Goal: Task Accomplishment & Management: Complete application form

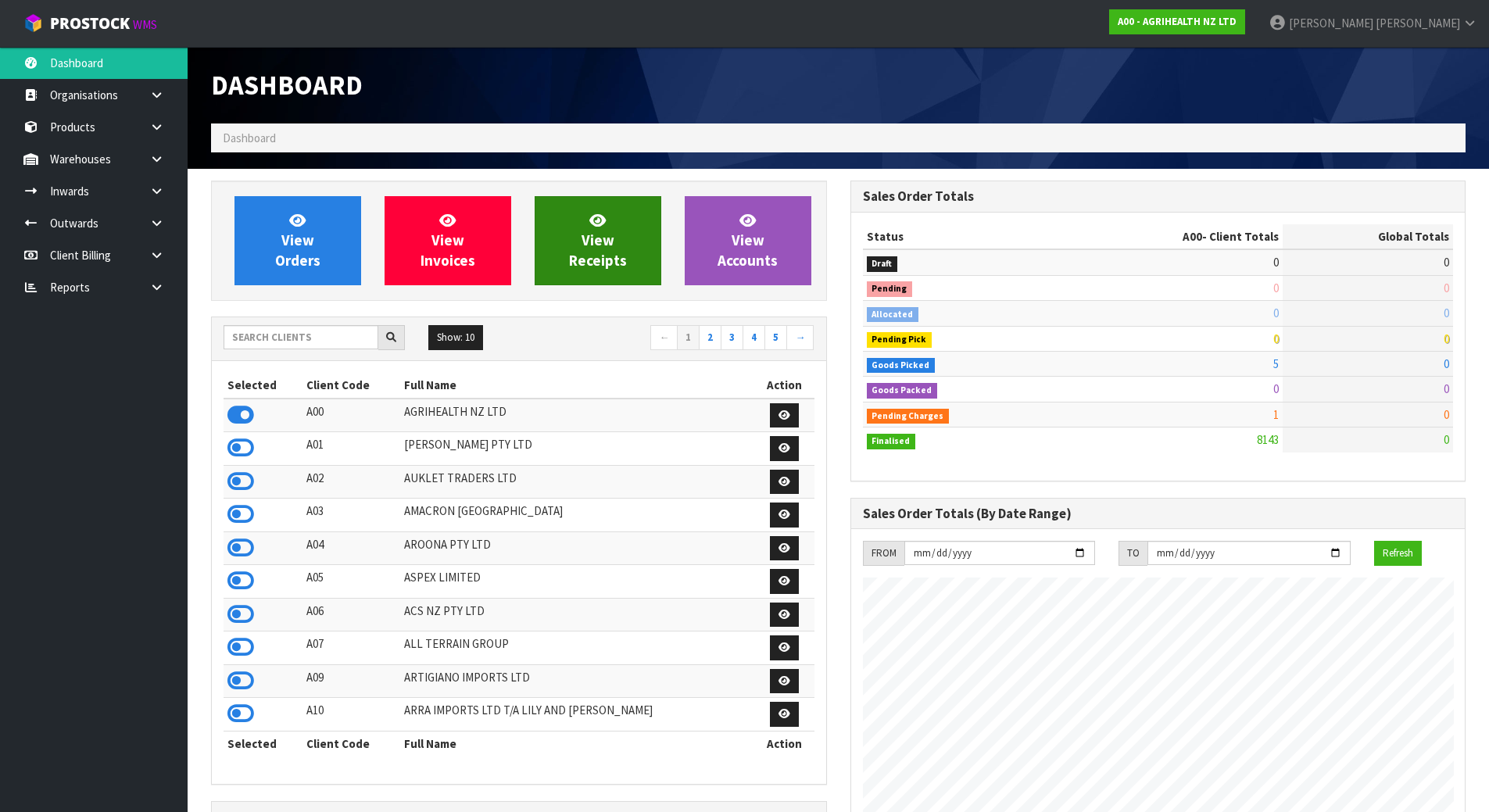
scroll to position [1185, 639]
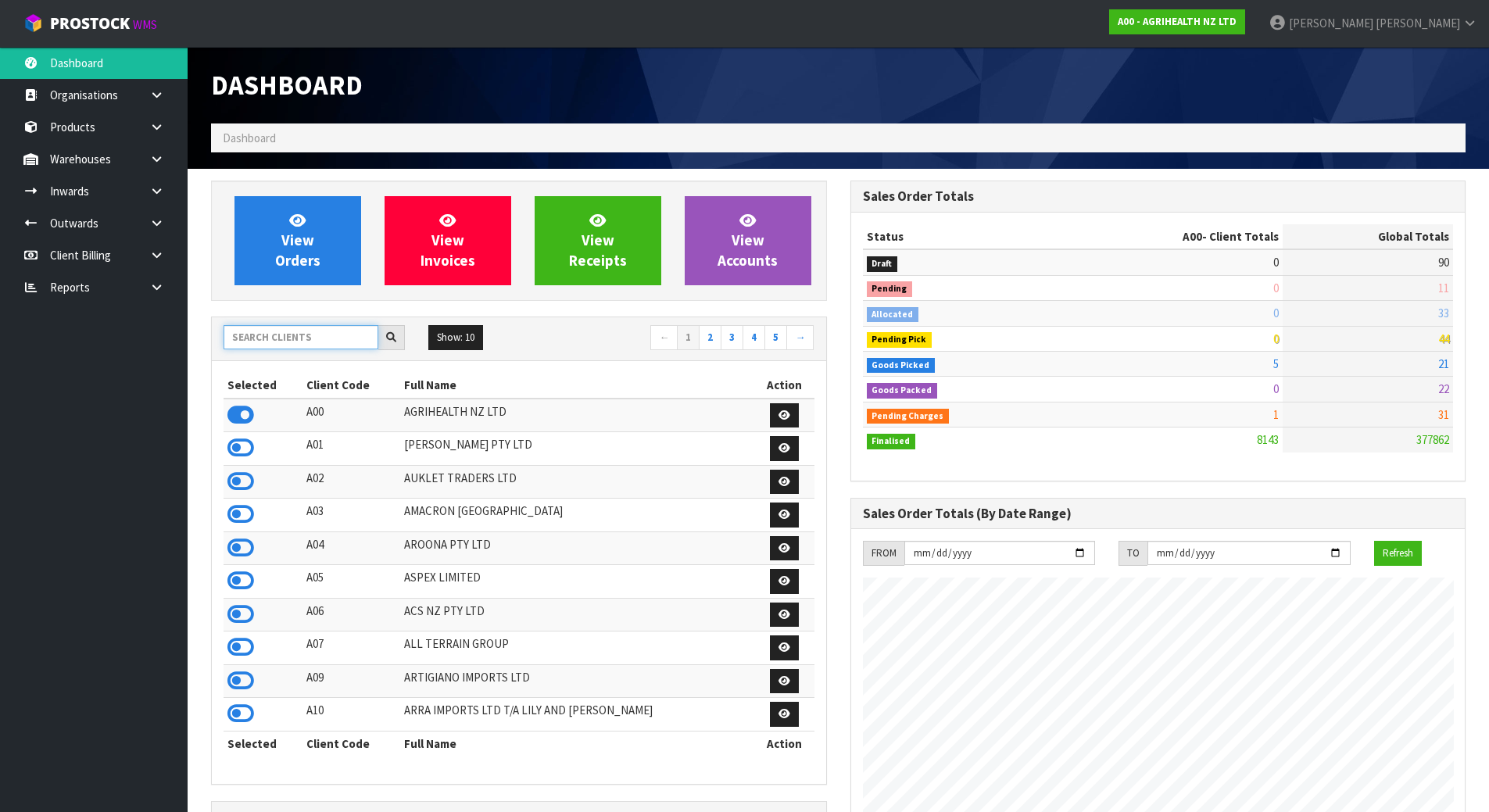
click at [269, 333] on input "text" at bounding box center [301, 337] width 154 height 25
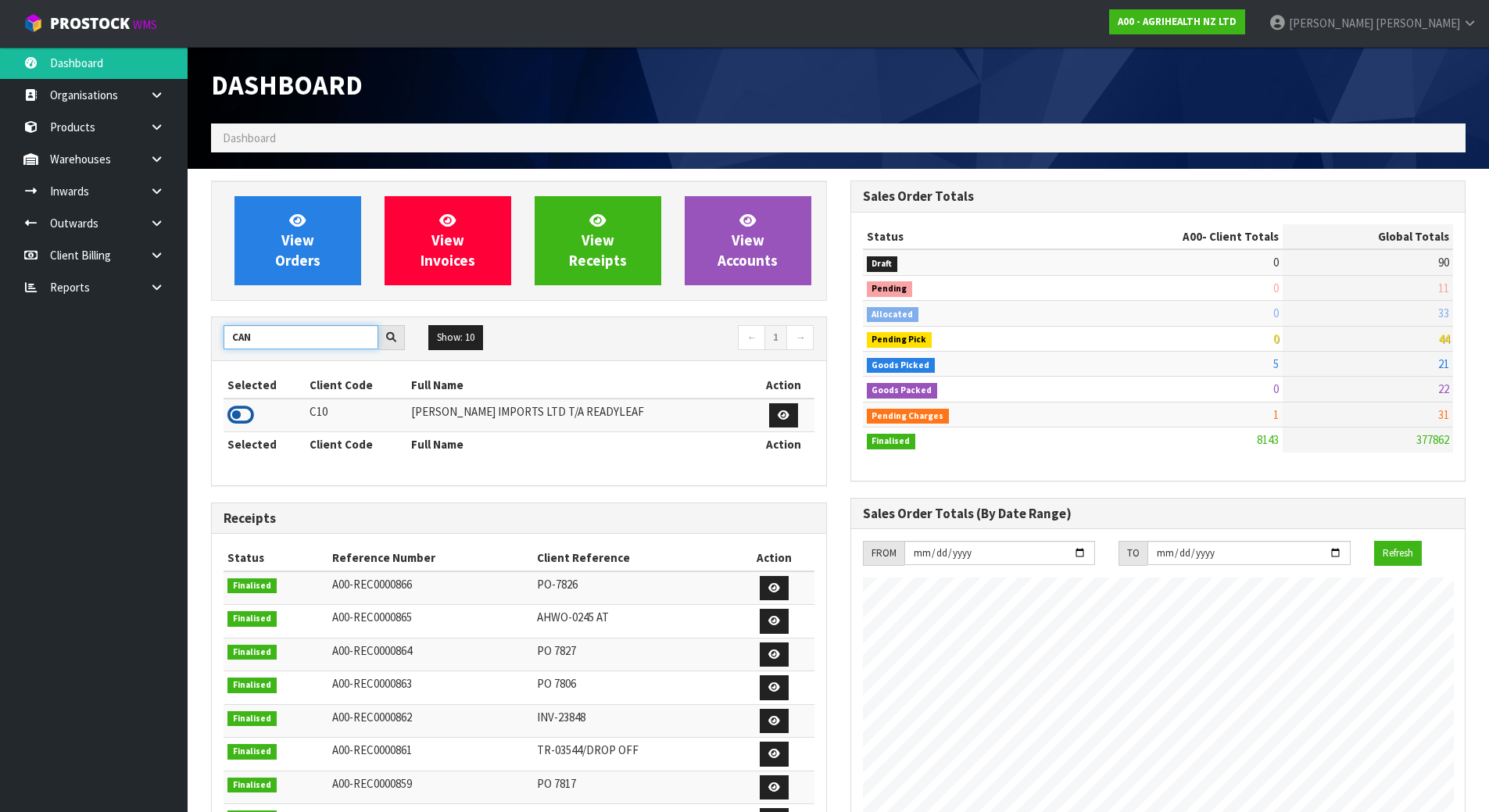
type input "CAN"
click at [239, 406] on icon at bounding box center [240, 416] width 26 height 24
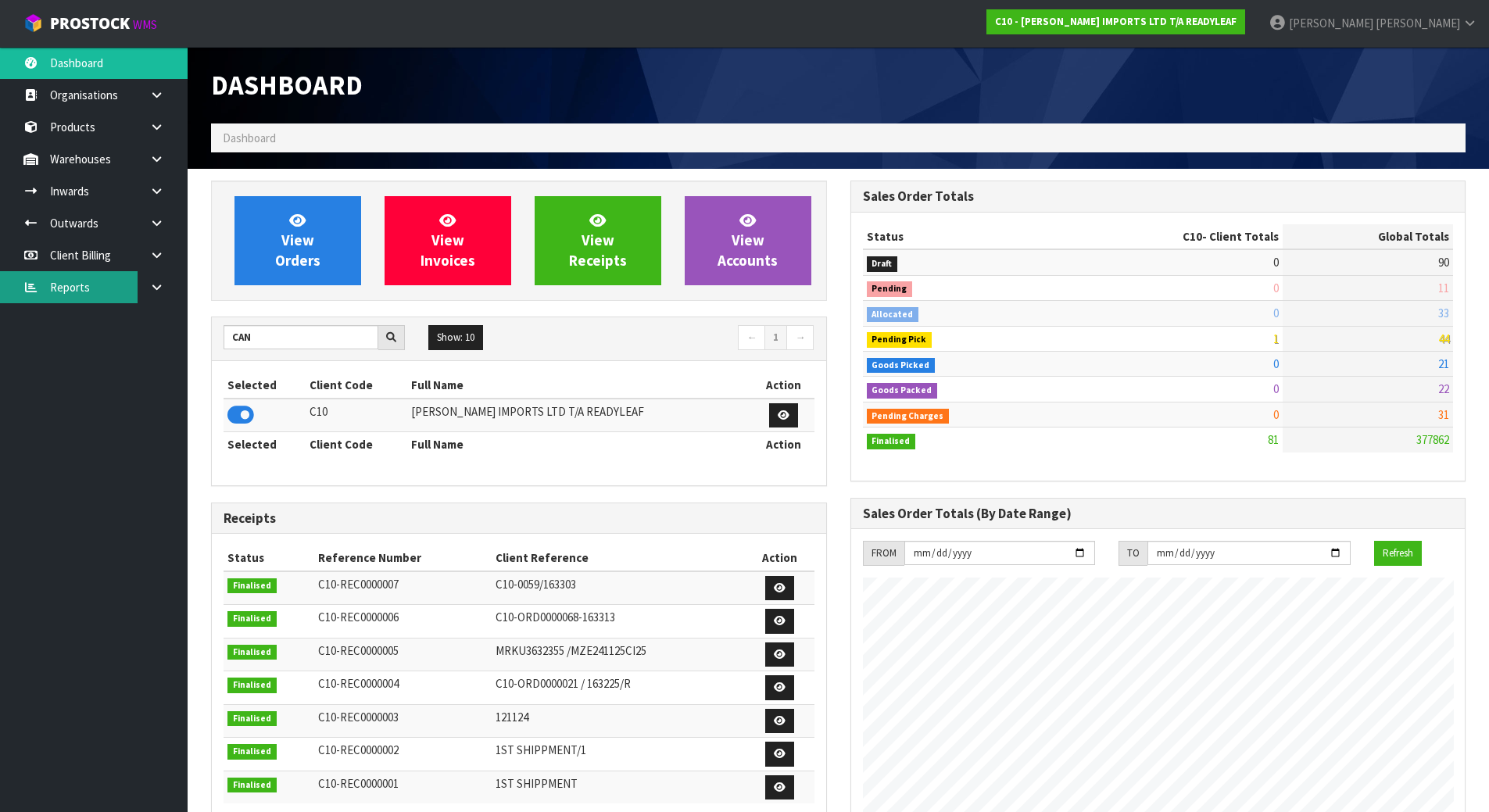
scroll to position [1083, 639]
click at [113, 194] on link "Inwards" at bounding box center [93, 191] width 187 height 32
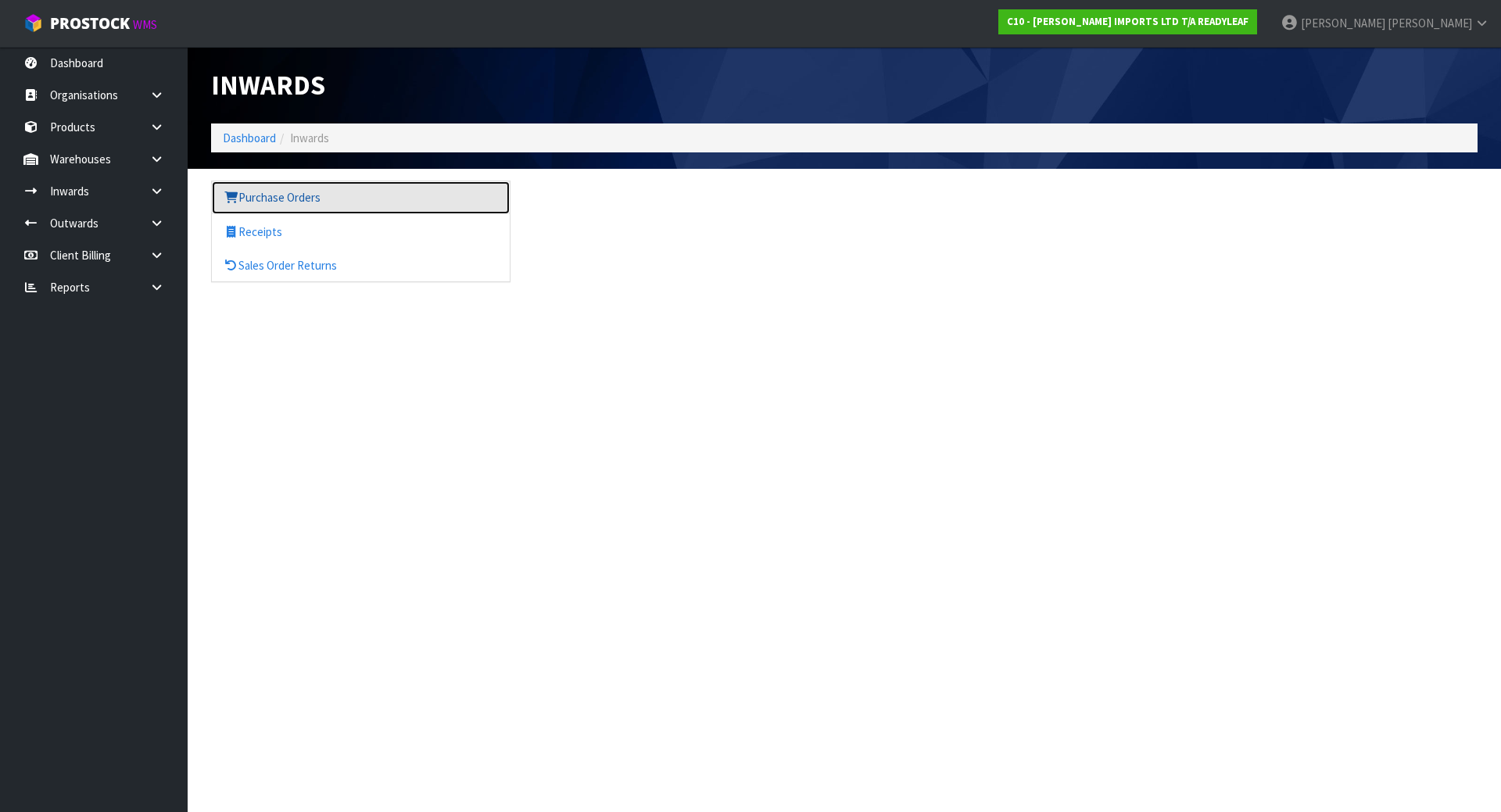
click at [317, 197] on link "Purchase Orders" at bounding box center [361, 197] width 298 height 32
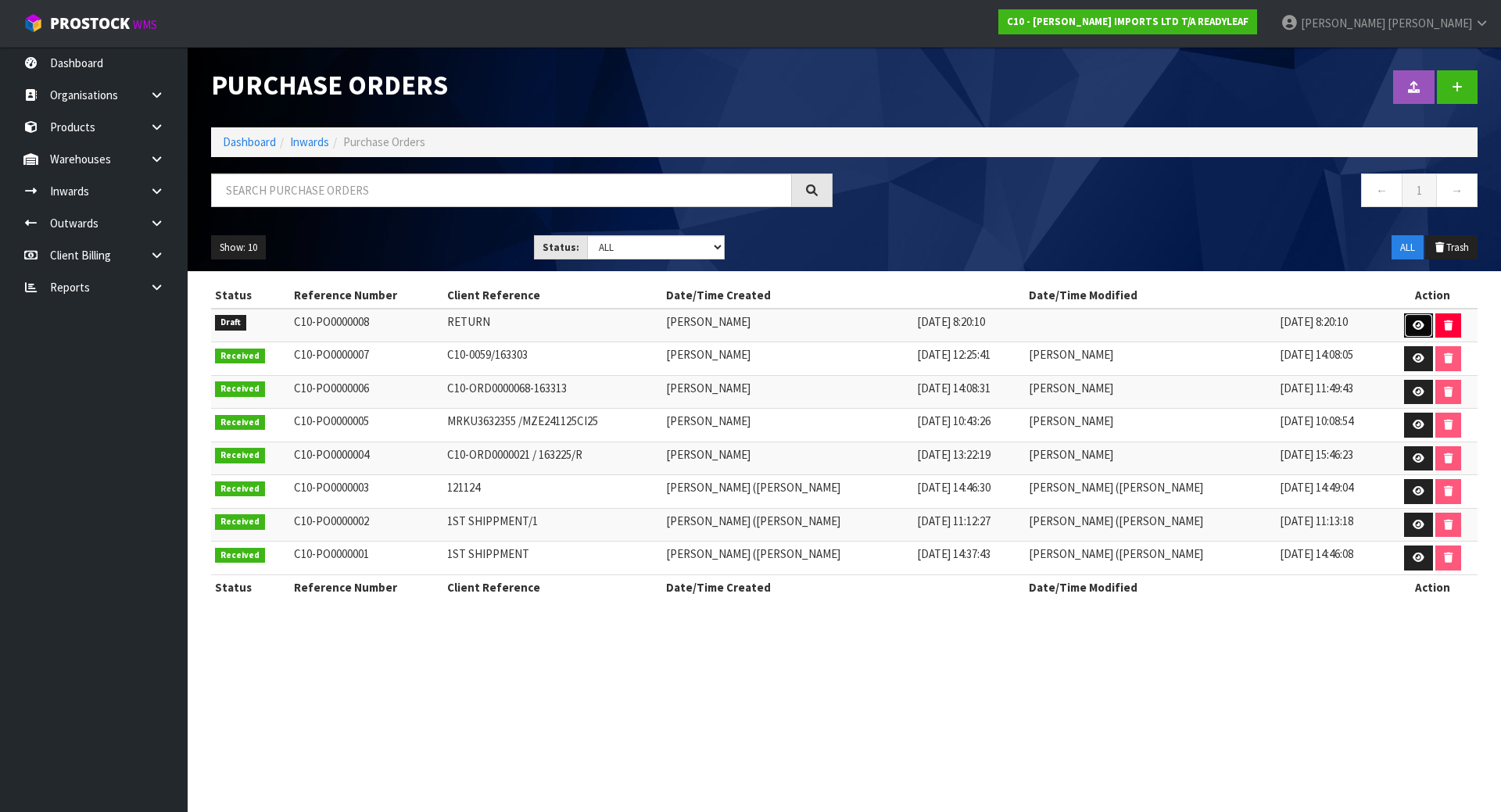
click at [1418, 325] on icon at bounding box center [1419, 325] width 12 height 10
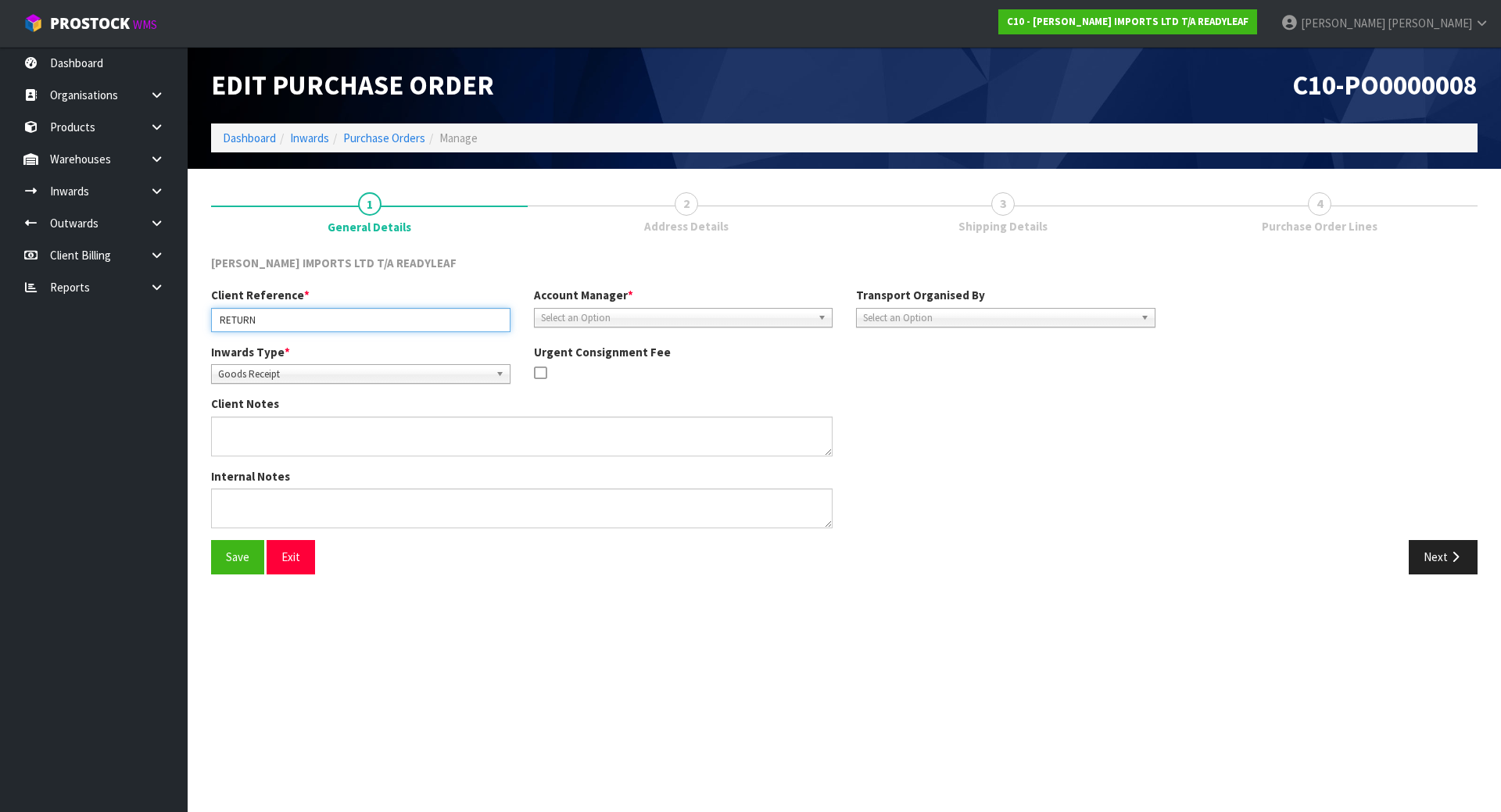
click at [352, 308] on input "RETURN" at bounding box center [361, 320] width 300 height 25
type input "RETURN BOUGAINIVLLEA"
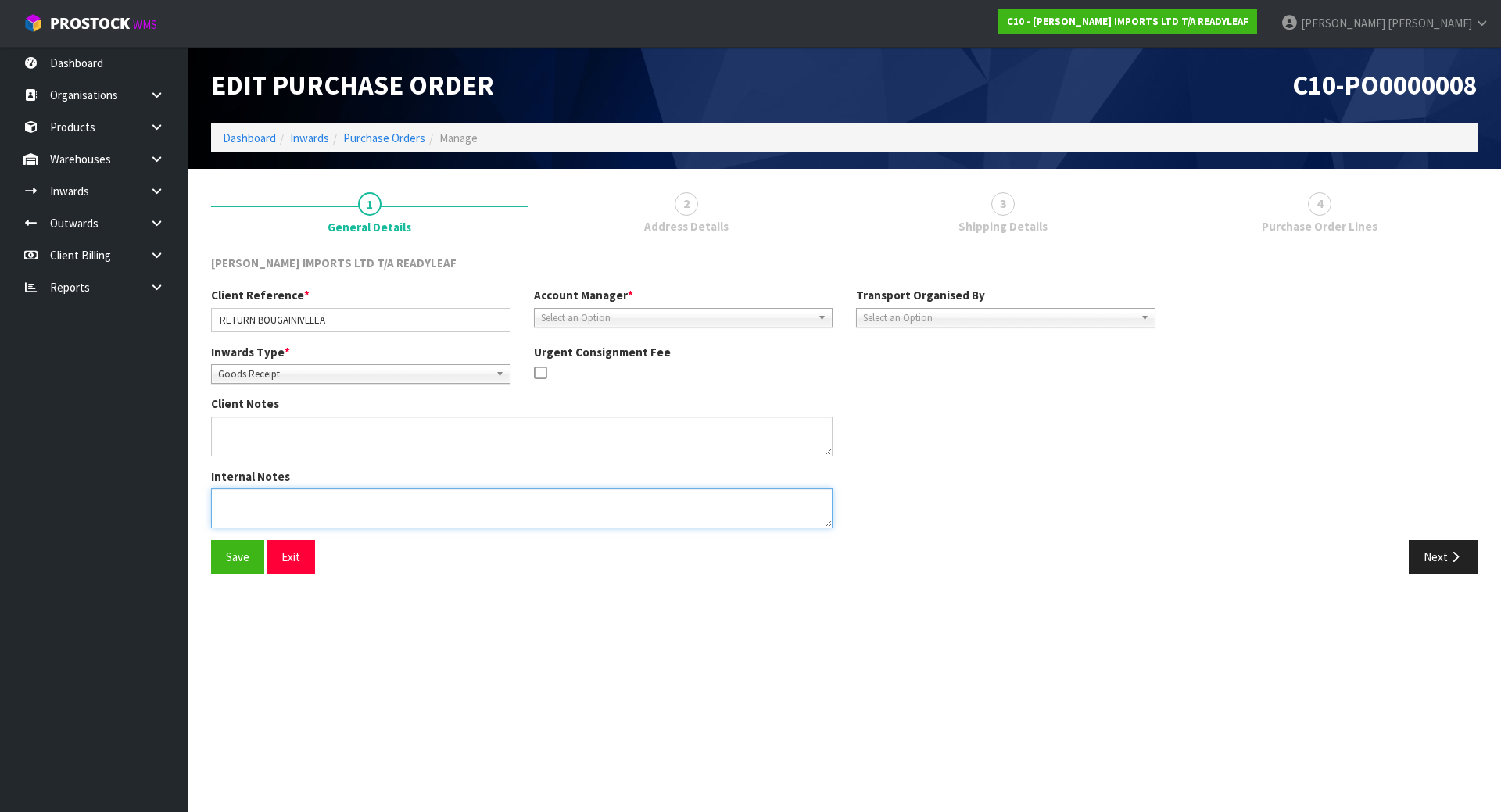
click at [420, 490] on textarea at bounding box center [522, 509] width 621 height 40
type textarea "RETURN OF 3 CTNS OF BOUGAINVILLEA"
click at [229, 556] on button "Save" at bounding box center [238, 556] width 53 height 34
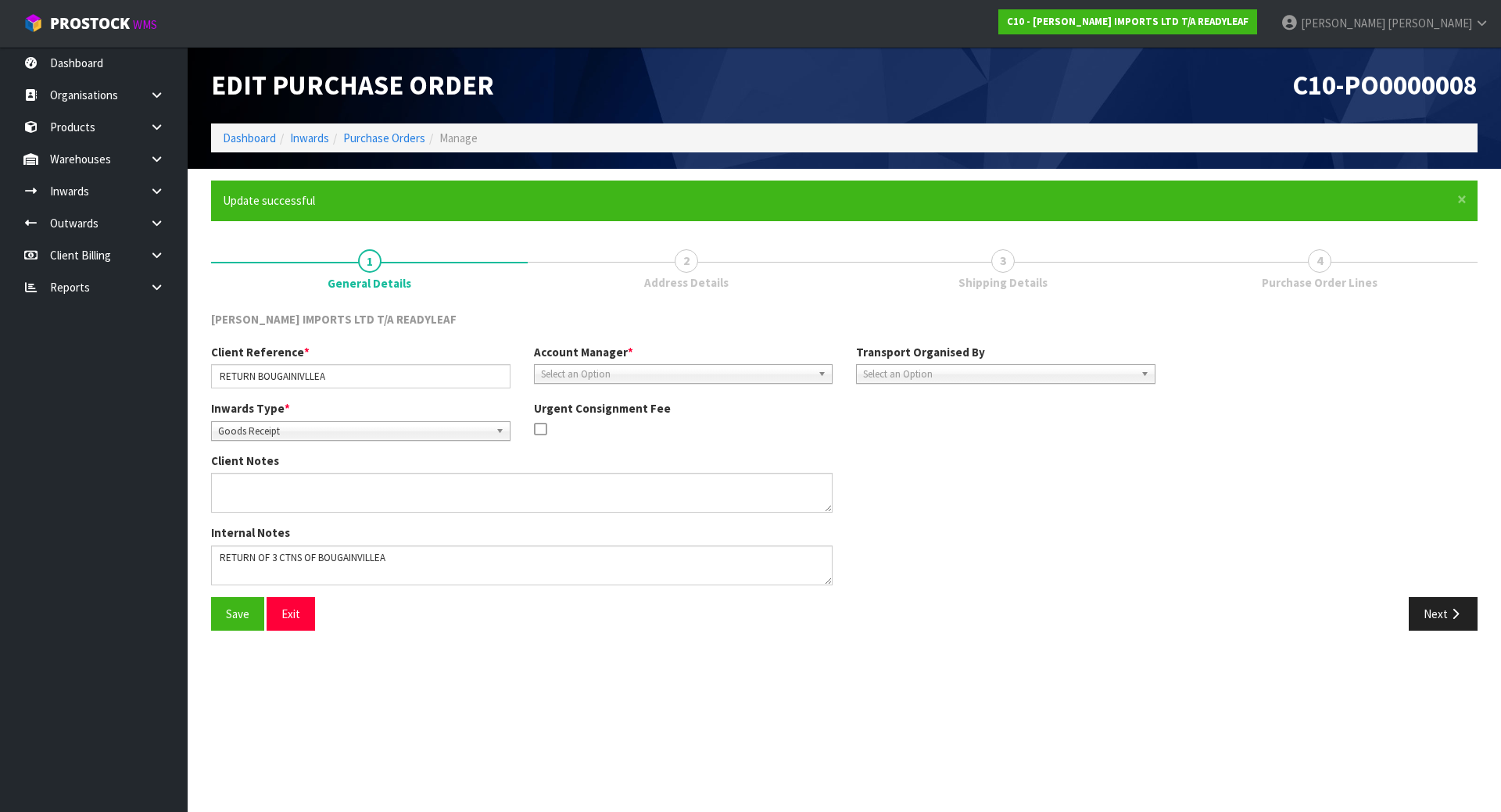
click at [670, 374] on span "Select an Option" at bounding box center [676, 374] width 271 height 19
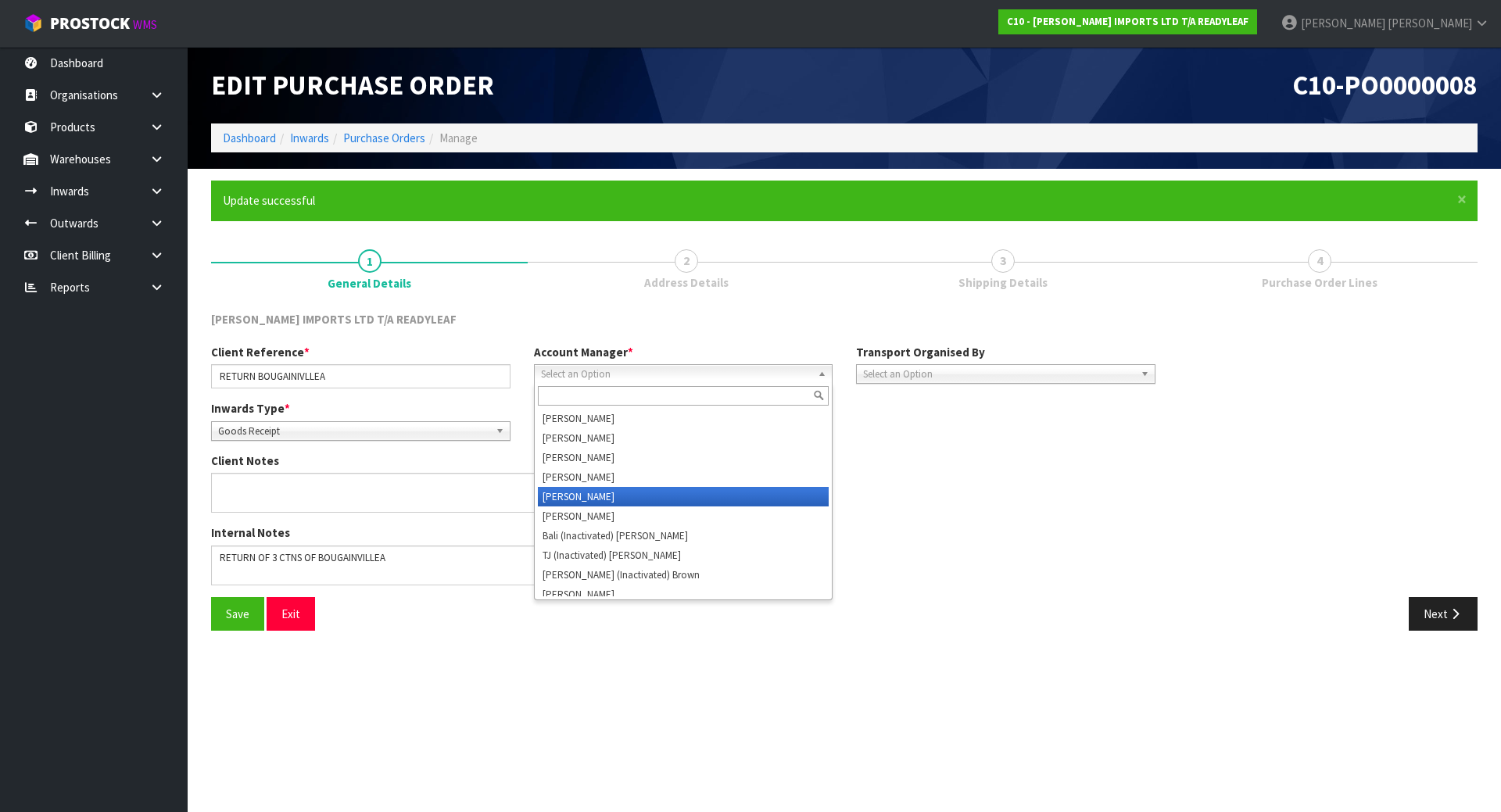
click at [621, 501] on li "[PERSON_NAME]" at bounding box center [683, 496] width 291 height 19
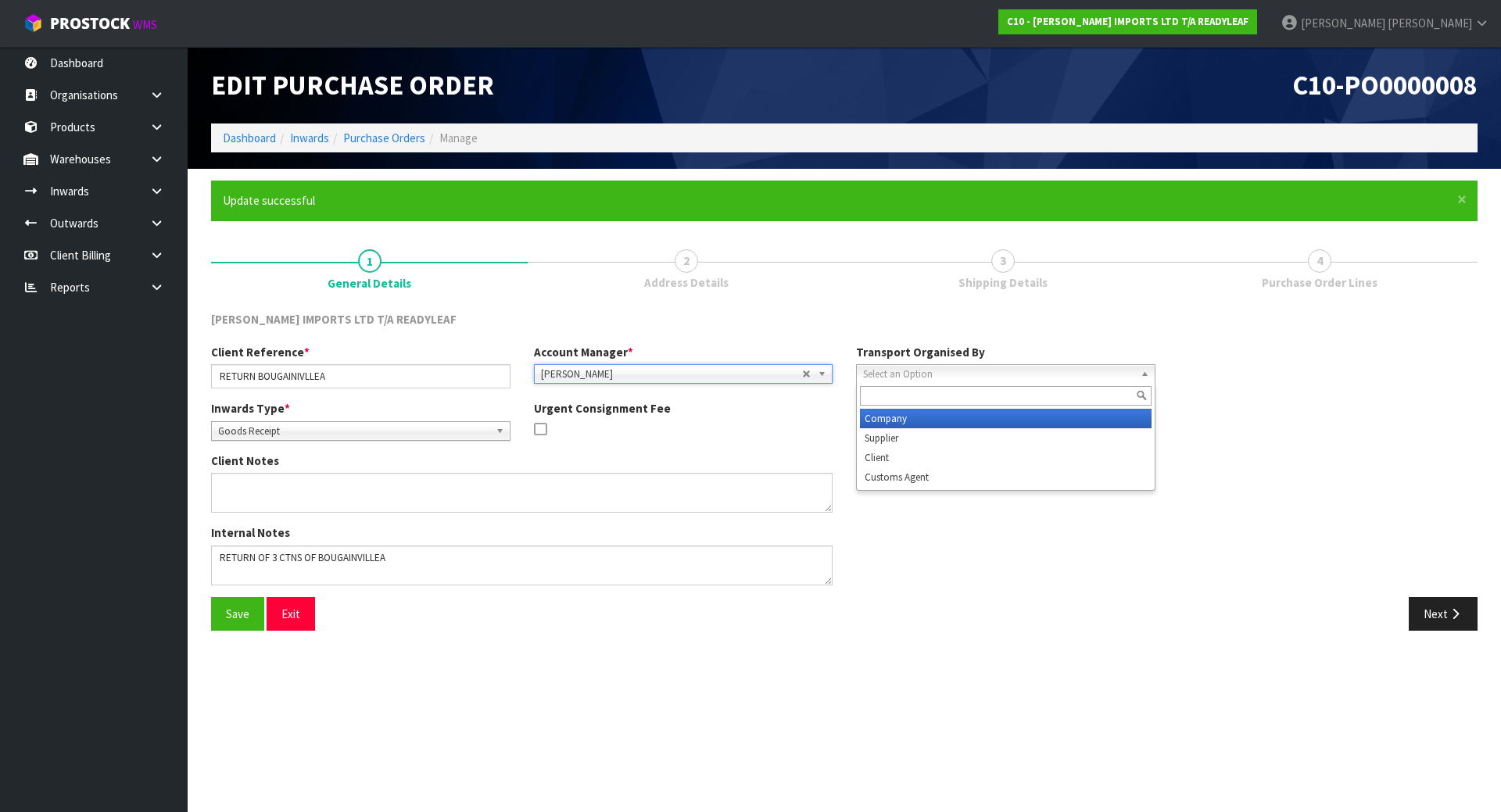
click at [967, 365] on span "Select an Option" at bounding box center [999, 374] width 271 height 19
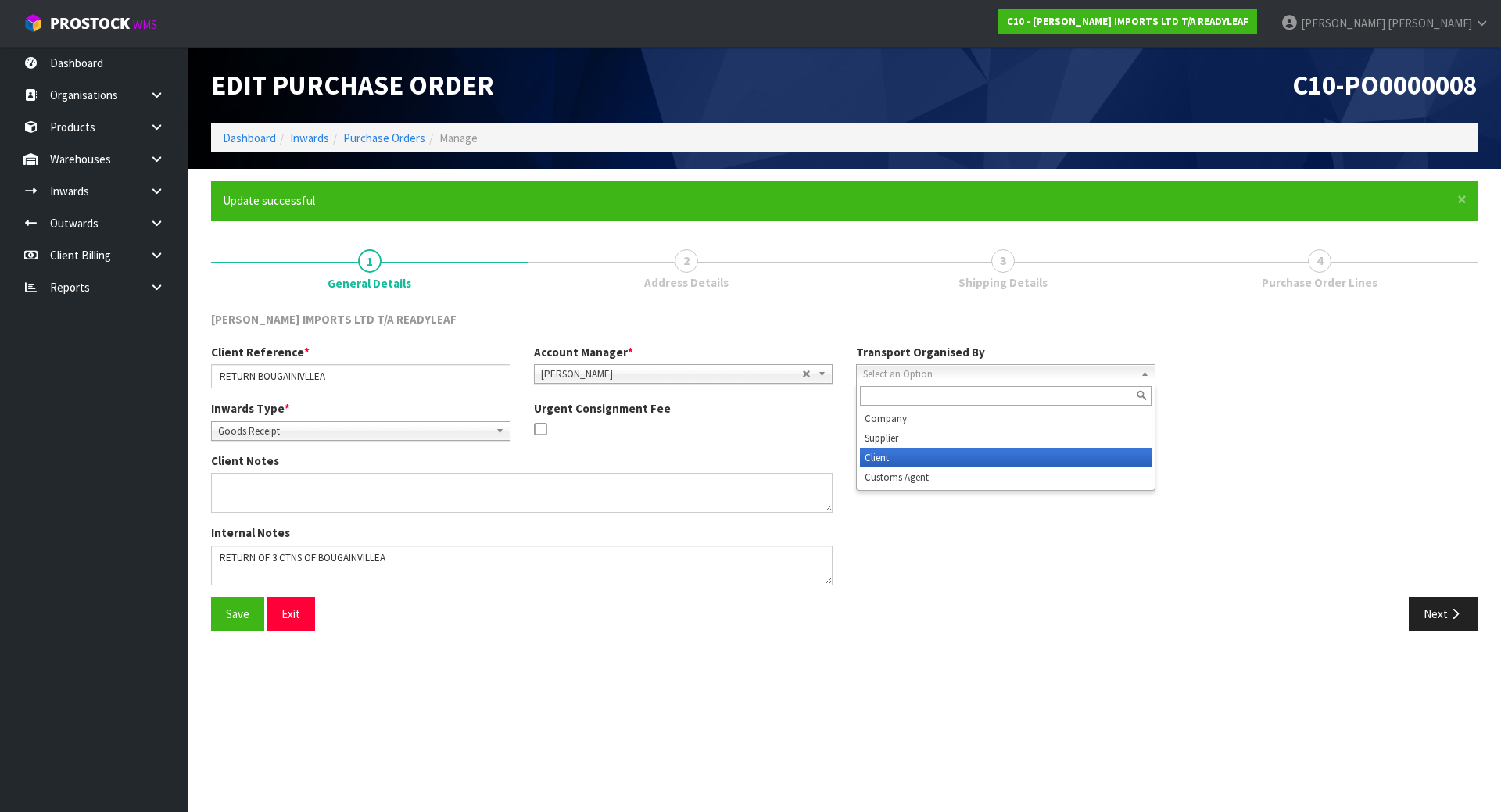
click at [924, 460] on li "Client" at bounding box center [1005, 457] width 291 height 19
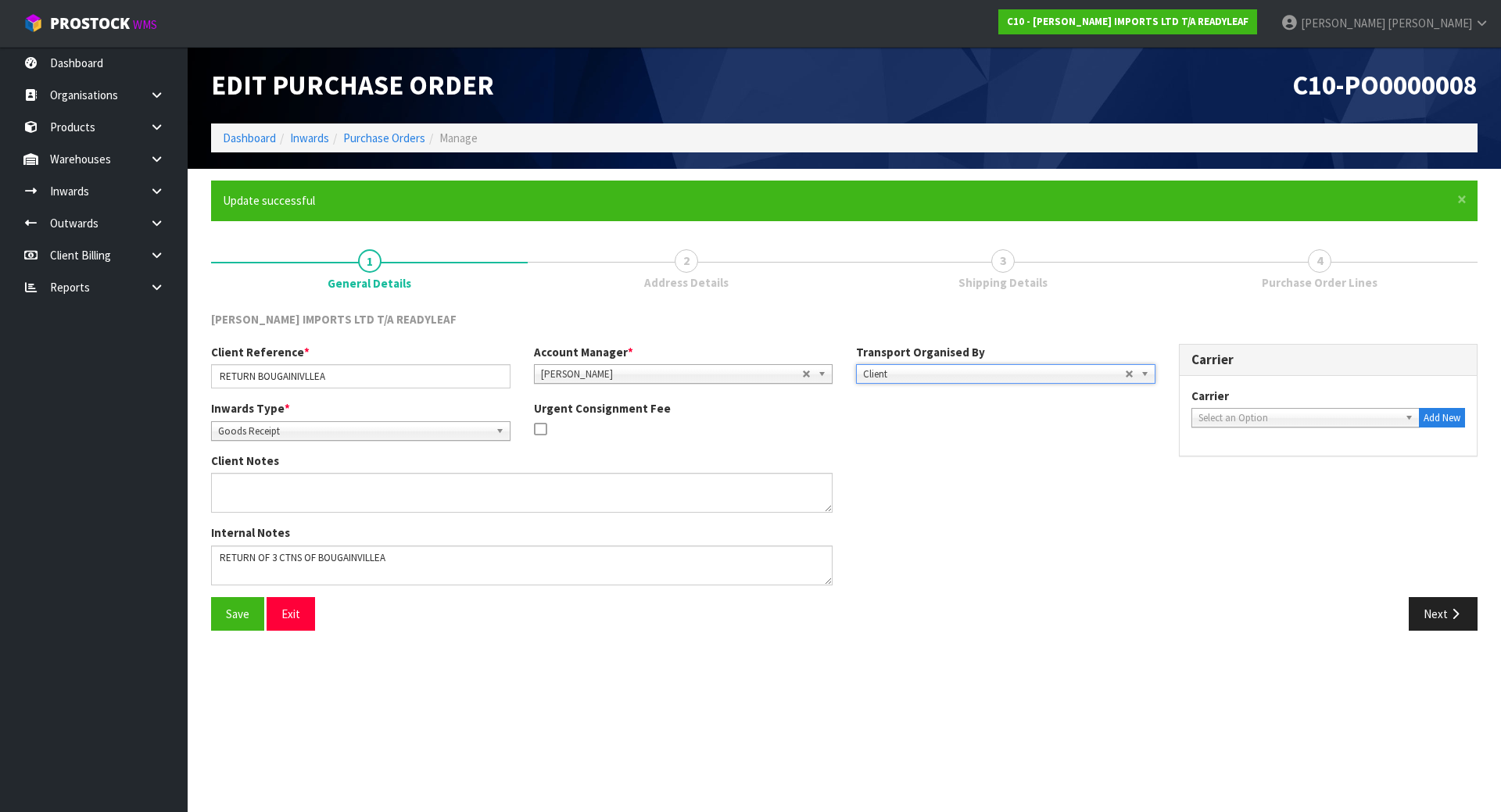
click at [1235, 426] on div "Select an Option" at bounding box center [1305, 417] width 229 height 19
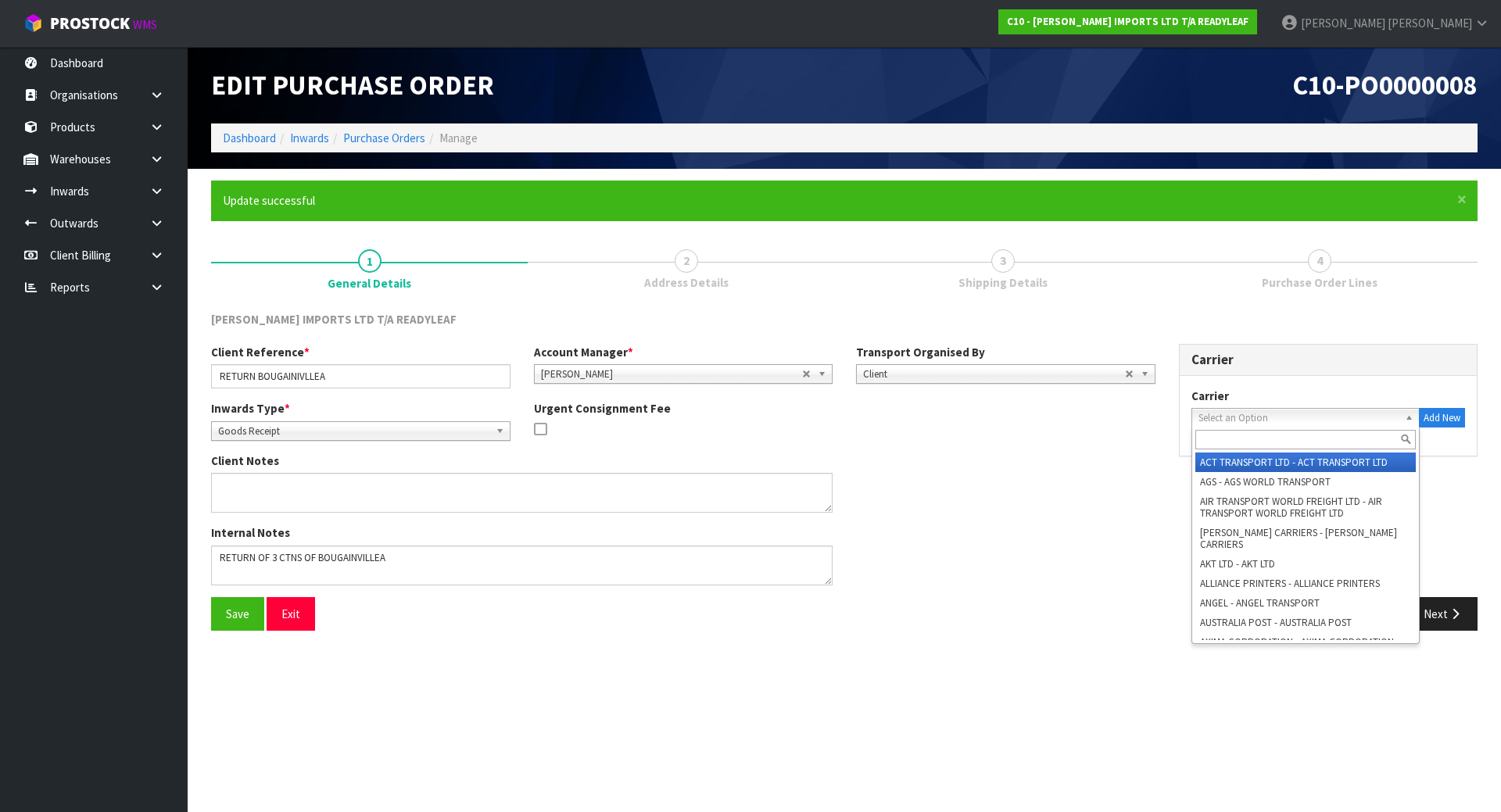
click at [1233, 439] on input "text" at bounding box center [1306, 439] width 221 height 19
type input "c"
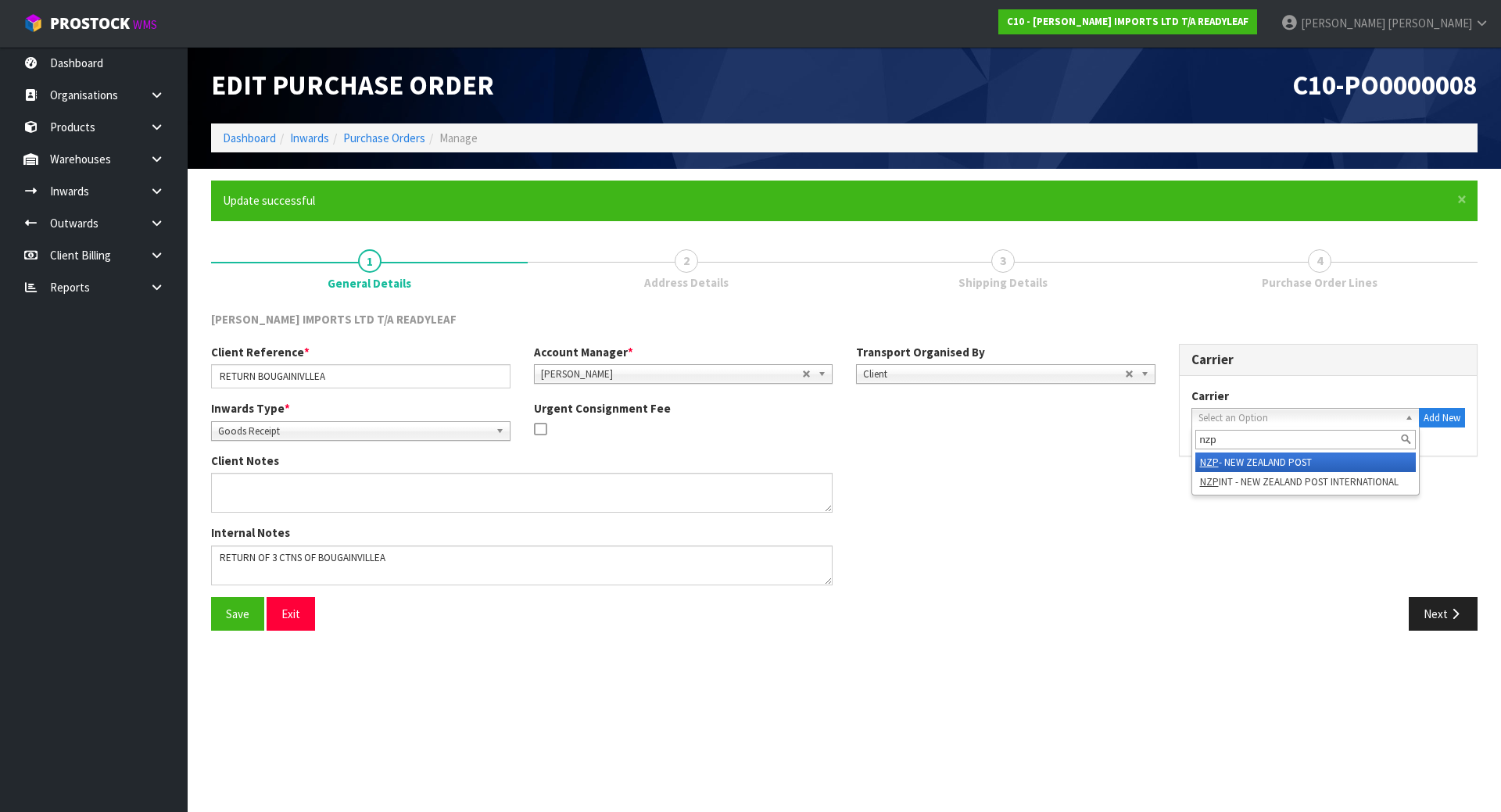
type input "nzp"
click at [1251, 465] on li "NZP - NEW ZEALAND POST" at bounding box center [1306, 462] width 221 height 19
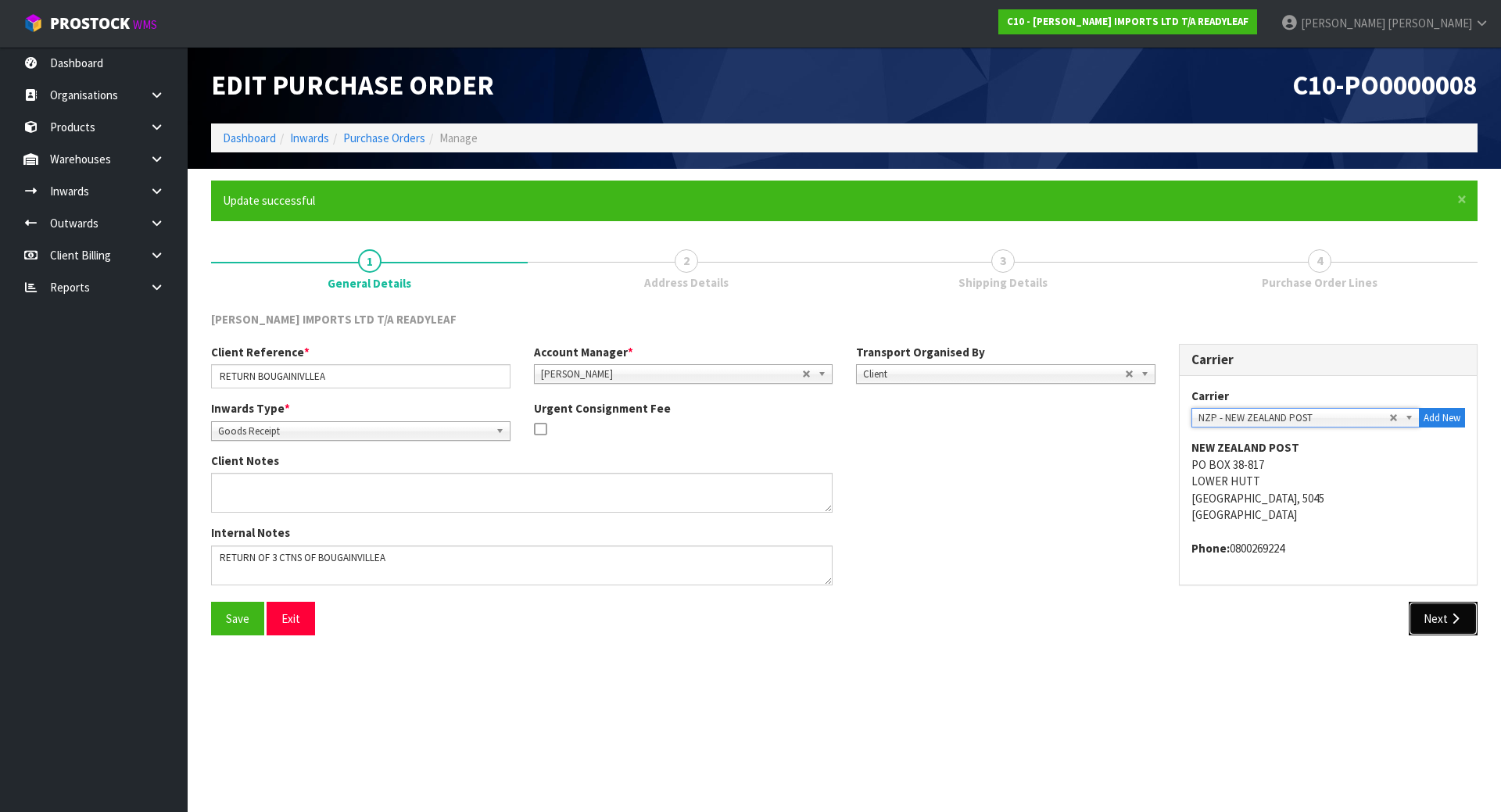
click at [1440, 630] on button "Next" at bounding box center [1443, 618] width 69 height 34
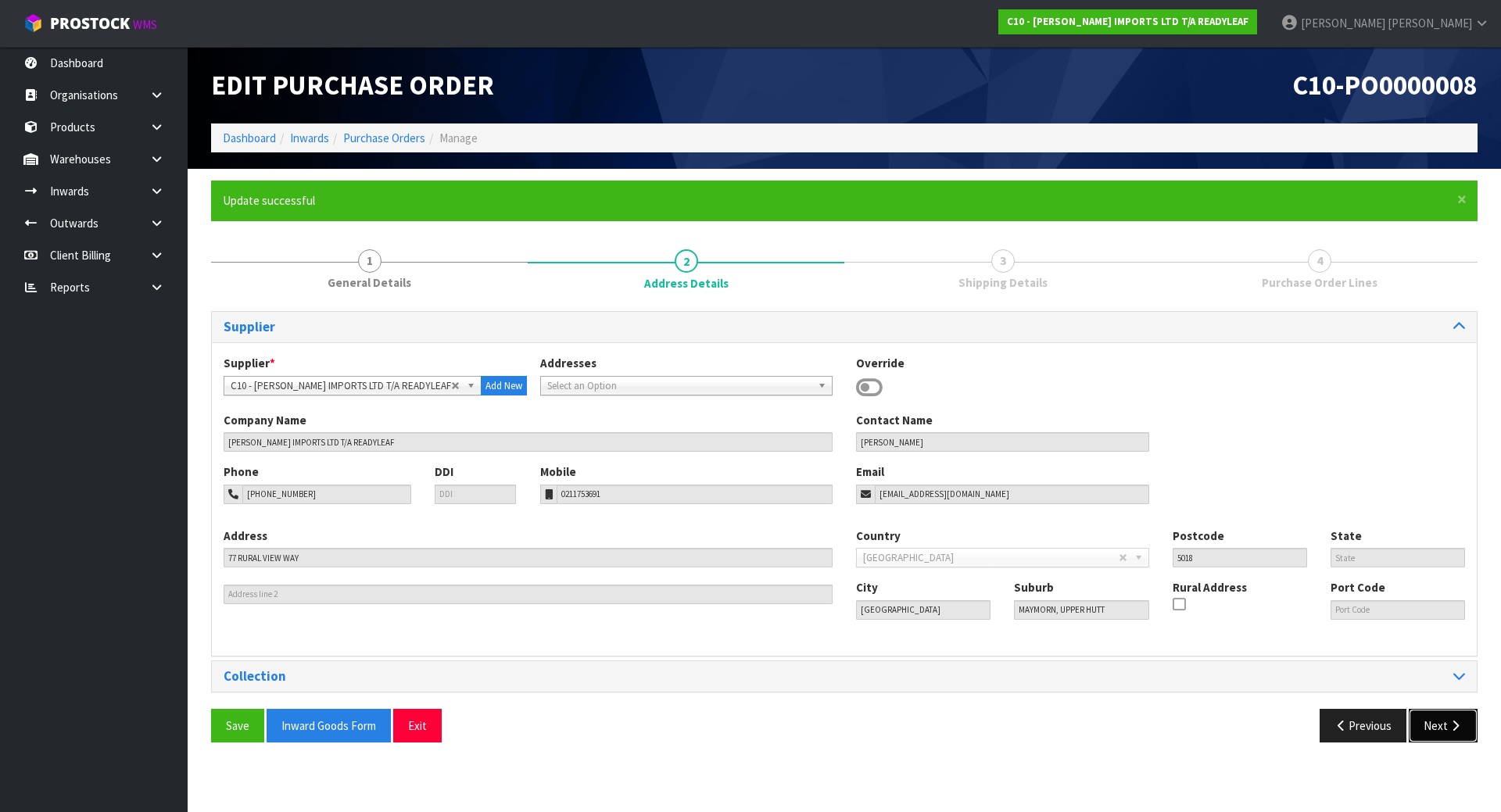
click at [1427, 724] on button "Next" at bounding box center [1443, 725] width 69 height 34
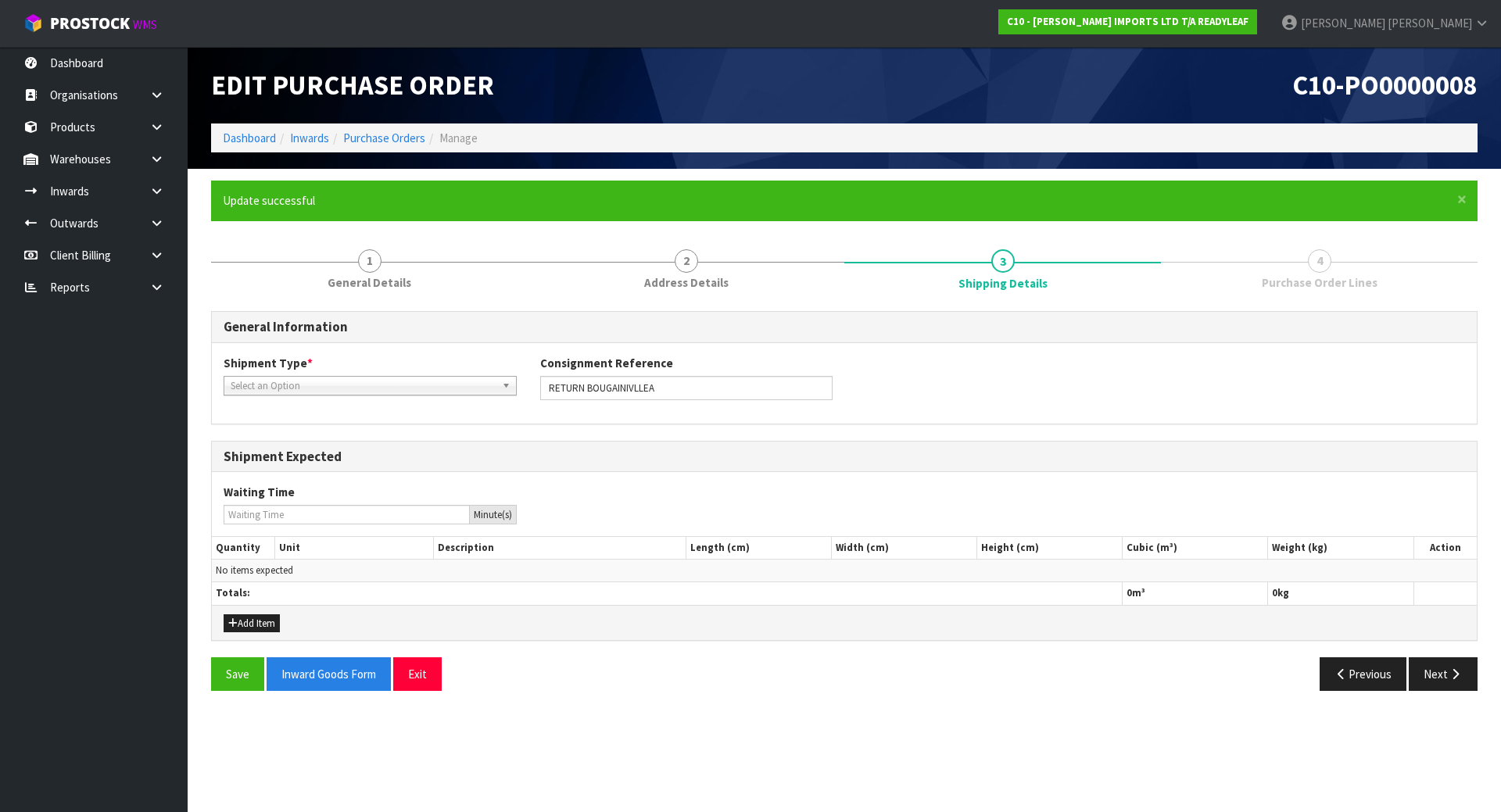
click at [365, 381] on span "Select an Option" at bounding box center [363, 386] width 265 height 19
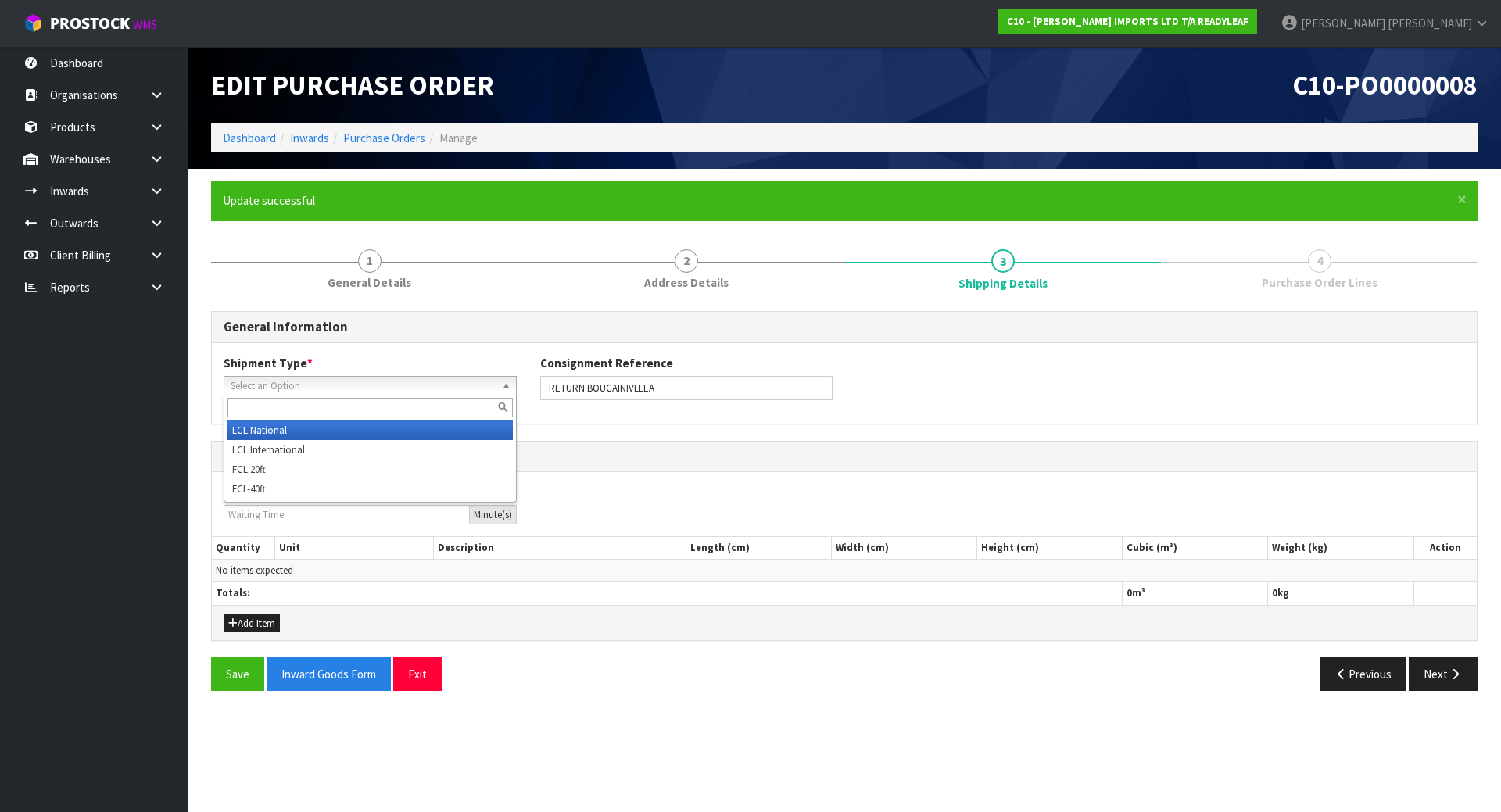
click at [353, 423] on li "LCL National" at bounding box center [370, 429] width 285 height 19
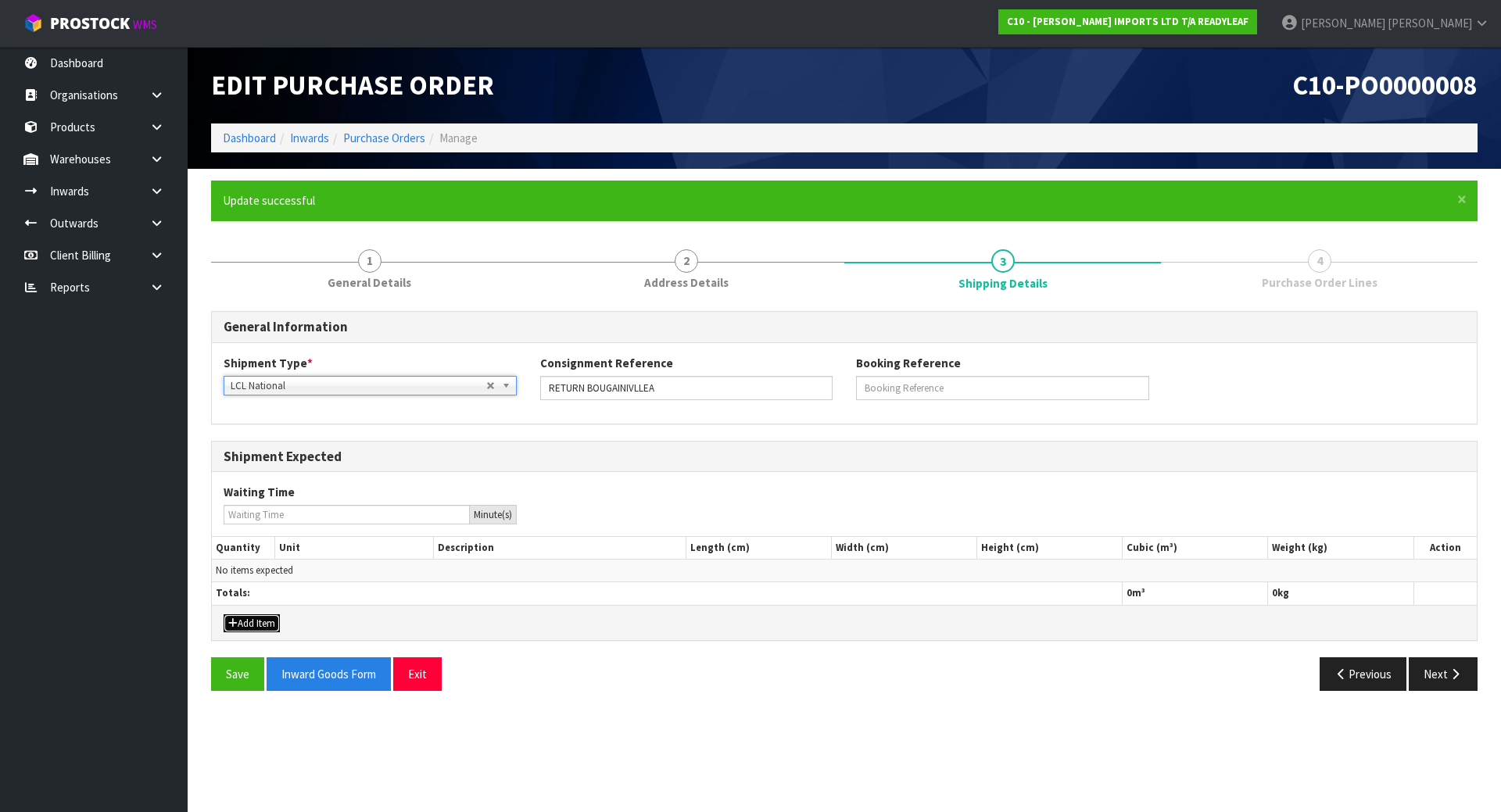
click at [254, 625] on button "Add Item" at bounding box center [252, 624] width 57 height 19
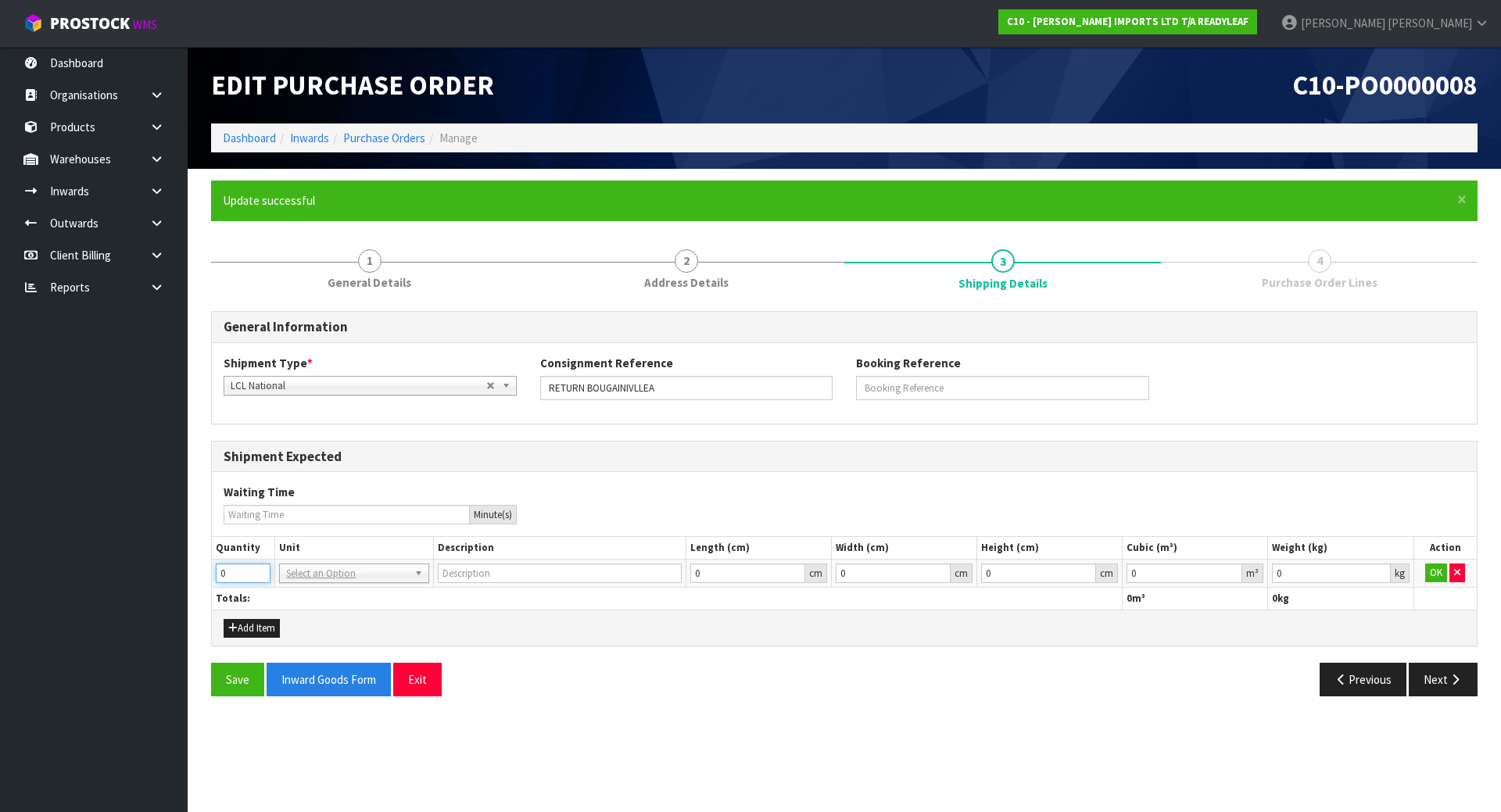
drag, startPoint x: 225, startPoint y: 581, endPoint x: 198, endPoint y: 583, distance: 27.1
click at [198, 583] on section "× Close Update successful 1 General Details 2 Address Details 3 Shipping Detail…" at bounding box center [844, 444] width 1314 height 551
type input "3"
click at [640, 653] on div "General Information Shipment Type * LCL National LCL International FCL-20ft FCL…" at bounding box center [844, 510] width 1267 height 397
click at [1429, 571] on button "OK" at bounding box center [1436, 573] width 22 height 19
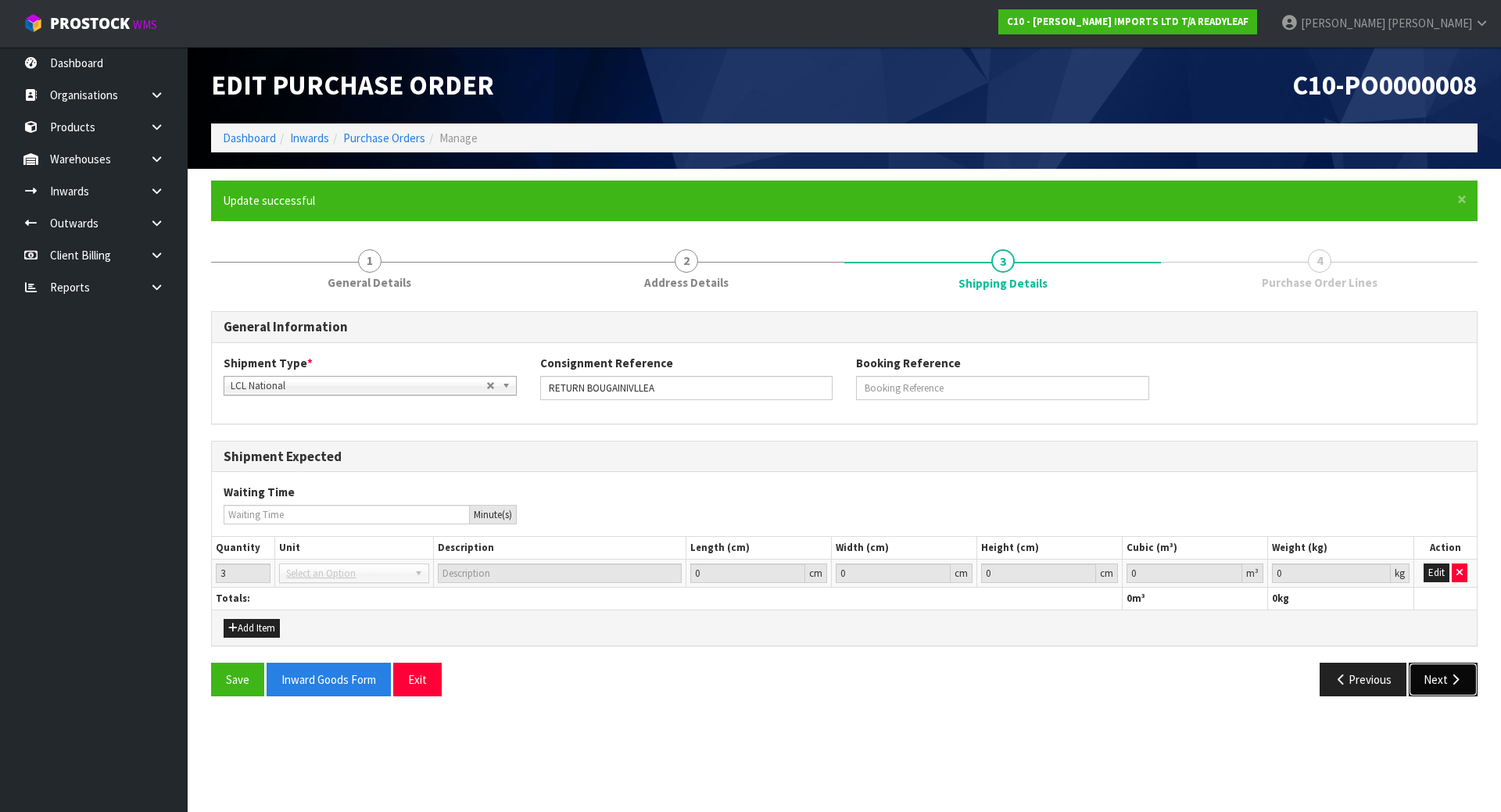
click at [1432, 678] on button "Next" at bounding box center [1443, 680] width 69 height 34
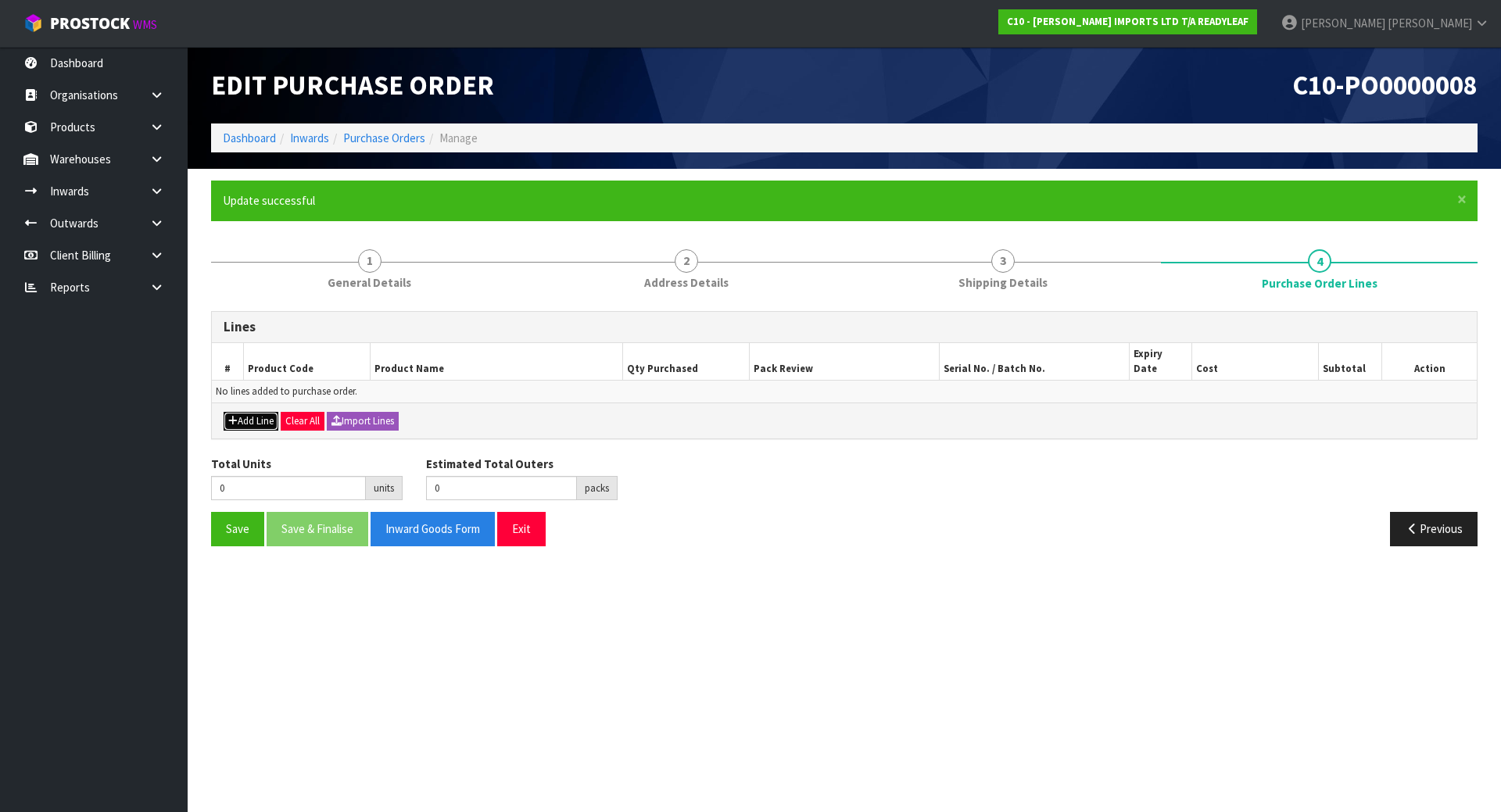
click at [247, 414] on button "Add Line" at bounding box center [251, 421] width 55 height 19
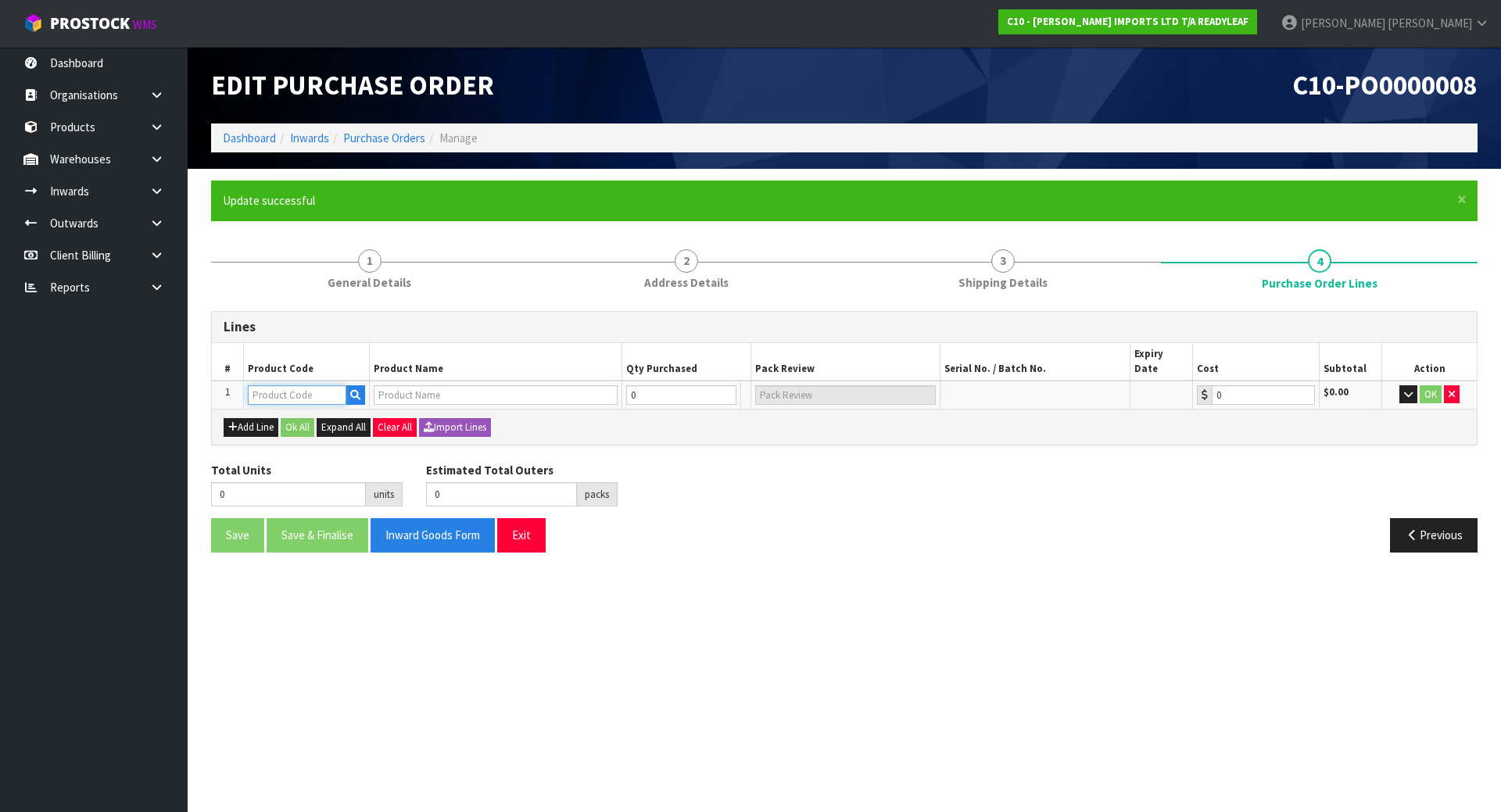
click at [250, 385] on input "text" at bounding box center [297, 395] width 99 height 19
type input "BOUGAINVILLEA"
click at [351, 390] on icon "button" at bounding box center [354, 395] width 10 height 10
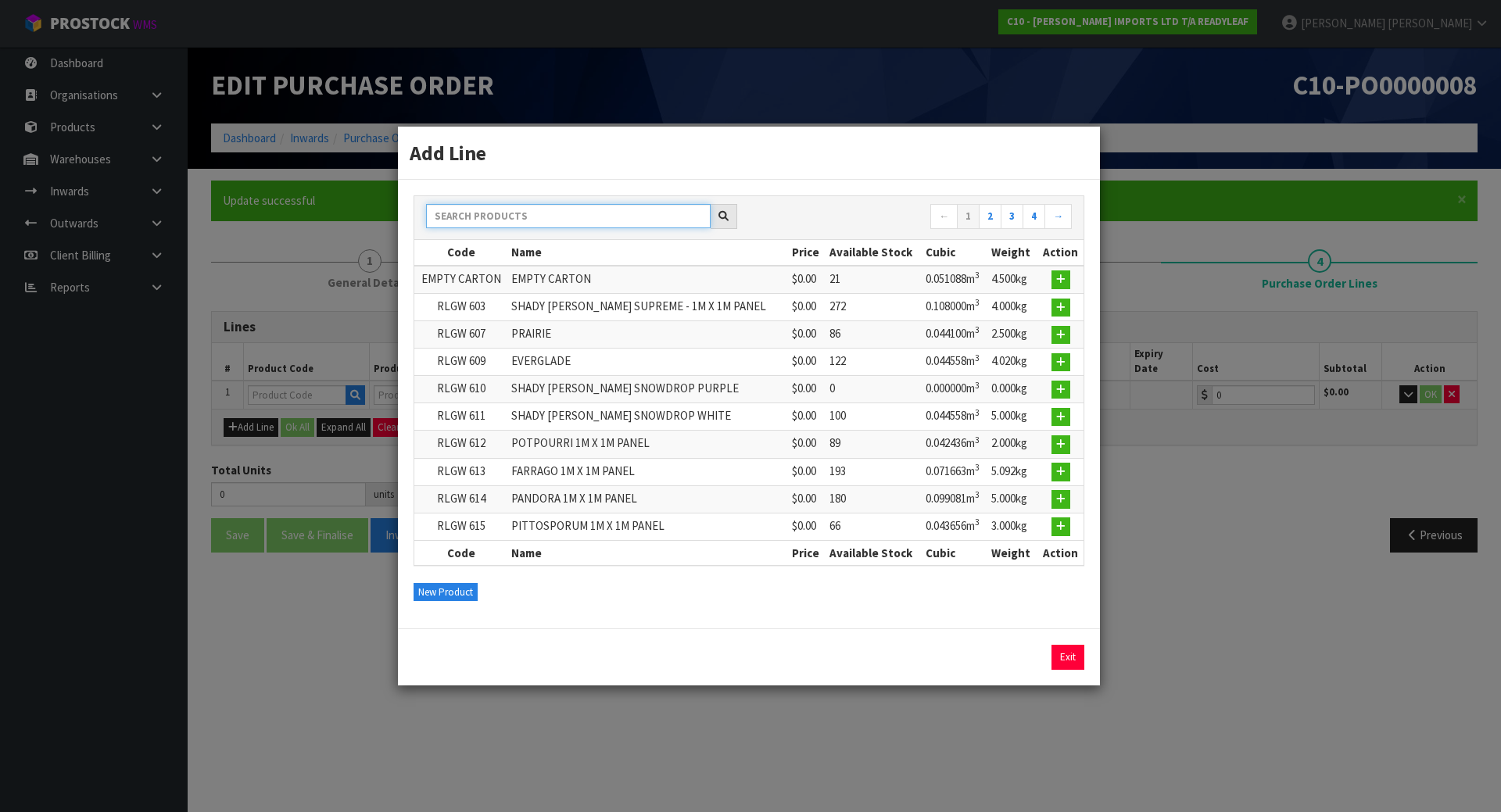
click at [487, 223] on input "text" at bounding box center [568, 216] width 285 height 25
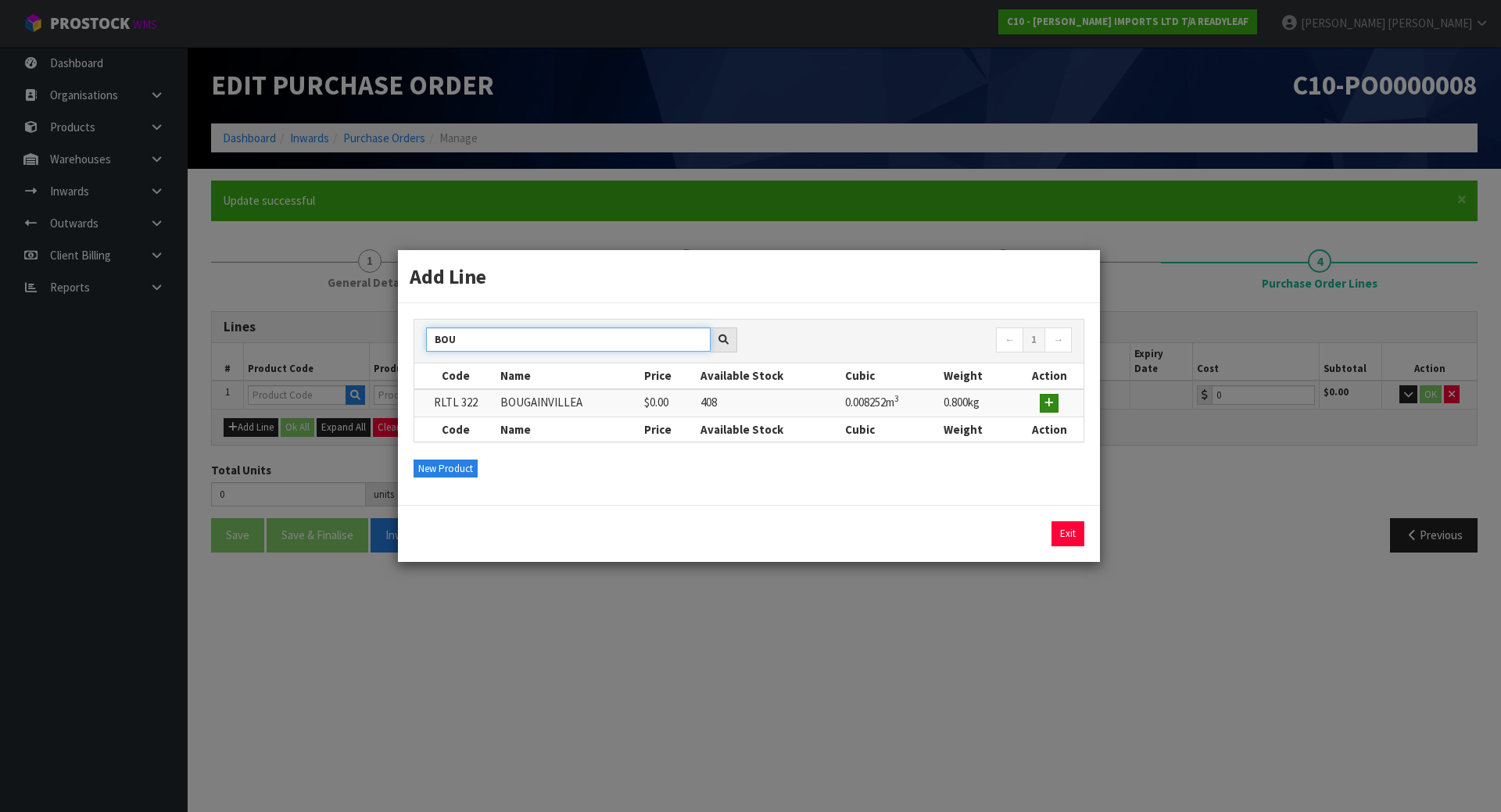
type input "BOU"
click at [1053, 395] on button "button" at bounding box center [1049, 403] width 19 height 19
type input "RLTL 322"
type input "BOUGAINVILLEA"
type input "0.00"
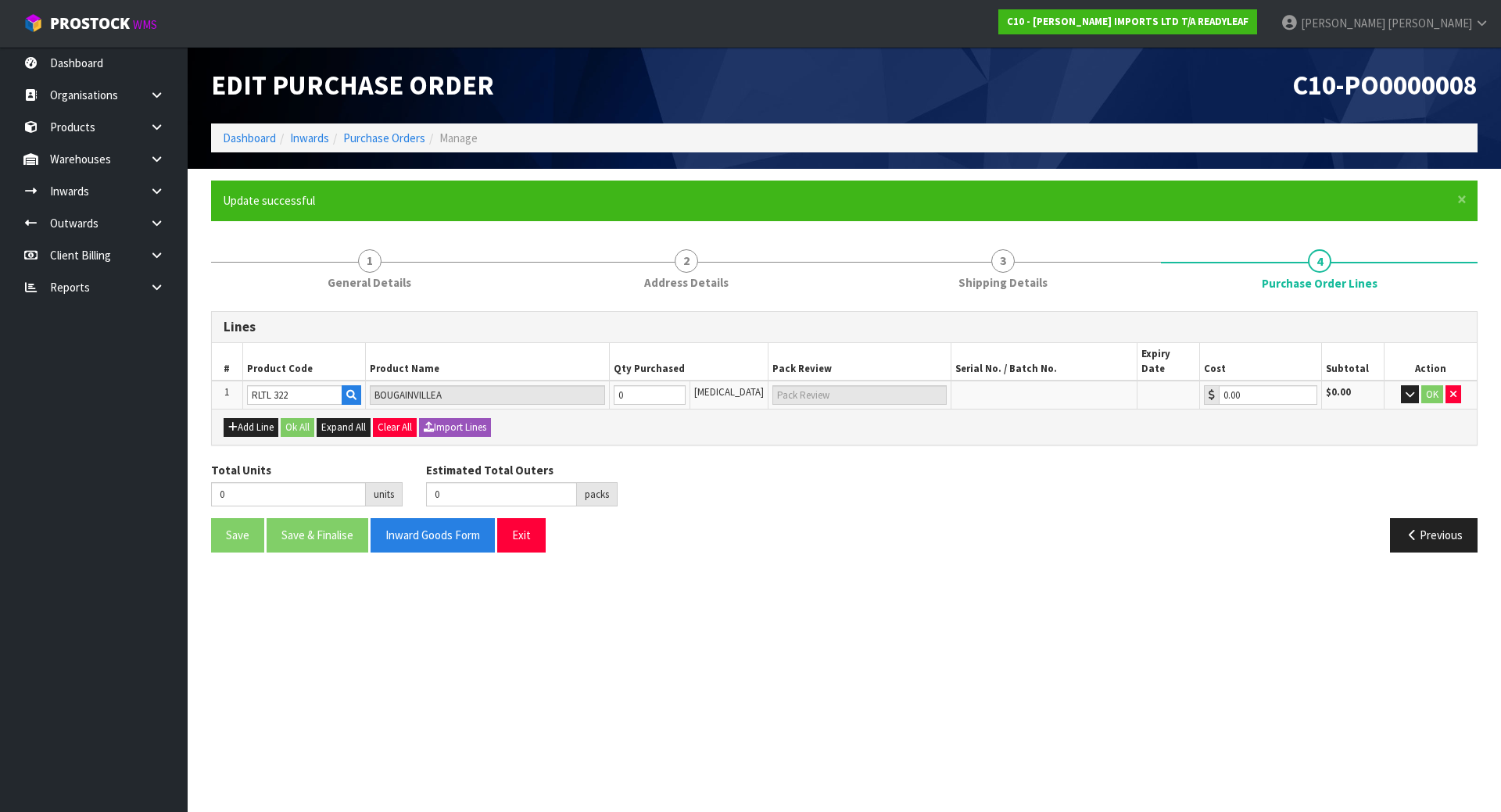
click at [626, 428] on div "Add Line Ok All Expand All Clear All Import Lines" at bounding box center [844, 427] width 1265 height 36
drag, startPoint x: 675, startPoint y: 382, endPoint x: 618, endPoint y: 381, distance: 57.0
click at [618, 381] on tr "1 RLTL 322 BOUGAINVILLEA 0 PCE 0.00 $0.00 OK" at bounding box center [844, 395] width 1265 height 29
type input "3"
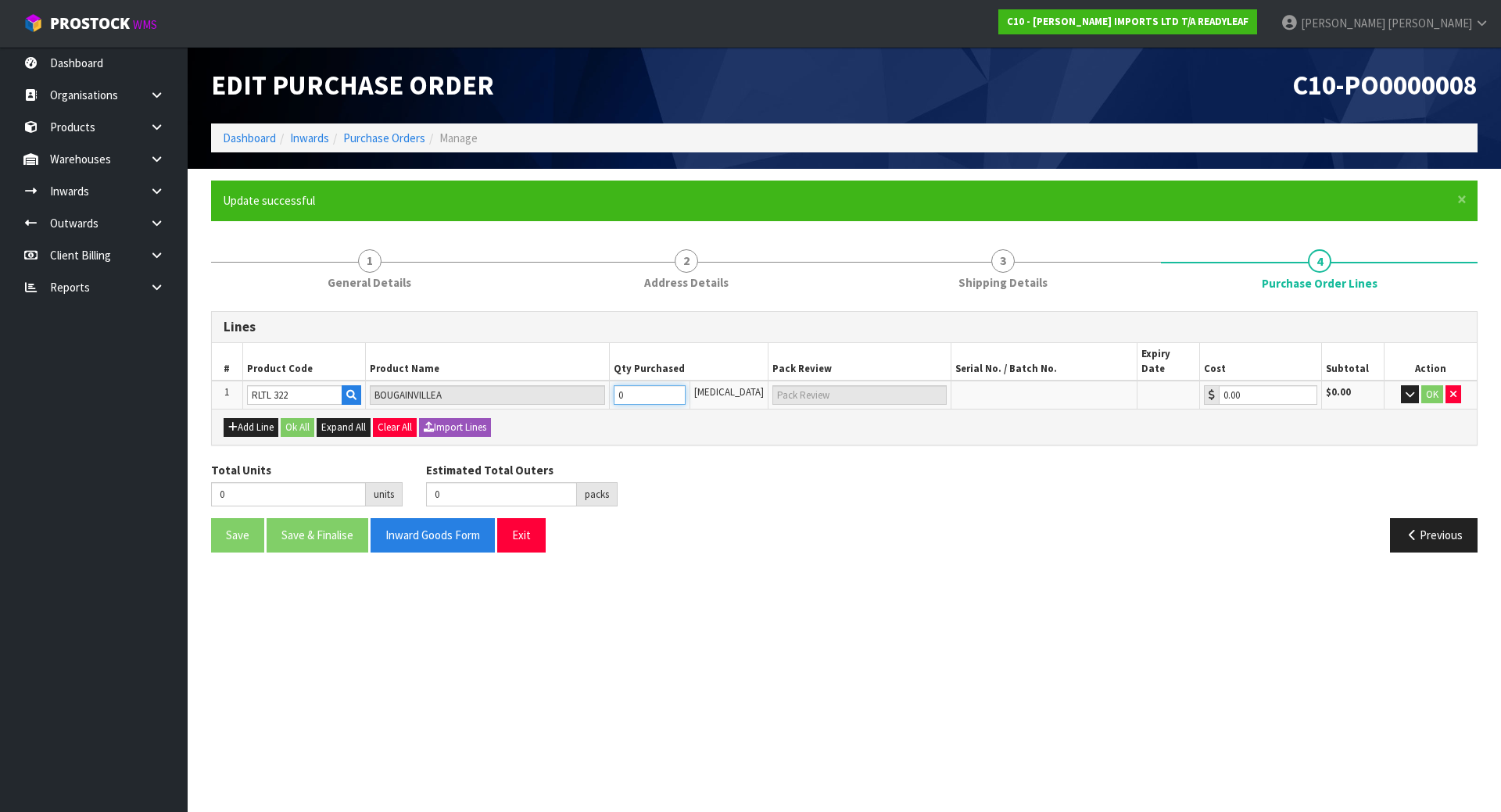
type input "3 PCE"
type input "36"
type input "3"
type input "36"
type input "3 CTN"
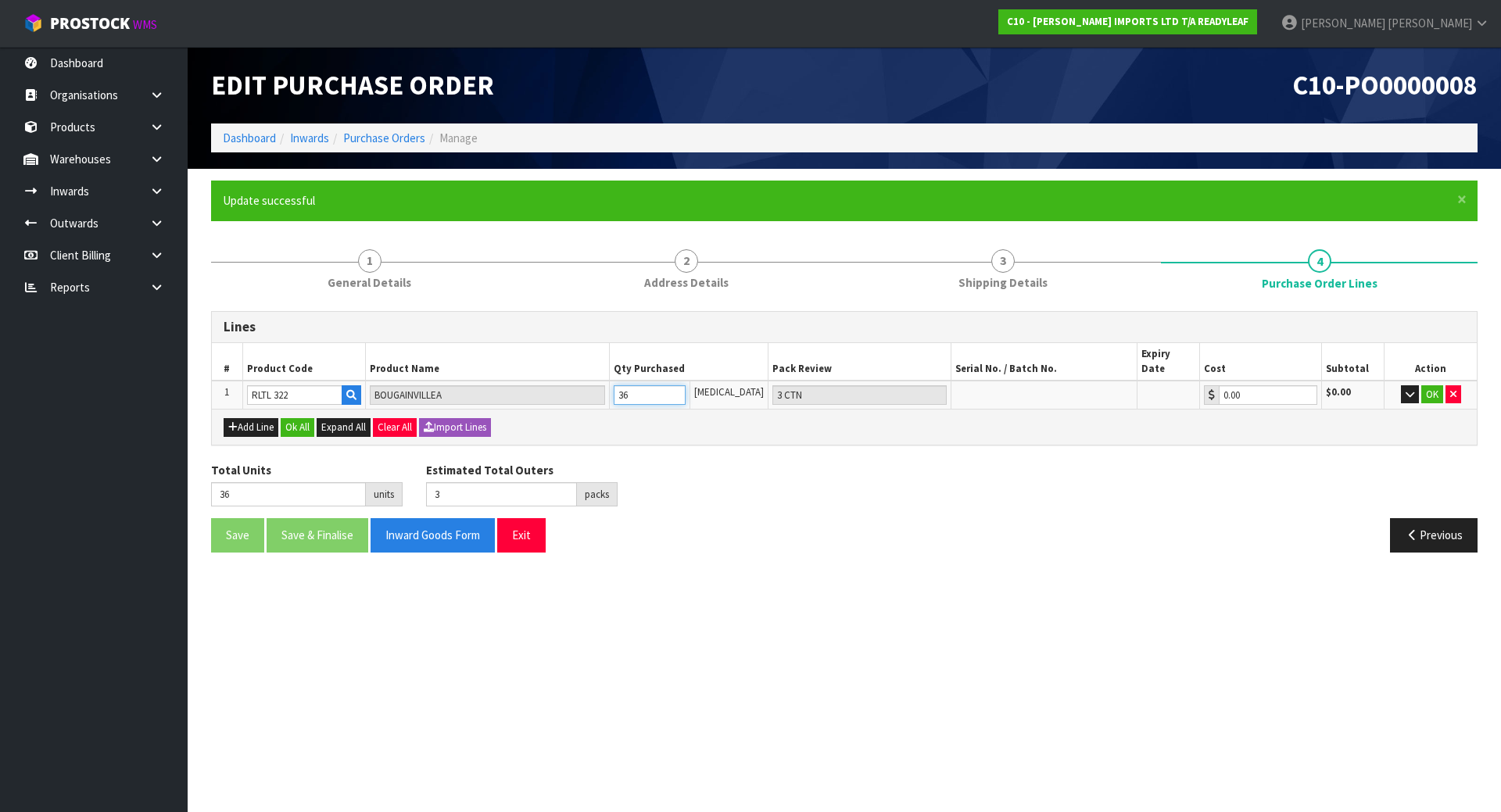
type input "36"
click at [643, 417] on div "Add Line Ok All Expand All Clear All Import Lines" at bounding box center [844, 427] width 1242 height 19
click at [1427, 385] on button "OK" at bounding box center [1432, 395] width 22 height 19
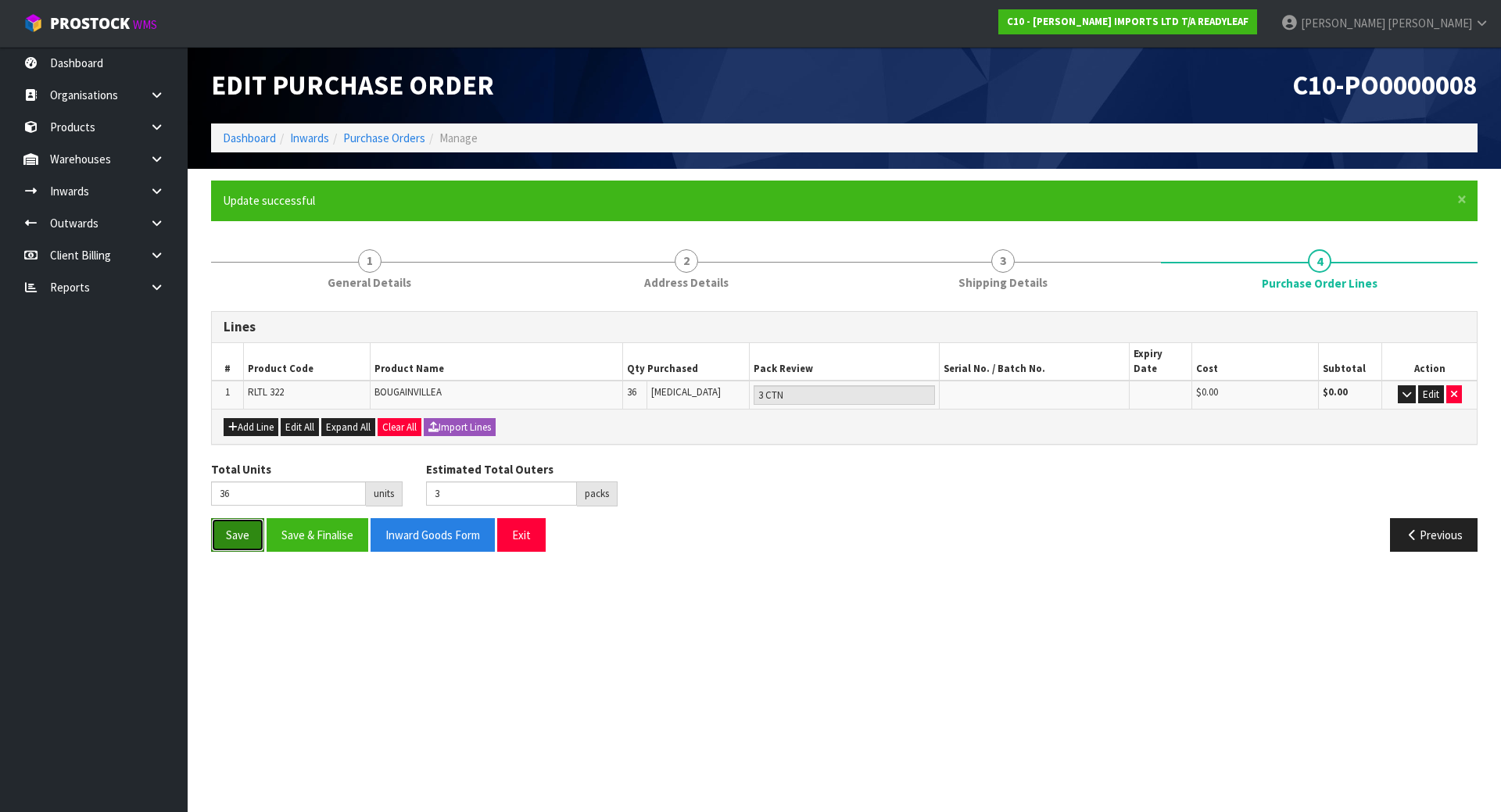
click at [238, 518] on button "Save" at bounding box center [238, 534] width 53 height 34
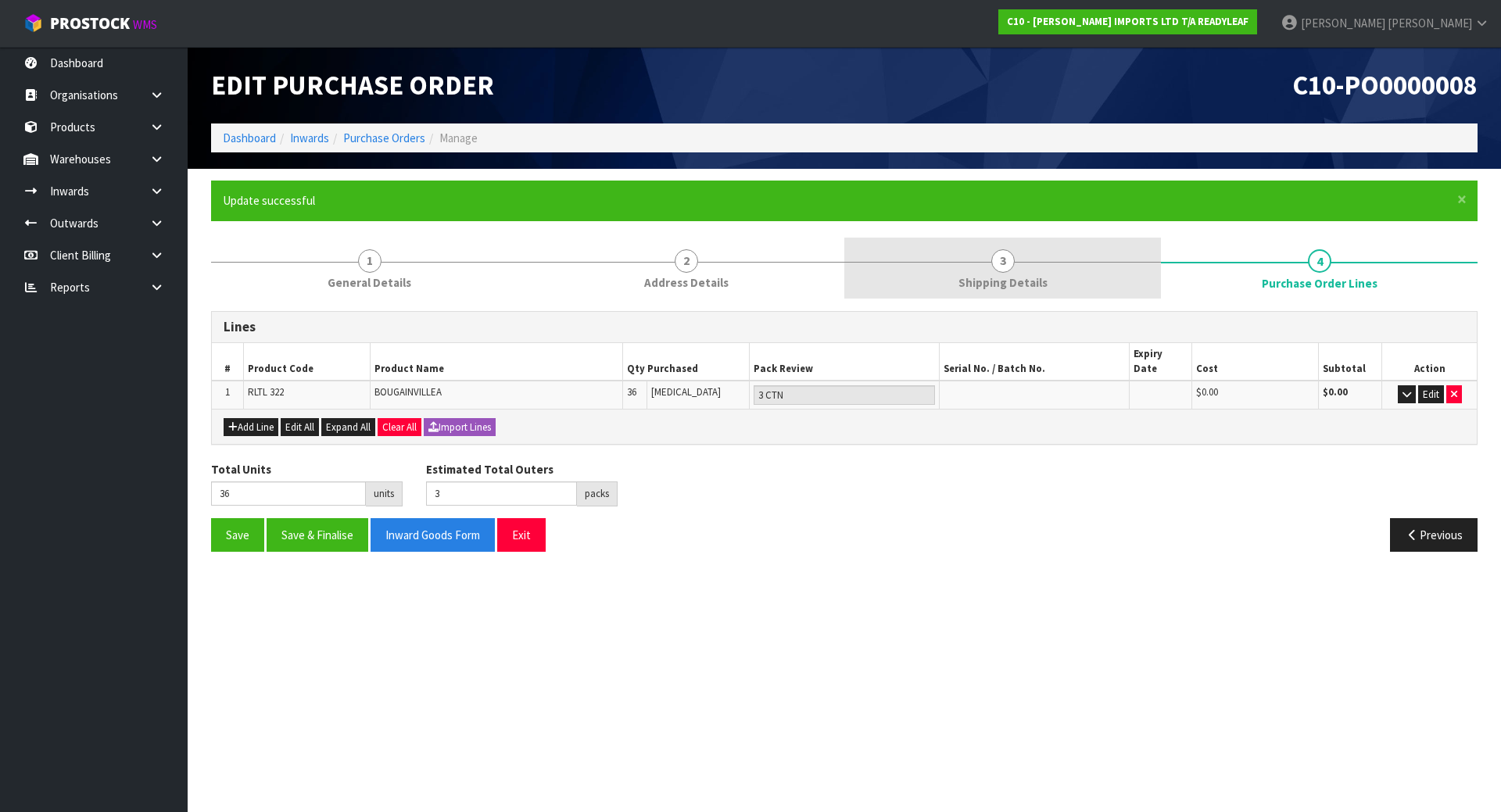
click at [950, 273] on link "3 Shipping Details" at bounding box center [1002, 269] width 317 height 62
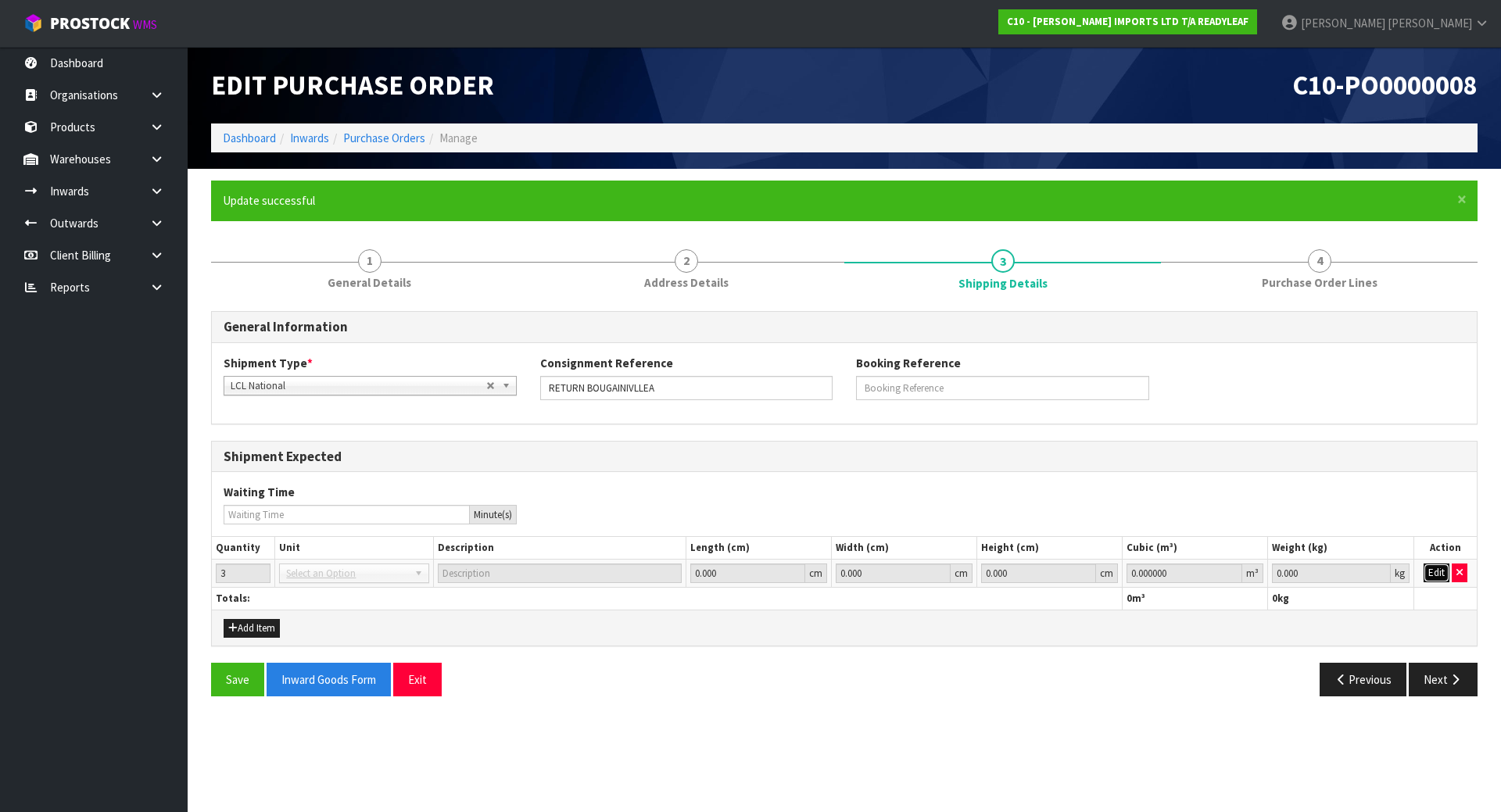
click at [1424, 576] on button "Edit" at bounding box center [1437, 573] width 26 height 19
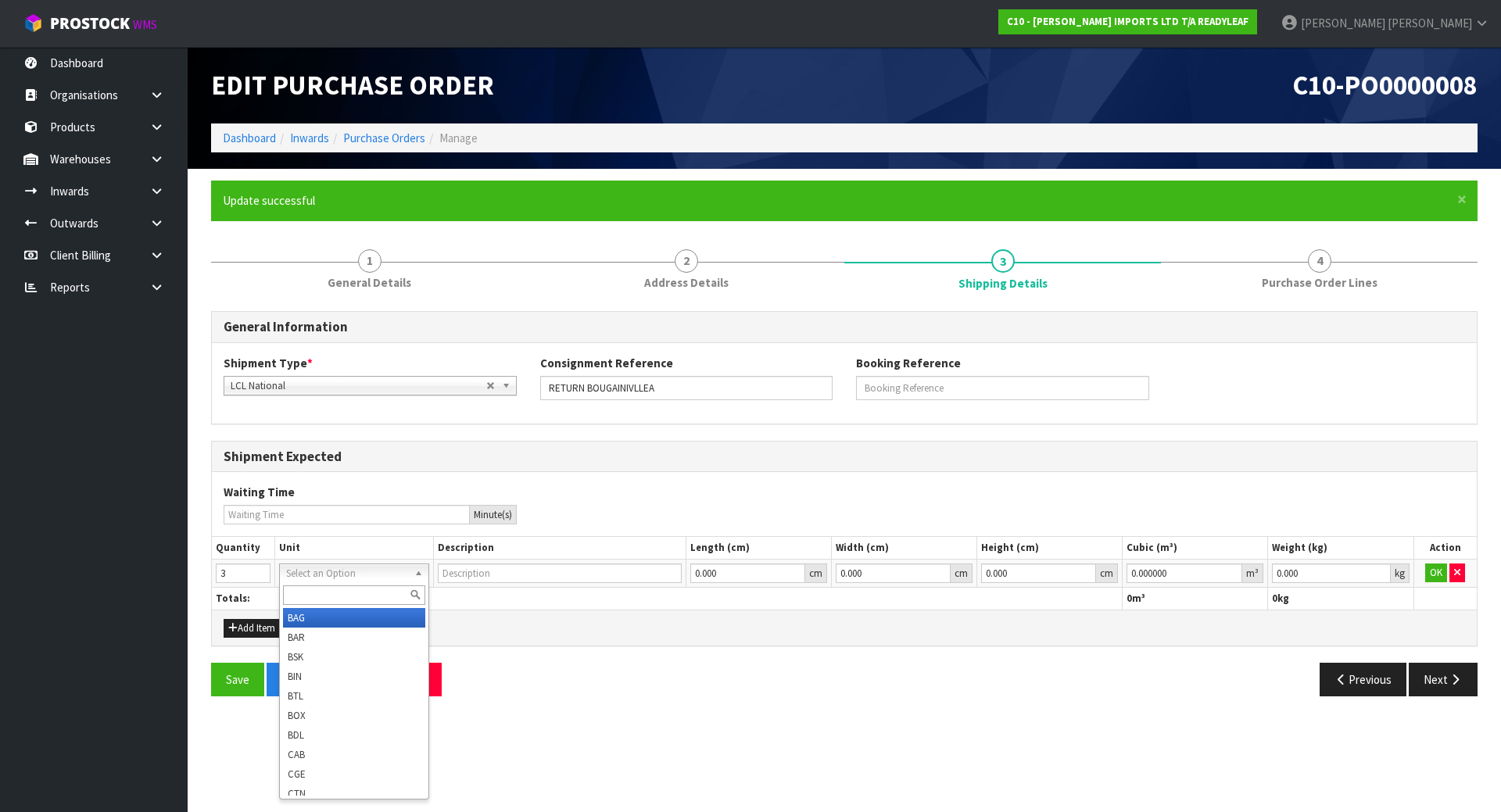
click at [361, 588] on input "text" at bounding box center [354, 595] width 142 height 19
type input "ct"
type input "CARTON"
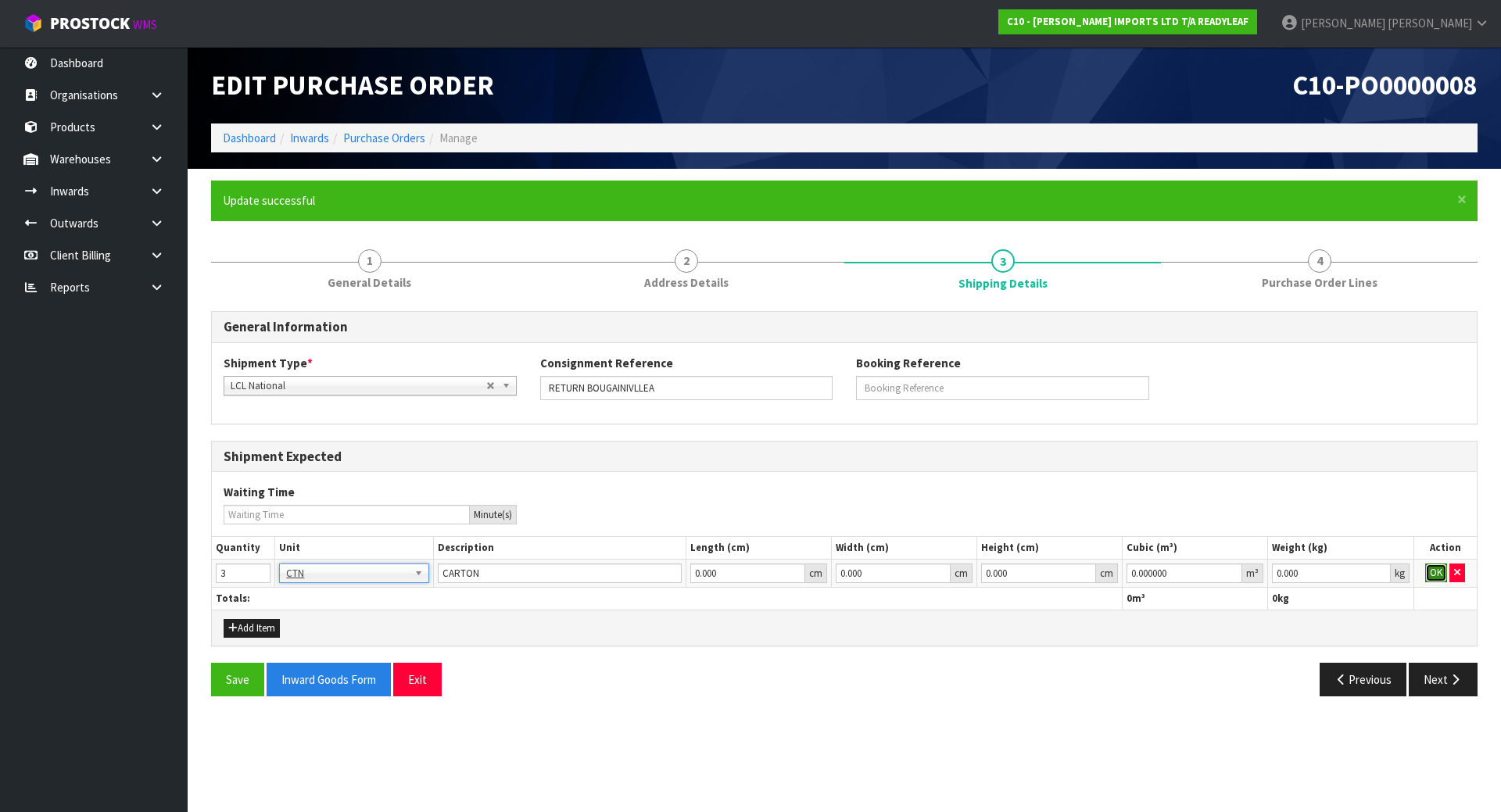
click at [1430, 573] on button "OK" at bounding box center [1436, 573] width 22 height 19
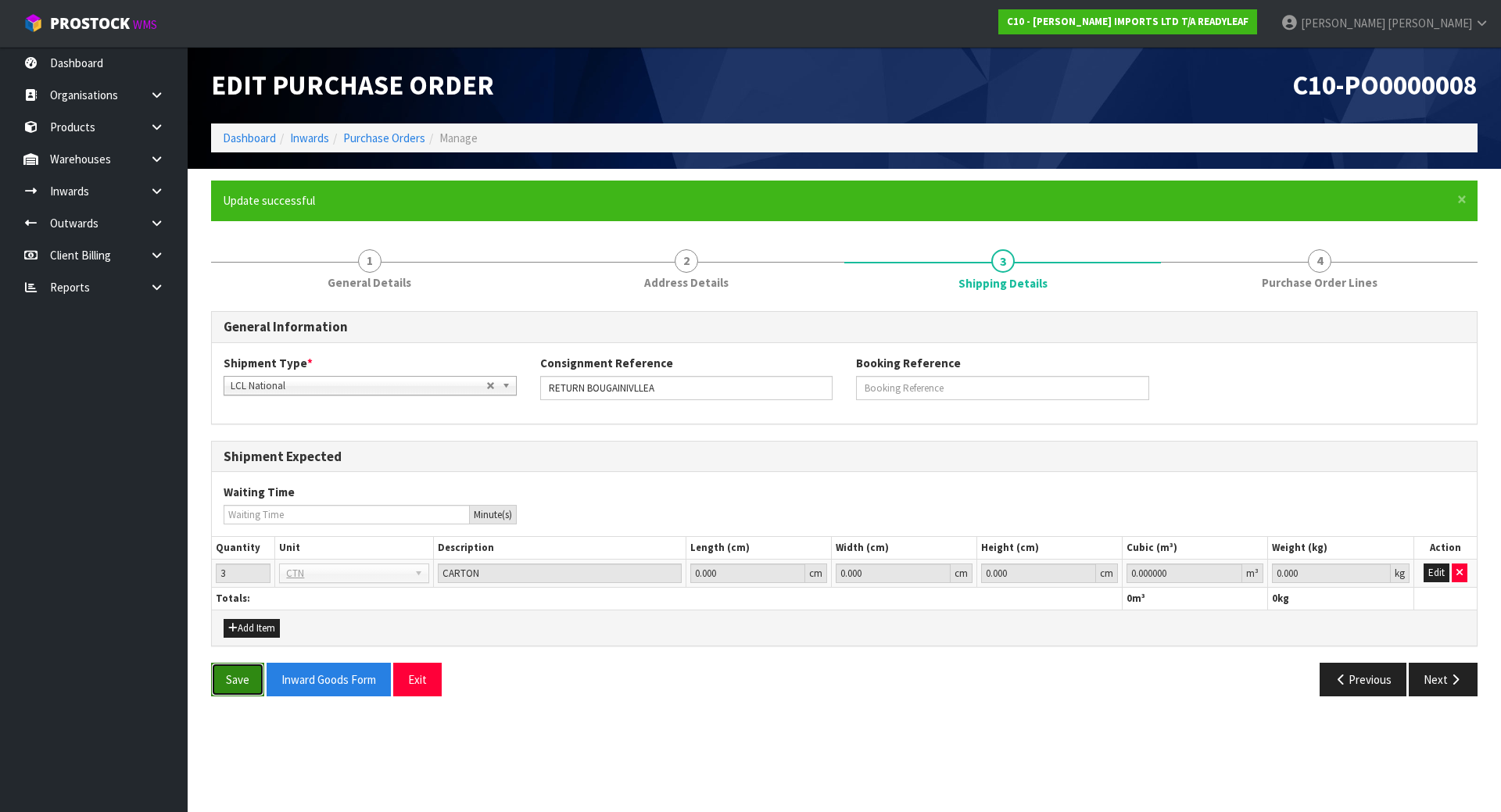
click at [226, 668] on button "Save" at bounding box center [238, 680] width 53 height 34
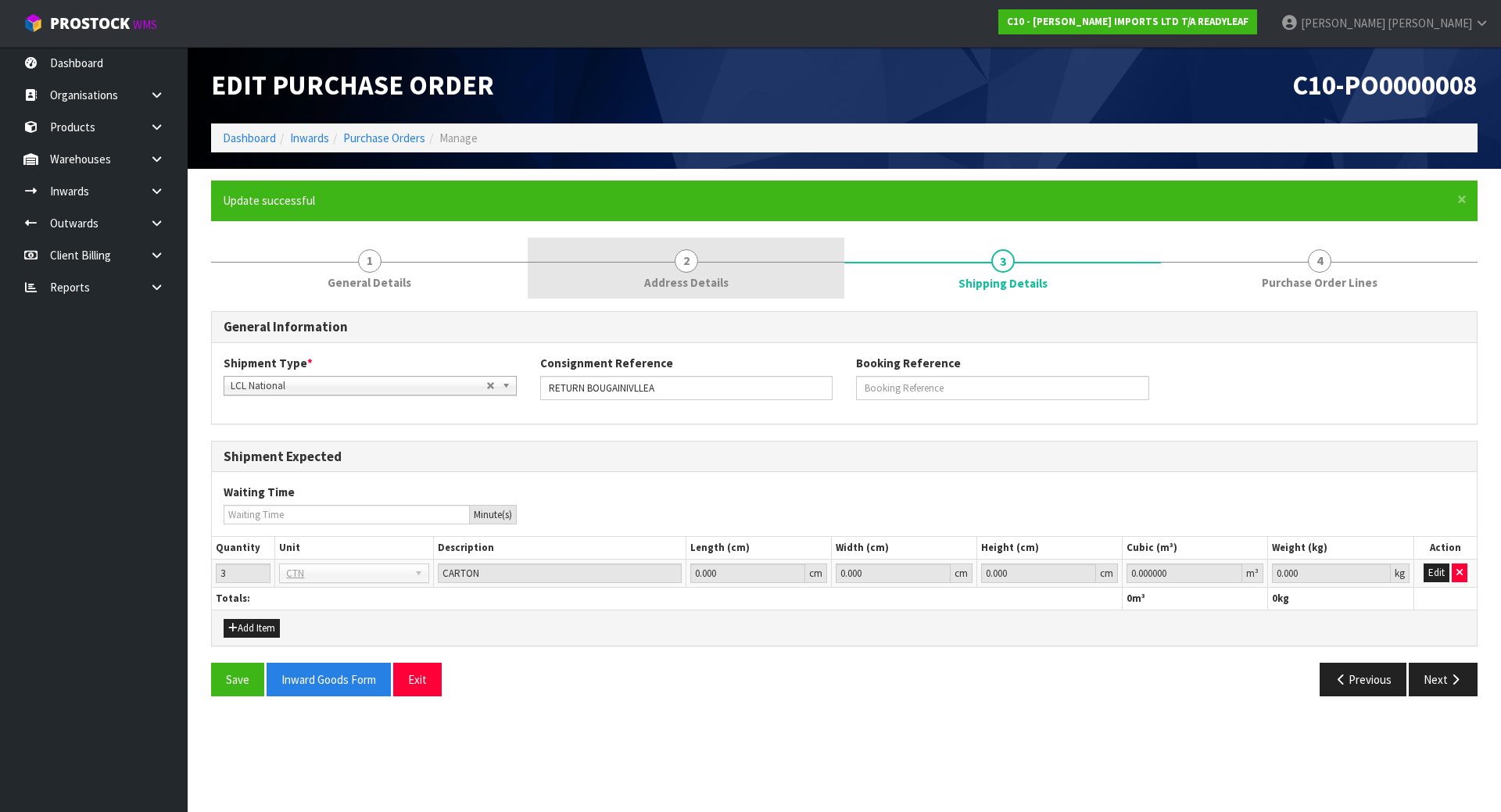
click at [666, 264] on link "2 Address Details" at bounding box center [686, 269] width 317 height 62
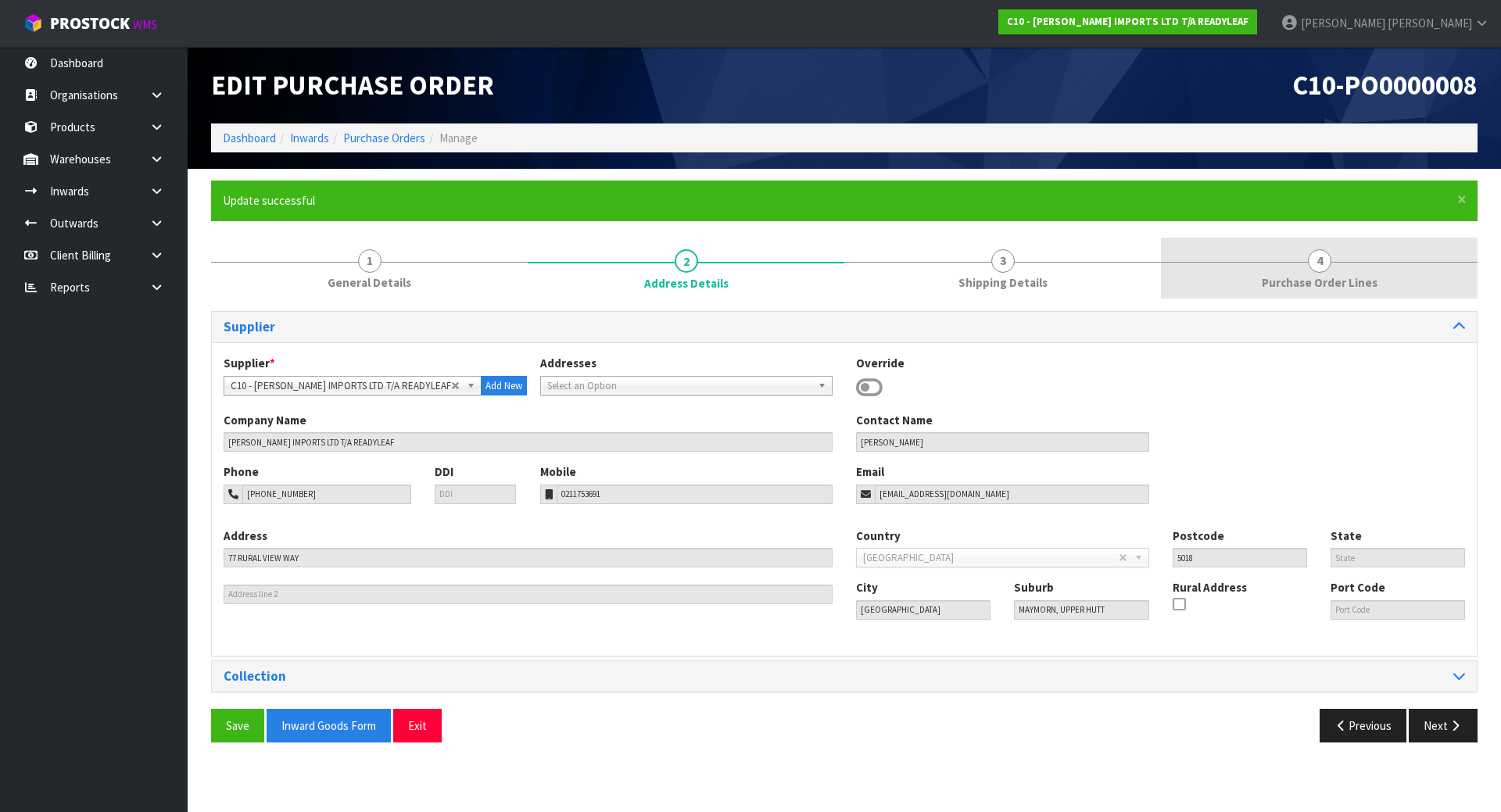
click at [1337, 266] on link "4 Purchase Order Lines" at bounding box center [1319, 269] width 317 height 62
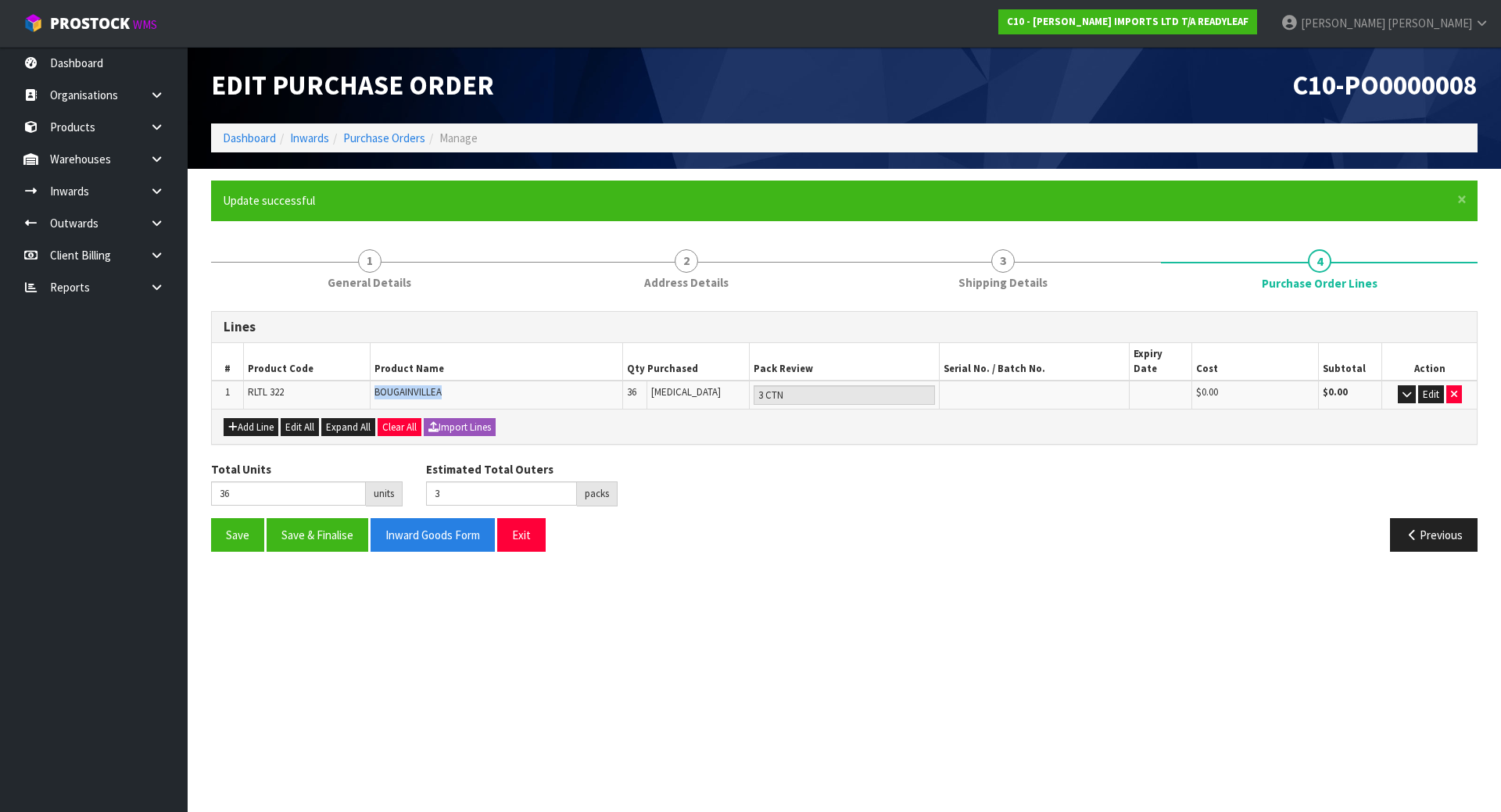
drag, startPoint x: 454, startPoint y: 386, endPoint x: 368, endPoint y: 381, distance: 86.1
click at [368, 381] on tr "1 RLTL 322 BOUGAINVILLEA 36 PCE 3 CTN $0.00 $0.00 Edit" at bounding box center [844, 395] width 1265 height 28
copy tr "BOUGAINVILLEA"
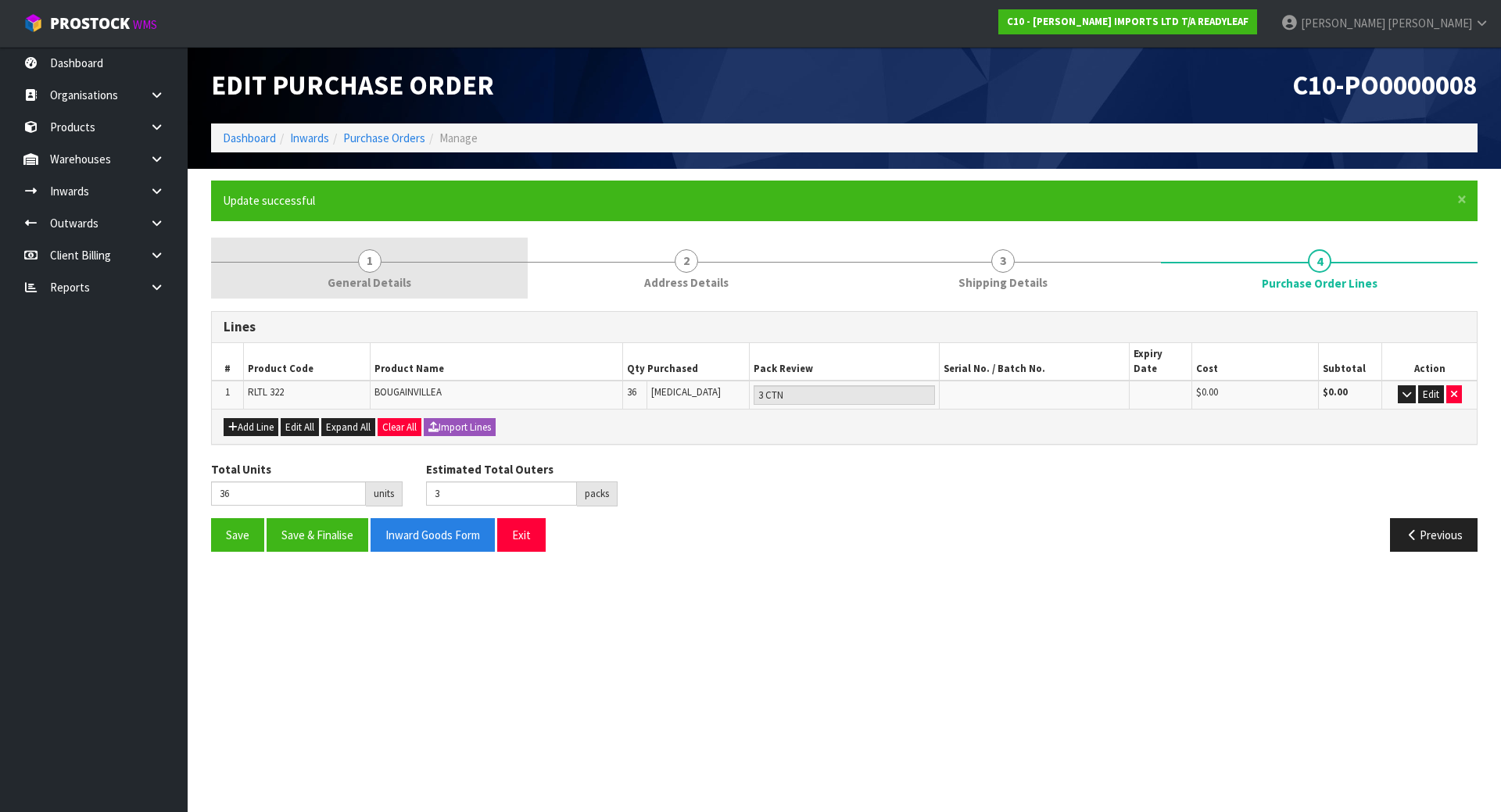
click at [406, 296] on link "1 General Details" at bounding box center [369, 269] width 317 height 62
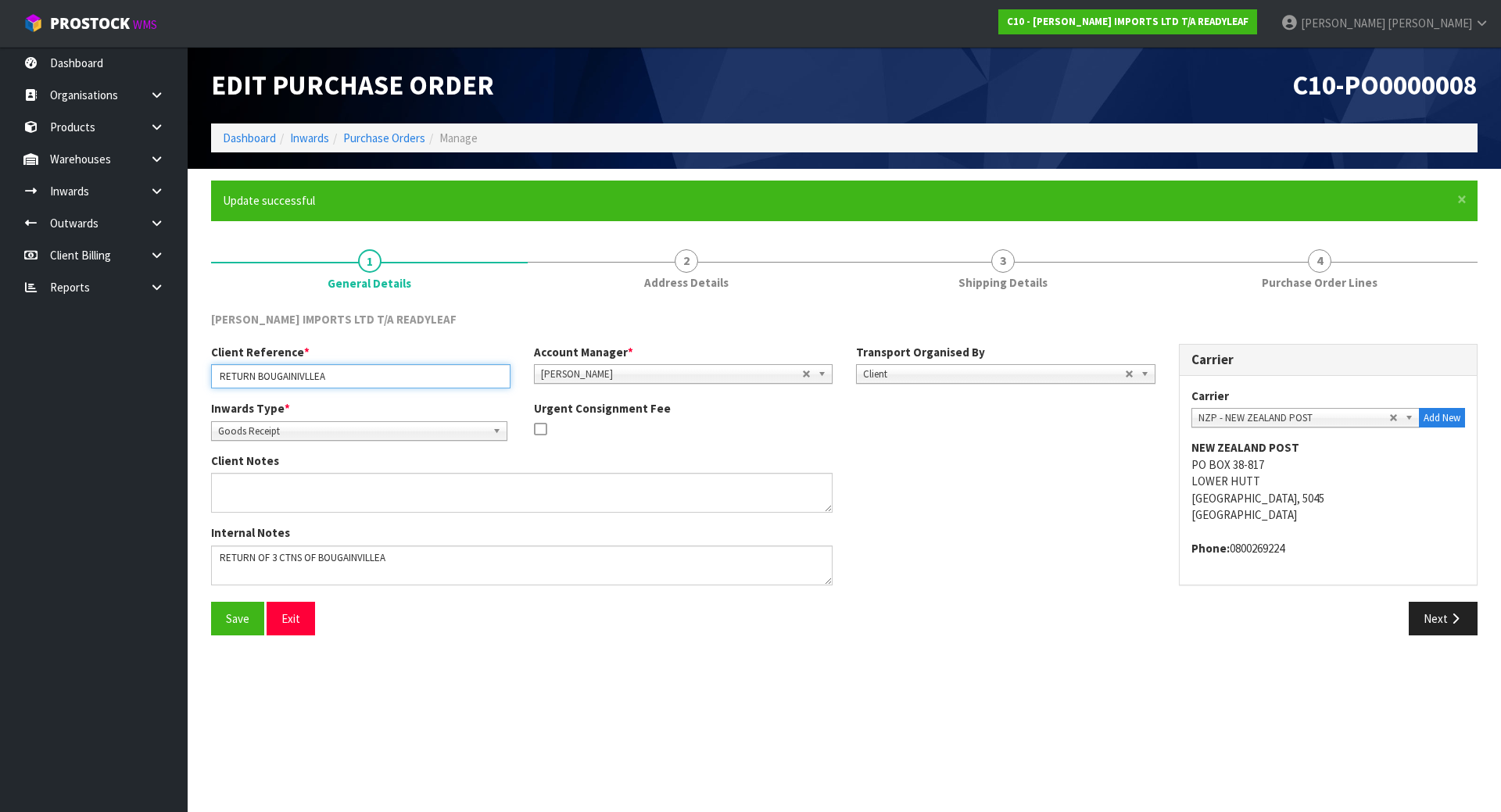
drag, startPoint x: 399, startPoint y: 374, endPoint x: 259, endPoint y: 372, distance: 140.0
click at [259, 372] on input "RETURN BOUGAINIVLLEA" at bounding box center [361, 376] width 300 height 25
paste input "BOUGAINVI"
type input "RETURN BOUGAINVILLEA"
drag, startPoint x: 384, startPoint y: 556, endPoint x: 314, endPoint y: 542, distance: 71.4
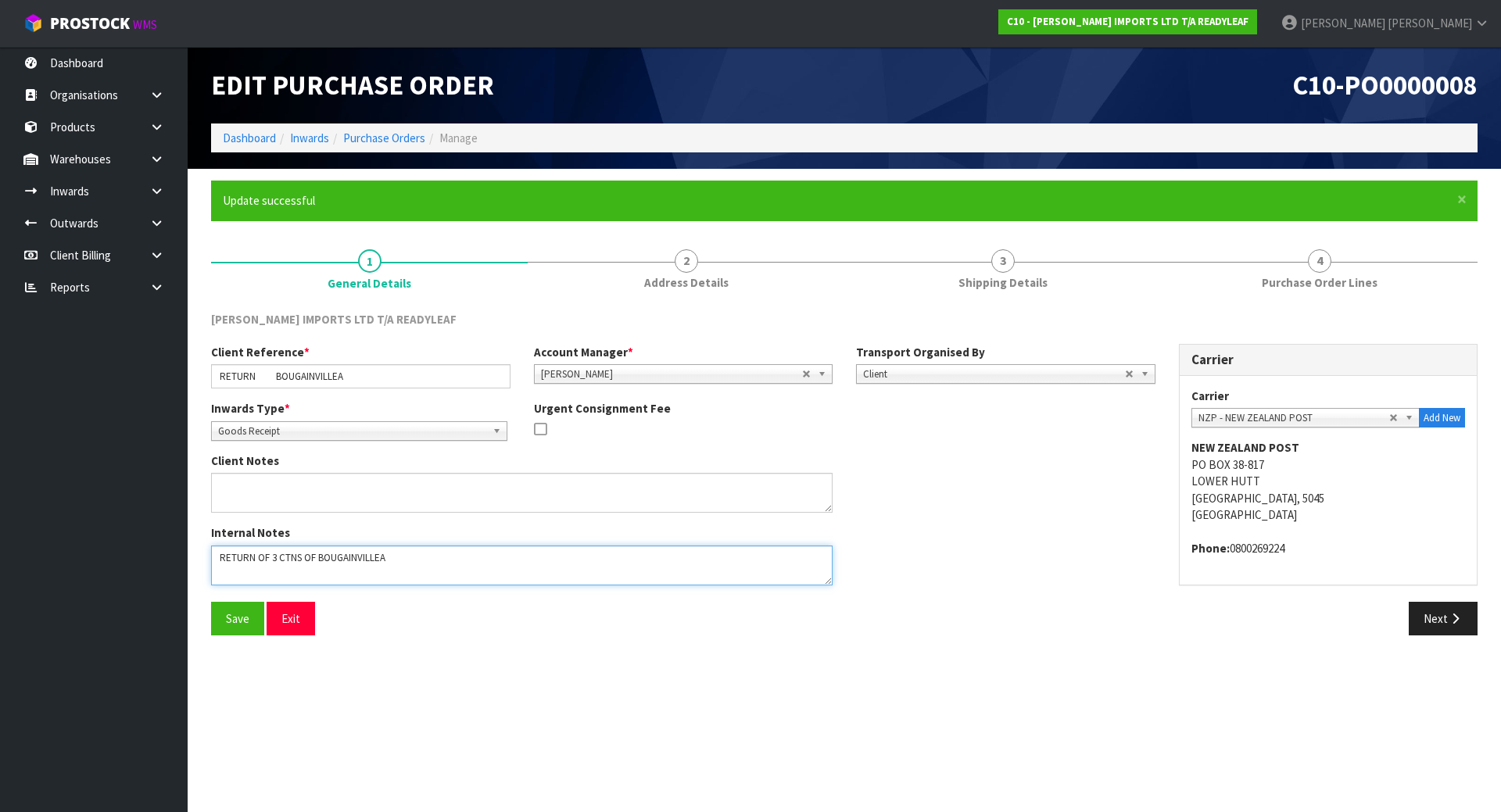
click at [314, 542] on div "Internal Notes" at bounding box center [522, 554] width 621 height 60
paste textarea
type textarea "RETURN OF 3 CTNS OF BOUGAINVILLEA"
click at [258, 383] on input "RETURN BOUGAINVILLEA" at bounding box center [361, 376] width 300 height 25
type input "RETURN BOUGAINVILLEA"
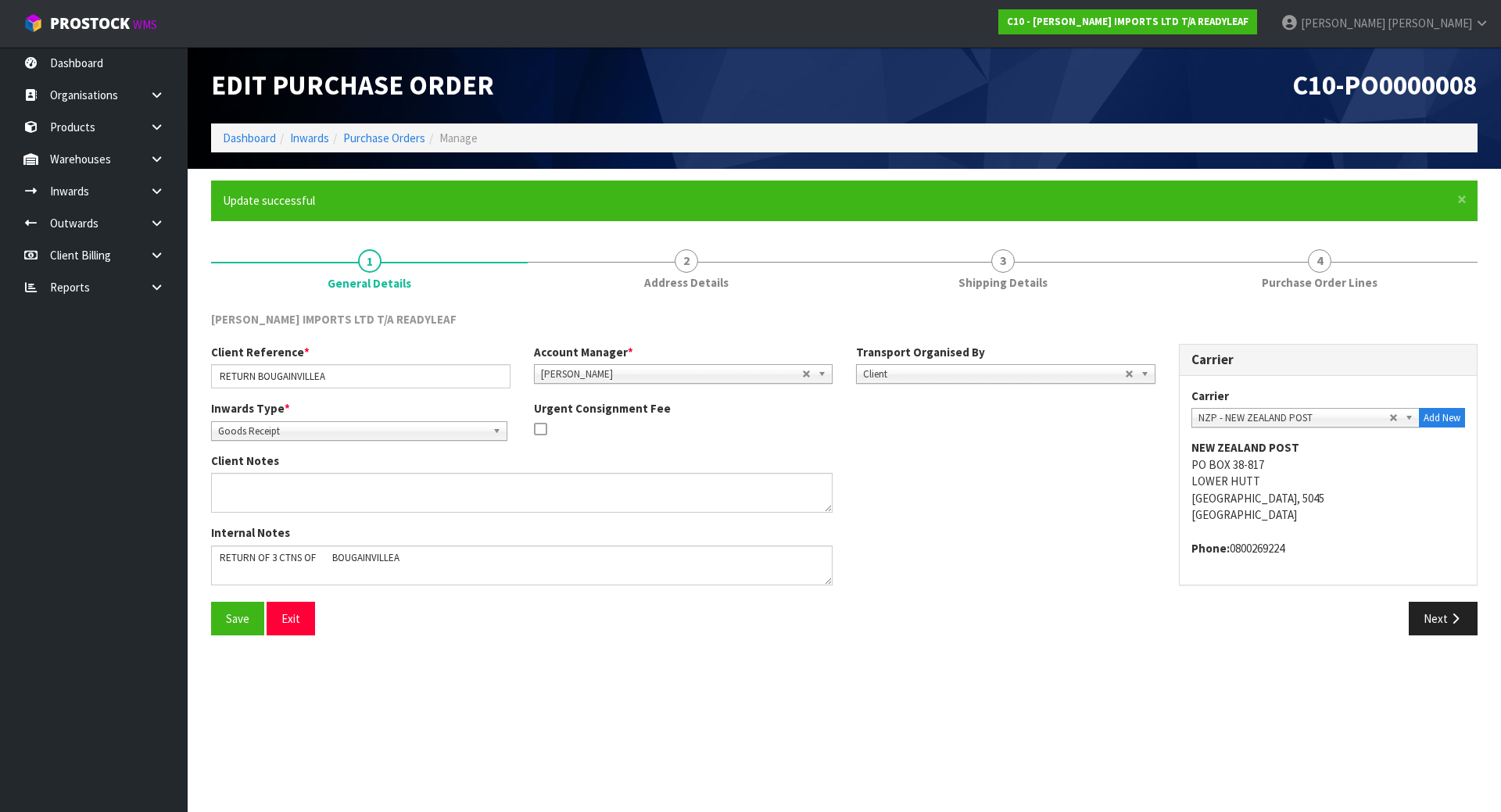
click at [336, 435] on span "Goods Receipt" at bounding box center [353, 431] width 269 height 19
click at [319, 492] on li "Goods Returned" at bounding box center [359, 495] width 289 height 19
click at [241, 610] on button "Save" at bounding box center [238, 618] width 53 height 34
click at [1412, 622] on button "Next" at bounding box center [1443, 618] width 69 height 34
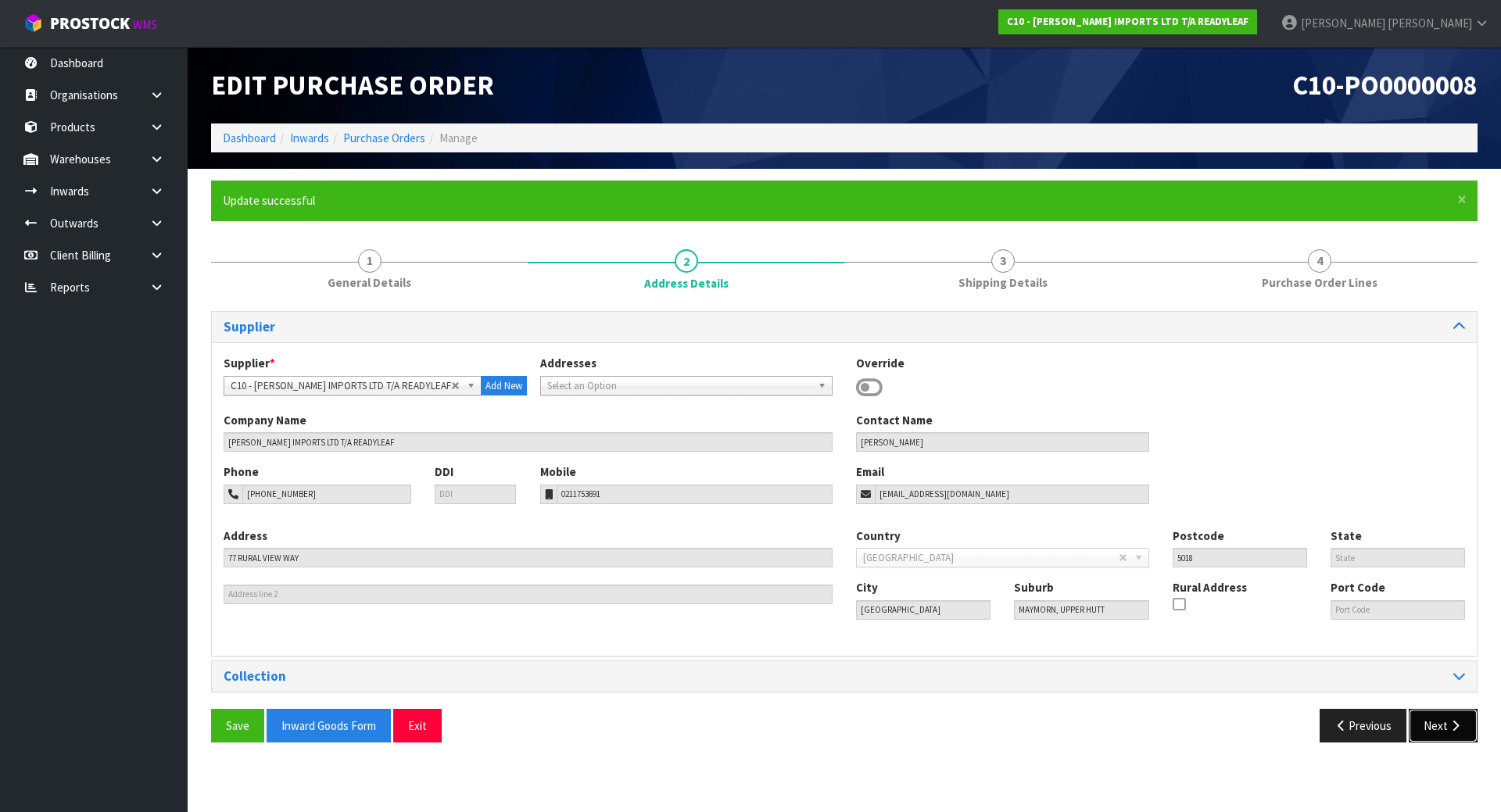
click at [1453, 739] on button "Next" at bounding box center [1443, 725] width 69 height 34
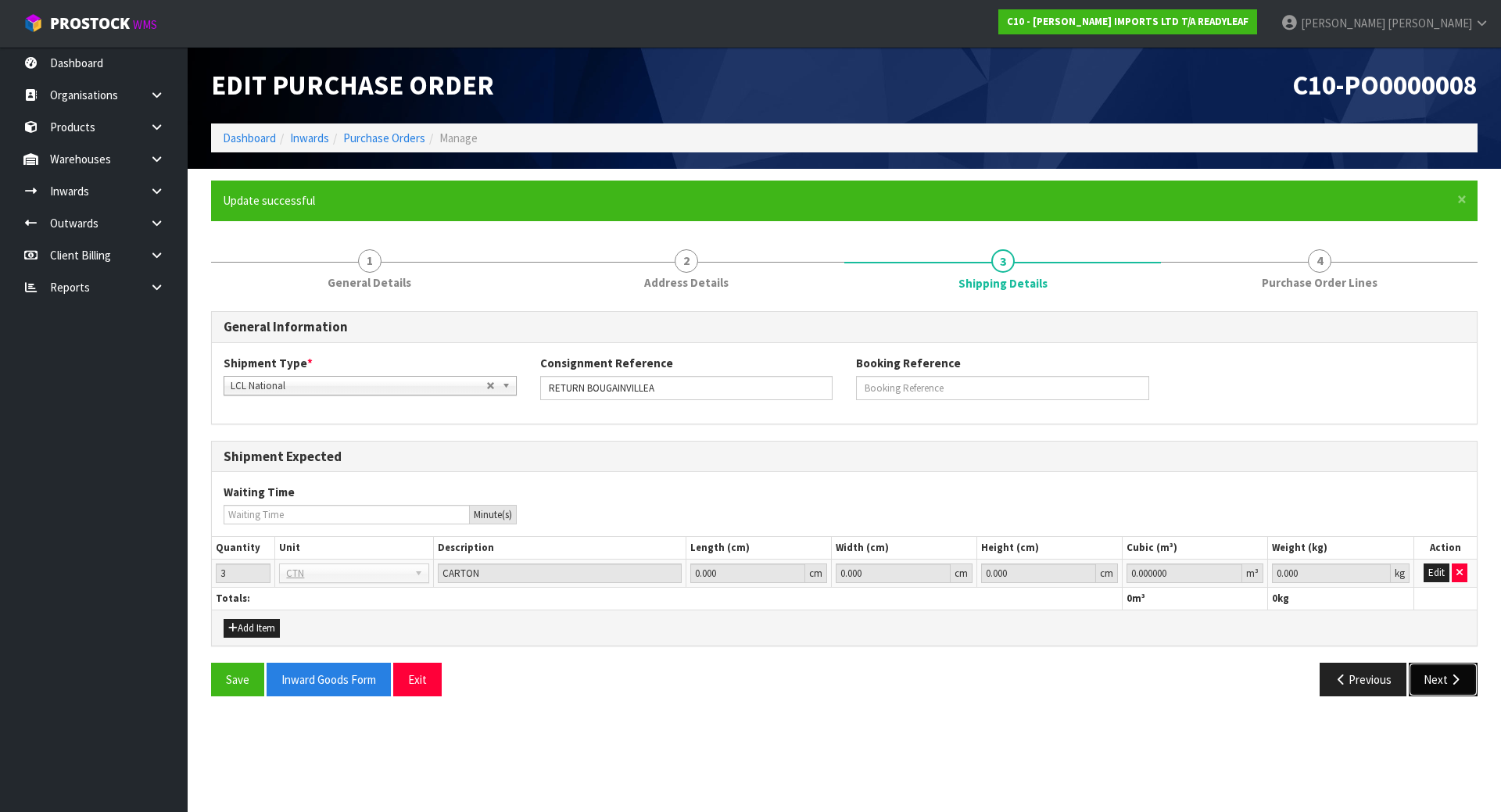
click at [1454, 664] on button "Next" at bounding box center [1443, 680] width 69 height 34
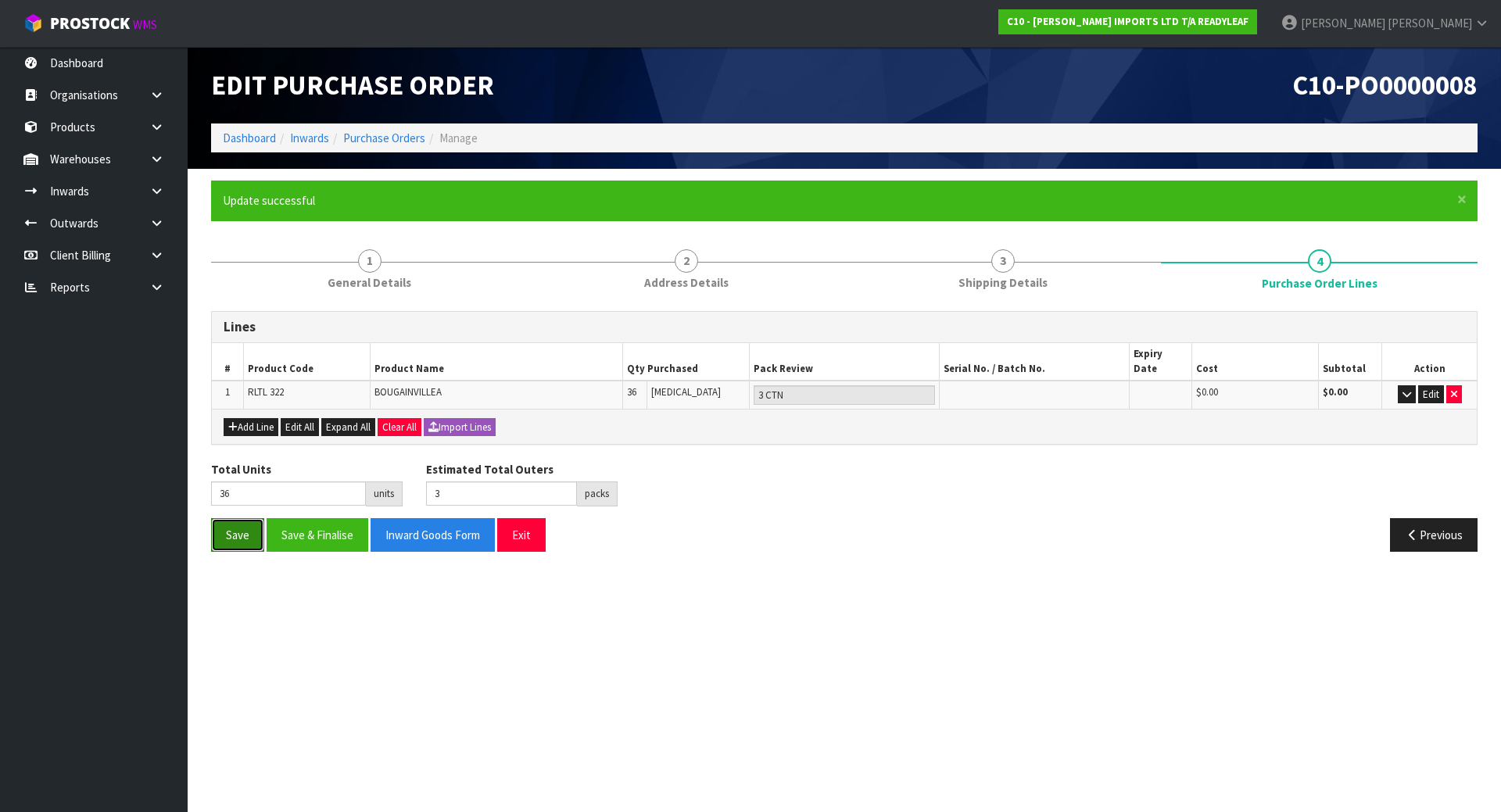
click at [237, 518] on button "Save" at bounding box center [238, 534] width 53 height 34
click at [293, 518] on button "Save & Finalise" at bounding box center [317, 534] width 101 height 34
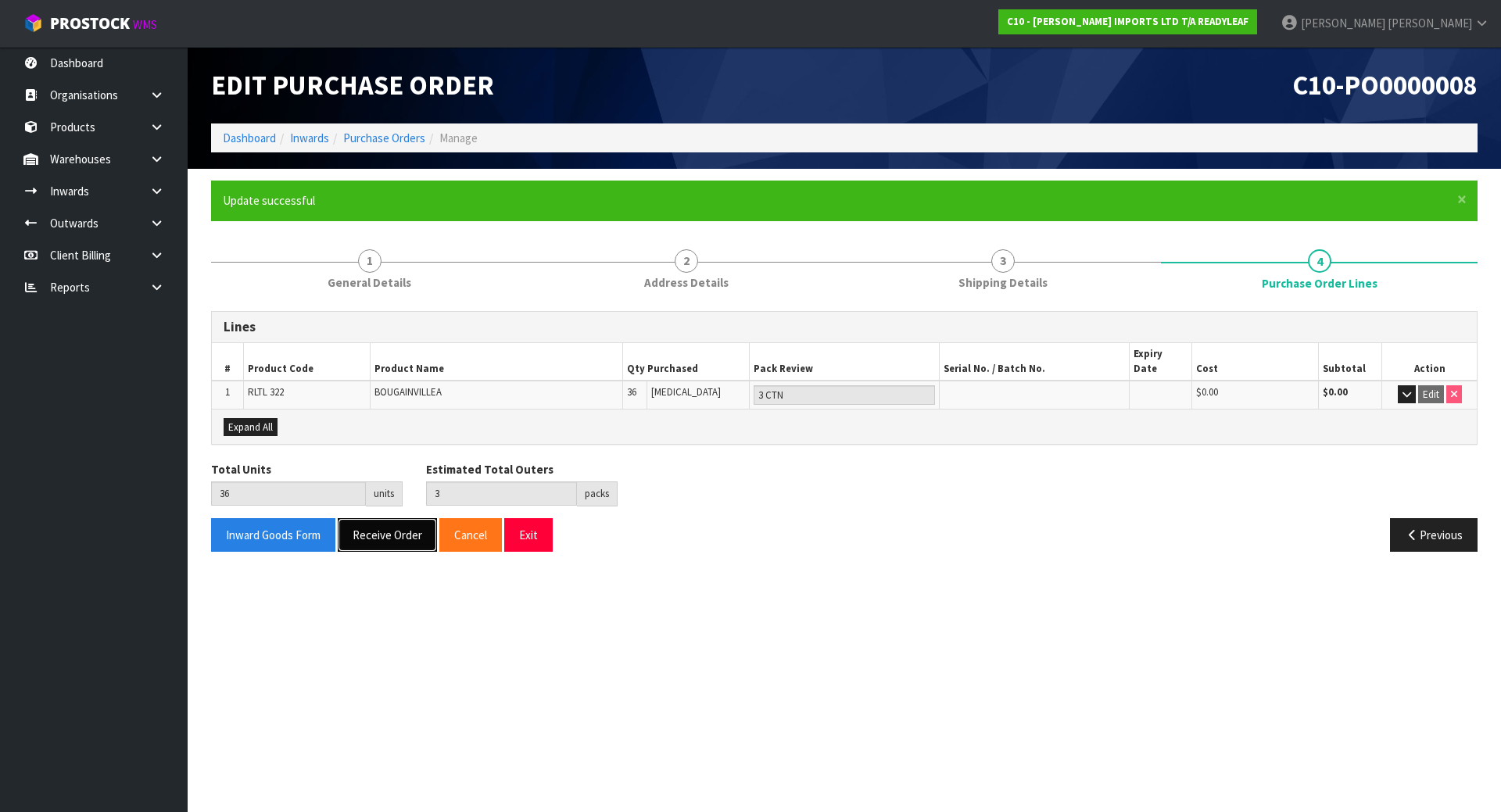
click at [360, 518] on button "Receive Order" at bounding box center [387, 534] width 100 height 34
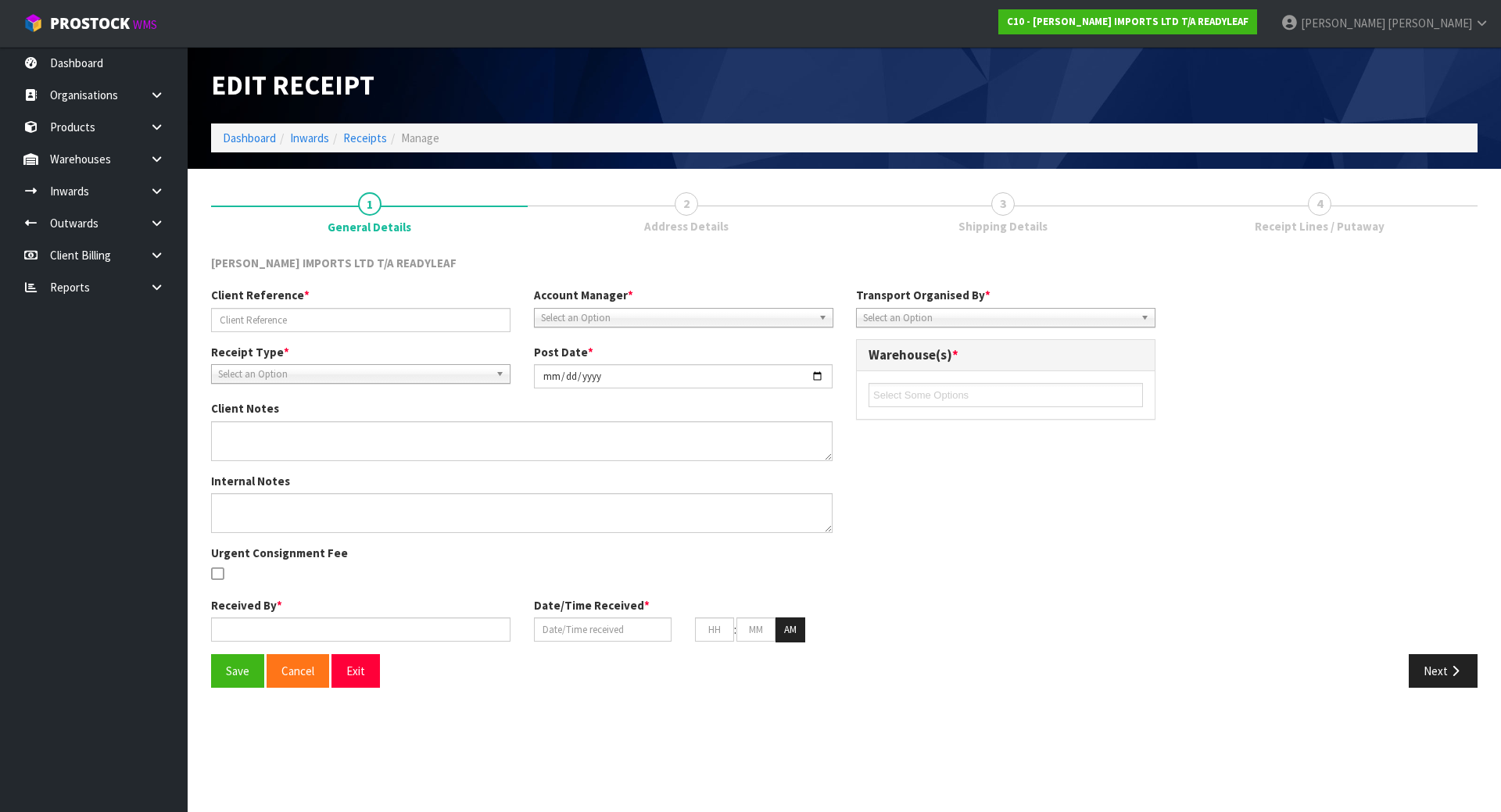
type input "RETURN BOUGAINVILLEA"
type input "[DATE]"
type textarea "RETURN OF 3 CTNS OF BOUGAINVILLEA"
type input "[PERSON_NAME]"
type input "[DATE]"
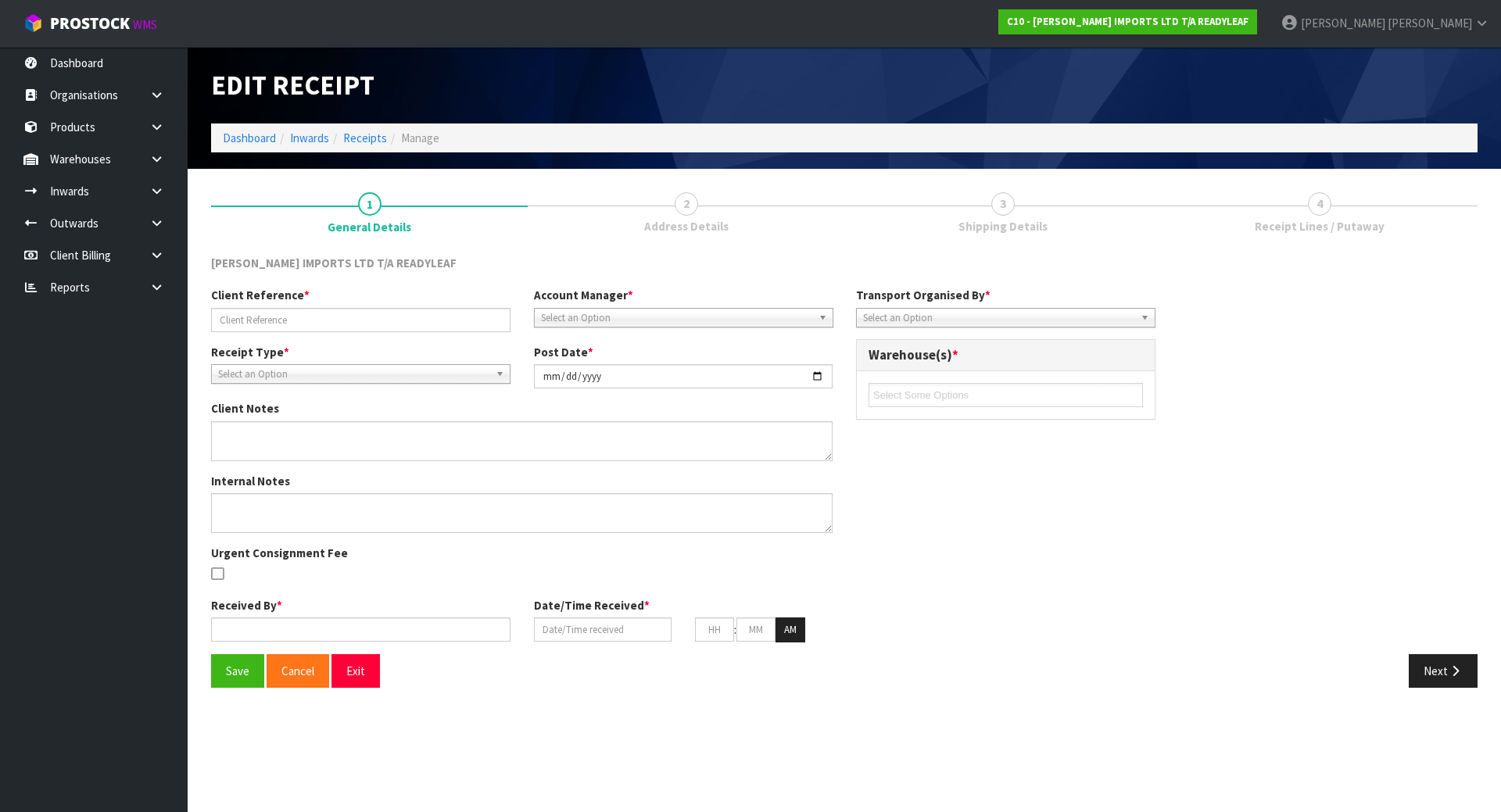
type input "08"
type input "24"
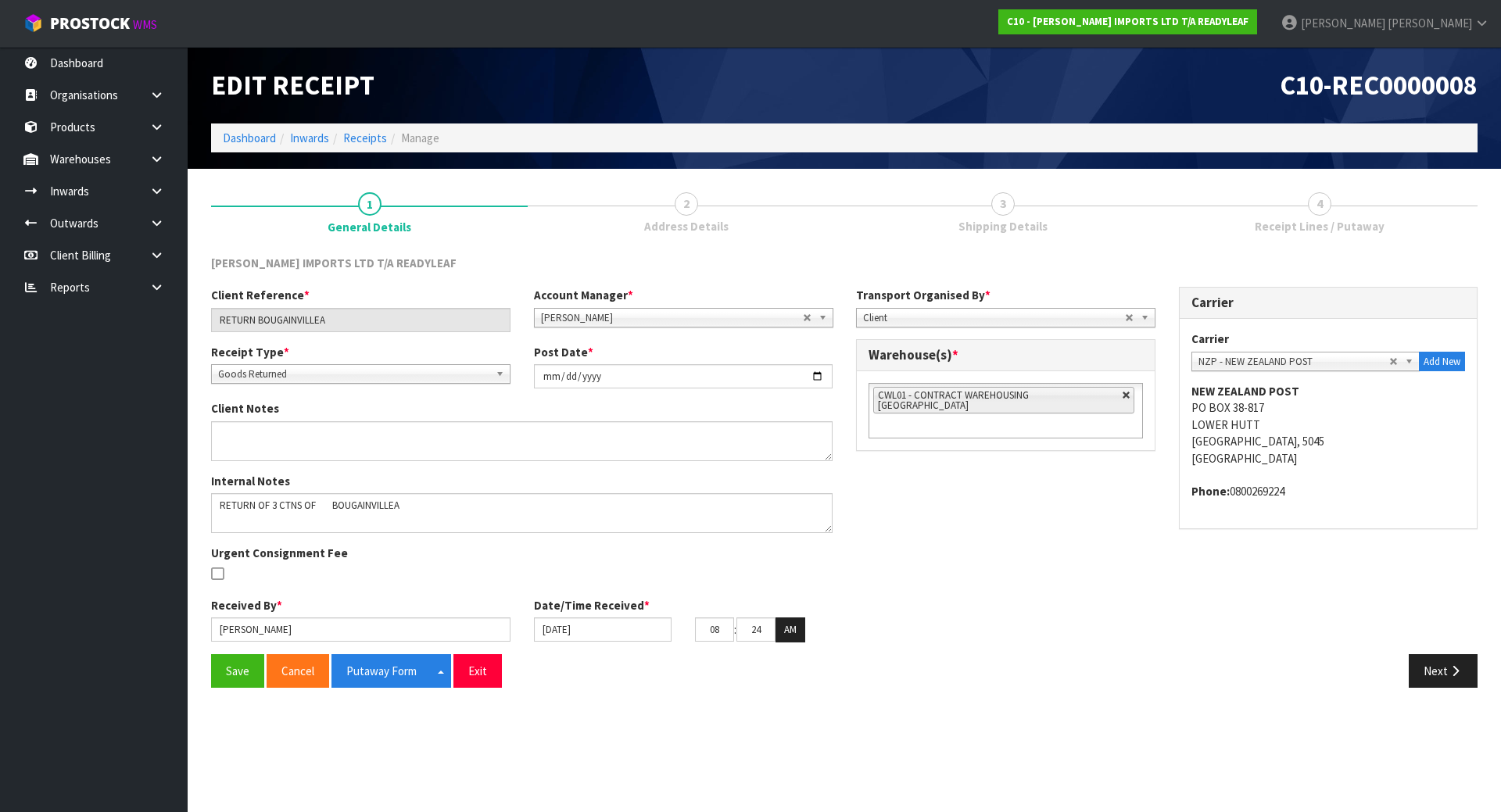
click at [1122, 399] on link at bounding box center [1126, 395] width 9 height 9
type input "Select Some Options"
click at [1101, 396] on ul at bounding box center [1006, 395] width 274 height 25
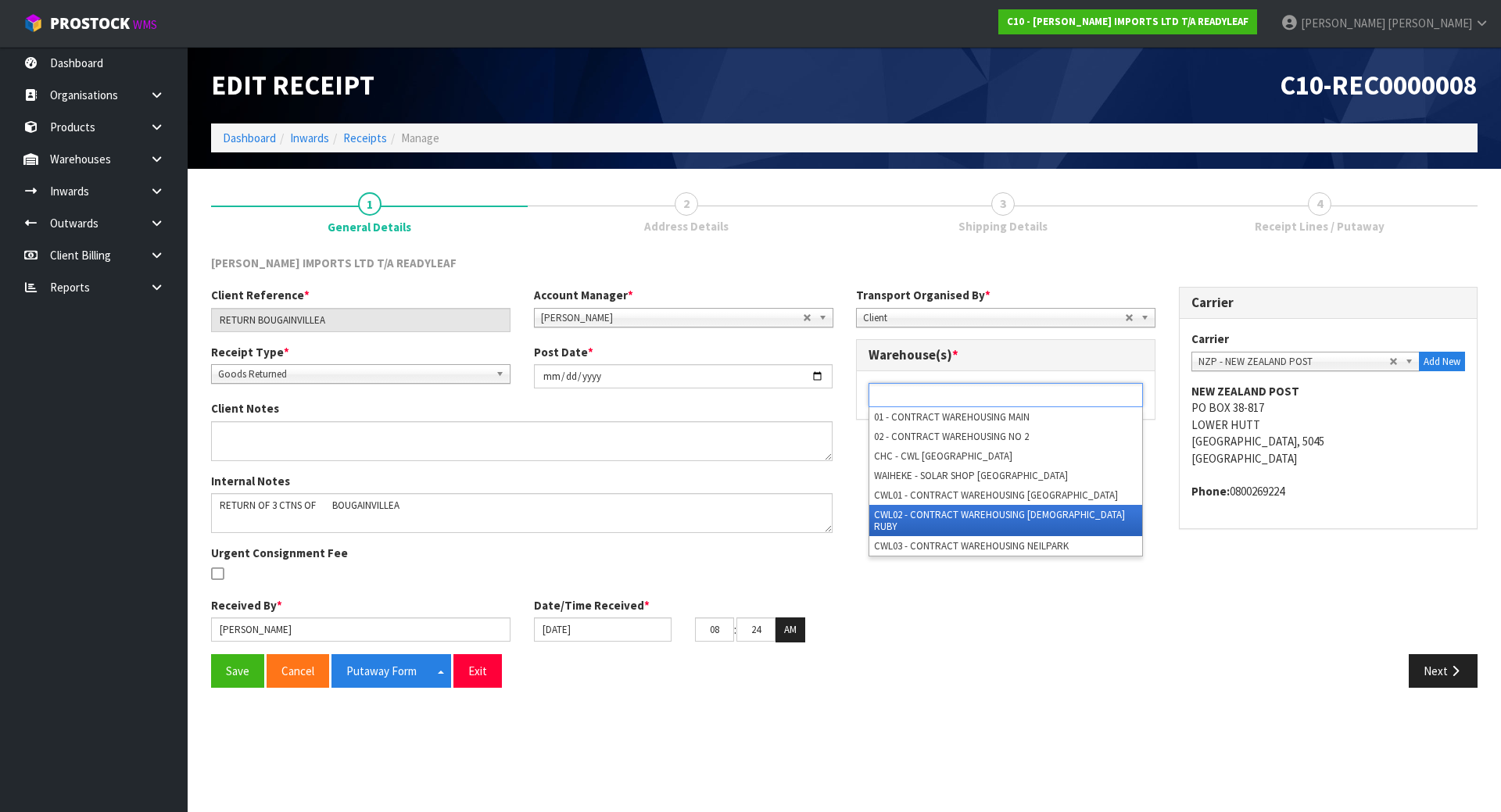
click at [1003, 507] on li "CWL02 - CONTRACT WAREHOUSING [DEMOGRAPHIC_DATA] RUBY" at bounding box center [1006, 521] width 273 height 31
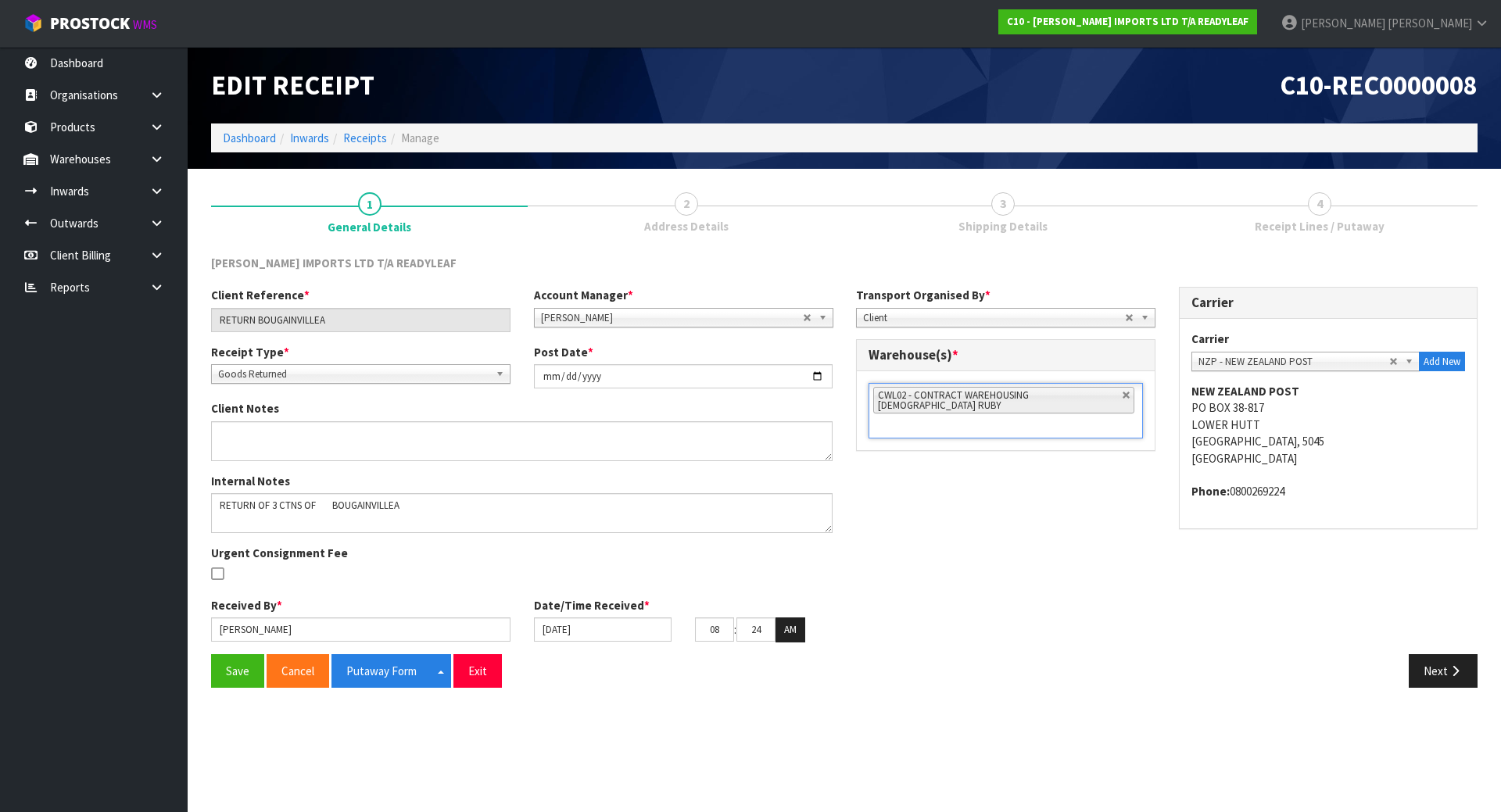
click at [973, 530] on div "Client Reference * RETURN BOUGAINVILLEA Account Manager * Zubair Moolla Rod Gil…" at bounding box center [844, 469] width 1290 height 366
click at [604, 627] on input "[DATE]" at bounding box center [603, 629] width 138 height 25
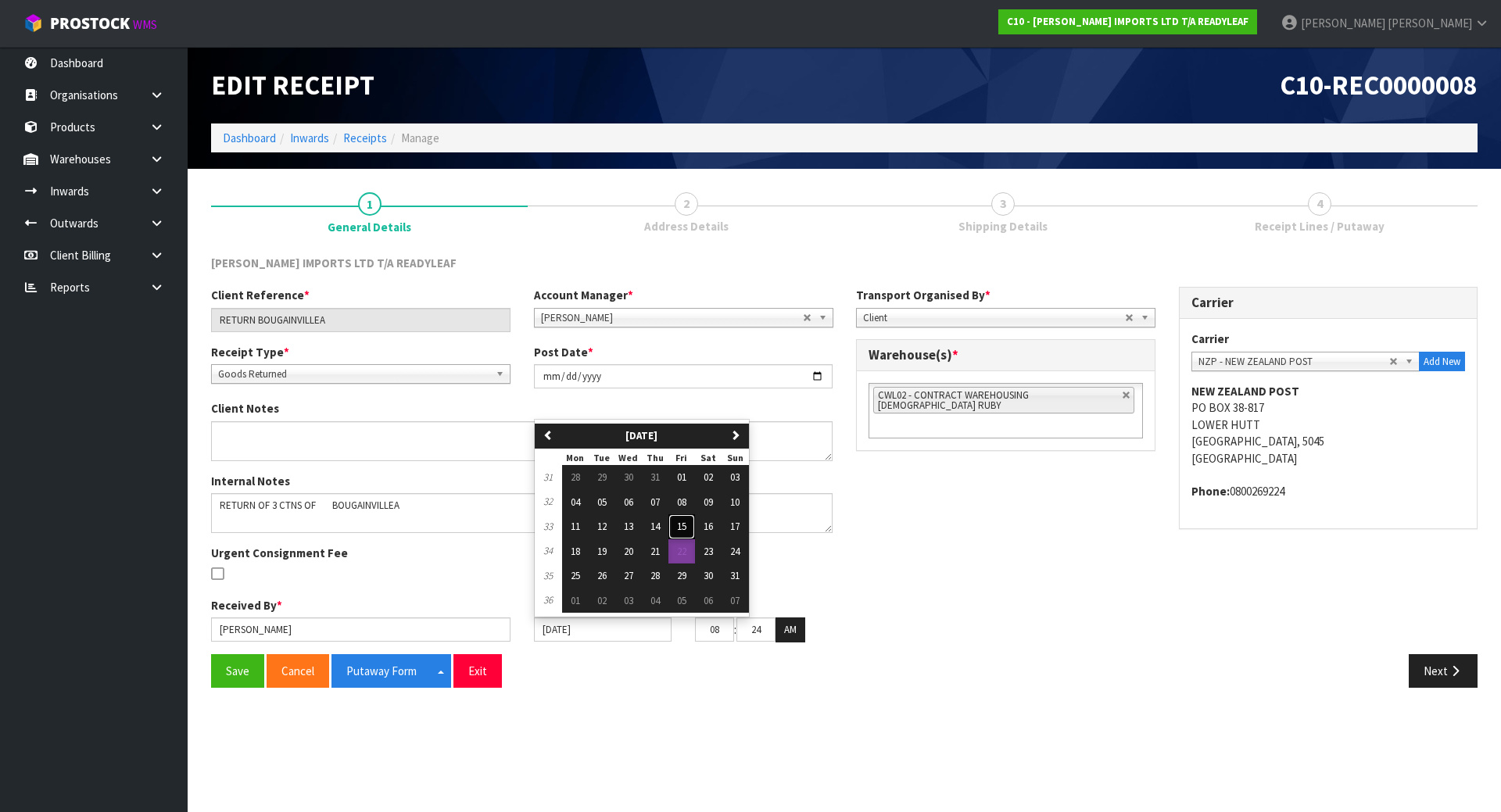
click at [679, 525] on button "15" at bounding box center [682, 526] width 26 height 25
type input "15/08/2025"
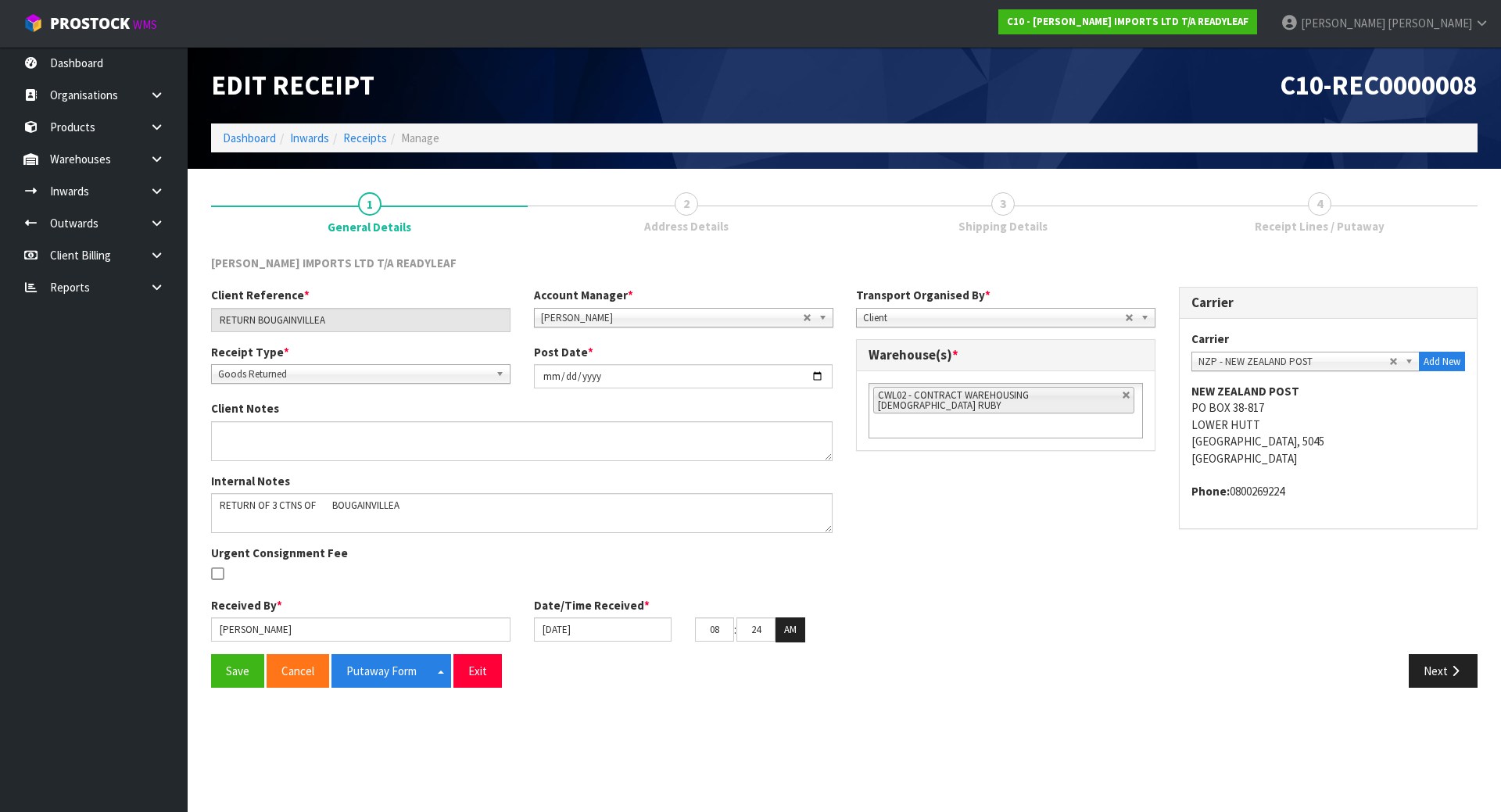
click at [527, 556] on div "Internal Notes Urgent Consignment Fee" at bounding box center [522, 535] width 645 height 124
click at [221, 665] on button "Save" at bounding box center [238, 670] width 53 height 34
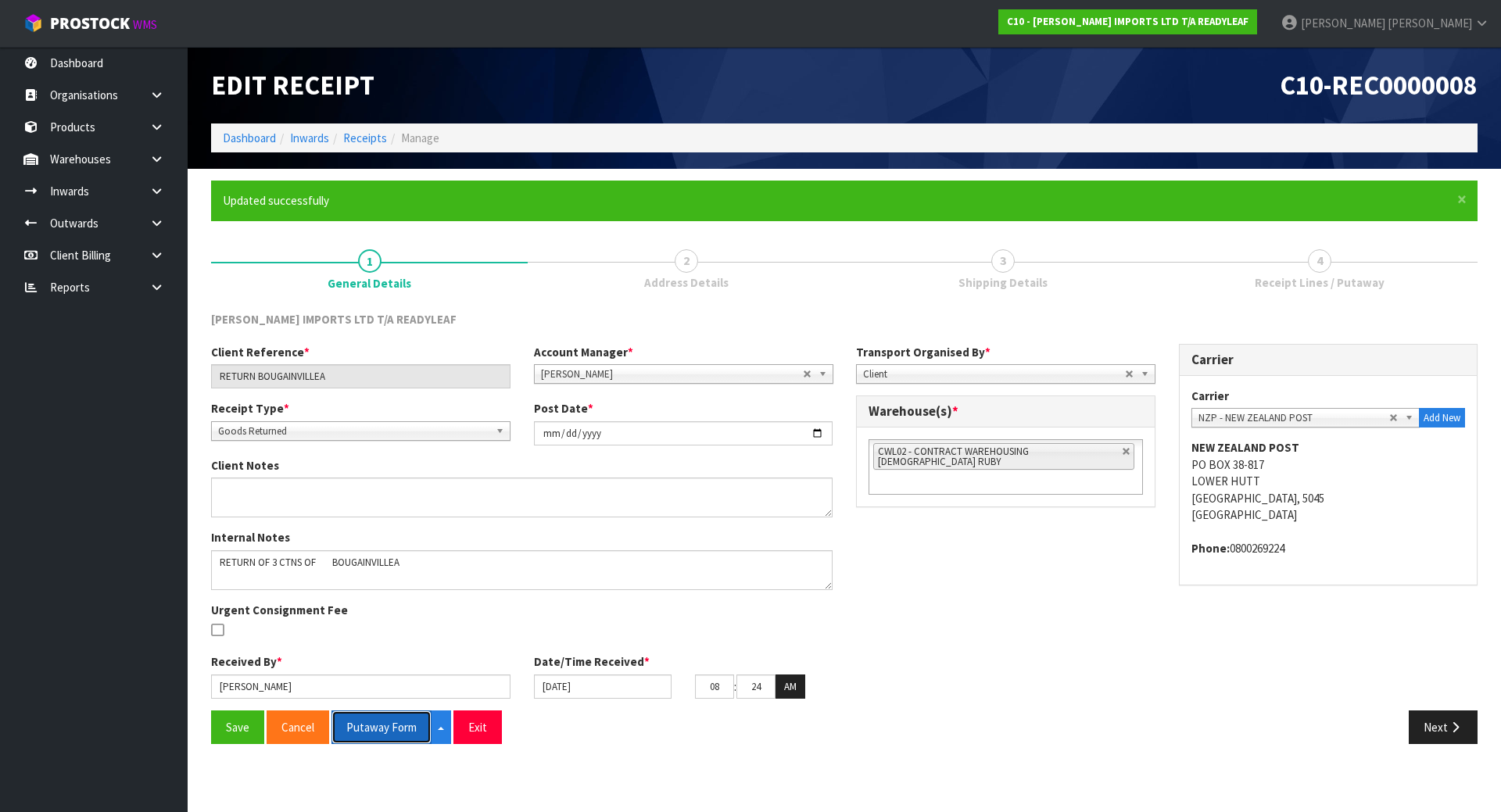
click at [411, 720] on button "Putaway Form" at bounding box center [382, 727] width 100 height 34
click at [1441, 724] on button "Next" at bounding box center [1443, 727] width 69 height 34
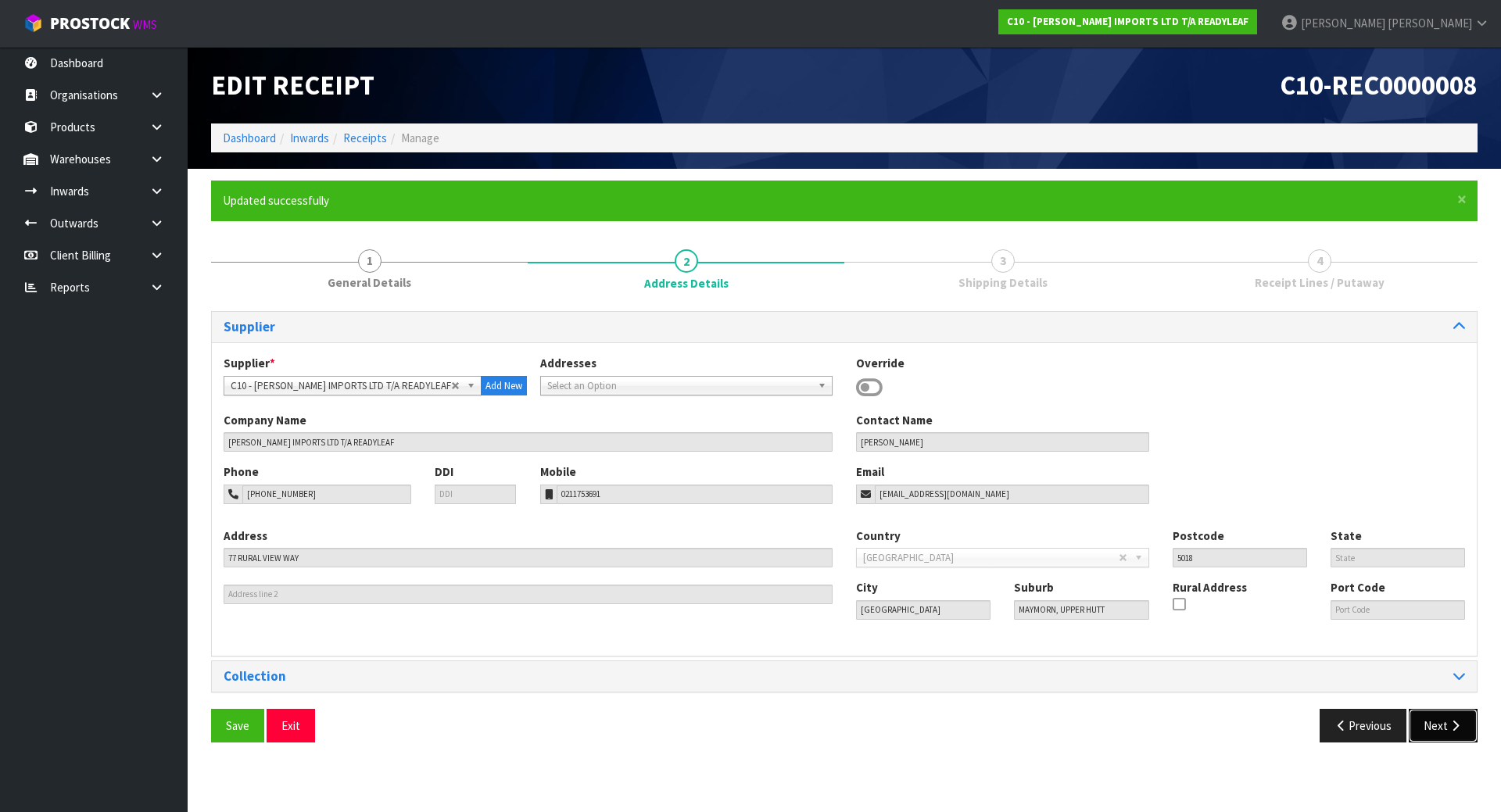
click at [1440, 734] on button "Next" at bounding box center [1443, 725] width 69 height 34
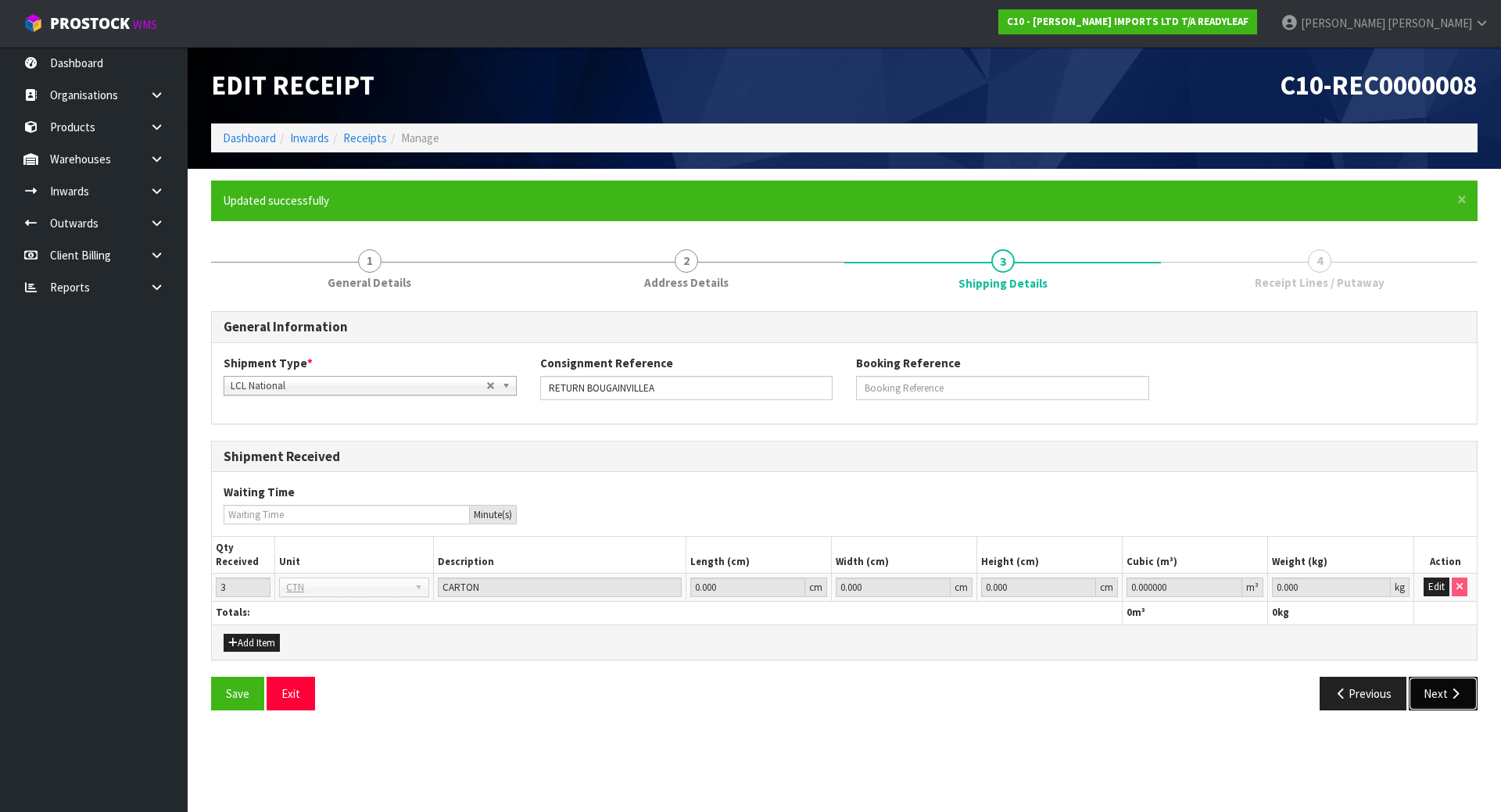
click at [1453, 698] on icon "button" at bounding box center [1455, 693] width 15 height 12
click at [1440, 582] on button "Edit" at bounding box center [1437, 586] width 26 height 19
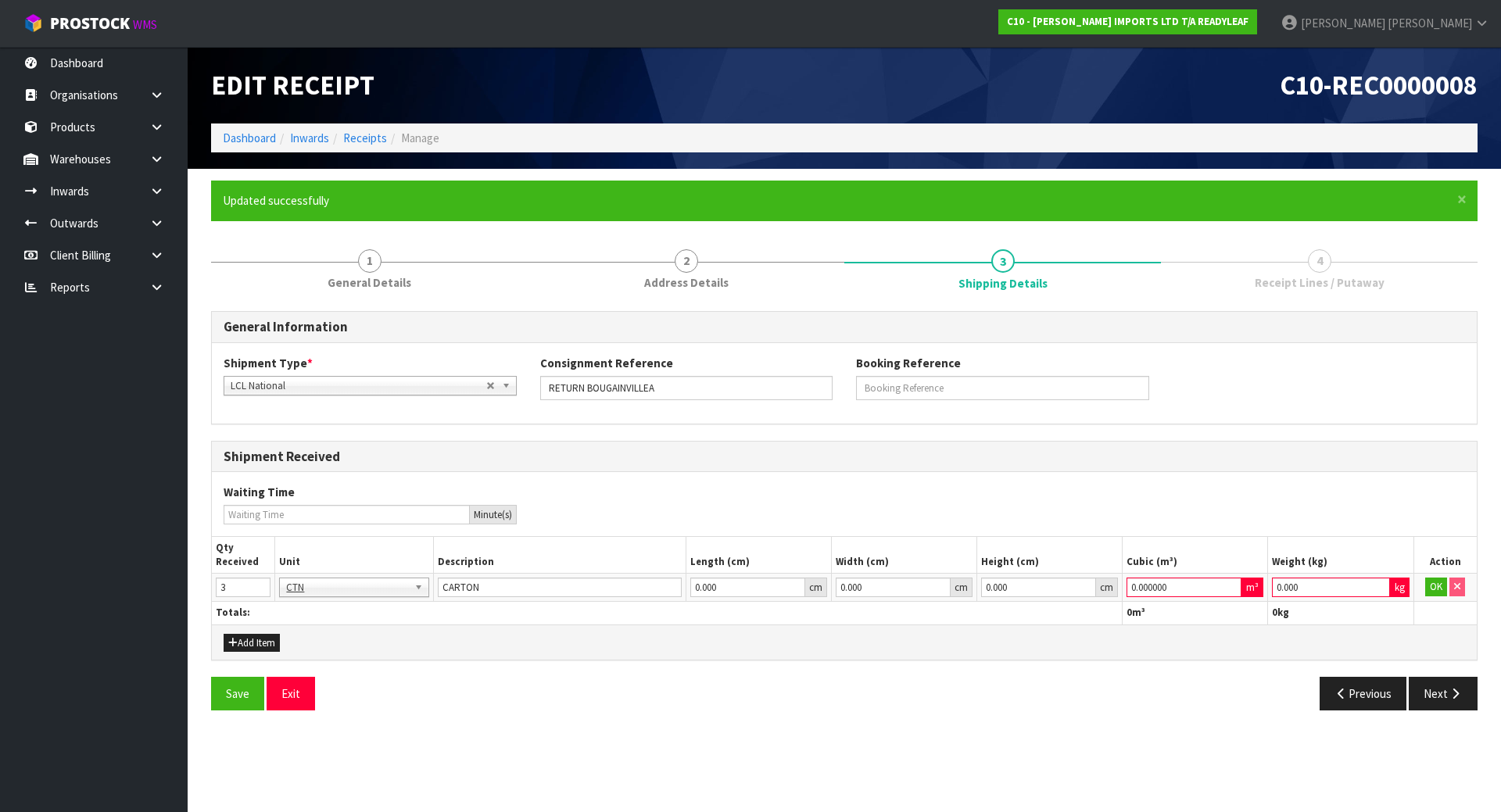
click at [1165, 574] on td "0.000000 m³" at bounding box center [1195, 587] width 145 height 28
drag, startPoint x: 1179, startPoint y: 598, endPoint x: 1126, endPoint y: 580, distance: 56.0
click at [1126, 580] on td "0.000000 m³" at bounding box center [1195, 587] width 145 height 28
drag, startPoint x: 1178, startPoint y: 592, endPoint x: 1009, endPoint y: 574, distance: 170.0
click at [1009, 574] on tr "3 BAG BAR BSK BIN BTL BOX BDL CAB CGE CTN CSE COI CRA CRT CBE CYL DRM JAR MTR P…" at bounding box center [844, 587] width 1265 height 28
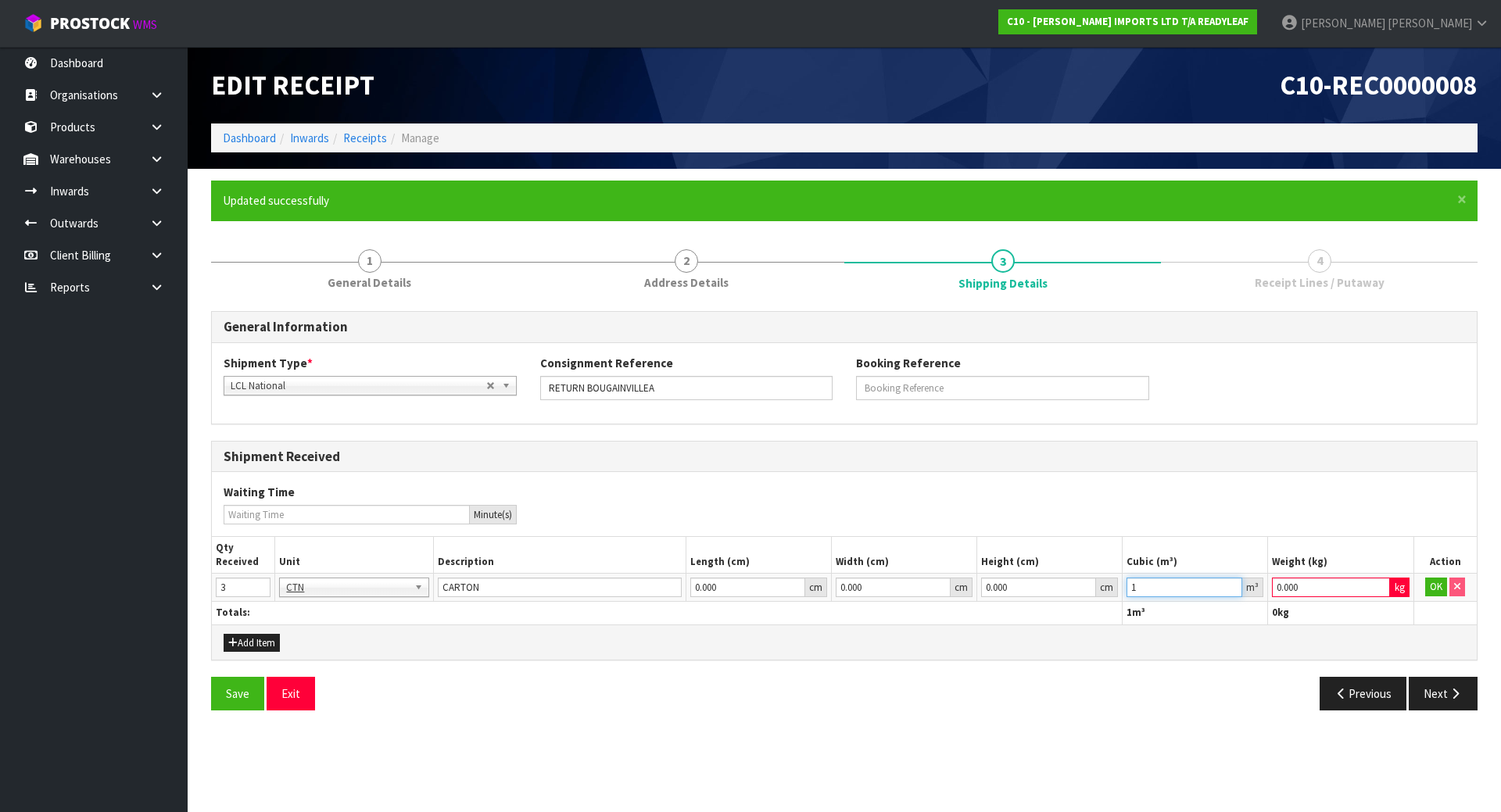
type input "1"
drag, startPoint x: 1323, startPoint y: 590, endPoint x: 1201, endPoint y: 596, distance: 122.1
click at [1201, 596] on tr "3 BAG BAR BSK BIN BTL BOX BDL CAB CGE CTN CSE COI CRA CRT CBE CYL DRM JAR MTR P…" at bounding box center [844, 587] width 1265 height 28
type input "1"
click at [1430, 585] on button "OK" at bounding box center [1436, 586] width 22 height 19
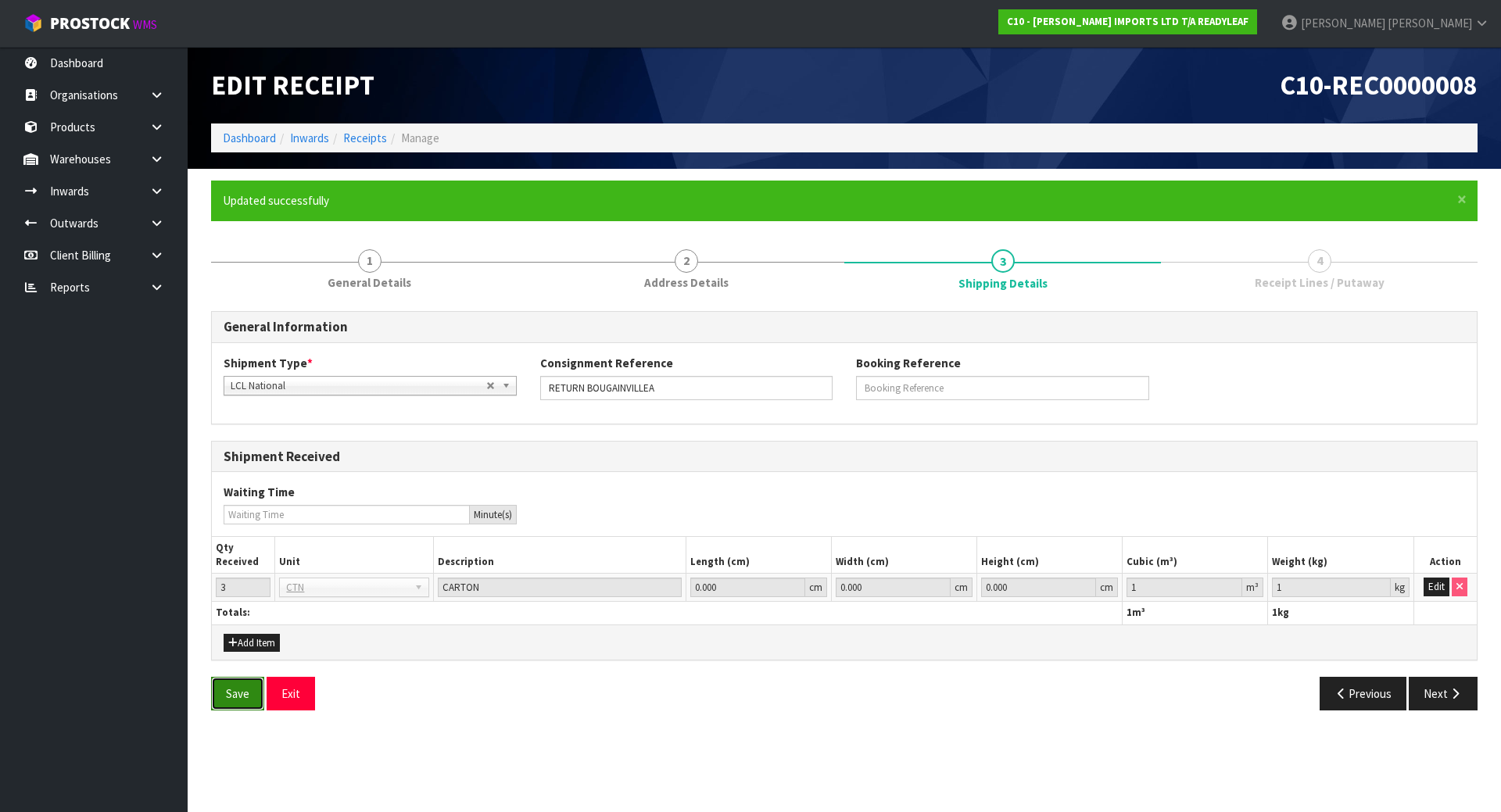
click at [227, 681] on button "Save" at bounding box center [238, 693] width 53 height 34
click at [1451, 677] on button "Next" at bounding box center [1443, 693] width 69 height 34
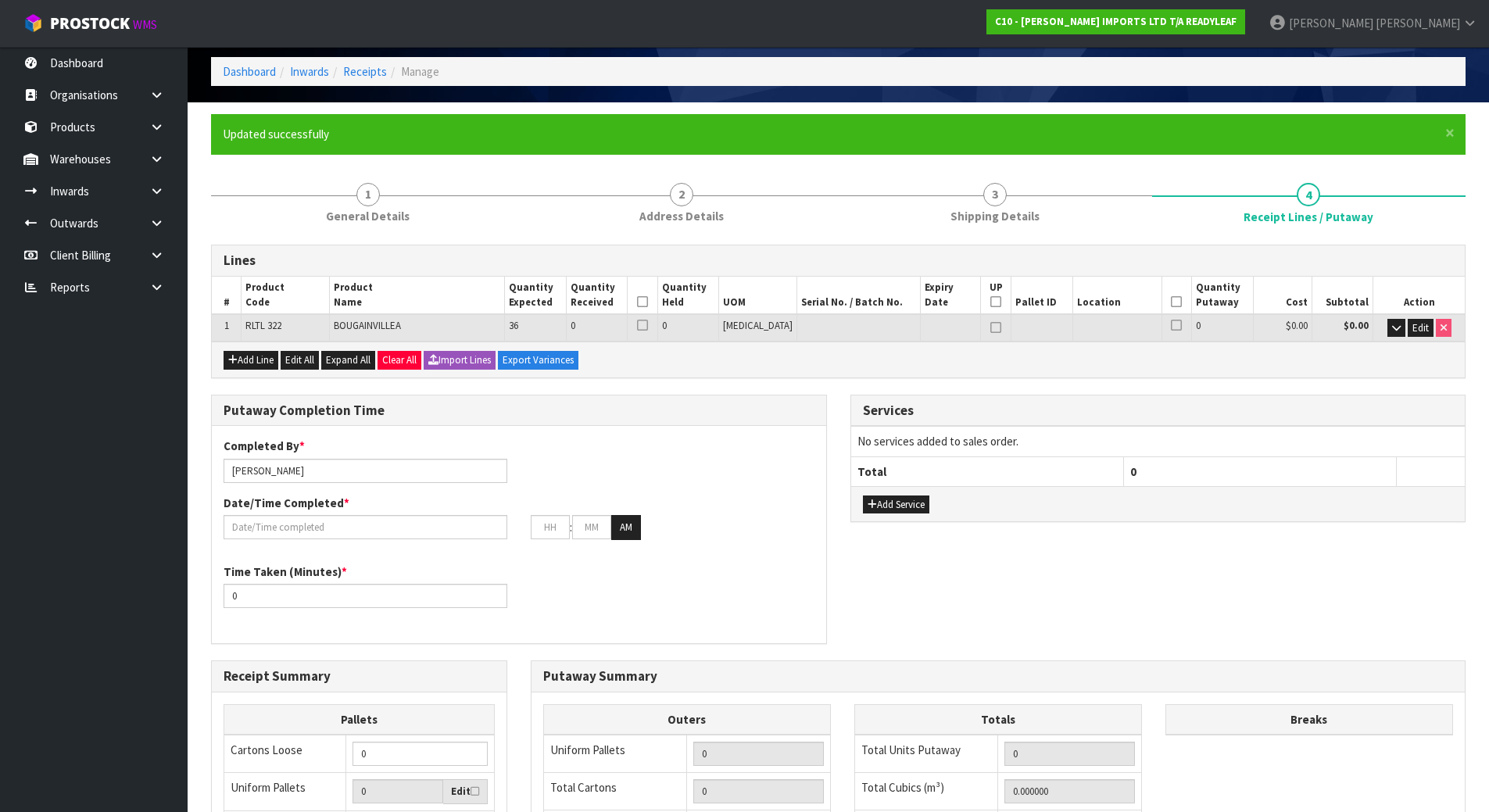
scroll to position [156, 0]
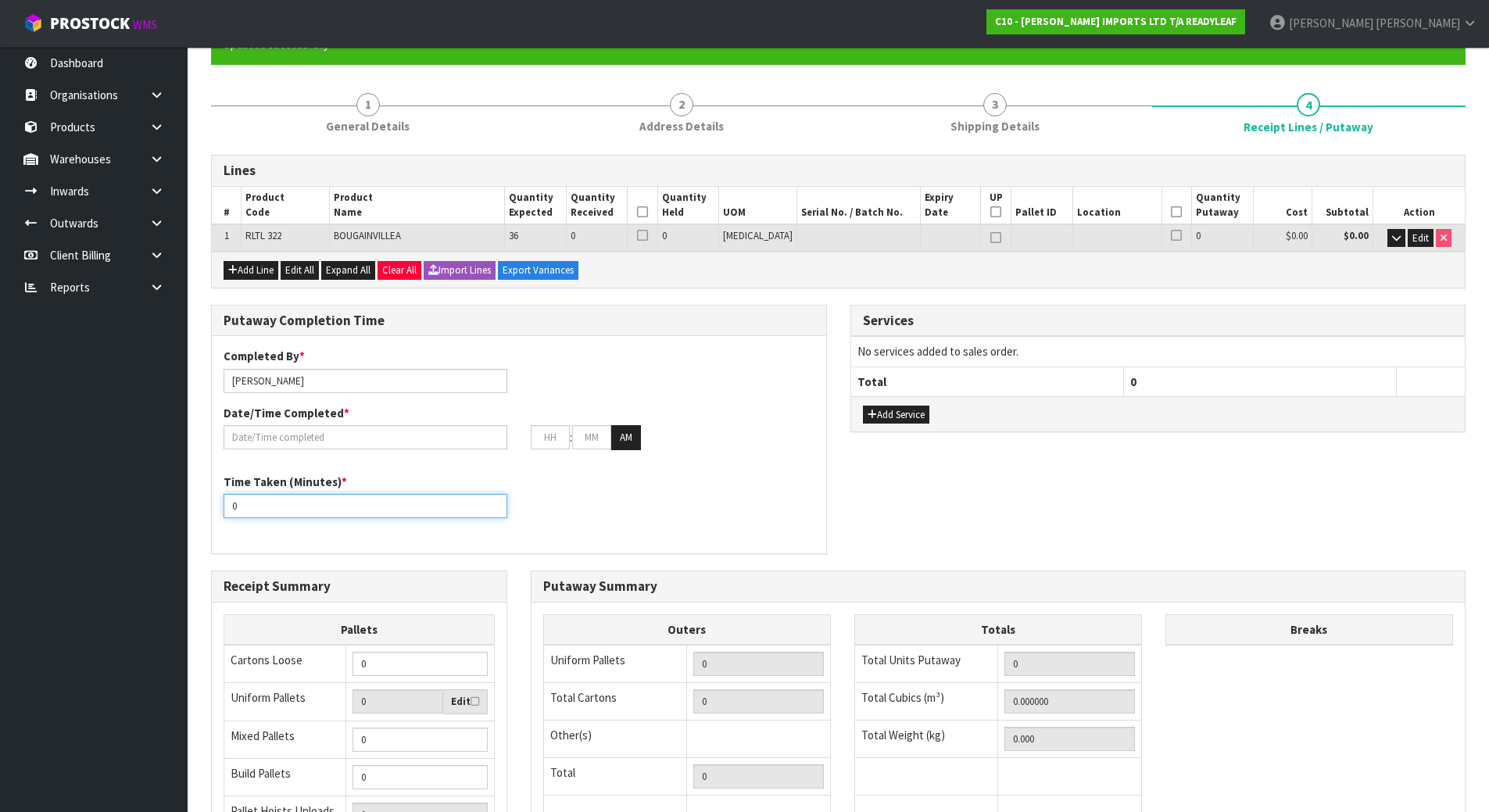
click at [414, 513] on input "0" at bounding box center [365, 506] width 284 height 25
click at [398, 441] on input "text" at bounding box center [365, 438] width 284 height 25
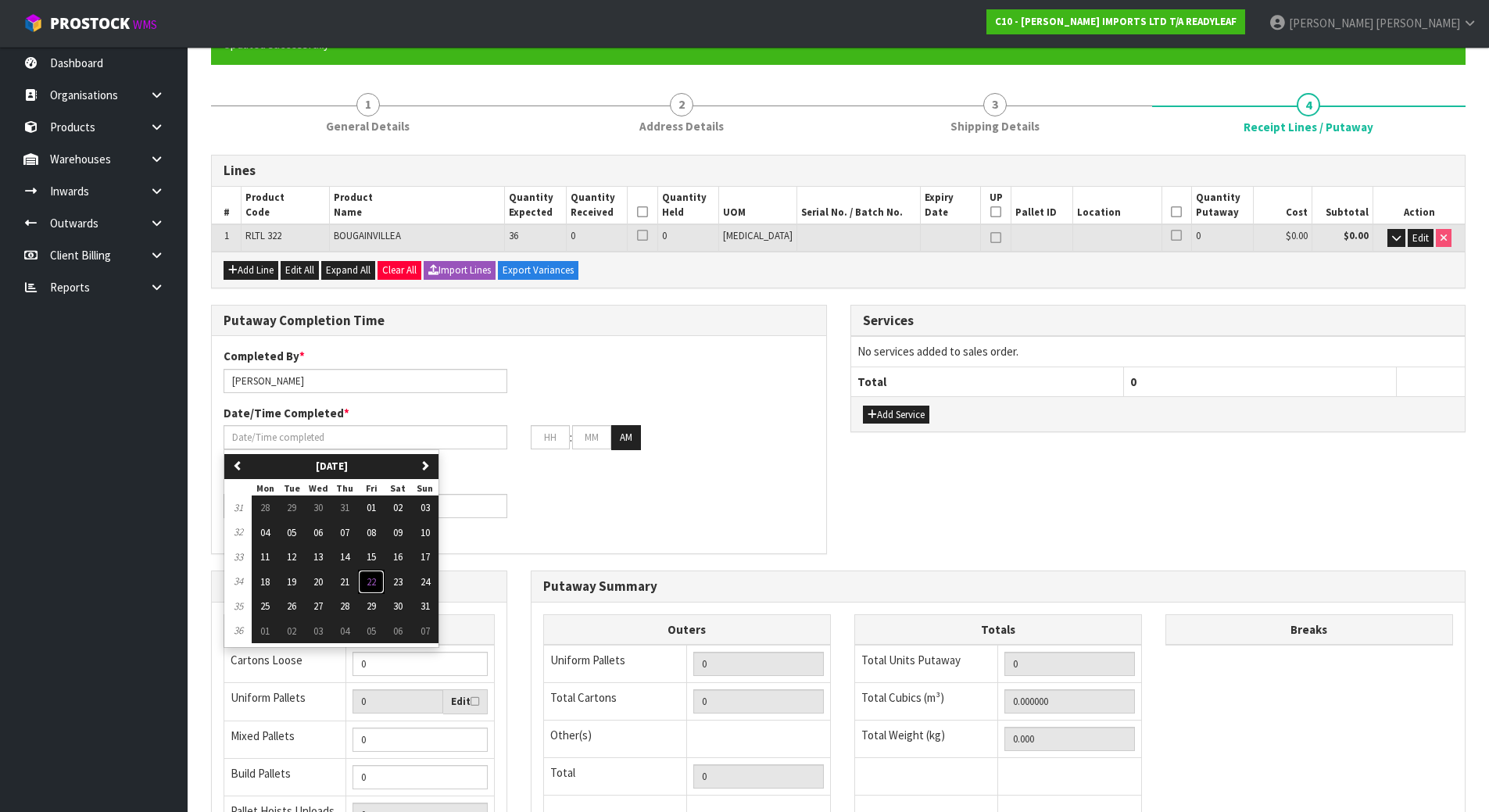
click at [375, 584] on span "22" at bounding box center [371, 582] width 9 height 14
type input "[DATE]"
type input "12"
type input "00"
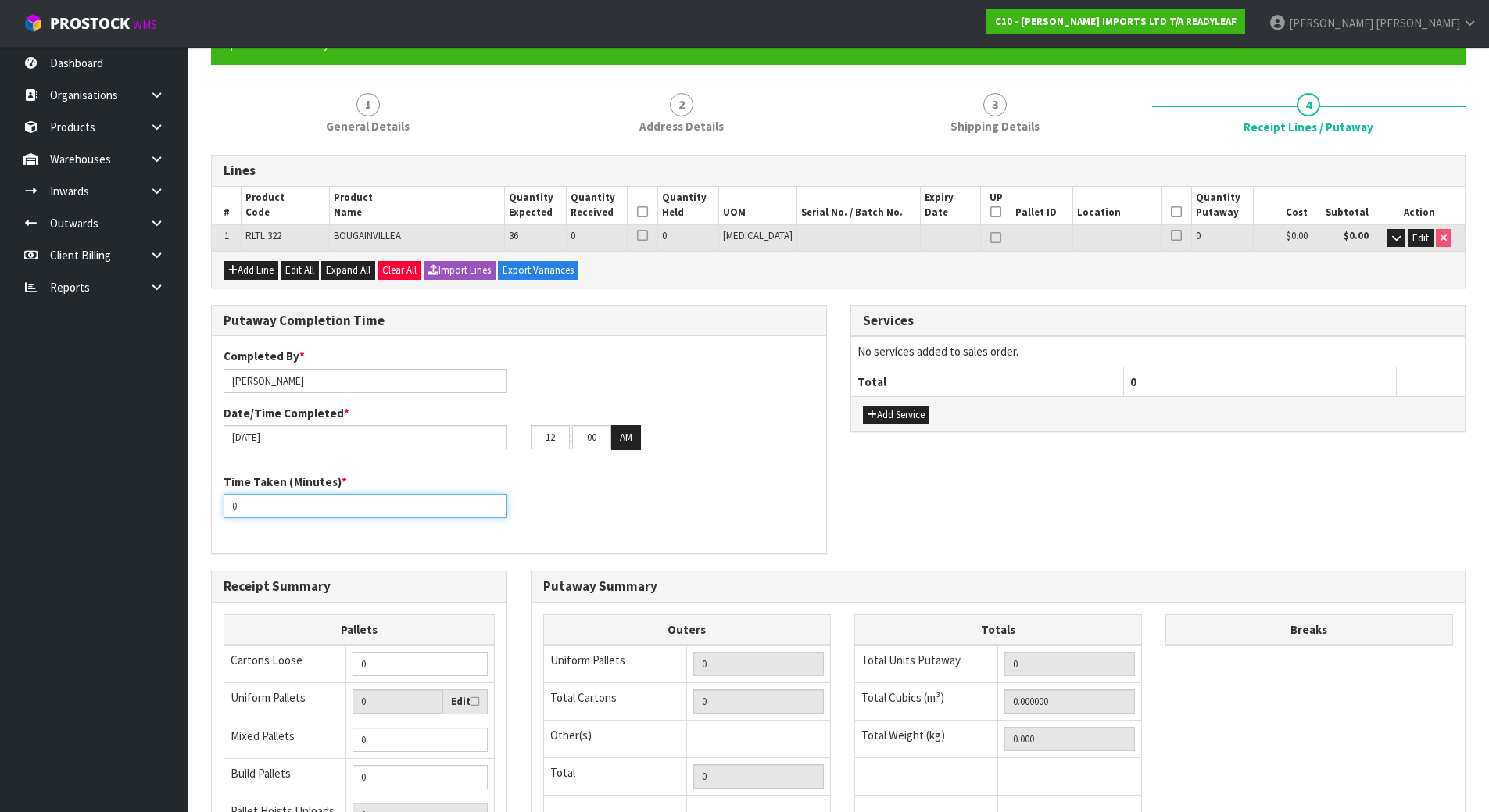
click at [382, 511] on input "0" at bounding box center [365, 506] width 284 height 25
drag, startPoint x: 382, startPoint y: 511, endPoint x: 274, endPoint y: 529, distance: 109.5
click at [274, 529] on div "Time Taken (Minutes) * 0" at bounding box center [519, 502] width 615 height 57
click at [558, 517] on div "Time Taken (Minutes) * 0" at bounding box center [519, 502] width 615 height 57
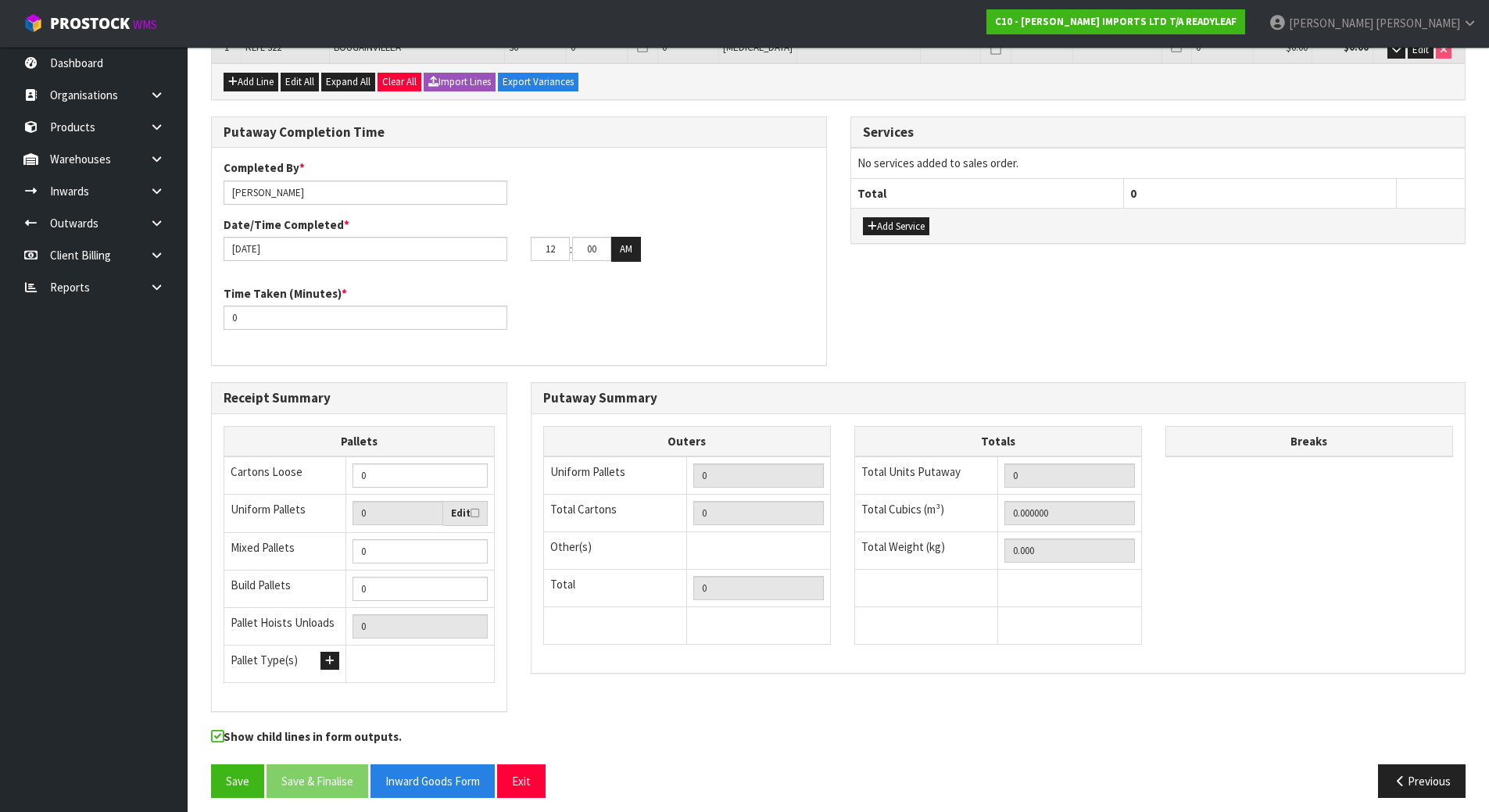
scroll to position [354, 0]
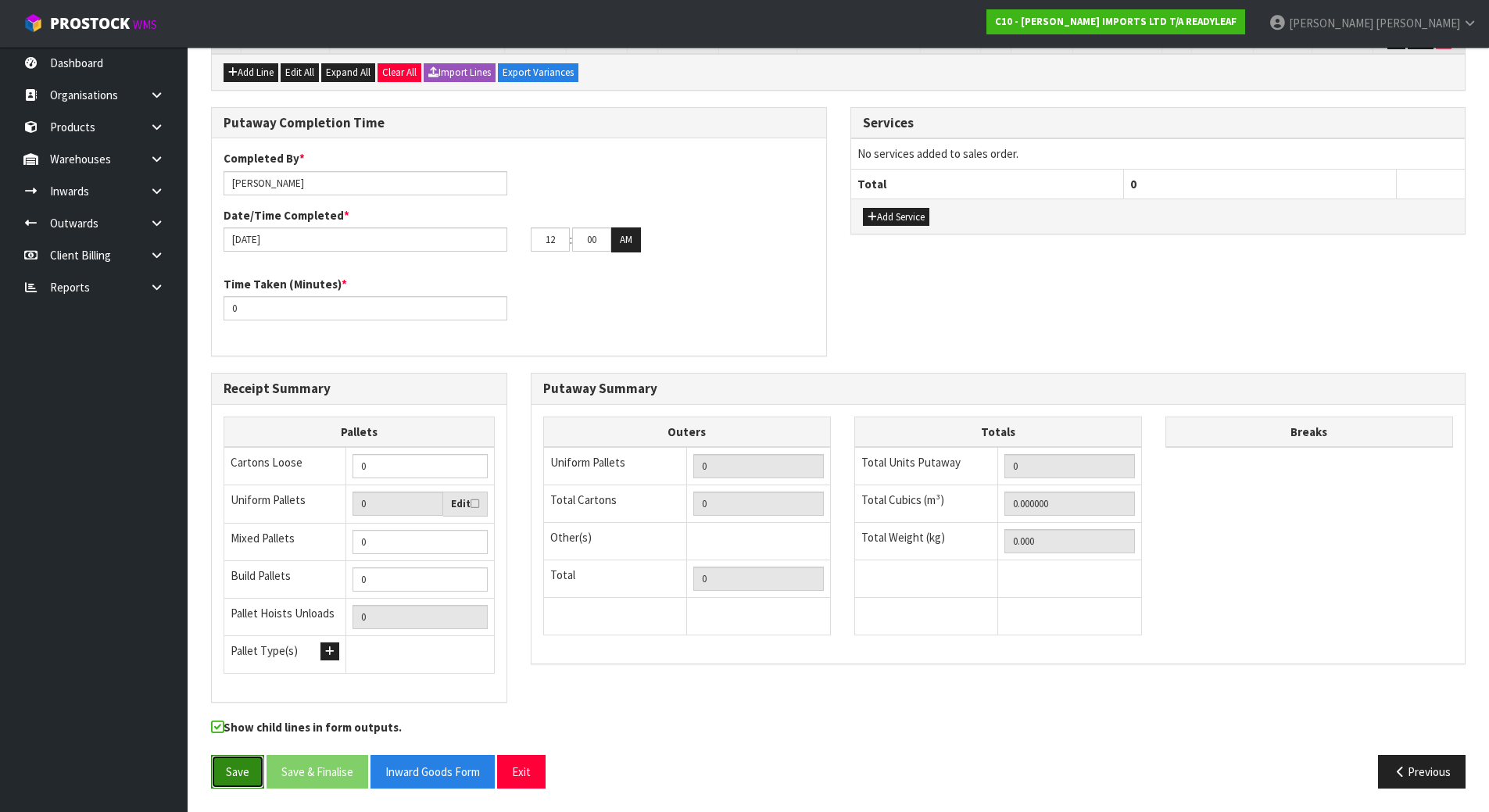
click at [227, 772] on button "Save" at bounding box center [238, 772] width 53 height 34
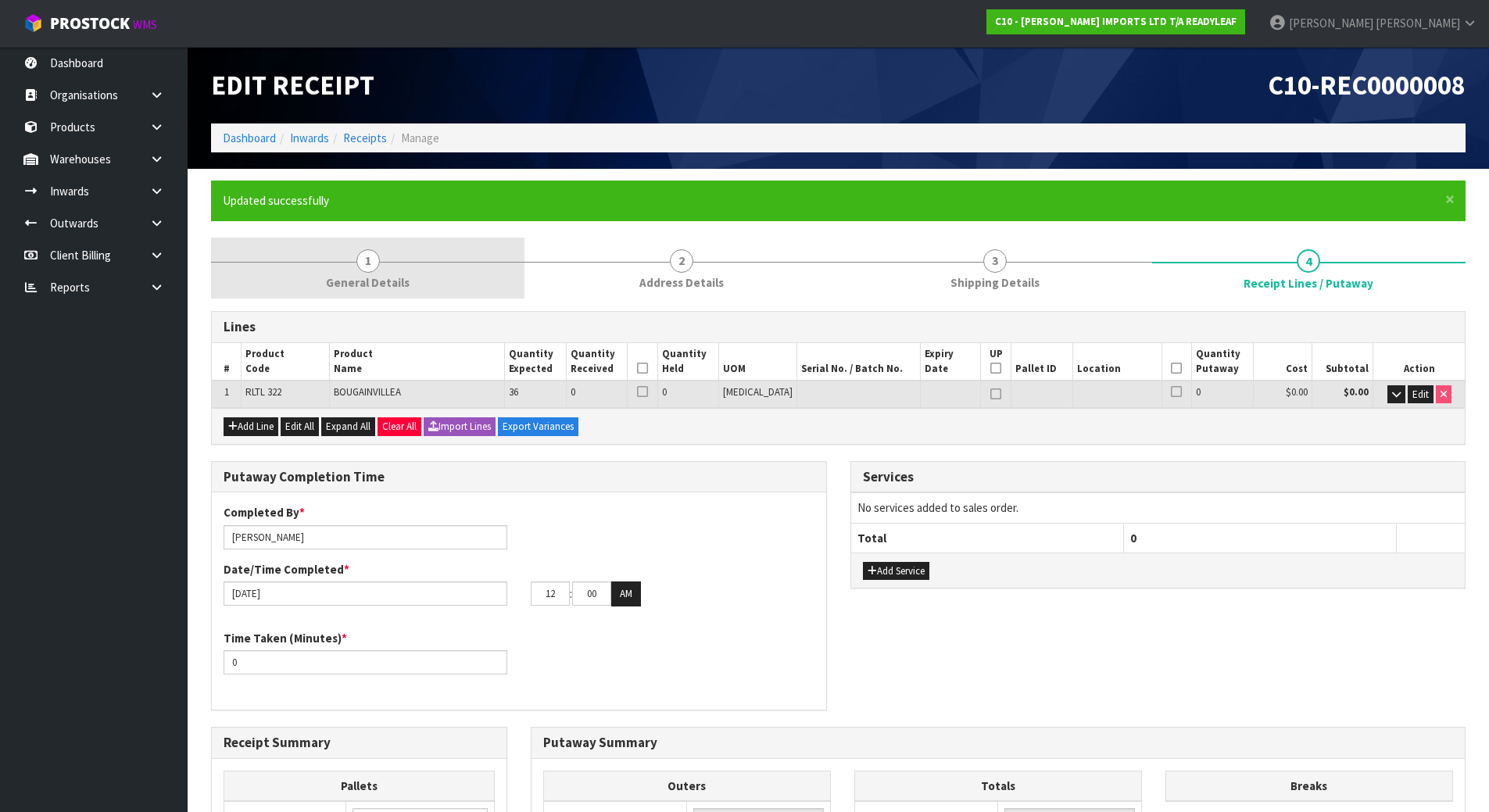
click at [430, 286] on link "1 General Details" at bounding box center [367, 269] width 313 height 62
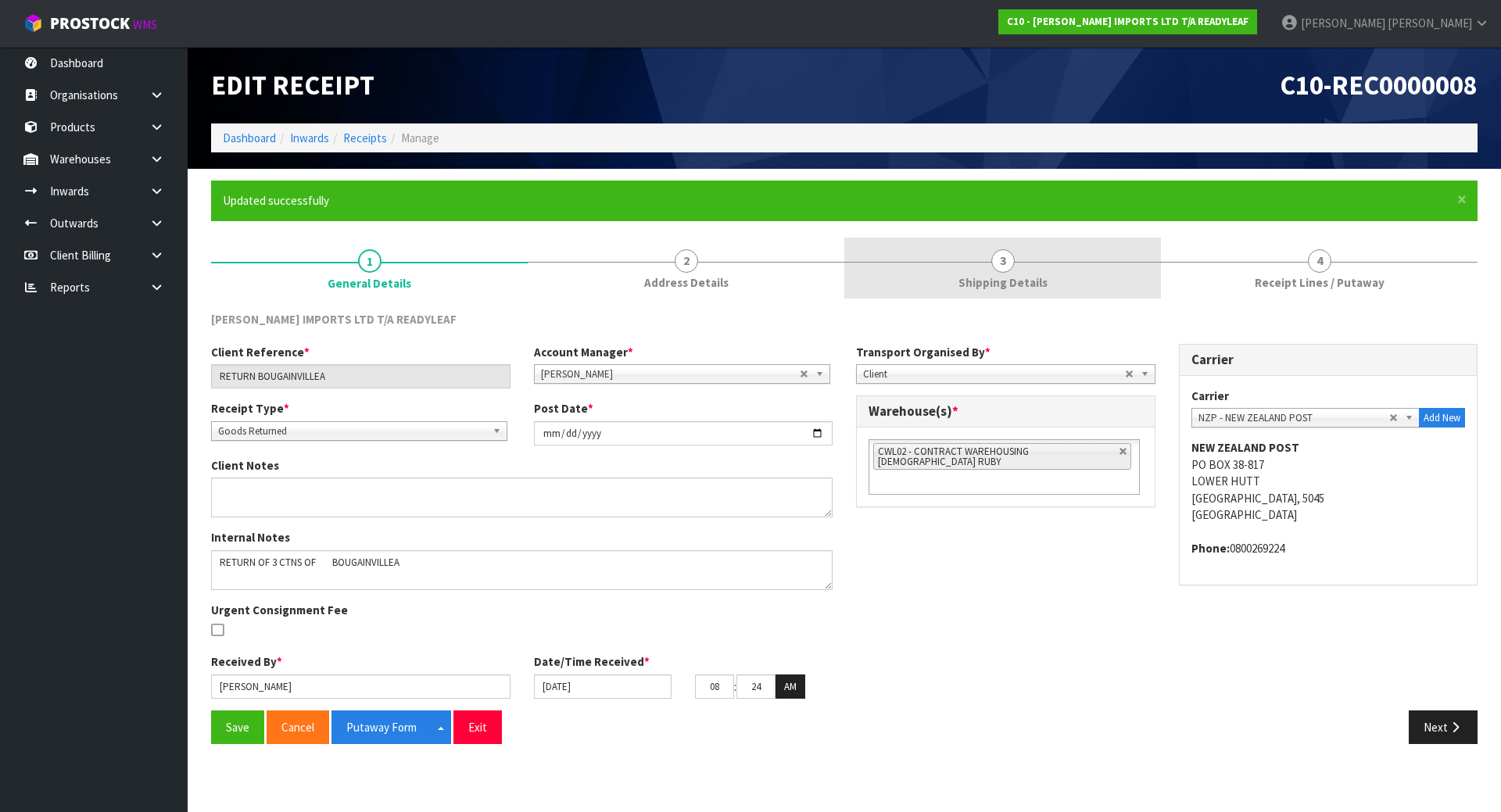
click at [1009, 283] on span "Shipping Details" at bounding box center [1003, 282] width 90 height 16
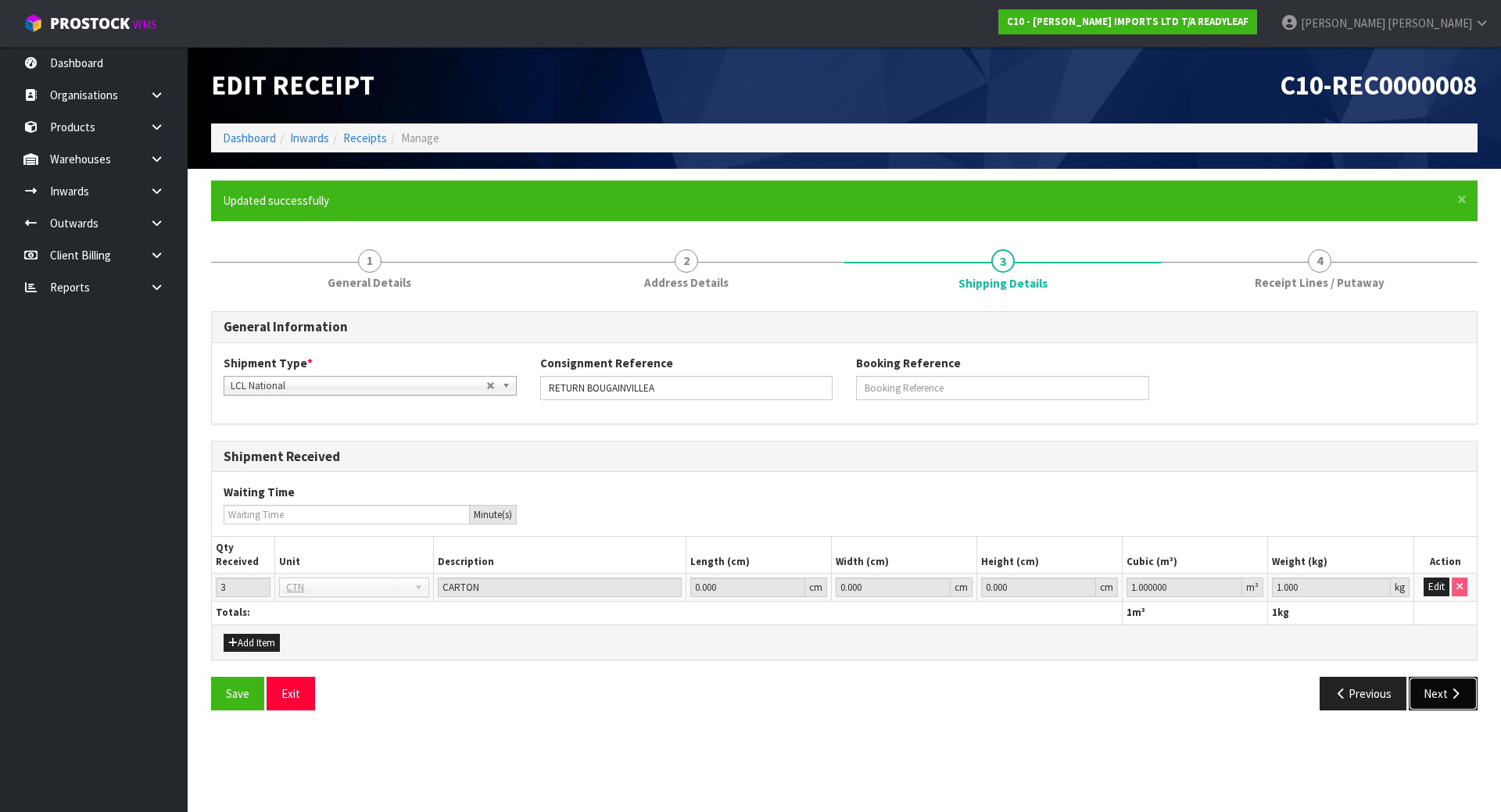
click at [1430, 681] on button "Next" at bounding box center [1443, 693] width 69 height 34
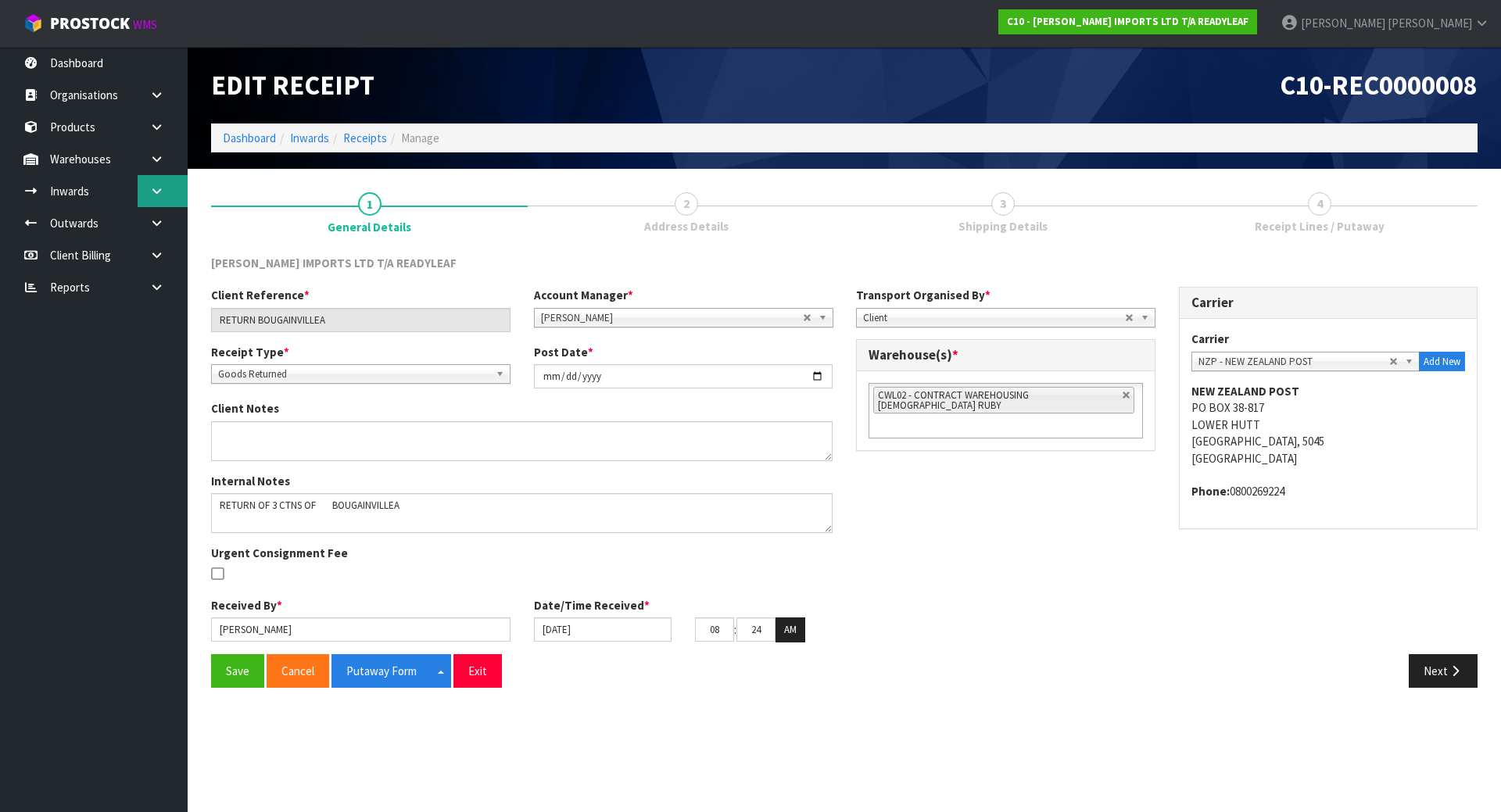
click at [166, 188] on link at bounding box center [163, 191] width 50 height 32
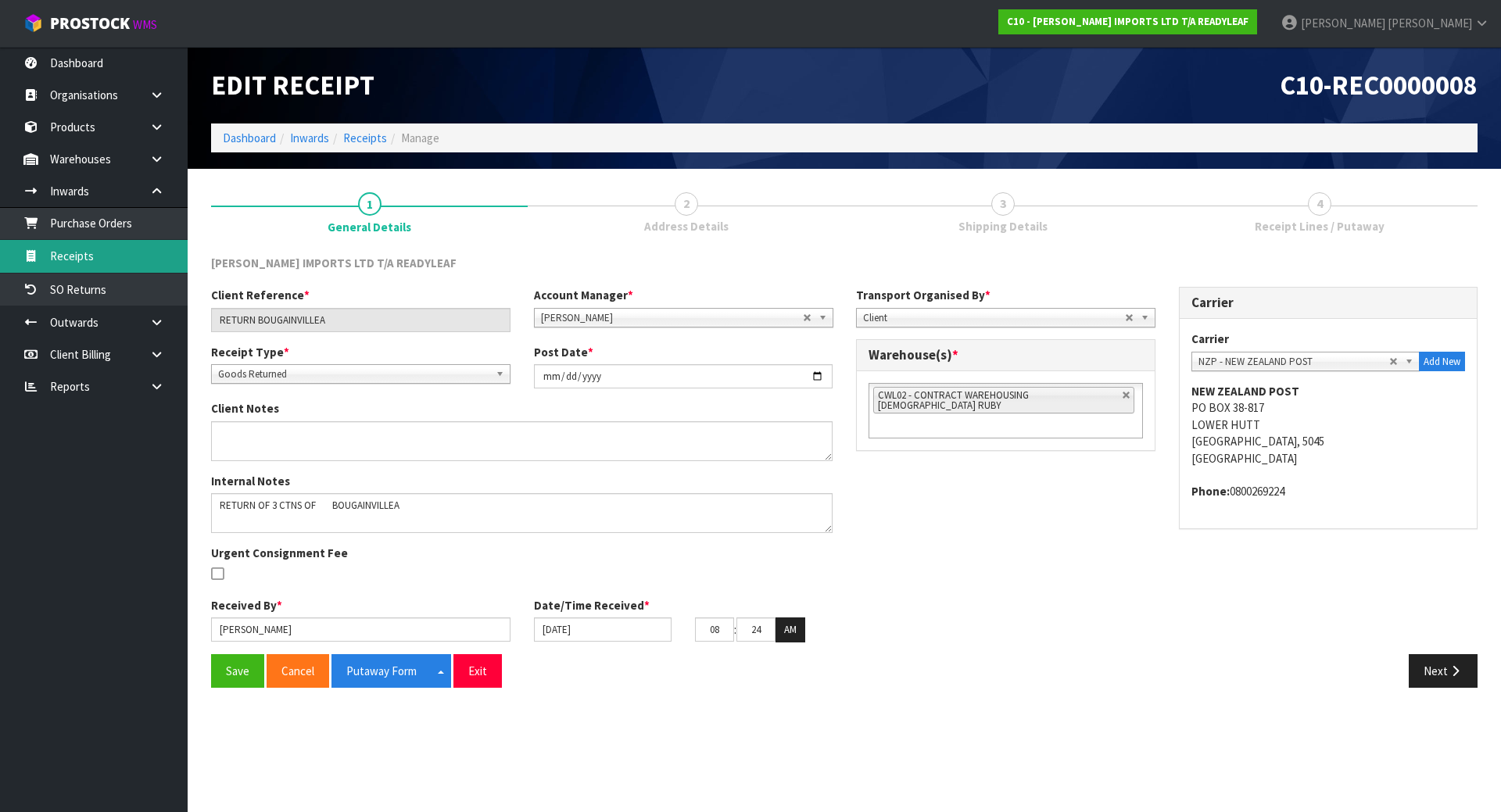
click at [116, 261] on link "Receipts" at bounding box center [93, 256] width 187 height 32
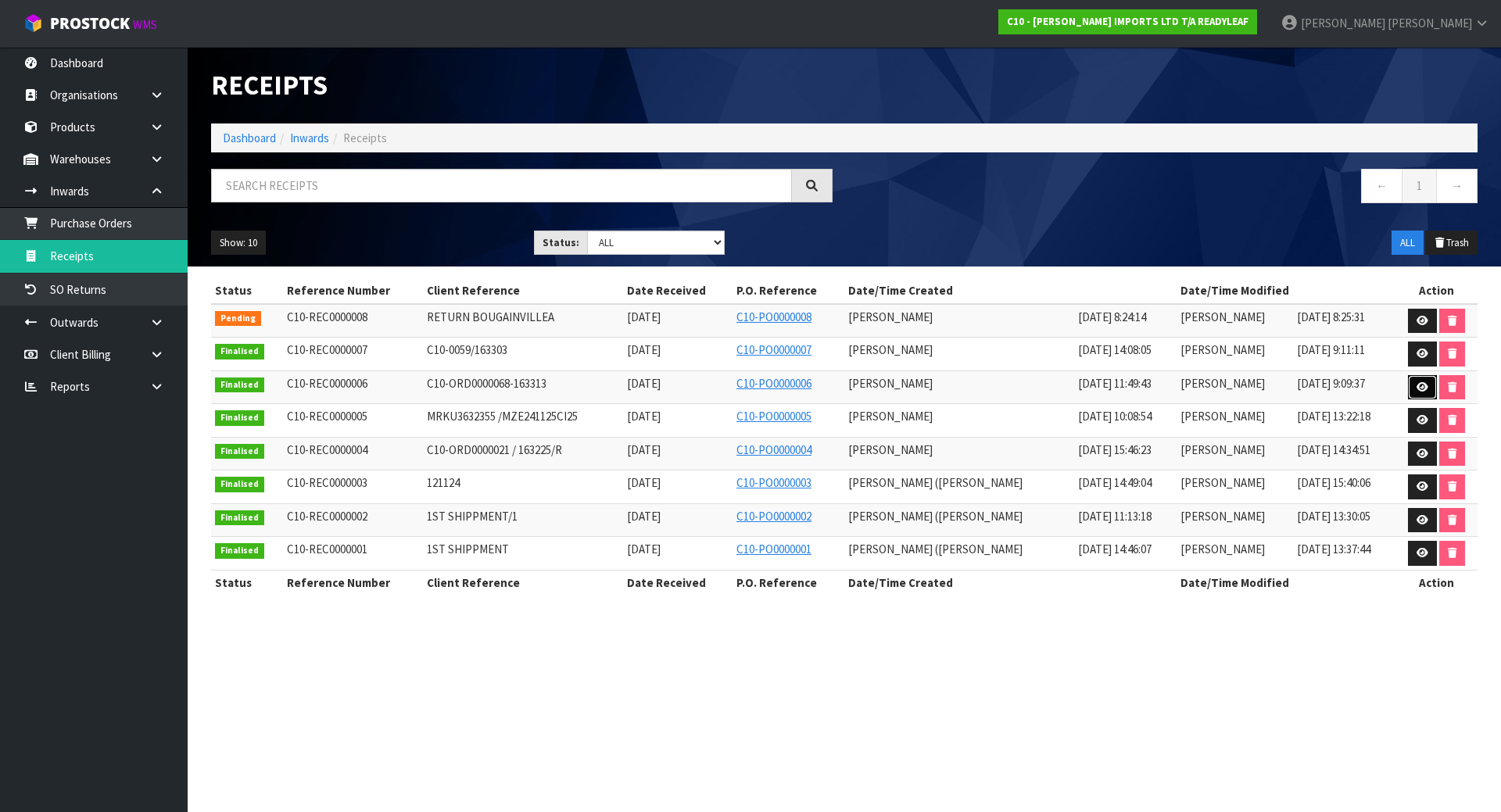
click at [1427, 391] on link at bounding box center [1422, 387] width 29 height 25
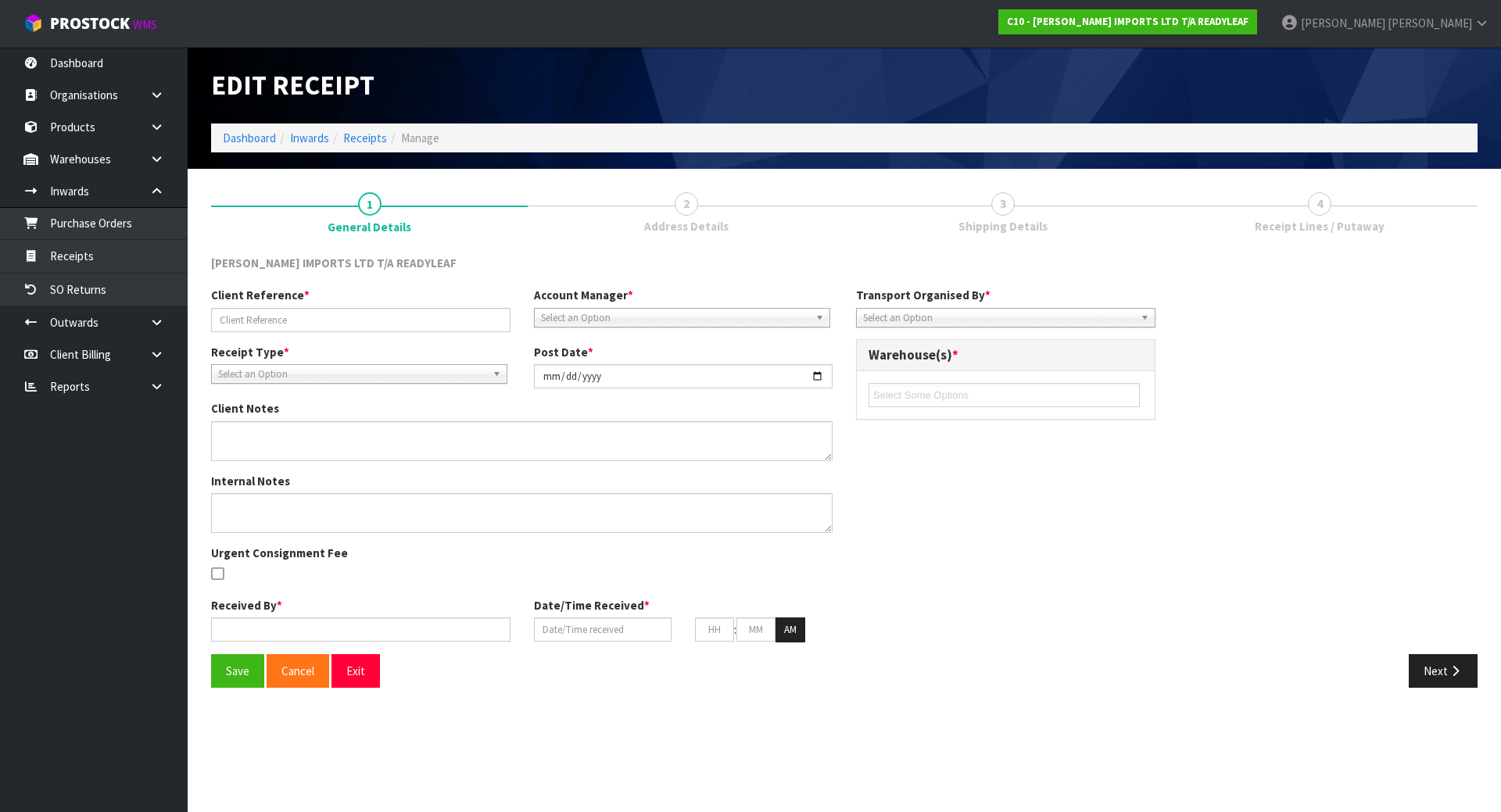
type input "C10-ORD0000068-163313"
type input "2025-07-09"
type input "[PERSON_NAME]"
type input "09/07/2025"
type input "11"
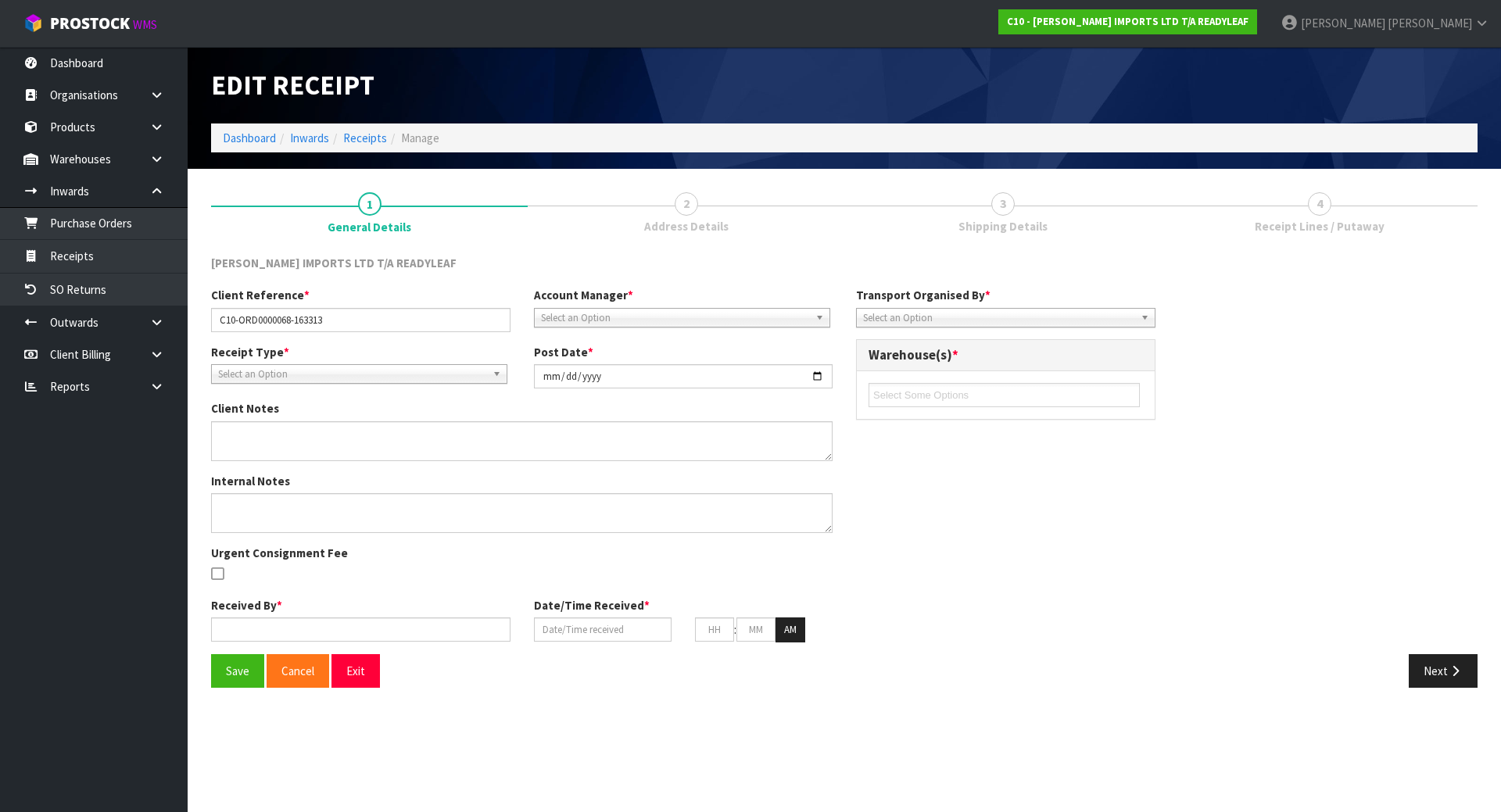
type input "49"
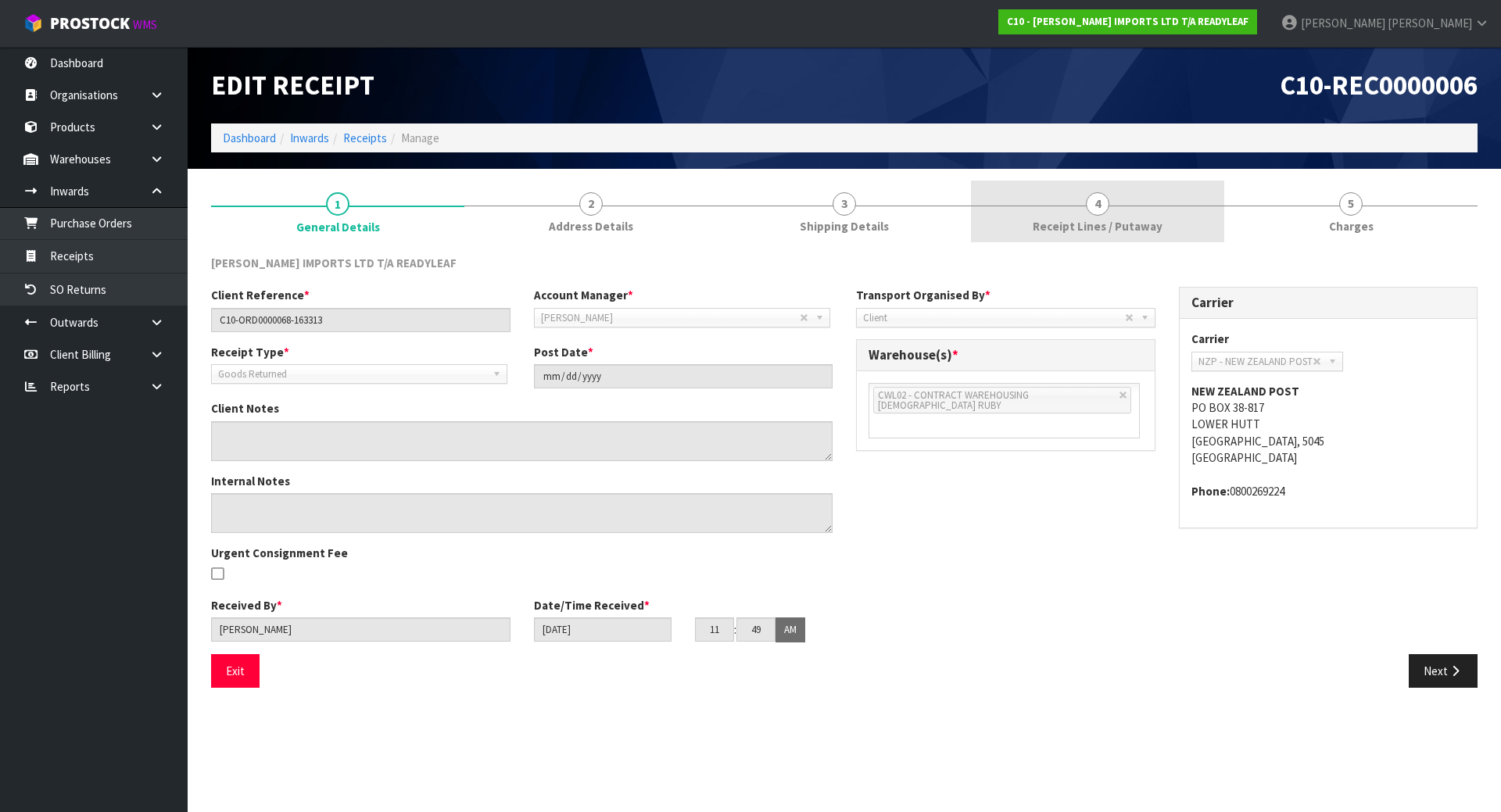
click at [1143, 235] on link "4 Receipt Lines / Putaway" at bounding box center [1097, 212] width 253 height 62
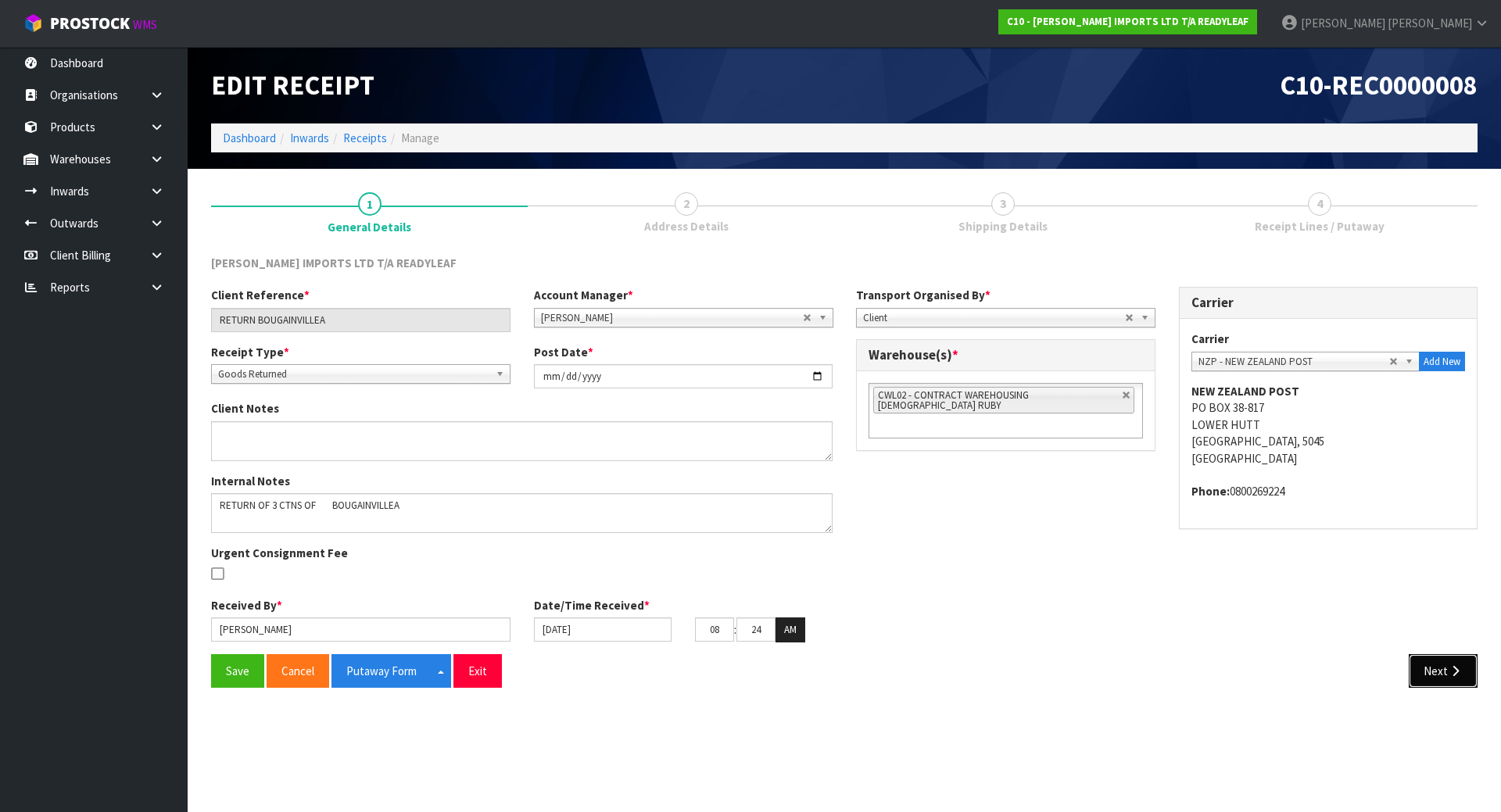
click at [1413, 666] on button "Next" at bounding box center [1443, 670] width 69 height 34
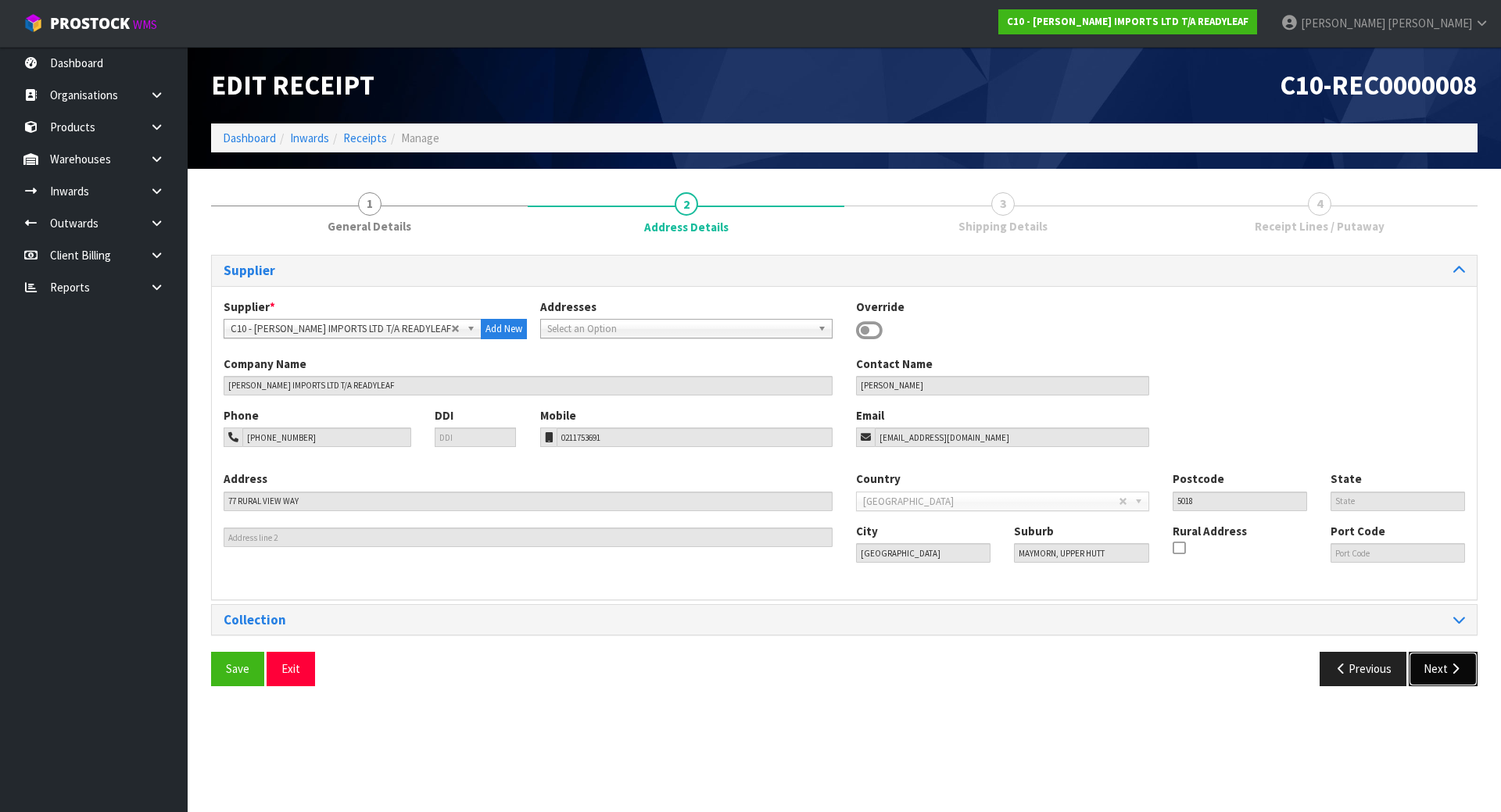
click at [1441, 668] on button "Next" at bounding box center [1443, 669] width 69 height 34
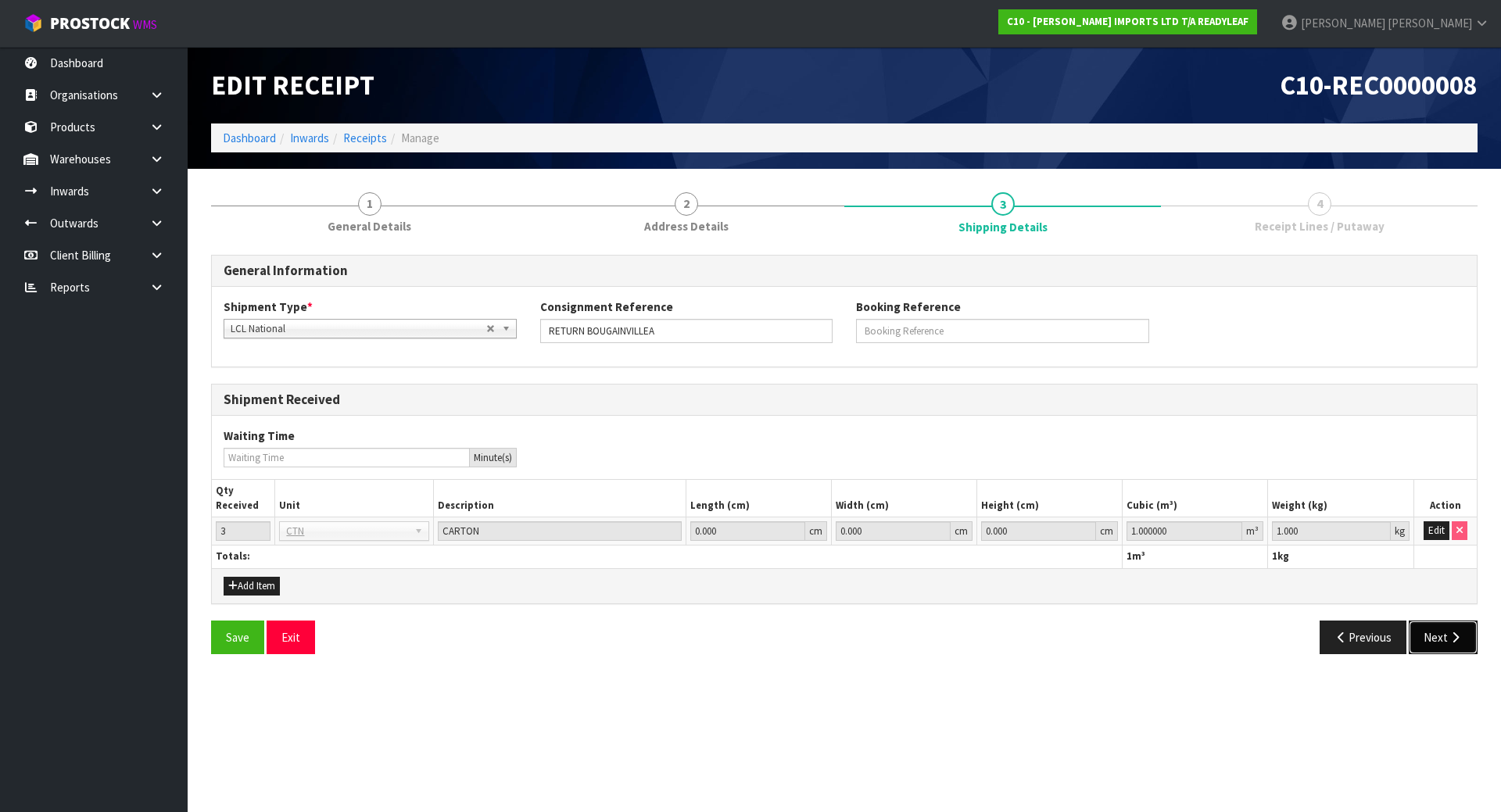
click at [1448, 645] on button "Next" at bounding box center [1443, 638] width 69 height 34
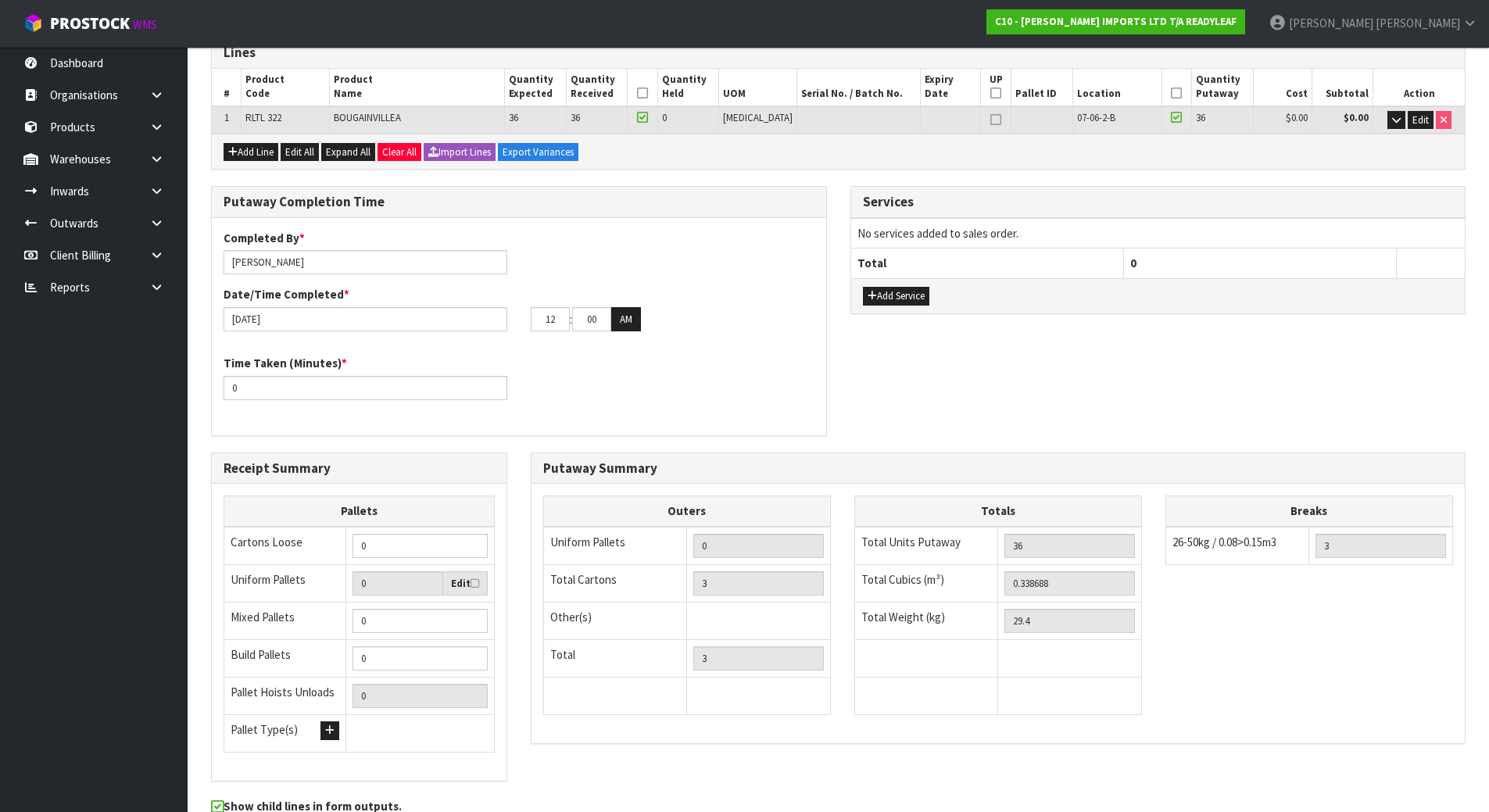
scroll to position [298, 0]
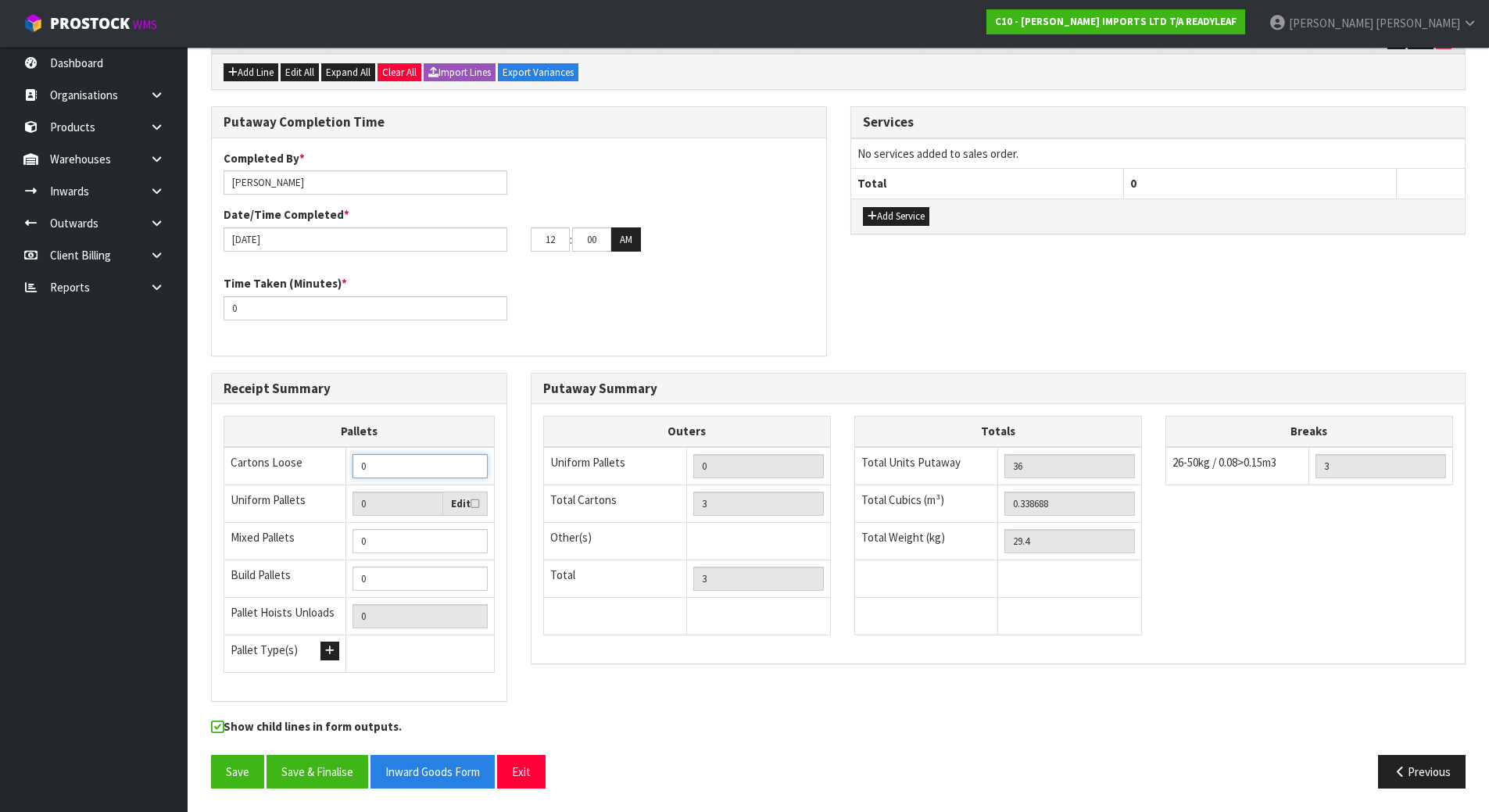
drag, startPoint x: 434, startPoint y: 469, endPoint x: 262, endPoint y: 472, distance: 172.0
click at [262, 472] on tr "Cartons Loose 0" at bounding box center [360, 467] width 270 height 38
type input "3"
click at [526, 322] on div "Time Taken (Minutes) * 0" at bounding box center [519, 303] width 615 height 57
drag, startPoint x: 420, startPoint y: 322, endPoint x: 274, endPoint y: 317, distance: 146.1
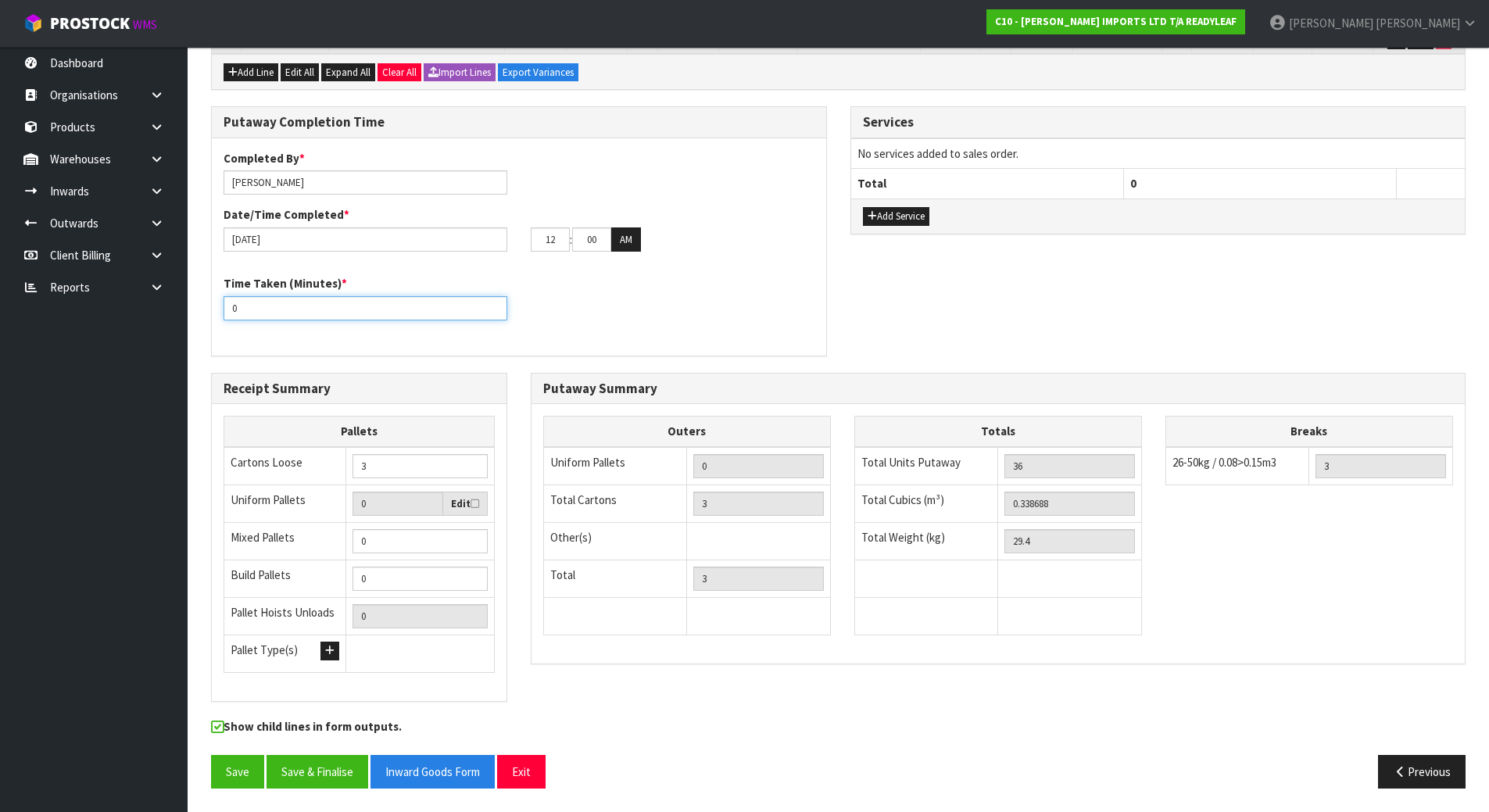
click at [274, 317] on div "Time Taken (Minutes) * 0" at bounding box center [519, 303] width 615 height 57
drag, startPoint x: 213, startPoint y: 317, endPoint x: 144, endPoint y: 317, distance: 69.0
click at [144, 317] on body "Toggle navigation ProStock WMS C10 - CANNON IMPORTS LTD T/A READYLEAF Michael D…" at bounding box center [744, 108] width 1489 height 812
click at [408, 304] on input "0" at bounding box center [365, 308] width 284 height 25
type input "15"
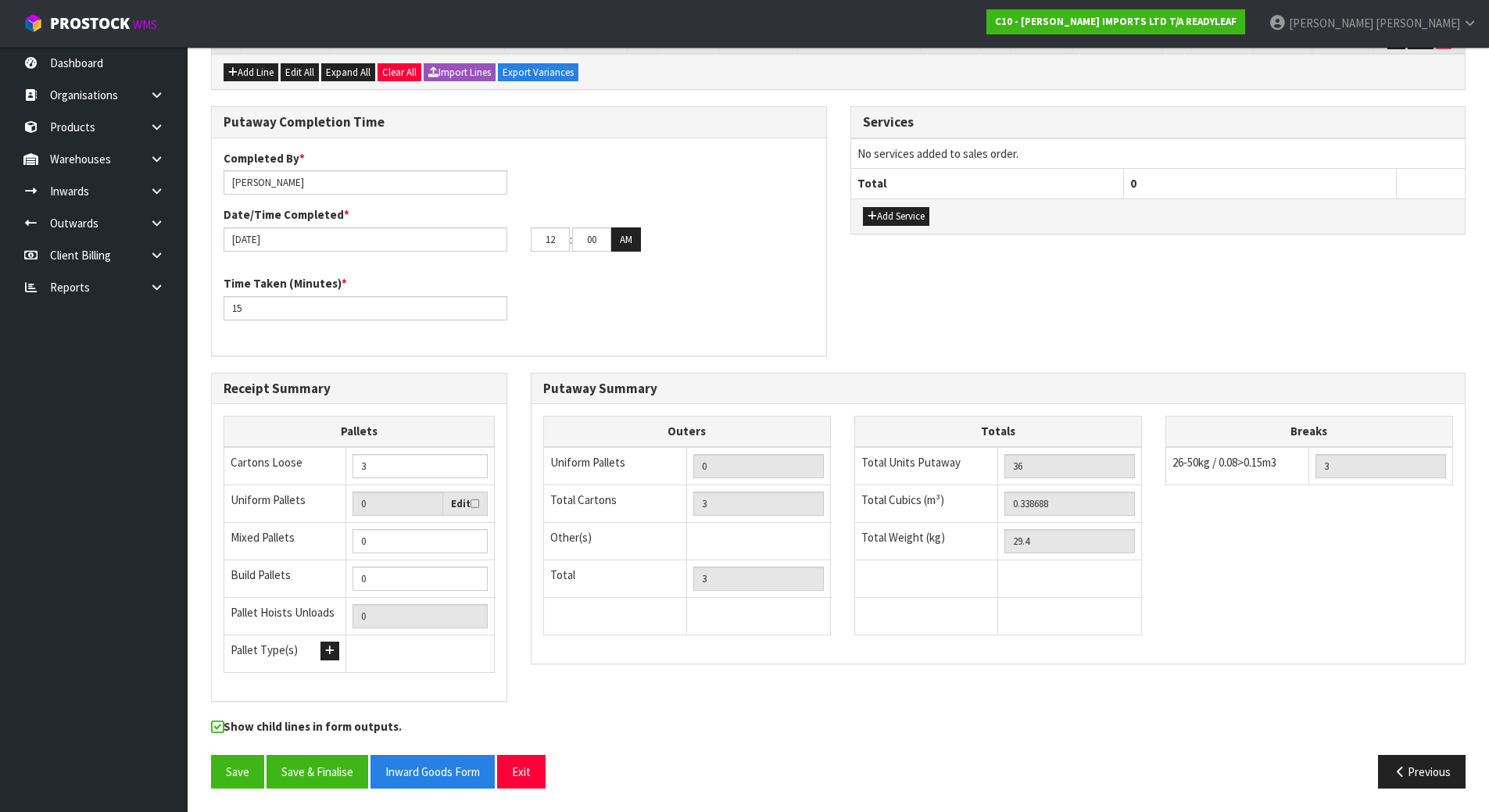
click at [606, 328] on div "Time Taken (Minutes) * 15" at bounding box center [519, 303] width 615 height 57
click at [230, 767] on button "Save" at bounding box center [238, 772] width 53 height 34
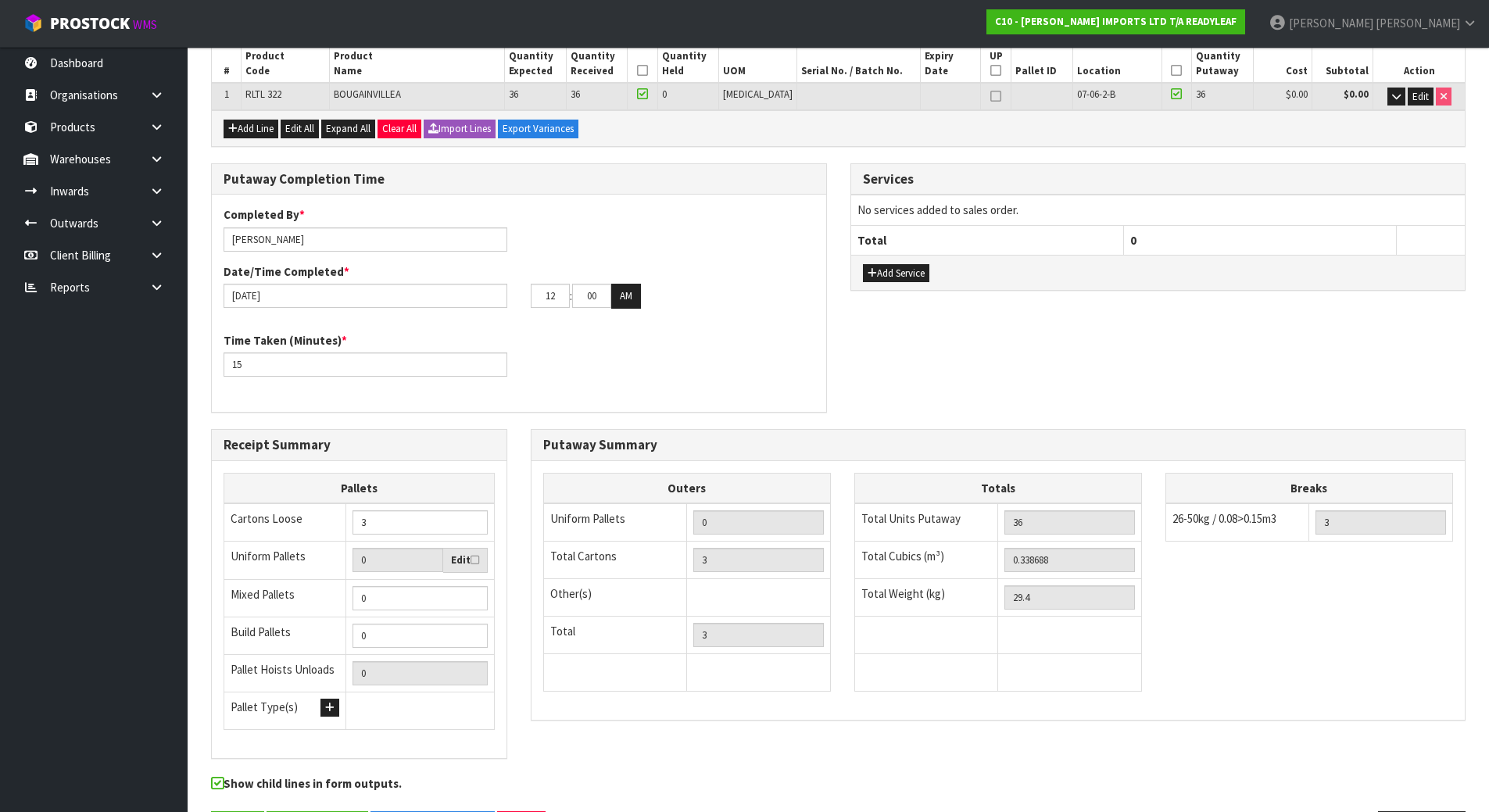
scroll to position [0, 0]
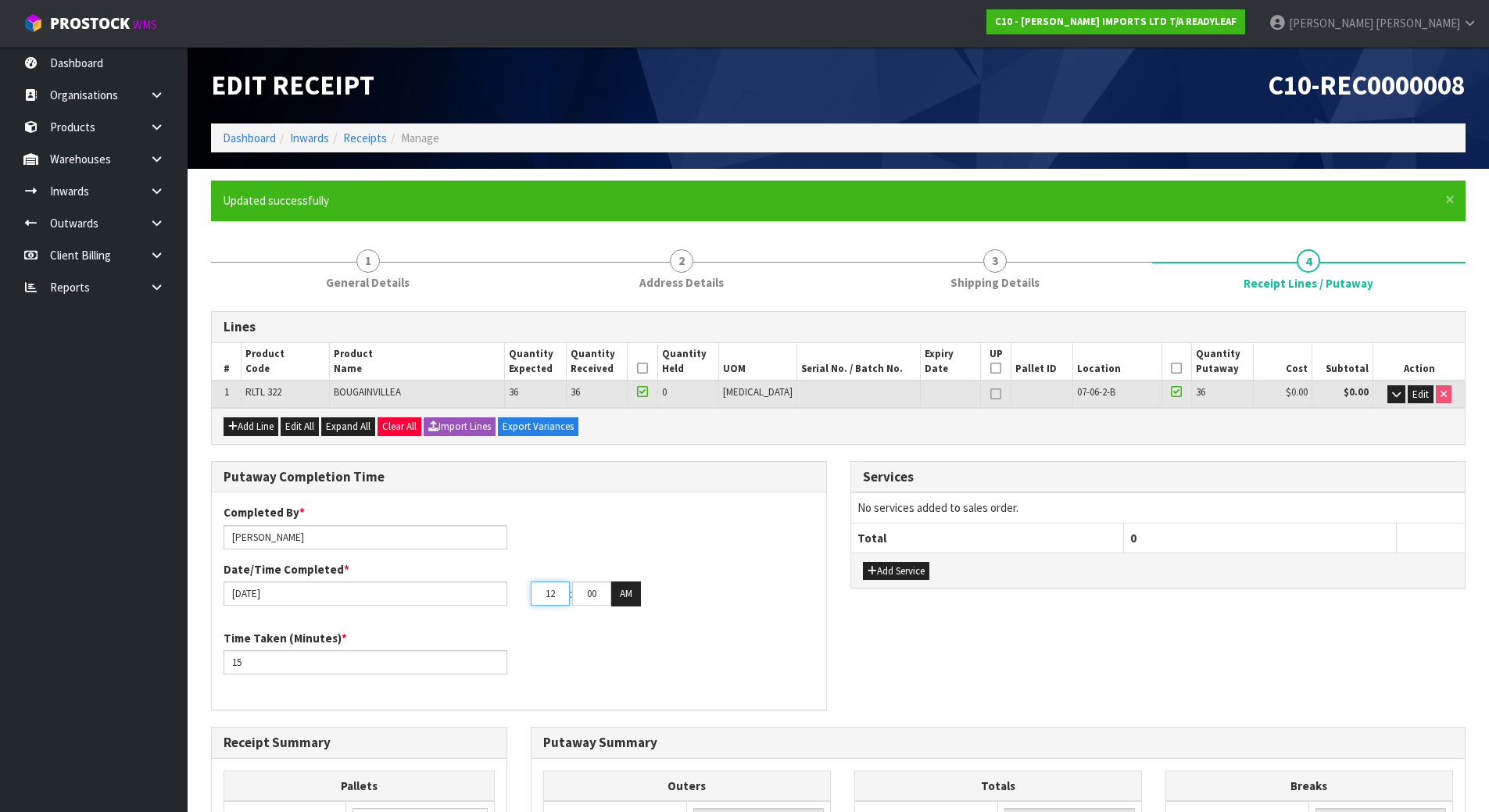
drag, startPoint x: 554, startPoint y: 596, endPoint x: 489, endPoint y: 597, distance: 65.0
click at [489, 597] on div "22/08/2025 12 : 00 : 00 AM" at bounding box center [519, 594] width 615 height 25
type input "08"
drag, startPoint x: 603, startPoint y: 598, endPoint x: 517, endPoint y: 601, distance: 86.1
click at [519, 601] on div "08 : 00 : 00 AM" at bounding box center [672, 594] width 307 height 25
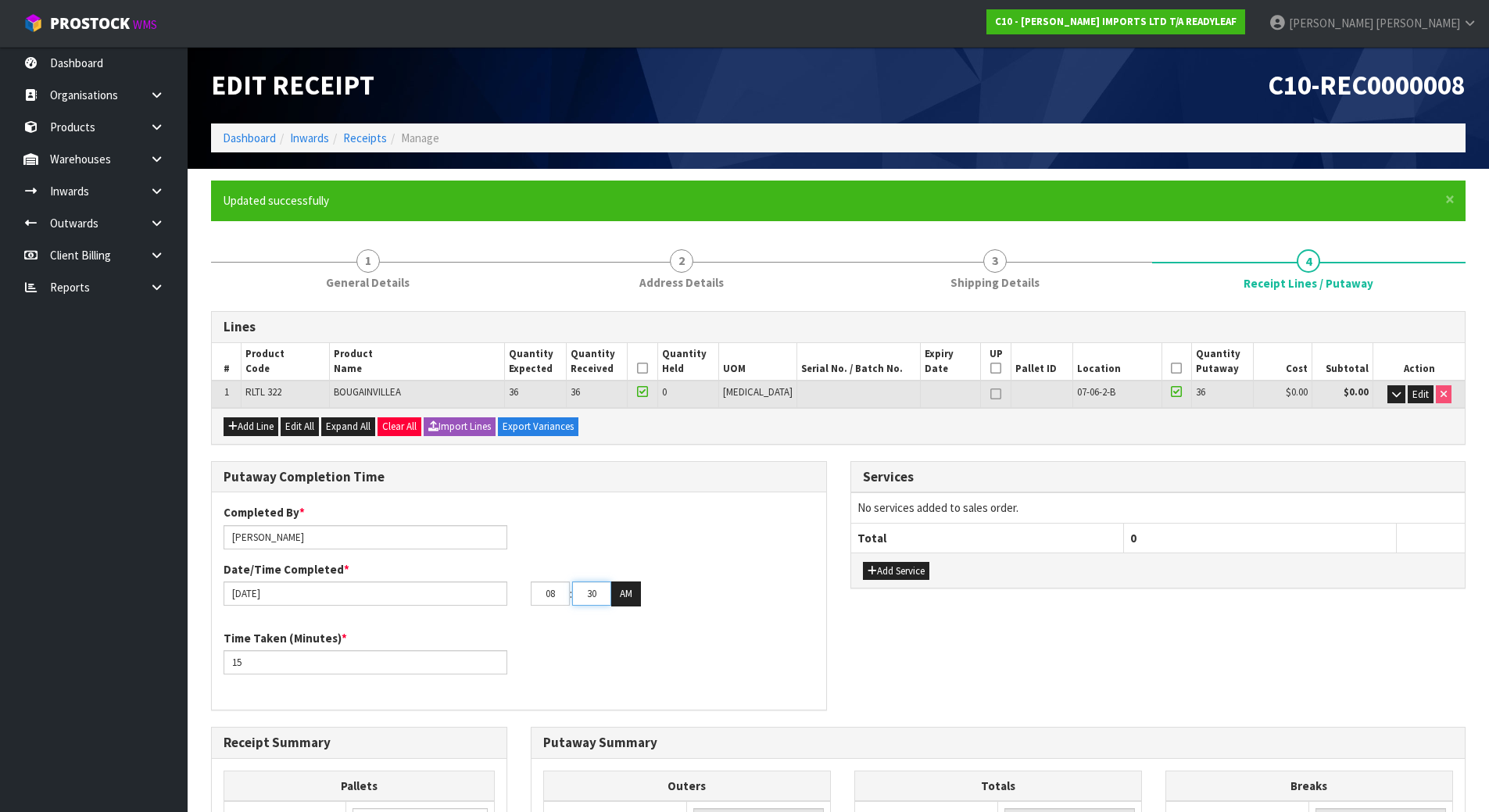
type input "30"
click at [719, 501] on div "Completed By * Michael Drugan Date/Time Completed * 22/08/2025 08 : 30 : 00 AM …" at bounding box center [519, 601] width 615 height 217
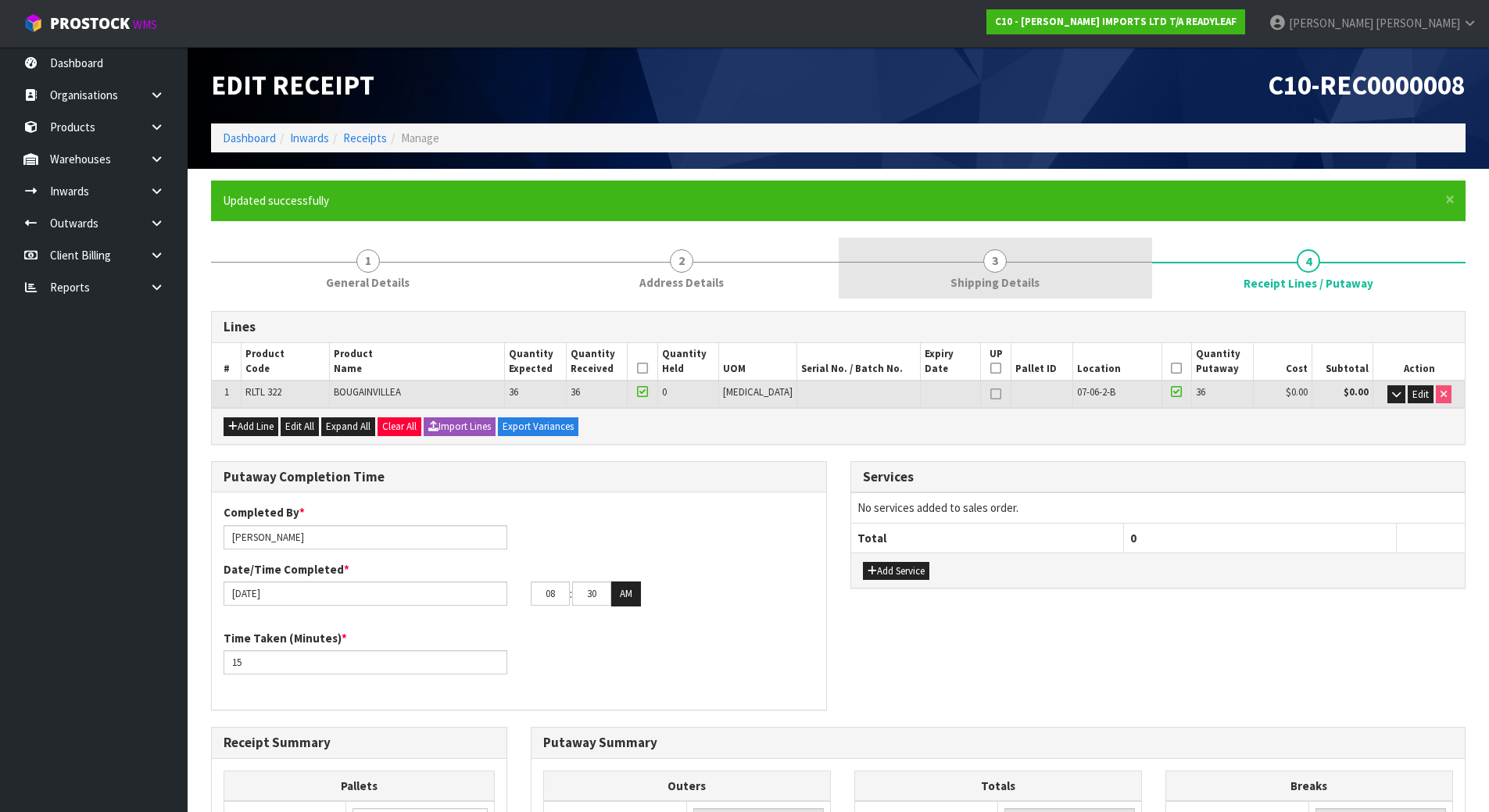
click at [974, 240] on link "3 Shipping Details" at bounding box center [995, 269] width 313 height 62
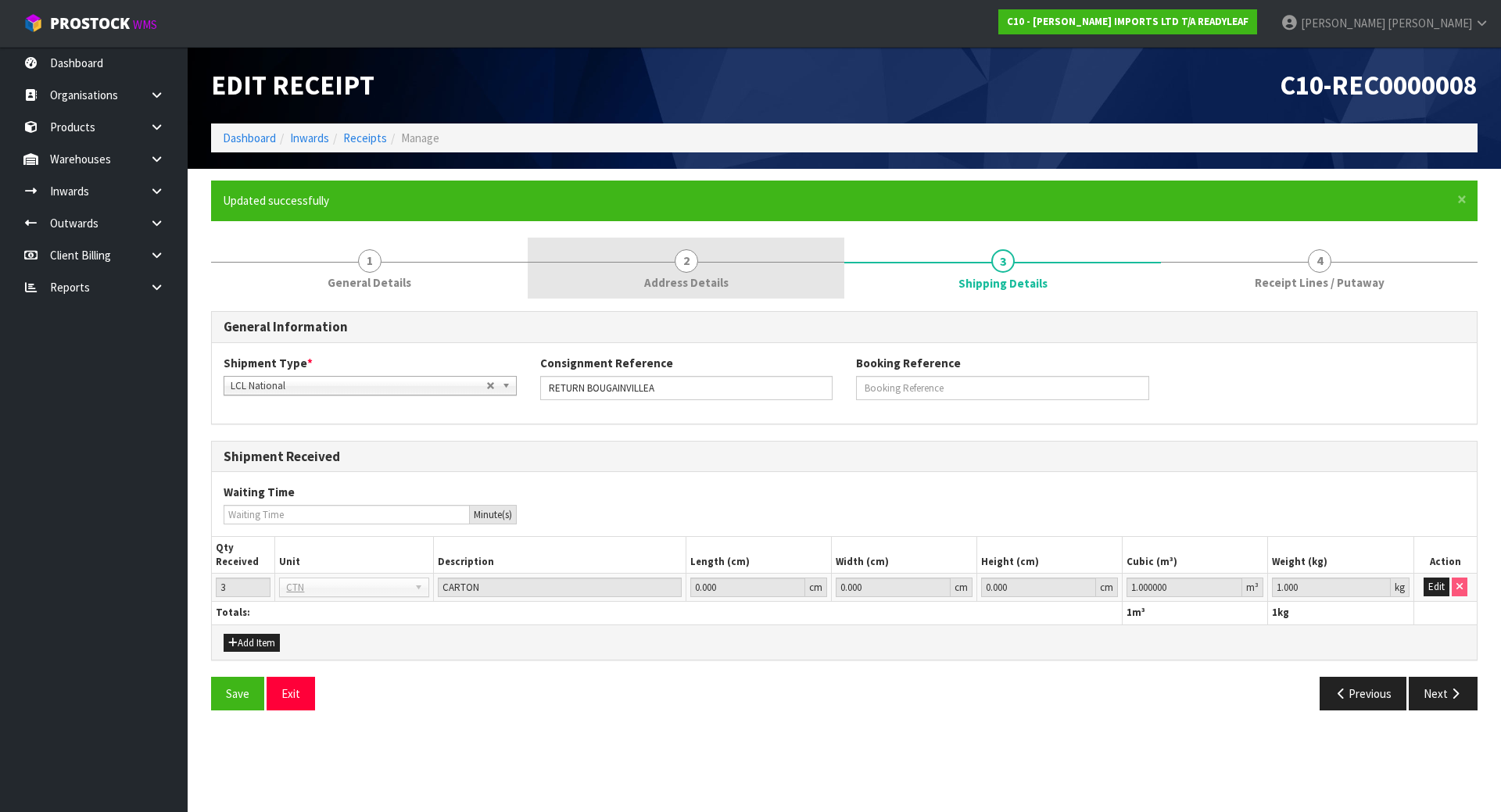
drag, startPoint x: 617, startPoint y: 239, endPoint x: 527, endPoint y: 269, distance: 94.9
click at [624, 239] on link "2 Address Details" at bounding box center [686, 269] width 317 height 62
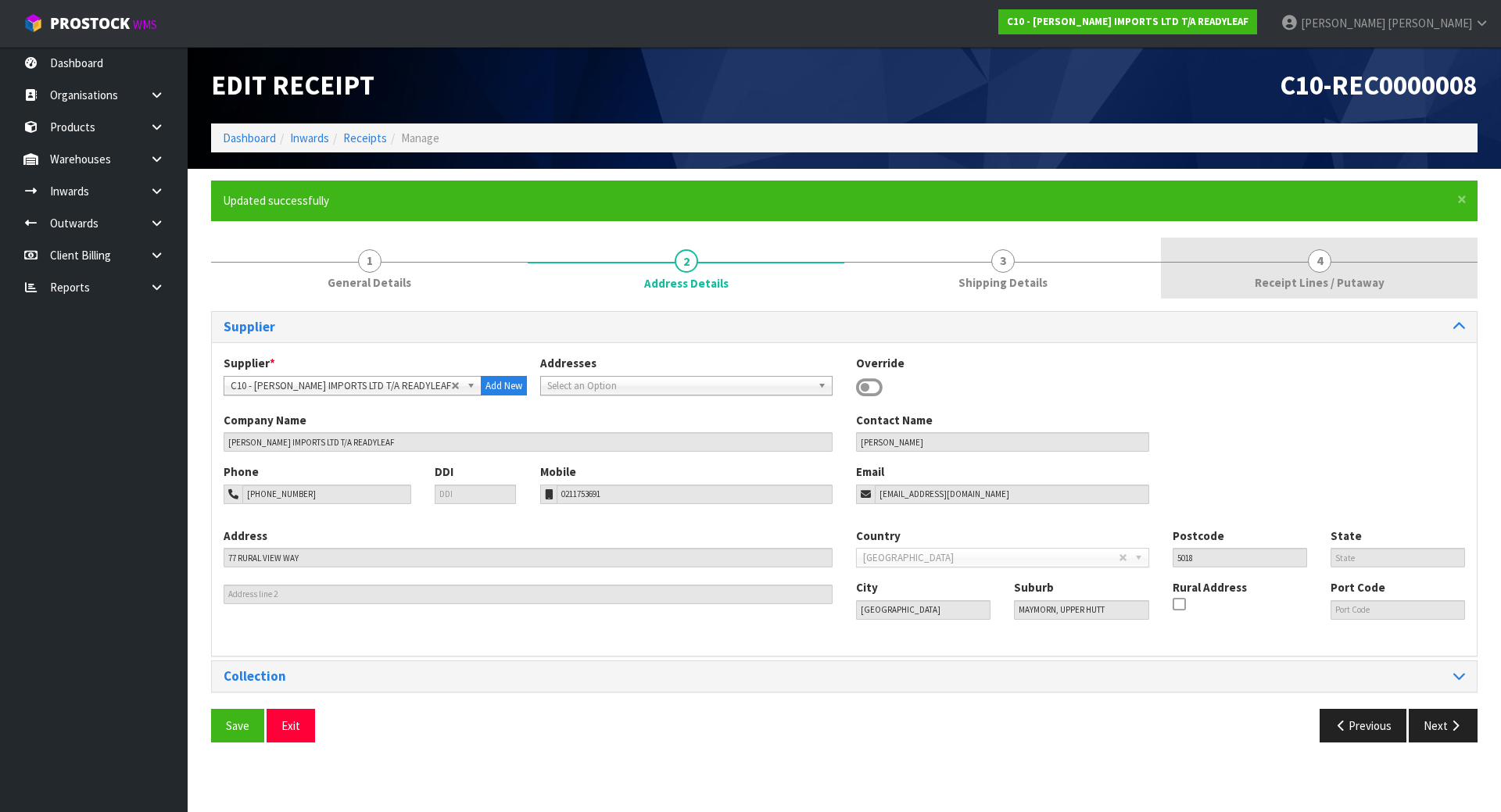
click at [1236, 269] on link "4 Receipt Lines / Putaway" at bounding box center [1319, 269] width 317 height 62
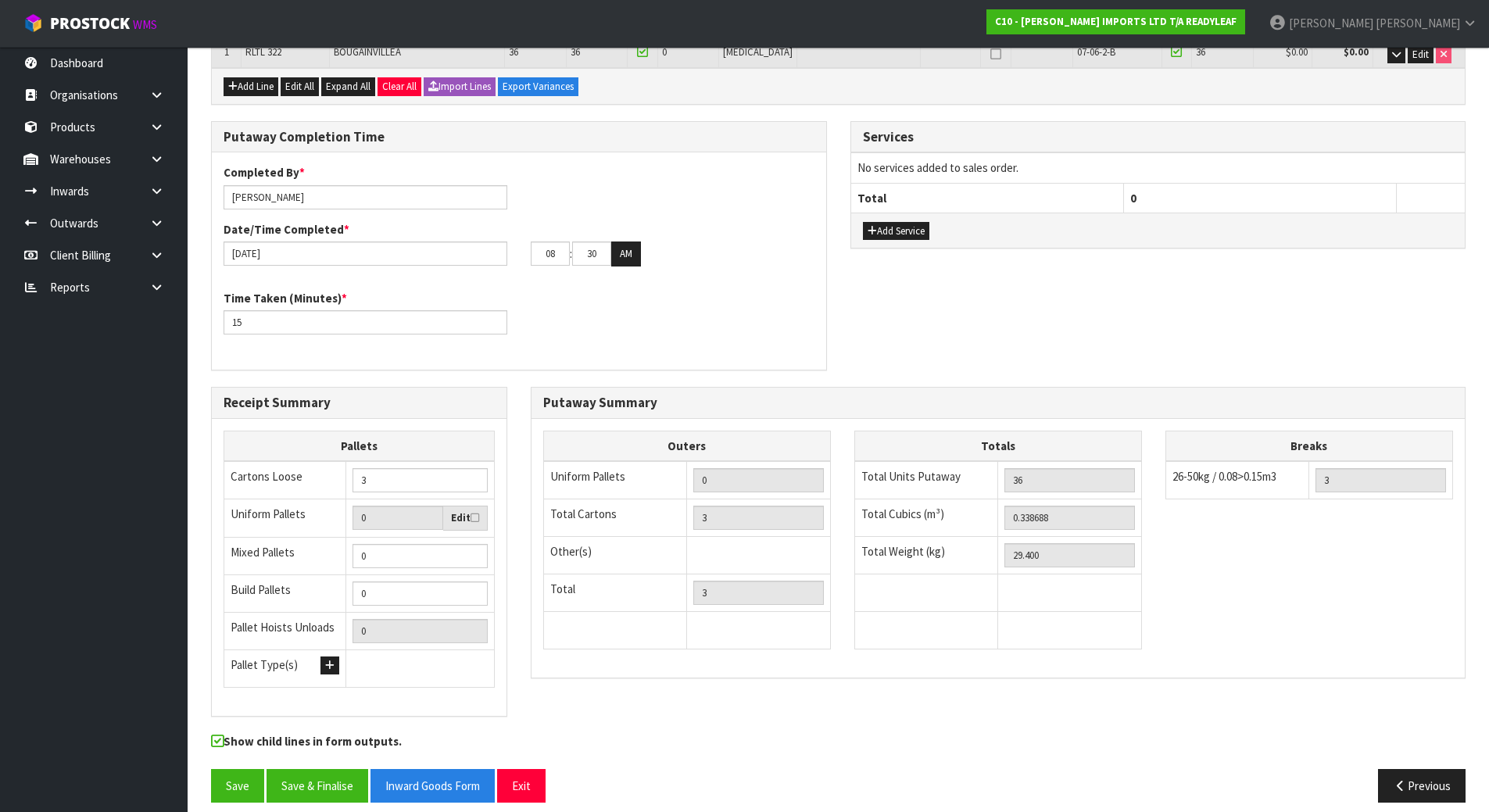
scroll to position [354, 0]
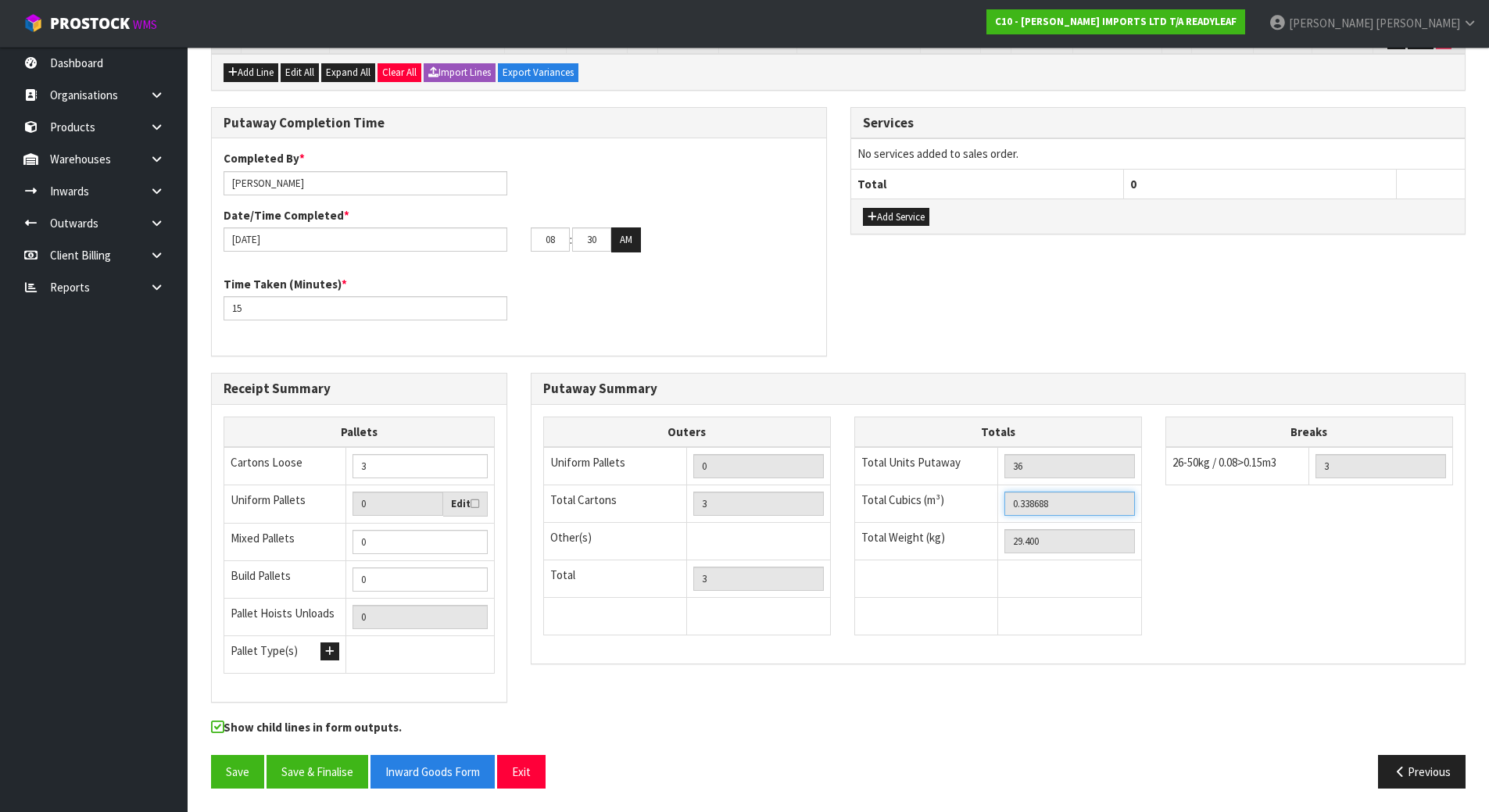
drag, startPoint x: 1082, startPoint y: 512, endPoint x: 903, endPoint y: 512, distance: 179.0
click at [903, 512] on tr "Total Cubics (m³) 0.338688" at bounding box center [998, 504] width 287 height 37
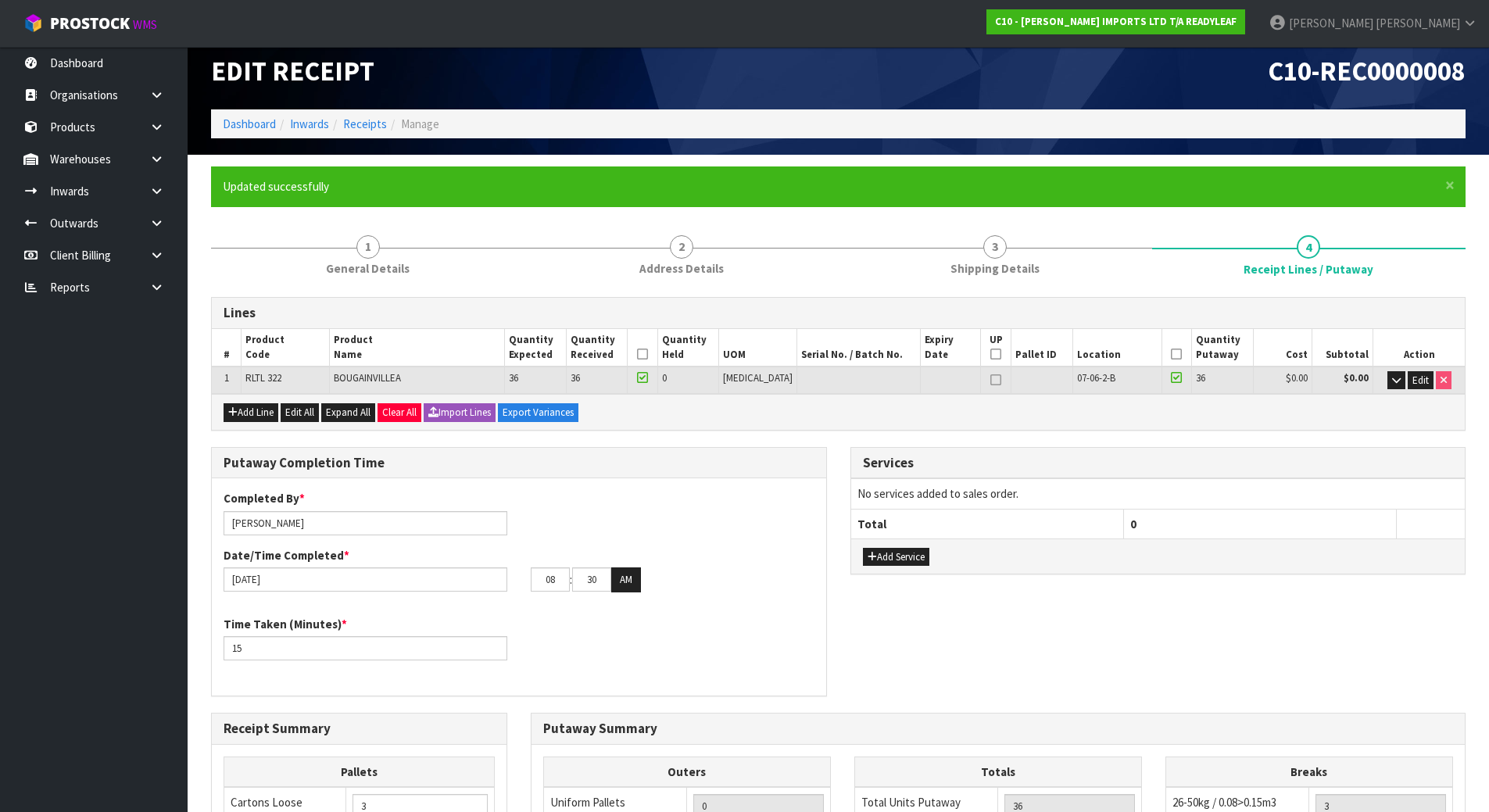
scroll to position [0, 0]
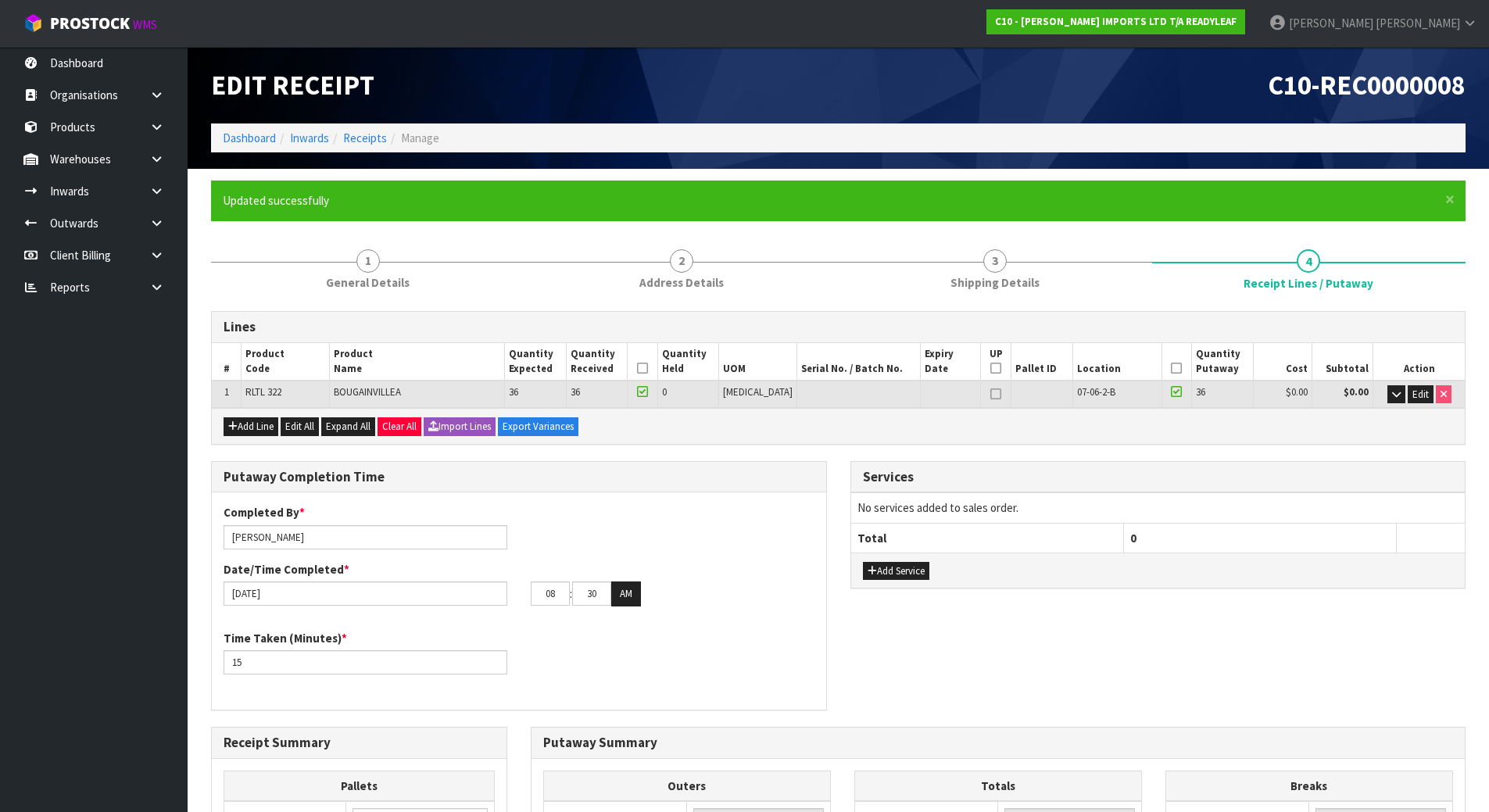
click at [952, 301] on div "Lines # Product Code Product Name Quantity Expected Quantity Received Quantity …" at bounding box center [839, 727] width 1255 height 855
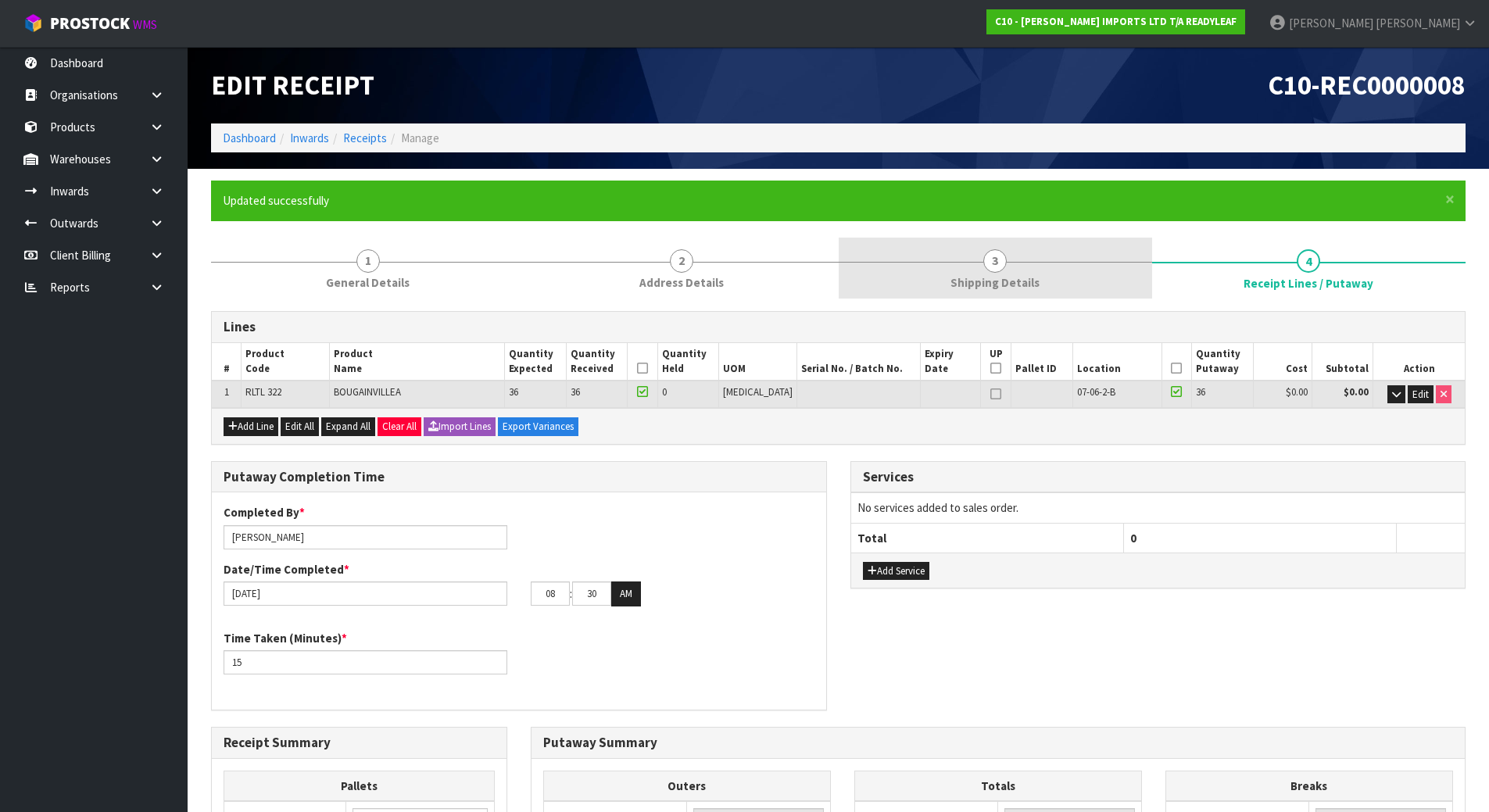
click at [963, 279] on span "Shipping Details" at bounding box center [996, 282] width 90 height 16
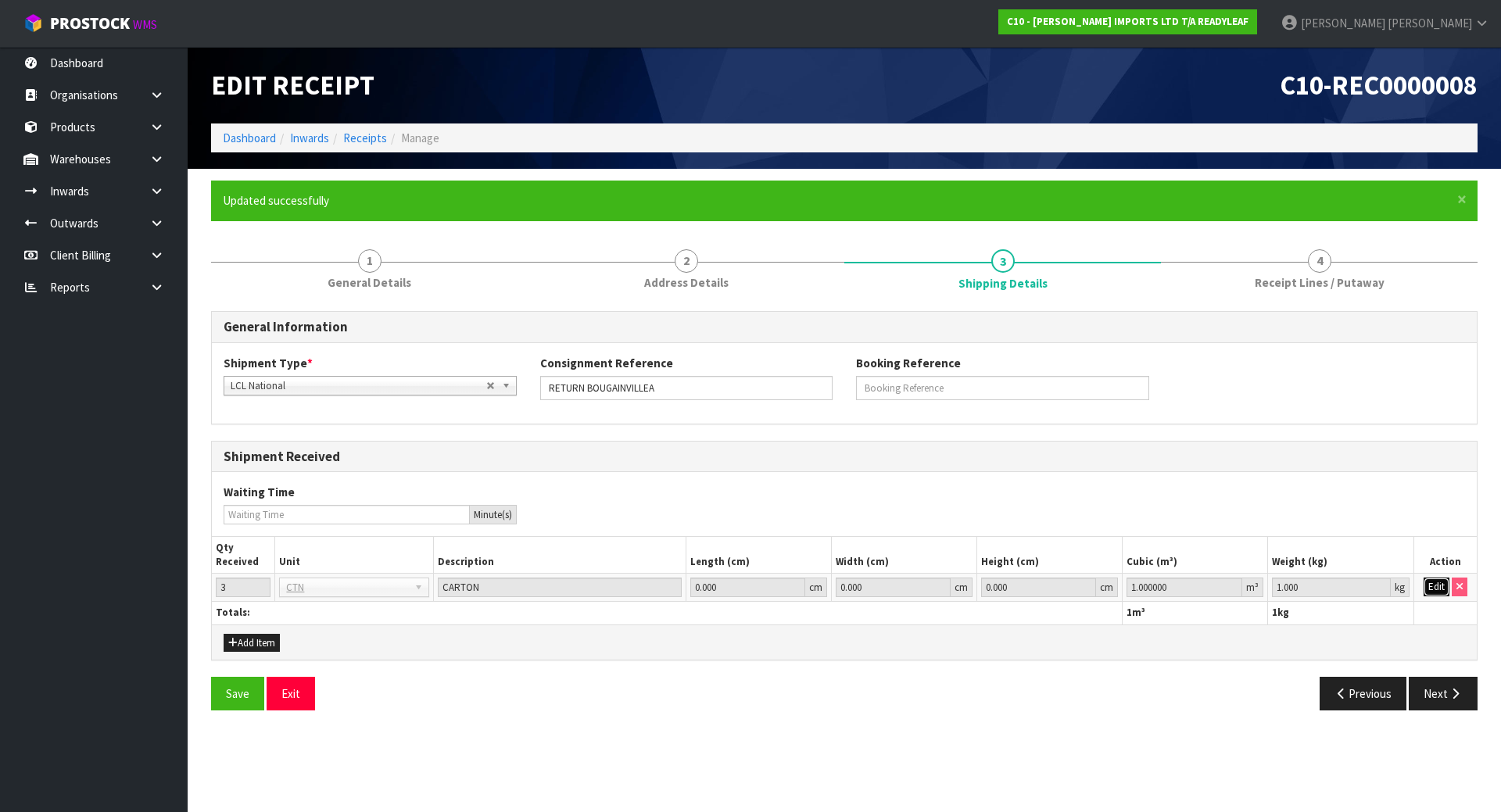
click at [1443, 592] on button "Edit" at bounding box center [1437, 586] width 26 height 19
drag, startPoint x: 1175, startPoint y: 595, endPoint x: 819, endPoint y: 569, distance: 356.9
click at [830, 570] on table "Qty Received Unit Description Length (cm) Width (cm) Height (cm) Cubic (m³) Wei…" at bounding box center [844, 581] width 1265 height 88
paste input "0.338688"
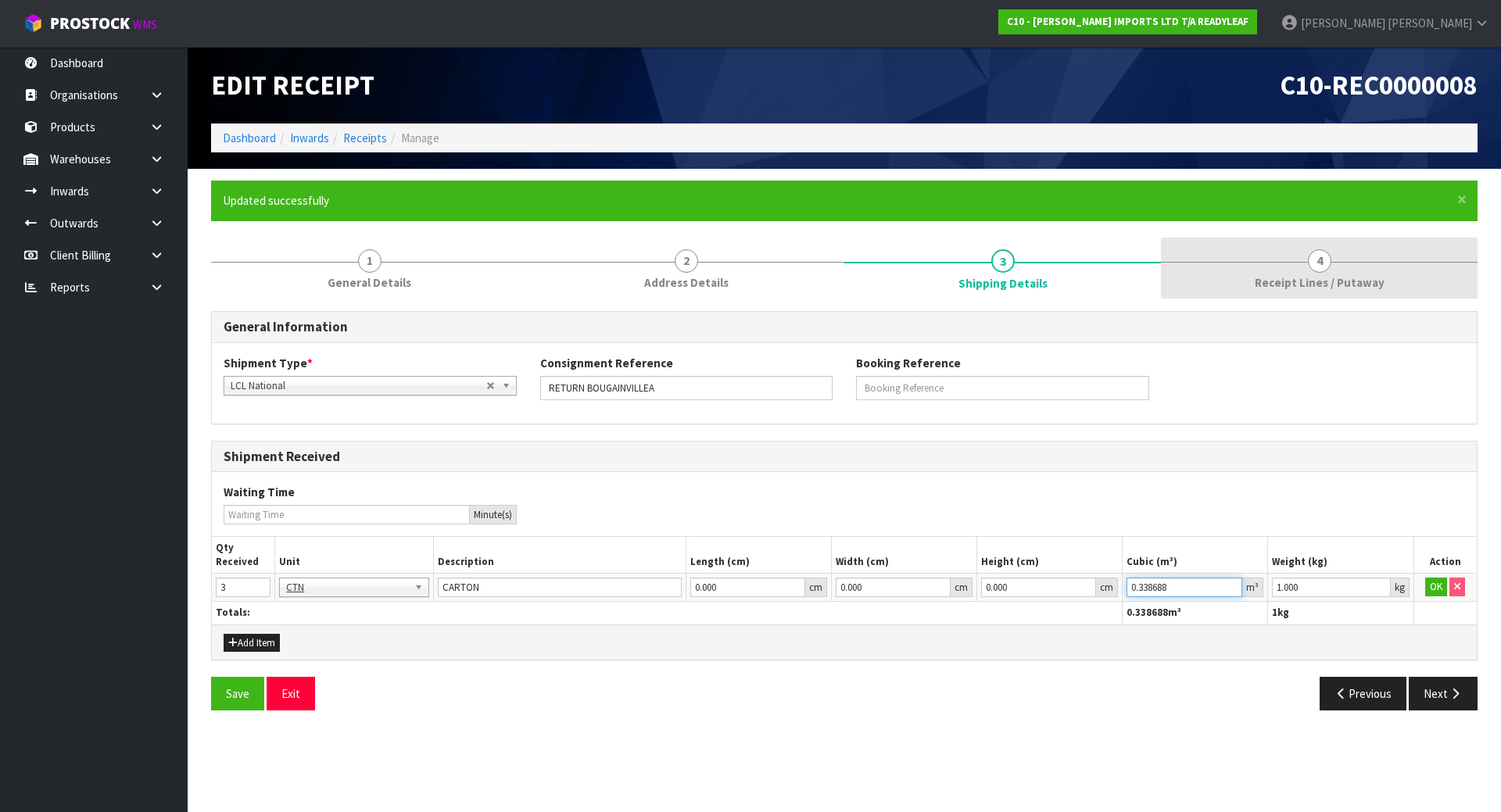
type input "0.338688"
click at [1296, 290] on span "Receipt Lines / Putaway" at bounding box center [1320, 282] width 130 height 16
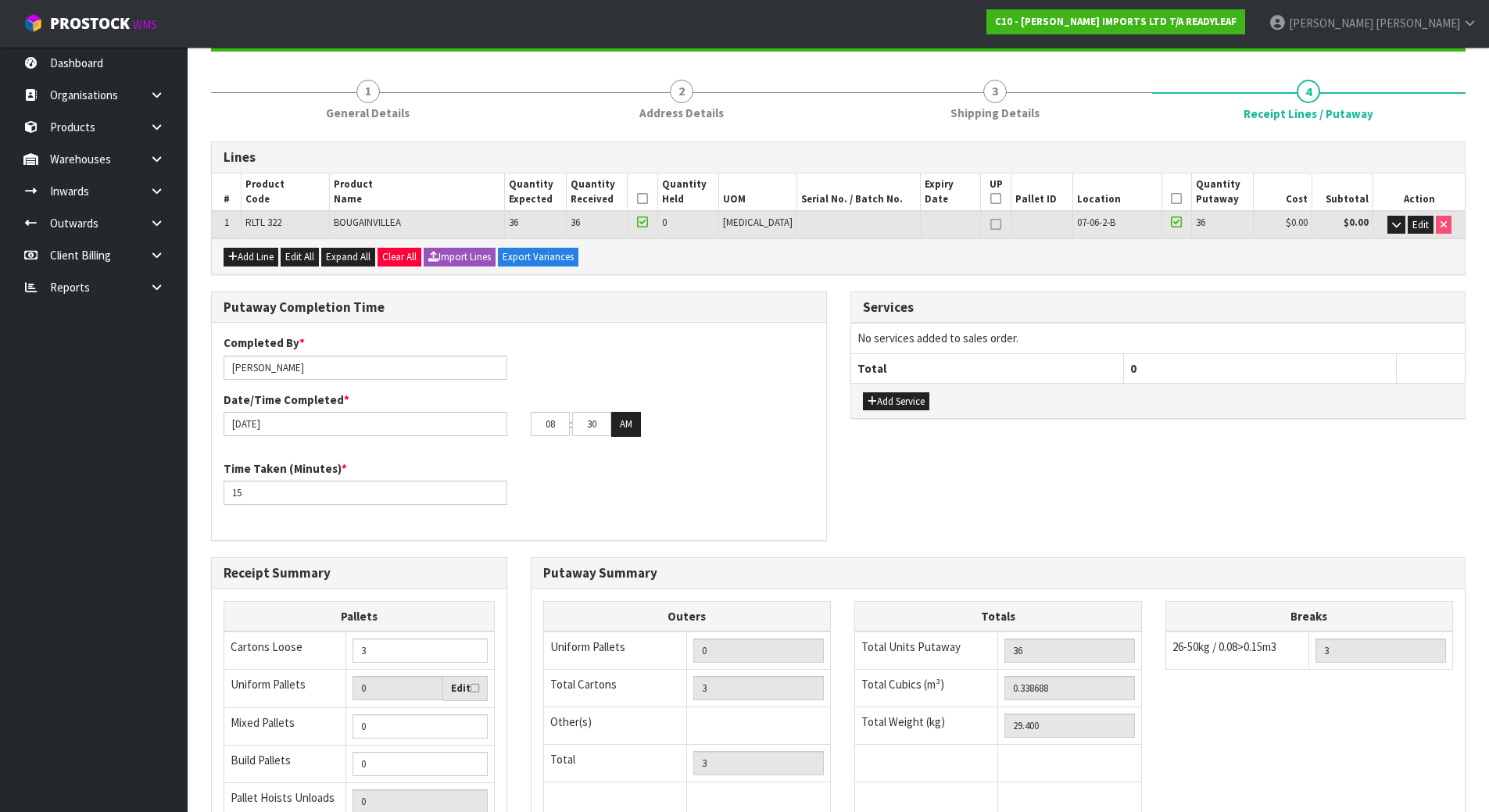
scroll to position [354, 0]
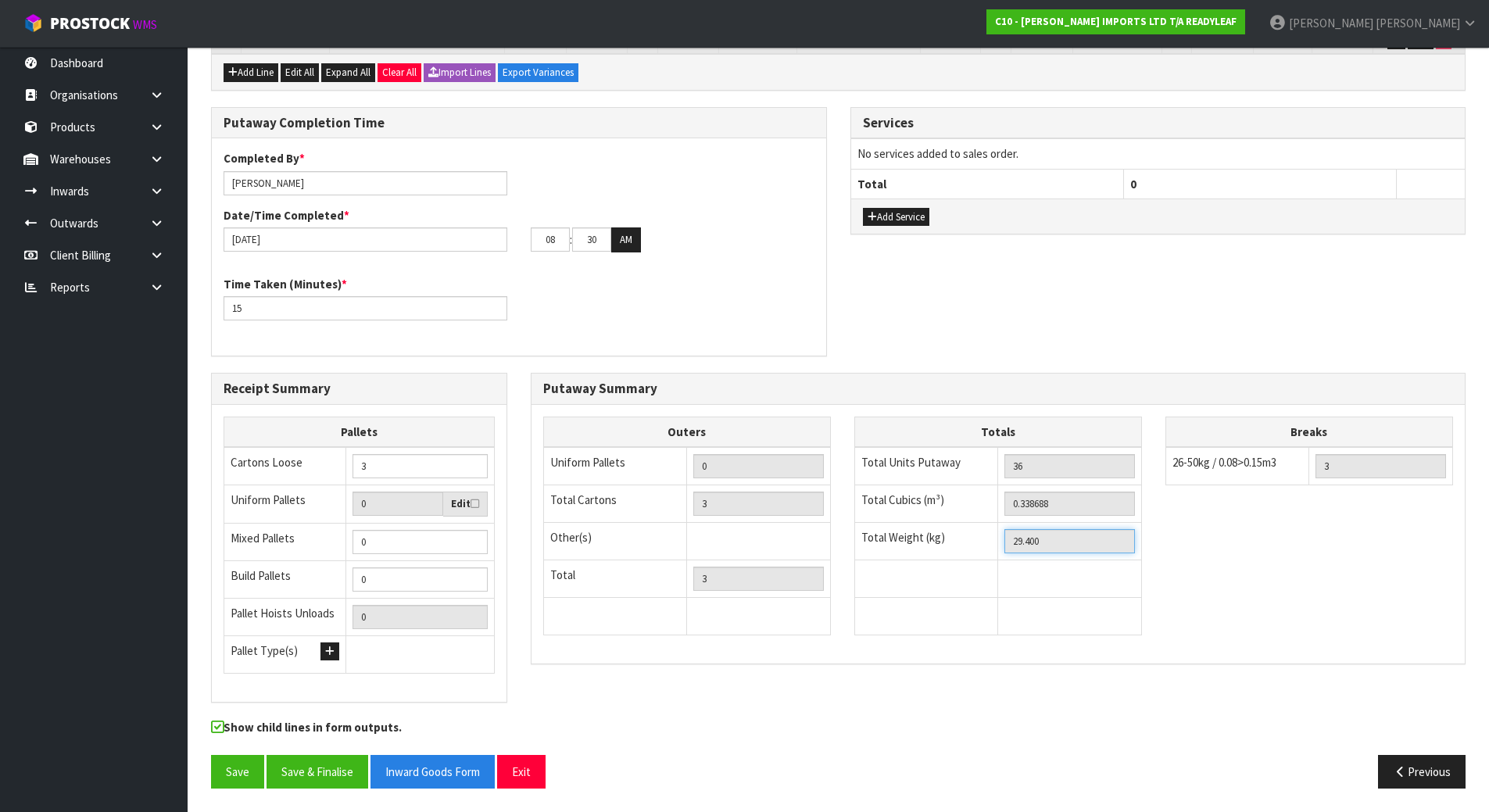
drag, startPoint x: 1102, startPoint y: 543, endPoint x: 953, endPoint y: 543, distance: 149.0
click at [955, 543] on tr "Total Weight (kg) 29.400" at bounding box center [998, 542] width 287 height 37
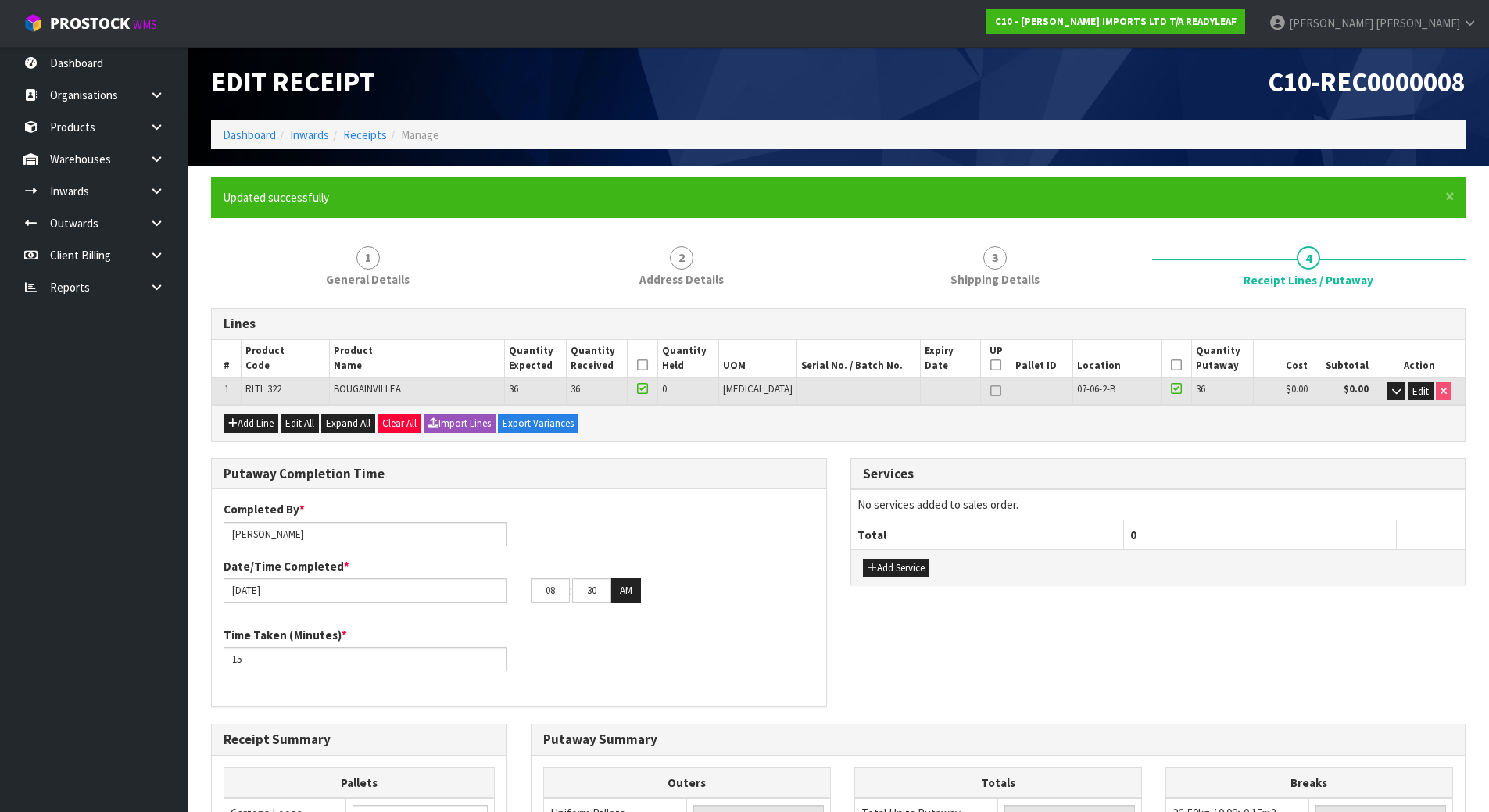
scroll to position [0, 0]
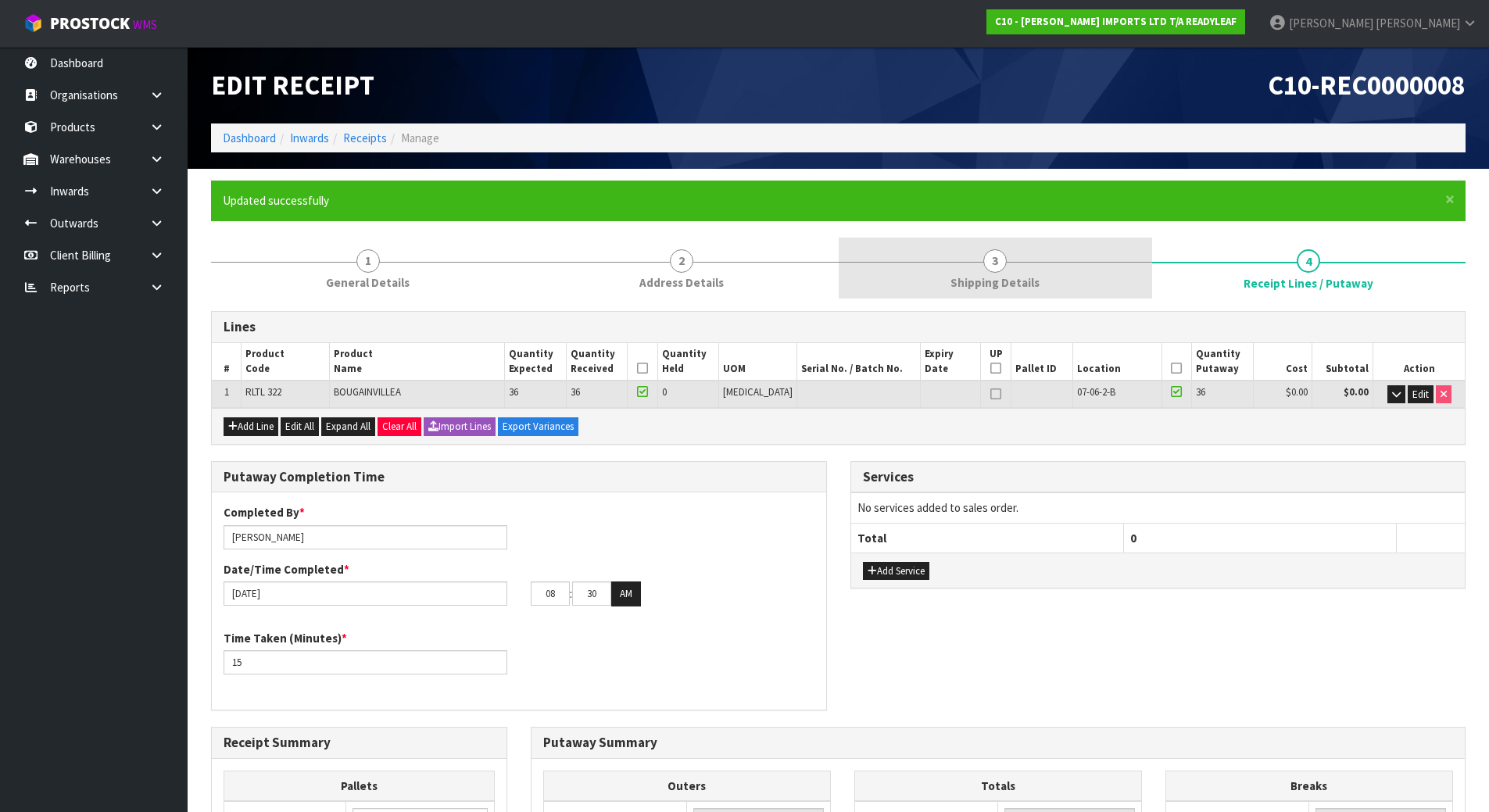
click at [985, 254] on link "3 Shipping Details" at bounding box center [995, 269] width 313 height 62
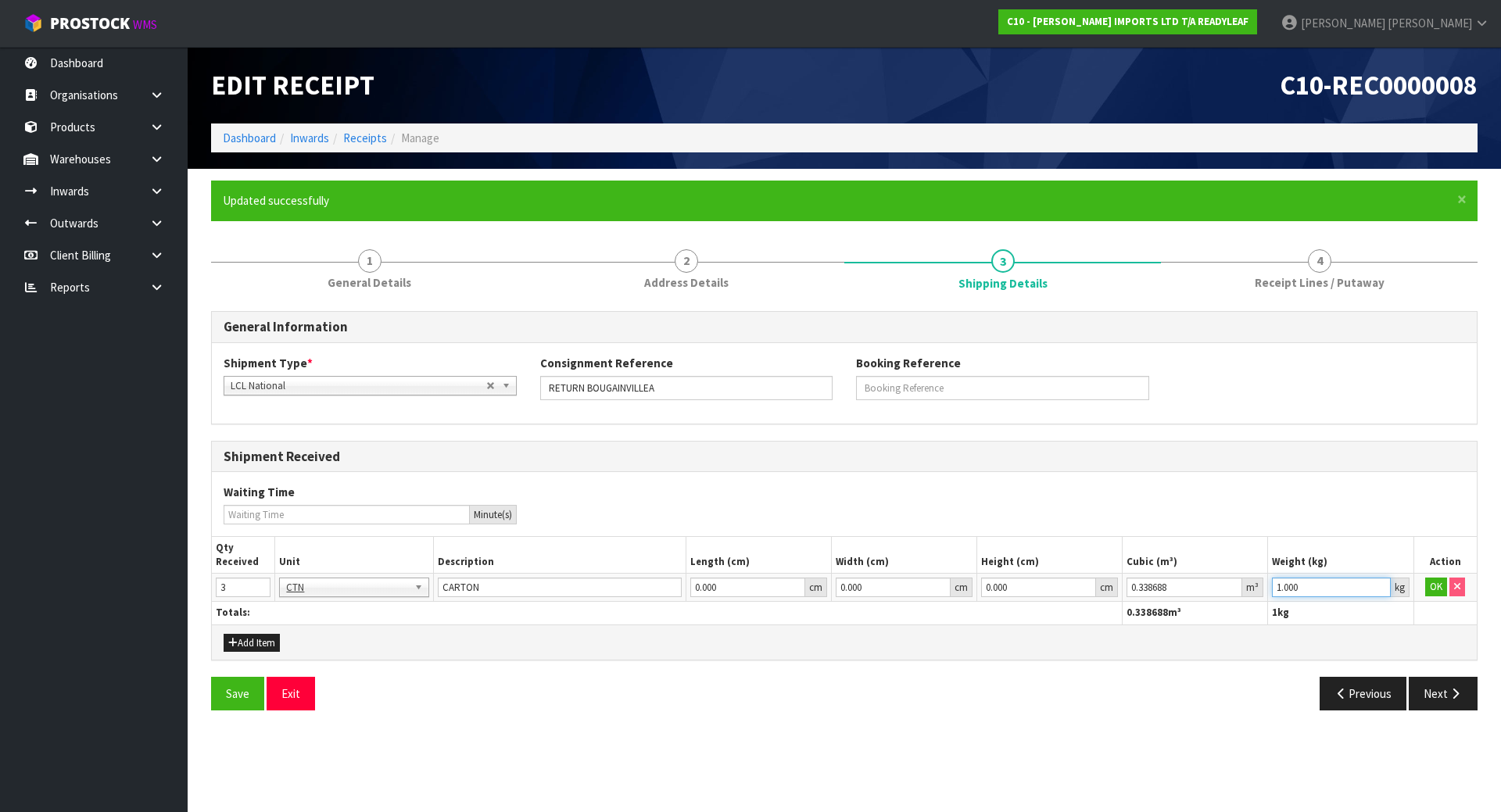
drag, startPoint x: 1320, startPoint y: 594, endPoint x: 1125, endPoint y: 577, distance: 195.7
click at [1125, 577] on tr "3 BAG BAR BSK BIN BTL BOX BDL CAB CGE CTN CSE COI CRA CRT CBE CYL DRM JAR MTR P…" at bounding box center [844, 587] width 1265 height 28
paste input "29.4"
type input "29.4"
click at [1426, 588] on button "OK" at bounding box center [1436, 586] width 22 height 19
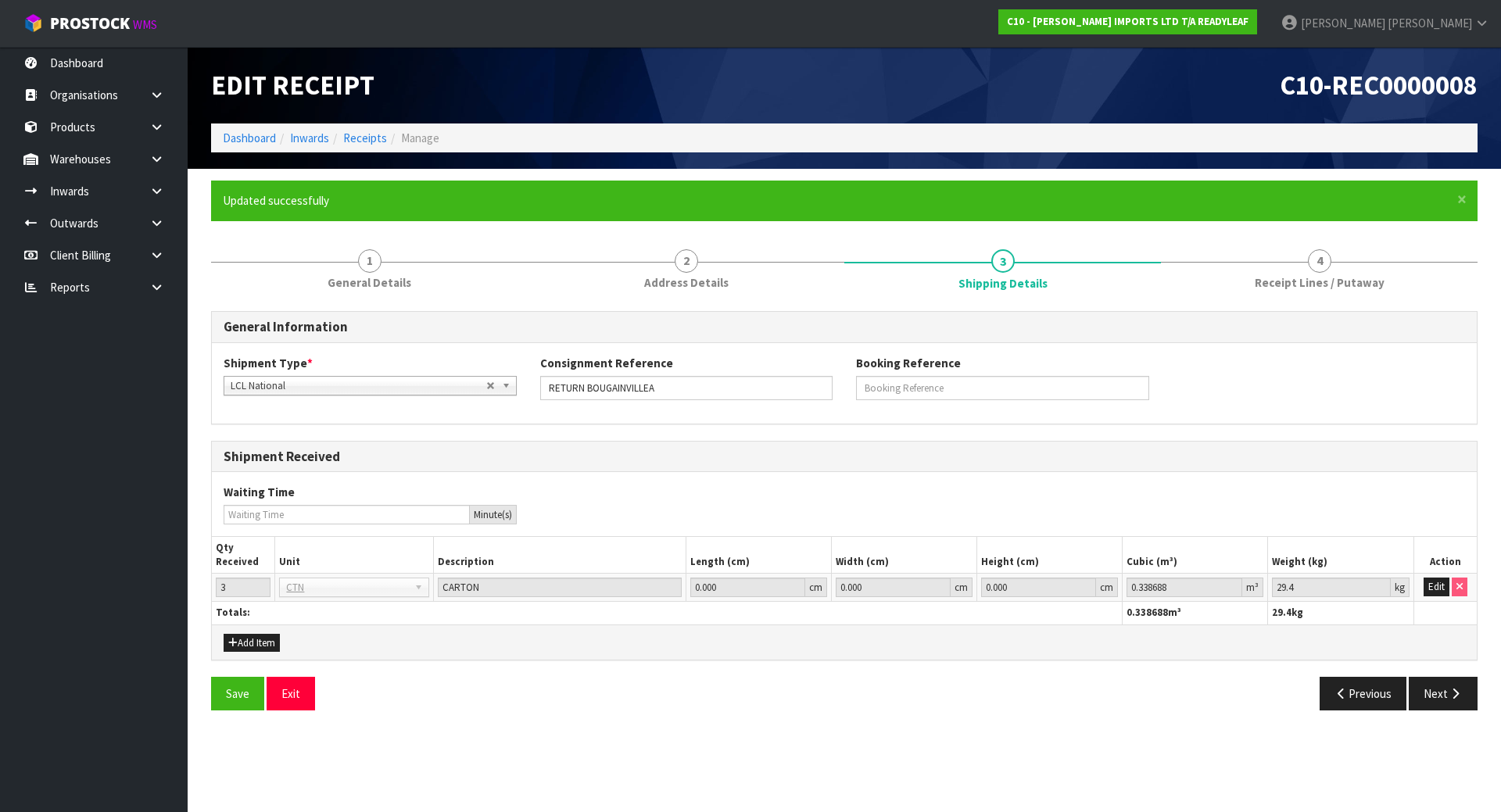
click at [660, 228] on form "× Close Updated successfully 1 General Details 2 Address Details 3 Shipping Det…" at bounding box center [844, 451] width 1267 height 542
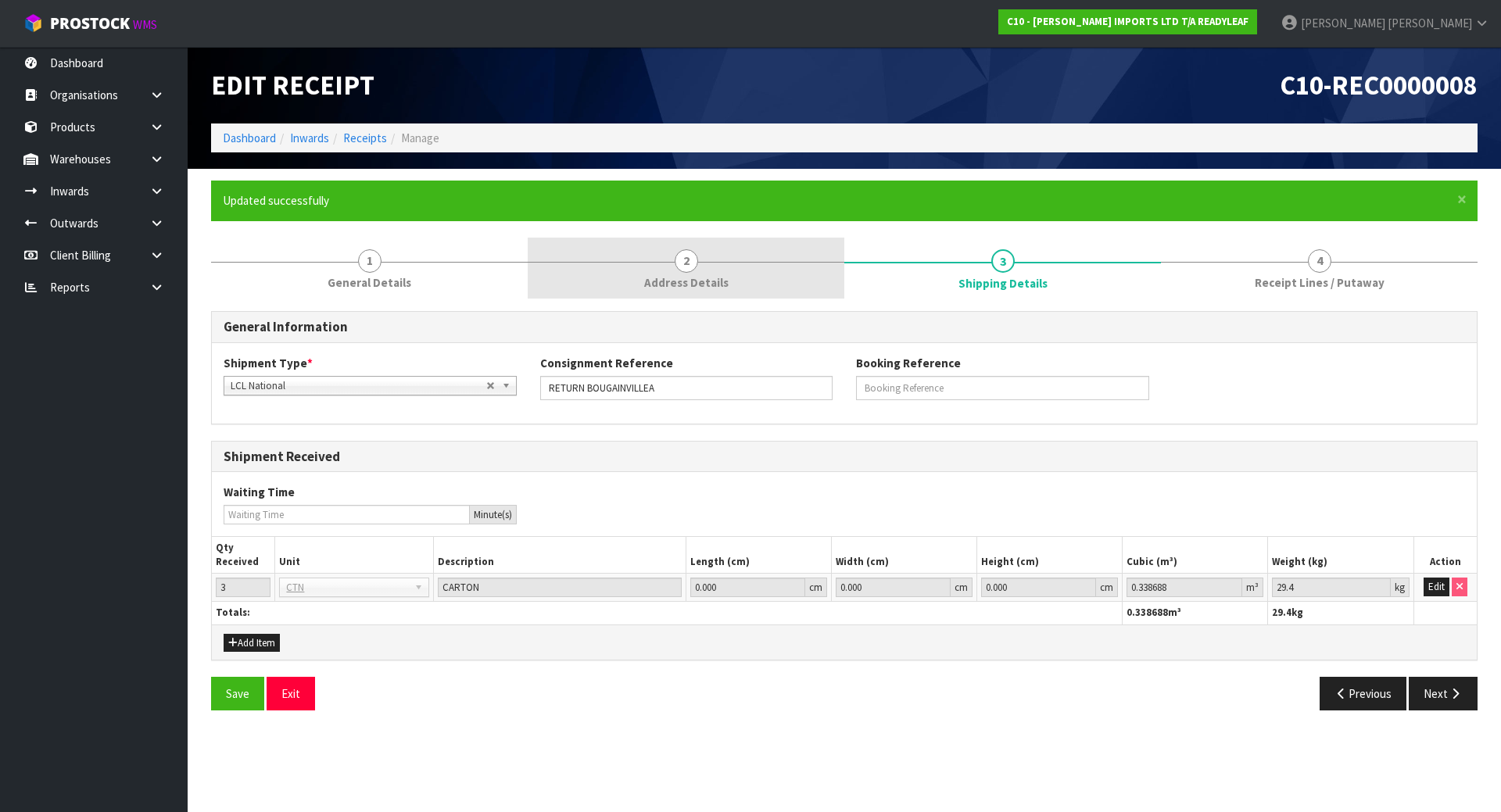
click at [711, 280] on span "Address Details" at bounding box center [686, 282] width 84 height 16
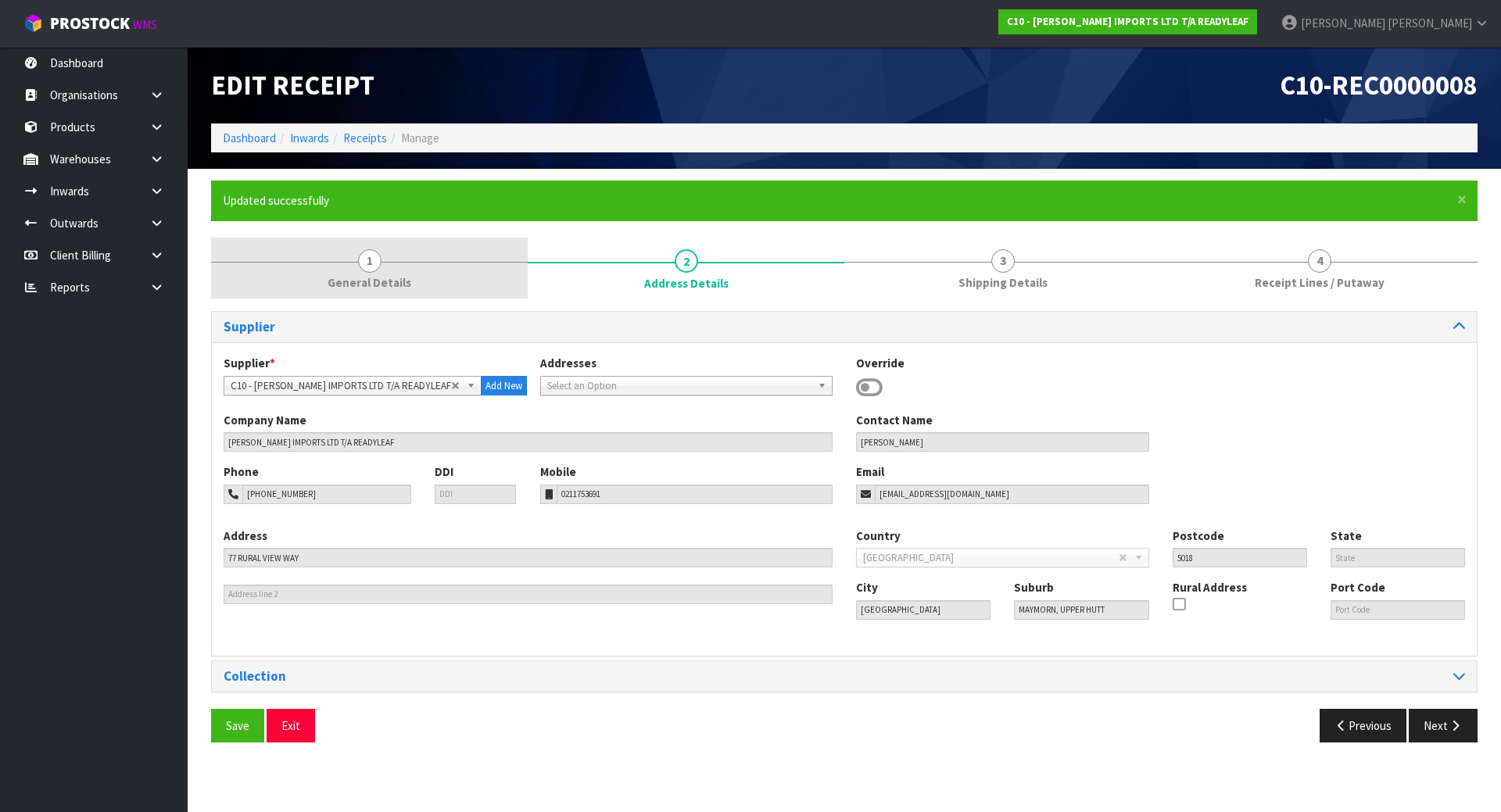
click at [420, 267] on link "1 General Details" at bounding box center [369, 269] width 317 height 62
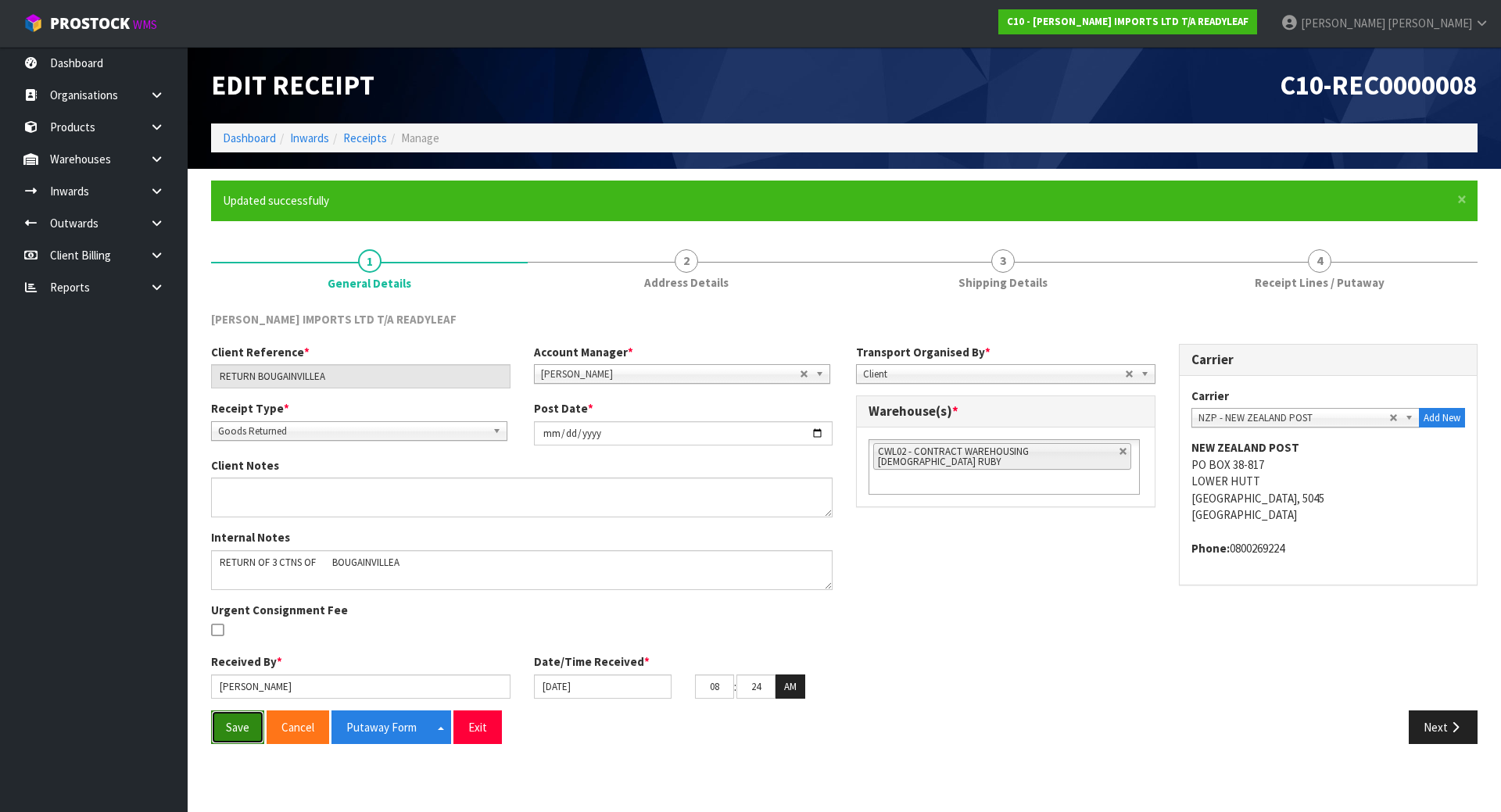
click at [250, 719] on button "Save" at bounding box center [238, 727] width 53 height 34
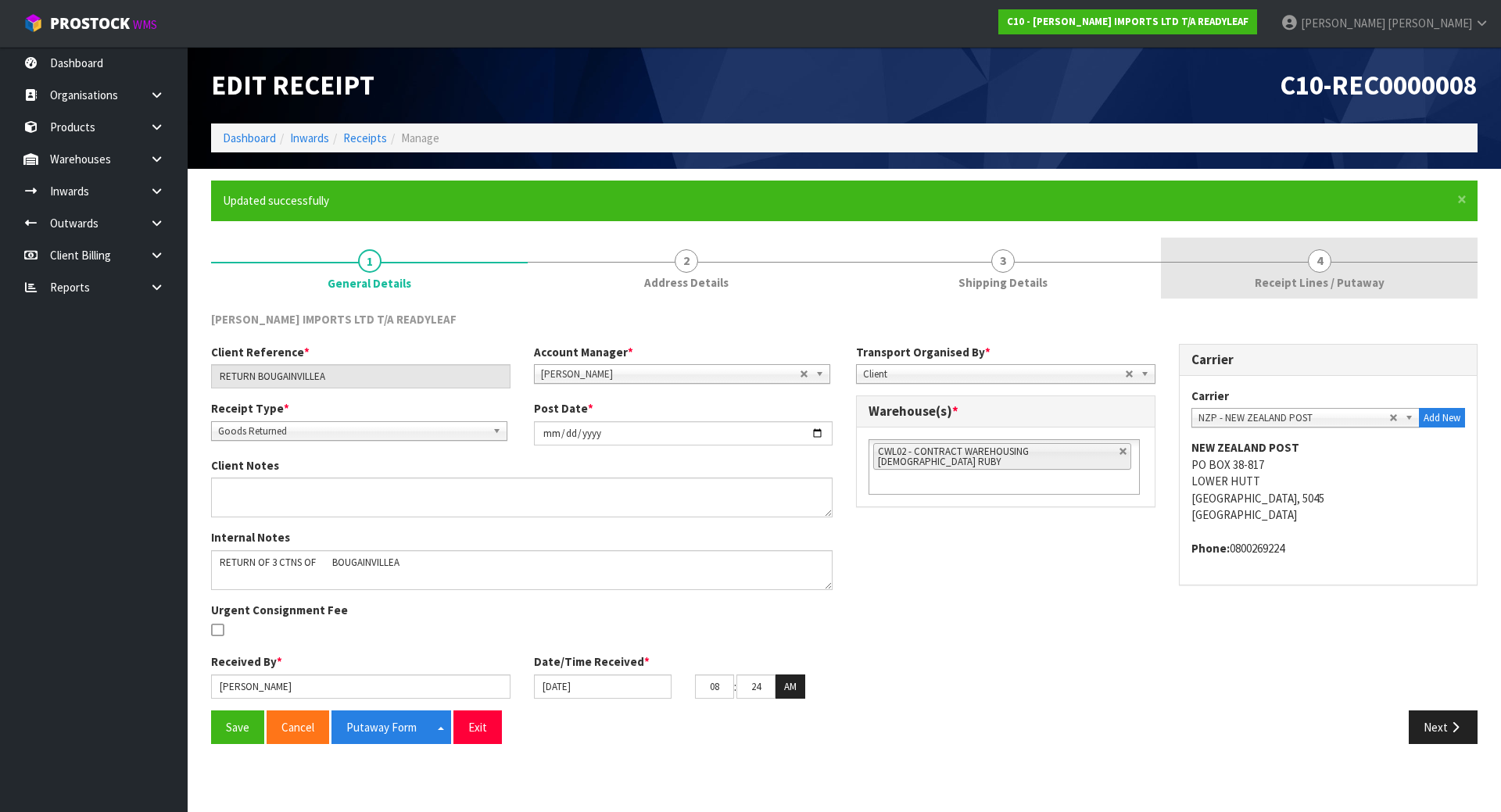
click at [1328, 274] on span "Receipt Lines / Putaway" at bounding box center [1320, 282] width 130 height 16
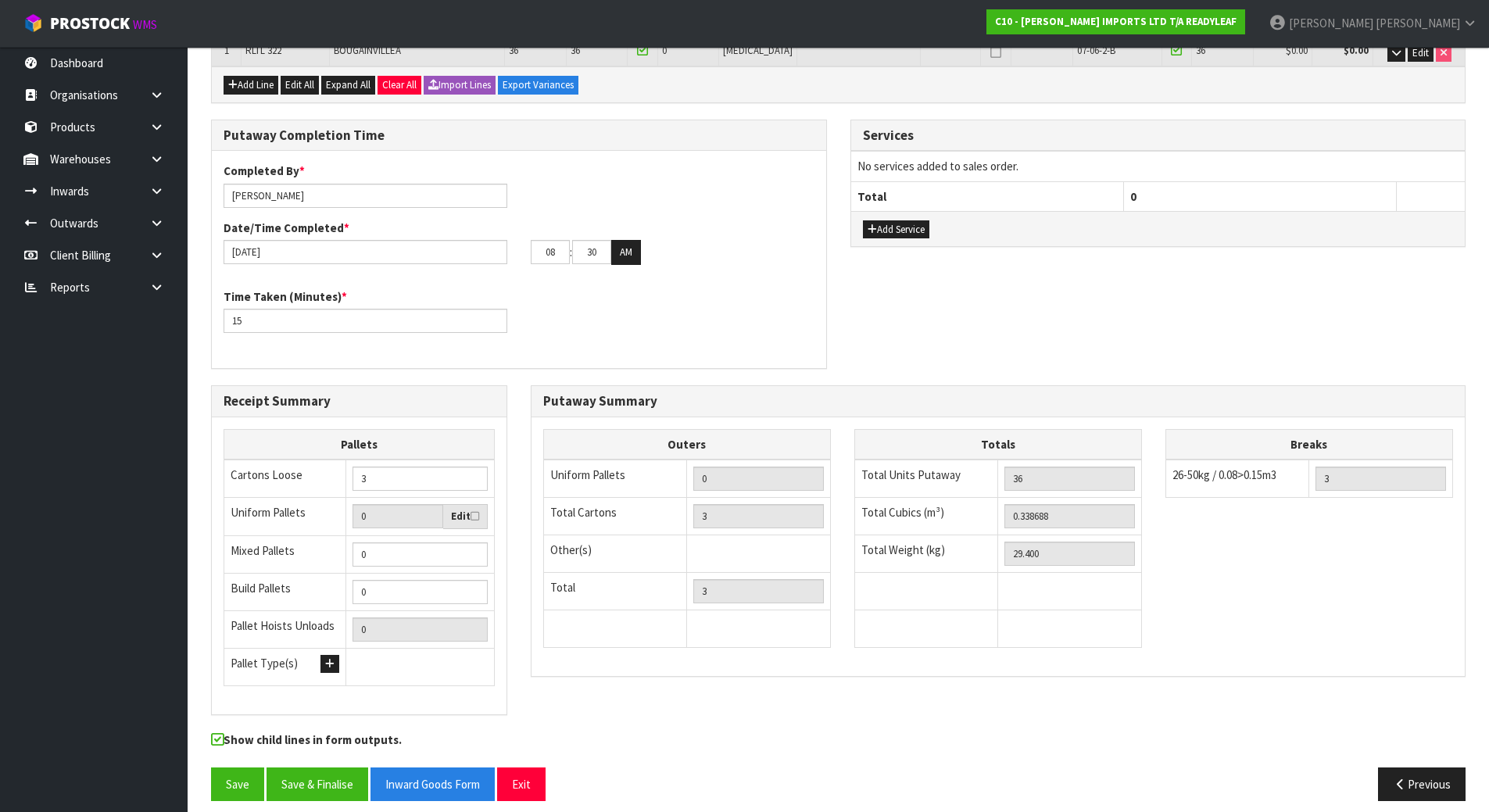
scroll to position [354, 0]
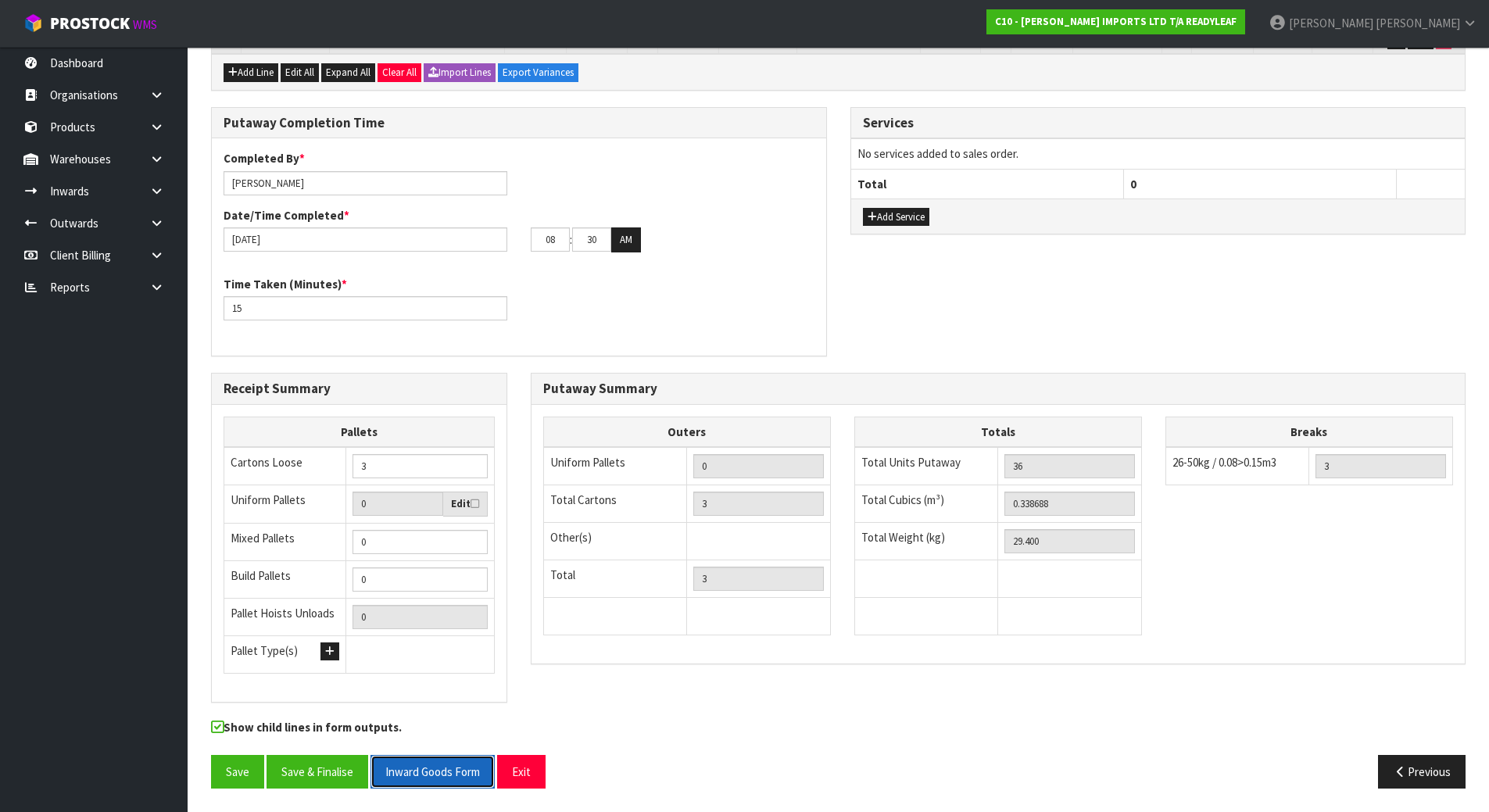
click at [421, 765] on button "Inward Goods Form" at bounding box center [433, 772] width 124 height 34
click at [323, 776] on button "Save & Finalise" at bounding box center [317, 772] width 101 height 34
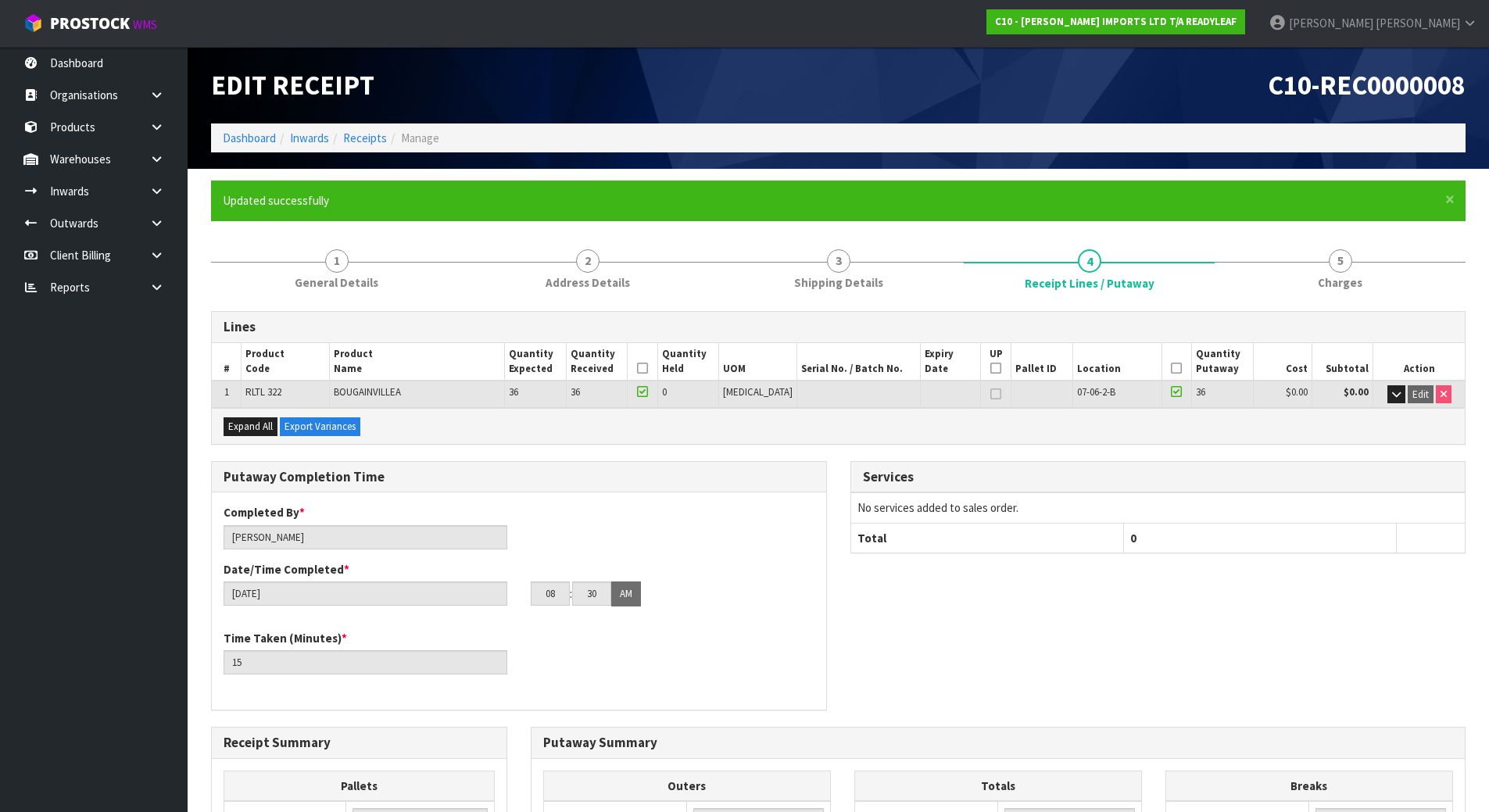
click at [635, 541] on div "Completed By * Michael Drugan Date/Time Completed * 22/08/2025 08 : 30 : 00 AM" at bounding box center [519, 561] width 615 height 113
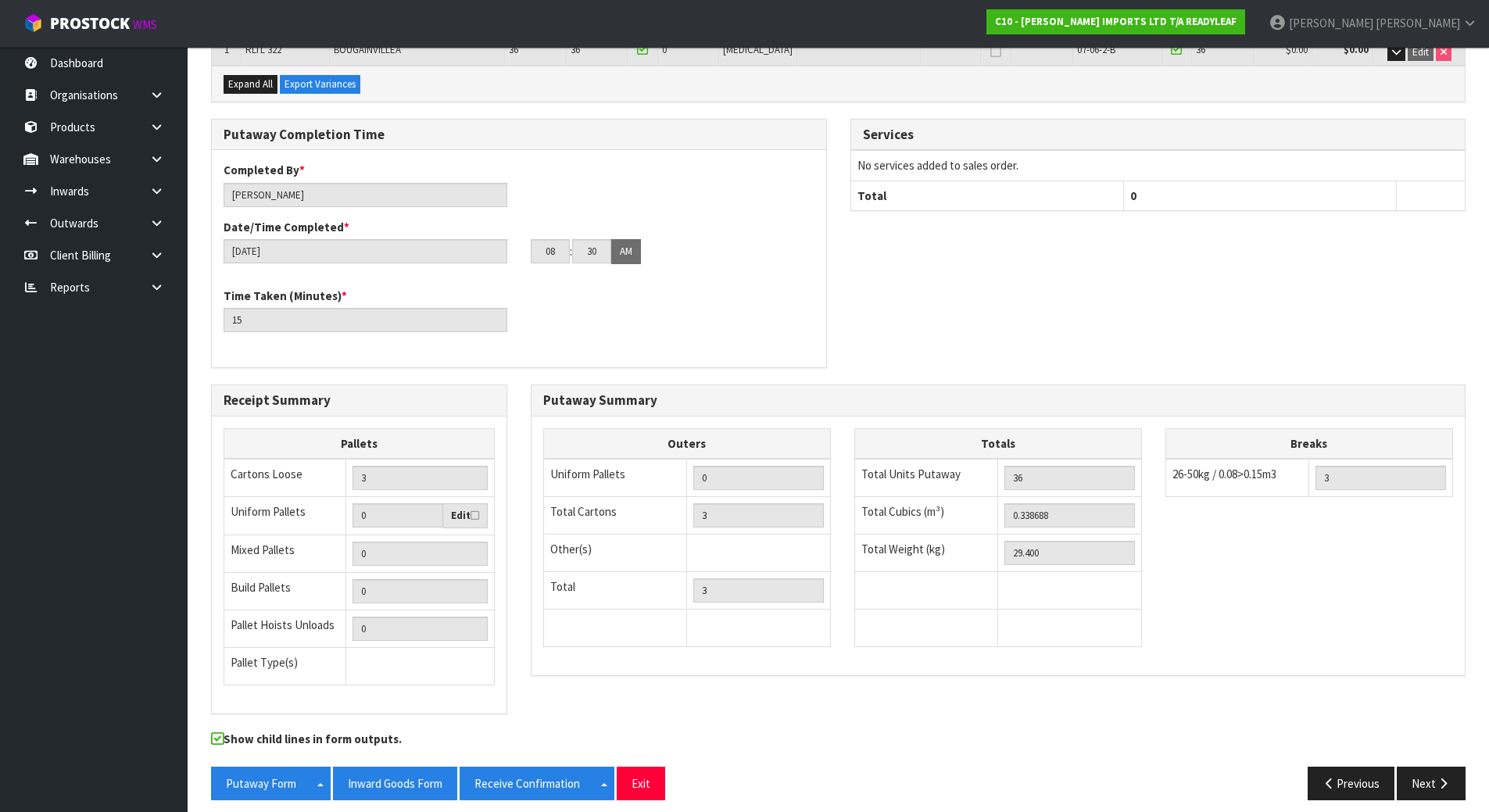
scroll to position [354, 0]
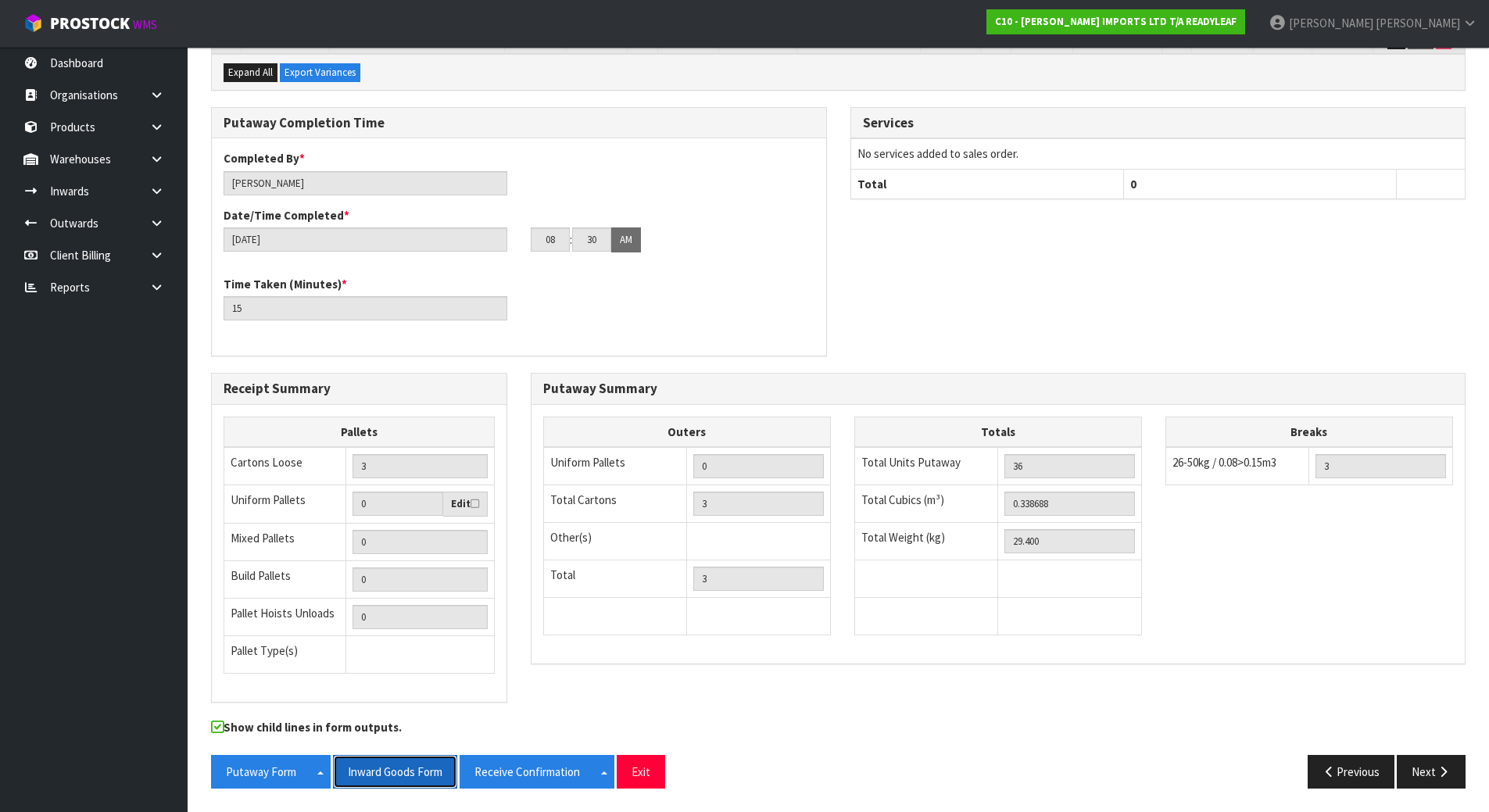
click at [366, 775] on button "Inward Goods Form" at bounding box center [396, 772] width 124 height 34
drag, startPoint x: 481, startPoint y: 767, endPoint x: 181, endPoint y: 733, distance: 301.9
click at [481, 767] on button "Receive Confirmation" at bounding box center [527, 772] width 135 height 34
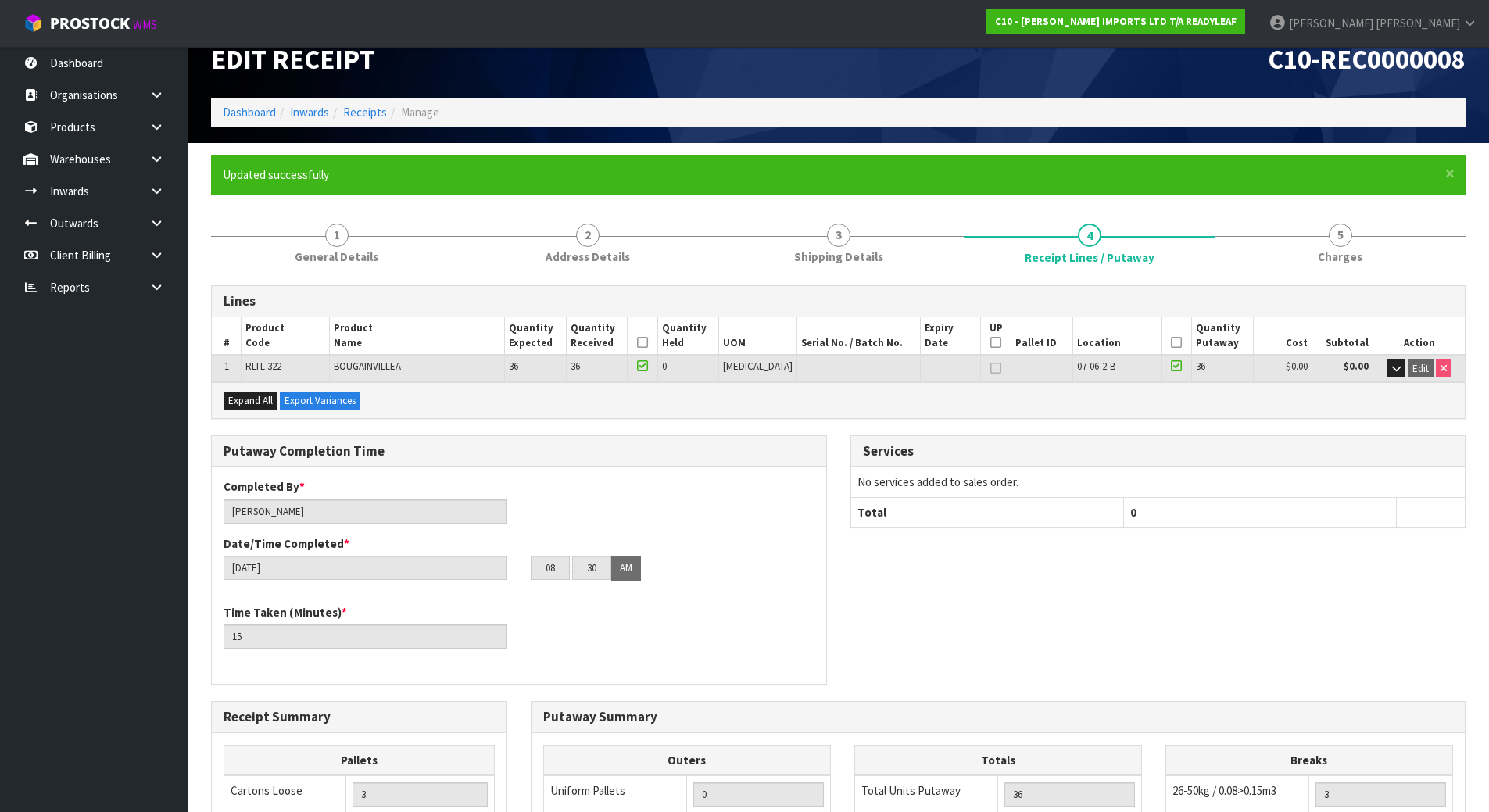
scroll to position [0, 0]
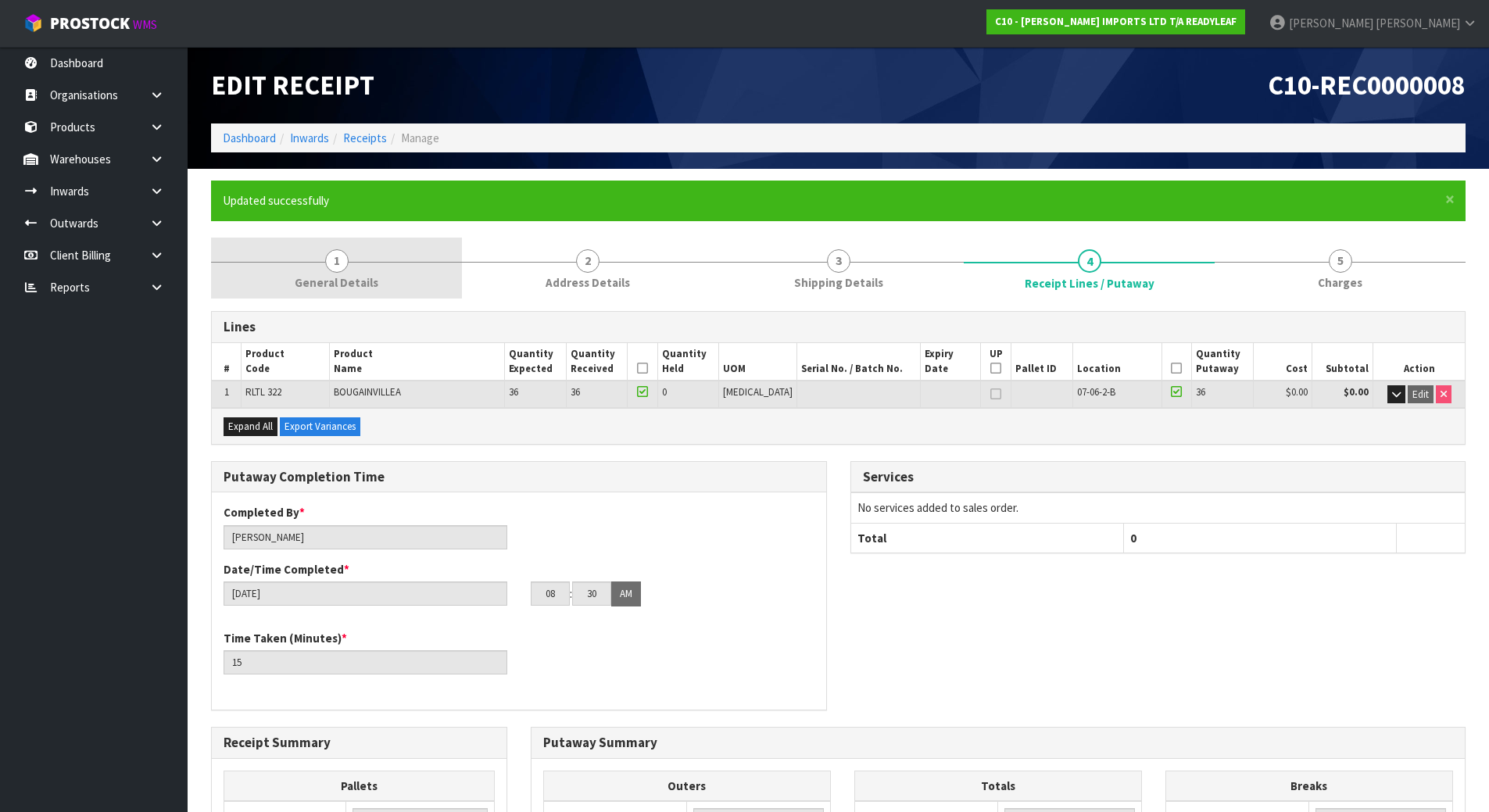
click at [356, 277] on span "General Details" at bounding box center [337, 282] width 84 height 16
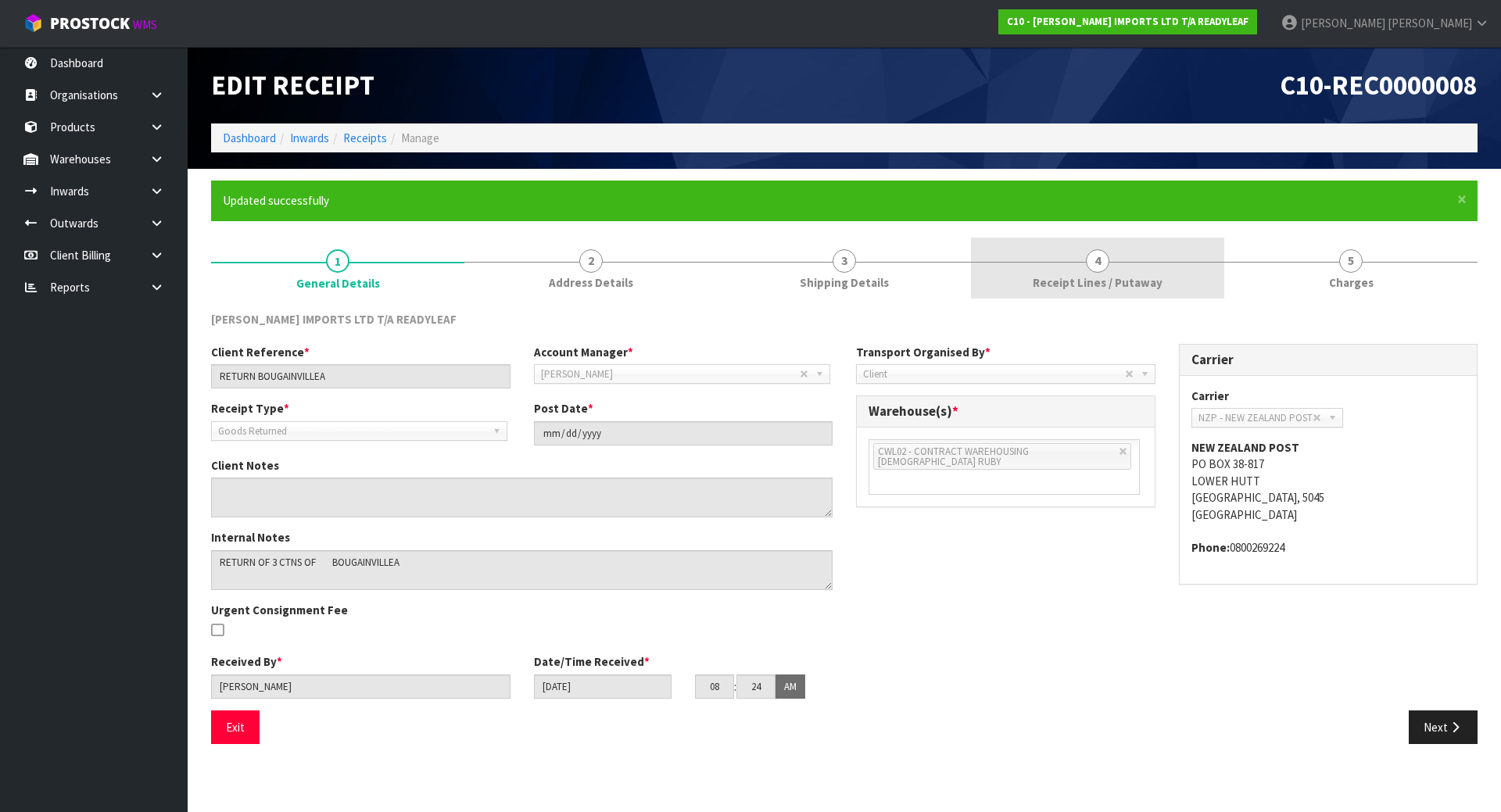
click at [1163, 279] on link "4 Receipt Lines / Putaway" at bounding box center [1097, 269] width 253 height 62
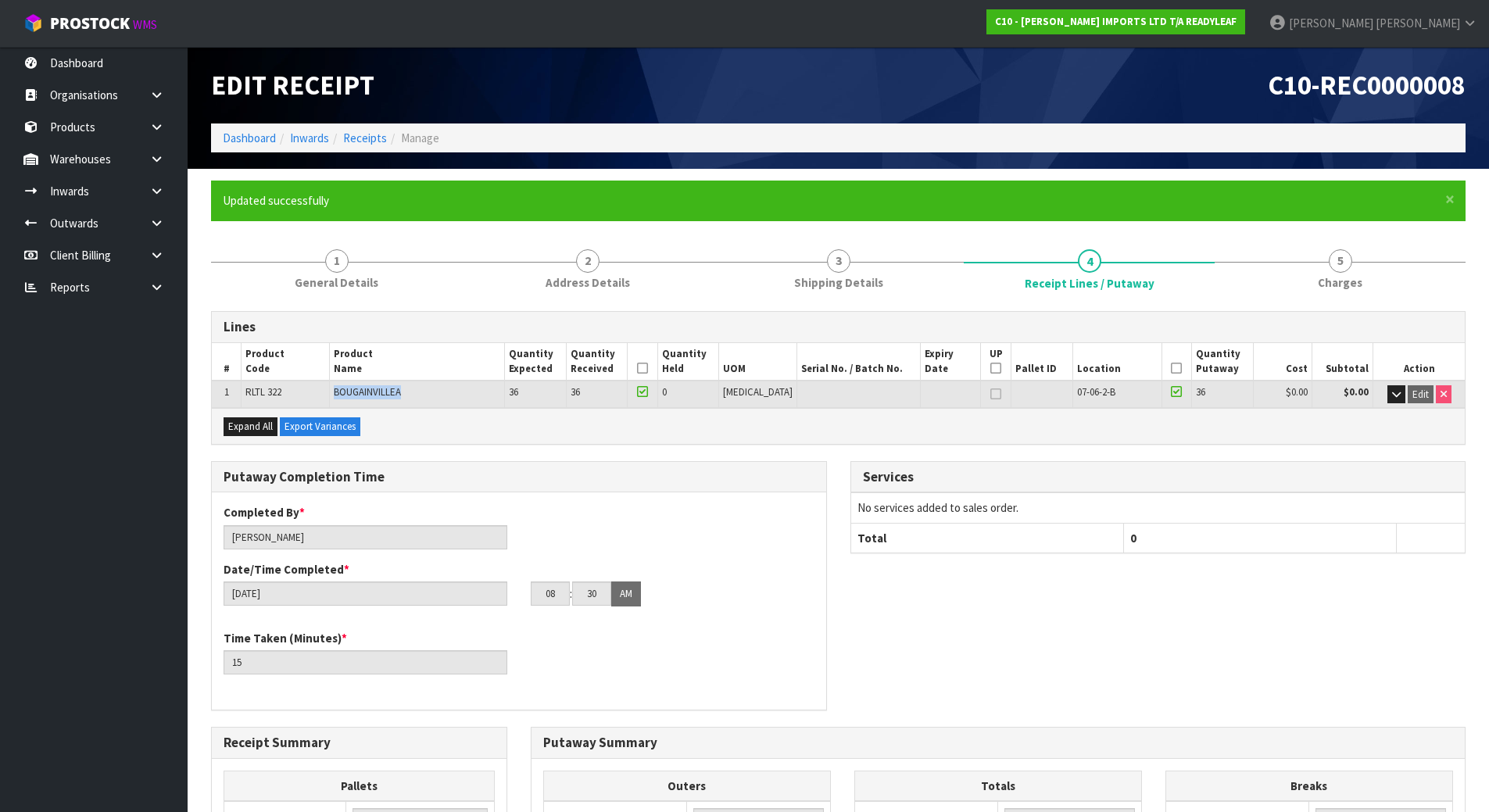
drag, startPoint x: 445, startPoint y: 394, endPoint x: 343, endPoint y: 388, distance: 102.2
click at [343, 388] on td "BOUGAINVILLEA" at bounding box center [417, 395] width 175 height 27
copy span "BOUGAINVILLEA"
click at [850, 687] on div "Putaway Completion Time Completed By * Michael Drugan Date/Time Completed * 22/…" at bounding box center [838, 594] width 1278 height 266
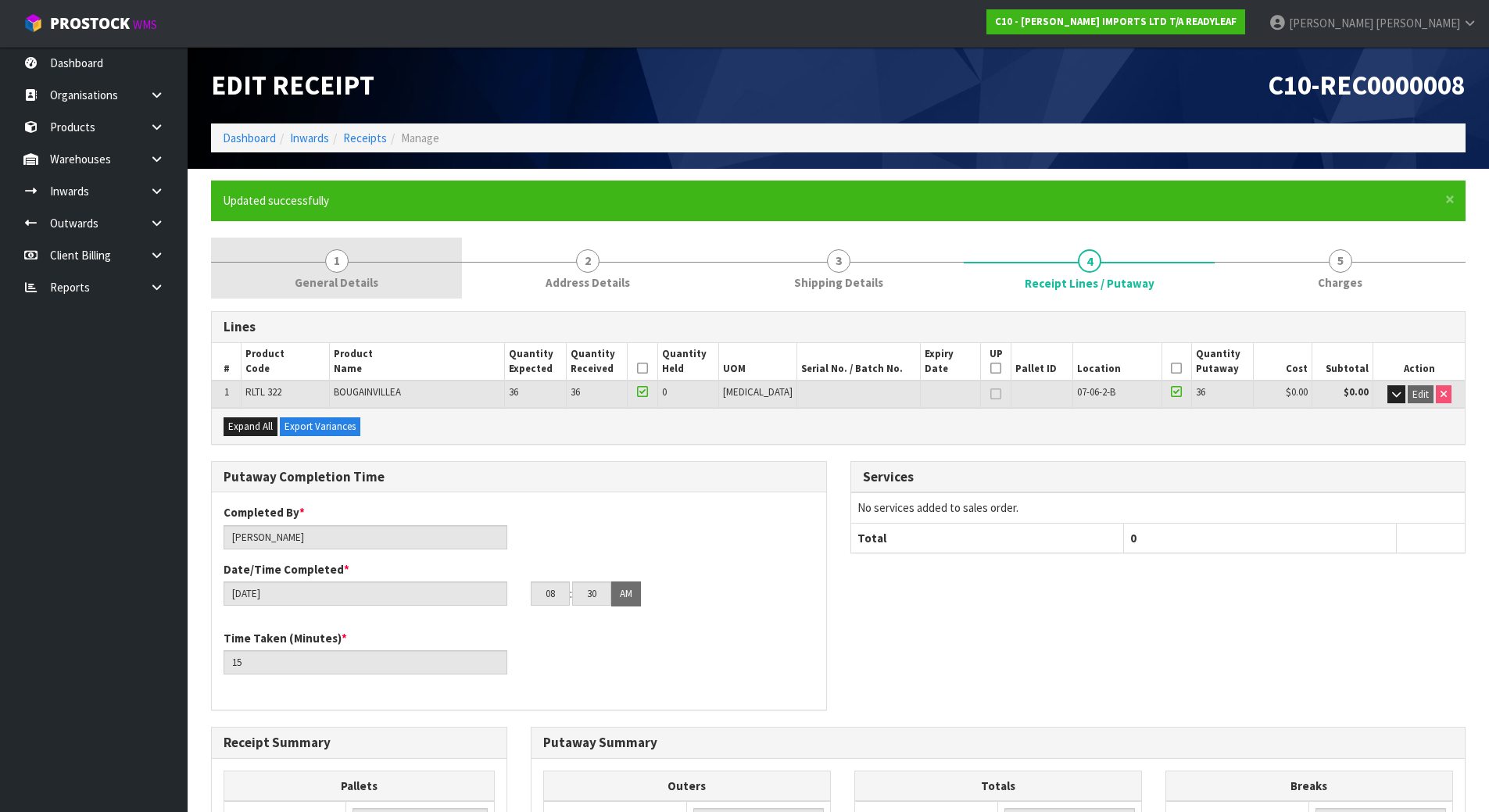
click at [348, 273] on link "1 General Details" at bounding box center [336, 269] width 251 height 62
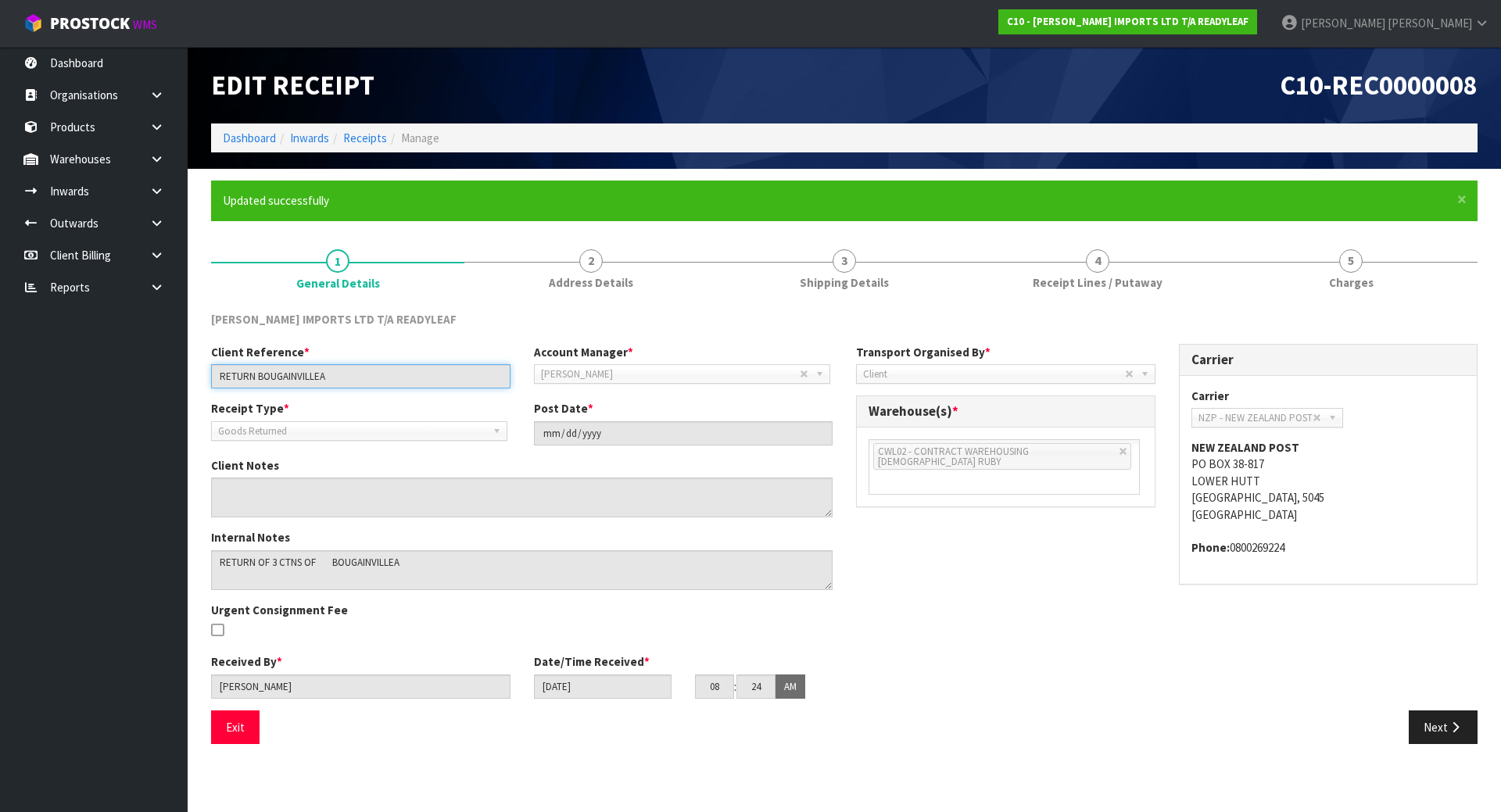
drag, startPoint x: 356, startPoint y: 384, endPoint x: 73, endPoint y: 384, distance: 283.0
click at [74, 384] on body "Toggle navigation ProStock WMS C10 - CANNON IMPORTS LTD T/A READYLEAF Michael D…" at bounding box center [750, 406] width 1501 height 812
click at [87, 57] on link "Dashboard" at bounding box center [93, 62] width 187 height 32
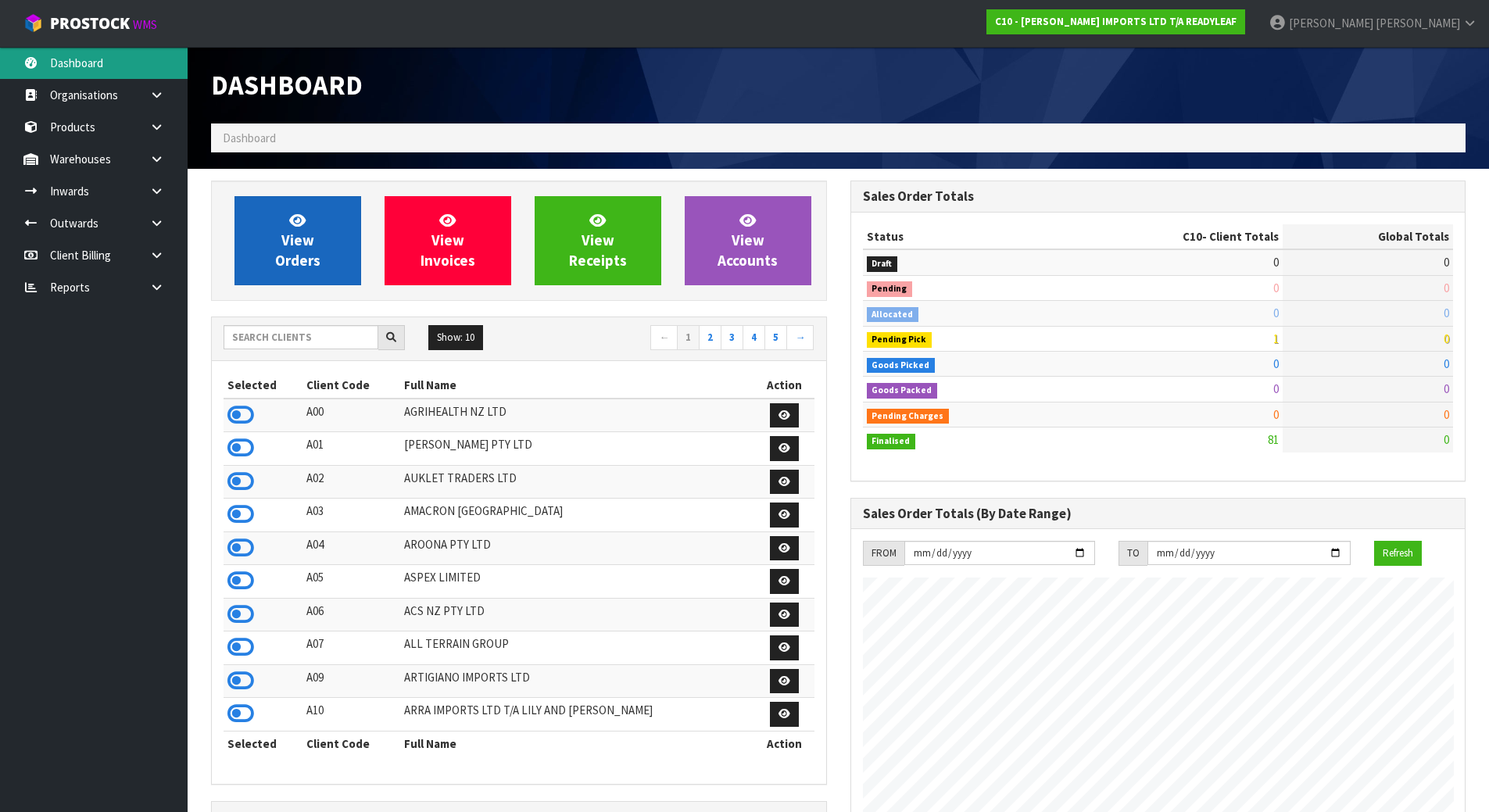
scroll to position [1083, 639]
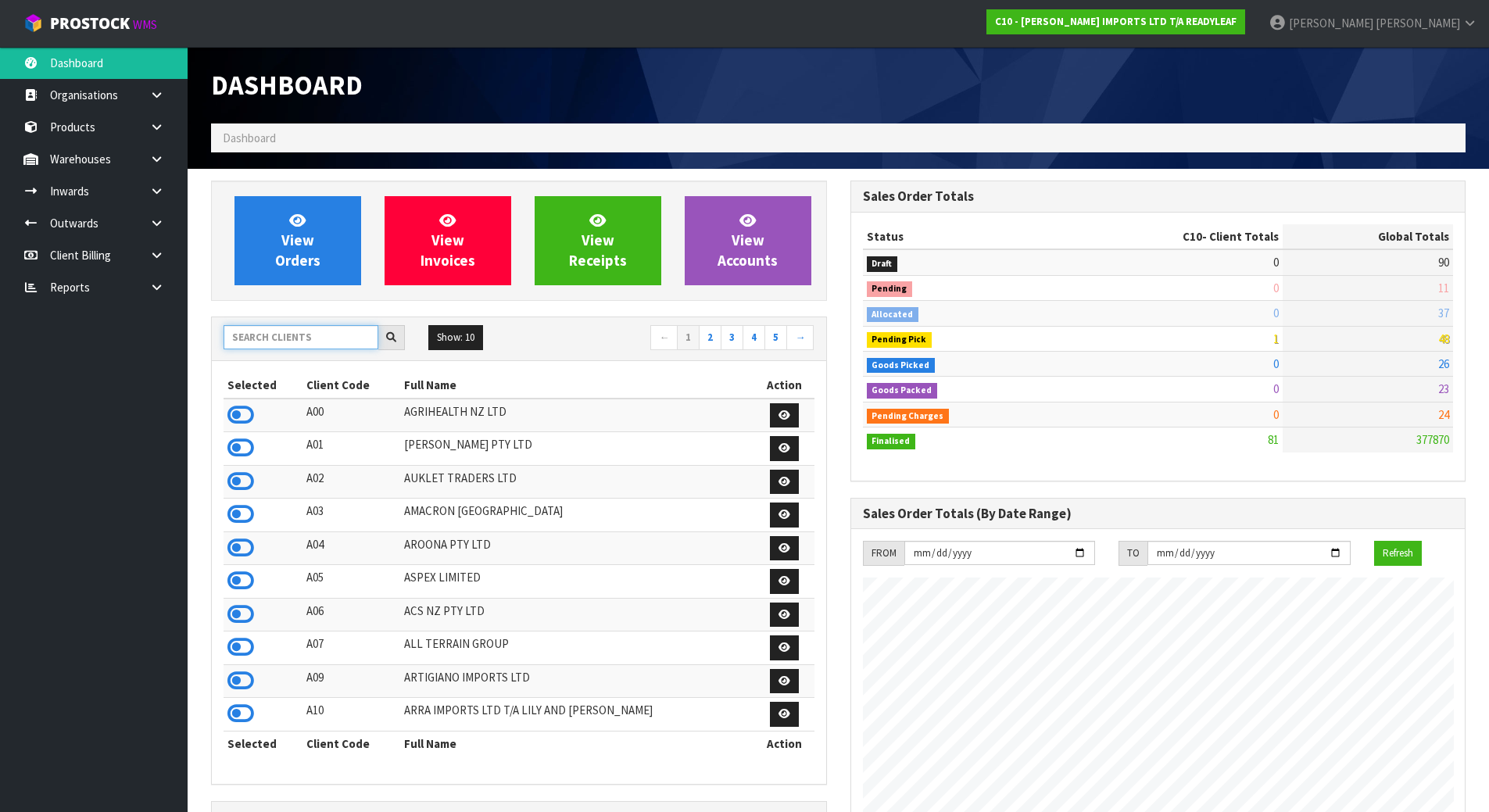
click at [270, 338] on input "text" at bounding box center [301, 337] width 154 height 25
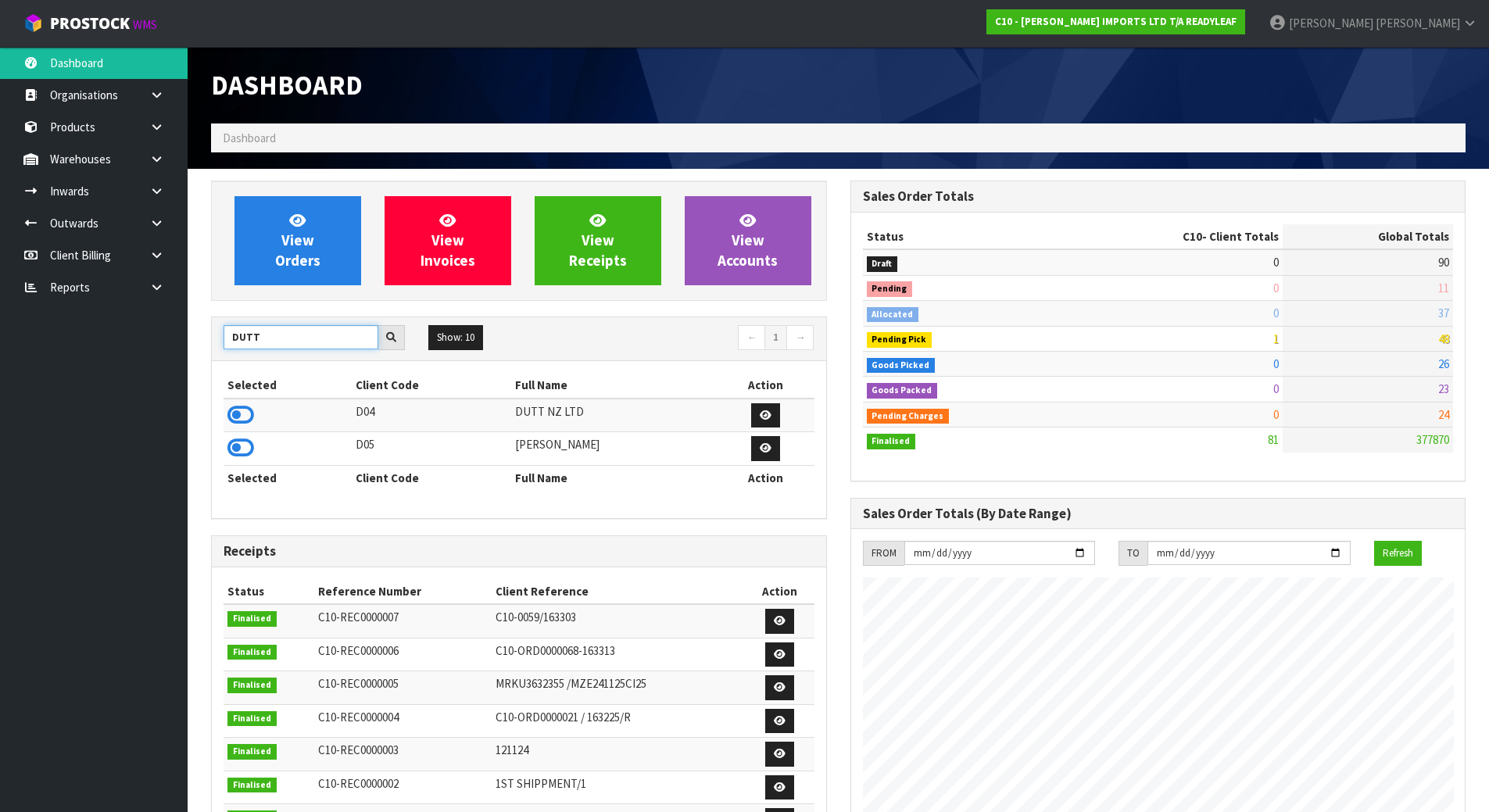
type input "DUTT"
click at [258, 398] on td at bounding box center [288, 415] width 128 height 34
click at [247, 404] on icon at bounding box center [240, 416] width 26 height 24
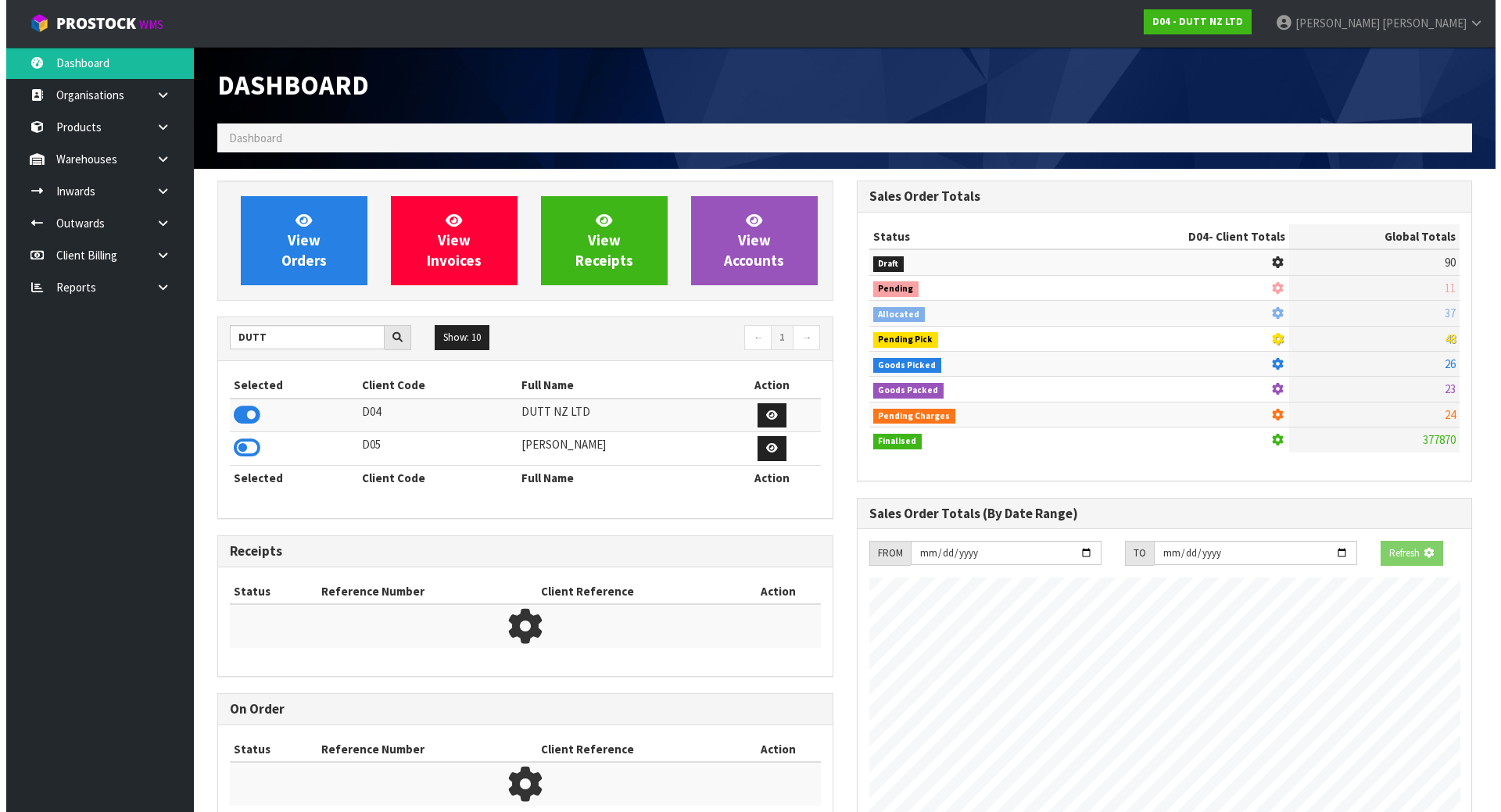
scroll to position [1218, 639]
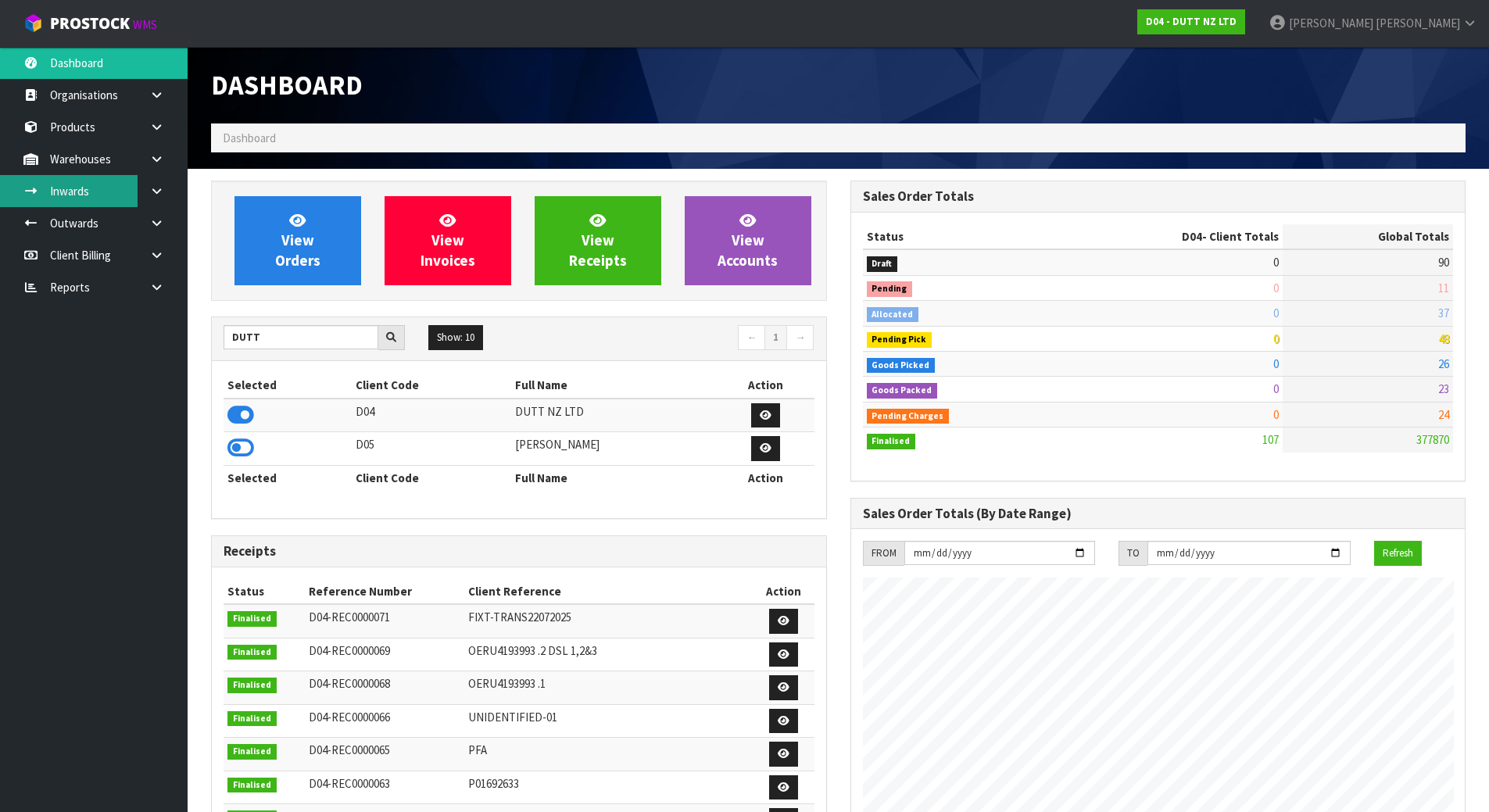
click at [109, 198] on link "Inwards" at bounding box center [93, 191] width 187 height 32
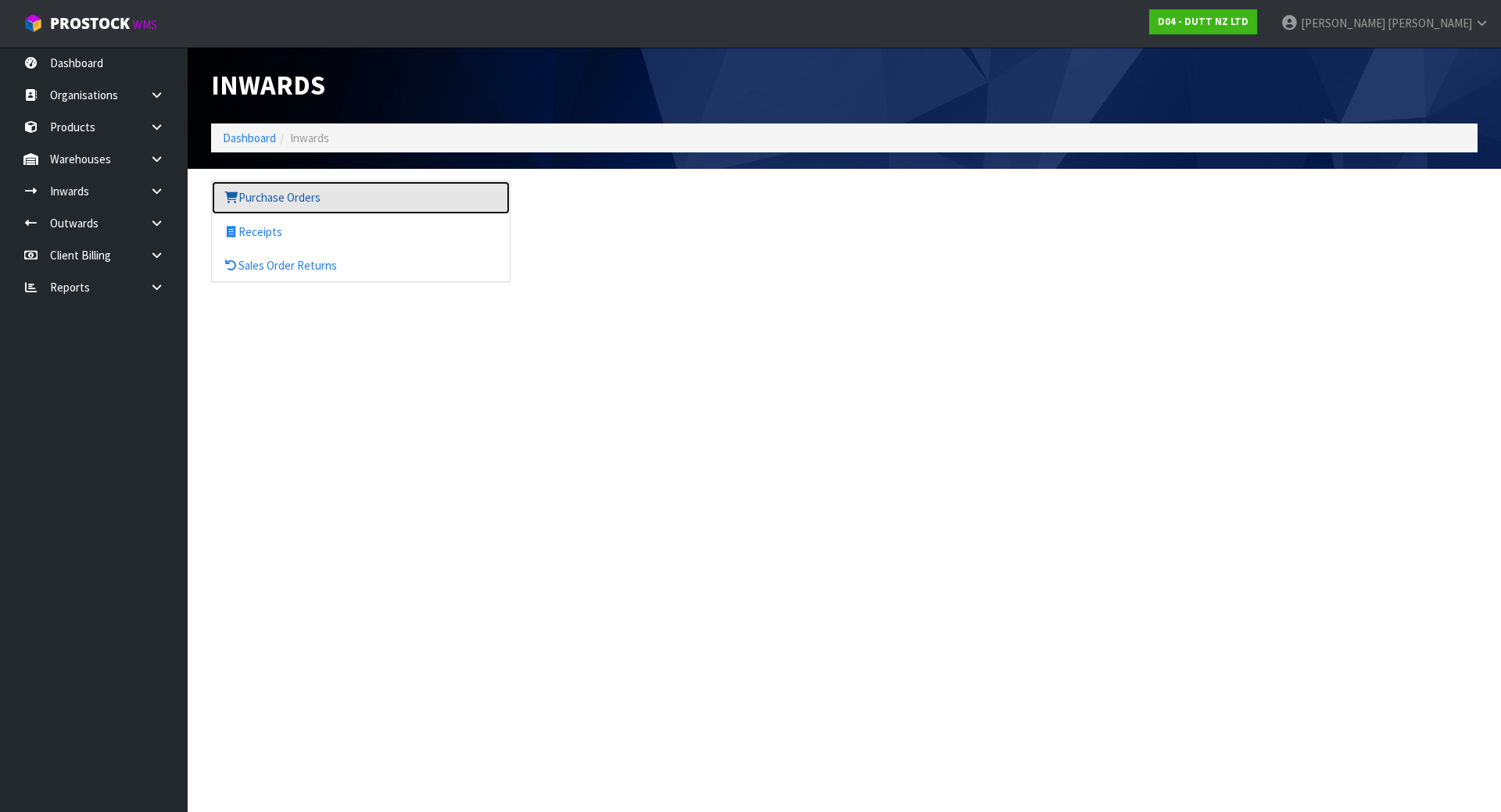
click at [301, 201] on link "Purchase Orders" at bounding box center [361, 197] width 298 height 32
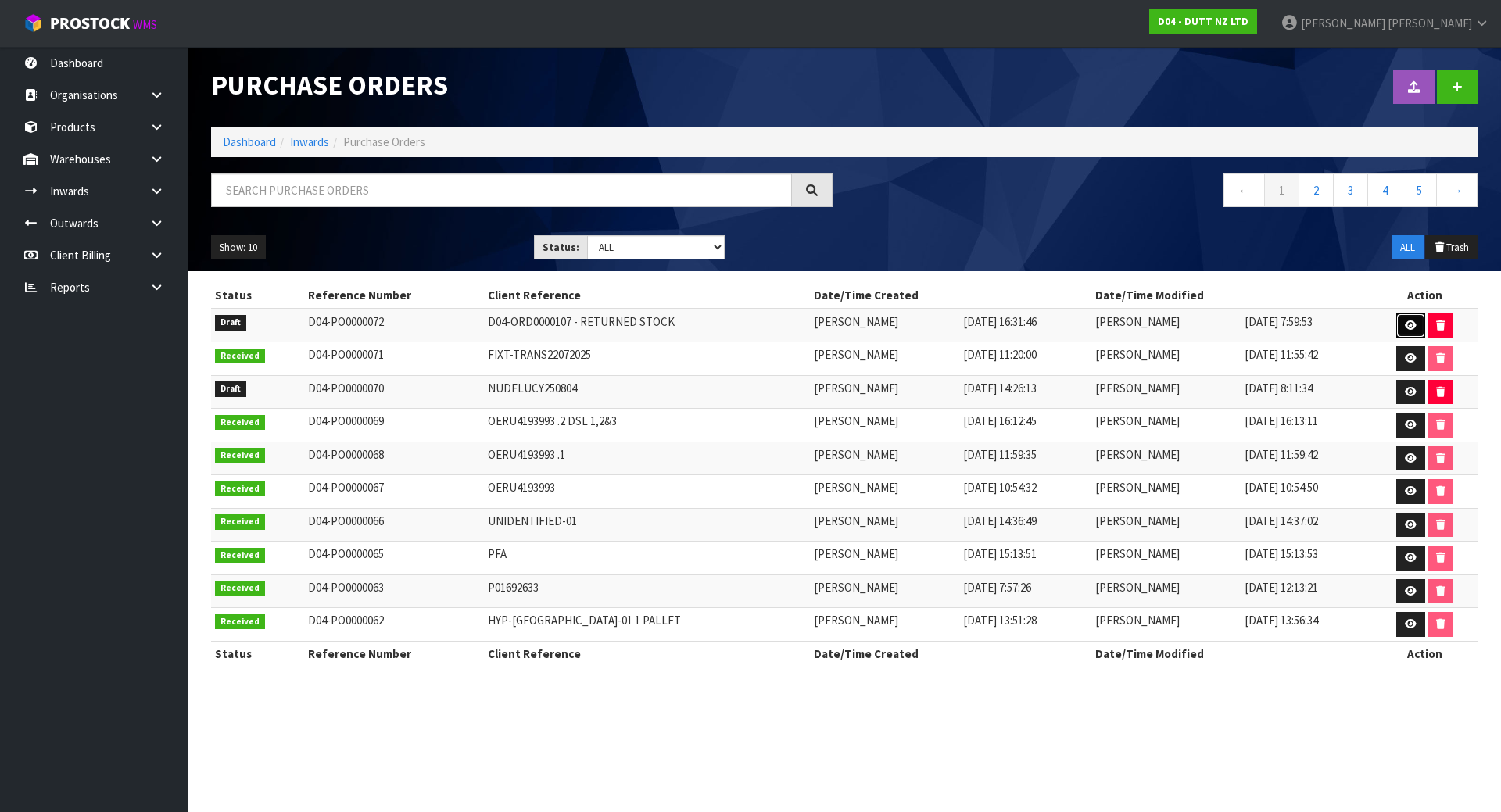
click at [1406, 333] on link at bounding box center [1411, 325] width 29 height 25
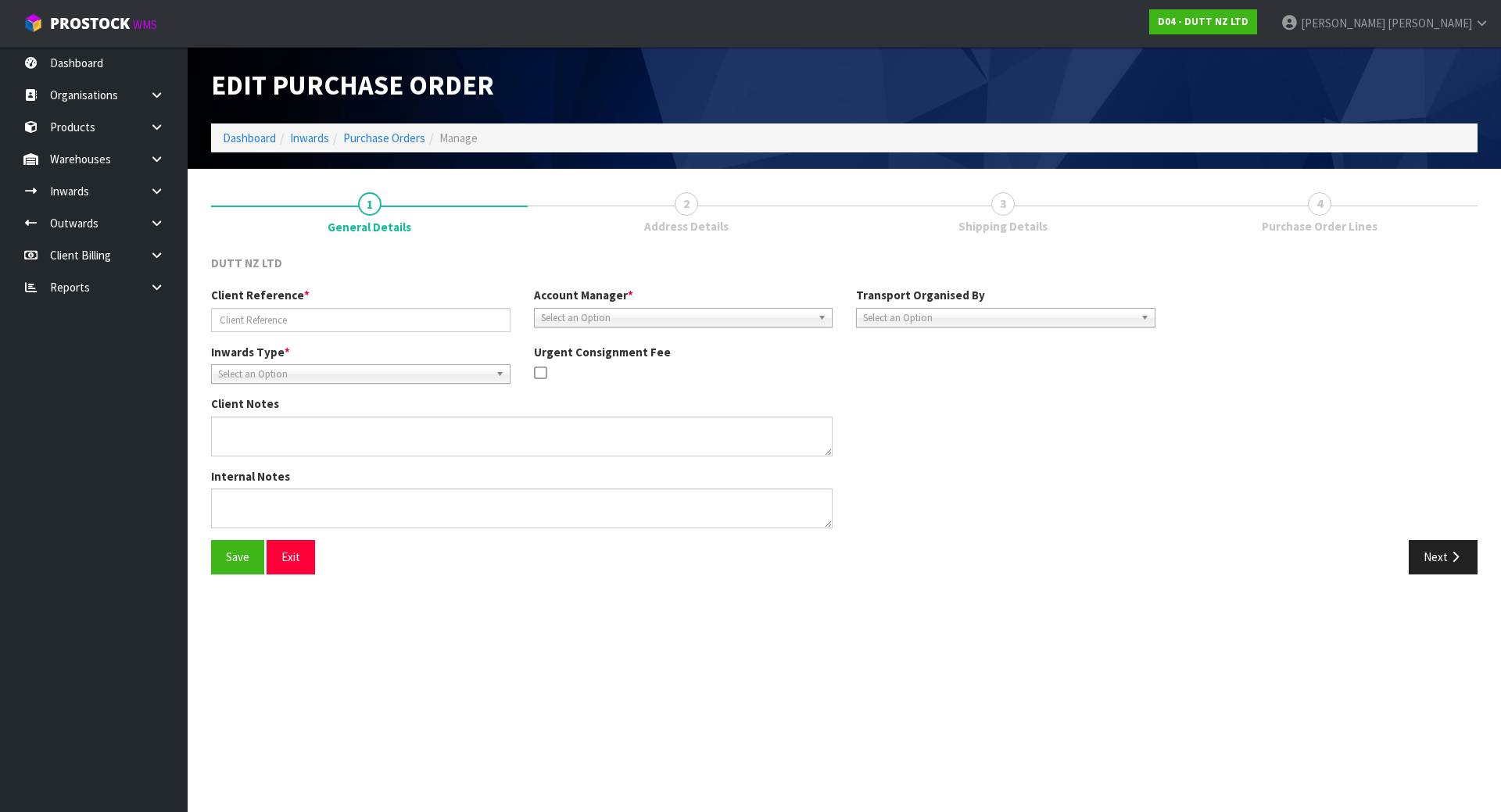
type input "D04-ORD0000107 - RETURNED STOCK"
type textarea "BELOW ARE THE CODES FROM THE PALLET. 71002014 X 11 CARTONS 71002320 X 7 CARTONS…"
type textarea "BOOK THIS RETURN AND SELECT COMPANY FREIGHT AND CHARGE MINIMUM FREIGHT"
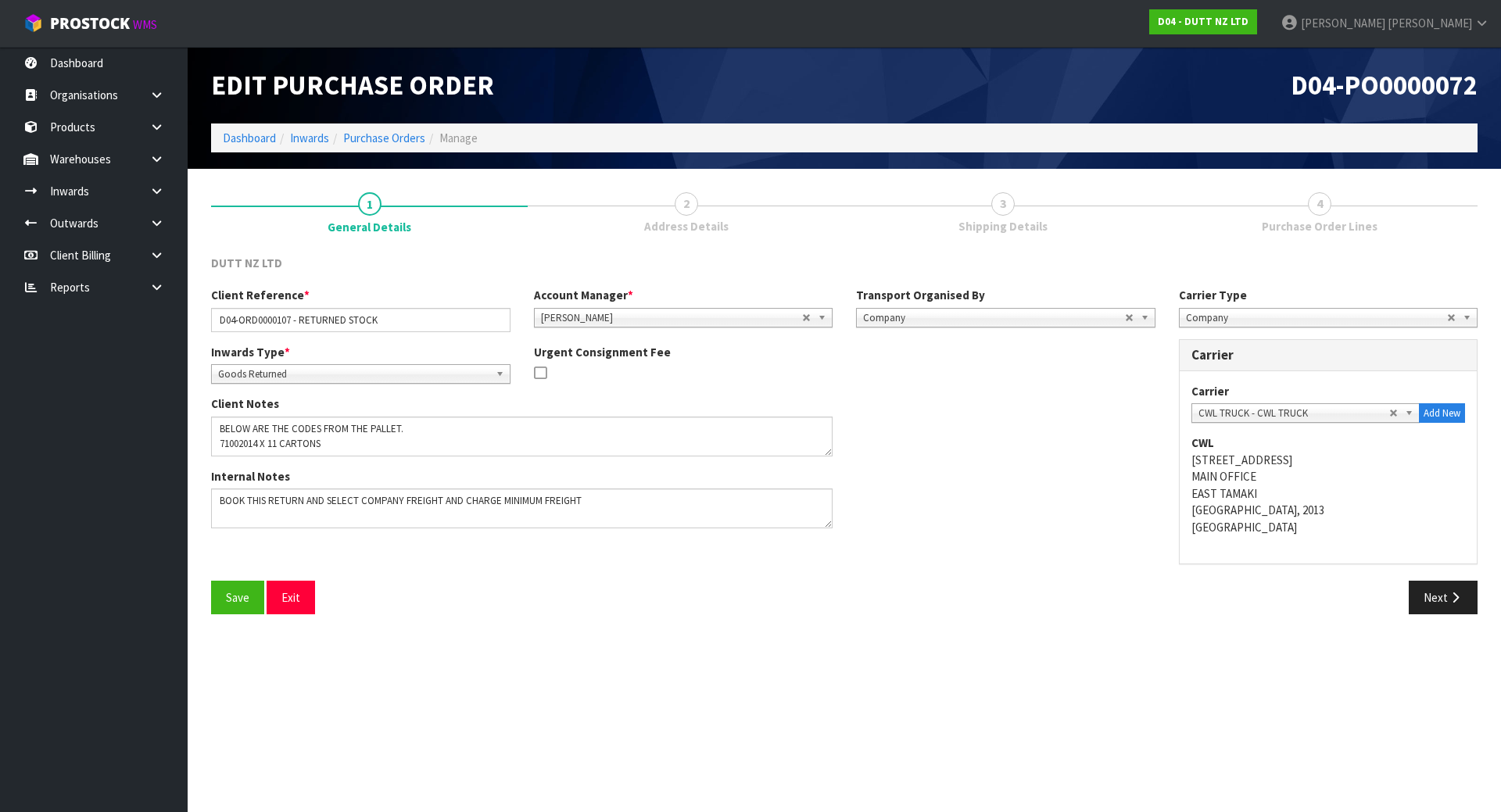
click at [354, 128] on ol "Dashboard Inwards Purchase Orders Manage" at bounding box center [844, 138] width 1267 height 29
click at [367, 137] on link "Purchase Orders" at bounding box center [385, 138] width 82 height 15
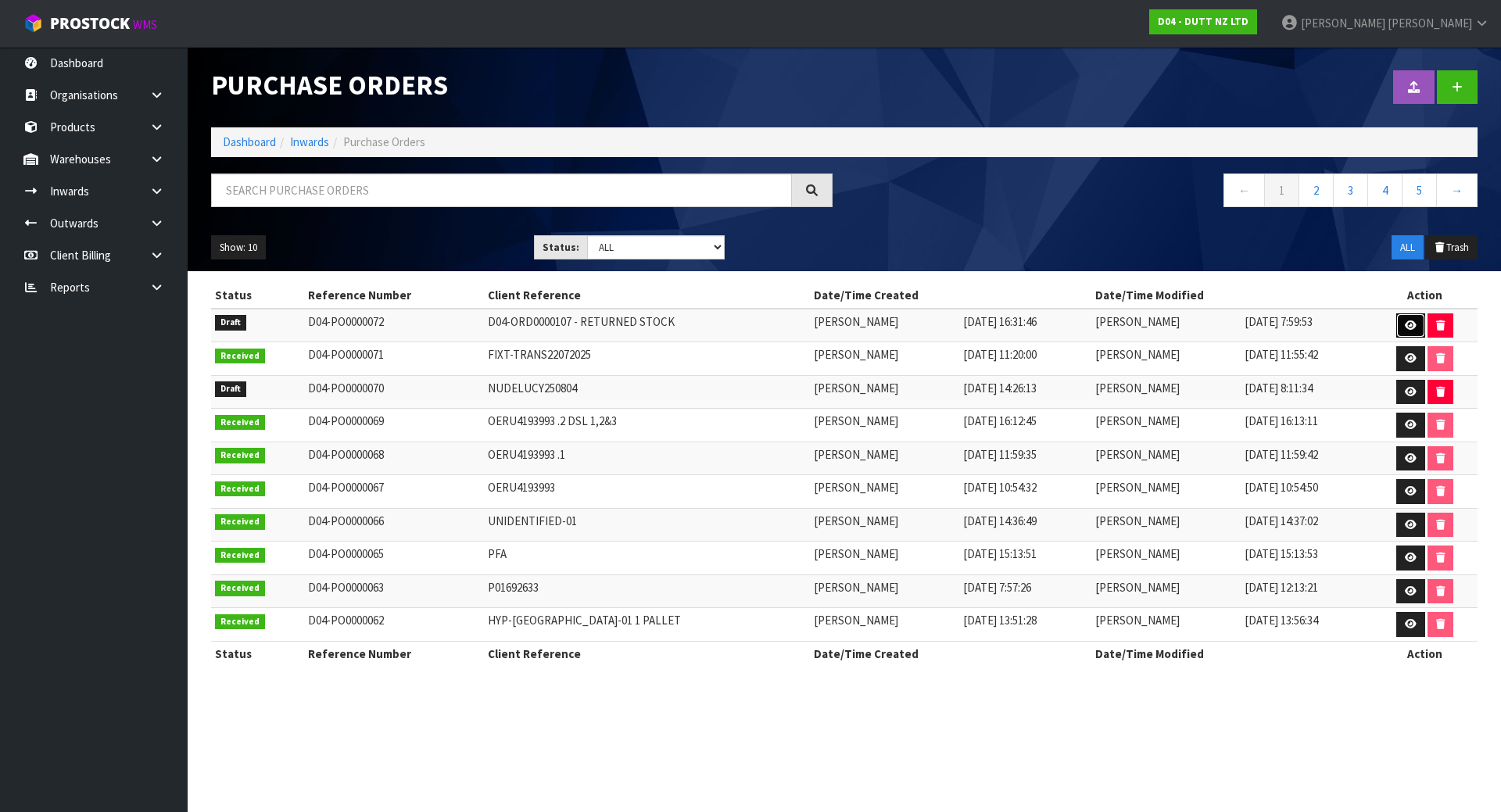
click at [1411, 317] on link at bounding box center [1411, 325] width 29 height 25
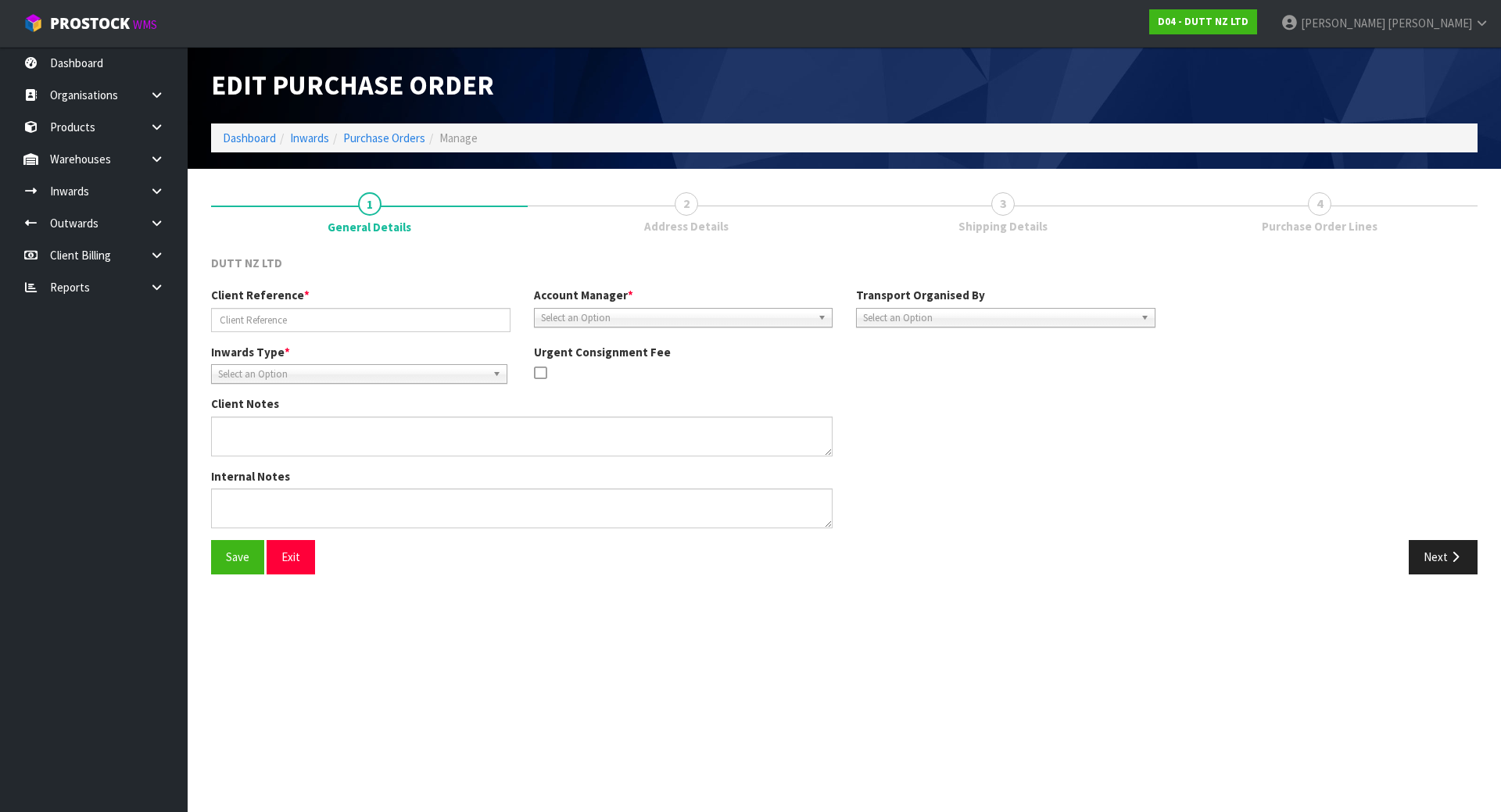
type input "D04-ORD0000107 - RETURNED STOCK"
type textarea "BELOW ARE THE CODES FROM THE PALLET. 71002014 X 11 CARTONS 71002320 X 7 CARTONS…"
type textarea "BOOK THIS RETURN AND SELECT COMPANY FREIGHT AND CHARGE MINIMUM FREIGHT"
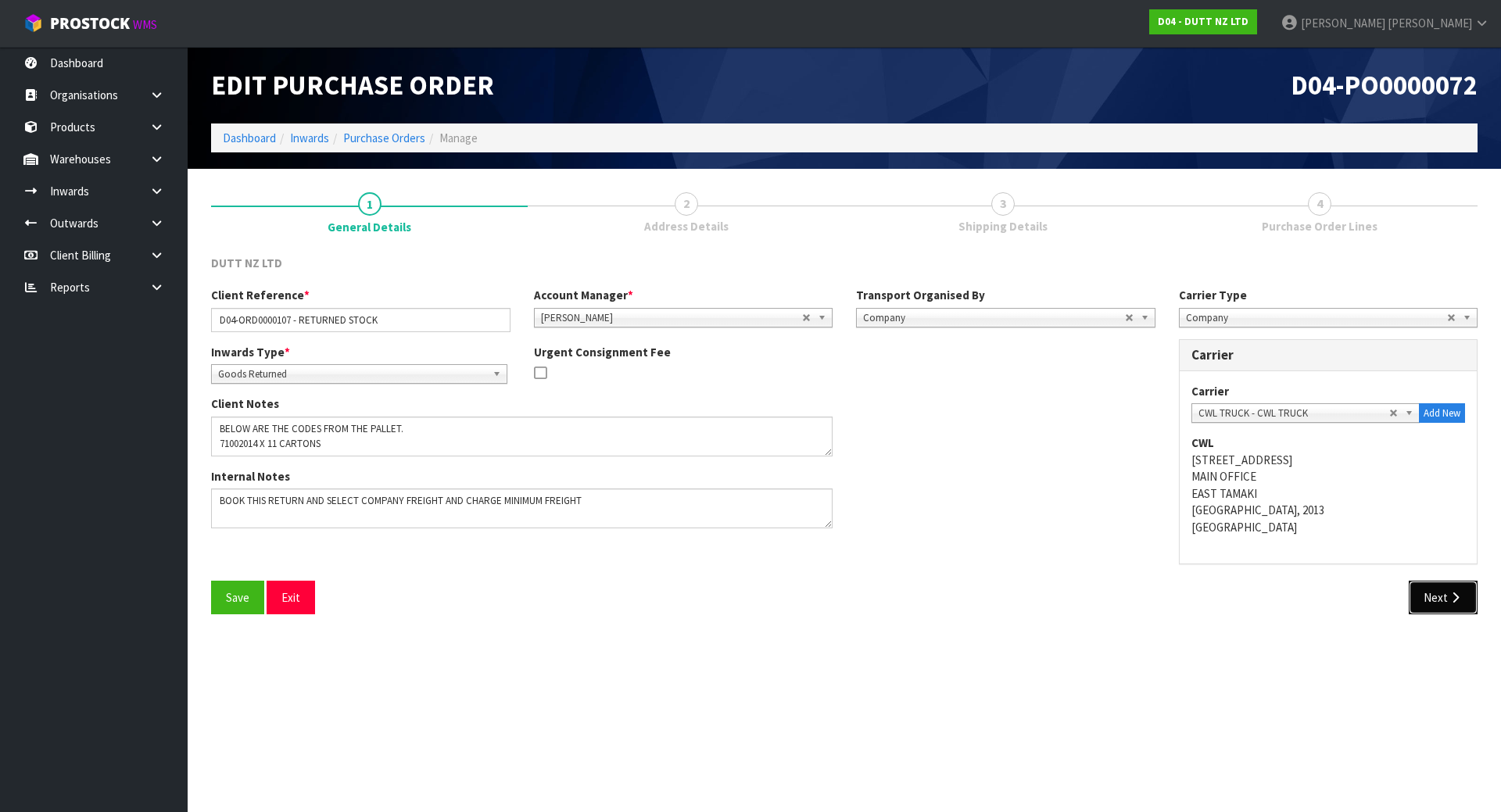
click at [1441, 596] on button "Next" at bounding box center [1443, 597] width 69 height 34
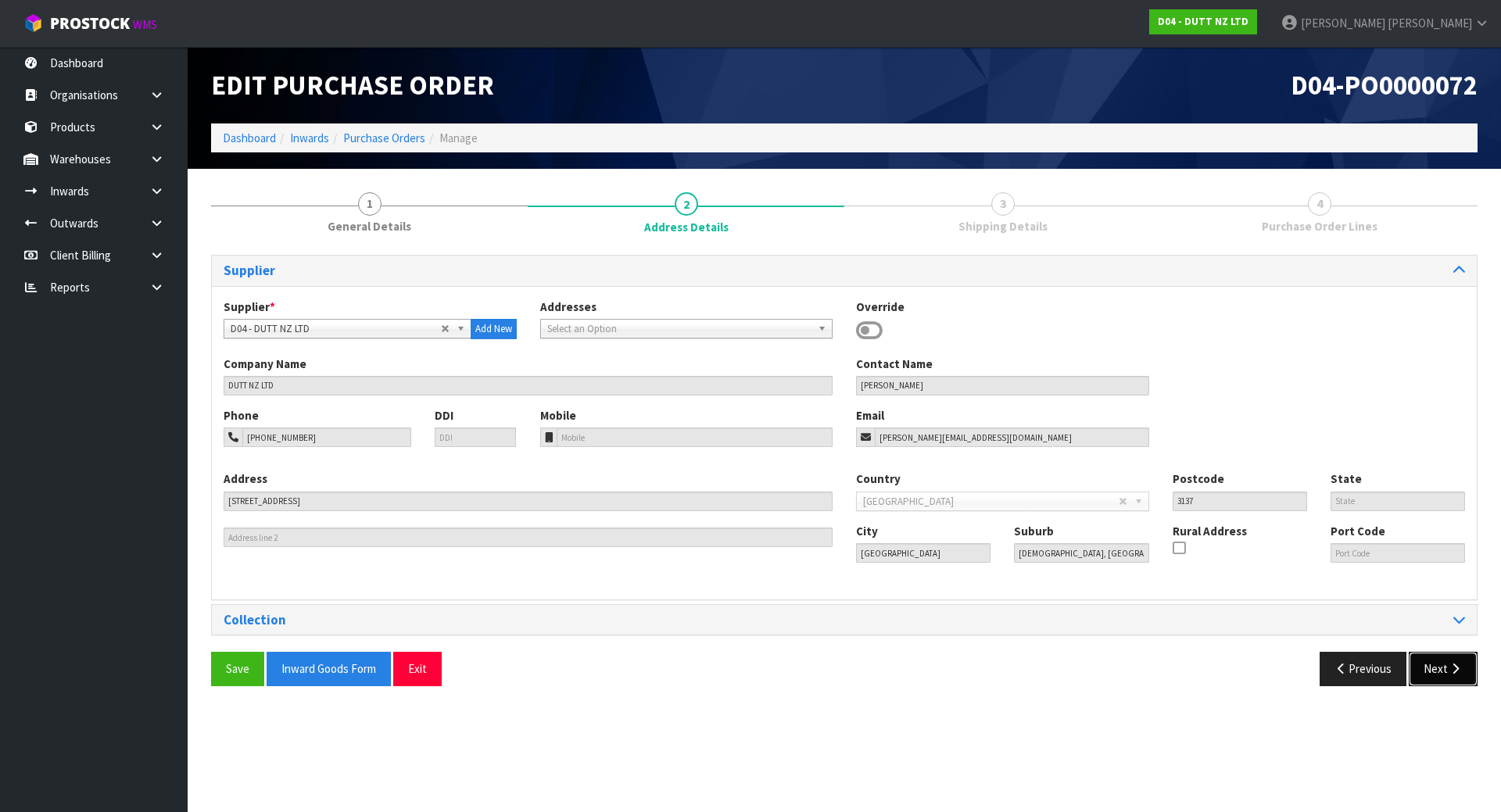
click at [1446, 686] on button "Next" at bounding box center [1443, 669] width 69 height 34
click at [1446, 680] on button "Next" at bounding box center [1443, 669] width 69 height 34
click at [1457, 628] on div "Collection Please fix errors" at bounding box center [844, 619] width 1265 height 30
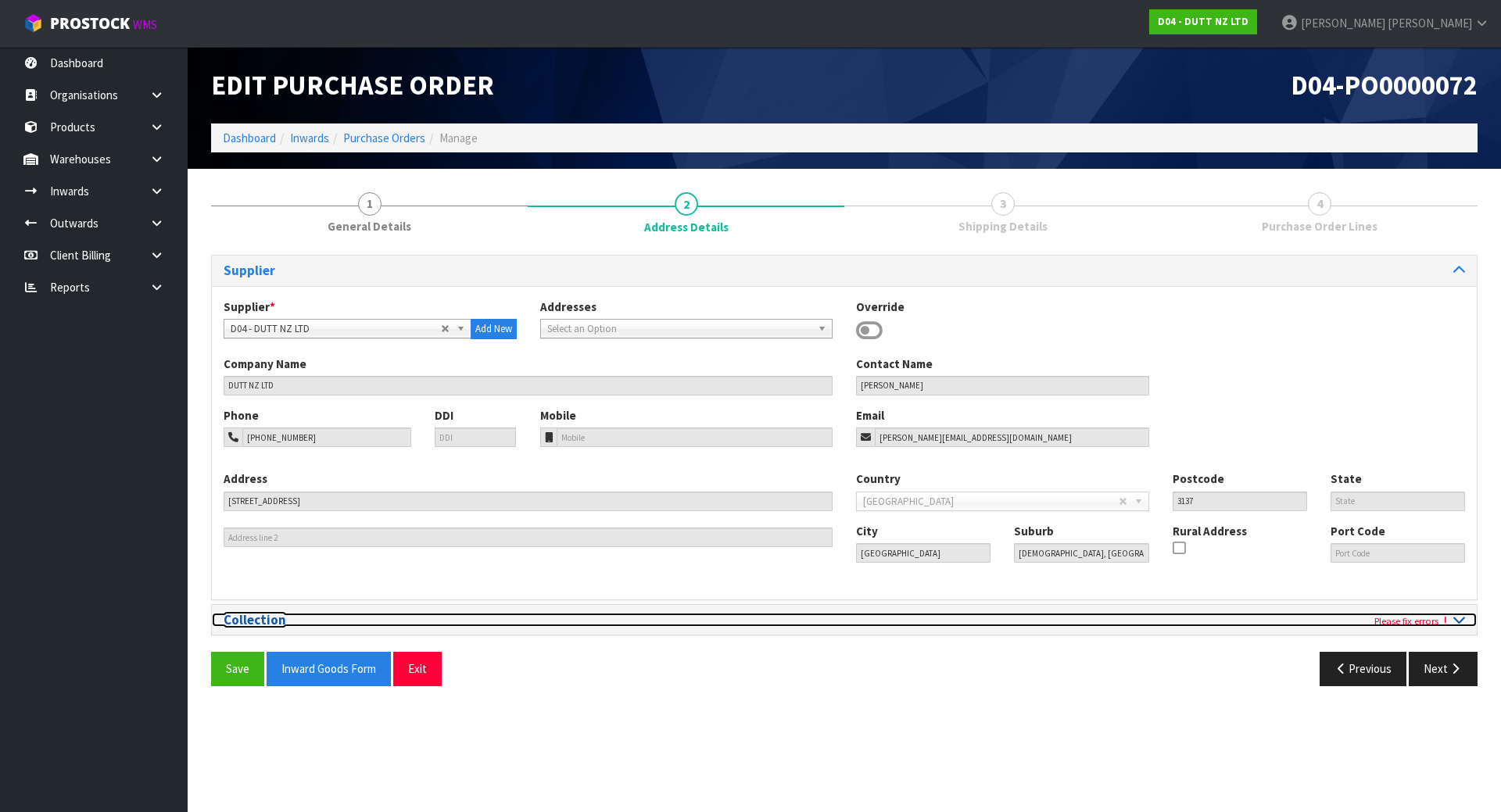
click at [1458, 621] on icon at bounding box center [1459, 619] width 12 height 14
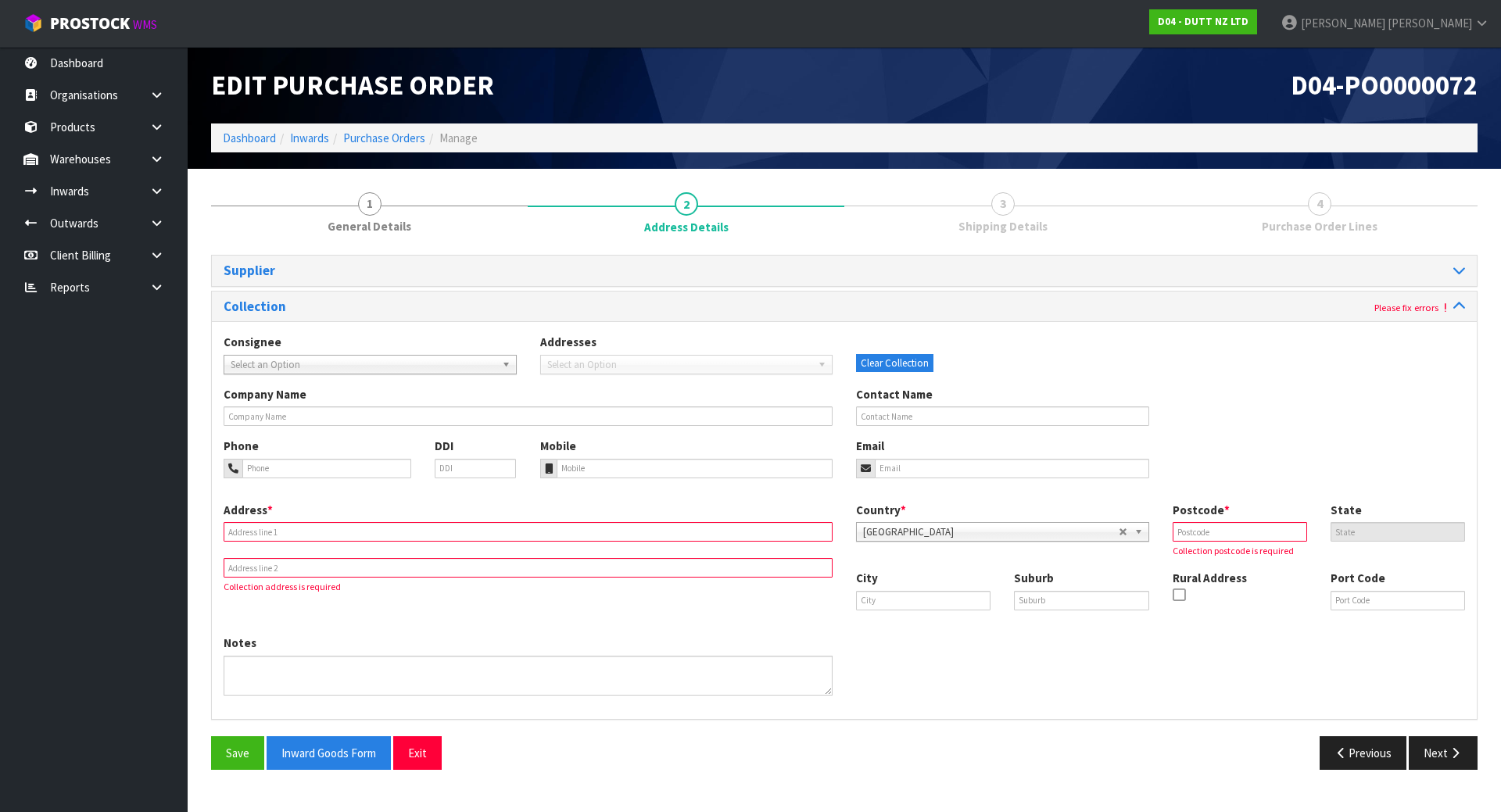
click at [762, 534] on input "text" at bounding box center [528, 532] width 609 height 19
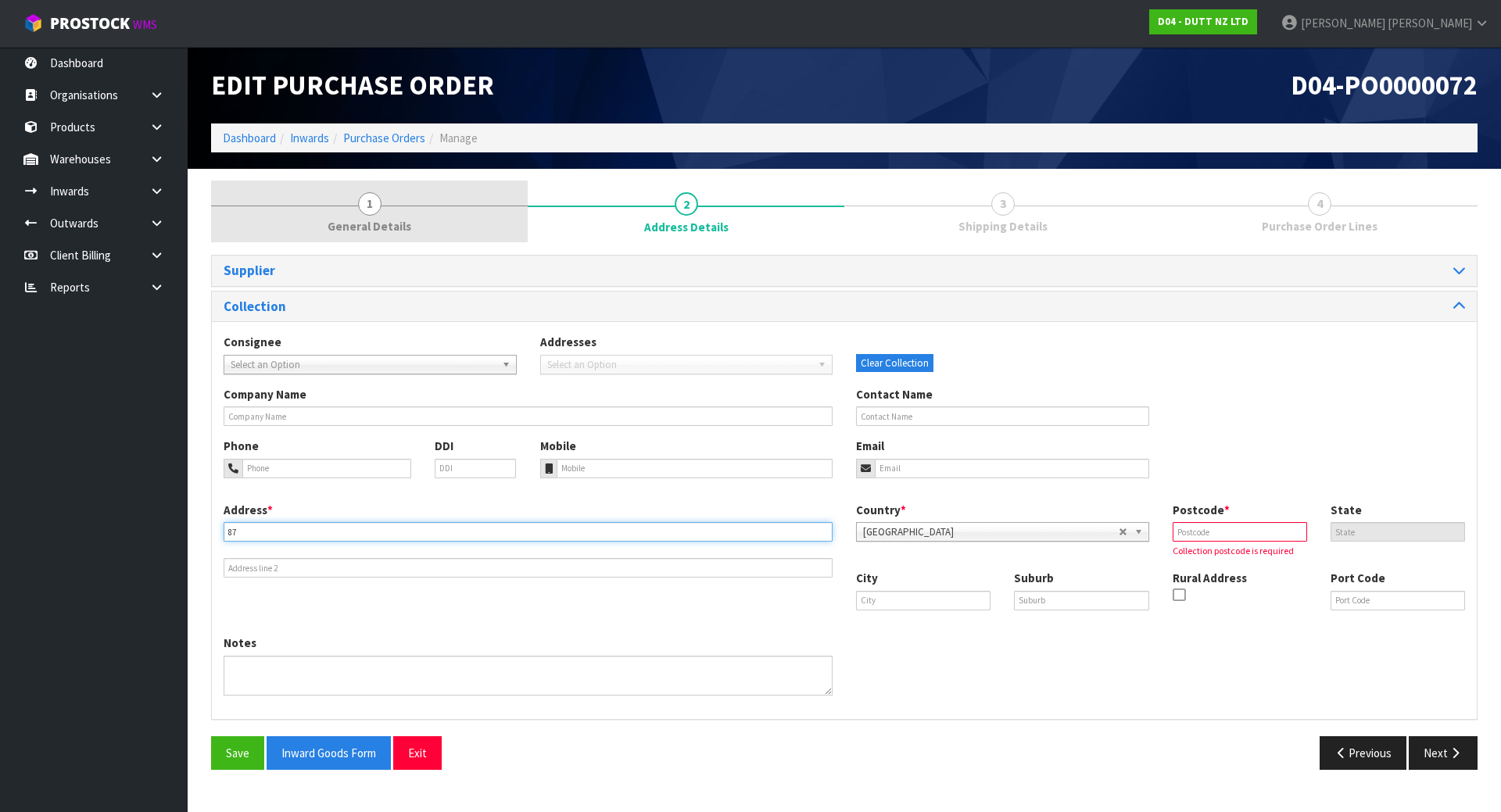
type input "87"
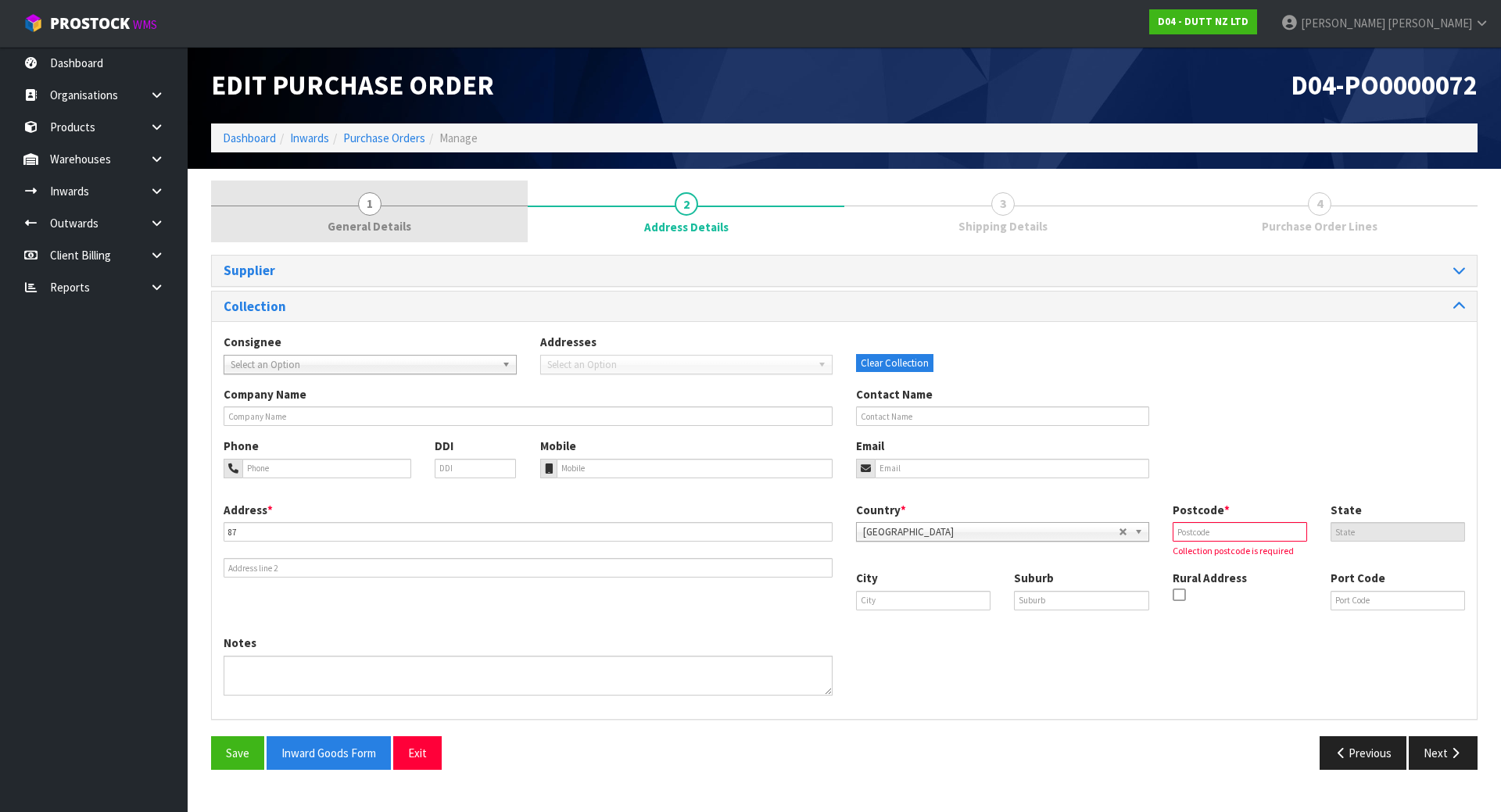
click at [409, 182] on link "1 General Details" at bounding box center [369, 212] width 317 height 62
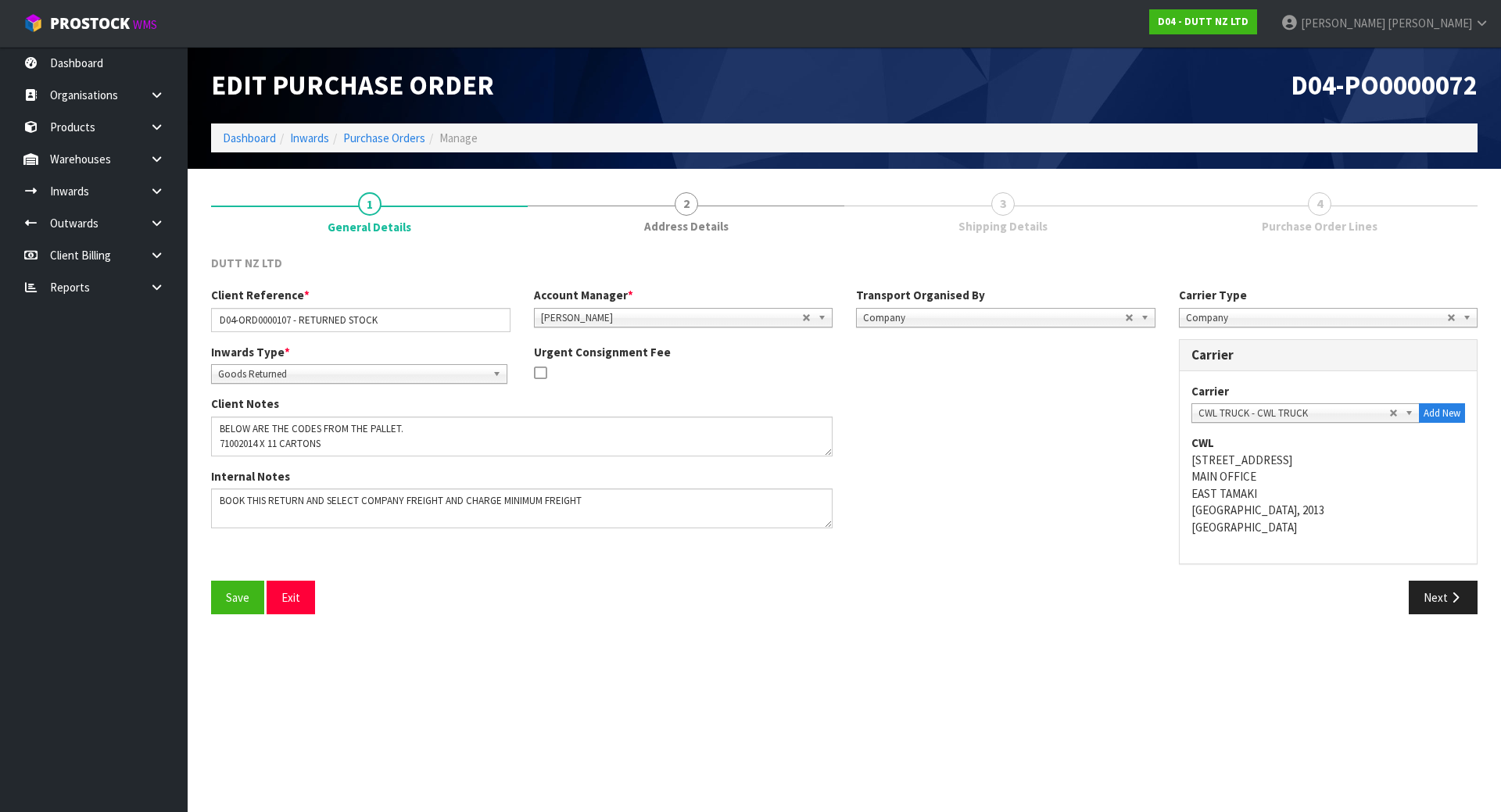
click at [1115, 323] on span "Company" at bounding box center [994, 318] width 262 height 19
click at [1014, 399] on li "Client" at bounding box center [1005, 401] width 291 height 19
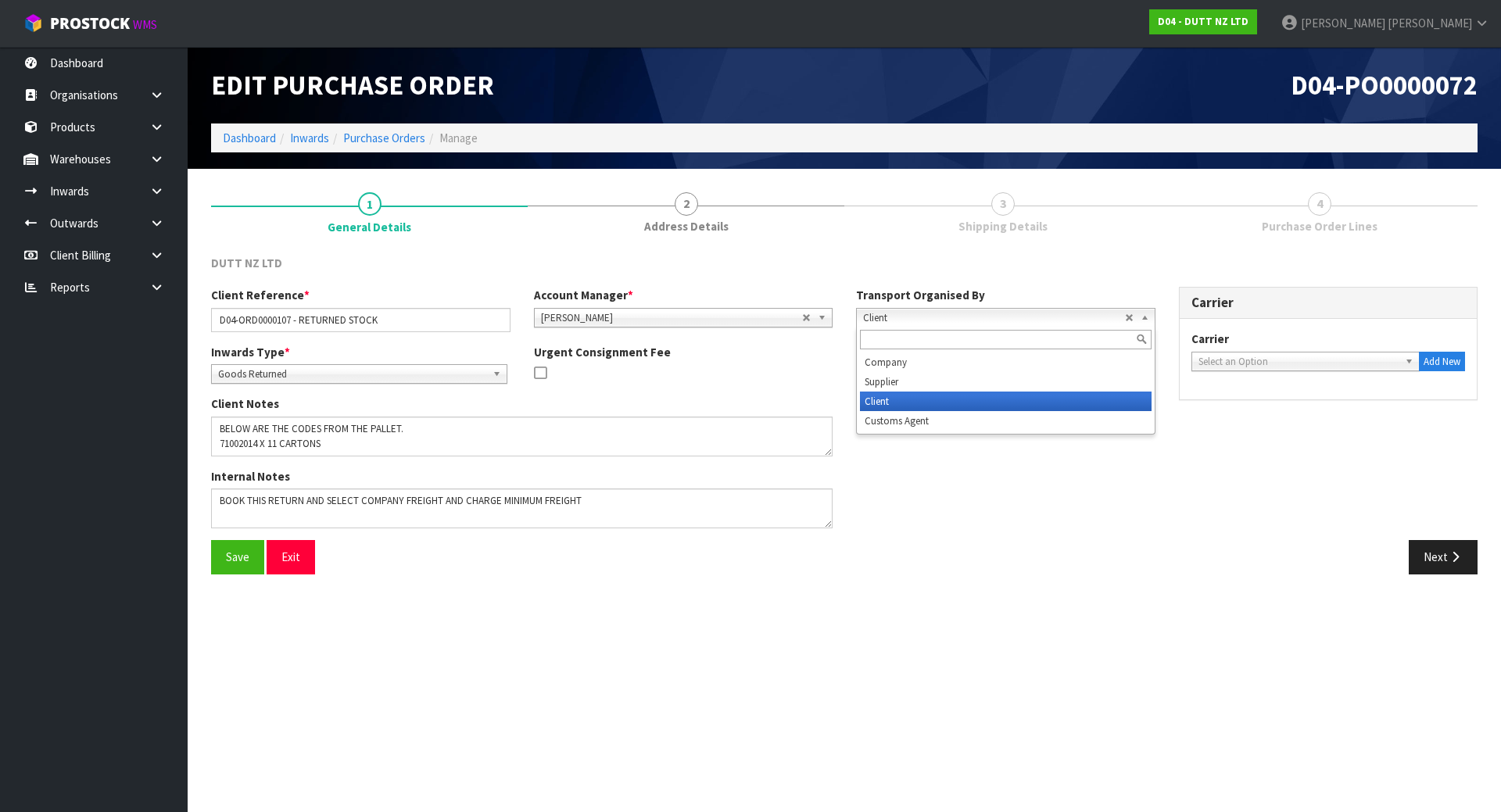
click at [1041, 319] on span "Client" at bounding box center [994, 318] width 262 height 19
click at [909, 402] on li "Client" at bounding box center [1005, 401] width 291 height 19
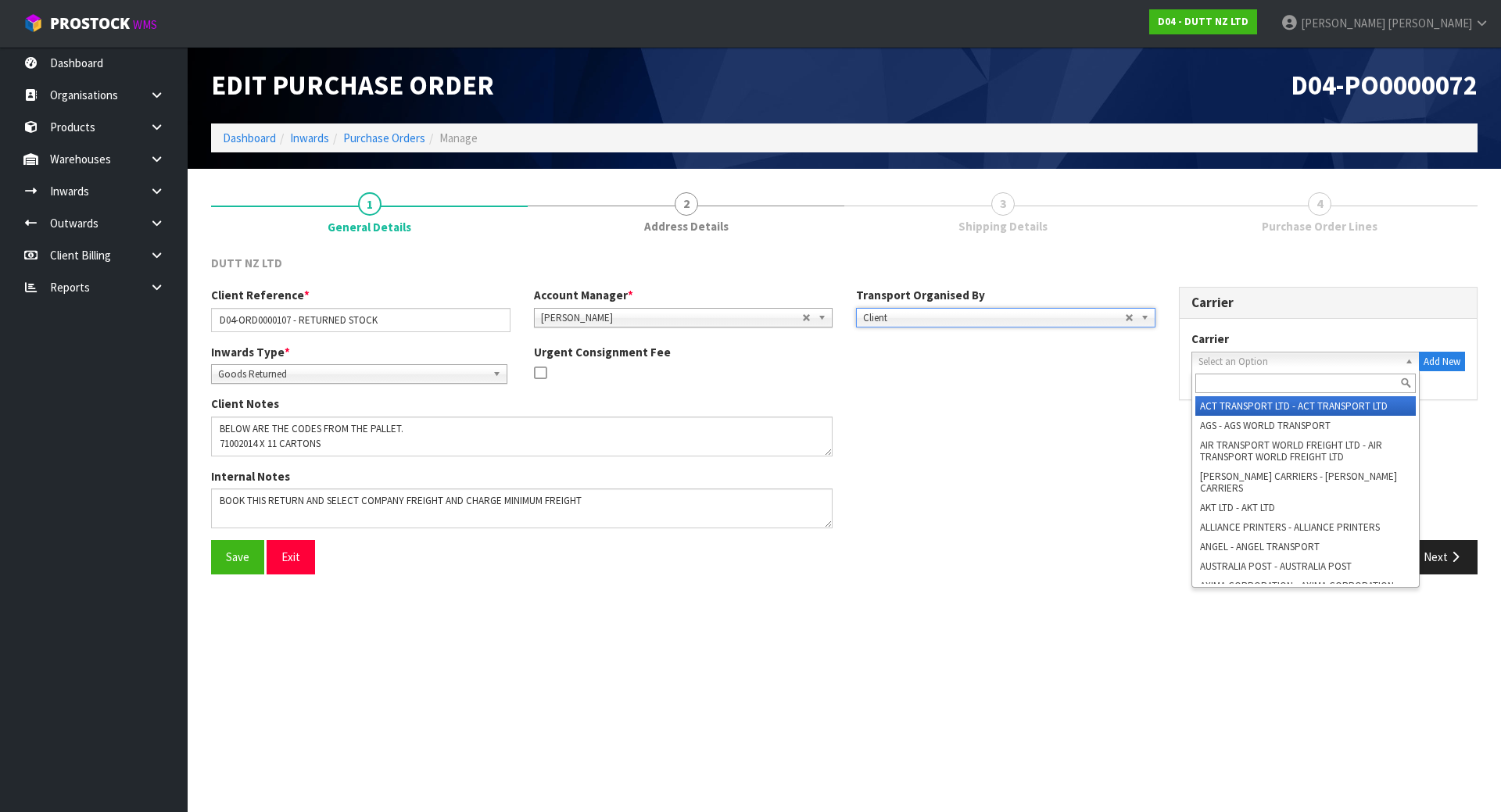
click at [1221, 359] on span "Select an Option" at bounding box center [1295, 362] width 192 height 19
click at [1217, 378] on input "text" at bounding box center [1306, 383] width 221 height 19
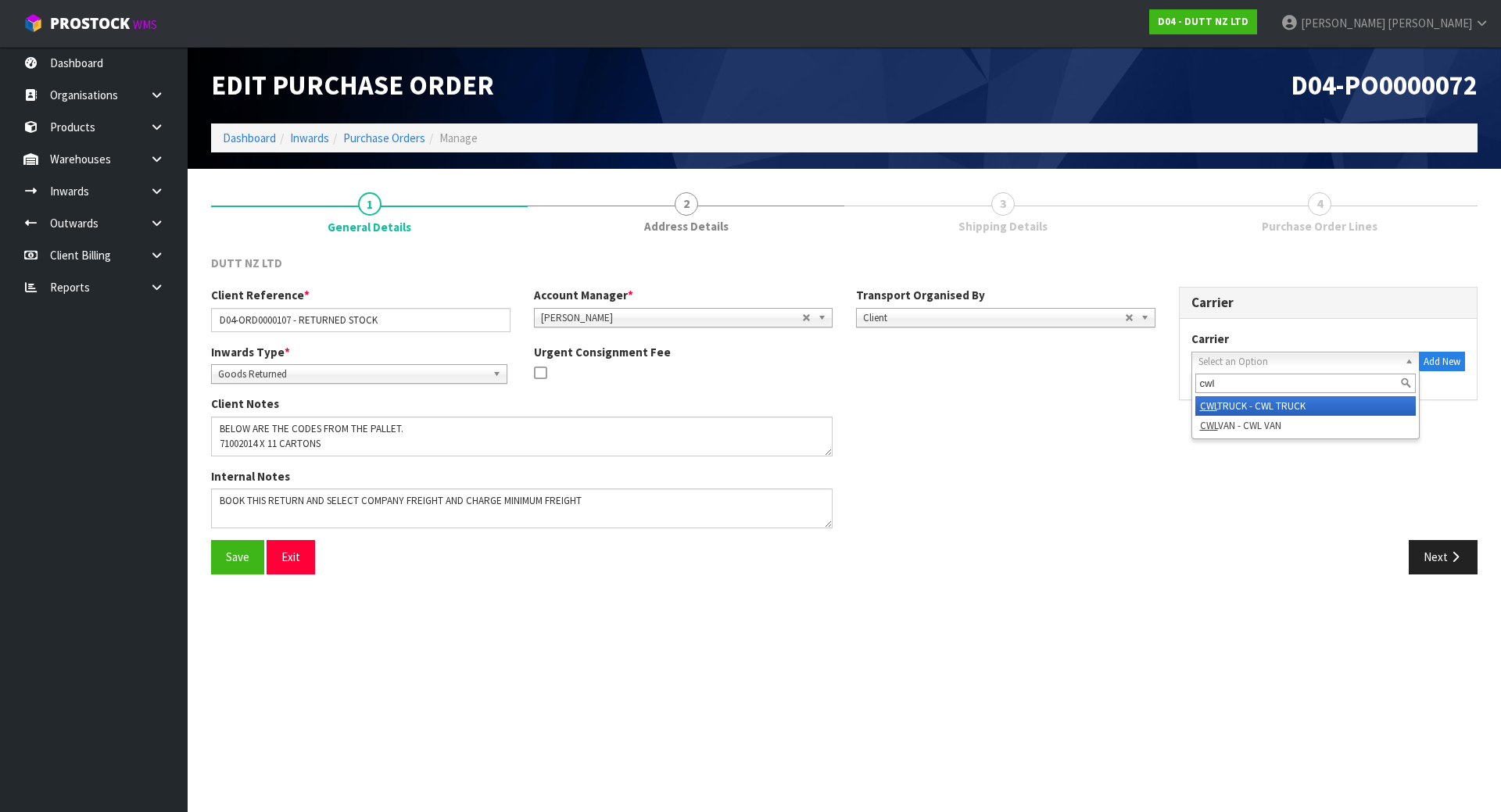
type input "cwl"
click at [1214, 404] on em "CWL" at bounding box center [1209, 406] width 17 height 14
click at [1291, 354] on span "CWL TRUCK - CWL TRUCK" at bounding box center [1295, 362] width 192 height 19
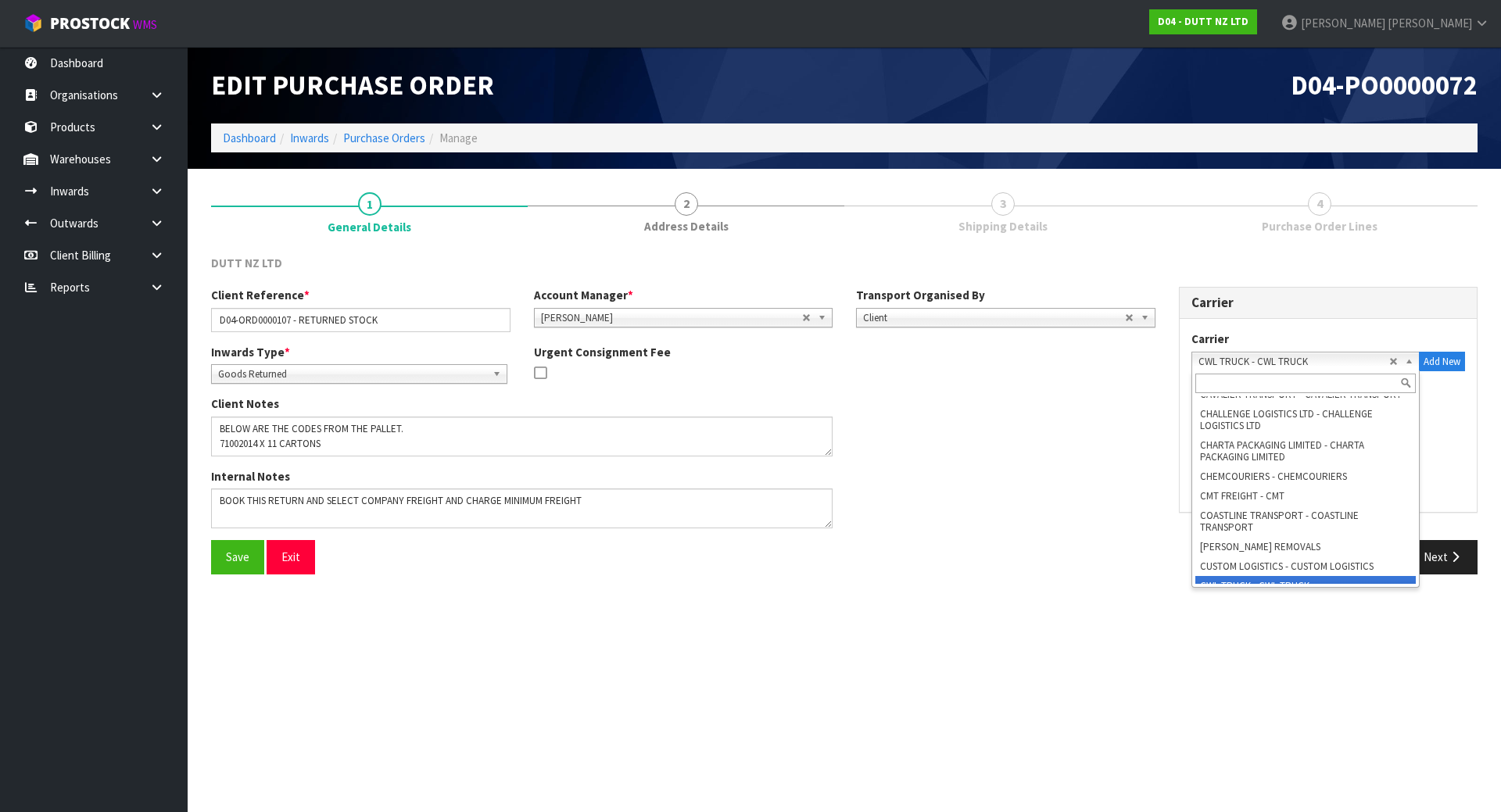
click at [1253, 383] on input "text" at bounding box center [1306, 383] width 221 height 19
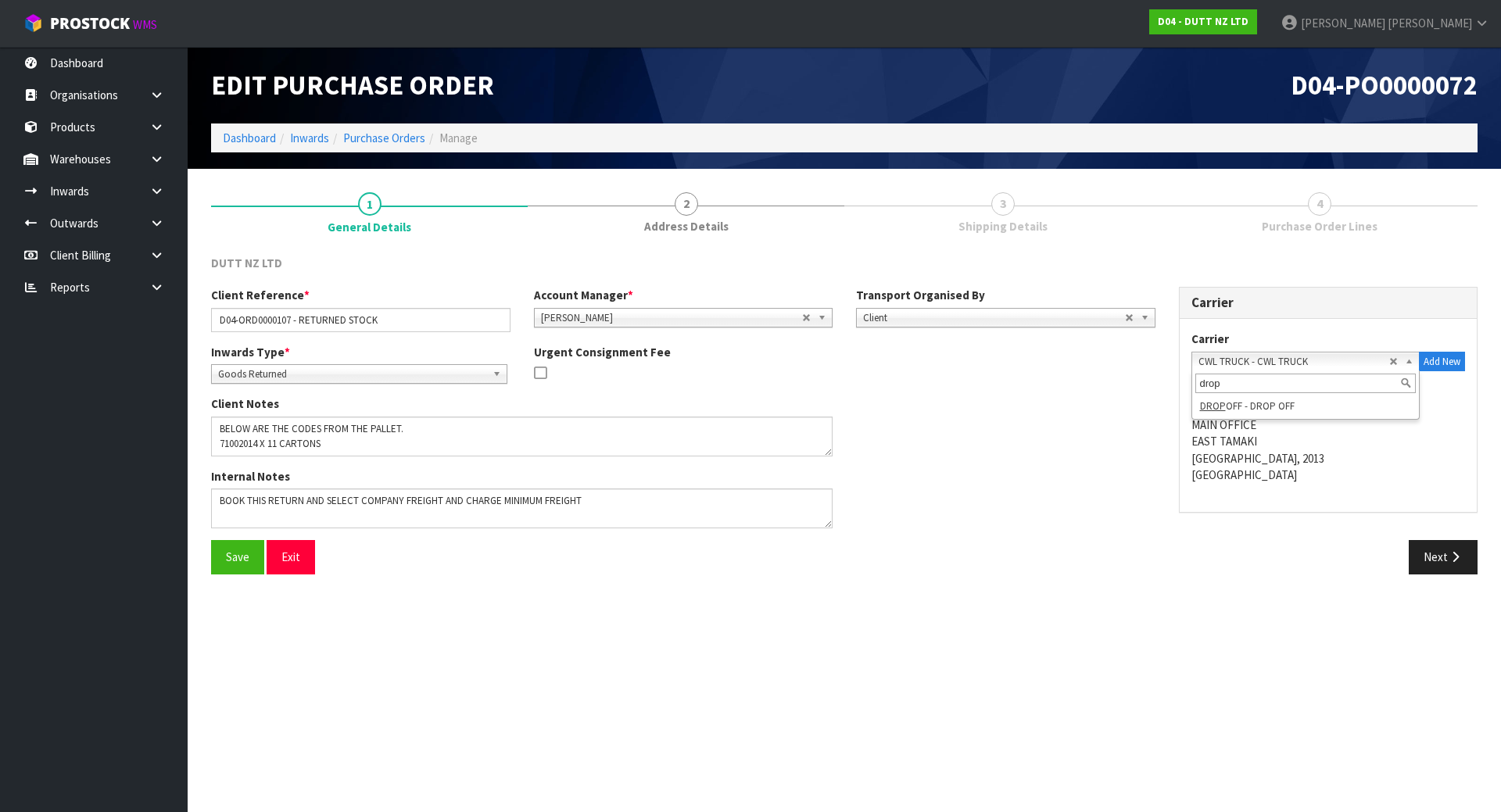
type input "drop"
click at [1088, 358] on div "Inwards Type * Goods Receipt Goods Returned Goods Returned Urgent Consignment F…" at bounding box center [683, 370] width 968 height 52
click at [1418, 547] on button "Next" at bounding box center [1443, 556] width 69 height 34
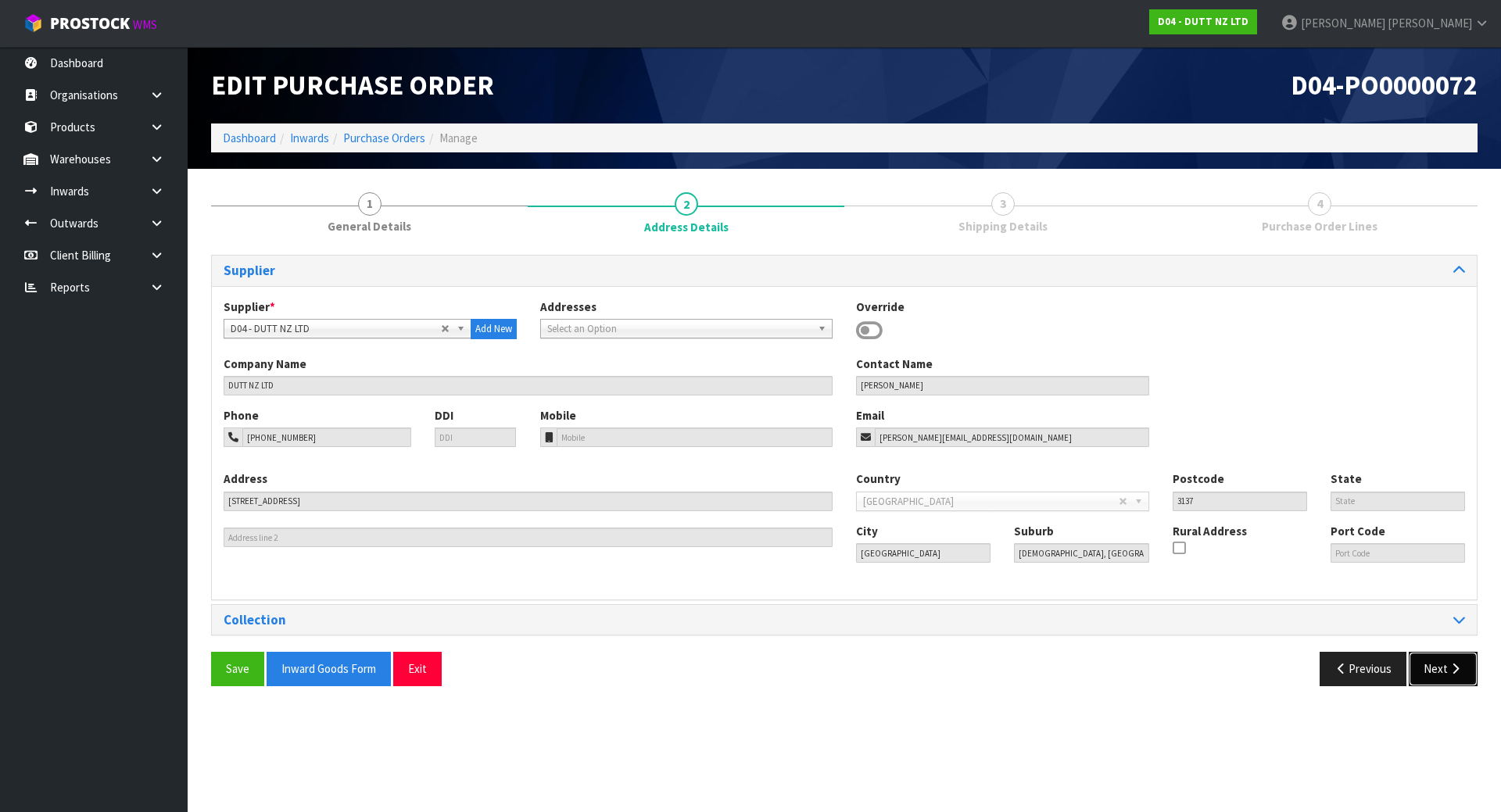
click at [1431, 659] on button "Next" at bounding box center [1443, 669] width 69 height 34
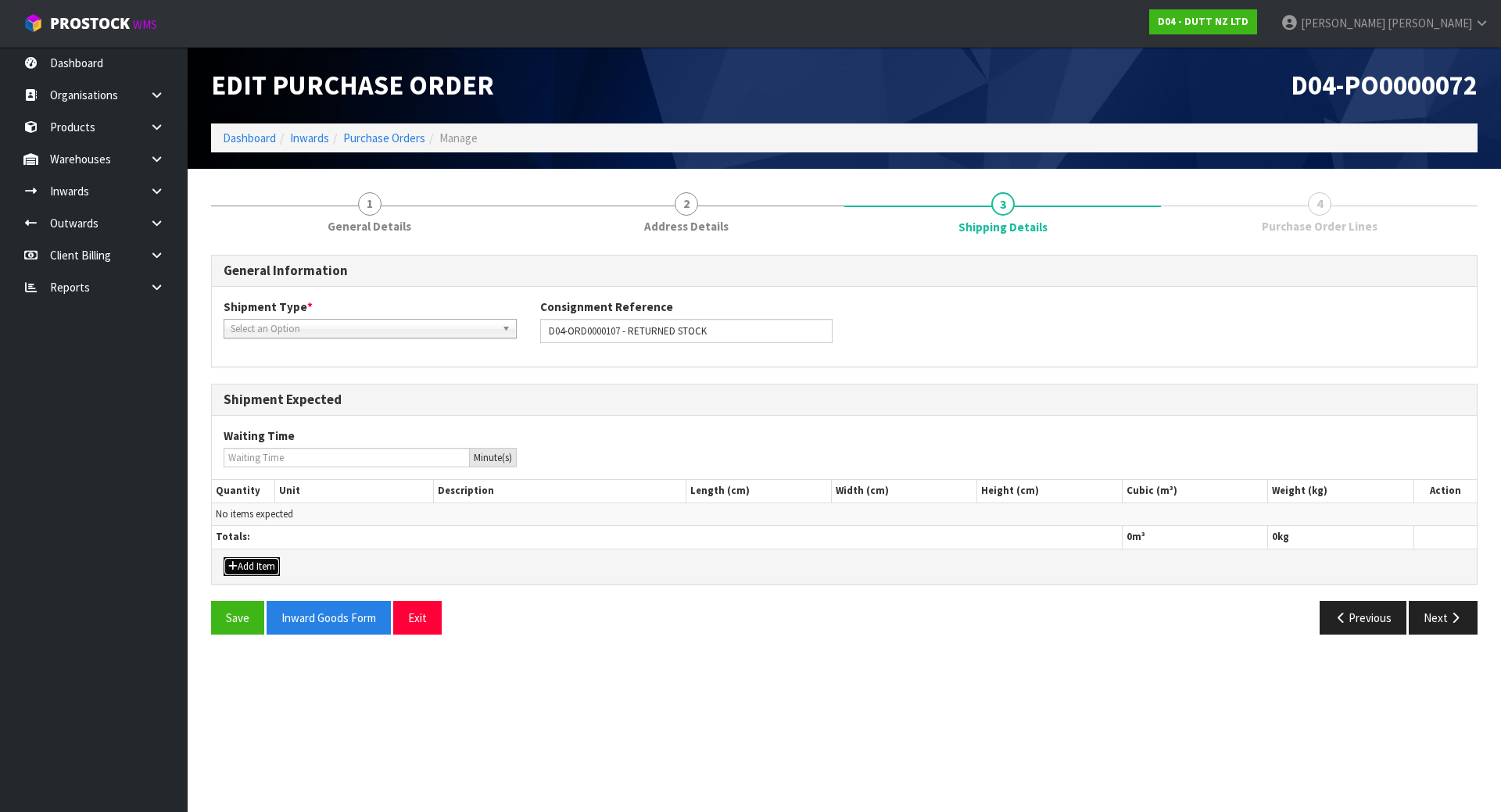
click at [246, 562] on button "Add Item" at bounding box center [252, 566] width 57 height 19
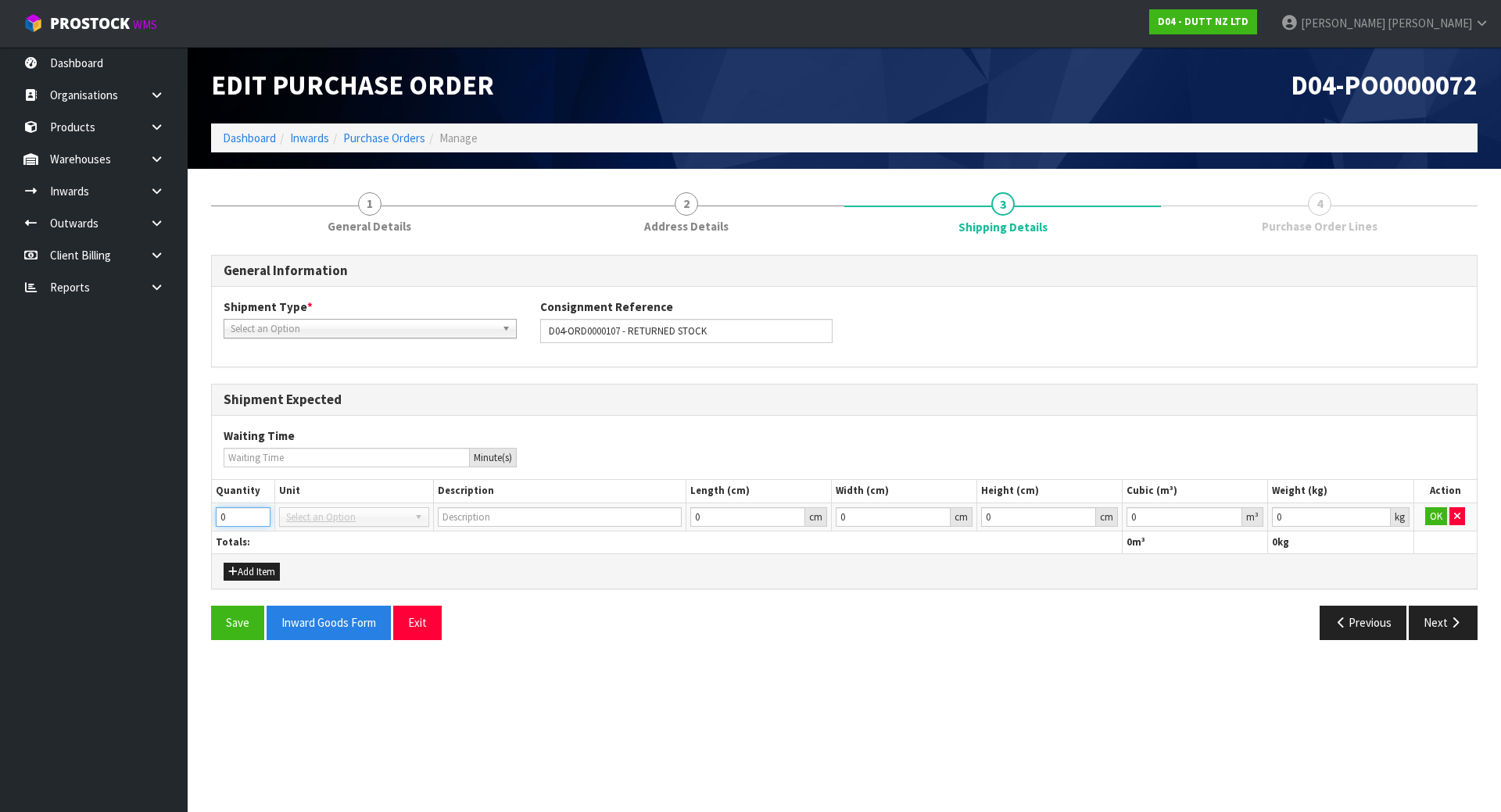
drag, startPoint x: 249, startPoint y: 522, endPoint x: 221, endPoint y: 518, distance: 28.3
click at [221, 518] on input "0" at bounding box center [243, 516] width 55 height 19
type input "1"
click at [383, 520] on span "Select an Option" at bounding box center [346, 517] width 122 height 19
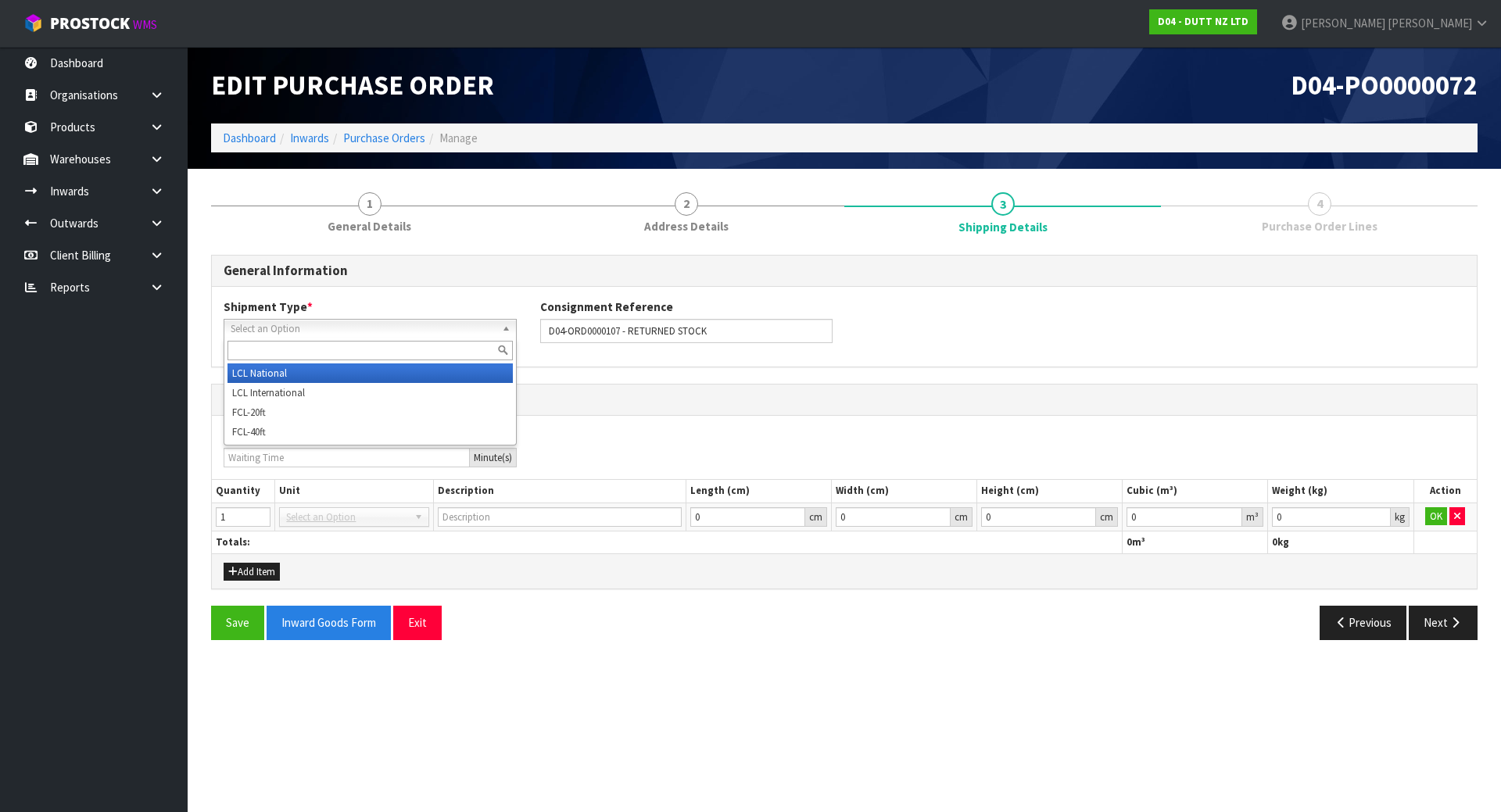
click at [352, 325] on span "Select an Option" at bounding box center [363, 329] width 265 height 19
click at [322, 367] on li "LCL National" at bounding box center [370, 373] width 285 height 19
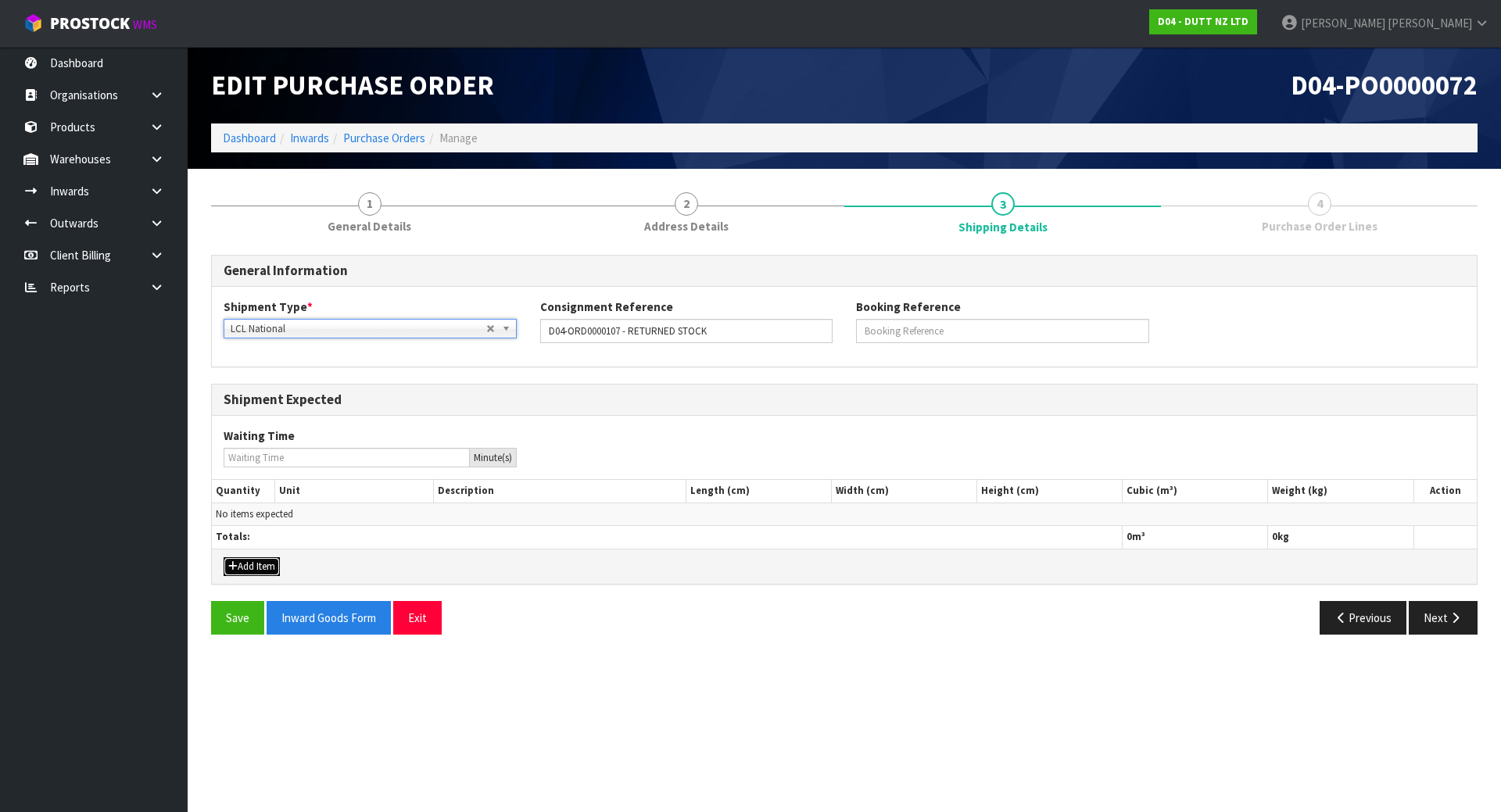
click at [253, 572] on button "Add Item" at bounding box center [252, 566] width 57 height 19
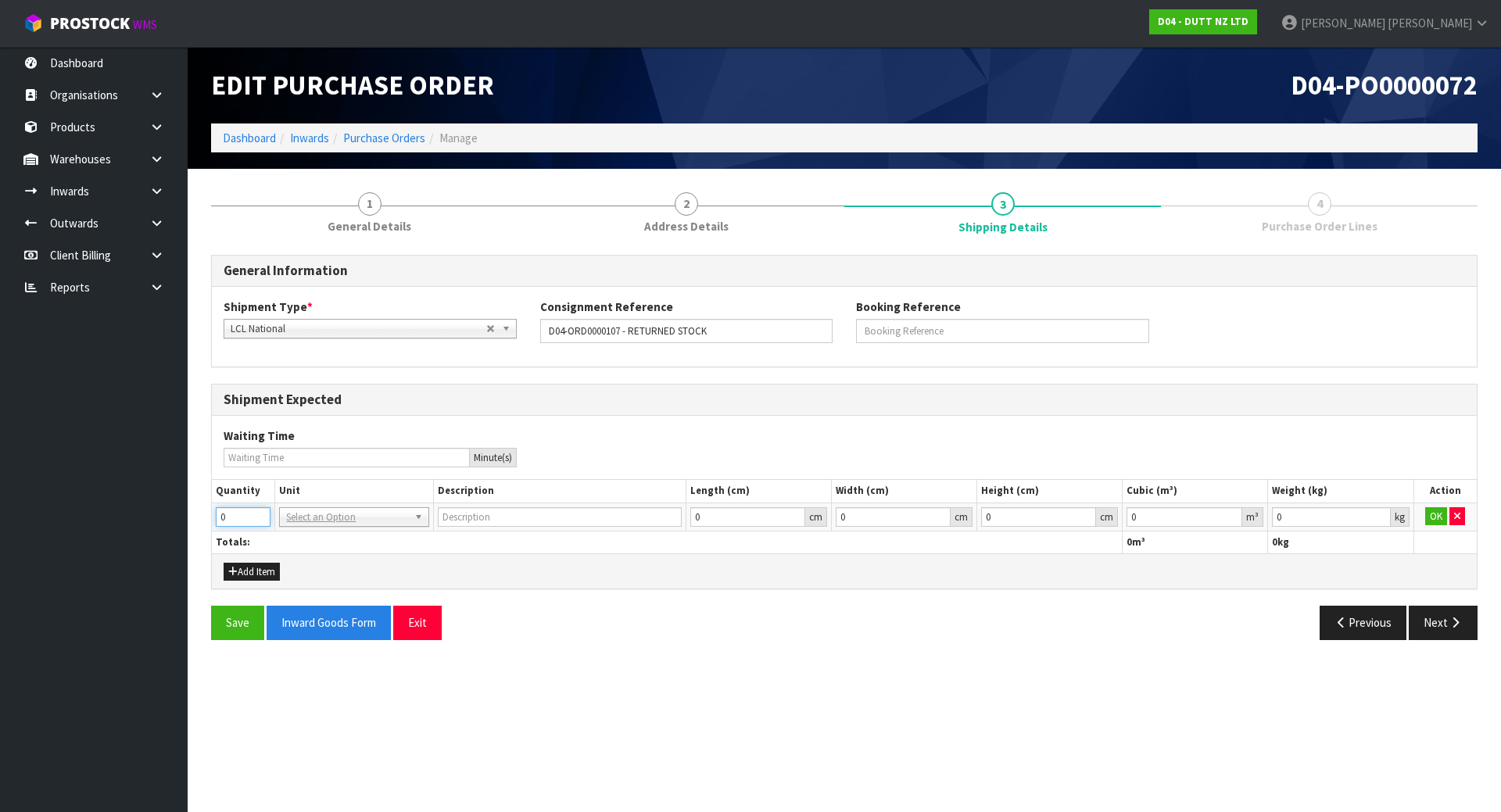
drag, startPoint x: 249, startPoint y: 526, endPoint x: 182, endPoint y: 518, distance: 67.5
click at [182, 518] on body "Toggle navigation ProStock WMS D04 - DUTT NZ LTD Michael Drugan Logout Dashboar…" at bounding box center [750, 406] width 1501 height 812
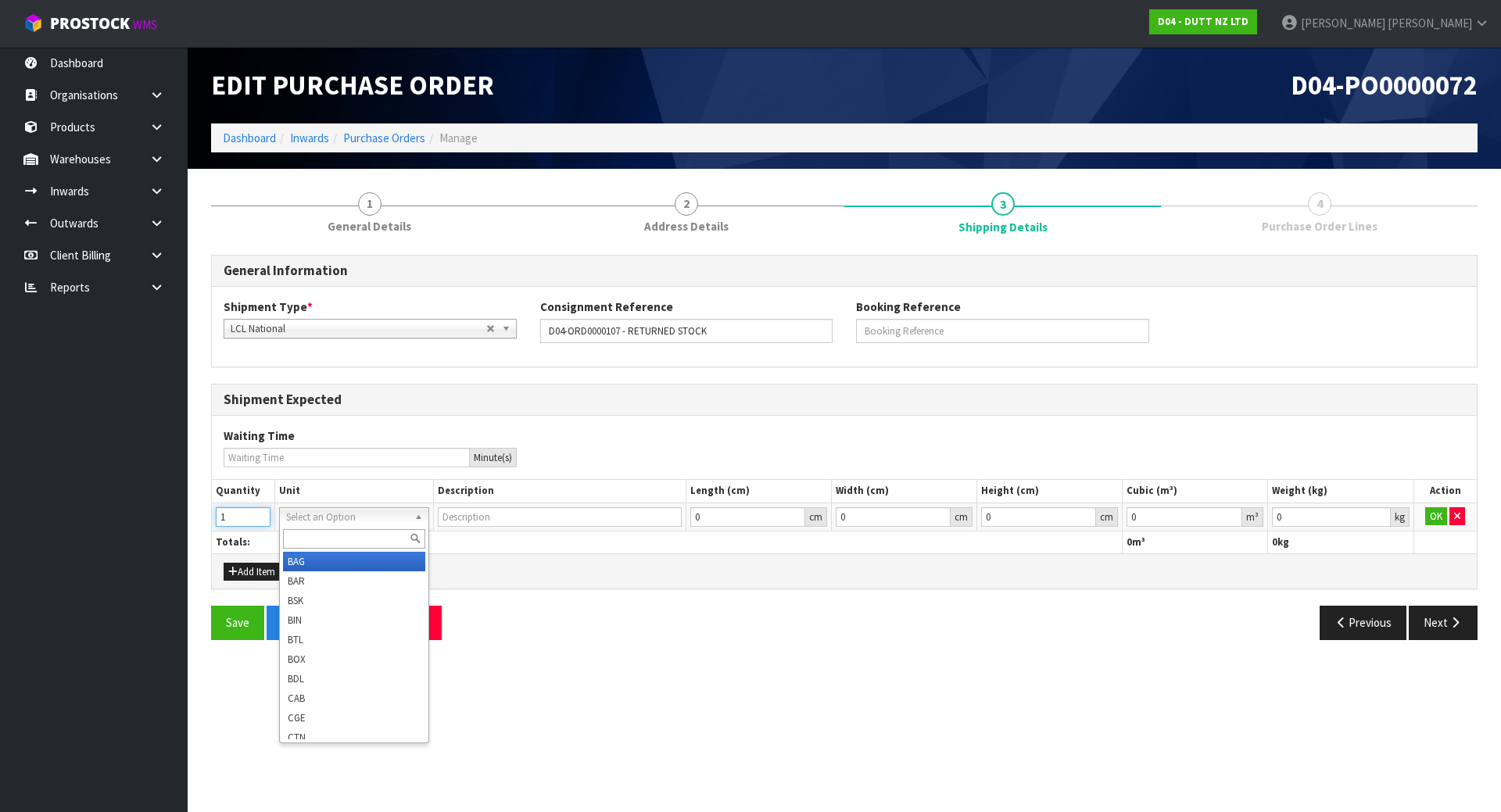
type input "1"
click at [309, 540] on input "text" at bounding box center [354, 538] width 142 height 19
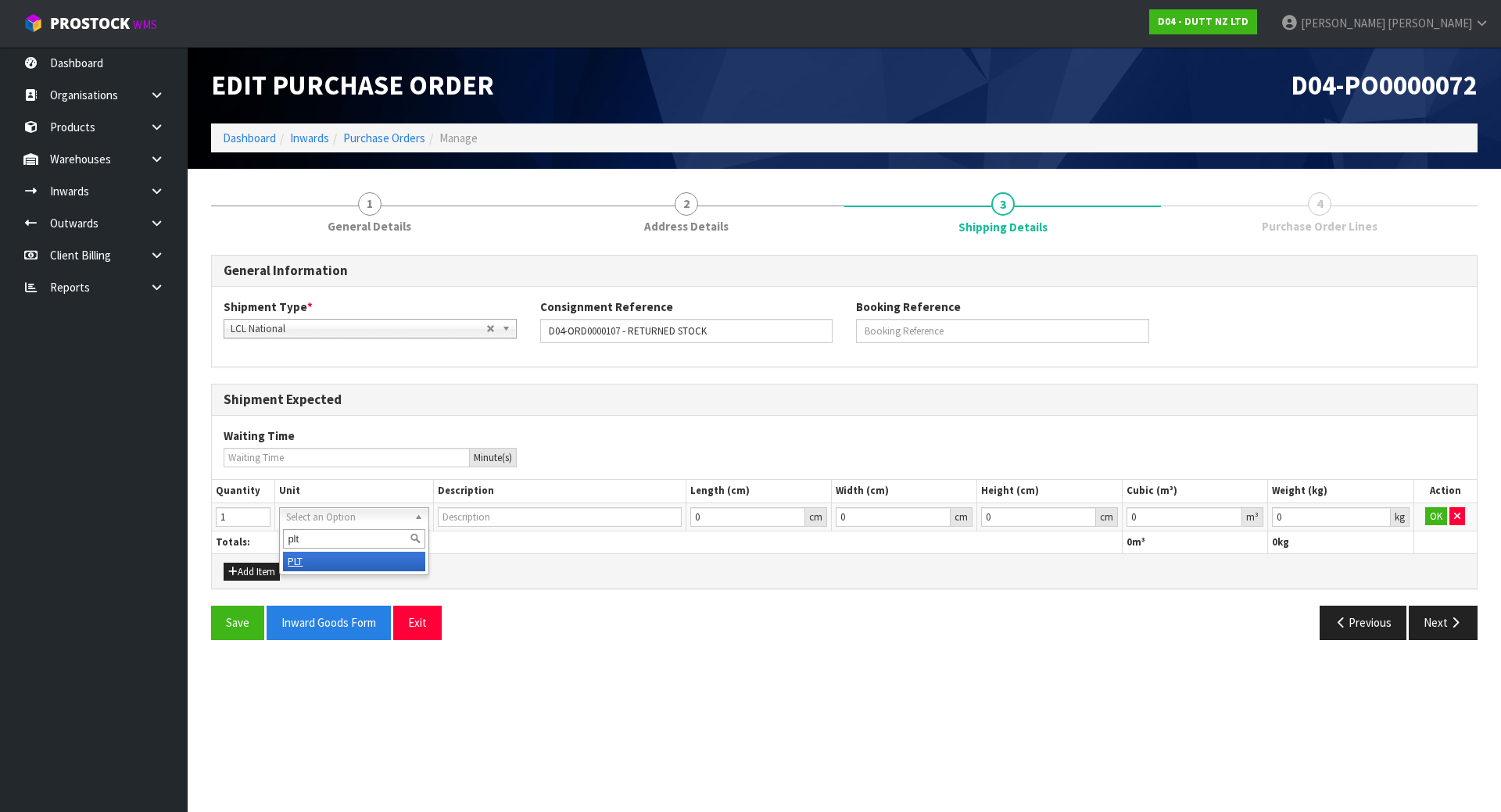
type input "plt"
type input "PALLET"
click at [1432, 512] on button "OK" at bounding box center [1436, 516] width 22 height 19
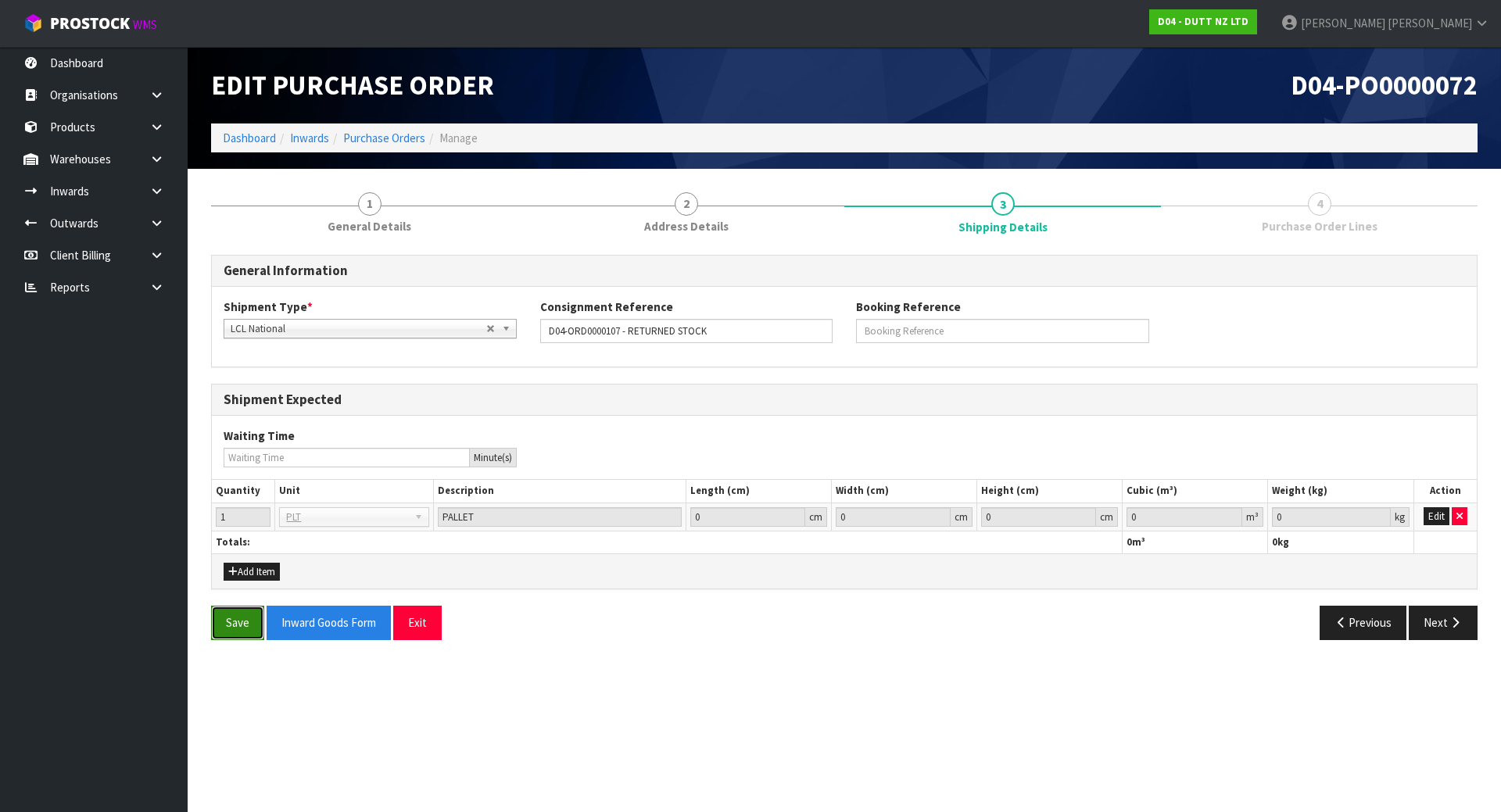
click at [227, 617] on button "Save" at bounding box center [238, 622] width 53 height 34
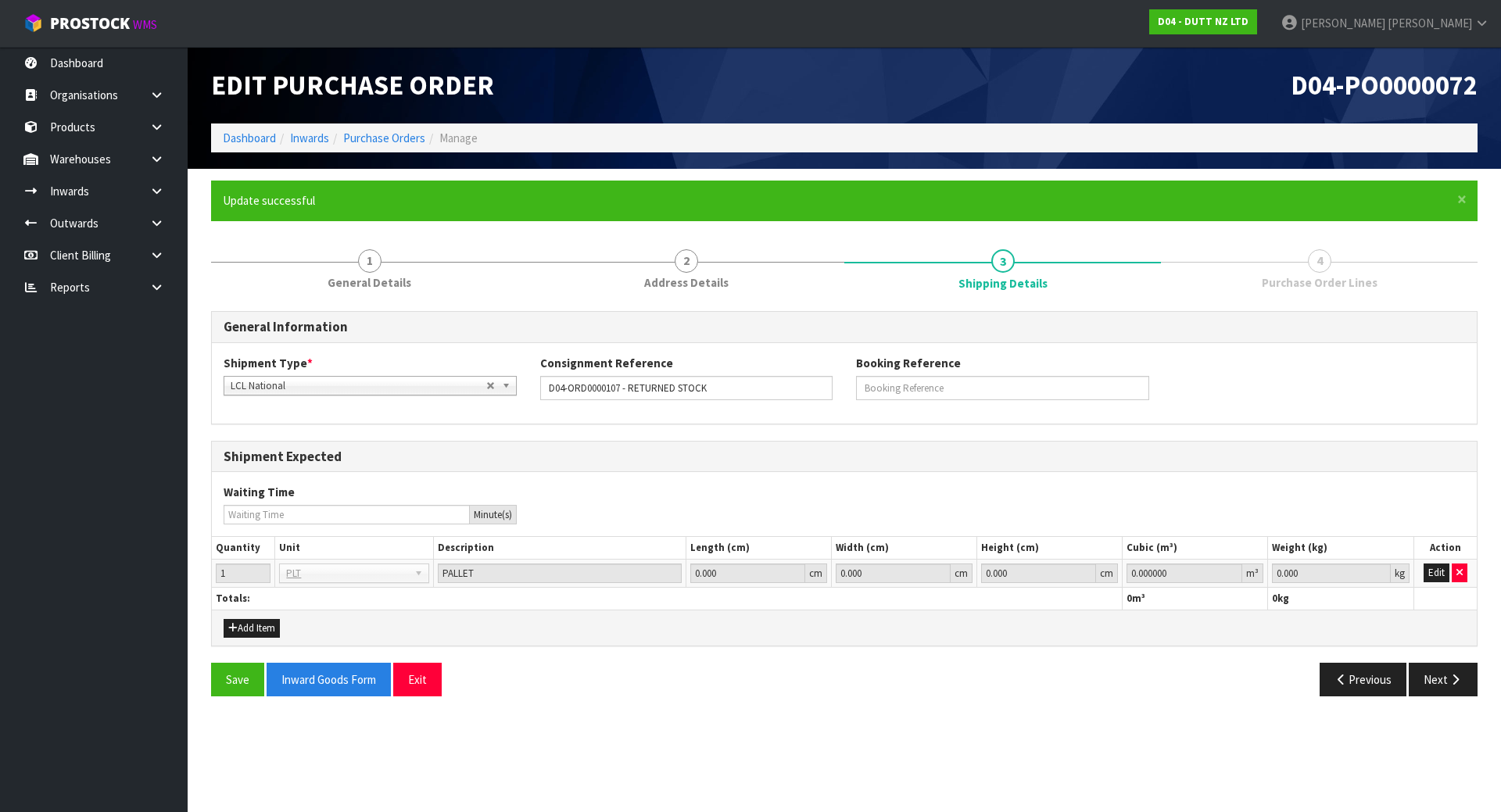
click at [1430, 698] on div "Save Inward Goods Form Exit Previous Next" at bounding box center [844, 686] width 1290 height 46
click at [1434, 685] on button "Next" at bounding box center [1443, 680] width 69 height 34
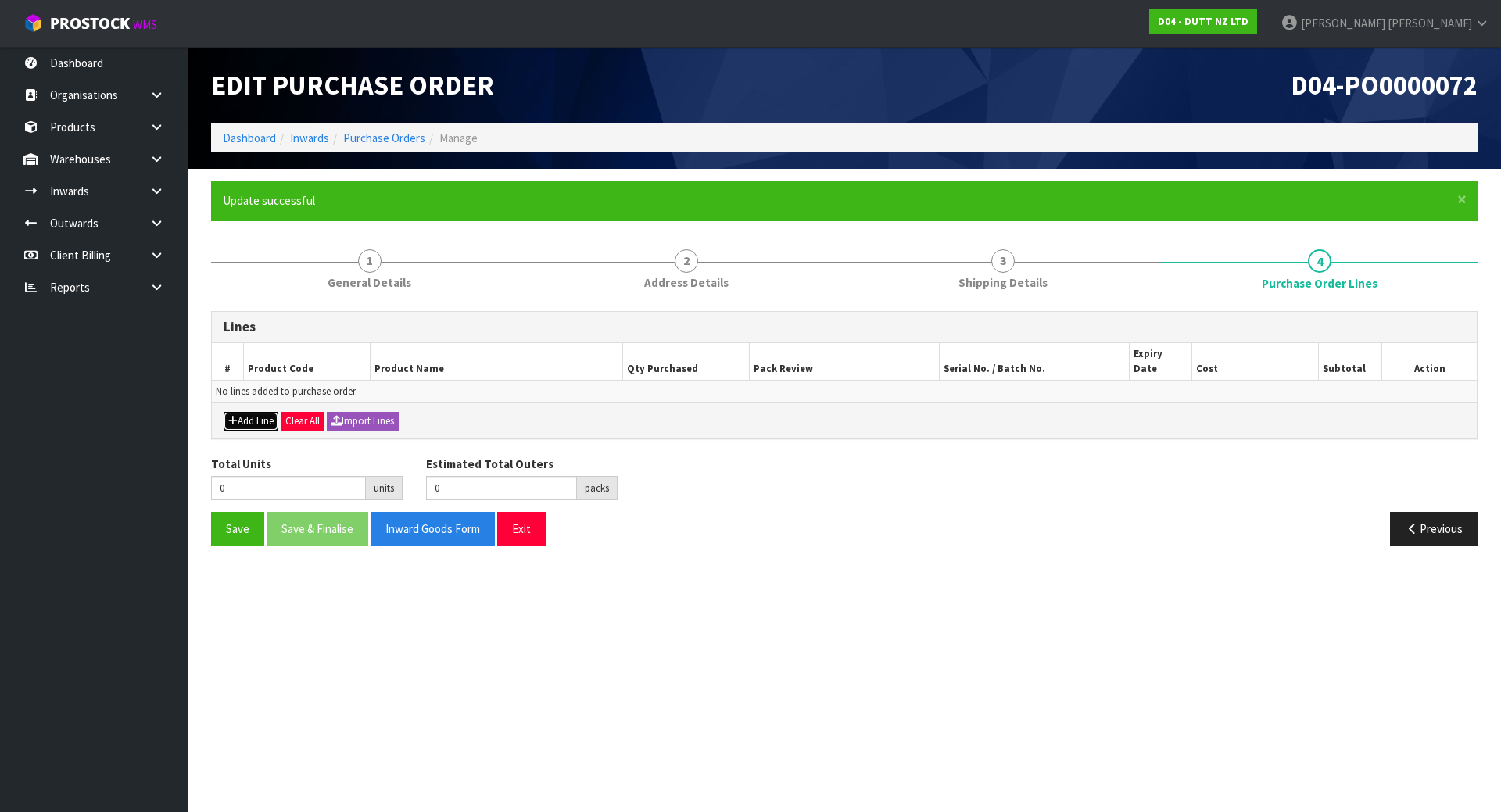
click at [232, 416] on icon "button" at bounding box center [233, 420] width 9 height 10
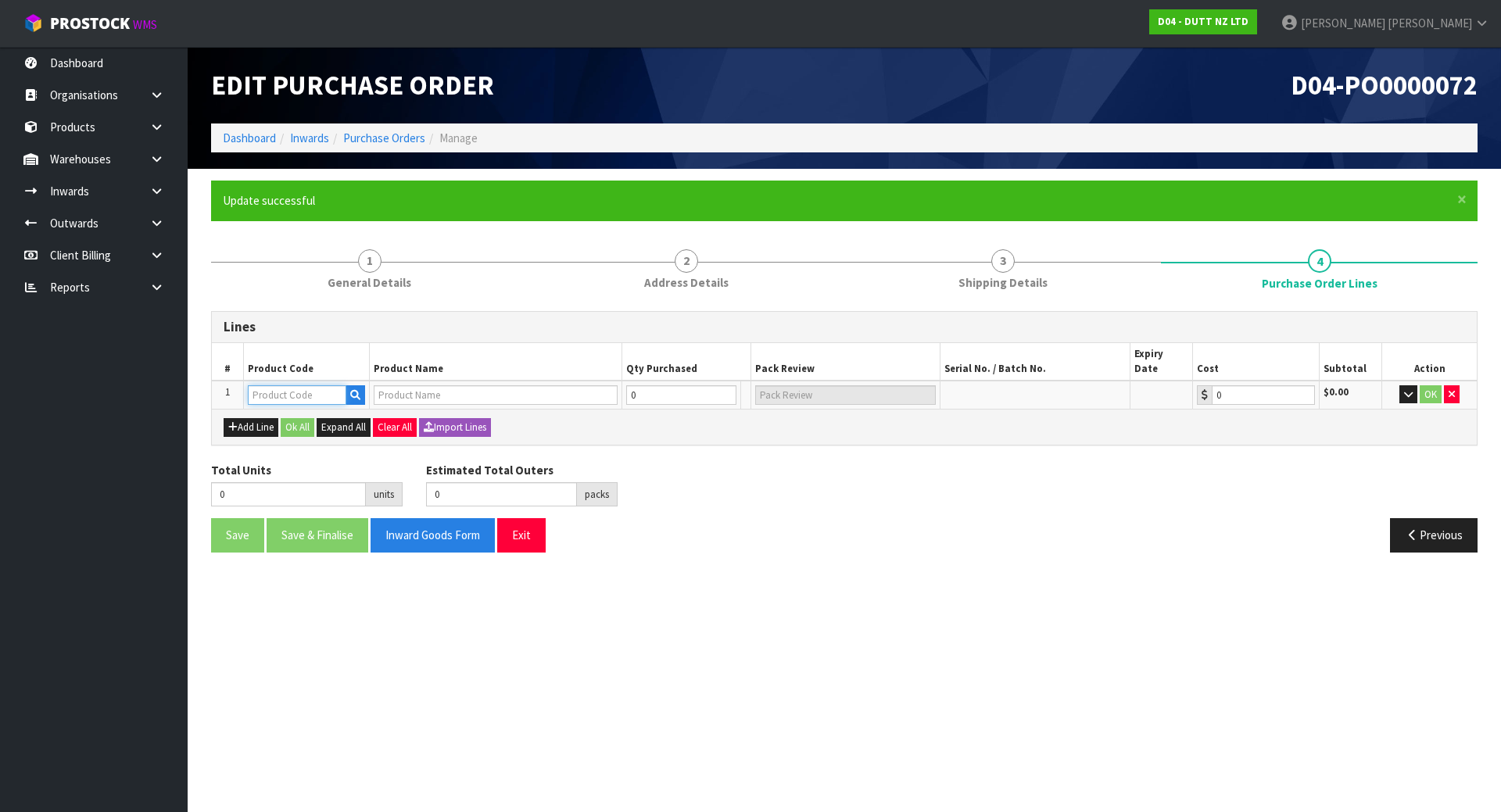
click at [275, 385] on input "text" at bounding box center [297, 395] width 99 height 19
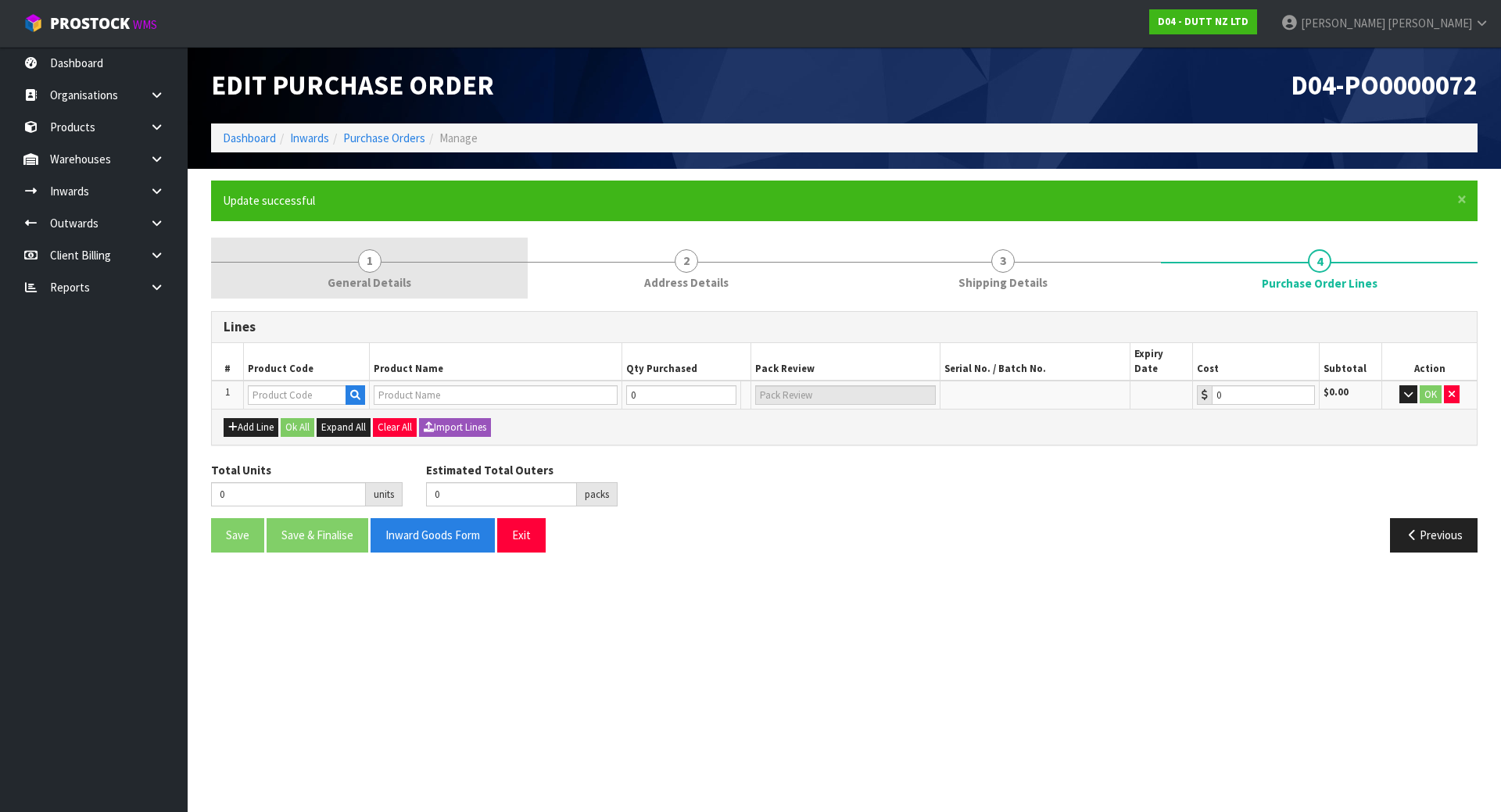
click at [383, 249] on link "1 General Details" at bounding box center [369, 269] width 317 height 62
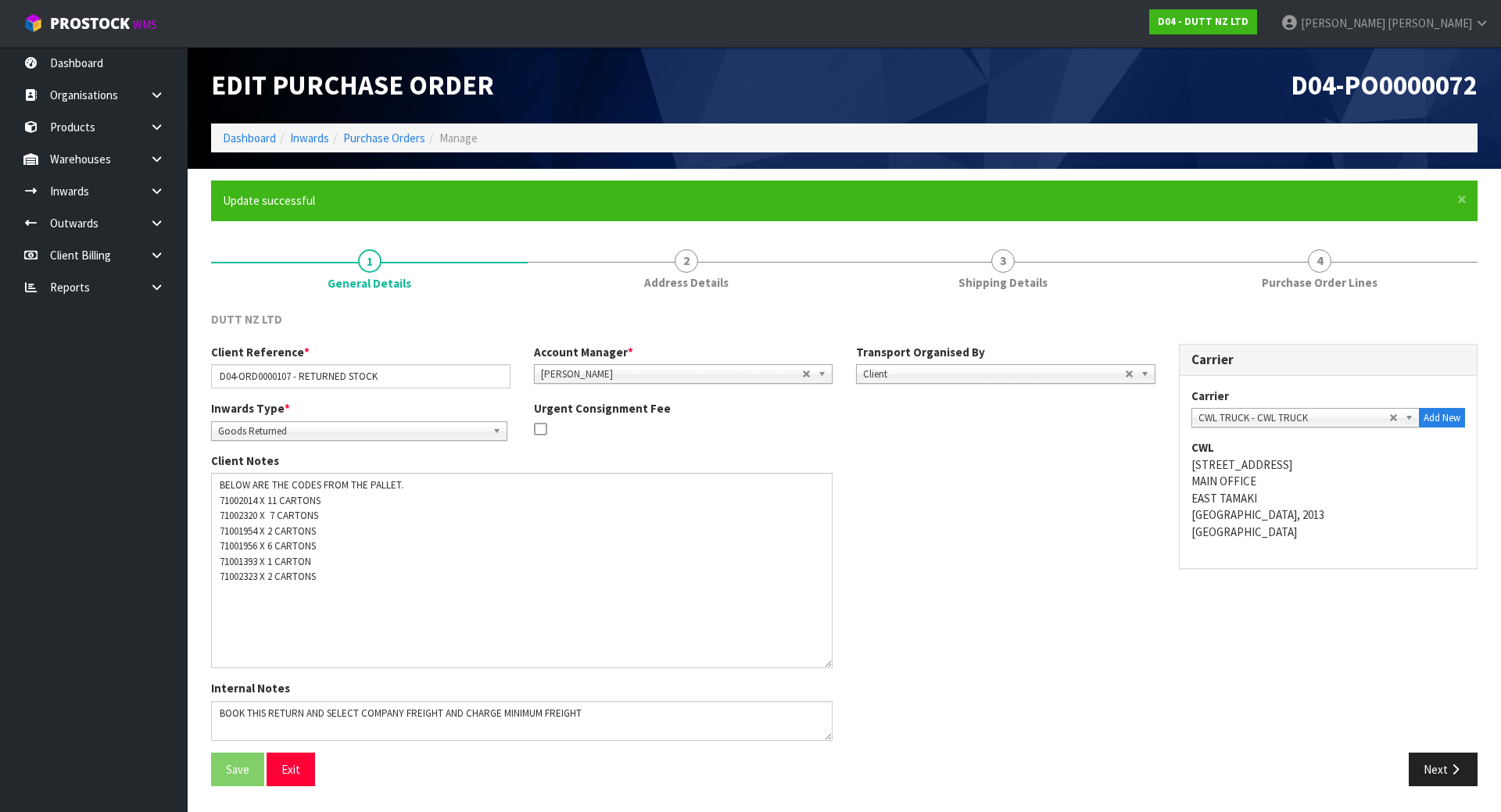
drag, startPoint x: 830, startPoint y: 510, endPoint x: 830, endPoint y: 634, distance: 124.0
click at [830, 637] on textarea at bounding box center [522, 571] width 621 height 195
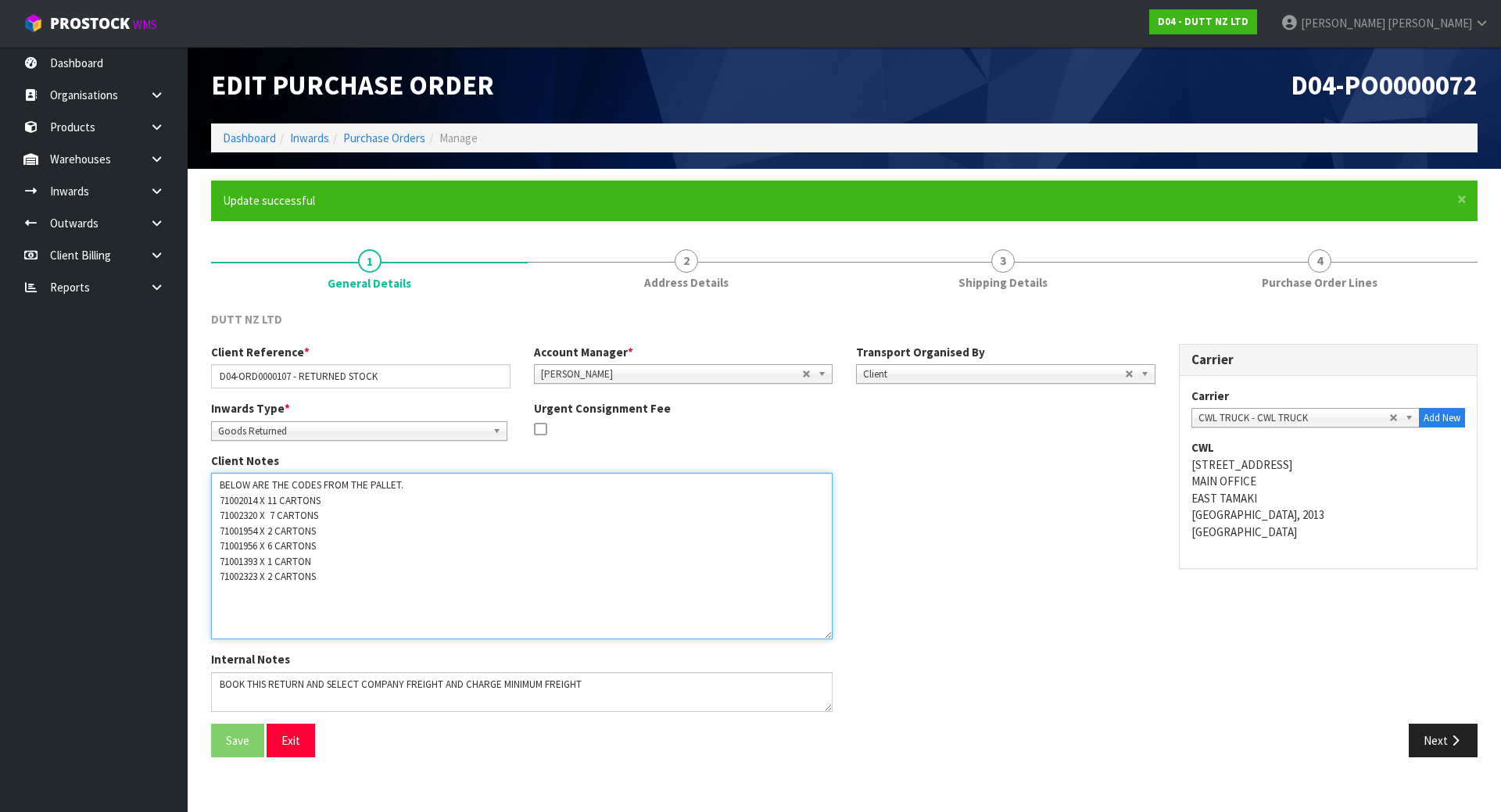
drag, startPoint x: 217, startPoint y: 497, endPoint x: 259, endPoint y: 499, distance: 42.0
click at [259, 499] on textarea at bounding box center [522, 556] width 621 height 166
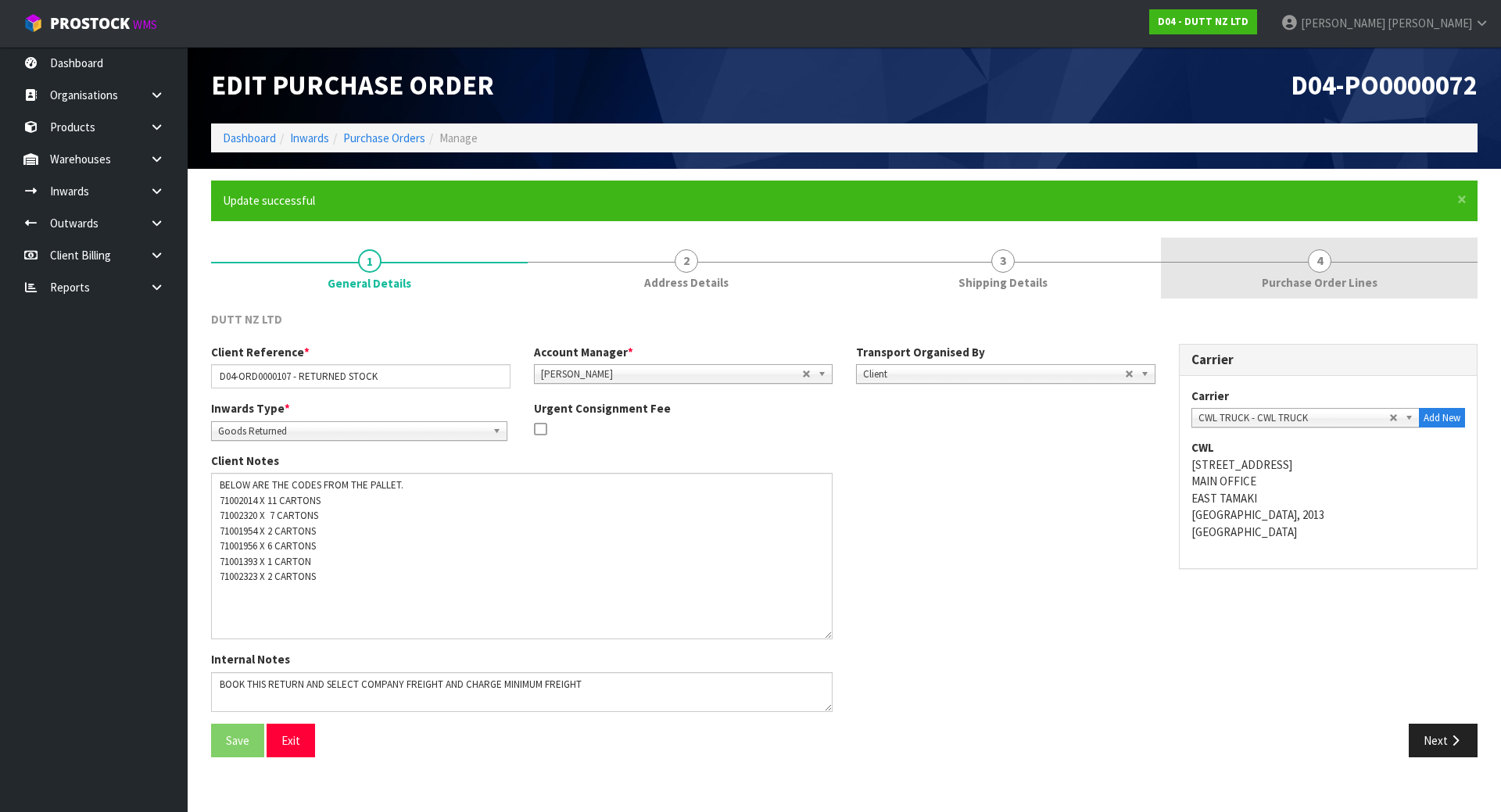
click at [1322, 269] on span "4" at bounding box center [1320, 261] width 24 height 24
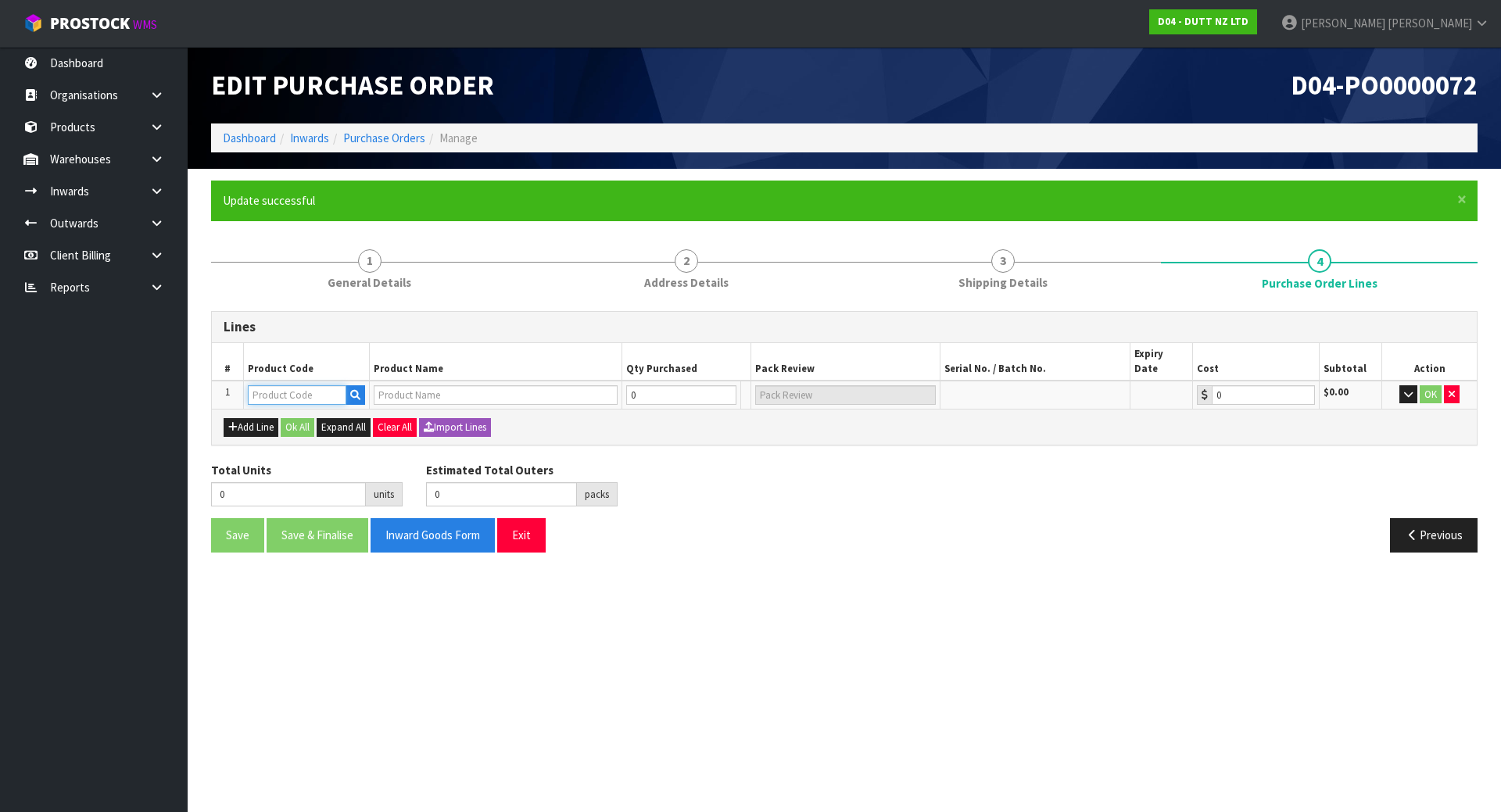
click at [287, 385] on input "text" at bounding box center [297, 395] width 99 height 19
paste input "71002014"
type input "71002014"
type input "1X STEEL SHELF POWDER COAT"
type input "0.00"
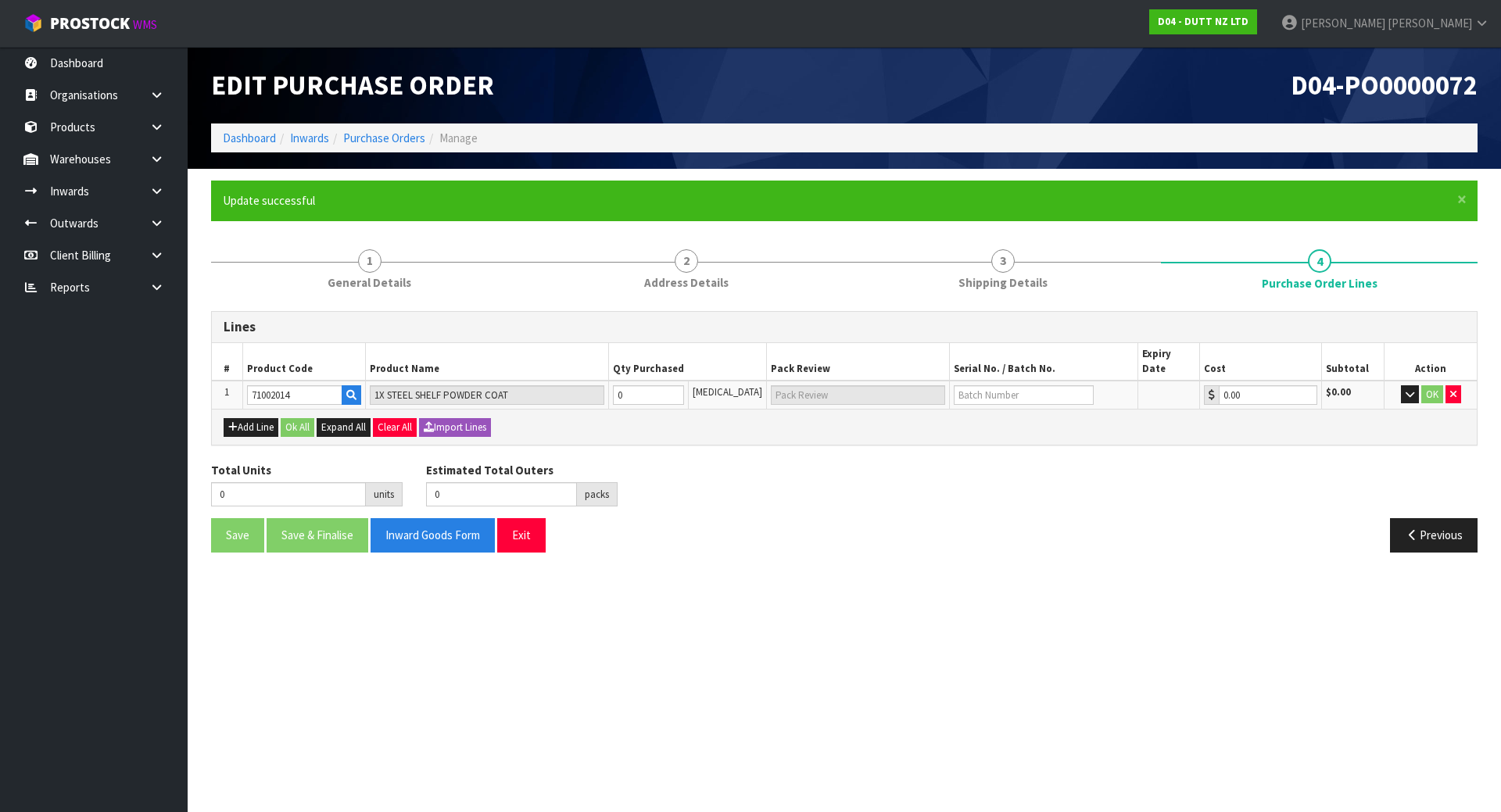
click at [756, 462] on div "Total Units 0 units Estimated Total Outers 0 packs Estimated Total Pallets 0 pa…" at bounding box center [844, 490] width 1290 height 57
click at [234, 422] on icon "button" at bounding box center [233, 427] width 9 height 10
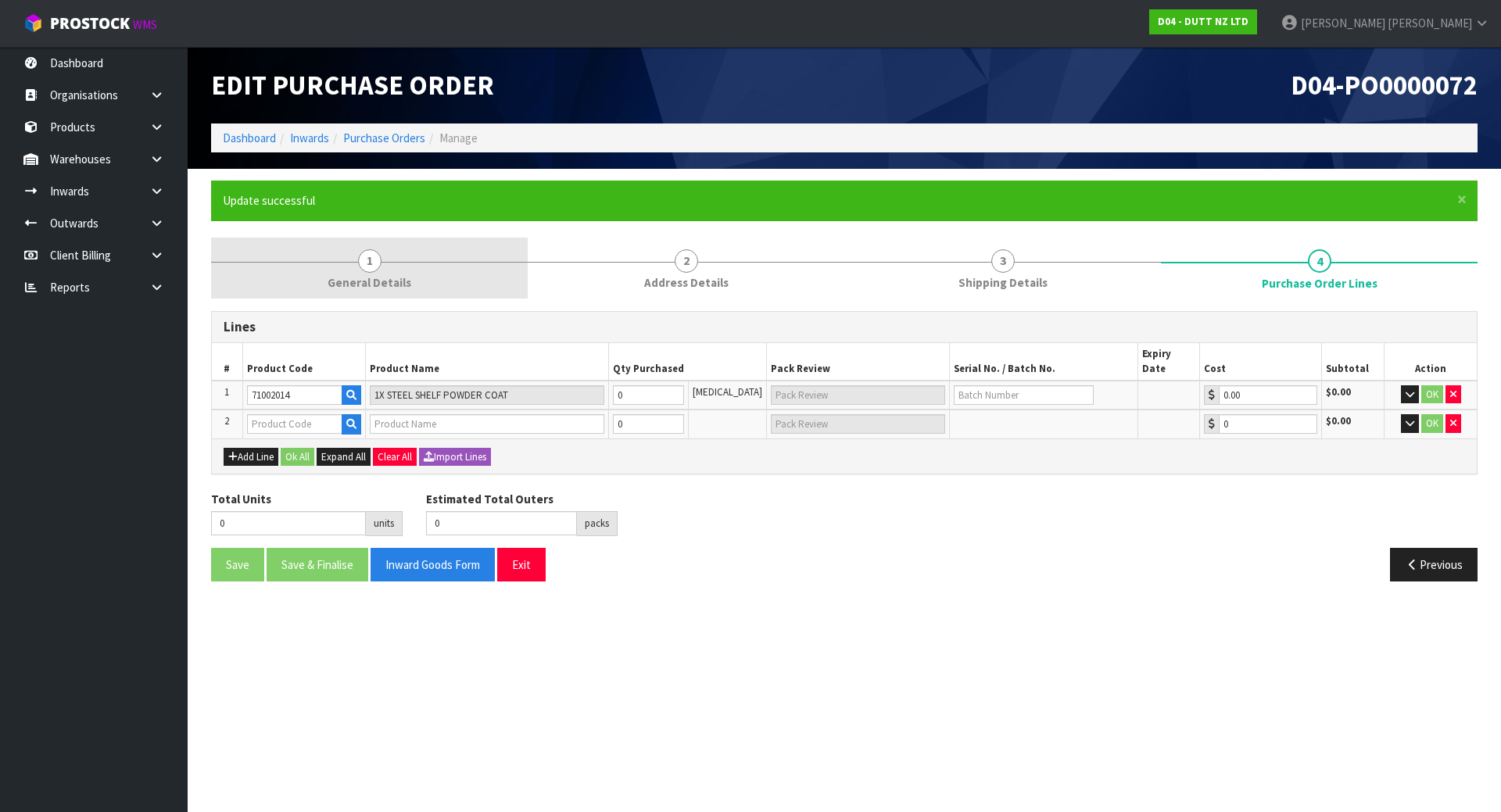
click at [377, 280] on span "General Details" at bounding box center [370, 282] width 84 height 16
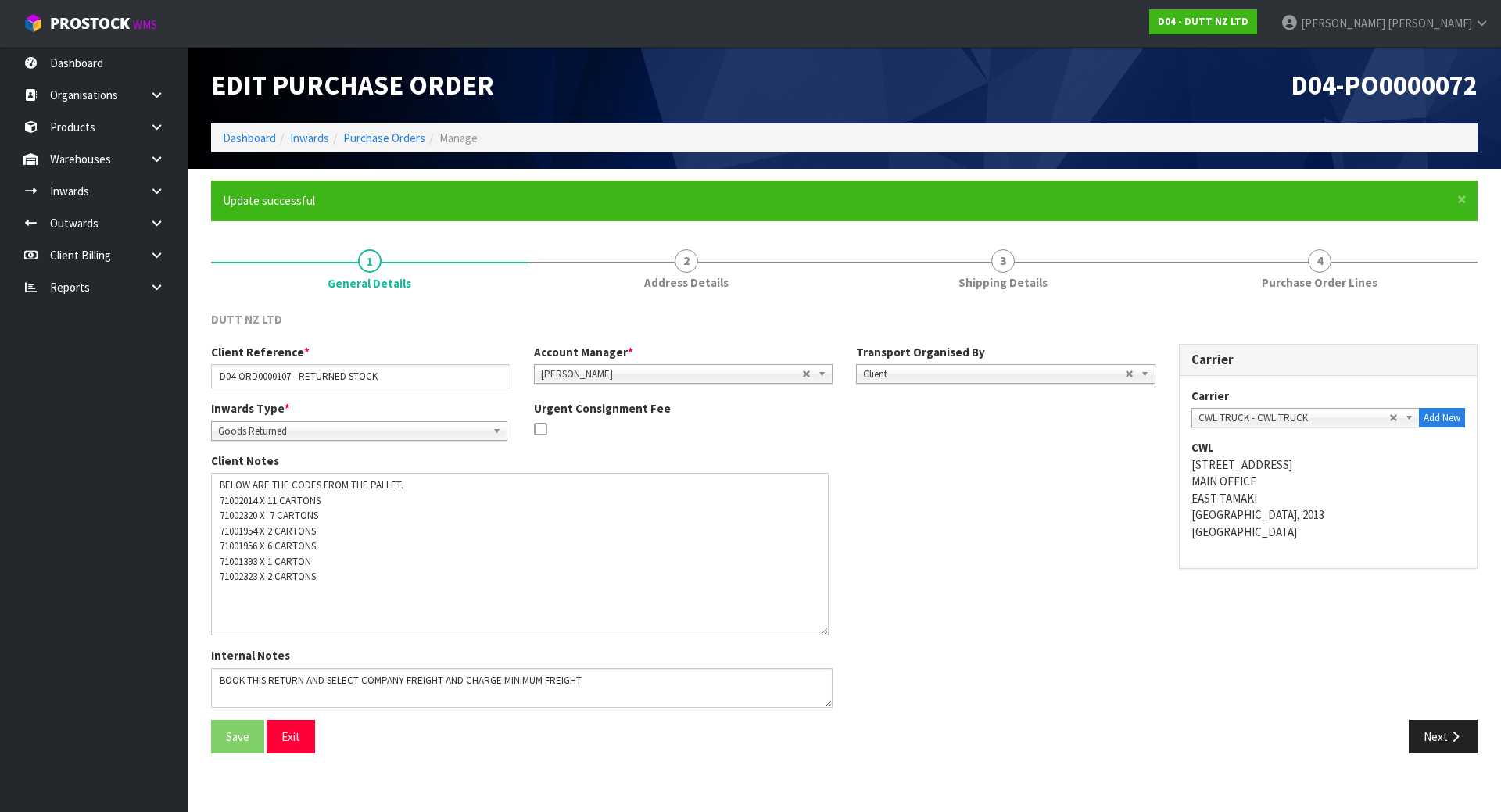
drag, startPoint x: 831, startPoint y: 506, endPoint x: 828, endPoint y: 638, distance: 132.0
click at [828, 636] on textarea at bounding box center [520, 554] width 618 height 163
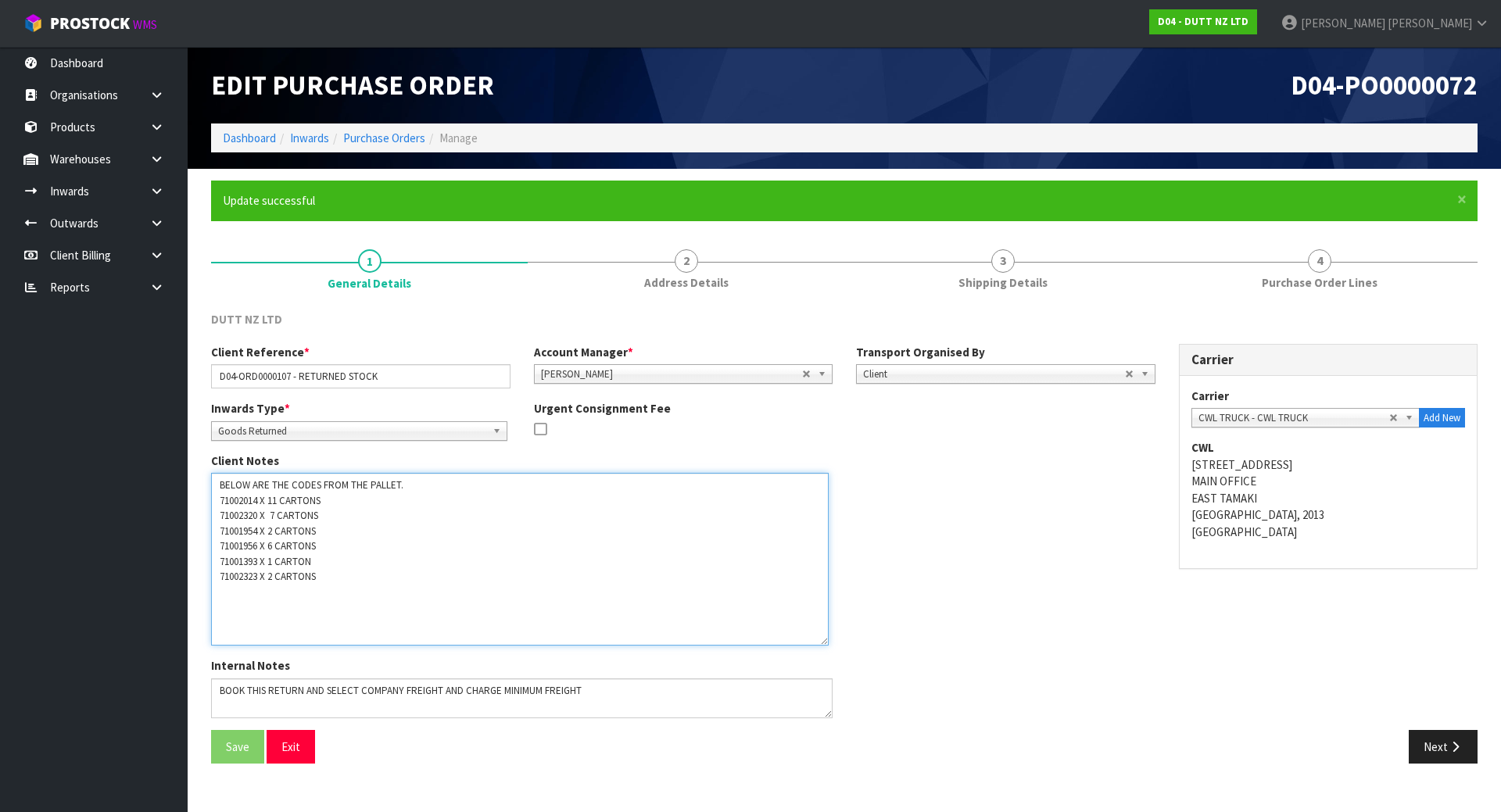
drag, startPoint x: 216, startPoint y: 516, endPoint x: 263, endPoint y: 513, distance: 47.1
click at [263, 513] on textarea at bounding box center [520, 559] width 618 height 173
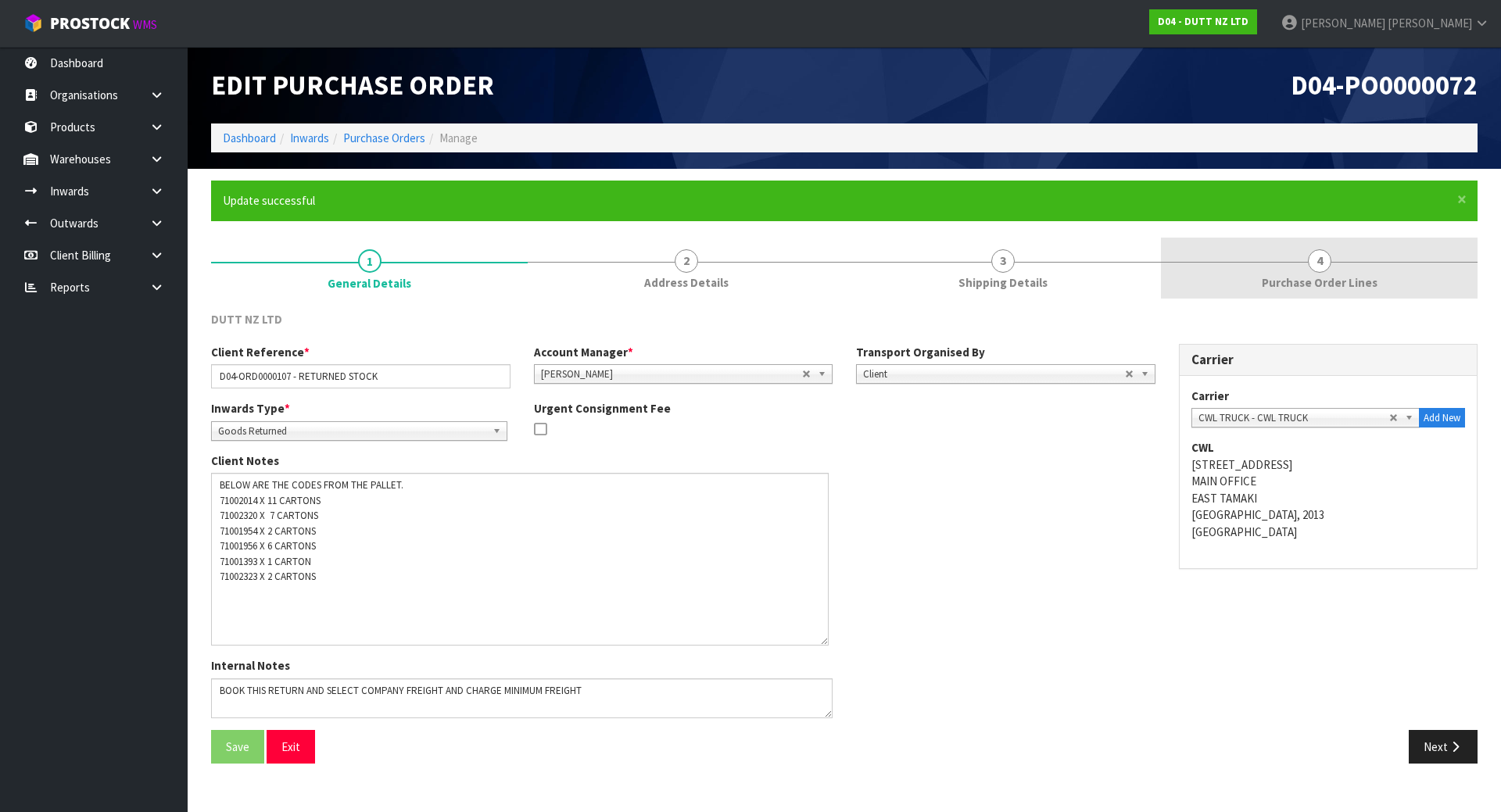
click at [1267, 258] on link "4 Purchase Order Lines" at bounding box center [1319, 269] width 317 height 62
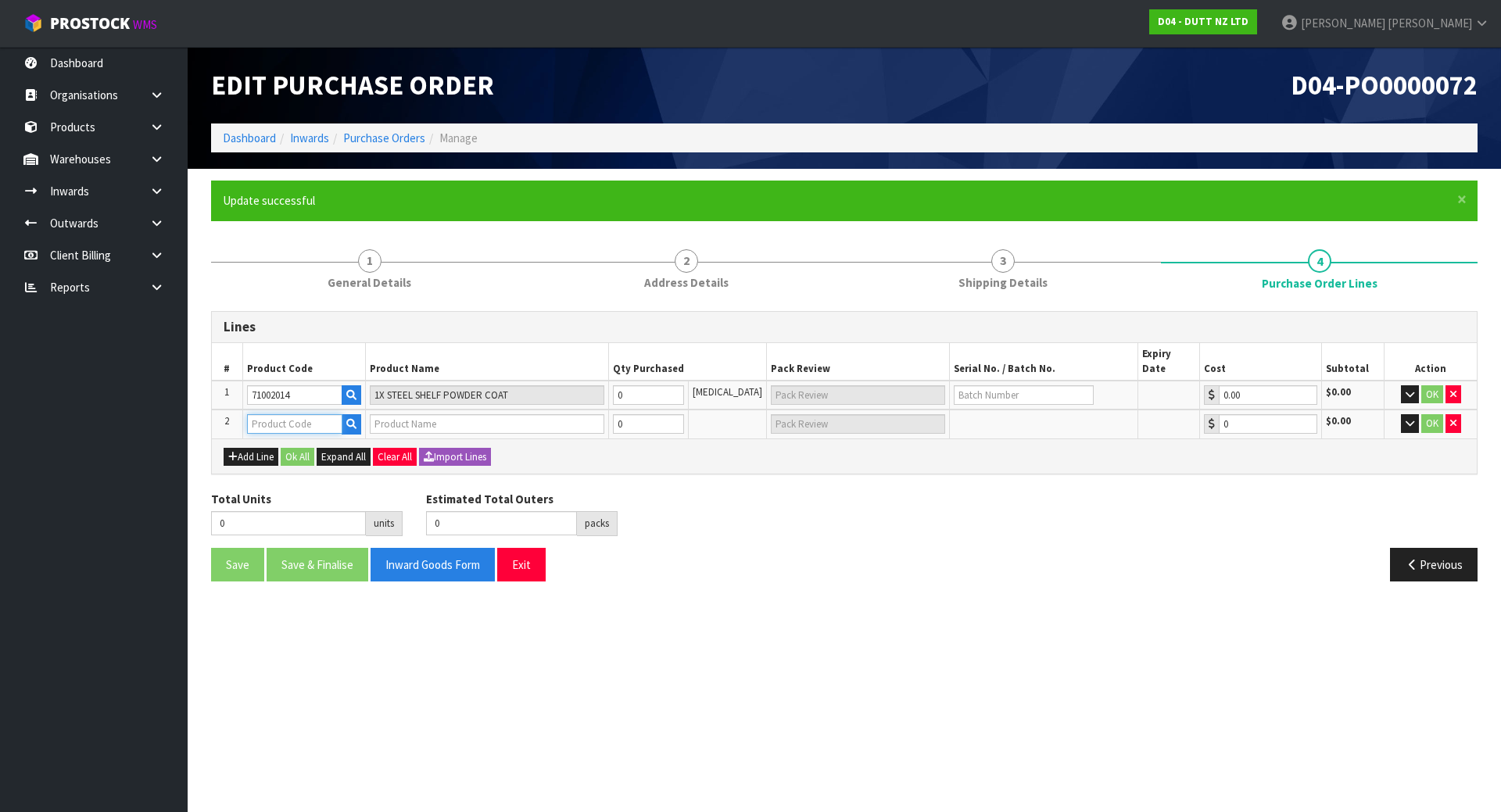
click at [274, 415] on input "text" at bounding box center [294, 424] width 95 height 19
paste input "71002320"
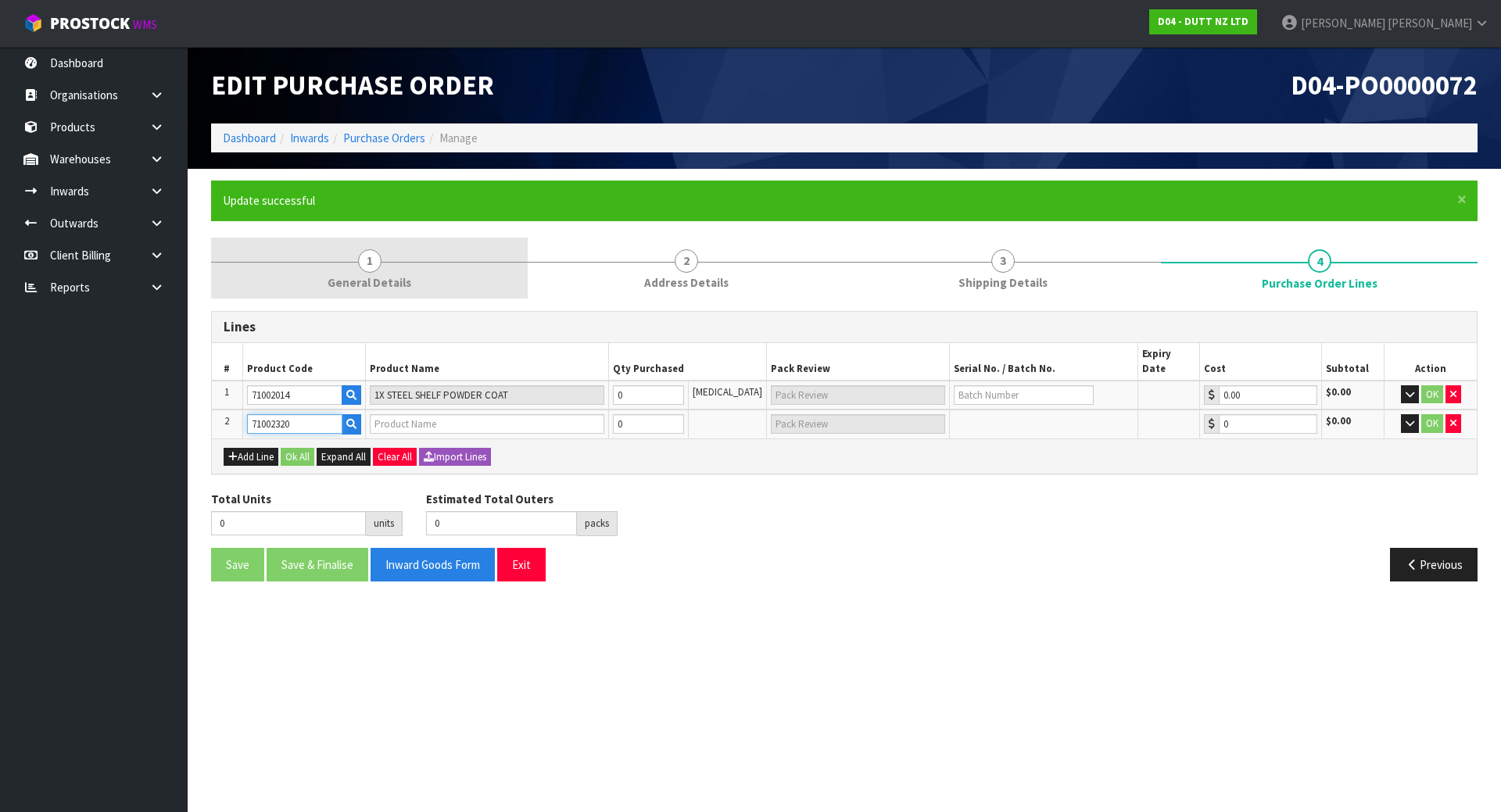
type input "71002320"
click at [328, 259] on link "1 General Details" at bounding box center [369, 269] width 317 height 62
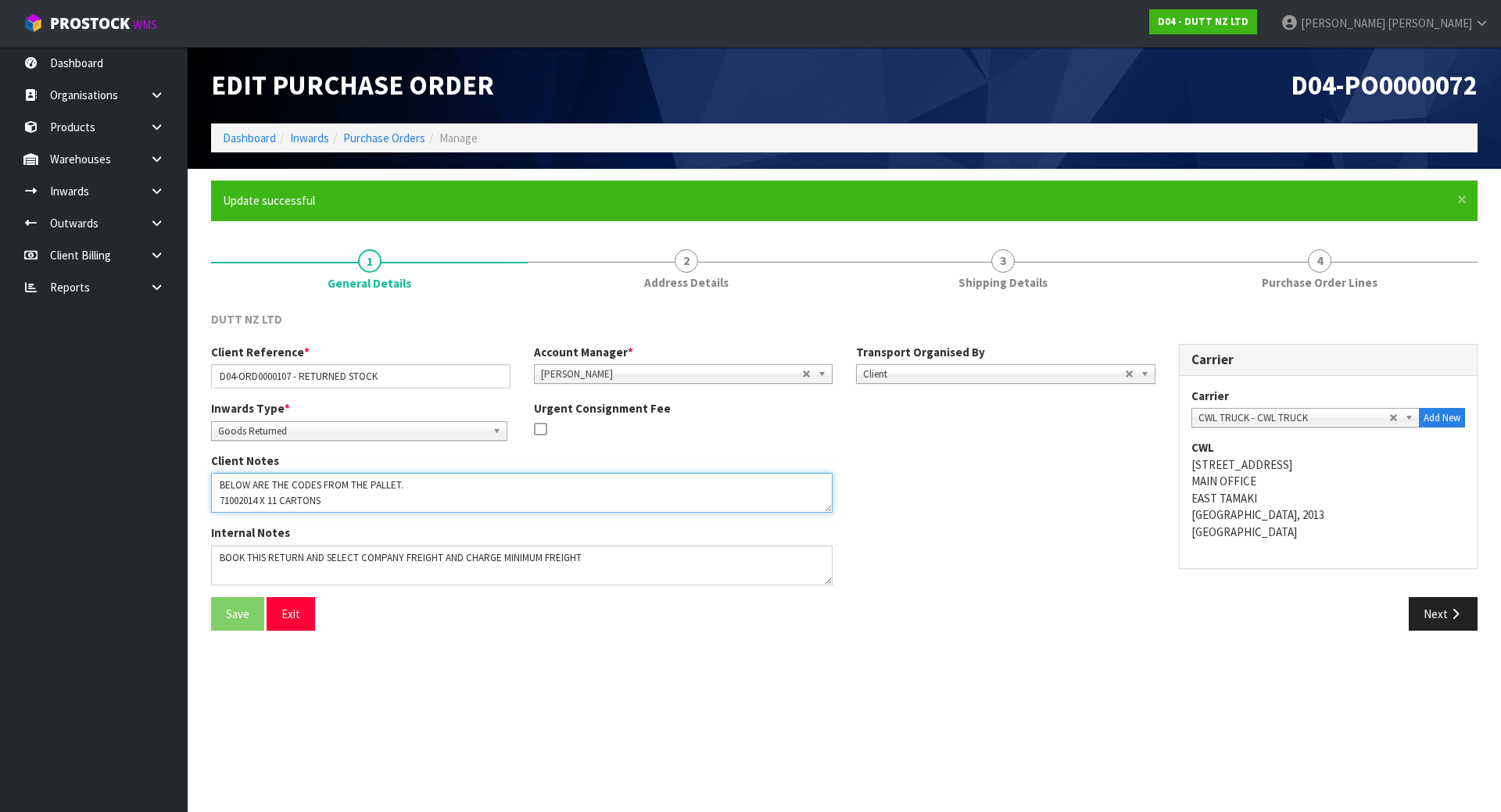
click at [831, 513] on div "Client Notes" at bounding box center [522, 489] width 645 height 72
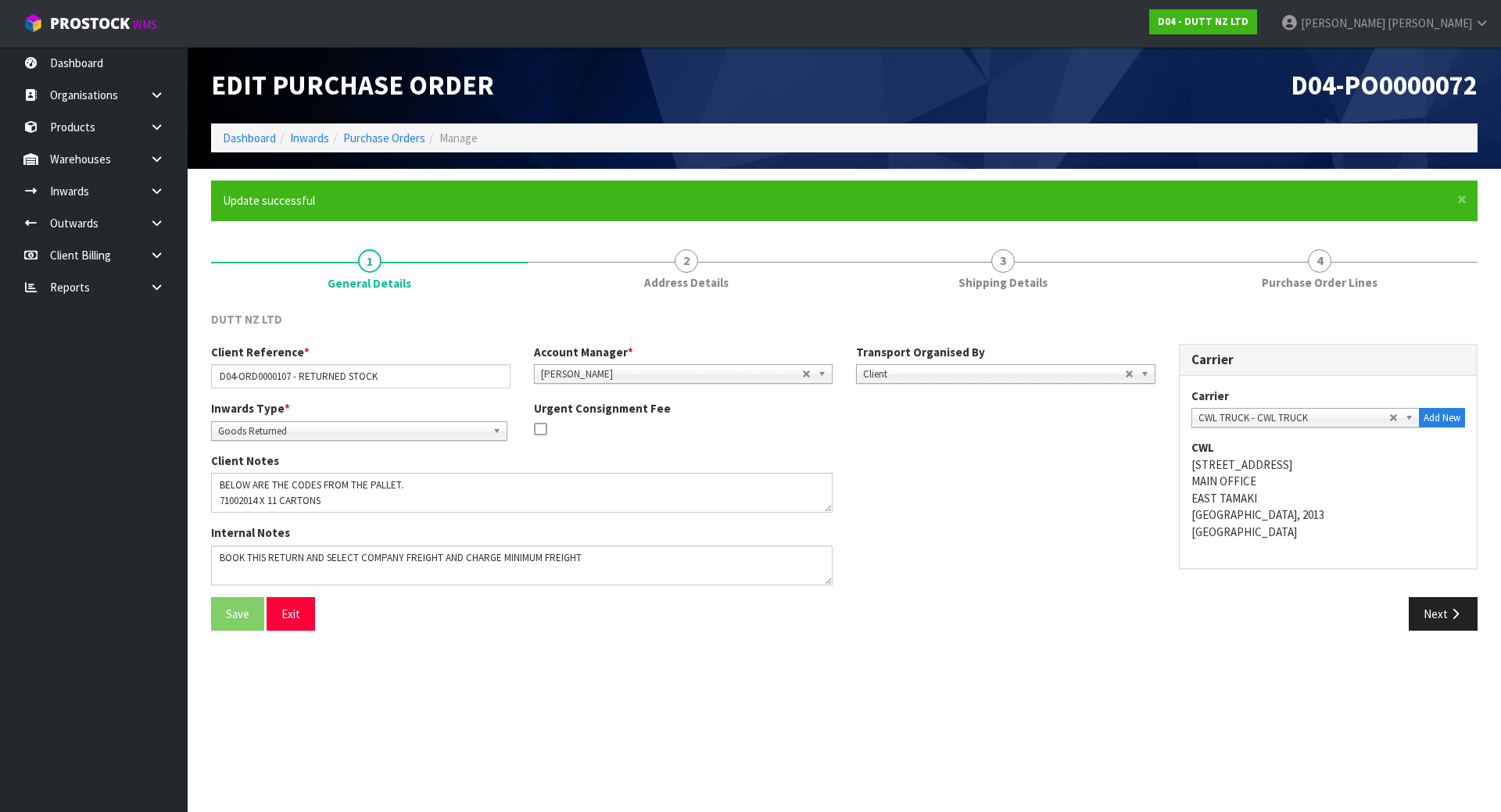
click at [830, 513] on div "Client Notes" at bounding box center [522, 489] width 645 height 72
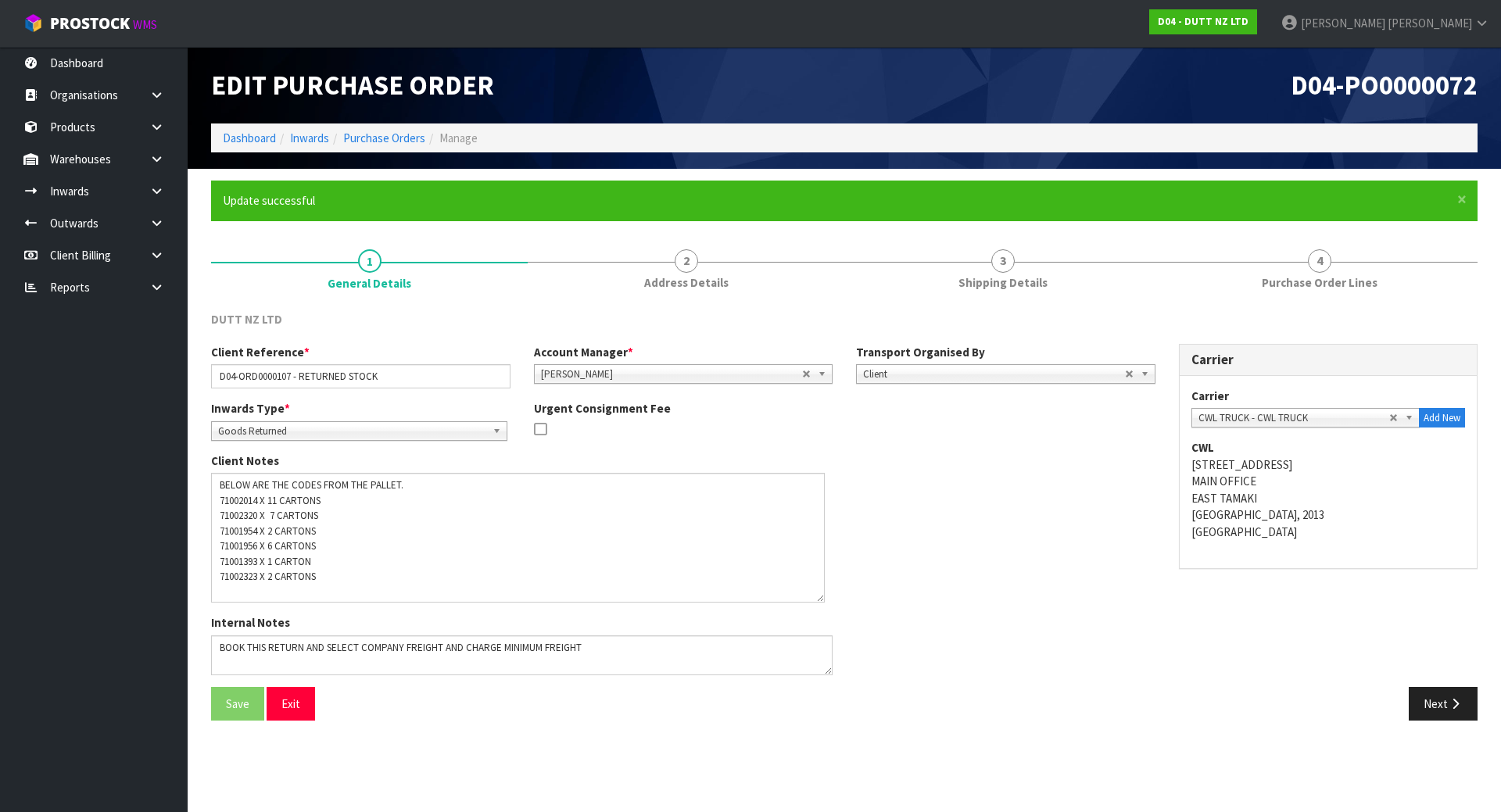
drag, startPoint x: 828, startPoint y: 504, endPoint x: 818, endPoint y: 604, distance: 100.5
click at [818, 603] on textarea at bounding box center [518, 538] width 614 height 130
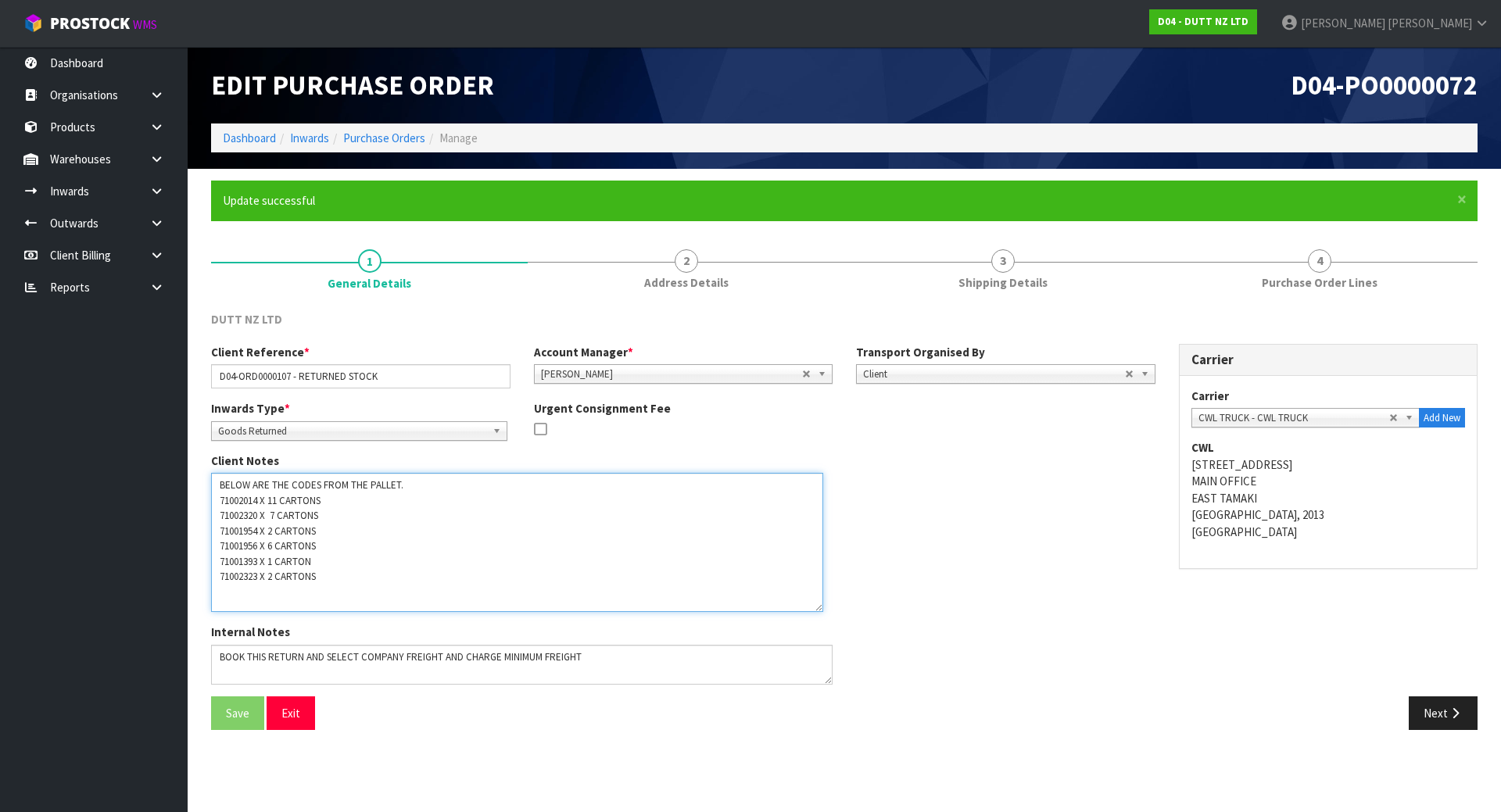
drag, startPoint x: 220, startPoint y: 534, endPoint x: 260, endPoint y: 536, distance: 40.0
click at [260, 536] on textarea at bounding box center [517, 543] width 612 height 139
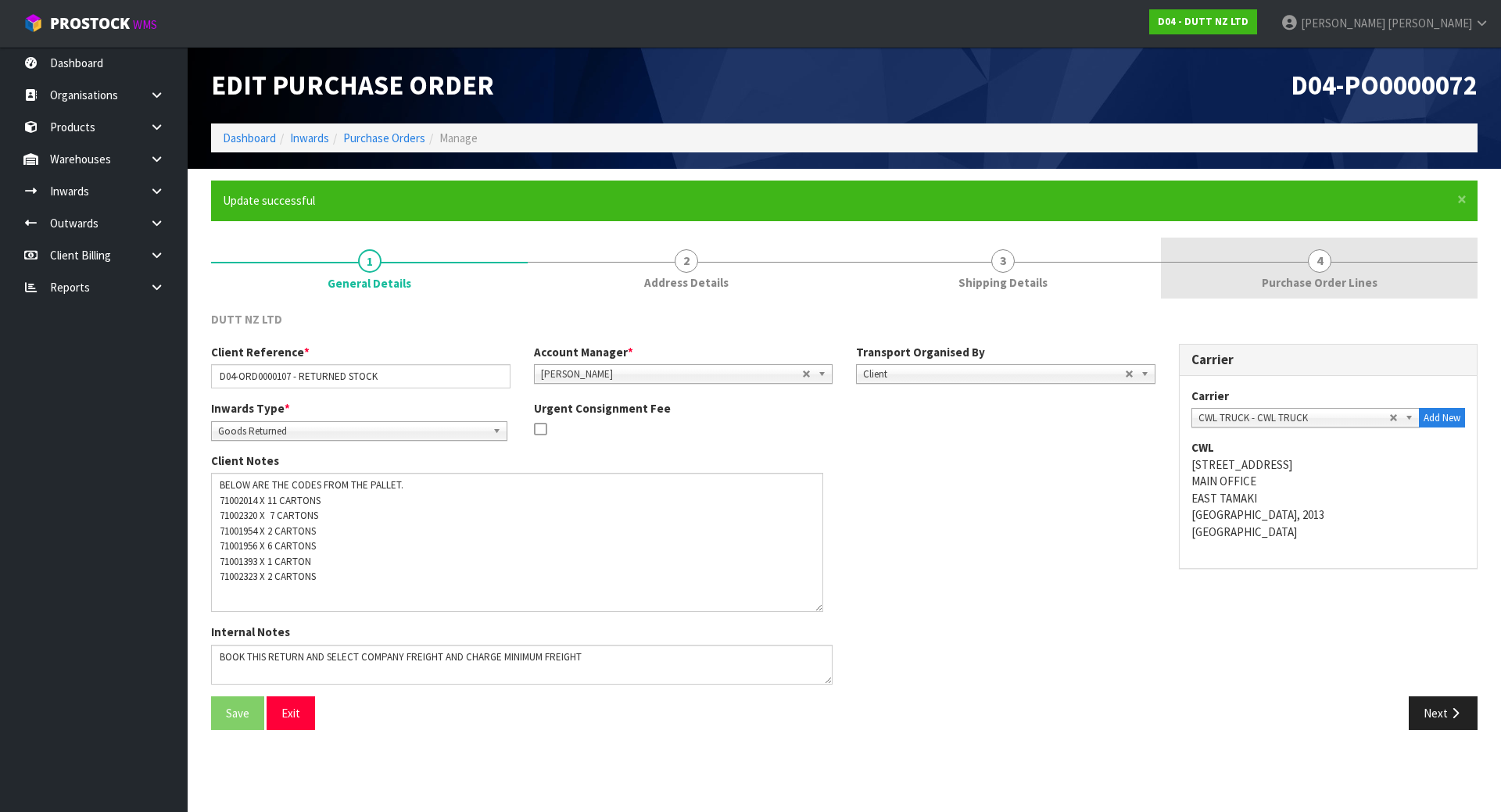
click at [1233, 253] on link "4 Purchase Order Lines" at bounding box center [1319, 269] width 317 height 62
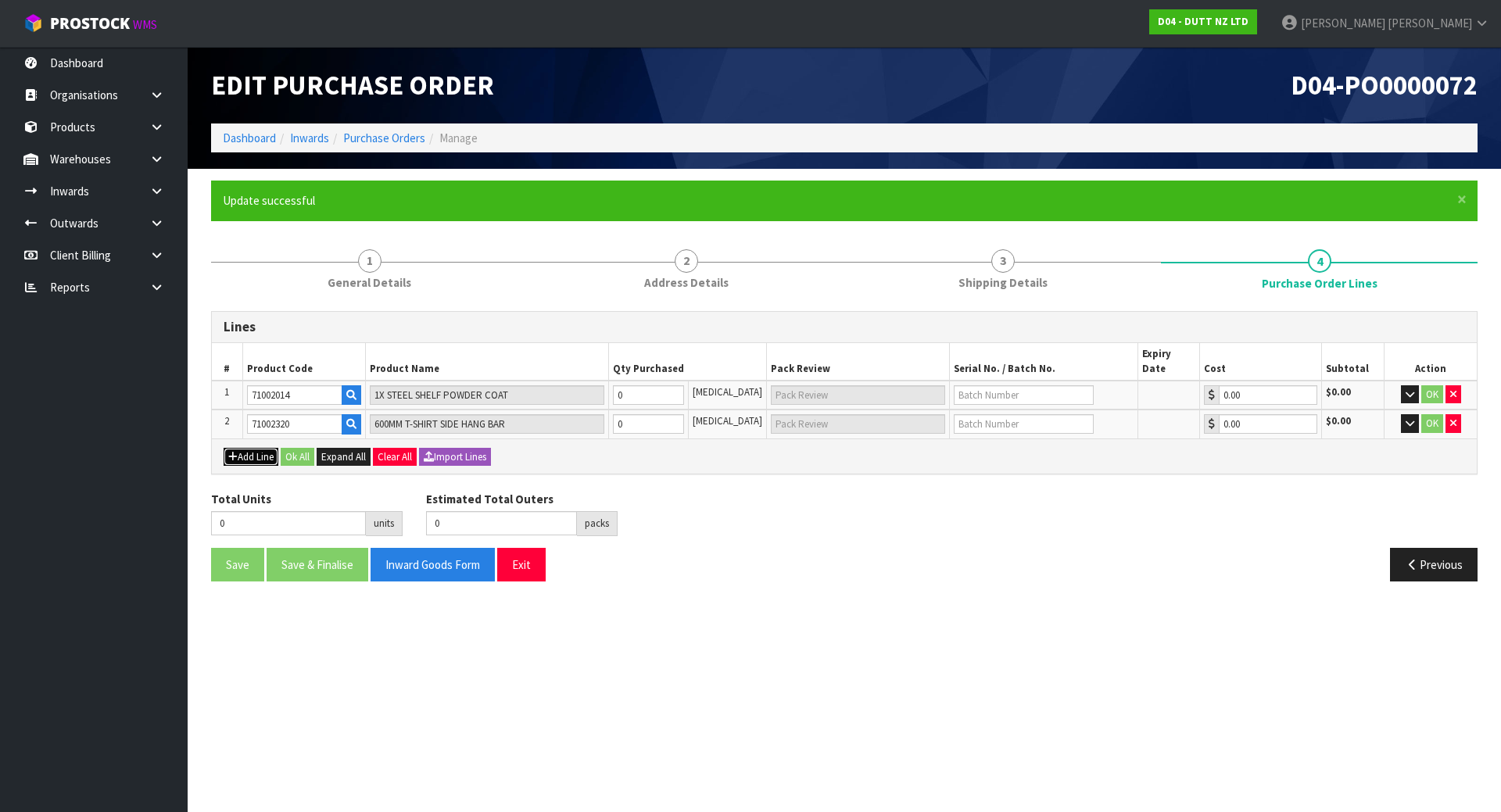
click at [249, 448] on button "Add Line" at bounding box center [251, 457] width 55 height 19
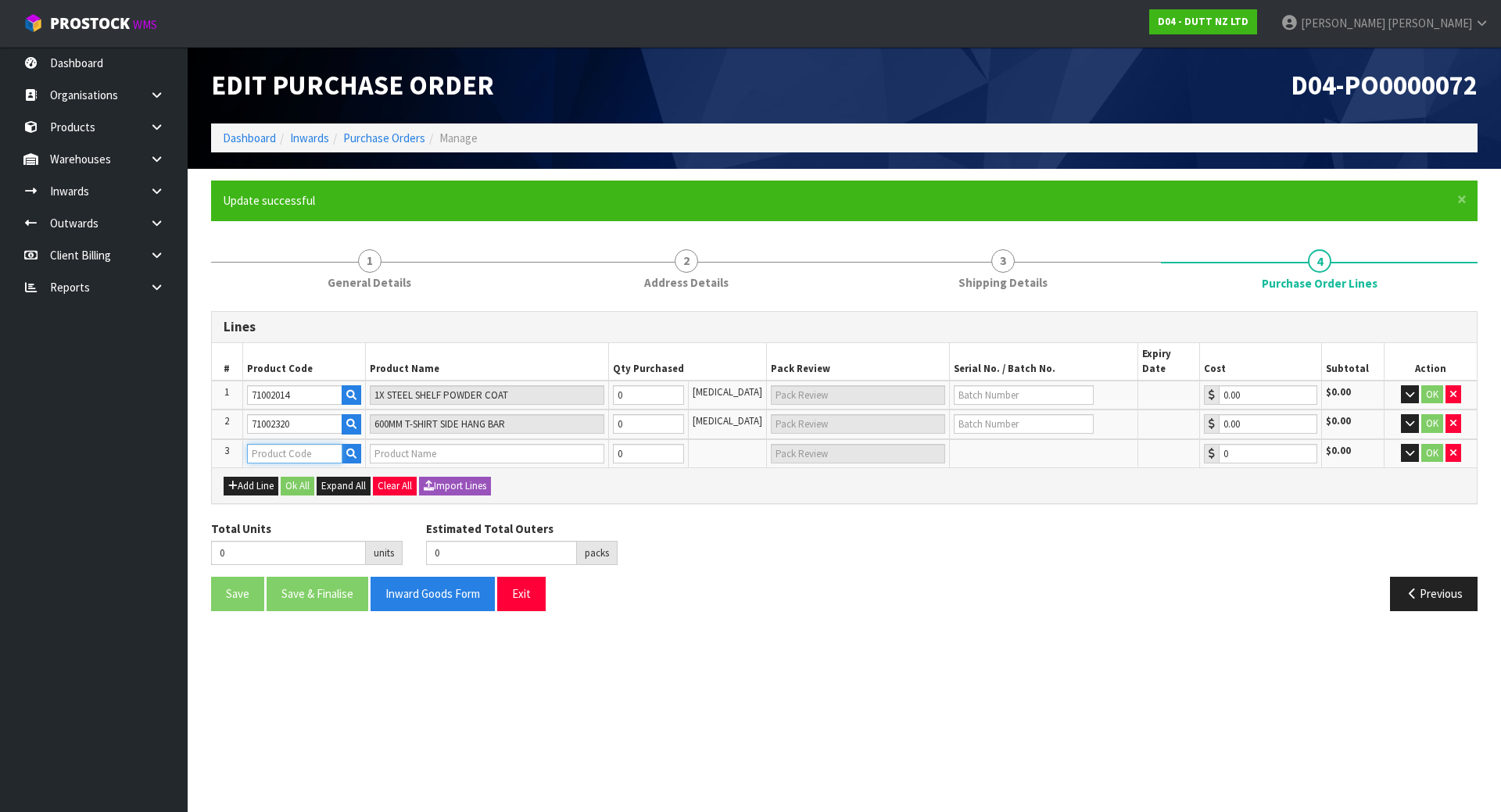
click at [263, 444] on input "text" at bounding box center [294, 453] width 95 height 19
paste input "71001954"
type input "71001954"
type input "BLACK METAL POWDER COATING"
type input "0.00"
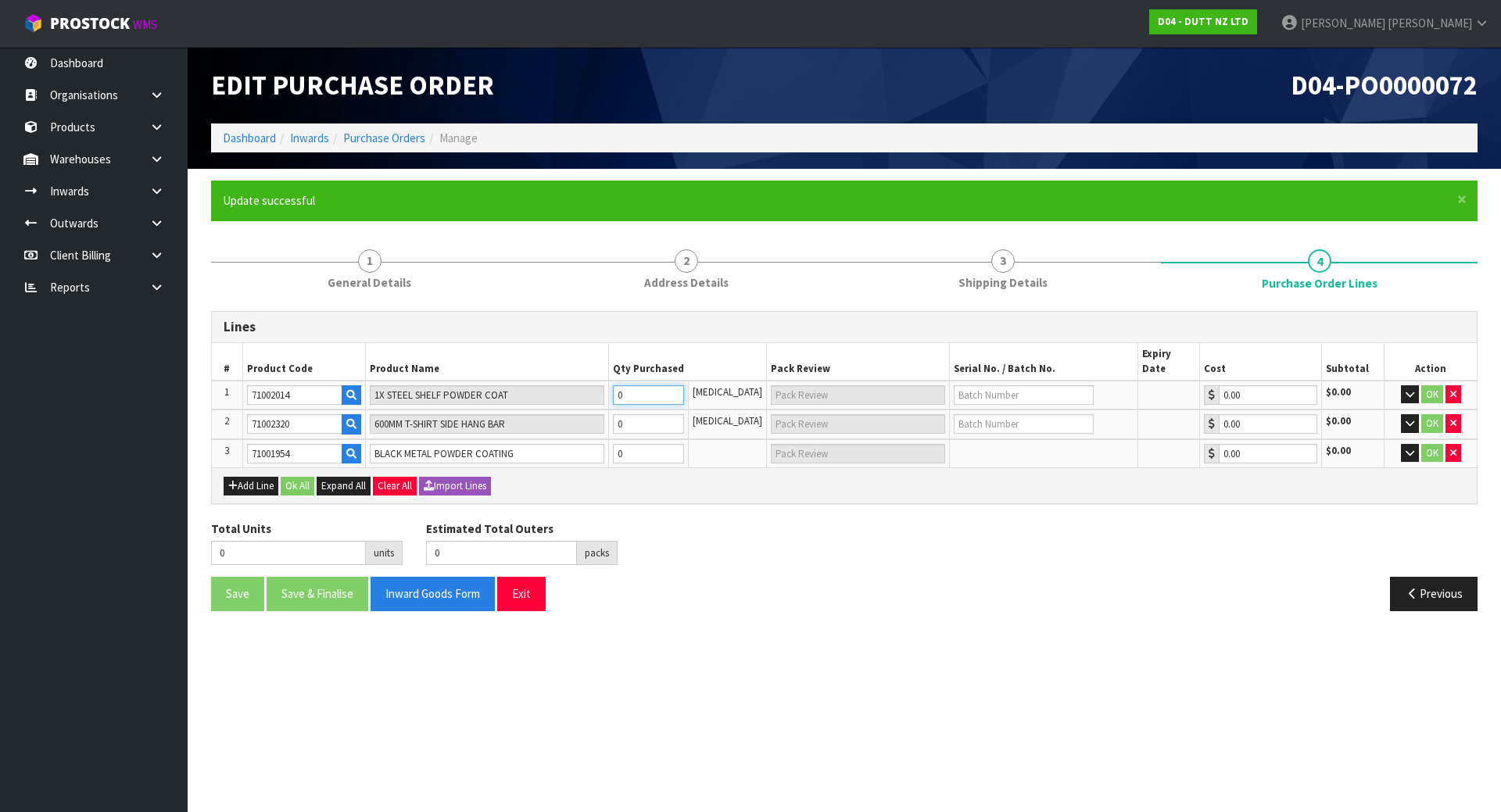
click at [552, 381] on tr "1 71002014 1X STEEL SHELF POWDER COAT 0 PCE 0.00 $0.00 OK" at bounding box center [844, 395] width 1265 height 30
type input "1"
type input "1 [MEDICAL_DATA]"
type input "1"
type input "11"
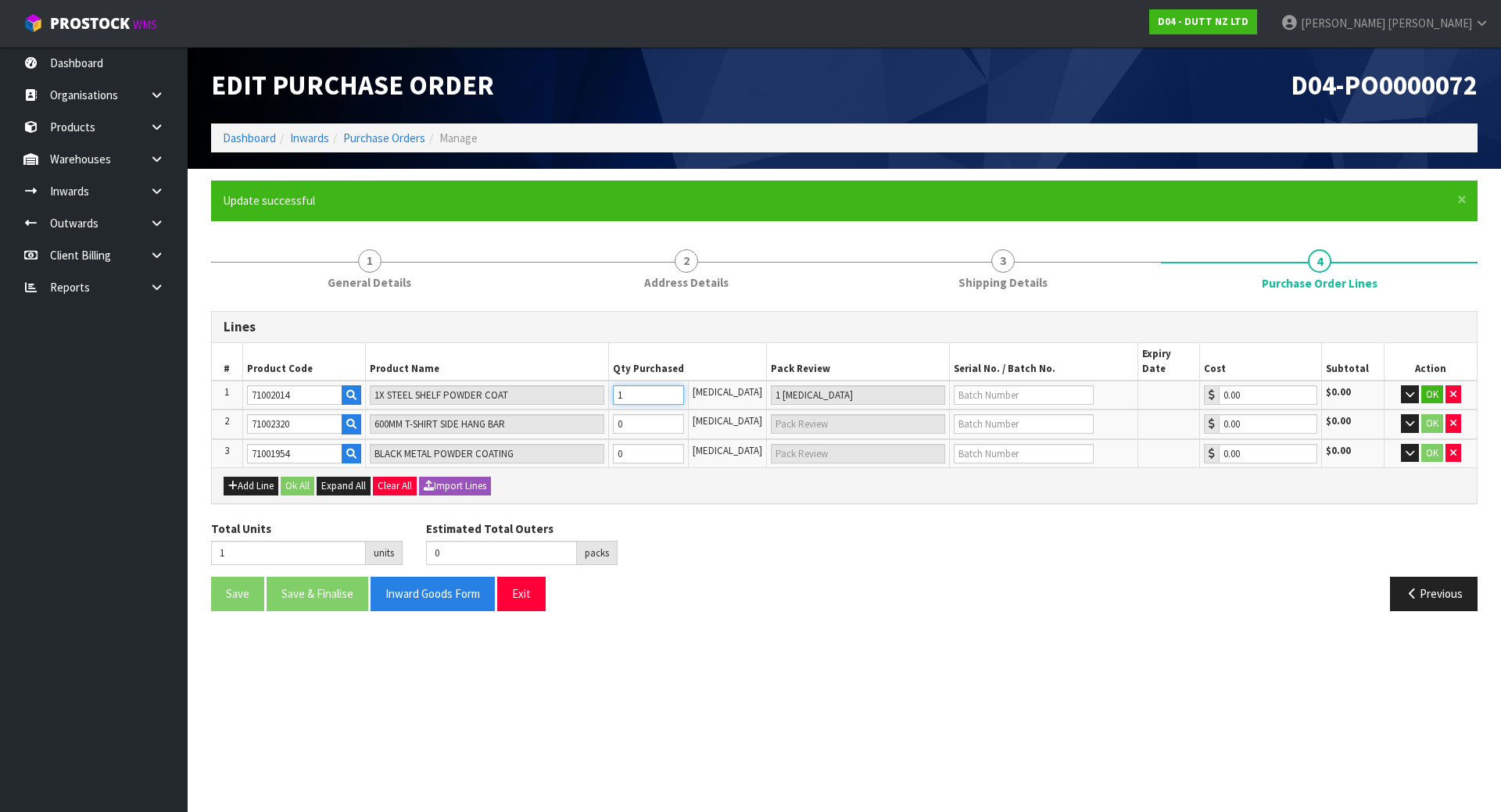
type input "5 CTN + 1 PCE"
type input "11"
type input "5"
type input "11"
click at [482, 415] on tr "2 71002320 600MM T-SHIRT SIDE HANG BAR 0 PCE 0.00 $0.00 OK" at bounding box center [844, 424] width 1265 height 30
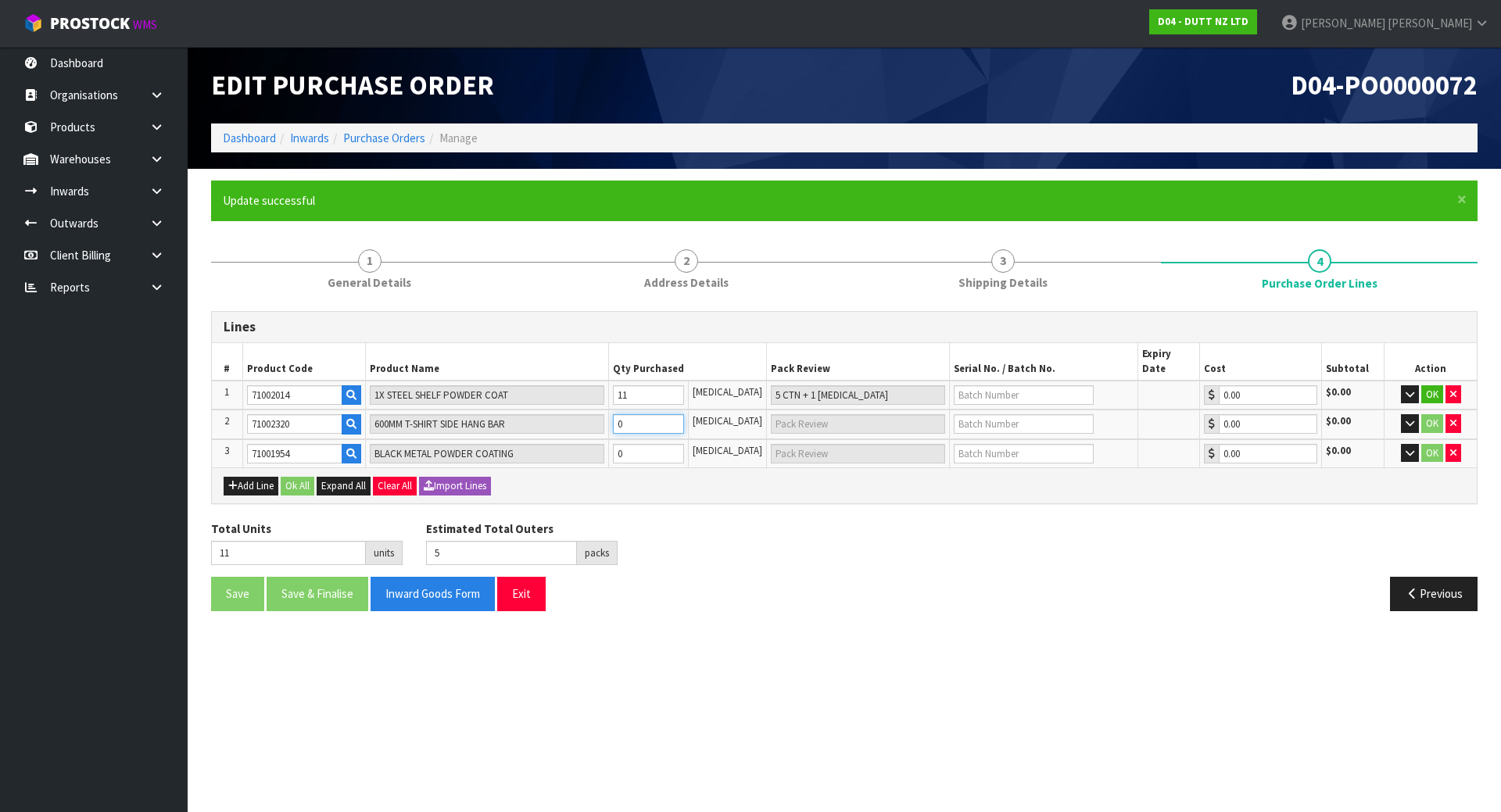
type input "7"
type input "3 CTN + 1 PCE"
type input "18"
type input "8"
type input "7"
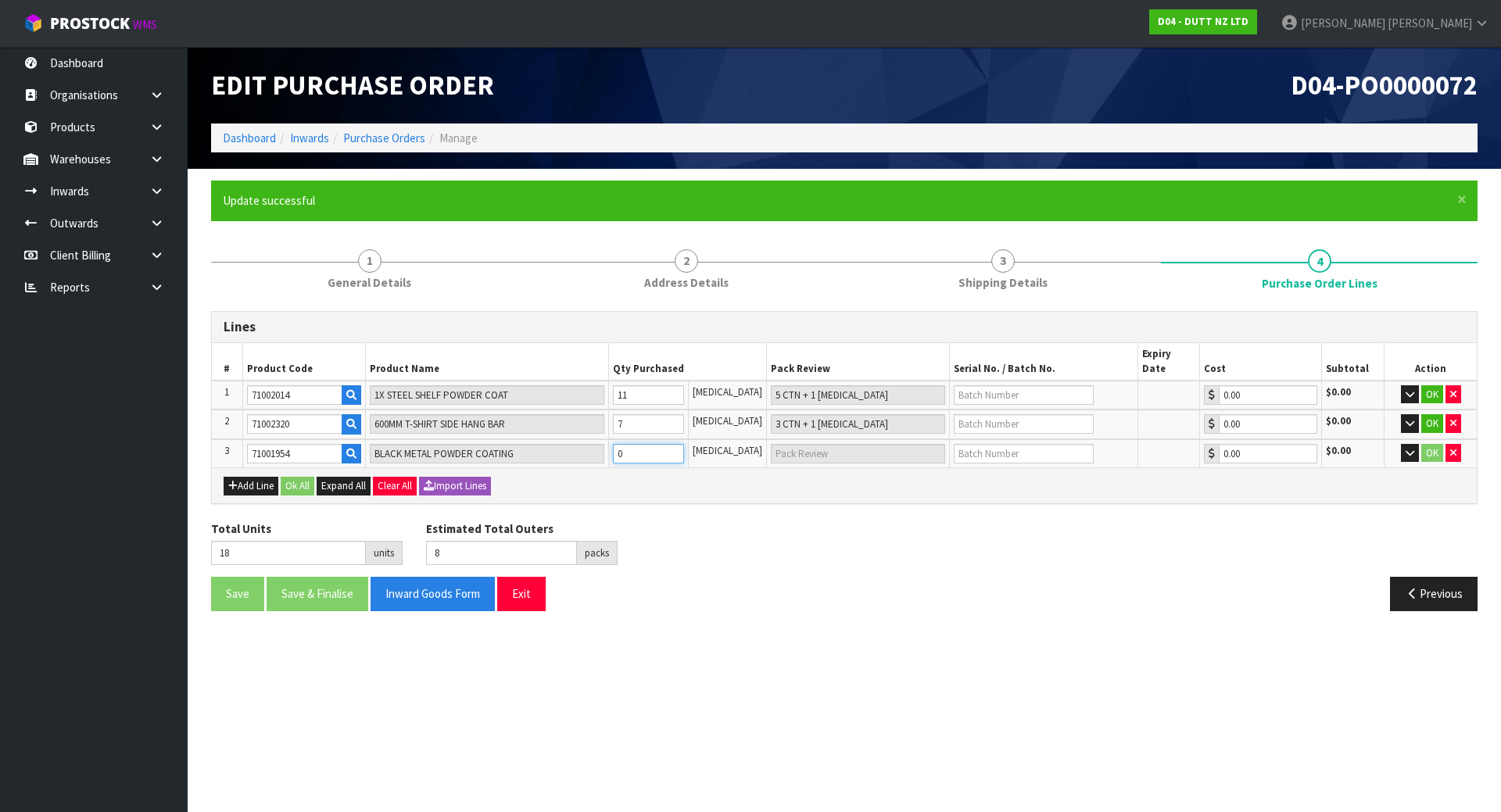
click at [484, 439] on tr "3 71001954 BLACK METAL POWDER COATING 0 PCE 0.00 $0.00 OK" at bounding box center [844, 454] width 1265 height 29
type input "20"
type input "2"
type input "2 PCE"
type input "2"
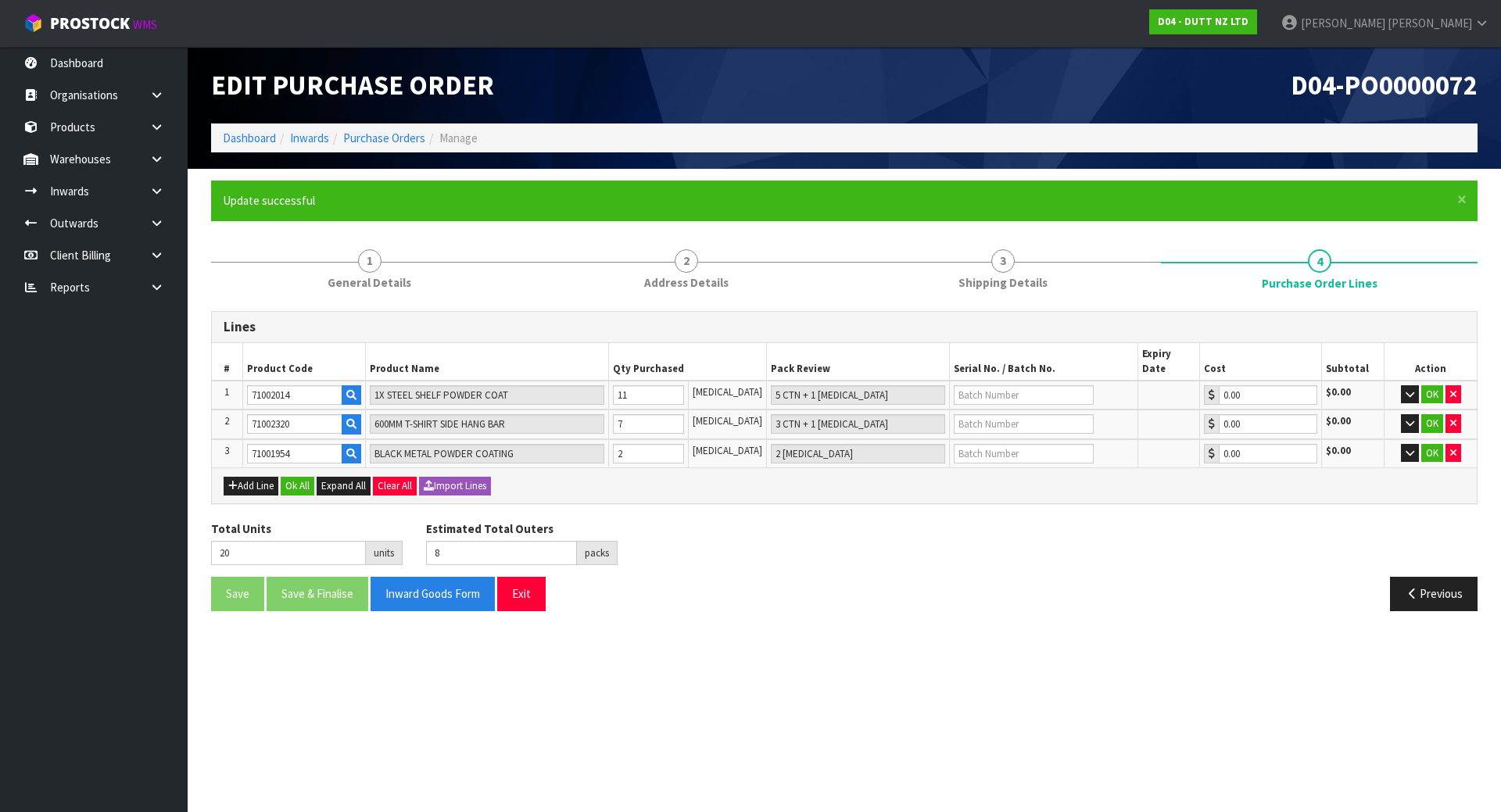
click at [784, 542] on div "Total Units 20 units Estimated Total Outers 8 packs Estimated Total Pallets 0 p…" at bounding box center [844, 549] width 1290 height 57
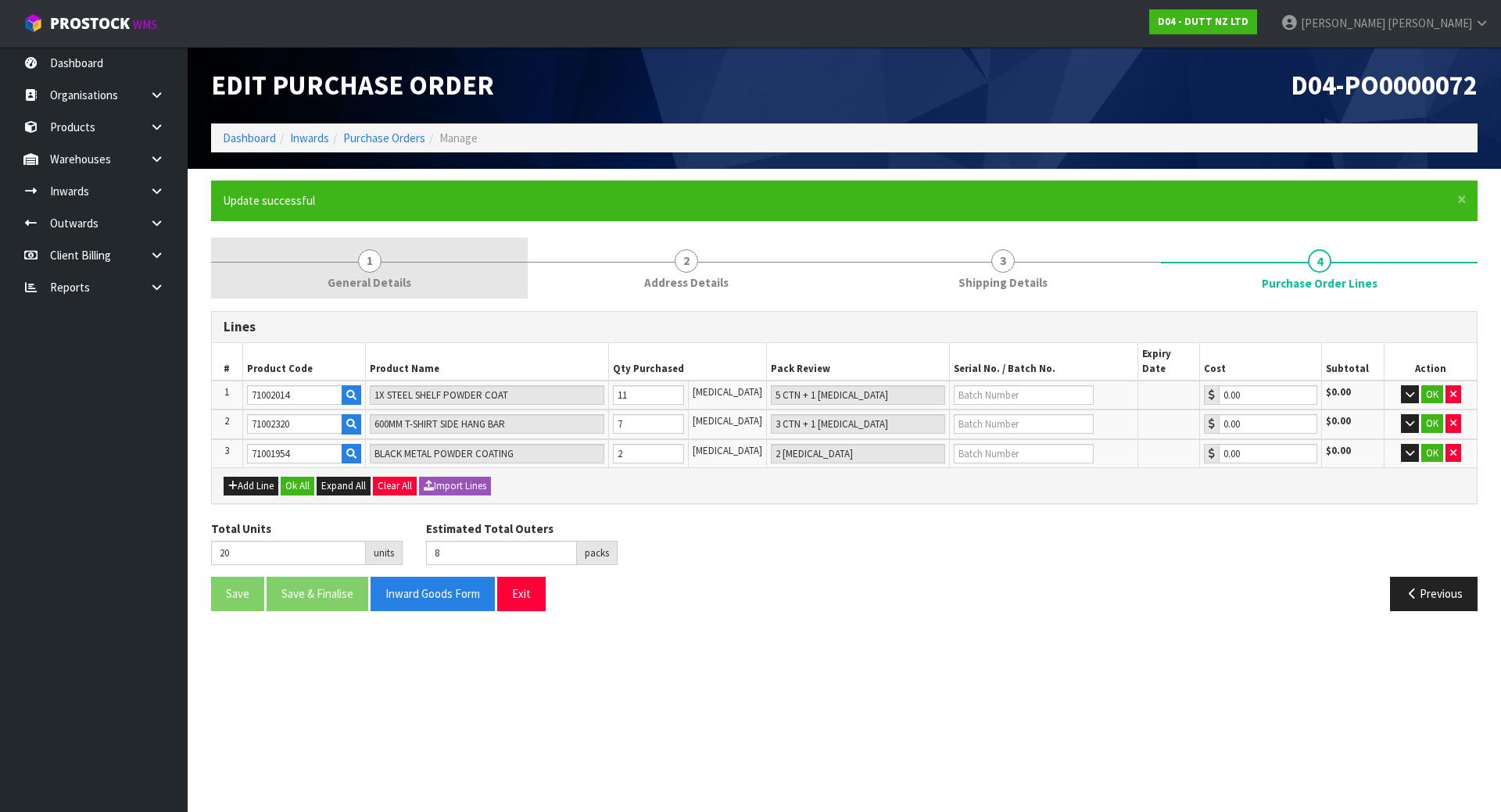
click at [420, 273] on link "1 General Details" at bounding box center [369, 269] width 317 height 62
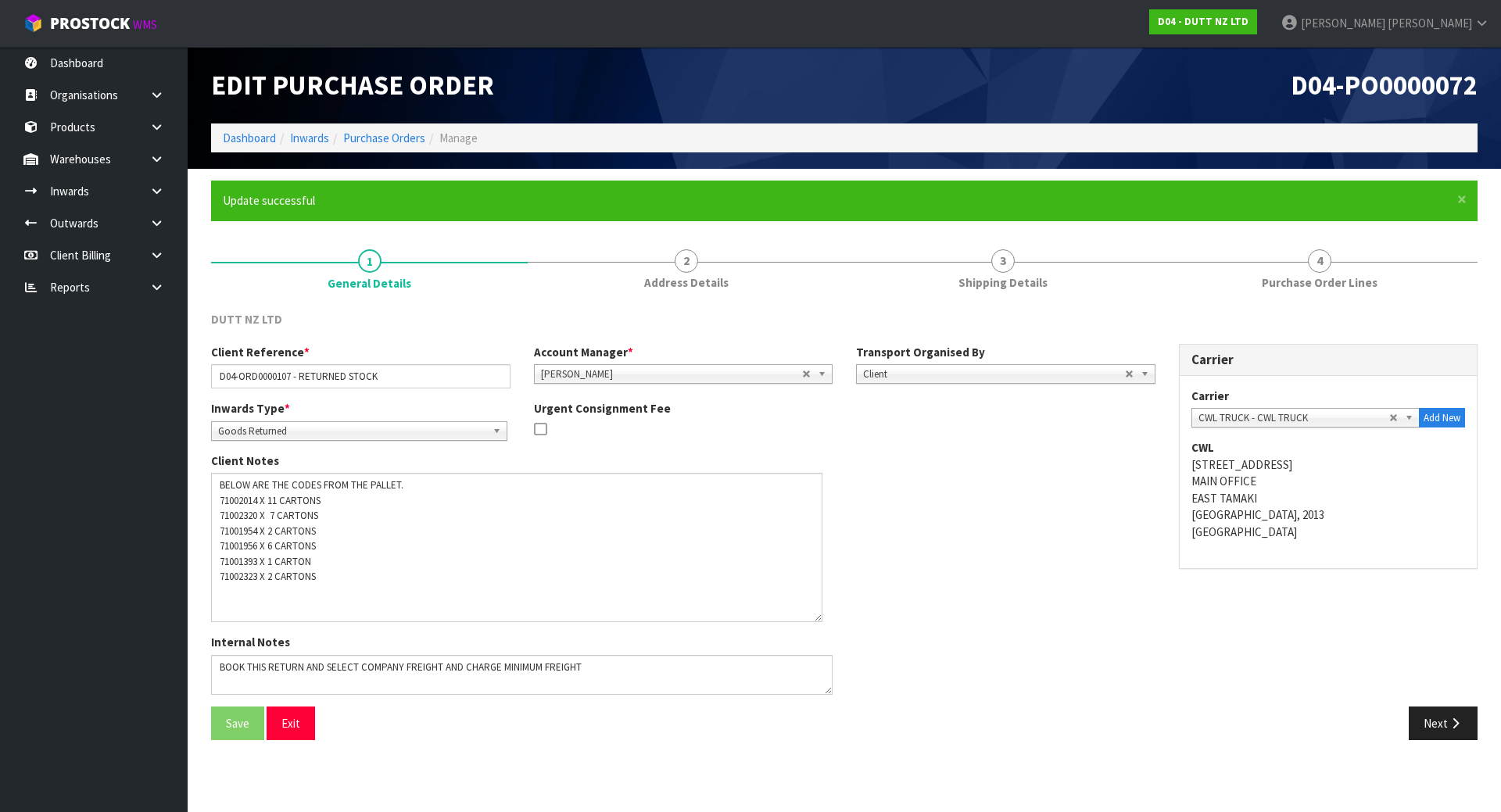
drag, startPoint x: 830, startPoint y: 509, endPoint x: 819, endPoint y: 618, distance: 109.6
click at [819, 618] on textarea at bounding box center [516, 547] width 611 height 149
drag, startPoint x: 218, startPoint y: 547, endPoint x: 259, endPoint y: 543, distance: 41.2
click at [259, 543] on textarea at bounding box center [516, 547] width 611 height 149
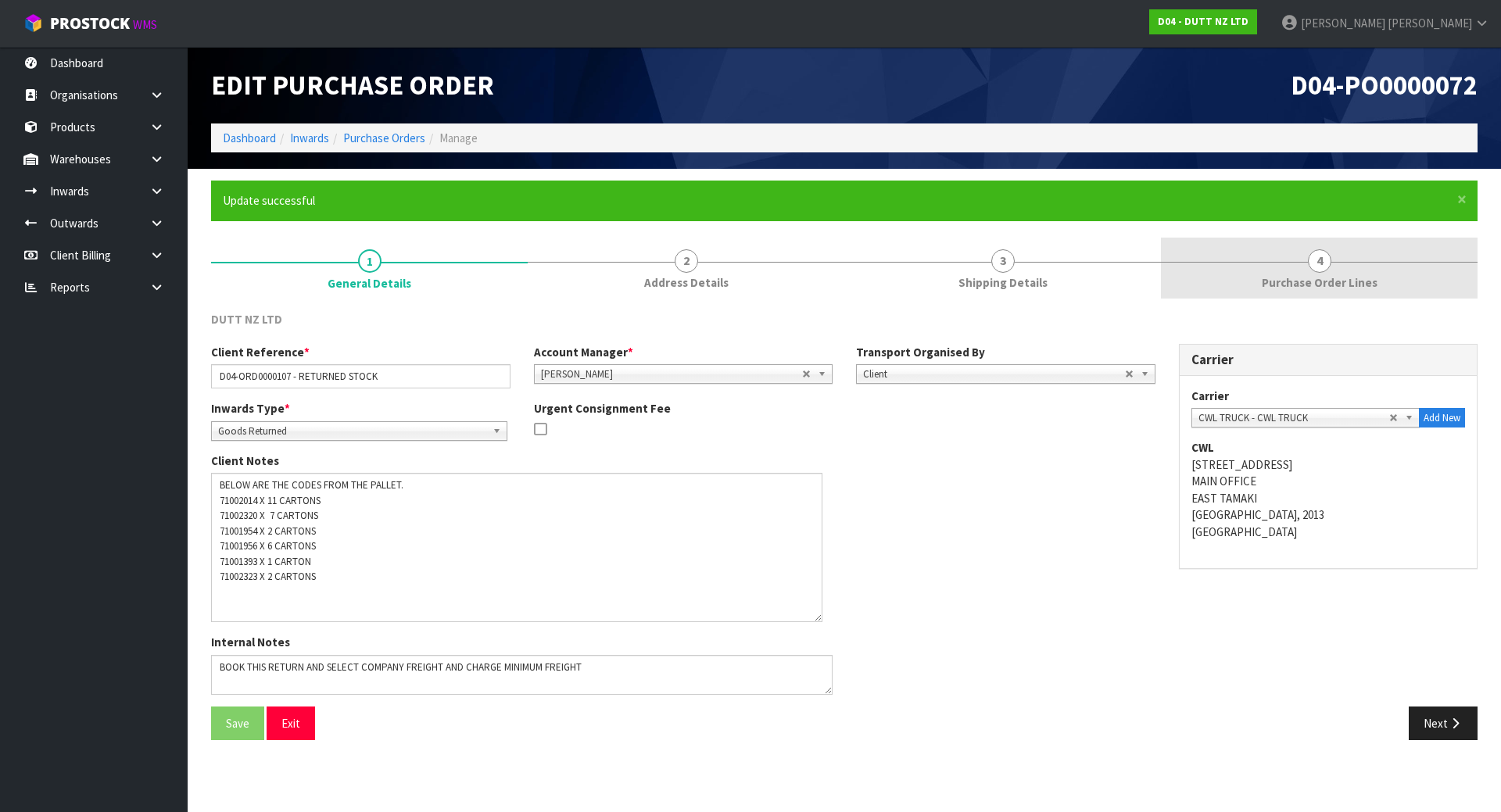
click at [1250, 254] on link "4 Purchase Order Lines" at bounding box center [1319, 269] width 317 height 62
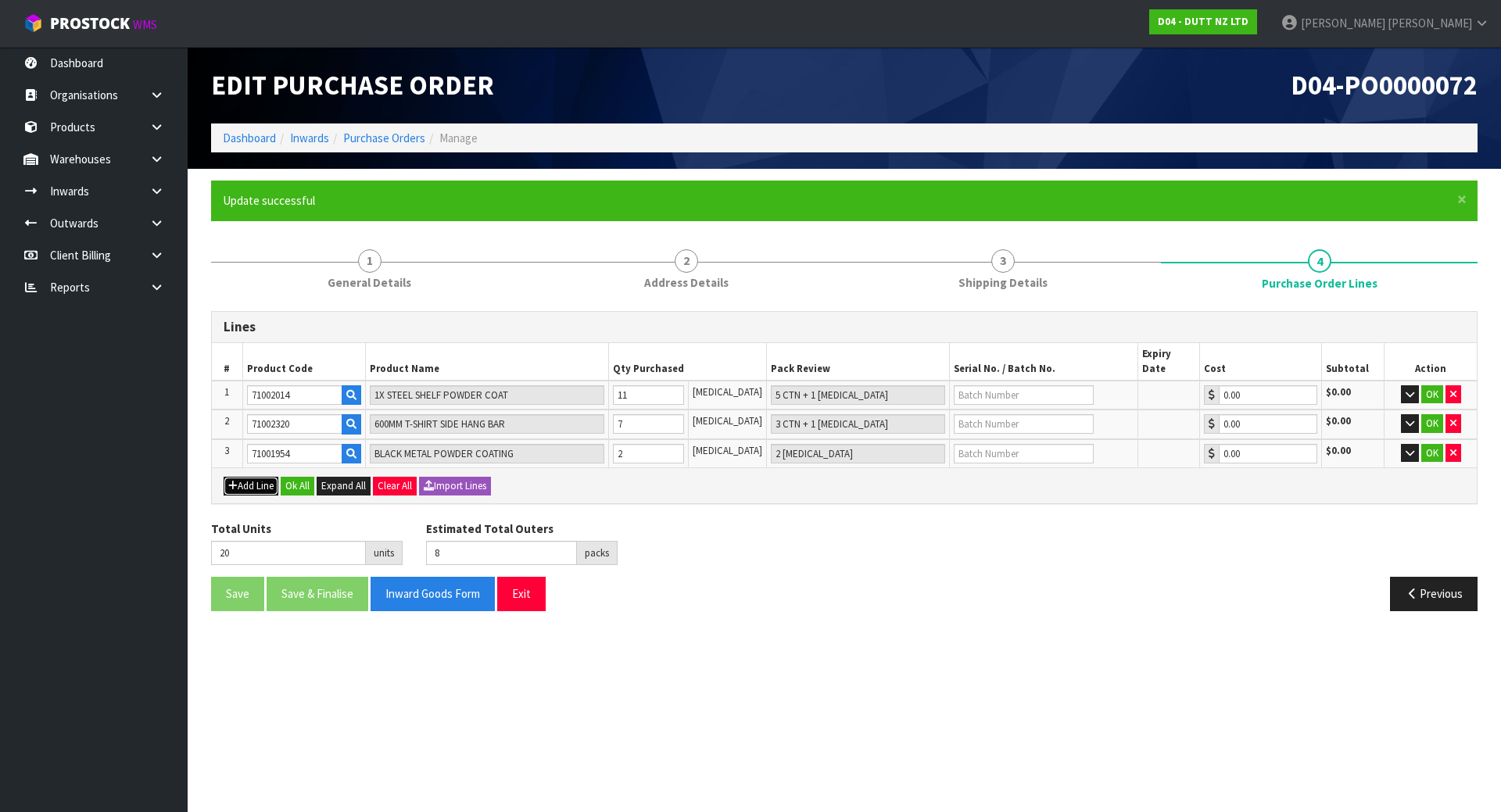
click at [236, 480] on icon "button" at bounding box center [233, 485] width 9 height 10
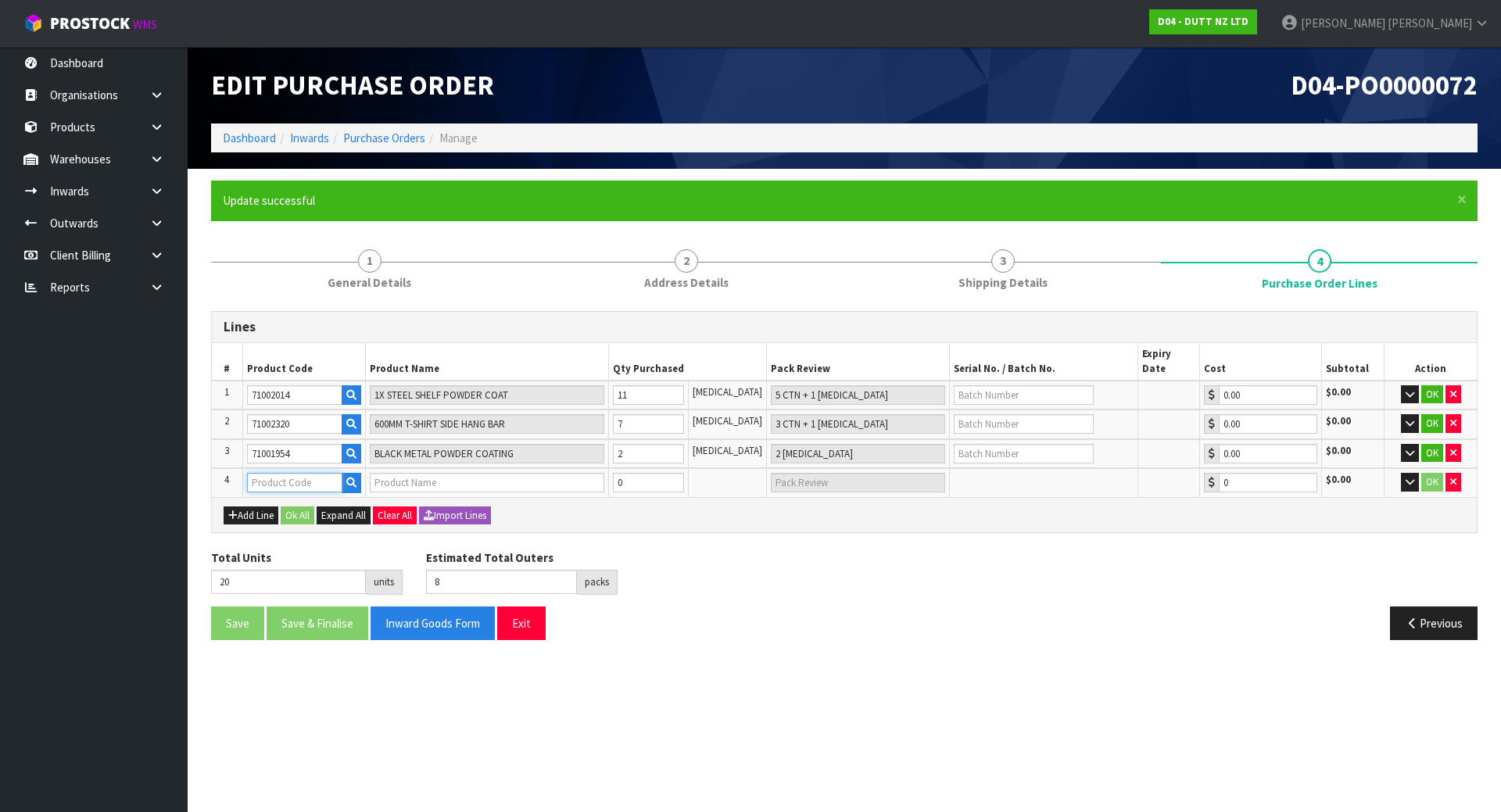
click at [279, 473] on input "text" at bounding box center [294, 482] width 95 height 19
paste input "71001956"
type input "71001956"
type input "BLACK METAL POWDER COATING"
type input "0.00"
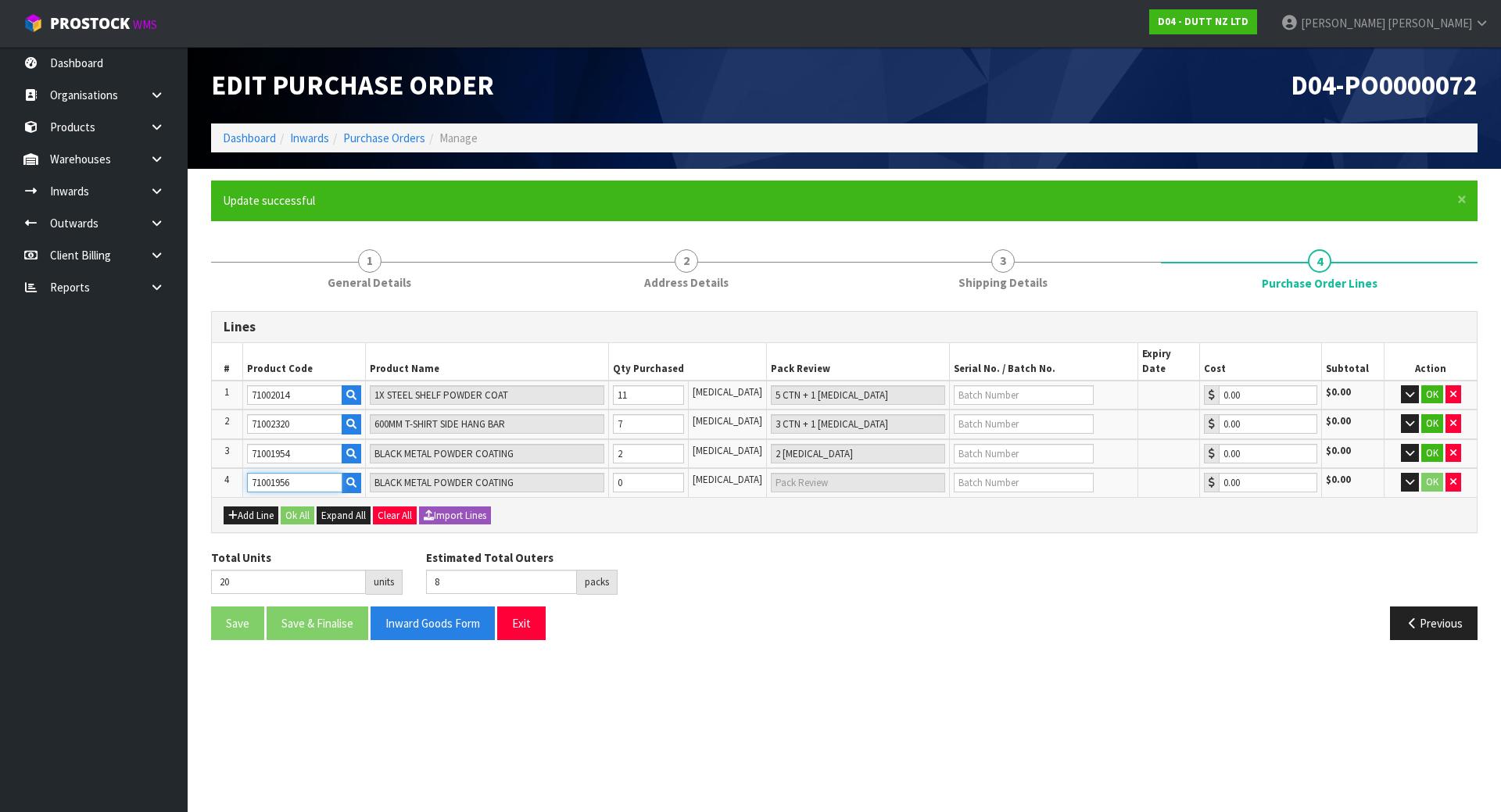
type input "71001956"
click at [674, 521] on div "Lines # Product Code Product Name Qty Purchased Pack Review Serial No. / Batch …" at bounding box center [844, 481] width 1267 height 341
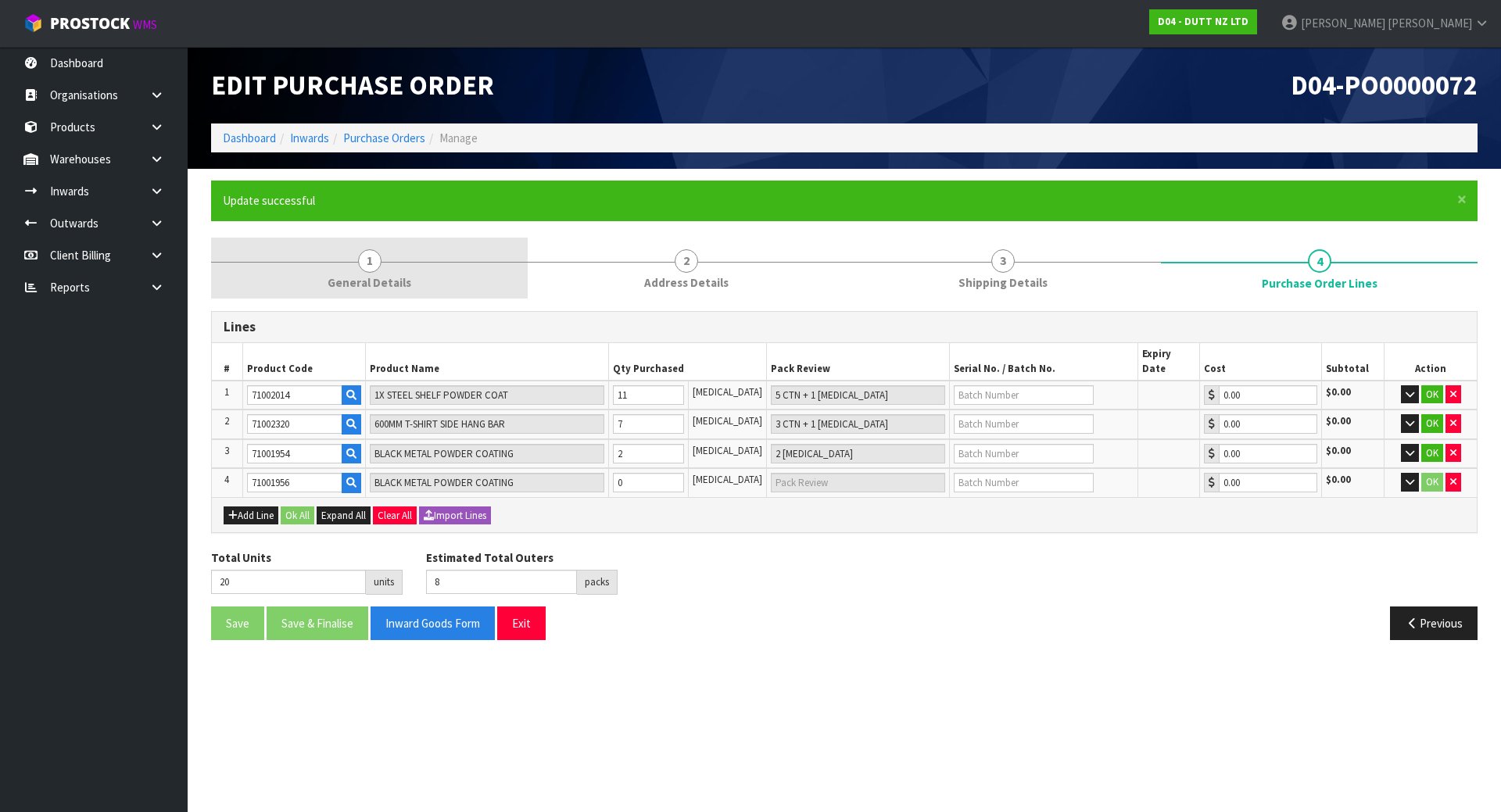
click at [446, 274] on link "1 General Details" at bounding box center [369, 269] width 317 height 62
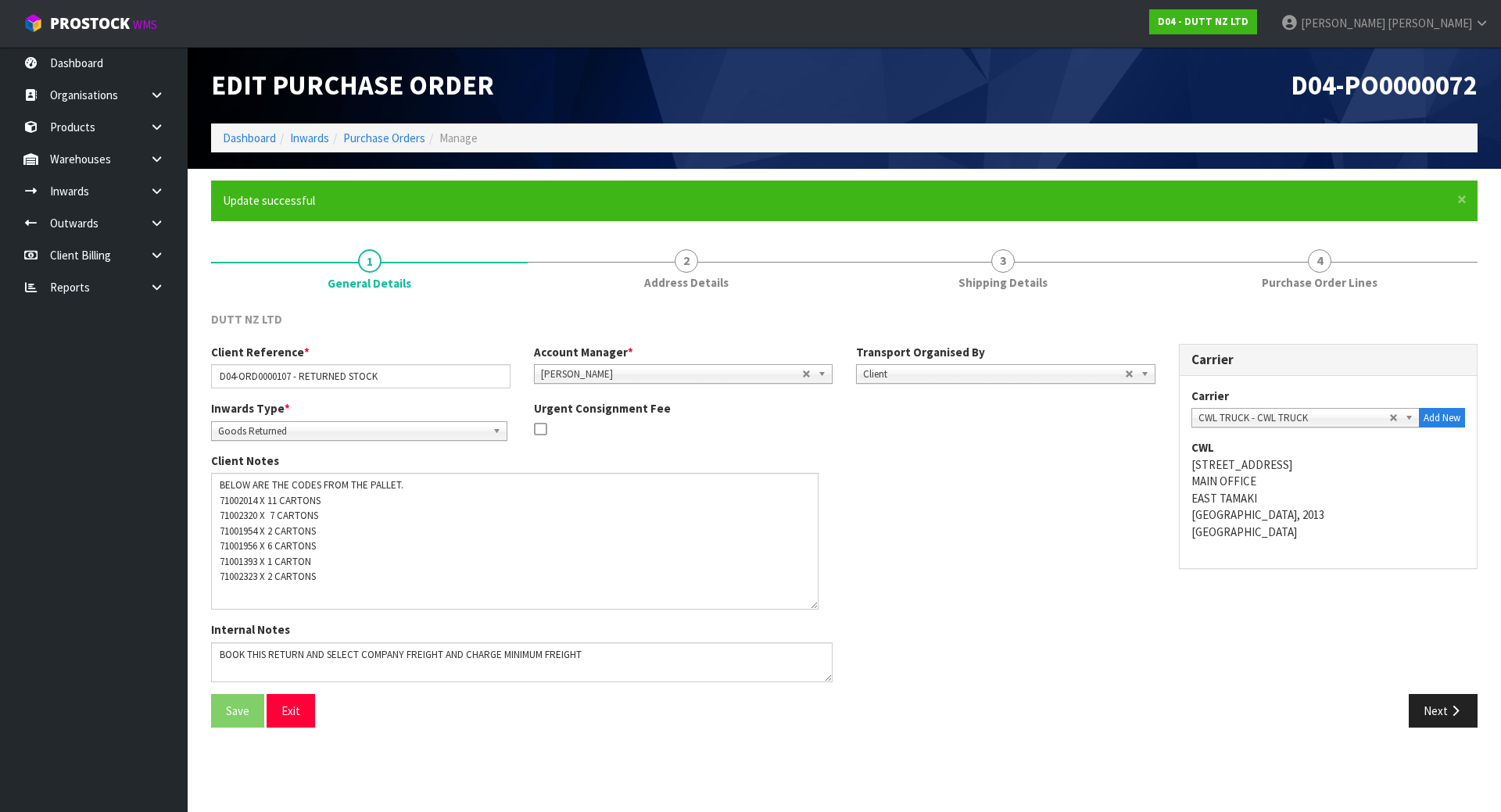
drag, startPoint x: 825, startPoint y: 507, endPoint x: 811, endPoint y: 604, distance: 98.0
click at [811, 604] on textarea at bounding box center [514, 542] width 608 height 137
drag, startPoint x: 216, startPoint y: 567, endPoint x: 259, endPoint y: 563, distance: 43.2
click at [259, 563] on textarea at bounding box center [514, 542] width 608 height 137
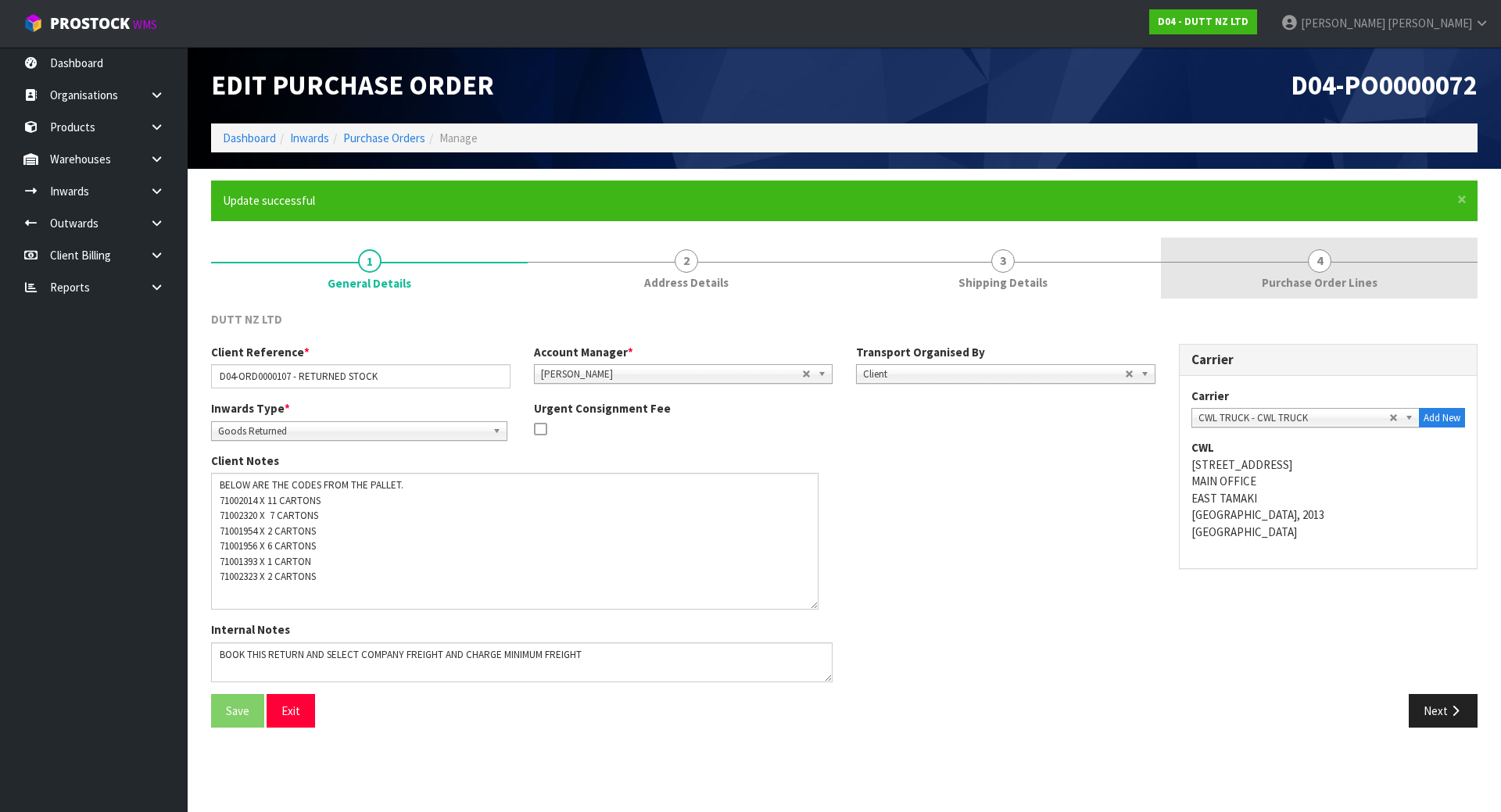
click at [1280, 269] on link "4 Purchase Order Lines" at bounding box center [1319, 269] width 317 height 62
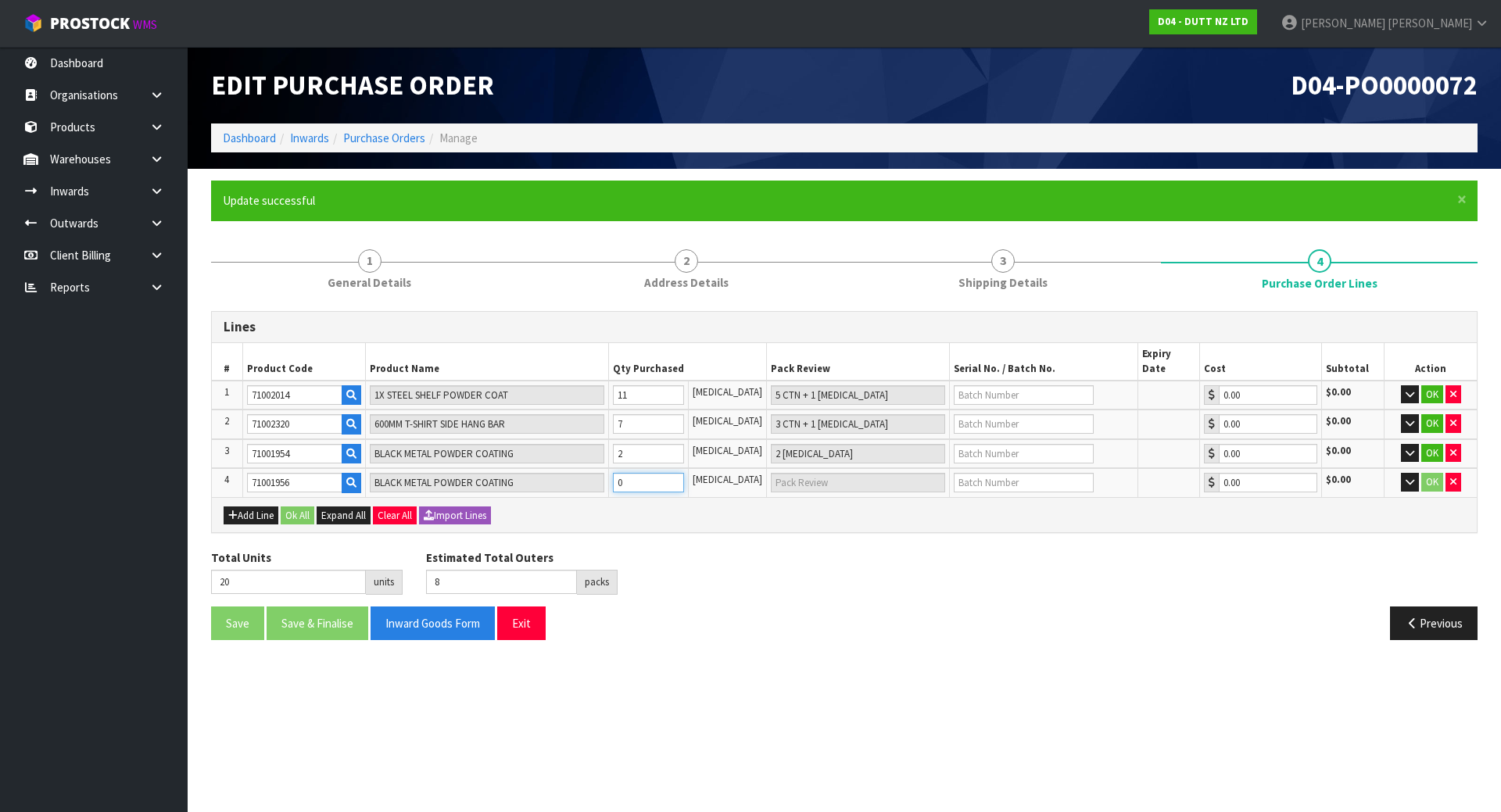
click at [585, 469] on tr "4 71001956 BLACK METAL POWDER COATING 0 PCE 0.00 $0.00 OK" at bounding box center [844, 483] width 1265 height 29
type input "6"
type input "3 CTN"
type input "26"
type input "11"
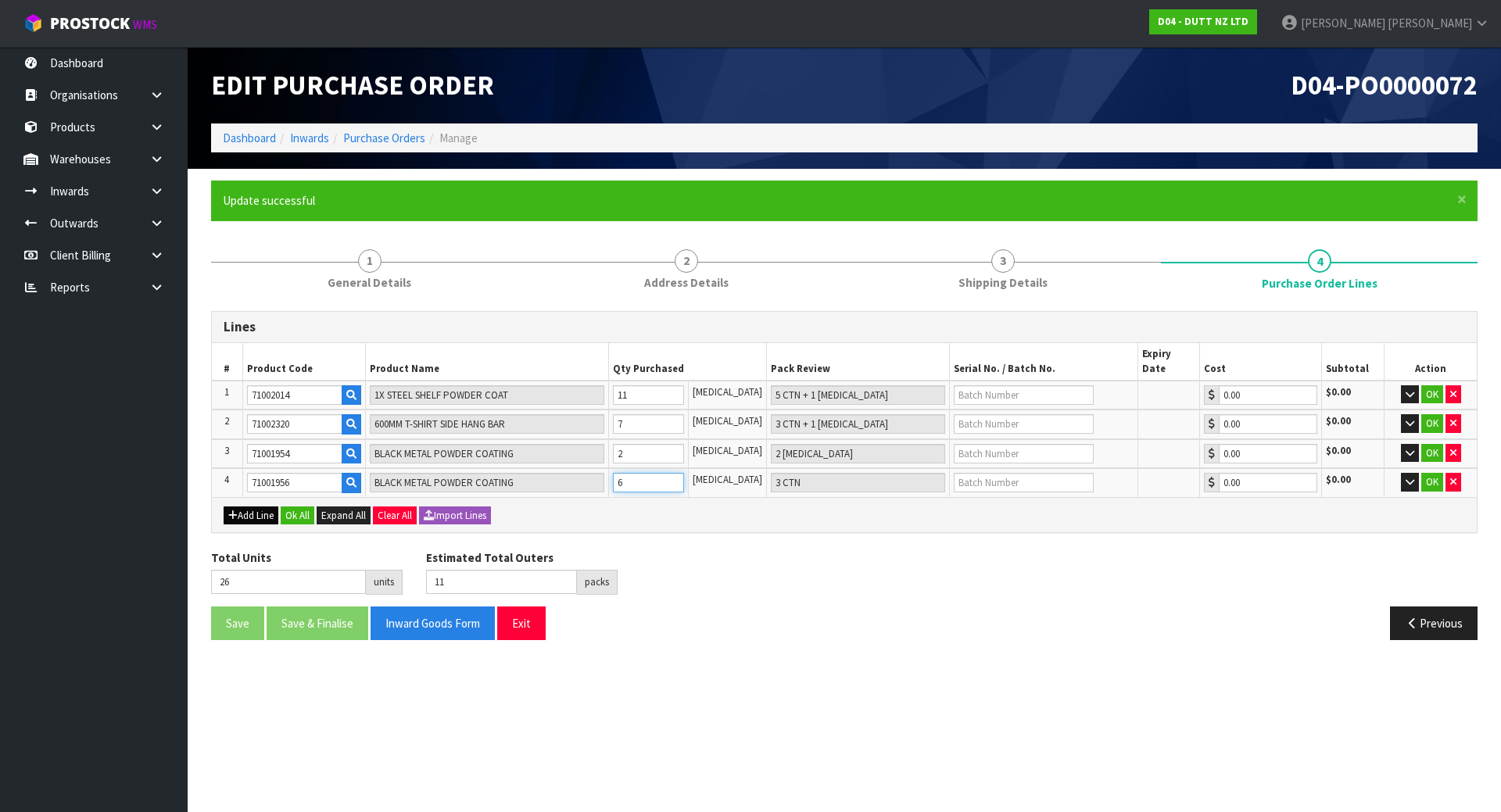
type input "6"
click at [267, 507] on button "Add Line" at bounding box center [251, 516] width 55 height 19
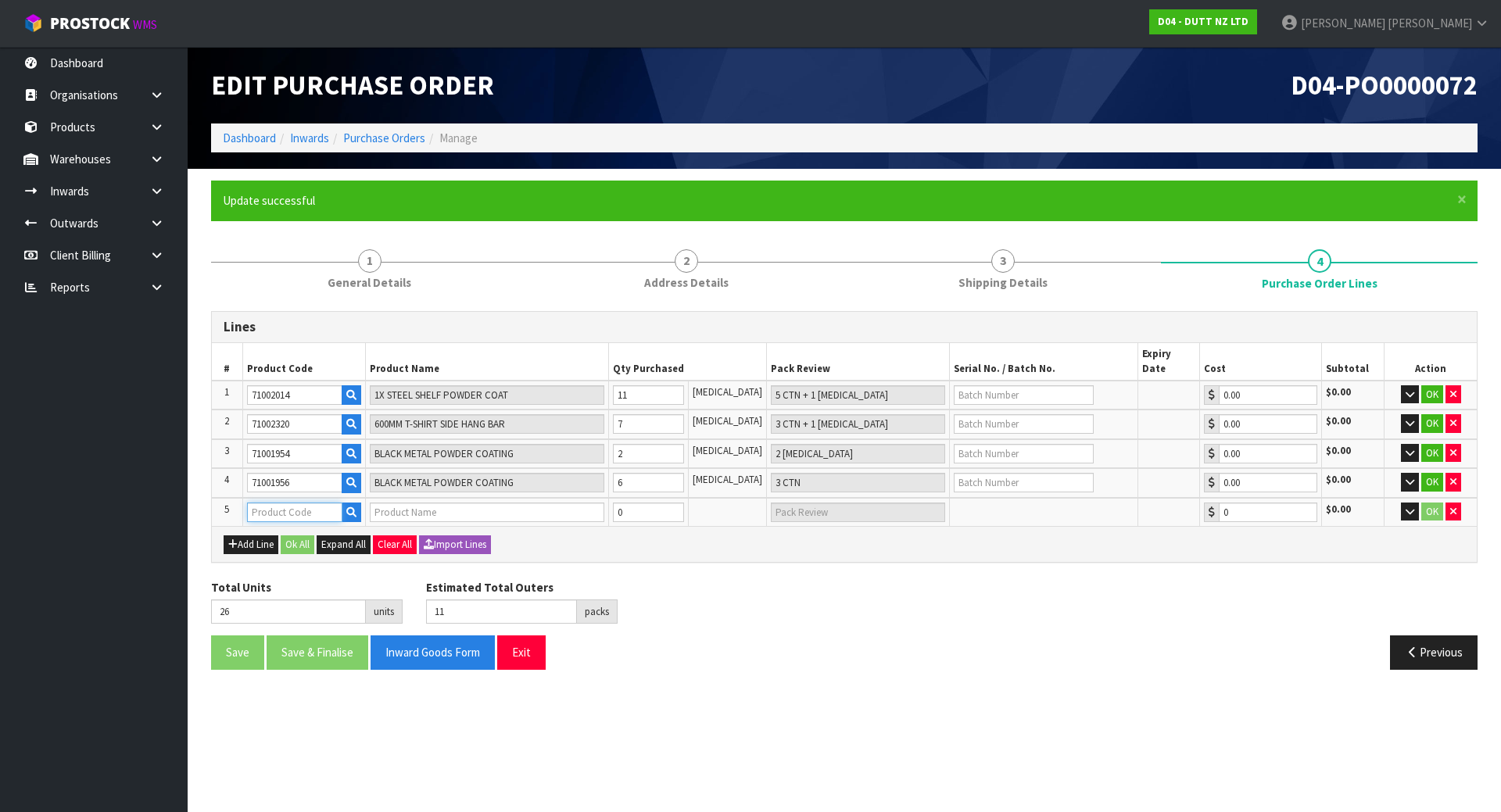
click at [277, 502] on input "text" at bounding box center [294, 511] width 95 height 19
paste input "71001393"
type input "71001393"
type input "BLACK METAL POWDER COATING"
type input "0.00"
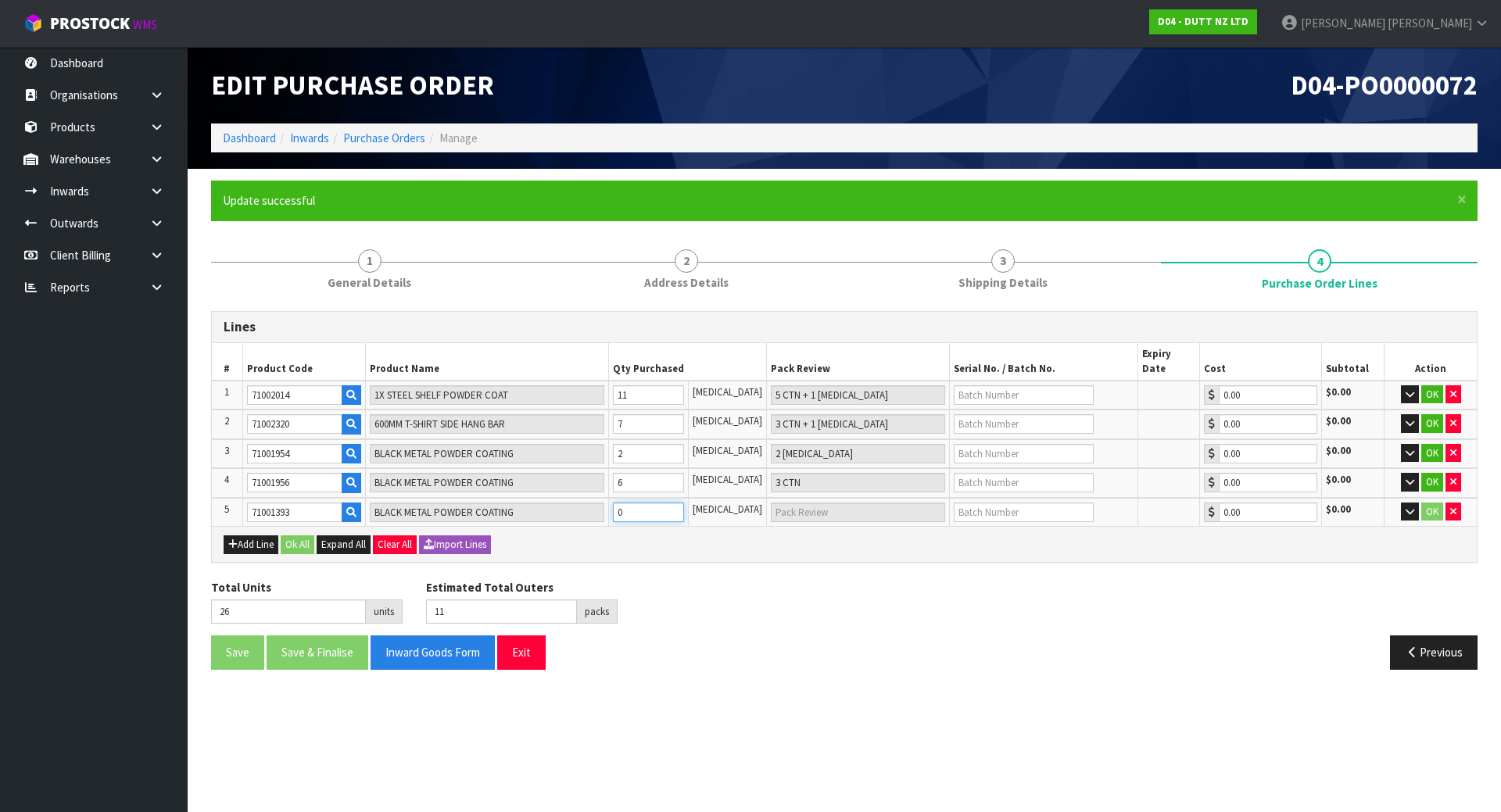
click at [654, 502] on input "0" at bounding box center [649, 511] width 71 height 19
click at [585, 502] on tr "5 71001393 BLACK METAL POWDER COATING 0 PCE 0.00 $0.00 OK" at bounding box center [844, 512] width 1265 height 29
type input "27"
type input "1"
type input "1 [MEDICAL_DATA]"
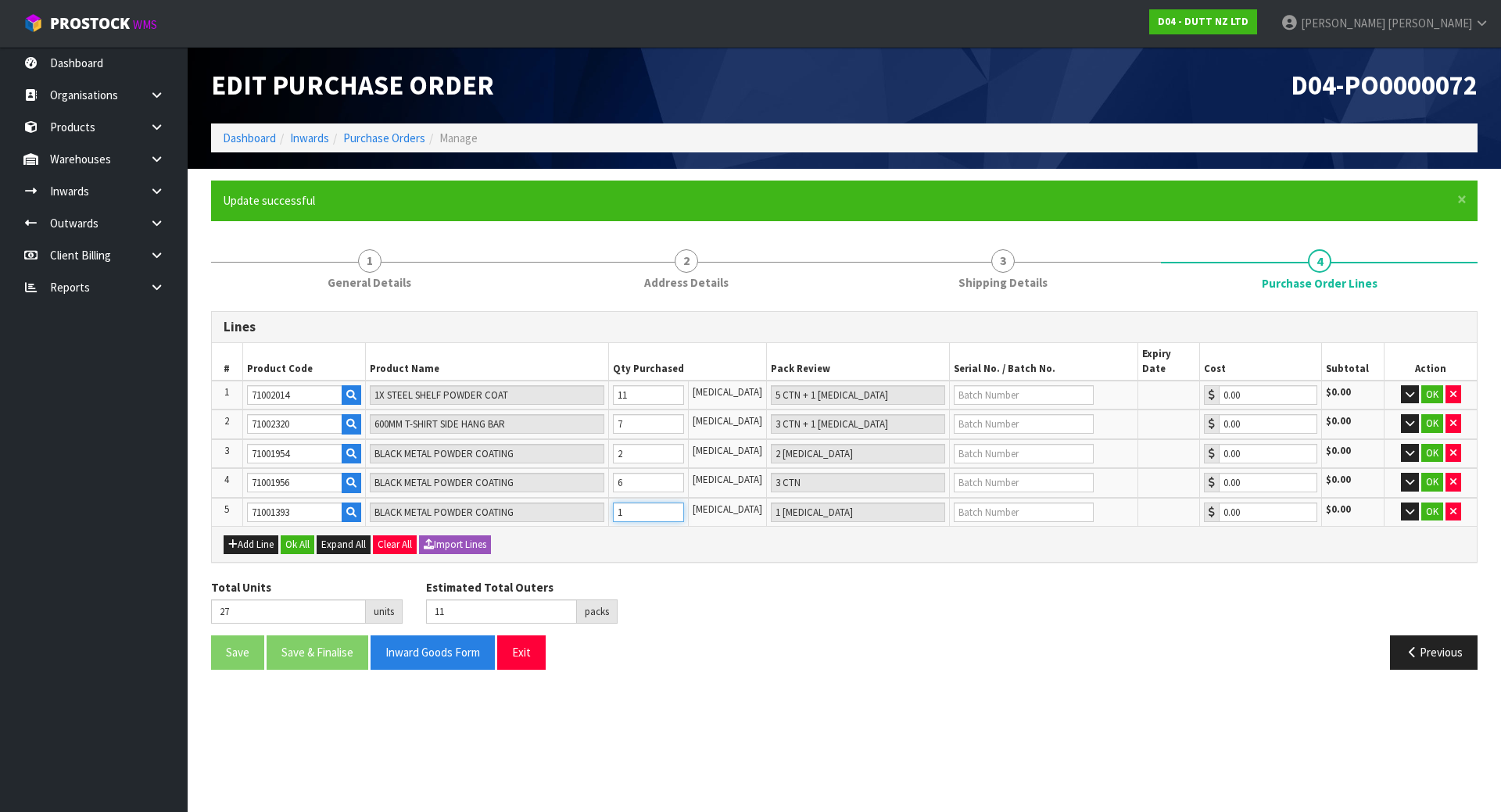
type input "1"
click at [714, 551] on div "Lines # Product Code Product Name Qty Purchased Pack Review Serial No. / Batch …" at bounding box center [844, 497] width 1267 height 371
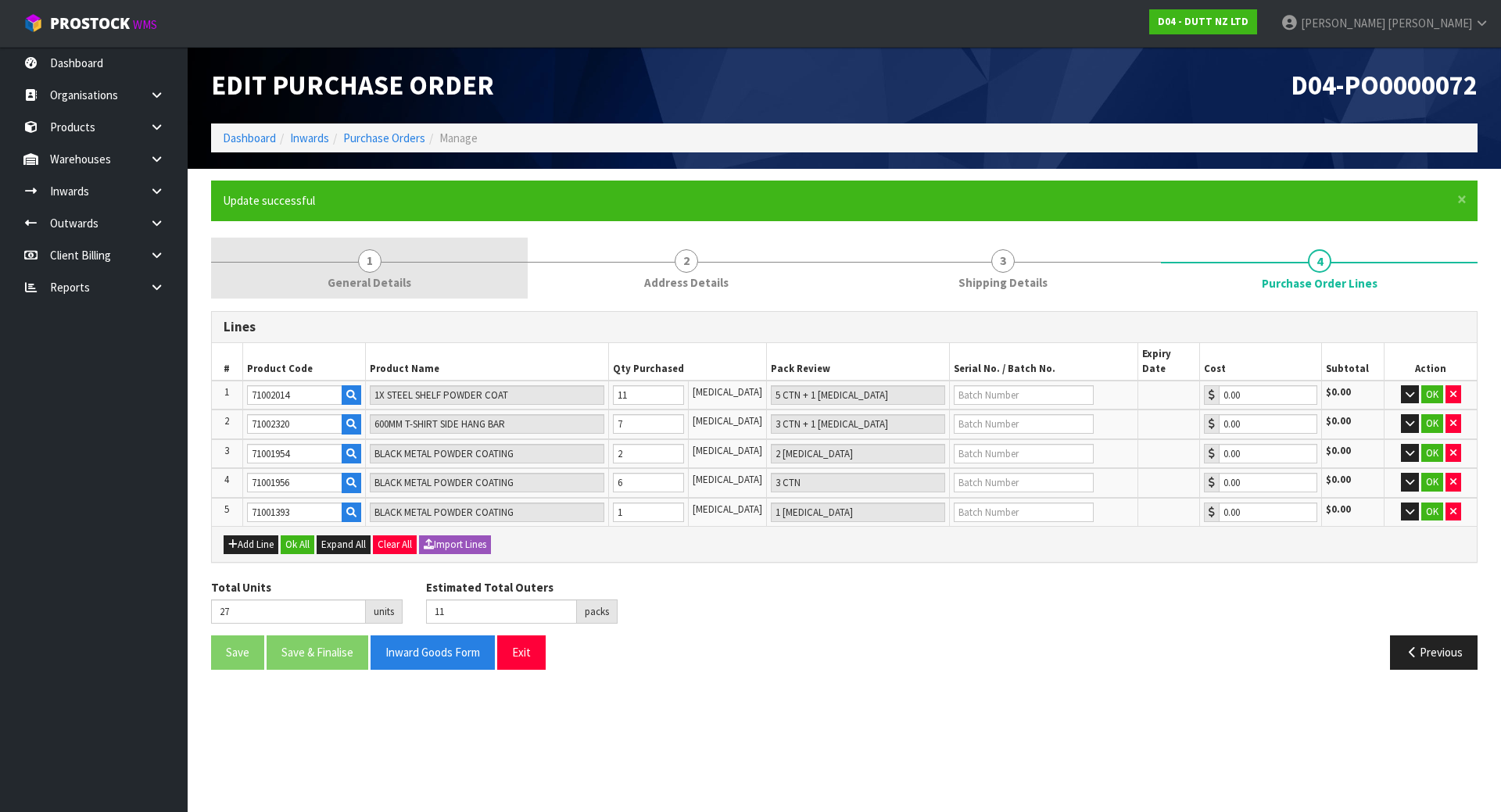
click at [404, 271] on link "1 General Details" at bounding box center [369, 269] width 317 height 62
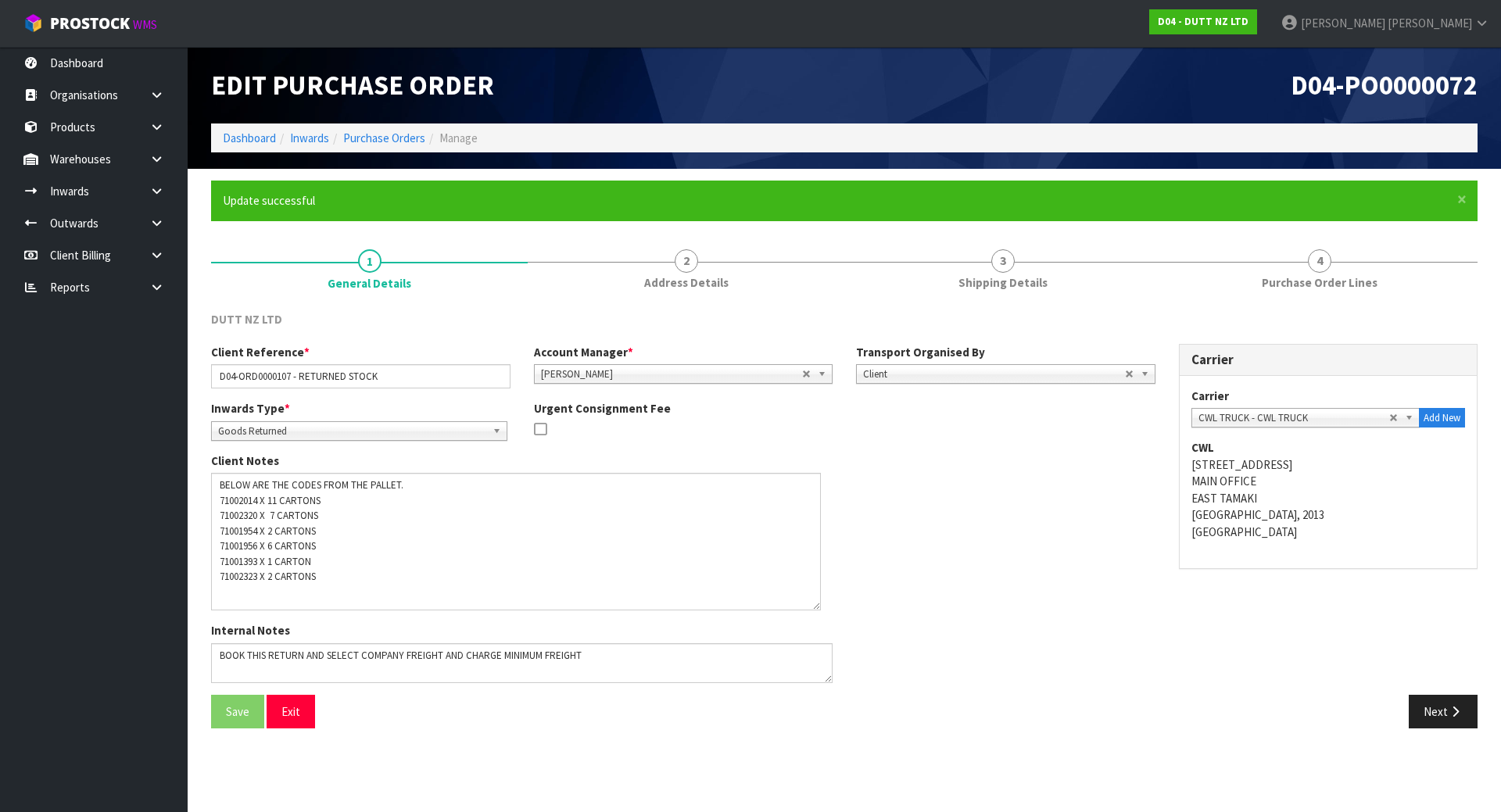
drag, startPoint x: 830, startPoint y: 507, endPoint x: 818, endPoint y: 605, distance: 98.7
click at [818, 605] on textarea at bounding box center [516, 542] width 610 height 138
drag, startPoint x: 221, startPoint y: 574, endPoint x: 261, endPoint y: 577, distance: 40.1
click at [261, 577] on textarea at bounding box center [516, 542] width 610 height 138
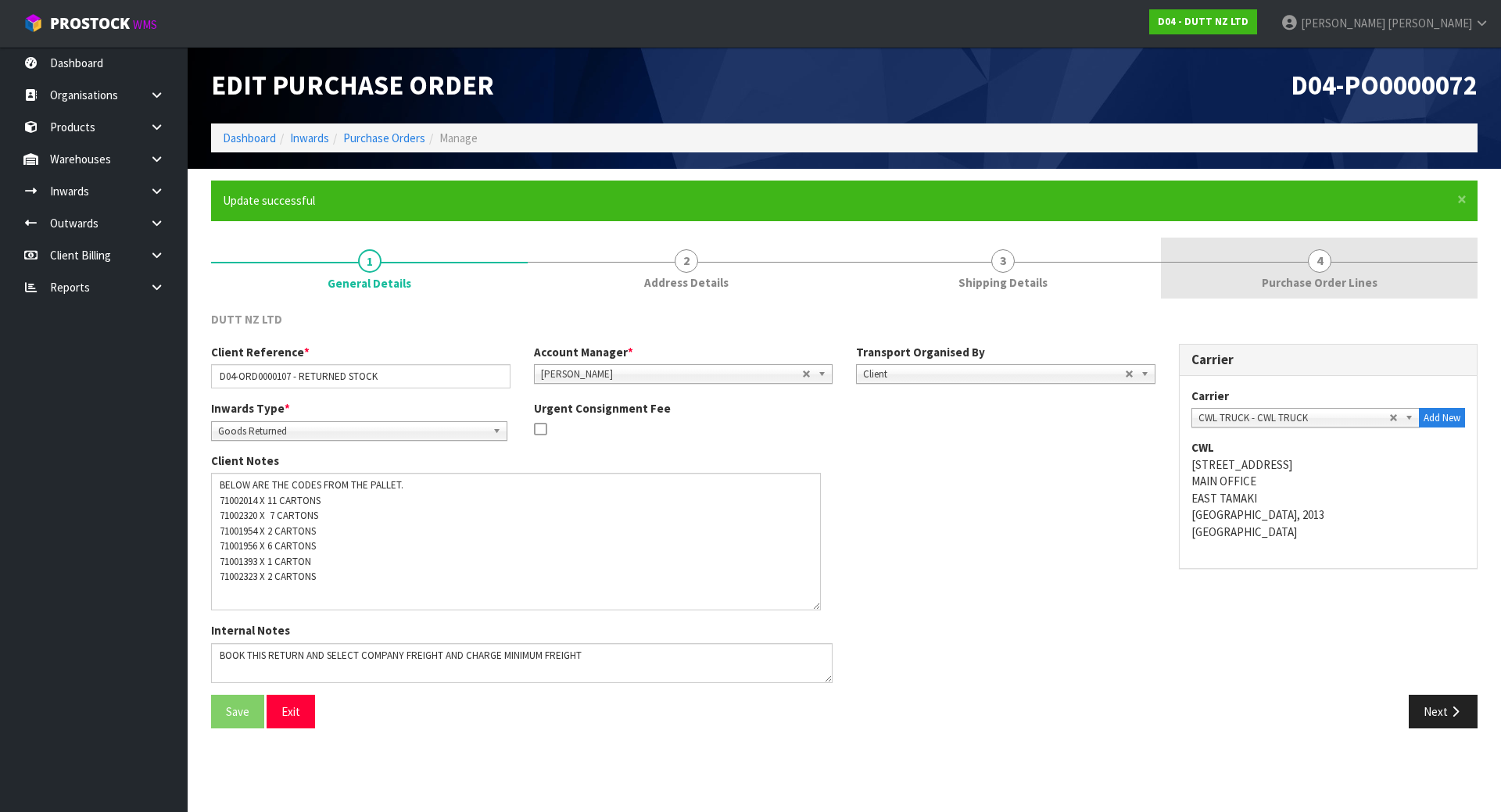
click at [1335, 271] on link "4 Purchase Order Lines" at bounding box center [1319, 269] width 317 height 62
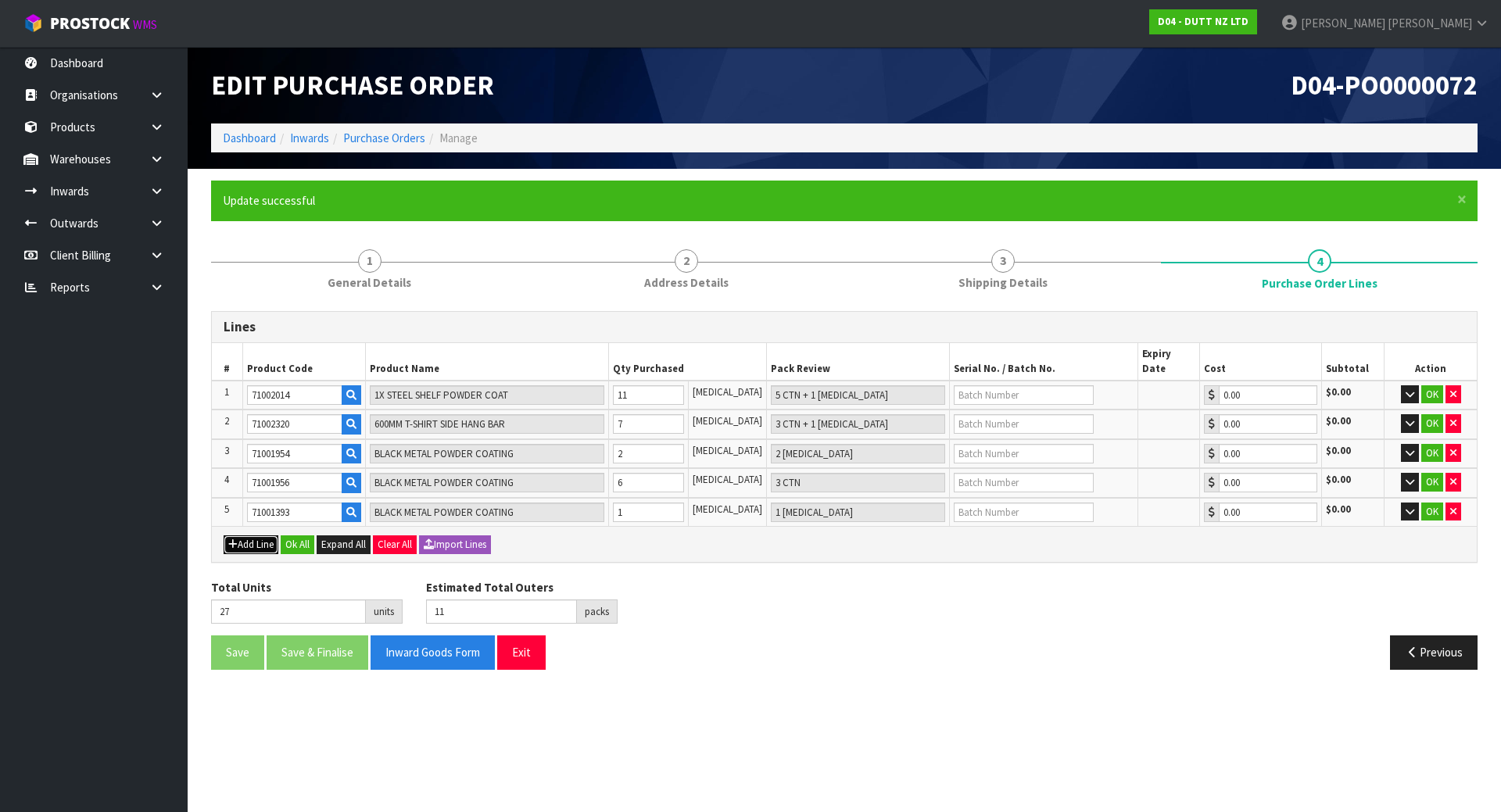
click at [258, 535] on button "Add Line" at bounding box center [251, 544] width 55 height 19
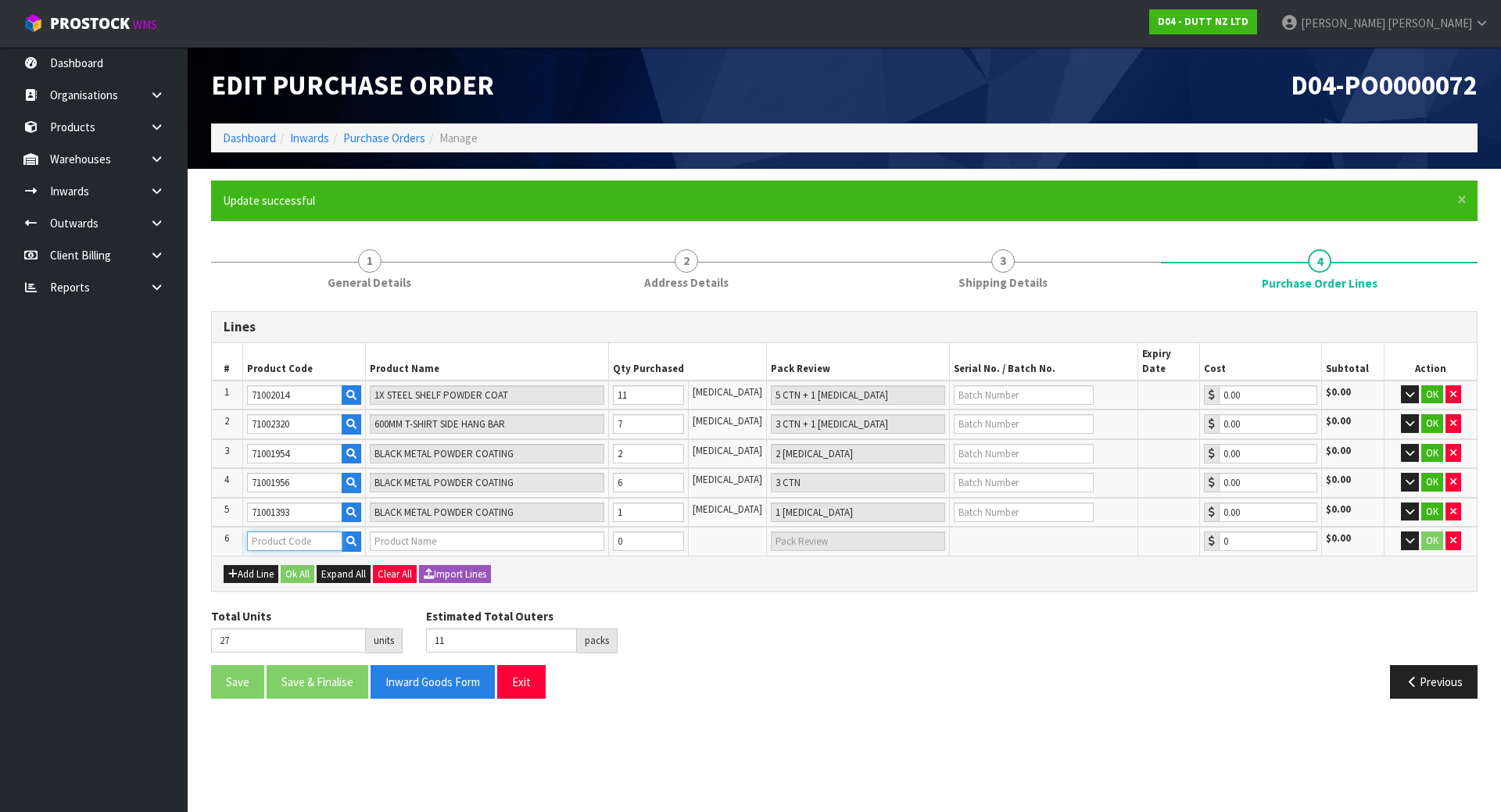
click at [262, 532] on input "text" at bounding box center [294, 541] width 95 height 19
paste input "71002323"
type input "71002323"
type input "400MM T-SHIRT FRONT HANG"
type input "0.00"
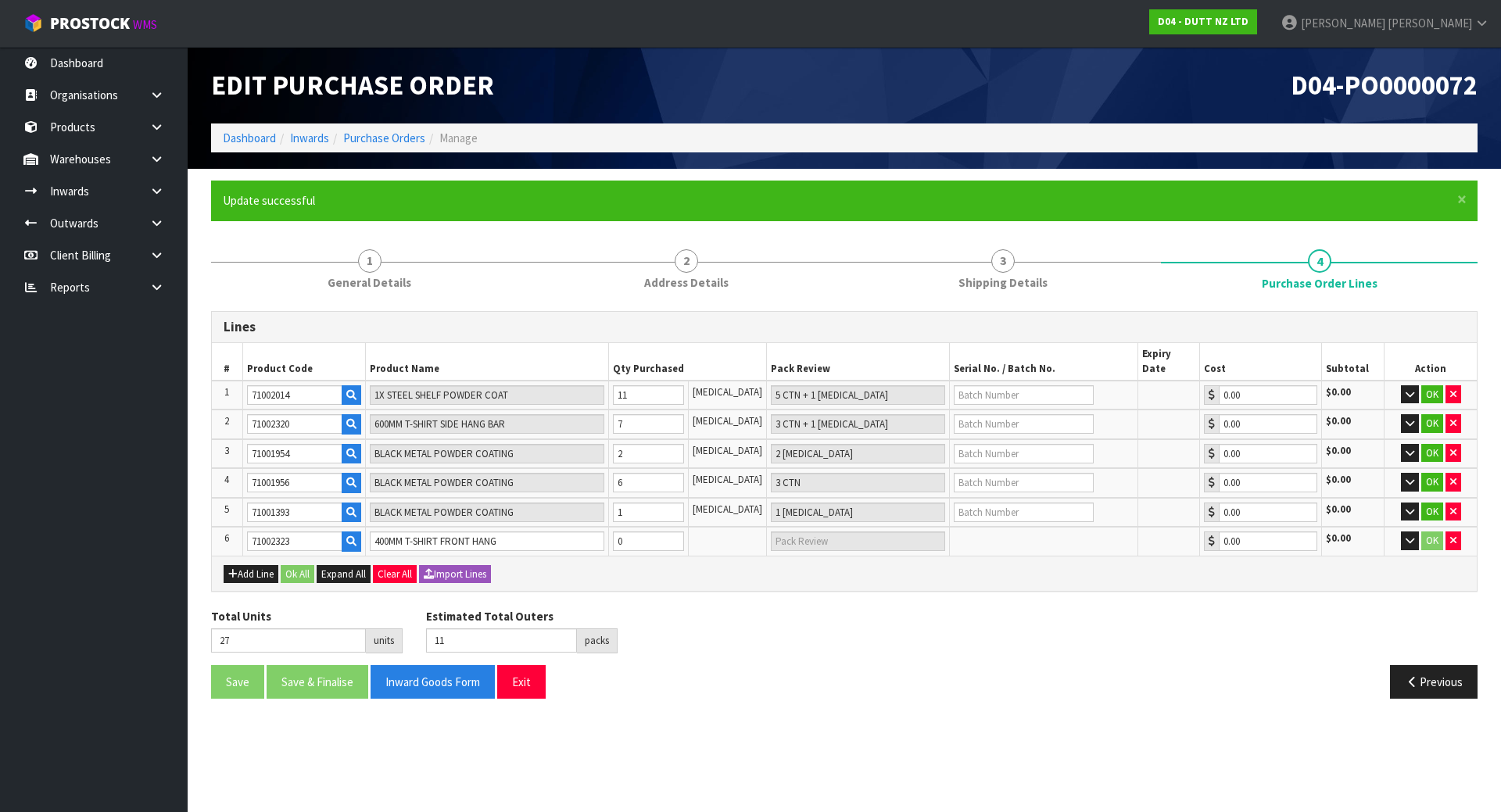
click at [697, 568] on div "Add Line Ok All Expand All Clear All Import Lines" at bounding box center [844, 574] width 1242 height 19
drag, startPoint x: 631, startPoint y: 522, endPoint x: 650, endPoint y: 529, distance: 20.2
click at [650, 532] on input "0" at bounding box center [649, 541] width 71 height 19
type input "29"
type input "2"
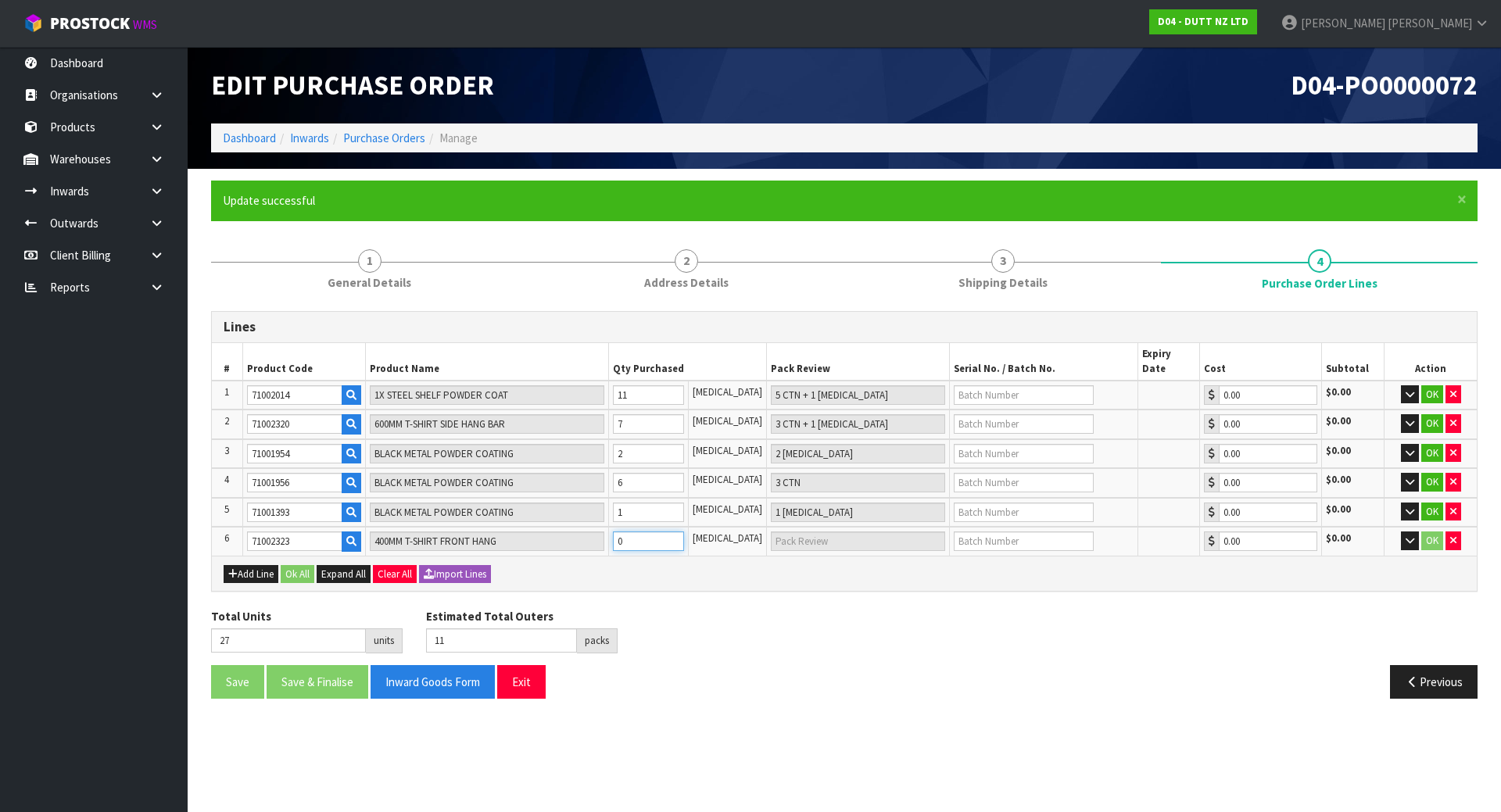
type input "2 PCE"
type input "2"
click at [740, 575] on div "Add Line Ok All Expand All Clear All Import Lines" at bounding box center [844, 574] width 1265 height 36
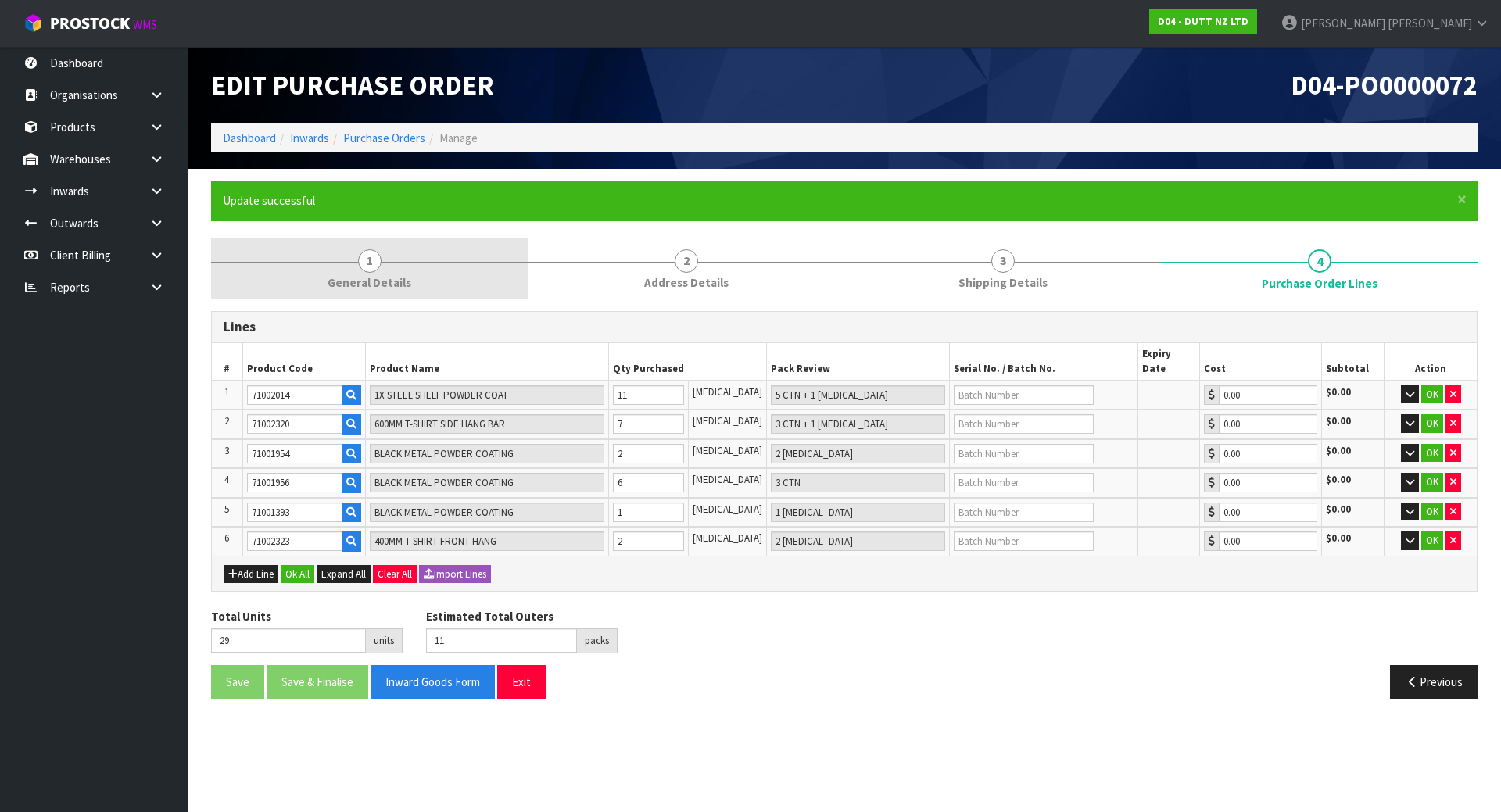
click at [439, 269] on link "1 General Details" at bounding box center [369, 269] width 317 height 62
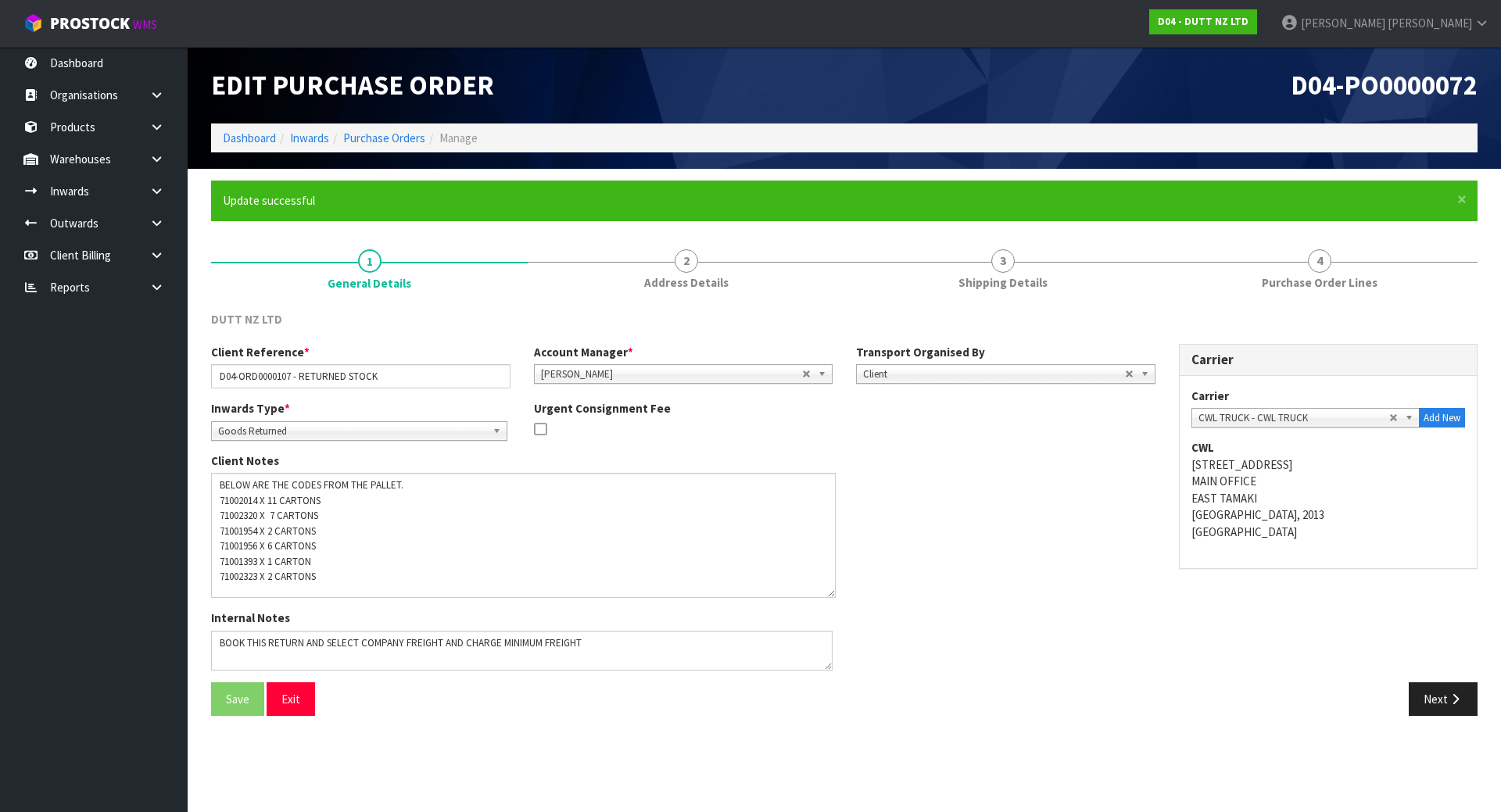
drag, startPoint x: 829, startPoint y: 510, endPoint x: 832, endPoint y: 596, distance: 86.1
click at [832, 596] on textarea at bounding box center [523, 535] width 625 height 125
click at [935, 532] on div "Client Notes" at bounding box center [683, 533] width 968 height 159
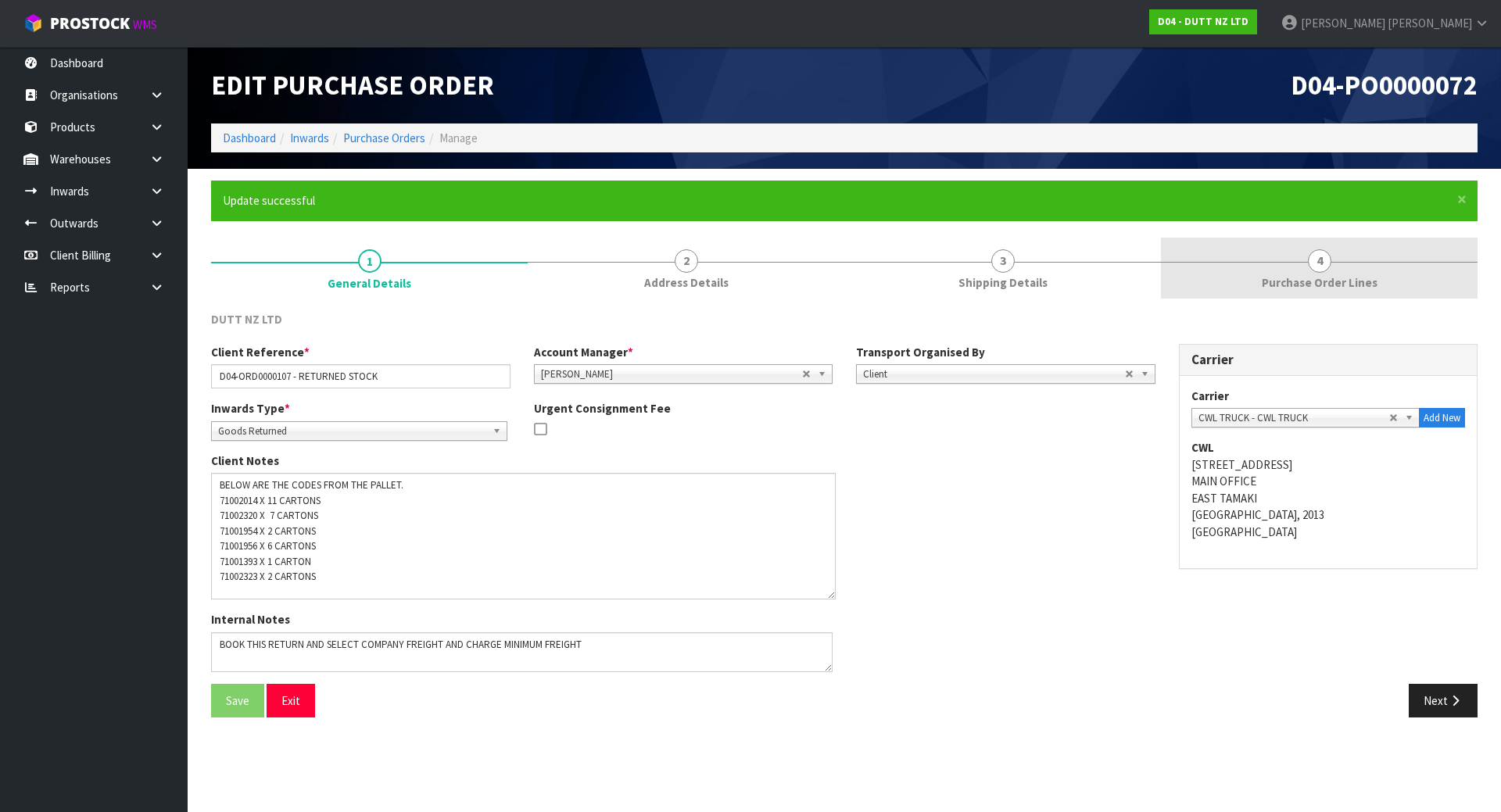
click at [1409, 266] on link "4 Purchase Order Lines" at bounding box center [1319, 269] width 317 height 62
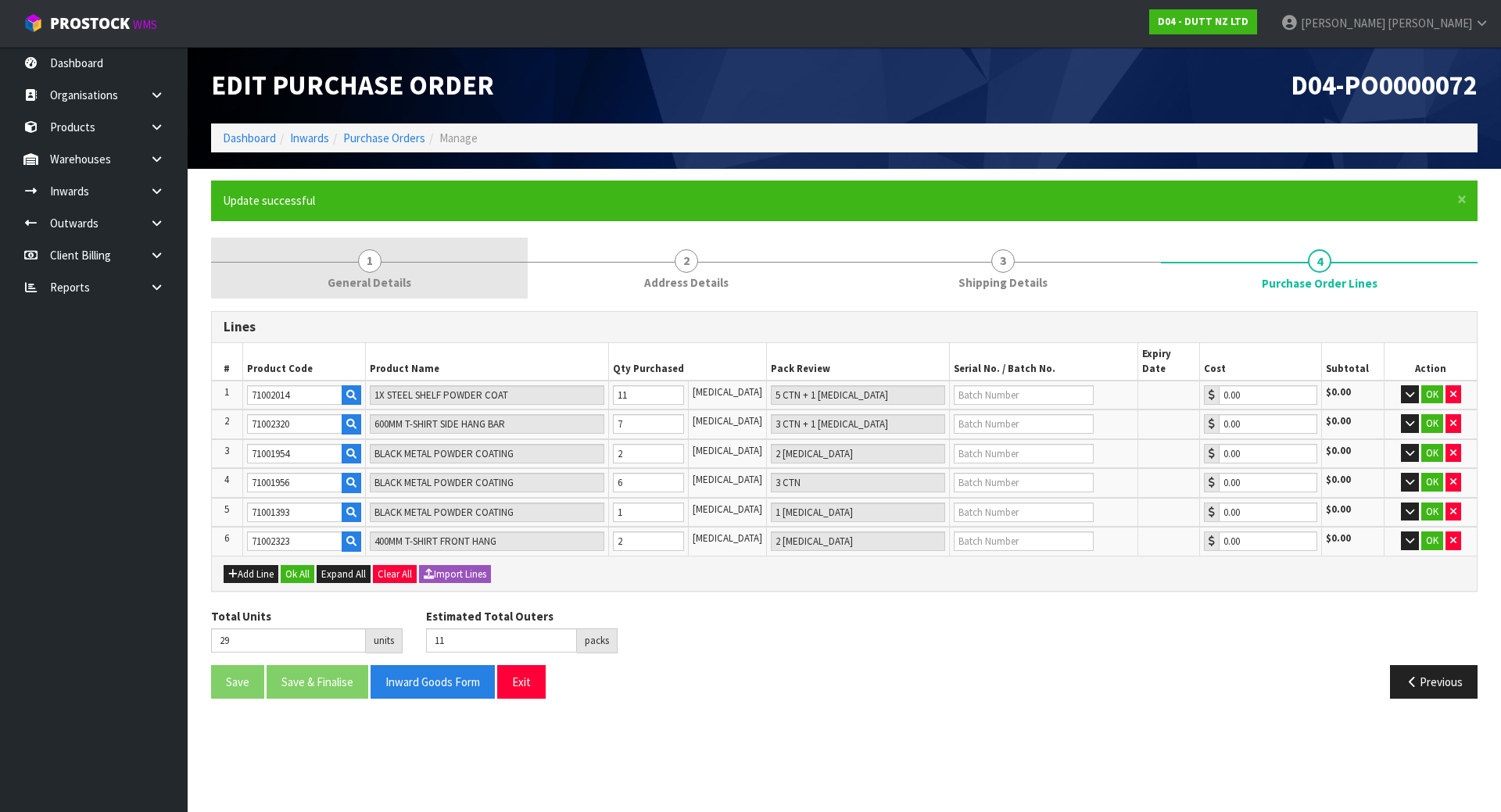
click at [406, 276] on span "General Details" at bounding box center [370, 282] width 84 height 16
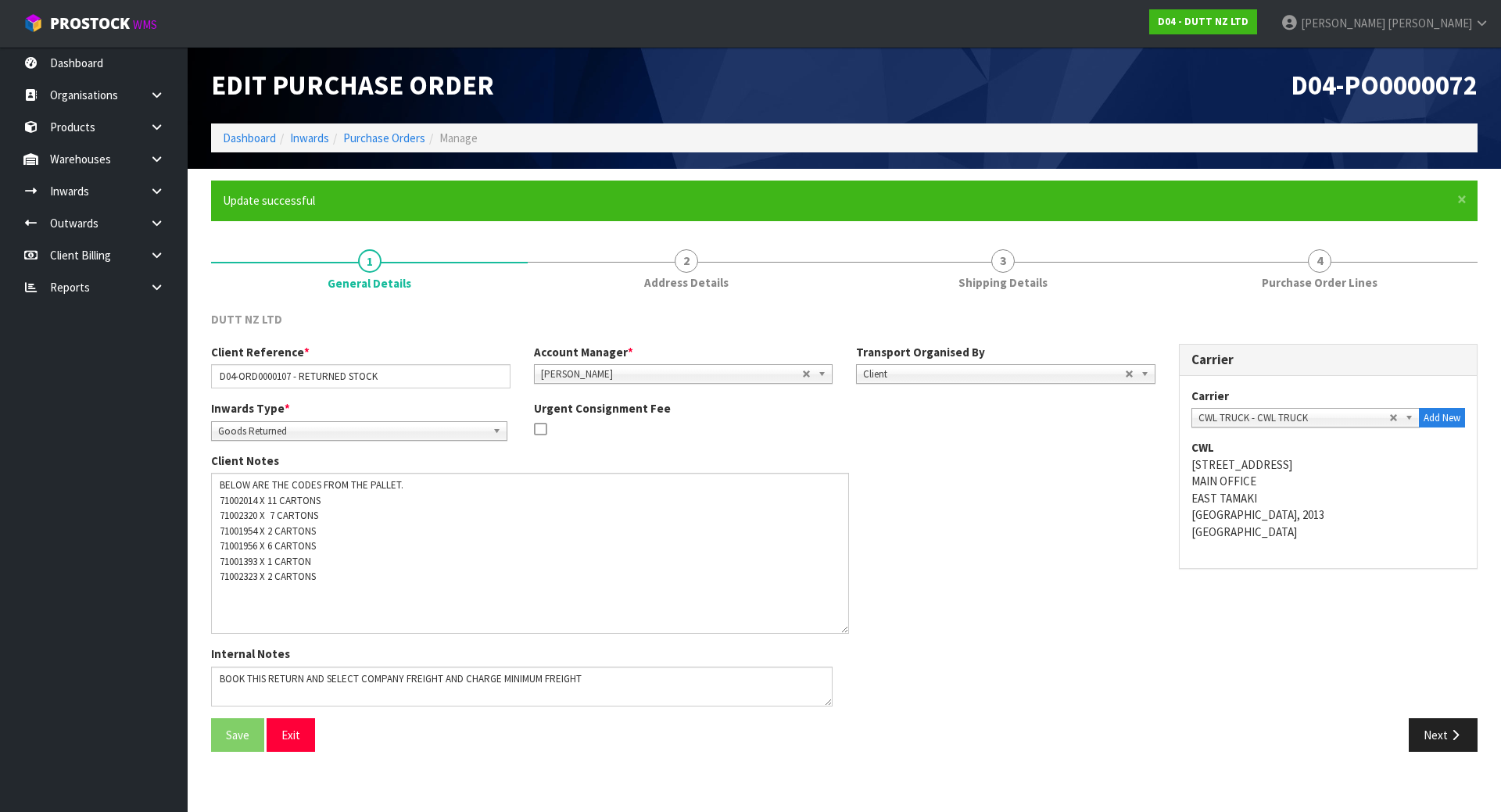
drag, startPoint x: 829, startPoint y: 509, endPoint x: 845, endPoint y: 630, distance: 122.1
click at [845, 630] on textarea at bounding box center [530, 554] width 638 height 161
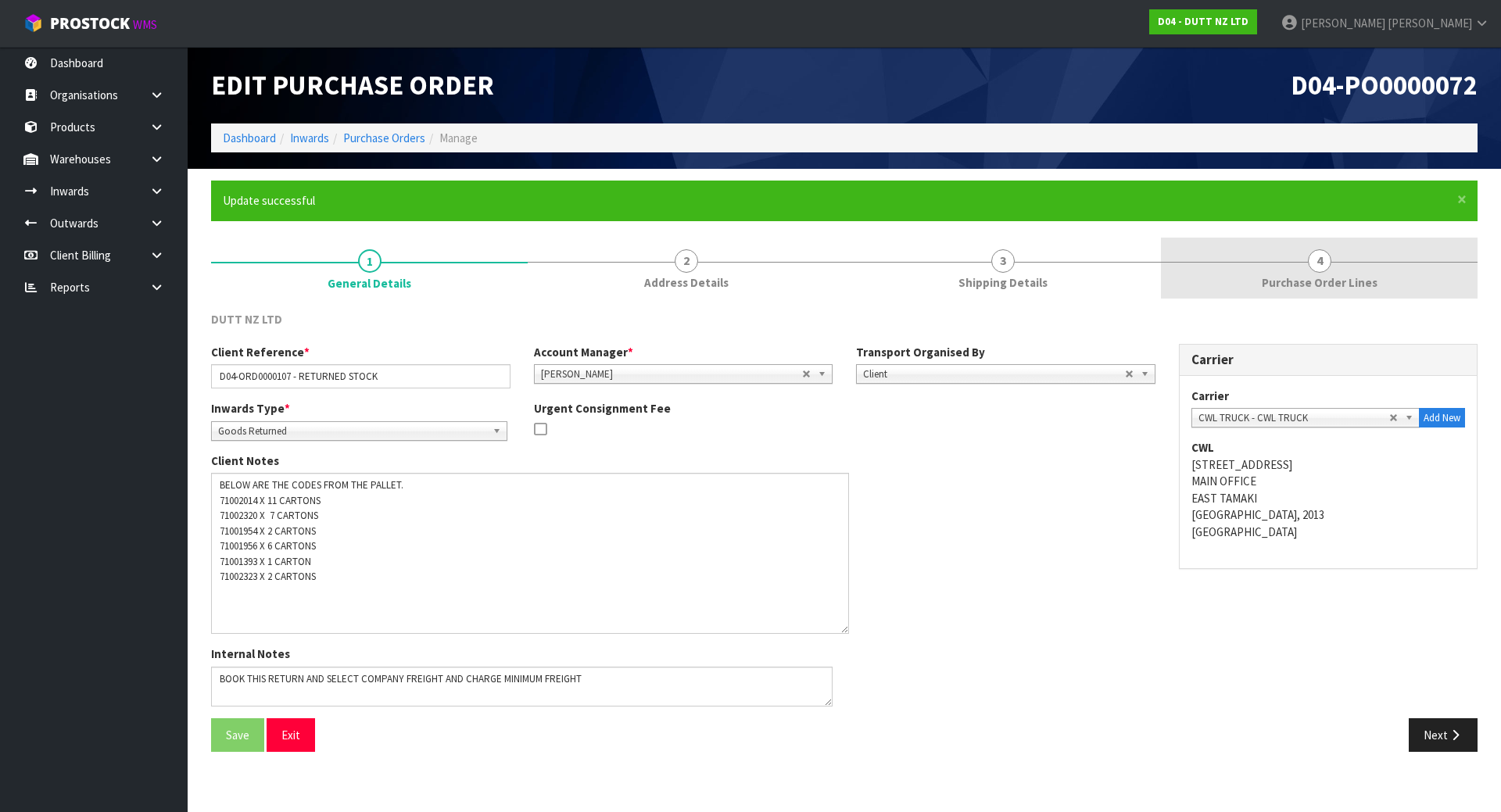
click at [1304, 269] on link "4 Purchase Order Lines" at bounding box center [1319, 269] width 317 height 62
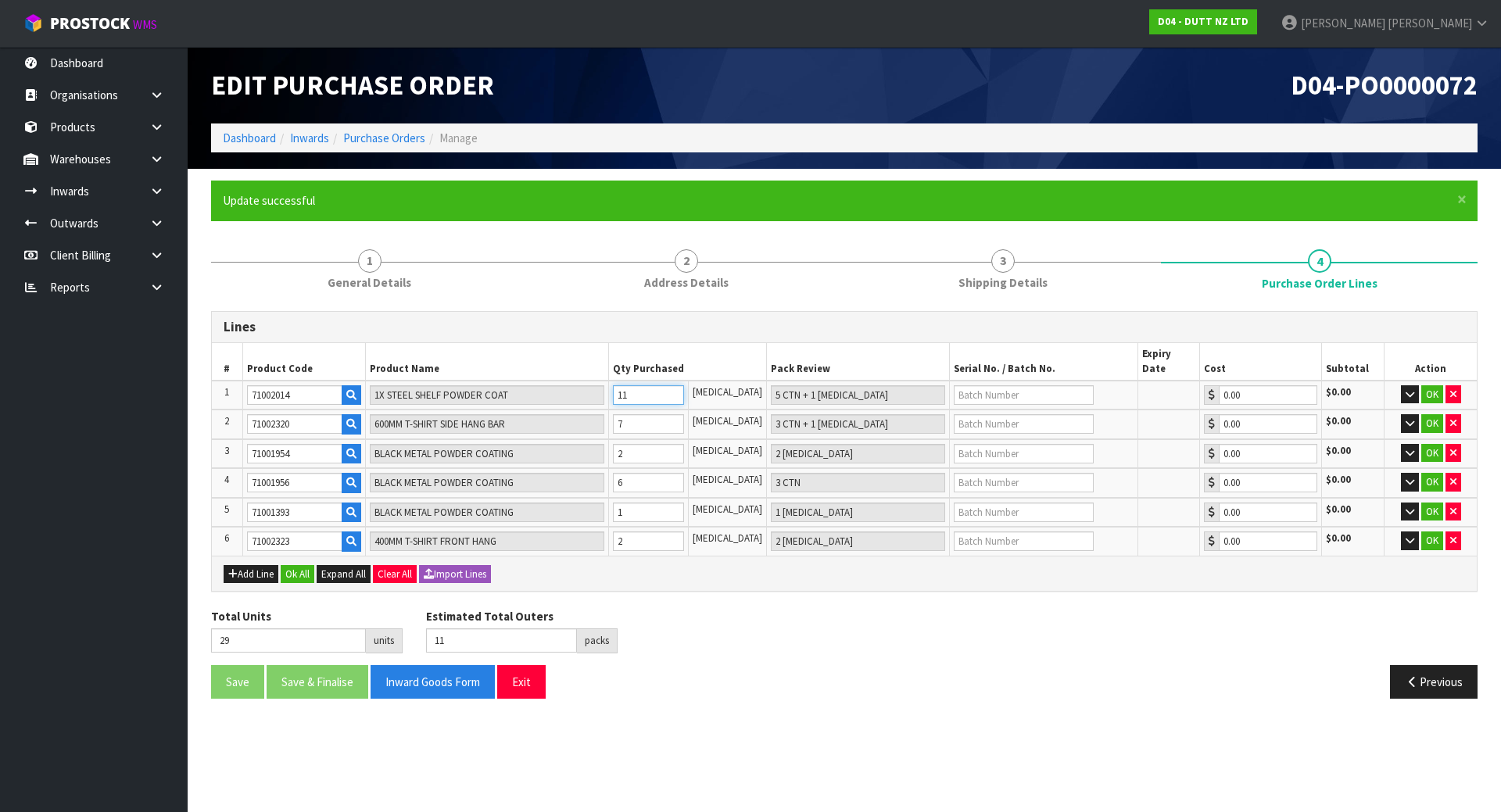
click at [562, 383] on tr "1 71002014 1X STEEL SHELF POWDER COAT 11 PCE 5 CTN + 1 PCE 0.00 $0.00 OK" at bounding box center [844, 395] width 1265 height 30
type input "2"
type input "1 CTN"
type input "20"
type input "7"
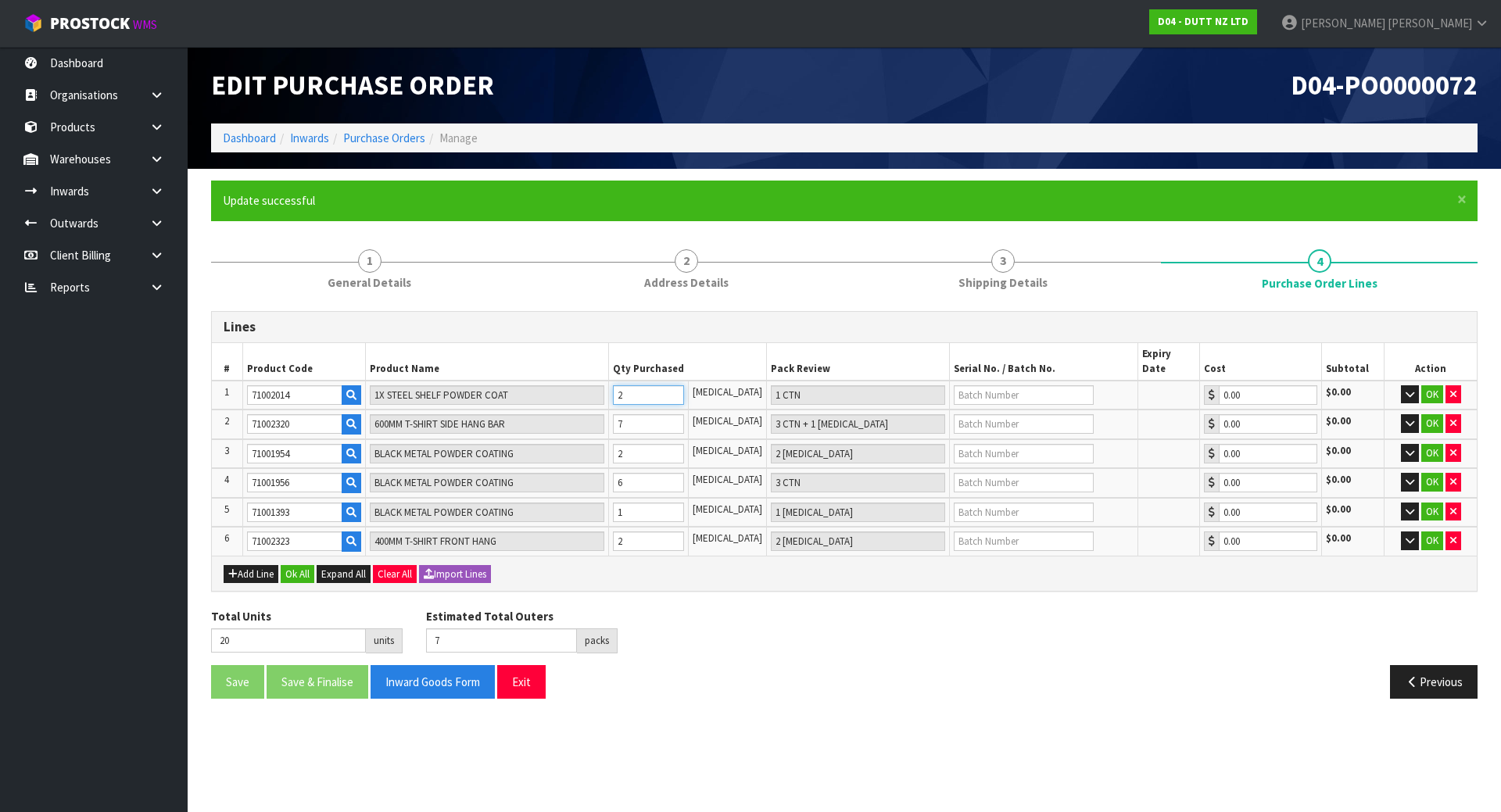
type input "22"
type input "11 CTN"
type input "40"
type input "17"
click at [628, 334] on h3 "Lines" at bounding box center [844, 327] width 1242 height 15
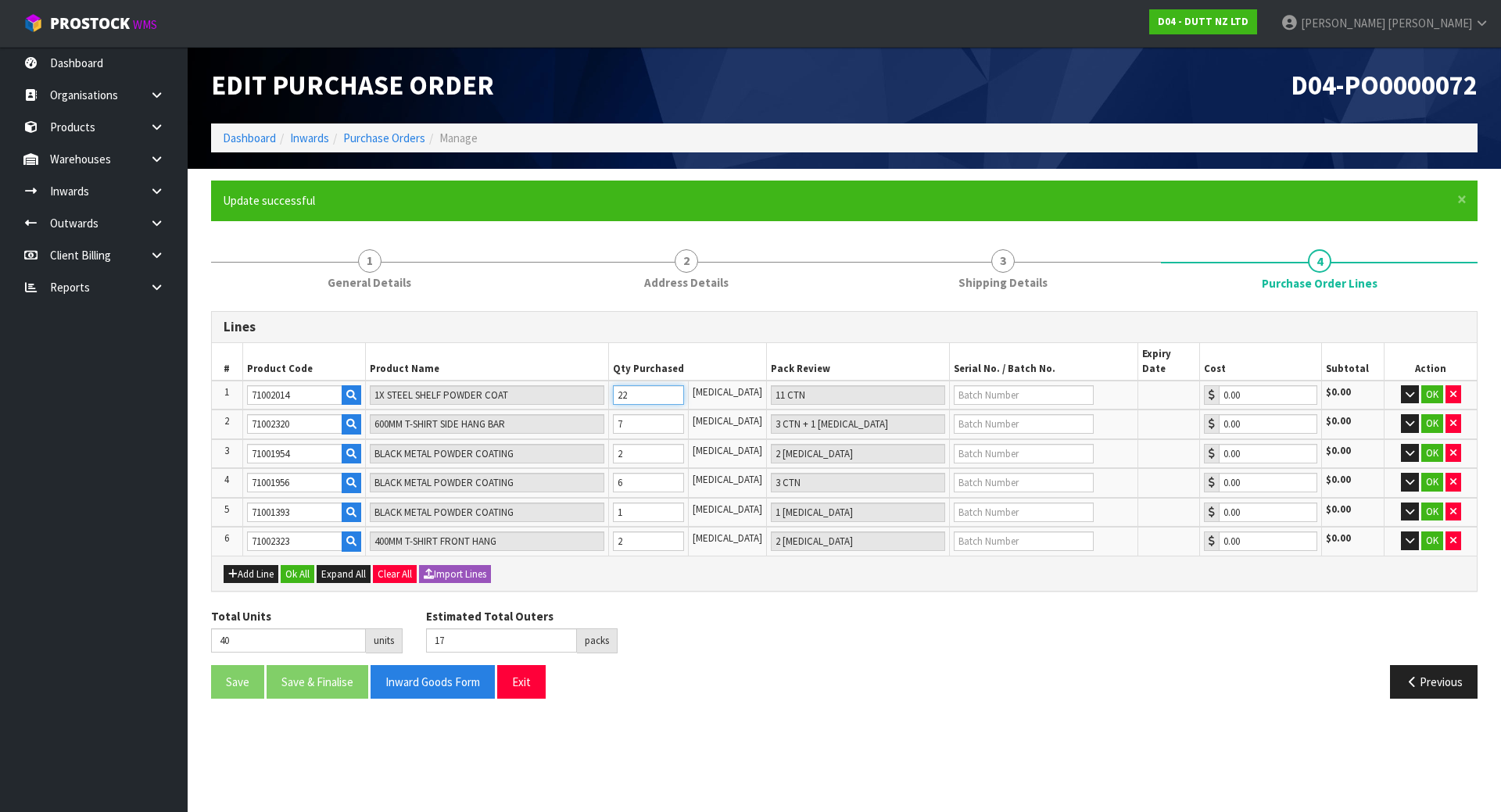
click at [548, 381] on tr "1 71002014 1X STEEL SHELF POWDER COAT 22 PCE 11 CTN 0.00 $0.00 OK" at bounding box center [844, 395] width 1265 height 30
type input "2"
type input "1 CTN"
type input "20"
type input "7"
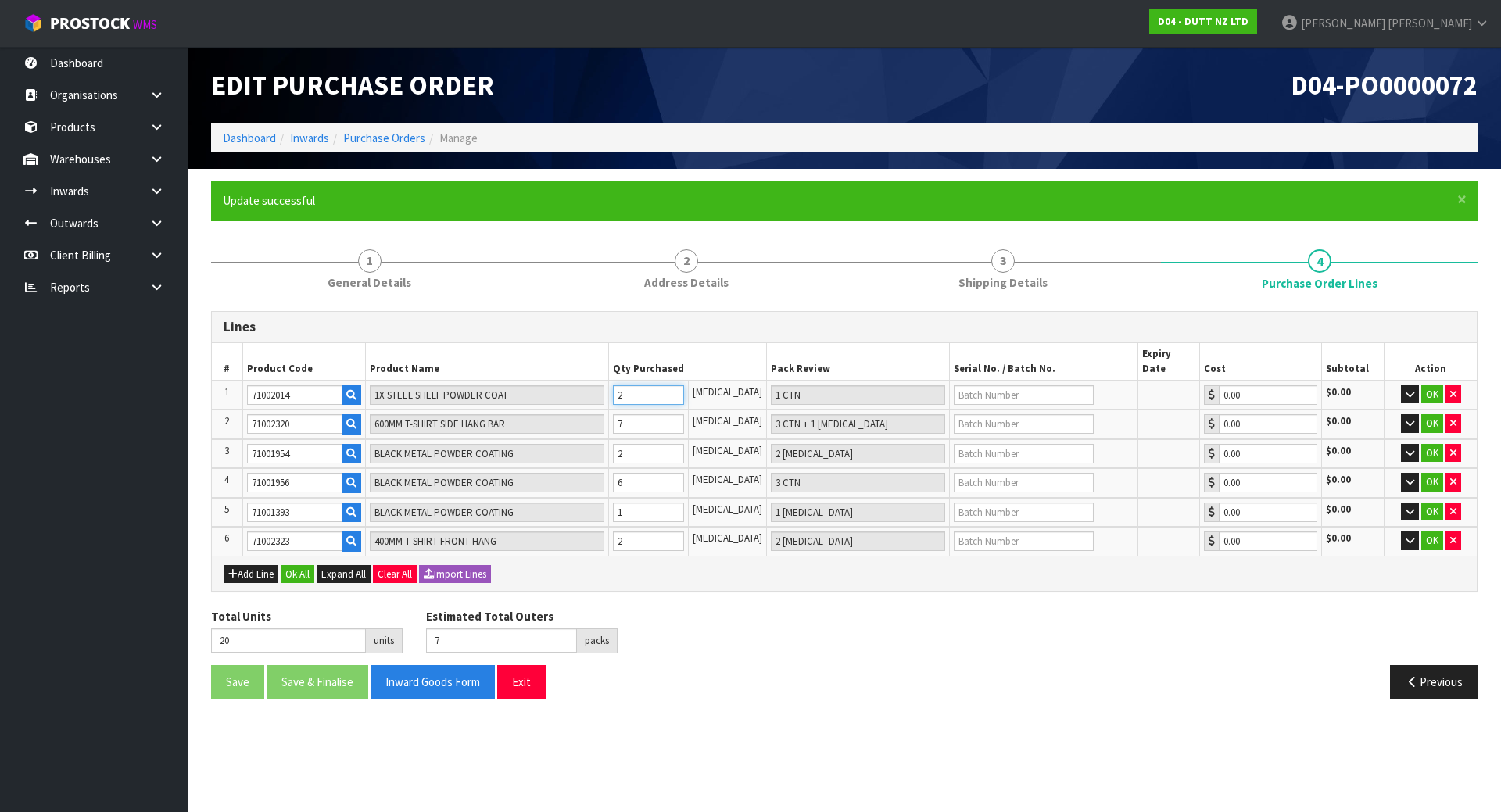
type input "23"
type input "11 CTN + 1 PCE"
type input "41"
type input "17"
click at [576, 384] on tr "1 71002014 1X STEEL SHELF POWDER COAT 23 PCE 11 CTN + 1 PCE 0.00 $0.00 OK" at bounding box center [844, 395] width 1265 height 30
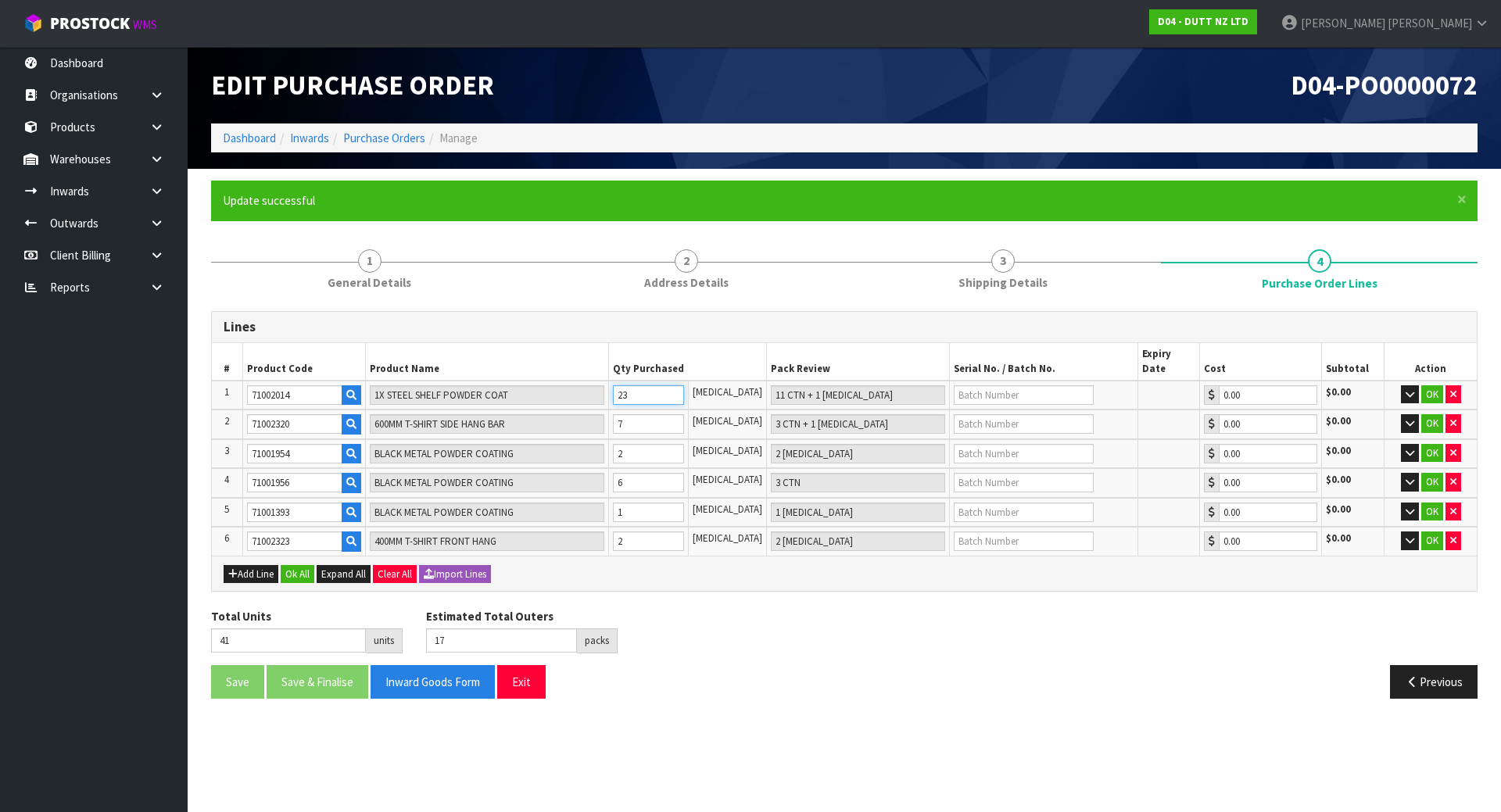
type input "2"
type input "1 CTN"
type input "20"
type input "7"
type input "21"
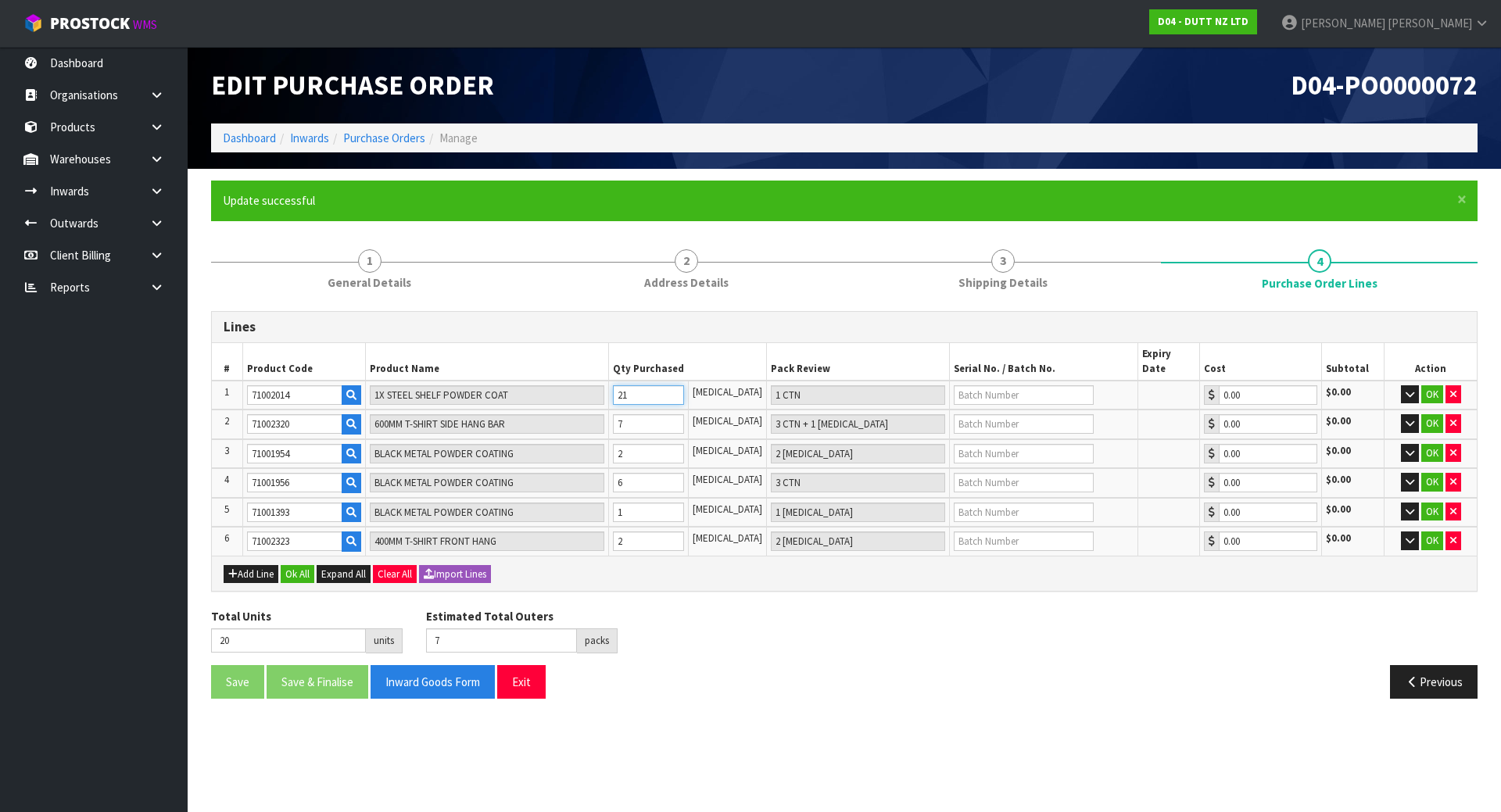
type input "10 CTN + 1 PCE"
type input "39"
type input "16"
click at [682, 385] on input "21" at bounding box center [649, 395] width 71 height 19
click at [530, 388] on tr "1 71002014 1X STEEL SHELF POWDER COAT 21 PCE 10 CTN + 1 PCE 0.00 $0.00 OK" at bounding box center [844, 395] width 1265 height 30
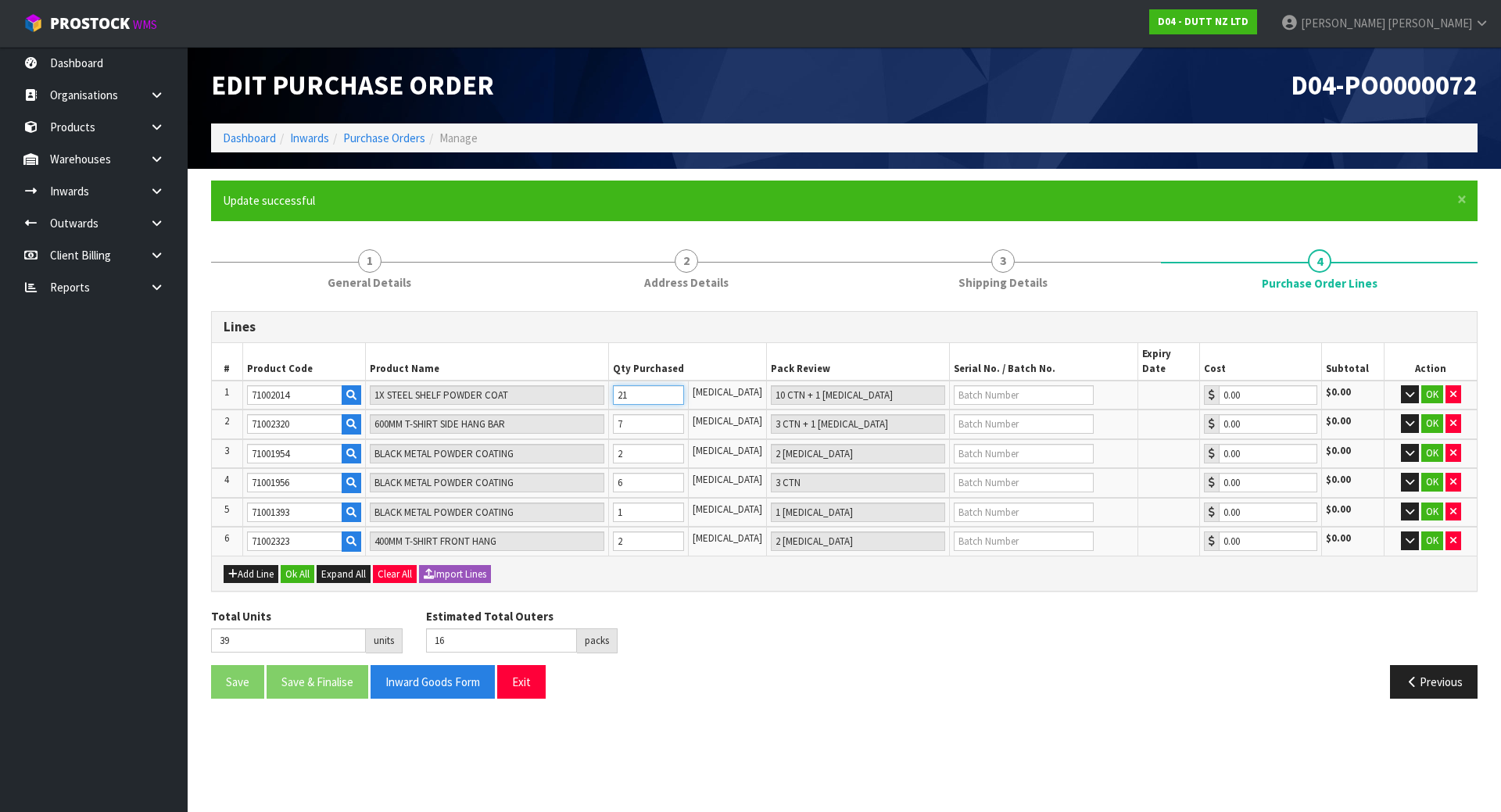
type input "2"
type input "1 CTN"
type input "20"
type input "7"
type input "22"
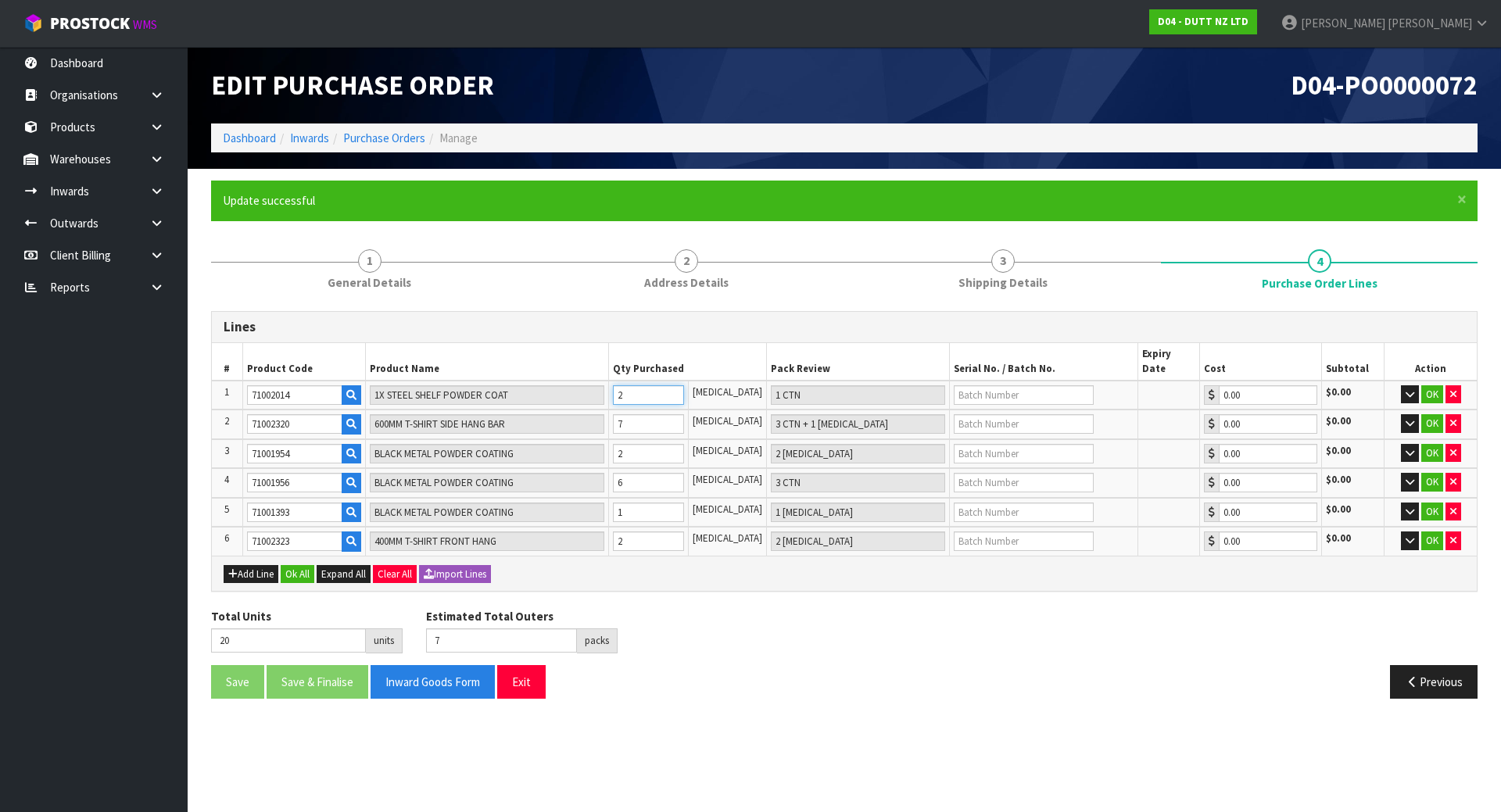
type input "11 CTN"
type input "40"
type input "17"
click at [672, 423] on td "7" at bounding box center [649, 424] width 79 height 30
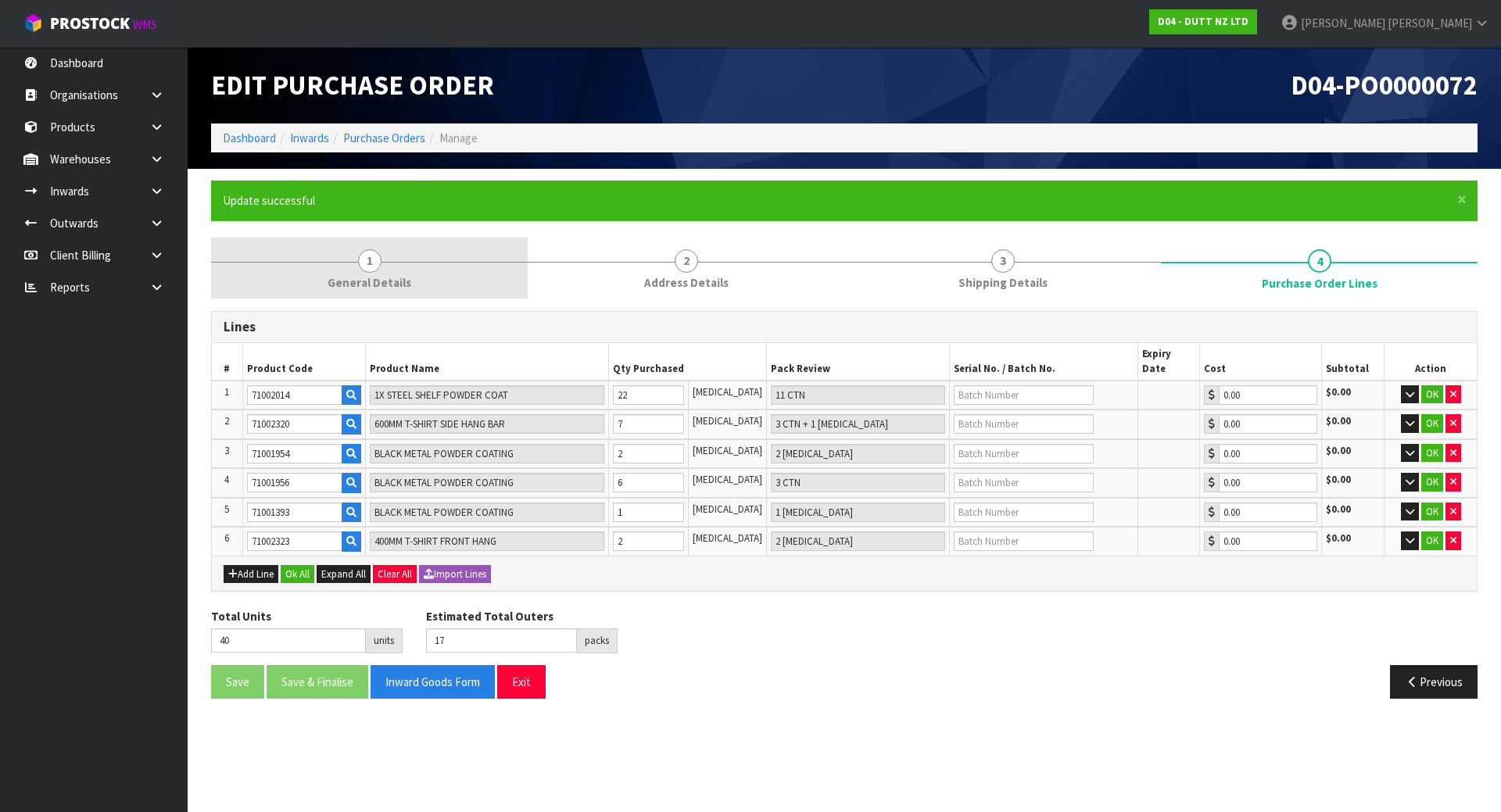
click at [423, 285] on link "1 General Details" at bounding box center [369, 269] width 317 height 62
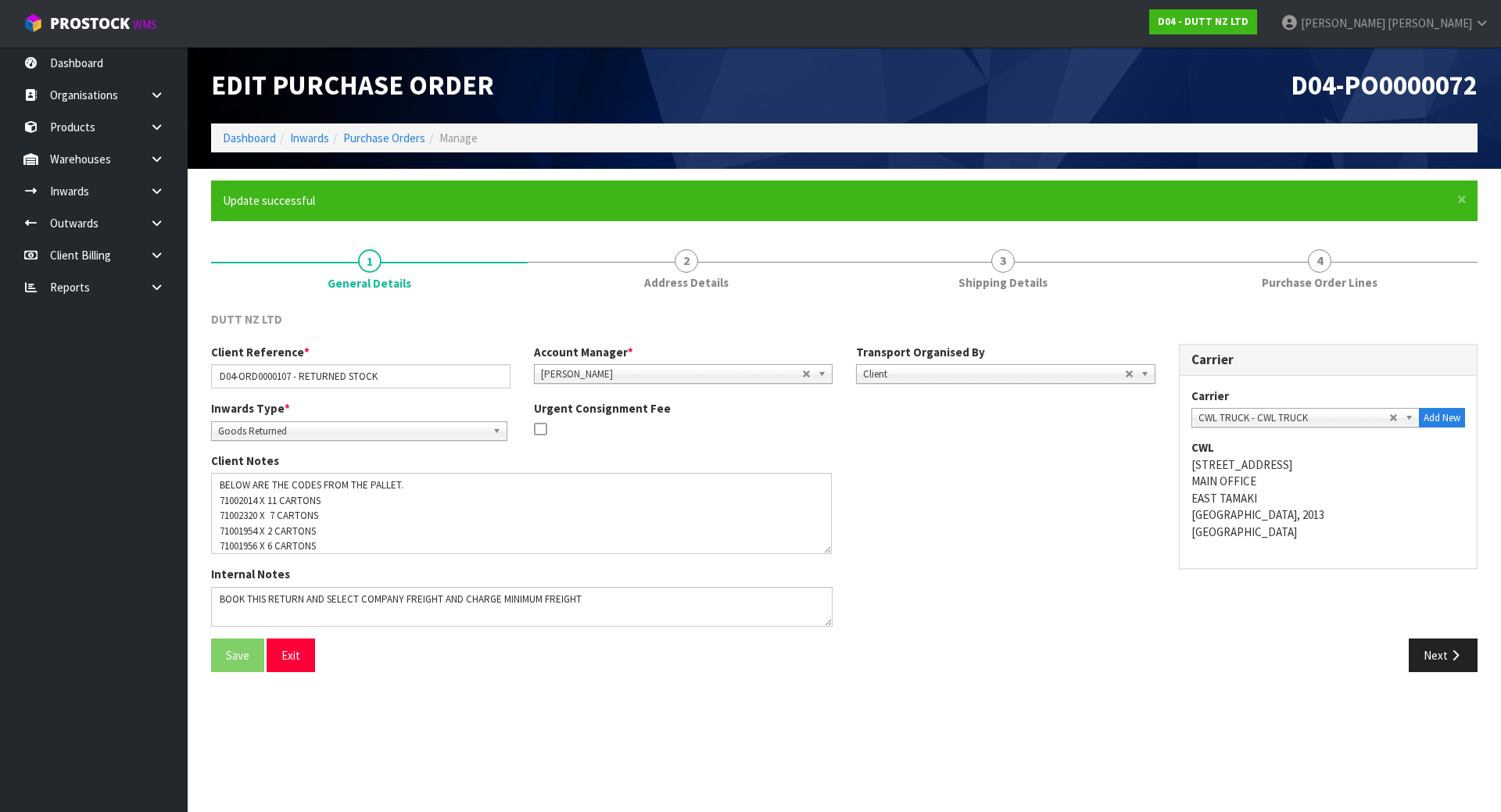
drag, startPoint x: 828, startPoint y: 507, endPoint x: 828, endPoint y: 548, distance: 41.0
click at [828, 548] on textarea at bounding box center [522, 513] width 621 height 81
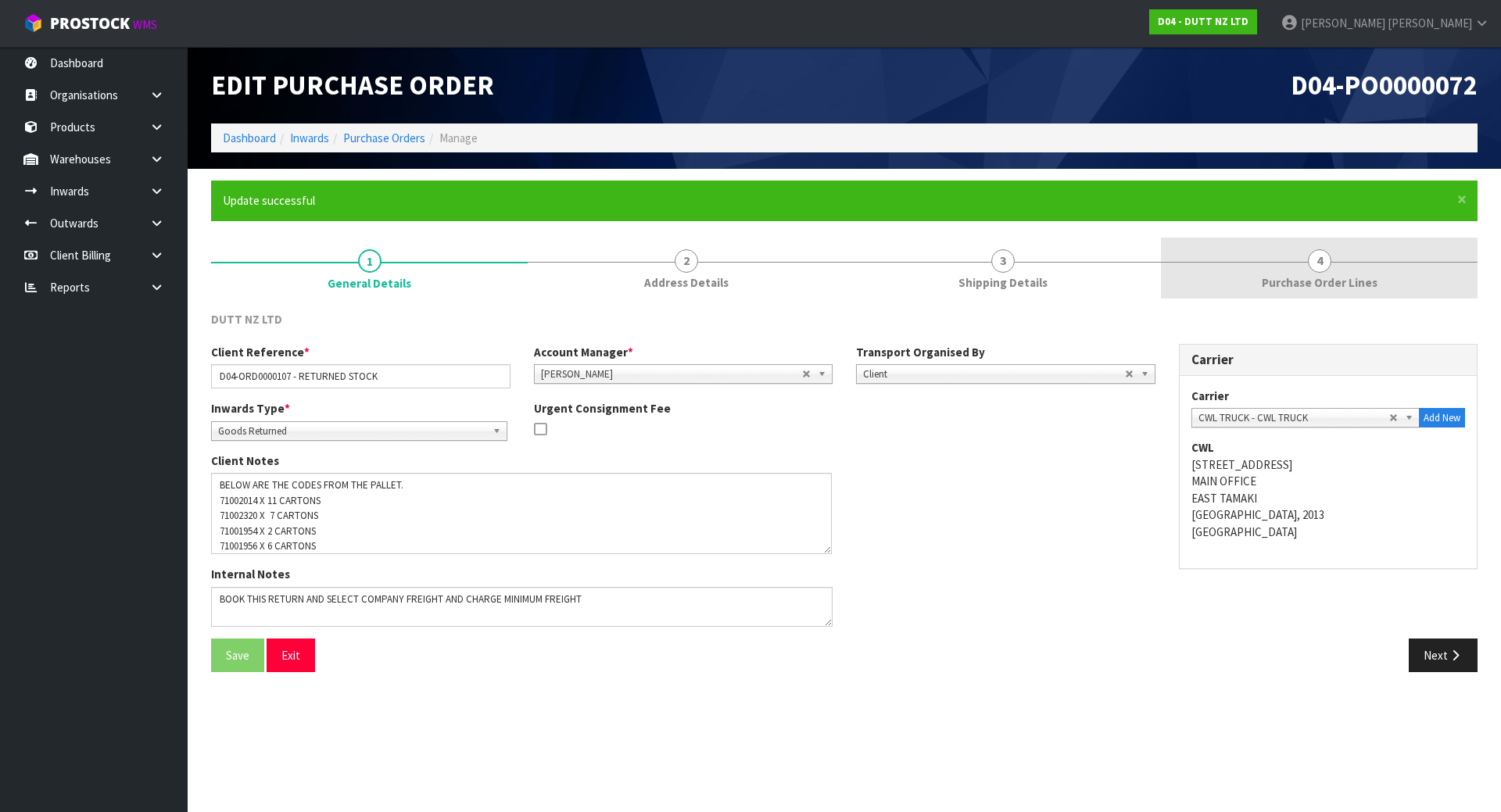
click at [1254, 265] on link "4 Purchase Order Lines" at bounding box center [1319, 269] width 317 height 62
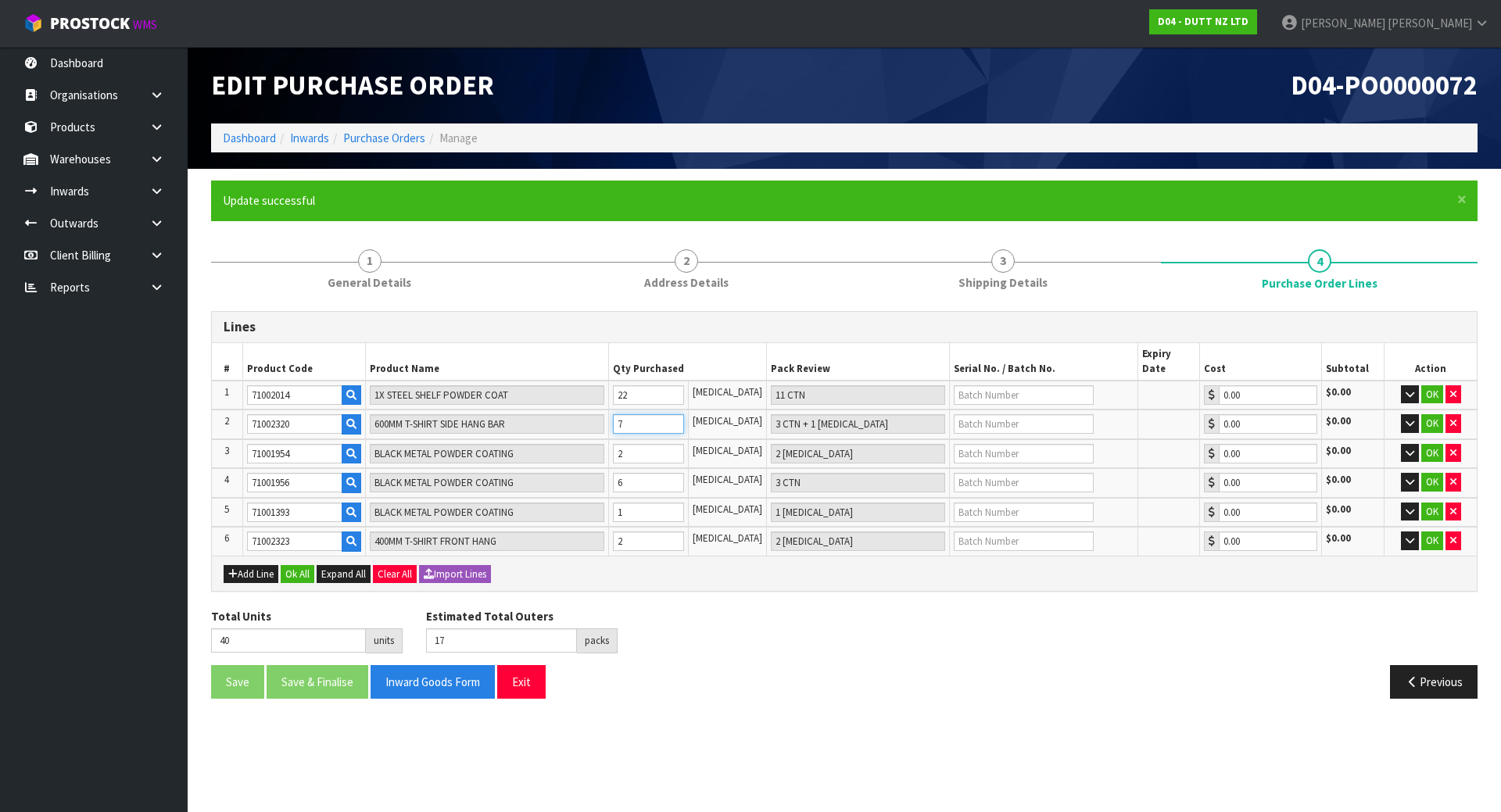
click at [551, 409] on tr "2 71002320 600MM T-SHIRT SIDE HANG BAR 7 PCE 3 CTN + 1 PCE 0.00 $0.00 OK" at bounding box center [844, 424] width 1265 height 30
type input "1"
type input "1 [MEDICAL_DATA]"
type input "34"
type input "14"
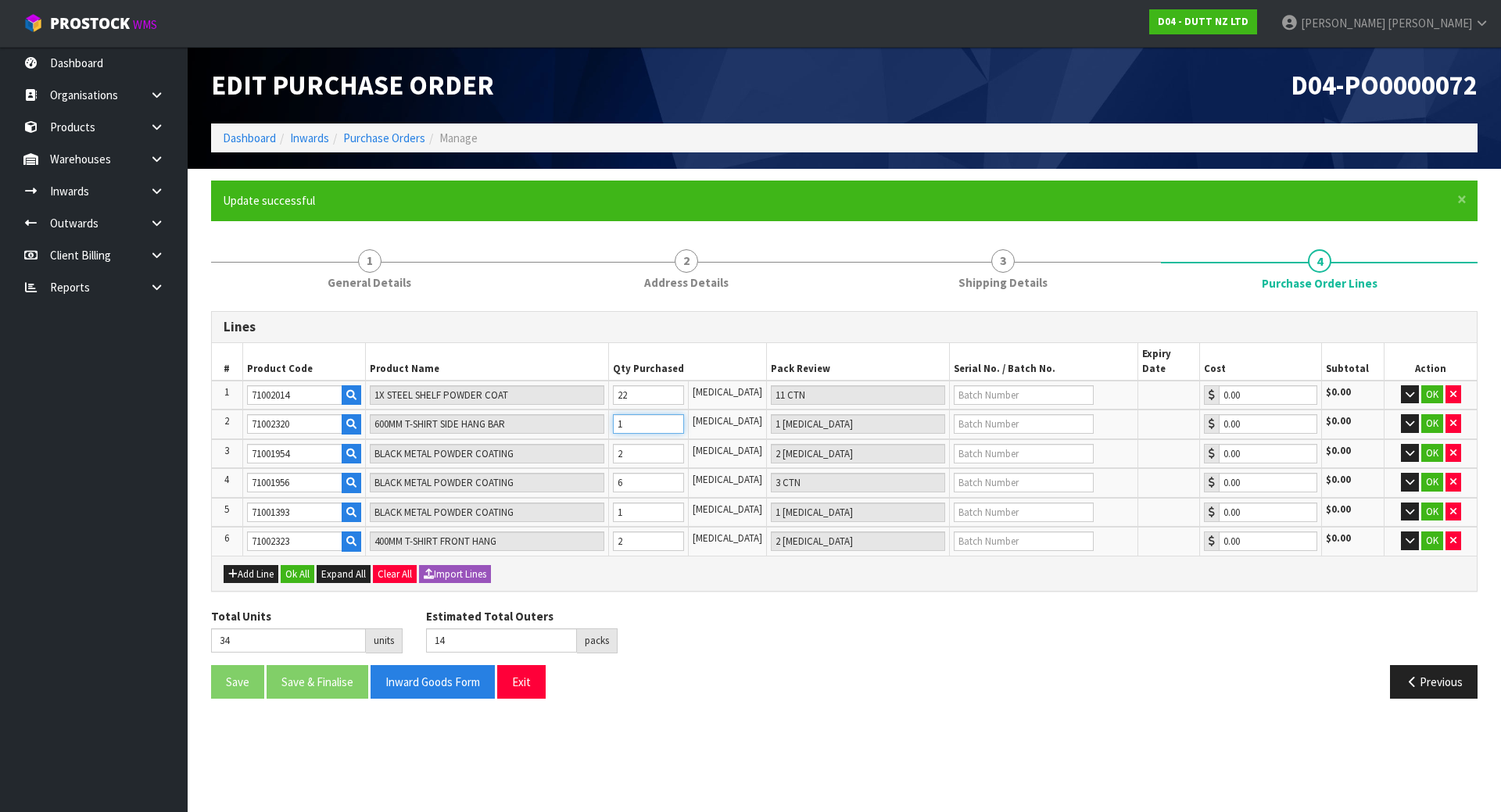
type input "12"
type input "6 CTN"
type input "45"
type input "20"
click at [553, 413] on tr "2 71002320 600MM T-SHIRT SIDE HANG BAR 12 PCE 6 CTN 0.00 $0.00 OK" at bounding box center [844, 424] width 1265 height 30
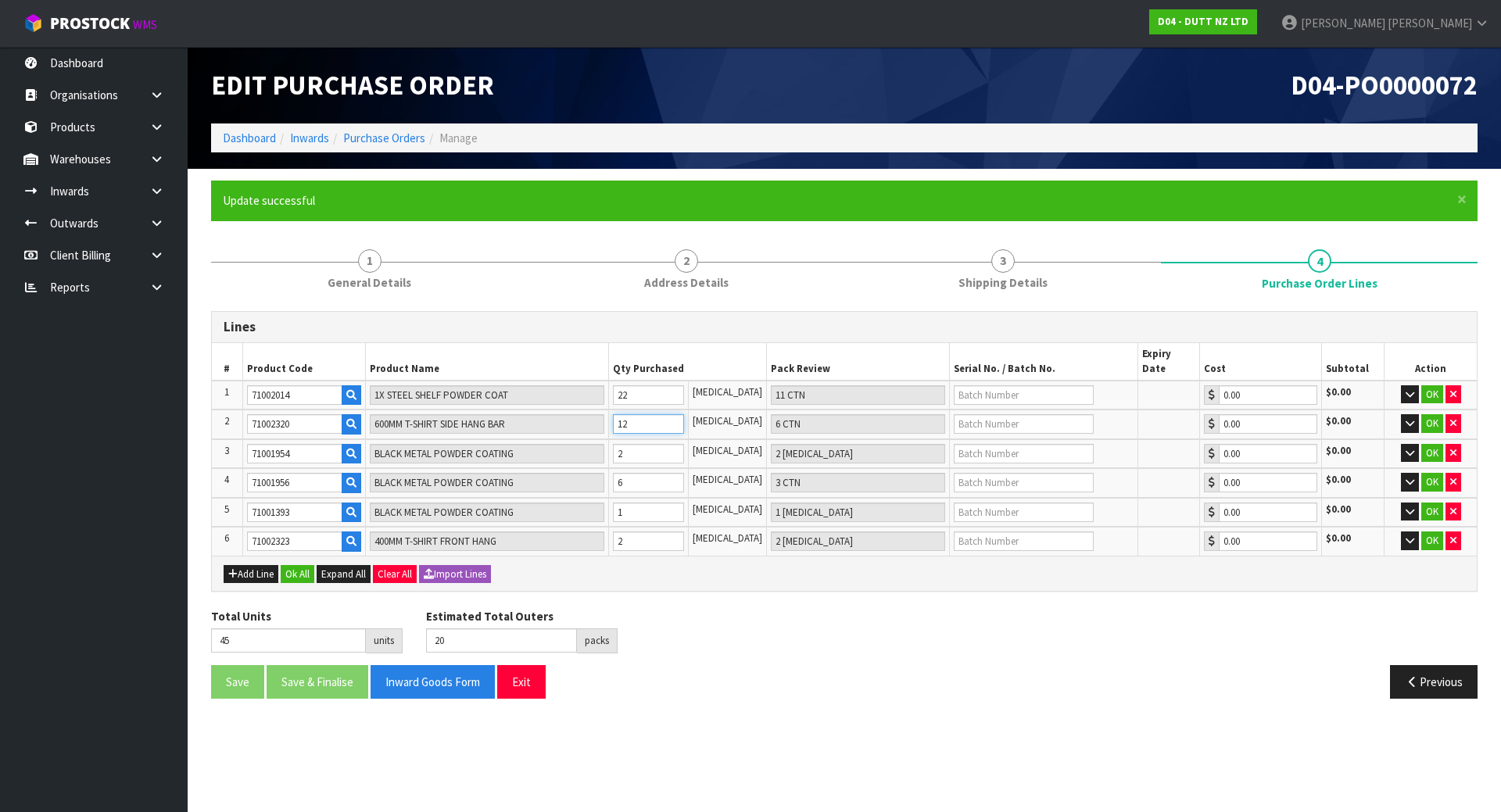
type input "1"
type input "1 [MEDICAL_DATA]"
type input "34"
type input "14"
type input "18"
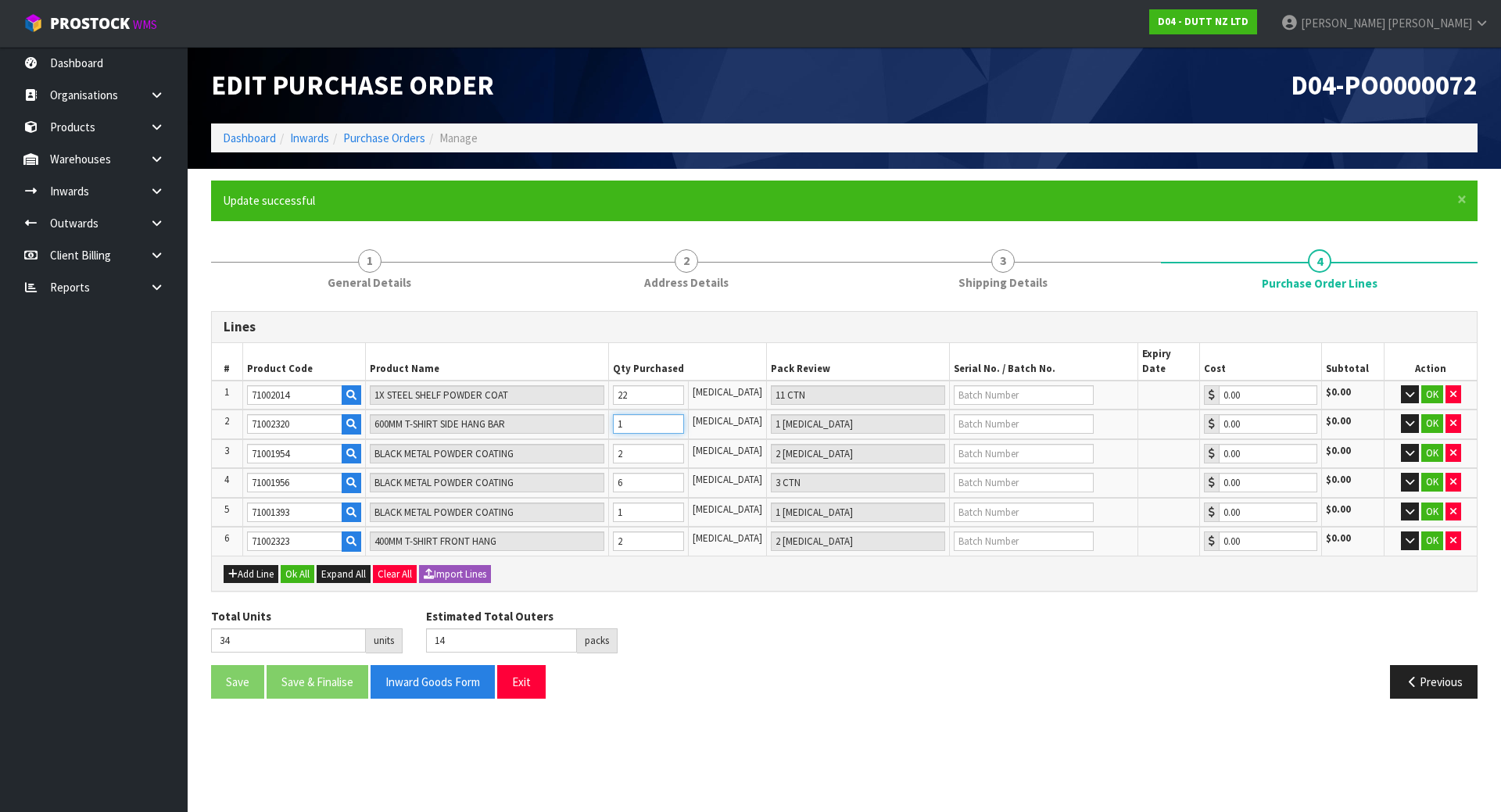
type input "9 CTN"
type input "51"
type input "23"
type input "1"
type input "1 [MEDICAL_DATA]"
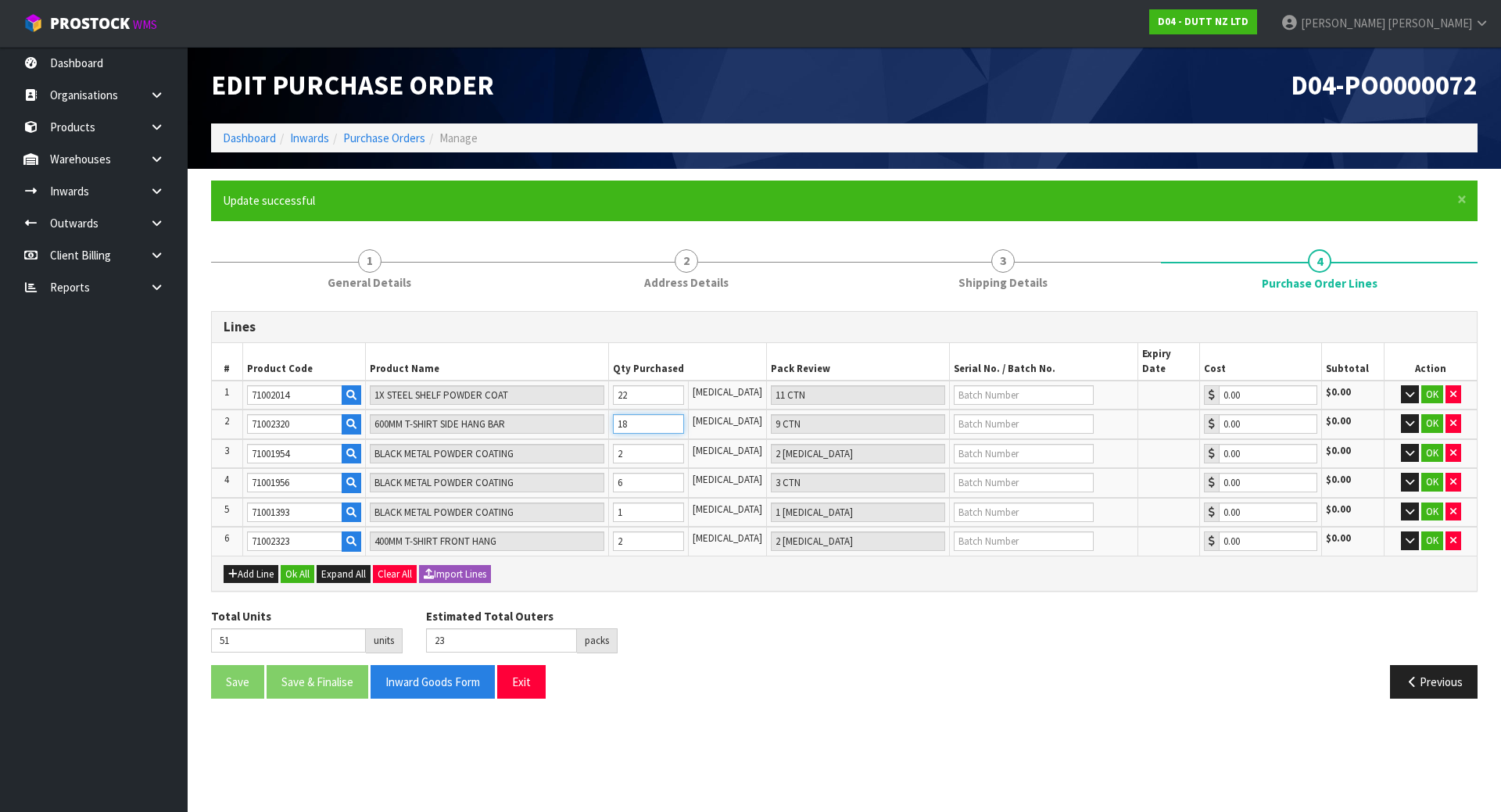
type input "34"
type input "14"
type input "16"
type input "8 CTN"
type input "49"
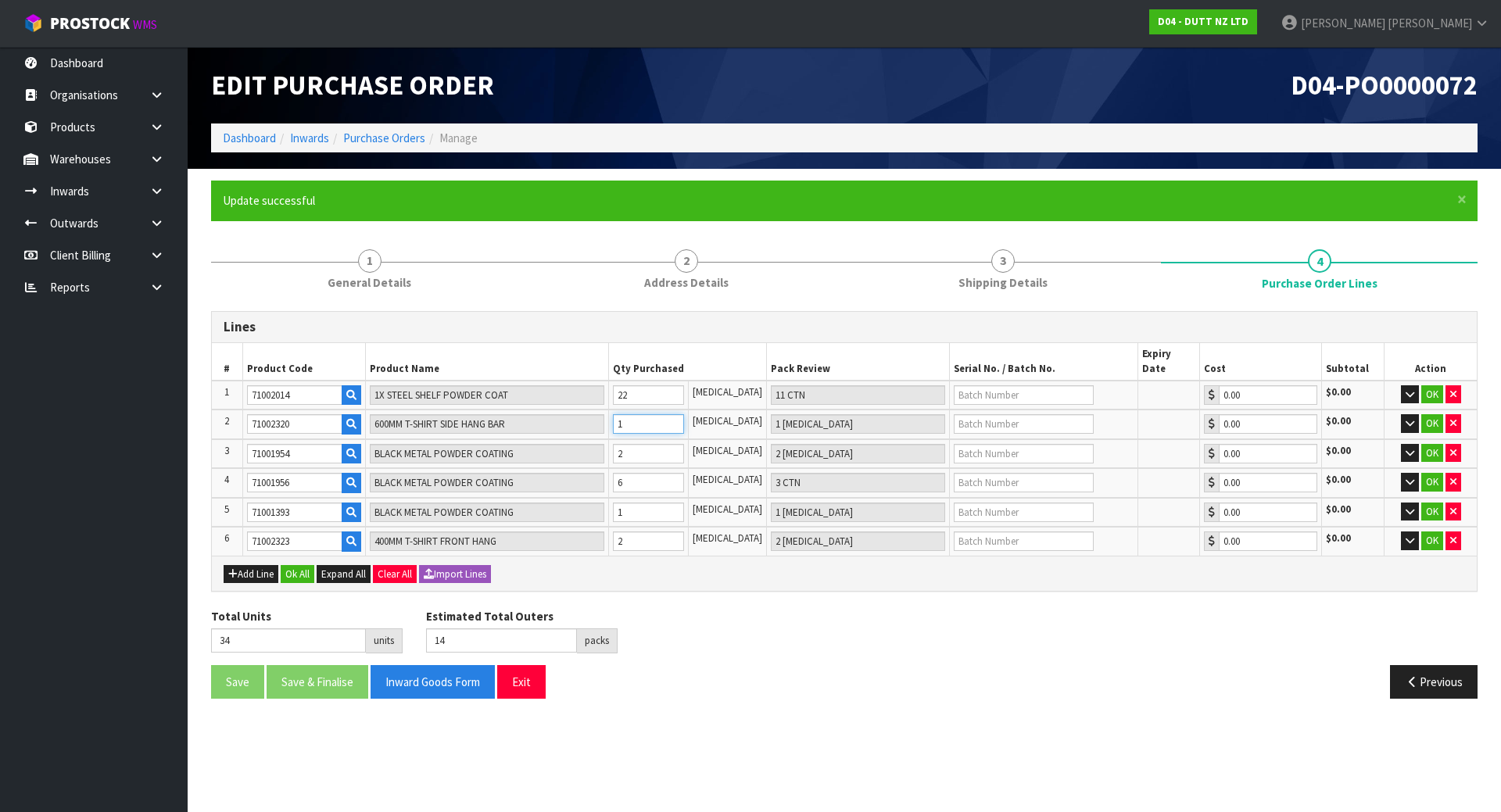
type input "22"
type input "1"
type input "1 [MEDICAL_DATA]"
type input "34"
type input "14"
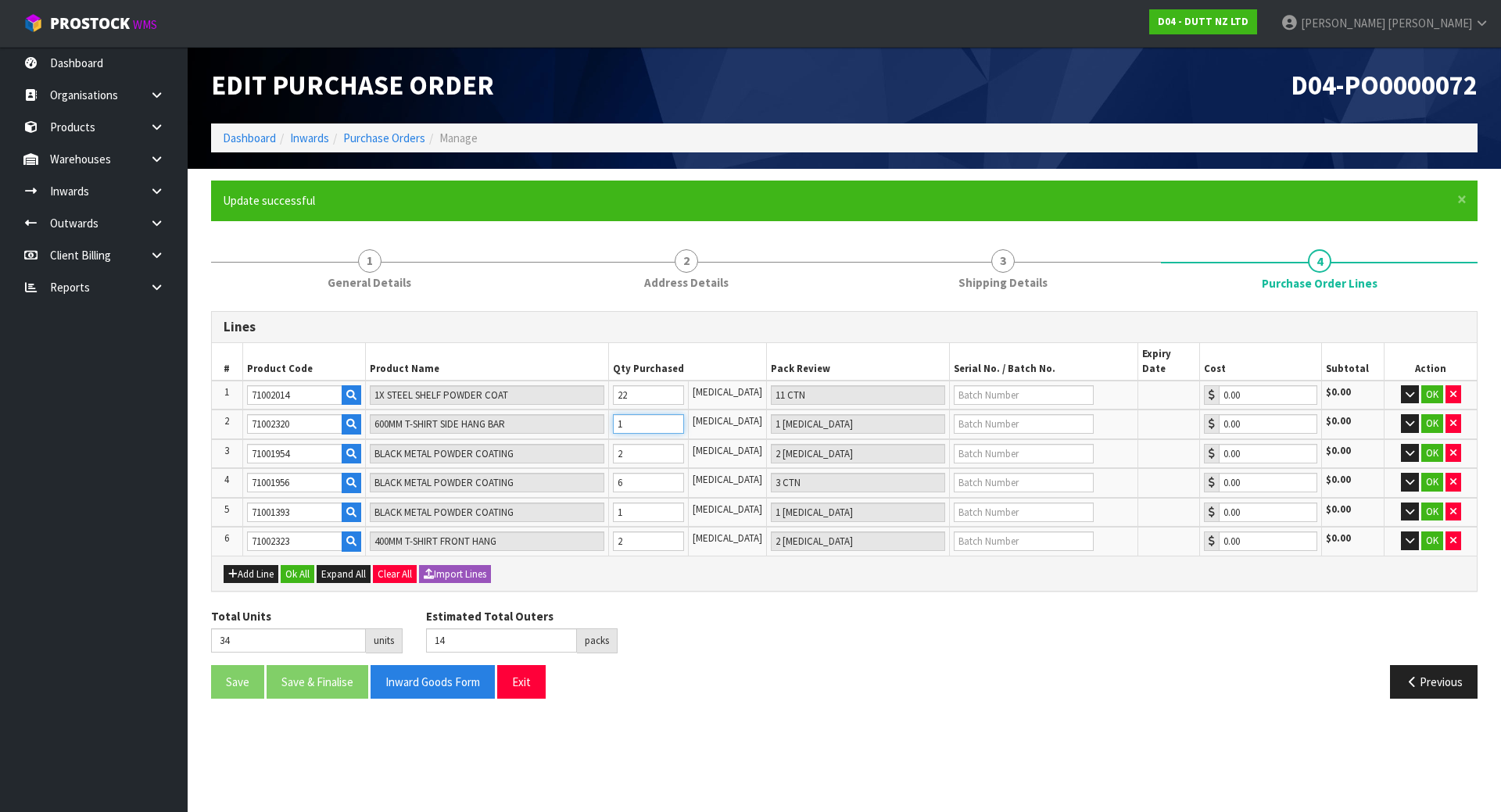
type input "14"
type input "7 CTN"
type input "47"
type input "21"
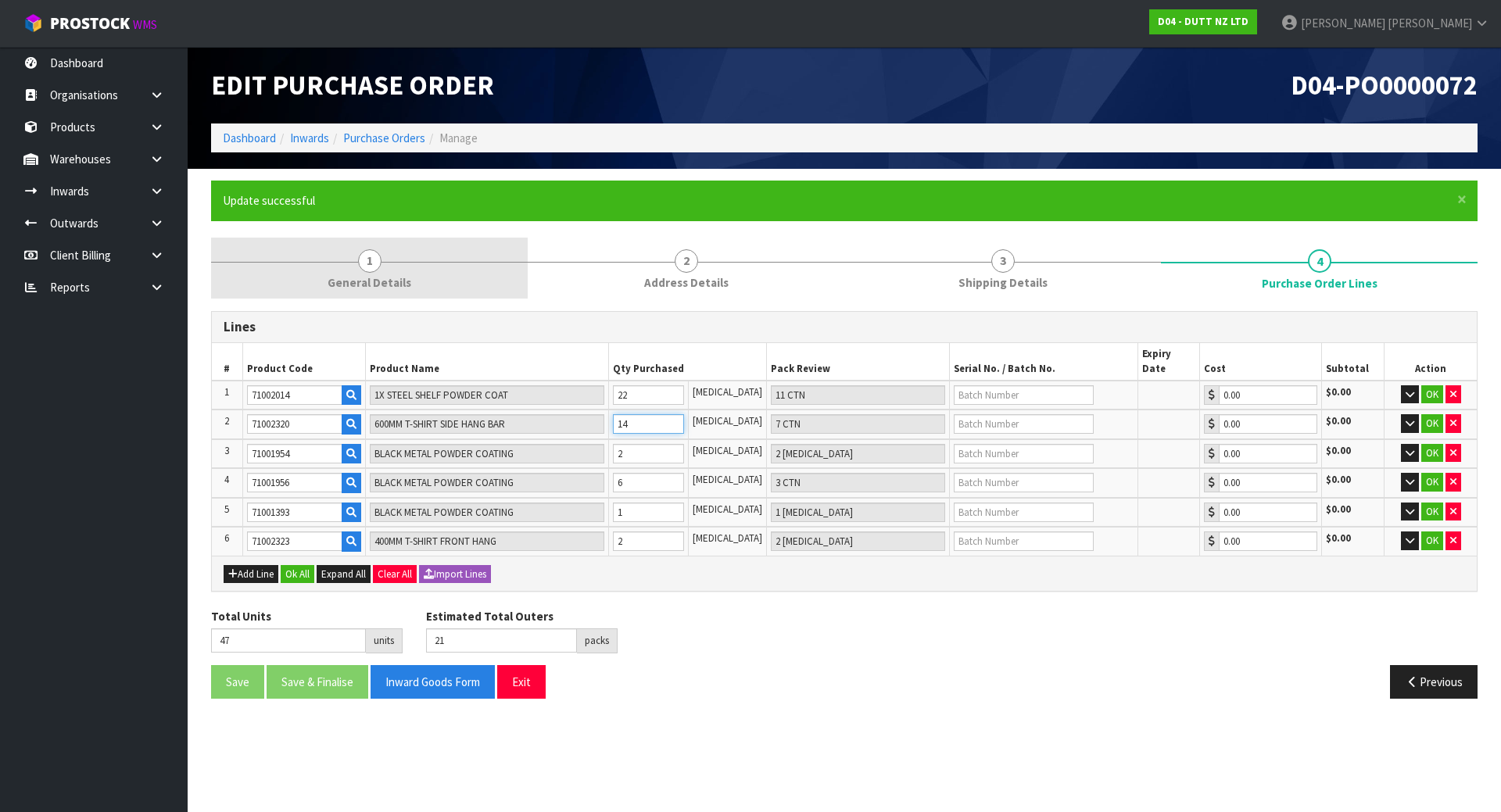
type input "14"
click at [430, 274] on link "1 General Details" at bounding box center [369, 269] width 317 height 62
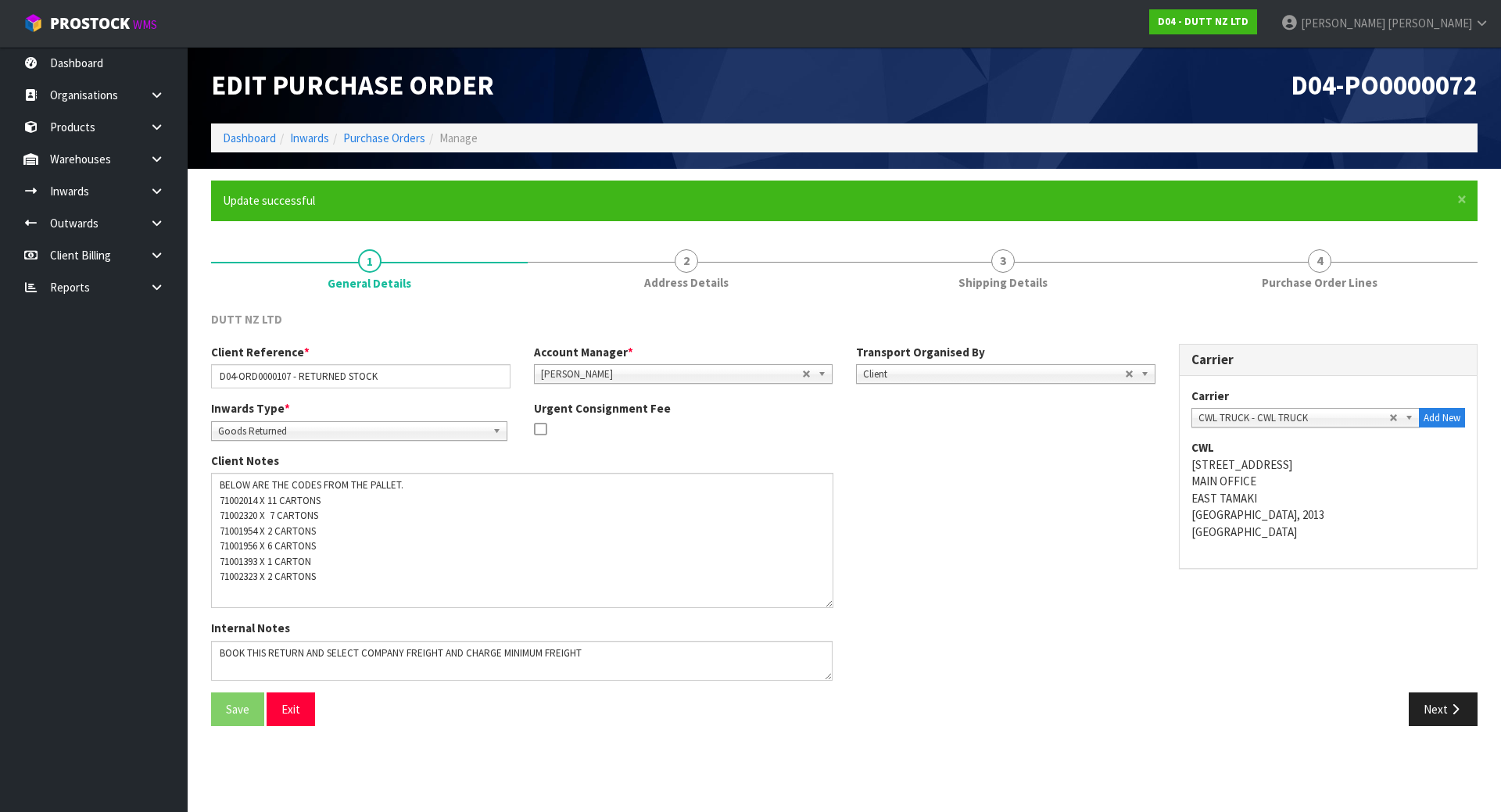
drag, startPoint x: 831, startPoint y: 508, endPoint x: 832, endPoint y: 605, distance: 97.0
click at [832, 605] on textarea at bounding box center [522, 541] width 622 height 135
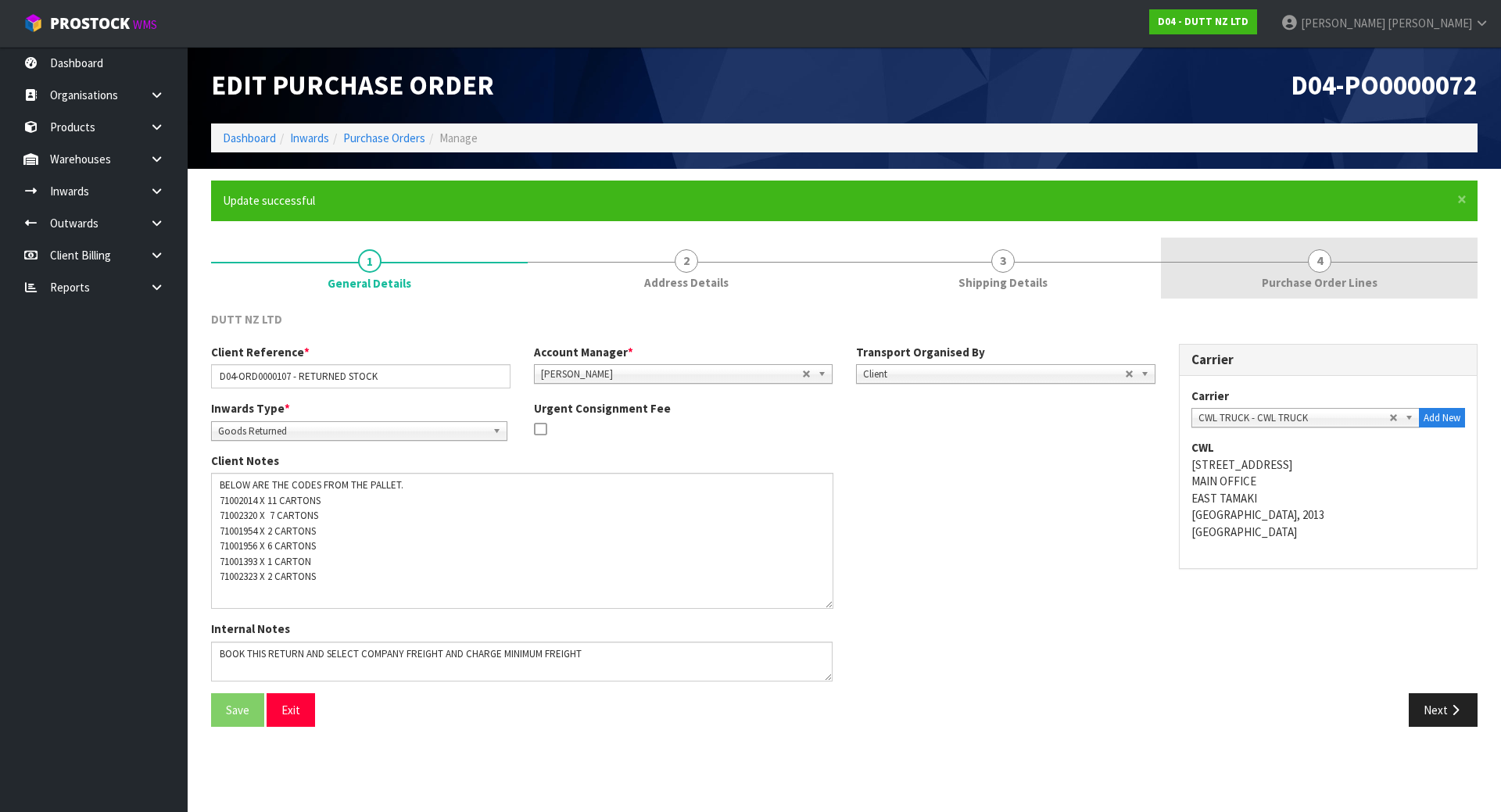
click at [1283, 257] on link "4 Purchase Order Lines" at bounding box center [1319, 269] width 317 height 62
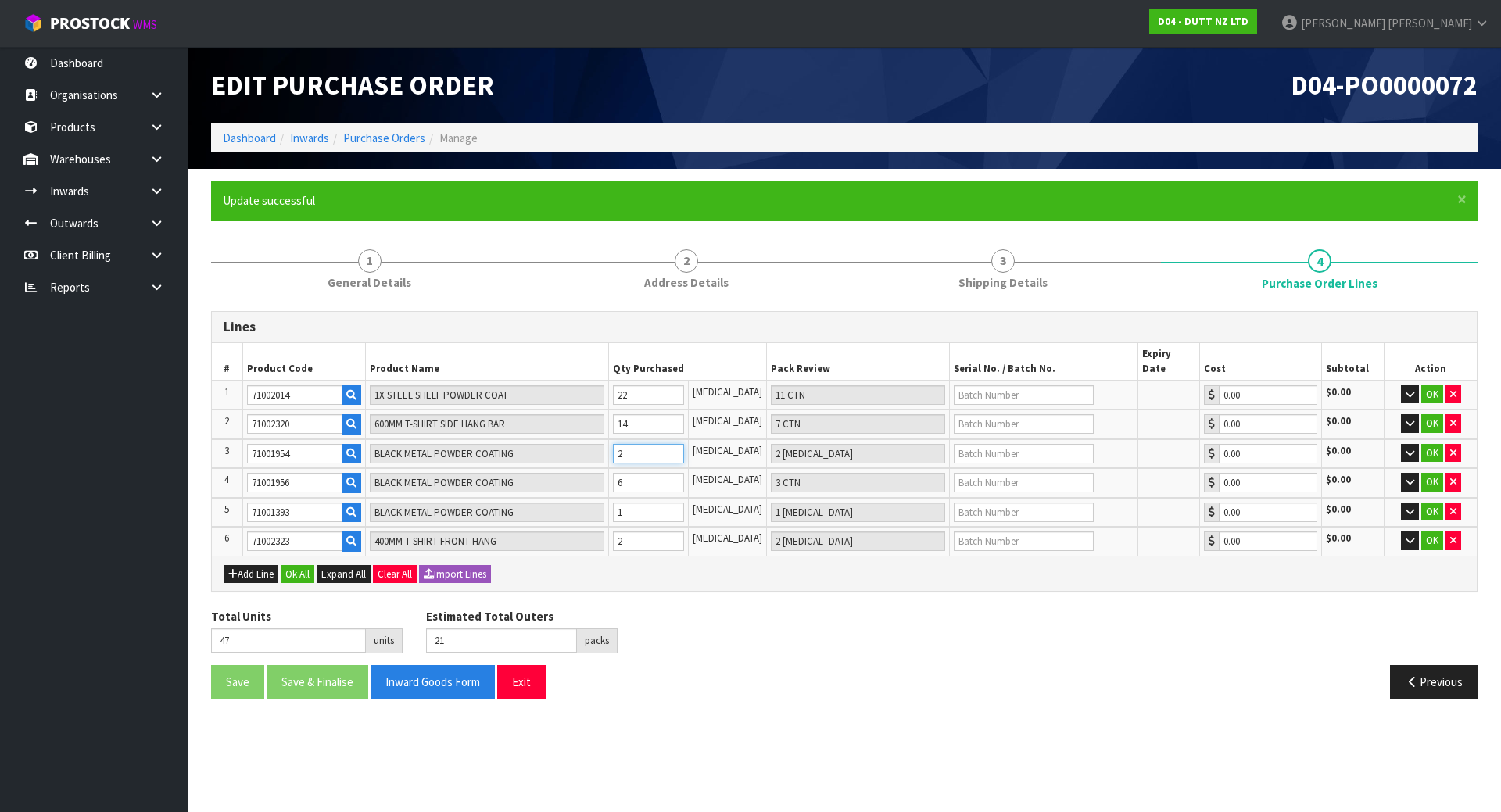
click at [556, 444] on tr "3 71001954 BLACK METAL POWDER COATING 2 PCE 2 PCE 0.00 $0.00 OK" at bounding box center [844, 454] width 1265 height 30
type input "4"
type input "4 PCE"
type input "49"
click at [558, 442] on tr "3 71001954 BLACK METAL POWDER COATING 4 PCE 4 PCE 0.00 $0.00 OK" at bounding box center [844, 454] width 1265 height 30
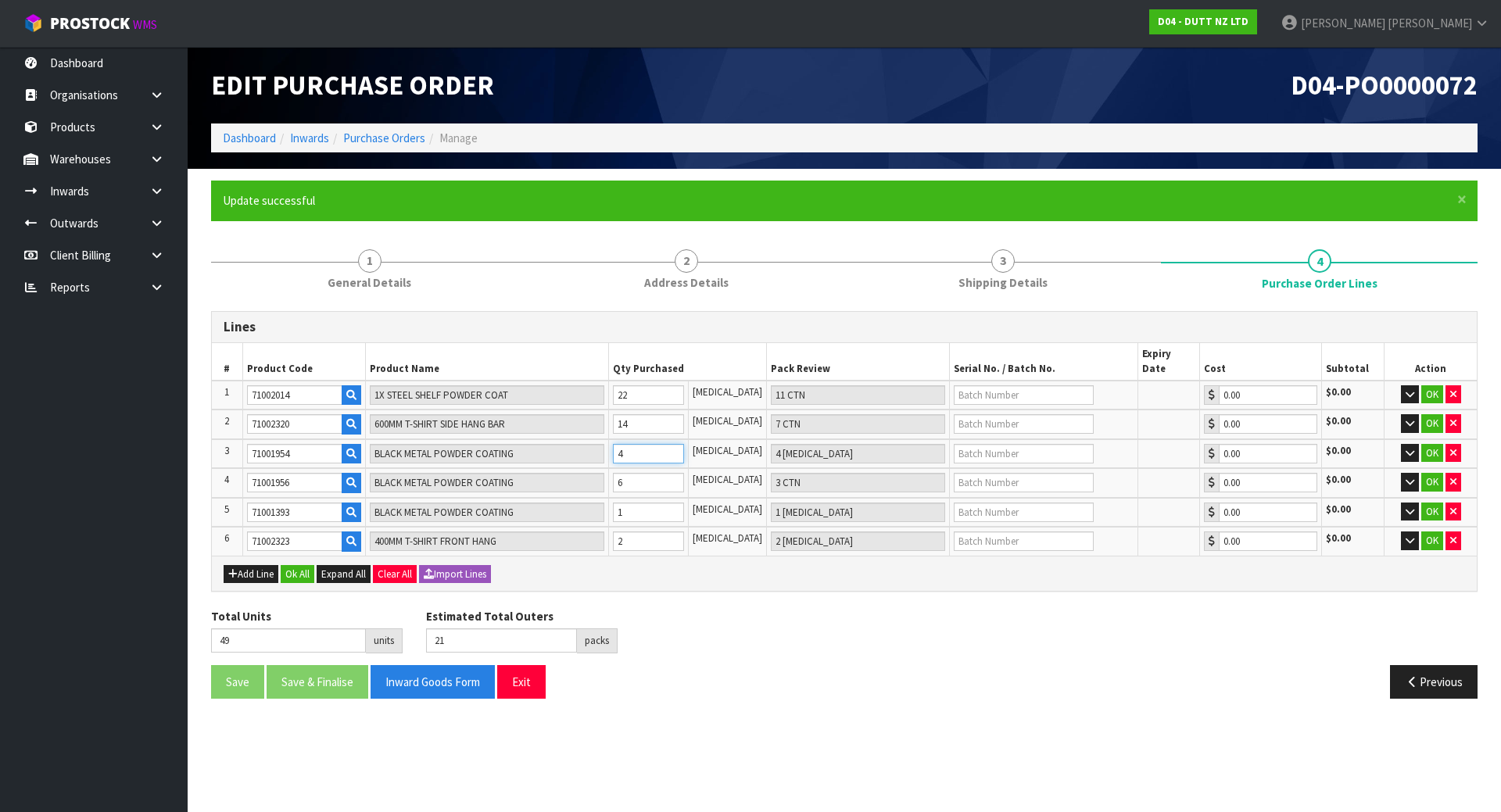
type input "5"
type input "5 [MEDICAL_DATA]"
type input "50"
click at [486, 439] on tr "3 71001954 BLACK METAL POWDER COATING 5 PCE 5 PCE 0.00 $0.00 OK" at bounding box center [844, 454] width 1265 height 30
type input "6"
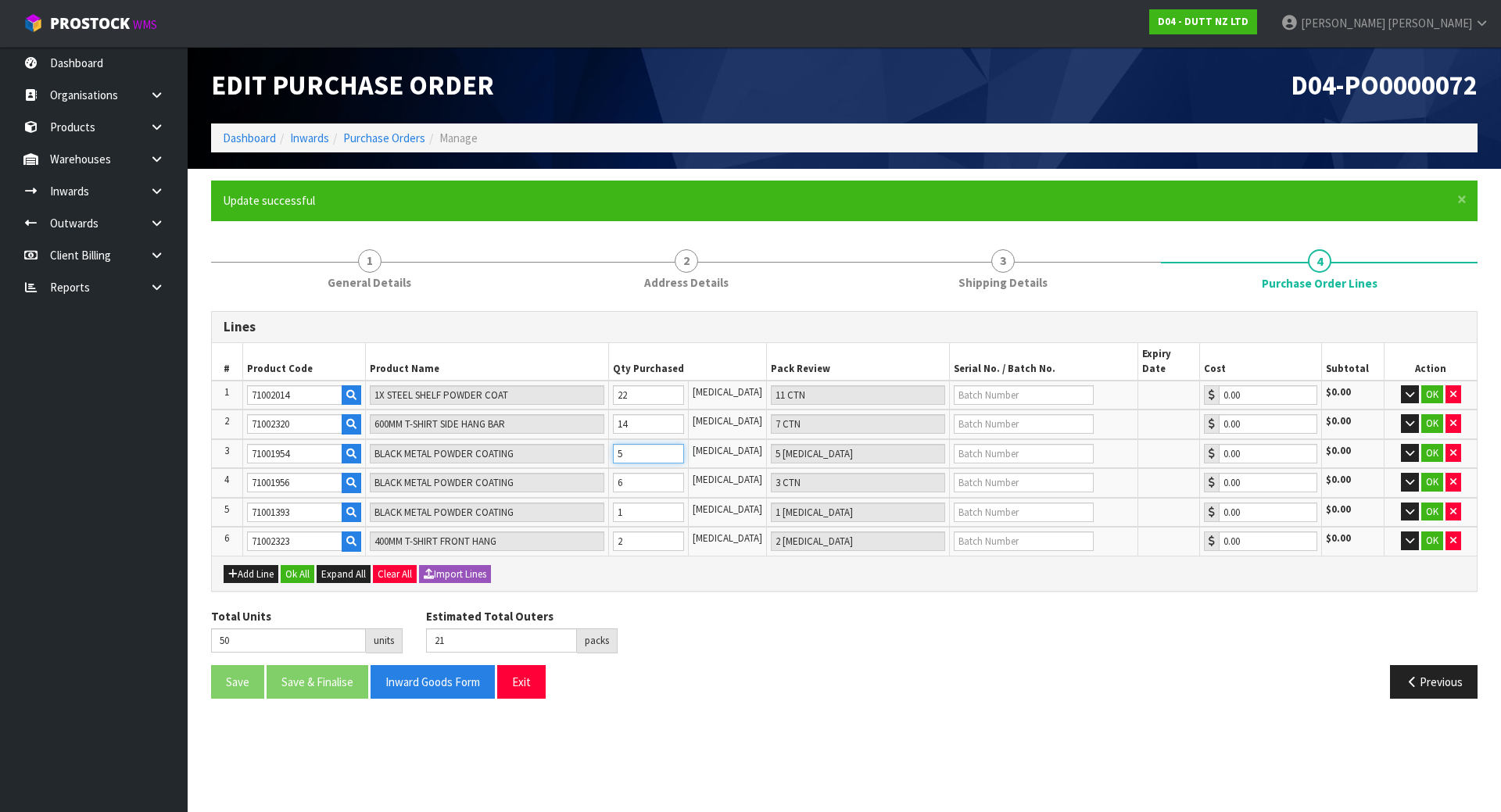
type input "6 PCE"
type input "51"
click at [728, 498] on td "[MEDICAL_DATA]" at bounding box center [728, 512] width 79 height 30
click at [589, 444] on tr "3 71001954 BLACK METAL POWDER COATING 6 PCE 6 PCE 0.00 $0.00 OK" at bounding box center [844, 454] width 1265 height 30
type input "2"
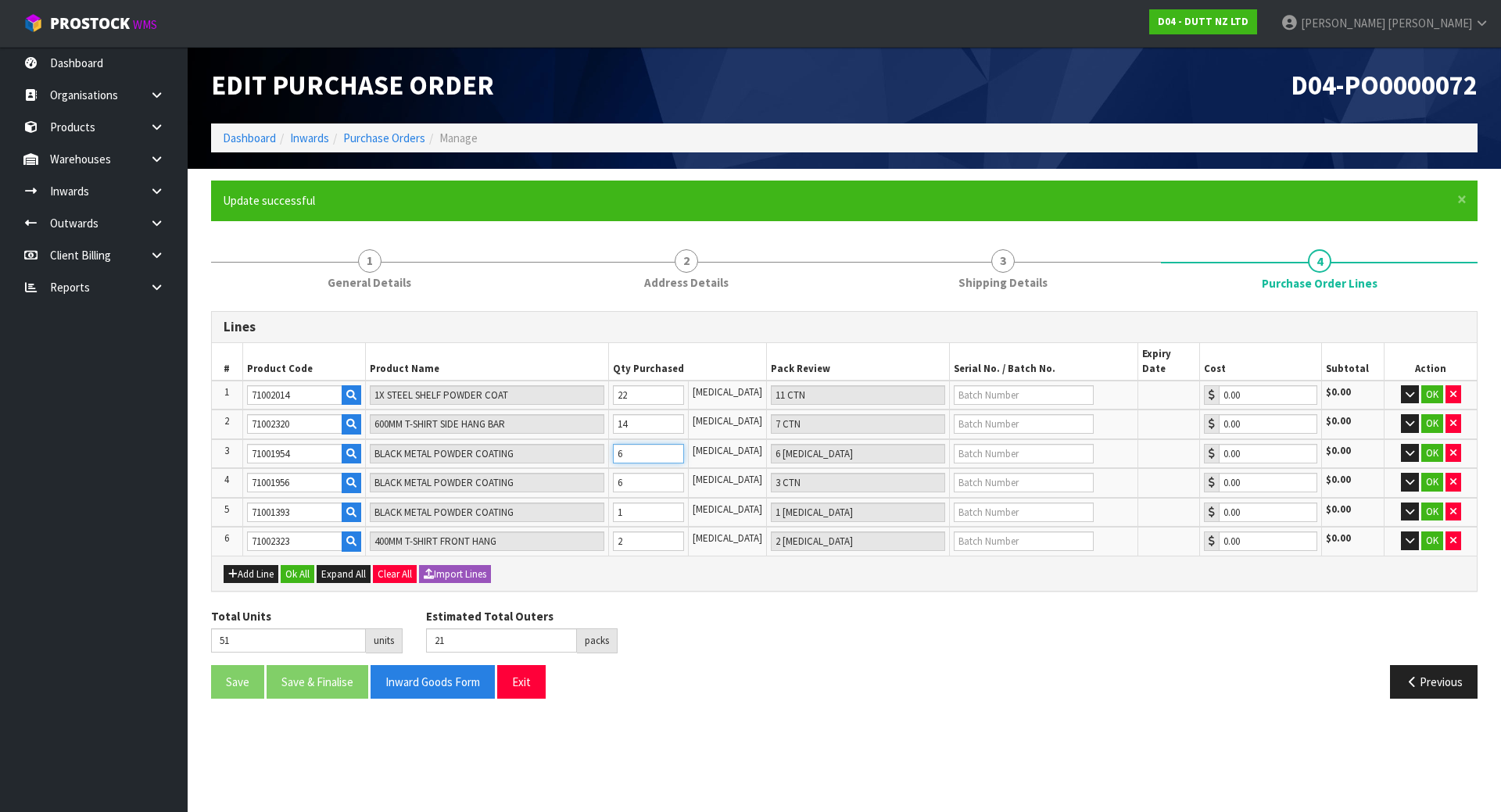
type input "2 PCE"
type input "47"
click at [678, 448] on input "2" at bounding box center [649, 453] width 71 height 19
type input "2"
click at [678, 473] on input "6" at bounding box center [649, 482] width 71 height 19
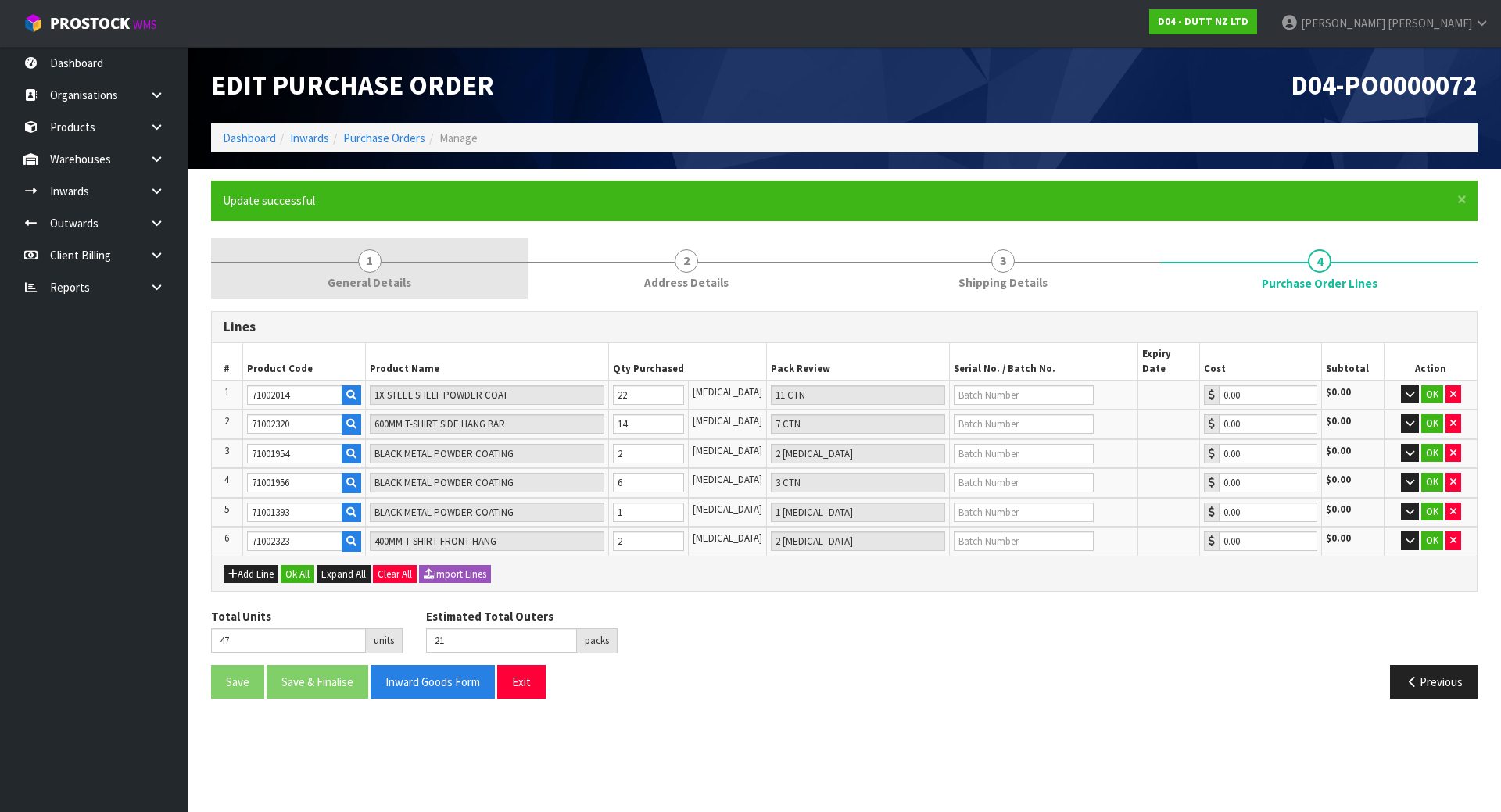
click at [424, 281] on link "1 General Details" at bounding box center [369, 269] width 317 height 62
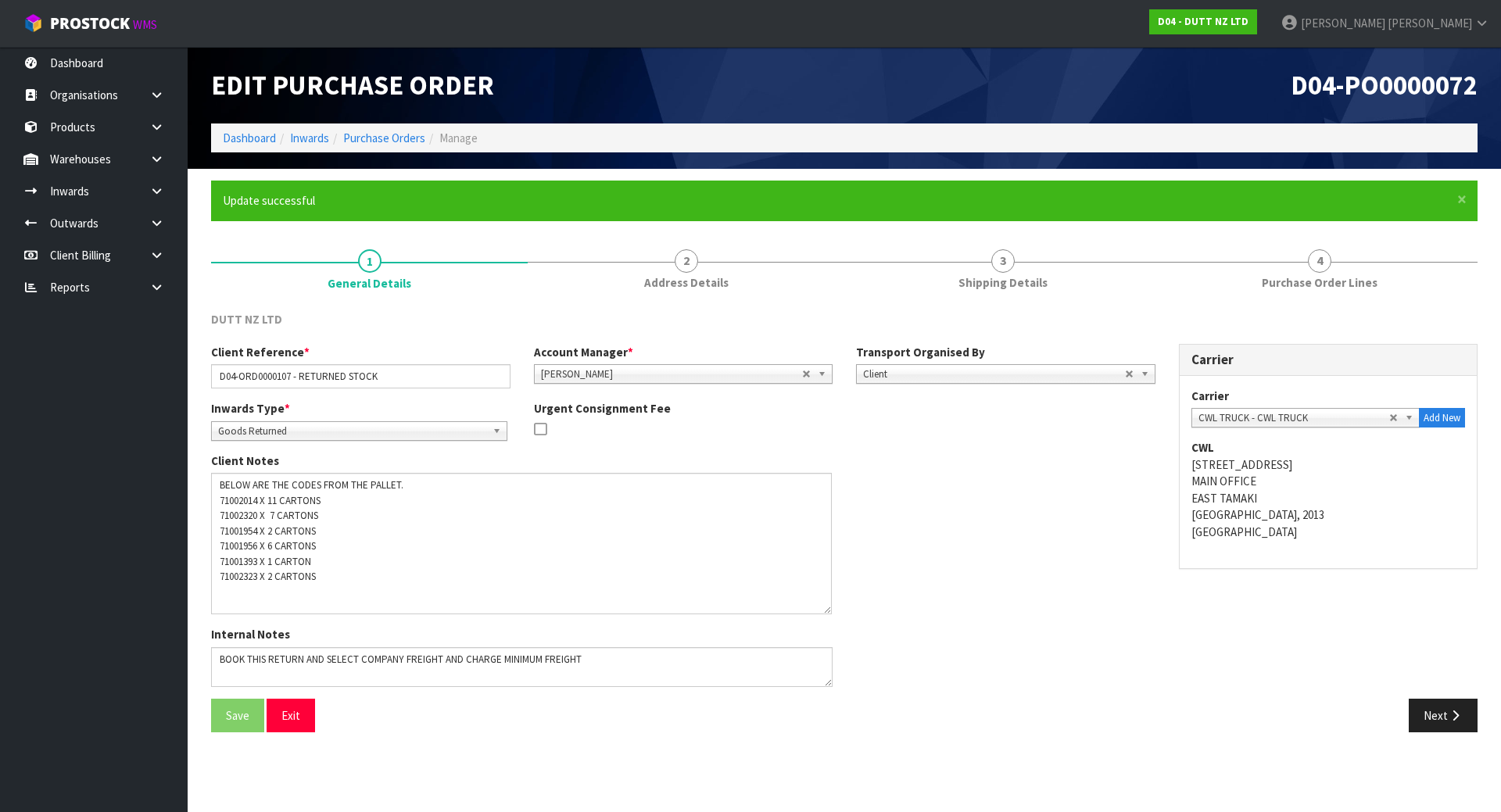
drag, startPoint x: 831, startPoint y: 507, endPoint x: 830, endPoint y: 609, distance: 102.0
click at [830, 609] on textarea at bounding box center [522, 543] width 621 height 142
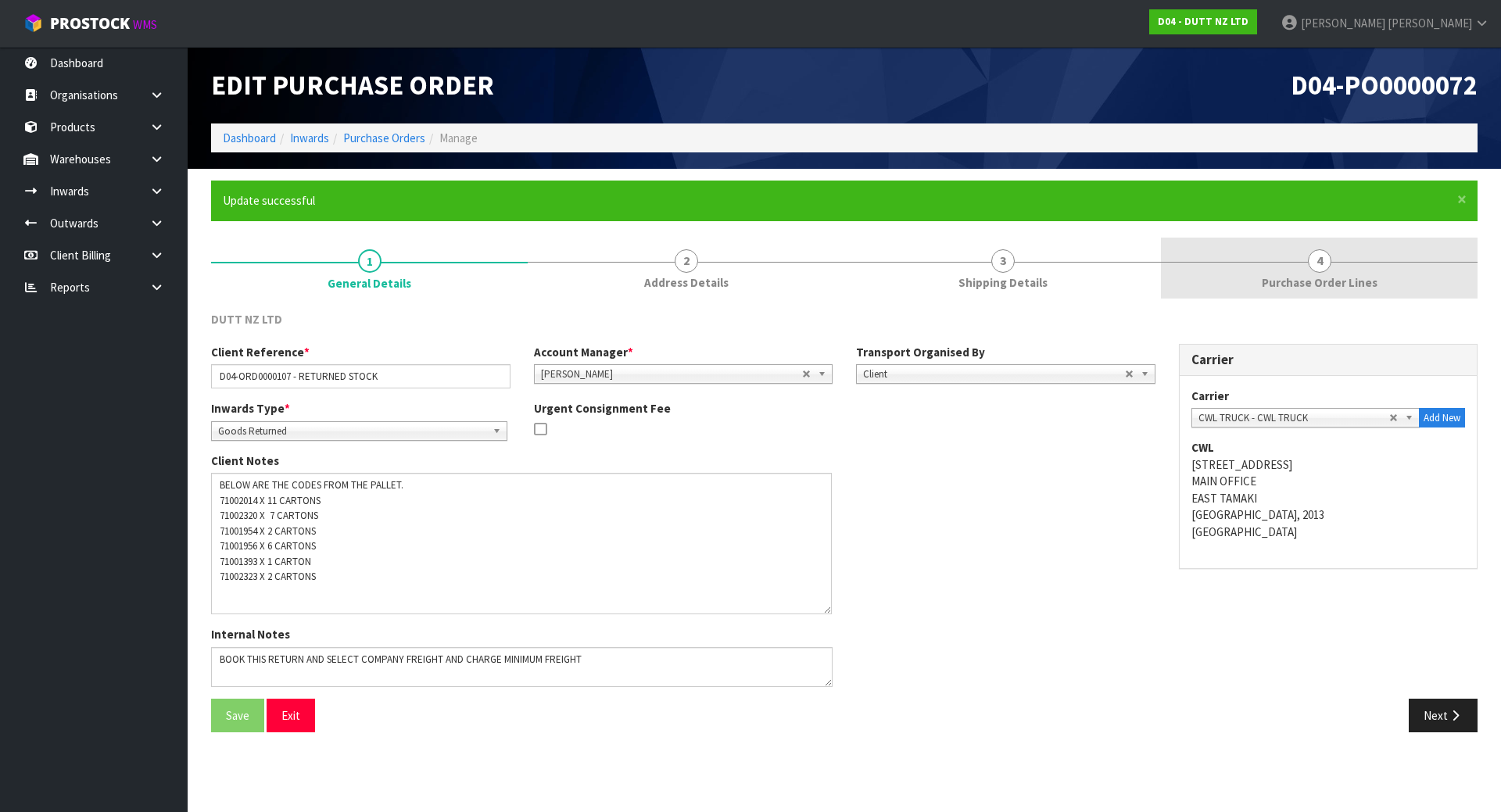
click at [1299, 259] on link "4 Purchase Order Lines" at bounding box center [1319, 269] width 317 height 62
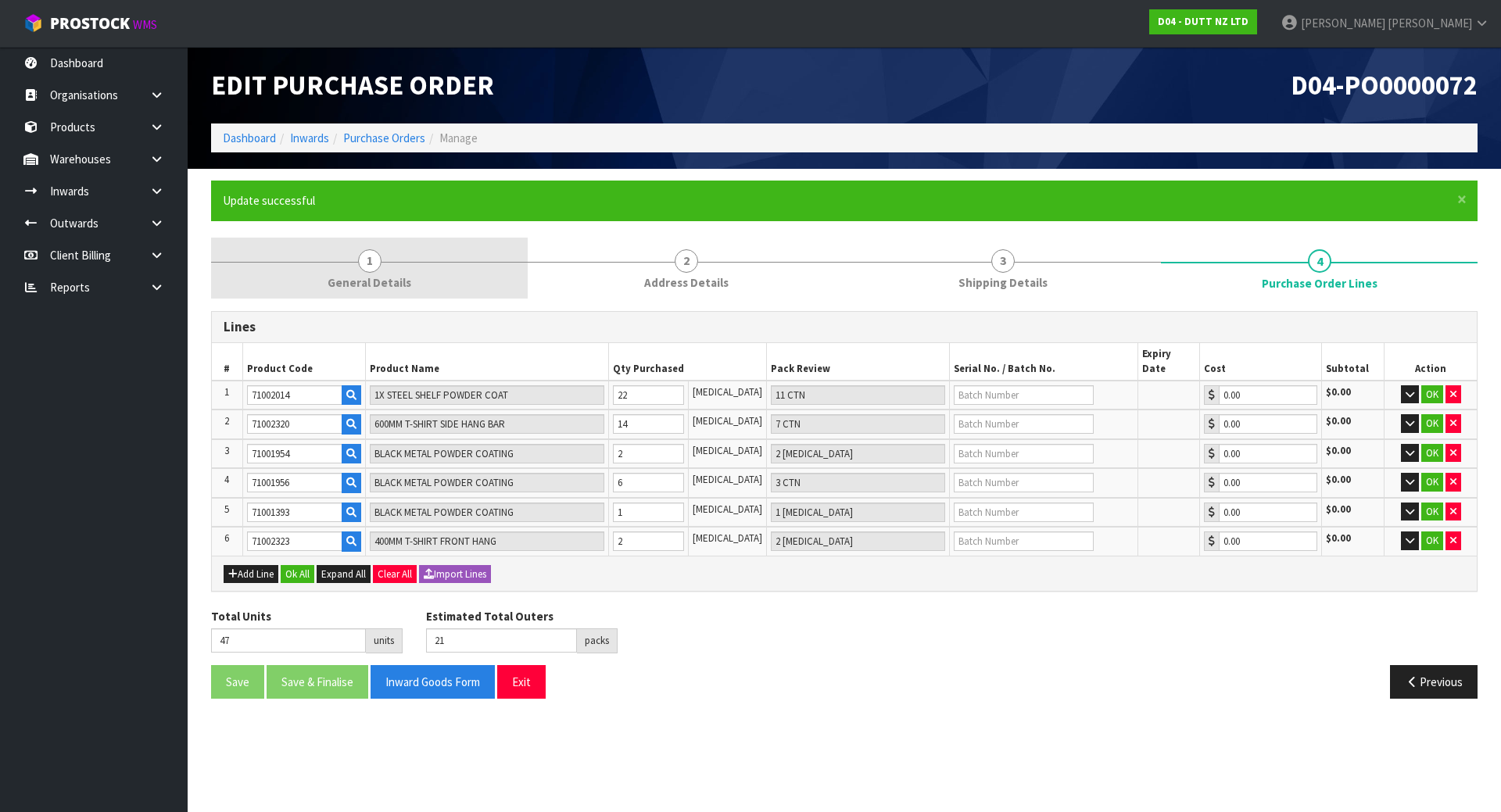
click at [353, 269] on link "1 General Details" at bounding box center [369, 269] width 317 height 62
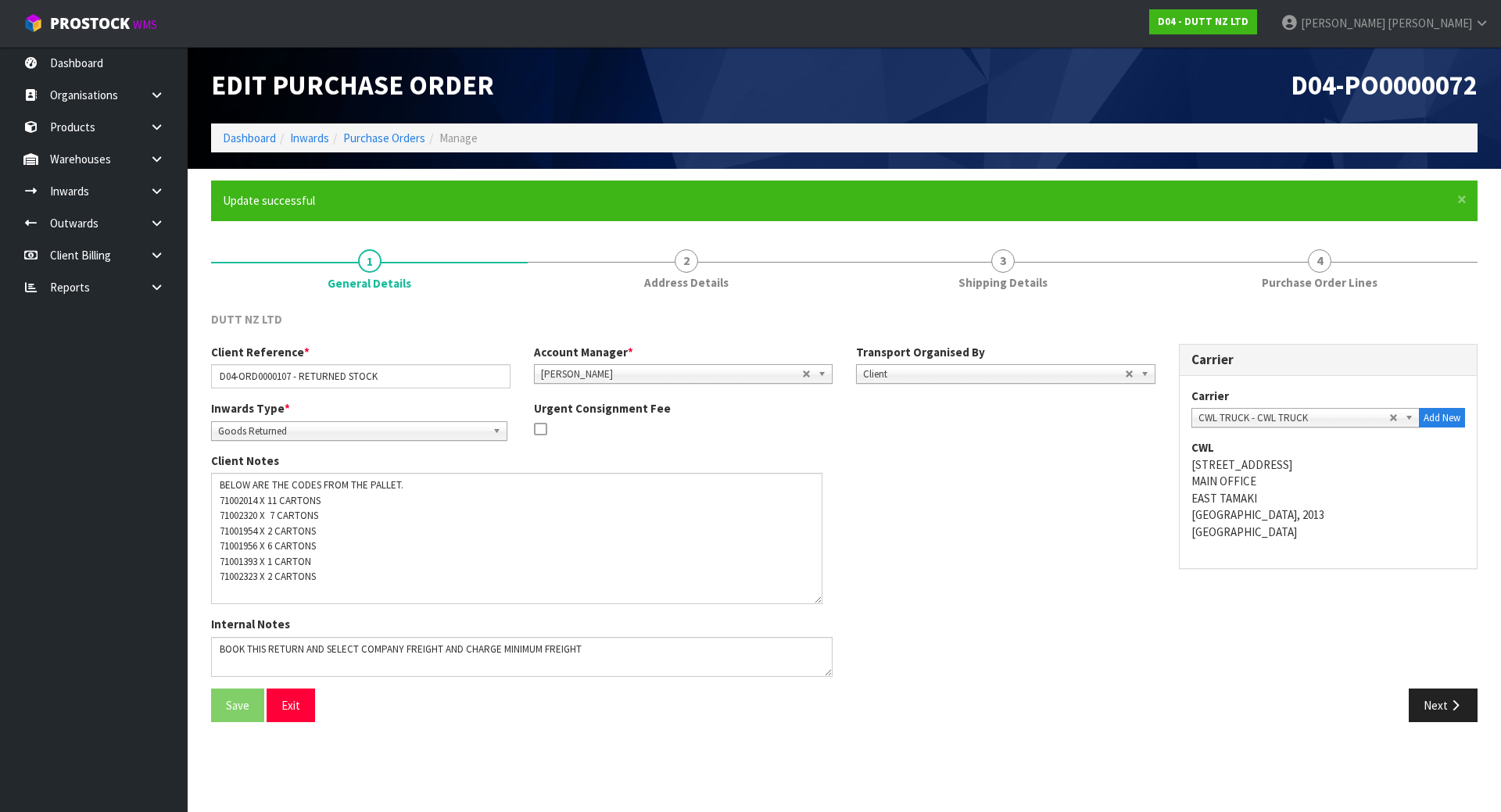
drag, startPoint x: 829, startPoint y: 509, endPoint x: 819, endPoint y: 600, distance: 91.5
click at [819, 600] on textarea at bounding box center [516, 539] width 611 height 132
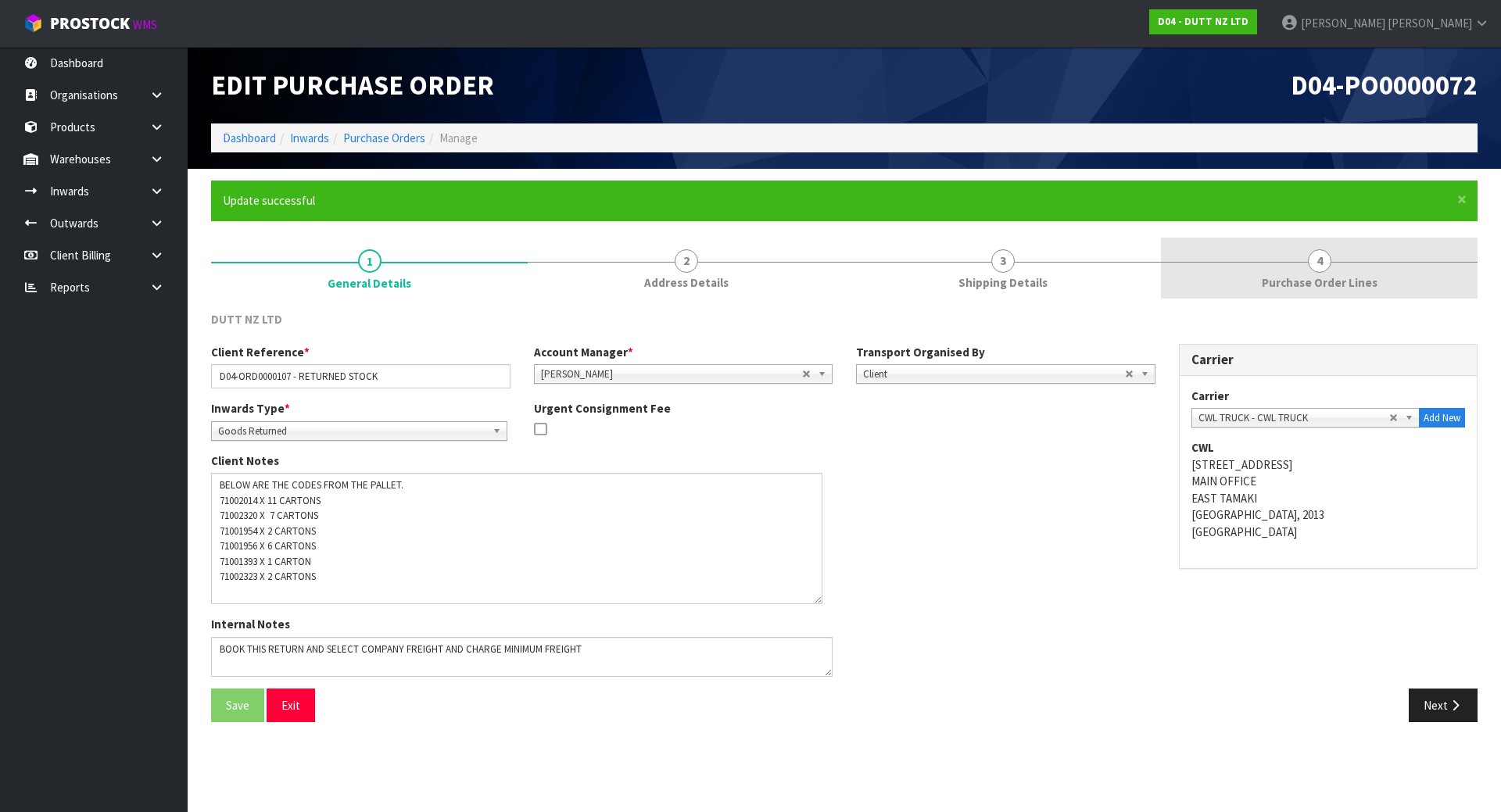
click at [1348, 250] on link "4 Purchase Order Lines" at bounding box center [1319, 269] width 317 height 62
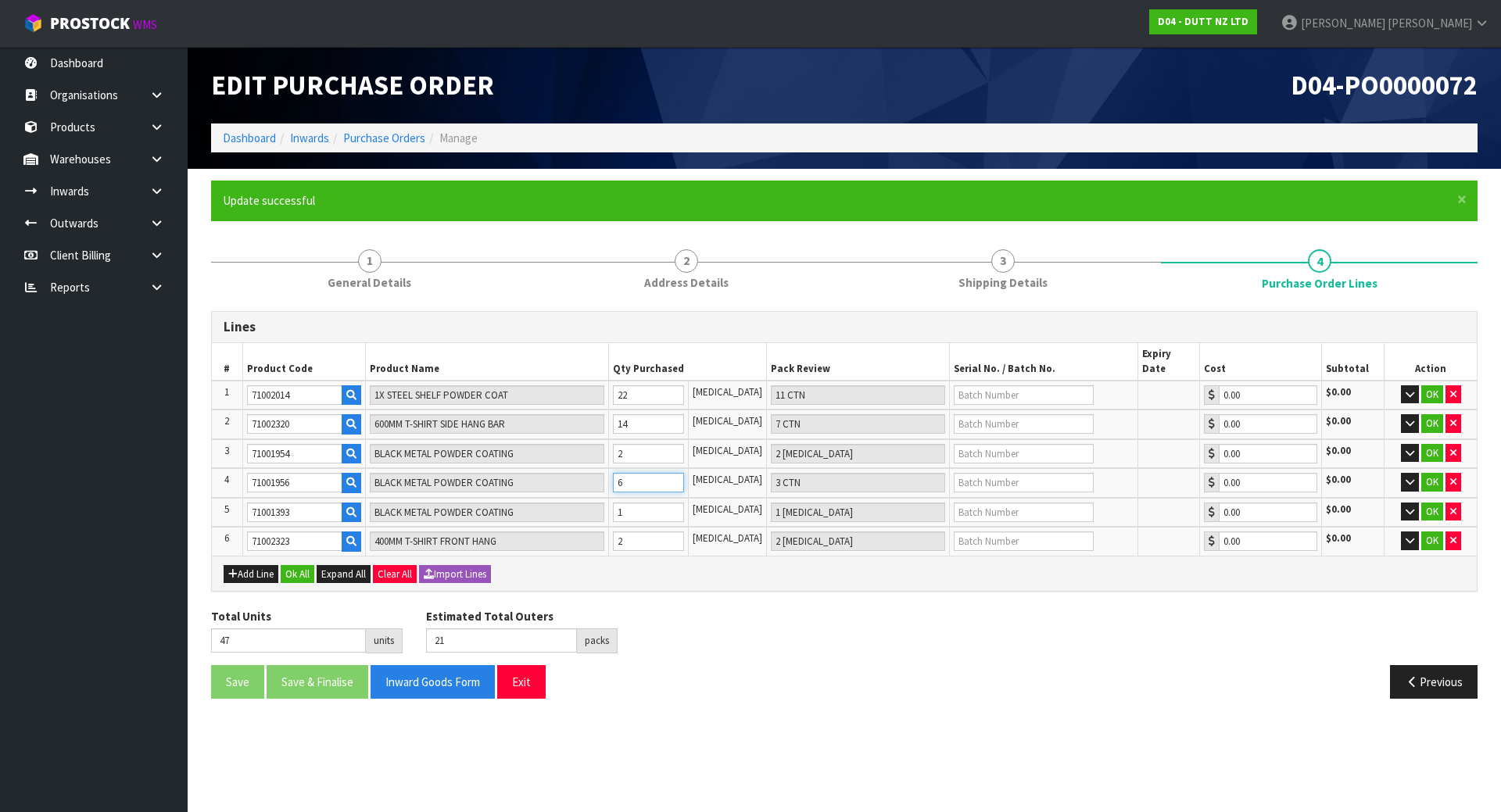
click at [591, 471] on tr "4 71001956 BLACK METAL POWDER COATING 6 PCE 3 CTN 0.00 $0.00 OK" at bounding box center [844, 483] width 1265 height 30
type input "1"
type input "1 [MEDICAL_DATA]"
type input "42"
type input "18"
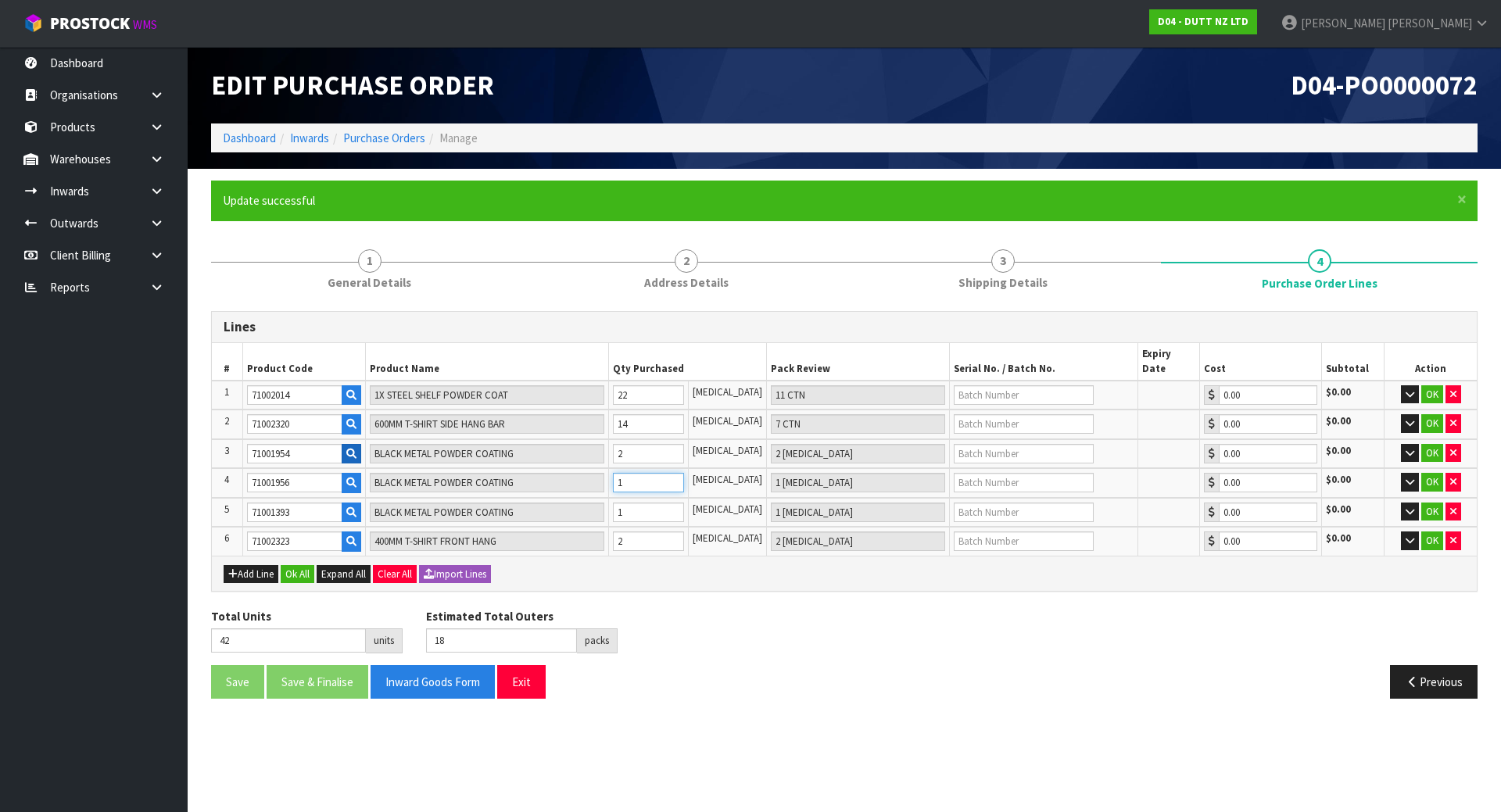
type input "12"
type input "6 CTN"
type input "53"
type input "24"
type input "12"
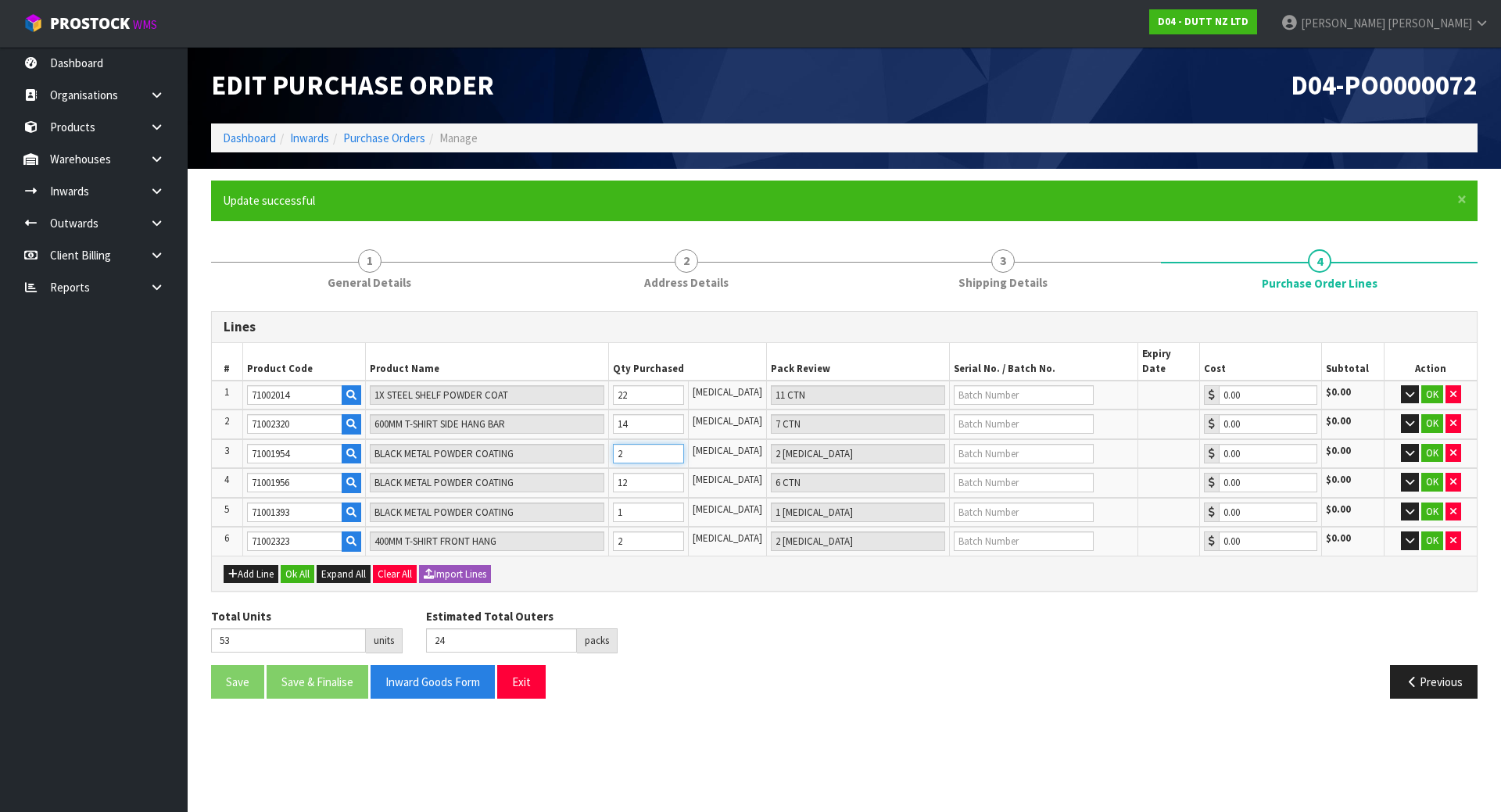
click at [668, 448] on input "2" at bounding box center [649, 453] width 71 height 19
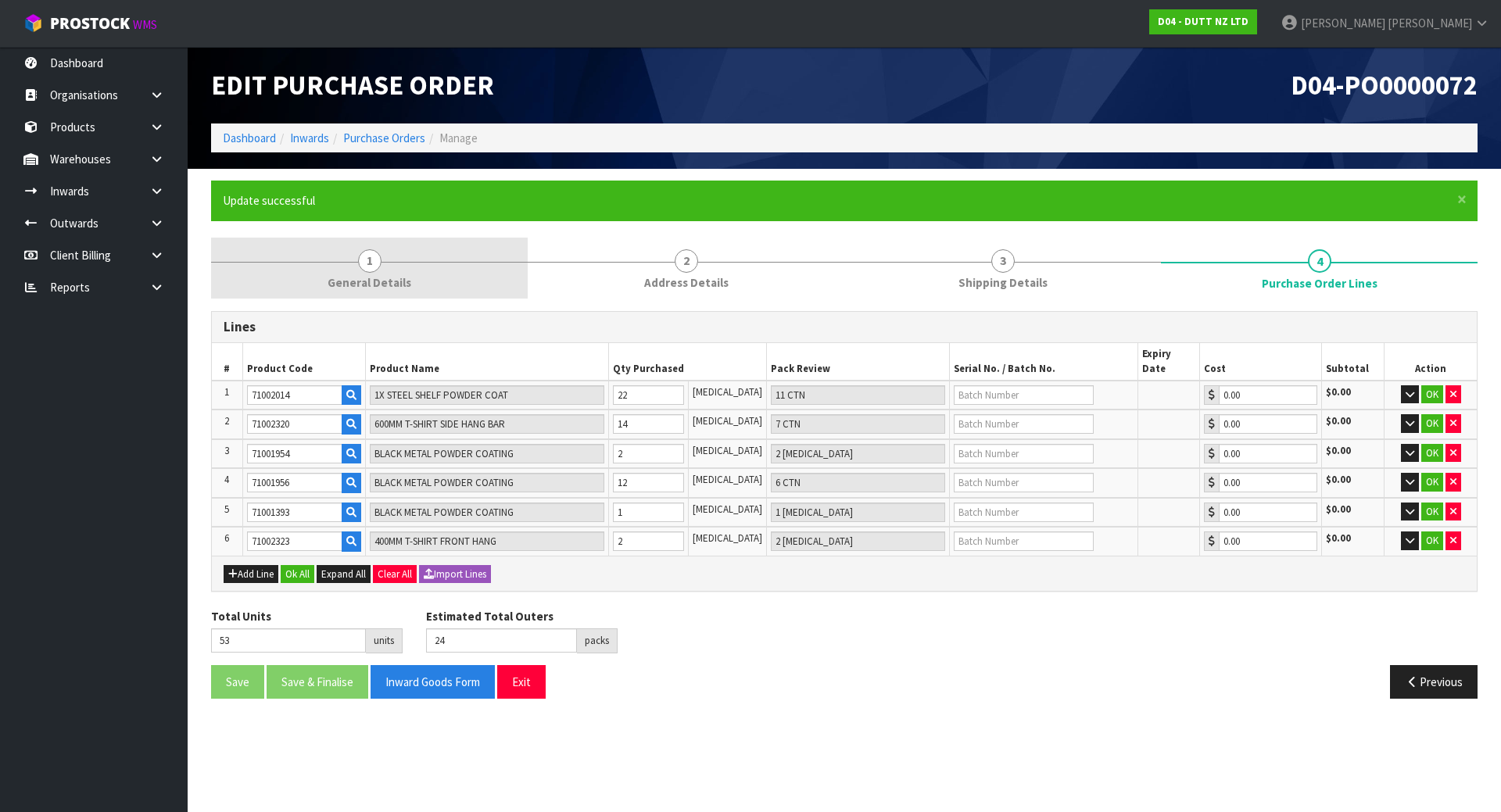
click at [328, 265] on link "1 General Details" at bounding box center [369, 269] width 317 height 62
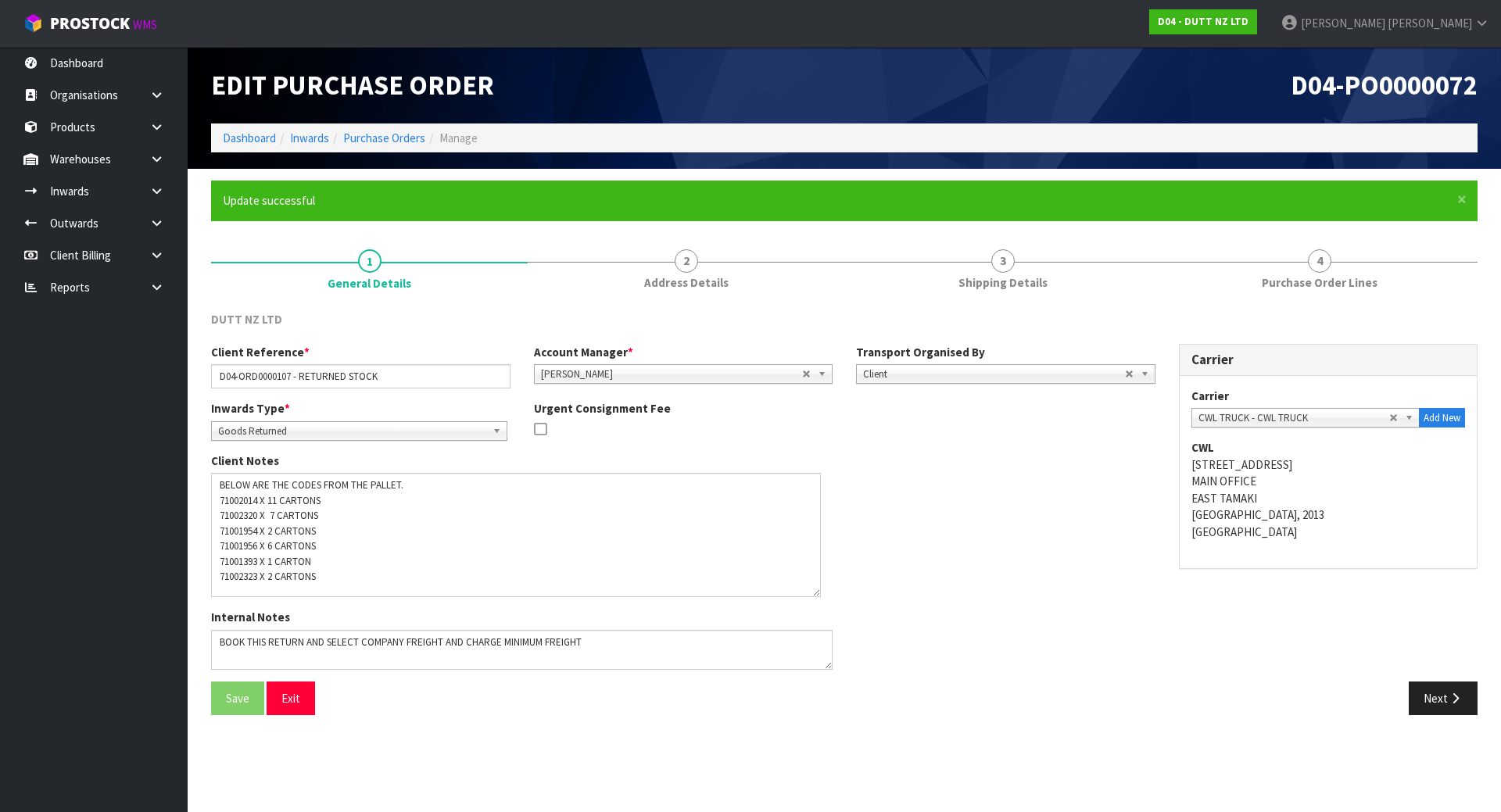
drag, startPoint x: 830, startPoint y: 506, endPoint x: 819, endPoint y: 590, distance: 84.7
click at [819, 590] on textarea at bounding box center [516, 535] width 610 height 124
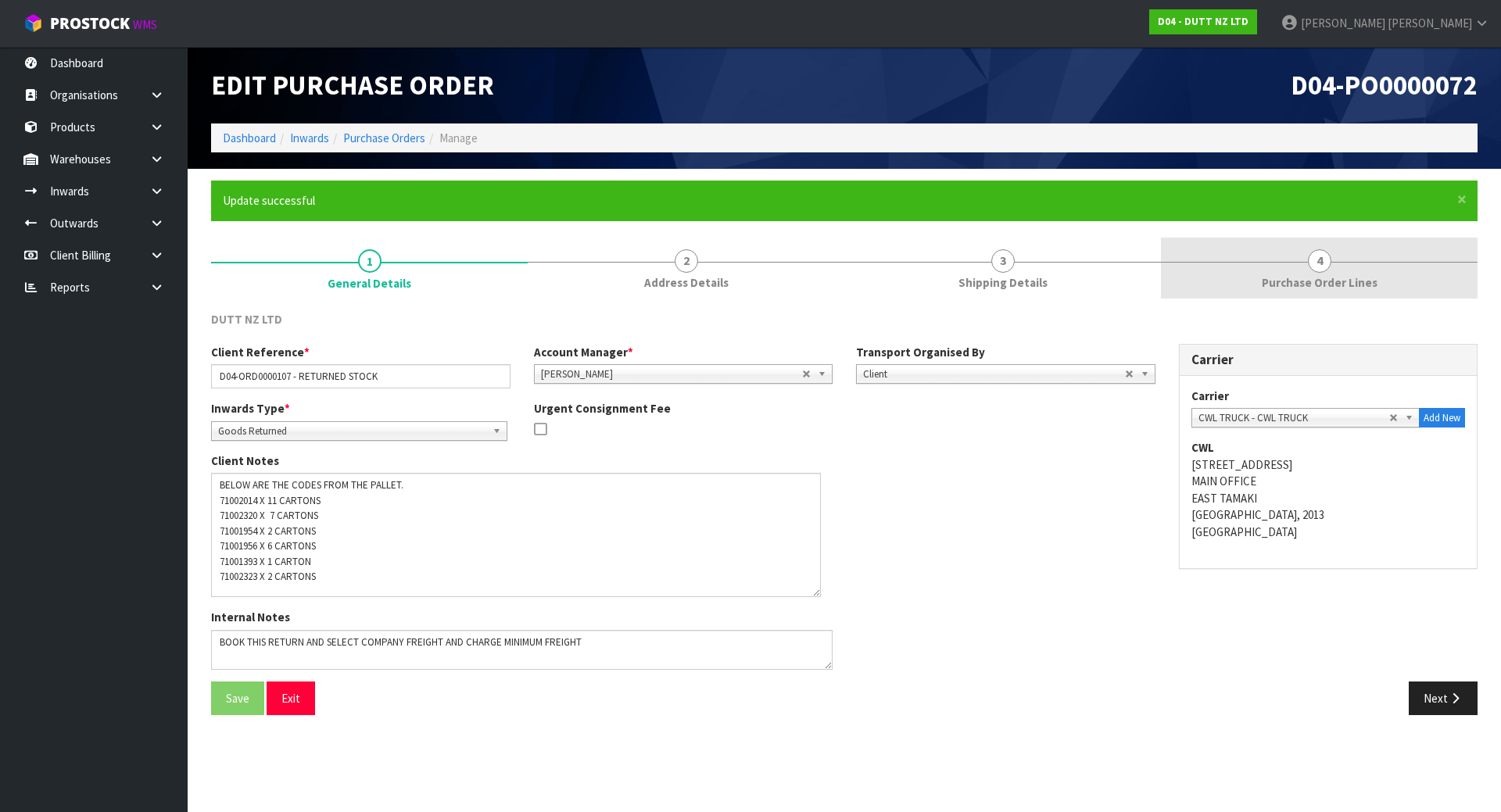
click at [1288, 256] on link "4 Purchase Order Lines" at bounding box center [1319, 269] width 317 height 62
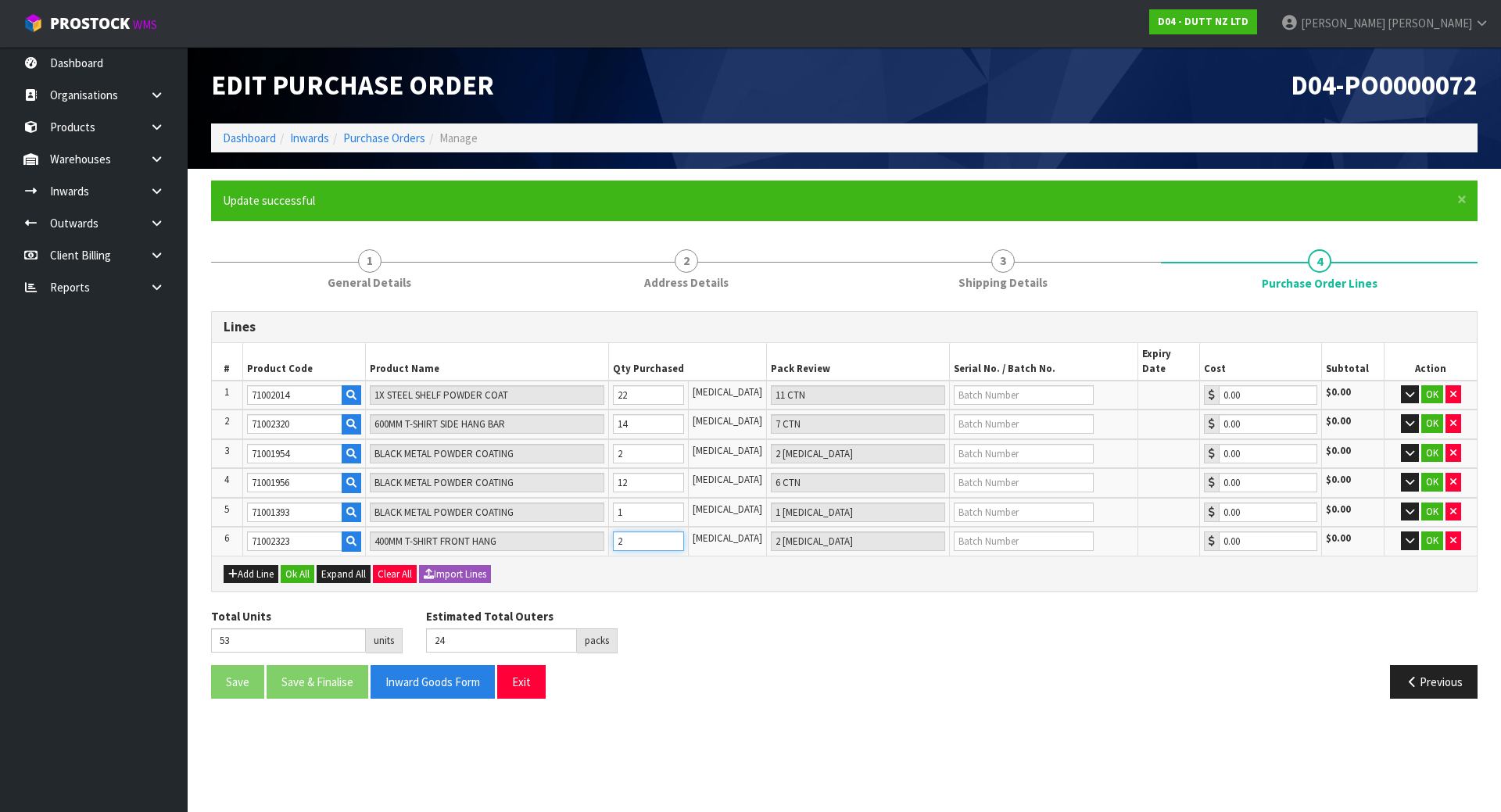
click at [575, 529] on tr "6 71002323 400MM T-SHIRT FRONT HANG 2 PCE 2 PCE 0.00 $0.00 OK" at bounding box center [844, 542] width 1265 height 29
type input "4"
type input "4 PCE"
type input "55"
click at [724, 567] on div "Add Line Ok All Expand All Clear All Import Lines" at bounding box center [844, 574] width 1242 height 19
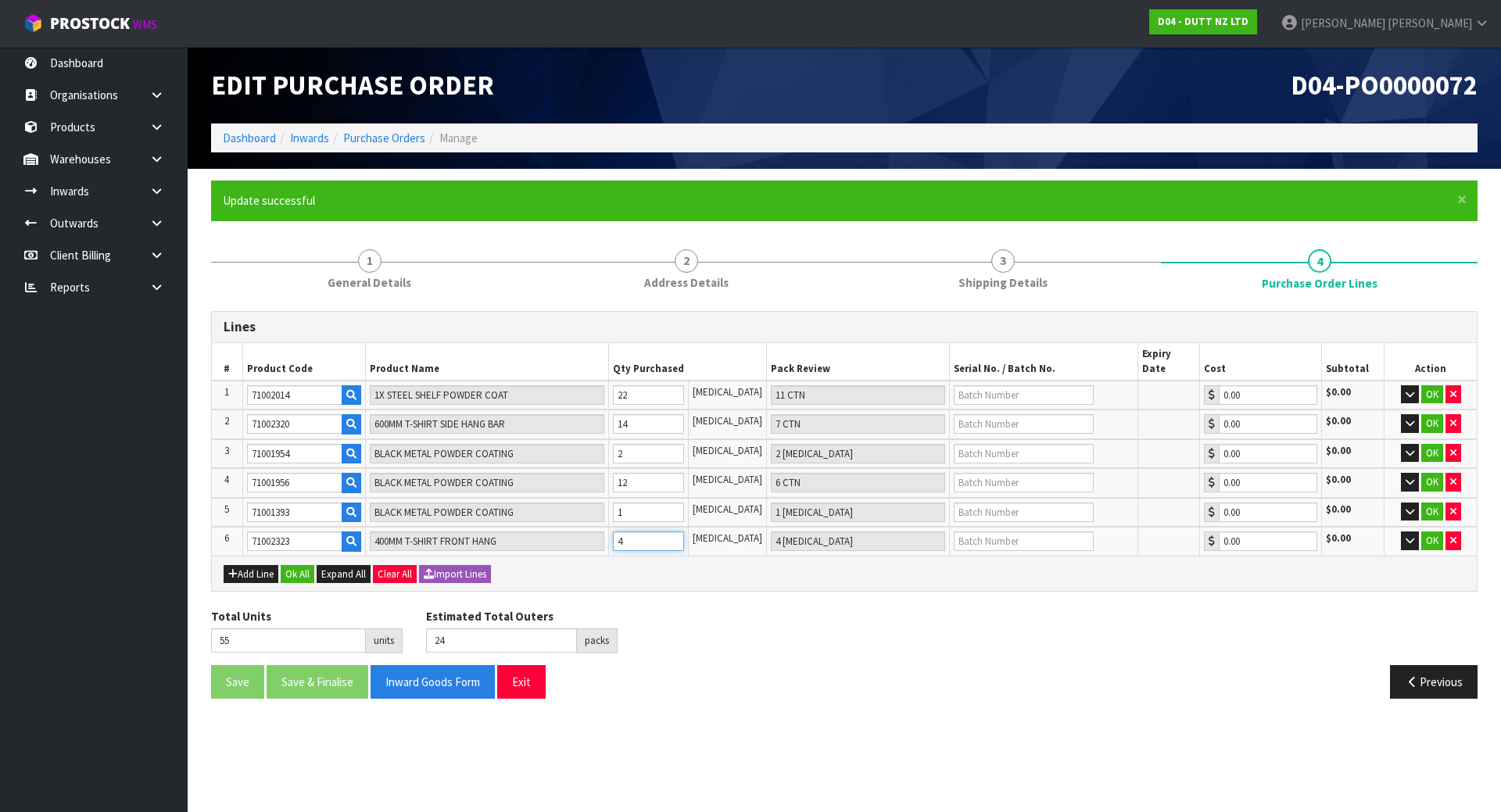
click at [573, 532] on tr "6 71002323 400MM T-SHIRT FRONT HANG 4 PCE 4 PCE 0.00 $0.00 OK" at bounding box center [844, 542] width 1265 height 29
type input "2"
type input "2 PCE"
type input "53"
type input "2"
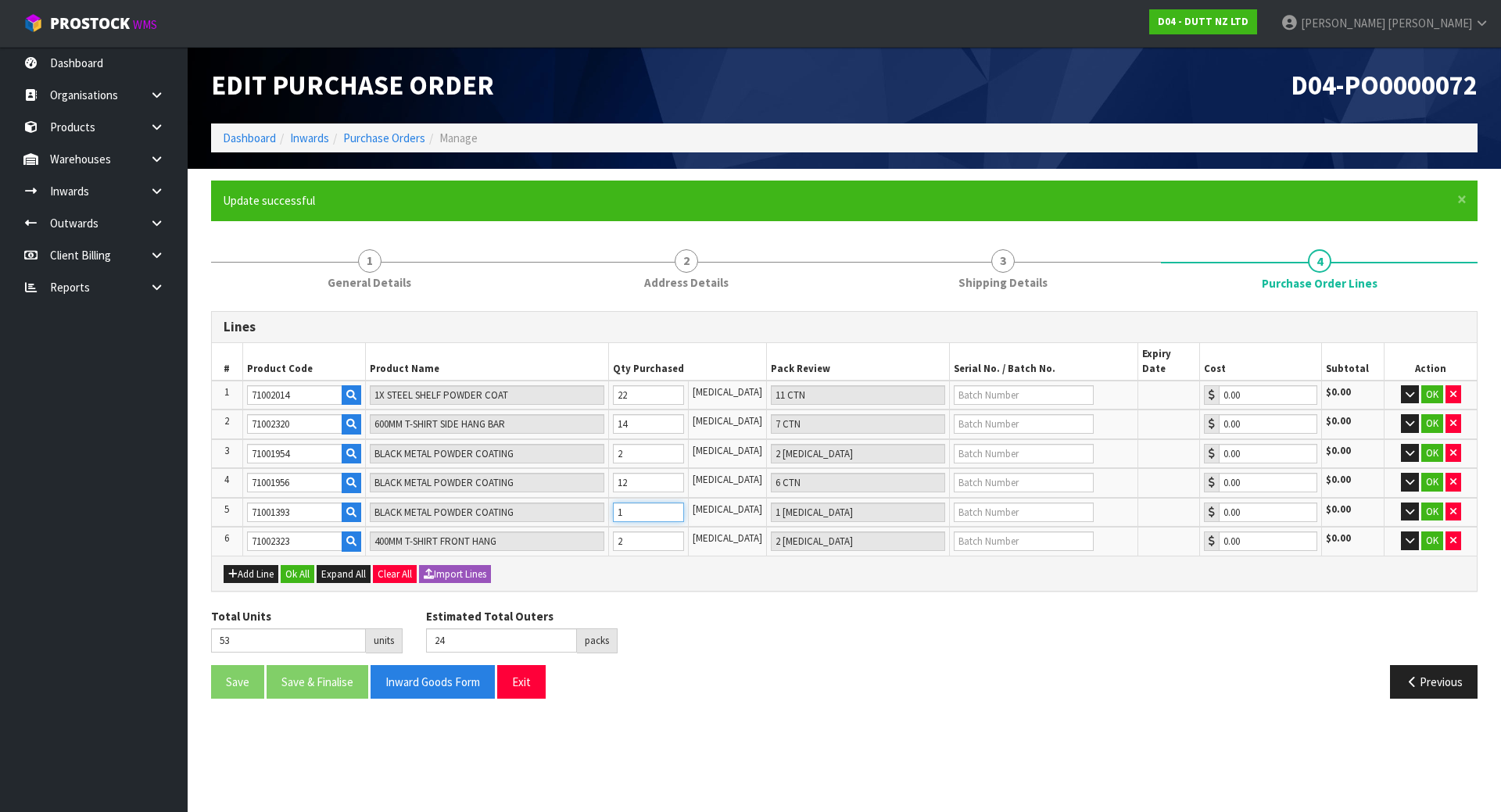
click at [633, 502] on input "1" at bounding box center [649, 511] width 71 height 19
click at [481, 498] on tr "5 71001393 BLACK METAL POWDER COATING 1 PCE 1 PCE 0.00 $0.00 OK" at bounding box center [844, 512] width 1265 height 30
type input "4"
type input "4 PCE"
type input "56"
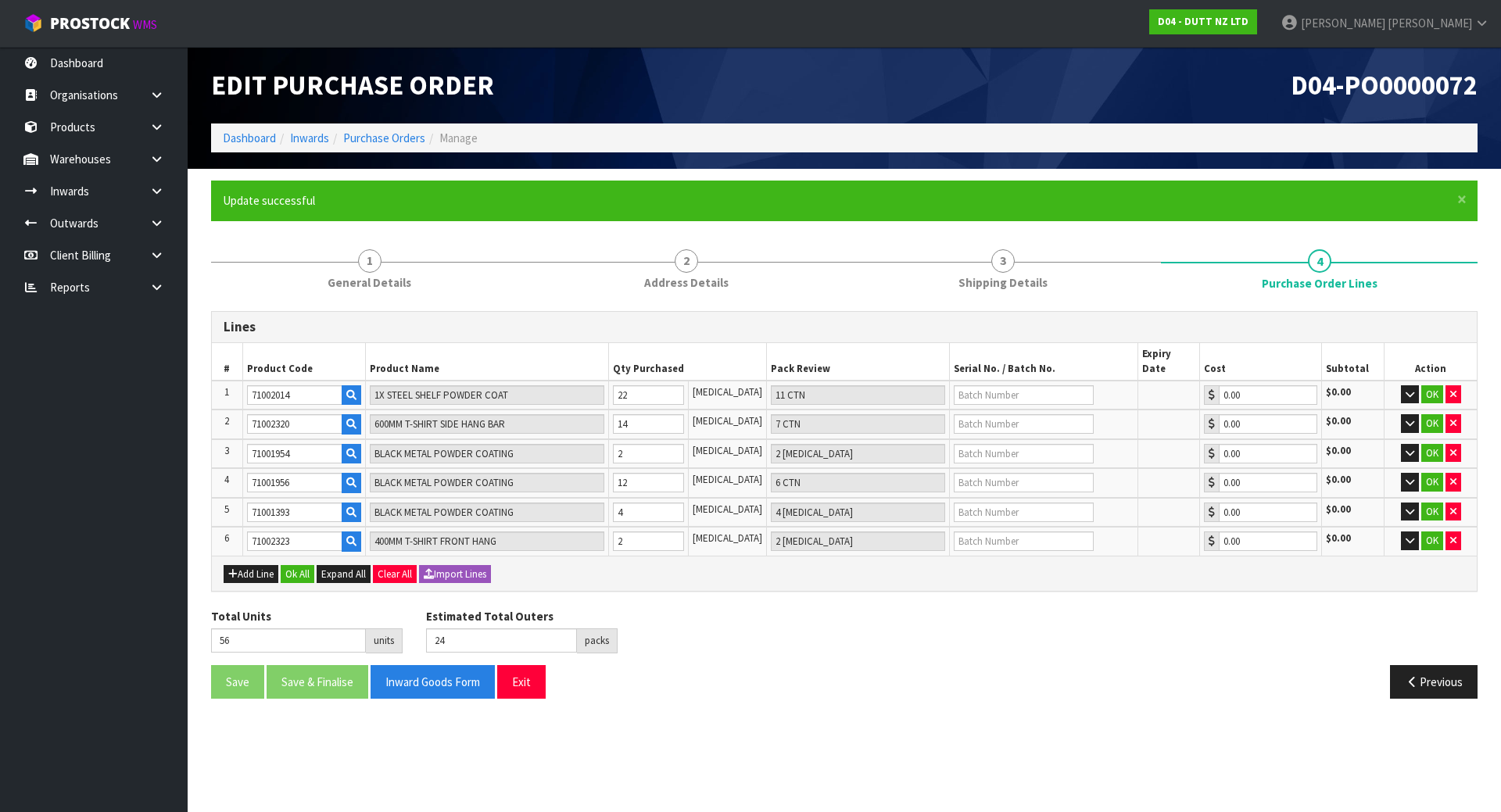
click at [861, 613] on div "Total Units 56 units Estimated Total Outers 24 packs Estimated Total Pallets 0 …" at bounding box center [844, 637] width 1290 height 57
drag, startPoint x: 686, startPoint y: 511, endPoint x: 664, endPoint y: 505, distance: 22.8
click at [670, 508] on td "4" at bounding box center [649, 512] width 79 height 30
drag, startPoint x: 664, startPoint y: 502, endPoint x: 623, endPoint y: 505, distance: 41.1
click at [623, 505] on td "4" at bounding box center [649, 512] width 79 height 30
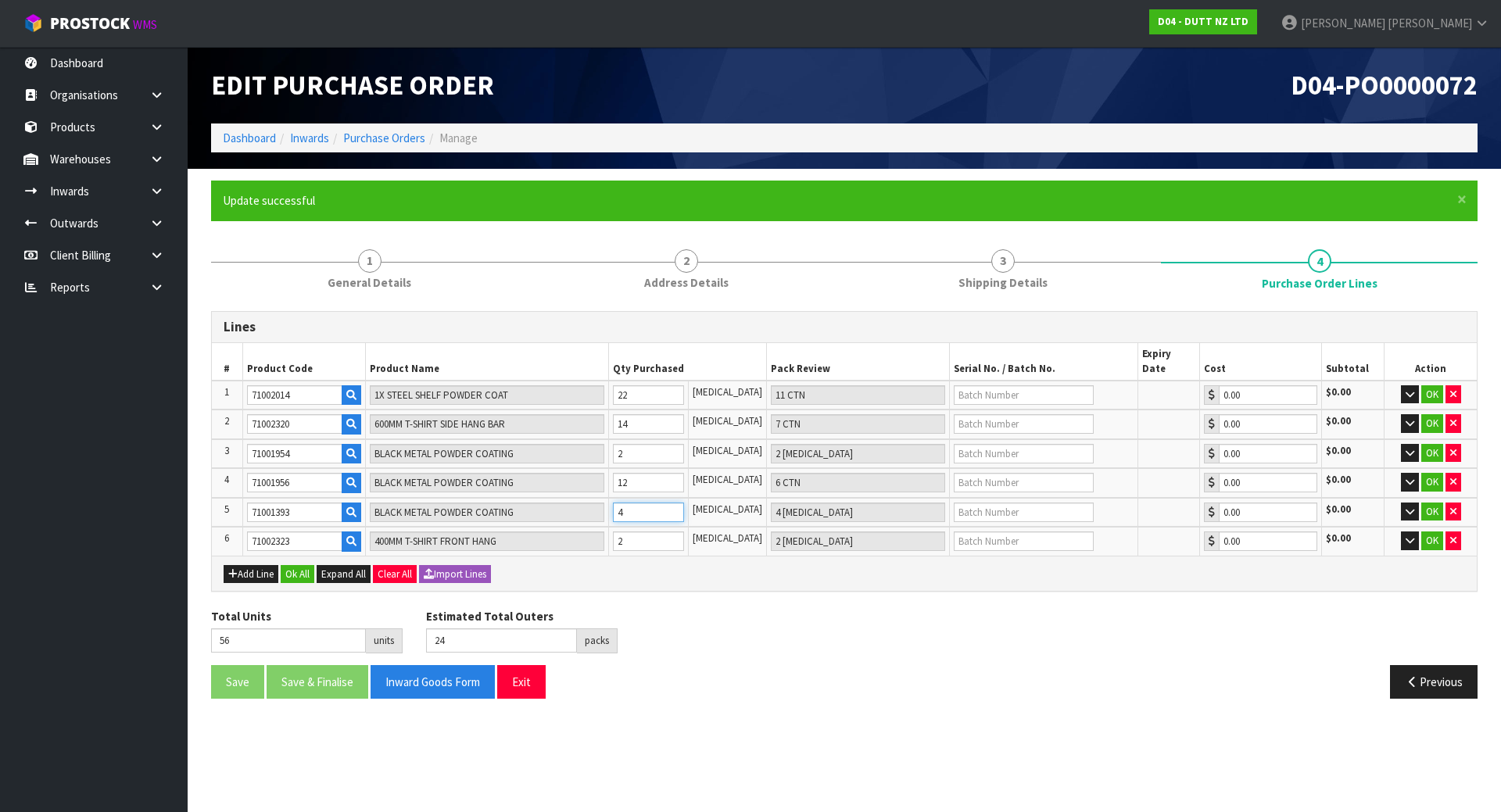
type input "2"
type input "2 PCE"
type input "54"
type input "21"
type input "1 CTN + 5 [MEDICAL_DATA]"
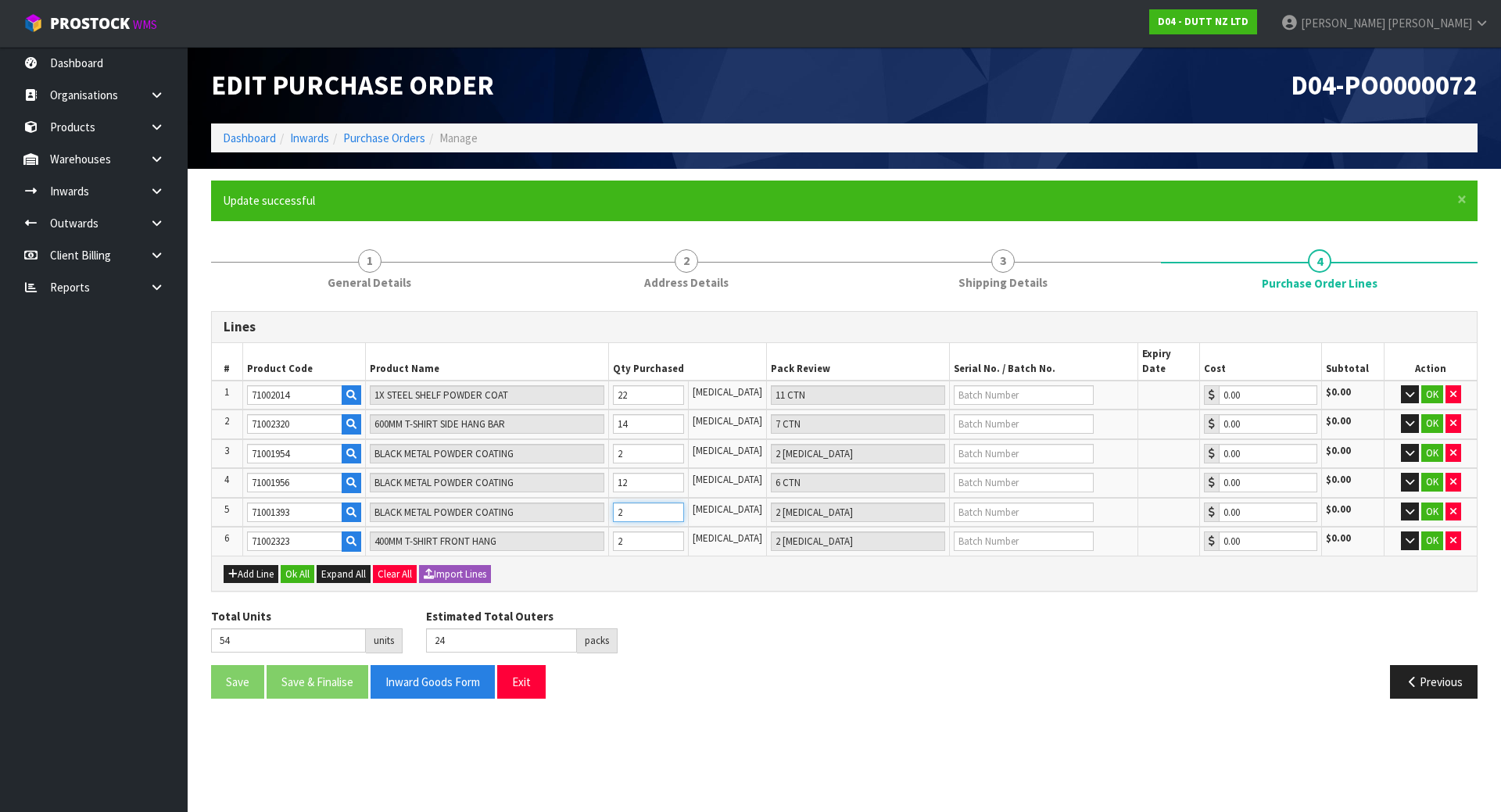
type input "73"
type input "25"
drag, startPoint x: 671, startPoint y: 501, endPoint x: 534, endPoint y: 482, distance: 138.3
click at [535, 498] on tr "5 71001393 BLACK METAL POWDER COATING 21 PCE 1 CTN + 5 PCE 0.00 $0.00 OK" at bounding box center [844, 512] width 1265 height 30
type input "1"
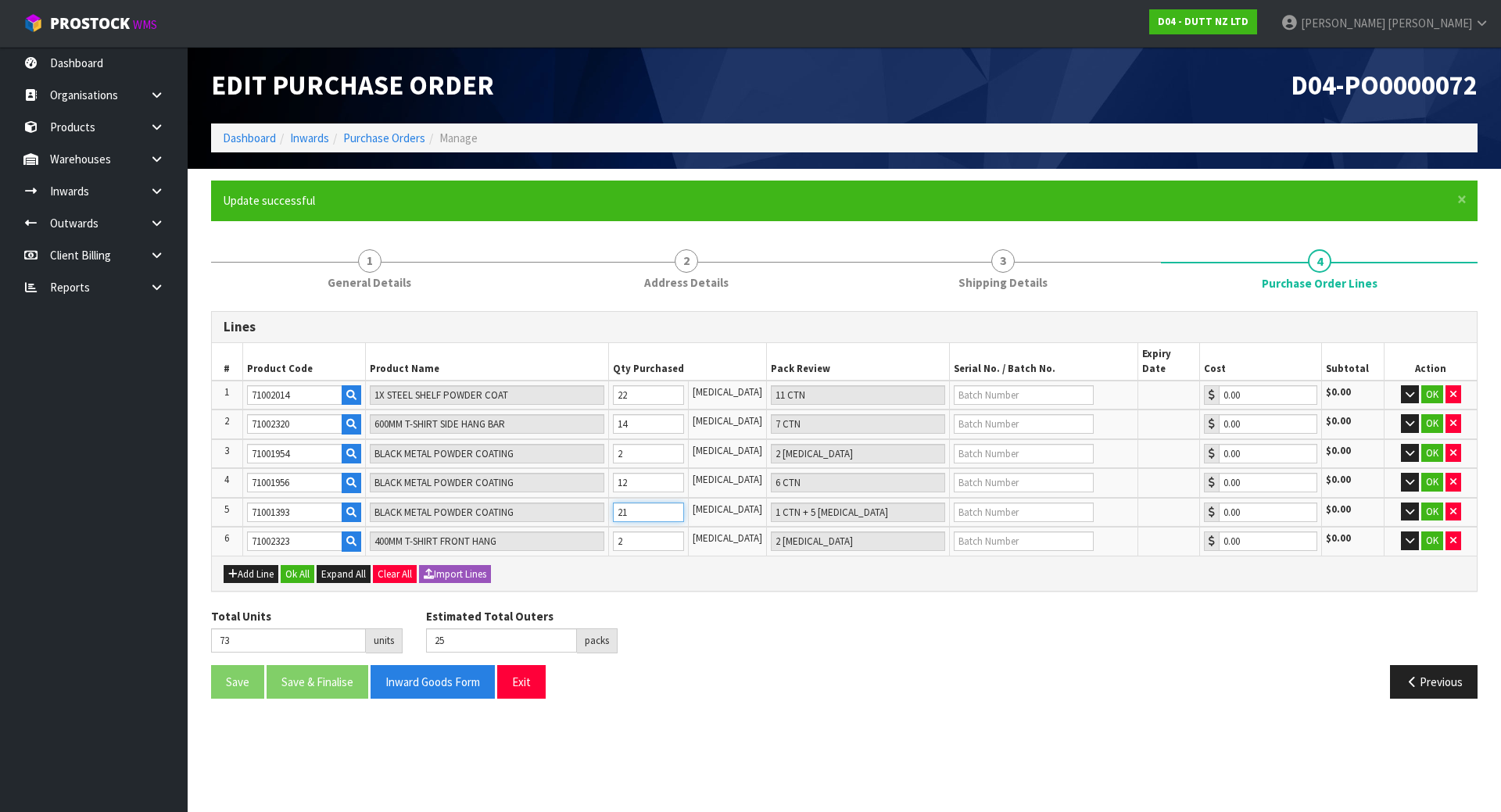
type input "1 [MEDICAL_DATA]"
type input "53"
type input "24"
click at [569, 498] on tr "5 71001393 BLACK METAL POWDER COATING 1 PCE 1 PCE 0.00 $0.00 OK" at bounding box center [844, 512] width 1265 height 30
type input "3"
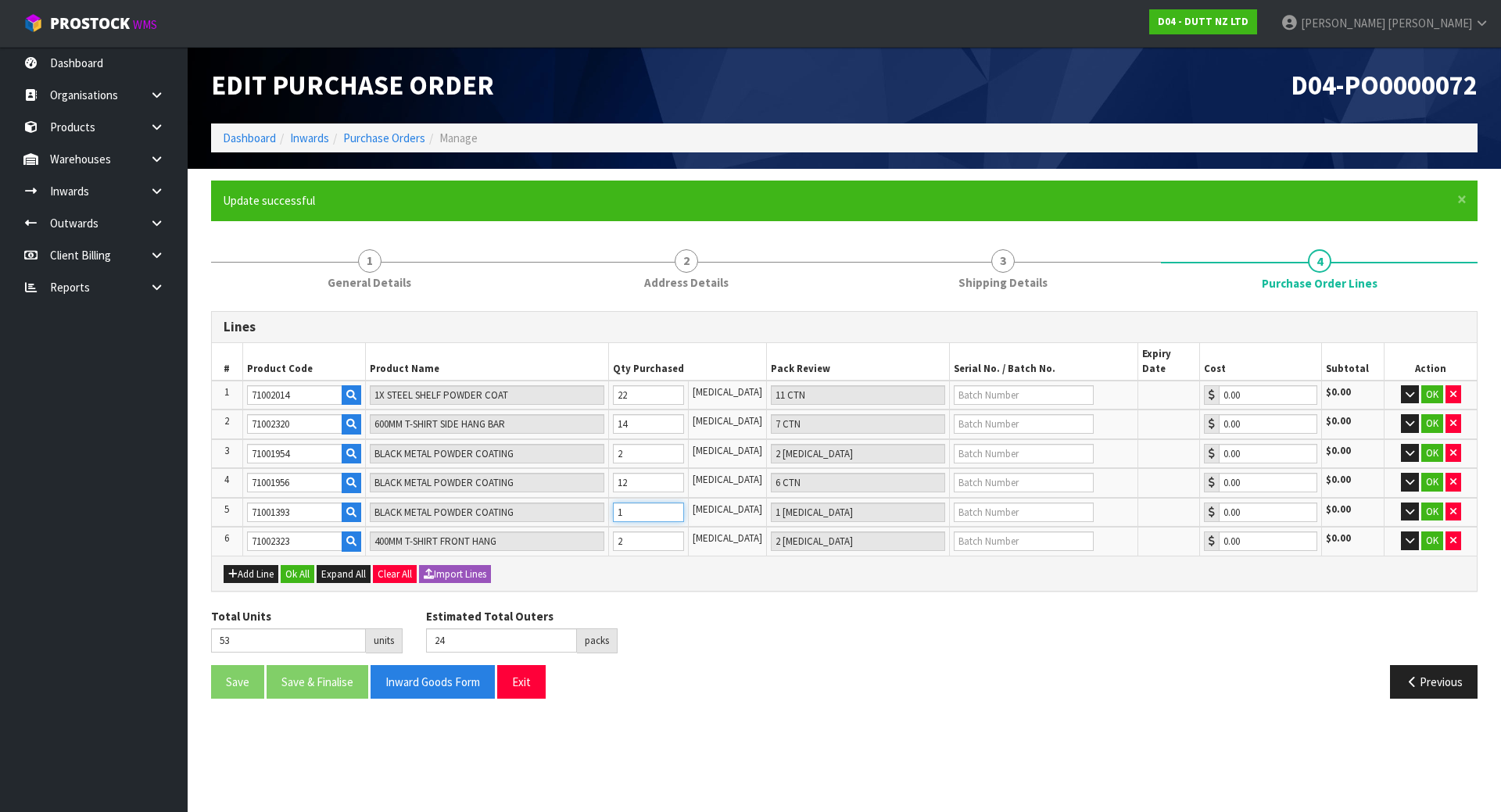
type input "3 PCE"
type input "55"
type input "34"
type input "2 CTN + 2 PCE"
type input "86"
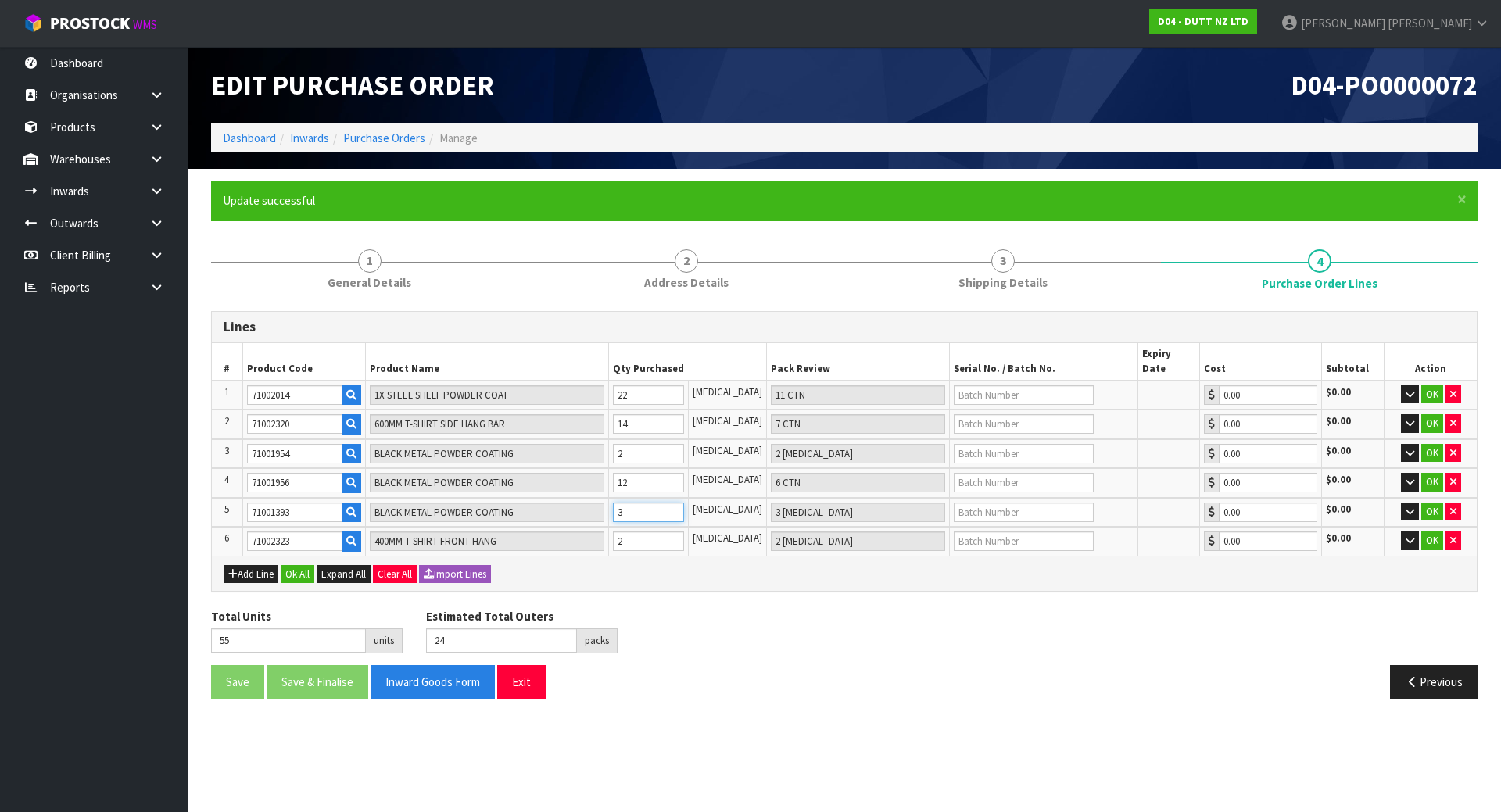
type input "26"
type input "34"
click at [691, 564] on div "Add Line Ok All Expand All Clear All Import Lines" at bounding box center [844, 574] width 1242 height 19
click at [533, 527] on tr "6 71002323 400MM T-SHIRT FRONT HANG 2 PCE 2 PCE 0.00 $0.00 OK" at bounding box center [844, 542] width 1265 height 29
type input "3"
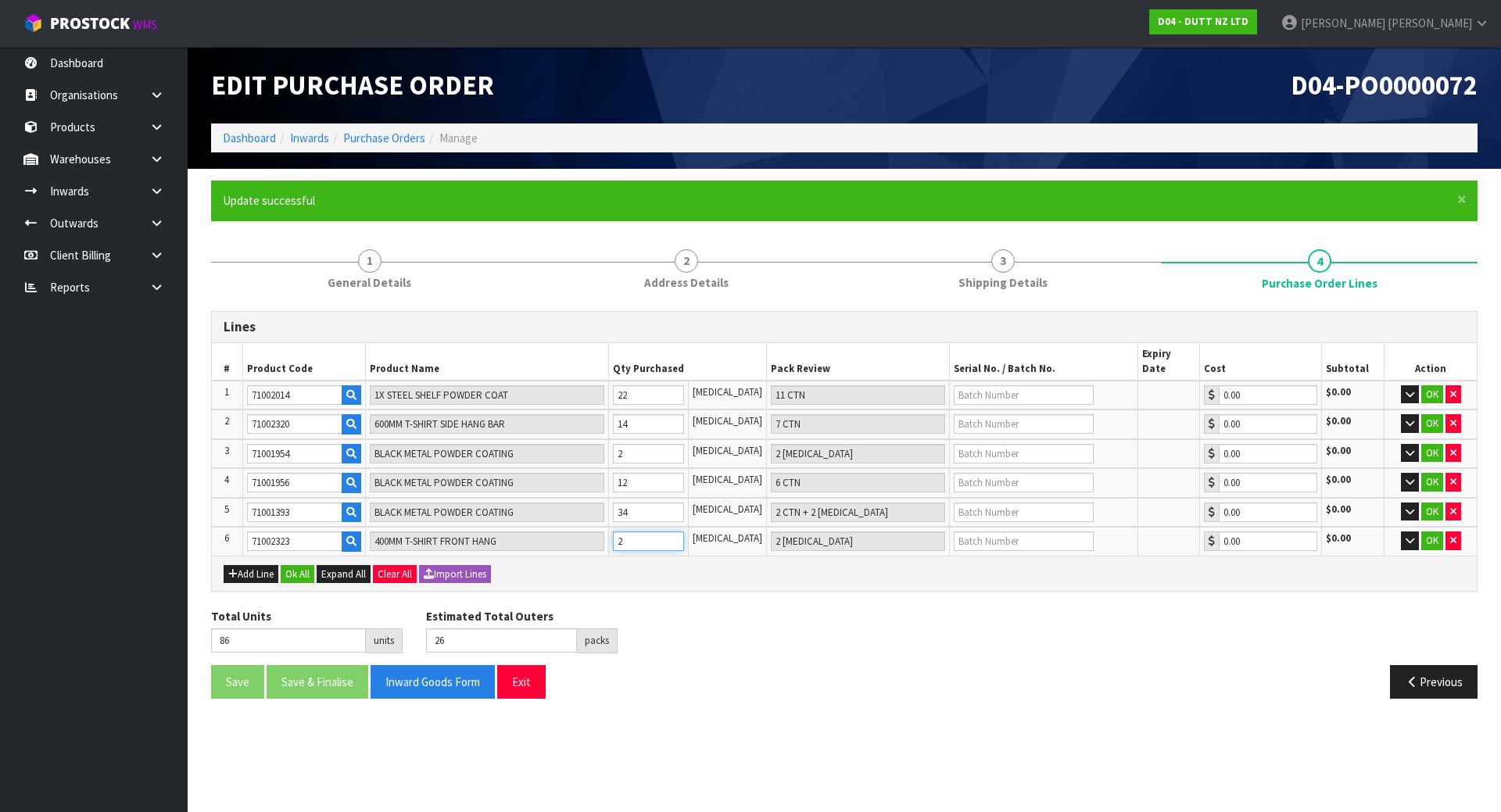
type input "3 PCE"
type input "87"
type input "34"
type input "1 CTN + 14 PCE"
type input "118"
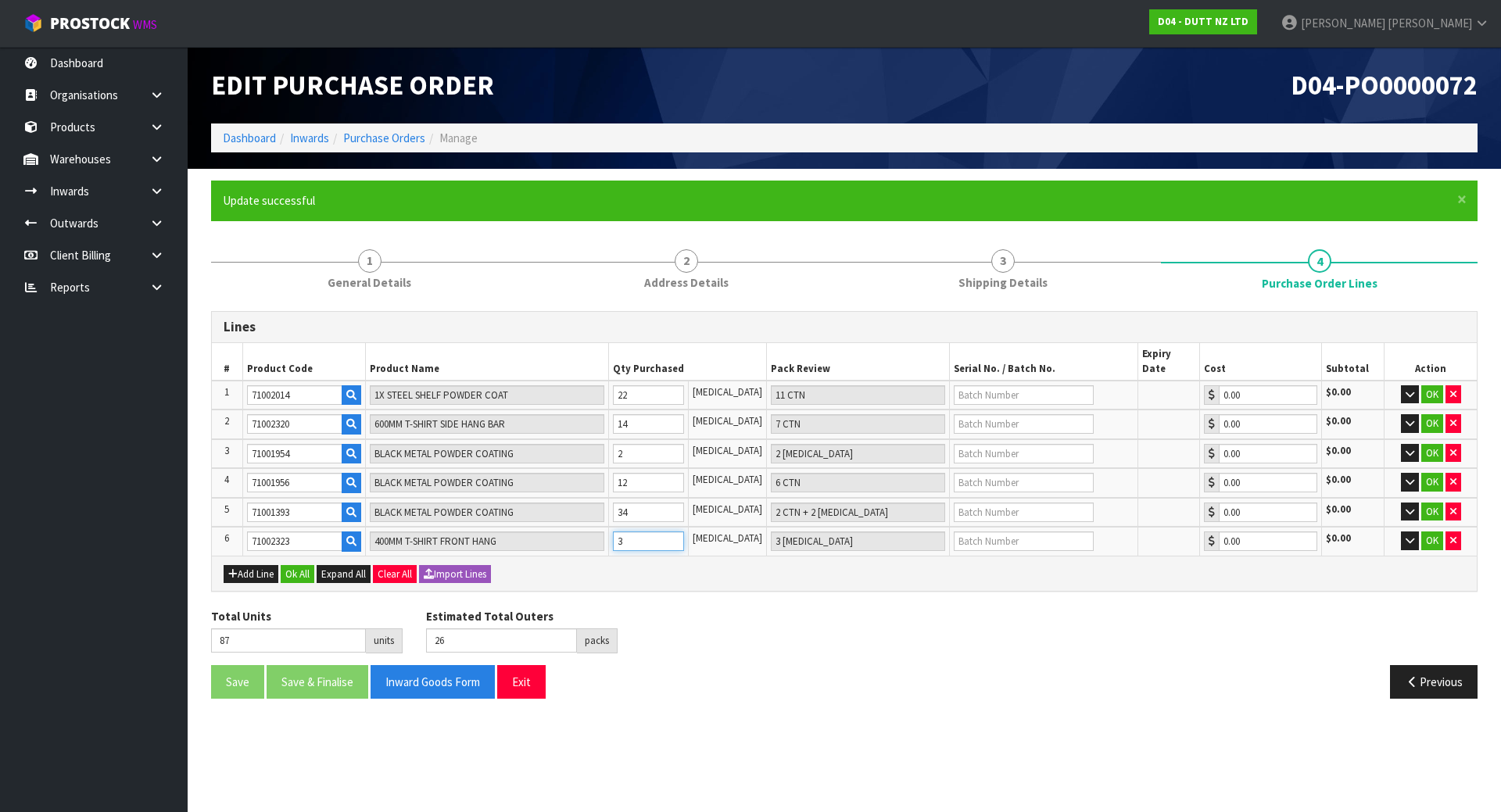
type input "27"
type input "34"
click at [673, 510] on td "34" at bounding box center [649, 512] width 79 height 30
click at [581, 498] on tr "5 71001393 BLACK METAL POWDER COATING 34 PCE 2 CTN + 2 PCE 0.00 $0.00 OK" at bounding box center [844, 512] width 1265 height 30
type input "0"
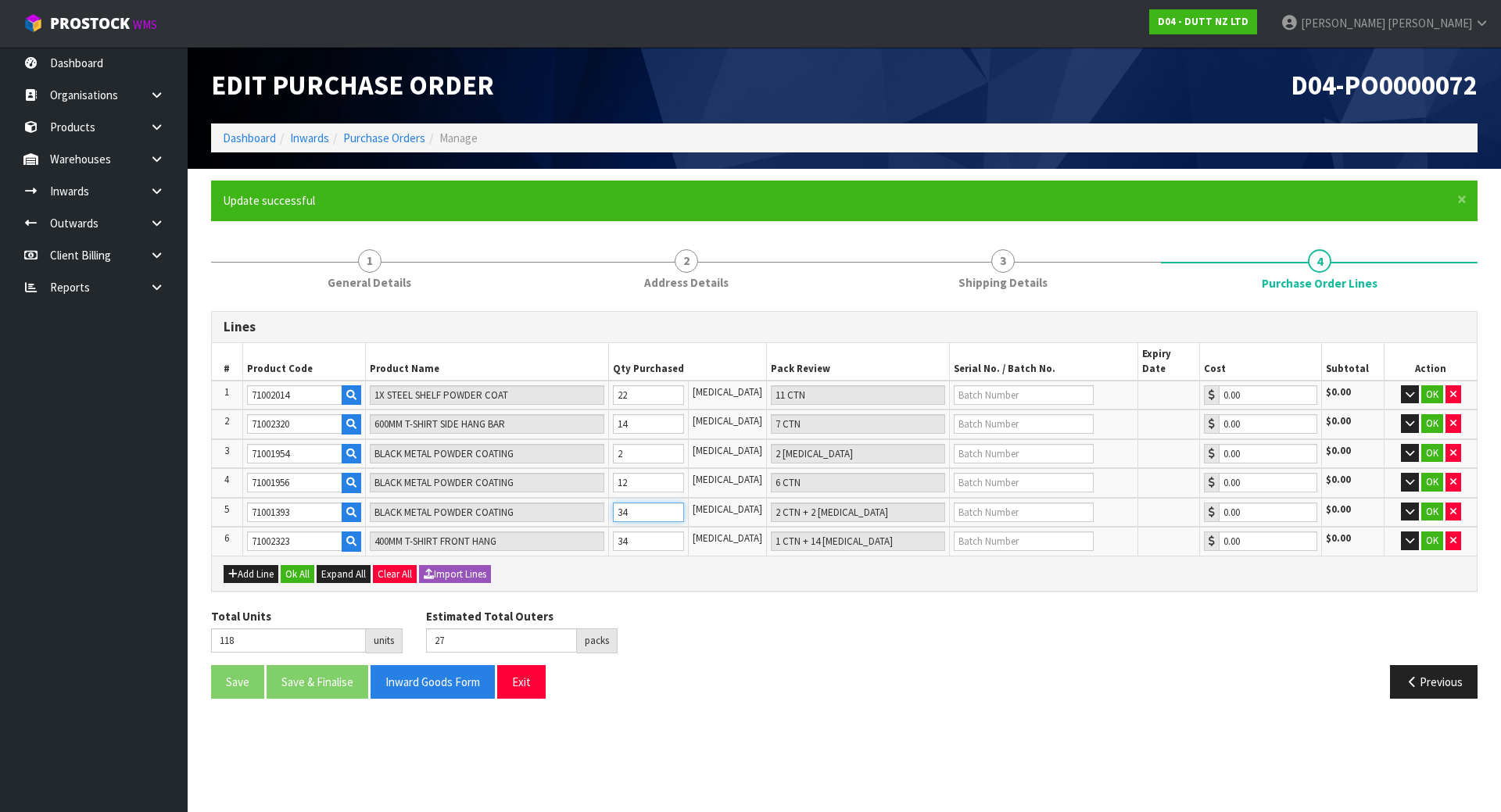
type input "84"
type input "25"
type input "0"
click at [579, 537] on tr "6 71002323 400MM T-SHIRT FRONT HANG 34 PCE 1 CTN + 14 PCE 0.00 $0.00 OK" at bounding box center [844, 542] width 1265 height 29
type input "0"
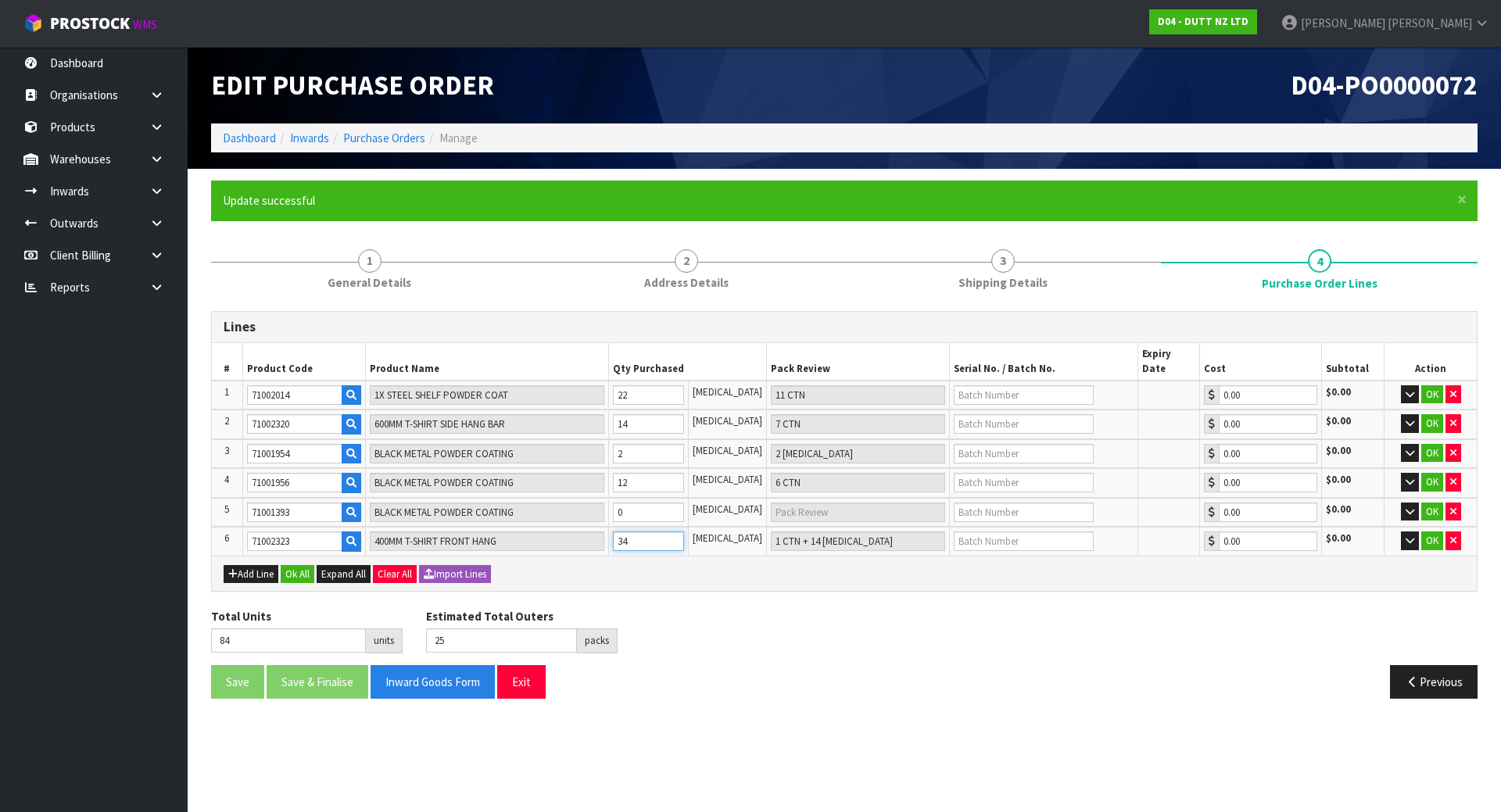
type input "50"
click at [1416, 532] on button "button" at bounding box center [1411, 541] width 18 height 19
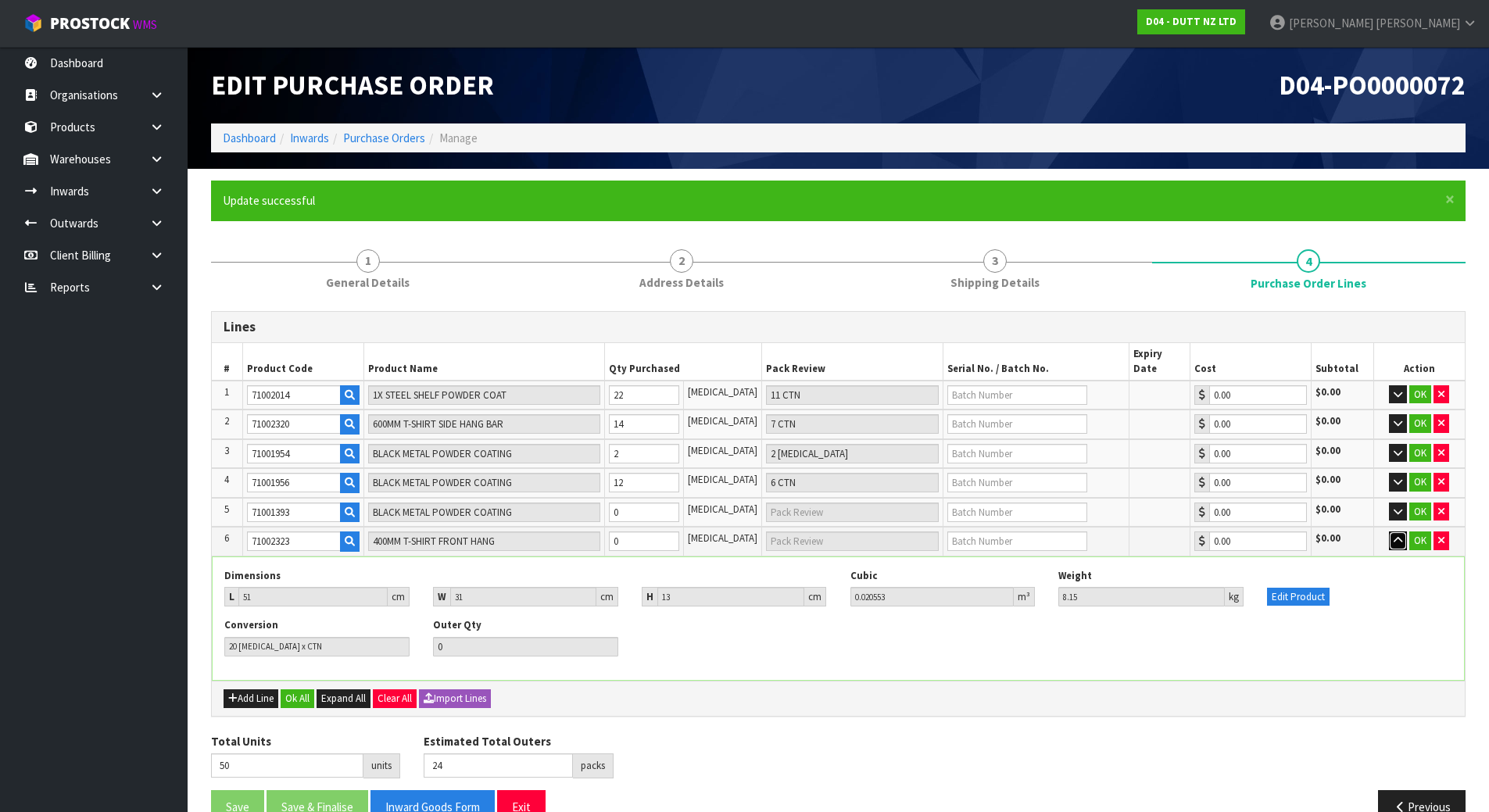
click at [1394, 535] on icon "button" at bounding box center [1398, 540] width 8 height 10
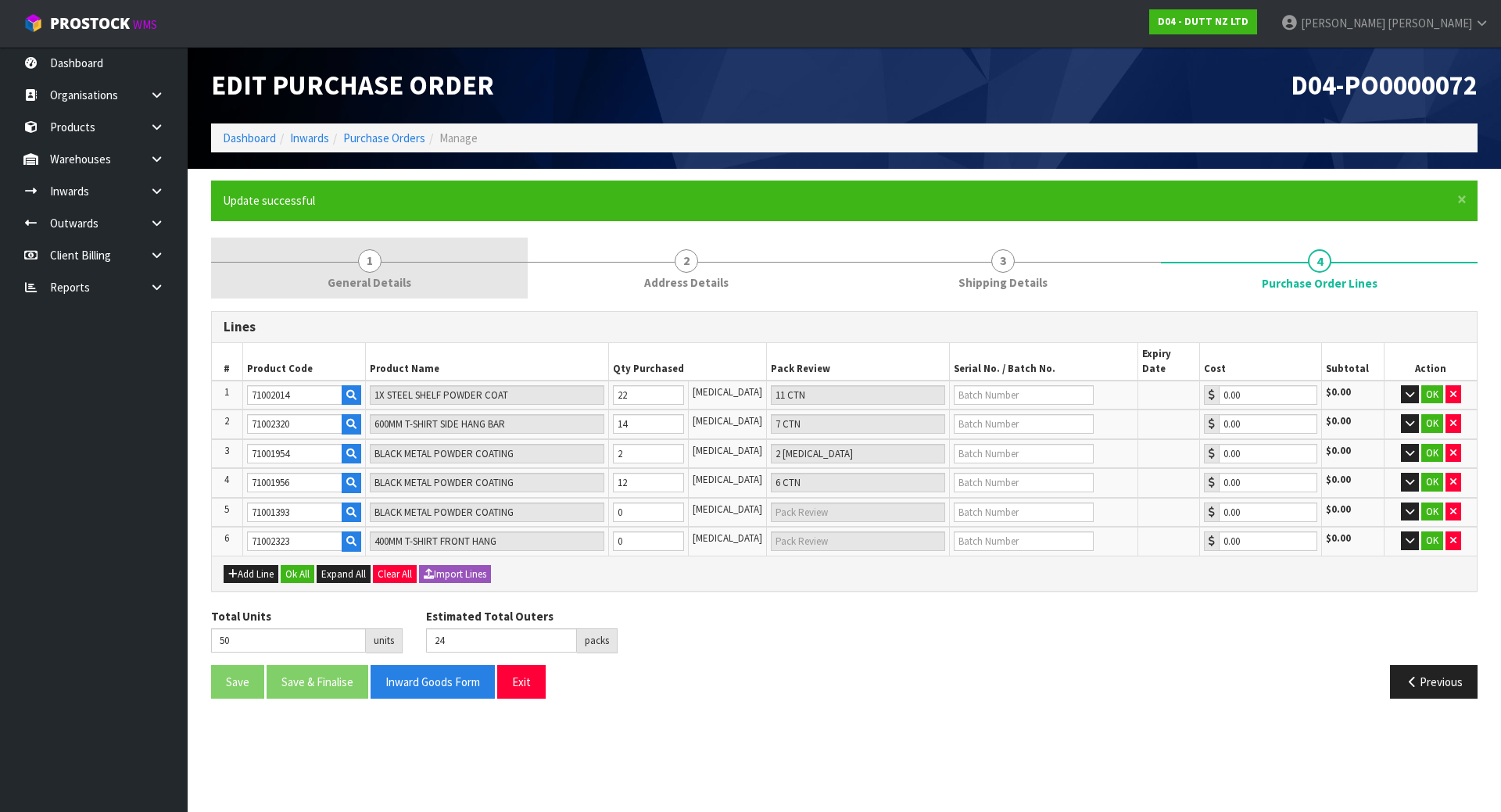
click at [412, 279] on link "1 General Details" at bounding box center [369, 269] width 317 height 62
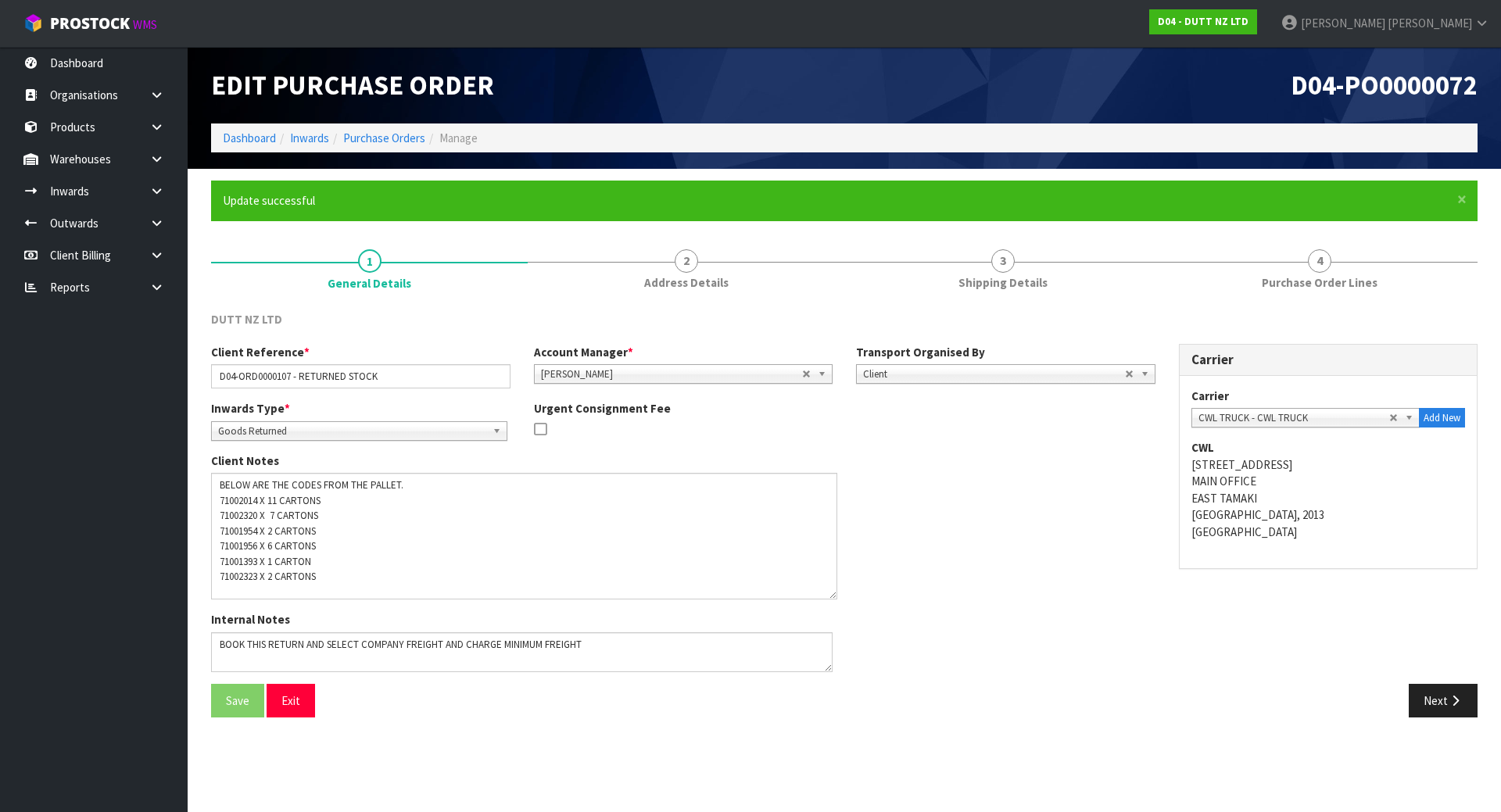
drag, startPoint x: 824, startPoint y: 505, endPoint x: 829, endPoint y: 594, distance: 89.1
click at [829, 594] on textarea at bounding box center [524, 536] width 627 height 127
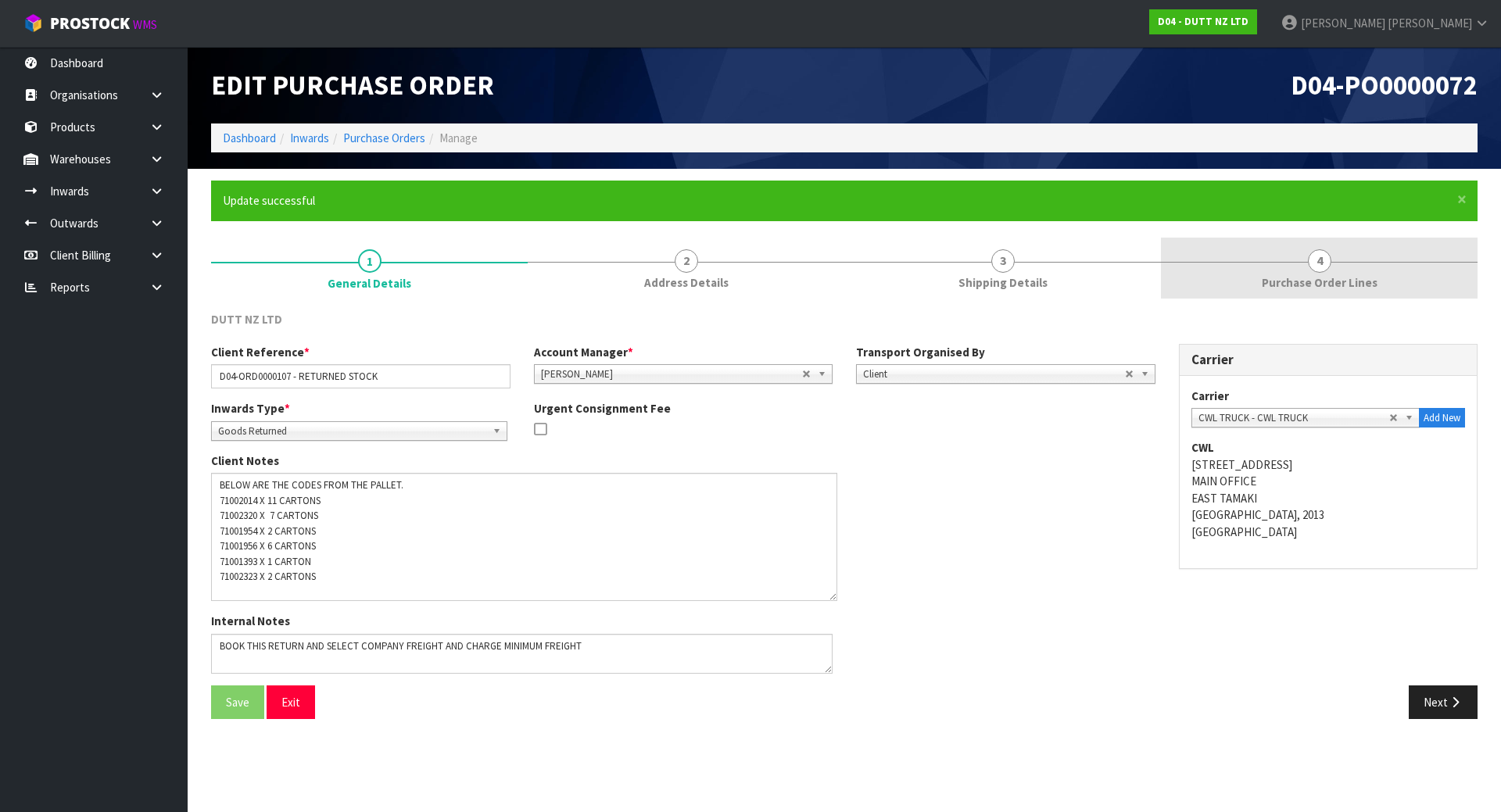
click at [1287, 285] on span "Purchase Order Lines" at bounding box center [1319, 282] width 116 height 16
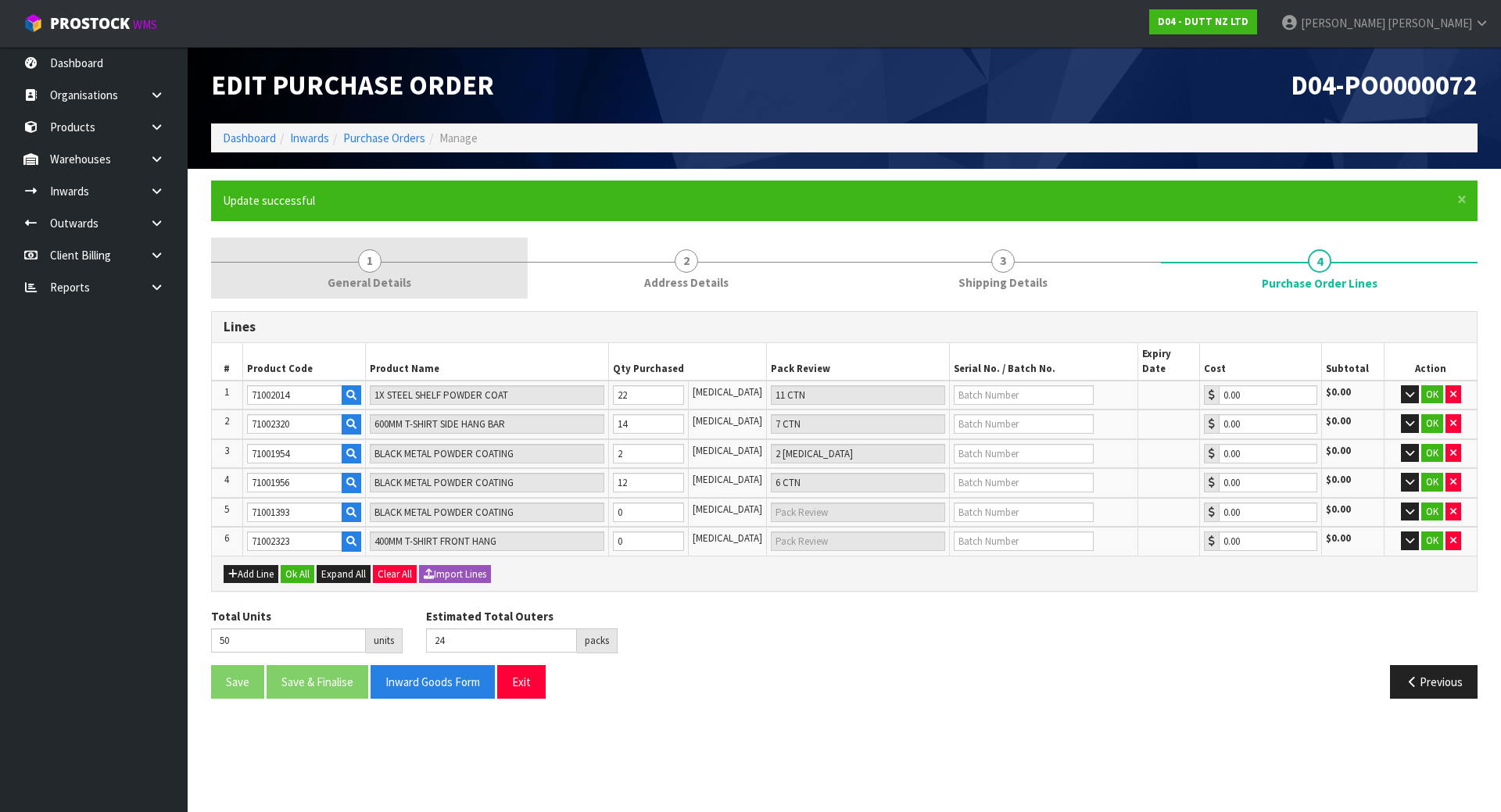
click at [405, 283] on span "General Details" at bounding box center [370, 282] width 84 height 16
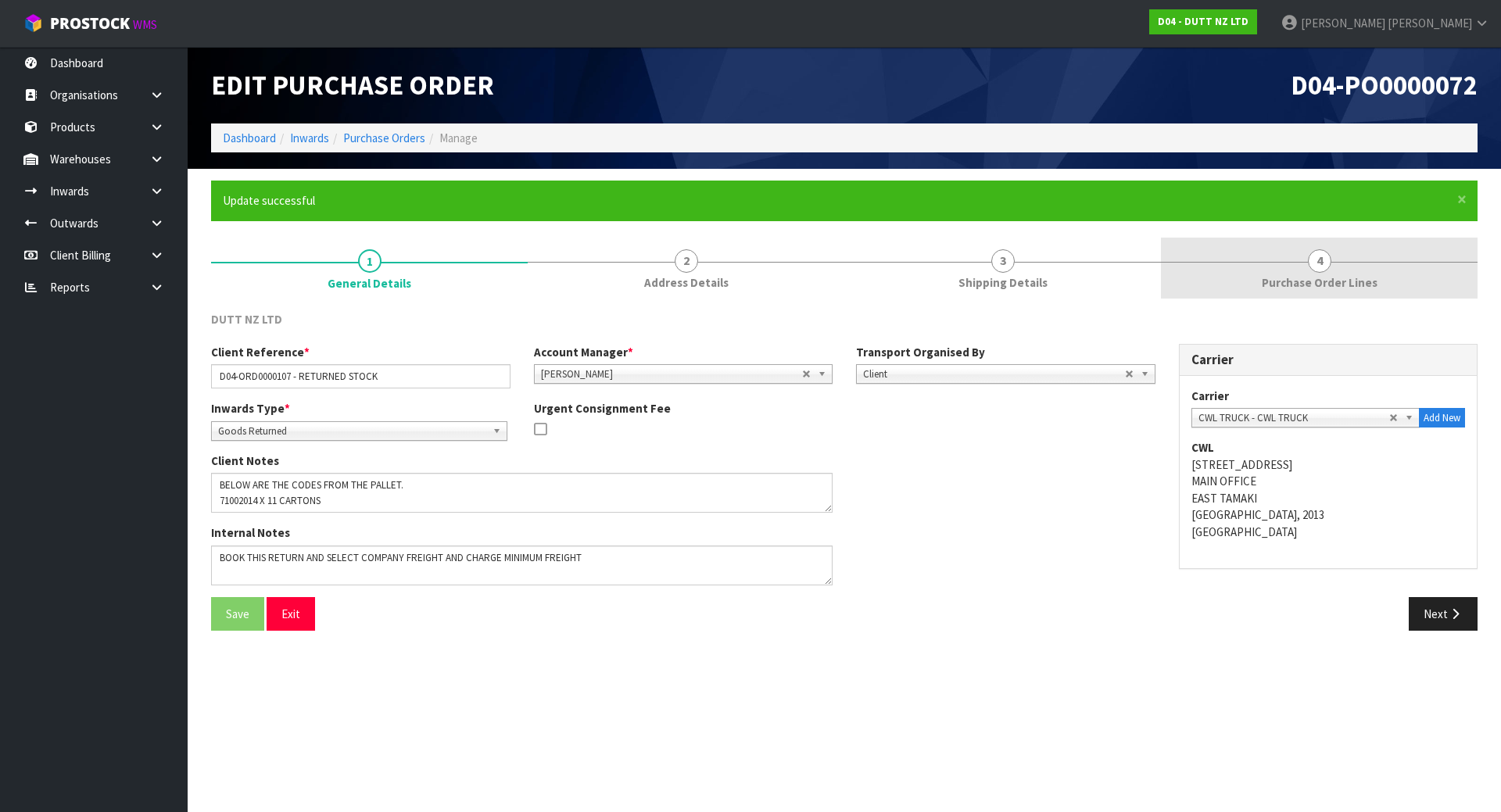
click at [1366, 281] on span "Purchase Order Lines" at bounding box center [1319, 282] width 116 height 16
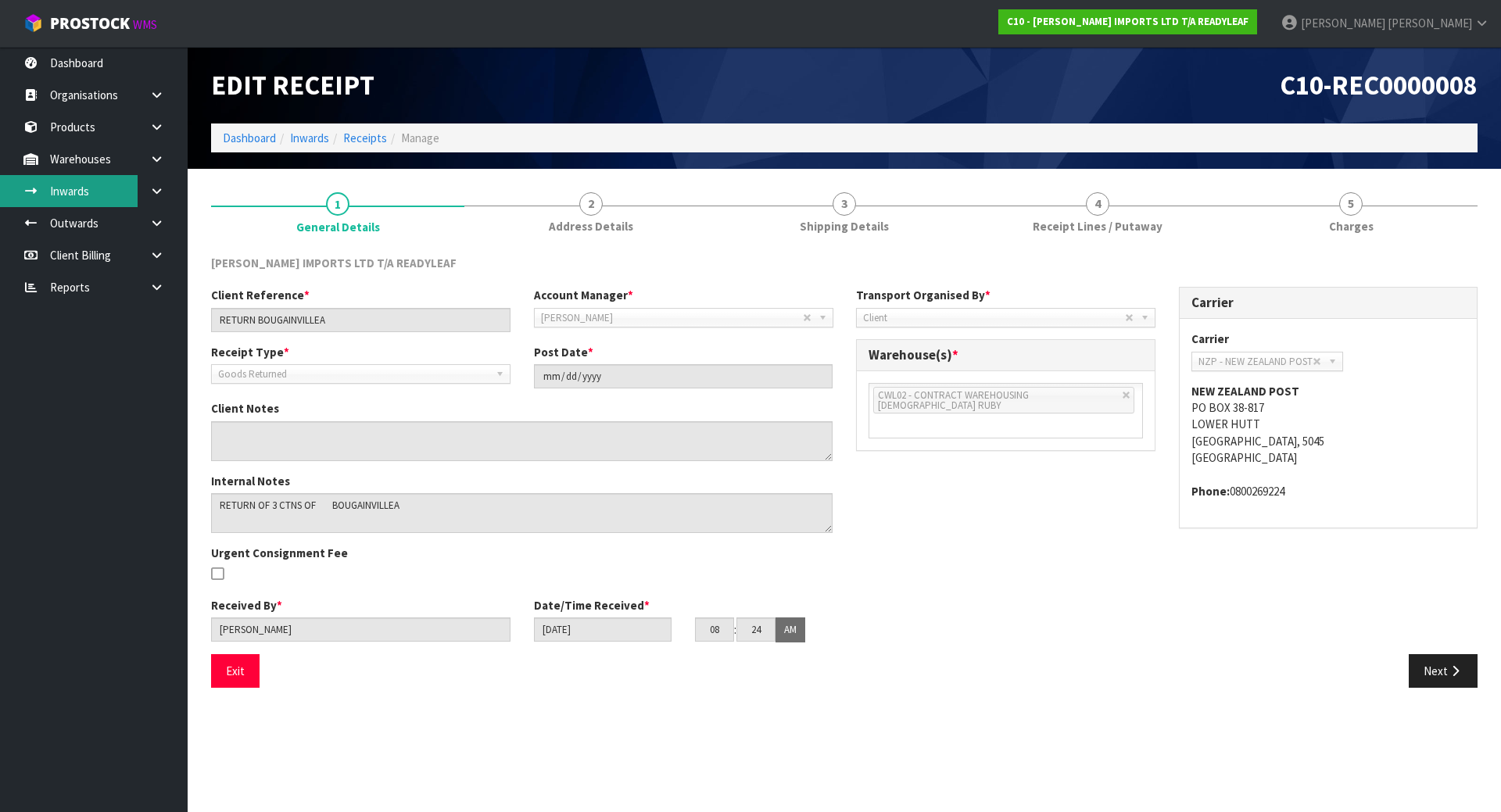
click at [95, 193] on link "Inwards" at bounding box center [93, 191] width 187 height 32
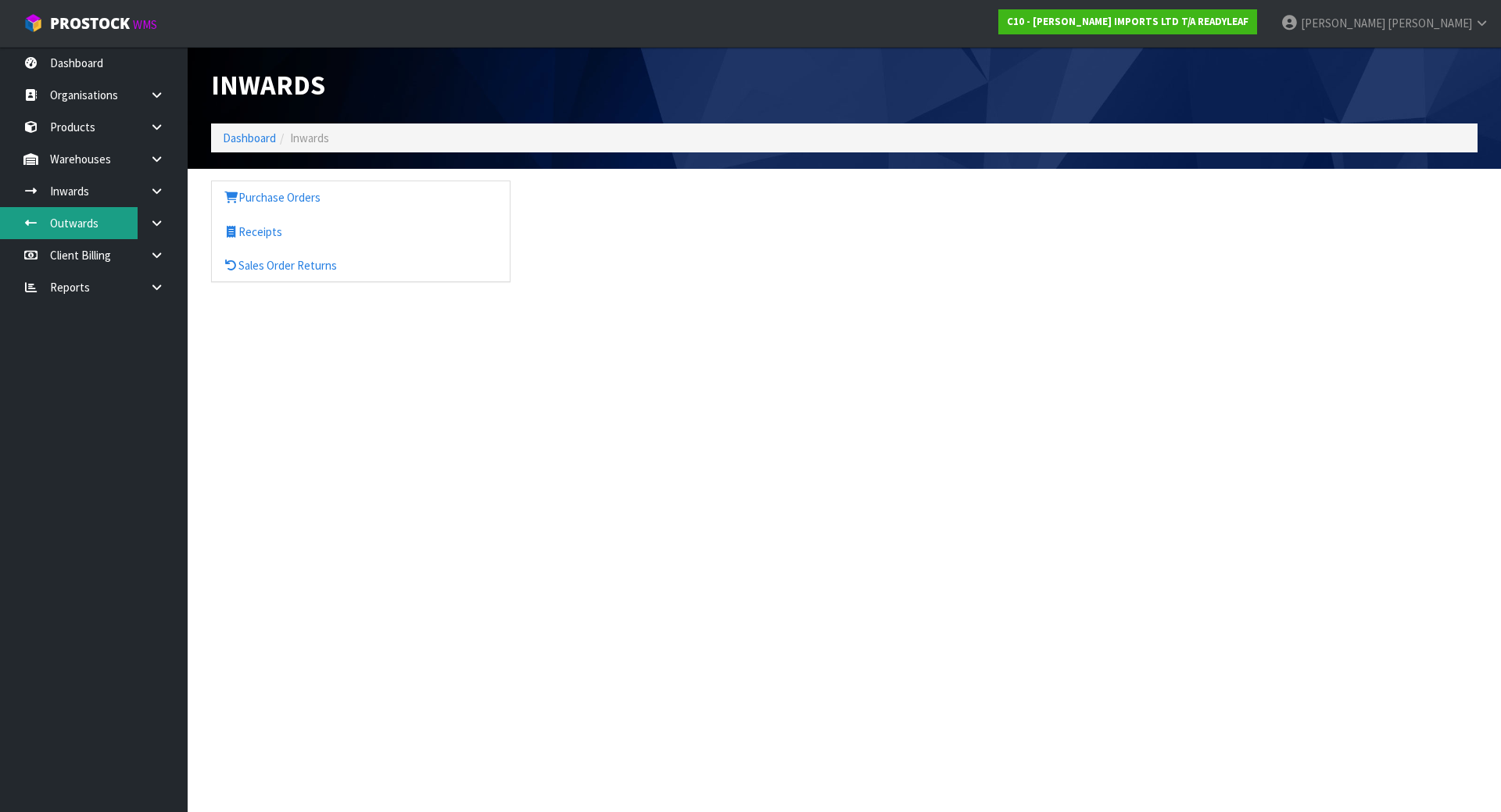
click at [128, 224] on link "Outwards" at bounding box center [93, 223] width 187 height 32
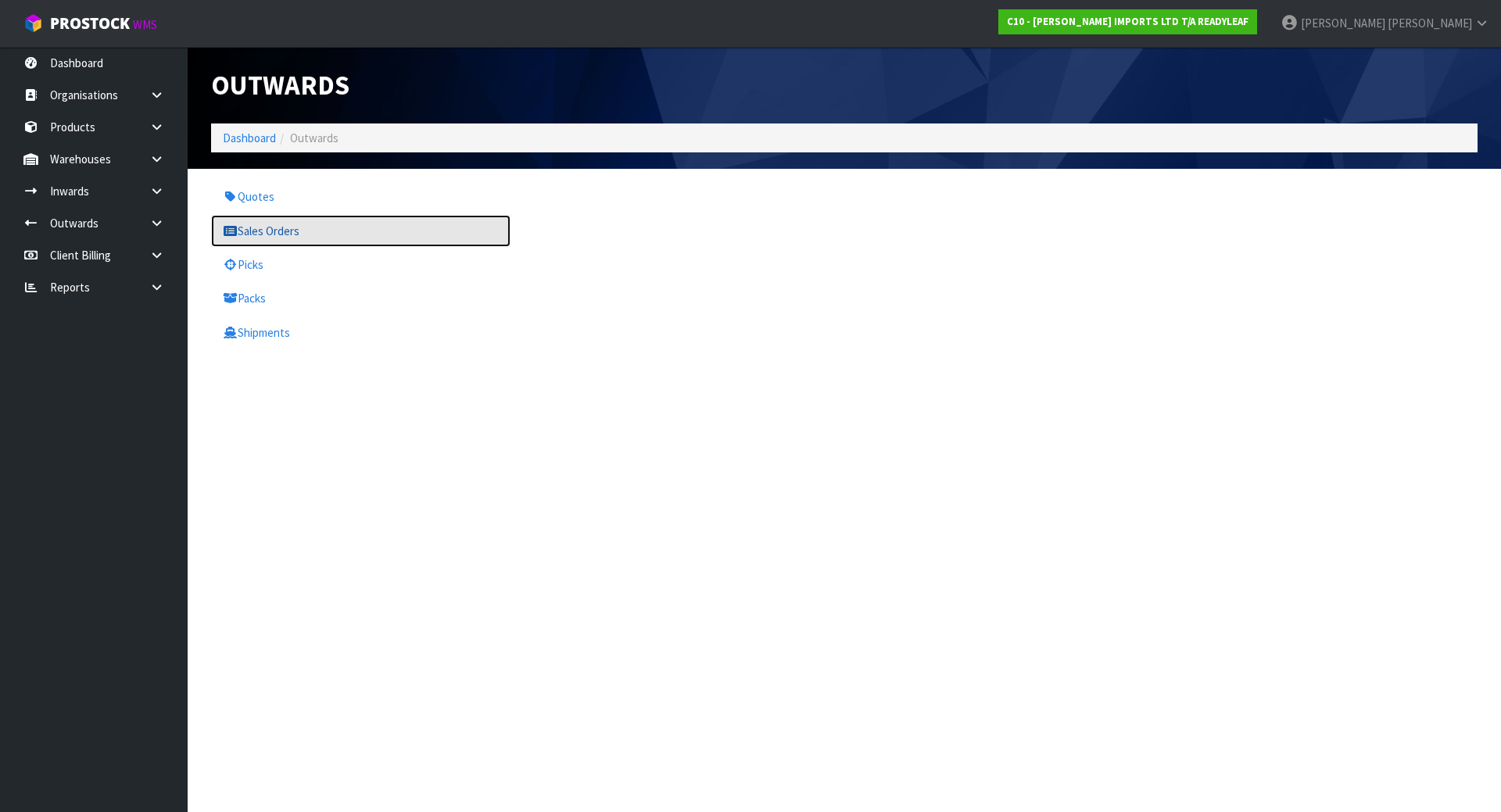
click at [287, 230] on link "Sales Orders" at bounding box center [361, 230] width 300 height 32
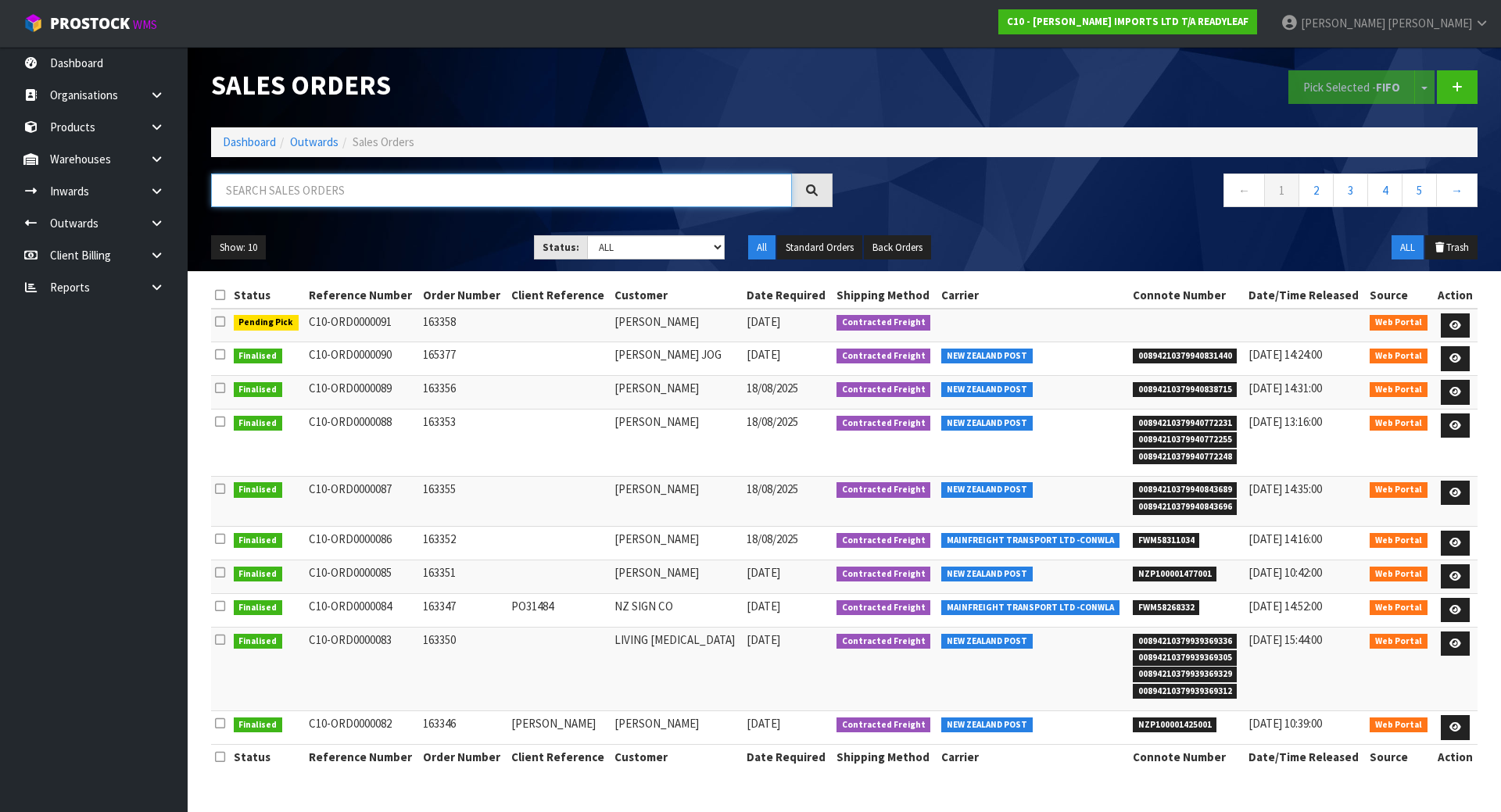
click at [334, 189] on input "text" at bounding box center [502, 190] width 581 height 34
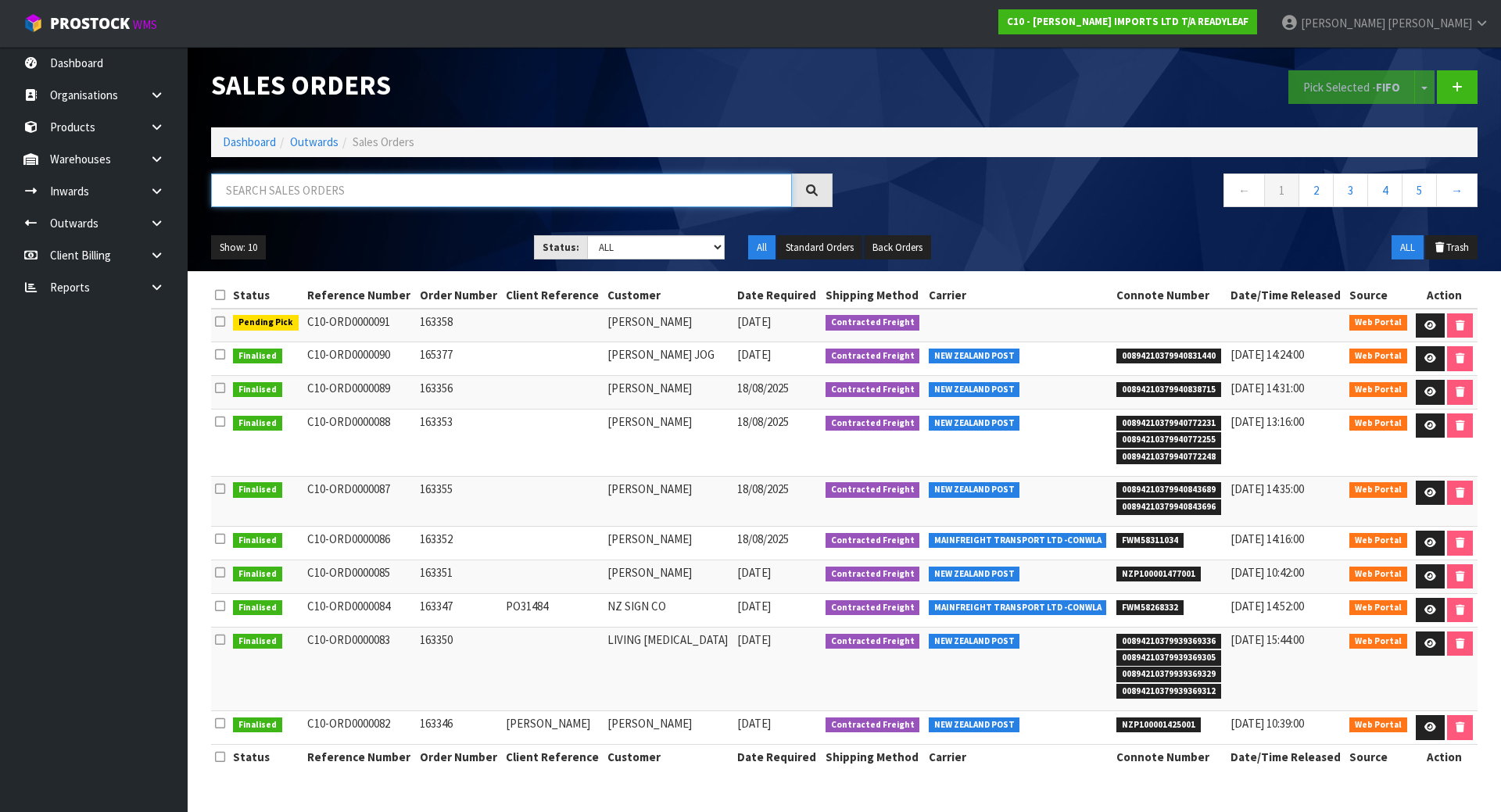
paste input "163313"
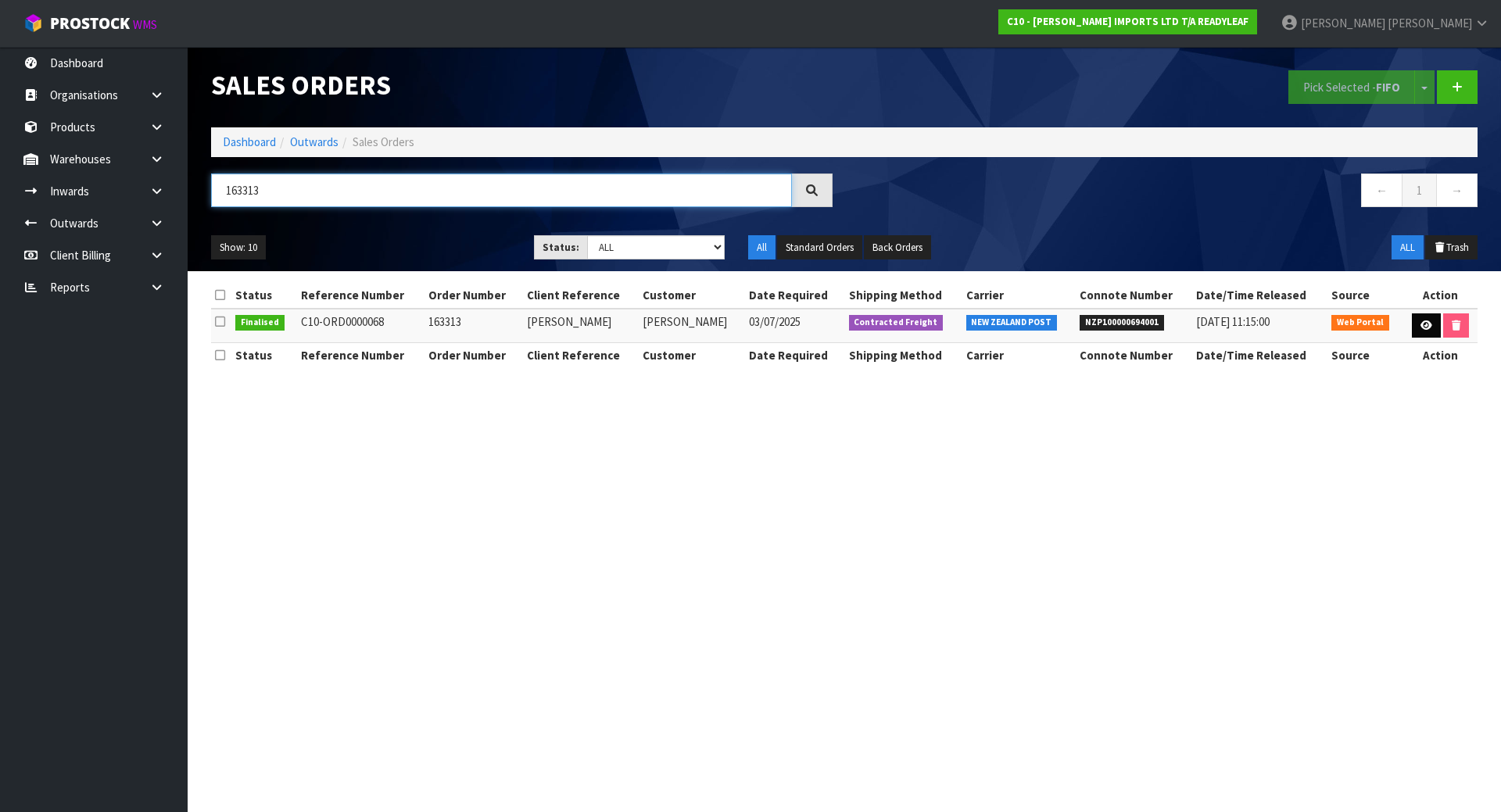
type input "163313"
click at [1412, 334] on link at bounding box center [1427, 325] width 29 height 25
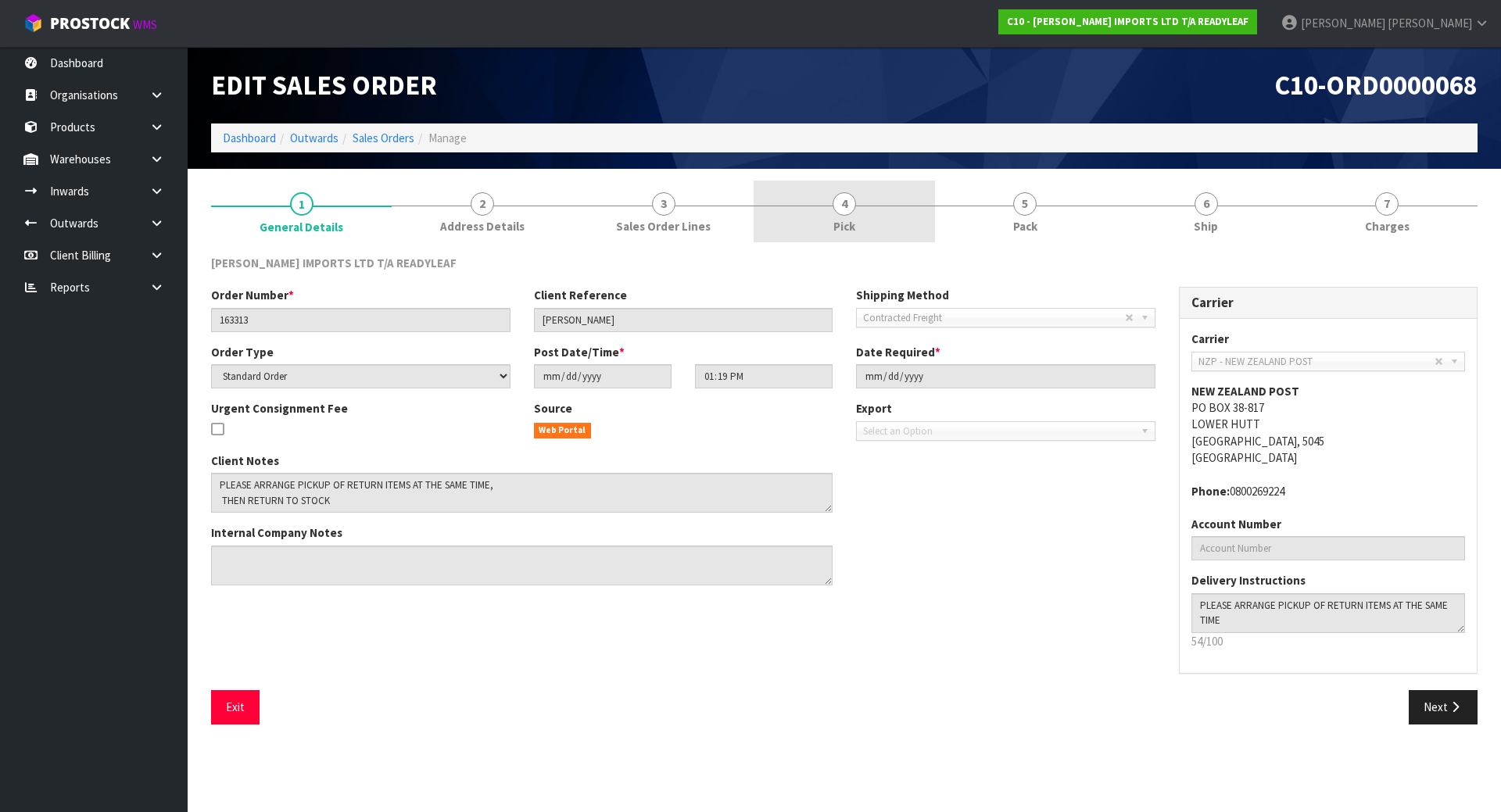
click at [892, 223] on link "4 Pick" at bounding box center [844, 212] width 181 height 62
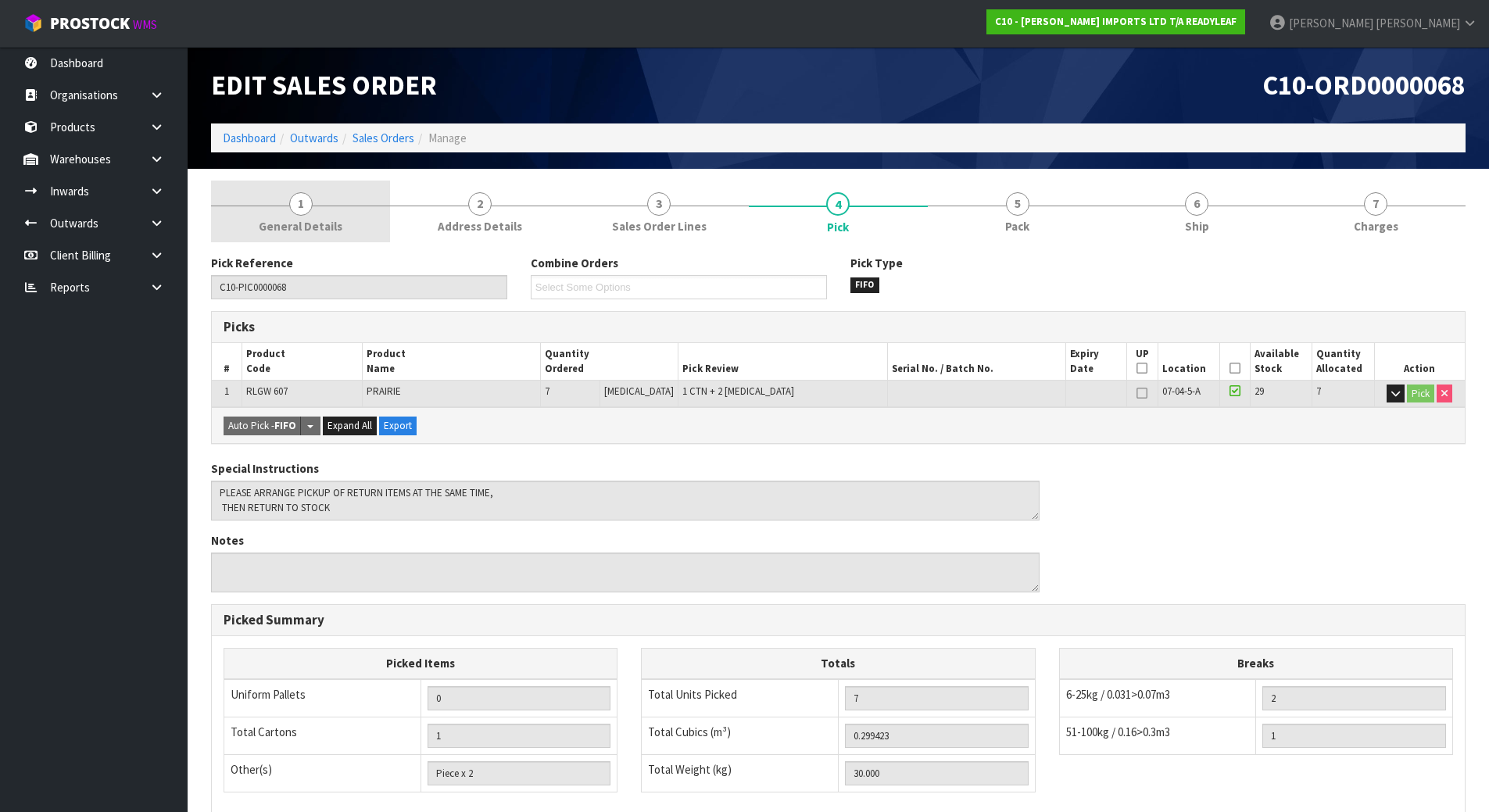
drag, startPoint x: 215, startPoint y: 244, endPoint x: 228, endPoint y: 236, distance: 15.3
click at [215, 244] on div "Pick Reference C10-PIC0000068 Combine Orders C10-ORD0000091 Select Some Options…" at bounding box center [839, 633] width 1255 height 781
click at [322, 202] on link "1 General Details" at bounding box center [301, 212] width 179 height 62
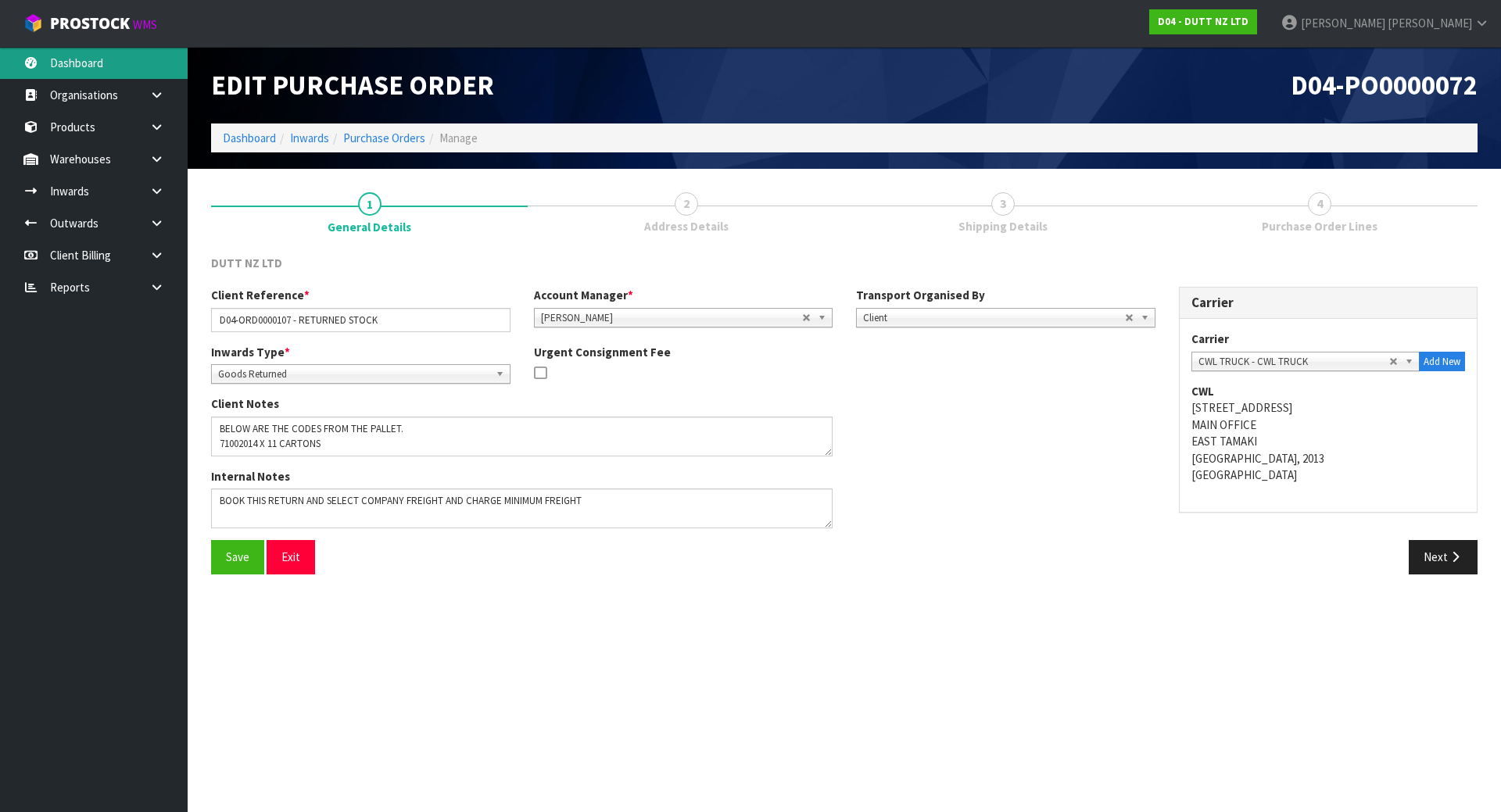
click at [63, 70] on link "Dashboard" at bounding box center [93, 62] width 187 height 32
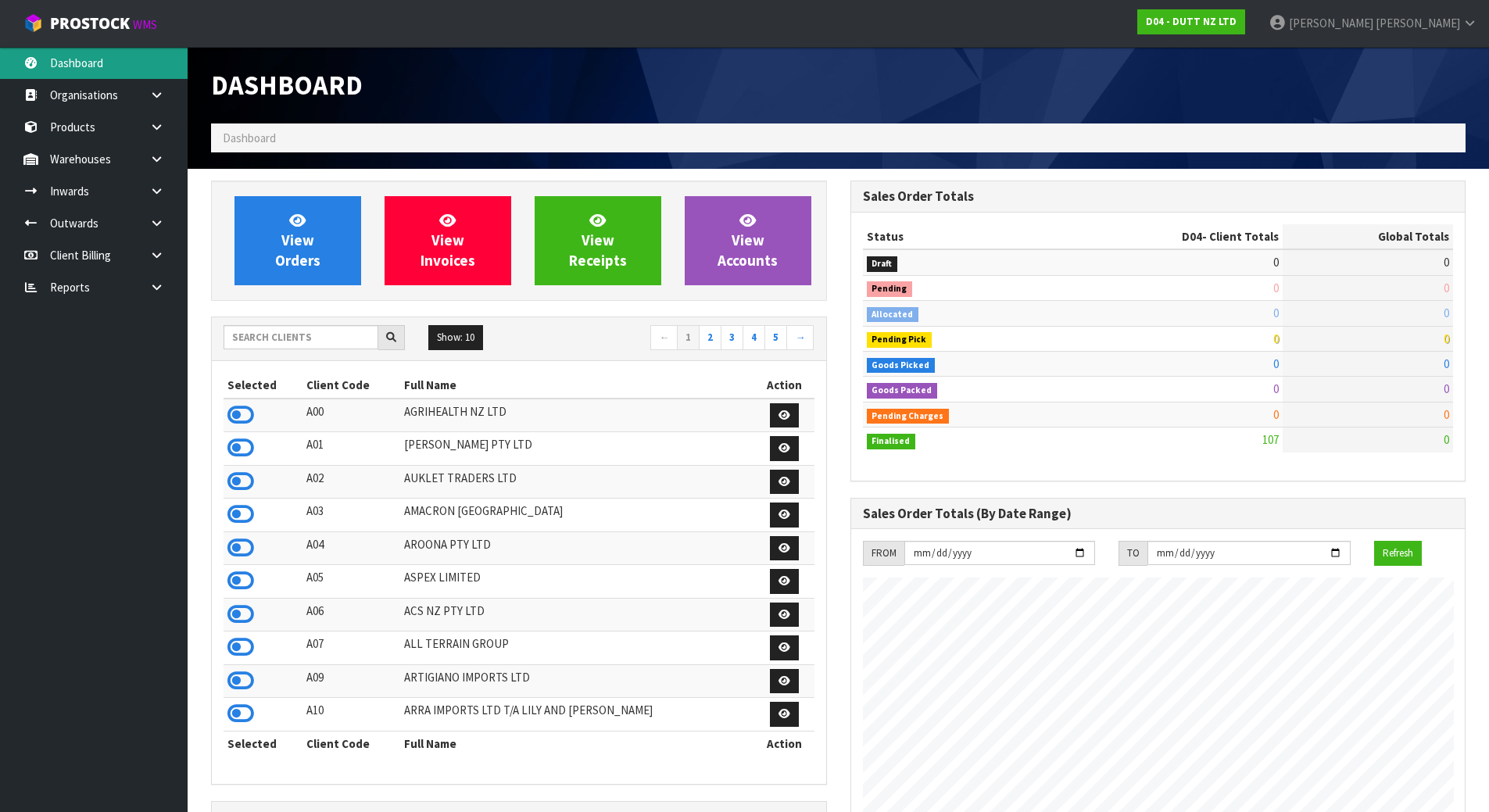
scroll to position [1185, 639]
click at [280, 336] on input "text" at bounding box center [301, 337] width 154 height 25
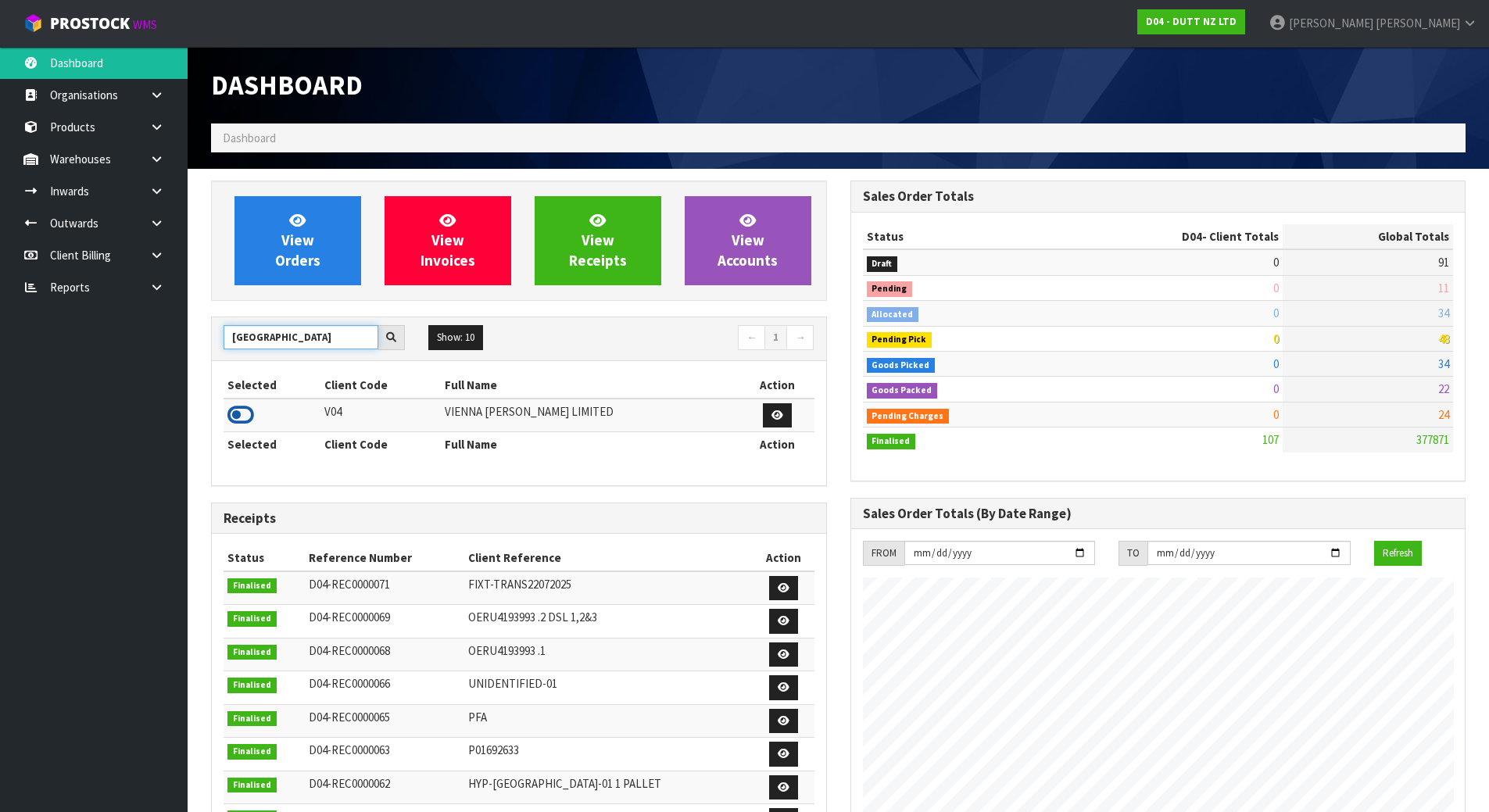
type input "VIENNA"
click at [228, 425] on icon at bounding box center [240, 416] width 26 height 24
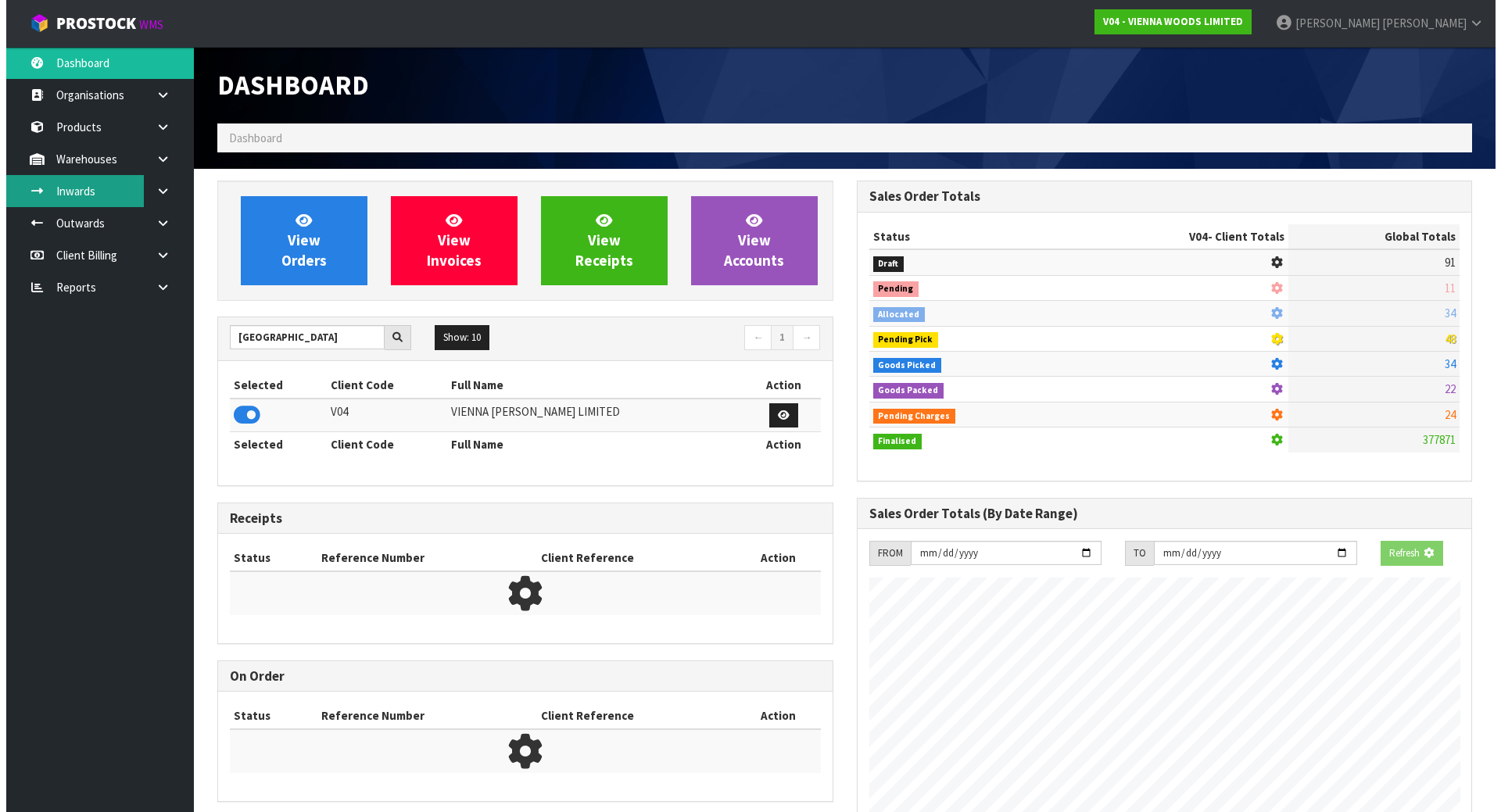
scroll to position [1091, 639]
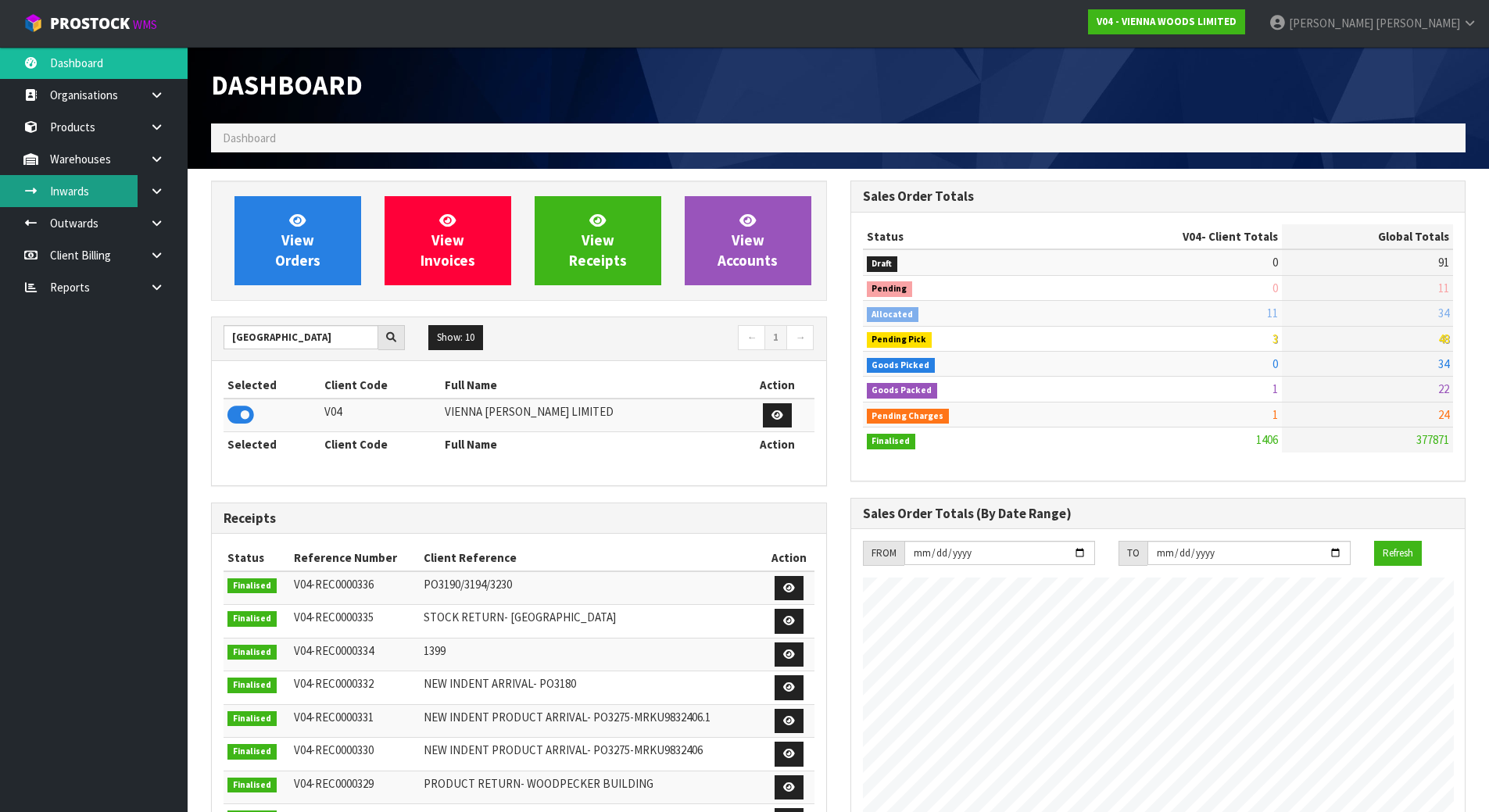
click at [47, 178] on link "Inwards" at bounding box center [93, 191] width 187 height 32
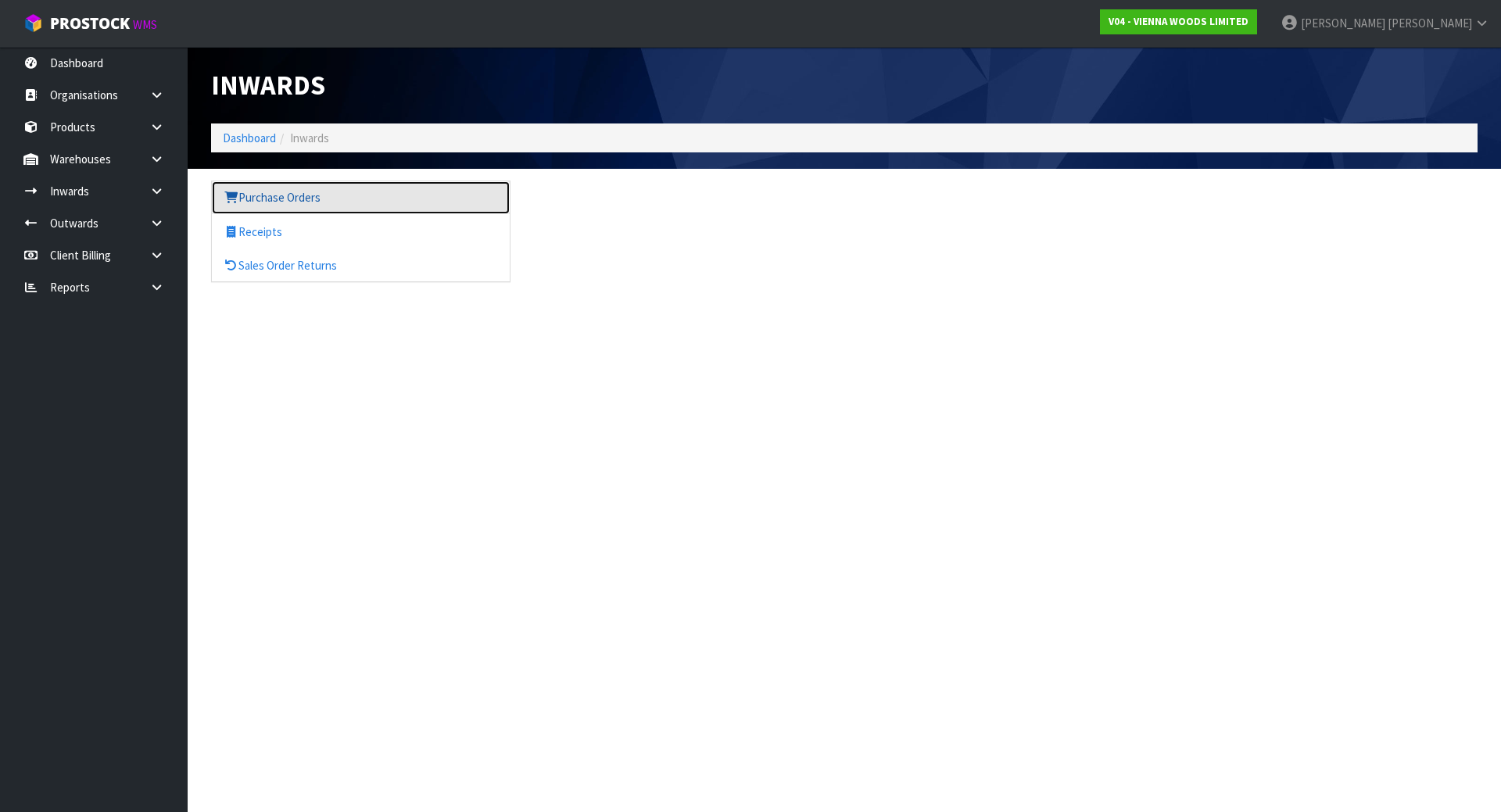
click at [301, 203] on link "Purchase Orders" at bounding box center [361, 197] width 298 height 32
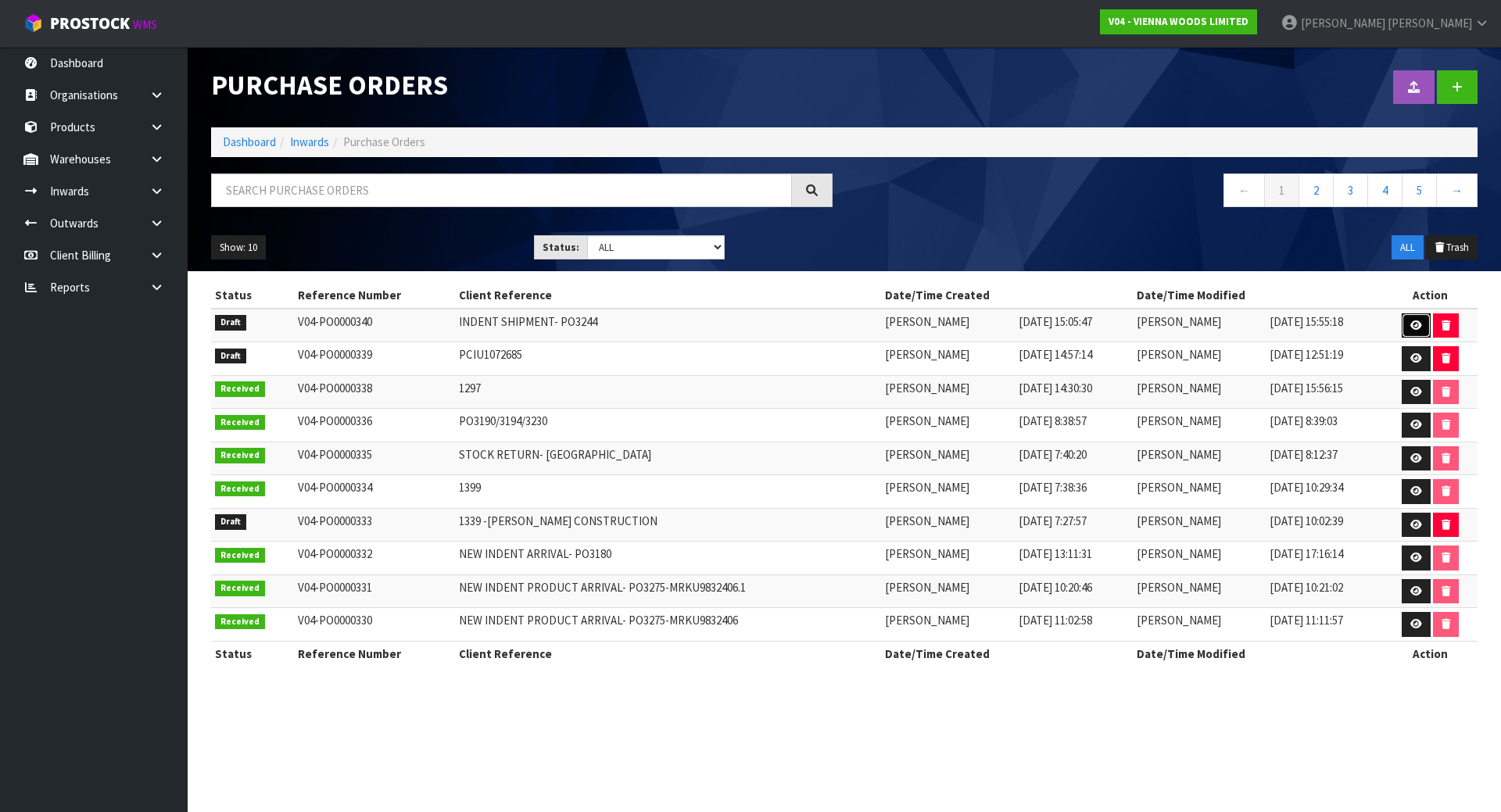
click at [1414, 324] on icon at bounding box center [1416, 325] width 12 height 10
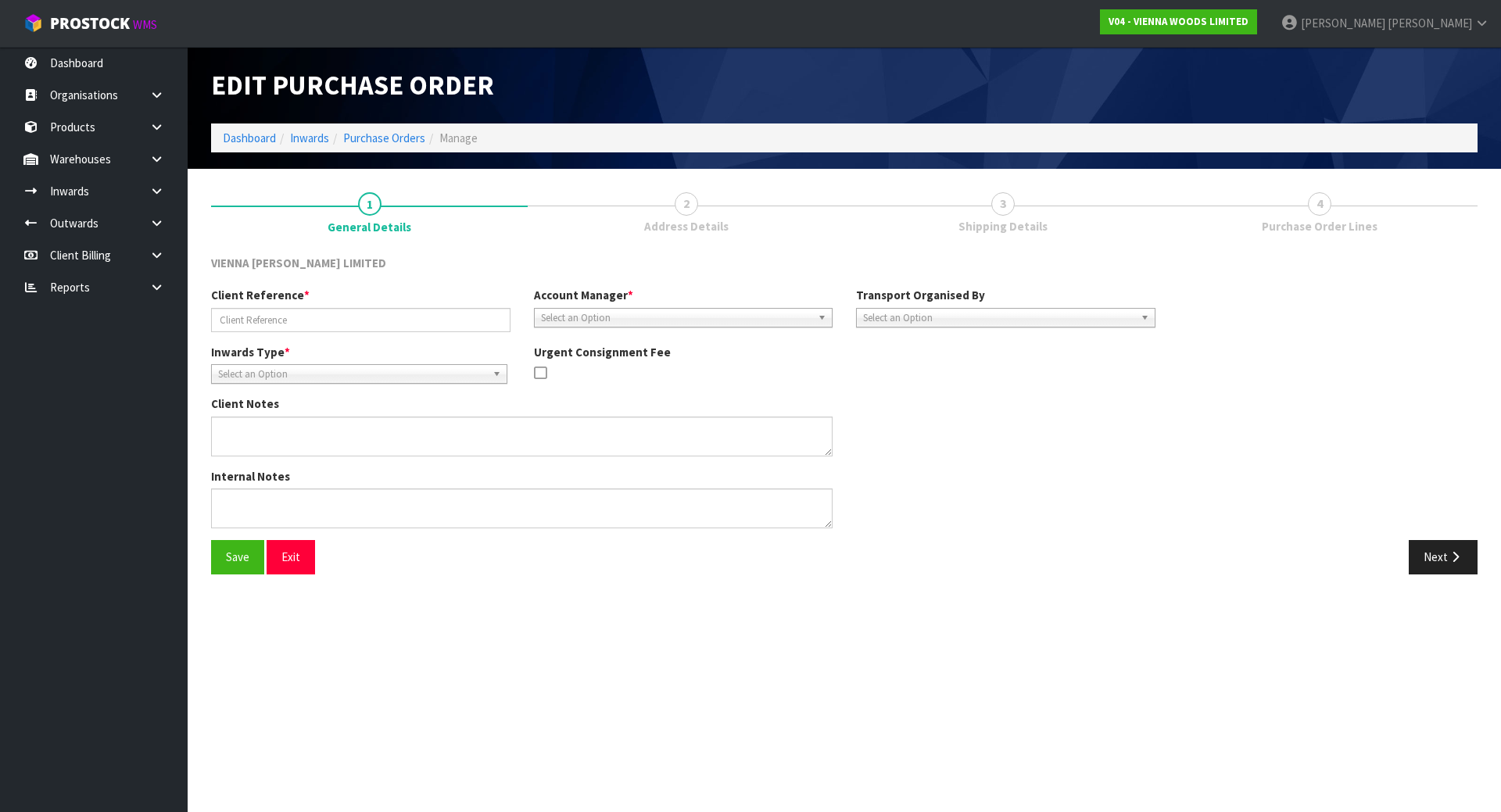
type input "INDENT SHIPMENT- PO3244"
type textarea "THIS IS DUE TO ARRIVE 25TH AUGUST, RECEIPT IN AS ONE PALLET. ALL GOING TO ONE C…"
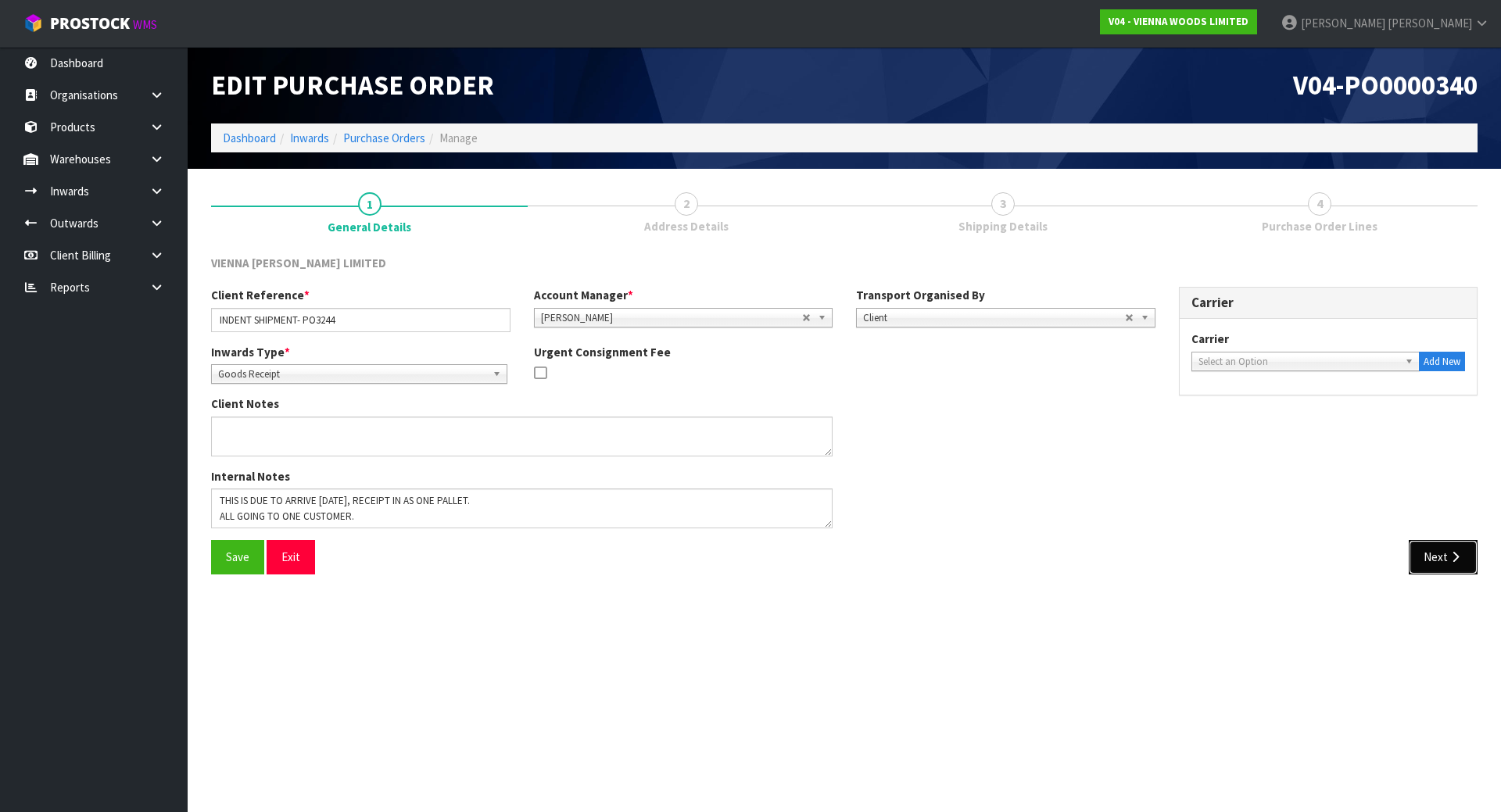
click at [1455, 559] on icon "button" at bounding box center [1455, 556] width 15 height 12
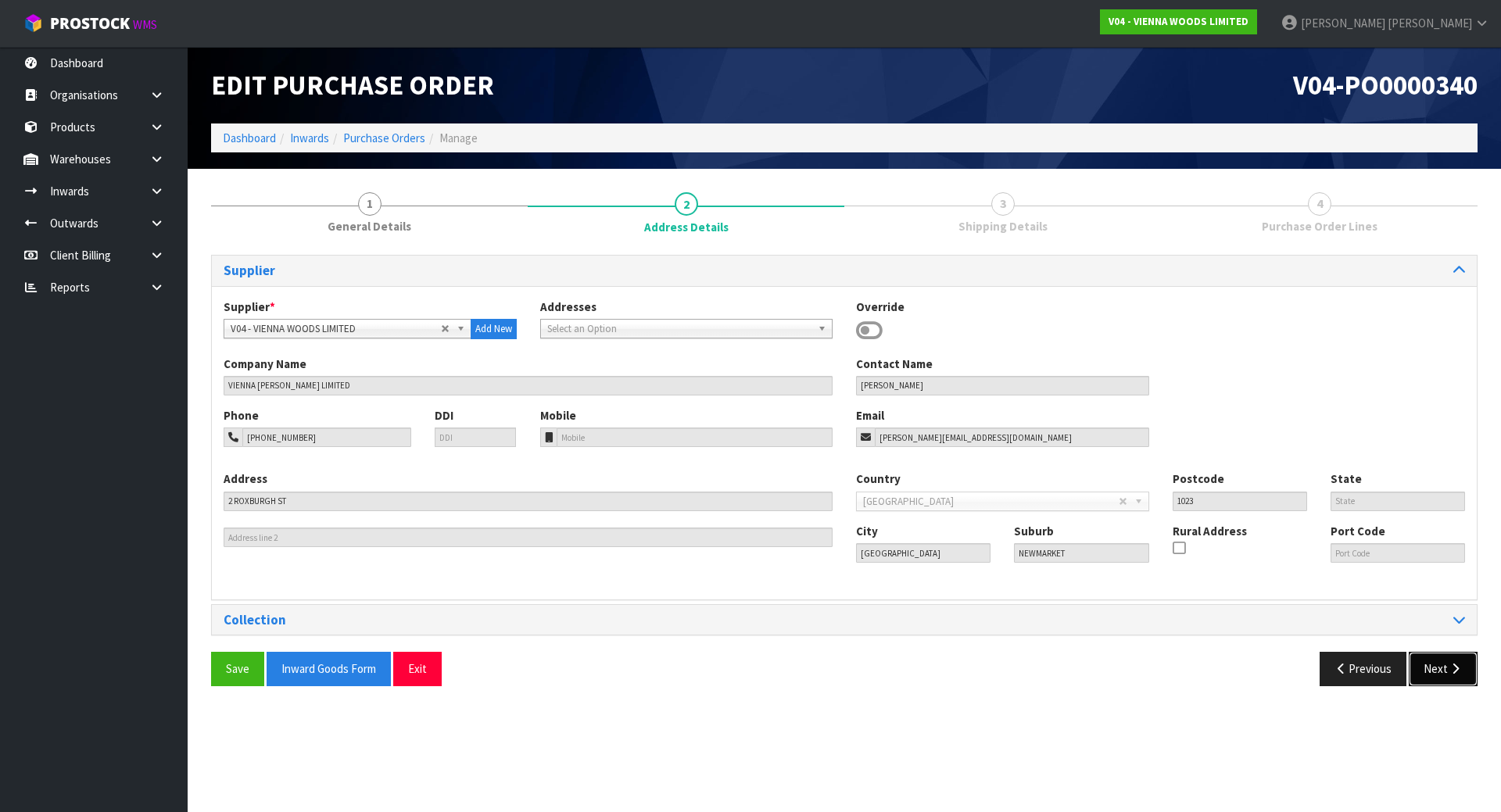
click at [1426, 682] on button "Next" at bounding box center [1443, 669] width 69 height 34
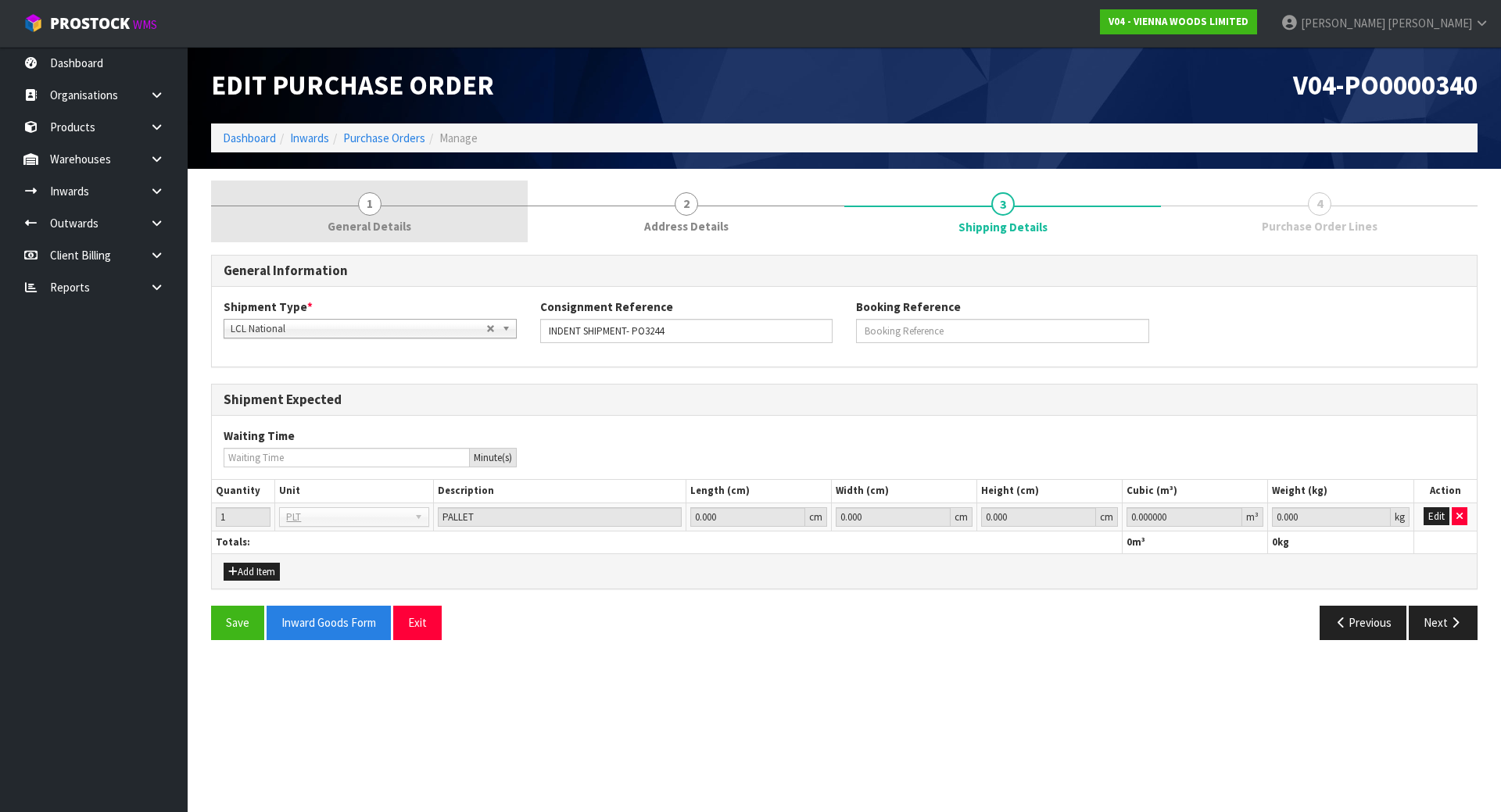
click at [365, 237] on link "1 General Details" at bounding box center [369, 212] width 317 height 62
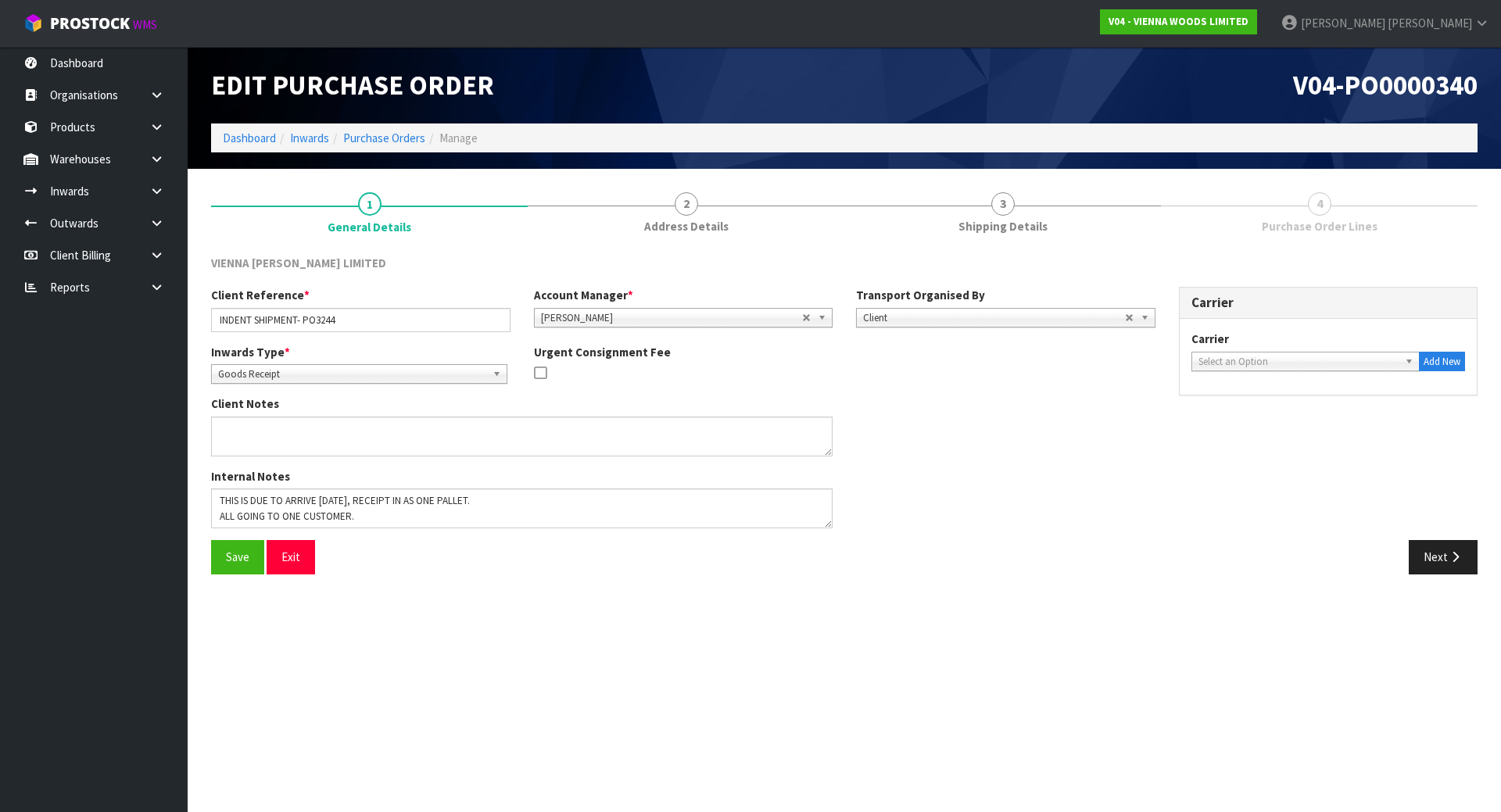
click at [779, 217] on link "2 Address Details" at bounding box center [686, 212] width 317 height 62
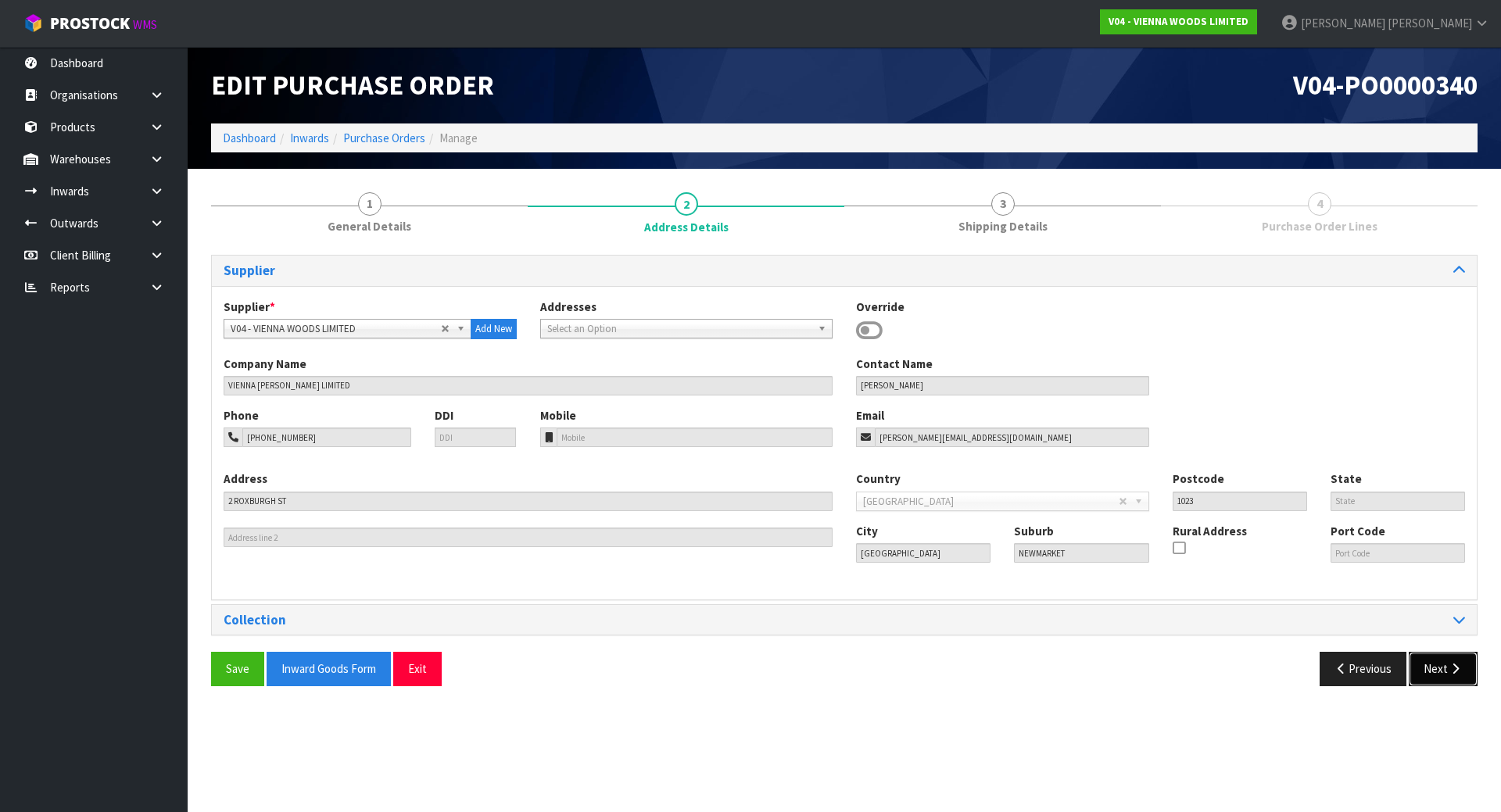
click at [1447, 670] on button "Next" at bounding box center [1443, 669] width 69 height 34
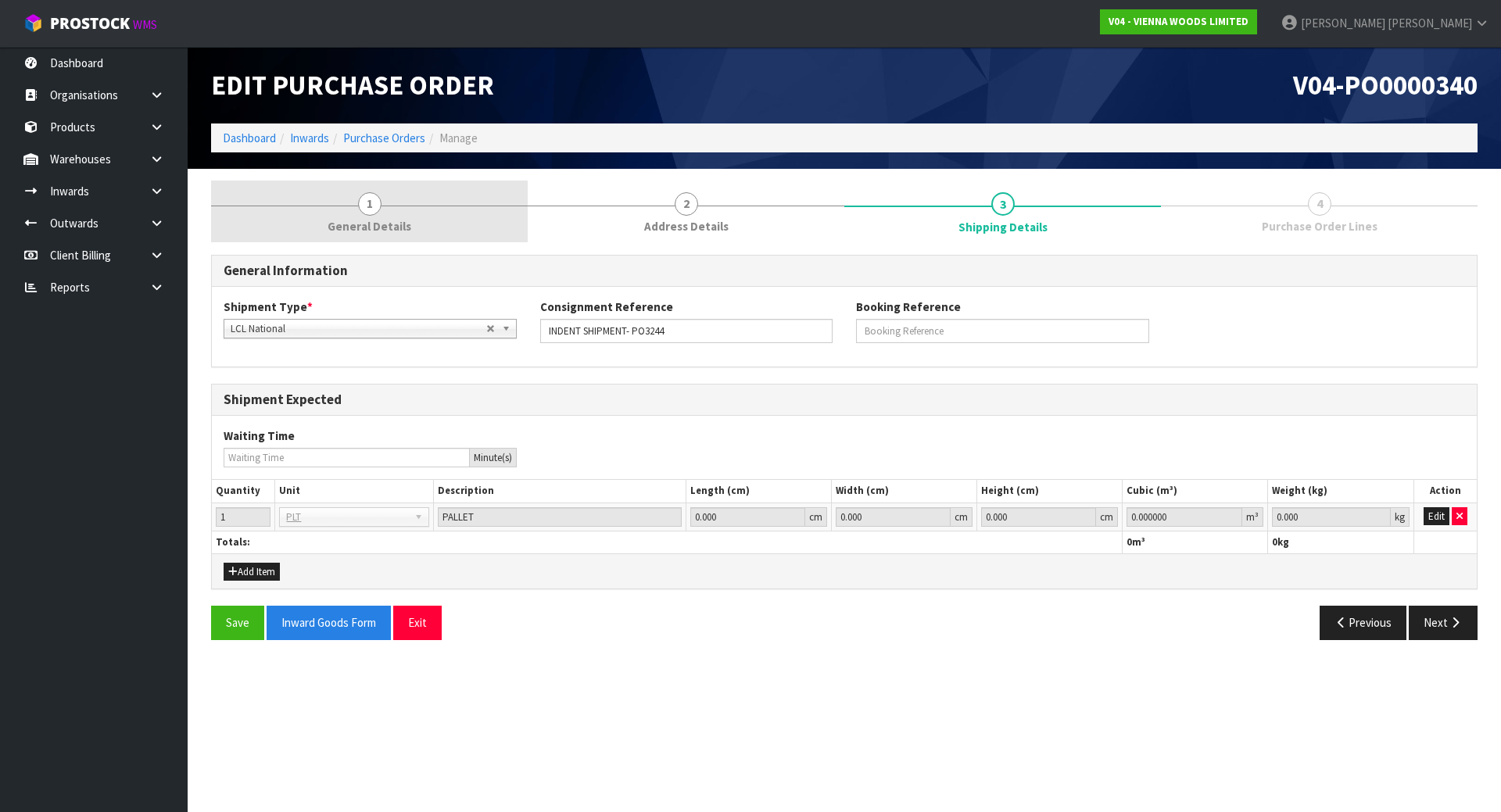
click at [402, 228] on span "General Details" at bounding box center [370, 227] width 84 height 16
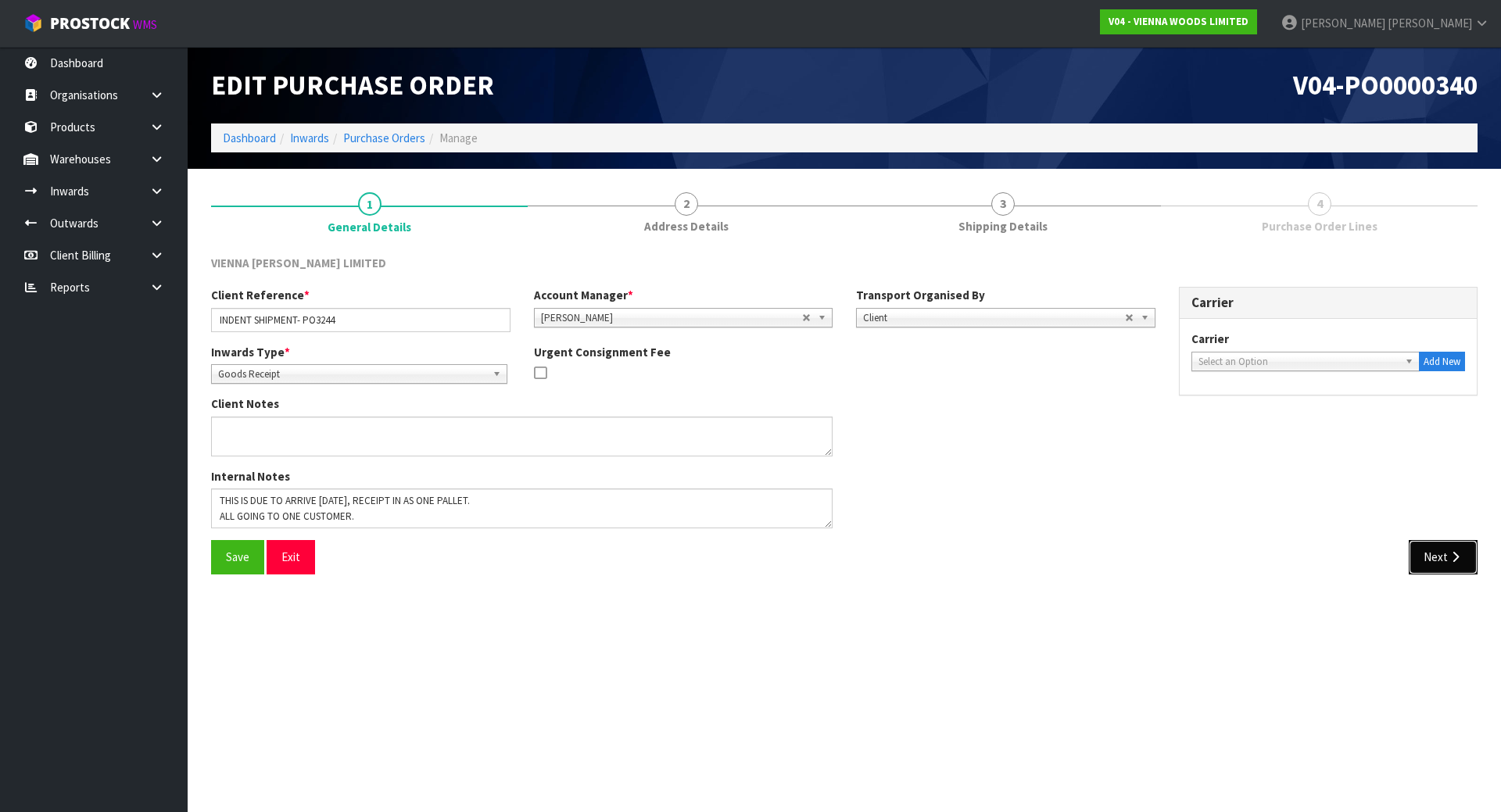
click at [1452, 559] on icon "button" at bounding box center [1455, 556] width 15 height 12
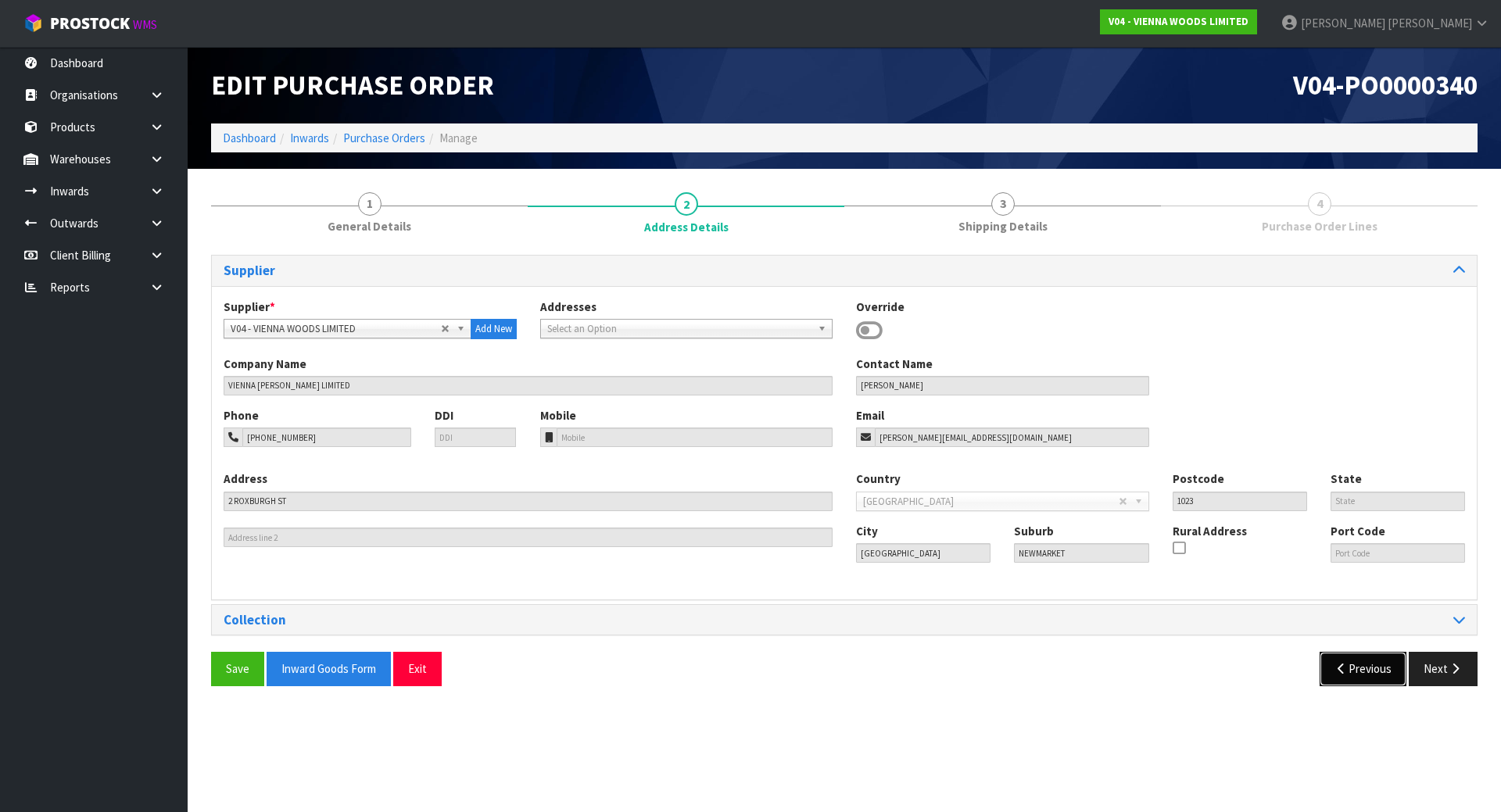
click at [1351, 658] on button "Previous" at bounding box center [1364, 669] width 88 height 34
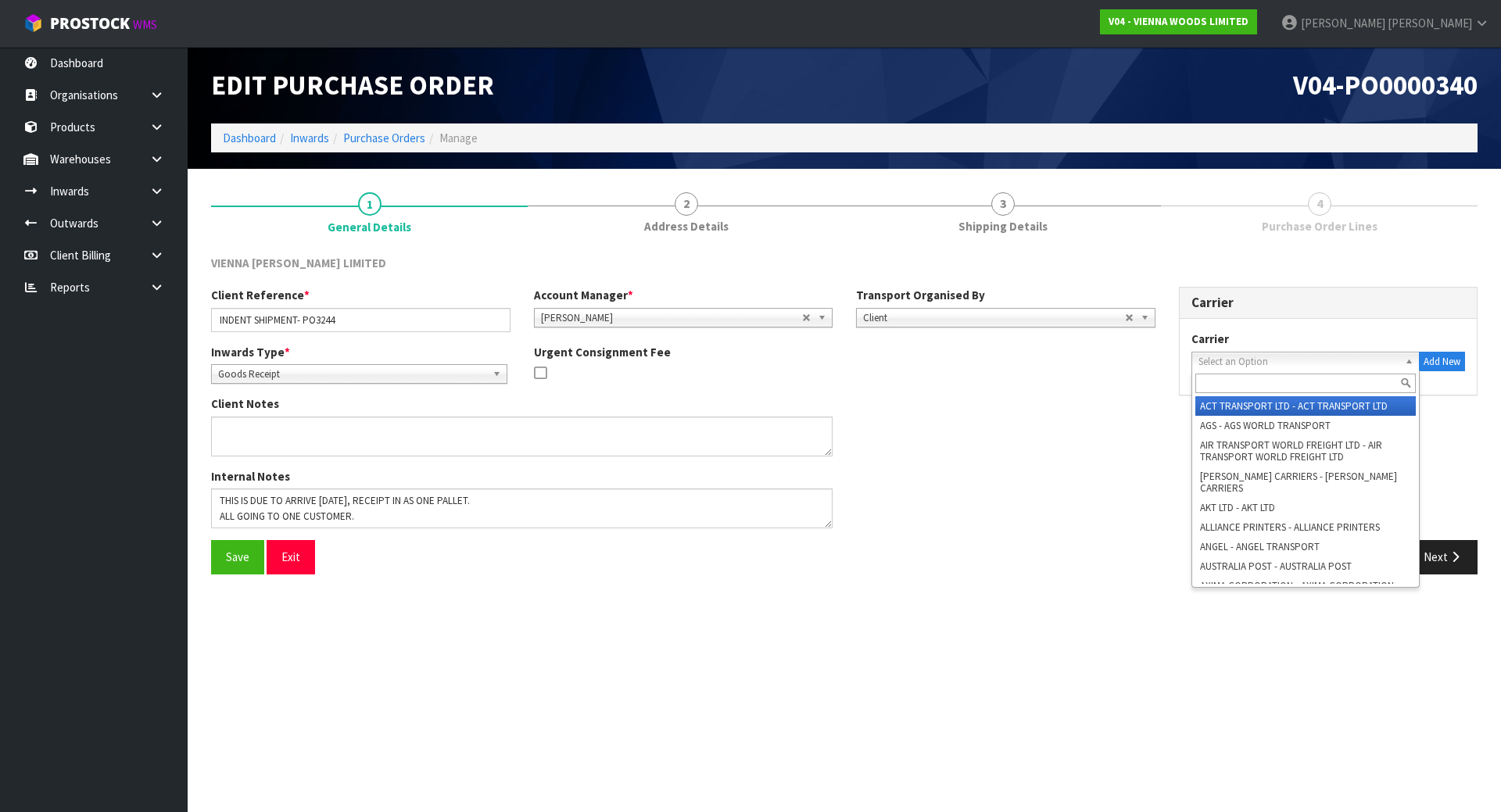
click at [1230, 361] on span "Select an Option" at bounding box center [1299, 362] width 201 height 19
click at [1214, 382] on input "text" at bounding box center [1306, 383] width 221 height 19
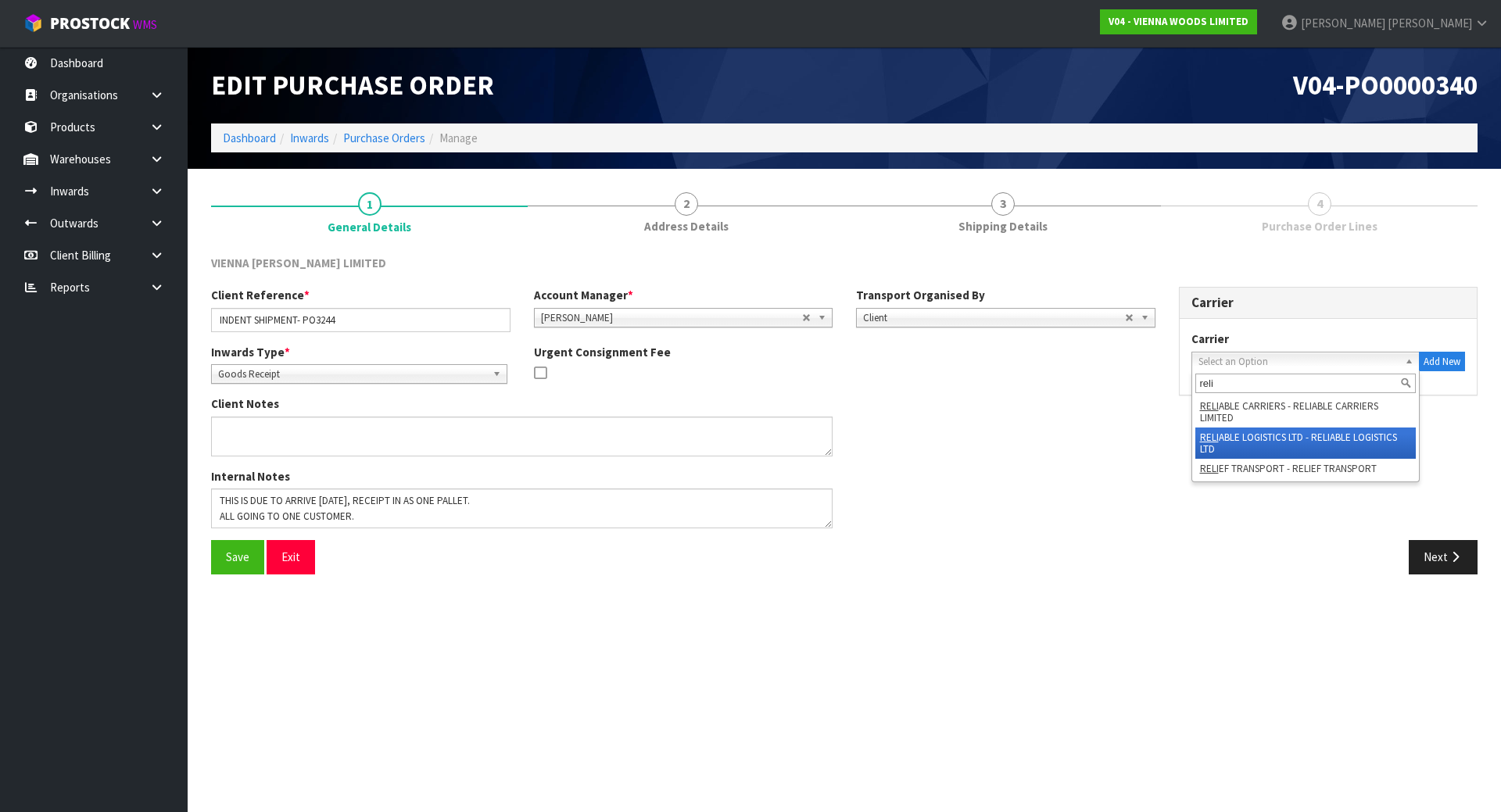
type input "reli"
click at [1299, 434] on li "RELI ABLE LOGISTICS LTD - RELIABLE LOGISTICS LTD" at bounding box center [1306, 443] width 221 height 31
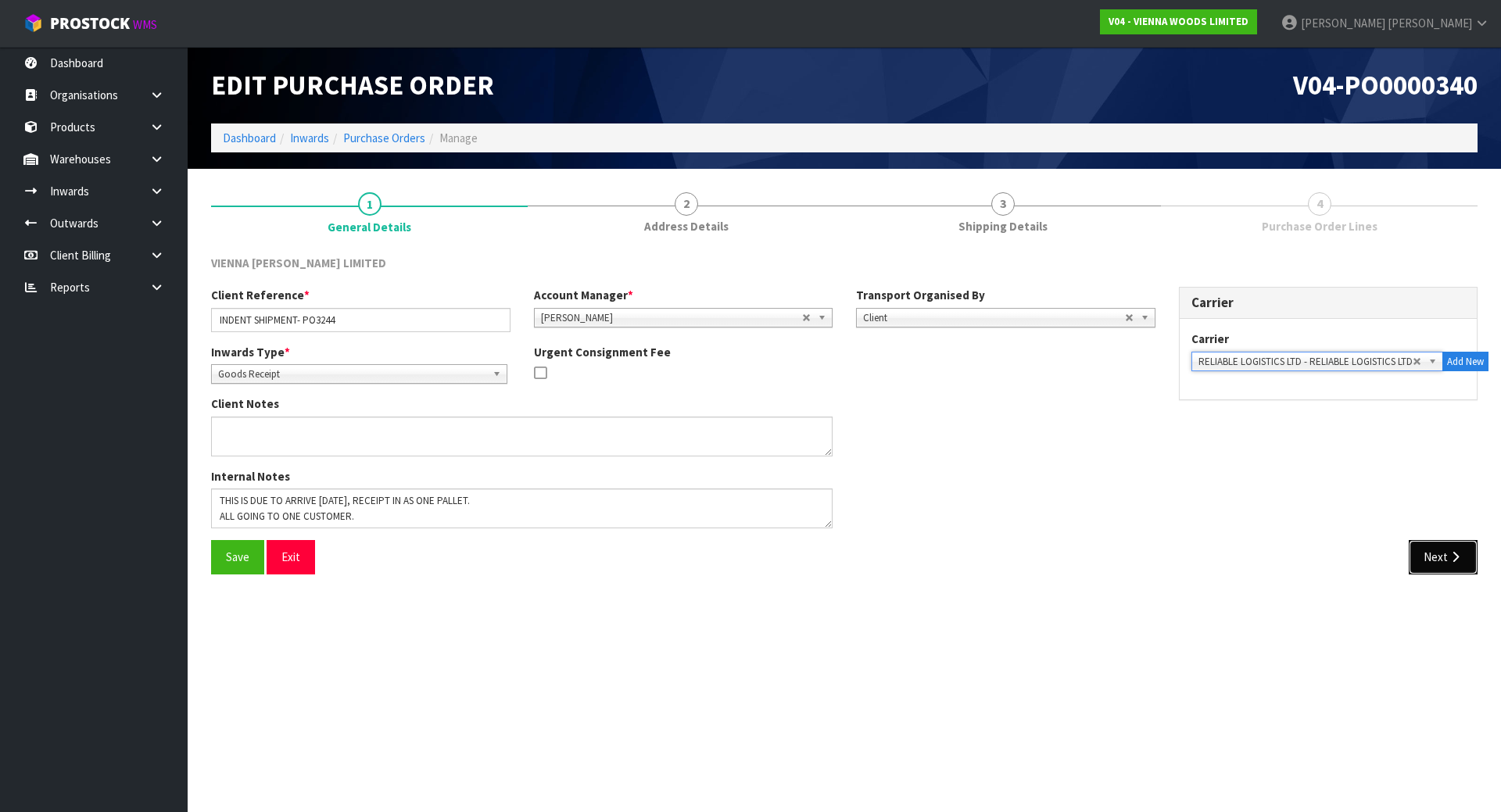
click at [1424, 542] on button "Next" at bounding box center [1443, 556] width 69 height 34
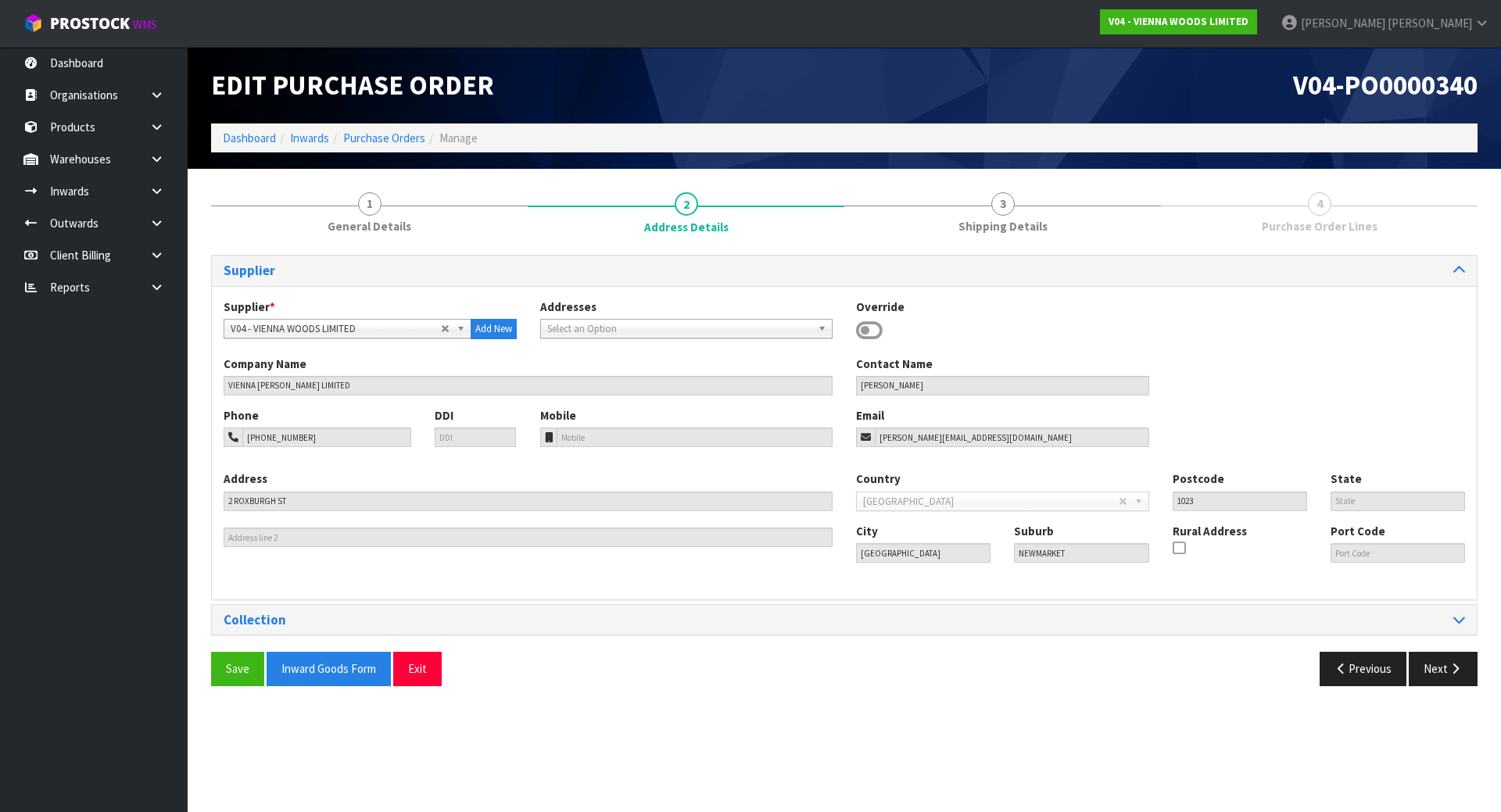
click at [1429, 564] on div "City AUCKLAND Suburb NEWMARKET Rural Address Port Code" at bounding box center [1160, 550] width 632 height 53
click at [1444, 667] on button "Next" at bounding box center [1443, 669] width 69 height 34
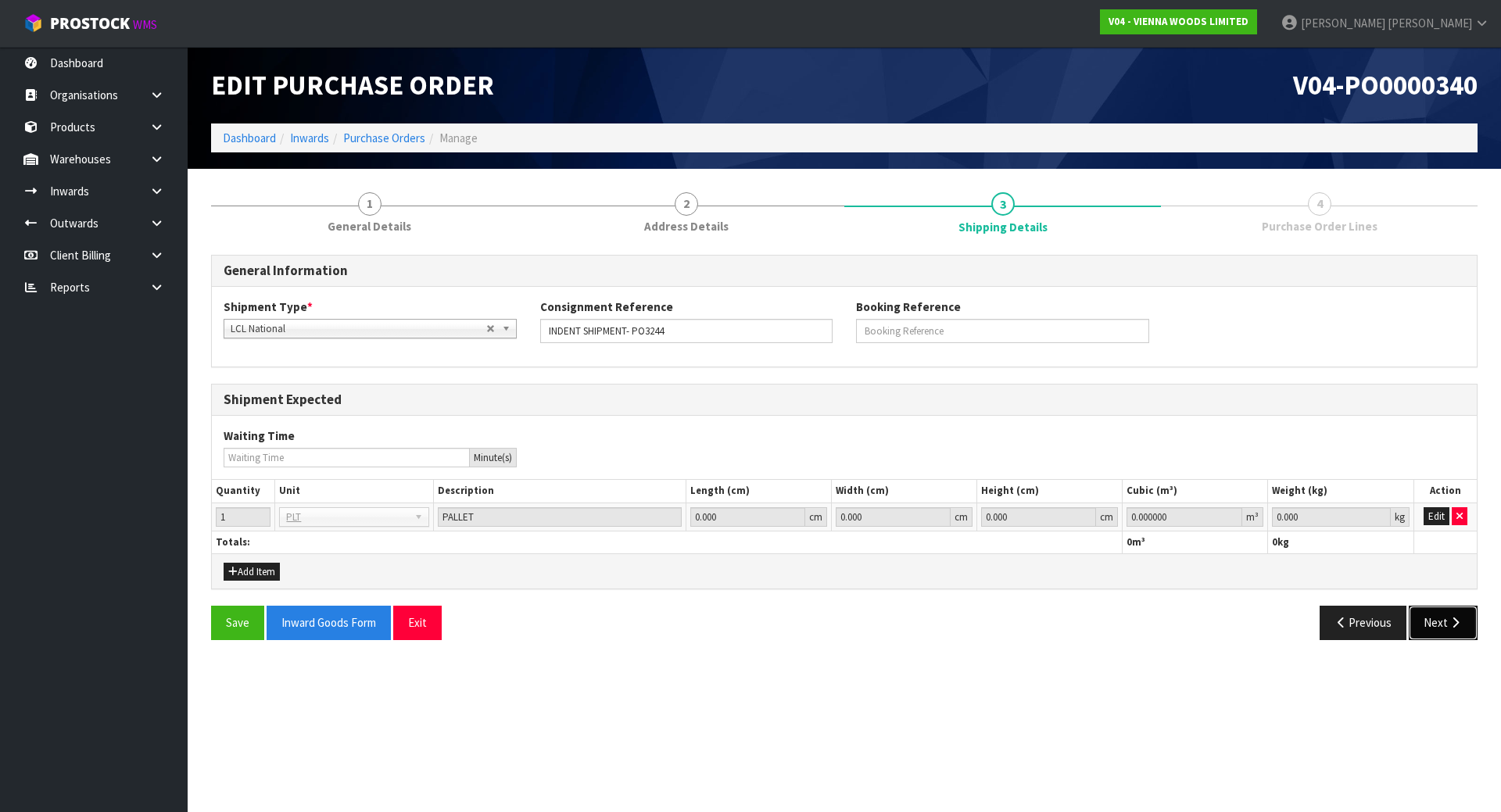
click at [1444, 621] on button "Next" at bounding box center [1443, 622] width 69 height 34
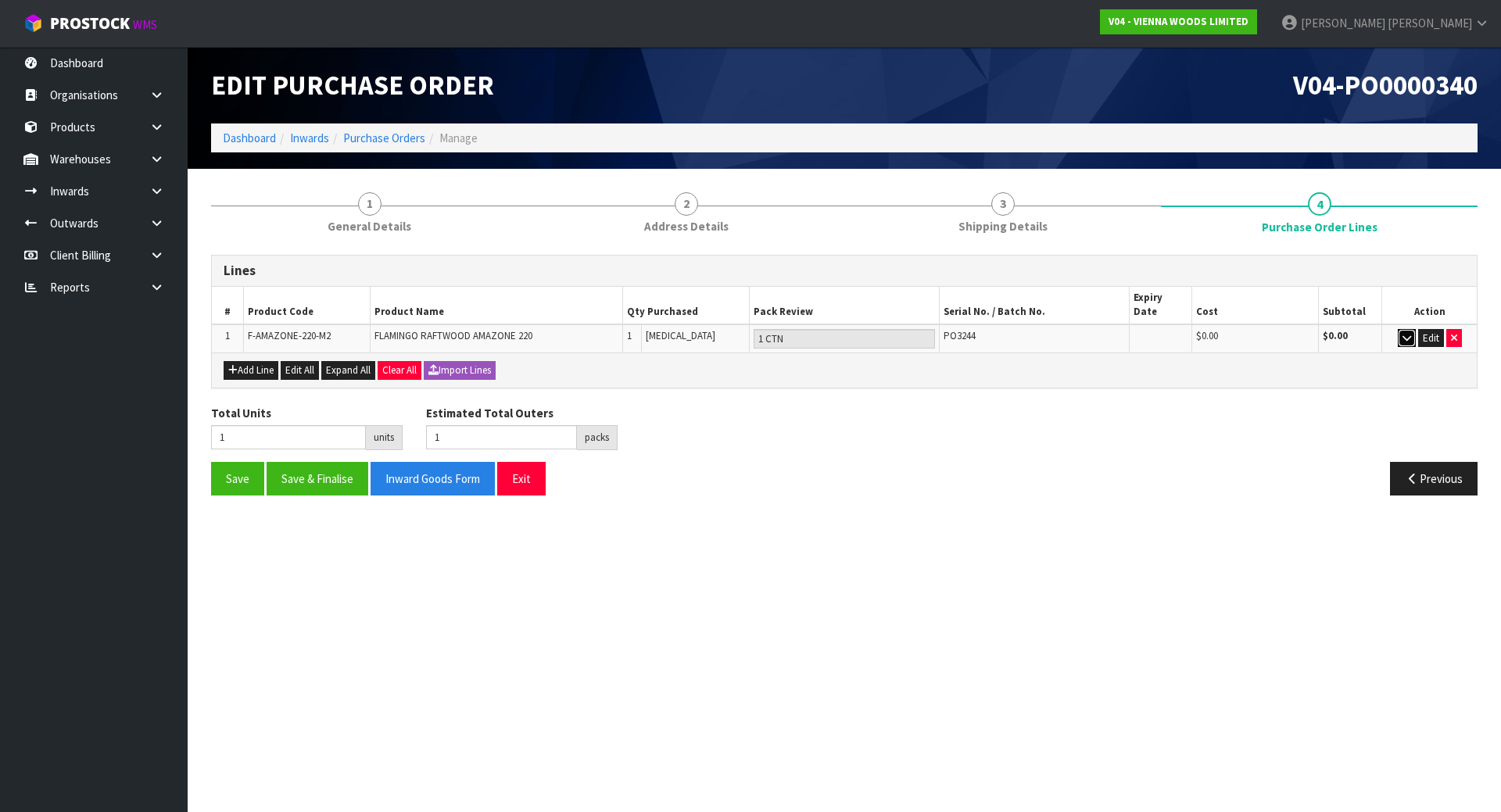
click at [1411, 329] on button "button" at bounding box center [1407, 338] width 18 height 19
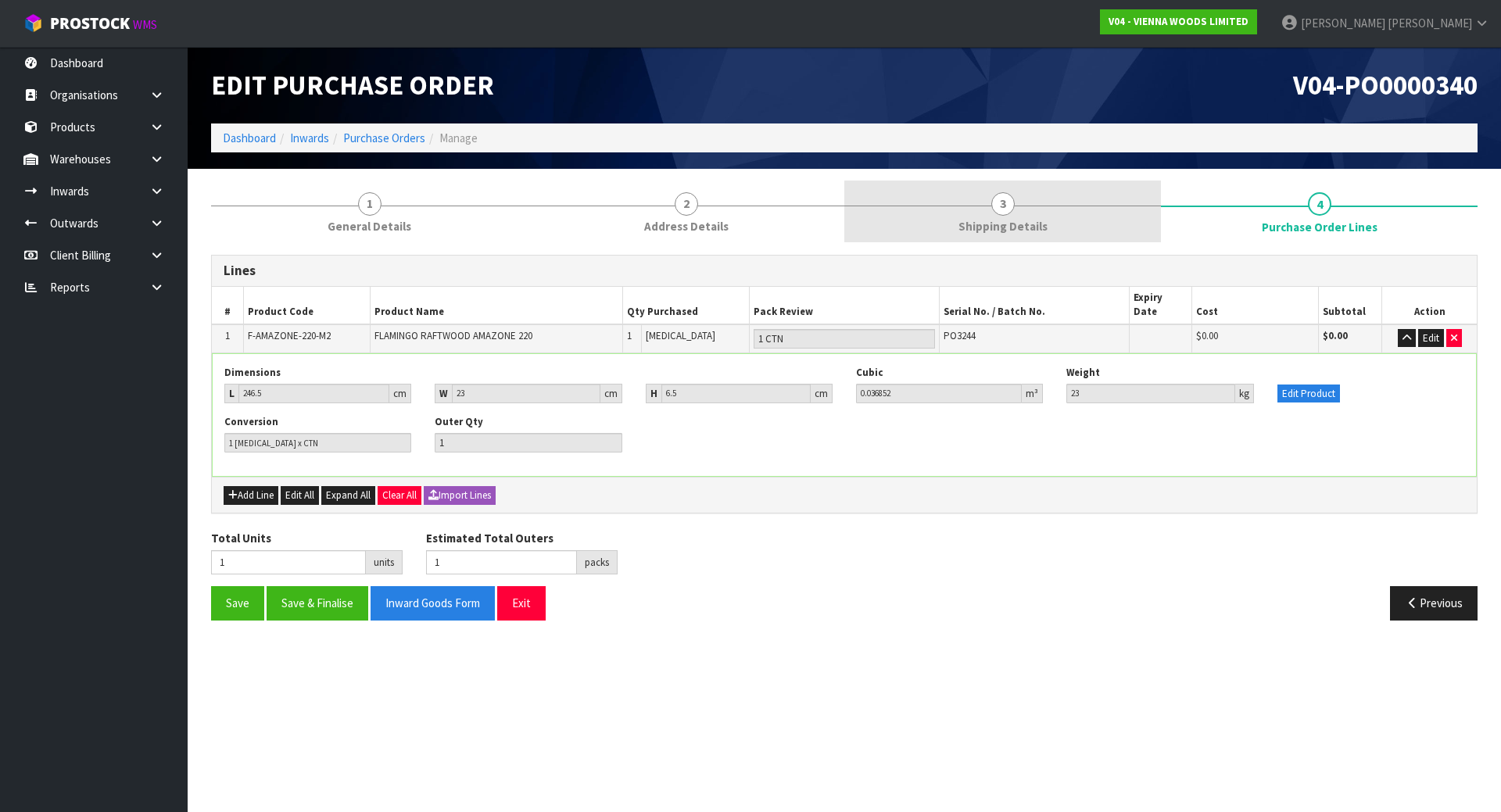
click at [1092, 223] on link "3 Shipping Details" at bounding box center [1002, 212] width 317 height 62
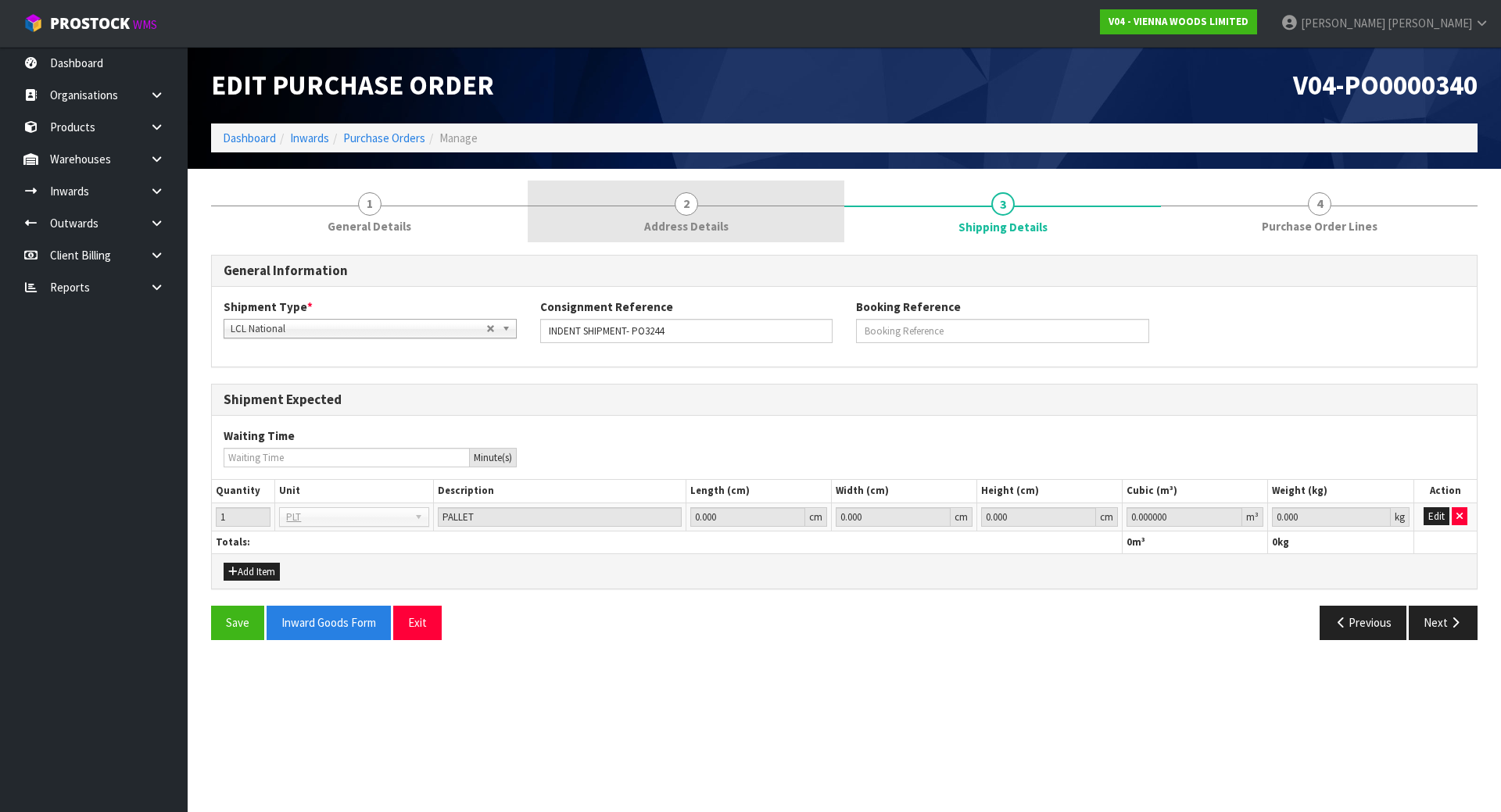
click at [720, 219] on span "Address Details" at bounding box center [686, 227] width 84 height 16
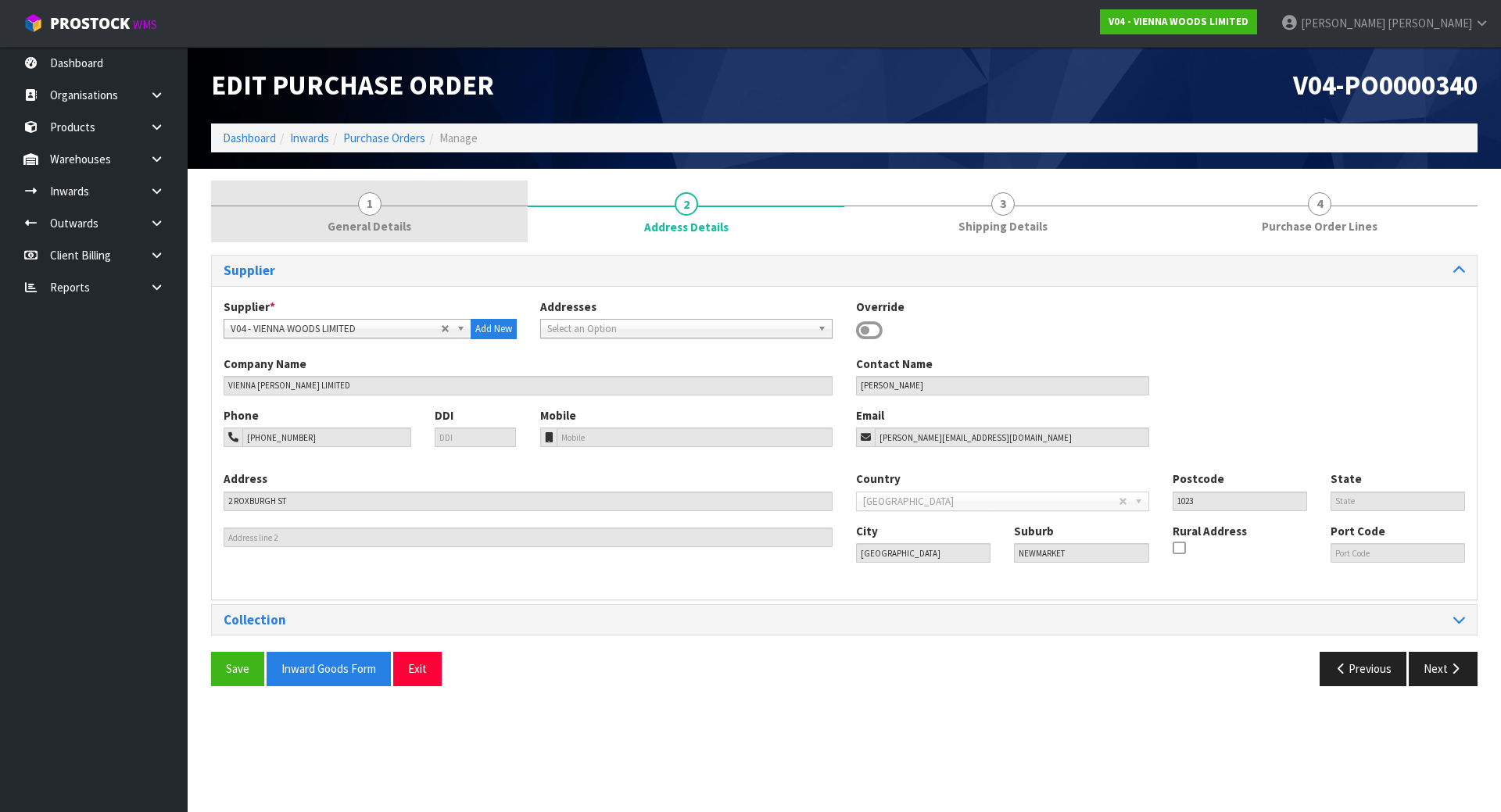
click at [436, 209] on link "1 General Details" at bounding box center [369, 212] width 317 height 62
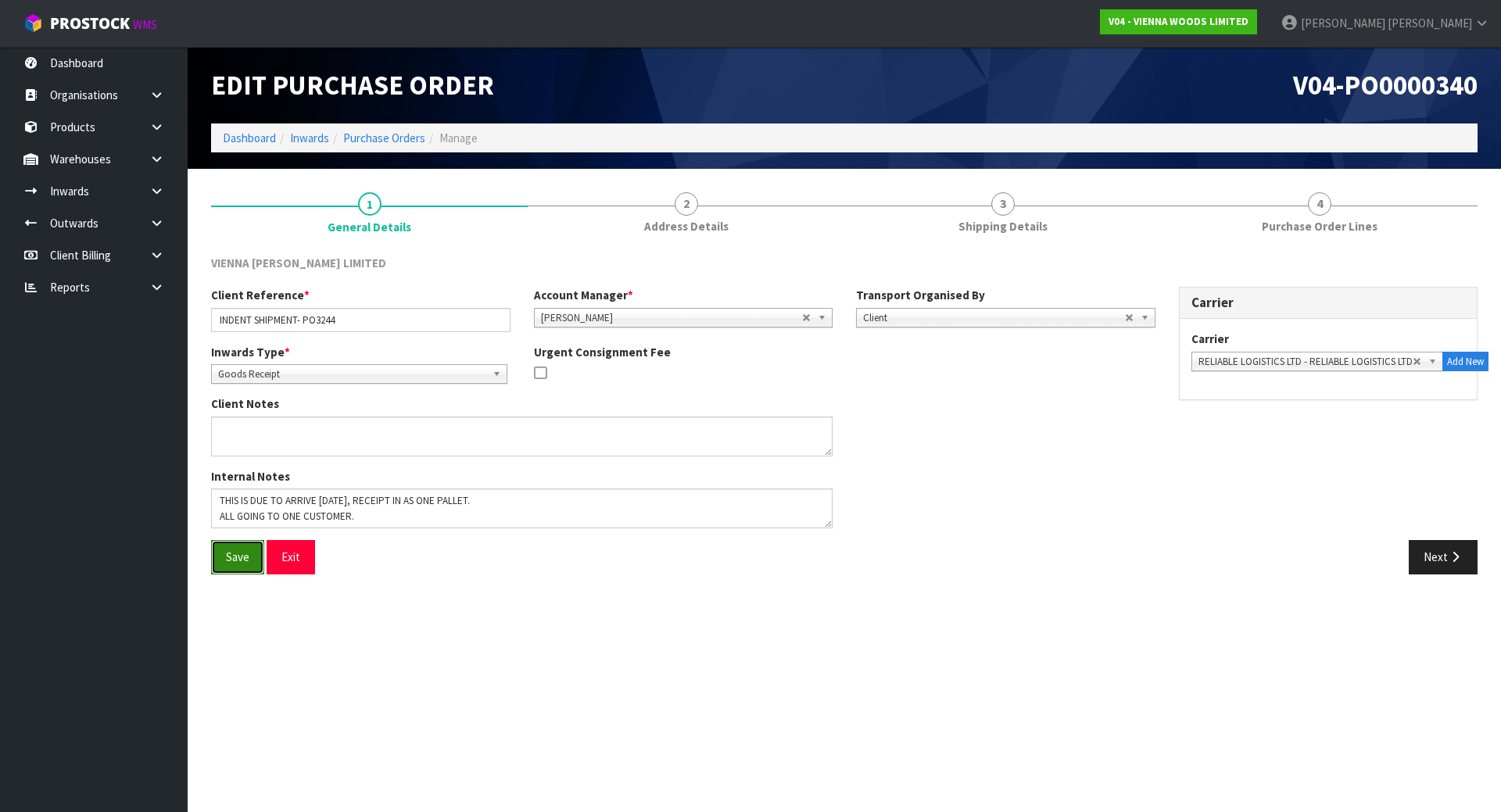
click at [231, 557] on button "Save" at bounding box center [238, 556] width 53 height 34
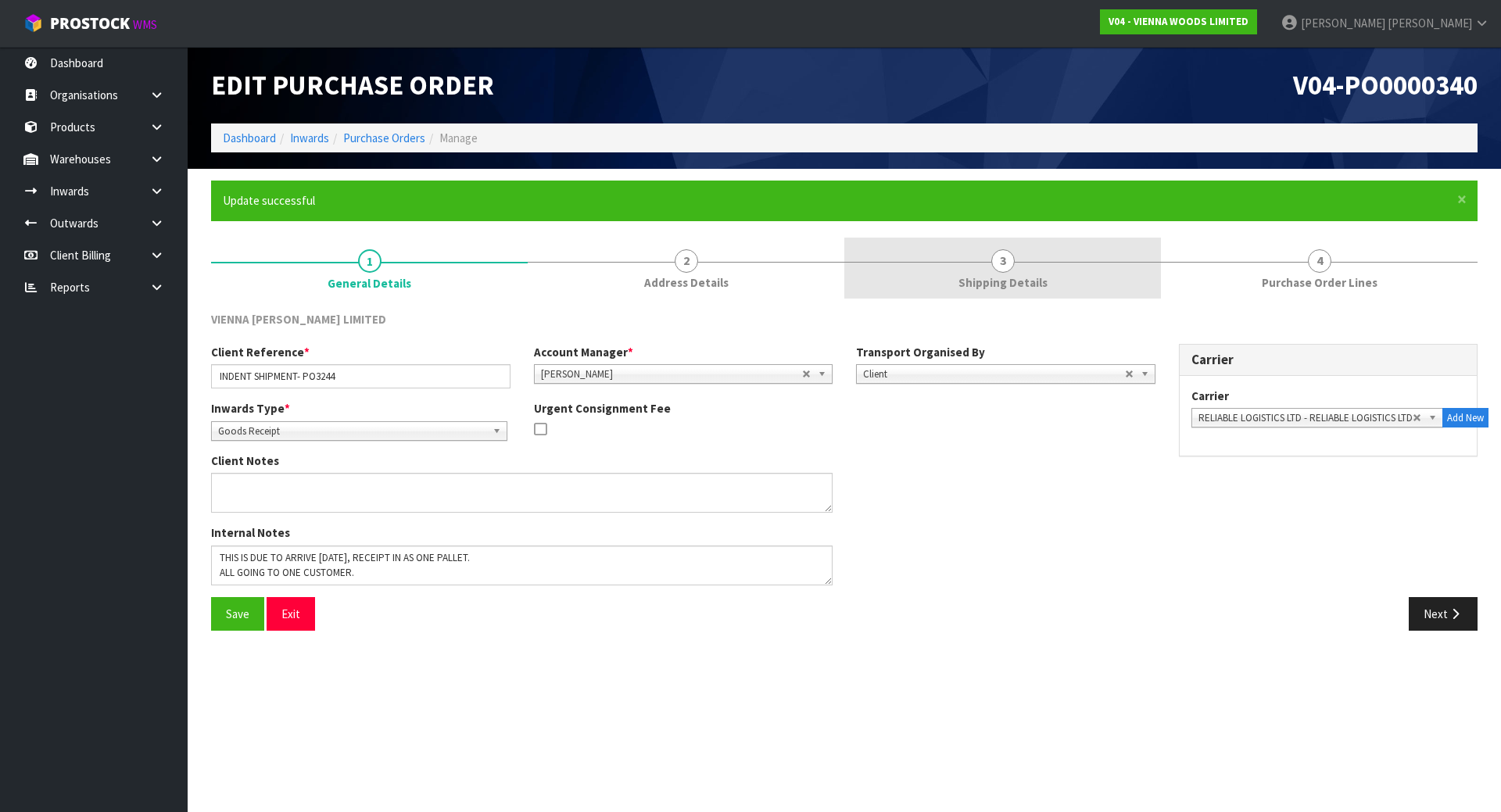
click at [1046, 269] on link "3 Shipping Details" at bounding box center [1002, 269] width 317 height 62
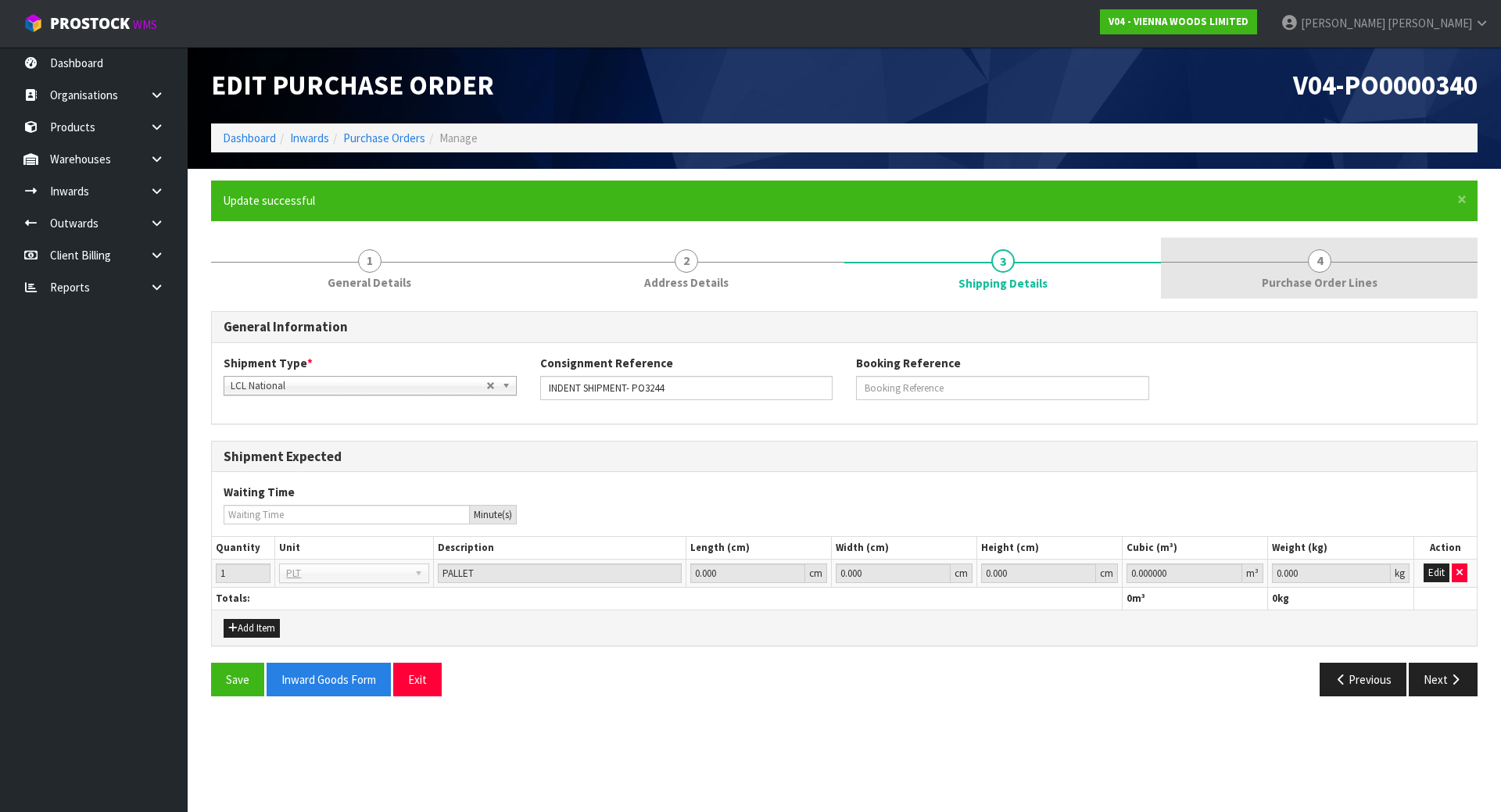
click at [1208, 258] on link "4 Purchase Order Lines" at bounding box center [1319, 269] width 317 height 62
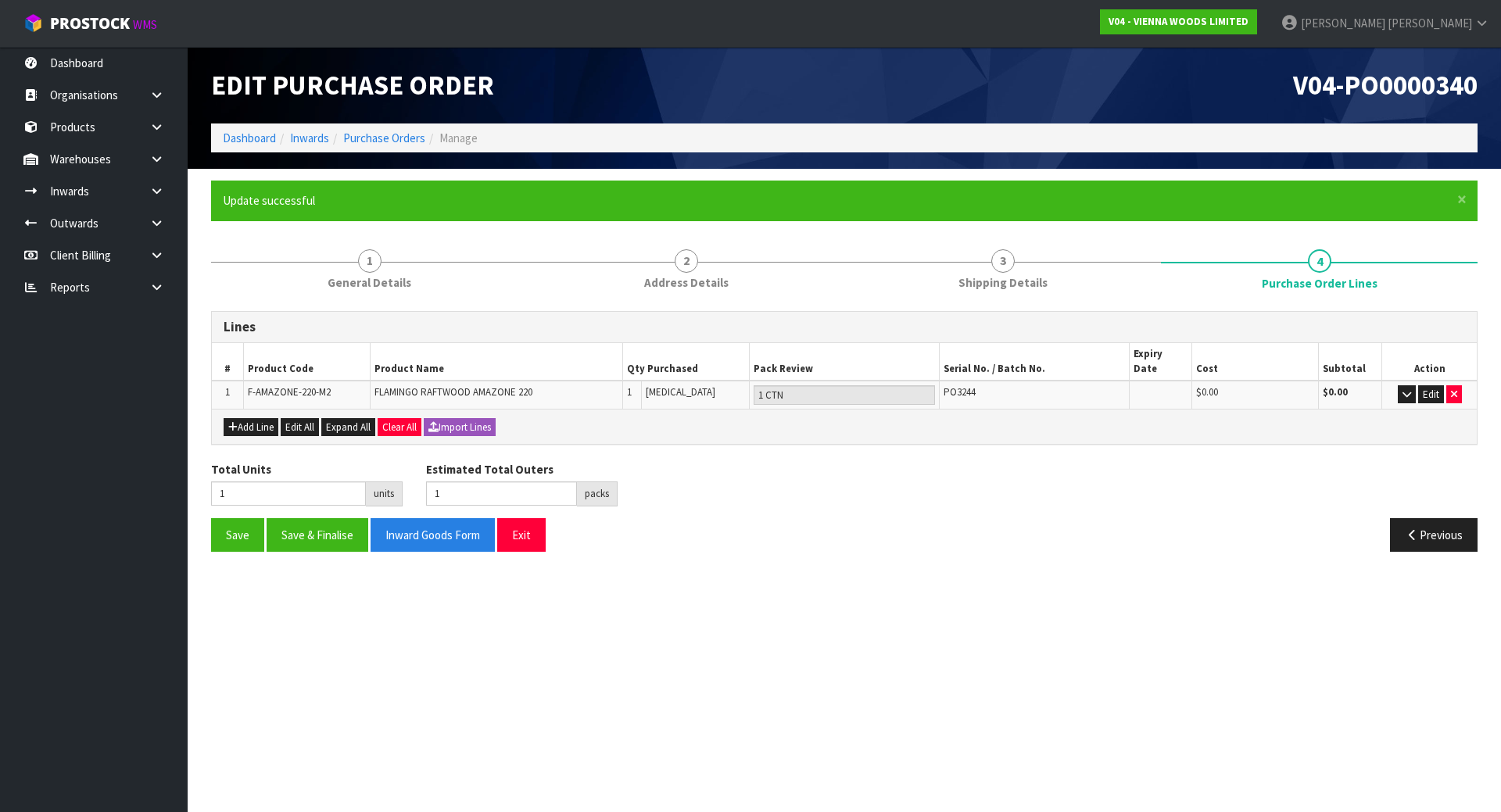
click at [897, 305] on div "Lines # Product Code Product Name Qty Purchased Pack Review Serial No. / Batch …" at bounding box center [844, 431] width 1267 height 264
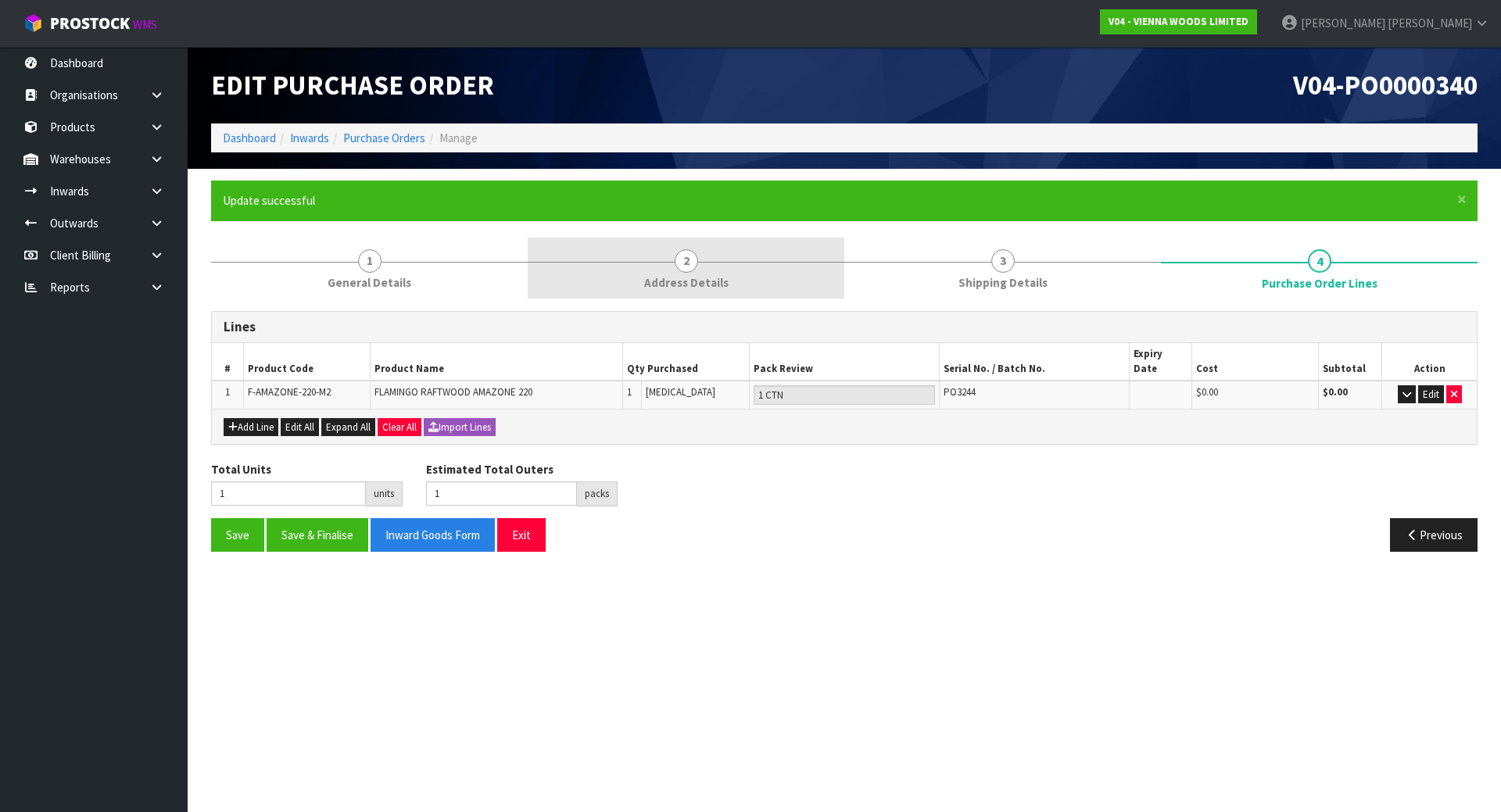
click at [636, 269] on link "2 Address Details" at bounding box center [686, 269] width 317 height 62
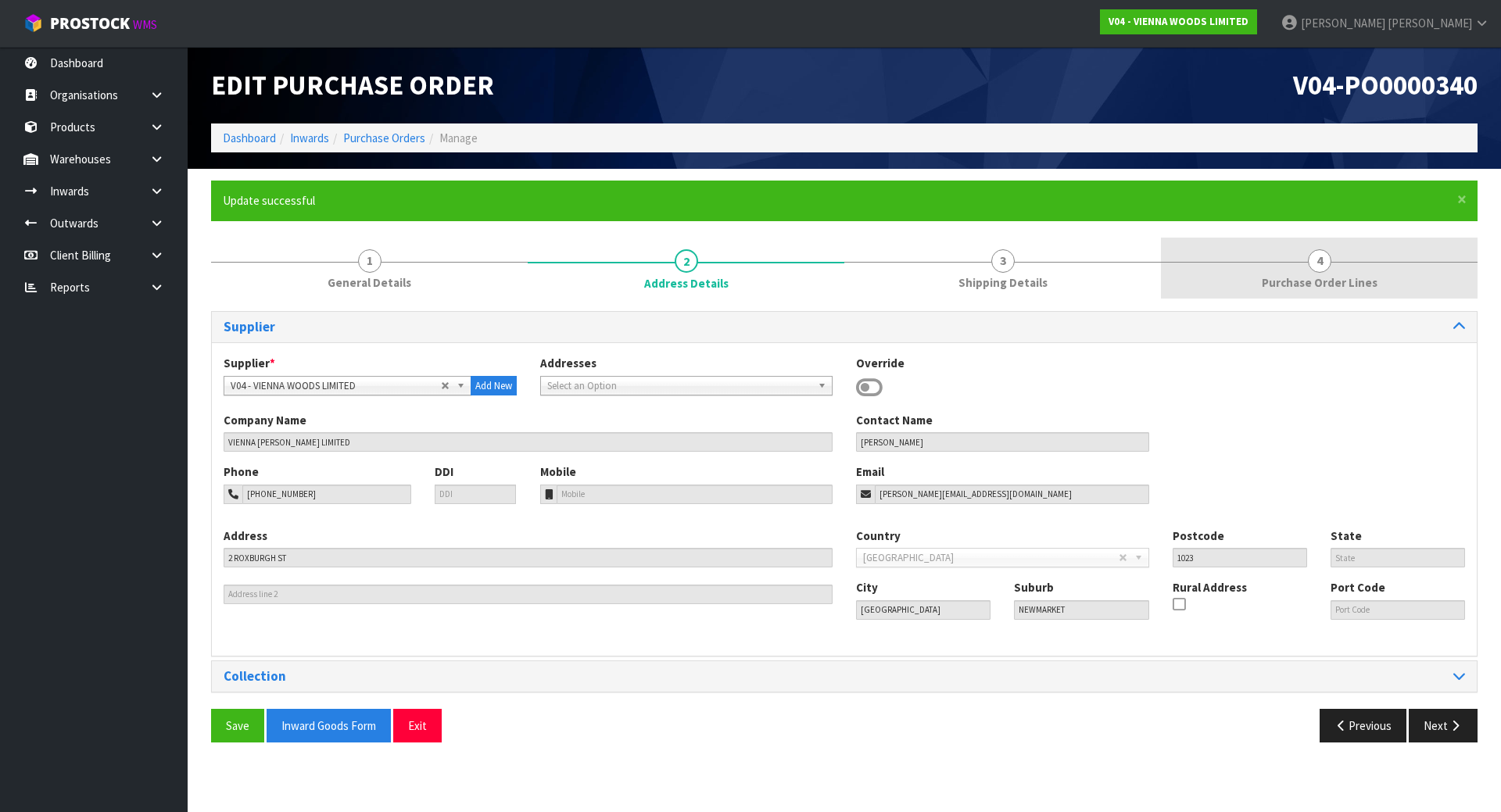
click at [1218, 268] on link "4 Purchase Order Lines" at bounding box center [1319, 269] width 317 height 62
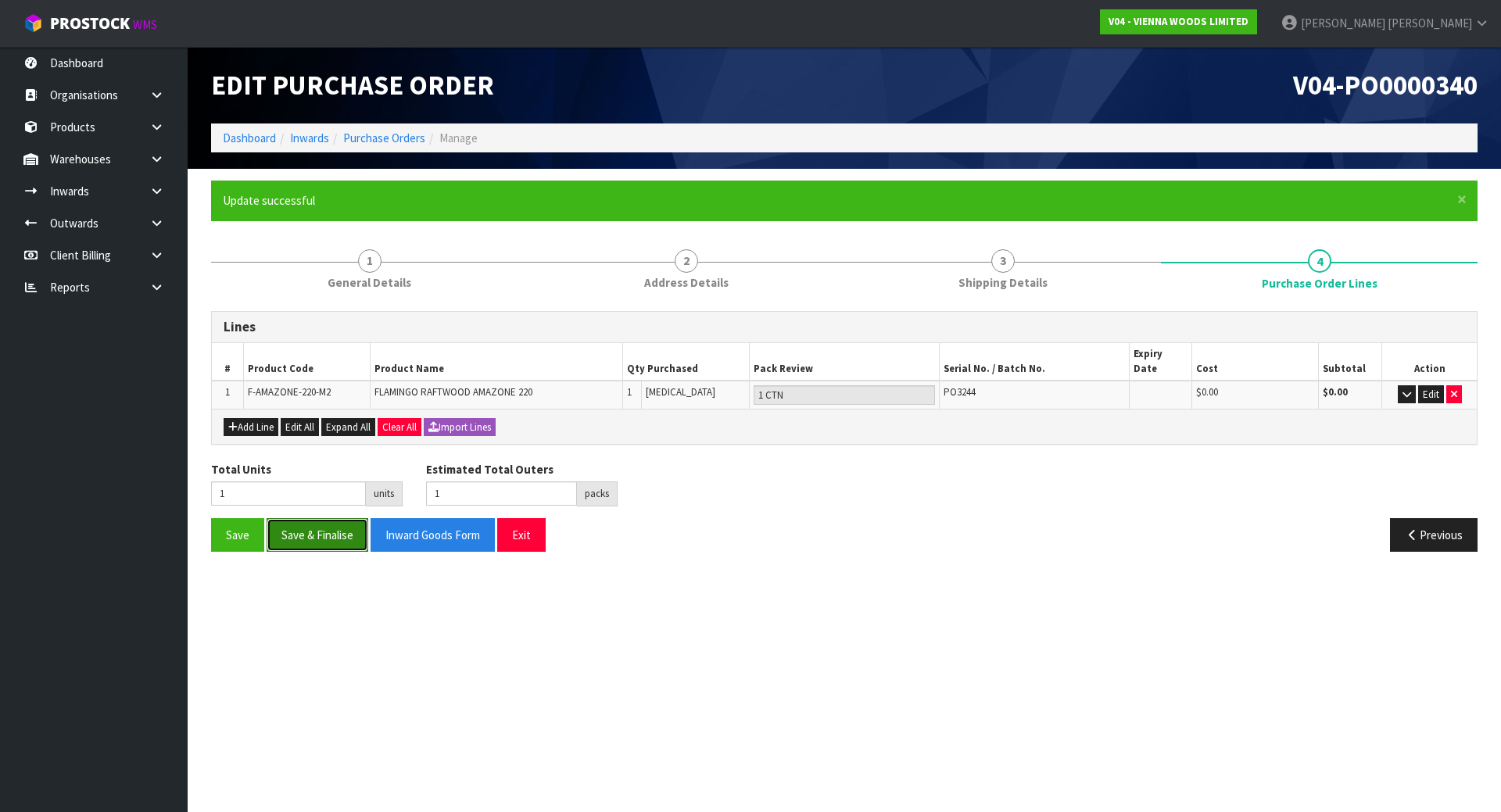
click at [301, 533] on button "Save & Finalise" at bounding box center [317, 534] width 101 height 34
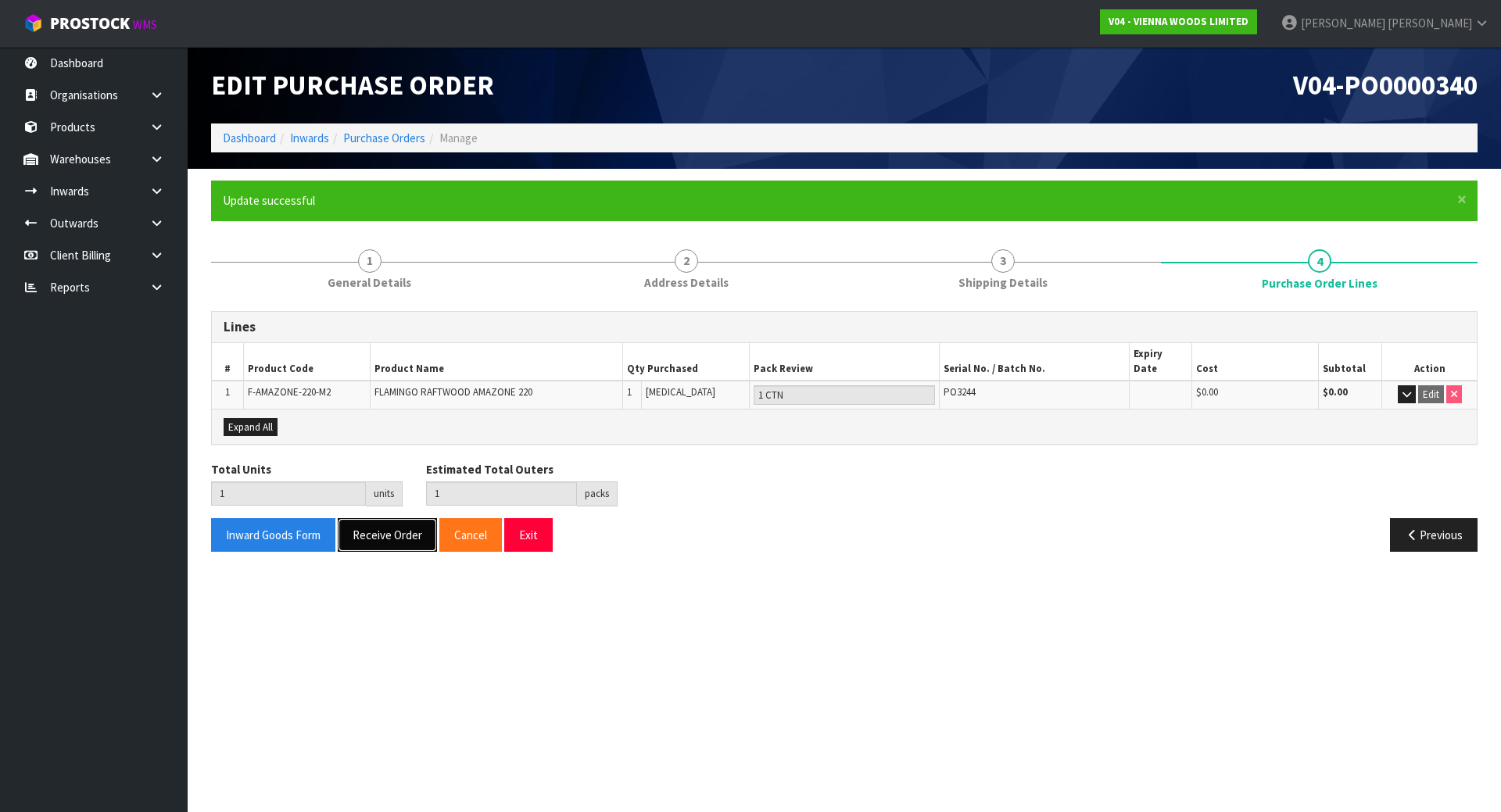
click at [383, 522] on button "Receive Order" at bounding box center [387, 534] width 100 height 34
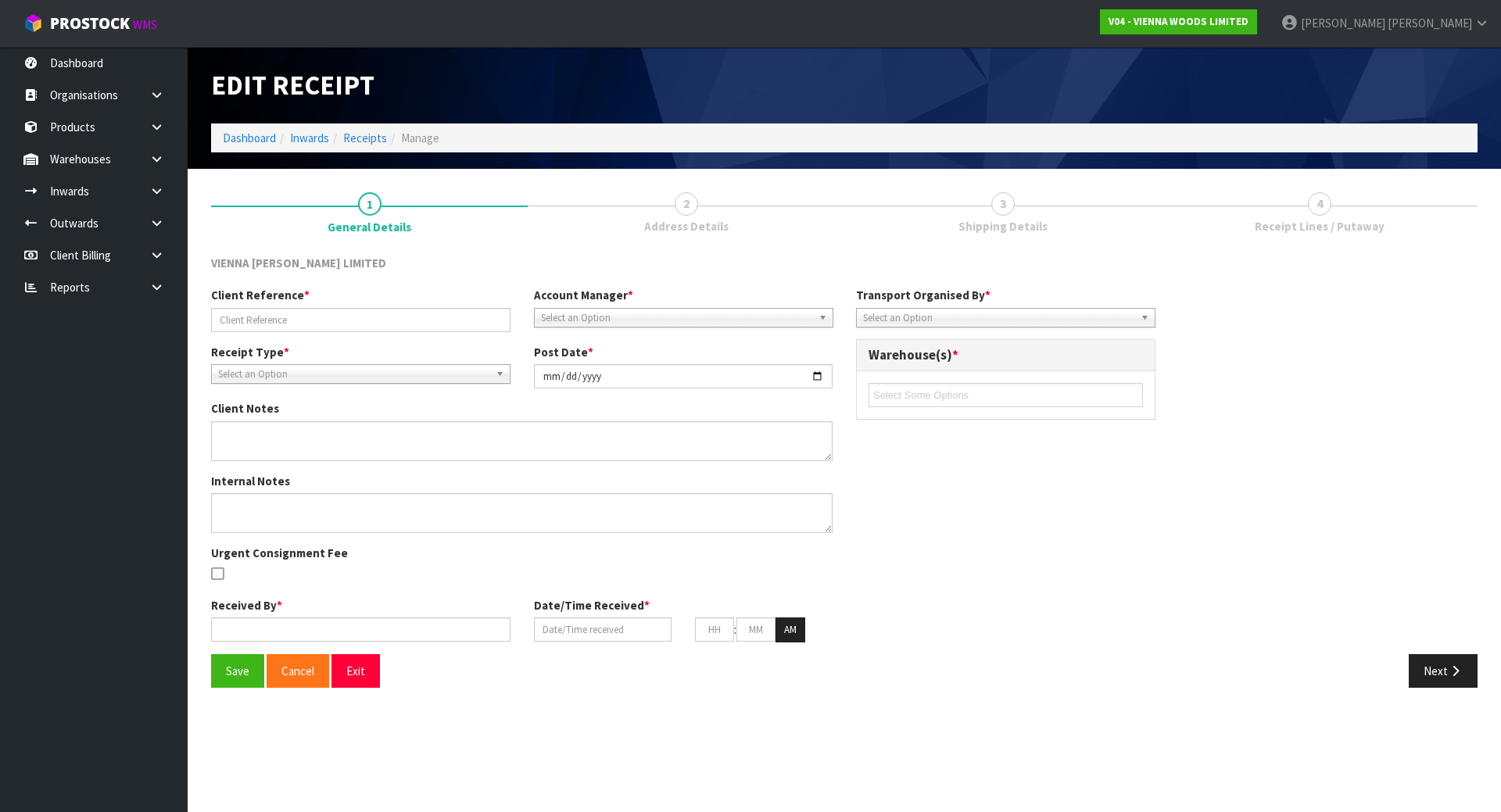
type input "INDENT SHIPMENT- PO3244"
type input "[DATE]"
type textarea "THIS IS DUE TO ARRIVE 25TH AUGUST, RECEIPT IN AS ONE PALLET. ALL GOING TO ONE C…"
type input "[PERSON_NAME]"
type input "[DATE]"
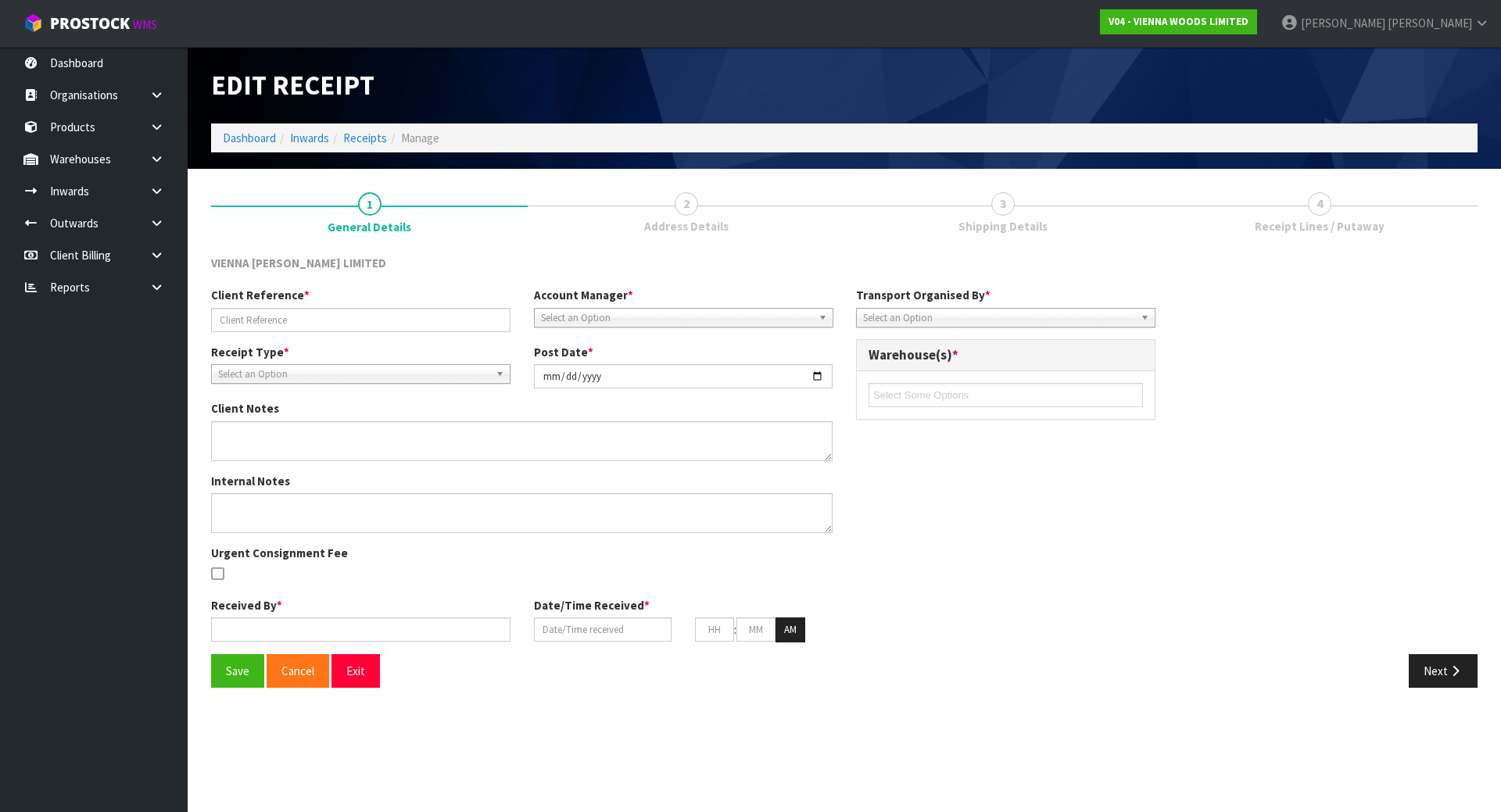
type input "09"
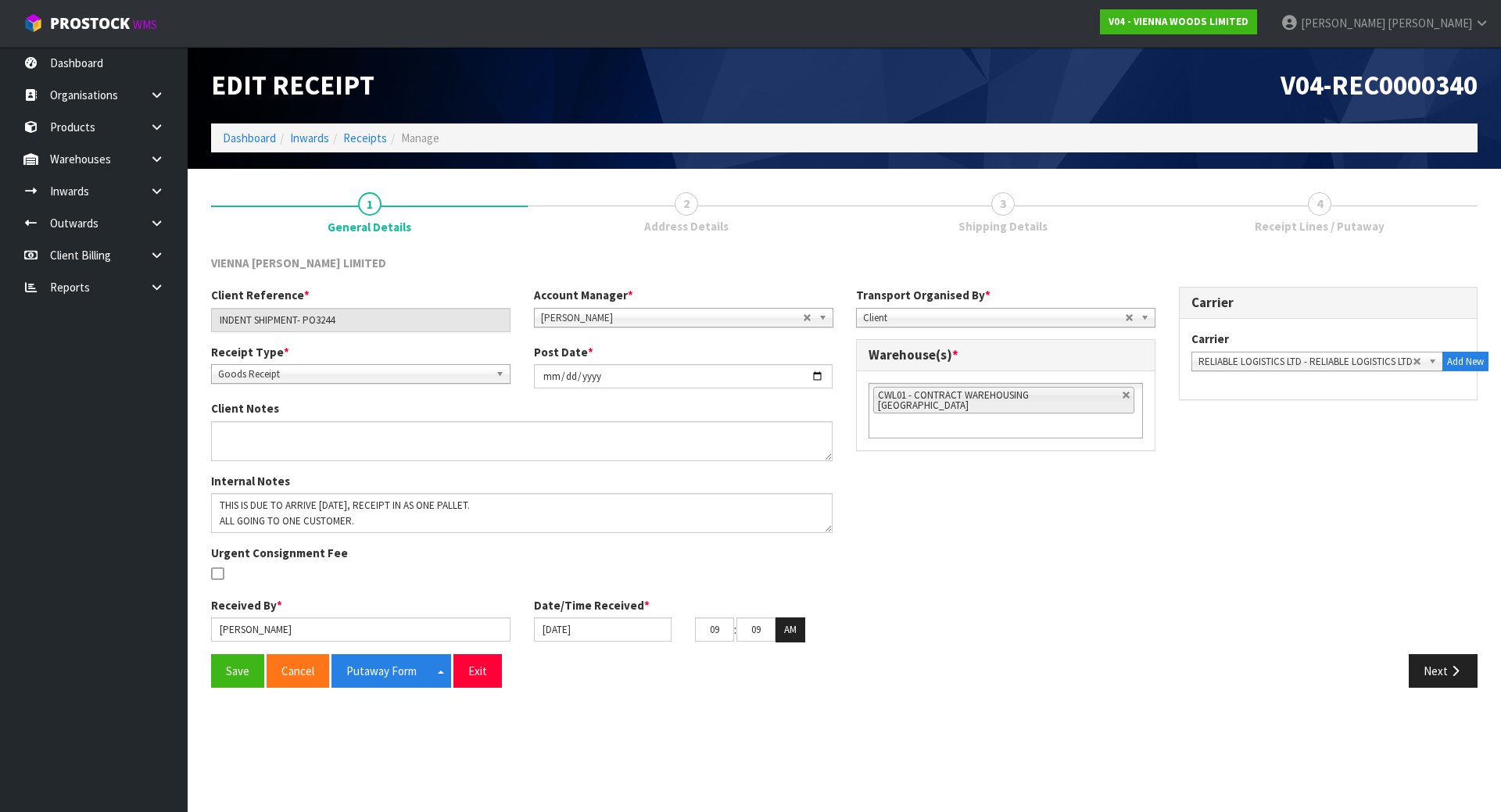
click at [967, 530] on div "Client Reference * INDENT SHIPMENT- PO3244 Account Manager * Zubair Moolla Rod …" at bounding box center [844, 469] width 1290 height 366
click at [1122, 394] on link at bounding box center [1126, 395] width 9 height 9
type input "Select Some Options"
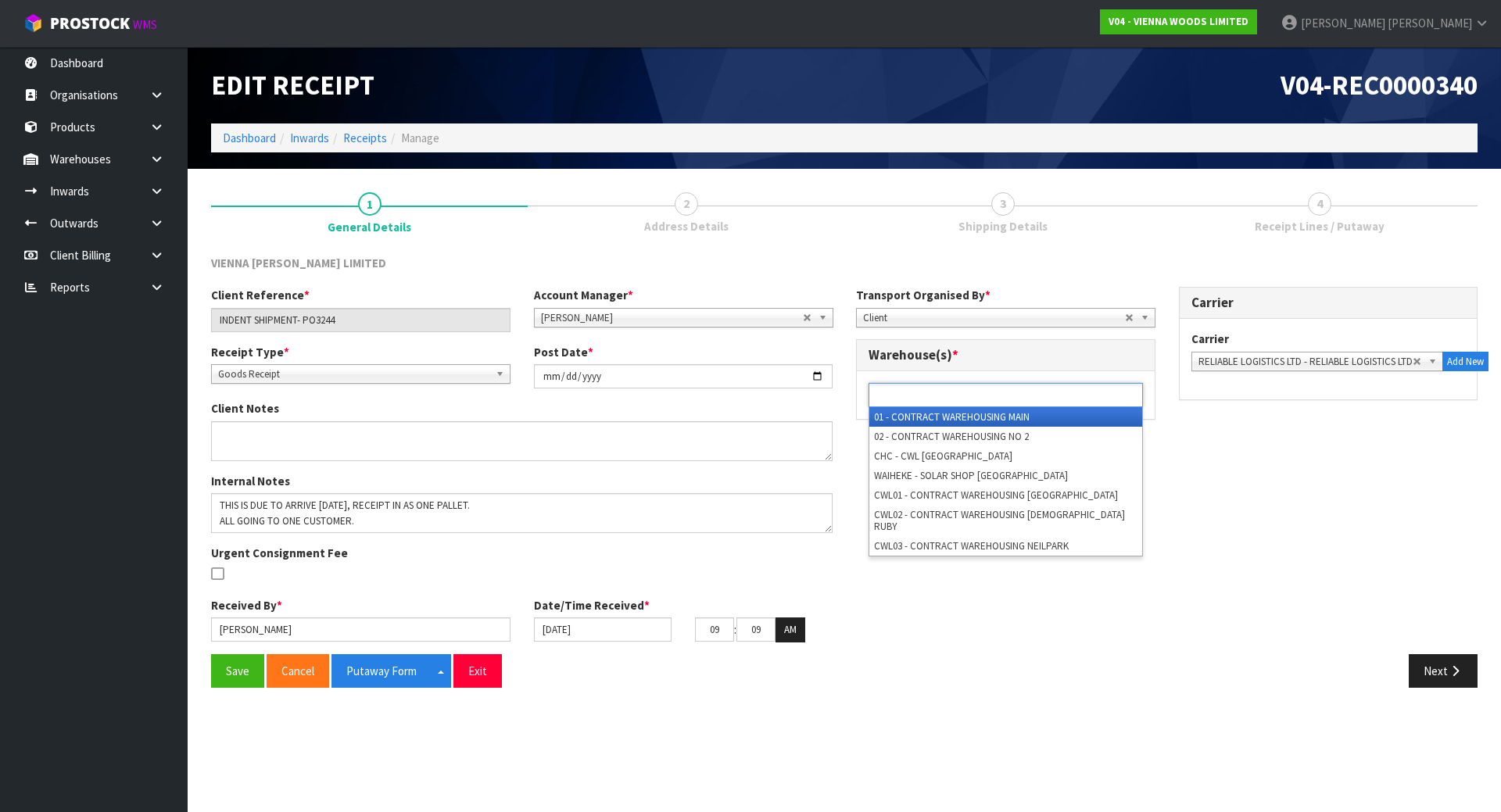
click at [1099, 394] on ul at bounding box center [1006, 395] width 274 height 25
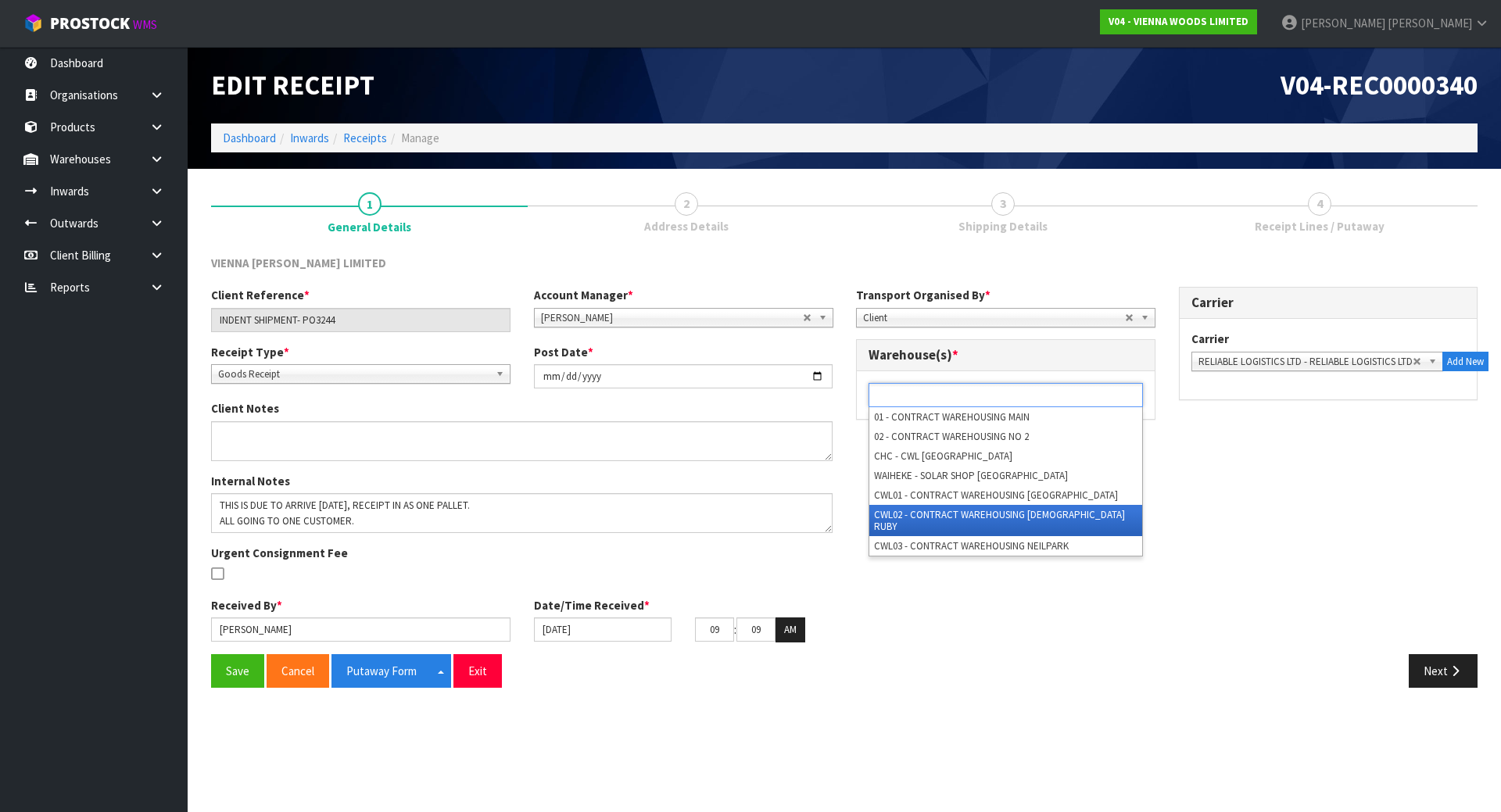
click at [992, 512] on li "CWL02 - CONTRACT WAREHOUSING [DEMOGRAPHIC_DATA] RUBY" at bounding box center [1006, 521] width 273 height 31
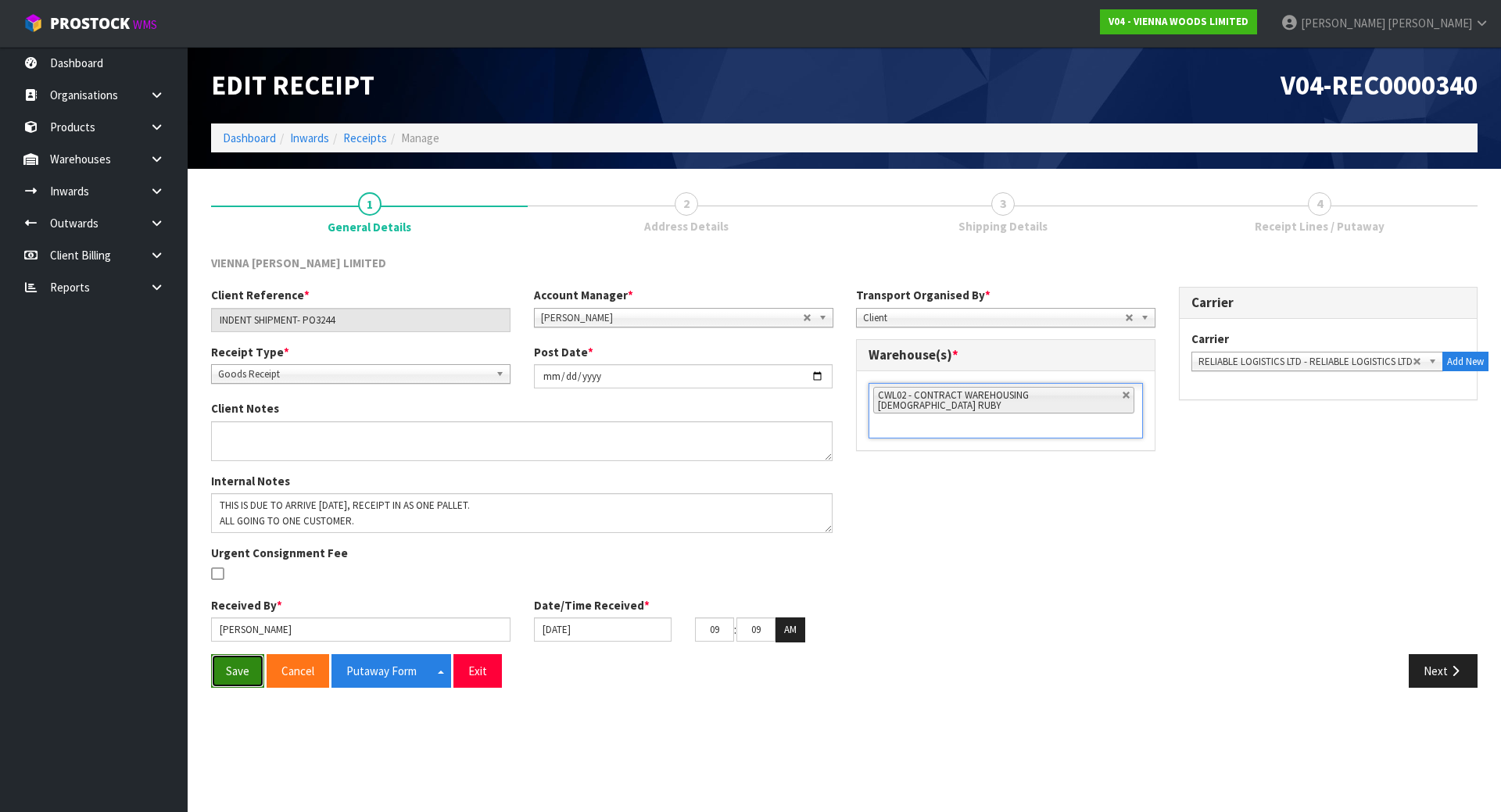
click at [228, 670] on button "Save" at bounding box center [238, 670] width 53 height 34
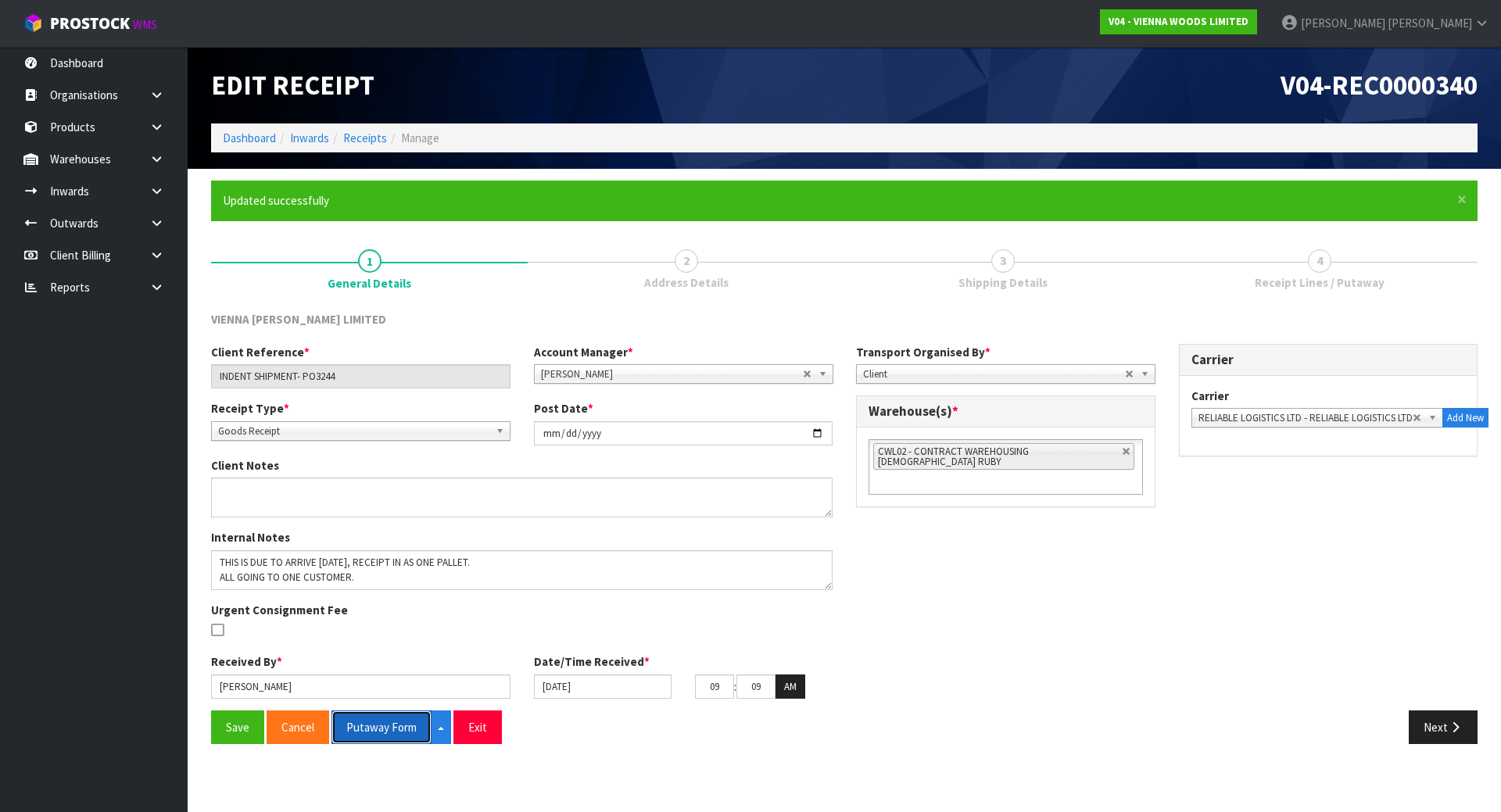
click at [389, 726] on button "Putaway Form" at bounding box center [382, 727] width 100 height 34
click at [1436, 728] on button "Next" at bounding box center [1443, 727] width 69 height 34
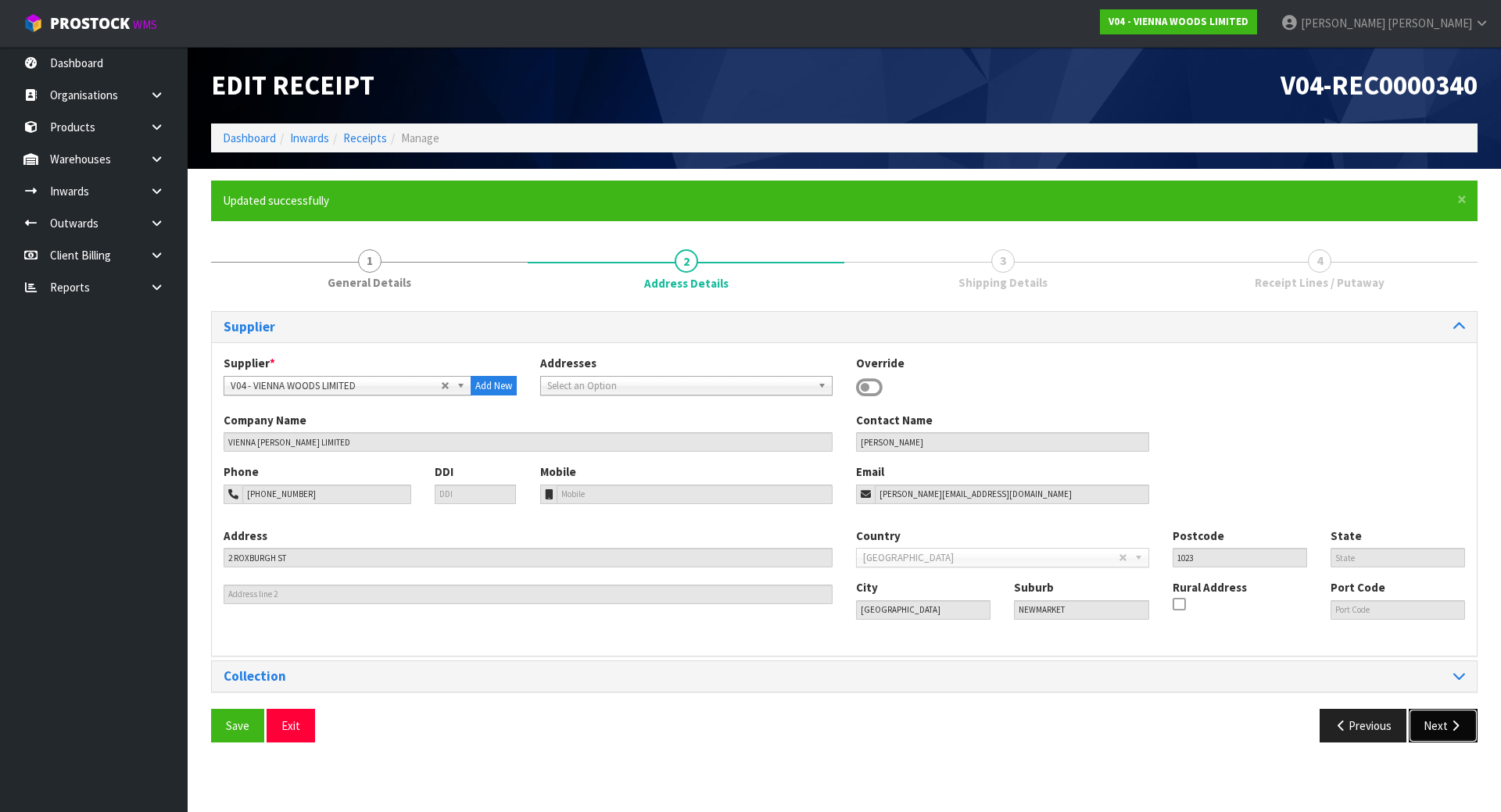
click at [1436, 730] on button "Next" at bounding box center [1443, 725] width 69 height 34
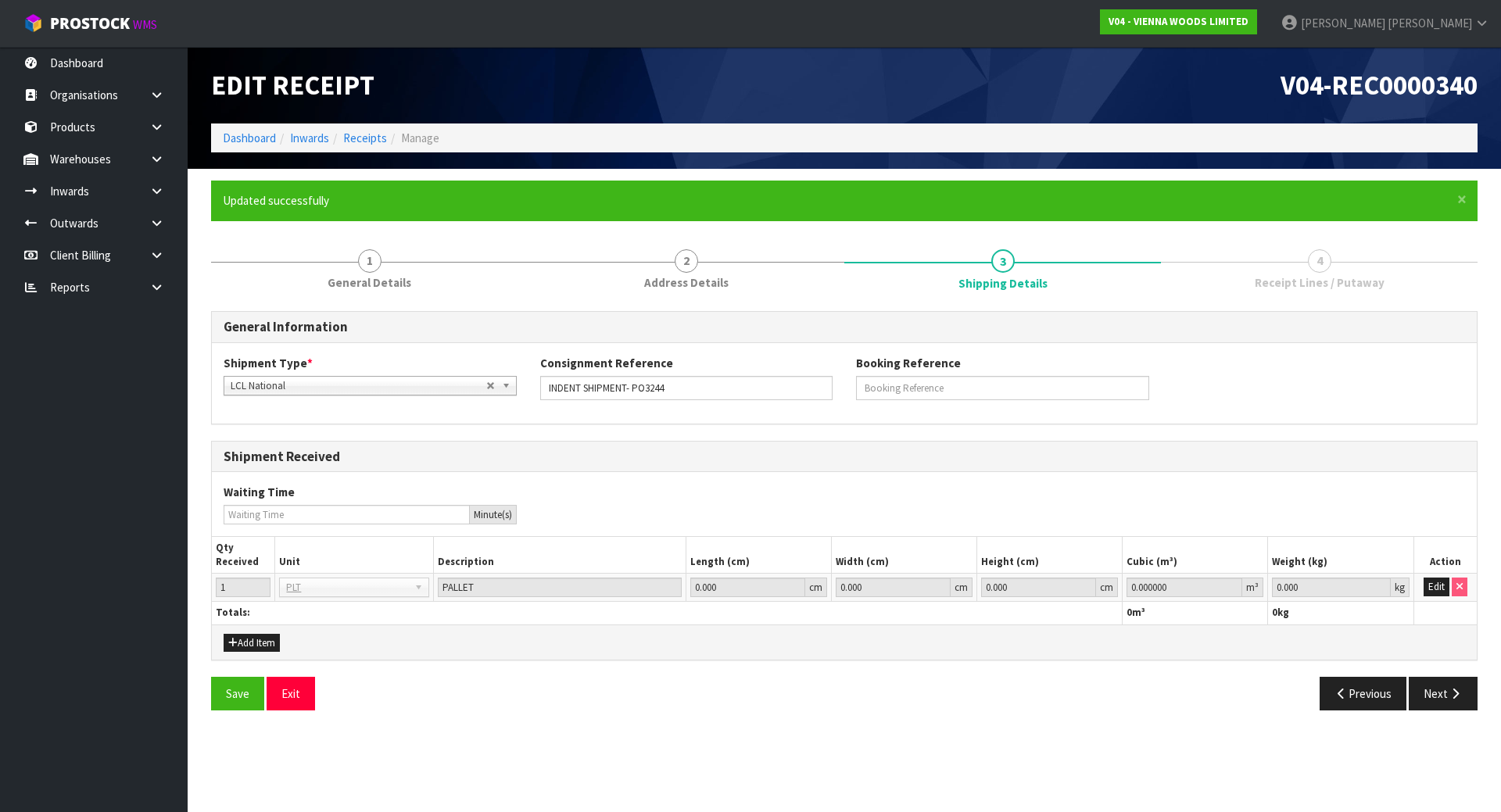
click at [1092, 441] on div "Shipment Received Waiting Time Minute(s) Qty Received Unit Description Length (…" at bounding box center [844, 551] width 1267 height 220
click at [1442, 695] on button "Next" at bounding box center [1443, 693] width 69 height 34
click at [1432, 594] on button "Edit" at bounding box center [1437, 586] width 26 height 19
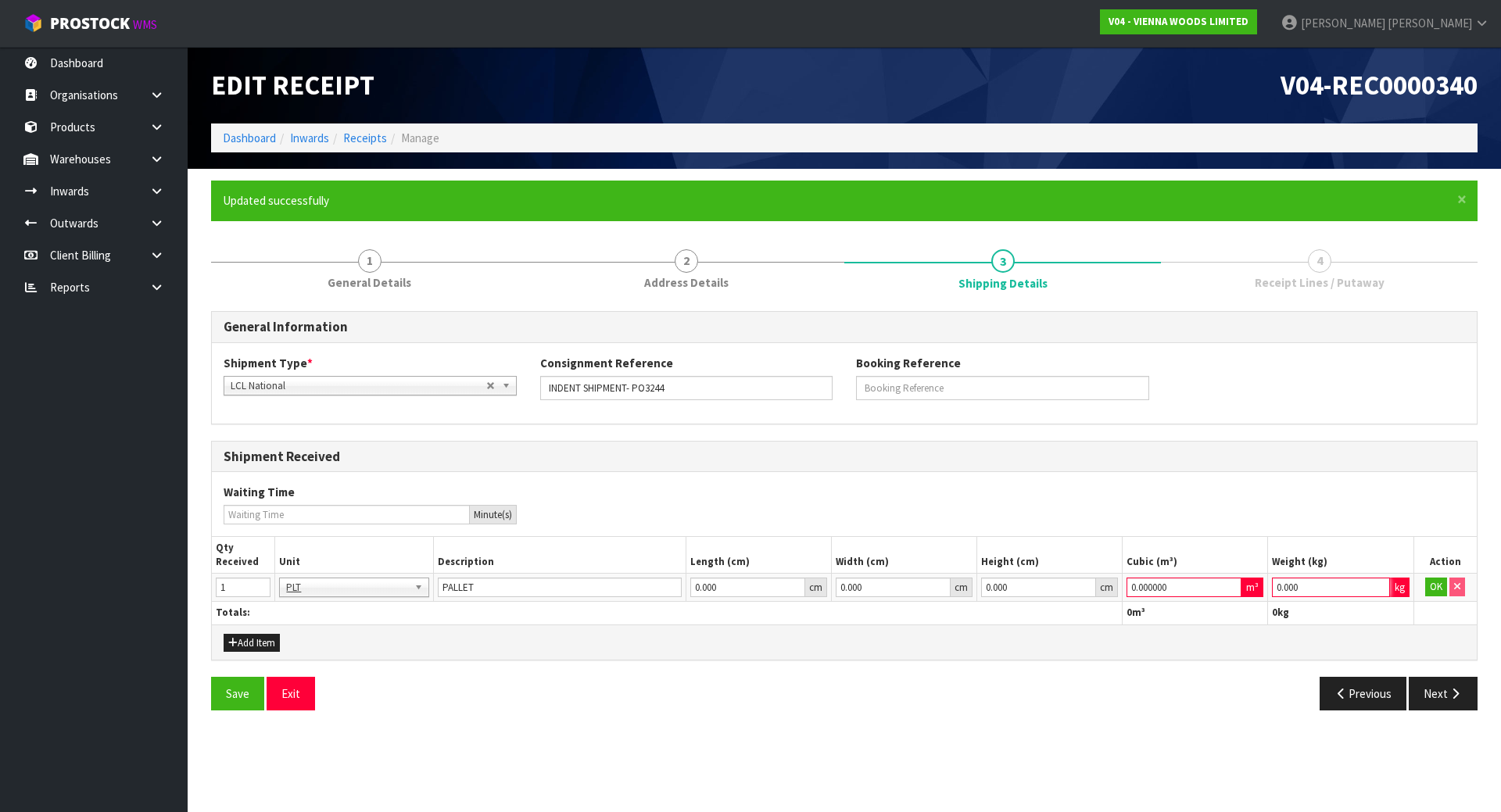
drag, startPoint x: 1332, startPoint y: 588, endPoint x: 1160, endPoint y: 587, distance: 172.0
click at [1163, 587] on tr "1 BAG BAR BSK BIN BTL BOX BDL CAB CGE CTN CSE COI CRA CRT CBE CYL DRM JAR MTR P…" at bounding box center [844, 587] width 1265 height 28
type input "0"
drag, startPoint x: 1200, startPoint y: 581, endPoint x: 1035, endPoint y: 588, distance: 165.1
click at [1035, 588] on tr "1 BAG BAR BSK BIN BTL BOX BDL CAB CGE CTN CSE COI CRA CRT CBE CYL DRM JAR MTR P…" at bounding box center [844, 587] width 1265 height 28
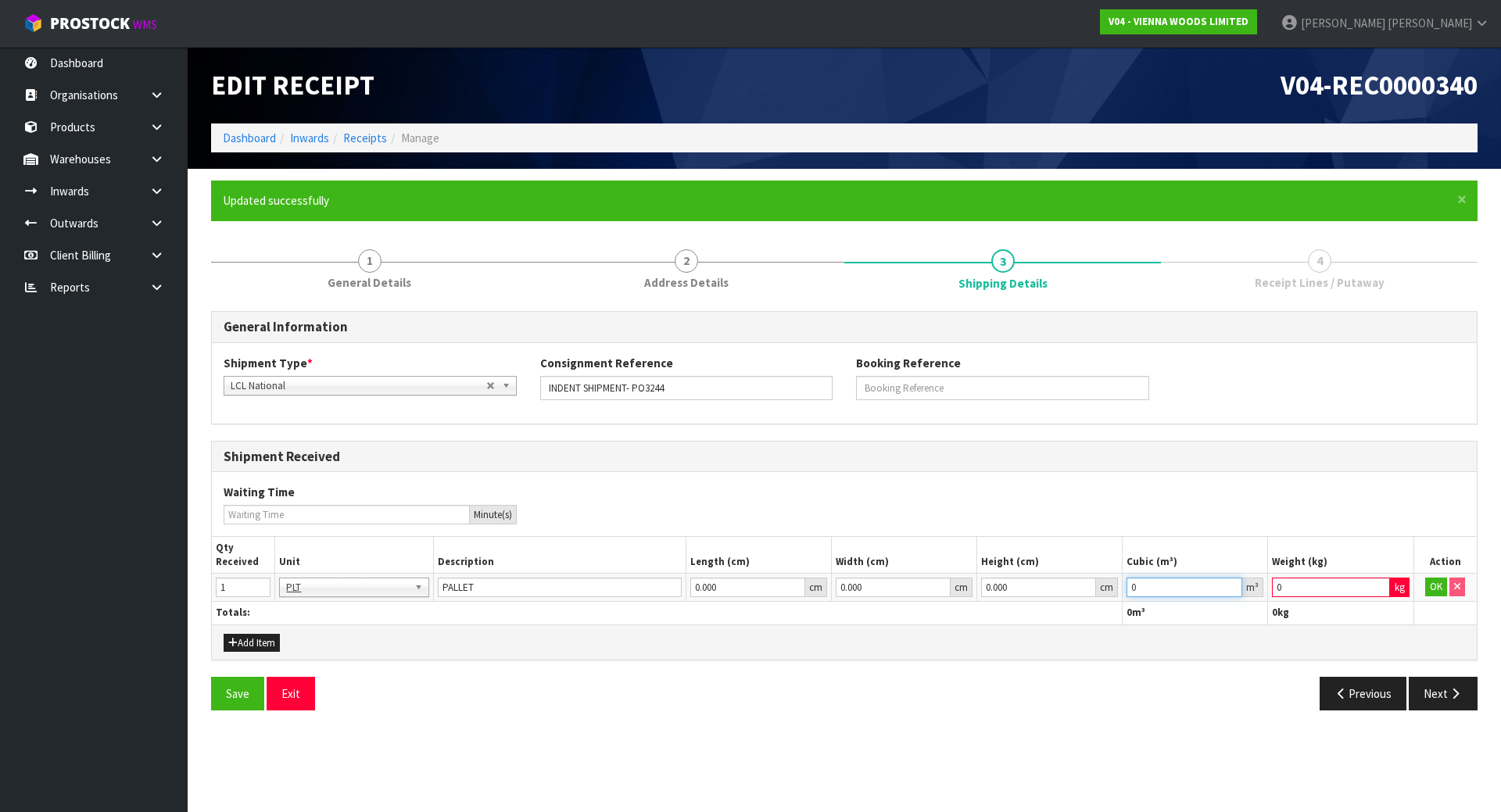
type input "0"
drag, startPoint x: 1352, startPoint y: 588, endPoint x: 1226, endPoint y: 588, distance: 126.0
click at [1233, 588] on tr "1 BAG BAR BSK BIN BTL BOX BDL CAB CGE CTN CSE COI CRA CRT CBE CYL DRM JAR MTR P…" at bounding box center [844, 587] width 1265 height 28
type input "1"
drag, startPoint x: 1156, startPoint y: 588, endPoint x: 1050, endPoint y: 585, distance: 106.0
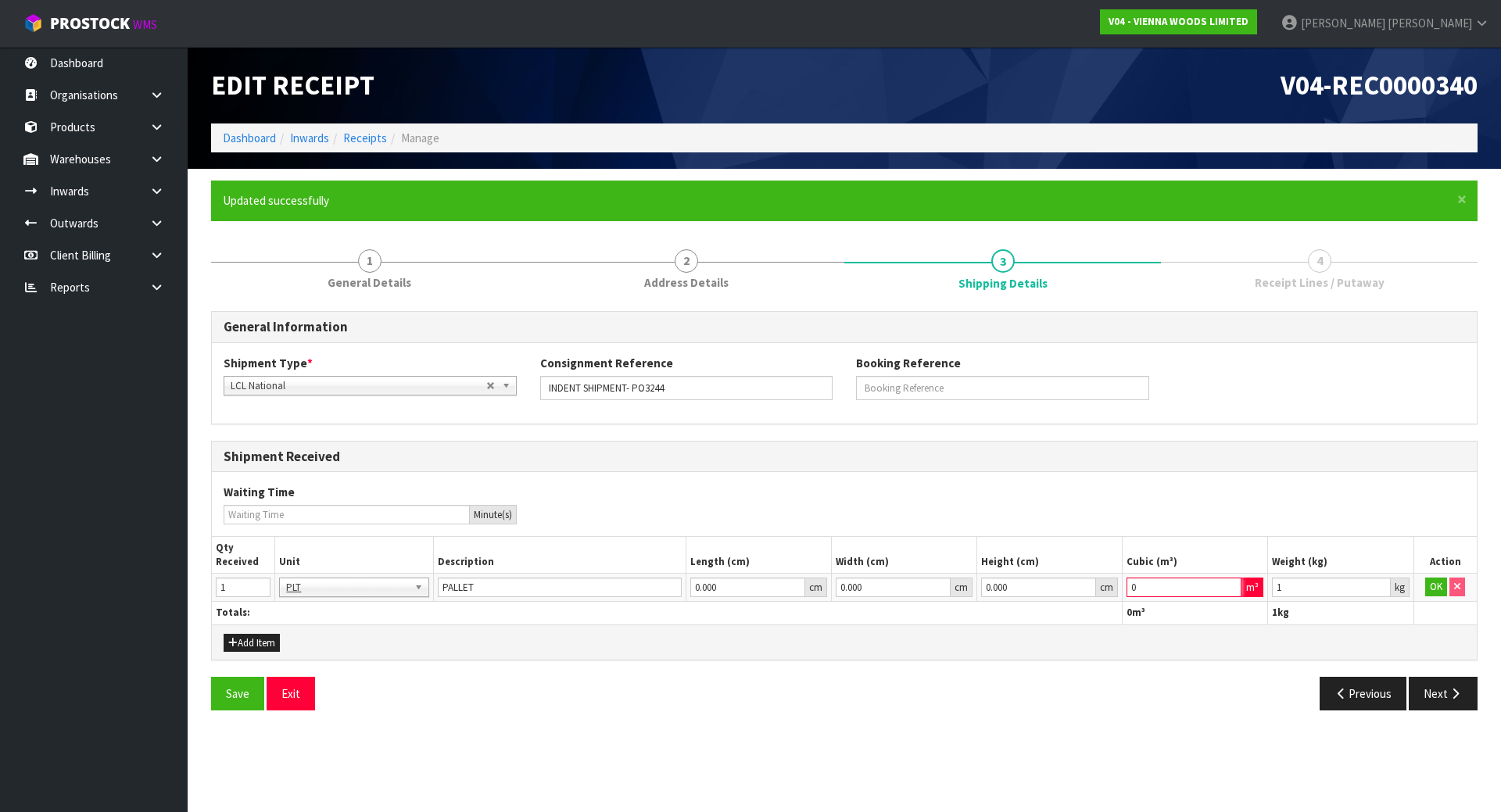
click at [1050, 585] on tr "1 BAG BAR BSK BIN BTL BOX BDL CAB CGE CTN CSE COI CRA CRT CBE CYL DRM JAR MTR P…" at bounding box center [844, 587] width 1265 height 28
type input "1"
click at [1438, 589] on button "OK" at bounding box center [1436, 586] width 22 height 19
click at [1457, 700] on icon "button" at bounding box center [1455, 693] width 15 height 12
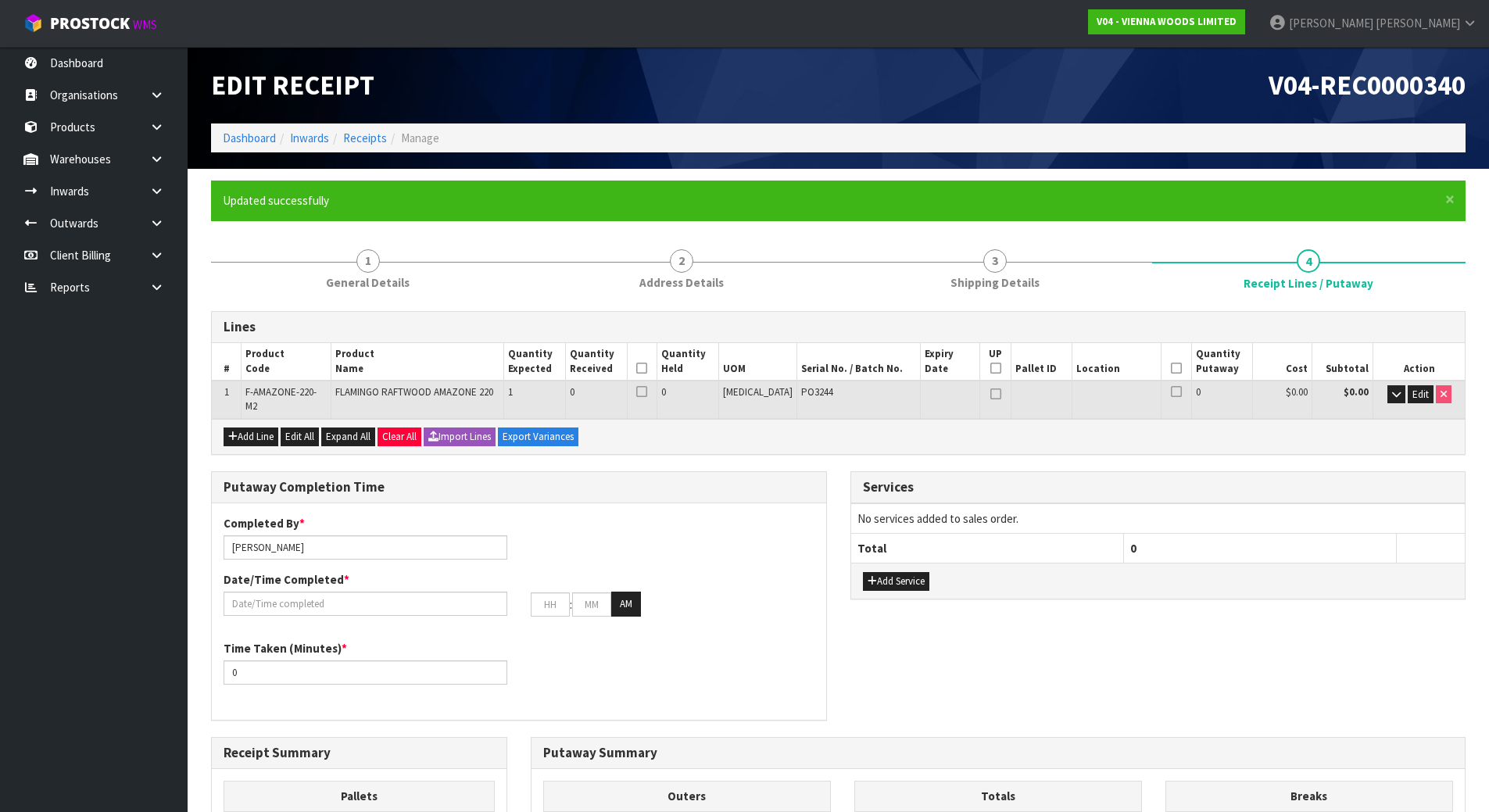
click at [831, 443] on div "Add Line Edit All Expand All Clear All Import Lines Export Variances" at bounding box center [839, 437] width 1253 height 36
click at [251, 391] on span "F-AMAZONE-220-M2" at bounding box center [281, 399] width 71 height 27
drag, startPoint x: 247, startPoint y: 390, endPoint x: 332, endPoint y: 387, distance: 85.1
click at [331, 387] on td "F-AMAZONE-220-M2" at bounding box center [286, 399] width 90 height 37
copy span "F-AMAZONE-220-M2"
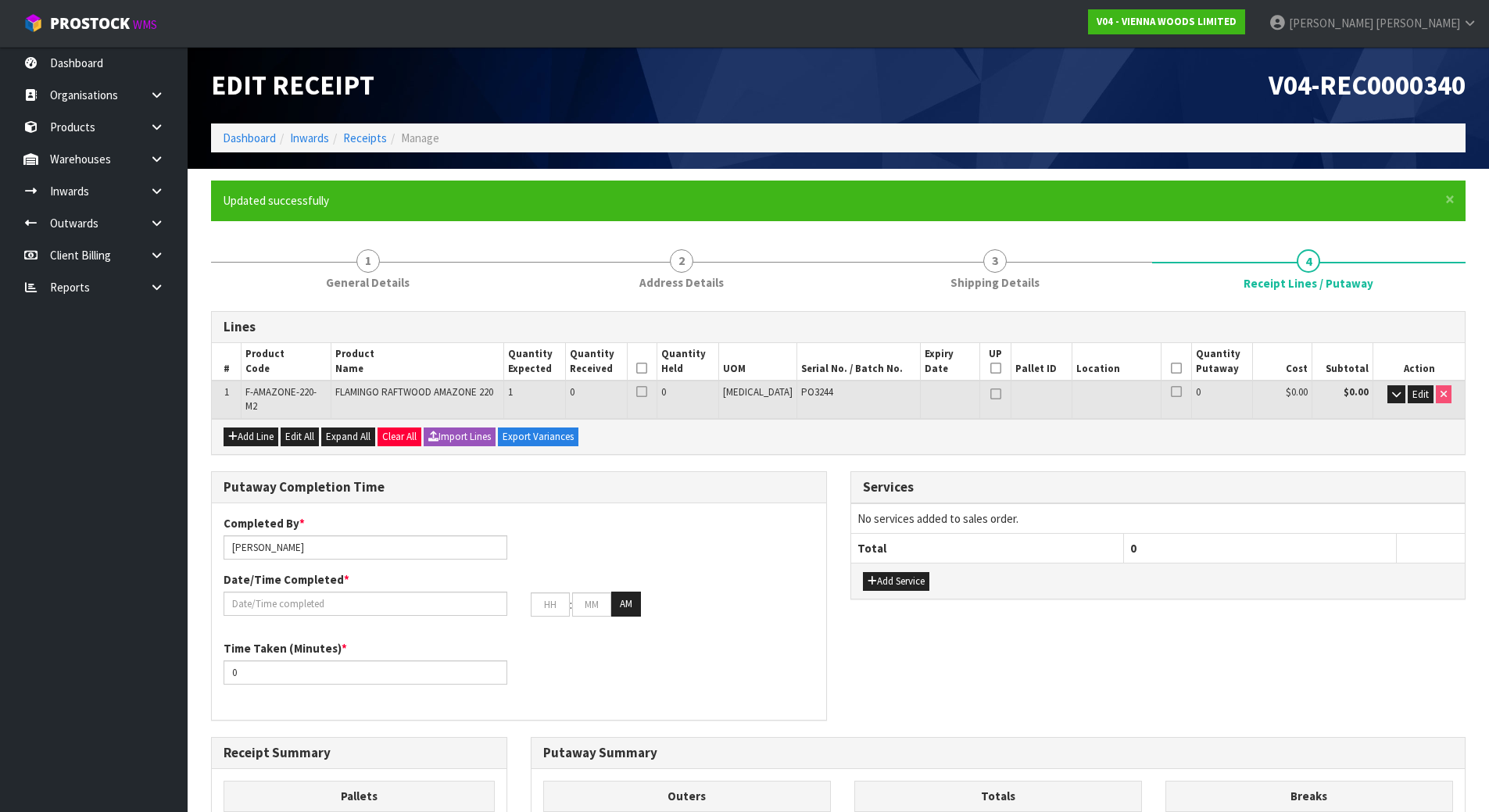
click at [922, 438] on div "Add Line Edit All Expand All Clear All Import Lines Export Variances" at bounding box center [839, 437] width 1253 height 36
click at [1028, 419] on div "Add Line Edit All Expand All Clear All Import Lines Export Variances" at bounding box center [839, 437] width 1253 height 36
click at [1413, 394] on span "Edit" at bounding box center [1421, 395] width 16 height 14
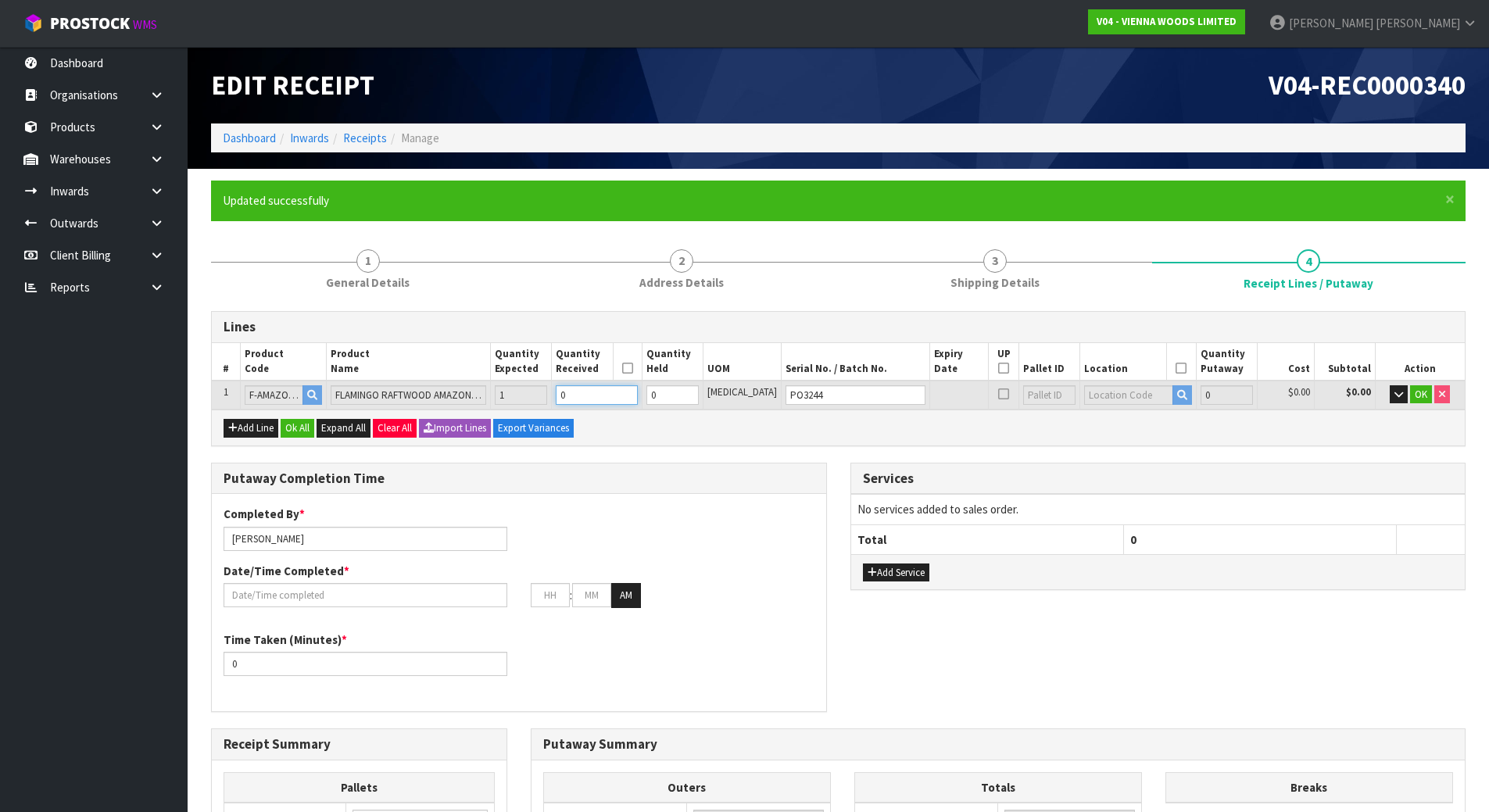
click at [506, 388] on tr "1 F-AMAZONE-220-M2 FLAMINGO RAFTWOOD AMAZONE 220 1 0 0 PCE PO3244 0 $0.00 $0.00…" at bounding box center [839, 395] width 1253 height 29
type input "1"
type input "0.036852"
type input "23"
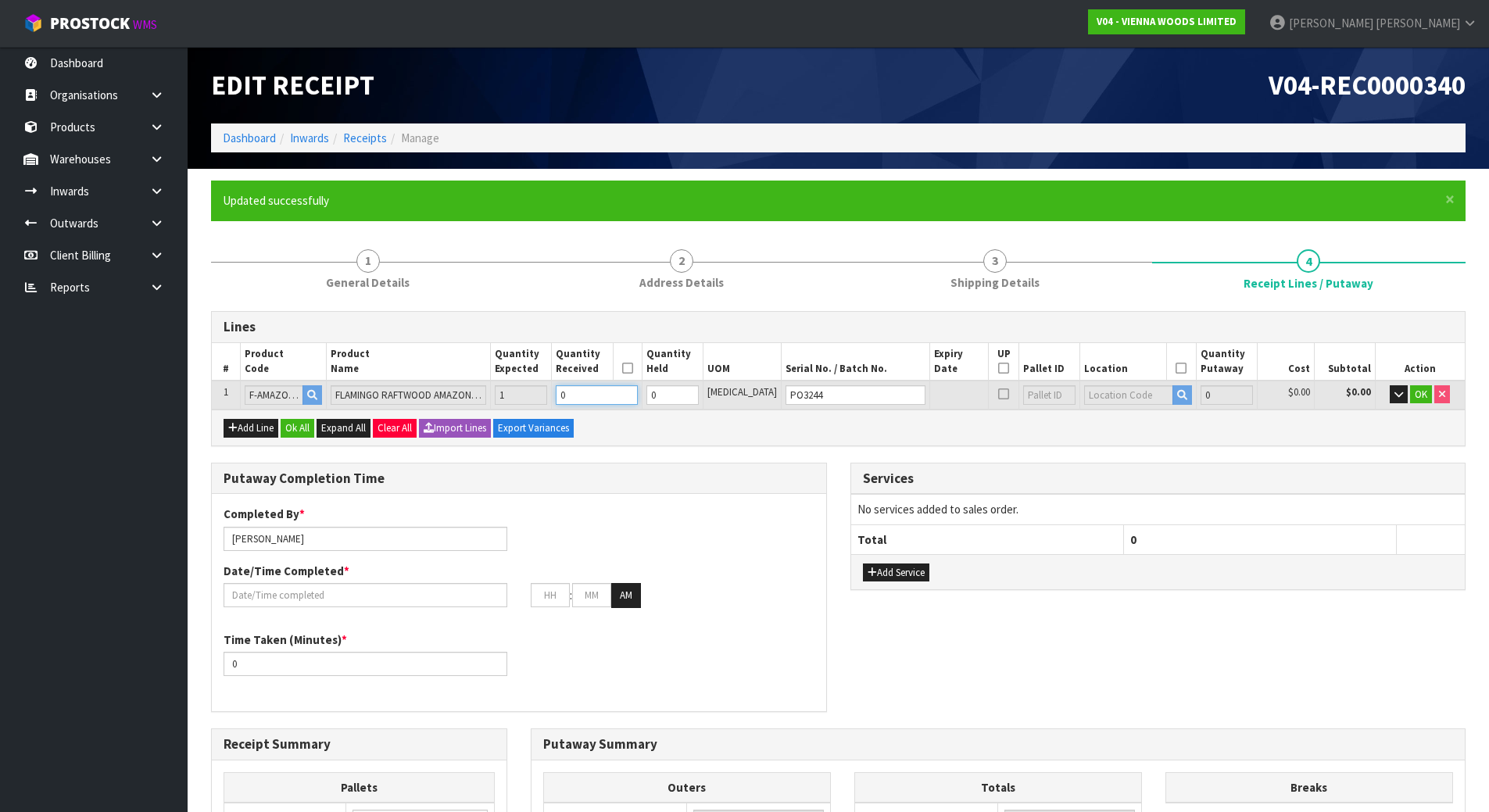
type input "1"
type input "1 CTN"
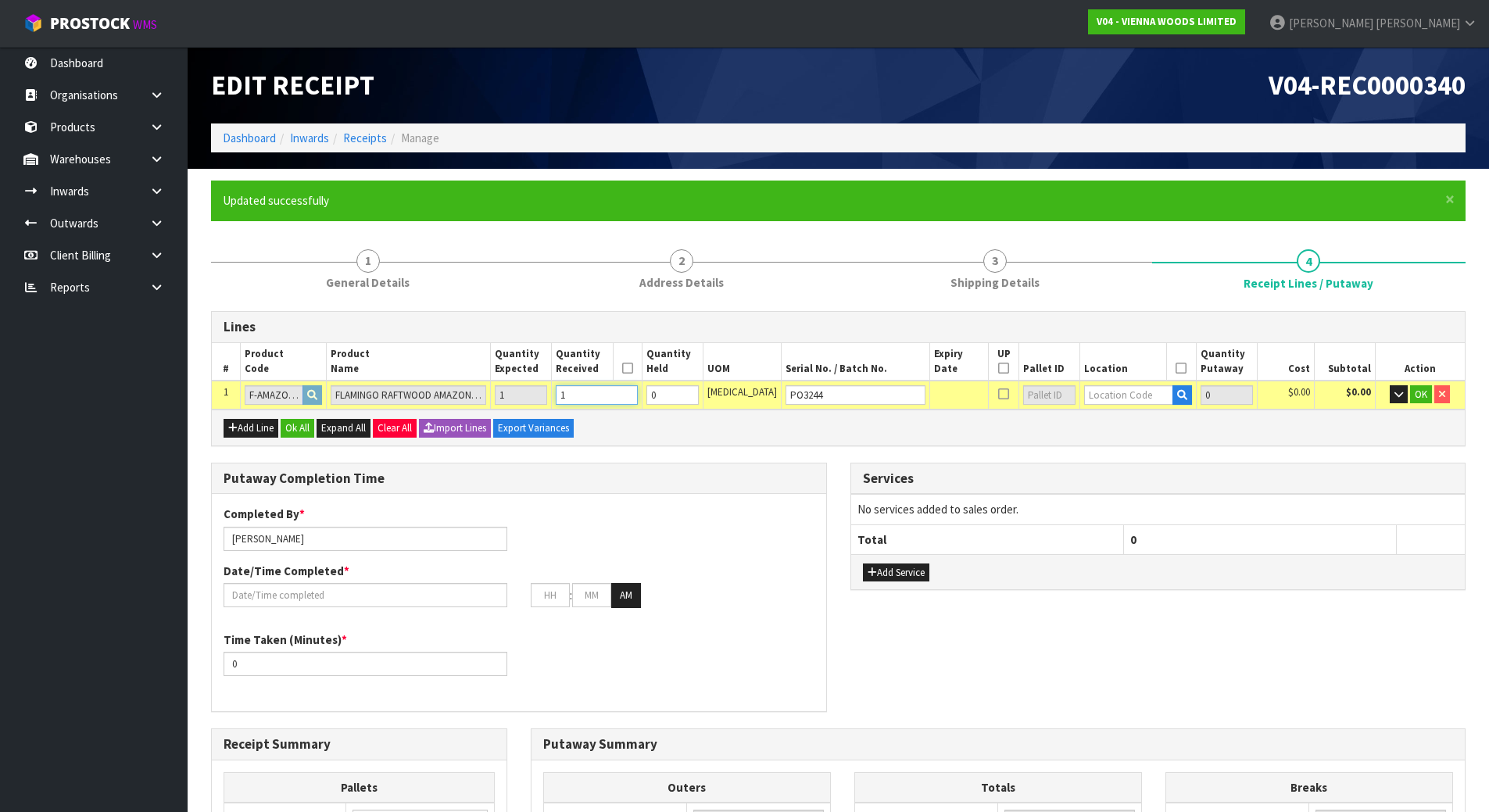
type input "1"
click at [1012, 459] on div "Lines # Product Code Product Name Quantity Expected Quantity Received Quantity …" at bounding box center [839, 733] width 1255 height 845
click at [1395, 390] on icon "button" at bounding box center [1399, 394] width 8 height 10
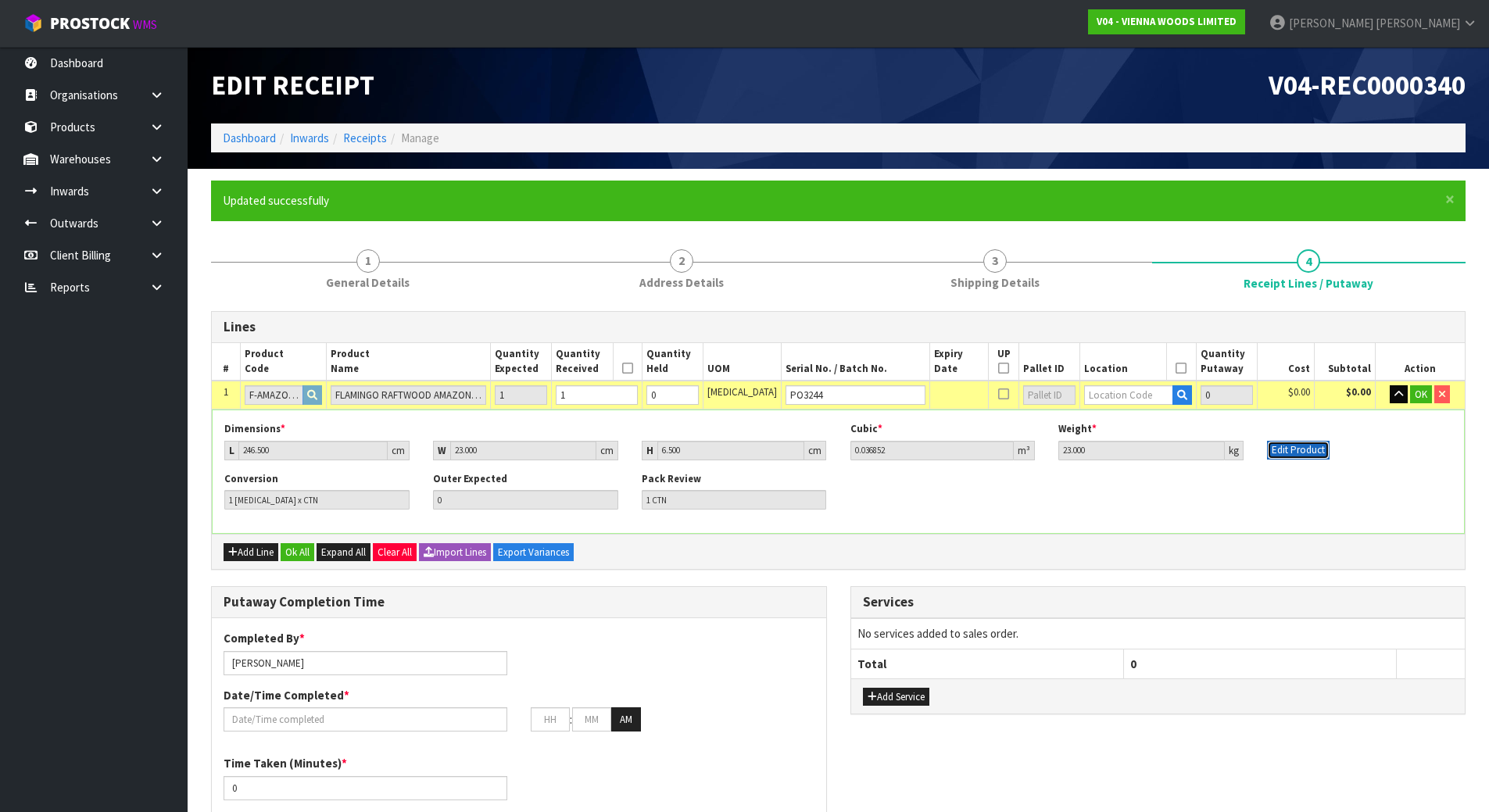
click at [1284, 450] on button "Edit Product" at bounding box center [1298, 450] width 62 height 19
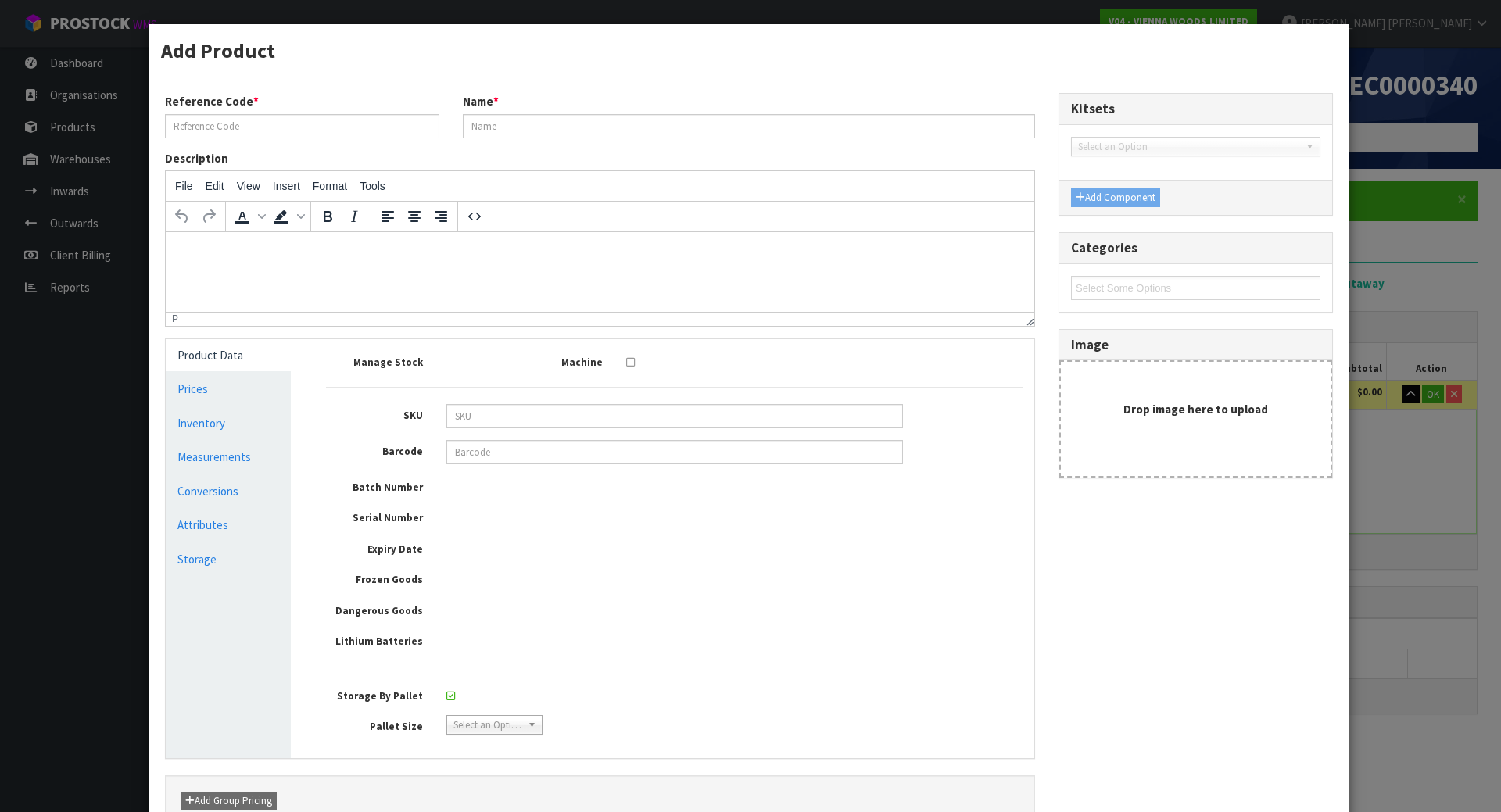
type input "F-AMAZONE-220-M2"
type input "FLAMINGO RAFTWOOD AMAZONE 220"
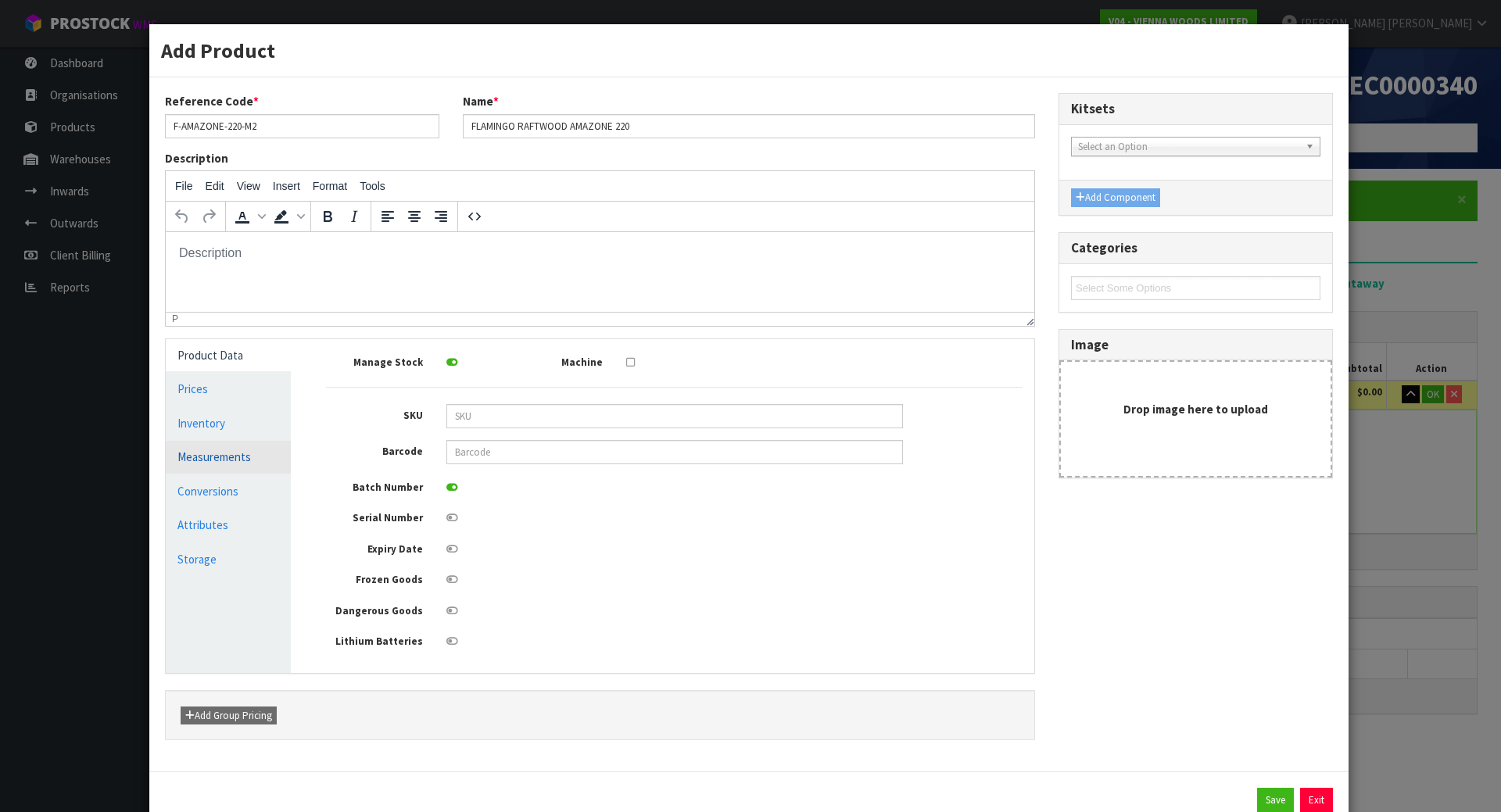
click at [254, 448] on link "Measurements" at bounding box center [227, 457] width 125 height 32
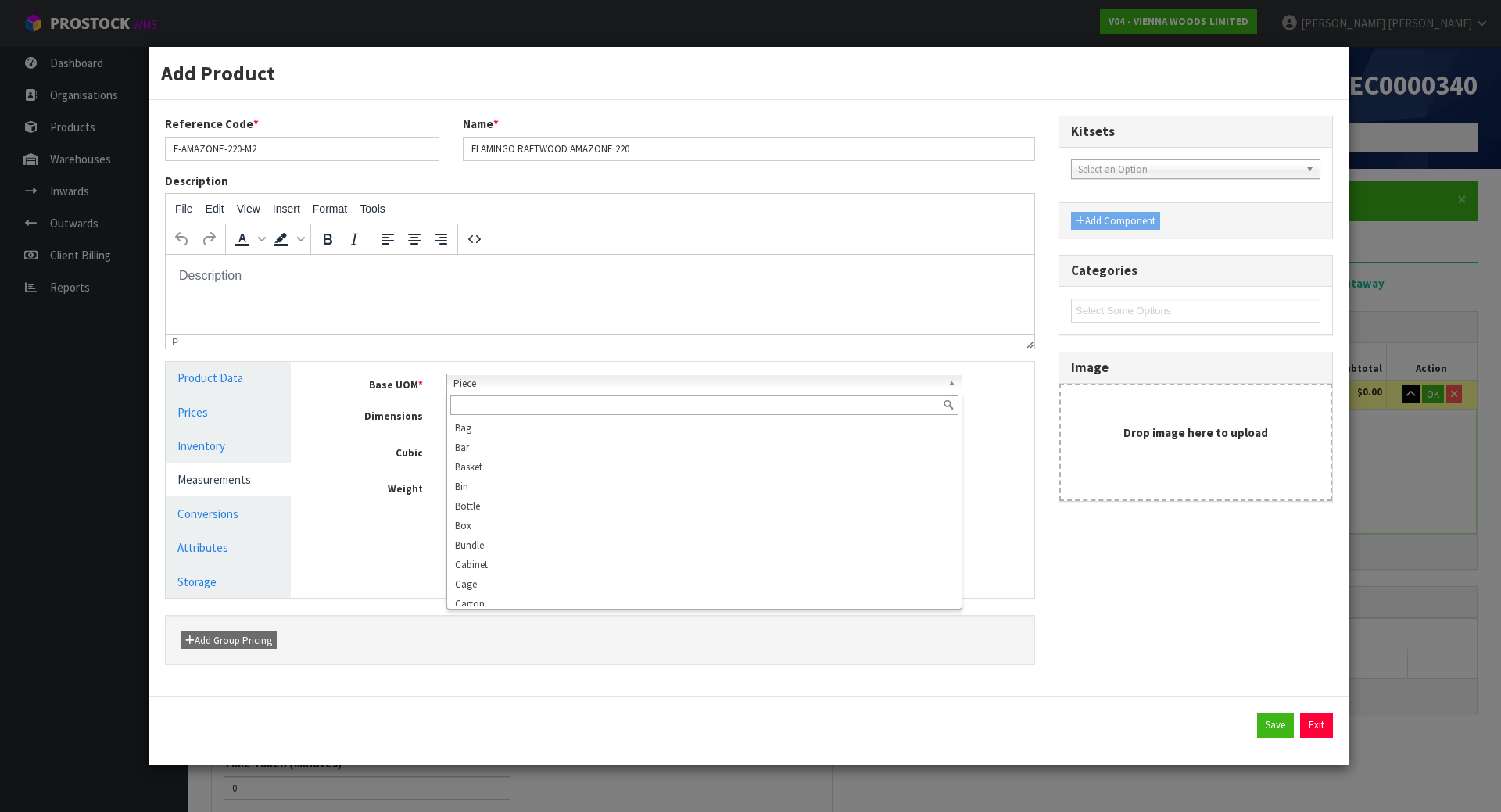
scroll to position [281, 0]
click at [531, 386] on span "Piece" at bounding box center [697, 384] width 489 height 19
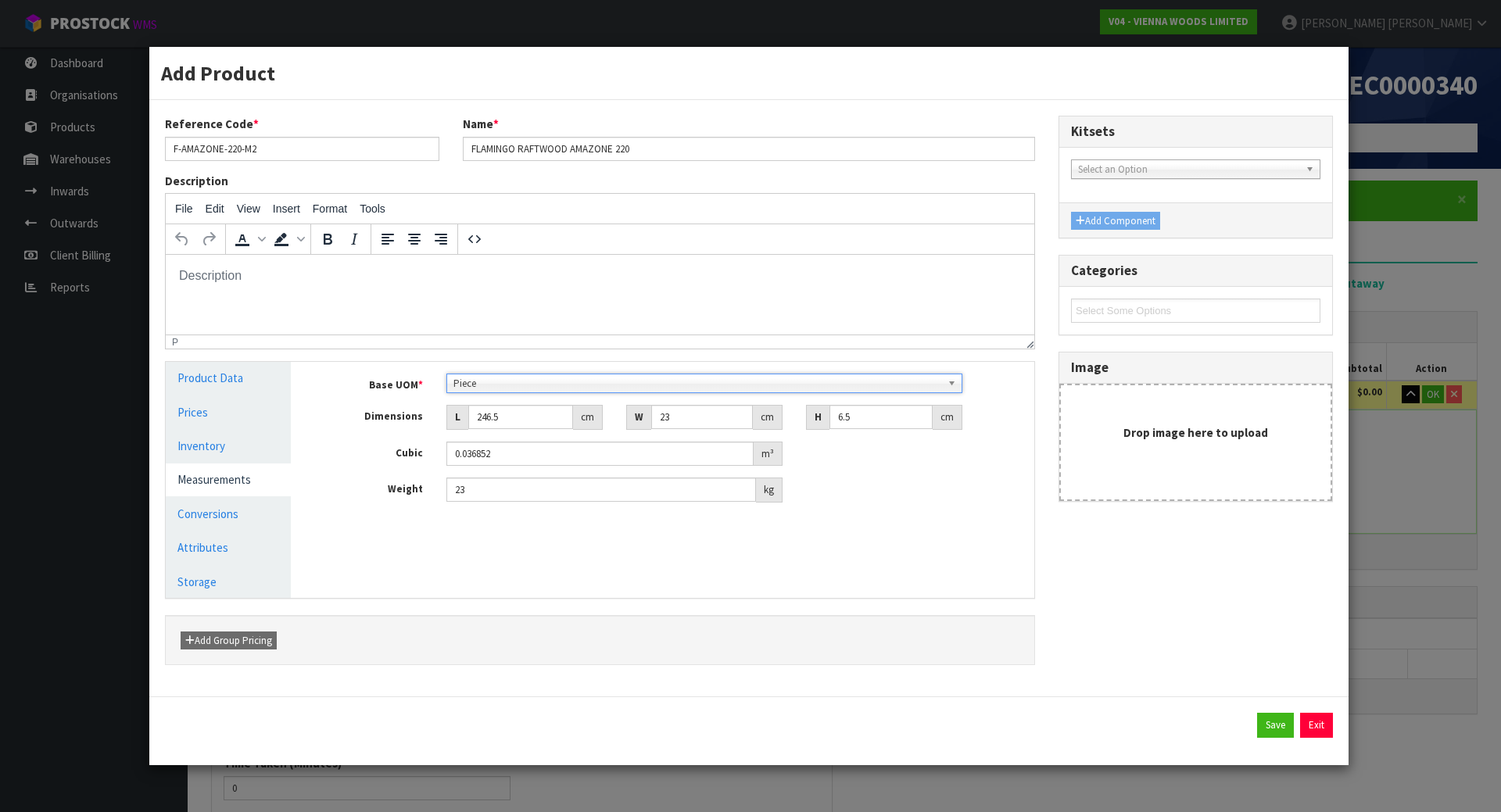
click at [531, 386] on span "Piece" at bounding box center [697, 384] width 489 height 19
drag, startPoint x: 523, startPoint y: 415, endPoint x: 389, endPoint y: 421, distance: 134.1
click at [389, 421] on div "Dimensions L 246.5 cm W 23 cm H 6.5 cm" at bounding box center [674, 417] width 720 height 25
type input "2"
type input "0.000299"
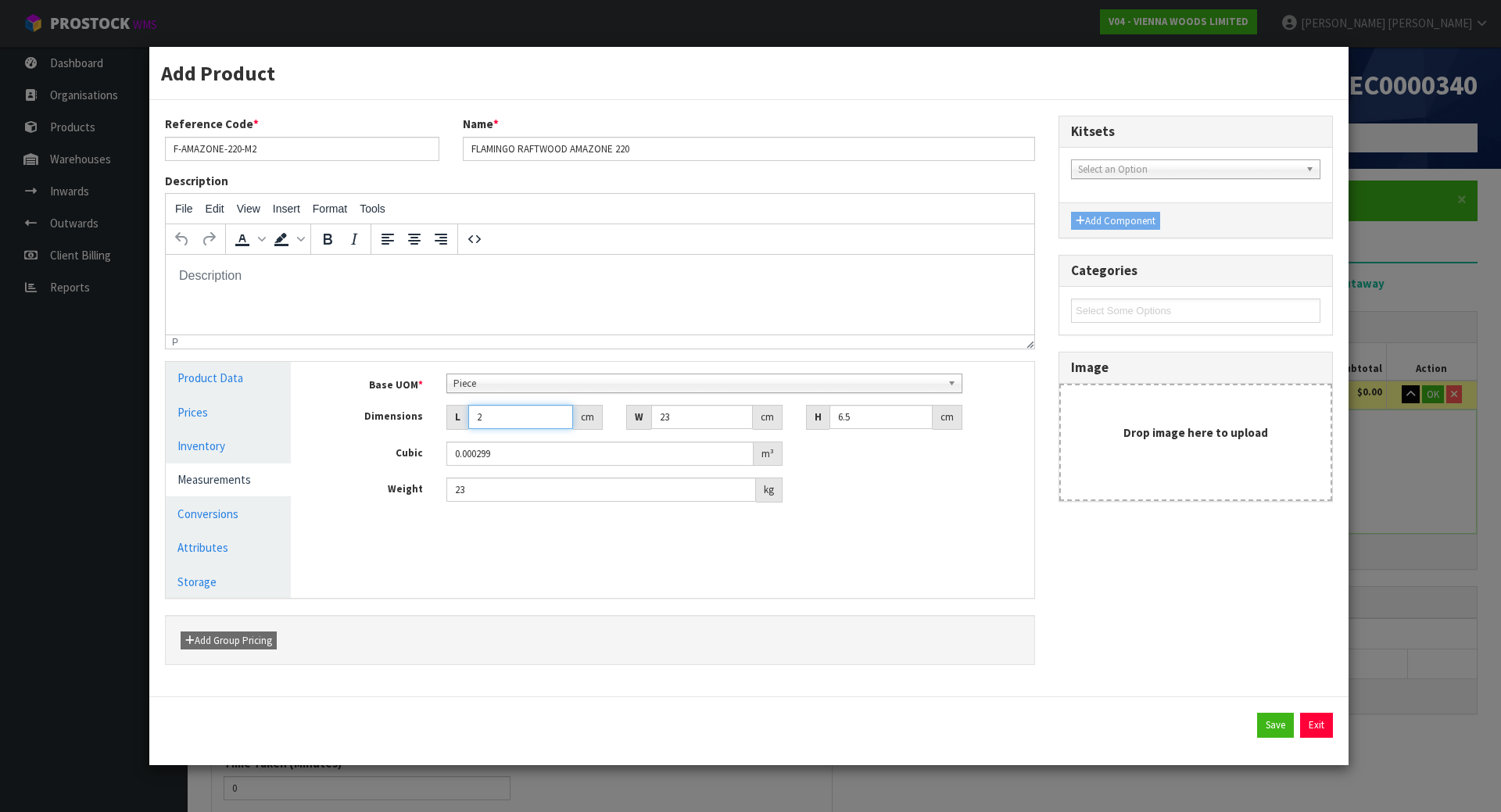
type input "24"
type input "0.003588"
type input "247"
type input "0.036927"
type input "247"
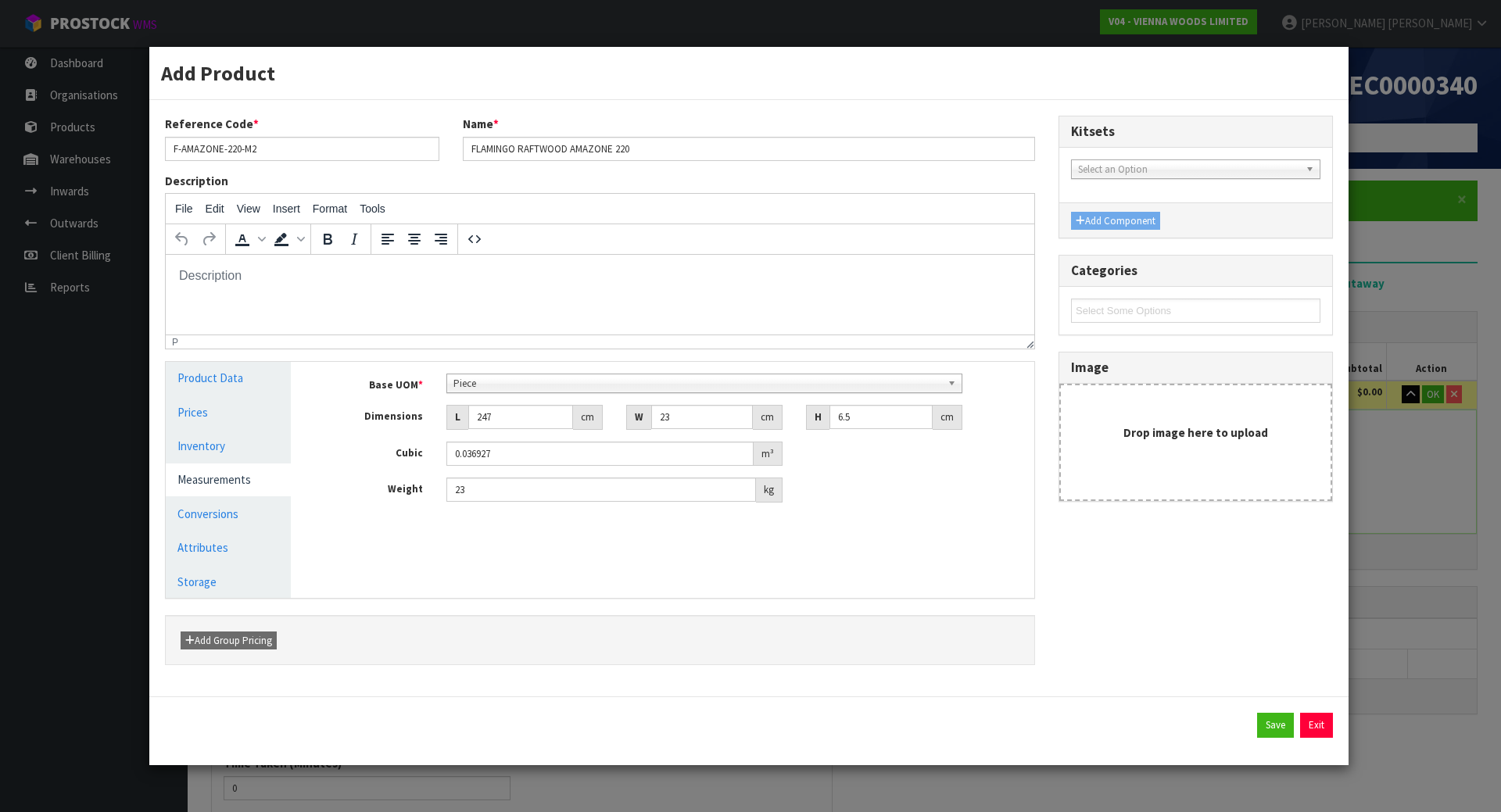
click at [531, 385] on span "Piece" at bounding box center [697, 384] width 489 height 19
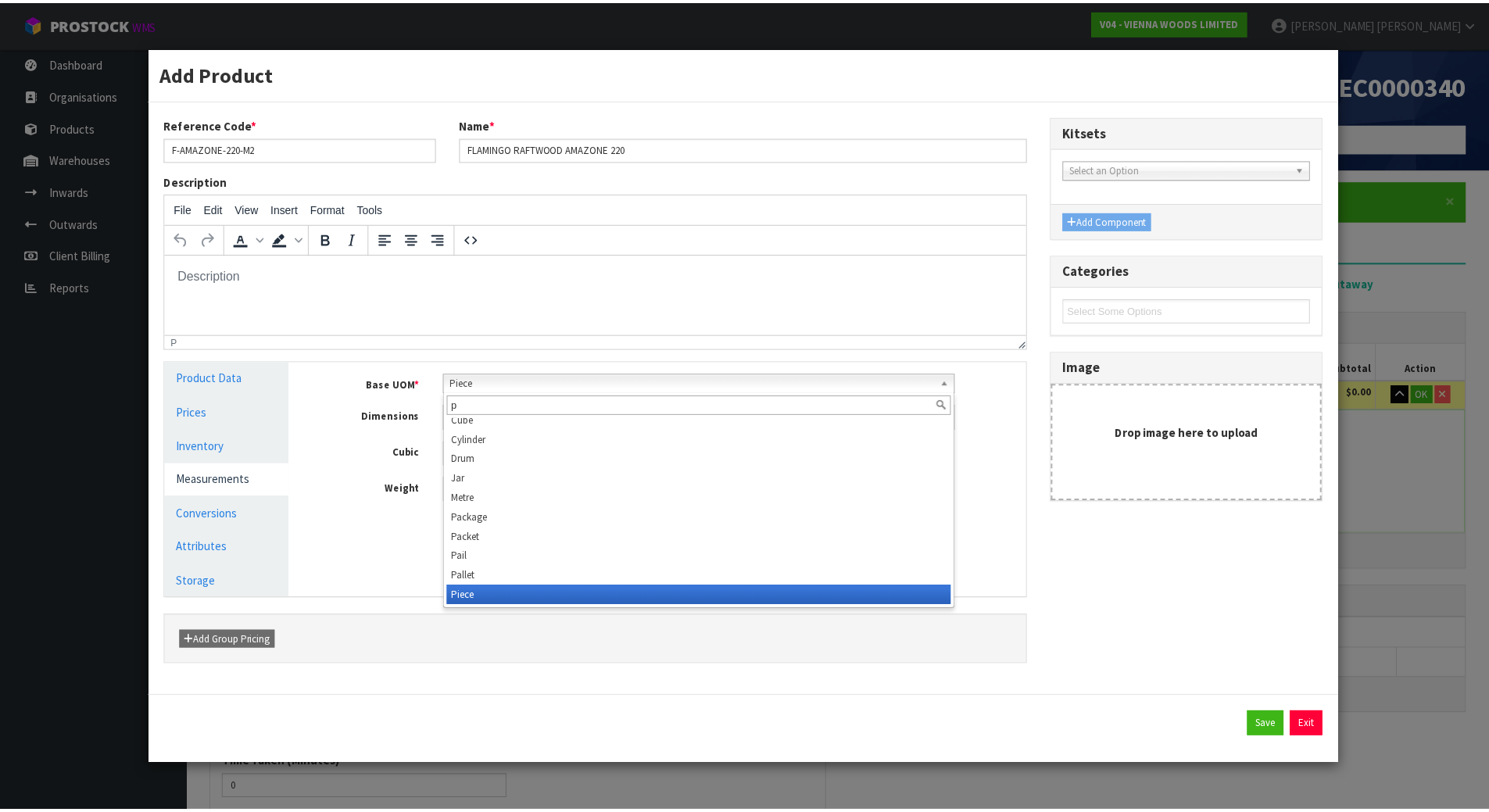
scroll to position [0, 0]
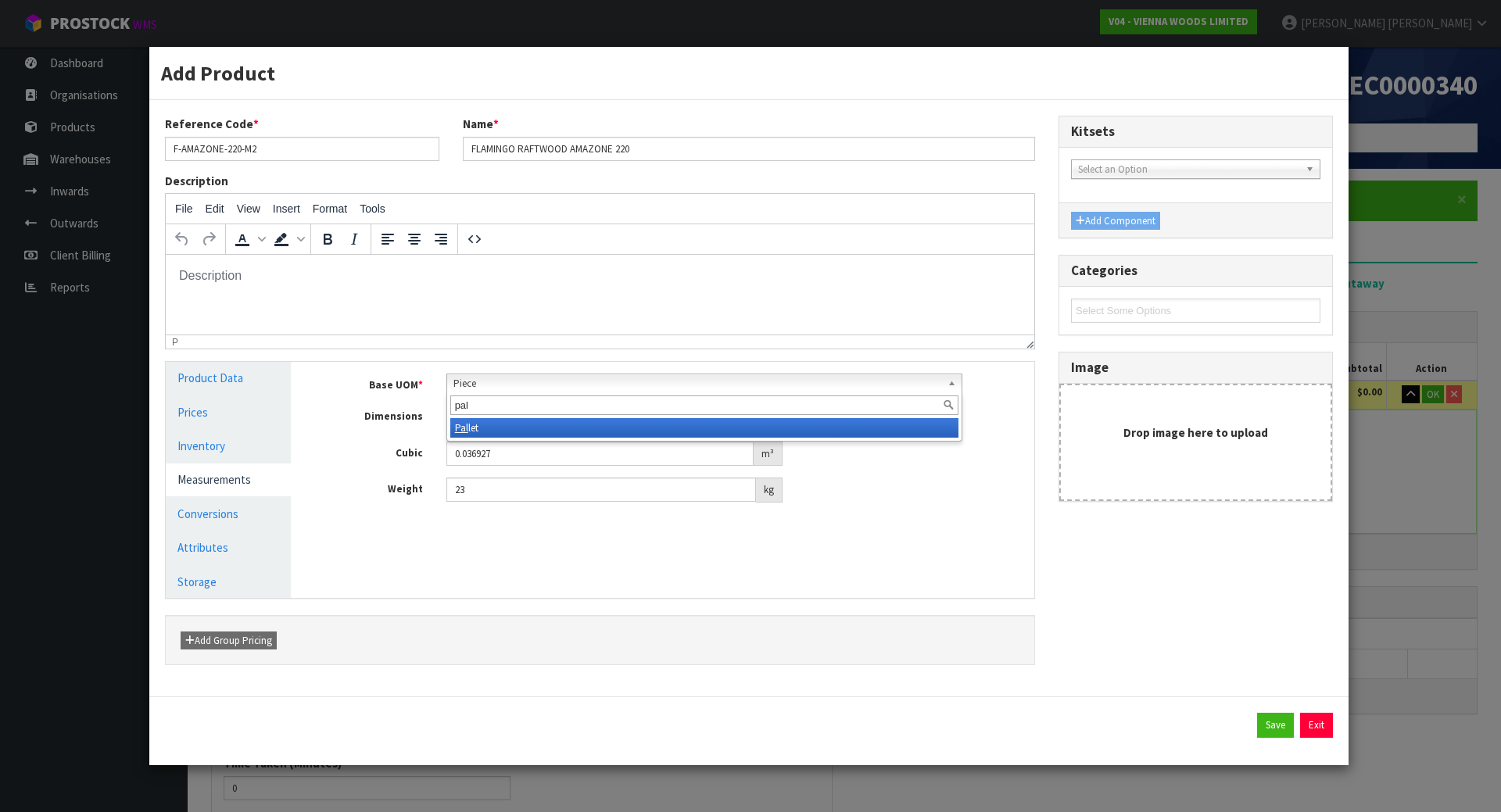
type input "pal"
click at [516, 424] on li "Pal let" at bounding box center [704, 427] width 509 height 19
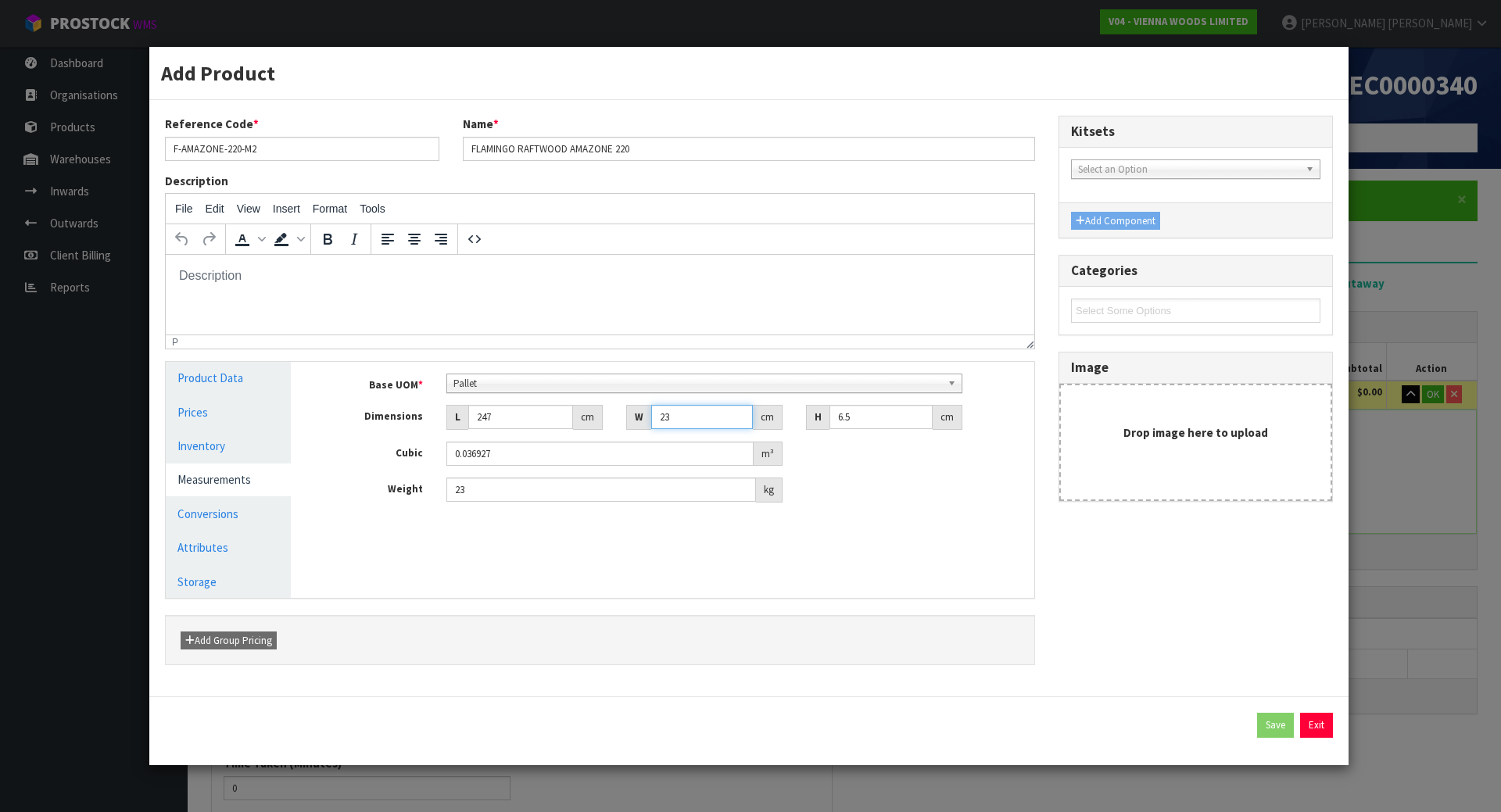
drag, startPoint x: 688, startPoint y: 411, endPoint x: 618, endPoint y: 416, distance: 70.2
click at [618, 417] on div "W 23 cm" at bounding box center [704, 417] width 180 height 25
type input "1"
type input "0.001606"
type input "11"
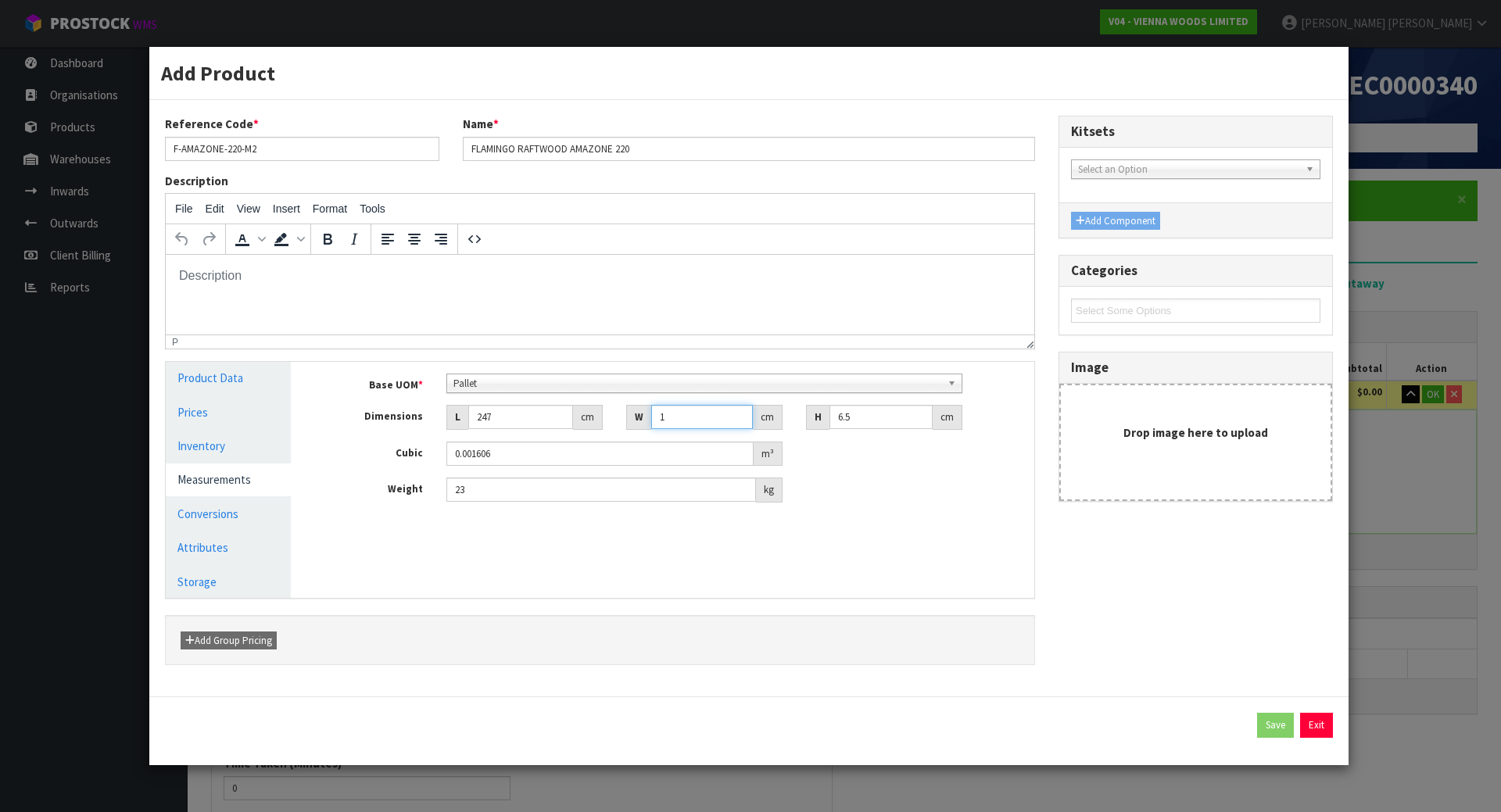
type input "0.01766"
type input "110"
type input "0.176605"
type input "110"
drag, startPoint x: 900, startPoint y: 422, endPoint x: 828, endPoint y: 417, distance: 72.2
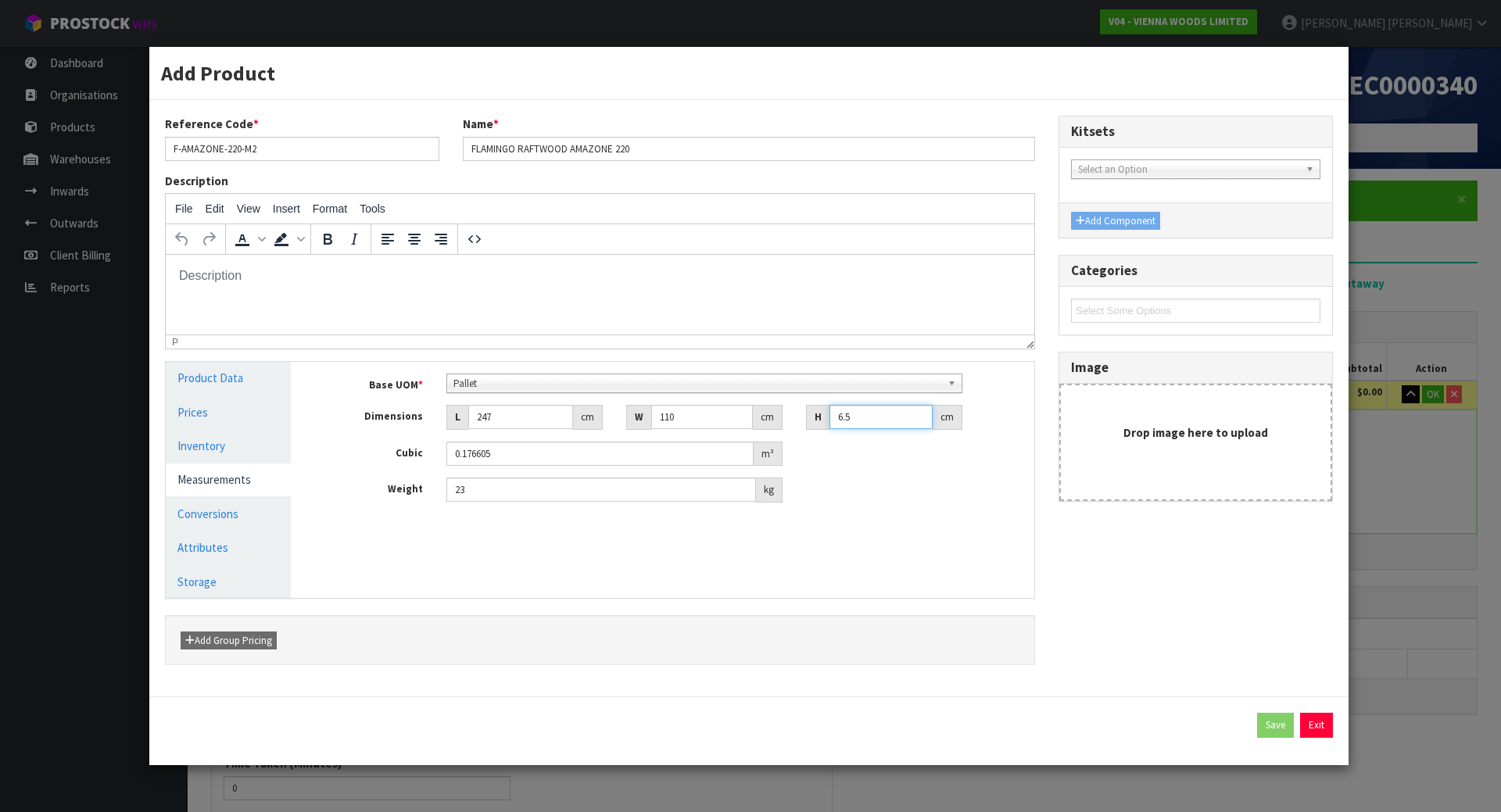
click at [828, 417] on div "H 6.5 cm" at bounding box center [883, 417] width 156 height 25
type input "7"
type input "0.19019"
type input "73"
type input "1.98341"
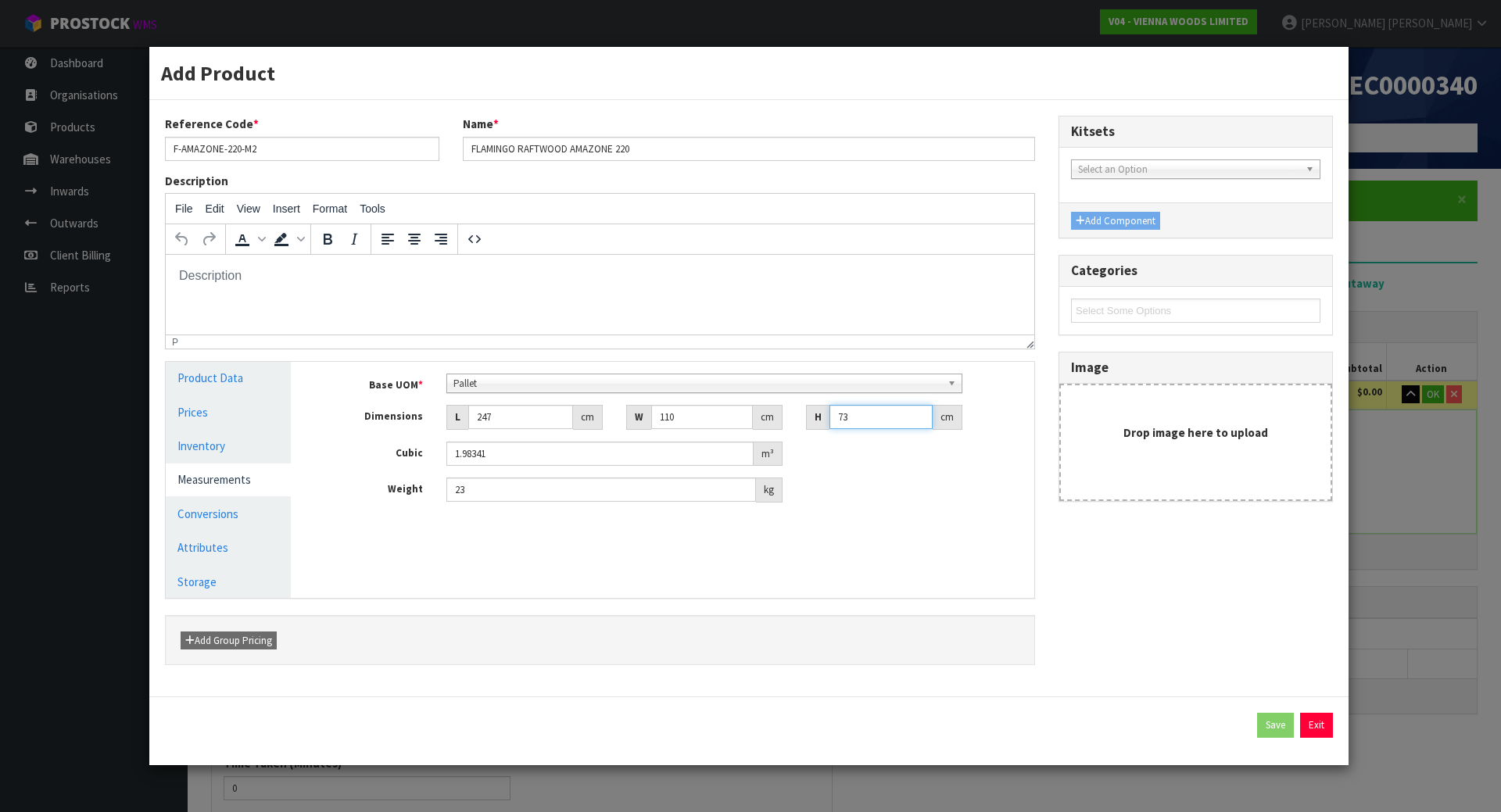
type input "73"
click at [828, 479] on div "Weight 23 kg" at bounding box center [674, 490] width 720 height 25
drag, startPoint x: 555, startPoint y: 480, endPoint x: 164, endPoint y: 472, distance: 391.1
click at [171, 472] on div "Product Data Prices Inventory Measurements Conversions Attributes Storage Manag…" at bounding box center [600, 480] width 893 height 236
type input "703"
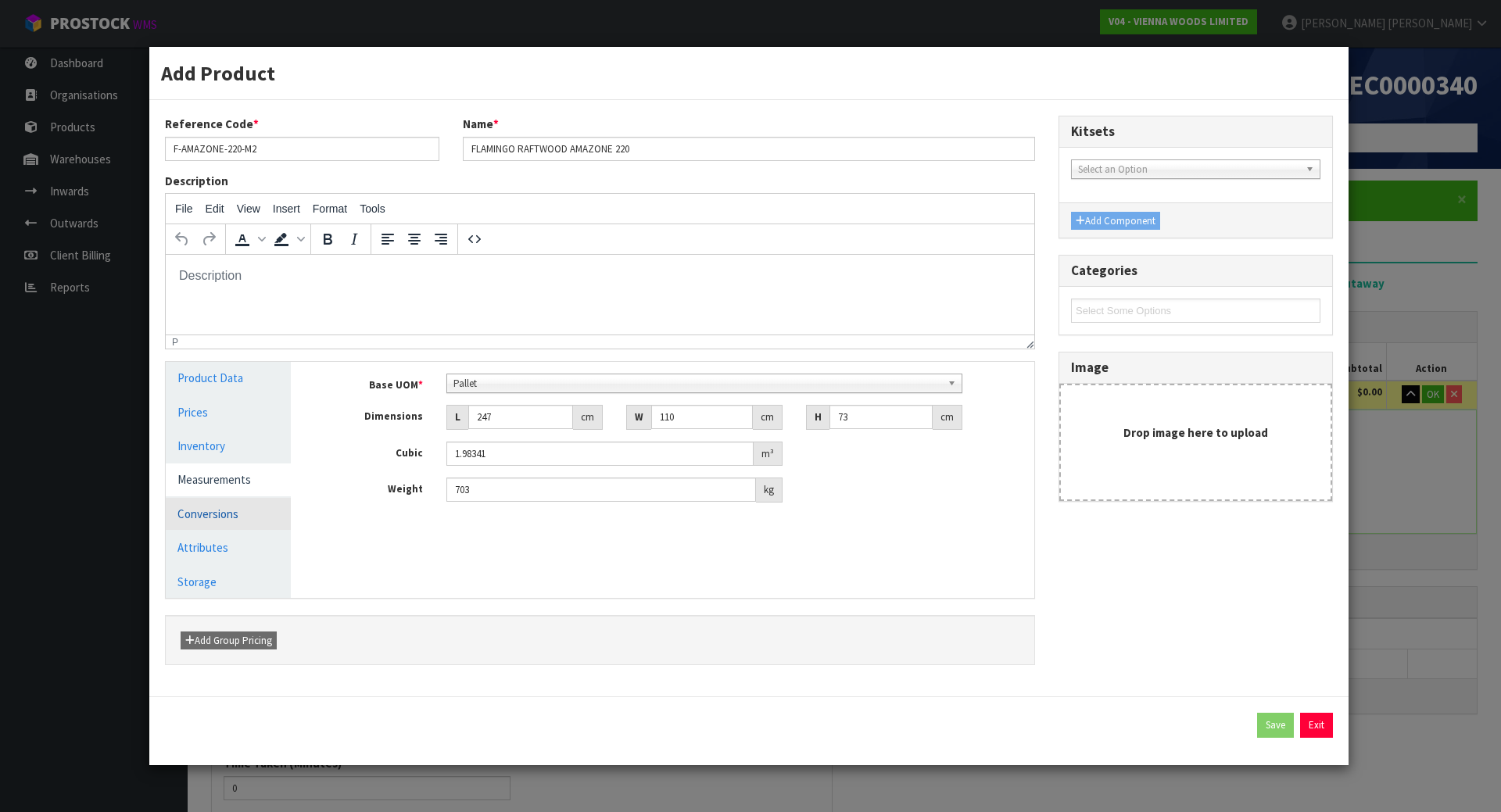
click at [267, 505] on link "Conversions" at bounding box center [227, 513] width 125 height 32
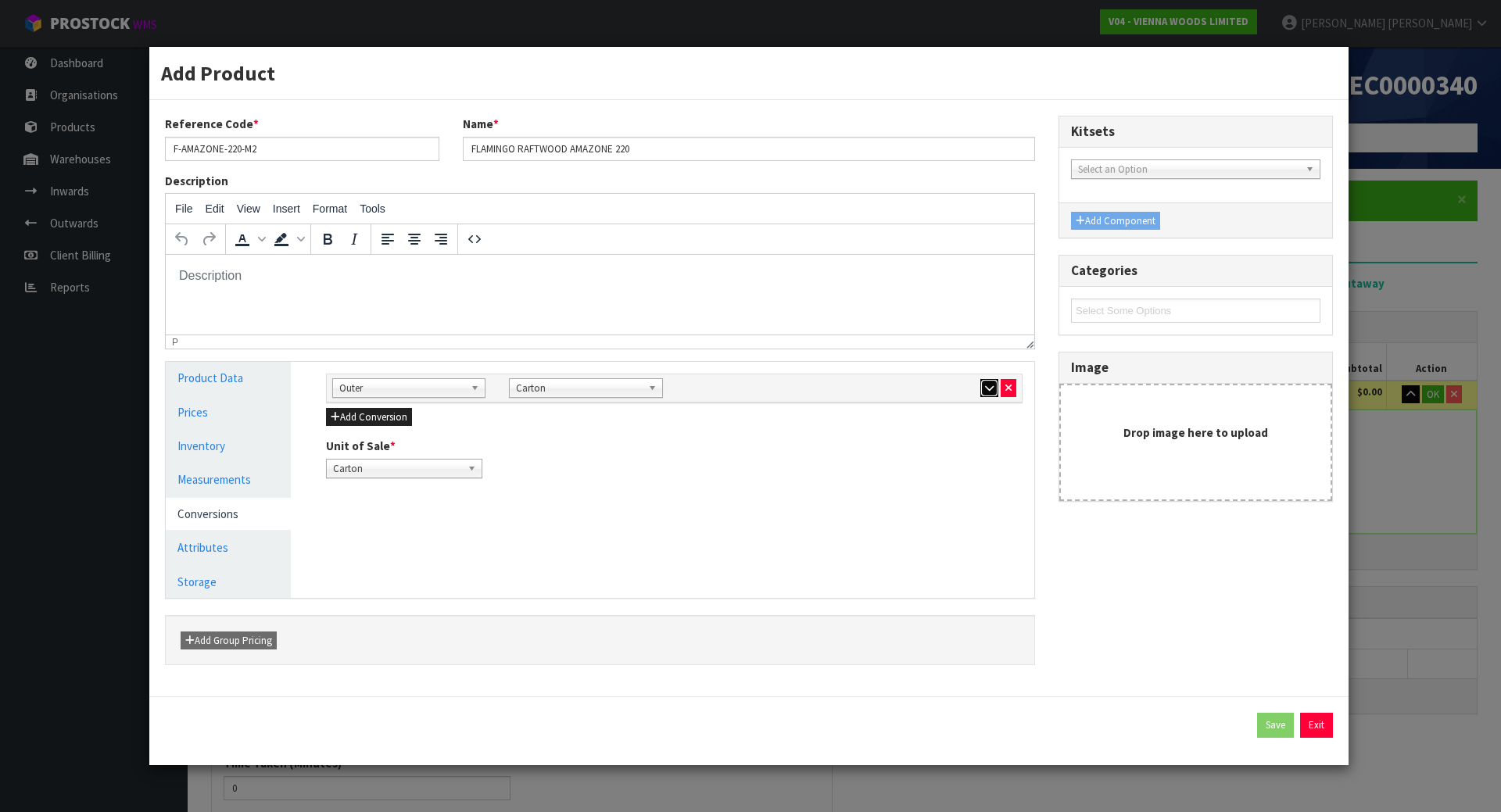
click at [985, 379] on button "button" at bounding box center [989, 388] width 18 height 19
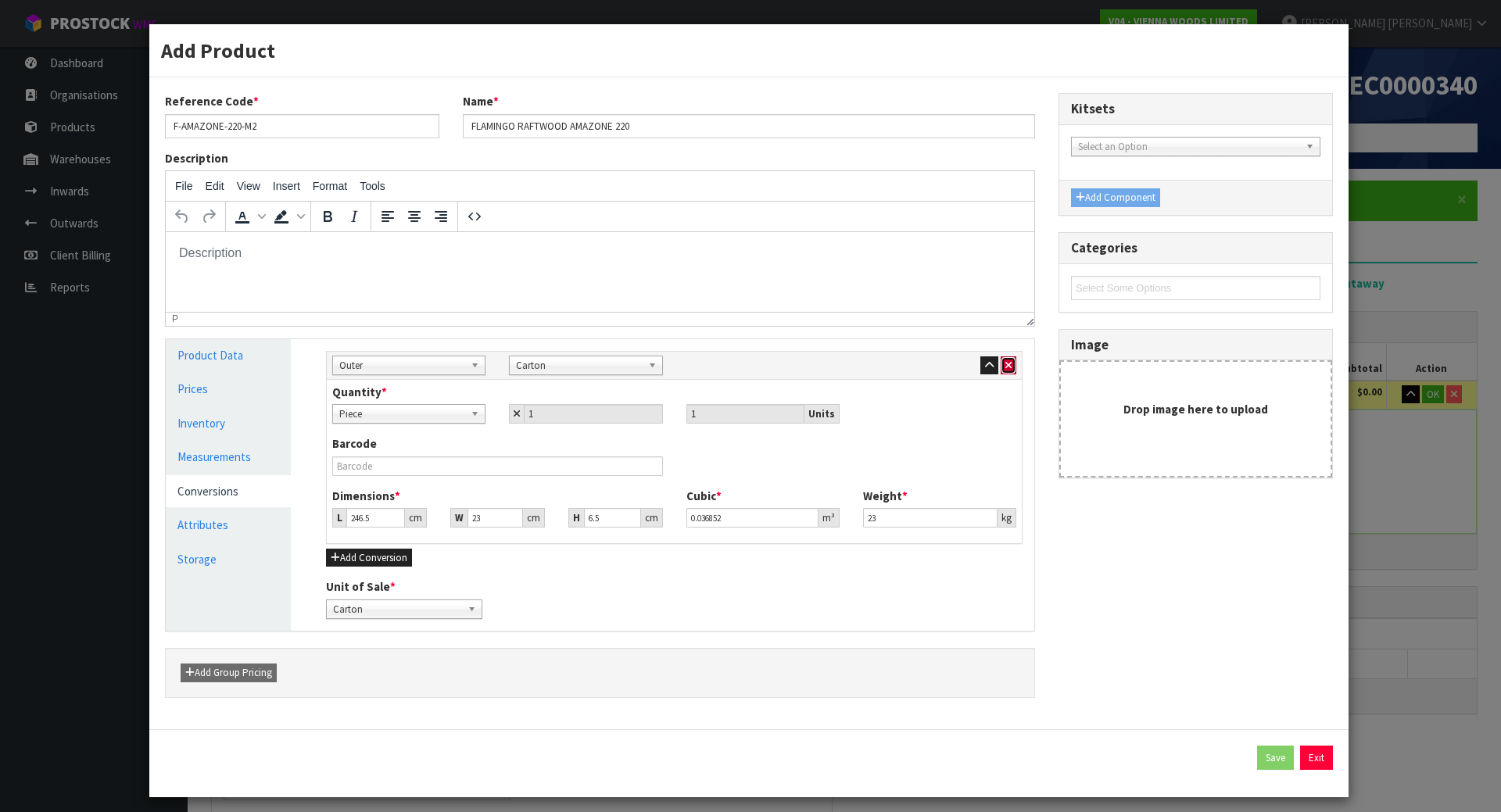
click at [1006, 370] on icon "button" at bounding box center [1009, 365] width 6 height 10
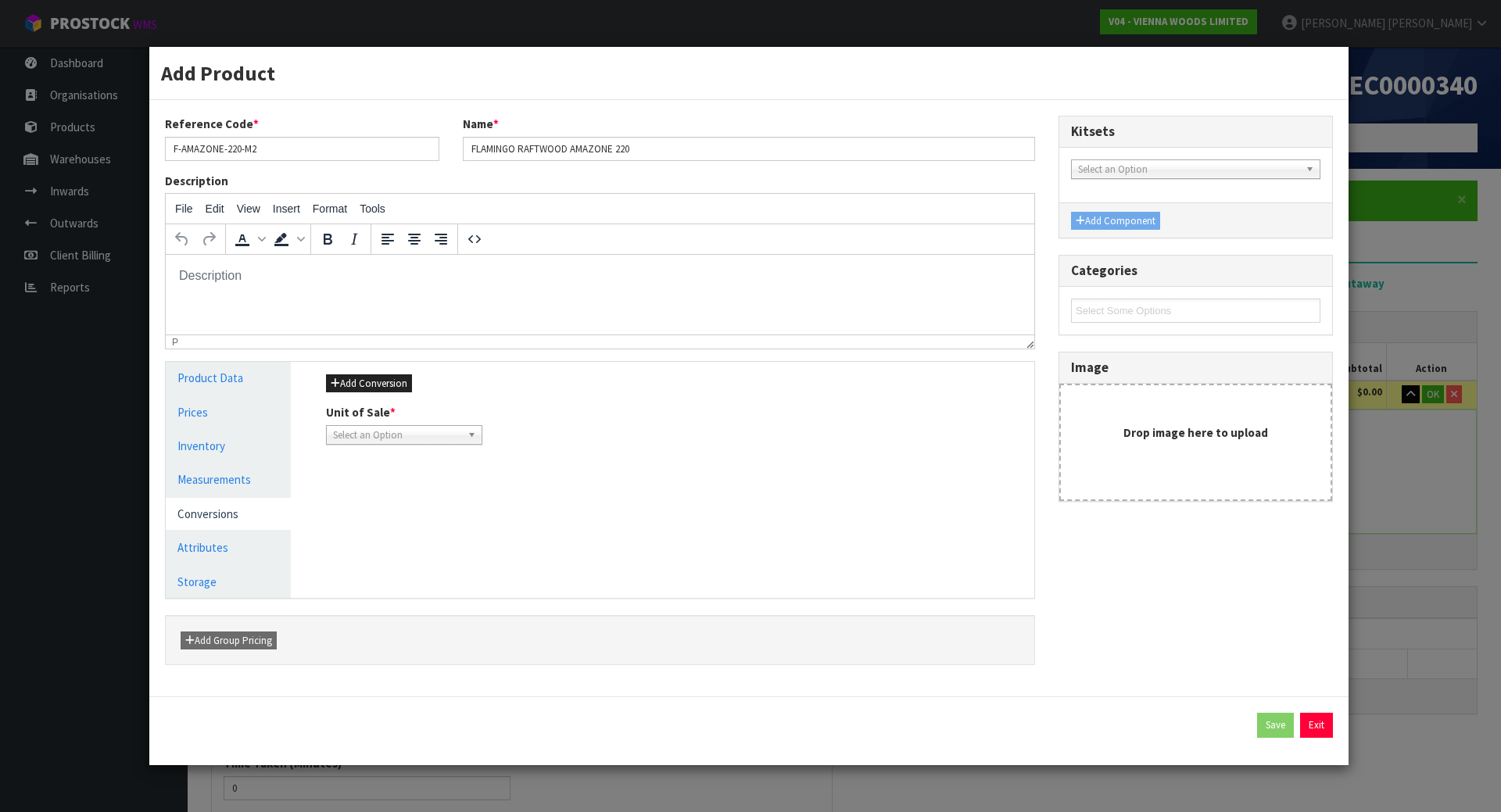
click at [392, 447] on div "Add Conversion Unit of Sale * Pallet Select an Option" at bounding box center [674, 409] width 720 height 95
click at [398, 431] on span "Select an Option" at bounding box center [397, 435] width 128 height 19
click at [386, 476] on li "Pallet" at bounding box center [404, 479] width 149 height 19
drag, startPoint x: 609, startPoint y: 473, endPoint x: 626, endPoint y: 478, distance: 17.7
click at [614, 475] on div "Manage Stock Machine SKU Barcode Batch Number Serial Number Expiry Date Frozen …" at bounding box center [674, 480] width 744 height 236
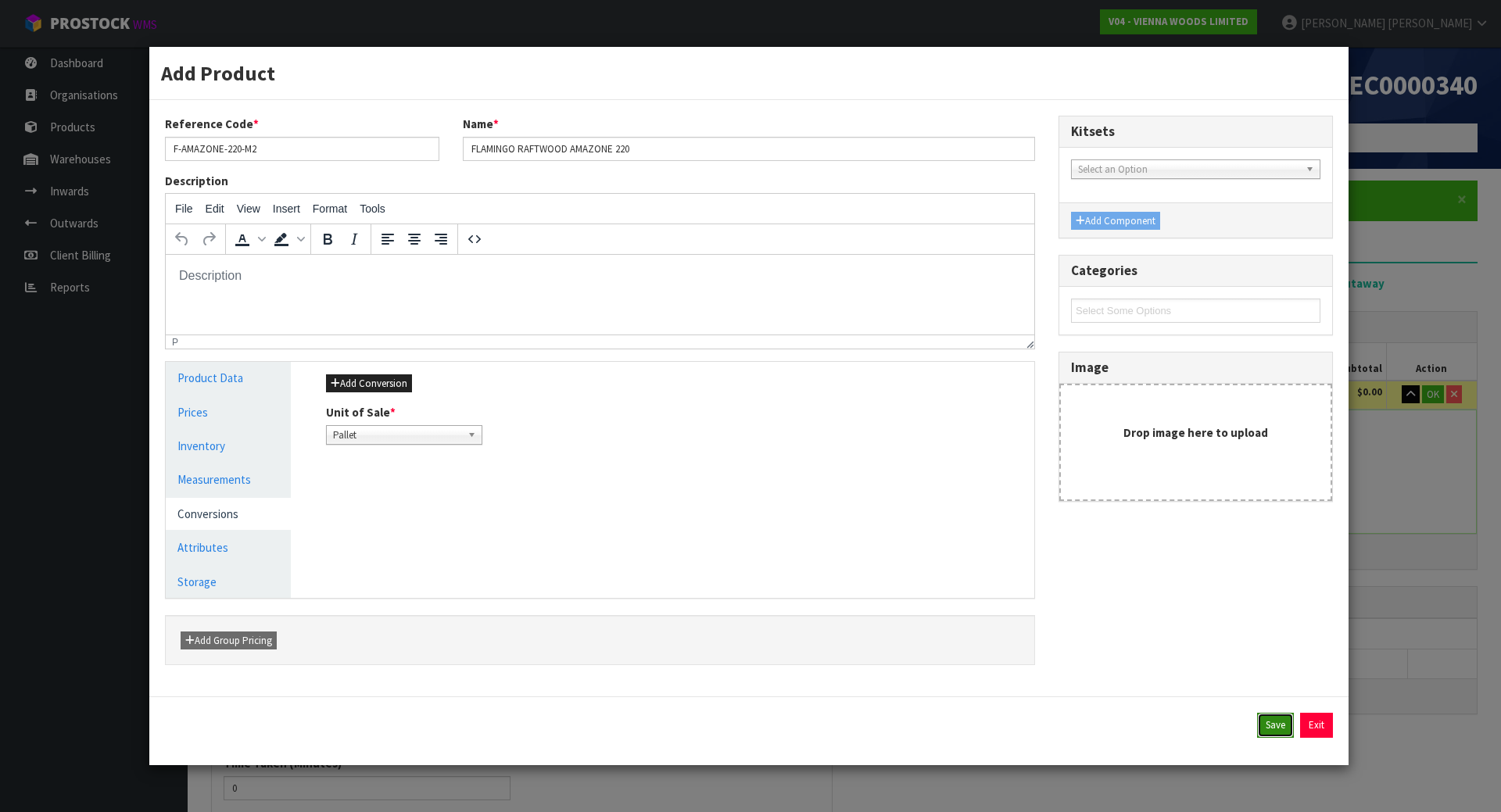
click at [1269, 724] on button "Save" at bounding box center [1275, 725] width 37 height 25
type input "1"
type input "0"
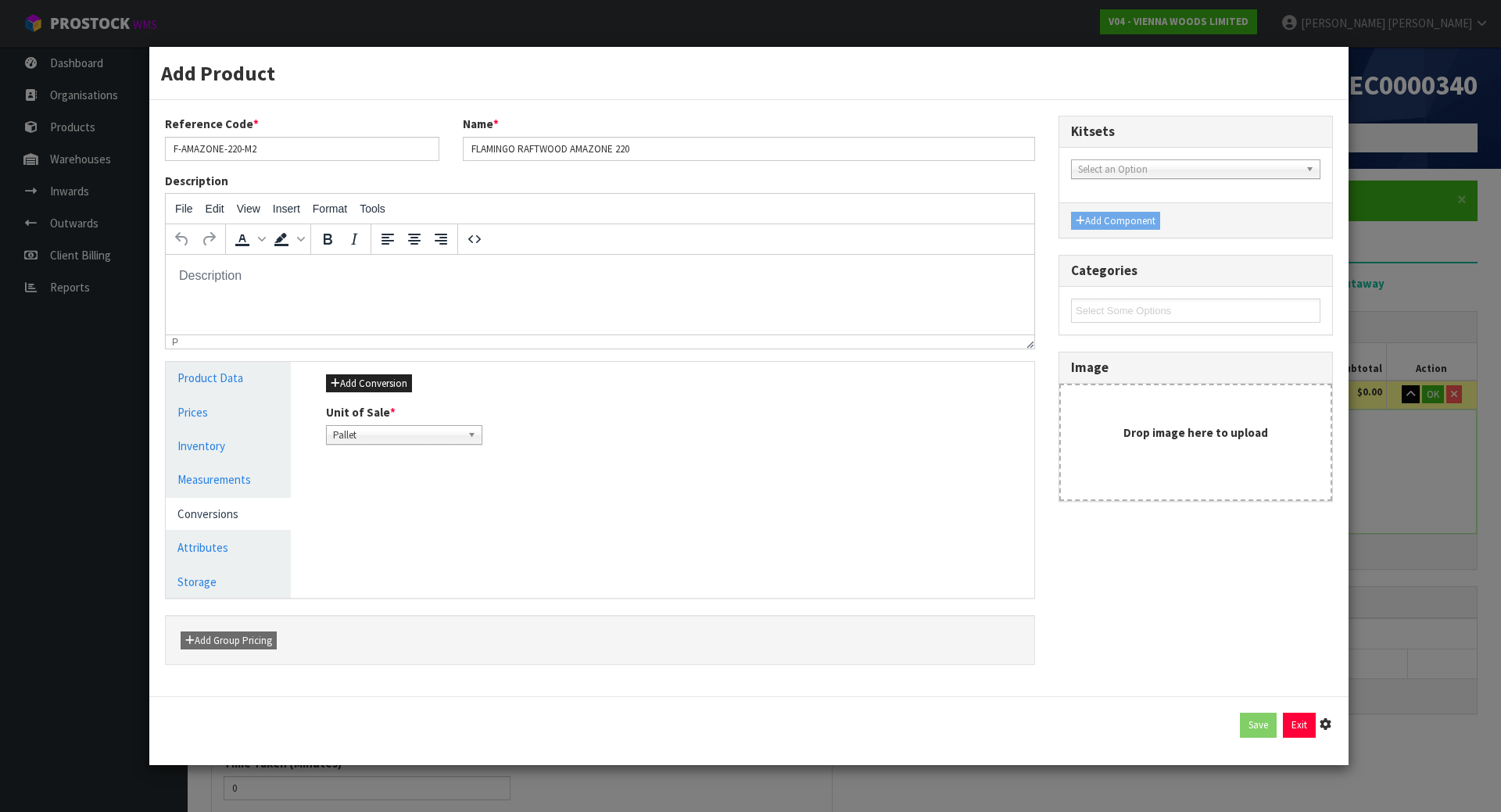
type input "1.98341"
type input "703"
type input "247"
type input "110"
type input "73"
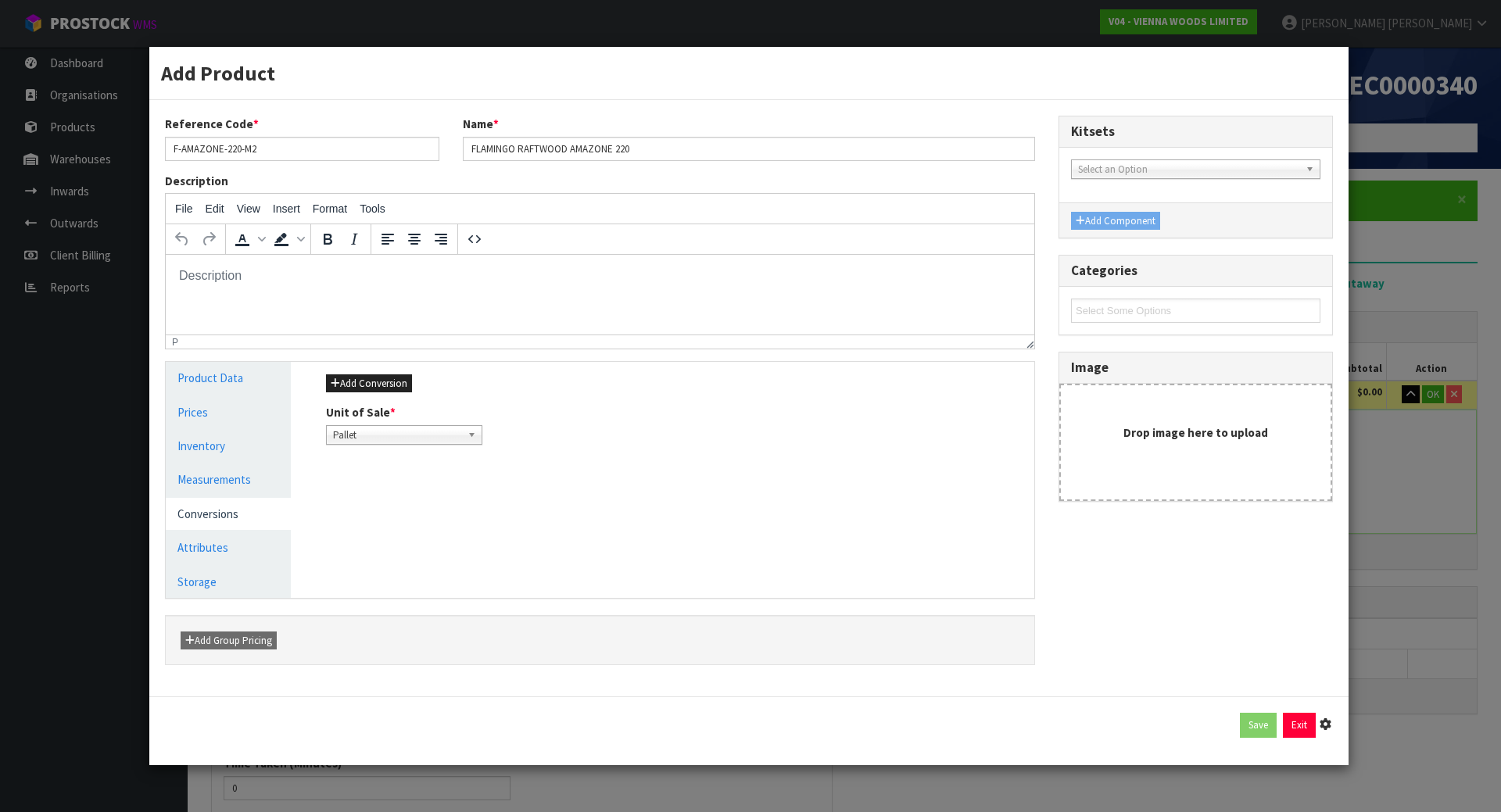
type input "1.98341"
type input "703"
type input "1 PLT"
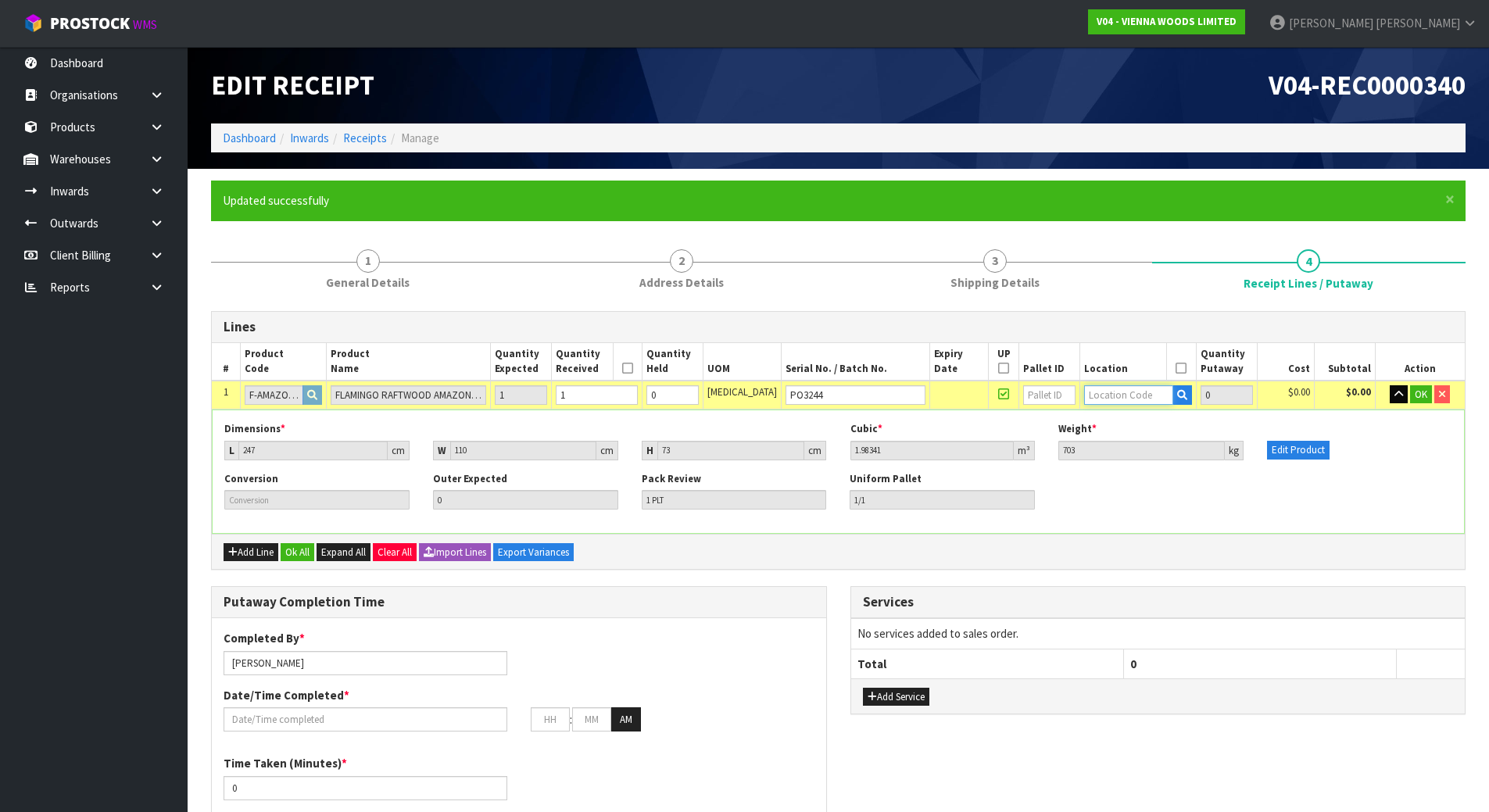
click at [1136, 401] on input "text" at bounding box center [1129, 395] width 90 height 19
click at [1093, 393] on input "text" at bounding box center [1129, 395] width 90 height 19
click at [1415, 390] on span "OK" at bounding box center [1421, 395] width 13 height 14
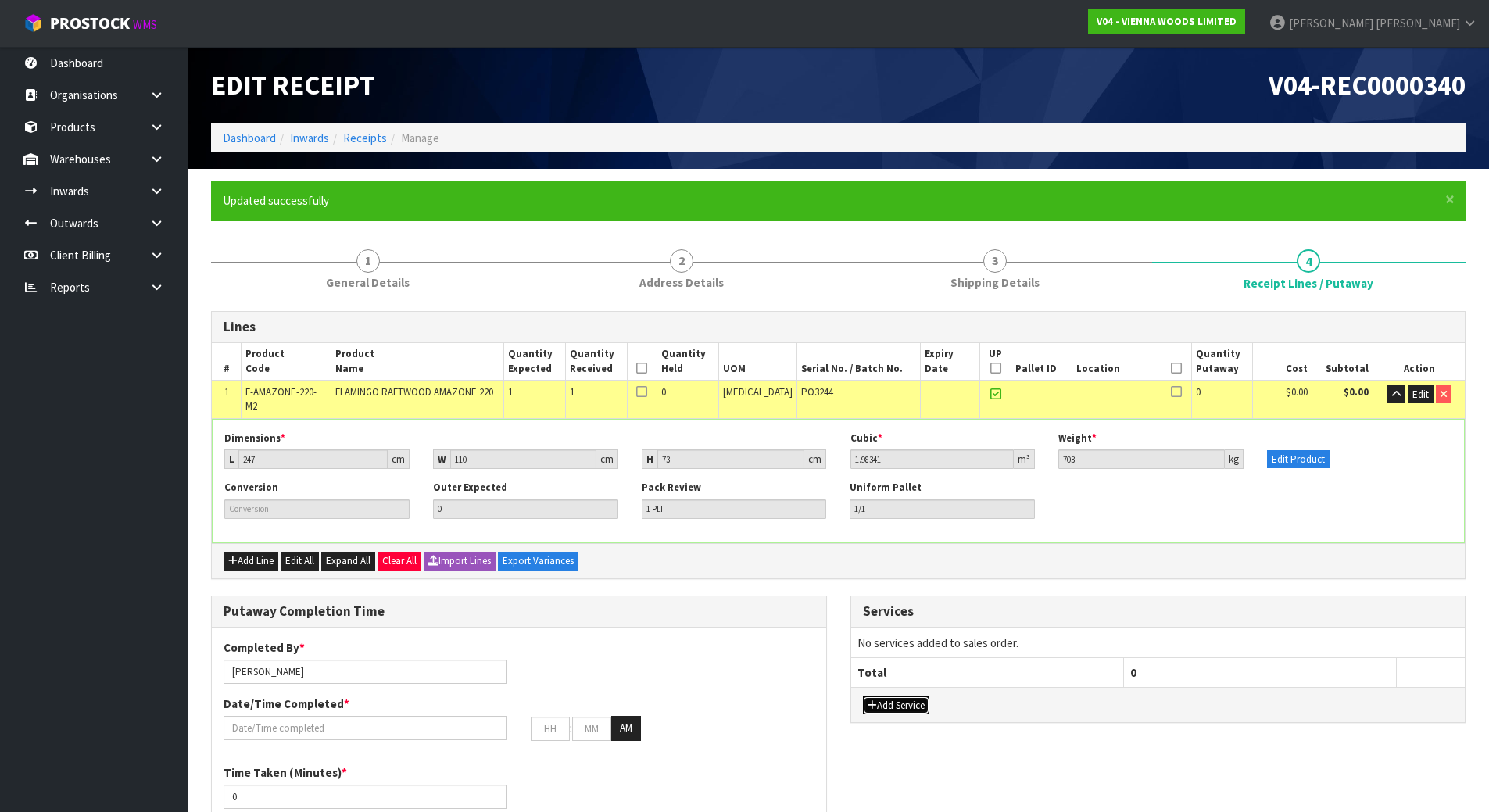
click at [897, 697] on button "Add Service" at bounding box center [896, 706] width 67 height 19
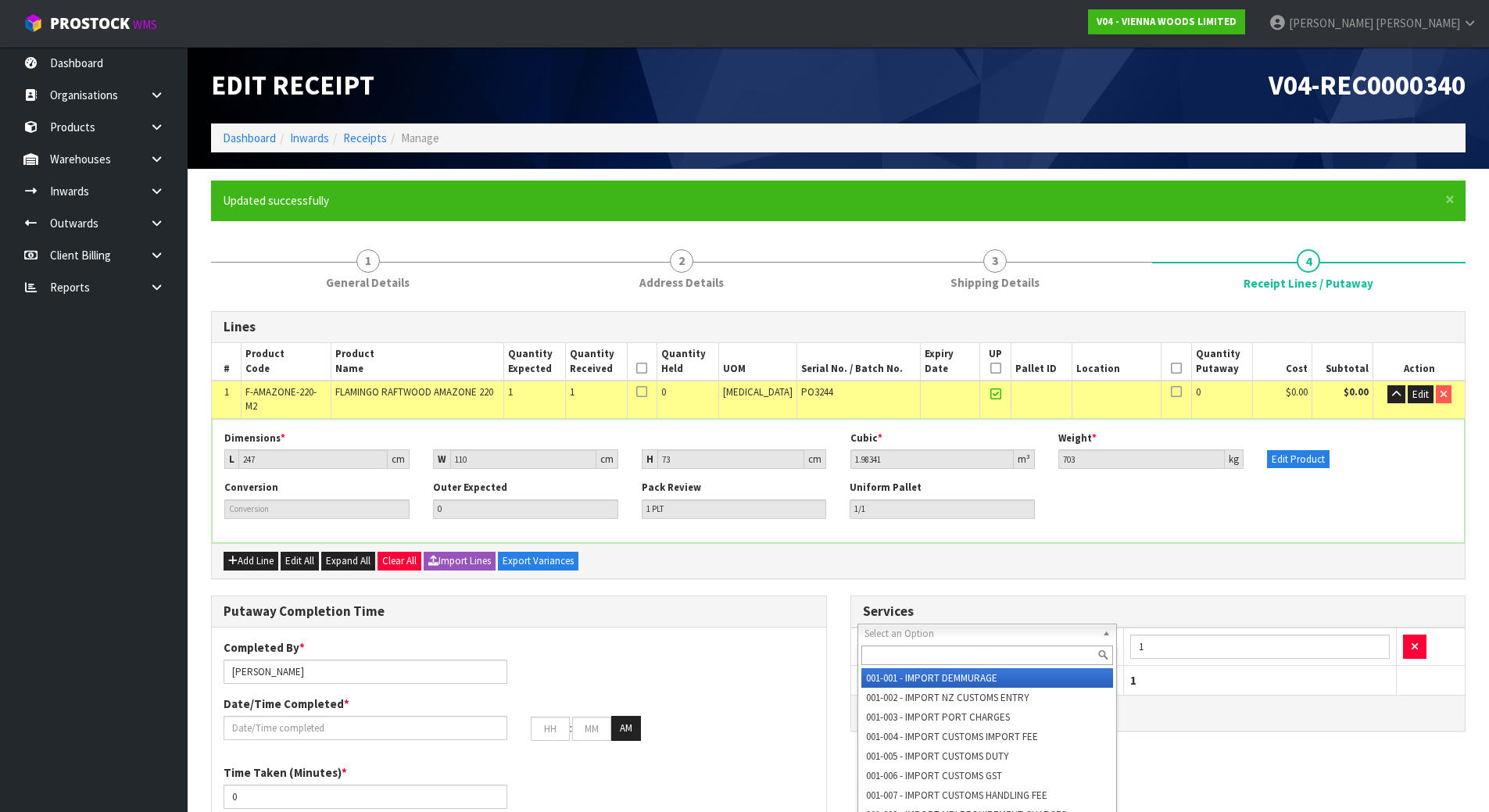
click at [917, 653] on input "text" at bounding box center [987, 655] width 252 height 19
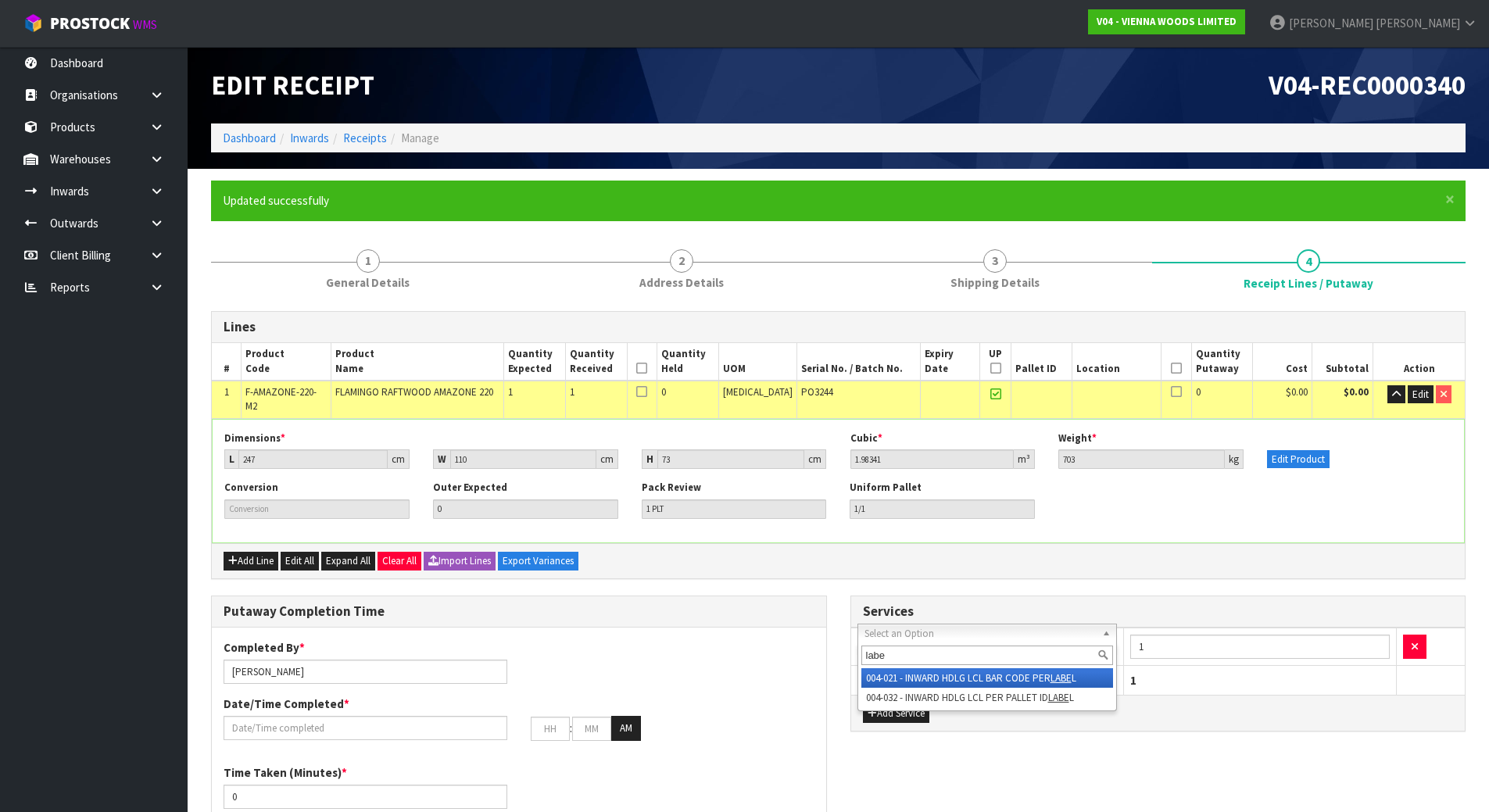
type input "labe"
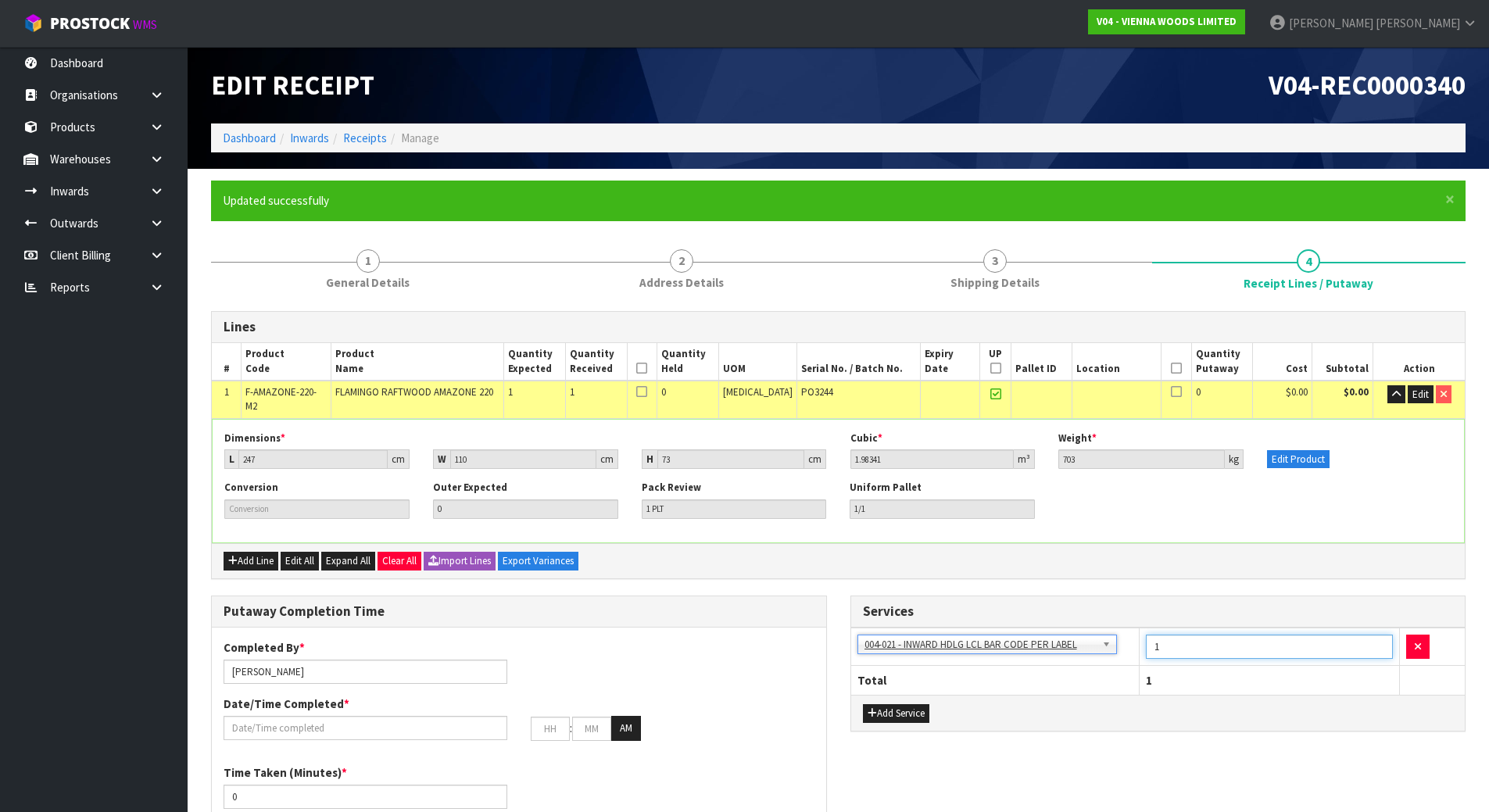
click at [1183, 637] on input "1" at bounding box center [1270, 647] width 248 height 25
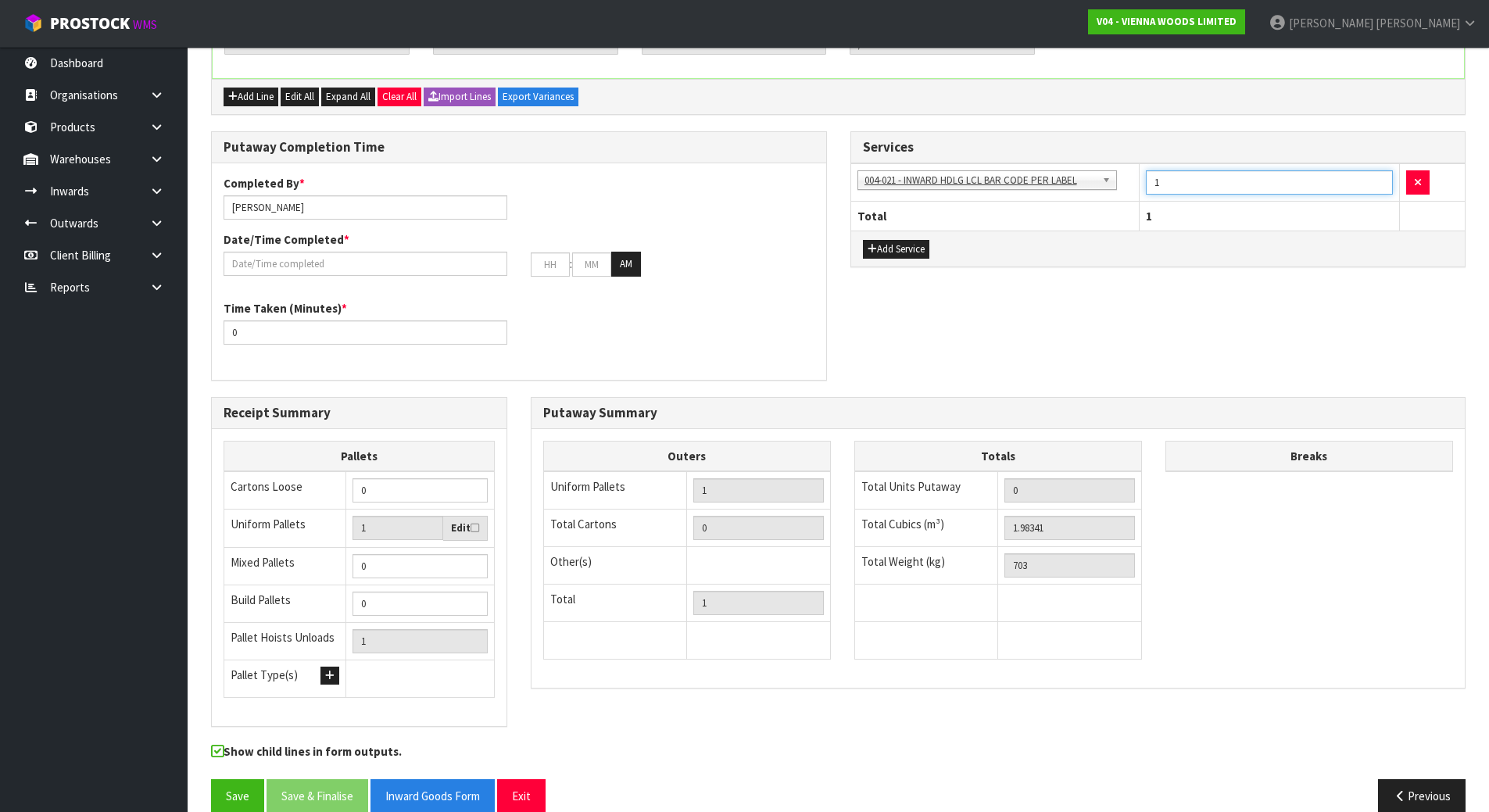
scroll to position [479, 0]
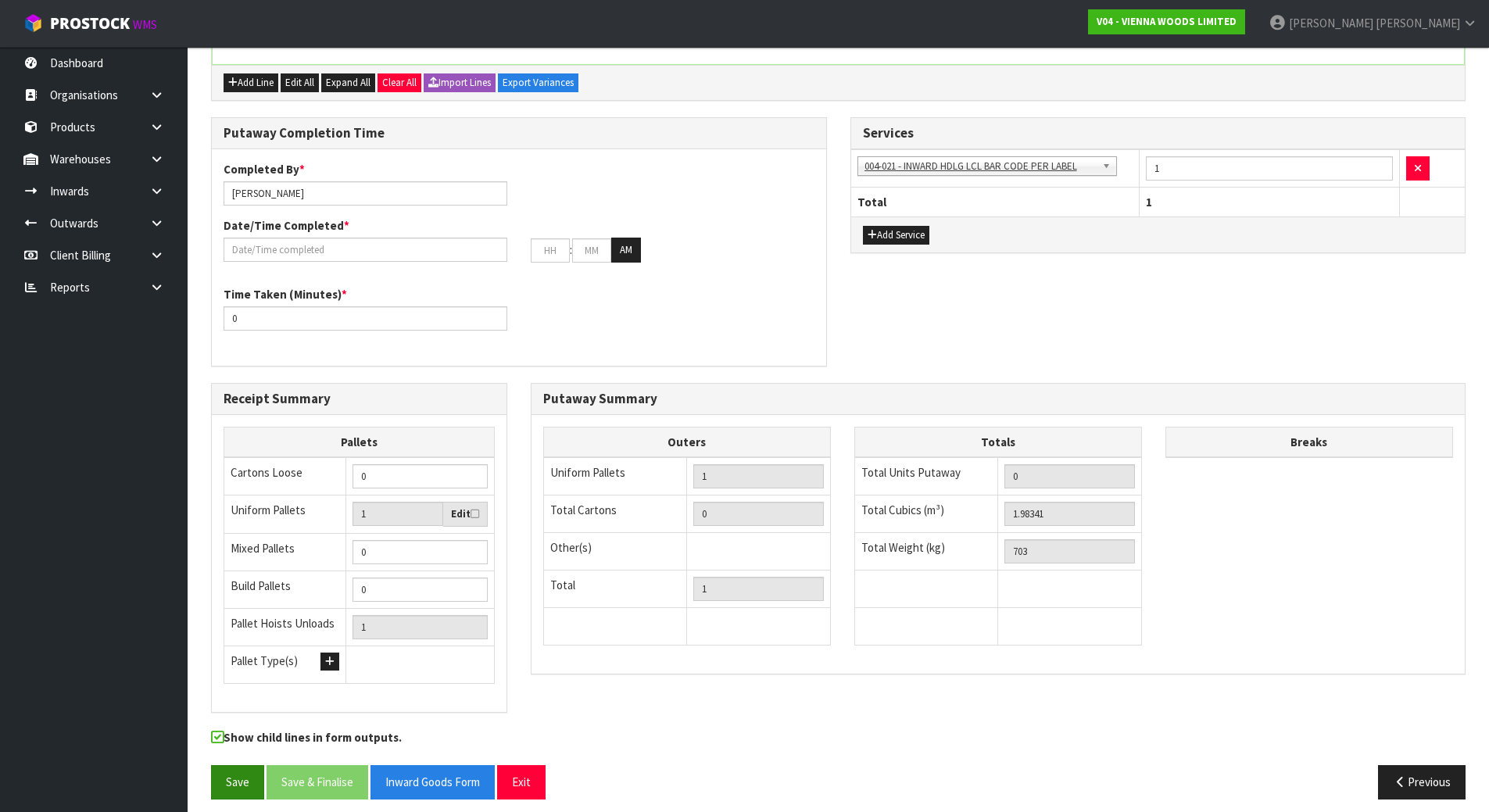
drag, startPoint x: 226, startPoint y: 796, endPoint x: 230, endPoint y: 786, distance: 10.8
click at [228, 791] on div "Save Save & Finalise Inward Goods Form Exit Previous" at bounding box center [838, 788] width 1278 height 46
click at [231, 784] on button "Save" at bounding box center [238, 782] width 53 height 34
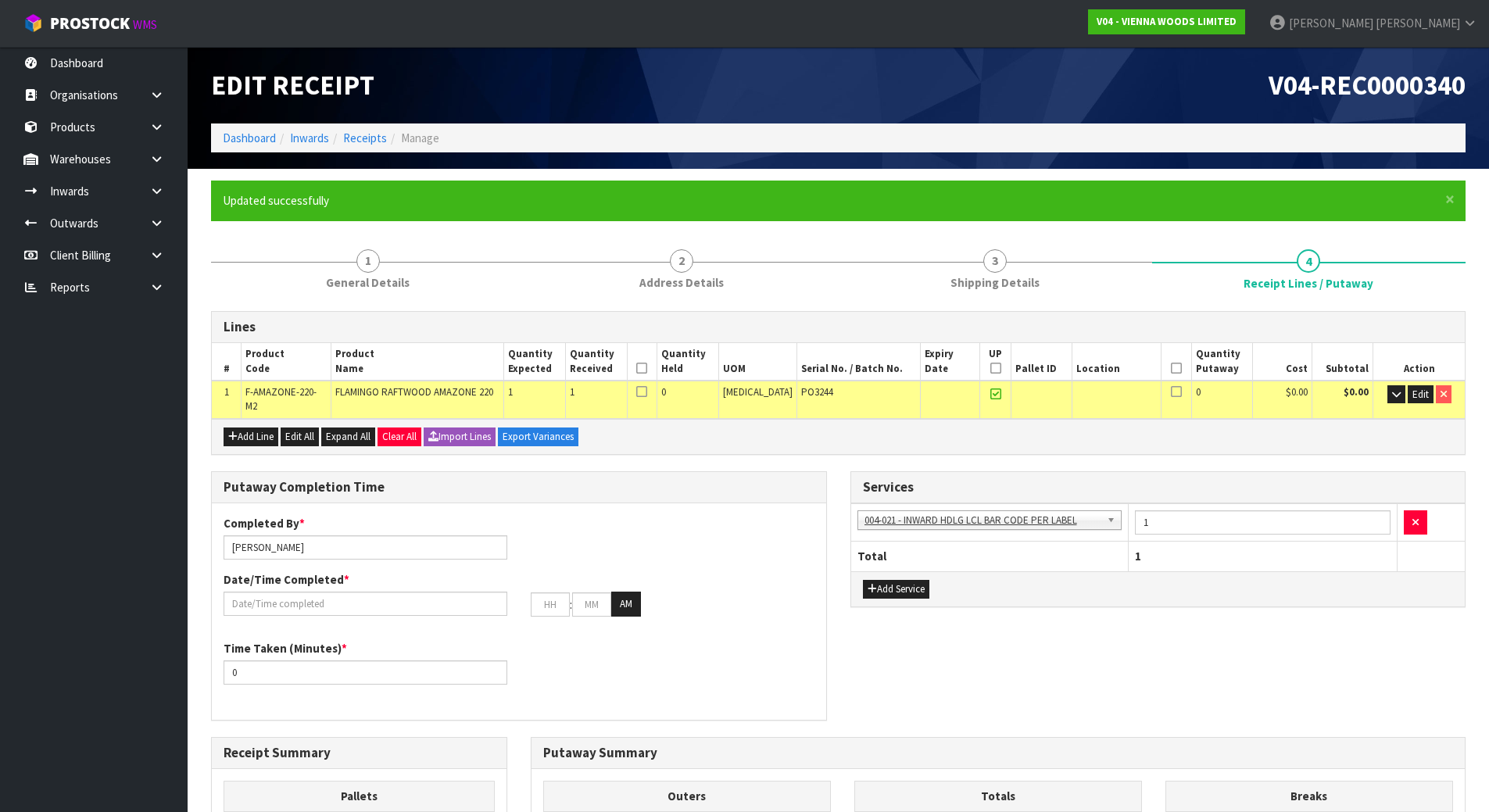
click at [668, 523] on div "Completed By * Michael Drugan Date/Time Completed * : : AM" at bounding box center [519, 572] width 615 height 113
click at [648, 369] on icon at bounding box center [642, 368] width 11 height 1
click at [1171, 368] on icon at bounding box center [1177, 368] width 11 height 1
click at [648, 369] on icon at bounding box center [642, 368] width 11 height 1
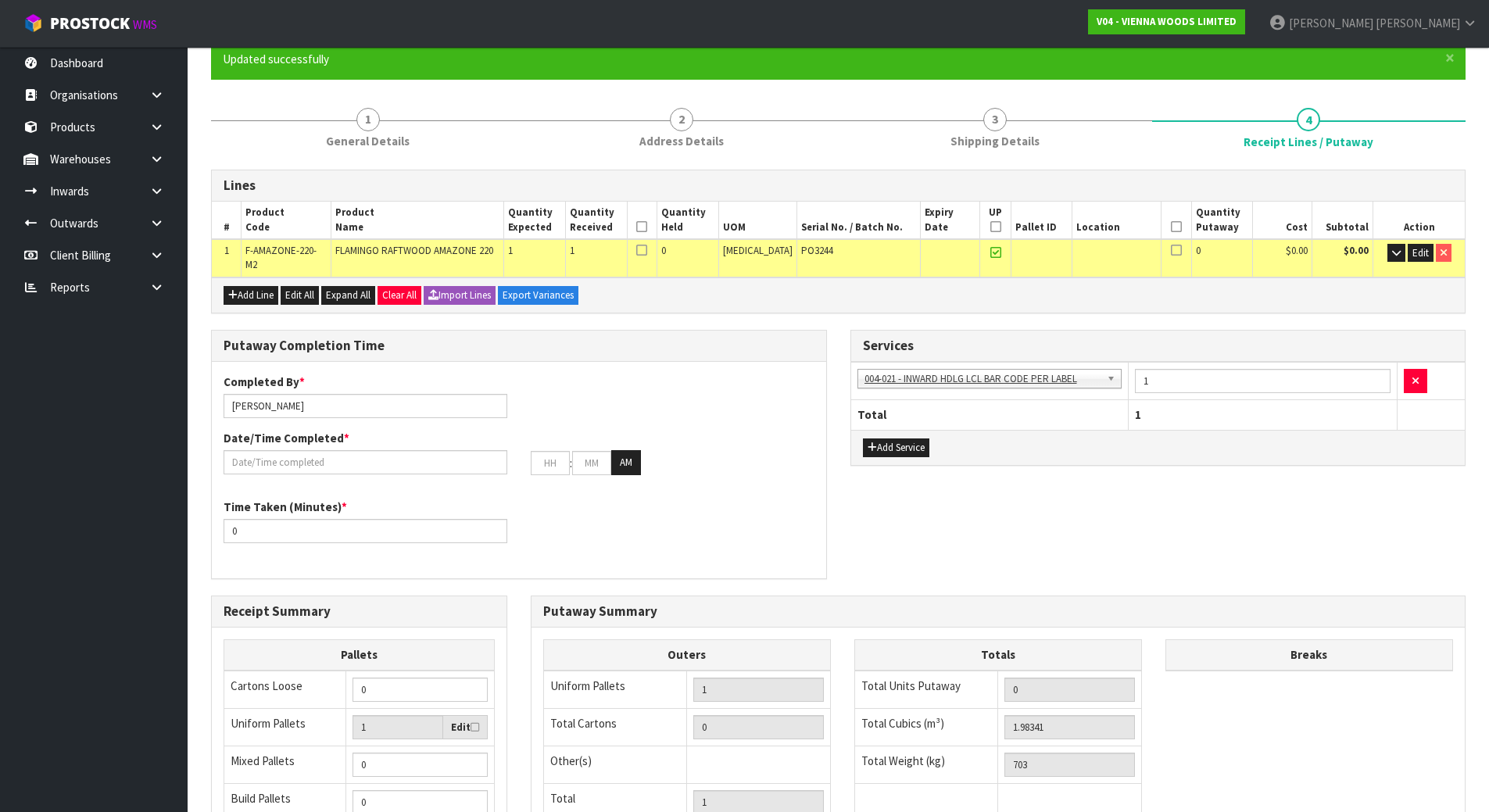
scroll to position [354, 0]
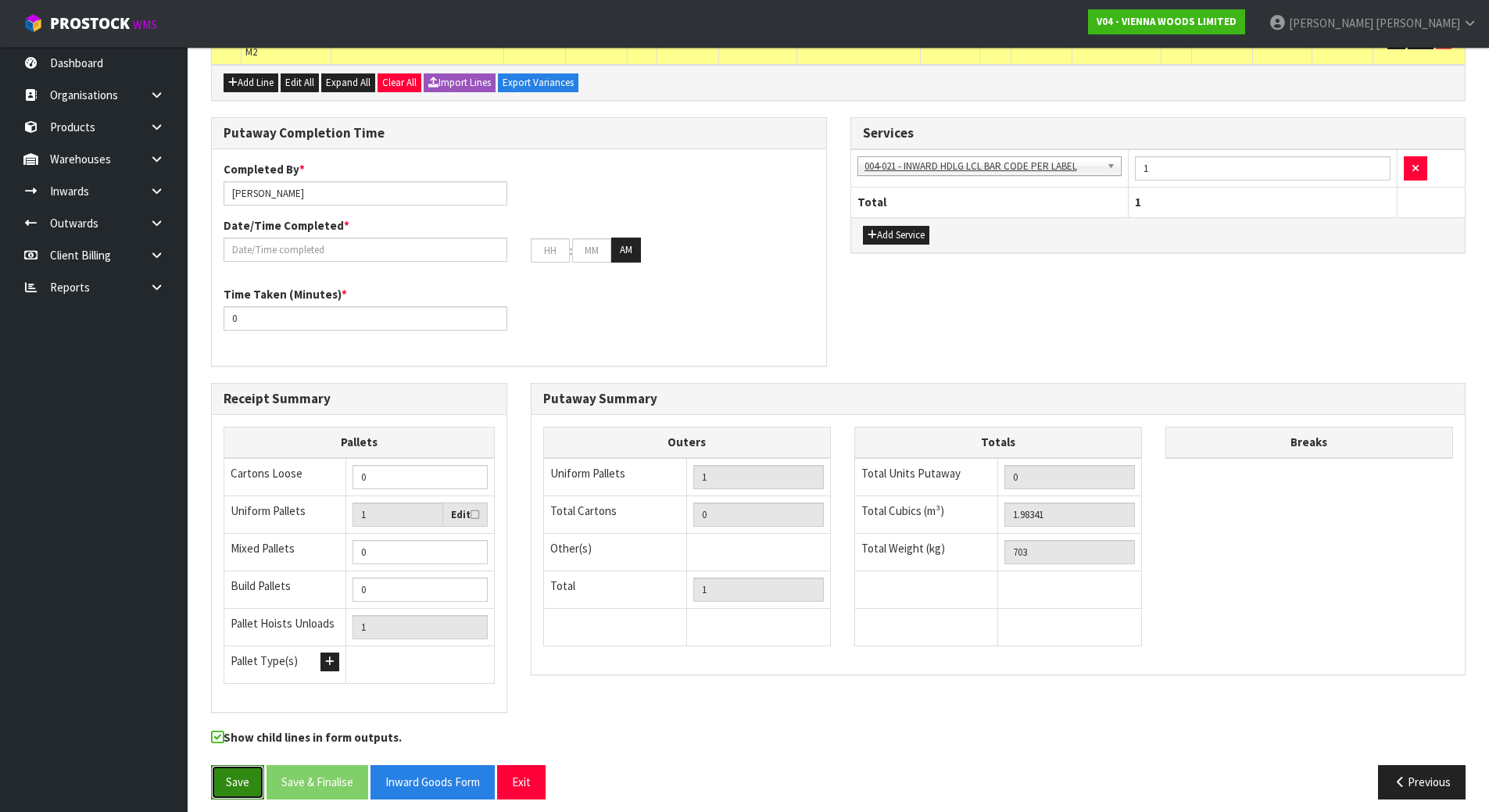
click at [238, 782] on button "Save" at bounding box center [238, 782] width 53 height 34
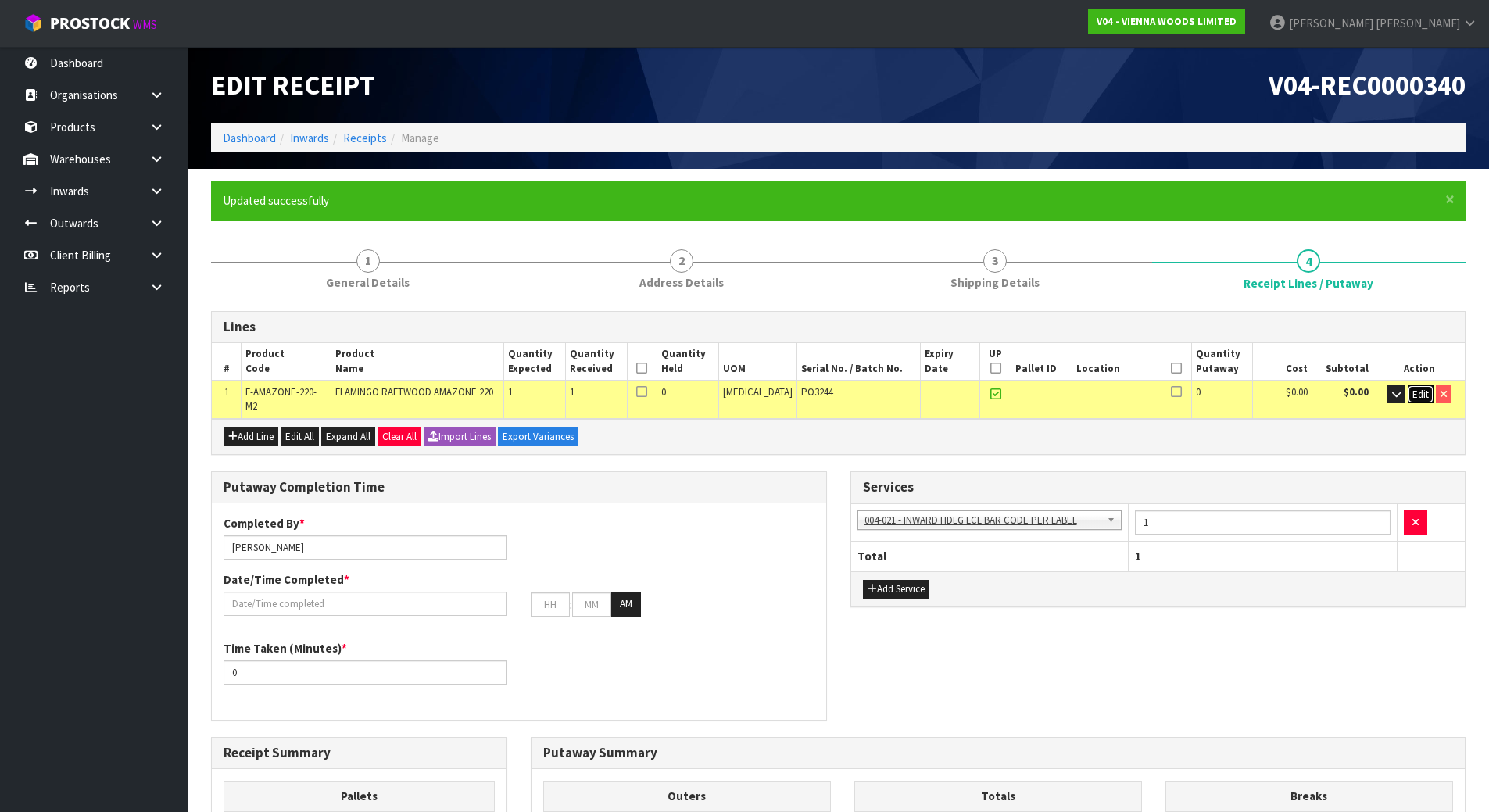
click at [1423, 398] on span "Edit" at bounding box center [1421, 395] width 16 height 14
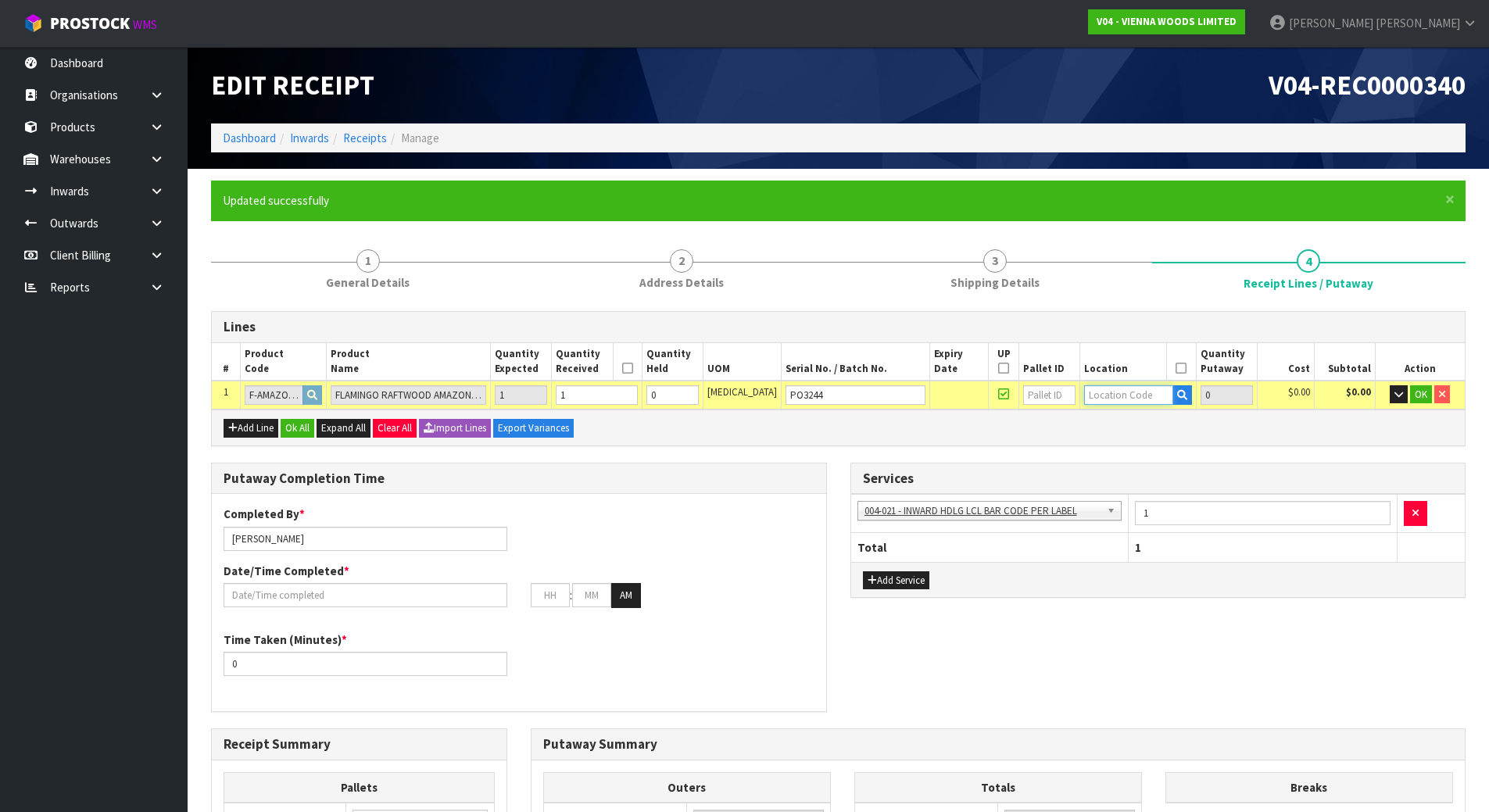
click at [1116, 394] on input "text" at bounding box center [1129, 395] width 90 height 19
type input "09-06-1"
click at [1115, 423] on strong "09-06-1" at bounding box center [1102, 422] width 41 height 15
type input "1"
type input "09-06-1-A"
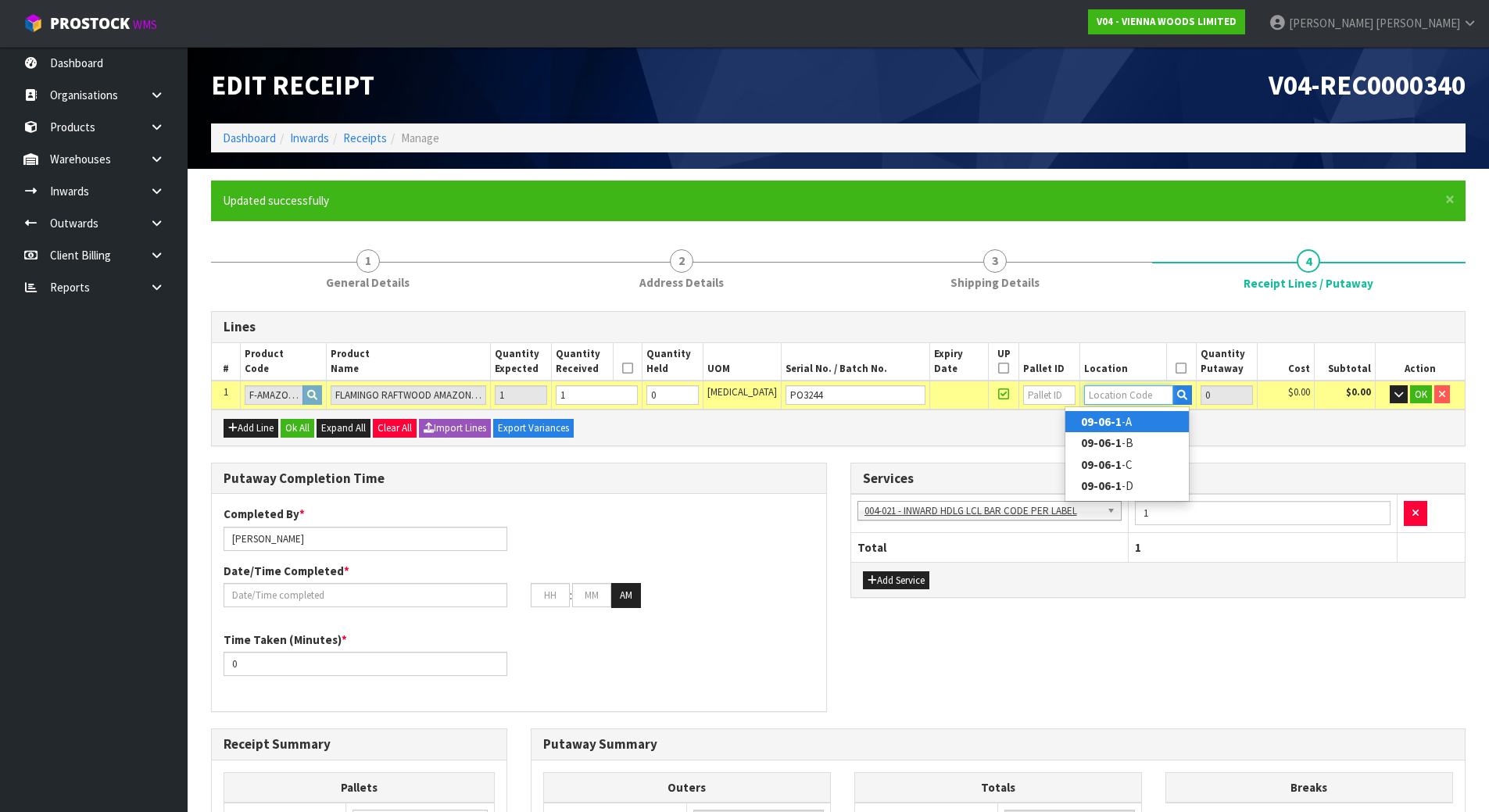
type input "1"
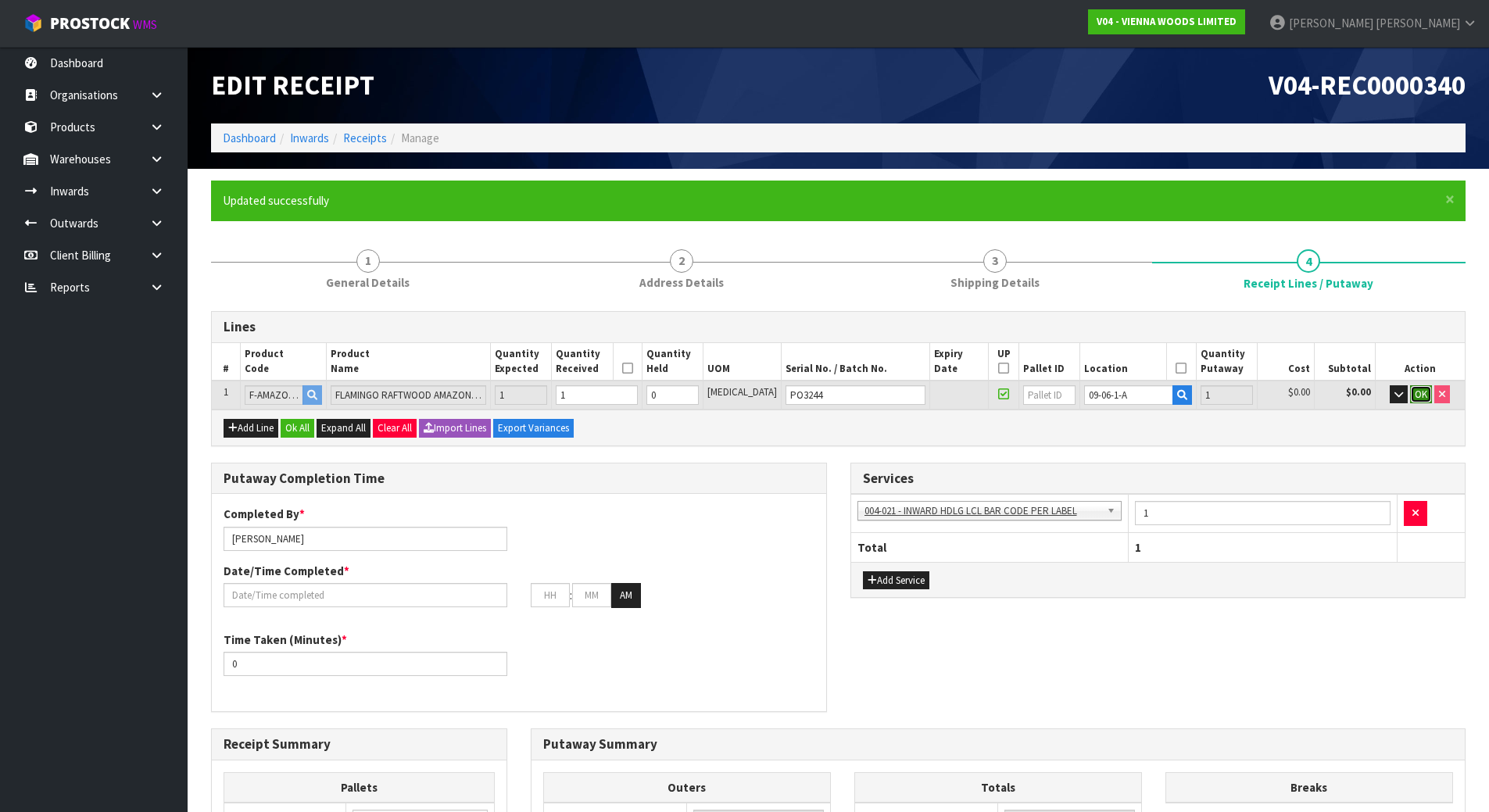
click at [1421, 394] on span "OK" at bounding box center [1421, 395] width 13 height 14
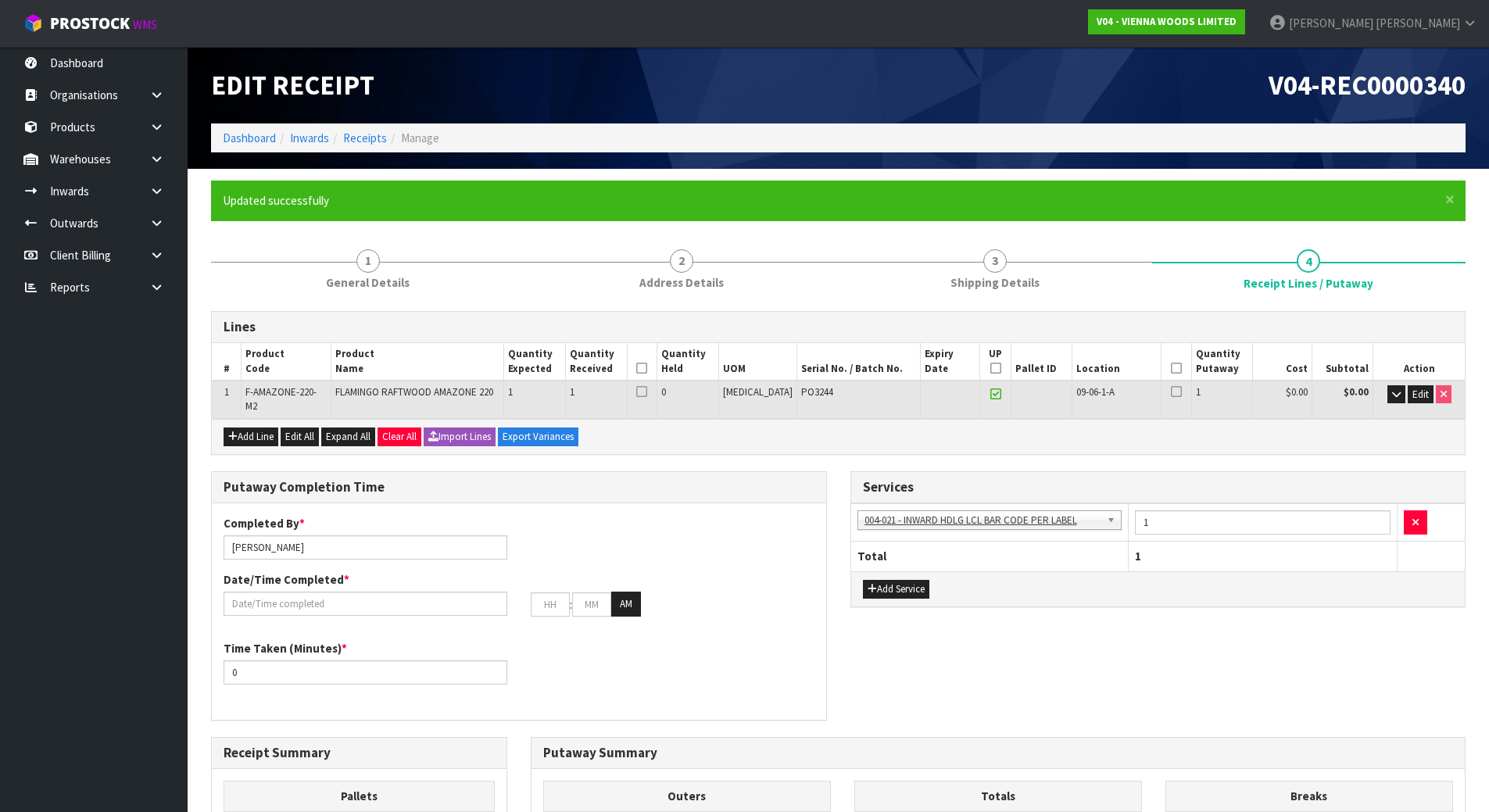
click at [648, 368] on icon at bounding box center [642, 368] width 11 height 1
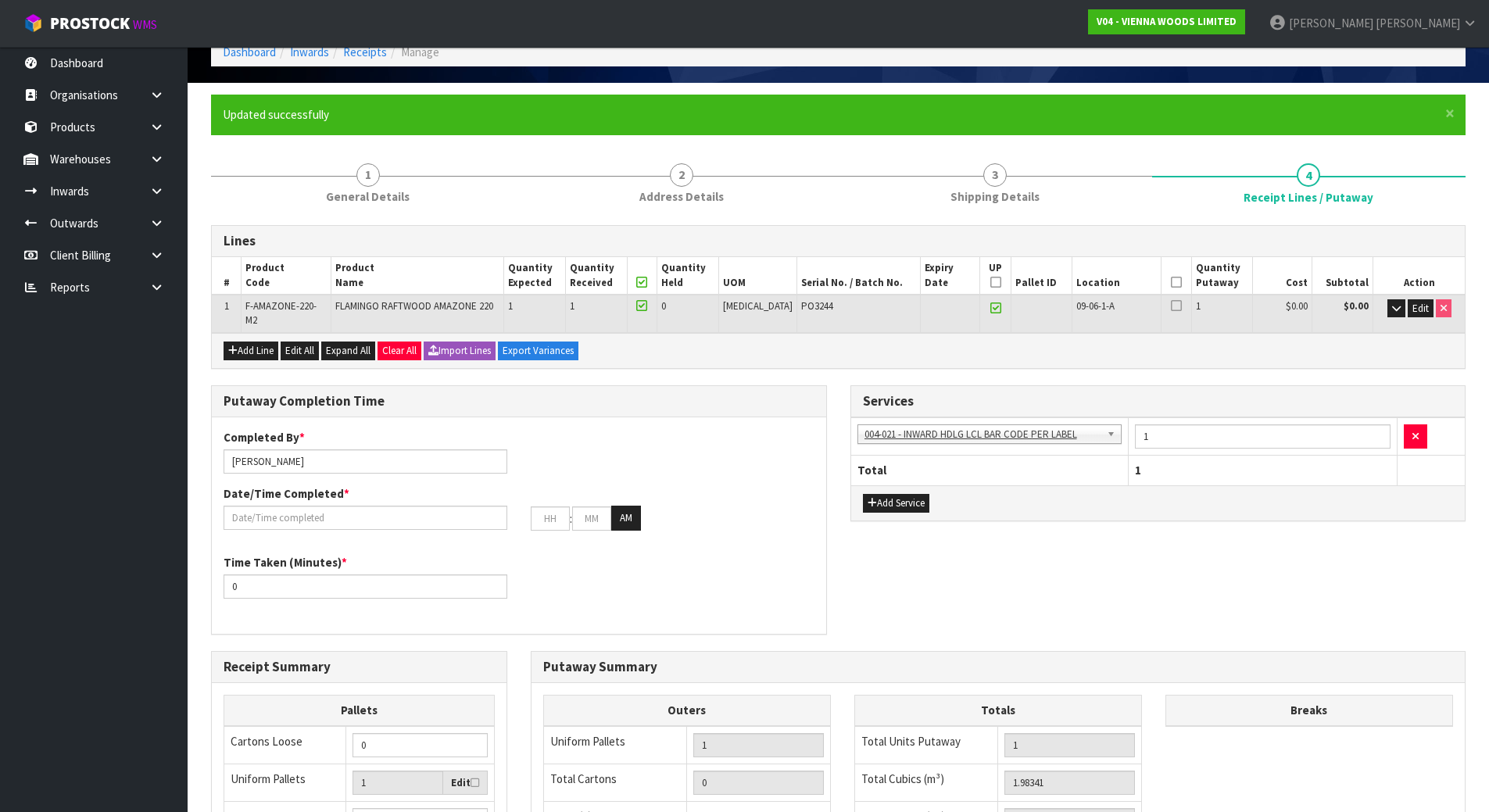
scroll to position [79, 0]
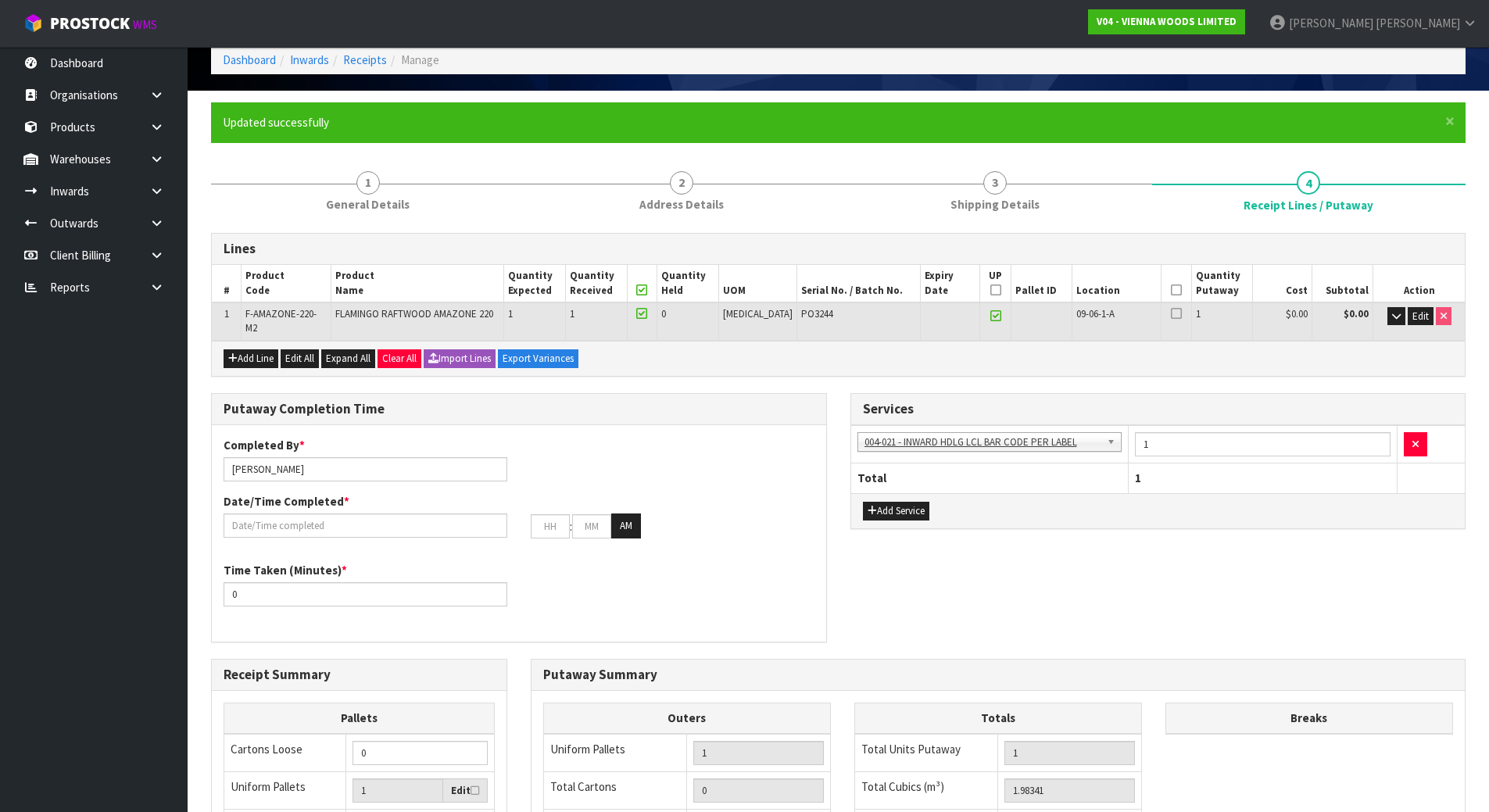
click at [1172, 290] on icon at bounding box center [1177, 290] width 11 height 1
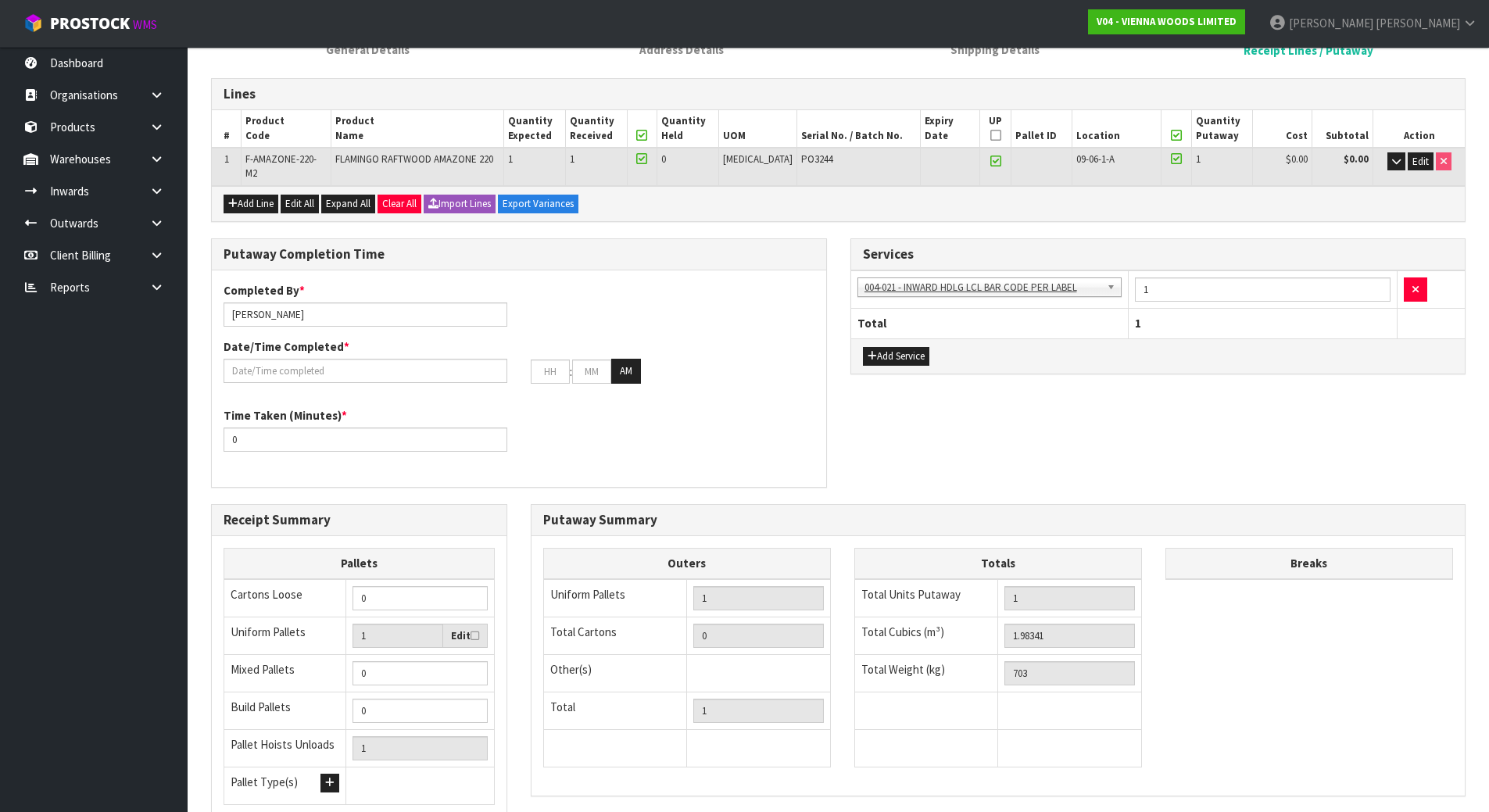
scroll to position [235, 0]
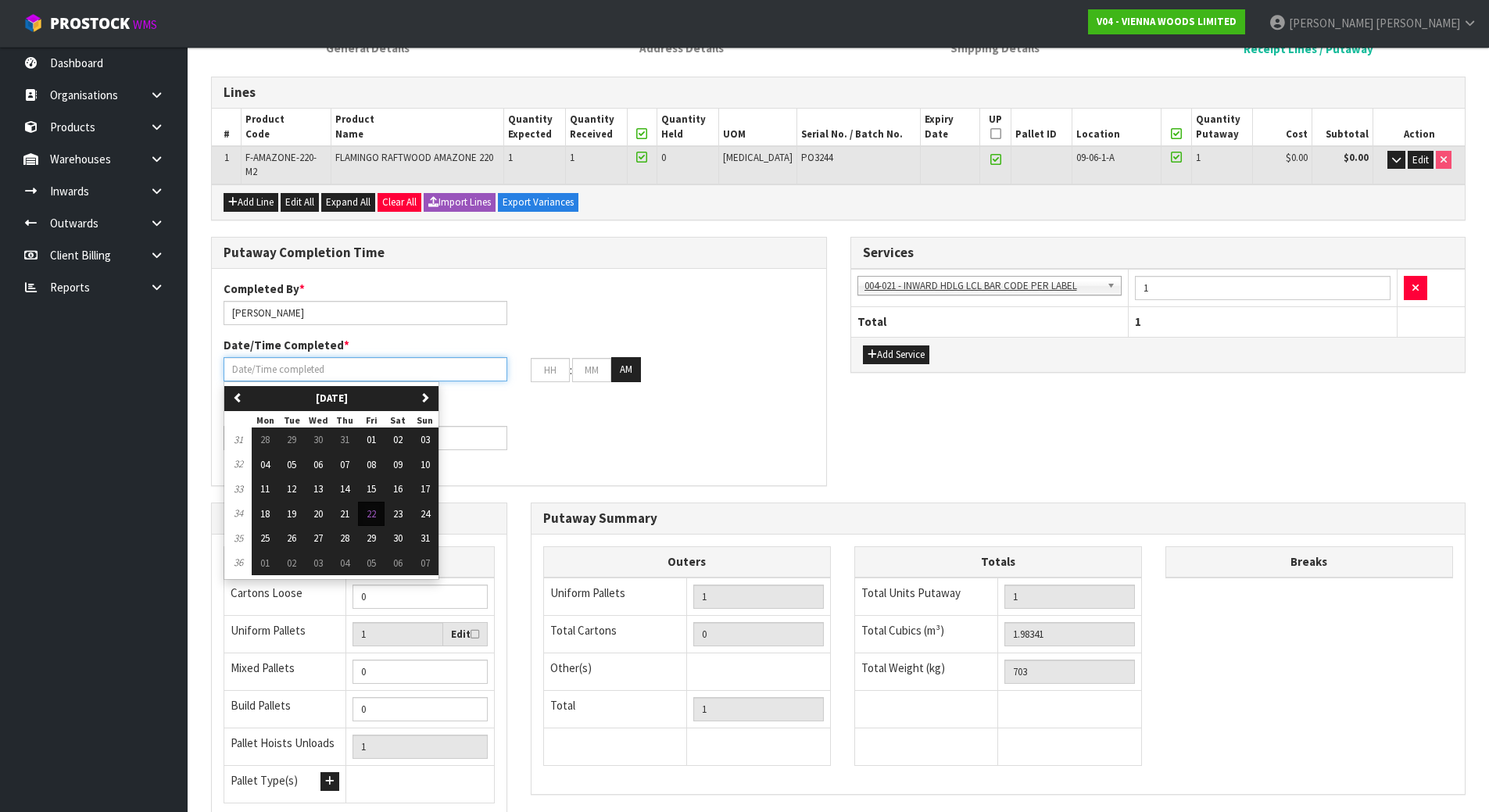
click at [322, 357] on input "text" at bounding box center [365, 369] width 284 height 25
click at [368, 501] on button "22" at bounding box center [371, 513] width 26 height 25
type input "[DATE]"
type input "12"
type input "00"
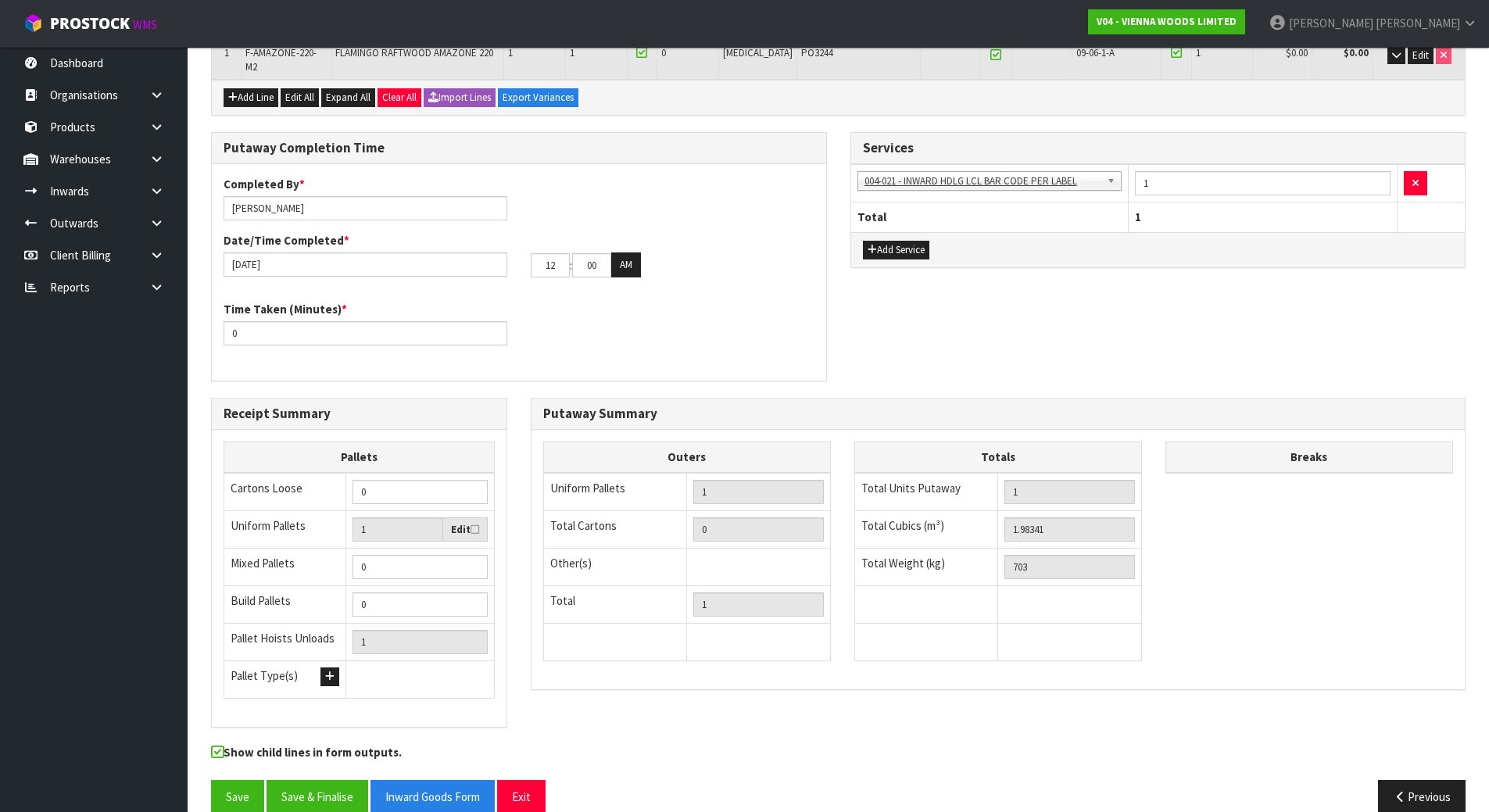
scroll to position [354, 0]
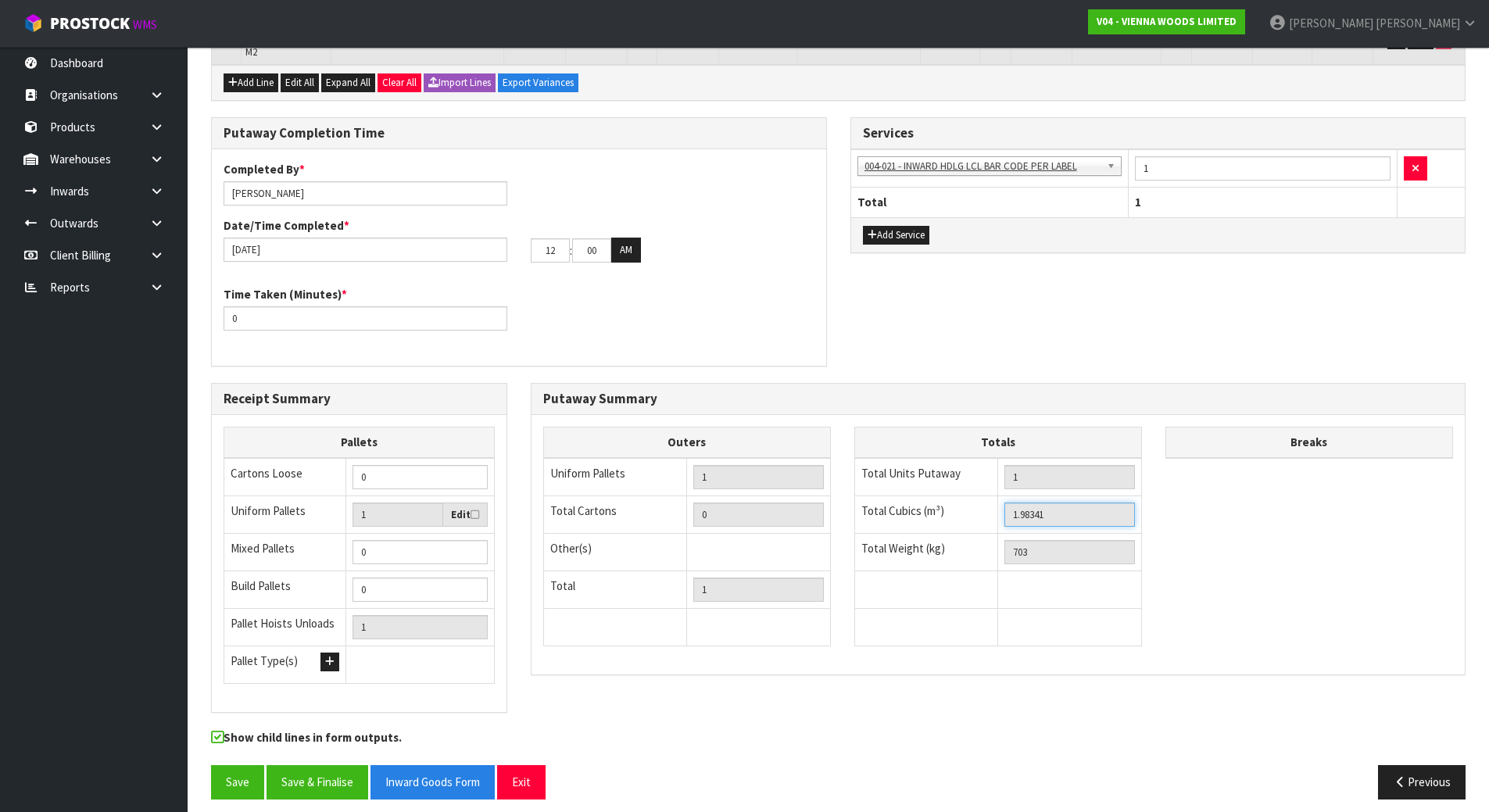
drag, startPoint x: 1076, startPoint y: 509, endPoint x: 961, endPoint y: 506, distance: 115.0
click at [961, 506] on tr "Total Cubics (m³) 1.98341" at bounding box center [998, 514] width 287 height 37
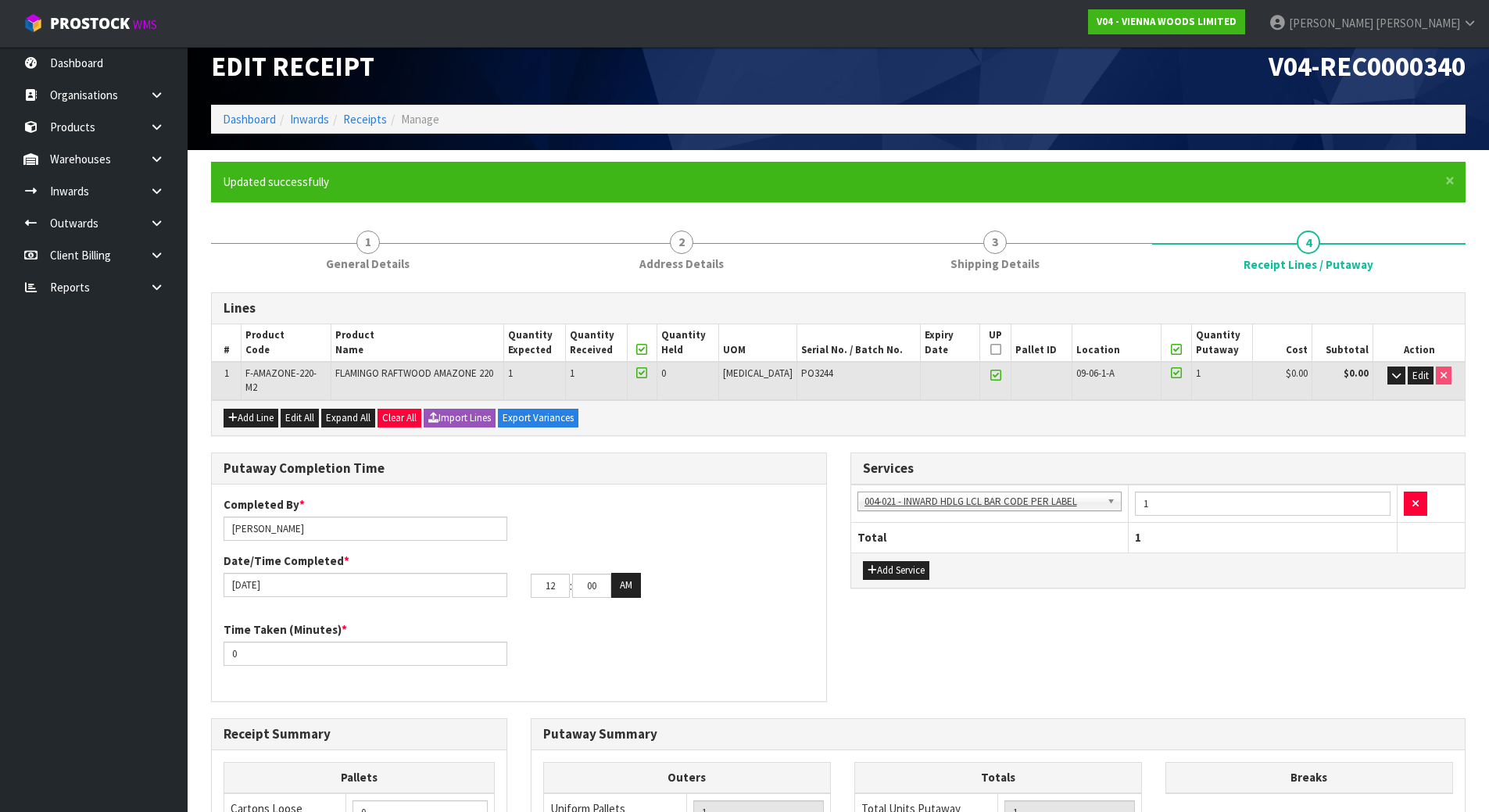
scroll to position [0, 0]
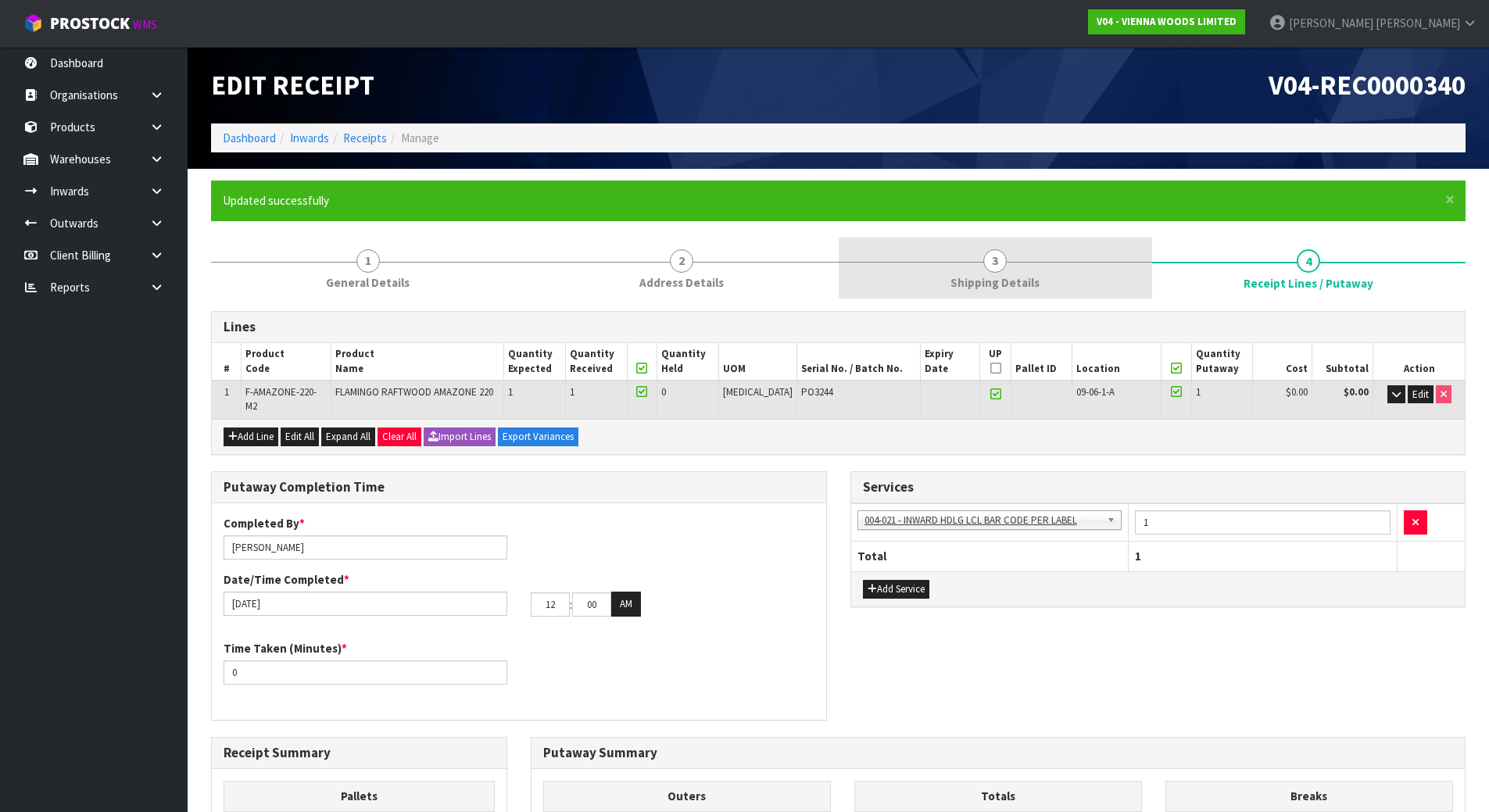
click at [955, 270] on link "3 Shipping Details" at bounding box center [995, 269] width 313 height 62
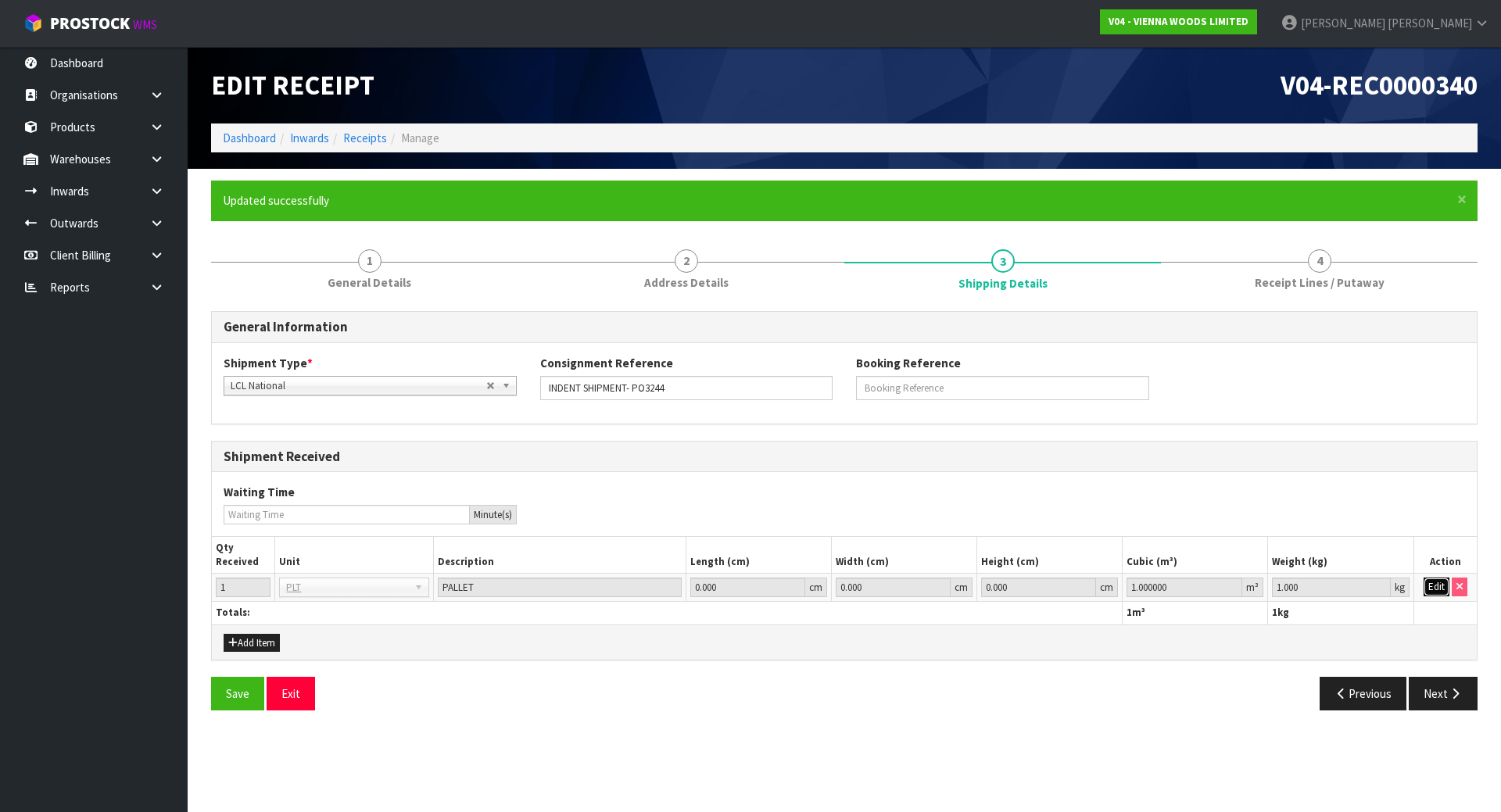
click at [1441, 583] on button "Edit" at bounding box center [1437, 586] width 26 height 19
drag, startPoint x: 1118, startPoint y: 589, endPoint x: 1012, endPoint y: 575, distance: 106.9
click at [1012, 577] on tr "1 BAG BAR BSK BIN BTL BOX BDL CAB CGE CTN CSE COI CRA CRT CBE CYL DRM JAR MTR P…" at bounding box center [844, 587] width 1265 height 28
paste input "98341"
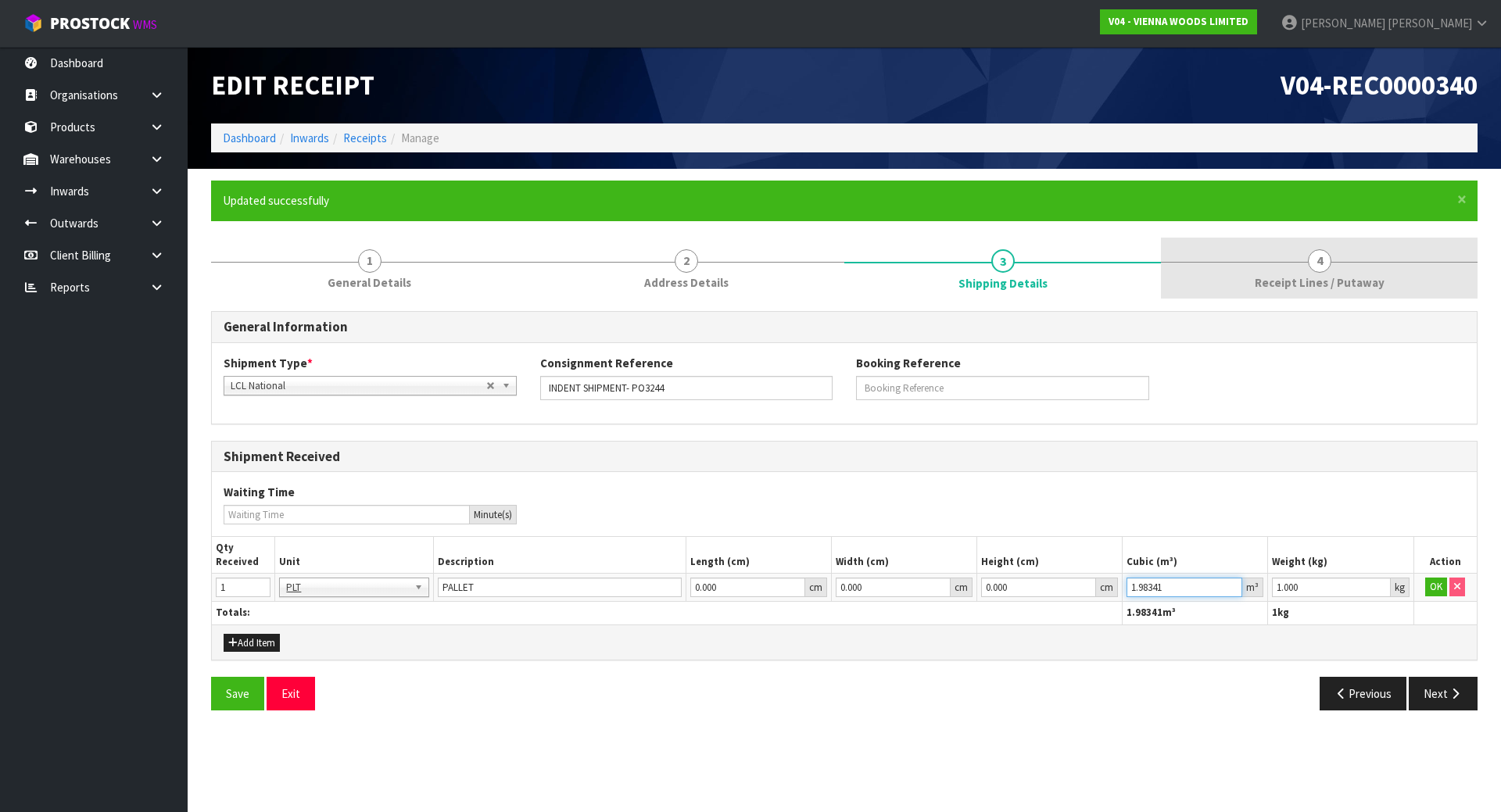
type input "1.98341"
click at [1317, 276] on span "Receipt Lines / Putaway" at bounding box center [1320, 282] width 130 height 16
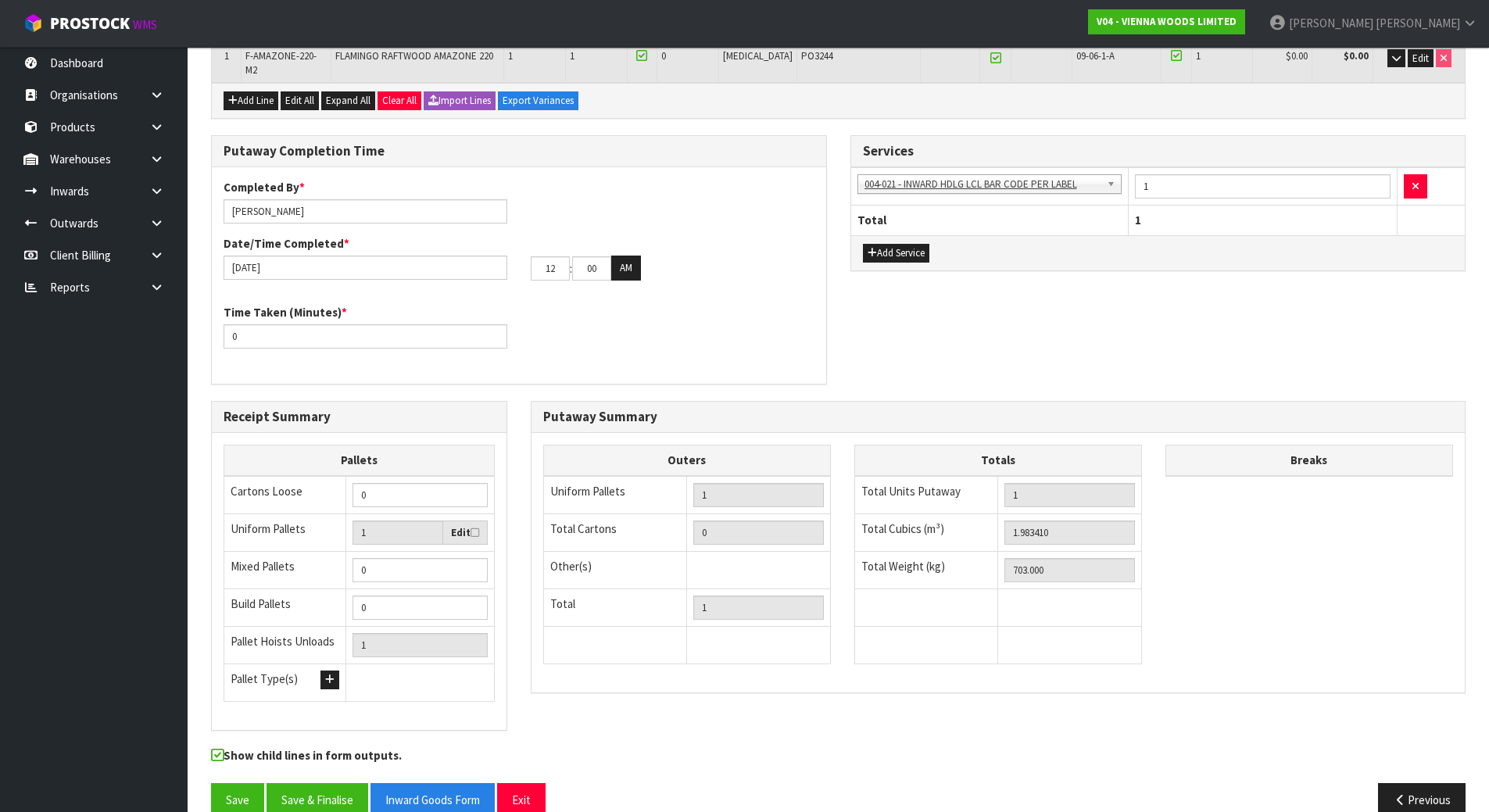
scroll to position [354, 0]
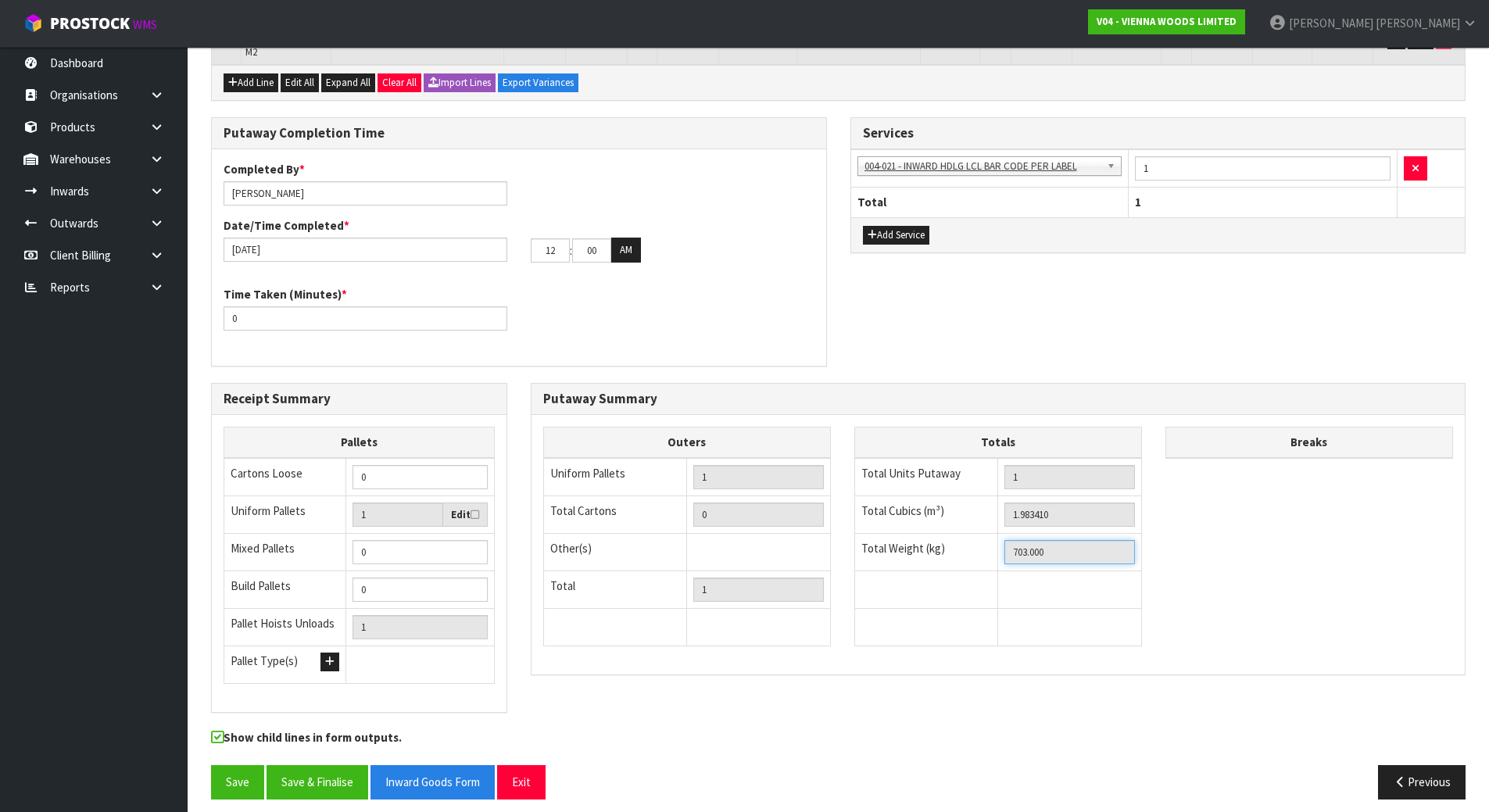
drag, startPoint x: 1086, startPoint y: 543, endPoint x: 839, endPoint y: 538, distance: 247.1
click at [839, 538] on div "Outers Uniform Pallets 1 Total Cartons 0 Other(s) Bag x 0 Bar x 0 Basket x 0 Bi…" at bounding box center [998, 544] width 934 height 236
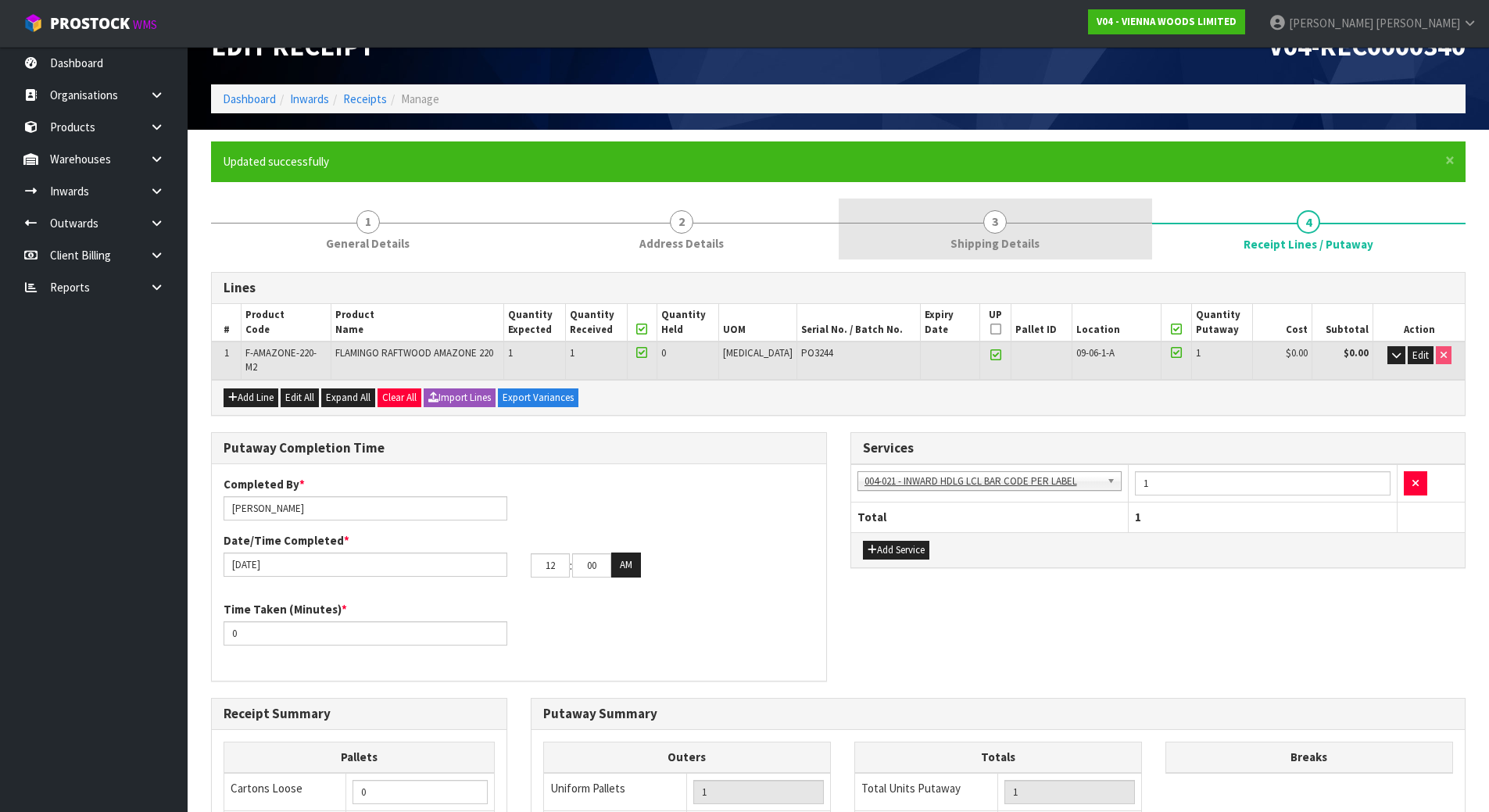
scroll to position [0, 0]
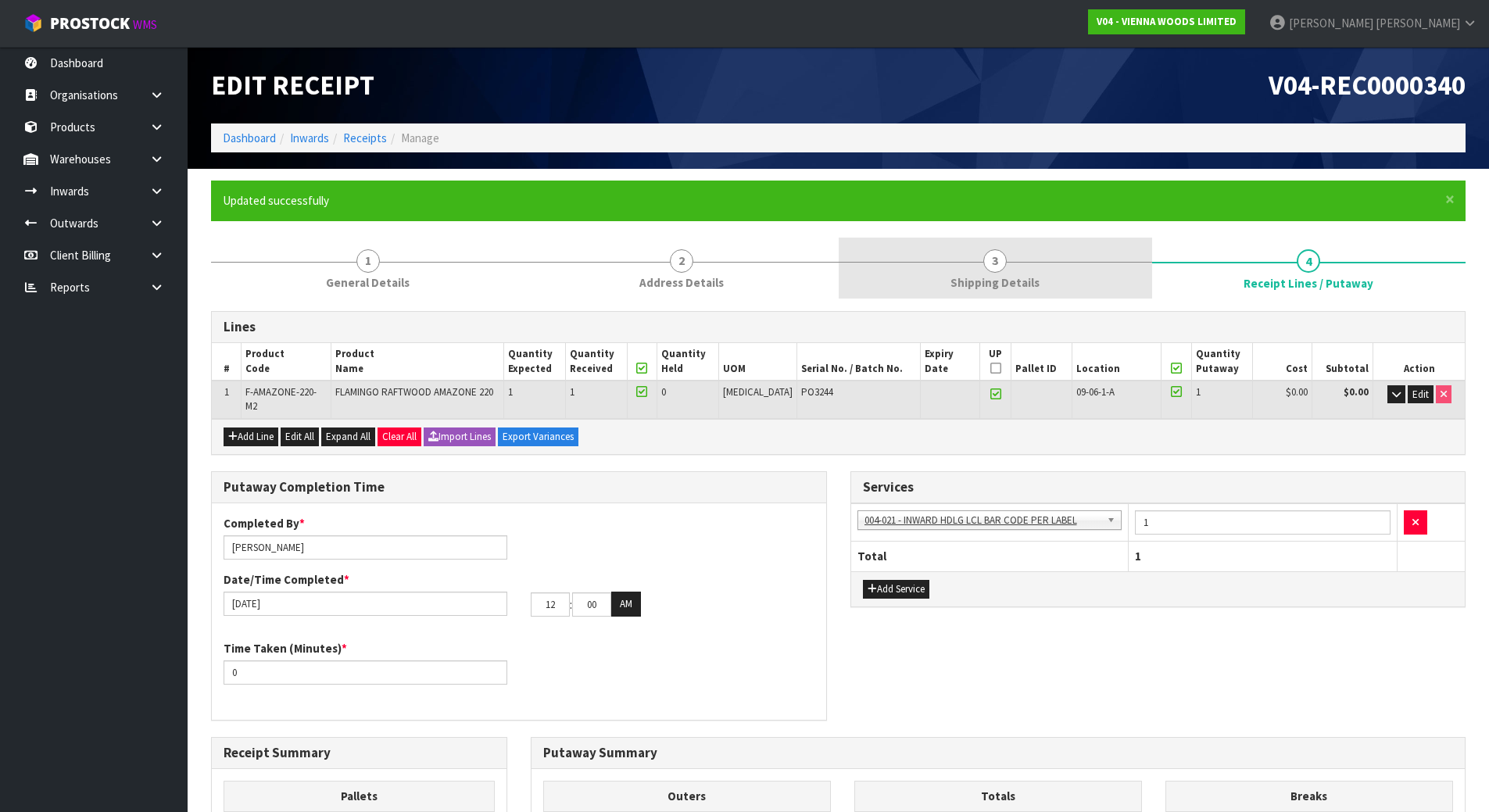
click at [1082, 255] on link "3 Shipping Details" at bounding box center [995, 269] width 313 height 62
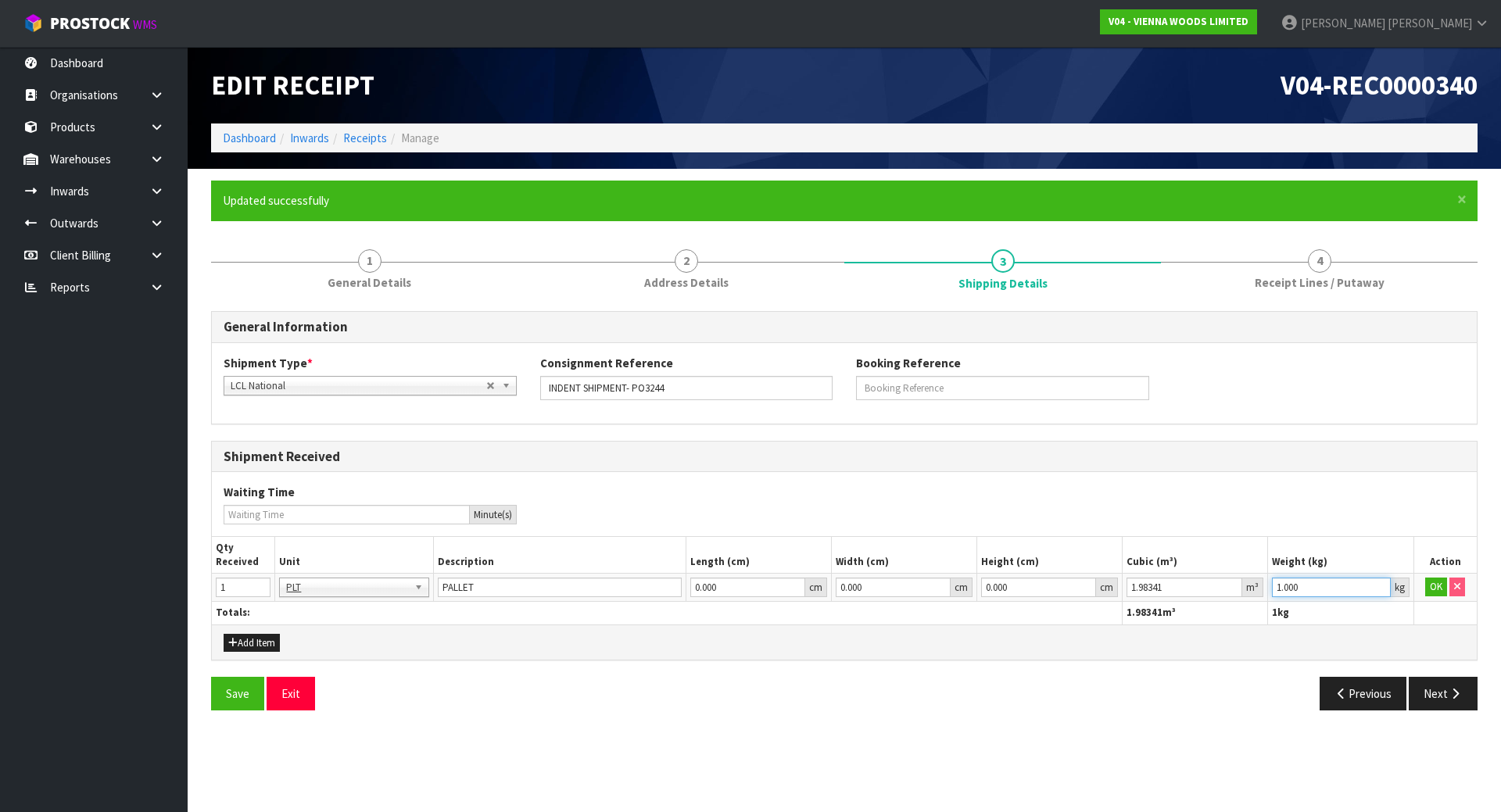
drag, startPoint x: 1272, startPoint y: 588, endPoint x: 950, endPoint y: 584, distance: 322.0
click at [951, 585] on tr "1 BAG BAR BSK BIN BTL BOX BDL CAB CGE CTN CSE COI CRA CRT CBE CYL DRM JAR MTR P…" at bounding box center [844, 587] width 1265 height 28
paste input "703"
type input "703"
click at [1438, 586] on button "OK" at bounding box center [1436, 586] width 22 height 19
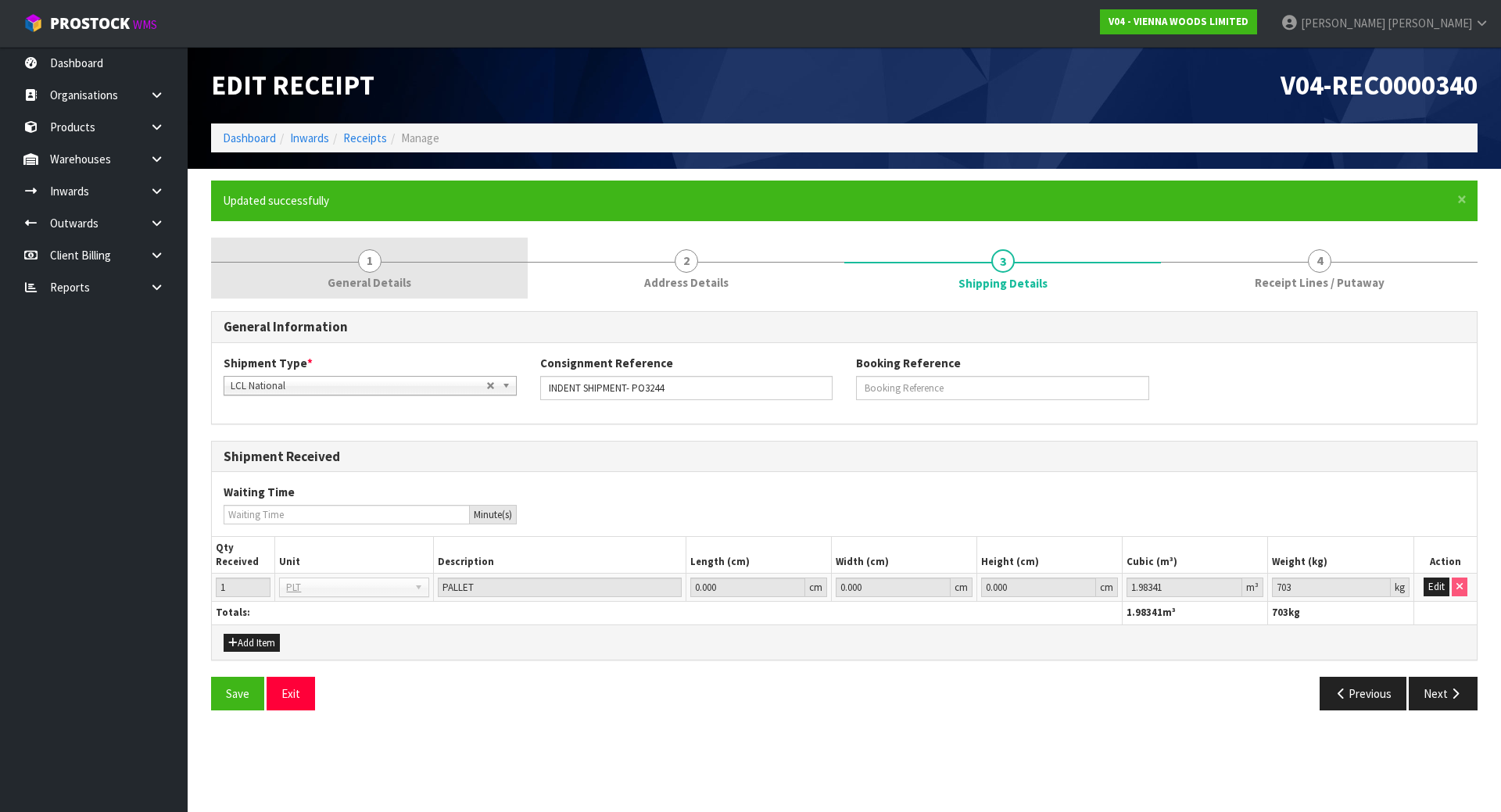
click at [426, 271] on link "1 General Details" at bounding box center [369, 269] width 317 height 62
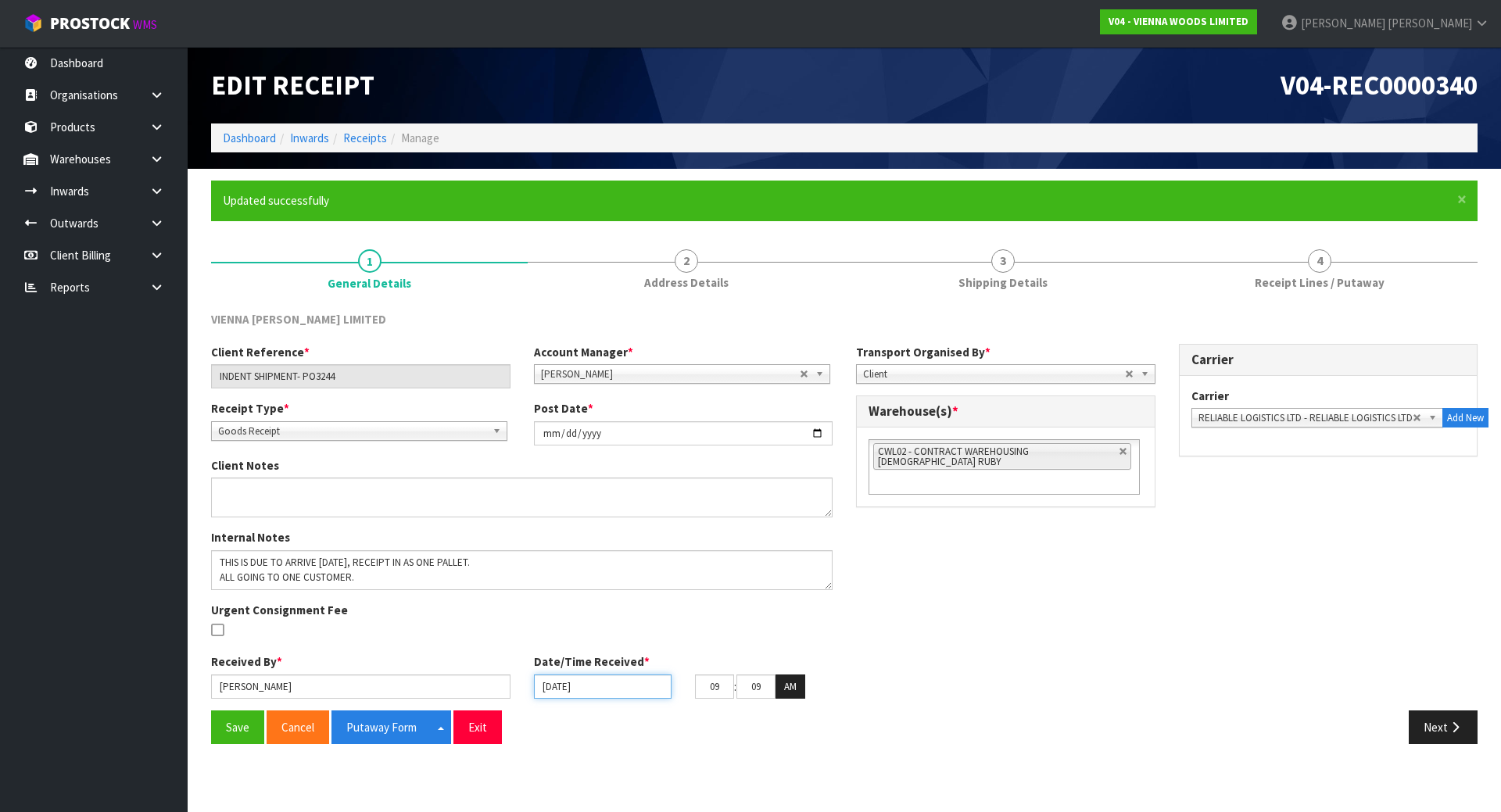
click at [575, 681] on input "[DATE]" at bounding box center [603, 687] width 138 height 25
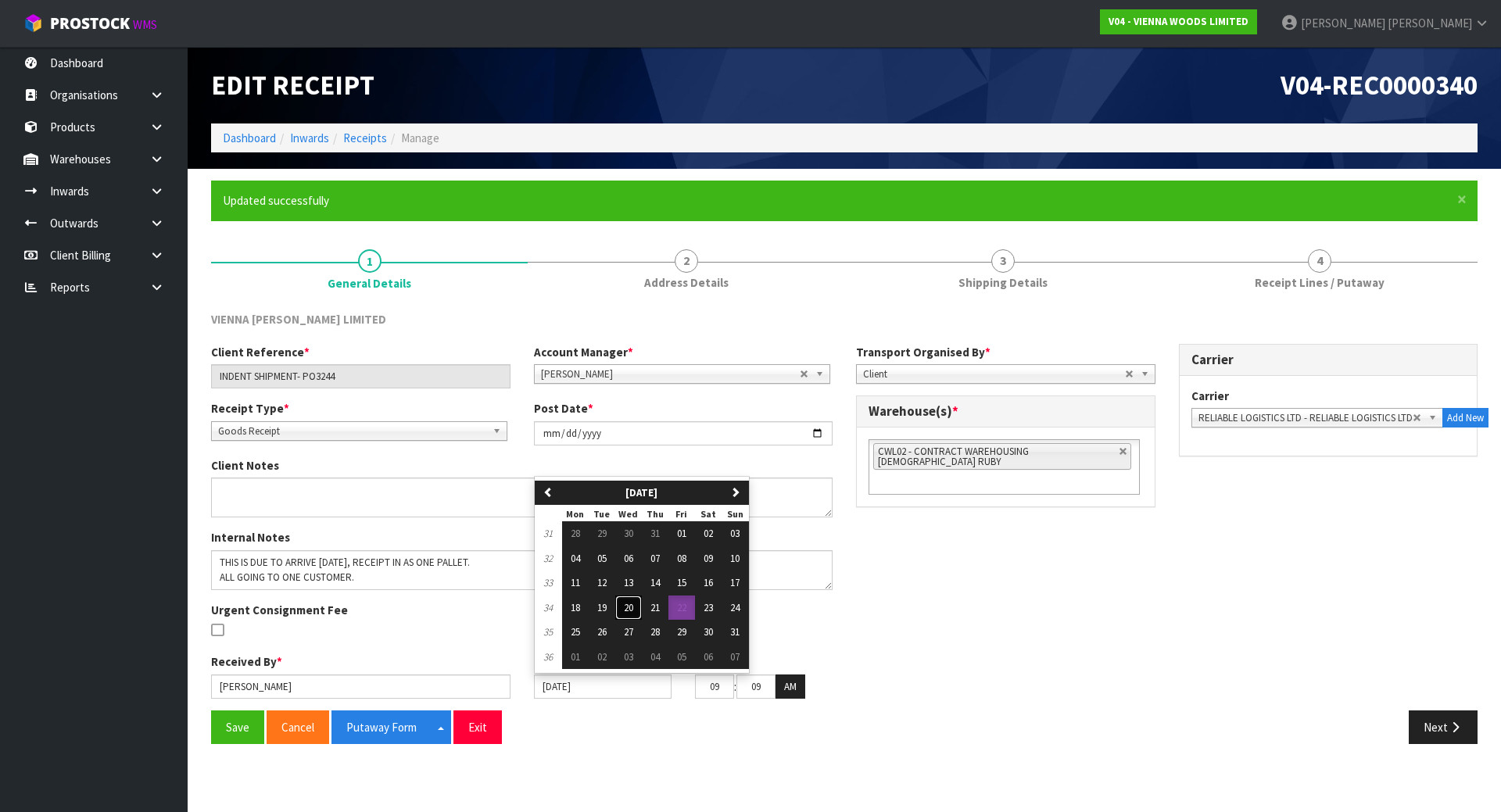
click at [638, 612] on button "20" at bounding box center [629, 607] width 26 height 25
type input "[DATE]"
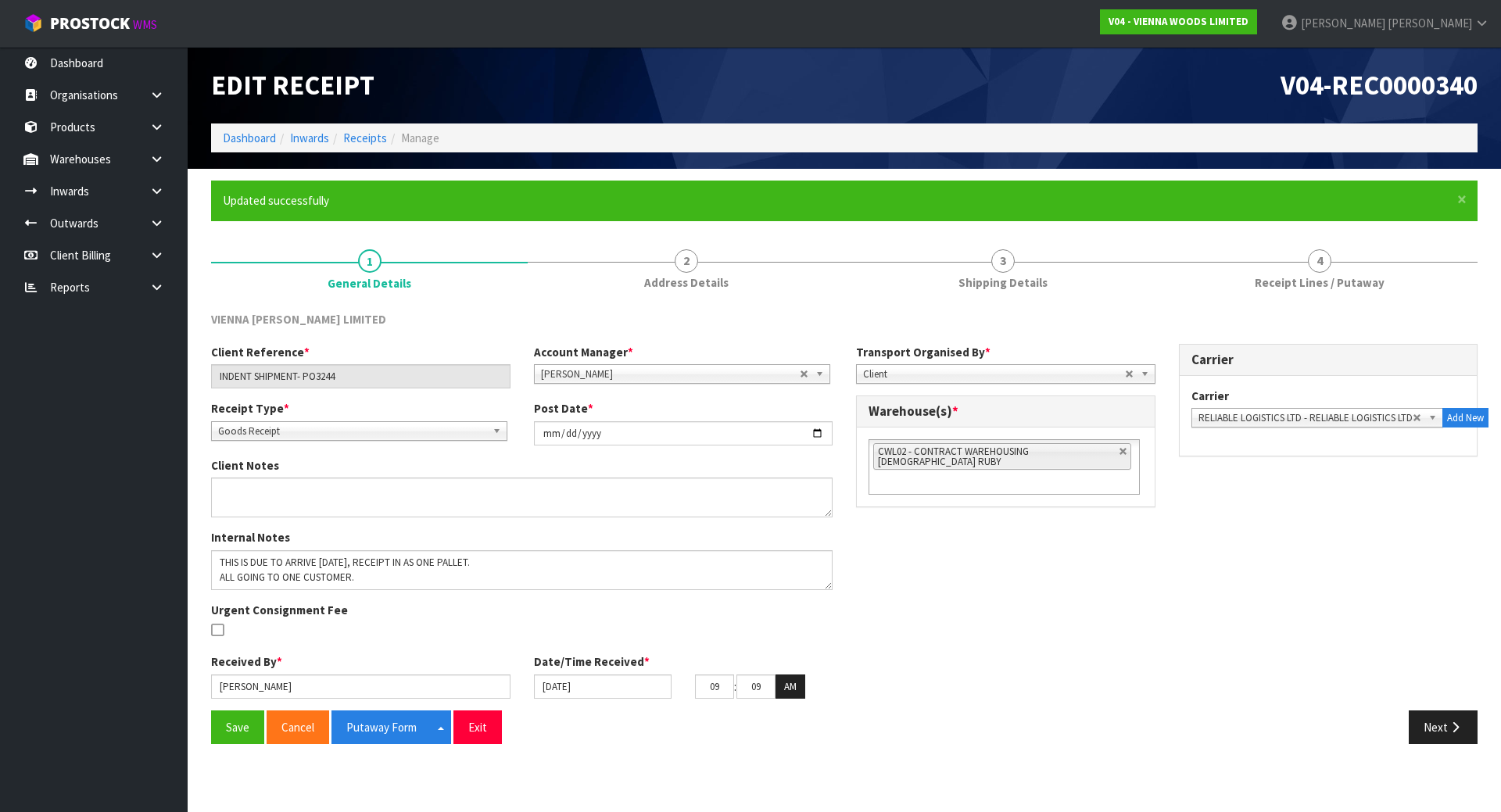
click at [1018, 562] on div "Client Reference * INDENT SHIPMENT- PO3244 Account Manager * Zubair Moolla Rod …" at bounding box center [844, 527] width 1290 height 366
click at [219, 731] on button "Save" at bounding box center [238, 727] width 53 height 34
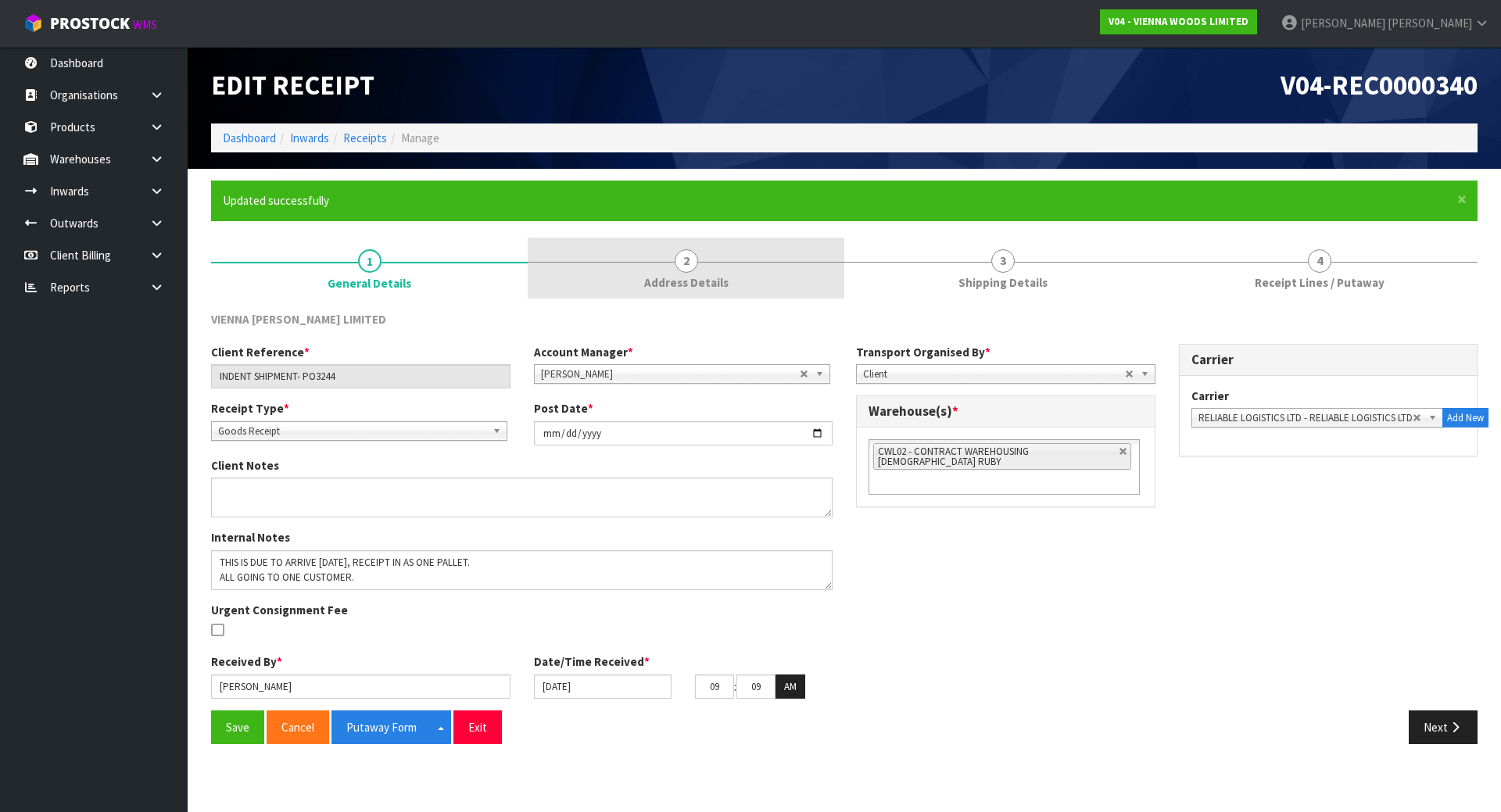
click at [693, 293] on link "2 Address Details" at bounding box center [686, 269] width 317 height 62
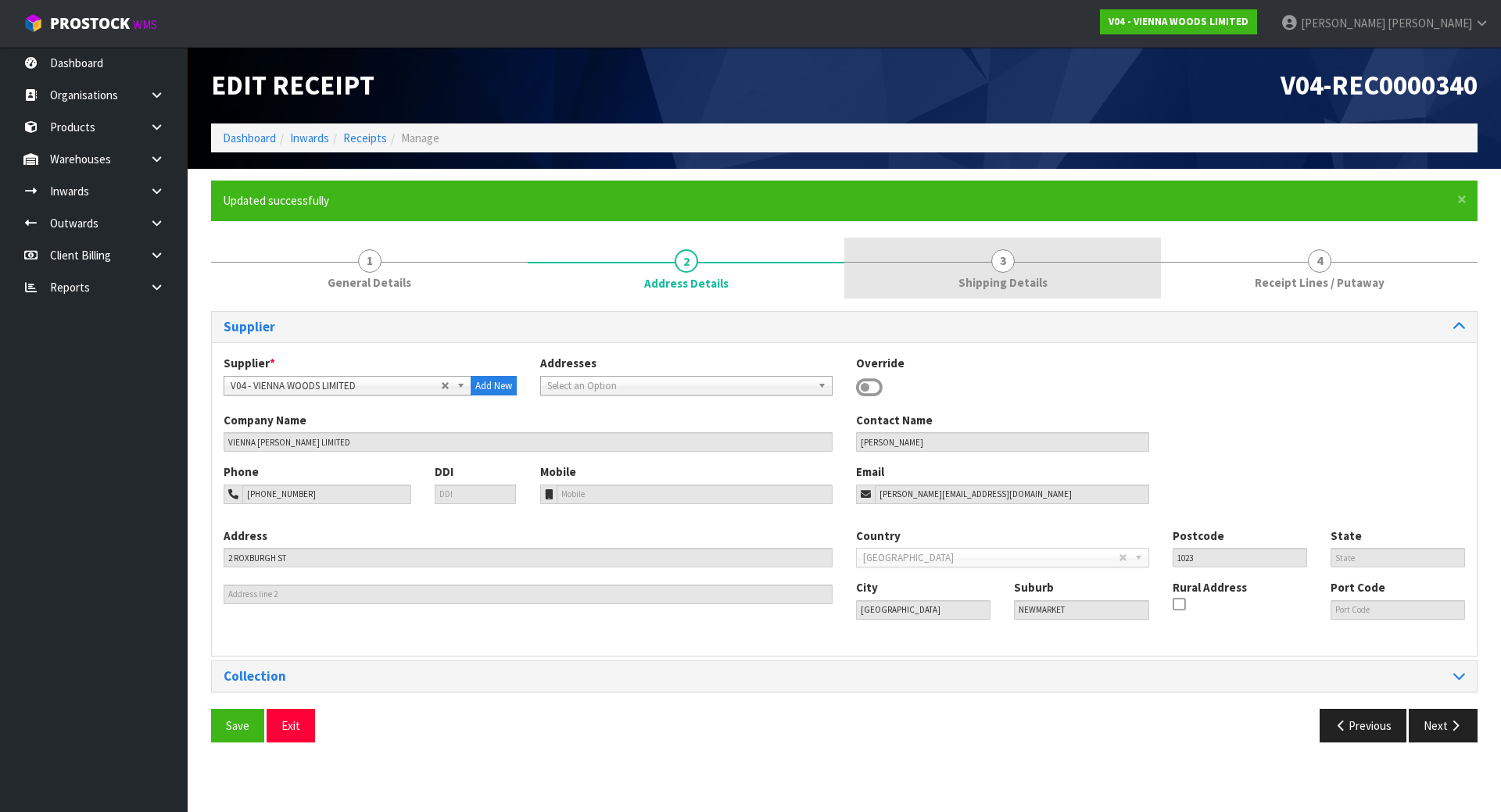
click at [971, 293] on link "3 Shipping Details" at bounding box center [1002, 269] width 317 height 62
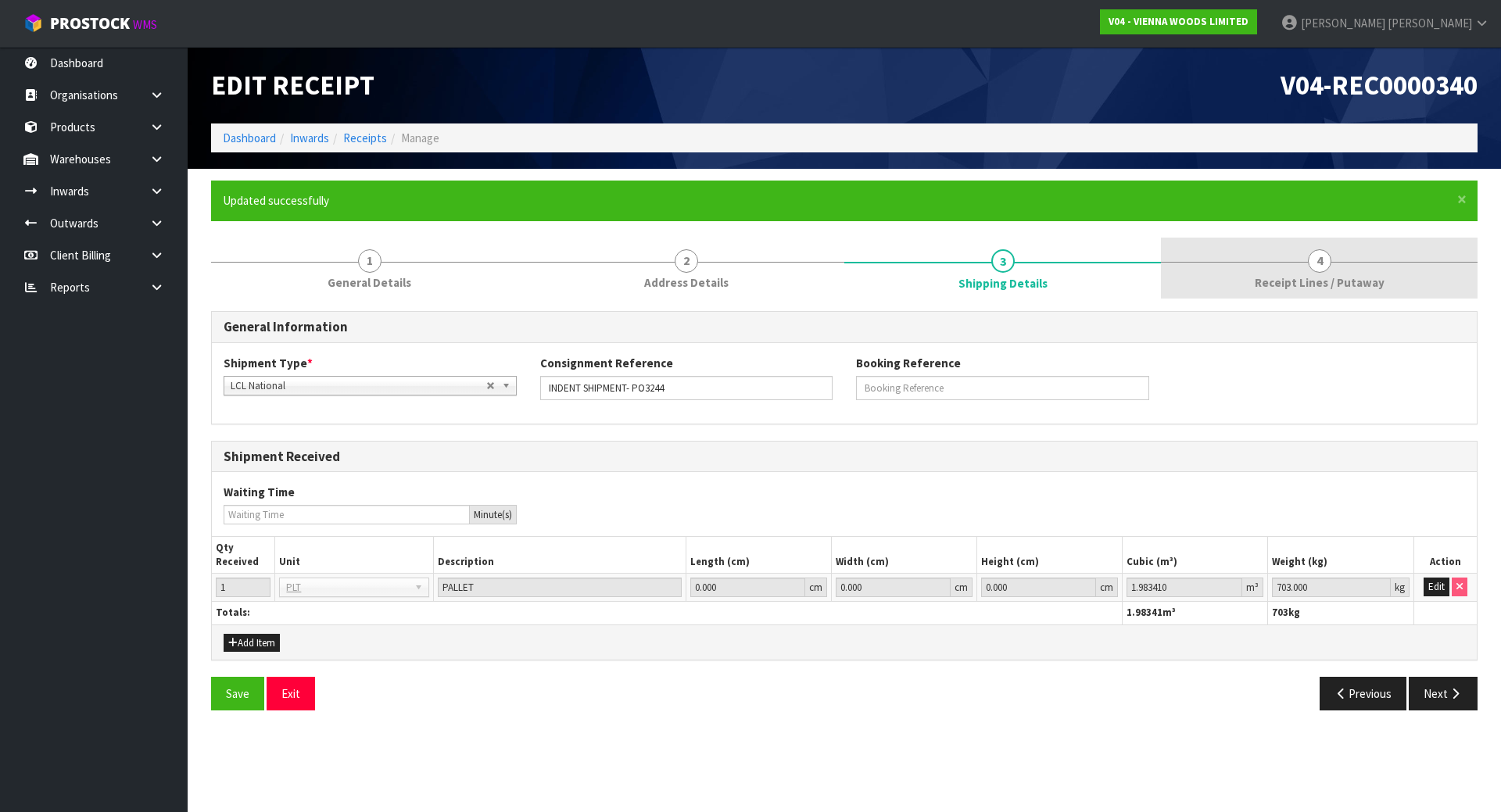
click at [1356, 299] on link "4 Receipt Lines / Putaway" at bounding box center [1319, 269] width 317 height 62
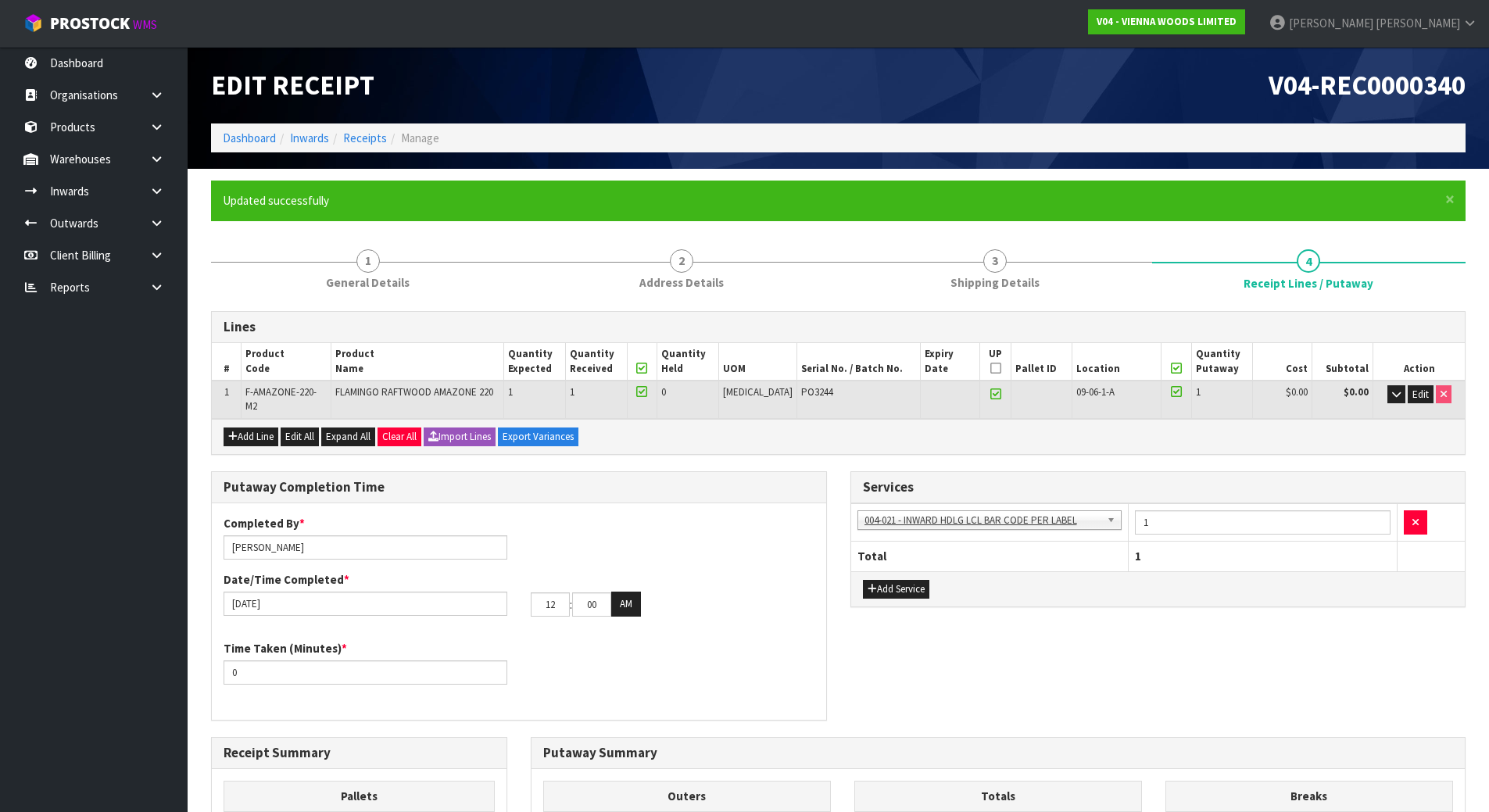
click at [977, 236] on form "× Close Updated successfully 1 General Details 2 Address Details 3 Shipping Det…" at bounding box center [839, 673] width 1255 height 985
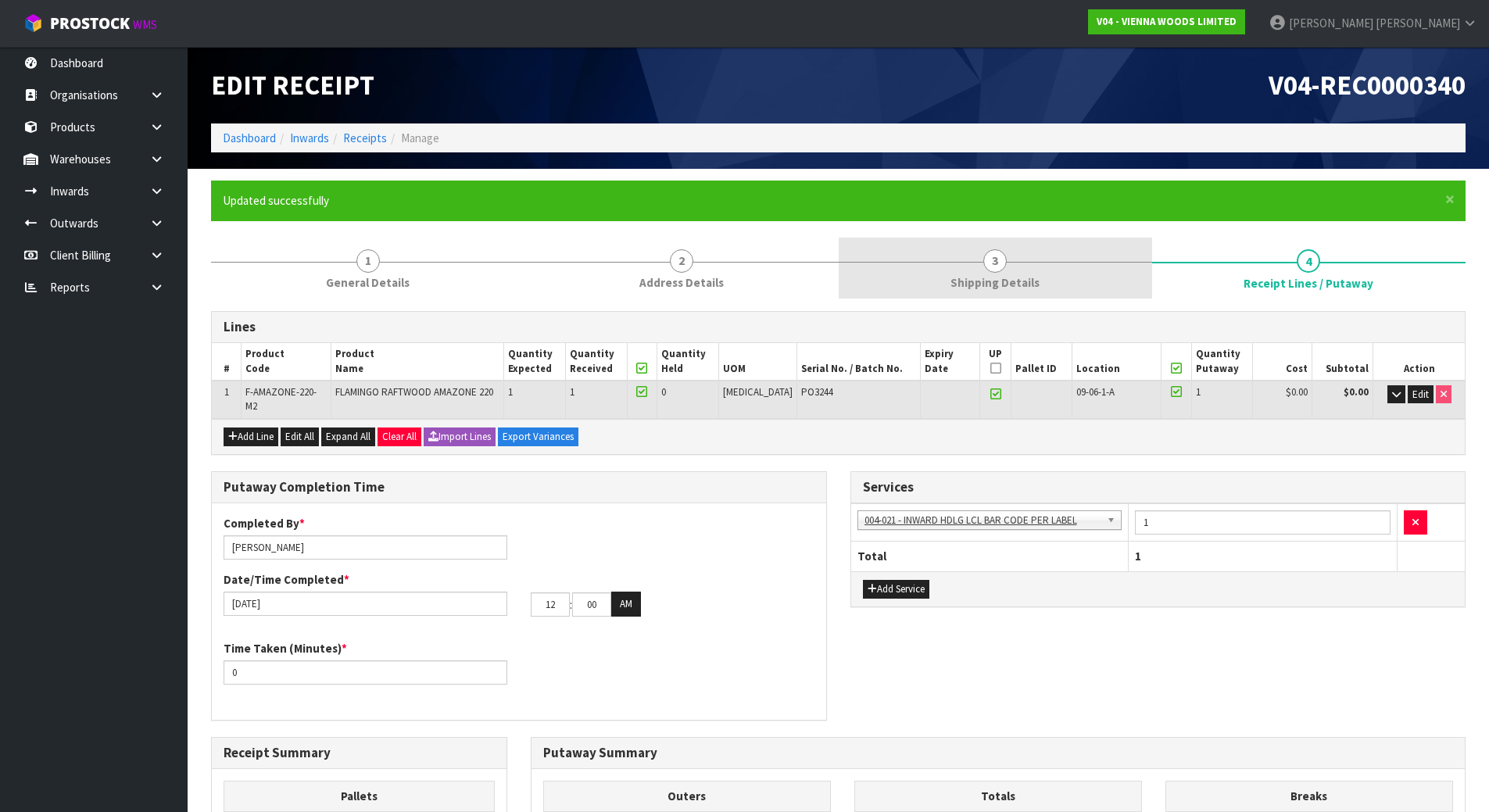
click at [983, 258] on link "3 Shipping Details" at bounding box center [995, 269] width 313 height 62
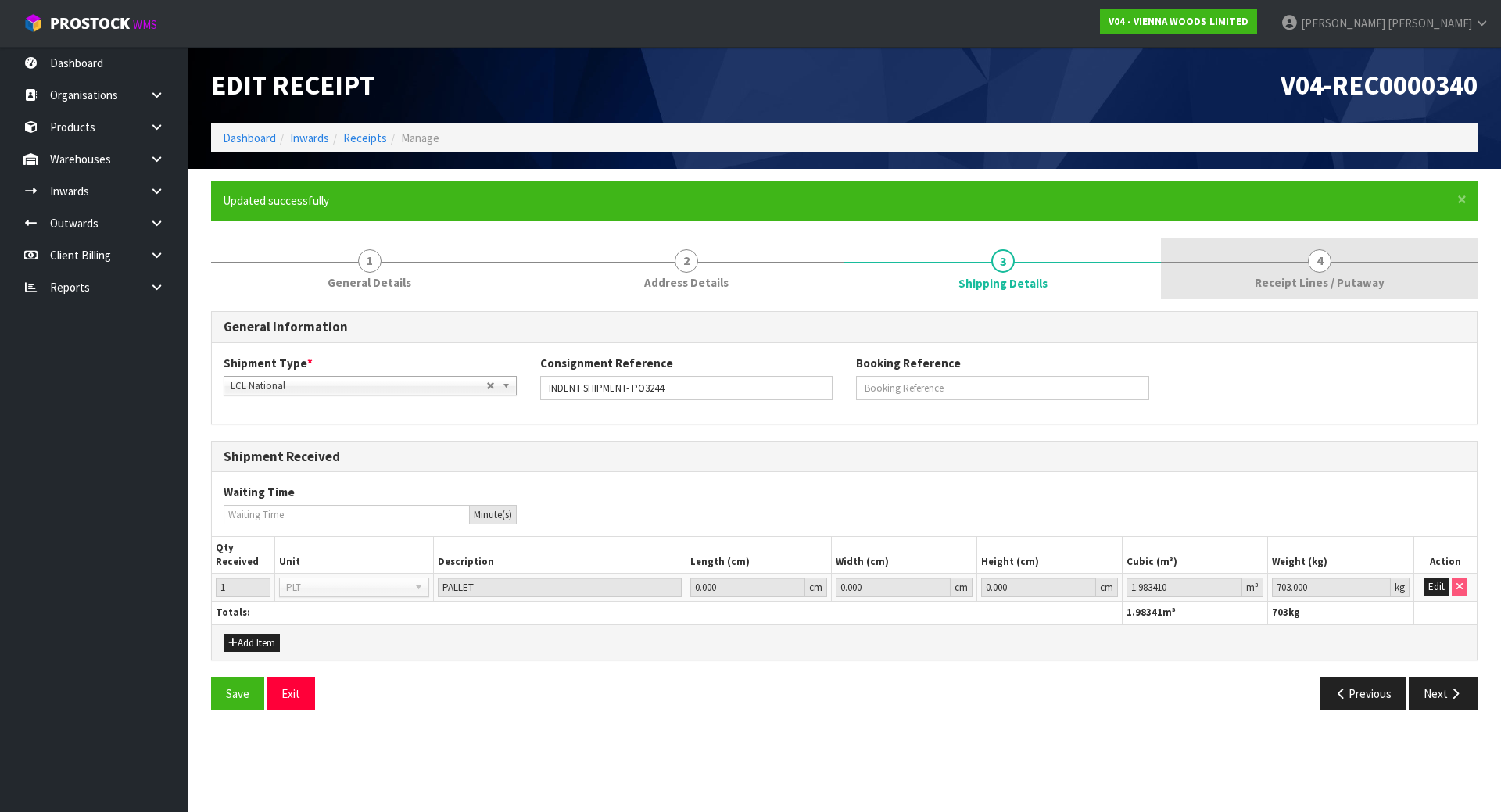
click at [1229, 260] on link "4 Receipt Lines / Putaway" at bounding box center [1319, 269] width 317 height 62
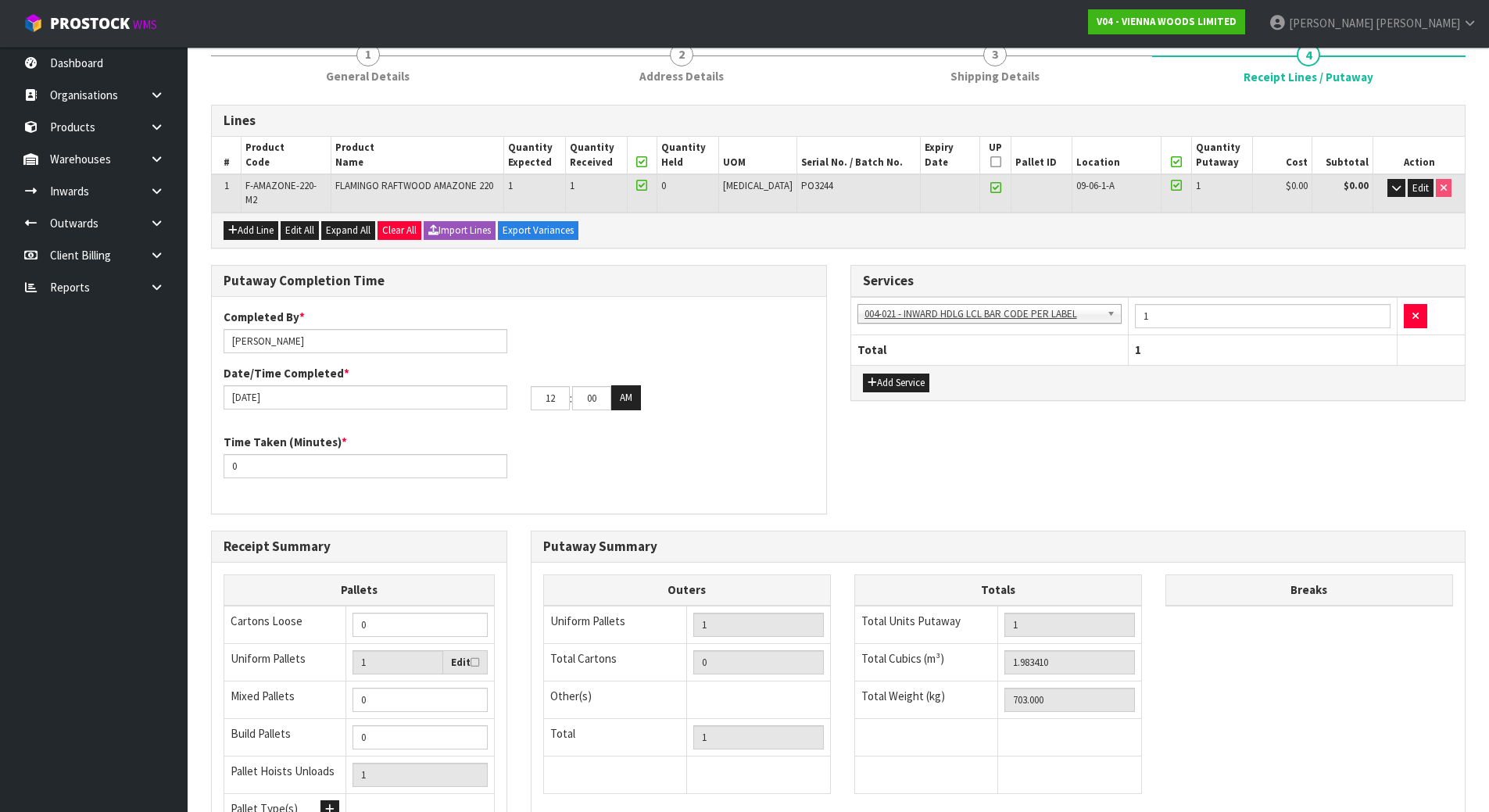
scroll to position [198, 0]
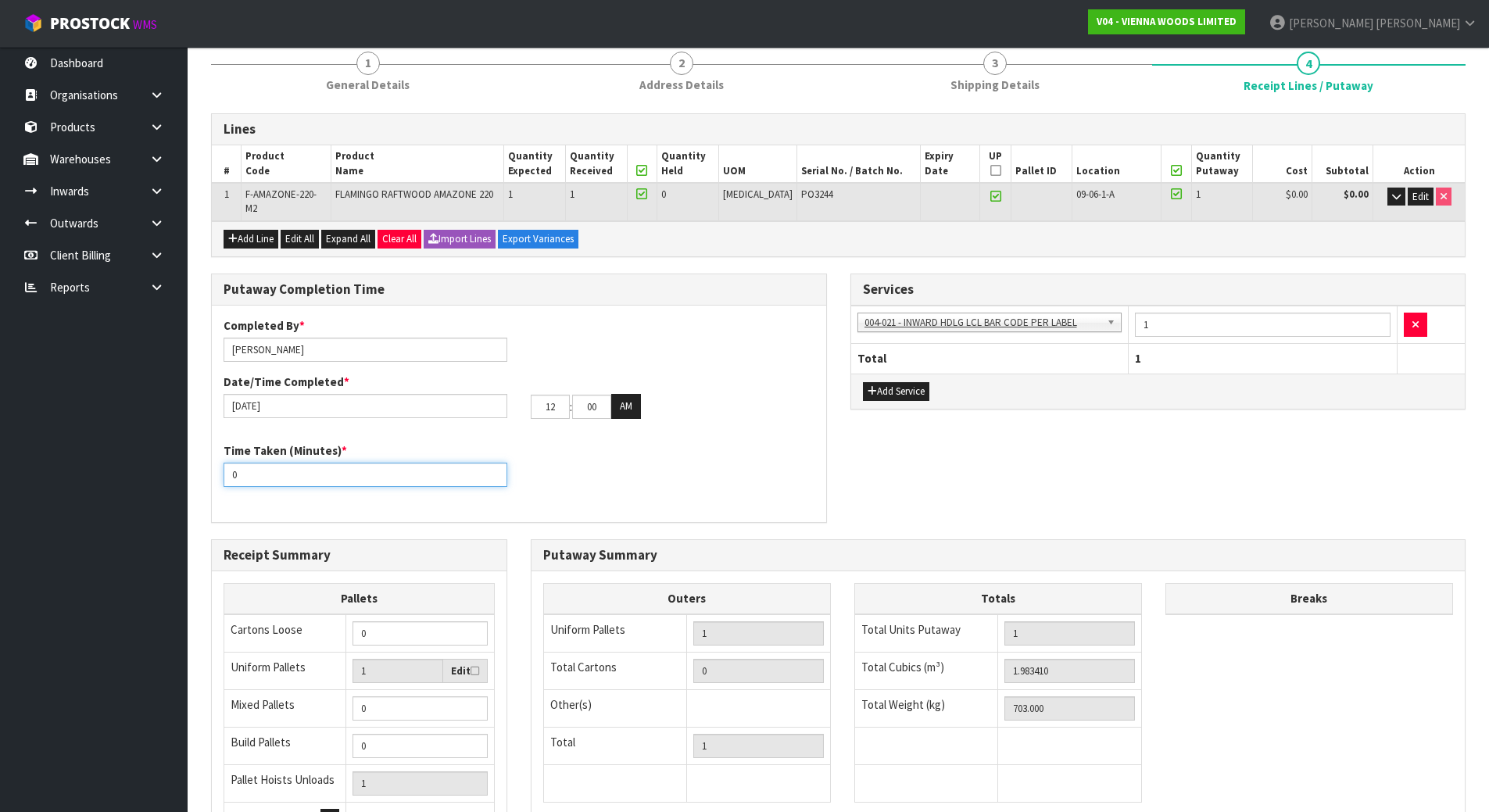
drag, startPoint x: 302, startPoint y: 474, endPoint x: 94, endPoint y: 460, distance: 208.5
click at [94, 460] on body "Toggle navigation ProStock WMS V04 - VIENNA WOODS LIMITED Michael Drugan Logout…" at bounding box center [744, 207] width 1489 height 812
type input "20"
click at [683, 448] on div "Time Taken (Minutes) * 20" at bounding box center [519, 470] width 615 height 57
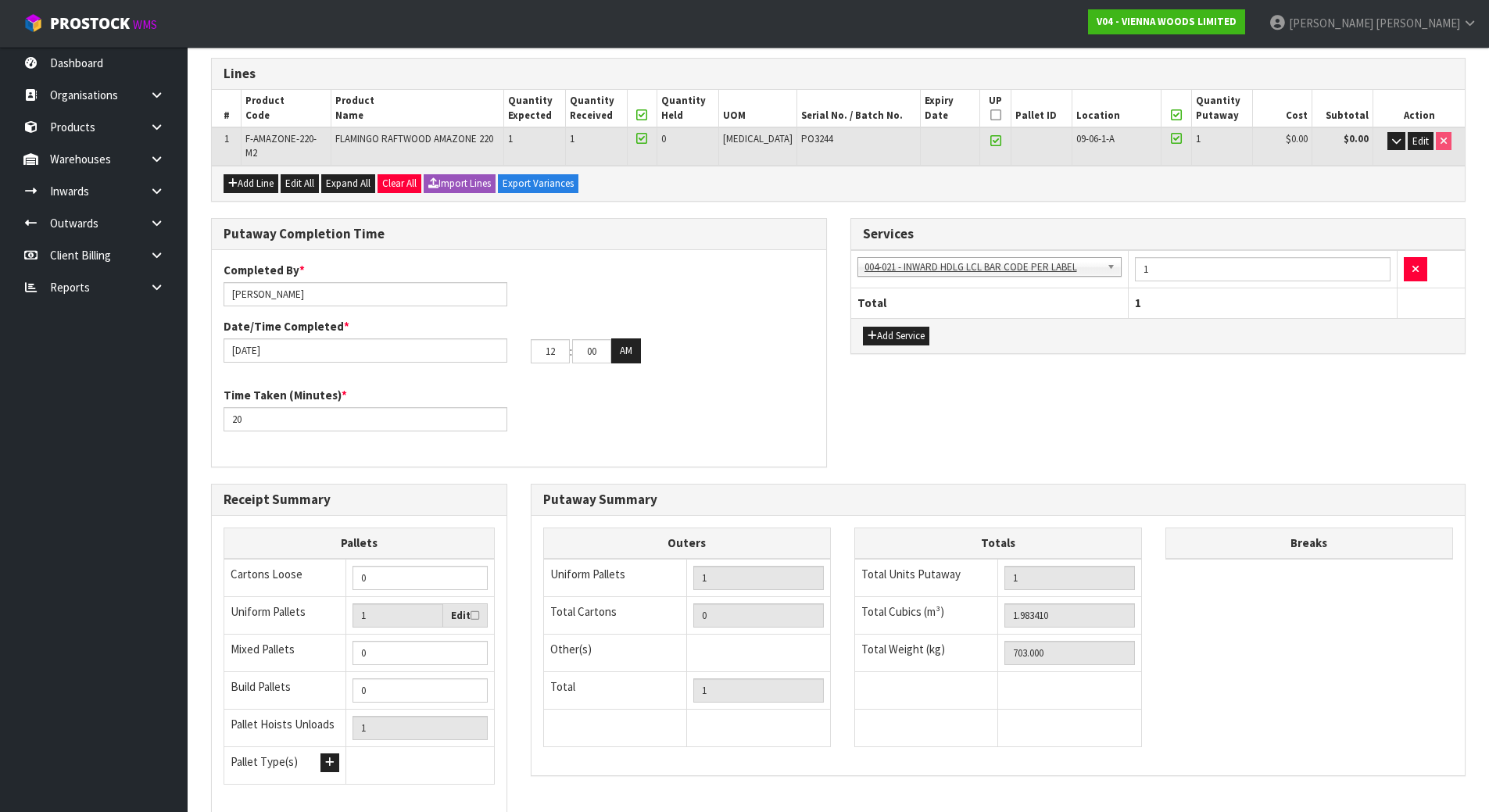
scroll to position [354, 0]
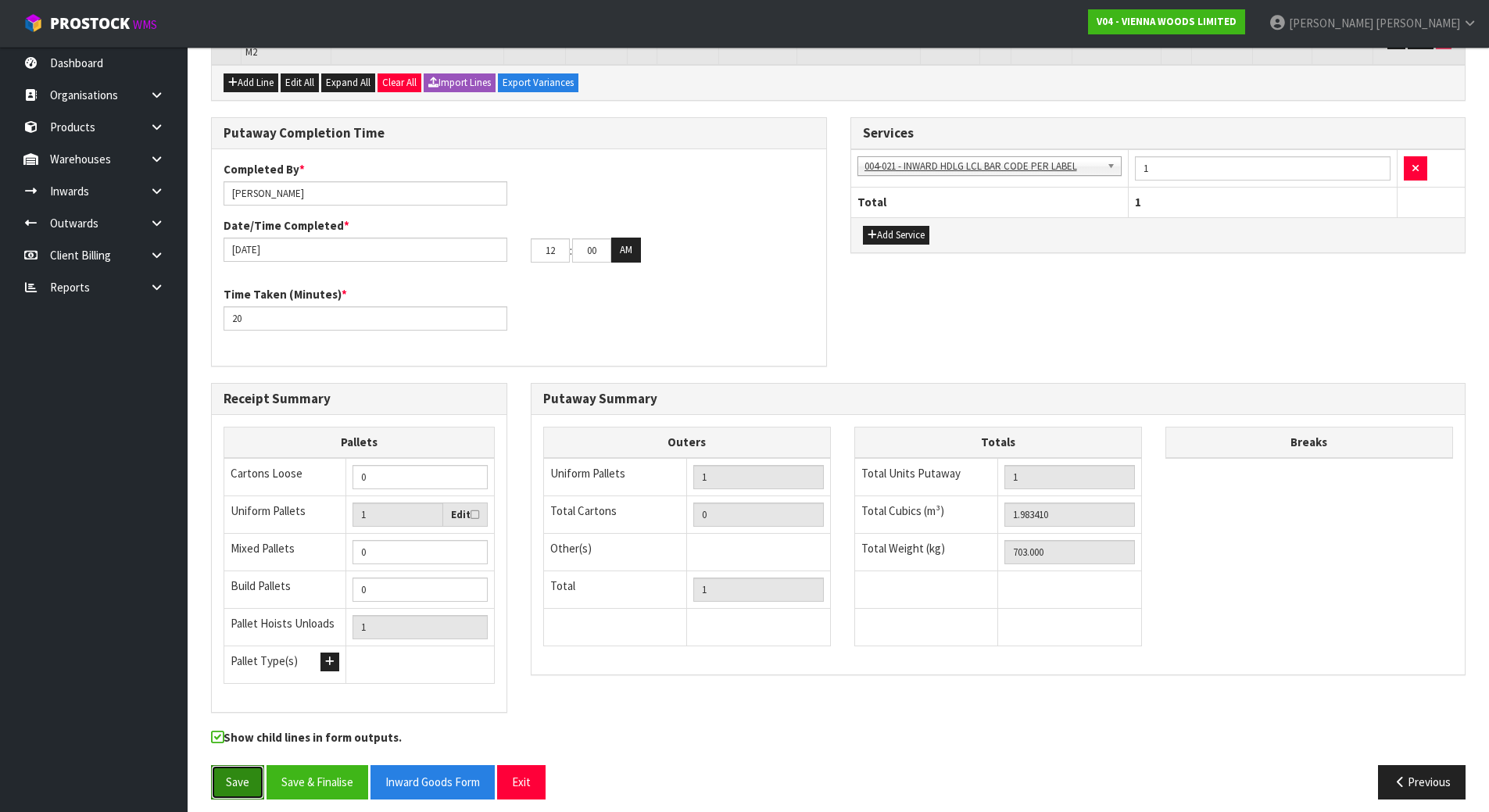
click at [247, 772] on button "Save" at bounding box center [238, 782] width 53 height 34
drag, startPoint x: 556, startPoint y: 248, endPoint x: 475, endPoint y: 240, distance: 81.4
click at [475, 240] on div "22/08/2025 12 : 00 : 00 AM" at bounding box center [519, 249] width 615 height 25
type input "09"
drag, startPoint x: 599, startPoint y: 242, endPoint x: 411, endPoint y: 178, distance: 198.6
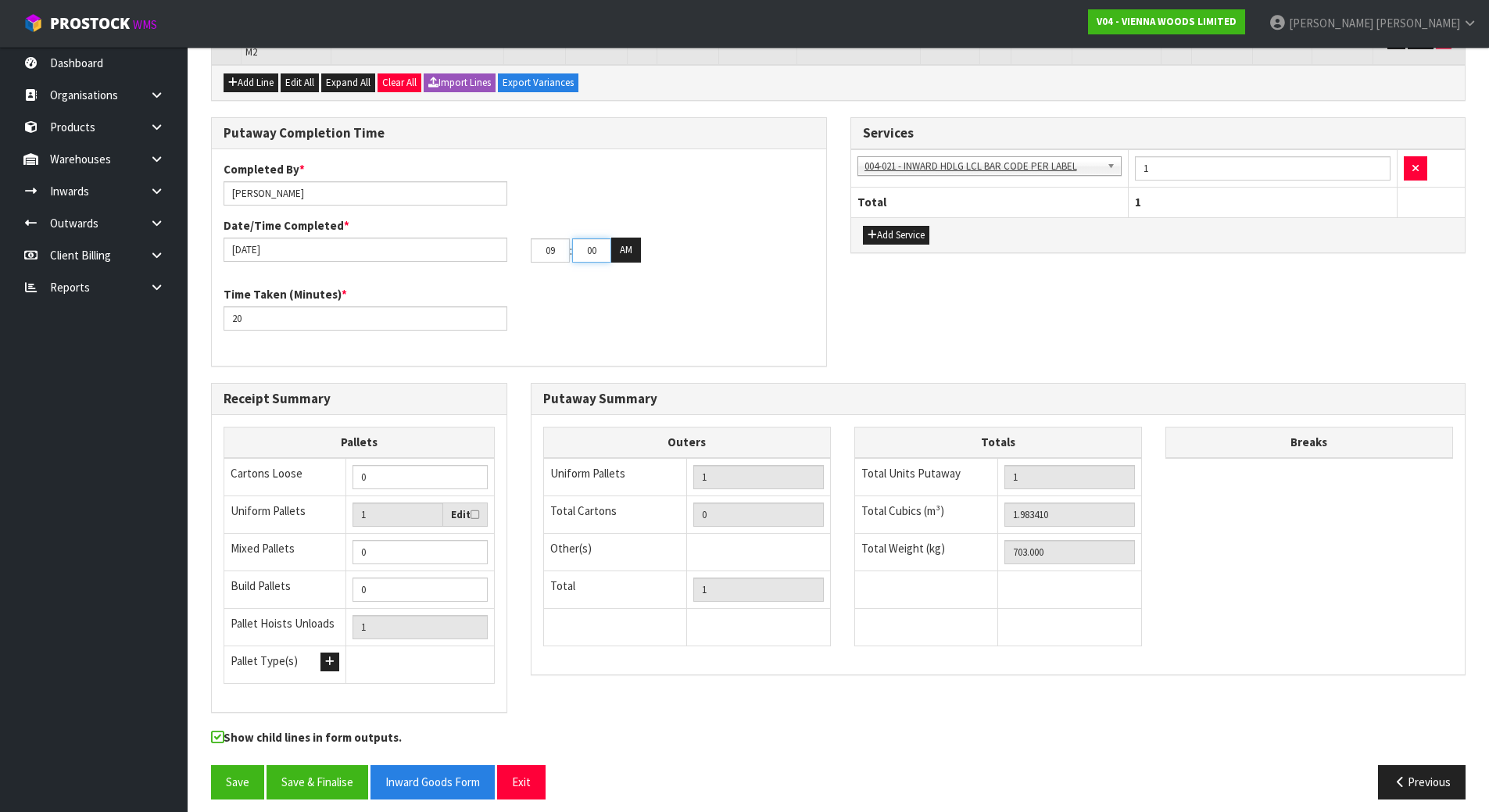
click at [414, 182] on div "Completed By * Michael Drugan Date/Time Completed * 22/08/2025 09 : 00 : 00 AM" at bounding box center [519, 217] width 615 height 113
type input "30"
click at [537, 309] on div "Time Taken (Minutes) * 20" at bounding box center [519, 314] width 615 height 57
click at [236, 765] on button "Save" at bounding box center [238, 782] width 53 height 34
click at [306, 778] on button "Save & Finalise" at bounding box center [317, 782] width 101 height 34
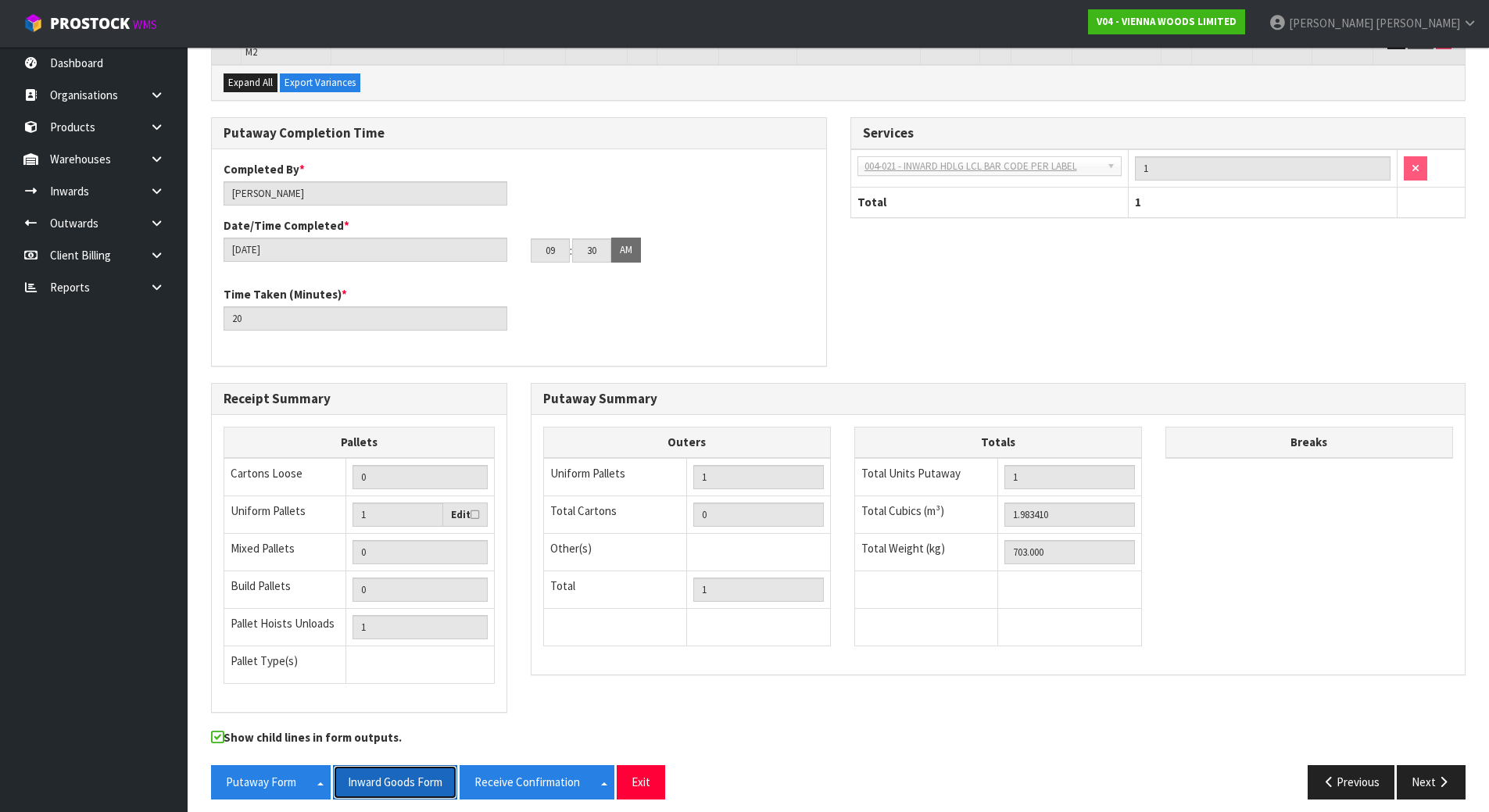
click at [385, 767] on button "Inward Goods Form" at bounding box center [396, 782] width 124 height 34
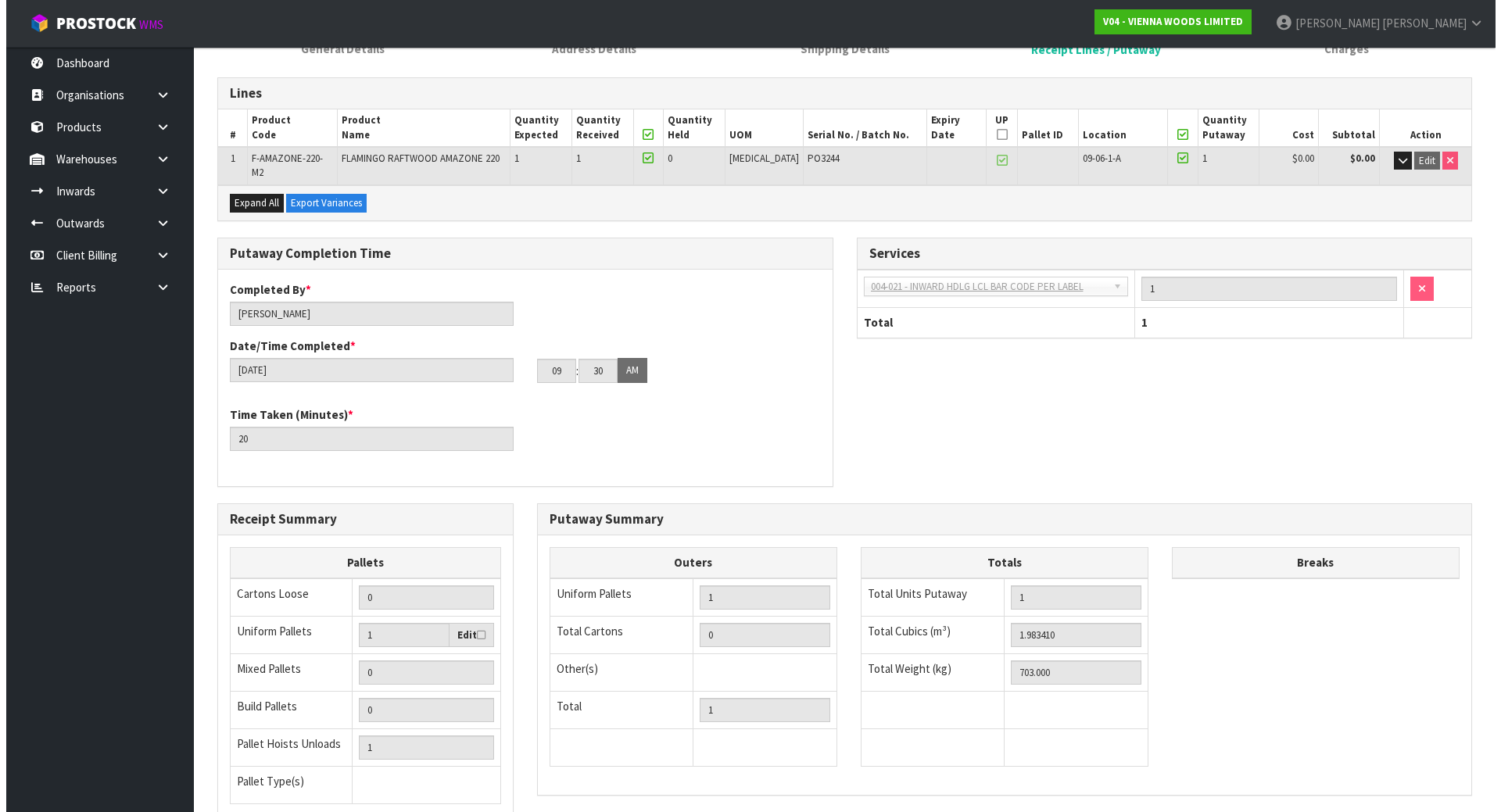
scroll to position [0, 0]
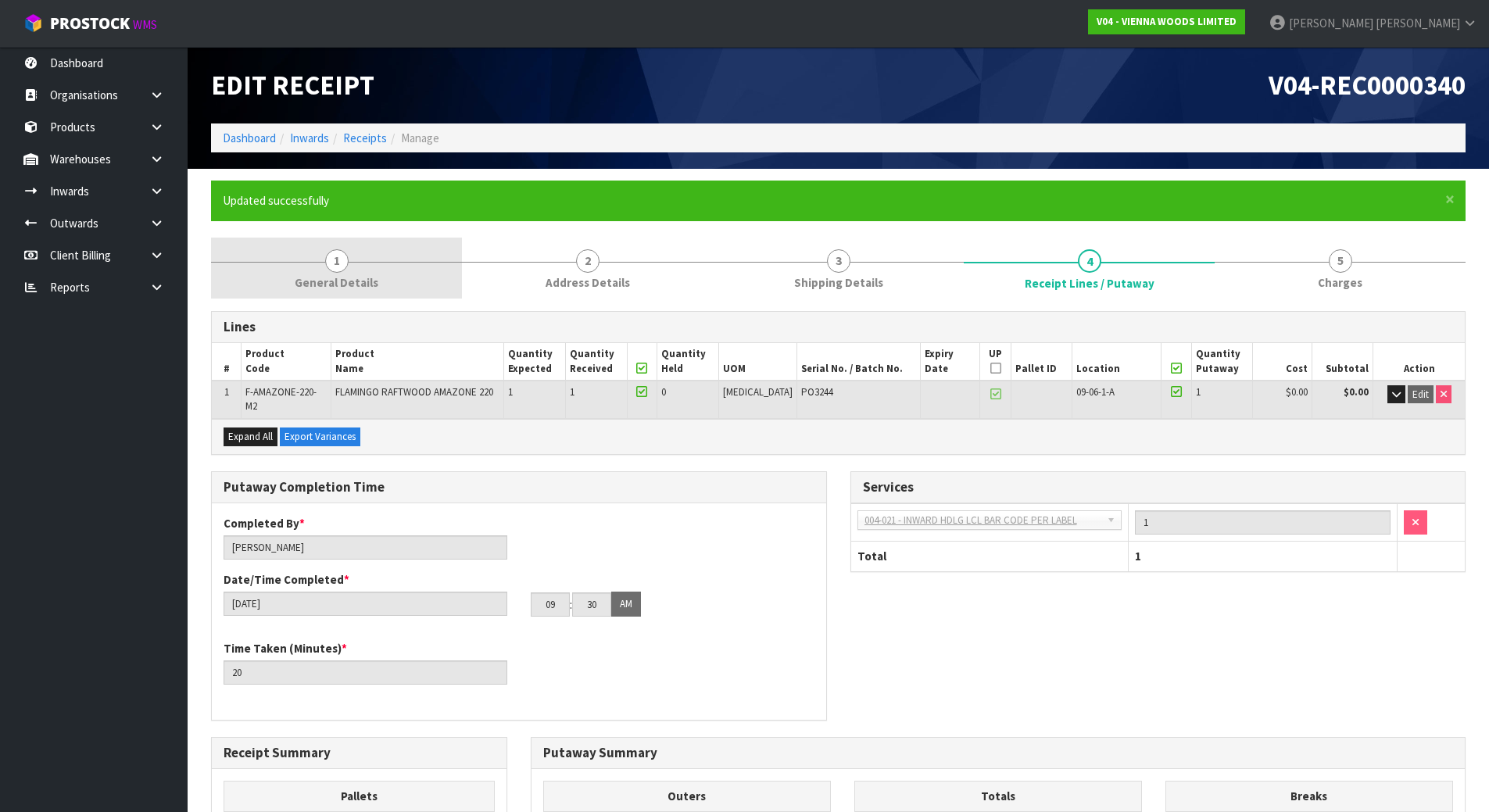
click at [328, 269] on span "1" at bounding box center [337, 261] width 24 height 24
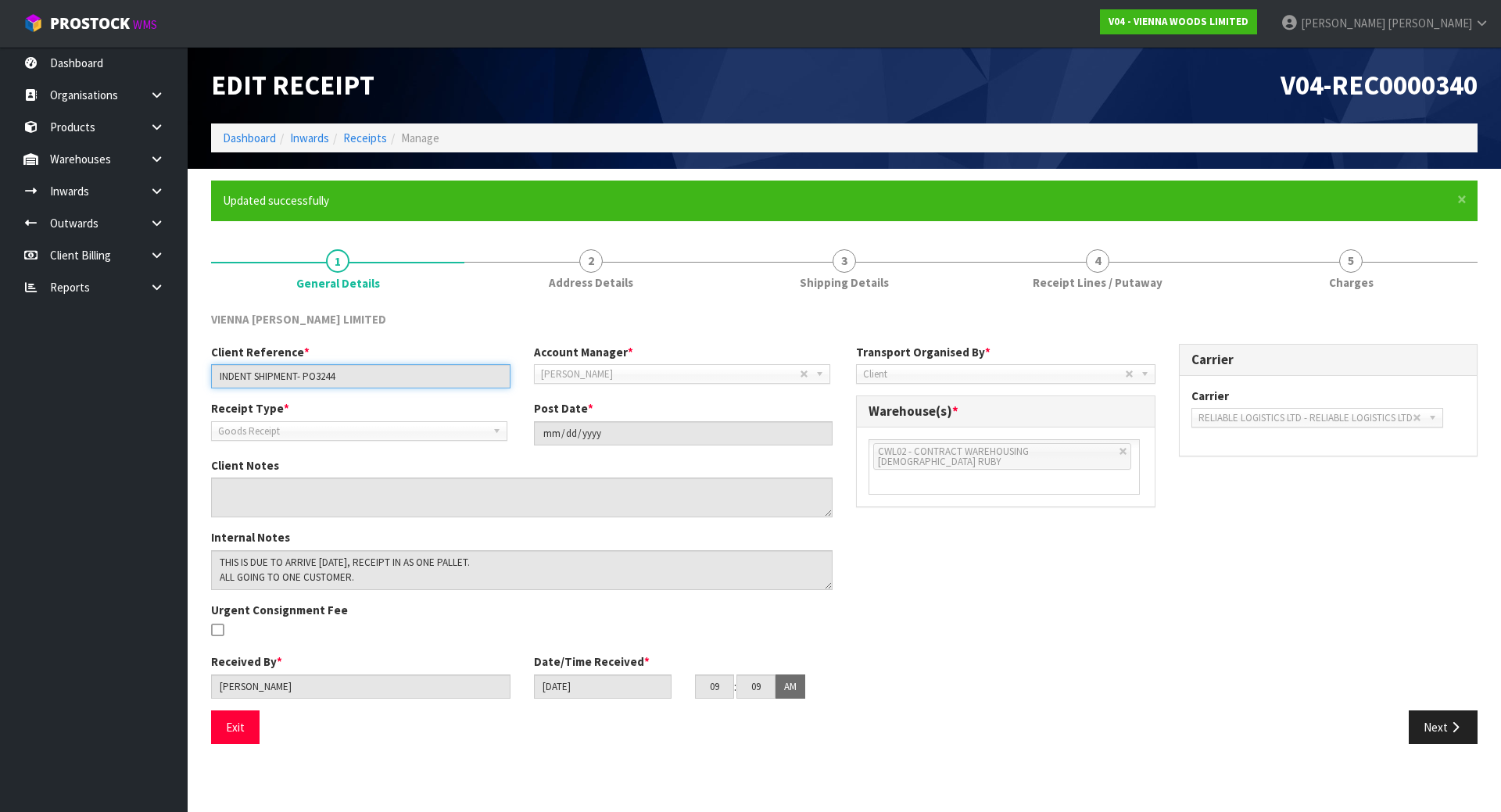
drag, startPoint x: 340, startPoint y: 374, endPoint x: 307, endPoint y: 381, distance: 33.7
click at [307, 381] on input "INDENT SHIPMENT- PO3244" at bounding box center [361, 376] width 300 height 25
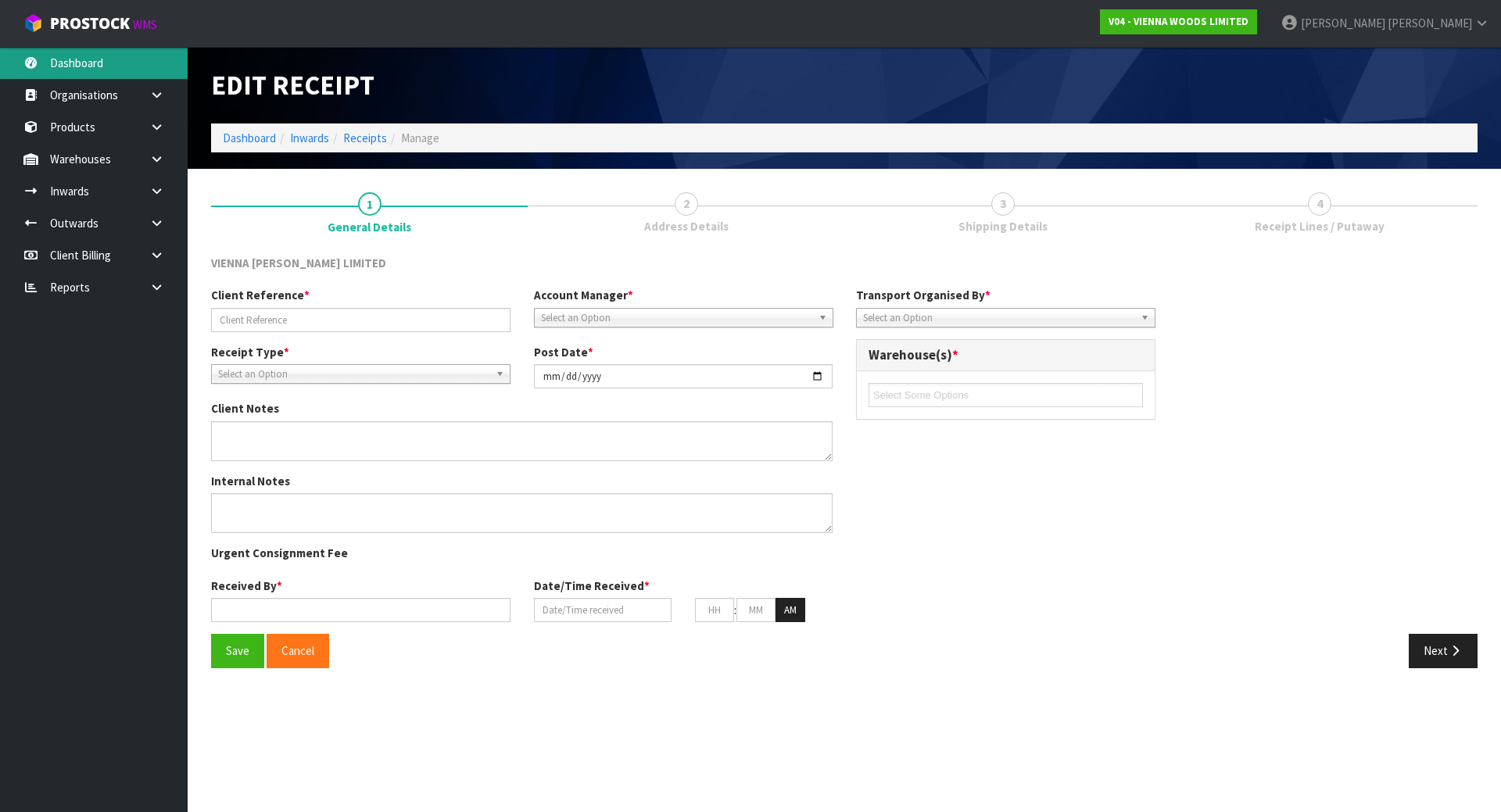
type input "INDENT SHIPMENT- PO3244"
type input "[DATE]"
type textarea "THIS IS DUE TO ARRIVE [DATE], RECEIPT IN AS ONE PALLET. ALL GOING TO ONE CUSTOM…"
type input "[PERSON_NAME]"
type input "[DATE]"
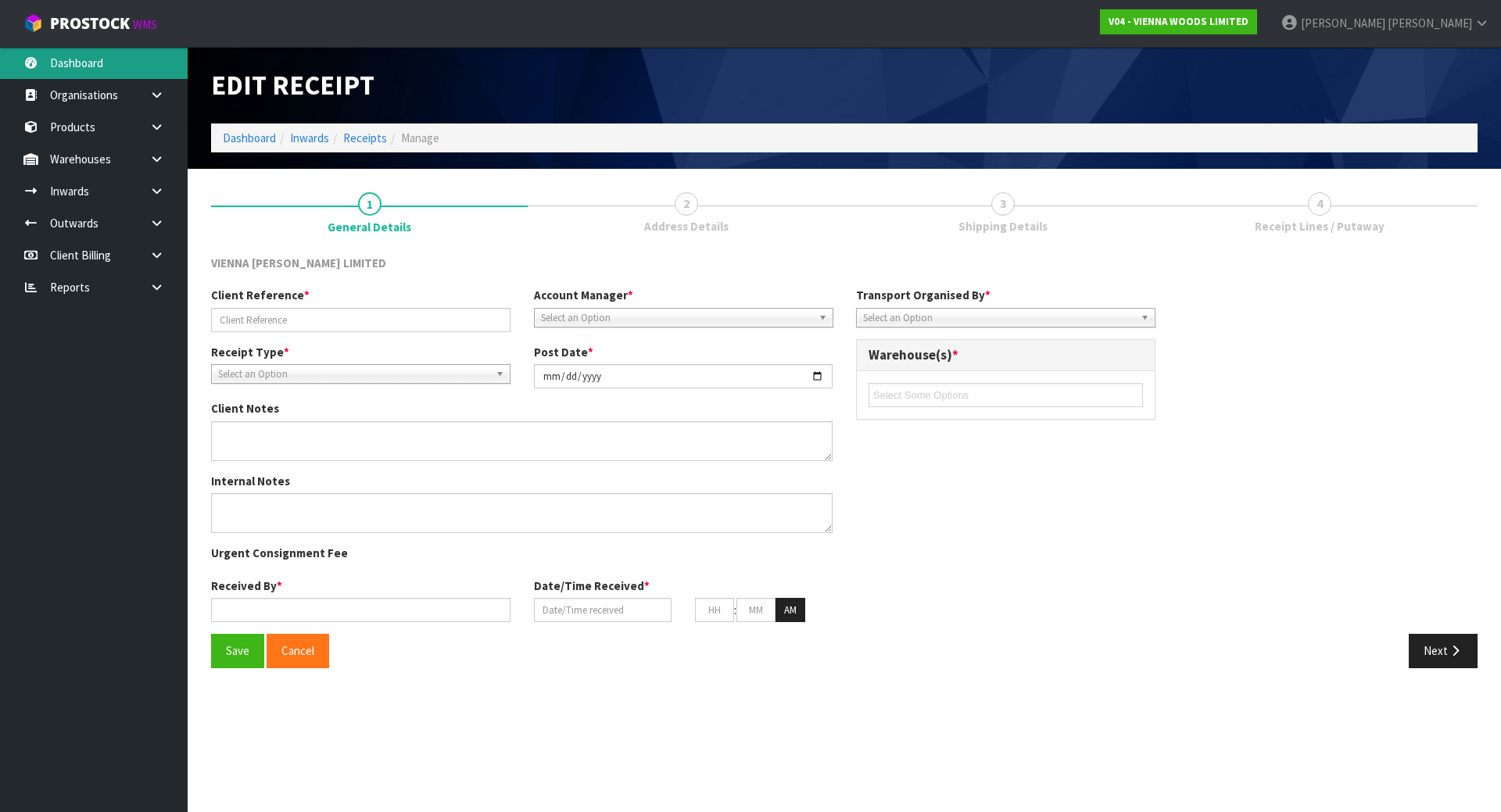
type input "09"
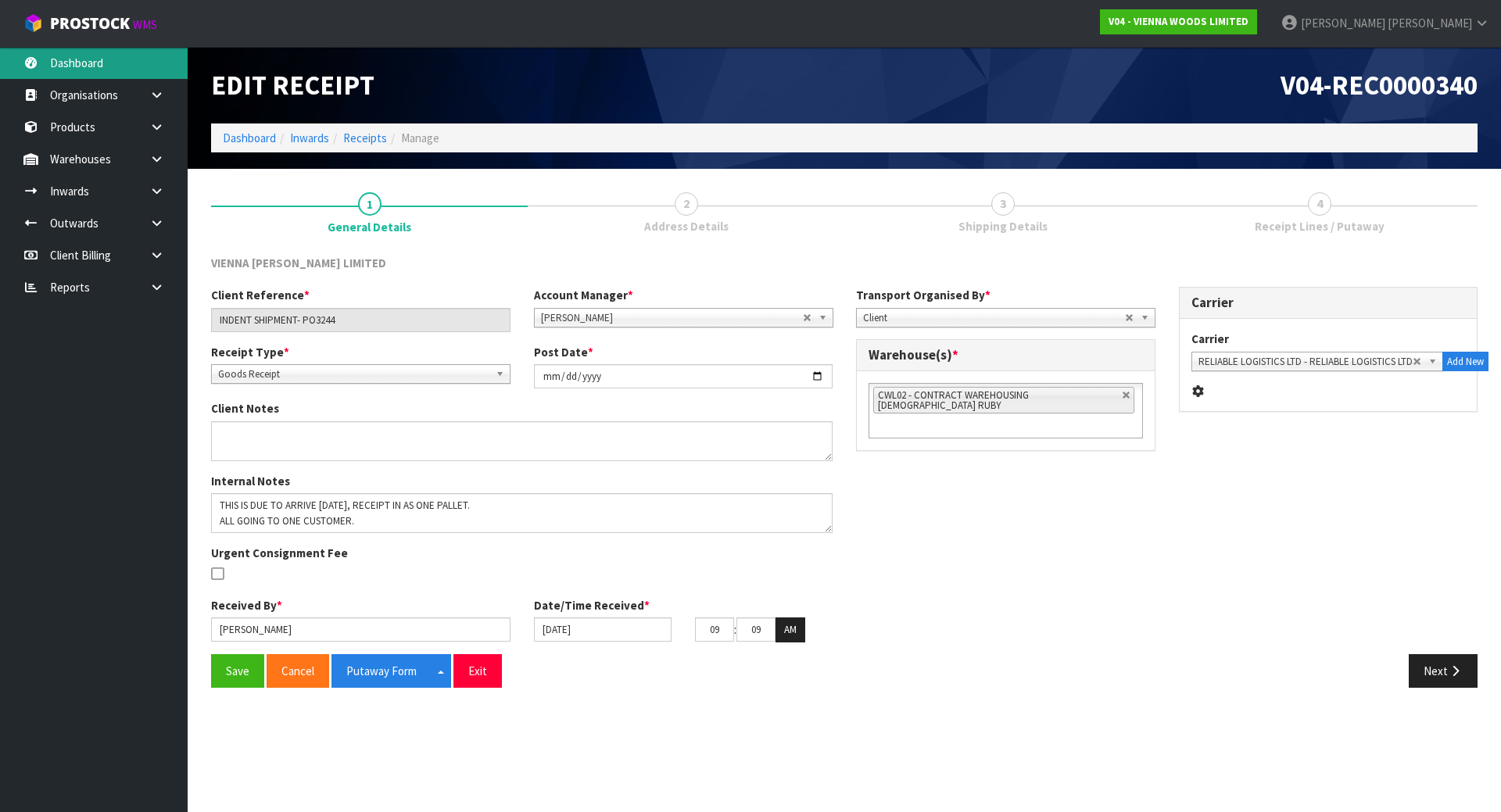
click at [75, 64] on link "Dashboard" at bounding box center [93, 62] width 187 height 32
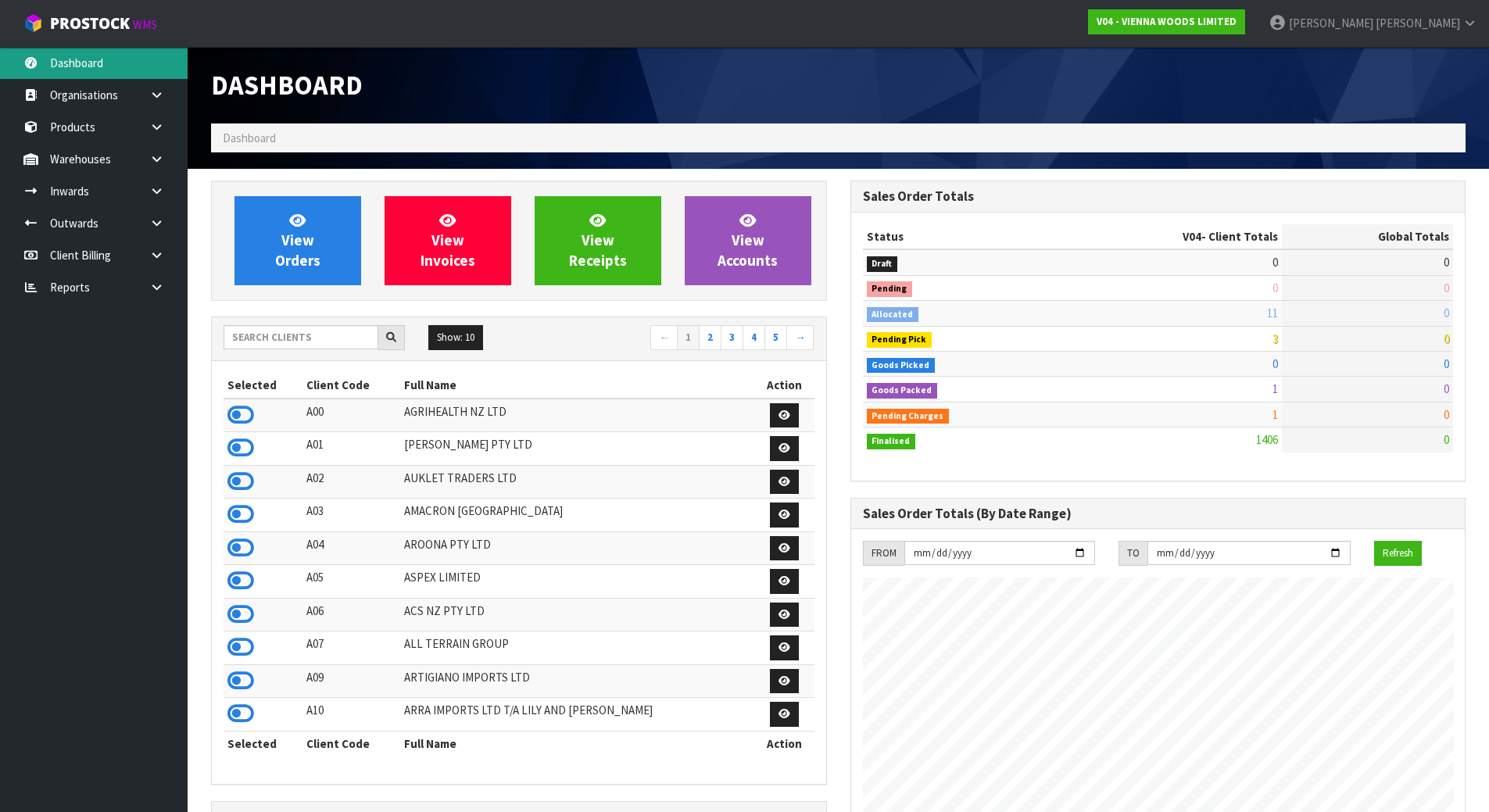
scroll to position [1091, 639]
click at [84, 192] on link "Inwards" at bounding box center [93, 191] width 187 height 32
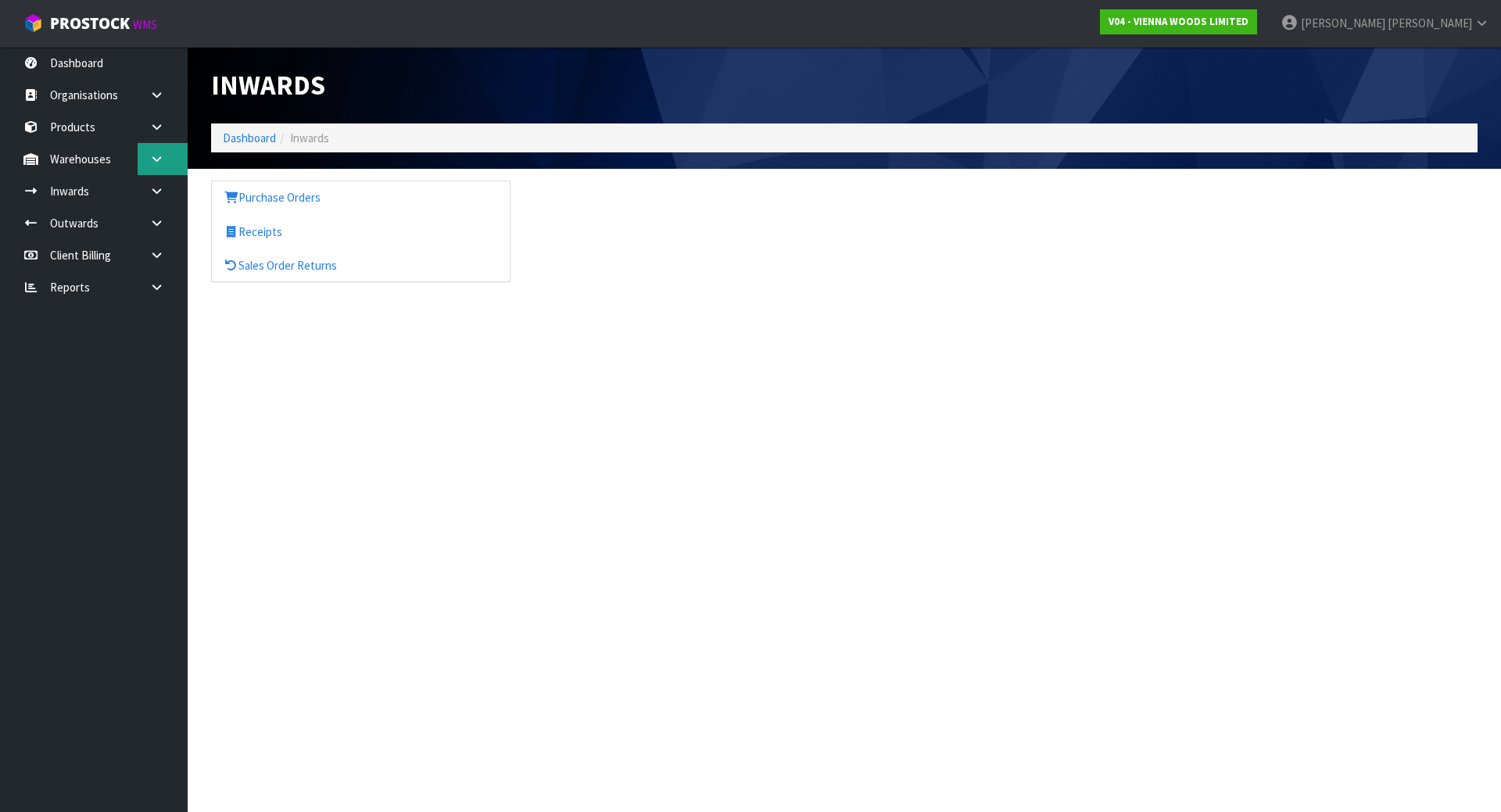
click at [143, 156] on link at bounding box center [163, 159] width 50 height 32
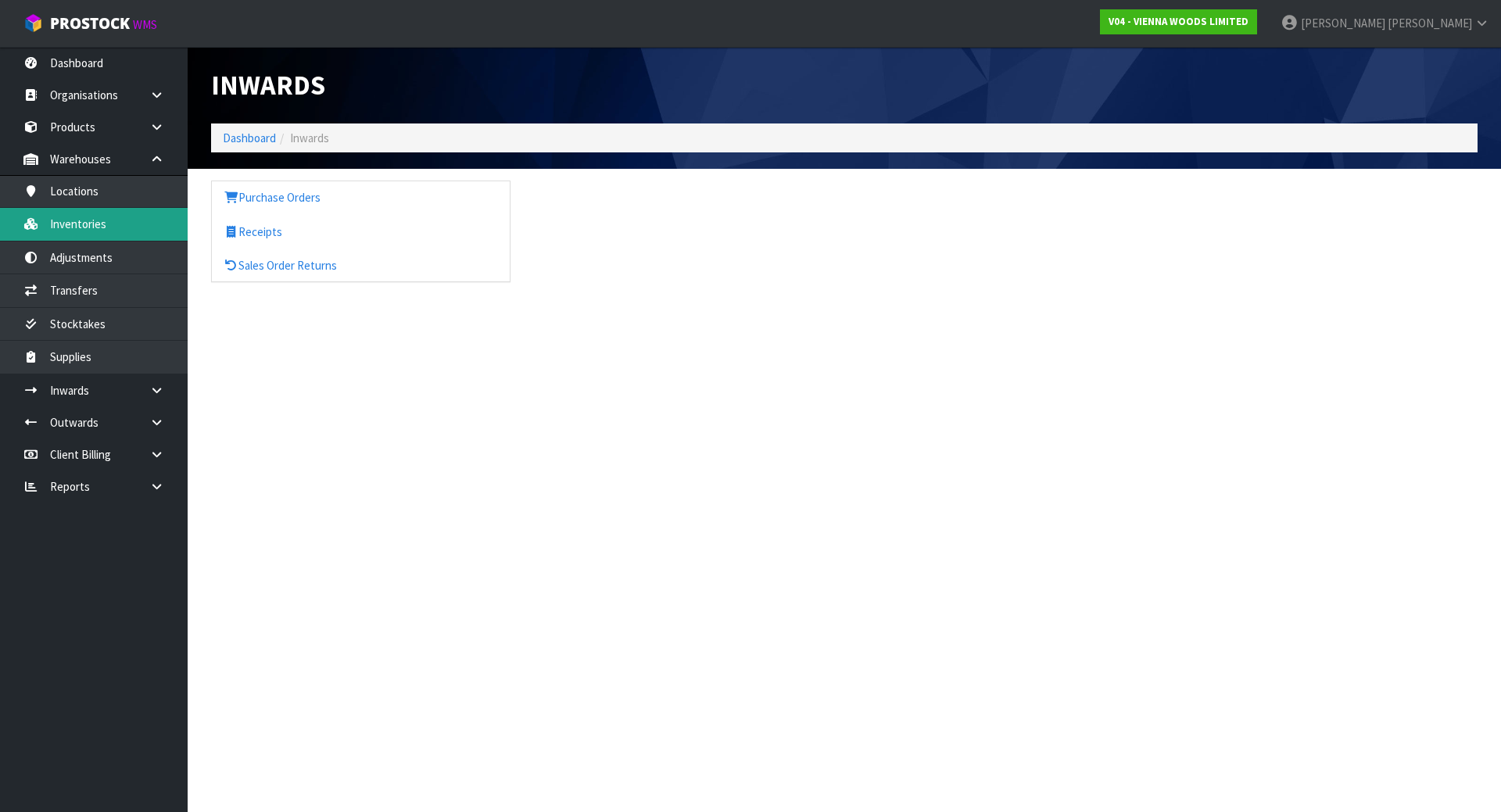
click at [102, 233] on link "Inventories" at bounding box center [93, 224] width 187 height 32
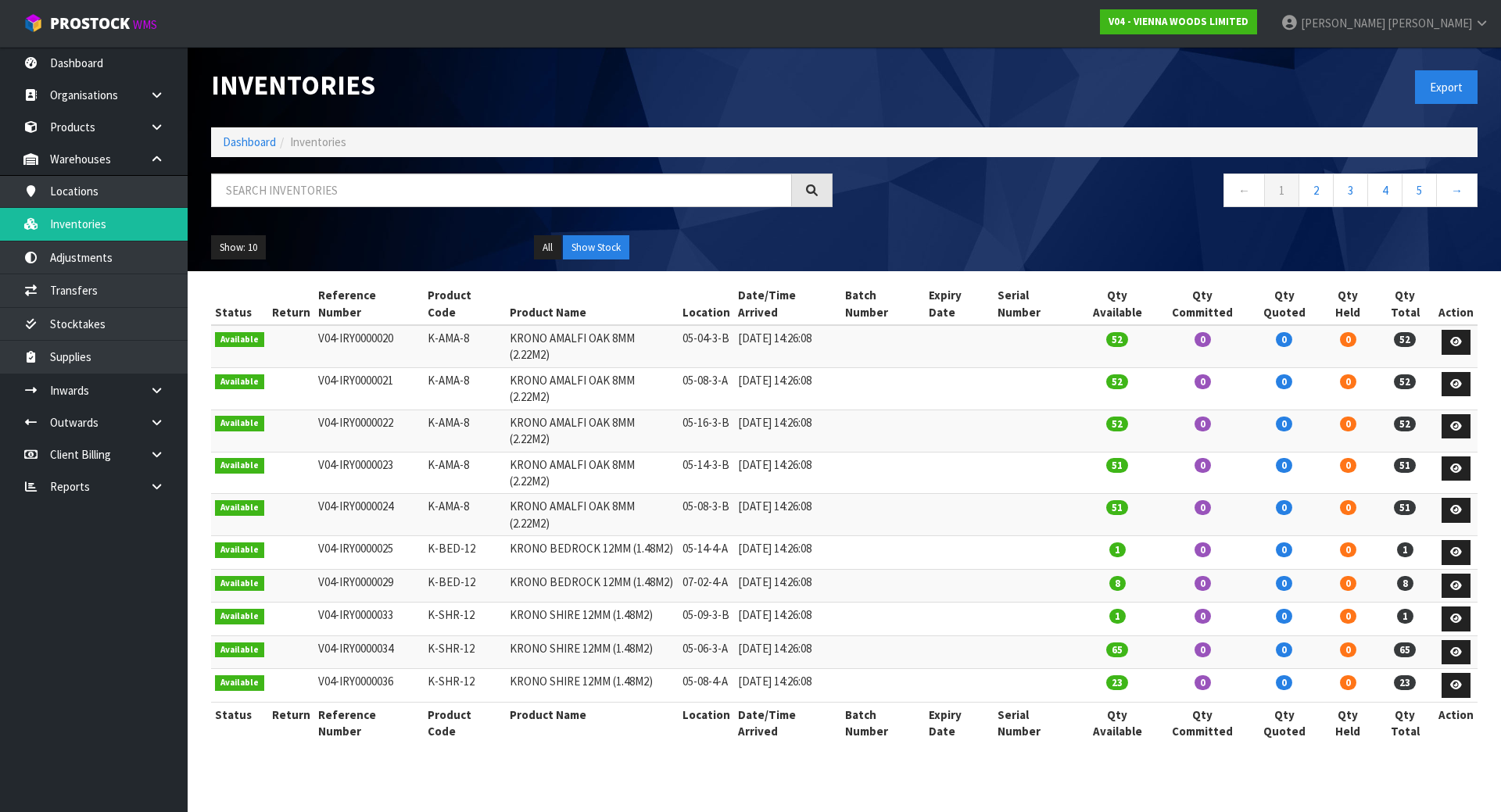
click at [307, 212] on div at bounding box center [522, 196] width 645 height 46
click at [307, 204] on input "text" at bounding box center [502, 190] width 581 height 34
paste input "F-AMAZONE-220-M2"
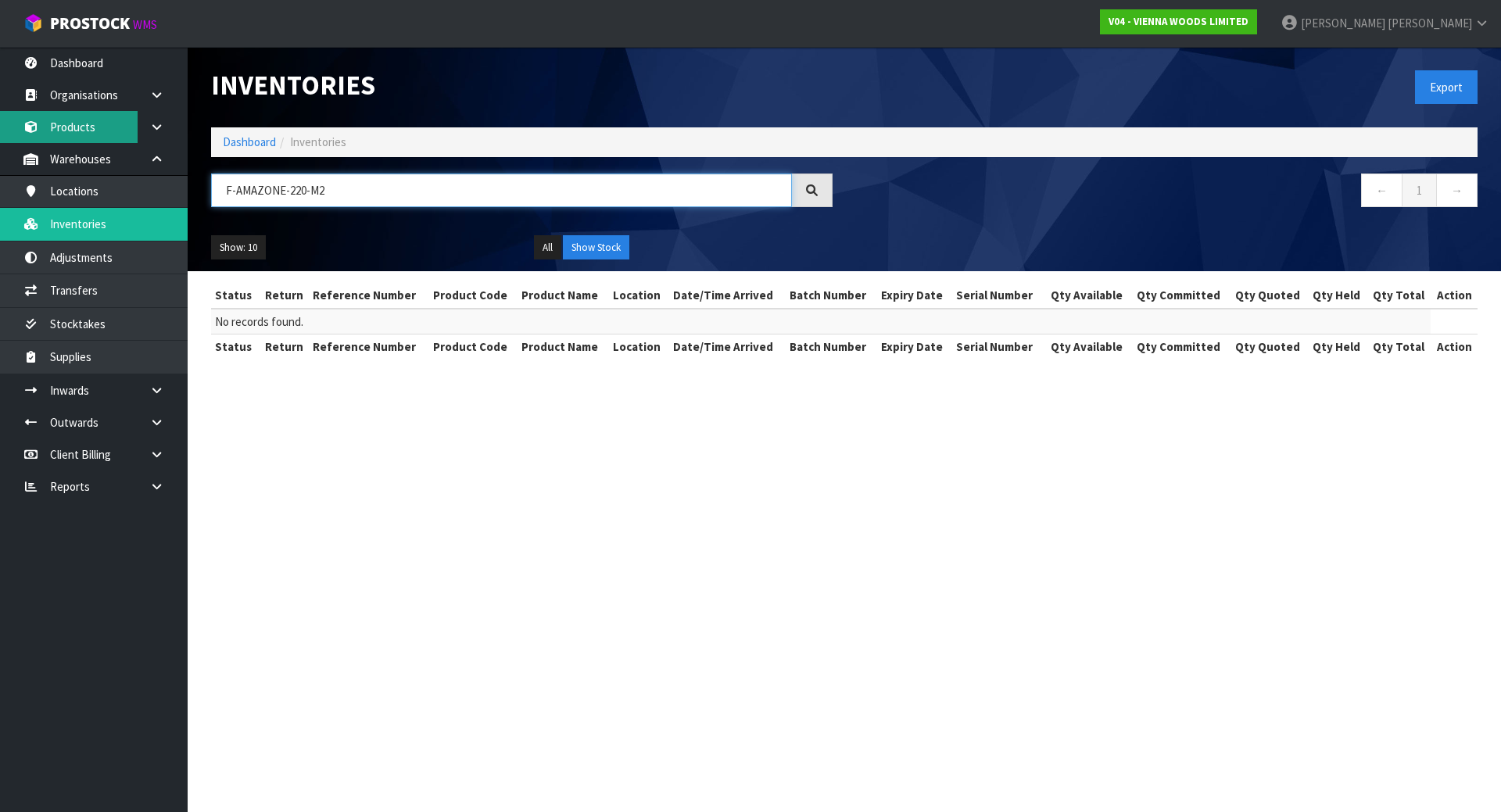
type input "F-AMAZONE-220-M2"
click at [101, 132] on link "Products" at bounding box center [93, 127] width 187 height 32
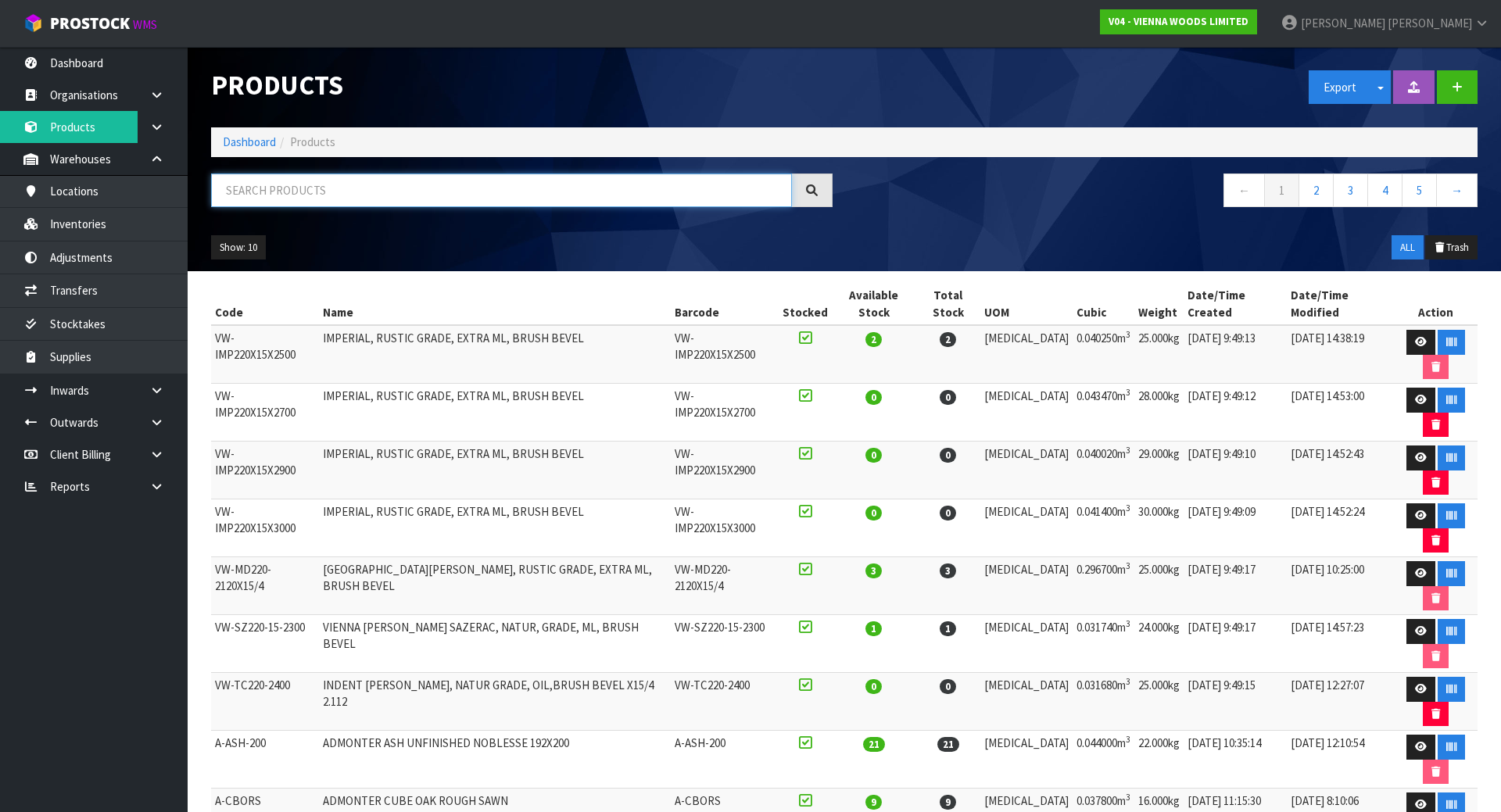
click at [416, 191] on input "text" at bounding box center [502, 190] width 581 height 34
paste input "F-AMAZONE-220-M2"
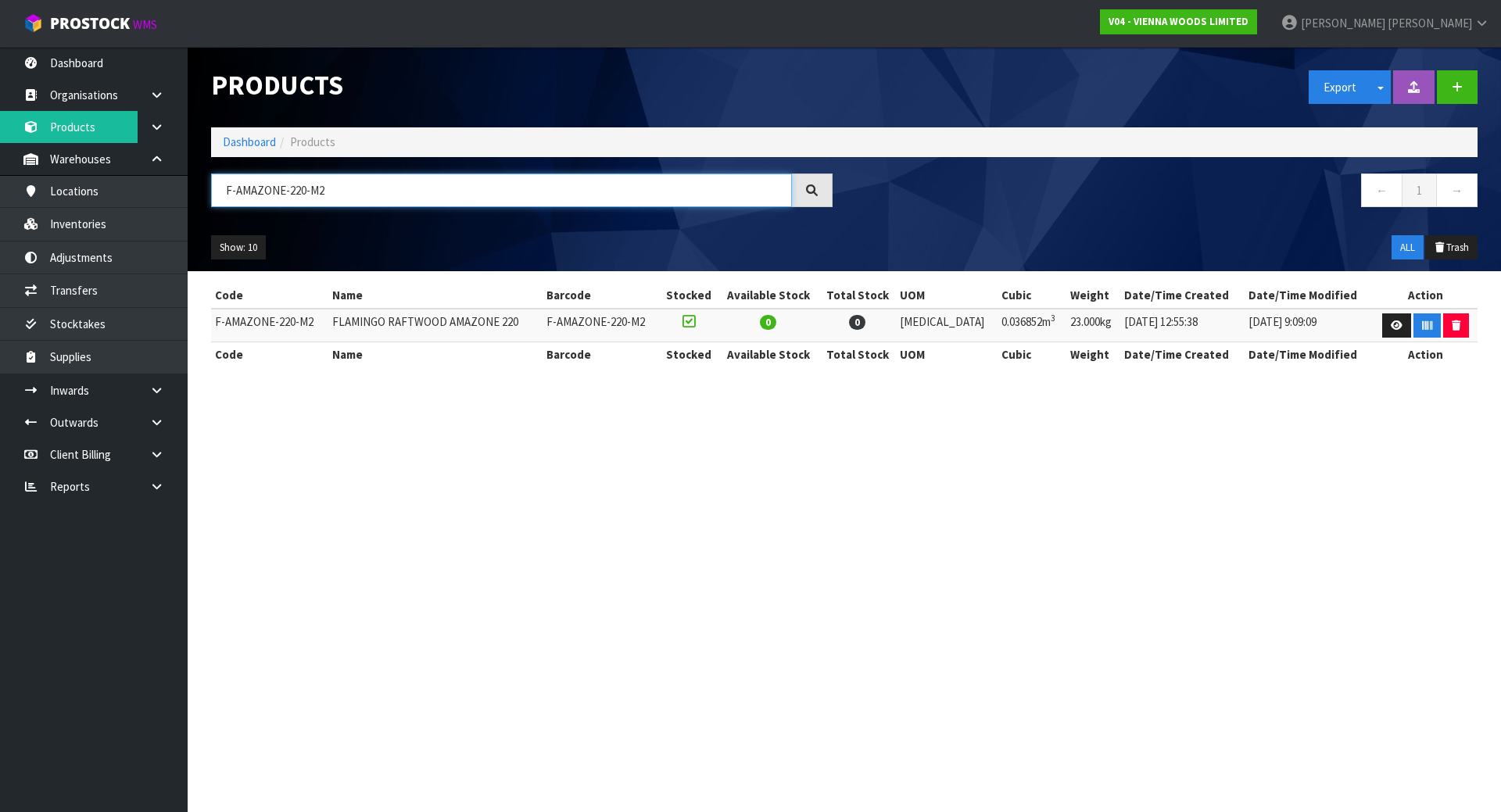
type input "F-AMAZONE-220-M2"
click at [1382, 322] on link at bounding box center [1397, 325] width 29 height 25
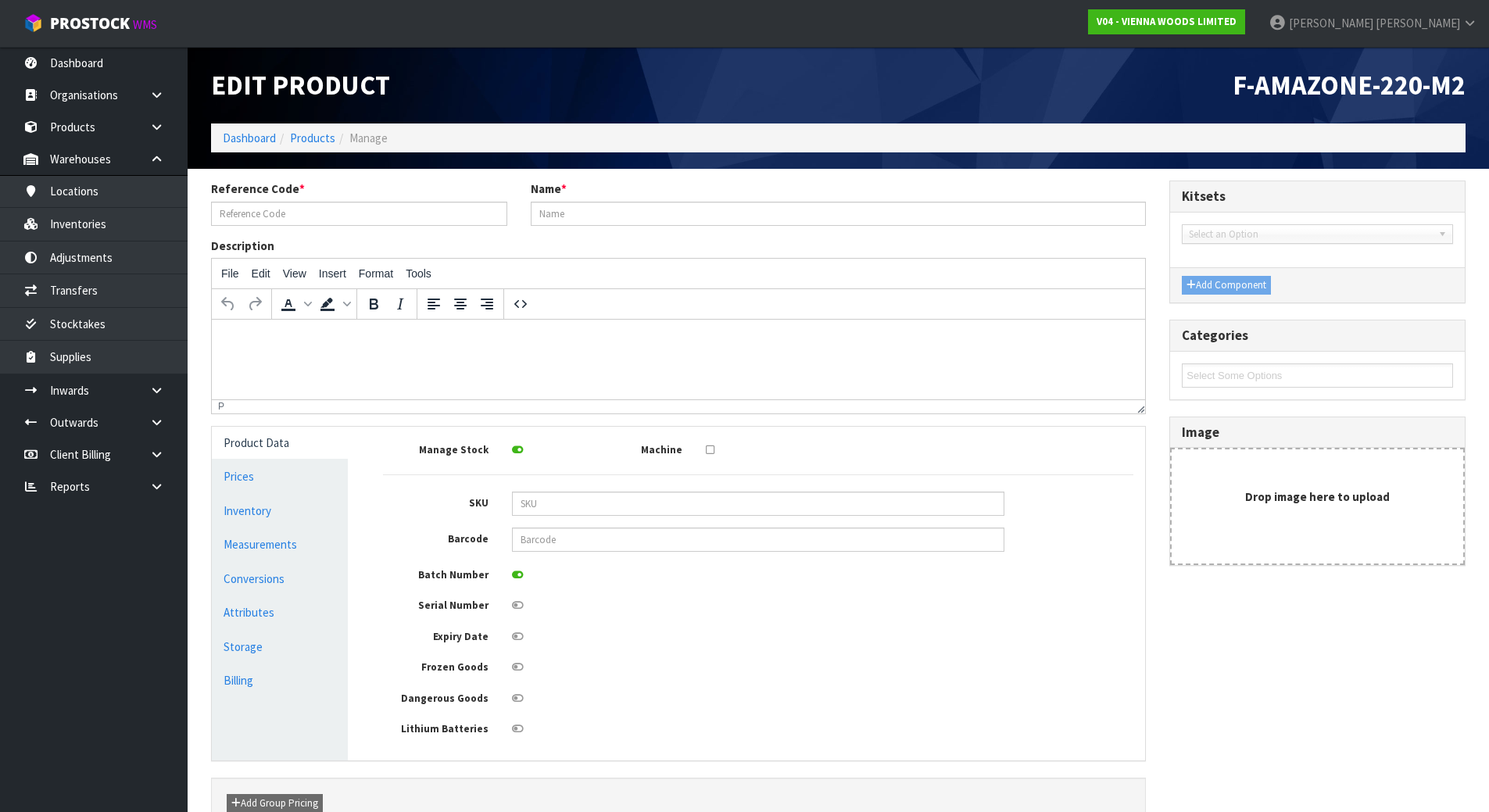
type input "F-AMAZONE-220-M2"
type input "FLAMINGO RAFTWOOD AMAZONE 220"
type input "247"
type input "110"
type input "73"
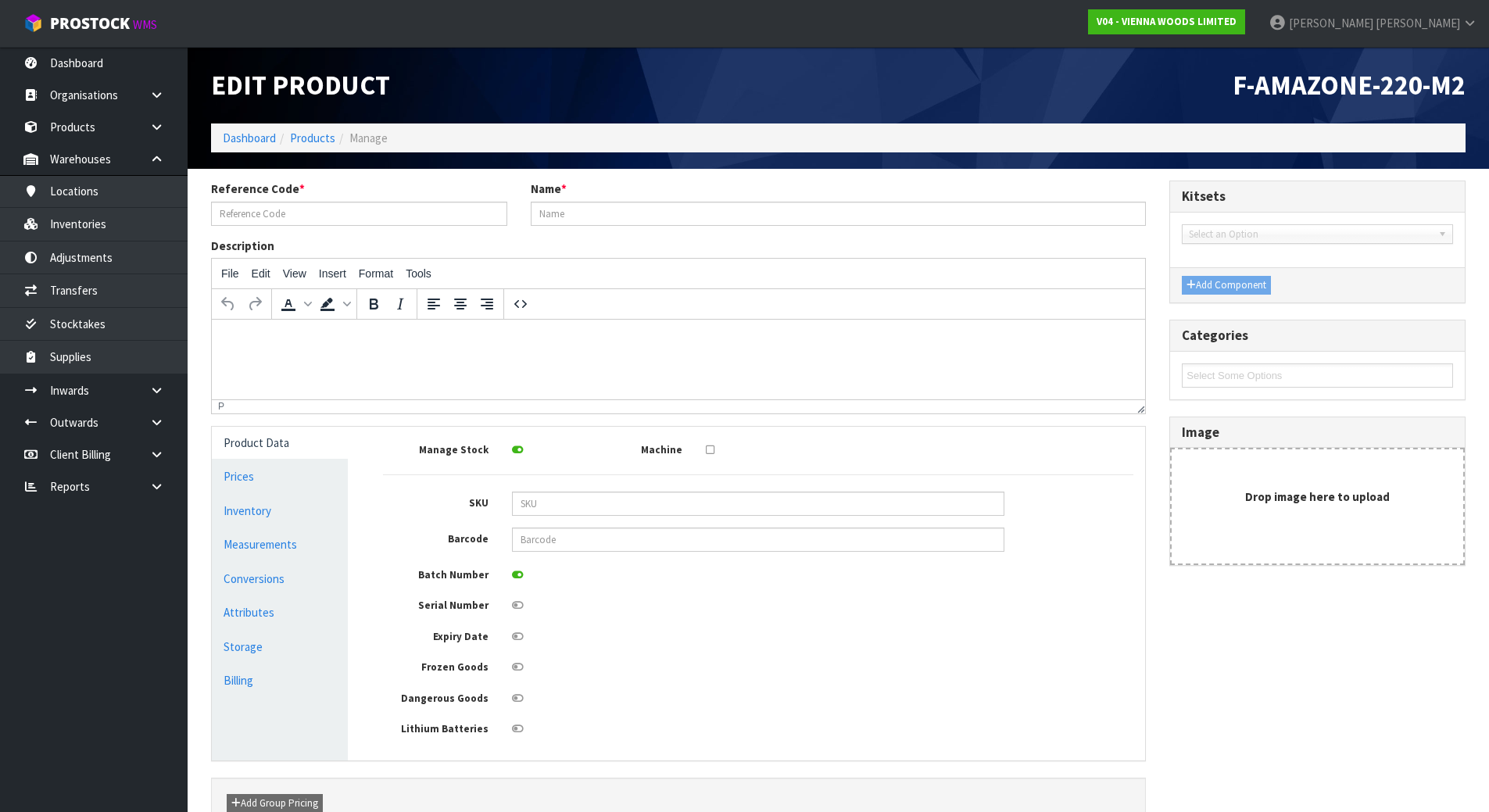
type input "1.98341"
type input "703"
click at [309, 540] on link "Measurements" at bounding box center [280, 544] width 136 height 32
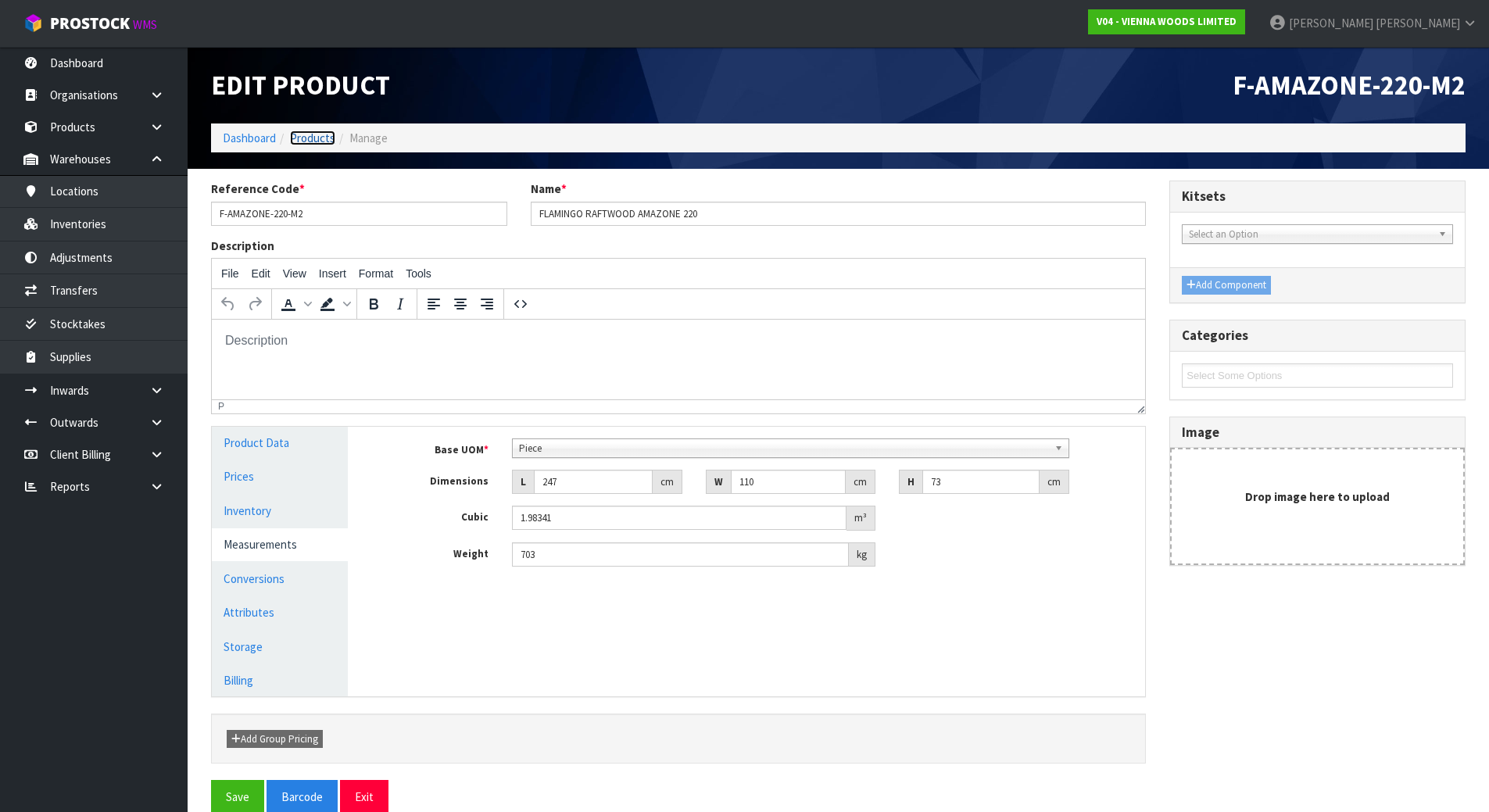
click at [310, 135] on link "Products" at bounding box center [313, 138] width 46 height 15
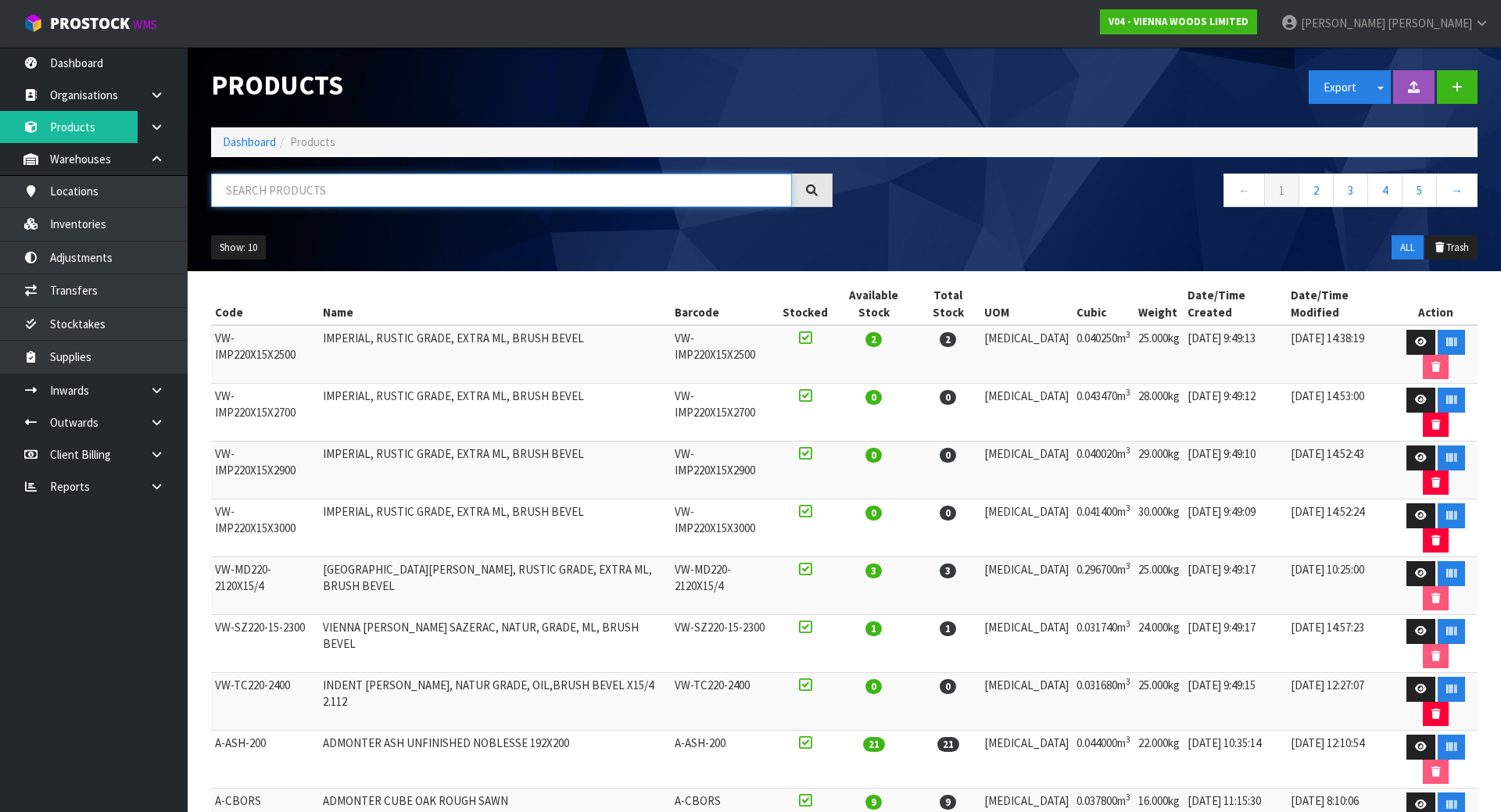
click at [487, 198] on input "text" at bounding box center [502, 190] width 581 height 34
paste input "F-AMAZONE-220-M2"
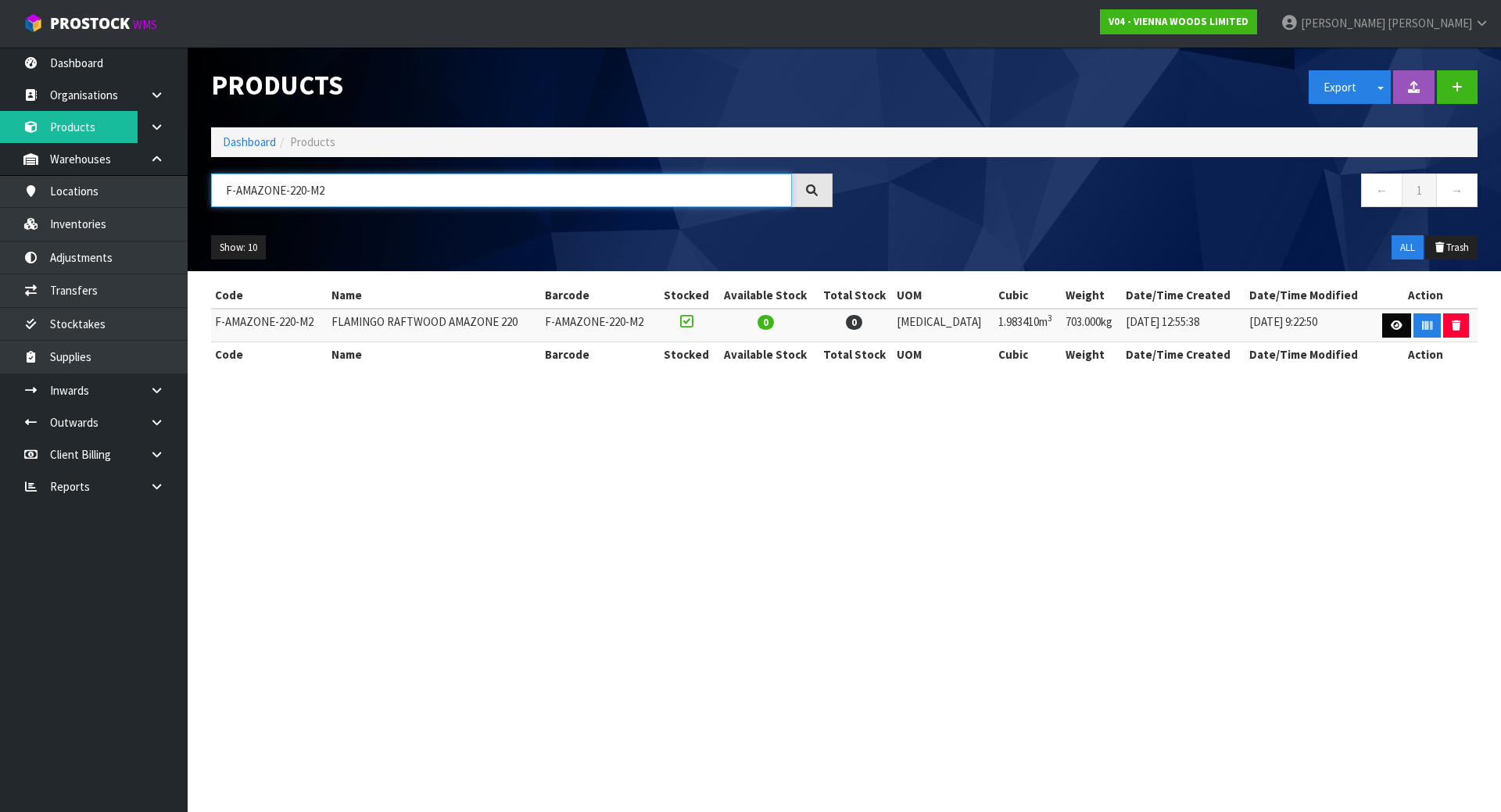
type input "F-AMAZONE-220-M2"
click at [1391, 329] on icon at bounding box center [1397, 325] width 12 height 10
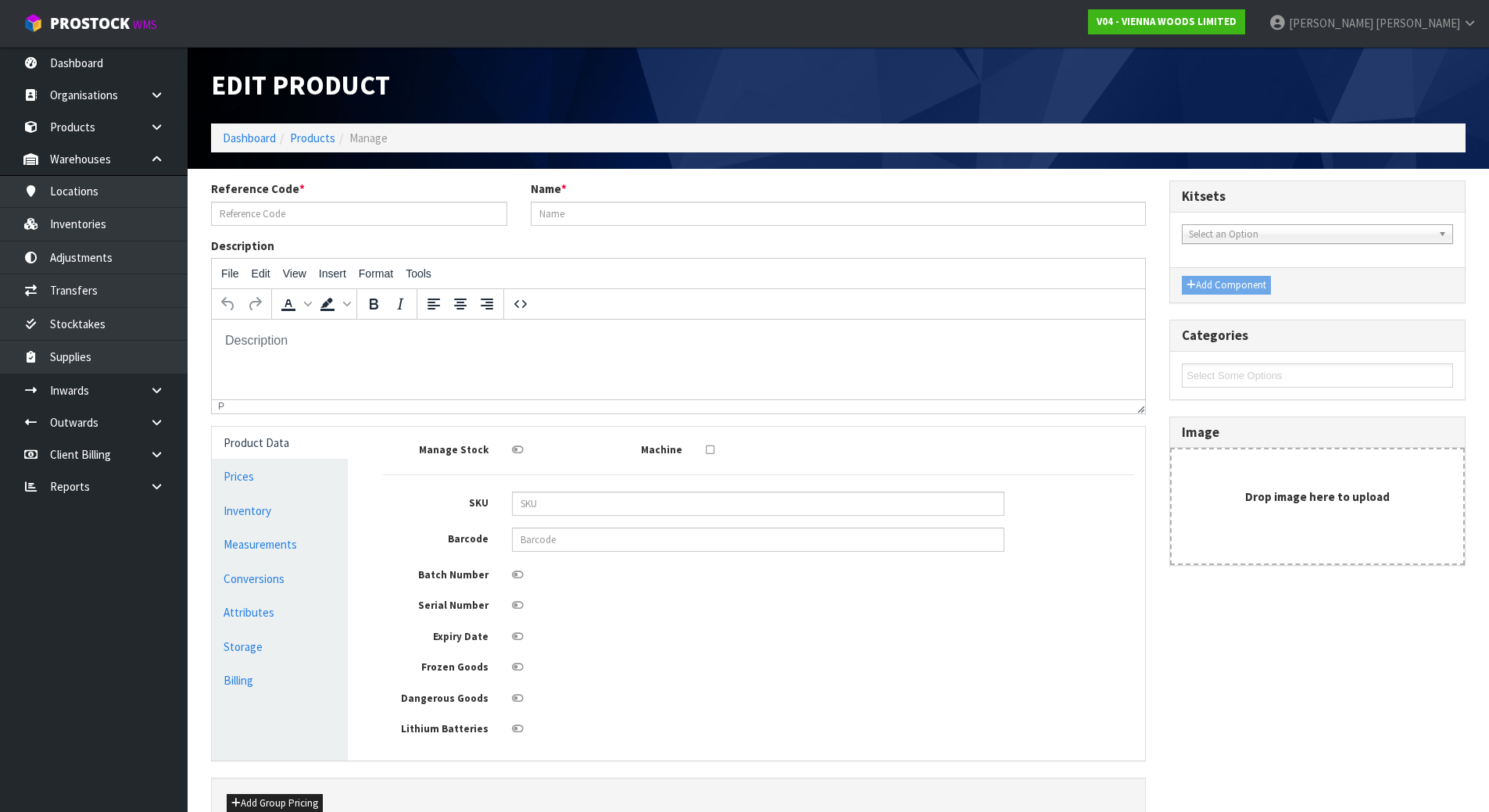
type input "F-AMAZONE-220-M2"
type input "FLAMINGO RAFTWOOD AMAZONE 220"
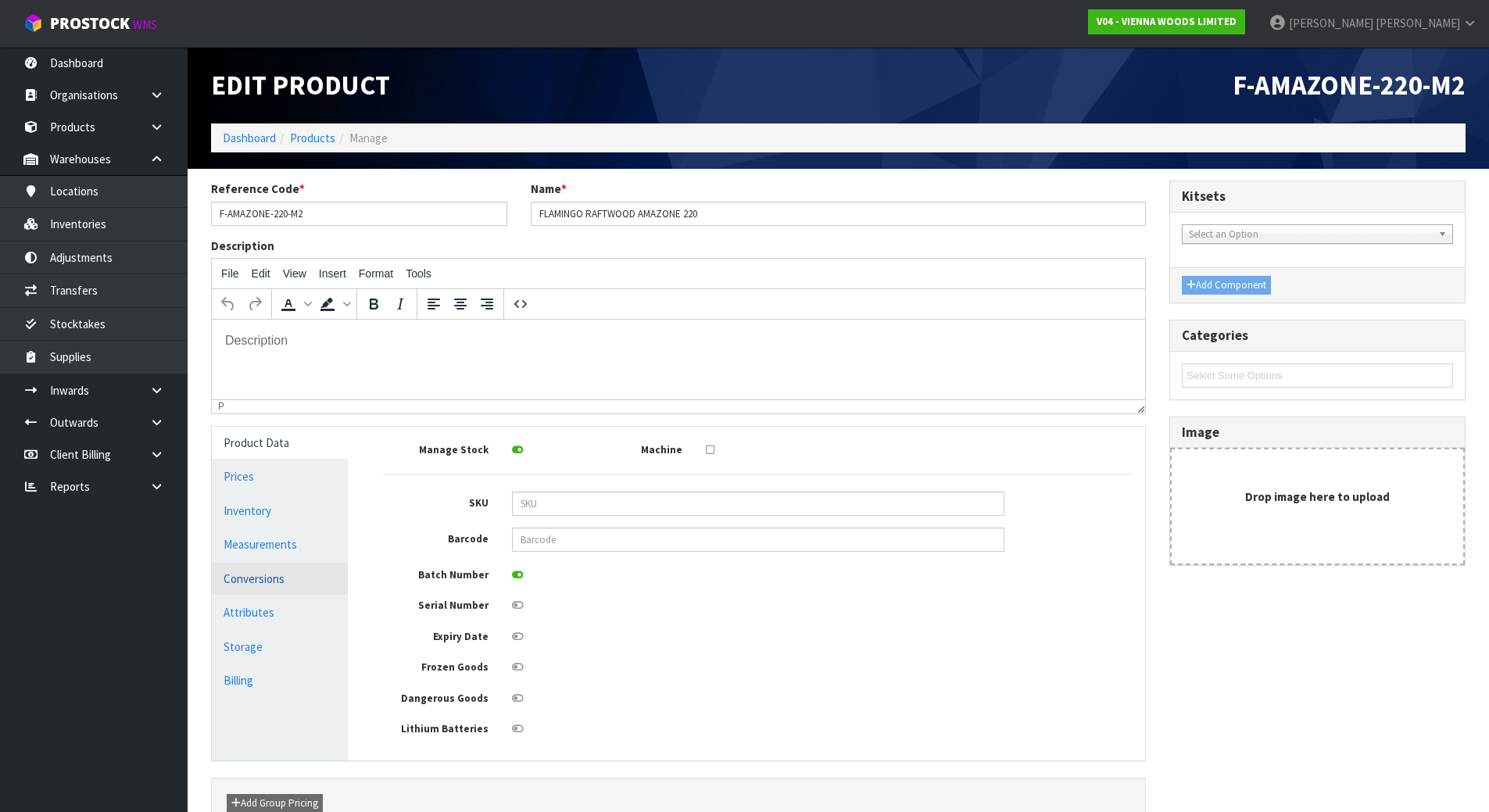
click at [272, 582] on link "Conversions" at bounding box center [280, 578] width 136 height 32
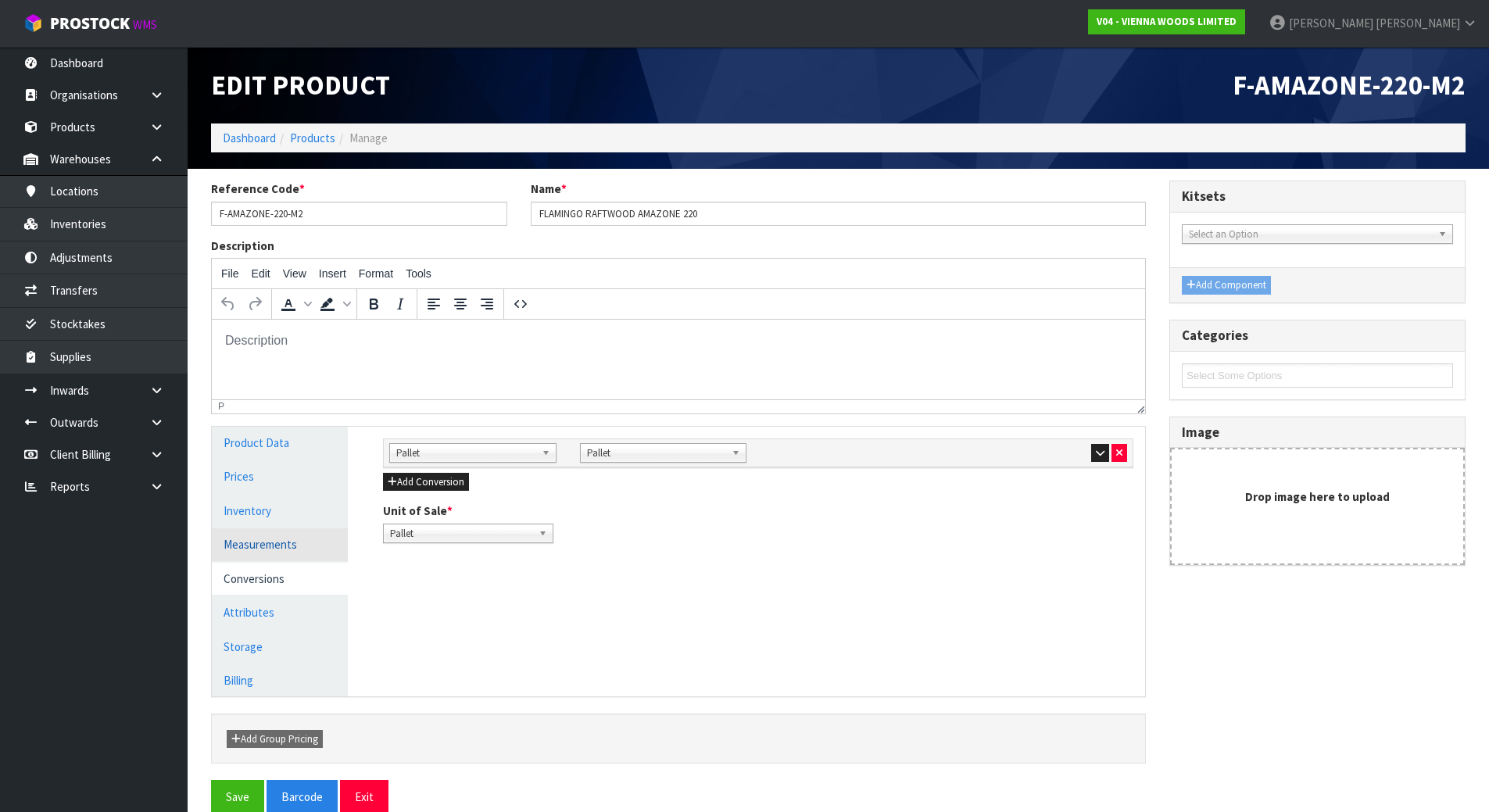
click at [285, 541] on link "Measurements" at bounding box center [280, 544] width 136 height 32
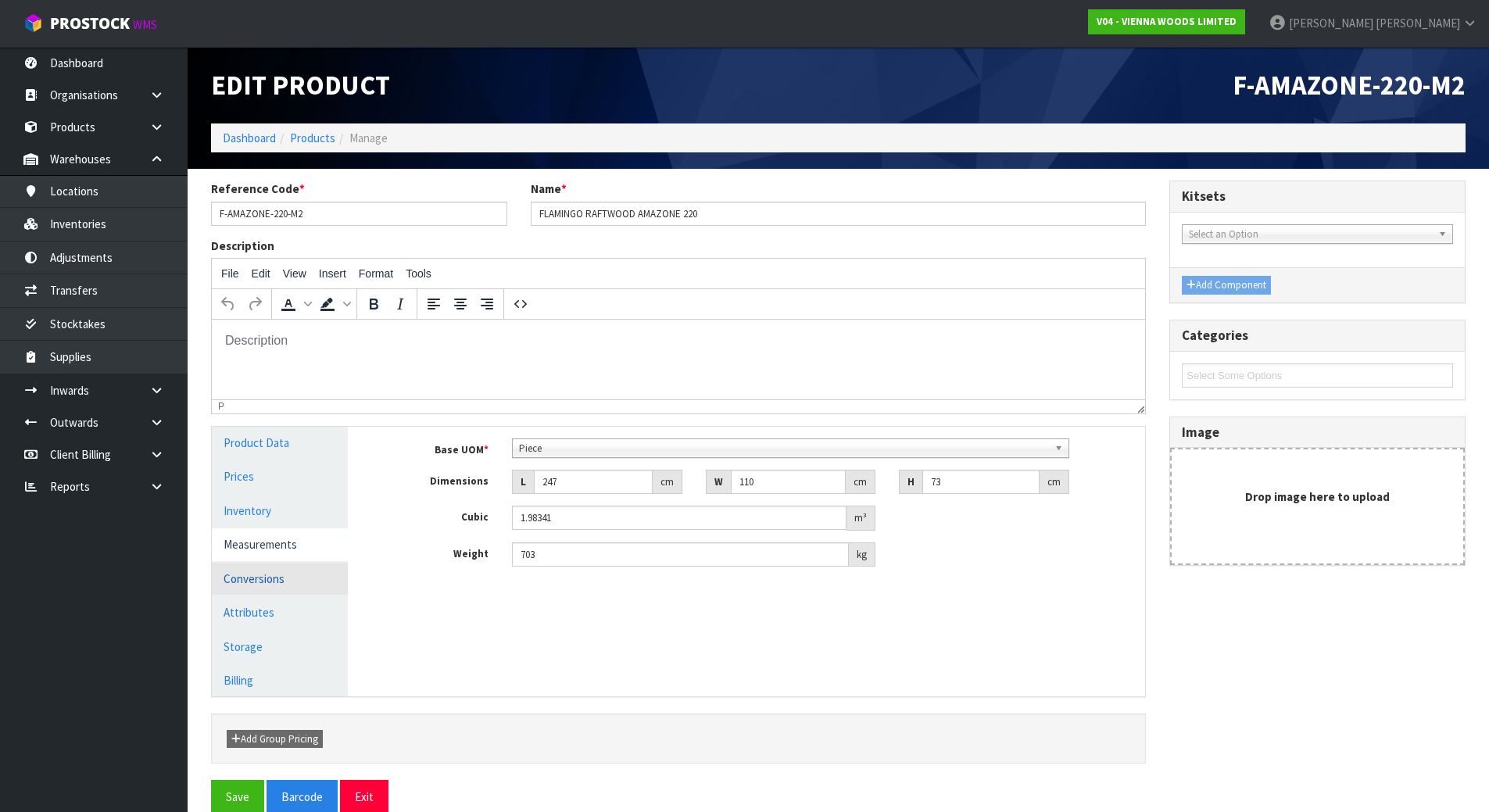
click at [284, 573] on link "Conversions" at bounding box center [280, 578] width 136 height 32
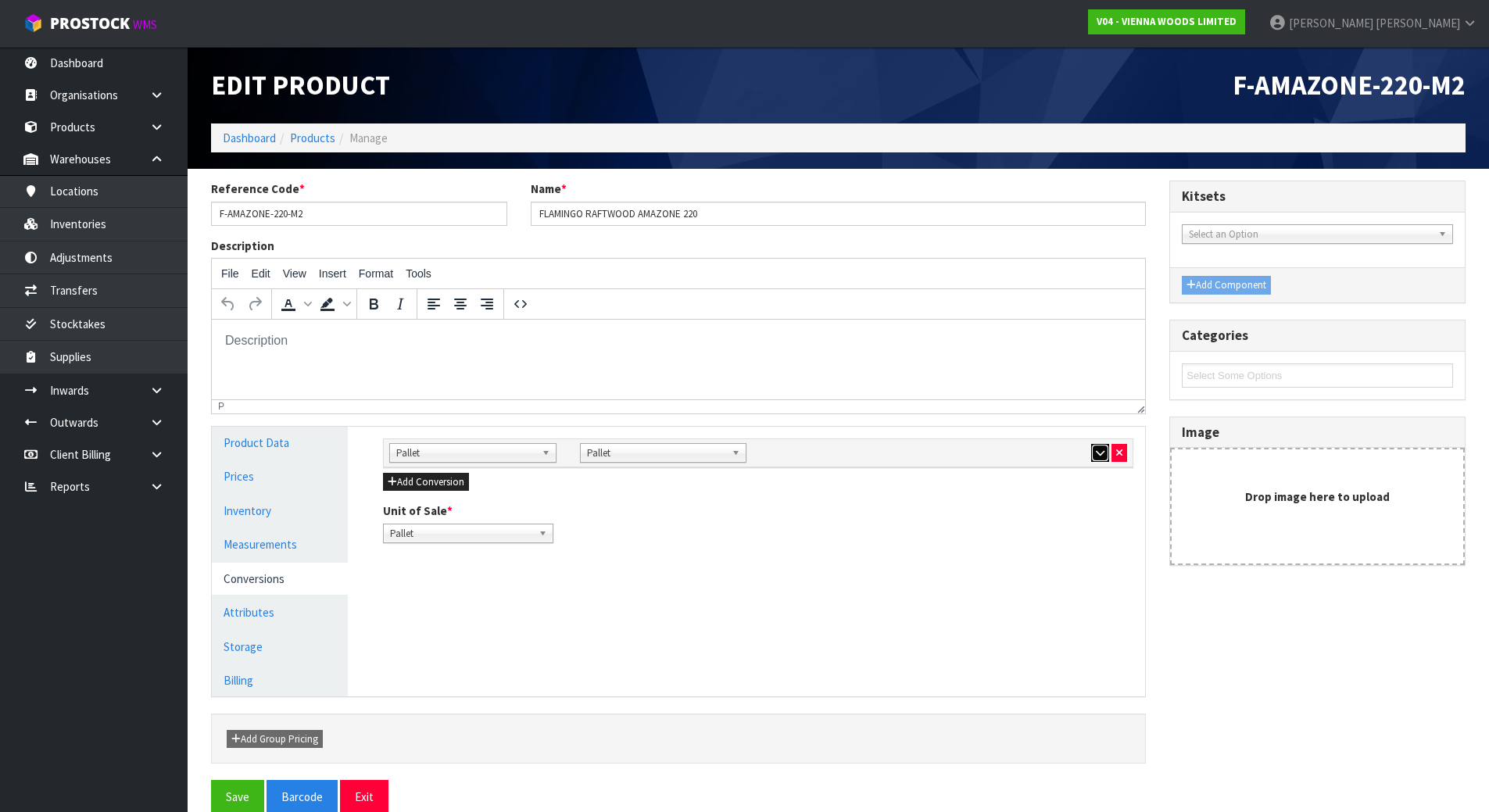
click at [1092, 450] on button "button" at bounding box center [1101, 453] width 18 height 19
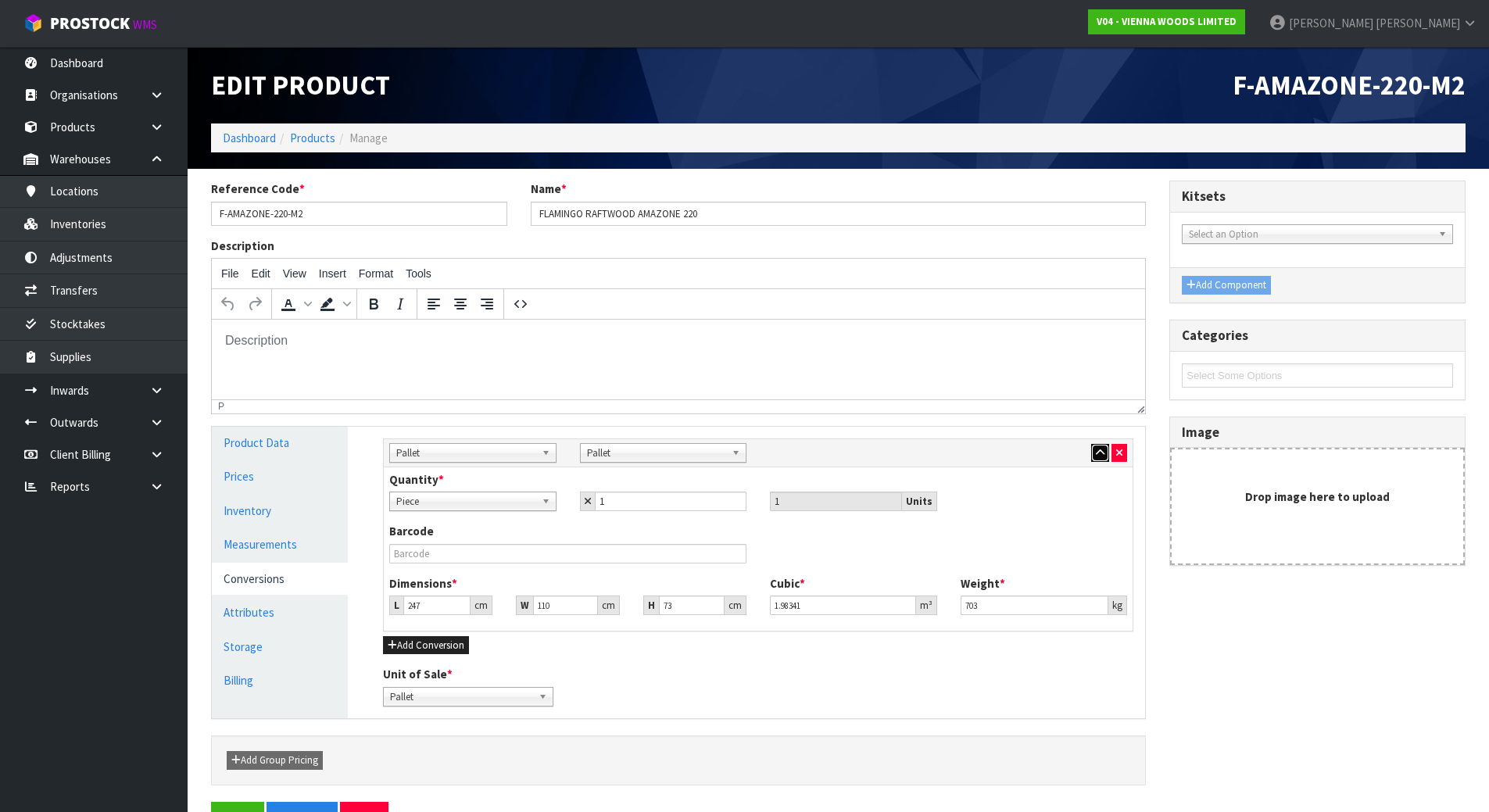
click at [1092, 450] on button "button" at bounding box center [1101, 453] width 18 height 19
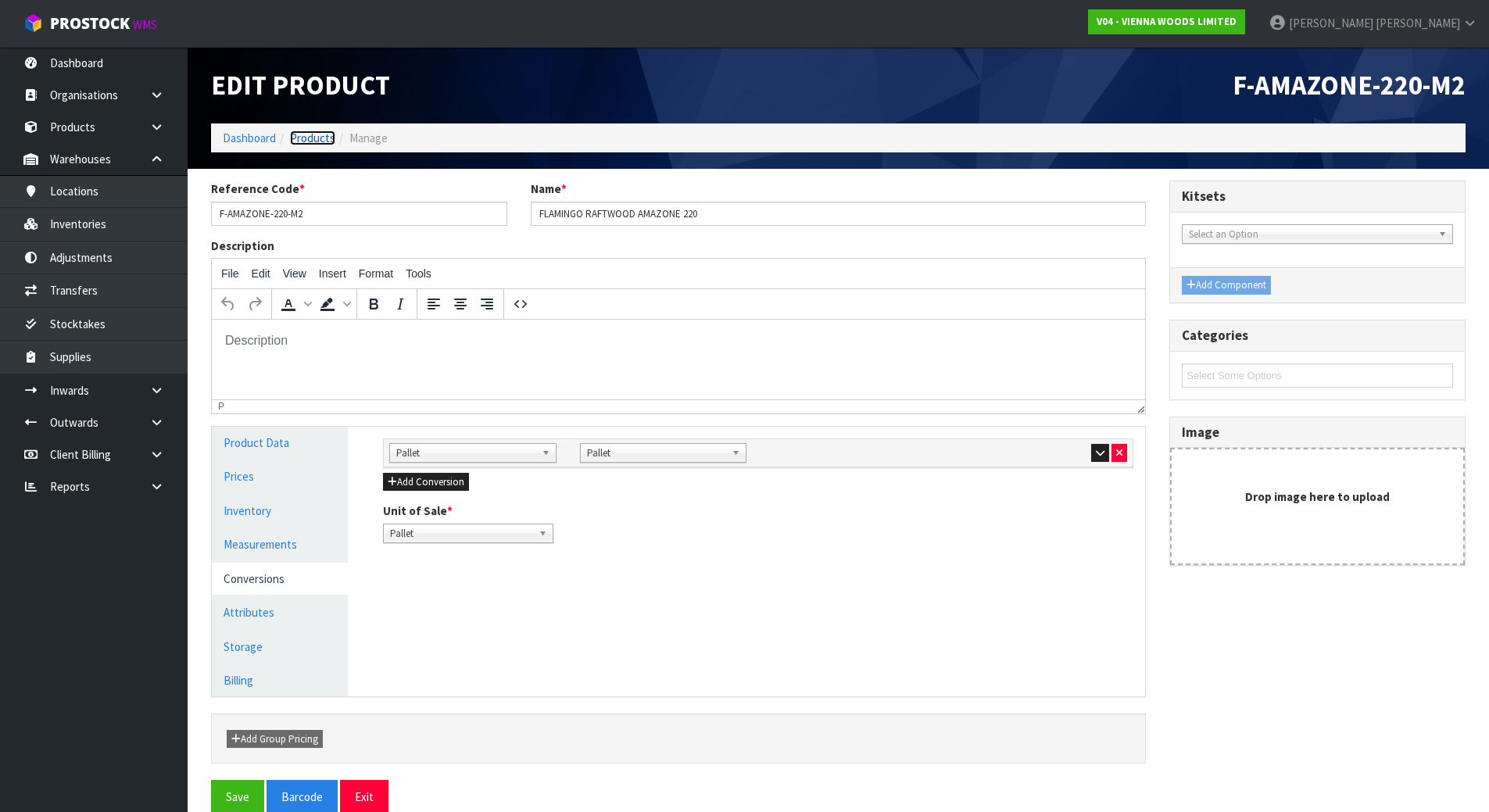
click at [299, 137] on link "Products" at bounding box center [313, 138] width 46 height 15
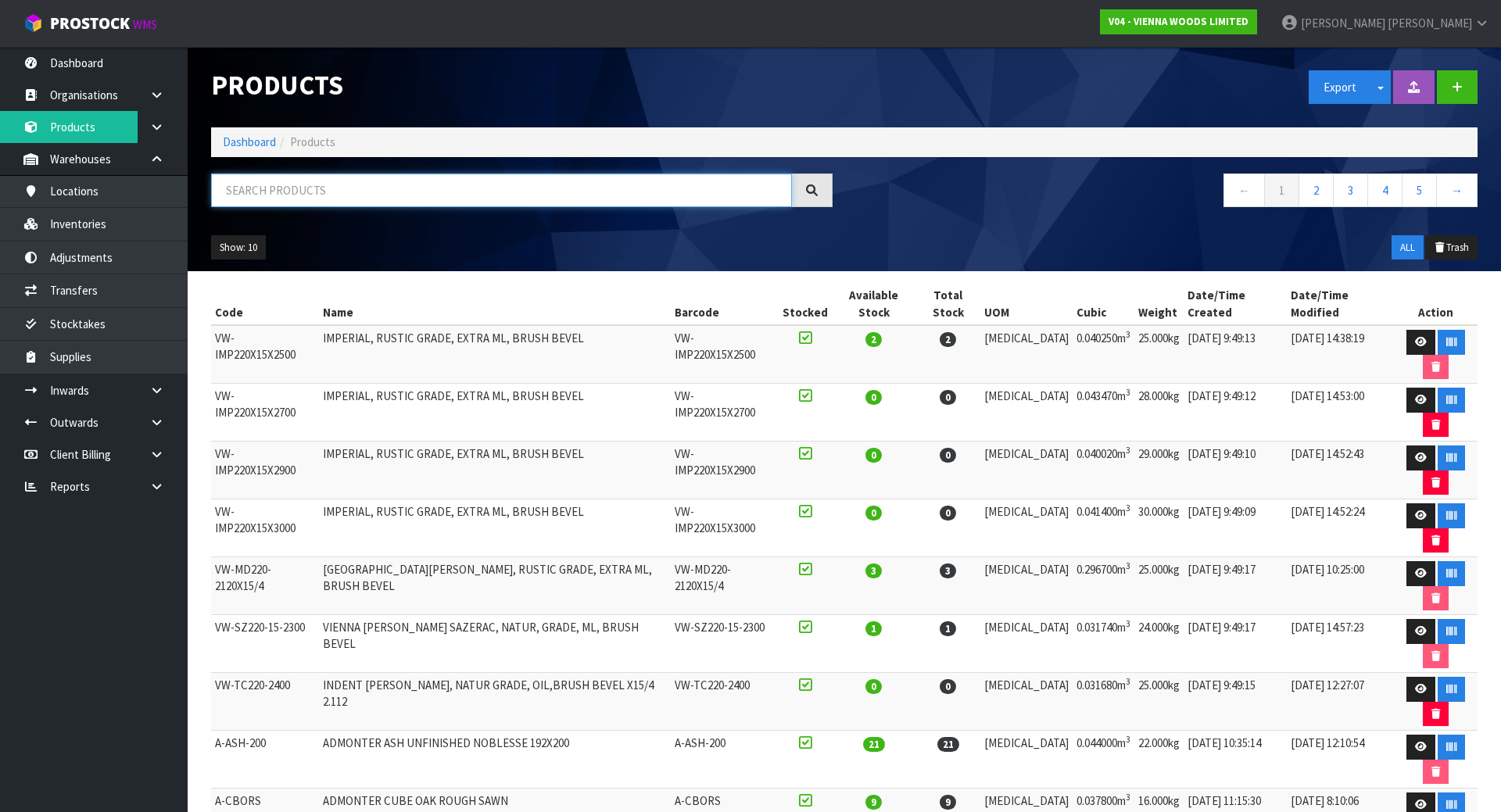
click at [613, 193] on input "text" at bounding box center [502, 190] width 581 height 34
paste input "F-AMAZONE-220-M2"
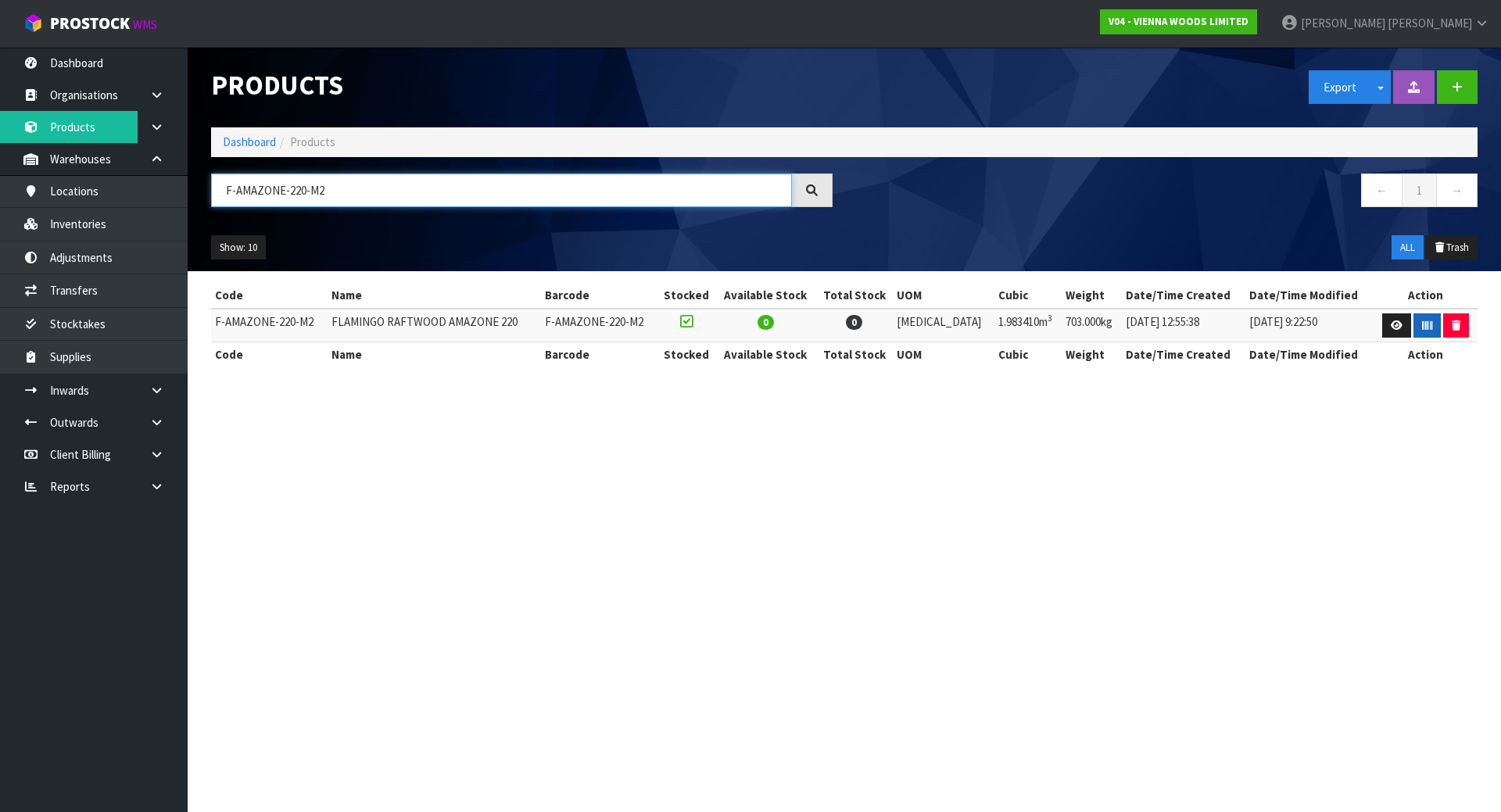
type input "F-AMAZONE-220-M2"
click at [1422, 322] on icon "button" at bounding box center [1427, 325] width 10 height 10
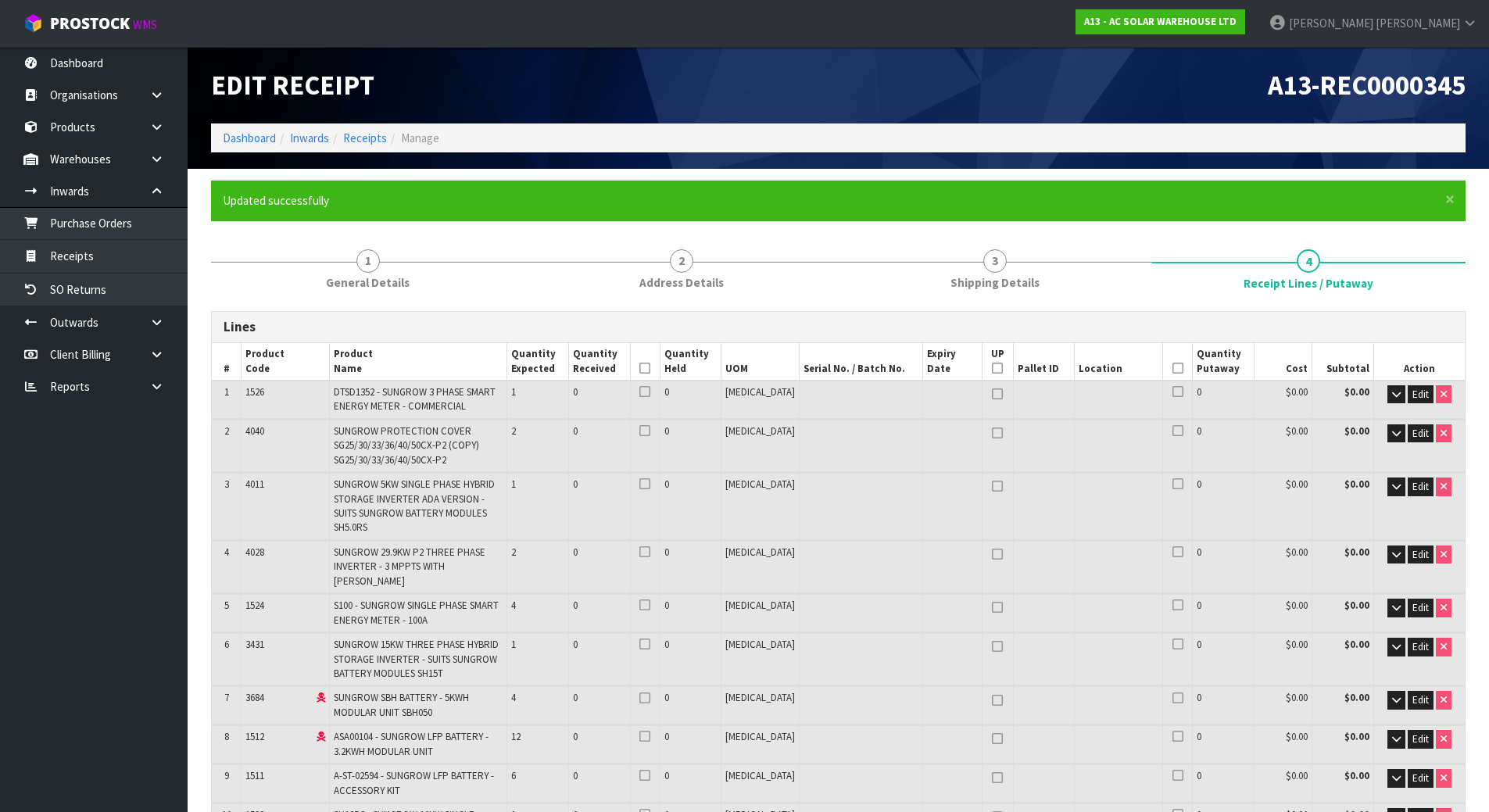
scroll to position [782, 0]
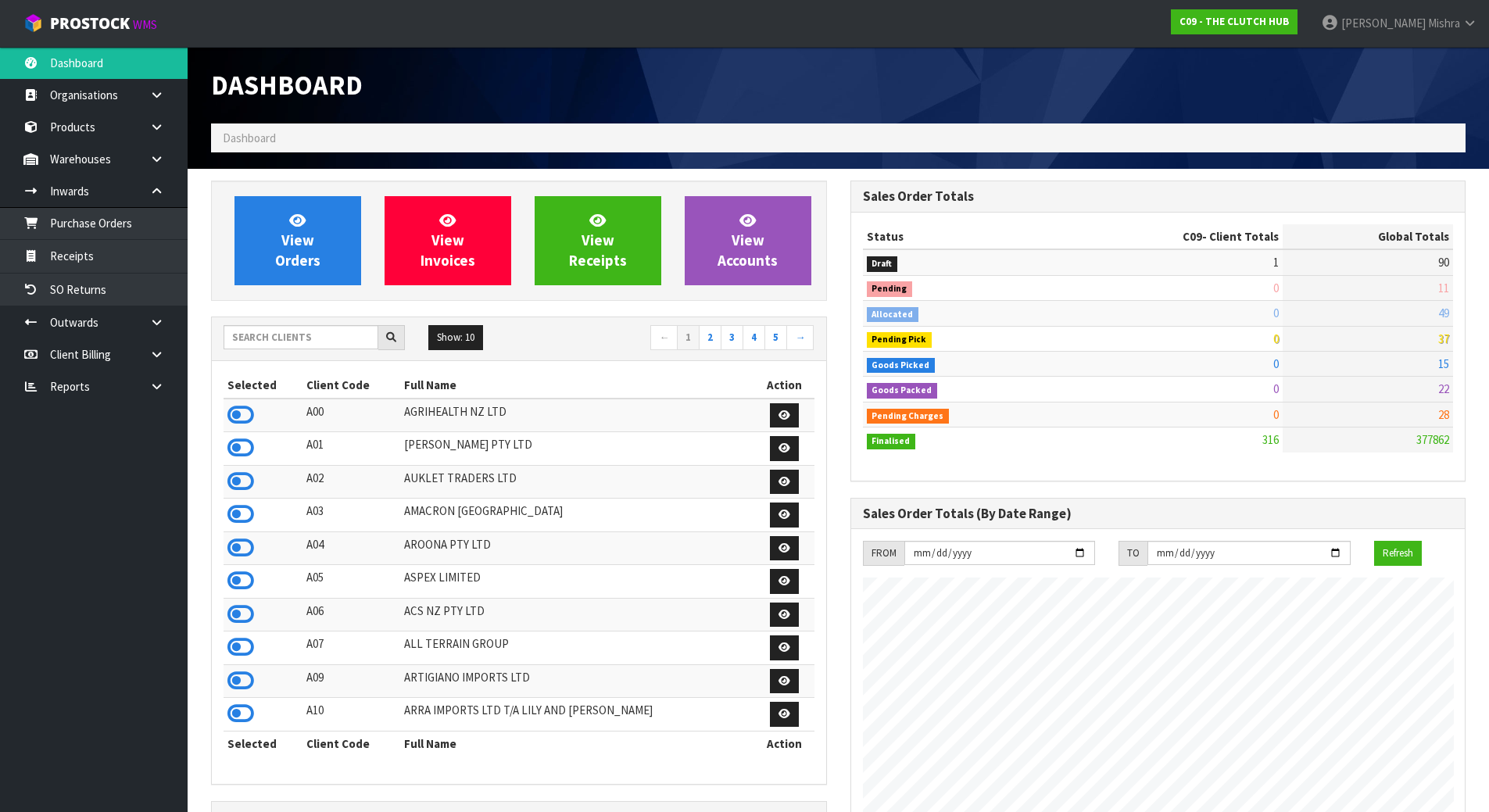
scroll to position [1185, 639]
click at [287, 347] on input "text" at bounding box center [301, 337] width 154 height 25
type input "J01"
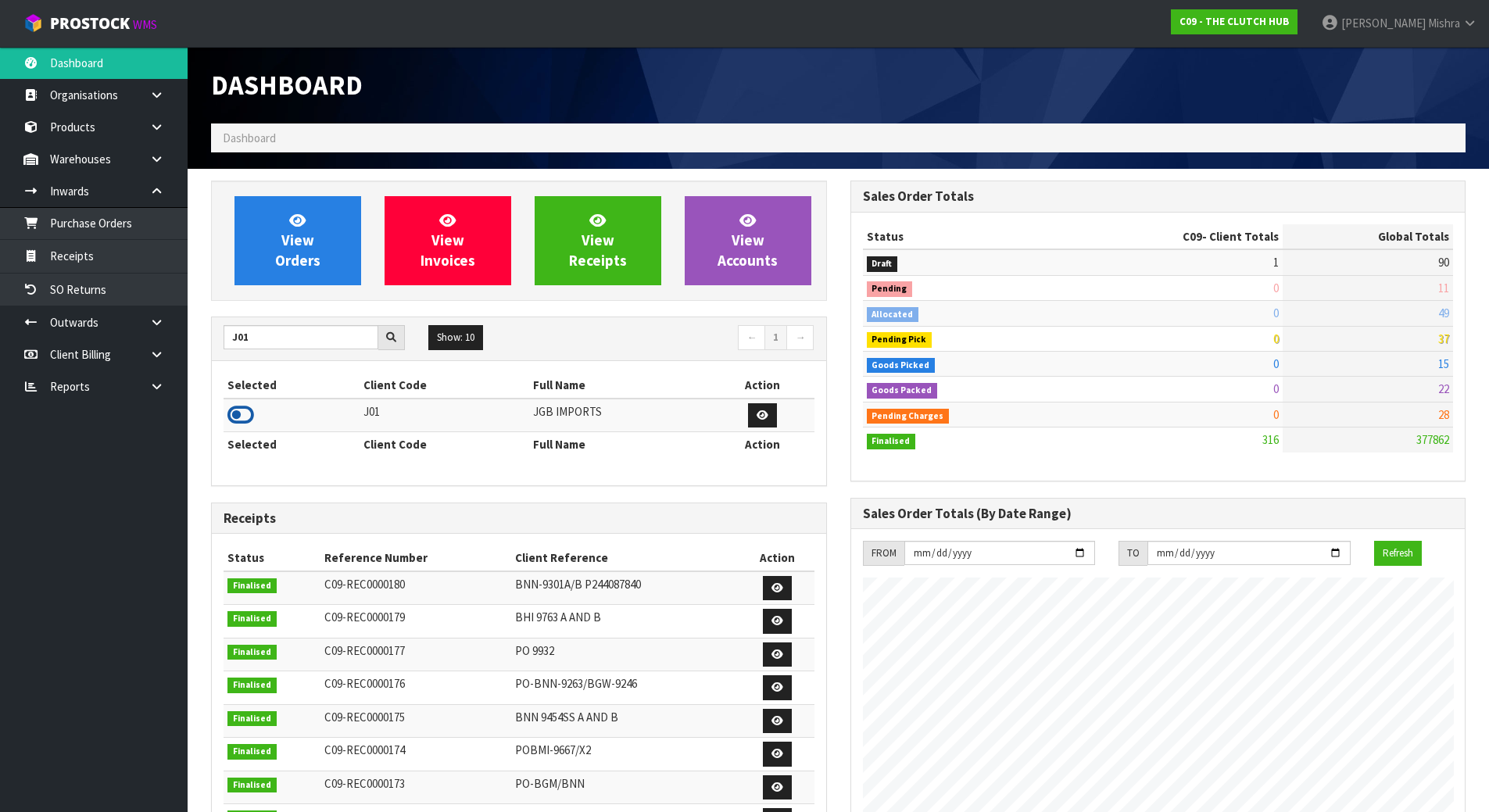
click at [249, 409] on icon at bounding box center [240, 416] width 26 height 24
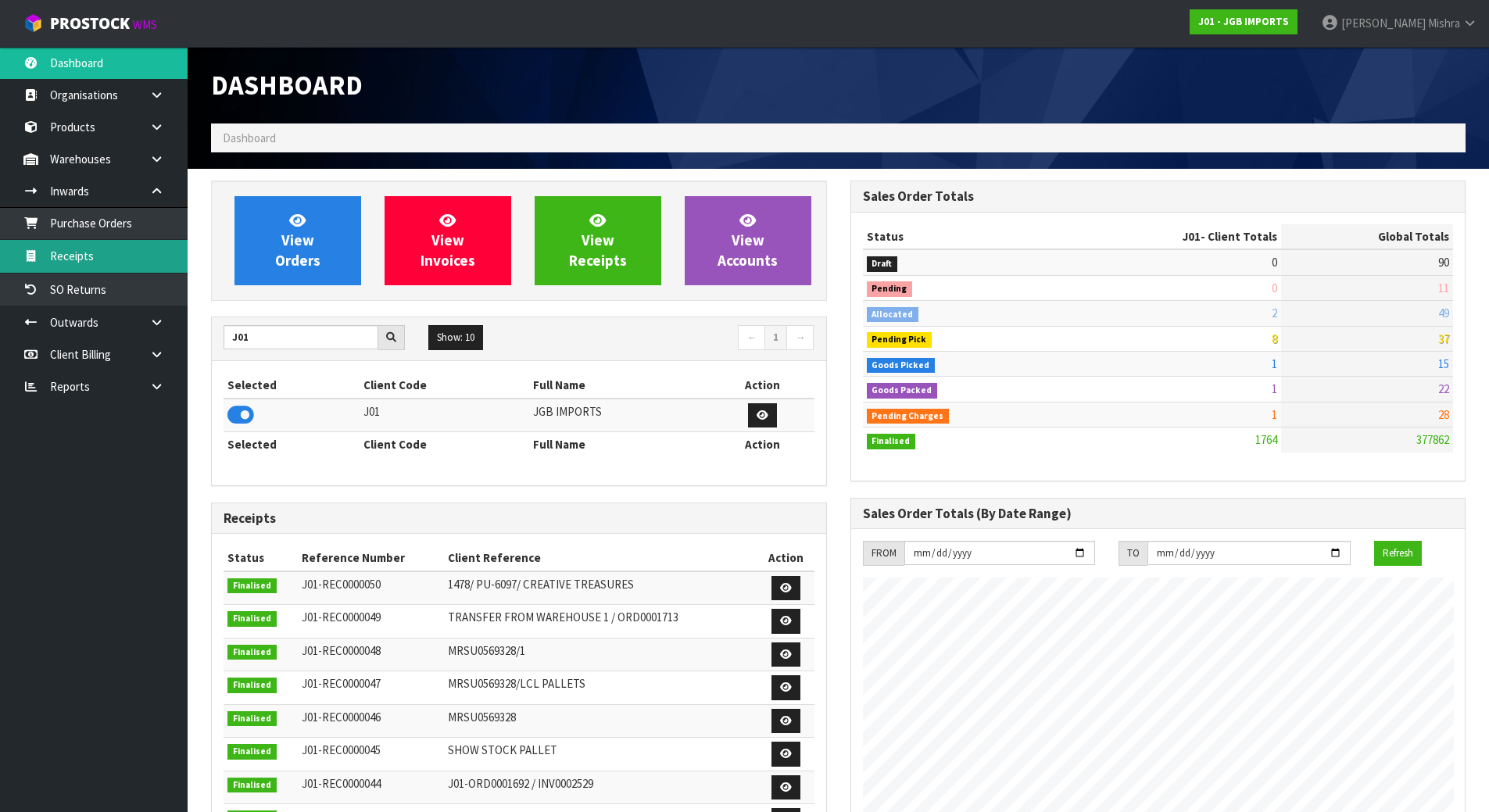
click at [126, 256] on link "Receipts" at bounding box center [93, 256] width 187 height 32
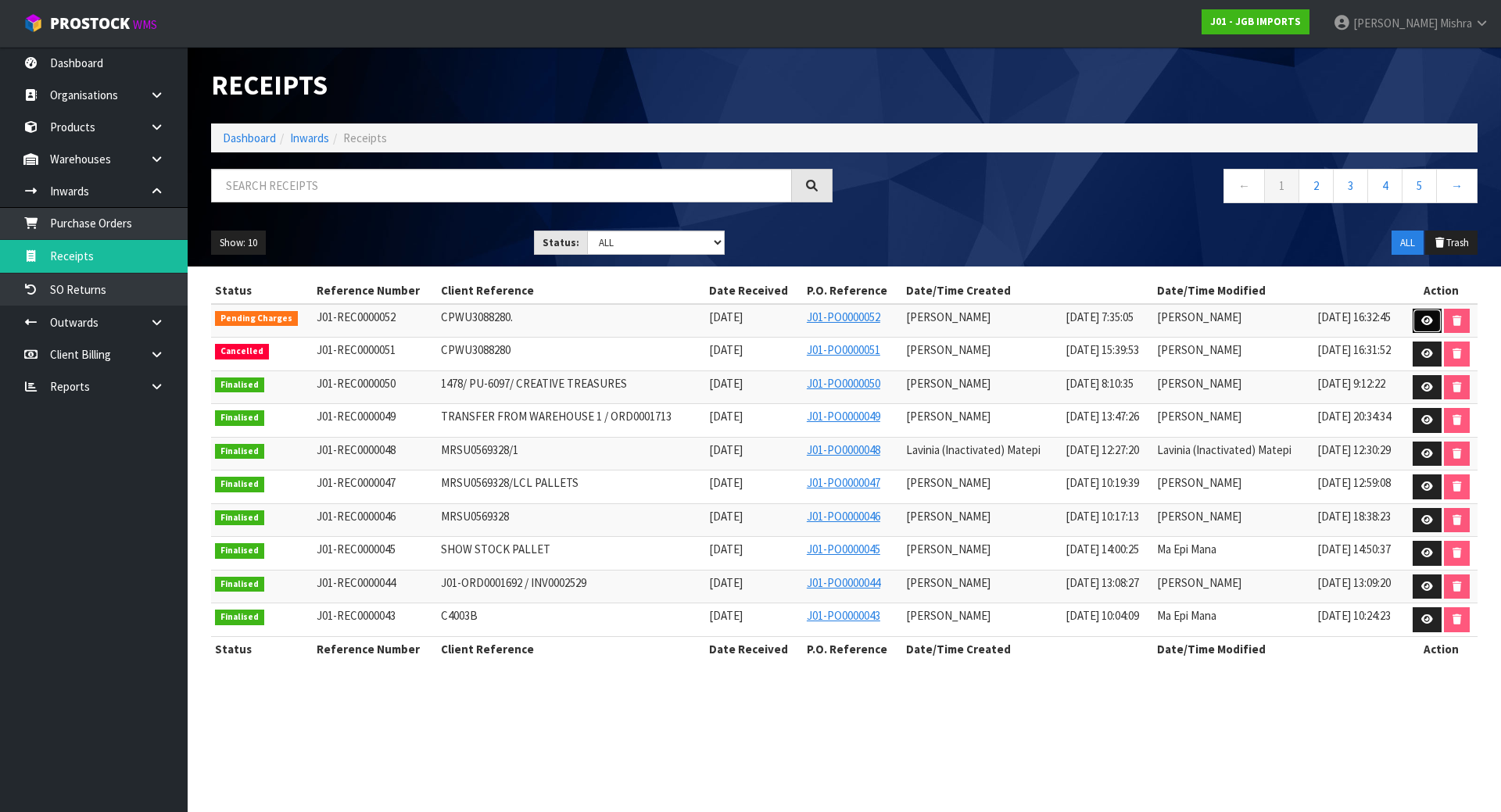
click at [1431, 319] on icon at bounding box center [1427, 321] width 12 height 10
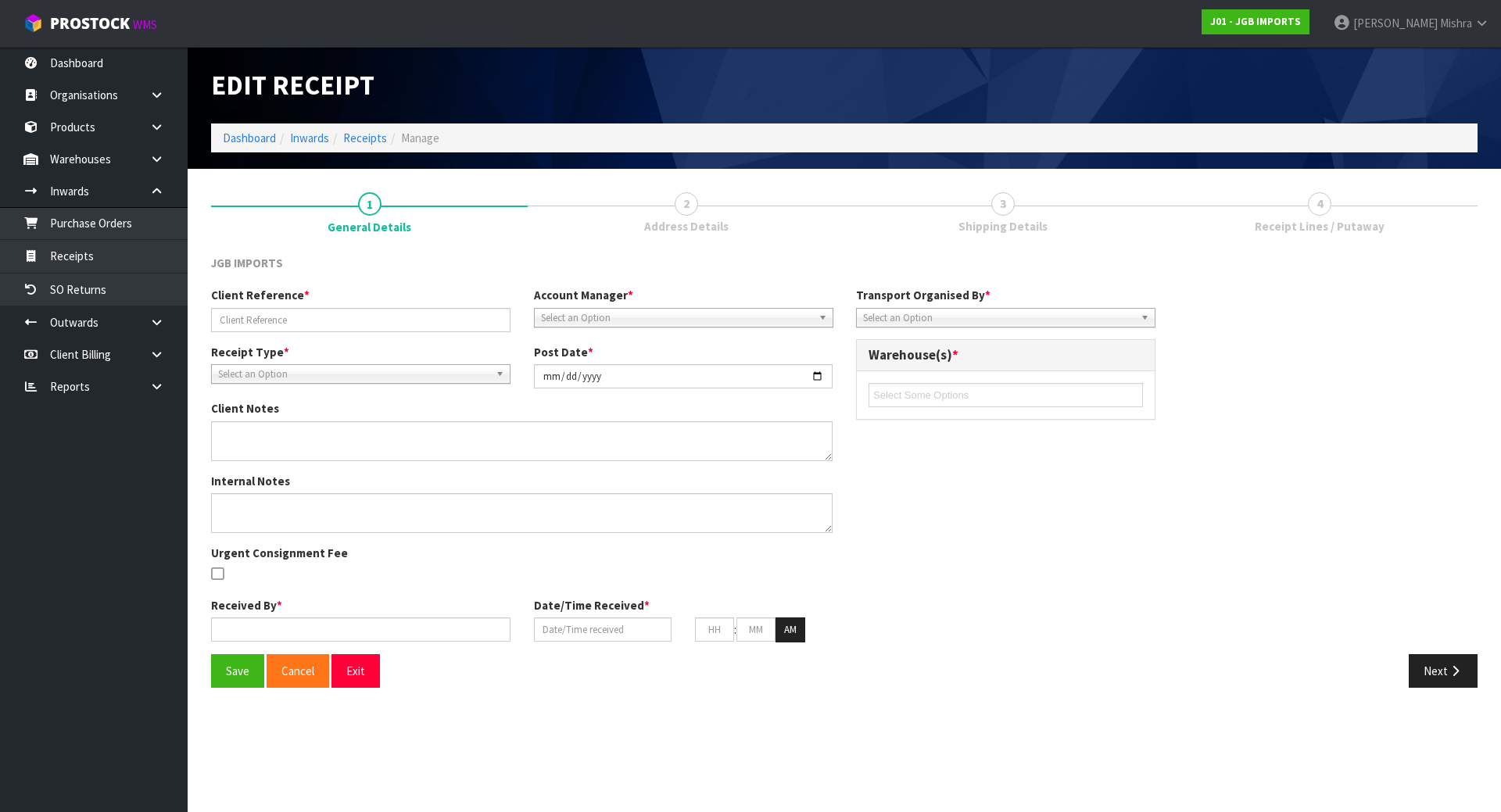
type input "CPWU3088280."
type input "[DATE]"
type textarea "PLEASE SEE THE BELOW VARIANCES 4601 EXPECTED 12 RECEIVED 10 4602 EXPECTED 12 RE…"
type textarea "2 CARTONS OF 4331 WAS DAMAGED CLIENT SAID IT IS GOING TO DISPOSE ORDER PLEASE S…"
type input "[PERSON_NAME]"
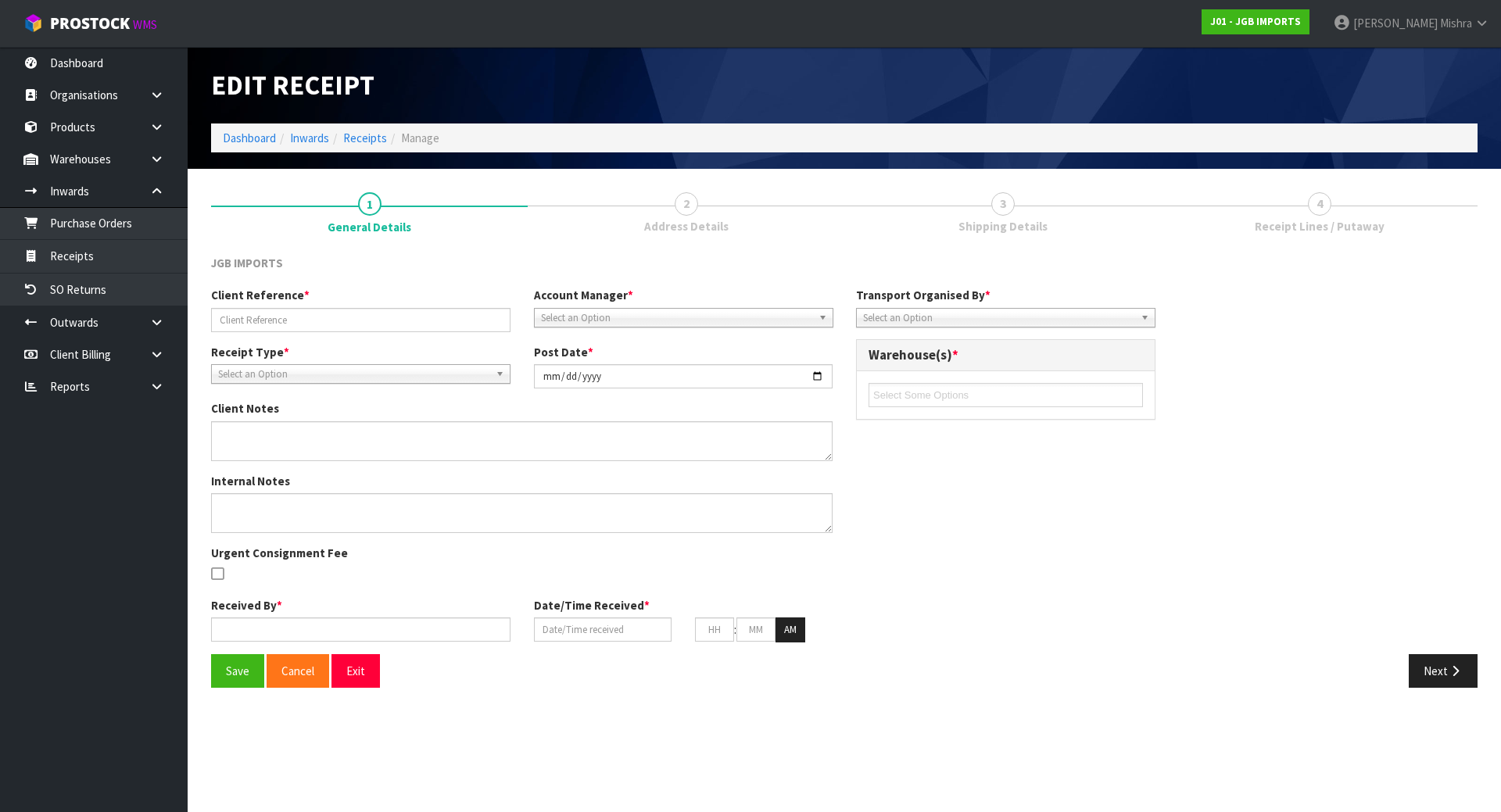
type input "[DATE]"
type input "07"
type input "35"
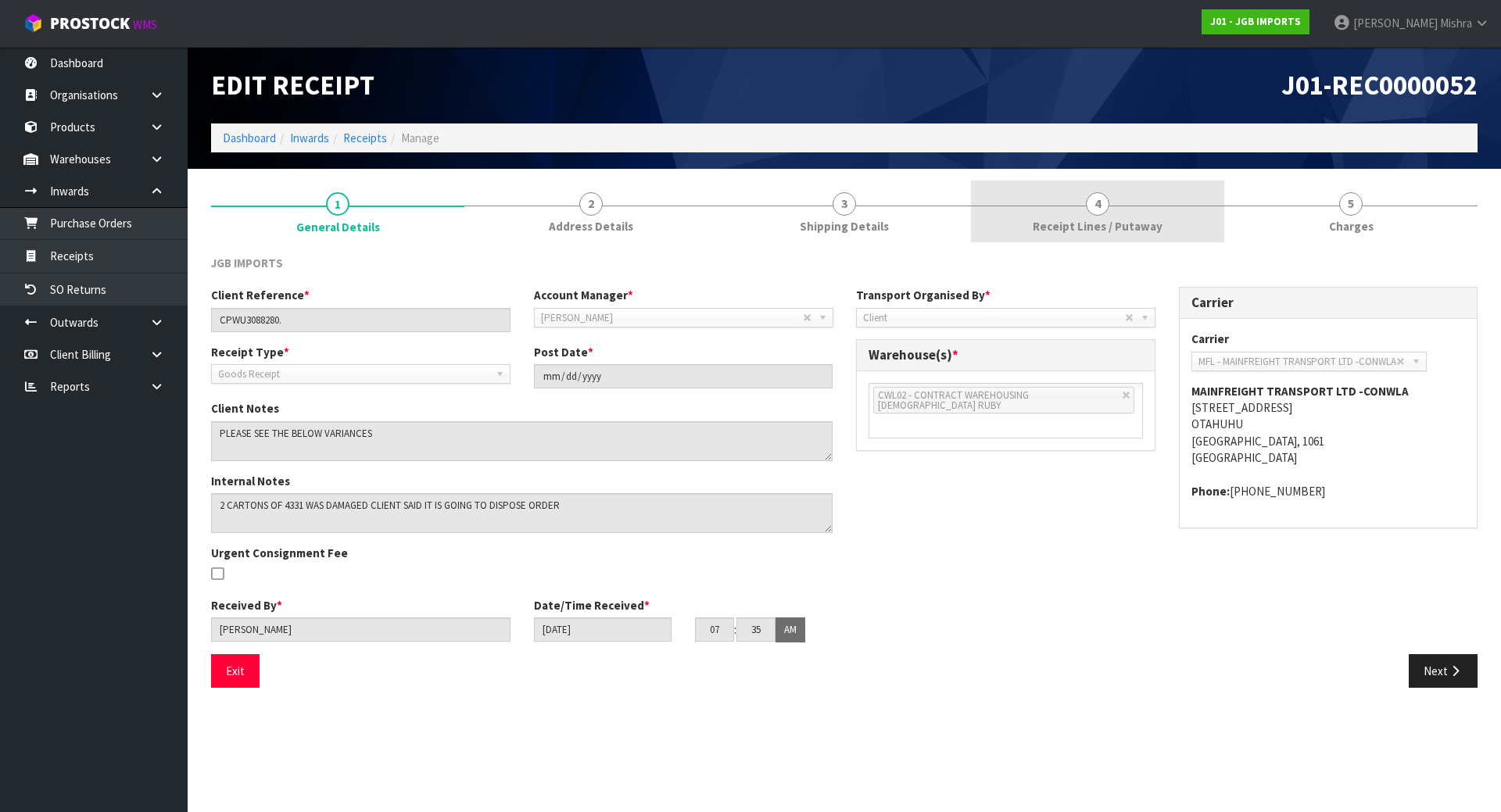
click at [1122, 227] on span "Receipt Lines / Putaway" at bounding box center [1098, 227] width 130 height 16
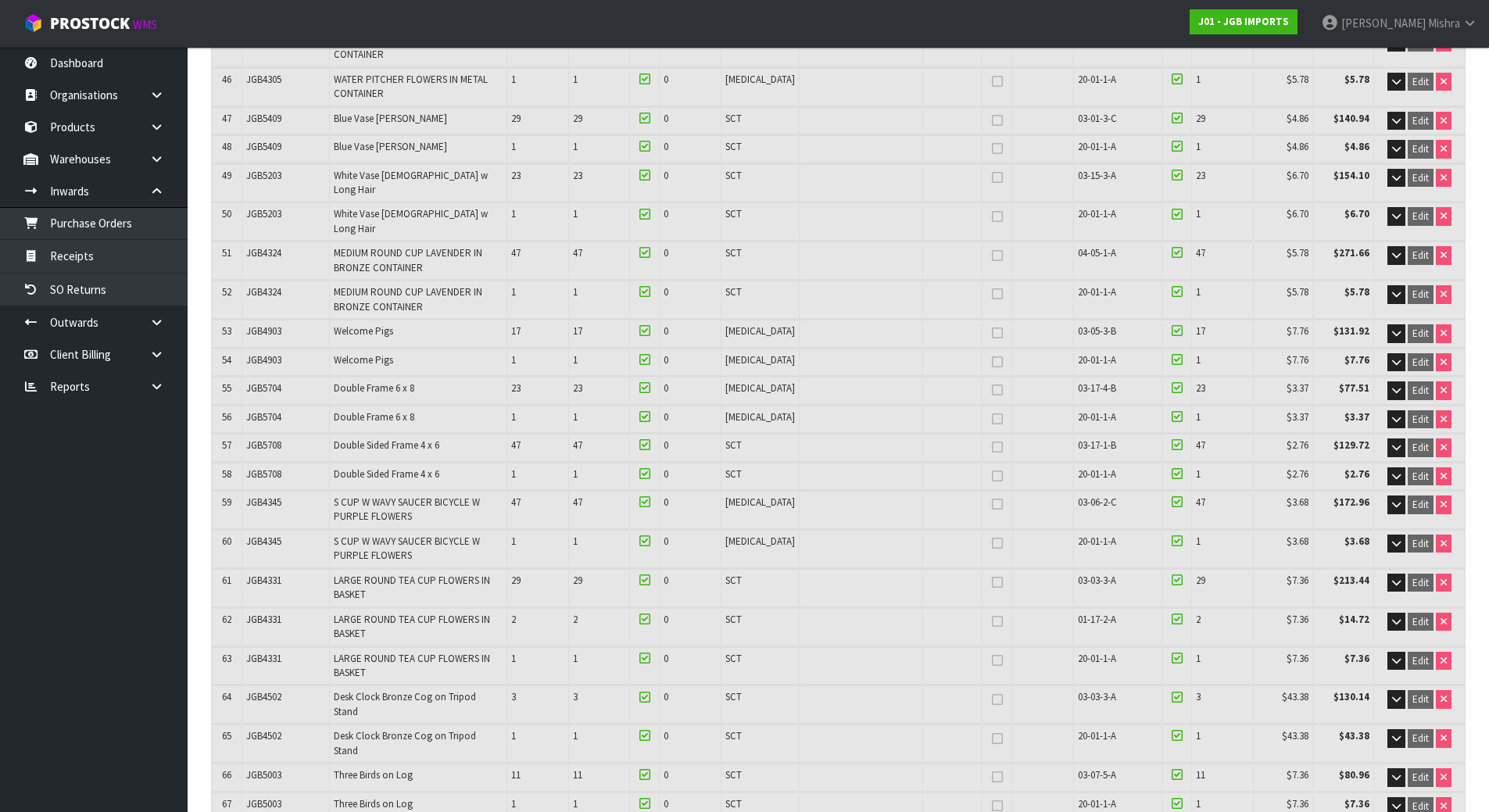
scroll to position [1641, 0]
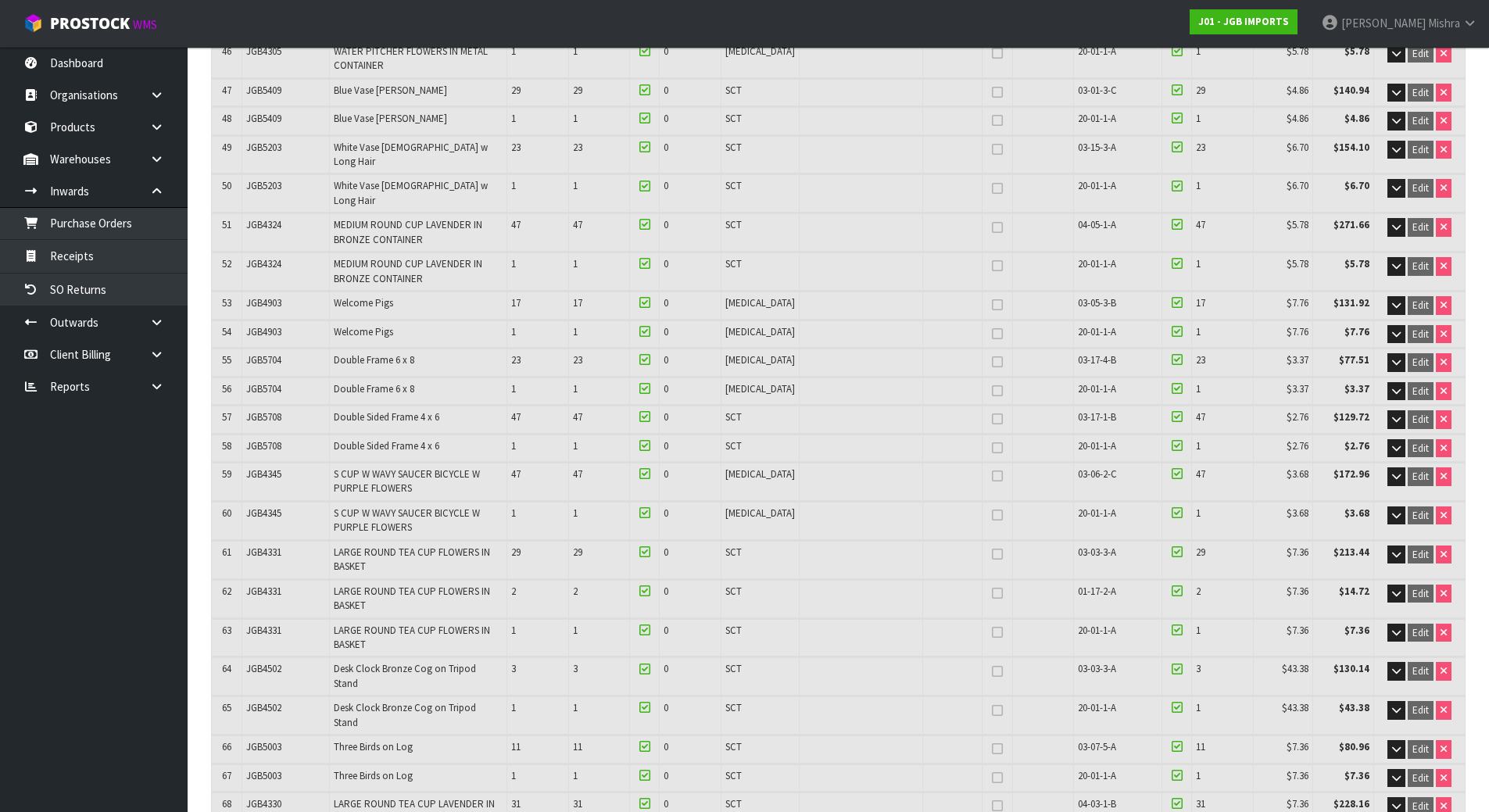
click at [282, 619] on td "JGB4331" at bounding box center [286, 638] width 88 height 37
drag, startPoint x: 282, startPoint y: 575, endPoint x: 587, endPoint y: 573, distance: 305.0
click at [587, 619] on tr "63 JGB4331 LARGE ROUND TEA CUP FLOWERS IN BASKET 1 1 0 SCT 20-01-1-A 1 $7.36 $7…" at bounding box center [839, 638] width 1253 height 37
click at [470, 580] on td "LARGE ROUND TEA CUP FLOWERS IN BASKET" at bounding box center [418, 598] width 177 height 37
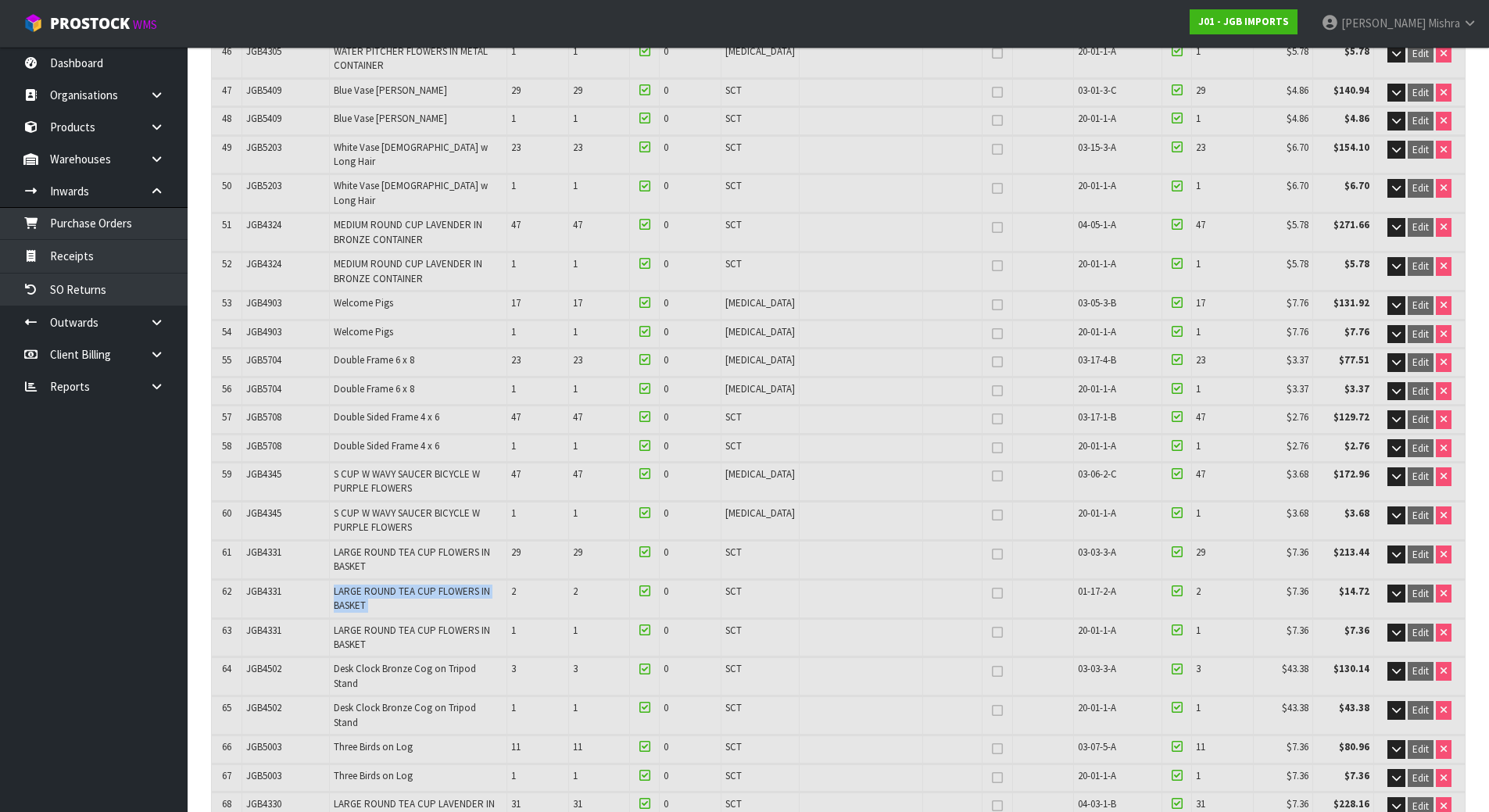
click at [470, 580] on td "LARGE ROUND TEA CUP FLOWERS IN BASKET" at bounding box center [418, 598] width 177 height 37
click at [443, 585] on span "LARGE ROUND TEA CUP FLOWERS IN BASKET" at bounding box center [411, 598] width 156 height 27
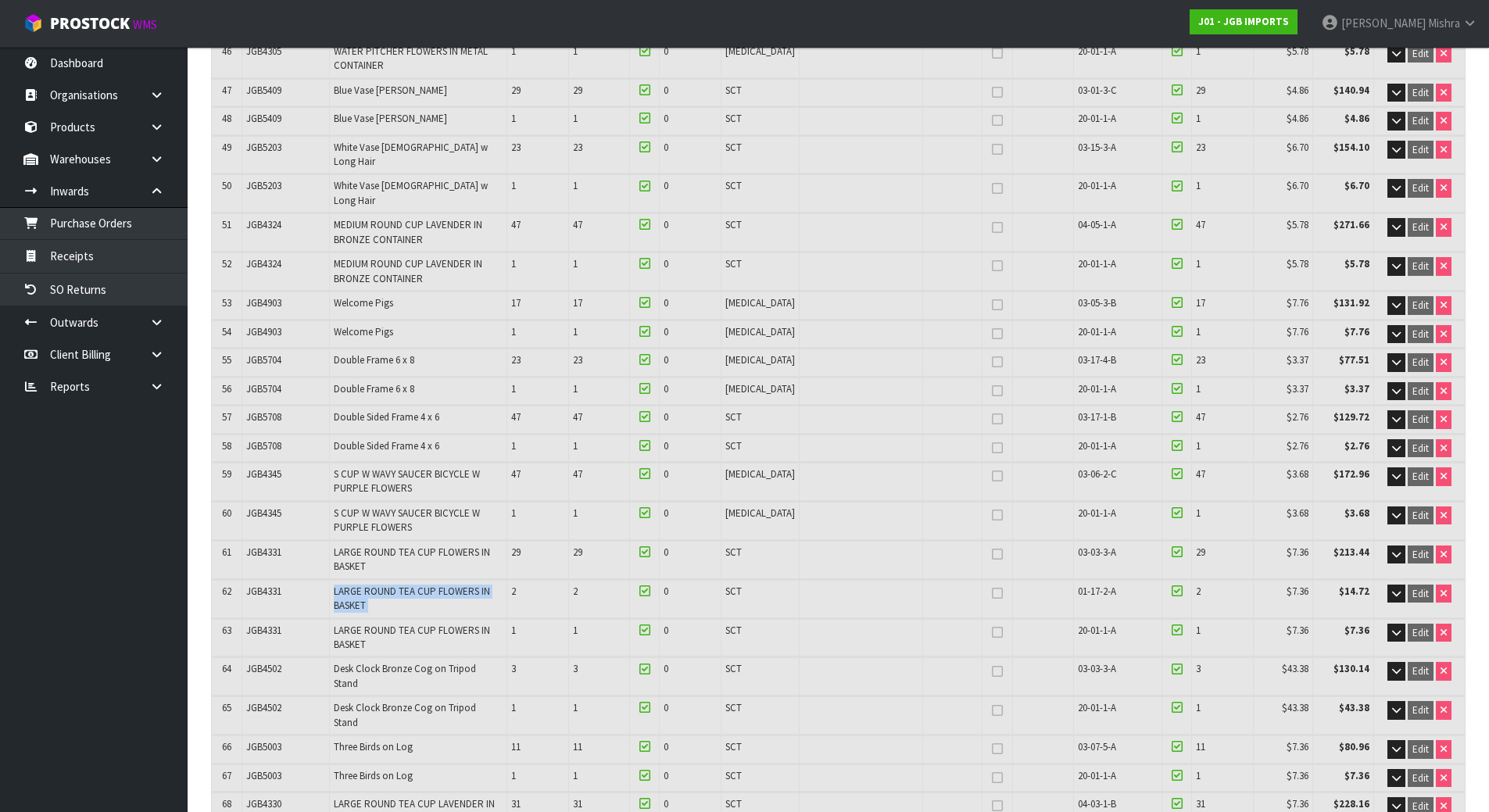
click at [443, 585] on span "LARGE ROUND TEA CUP FLOWERS IN BASKET" at bounding box center [411, 598] width 156 height 27
click at [441, 545] on span "LARGE ROUND TEA CUP FLOWERS IN BASKET" at bounding box center [411, 559] width 156 height 27
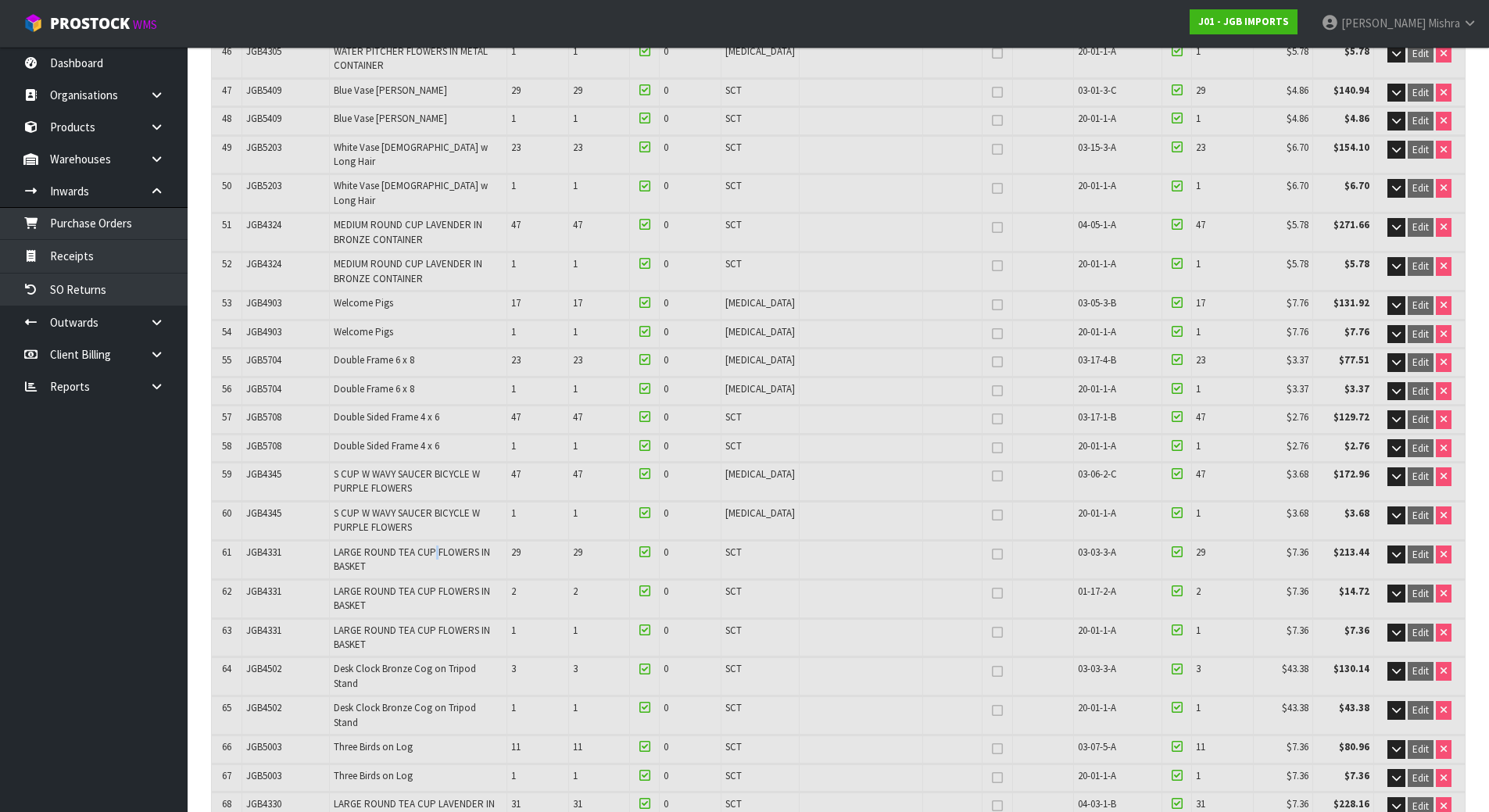
click at [441, 545] on span "LARGE ROUND TEA CUP FLOWERS IN BASKET" at bounding box center [411, 559] width 156 height 27
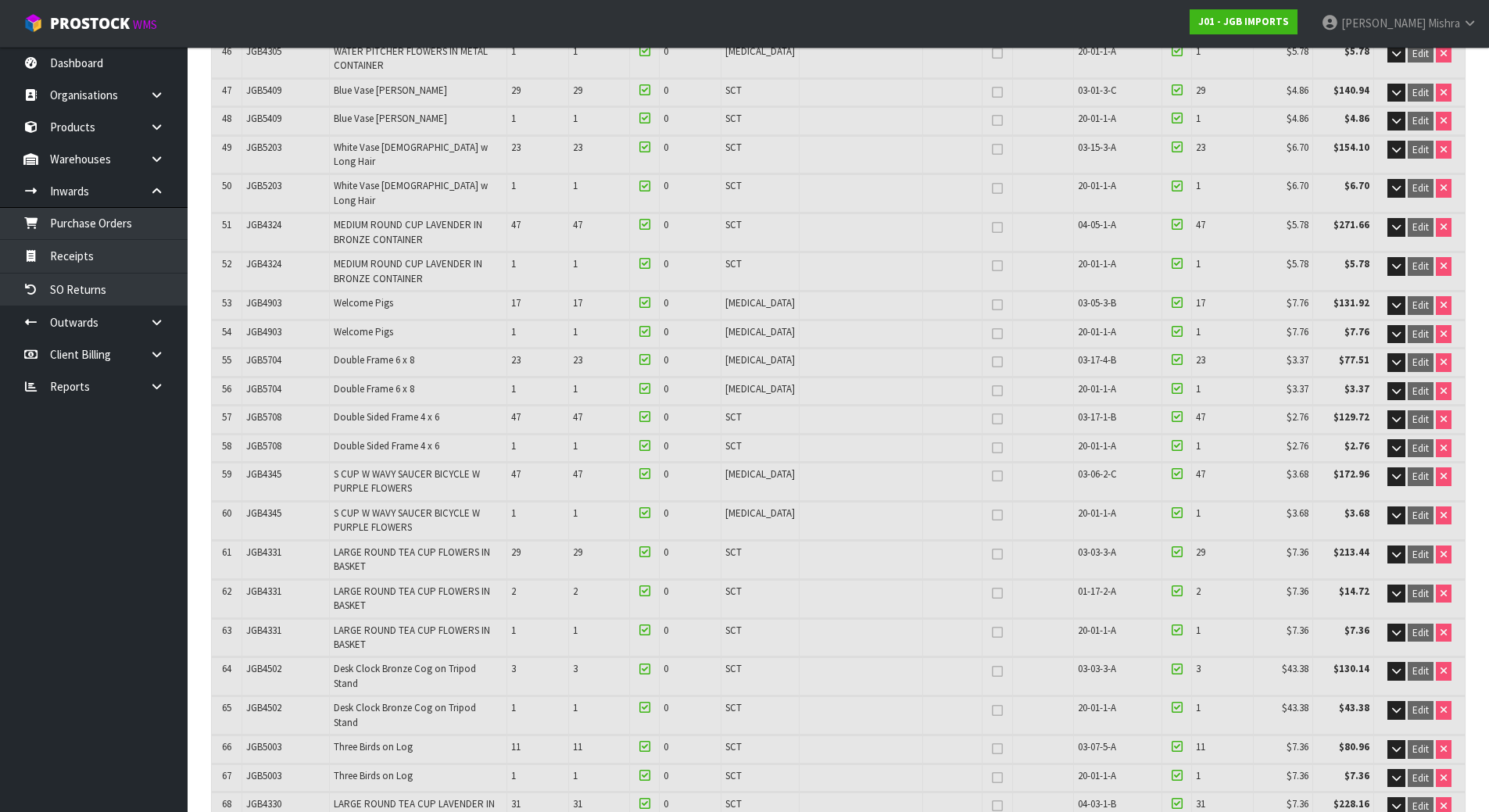
click at [404, 624] on span "LARGE ROUND TEA CUP FLOWERS IN BASKET" at bounding box center [411, 638] width 156 height 27
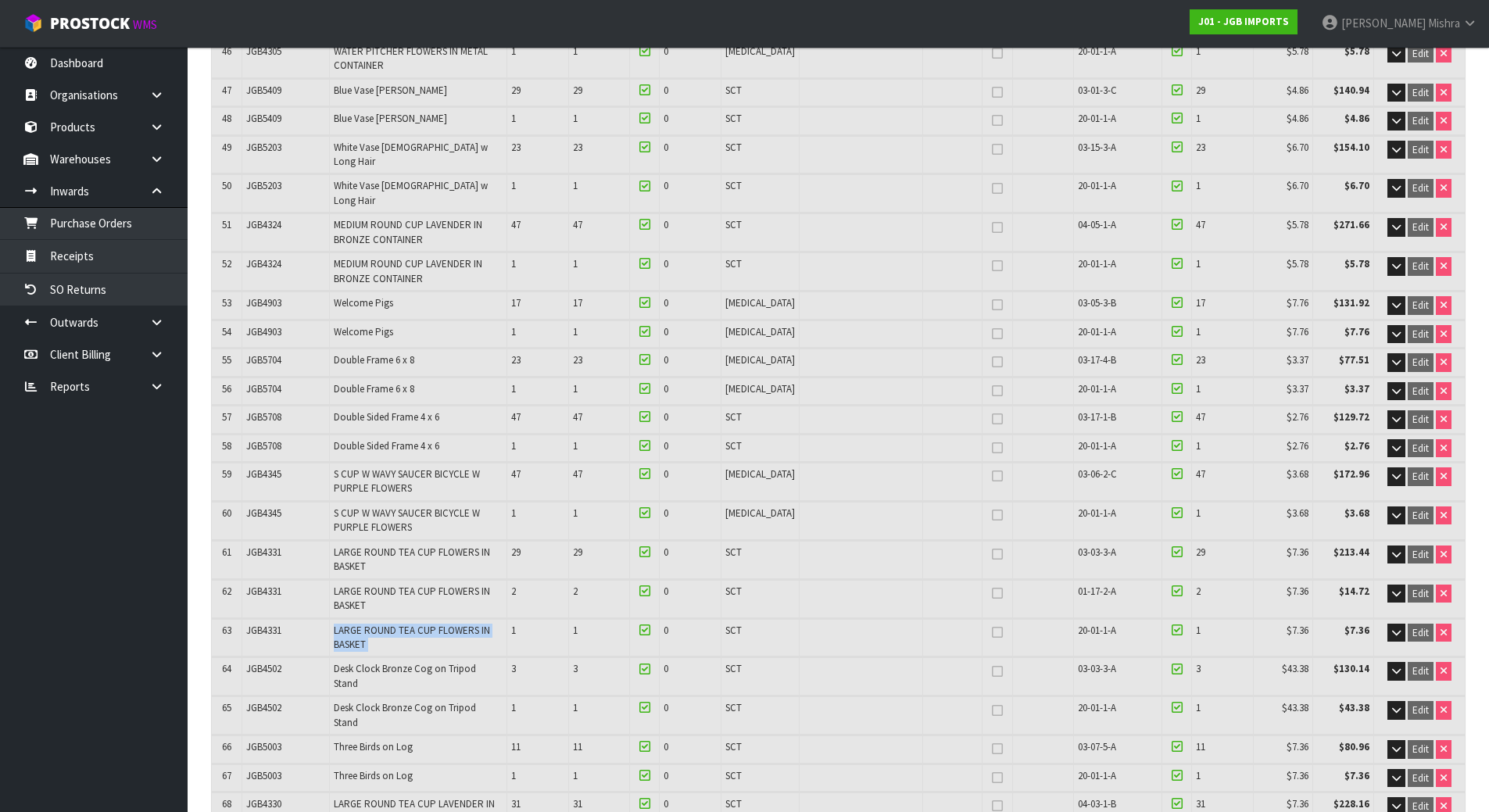
click at [404, 624] on span "LARGE ROUND TEA CUP FLOWERS IN BASKET" at bounding box center [411, 638] width 156 height 27
click at [414, 585] on span "LARGE ROUND TEA CUP FLOWERS IN BASKET" at bounding box center [411, 598] width 156 height 27
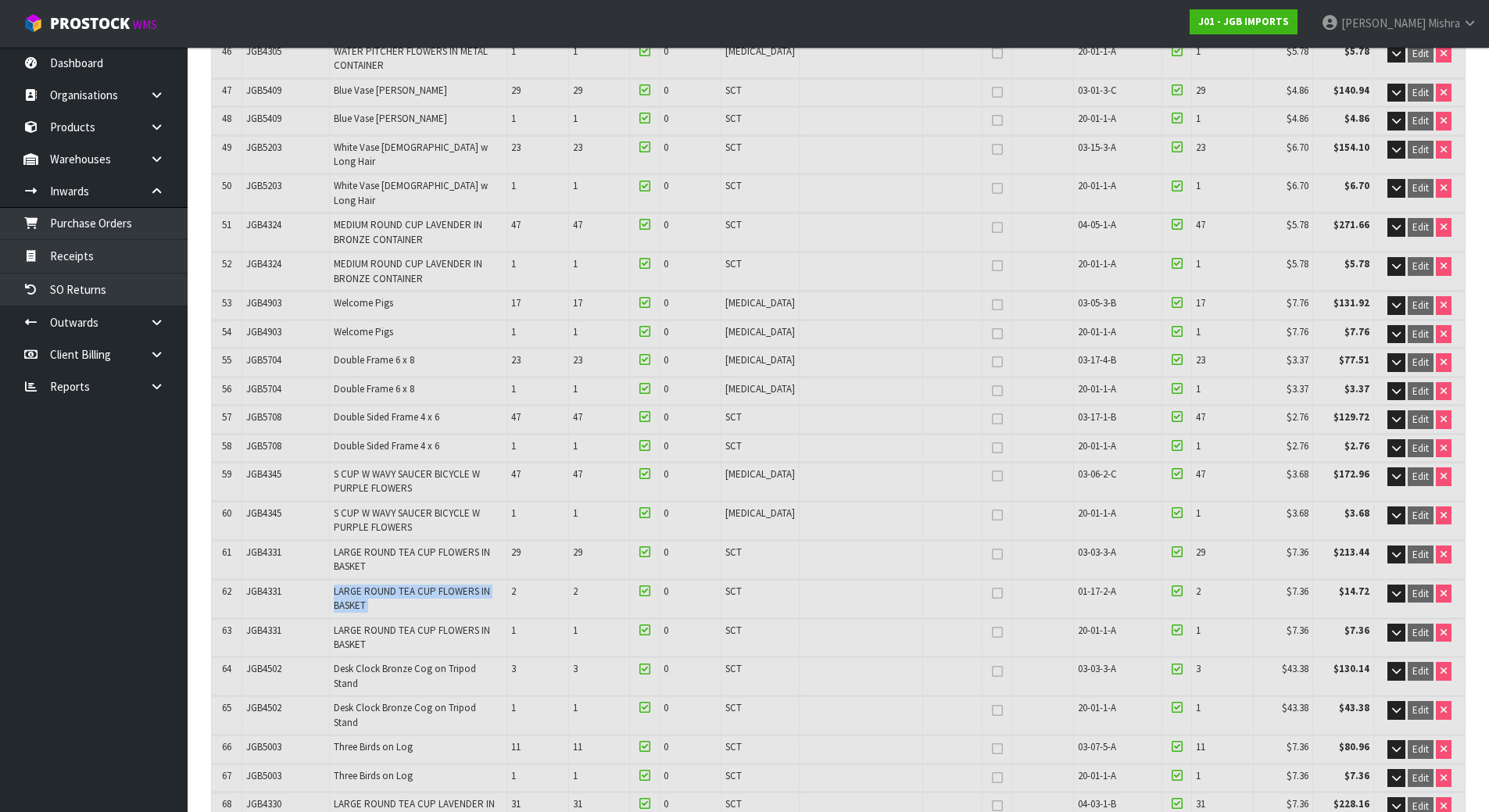
click at [363, 585] on span "LARGE ROUND TEA CUP FLOWERS IN BASKET" at bounding box center [411, 598] width 156 height 27
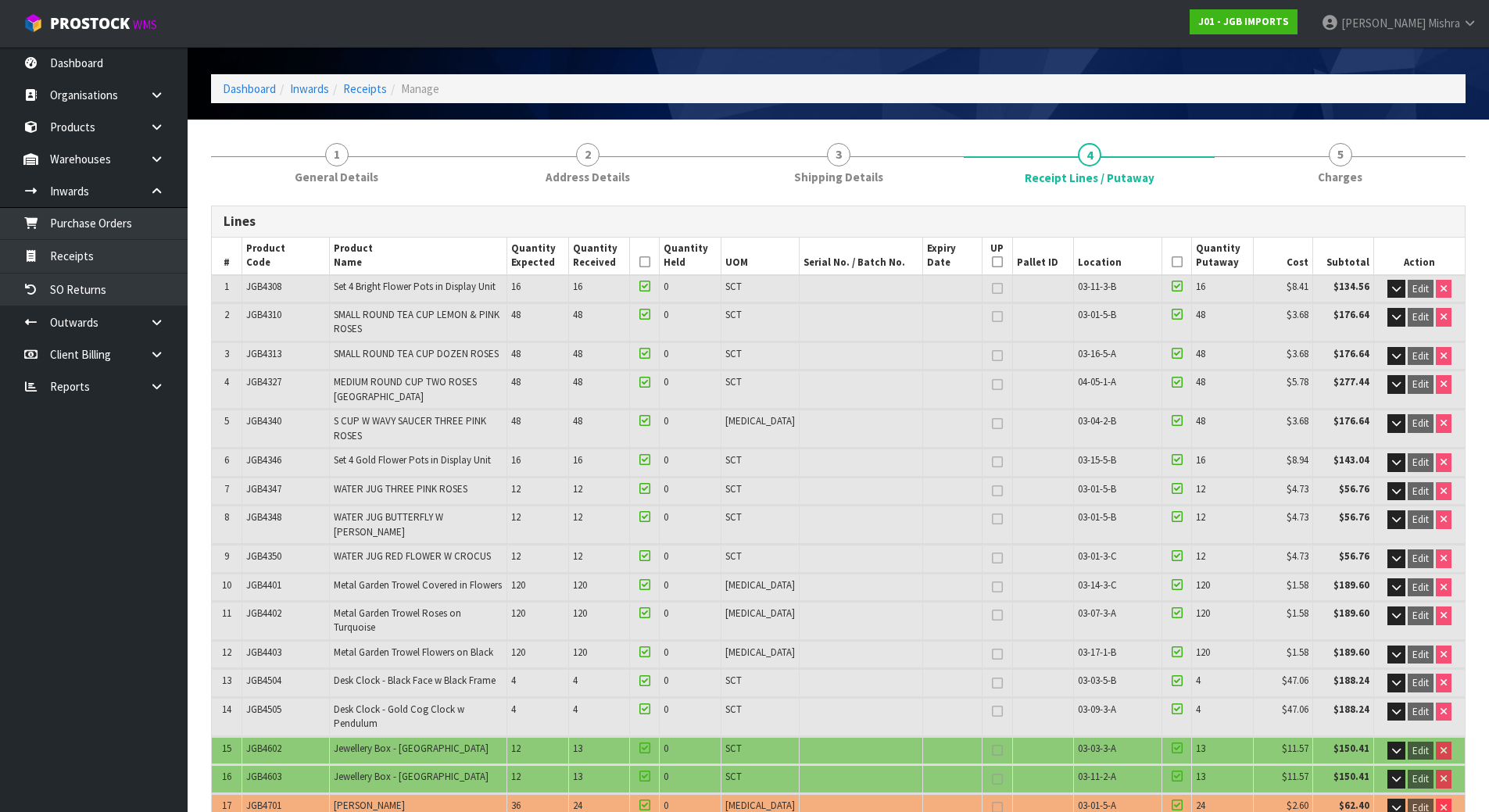
scroll to position [0, 0]
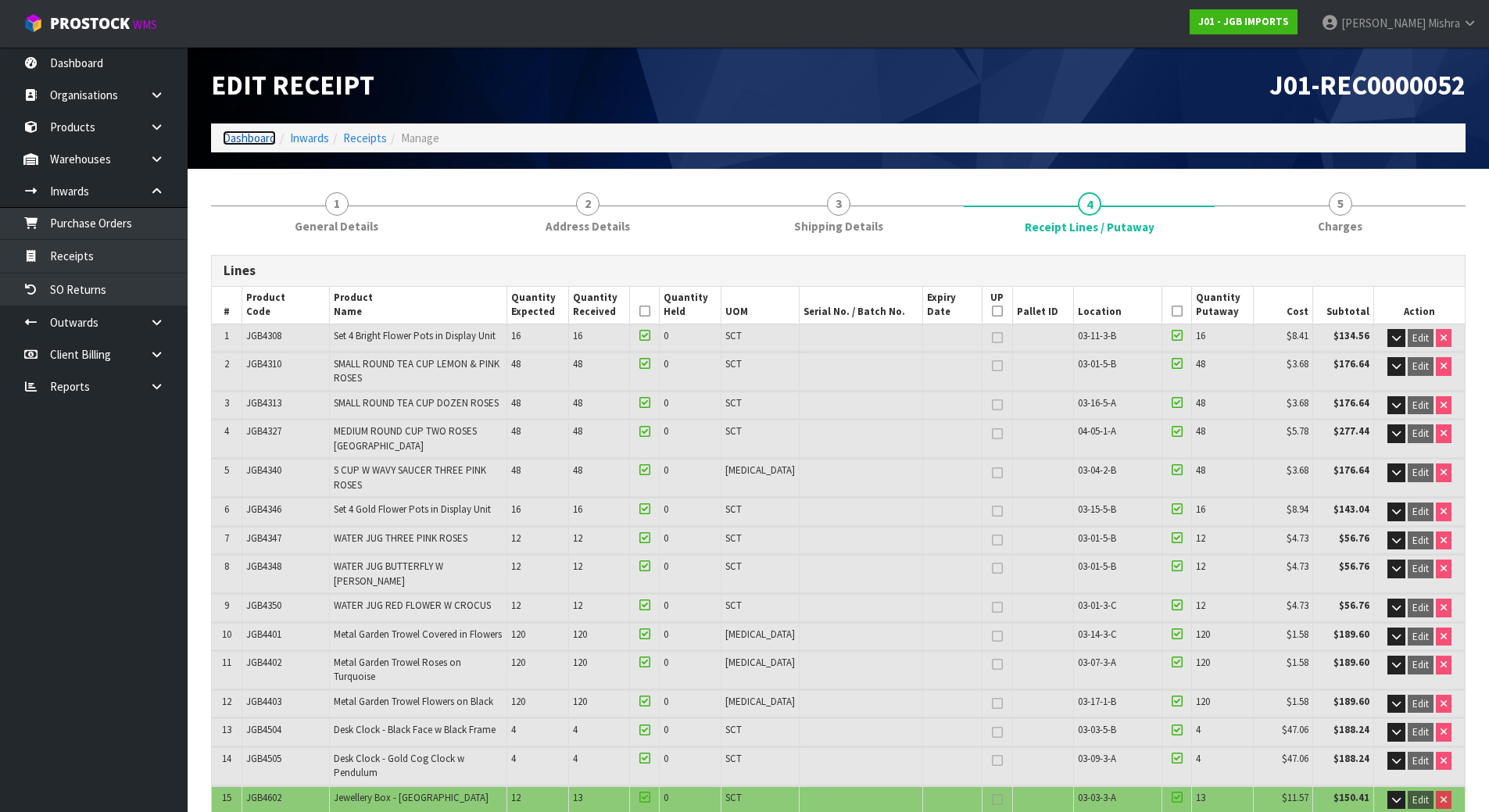
drag, startPoint x: 231, startPoint y: 136, endPoint x: 242, endPoint y: 143, distance: 13.0
click at [231, 136] on link "Dashboard" at bounding box center [249, 138] width 53 height 15
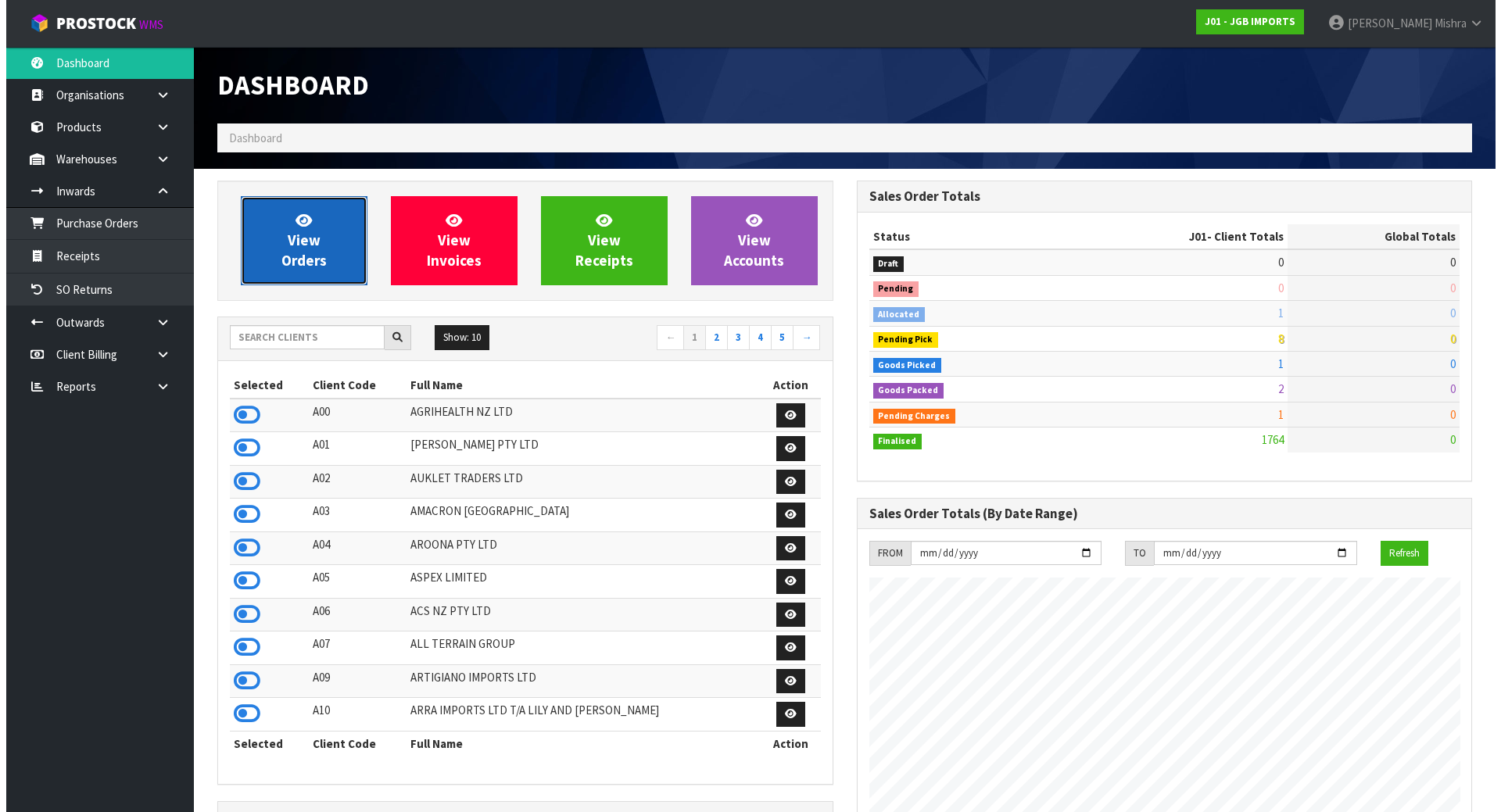
scroll to position [1185, 639]
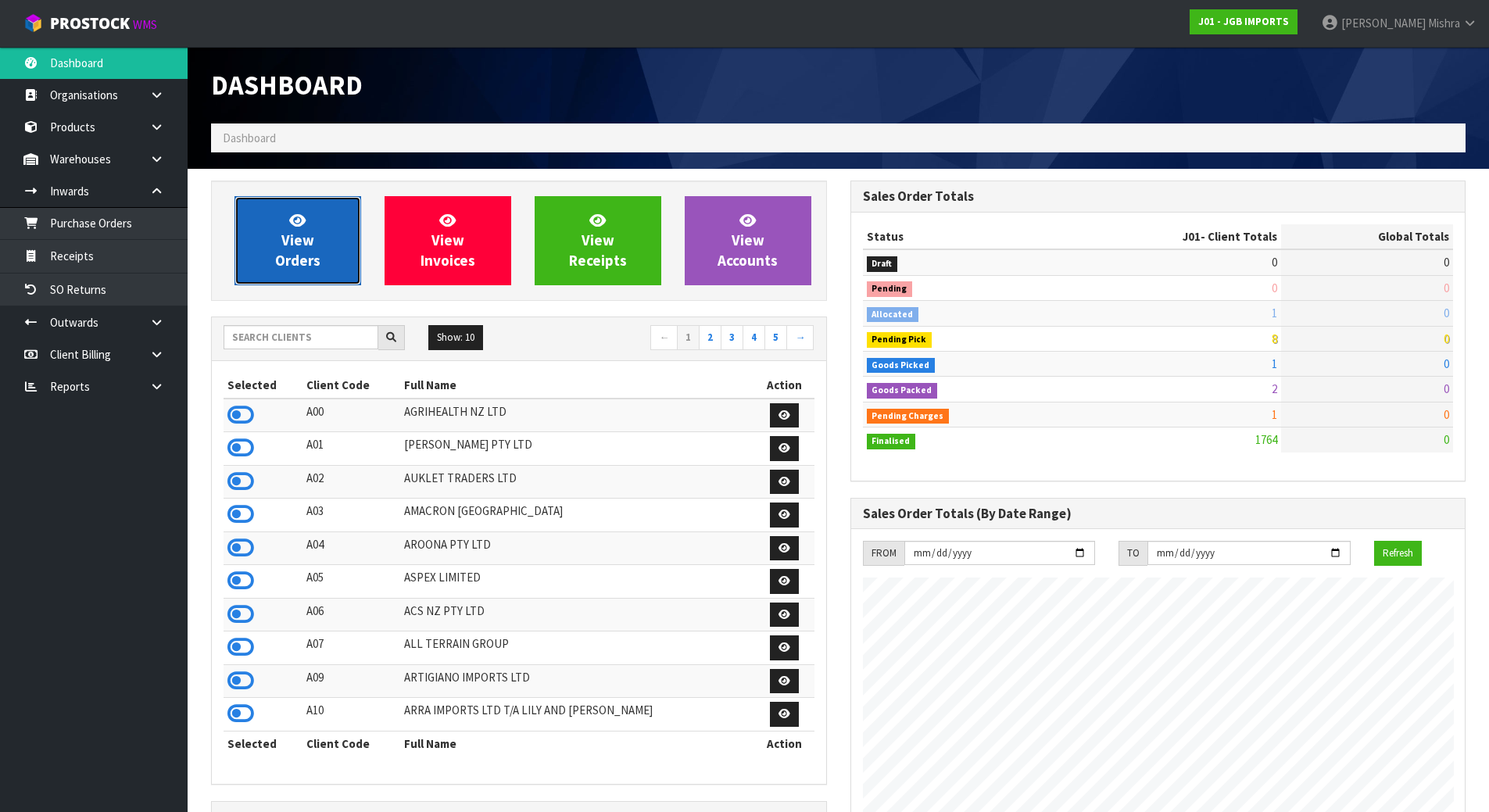
click at [280, 265] on span "View Orders" at bounding box center [298, 240] width 46 height 58
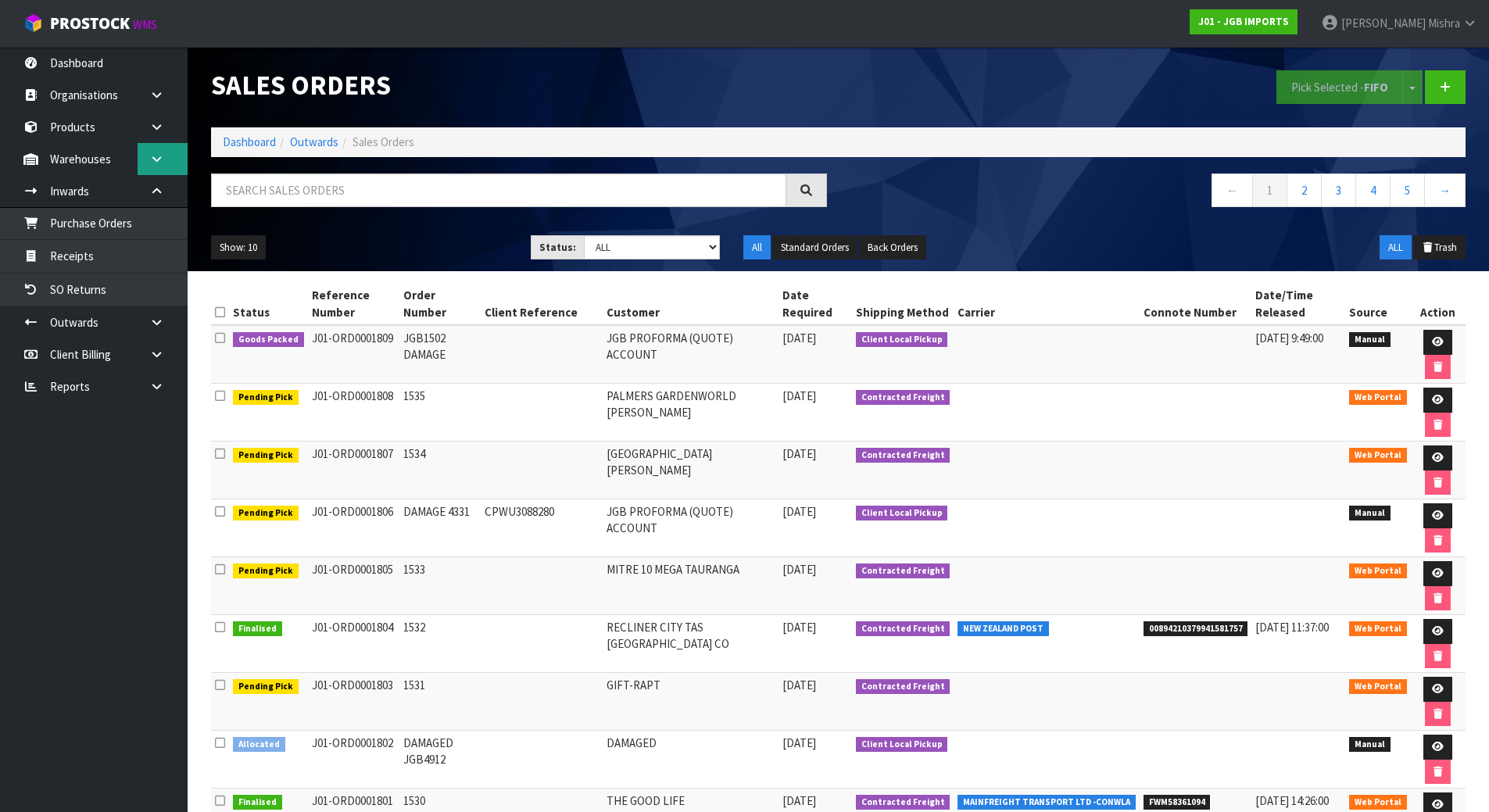
click at [152, 163] on icon at bounding box center [156, 159] width 15 height 12
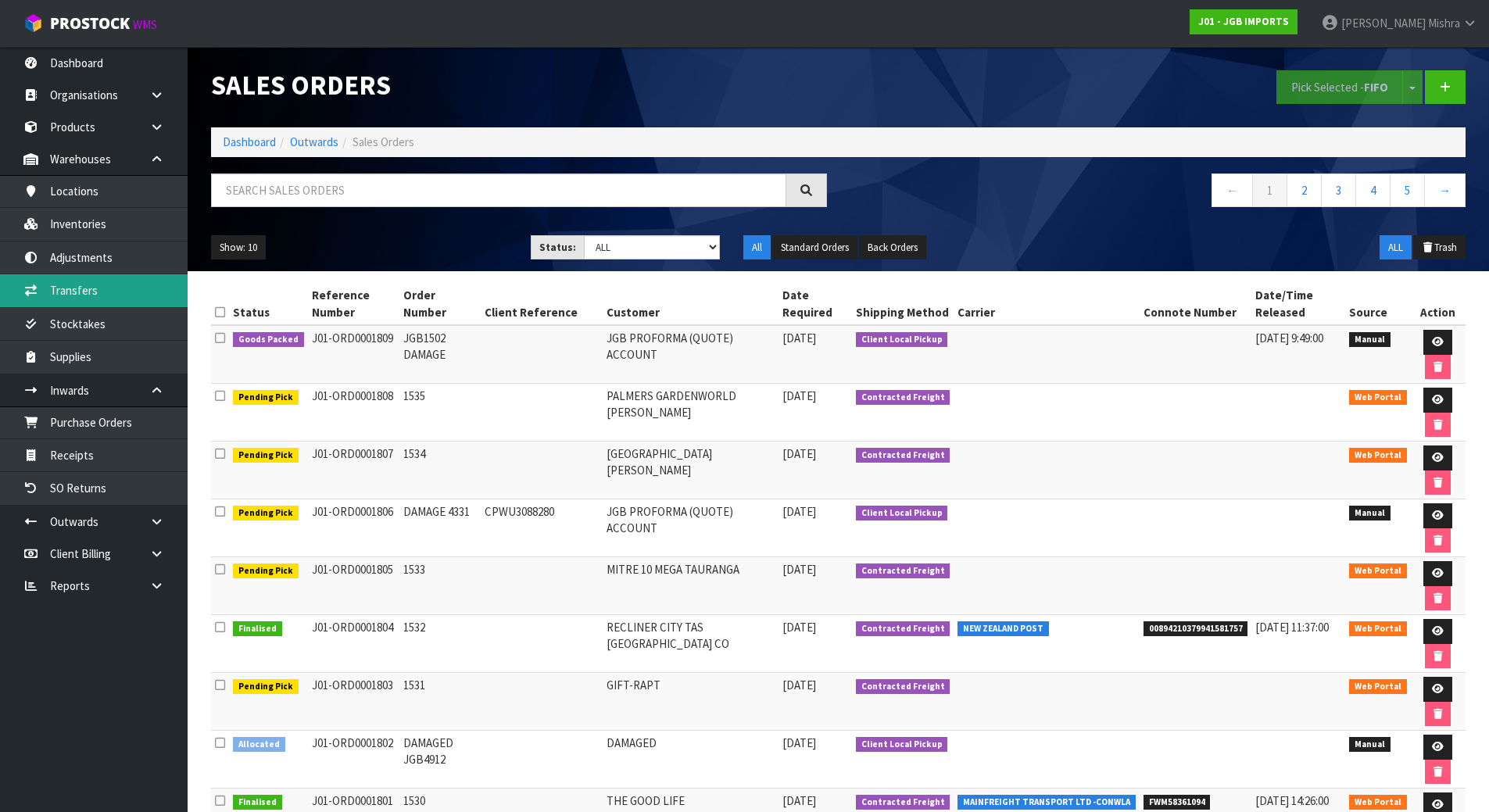
click at [106, 285] on link "Transfers" at bounding box center [93, 290] width 187 height 32
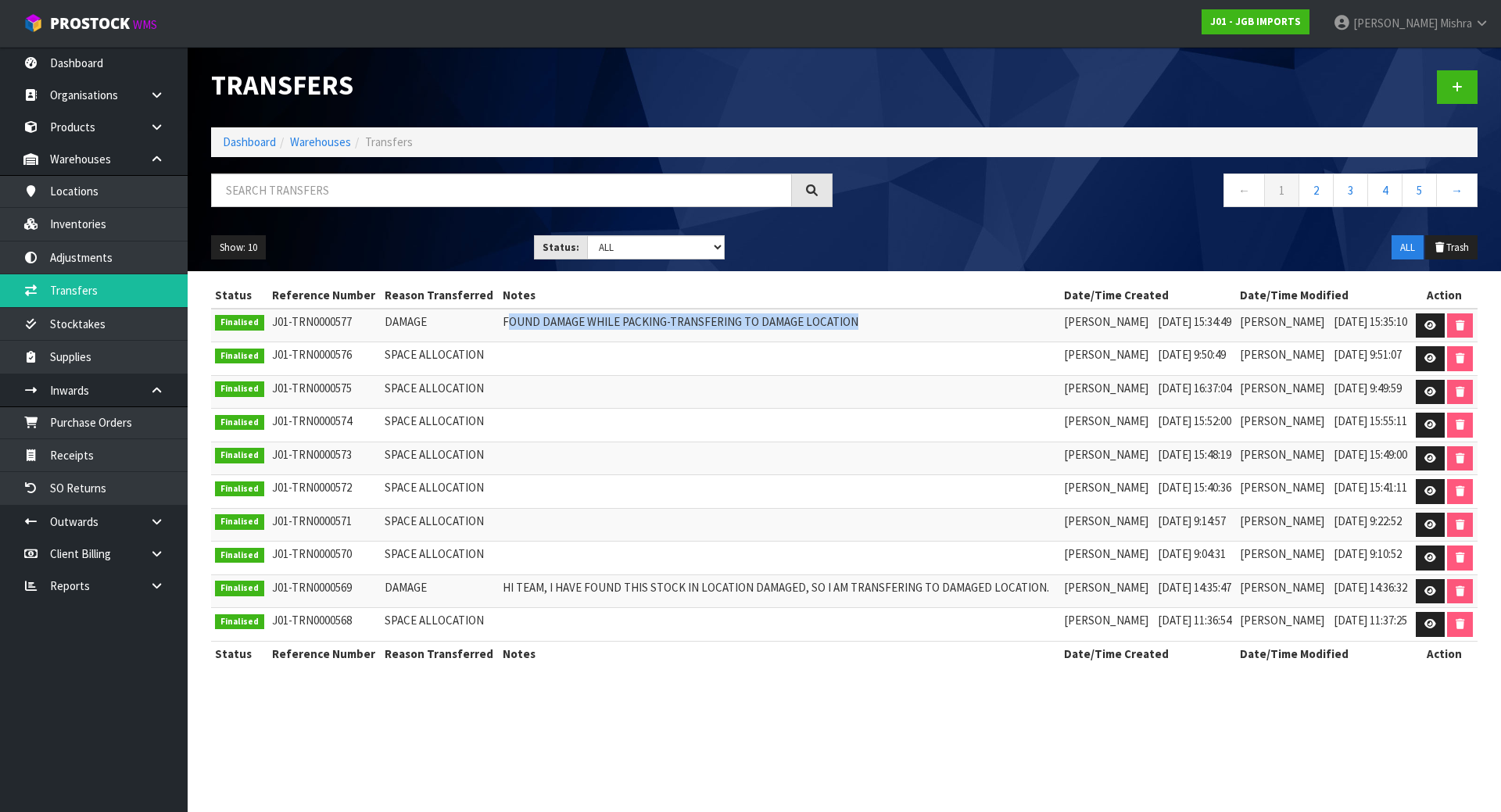
drag, startPoint x: 490, startPoint y: 317, endPoint x: 884, endPoint y: 325, distance: 394.1
click at [865, 321] on td "FOUND DAMAGE WHILE PACKING-TRANSFERING TO DAMAGE LOCATION" at bounding box center [779, 325] width 562 height 34
click at [1426, 329] on icon at bounding box center [1430, 325] width 12 height 10
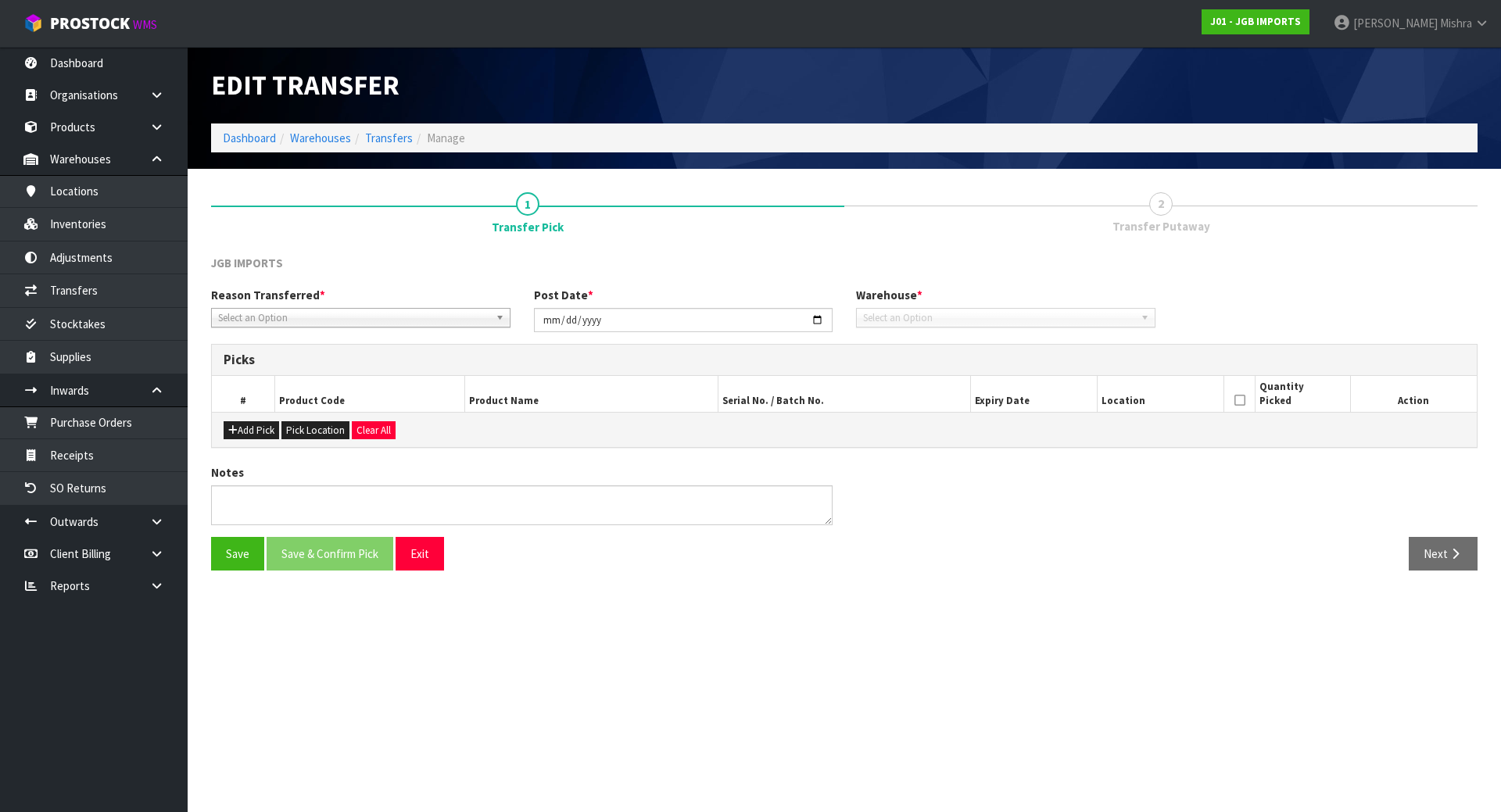
type input "2025-08-21"
type textarea "FOUND DAMAGE WHILE PACKING-TRANSFERING TO DAMAGE LOCATION"
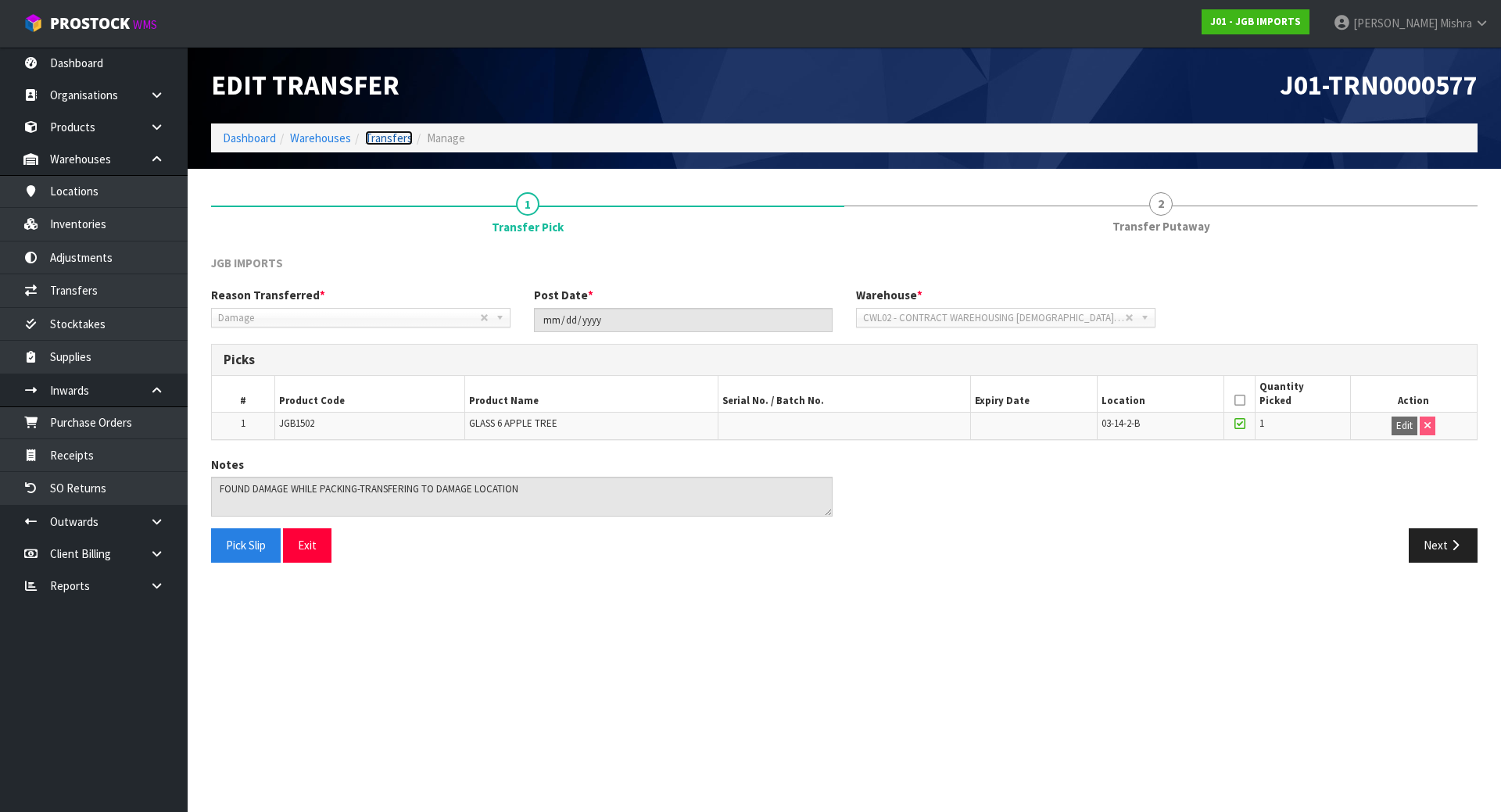
click at [379, 138] on link "Transfers" at bounding box center [389, 138] width 48 height 15
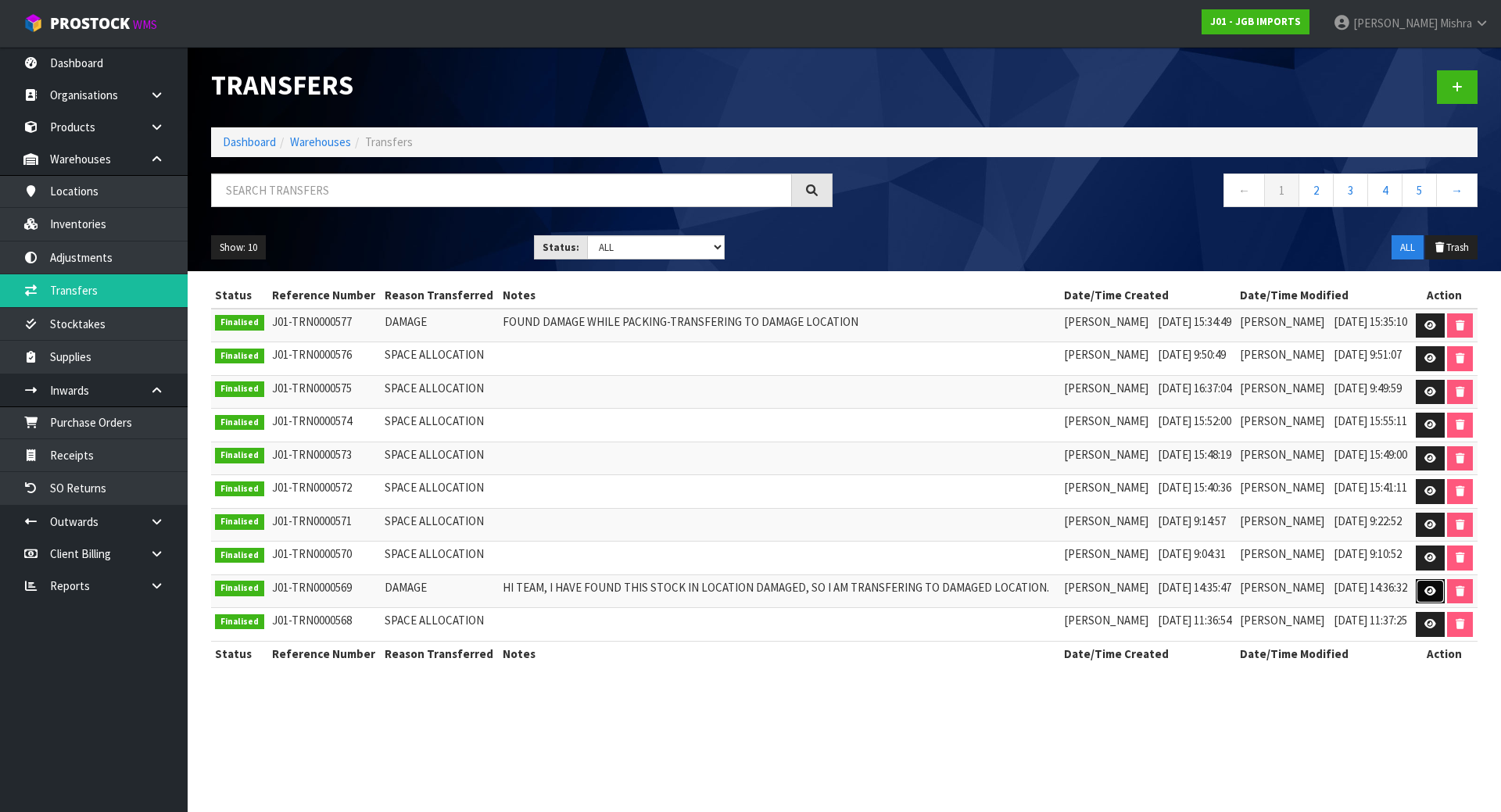
click at [1440, 591] on link at bounding box center [1431, 591] width 29 height 25
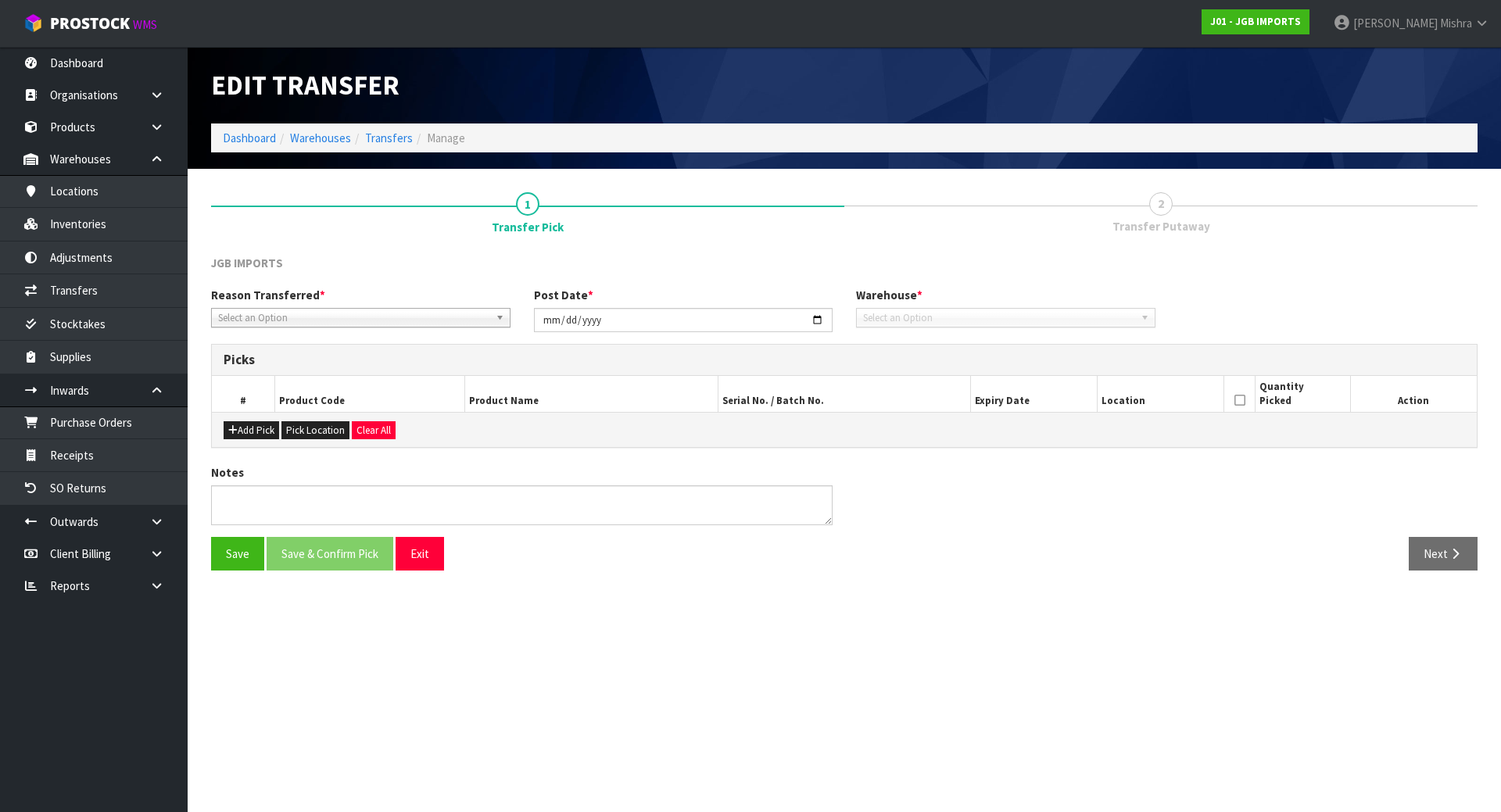
type input "2025-05-28"
type textarea "HI TEAM, I HAVE FOUND THIS STOCK IN LOCATION DAMAGED, SO I AM TRANSFERING TO DA…"
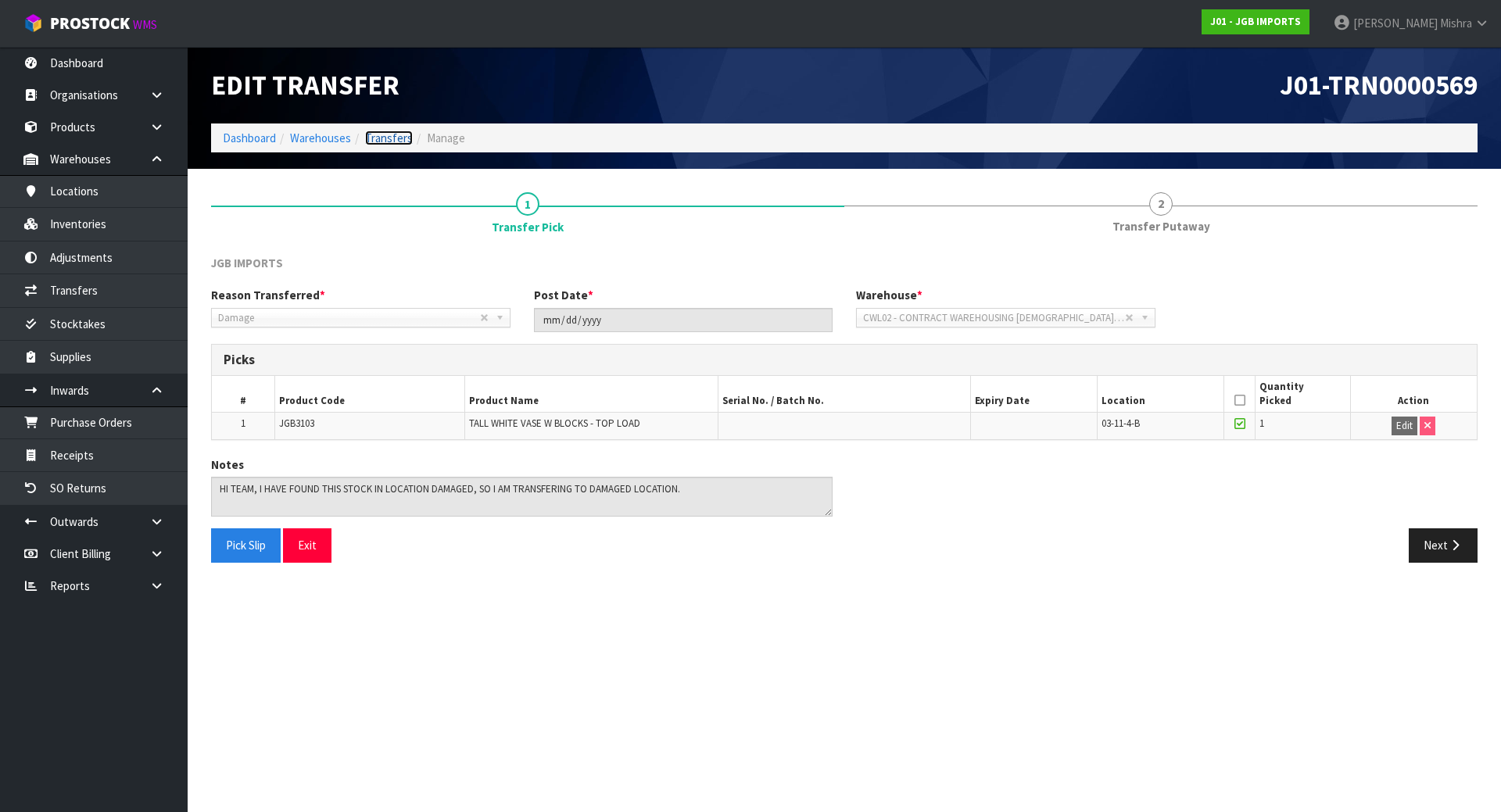
click at [383, 143] on link "Transfers" at bounding box center [389, 138] width 48 height 15
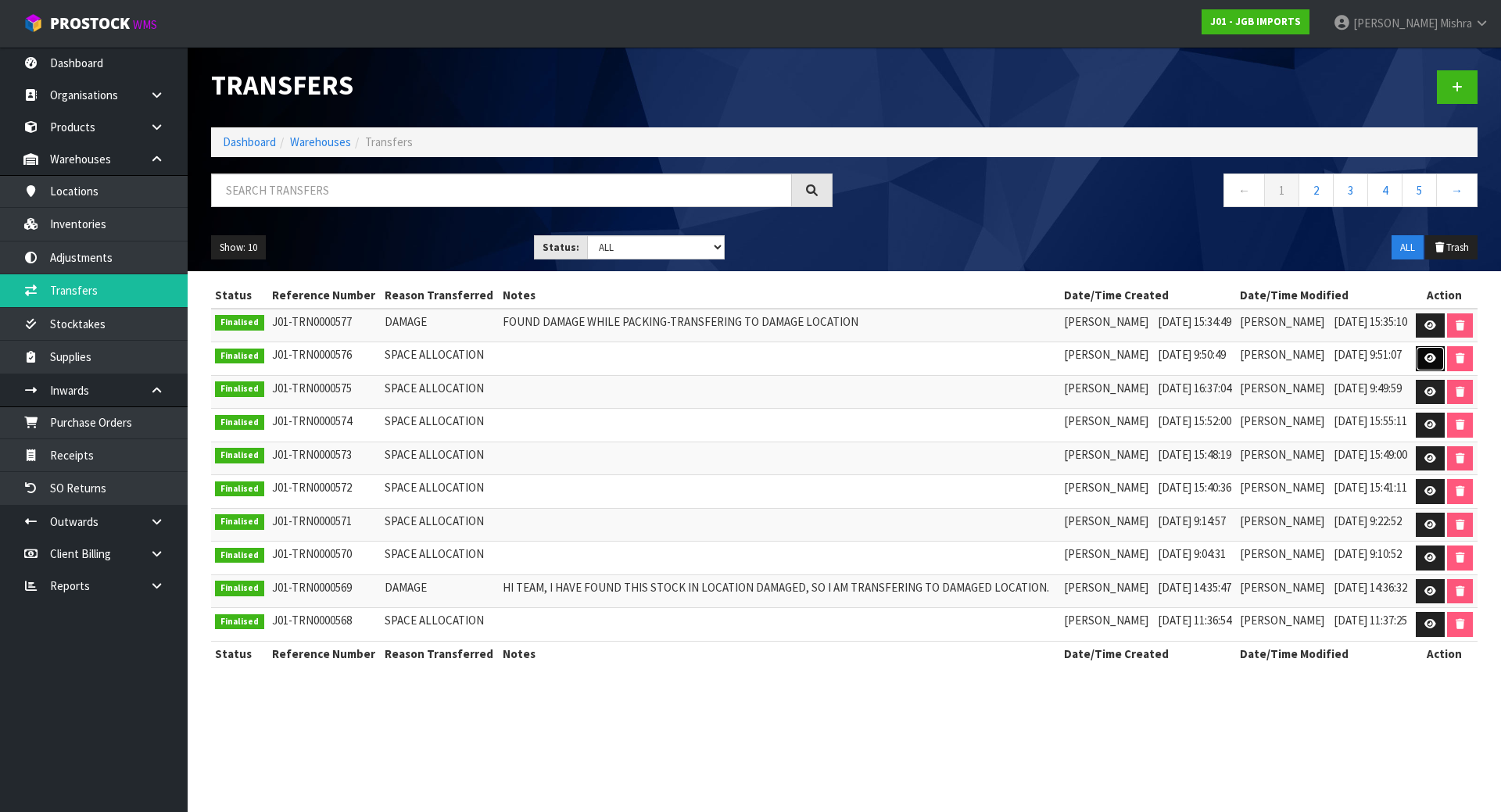
click at [1430, 361] on icon at bounding box center [1430, 358] width 12 height 10
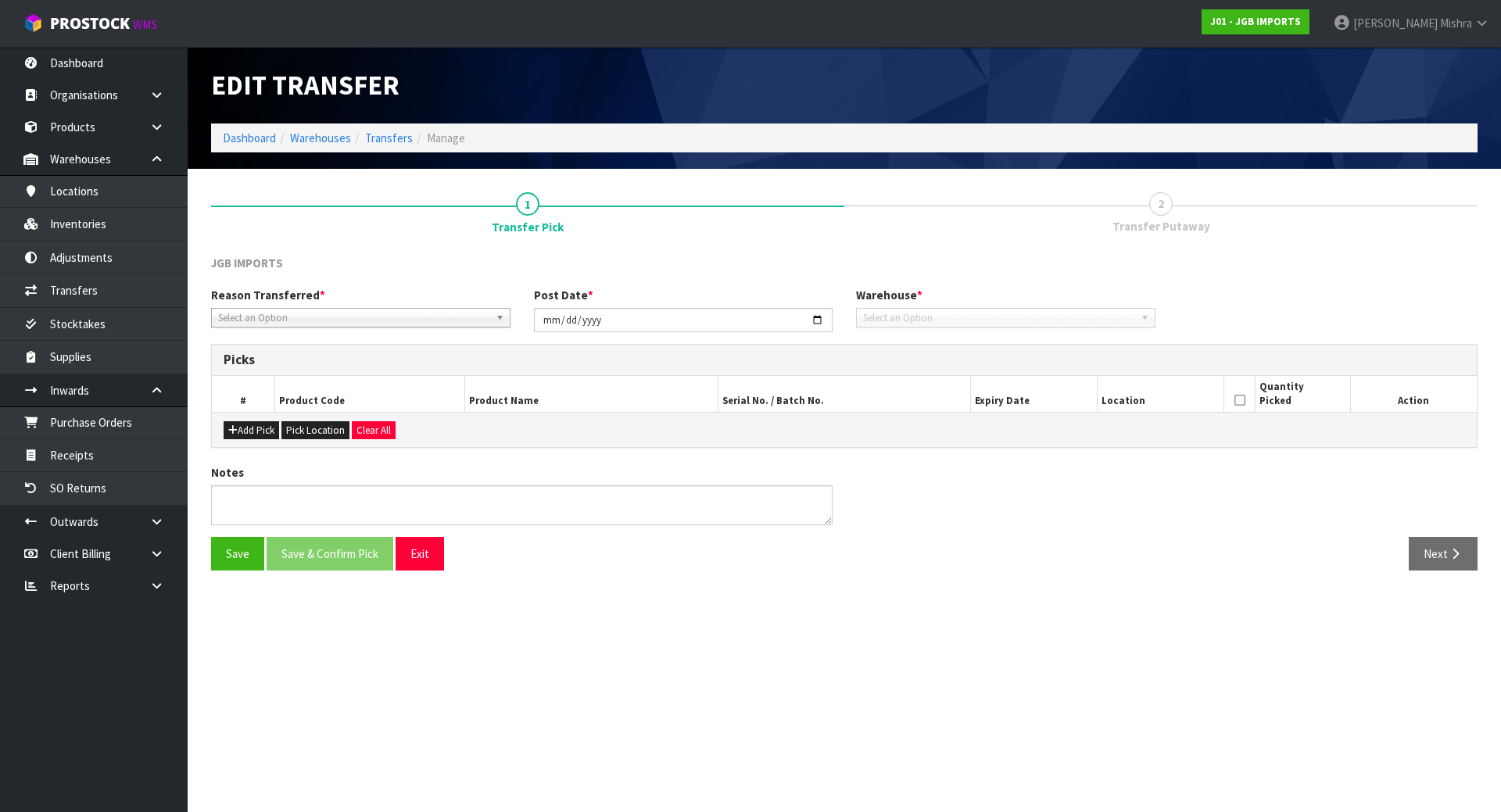
type input "2025-08-20"
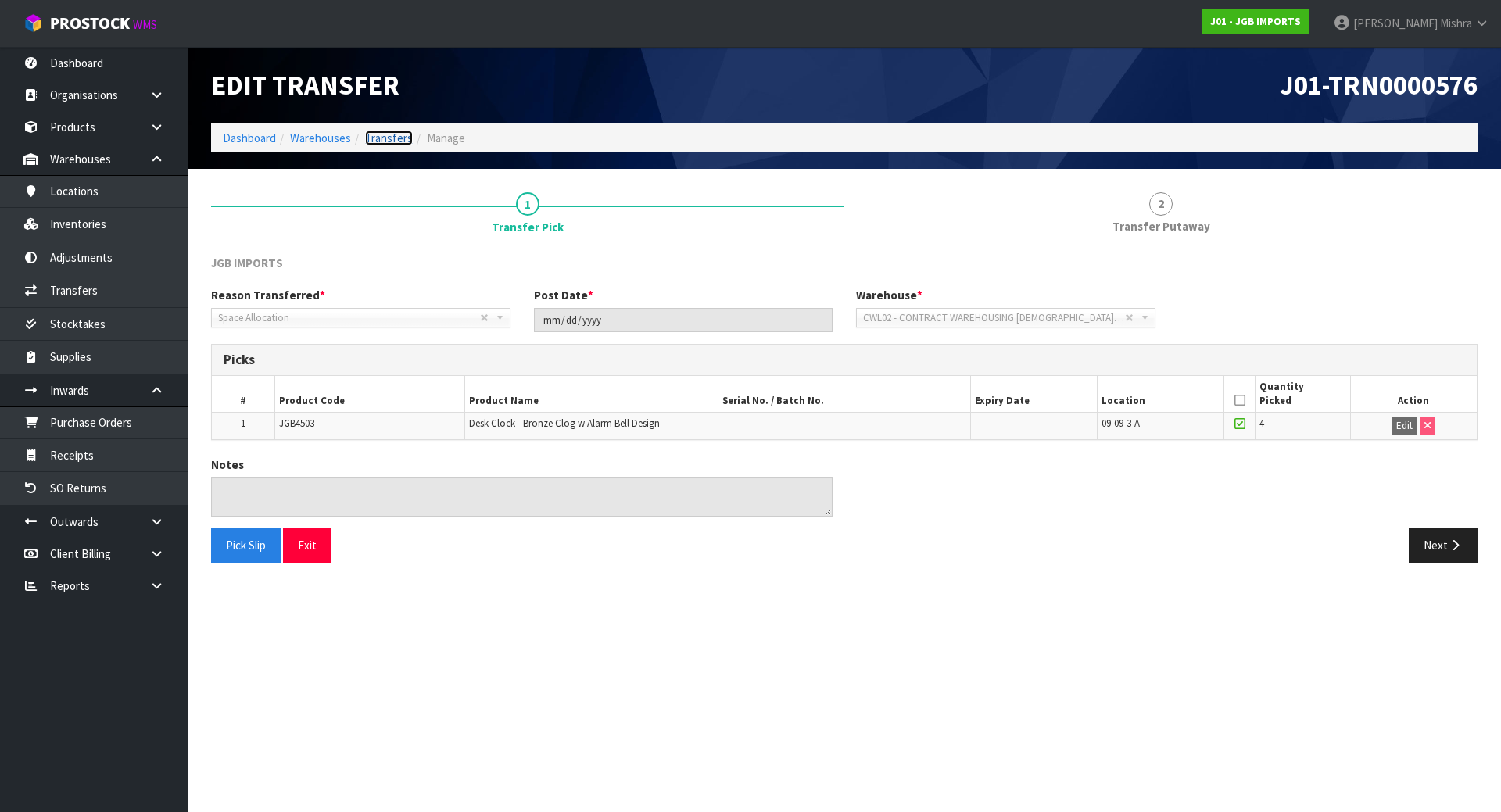
click at [373, 142] on link "Transfers" at bounding box center [389, 138] width 48 height 15
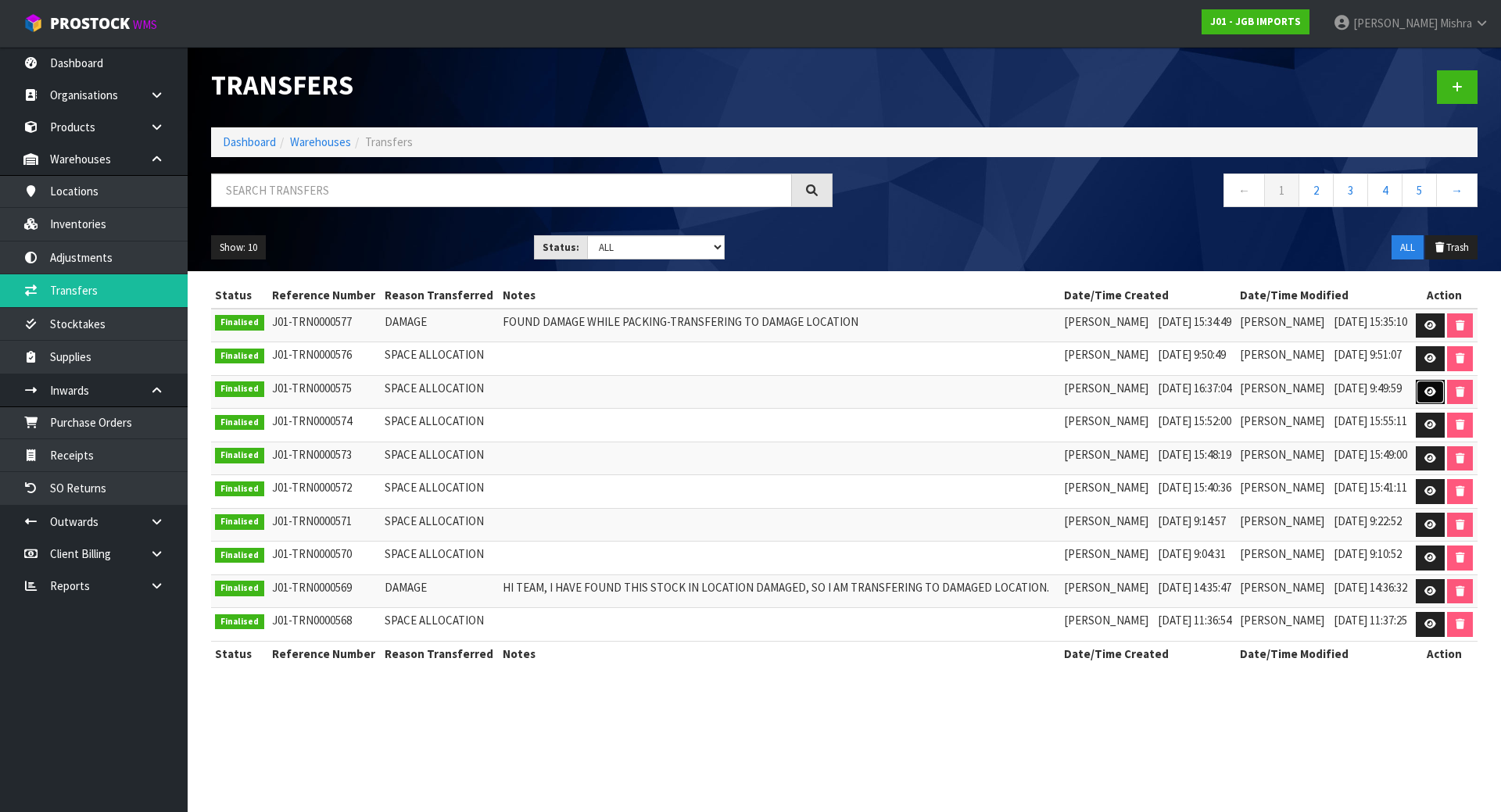
click at [1428, 392] on icon at bounding box center [1430, 392] width 12 height 10
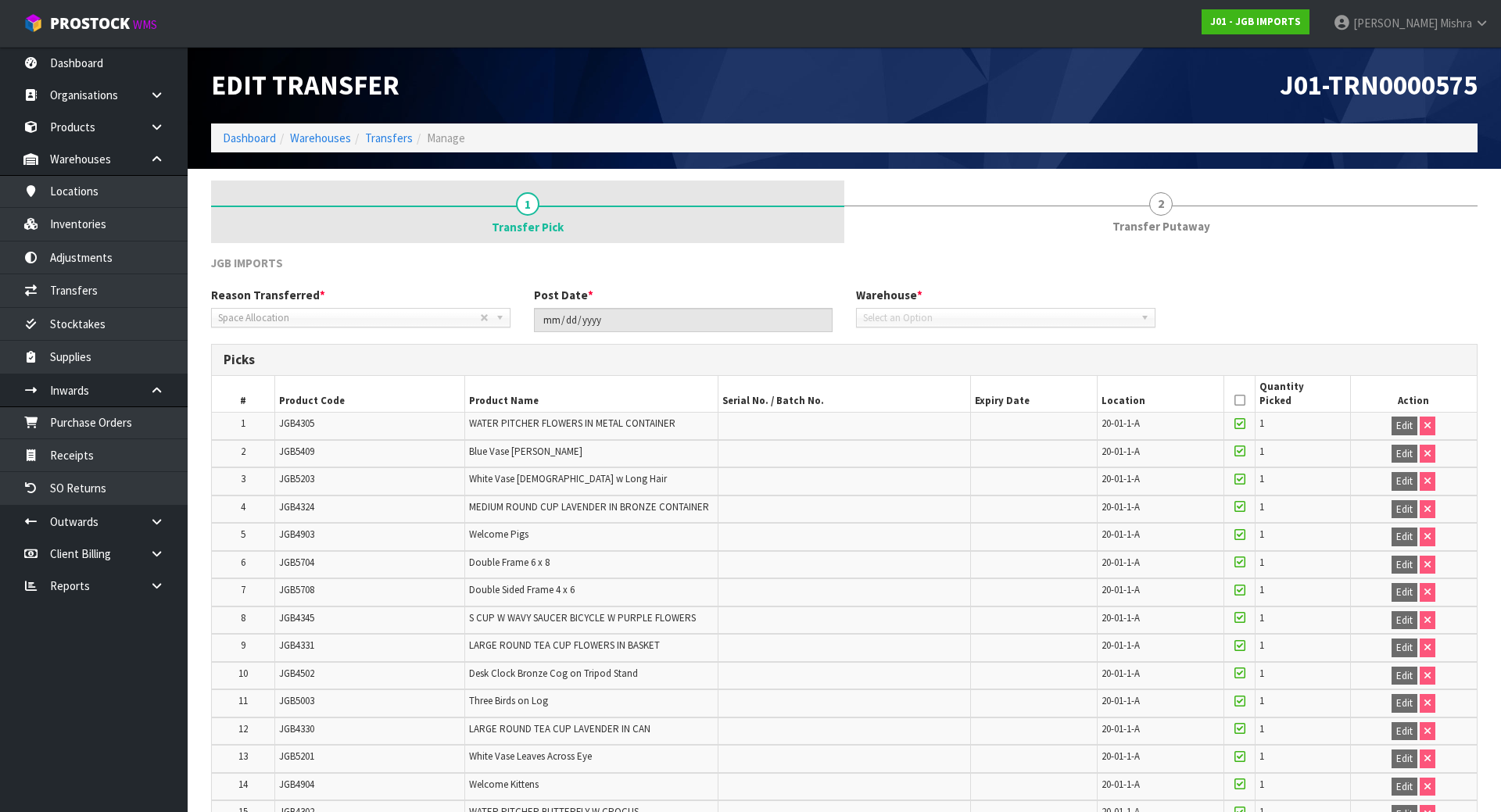
type input "2025-08-18"
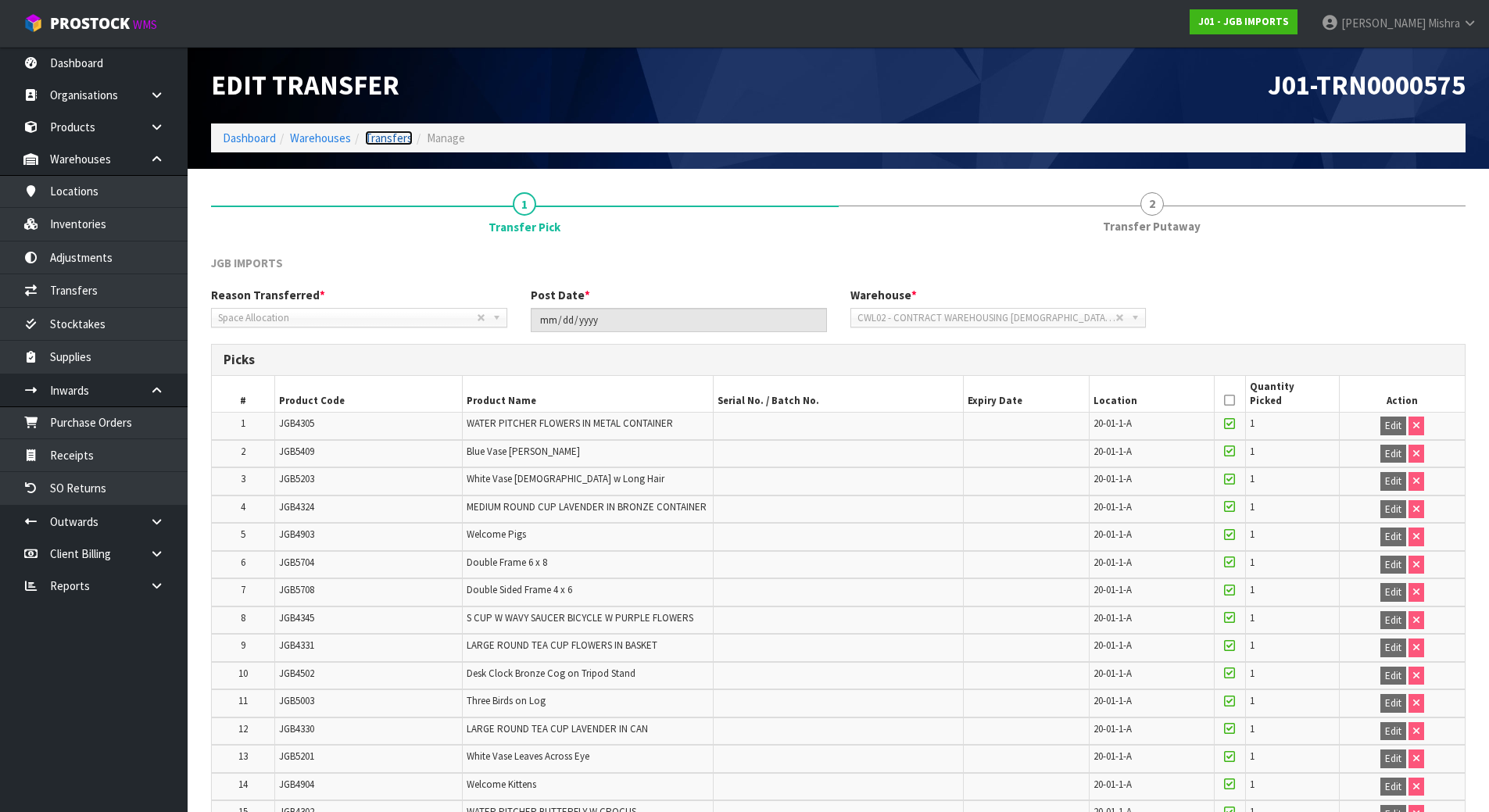
click at [384, 140] on link "Transfers" at bounding box center [389, 138] width 48 height 15
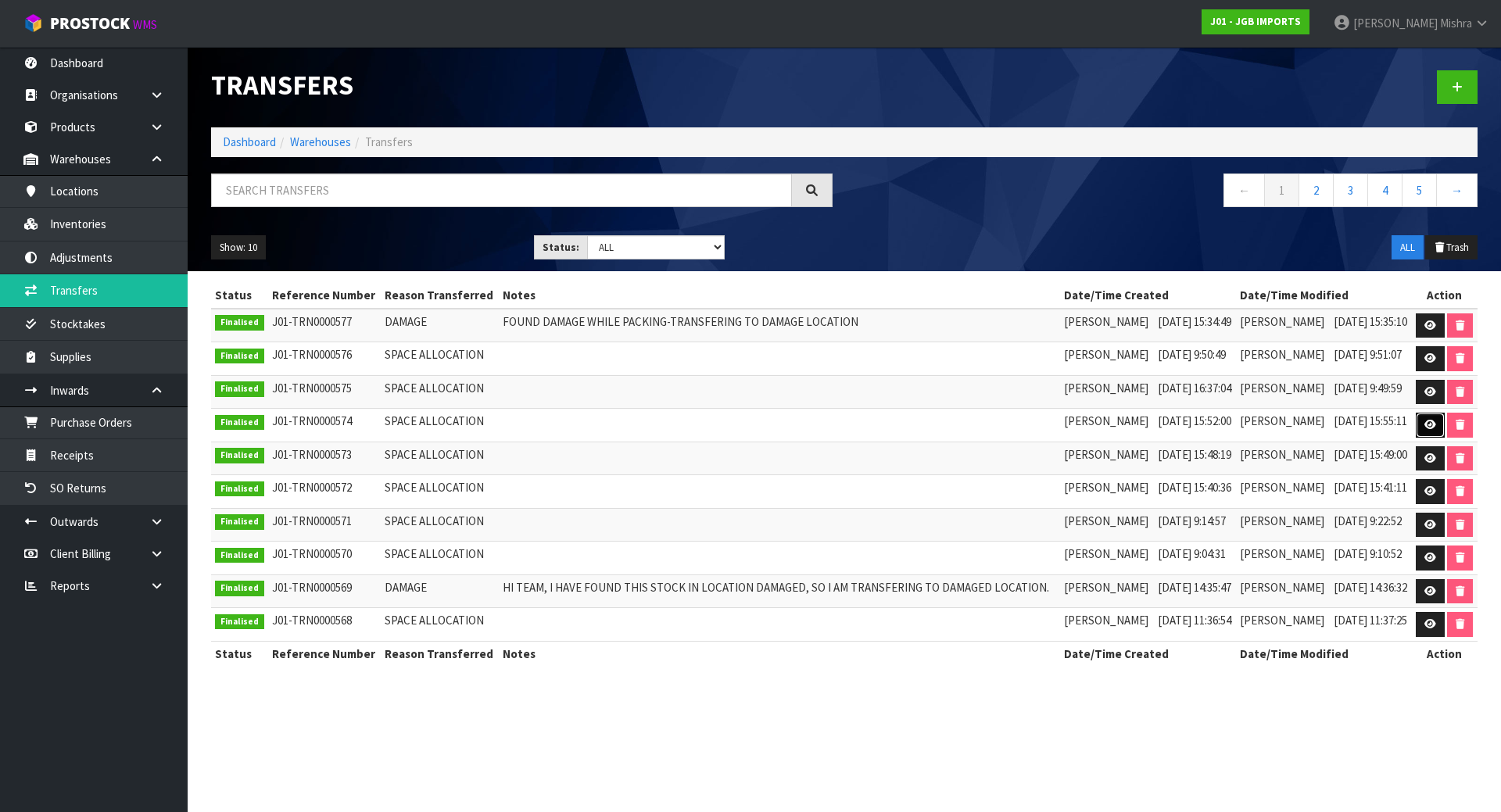
click at [1429, 423] on icon at bounding box center [1430, 425] width 12 height 10
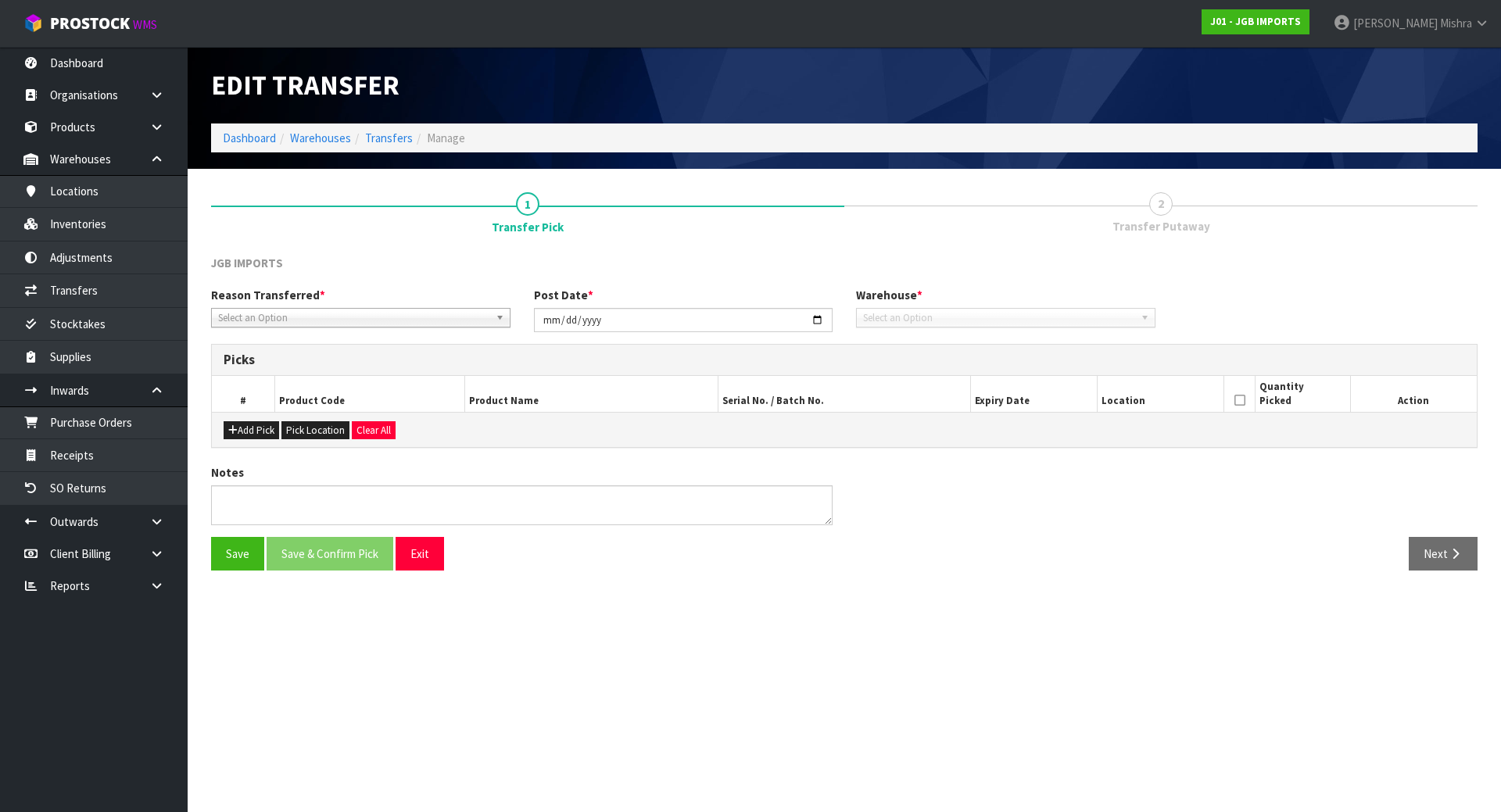
type input "2025-08-06"
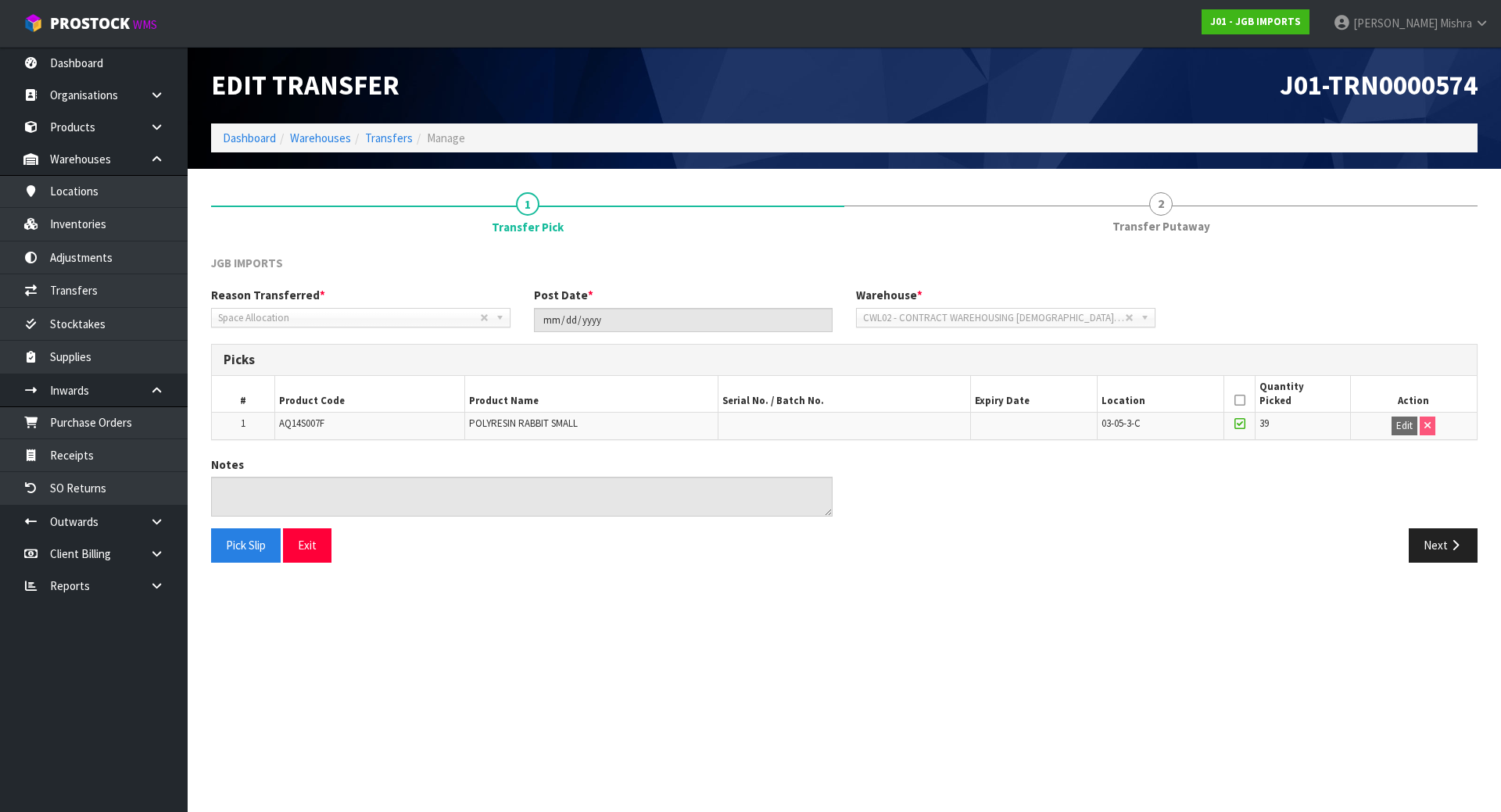
click at [394, 126] on ol "Dashboard Warehouses Transfers Manage" at bounding box center [844, 138] width 1267 height 29
click at [393, 128] on ol "Dashboard Warehouses Transfers Manage" at bounding box center [844, 138] width 1267 height 29
click at [394, 132] on link "Transfers" at bounding box center [389, 138] width 48 height 15
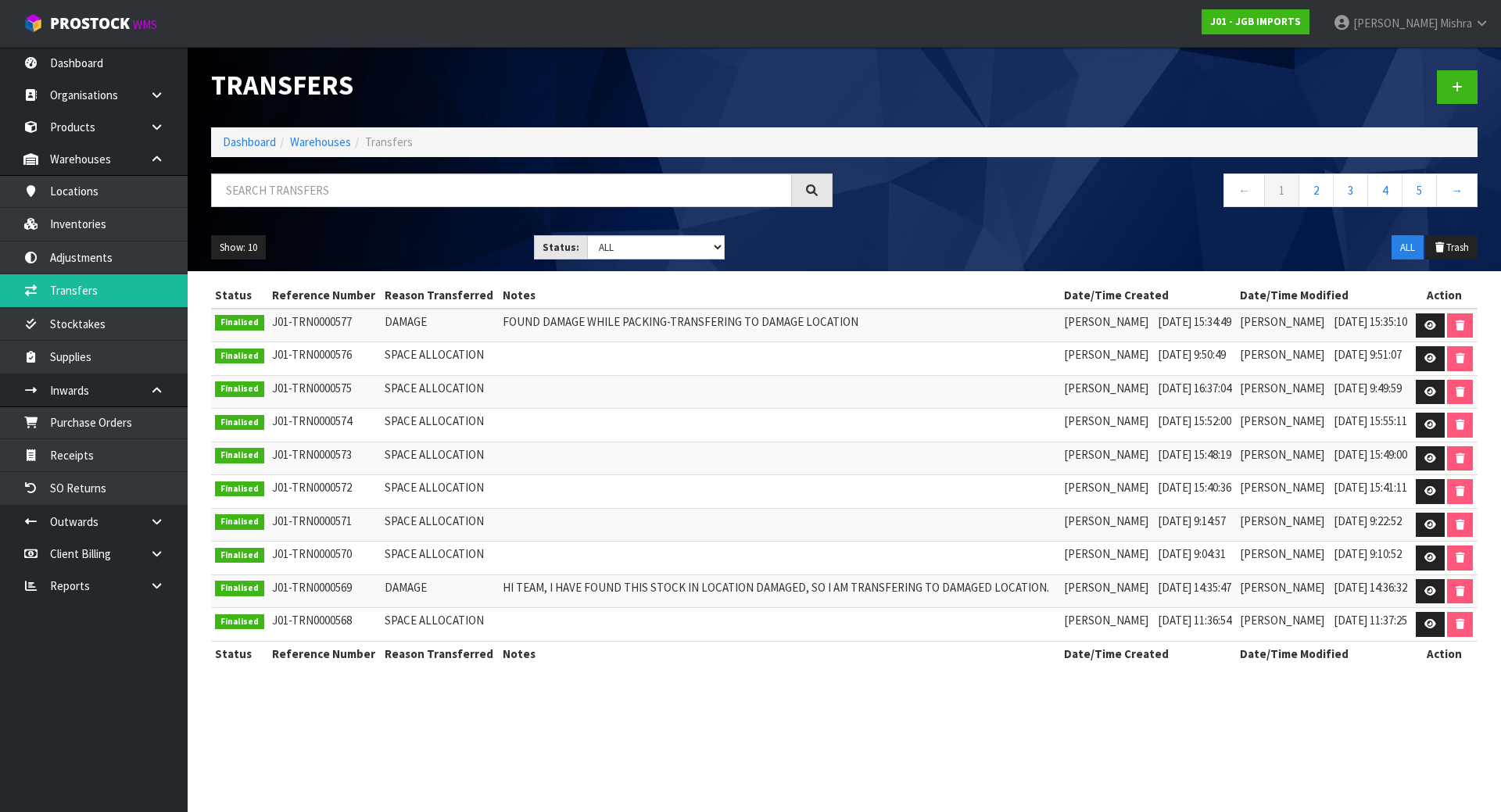
click at [1429, 478] on td at bounding box center [1445, 491] width 66 height 34
click at [1429, 492] on icon at bounding box center [1430, 490] width 12 height 10
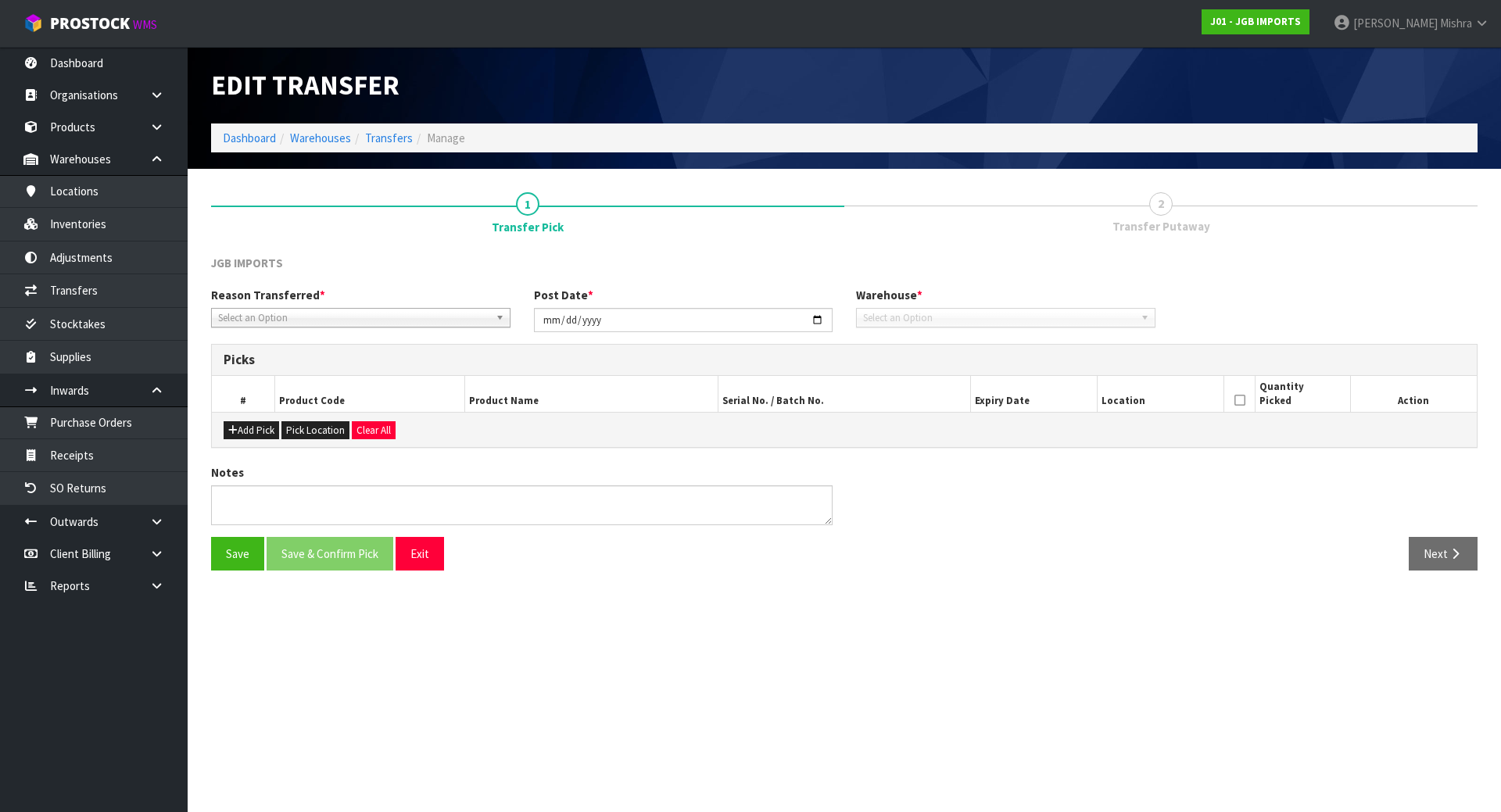
type input "2025-08-06"
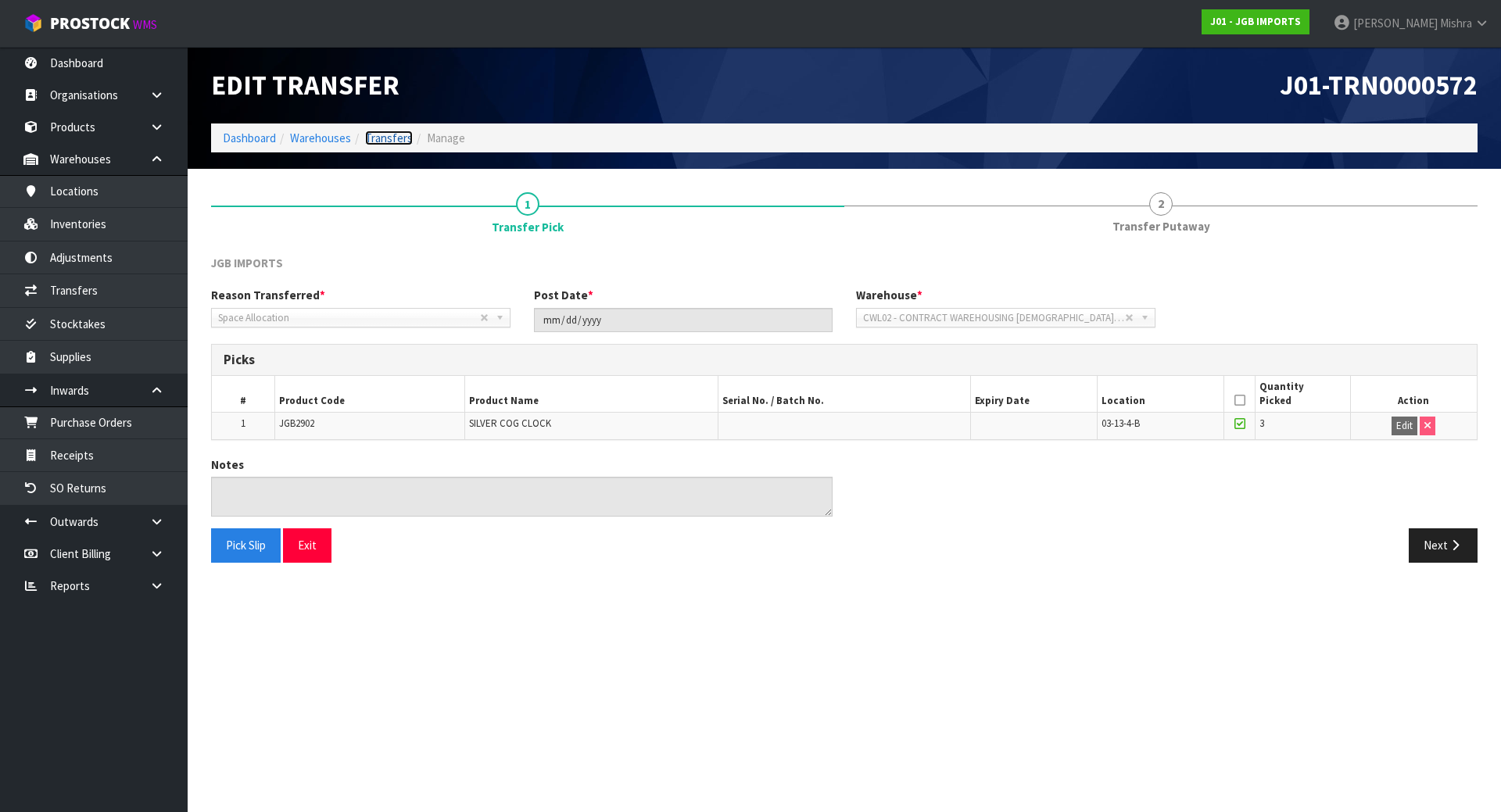
click at [388, 143] on link "Transfers" at bounding box center [389, 138] width 48 height 15
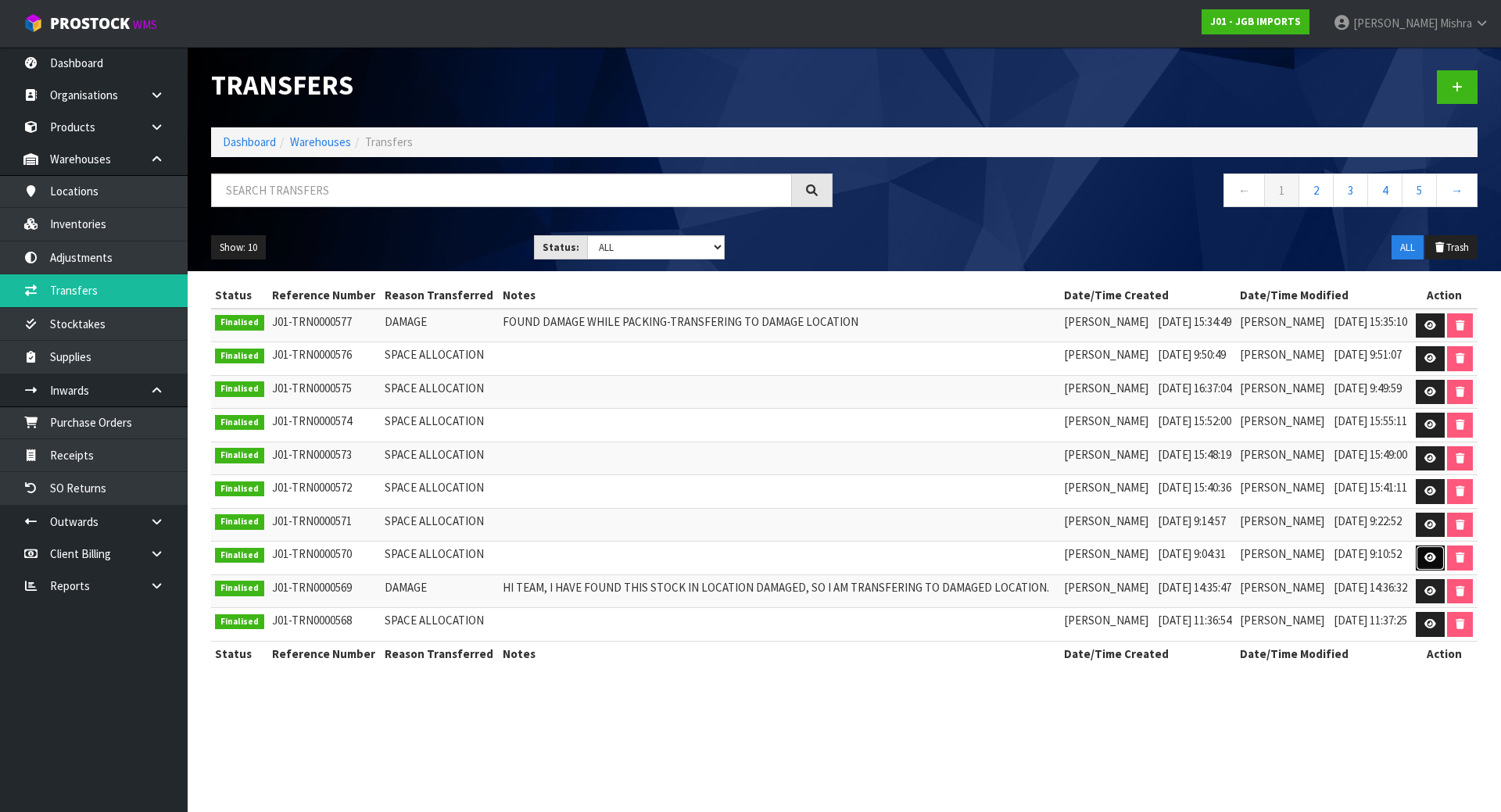
click at [1430, 557] on icon at bounding box center [1430, 557] width 12 height 10
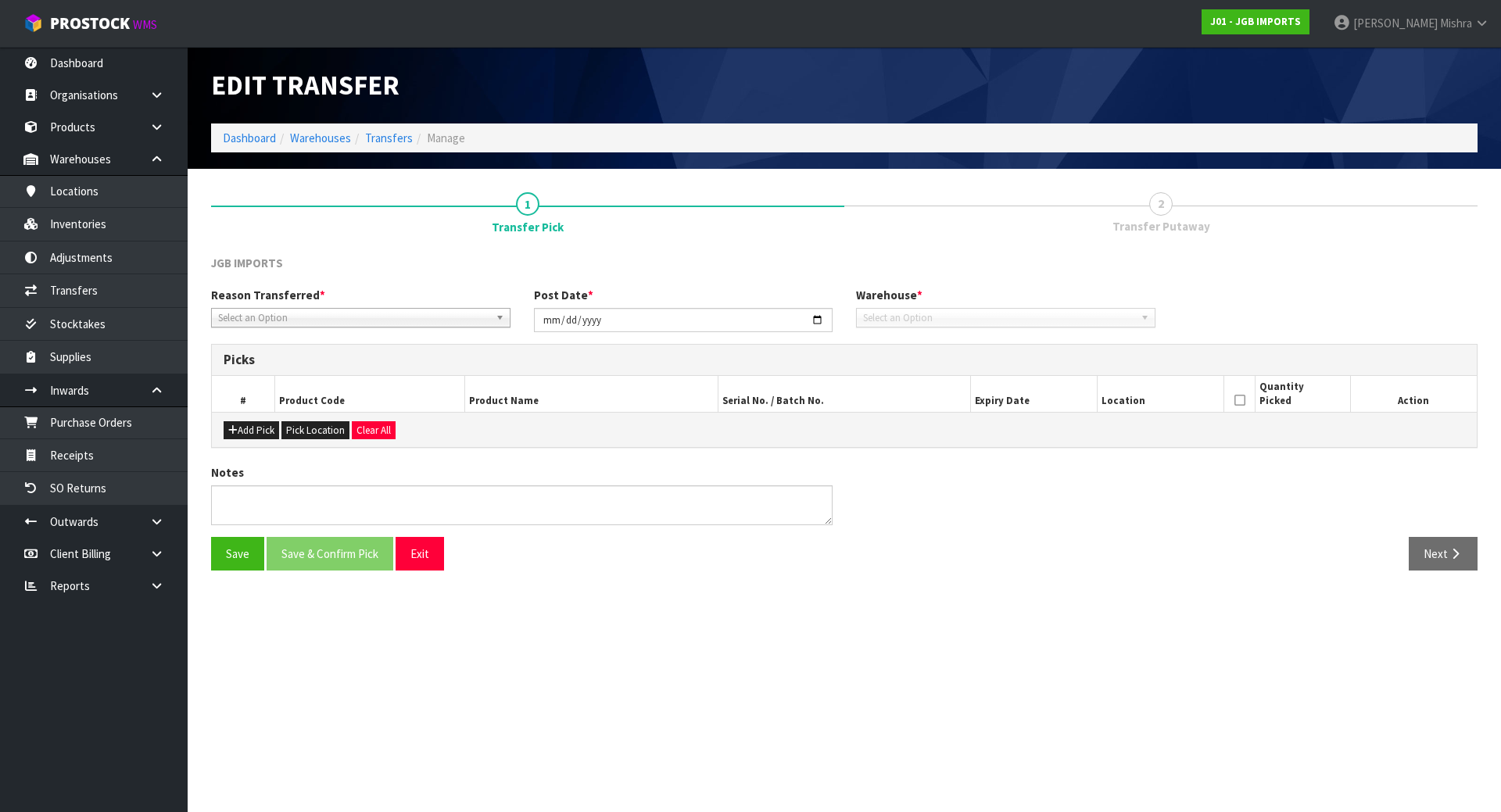
type input "2025-08-05"
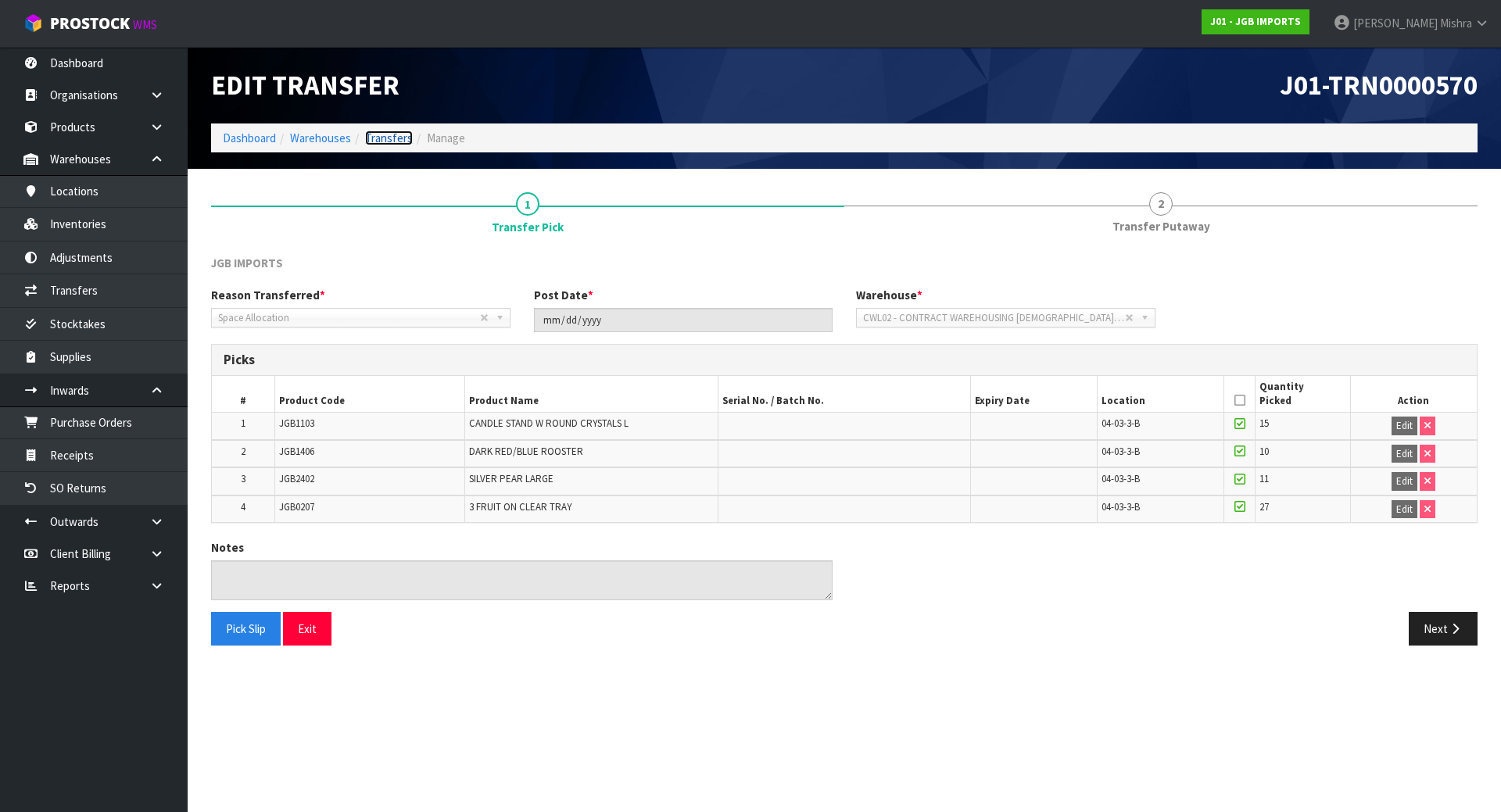
click at [388, 132] on link "Transfers" at bounding box center [389, 138] width 48 height 15
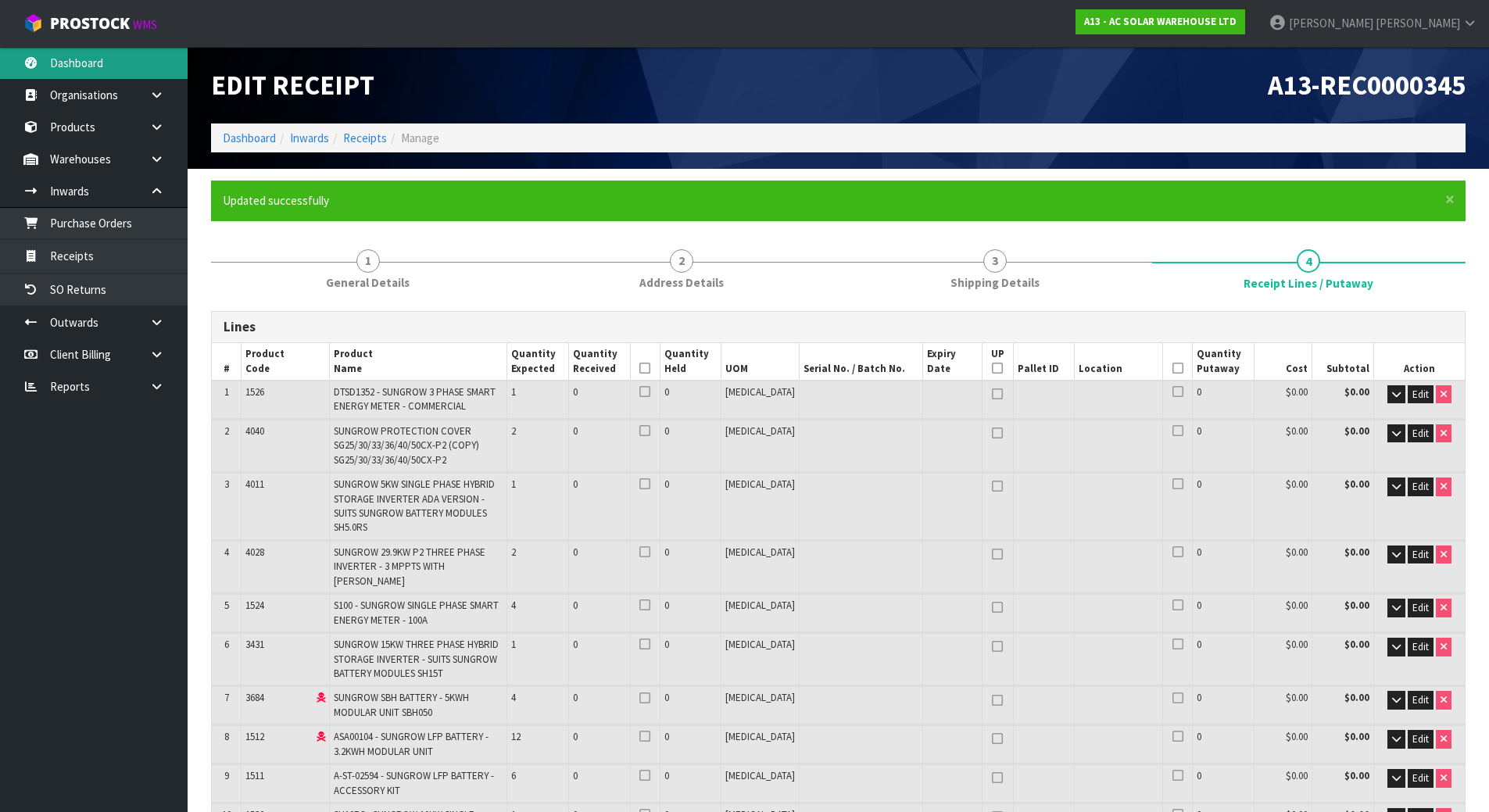
click at [112, 63] on link "Dashboard" at bounding box center [93, 62] width 187 height 32
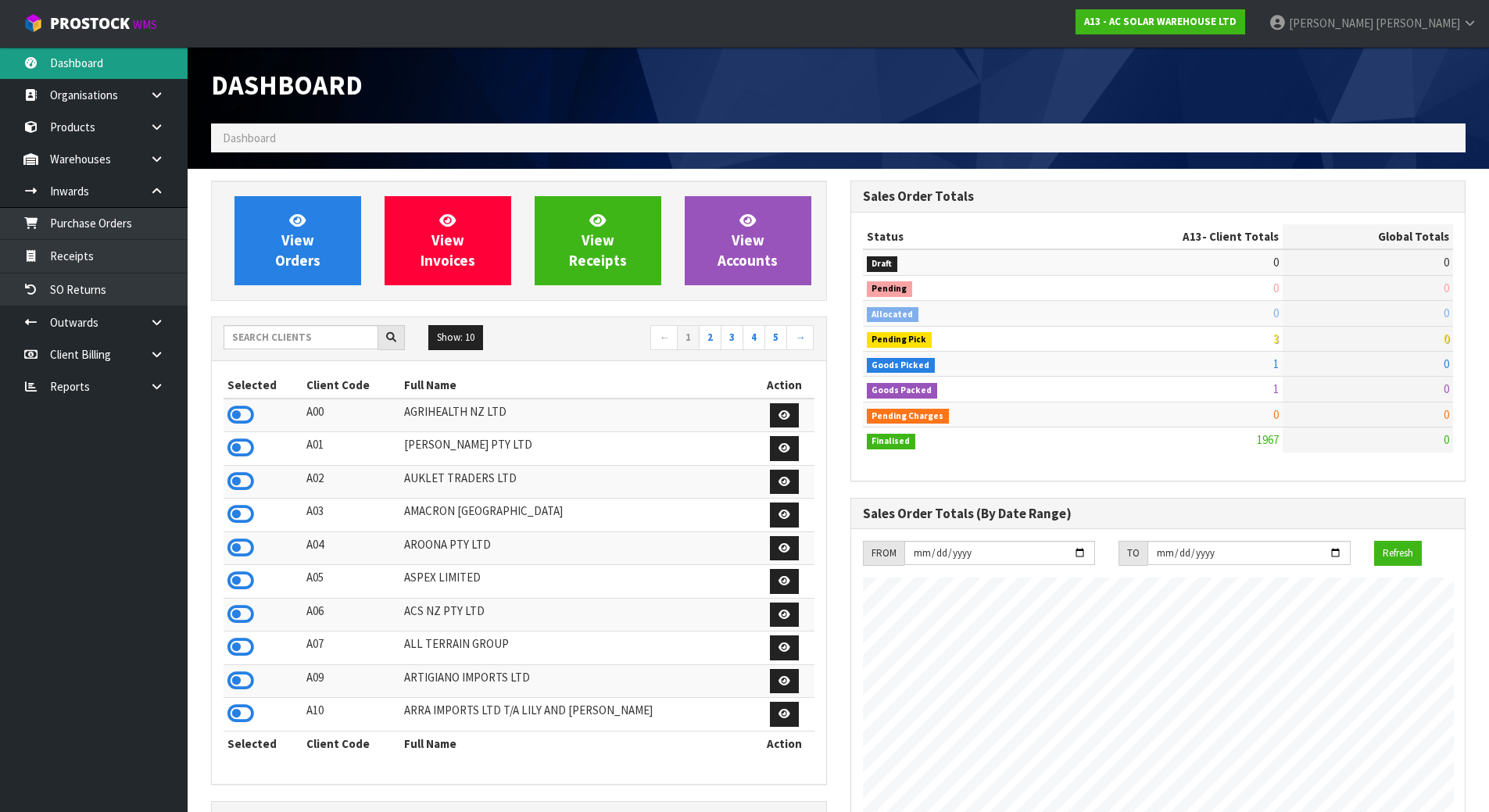
scroll to position [1302, 639]
click at [287, 358] on div "Show: 10 5 10 25 50 ← 1 2 3 4 5 →" at bounding box center [519, 339] width 615 height 44
click at [291, 339] on input "text" at bounding box center [301, 337] width 154 height 25
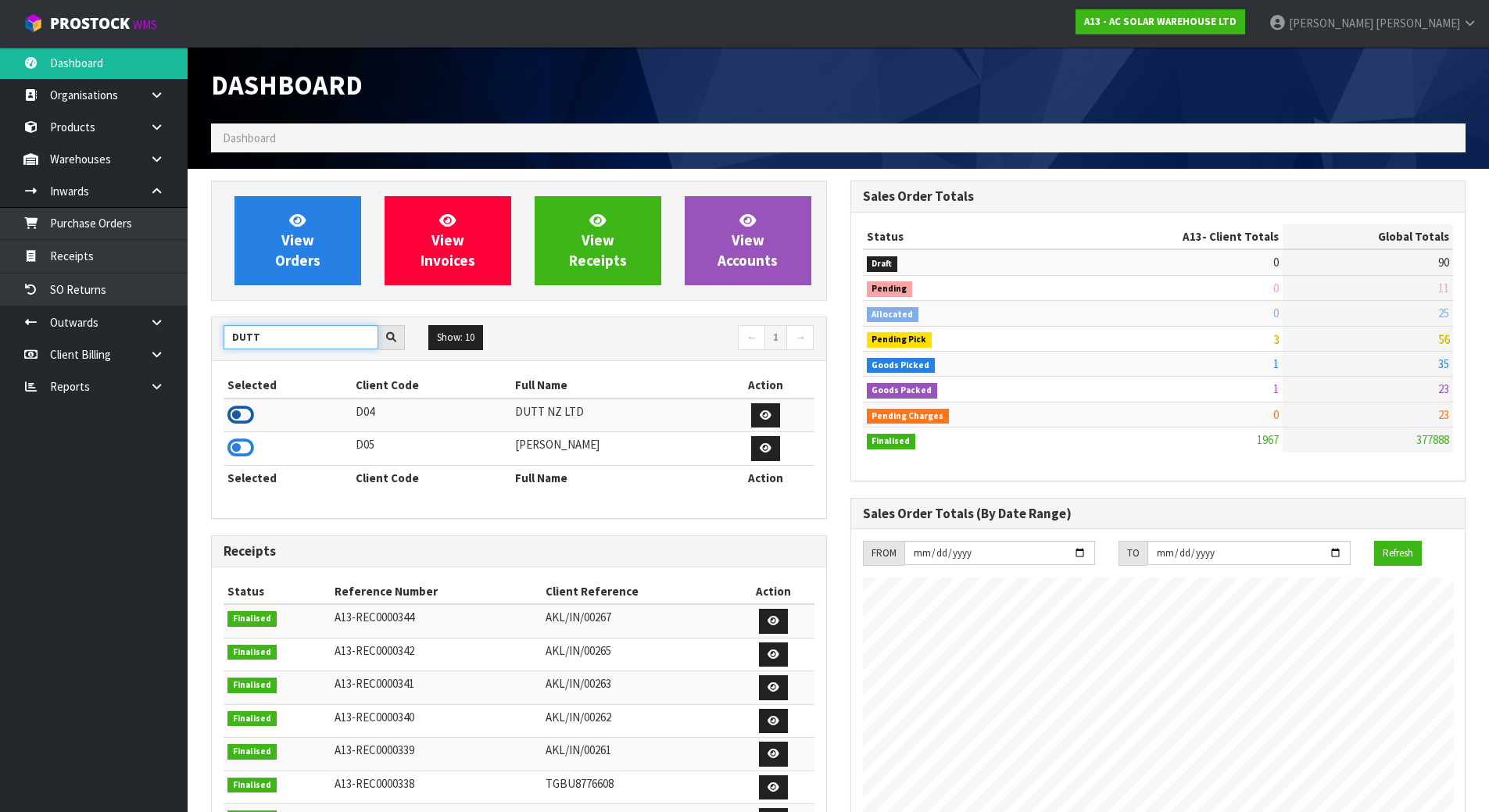
type input "DUTT"
click at [244, 416] on icon at bounding box center [240, 416] width 26 height 24
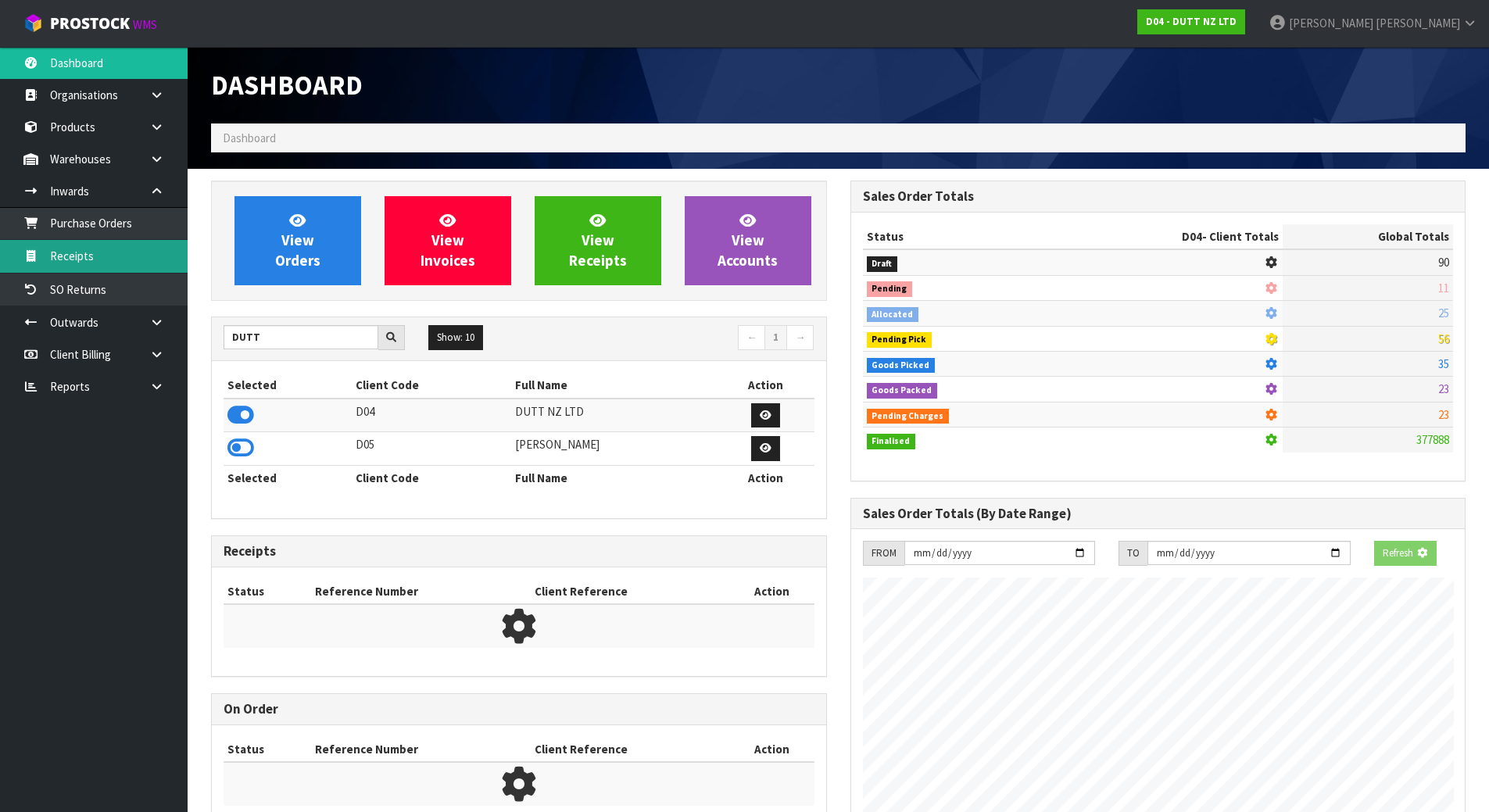
scroll to position [1218, 639]
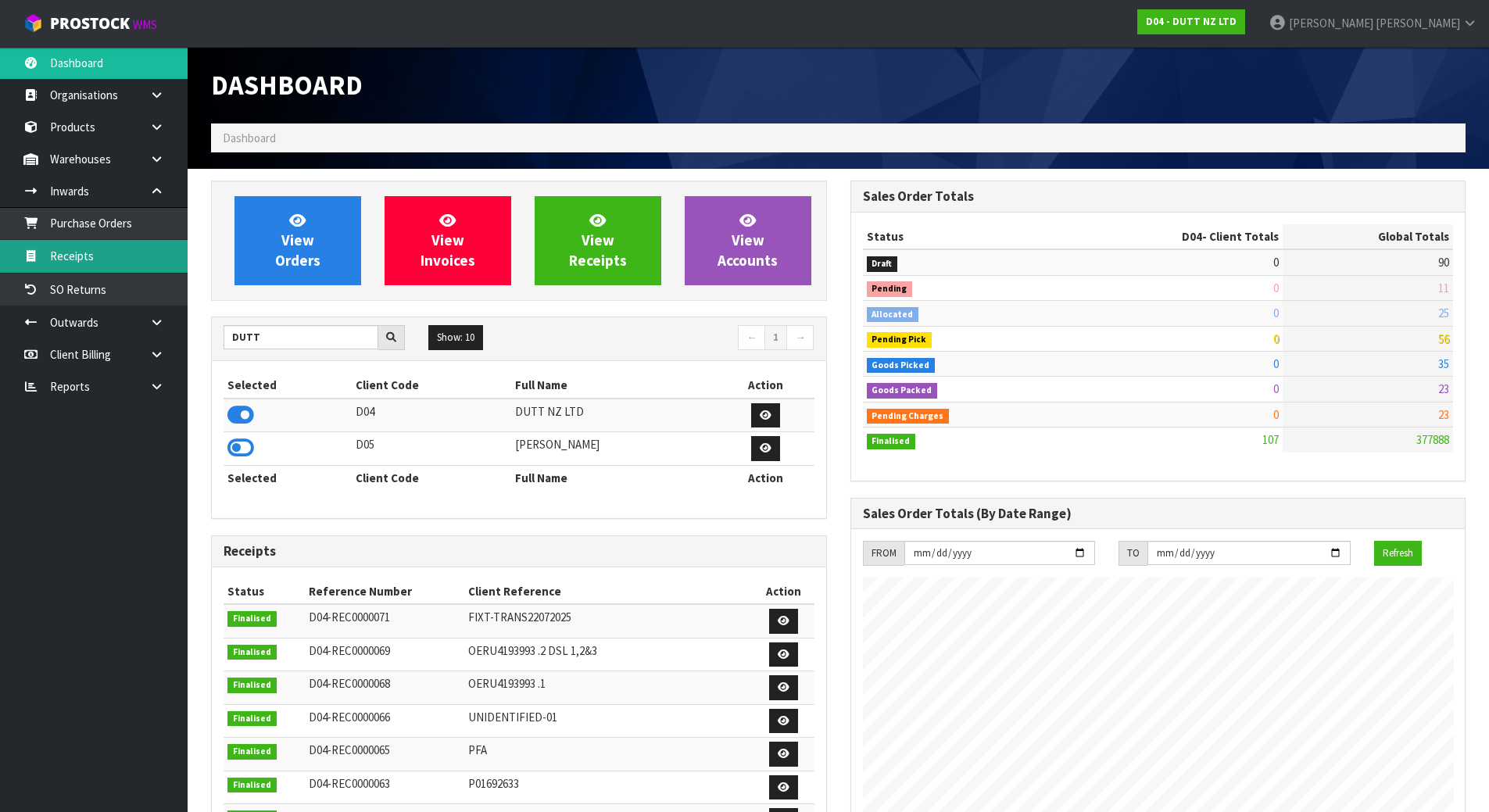
click at [100, 243] on link "Receipts" at bounding box center [93, 256] width 187 height 32
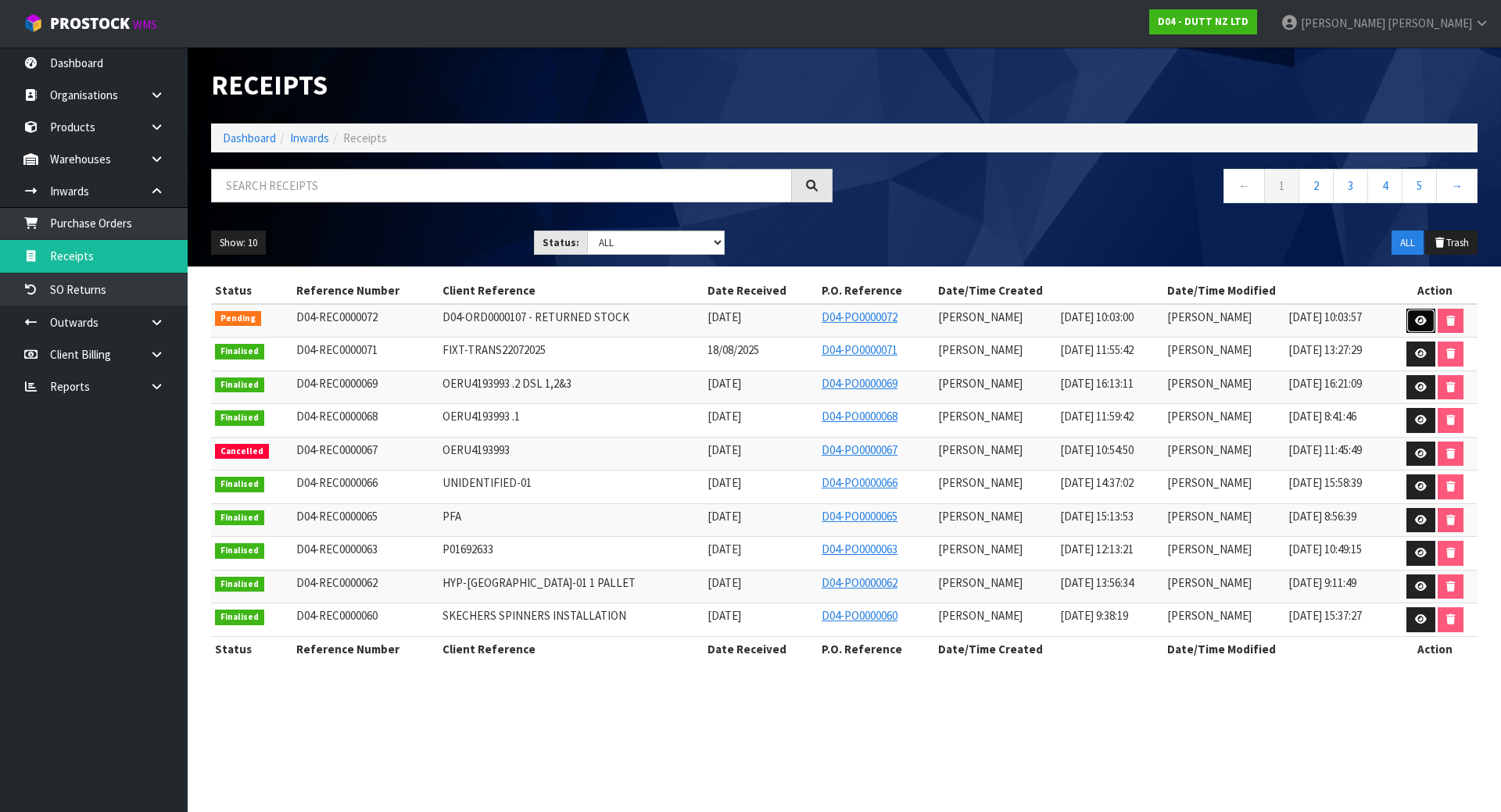
click at [1410, 313] on link at bounding box center [1422, 321] width 29 height 25
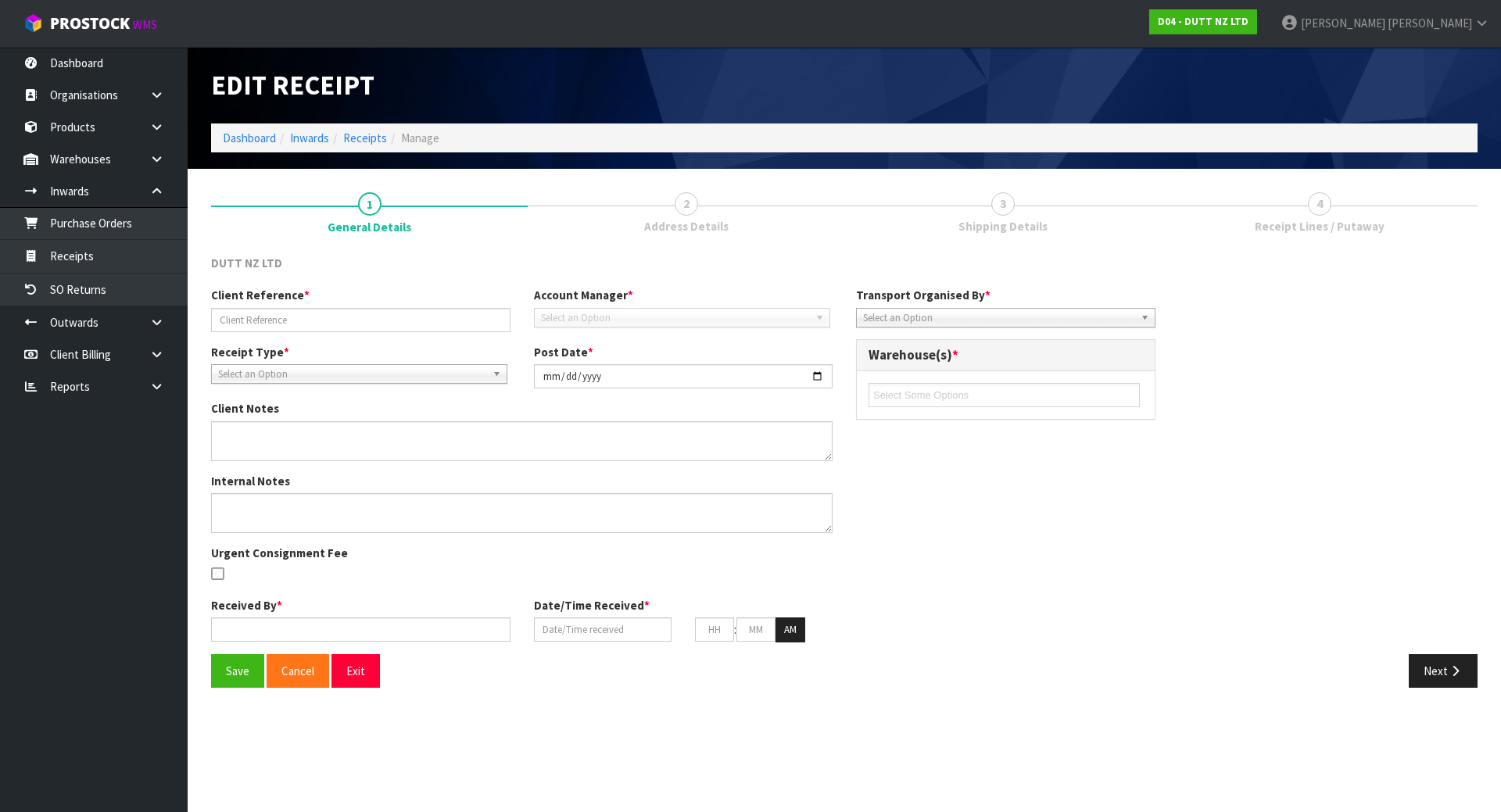
type input "D04-ORD0000107 - RETURNED STOCK"
type input "[DATE]"
type textarea "BELOW ARE THE CODES FROM THE PALLET. 71002014 X 11 CARTONS 71002320 X 7 CARTONS…"
type textarea "BOOK THIS RETURN AND SELECT COMPANY FREIGHT AND CHARGE MINIMUM FREIGHT"
type input "[PERSON_NAME]"
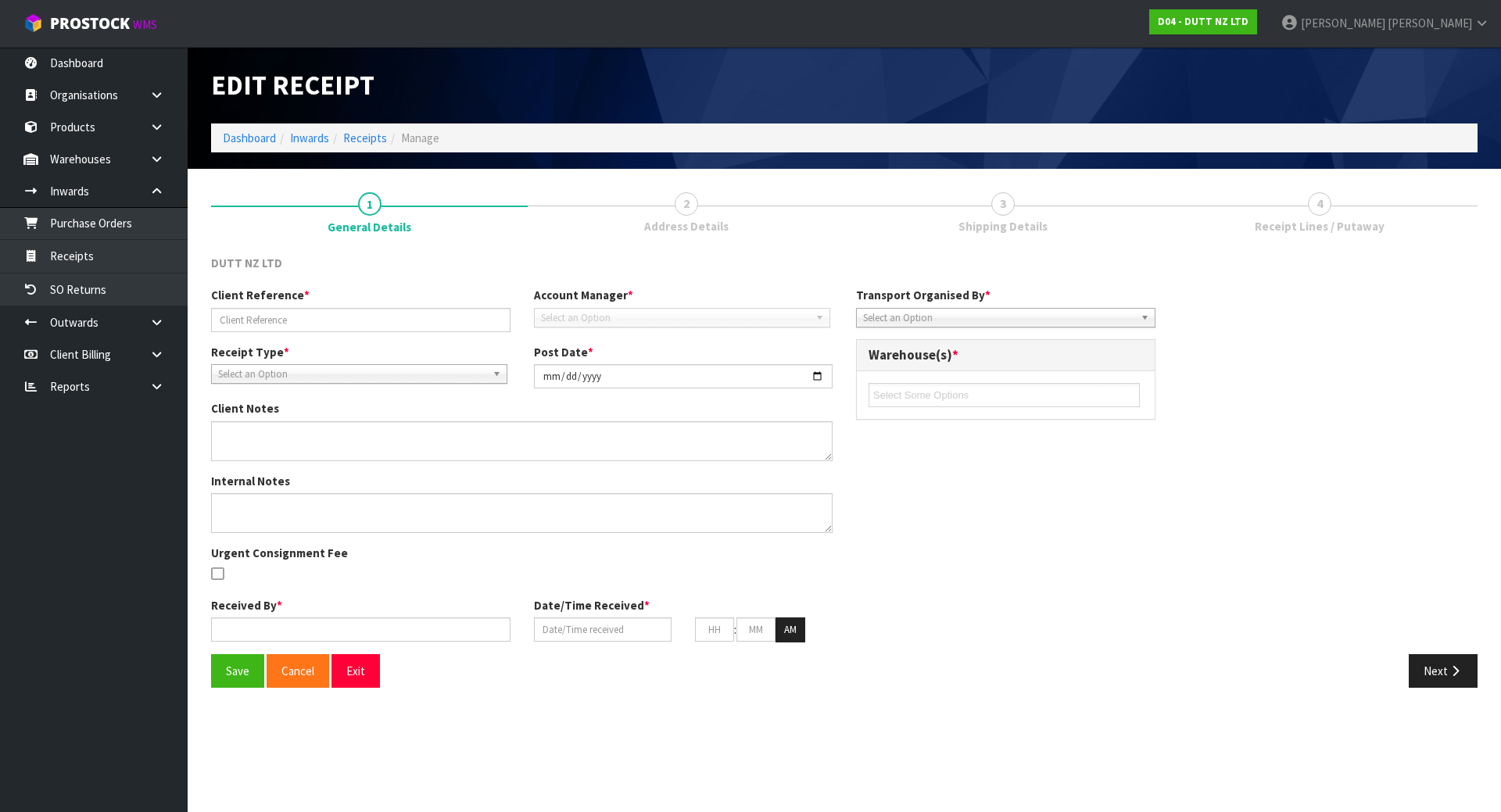
type input "[DATE]"
type input "10"
type input "03"
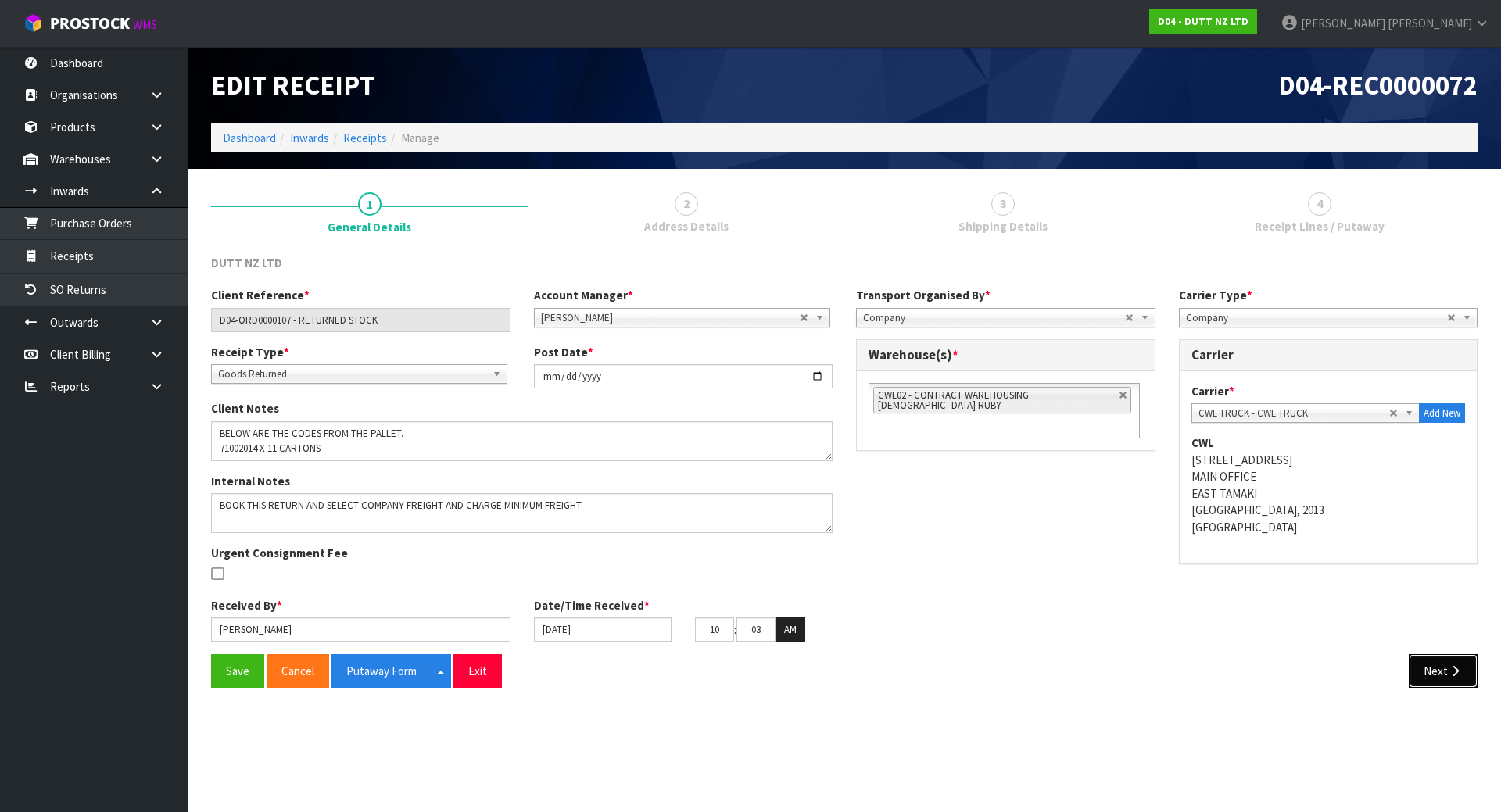
click at [1426, 674] on button "Next" at bounding box center [1443, 670] width 69 height 34
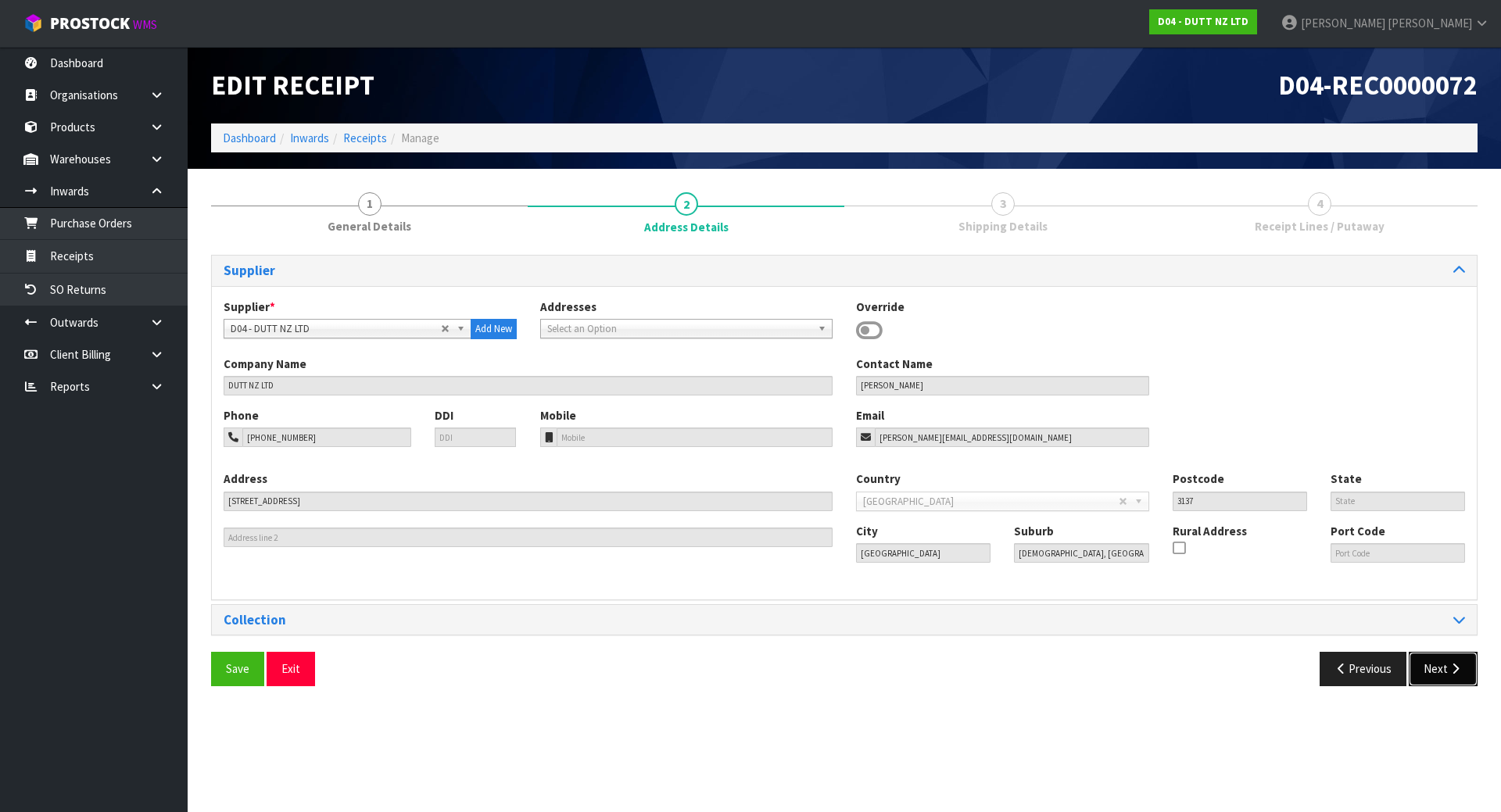
click at [1426, 674] on button "Next" at bounding box center [1443, 669] width 69 height 34
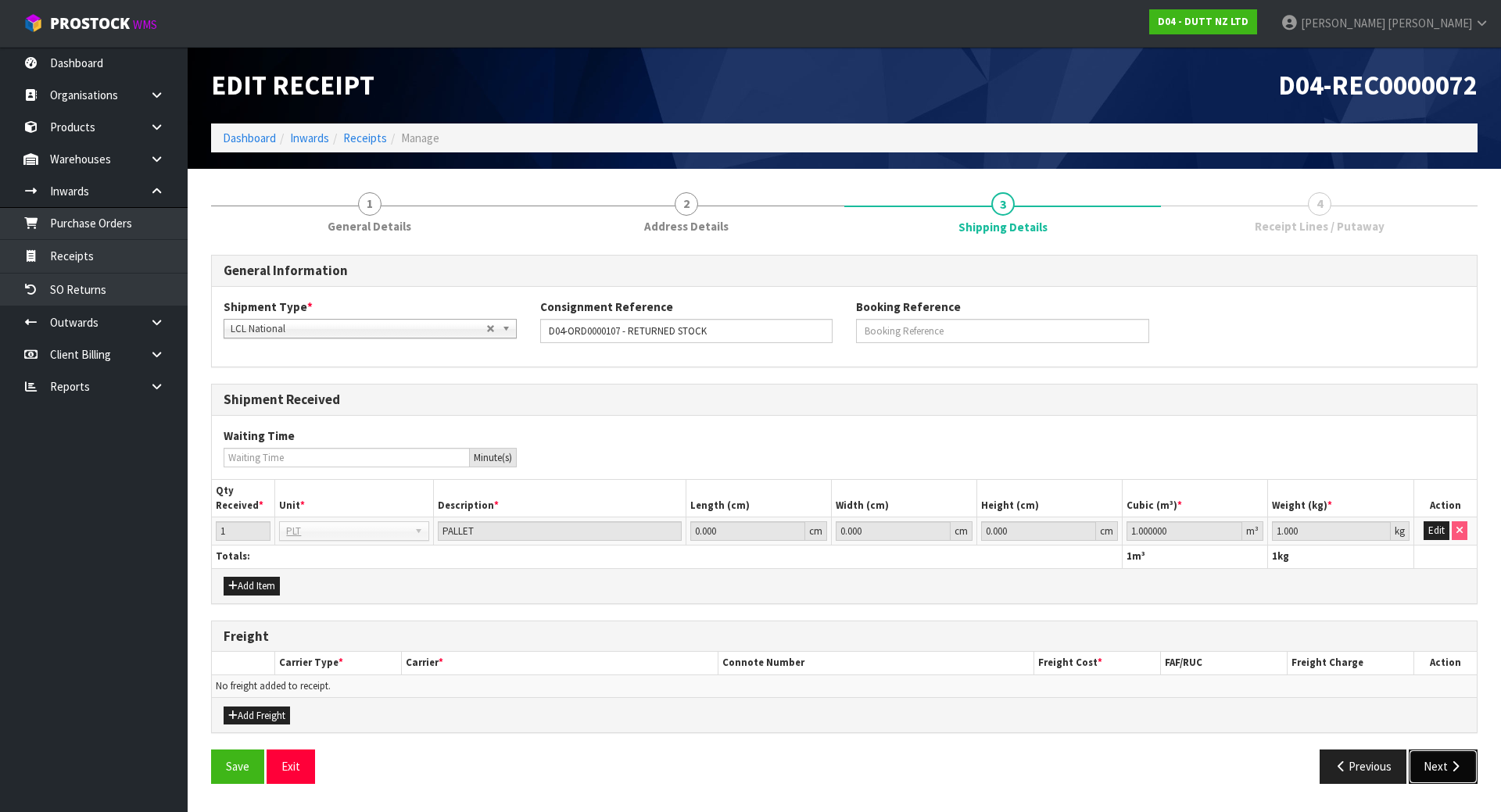
click at [1443, 758] on button "Next" at bounding box center [1443, 766] width 69 height 34
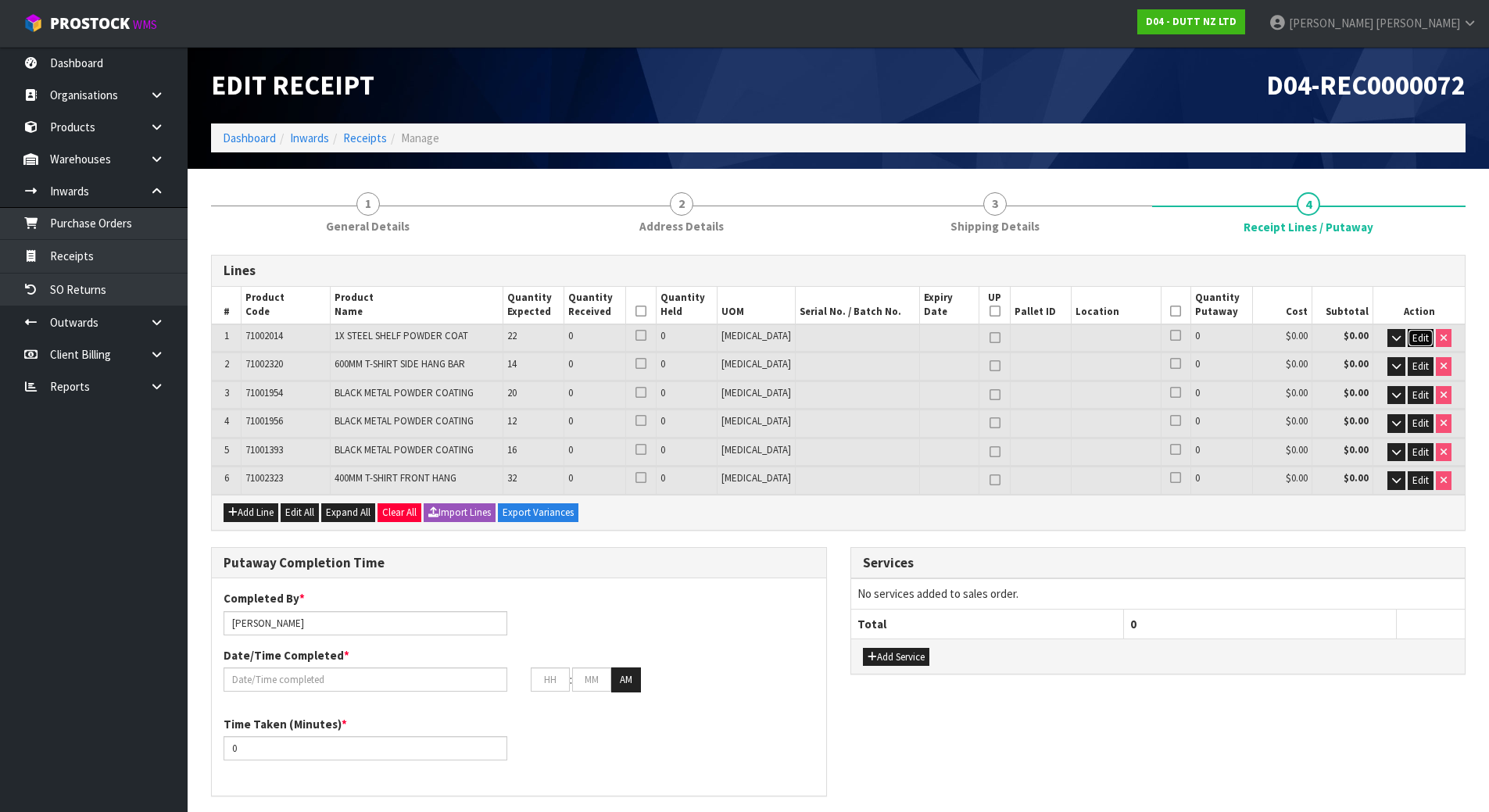
click at [1413, 339] on span "Edit" at bounding box center [1421, 338] width 16 height 14
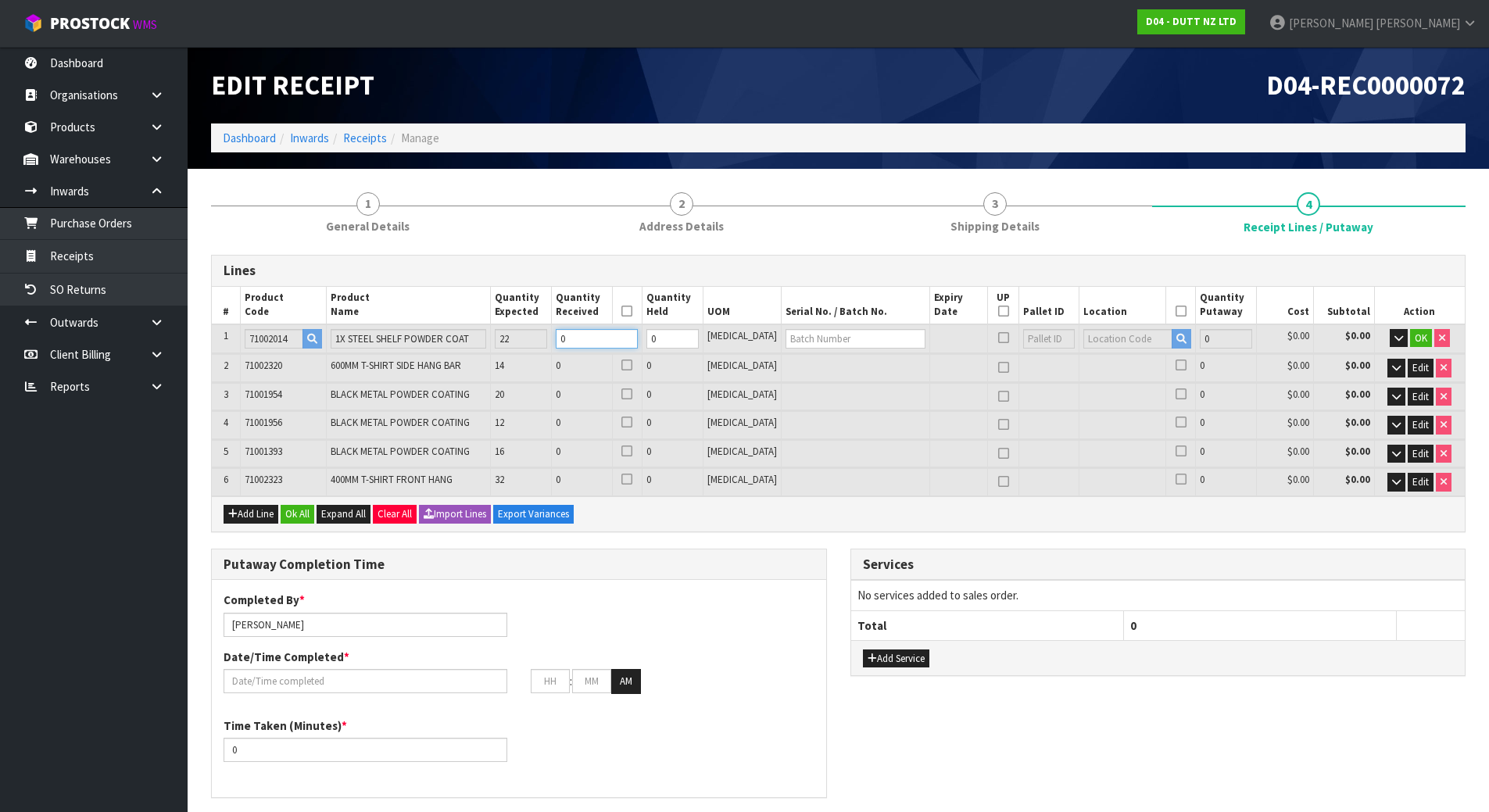
drag, startPoint x: 604, startPoint y: 344, endPoint x: 377, endPoint y: 350, distance: 227.1
click at [377, 350] on tr "1 71002014 1X STEEL SHELF POWDER COAT 22 0 0 [MEDICAL_DATA] 0 $0.00 $0.00 OK" at bounding box center [839, 339] width 1253 height 29
type input "1"
type input "0.07227"
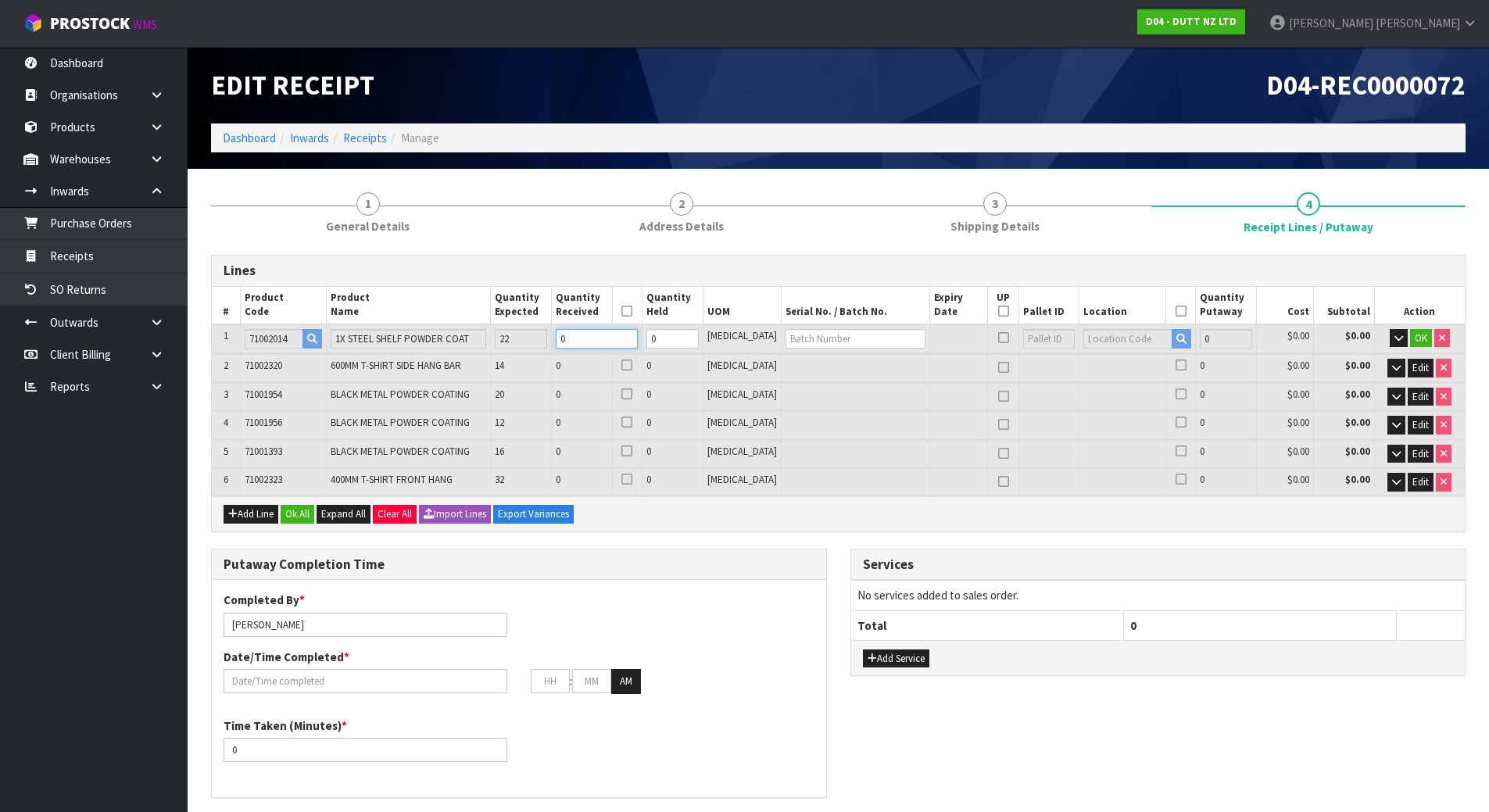
type input "12.7"
type input "2"
type input "11"
type input "0.79497"
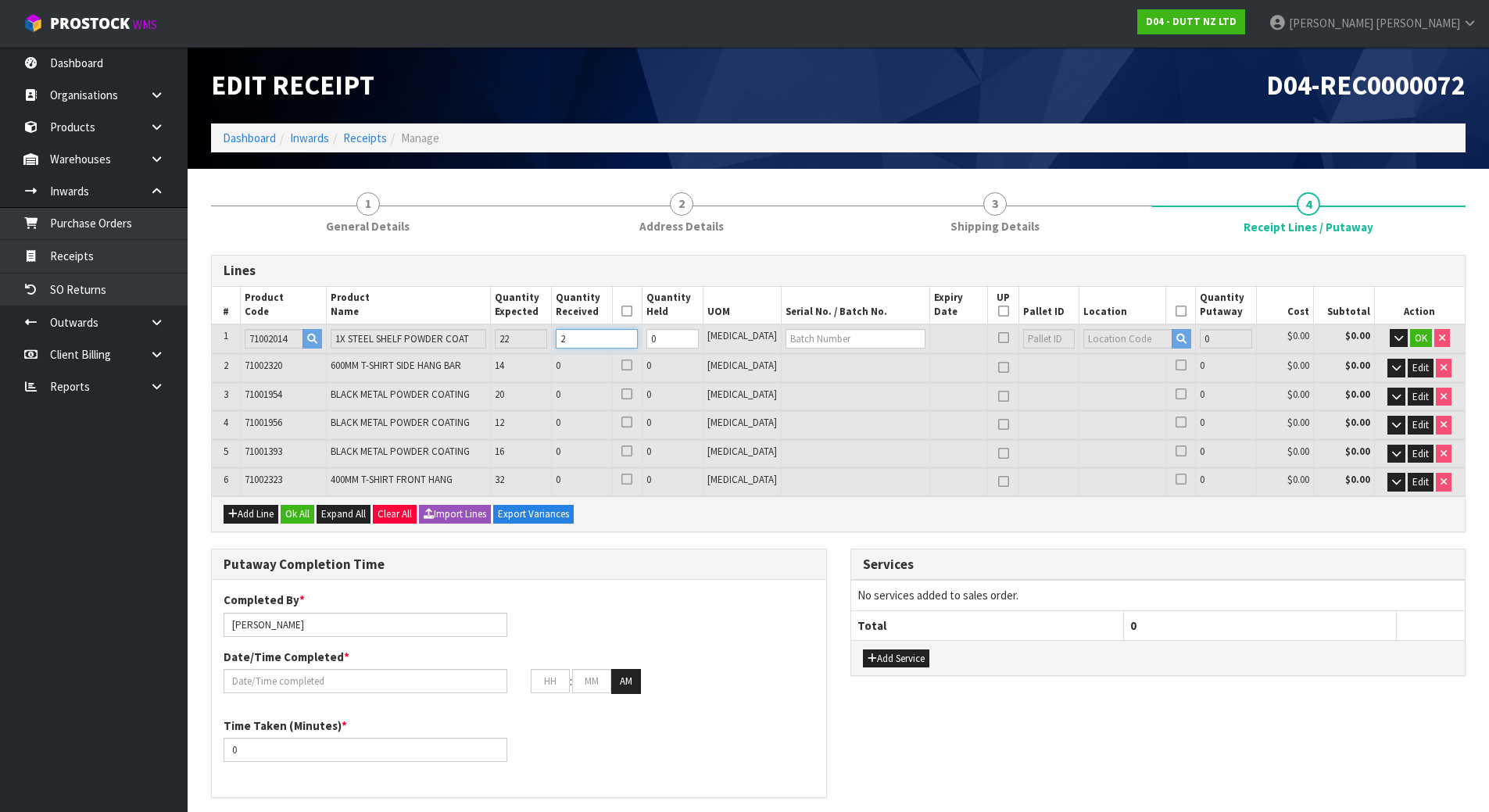
type input "139.7"
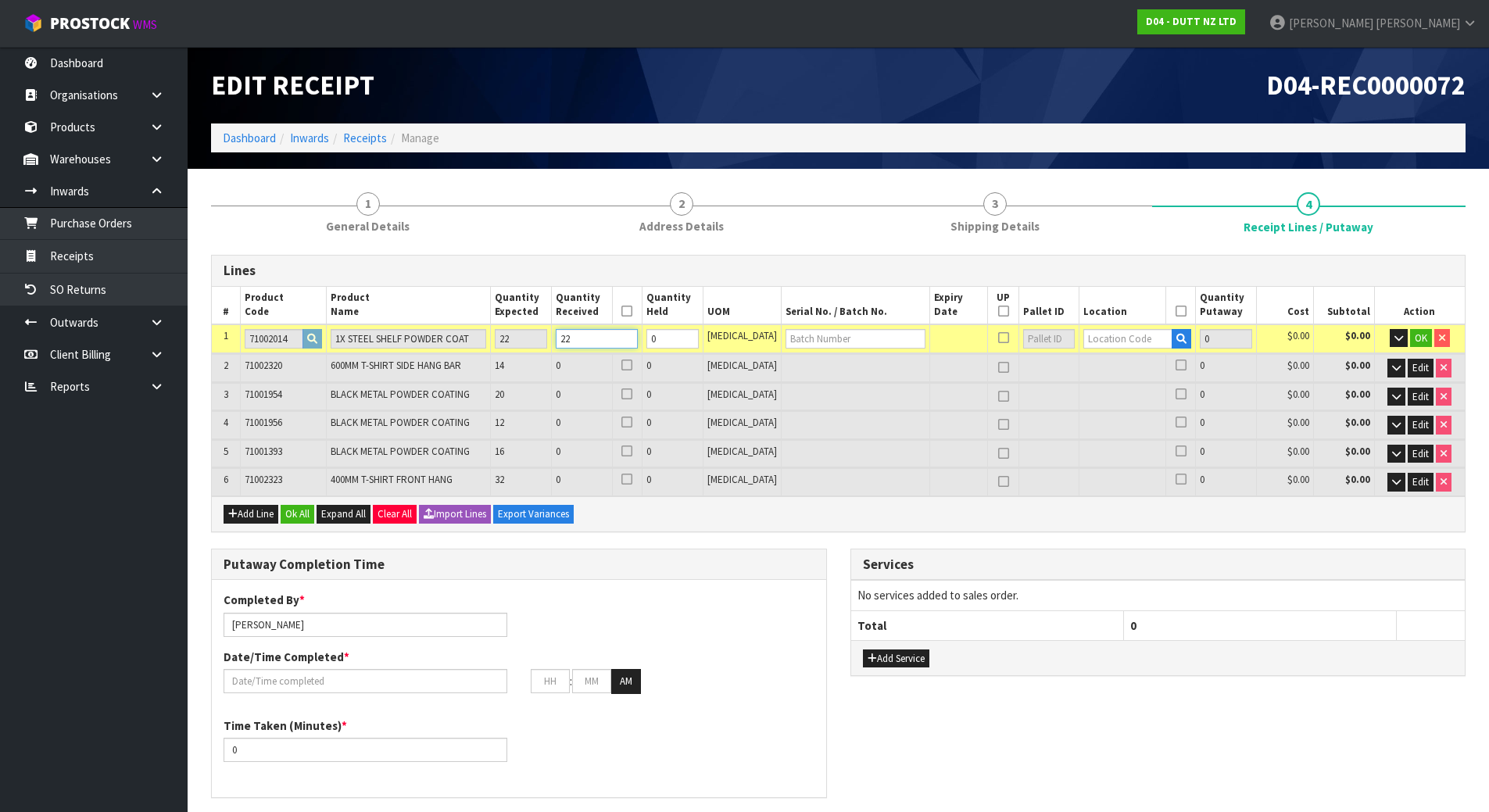
type input "22"
click at [1123, 339] on input "text" at bounding box center [1128, 338] width 90 height 19
click at [1396, 333] on icon "button" at bounding box center [1399, 338] width 8 height 10
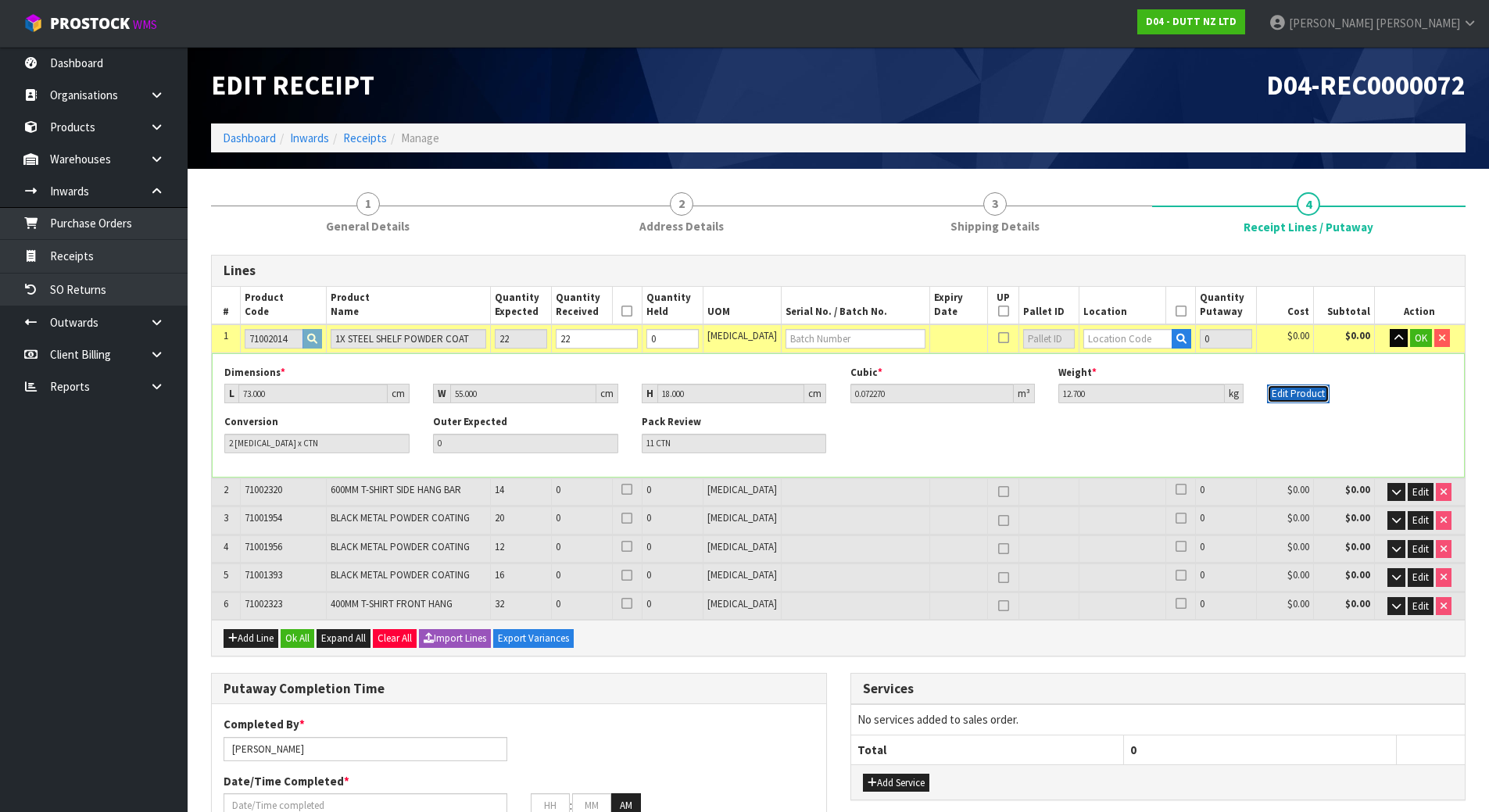
click at [1312, 394] on button "Edit Product" at bounding box center [1298, 394] width 62 height 19
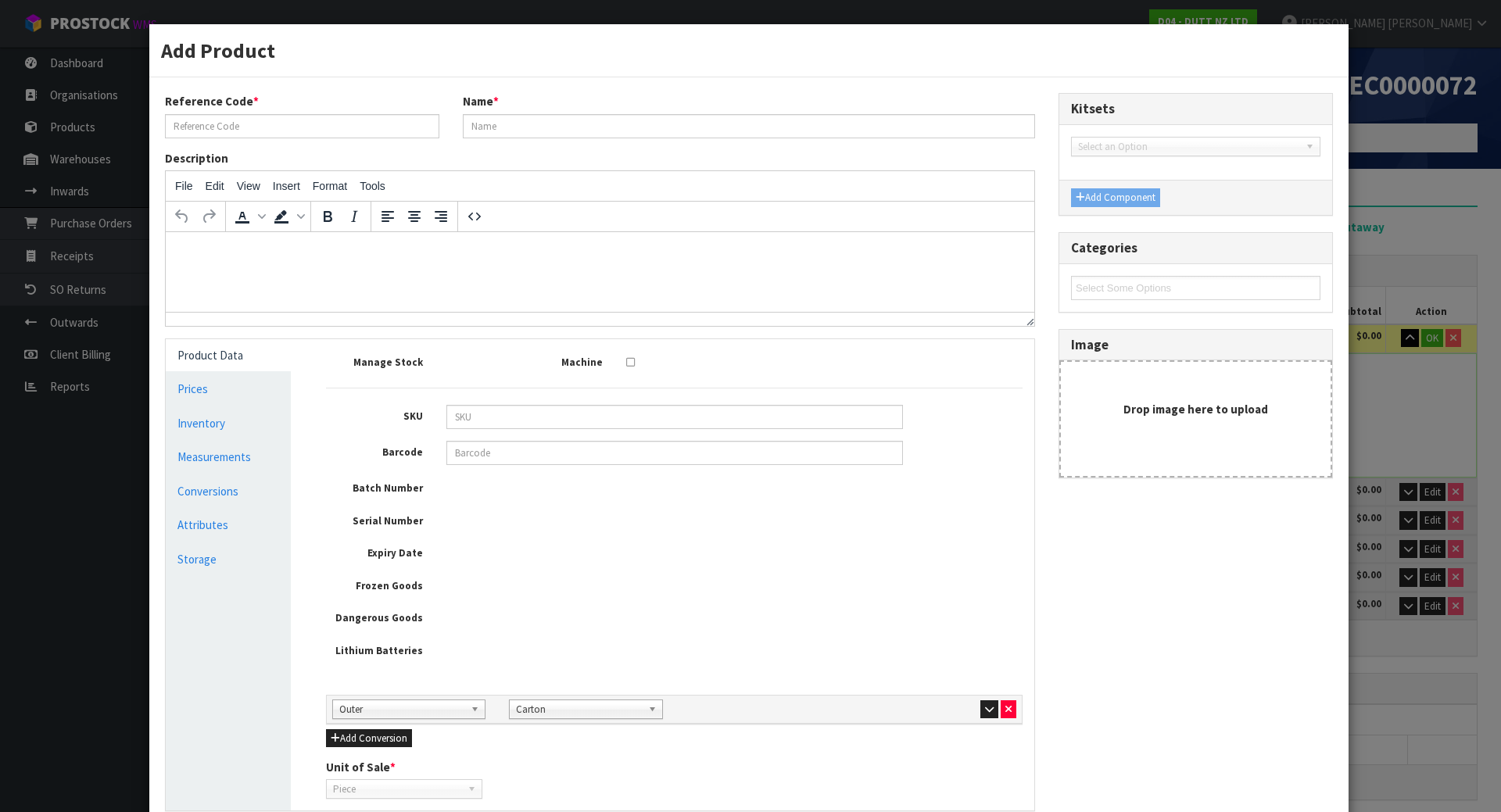
type input "71002014"
type input "1X STEEL SHELF POWDER COAT"
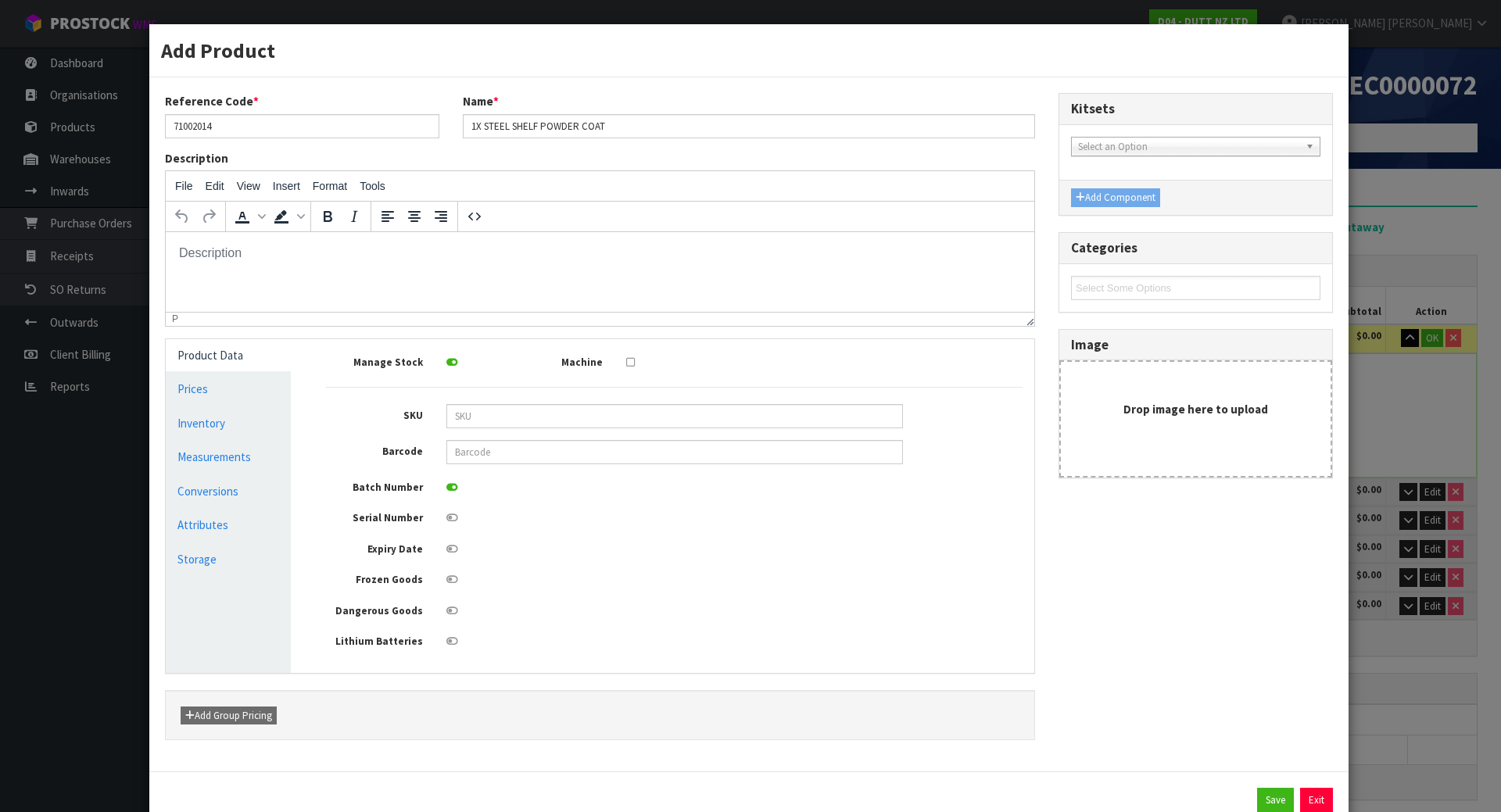
click at [452, 485] on icon at bounding box center [452, 487] width 12 height 10
click at [0, 0] on input "checkbox" at bounding box center [0, 0] width 0 height 0
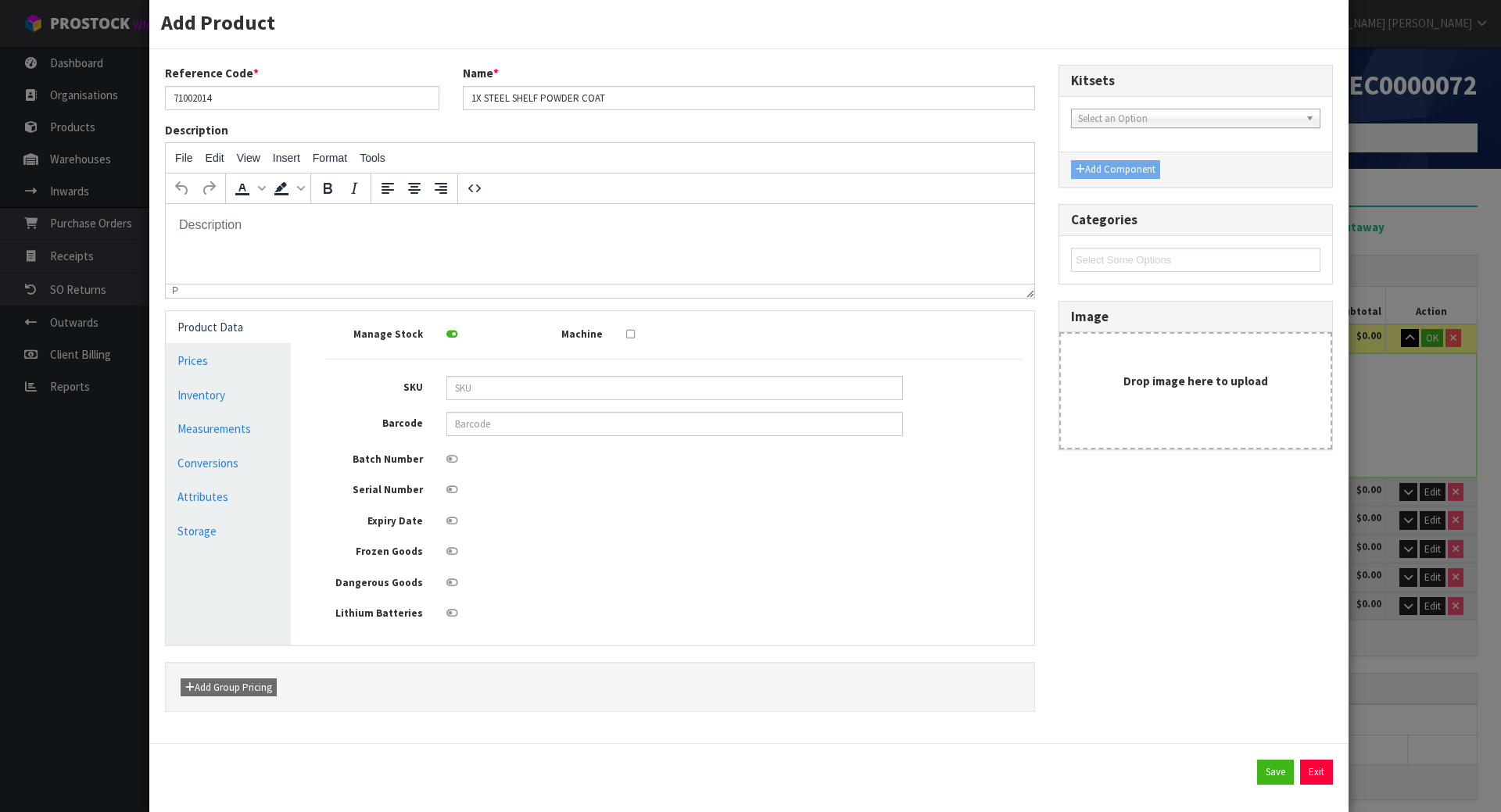
scroll to position [52, 0]
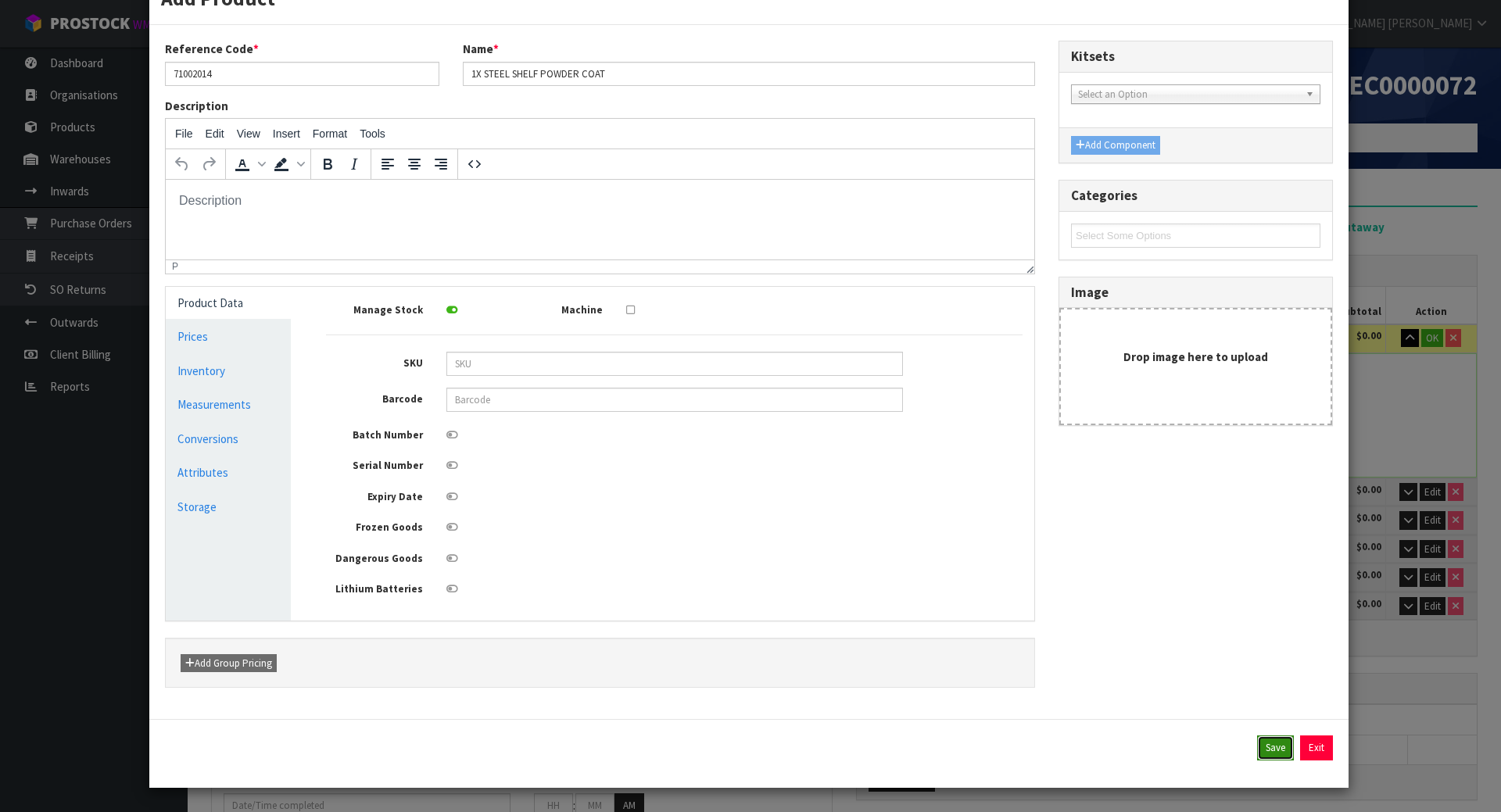
click at [1260, 746] on button "Save" at bounding box center [1275, 747] width 37 height 25
type input "73"
type input "55"
type input "18"
type input "0.07227"
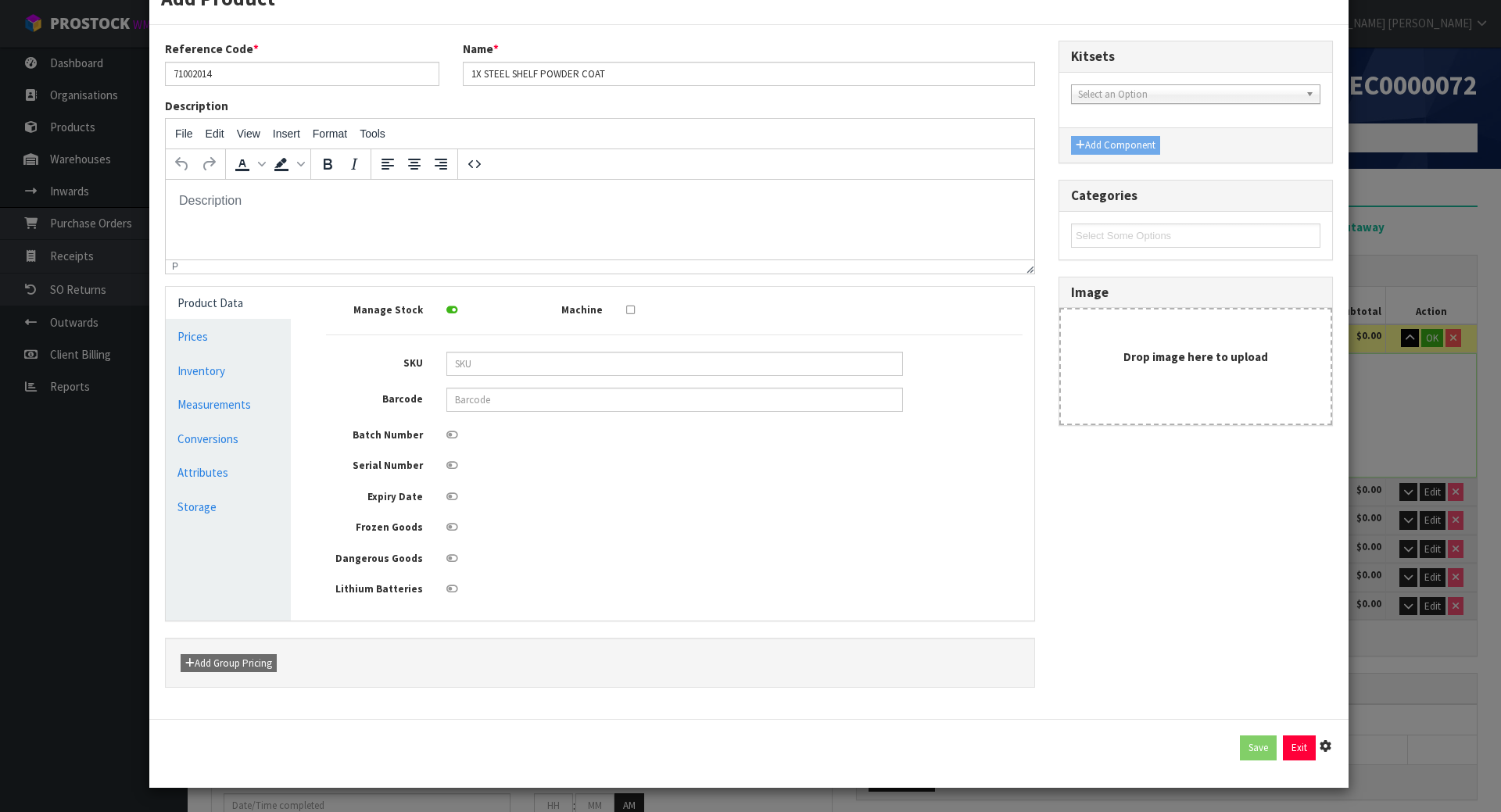
type input "12.7"
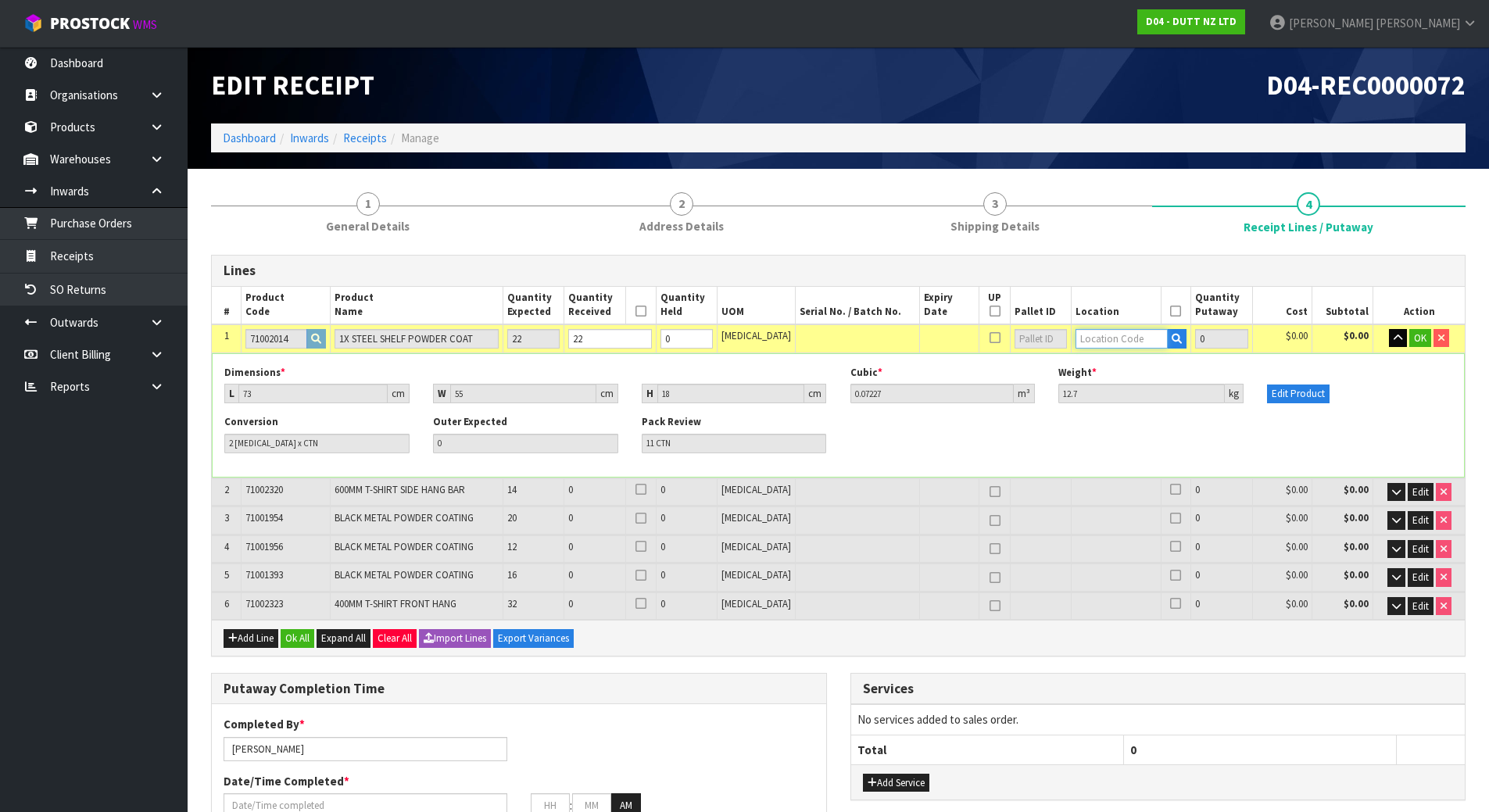
click at [1082, 344] on input "text" at bounding box center [1122, 338] width 92 height 19
type input "7"
type input "07-04-3-"
click at [1134, 385] on link "07-04-3- B" at bounding box center [1124, 386] width 123 height 21
type input "22"
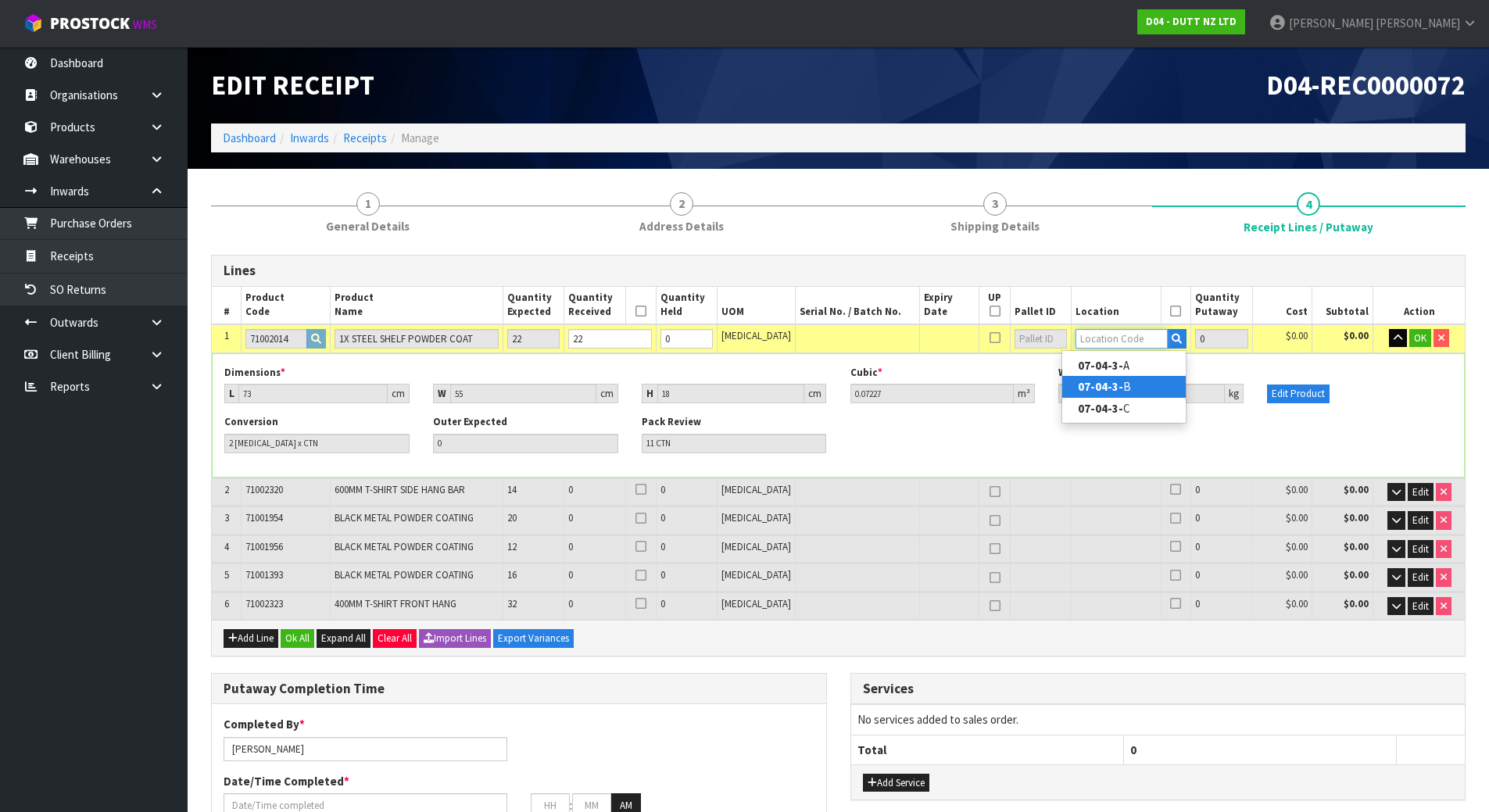
type input "07-04-3-B"
type input "22"
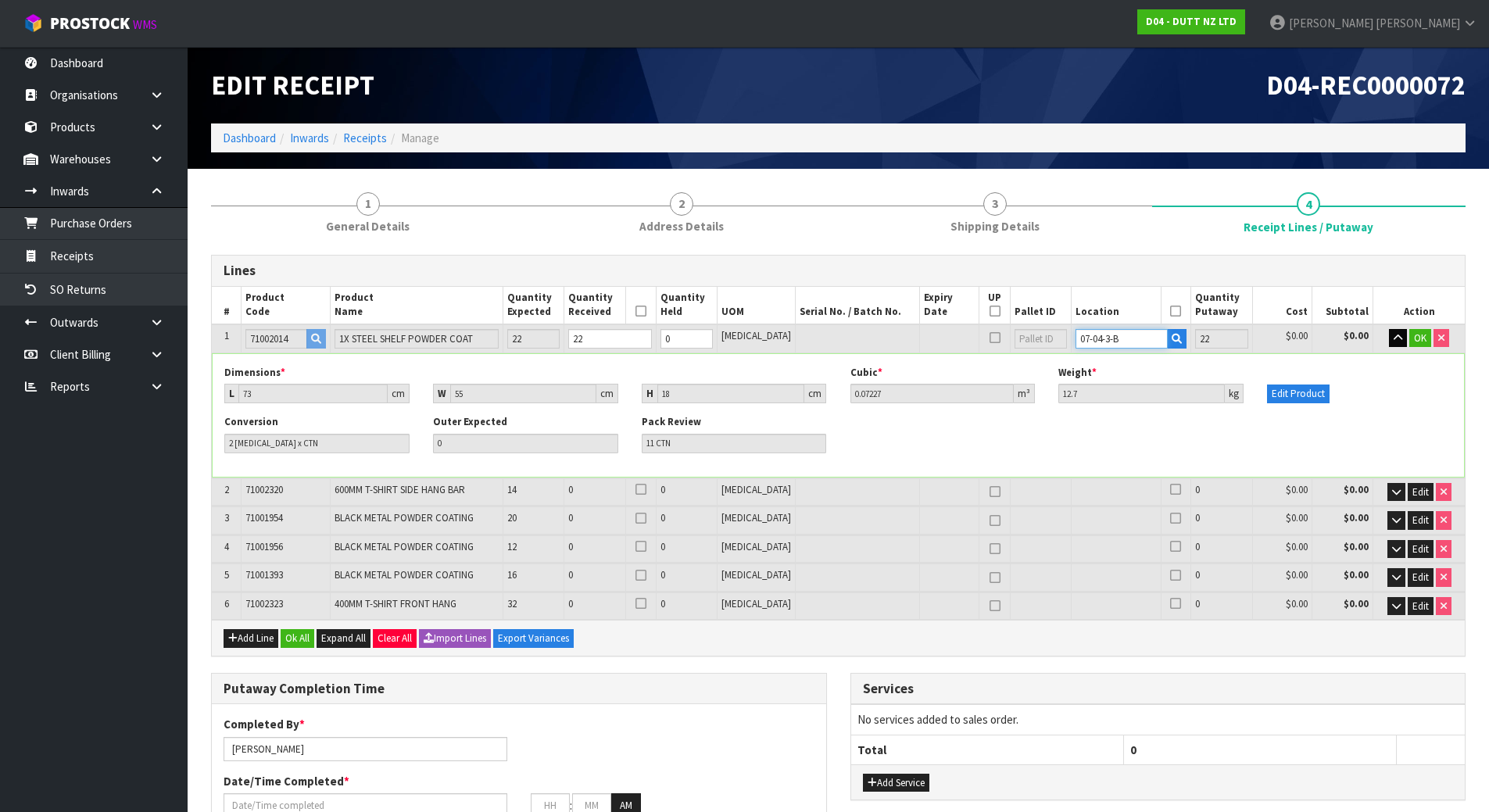
drag, startPoint x: 1139, startPoint y: 334, endPoint x: 950, endPoint y: 334, distance: 189.0
click at [950, 334] on tr "1 71002014 1X STEEL SHELF POWDER COAT 22 22 0 [MEDICAL_DATA] 07-04-3-B 22 $0.00…" at bounding box center [839, 339] width 1253 height 29
click at [1426, 346] on button "OK" at bounding box center [1420, 338] width 22 height 19
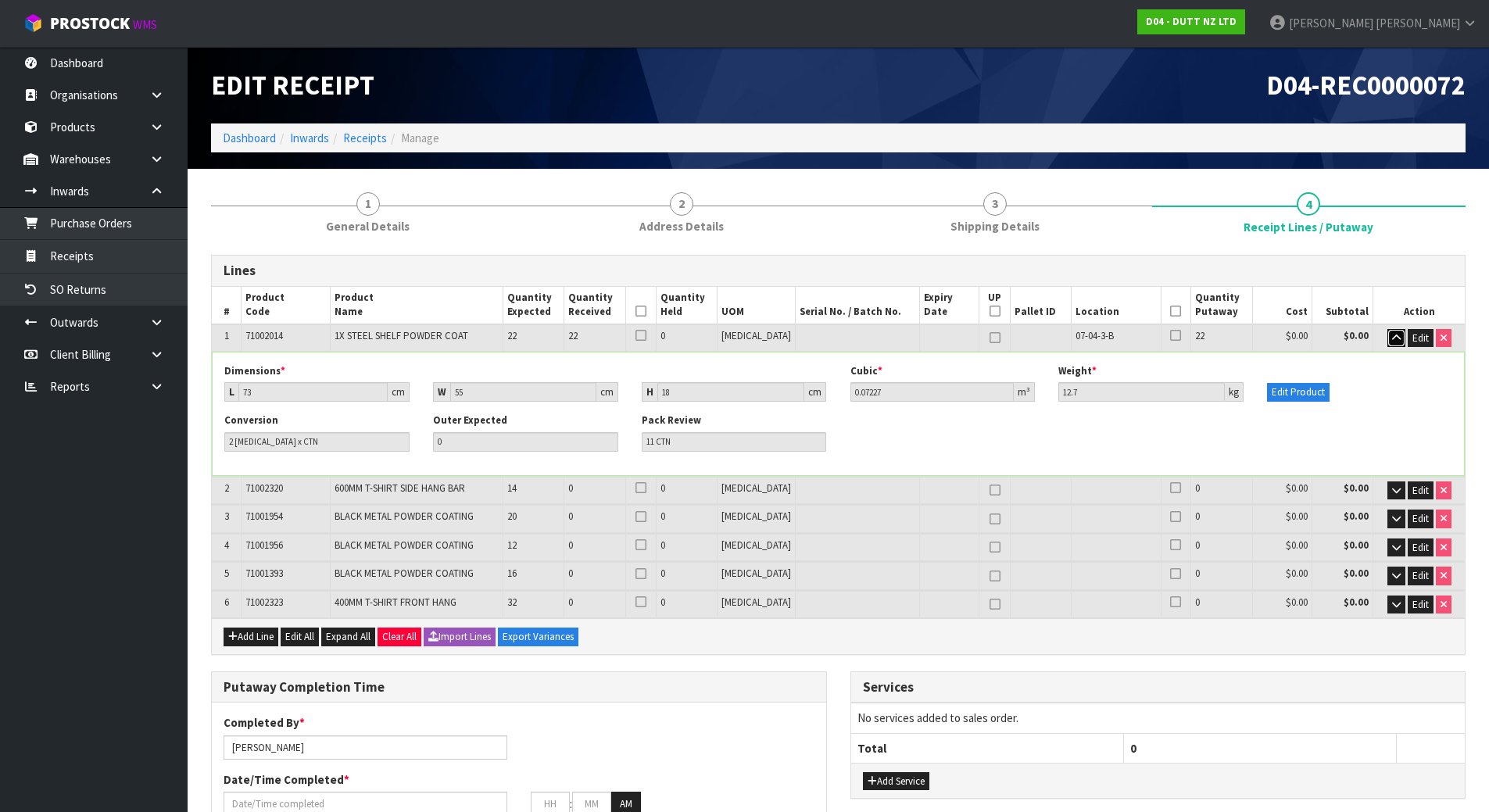
click at [1394, 342] on icon "button" at bounding box center [1396, 338] width 8 height 10
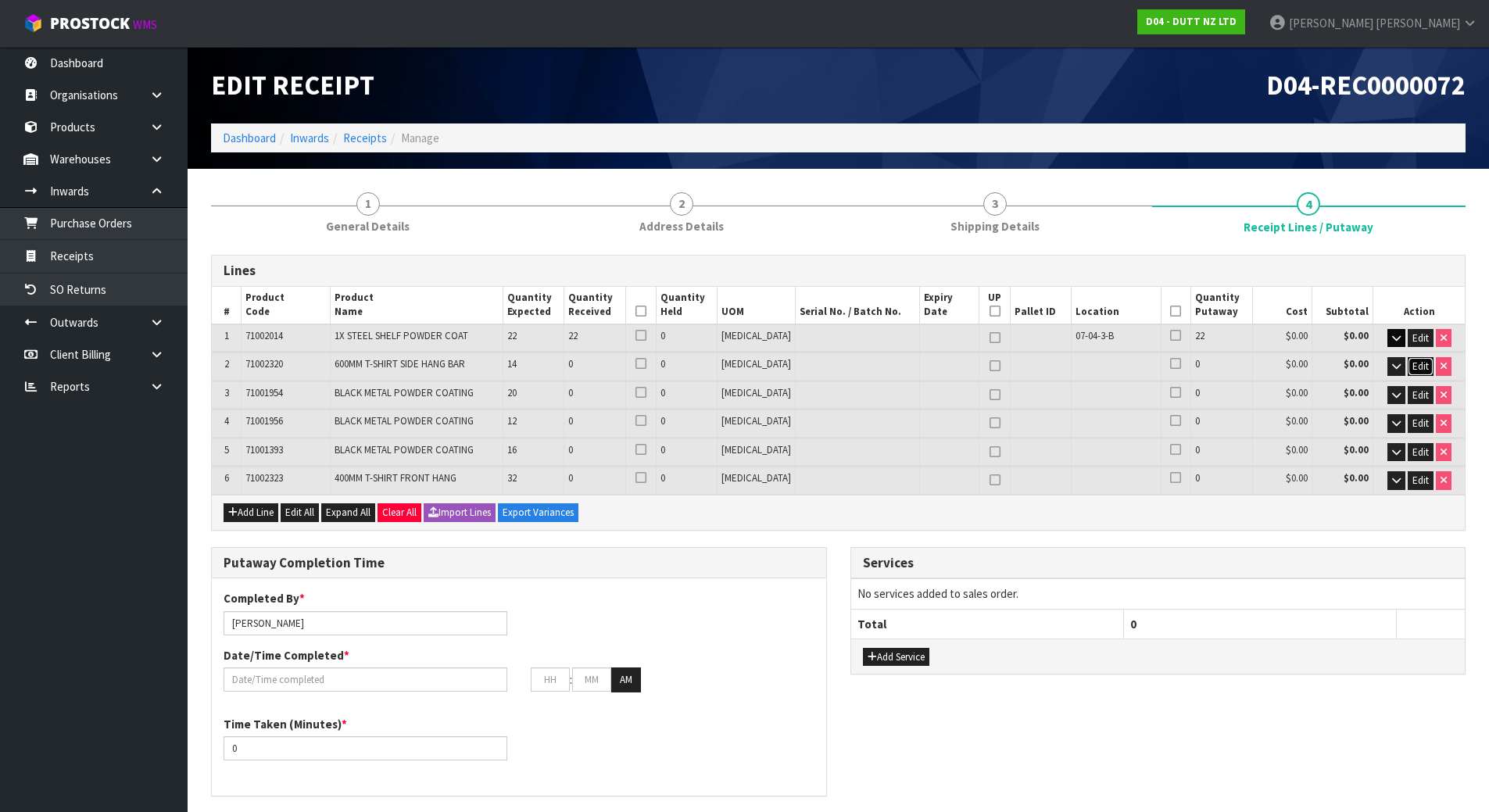
click at [1416, 366] on span "Edit" at bounding box center [1421, 366] width 16 height 14
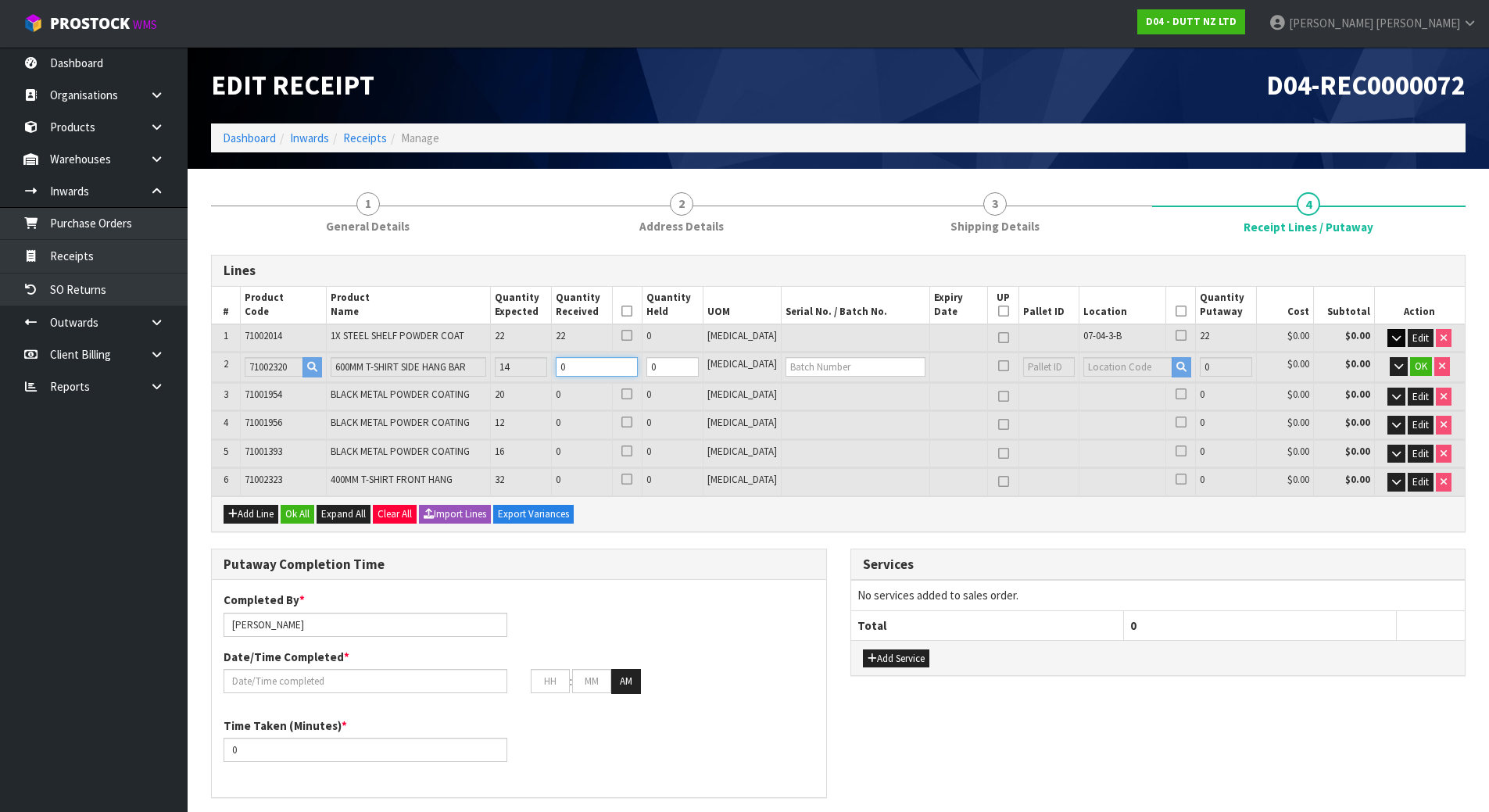
drag, startPoint x: 603, startPoint y: 368, endPoint x: 544, endPoint y: 384, distance: 61.1
click at [544, 384] on table "# Product Code Product Name Quantity Expected Quantity Received Quantity Held U…" at bounding box center [839, 391] width 1253 height 209
type input "0.80117"
type input "140.95"
type input "1"
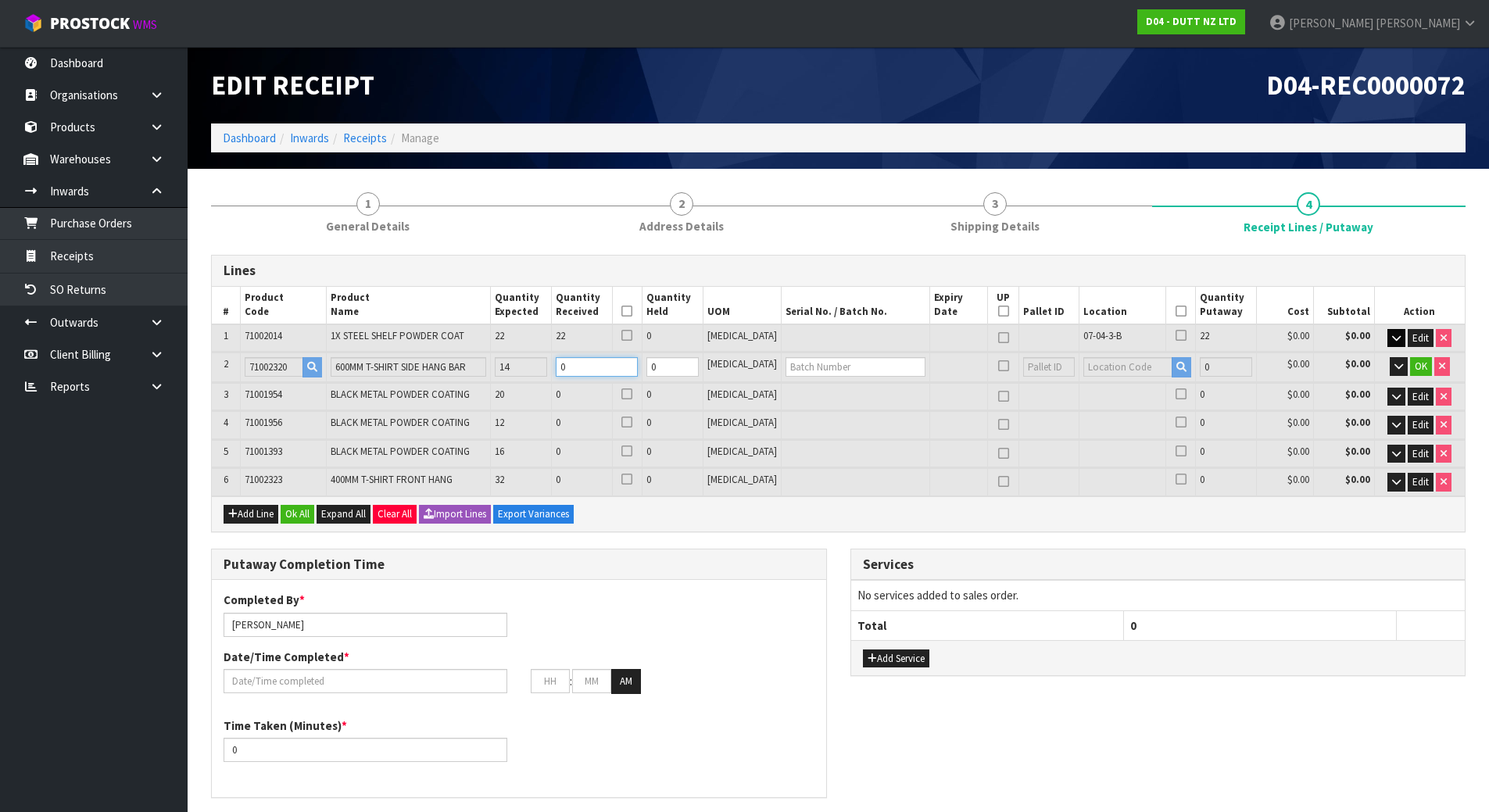
type input "1 [MEDICAL_DATA]"
type input "18"
type input "0.89101"
type input "160.7"
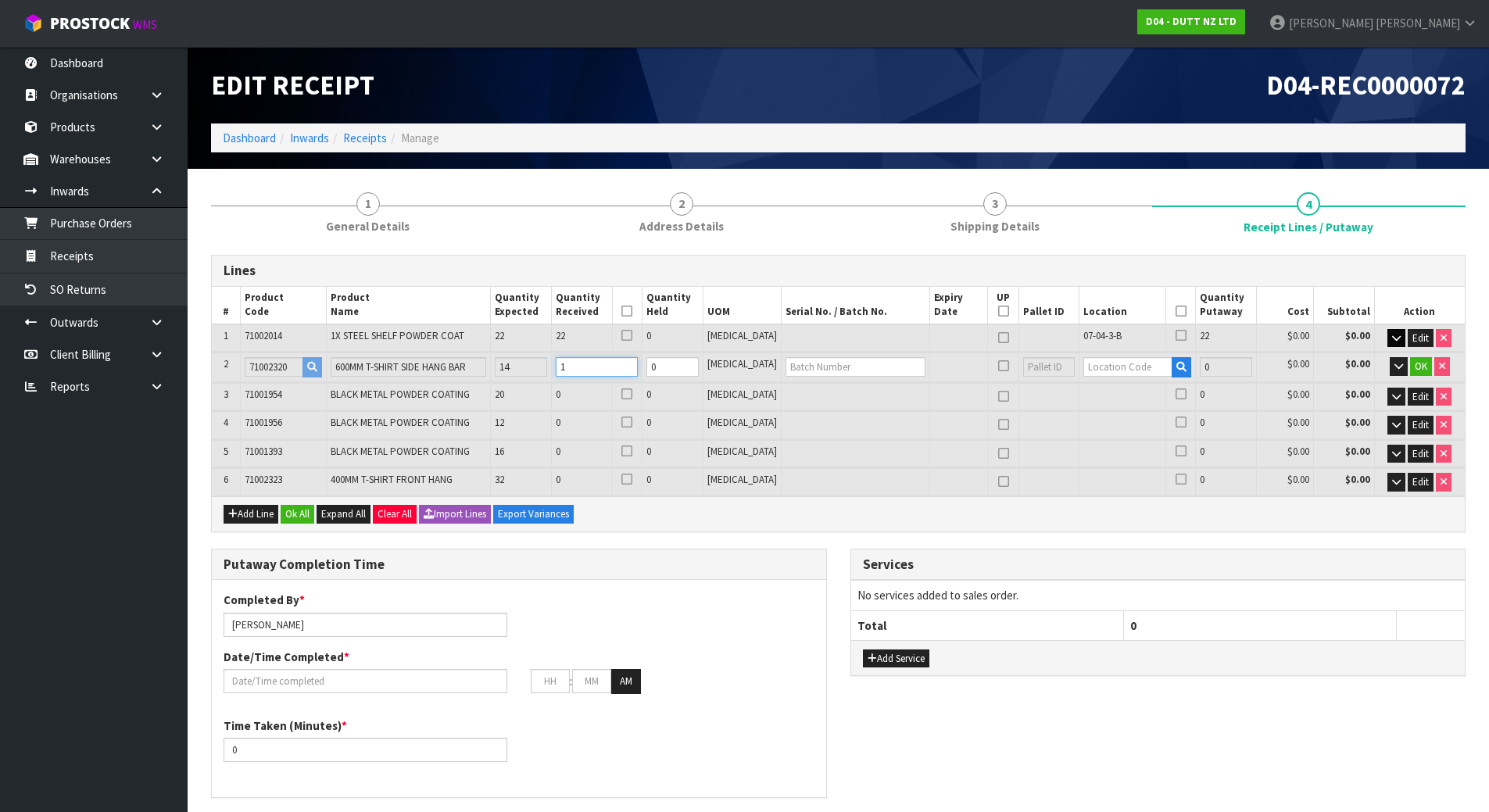
type input "14"
type input "7 CTN"
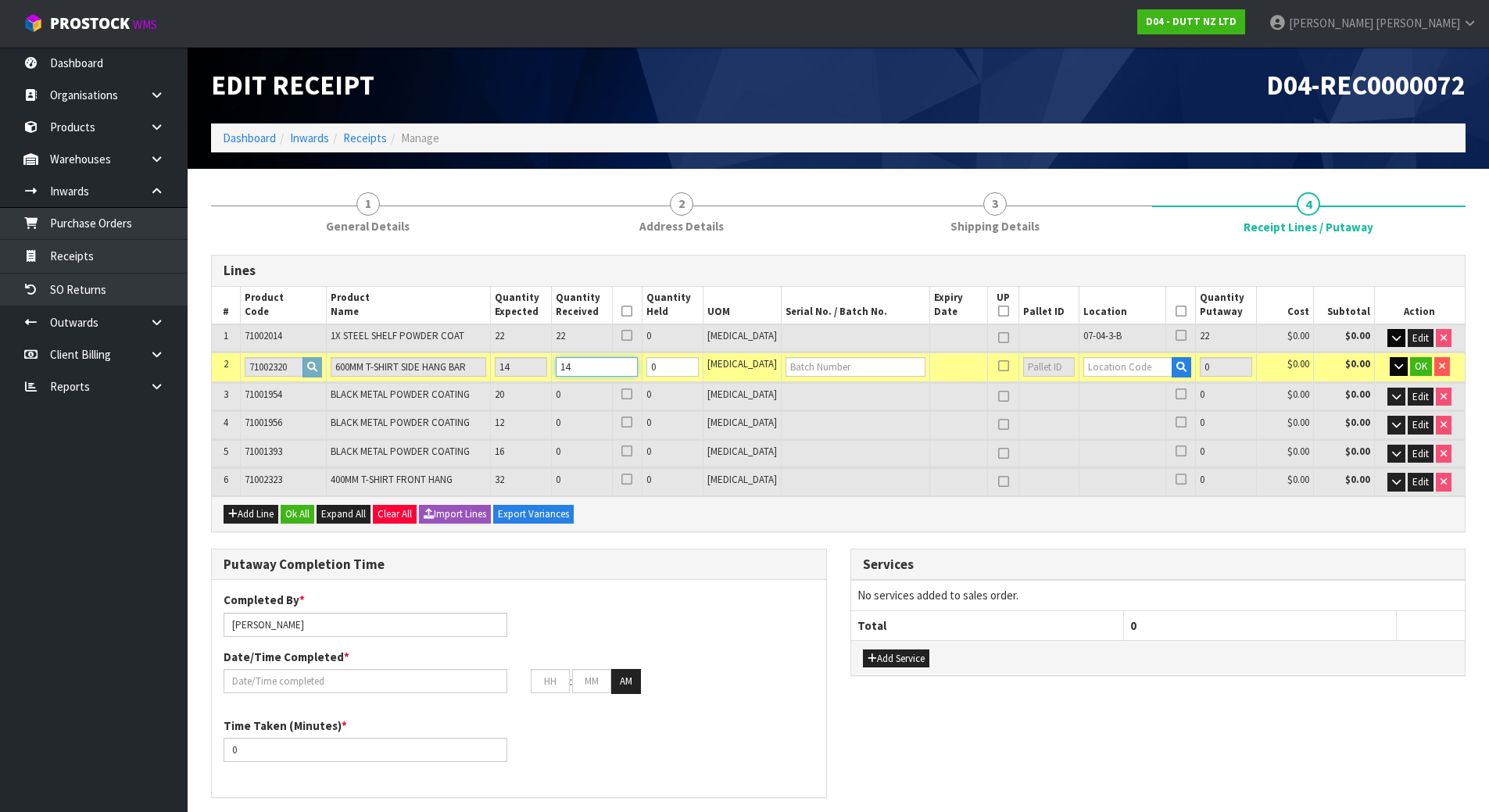
type input "14"
click at [1401, 364] on icon "button" at bounding box center [1399, 365] width 8 height 10
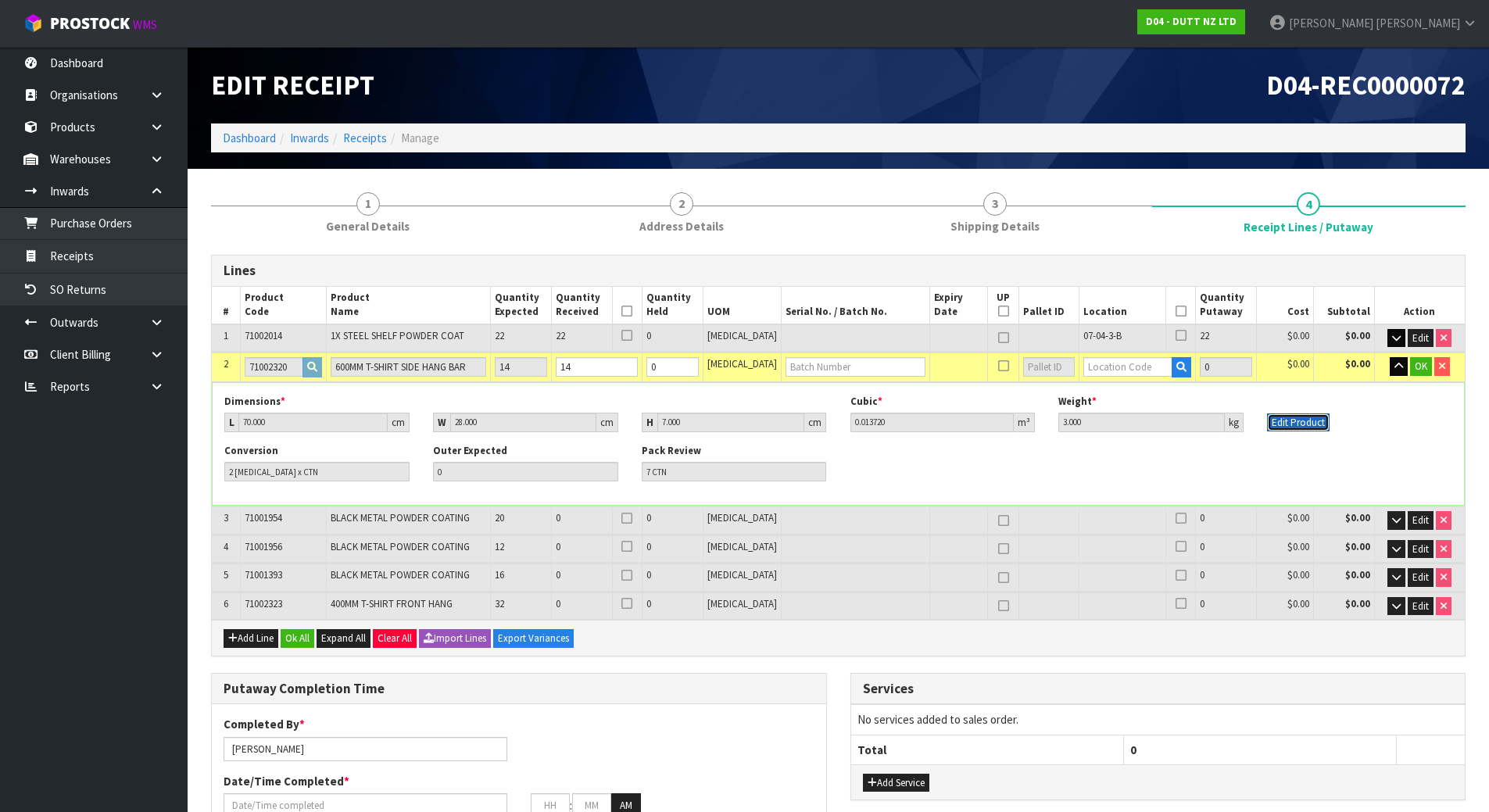
click at [1307, 431] on button "Edit Product" at bounding box center [1298, 423] width 62 height 19
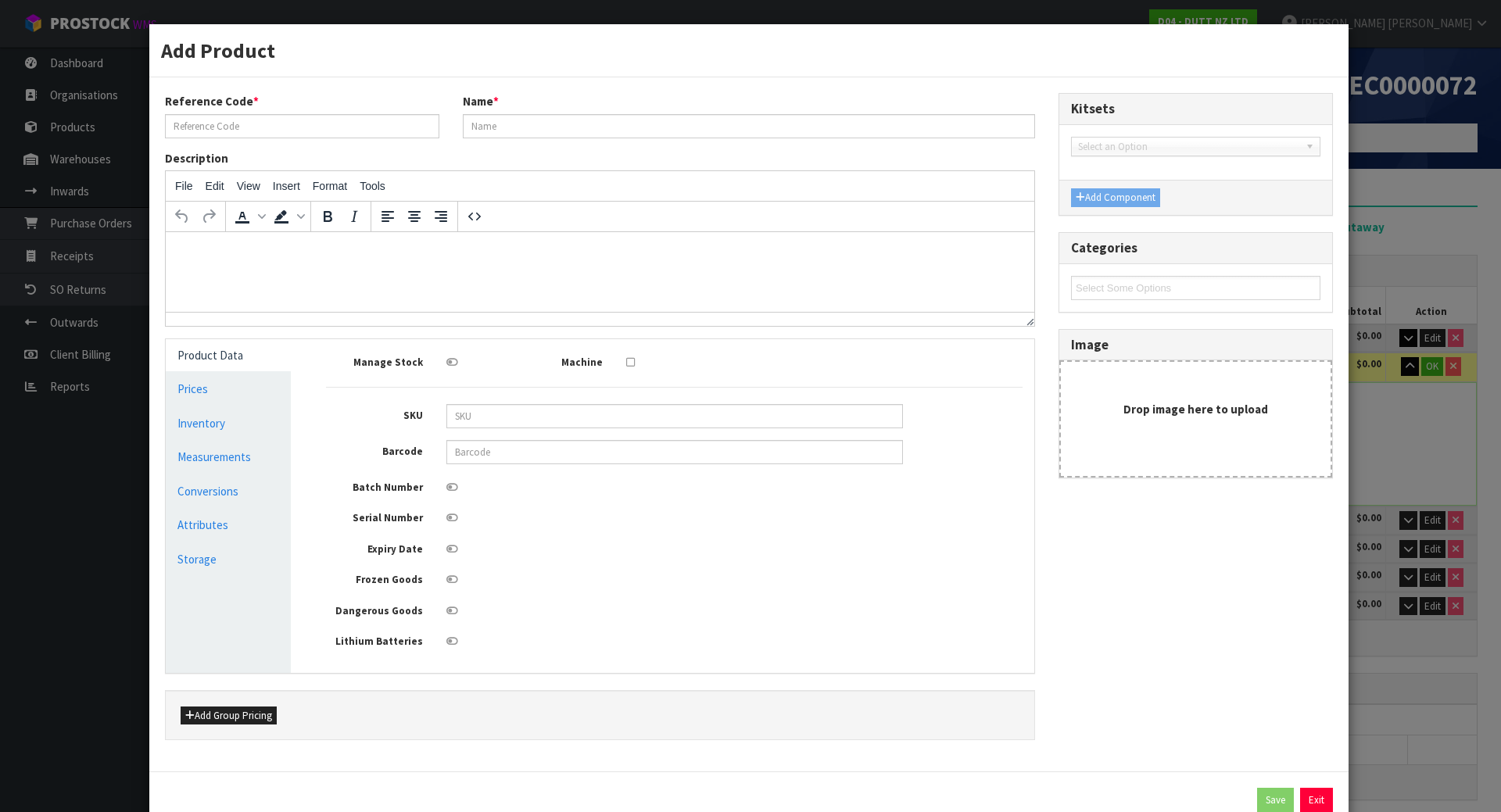
type input "71002320"
type input "600MM T-SHIRT SIDE HANG BAR"
click at [457, 488] on div at bounding box center [675, 485] width 481 height 19
click at [453, 486] on icon at bounding box center [452, 487] width 12 height 10
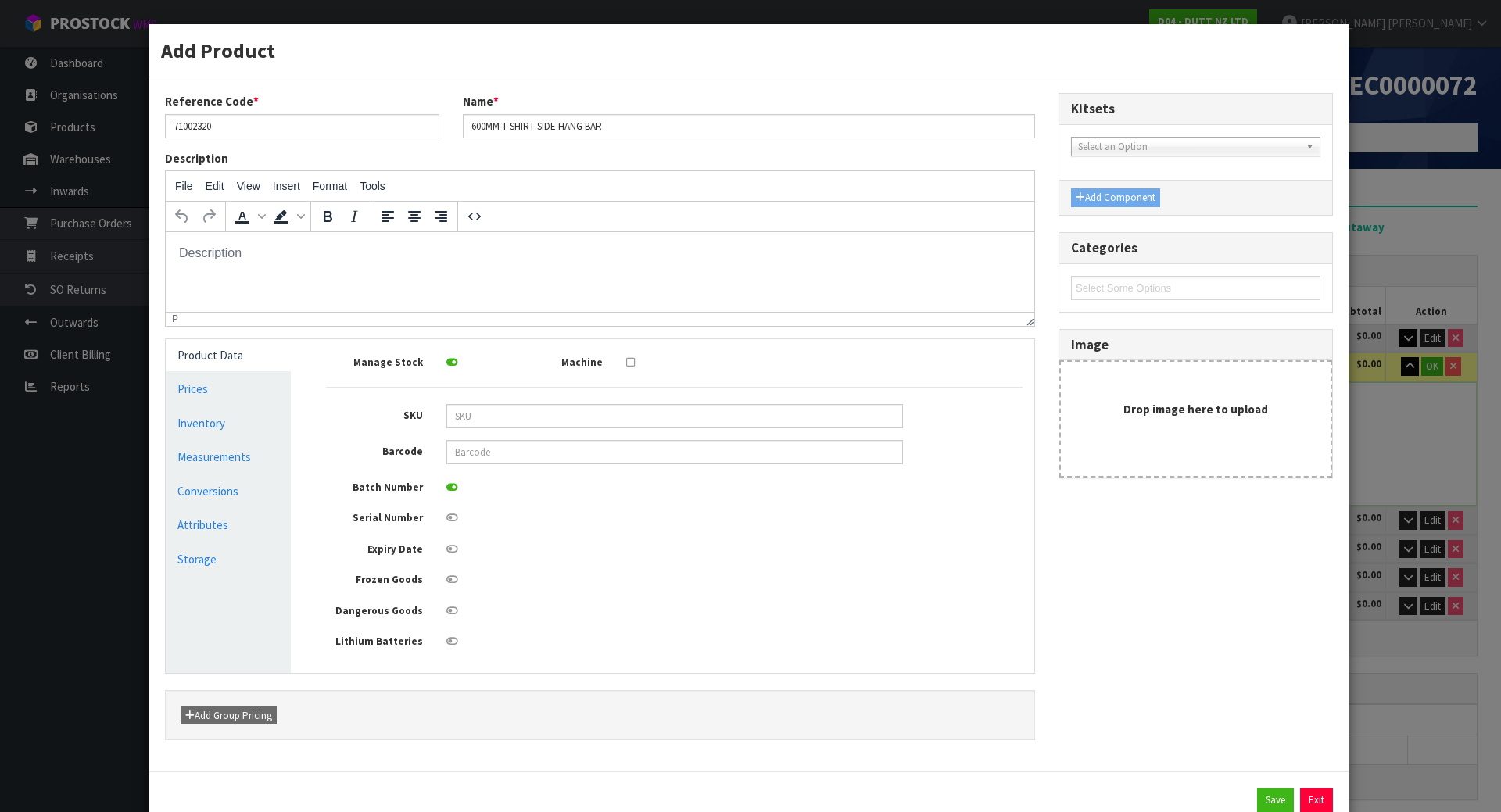
click at [0, 0] on input "checkbox" at bounding box center [0, 0] width 0 height 0
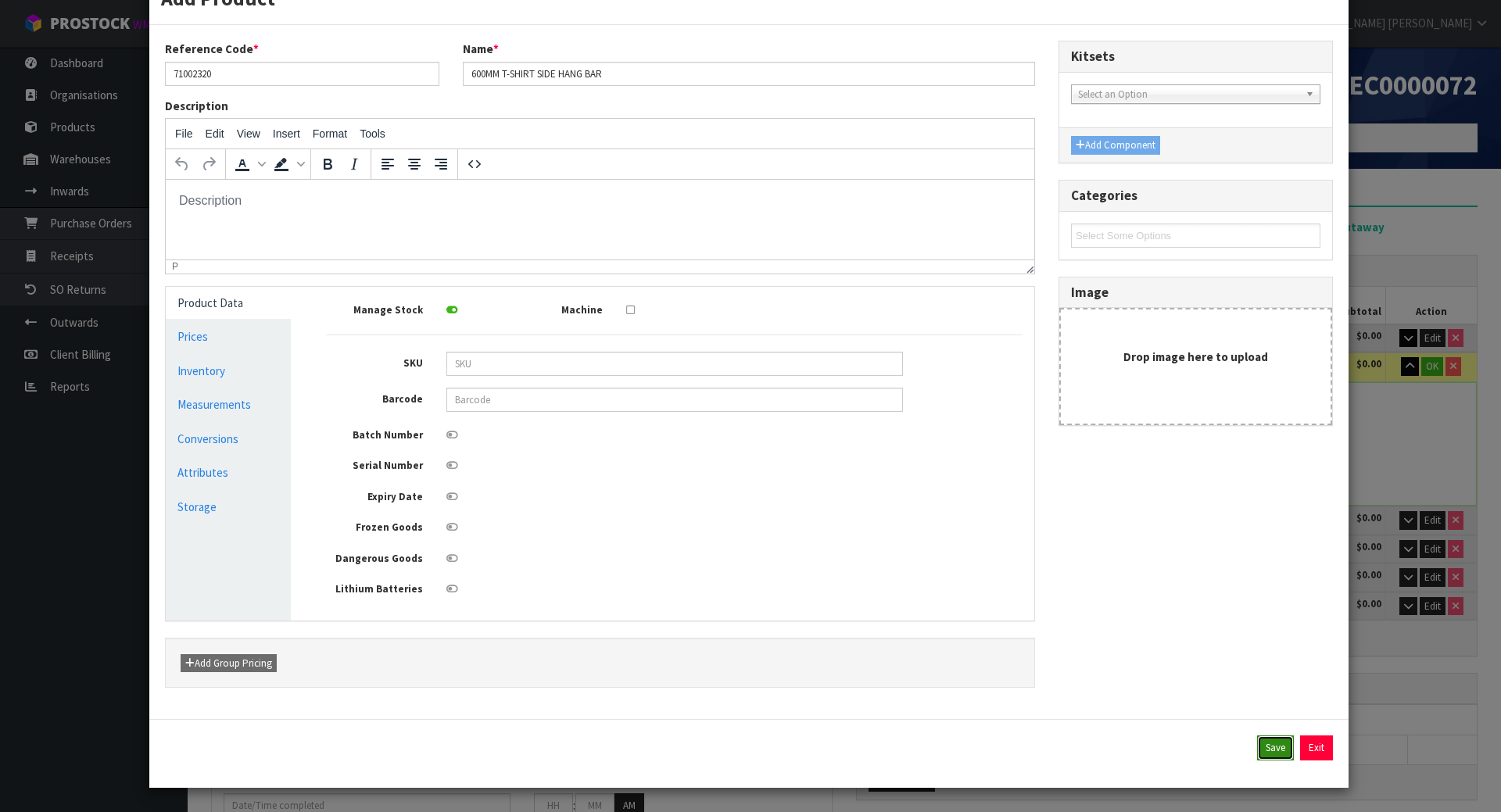
click at [1278, 739] on button "Save" at bounding box center [1275, 747] width 37 height 25
type input "70"
type input "28"
type input "7"
type input "0.01372"
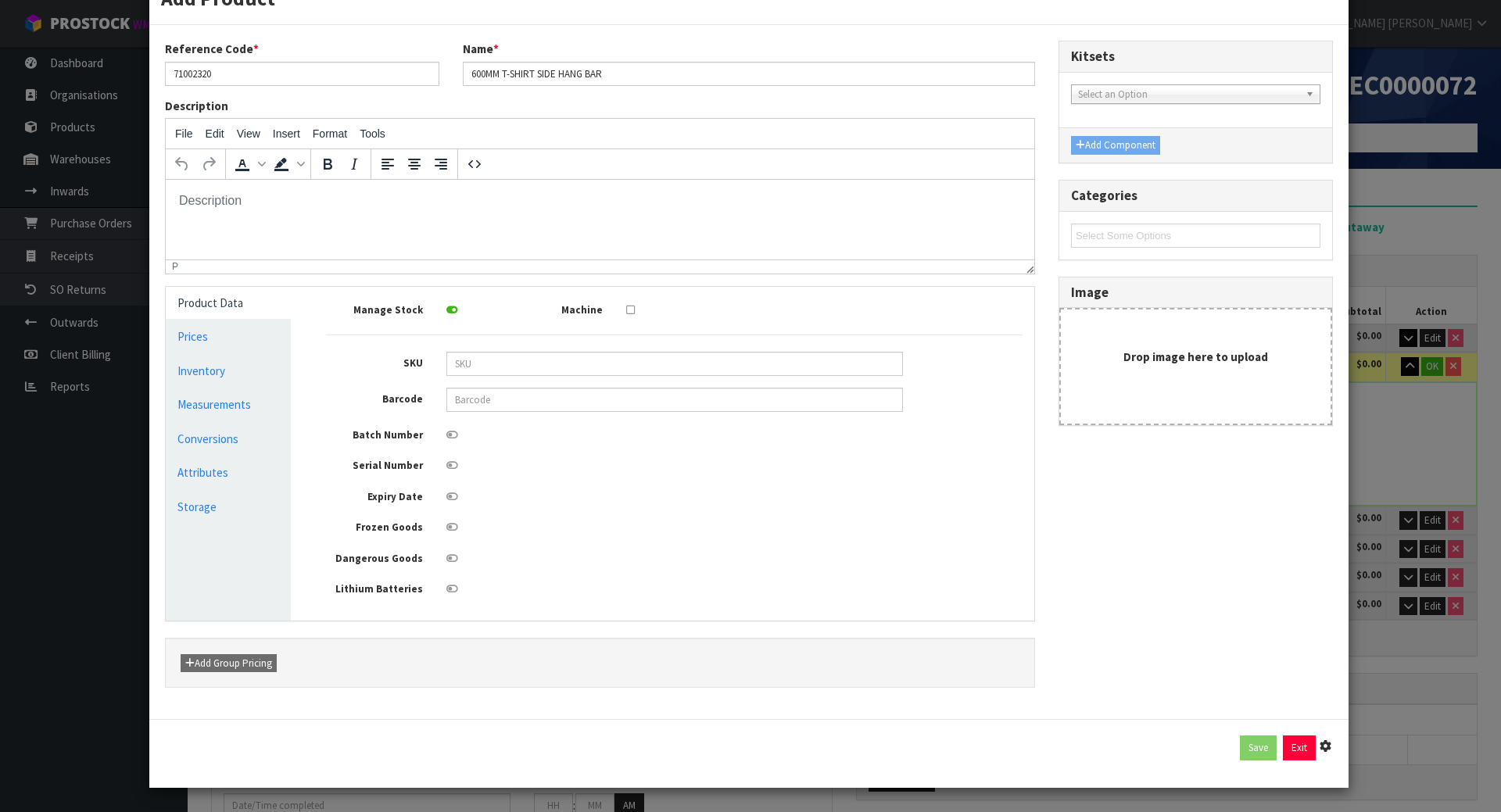
type input "3"
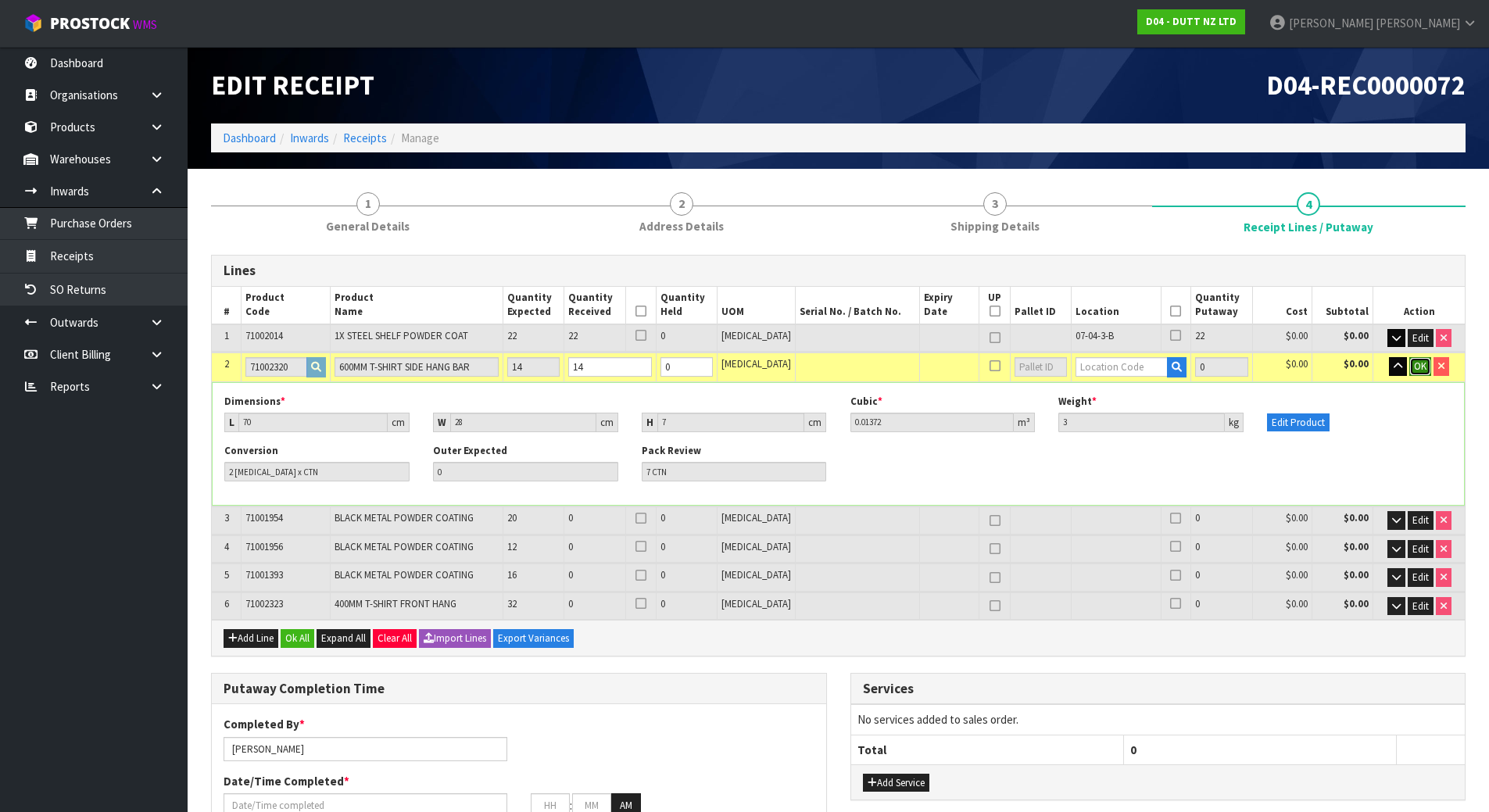
click at [1421, 366] on span "OK" at bounding box center [1420, 366] width 13 height 14
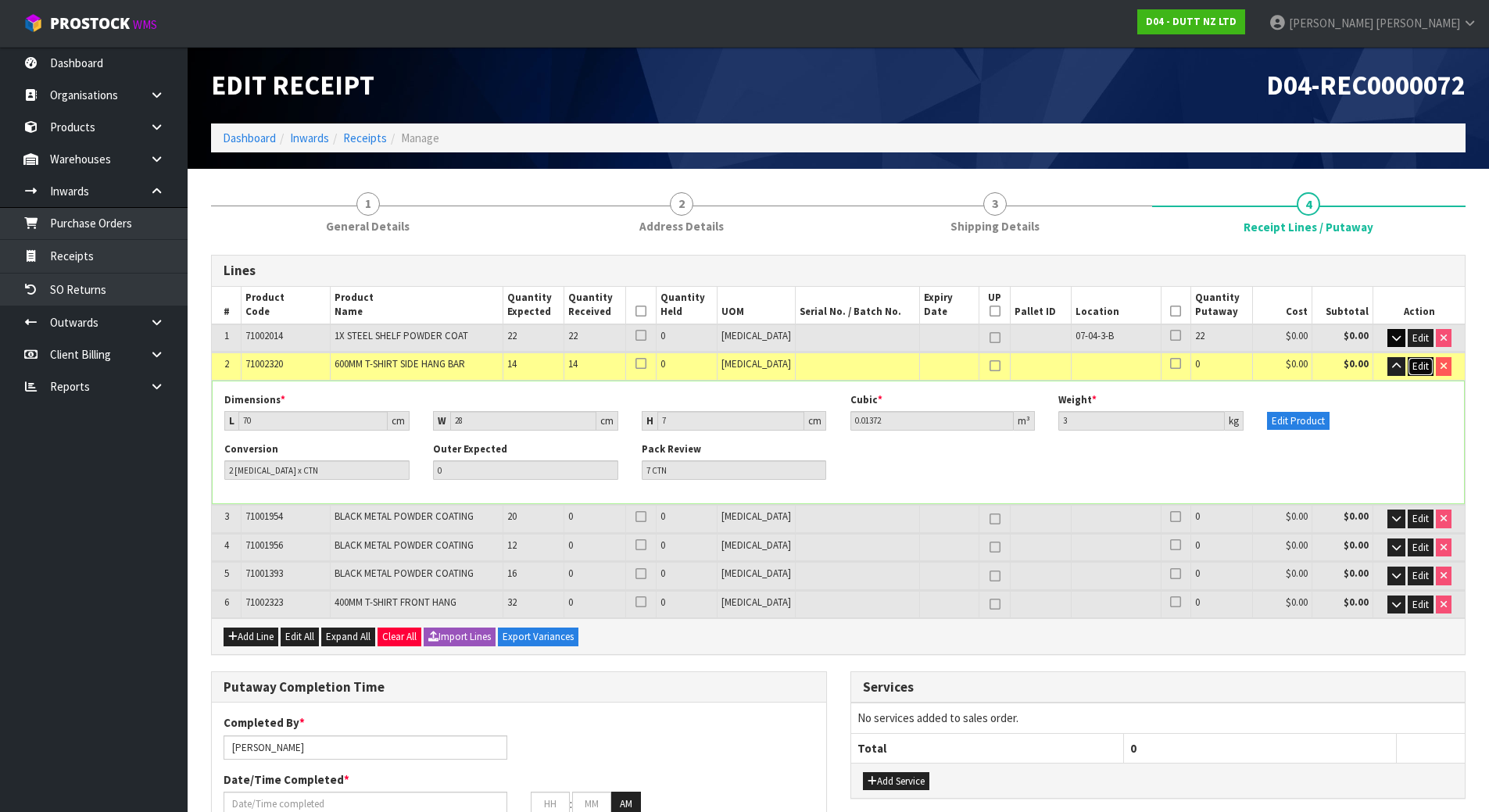
click at [1413, 365] on span "Edit" at bounding box center [1421, 366] width 16 height 14
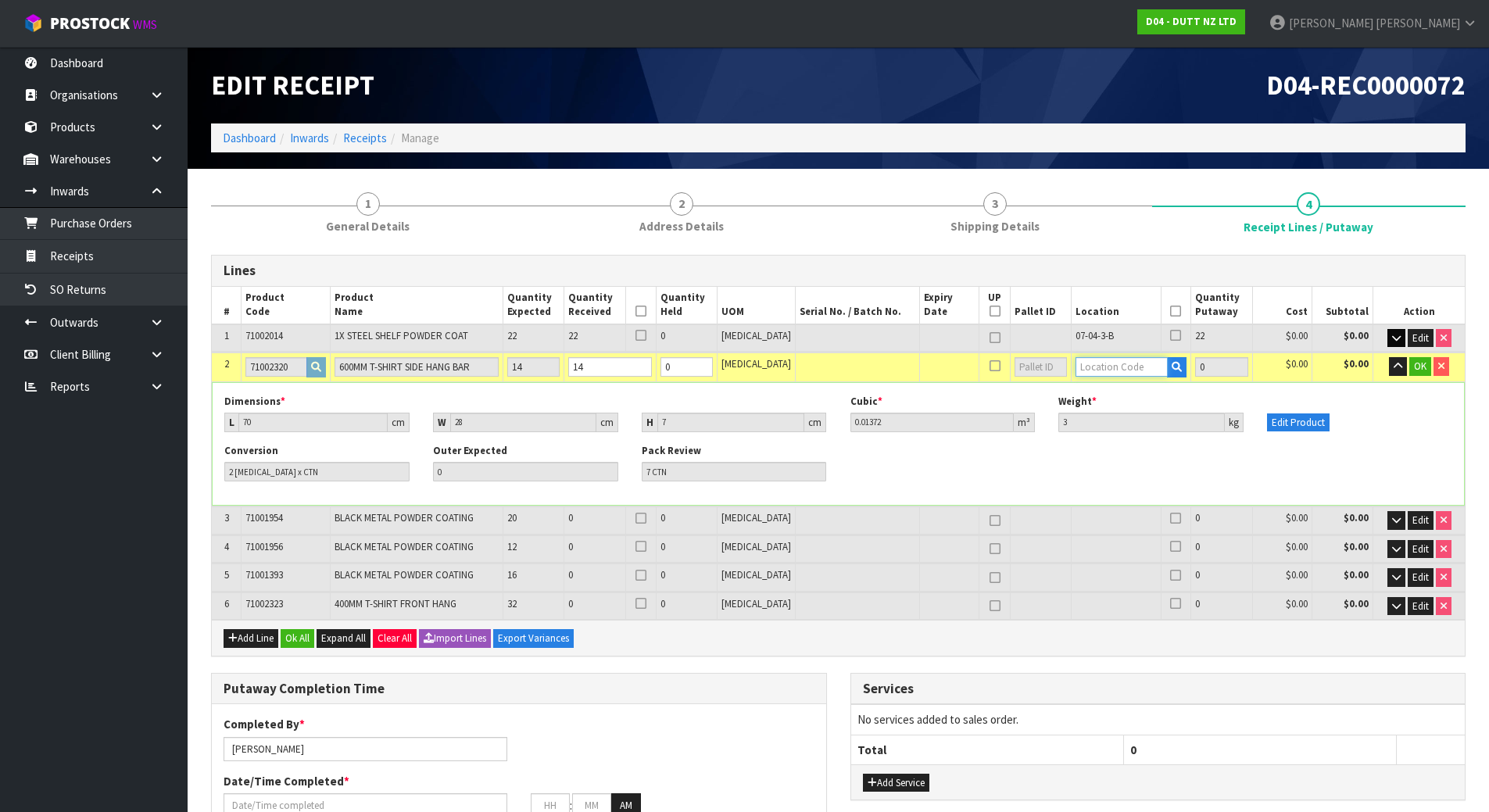
click at [1076, 370] on input "text" at bounding box center [1122, 366] width 92 height 19
paste input "07-04-3-B"
type input "07-04-3-B"
type input "36"
type input "14"
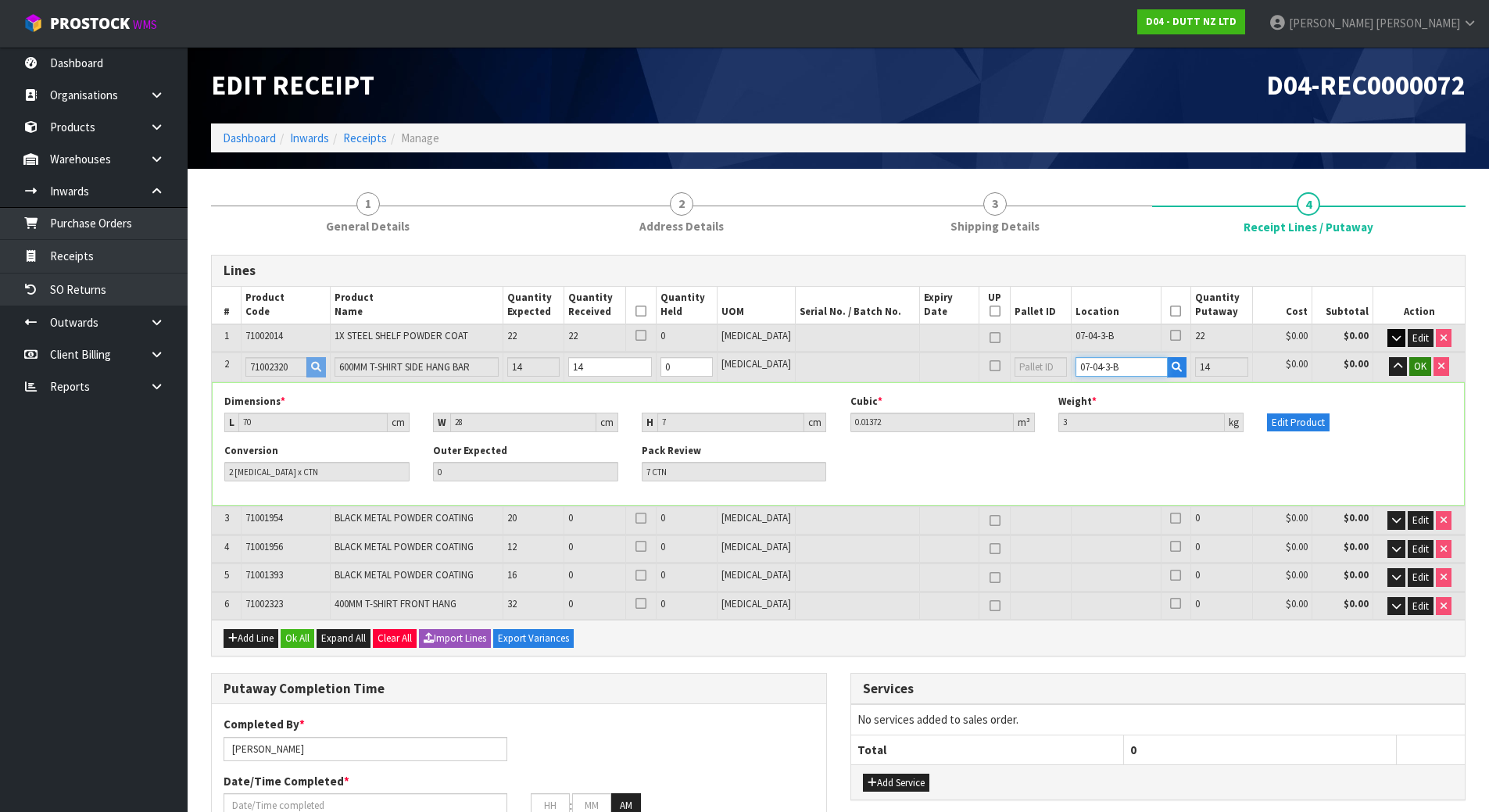
type input "07-04-3-B"
click at [1424, 364] on span "OK" at bounding box center [1420, 366] width 13 height 14
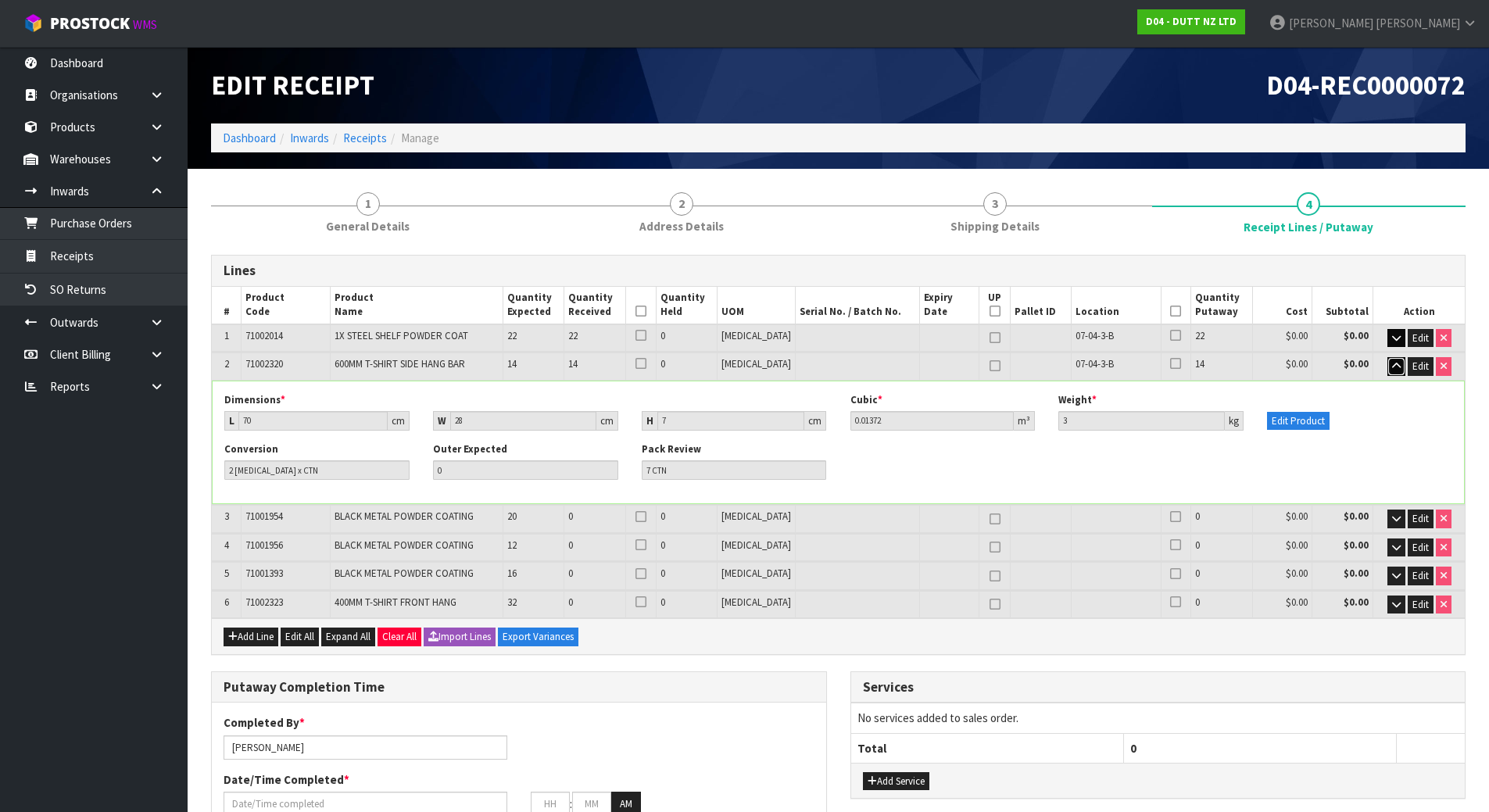
click at [1400, 362] on button "button" at bounding box center [1397, 366] width 18 height 19
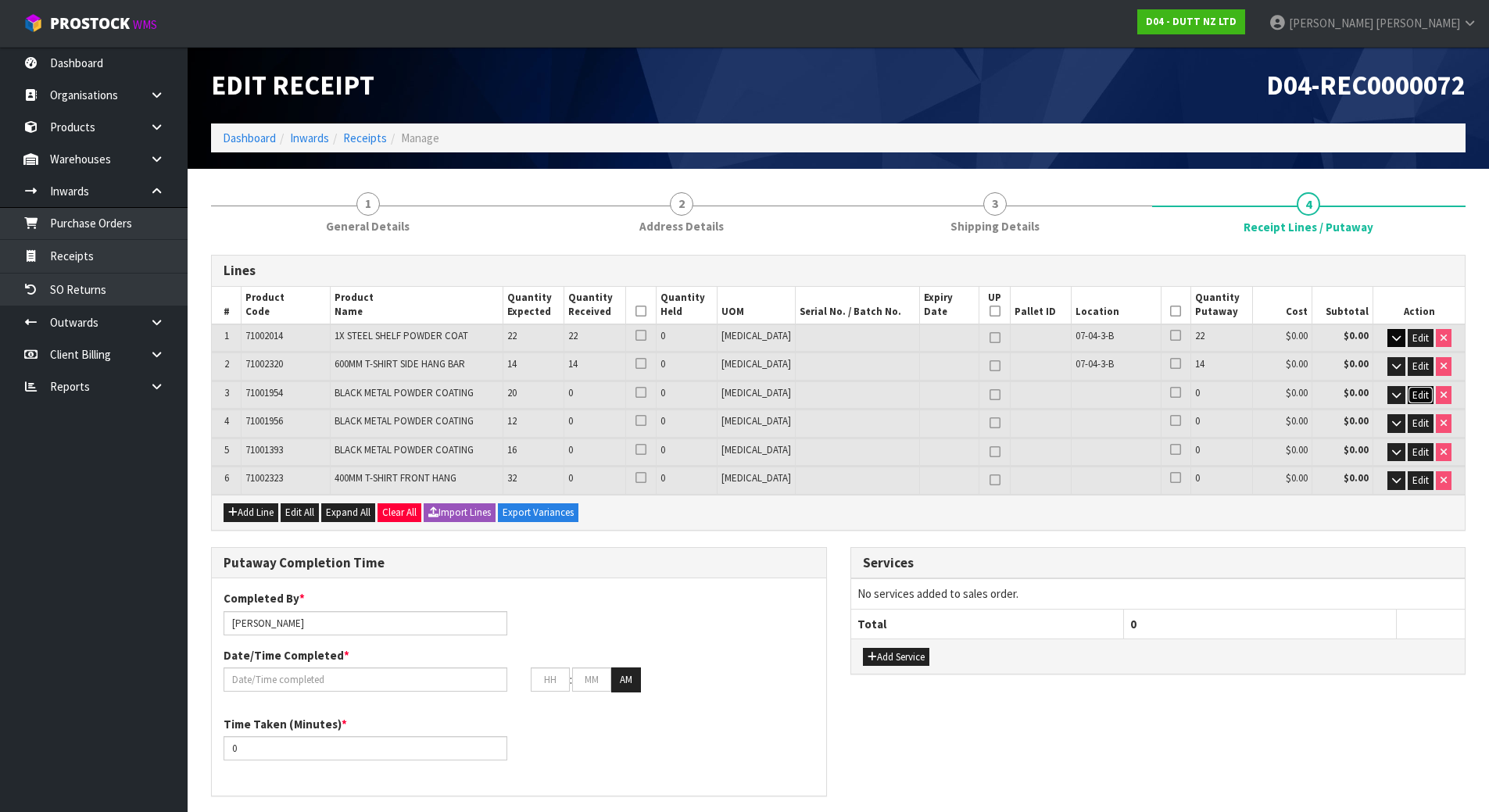
click at [1422, 394] on span "Edit" at bounding box center [1421, 395] width 16 height 14
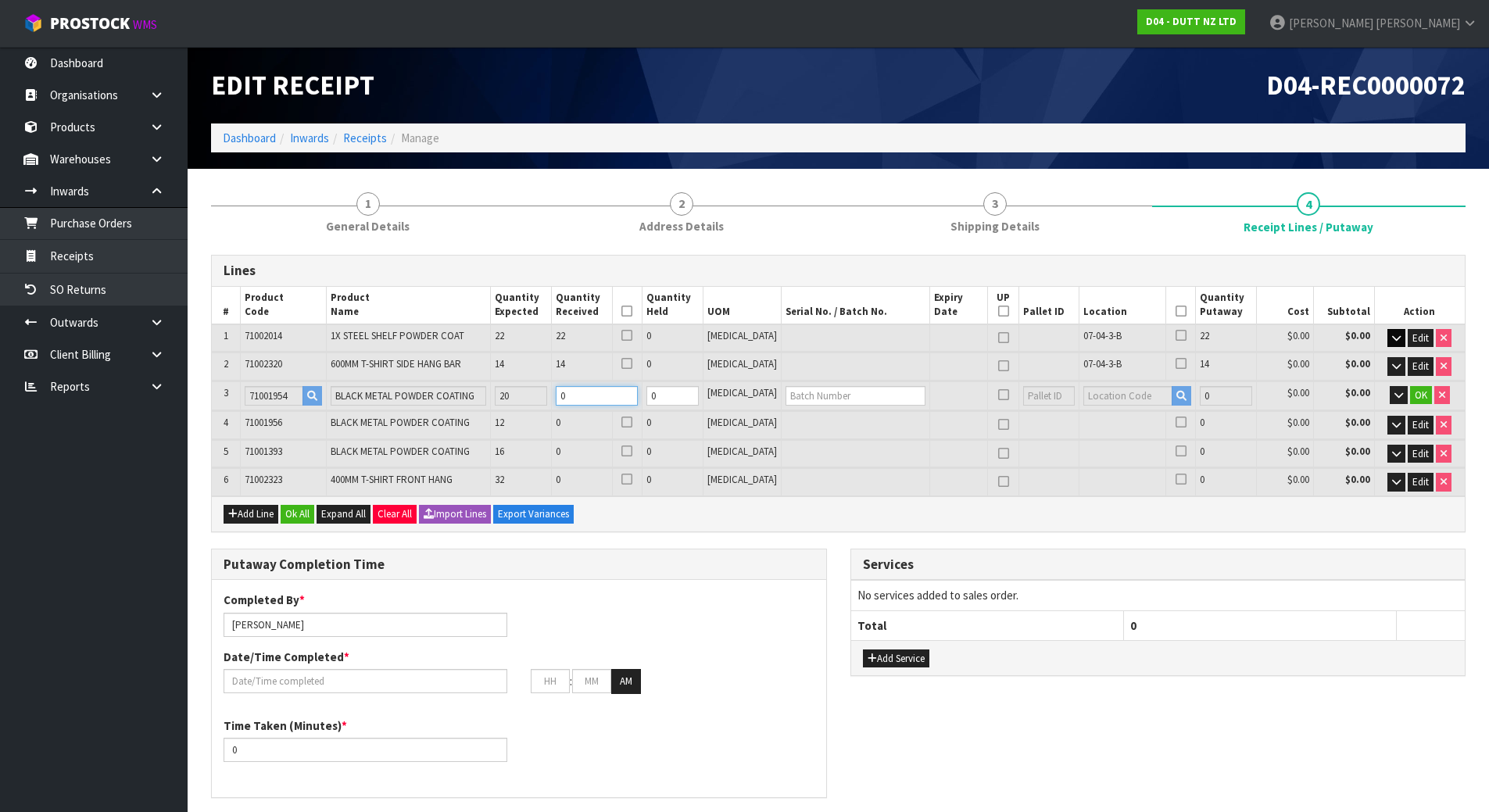
click at [526, 403] on tr "3 71001954 BLACK METAL POWDER COATING 20 0 0 PCE 0 $0.00 $0.00 OK" at bounding box center [839, 396] width 1253 height 29
type input "0.89591"
type input "162.6"
type input "2"
type input "19"
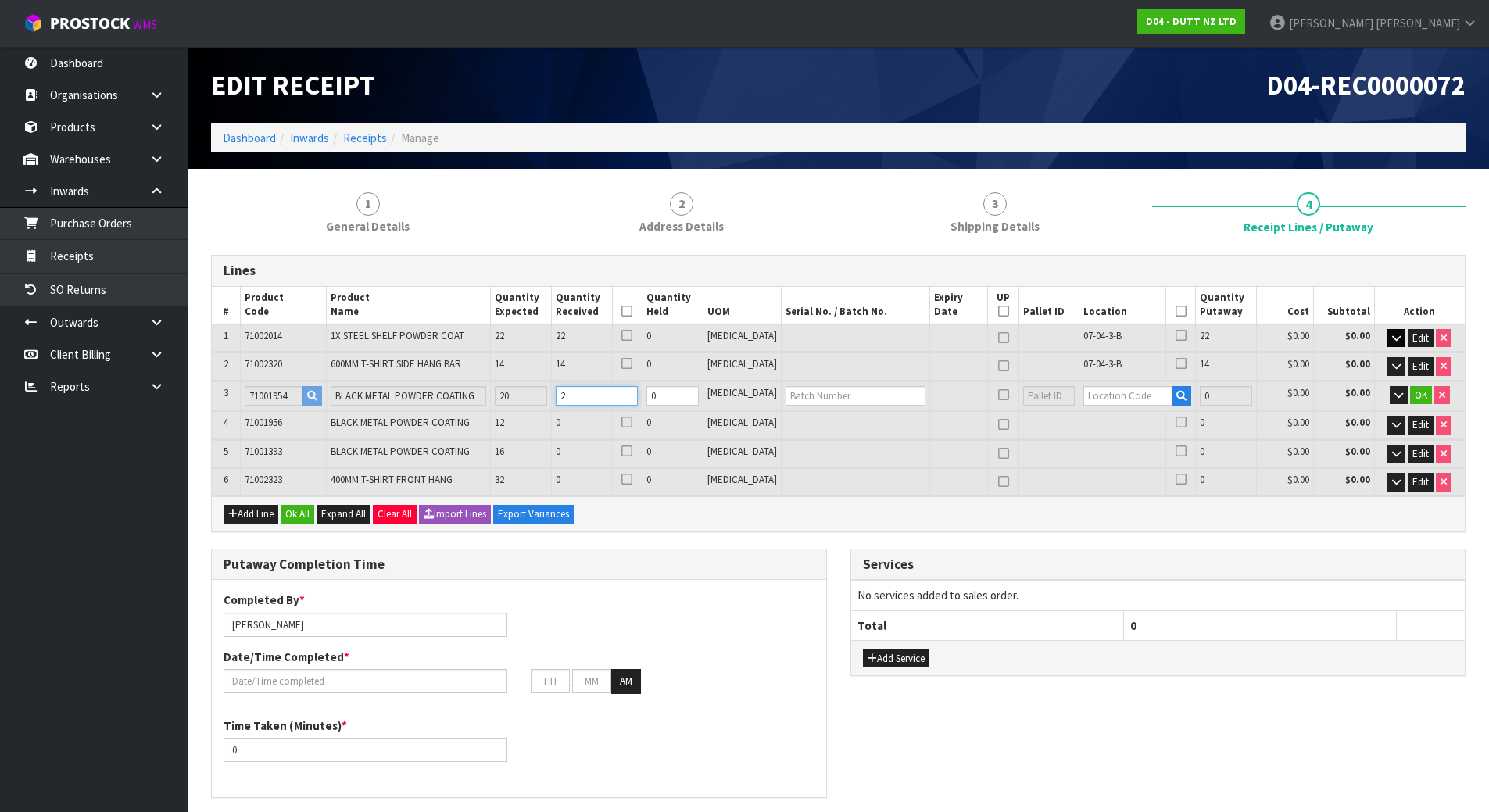
type input "19"
type input "0.939142"
type input "180.8"
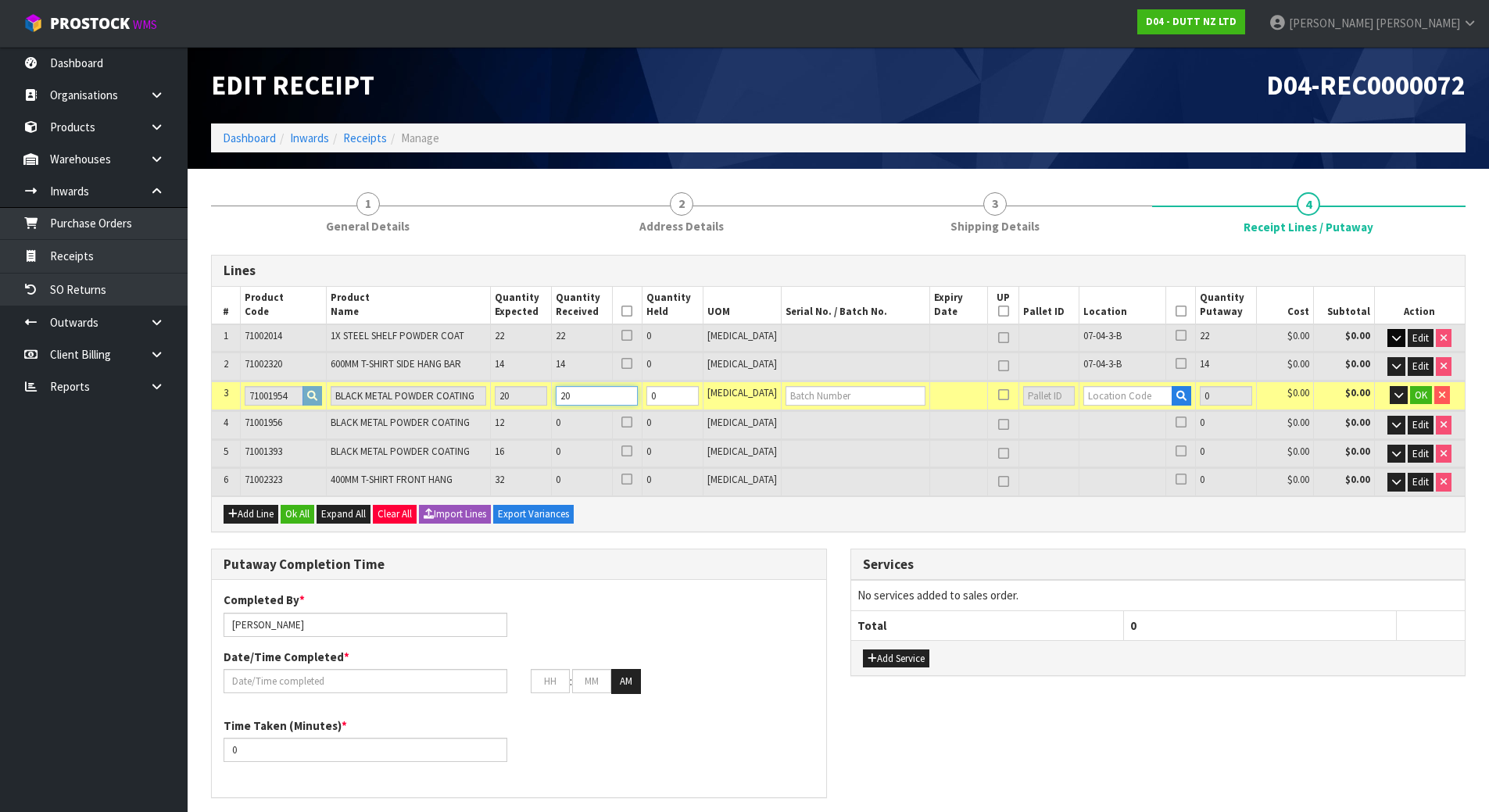
type input "20"
click at [1083, 395] on input "text" at bounding box center [1128, 395] width 90 height 19
paste input "07-04-3-B"
type input "07-04-3-B"
type input "56"
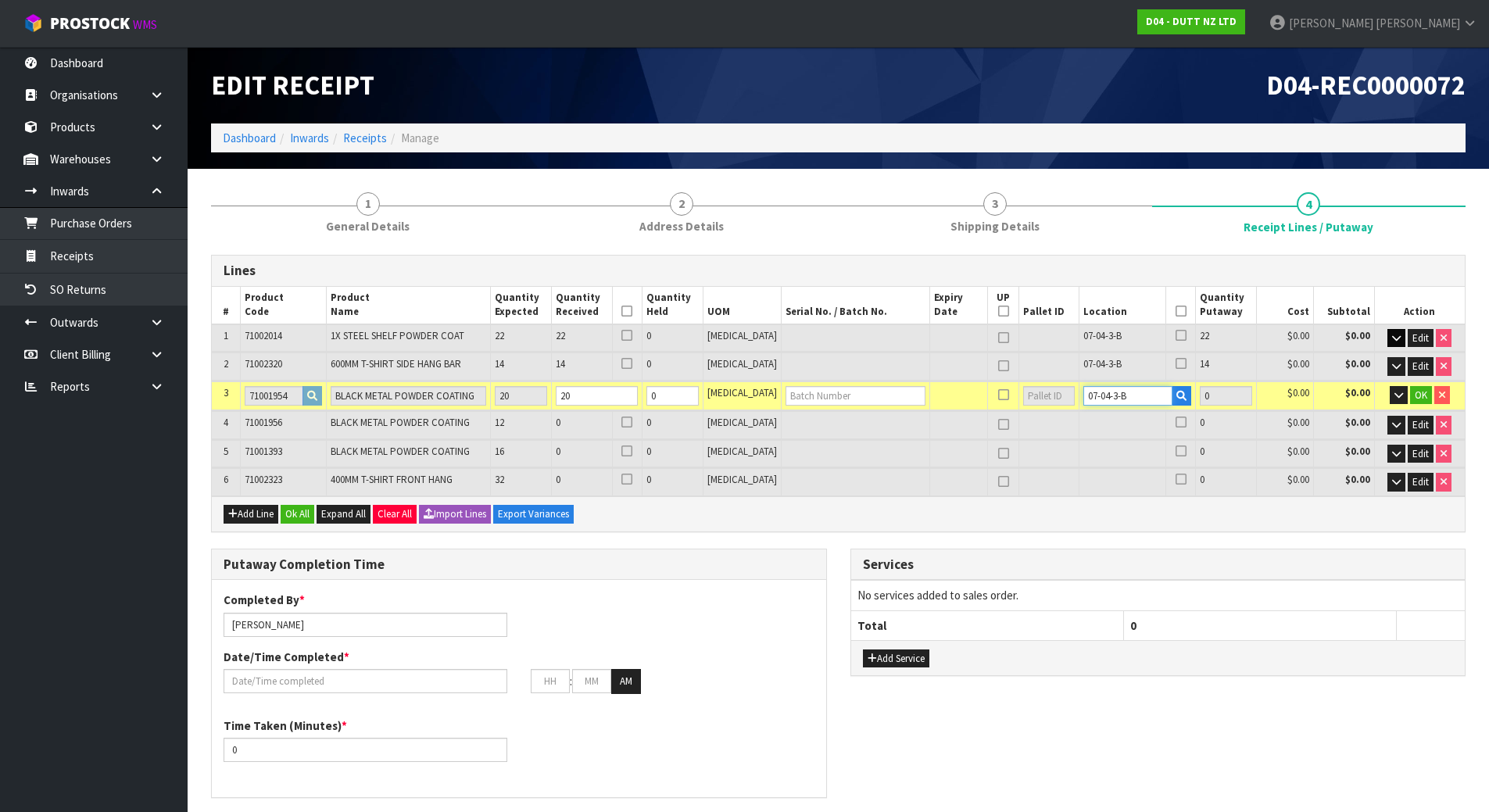
type input "20"
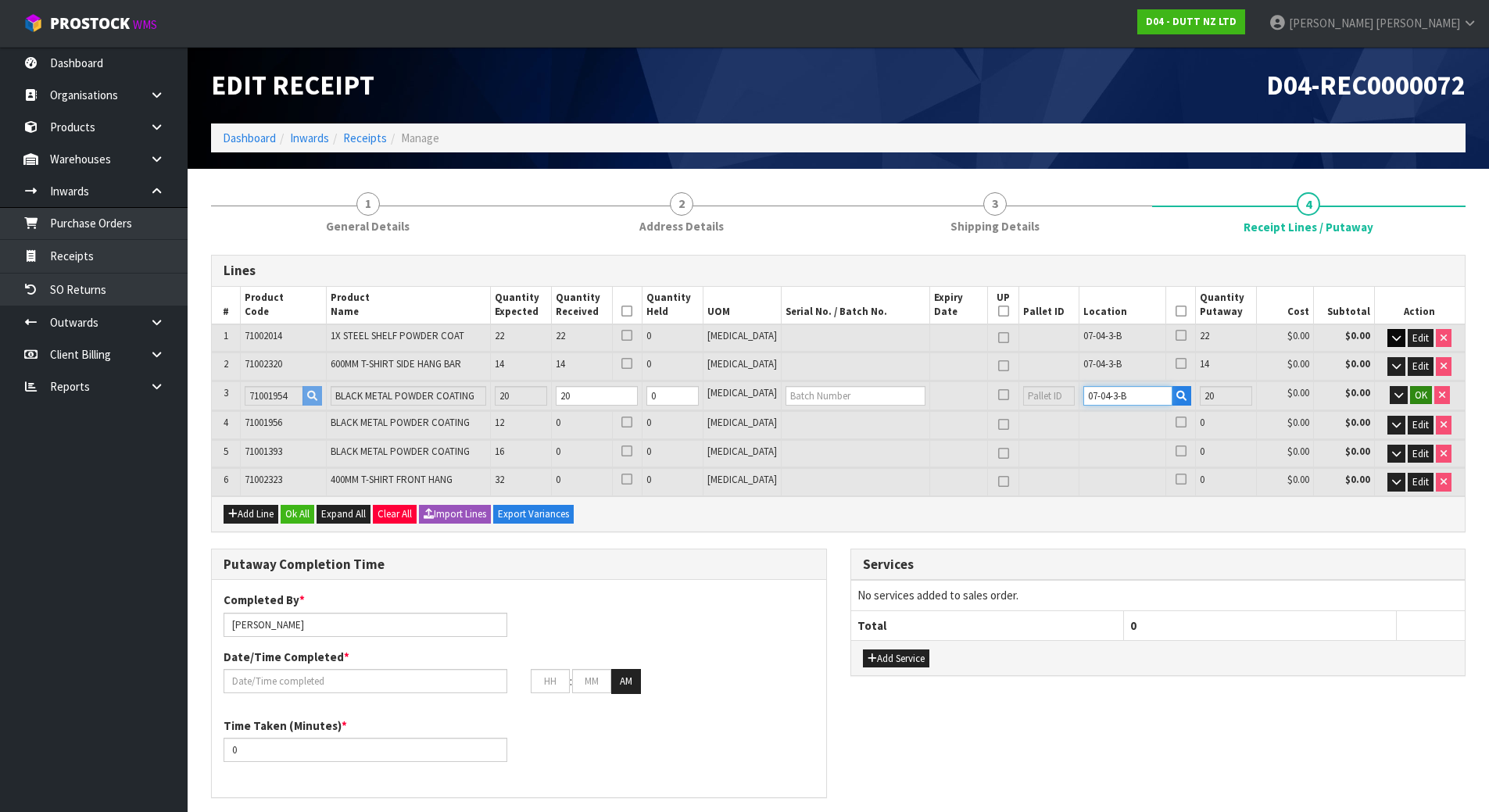
type input "07-04-3-B"
click at [1415, 393] on span "OK" at bounding box center [1421, 395] width 13 height 14
click at [1390, 394] on button "button" at bounding box center [1399, 395] width 18 height 19
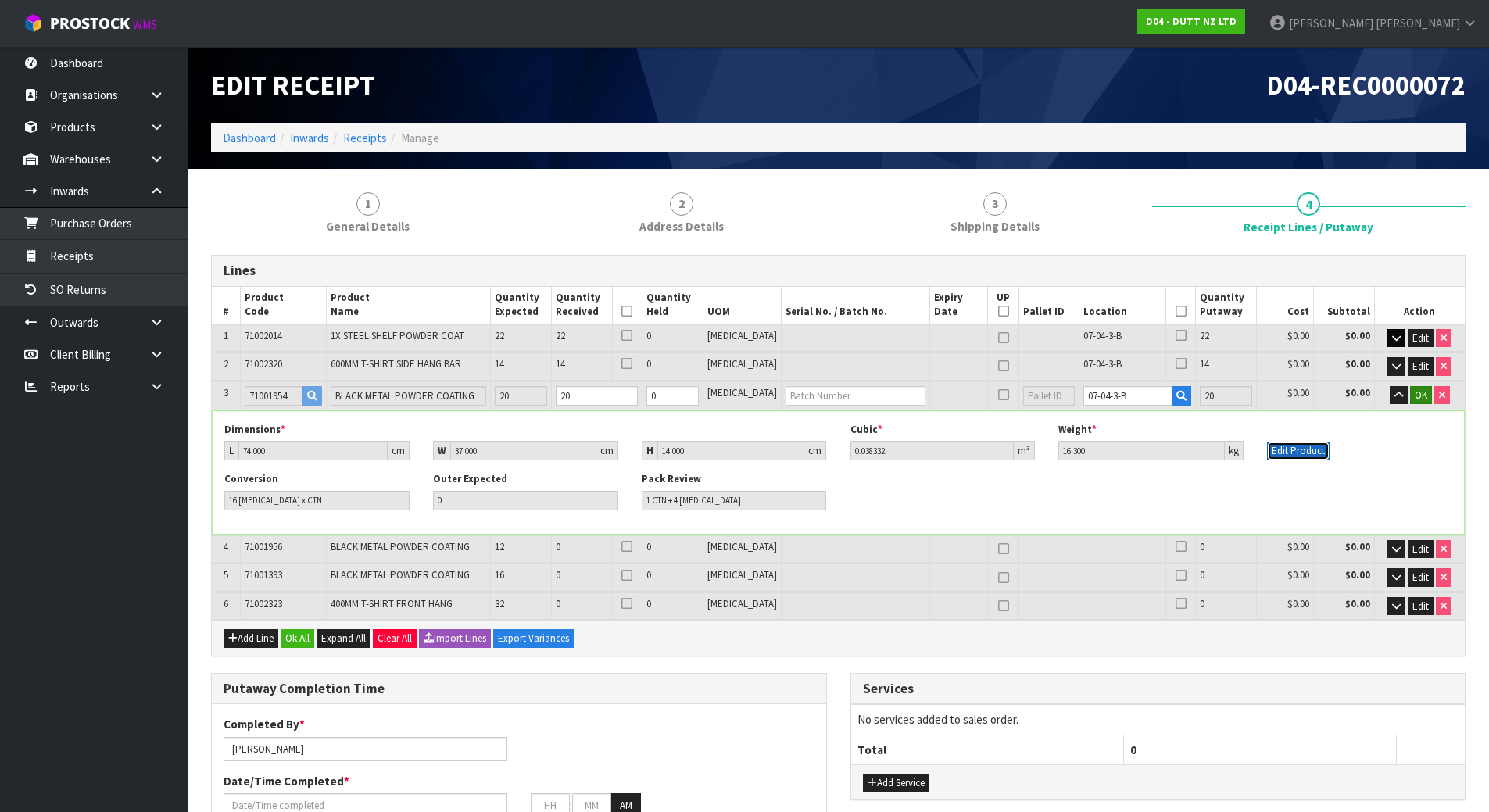
click at [1324, 451] on button "Edit Product" at bounding box center [1298, 451] width 62 height 19
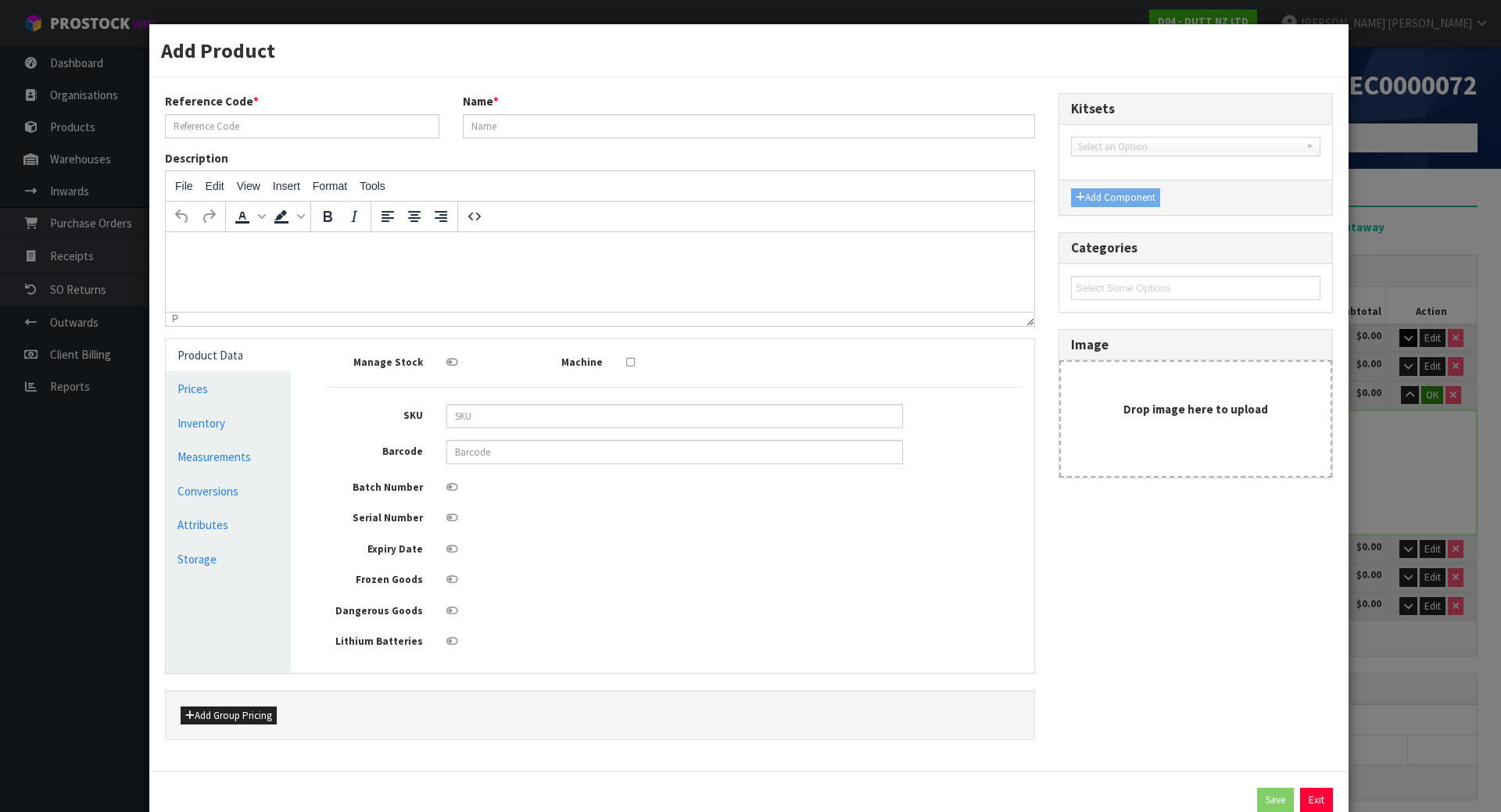
type input "71001954"
type input "BLACK METAL POWDER COATING"
click at [455, 486] on div at bounding box center [675, 485] width 481 height 19
click at [453, 485] on icon at bounding box center [452, 487] width 12 height 10
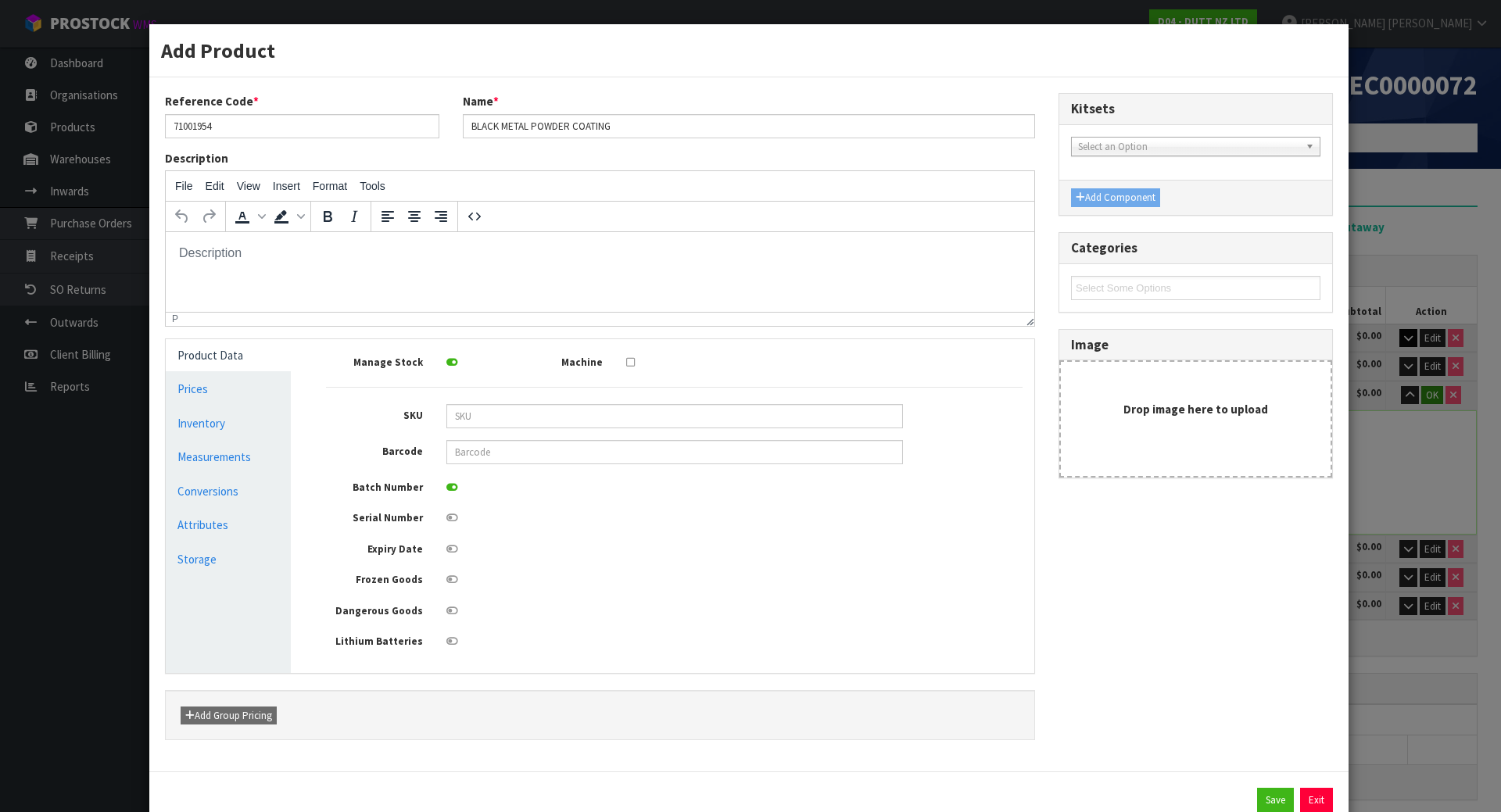
click at [0, 0] on input "checkbox" at bounding box center [0, 0] width 0 height 0
click at [1263, 792] on button "Save" at bounding box center [1275, 800] width 37 height 25
type input "74"
type input "37"
type input "14"
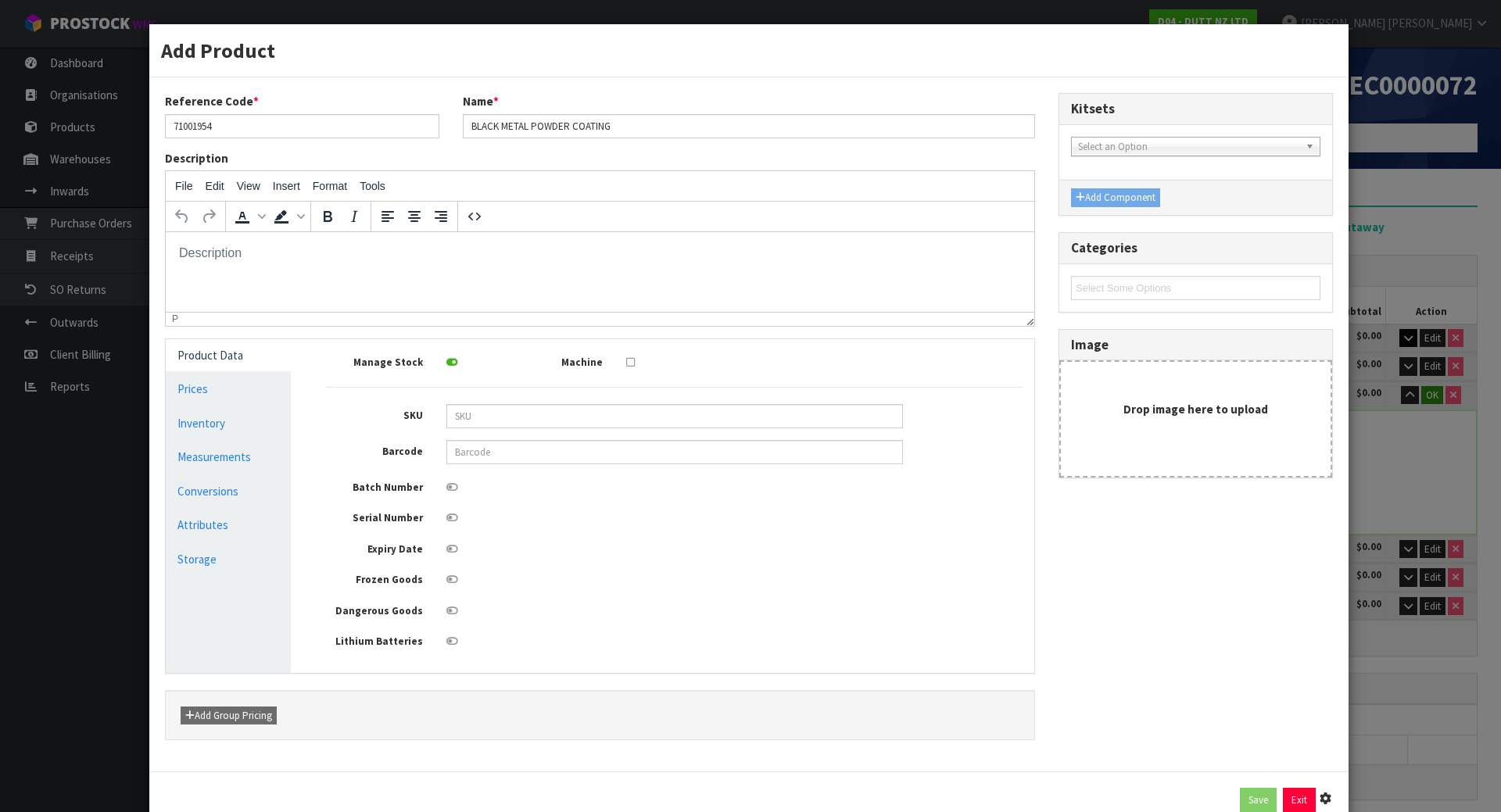
type input "16.3"
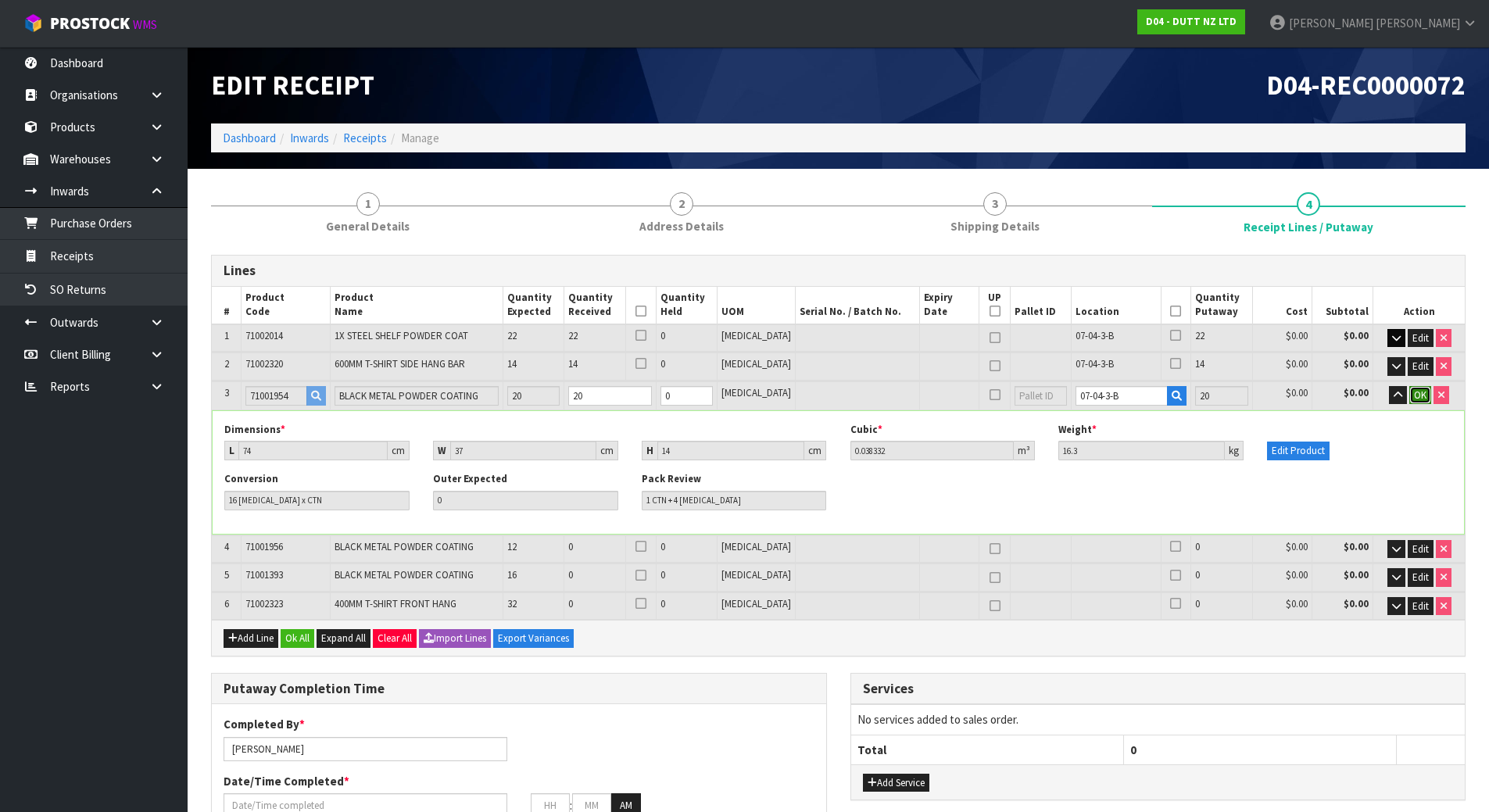
click at [1422, 401] on span "OK" at bounding box center [1420, 395] width 13 height 14
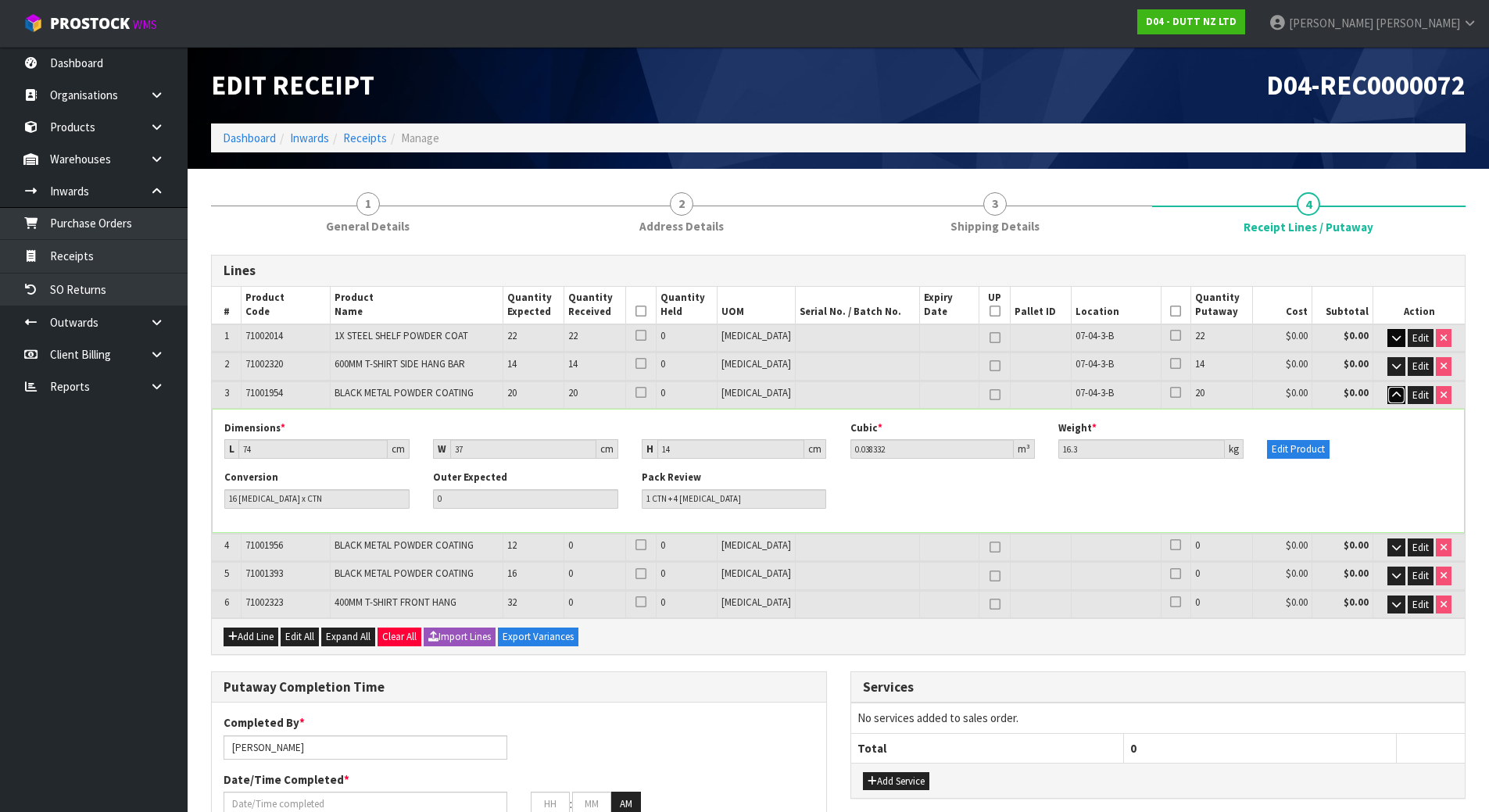
click at [1401, 395] on button "button" at bounding box center [1397, 395] width 18 height 19
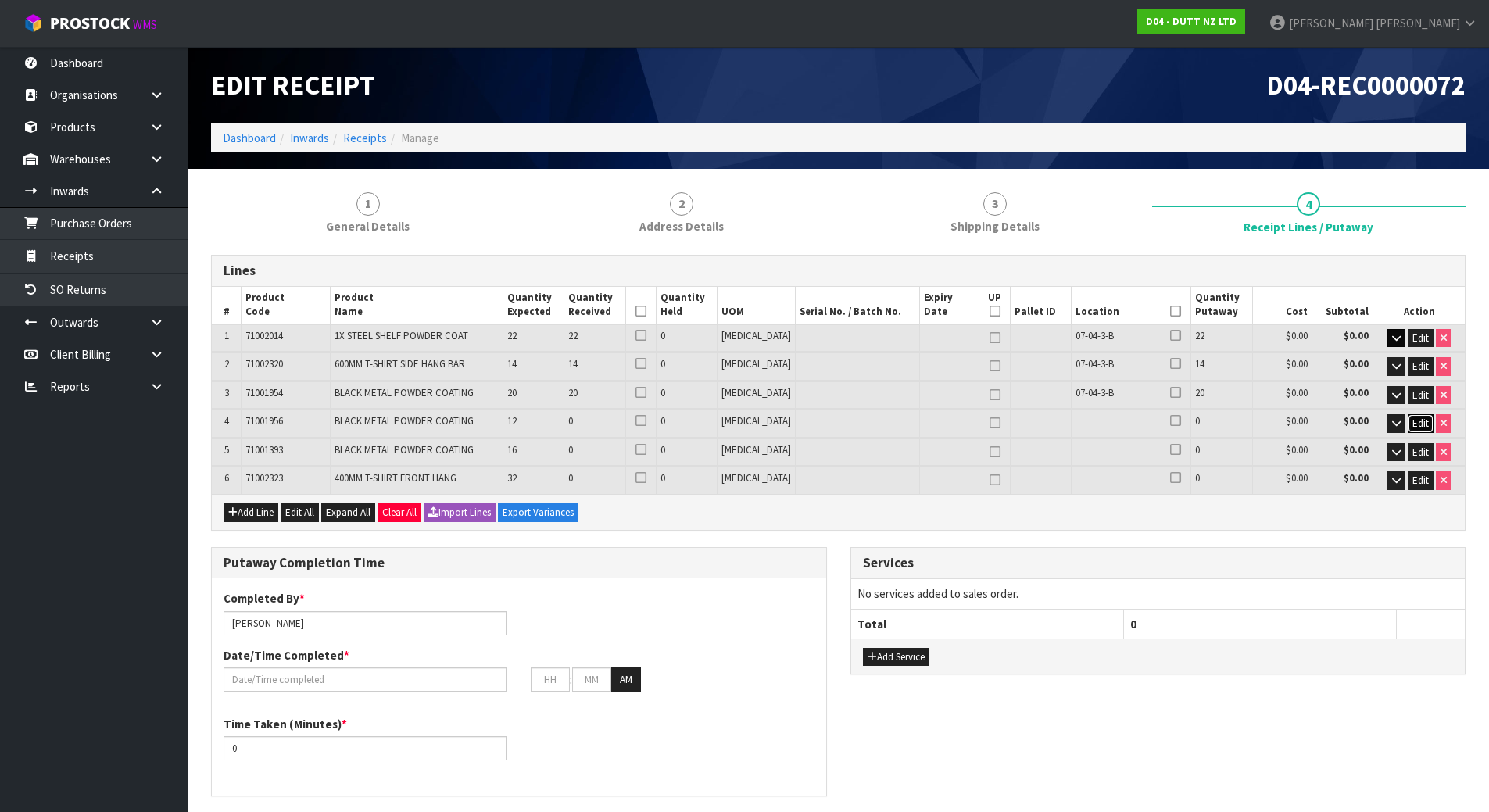
click at [1422, 425] on span "Edit" at bounding box center [1421, 423] width 16 height 14
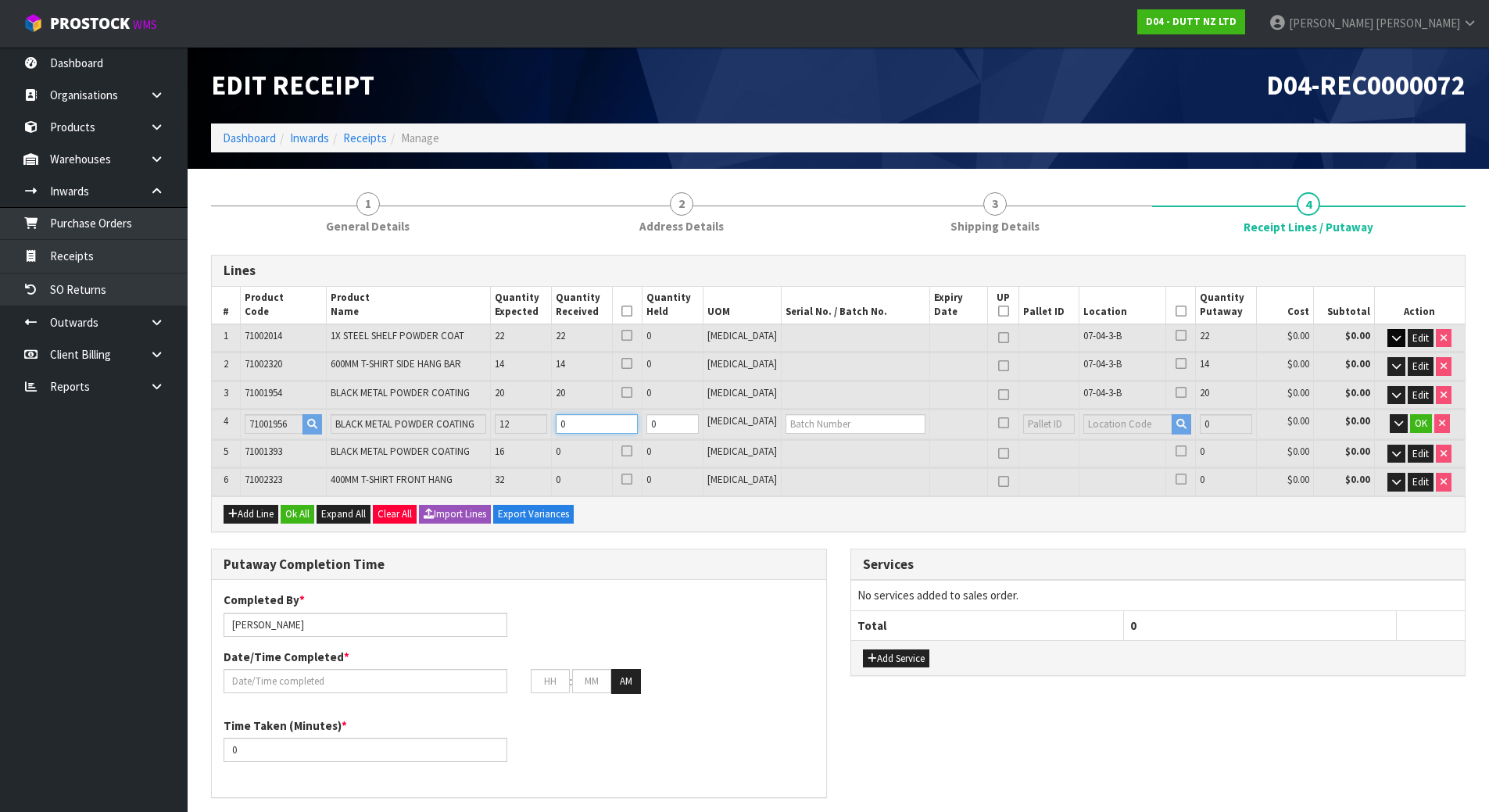
drag, startPoint x: 631, startPoint y: 427, endPoint x: 496, endPoint y: 436, distance: 135.3
click at [500, 436] on tr "4 71001956 BLACK METAL POWDER COATING 12 0 0 PCE 0 $0.00 $0.00 OK" at bounding box center [839, 424] width 1253 height 29
type input "0.948592"
type input "182.2"
type input "1"
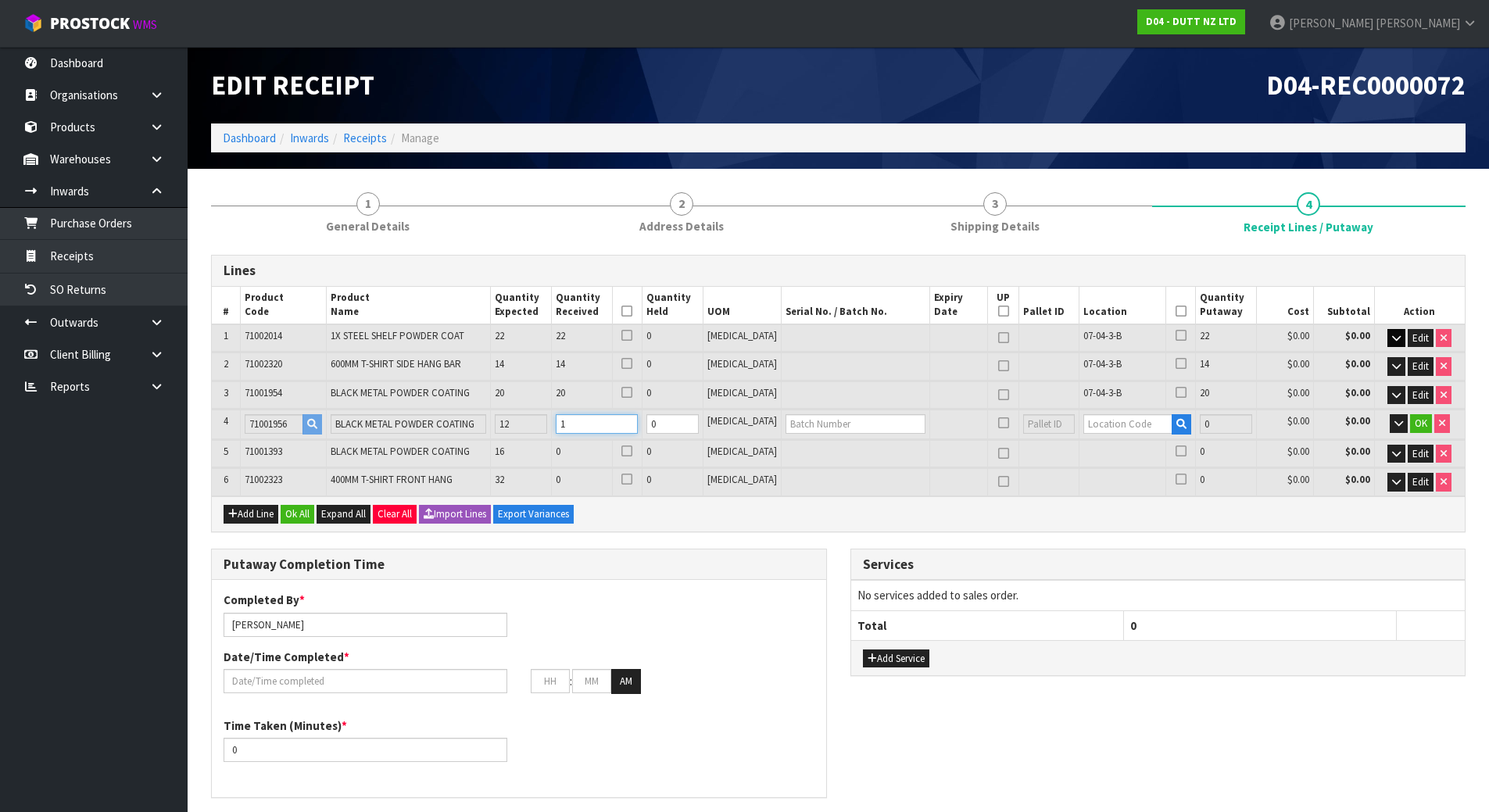
type input "25"
type input "1.077382"
type input "201.2"
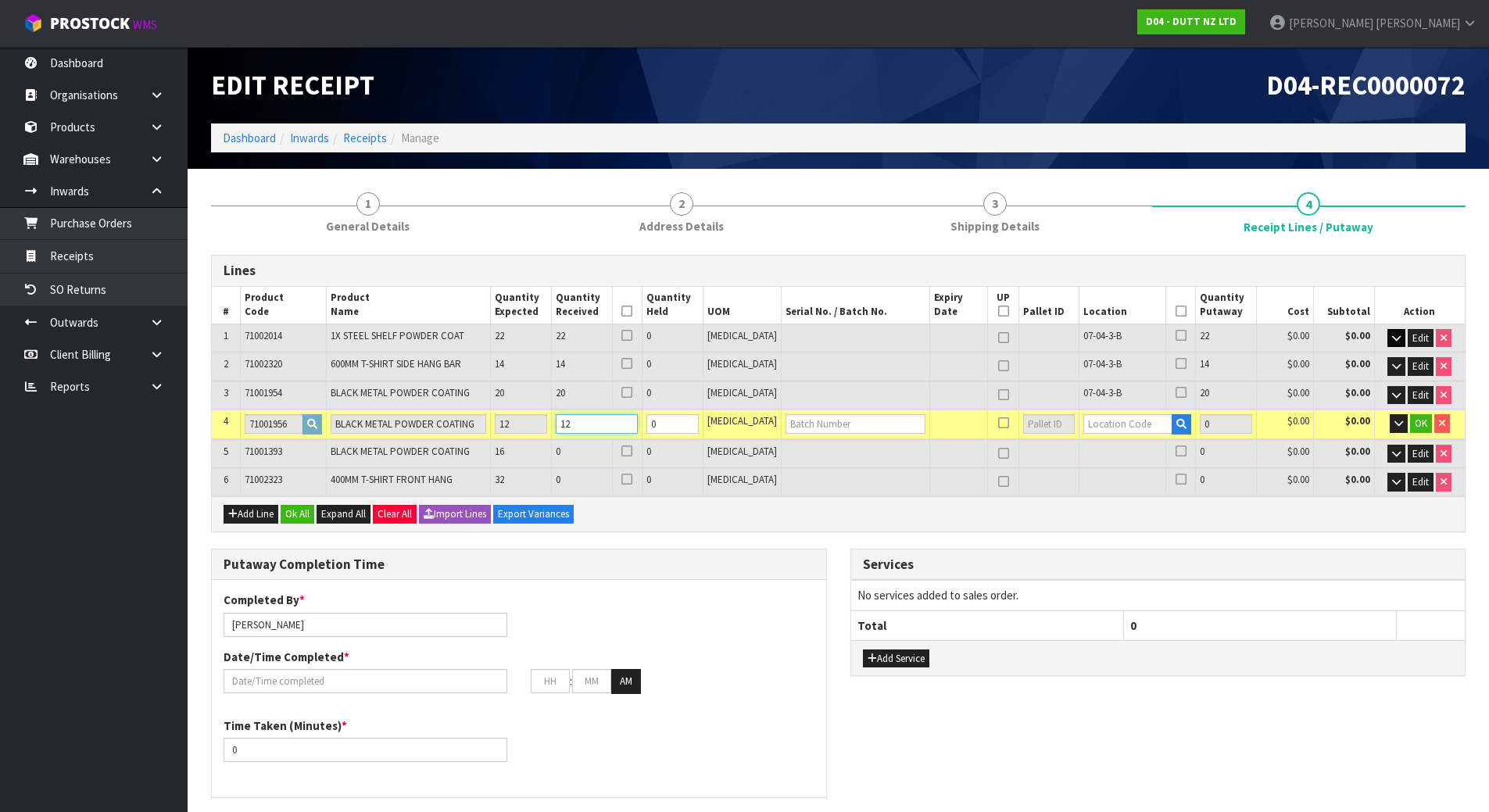
type input "12"
click at [876, 427] on input "text" at bounding box center [855, 424] width 140 height 19
click at [1108, 423] on input "text" at bounding box center [1128, 424] width 90 height 19
paste input "07-04-3-B"
type input "07-04-3-B"
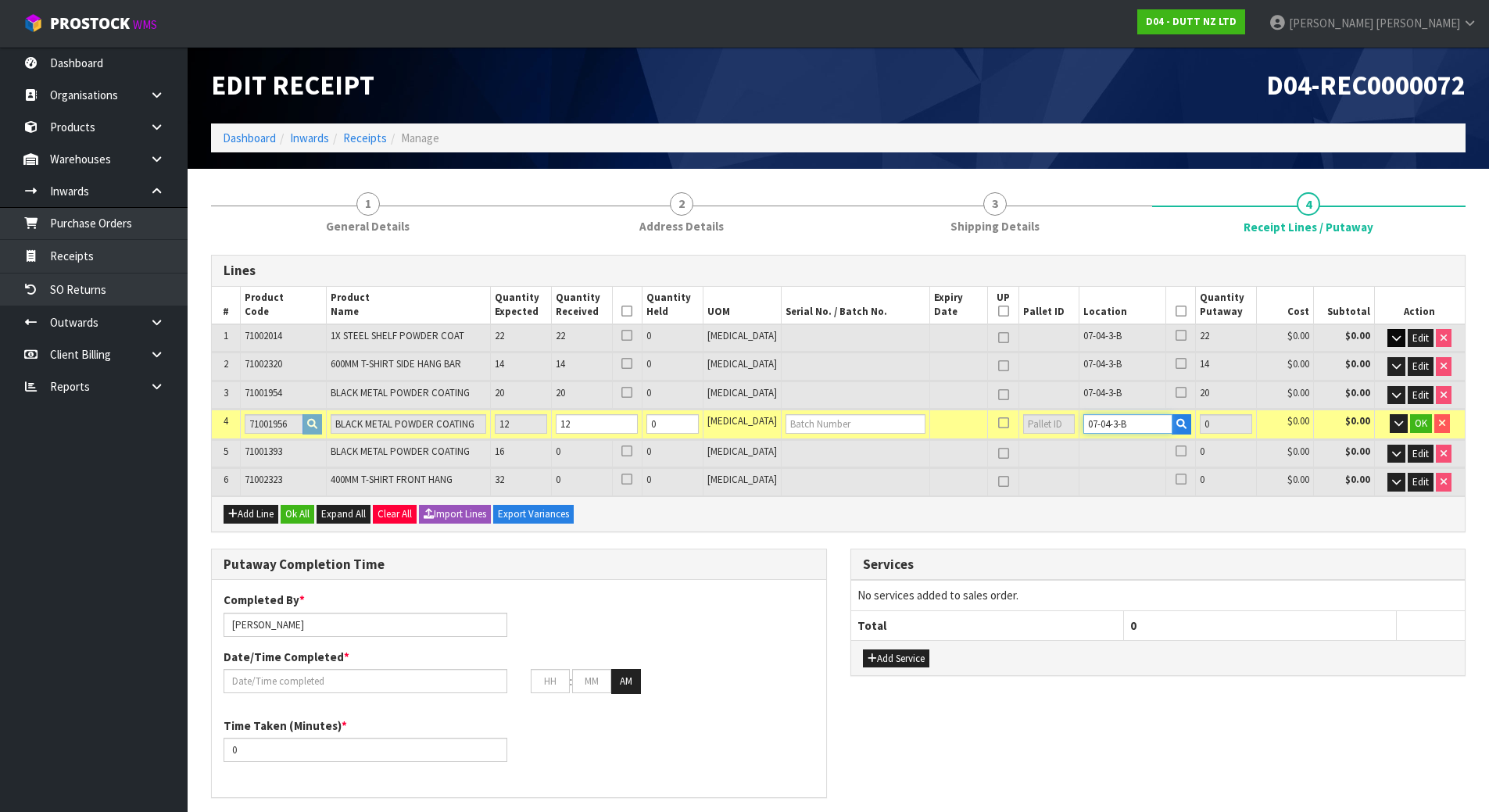
type input "68"
type input "12"
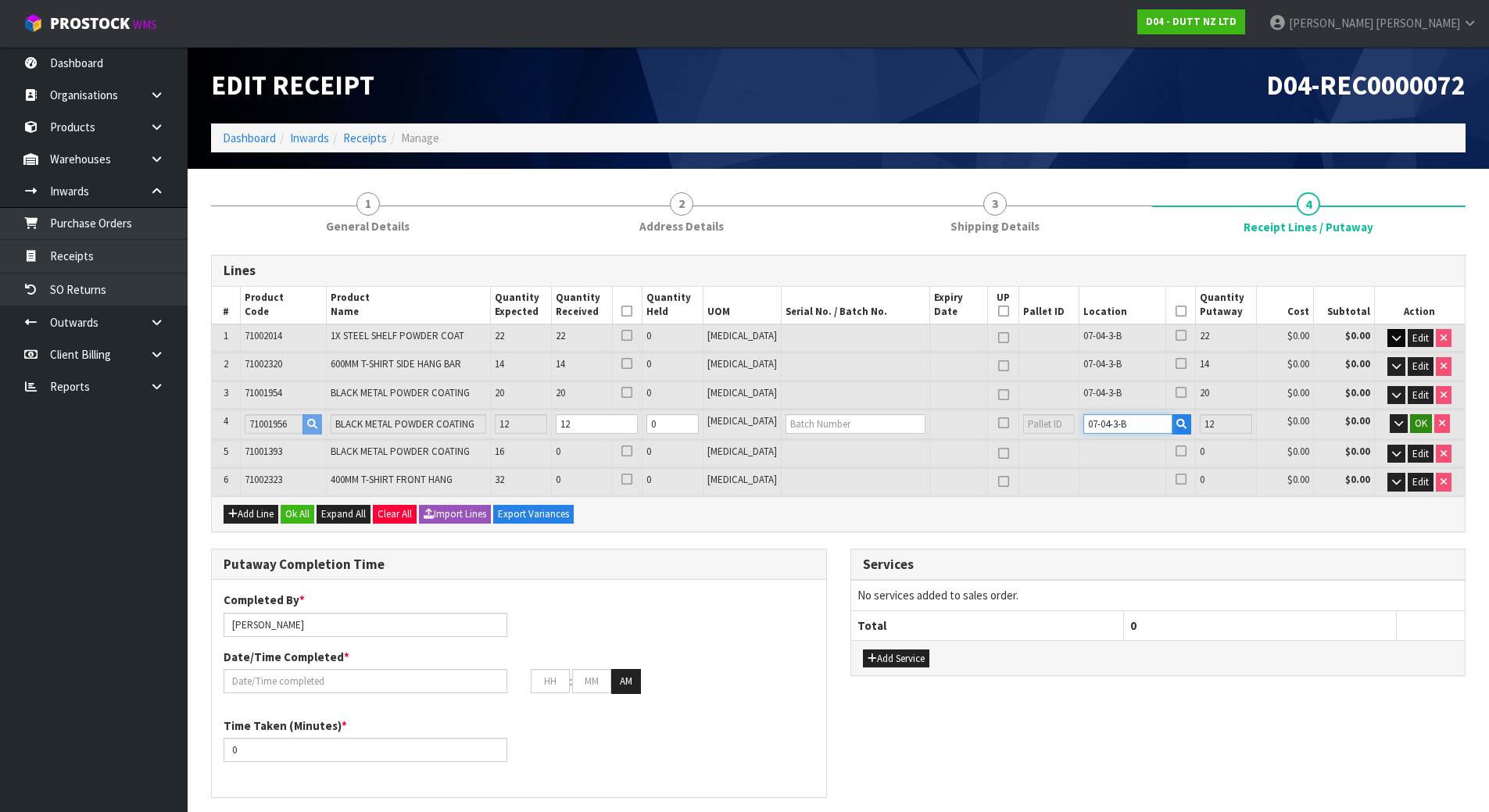
type input "07-04-3-B"
click at [1415, 421] on span "OK" at bounding box center [1421, 423] width 13 height 14
drag, startPoint x: 1400, startPoint y: 419, endPoint x: 1373, endPoint y: 431, distance: 29.5
click at [1400, 418] on icon "button" at bounding box center [1399, 423] width 8 height 10
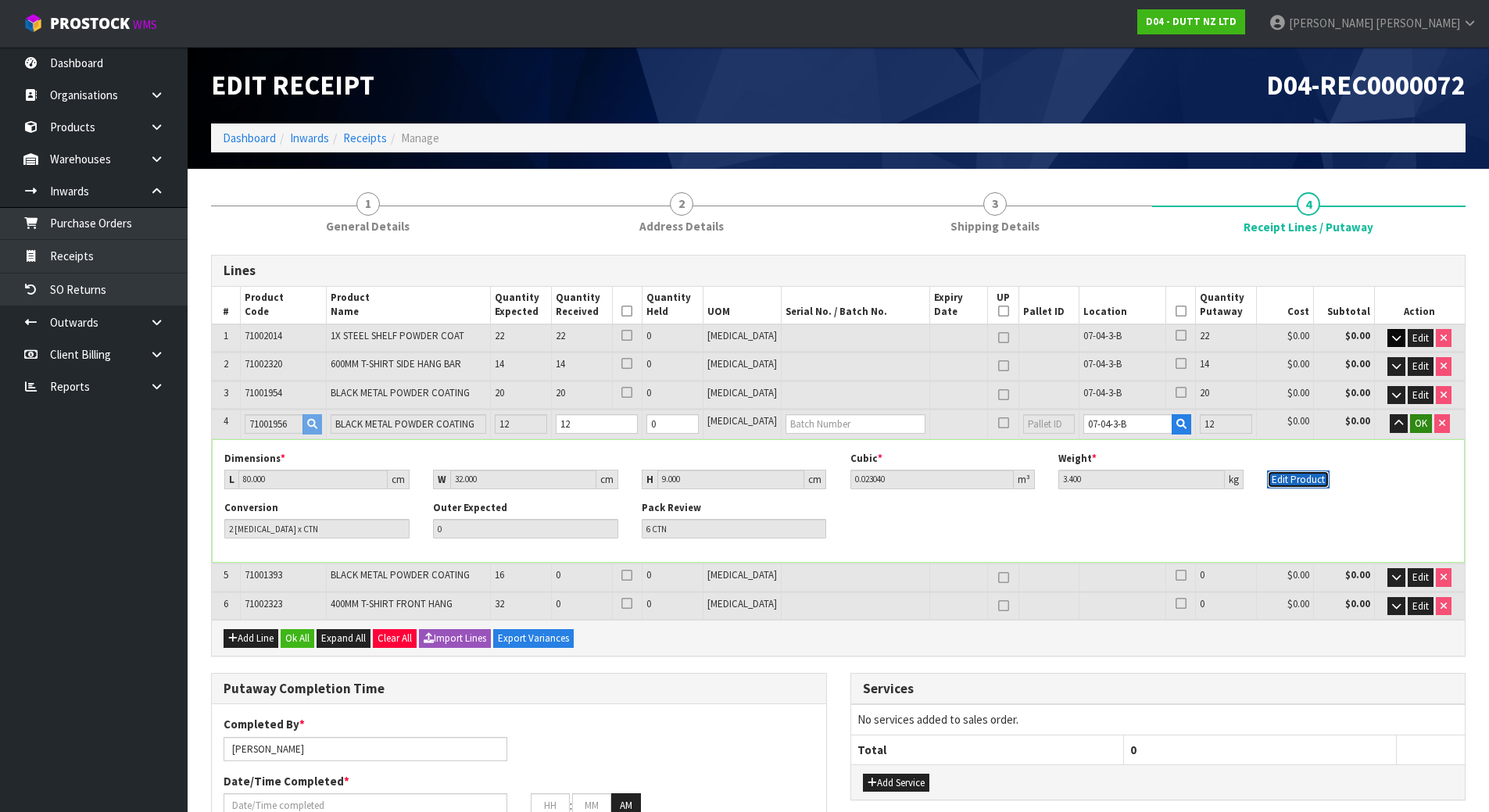
click at [1287, 480] on button "Edit Product" at bounding box center [1298, 480] width 62 height 19
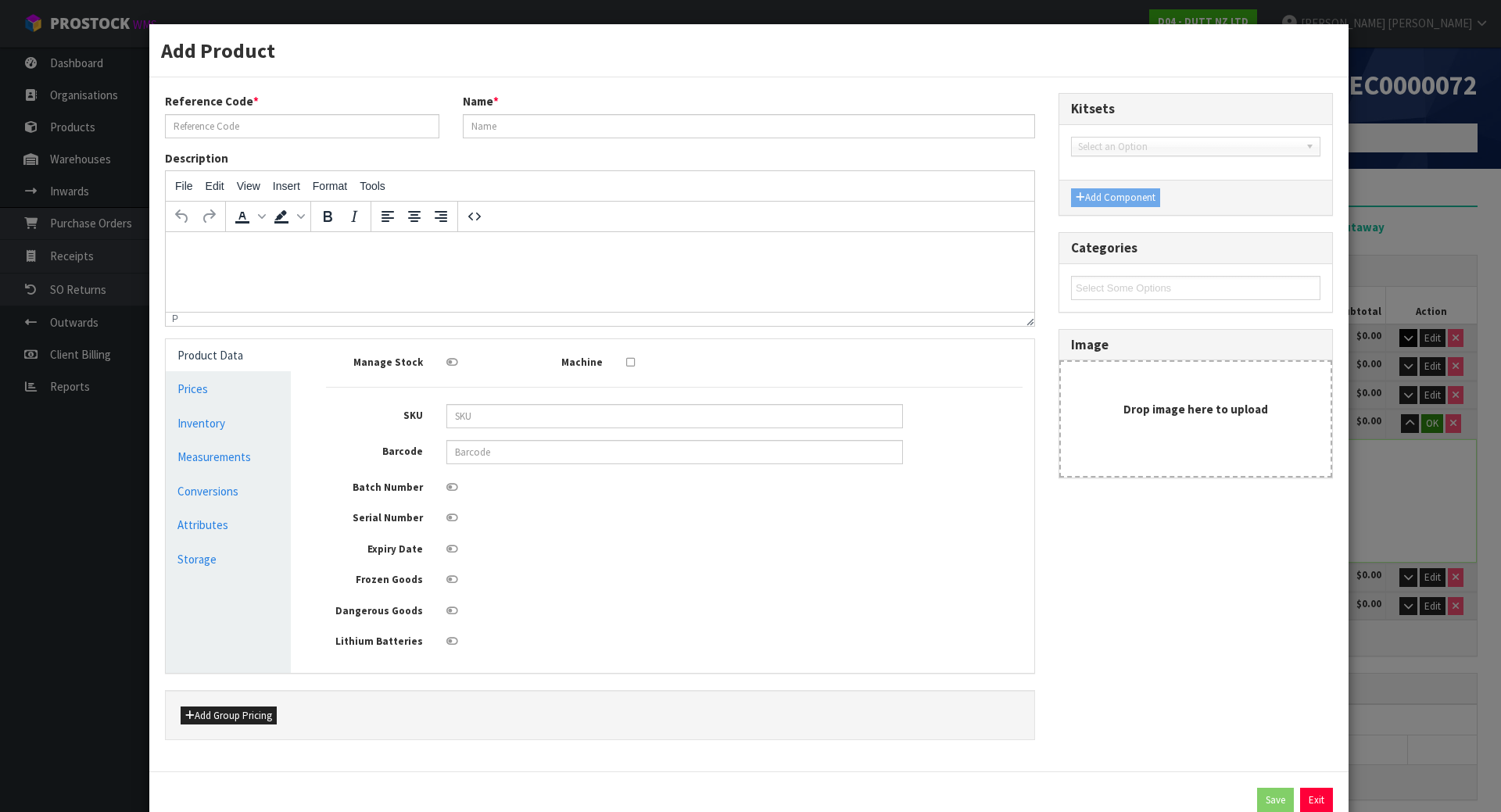
type input "71001956"
type input "BLACK METAL POWDER COATING"
click at [448, 491] on icon at bounding box center [452, 487] width 12 height 10
click at [0, 0] on input "checkbox" at bounding box center [0, 0] width 0 height 0
click at [1257, 802] on button "Save" at bounding box center [1275, 800] width 37 height 25
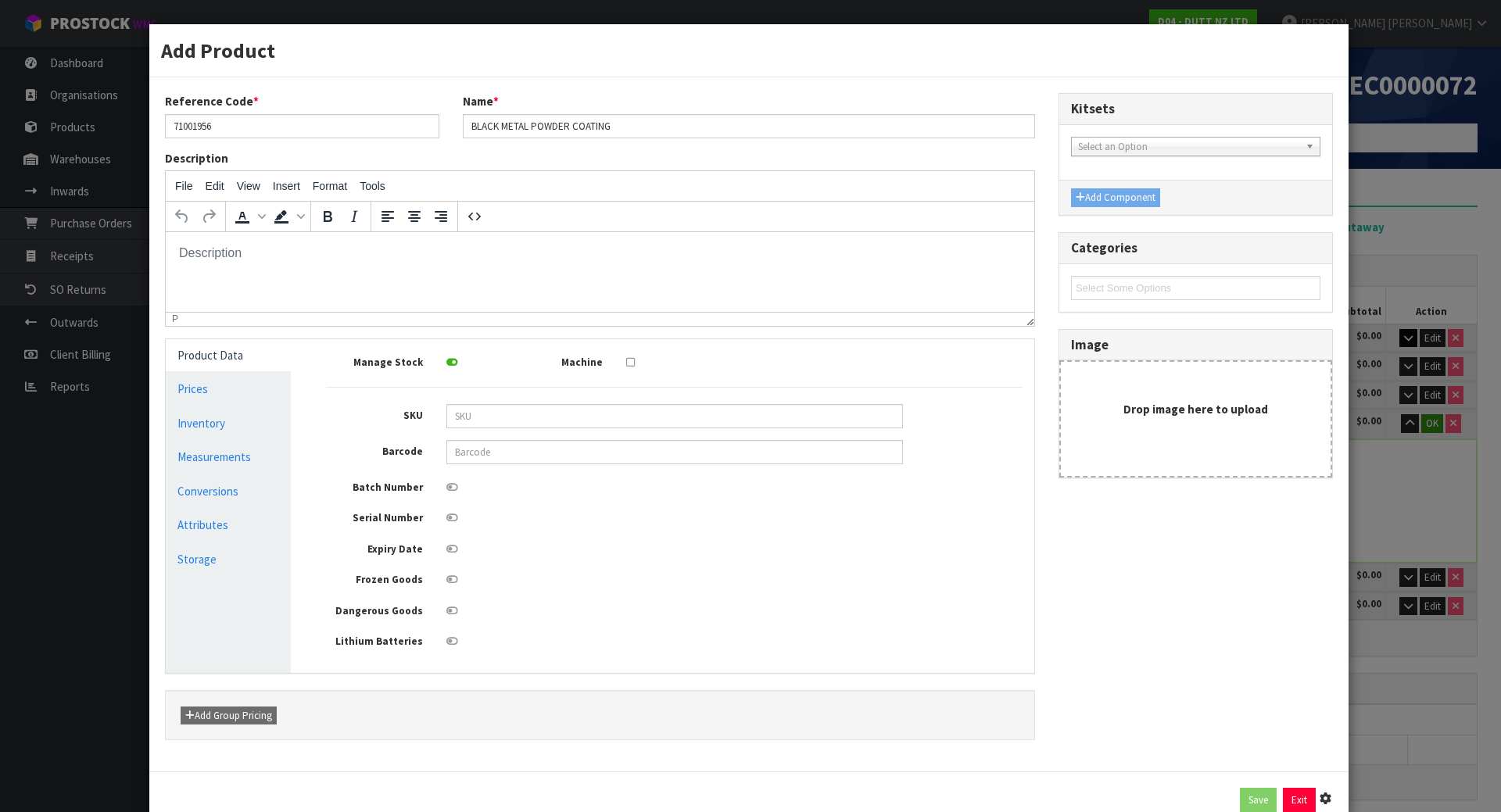
type input "80"
type input "32"
type input "9"
type input "0.02304"
type input "3.4"
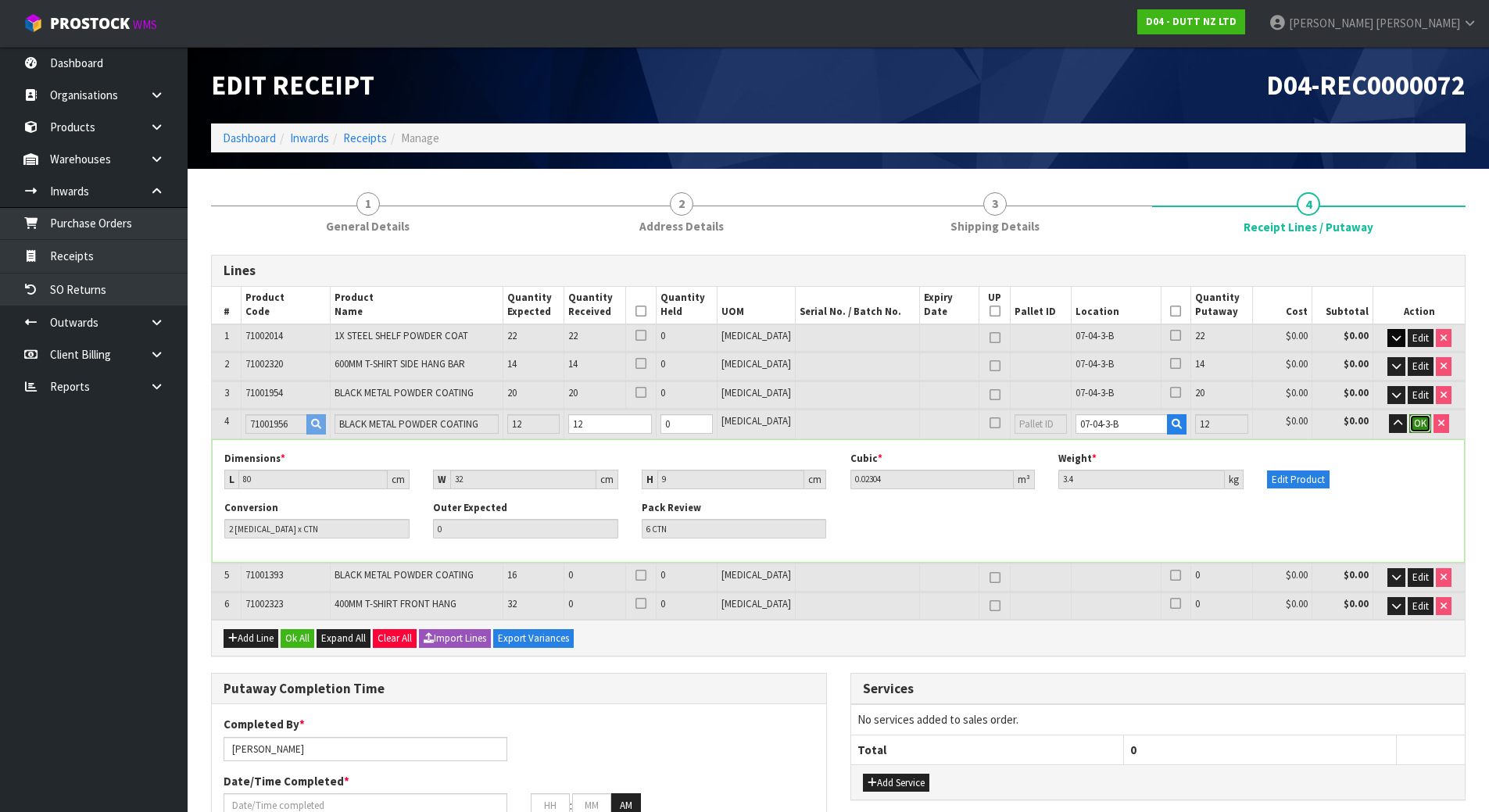
click at [1423, 422] on span "OK" at bounding box center [1420, 423] width 13 height 14
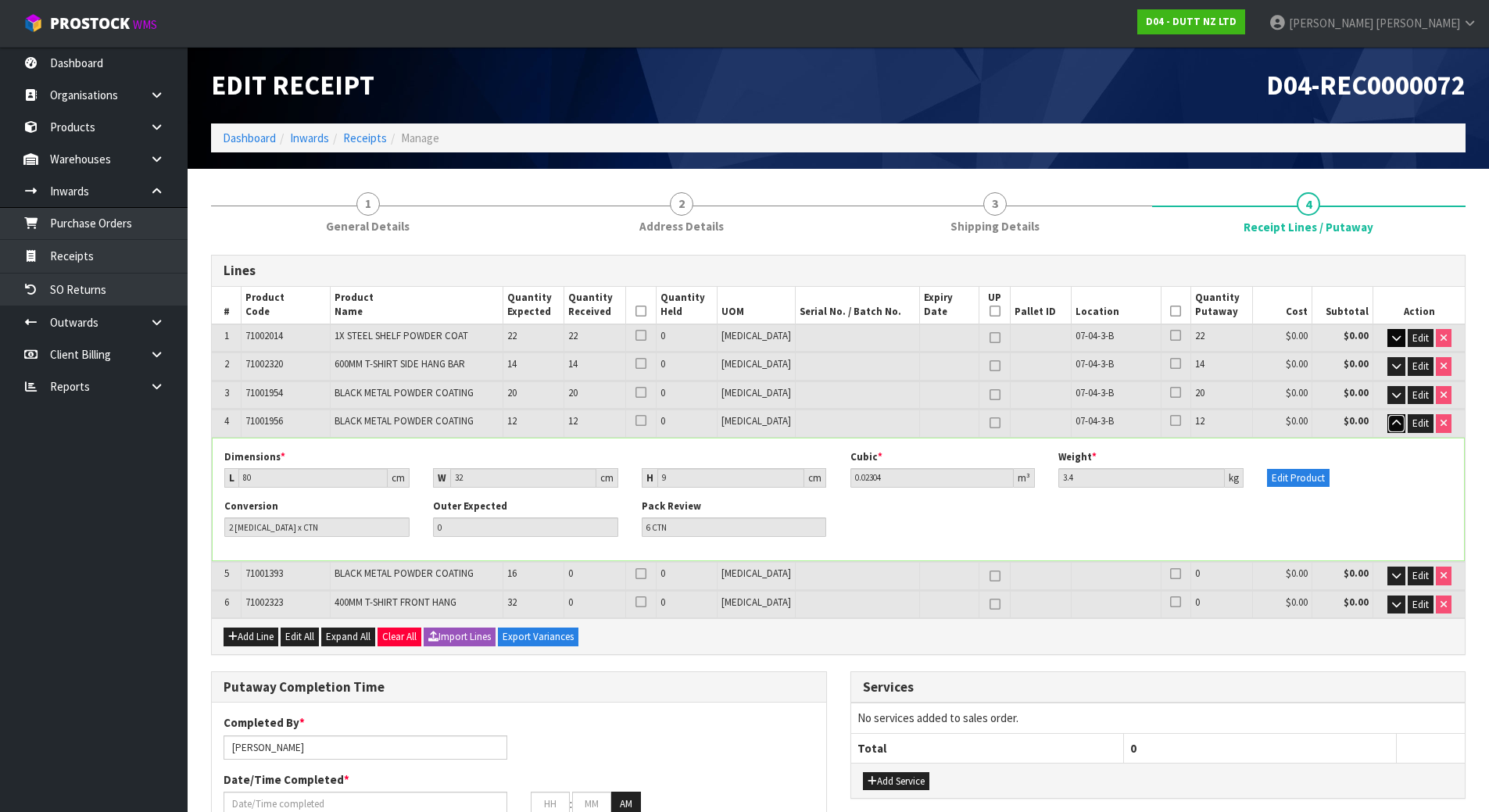
click at [1398, 423] on icon "button" at bounding box center [1396, 423] width 8 height 10
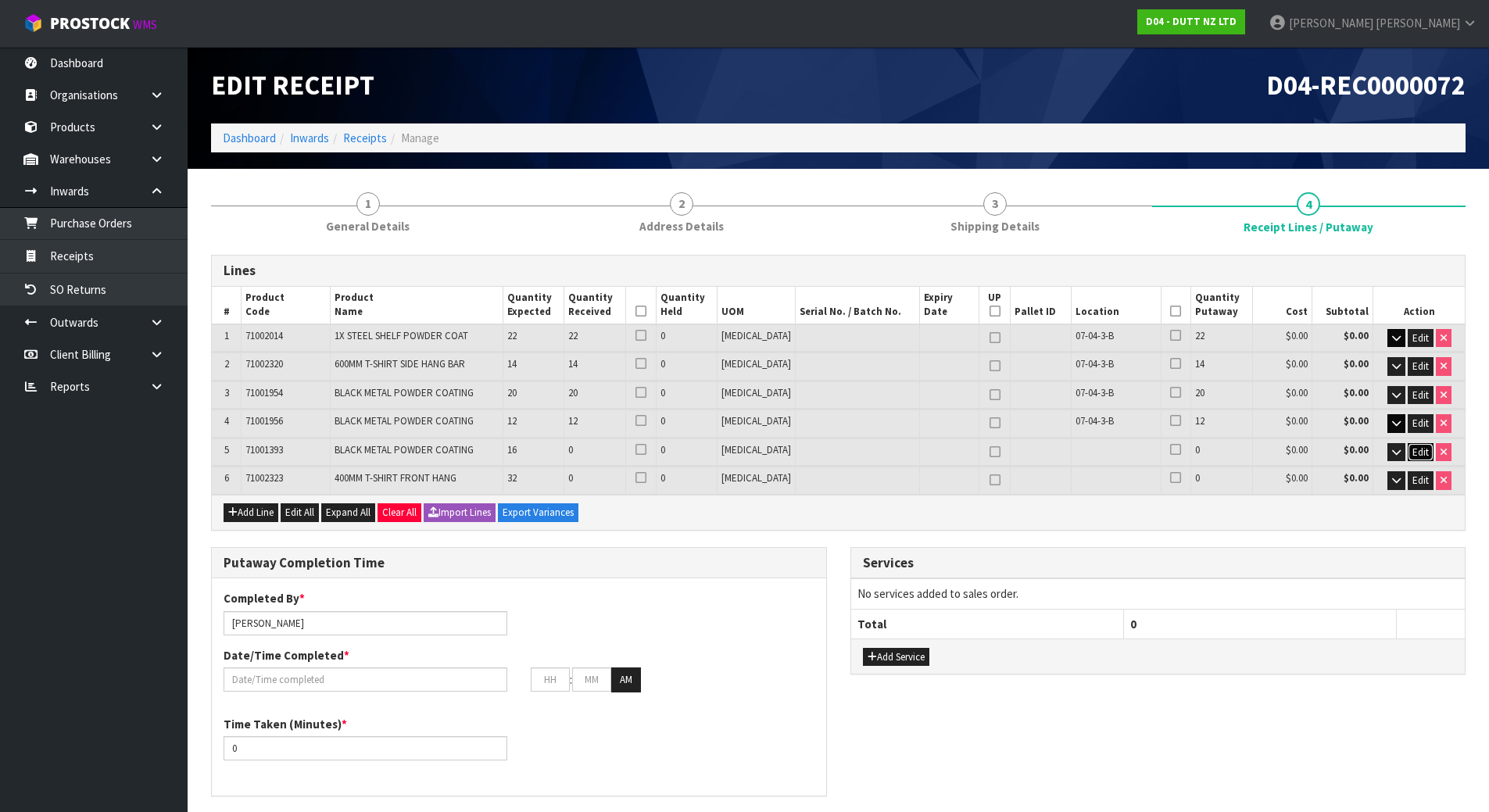
click at [1416, 449] on span "Edit" at bounding box center [1421, 452] width 16 height 14
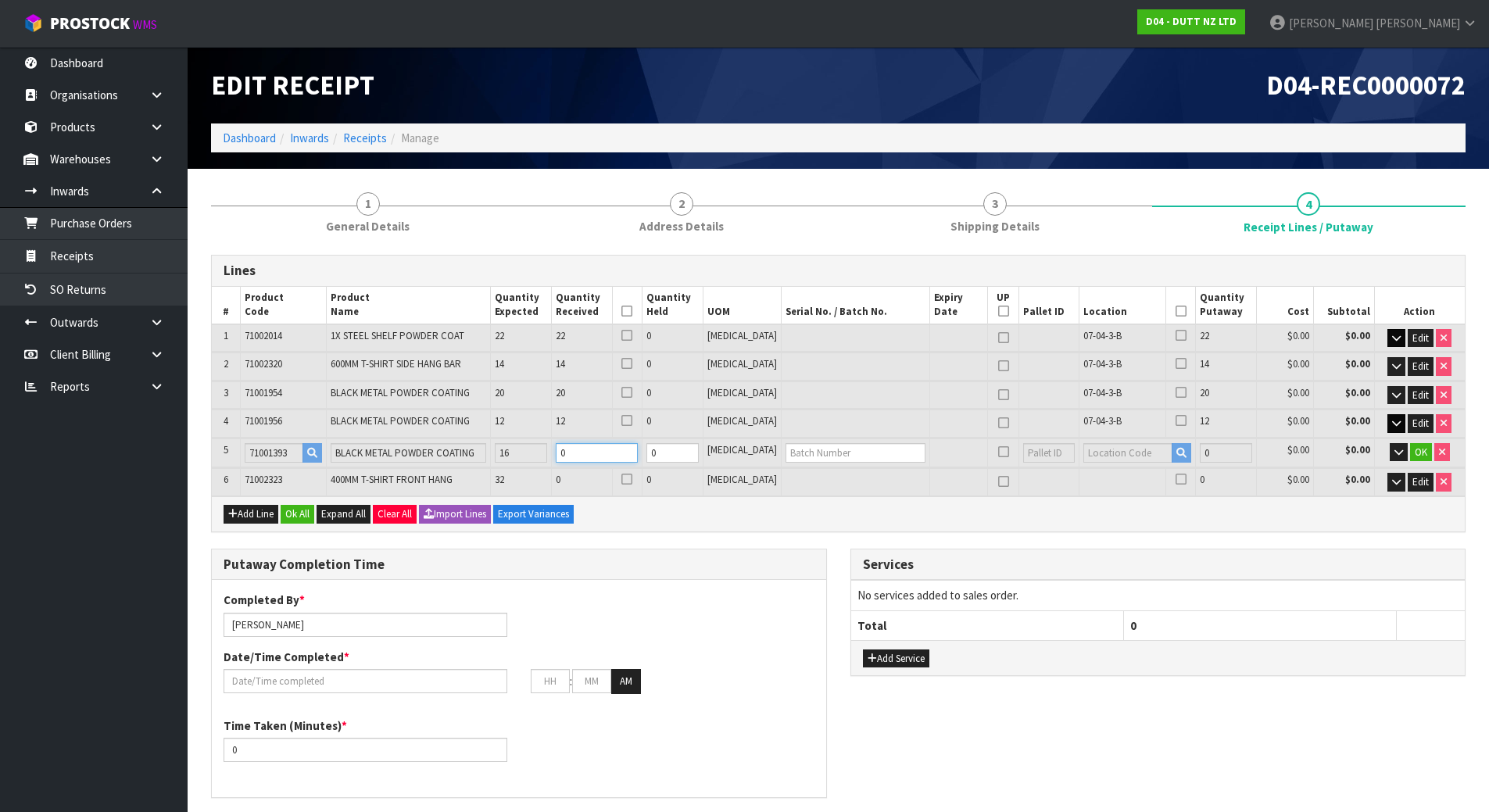
click at [541, 451] on tr "5 71001393 BLACK METAL POWDER COATING 16 0 0 PCE 0 $0.00 $0.00 OK" at bounding box center [839, 453] width 1253 height 29
type input "1.078027"
type input "201.6"
type input "1"
type input "26"
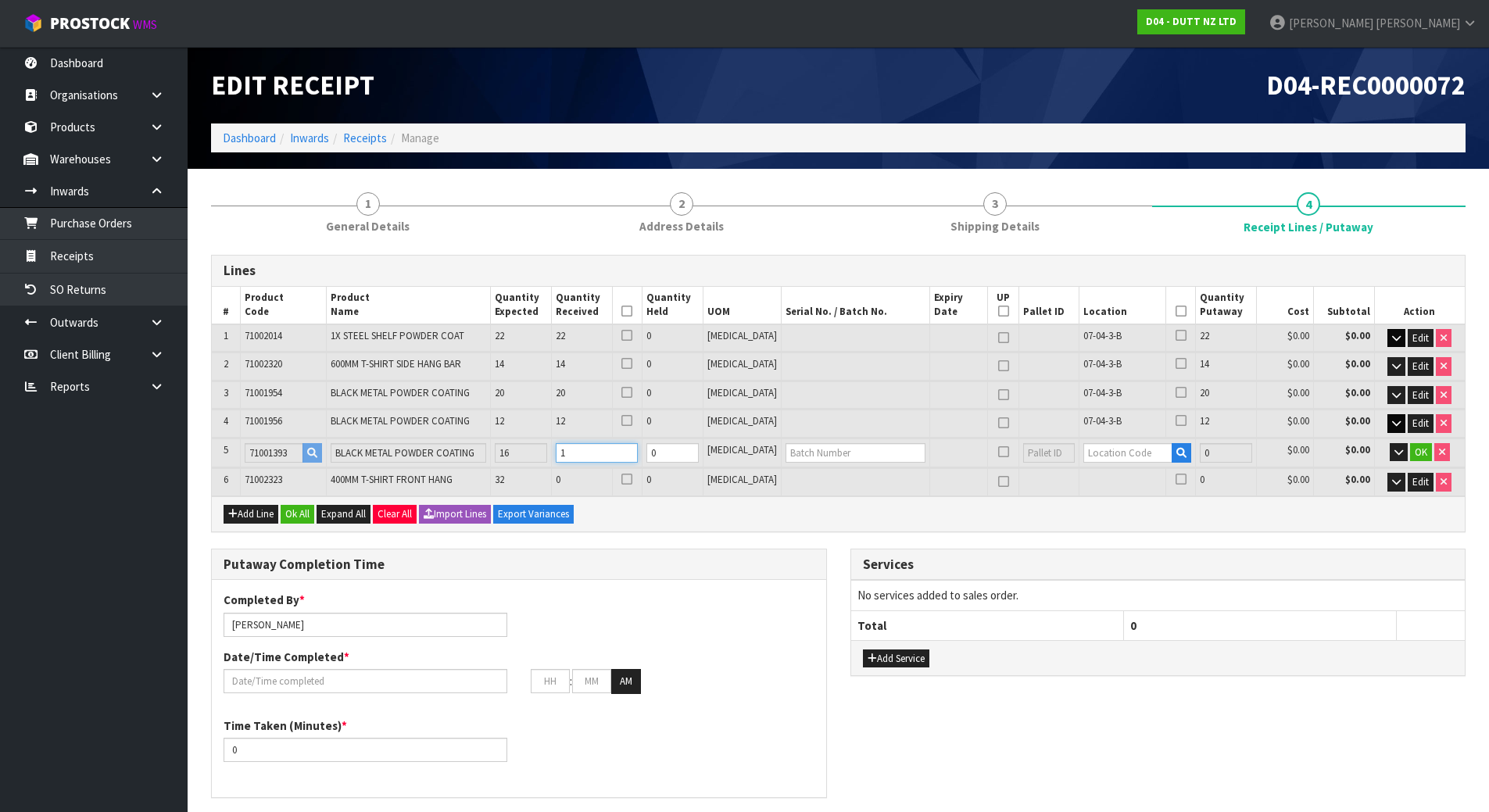
type input "26"
type input "1.092782"
type input "207.9"
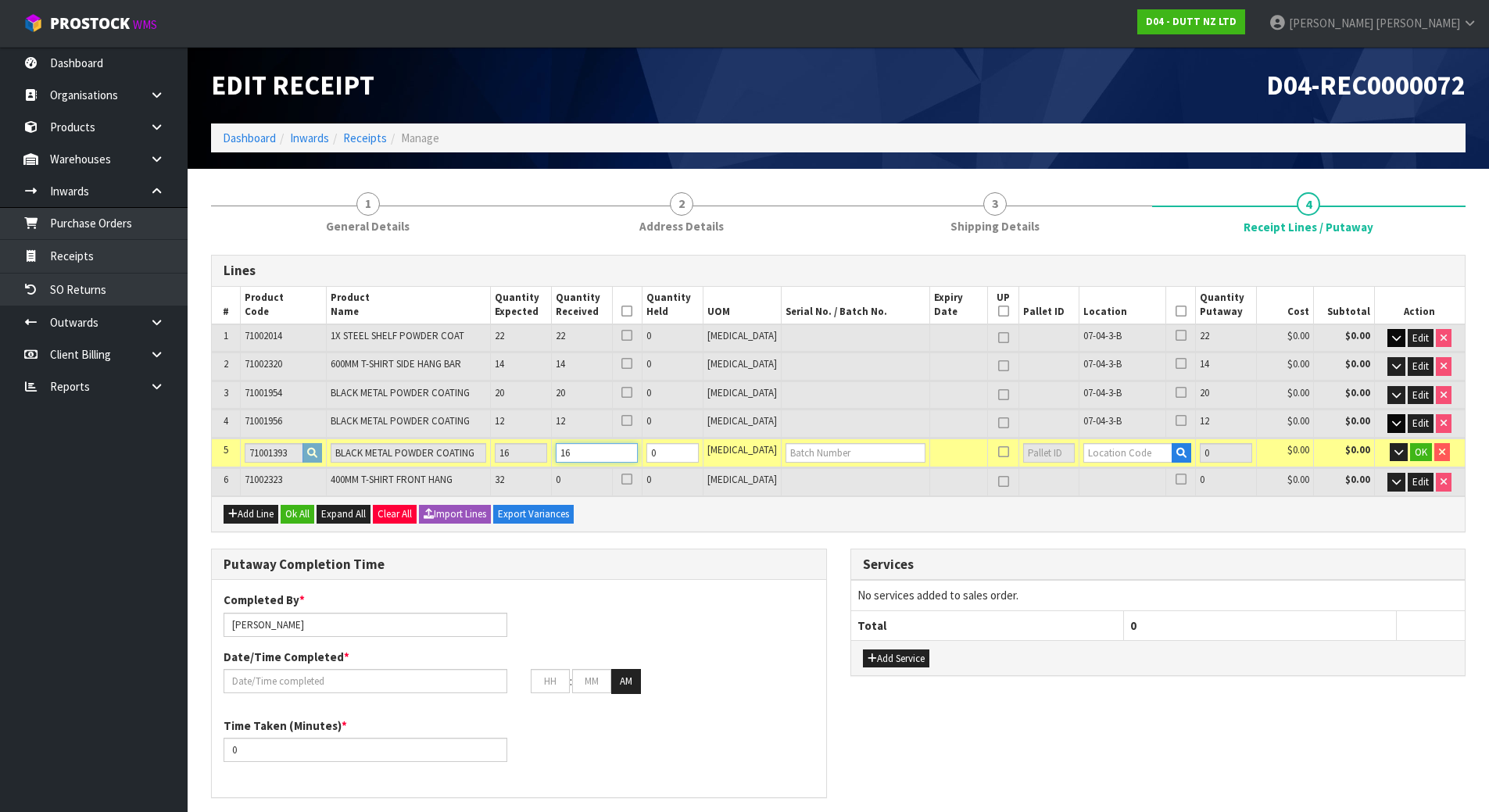
type input "16"
click at [1104, 459] on input "text" at bounding box center [1128, 452] width 90 height 19
paste input "07-04-3-B"
type input "07-04-3-B"
type input "84"
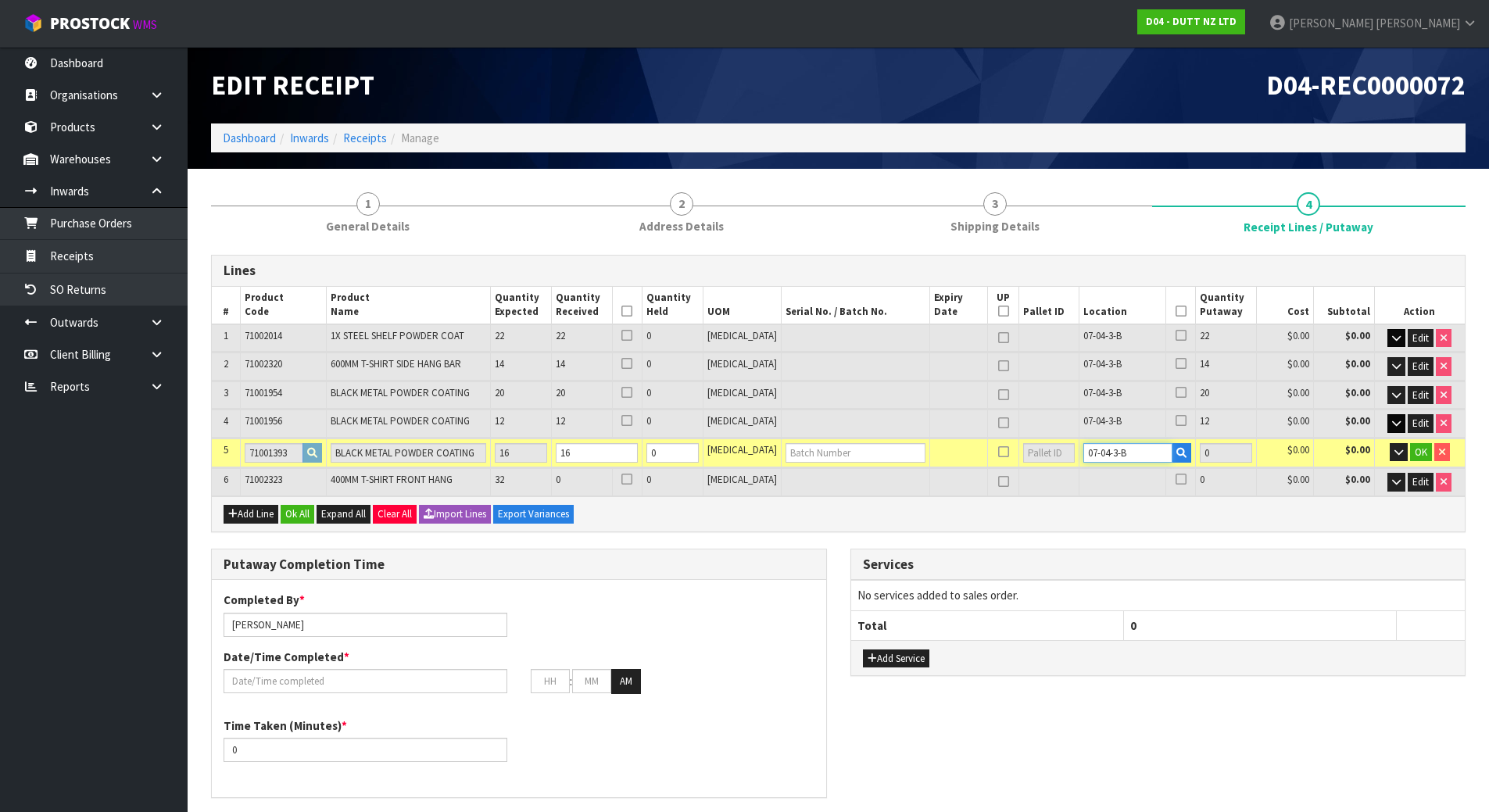
type input "16"
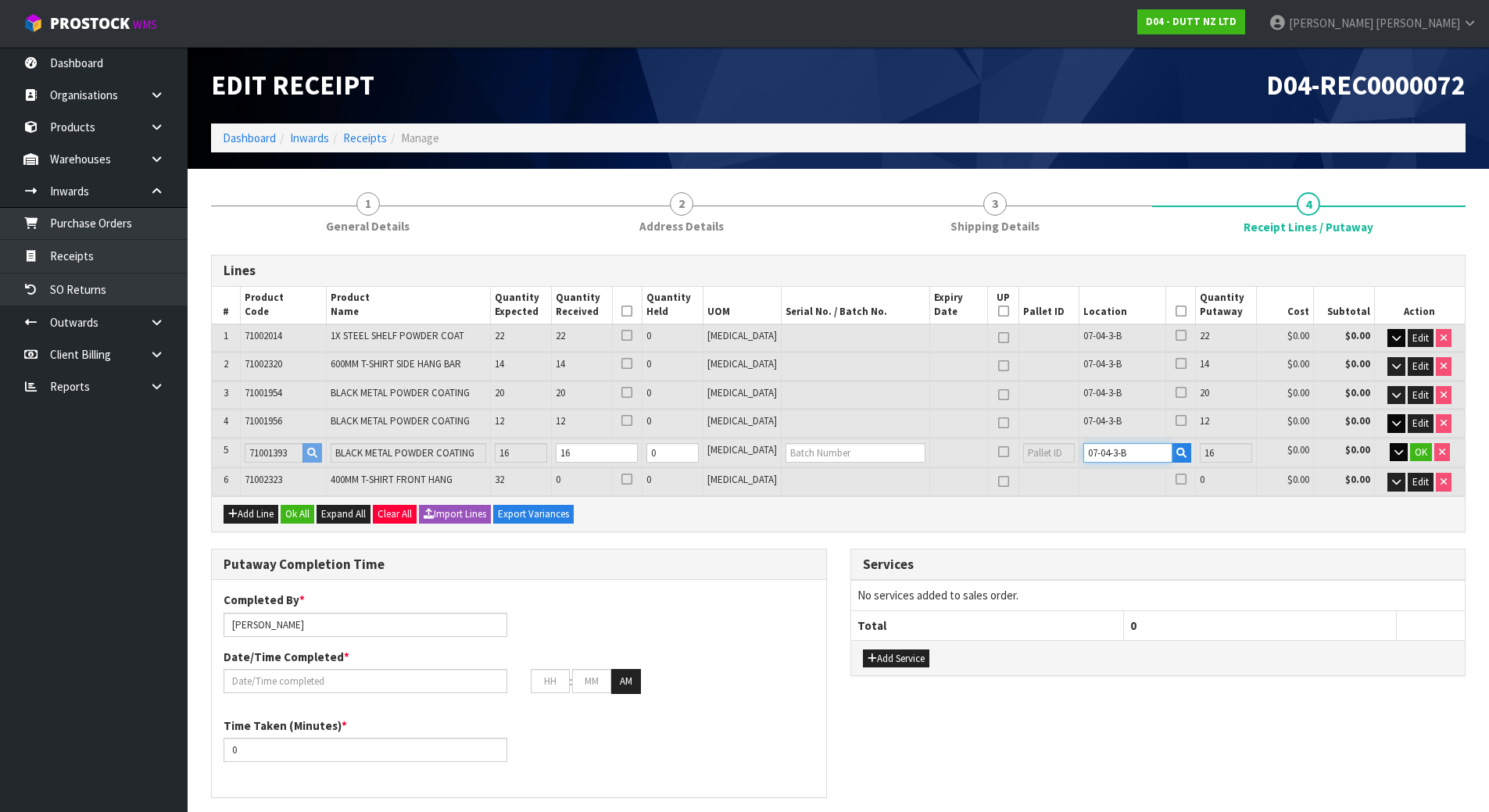
type input "07-04-3-B"
click at [1402, 450] on button "button" at bounding box center [1399, 452] width 18 height 19
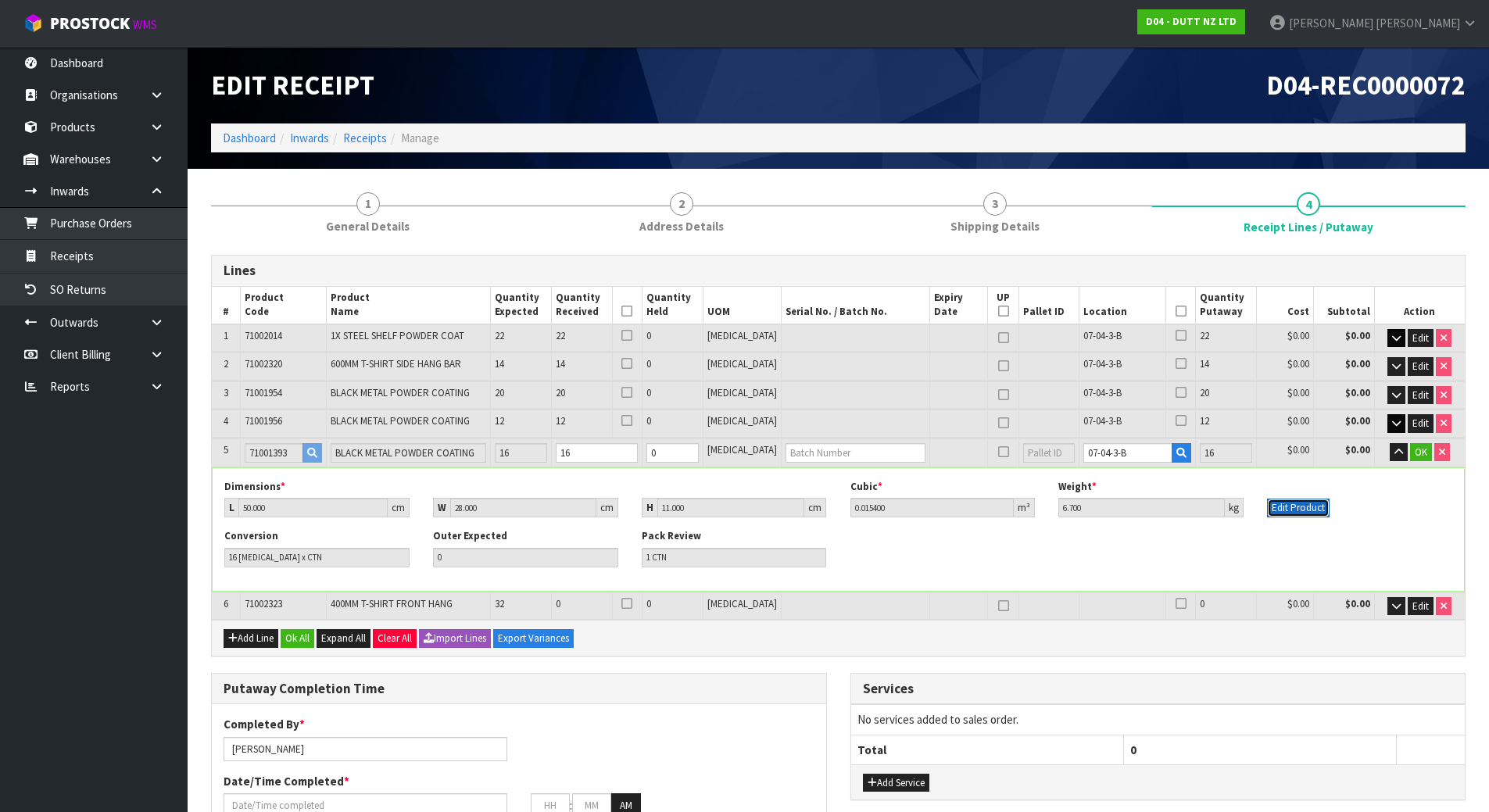
click at [1302, 510] on button "Edit Product" at bounding box center [1298, 508] width 62 height 19
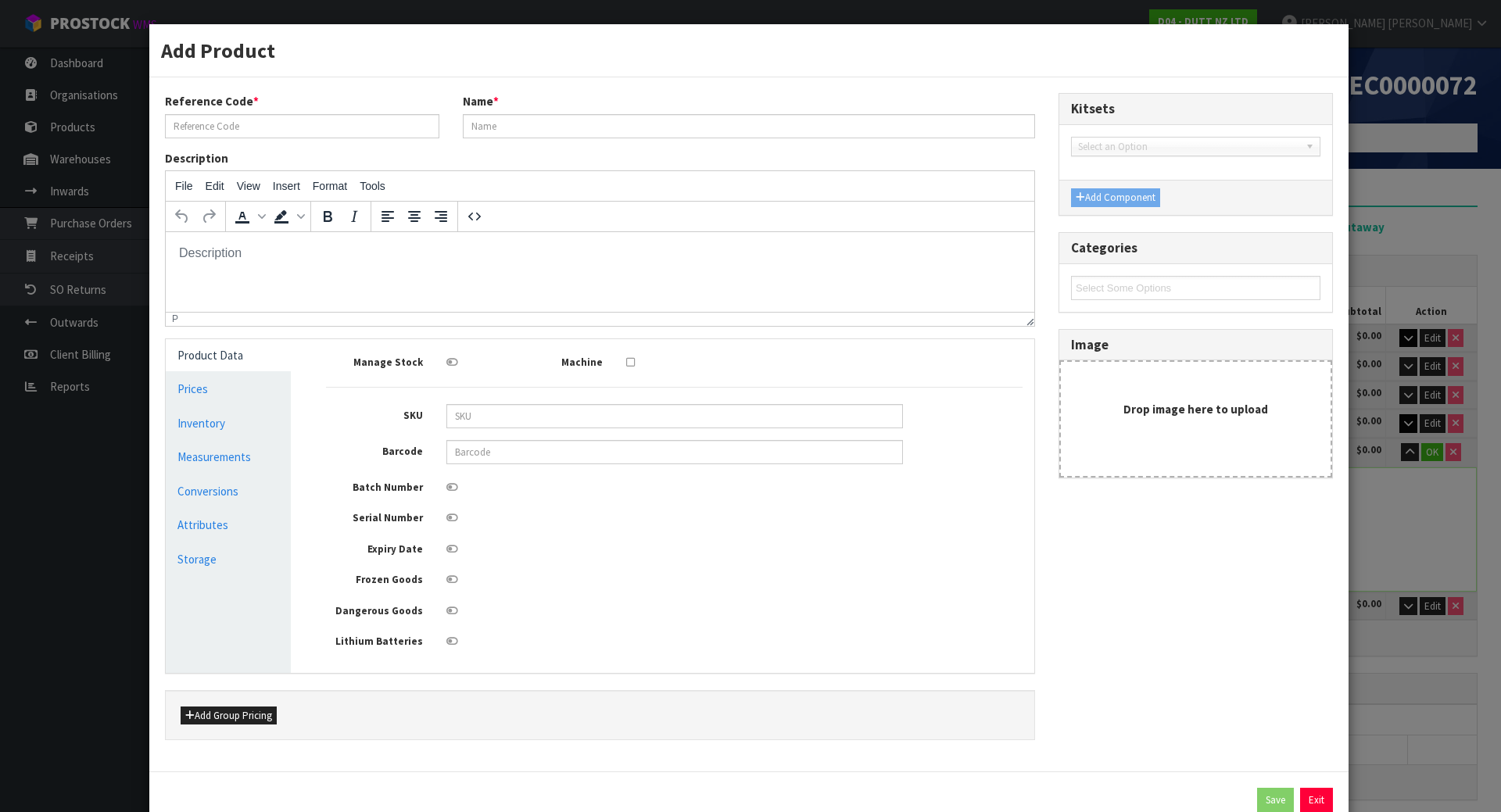
type input "71001393"
type input "BLACK METAL POWDER COATING"
click at [451, 495] on label at bounding box center [452, 485] width 12 height 19
click at [0, 0] on input "checkbox" at bounding box center [0, 0] width 0 height 0
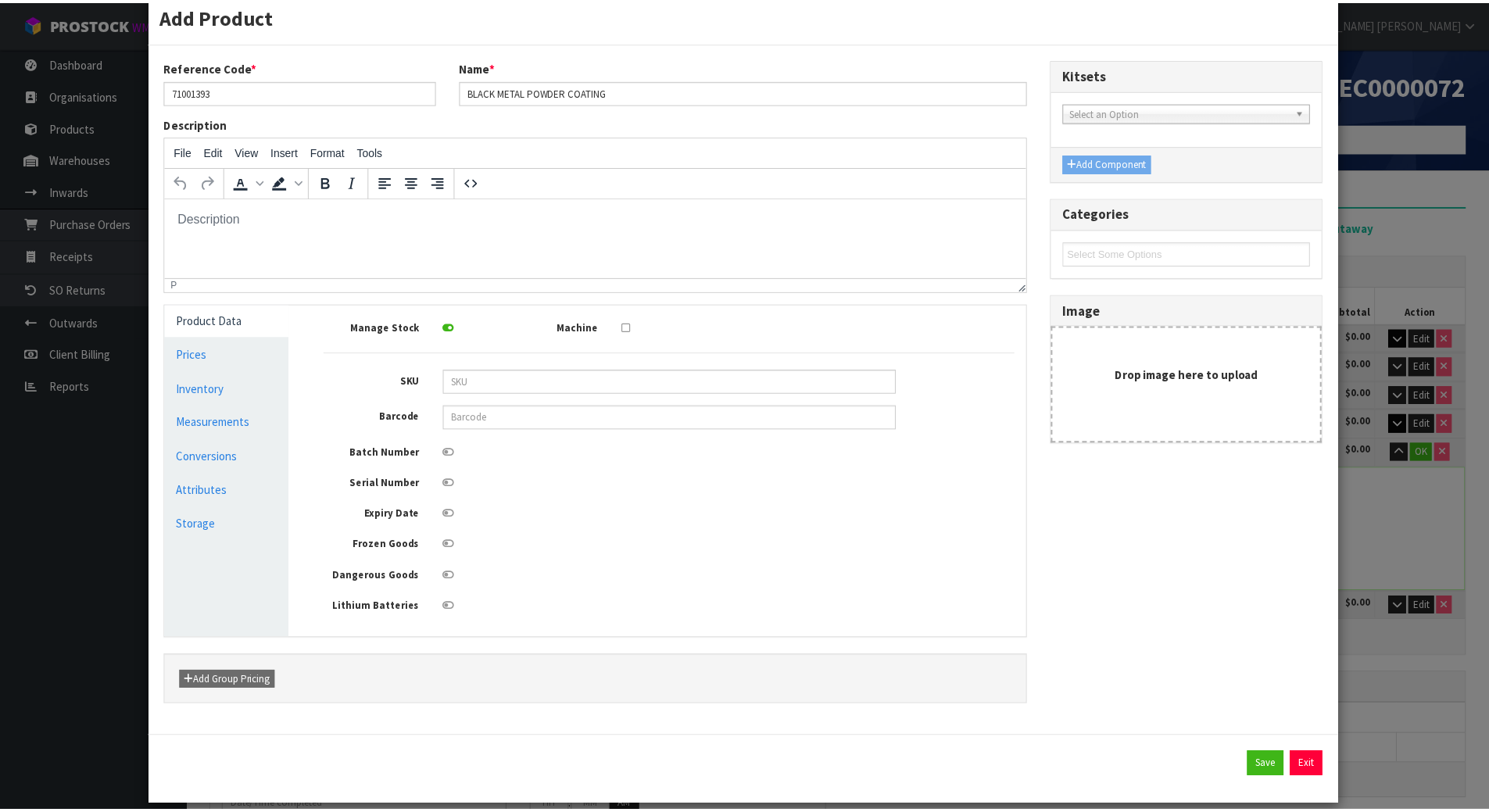
scroll to position [52, 0]
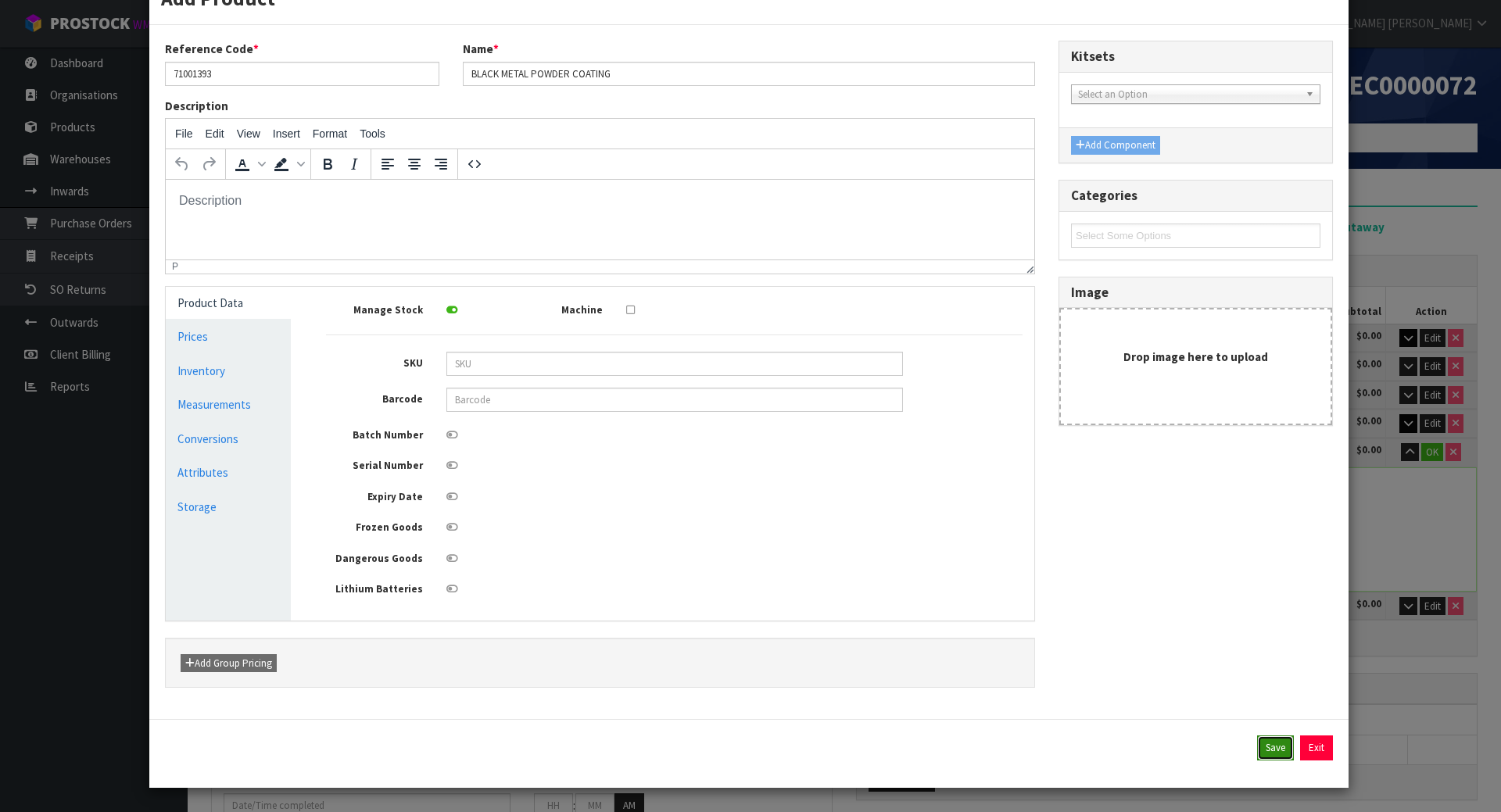
click at [1267, 737] on button "Save" at bounding box center [1275, 747] width 37 height 25
type input "50"
type input "28"
type input "11"
type input "0.0154"
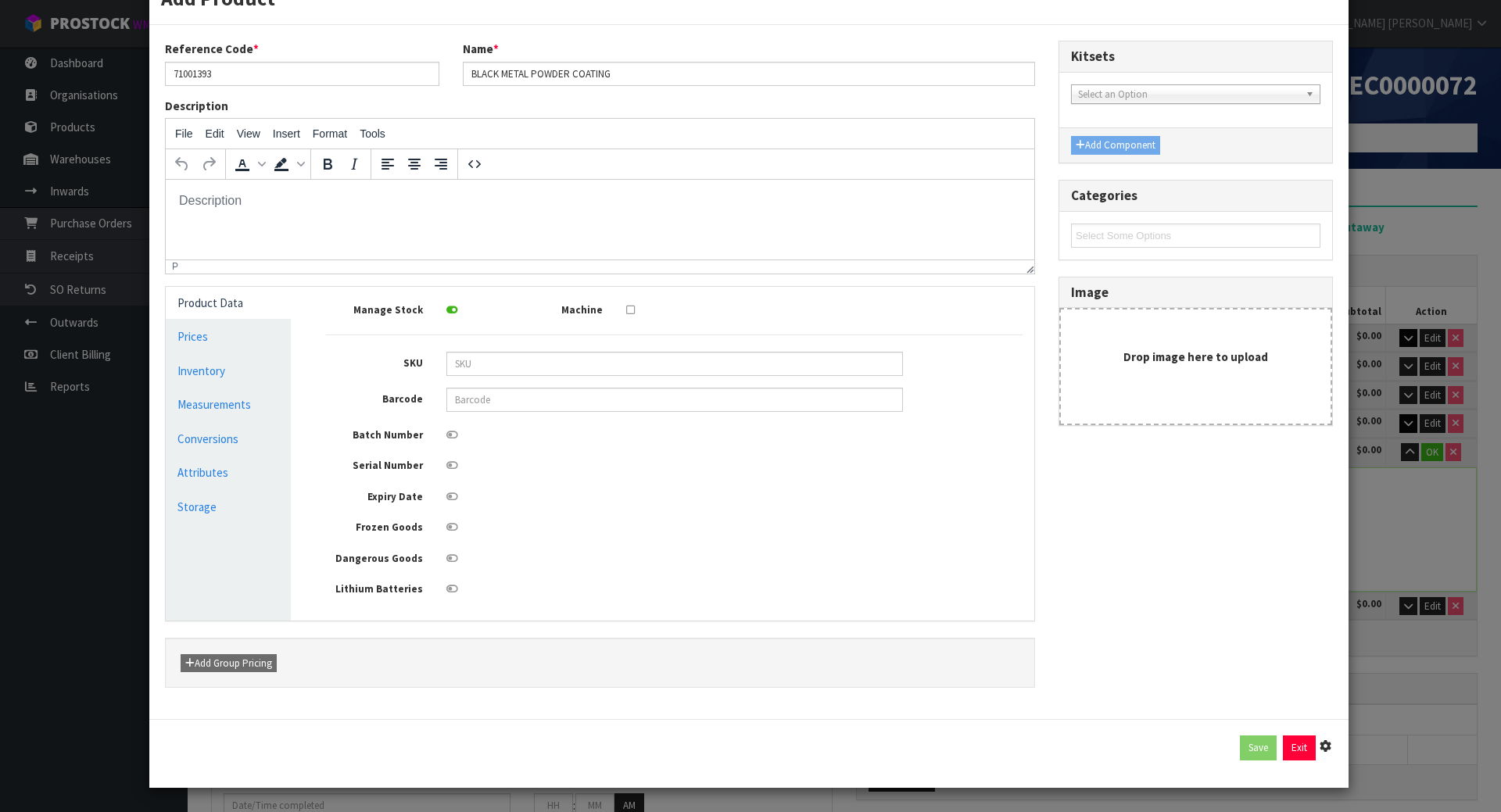
type input "6.7"
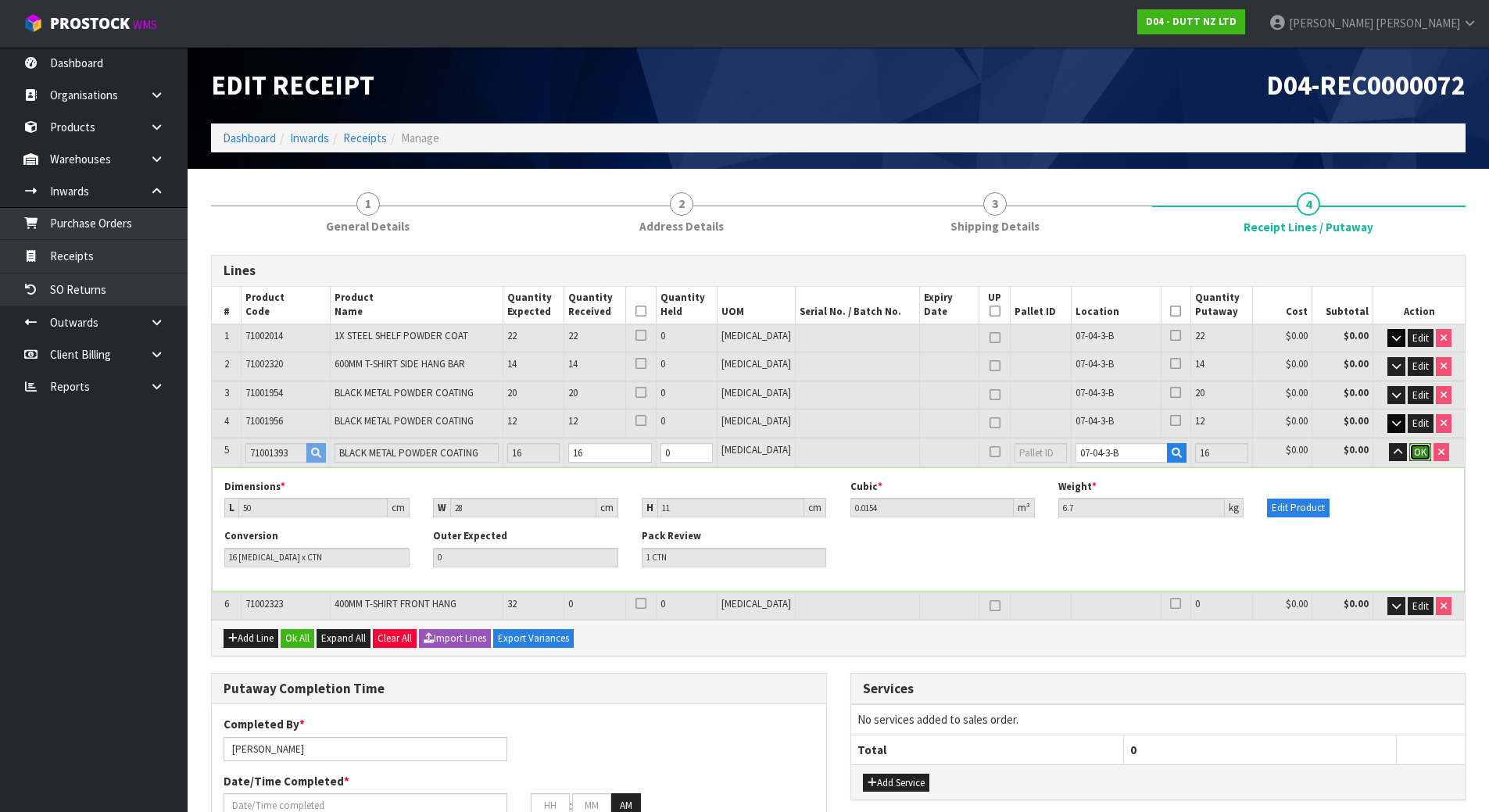
click at [1418, 456] on span "OK" at bounding box center [1420, 452] width 13 height 14
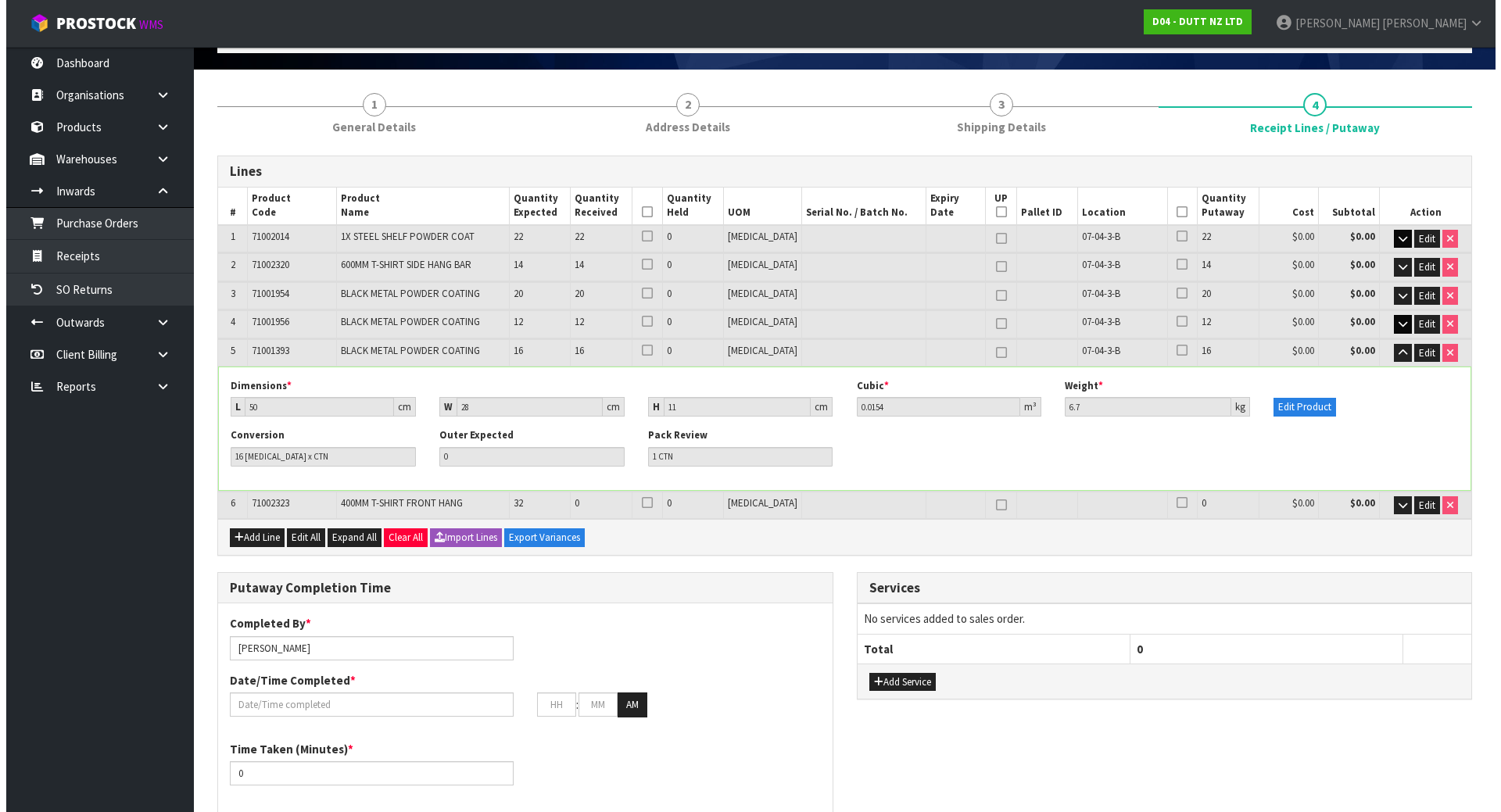
scroll to position [156, 0]
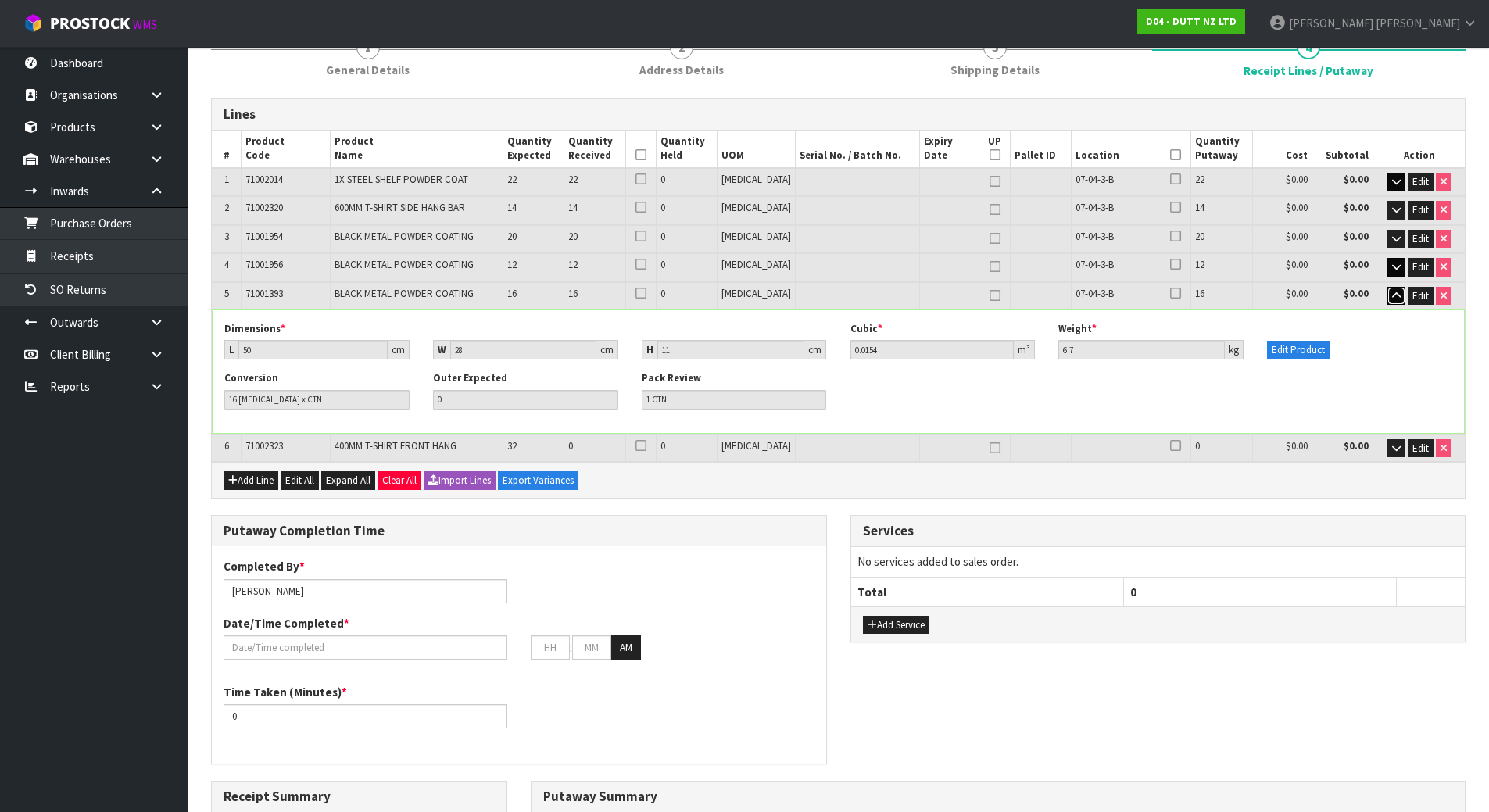
click at [1399, 295] on icon "button" at bounding box center [1396, 295] width 8 height 10
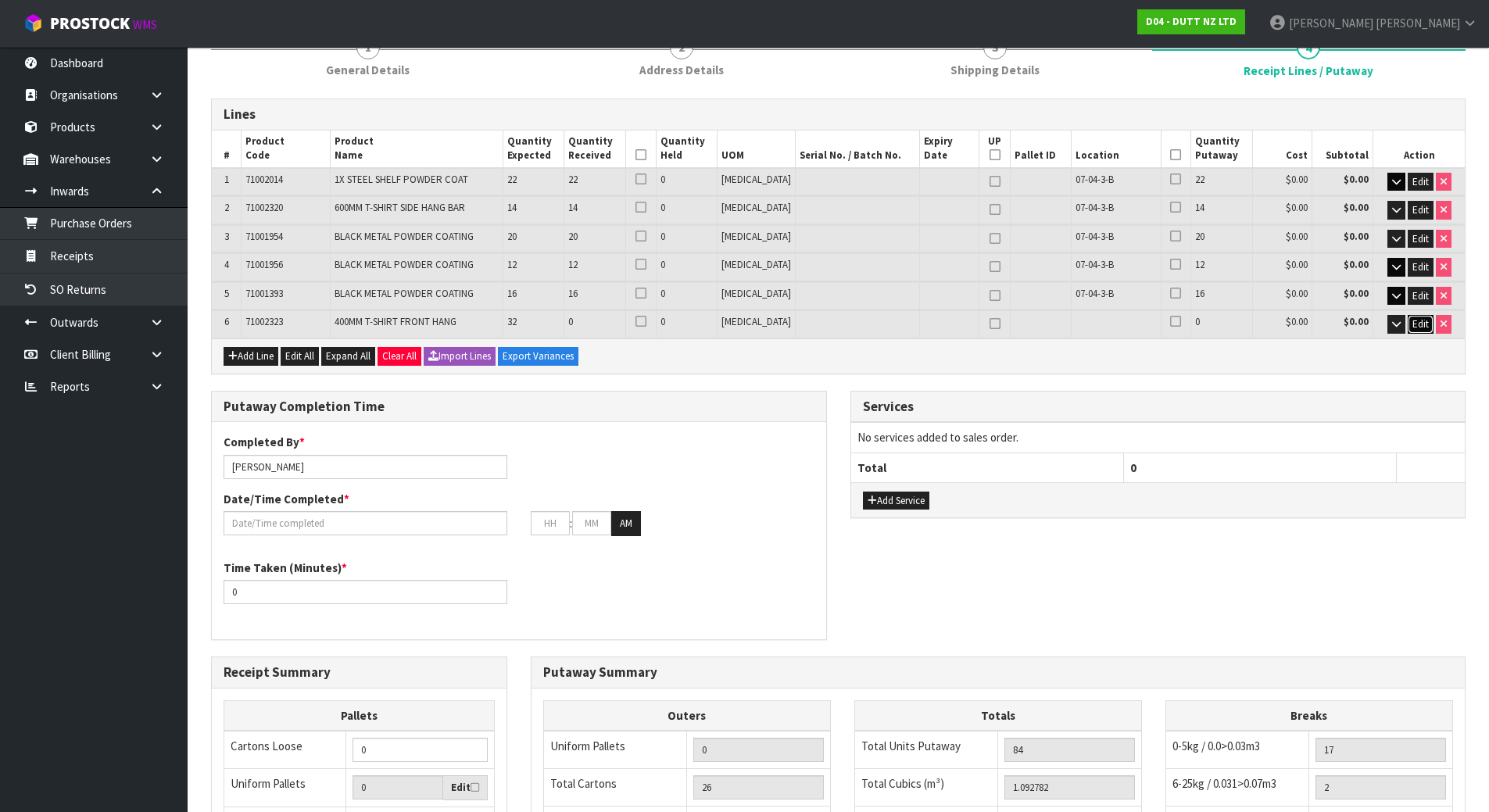
click at [1421, 326] on span "Edit" at bounding box center [1421, 323] width 16 height 14
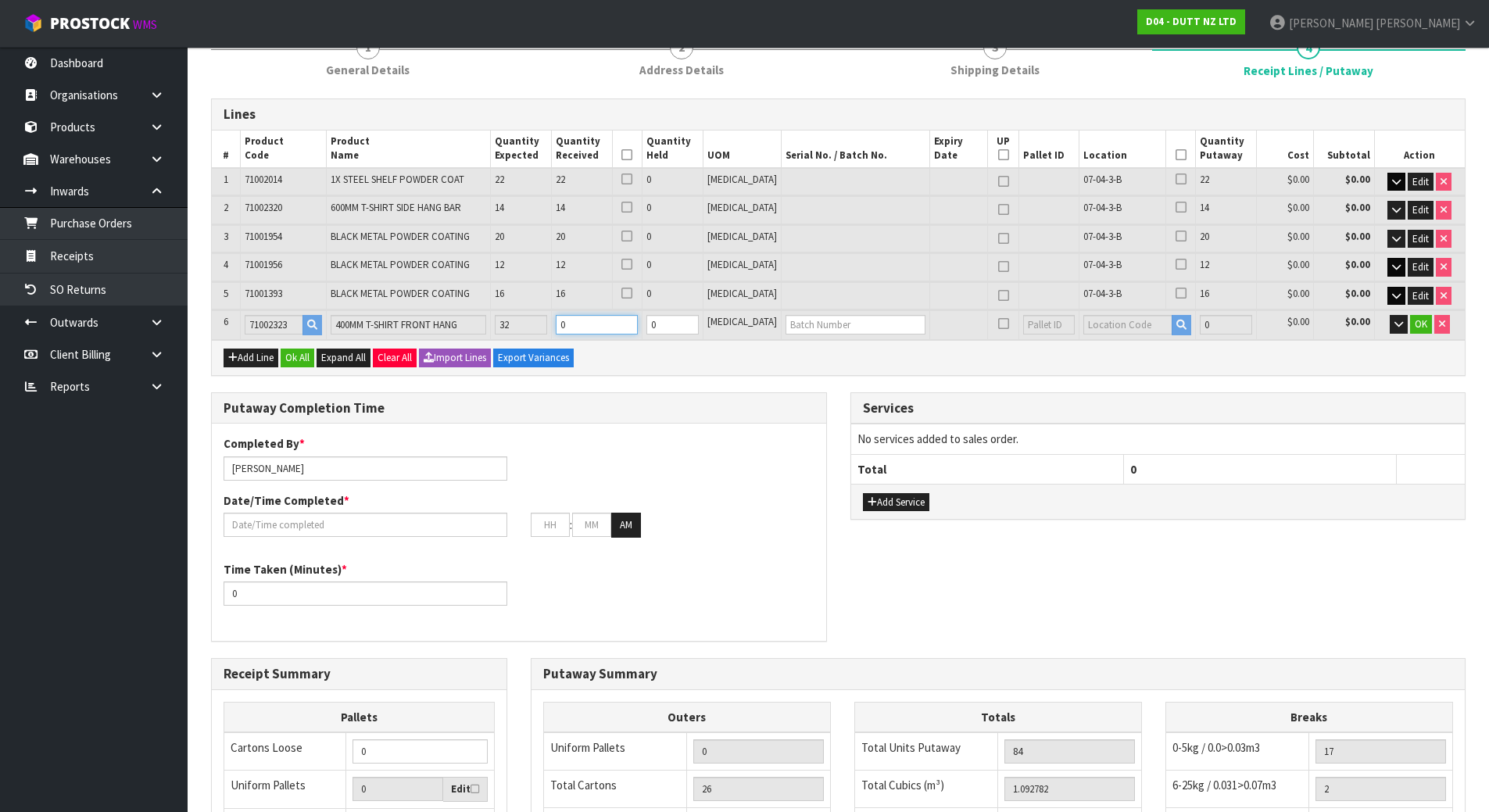
click at [470, 328] on tr "6 71002323 400MM T-SHIRT FRONT HANG 32 0 0 PCE 0 $0.00 $0.00 OK" at bounding box center [839, 325] width 1253 height 29
type input "1.094807"
type input "209.1"
type input "3"
type input "27"
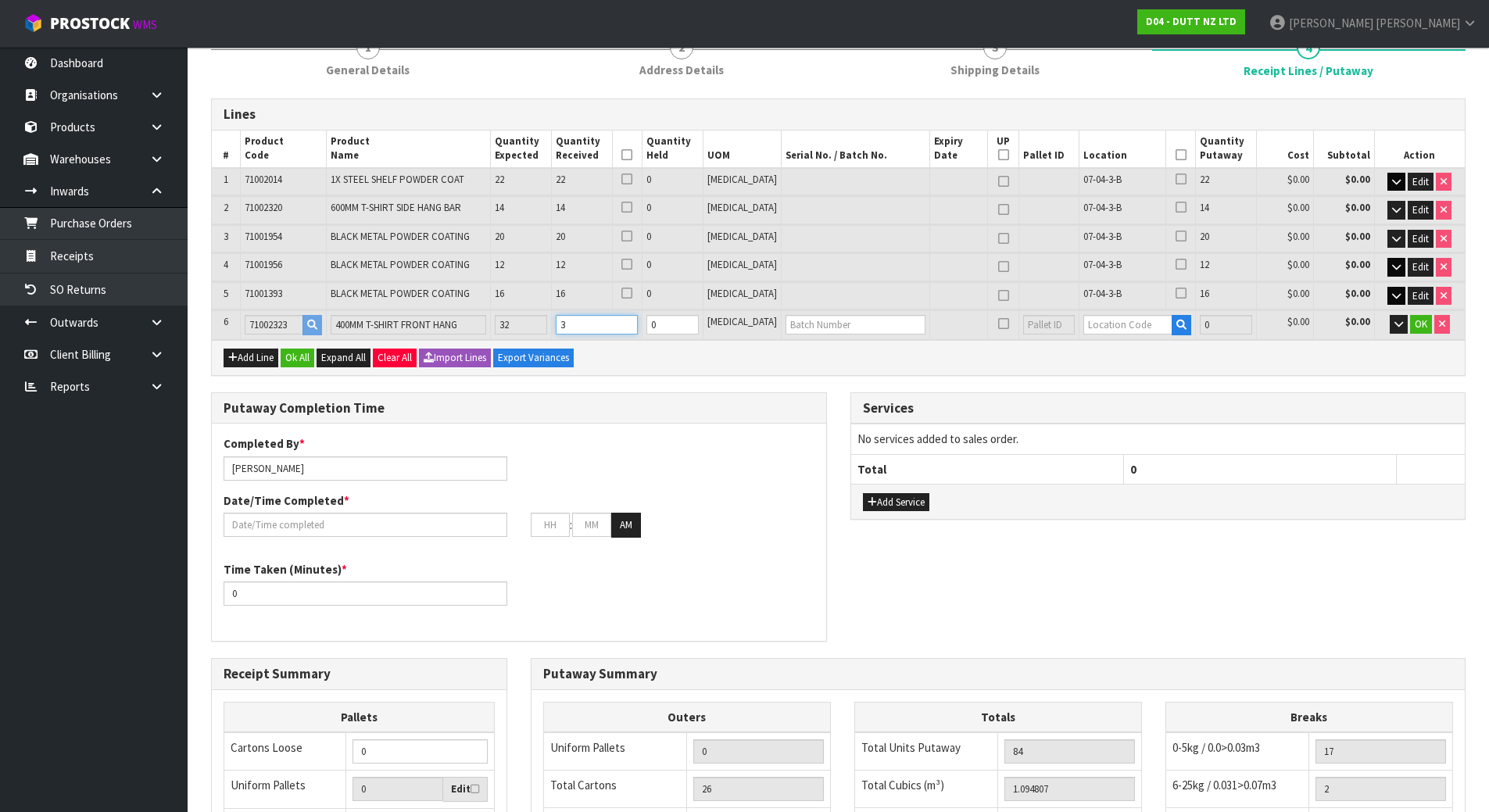
type input "27"
type input "1.121435"
type input "220.85"
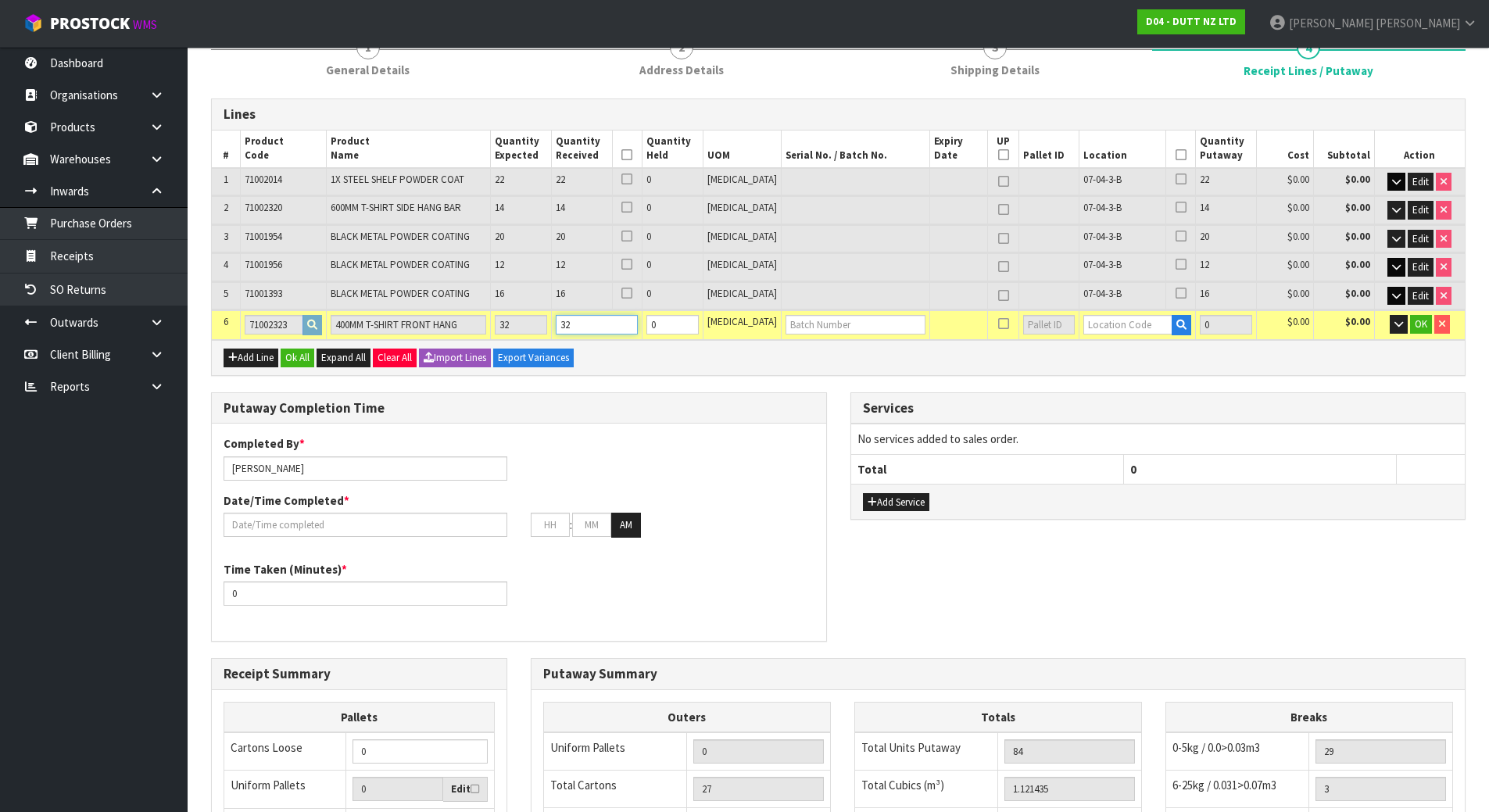
type input "32"
click at [1123, 330] on input "text" at bounding box center [1128, 324] width 90 height 19
paste input "07-04-3-B"
type input "07-04-3-B"
type input "116"
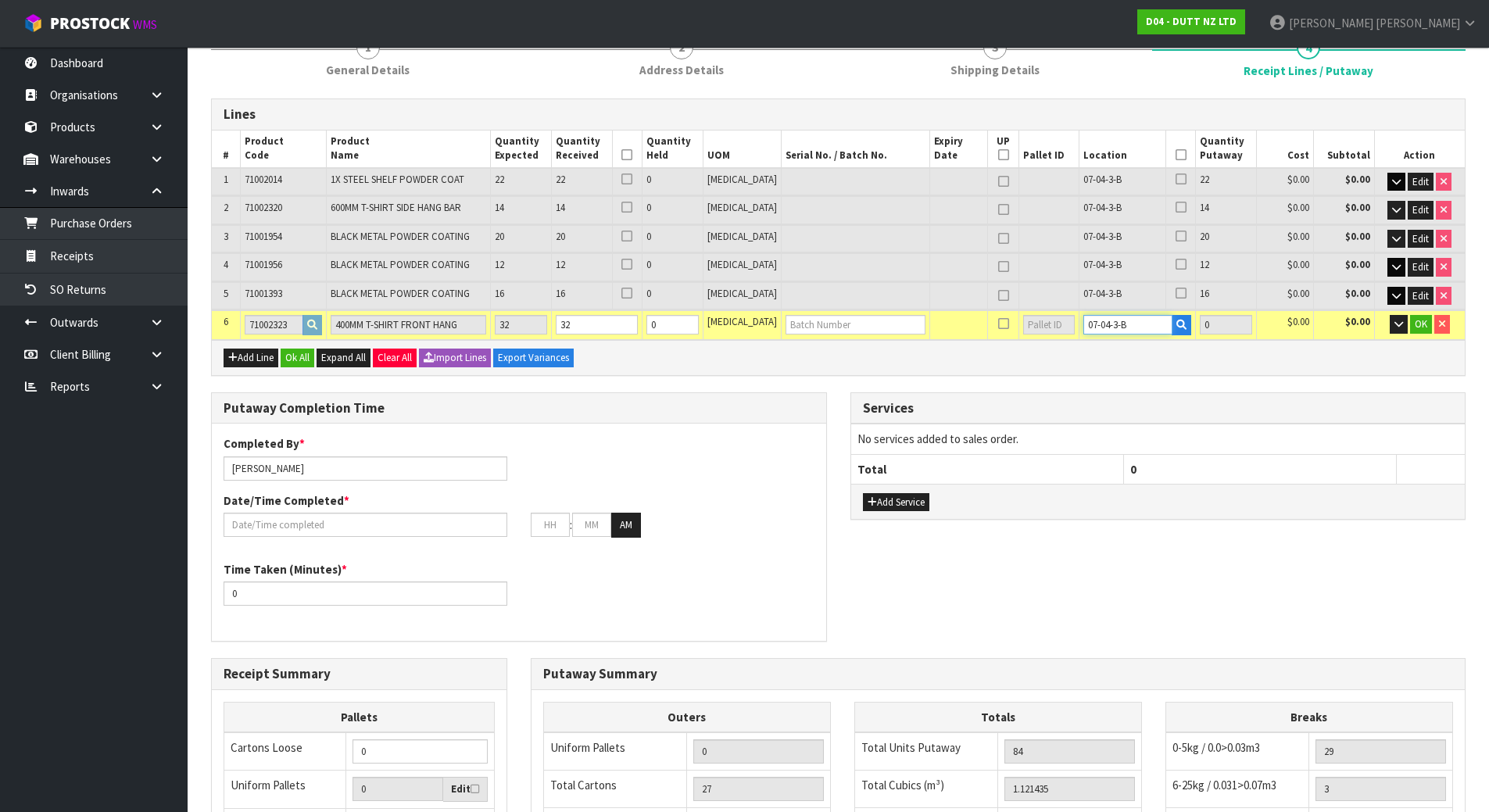
type input "32"
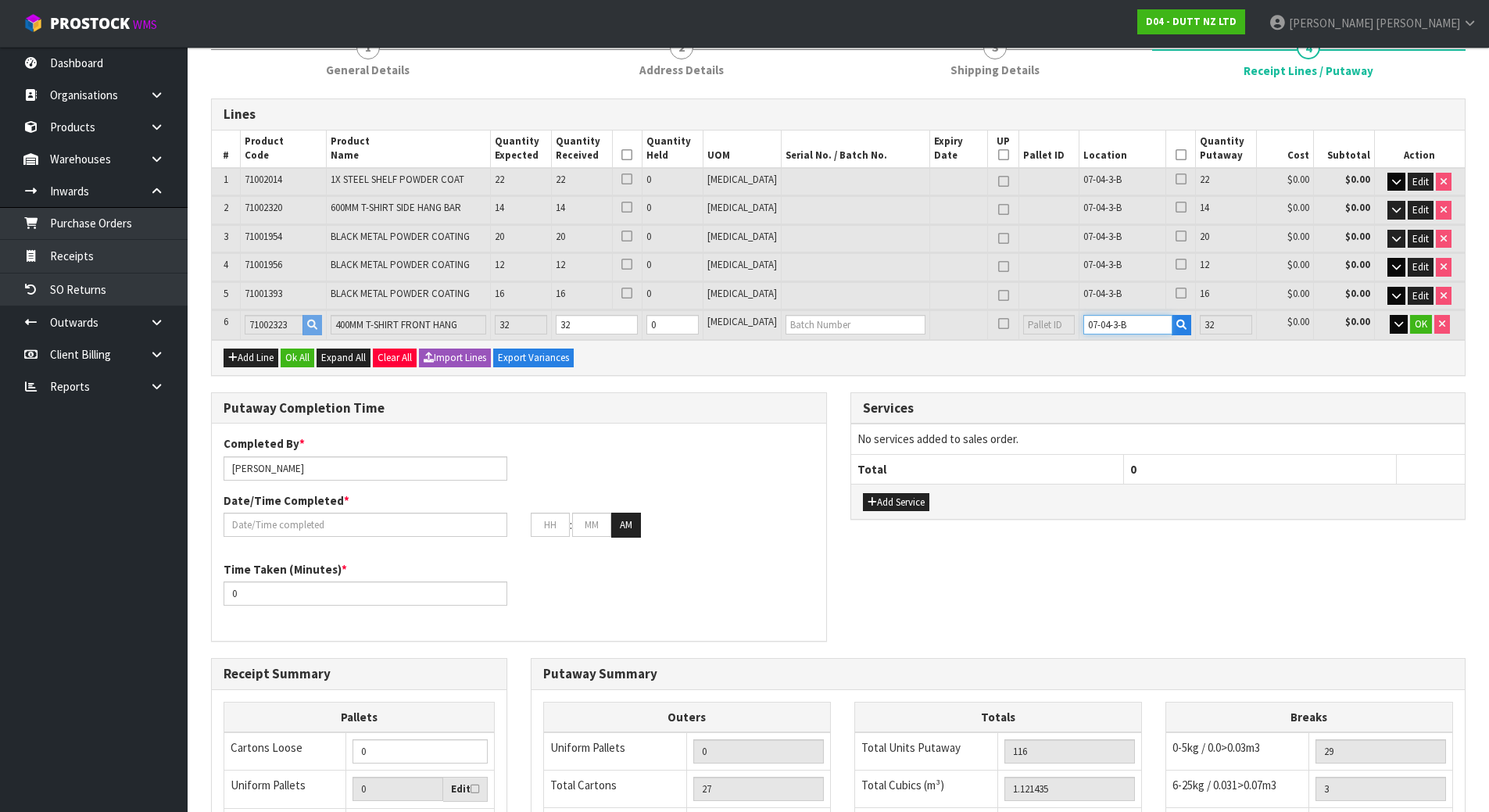
type input "07-04-3-B"
click at [1399, 322] on icon "button" at bounding box center [1399, 323] width 8 height 10
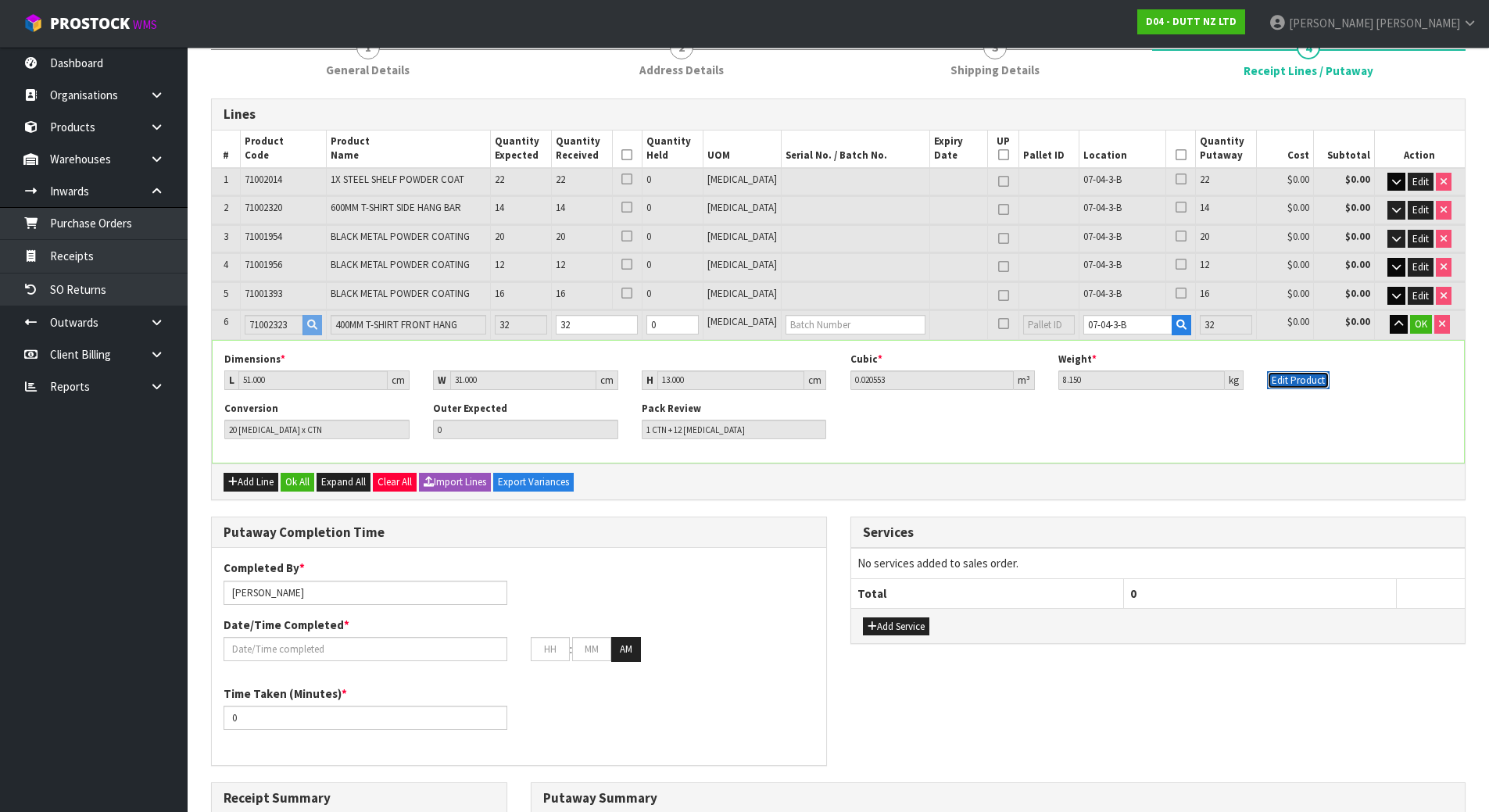
click at [1274, 385] on button "Edit Product" at bounding box center [1298, 381] width 62 height 19
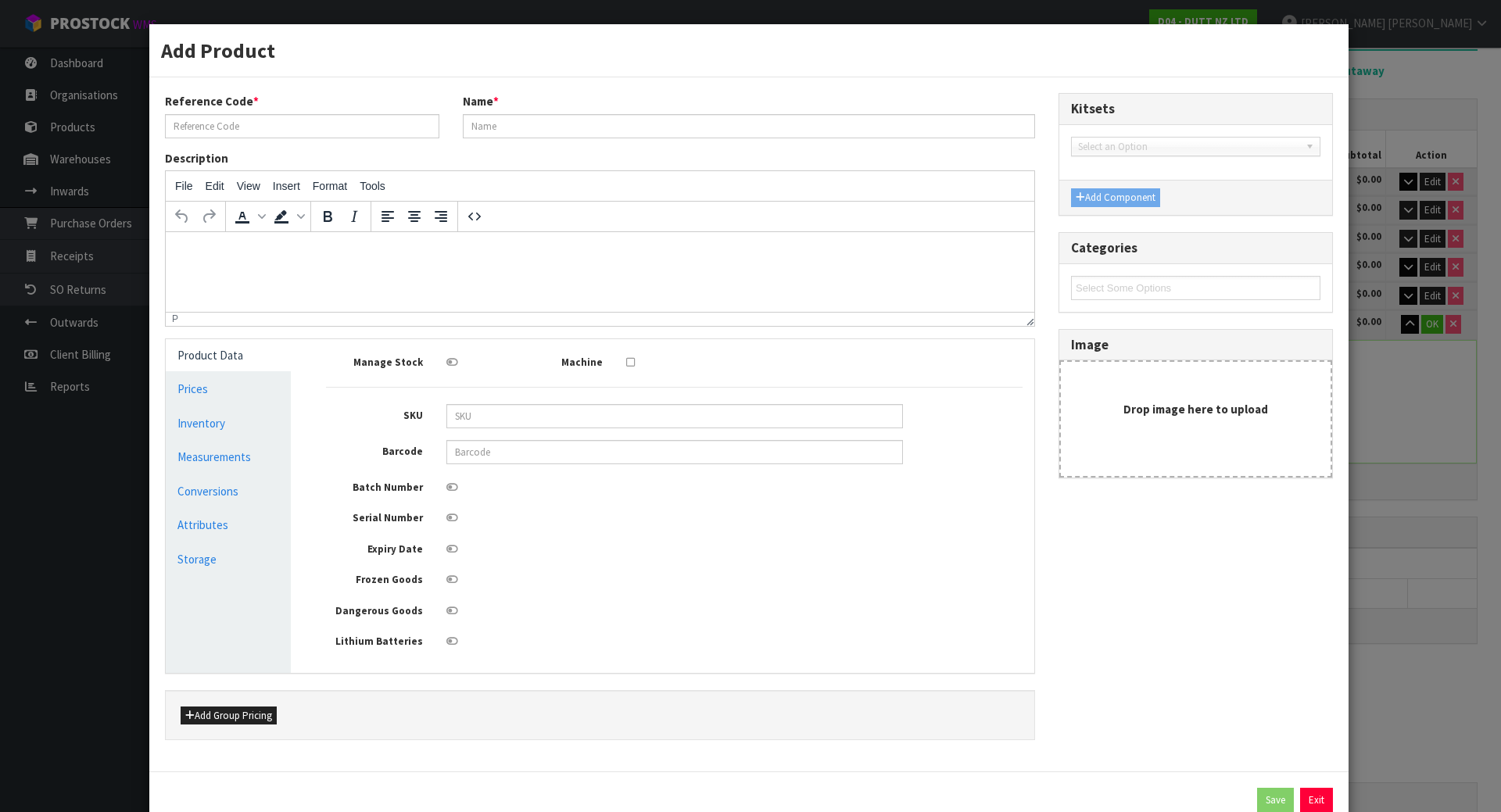
type input "71002323"
type input "400MM T-SHIRT FRONT HANG"
click at [453, 489] on icon at bounding box center [452, 487] width 12 height 10
click at [0, 0] on input "checkbox" at bounding box center [0, 0] width 0 height 0
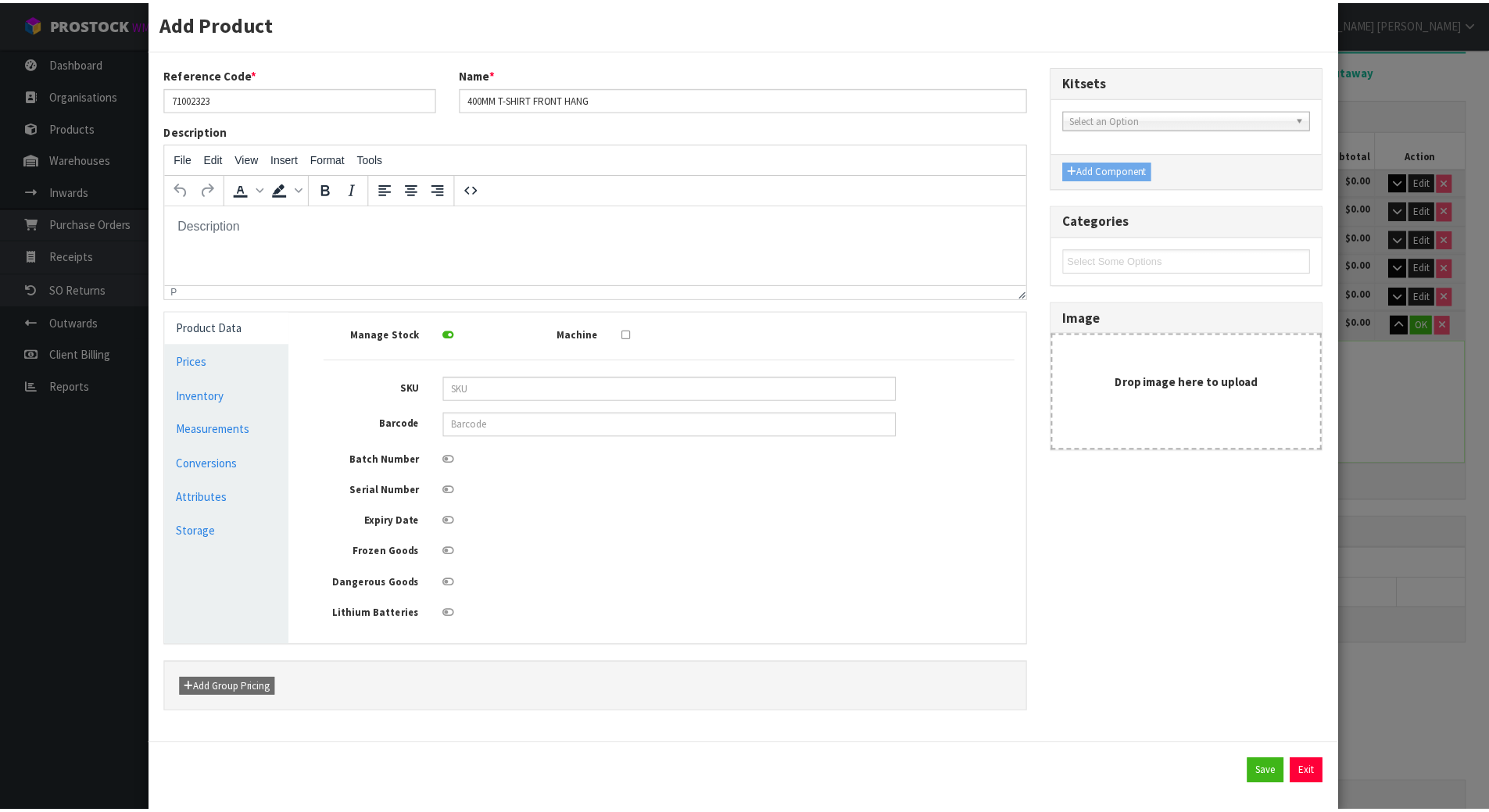
scroll to position [52, 0]
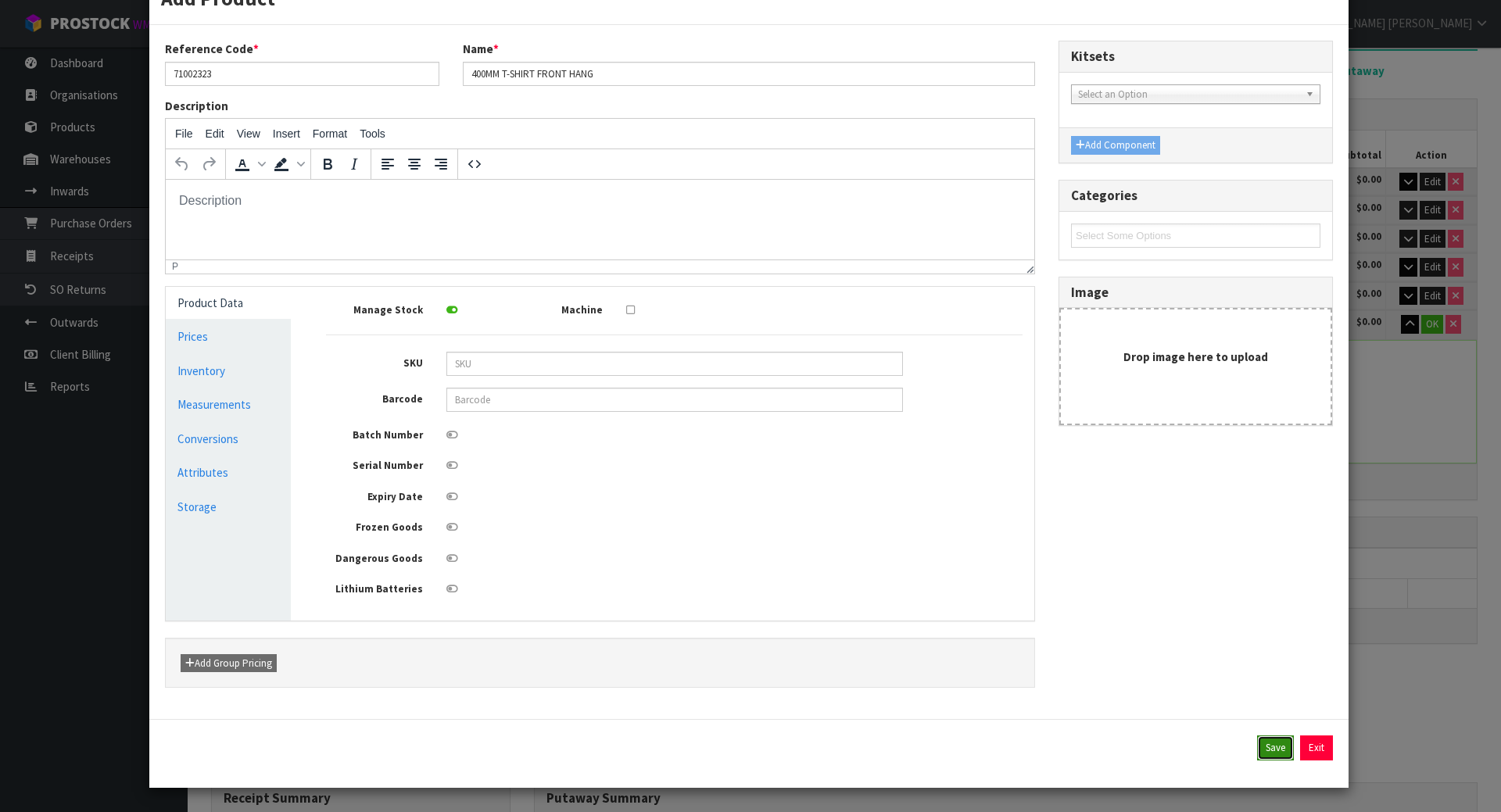
click at [1262, 748] on button "Save" at bounding box center [1275, 747] width 37 height 25
type input "51"
type input "31"
type input "13"
type input "8.15"
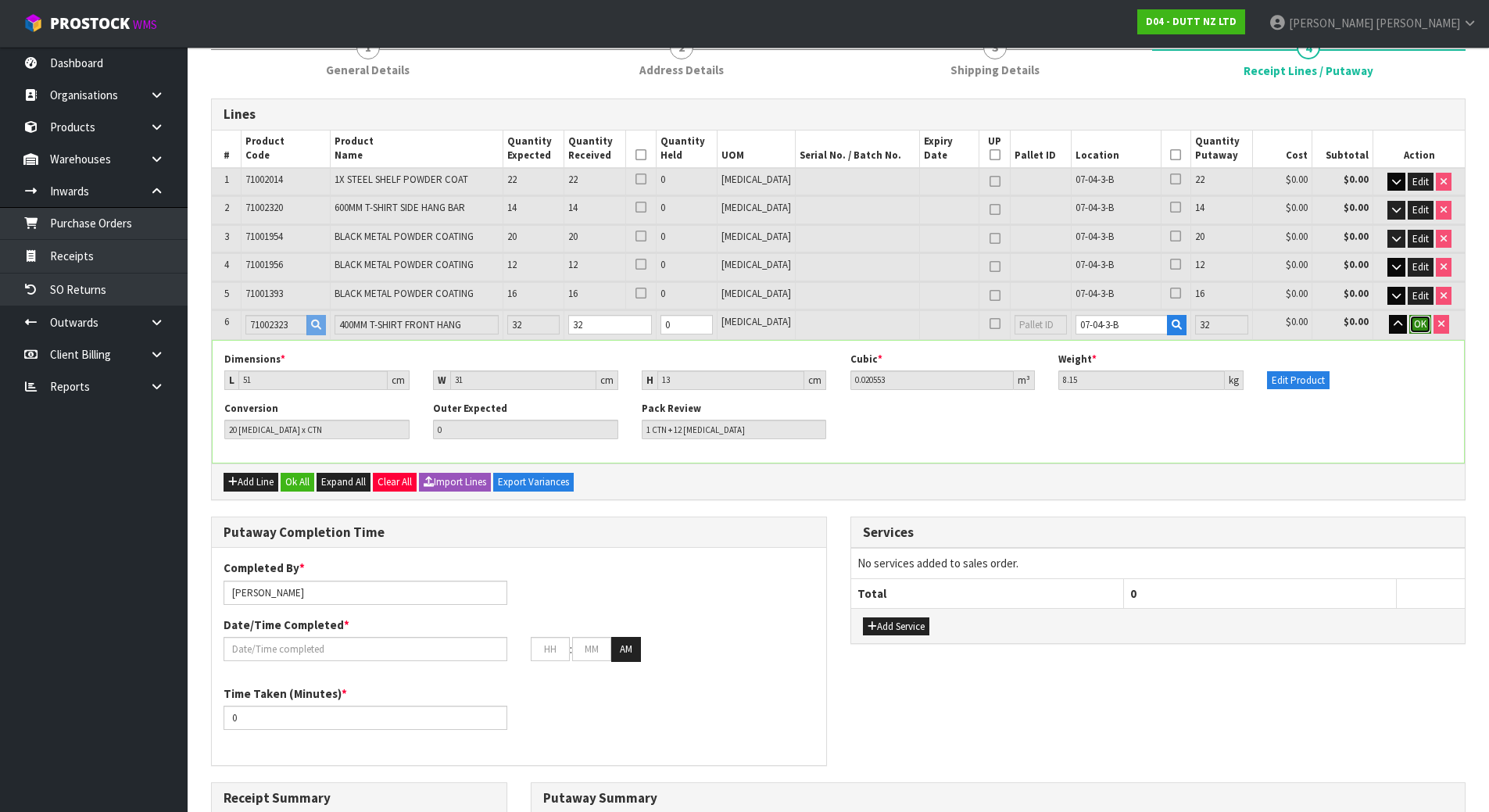
click at [1419, 326] on span "OK" at bounding box center [1420, 323] width 13 height 14
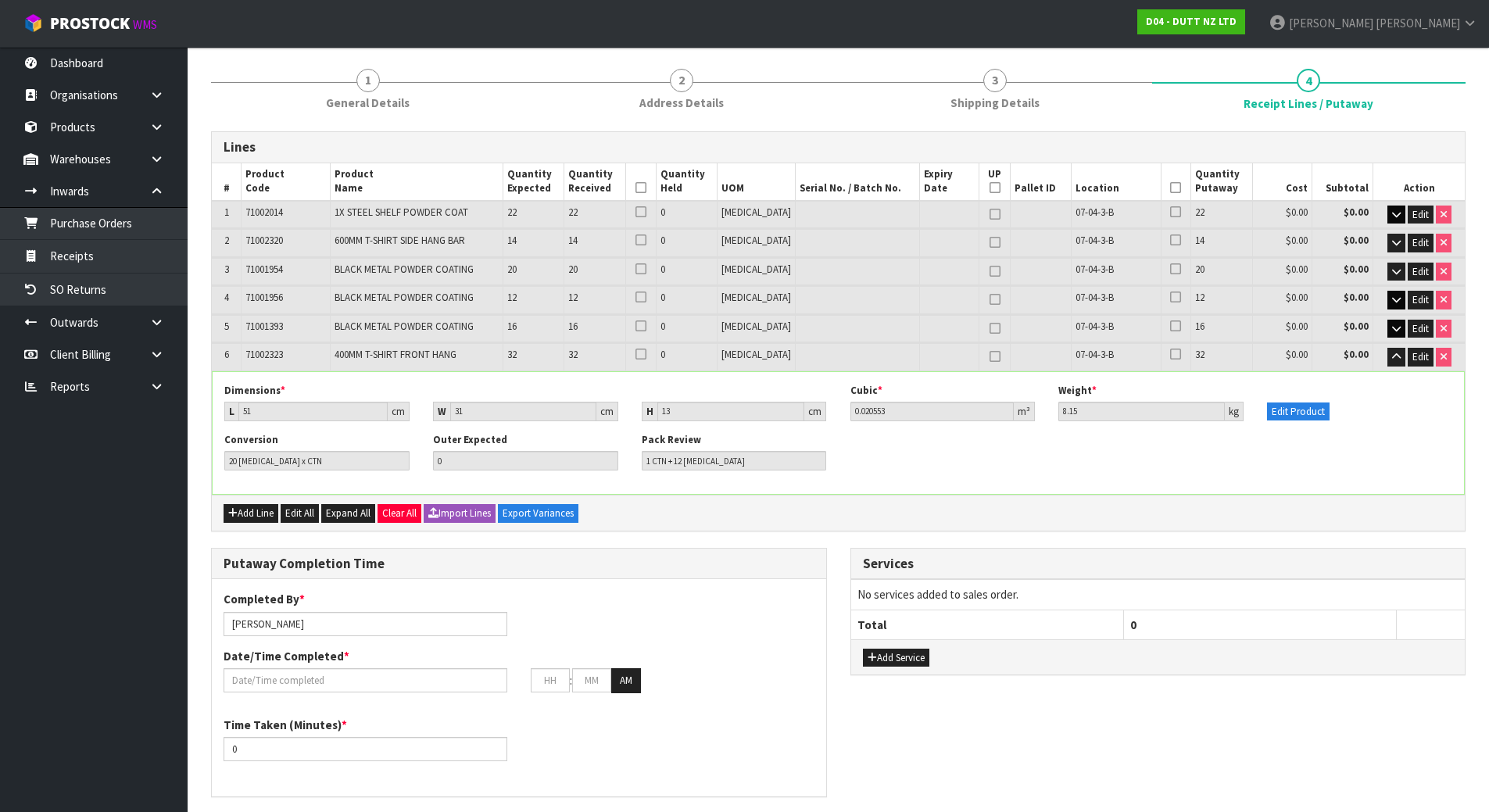
scroll to position [79, 0]
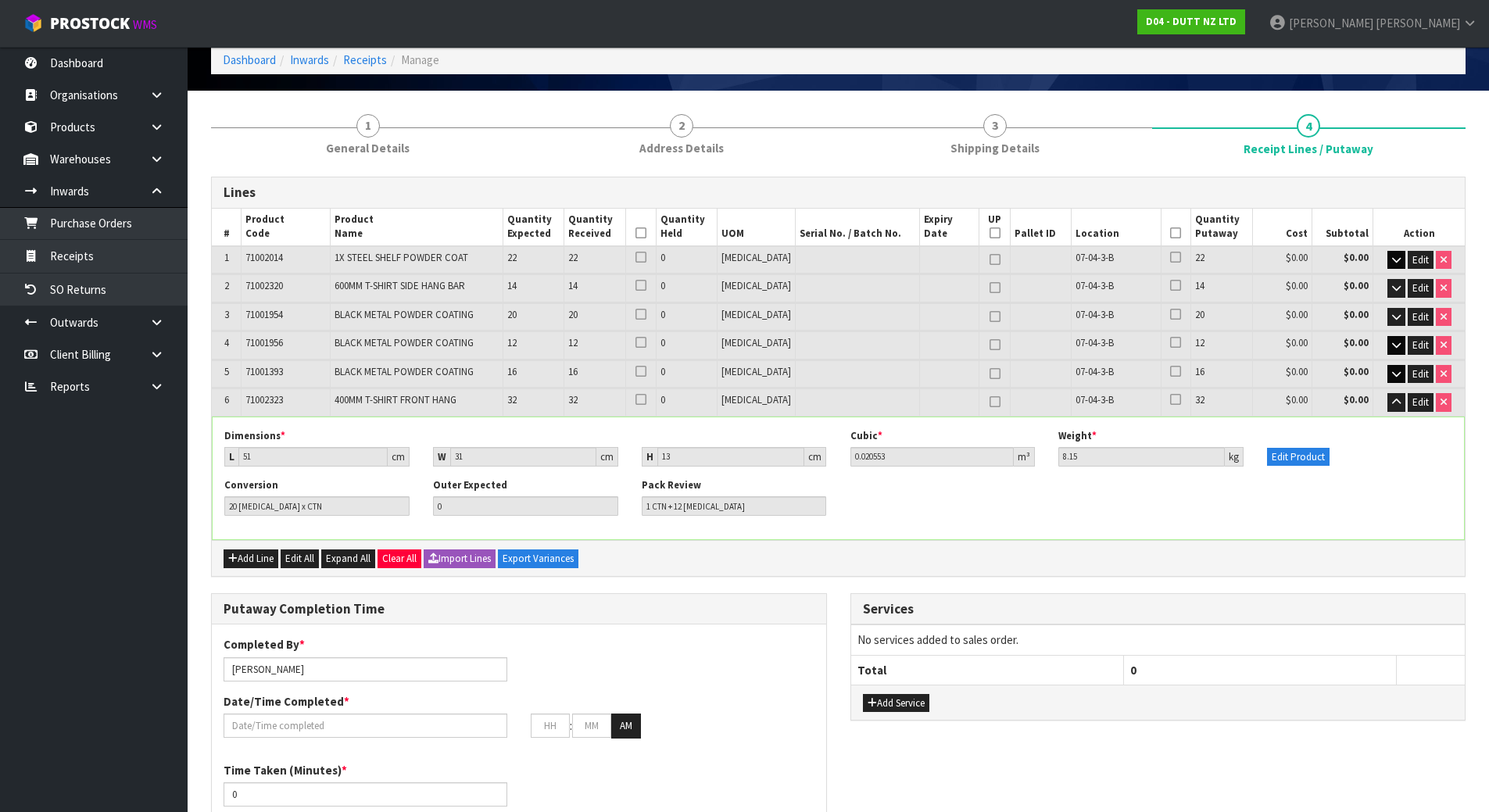
click at [647, 234] on icon at bounding box center [641, 233] width 11 height 1
click at [1172, 234] on icon at bounding box center [1176, 233] width 11 height 1
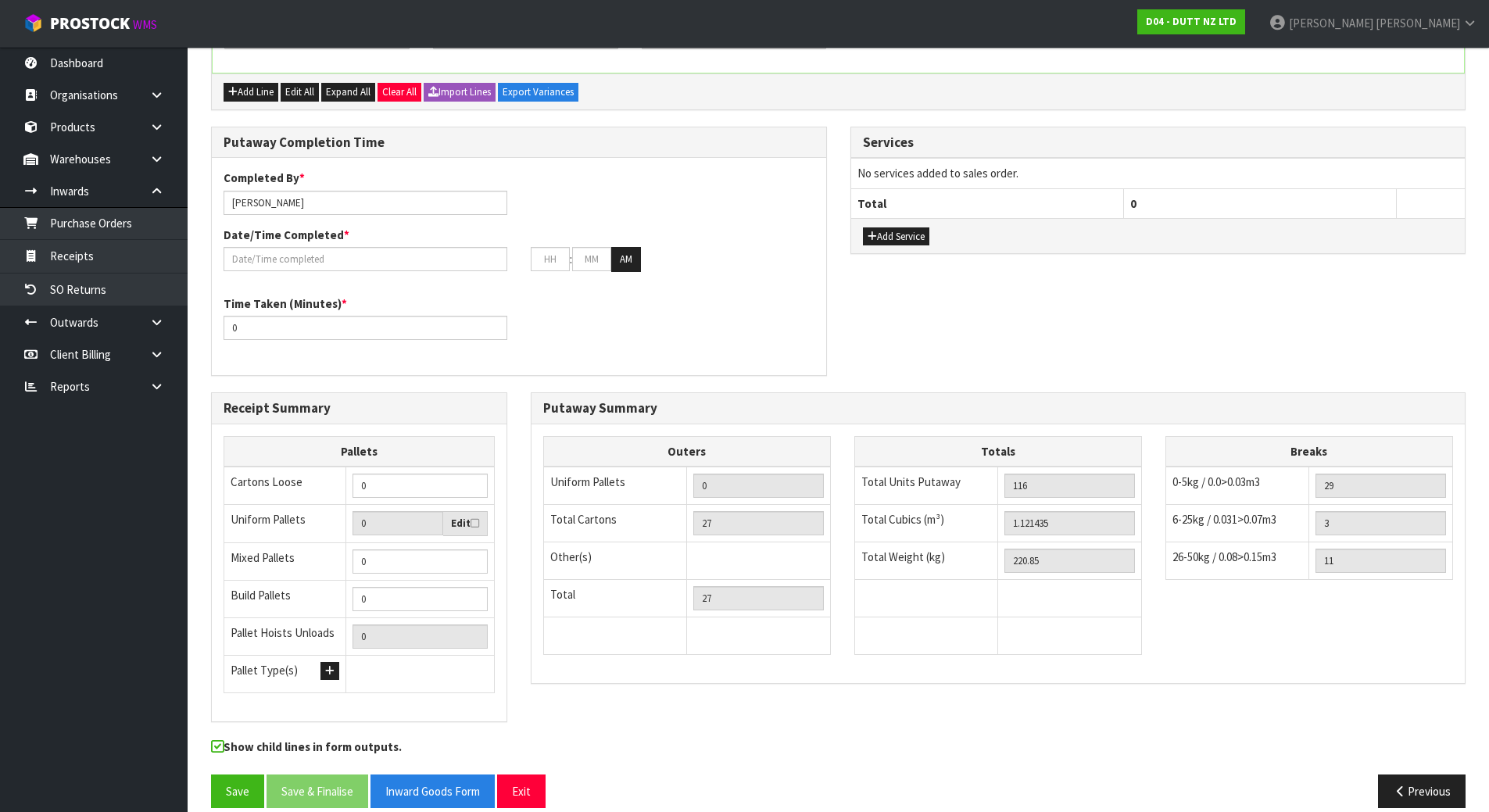
scroll to position [547, 0]
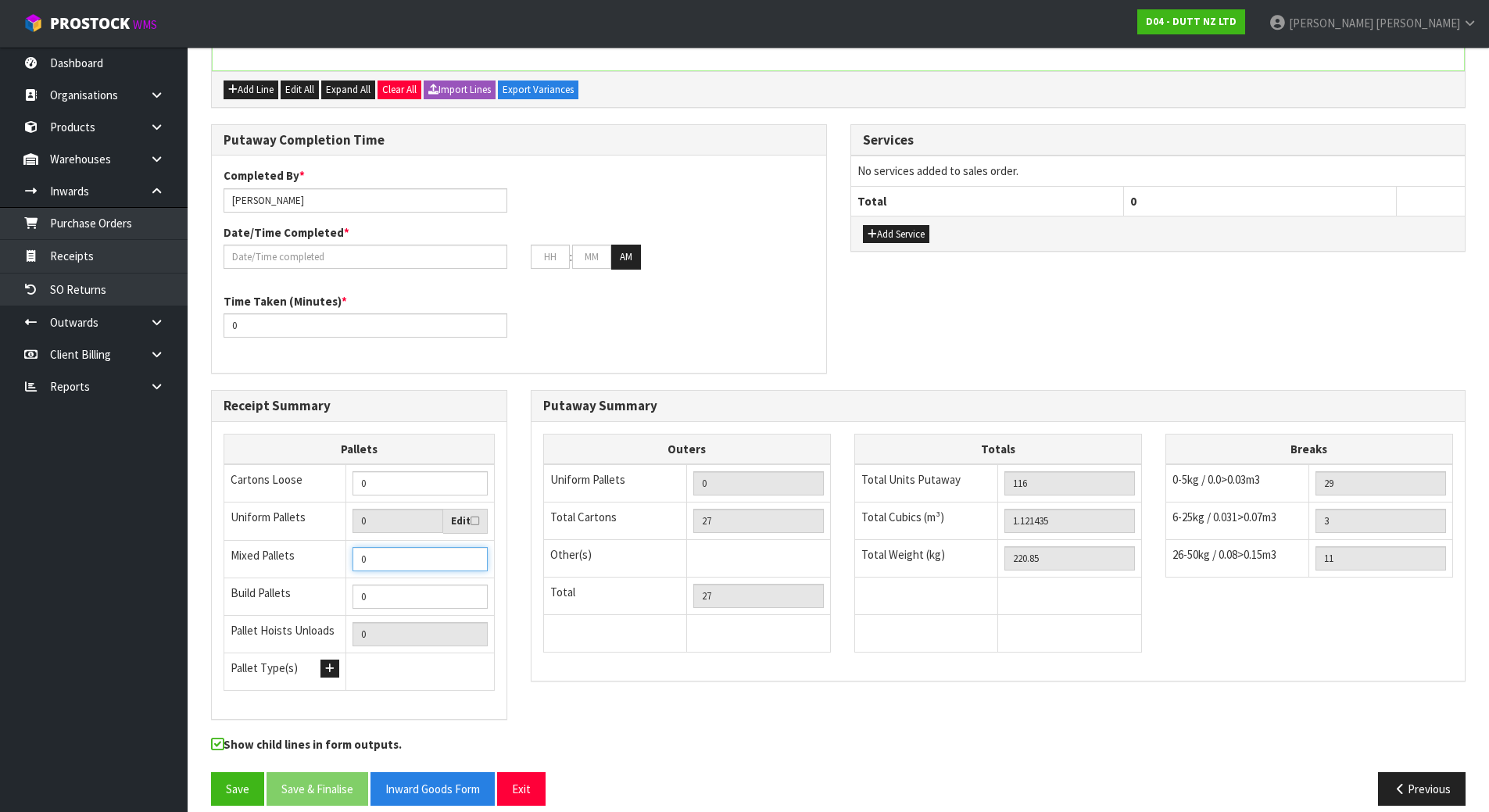
drag, startPoint x: 400, startPoint y: 558, endPoint x: 235, endPoint y: 546, distance: 165.4
click at [236, 547] on tr "Mixed Pallets 0" at bounding box center [360, 558] width 270 height 37
type input "1"
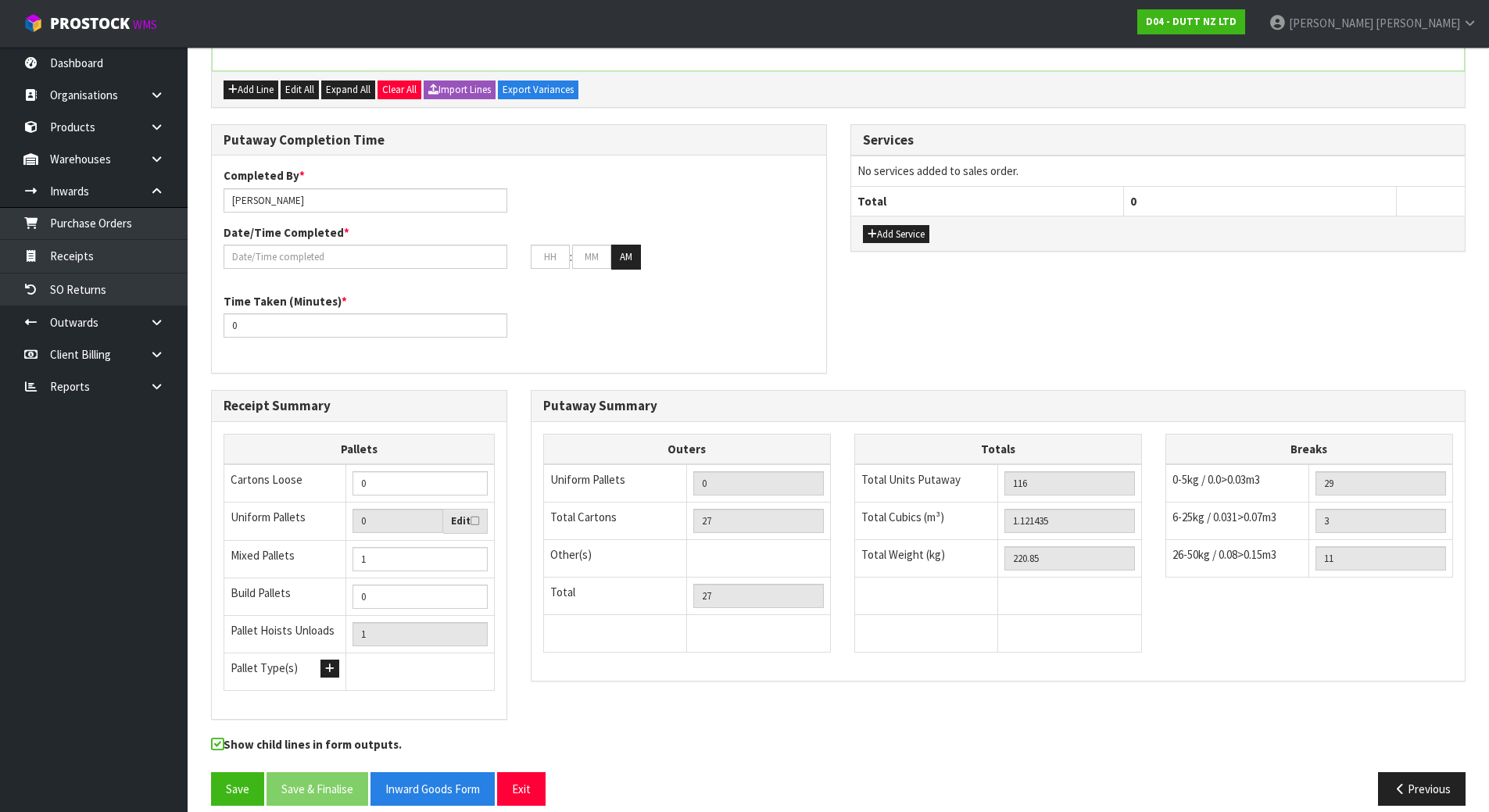
click at [513, 563] on div "Receipt Summary Pallets Cartons Loose 0 Uniform Pallets 0 Edit Mixed Pallets 1 …" at bounding box center [359, 563] width 320 height 346
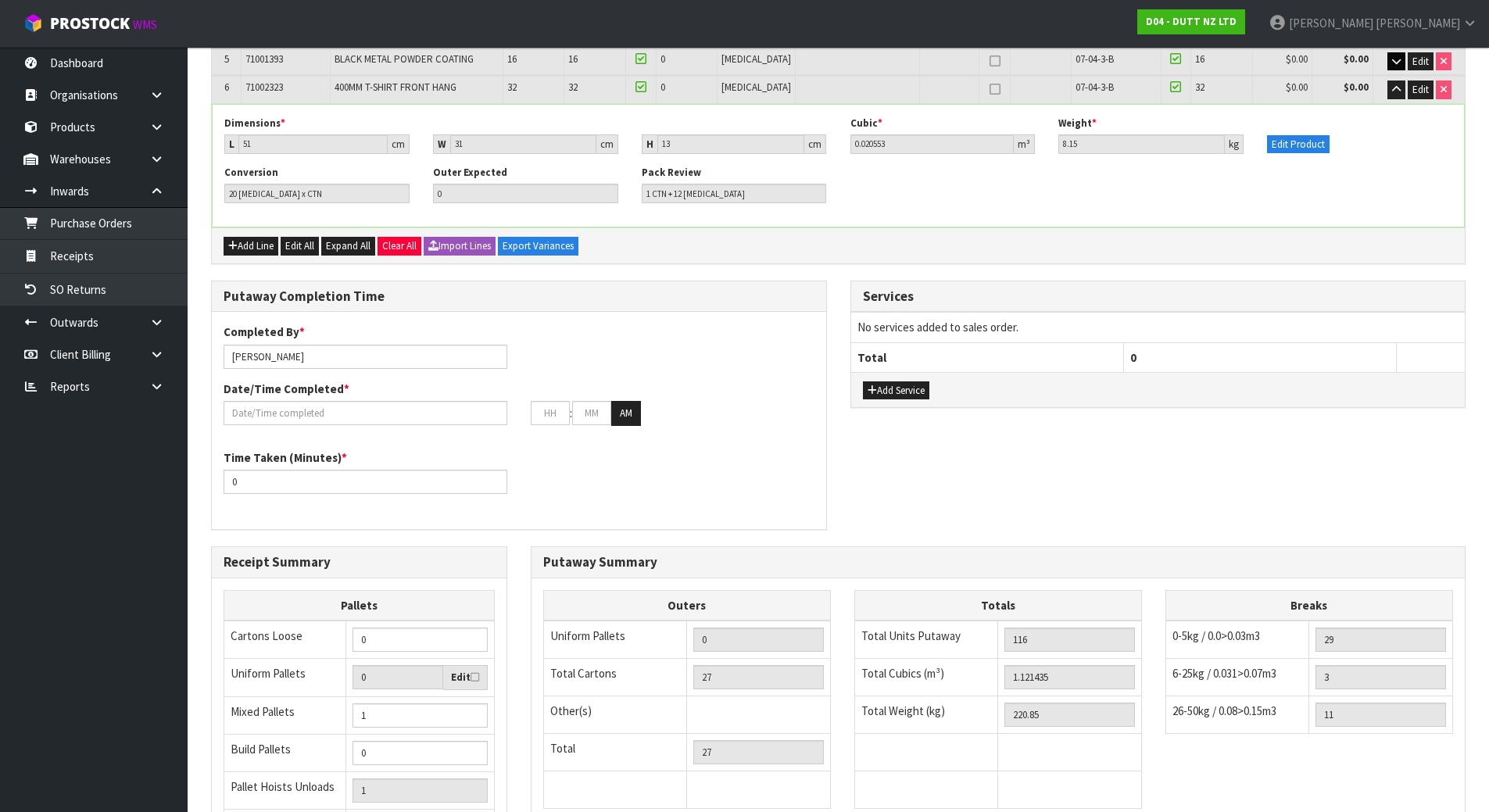
scroll to position [312, 0]
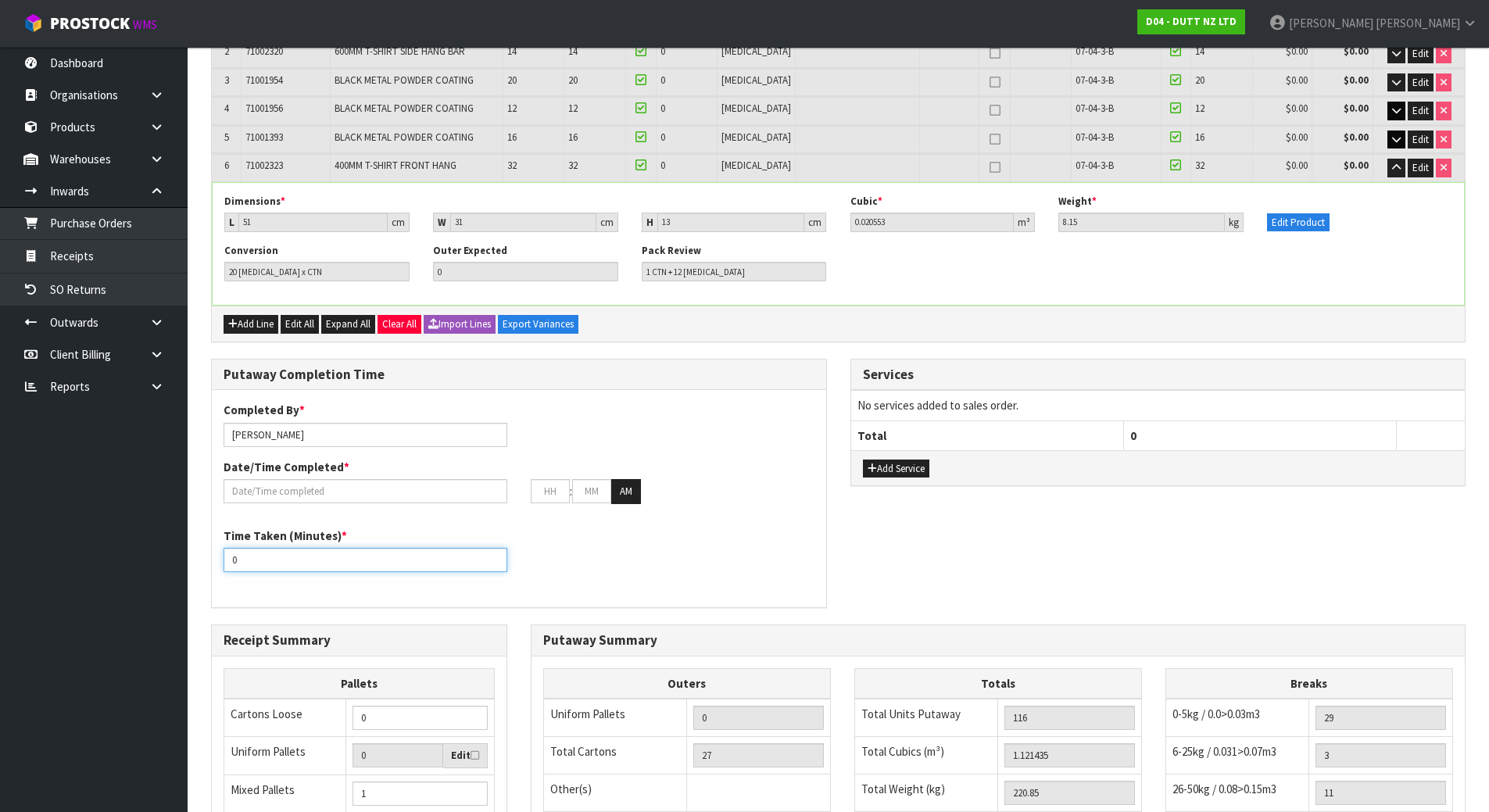
click at [333, 567] on input "0" at bounding box center [365, 560] width 284 height 25
click at [333, 496] on input "text" at bounding box center [365, 491] width 284 height 25
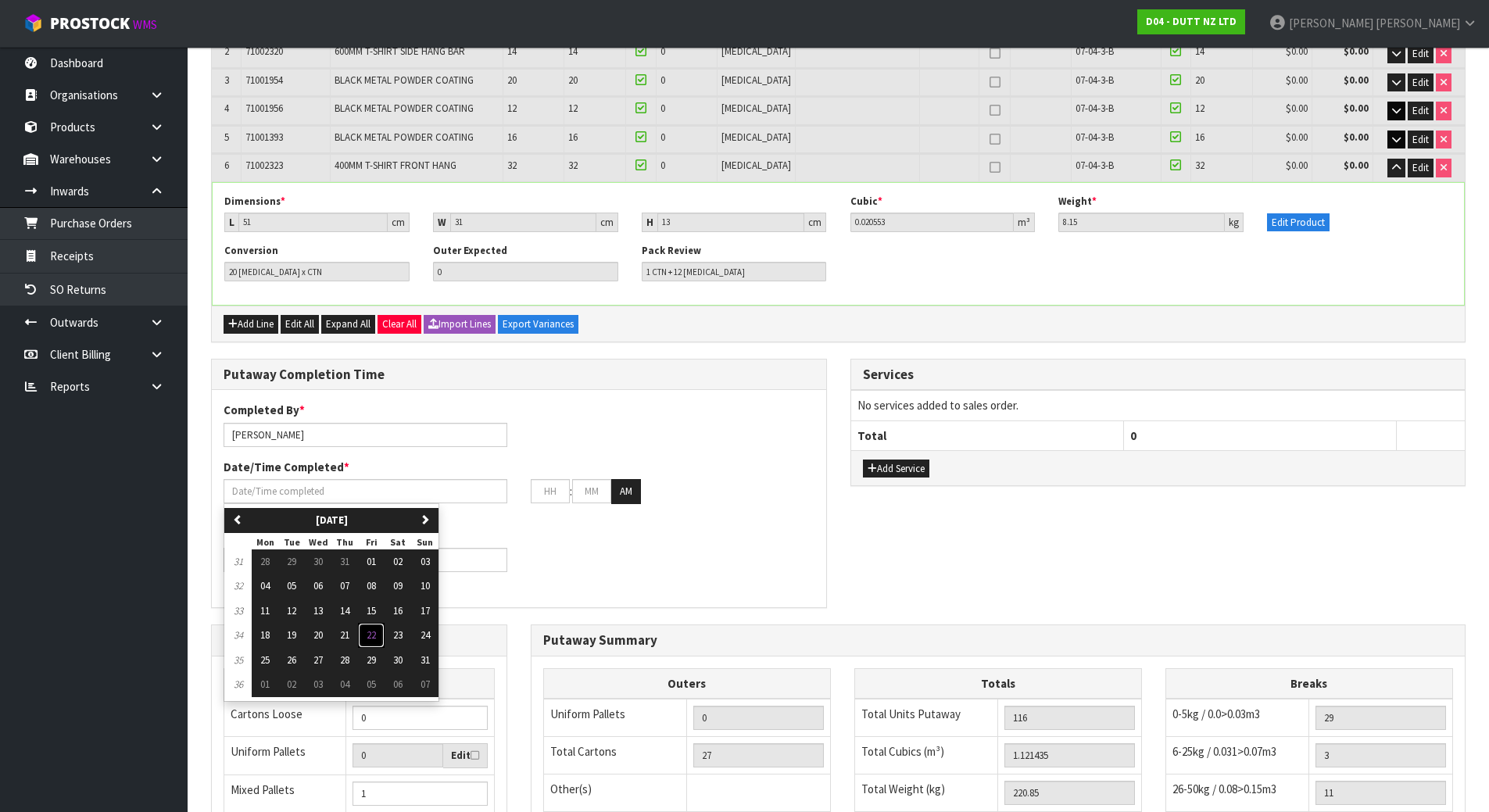
click at [376, 637] on span "22" at bounding box center [371, 635] width 9 height 14
type input "[DATE]"
type input "12"
type input "00"
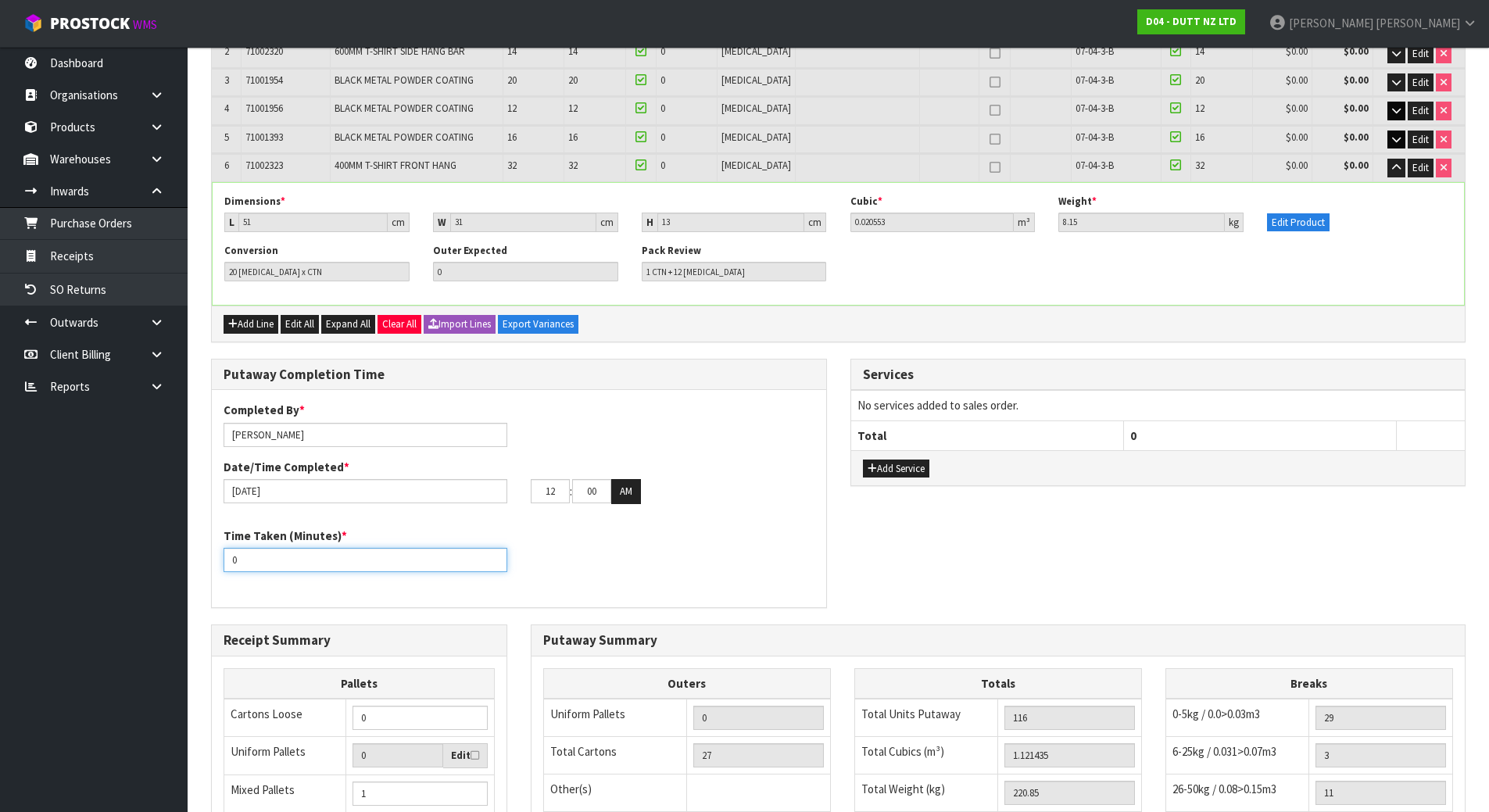
drag, startPoint x: 263, startPoint y: 563, endPoint x: -62, endPoint y: 544, distance: 325.6
click at [0, 500] on html "Toggle navigation ProStock WMS D04 - DUTT NZ LTD [PERSON_NAME] Logout Dashboard…" at bounding box center [744, 93] width 1489 height 812
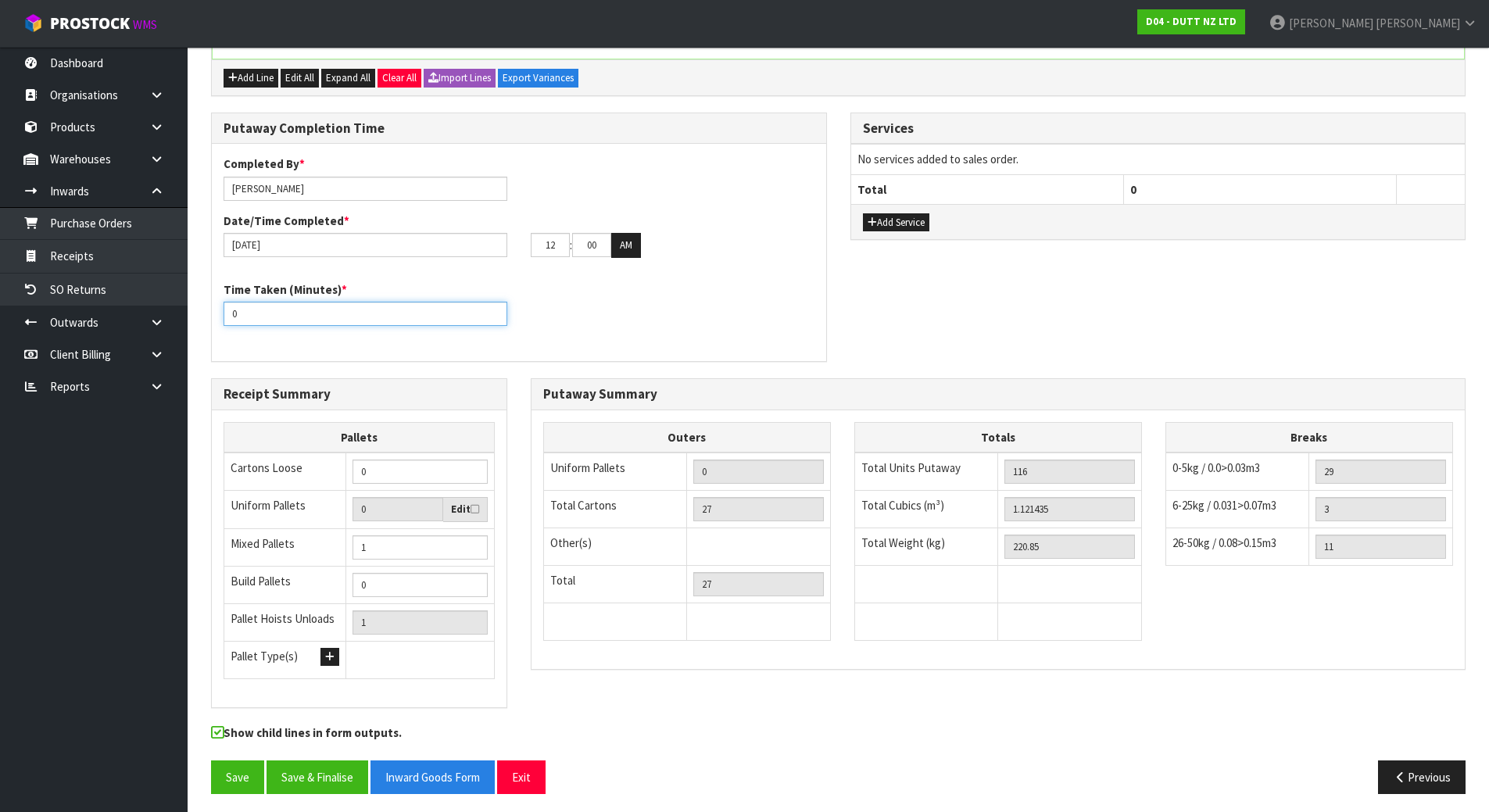
scroll to position [564, 0]
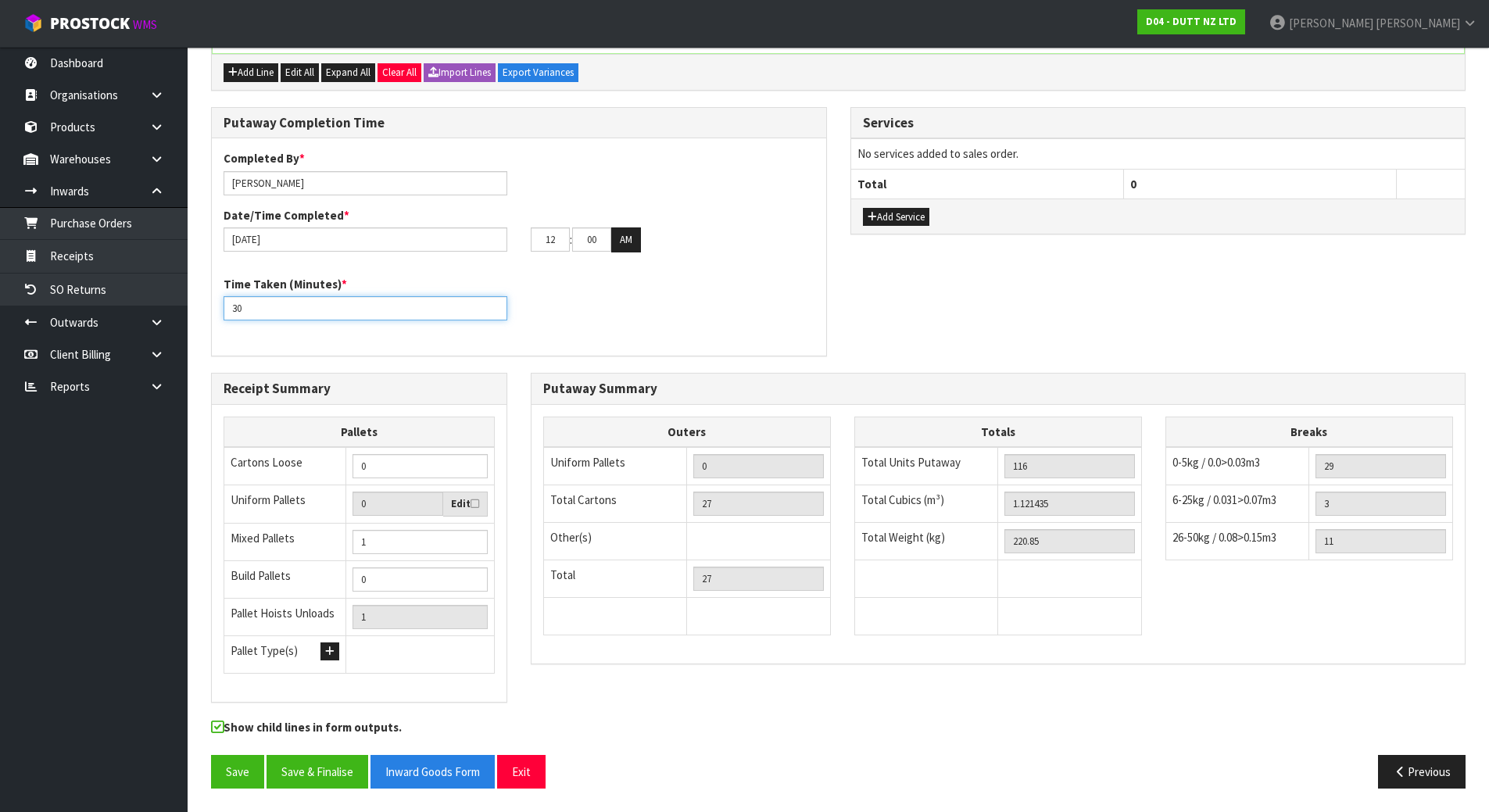
type input "30"
click at [741, 240] on div "12 : 00 : 00 AM" at bounding box center [672, 239] width 284 height 25
drag, startPoint x: 555, startPoint y: 241, endPoint x: 529, endPoint y: 241, distance: 26.0
click at [529, 241] on div "12 : 00 : 00 AM" at bounding box center [672, 239] width 307 height 25
type input "10"
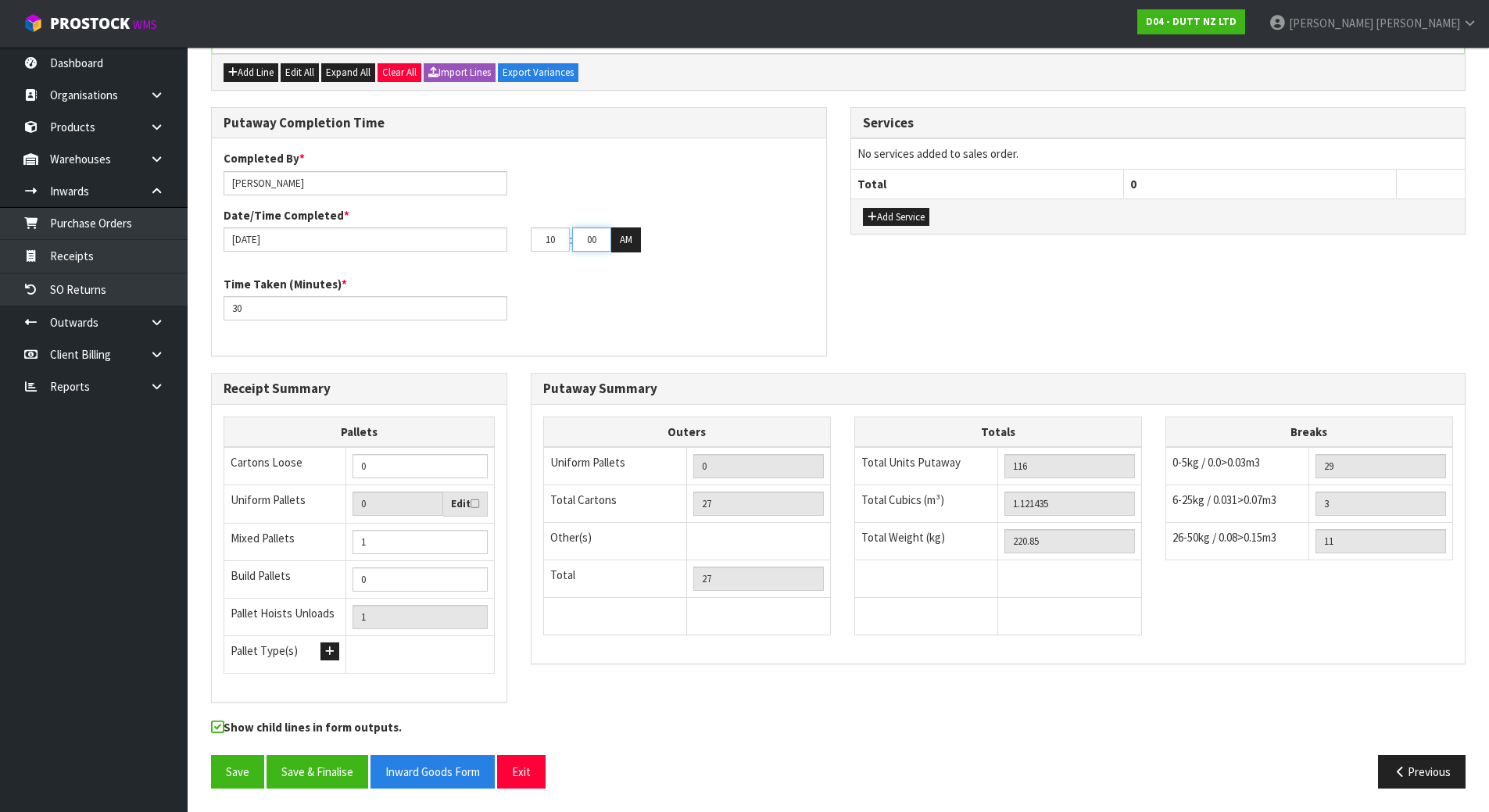
drag, startPoint x: 601, startPoint y: 243, endPoint x: 529, endPoint y: 247, distance: 72.1
click at [529, 247] on div "10 : 00 : 00 AM" at bounding box center [672, 239] width 307 height 25
type input "20"
click at [697, 310] on div "Time Taken (Minutes) * 30" at bounding box center [519, 304] width 615 height 57
click at [235, 773] on button "Save" at bounding box center [238, 772] width 53 height 34
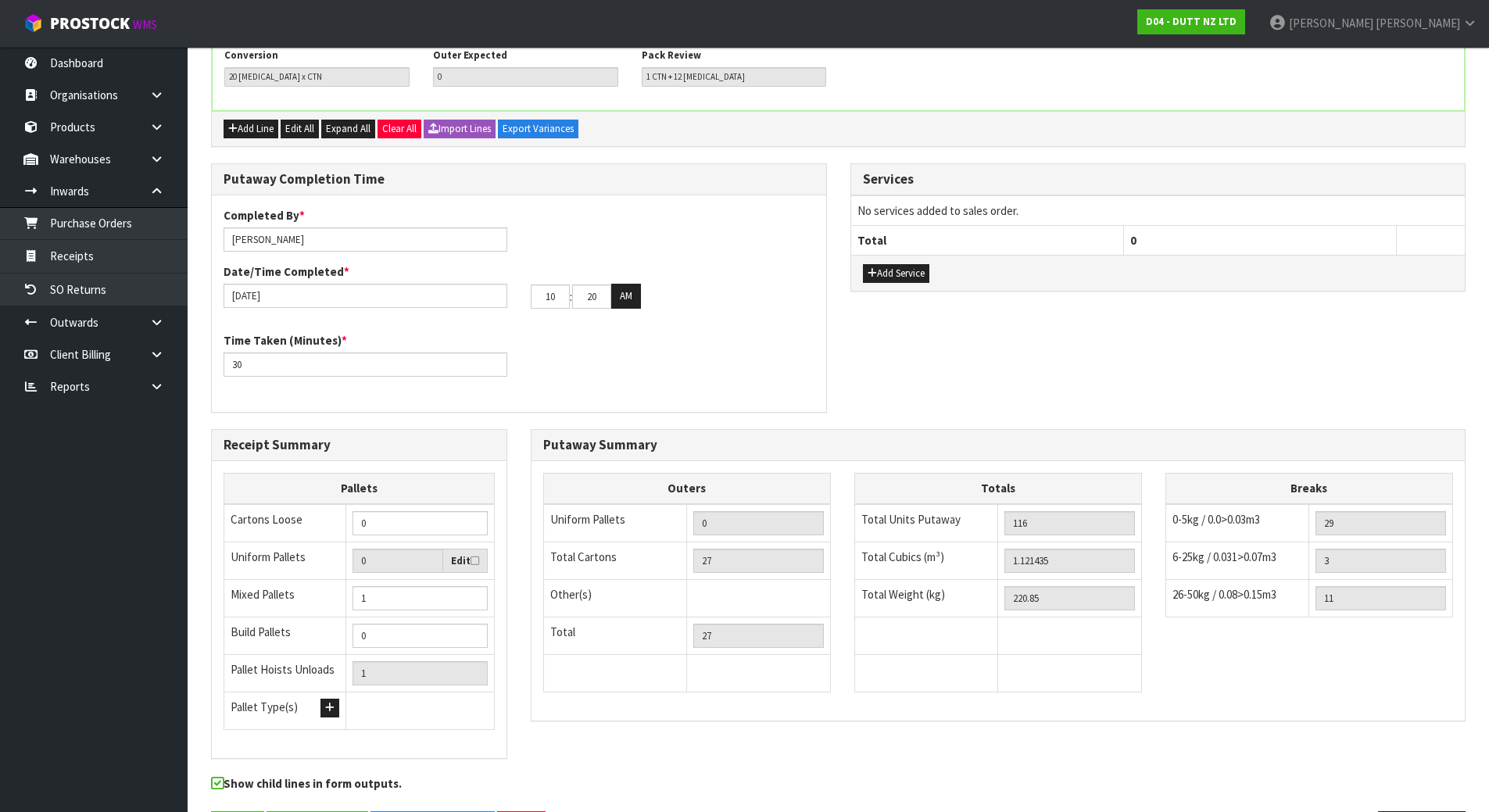
scroll to position [0, 0]
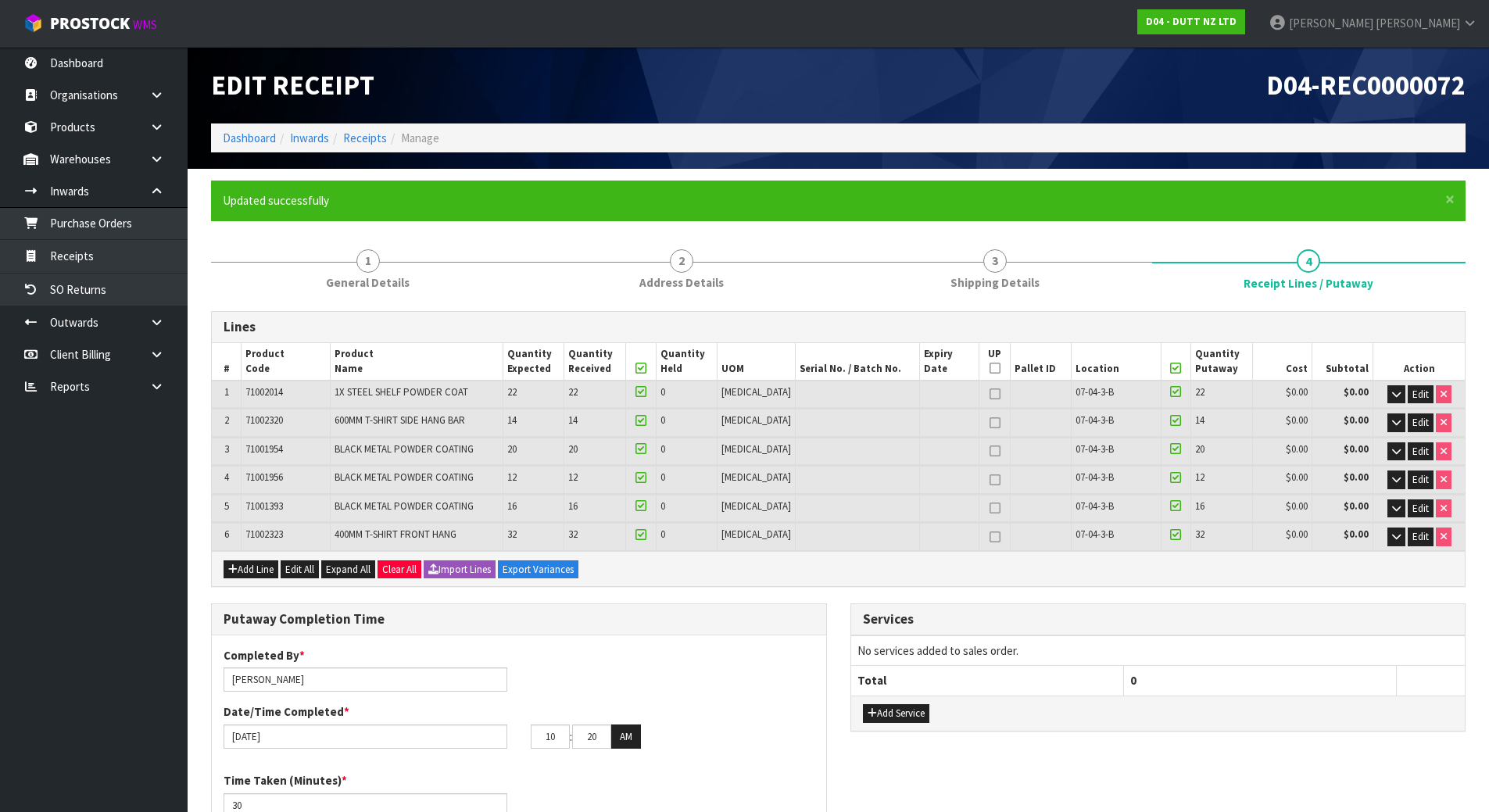
click at [1019, 229] on form "× Close Updated successfully 1 General Details 2 Address Details 3 Shipping Det…" at bounding box center [839, 739] width 1255 height 1117
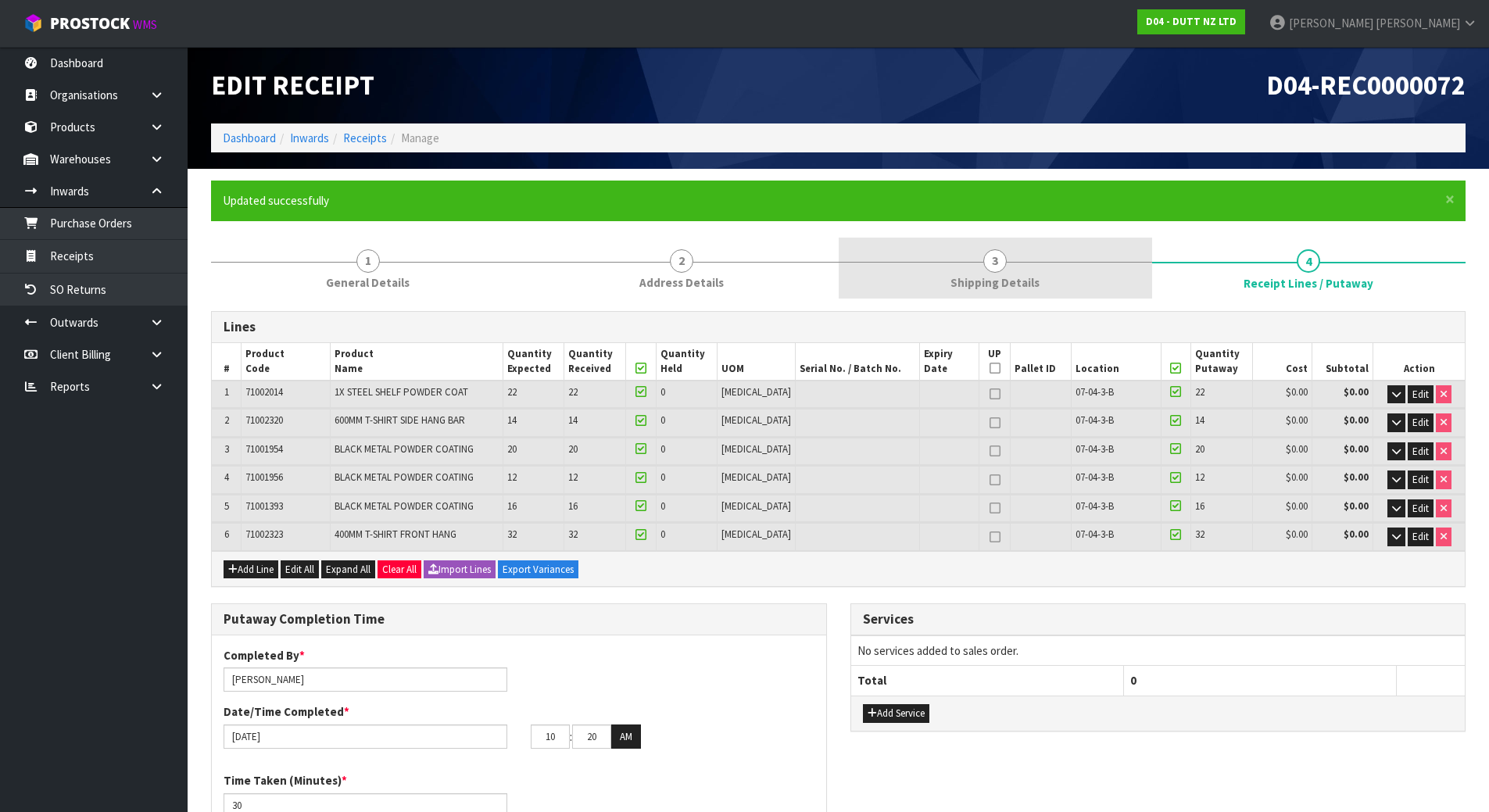
click at [1006, 262] on span "3" at bounding box center [996, 261] width 24 height 24
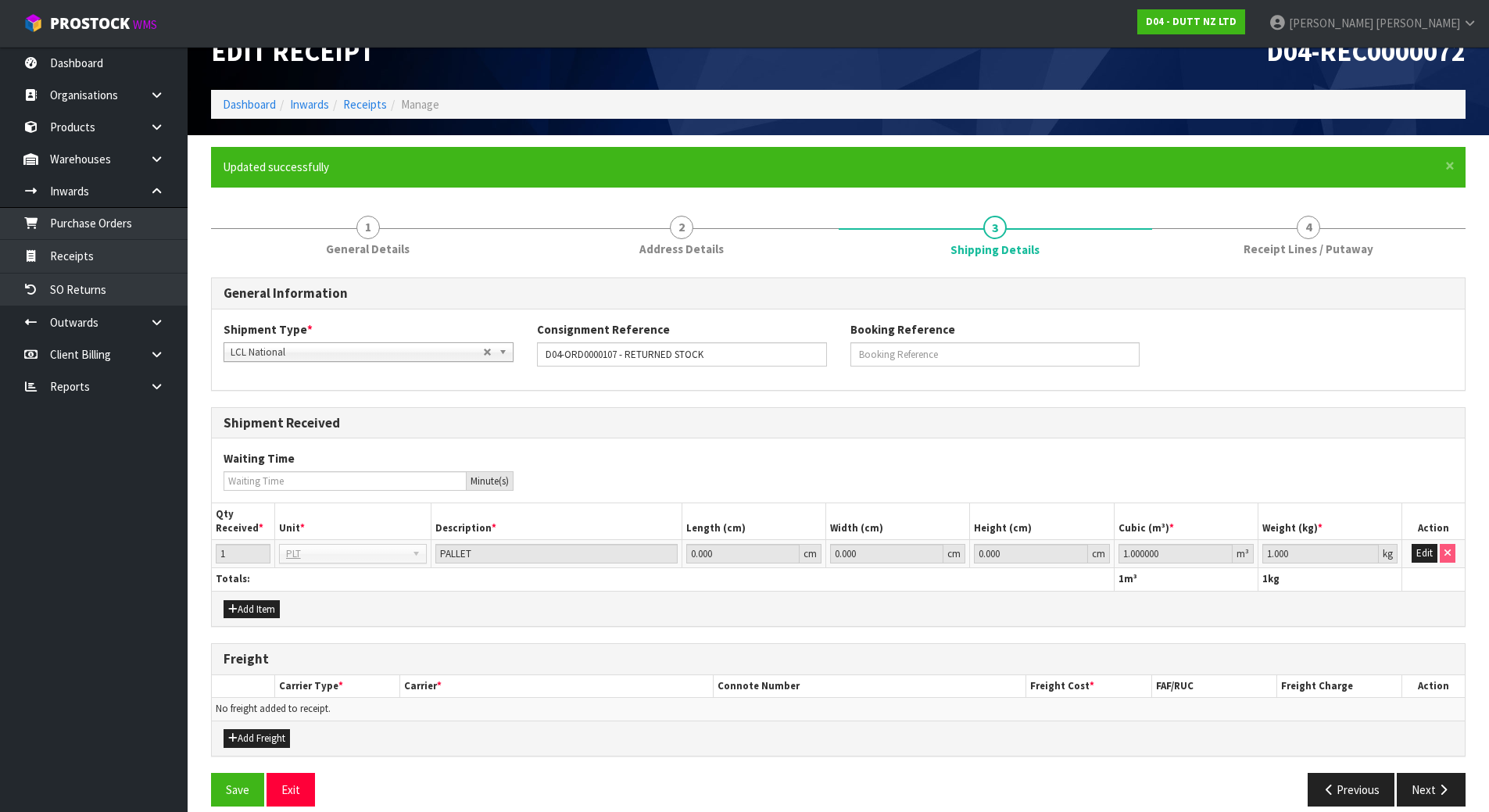
scroll to position [51, 0]
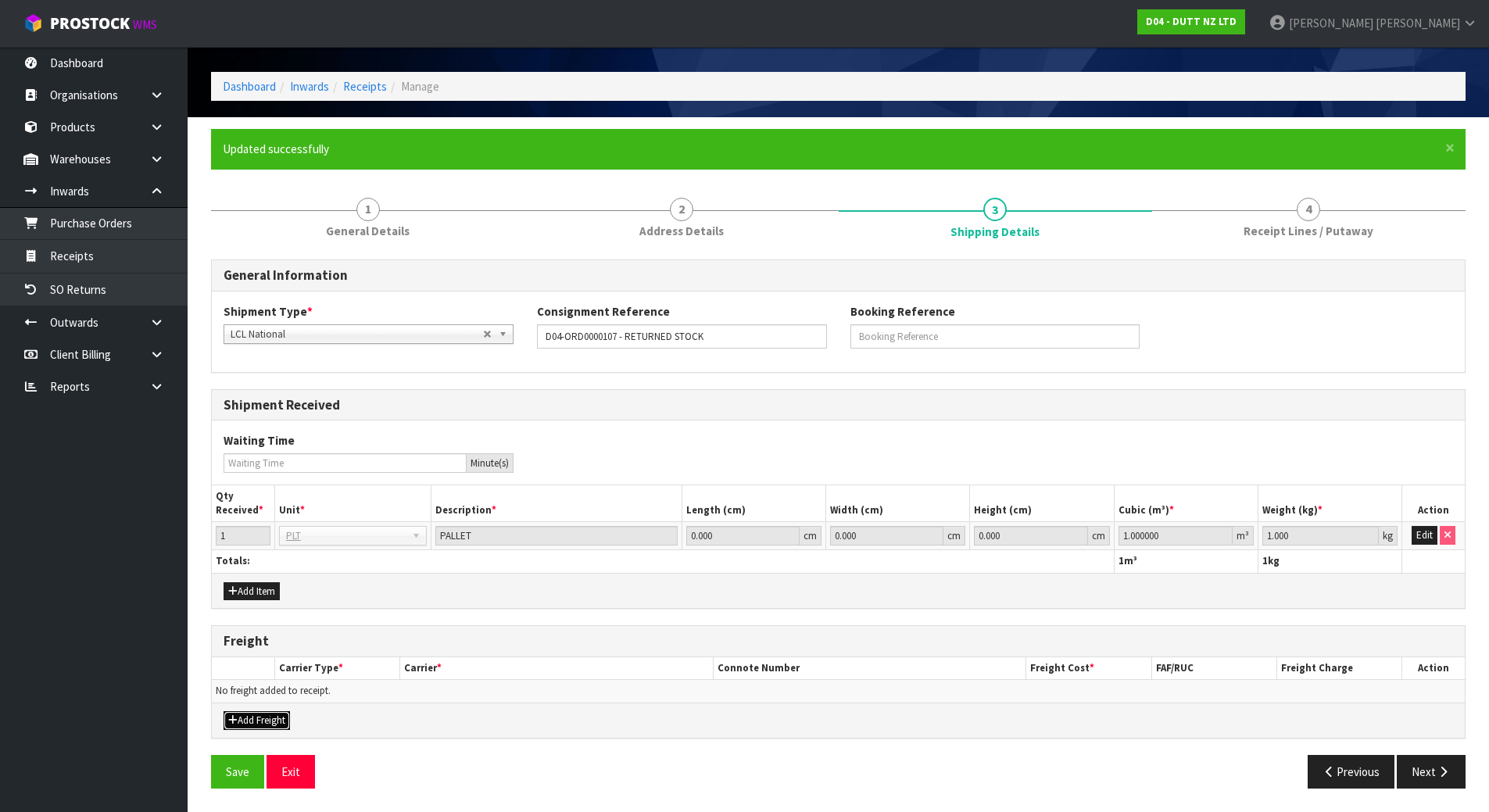
click at [271, 722] on button "Add Freight" at bounding box center [257, 721] width 67 height 19
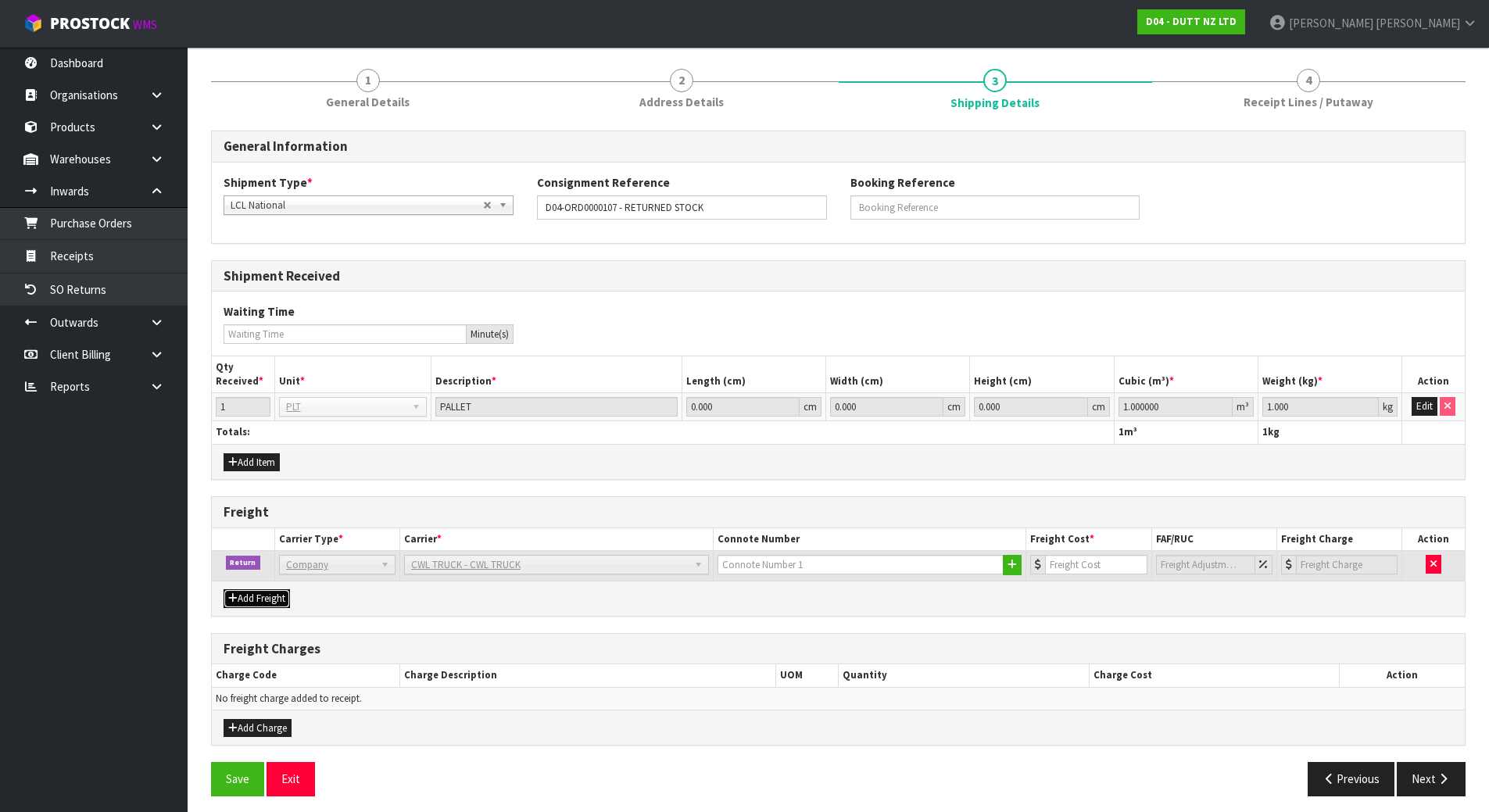
scroll to position [188, 0]
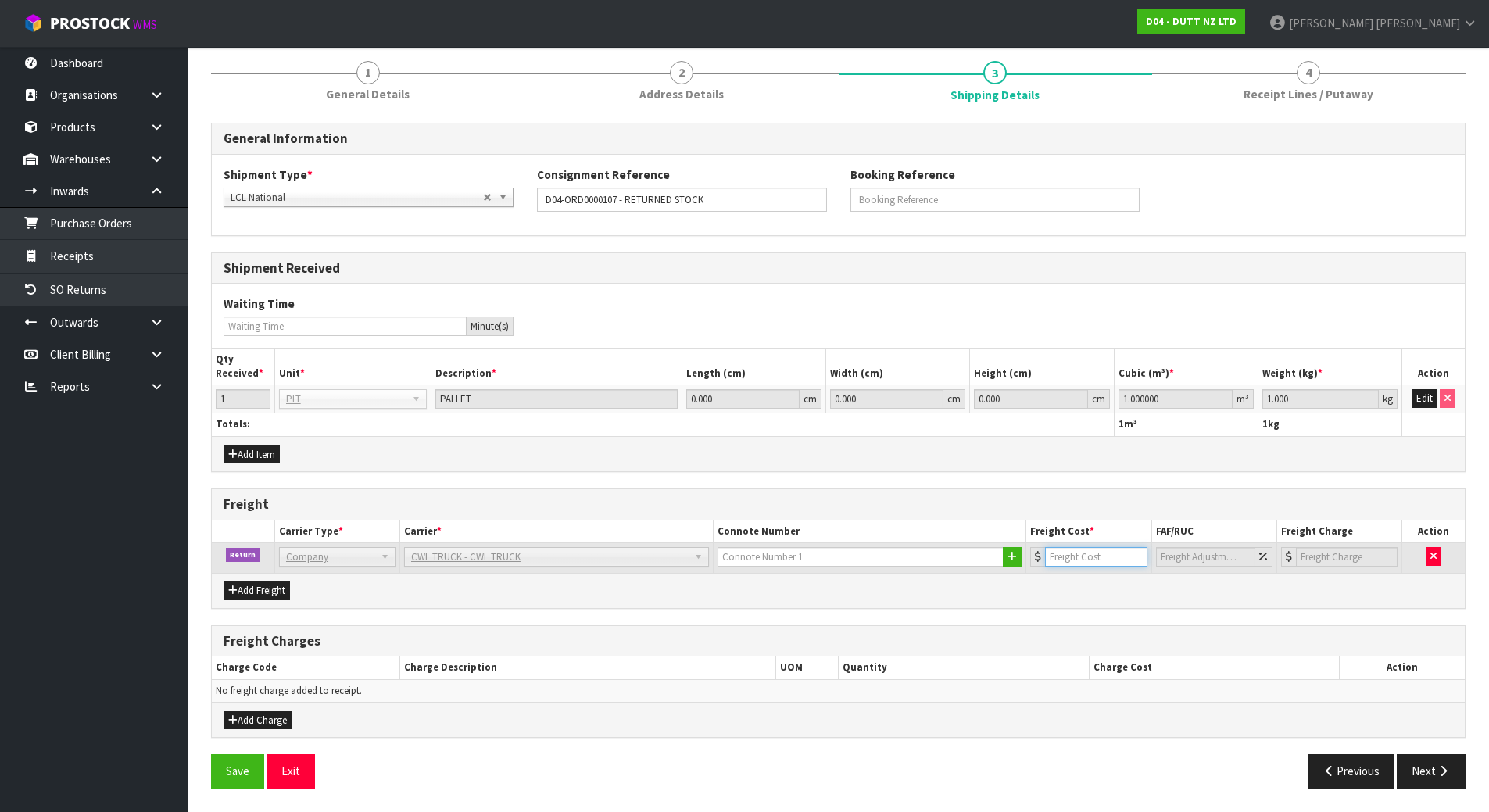
click at [1054, 551] on input "number" at bounding box center [1095, 556] width 101 height 19
click at [1096, 585] on div "Add Freight" at bounding box center [839, 590] width 1253 height 36
click at [871, 551] on input "text" at bounding box center [861, 556] width 287 height 19
click at [1076, 504] on h3 "Freight" at bounding box center [839, 504] width 1230 height 15
type input "0.1"
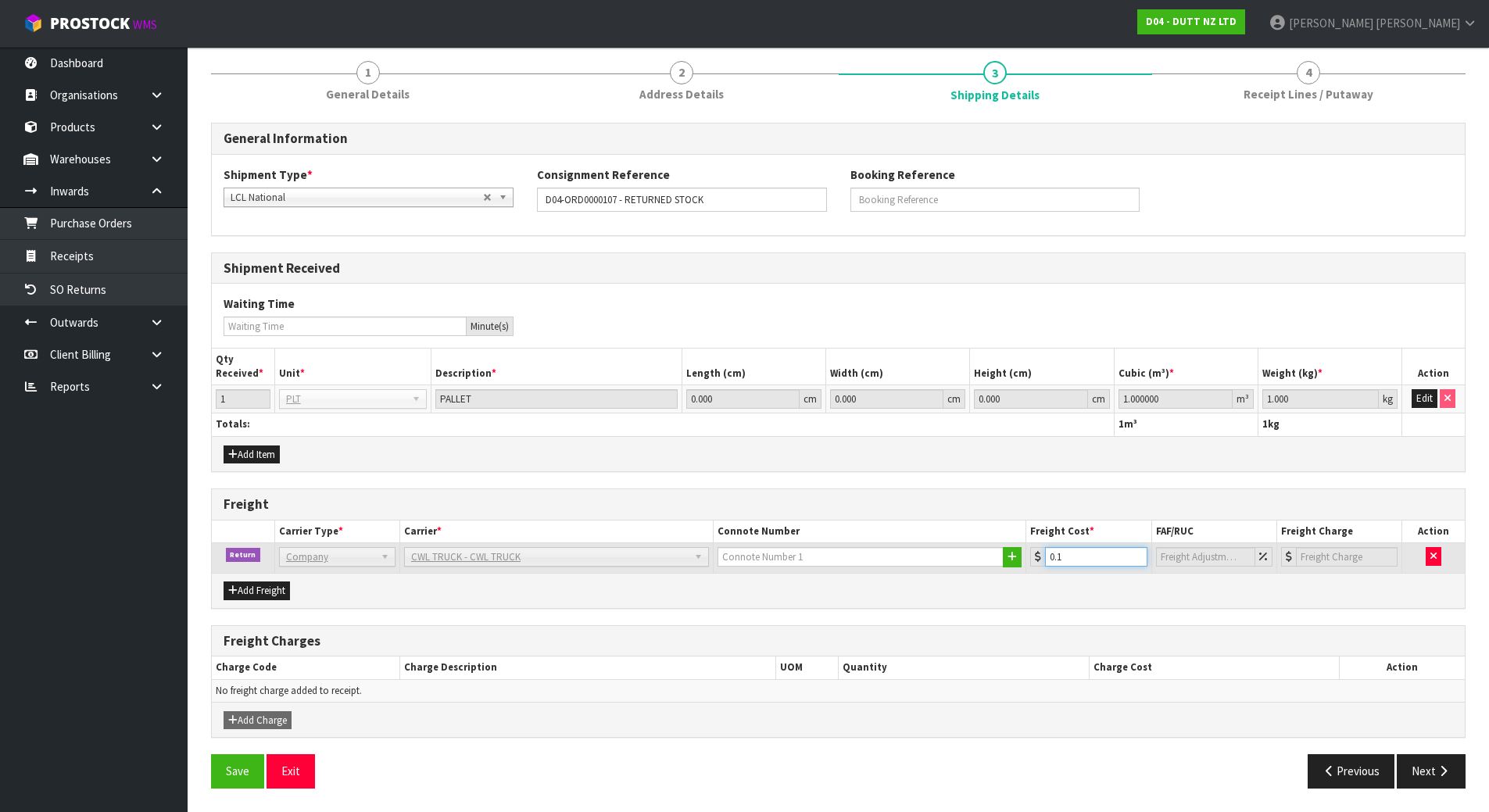
click at [1136, 552] on input "0.1" at bounding box center [1095, 556] width 101 height 19
click at [1138, 560] on input "0.1" at bounding box center [1095, 556] width 101 height 19
click at [1436, 551] on button "button" at bounding box center [1433, 556] width 16 height 19
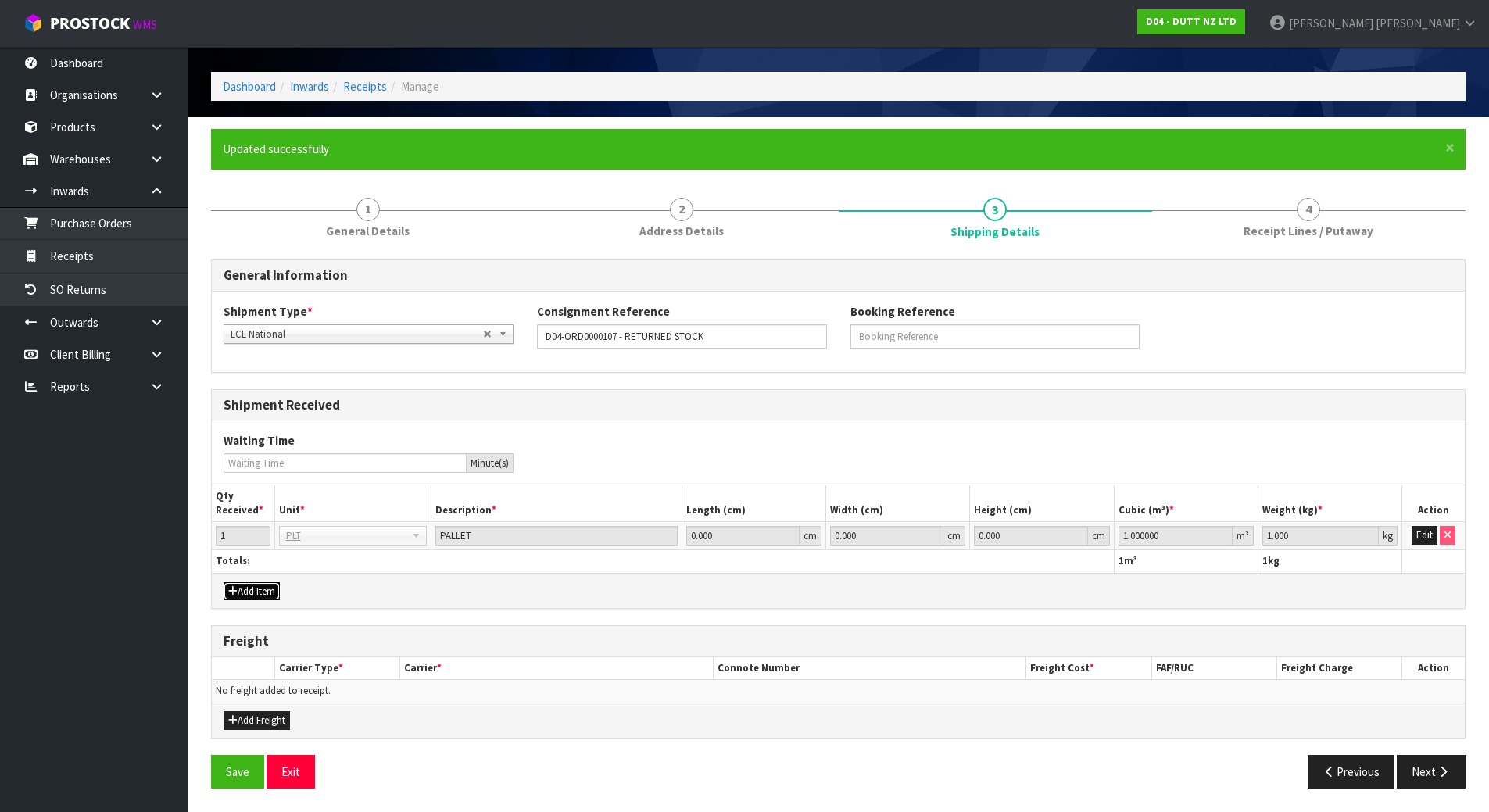
click at [258, 588] on button "Add Item" at bounding box center [252, 592] width 57 height 19
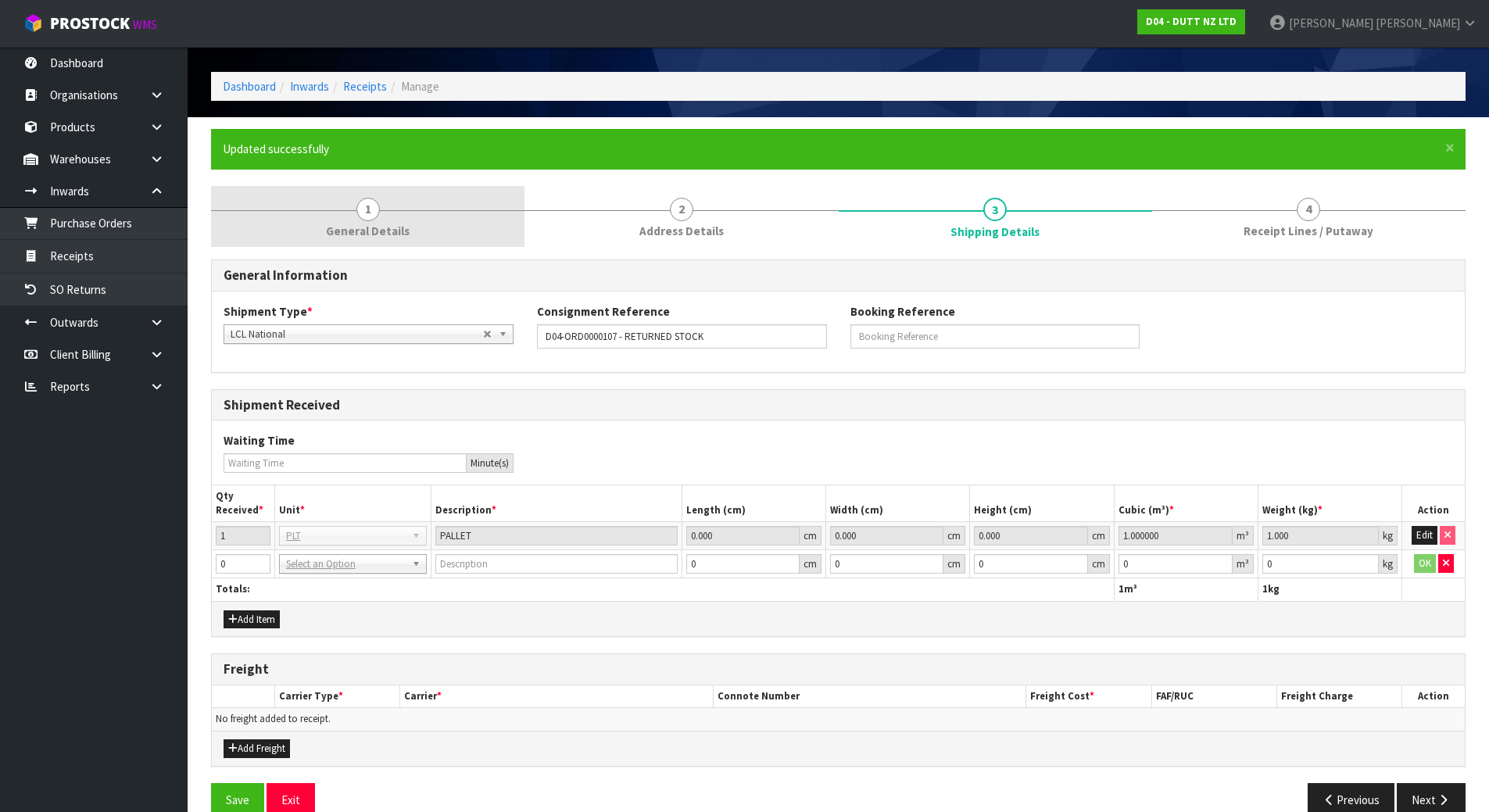
click at [363, 220] on span "1" at bounding box center [368, 210] width 24 height 24
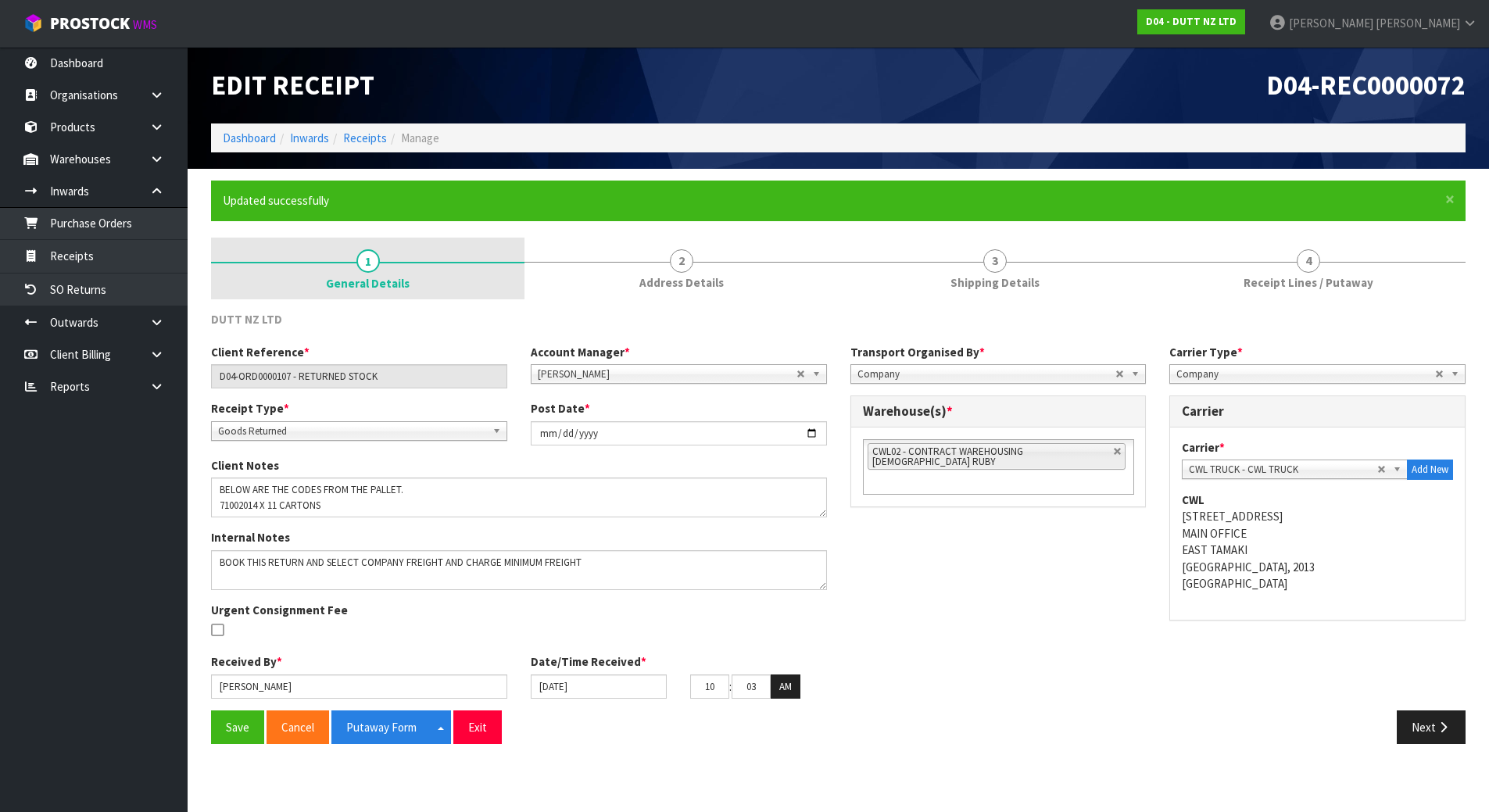
scroll to position [0, 0]
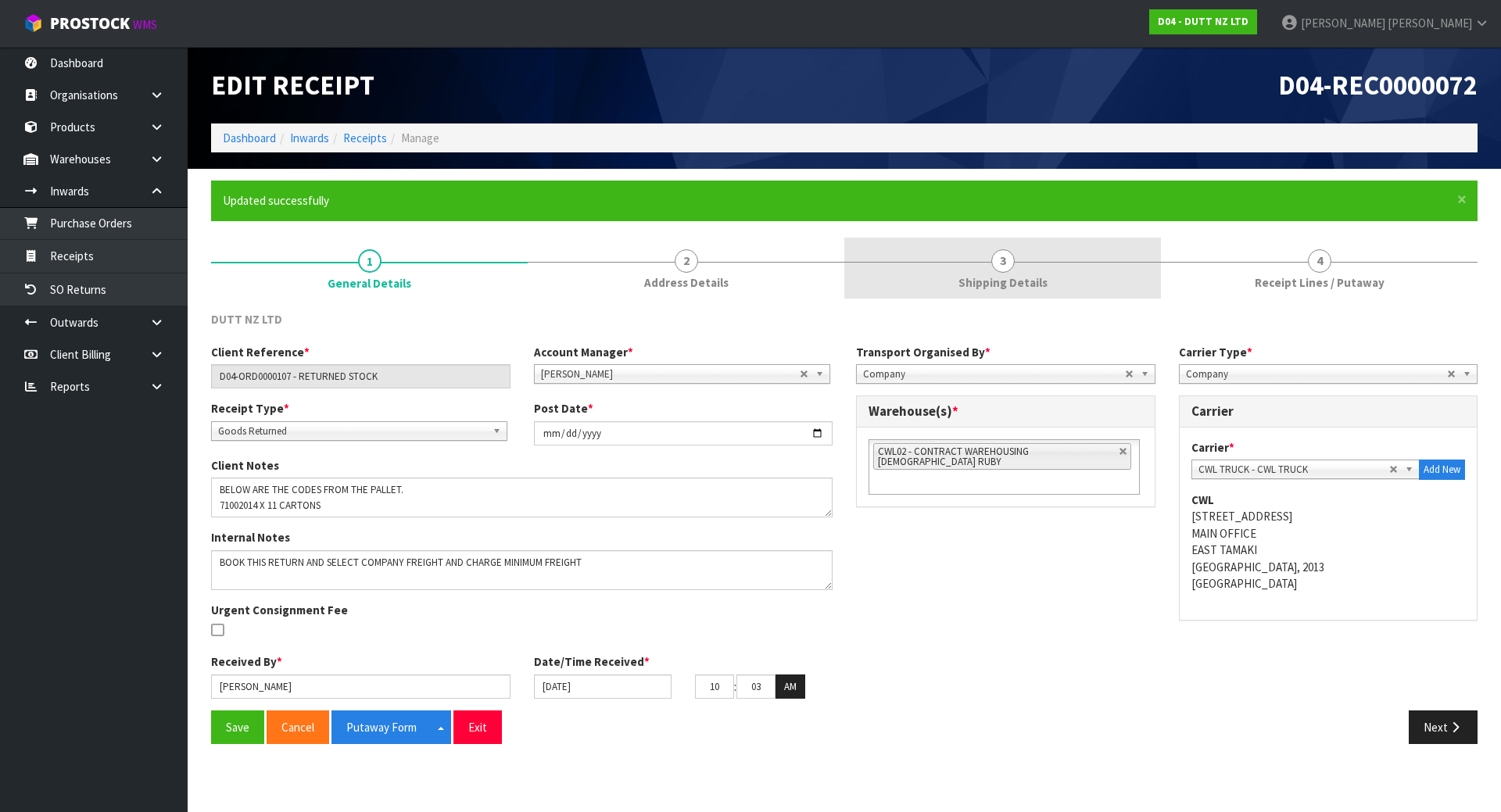
click at [1107, 273] on link "3 Shipping Details" at bounding box center [1002, 269] width 317 height 62
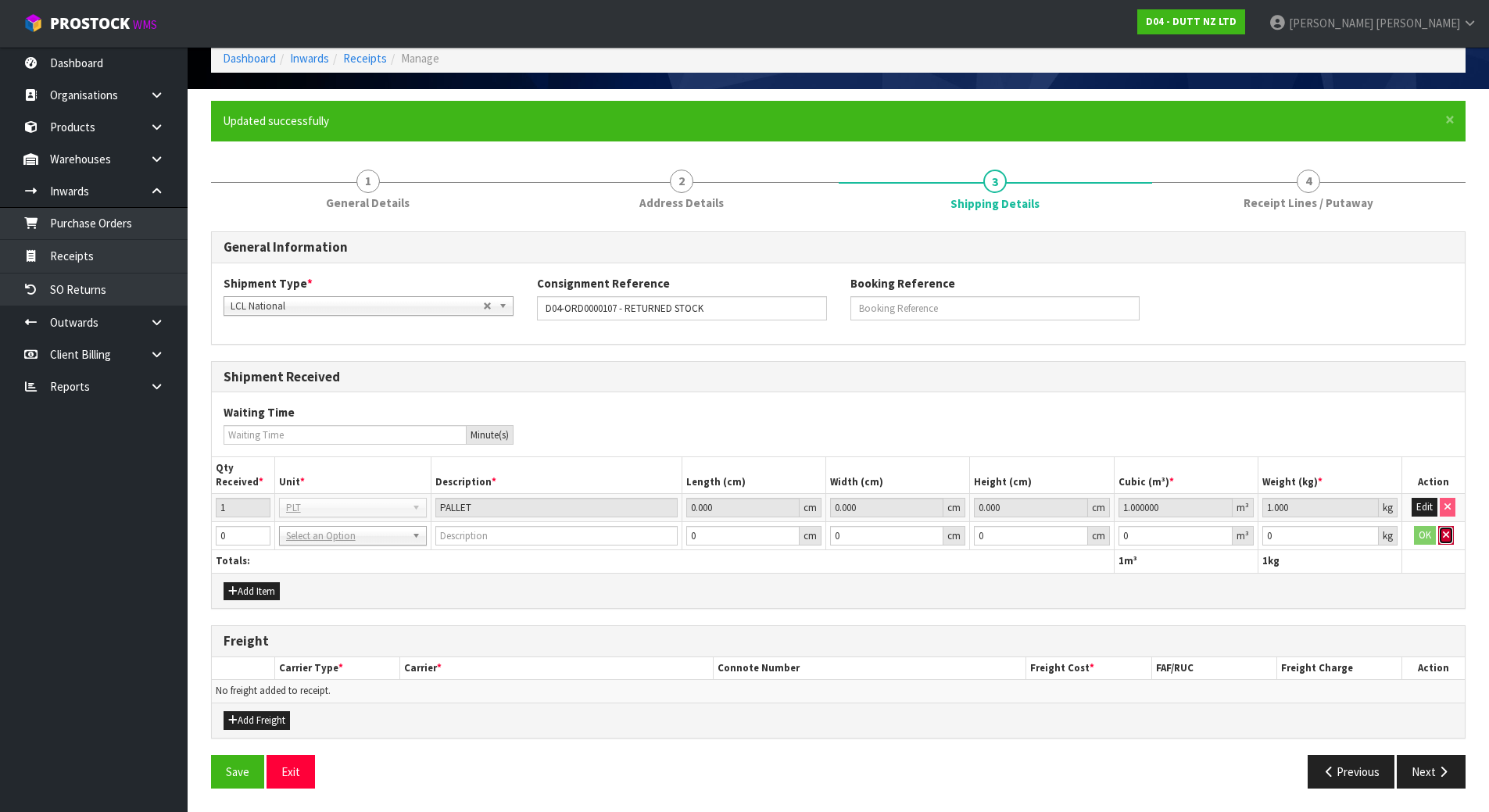
click at [1446, 535] on icon "button" at bounding box center [1446, 534] width 6 height 10
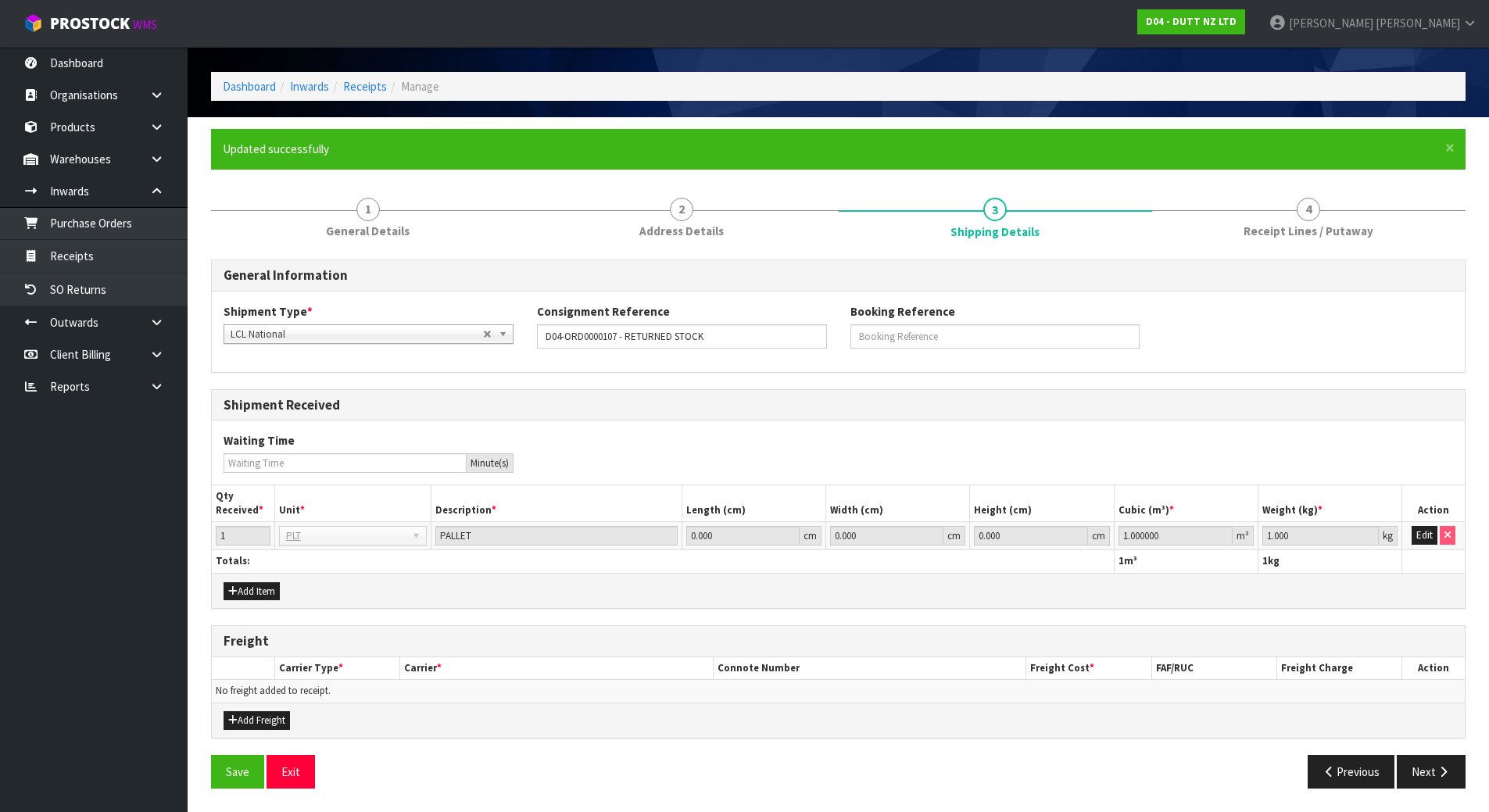
scroll to position [51, 0]
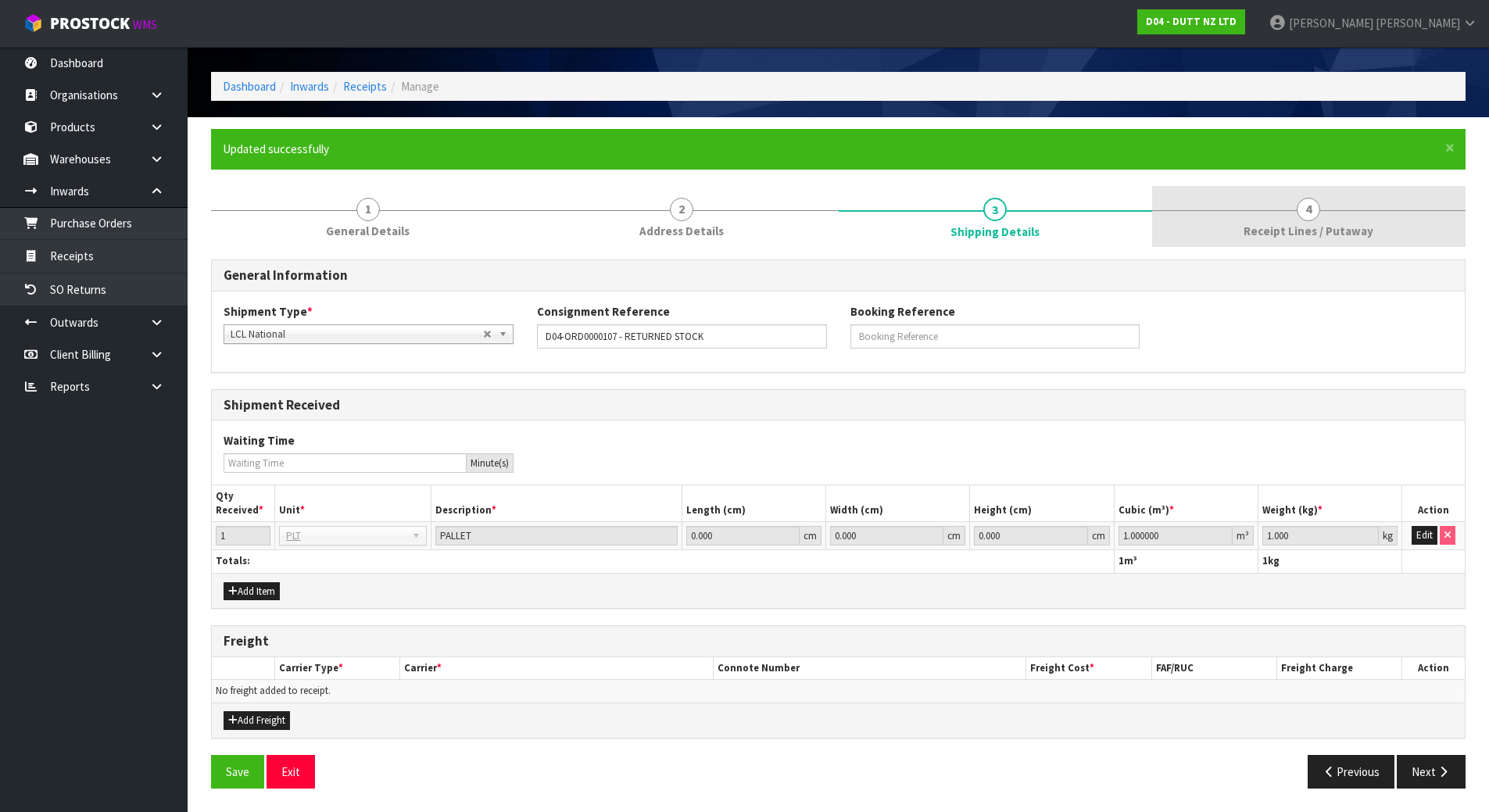
click at [1212, 206] on link "4 Receipt Lines / Putaway" at bounding box center [1309, 217] width 313 height 62
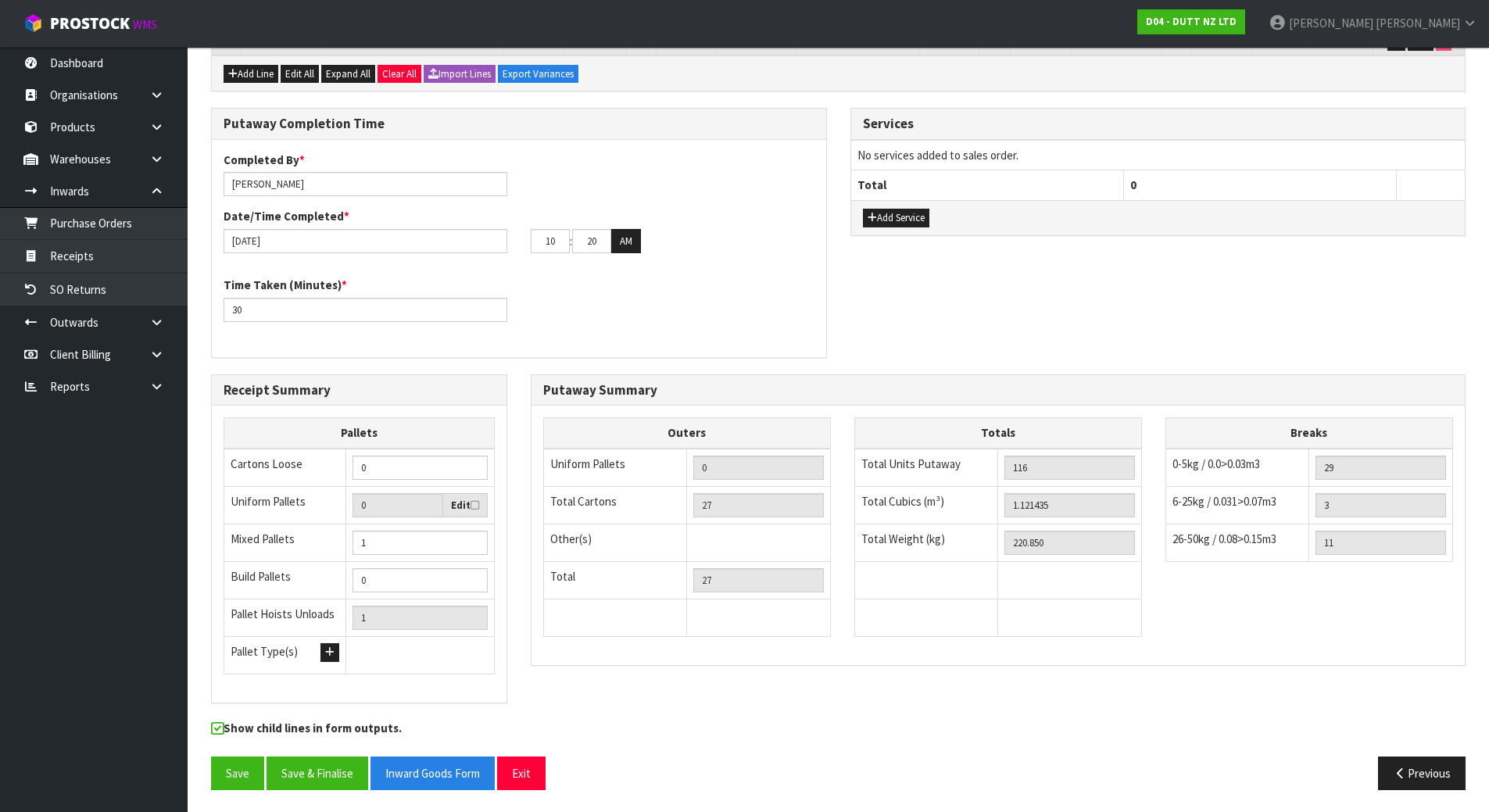
scroll to position [497, 0]
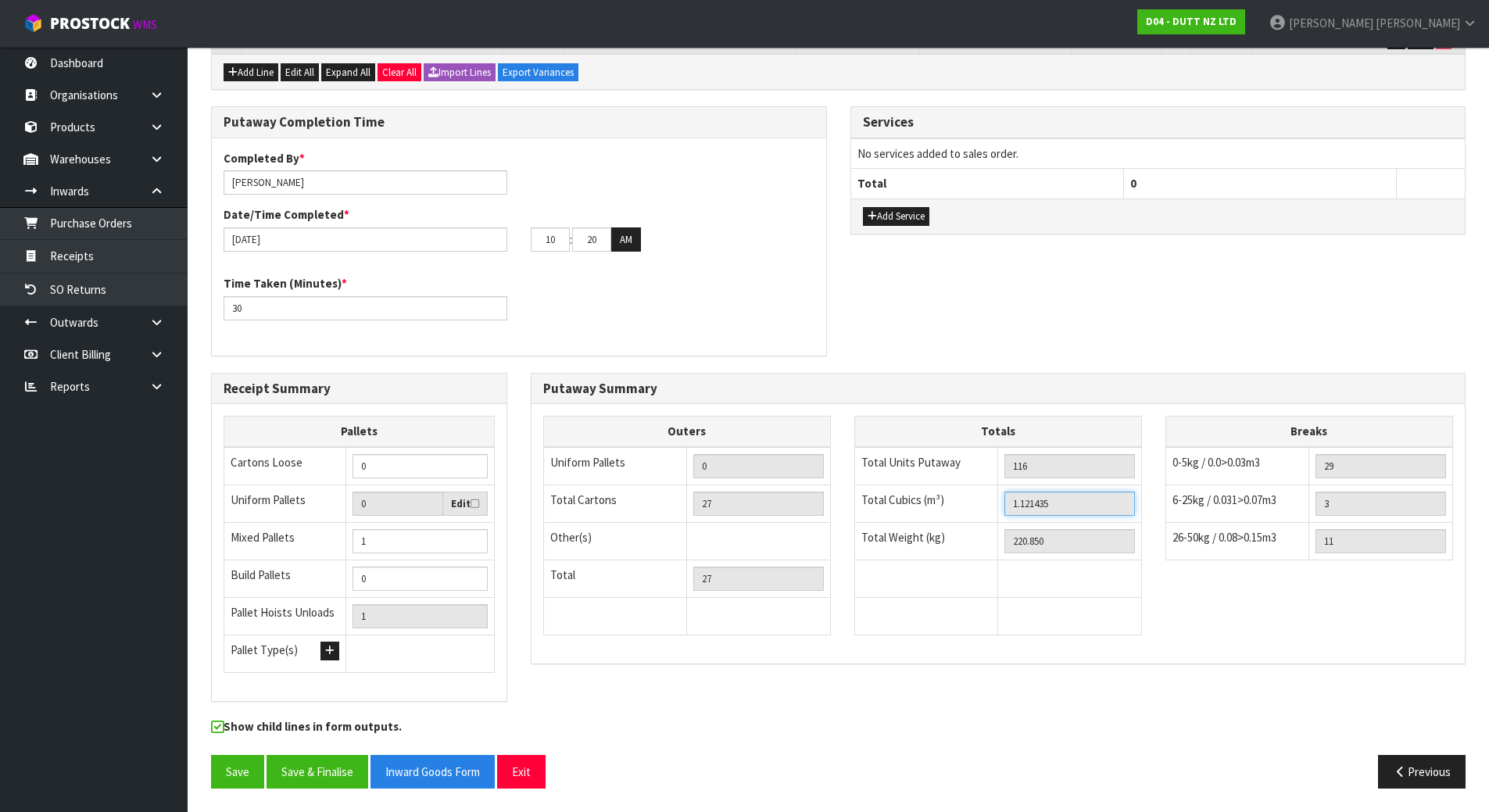
drag, startPoint x: 1080, startPoint y: 504, endPoint x: 630, endPoint y: 468, distance: 451.4
click at [631, 469] on div "Outers Uniform Pallets 0 Total Cartons 27 Other(s) Bag x 0 Bar x 0 Basket x 0 B…" at bounding box center [998, 533] width 934 height 236
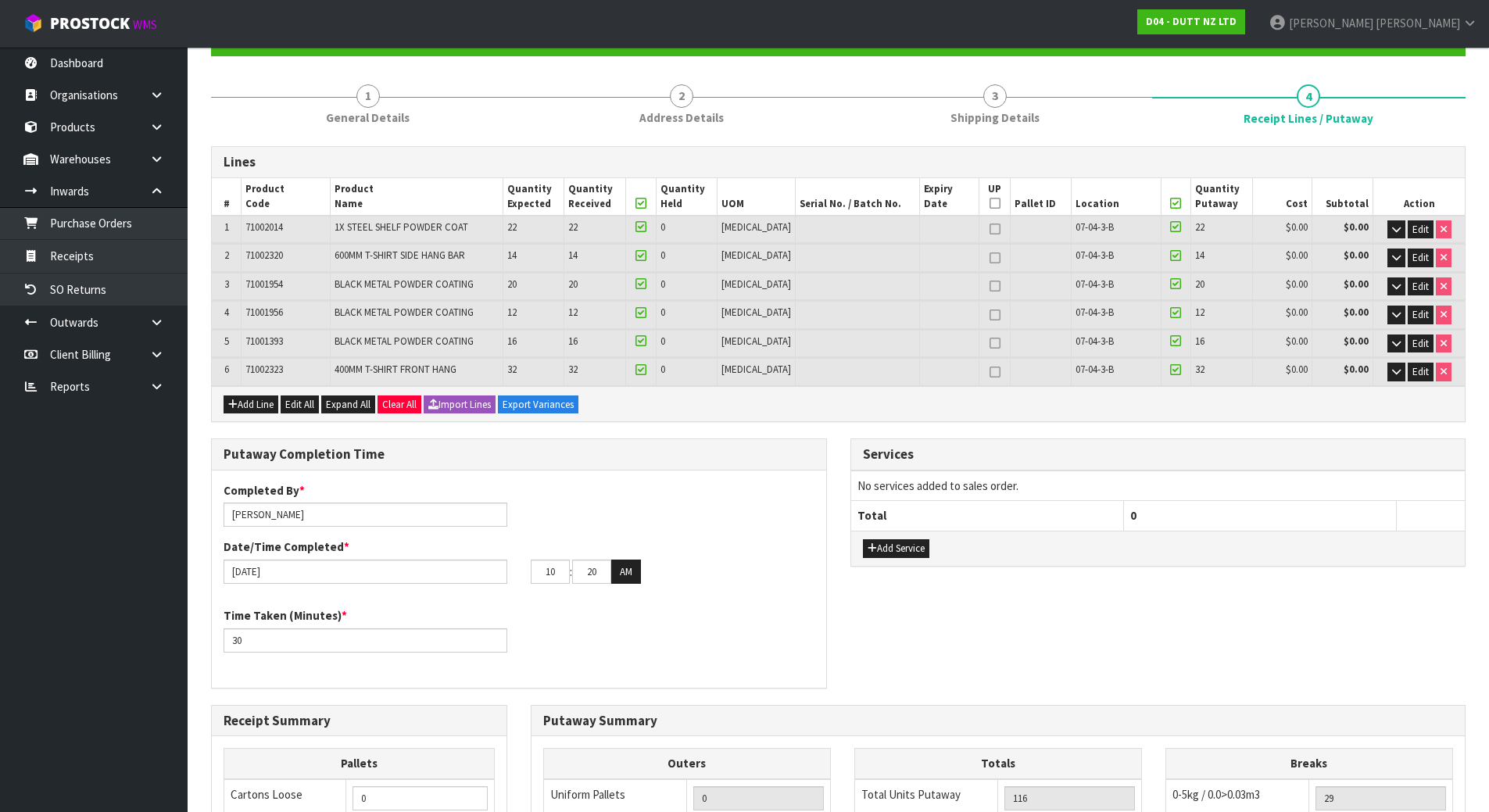
scroll to position [28, 0]
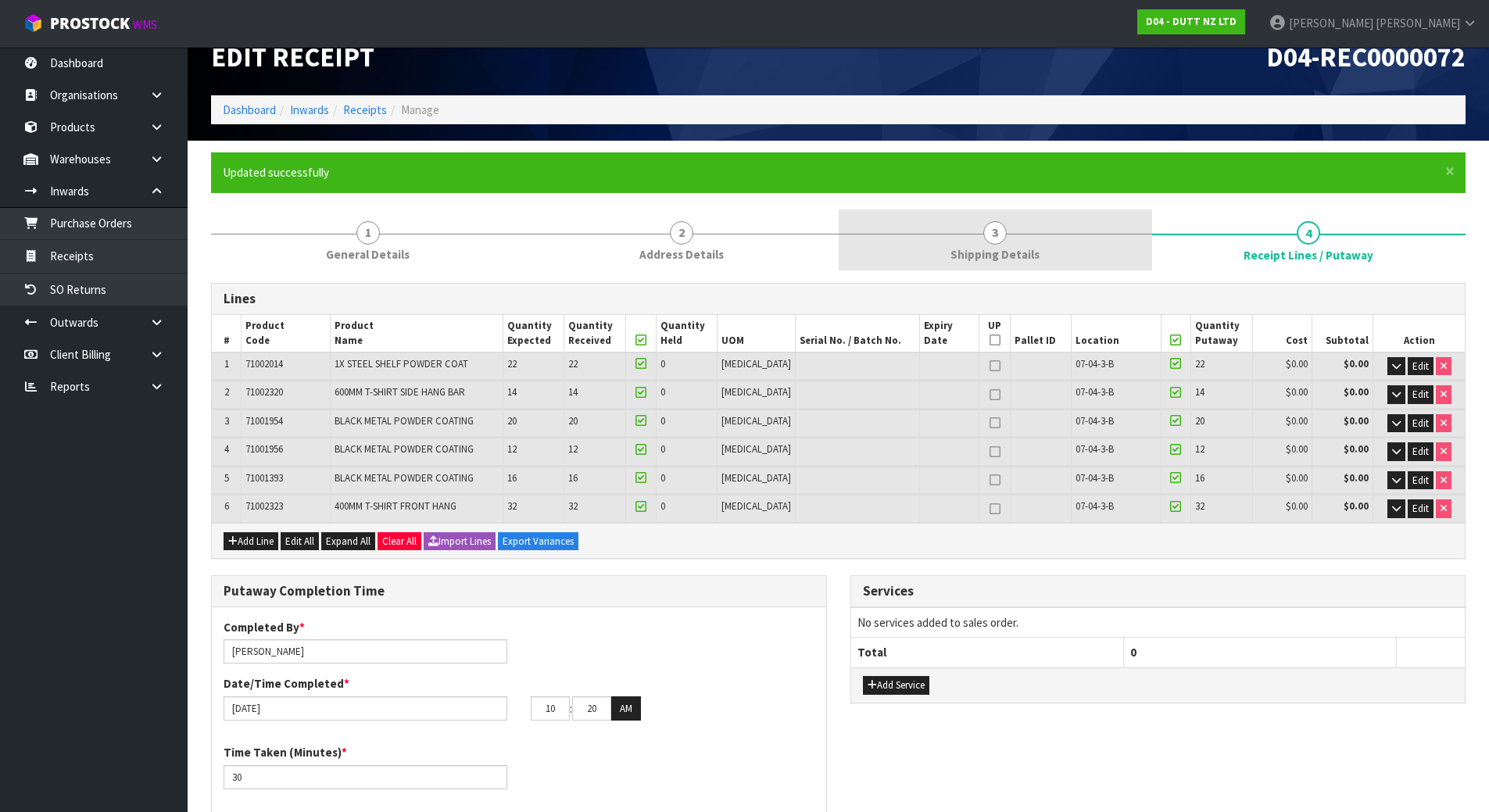
click at [1031, 235] on link "3 Shipping Details" at bounding box center [995, 240] width 313 height 62
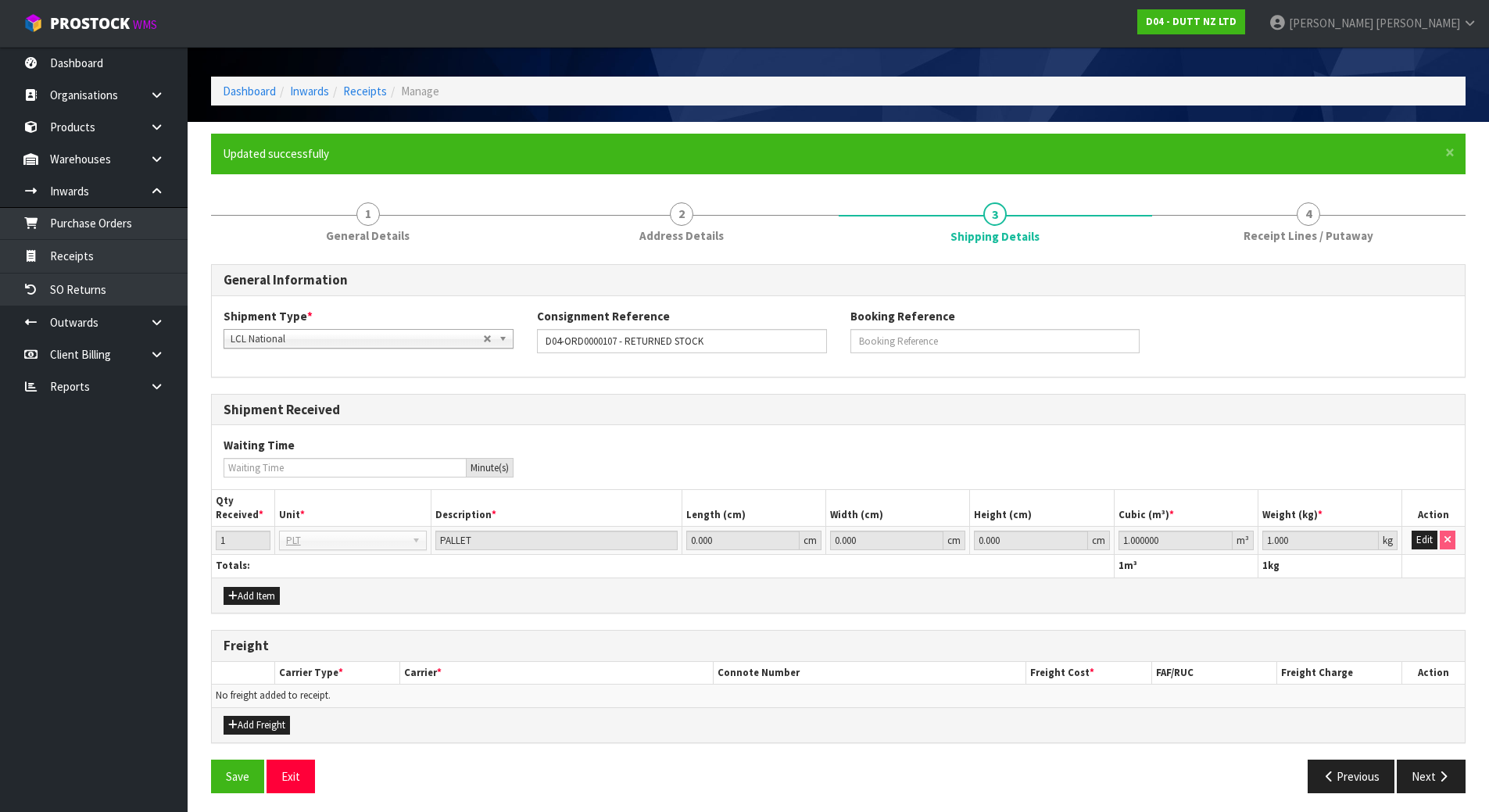
scroll to position [51, 0]
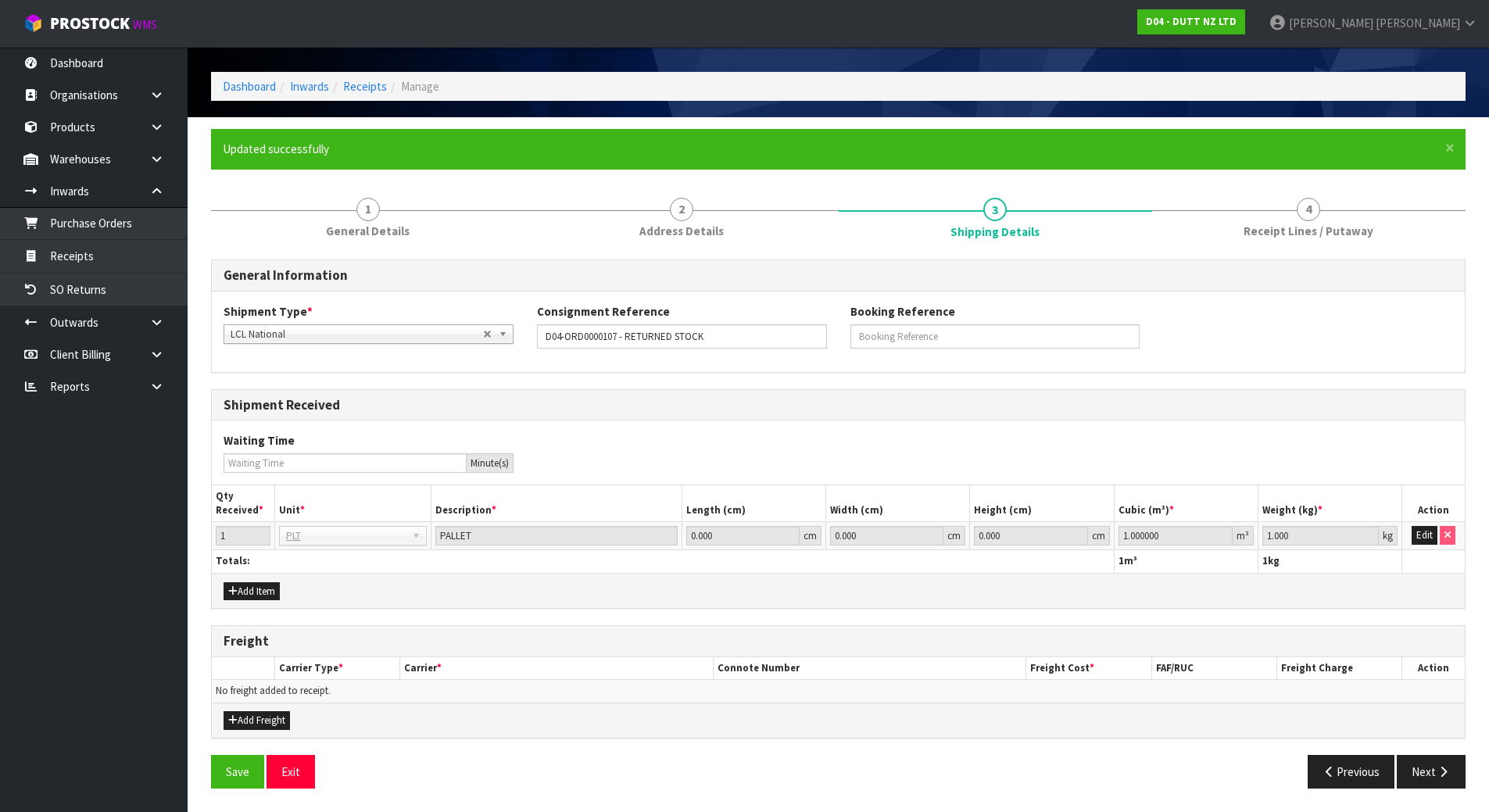
click at [1409, 524] on td "Edit" at bounding box center [1433, 536] width 62 height 28
click at [1410, 532] on td "Edit" at bounding box center [1433, 536] width 62 height 28
click at [1413, 535] on button "Edit" at bounding box center [1425, 535] width 26 height 19
drag, startPoint x: 1161, startPoint y: 537, endPoint x: 952, endPoint y: 532, distance: 209.1
click at [952, 532] on tr "1 BAG BAR BSK BIN BTL BOX BDL CAB CGE CTN CSE COI CRA CRT CBE CYL DRM JAR MTR P…" at bounding box center [839, 536] width 1253 height 28
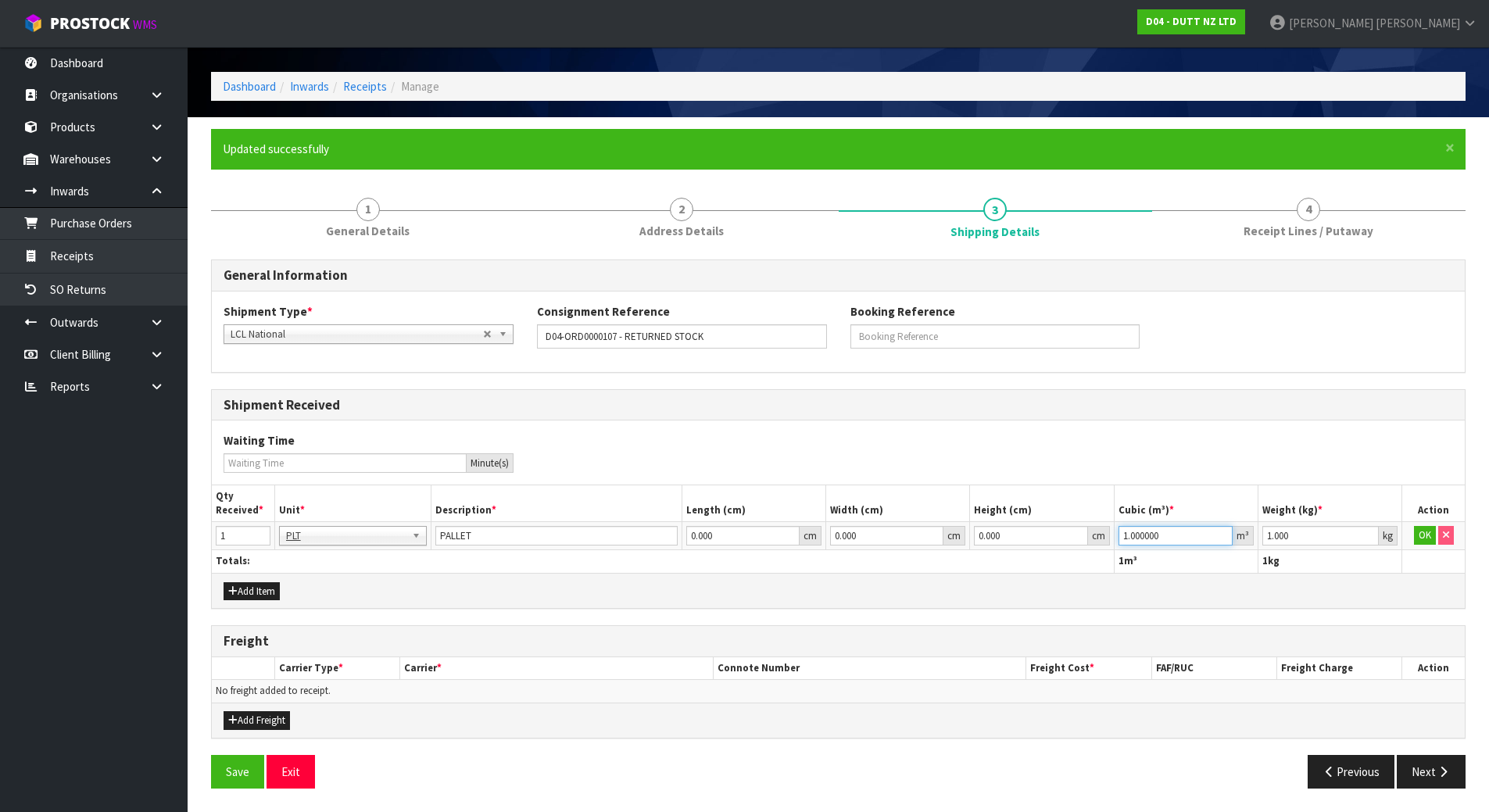
paste input "121435"
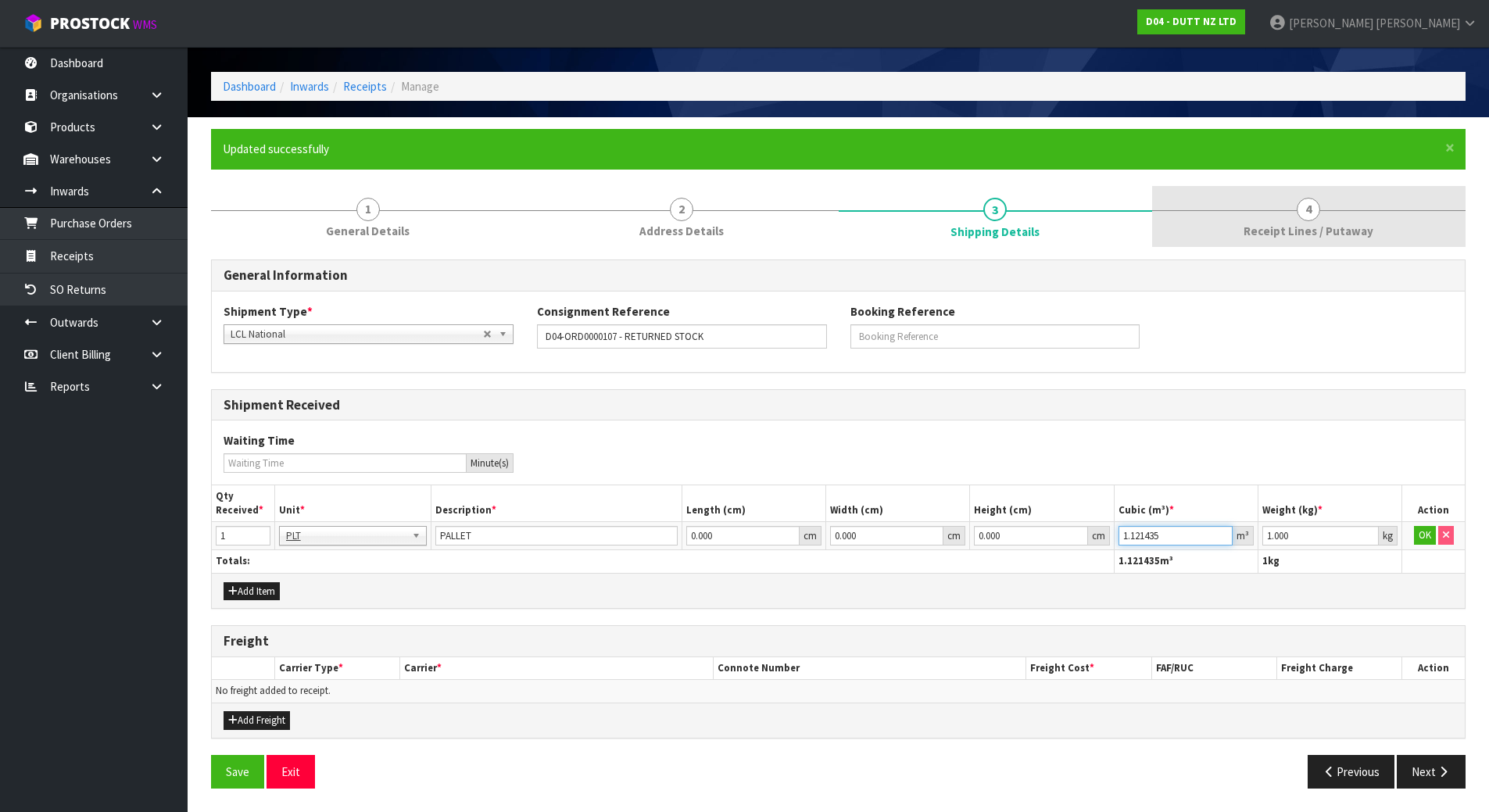
type input "1.121435"
click at [1288, 201] on link "4 Receipt Lines / Putaway" at bounding box center [1309, 217] width 313 height 62
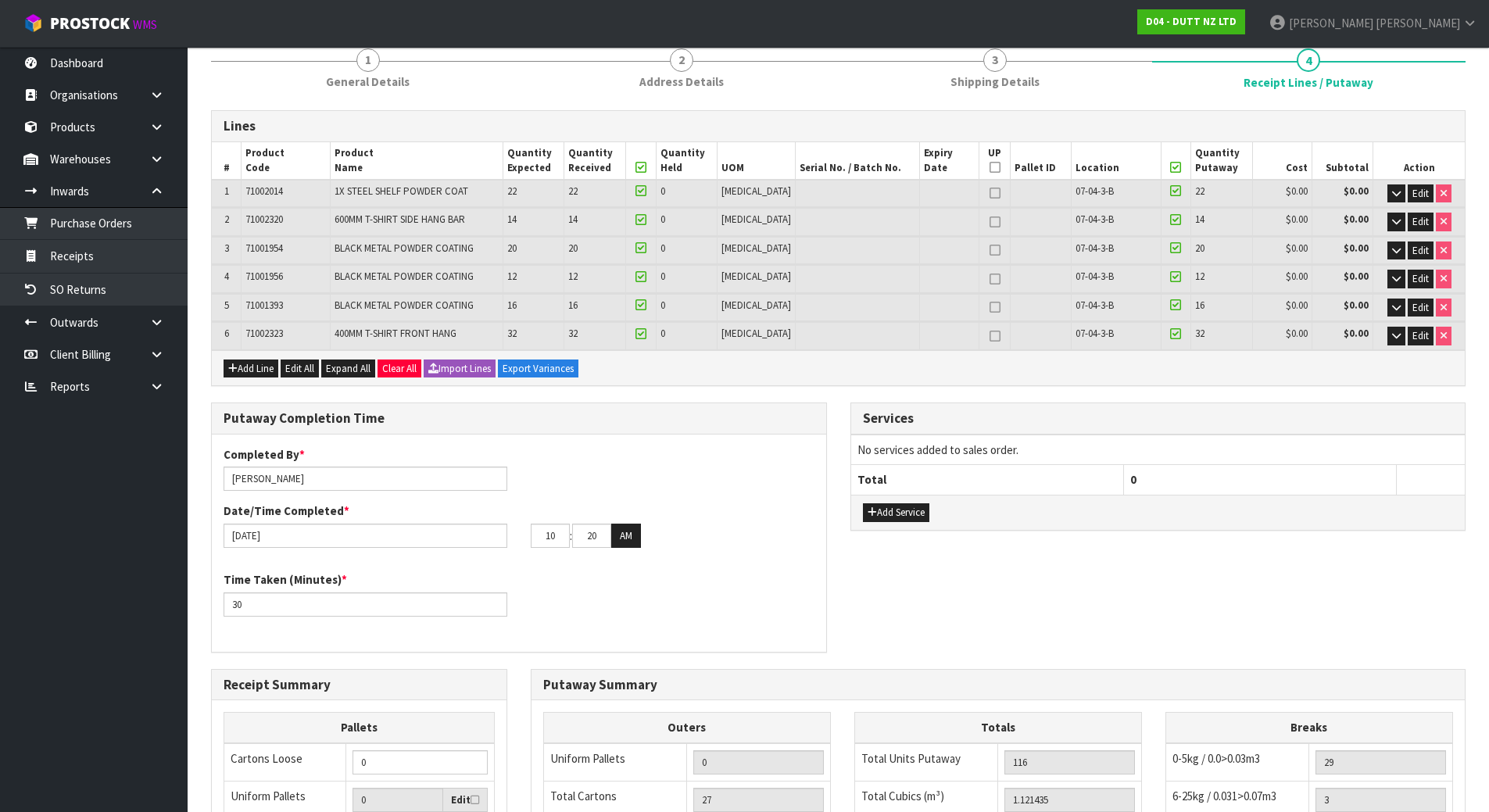
scroll to position [442, 0]
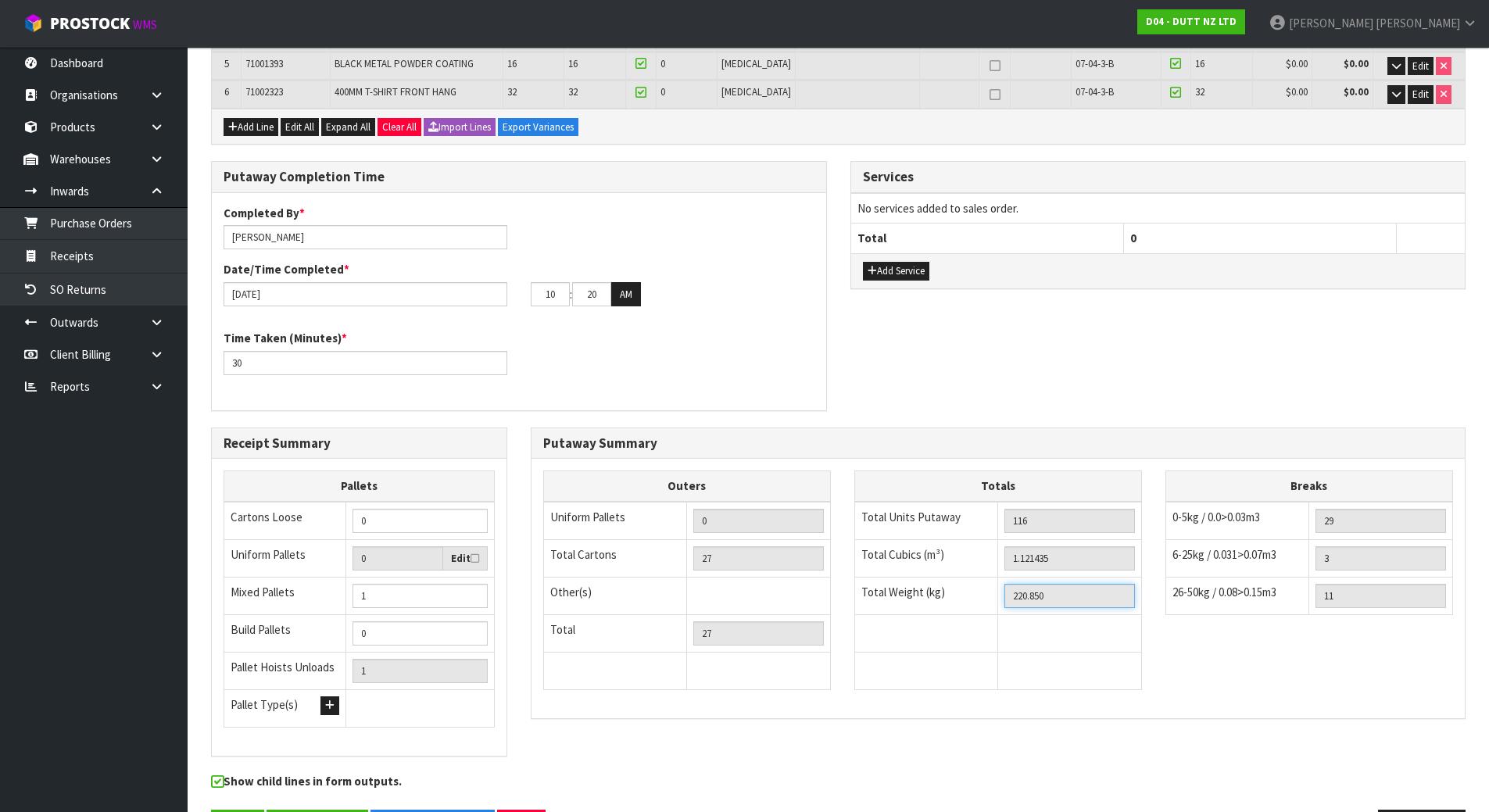
drag, startPoint x: 1053, startPoint y: 604, endPoint x: 925, endPoint y: 590, distance: 128.8
click at [933, 592] on tr "Total Weight (kg) 220.850" at bounding box center [998, 596] width 287 height 37
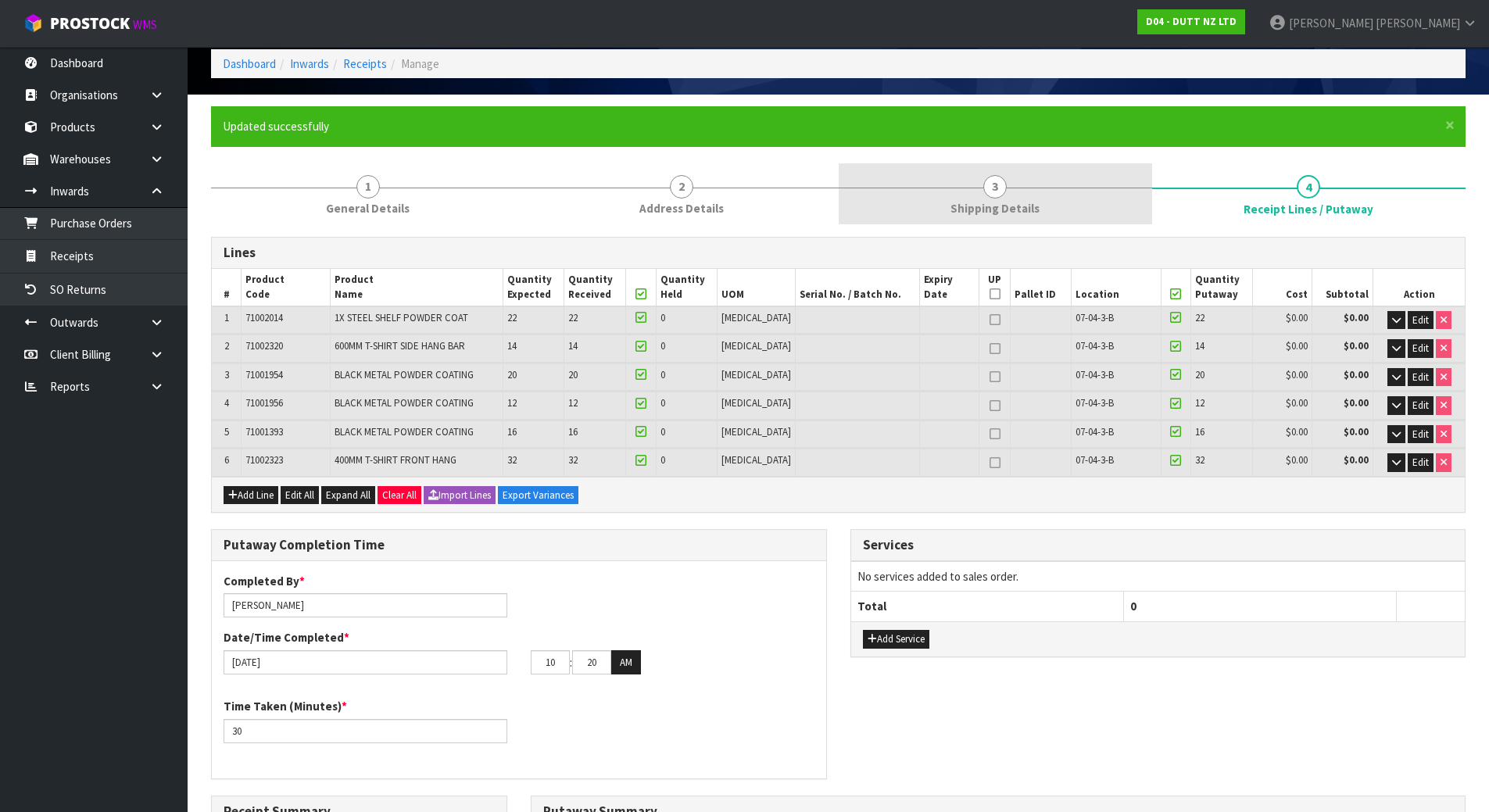
scroll to position [0, 0]
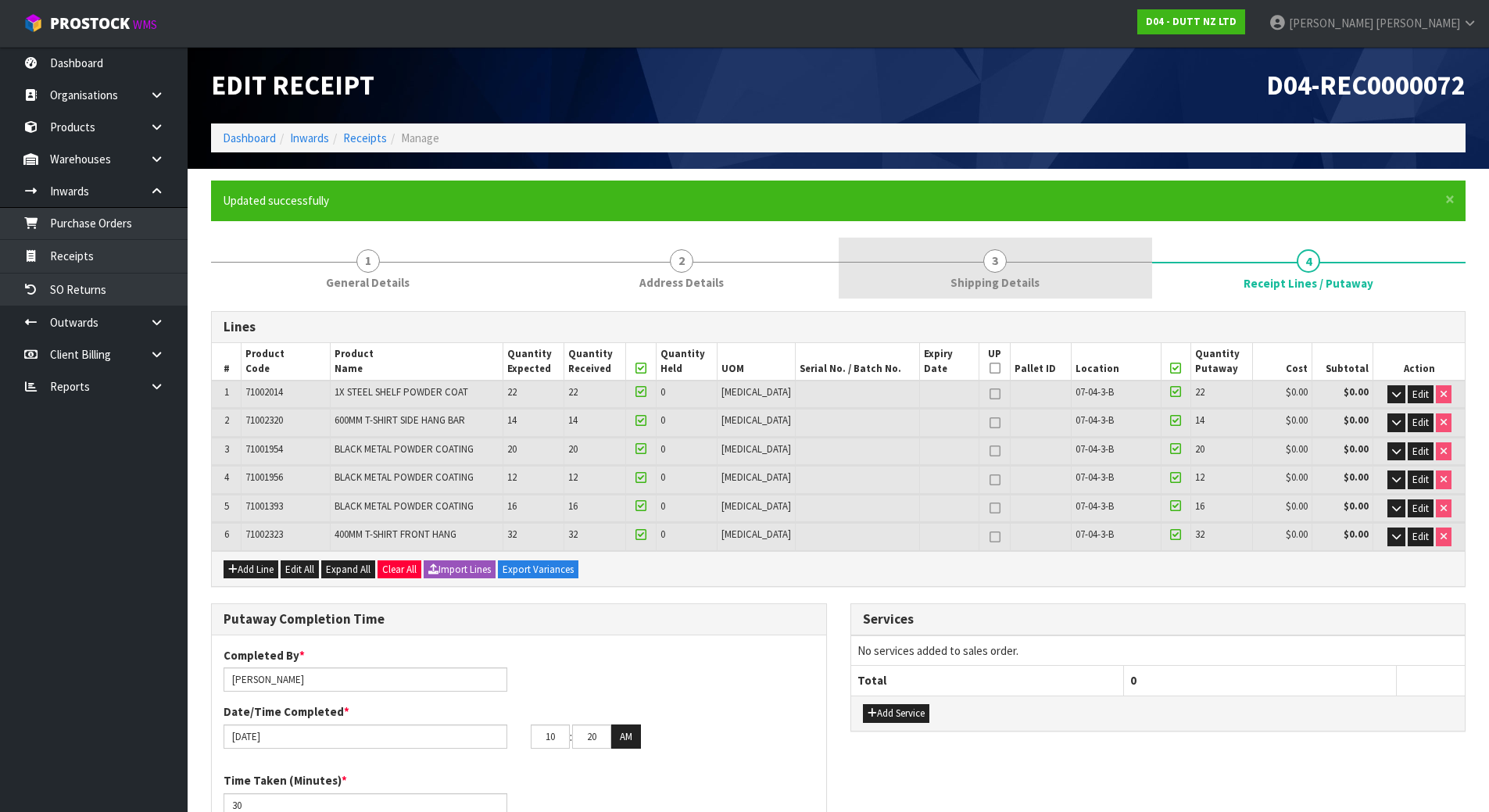
click at [1019, 269] on link "3 Shipping Details" at bounding box center [995, 269] width 313 height 62
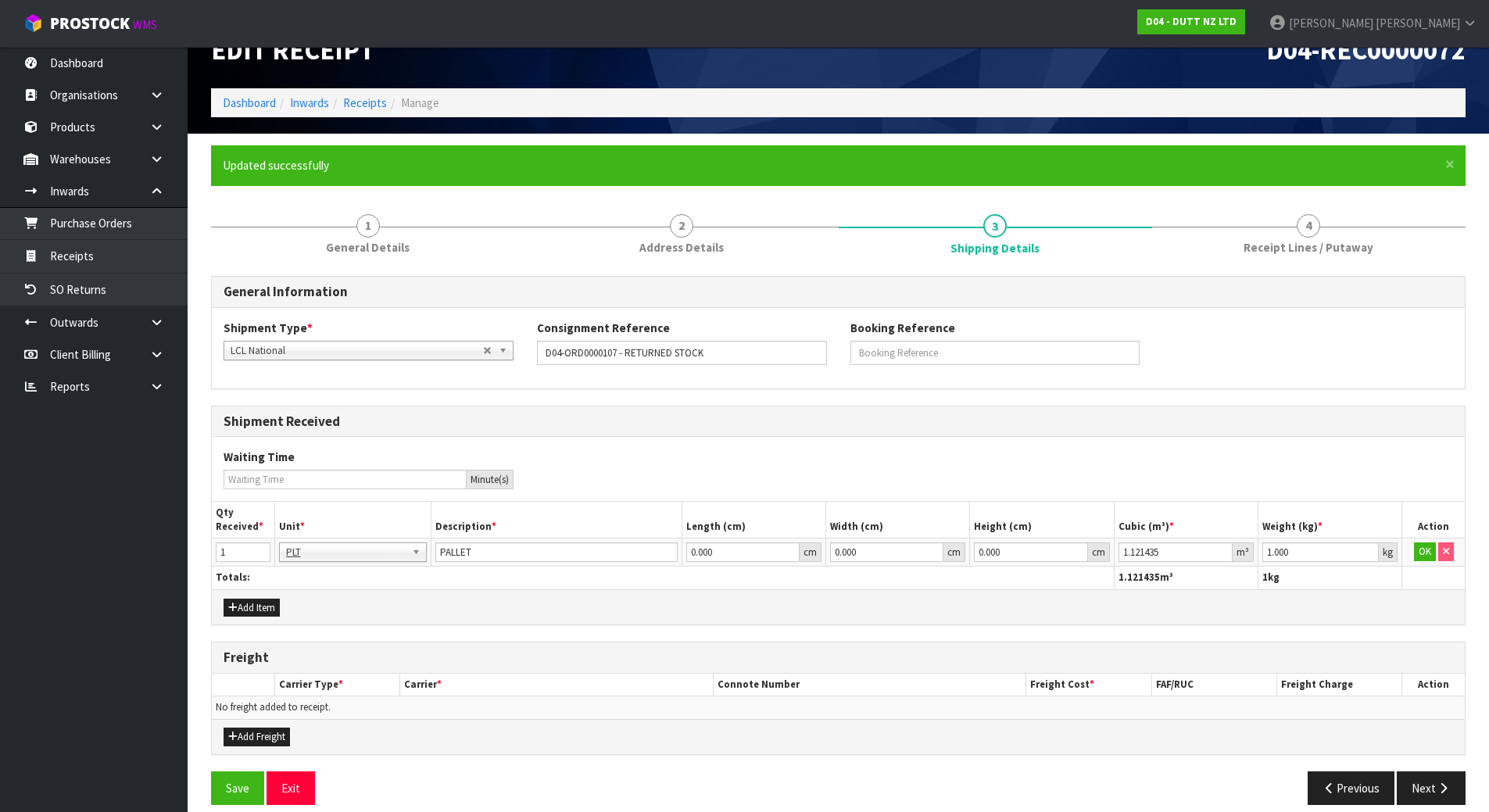
scroll to position [51, 0]
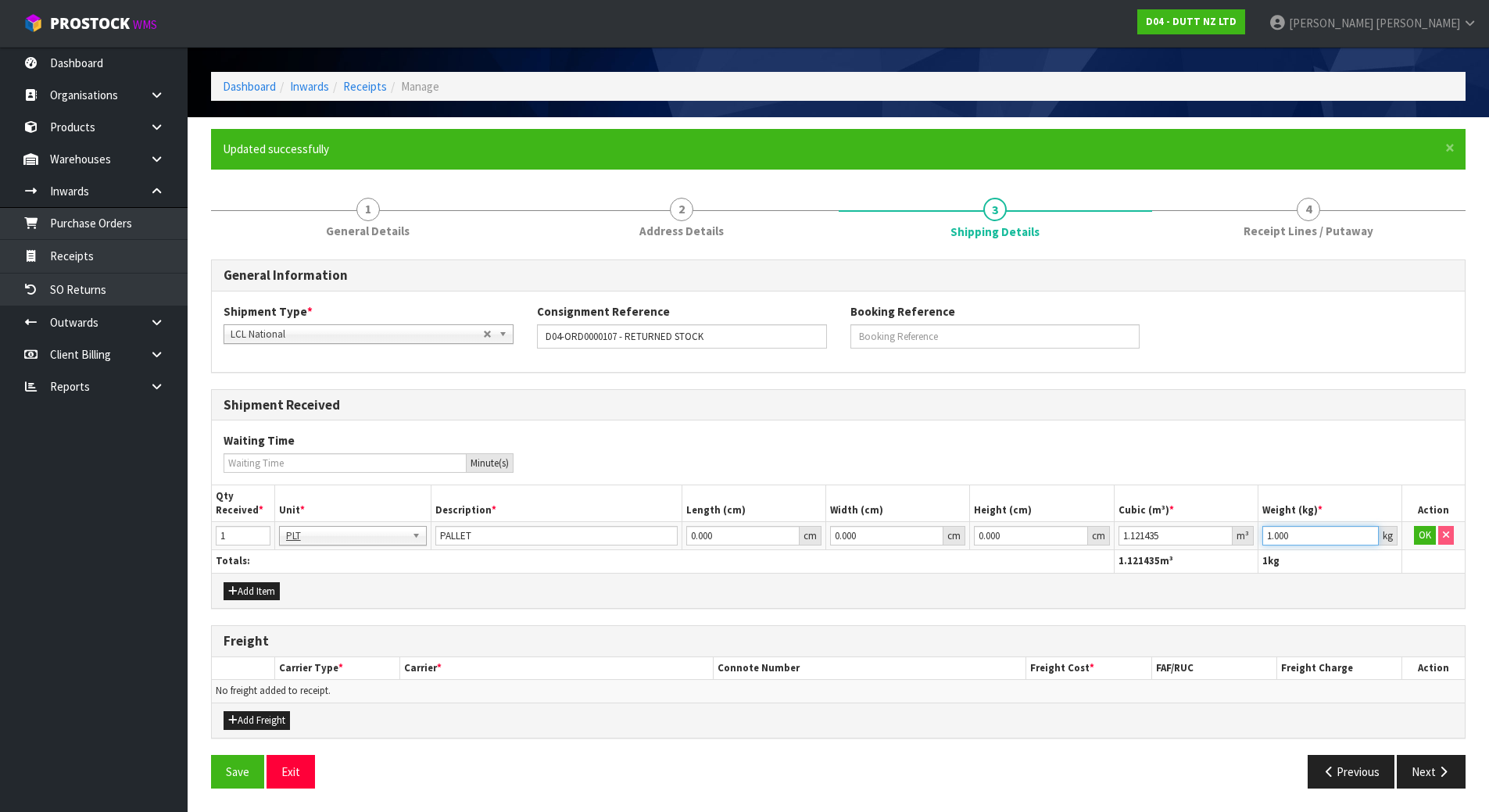
drag, startPoint x: 1295, startPoint y: 526, endPoint x: 1026, endPoint y: 486, distance: 272.0
click at [1026, 486] on table "Qty Received * Unit * Description * Length (cm) Width (cm) Height (cm) Cubic (m…" at bounding box center [839, 530] width 1253 height 88
paste input "220.85"
type input "220.85"
click at [1430, 531] on button "OK" at bounding box center [1425, 535] width 22 height 19
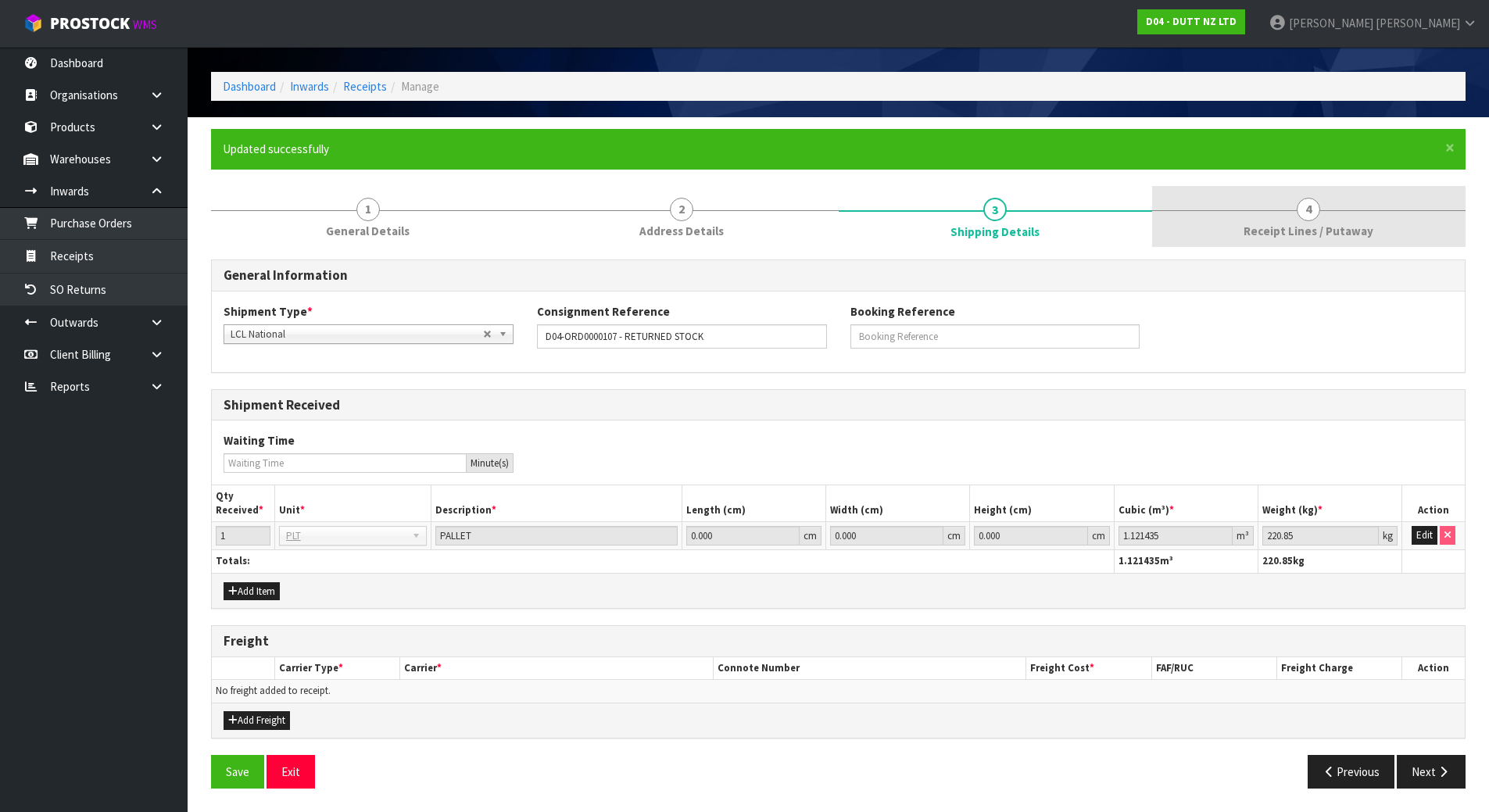
click at [1251, 227] on span "Receipt Lines / Putaway" at bounding box center [1309, 231] width 130 height 16
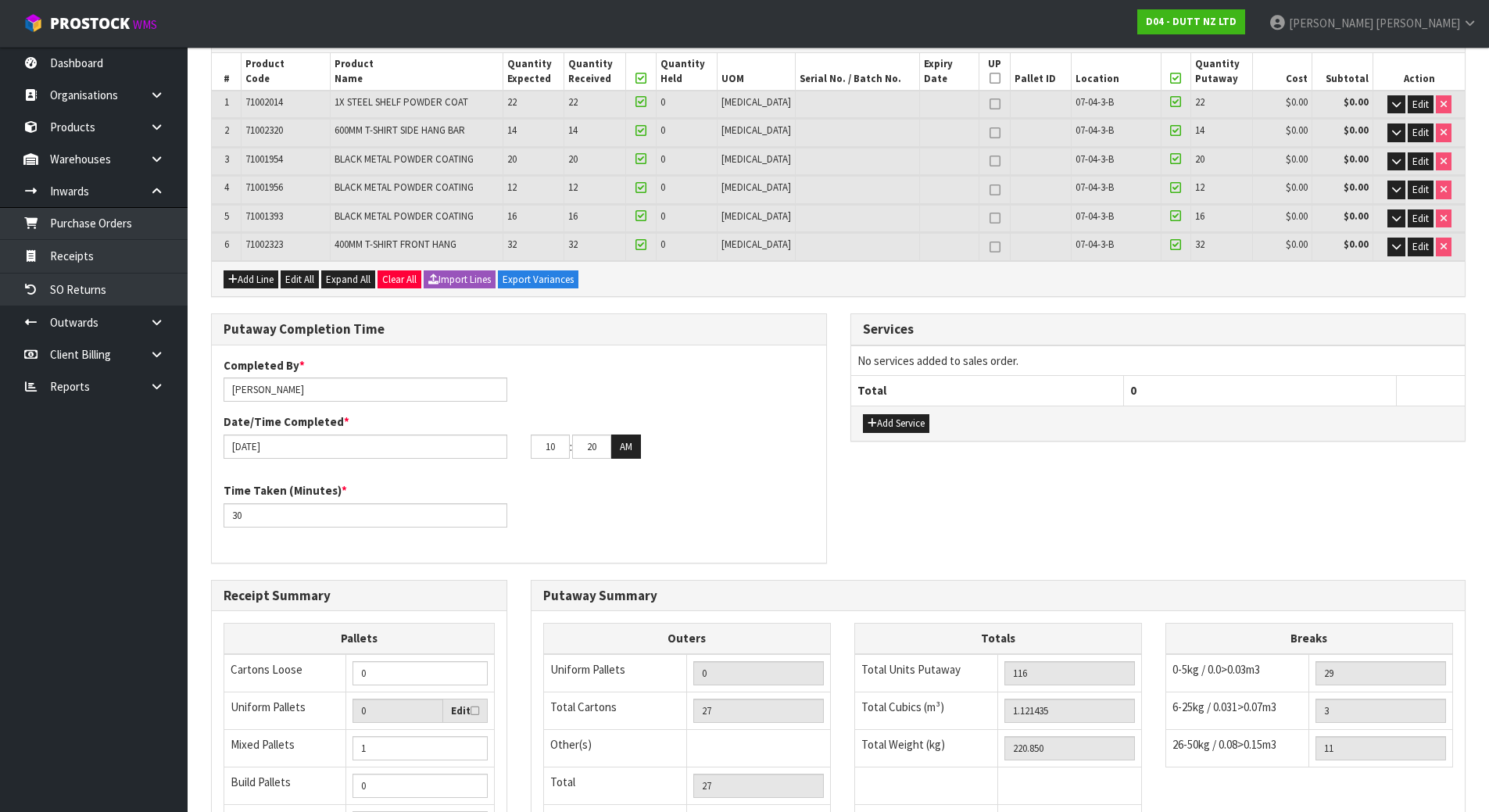
scroll to position [364, 0]
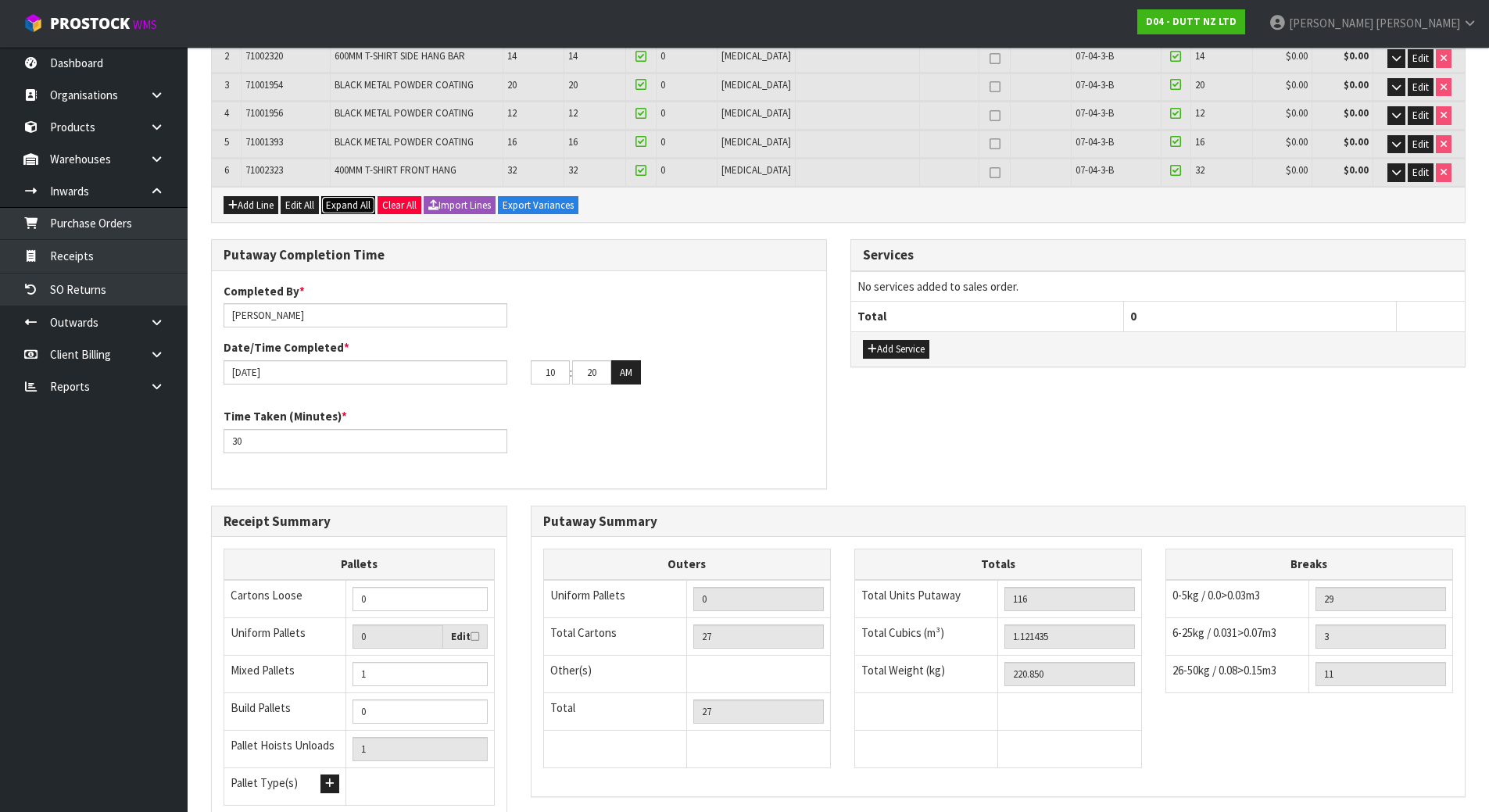
click at [355, 212] on button "Expand All" at bounding box center [348, 206] width 54 height 19
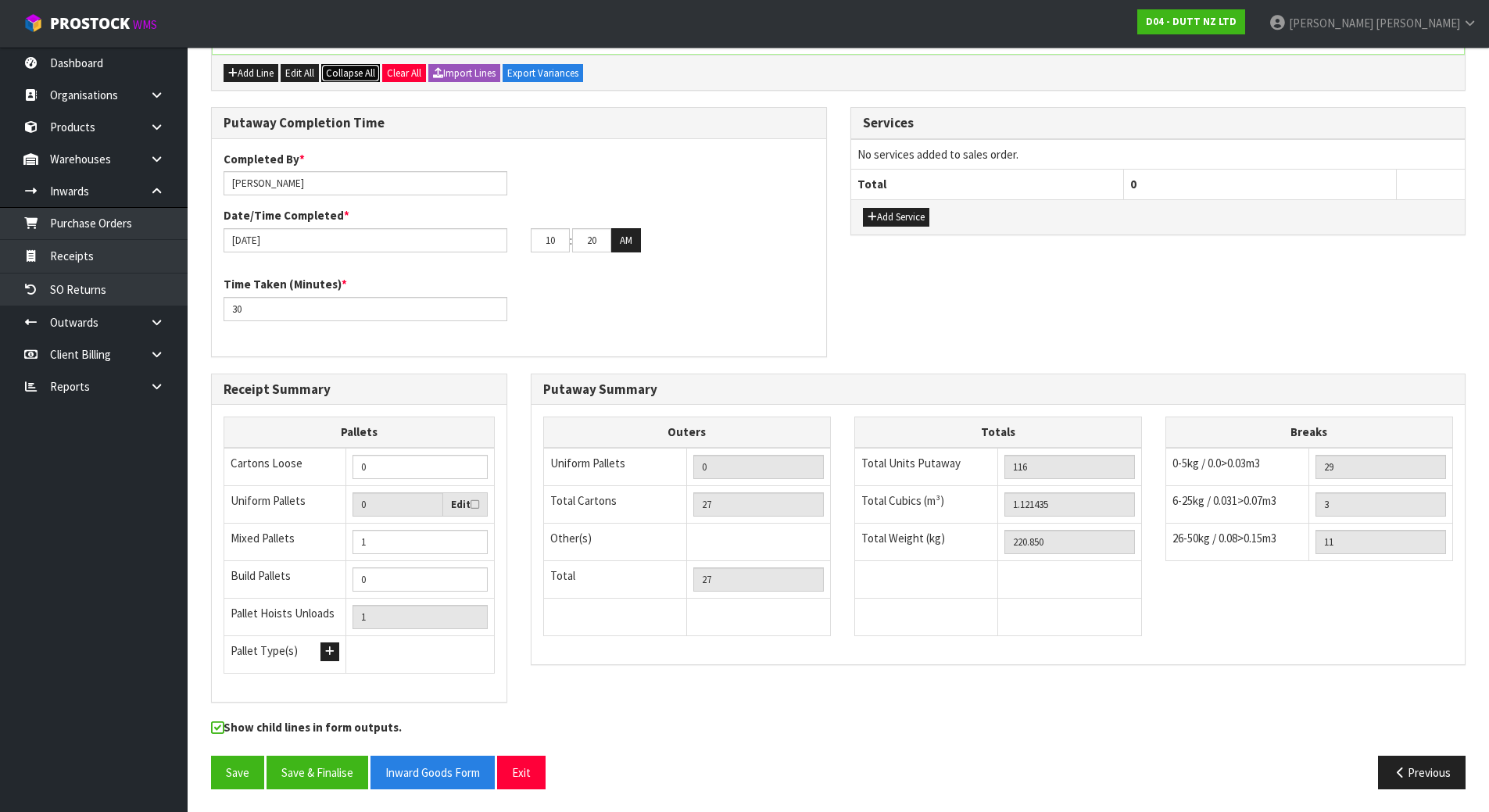
scroll to position [1242, 0]
click at [237, 773] on button "Save" at bounding box center [238, 772] width 53 height 34
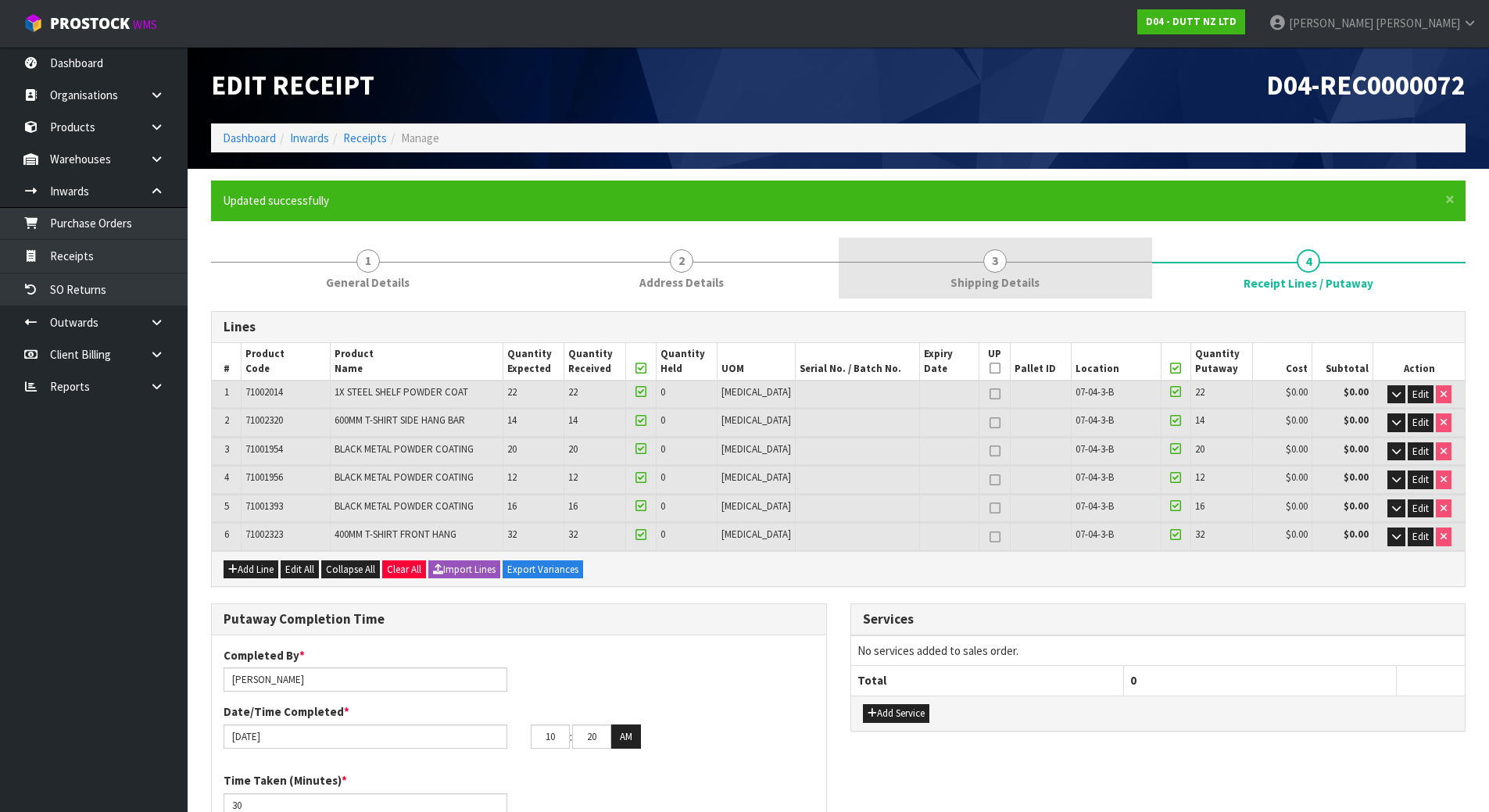
click at [936, 269] on link "3 Shipping Details" at bounding box center [995, 269] width 313 height 62
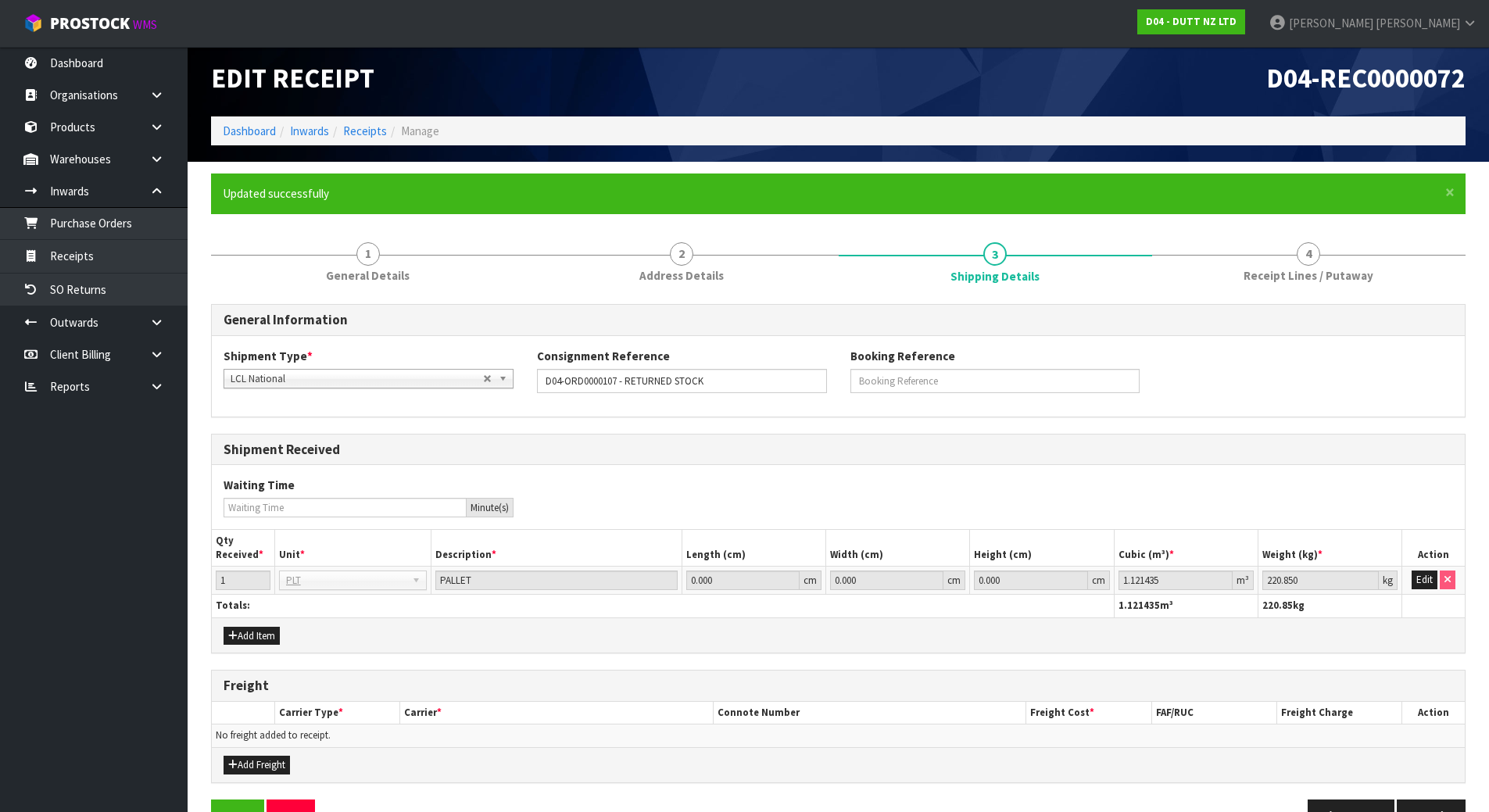
scroll to position [51, 0]
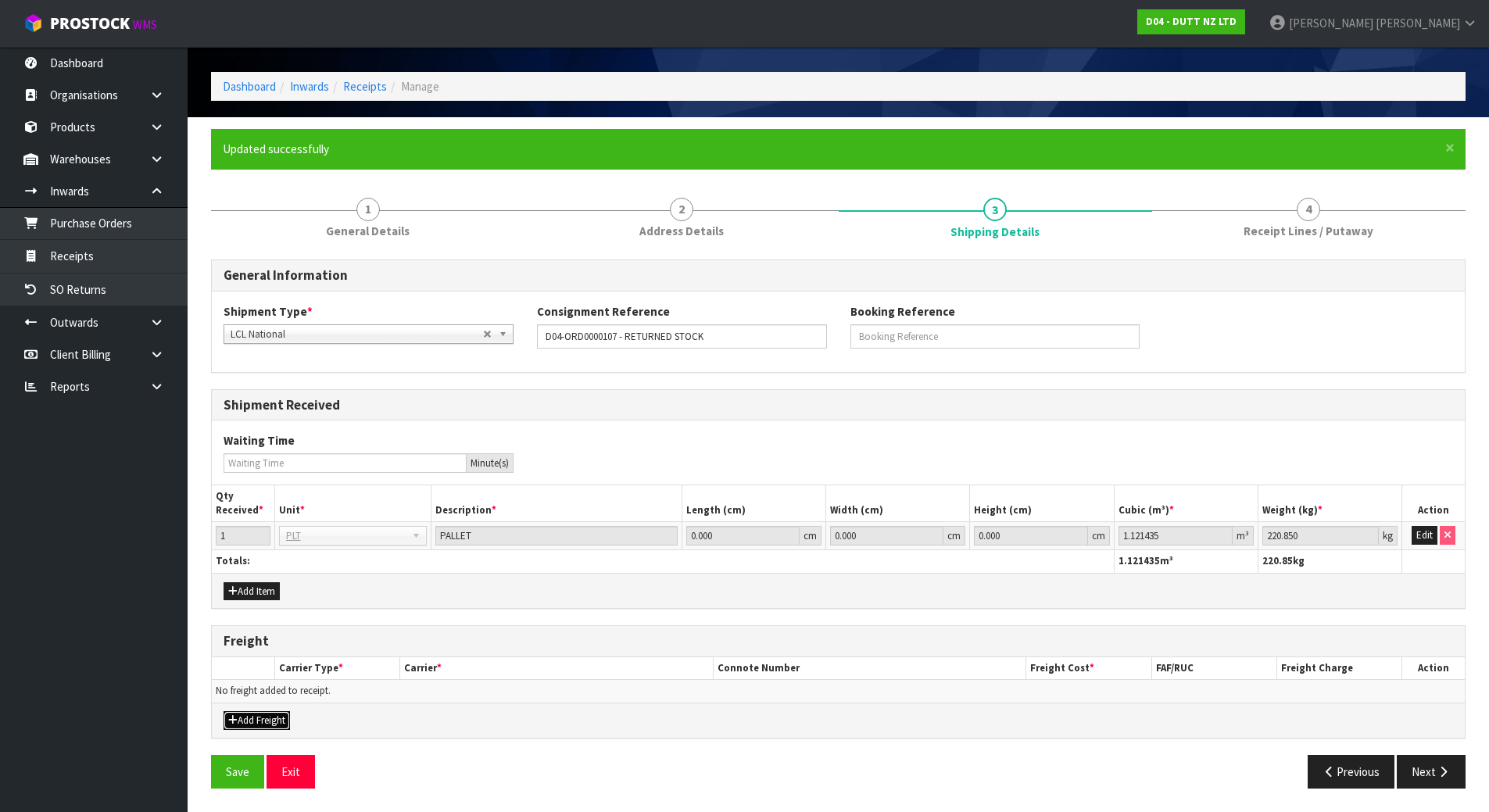
click at [264, 718] on button "Add Freight" at bounding box center [257, 721] width 67 height 19
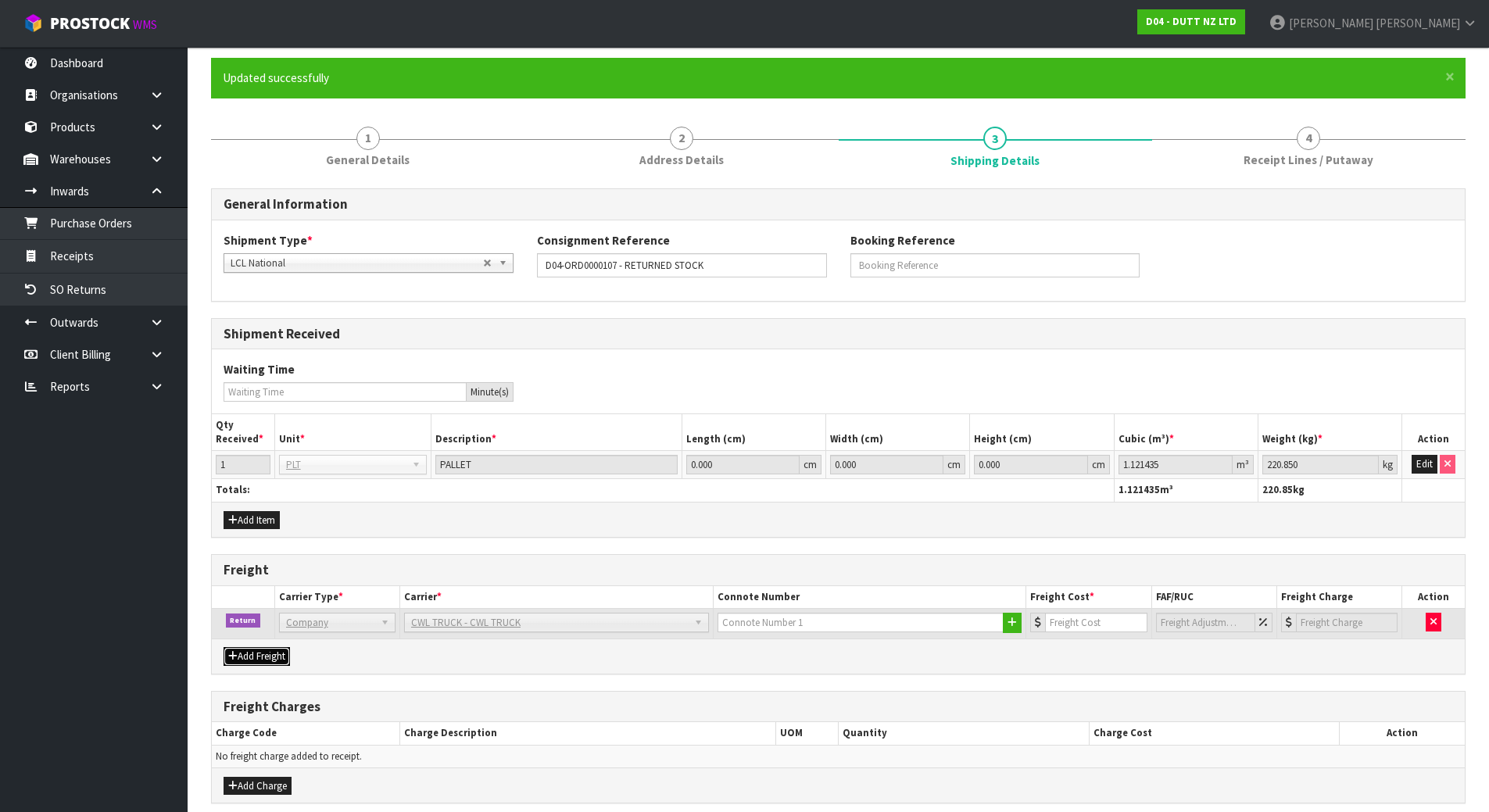
scroll to position [188, 0]
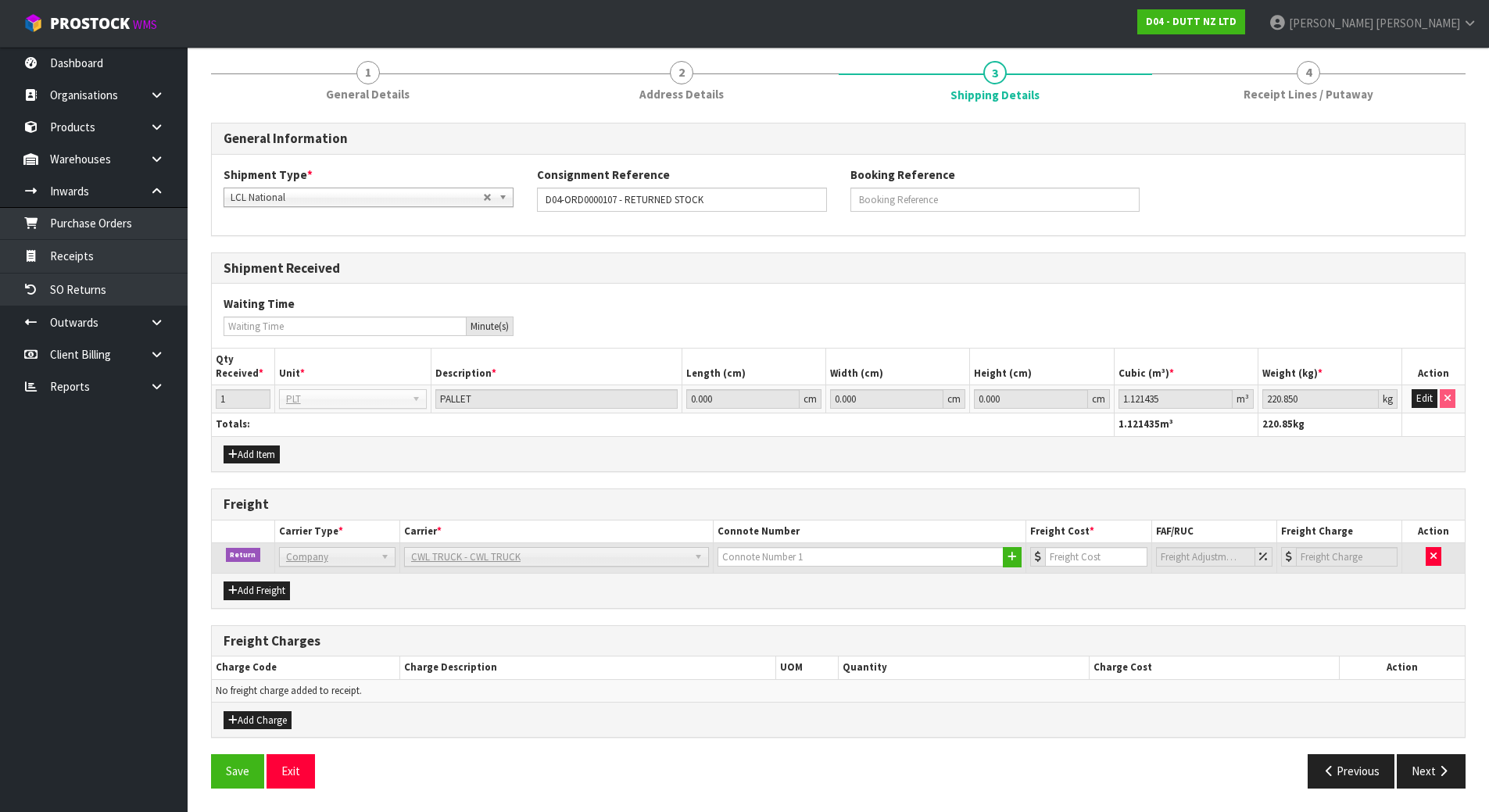
click at [558, 730] on div "Add Charge" at bounding box center [839, 720] width 1253 height 36
click at [281, 719] on button "Add Charge" at bounding box center [258, 721] width 68 height 19
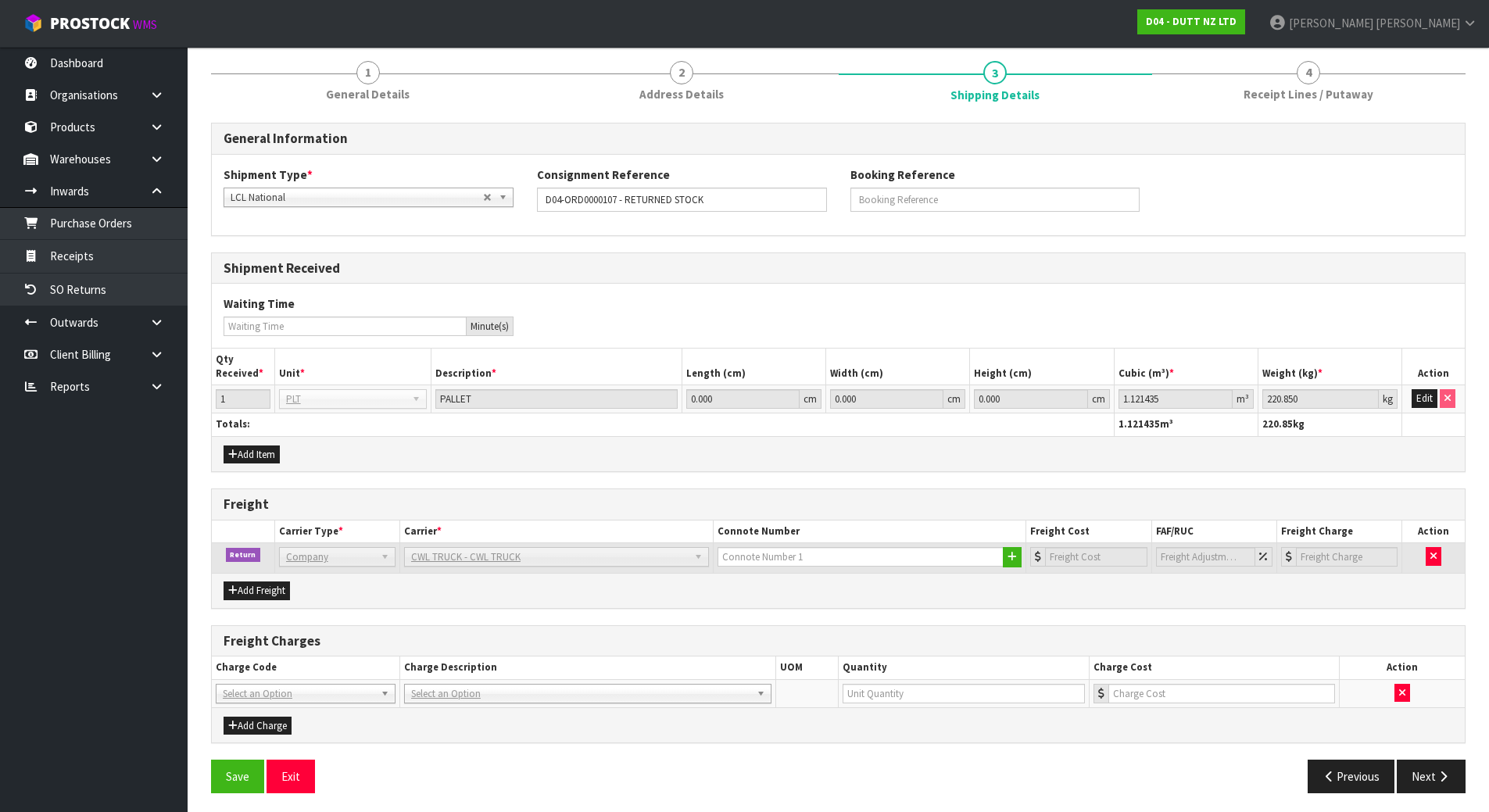
click at [453, 715] on div "Add Charge" at bounding box center [839, 725] width 1253 height 36
click at [1420, 775] on button "Next" at bounding box center [1431, 776] width 69 height 34
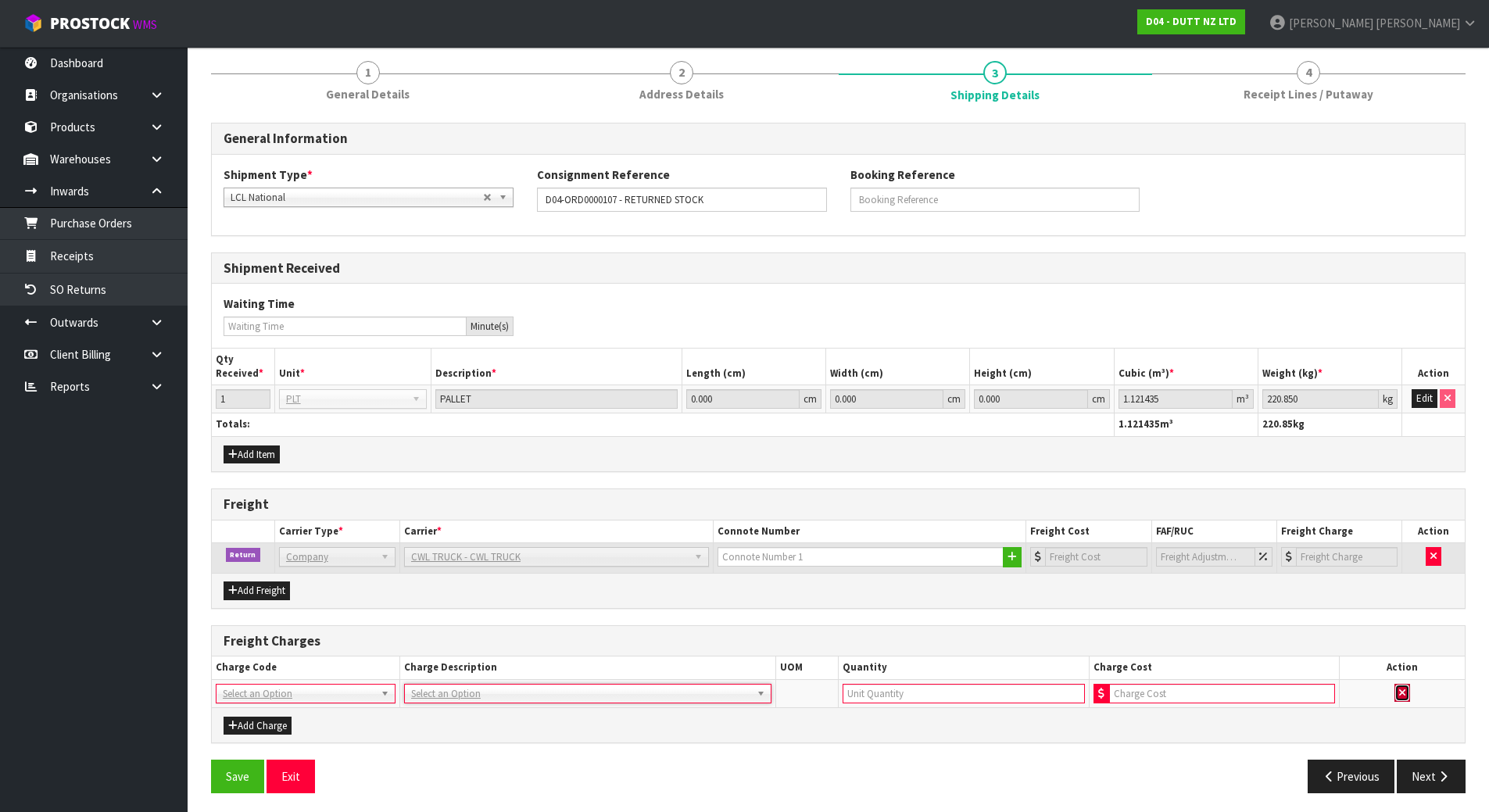
click at [1400, 699] on button "button" at bounding box center [1402, 693] width 16 height 19
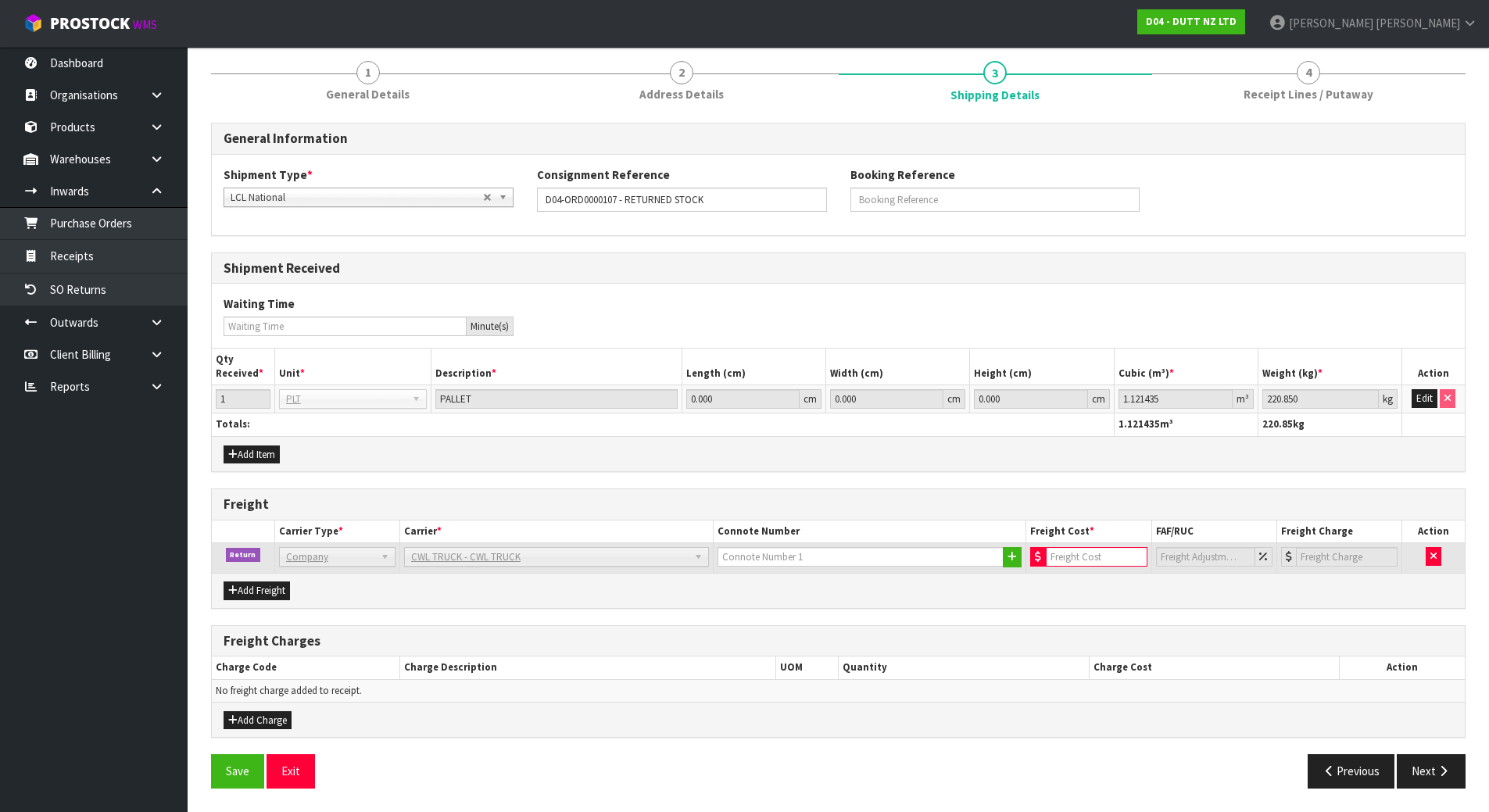
click at [1037, 556] on icon at bounding box center [1038, 556] width 6 height 10
click at [1386, 552] on input "number" at bounding box center [1346, 556] width 101 height 19
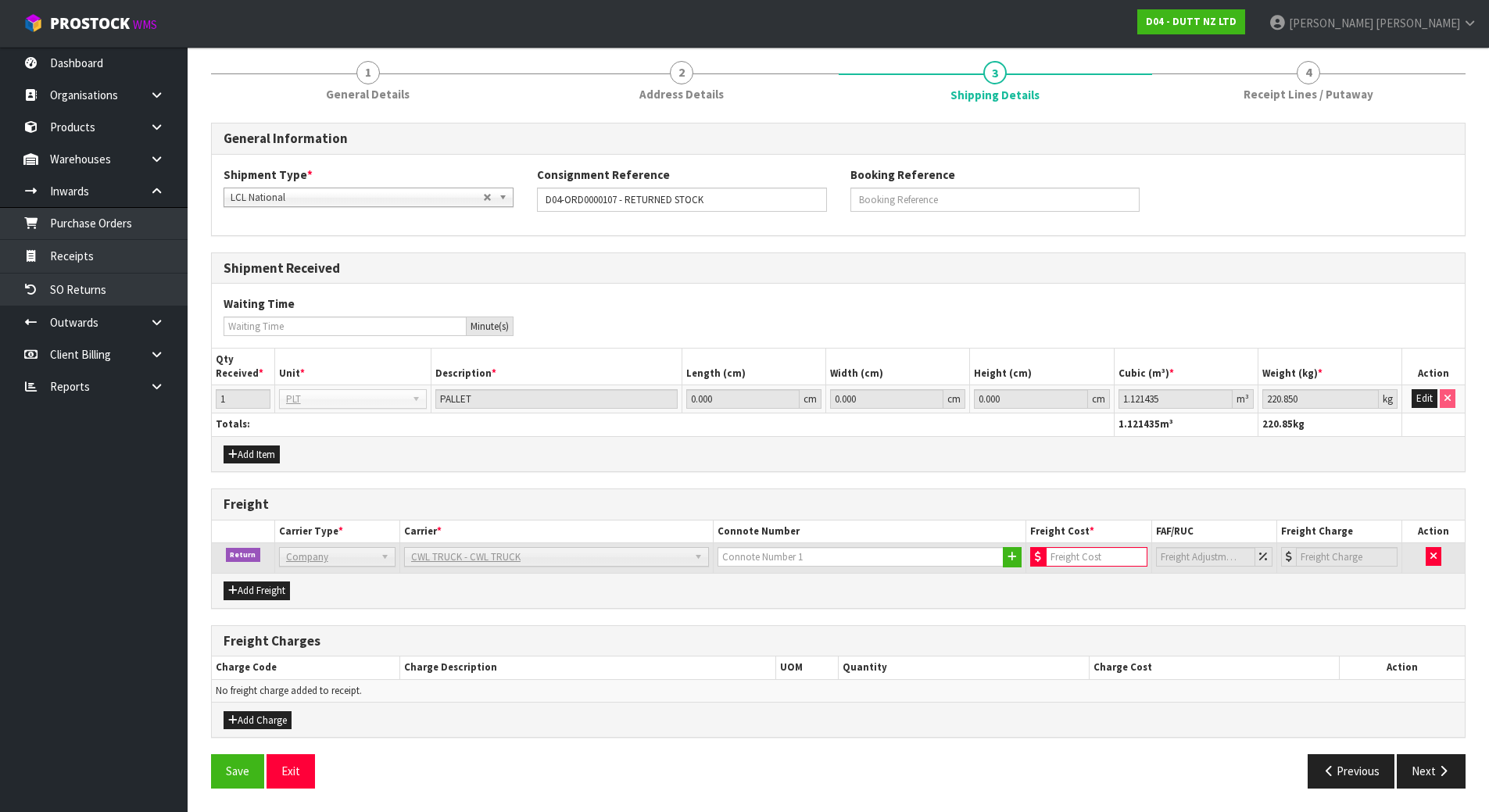
click at [1017, 598] on div "Add Freight" at bounding box center [839, 590] width 1253 height 36
click at [947, 583] on div "Add Freight" at bounding box center [839, 590] width 1253 height 36
click at [1120, 565] on input "number" at bounding box center [1096, 556] width 100 height 19
type input "1"
click at [1116, 590] on div "Add Freight" at bounding box center [839, 590] width 1253 height 36
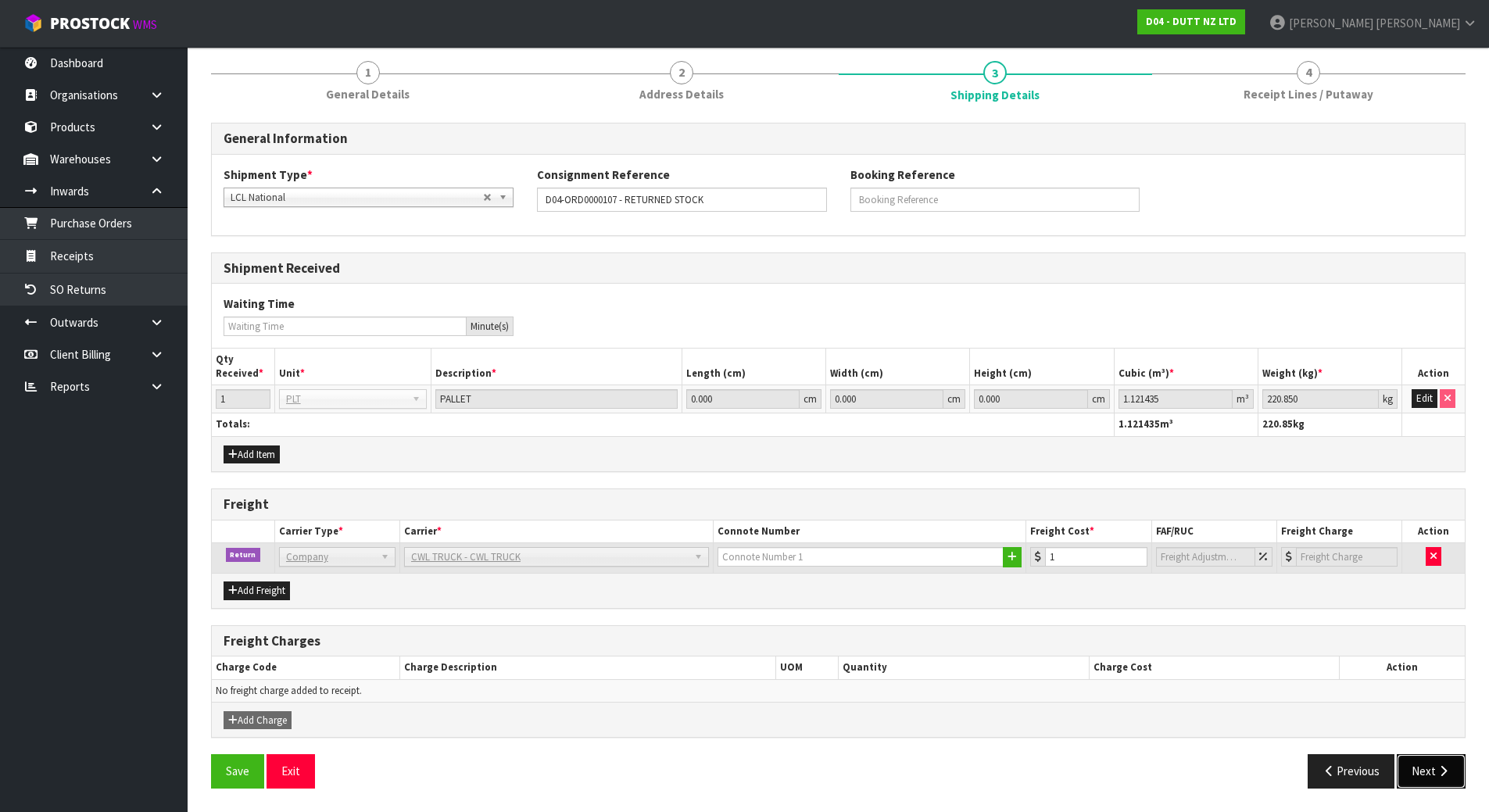
click at [1443, 770] on icon "button" at bounding box center [1443, 771] width 15 height 12
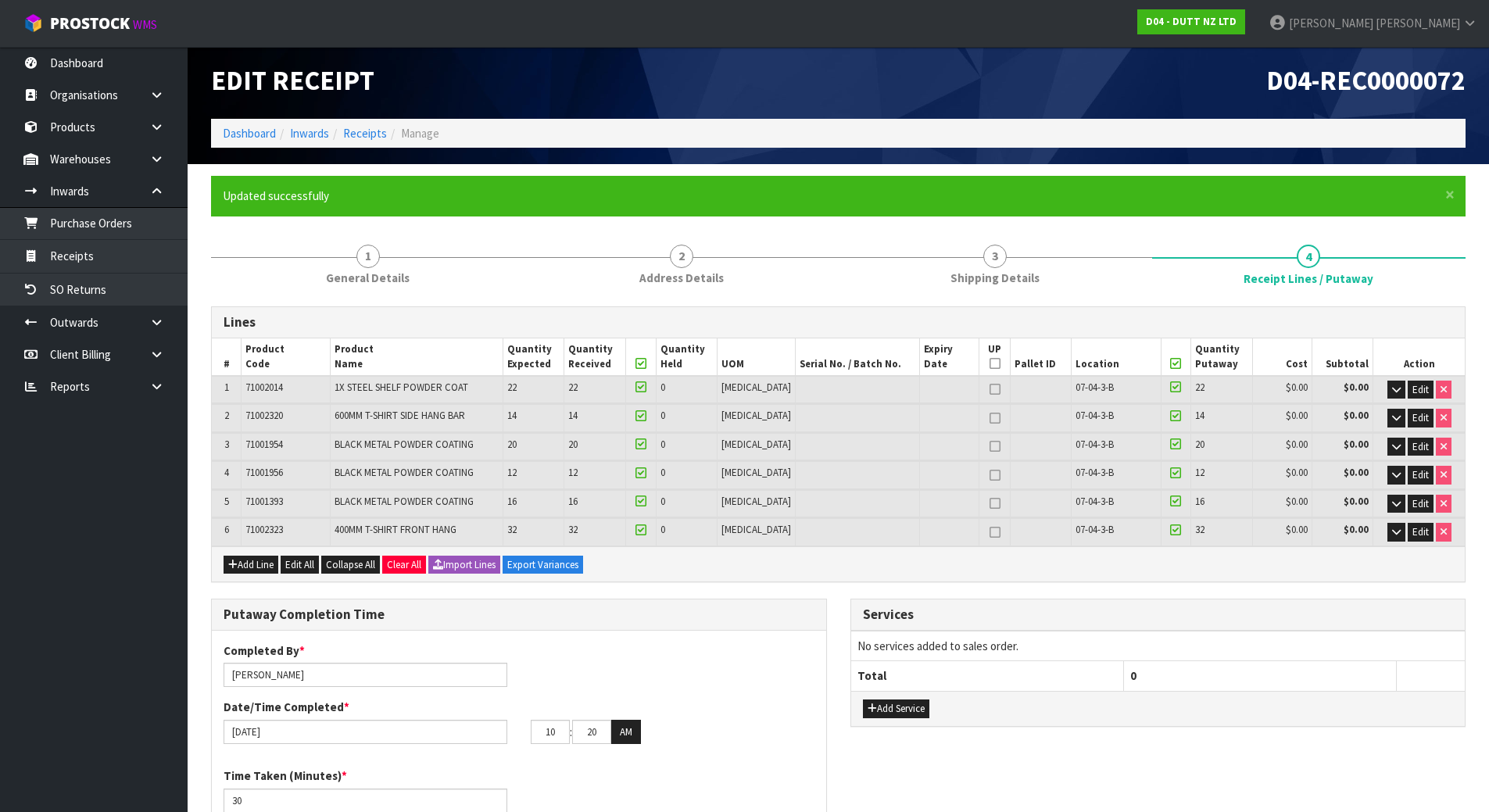
scroll to position [0, 0]
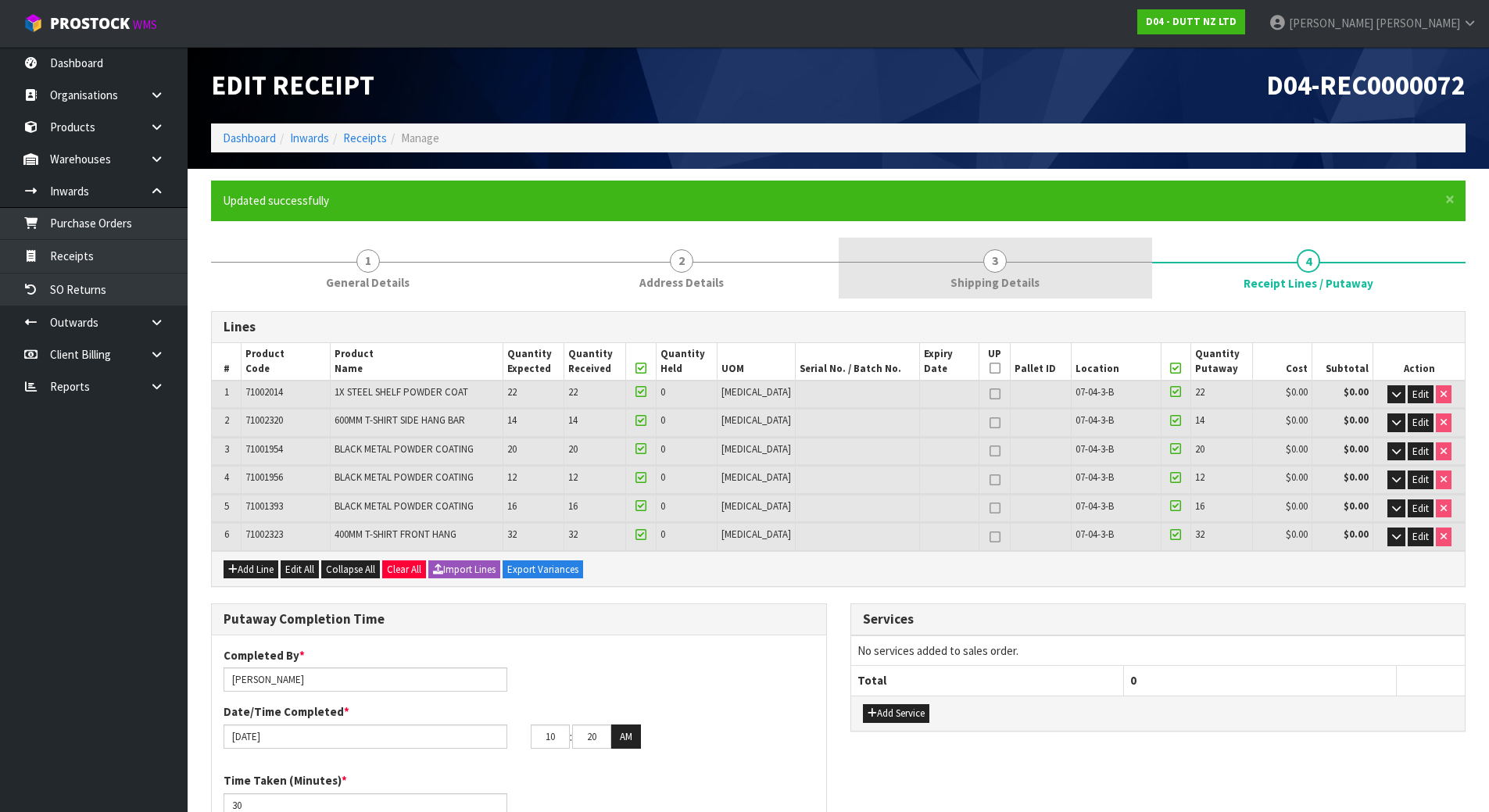
click at [1058, 293] on link "3 Shipping Details" at bounding box center [995, 269] width 313 height 62
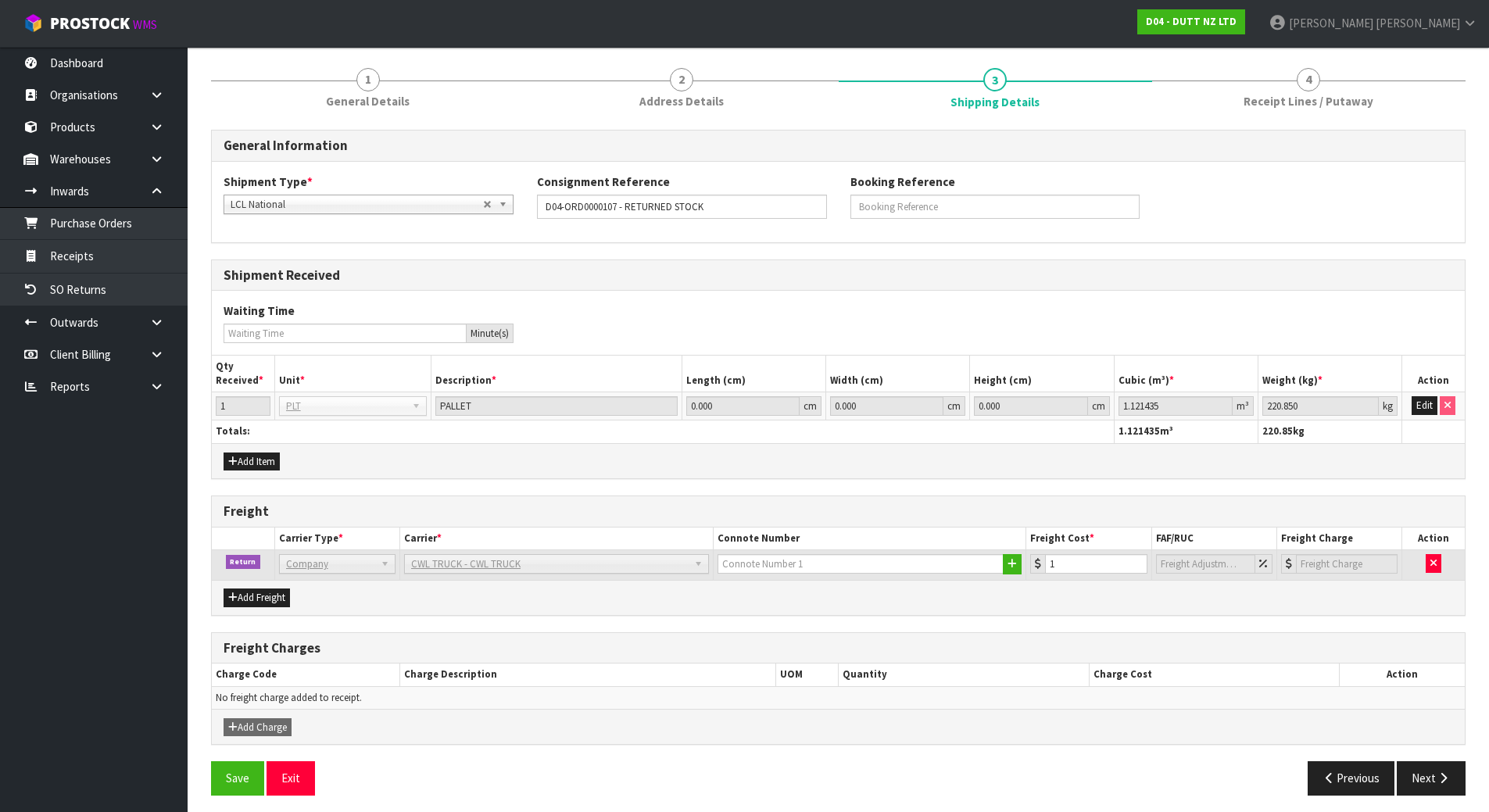
scroll to position [188, 0]
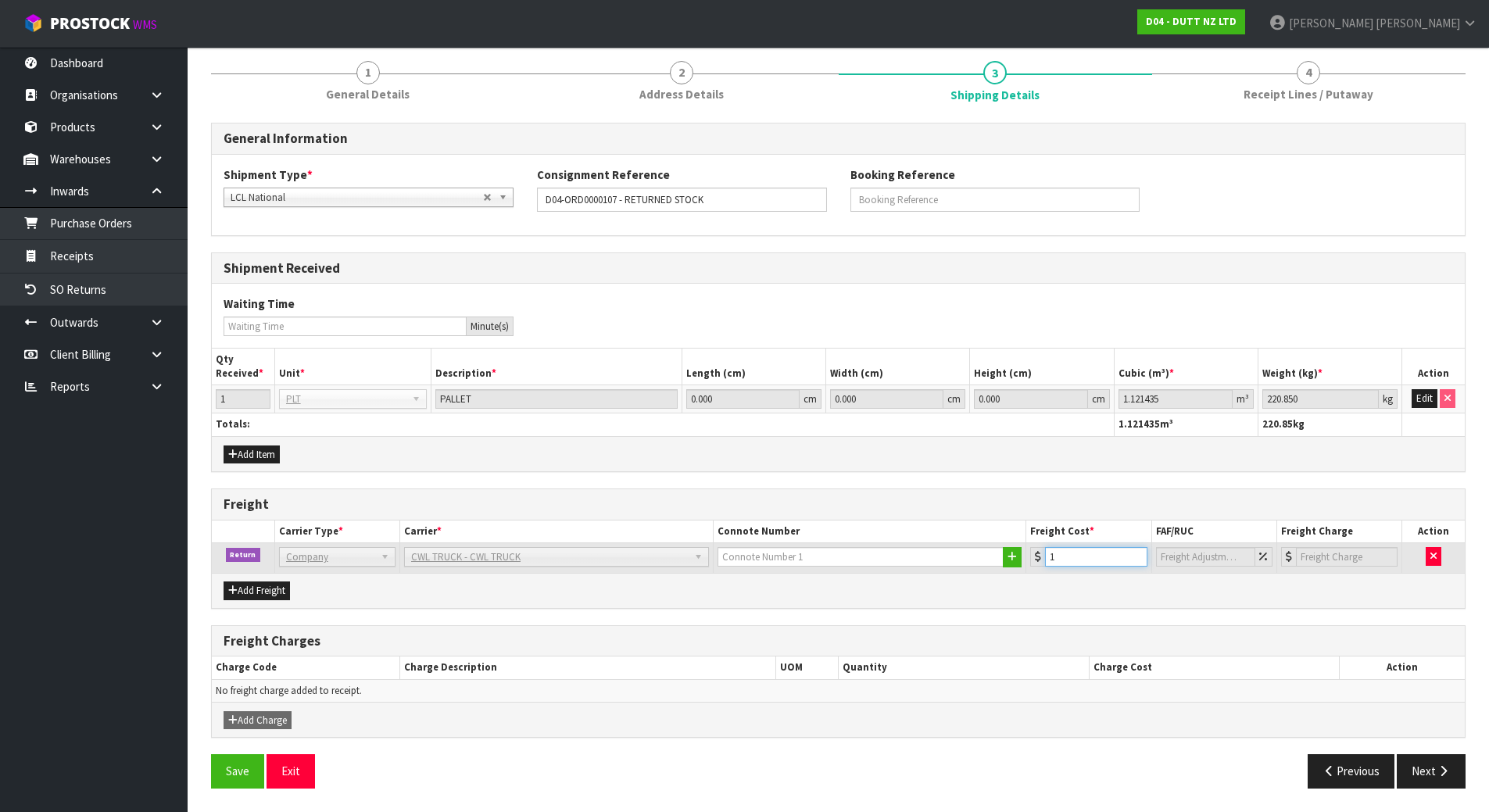
drag, startPoint x: 1091, startPoint y: 559, endPoint x: 935, endPoint y: 554, distance: 156.1
click at [935, 554] on tr "Return Company Bulk Courier Company [PERSON_NAME] CARRIERS - [PERSON_NAME] CARR…" at bounding box center [839, 558] width 1253 height 30
type input "0"
click at [966, 596] on div "Add Freight" at bounding box center [839, 590] width 1253 height 36
click at [1414, 766] on button "Next" at bounding box center [1431, 771] width 69 height 34
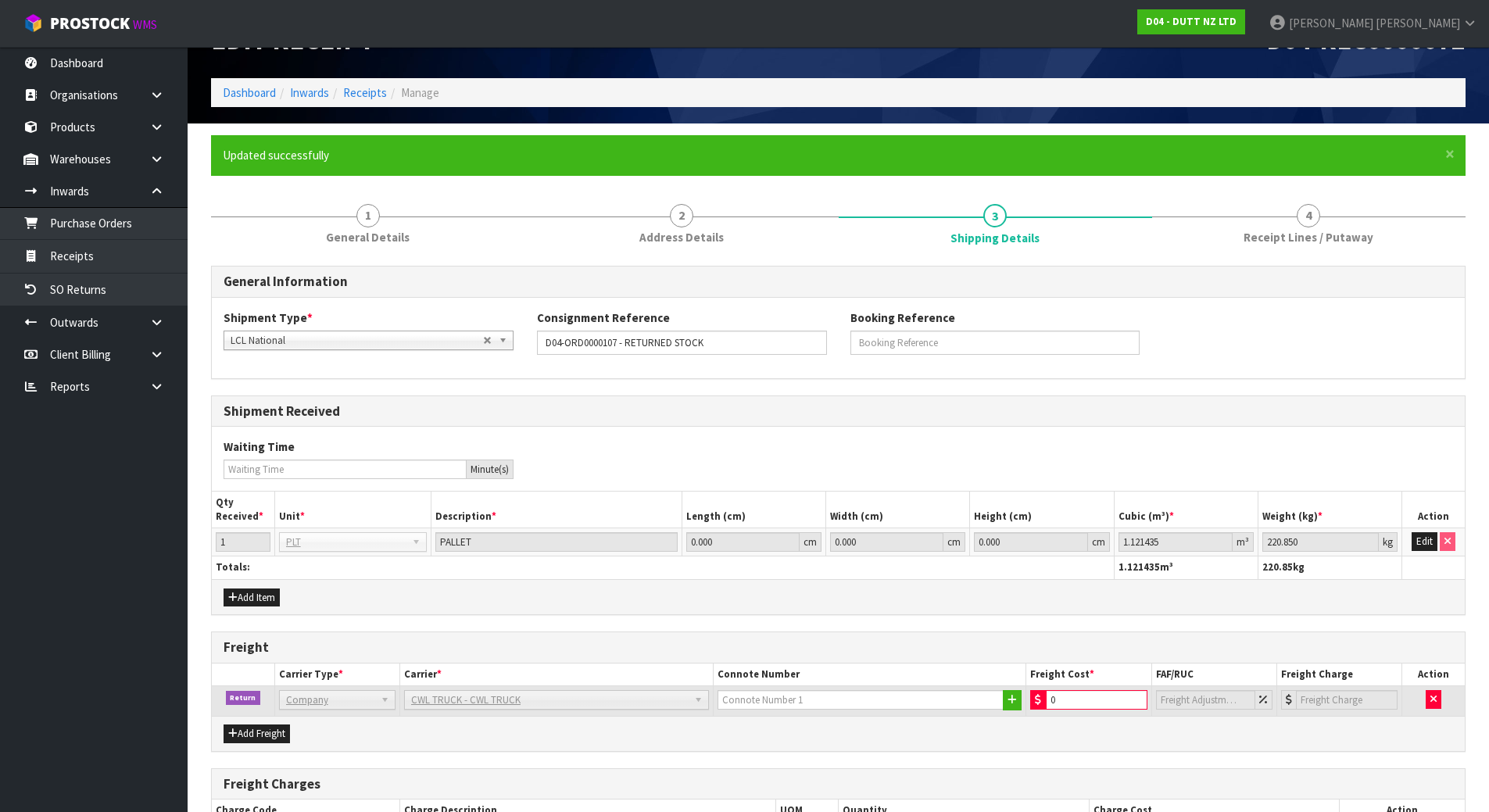
scroll to position [32, 0]
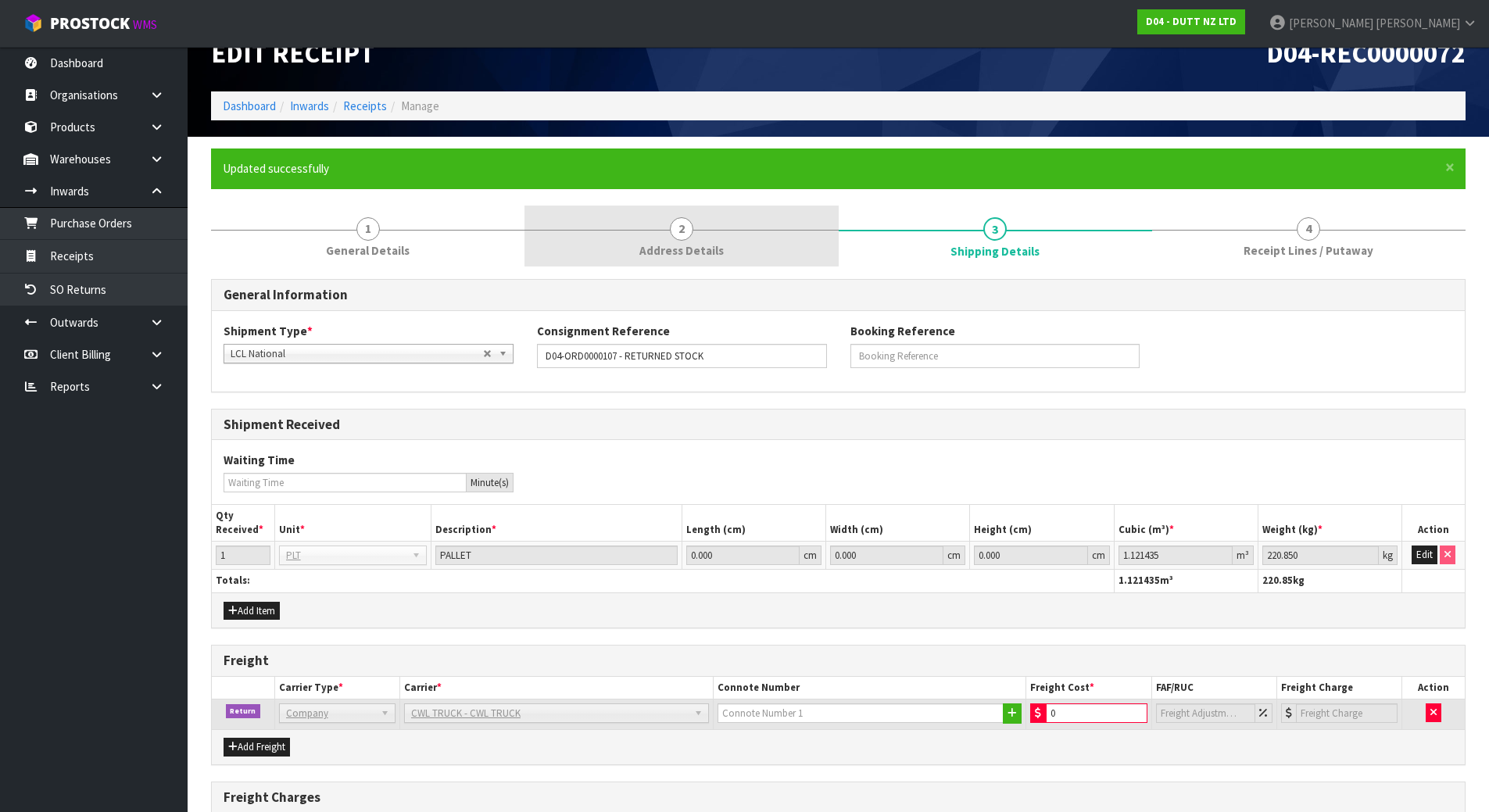
click at [786, 251] on link "2 Address Details" at bounding box center [681, 237] width 313 height 62
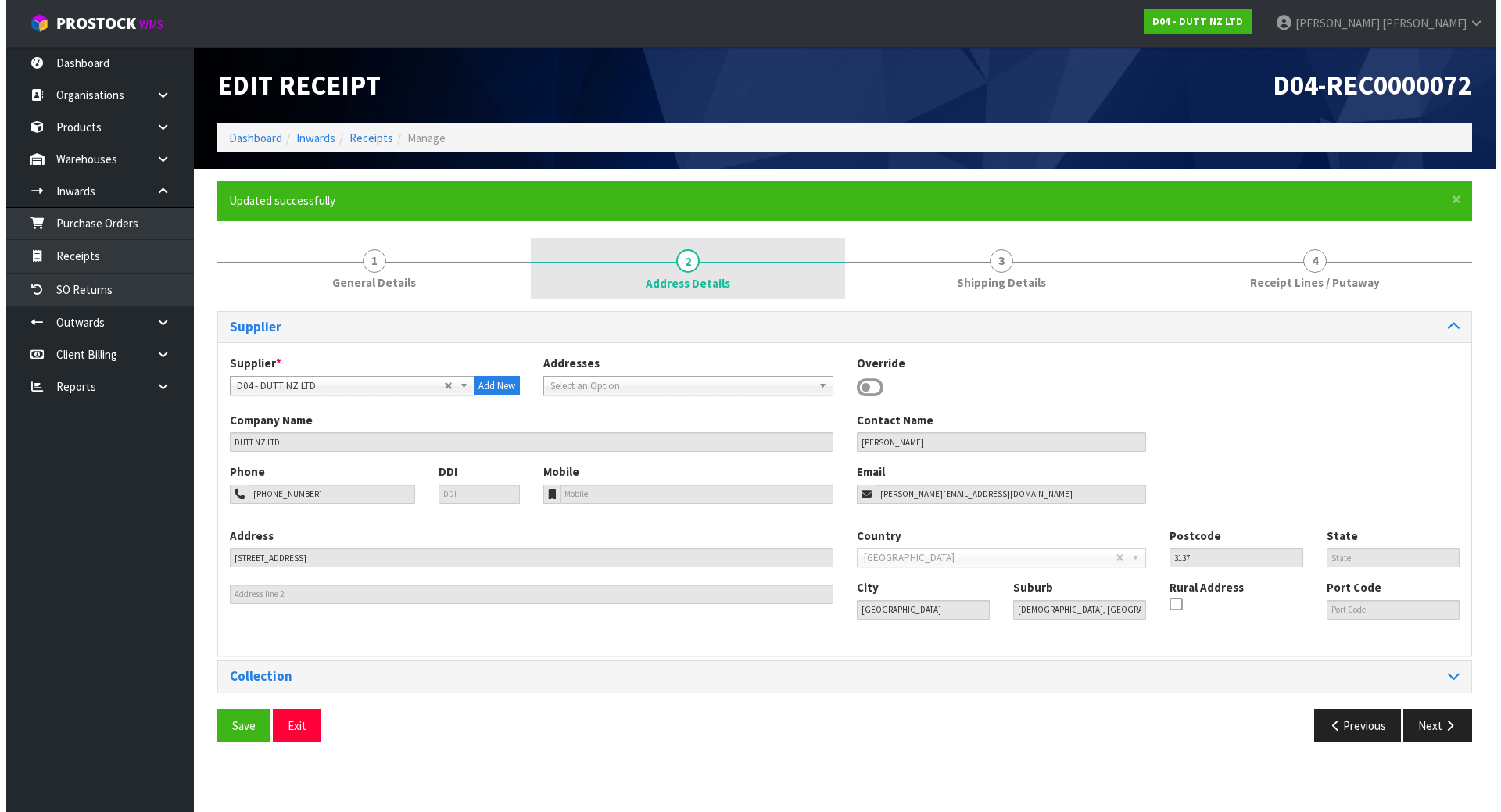
scroll to position [0, 0]
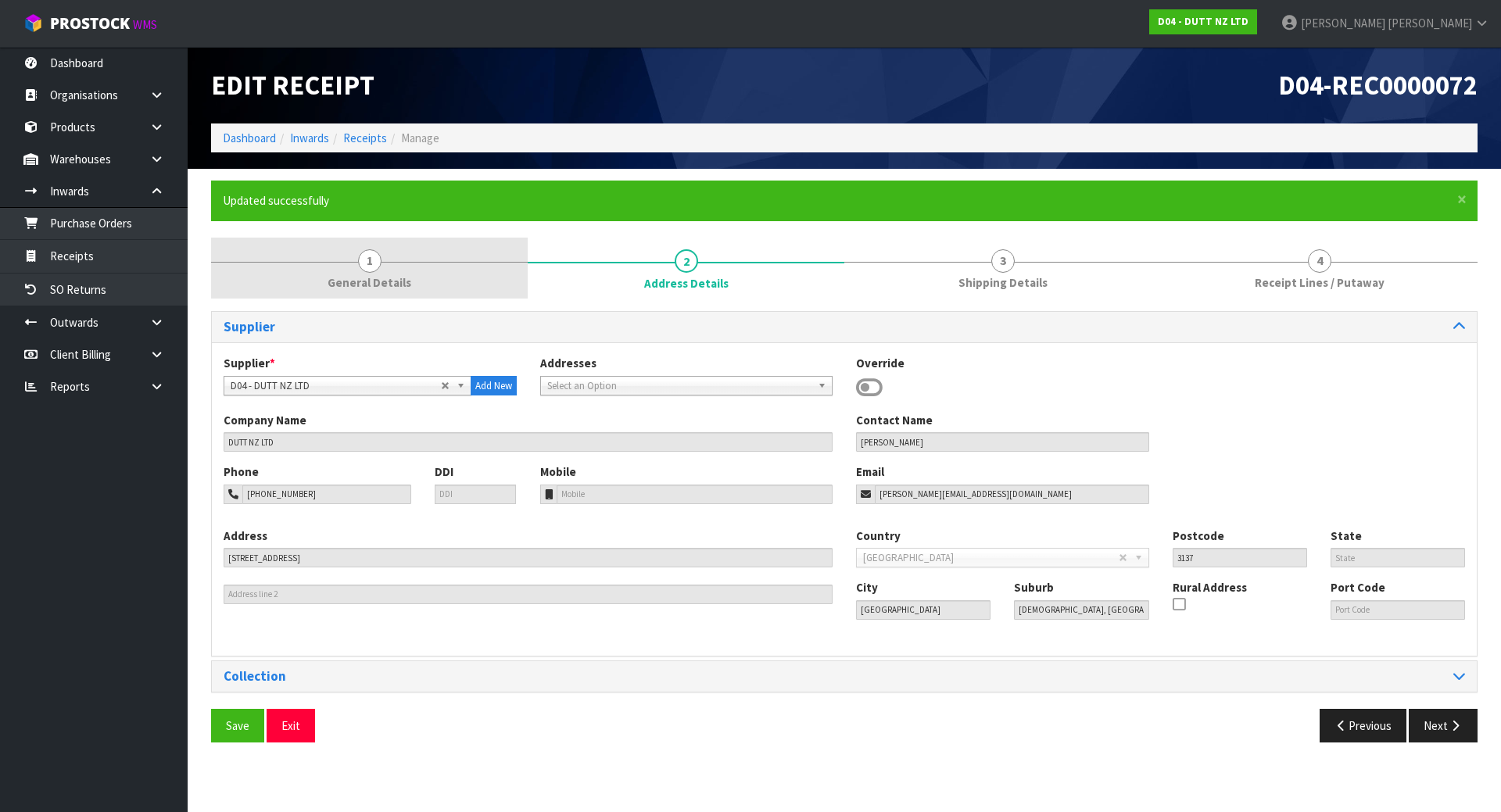
click at [430, 274] on link "1 General Details" at bounding box center [369, 269] width 317 height 62
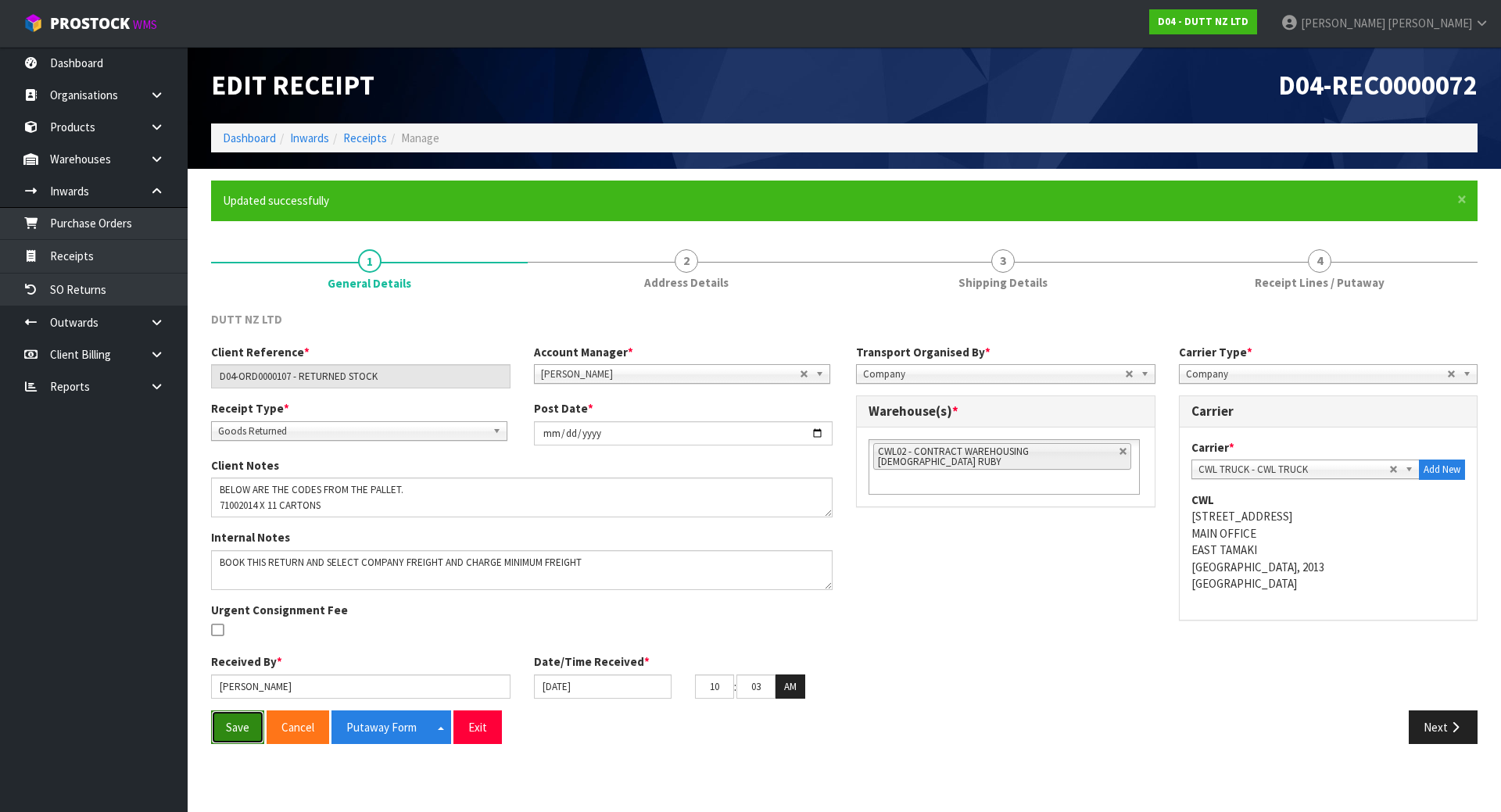
click at [225, 723] on button "Save" at bounding box center [238, 727] width 53 height 34
click at [967, 535] on div "Client Reference * D04-ORD0000107 - RETURNED STOCK Account Manager * [PERSON_NA…" at bounding box center [844, 527] width 1290 height 366
click at [1288, 381] on span "Company" at bounding box center [1316, 374] width 262 height 19
click at [1257, 475] on span "CWL TRUCK - CWL TRUCK" at bounding box center [1295, 469] width 192 height 19
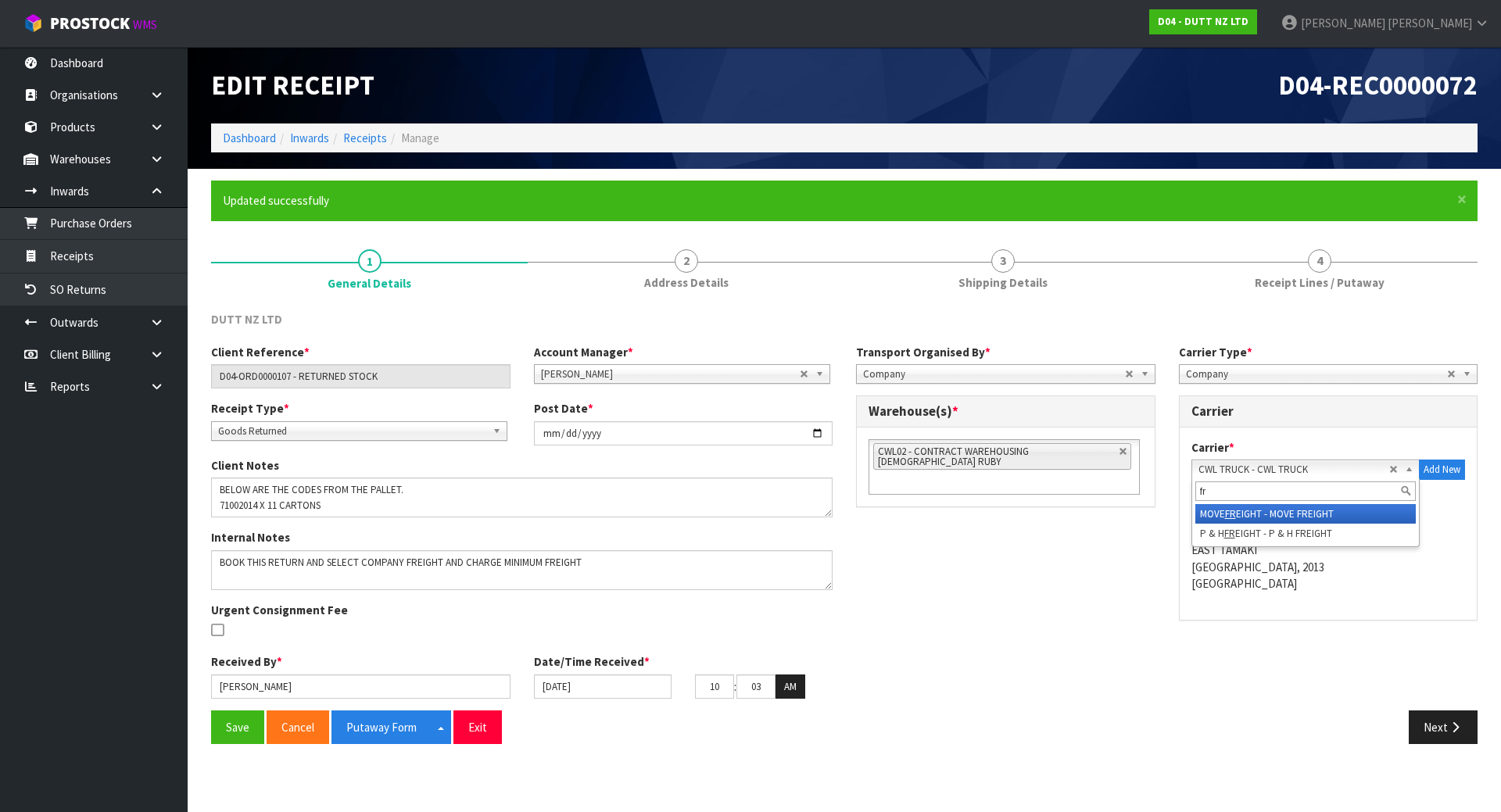
type input "f"
type input "comp"
click at [1138, 561] on div "Client Reference * D04-ORD0000107 - RETURNED STOCK Account Manager * [PERSON_NA…" at bounding box center [844, 527] width 1290 height 366
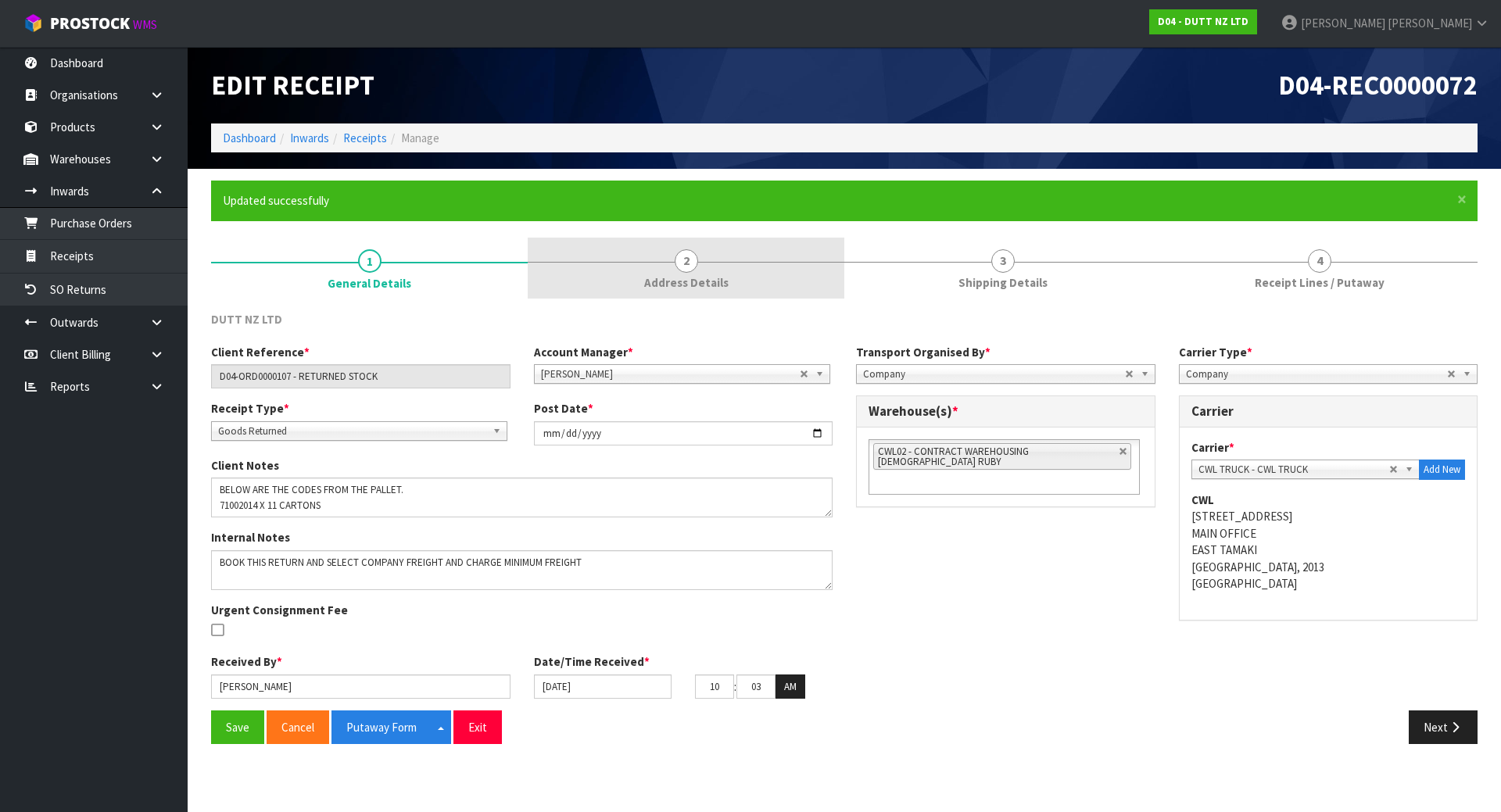
click at [671, 292] on link "2 Address Details" at bounding box center [686, 269] width 317 height 62
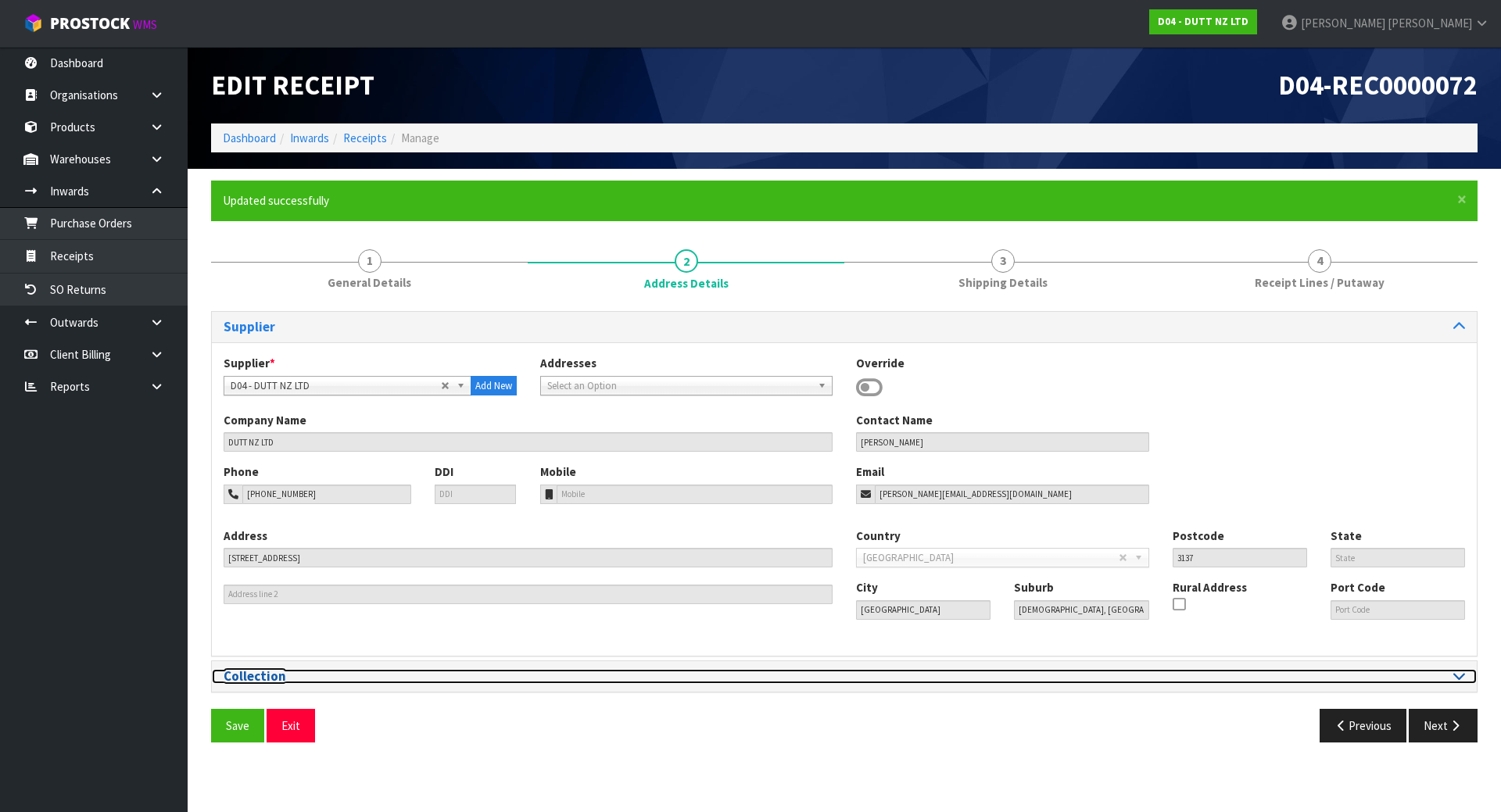
click at [1457, 673] on icon at bounding box center [1459, 676] width 12 height 14
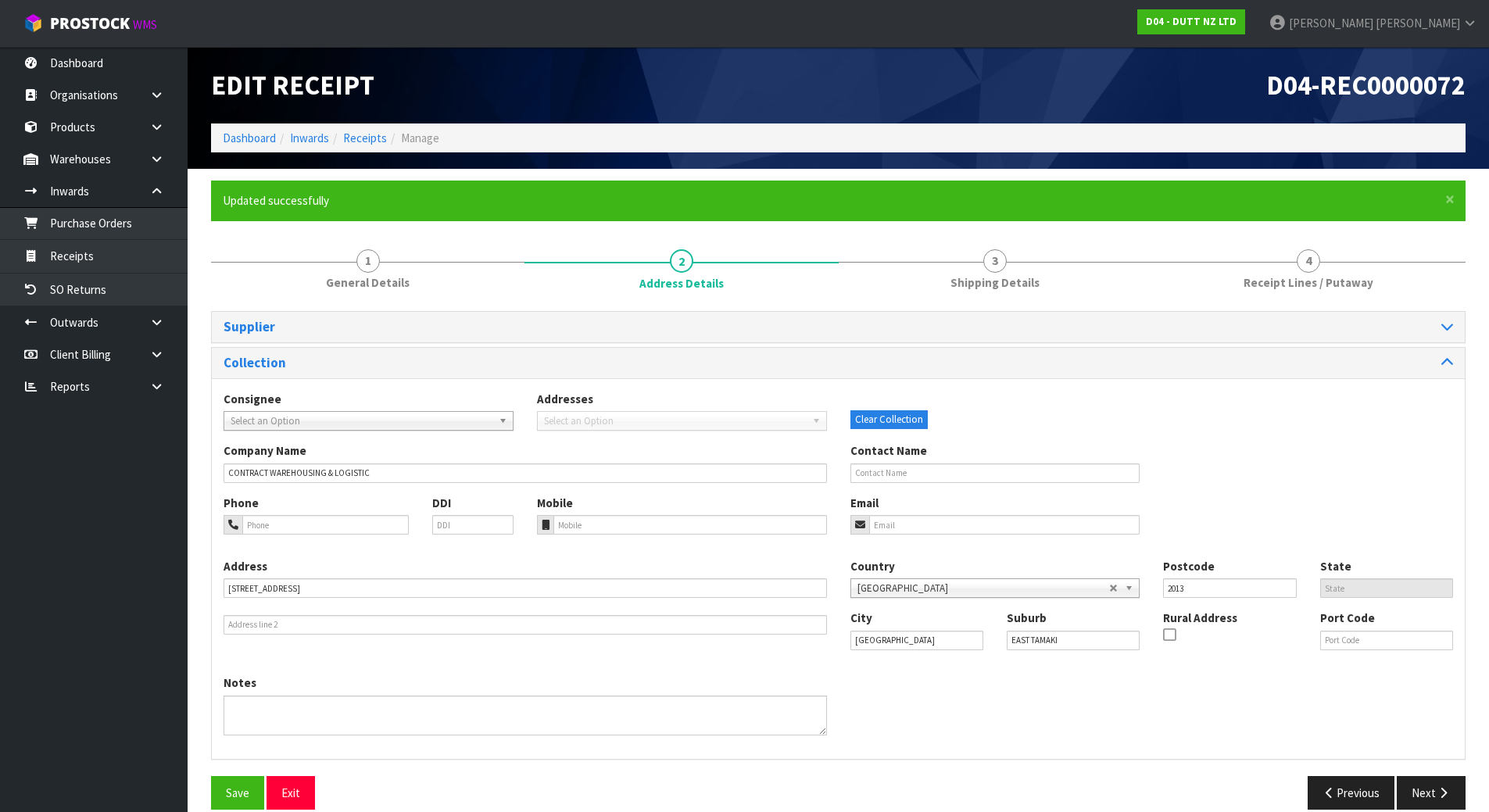
click at [398, 420] on span "Select an Option" at bounding box center [361, 421] width 262 height 19
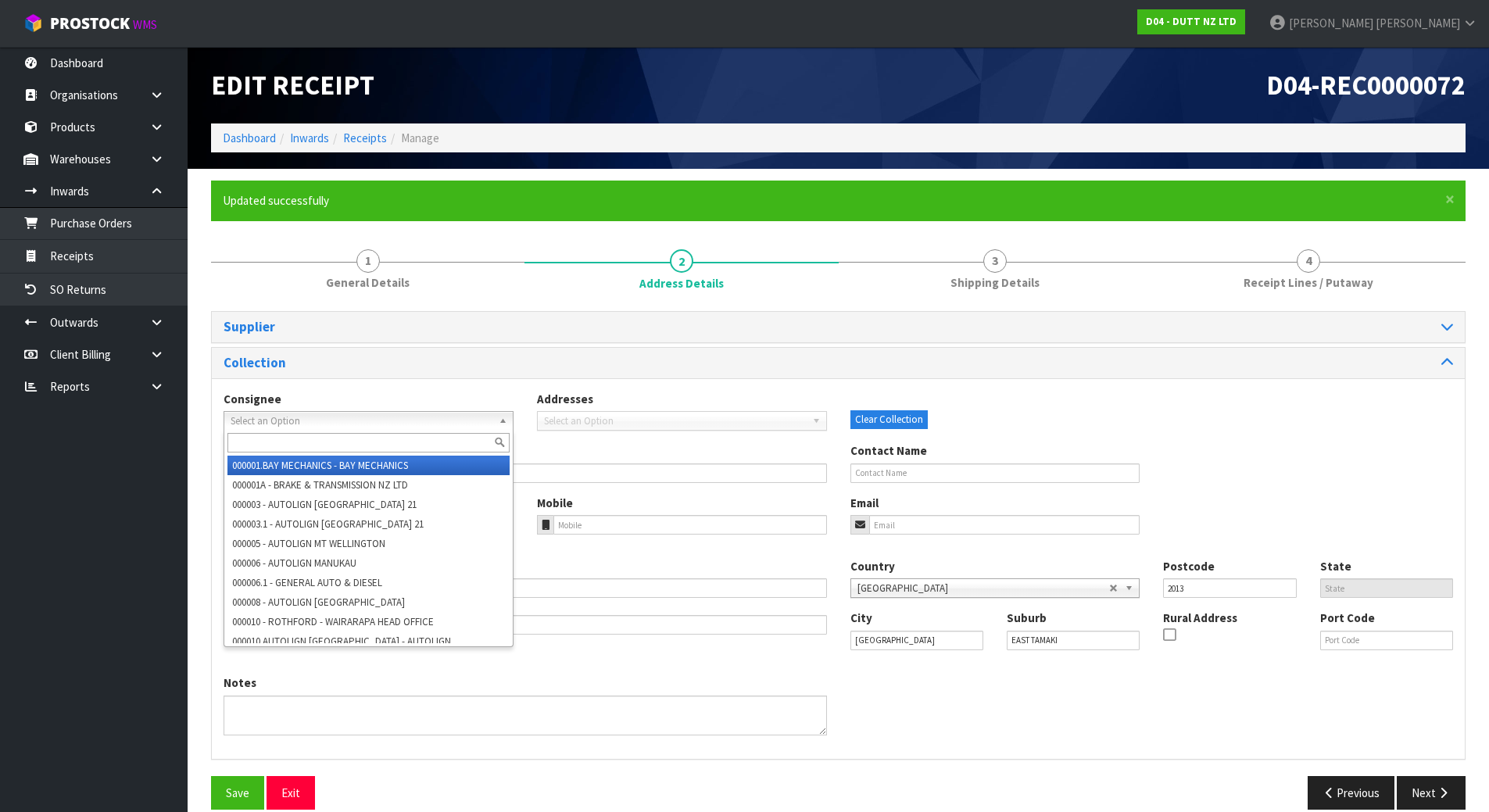
click at [1073, 419] on div "Clear Collection" at bounding box center [996, 410] width 290 height 38
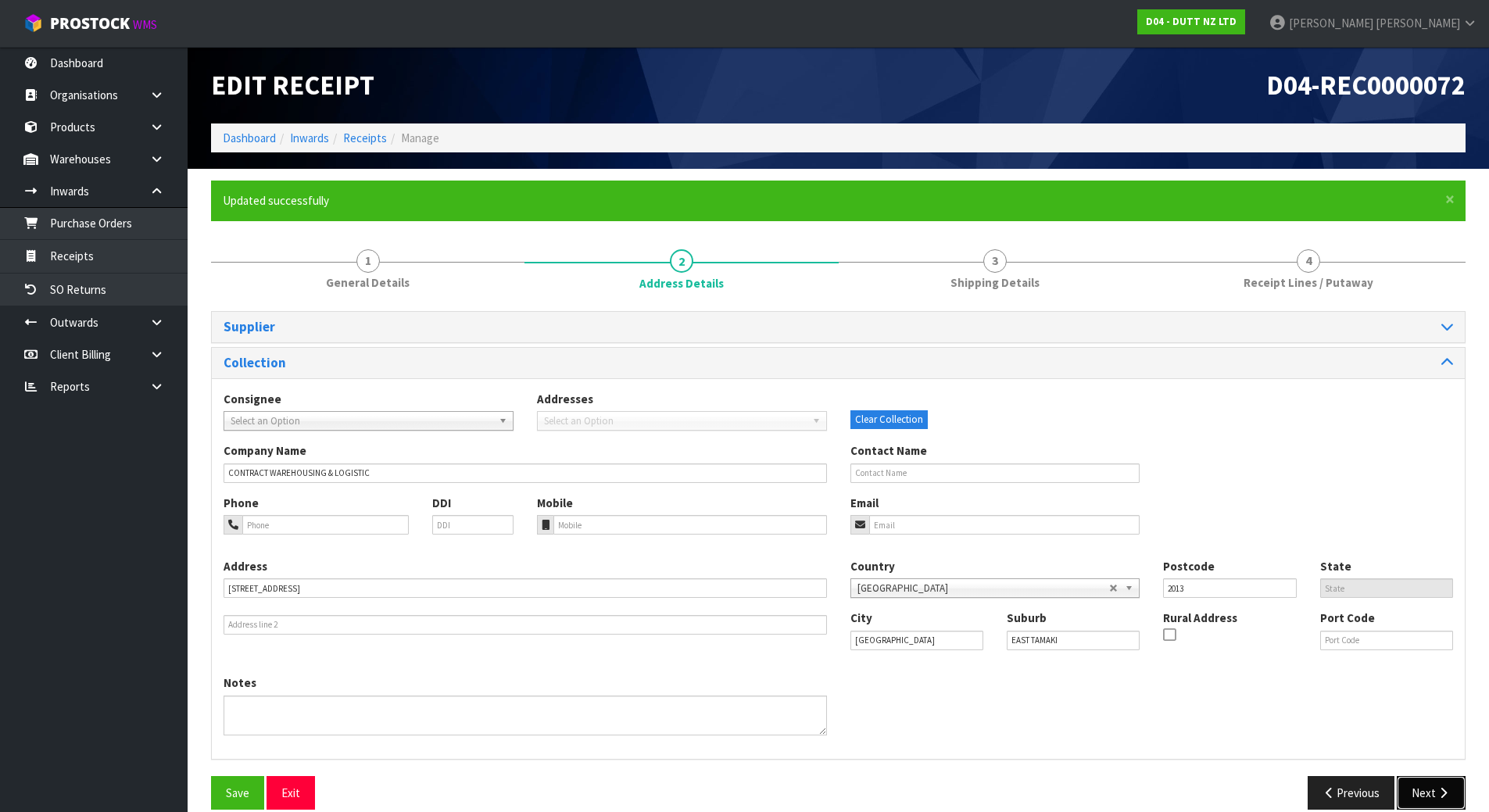
click at [1450, 782] on button "Next" at bounding box center [1431, 793] width 69 height 34
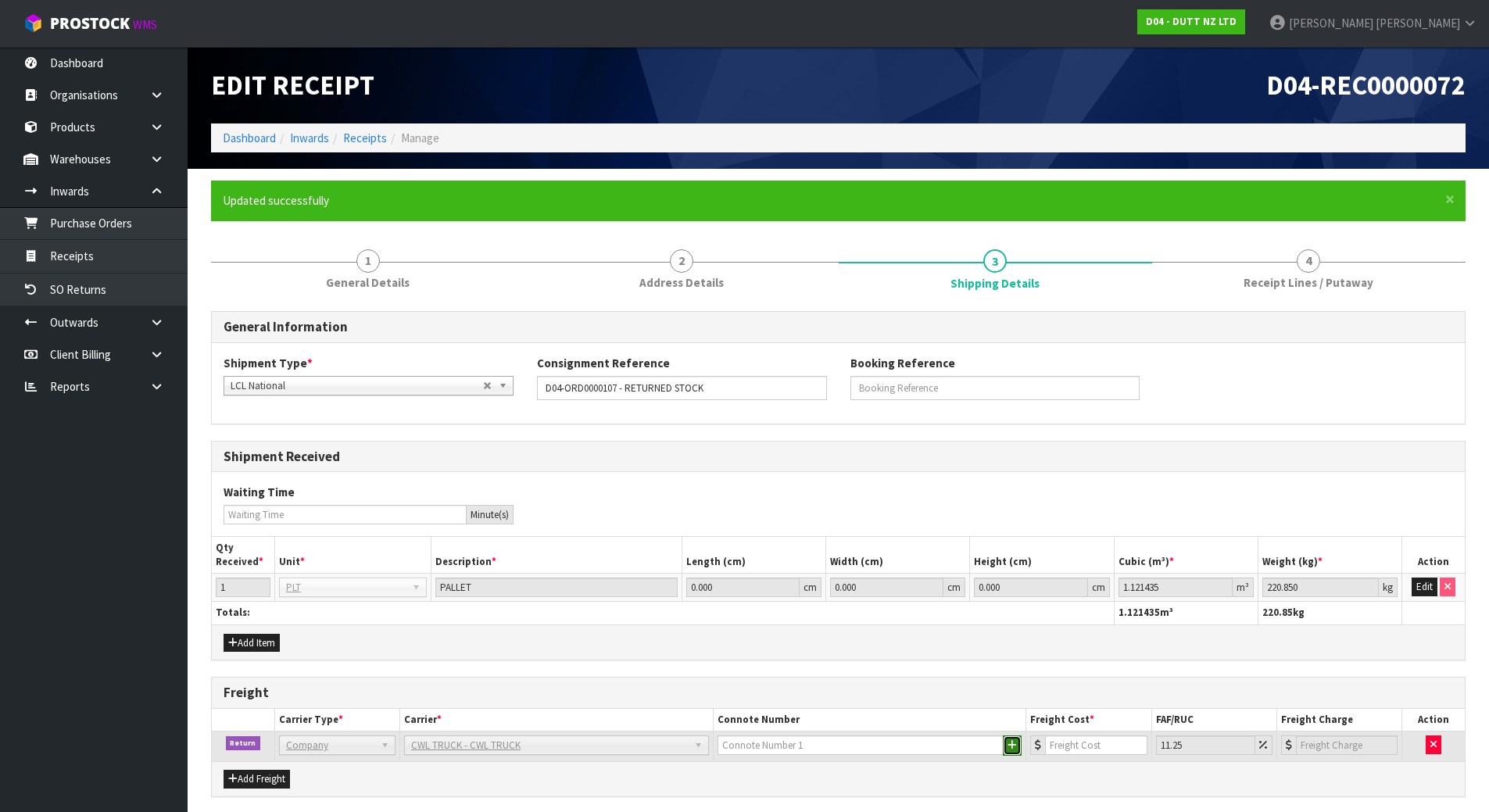
click at [1012, 755] on button "button" at bounding box center [1012, 745] width 19 height 20
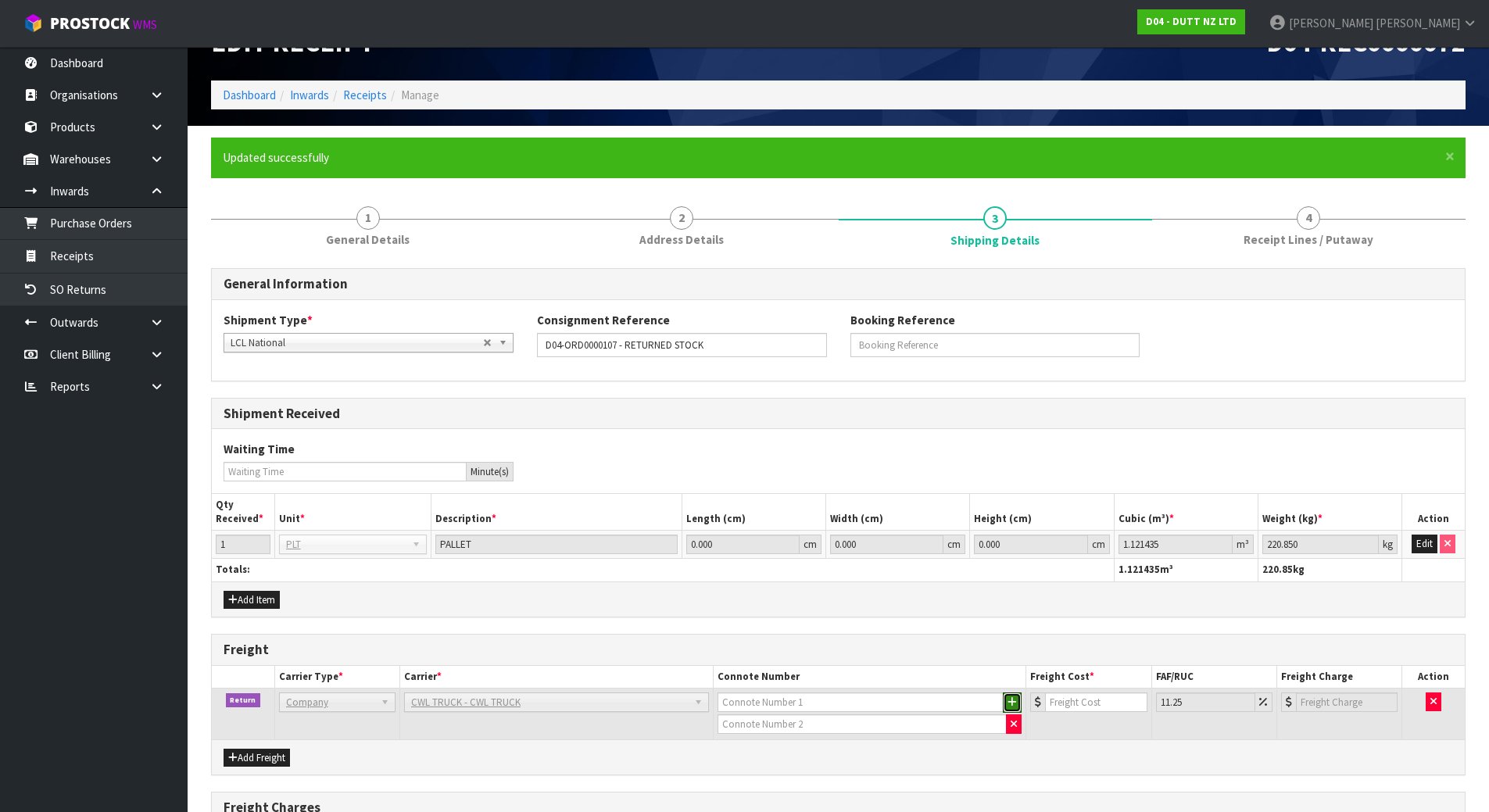
scroll to position [79, 0]
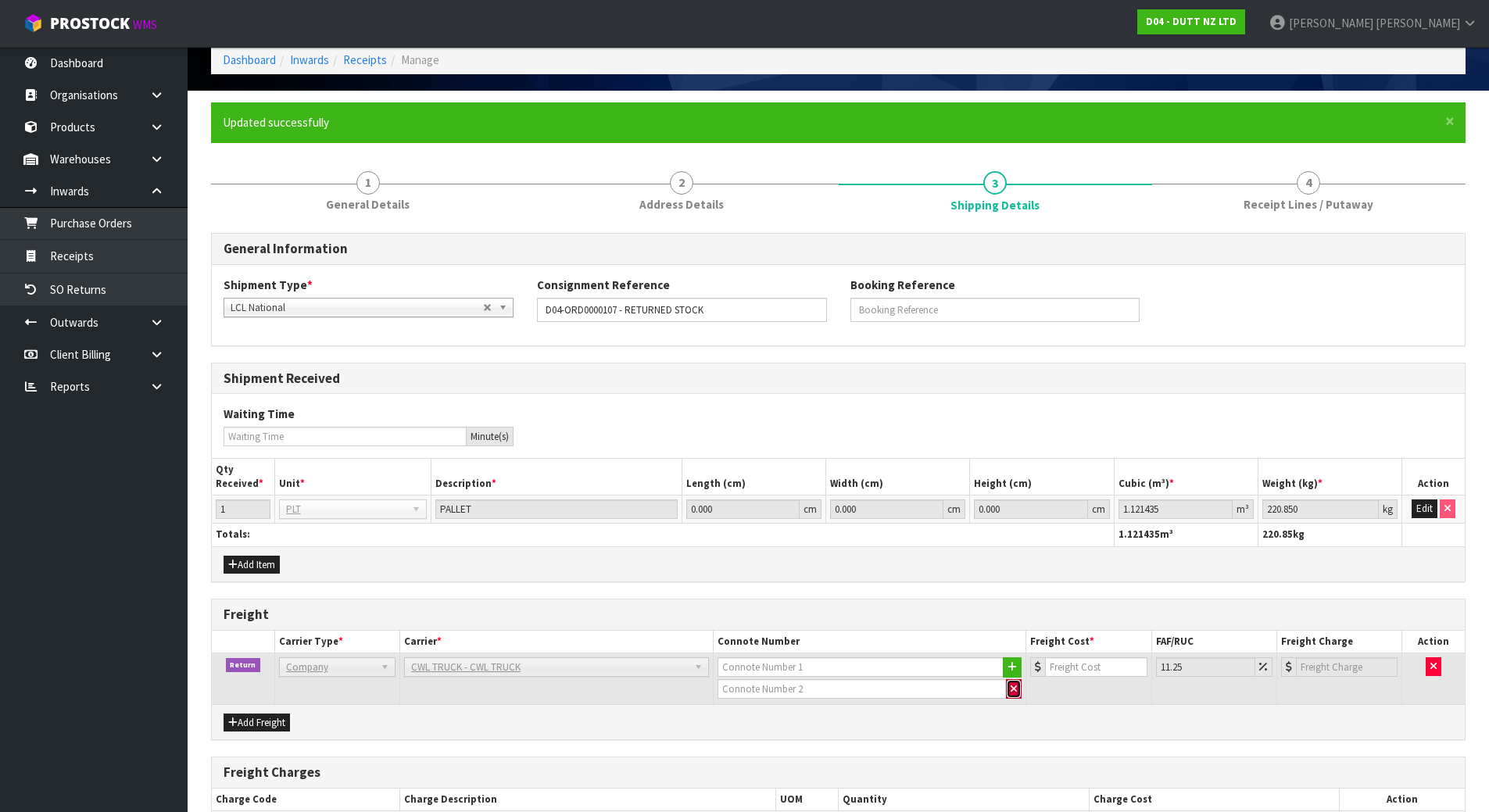
drag, startPoint x: 1013, startPoint y: 697, endPoint x: 959, endPoint y: 689, distance: 54.6
click at [1013, 697] on button "button" at bounding box center [1014, 690] width 16 height 20
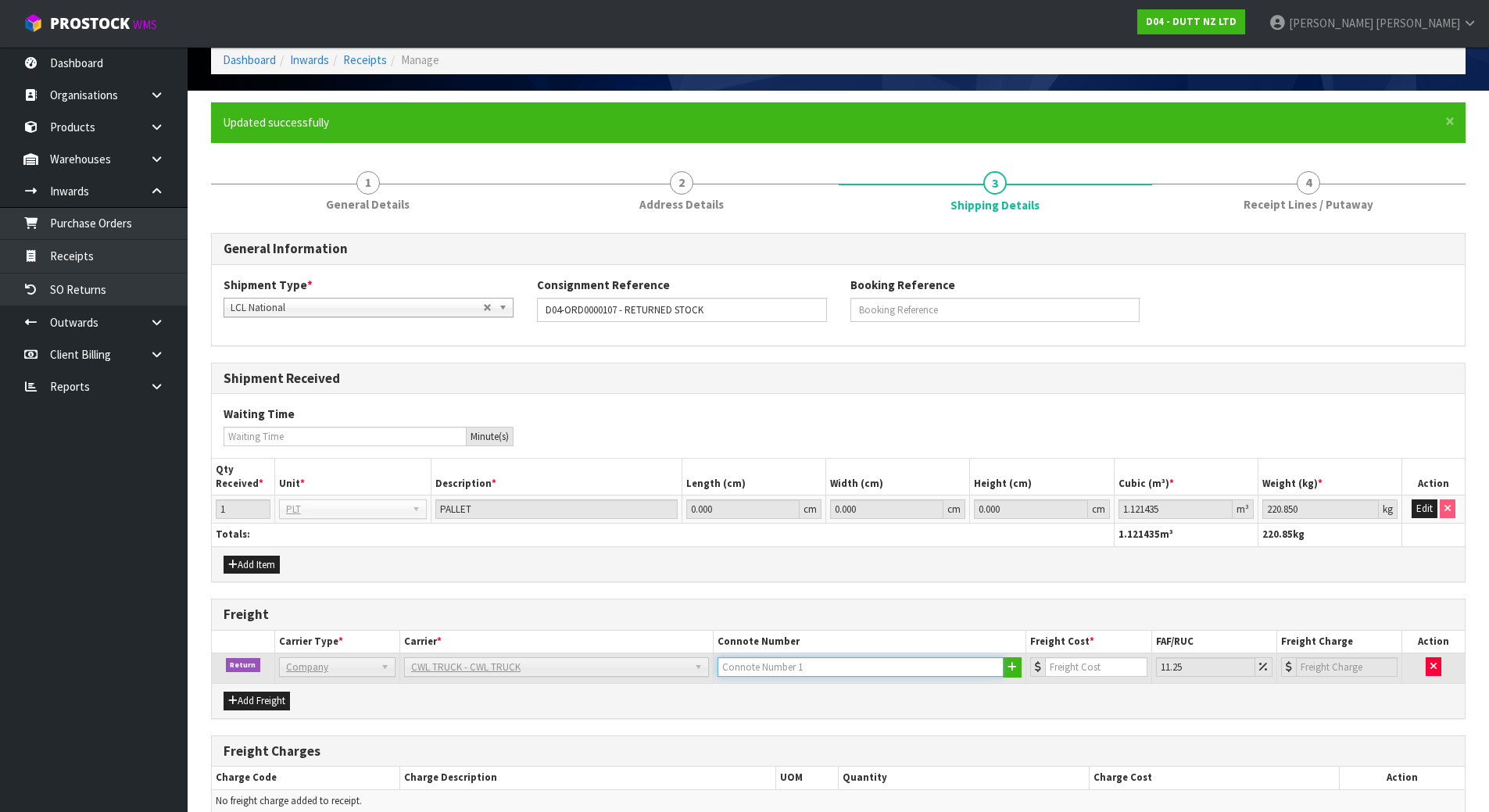
click at [902, 670] on input "text" at bounding box center [861, 667] width 287 height 19
type input "J"
drag, startPoint x: 721, startPoint y: 313, endPoint x: 505, endPoint y: 316, distance: 216.0
click at [505, 316] on div "Shipment Type * LCL National LCL International FCL-20ft FCL-40ft LCL National C…" at bounding box center [839, 305] width 1253 height 57
click at [814, 395] on div "Waiting Time Minute(s)" at bounding box center [839, 425] width 1253 height 63
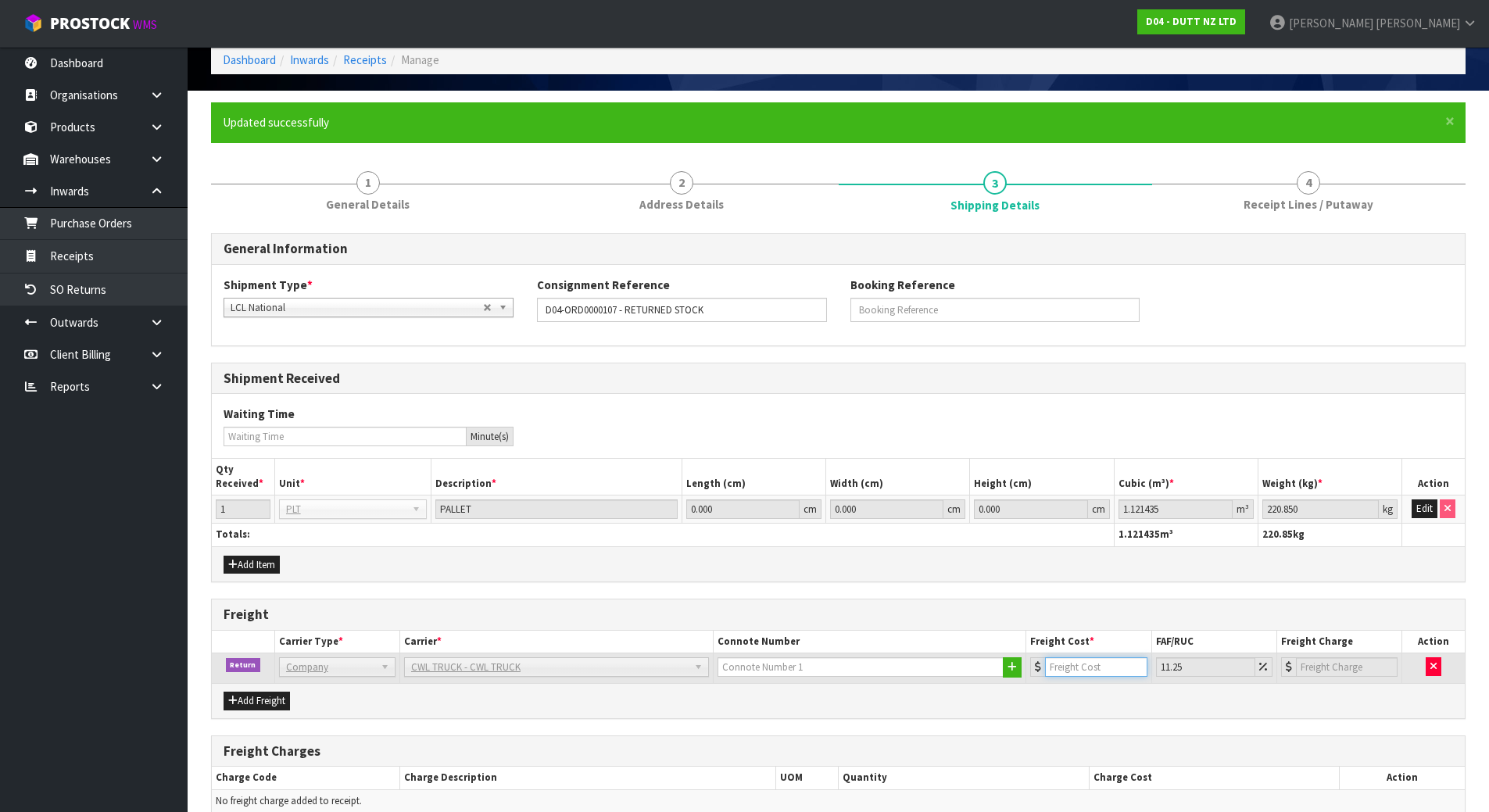
click at [1079, 664] on input "number" at bounding box center [1095, 667] width 101 height 19
drag, startPoint x: 1089, startPoint y: 643, endPoint x: 1010, endPoint y: 643, distance: 79.0
click at [1010, 643] on tr "Carrier Type * Carrier * Connote Number Freight Cost * FAF/RUC Freight Charge A…" at bounding box center [839, 642] width 1253 height 23
click at [1025, 589] on div "General Information Shipment Type * LCL National LCL International FCL-20ft FCL…" at bounding box center [839, 571] width 1255 height 677
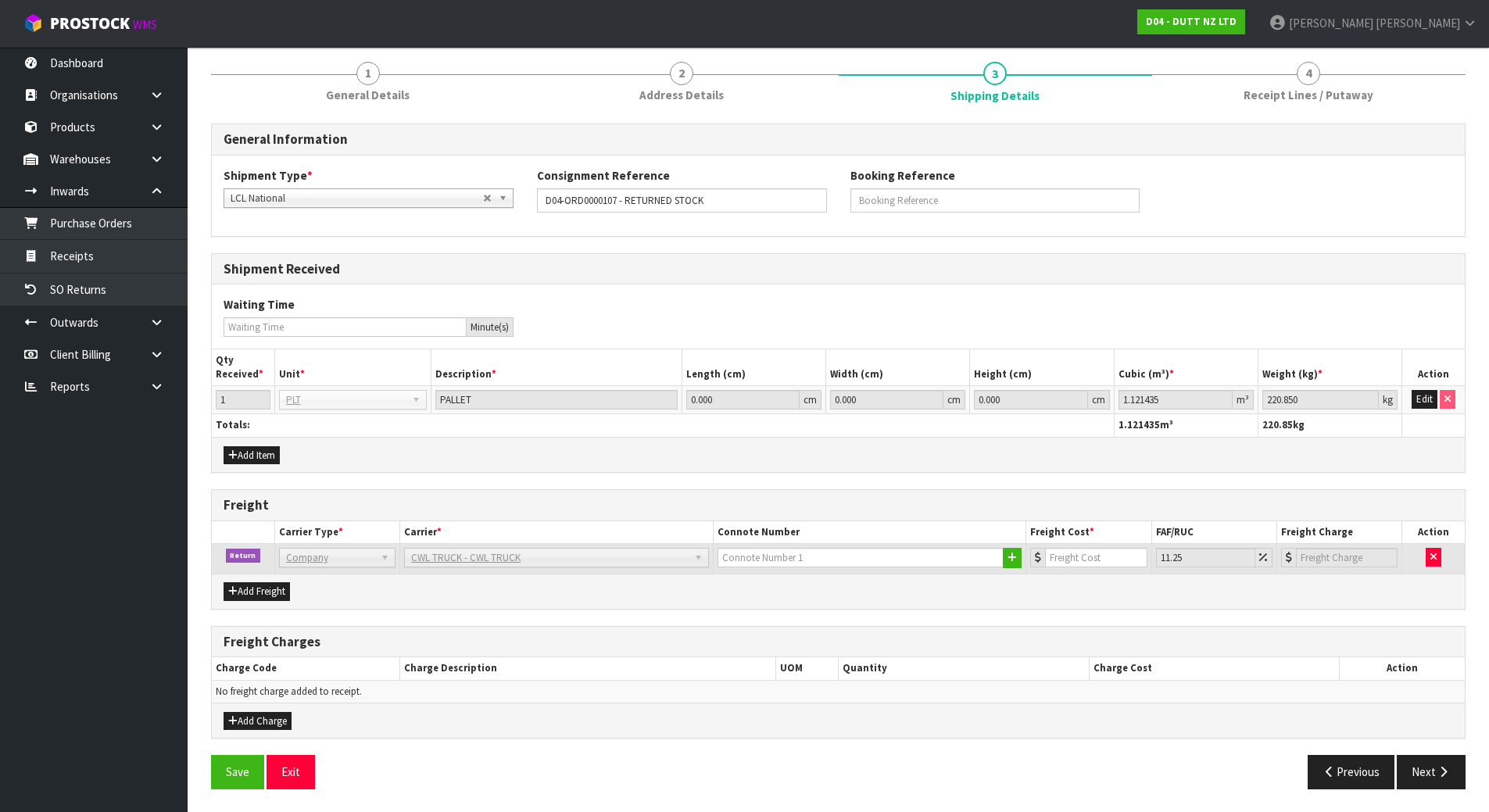
scroll to position [188, 0]
click at [1407, 764] on button "Next" at bounding box center [1431, 771] width 69 height 34
click at [219, 755] on button "Save" at bounding box center [238, 771] width 53 height 34
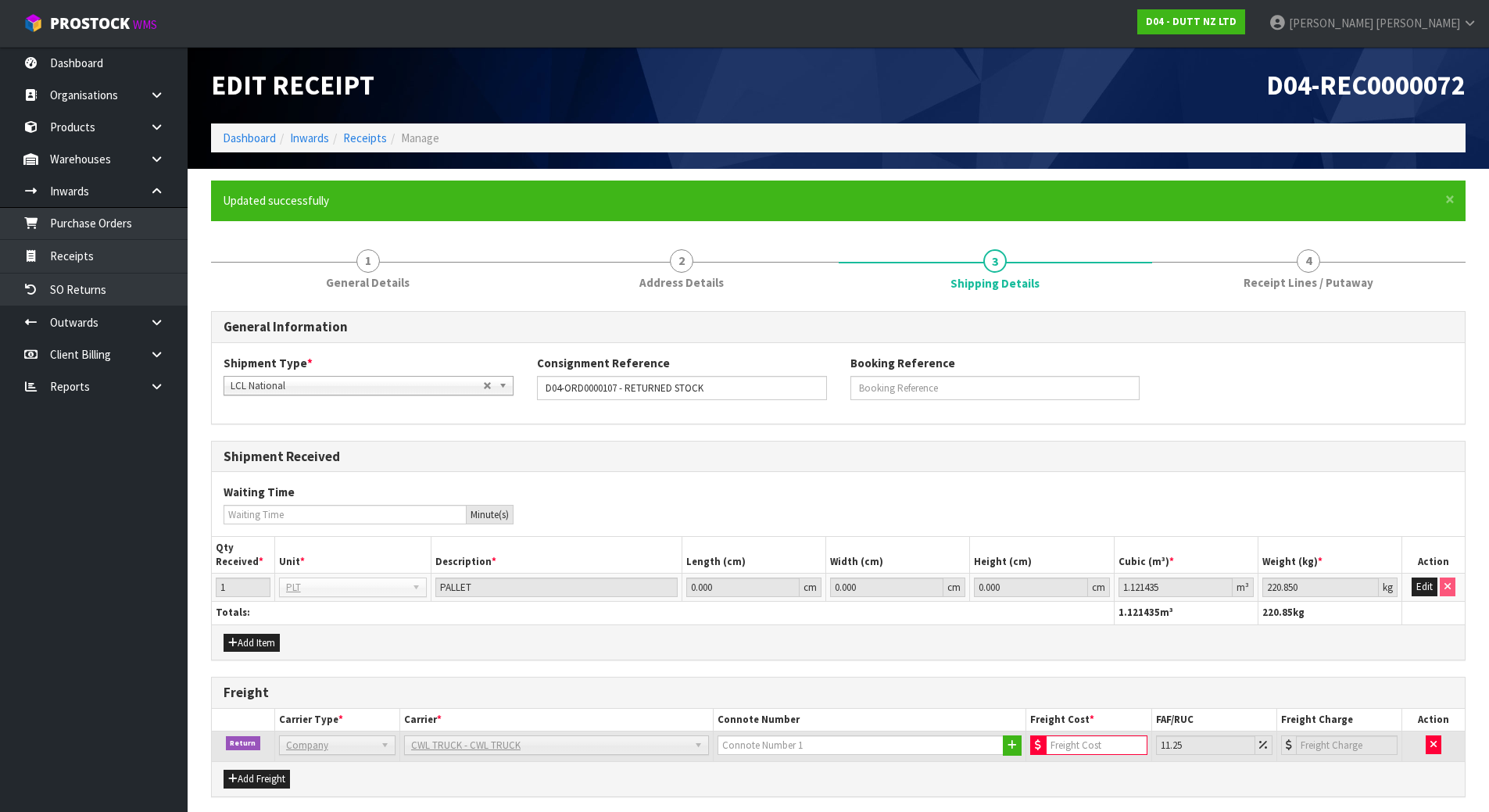
click at [818, 703] on div "Freight" at bounding box center [839, 693] width 1253 height 31
click at [1084, 754] on input "number" at bounding box center [1096, 744] width 100 height 19
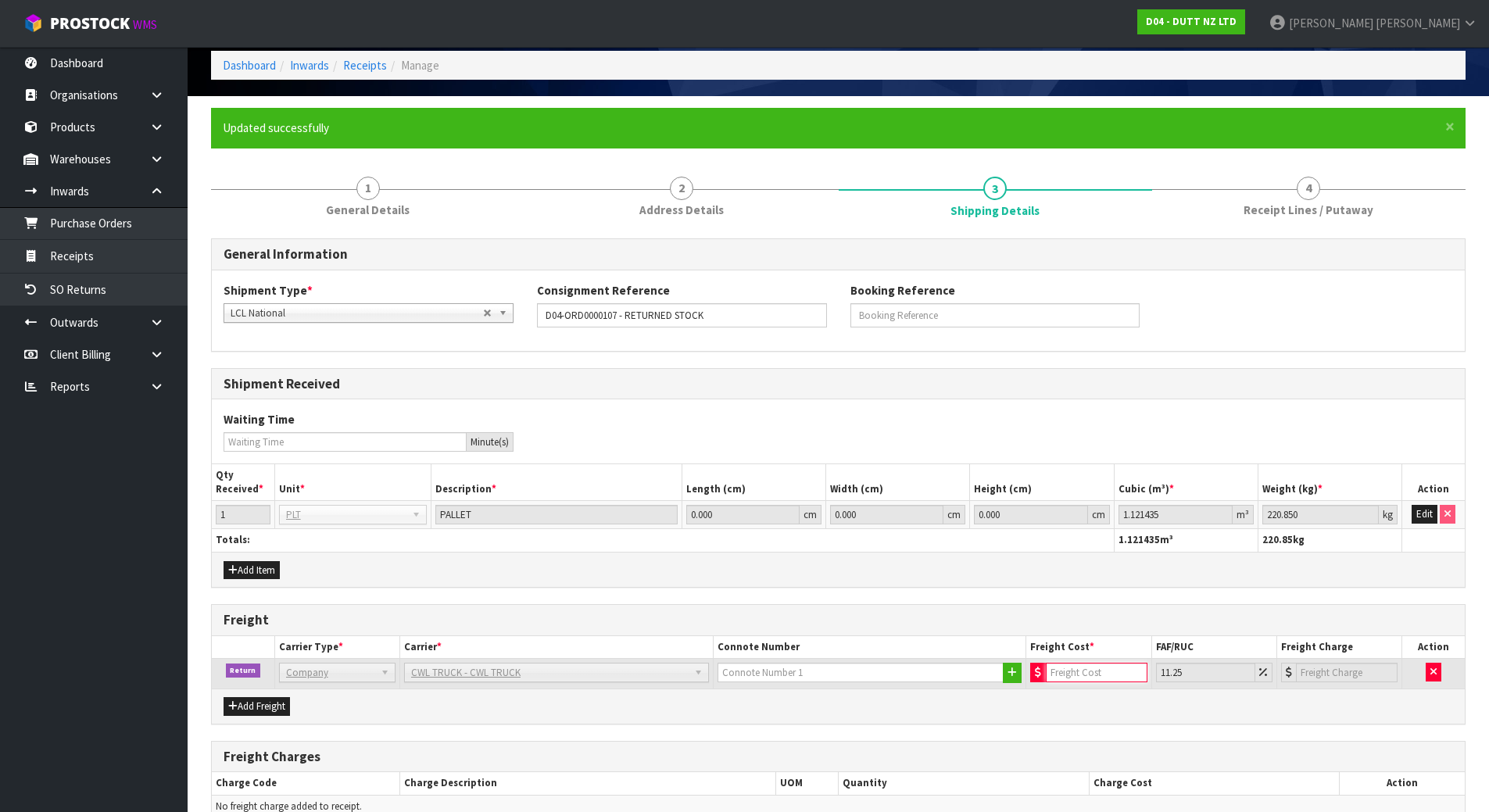
scroll to position [156, 0]
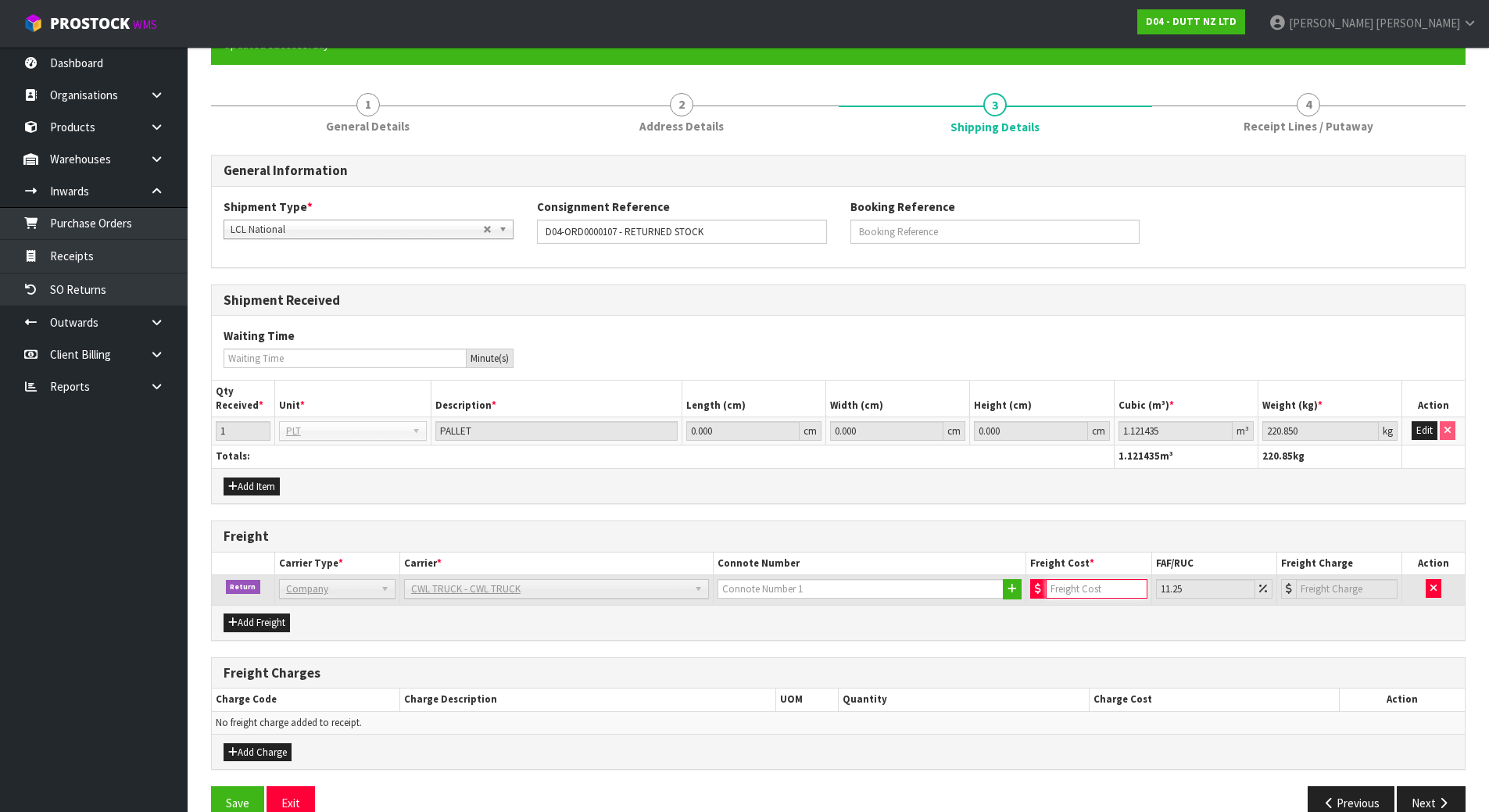
type input "1"
type input "1.11"
type input "1"
click at [1072, 666] on h3 "Freight Charges" at bounding box center [839, 673] width 1230 height 15
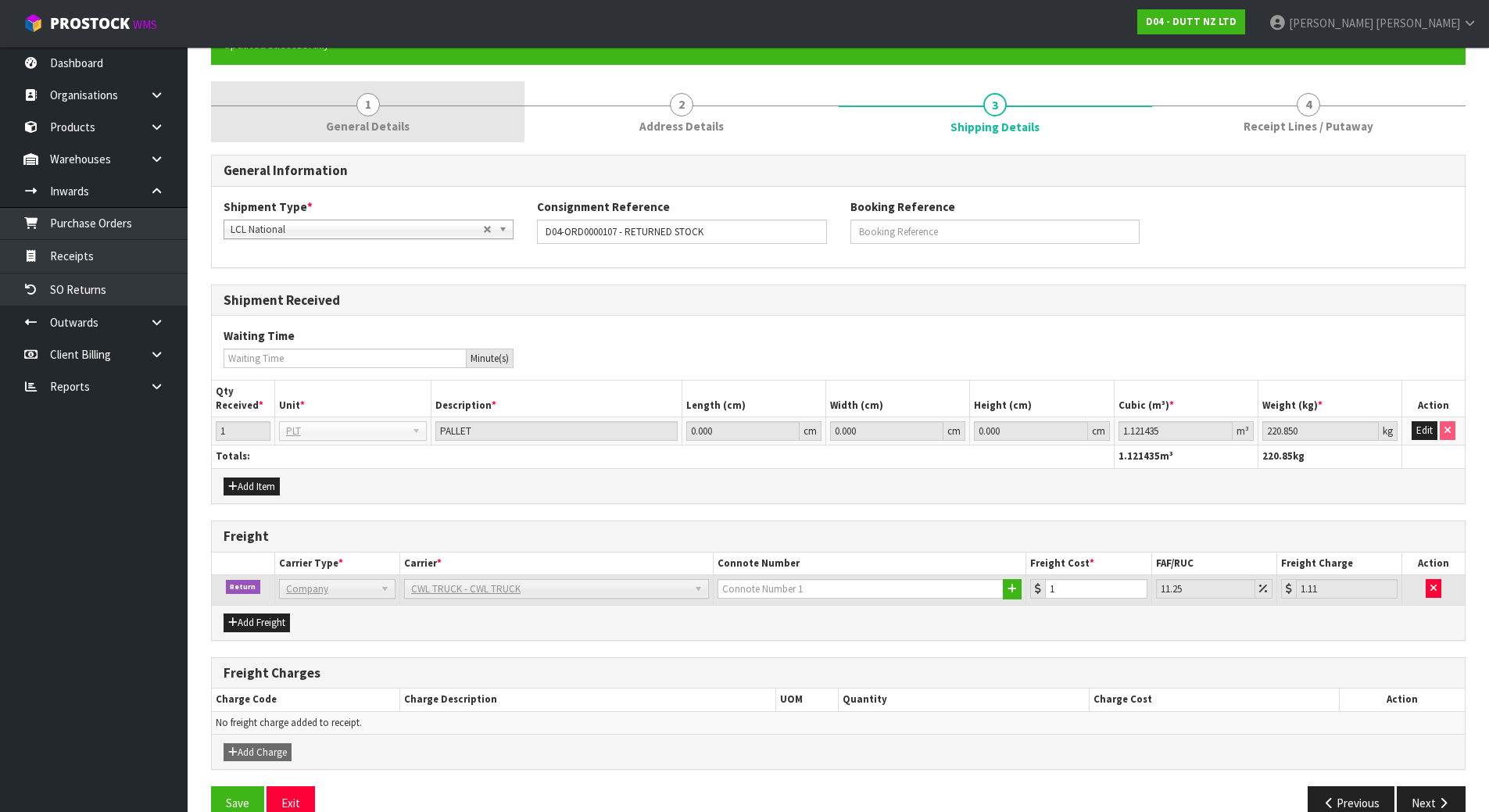
click at [334, 109] on link "1 General Details" at bounding box center [367, 112] width 313 height 62
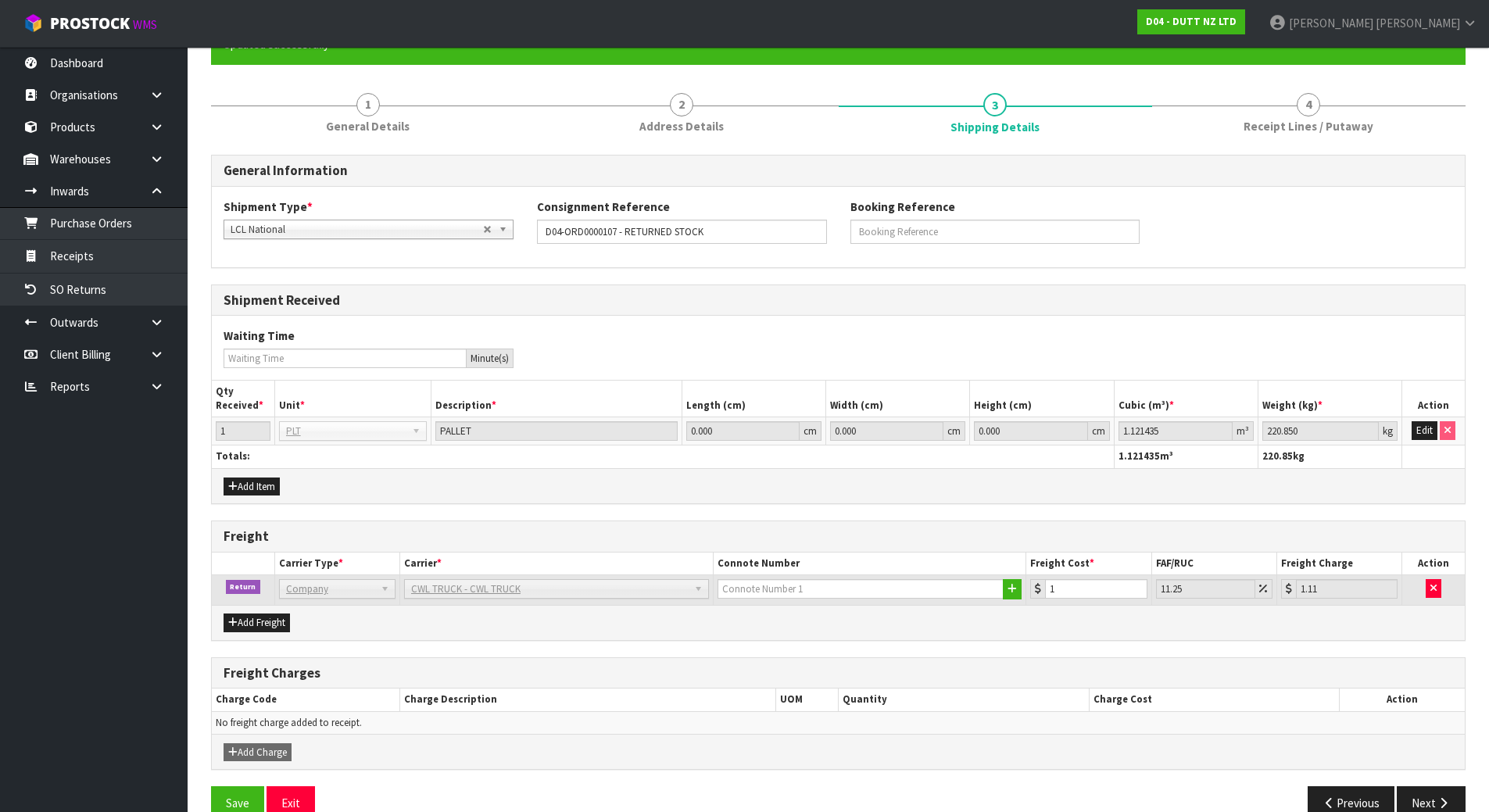
scroll to position [0, 0]
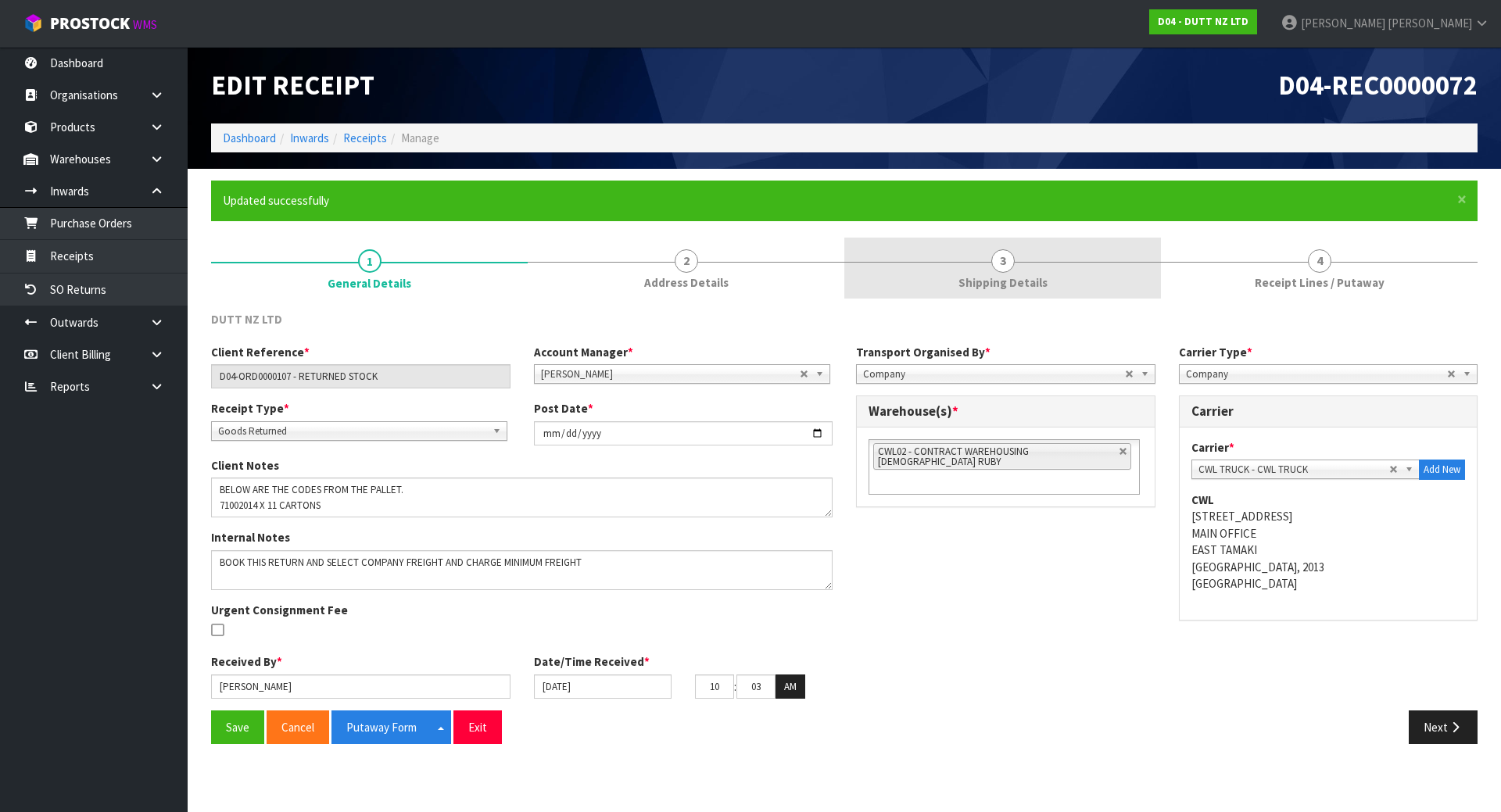
click at [952, 269] on link "3 Shipping Details" at bounding box center [1002, 269] width 317 height 62
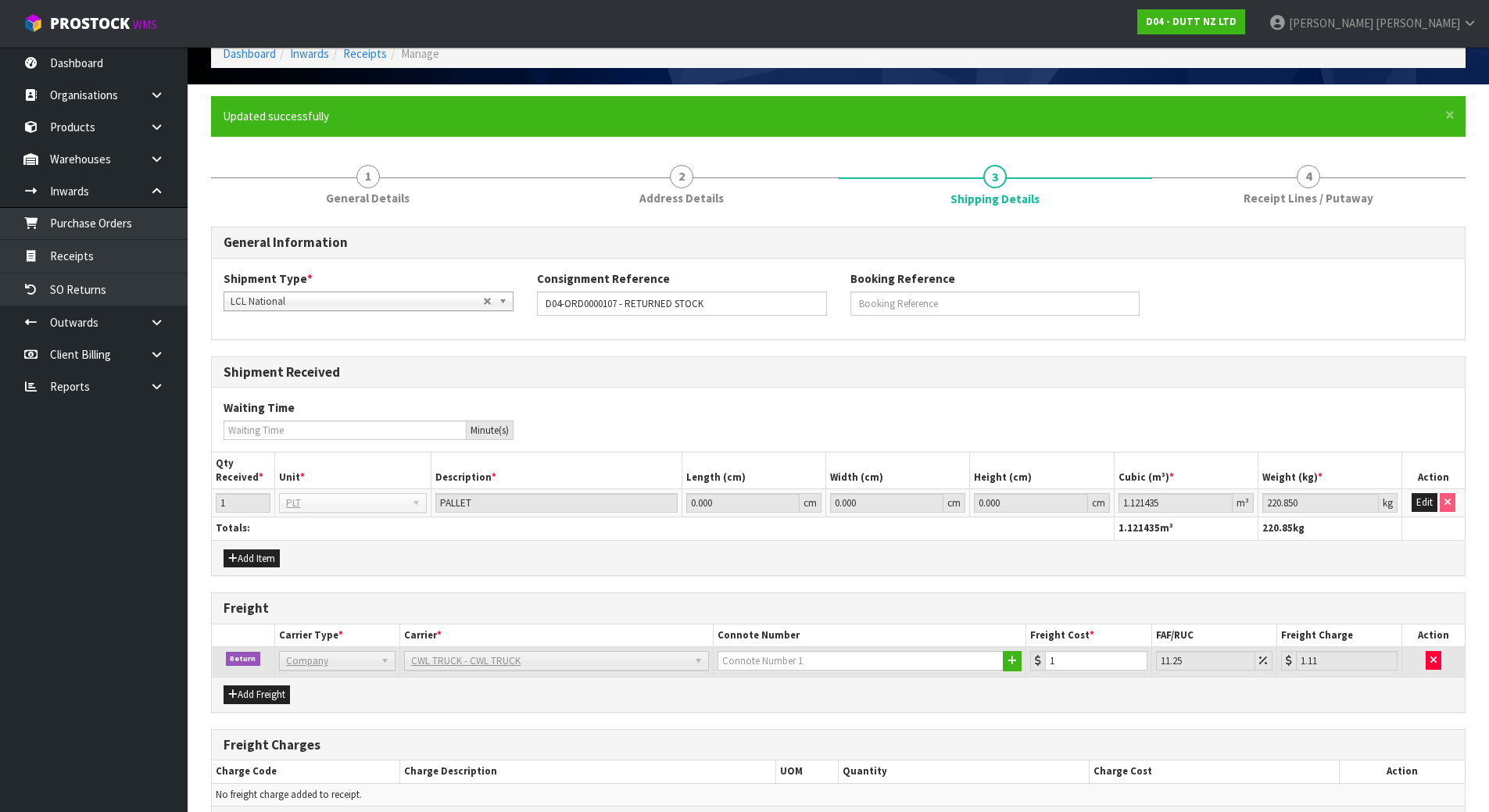
scroll to position [188, 0]
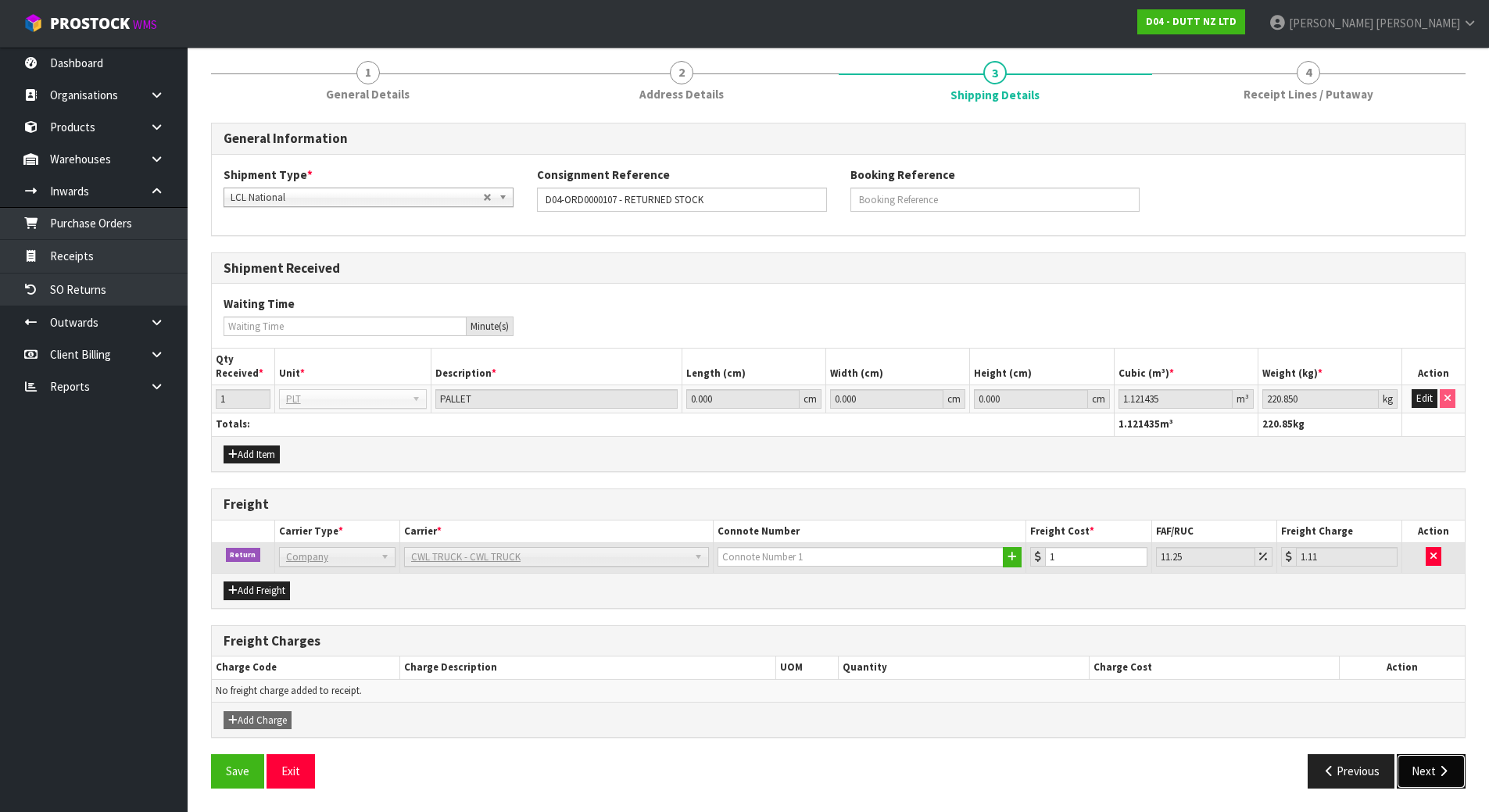
click at [1430, 773] on button "Next" at bounding box center [1431, 771] width 69 height 34
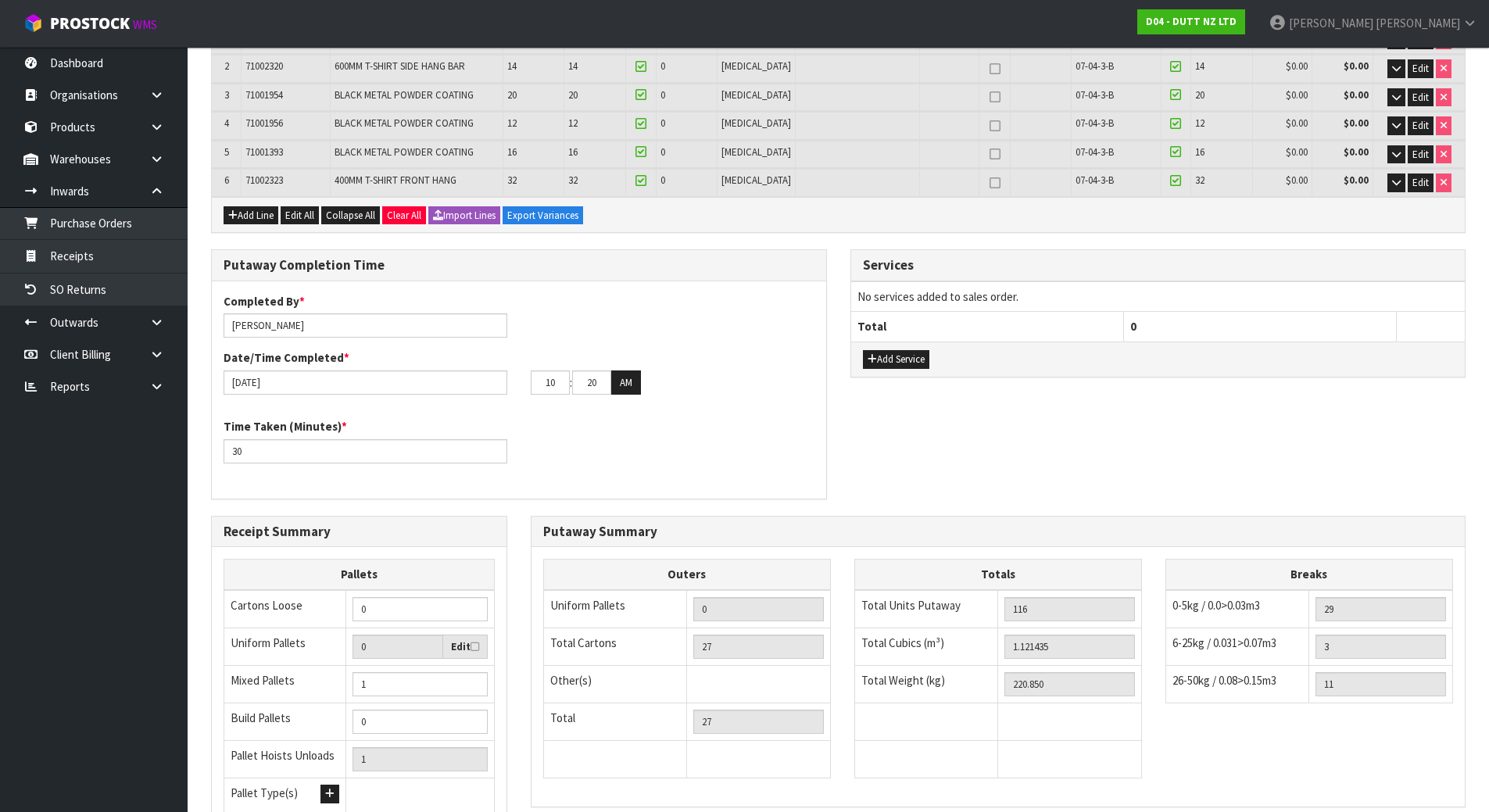
scroll to position [341, 0]
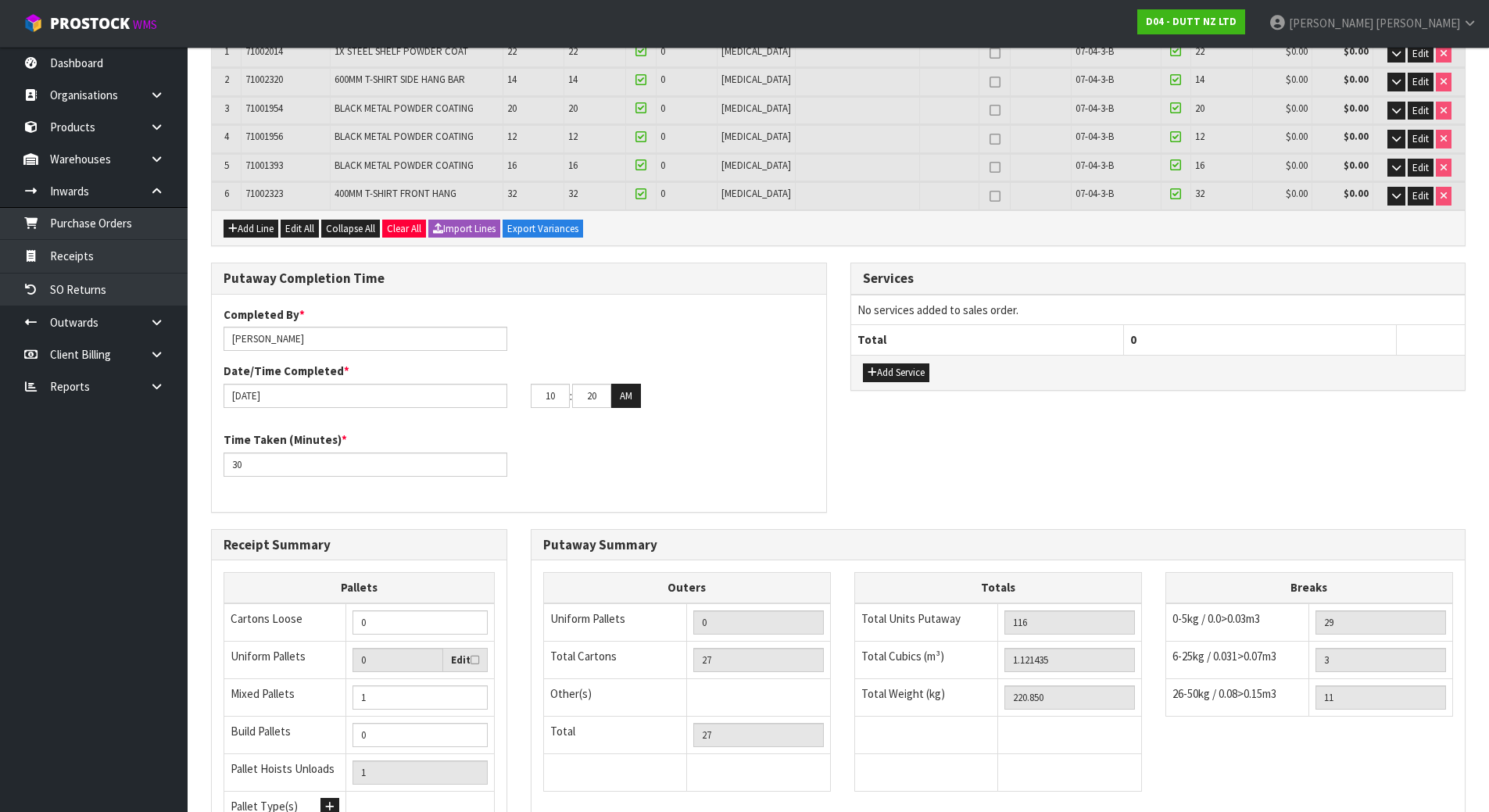
click at [1112, 496] on div "Putaway Completion Time Completed By * Michael Drugan Date/Time Completed * 22/…" at bounding box center [838, 395] width 1278 height 266
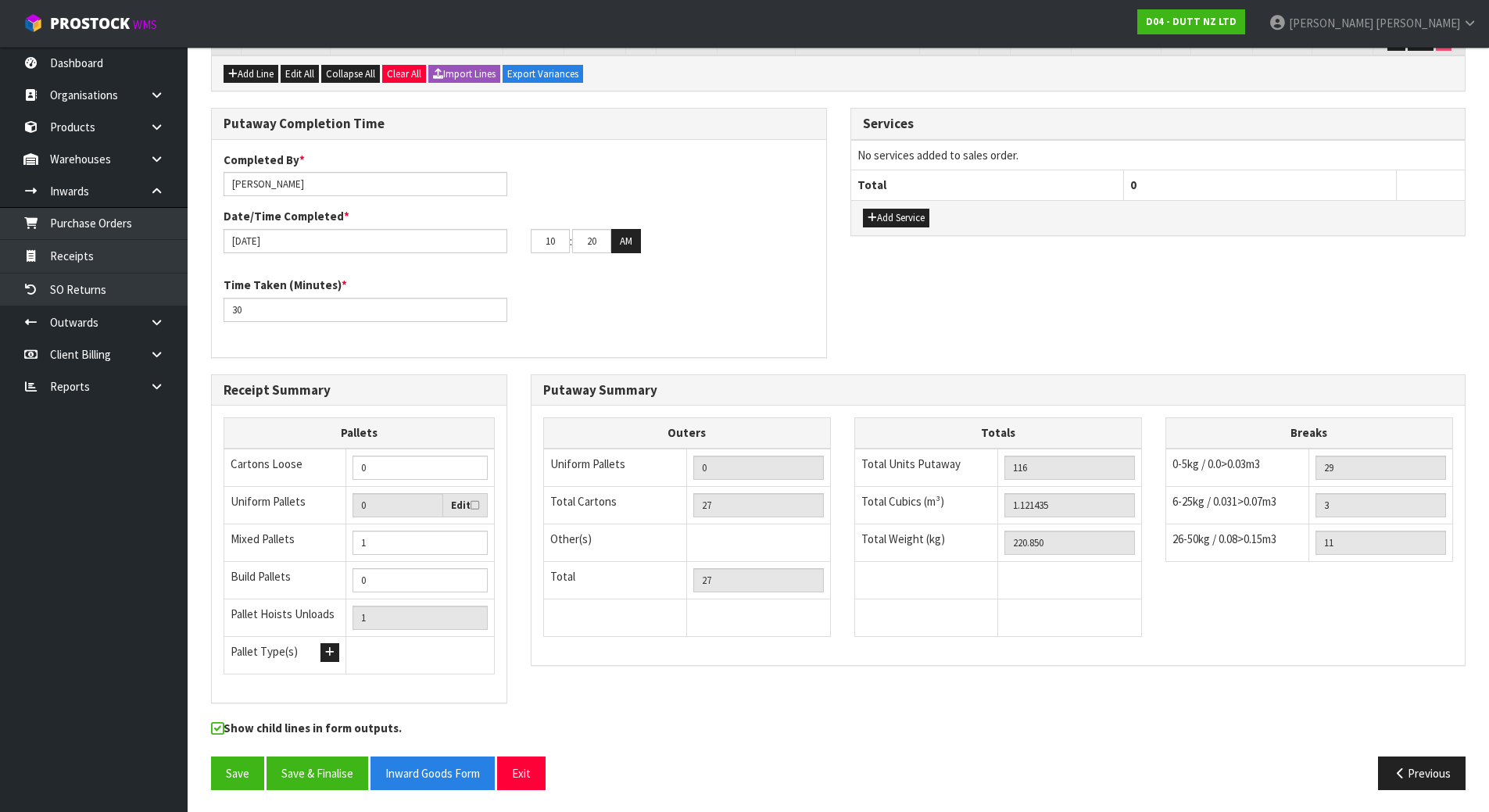
scroll to position [497, 0]
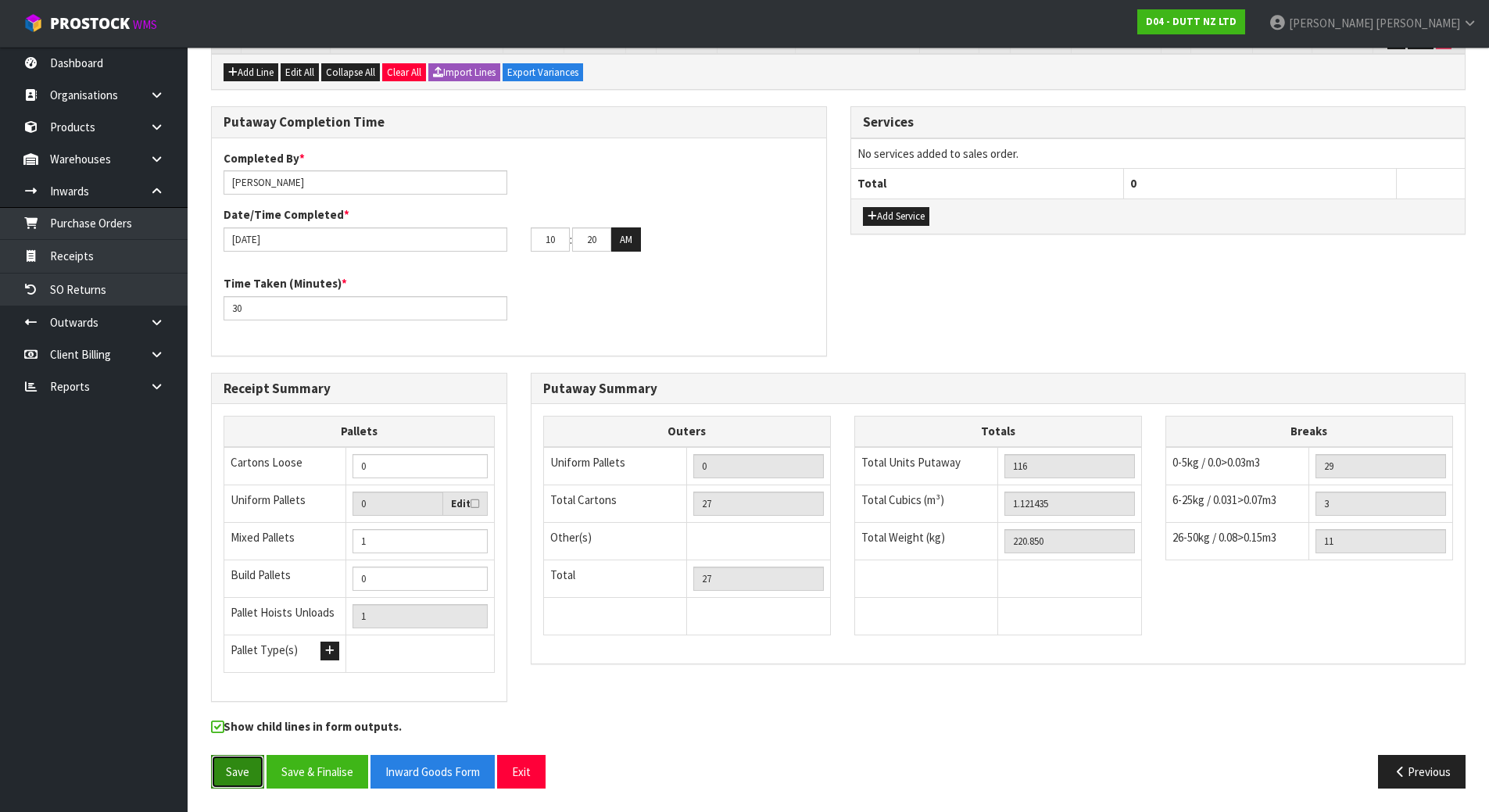
click at [214, 775] on button "Save" at bounding box center [238, 772] width 53 height 34
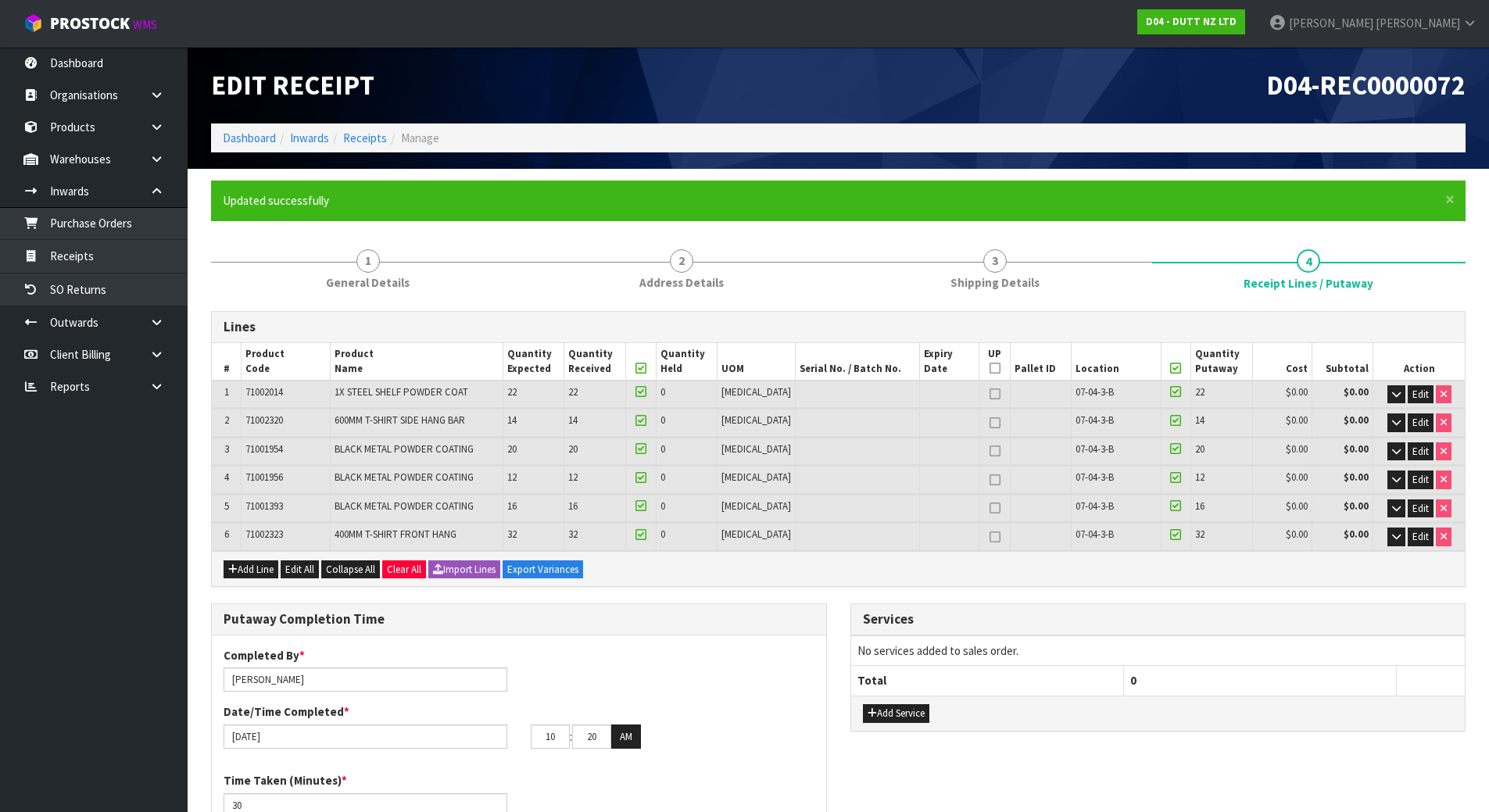
click at [843, 594] on div "Lines # Product Code Product Name Quantity Expected Quantity Received Quantity …" at bounding box center [839, 805] width 1255 height 986
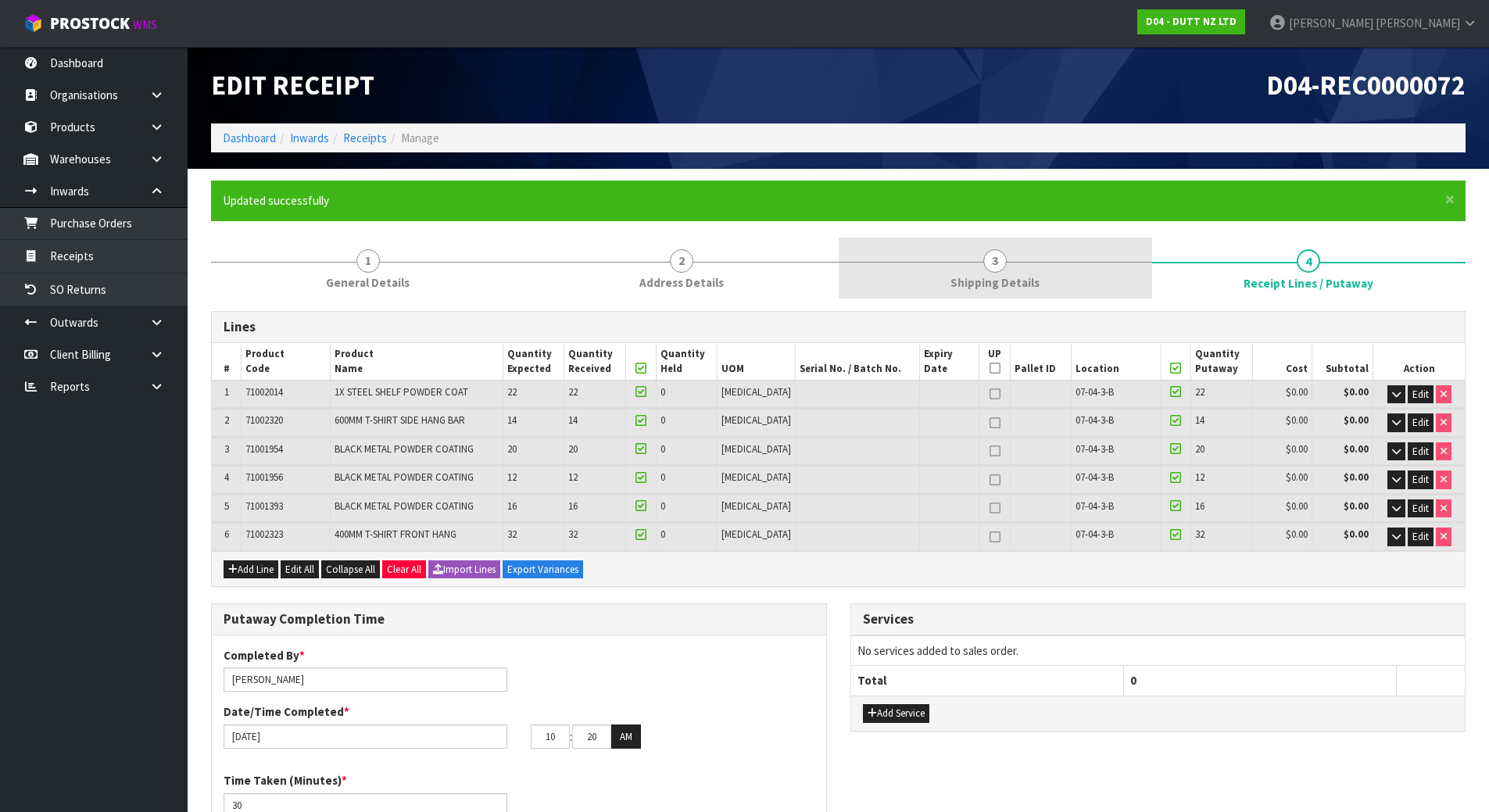
click at [1021, 260] on link "3 Shipping Details" at bounding box center [995, 269] width 313 height 62
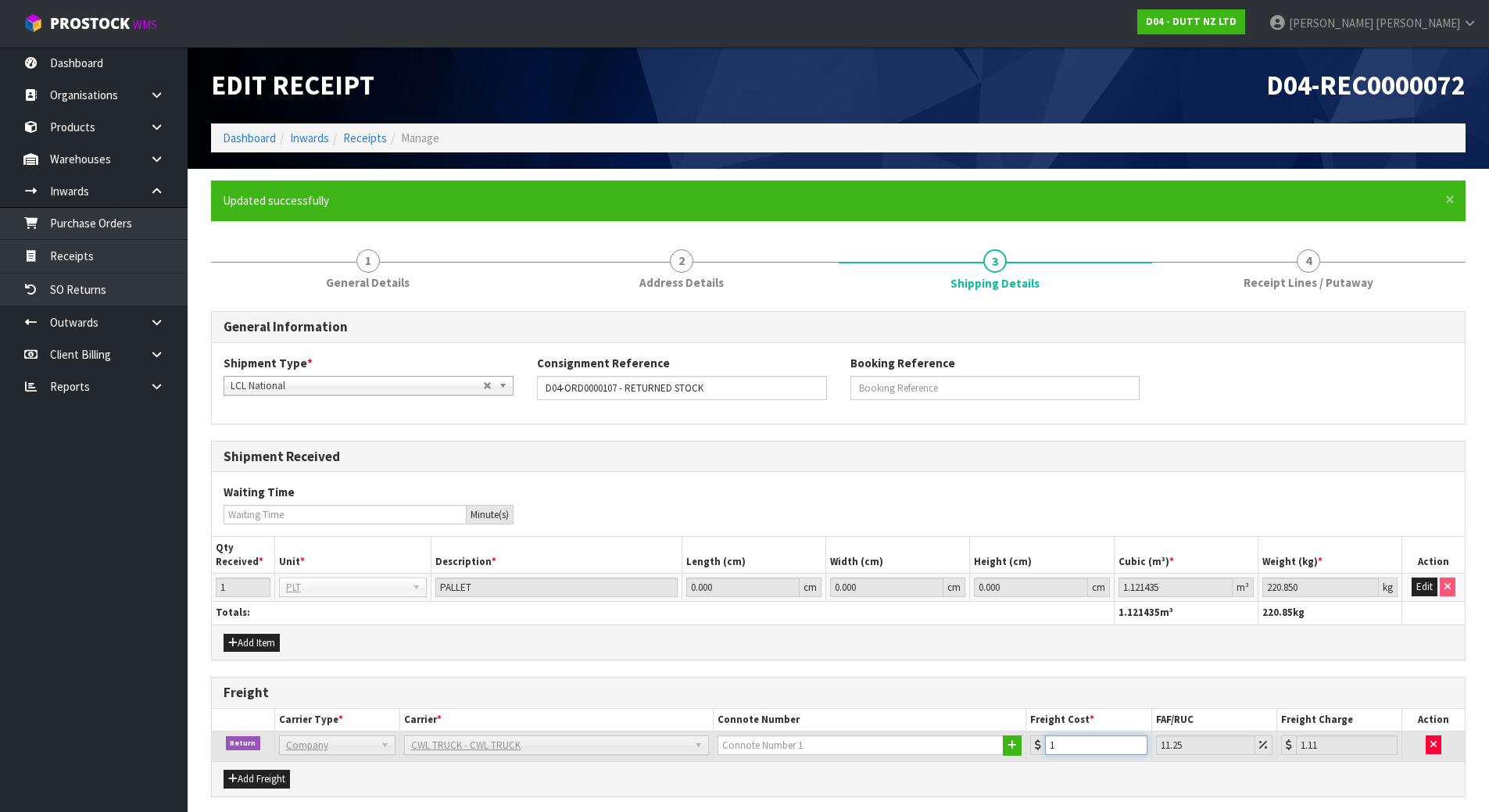
drag, startPoint x: 1060, startPoint y: 751, endPoint x: 1001, endPoint y: 752, distance: 59.0
click at [1001, 752] on tr "Return Company Bulk Courier Company [PERSON_NAME] CARRIERS - [PERSON_NAME] CARR…" at bounding box center [839, 746] width 1253 height 30
type input "0.1"
type input "0.11"
type input "0.1"
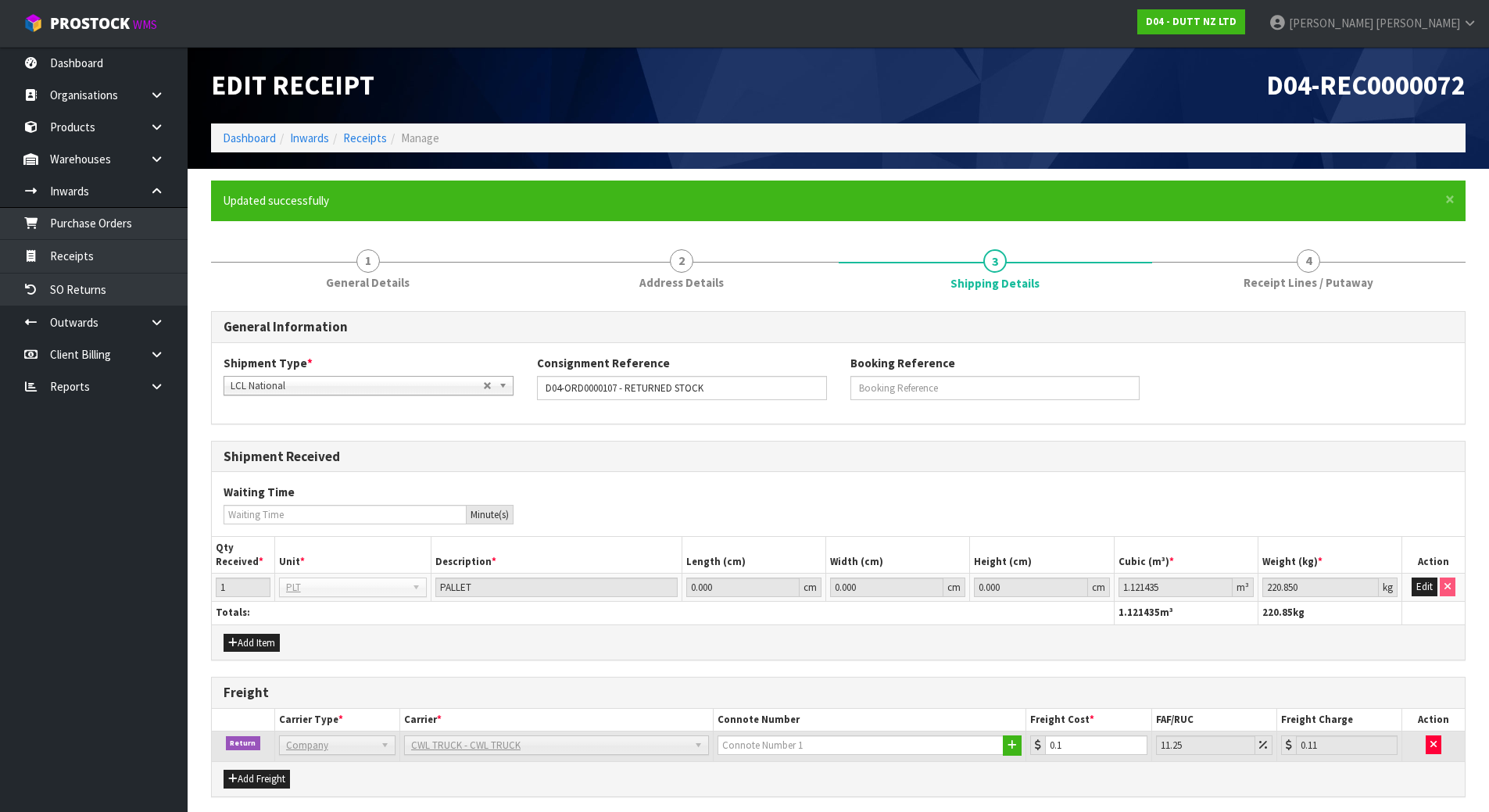
click at [1129, 671] on div "General Information Shipment Type * LCL National LCL International FCL-20ft FCL…" at bounding box center [839, 649] width 1255 height 677
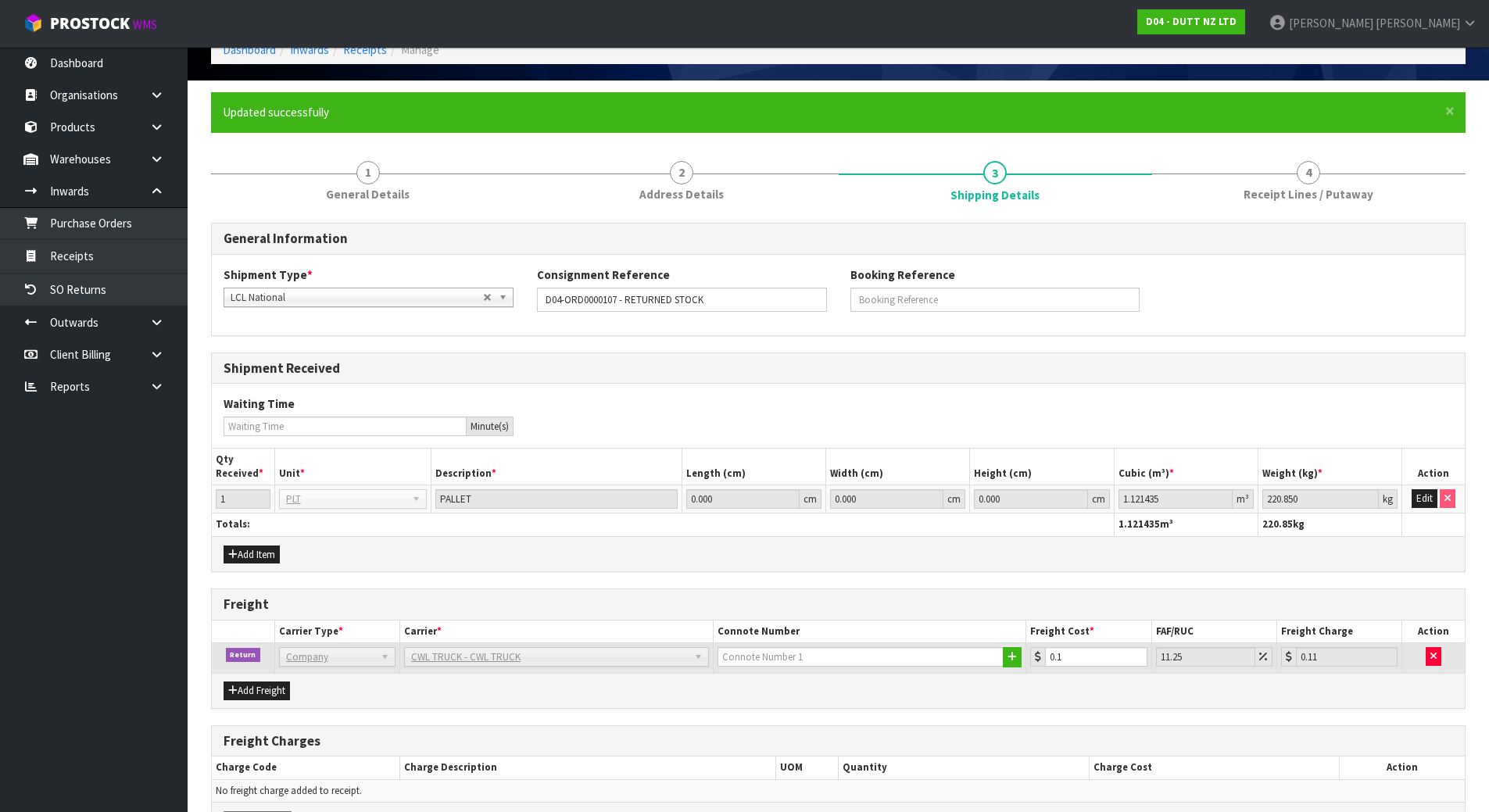
scroll to position [188, 0]
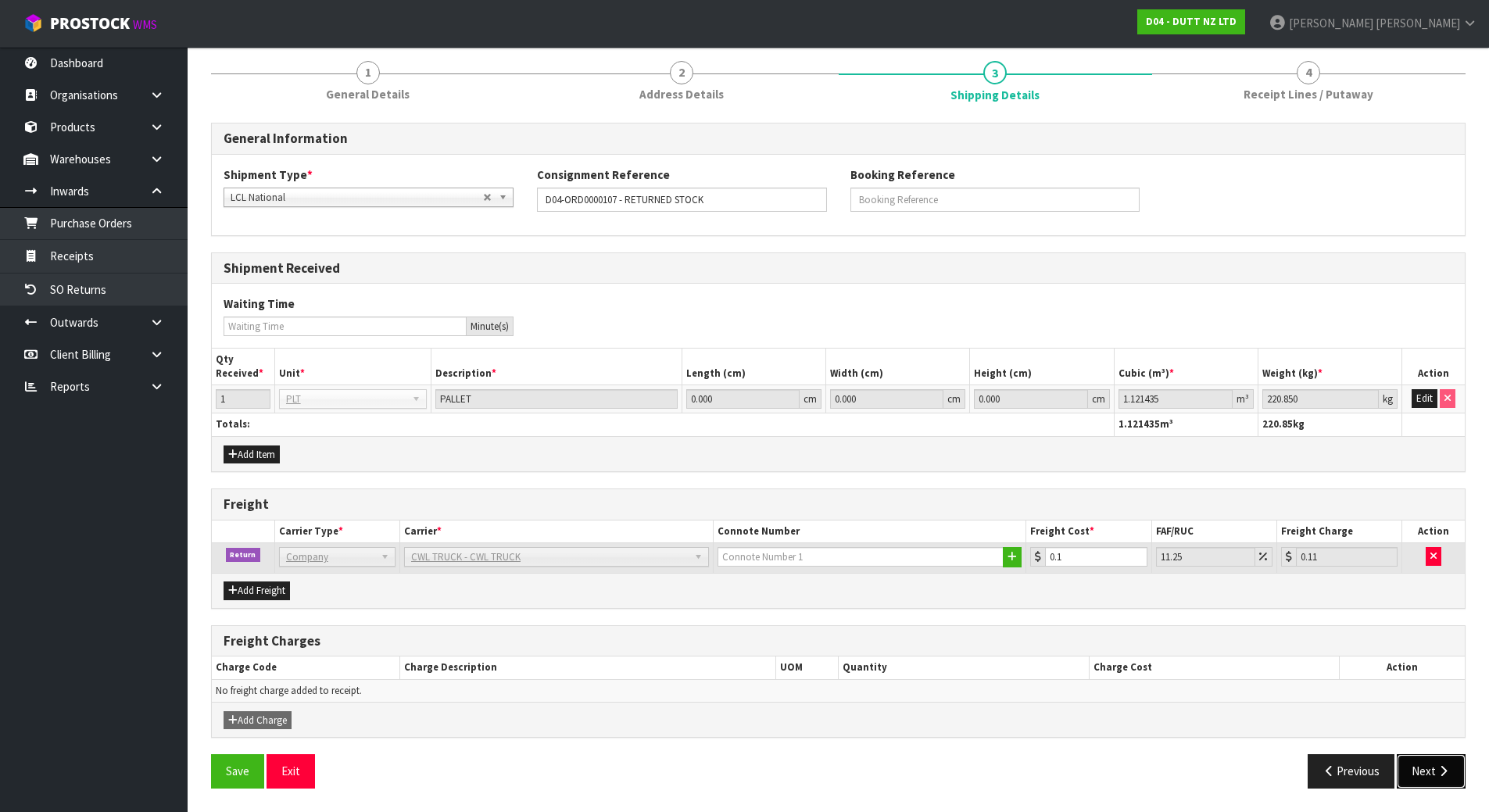
click at [1411, 757] on button "Next" at bounding box center [1431, 771] width 69 height 34
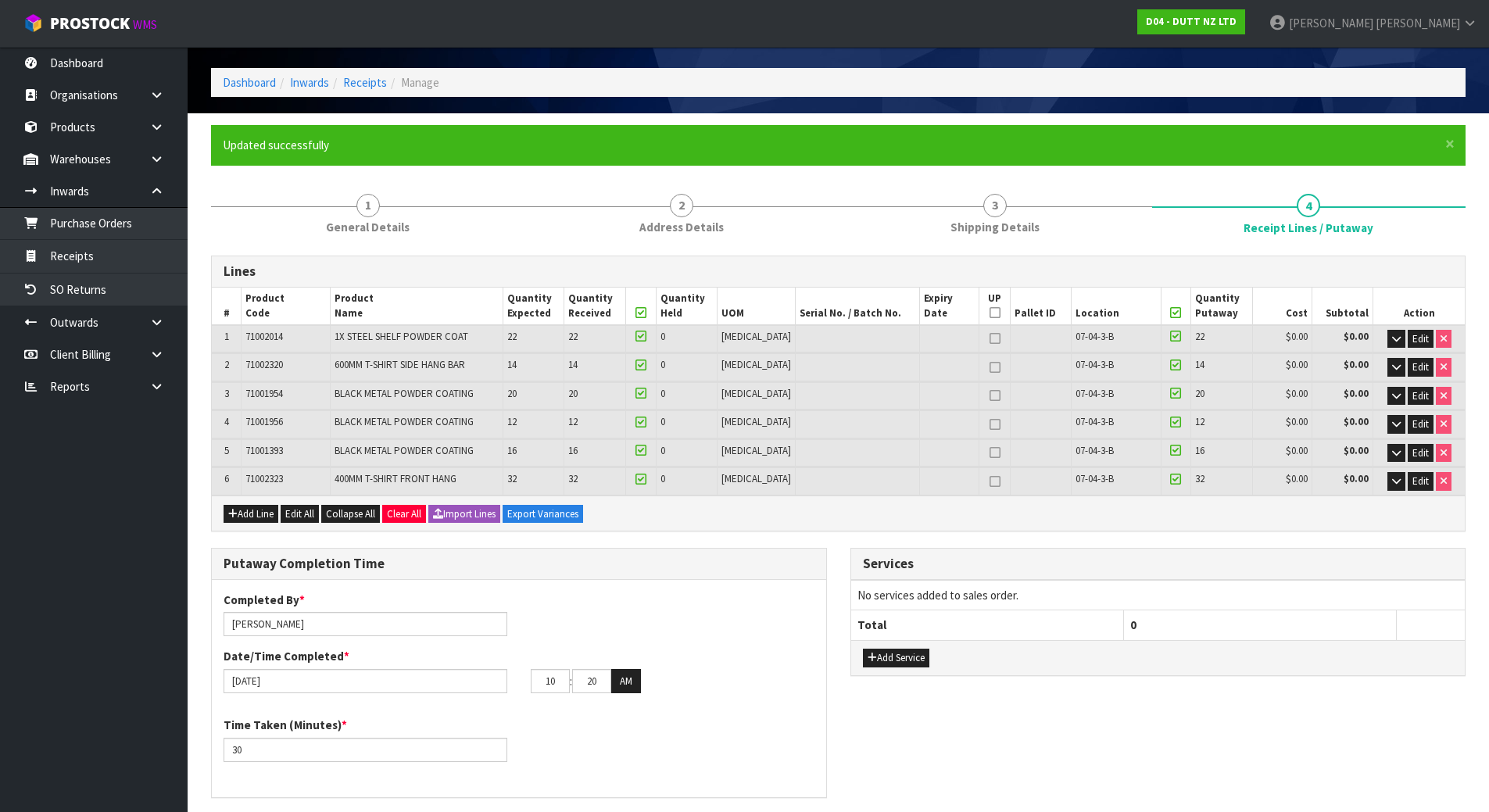
scroll to position [0, 0]
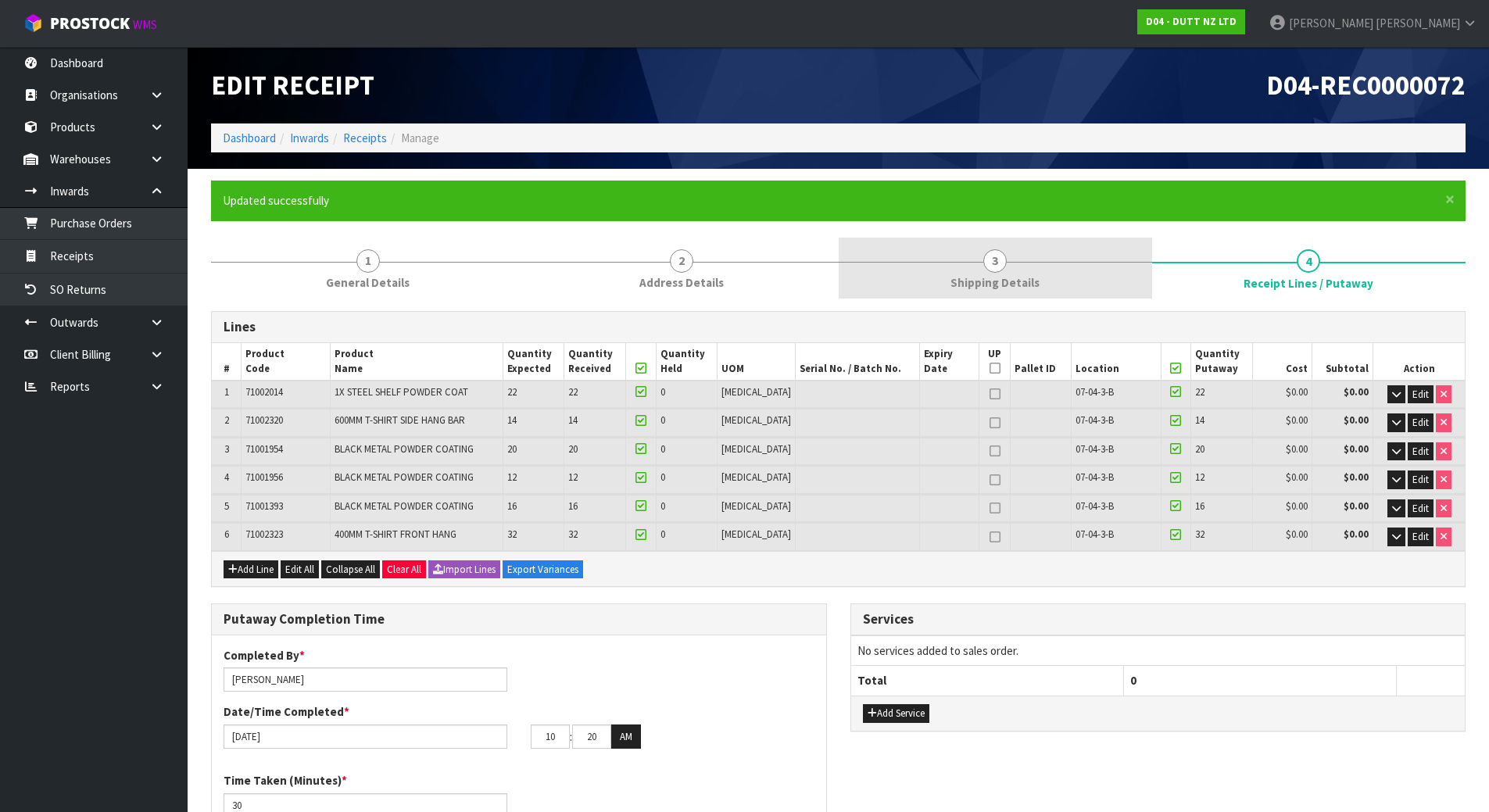
click at [974, 264] on link "3 Shipping Details" at bounding box center [995, 269] width 313 height 62
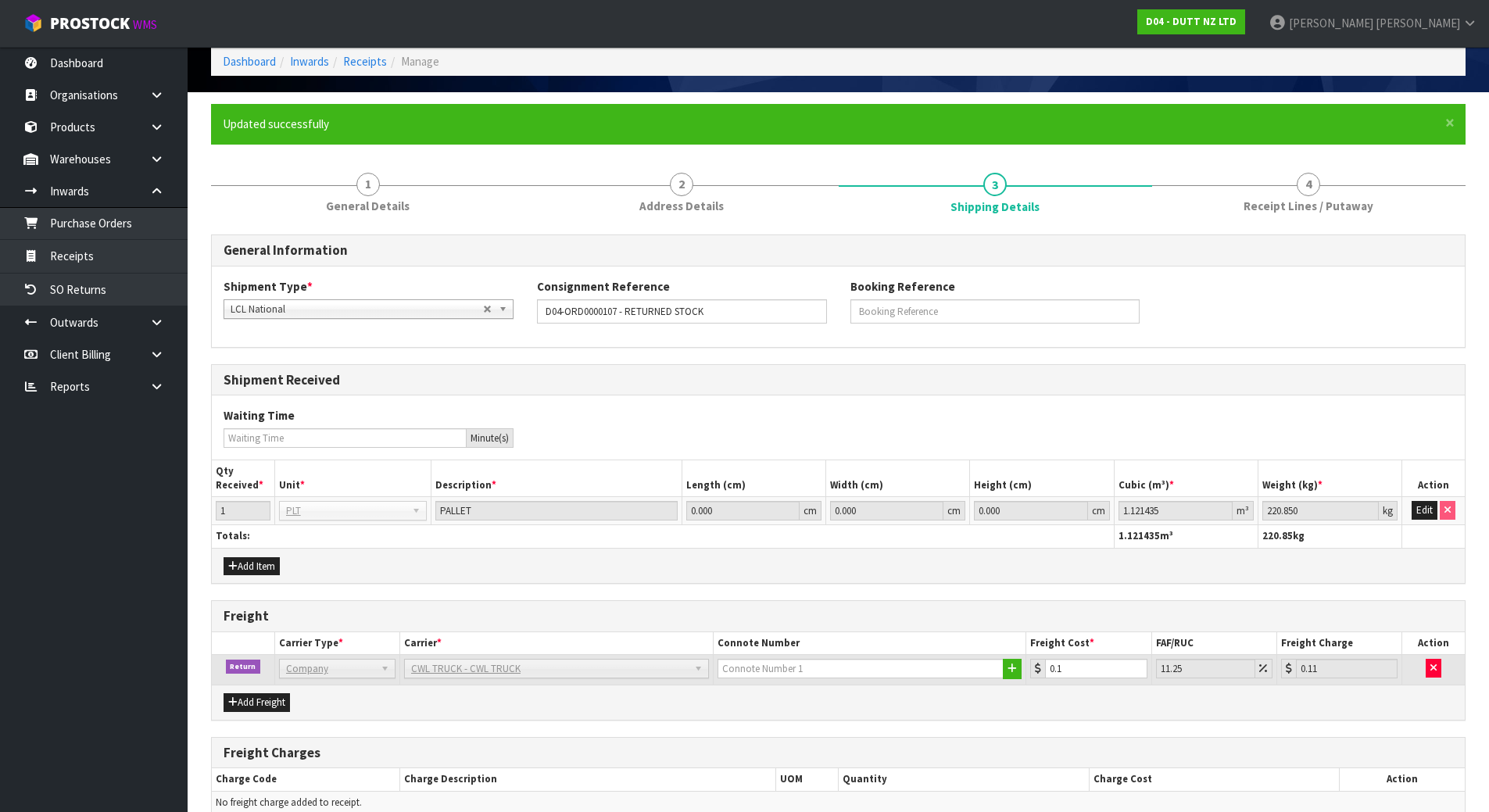
scroll to position [188, 0]
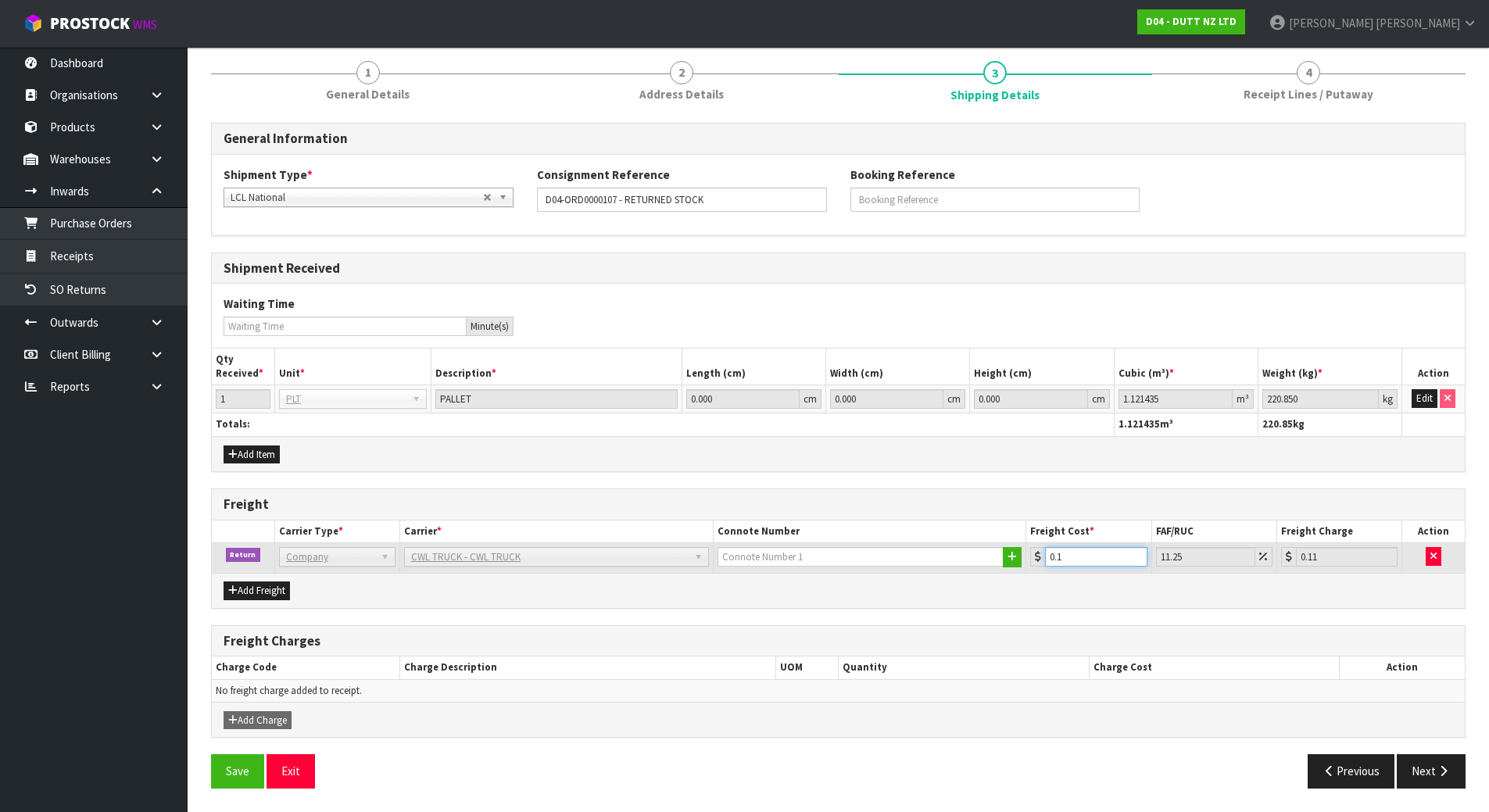
drag, startPoint x: 1103, startPoint y: 562, endPoint x: 936, endPoint y: 541, distance: 168.3
click at [936, 541] on table "Carrier Type * Carrier * Connote Number Freight Cost * FAF/RUC Freight Charge A…" at bounding box center [839, 546] width 1253 height 52
type input "1"
type input "1.11"
type input "1"
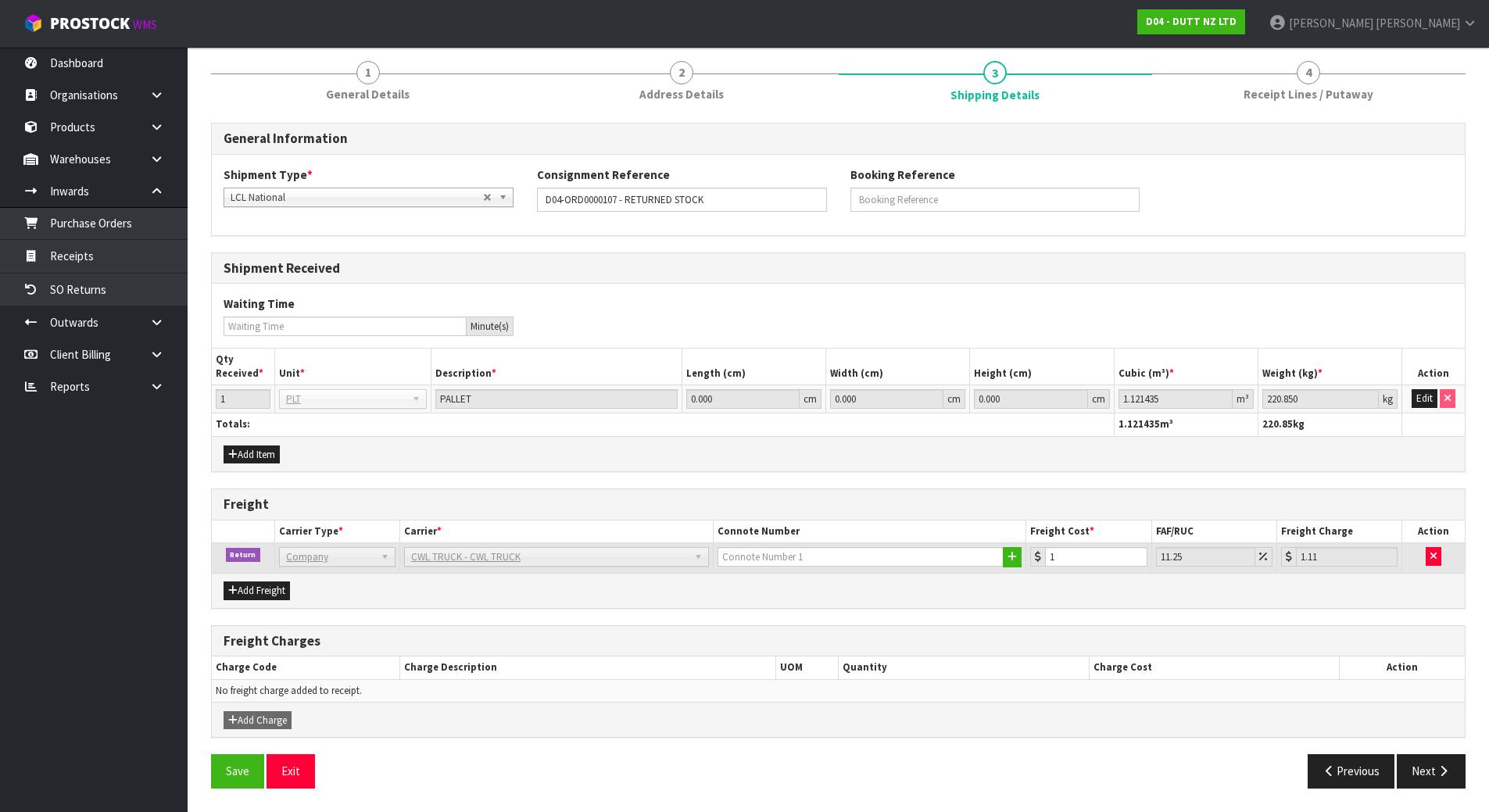
click at [758, 632] on div "Freight Charges" at bounding box center [839, 642] width 1253 height 31
click at [1432, 555] on icon "button" at bounding box center [1433, 555] width 6 height 10
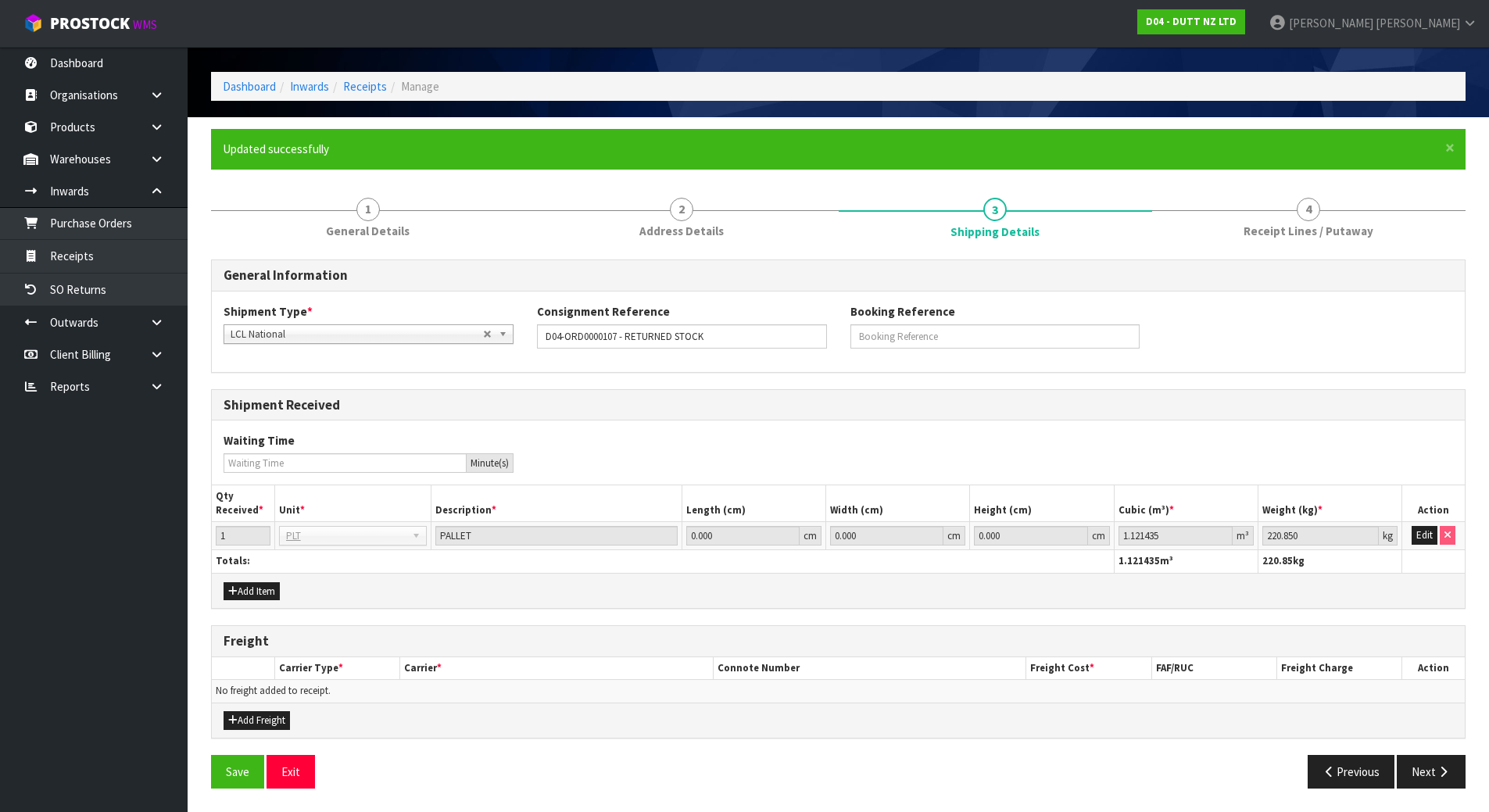
scroll to position [51, 0]
click at [1425, 770] on button "Next" at bounding box center [1431, 772] width 69 height 34
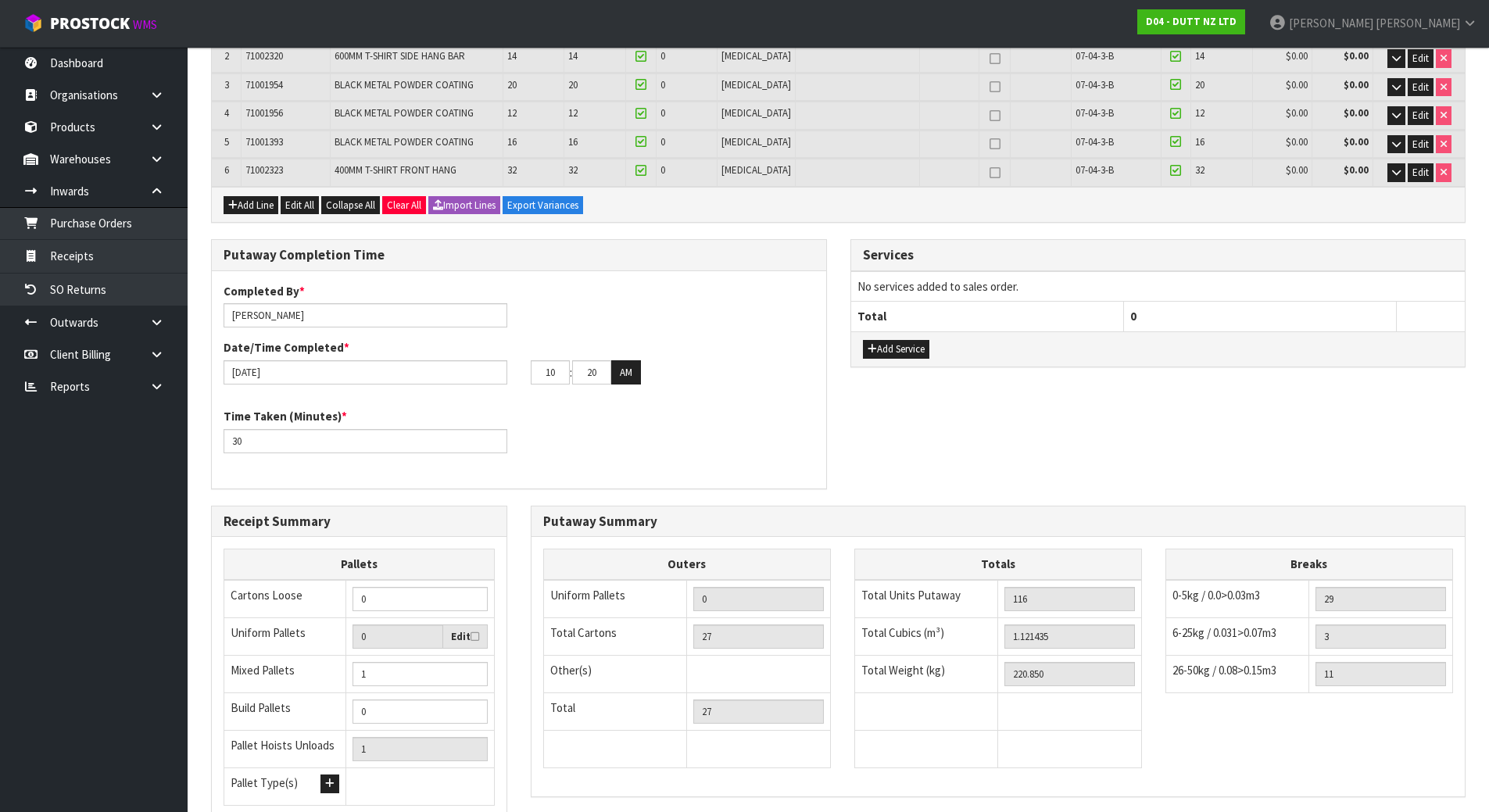
scroll to position [497, 0]
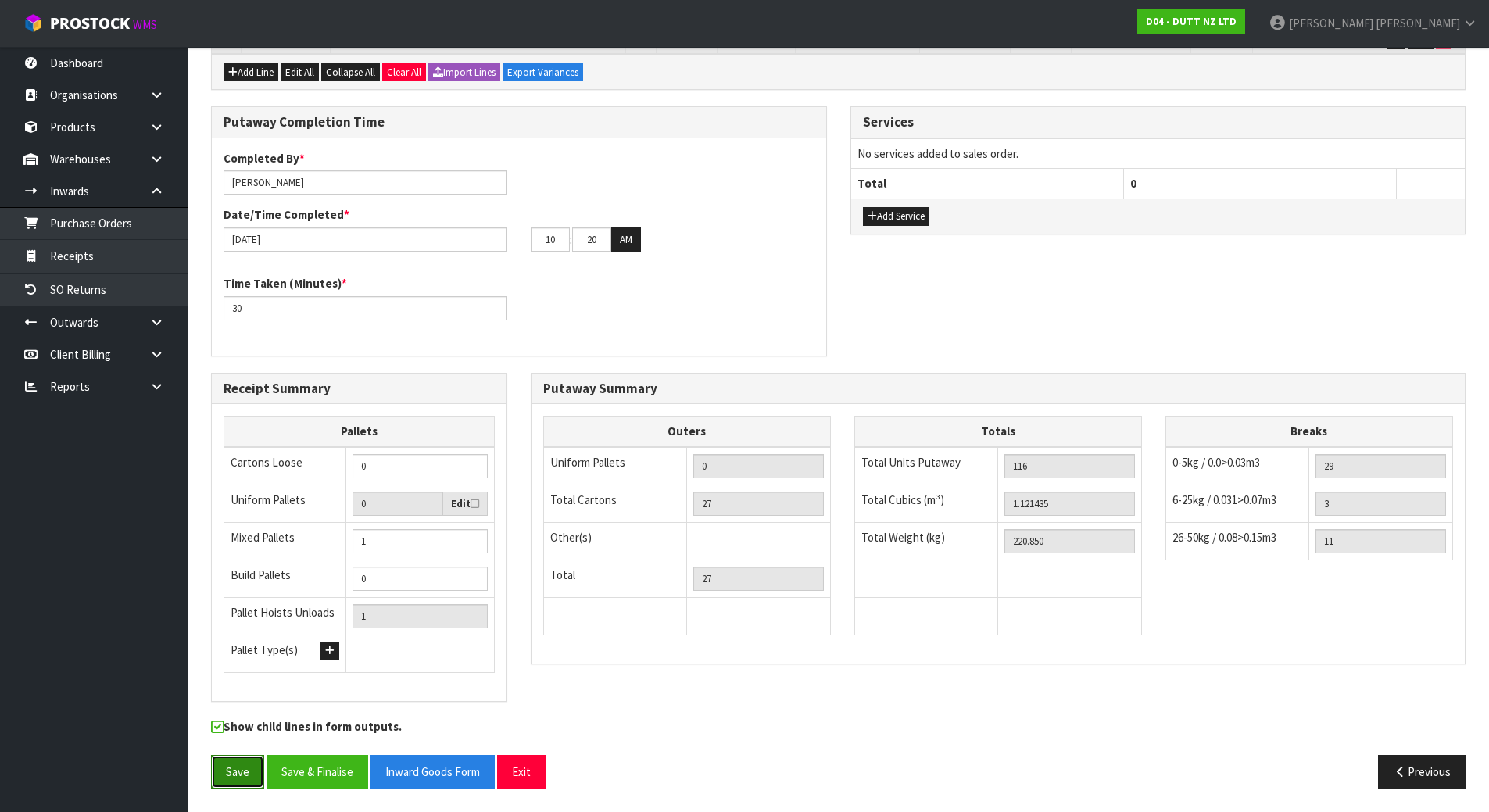
click at [230, 773] on button "Save" at bounding box center [238, 772] width 53 height 34
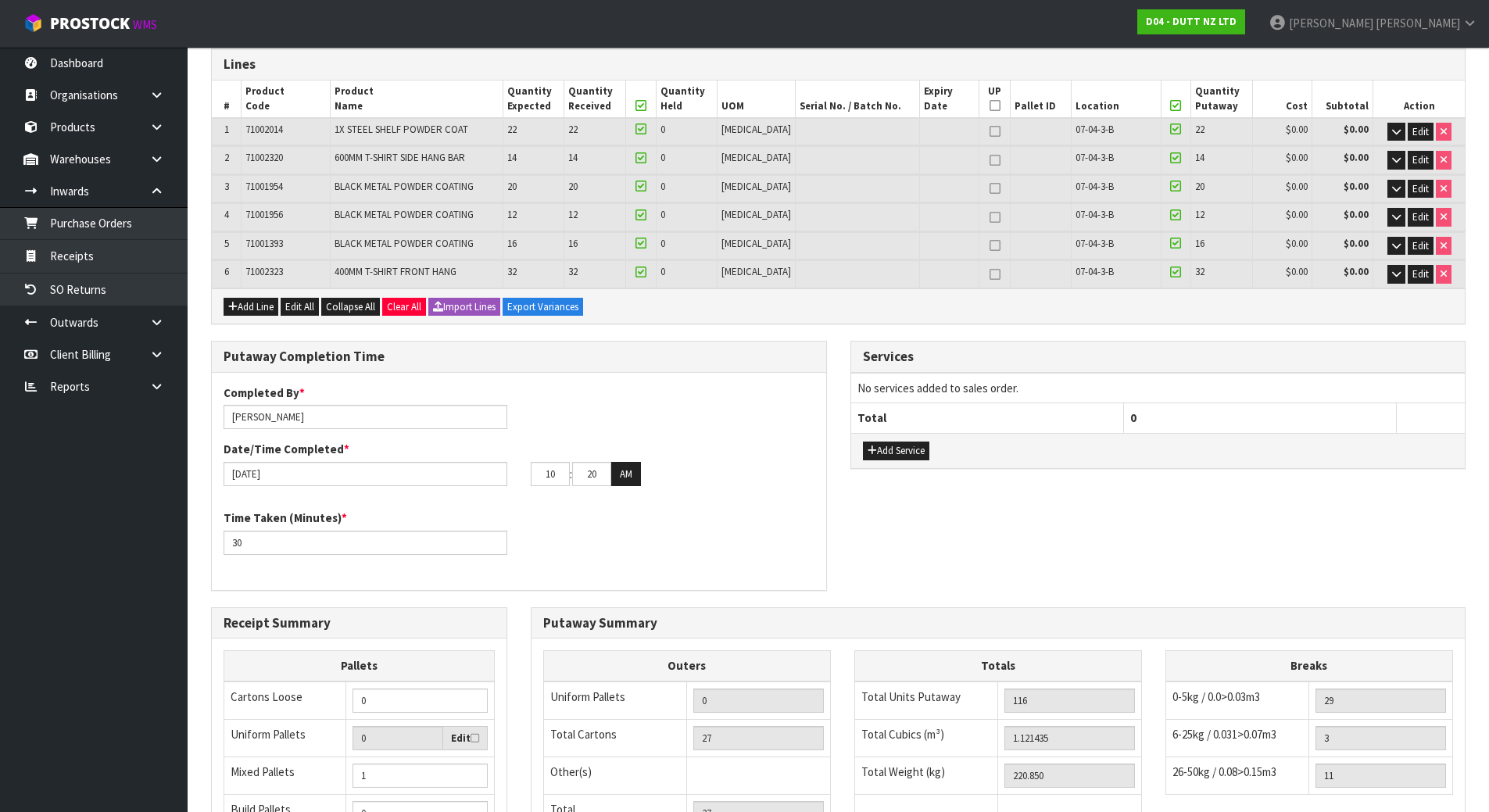
scroll to position [0, 0]
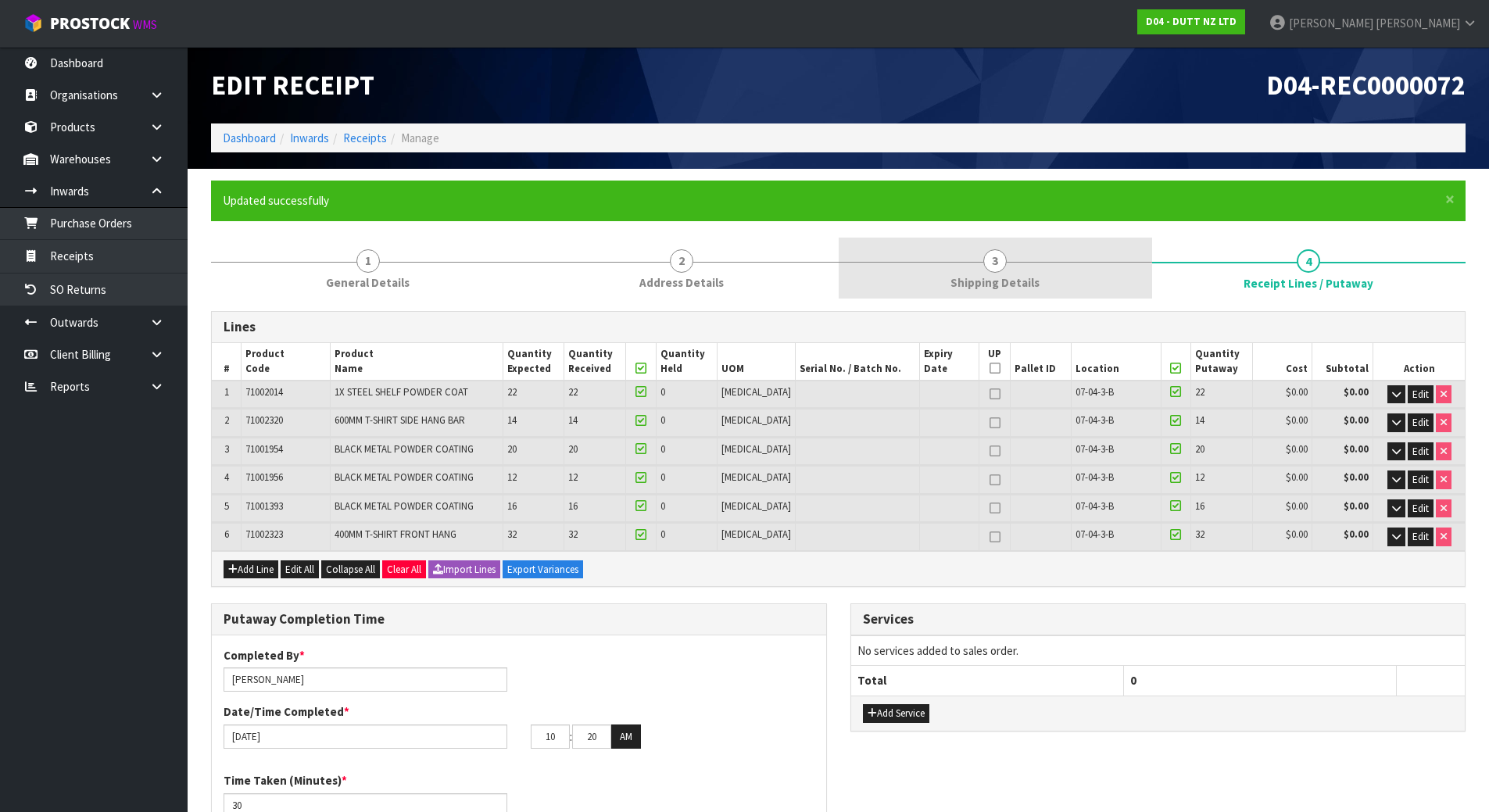
click at [1029, 263] on link "3 Shipping Details" at bounding box center [995, 269] width 313 height 62
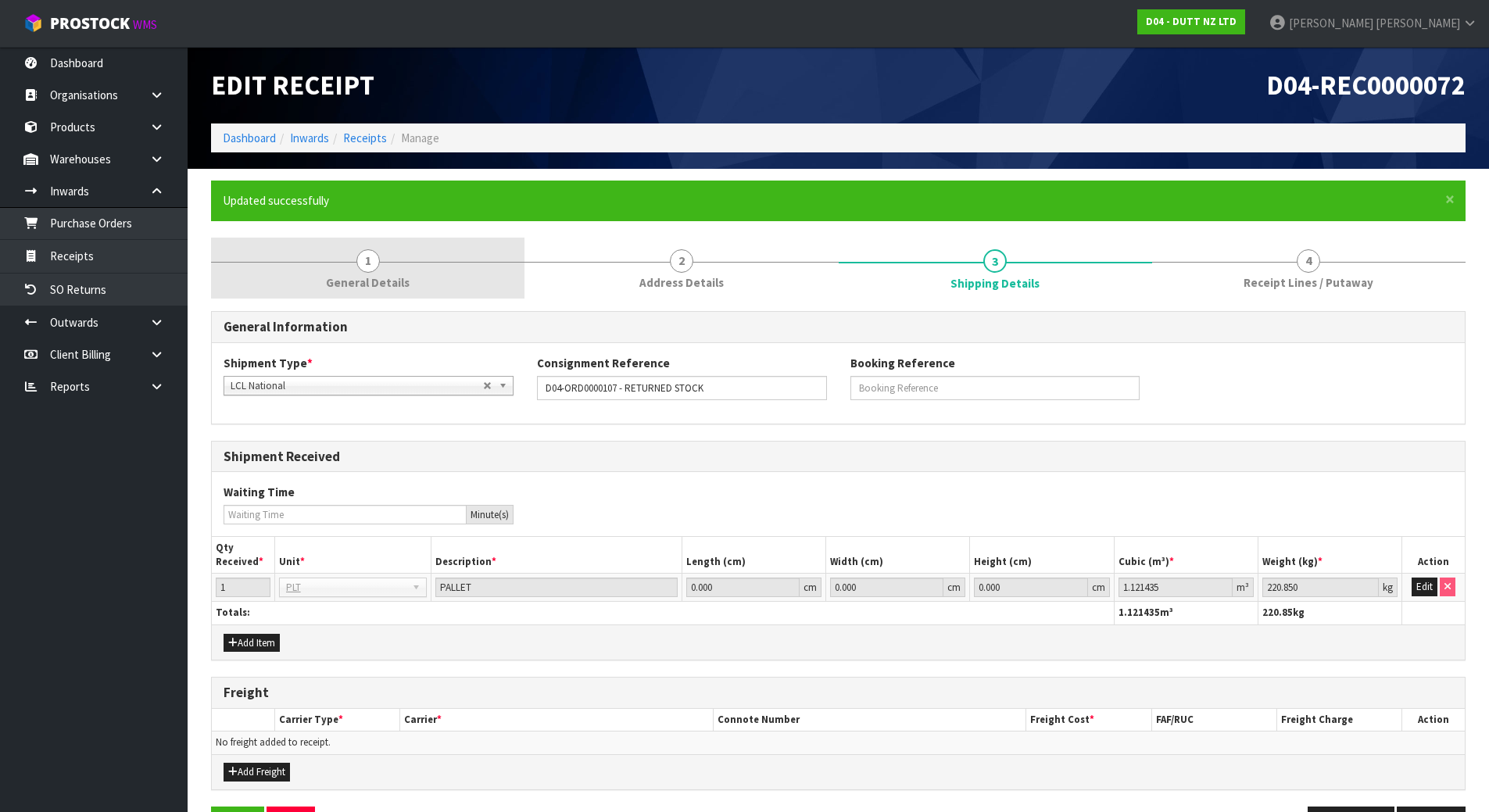
click at [412, 258] on link "1 General Details" at bounding box center [367, 269] width 313 height 62
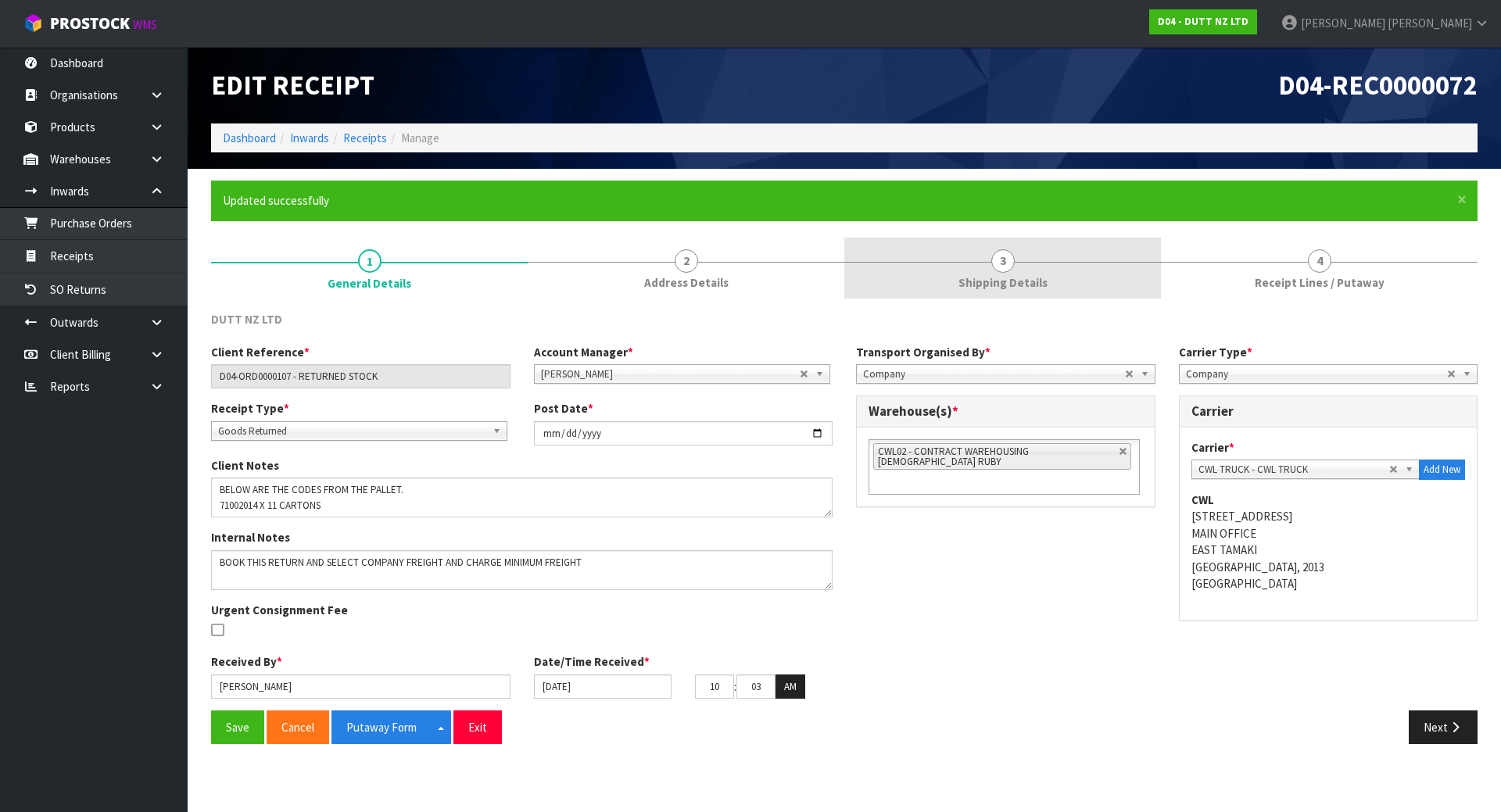
click at [1080, 255] on link "3 Shipping Details" at bounding box center [1002, 269] width 317 height 62
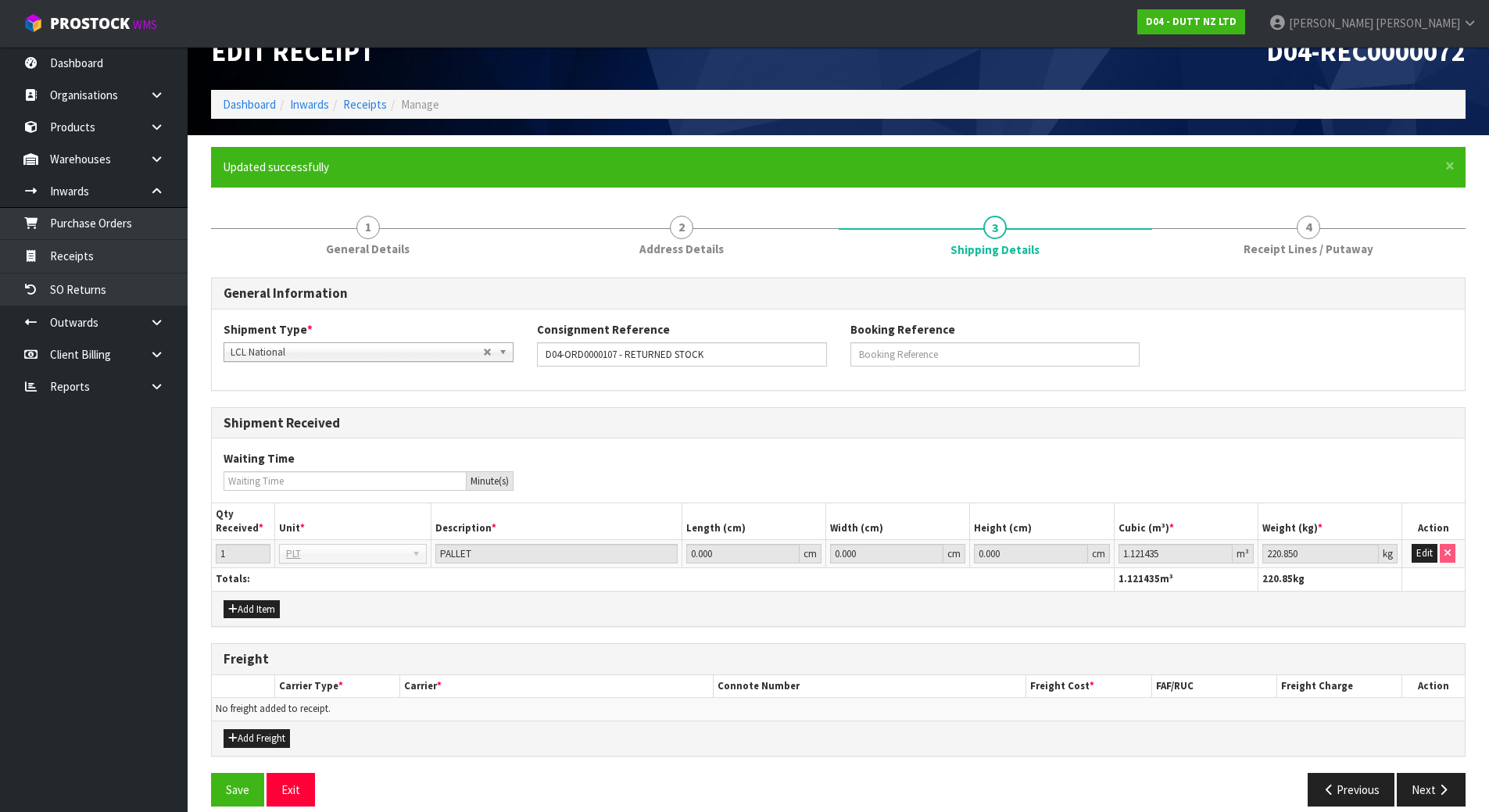
scroll to position [51, 0]
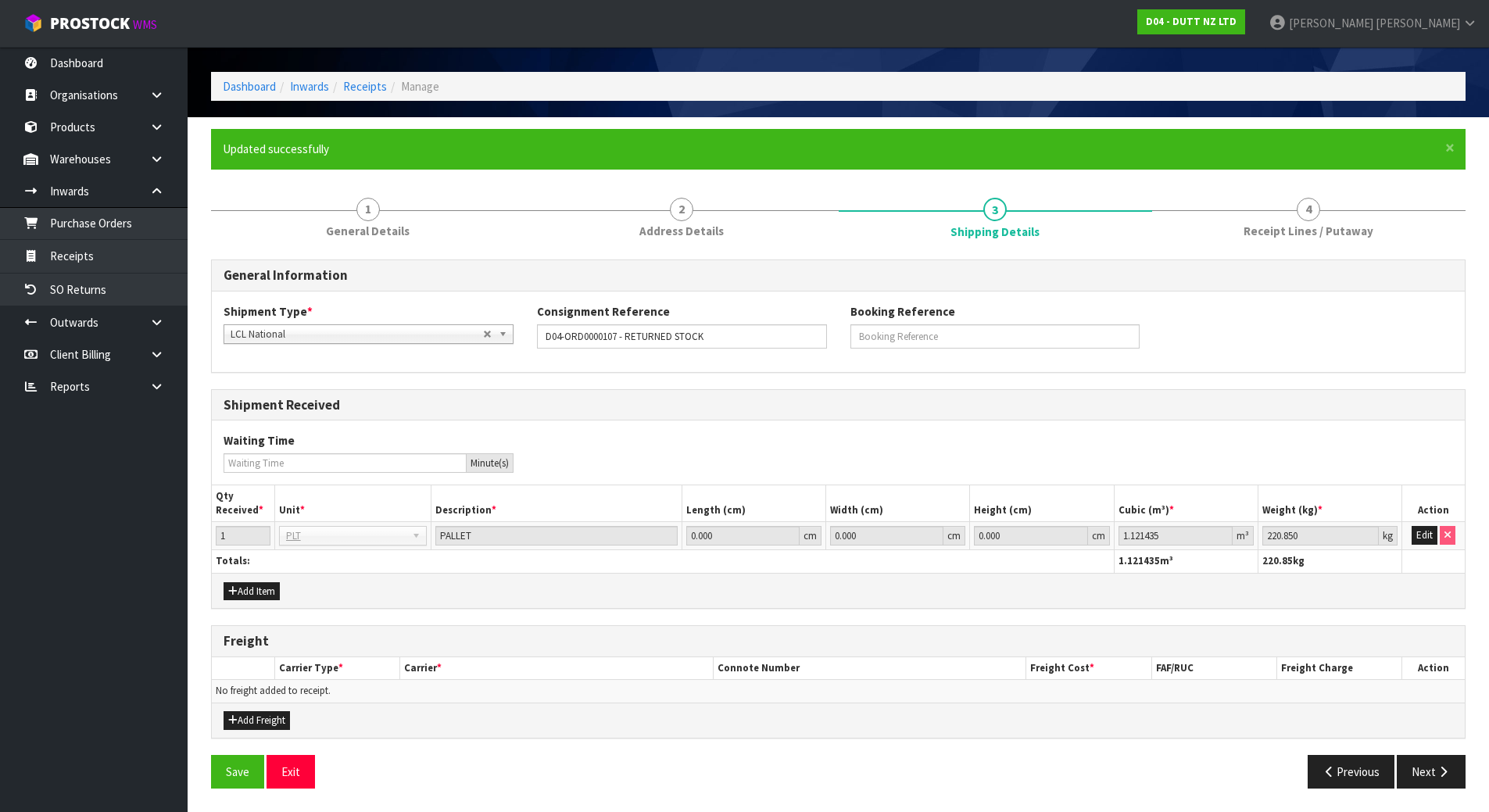
drag, startPoint x: 1083, startPoint y: 595, endPoint x: 1082, endPoint y: 605, distance: 10.0
click at [1082, 604] on div "Add Item" at bounding box center [839, 590] width 1253 height 36
click at [256, 718] on button "Add Freight" at bounding box center [257, 721] width 67 height 19
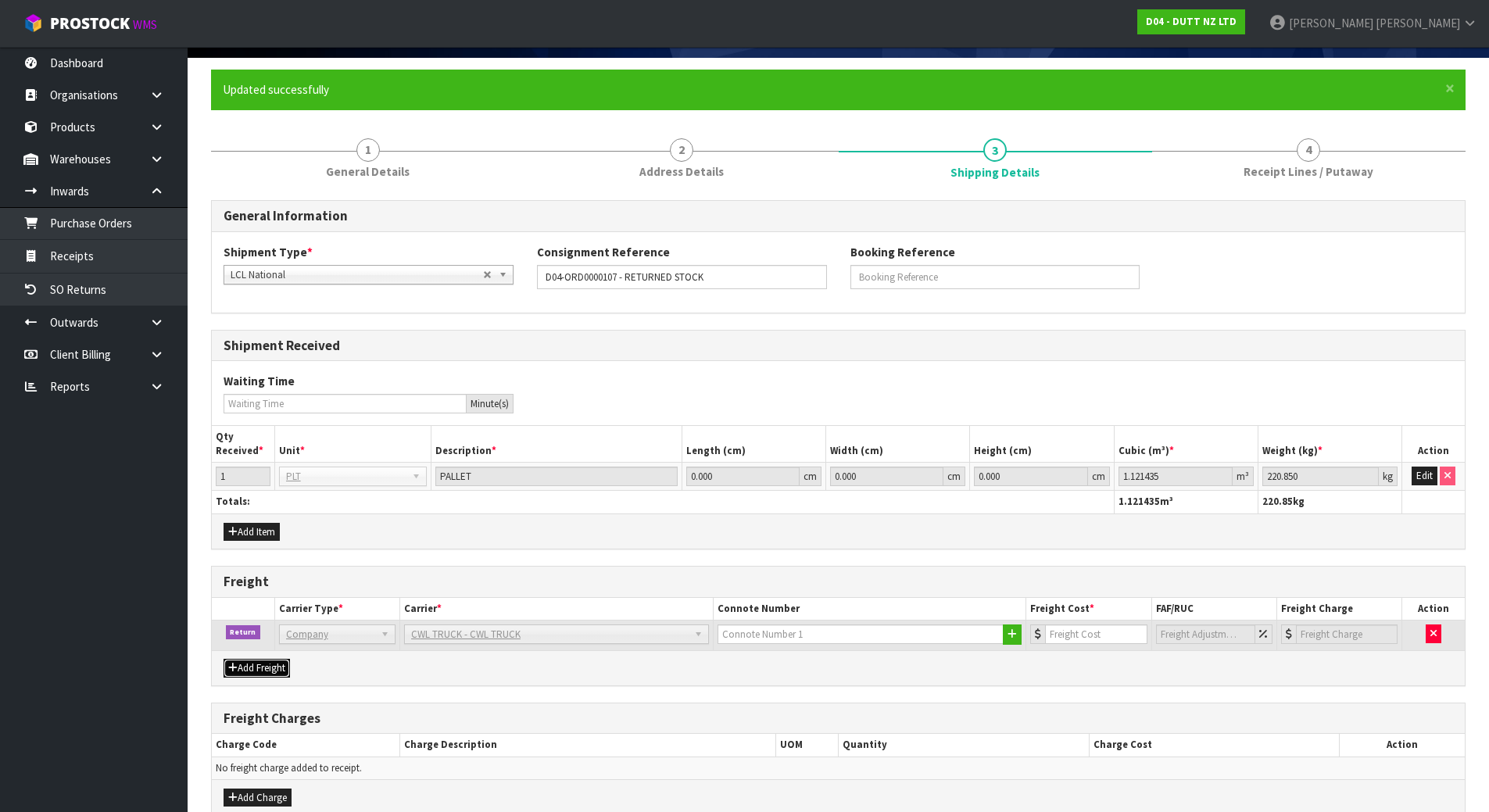
scroll to position [188, 0]
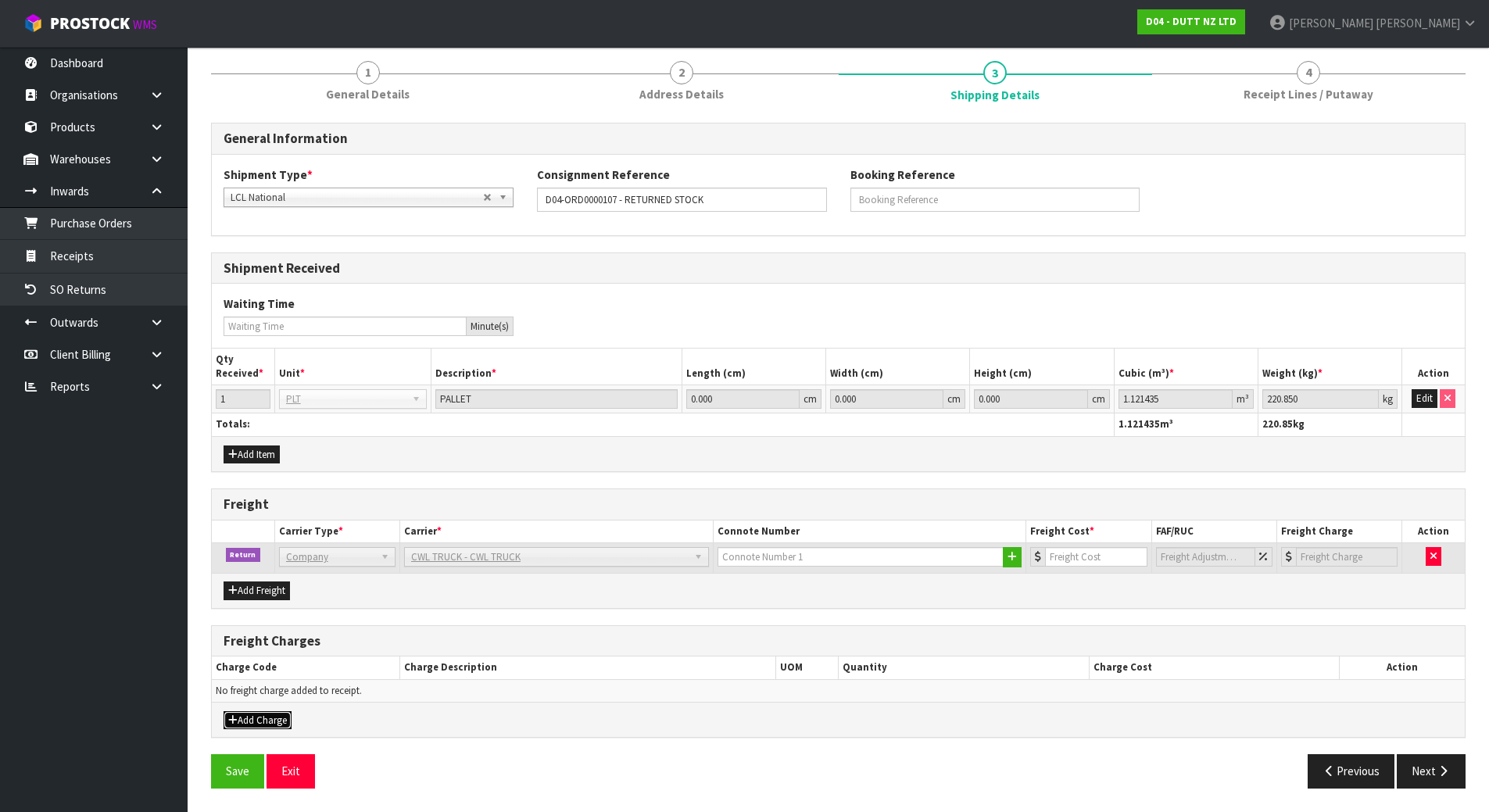
click at [247, 726] on button "Add Charge" at bounding box center [258, 721] width 68 height 19
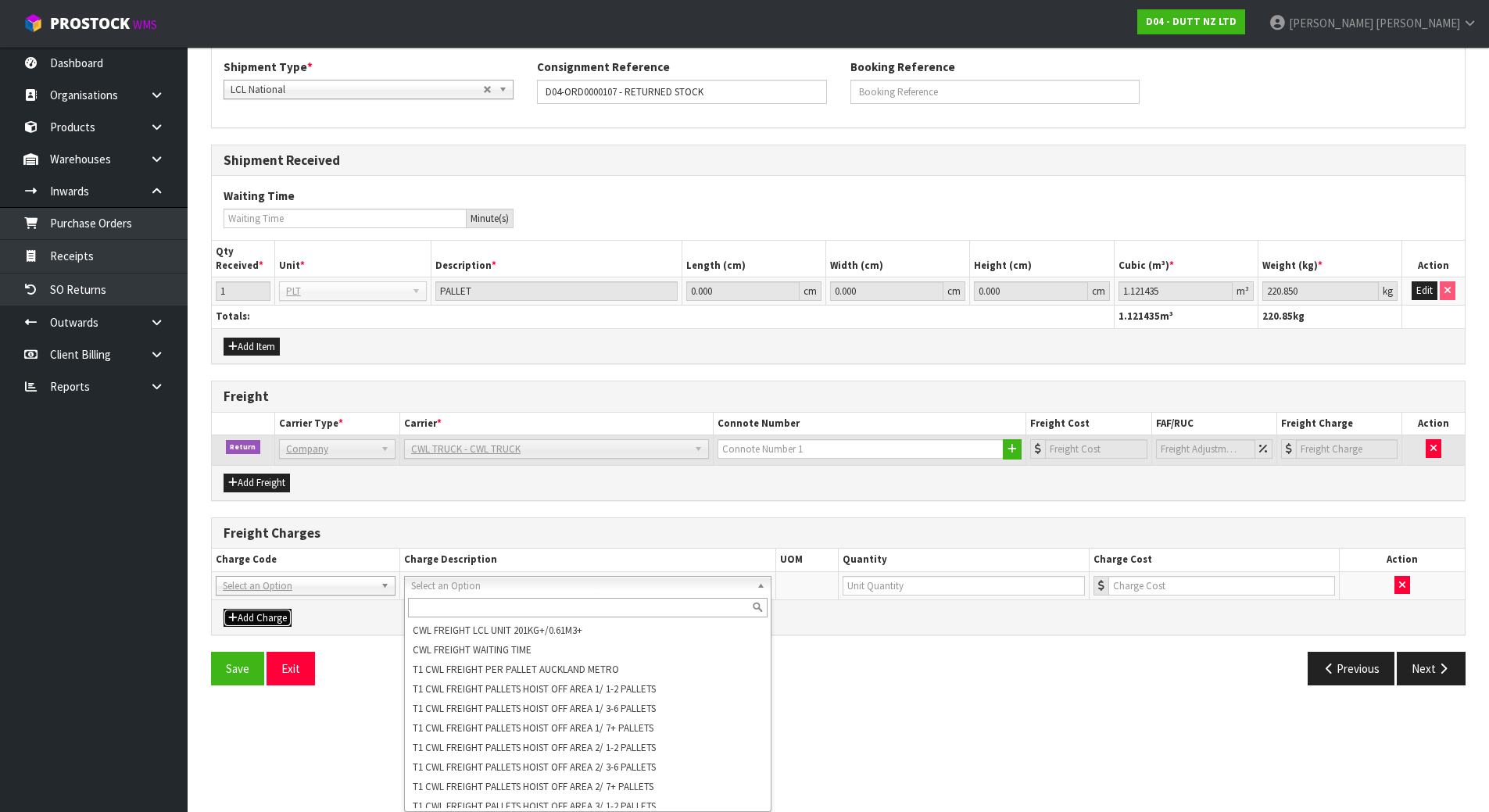
scroll to position [235, 0]
click at [935, 685] on div "Previous Next" at bounding box center [1158, 669] width 639 height 34
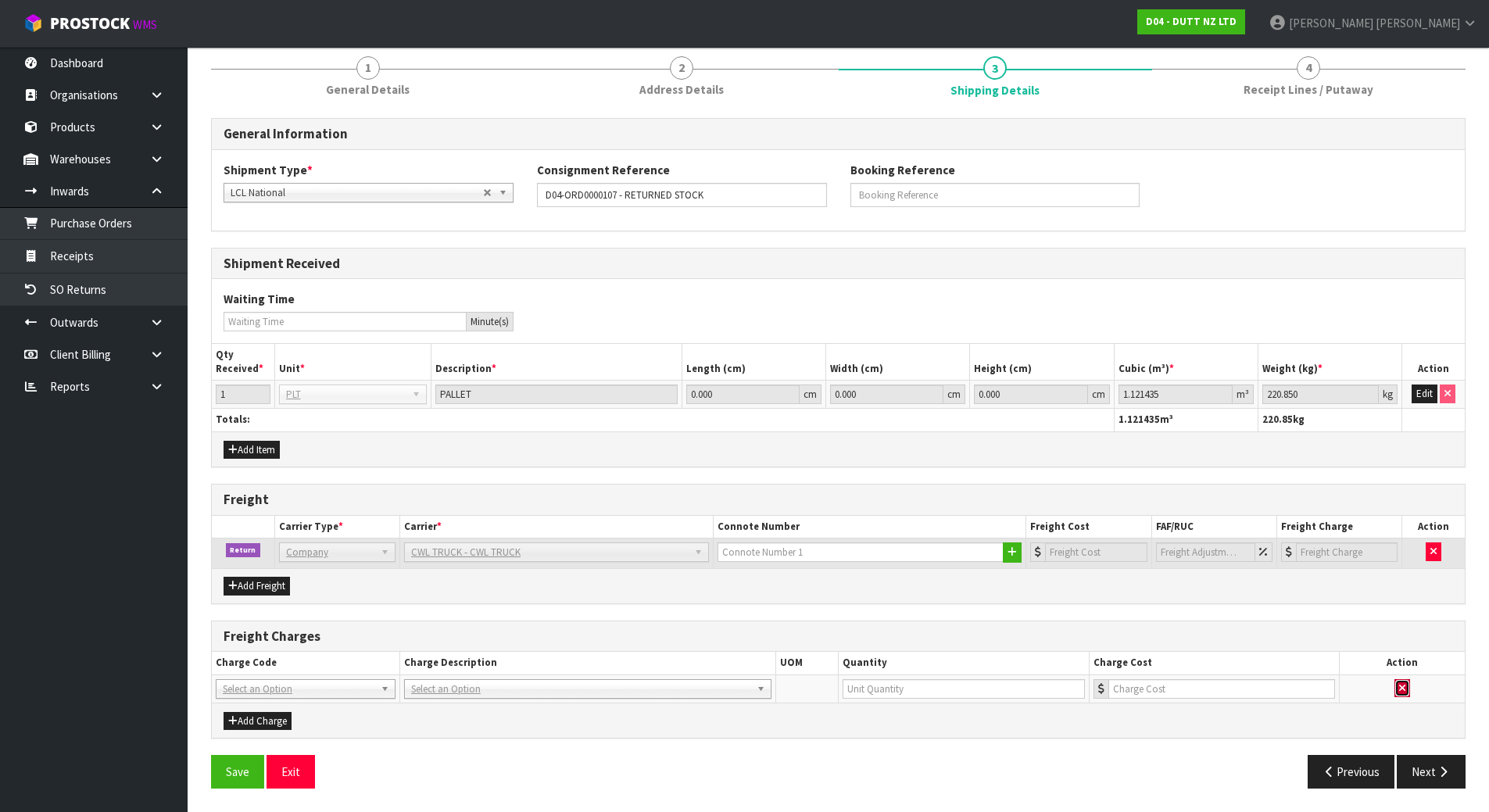
click at [1399, 689] on button "button" at bounding box center [1402, 689] width 16 height 19
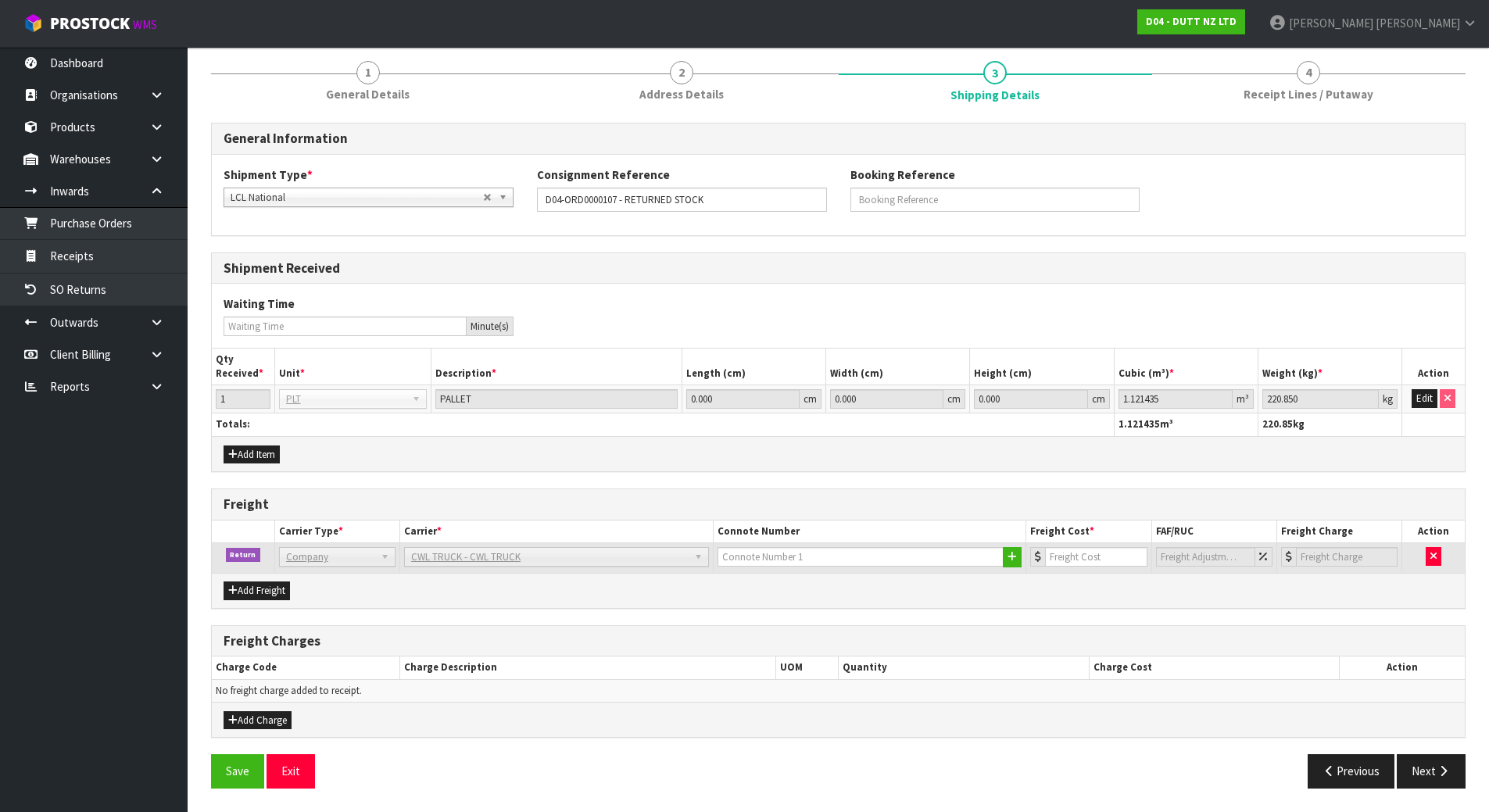
scroll to position [188, 0]
click at [1088, 548] on input "number" at bounding box center [1095, 556] width 101 height 19
click at [220, 767] on button "Save" at bounding box center [238, 771] width 53 height 34
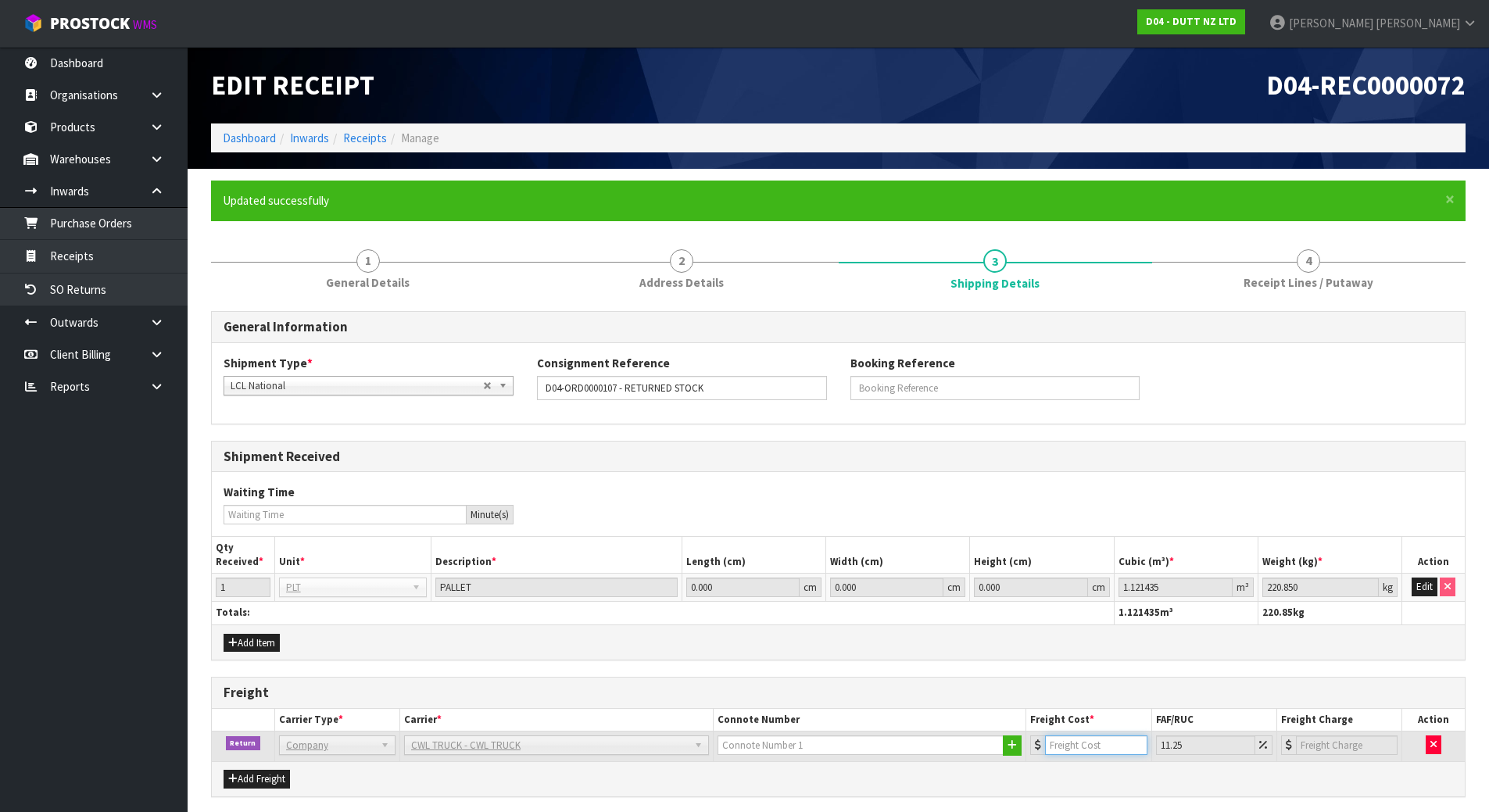
click at [1069, 744] on input "number" at bounding box center [1095, 744] width 101 height 19
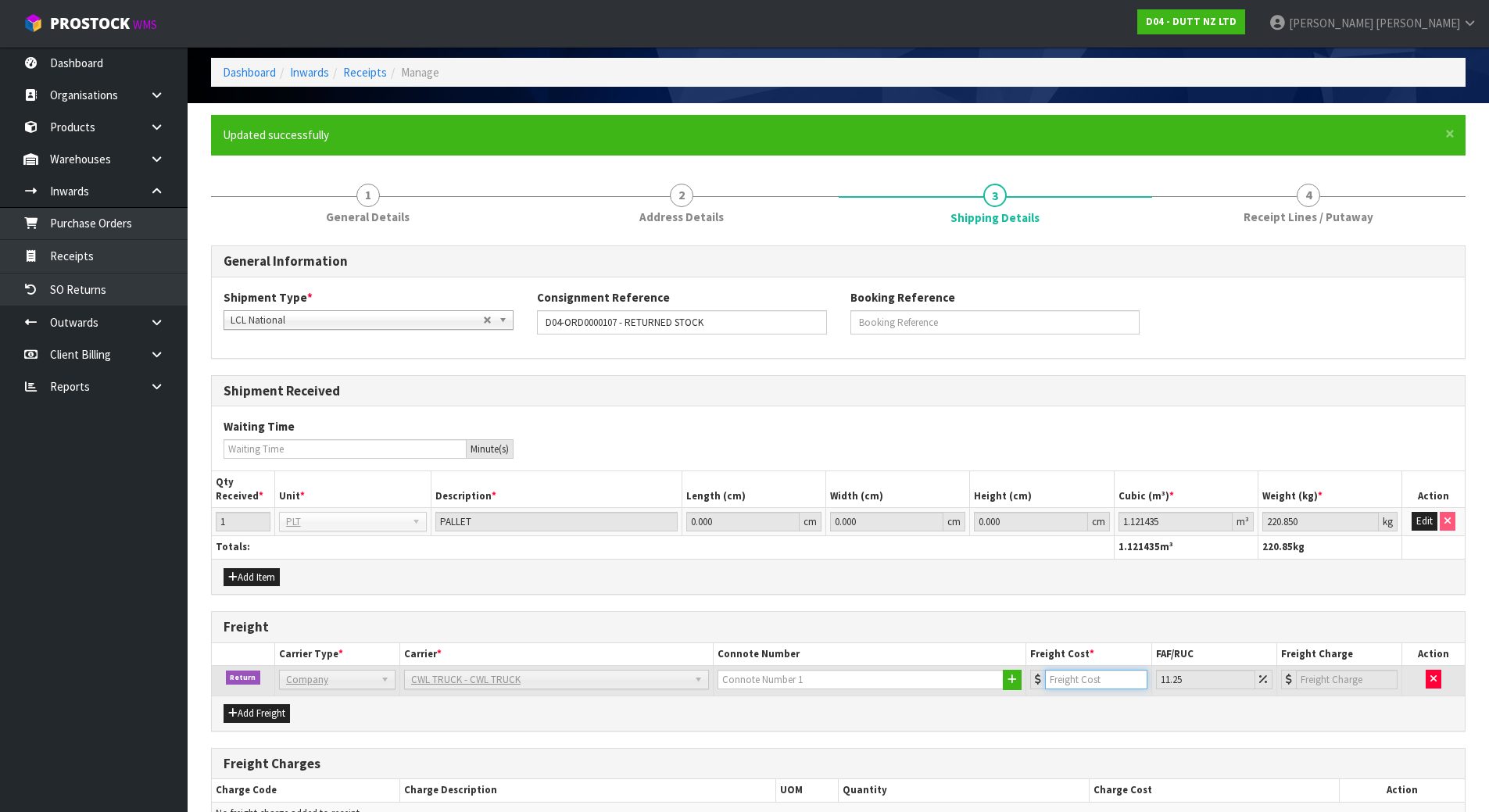
scroll to position [156, 0]
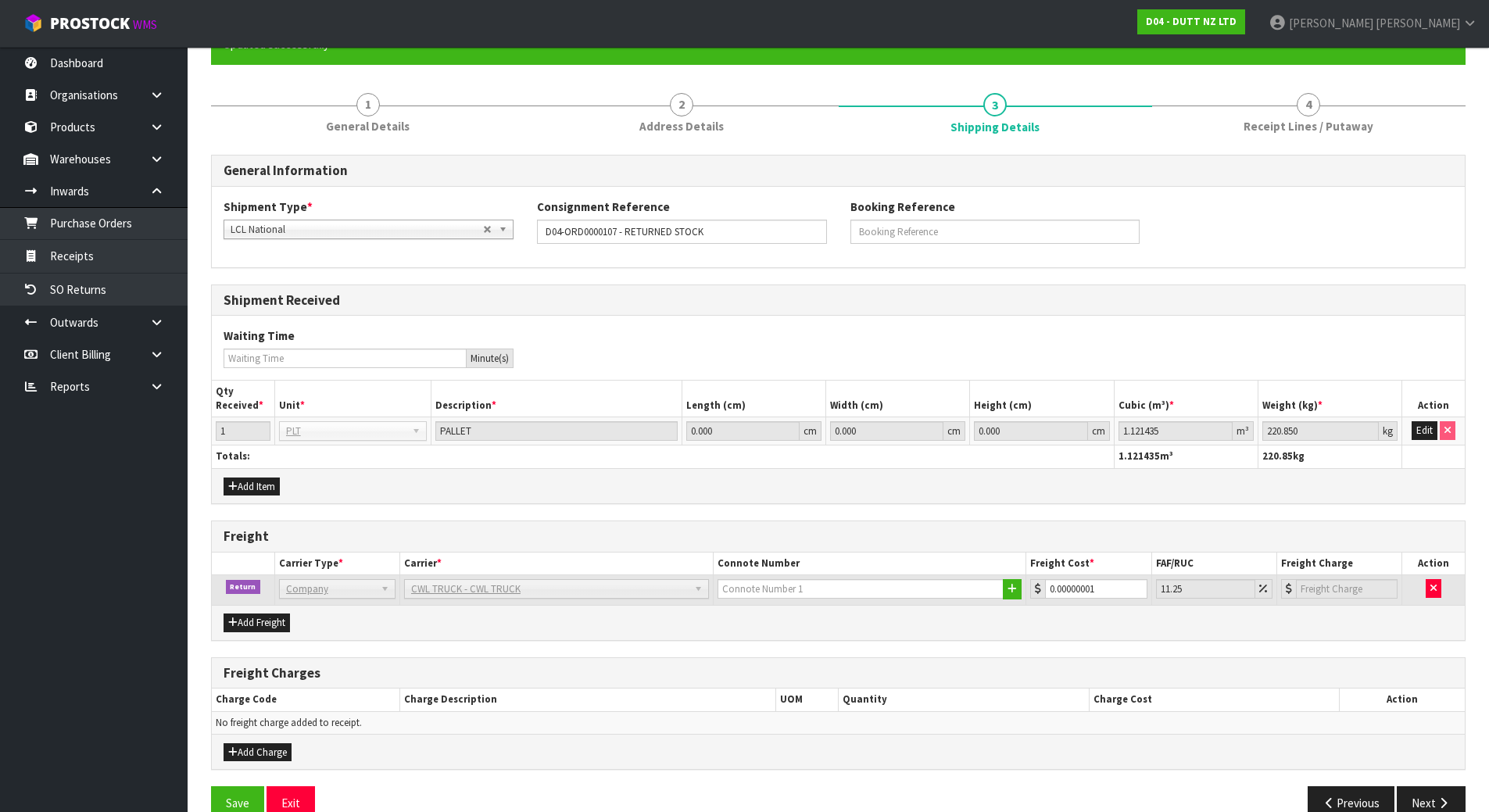
click at [1128, 625] on div "Add Freight" at bounding box center [839, 622] width 1253 height 36
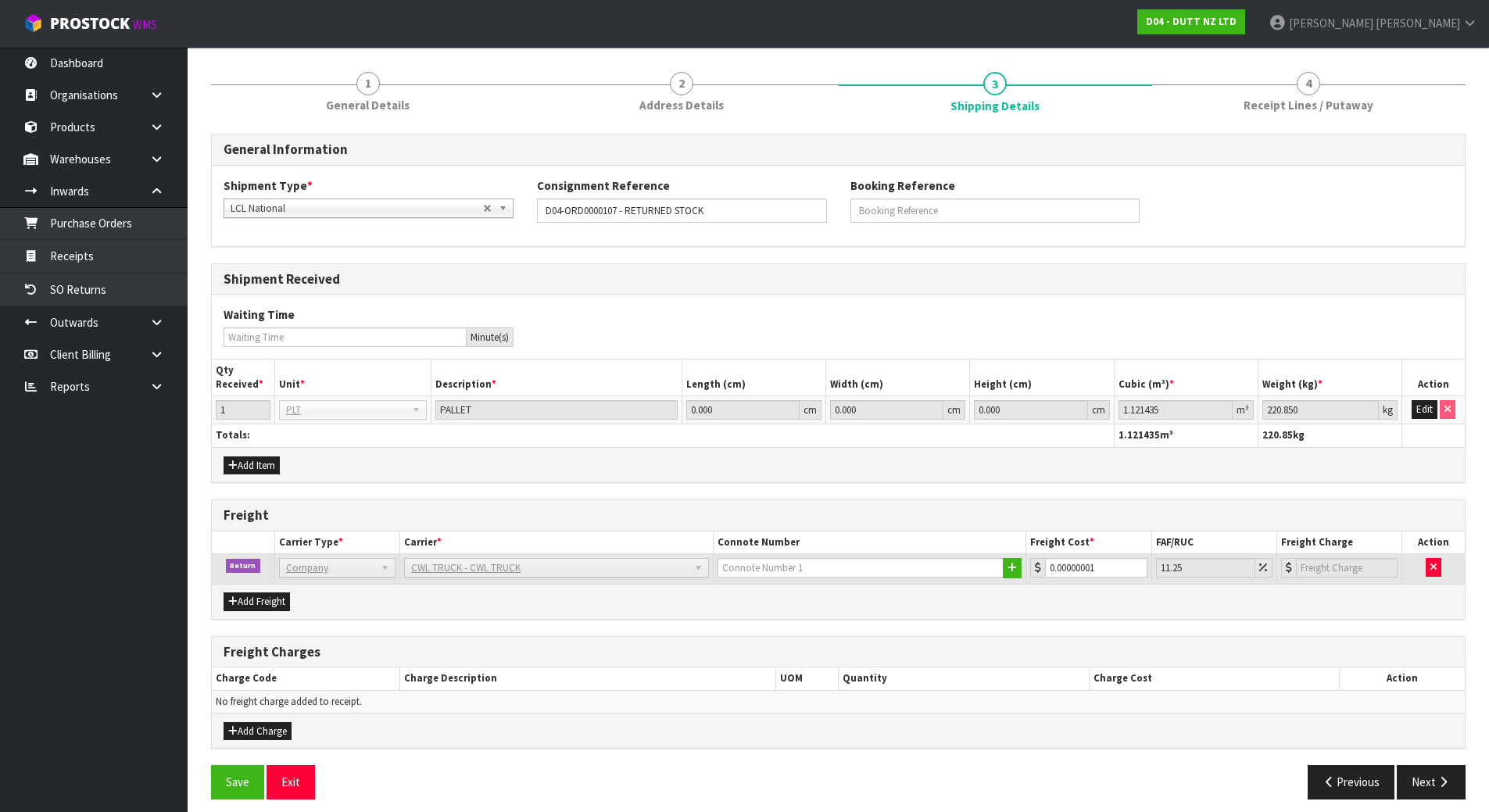
scroll to position [188, 0]
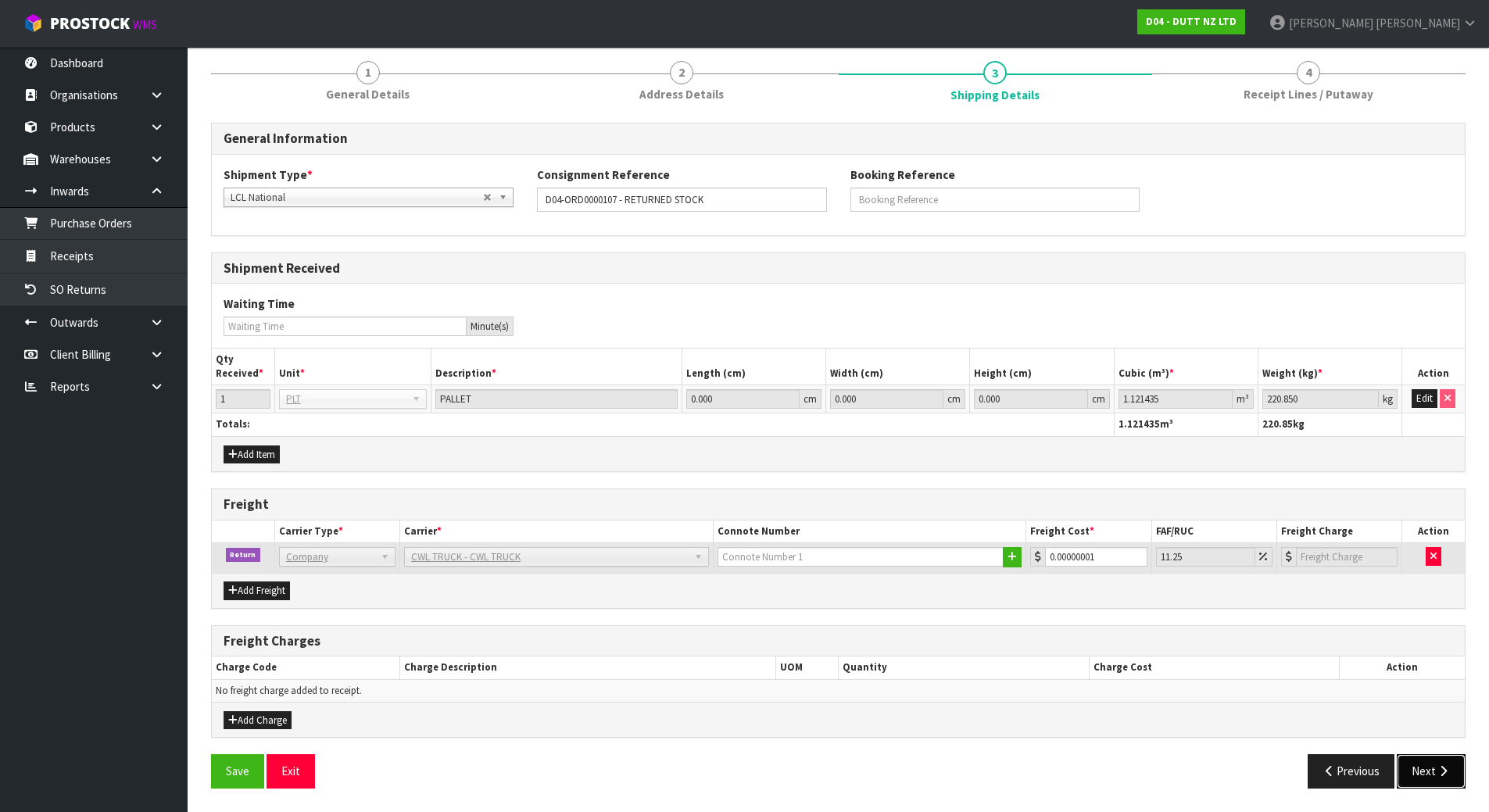
click at [1431, 779] on button "Next" at bounding box center [1431, 771] width 69 height 34
click at [1101, 559] on input "0.00000001" at bounding box center [1096, 556] width 100 height 19
drag, startPoint x: 1101, startPoint y: 559, endPoint x: 1077, endPoint y: 559, distance: 24.0
click at [1077, 559] on input "0.00000001" at bounding box center [1096, 556] width 100 height 19
click at [1086, 557] on input "0.00000001" at bounding box center [1096, 556] width 100 height 19
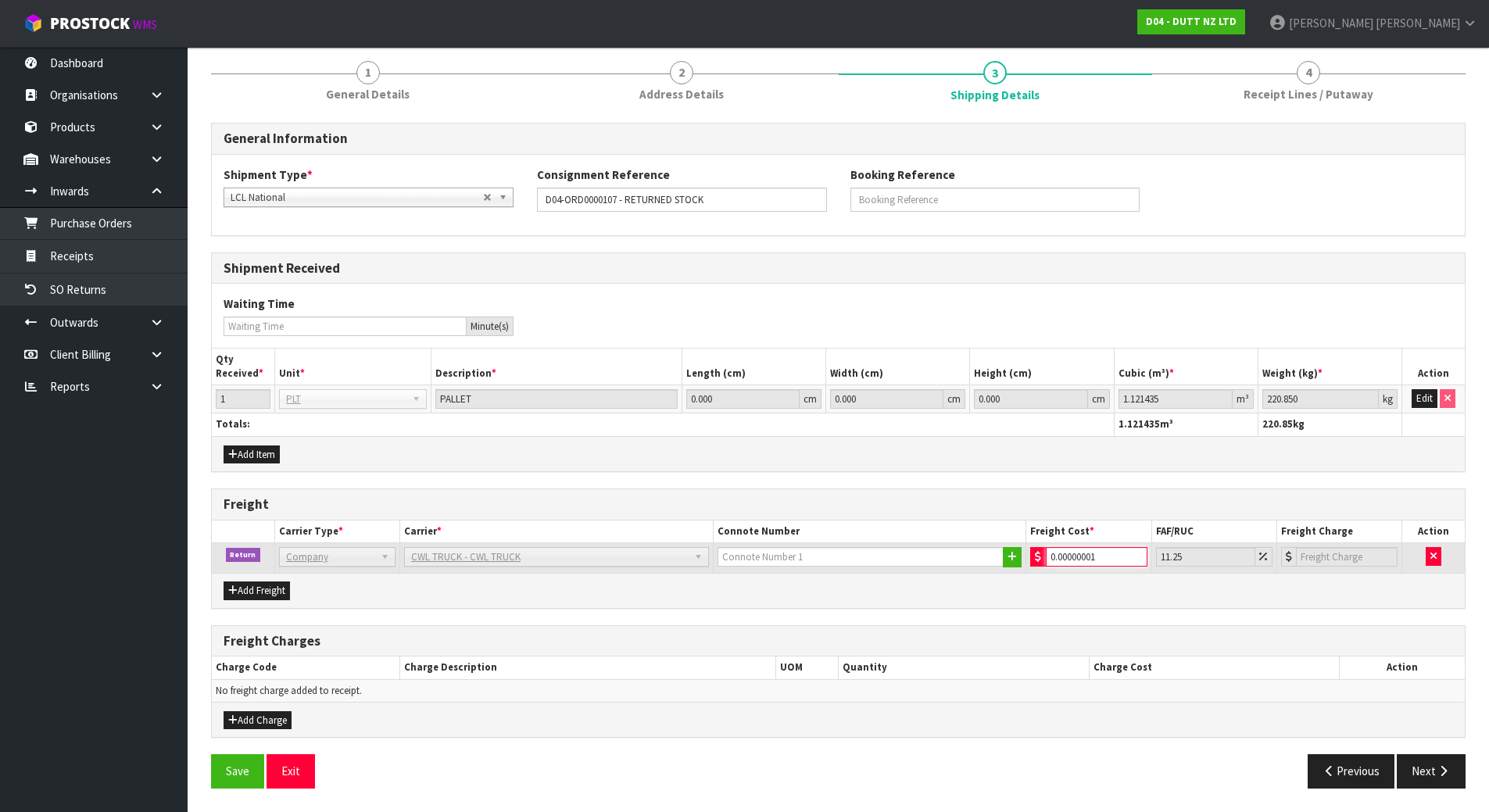
click at [1094, 557] on input "0.00000001" at bounding box center [1096, 556] width 100 height 19
click at [1220, 580] on div "Add Freight" at bounding box center [839, 590] width 1253 height 36
click at [1431, 763] on button "Next" at bounding box center [1431, 771] width 69 height 34
click at [1071, 557] on input "0.01" at bounding box center [1096, 556] width 100 height 19
type input "0.1"
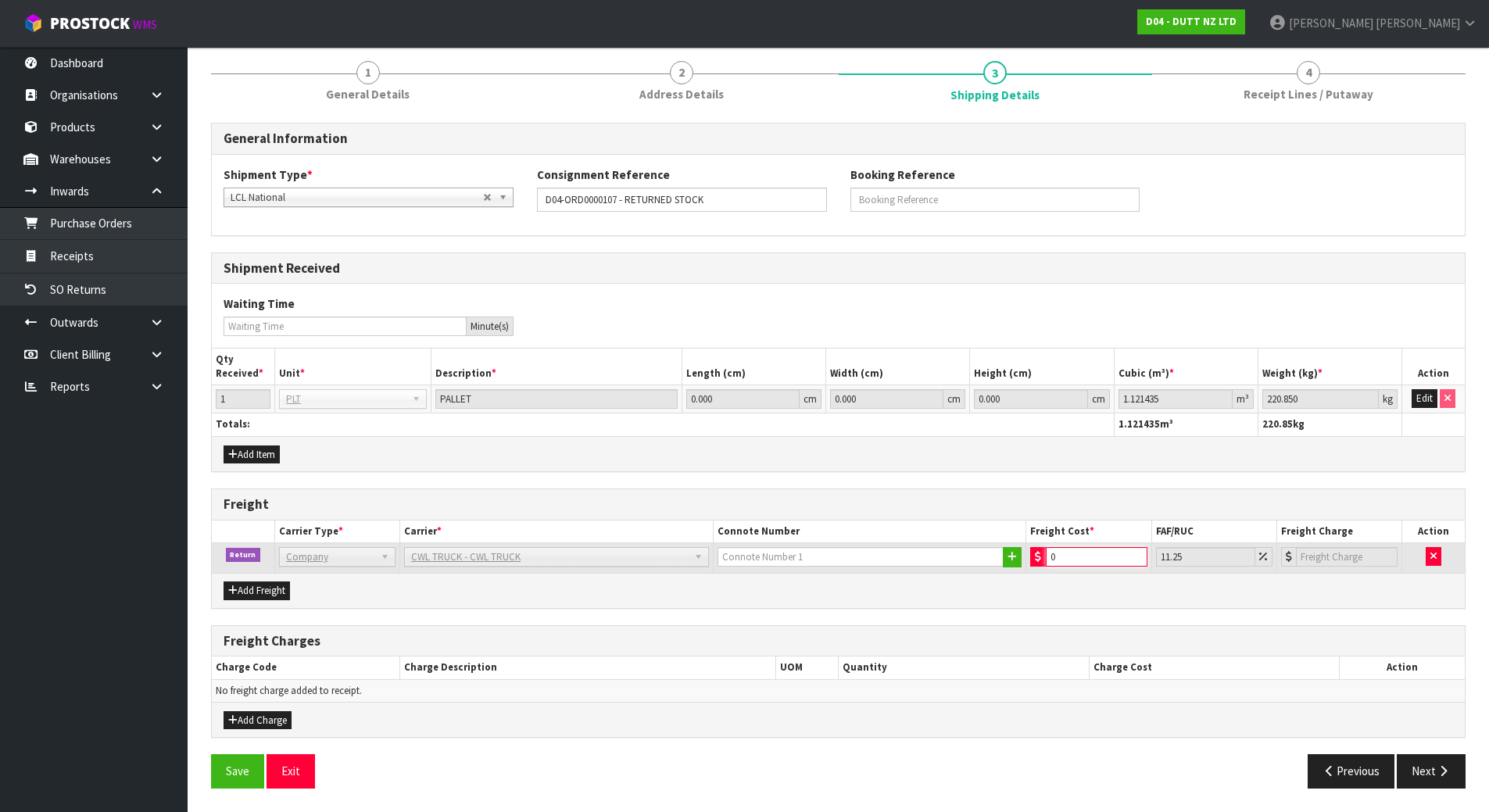
type input "0.11"
drag, startPoint x: 1070, startPoint y: 557, endPoint x: 1030, endPoint y: 560, distance: 40.1
click at [1030, 560] on td "0.1" at bounding box center [1089, 558] width 125 height 30
type input "0.1"
click at [1288, 620] on div "General Information Shipment Type * LCL National LCL International FCL-20ft FCL…" at bounding box center [839, 460] width 1255 height 677
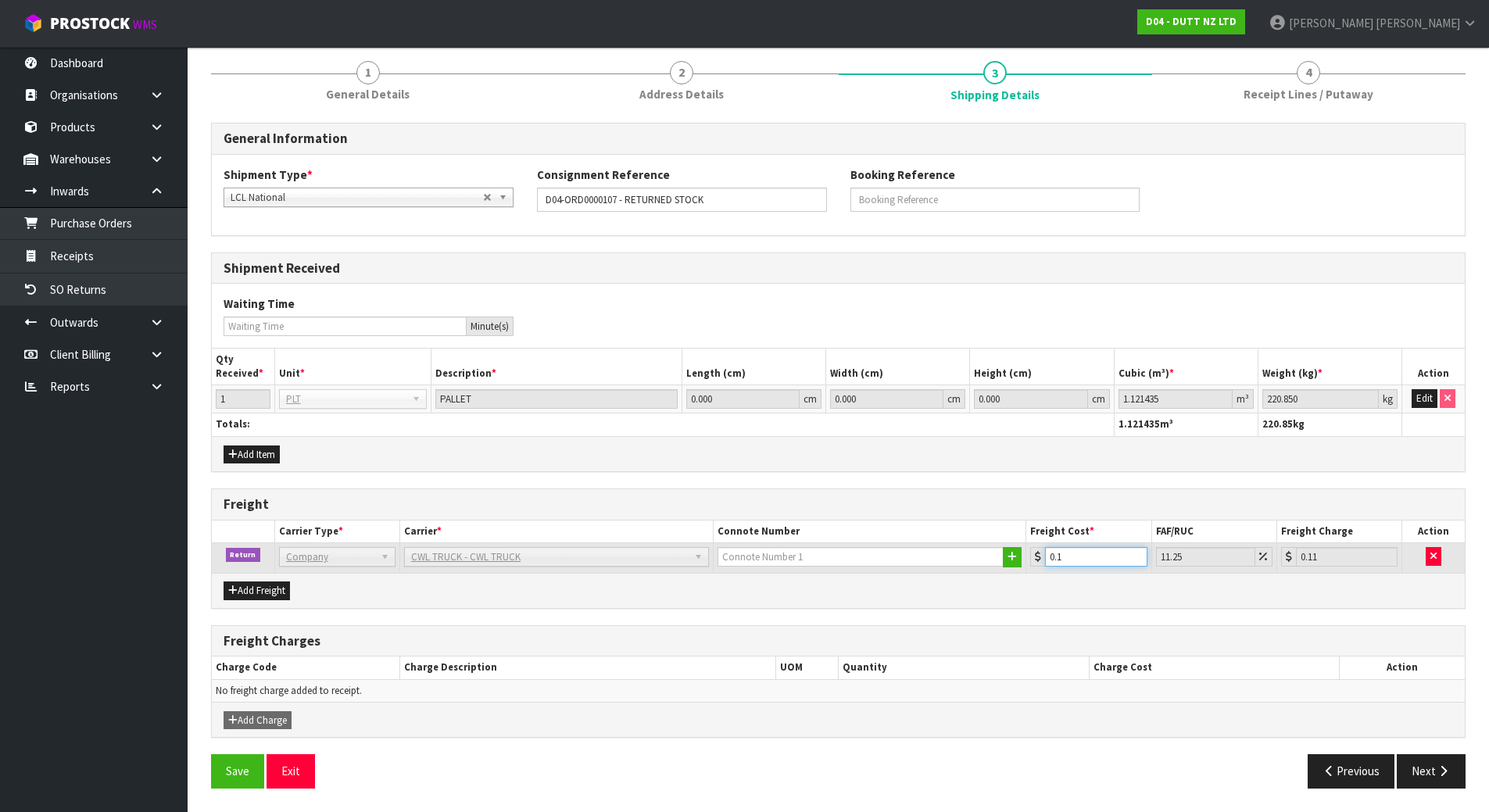
drag, startPoint x: 1083, startPoint y: 564, endPoint x: 993, endPoint y: 567, distance: 90.0
click at [993, 567] on tr "Return Company Bulk Courier Company [PERSON_NAME] CARRIERS - [PERSON_NAME] CARR…" at bounding box center [839, 558] width 1253 height 30
click at [1135, 616] on div "General Information Shipment Type * LCL National LCL International FCL-20ft FCL…" at bounding box center [839, 460] width 1255 height 677
drag, startPoint x: 1077, startPoint y: 564, endPoint x: 911, endPoint y: 568, distance: 166.0
click at [911, 568] on tr "Return Company Bulk Courier Company [PERSON_NAME] CARRIERS - [PERSON_NAME] CARR…" at bounding box center [839, 558] width 1253 height 30
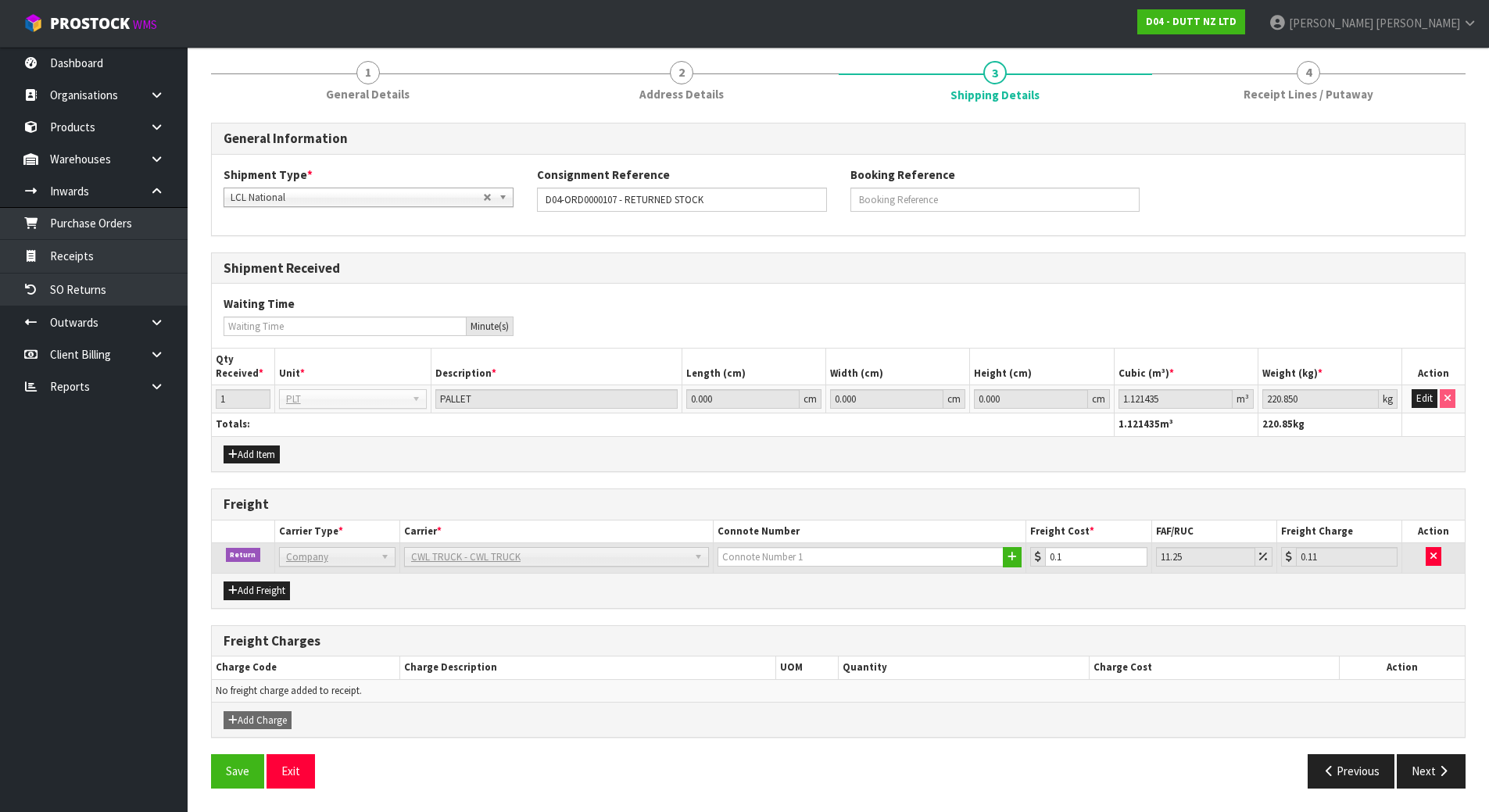
click at [904, 597] on div "Add Freight" at bounding box center [839, 590] width 1253 height 36
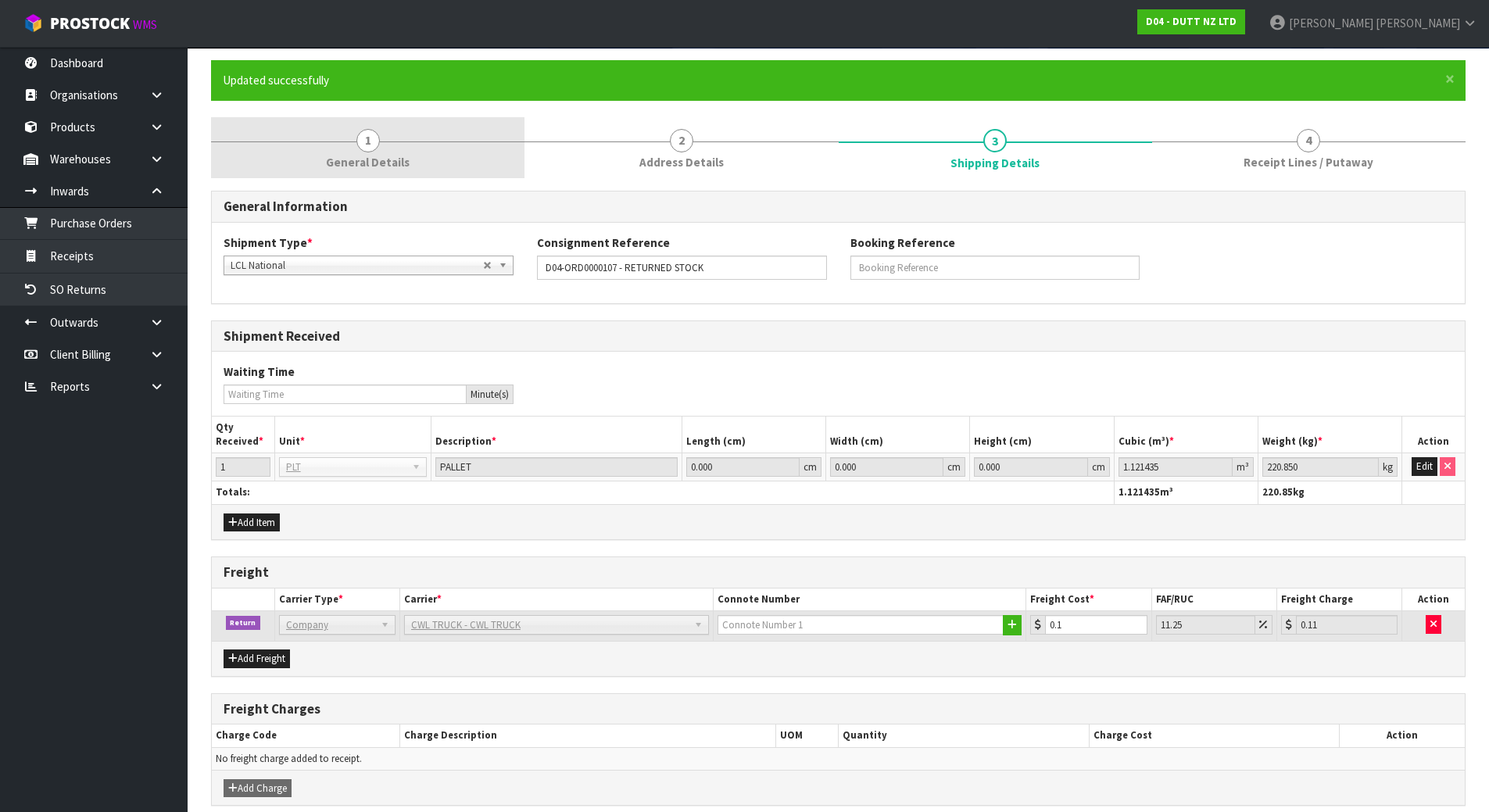
scroll to position [32, 0]
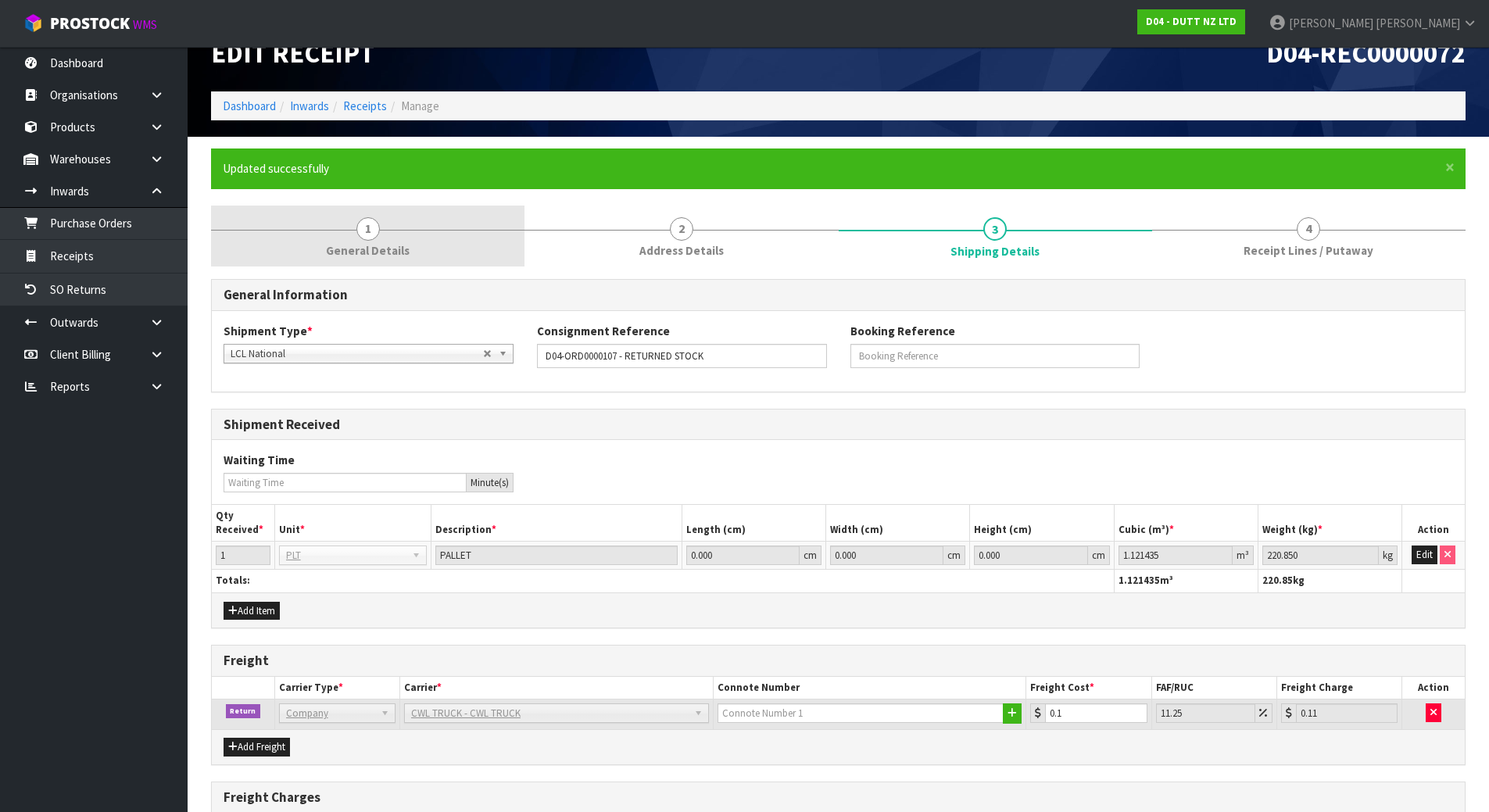
click at [373, 212] on link "1 General Details" at bounding box center [367, 237] width 313 height 62
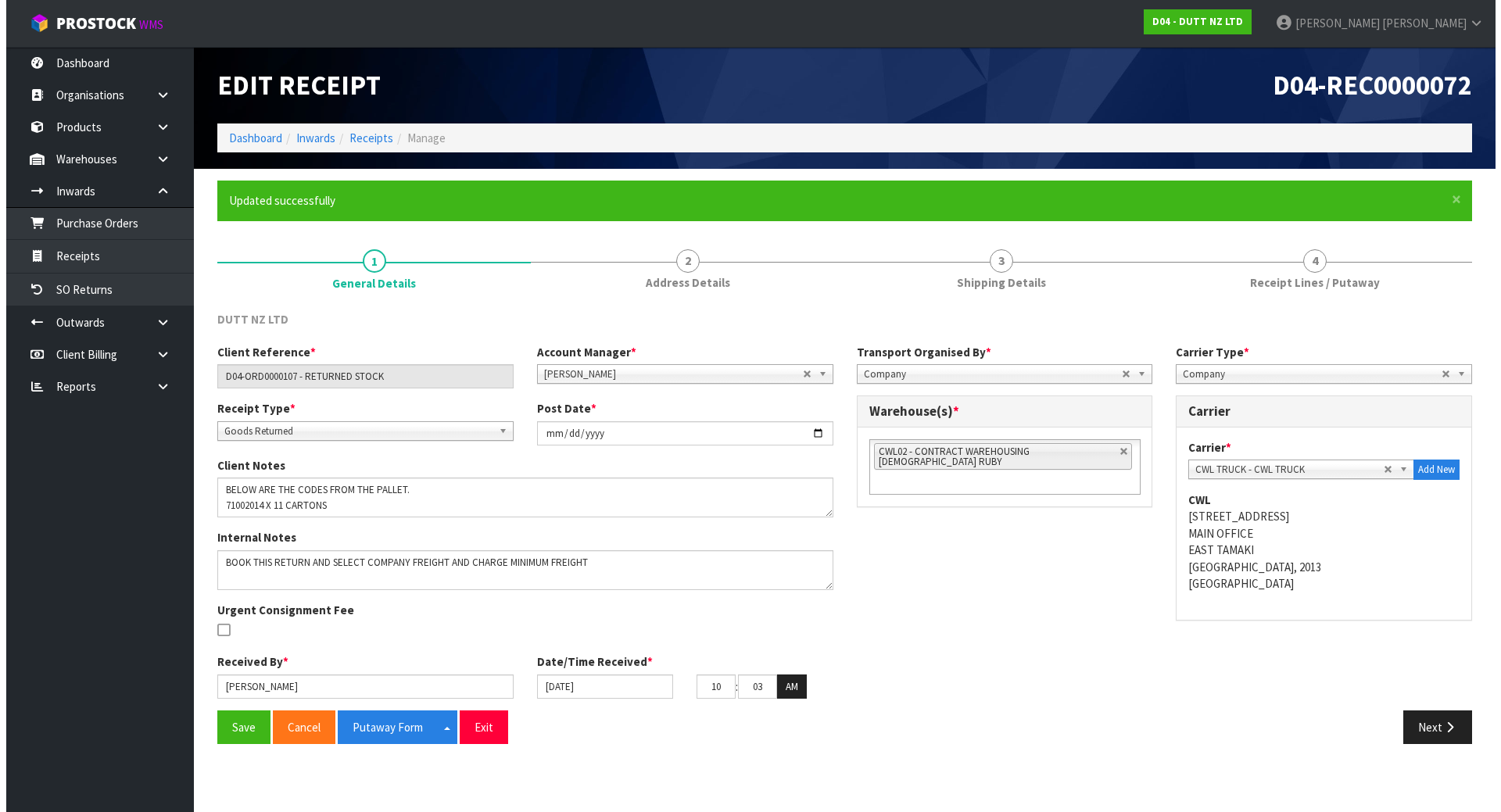
scroll to position [0, 0]
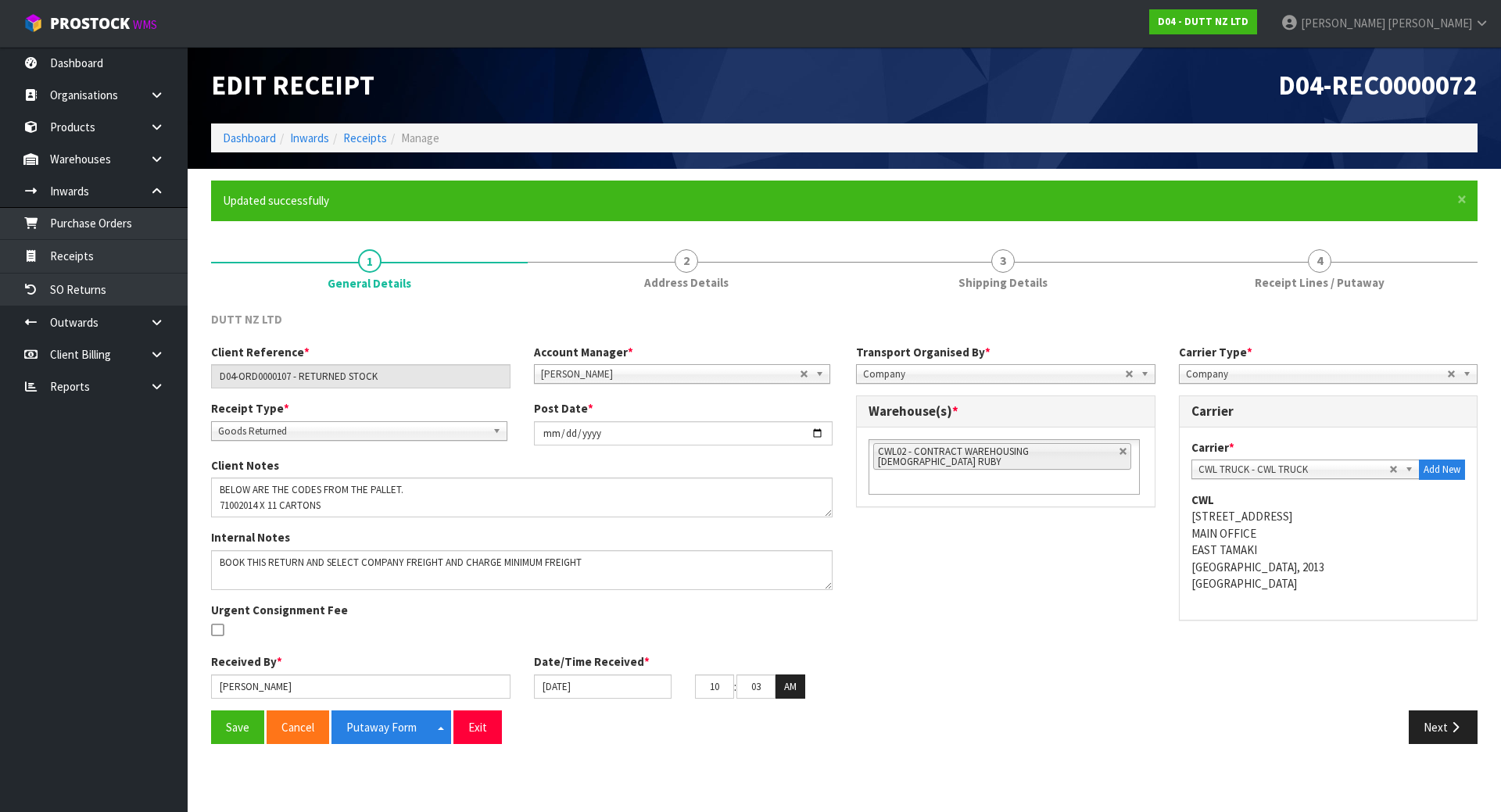
click at [1302, 470] on span "CWL TRUCK - CWL TRUCK" at bounding box center [1295, 469] width 192 height 19
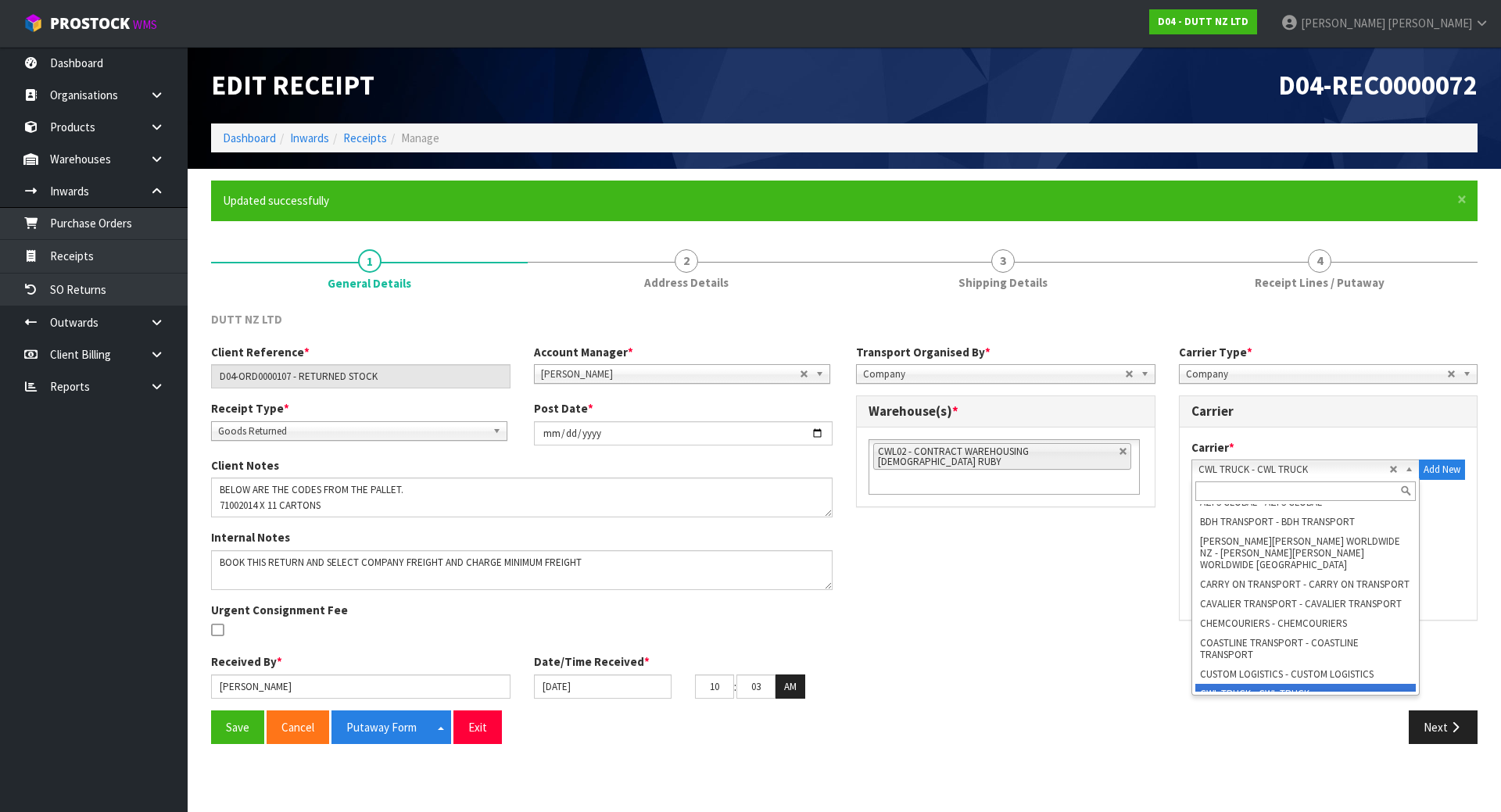
scroll to position [58, 0]
click at [1288, 496] on input "text" at bounding box center [1306, 490] width 221 height 19
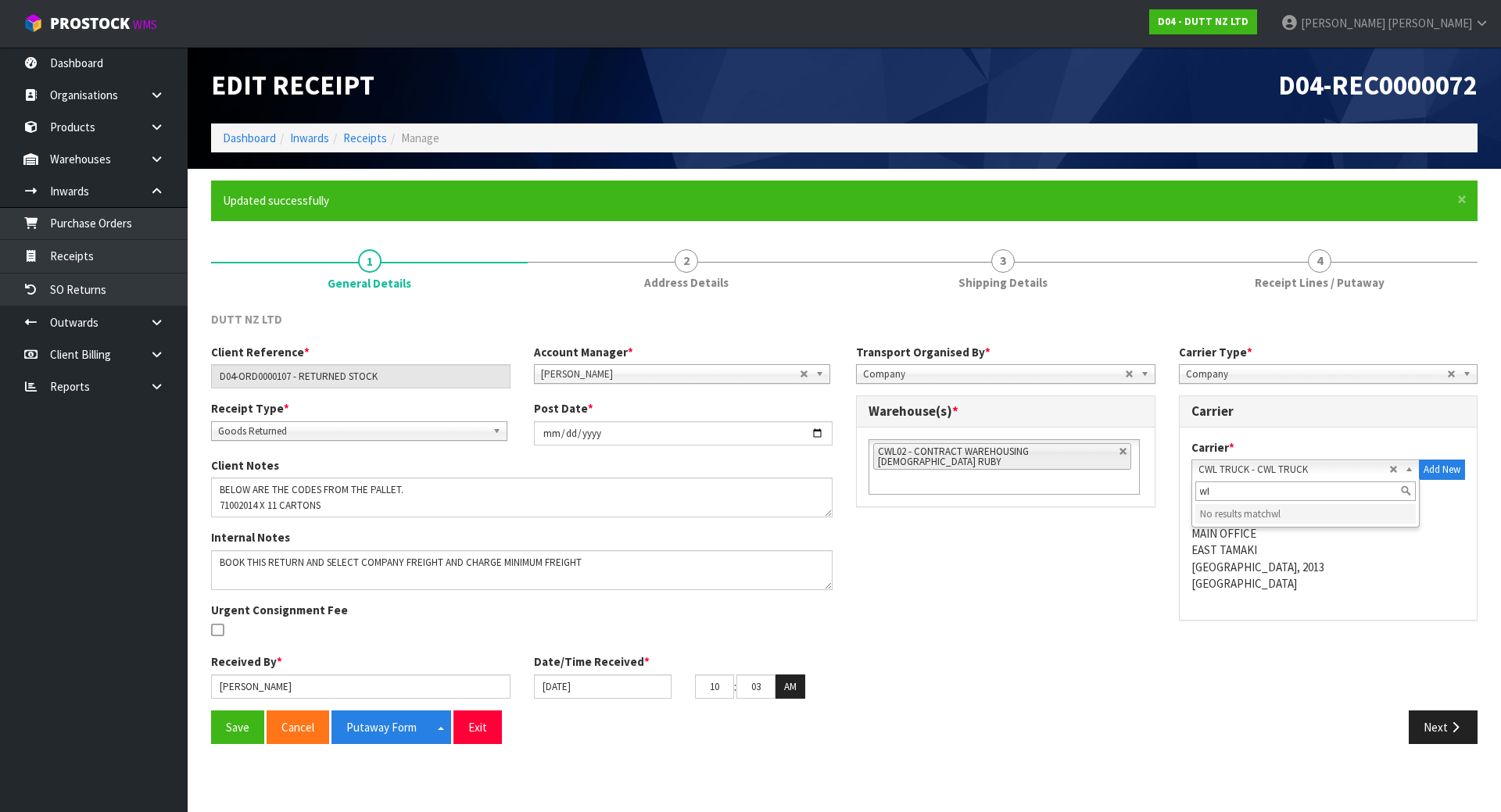
type input "w"
type input "cwl"
click at [1268, 533] on li "CWL VAN - CWL VAN" at bounding box center [1306, 533] width 221 height 19
click at [1446, 750] on div "Save Cancel Putaway Form Split button! CSV FORMAT Exit Next" at bounding box center [844, 733] width 1290 height 46
click at [1450, 733] on button "Next" at bounding box center [1443, 727] width 69 height 34
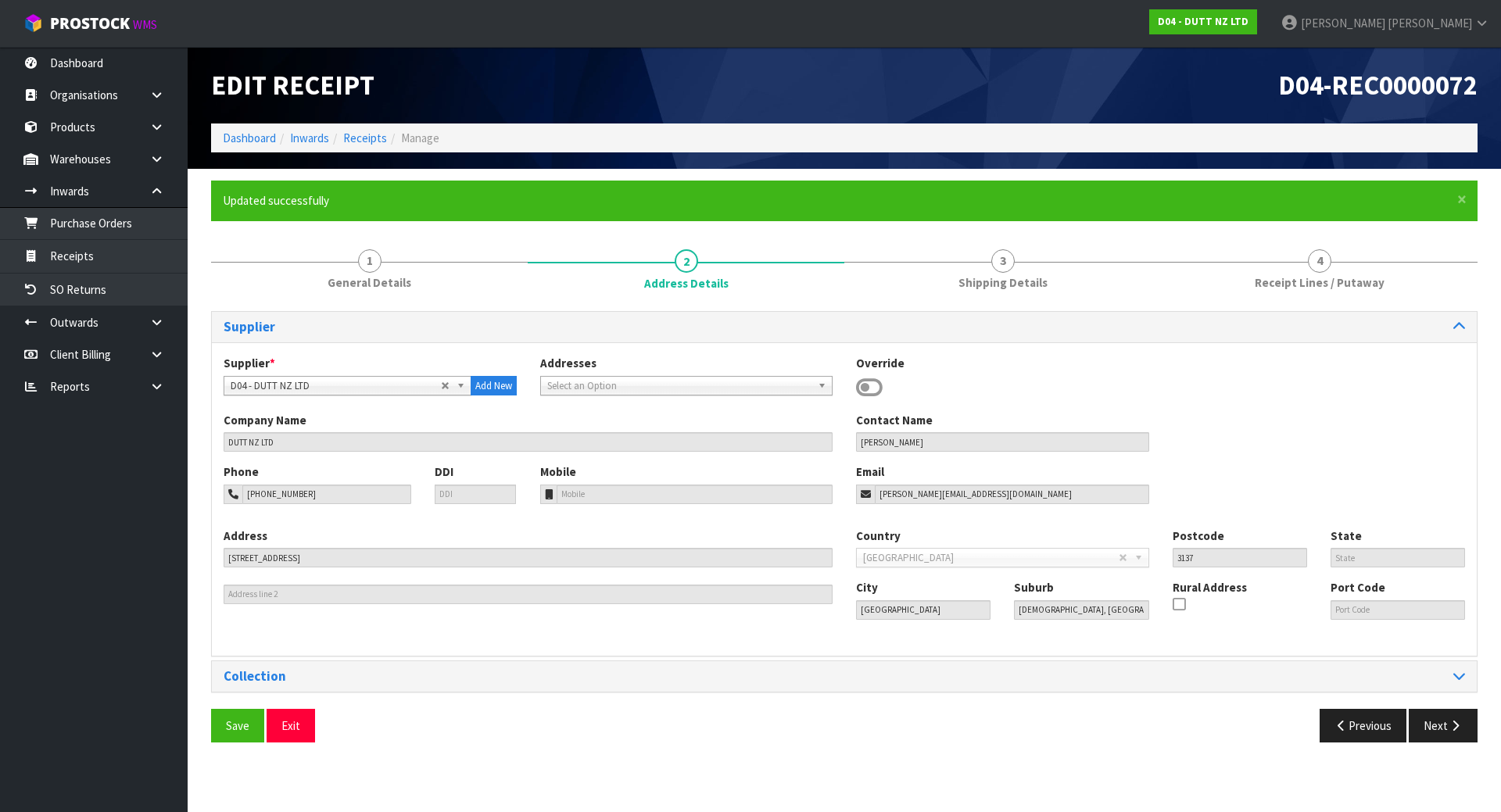
click at [1441, 744] on div "Save Exit Previous Next" at bounding box center [844, 732] width 1290 height 46
click at [1449, 726] on icon "button" at bounding box center [1455, 725] width 15 height 12
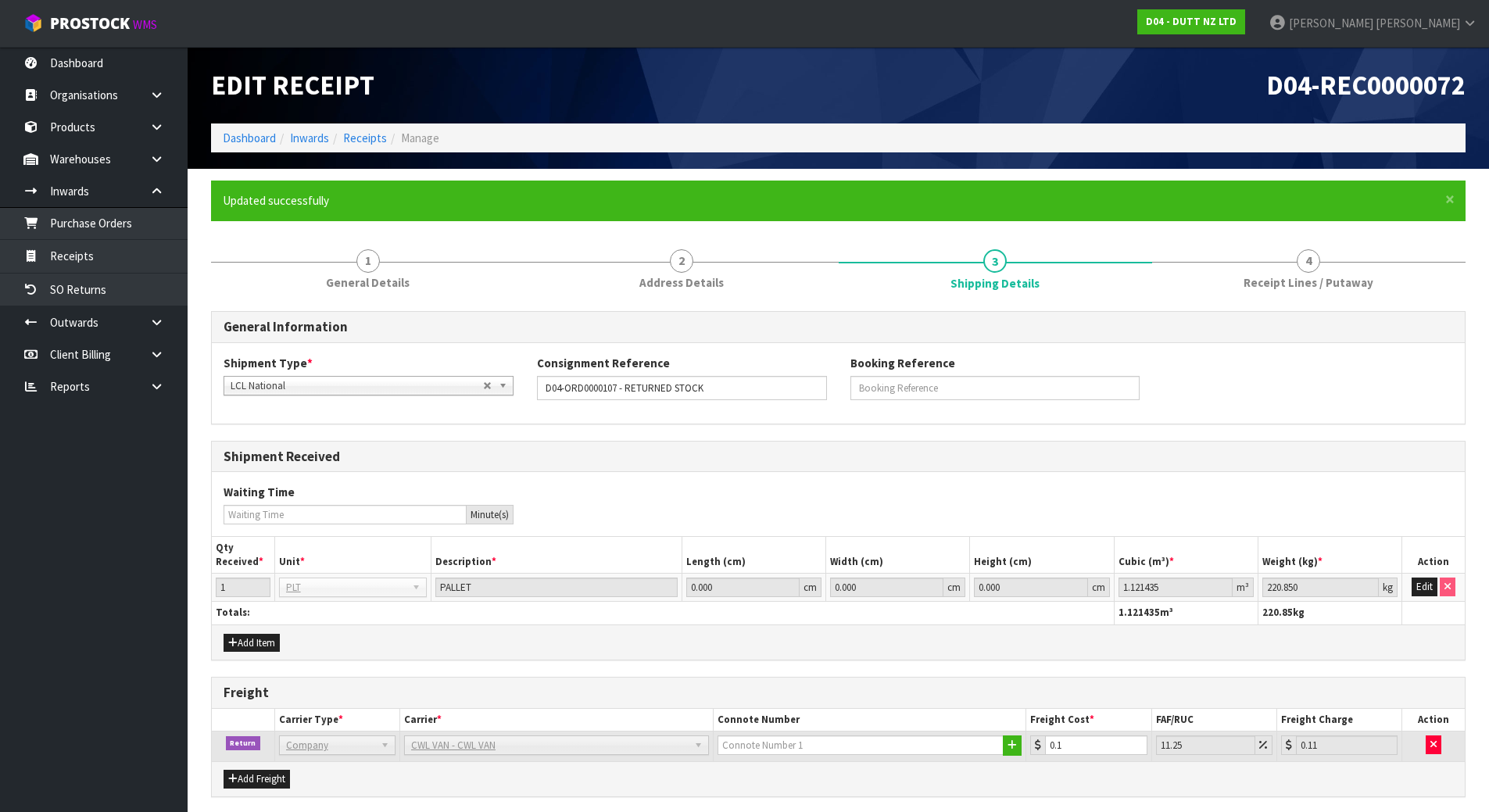
scroll to position [156, 0]
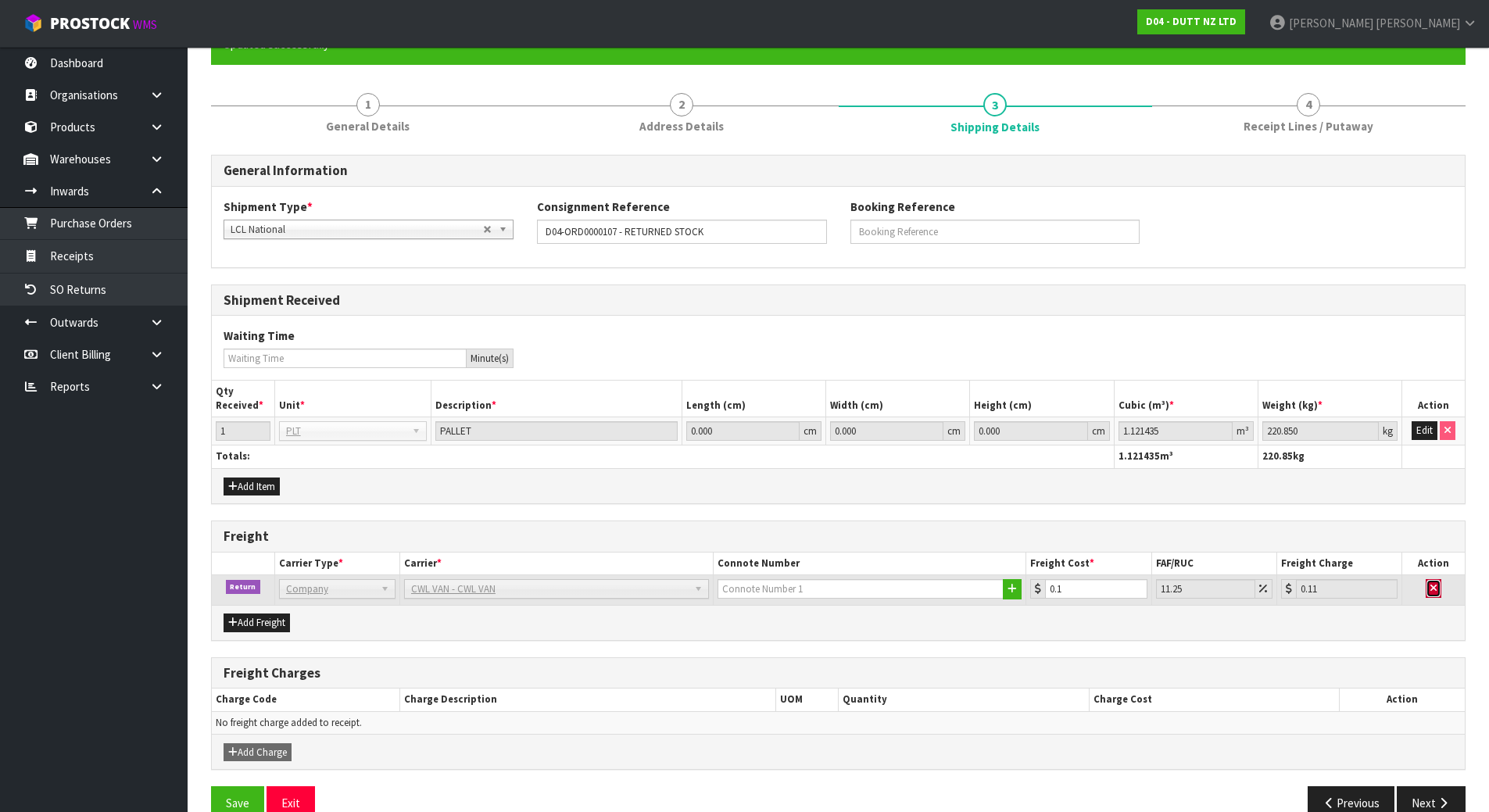
click at [1430, 588] on button "button" at bounding box center [1433, 588] width 16 height 19
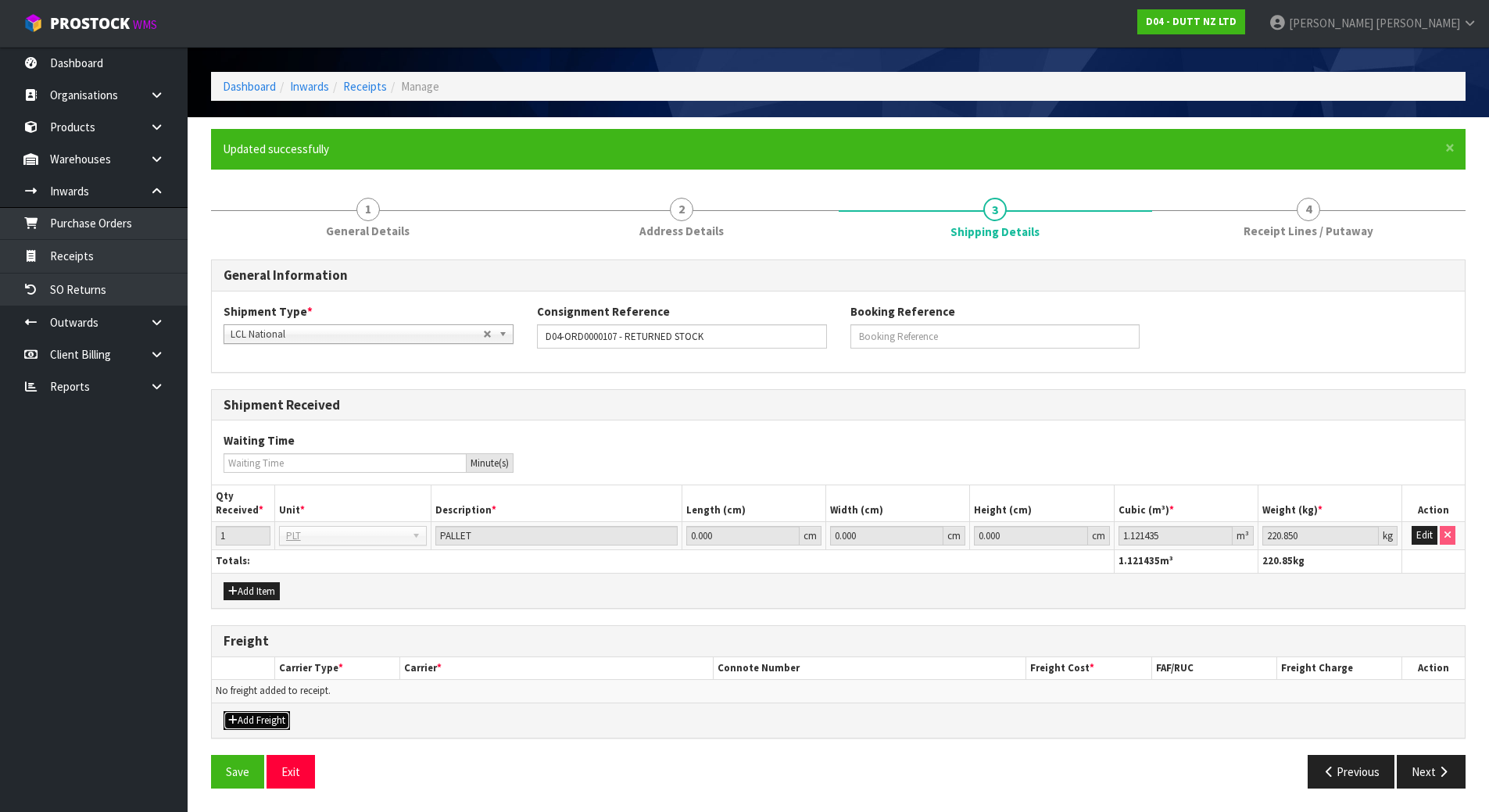
click at [269, 724] on button "Add Freight" at bounding box center [257, 721] width 67 height 19
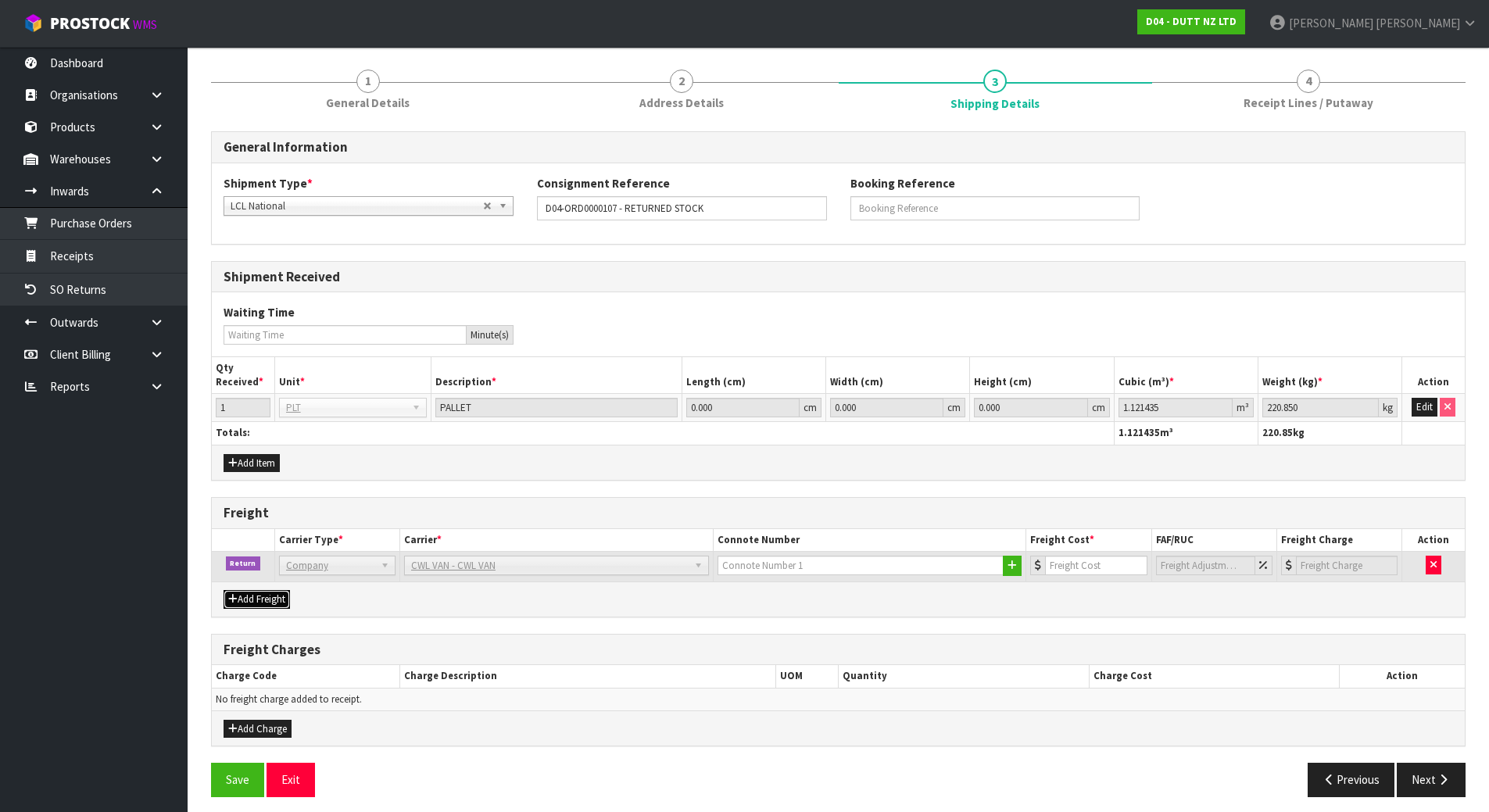
scroll to position [188, 0]
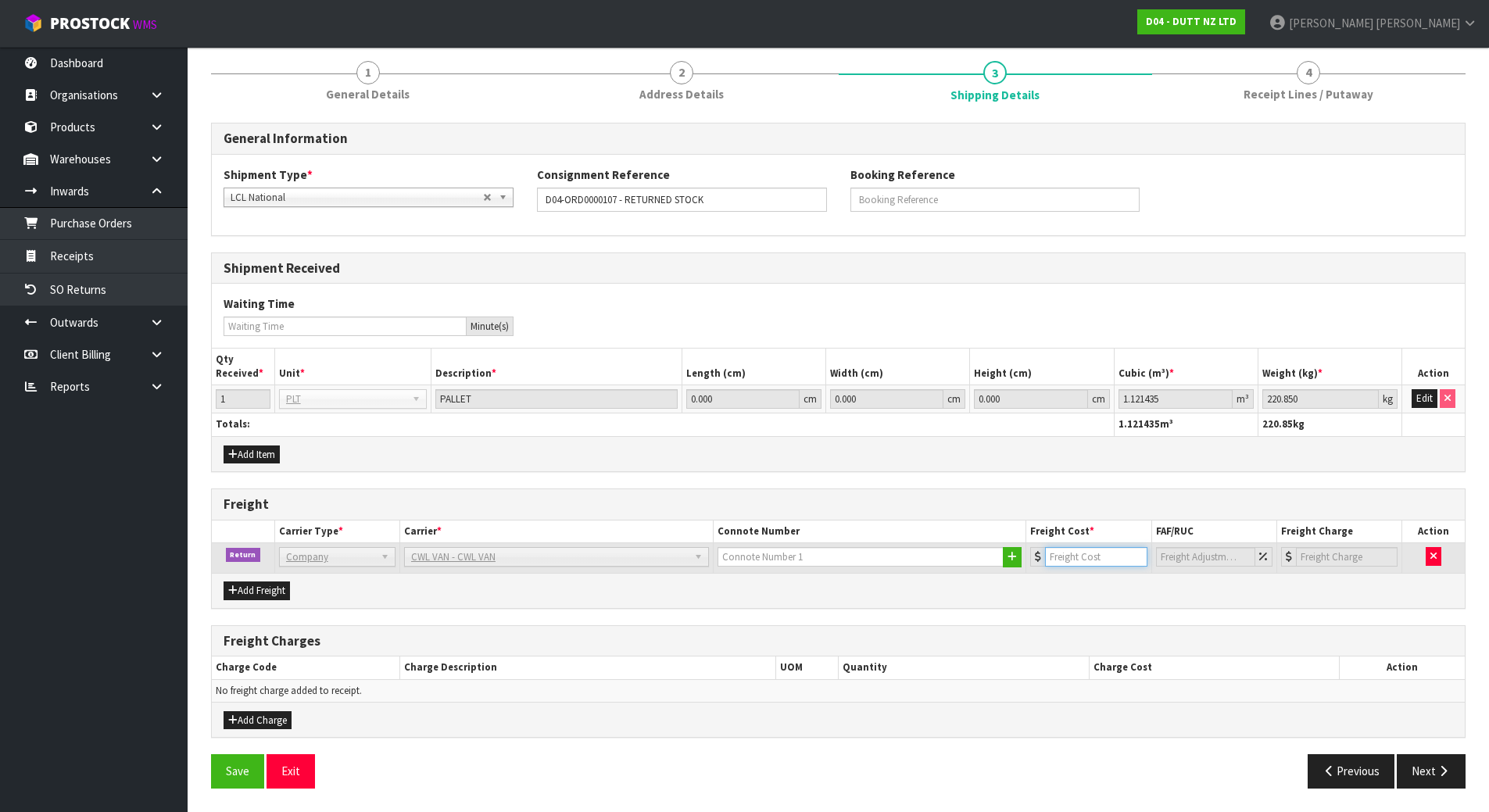
click at [1072, 556] on input "number" at bounding box center [1095, 556] width 101 height 19
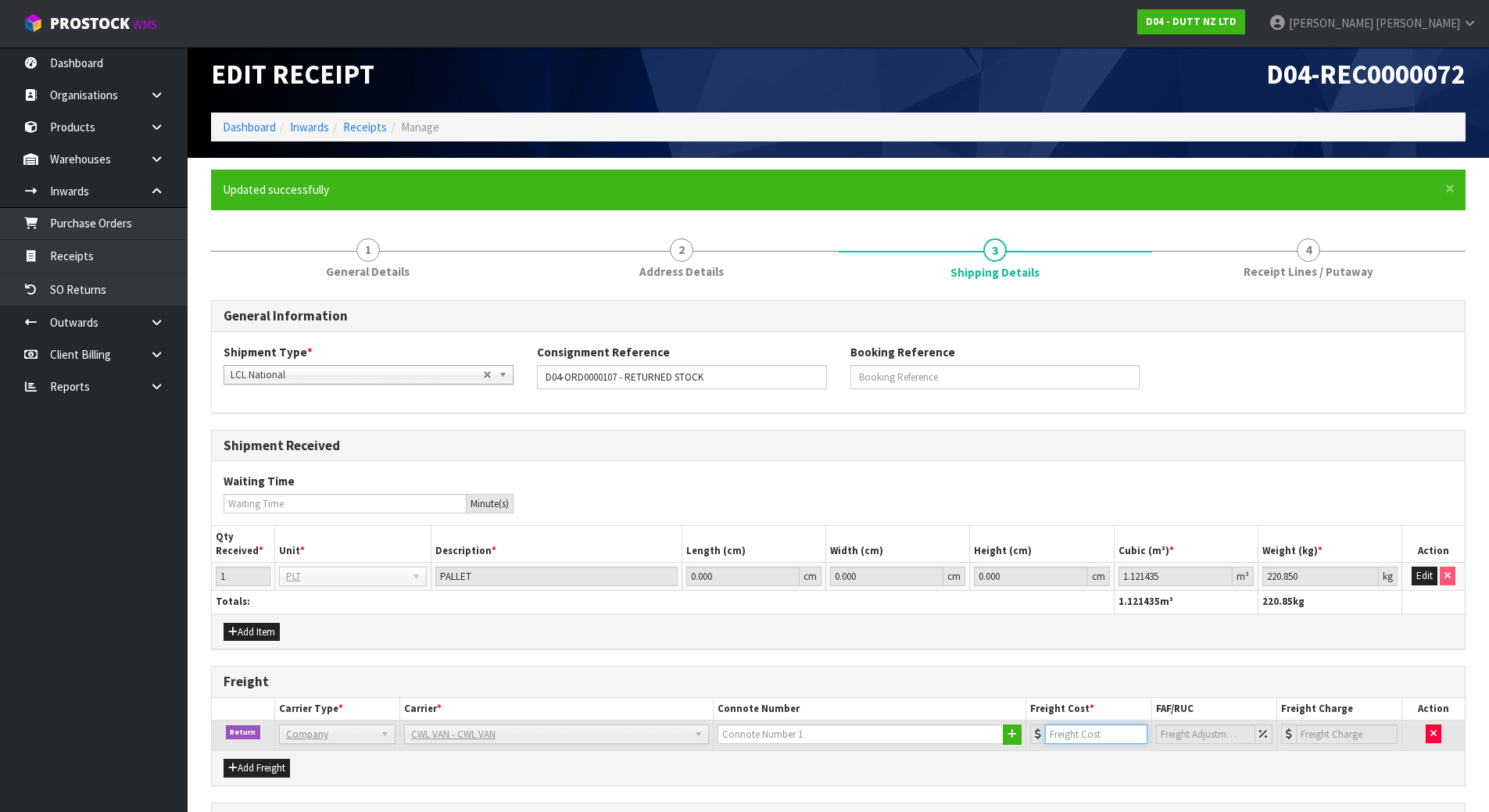
scroll to position [0, 0]
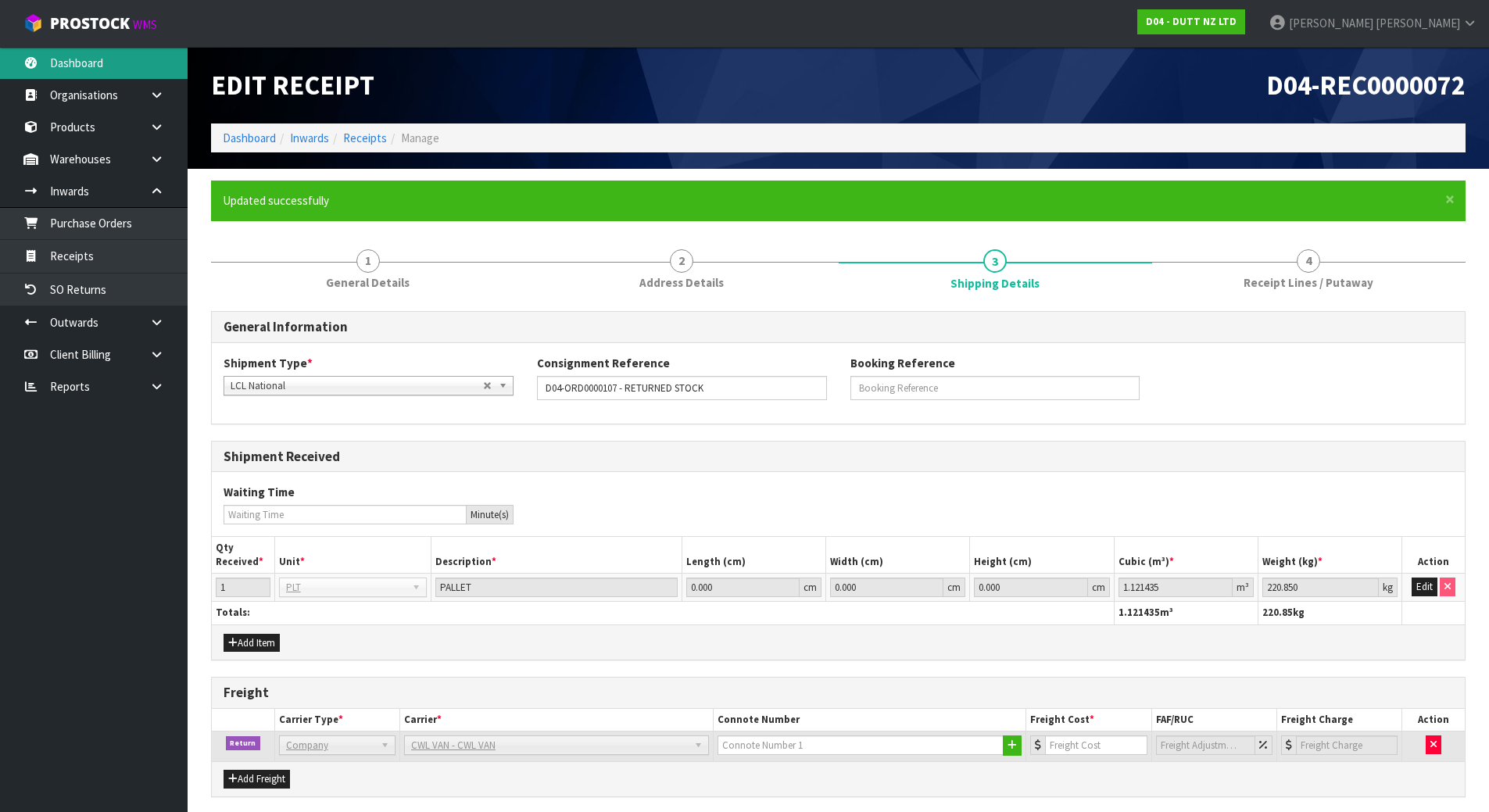
click at [56, 57] on link "Dashboard" at bounding box center [93, 62] width 187 height 32
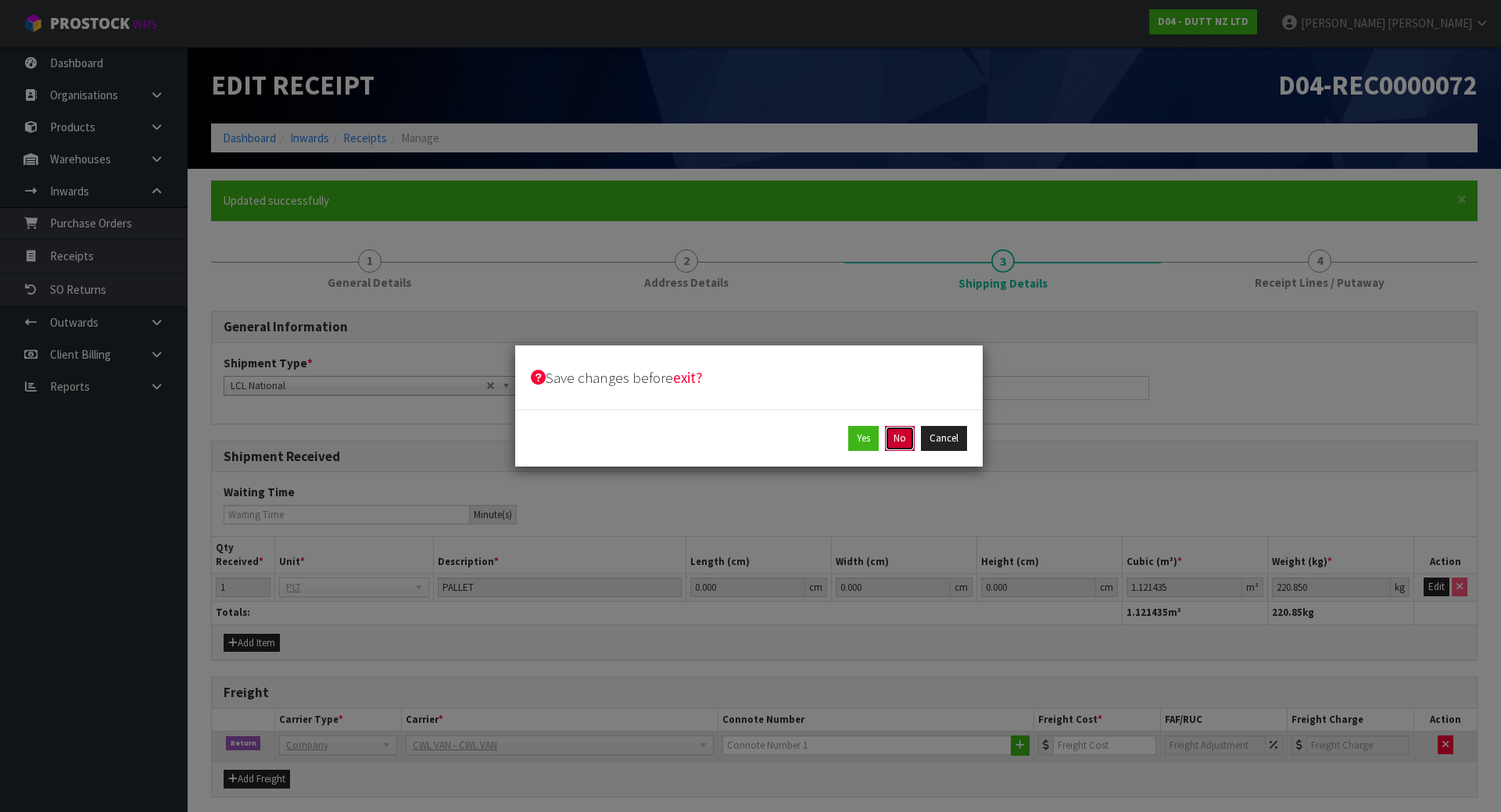
click at [899, 437] on button "No" at bounding box center [900, 438] width 30 height 25
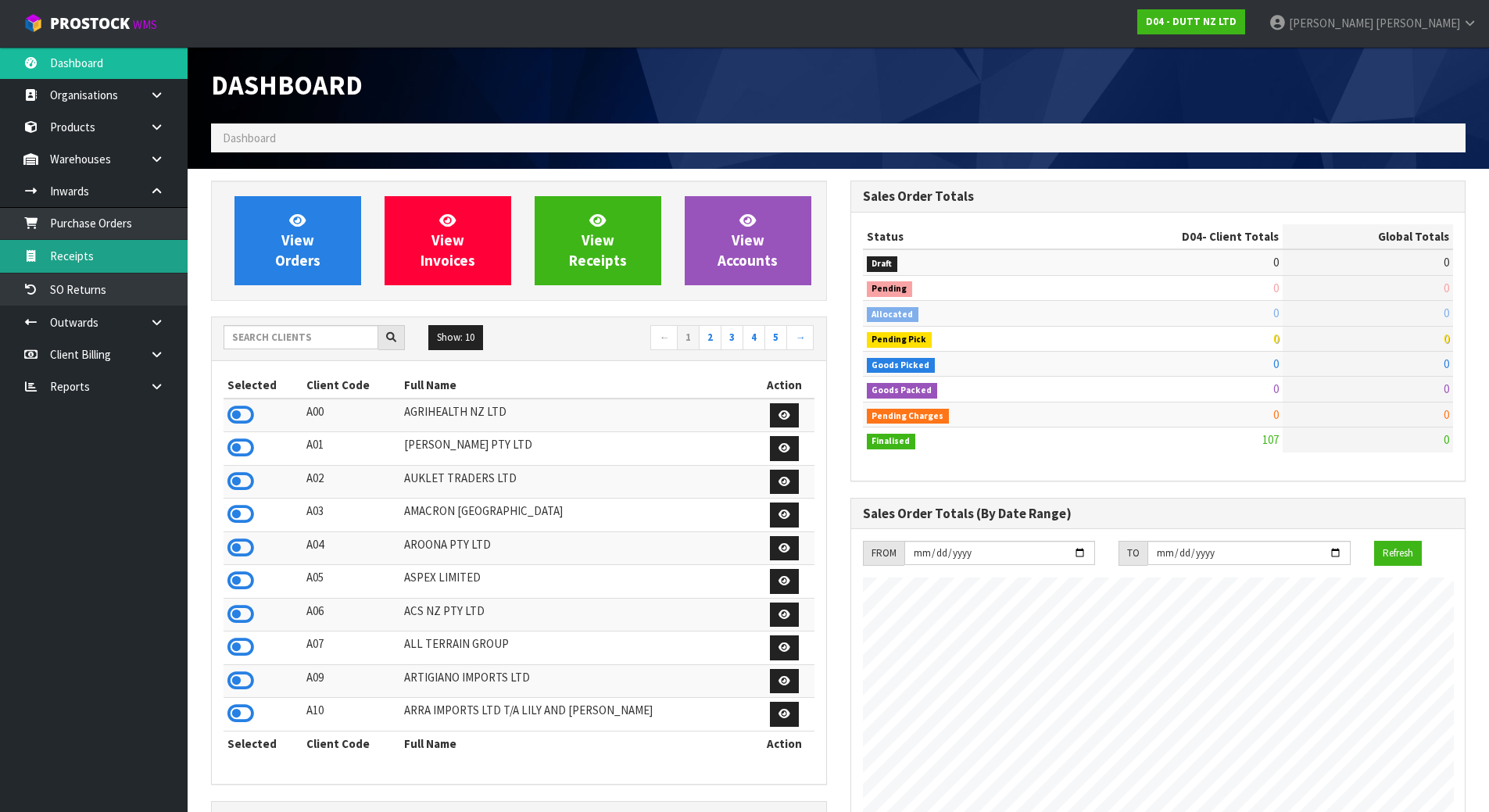
click at [83, 252] on link "Receipts" at bounding box center [93, 256] width 187 height 32
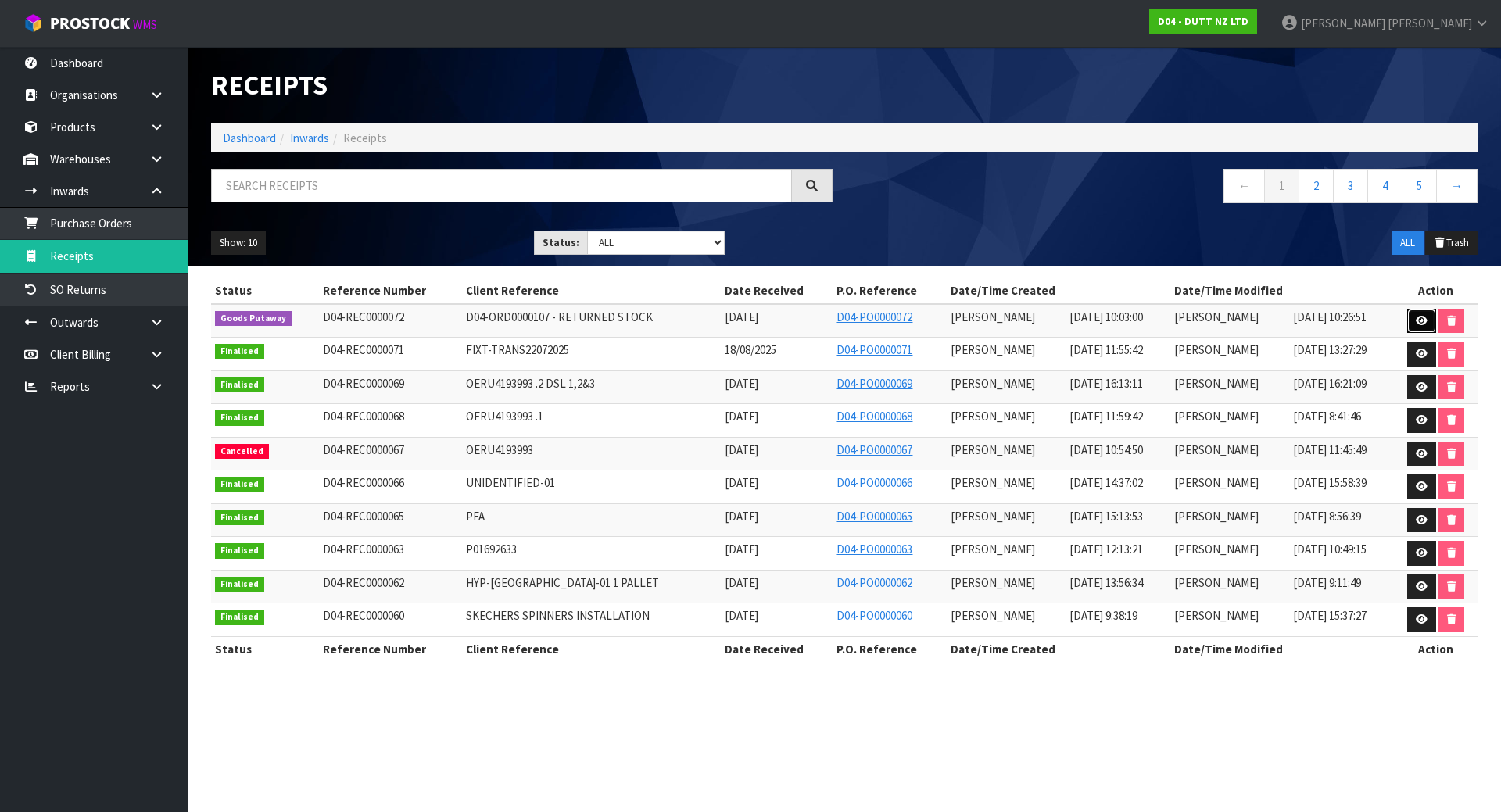
click at [1425, 318] on icon at bounding box center [1422, 321] width 12 height 10
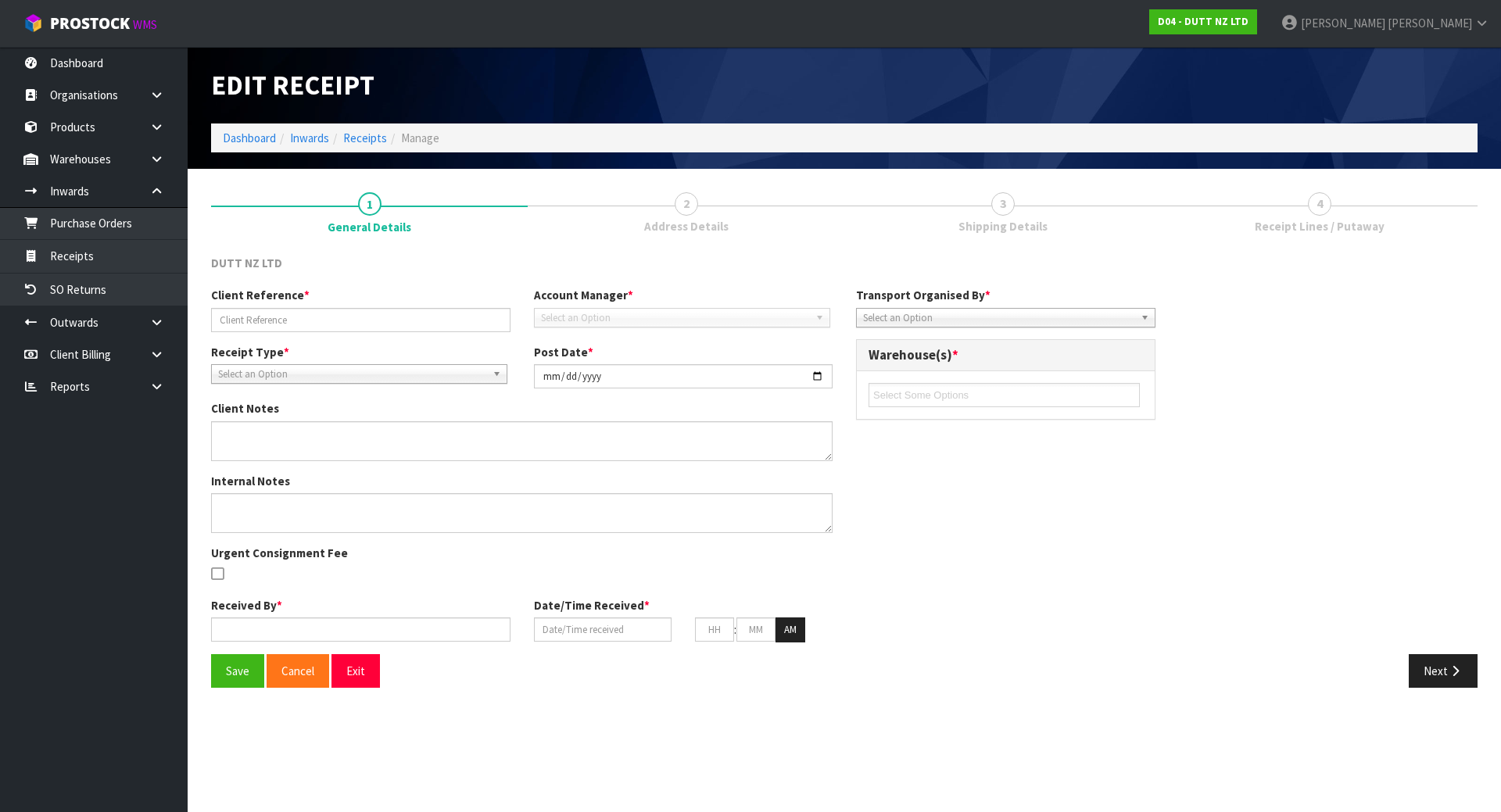
type input "D04-ORD0000107 - RETURNED STOCK"
type input "[DATE]"
type textarea "BELOW ARE THE CODES FROM THE PALLET. 71002014 X 11 CARTONS 71002320 X 7 CARTONS…"
type textarea "BOOK THIS RETURN AND SELECT COMPANY FREIGHT AND CHARGE MINIMUM FREIGHT"
type input "[PERSON_NAME]"
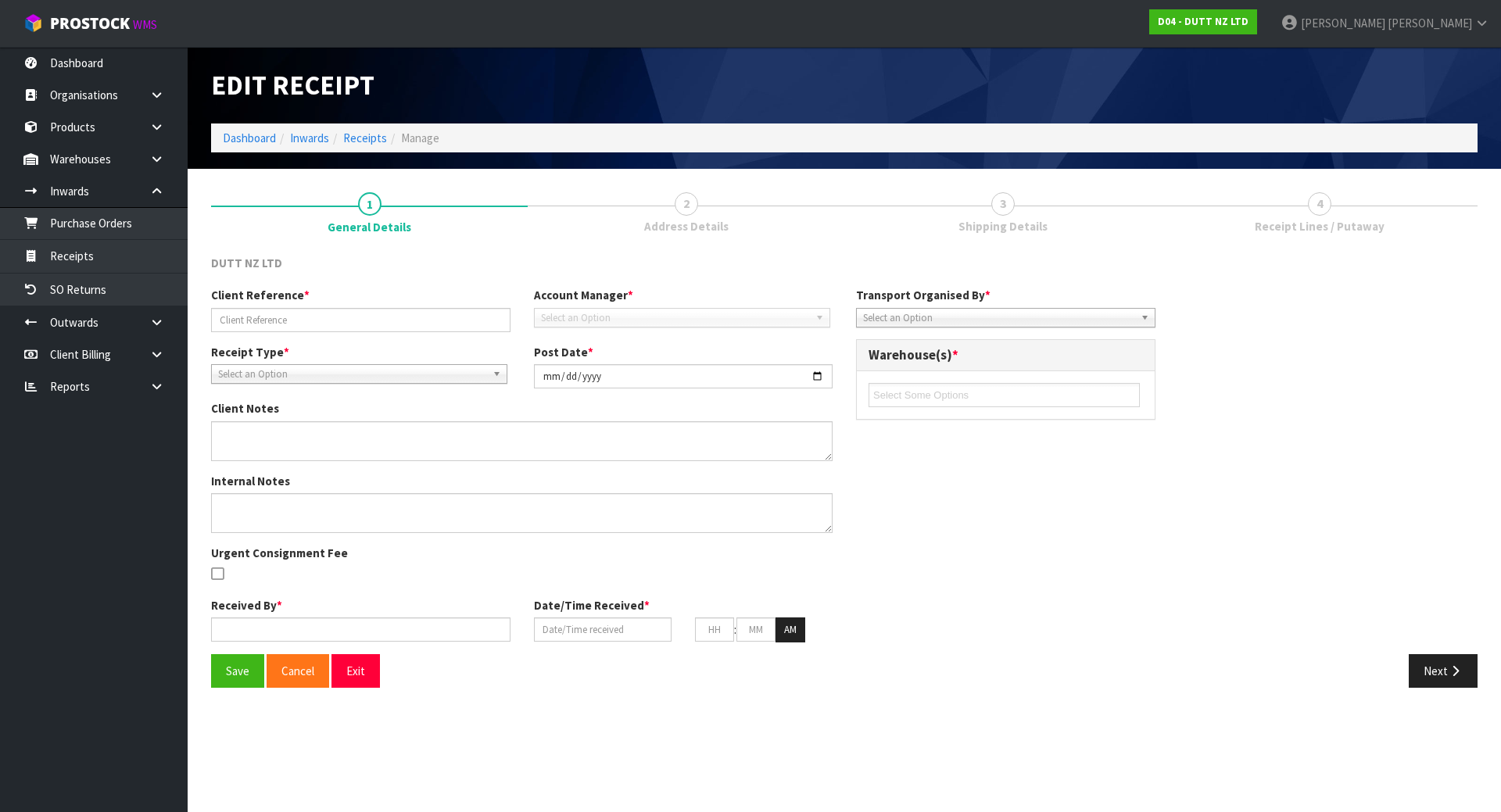
type input "[DATE]"
type input "10"
type input "03"
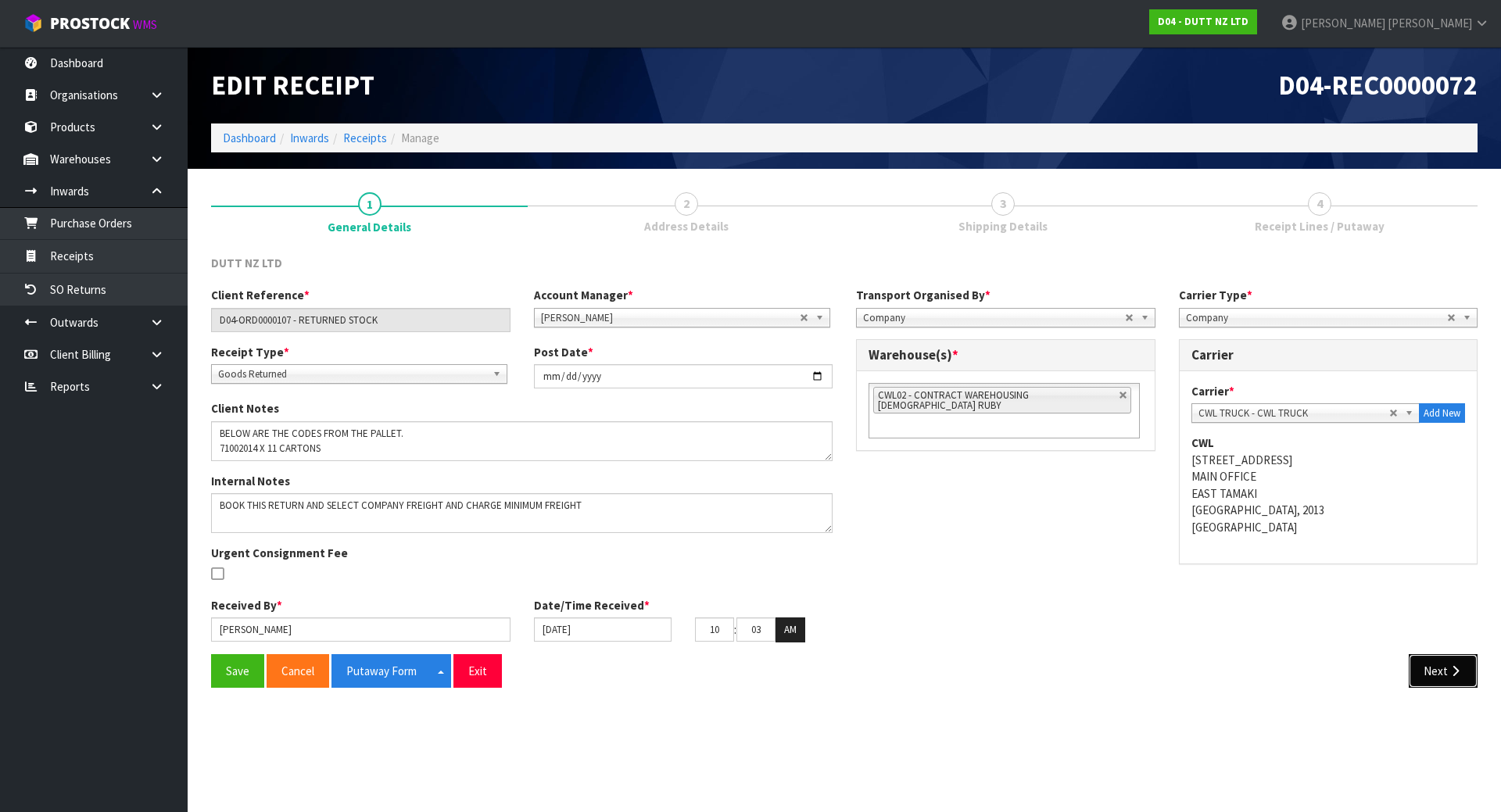
click at [1458, 680] on button "Next" at bounding box center [1443, 670] width 69 height 34
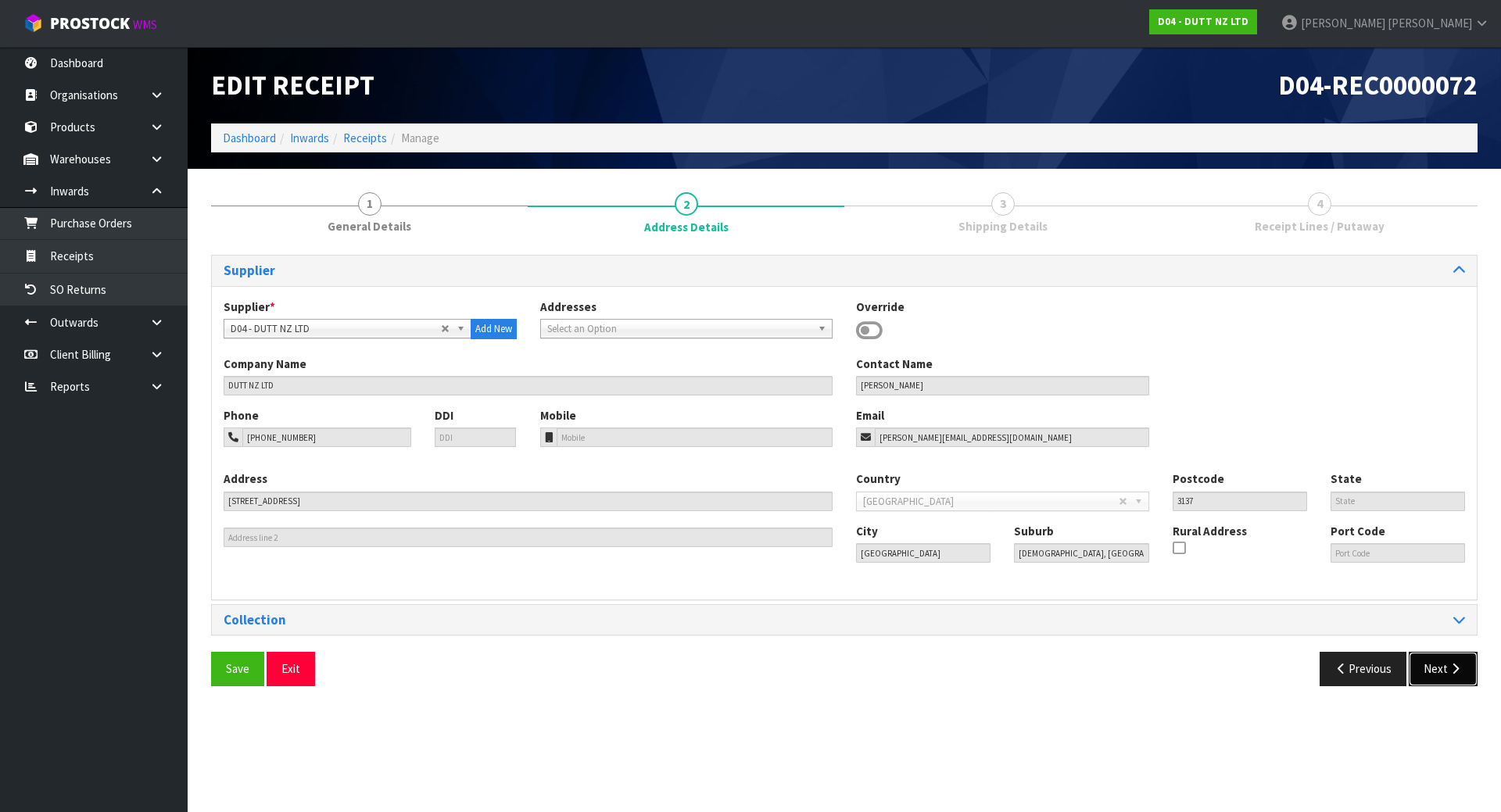
click at [1456, 680] on button "Next" at bounding box center [1443, 669] width 69 height 34
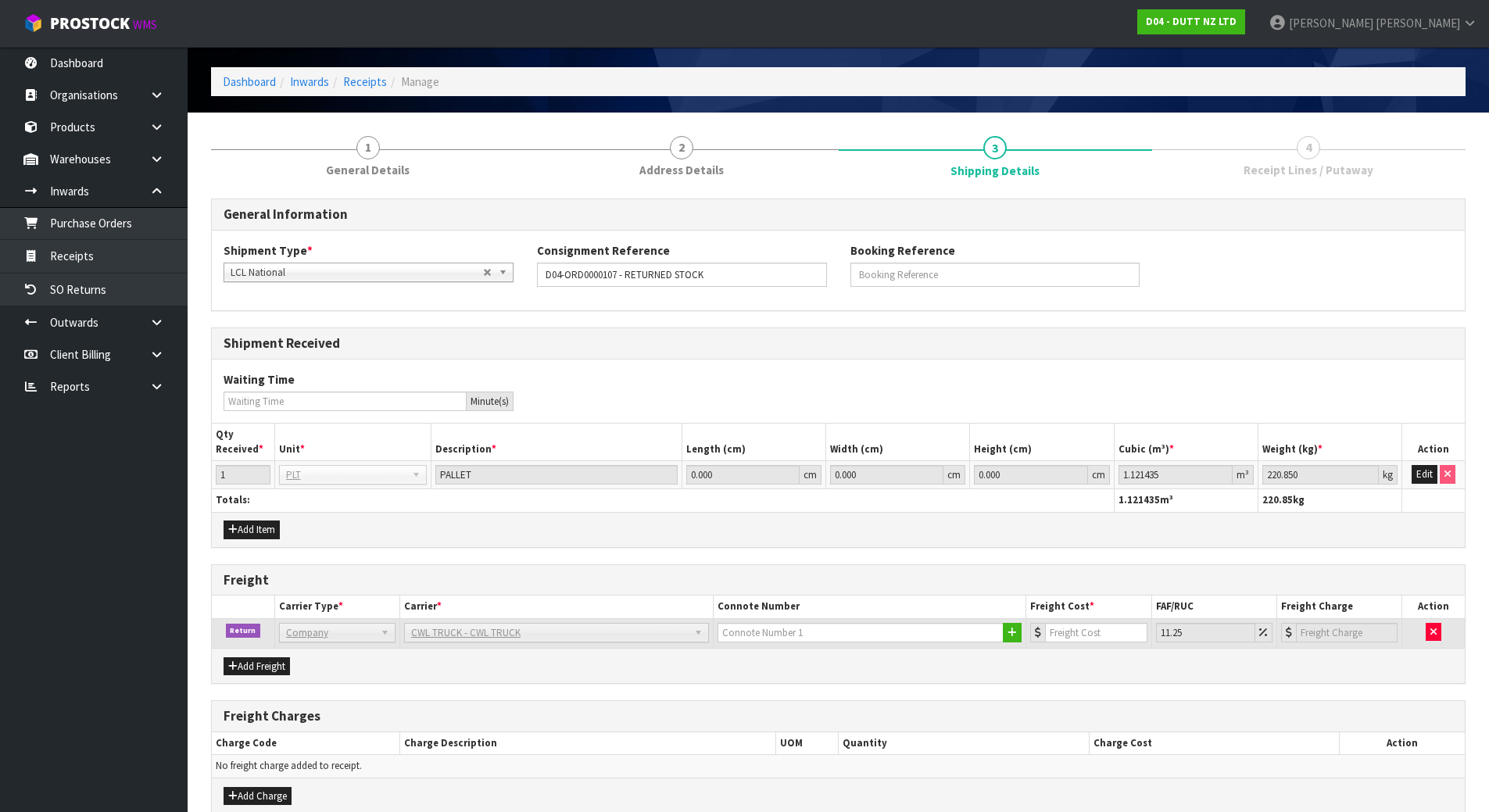
scroll to position [132, 0]
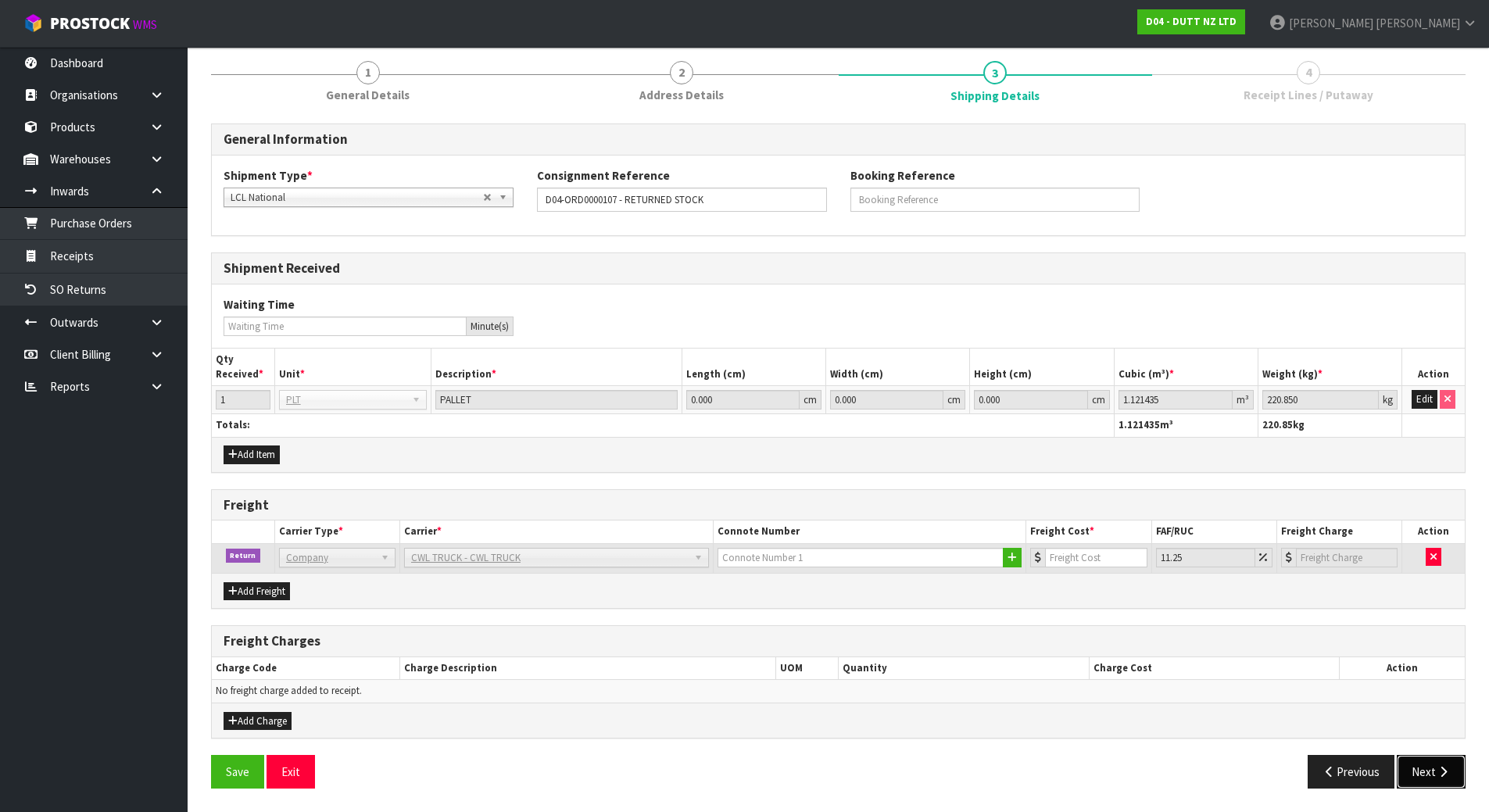
click at [1439, 782] on button "Next" at bounding box center [1431, 772] width 69 height 34
click at [1114, 556] on input "number" at bounding box center [1096, 557] width 100 height 19
click at [1082, 499] on h3 "Freight" at bounding box center [839, 505] width 1230 height 15
click at [1085, 491] on div "Freight" at bounding box center [839, 506] width 1253 height 31
click at [1153, 617] on div "General Information Shipment Type * LCL National LCL International FCL-20ft FCL…" at bounding box center [839, 461] width 1255 height 677
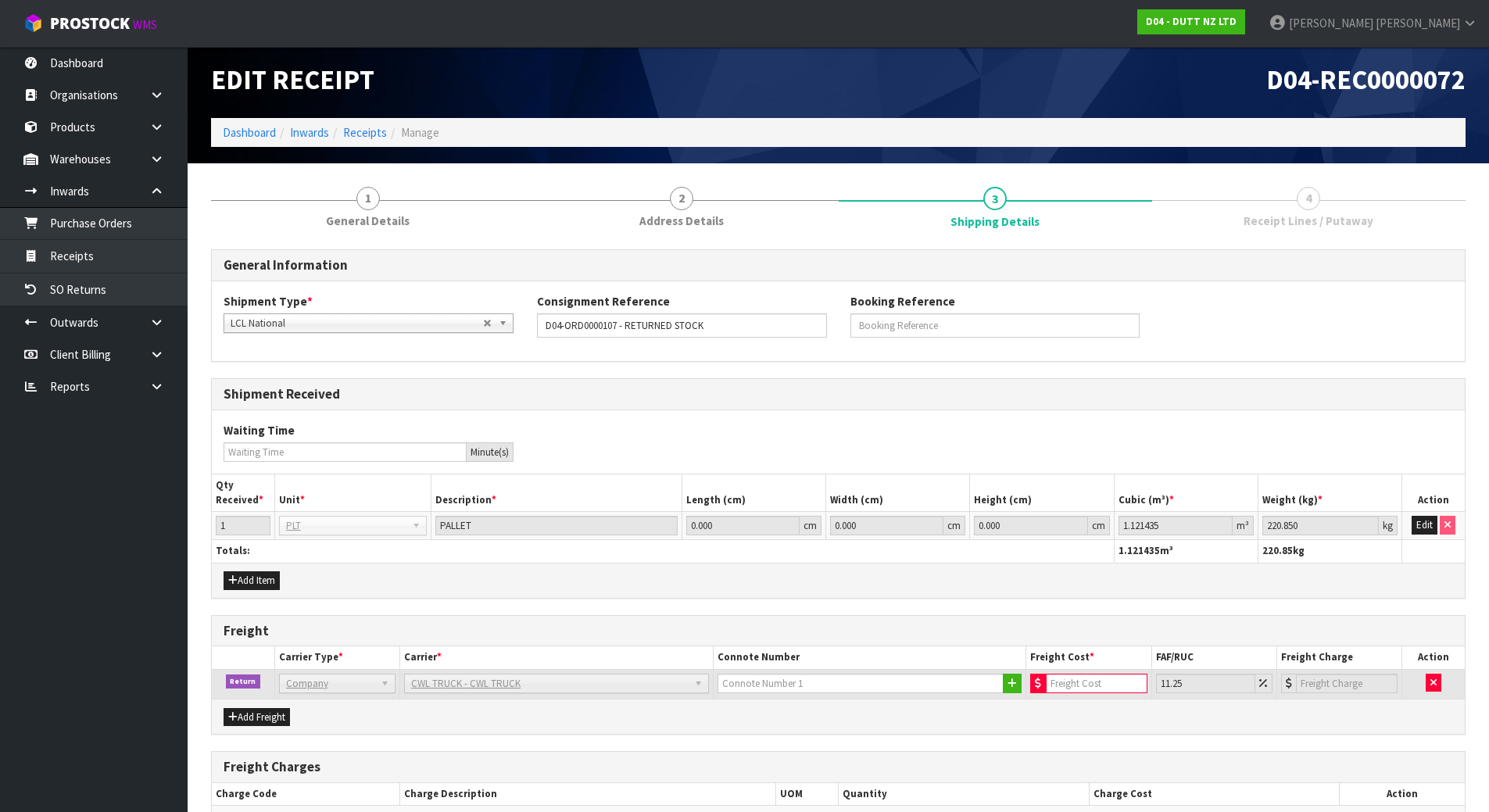
scroll to position [0, 0]
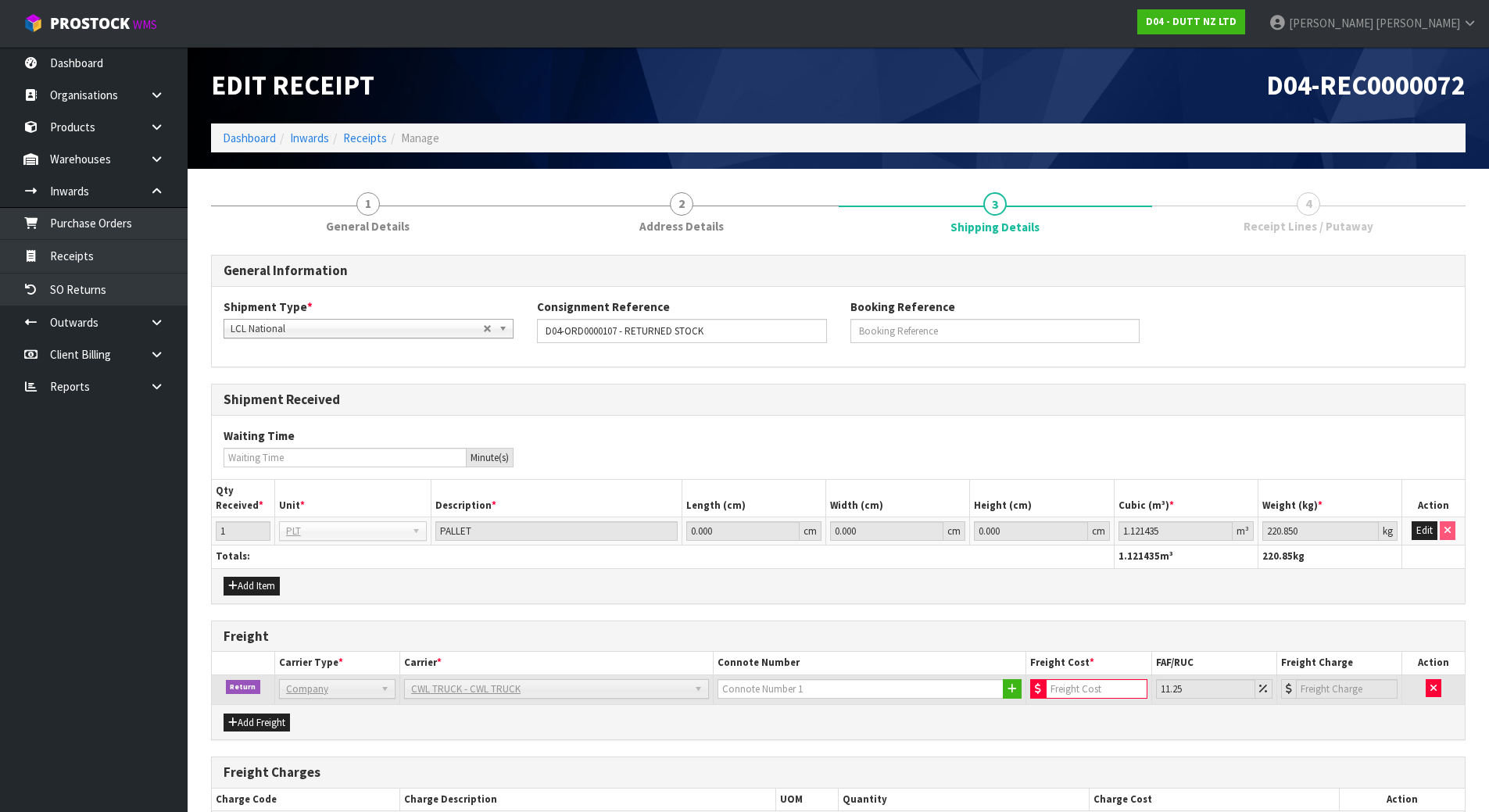
click at [503, 377] on div "General Information Shipment Type * LCL National LCL International FCL-20ft FCL…" at bounding box center [839, 593] width 1255 height 677
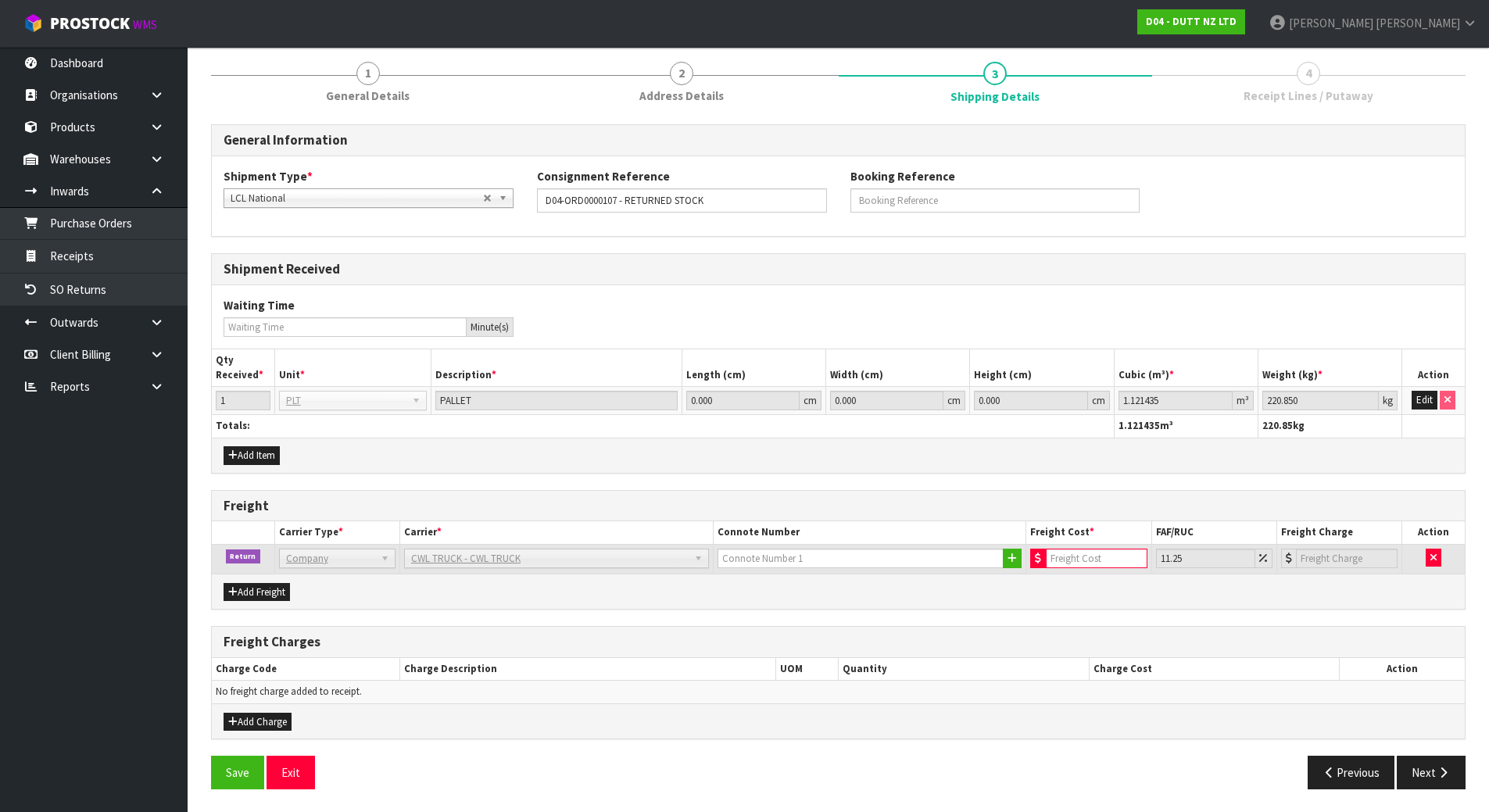
scroll to position [132, 0]
click at [567, 331] on div "Waiting Time Minute(s)" at bounding box center [839, 316] width 1253 height 40
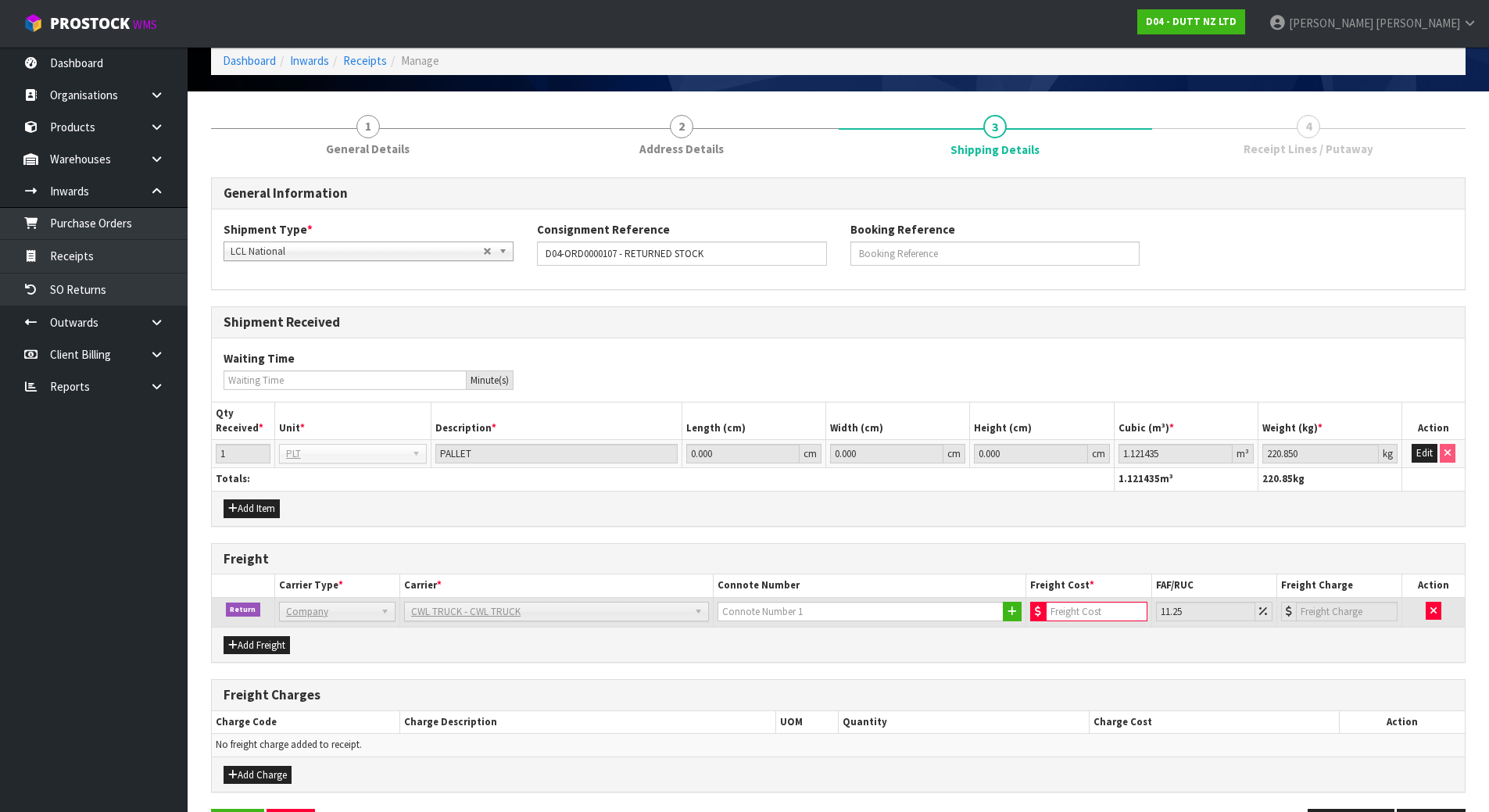
scroll to position [53, 0]
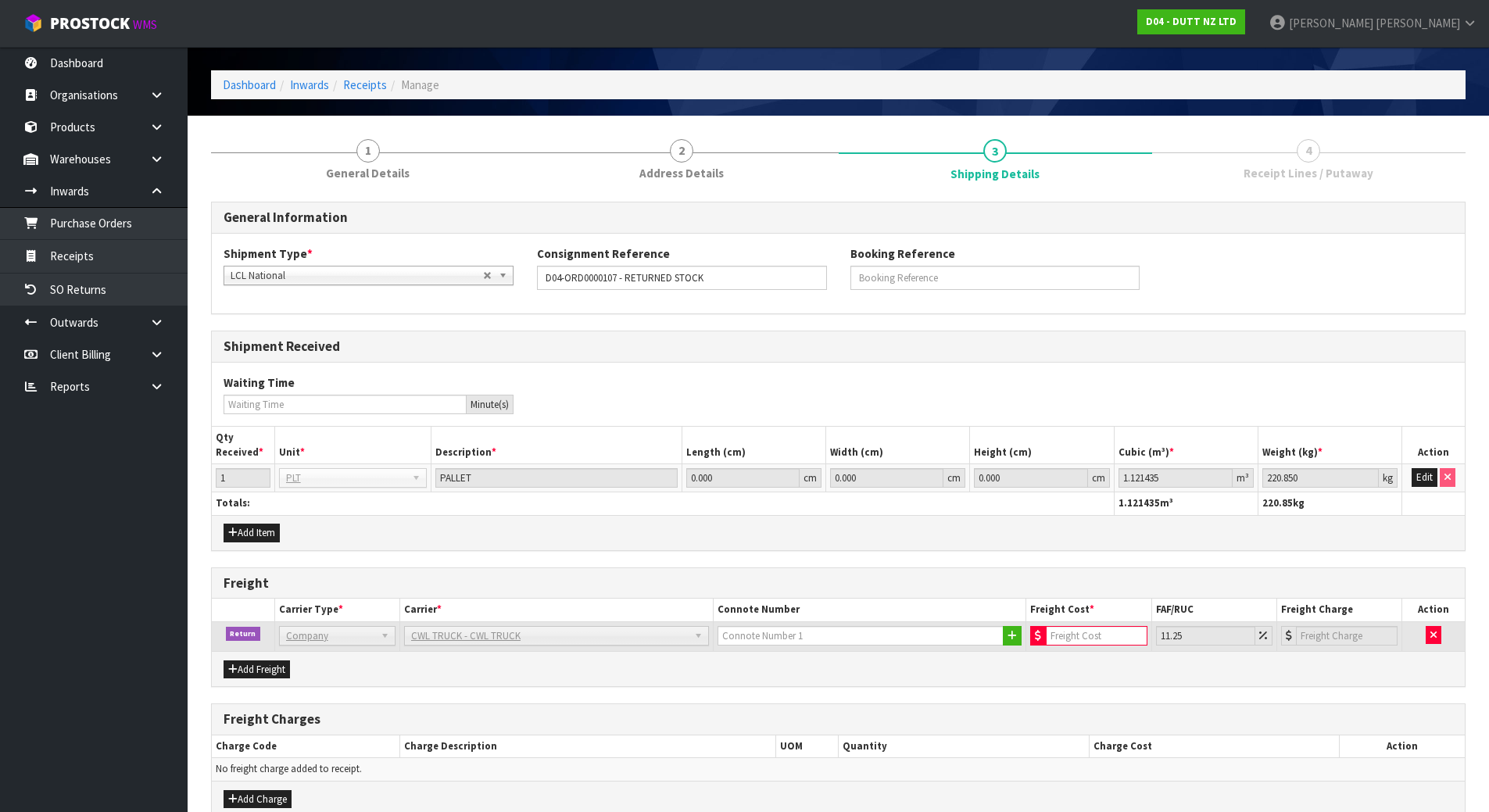
click at [1230, 147] on link "4 Receipt Lines / Putaway" at bounding box center [1309, 159] width 313 height 62
click at [1227, 157] on link "4 Receipt Lines / Putaway" at bounding box center [1309, 159] width 313 height 62
click at [1058, 633] on input "number" at bounding box center [1096, 636] width 100 height 19
click at [1039, 634] on icon at bounding box center [1038, 636] width 6 height 10
click at [1067, 638] on input "number" at bounding box center [1096, 636] width 100 height 19
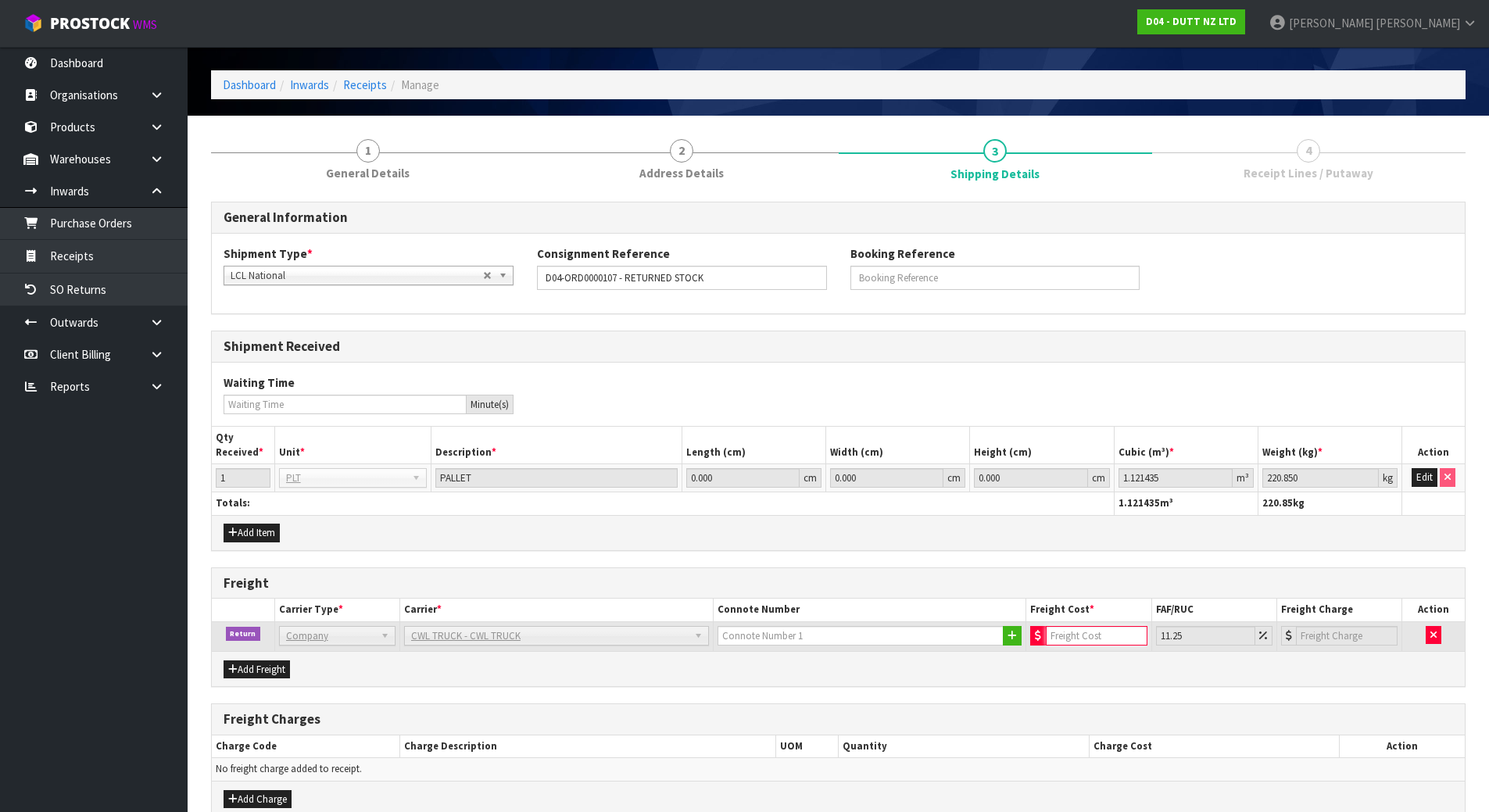
type input "1"
type input "1.11"
type input "1"
click at [1104, 580] on h3 "Freight" at bounding box center [839, 584] width 1230 height 15
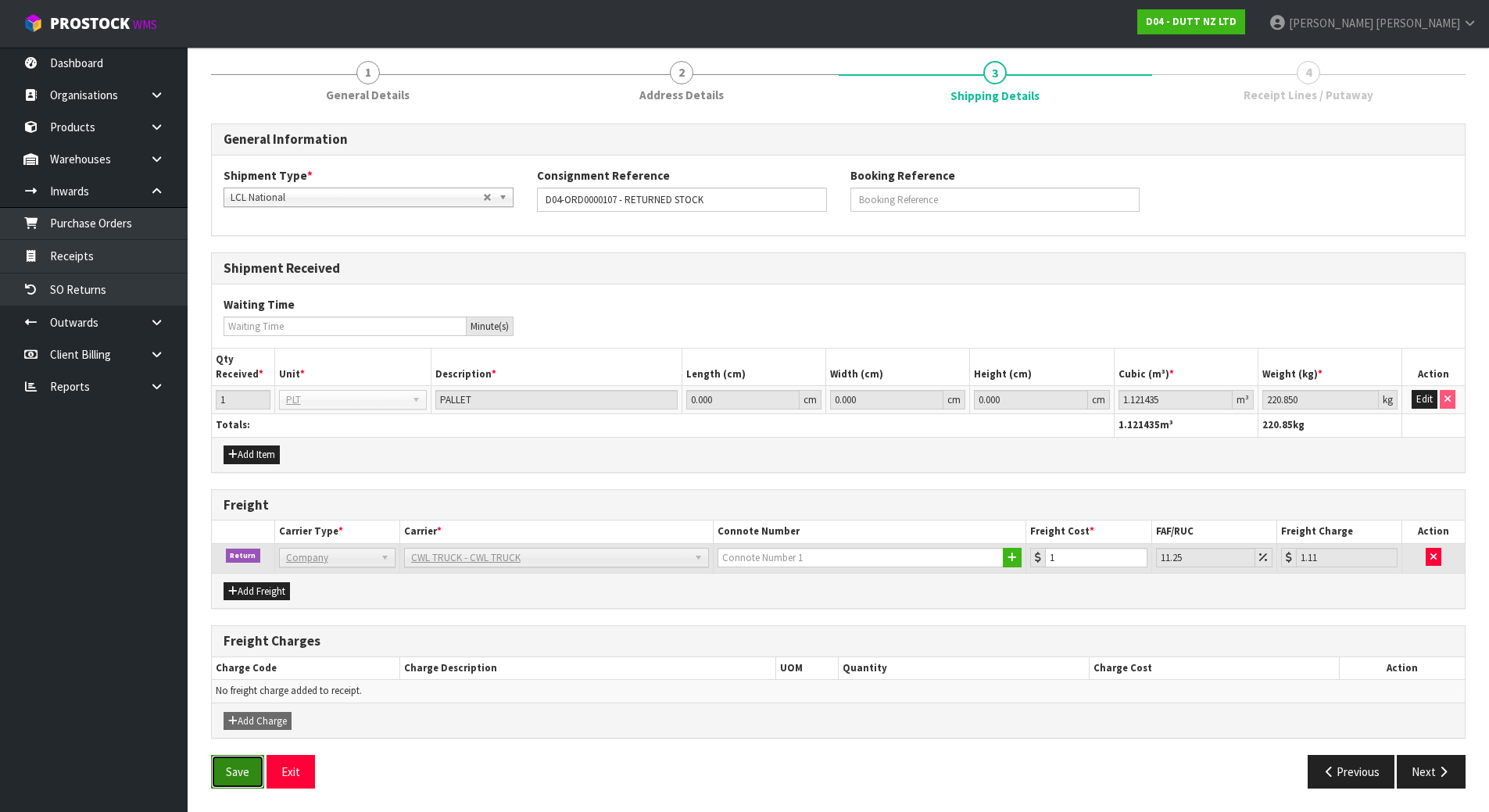
click at [227, 775] on button "Save" at bounding box center [238, 772] width 53 height 34
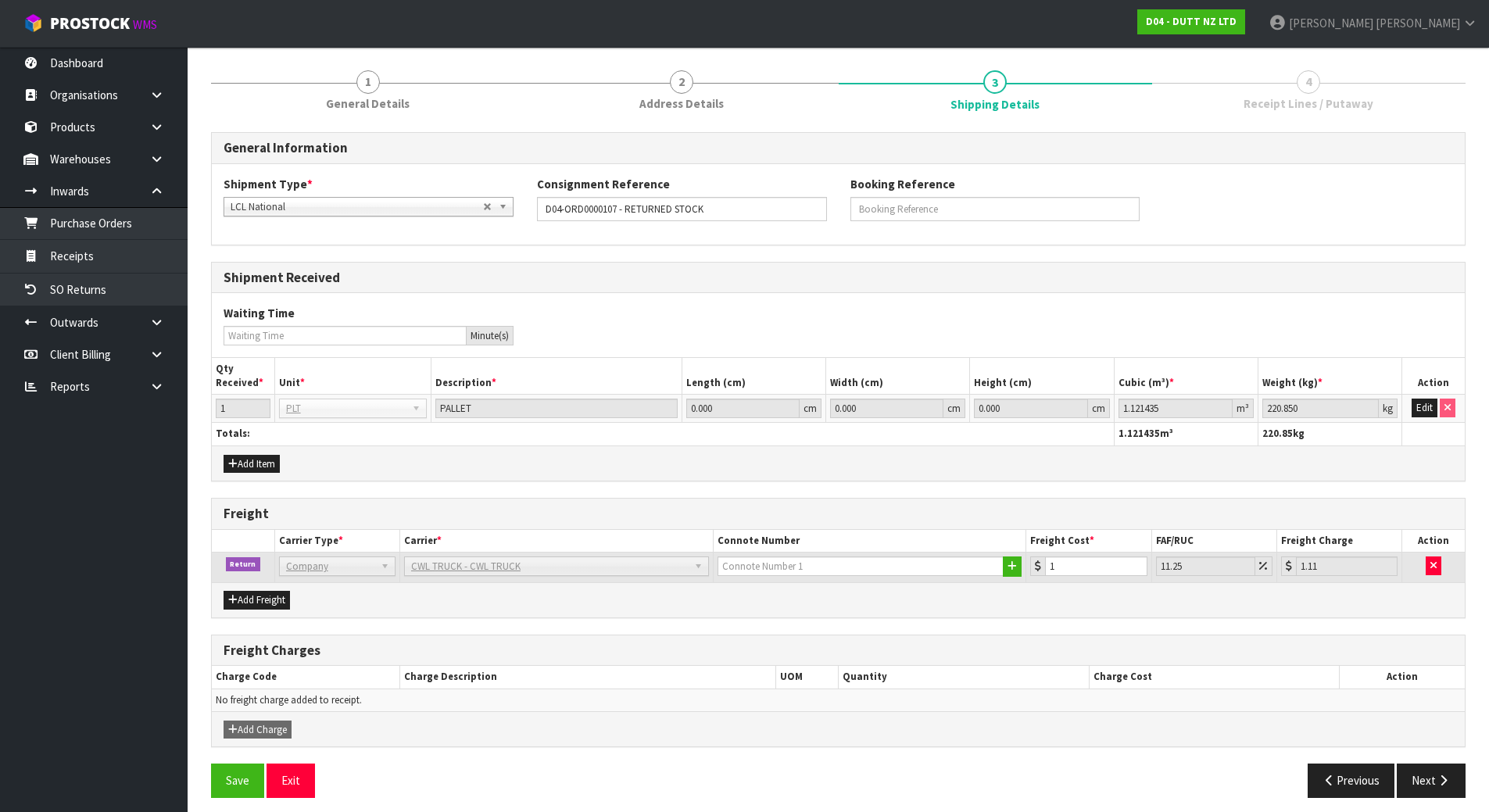
scroll to position [188, 0]
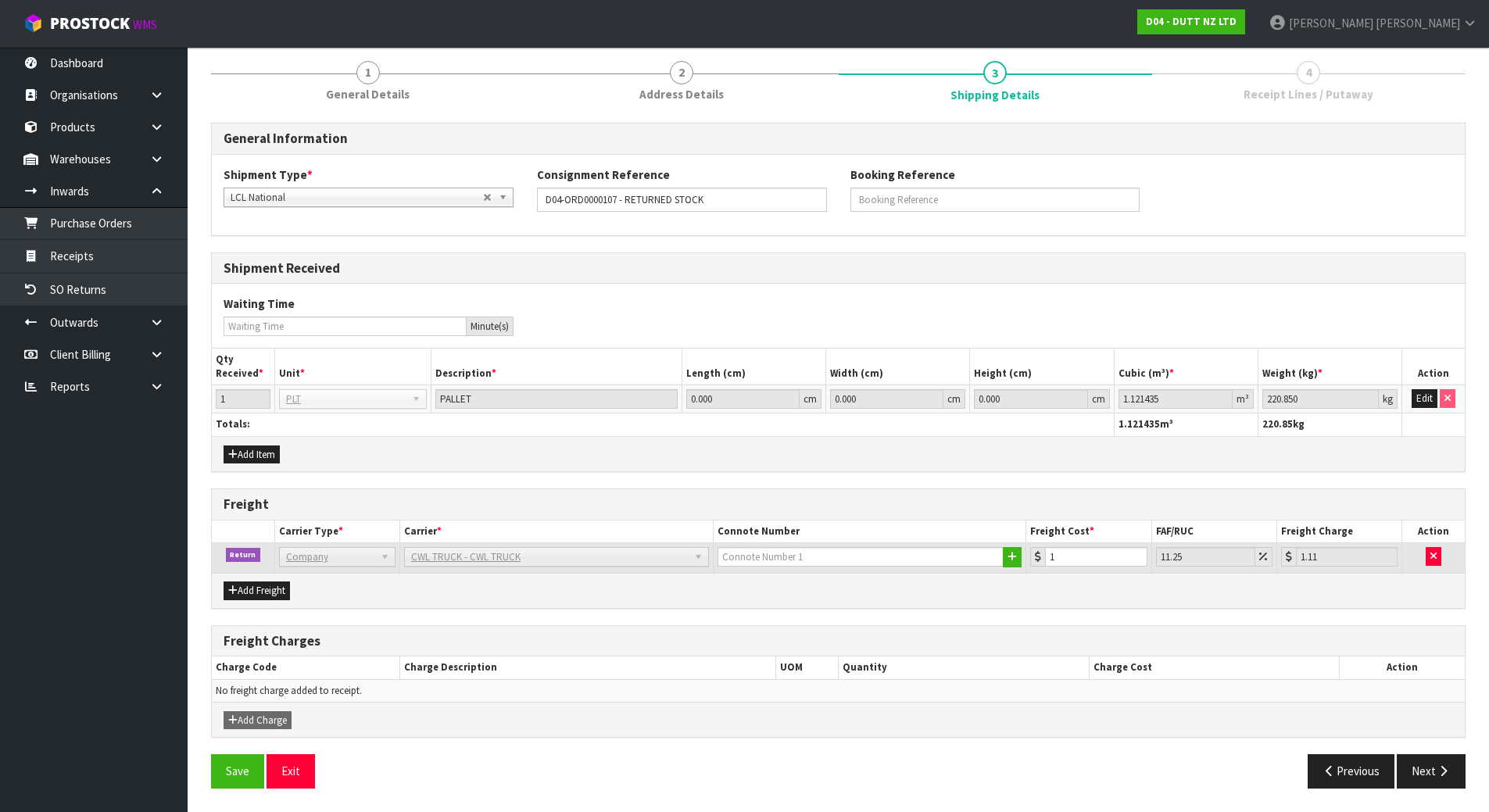
click at [1088, 607] on div "Add Freight" at bounding box center [839, 590] width 1253 height 36
click at [1103, 502] on h3 "Freight" at bounding box center [839, 504] width 1230 height 15
click at [1426, 765] on button "Next" at bounding box center [1431, 771] width 69 height 34
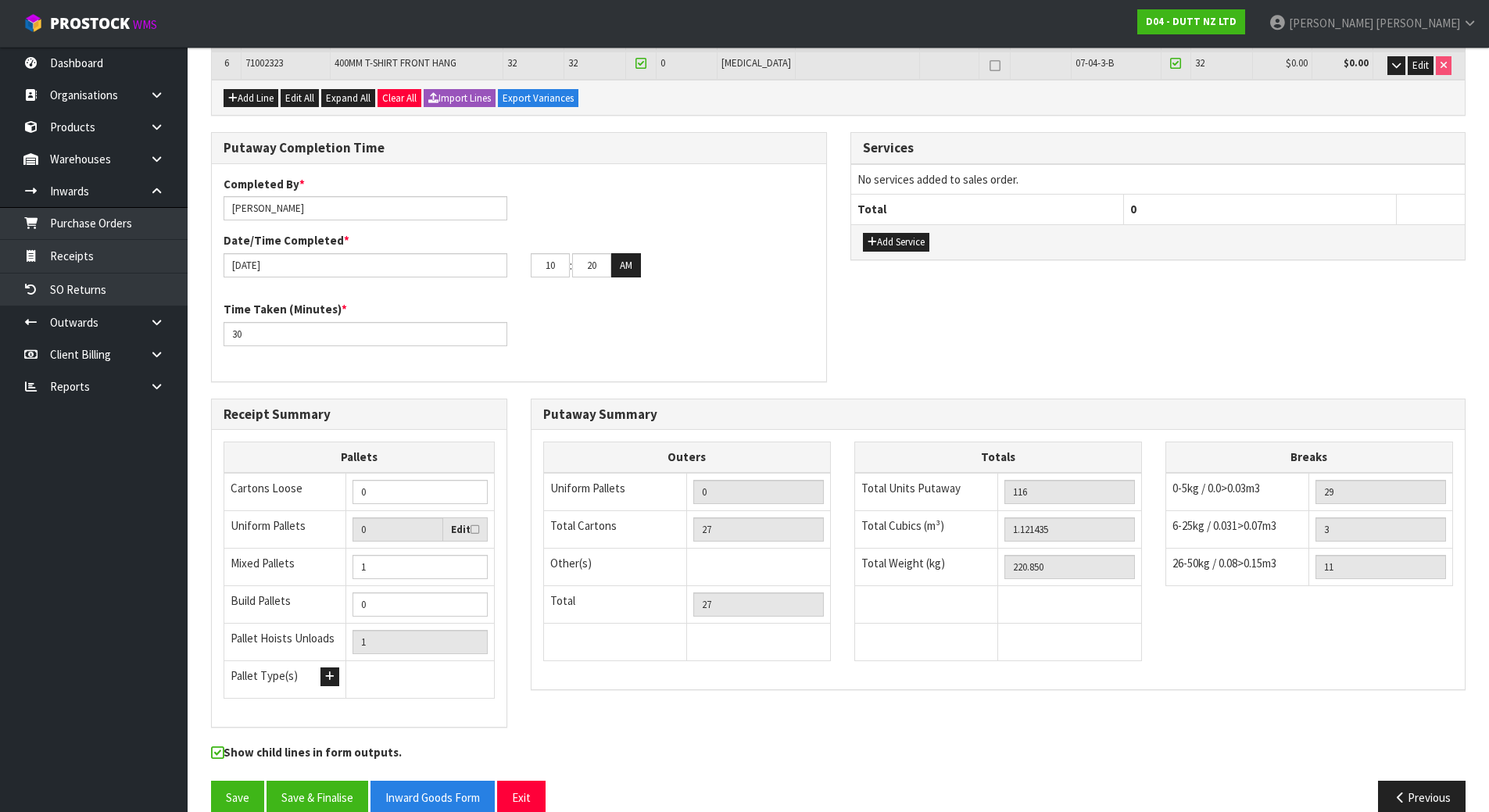
scroll to position [497, 0]
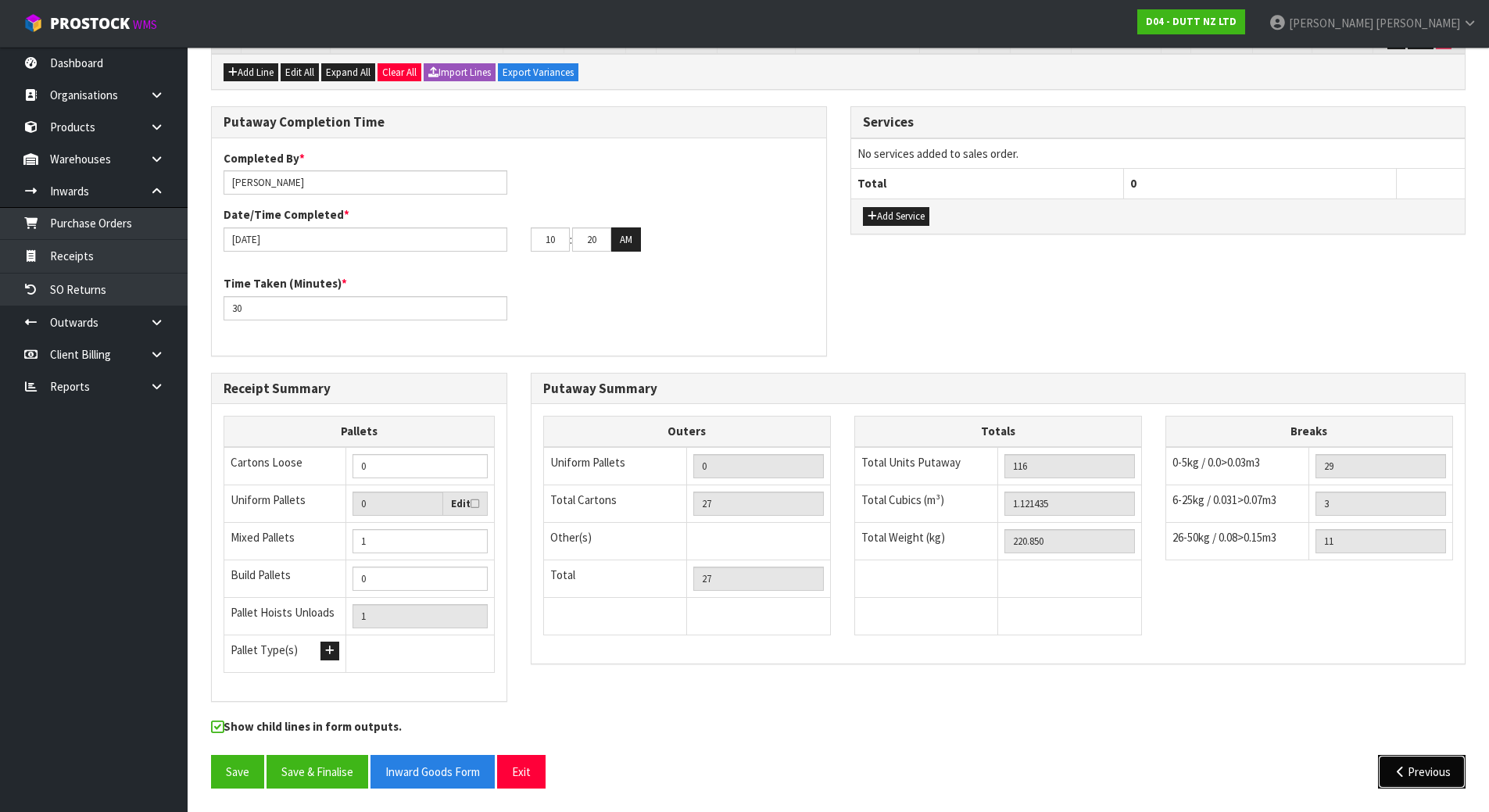
click at [1420, 778] on button "Previous" at bounding box center [1422, 772] width 88 height 34
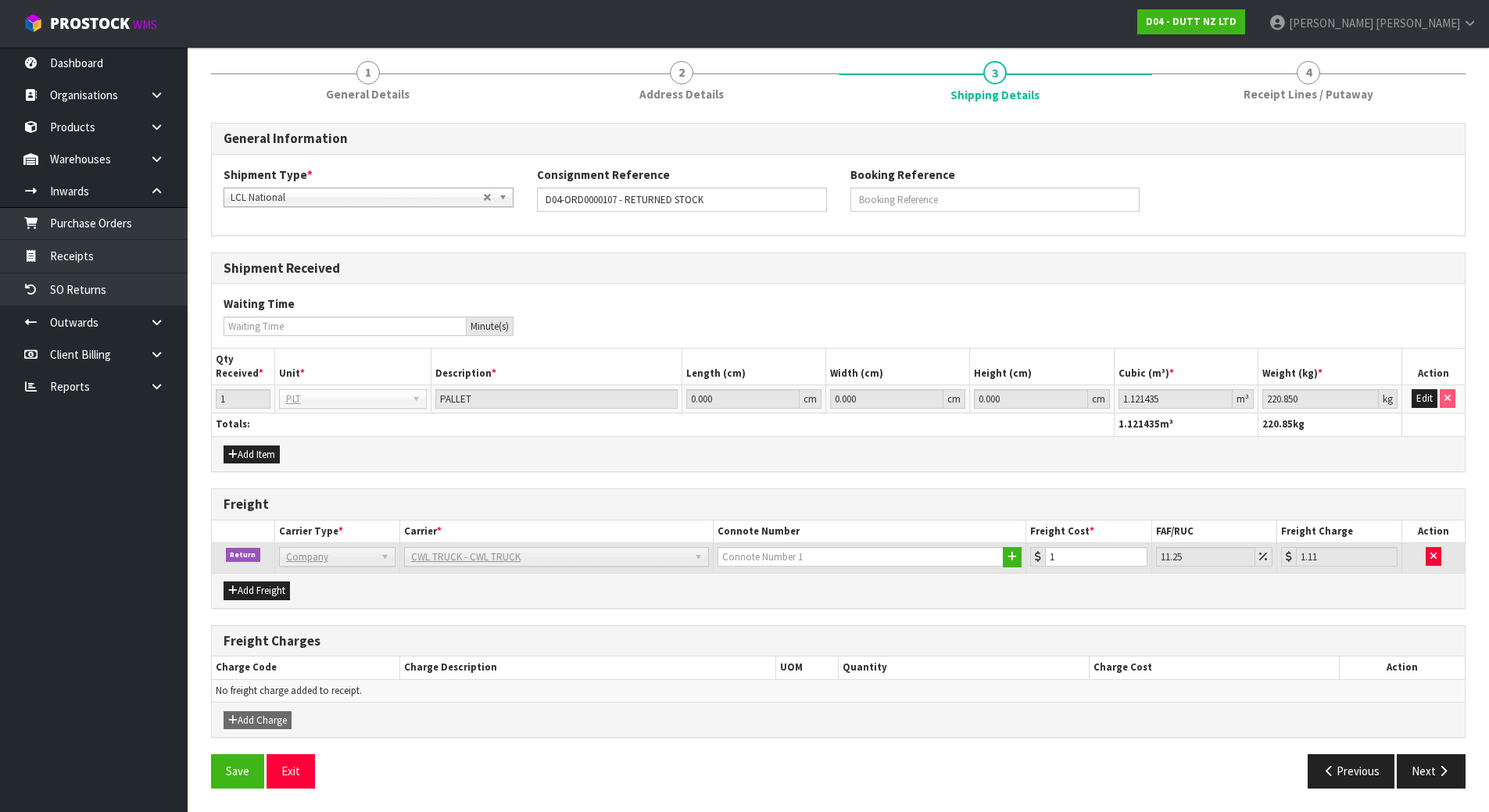
scroll to position [188, 0]
click at [829, 494] on div "Freight" at bounding box center [839, 505] width 1253 height 31
drag, startPoint x: 1088, startPoint y: 551, endPoint x: 1037, endPoint y: 554, distance: 51.1
click at [1037, 554] on div "1" at bounding box center [1089, 556] width 117 height 19
click at [1082, 518] on div "Freight" at bounding box center [839, 505] width 1253 height 31
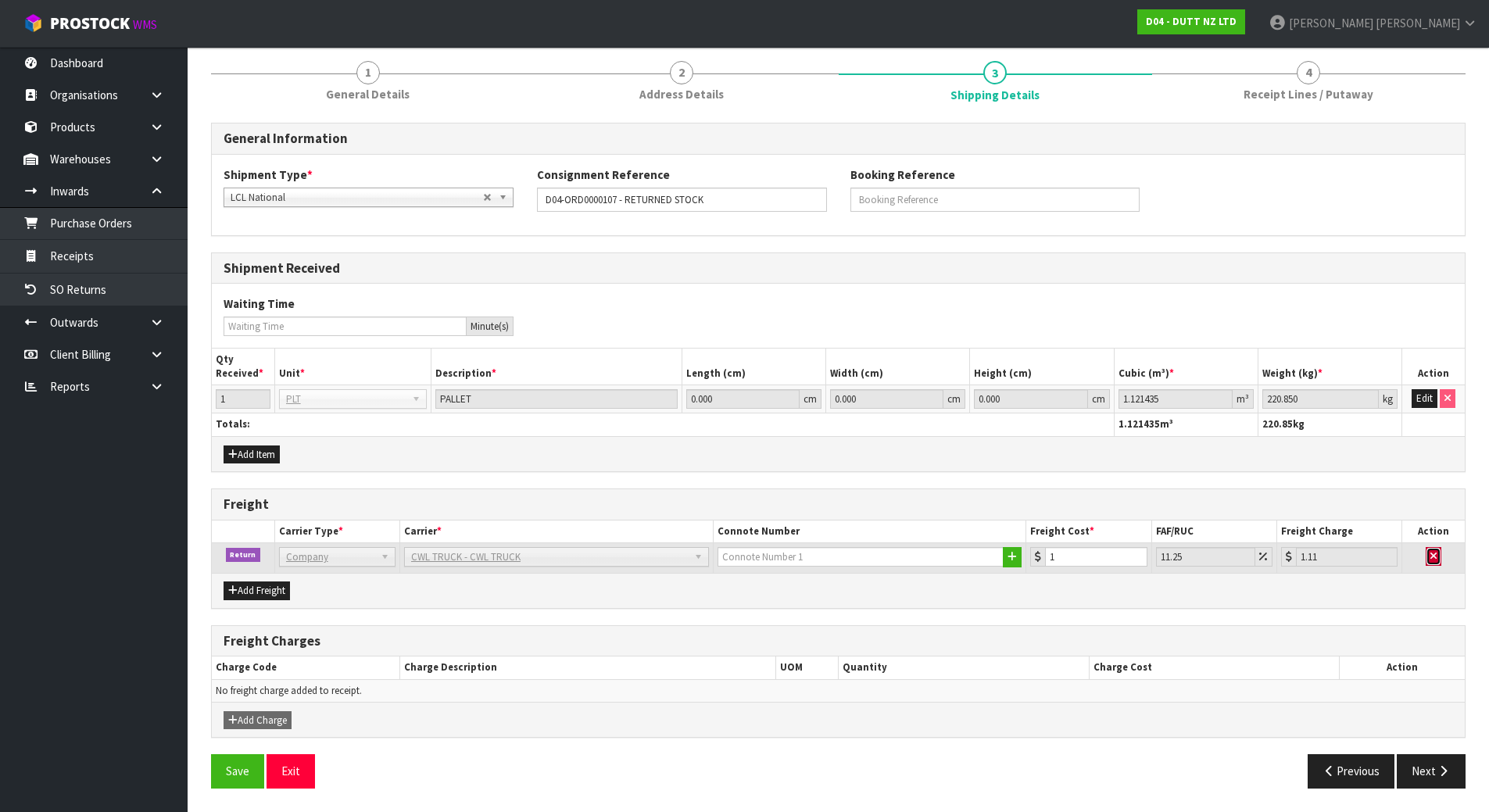
click at [1434, 562] on button "button" at bounding box center [1433, 556] width 16 height 19
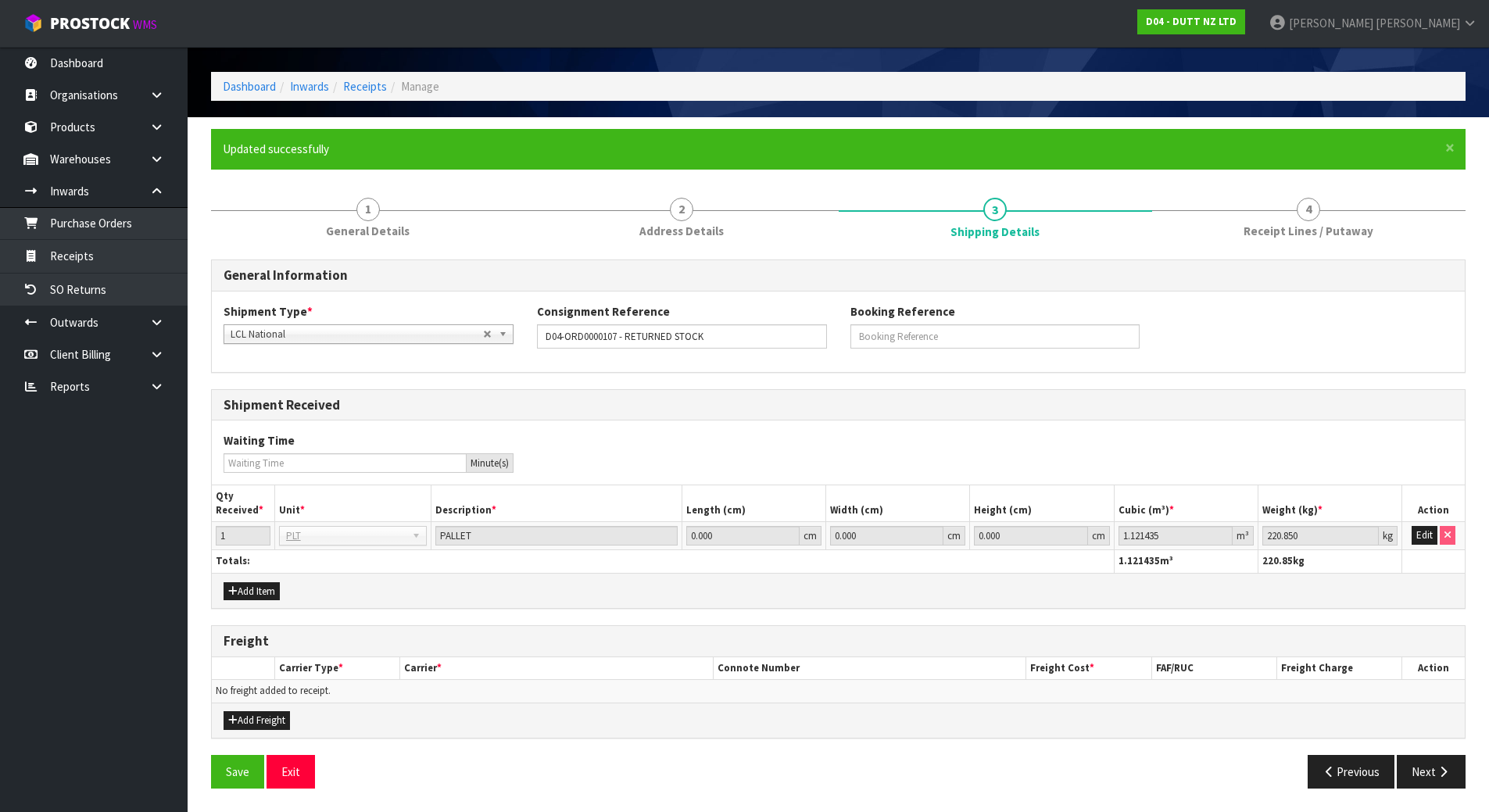
scroll to position [51, 0]
click at [1365, 426] on div "Waiting Time Minute(s)" at bounding box center [839, 451] width 1253 height 63
click at [551, 734] on div "Add Freight" at bounding box center [839, 720] width 1253 height 36
click at [238, 765] on button "Save" at bounding box center [238, 772] width 53 height 34
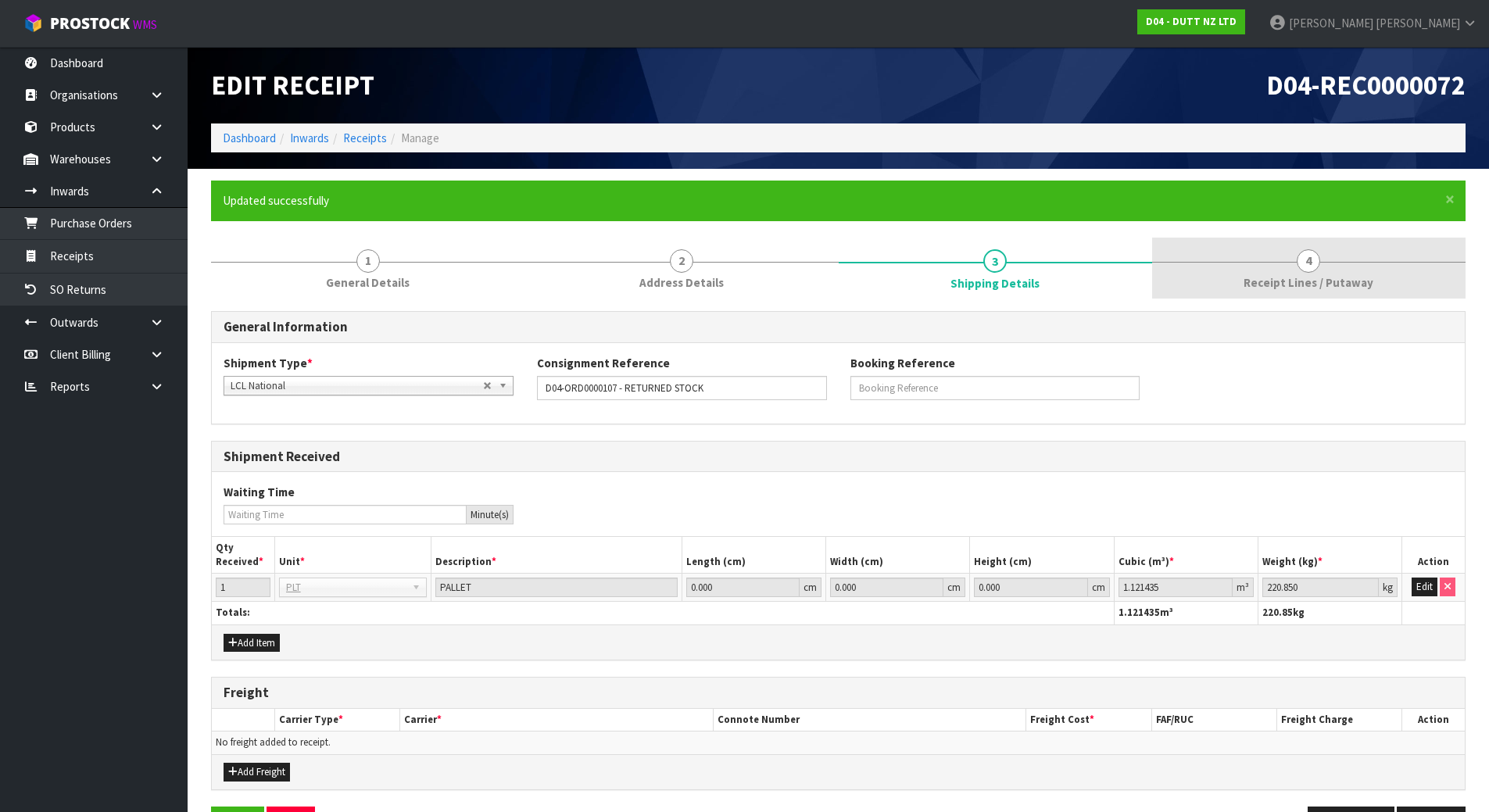
click at [1327, 272] on link "4 Receipt Lines / Putaway" at bounding box center [1309, 269] width 313 height 62
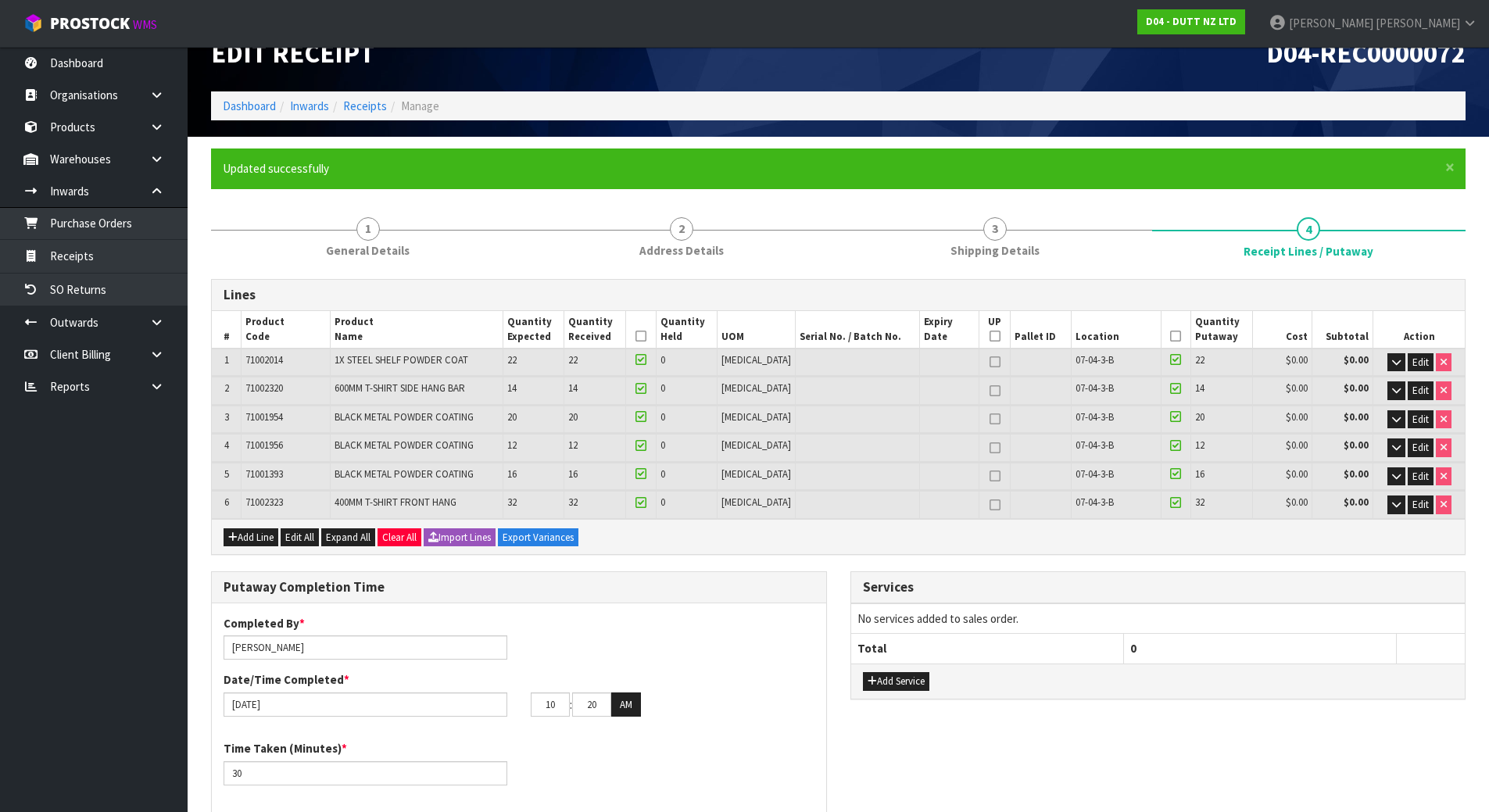
scroll to position [28, 0]
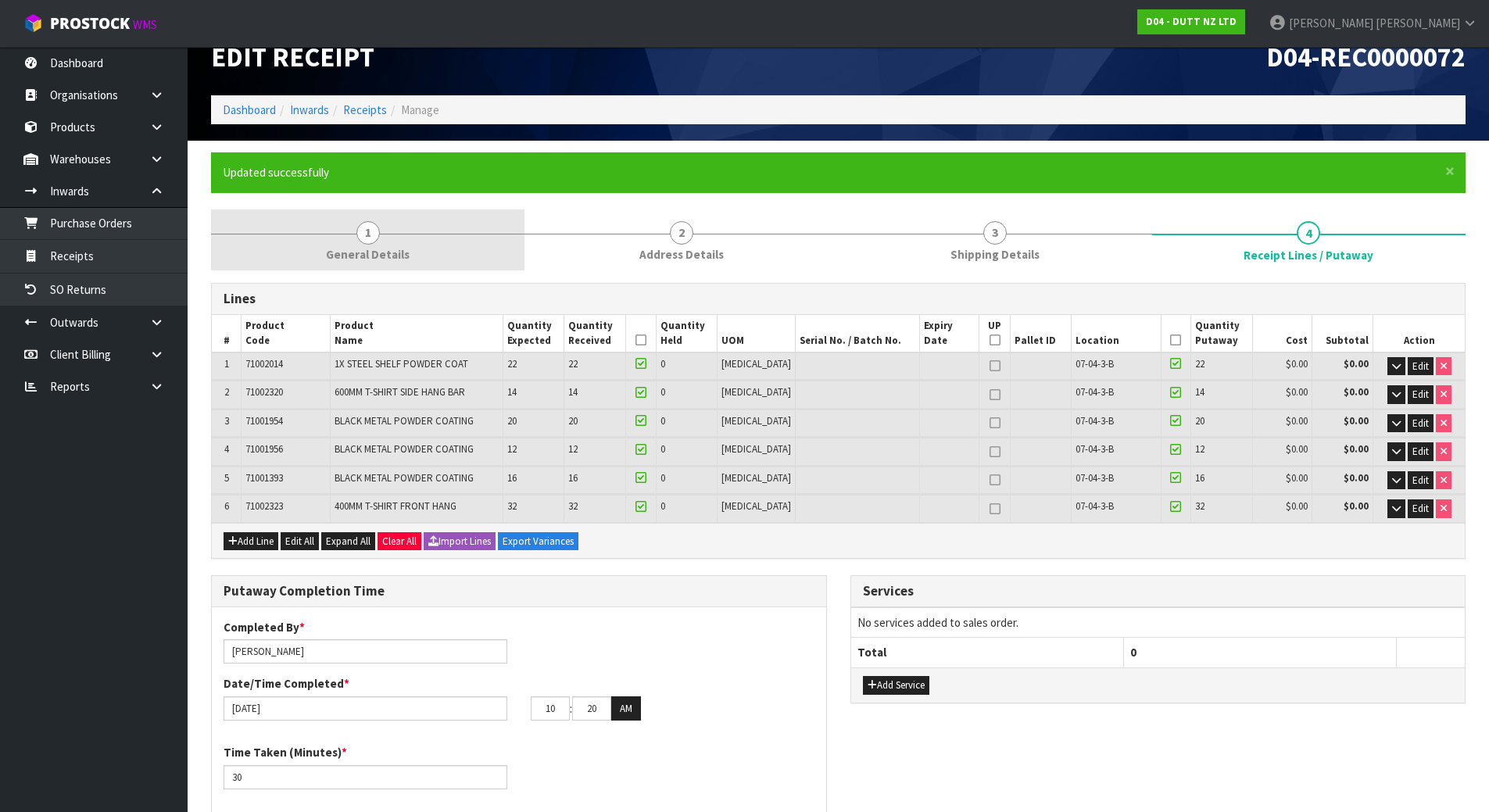
click at [379, 247] on span "General Details" at bounding box center [368, 255] width 84 height 16
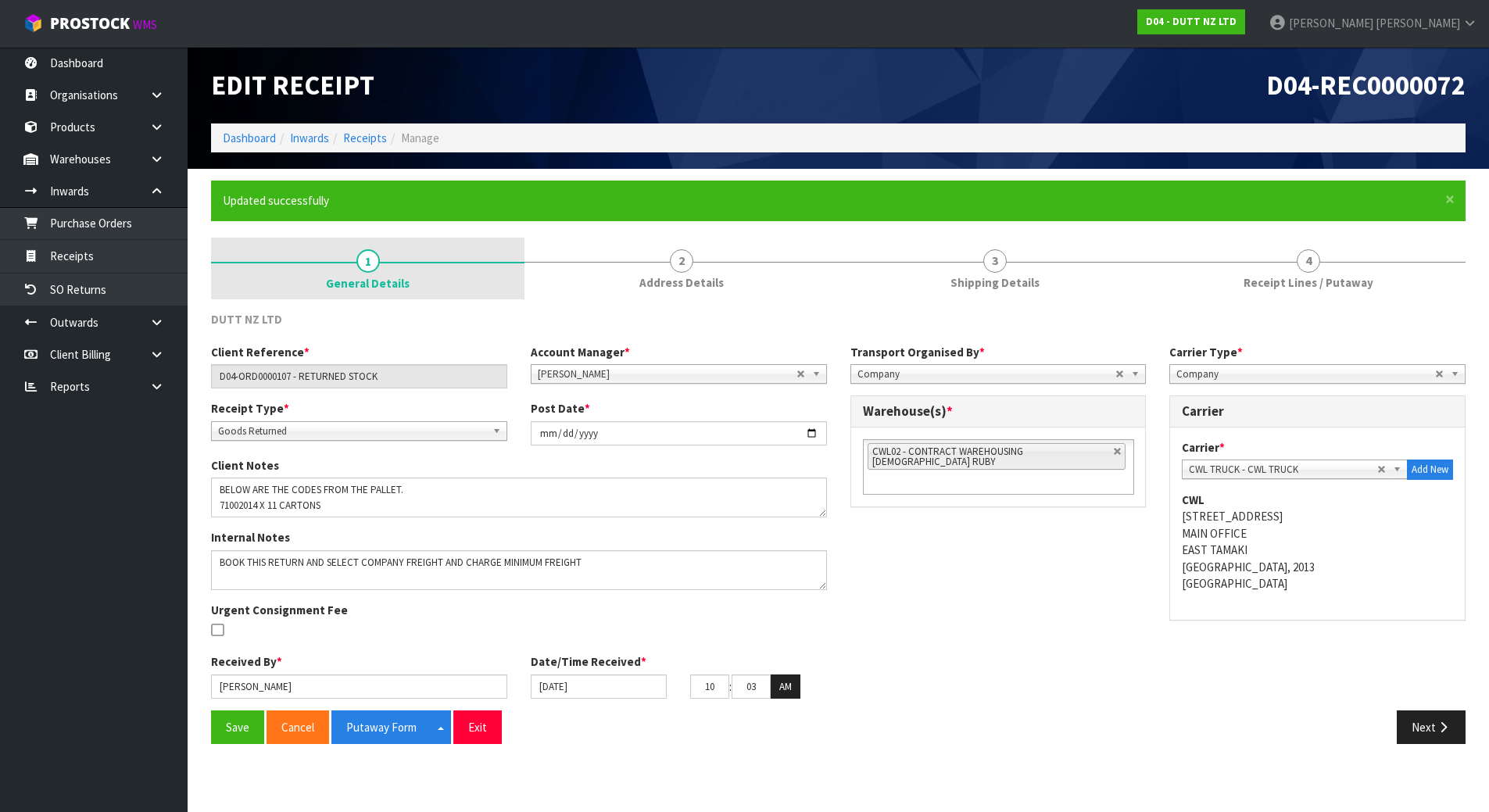
scroll to position [0, 0]
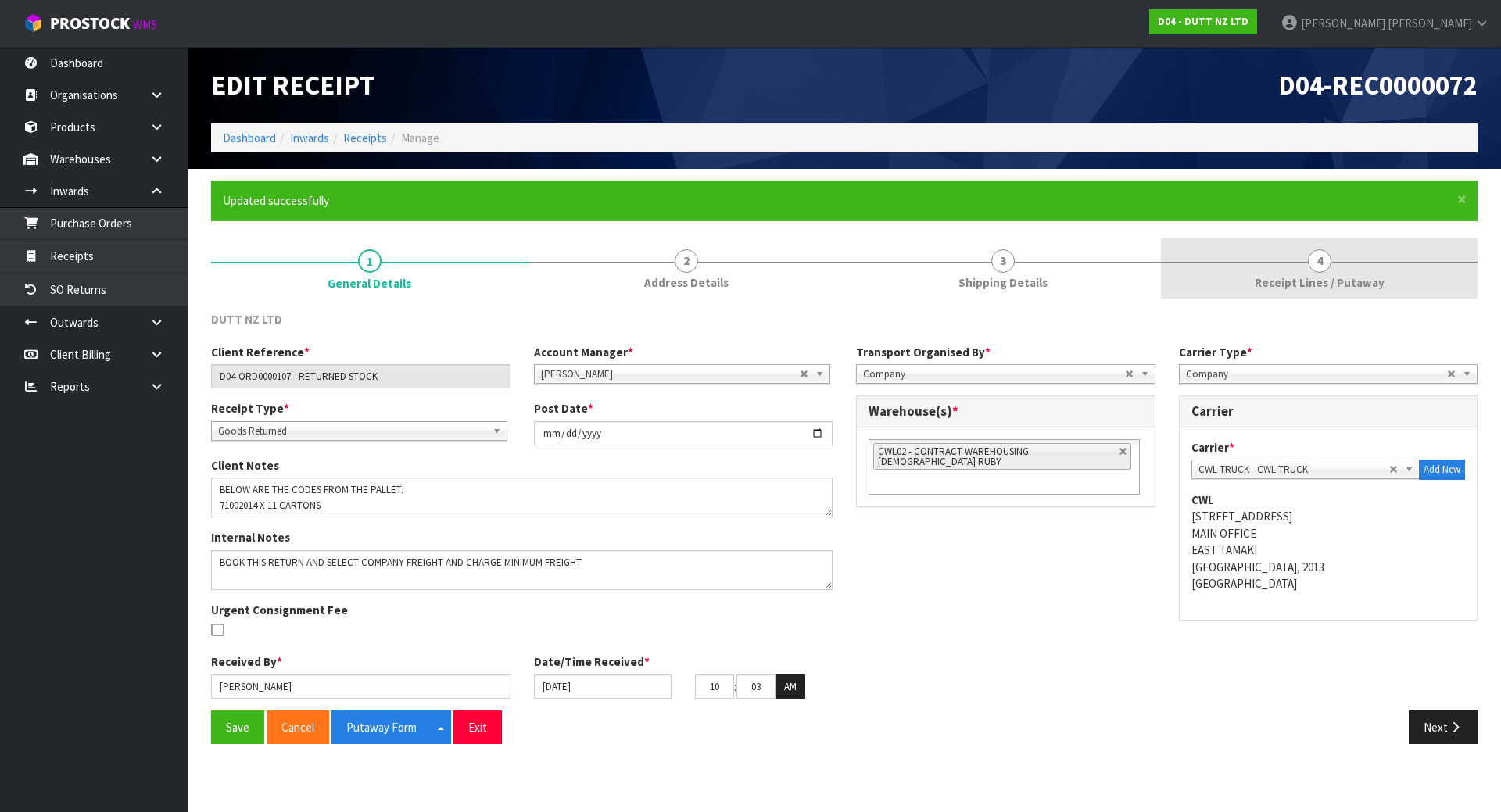
click at [1277, 273] on link "4 Receipt Lines / Putaway" at bounding box center [1319, 269] width 317 height 62
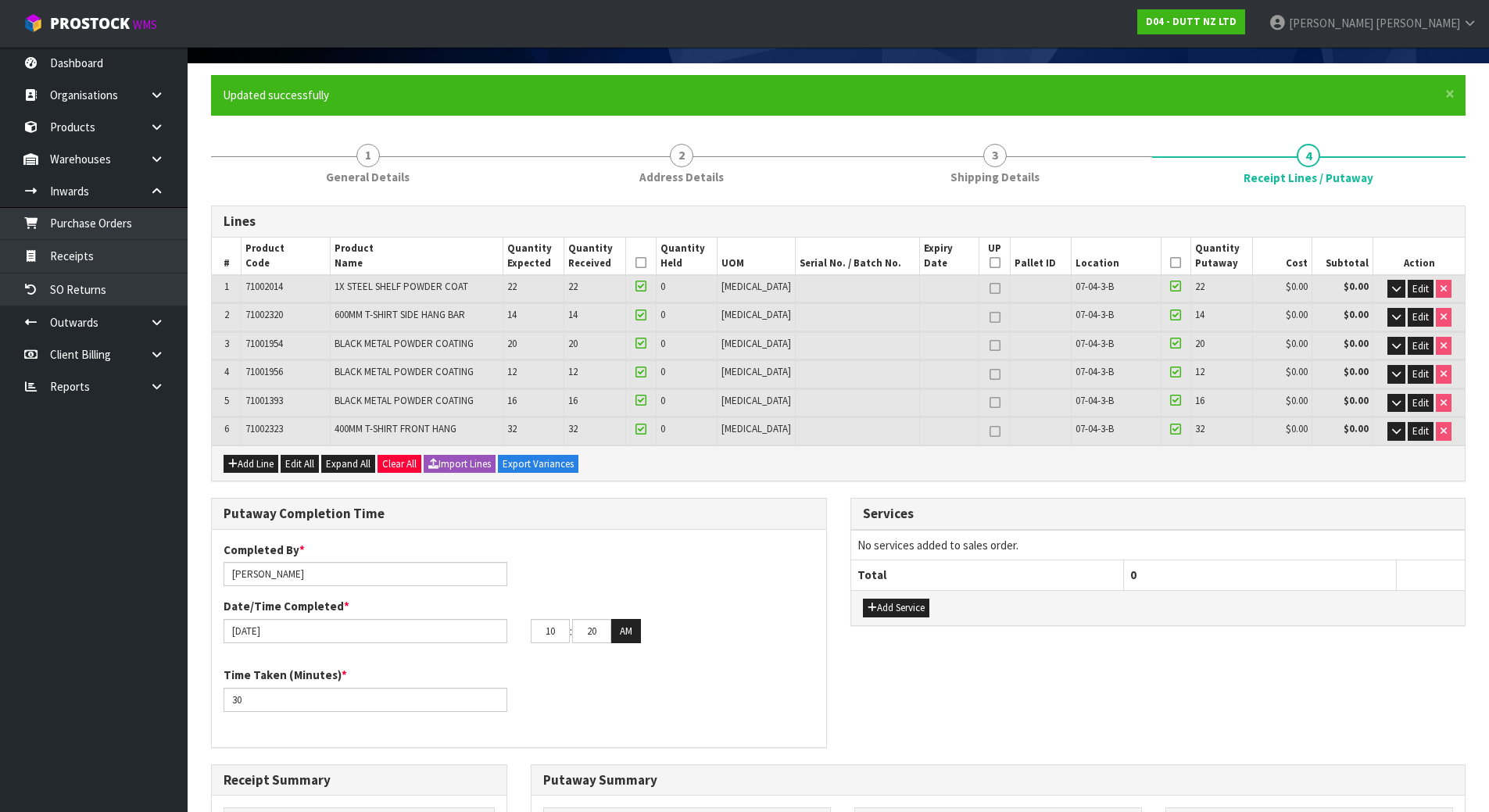
scroll to position [312, 0]
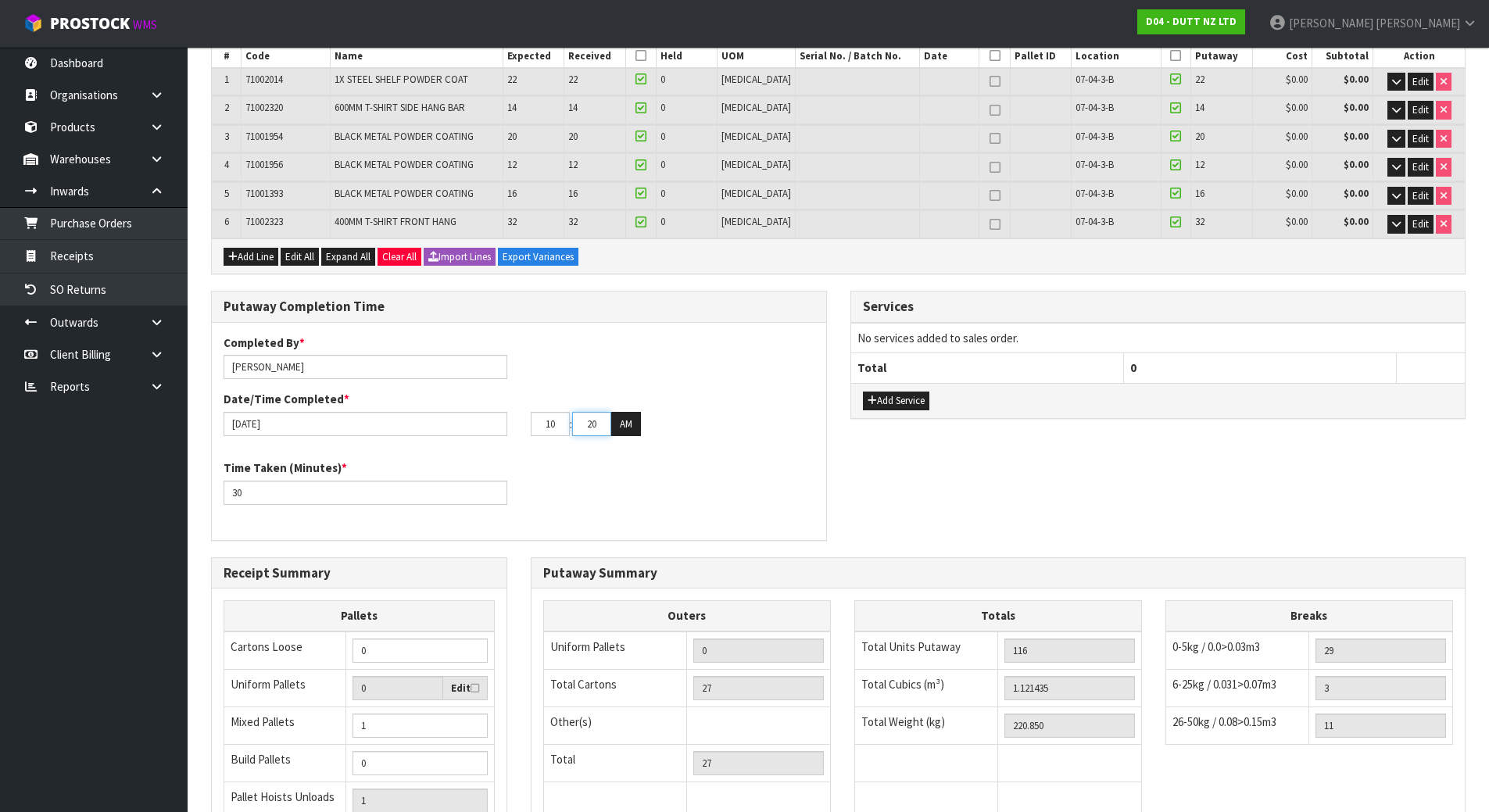
drag, startPoint x: 595, startPoint y: 420, endPoint x: 551, endPoint y: 420, distance: 44.0
click at [551, 420] on tr "10 : 20 : 00 AM" at bounding box center [586, 424] width 111 height 25
type input "35"
click at [627, 477] on div "Time Taken (Minutes) * 30" at bounding box center [519, 488] width 615 height 57
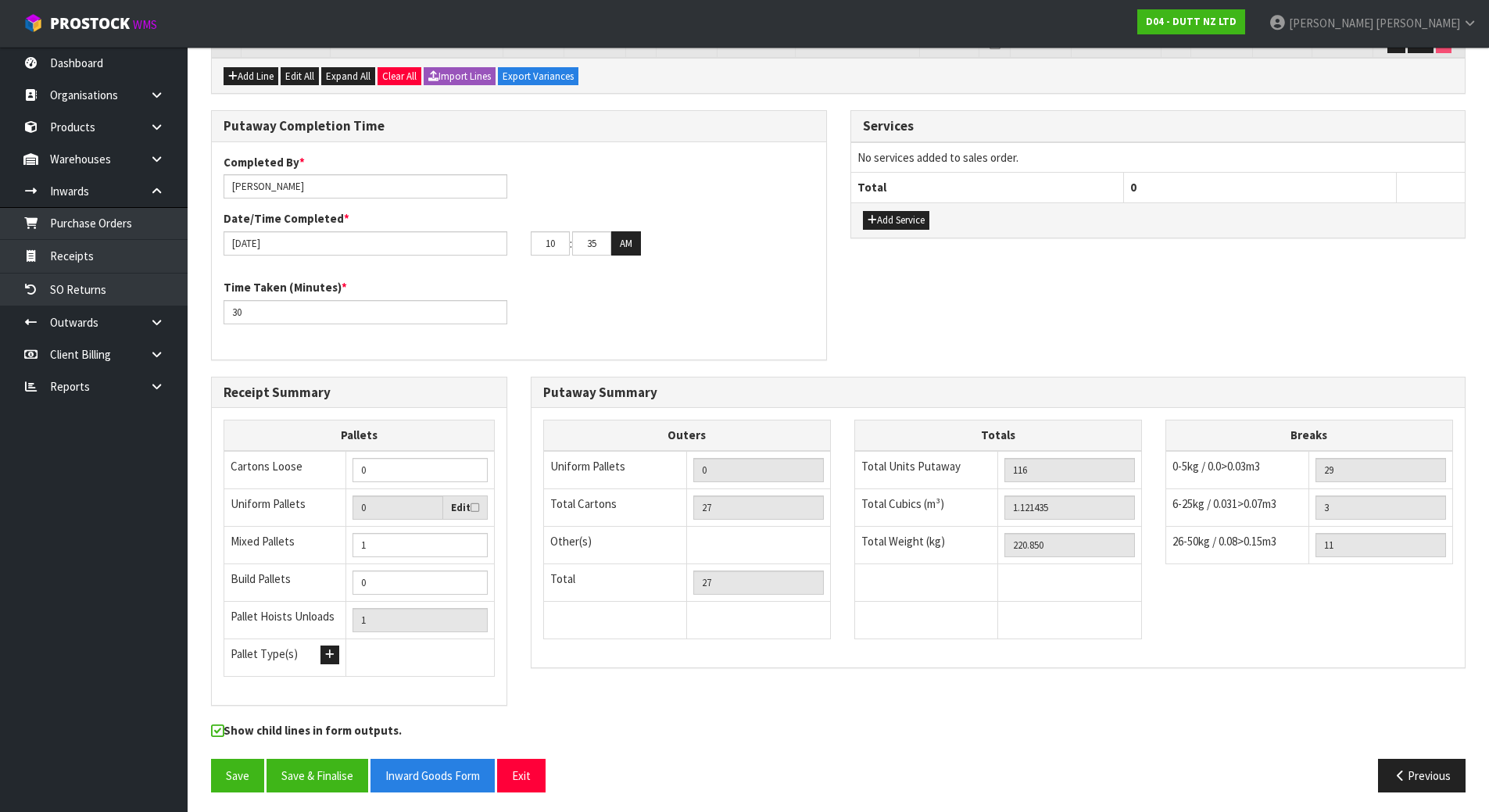
scroll to position [497, 0]
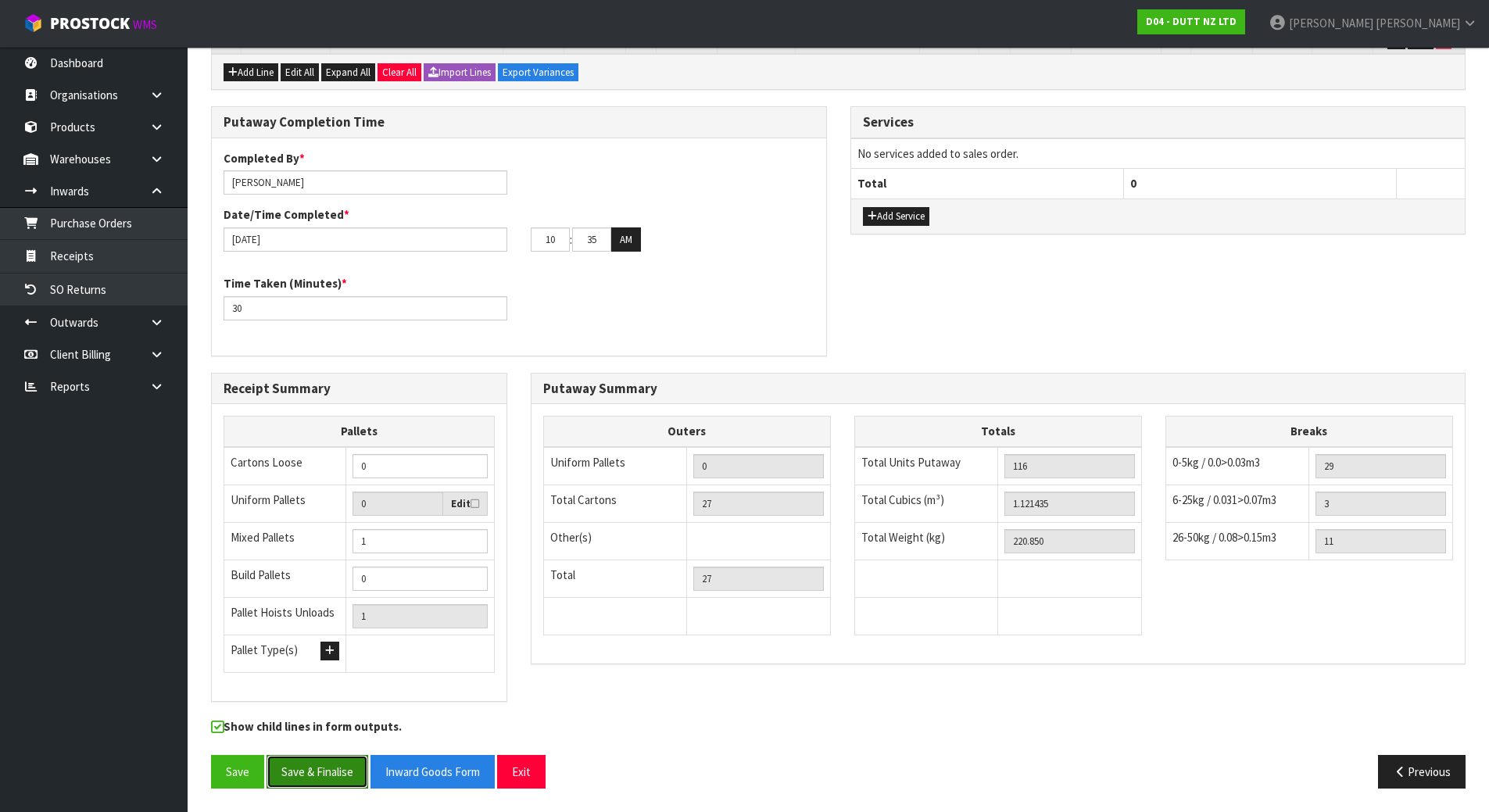
click at [322, 778] on button "Save & Finalise" at bounding box center [317, 772] width 101 height 34
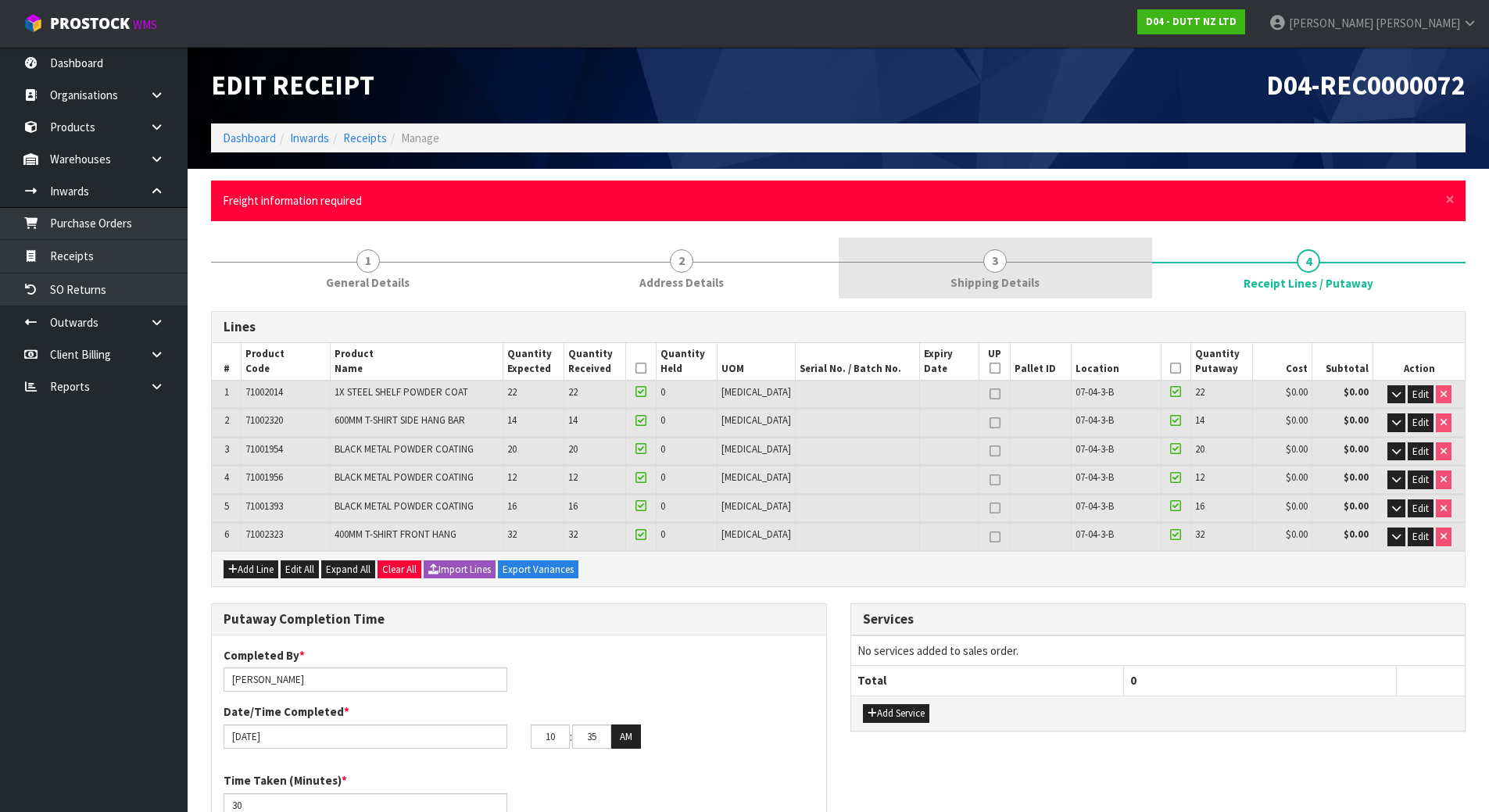
click at [946, 258] on link "3 Shipping Details" at bounding box center [995, 269] width 313 height 62
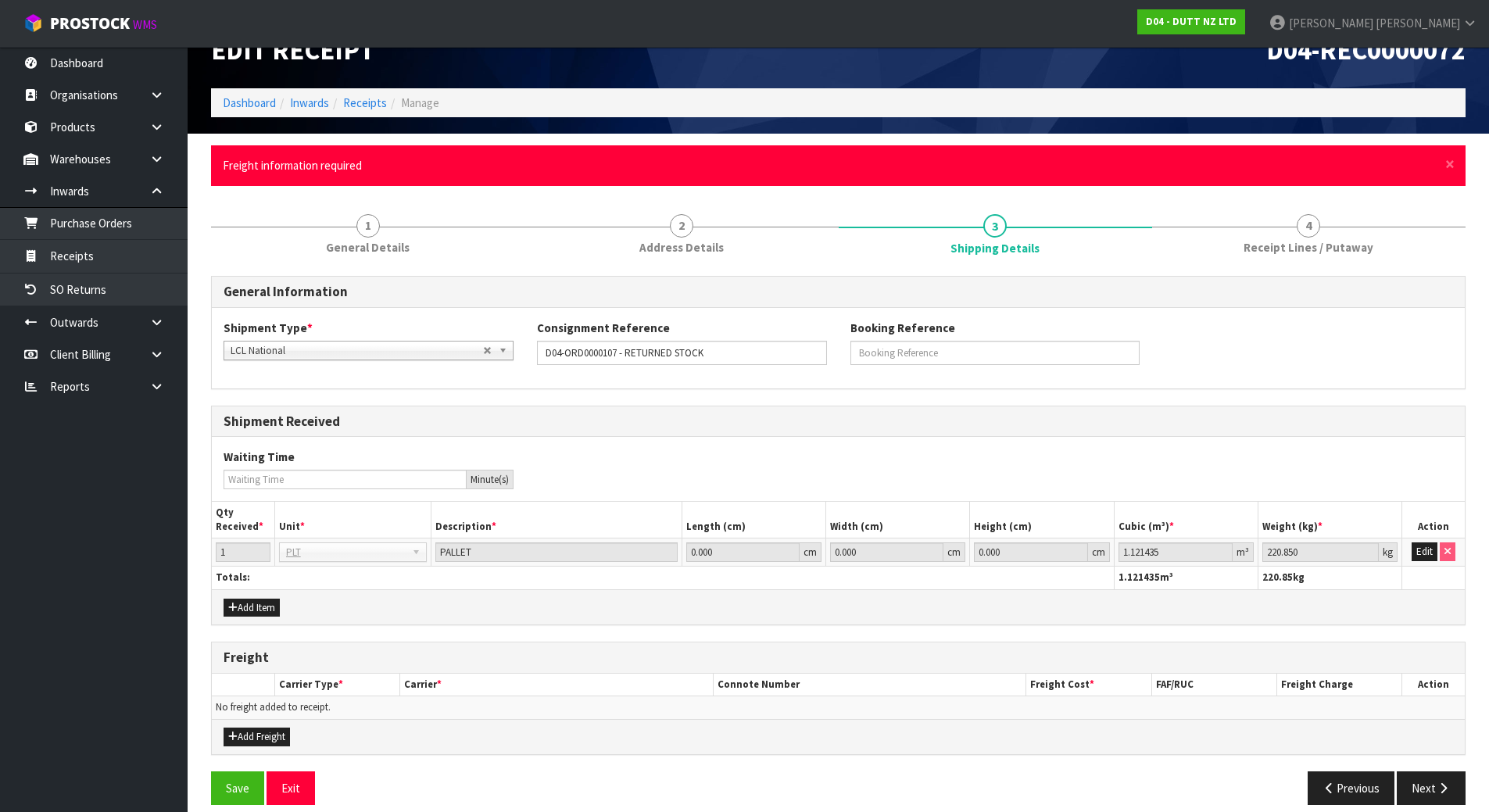
scroll to position [51, 0]
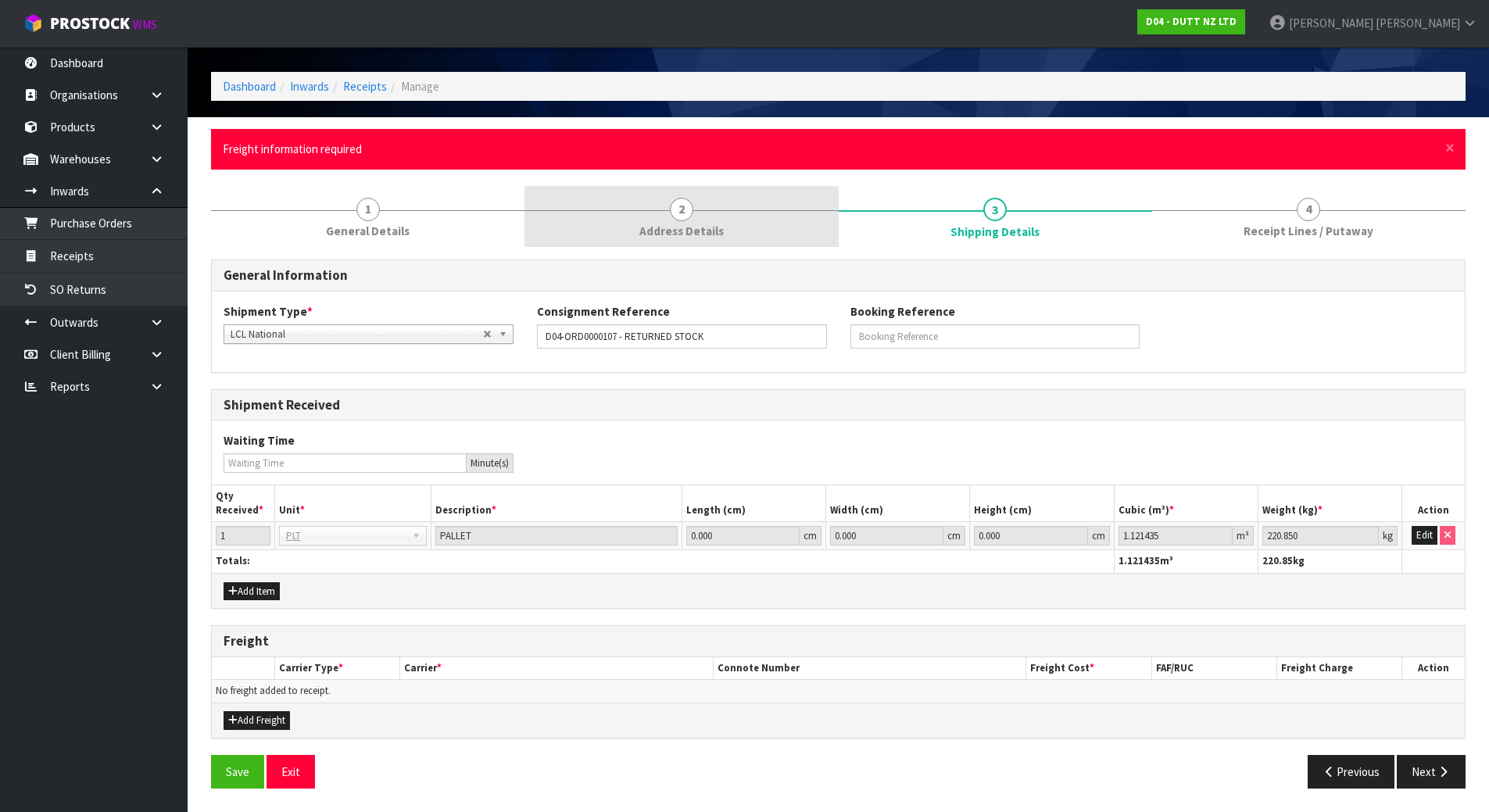
click at [734, 230] on link "2 Address Details" at bounding box center [681, 217] width 313 height 62
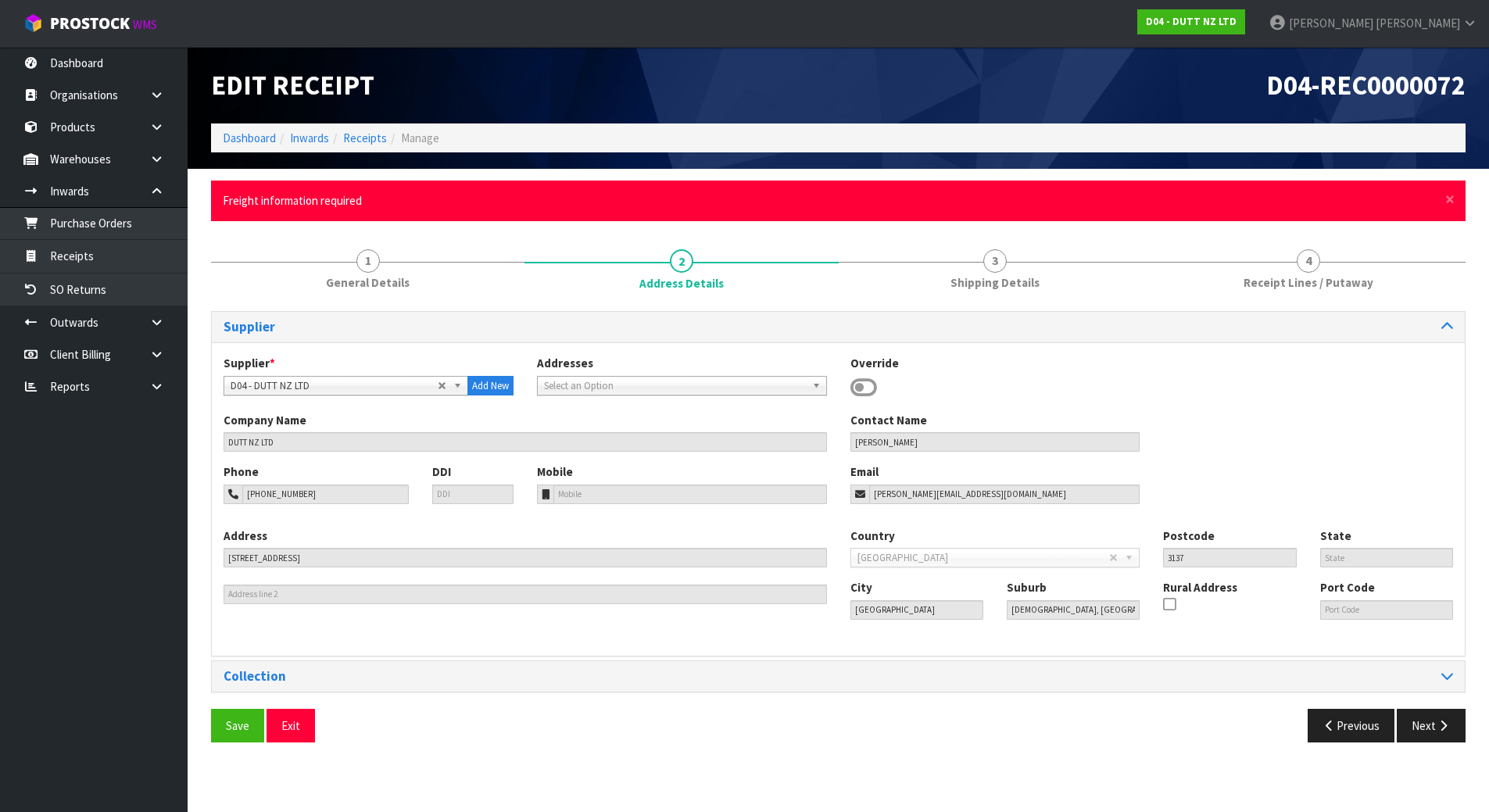
scroll to position [0, 0]
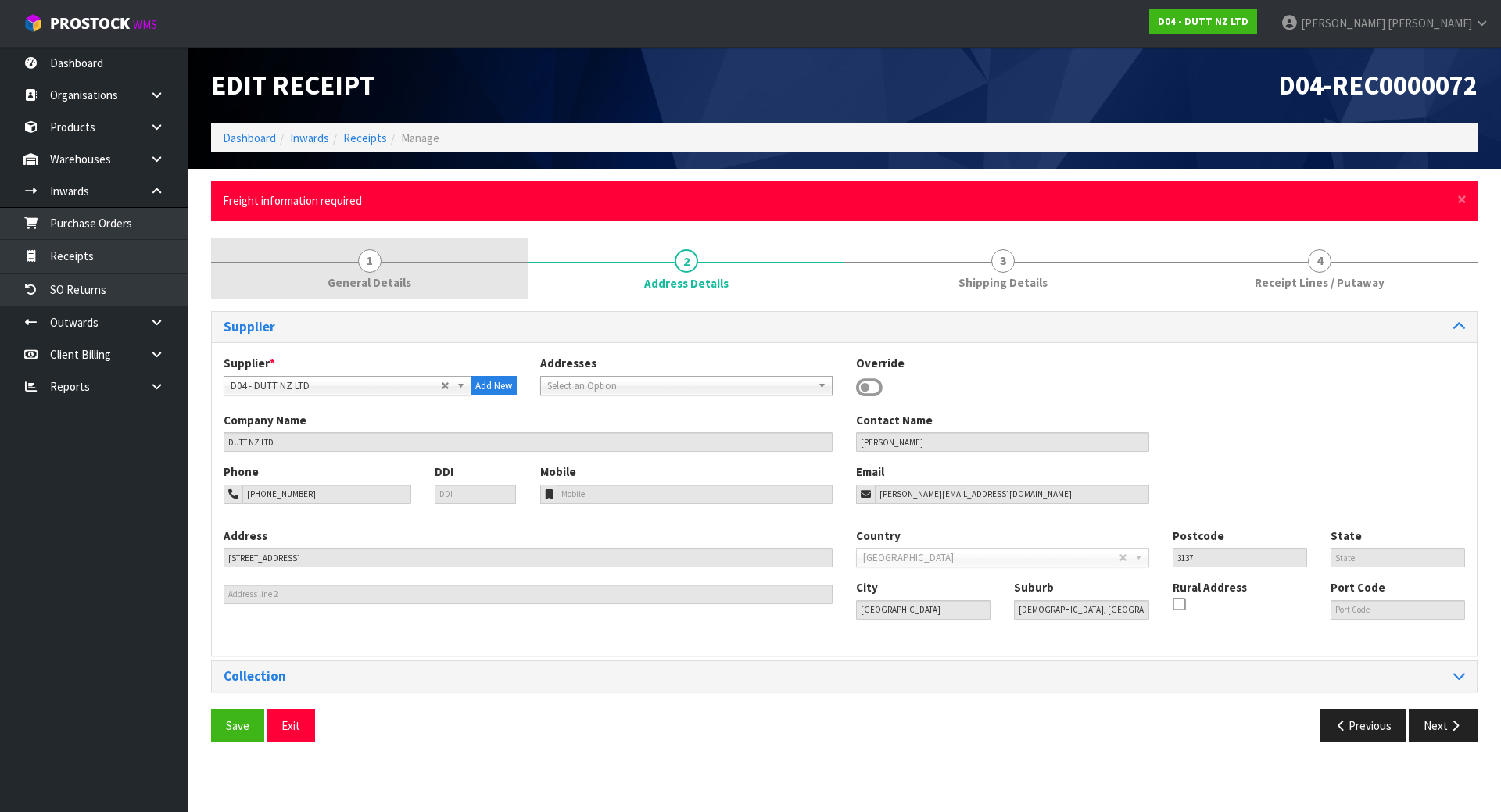
click at [361, 265] on span "1" at bounding box center [370, 261] width 24 height 24
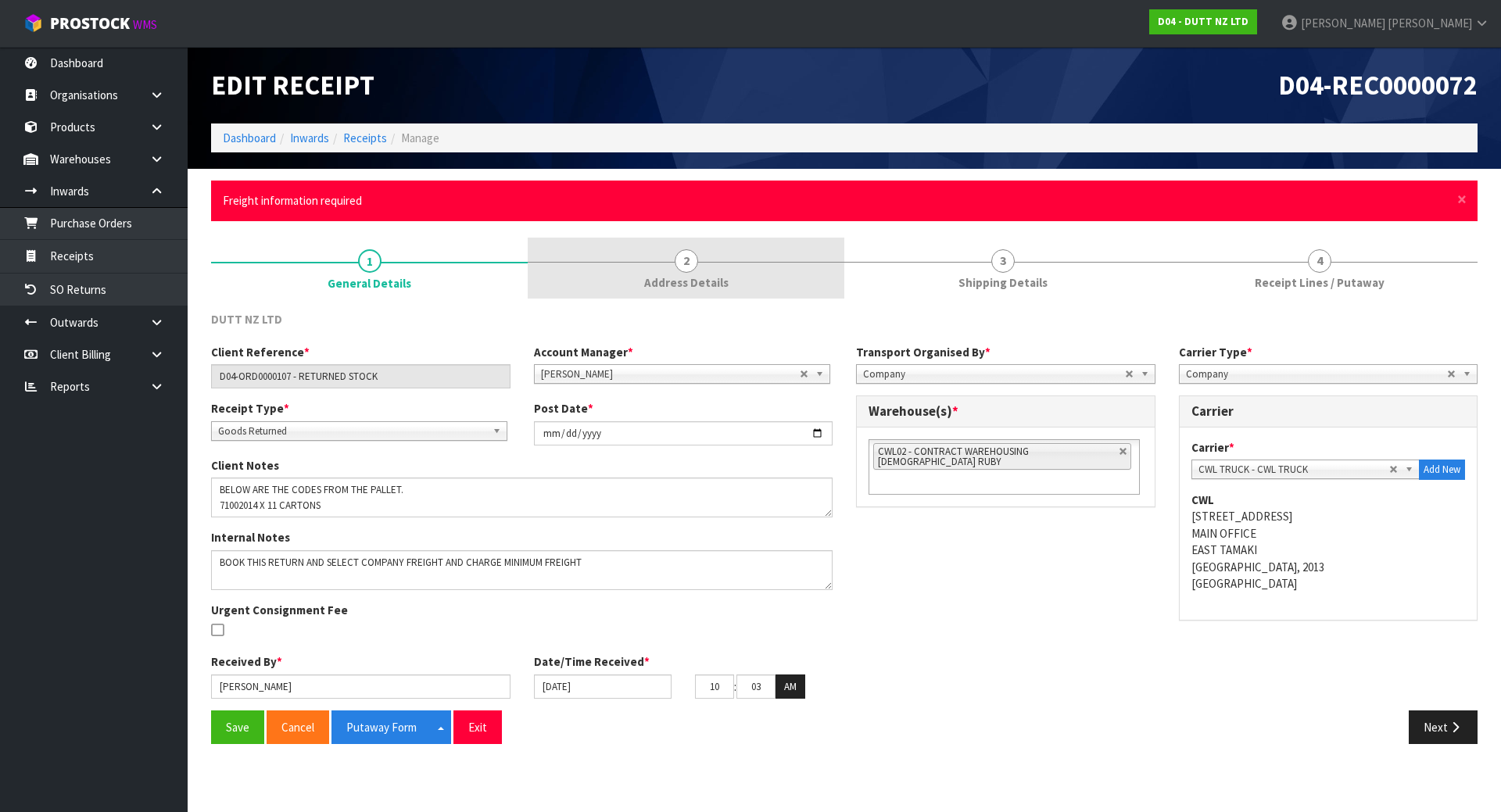
click at [663, 249] on link "2 Address Details" at bounding box center [686, 269] width 317 height 62
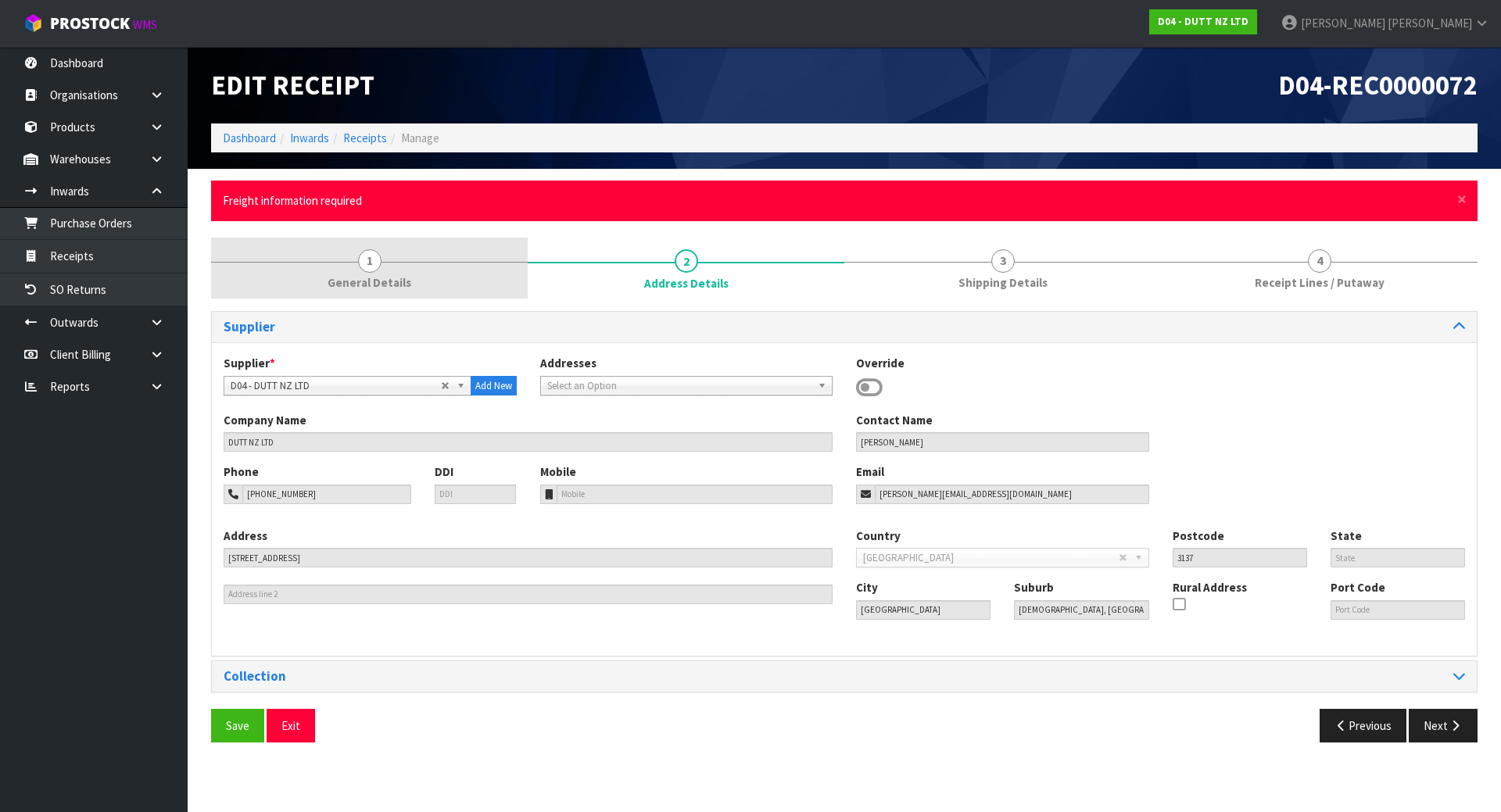
click at [396, 263] on link "1 General Details" at bounding box center [369, 269] width 317 height 62
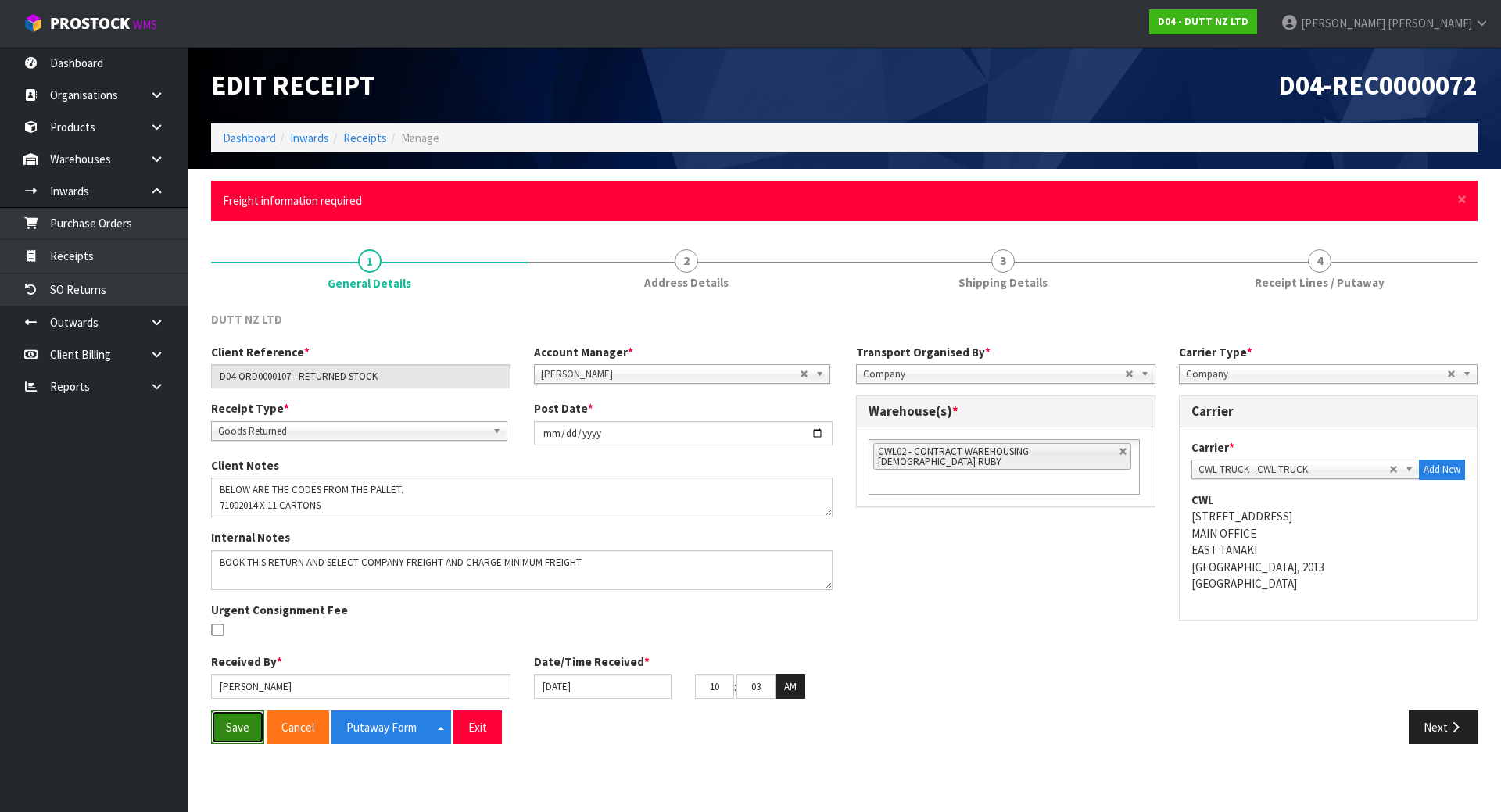
click at [223, 730] on button "Save" at bounding box center [238, 727] width 53 height 34
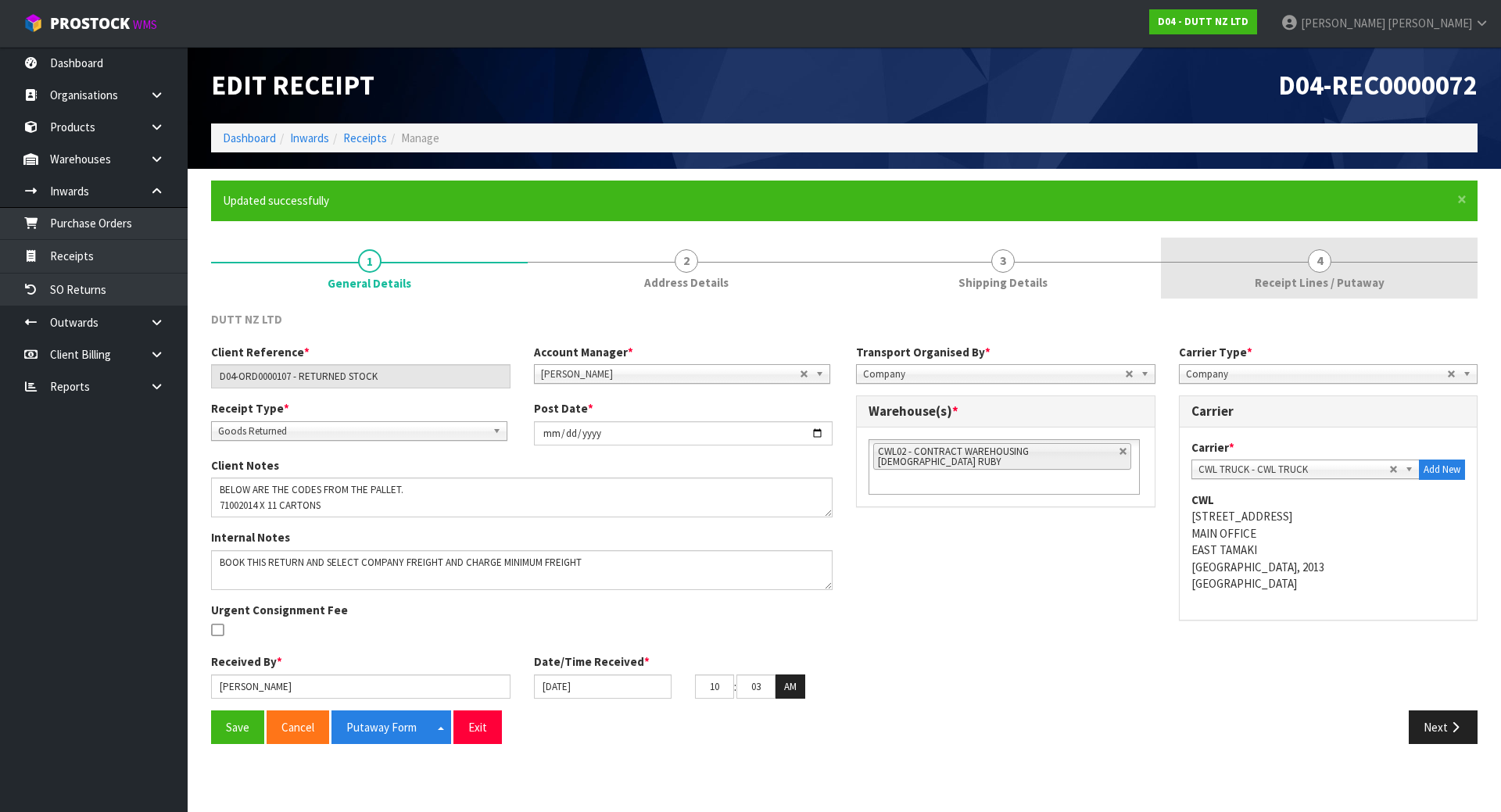
click at [1284, 278] on span "Receipt Lines / Putaway" at bounding box center [1320, 282] width 130 height 16
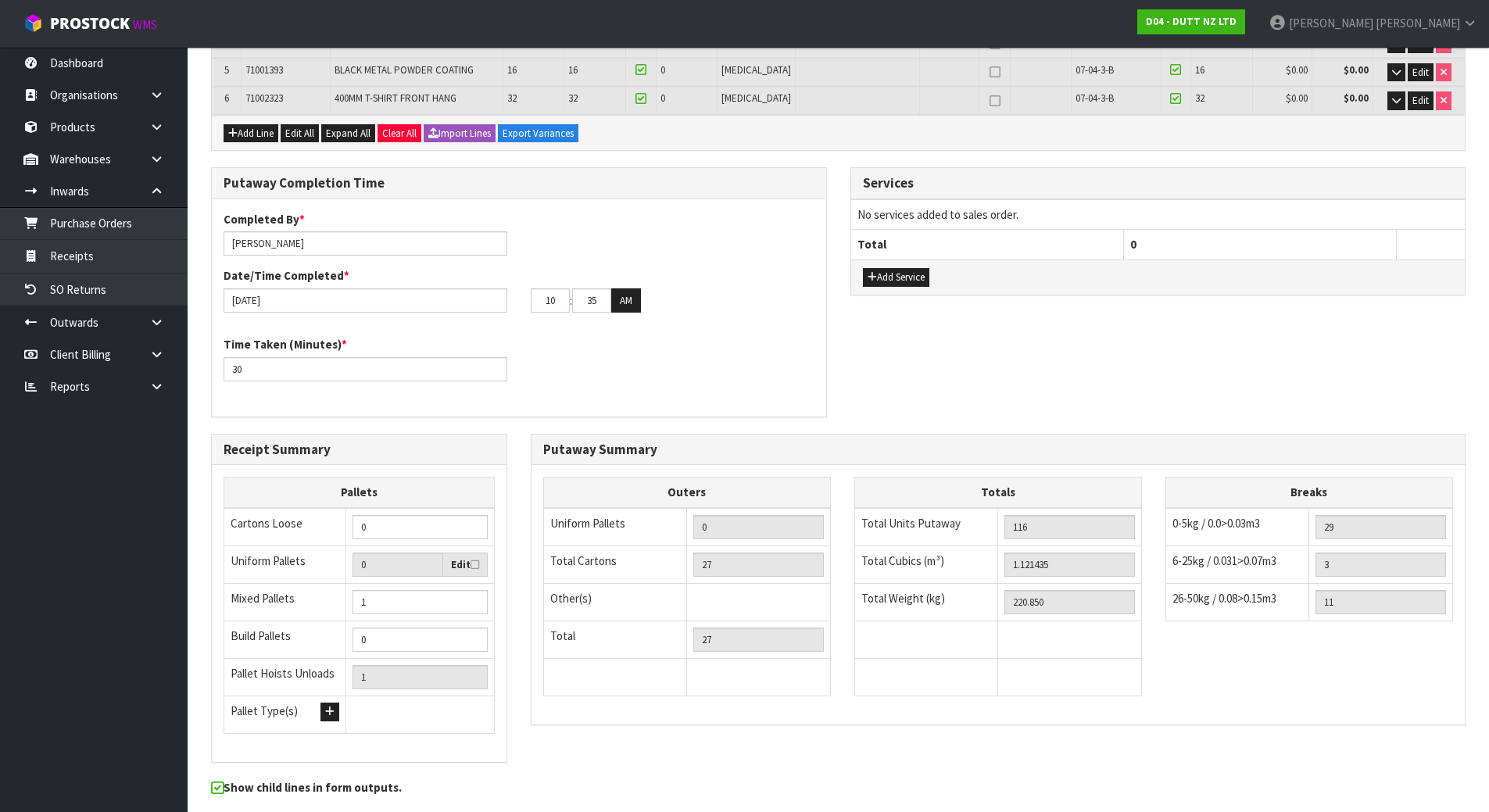
scroll to position [497, 0]
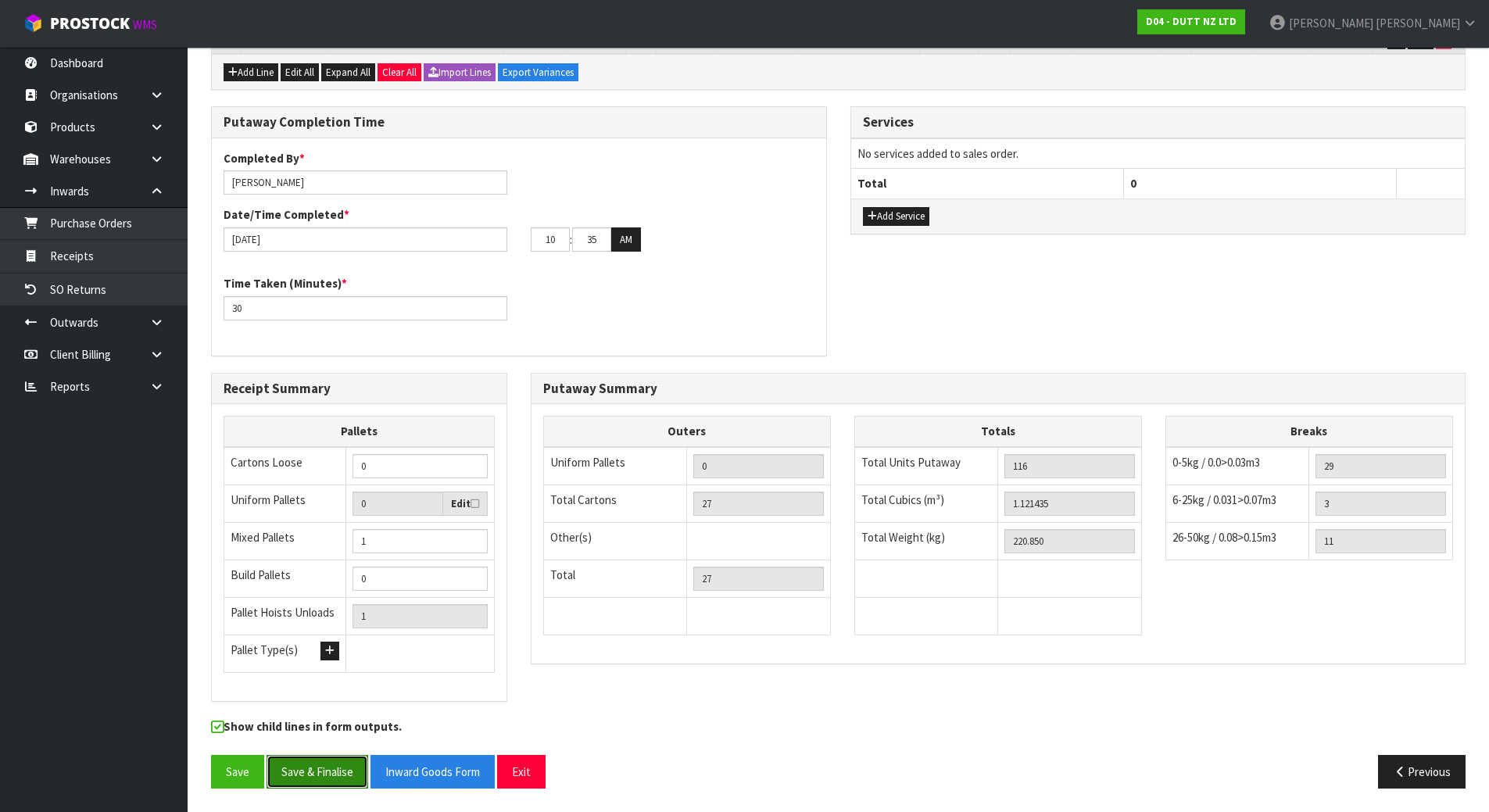
click at [304, 775] on button "Save & Finalise" at bounding box center [317, 772] width 101 height 34
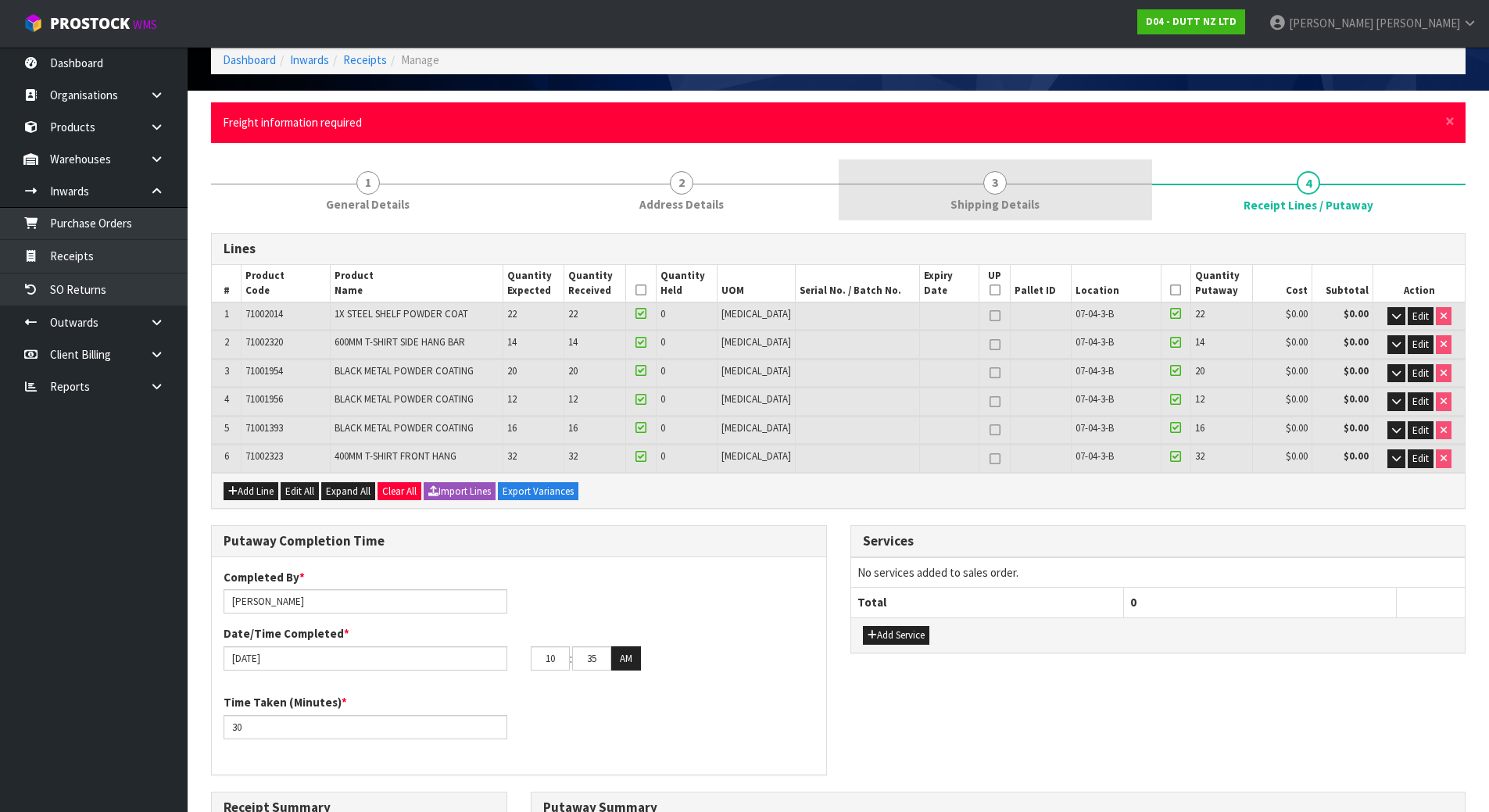
click at [1029, 197] on span "Shipping Details" at bounding box center [996, 205] width 90 height 16
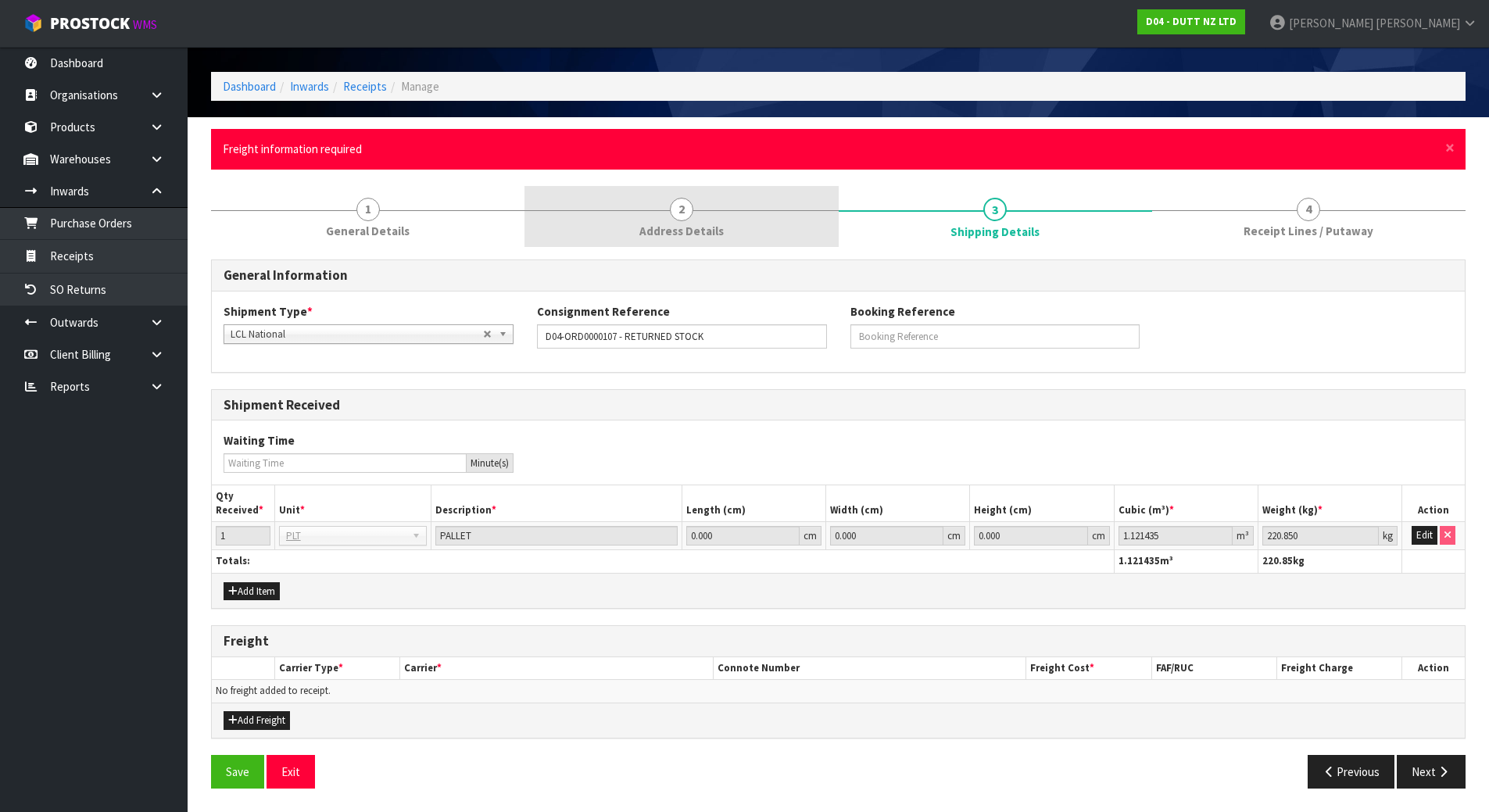
click at [738, 198] on link "2 Address Details" at bounding box center [681, 217] width 313 height 62
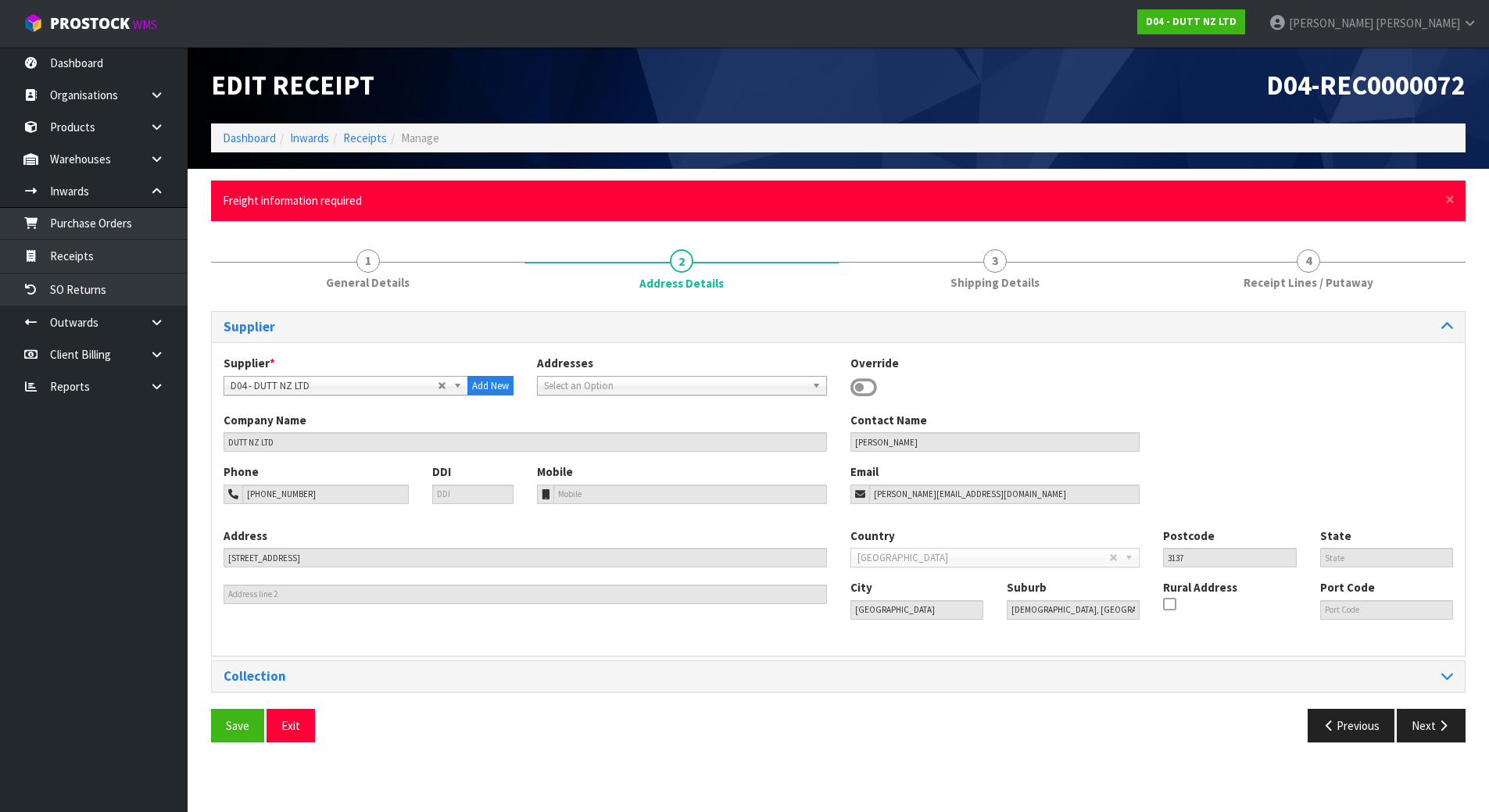
scroll to position [0, 0]
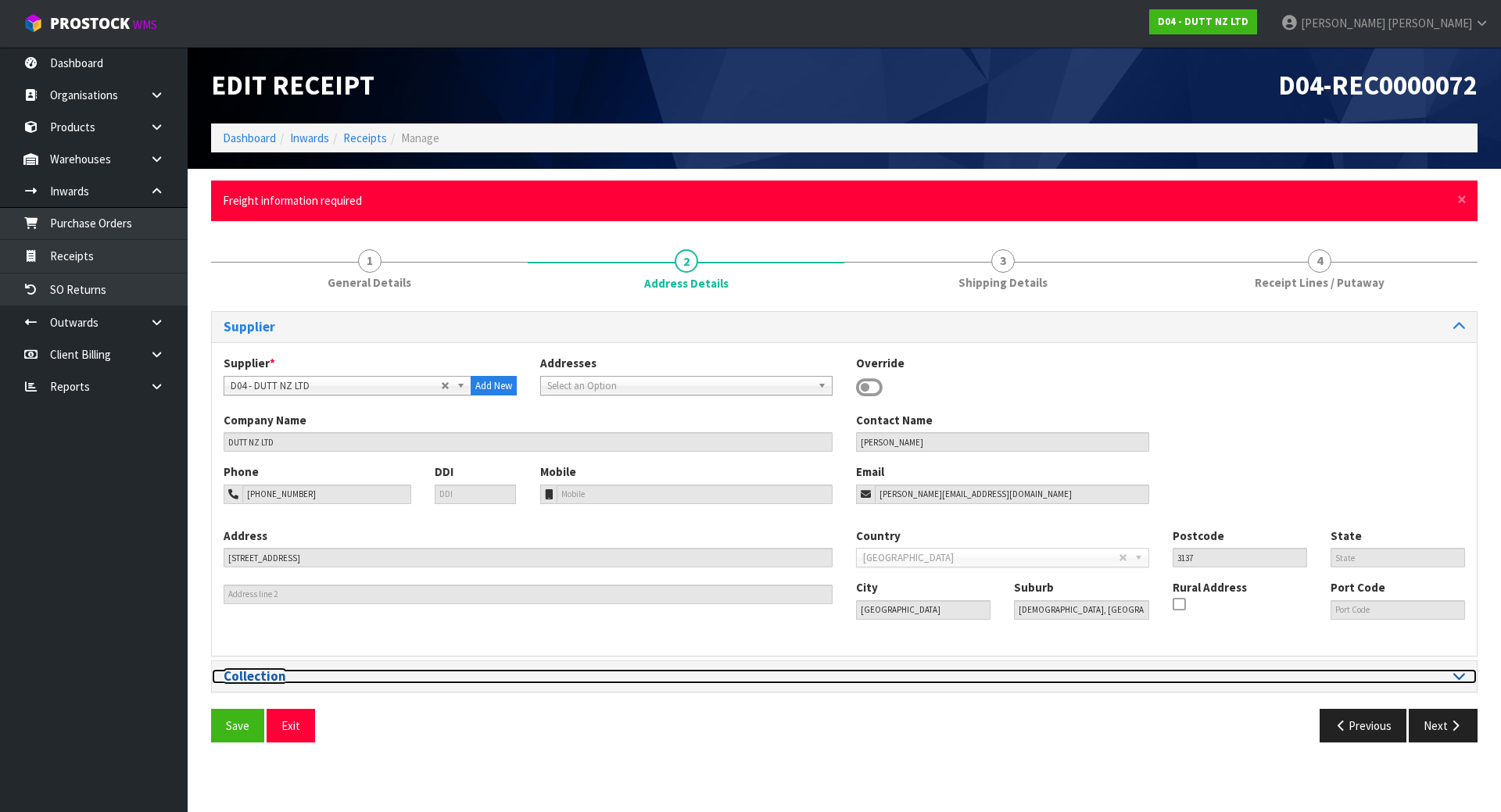
click at [1465, 676] on div at bounding box center [1160, 677] width 632 height 15
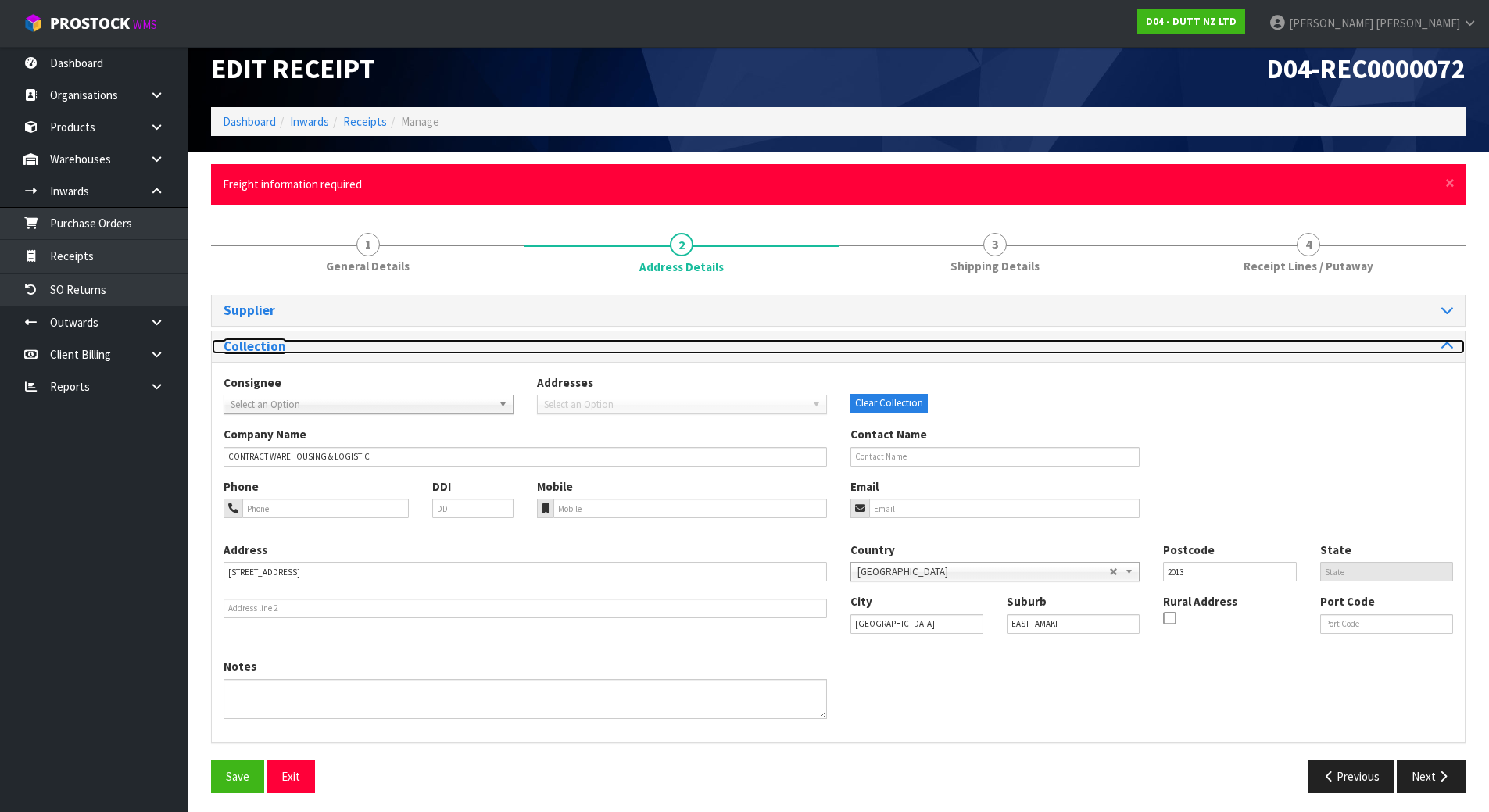
scroll to position [21, 0]
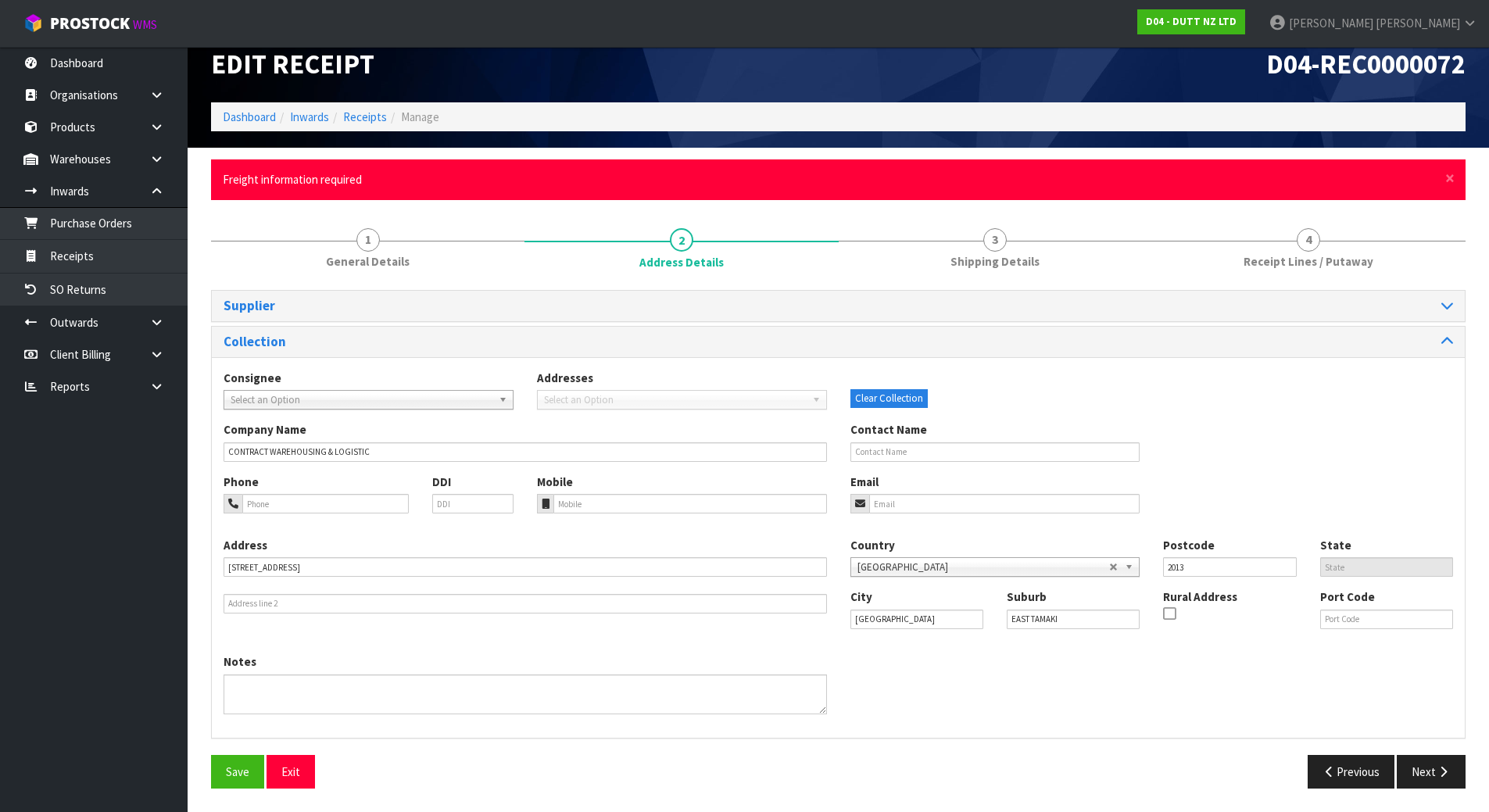
click at [394, 400] on span "Select an Option" at bounding box center [361, 400] width 262 height 19
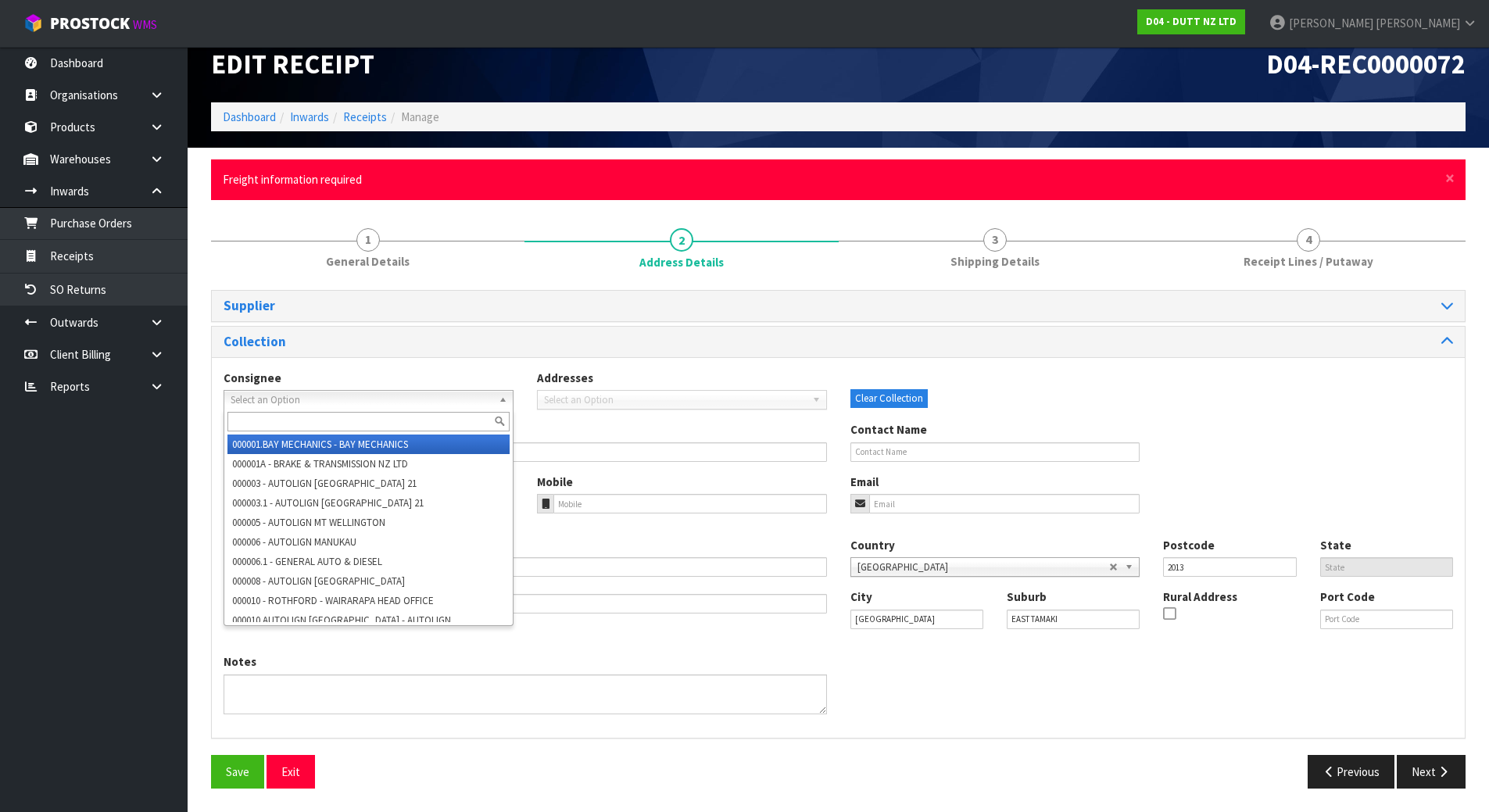
click at [394, 400] on span "Select an Option" at bounding box center [361, 400] width 262 height 19
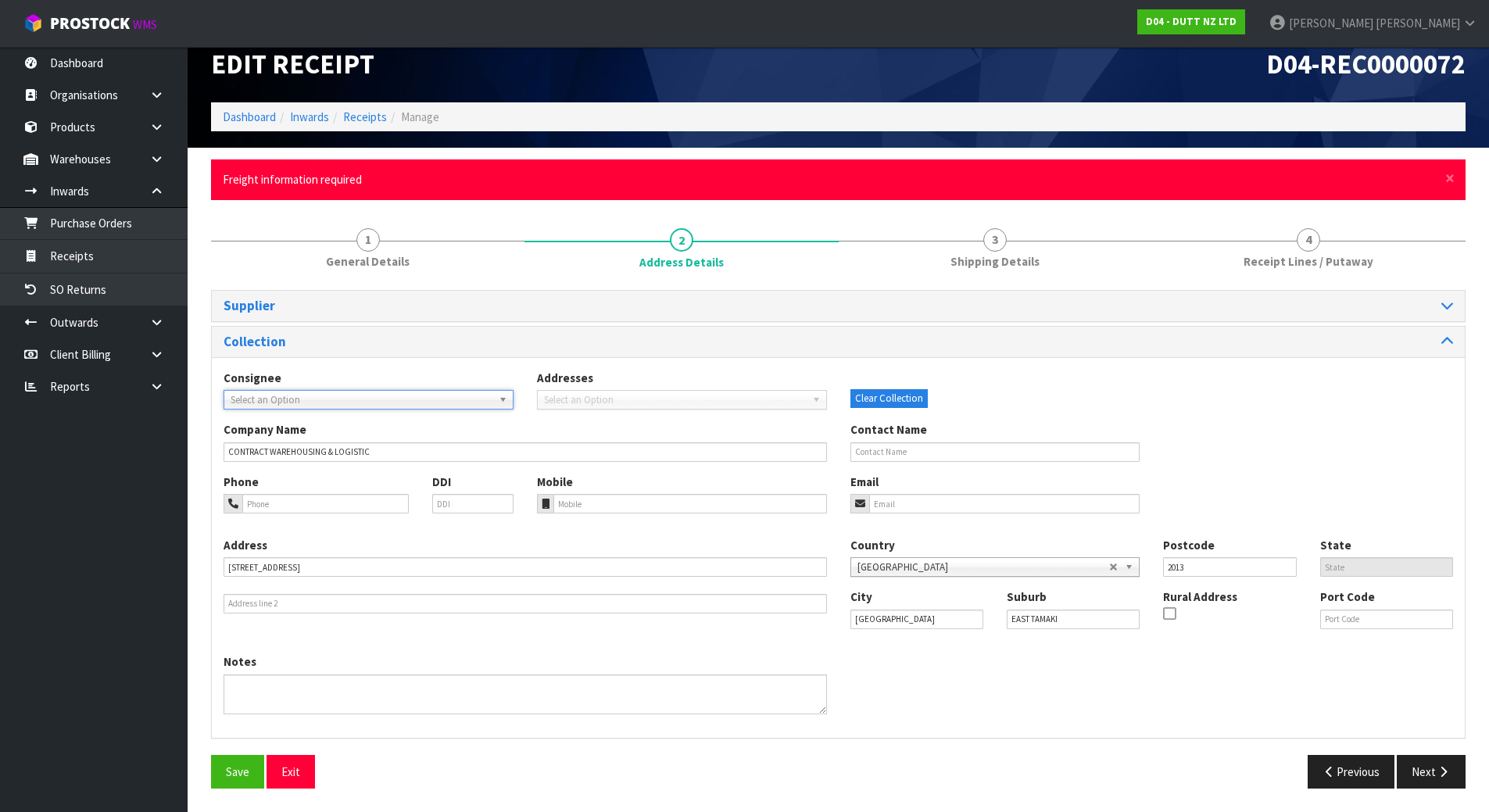
click at [540, 417] on div "Consignee 000001.BAY MECHANICS - BAY MECHANICS 000001A - BRAKE & TRANSMISSION N…" at bounding box center [839, 395] width 1253 height 51
click at [1232, 431] on div "Company Name CONTRACT WAREHOUSING & LOGISTIC Contact Name" at bounding box center [839, 447] width 1253 height 51
click at [1433, 774] on button "Next" at bounding box center [1431, 772] width 69 height 34
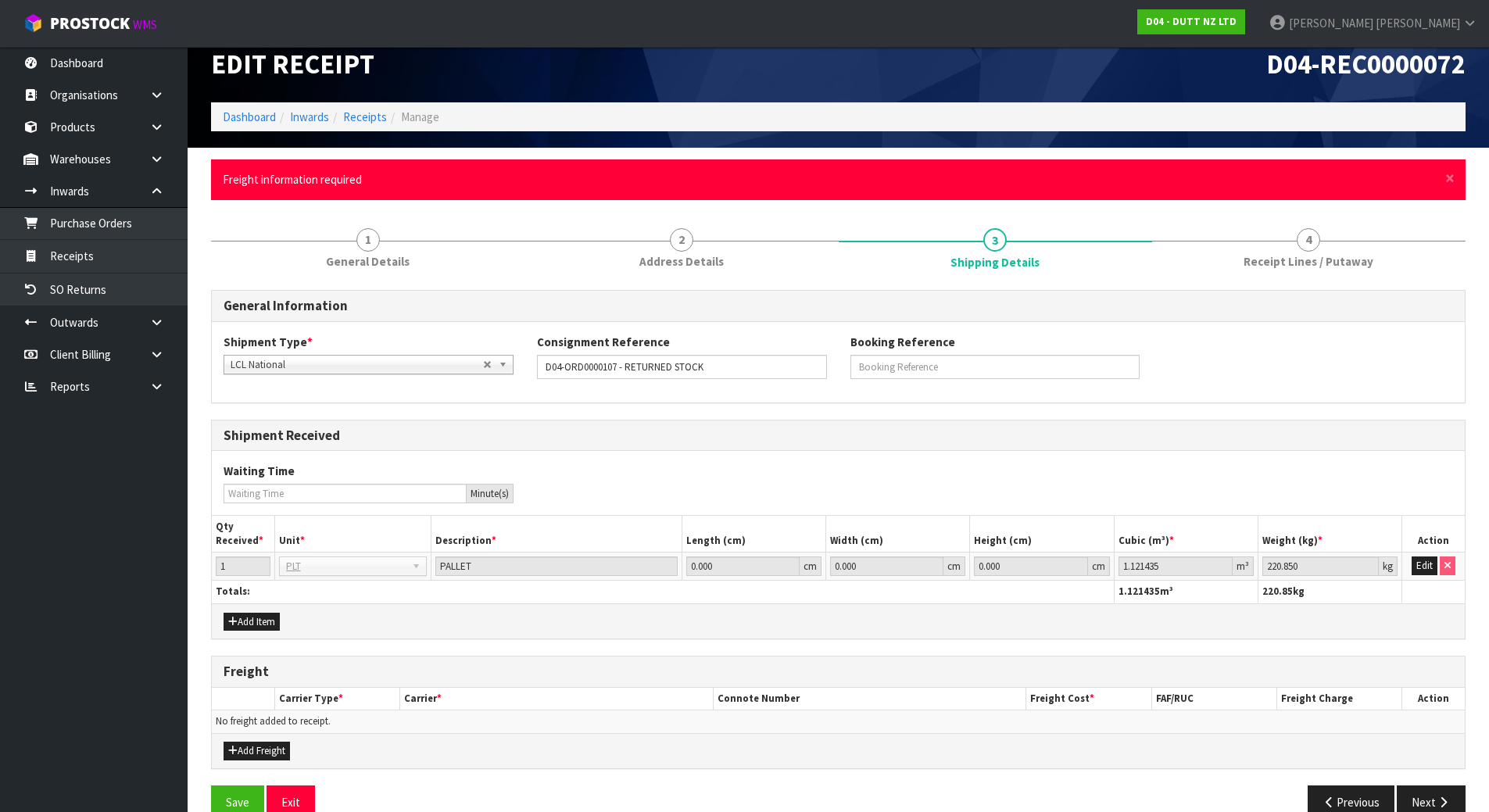
click at [364, 619] on div "Add Item" at bounding box center [368, 621] width 313 height 19
click at [762, 468] on div "Waiting Time Minute(s)" at bounding box center [839, 483] width 1253 height 40
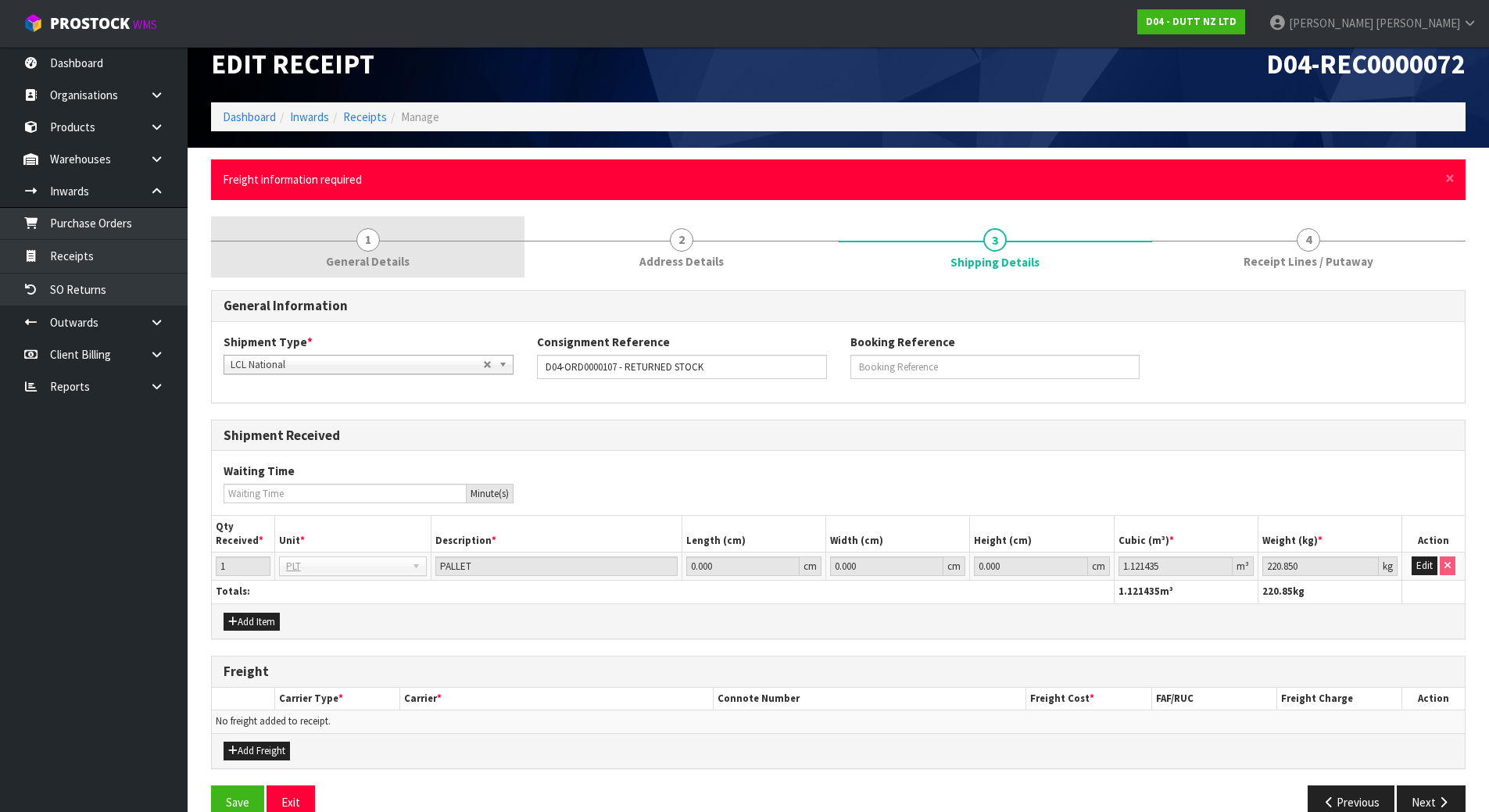
click at [297, 224] on link "1 General Details" at bounding box center [367, 248] width 313 height 62
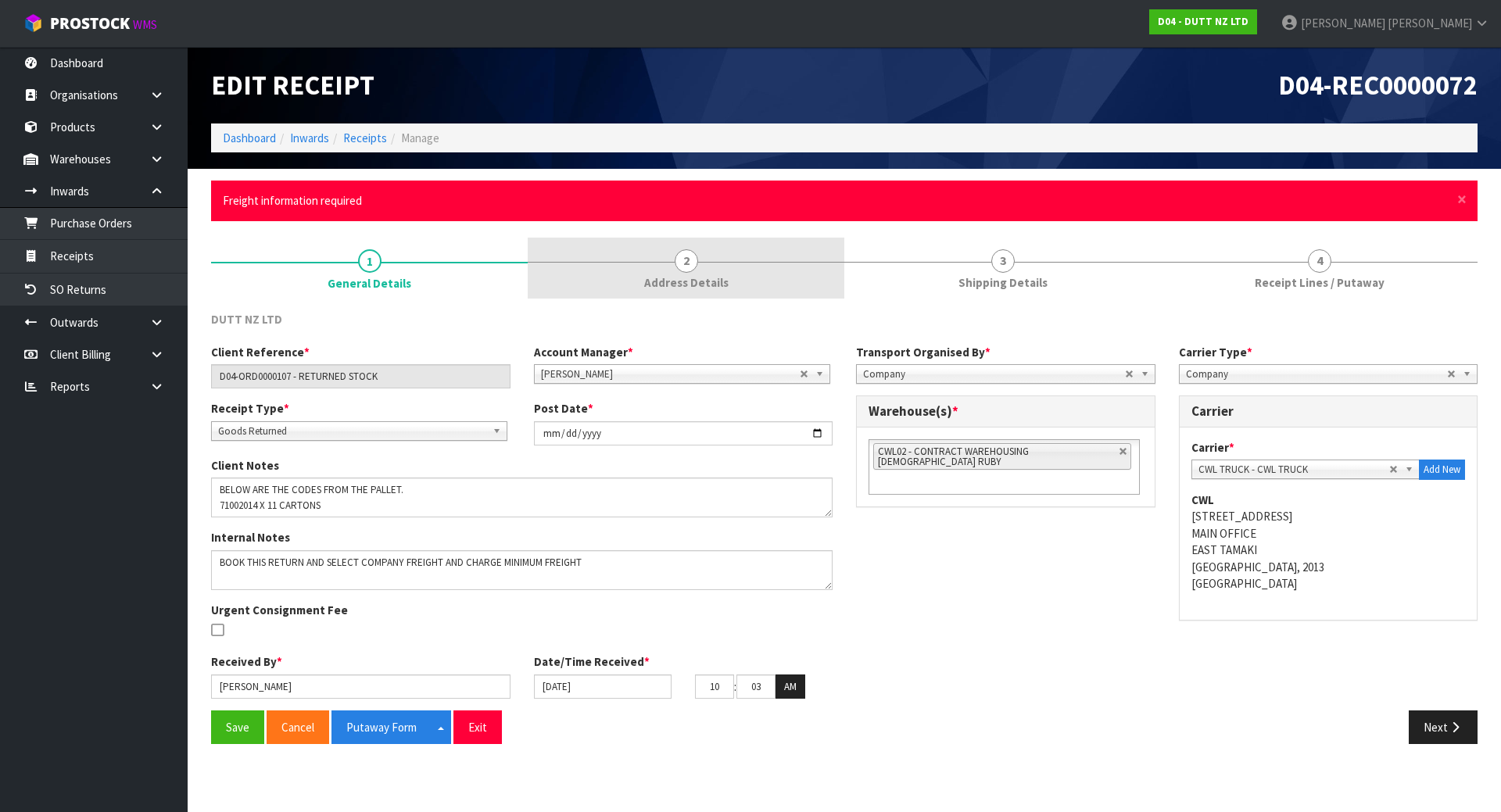
click at [776, 290] on link "2 Address Details" at bounding box center [686, 269] width 317 height 62
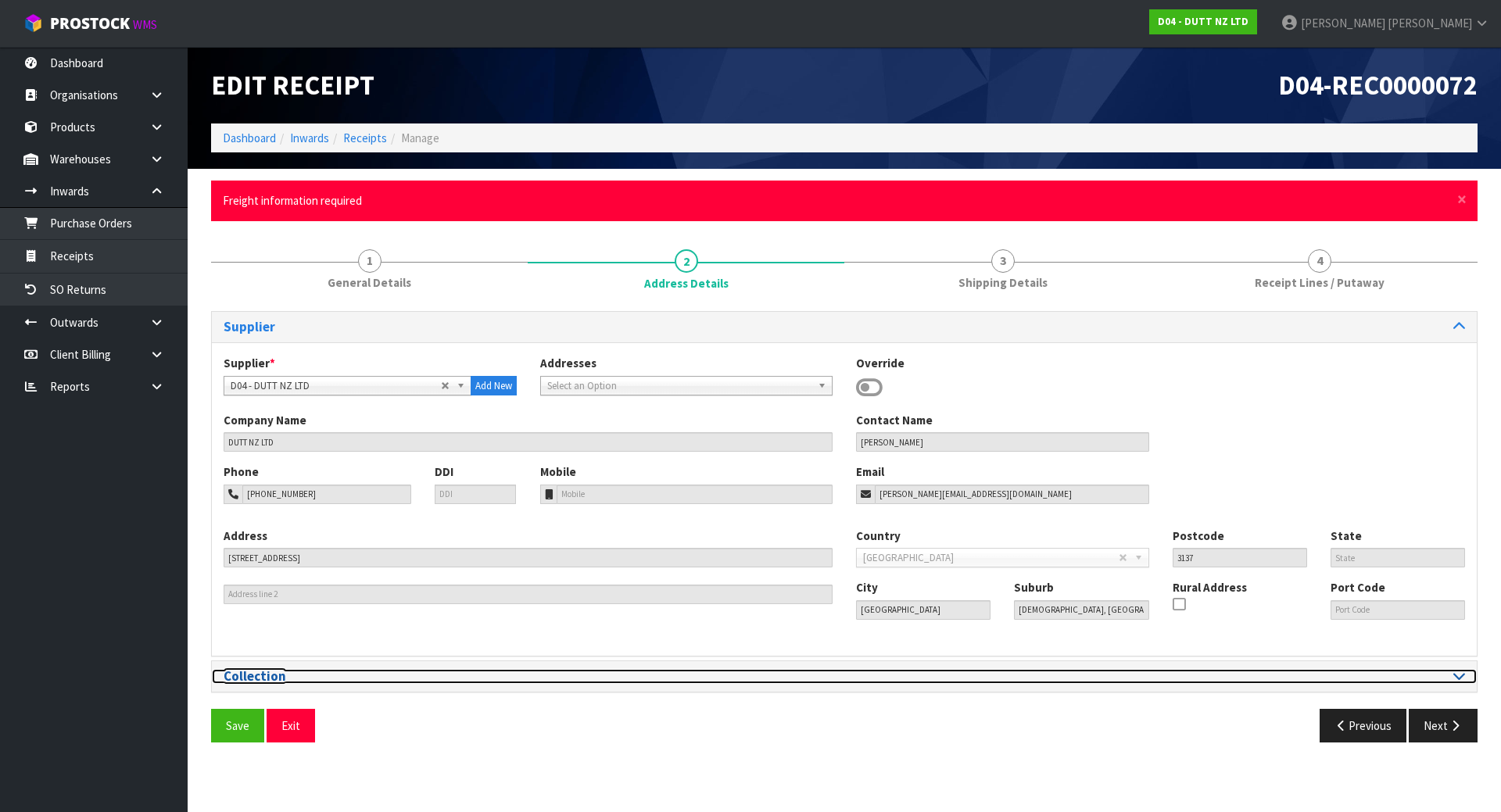
click at [1463, 683] on div at bounding box center [1160, 677] width 609 height 15
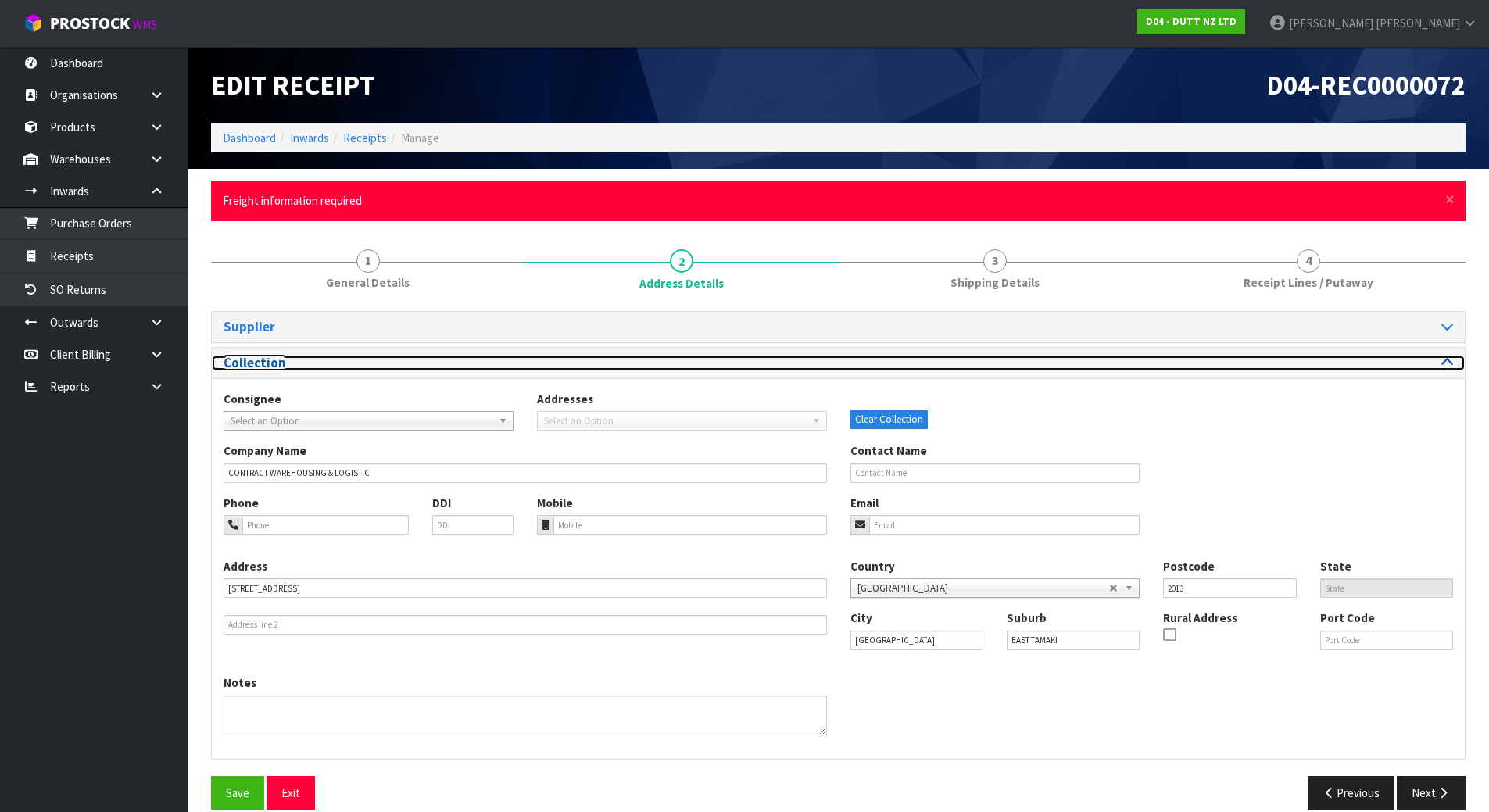
click at [1050, 360] on div at bounding box center [1152, 363] width 604 height 15
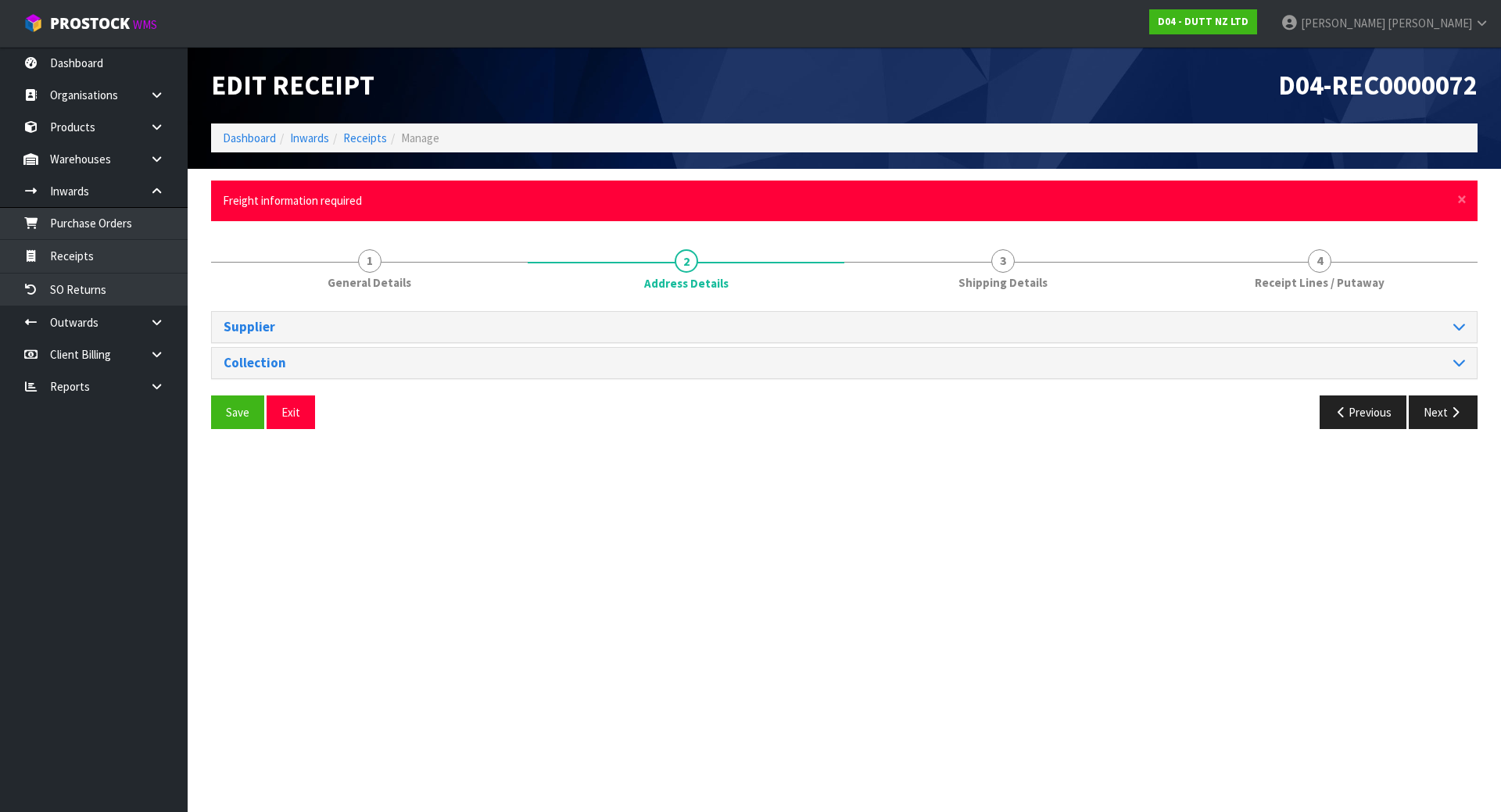
click at [1059, 354] on div "Collection" at bounding box center [844, 363] width 1265 height 30
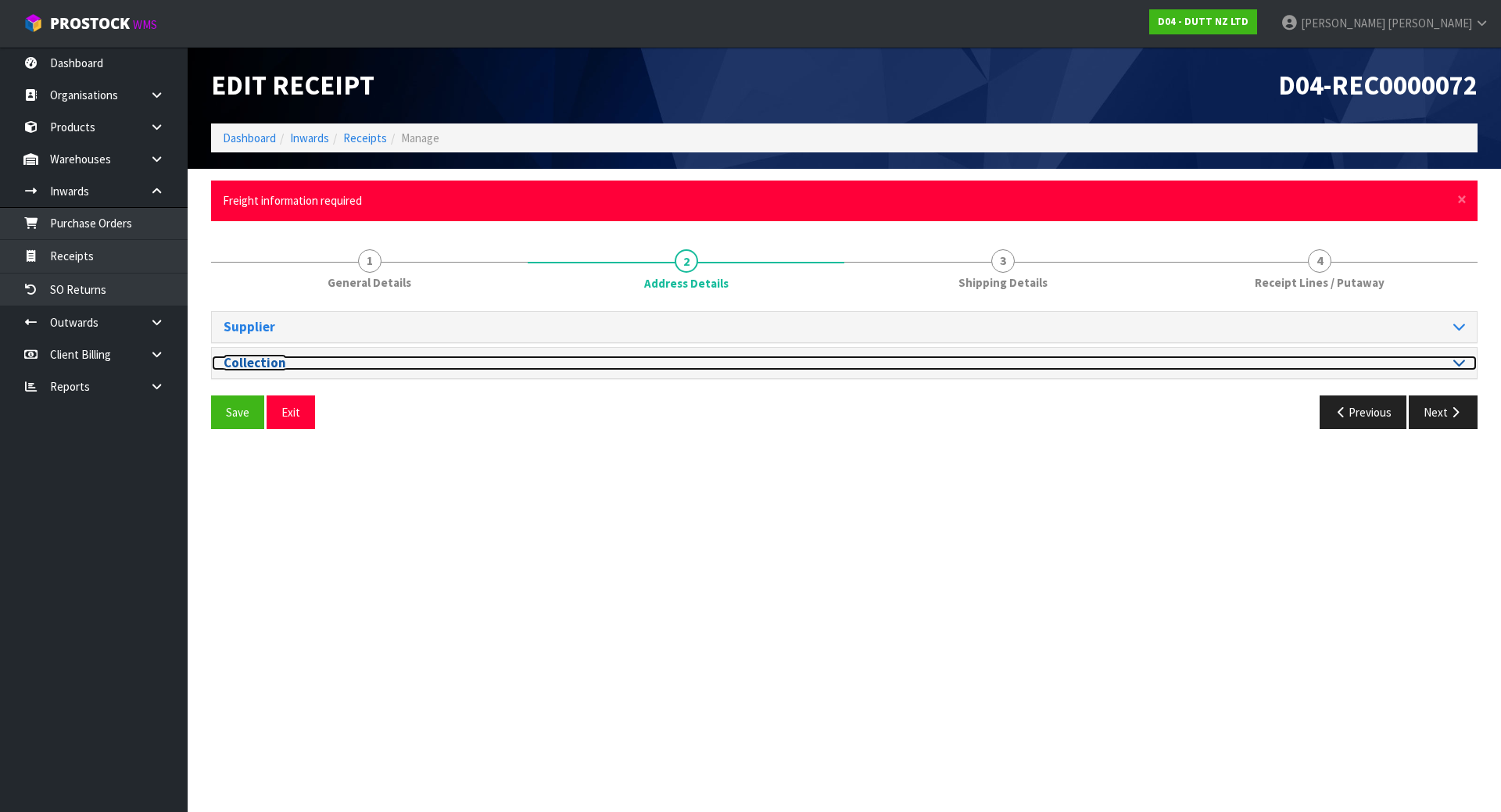
click at [1059, 356] on div at bounding box center [1160, 363] width 609 height 15
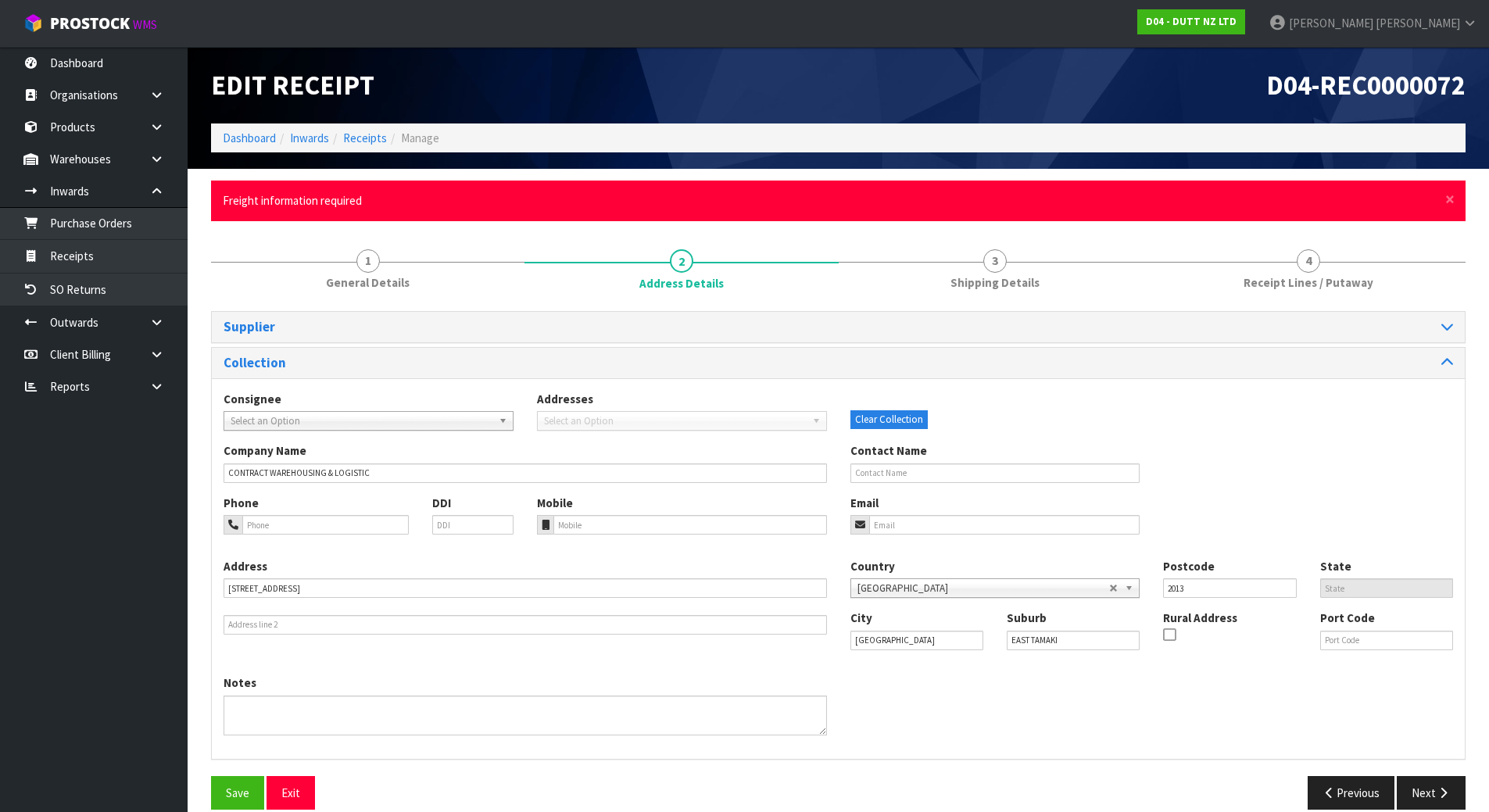
click at [383, 420] on span "Select an Option" at bounding box center [361, 421] width 262 height 19
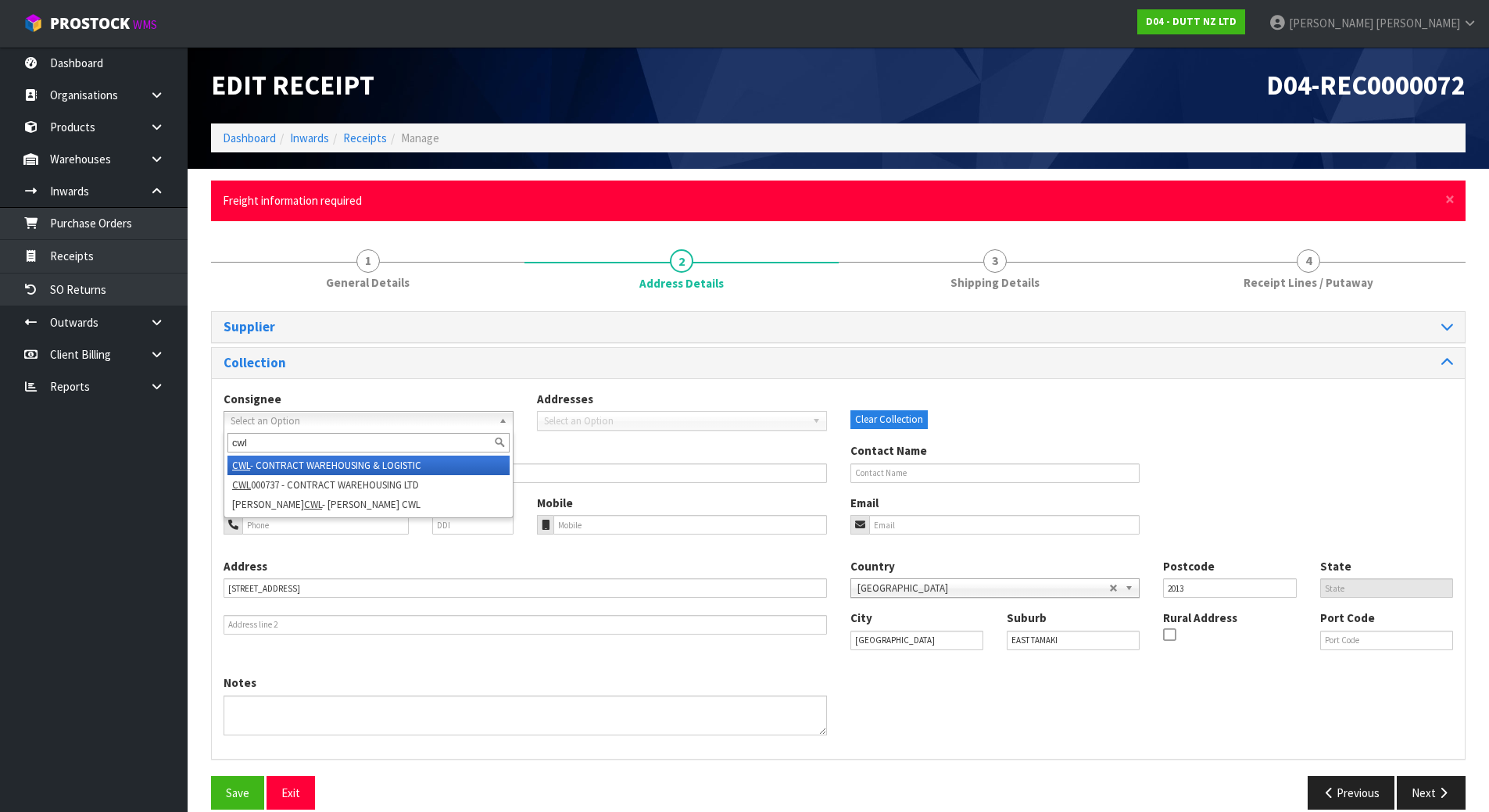
type input "cwl"
click at [360, 463] on li "CWL - CONTRACT WAREHOUSING & LOGISTIC" at bounding box center [368, 465] width 282 height 19
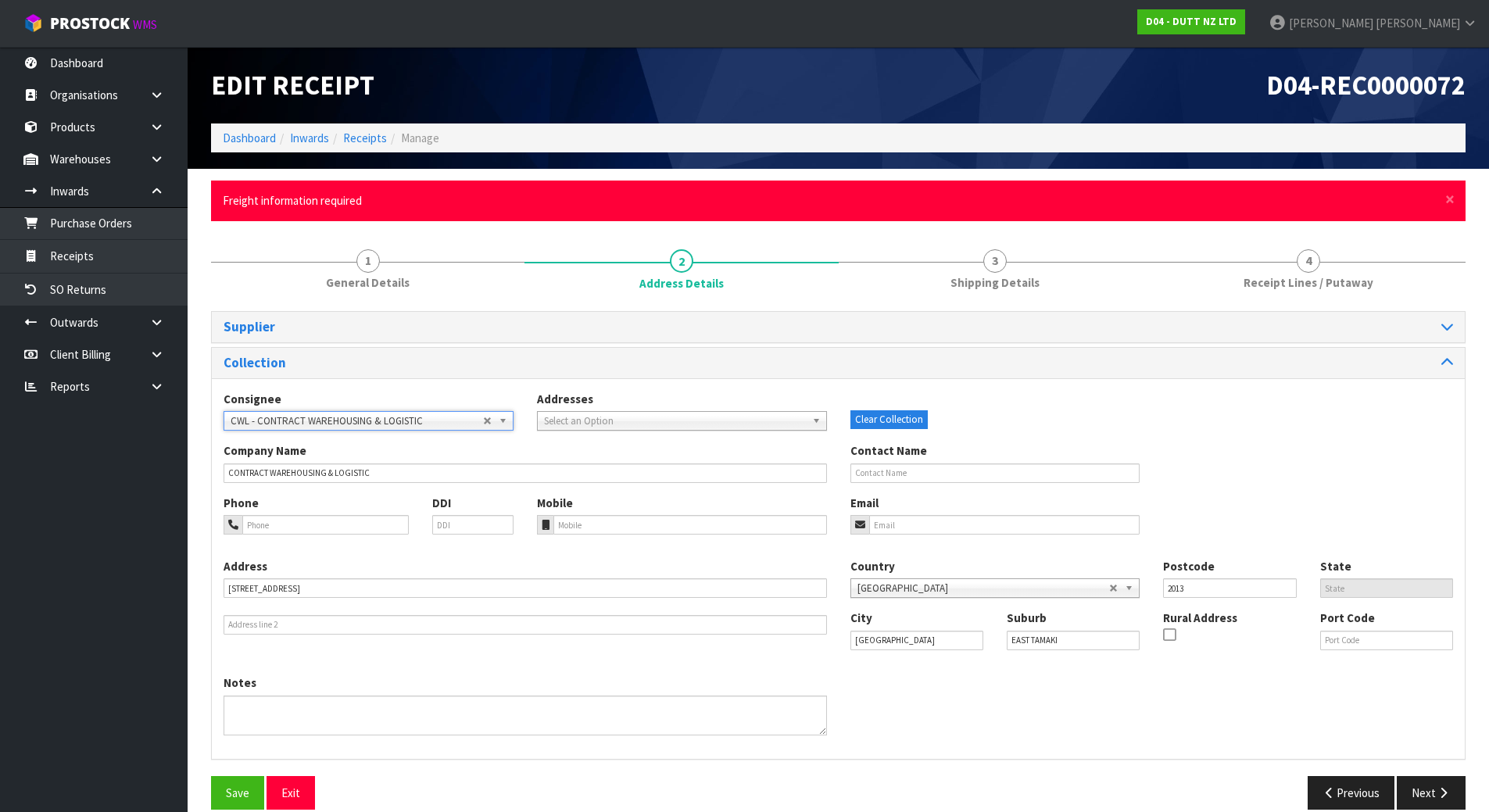
type input "DUTT NZ LTD"
type input "[PERSON_NAME]"
type input "[PHONE_NUMBER]"
type input "[PERSON_NAME][EMAIL_ADDRESS][DOMAIN_NAME]"
type input "[STREET_ADDRESS]"
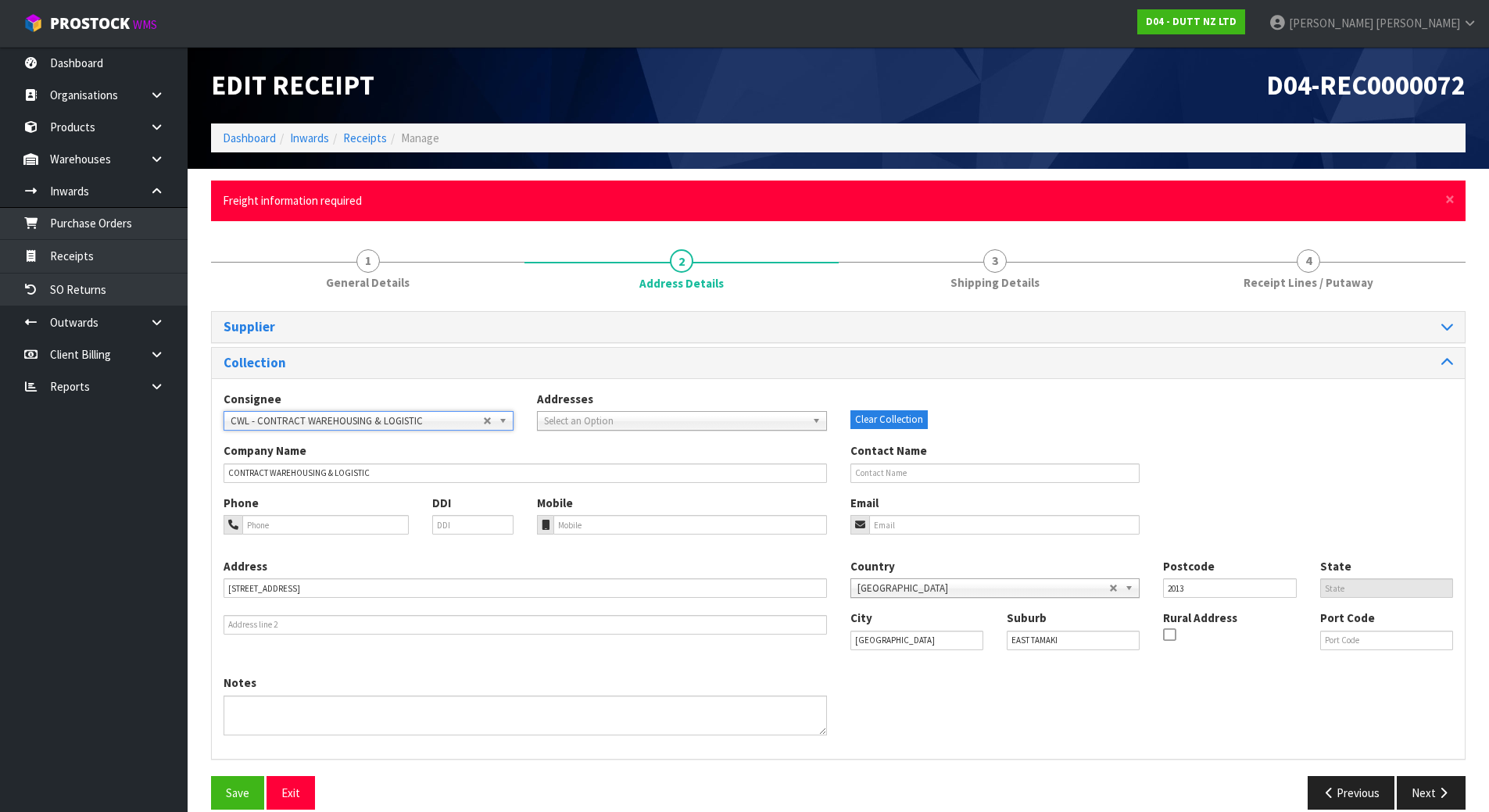
type input "3137"
type input "[GEOGRAPHIC_DATA]"
type input "[DEMOGRAPHIC_DATA], [GEOGRAPHIC_DATA]"
click at [655, 427] on span "Address 0" at bounding box center [671, 421] width 252 height 19
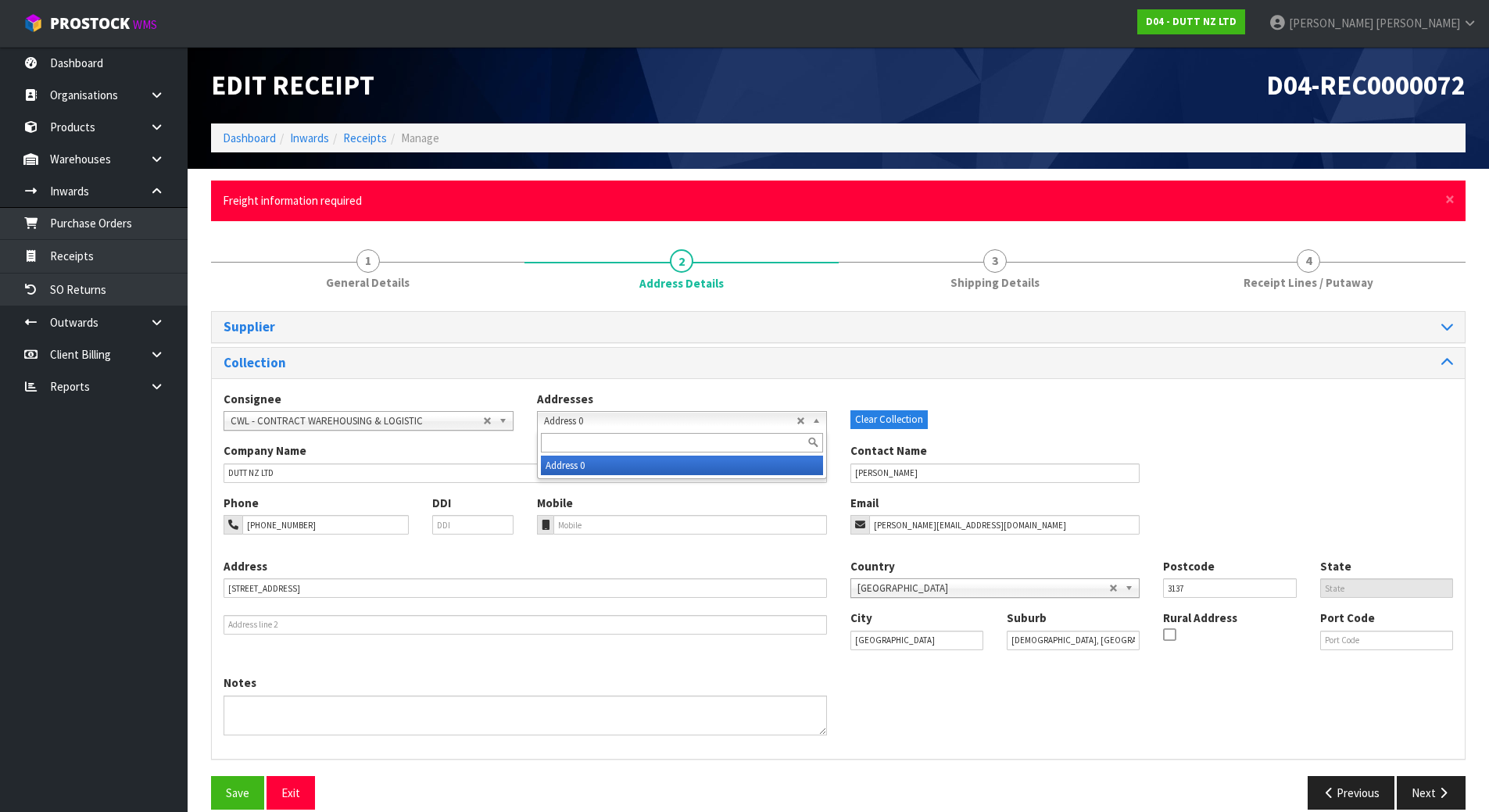
click at [655, 426] on span "Address 0" at bounding box center [671, 421] width 252 height 19
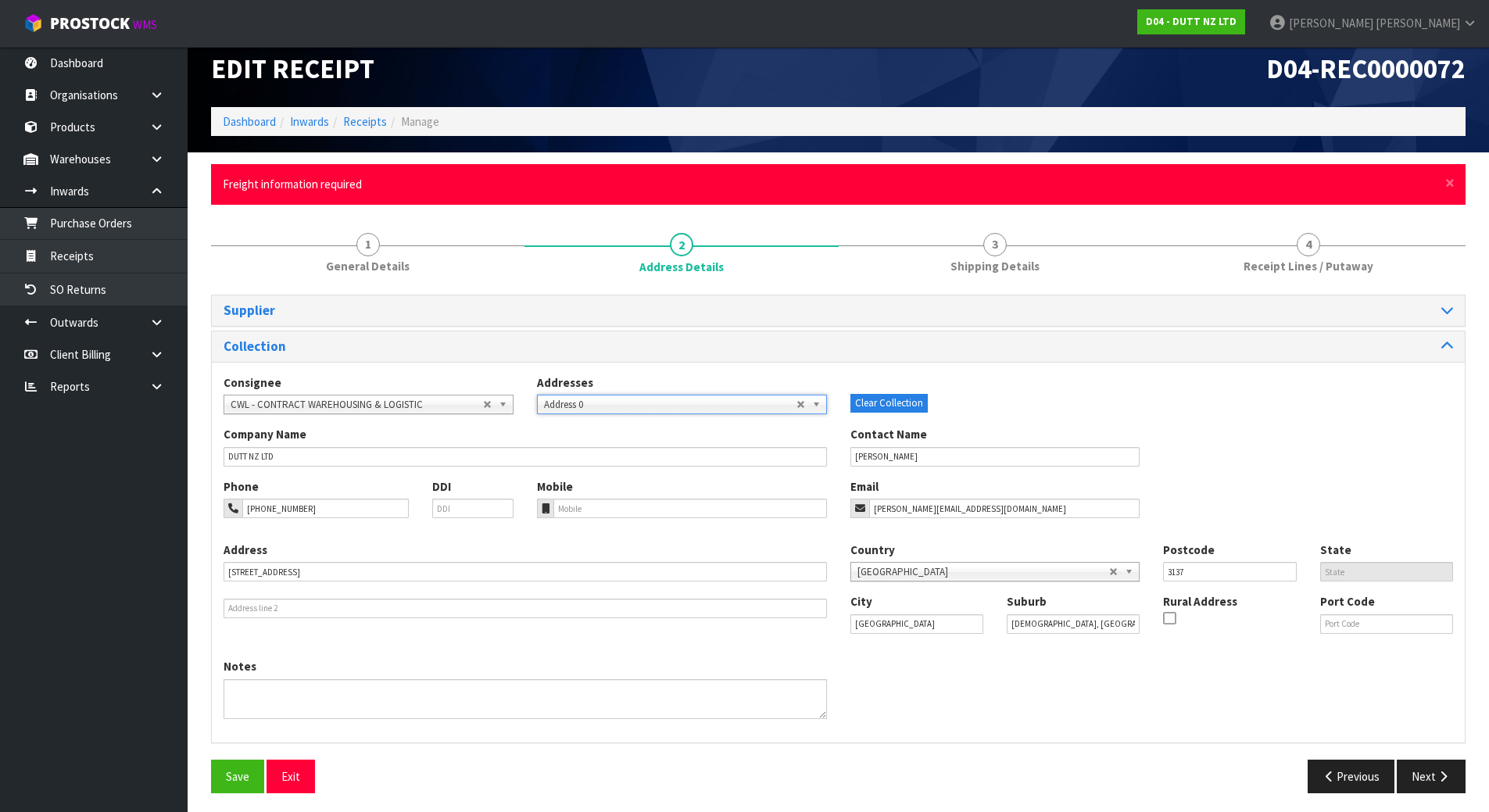
scroll to position [21, 0]
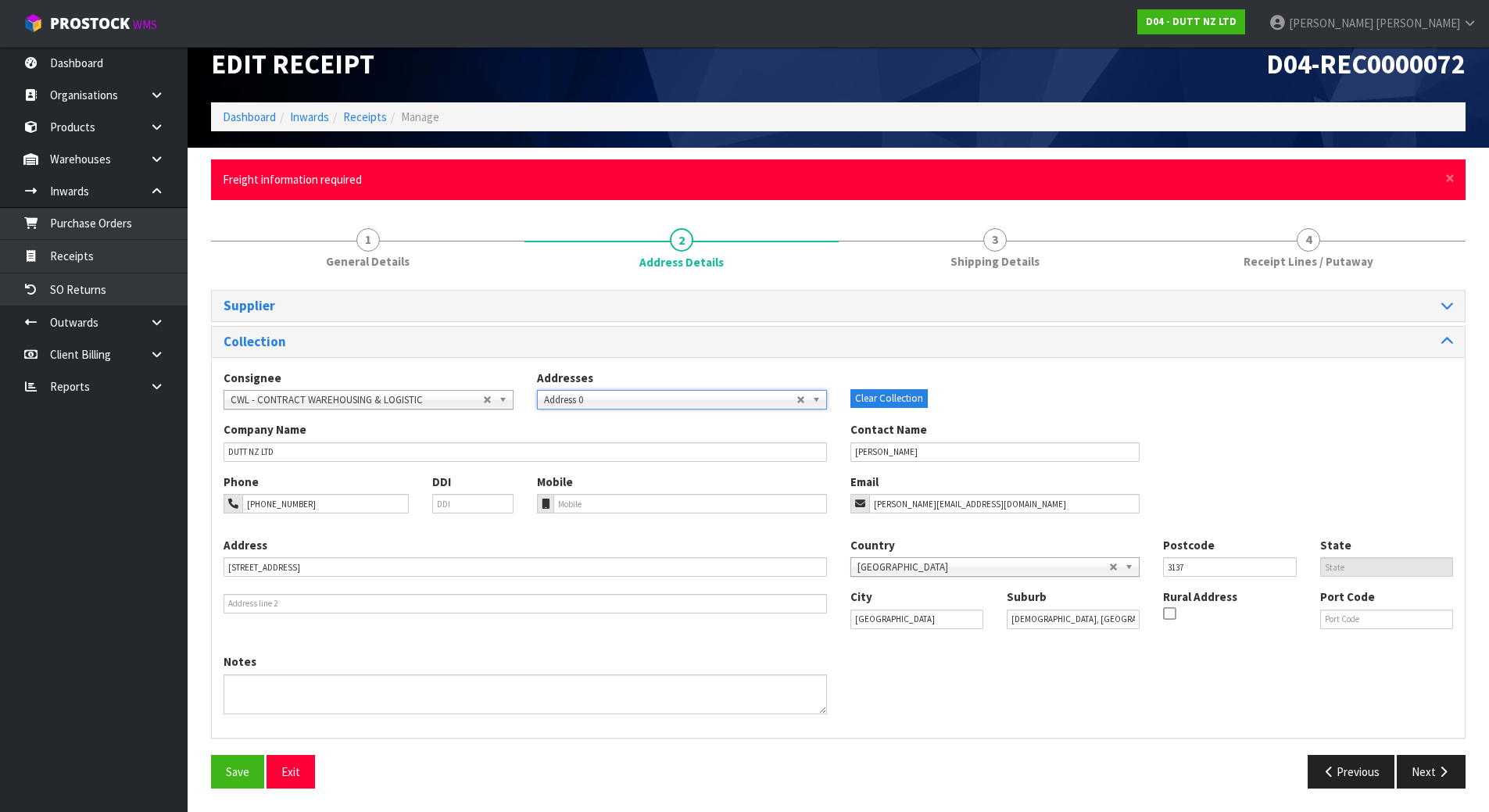
click at [462, 403] on span "CWL - CONTRACT WAREHOUSING & LOGISTIC" at bounding box center [356, 400] width 252 height 19
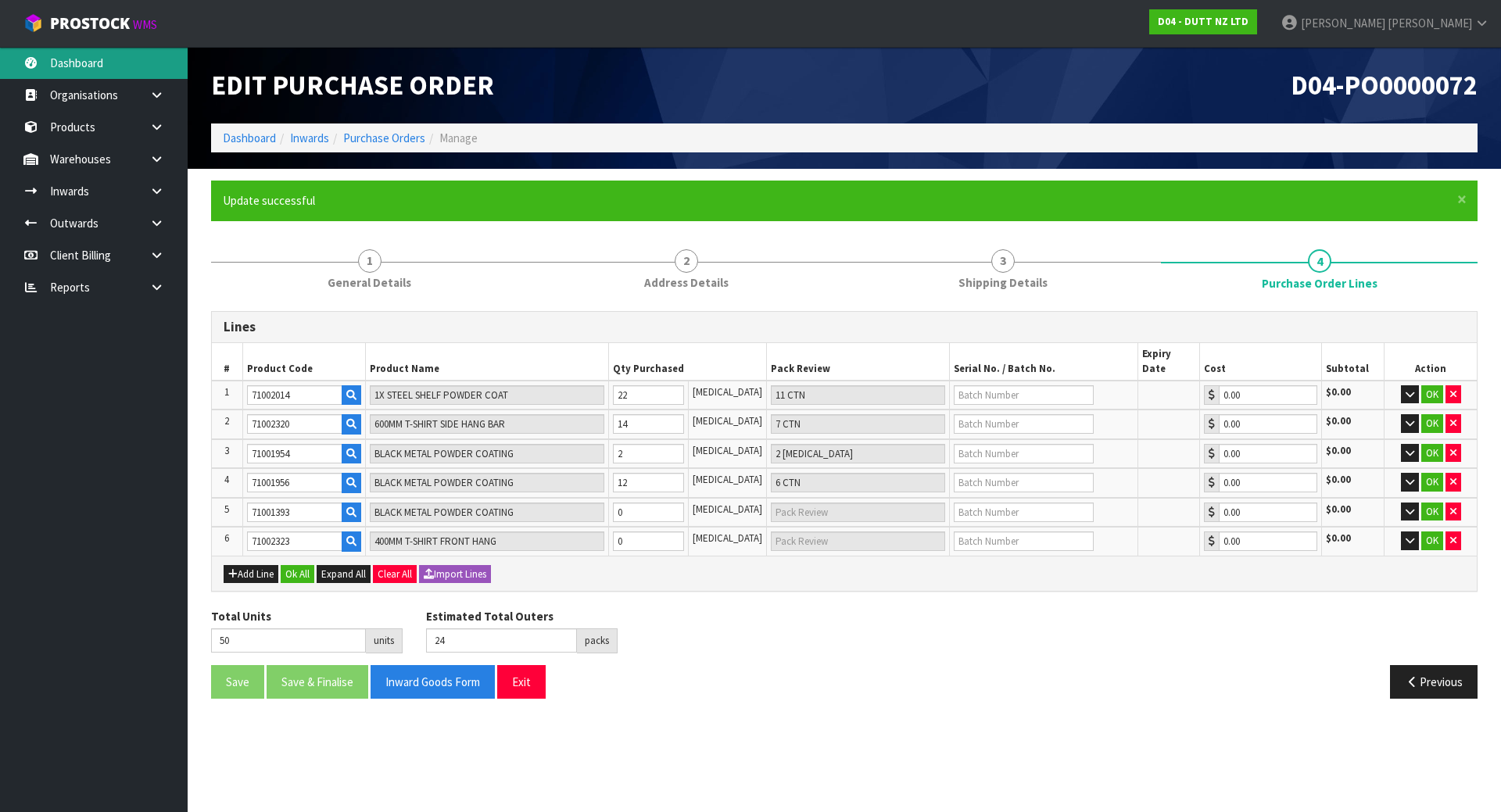
click at [102, 63] on link "Dashboard" at bounding box center [93, 62] width 187 height 32
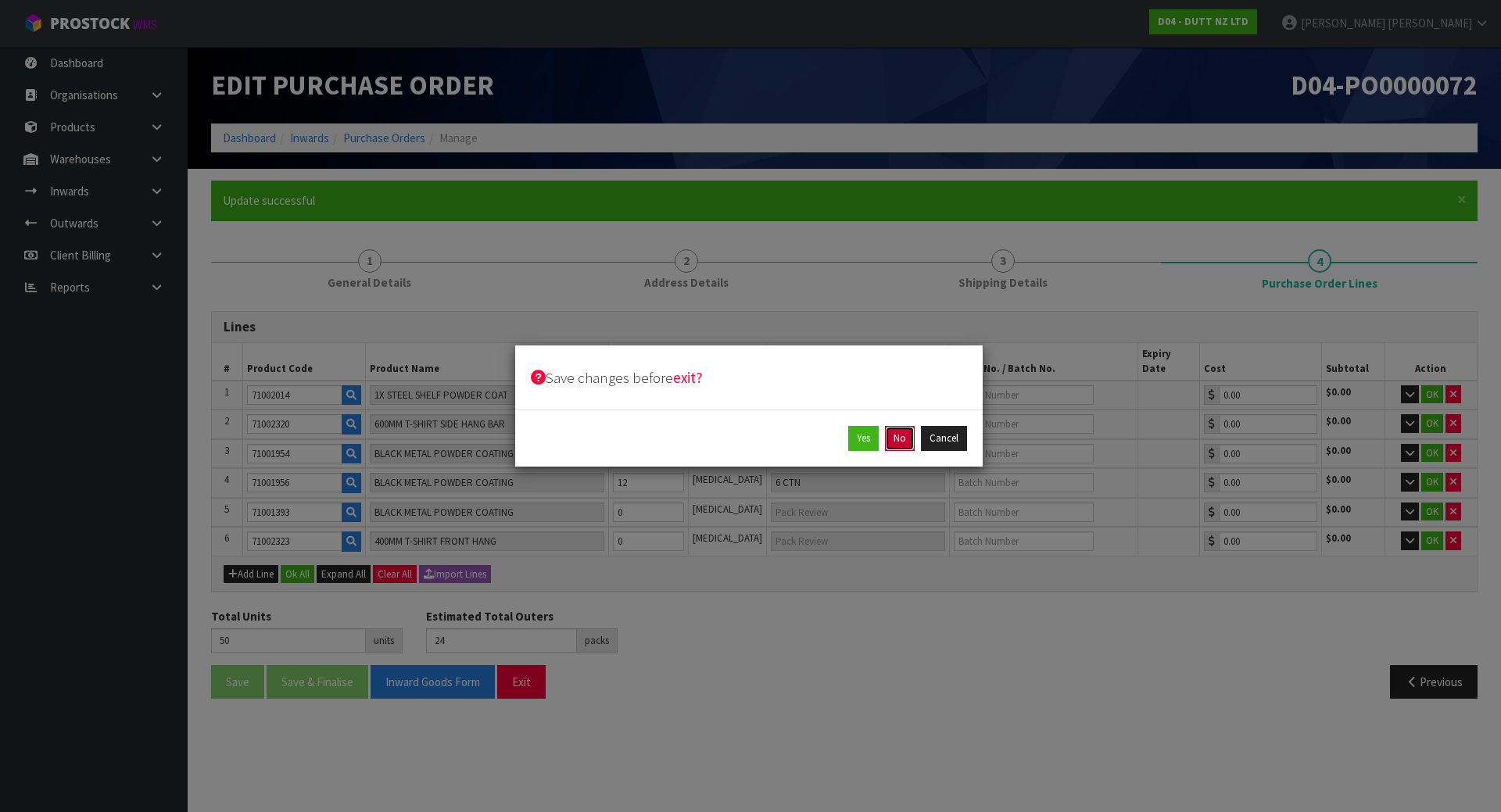
click at [904, 442] on button "No" at bounding box center [900, 438] width 30 height 25
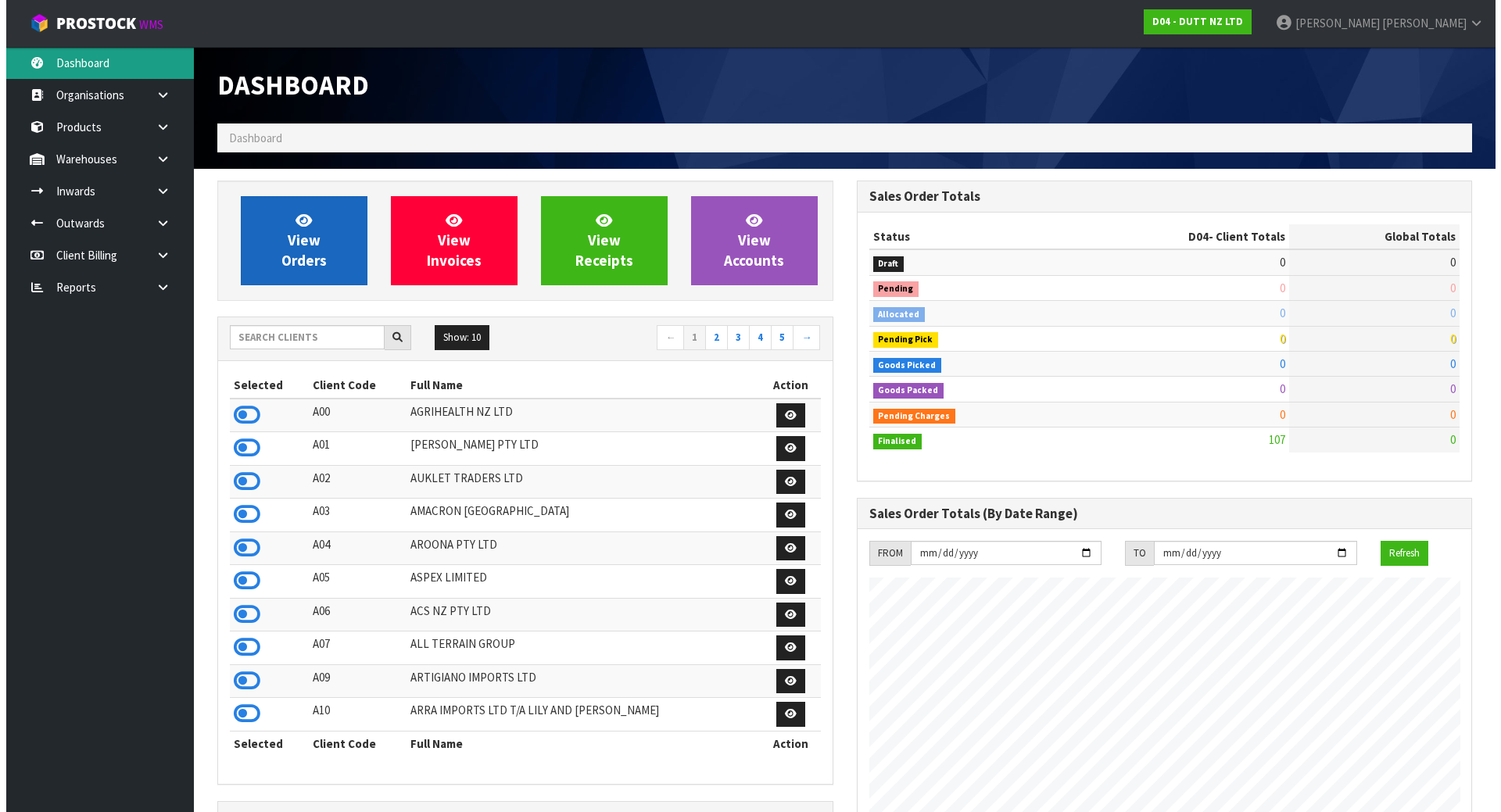
scroll to position [1218, 639]
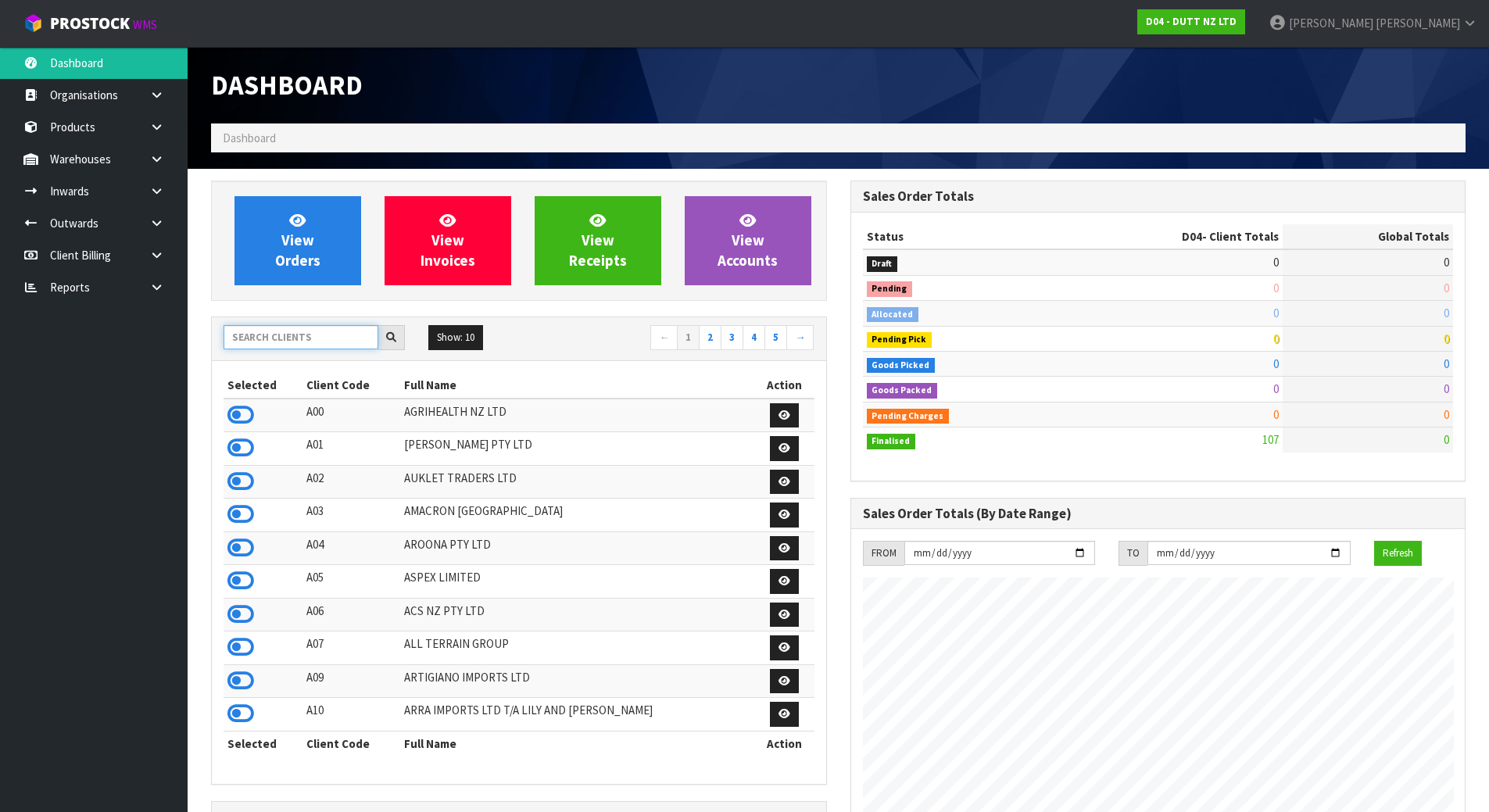
click at [277, 342] on input "text" at bounding box center [301, 337] width 154 height 25
click at [101, 206] on link "Inwards" at bounding box center [93, 191] width 187 height 32
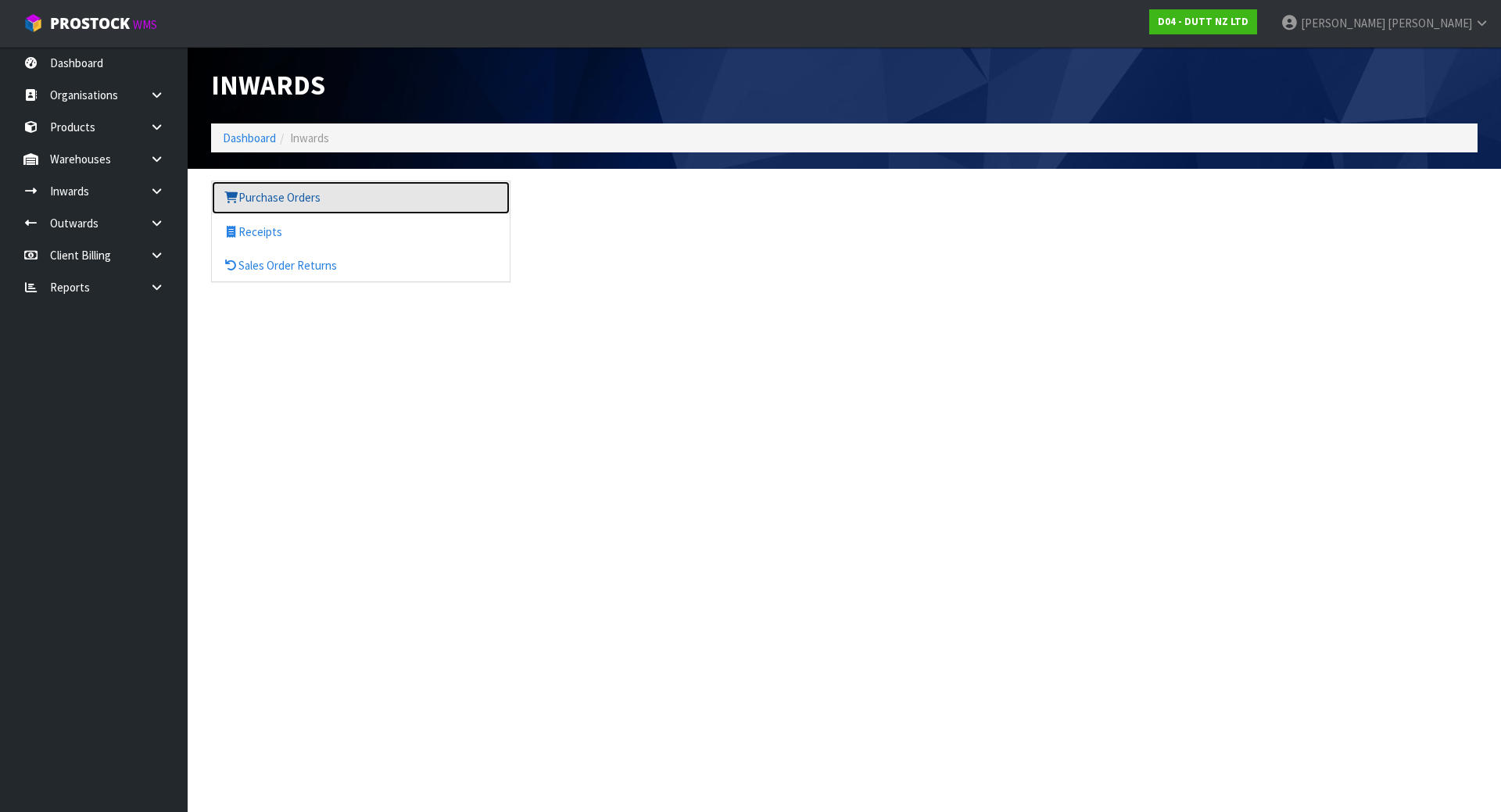
click at [290, 201] on link "Purchase Orders" at bounding box center [361, 197] width 298 height 32
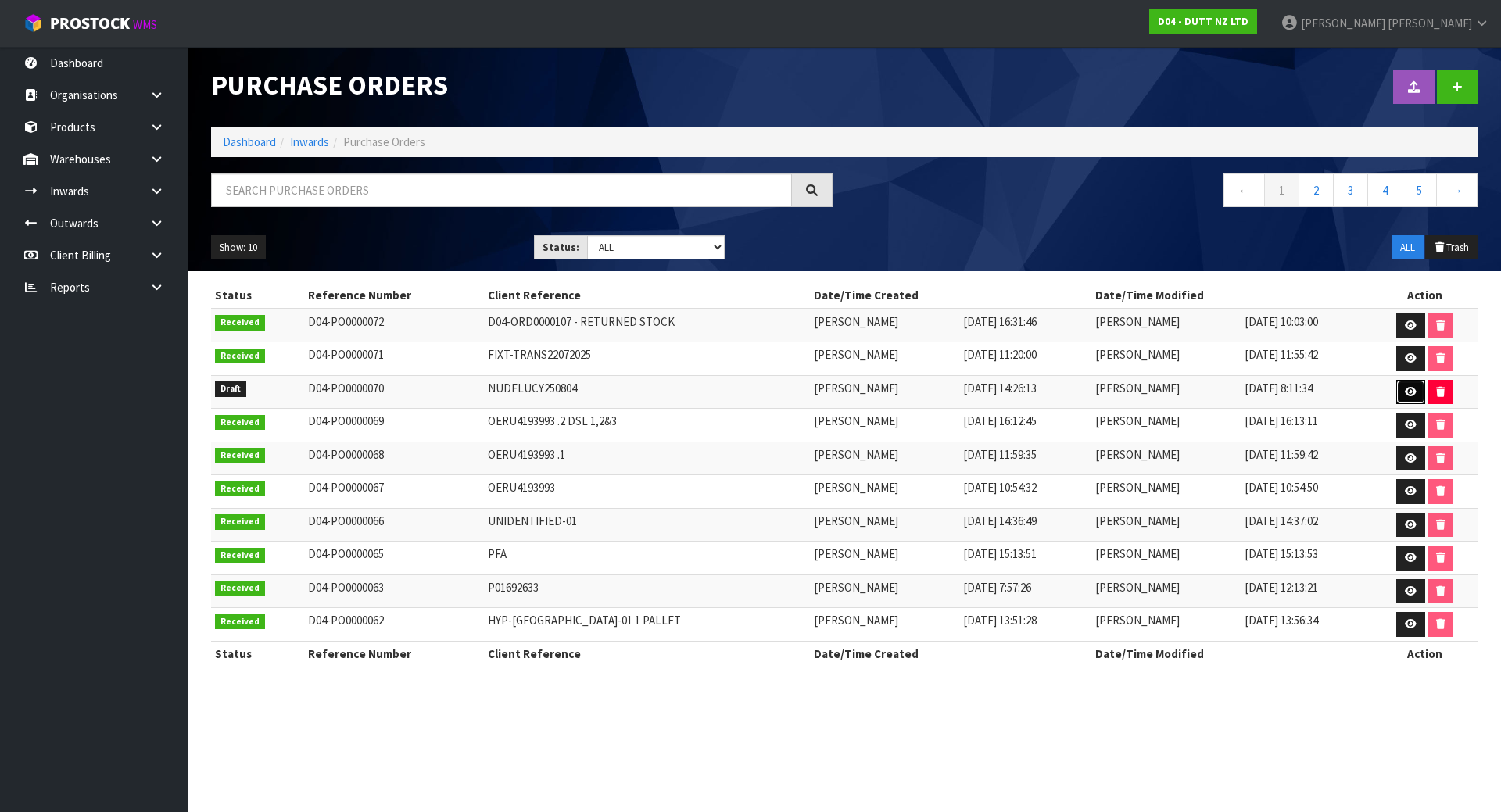
click at [1414, 392] on icon at bounding box center [1411, 392] width 12 height 10
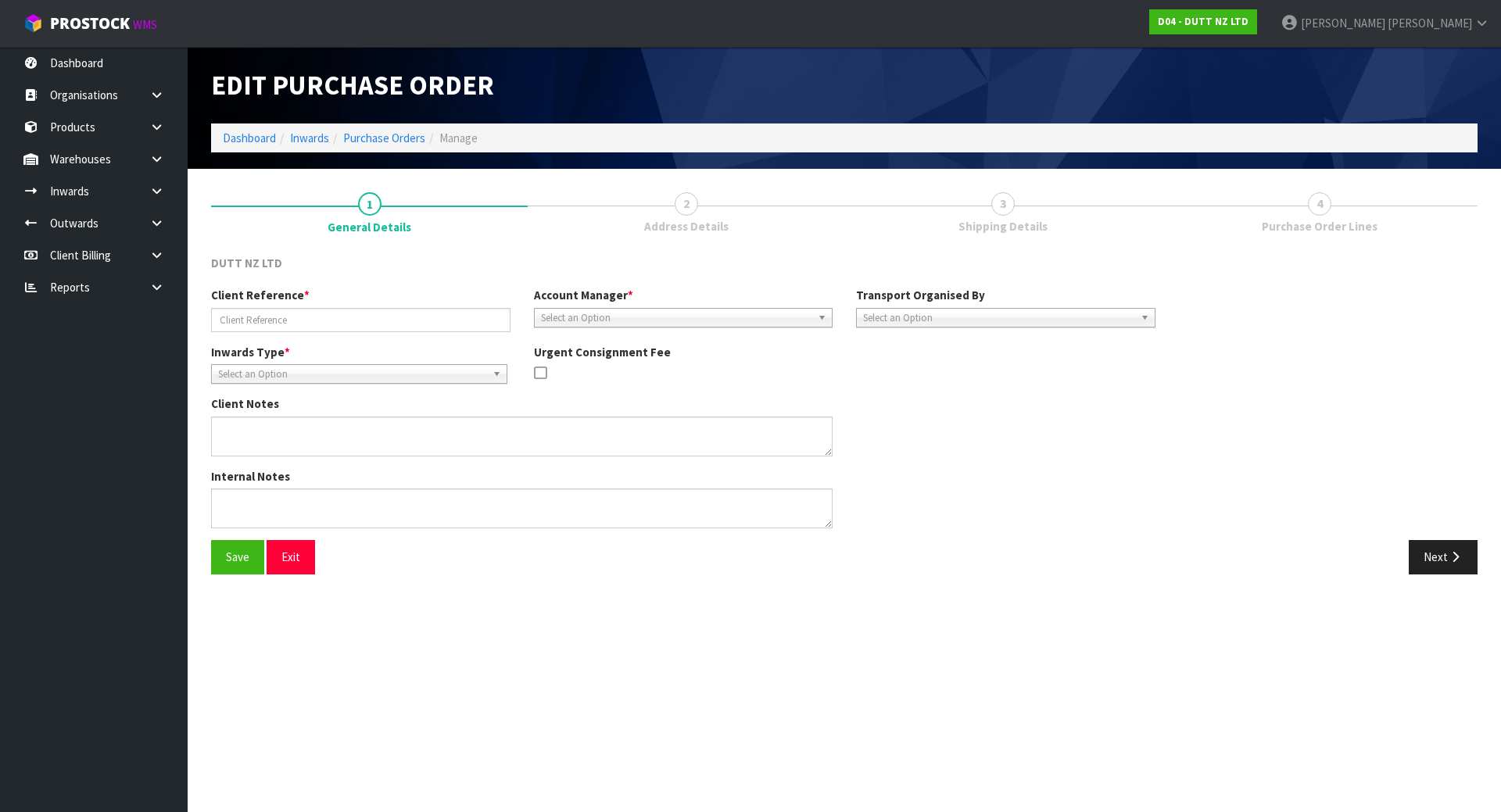
type input "NUDELUCY250804"
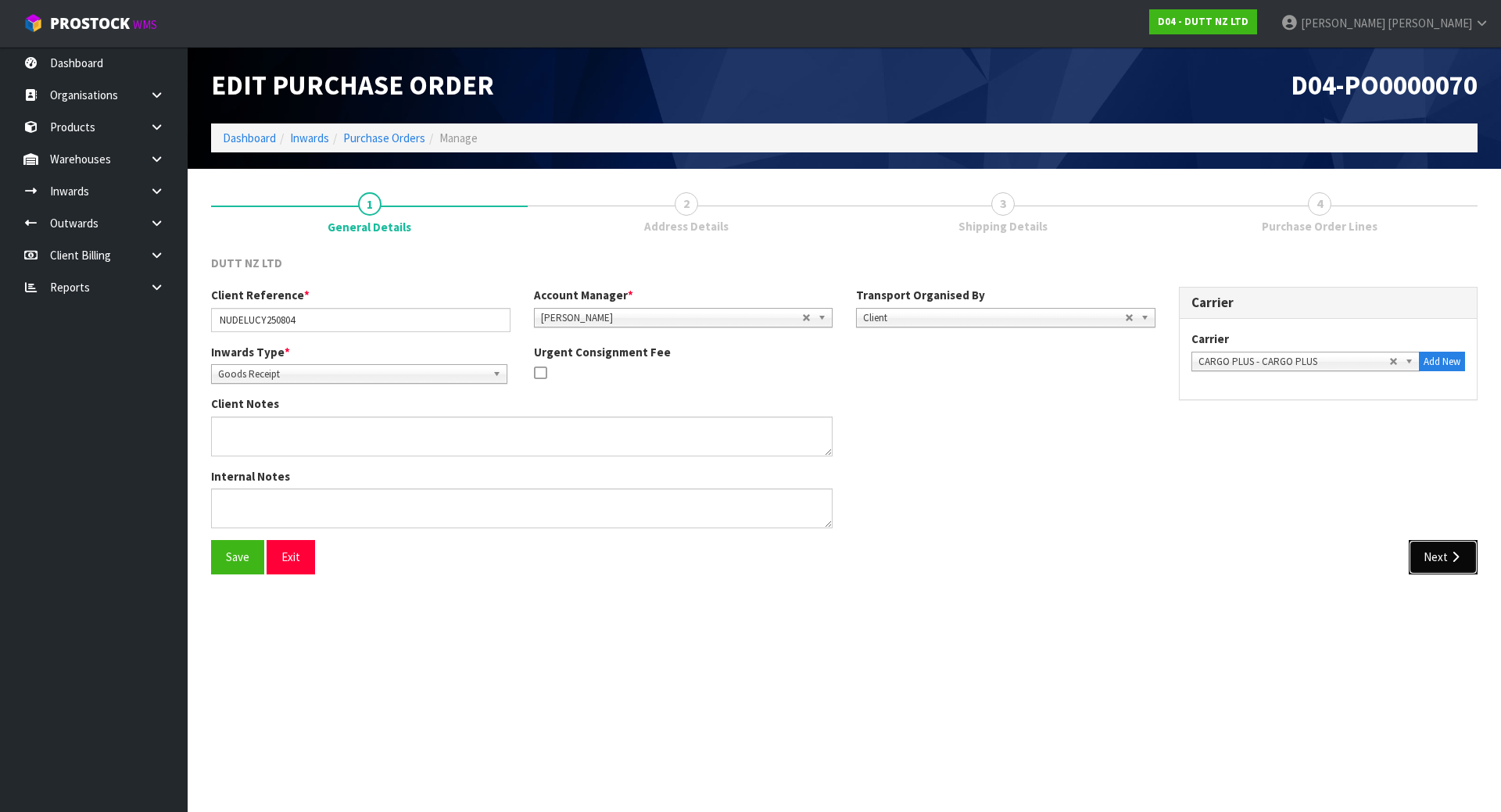
click at [1455, 561] on icon "button" at bounding box center [1455, 556] width 15 height 12
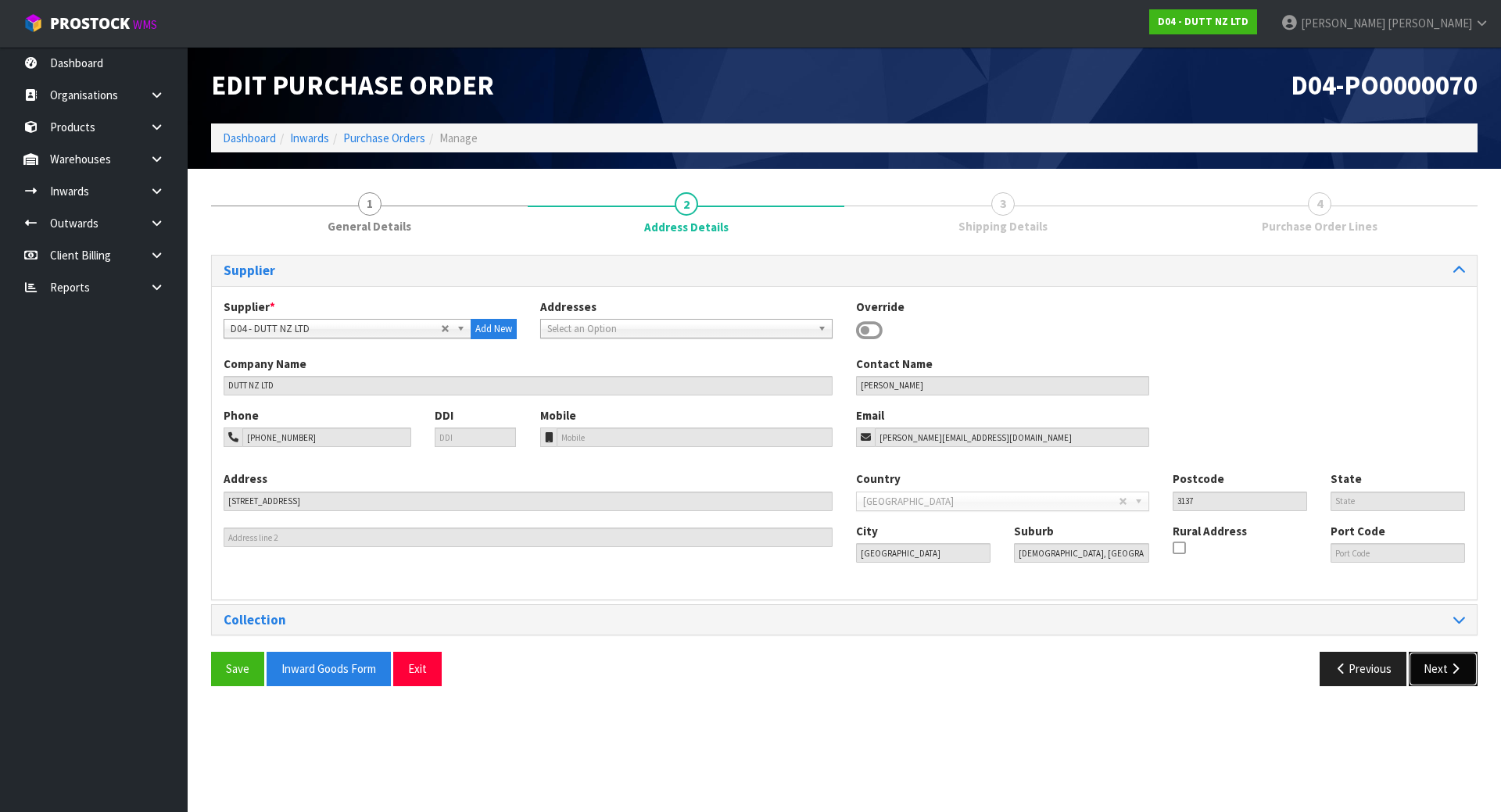
click at [1443, 684] on button "Next" at bounding box center [1443, 669] width 69 height 34
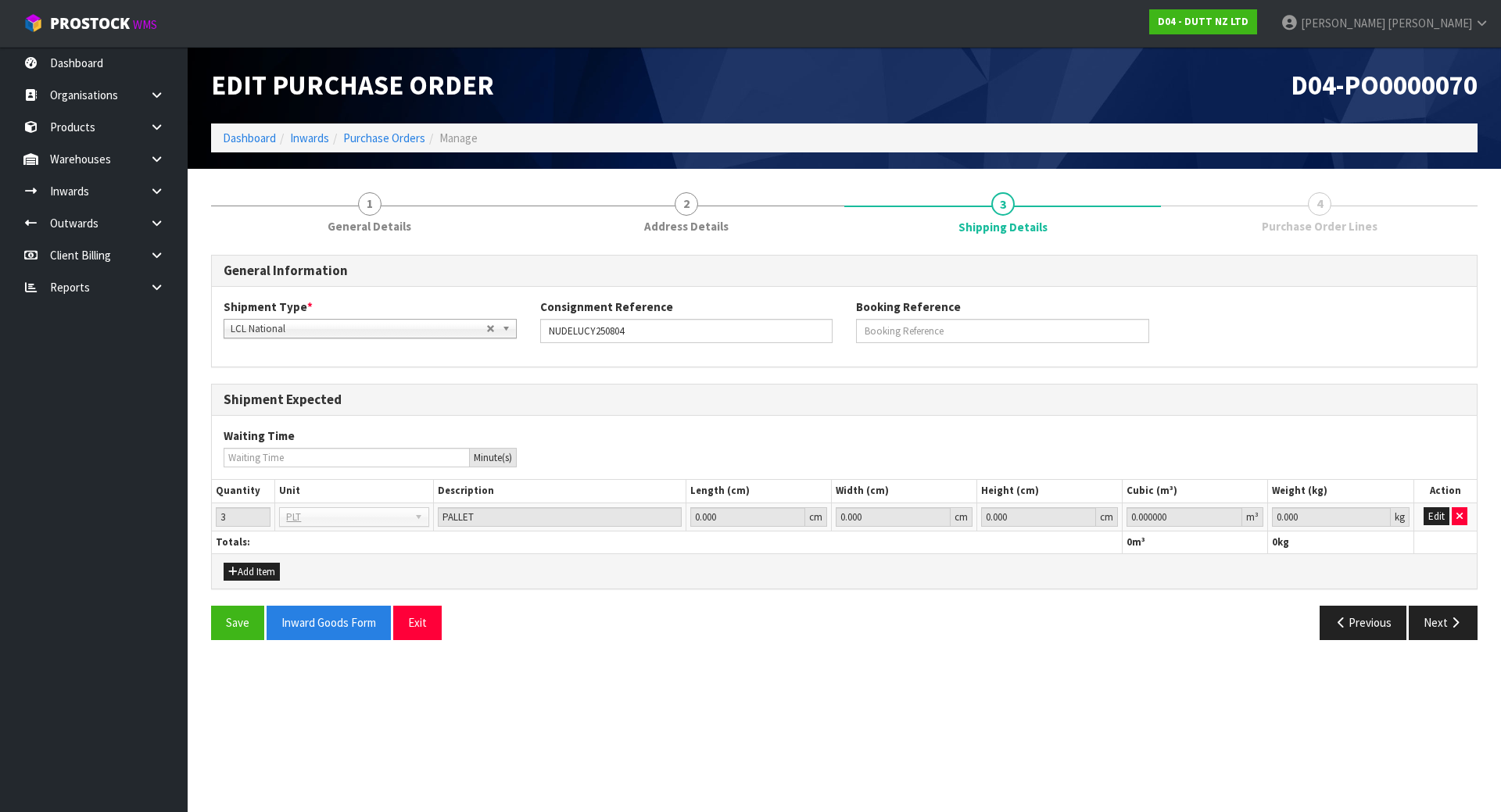
click at [1456, 649] on div "Save Inward Goods Form Exit Previous Next" at bounding box center [844, 628] width 1290 height 46
click at [1459, 631] on button "Next" at bounding box center [1443, 622] width 69 height 34
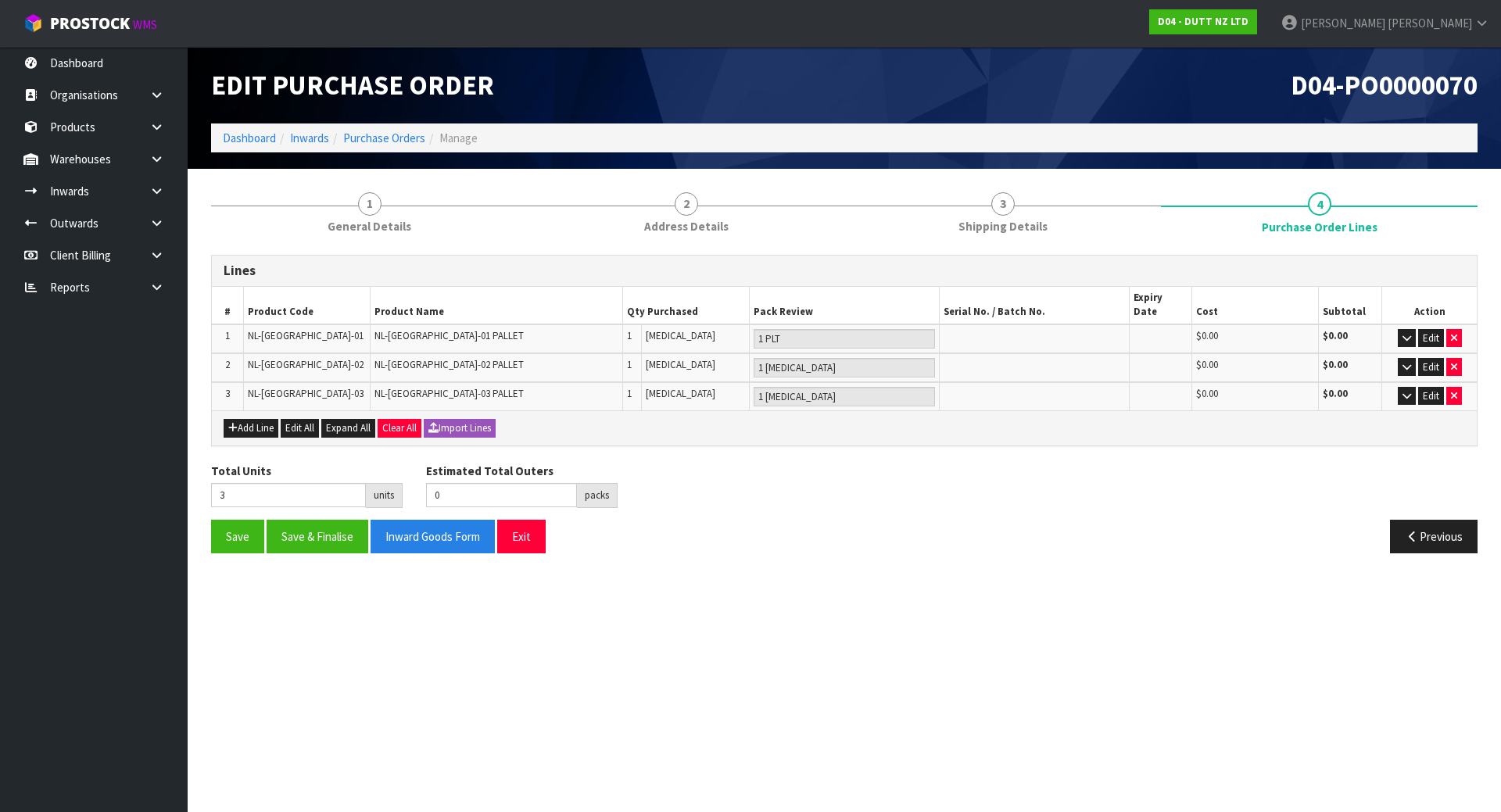
click at [946, 503] on div "Total Units 3 units Estimated Total Outers 0 packs Estimated Total Pallets 0 pa…" at bounding box center [844, 491] width 1290 height 57
click at [383, 247] on div "Lines # Product Code Product Name Qty Purchased Pack Review Serial No. / Batch …" at bounding box center [844, 404] width 1267 height 322
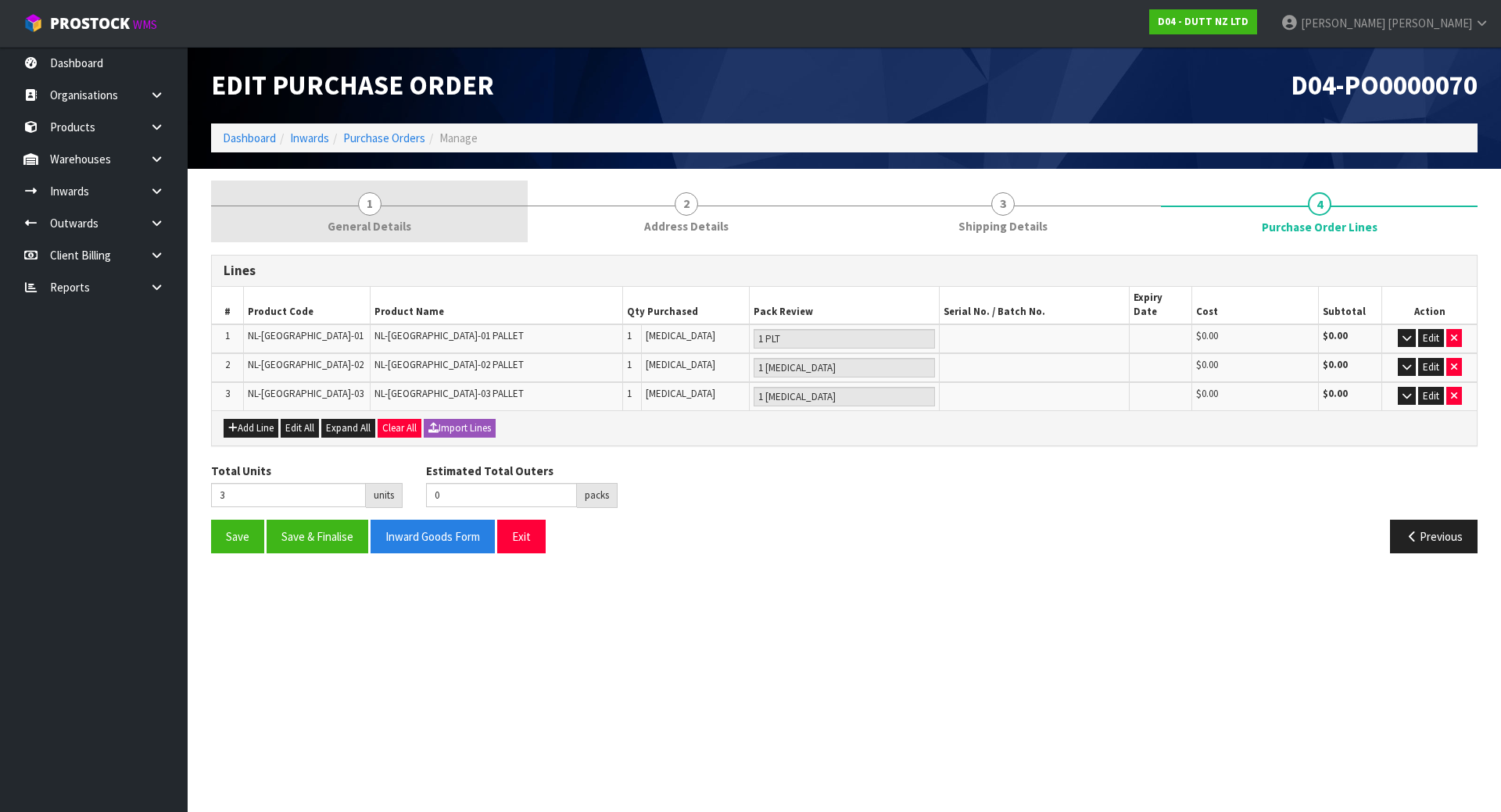
click at [387, 227] on span "General Details" at bounding box center [370, 227] width 84 height 16
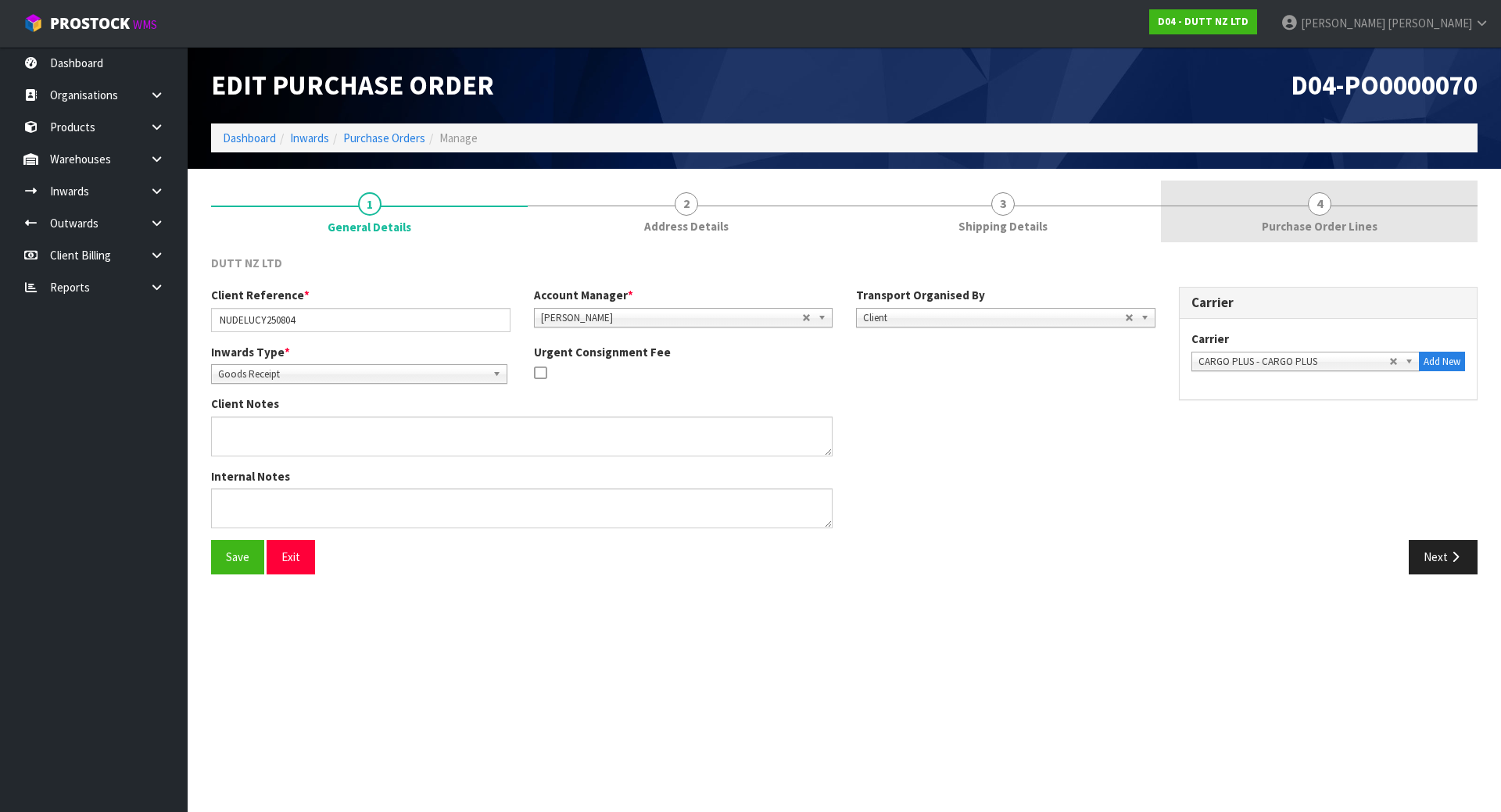
click at [1326, 224] on span "Purchase Order Lines" at bounding box center [1319, 227] width 116 height 16
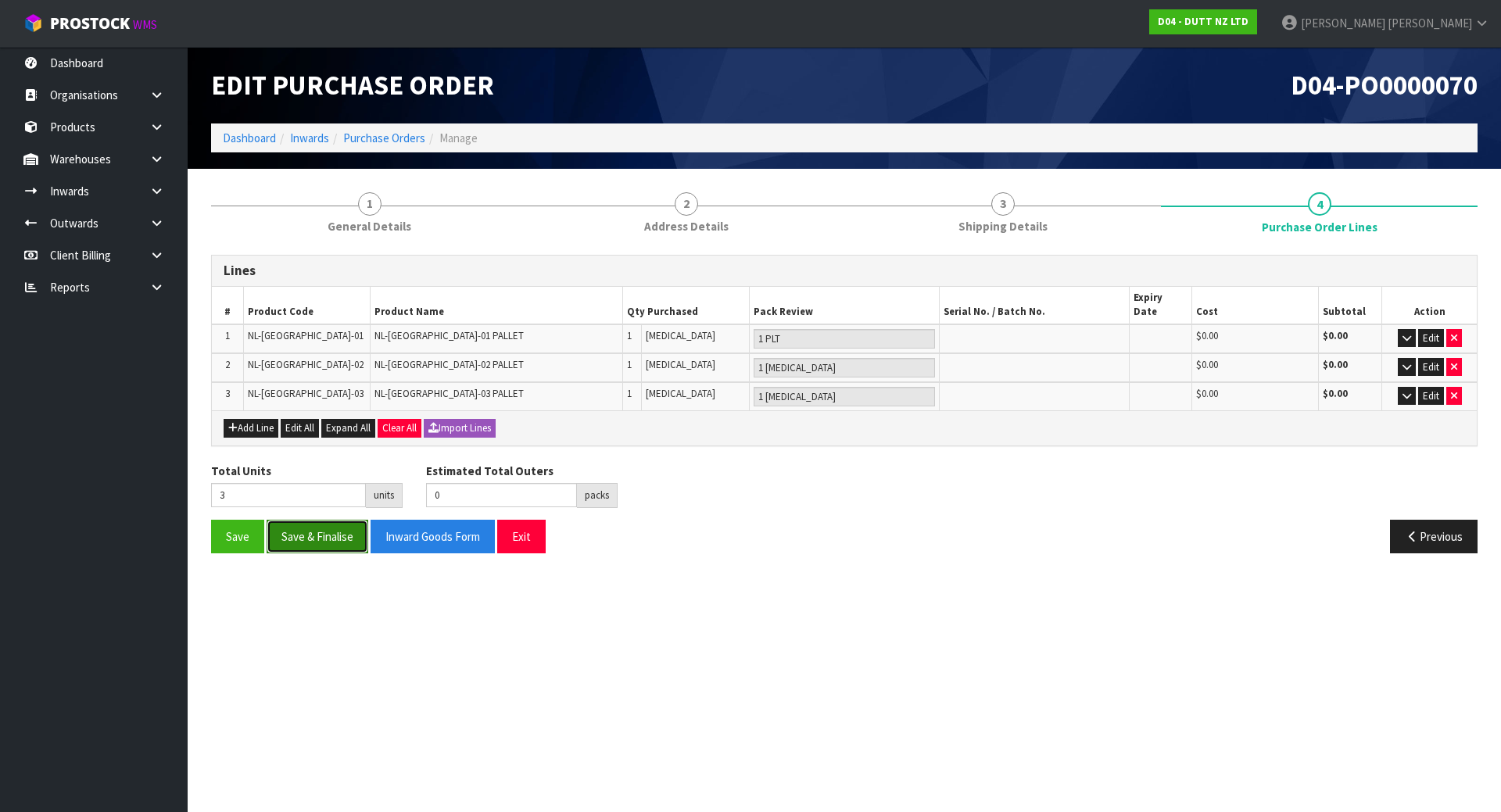
click at [326, 523] on button "Save & Finalise" at bounding box center [317, 536] width 101 height 34
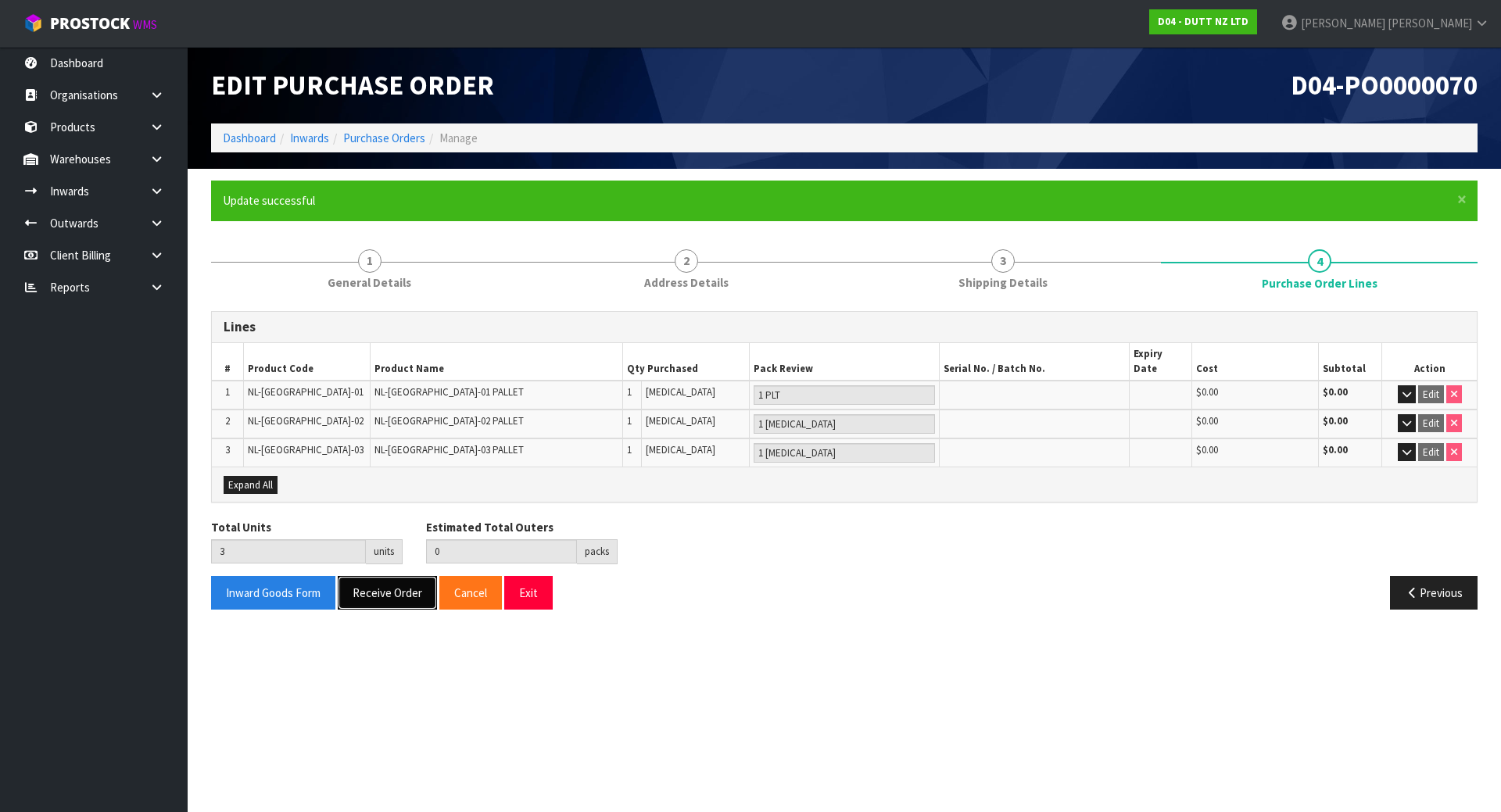
click at [377, 583] on button "Receive Order" at bounding box center [387, 593] width 100 height 34
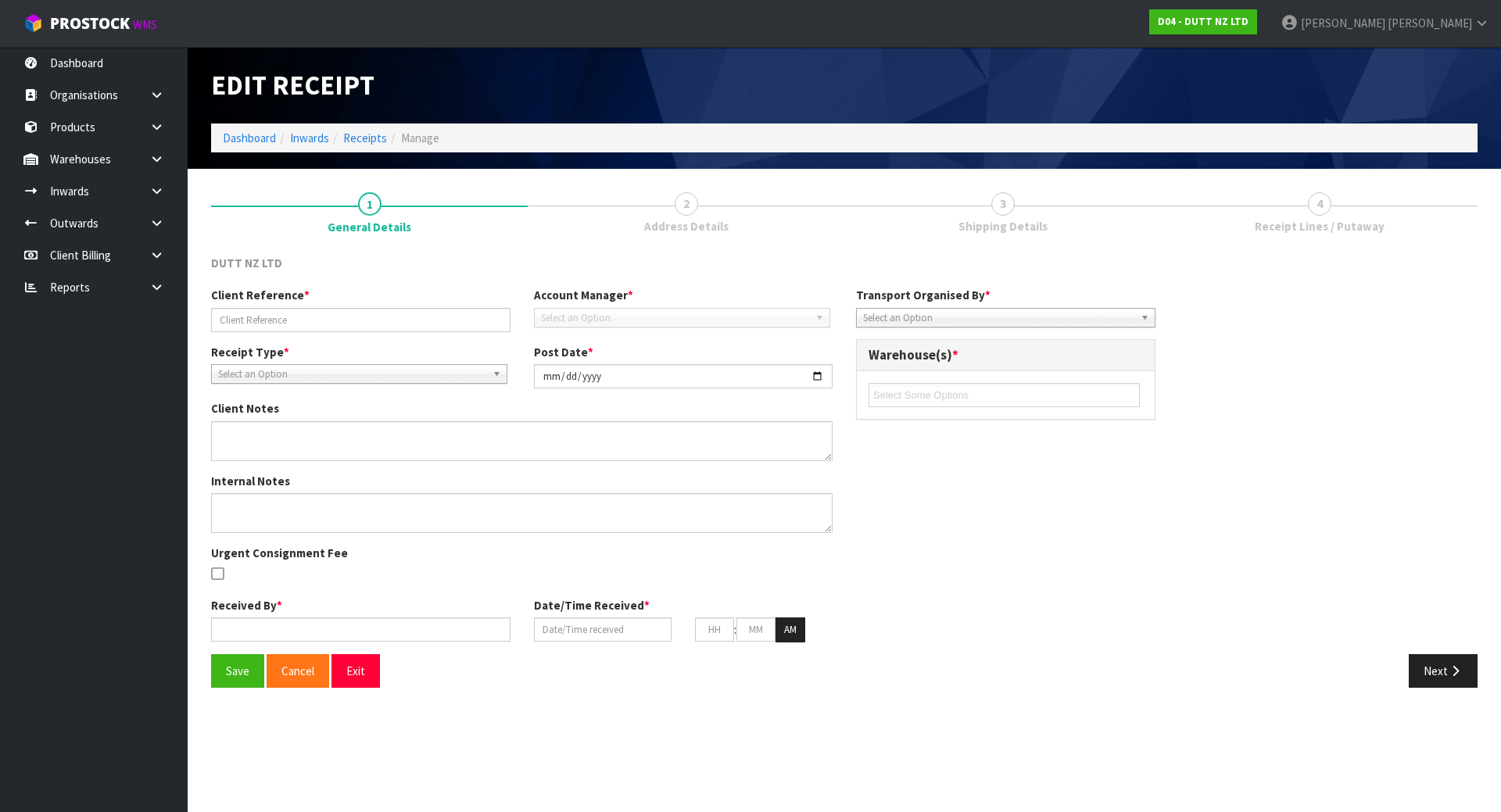
type input "NUDELUCY250804"
type input "[DATE]"
type input "[PERSON_NAME]"
type input "[DATE]"
type input "10"
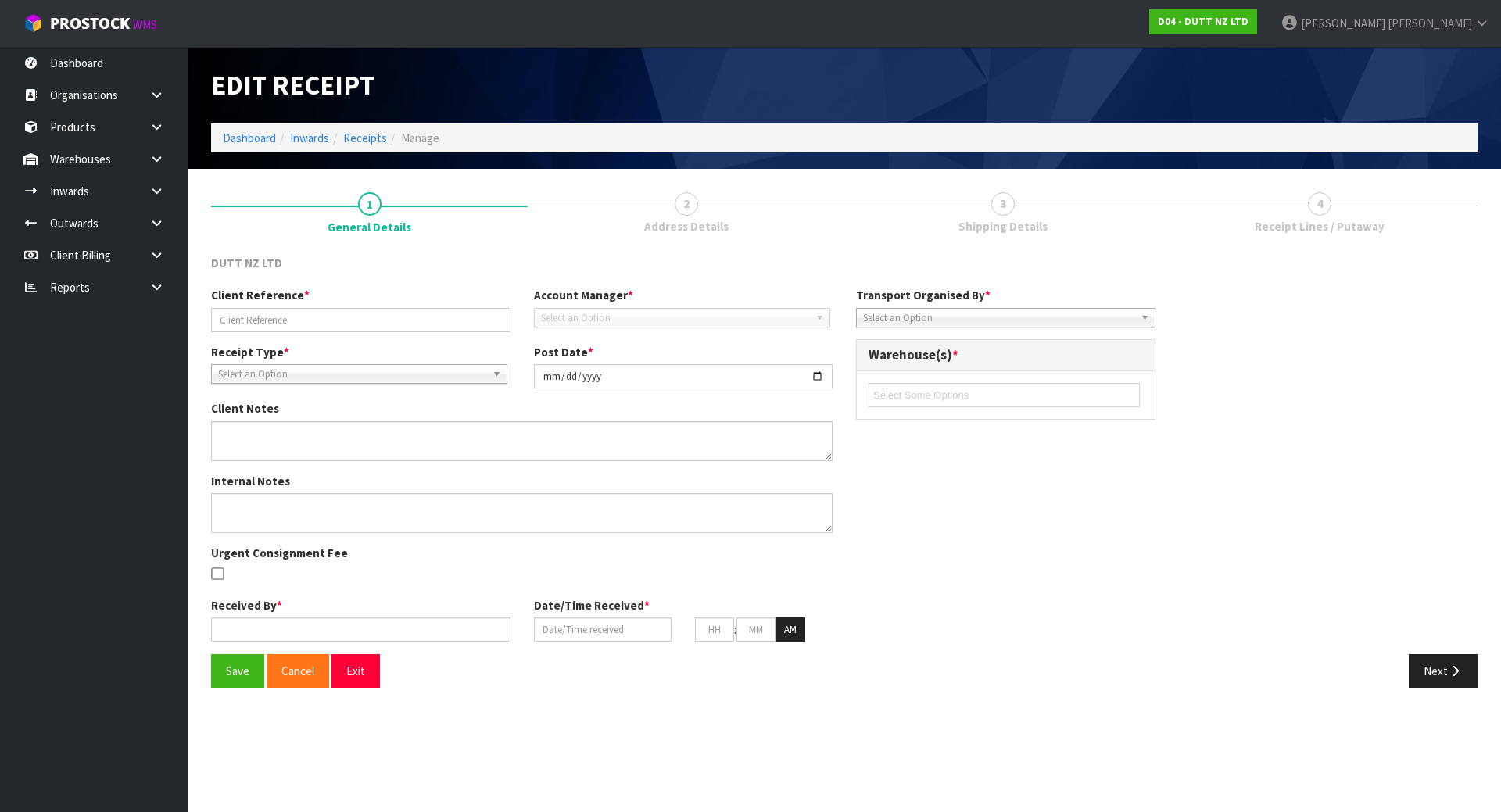
type input "29"
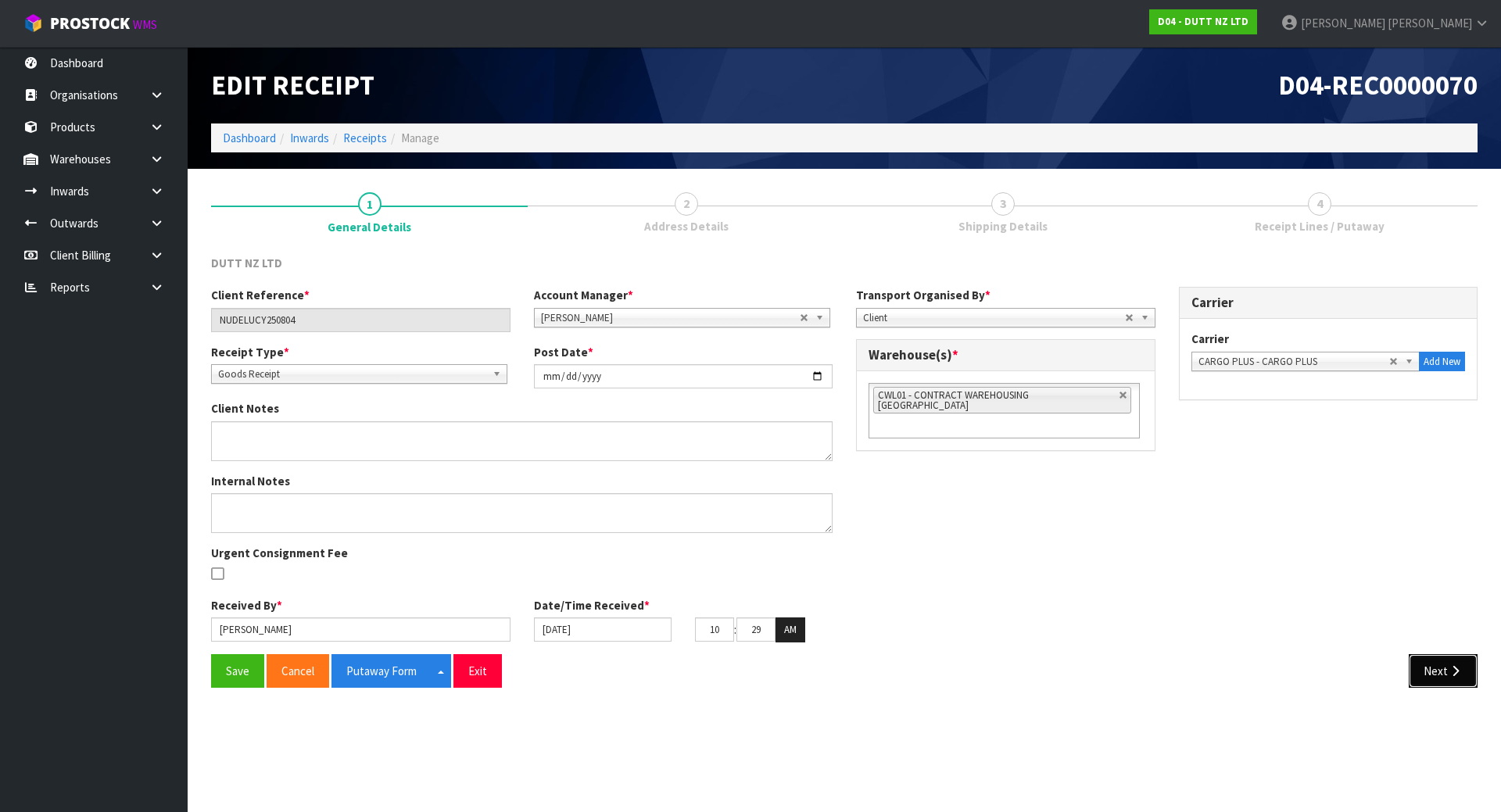
click at [1445, 670] on button "Next" at bounding box center [1443, 670] width 69 height 34
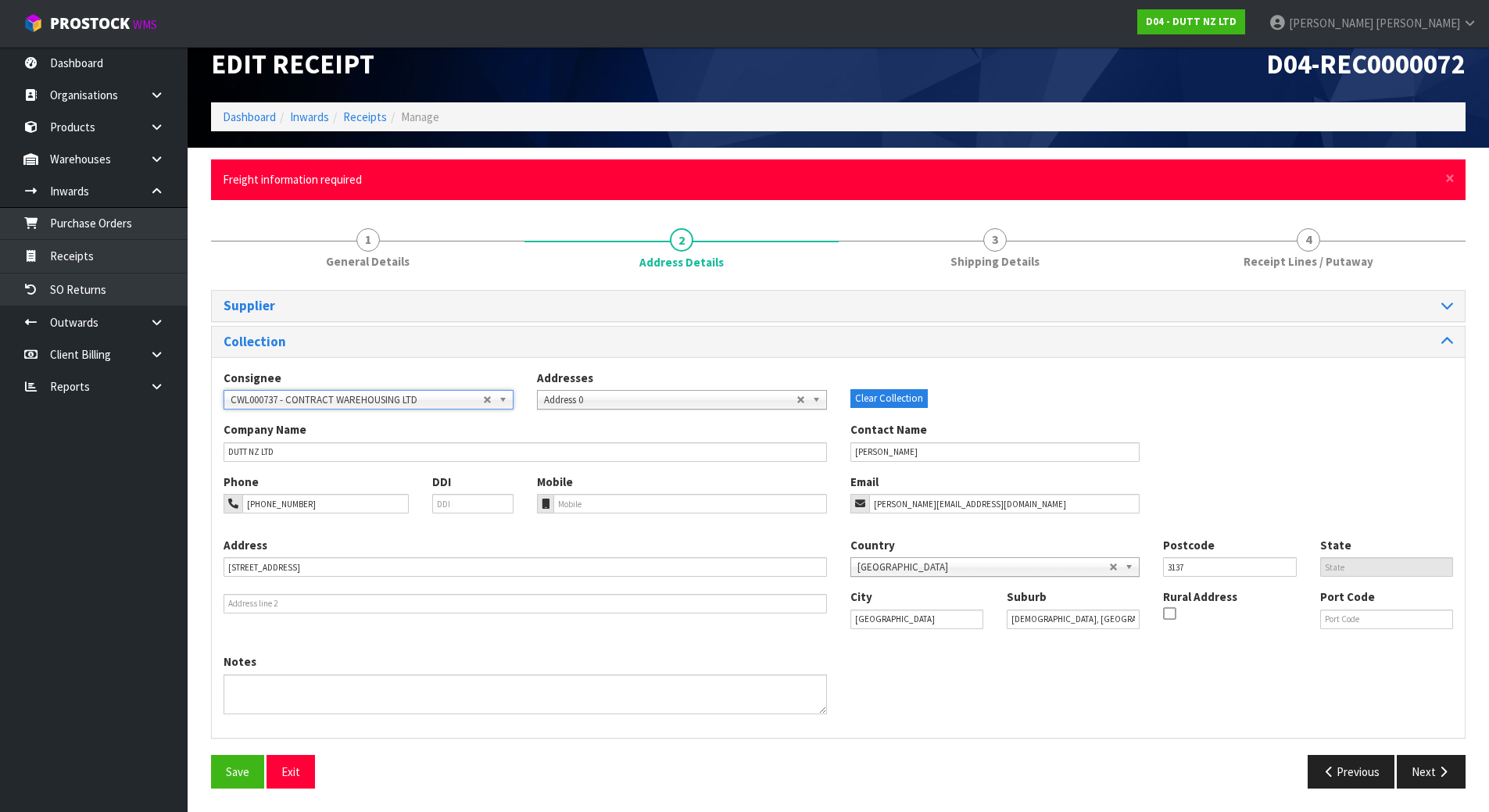
scroll to position [21, 0]
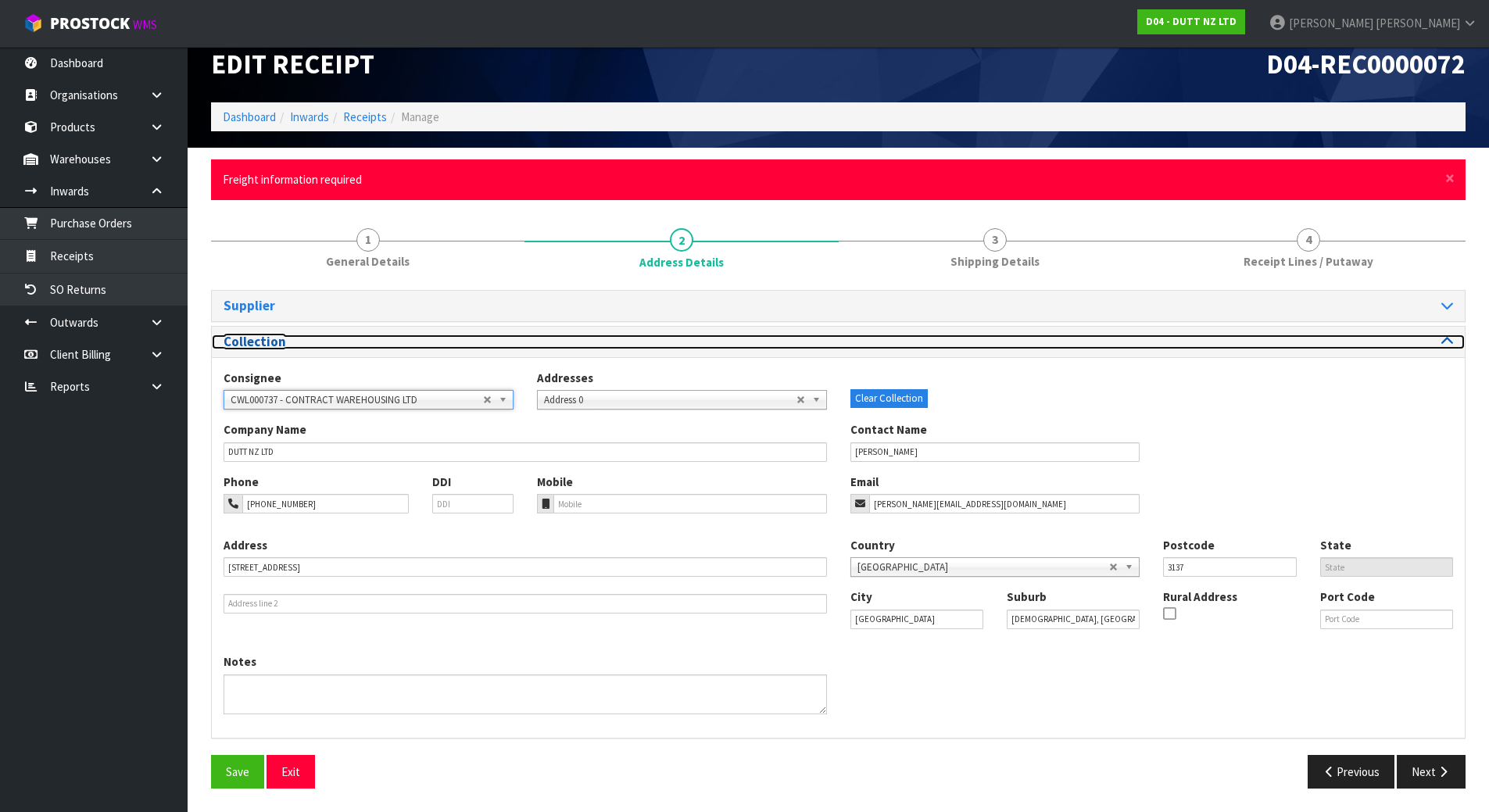
click at [466, 344] on h3 "Collection" at bounding box center [525, 342] width 604 height 15
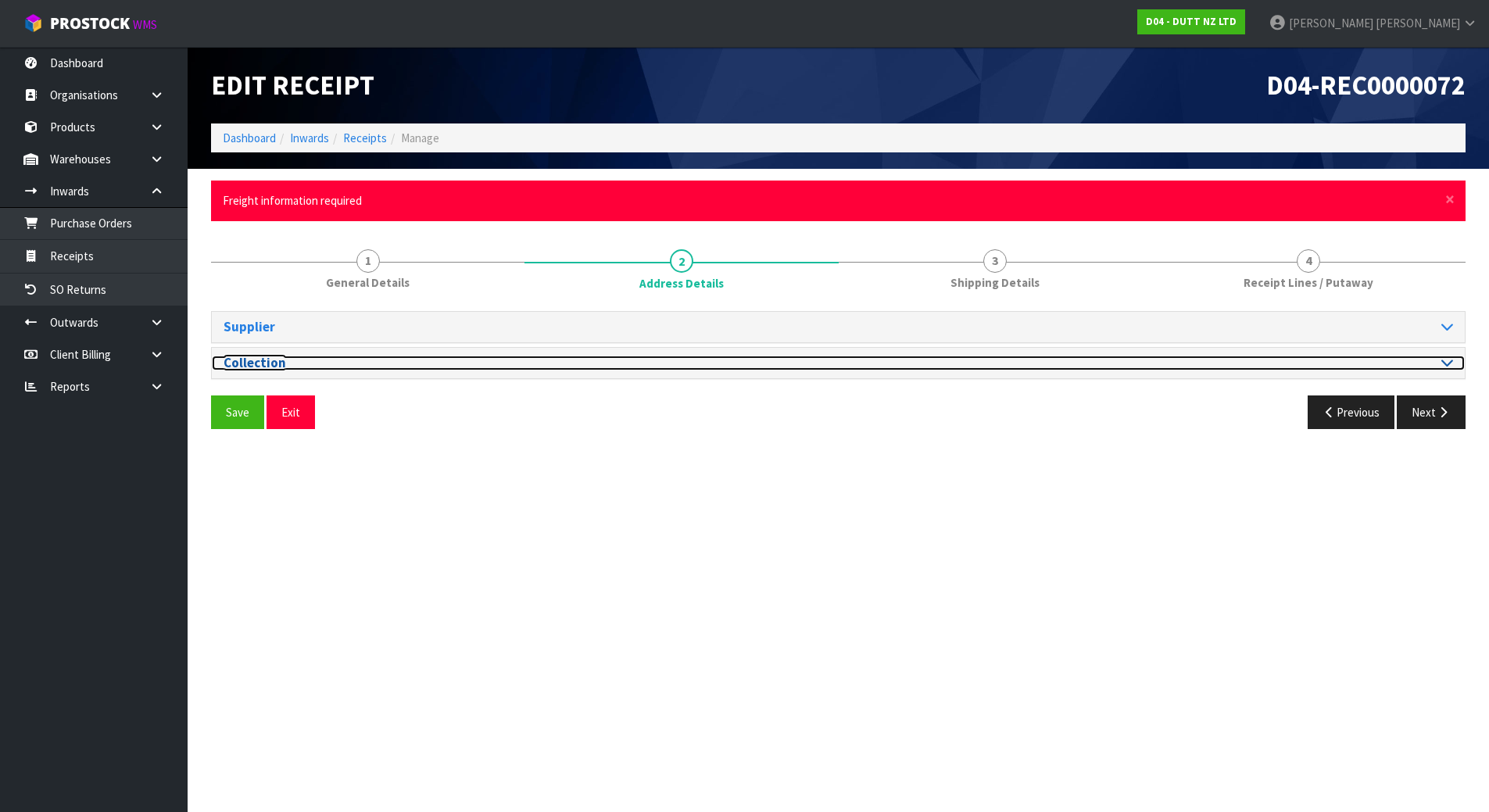
scroll to position [0, 0]
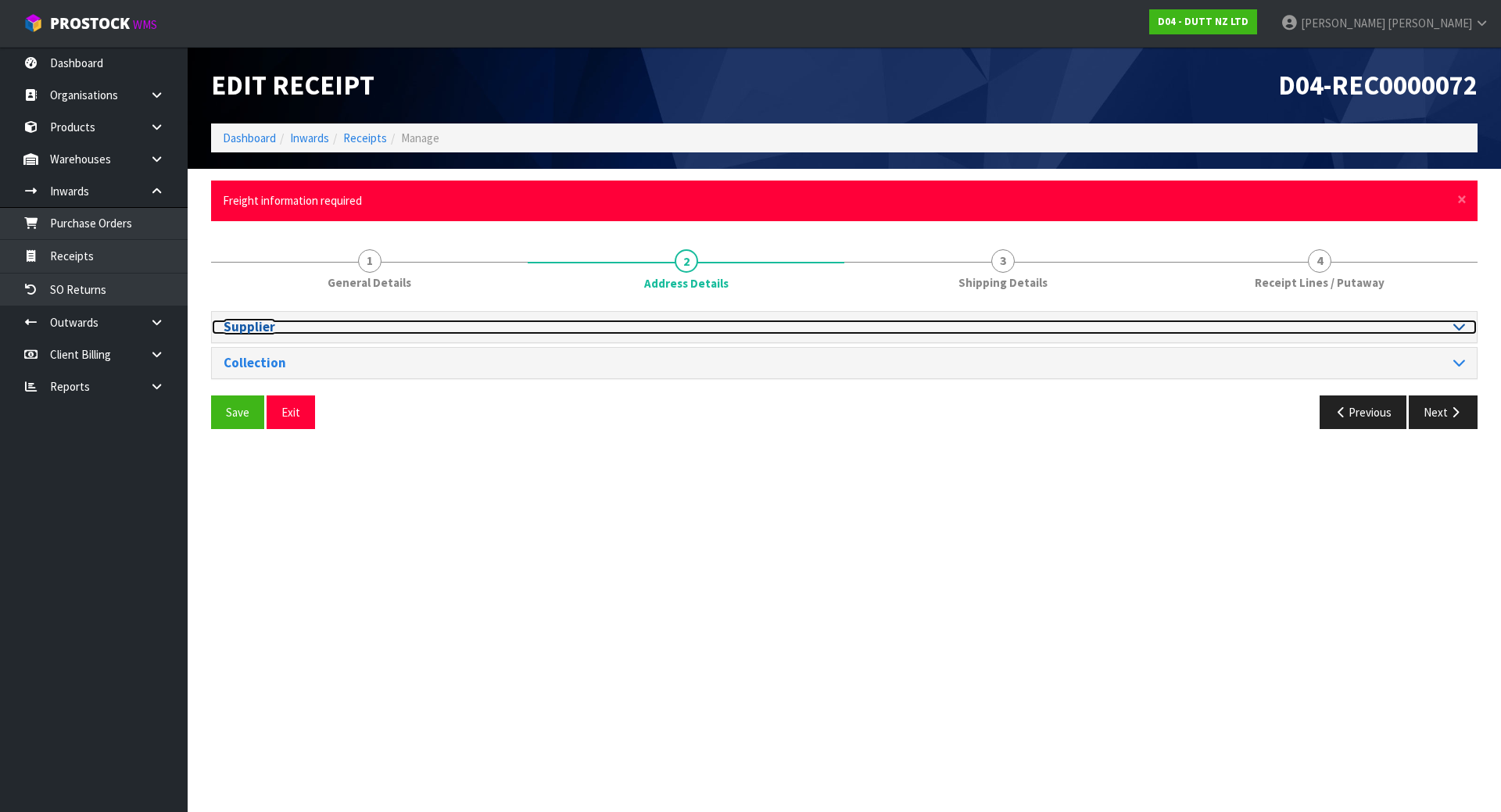
click at [464, 321] on h3 "Supplier" at bounding box center [528, 327] width 609 height 15
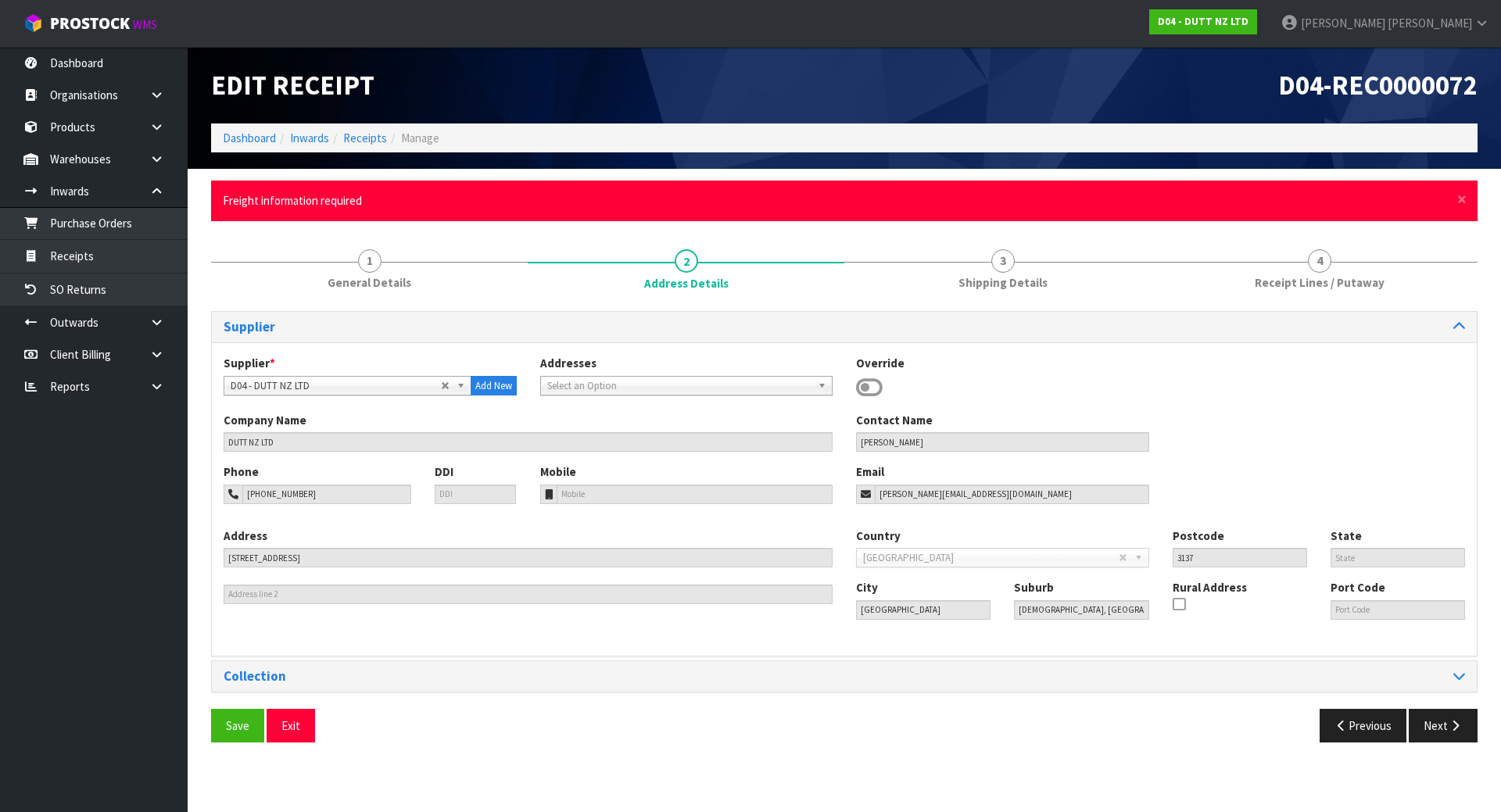
click at [654, 395] on div "Supplier * A00 - AGRIHEALTH NZ LTD A01 - [PERSON_NAME] PTY LTD A02 - AUKLET TRA…" at bounding box center [844, 384] width 1265 height 57
click at [656, 390] on span "Select an Option" at bounding box center [680, 386] width 265 height 19
click at [551, 336] on div "Supplier" at bounding box center [844, 326] width 1265 height 30
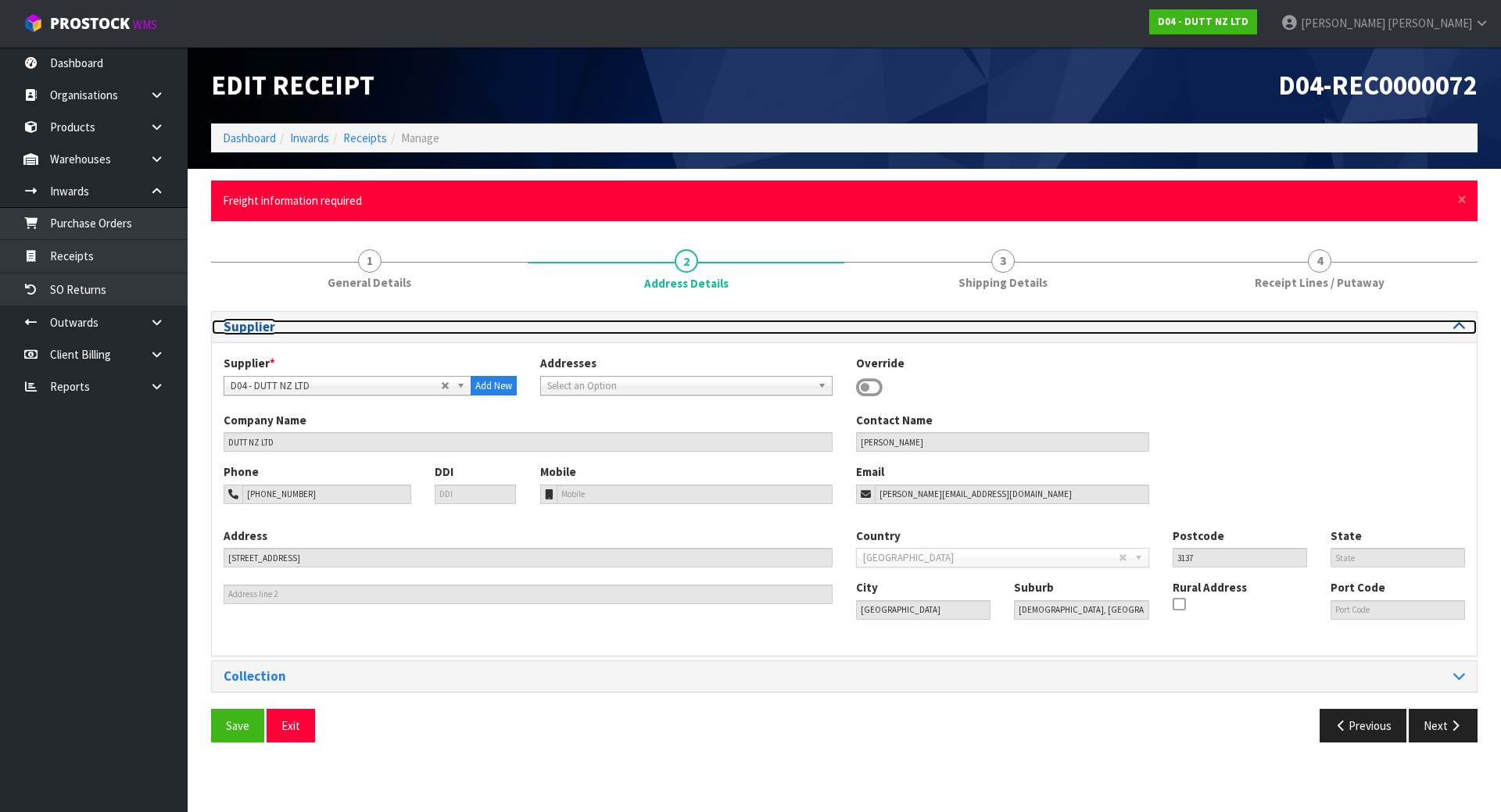
click at [583, 329] on h3 "Supplier" at bounding box center [528, 327] width 609 height 15
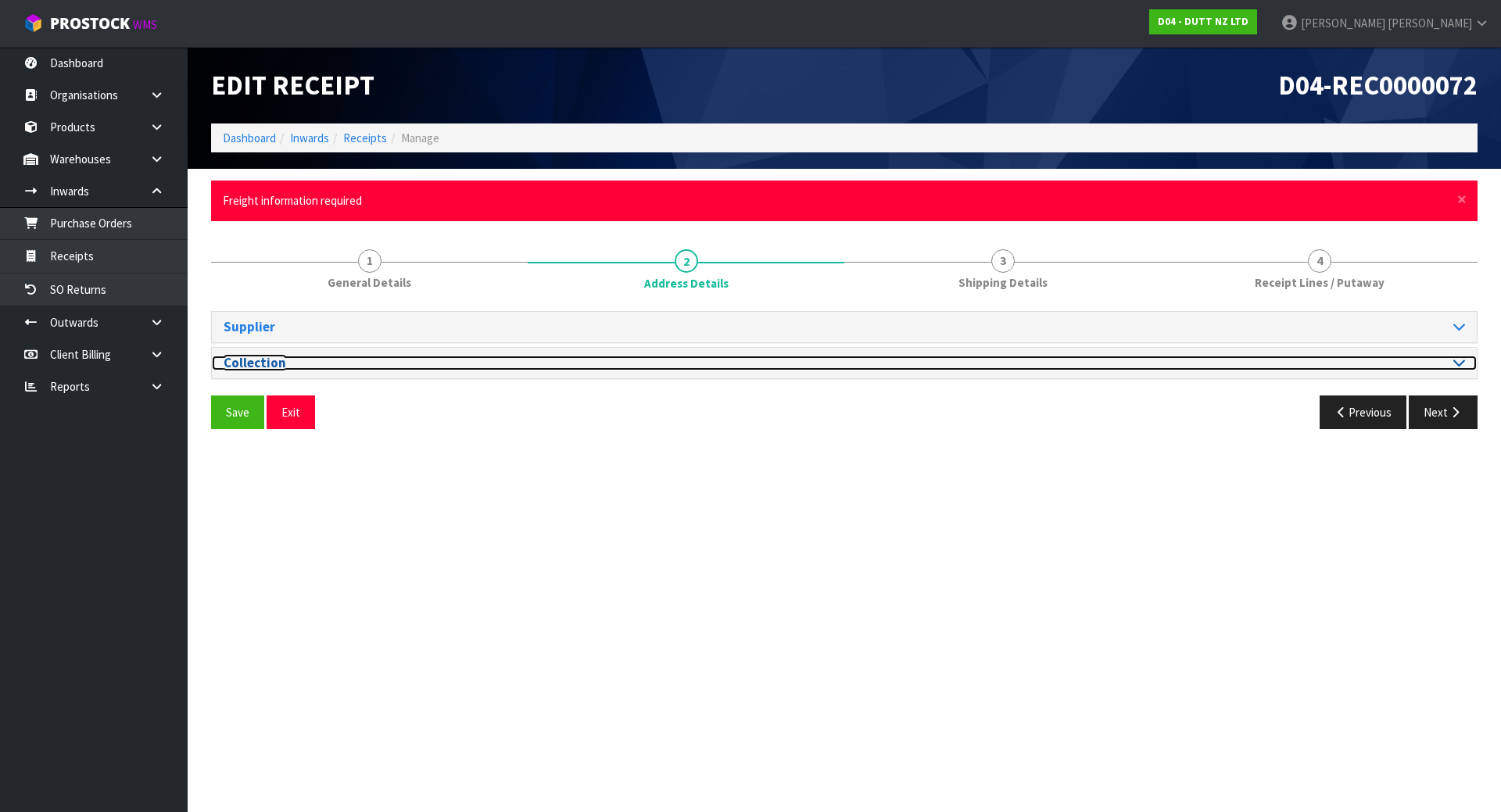
click at [787, 368] on h3 "Collection" at bounding box center [528, 363] width 609 height 15
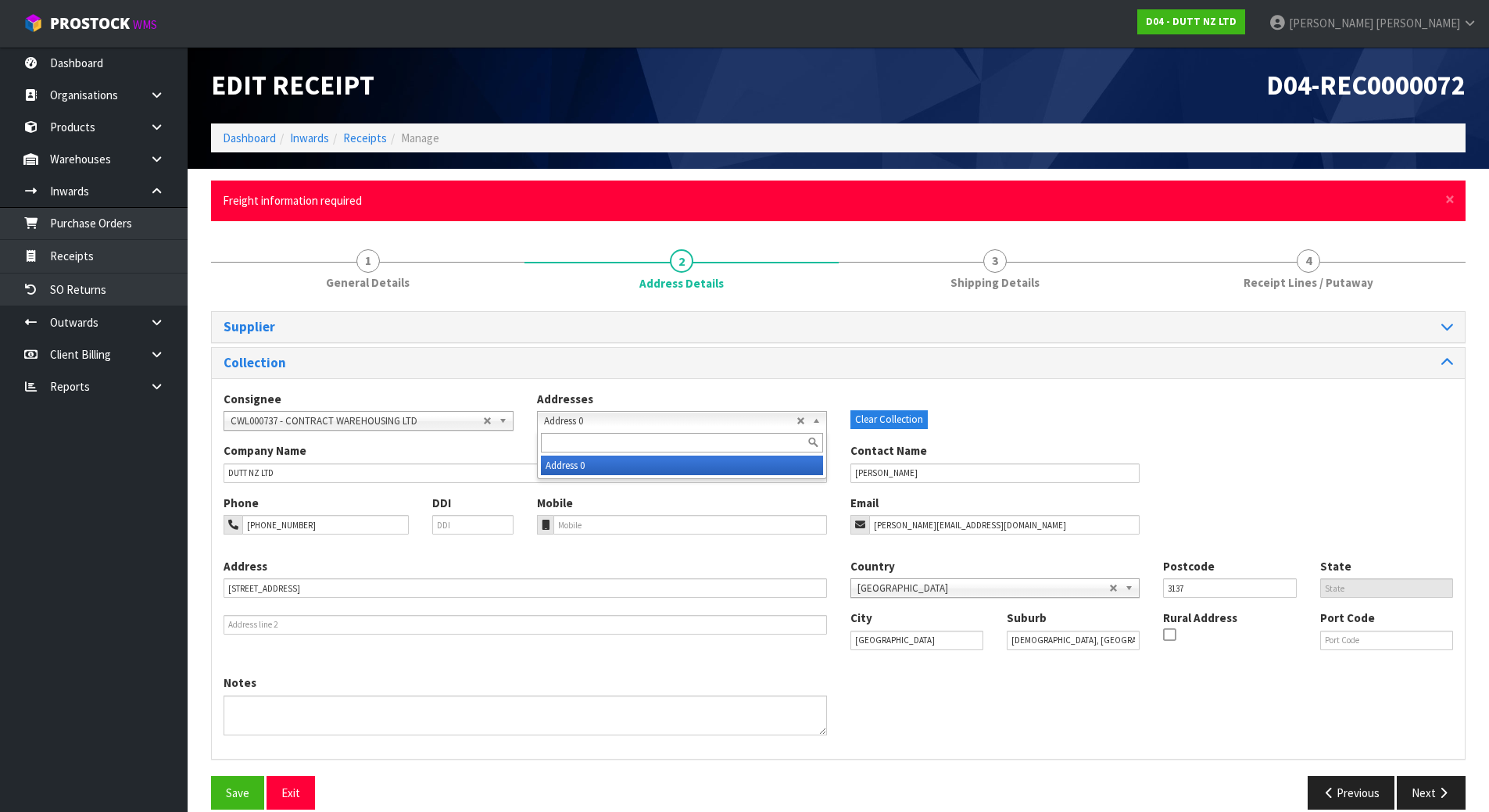
click at [637, 420] on span "Address 0" at bounding box center [671, 421] width 252 height 19
click at [621, 448] on input "text" at bounding box center [681, 442] width 282 height 19
click at [1027, 432] on div "Consignee 000001.BAY MECHANICS - BAY MECHANICS 000001A - BRAKE & TRANSMISSION N…" at bounding box center [839, 417] width 1253 height 51
click at [896, 412] on button "Clear Collection" at bounding box center [889, 419] width 78 height 19
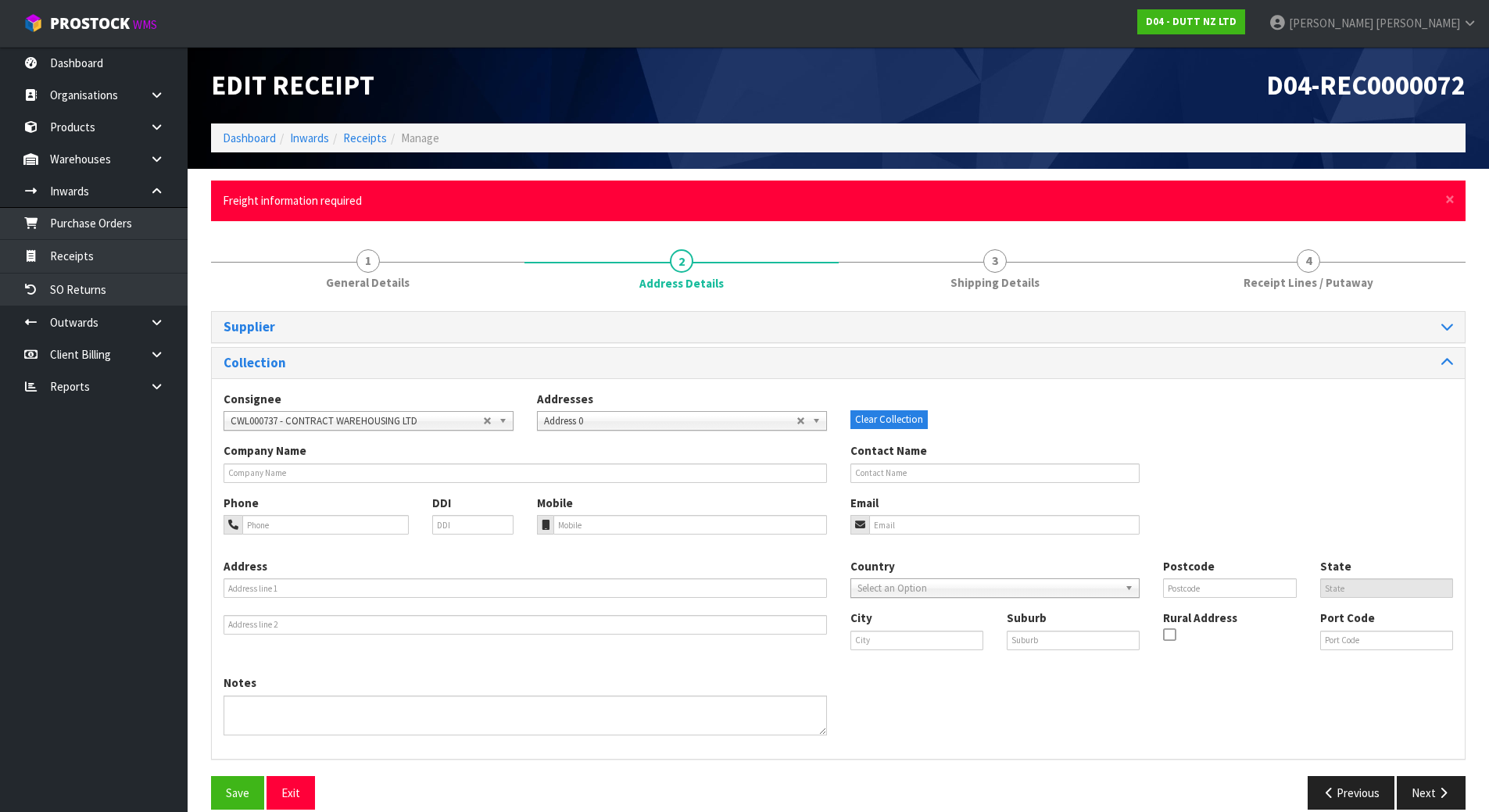
click at [692, 426] on span "Address 0" at bounding box center [671, 421] width 252 height 19
click at [451, 427] on span "CWL000737 - CONTRACT WAREHOUSING LTD" at bounding box center [356, 421] width 252 height 19
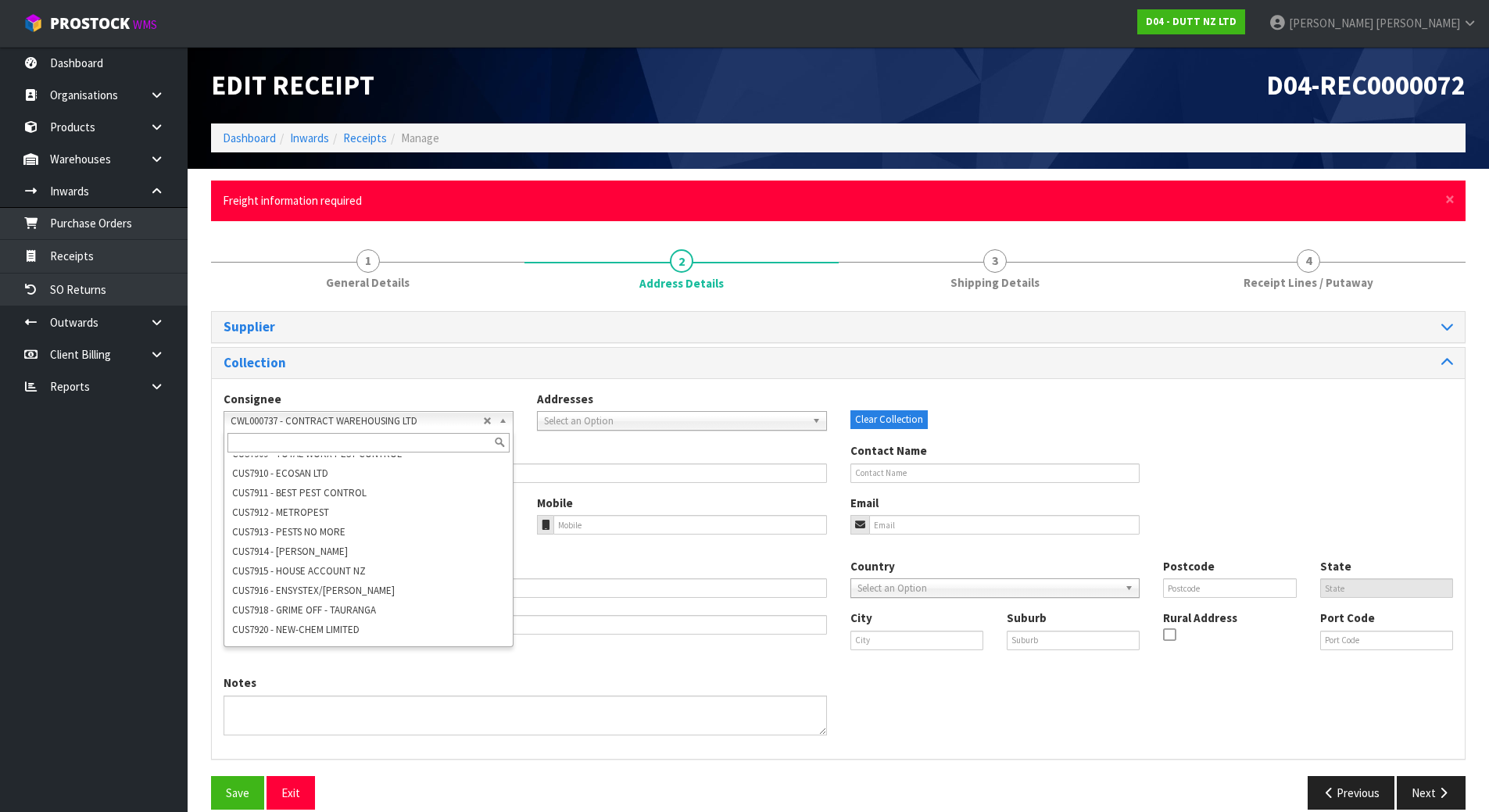
scroll to position [41233, 0]
click at [431, 438] on input "text" at bounding box center [368, 442] width 282 height 19
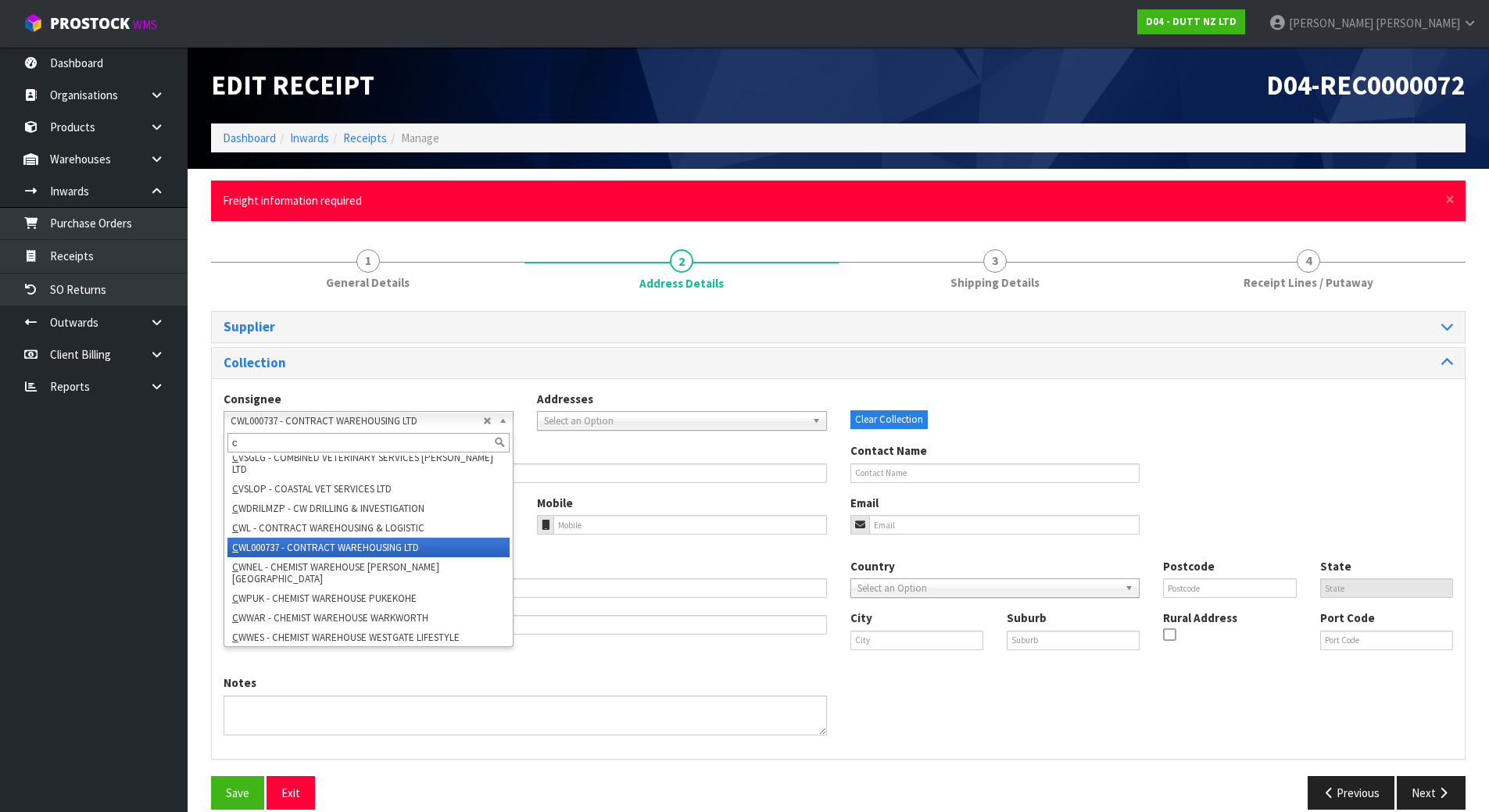
type input "c"
click at [970, 426] on div "Clear Collection" at bounding box center [996, 410] width 290 height 38
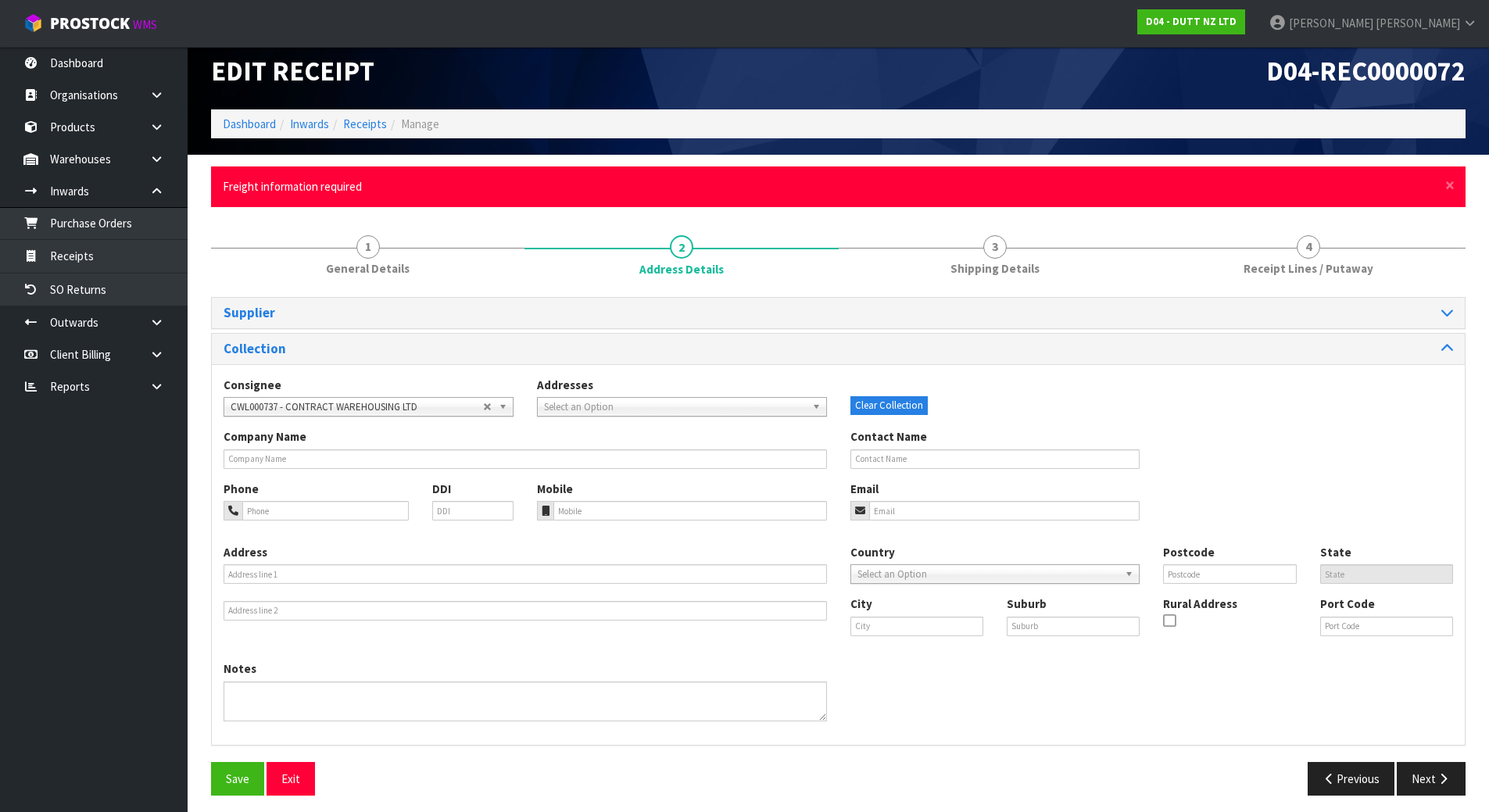
scroll to position [21, 0]
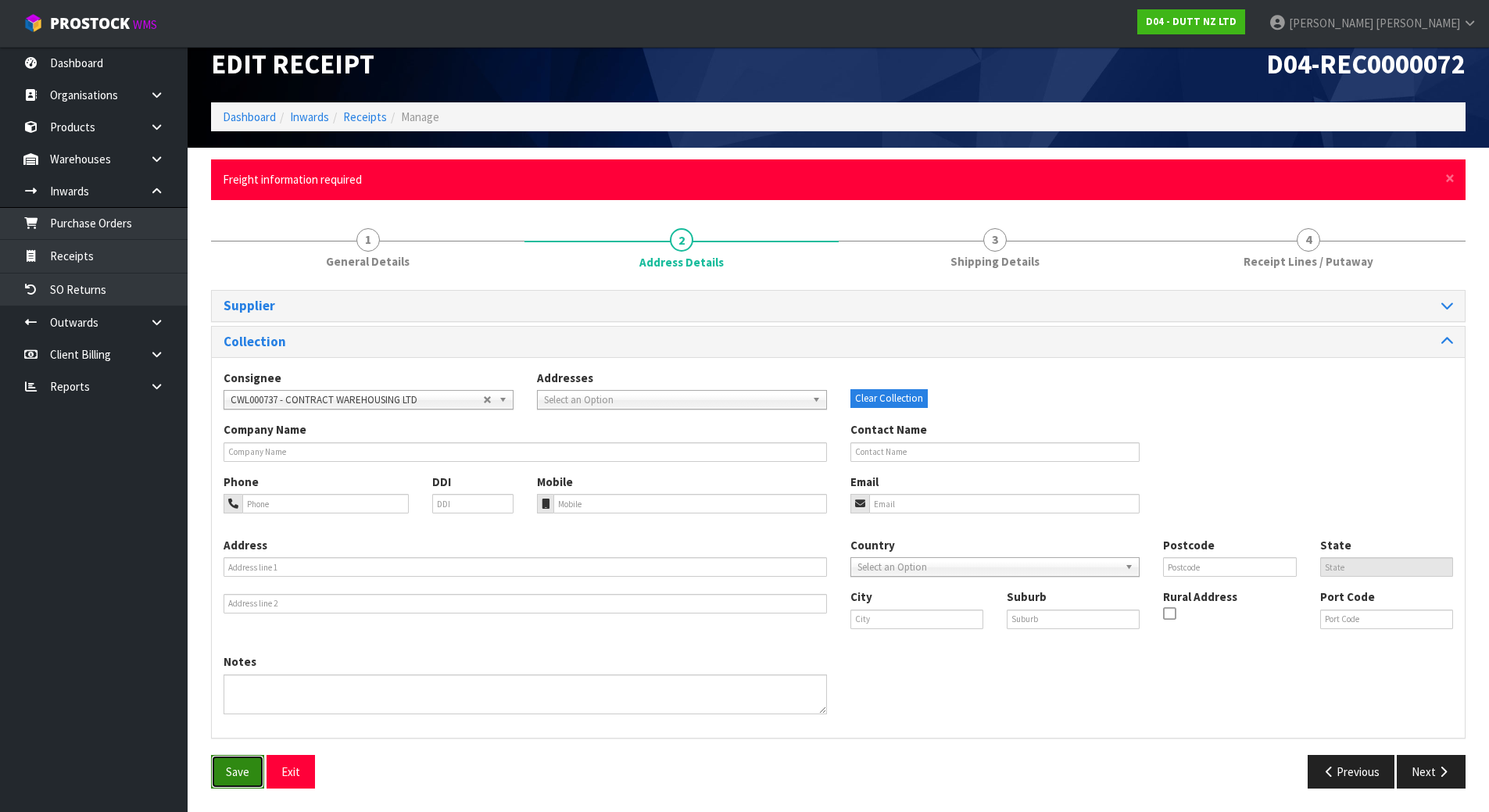
click at [239, 769] on button "Save" at bounding box center [238, 772] width 53 height 34
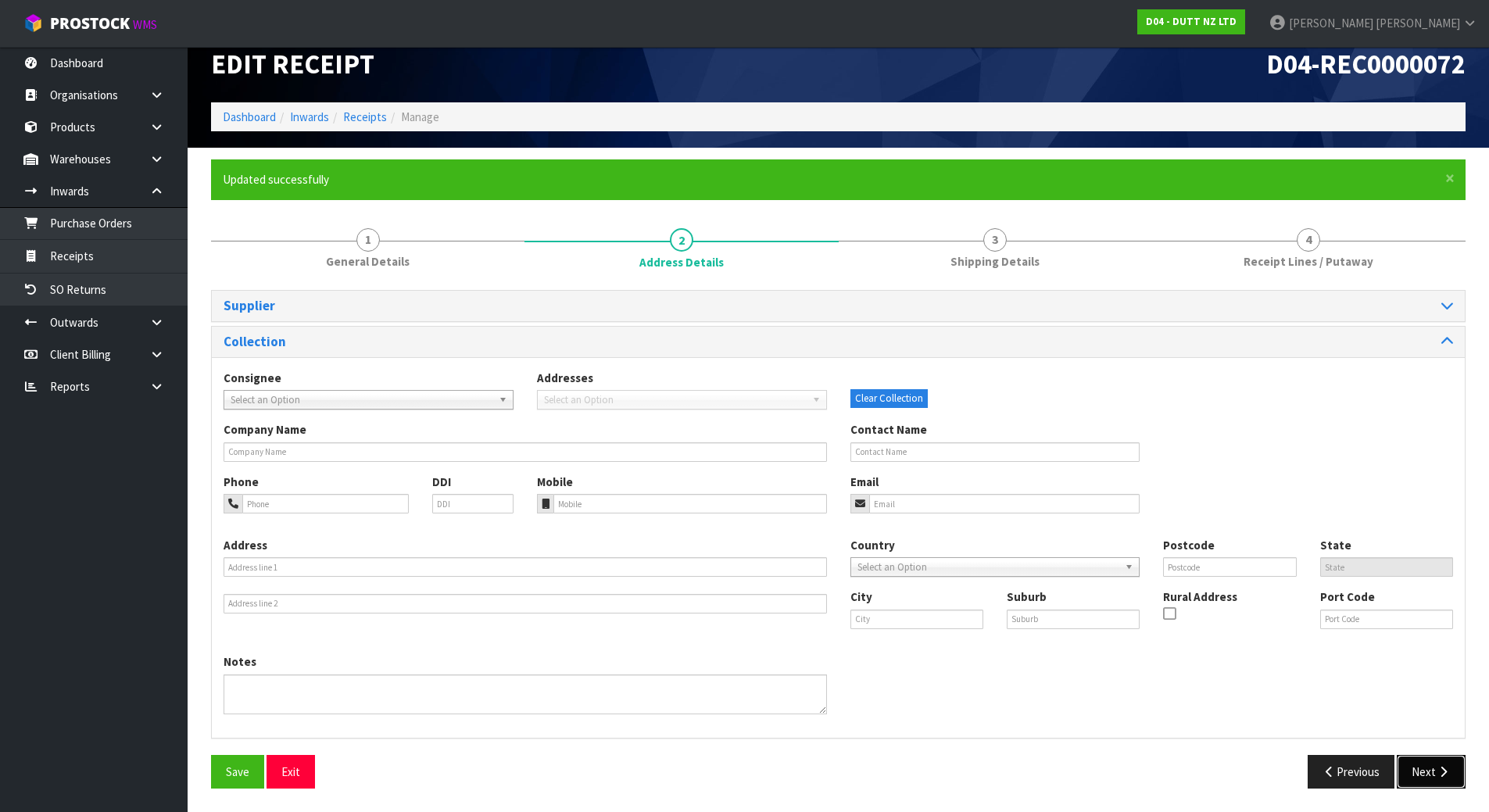
click at [1423, 778] on button "Next" at bounding box center [1431, 772] width 69 height 34
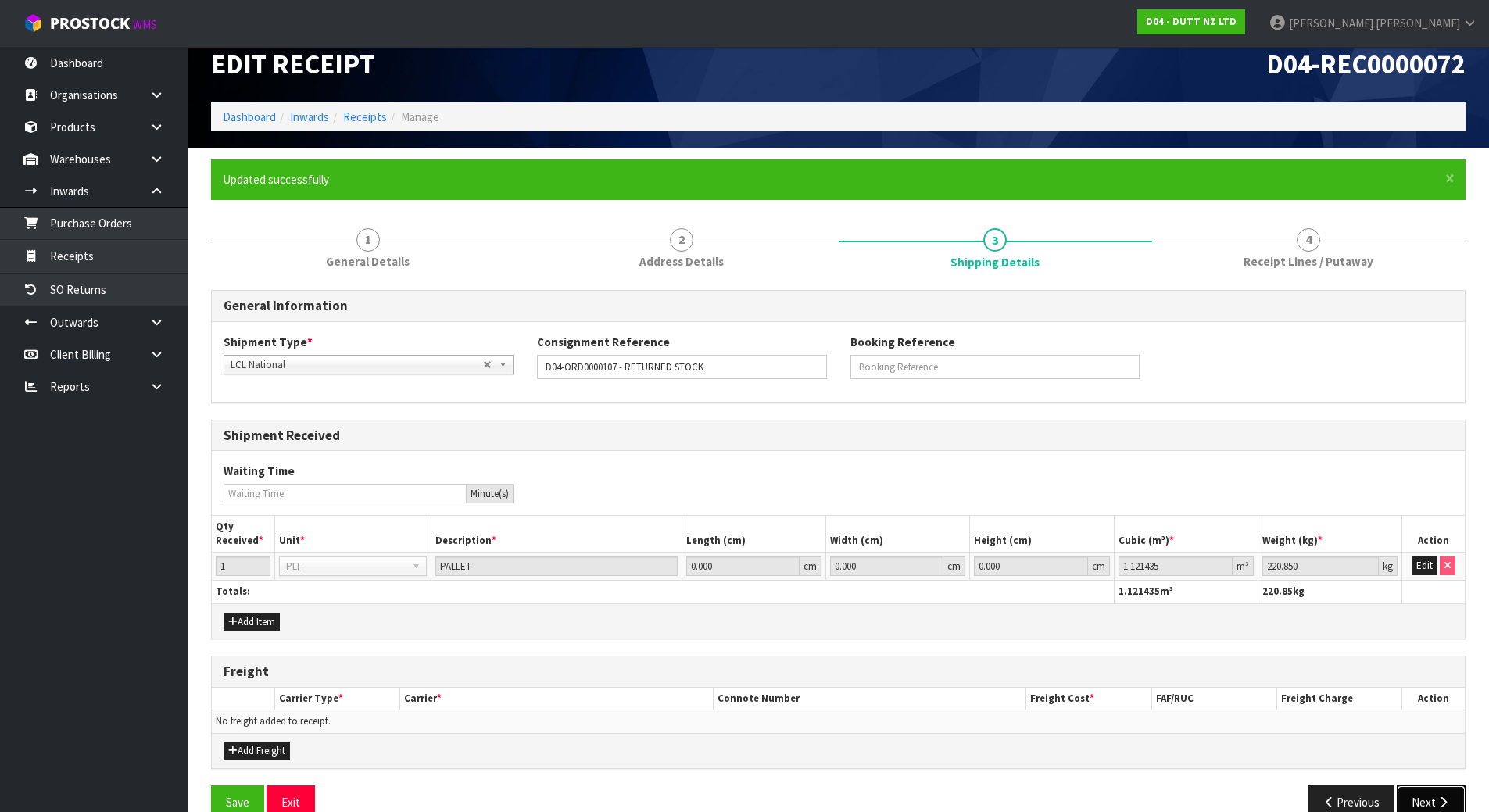
click at [1424, 796] on button "Next" at bounding box center [1431, 802] width 69 height 34
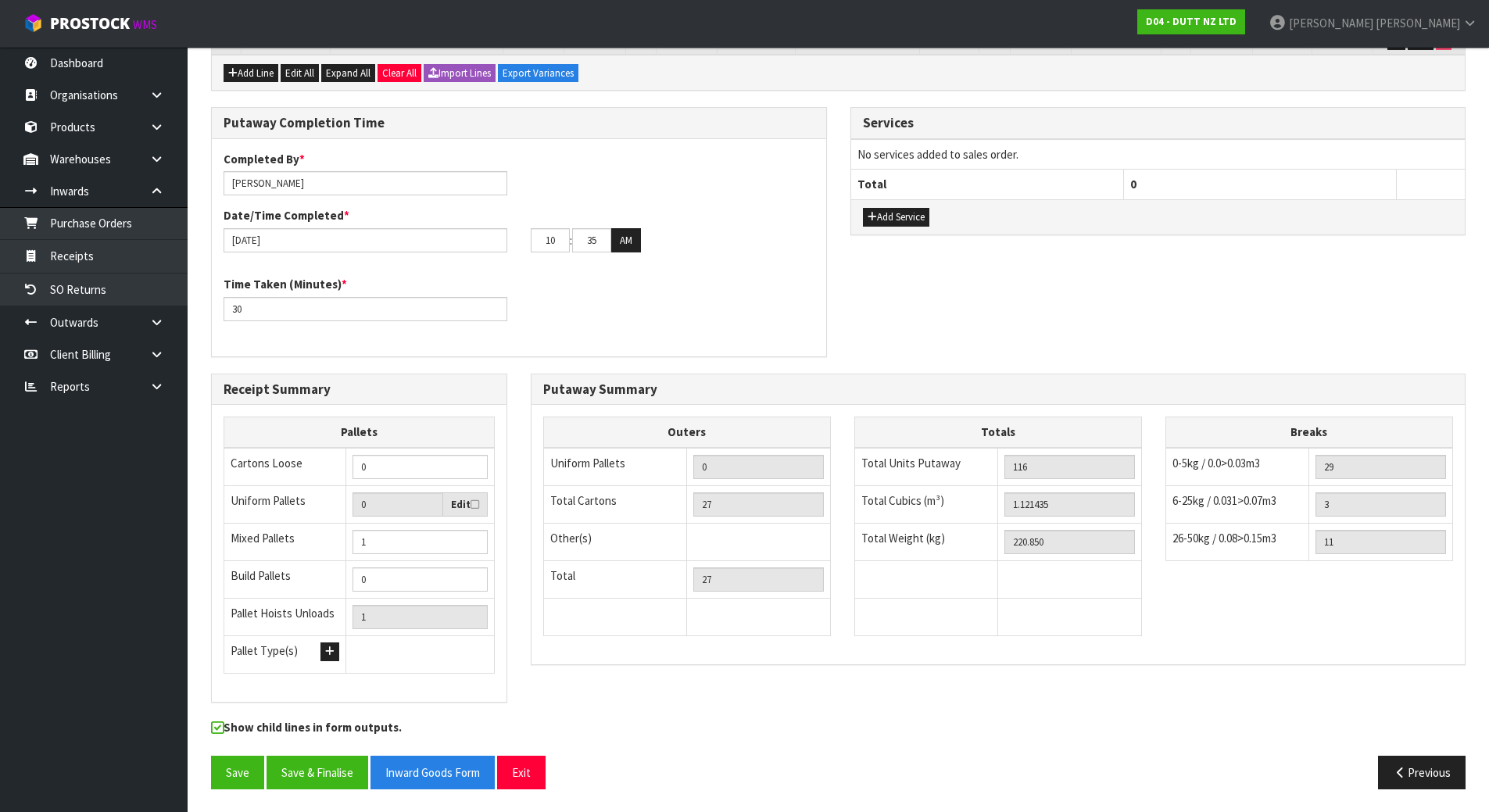
scroll to position [497, 0]
click at [309, 782] on button "Save & Finalise" at bounding box center [317, 772] width 101 height 34
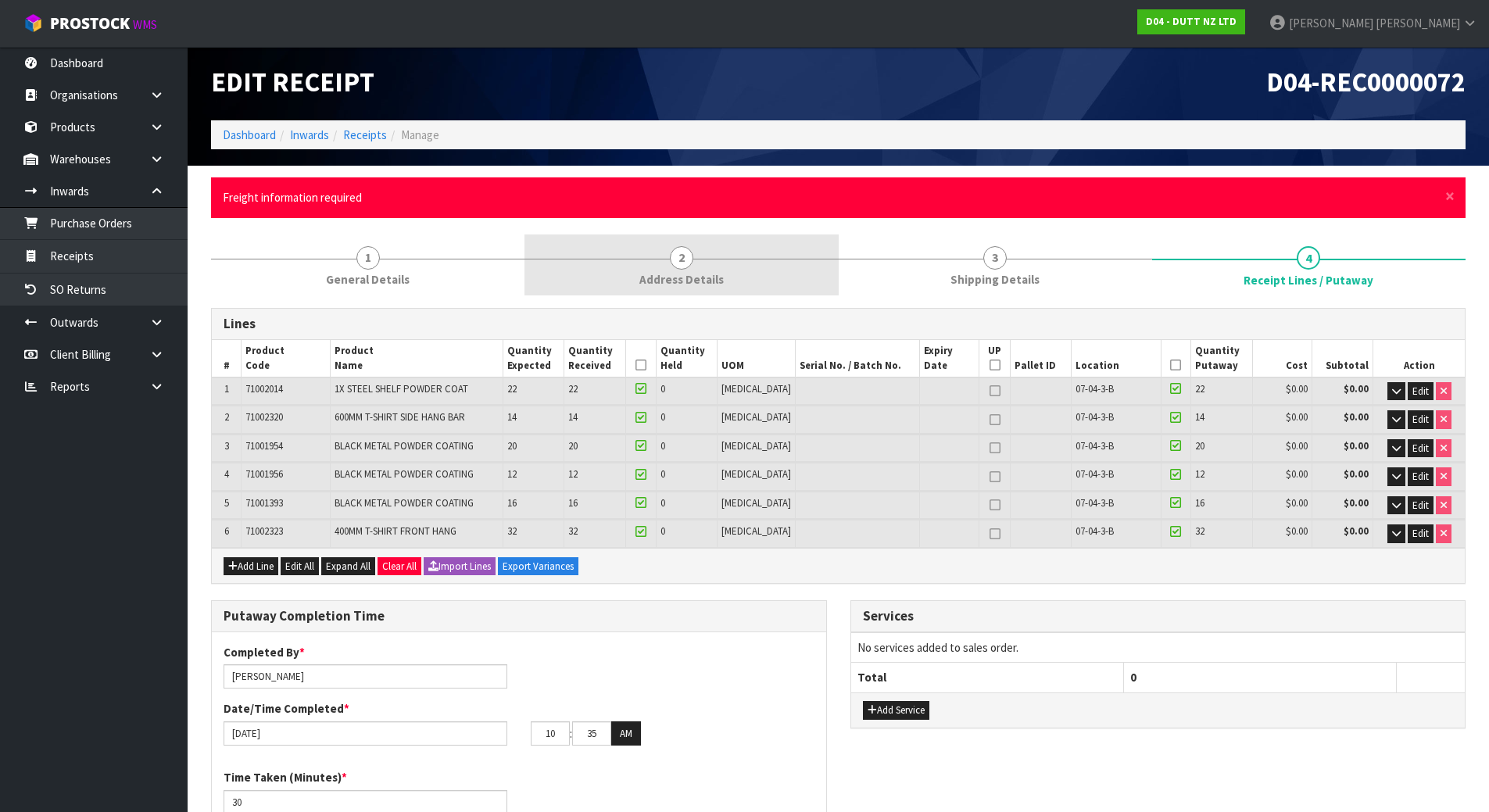
scroll to position [0, 0]
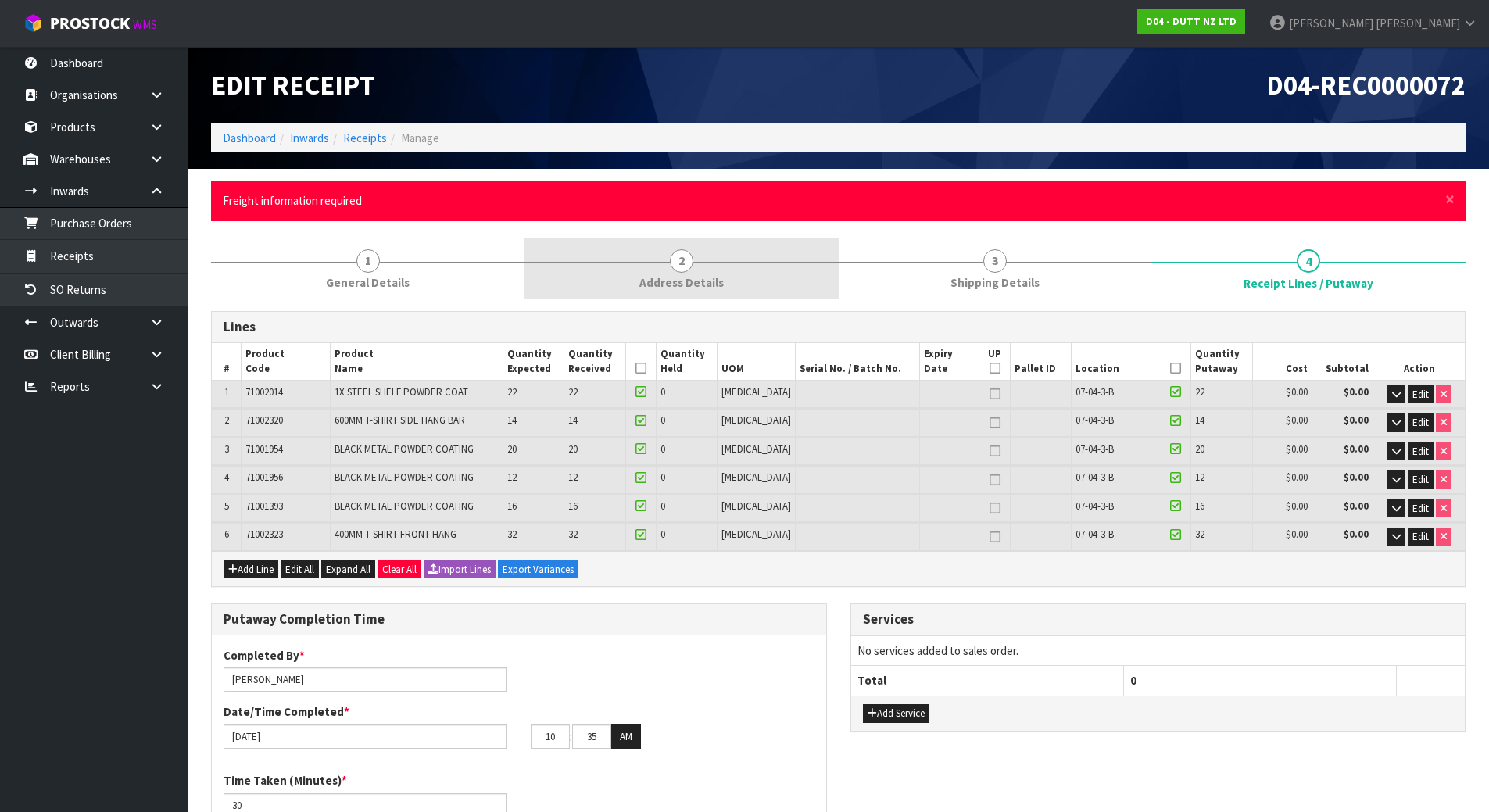
click at [757, 252] on link "2 Address Details" at bounding box center [681, 269] width 313 height 62
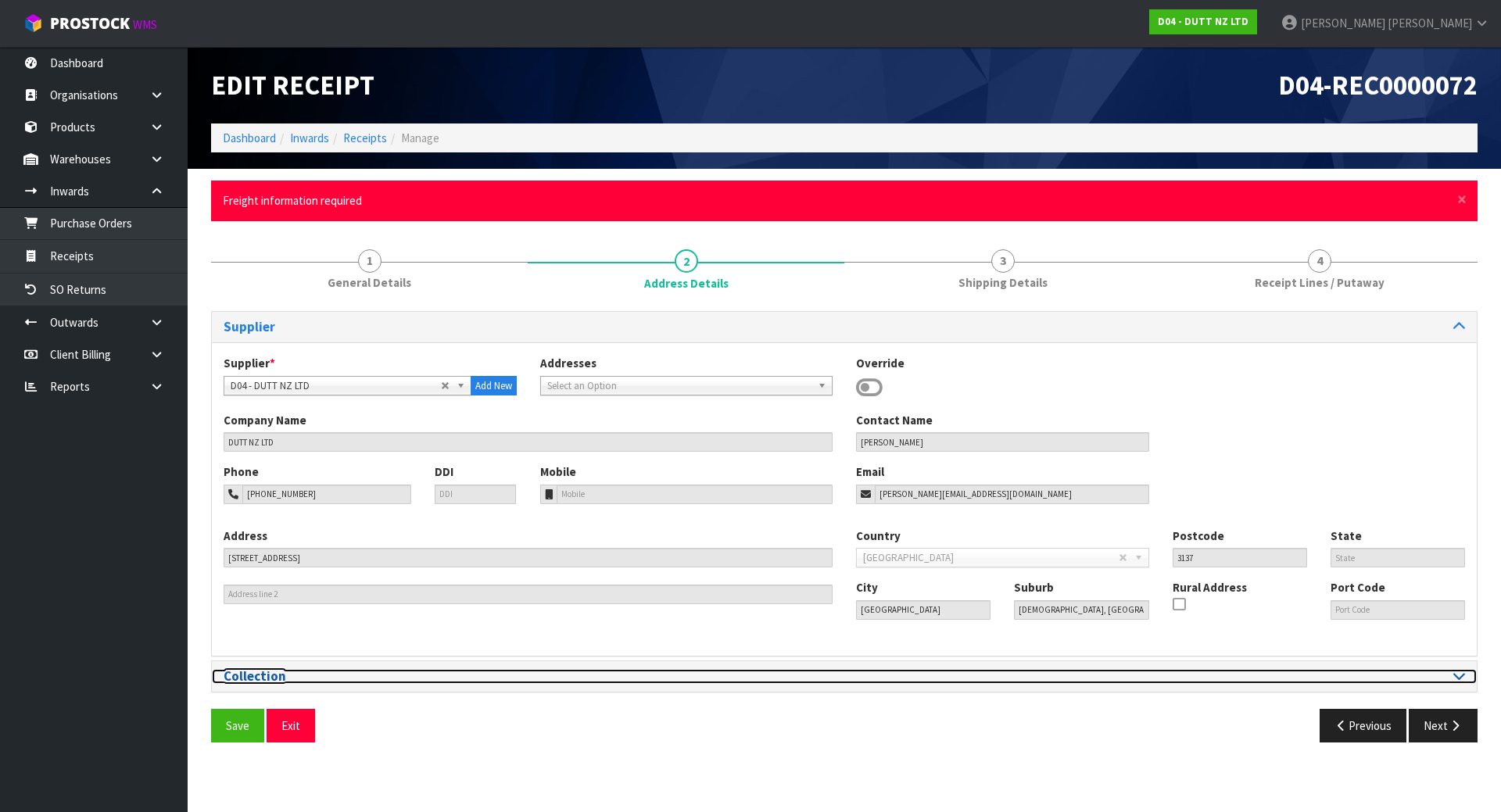
click at [273, 677] on h3 "Collection" at bounding box center [528, 677] width 609 height 15
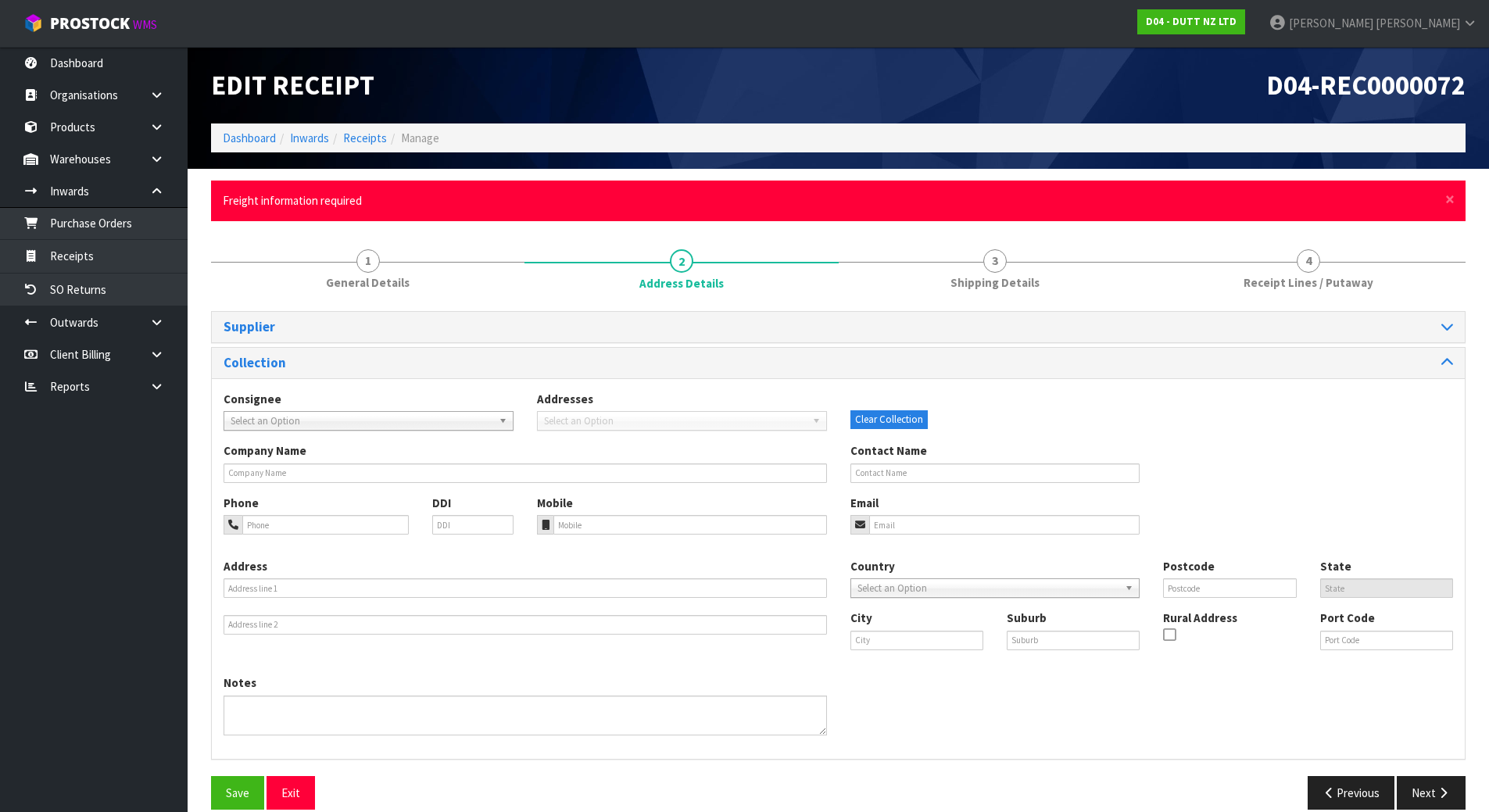
click at [381, 425] on span "Select an Option" at bounding box center [361, 421] width 262 height 19
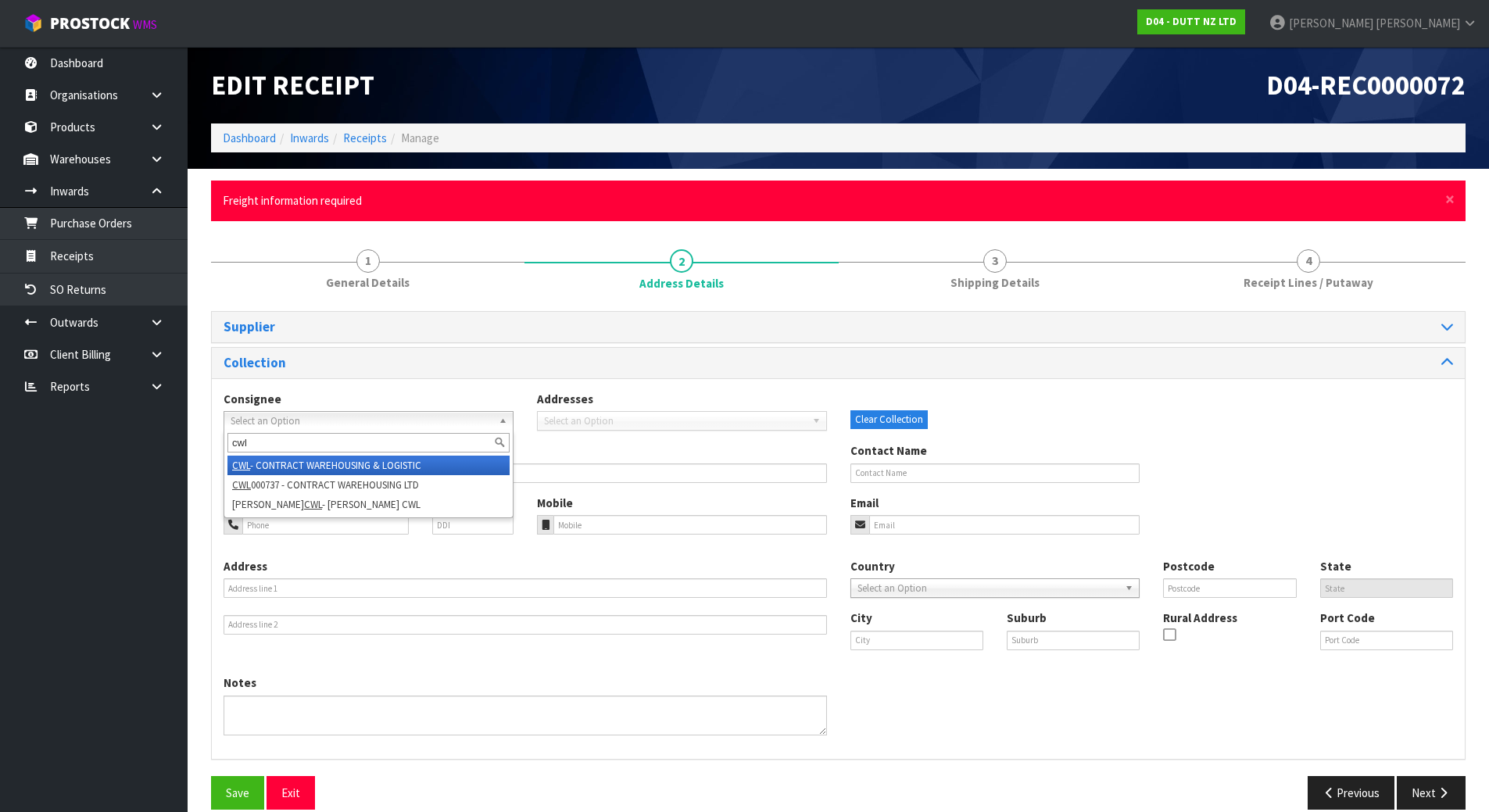
type input "cwl"
click at [396, 463] on li "CWL - CONTRACT WAREHOUSING & LOGISTIC" at bounding box center [368, 465] width 282 height 19
type input "DUTT NZ LTD"
type input "[PERSON_NAME]"
type input "[PHONE_NUMBER]"
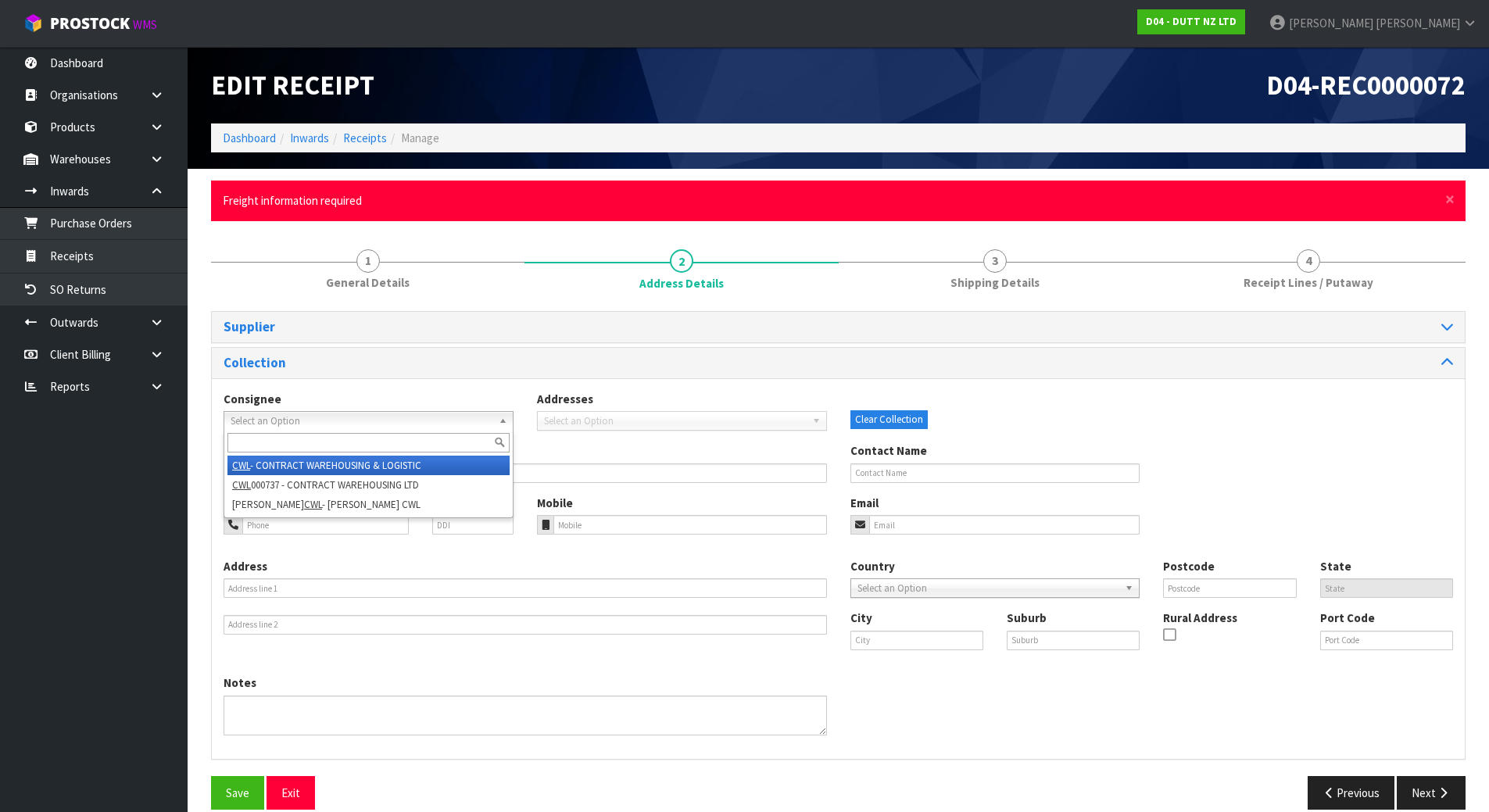
type input "[PERSON_NAME][EMAIL_ADDRESS][DOMAIN_NAME]"
type input "[STREET_ADDRESS]"
type input "3137"
type input "[GEOGRAPHIC_DATA]"
type input "[DEMOGRAPHIC_DATA], [GEOGRAPHIC_DATA]"
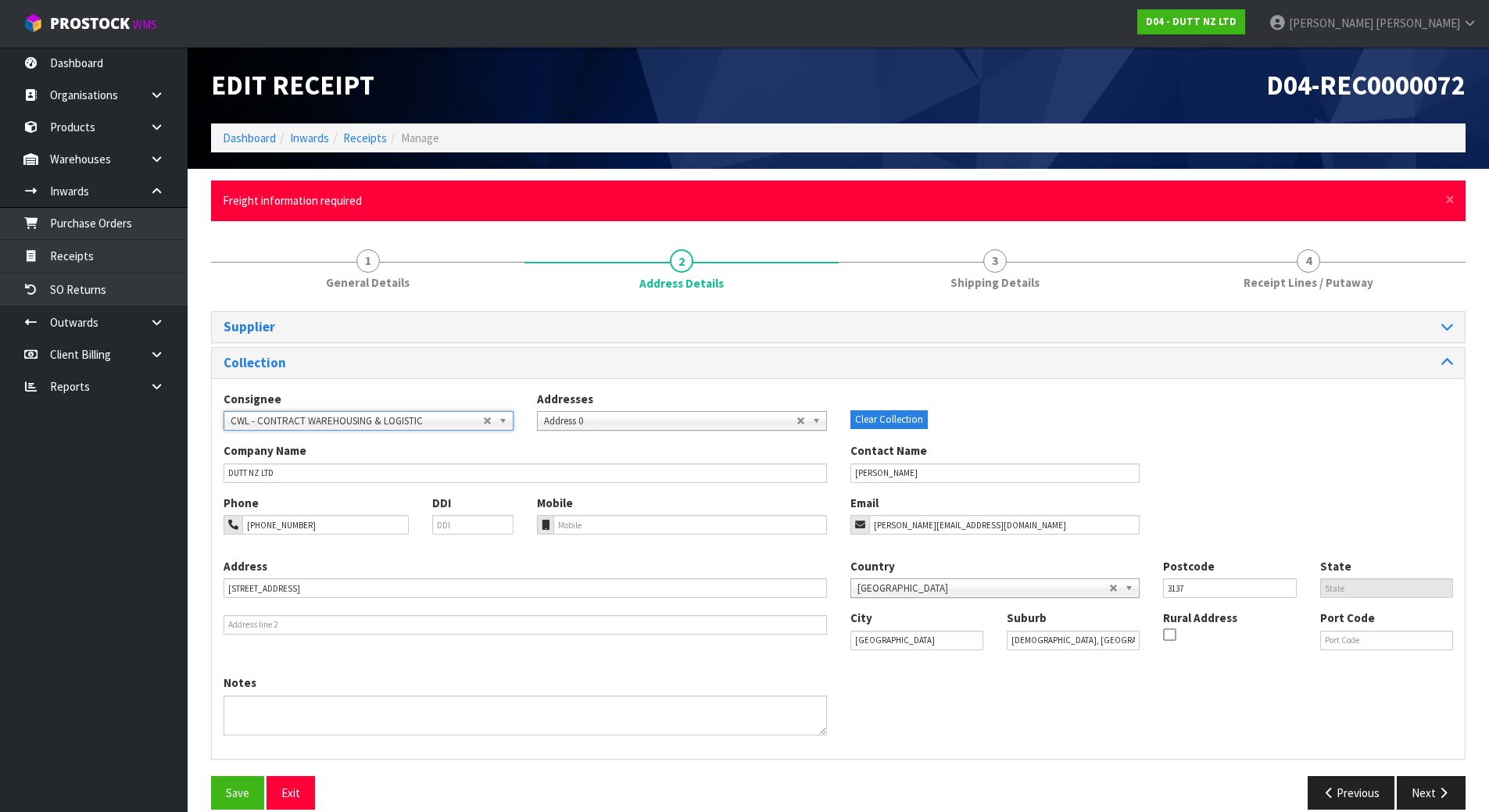
click at [507, 442] on div "Company Name DUTT NZ LTD" at bounding box center [525, 462] width 627 height 40
click at [796, 449] on div "Company Name DUTT NZ LTD" at bounding box center [525, 462] width 627 height 40
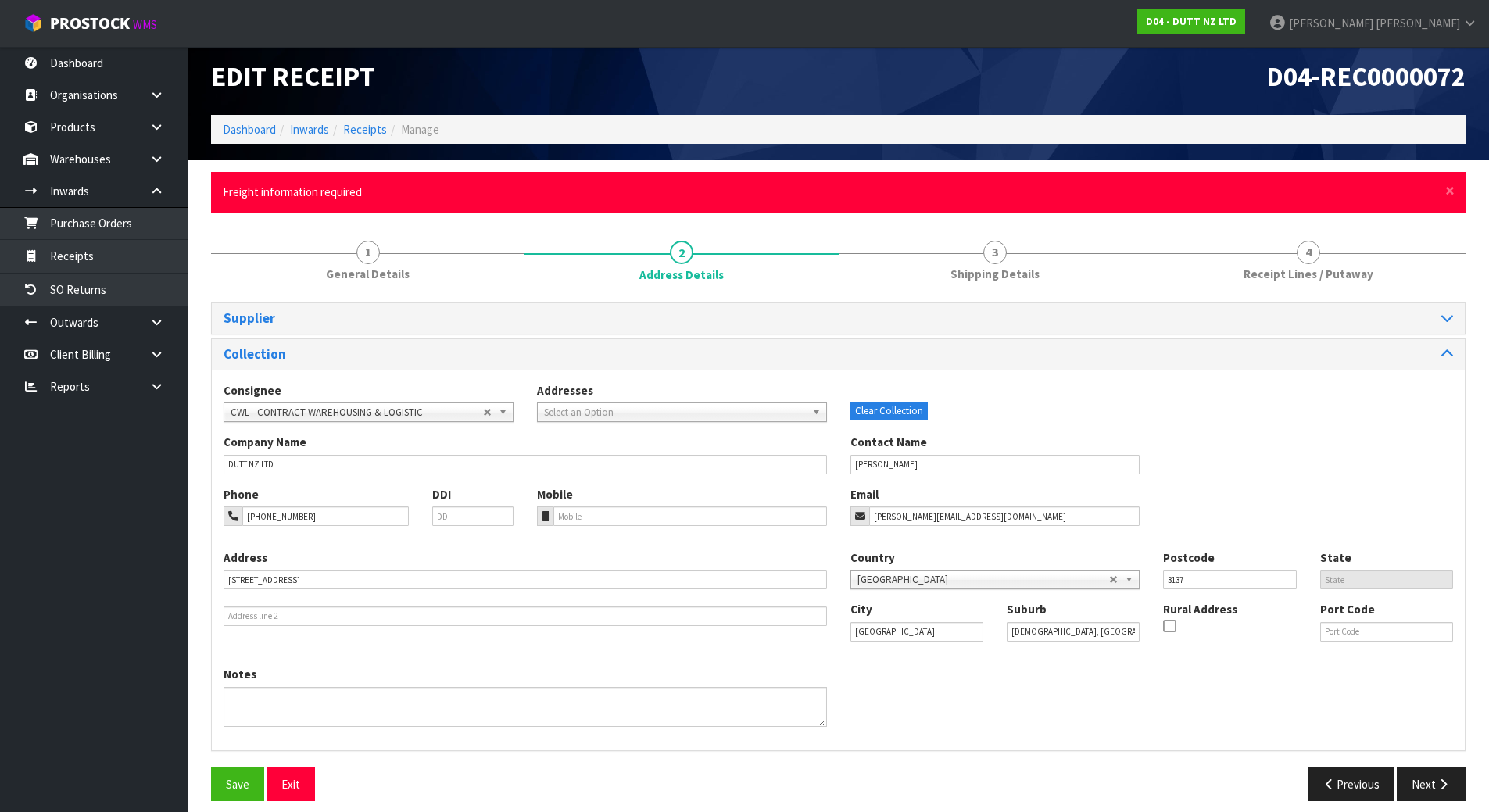
scroll to position [21, 0]
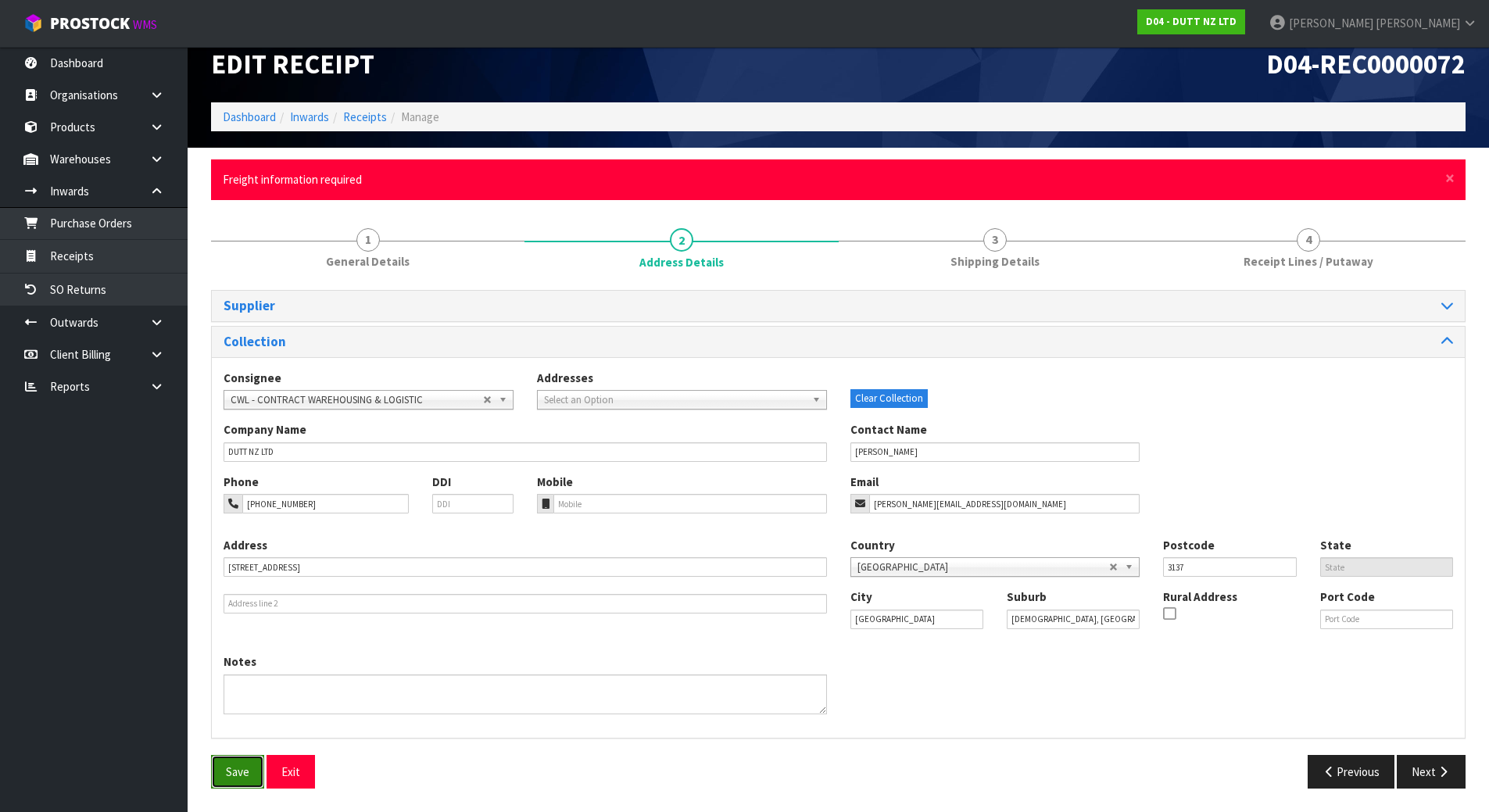
click at [251, 777] on button "Save" at bounding box center [238, 772] width 53 height 34
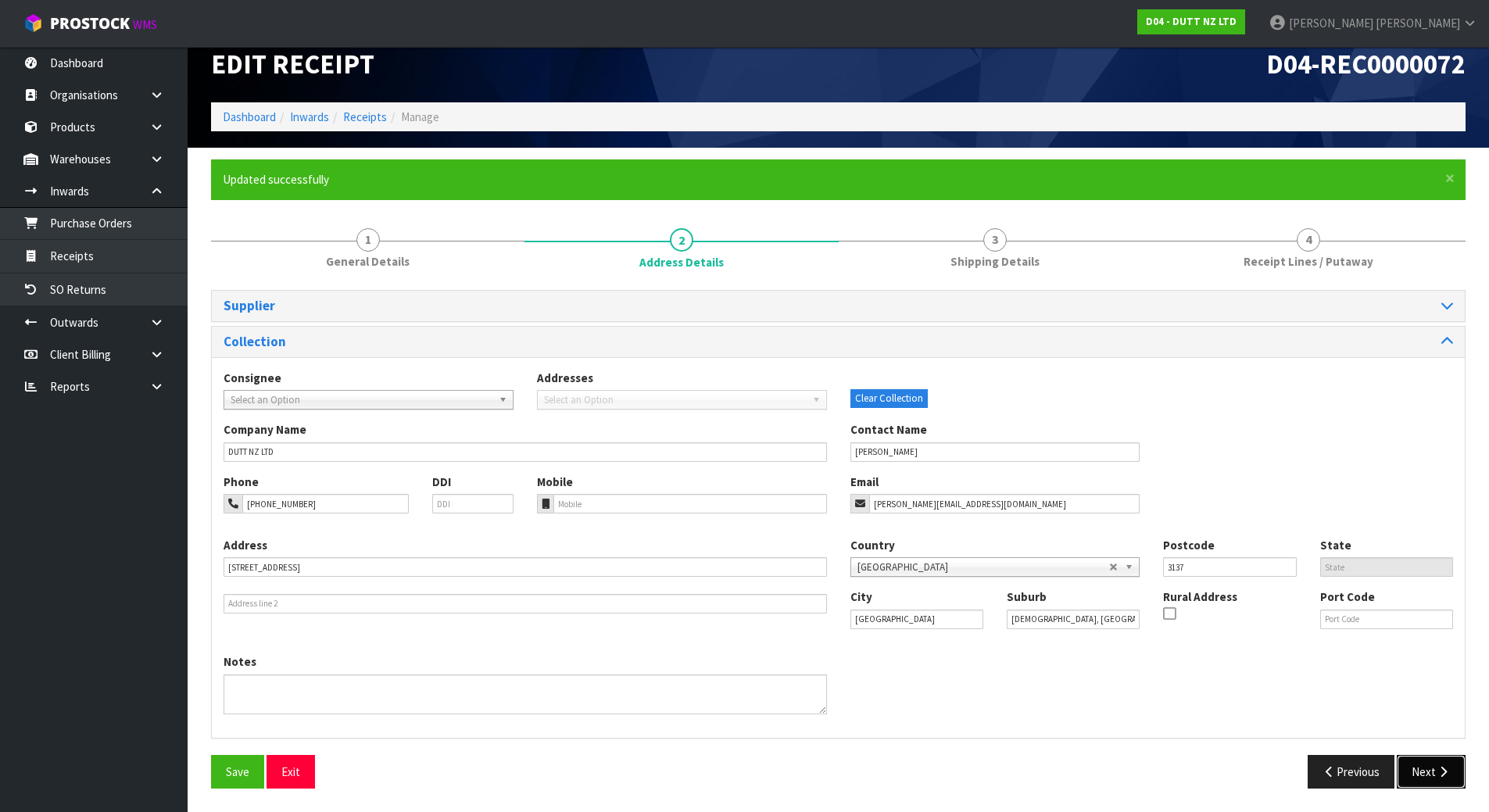
click at [1410, 773] on button "Next" at bounding box center [1431, 772] width 69 height 34
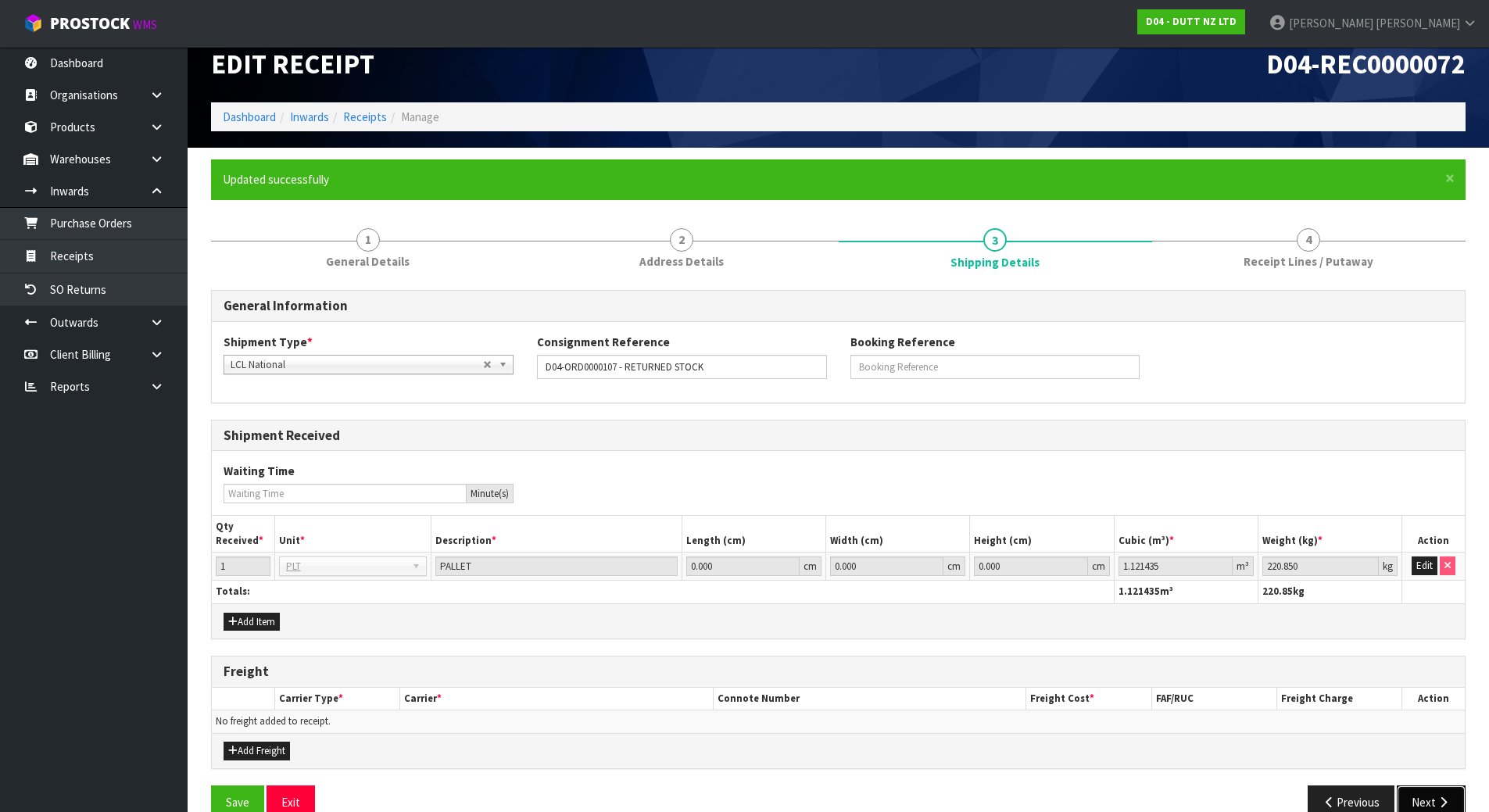
click at [1415, 799] on button "Next" at bounding box center [1431, 802] width 69 height 34
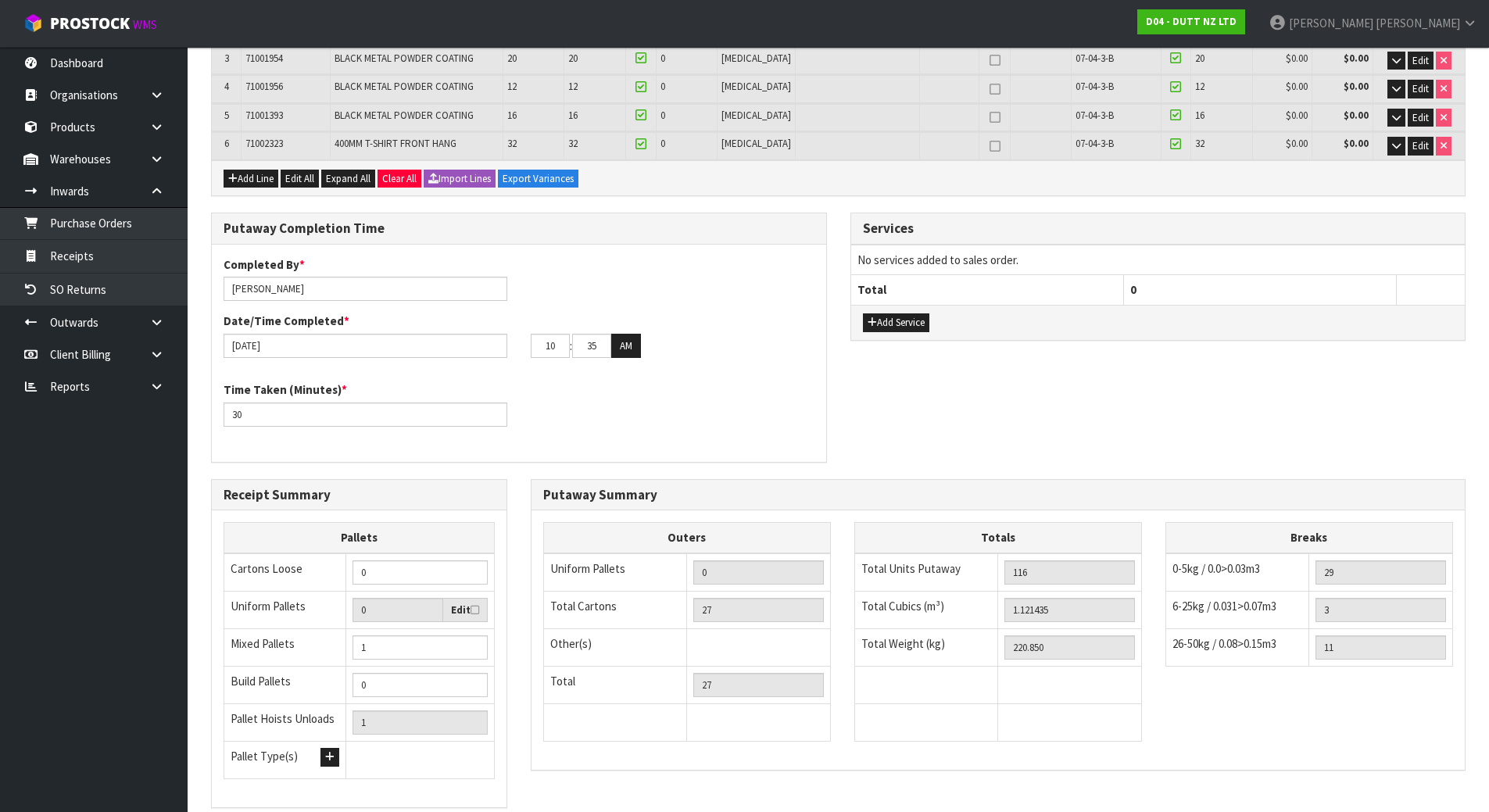
scroll to position [497, 0]
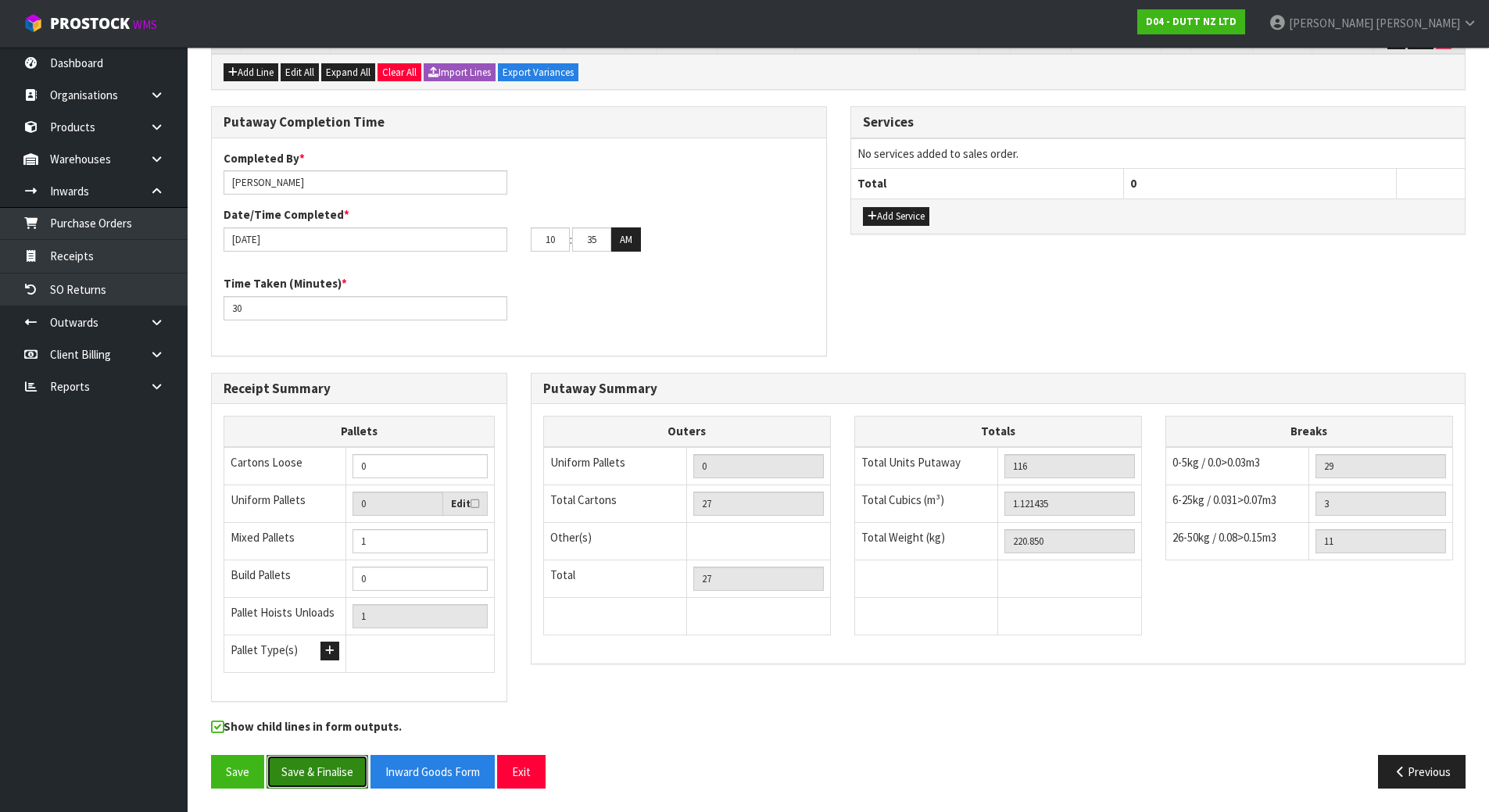
click at [302, 773] on button "Save & Finalise" at bounding box center [317, 772] width 101 height 34
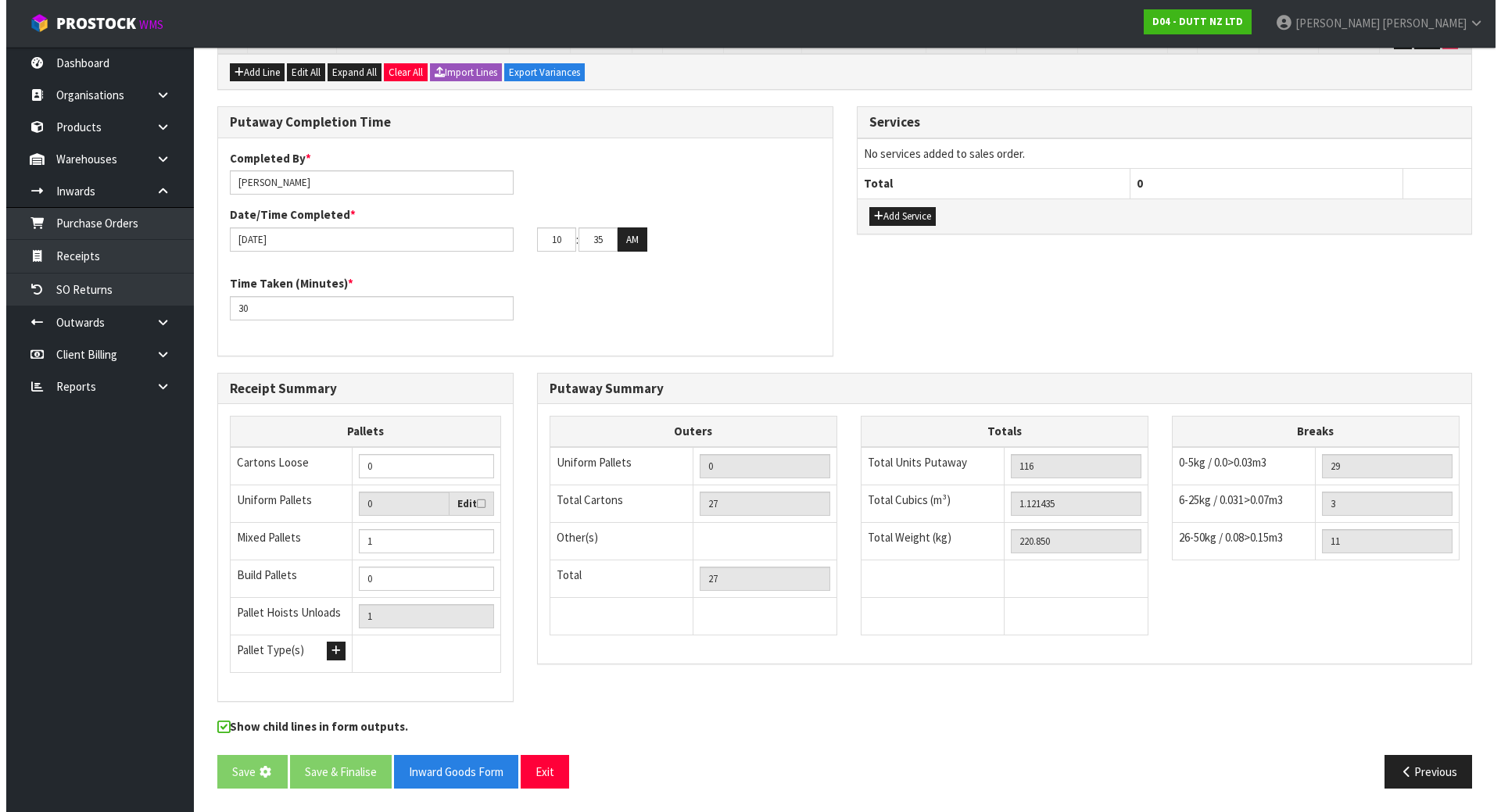
scroll to position [0, 0]
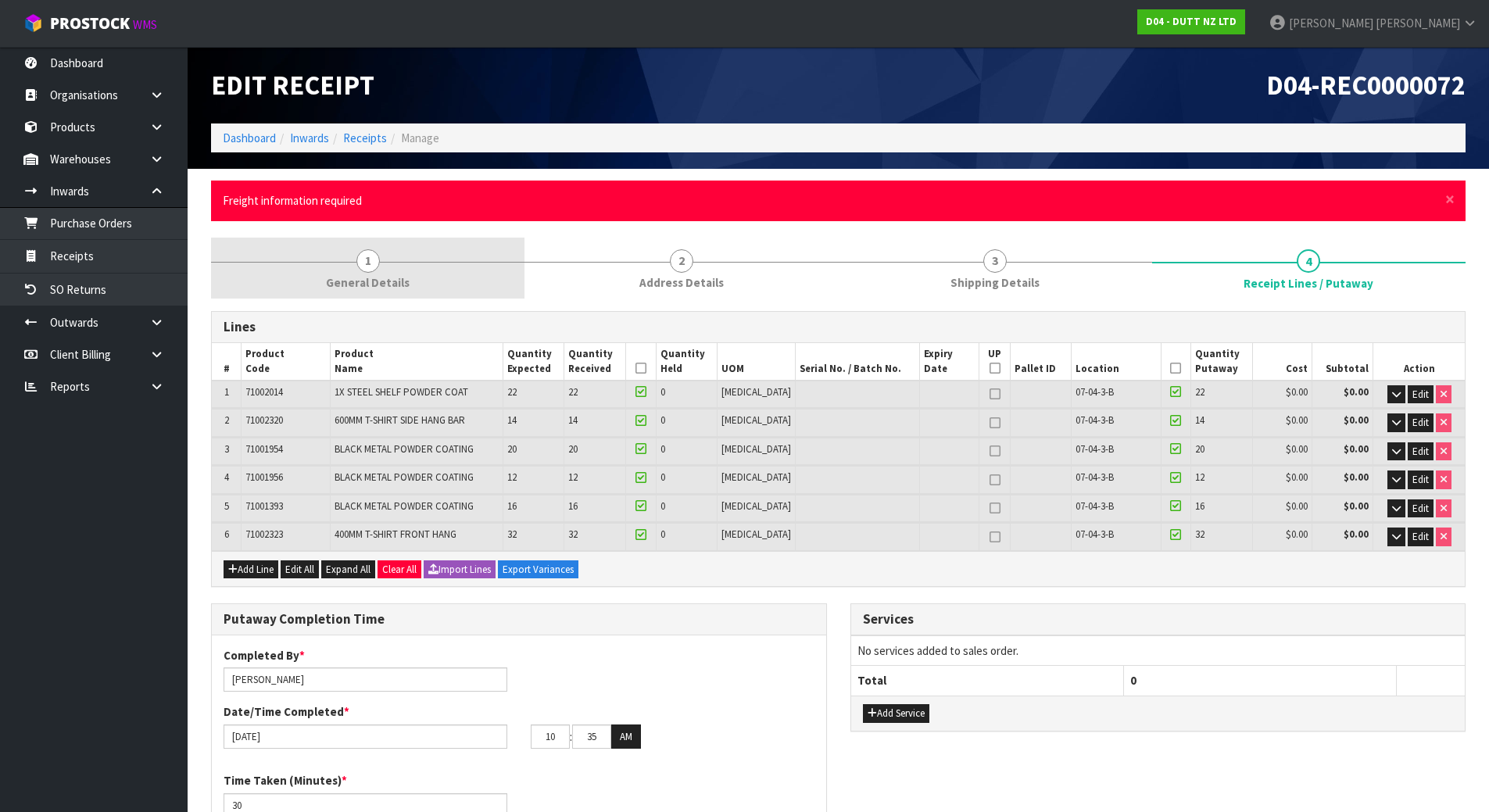
click at [403, 254] on link "1 General Details" at bounding box center [367, 269] width 313 height 62
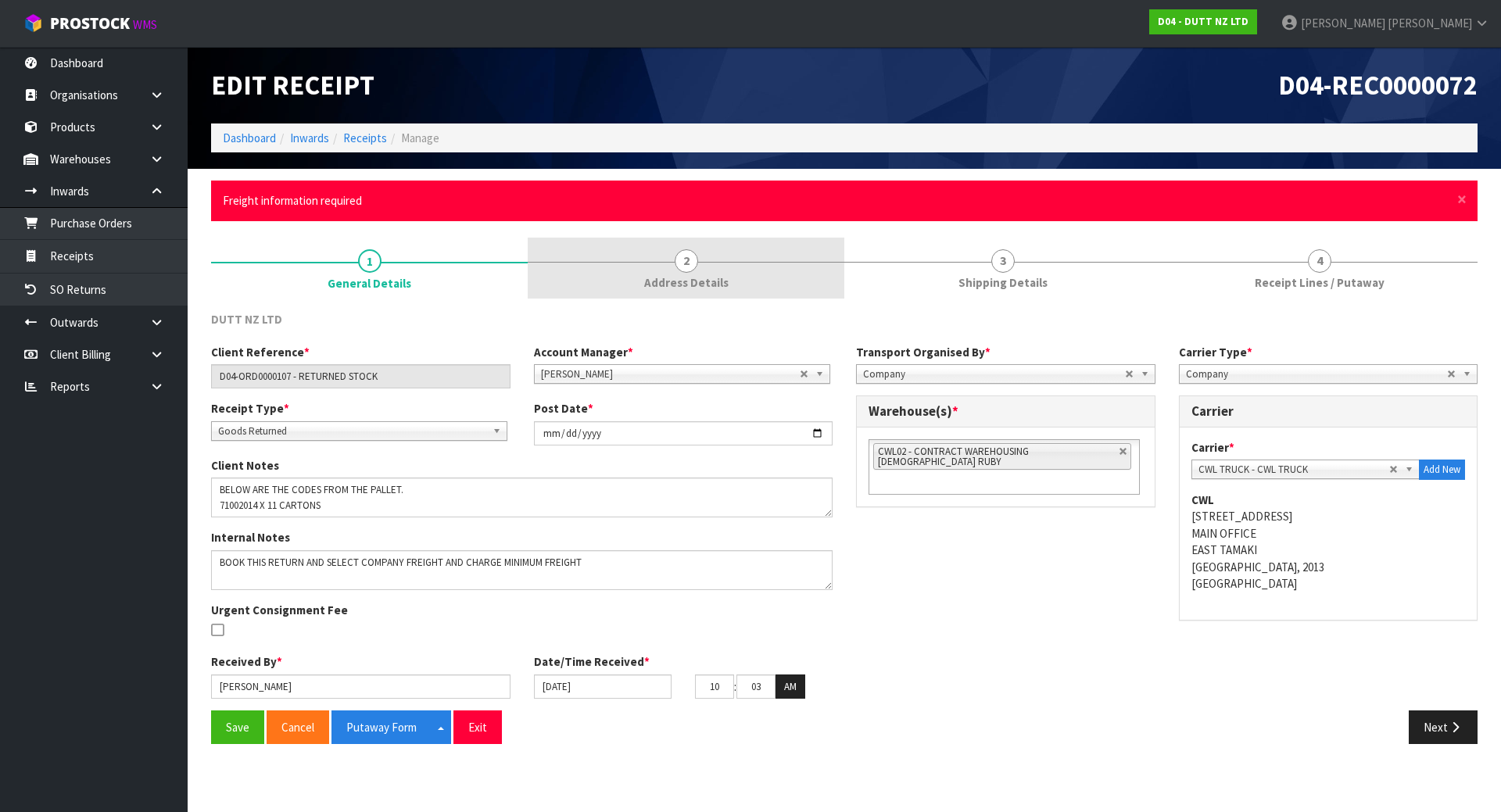
click at [724, 250] on link "2 Address Details" at bounding box center [686, 269] width 317 height 62
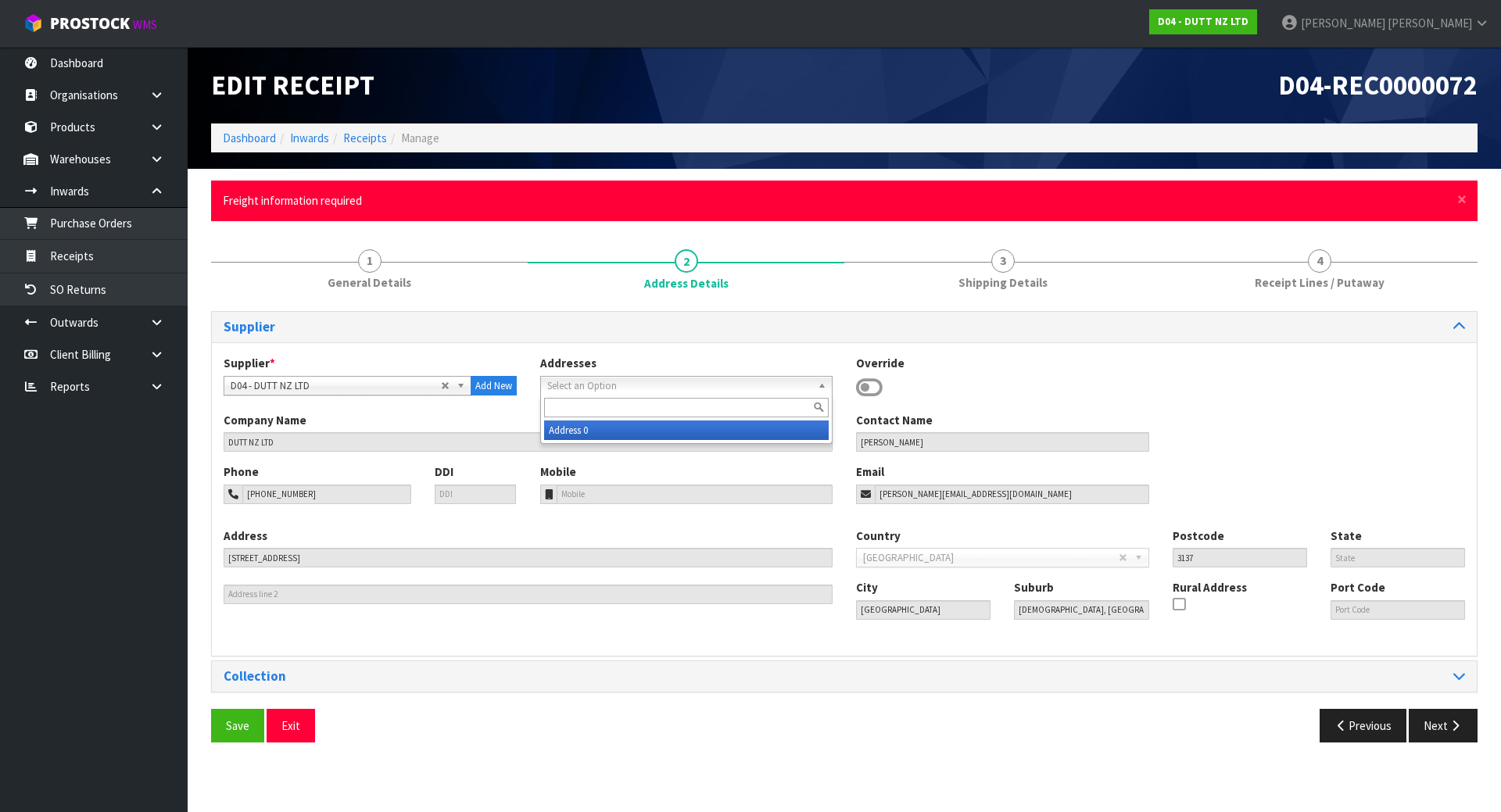
click at [589, 394] on span "Select an Option" at bounding box center [680, 386] width 265 height 19
click at [589, 425] on li "Address 0" at bounding box center [687, 429] width 285 height 19
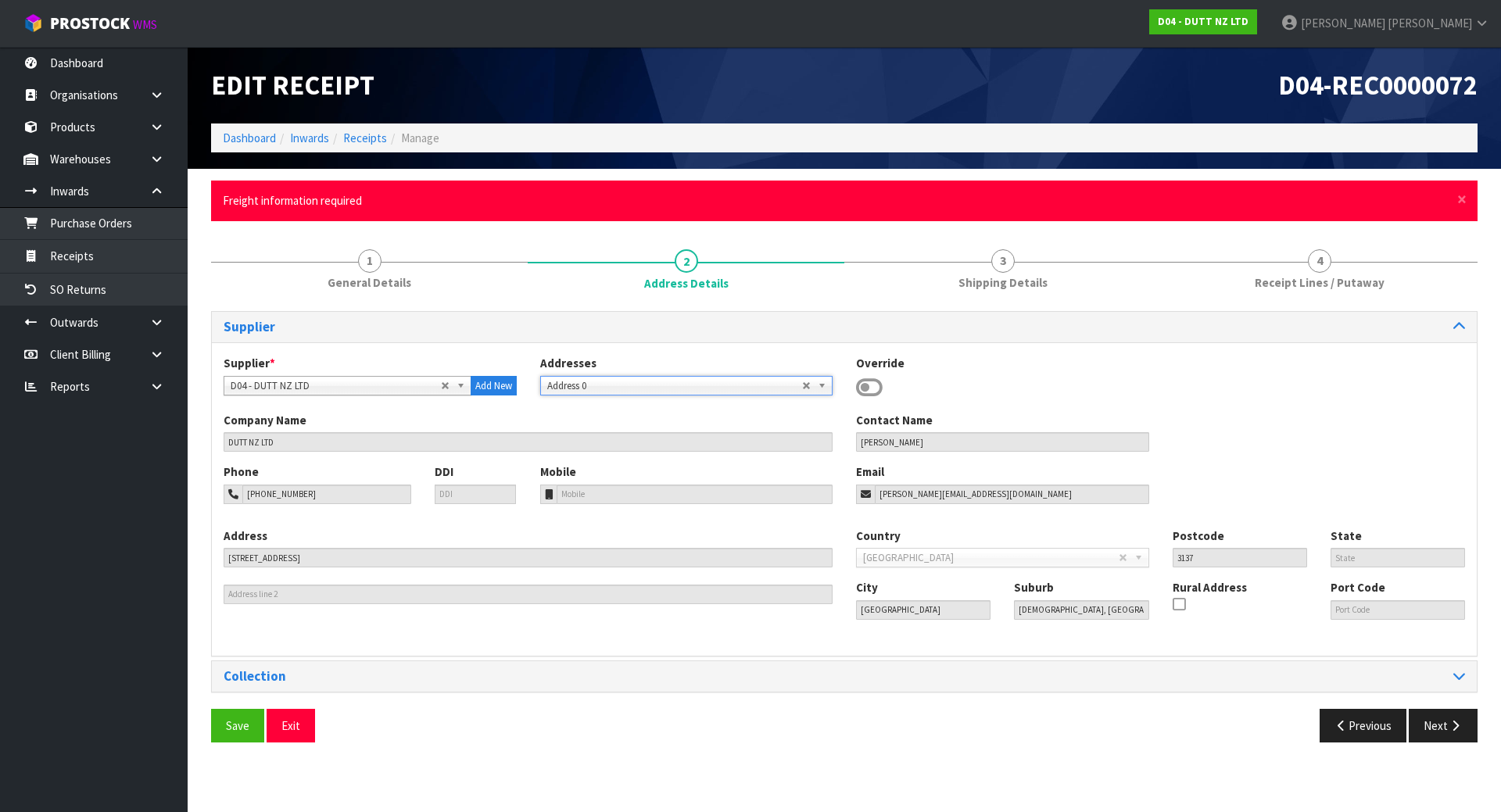
click at [1277, 412] on div "Company Name DUTT NZ LTD Contact Name [PERSON_NAME]" at bounding box center [844, 438] width 1265 height 51
click at [247, 721] on button "Save" at bounding box center [238, 725] width 53 height 34
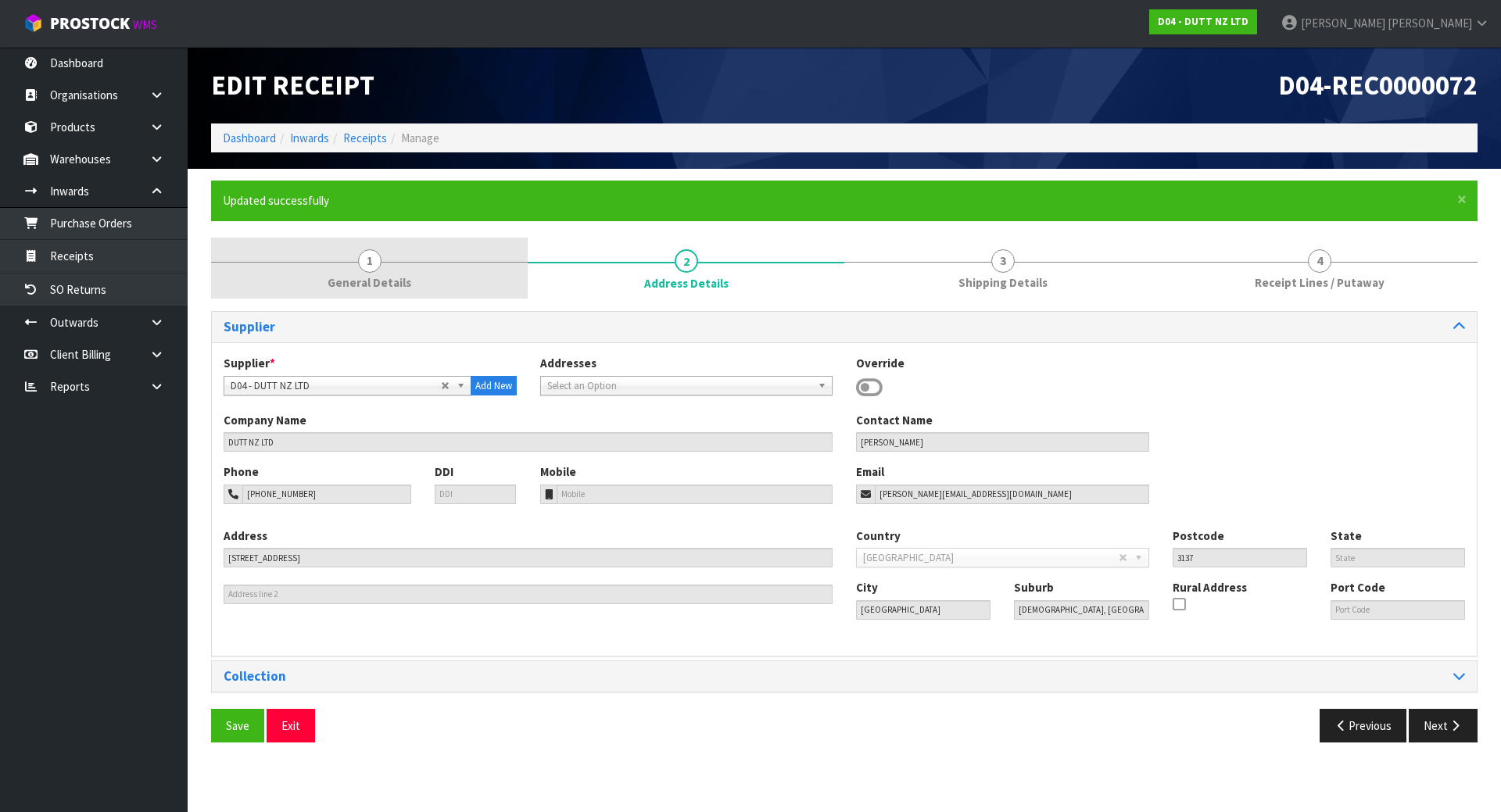
click at [475, 280] on link "1 General Details" at bounding box center [369, 269] width 317 height 62
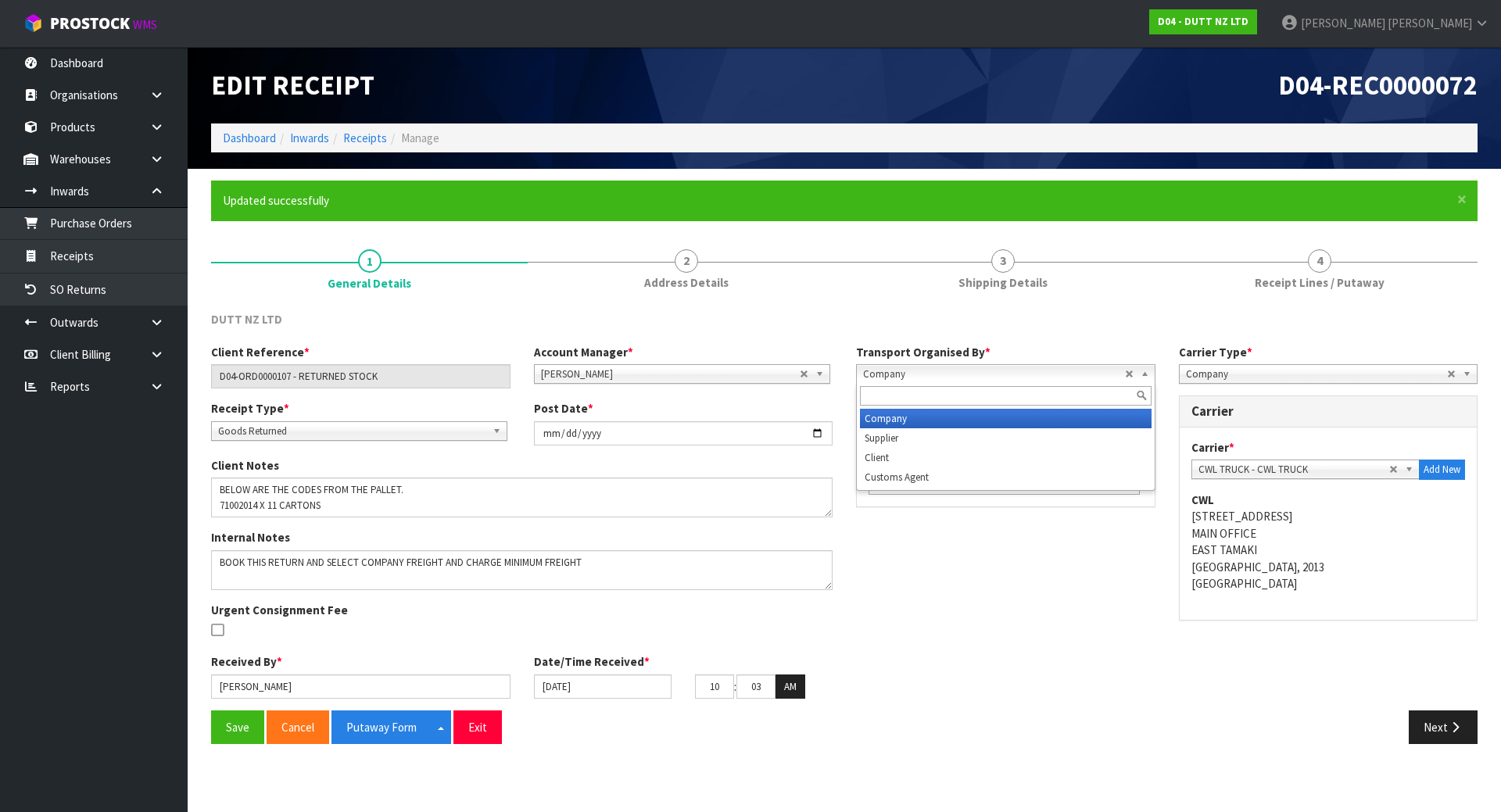
click at [1106, 377] on span "Company" at bounding box center [994, 374] width 262 height 19
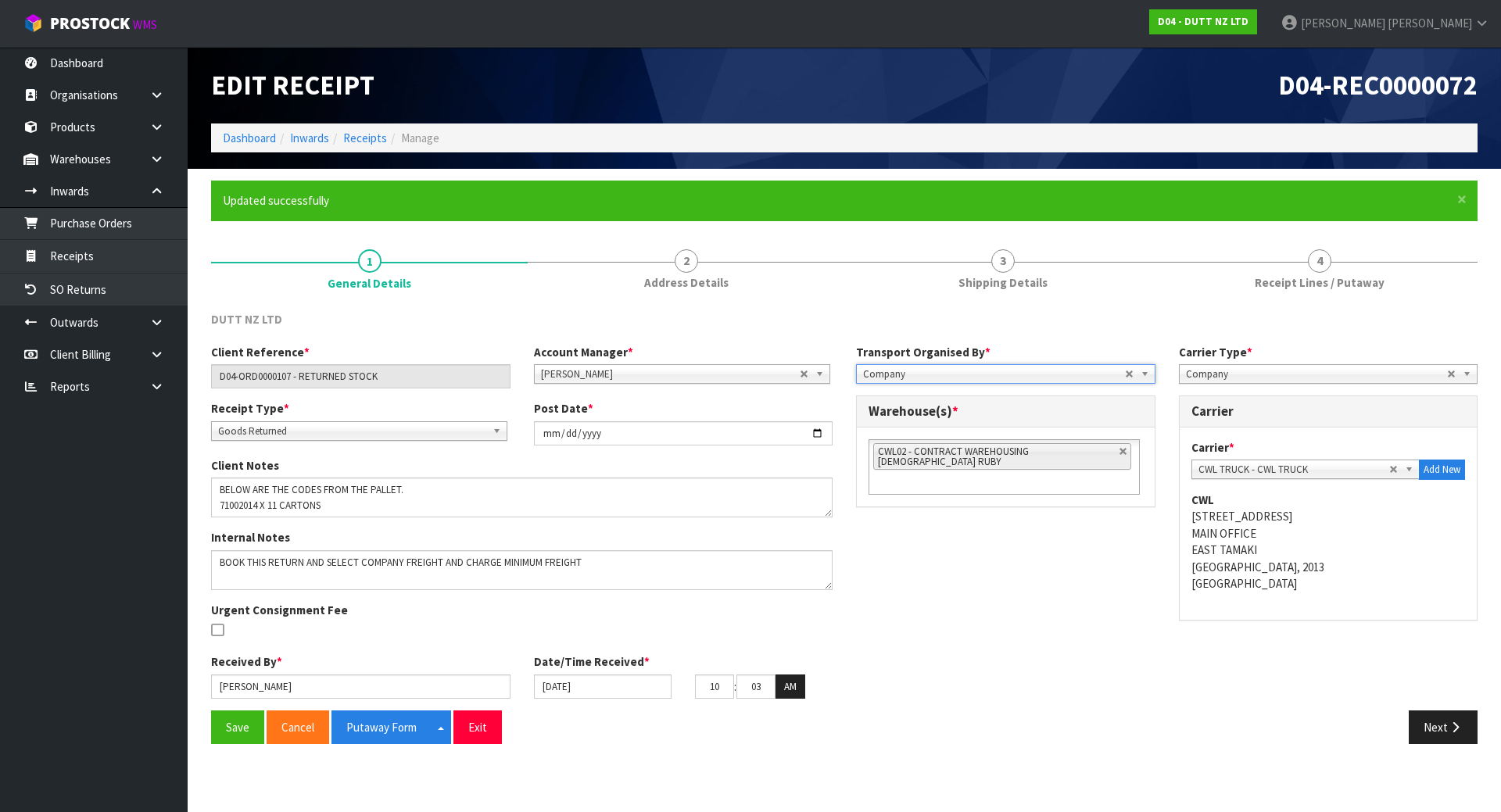
click at [1106, 377] on span "Company" at bounding box center [994, 374] width 262 height 19
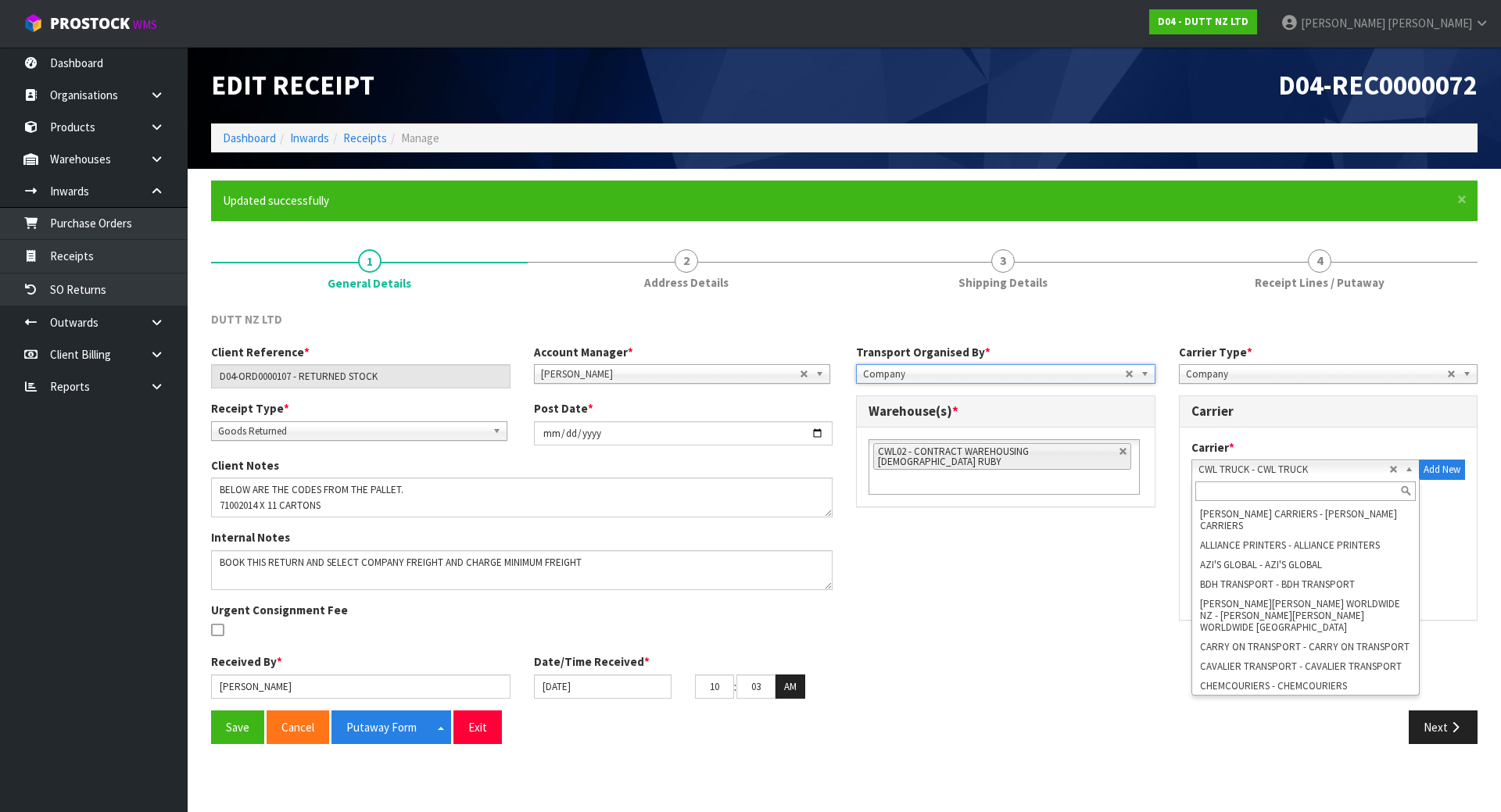
scroll to position [62, 0]
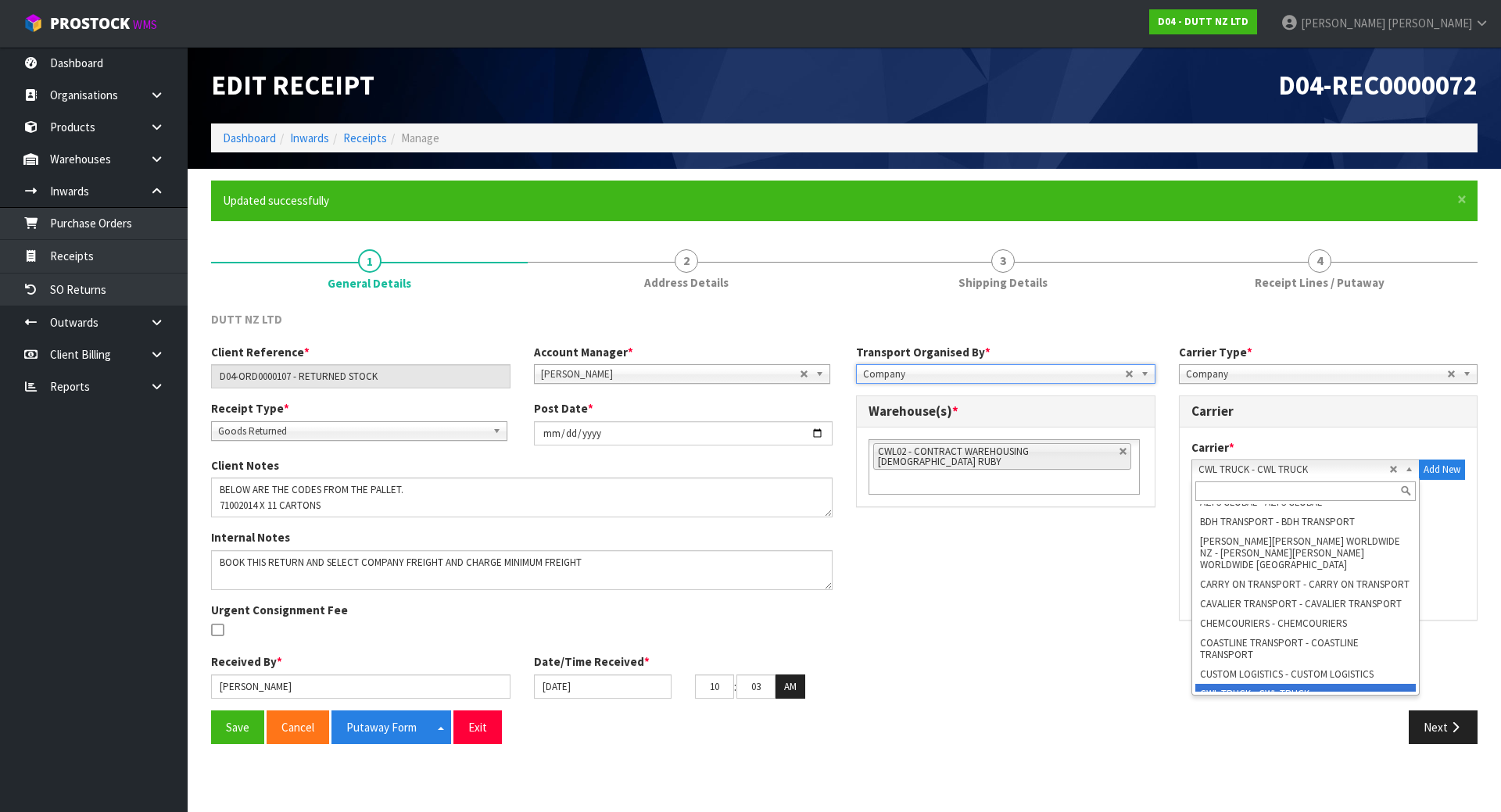
click at [1277, 464] on span "CWL TRUCK - CWL TRUCK" at bounding box center [1295, 469] width 192 height 19
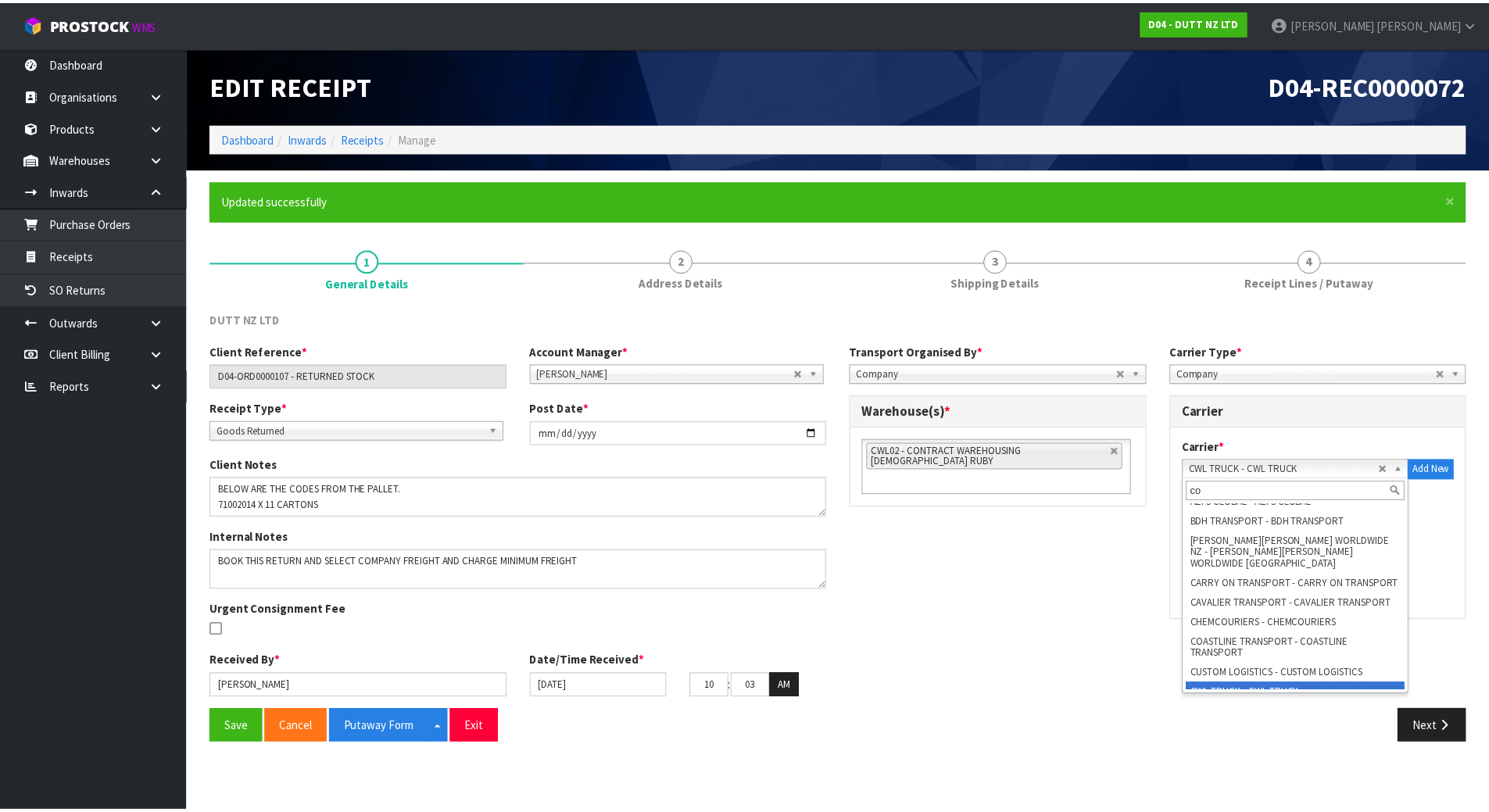
scroll to position [0, 0]
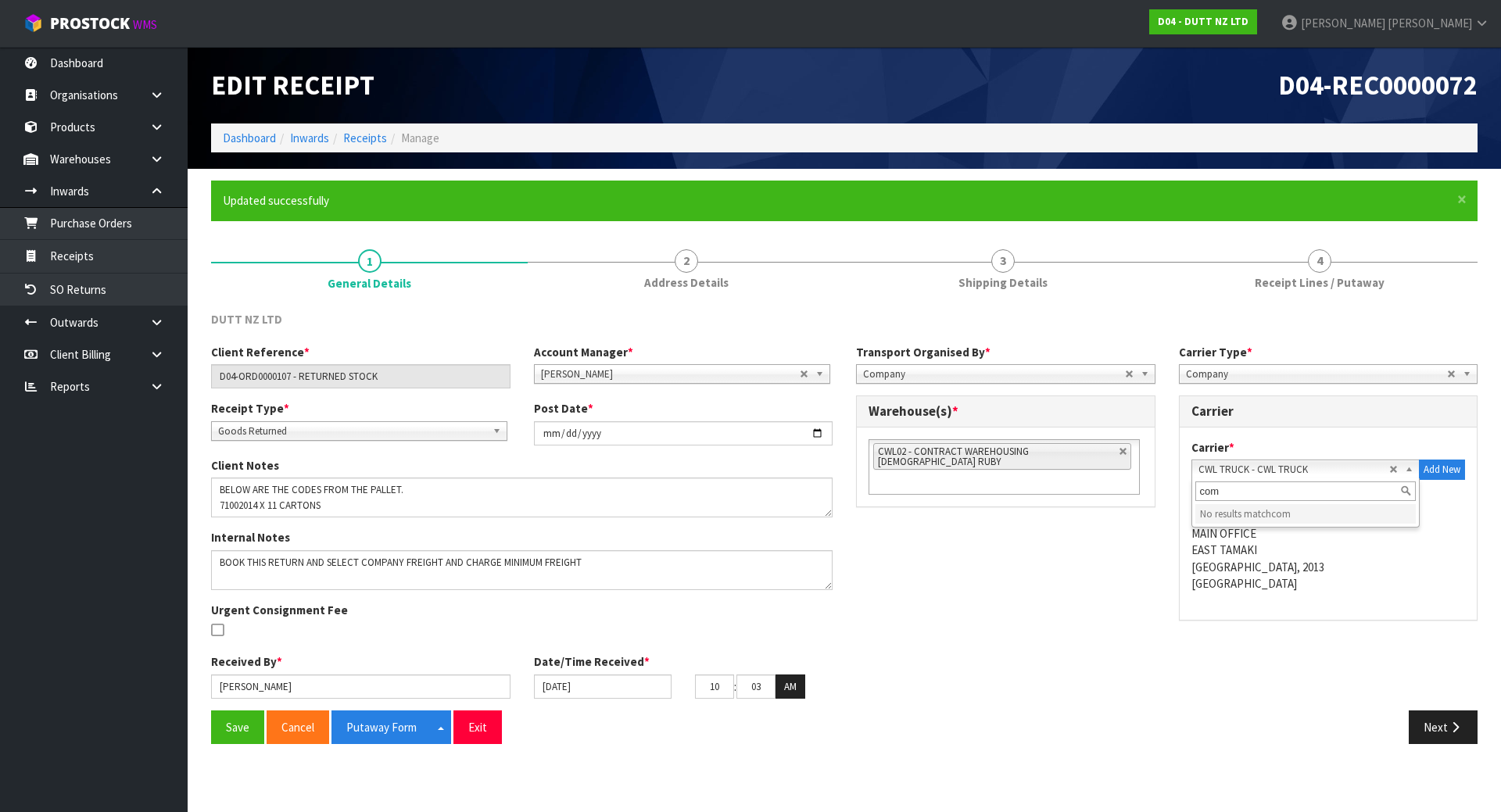
type input "com"
click at [1003, 374] on span "Company" at bounding box center [994, 374] width 262 height 19
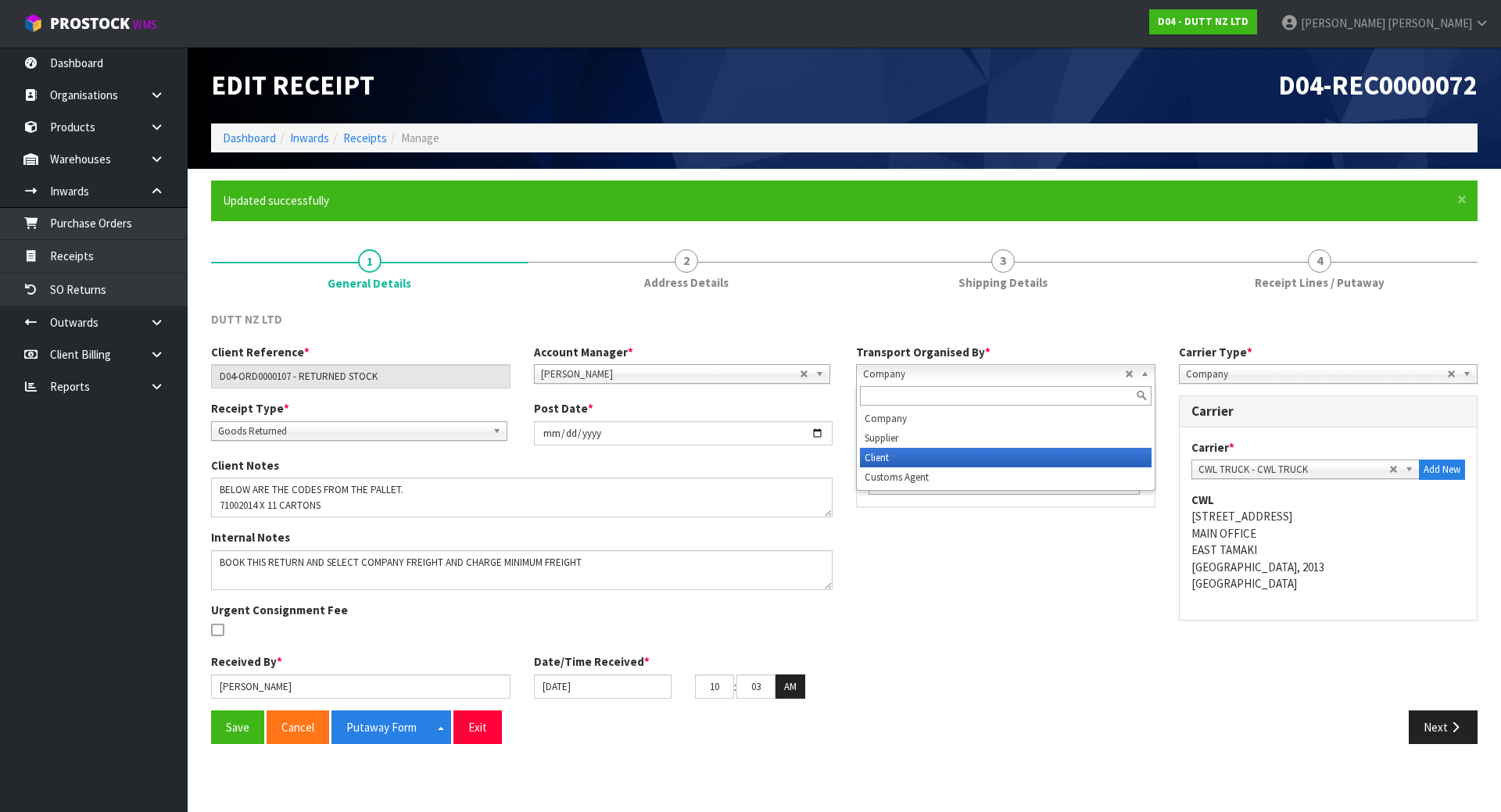
click at [964, 457] on li "Client" at bounding box center [1005, 457] width 291 height 19
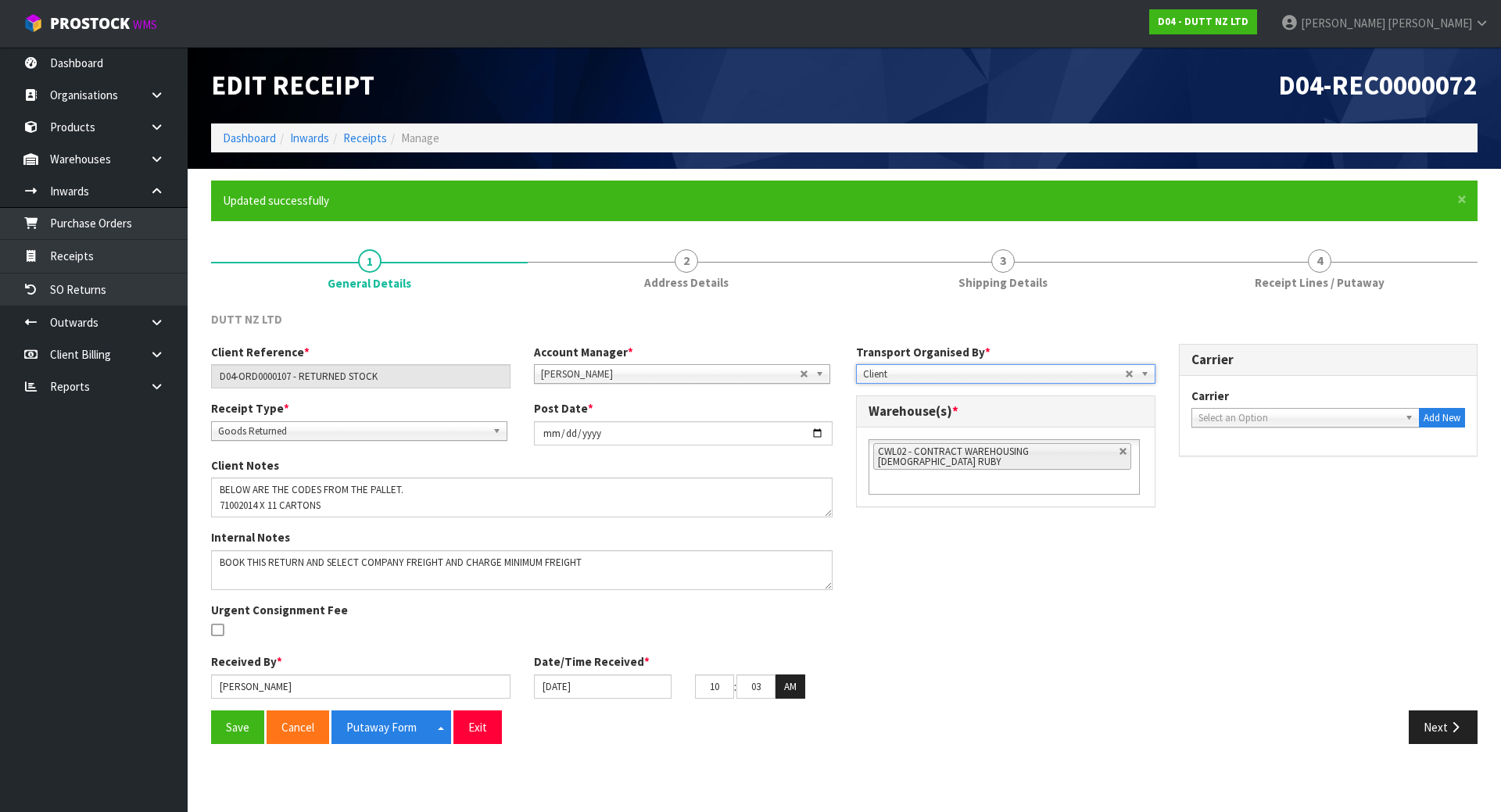
click at [1291, 418] on span "Select an Option" at bounding box center [1295, 418] width 192 height 19
type input "cw"
click at [1211, 456] on em "CW" at bounding box center [1207, 462] width 14 height 14
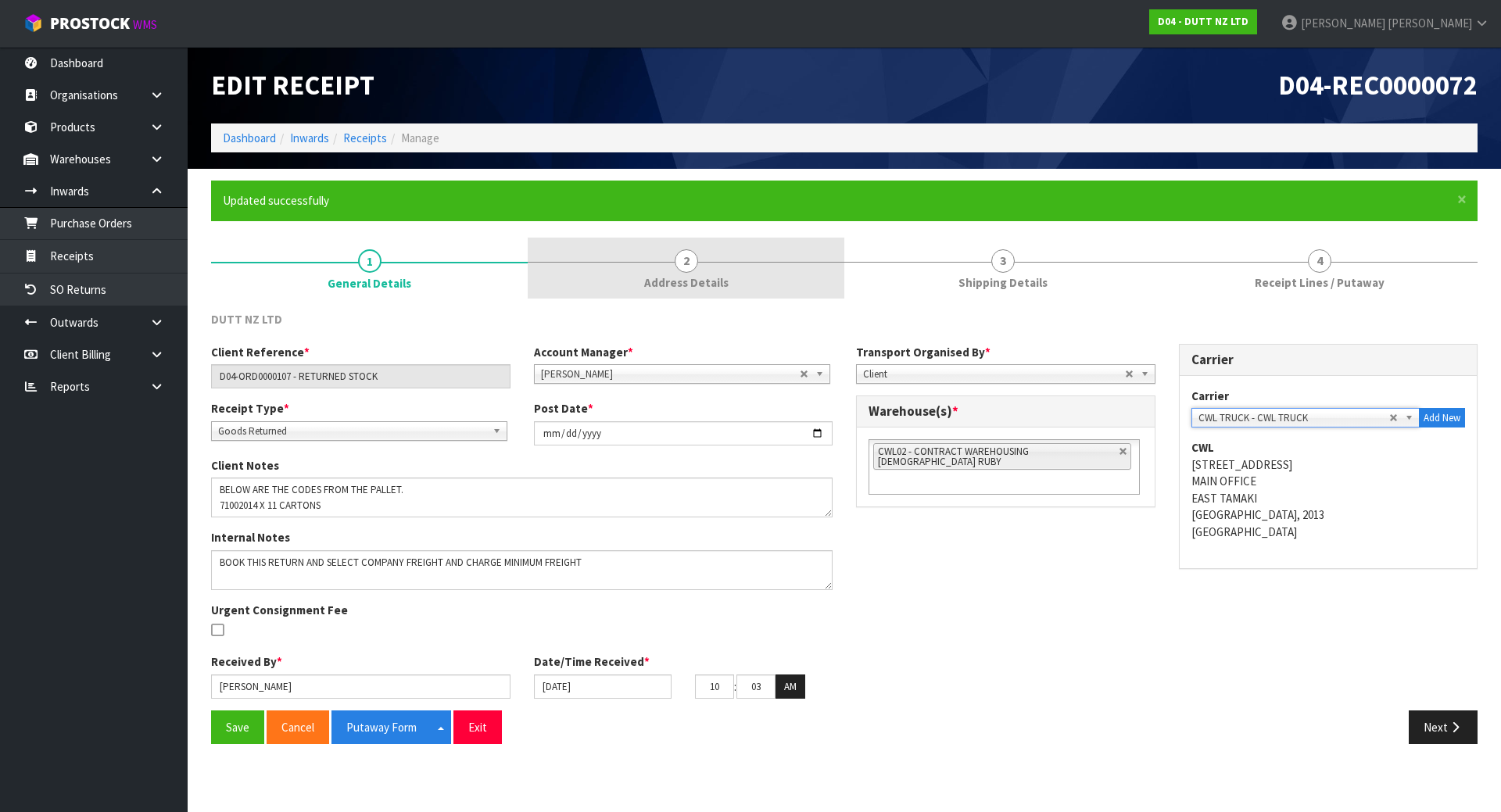
click at [708, 274] on span "Address Details" at bounding box center [686, 282] width 84 height 16
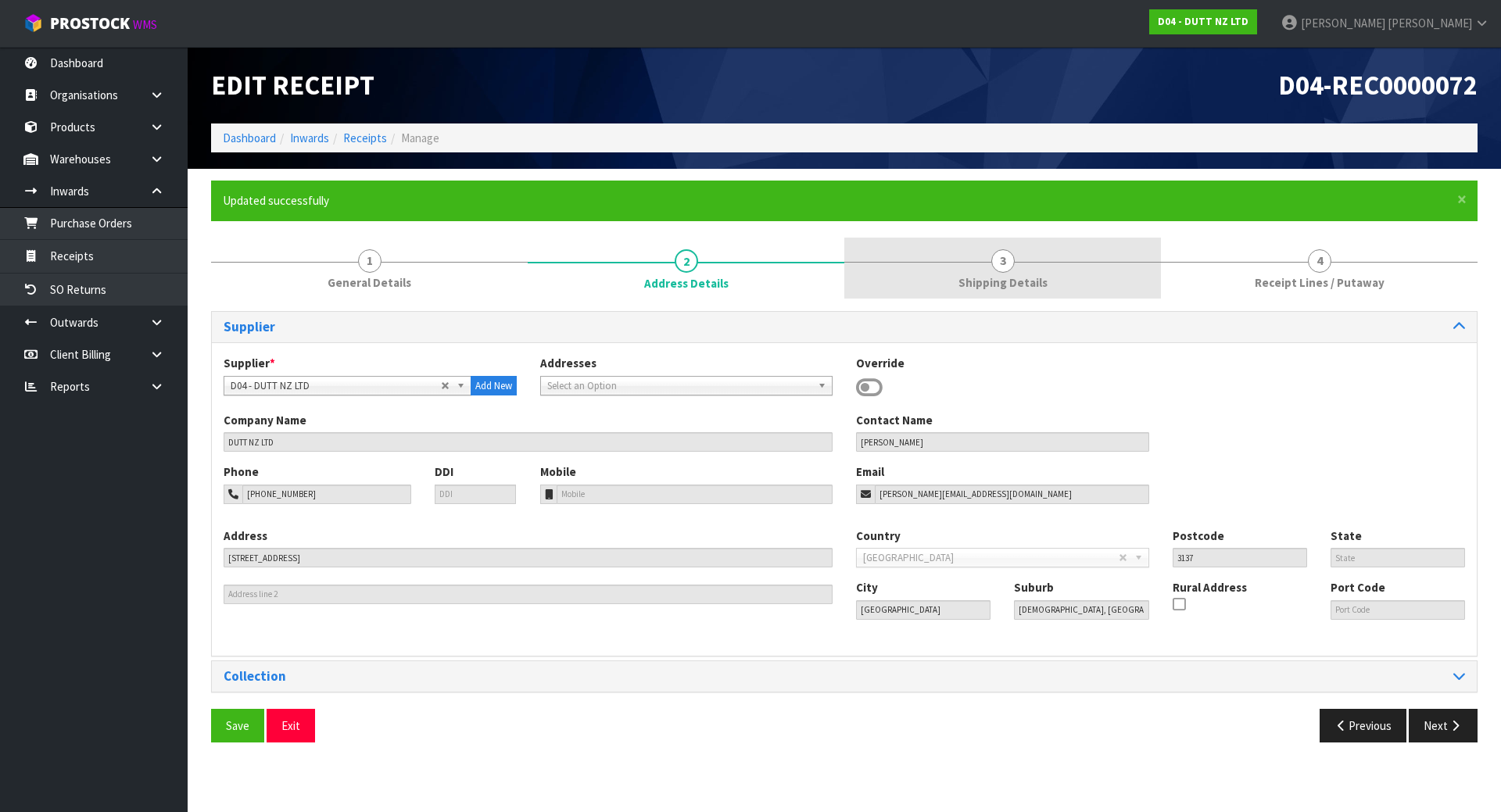
click at [1001, 269] on span "3" at bounding box center [1003, 261] width 24 height 24
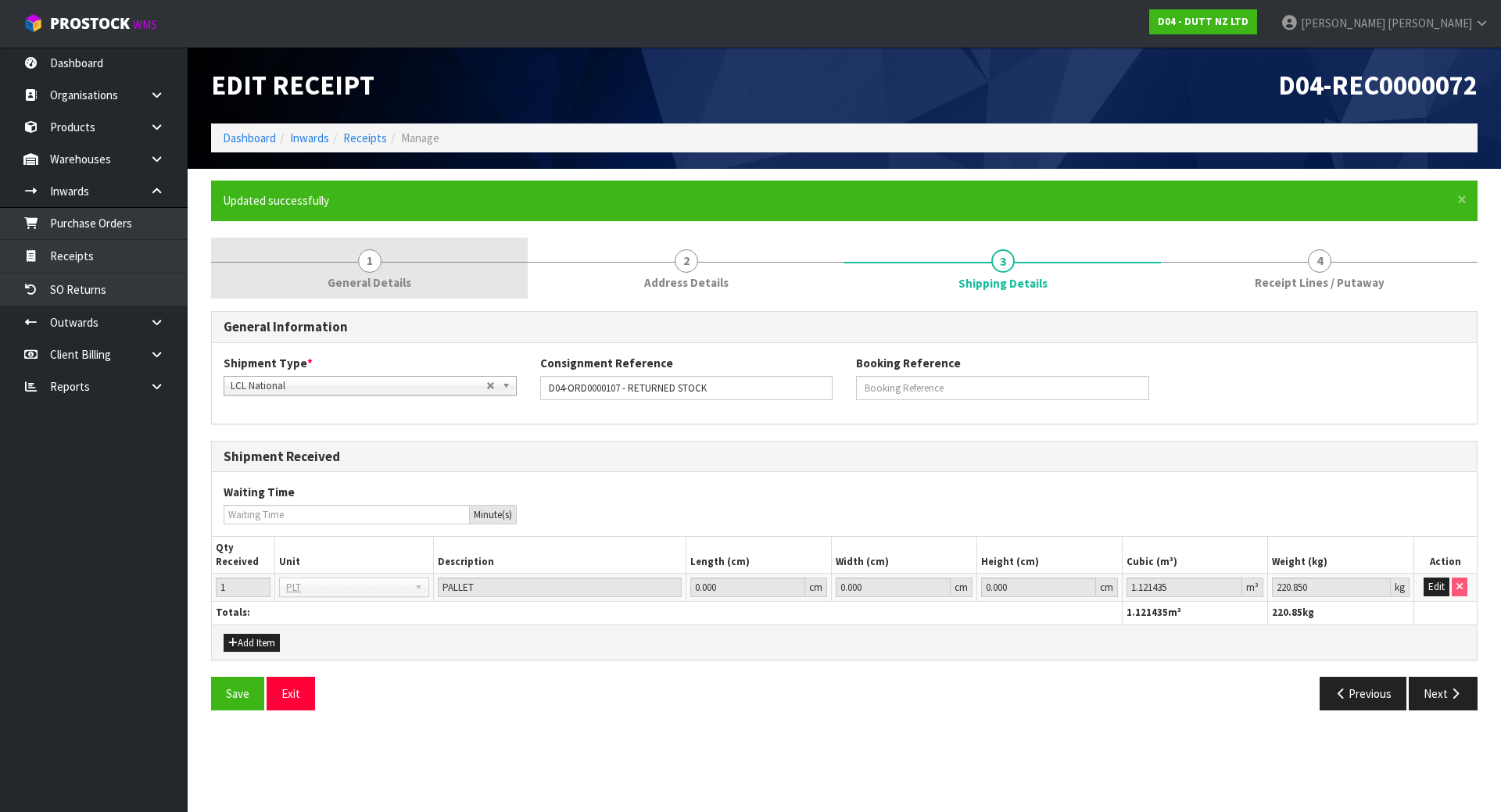
click at [385, 281] on span "General Details" at bounding box center [370, 282] width 84 height 16
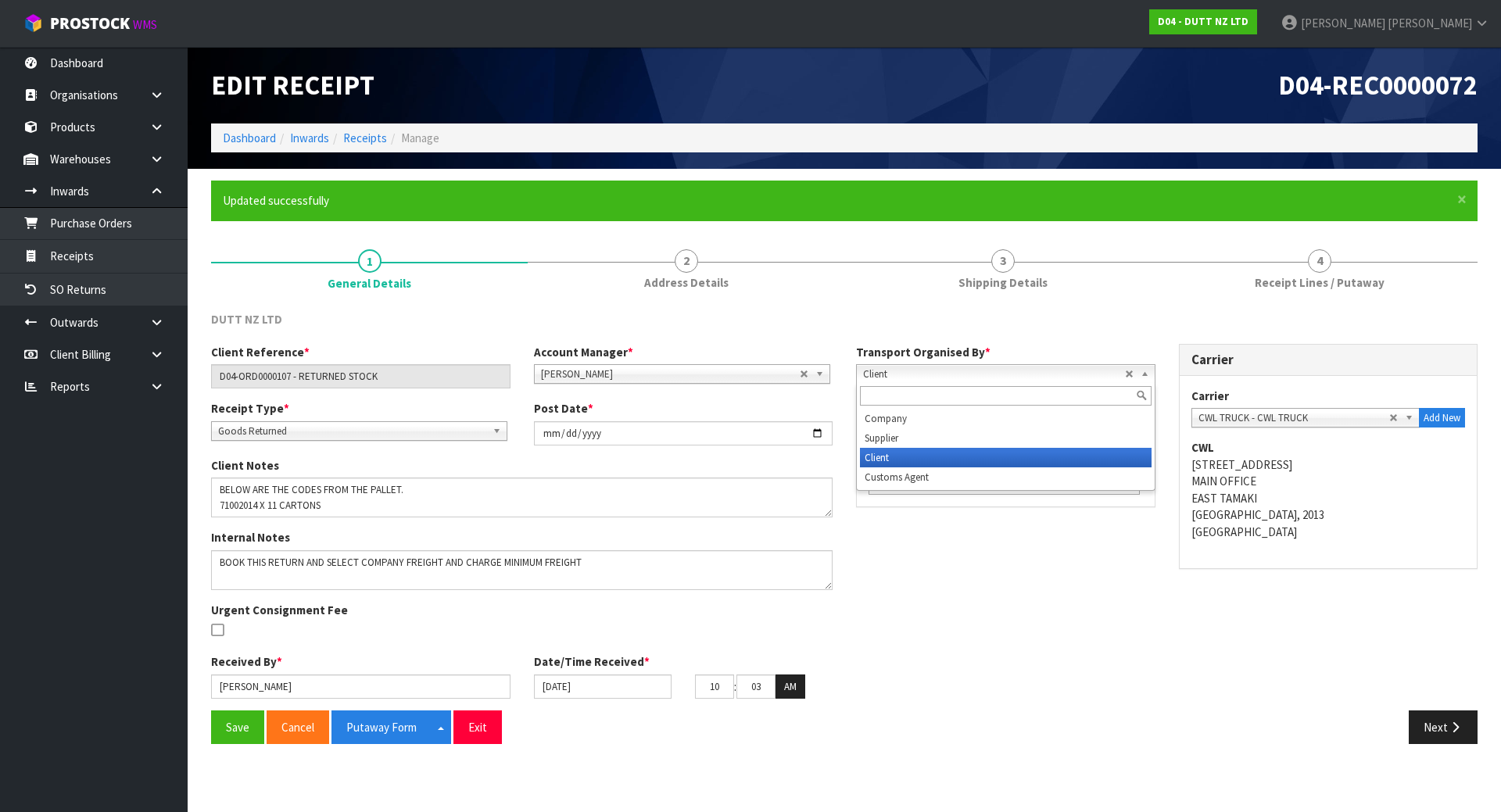
click at [1115, 374] on span "Client" at bounding box center [994, 374] width 262 height 19
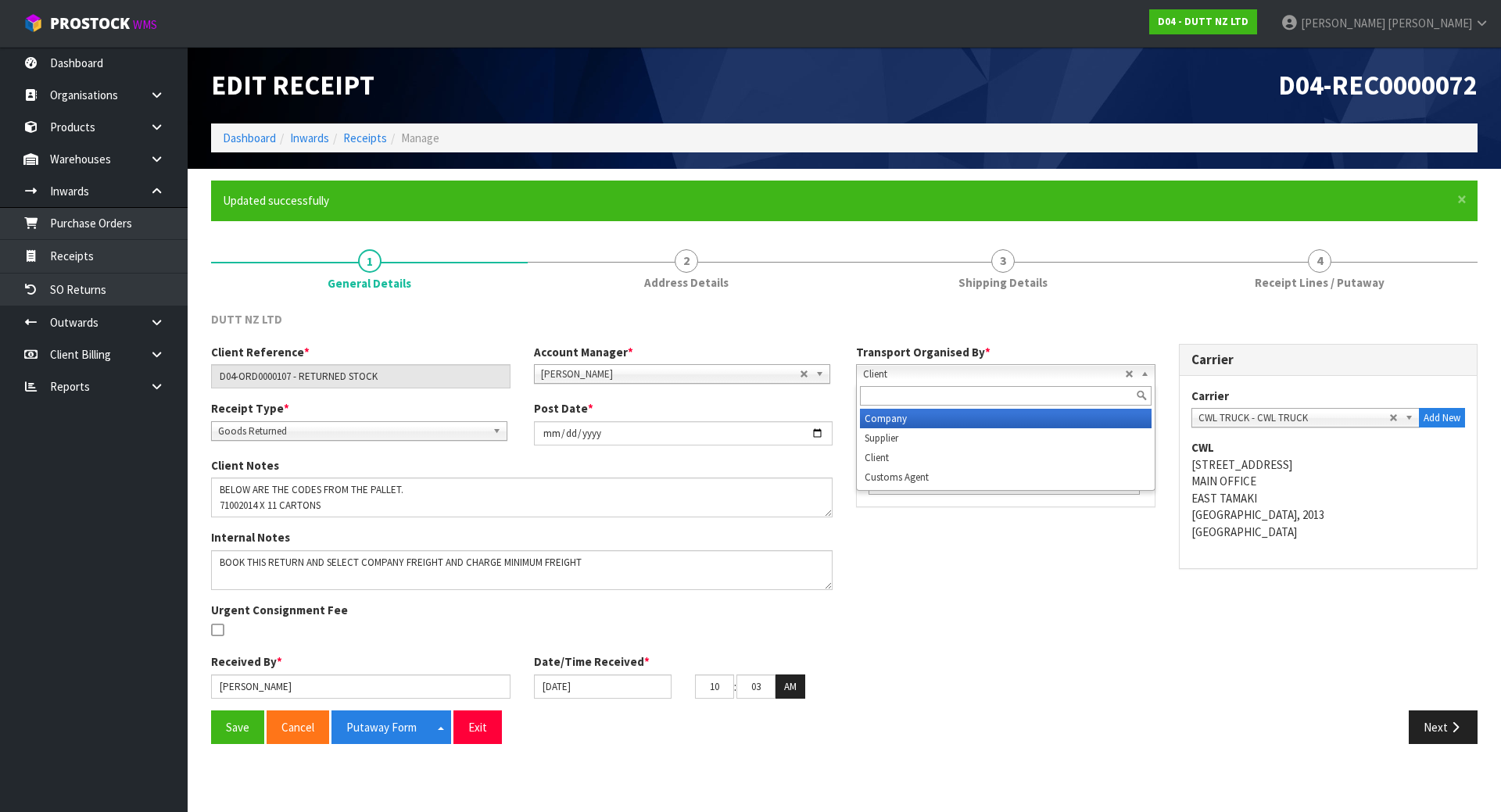
click at [1010, 422] on li "Company" at bounding box center [1005, 418] width 291 height 19
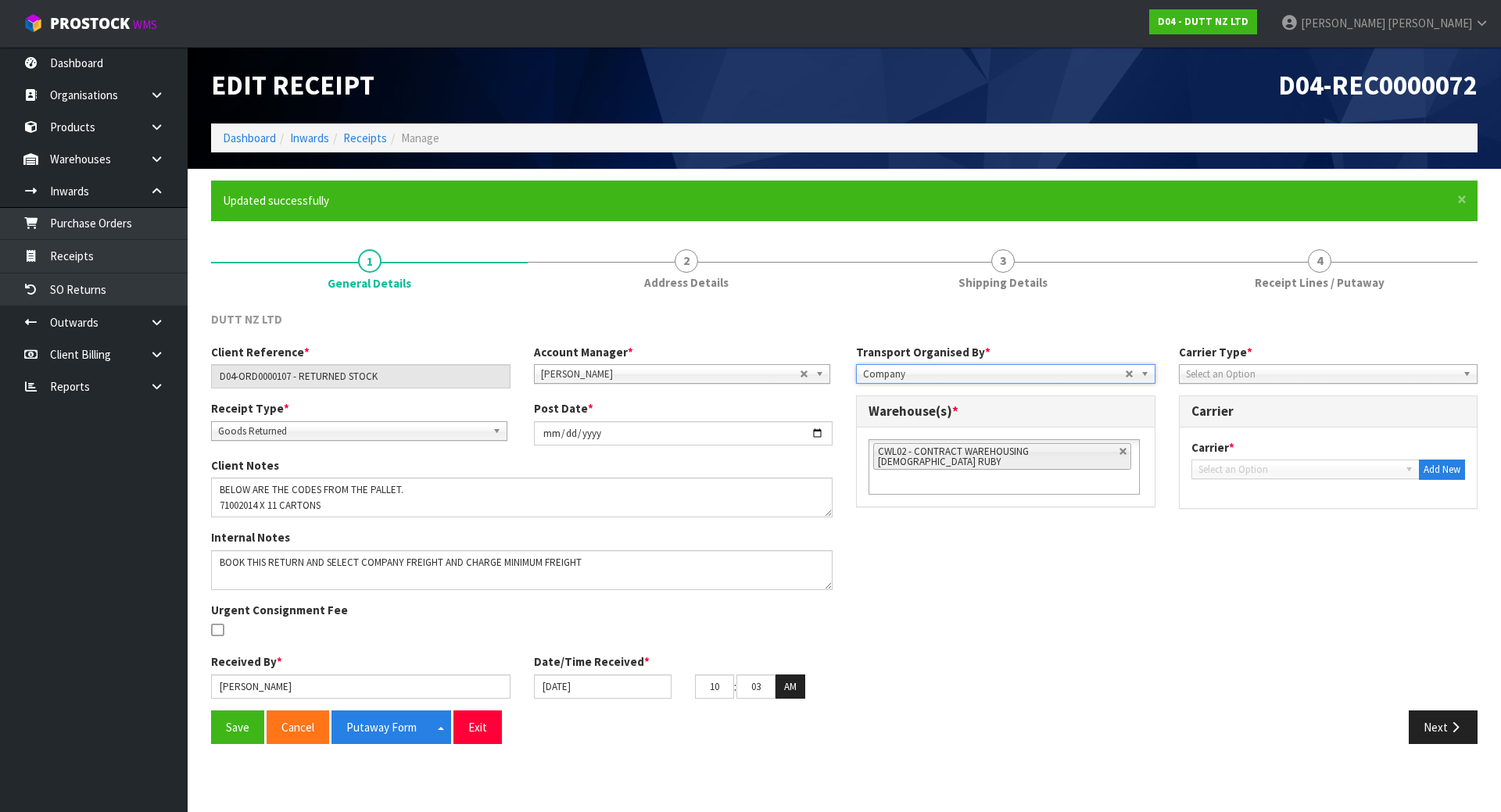
click at [1288, 377] on span "Select an Option" at bounding box center [1321, 374] width 271 height 19
click at [1264, 420] on li "Company" at bounding box center [1328, 418] width 291 height 19
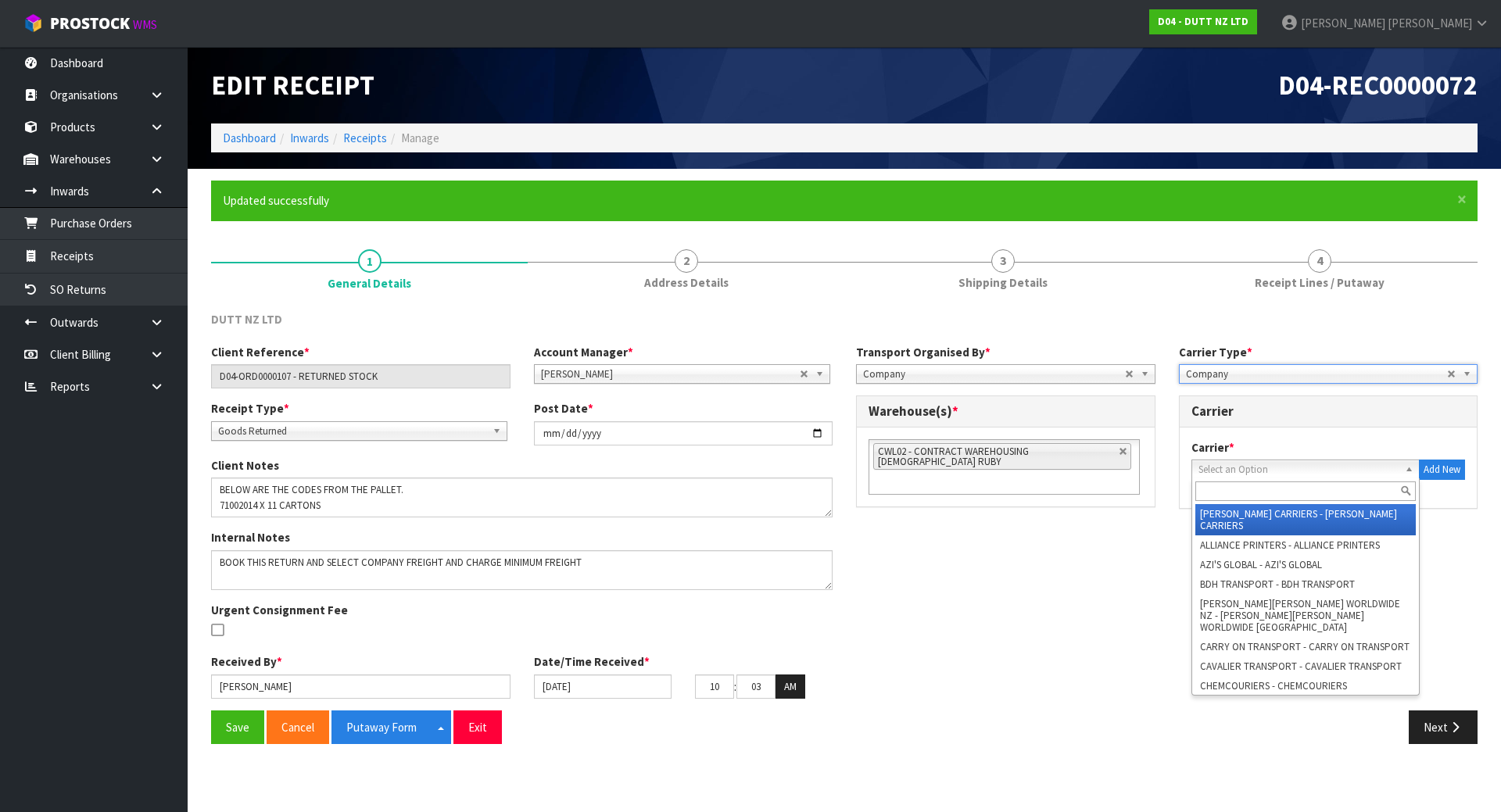
click at [1295, 469] on span "Select an Option" at bounding box center [1295, 469] width 192 height 19
click at [1284, 489] on input "text" at bounding box center [1306, 490] width 221 height 19
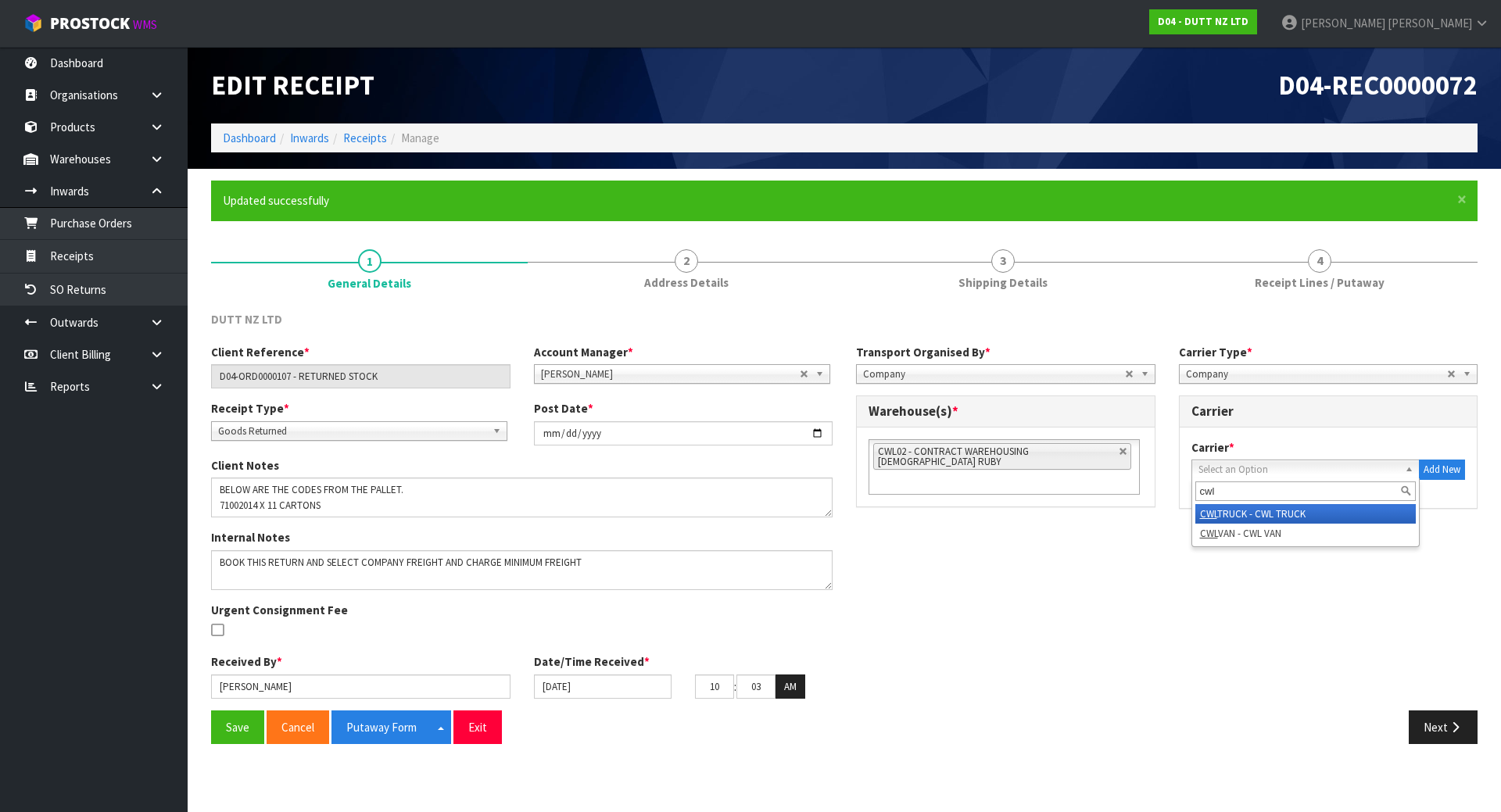
type input "cwl"
click at [1267, 513] on li "CWL TRUCK - CWL TRUCK" at bounding box center [1306, 513] width 221 height 19
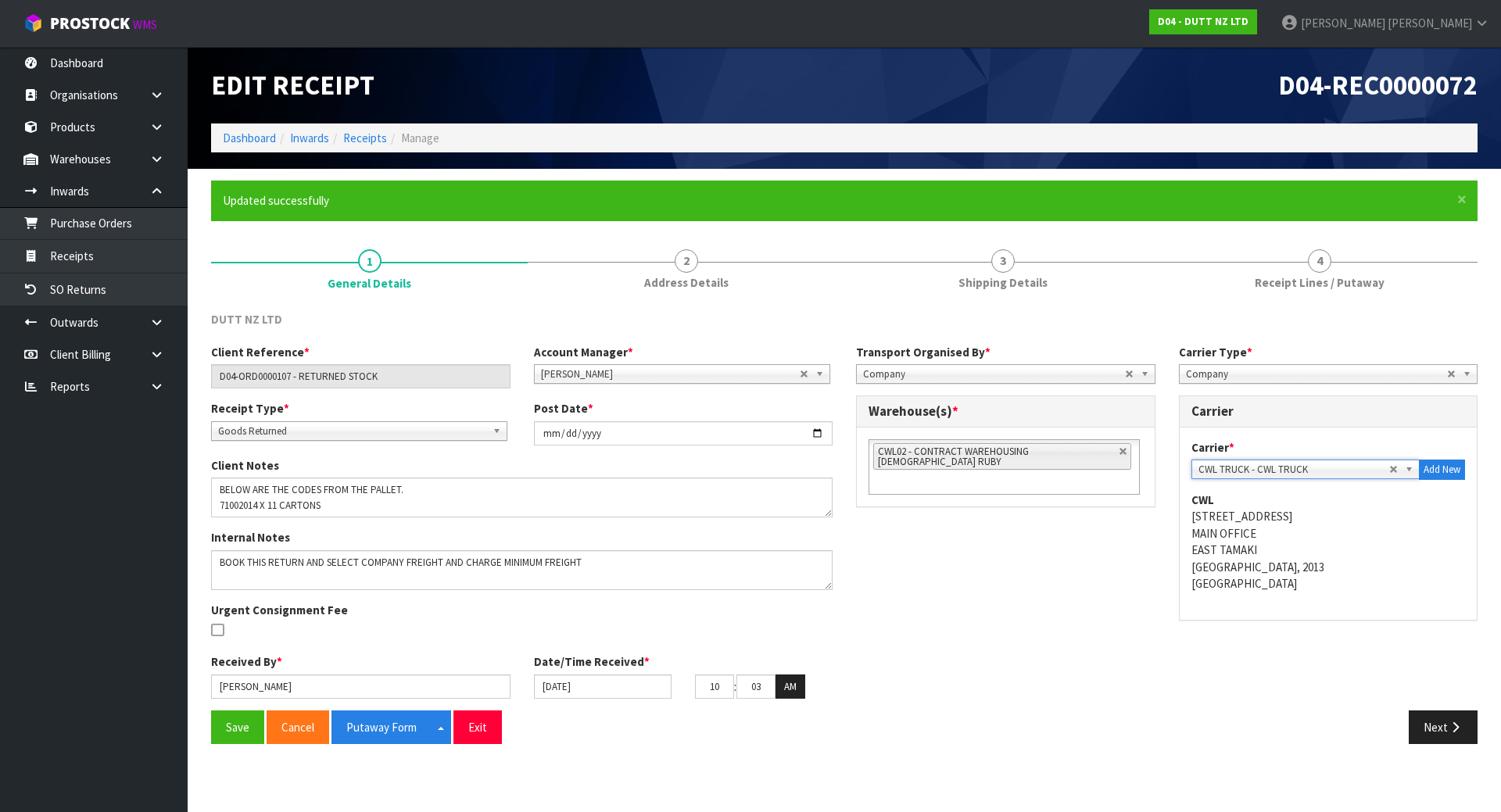
click at [1321, 584] on address "CWL [STREET_ADDRESS]" at bounding box center [1328, 542] width 274 height 100
click at [217, 722] on button "Save" at bounding box center [238, 727] width 53 height 34
click at [914, 618] on div "Client Reference * D04-ORD0000107 - RETURNED STOCK Account Manager * [PERSON_NA…" at bounding box center [844, 527] width 1290 height 366
click at [1131, 640] on div "Client Reference * D04-ORD0000107 - RETURNED STOCK Account Manager * [PERSON_NA…" at bounding box center [844, 527] width 1290 height 366
click at [1443, 723] on button "Next" at bounding box center [1443, 727] width 69 height 34
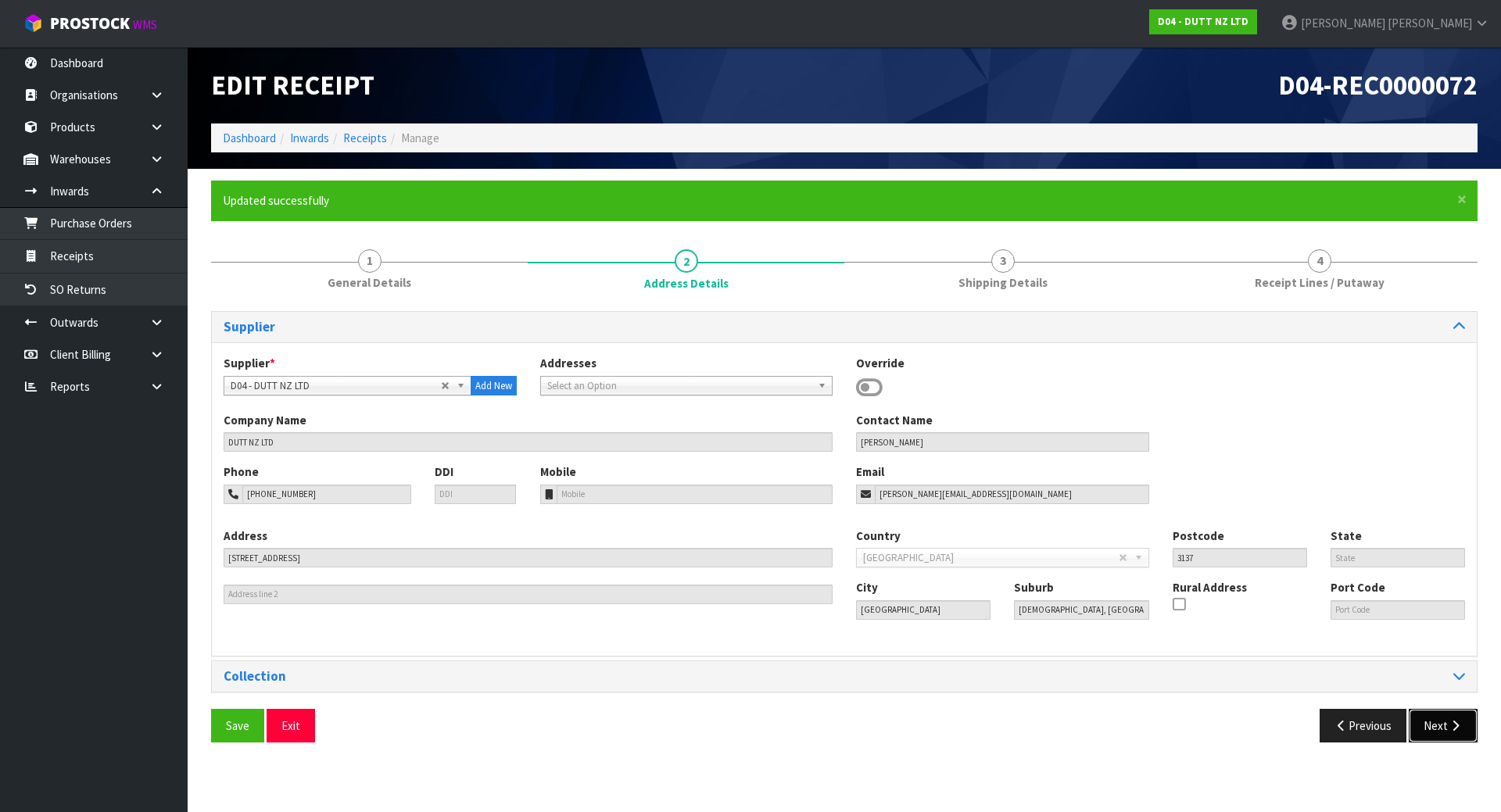
click at [1469, 738] on button "Next" at bounding box center [1443, 725] width 69 height 34
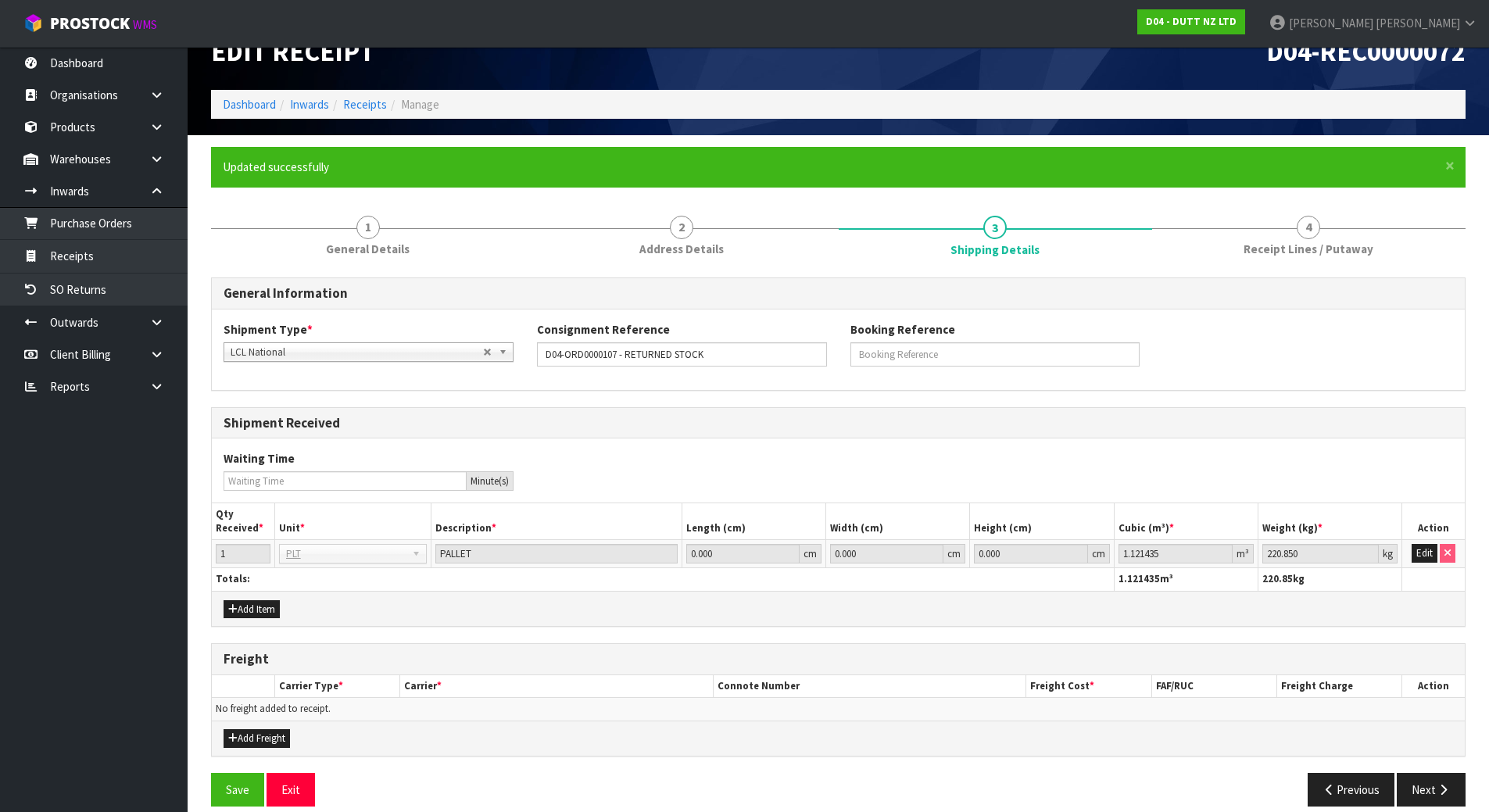
scroll to position [51, 0]
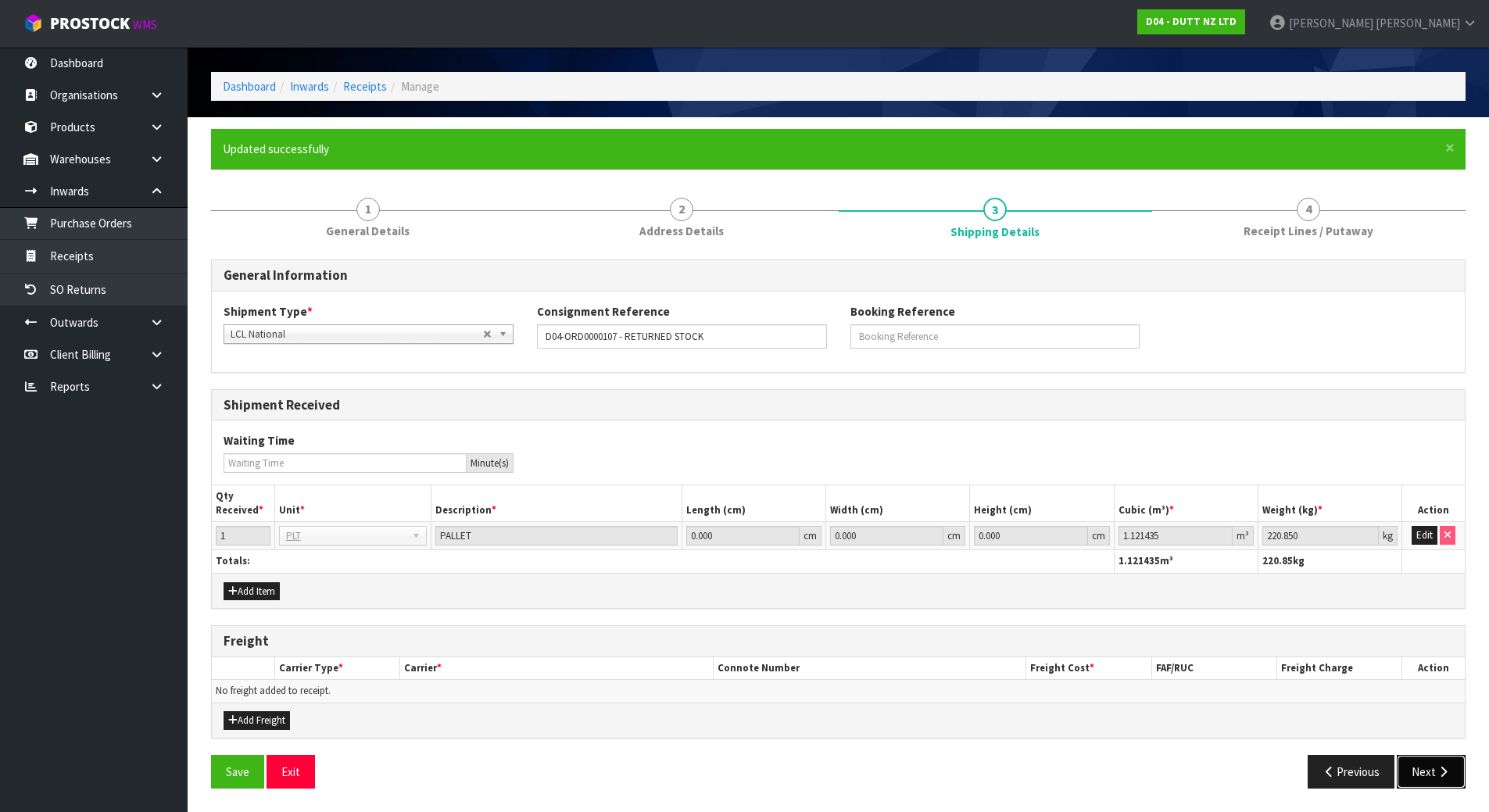
click at [1430, 774] on button "Next" at bounding box center [1431, 772] width 69 height 34
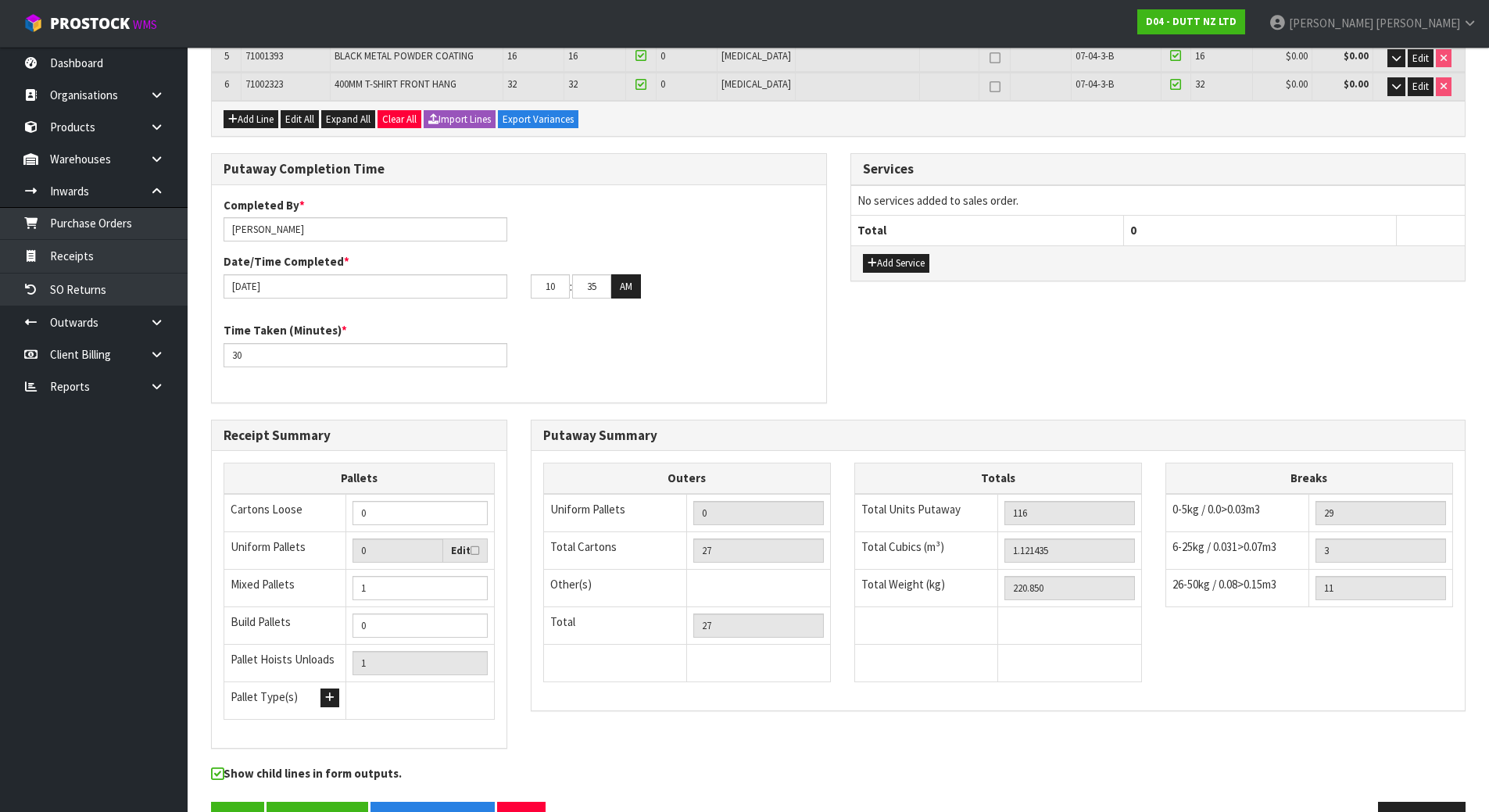
scroll to position [497, 0]
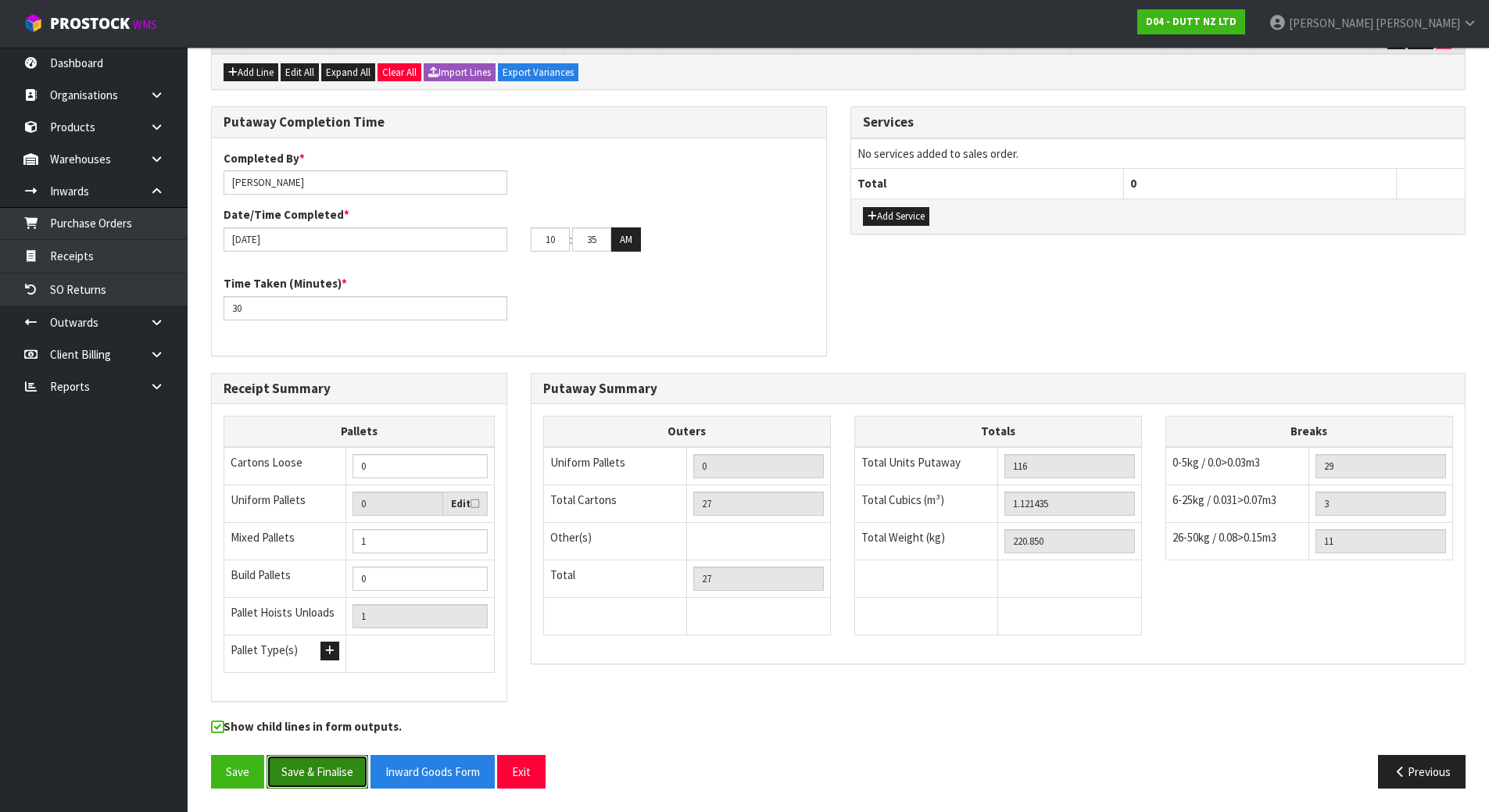
click at [288, 761] on button "Save & Finalise" at bounding box center [317, 772] width 101 height 34
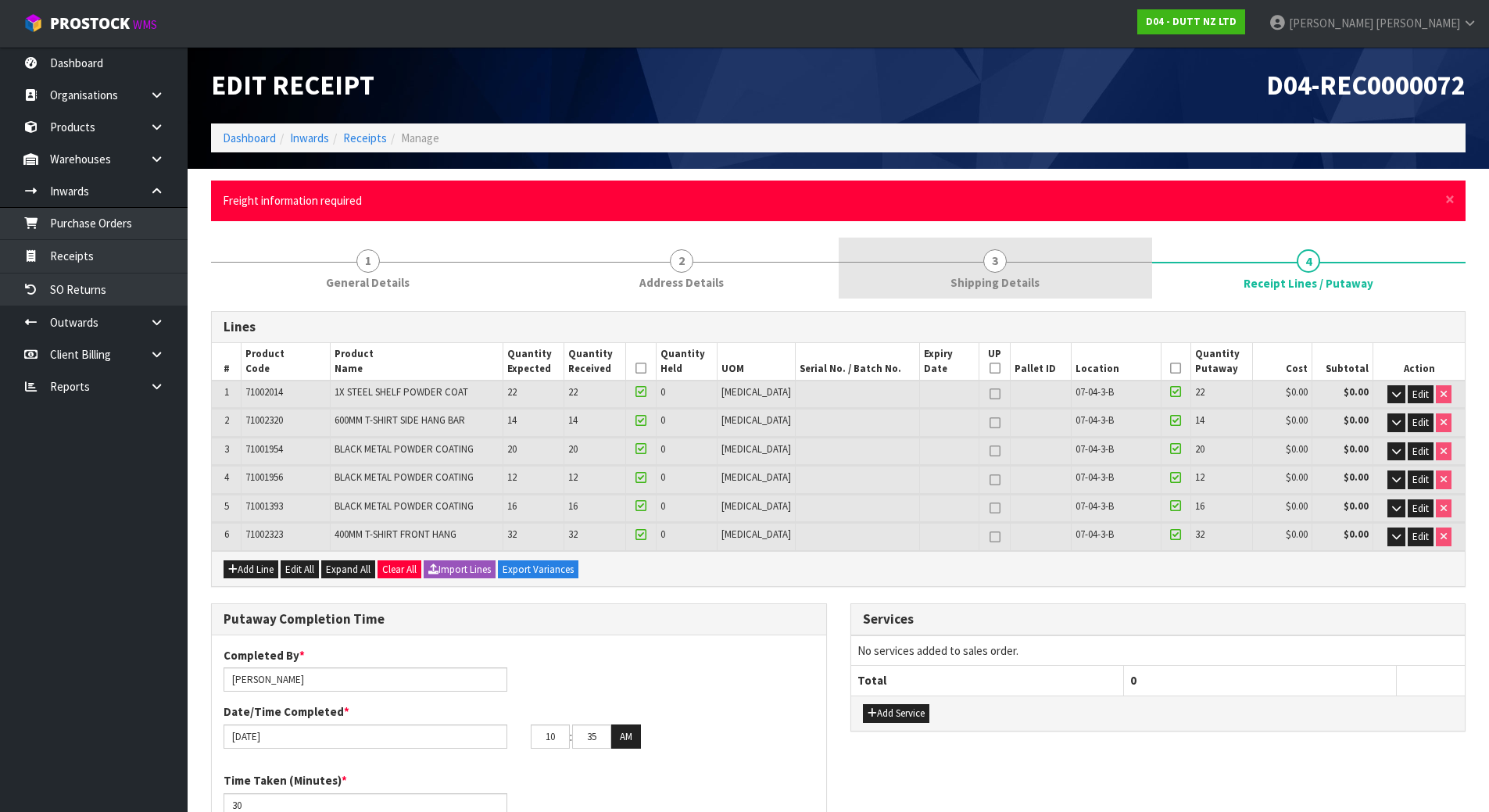
click at [1054, 251] on link "3 Shipping Details" at bounding box center [995, 269] width 313 height 62
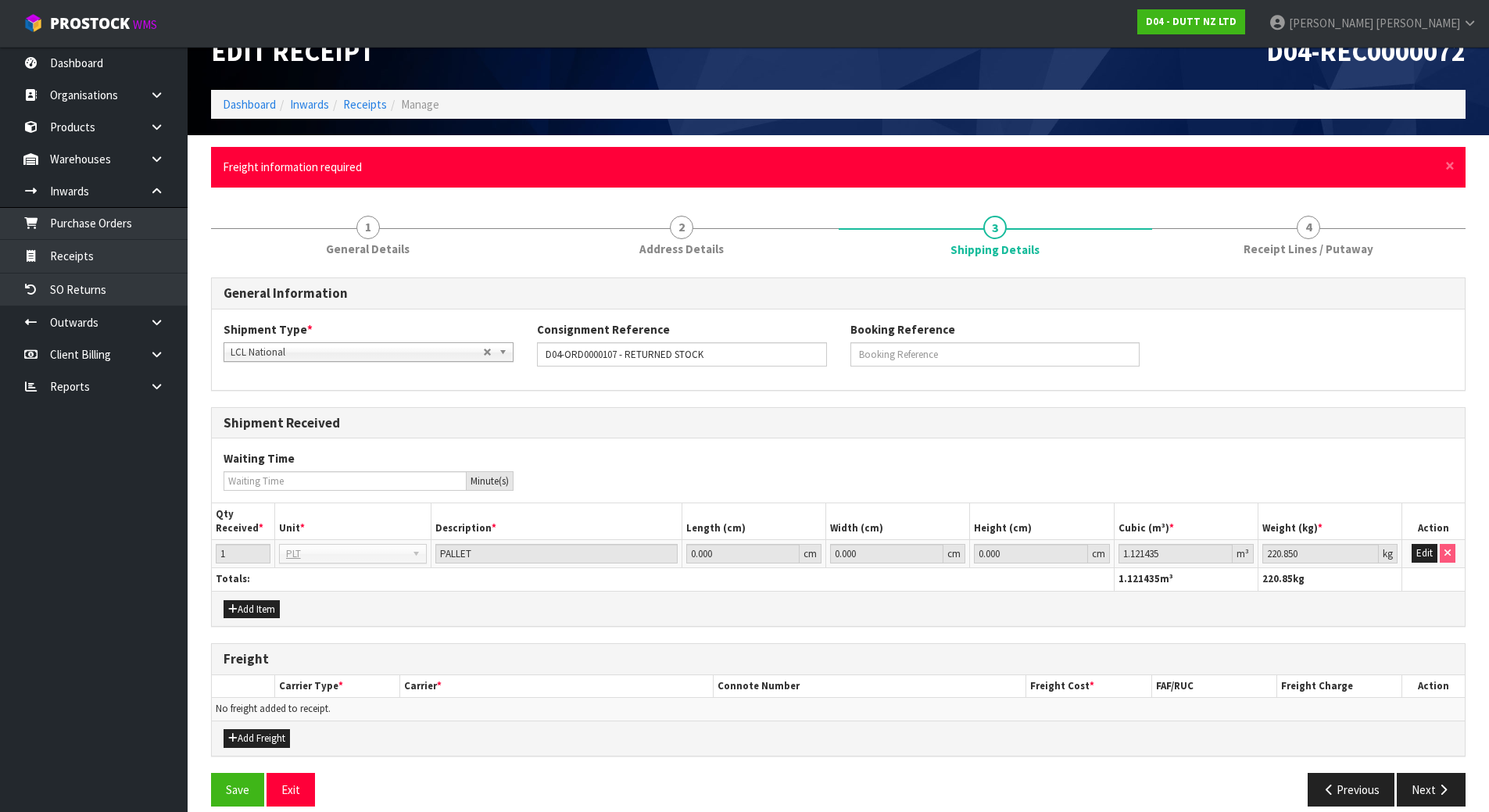
scroll to position [51, 0]
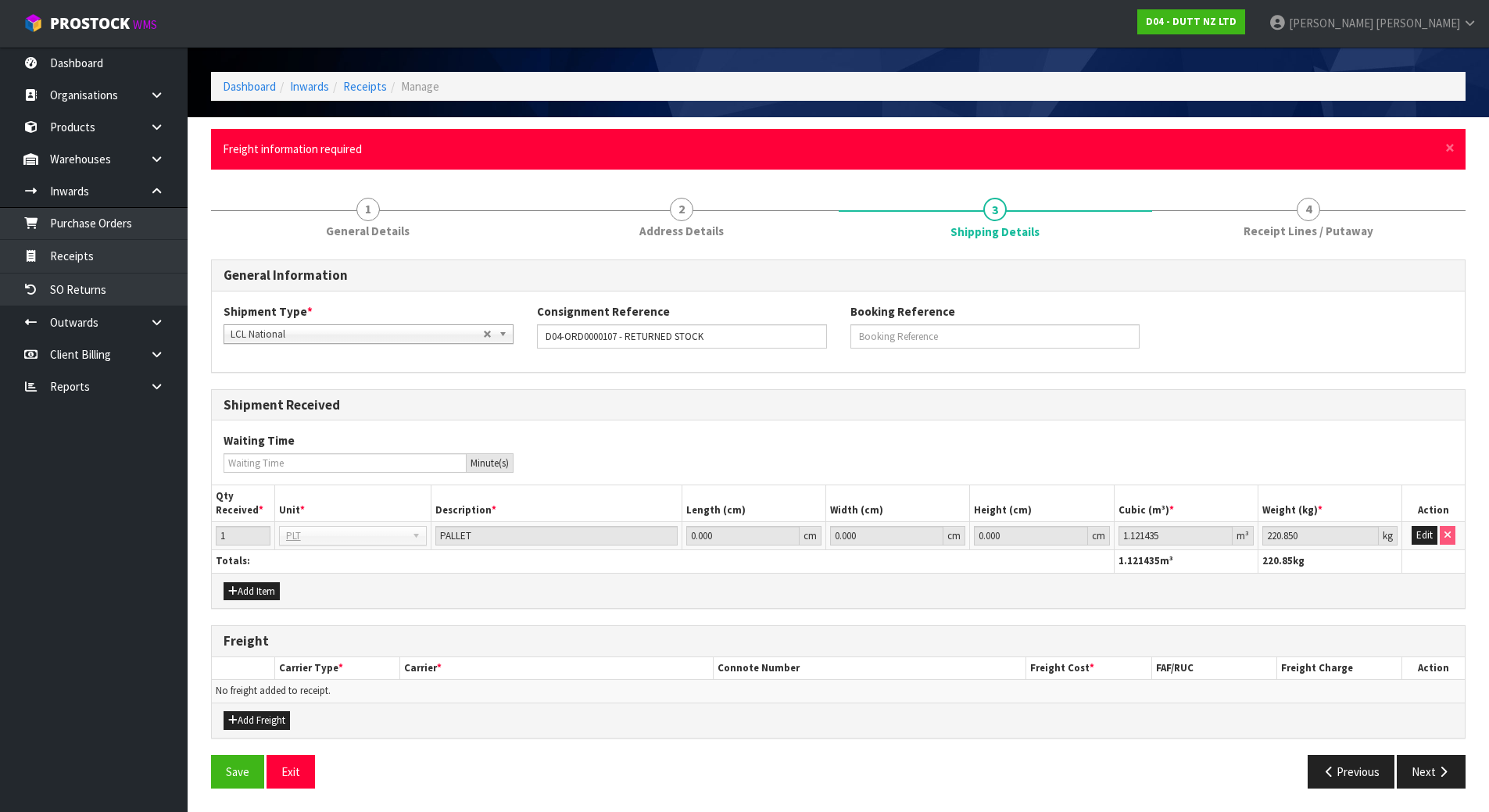
click at [442, 651] on div "Freight" at bounding box center [839, 642] width 1253 height 31
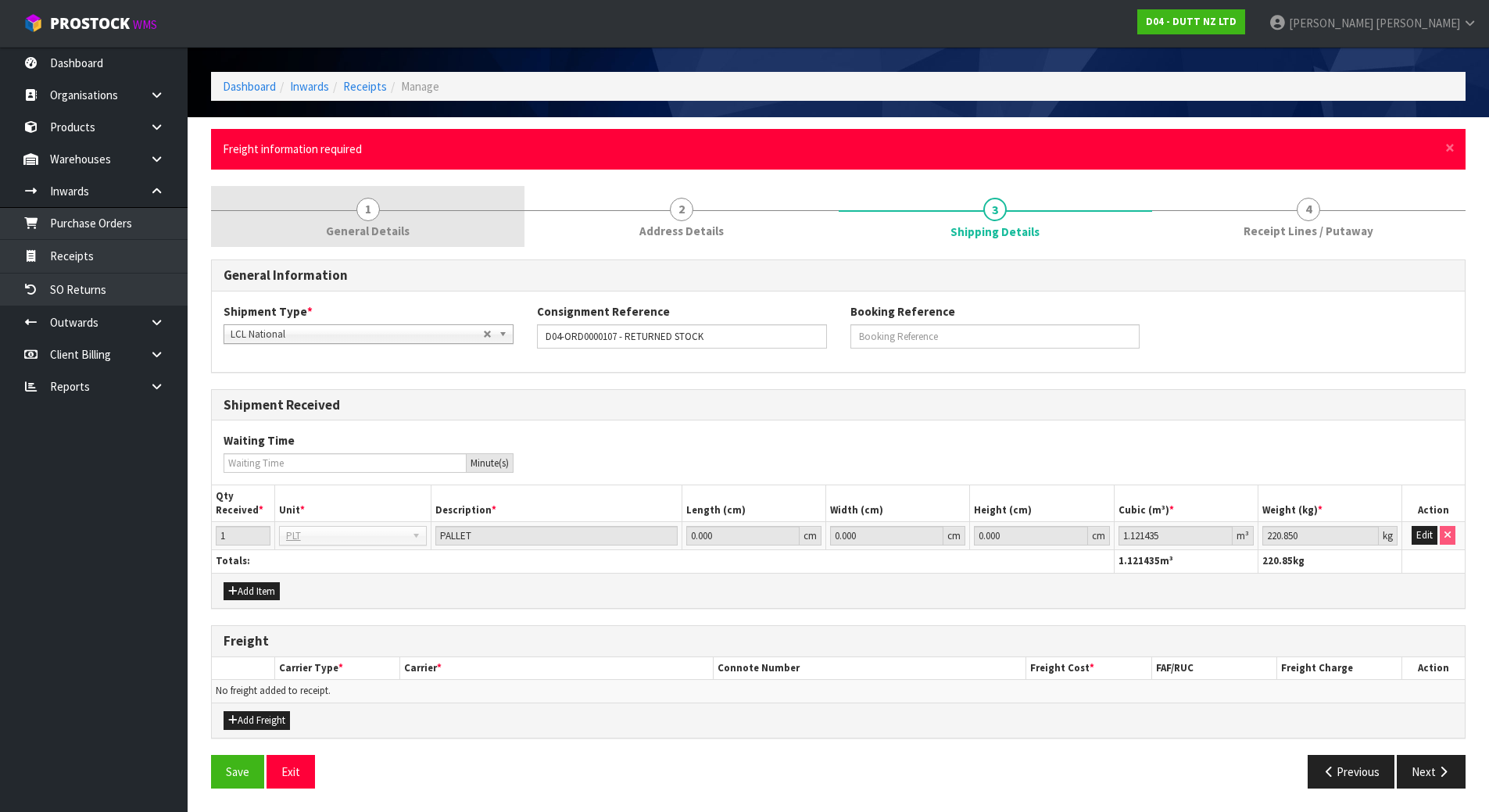
click at [456, 205] on link "1 General Details" at bounding box center [367, 217] width 313 height 62
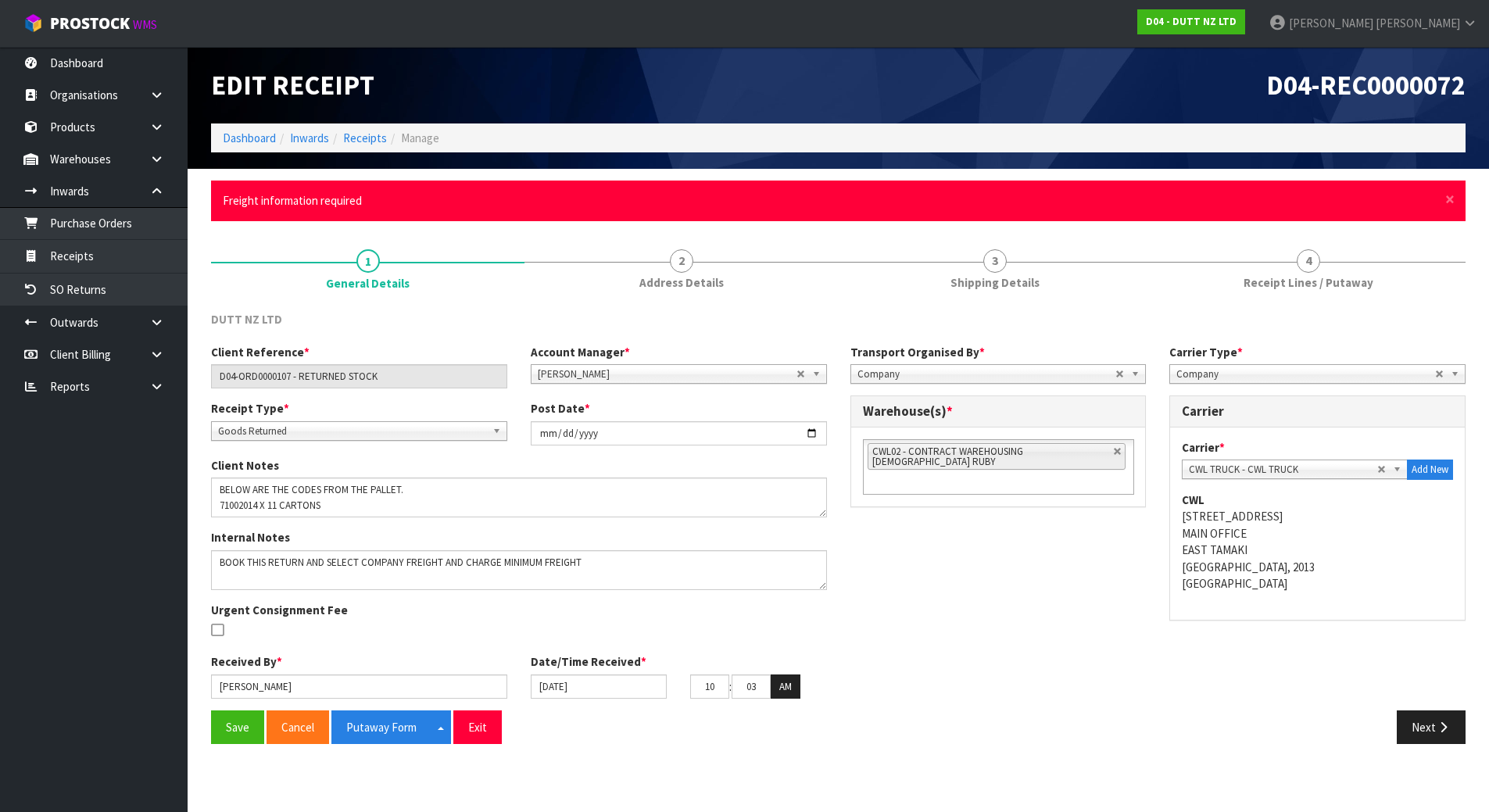
scroll to position [0, 0]
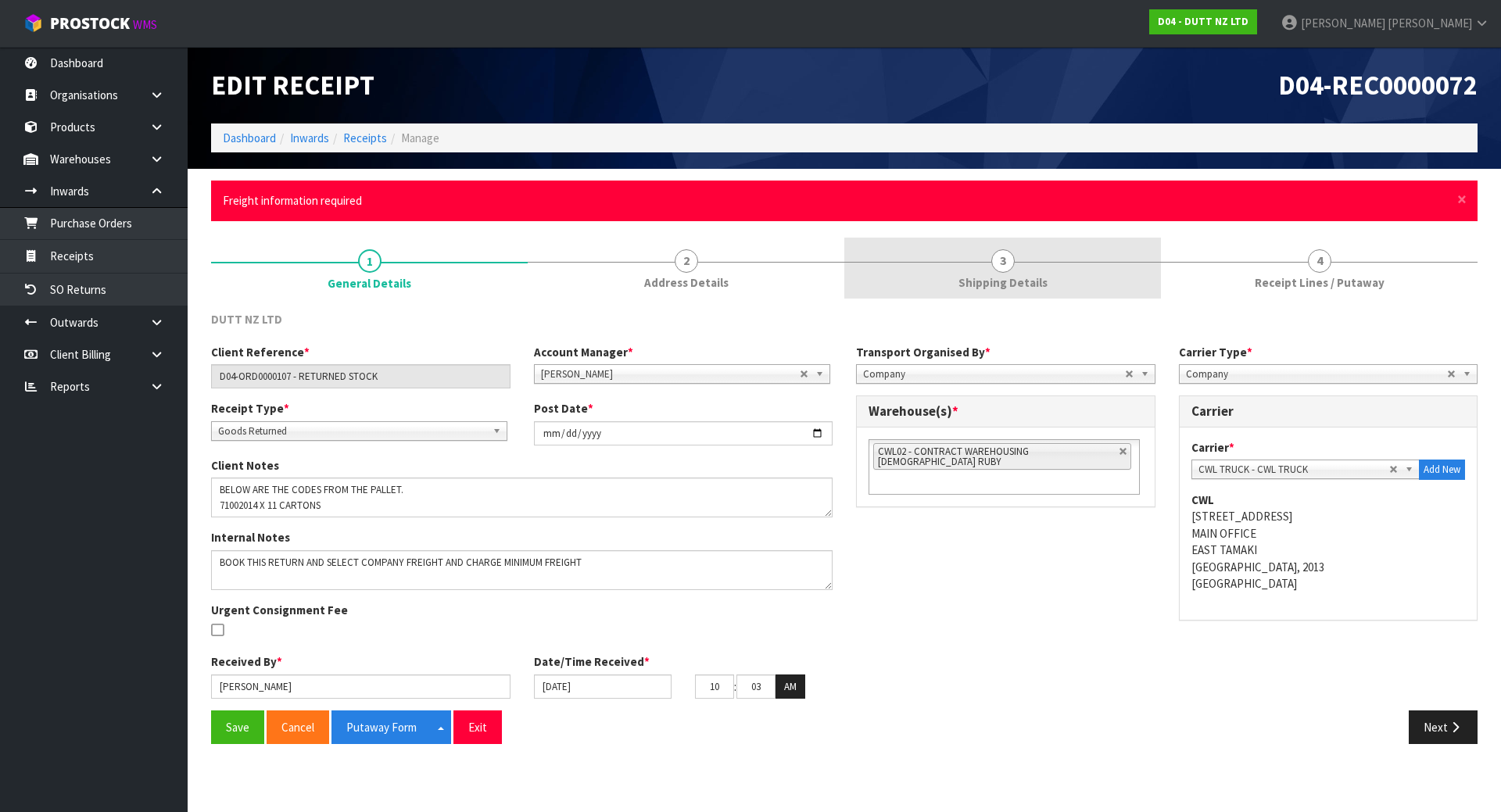
click at [1045, 275] on link "3 Shipping Details" at bounding box center [1002, 269] width 317 height 62
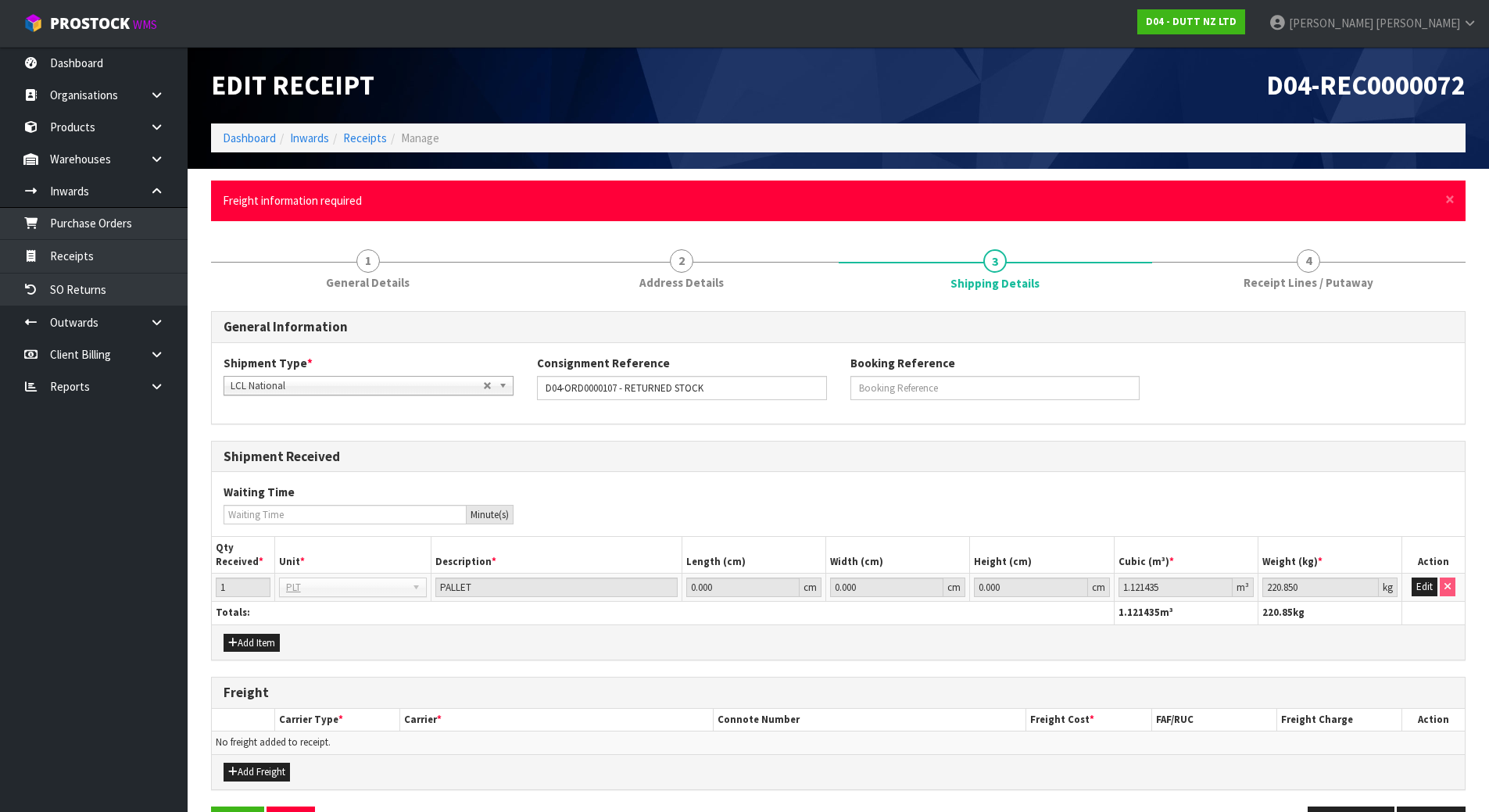
click at [236, 784] on div "Add Freight" at bounding box center [839, 772] width 1253 height 36
click at [247, 770] on button "Add Freight" at bounding box center [257, 772] width 67 height 19
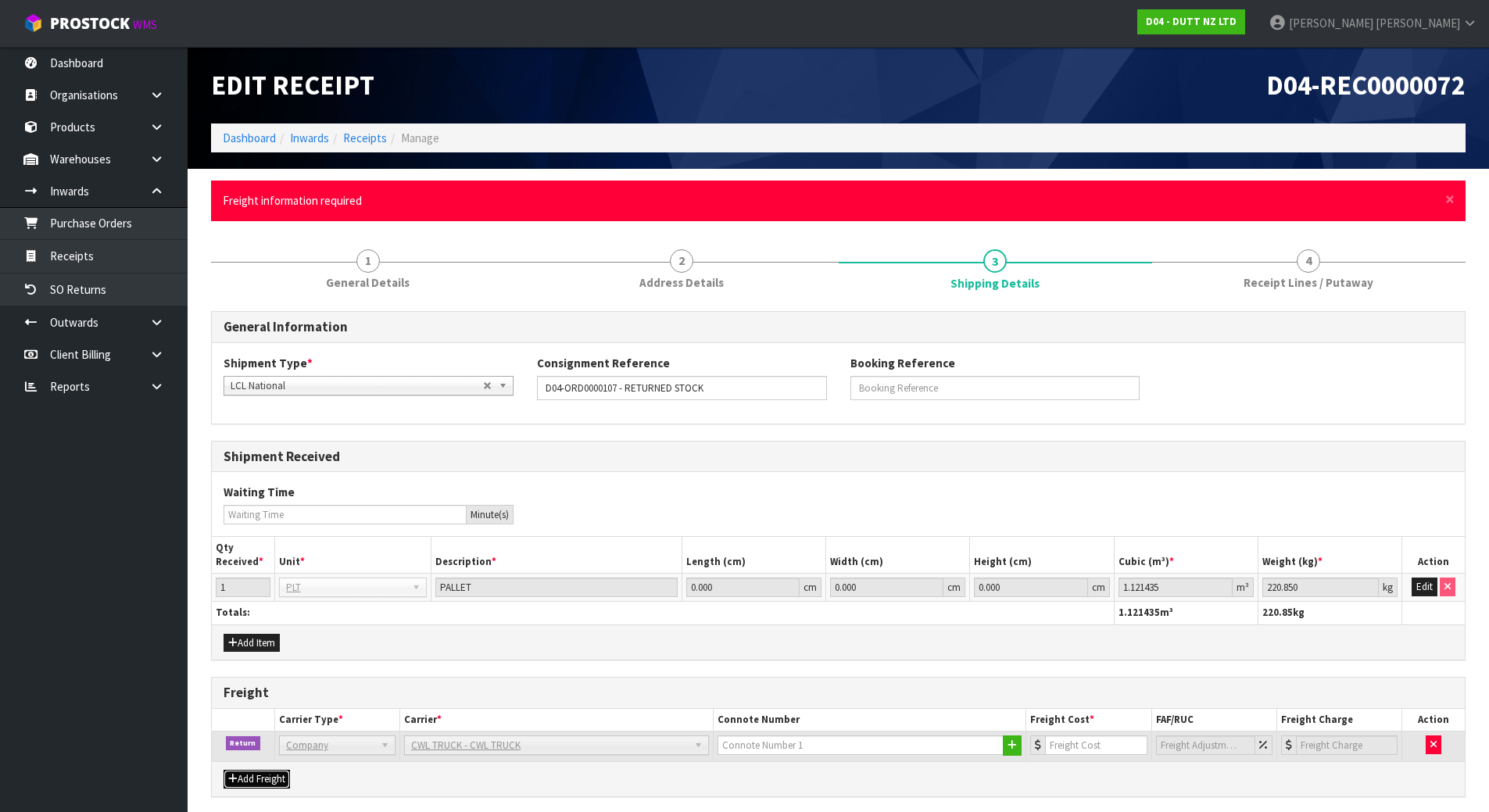
scroll to position [188, 0]
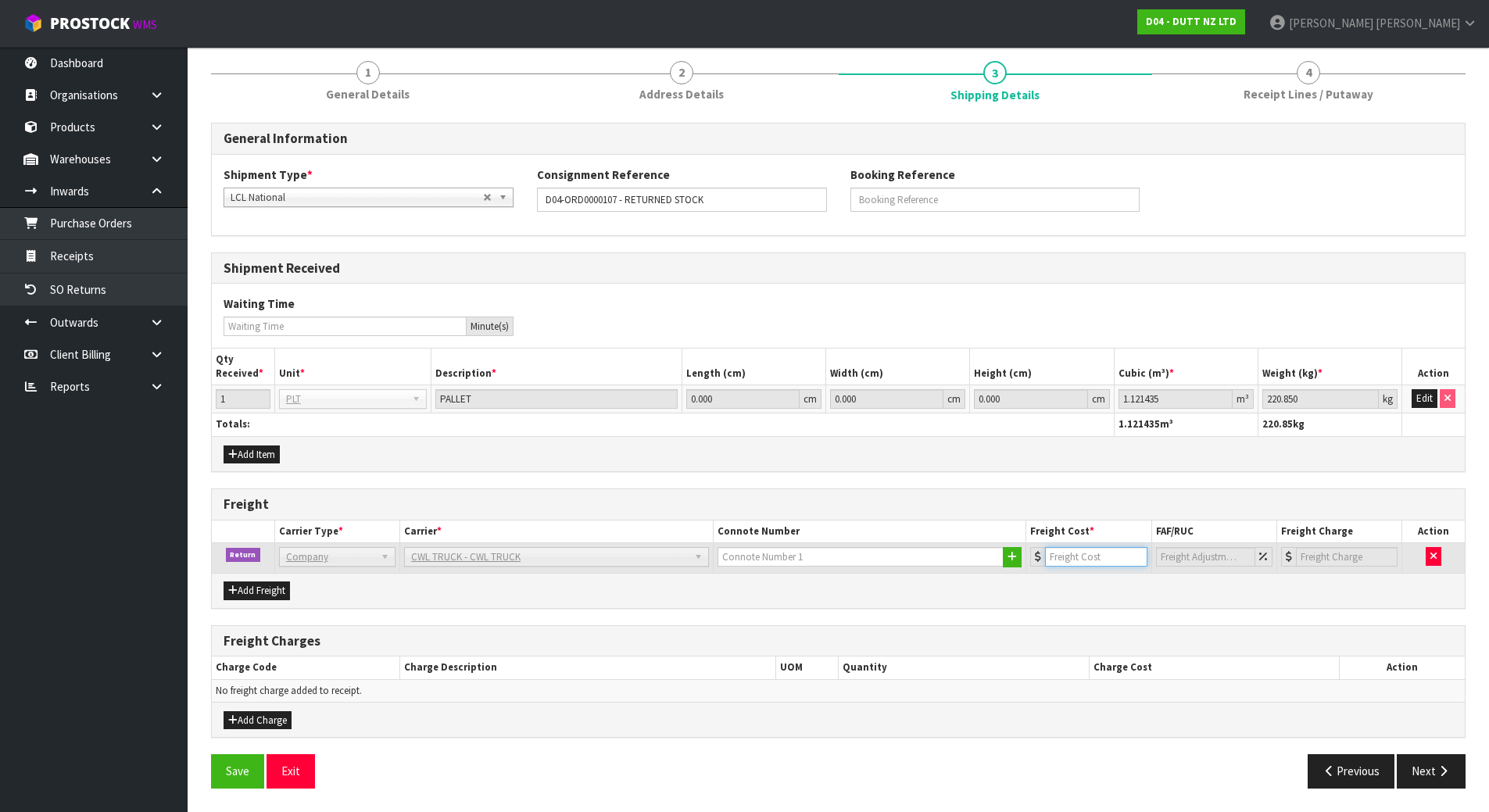
click at [1111, 562] on input "number" at bounding box center [1095, 556] width 101 height 19
click at [1437, 771] on icon "button" at bounding box center [1443, 771] width 15 height 12
click at [1084, 562] on input "number" at bounding box center [1096, 556] width 100 height 19
click at [1099, 614] on div "General Information Shipment Type * LCL National LCL International FCL-20ft FCL…" at bounding box center [839, 460] width 1255 height 677
click at [1426, 763] on button "Next" at bounding box center [1431, 771] width 69 height 34
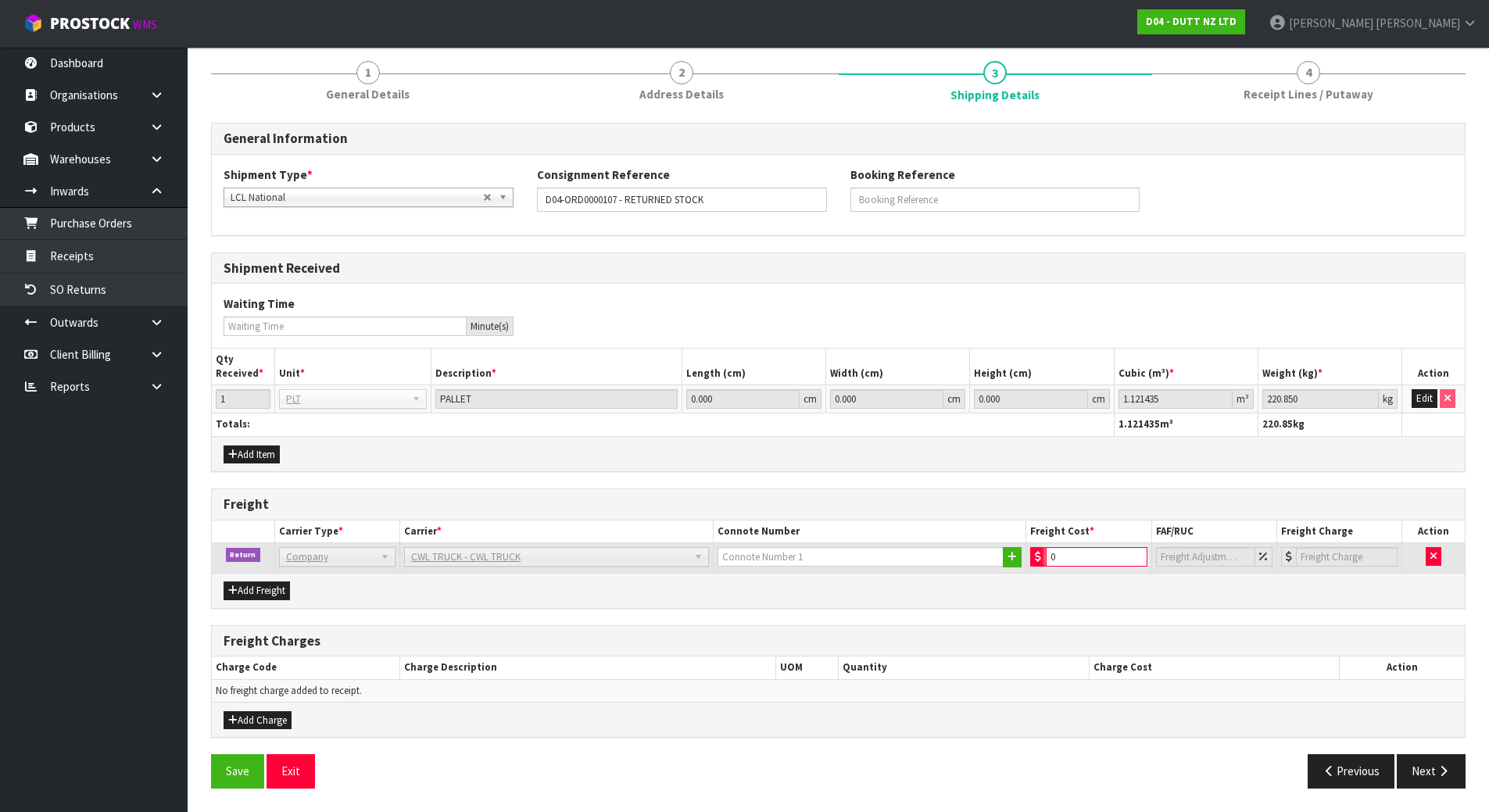
drag, startPoint x: 1055, startPoint y: 548, endPoint x: 885, endPoint y: 548, distance: 170.0
click at [889, 548] on tr "Return Company Bulk Courier Company [PERSON_NAME] CARRIERS - [PERSON_NAME] CARR…" at bounding box center [839, 558] width 1253 height 30
type input "0.1"
click at [1242, 638] on h3 "Freight Charges" at bounding box center [839, 641] width 1230 height 15
click at [1430, 774] on button "Next" at bounding box center [1431, 771] width 69 height 34
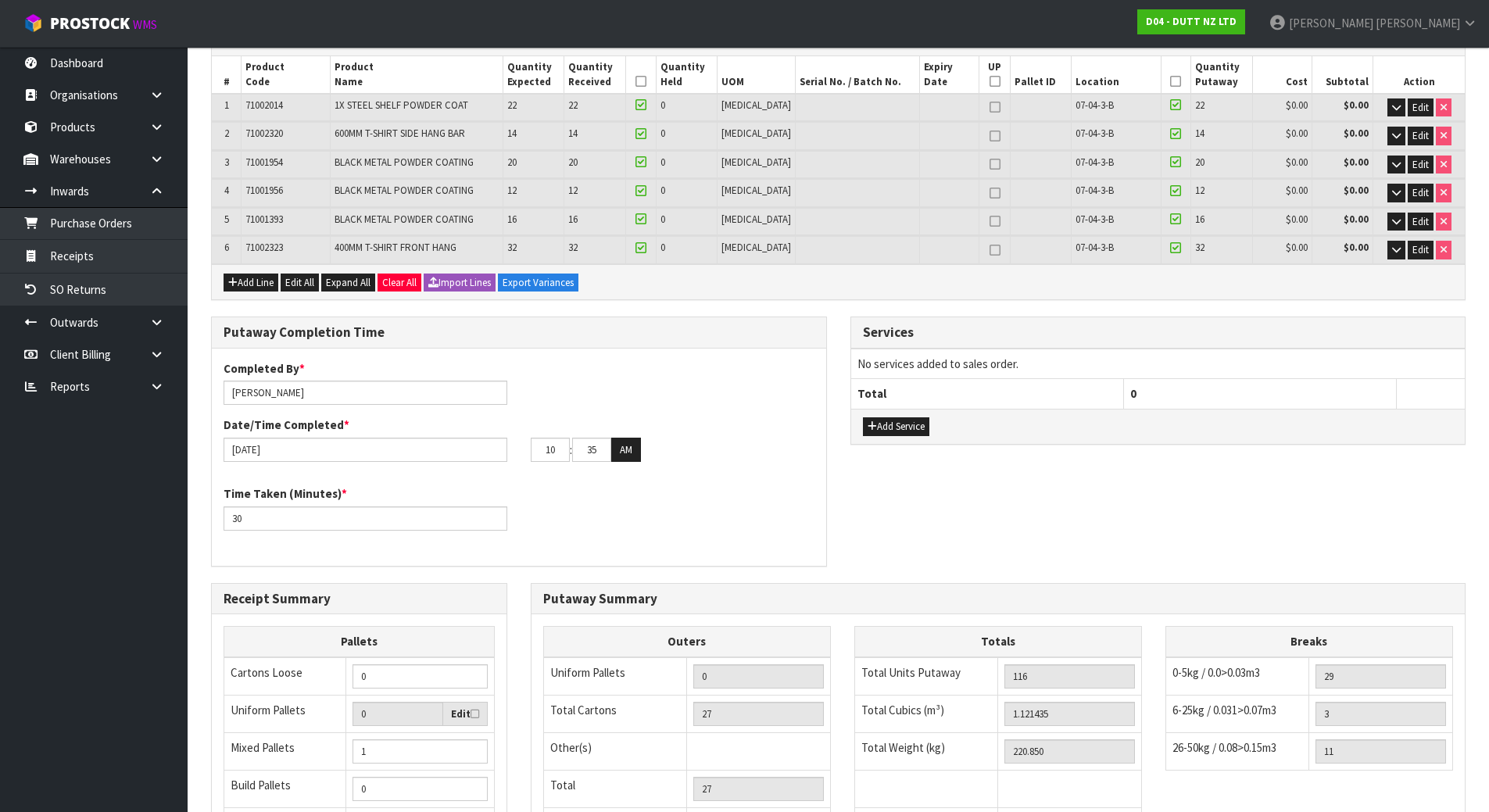
scroll to position [497, 0]
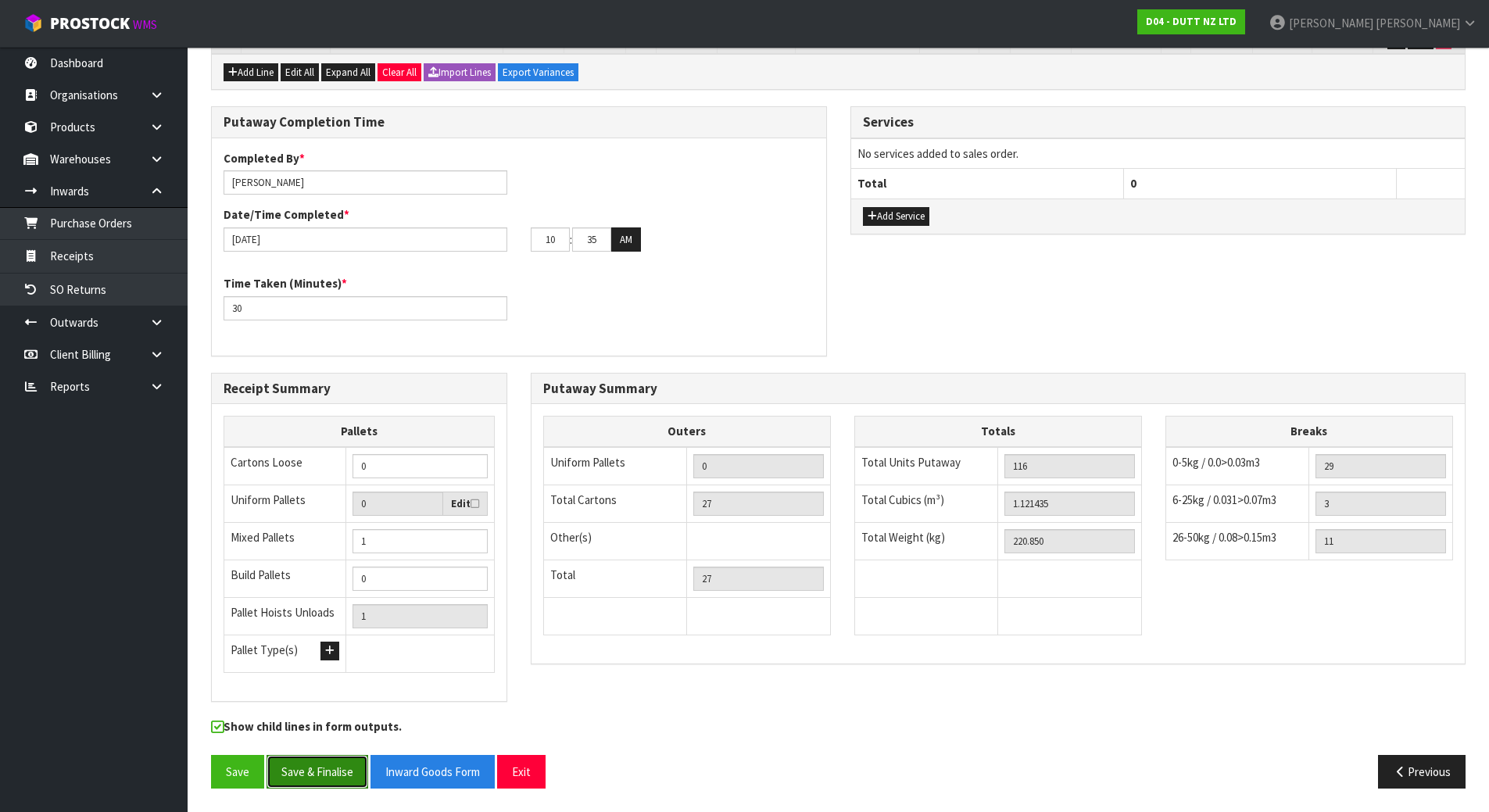
click at [301, 778] on button "Save & Finalise" at bounding box center [317, 772] width 101 height 34
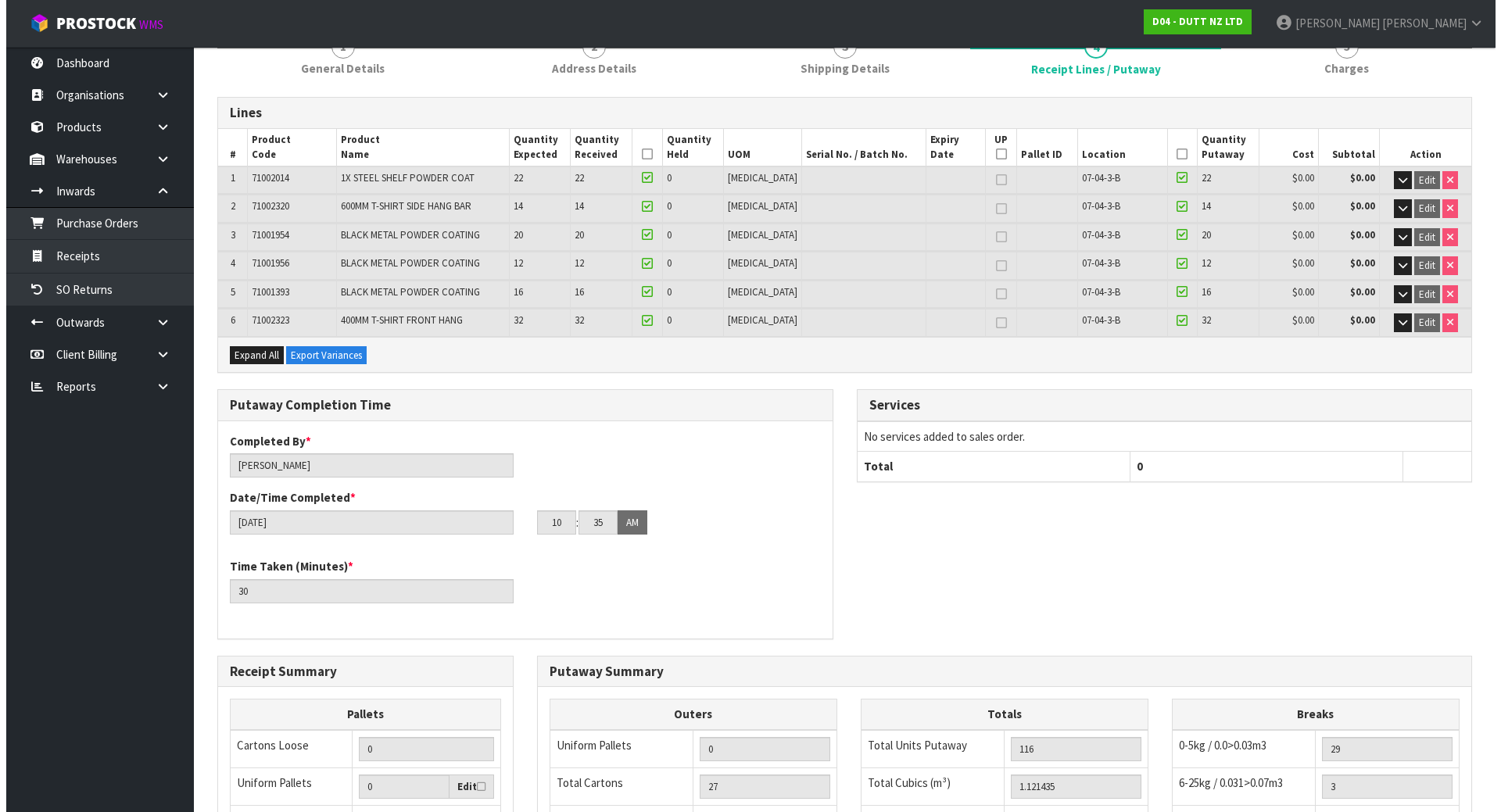
scroll to position [0, 0]
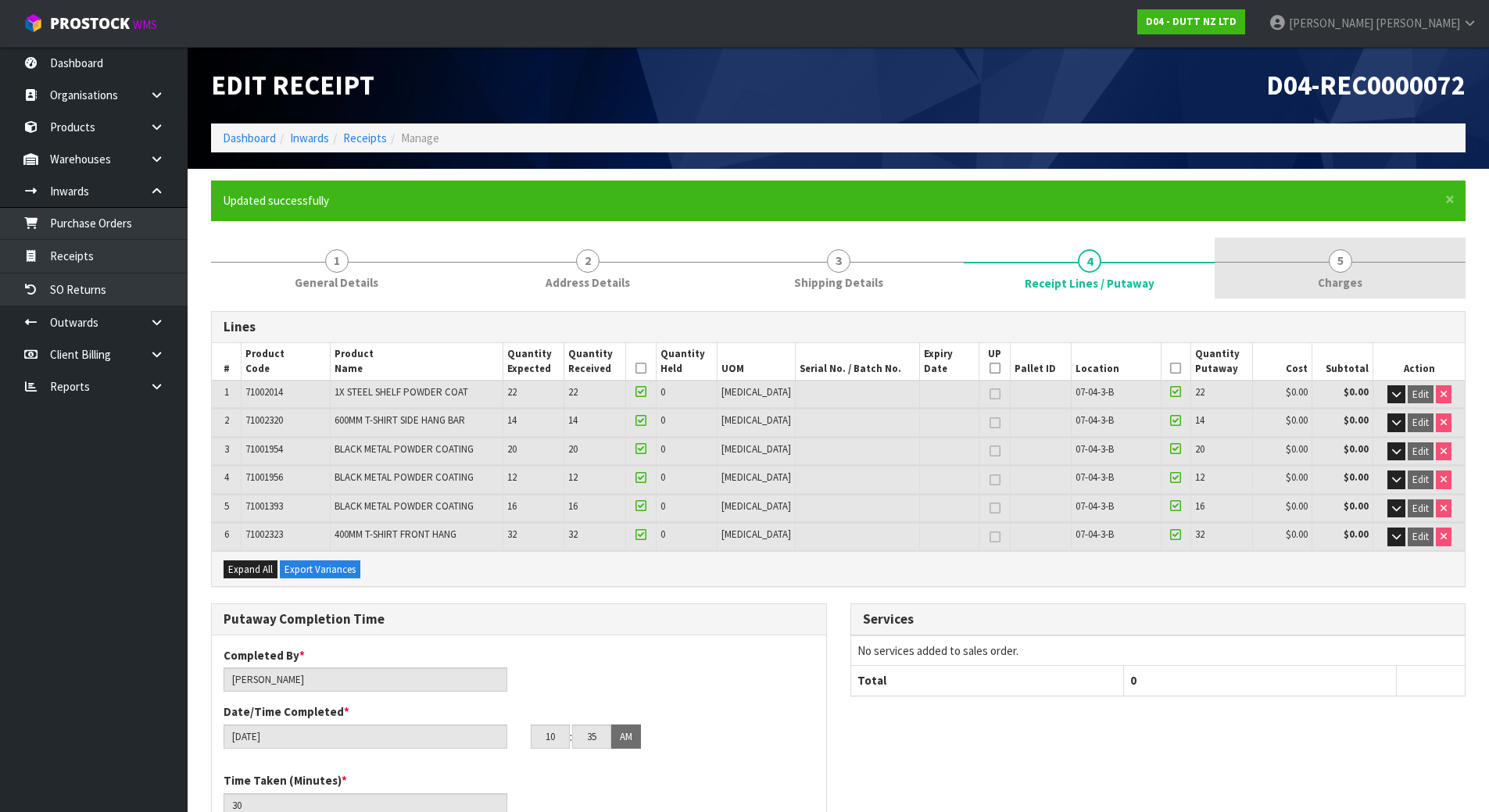
click at [1299, 272] on link "5 [GEOGRAPHIC_DATA]" at bounding box center [1340, 269] width 251 height 62
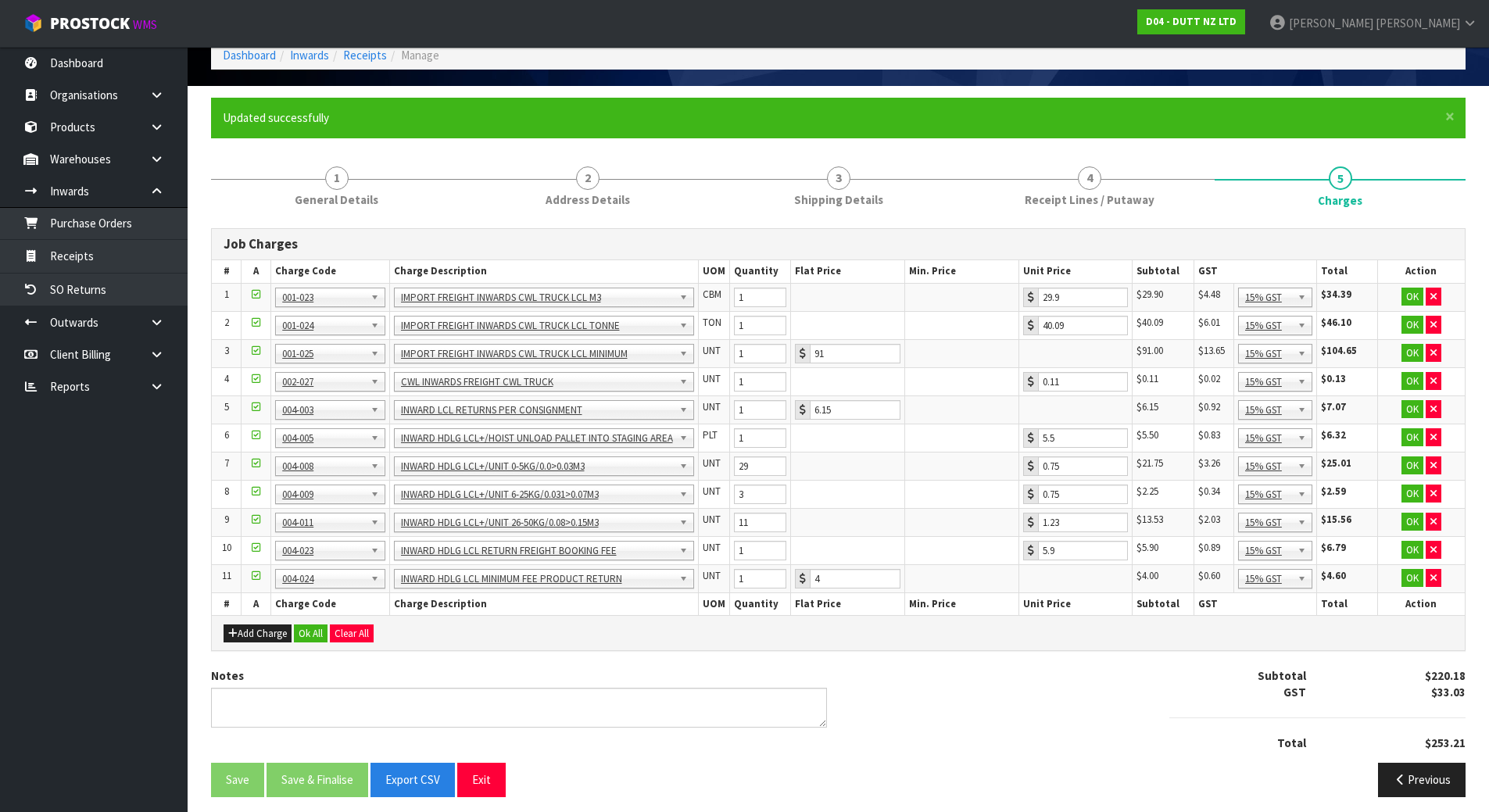
scroll to position [91, 0]
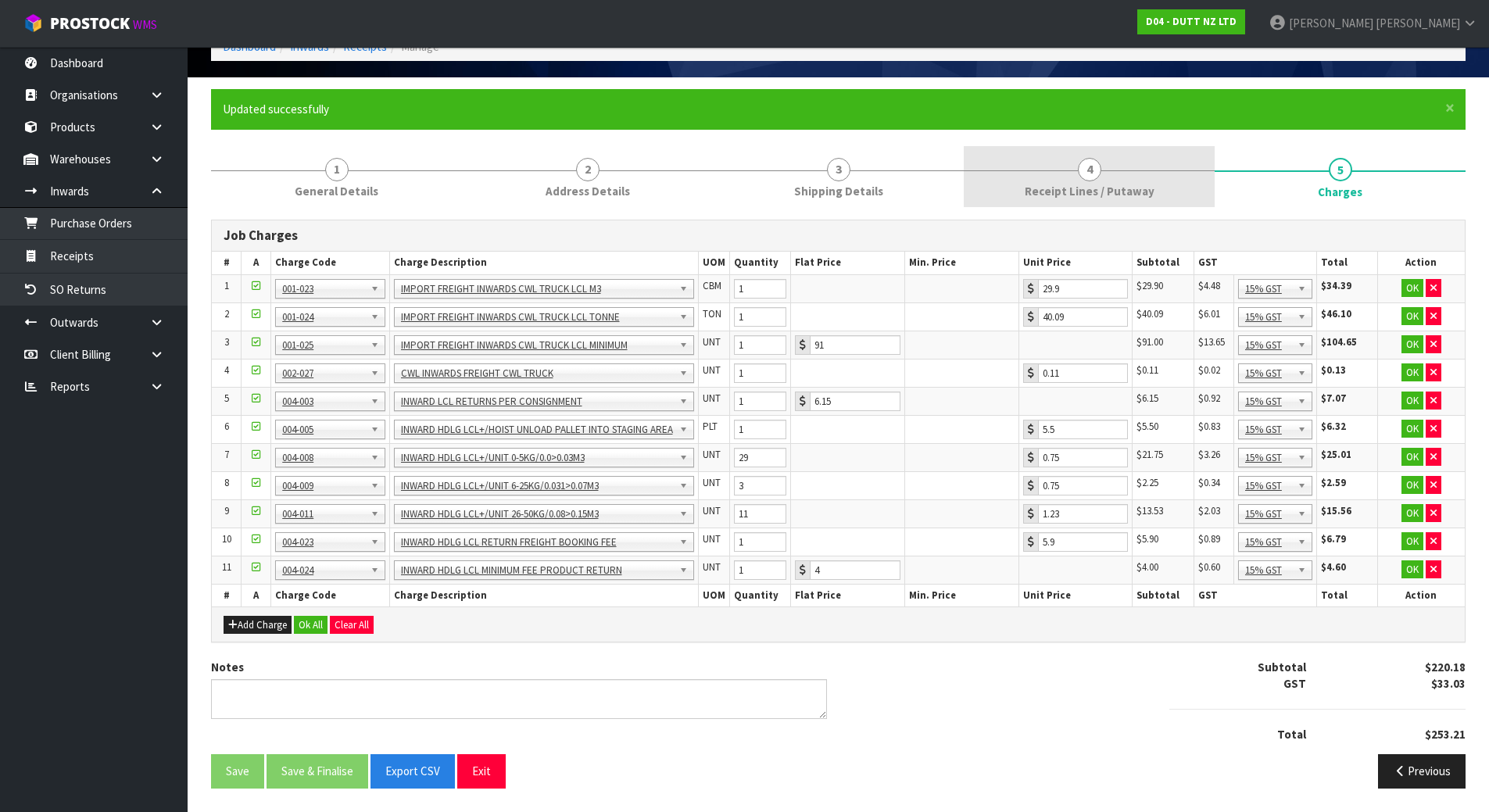
click at [1060, 180] on link "4 Receipt Lines / Putaway" at bounding box center [1089, 177] width 251 height 62
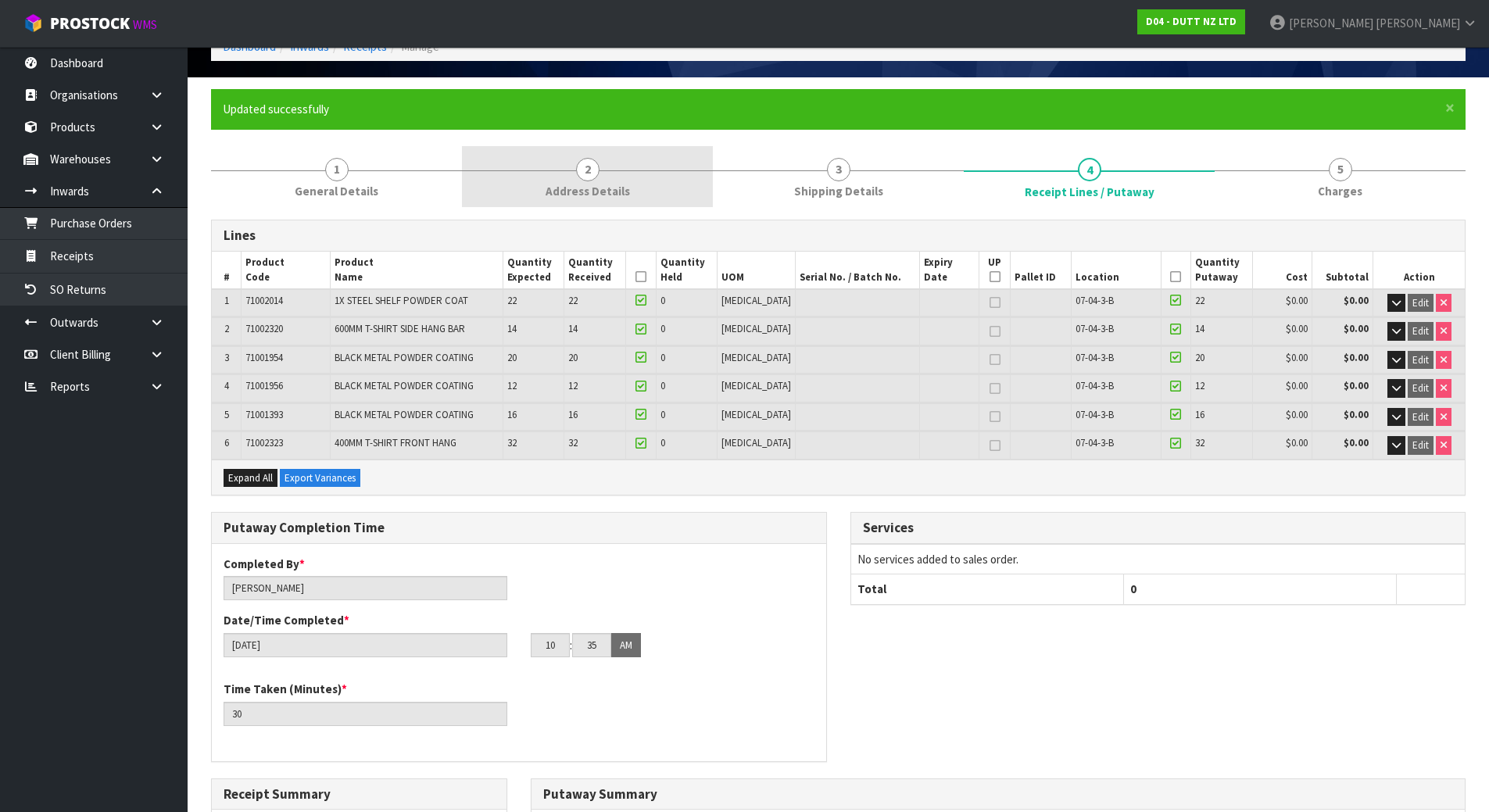
click at [659, 184] on link "2 Address Details" at bounding box center [587, 177] width 251 height 62
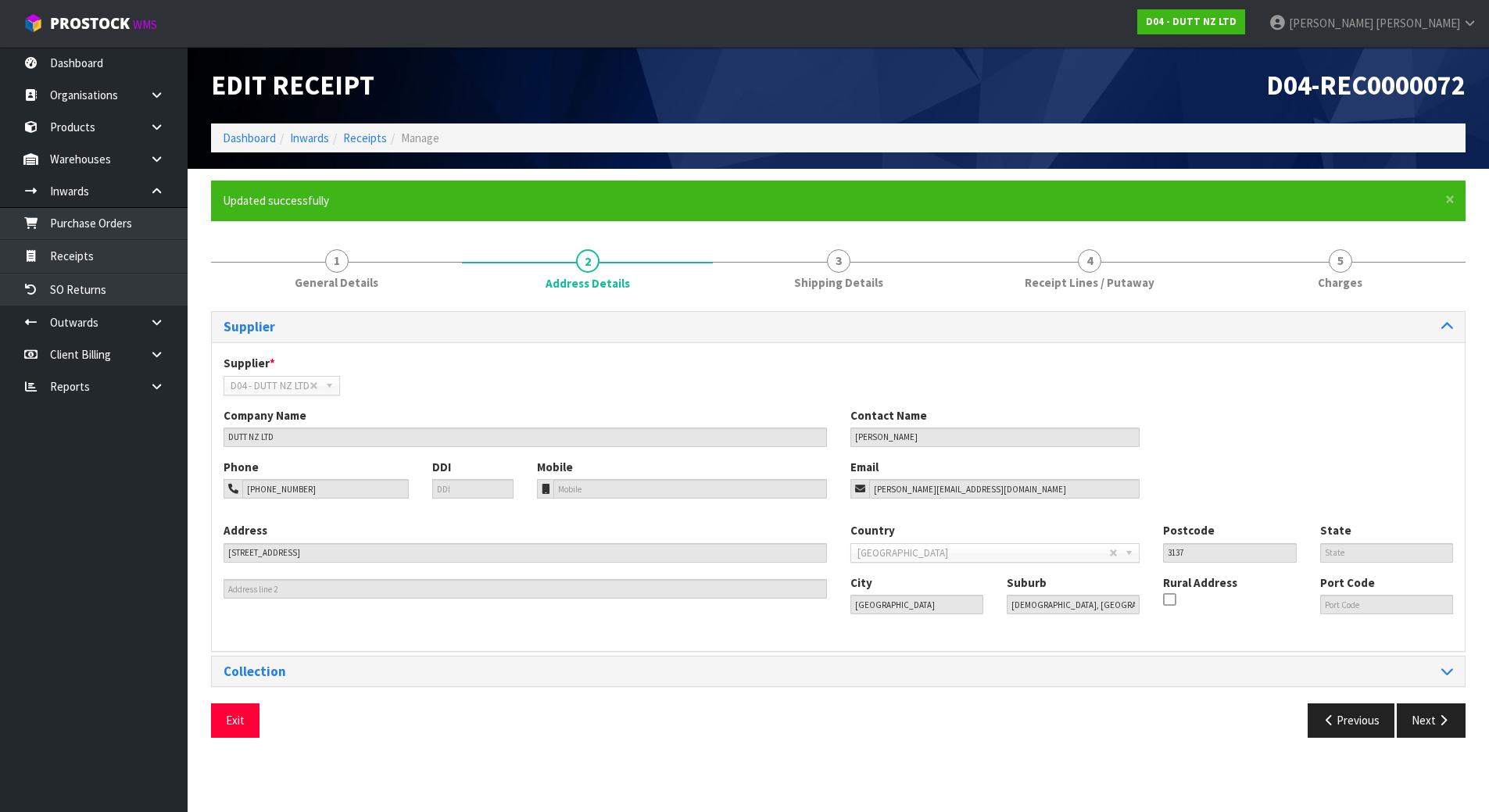
scroll to position [0, 0]
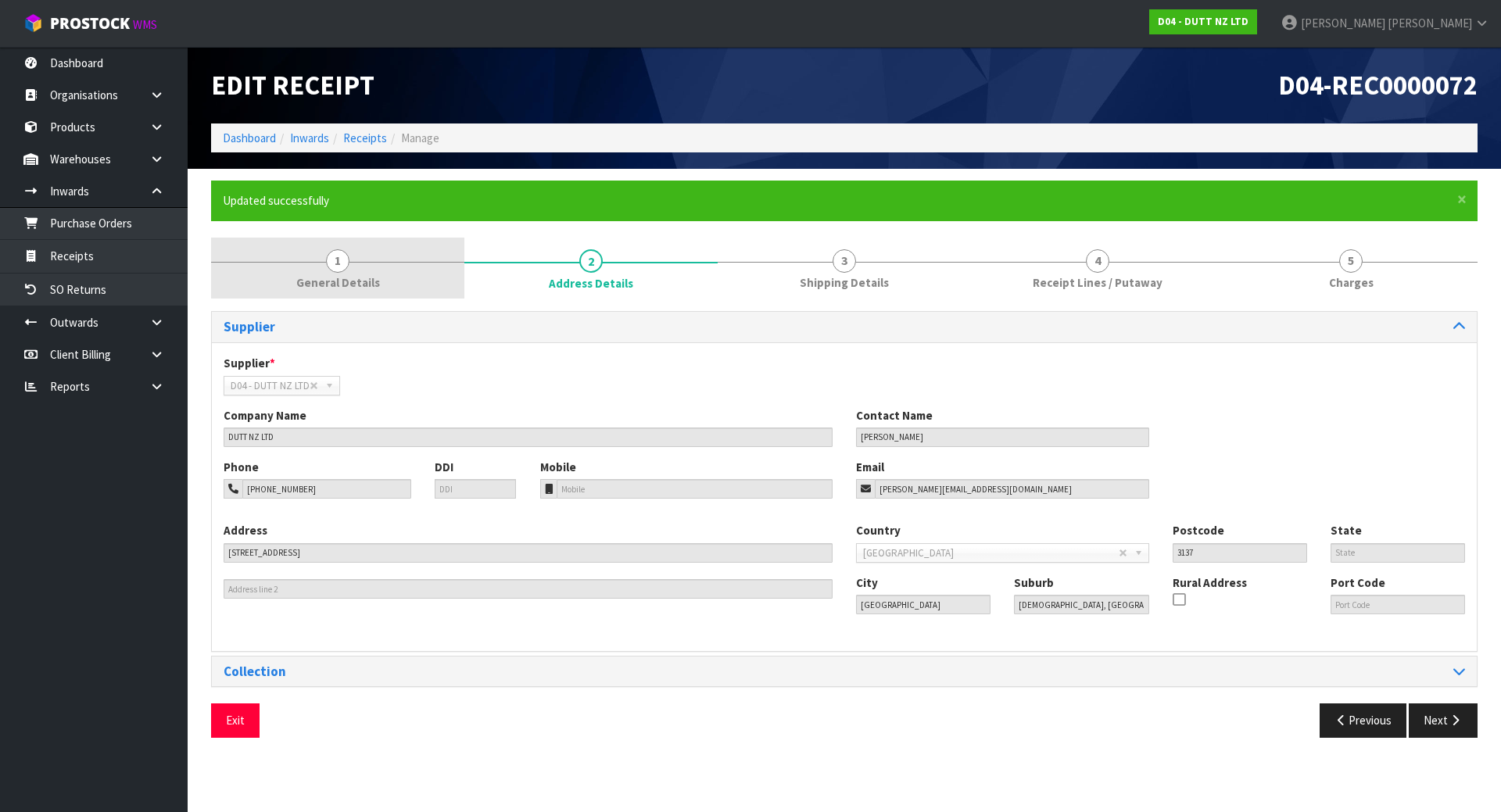
drag, startPoint x: 394, startPoint y: 254, endPoint x: 386, endPoint y: 266, distance: 14.4
click at [394, 254] on link "1 General Details" at bounding box center [337, 269] width 253 height 62
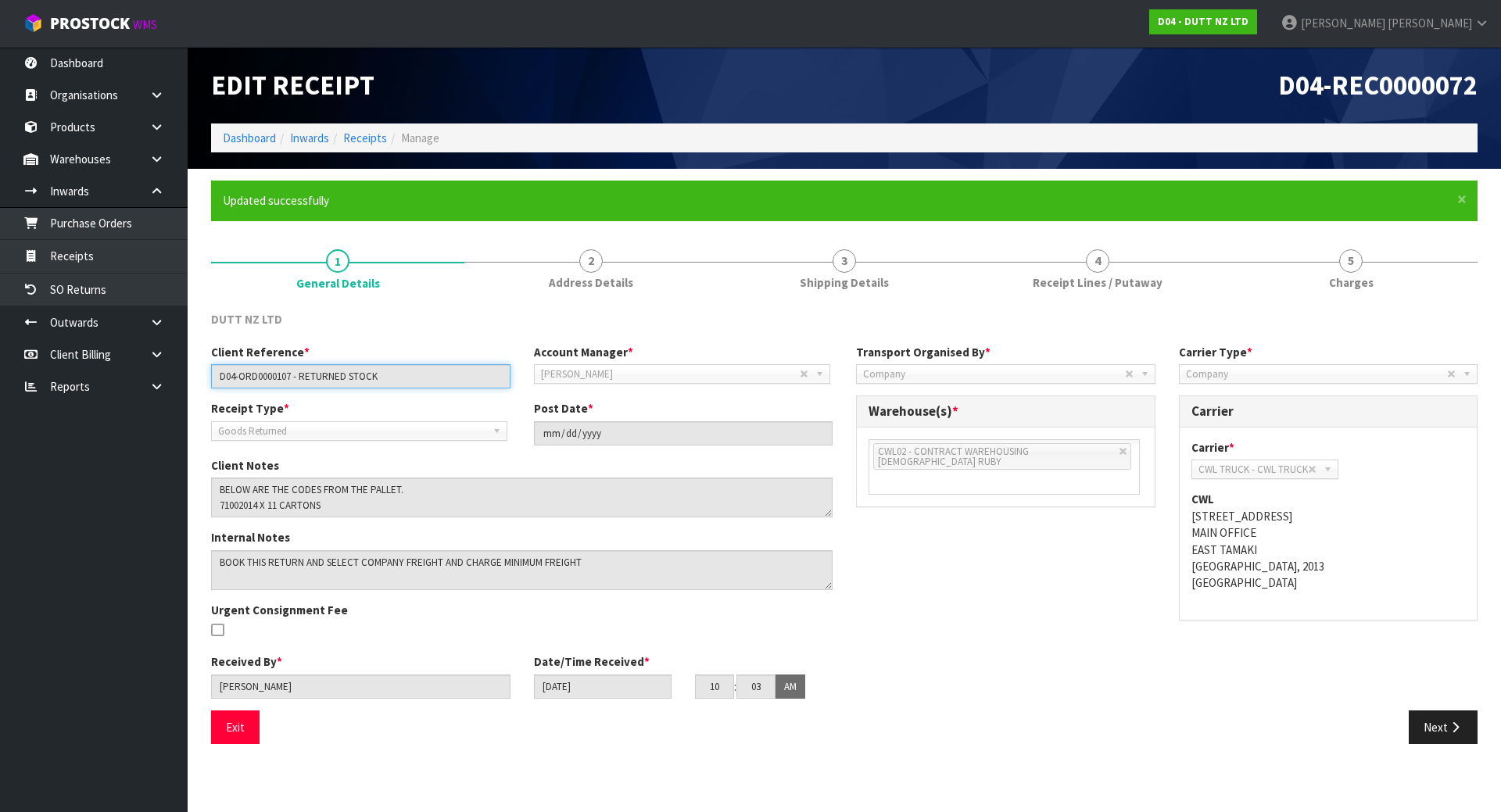
drag, startPoint x: 408, startPoint y: 379, endPoint x: 301, endPoint y: 373, distance: 107.2
click at [301, 373] on input "D04-ORD0000107 - RETURNED STOCK" at bounding box center [361, 376] width 300 height 25
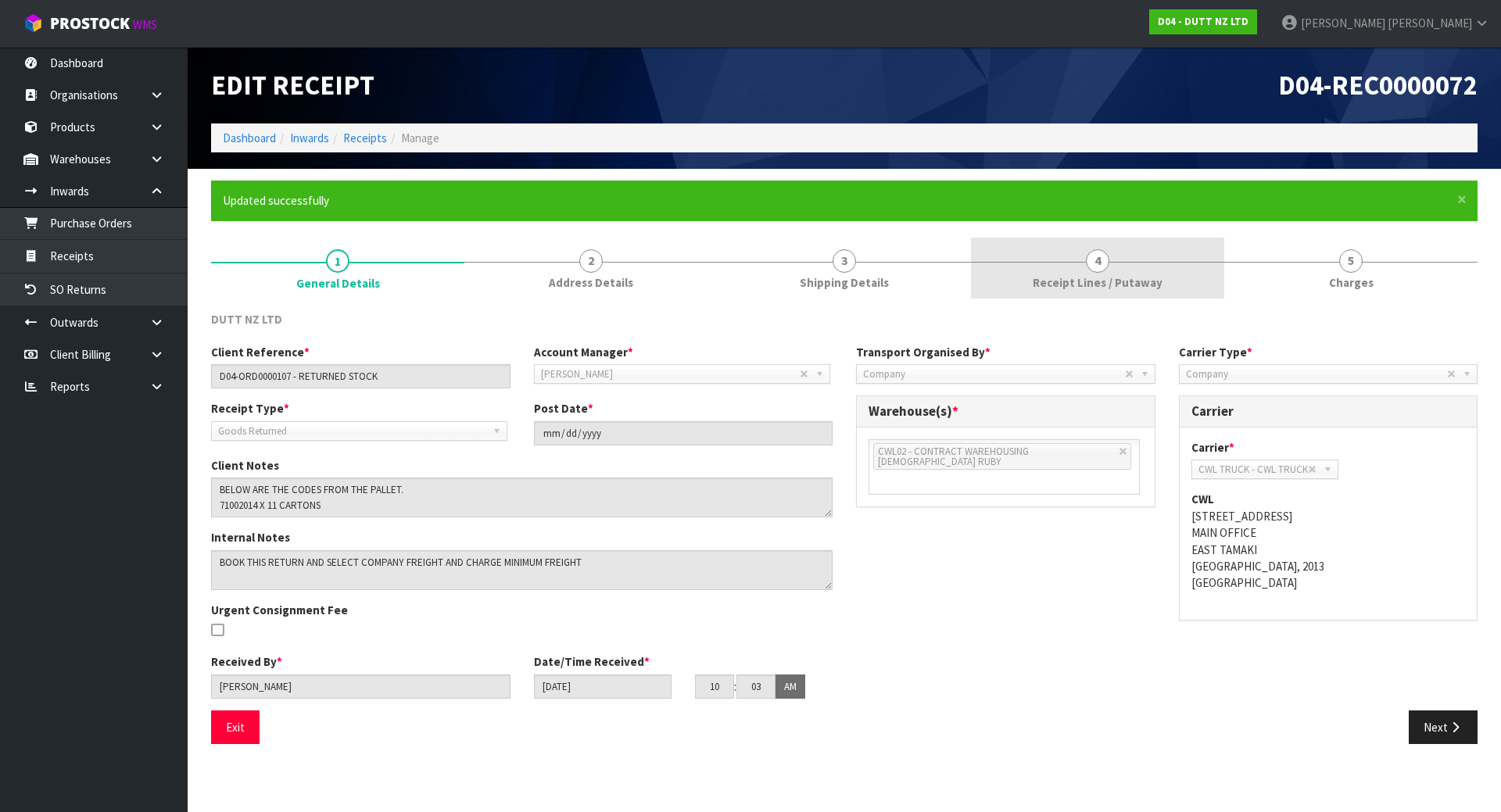
click at [1105, 264] on span "4" at bounding box center [1098, 261] width 24 height 24
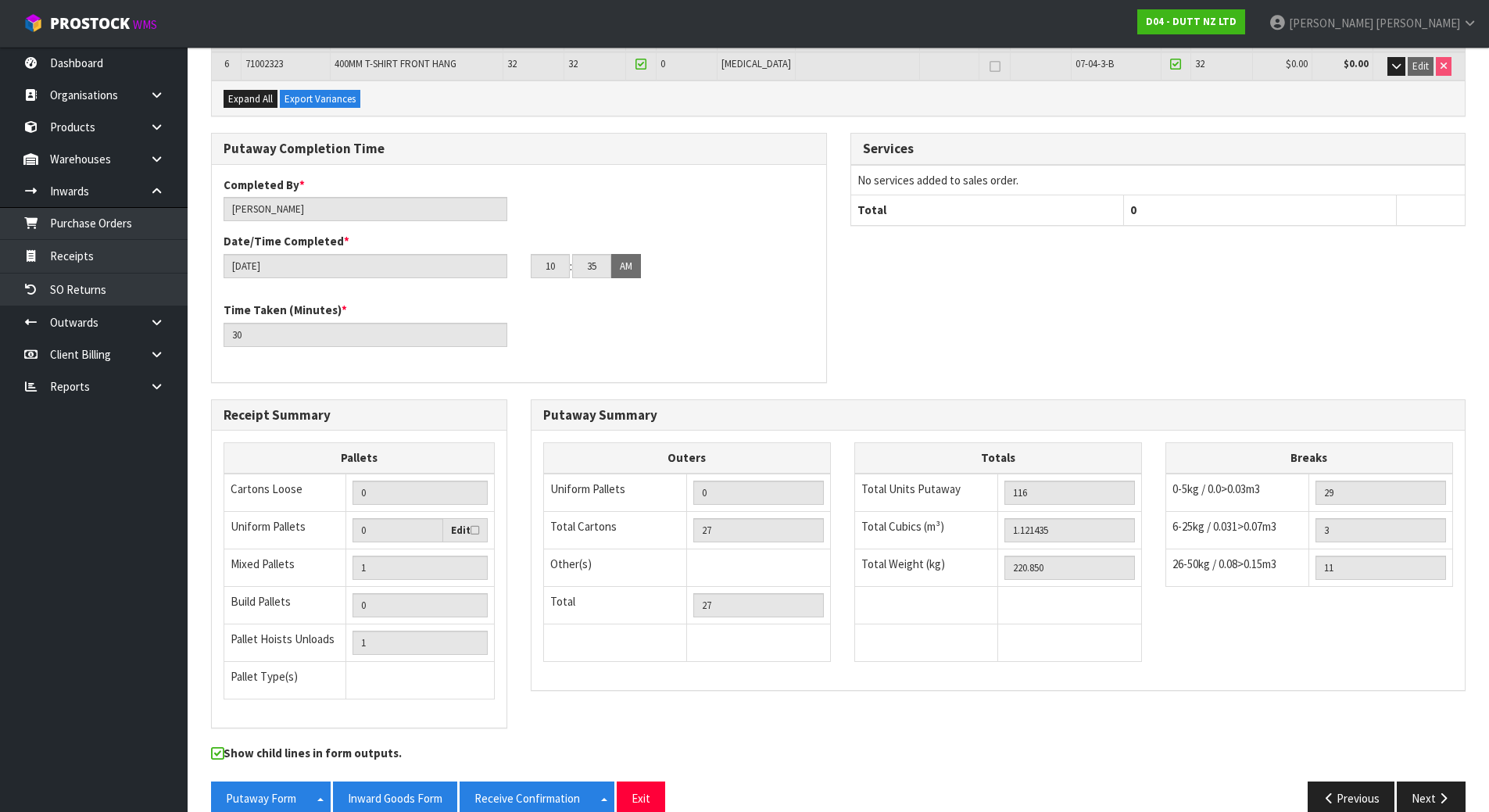
scroll to position [497, 0]
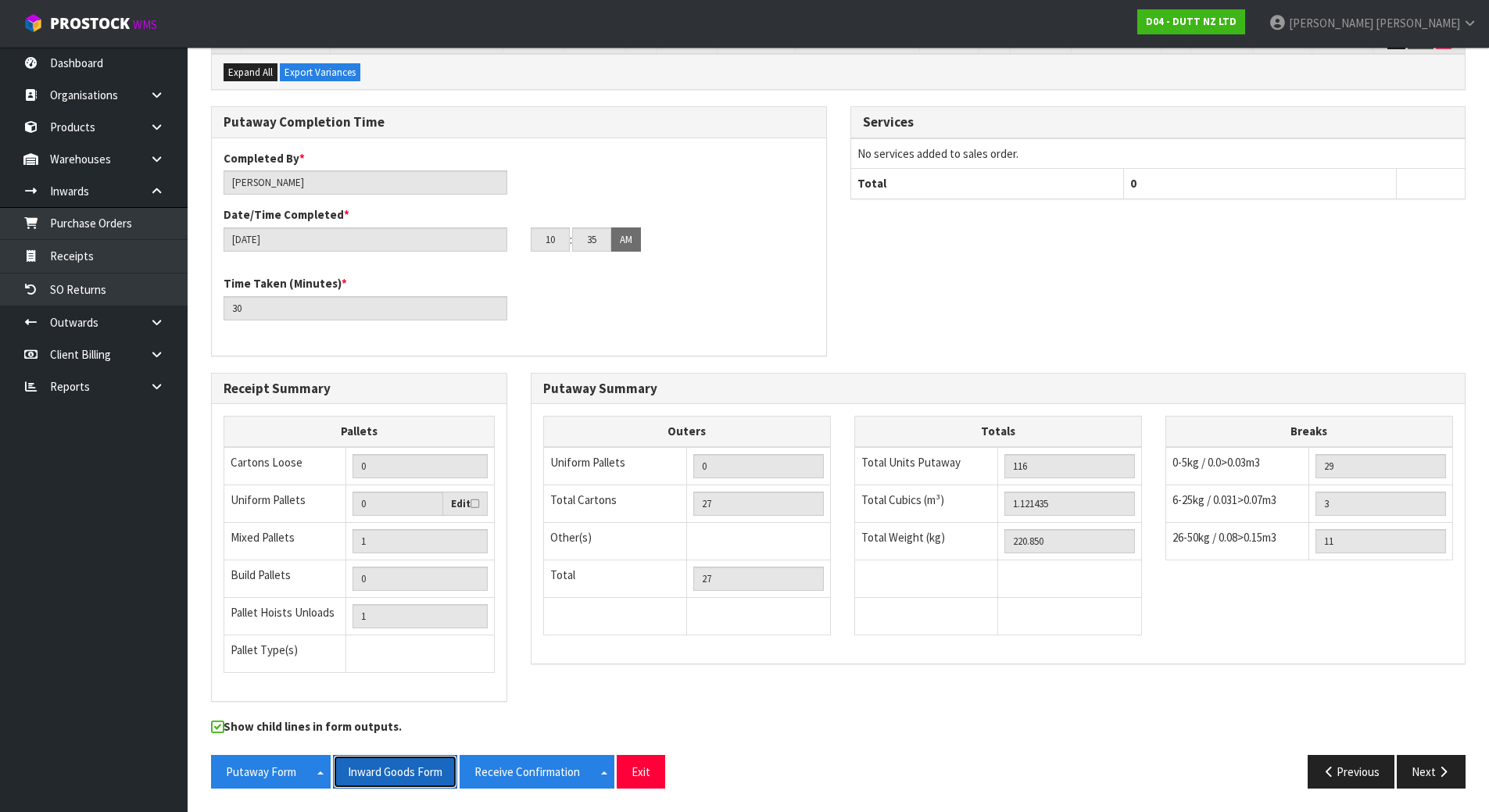
click at [409, 763] on button "Inward Goods Form" at bounding box center [396, 772] width 124 height 34
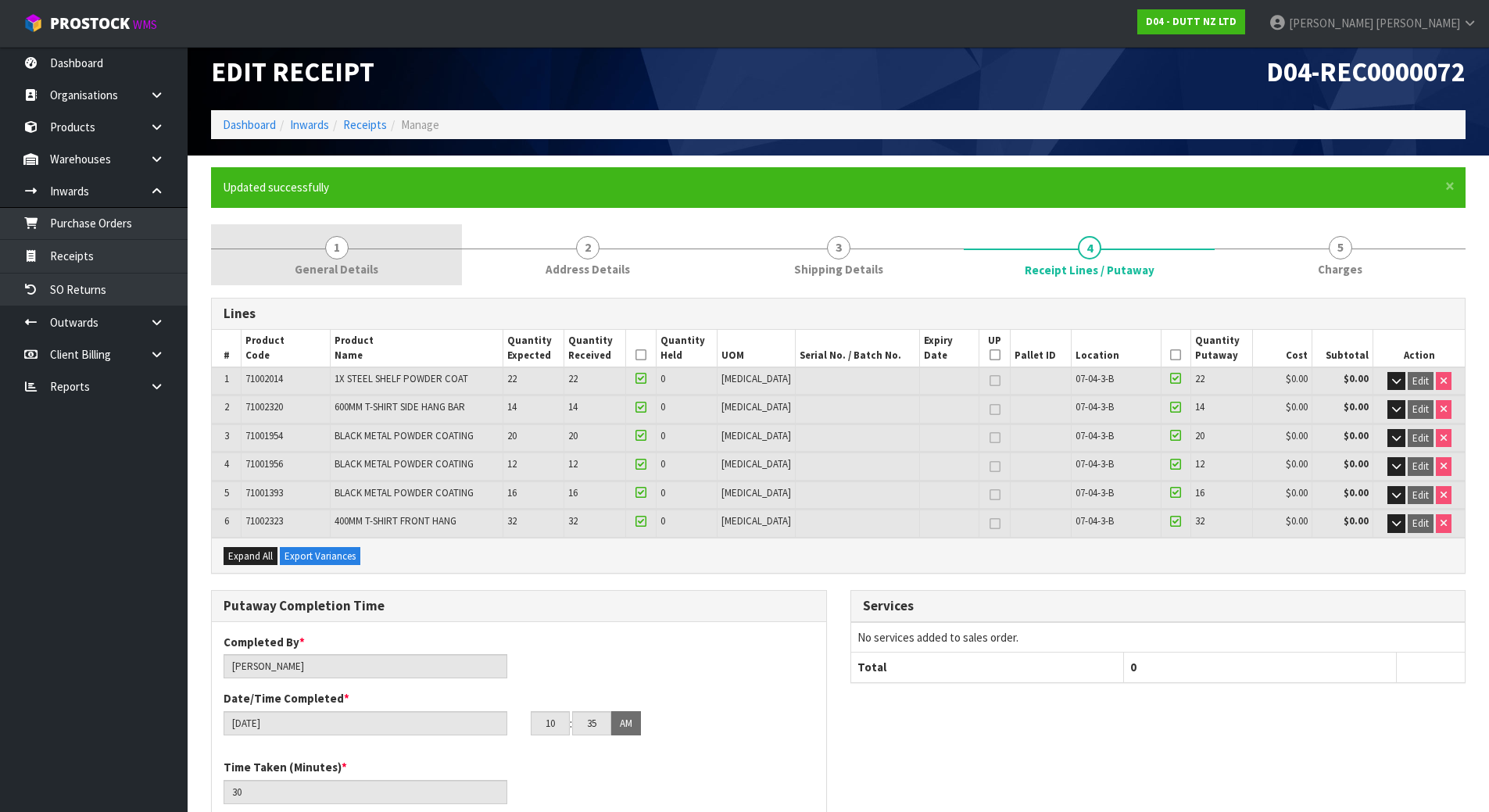
scroll to position [0, 0]
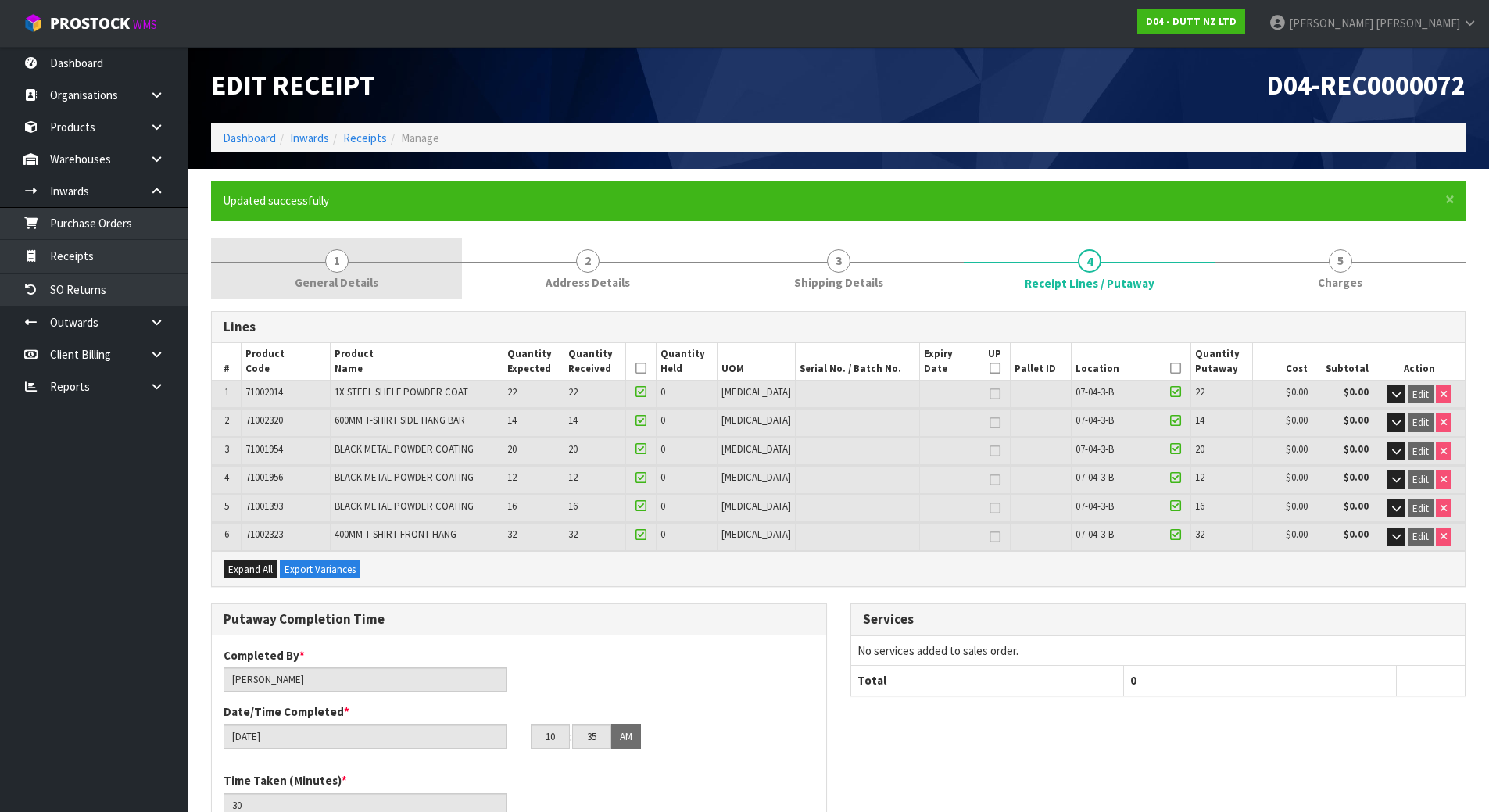
click at [333, 258] on span "1" at bounding box center [337, 261] width 24 height 24
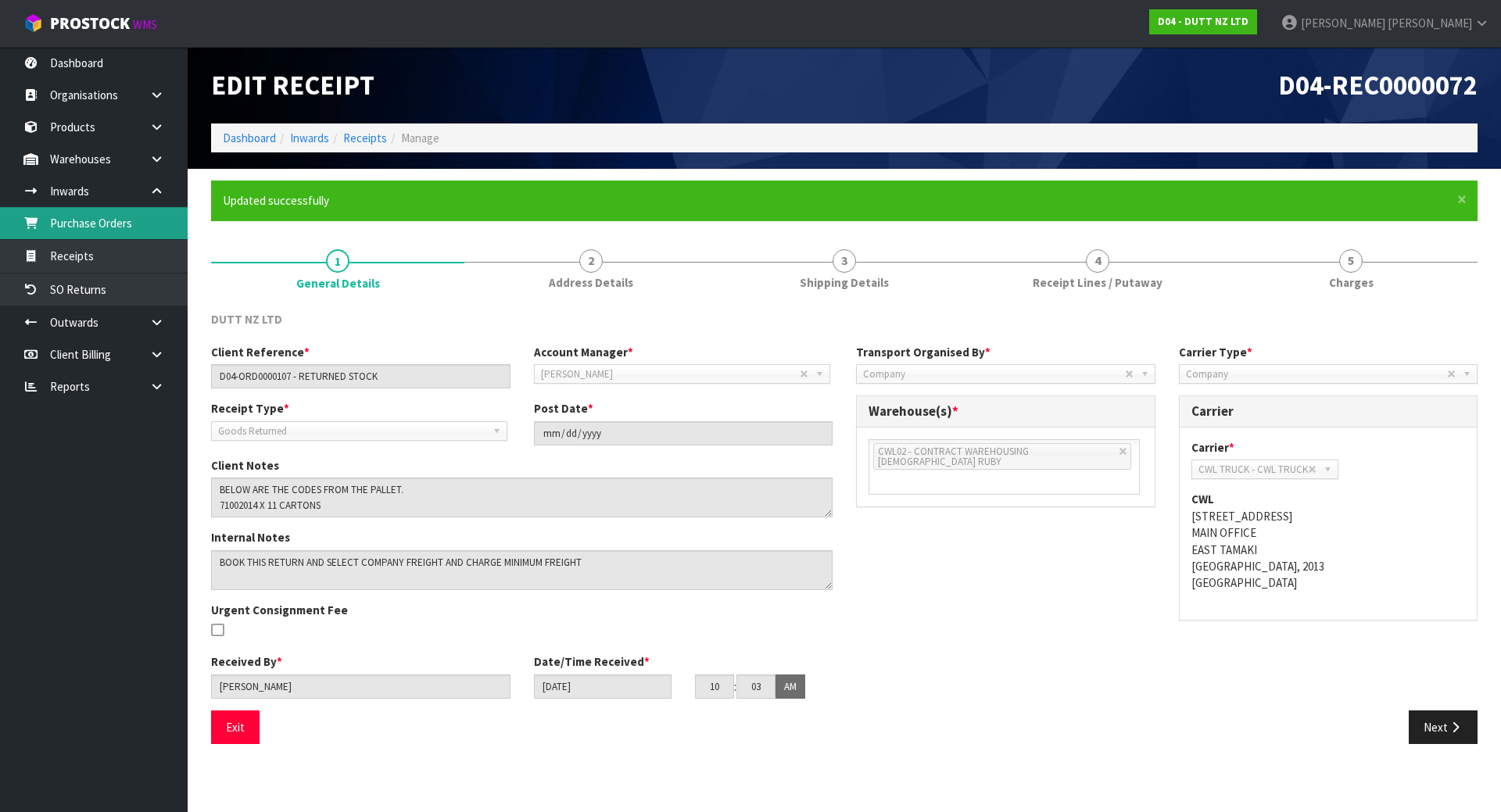
click at [109, 229] on link "Purchase Orders" at bounding box center [93, 223] width 187 height 32
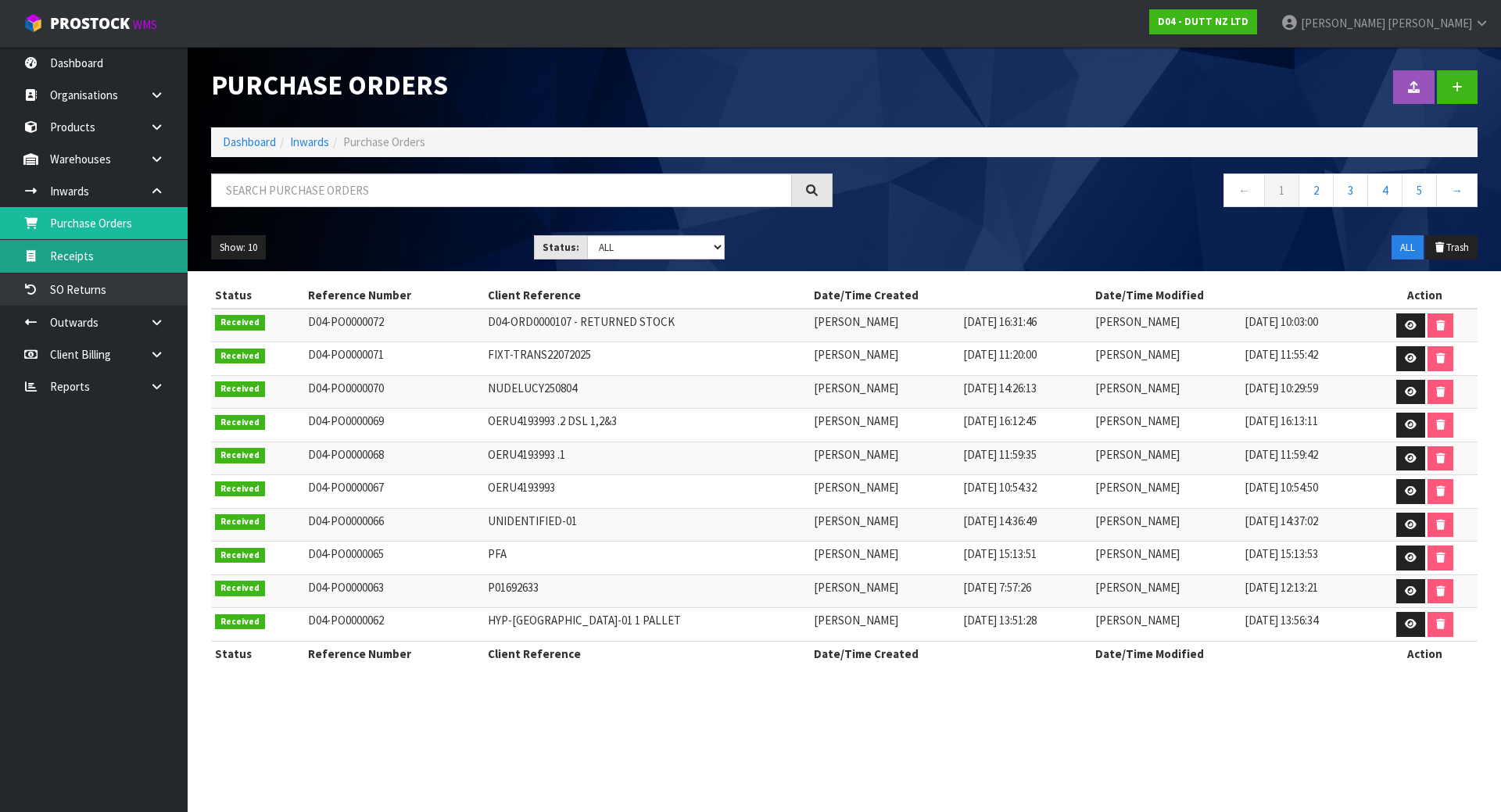
click at [100, 259] on link "Receipts" at bounding box center [93, 256] width 187 height 32
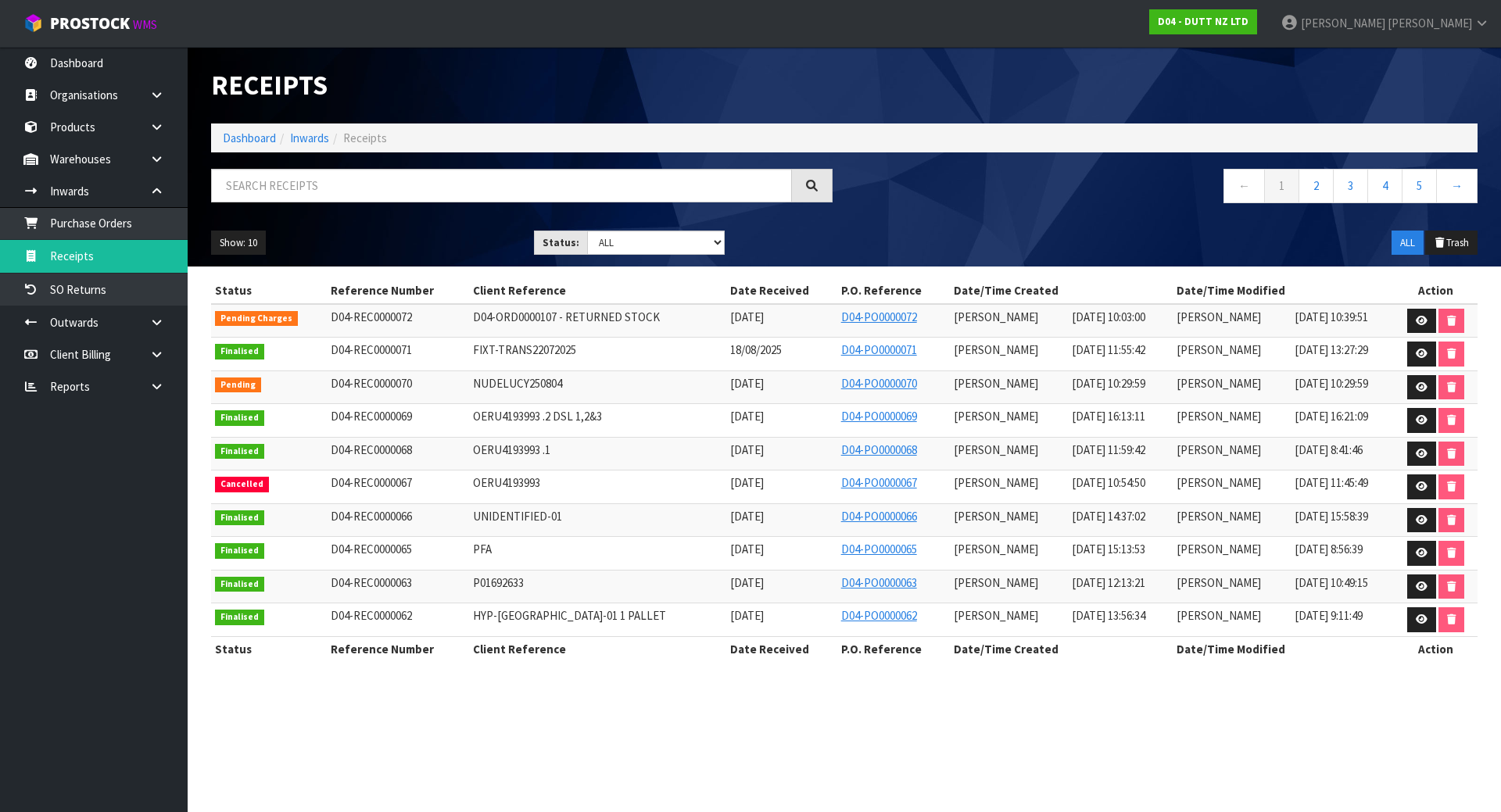
click at [1407, 389] on td at bounding box center [1436, 387] width 83 height 34
click at [1413, 396] on link at bounding box center [1422, 387] width 29 height 25
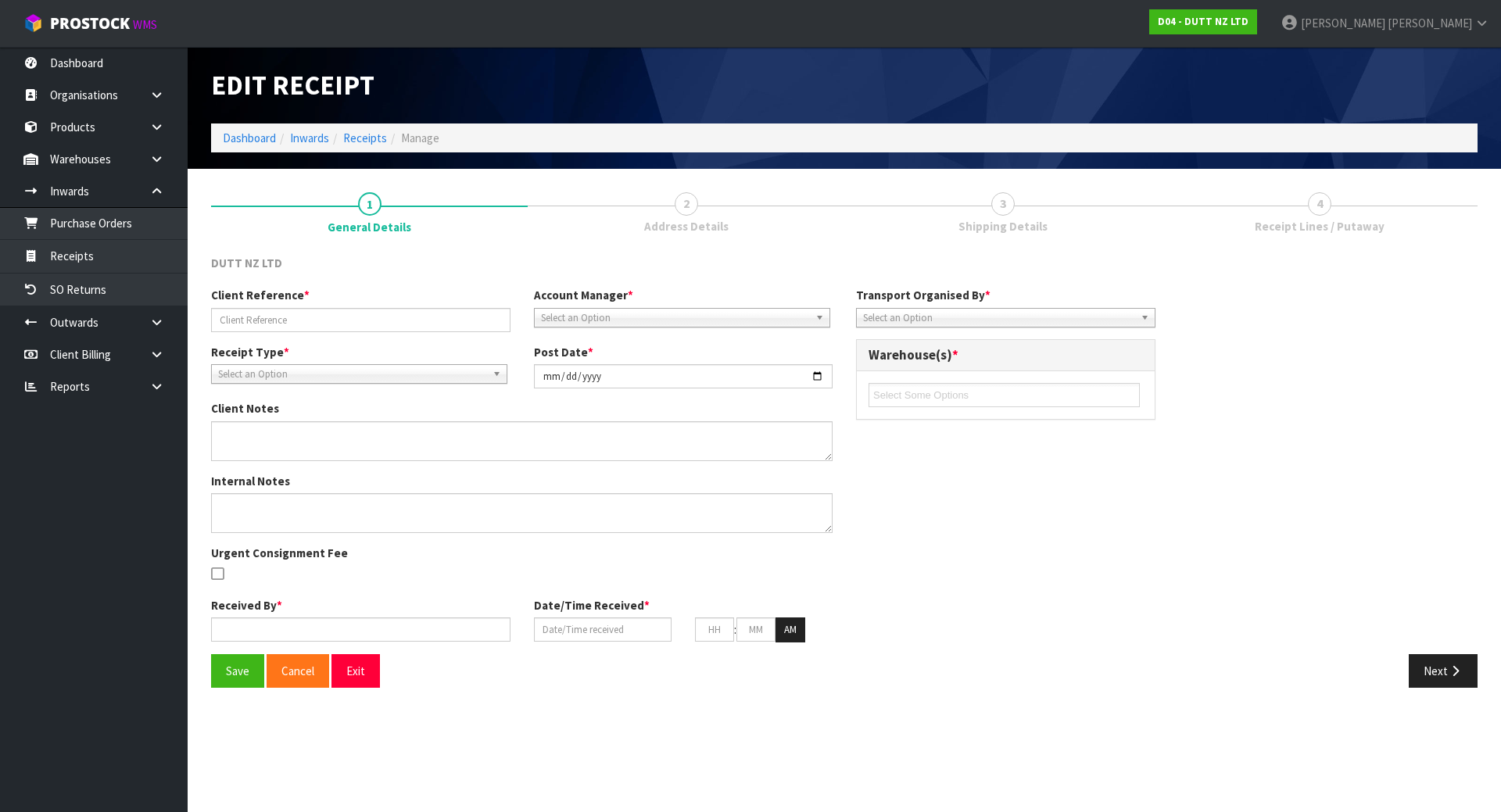
type input "NUDELUCY250804"
type input "[DATE]"
type input "[PERSON_NAME]"
type input "[DATE]"
type input "10"
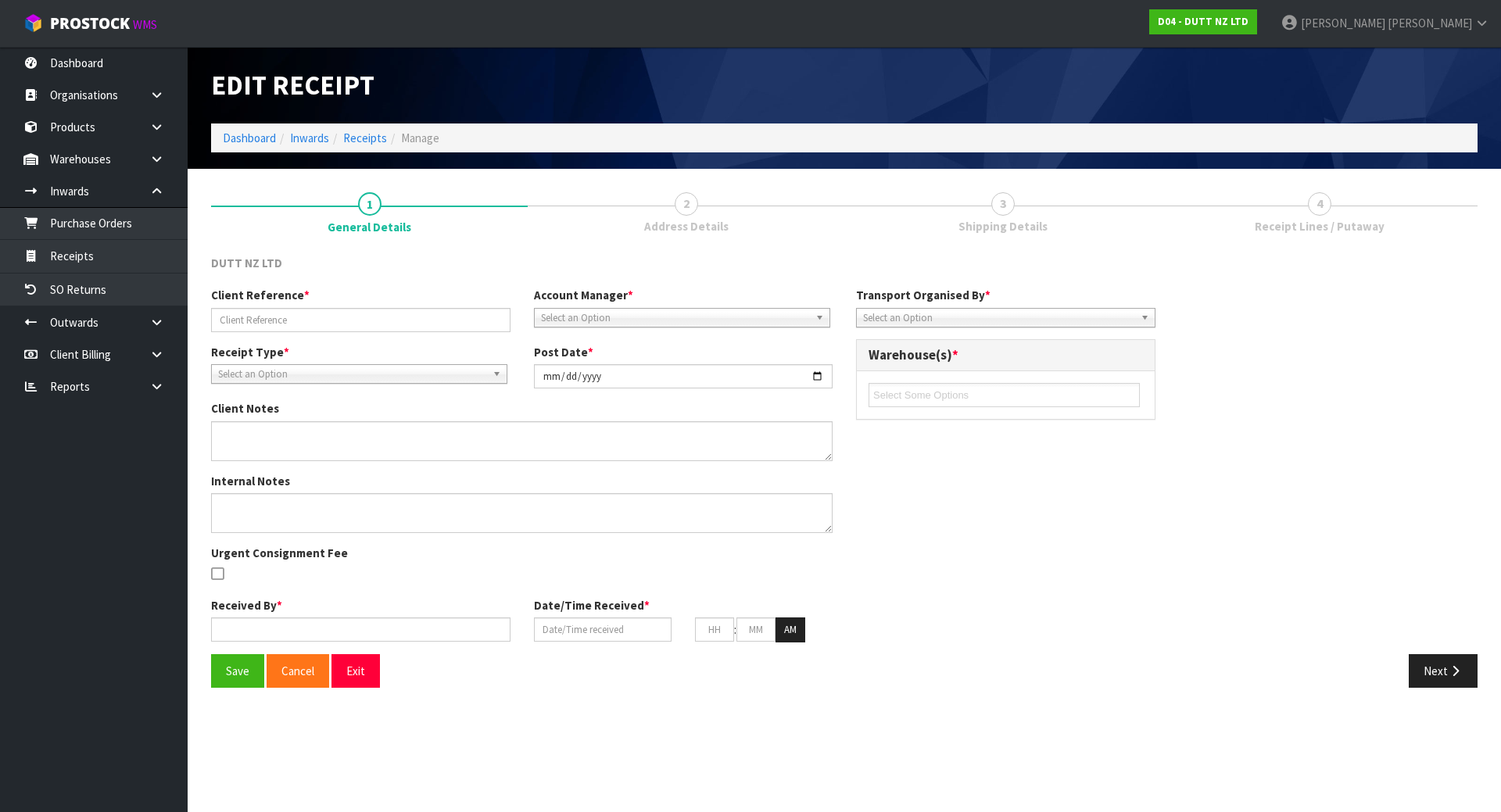
type input "29"
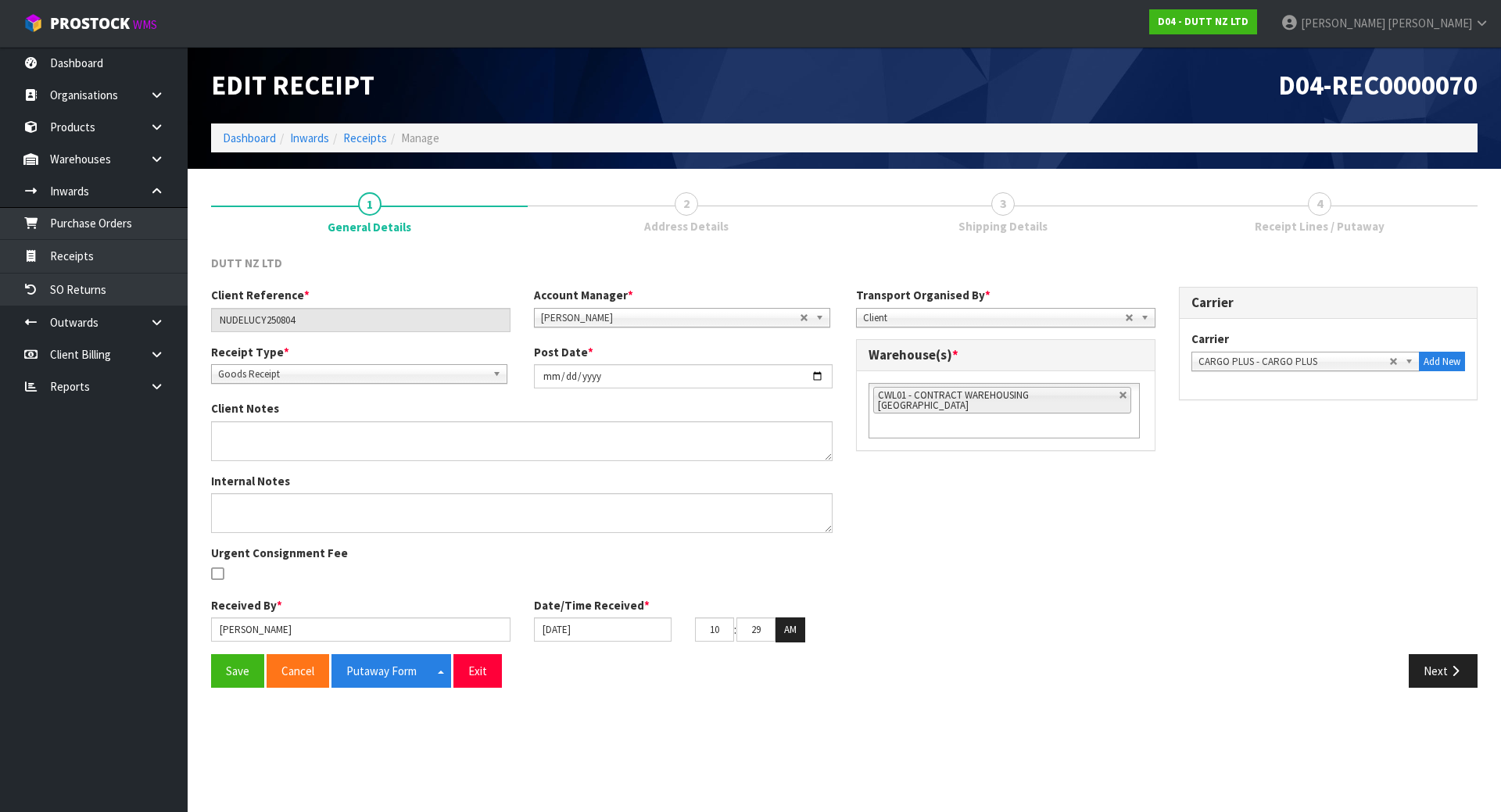
click at [1103, 399] on li "CWL01 - CONTRACT WAREHOUSING [GEOGRAPHIC_DATA]" at bounding box center [1002, 400] width 258 height 26
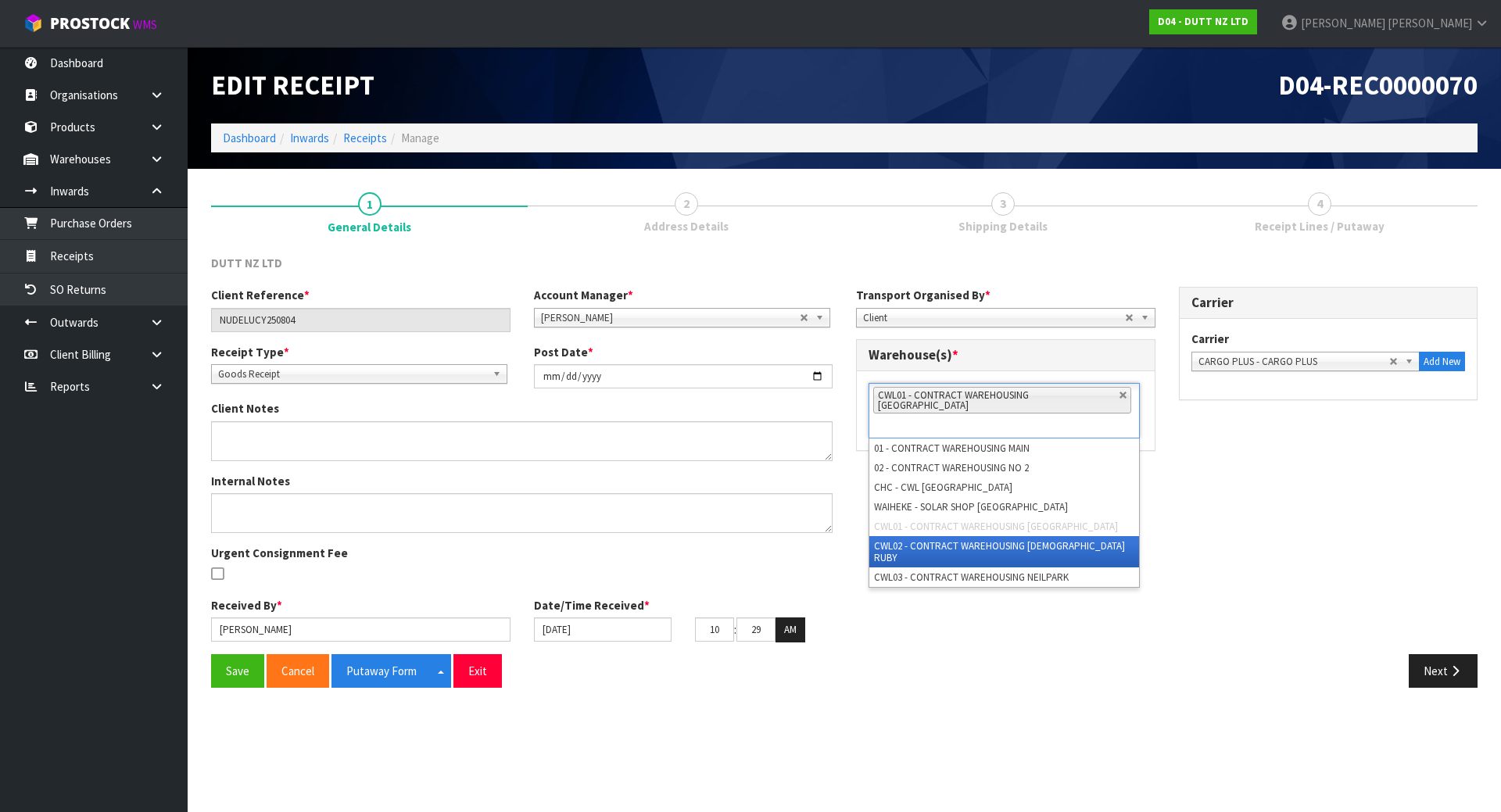
click at [968, 536] on li "CWL02 - CONTRACT WAREHOUSING [DEMOGRAPHIC_DATA] RUBY" at bounding box center [1004, 552] width 270 height 31
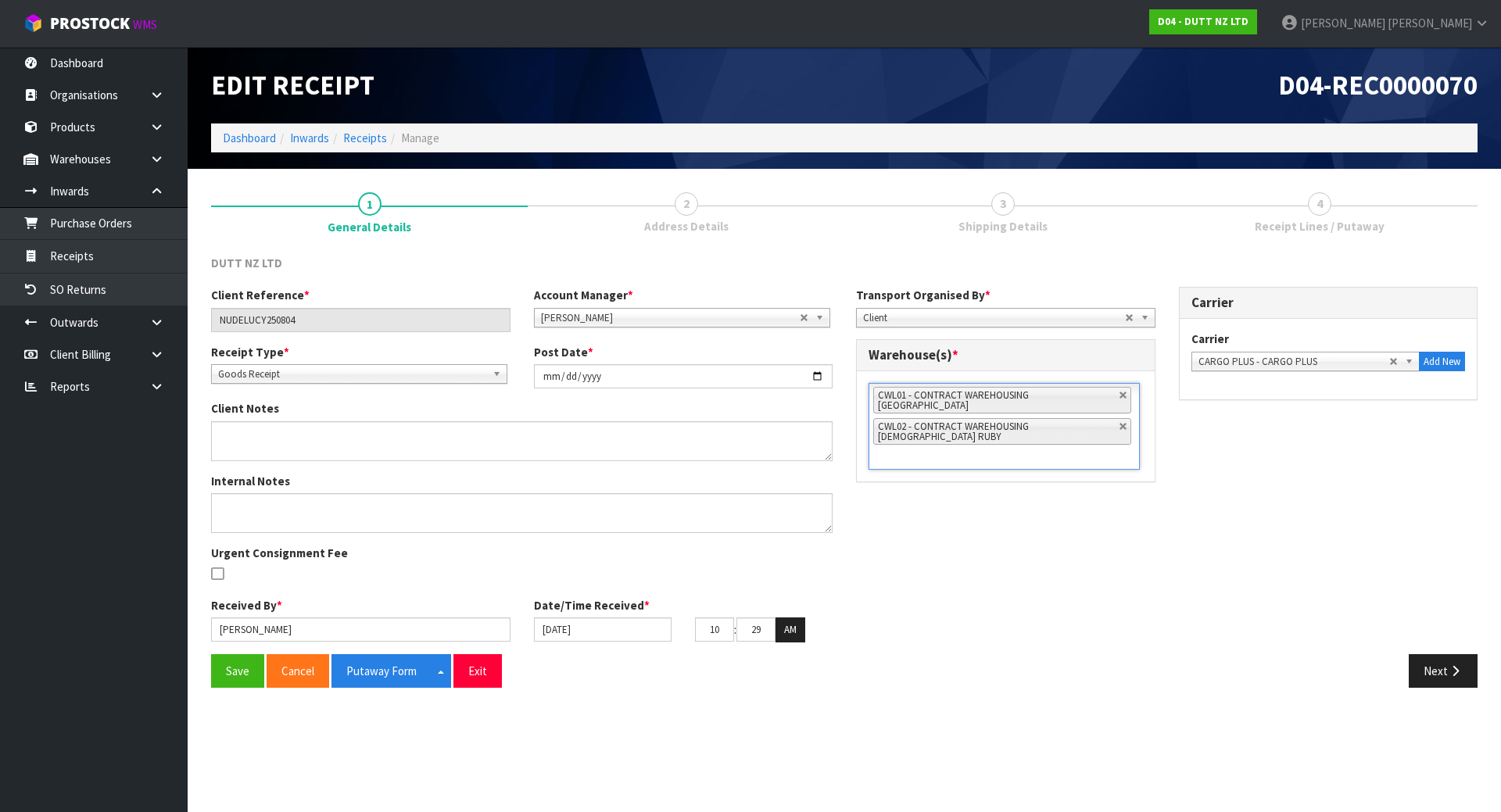
click at [895, 516] on div "Client Reference * NUDELUCY250804 Account Manager * [PERSON_NAME] [PERSON_NAME]…" at bounding box center [844, 469] width 1290 height 366
click at [1119, 396] on link at bounding box center [1124, 395] width 9 height 9
click at [221, 670] on button "Save" at bounding box center [238, 670] width 53 height 34
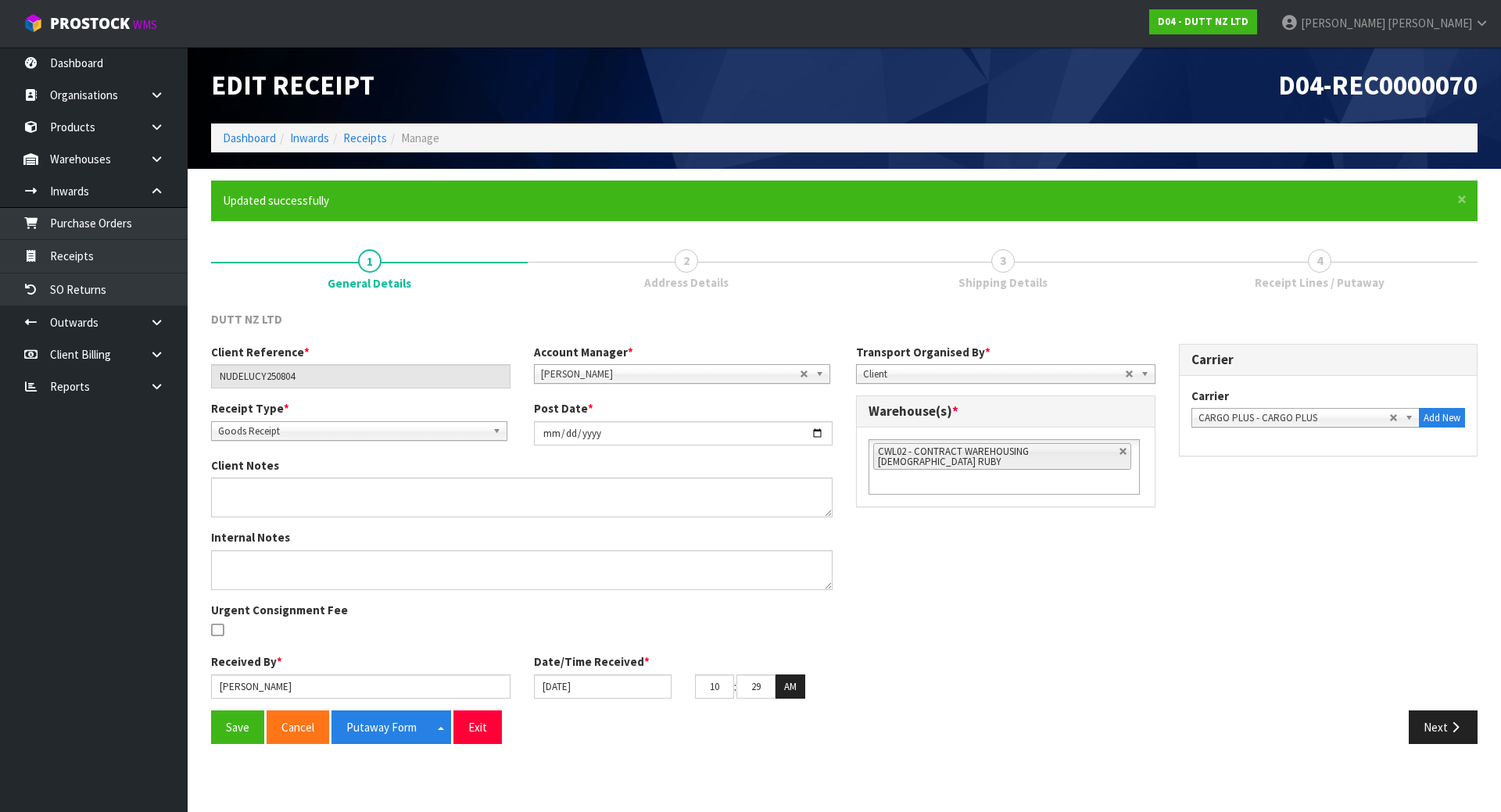
drag, startPoint x: 1103, startPoint y: 601, endPoint x: 1147, endPoint y: 577, distance: 50.1
click at [1104, 601] on div "Client Reference * NUDELUCY250804 Account Manager * [PERSON_NAME] [PERSON_NAME]…" at bounding box center [844, 527] width 1290 height 366
click at [354, 721] on button "Putaway Form" at bounding box center [382, 727] width 100 height 34
click at [1430, 715] on button "Next" at bounding box center [1443, 727] width 69 height 34
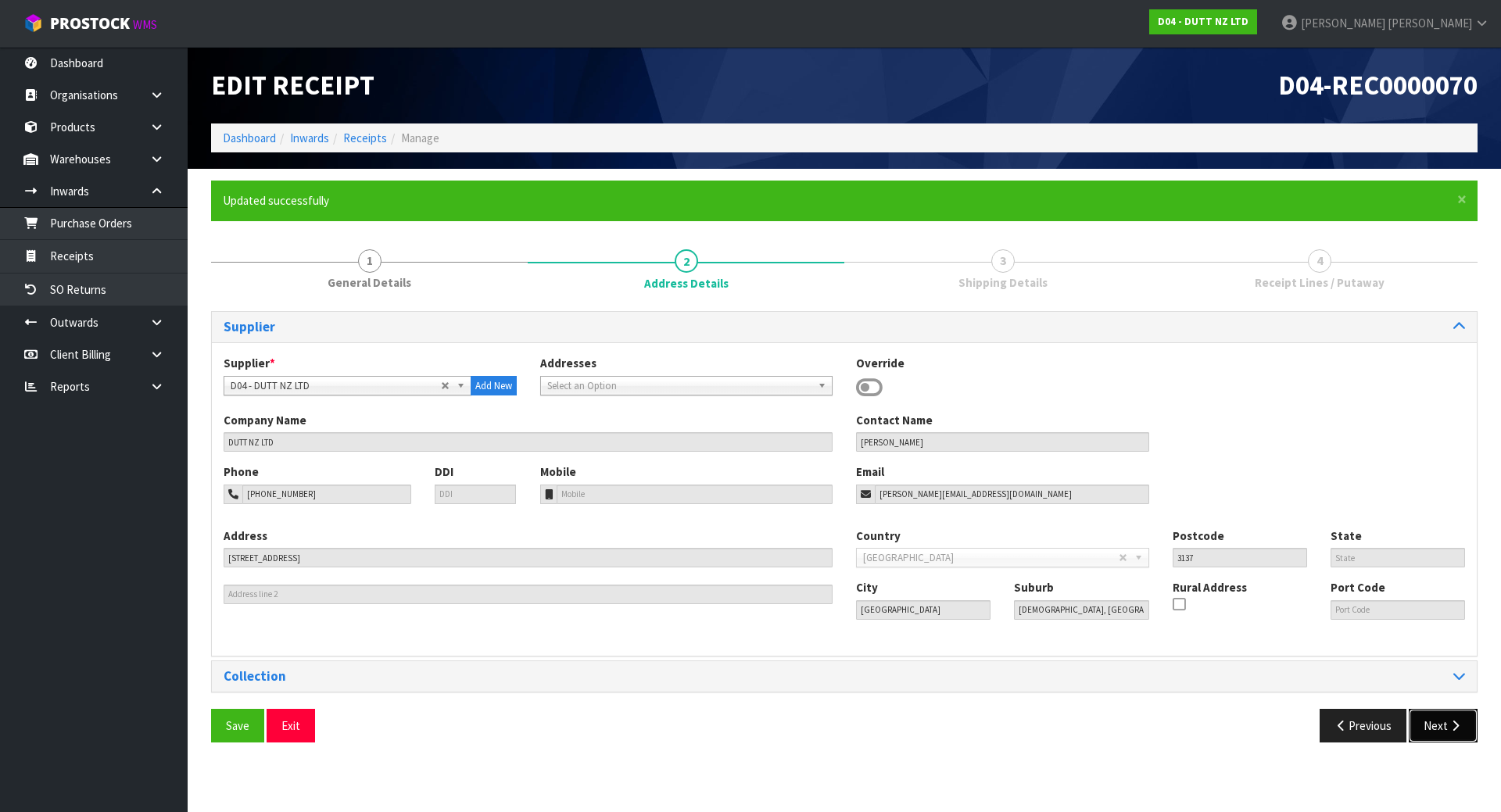
click at [1429, 727] on button "Next" at bounding box center [1443, 725] width 69 height 34
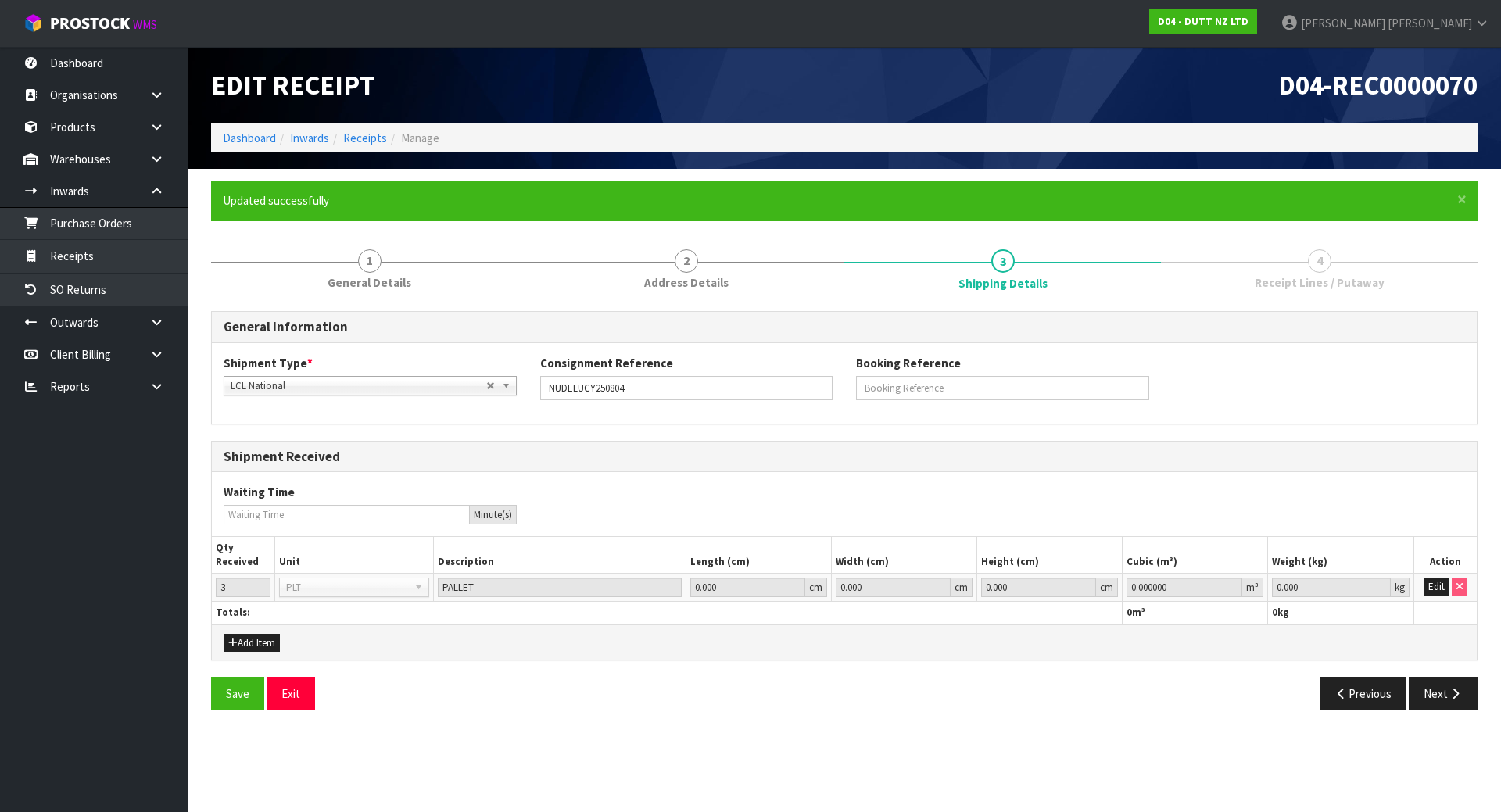
click at [742, 468] on div "Shipment Received" at bounding box center [844, 458] width 1265 height 31
click at [1439, 697] on button "Next" at bounding box center [1443, 693] width 69 height 34
click at [1437, 583] on button "Edit" at bounding box center [1437, 586] width 26 height 19
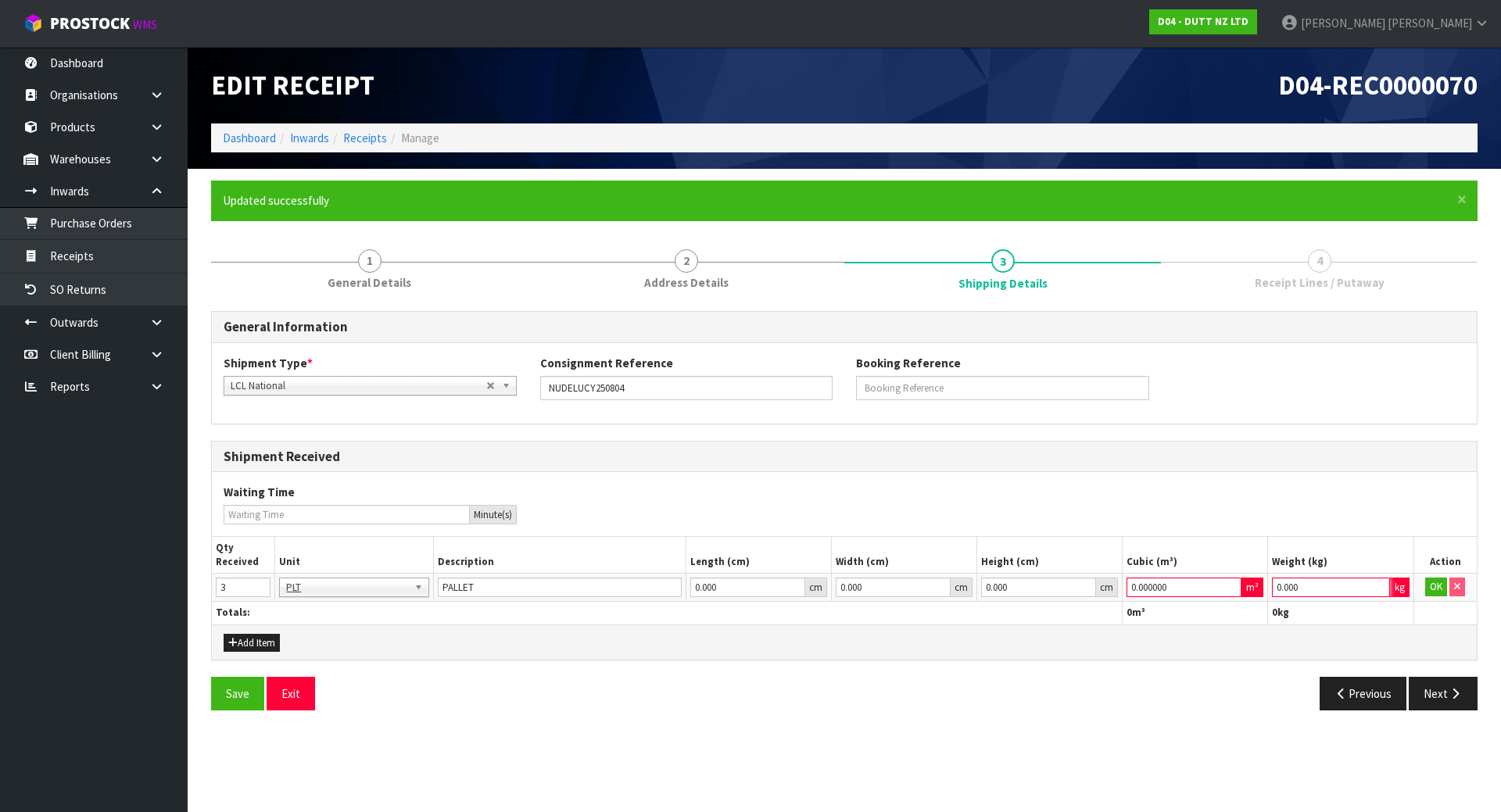
drag, startPoint x: 1328, startPoint y: 583, endPoint x: 1033, endPoint y: 573, distance: 295.2
click at [1033, 573] on table "Qty Received Unit Description Length (cm) Width (cm) Height (cm) Cubic (m³) Wei…" at bounding box center [844, 581] width 1265 height 88
type input "1"
drag, startPoint x: 1195, startPoint y: 582, endPoint x: 906, endPoint y: 561, distance: 289.8
click at [906, 561] on table "Qty Received Unit Description Length (cm) Width (cm) Height (cm) Cubic (m³) Wei…" at bounding box center [844, 581] width 1265 height 88
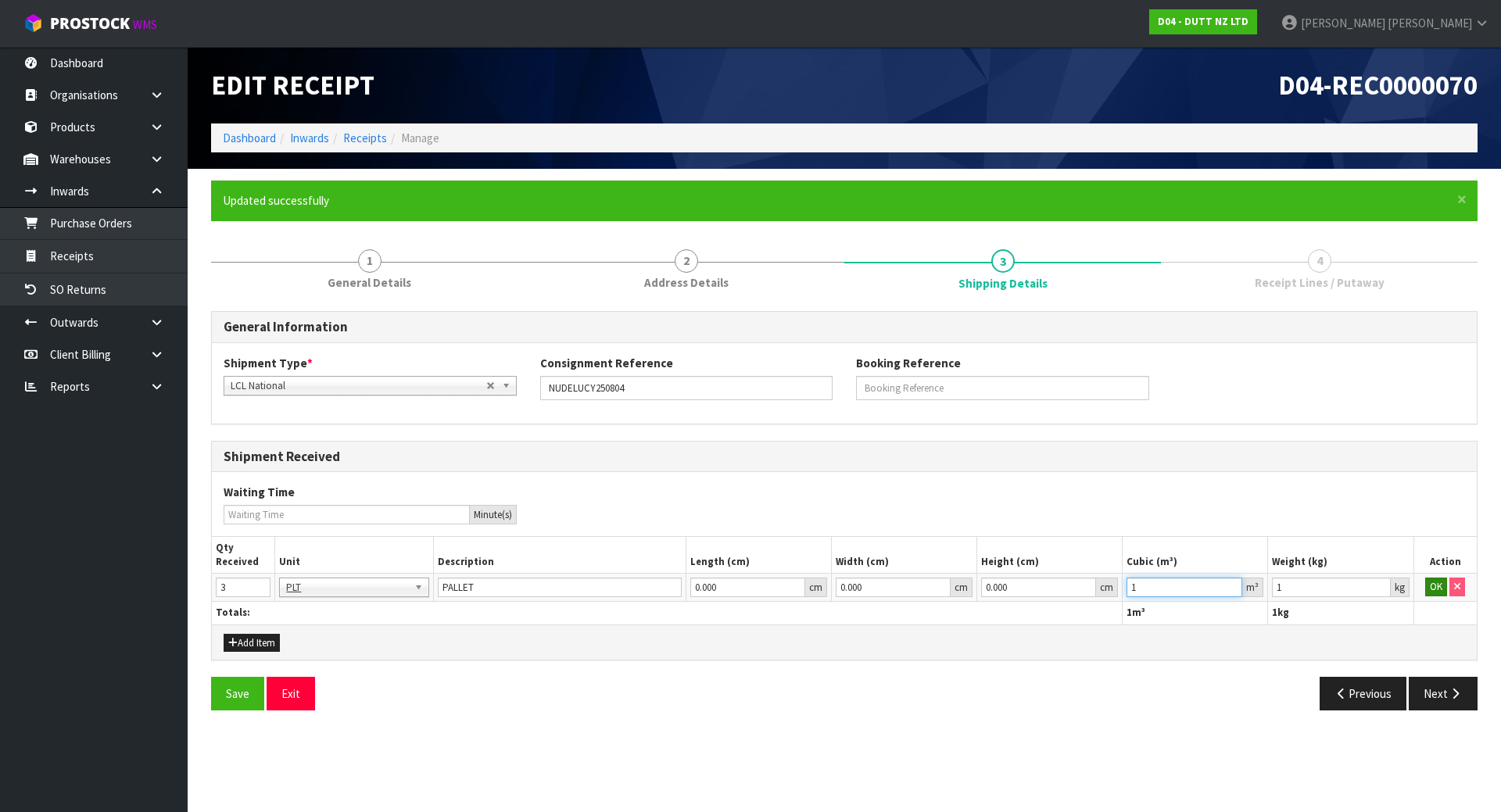
type input "1"
click at [1430, 594] on button "OK" at bounding box center [1436, 586] width 22 height 19
click at [1436, 683] on button "Next" at bounding box center [1443, 693] width 69 height 34
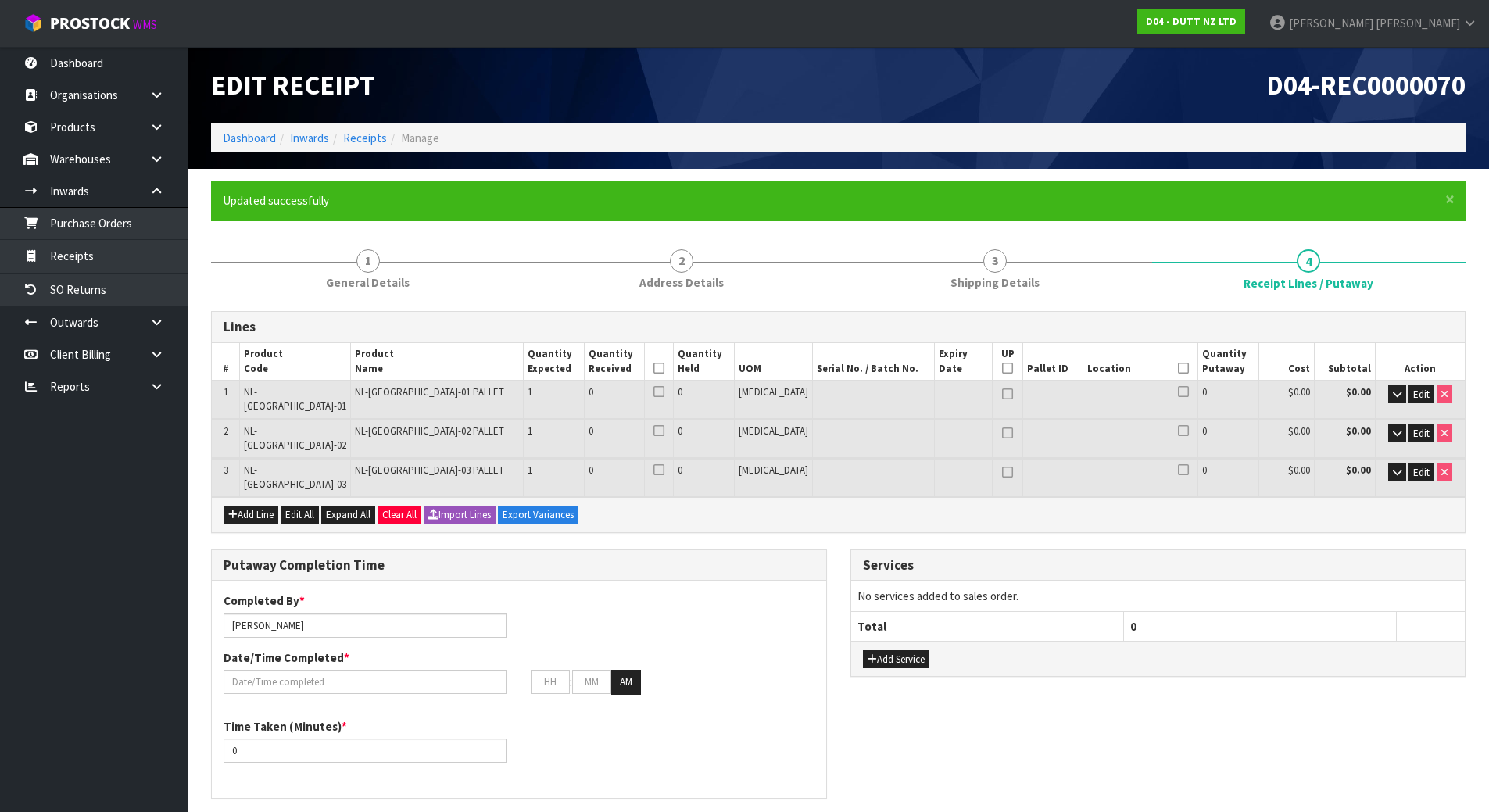
click at [1218, 512] on div "Lines # Product Code Product Name Quantity Expected Quantity Received Quantity …" at bounding box center [839, 777] width 1255 height 932
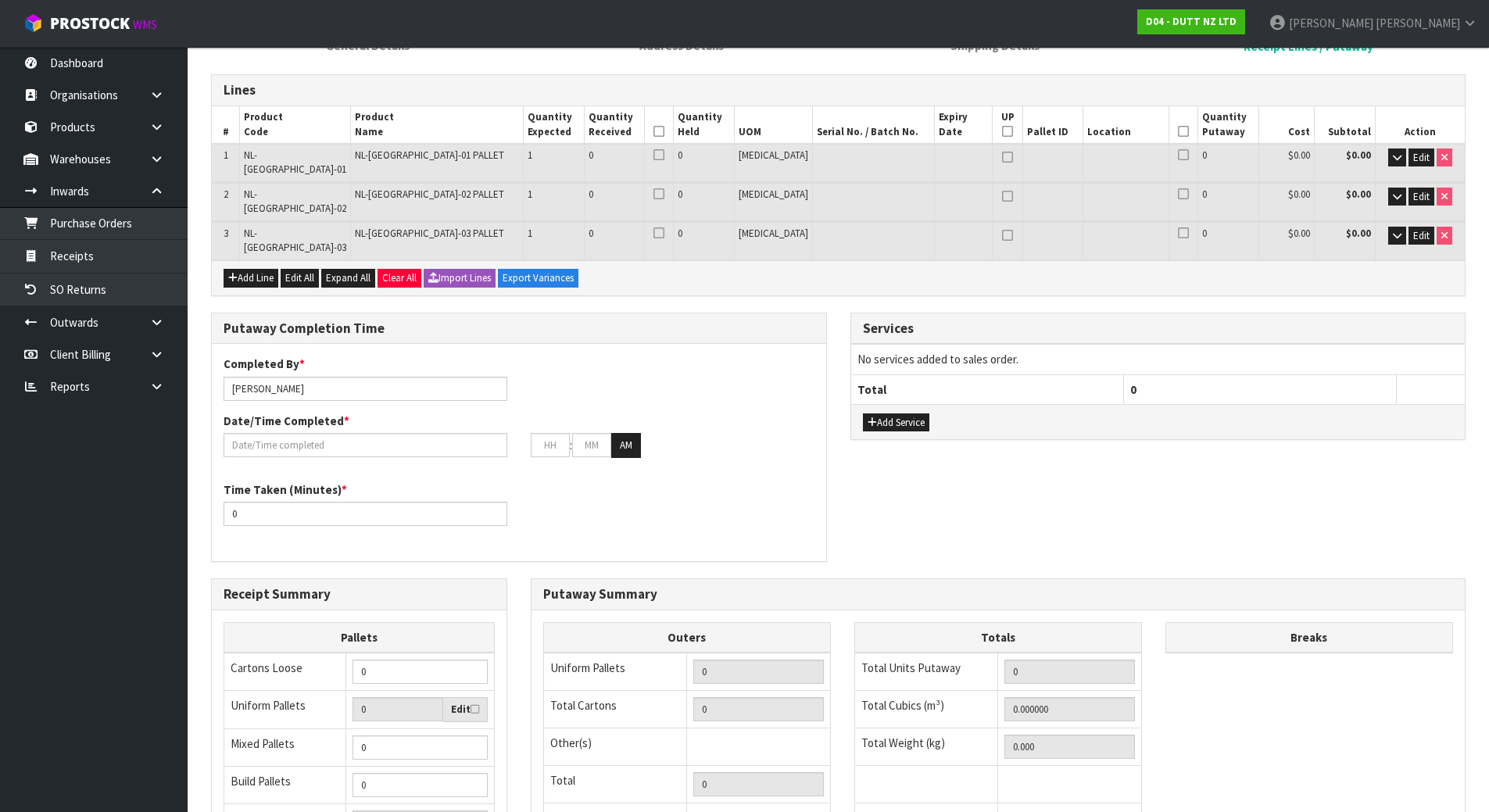
scroll to position [312, 0]
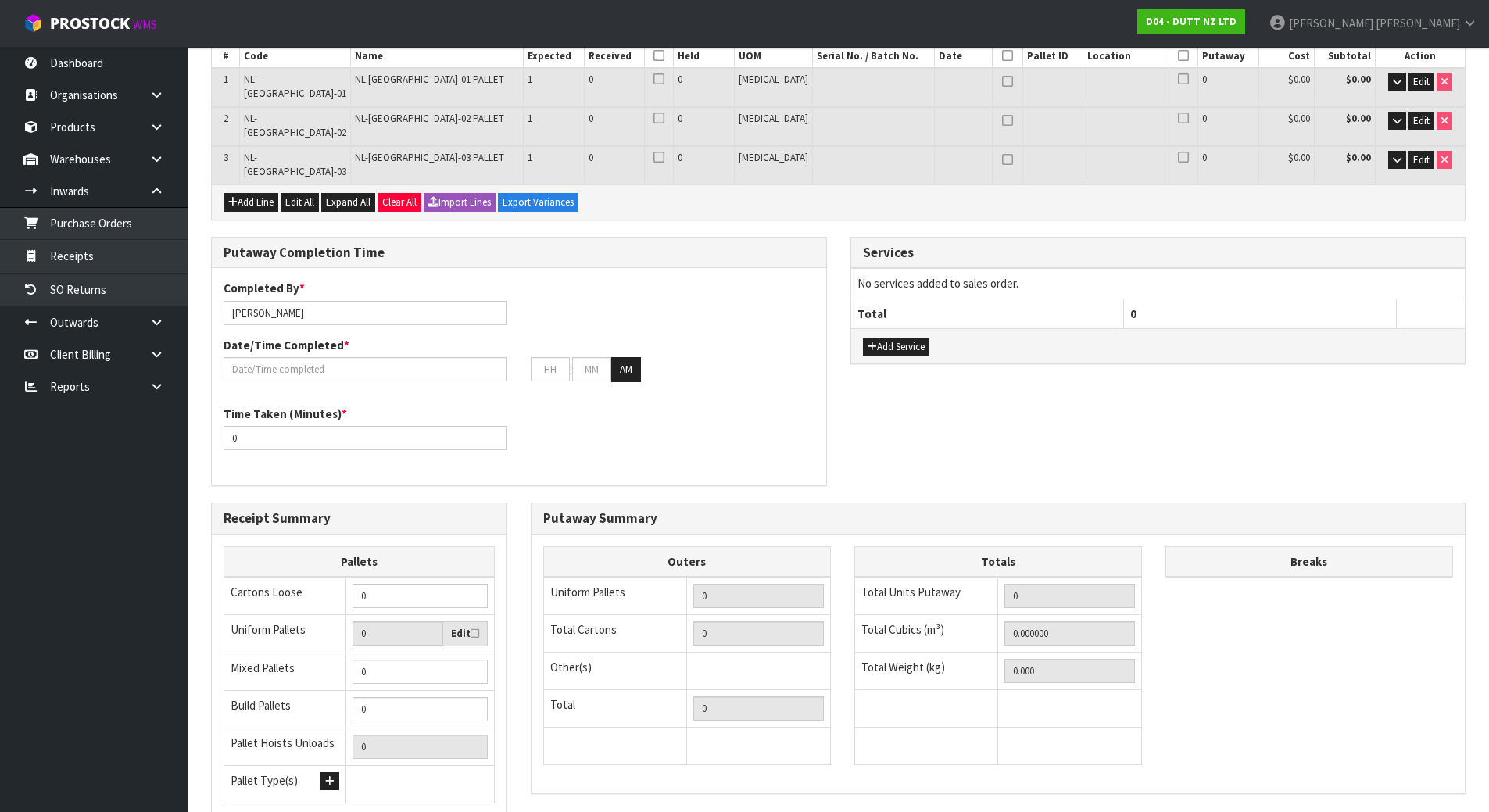
click at [840, 406] on div "Putaway Completion Time Completed By * [PERSON_NAME] Date/Time Completed * : : …" at bounding box center [838, 369] width 1278 height 266
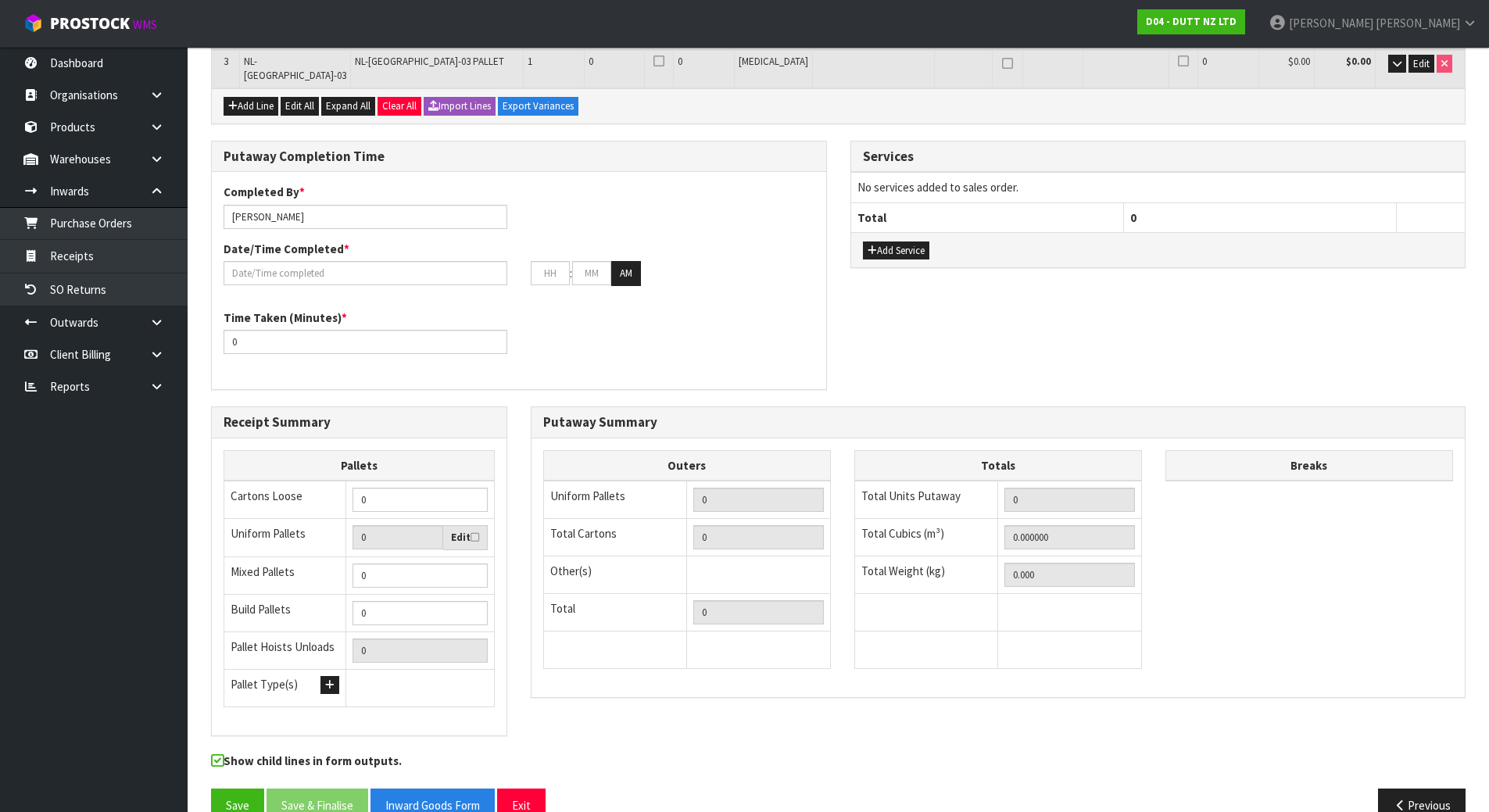
scroll to position [411, 0]
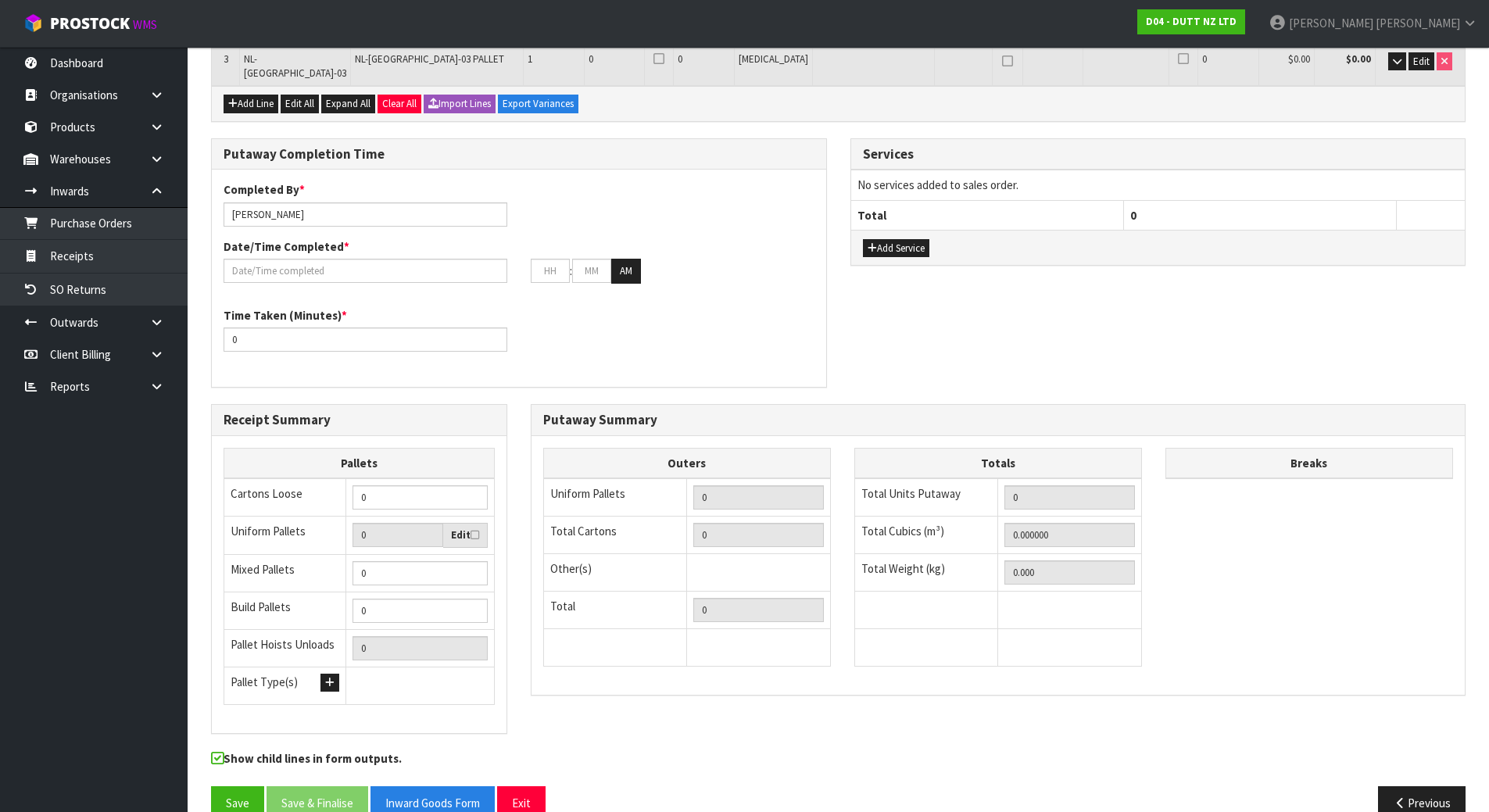
click at [840, 437] on div "Outers Uniform Pallets 0 Total Cartons 0 Other(s) Bag x 0 Bar x 0 Basket x 0 Bi…" at bounding box center [998, 565] width 934 height 258
click at [846, 368] on div "Putaway Completion Time Completed By * [PERSON_NAME] Date/Time Completed * : : …" at bounding box center [838, 270] width 1278 height 266
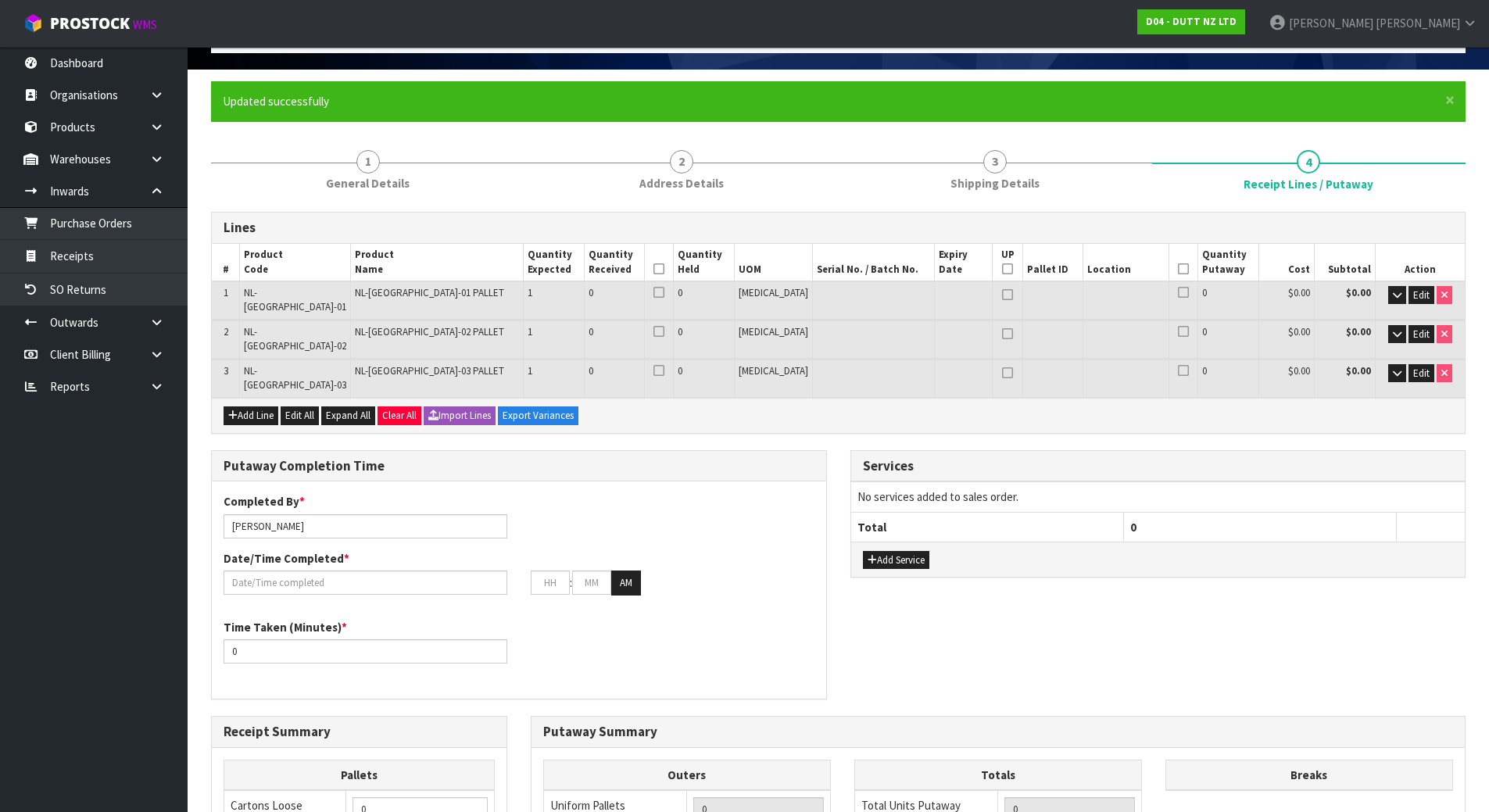
scroll to position [99, 0]
click at [626, 494] on div "Completed By * [PERSON_NAME] Date/Time Completed * : : AM" at bounding box center [519, 551] width 615 height 113
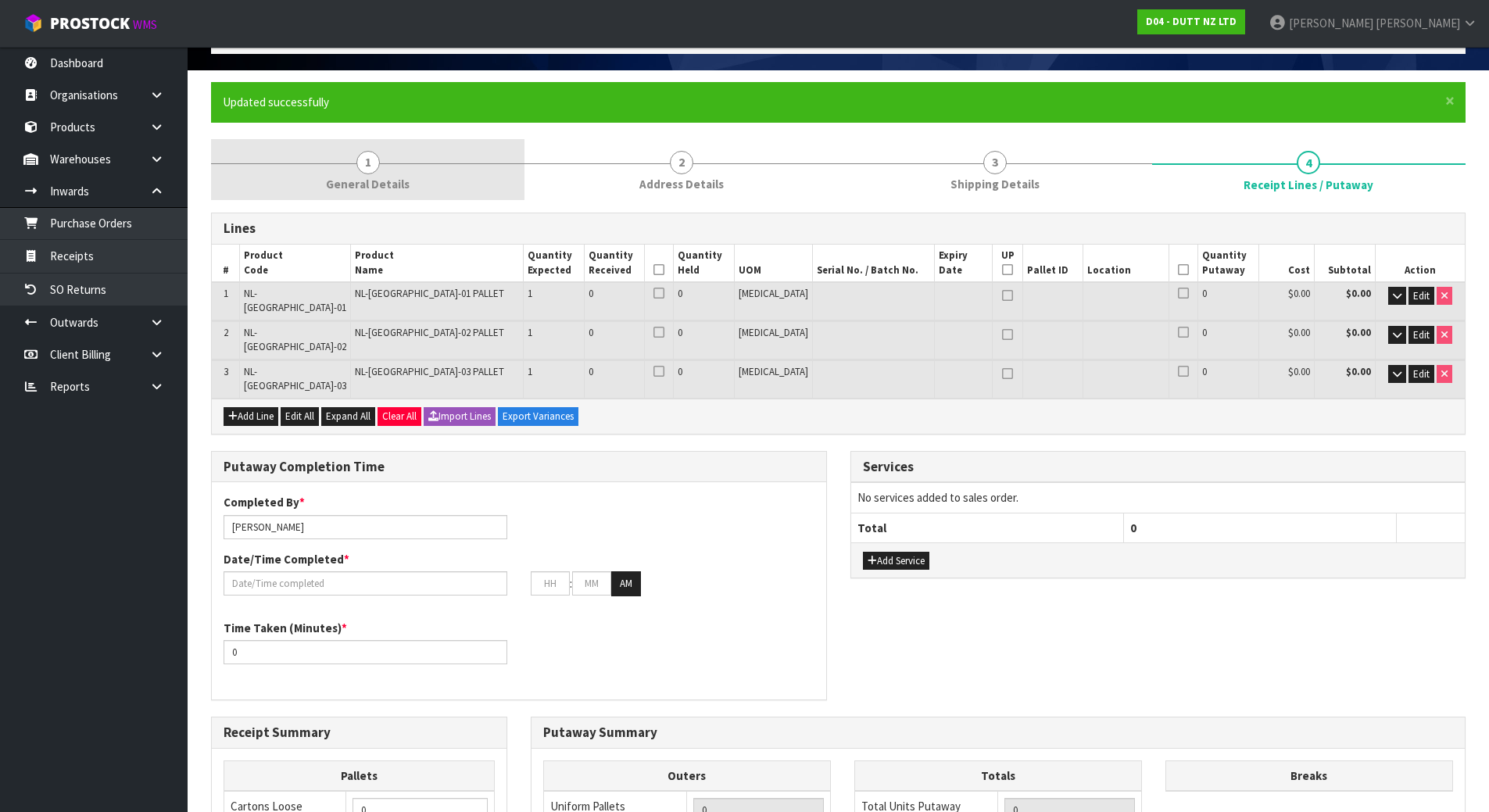
click at [360, 182] on span "General Details" at bounding box center [368, 185] width 84 height 16
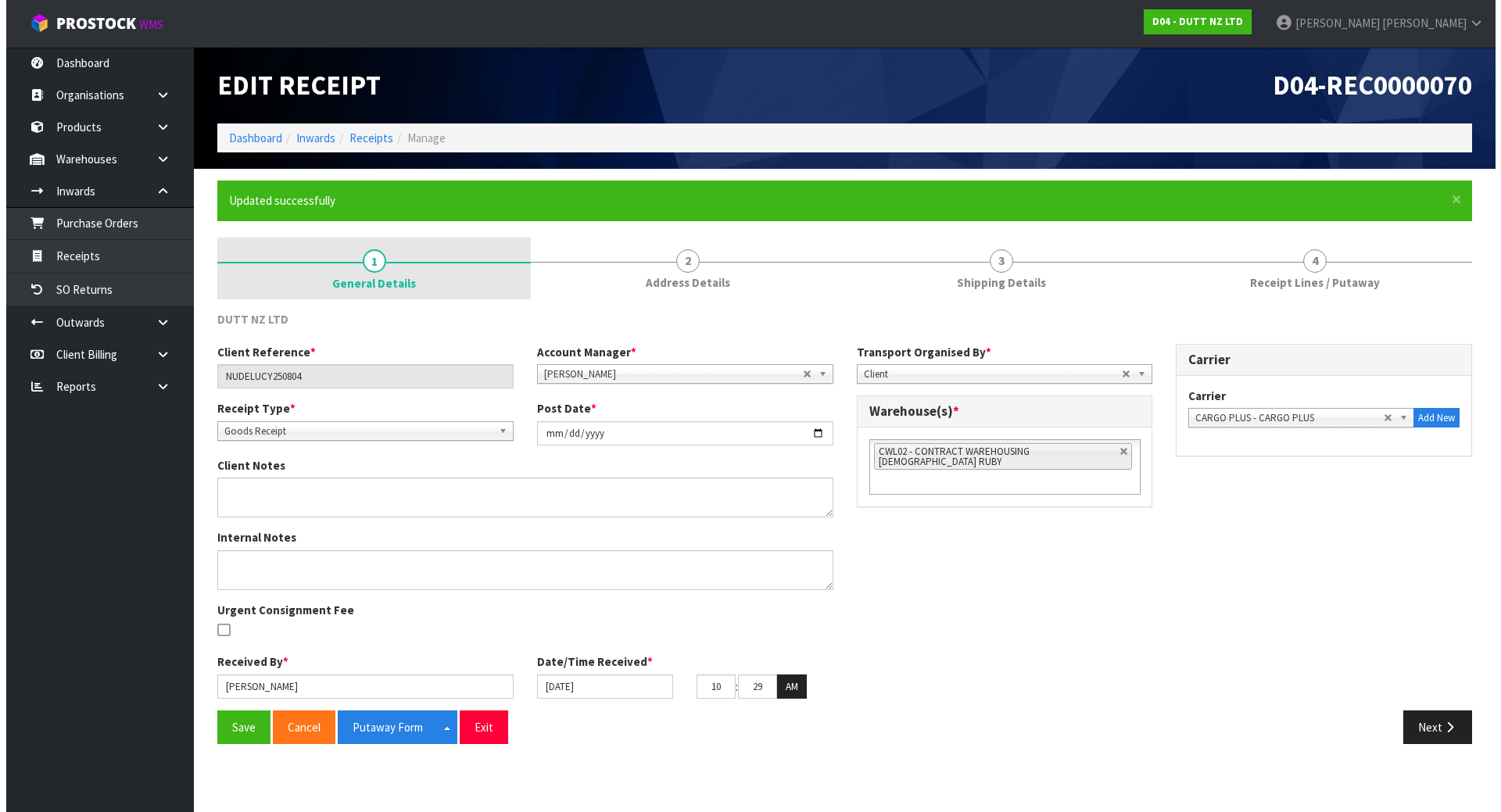
scroll to position [0, 0]
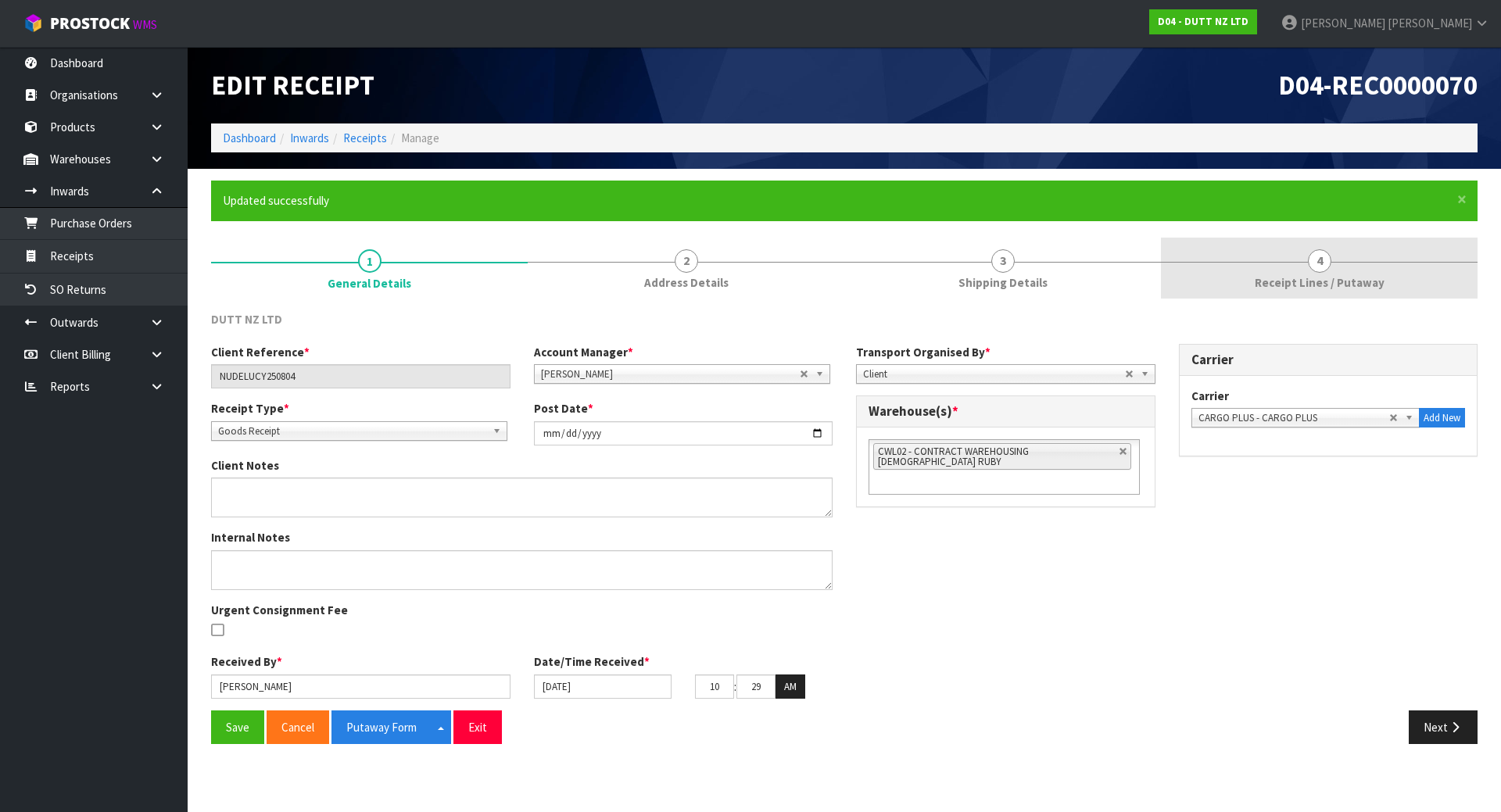
click at [1404, 286] on link "4 Receipt Lines / Putaway" at bounding box center [1319, 269] width 317 height 62
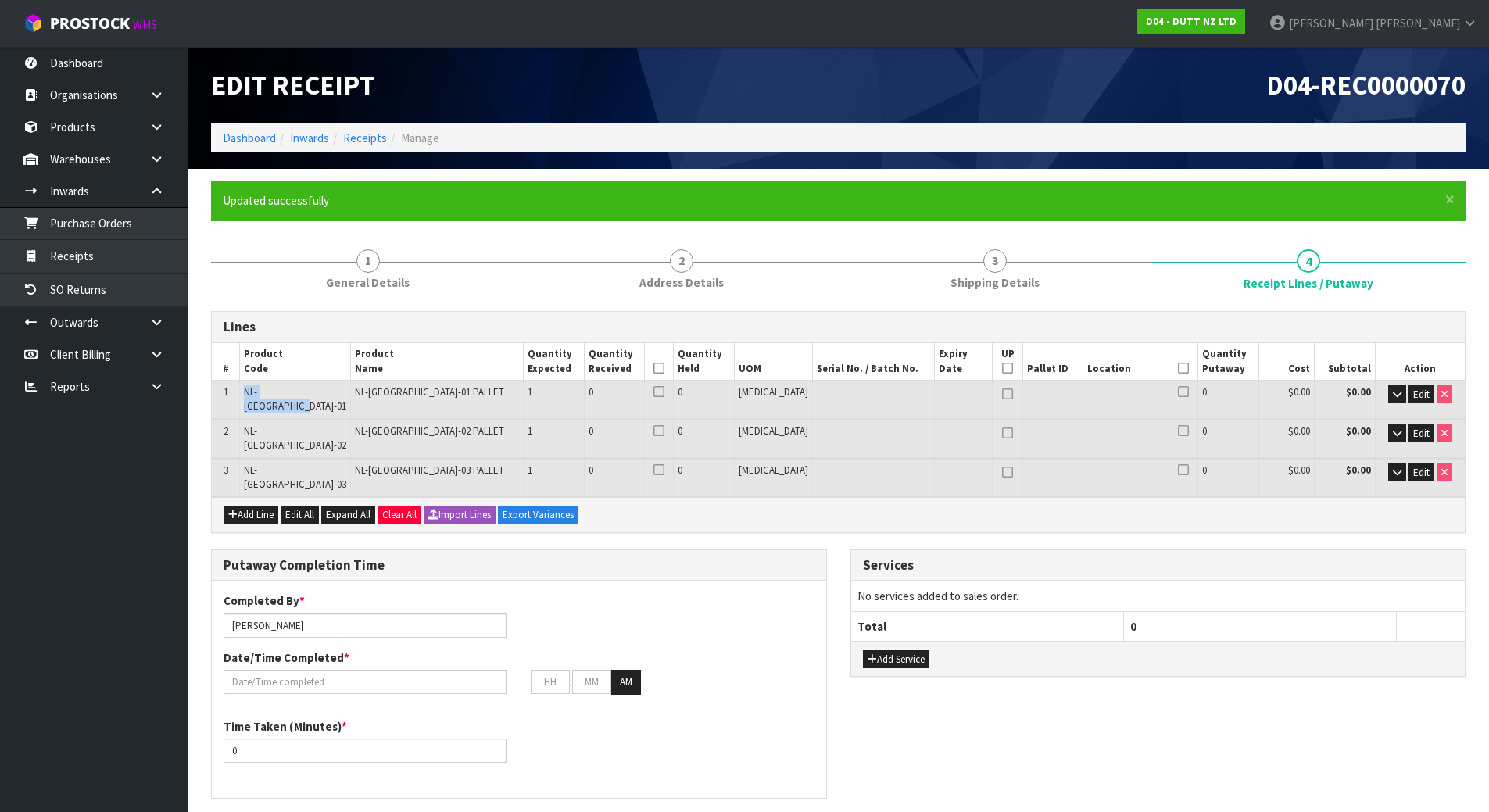
drag, startPoint x: 248, startPoint y: 388, endPoint x: 333, endPoint y: 385, distance: 85.1
click at [333, 385] on td "NL-[GEOGRAPHIC_DATA]-01" at bounding box center [296, 399] width 111 height 37
copy span "NL-[GEOGRAPHIC_DATA]-01"
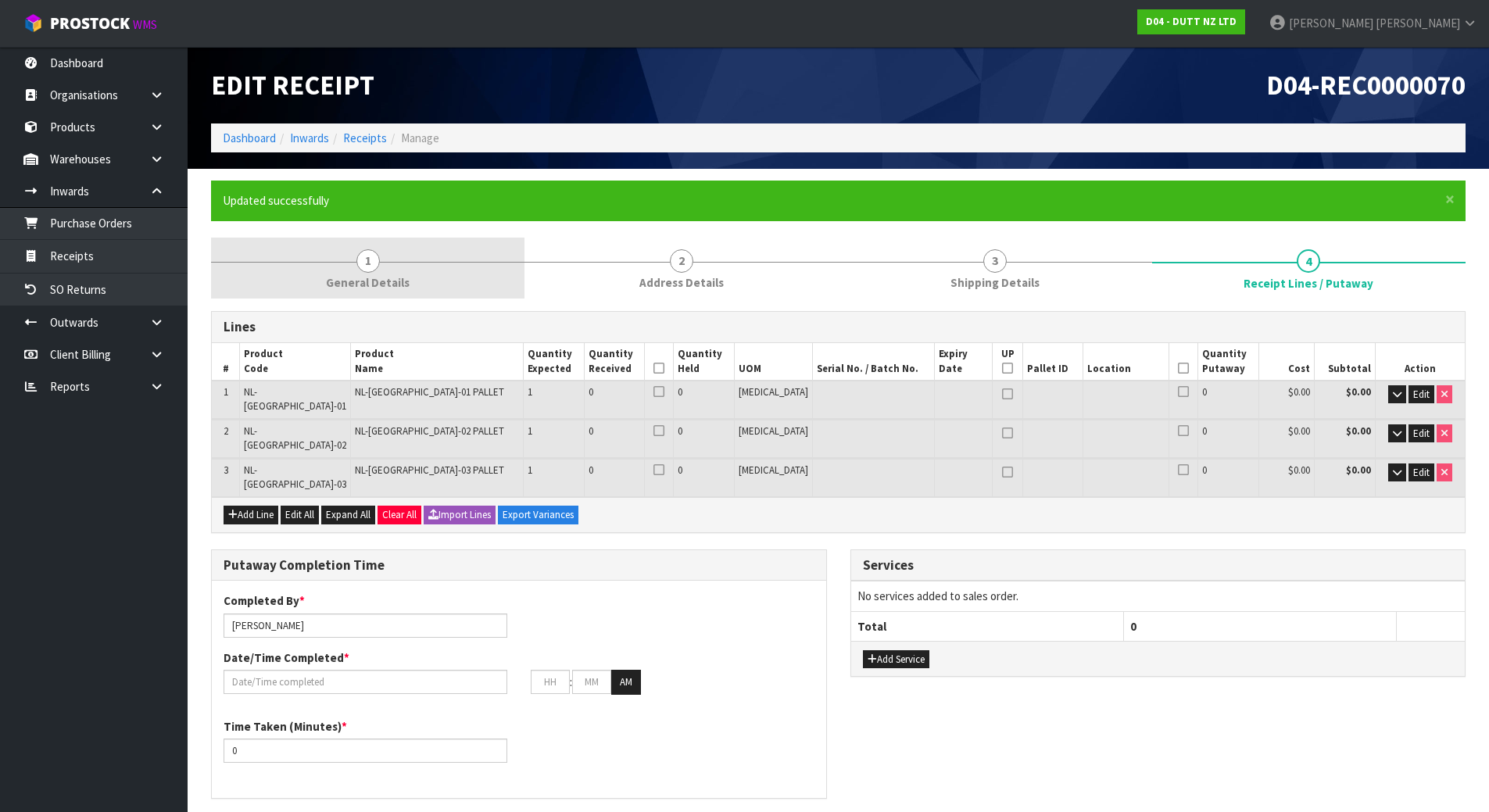
click at [466, 273] on link "1 General Details" at bounding box center [367, 269] width 313 height 62
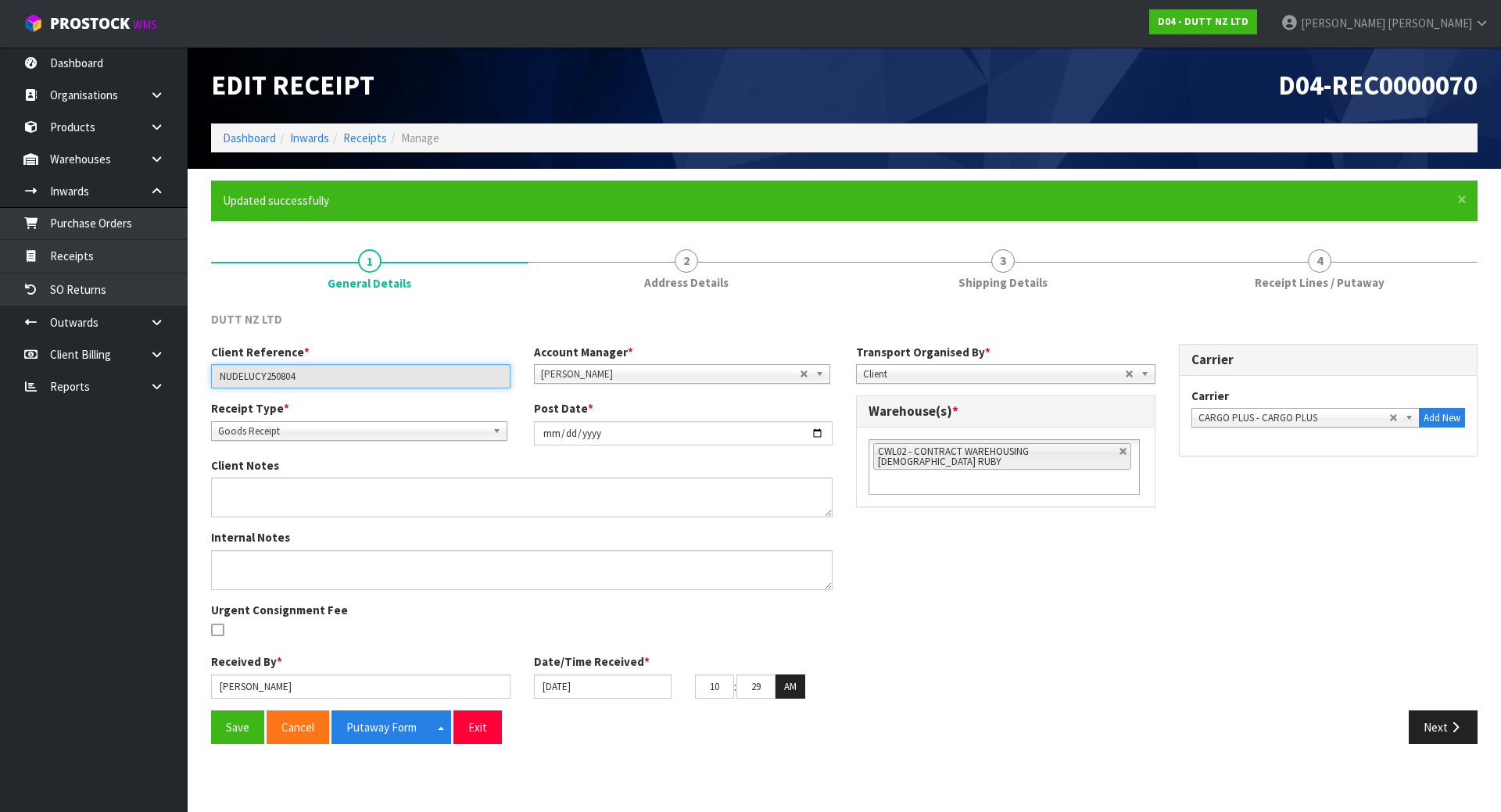
drag, startPoint x: 383, startPoint y: 381, endPoint x: 211, endPoint y: 381, distance: 172.0
click at [211, 381] on input "NUDELUCY250804" at bounding box center [361, 376] width 300 height 25
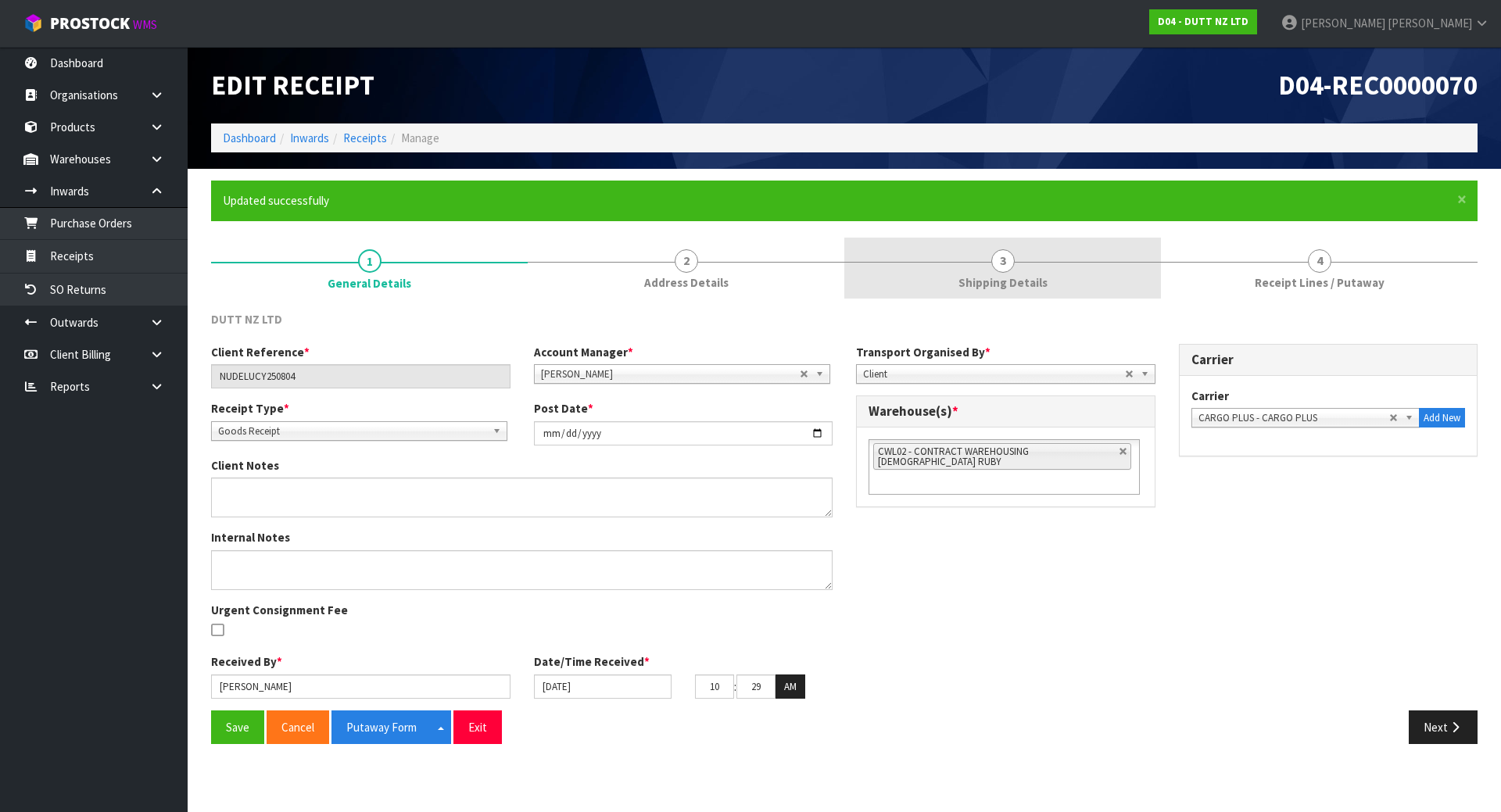
click at [1057, 260] on link "3 Shipping Details" at bounding box center [1002, 269] width 317 height 62
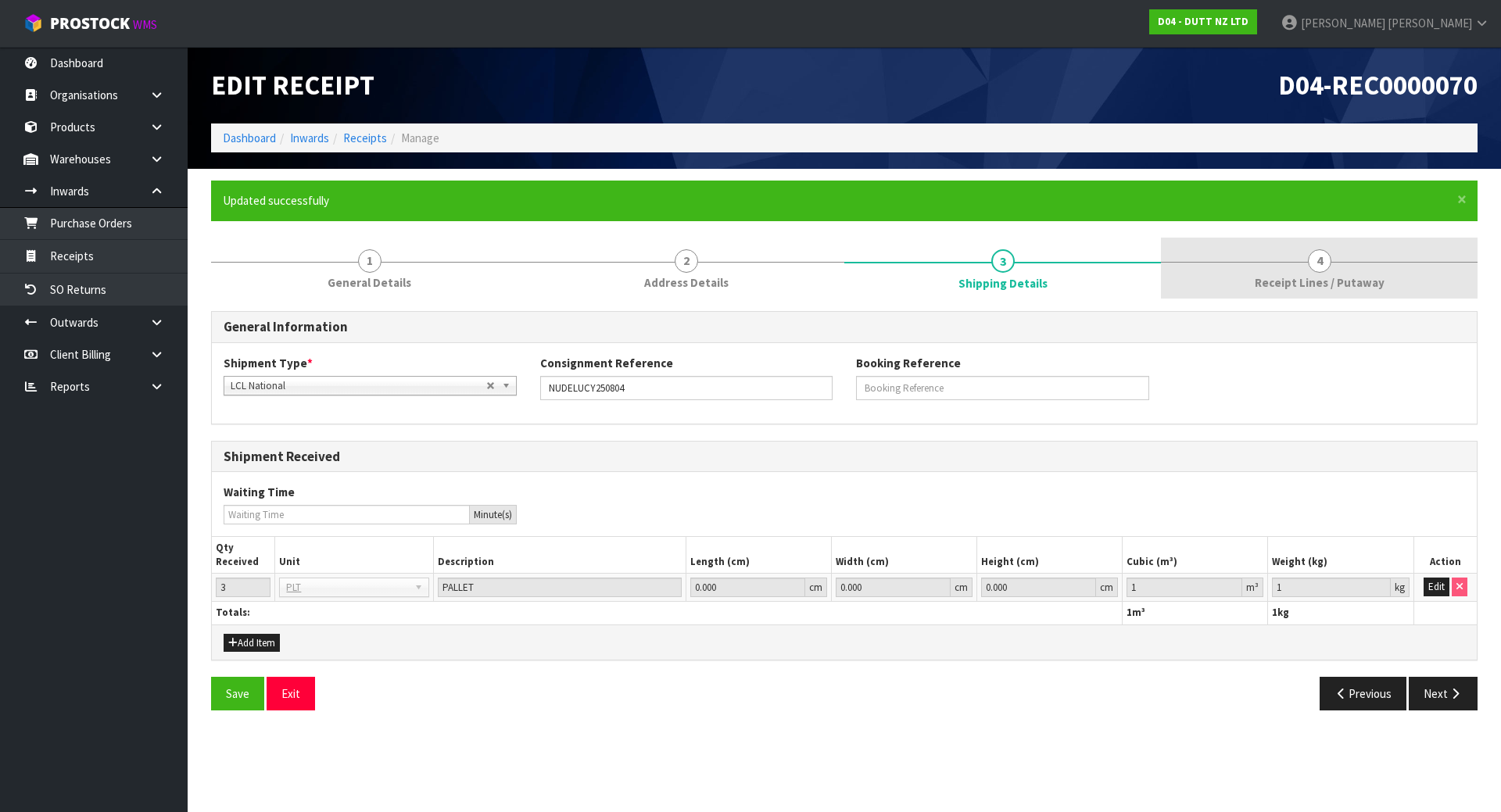
click at [1332, 265] on link "4 Receipt Lines / Putaway" at bounding box center [1319, 269] width 317 height 62
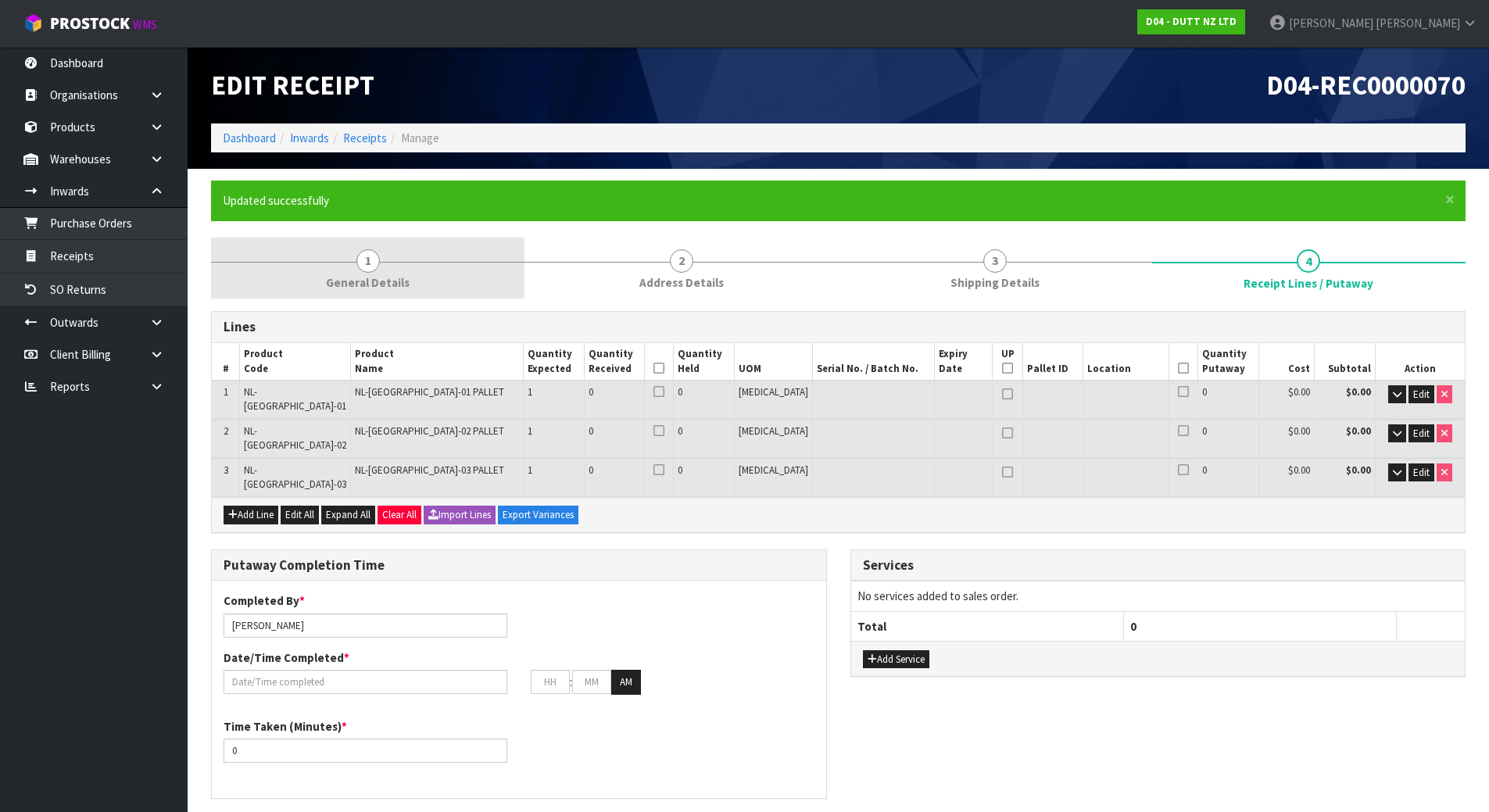
click at [421, 272] on link "1 General Details" at bounding box center [367, 269] width 313 height 62
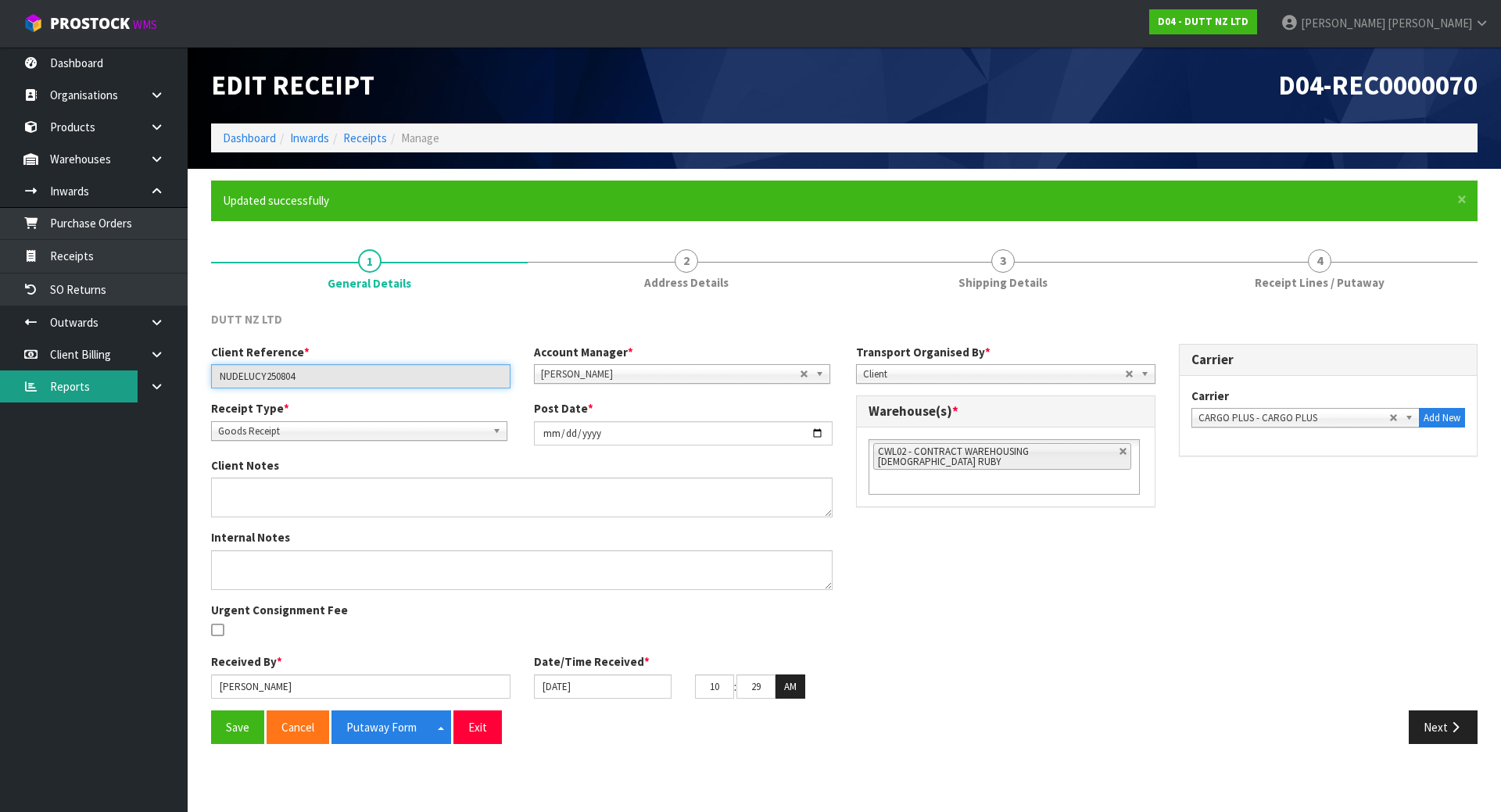
drag, startPoint x: 307, startPoint y: 375, endPoint x: 117, endPoint y: 386, distance: 190.3
click at [117, 386] on body "Toggle navigation ProStock WMS D04 - DUTT NZ LTD [PERSON_NAME] Logout Dashboard…" at bounding box center [750, 406] width 1501 height 812
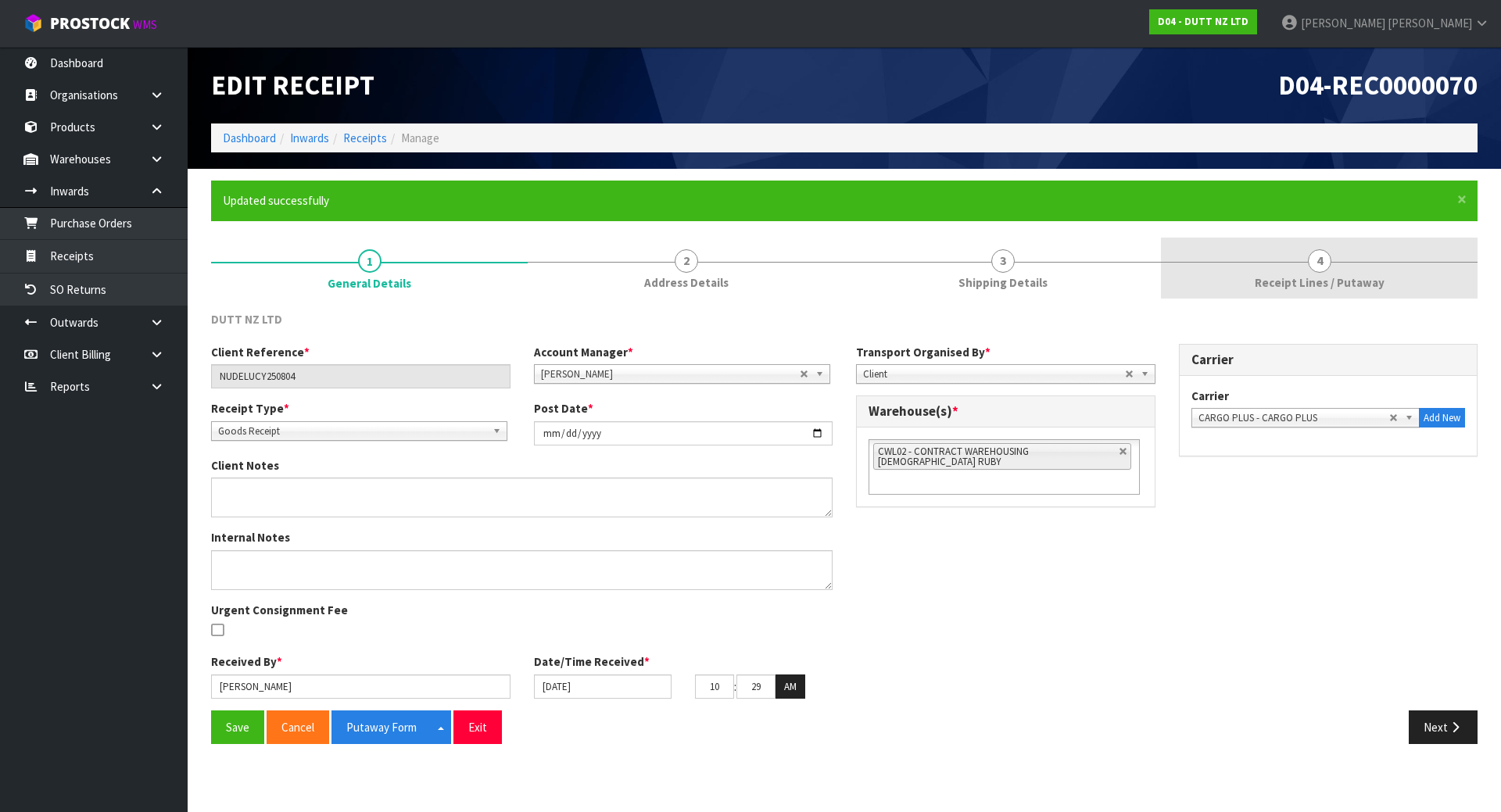
click at [1262, 296] on link "4 Receipt Lines / Putaway" at bounding box center [1319, 269] width 317 height 62
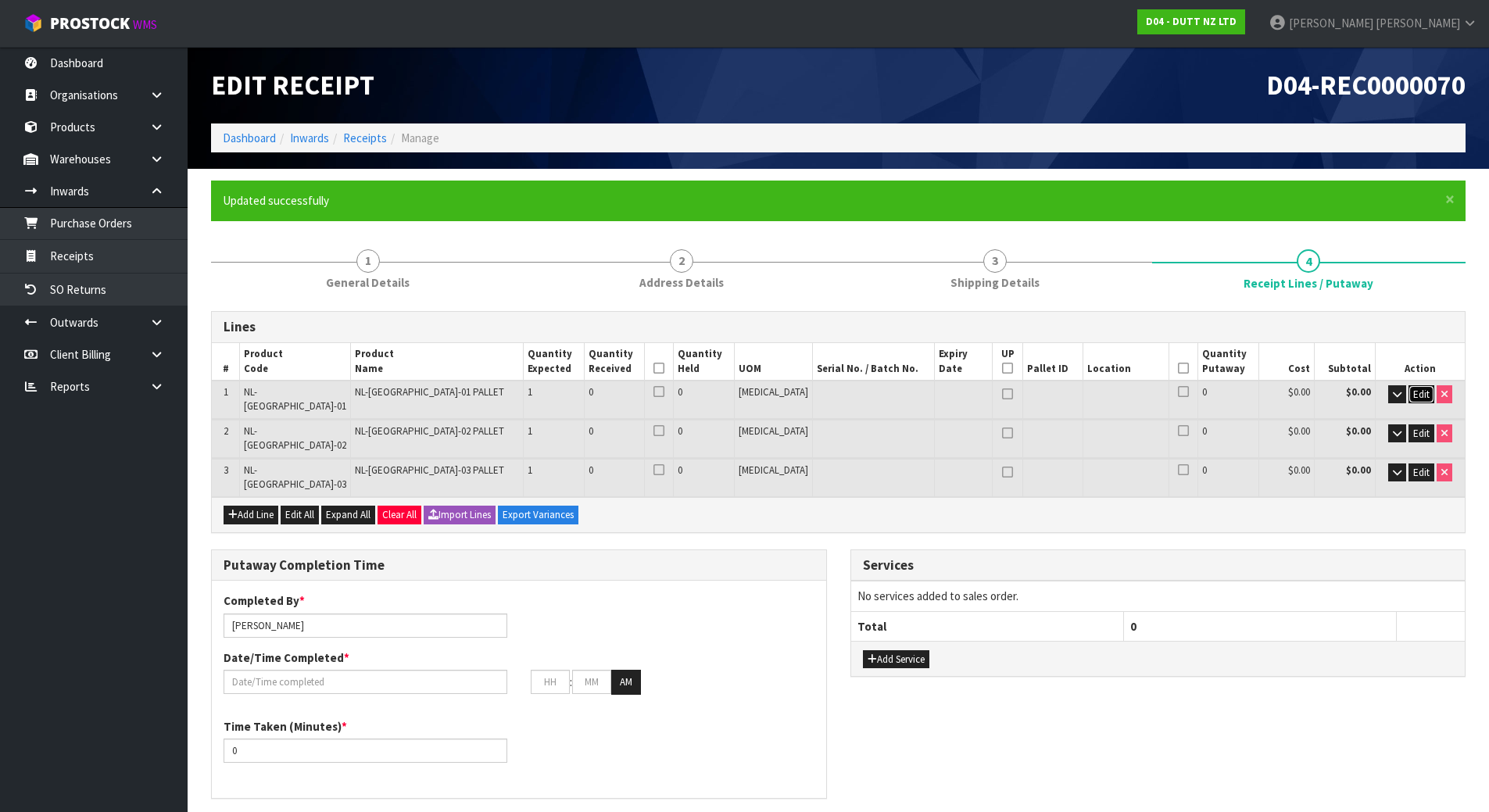
click at [1409, 394] on button "Edit" at bounding box center [1421, 395] width 26 height 19
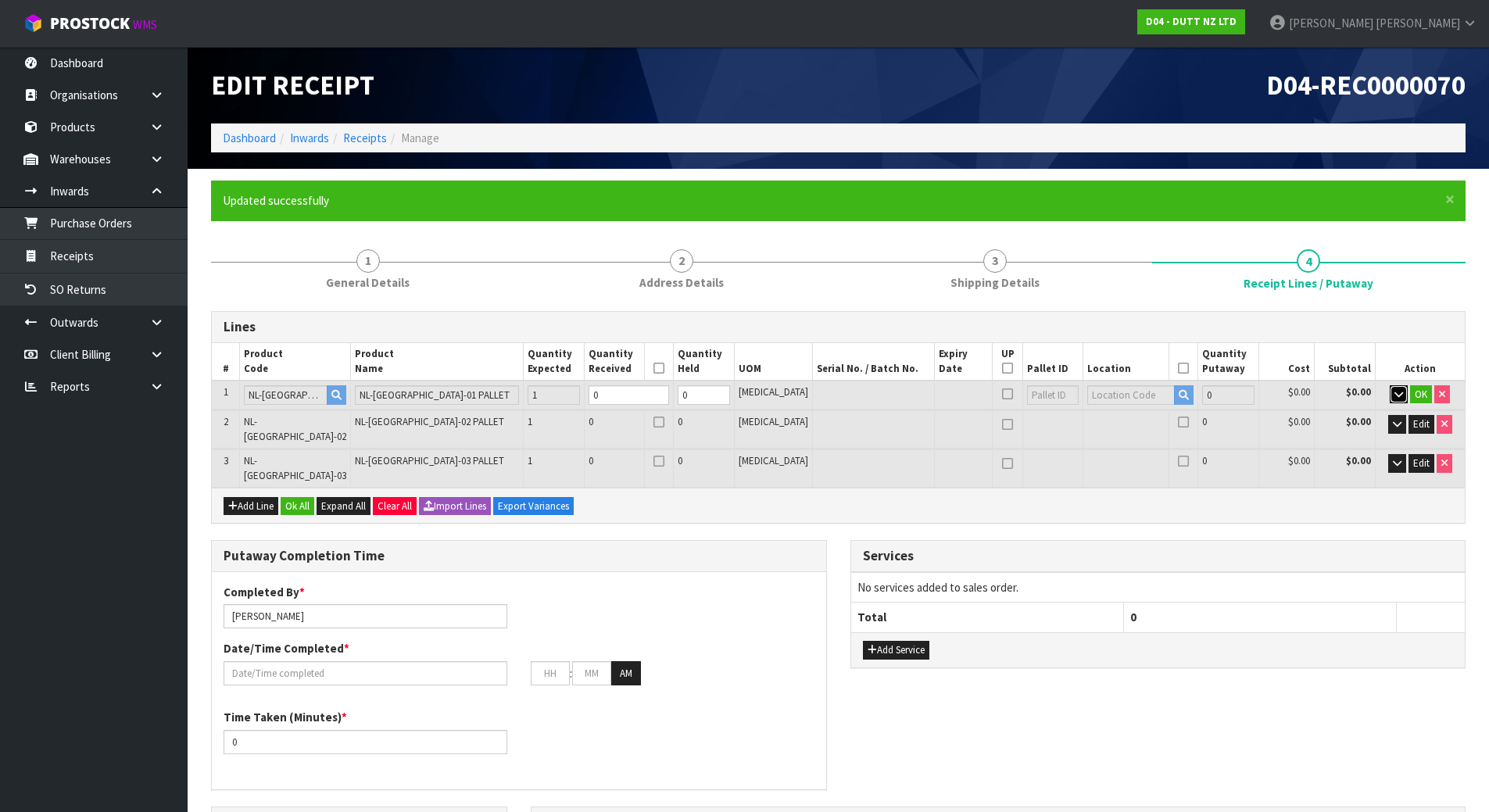
click at [1395, 396] on icon "button" at bounding box center [1399, 394] width 8 height 10
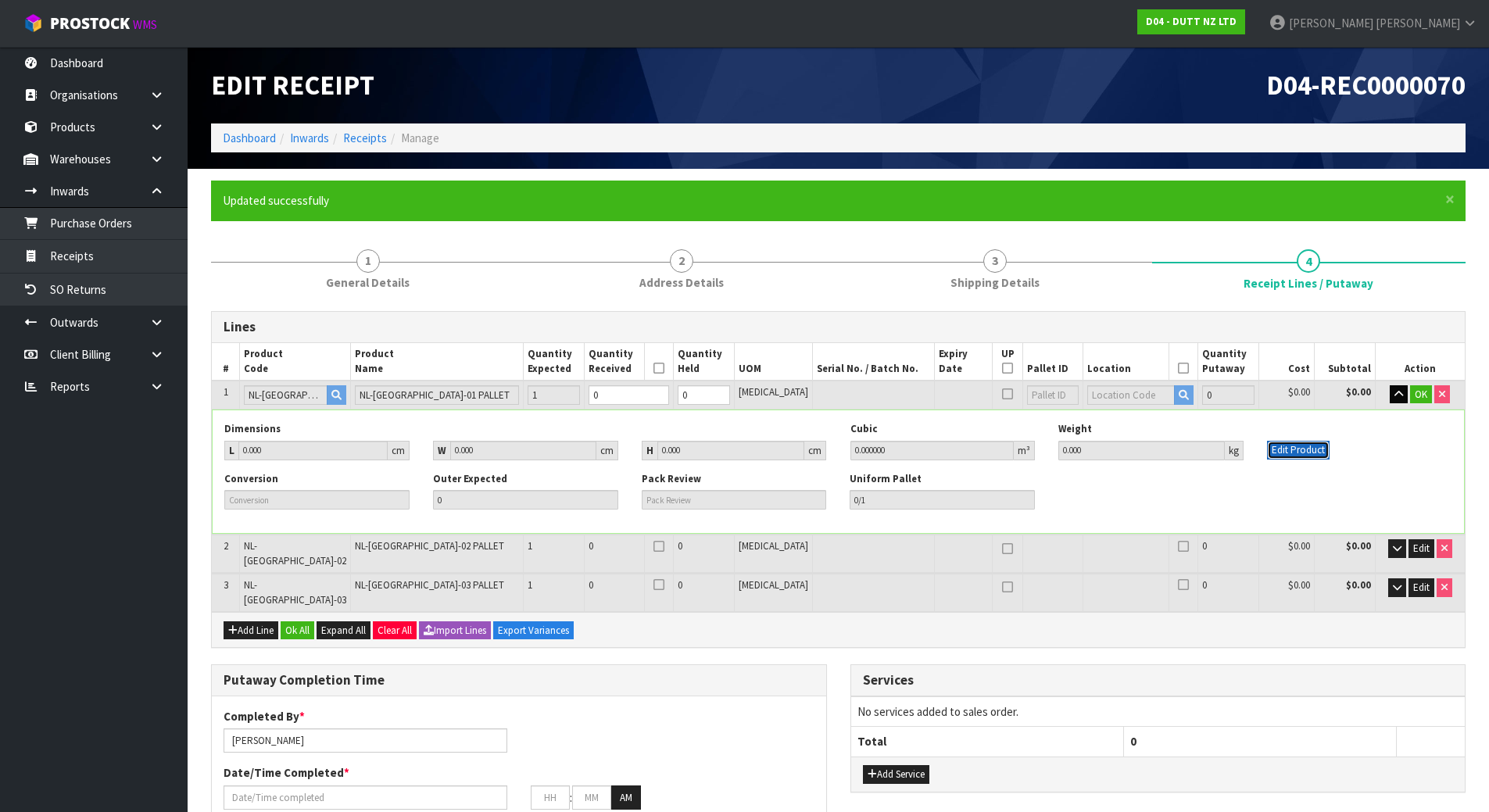
click at [1315, 452] on button "Edit Product" at bounding box center [1298, 450] width 62 height 19
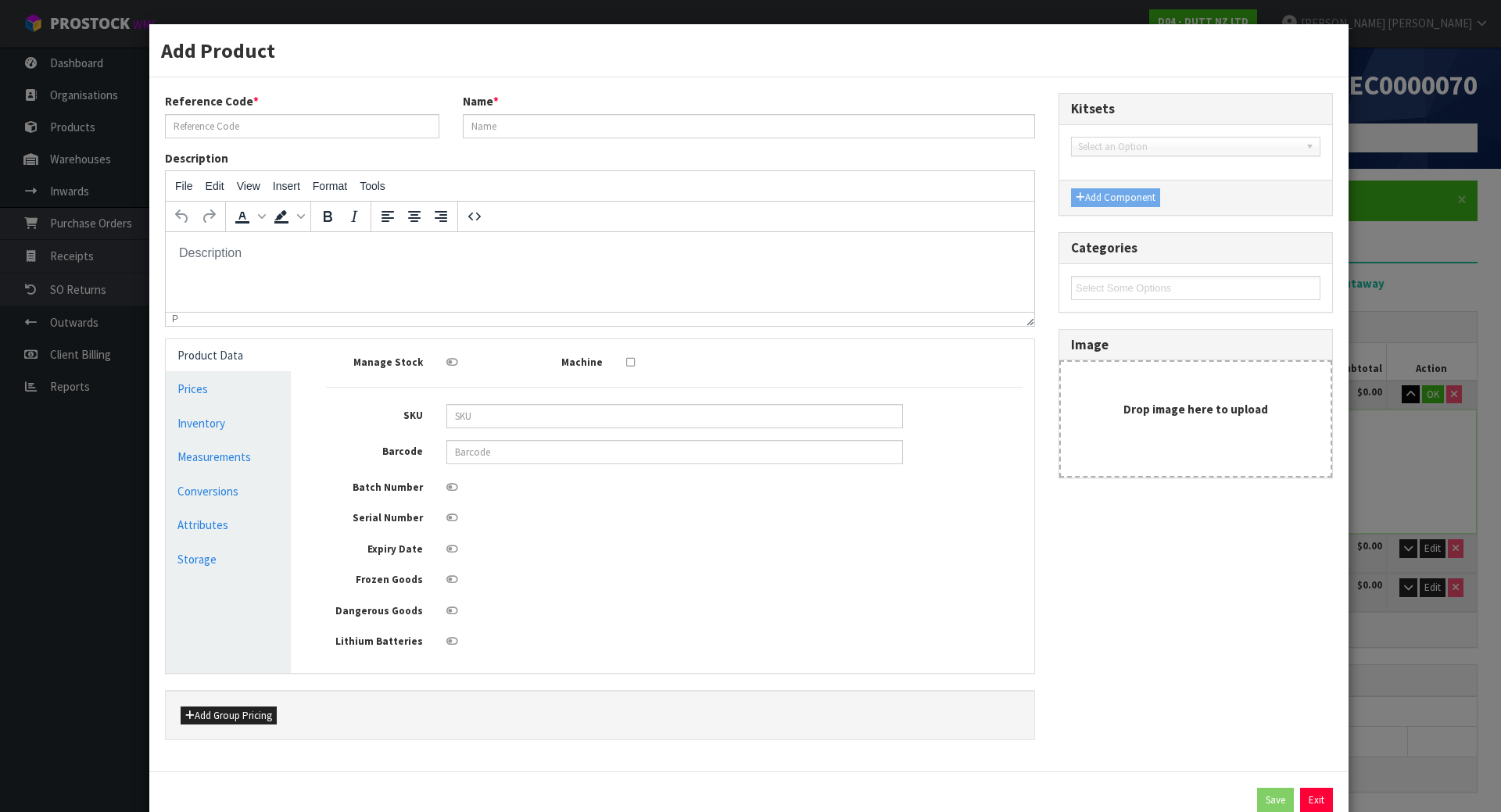
type input "NL-[GEOGRAPHIC_DATA]-01"
type input "NL-[GEOGRAPHIC_DATA]-01 PALLET"
type input "0"
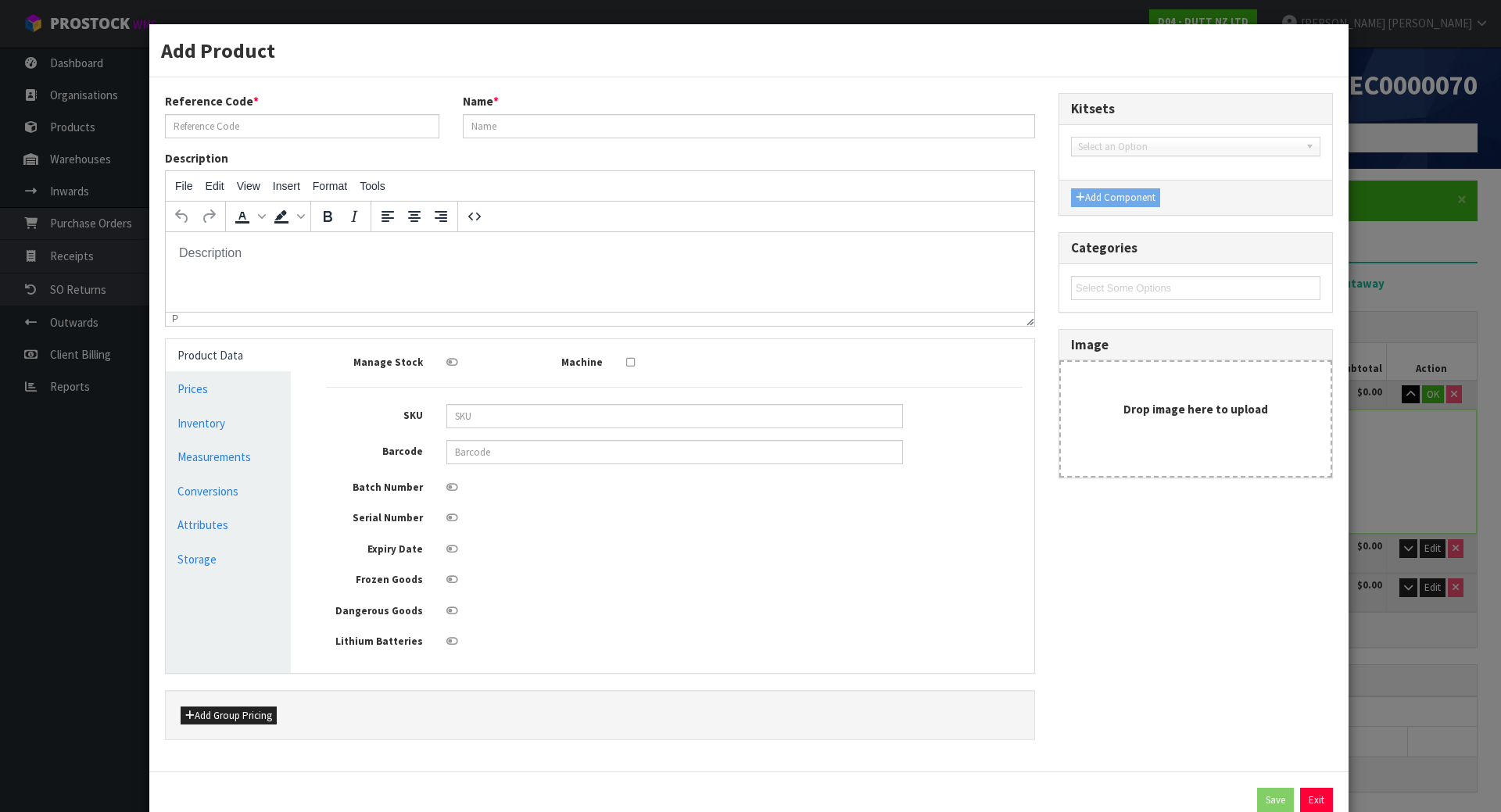
type input "0"
click at [166, 459] on link "Measurements" at bounding box center [227, 457] width 125 height 32
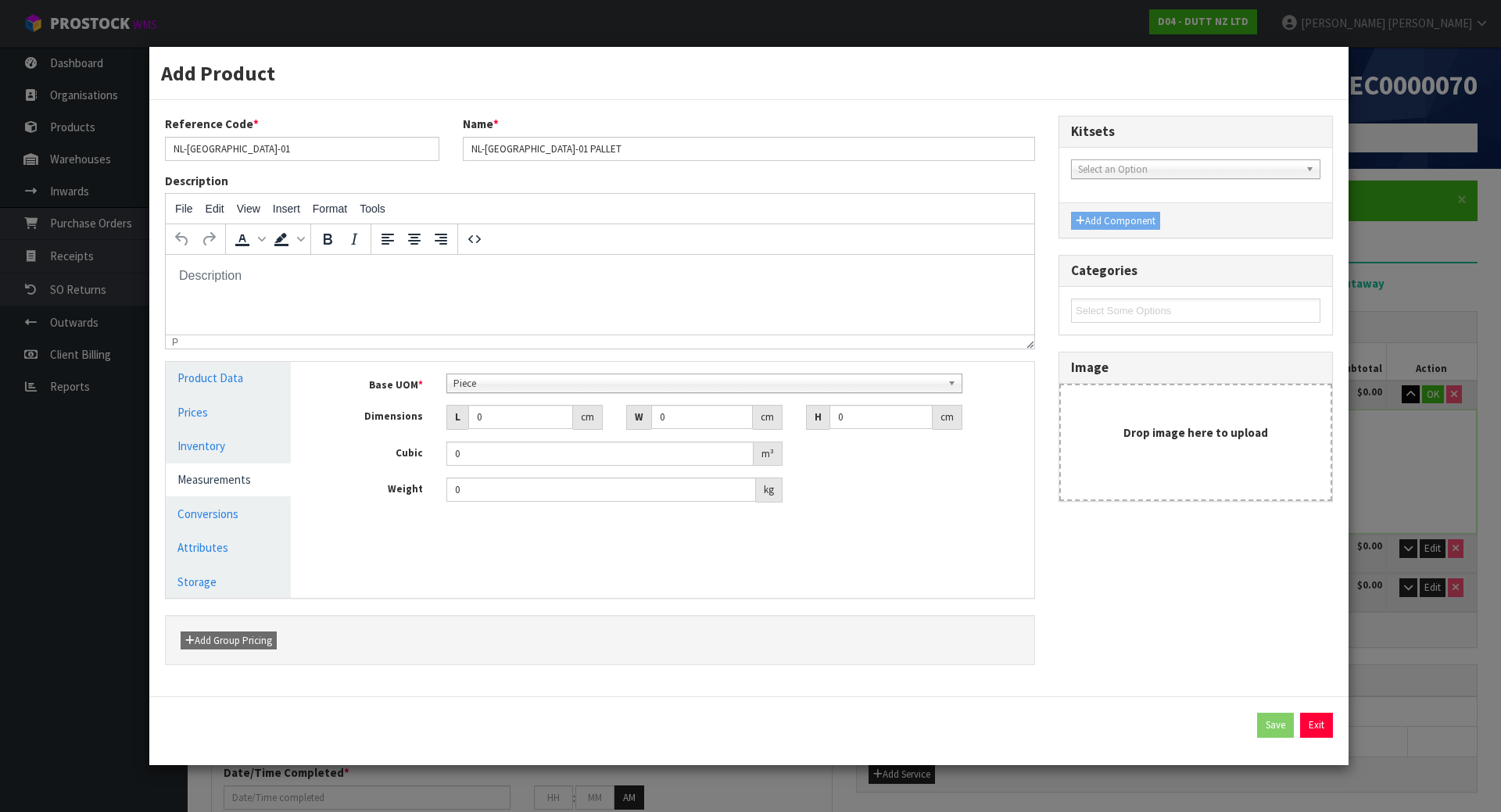
scroll to position [281, 0]
click at [556, 380] on span "Piece" at bounding box center [697, 384] width 489 height 19
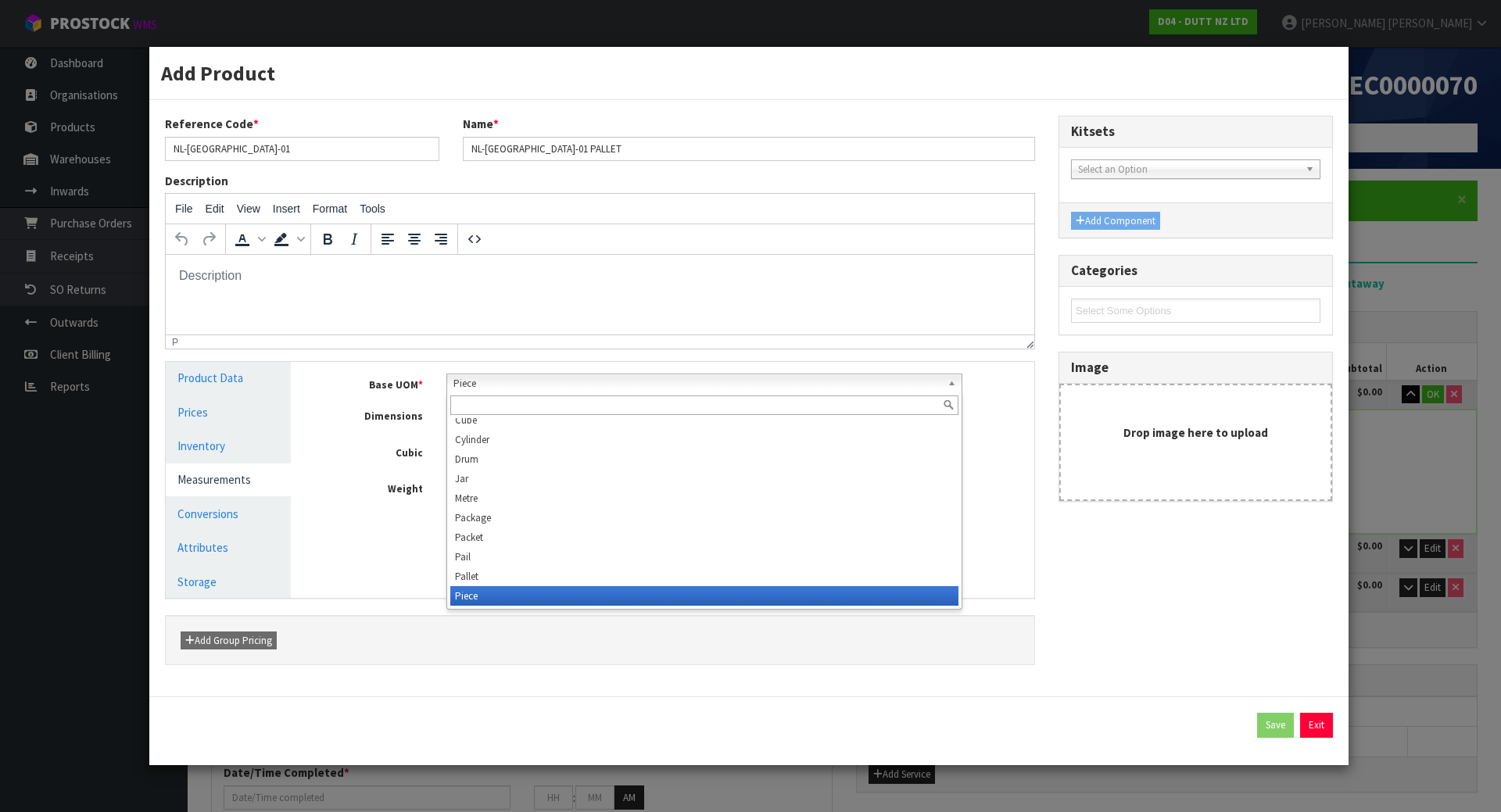
click at [535, 408] on input "text" at bounding box center [704, 405] width 509 height 19
type input "m"
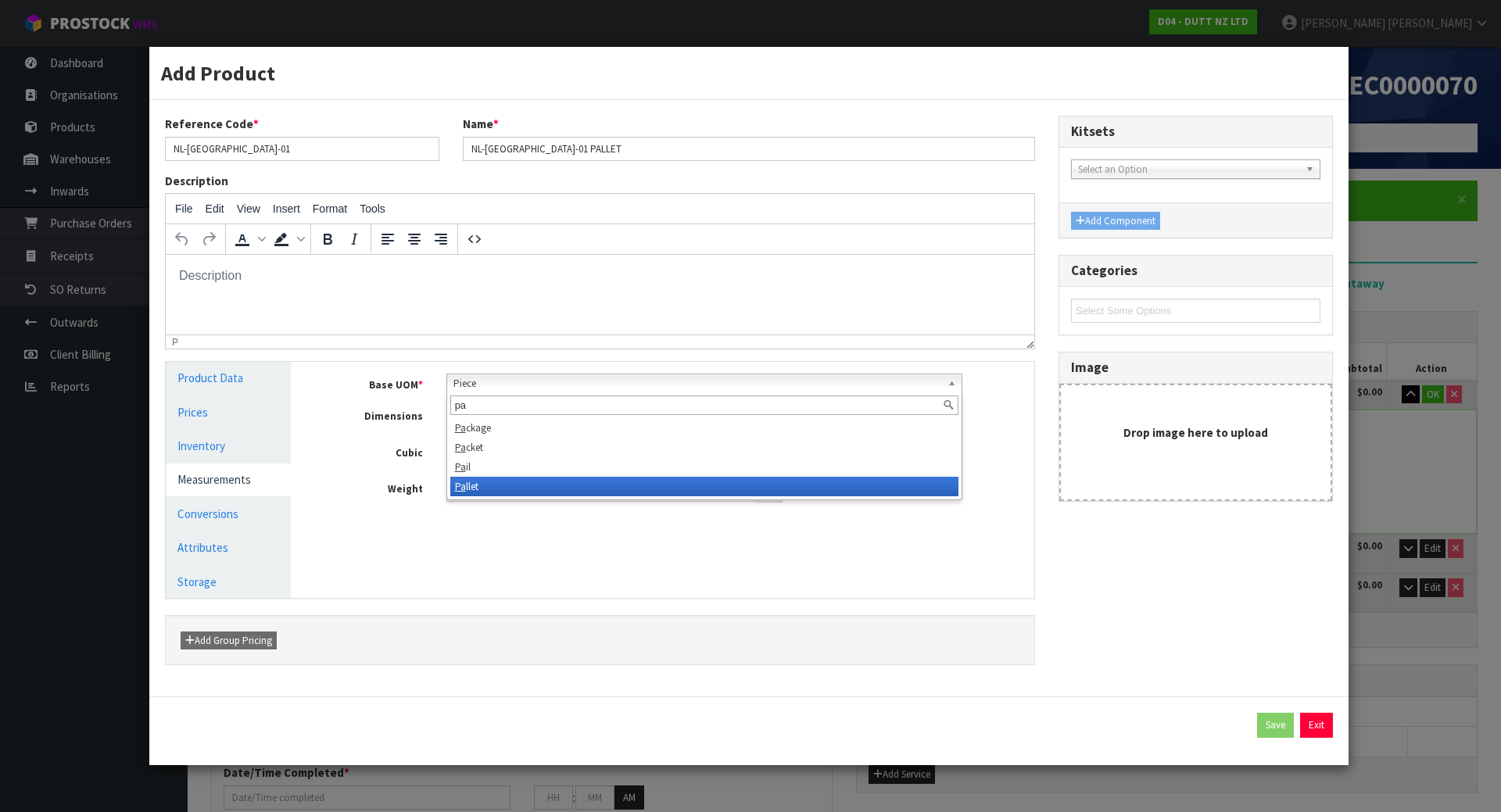
type input "pa"
click at [518, 481] on li "Pa llet" at bounding box center [704, 486] width 509 height 19
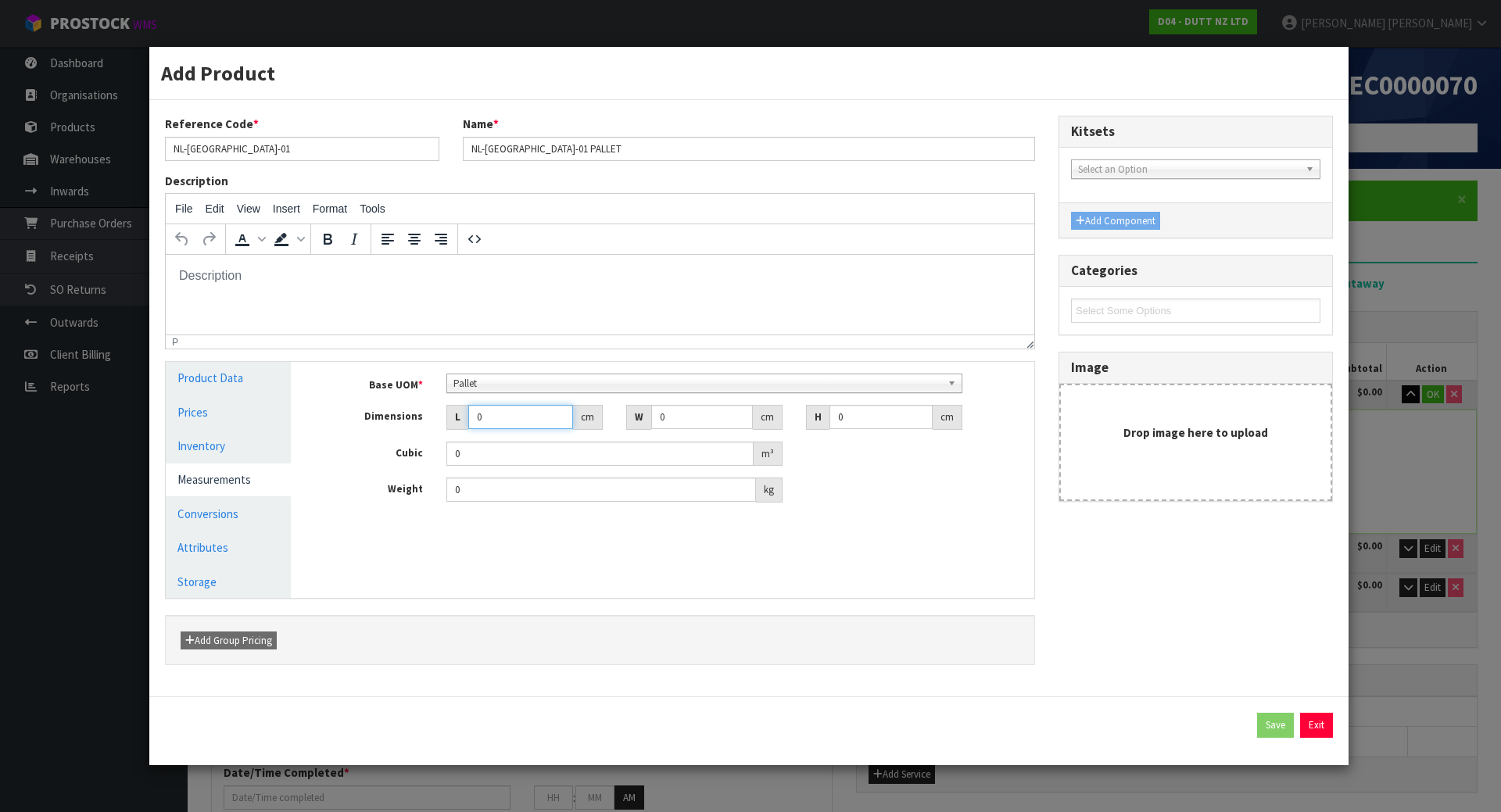
drag, startPoint x: 524, startPoint y: 426, endPoint x: 446, endPoint y: 425, distance: 78.0
click at [447, 425] on div "L 0 cm" at bounding box center [524, 417] width 156 height 25
type input "1"
type input "0.000001"
type input "121"
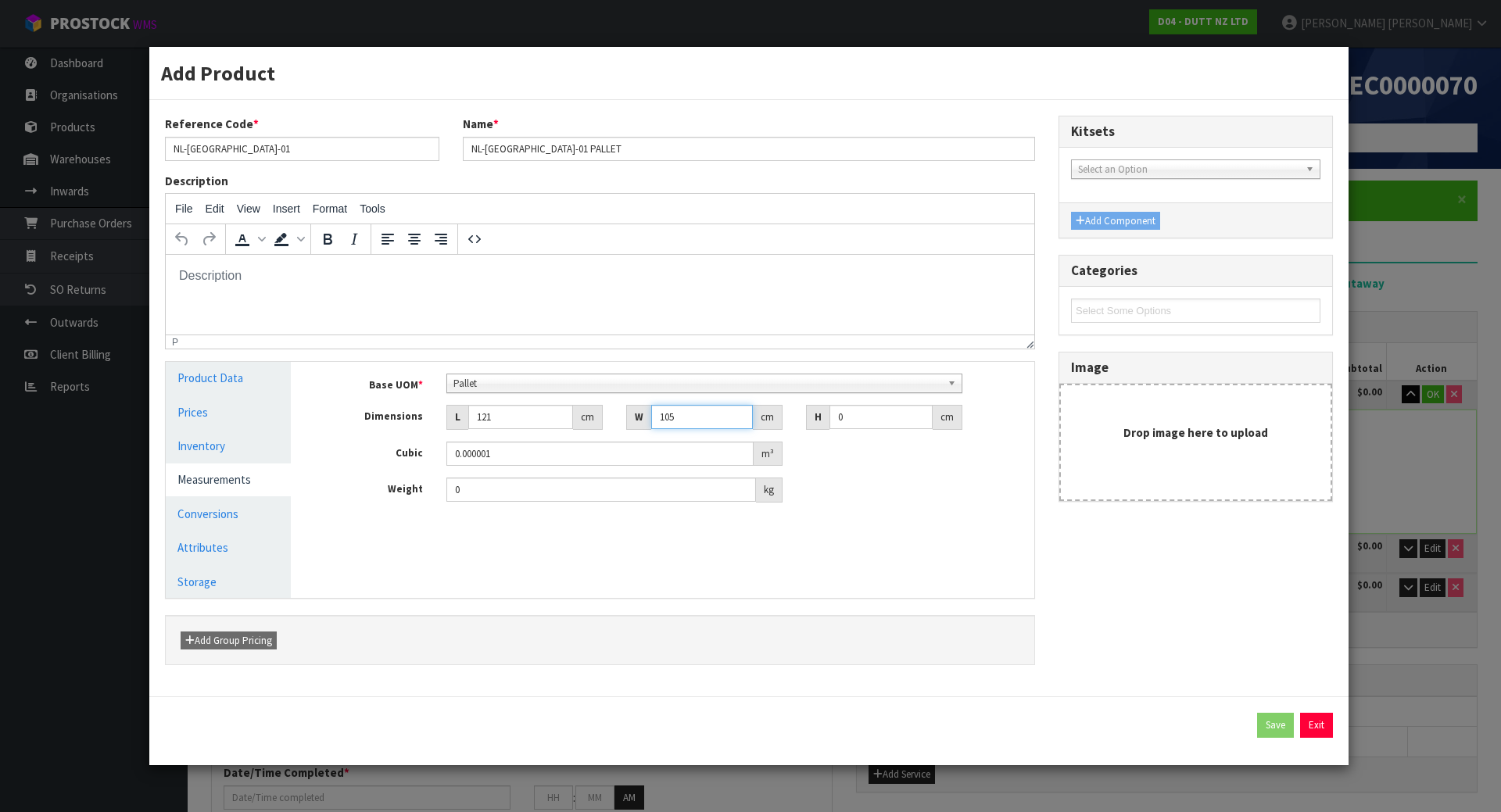
type input "105"
type input "9"
type input "0.114345"
type input "95"
type input "1.206975"
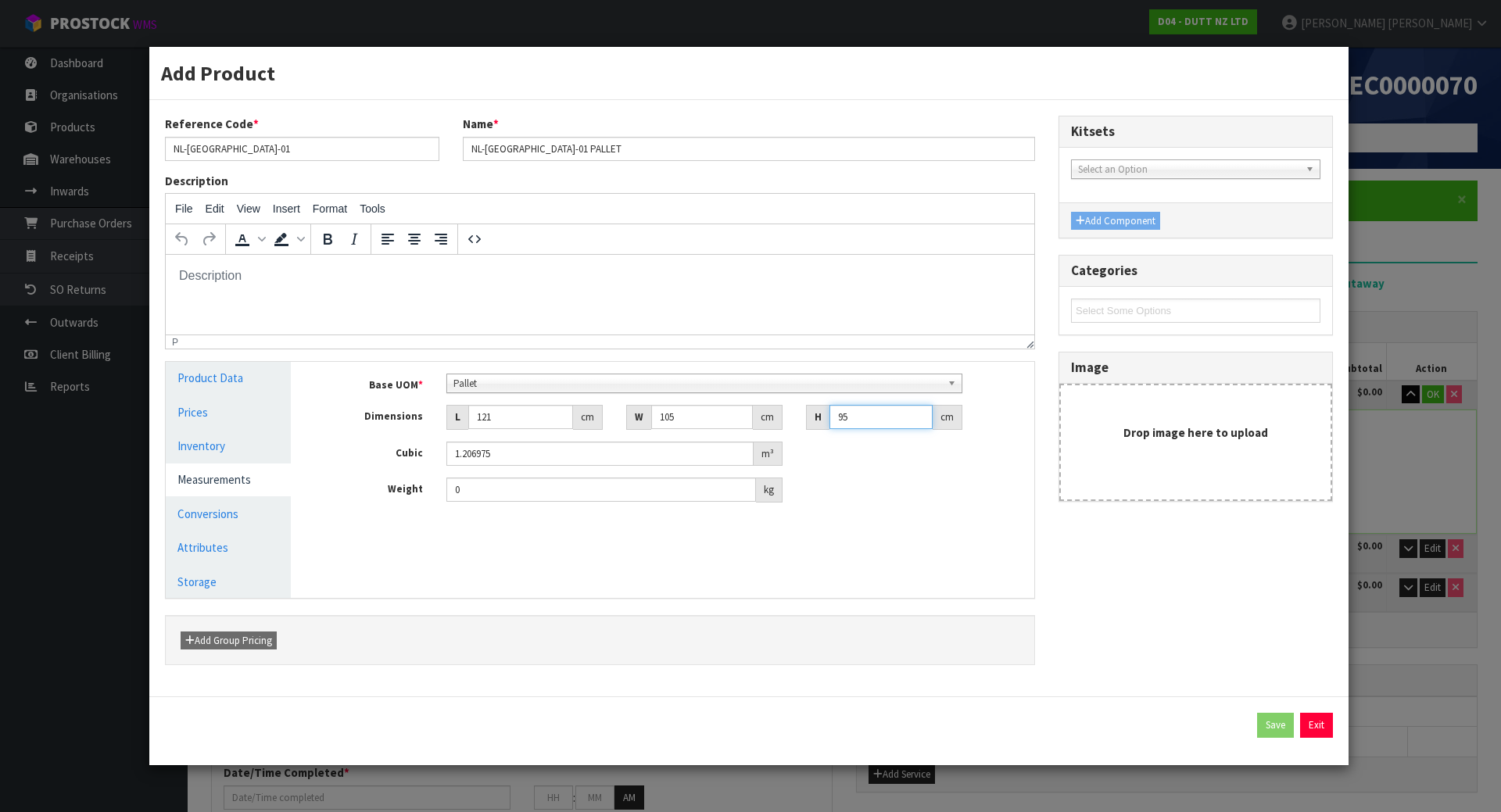
type input "95"
type input "156"
click at [850, 519] on div "Base UOM * Bag Bar Basket Bin Bottle Box Bundle Cabinet Cage Carton Case Coil C…" at bounding box center [674, 444] width 720 height 164
click at [1219, 659] on div "Reference Code * NL-[GEOGRAPHIC_DATA]-01 Name * NL-[GEOGRAPHIC_DATA]-01 PALLET …" at bounding box center [749, 398] width 1191 height 565
click at [243, 507] on link "Conversions" at bounding box center [227, 513] width 125 height 32
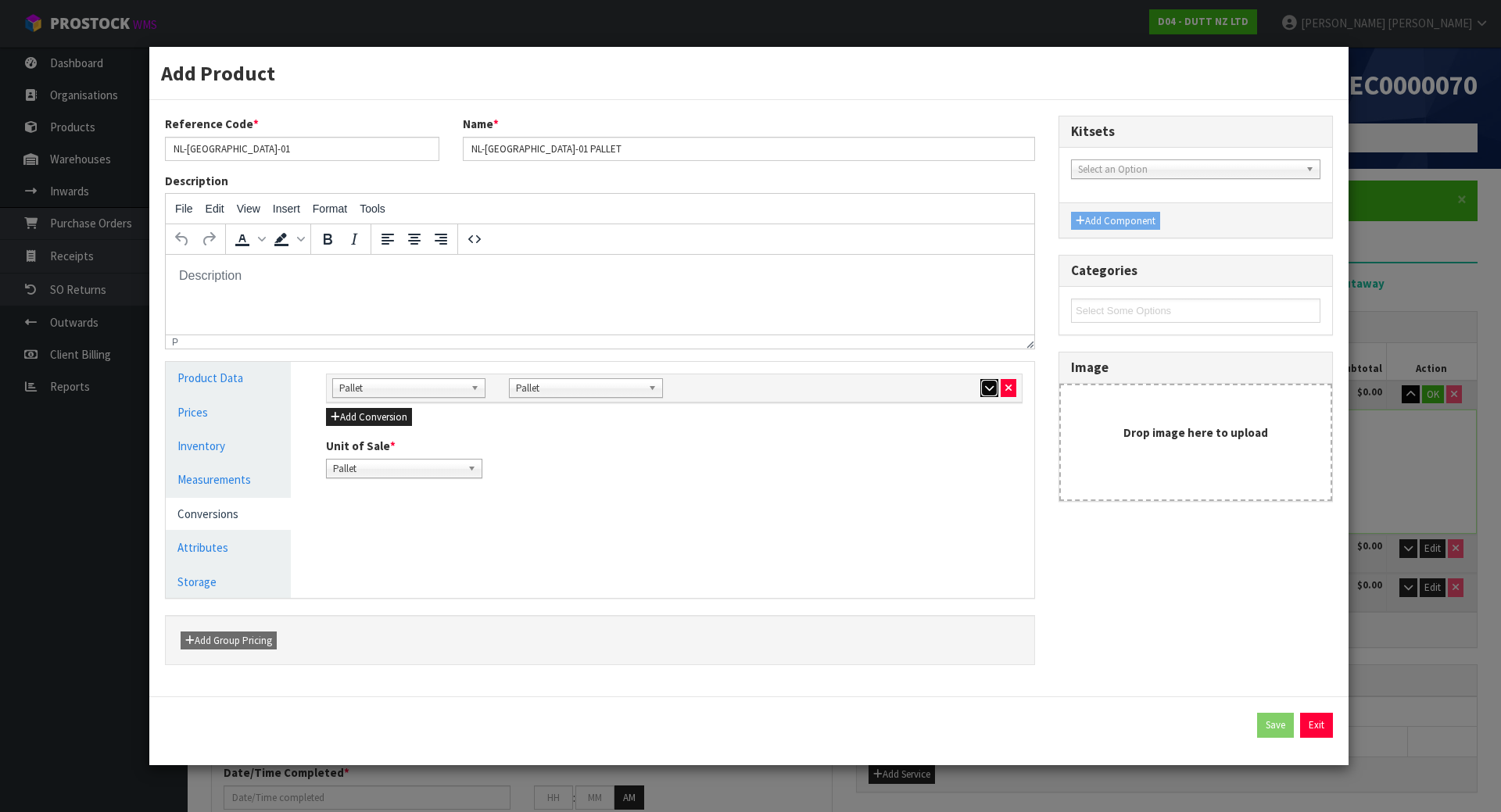
click at [988, 393] on icon "button" at bounding box center [988, 387] width 8 height 10
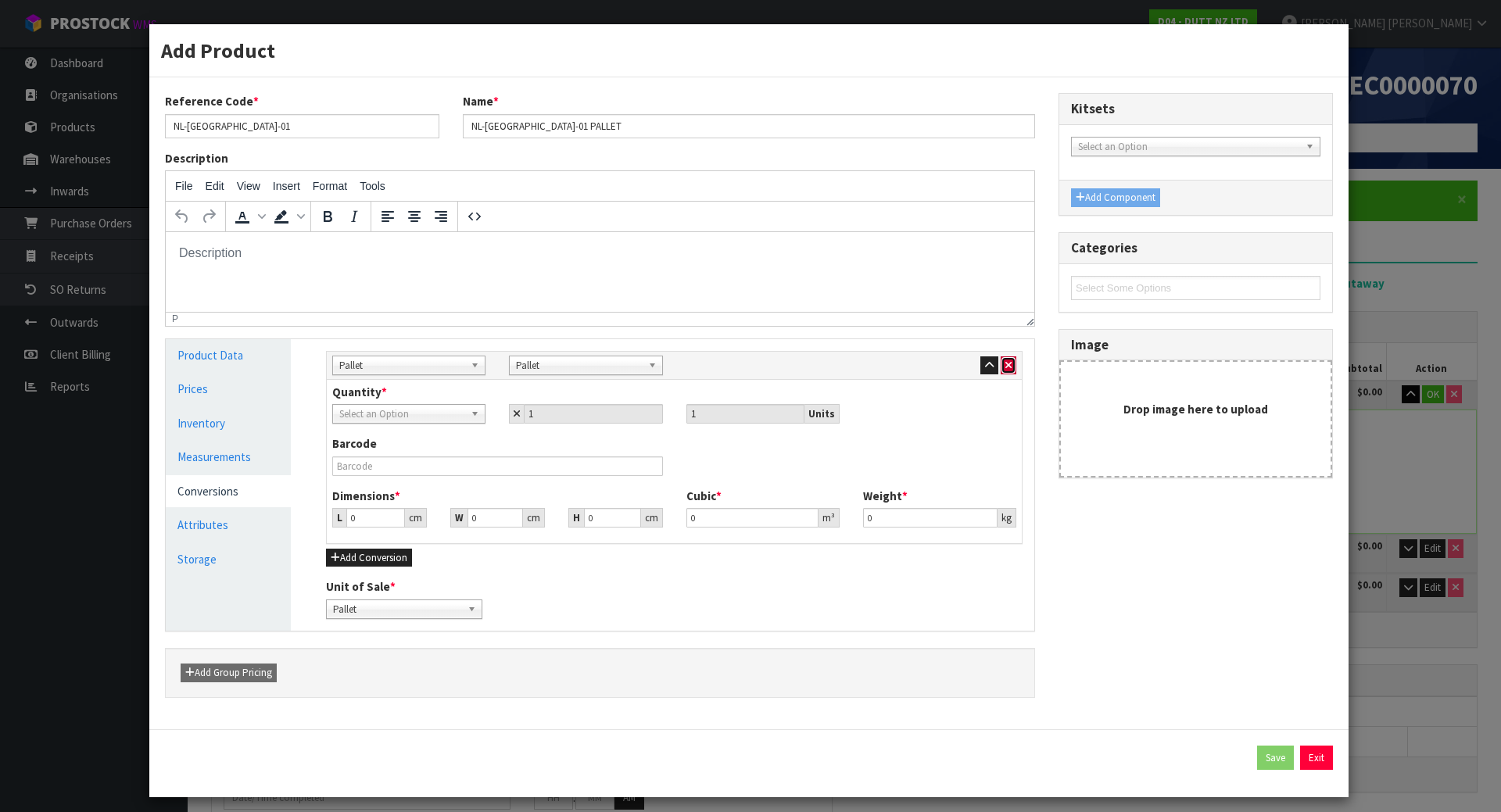
click at [1006, 365] on icon "button" at bounding box center [1009, 365] width 6 height 10
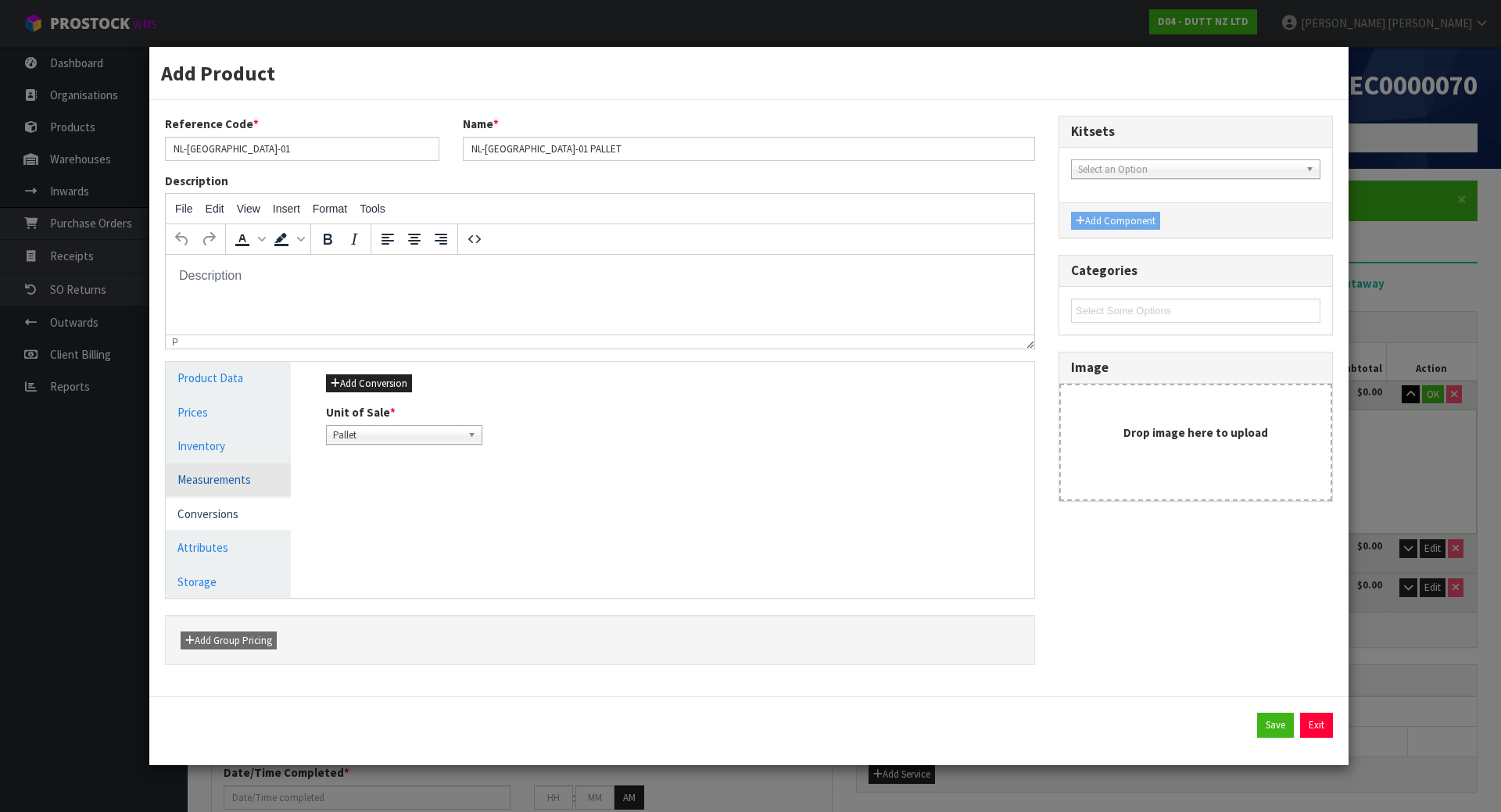
click at [258, 480] on link "Measurements" at bounding box center [227, 480] width 125 height 32
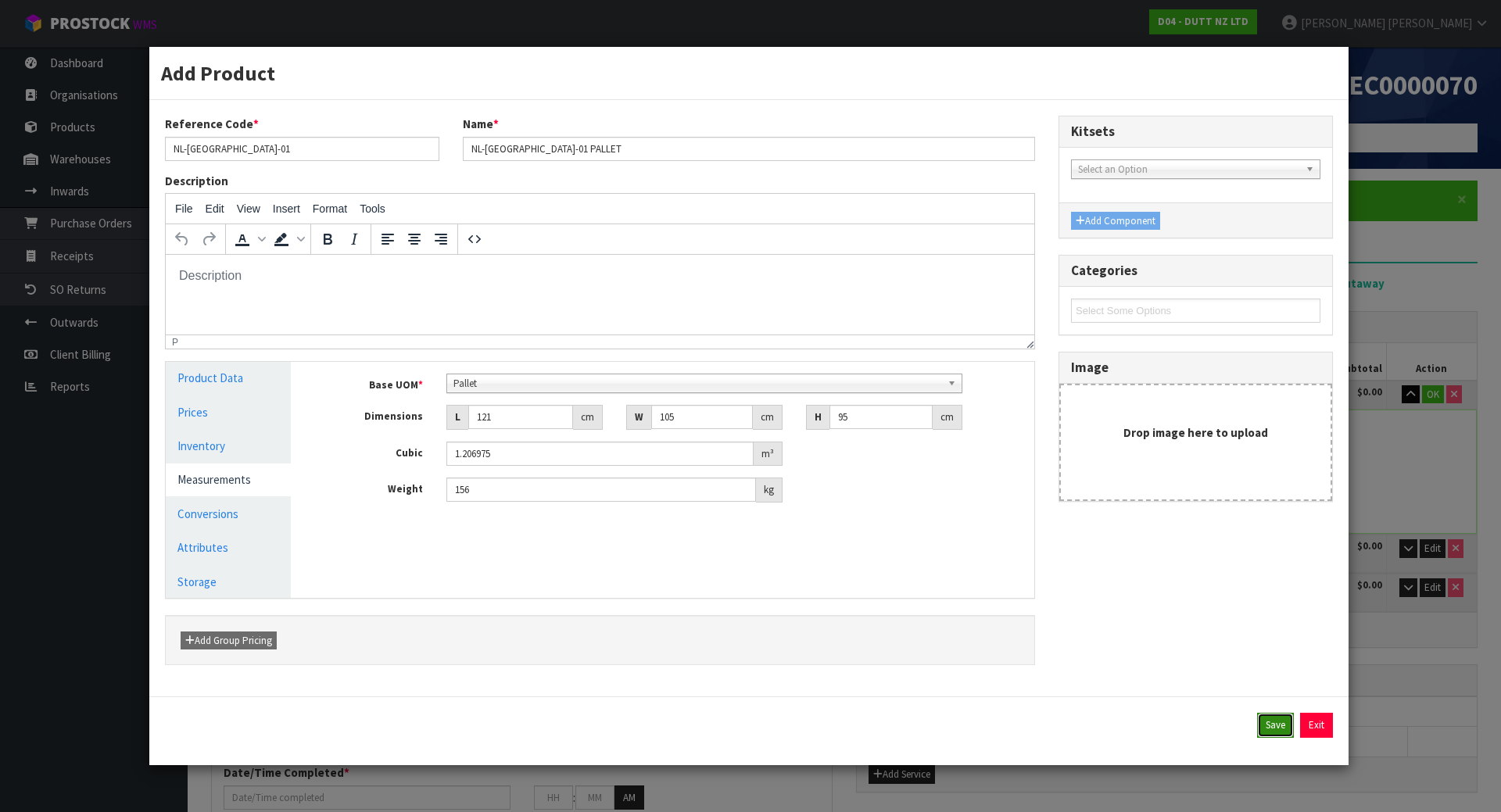
click at [1267, 728] on button "Save" at bounding box center [1275, 725] width 37 height 25
type input "121"
type input "105"
type input "95"
type input "1.206975"
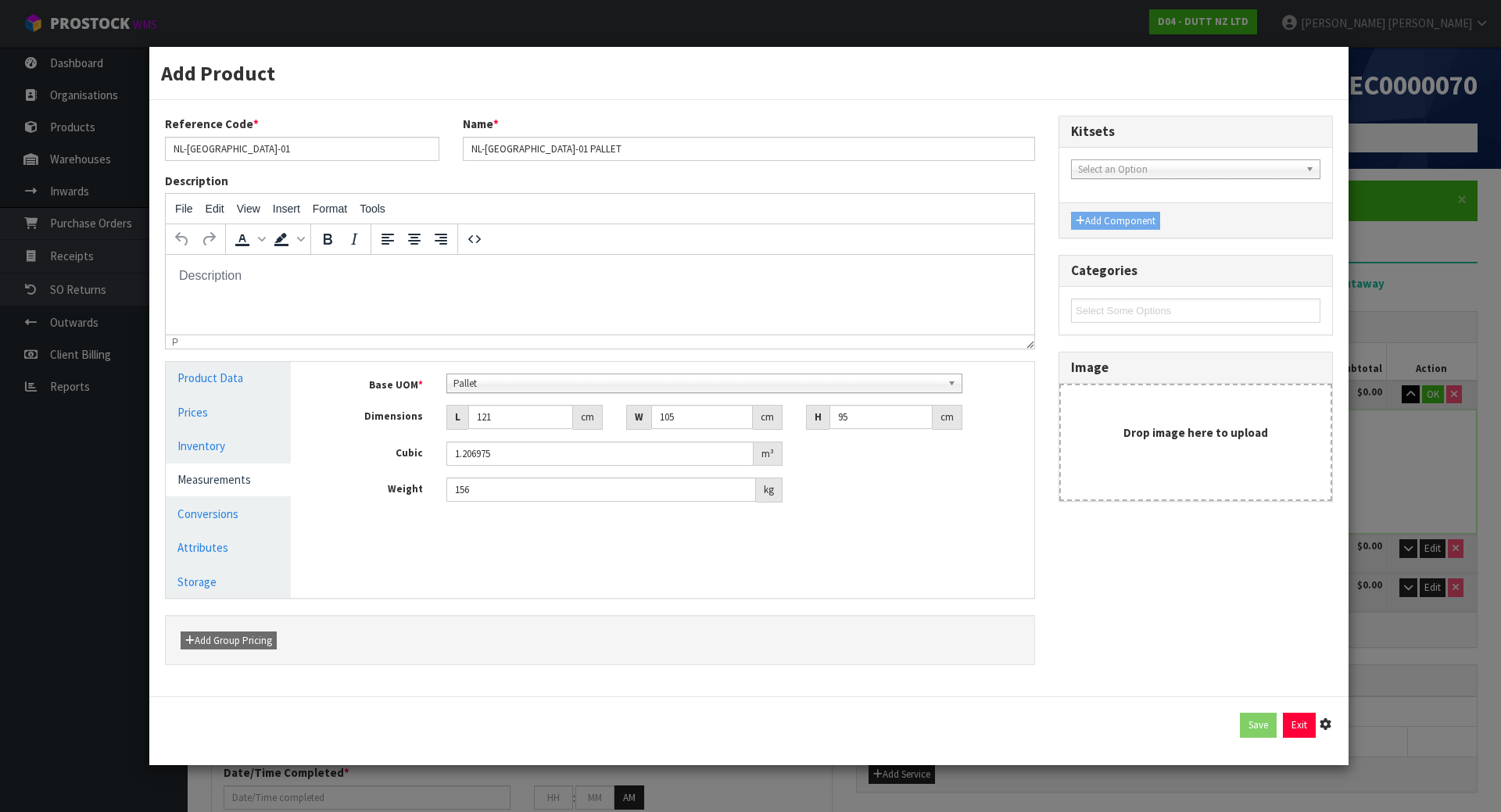
type input "156"
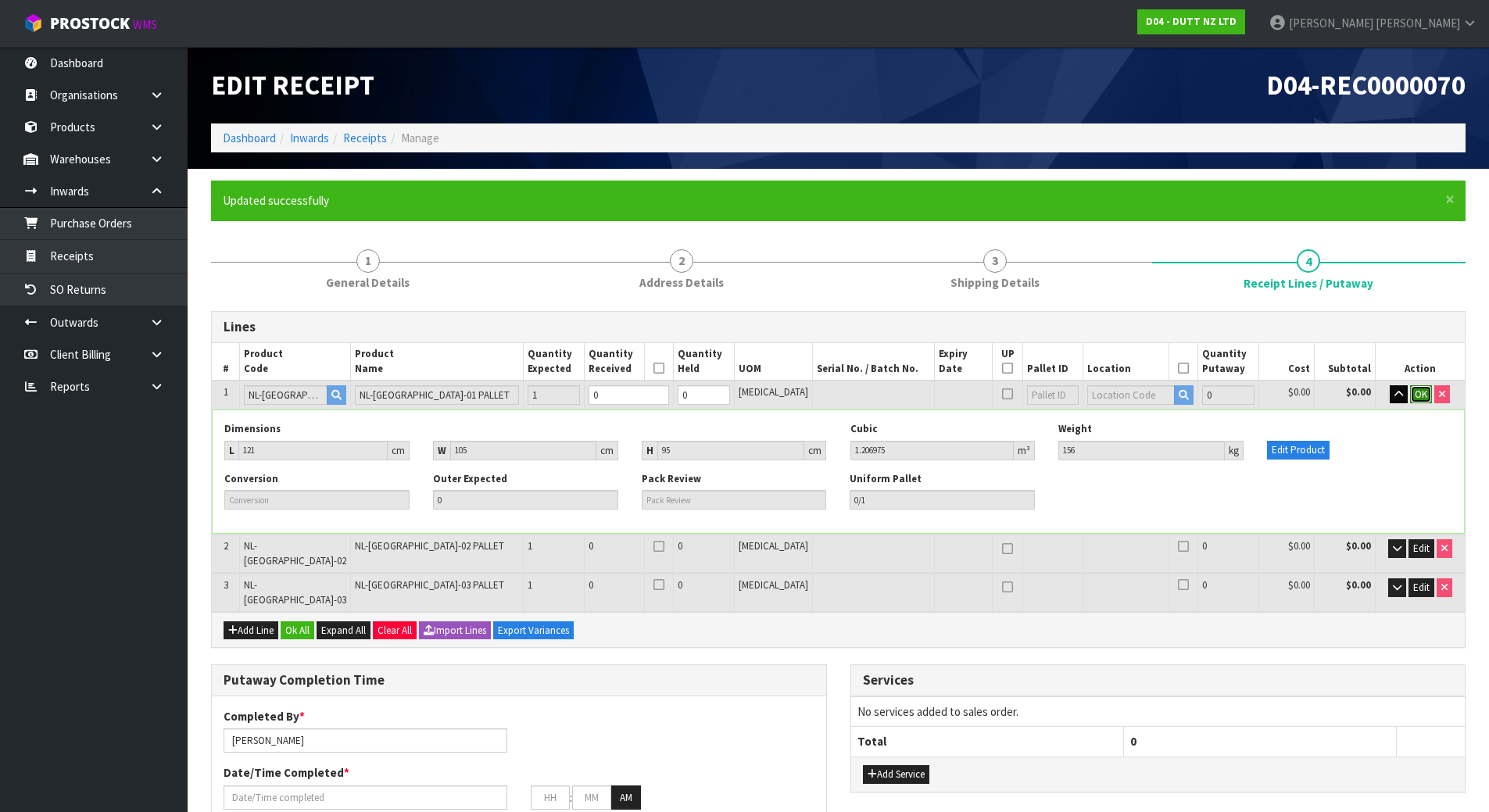
click at [1419, 392] on span "OK" at bounding box center [1421, 395] width 13 height 14
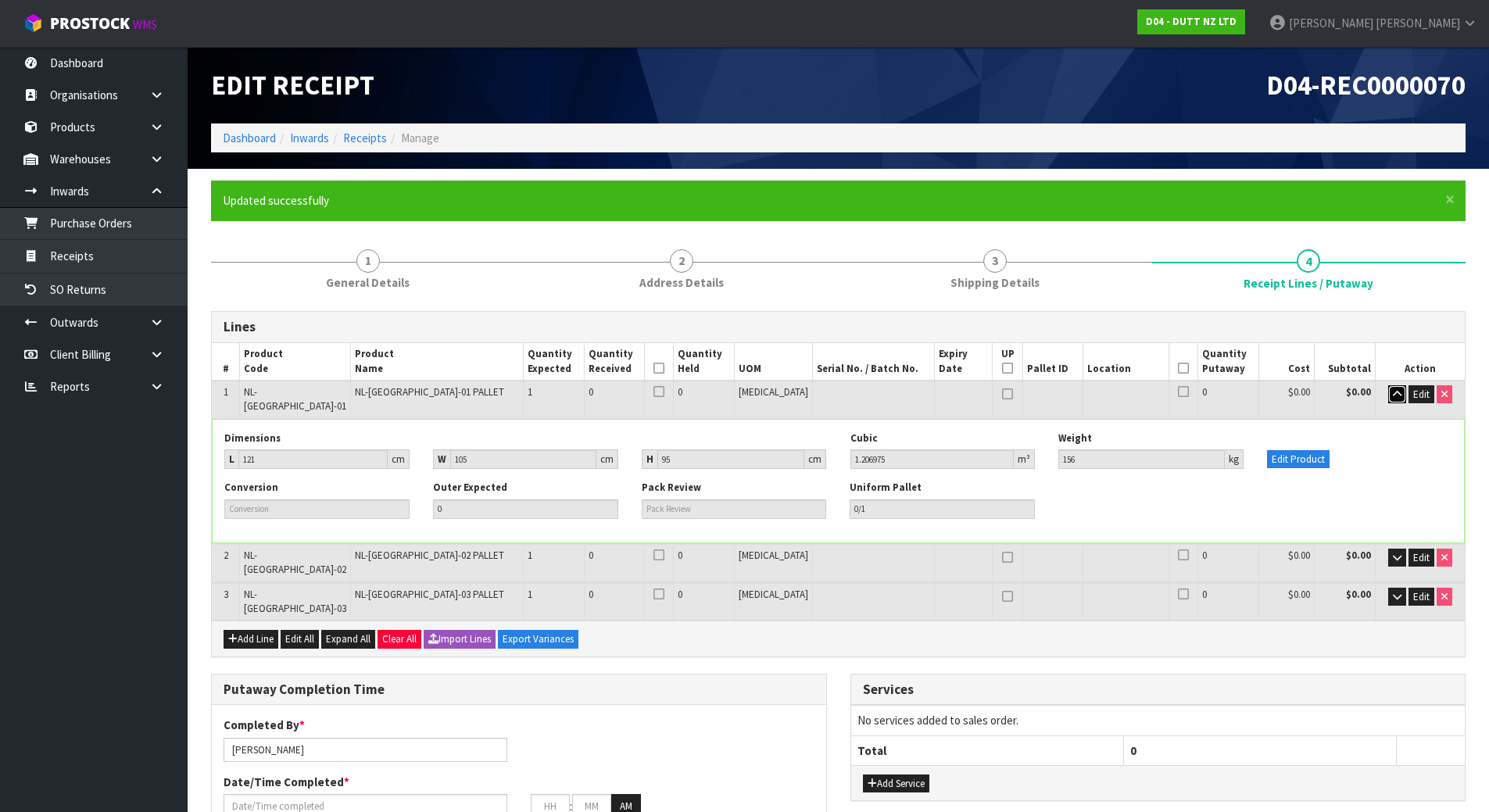
click at [1393, 395] on icon "button" at bounding box center [1397, 394] width 8 height 10
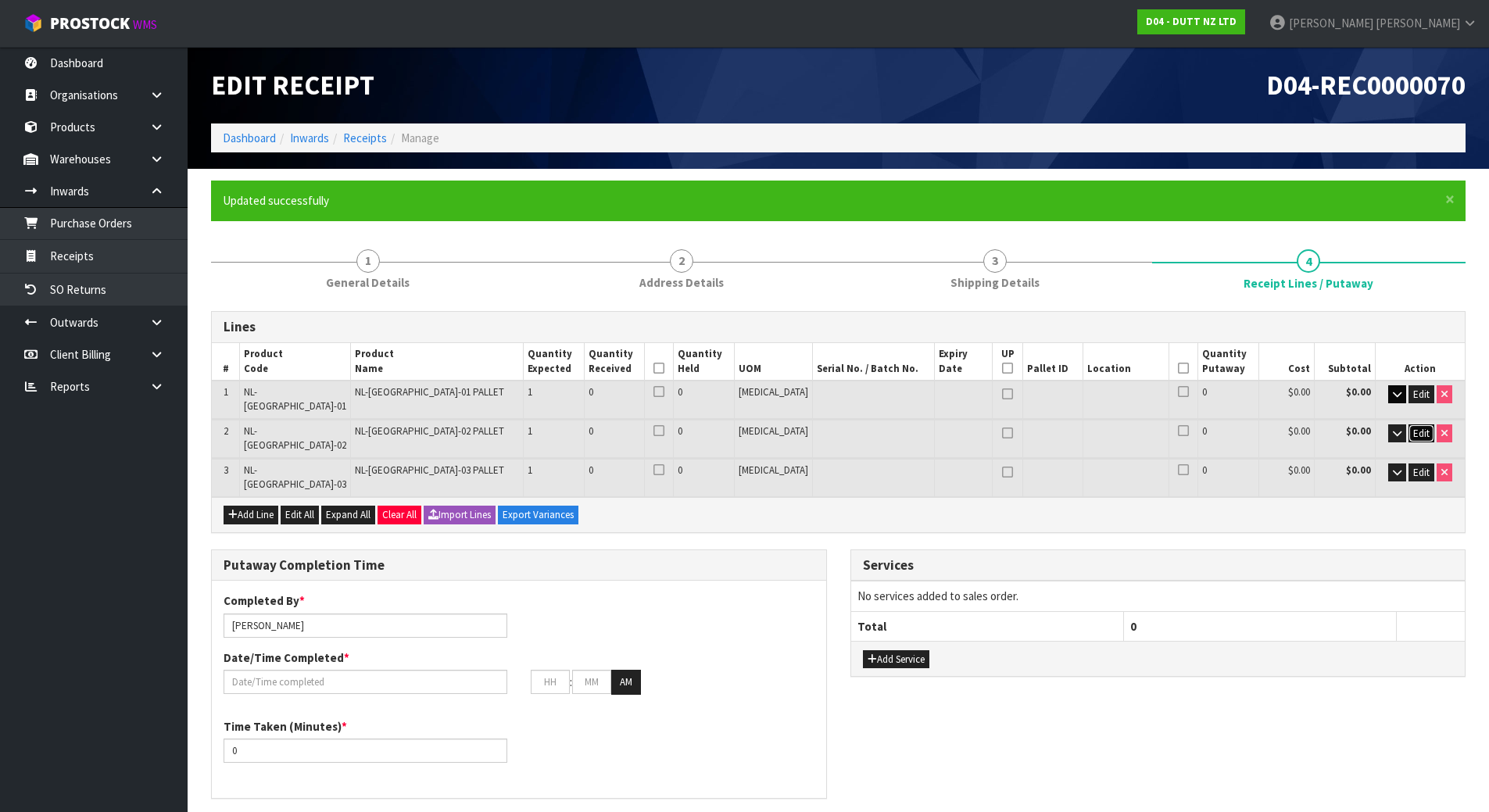
click at [1409, 425] on button "Edit" at bounding box center [1421, 434] width 26 height 19
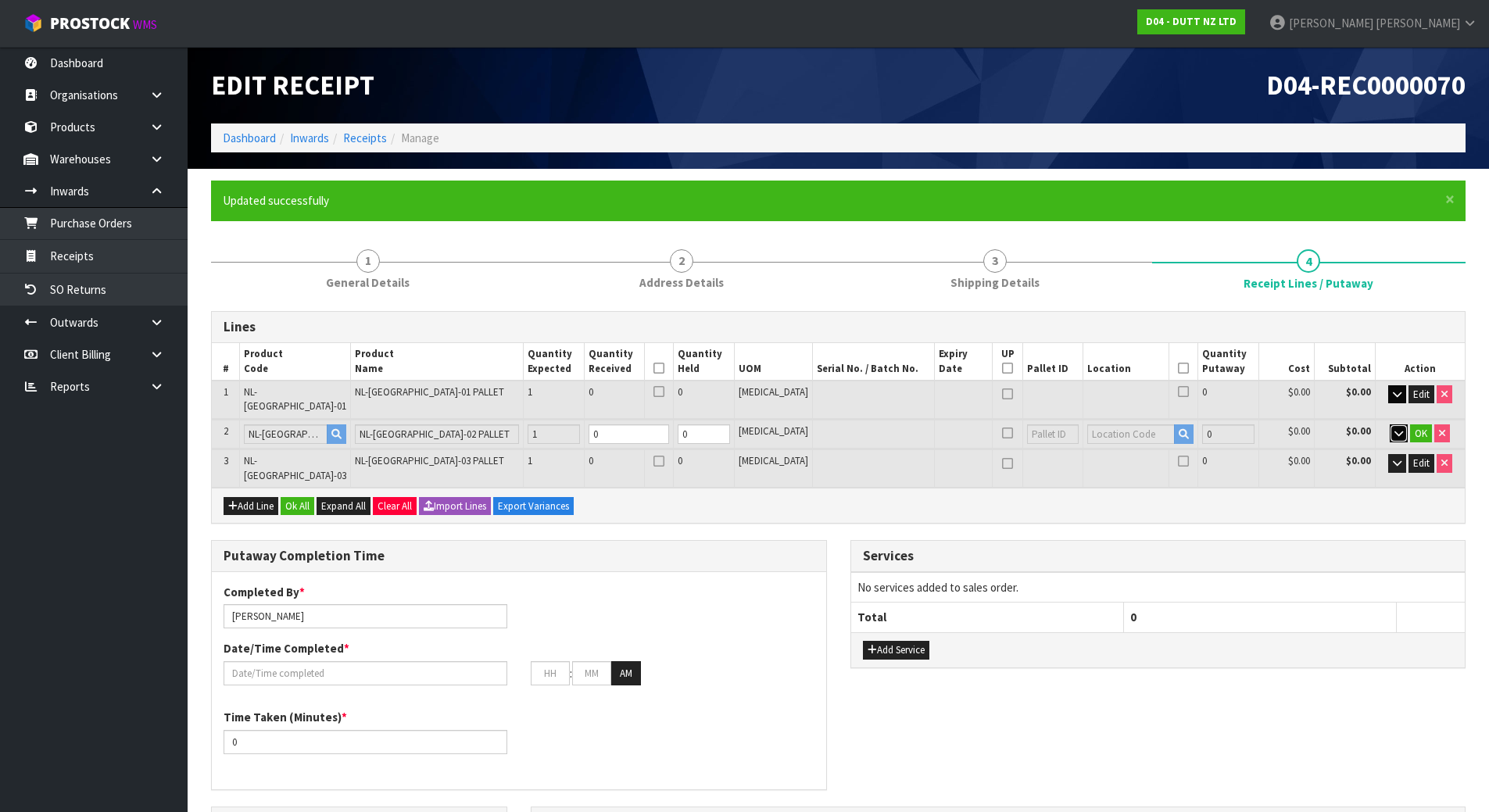
click at [1406, 426] on button "button" at bounding box center [1399, 434] width 18 height 19
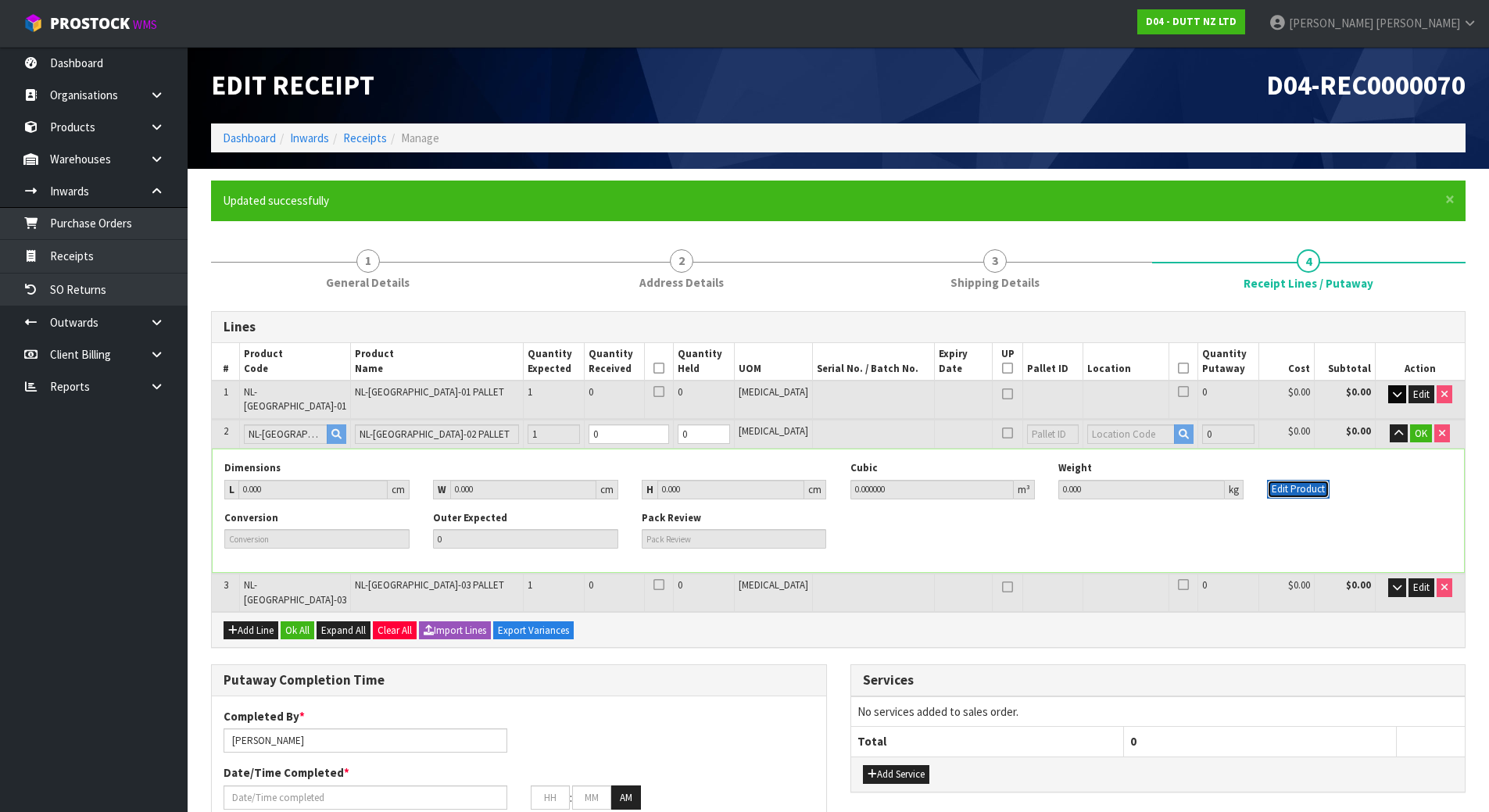
click at [1304, 483] on button "Edit Product" at bounding box center [1298, 490] width 62 height 19
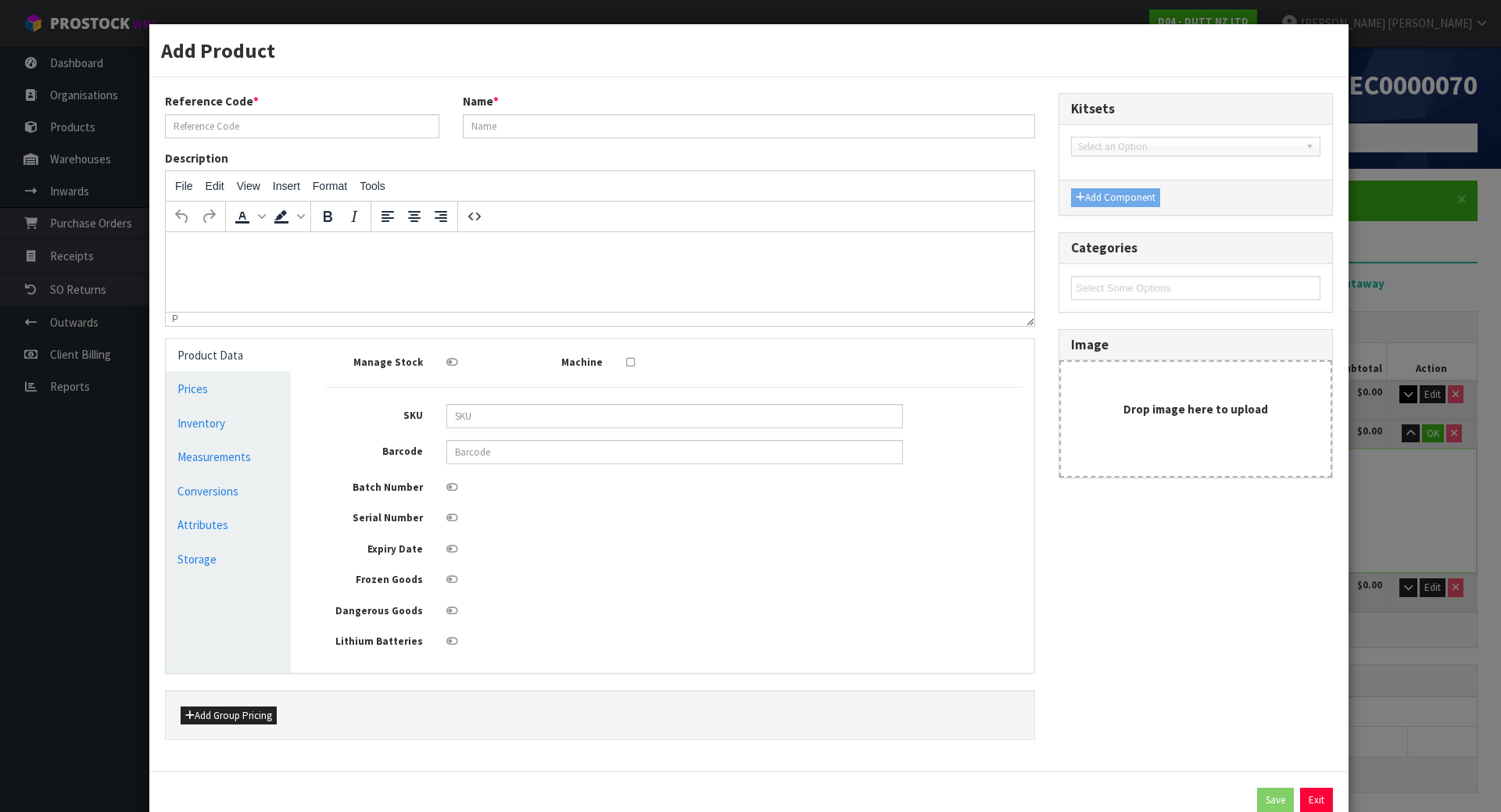
type input "NL-[GEOGRAPHIC_DATA]-02"
type input "NL-[GEOGRAPHIC_DATA]-02 PALLET"
type input "0"
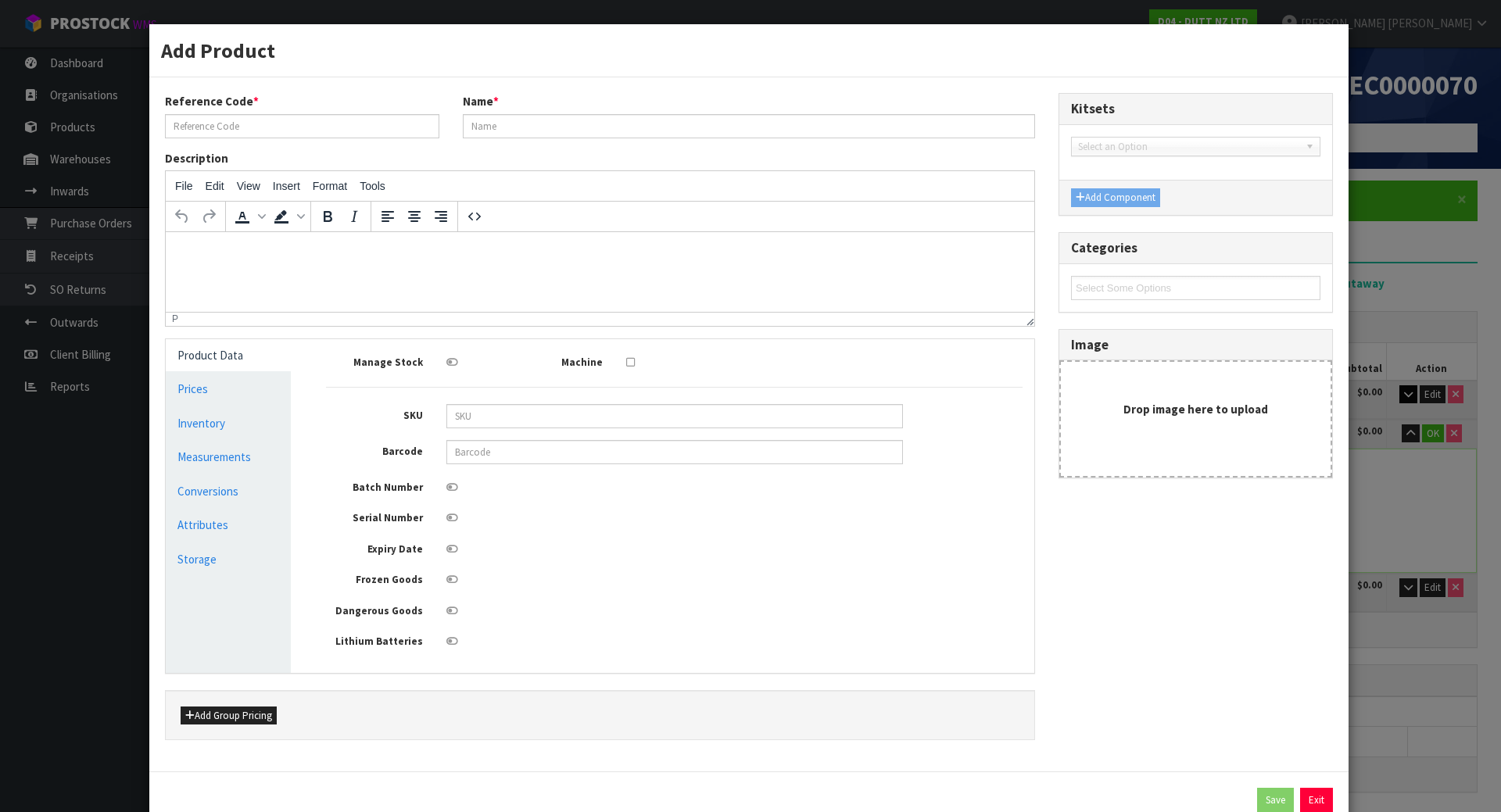
type input "0"
click at [239, 463] on link "Measurements" at bounding box center [227, 457] width 125 height 32
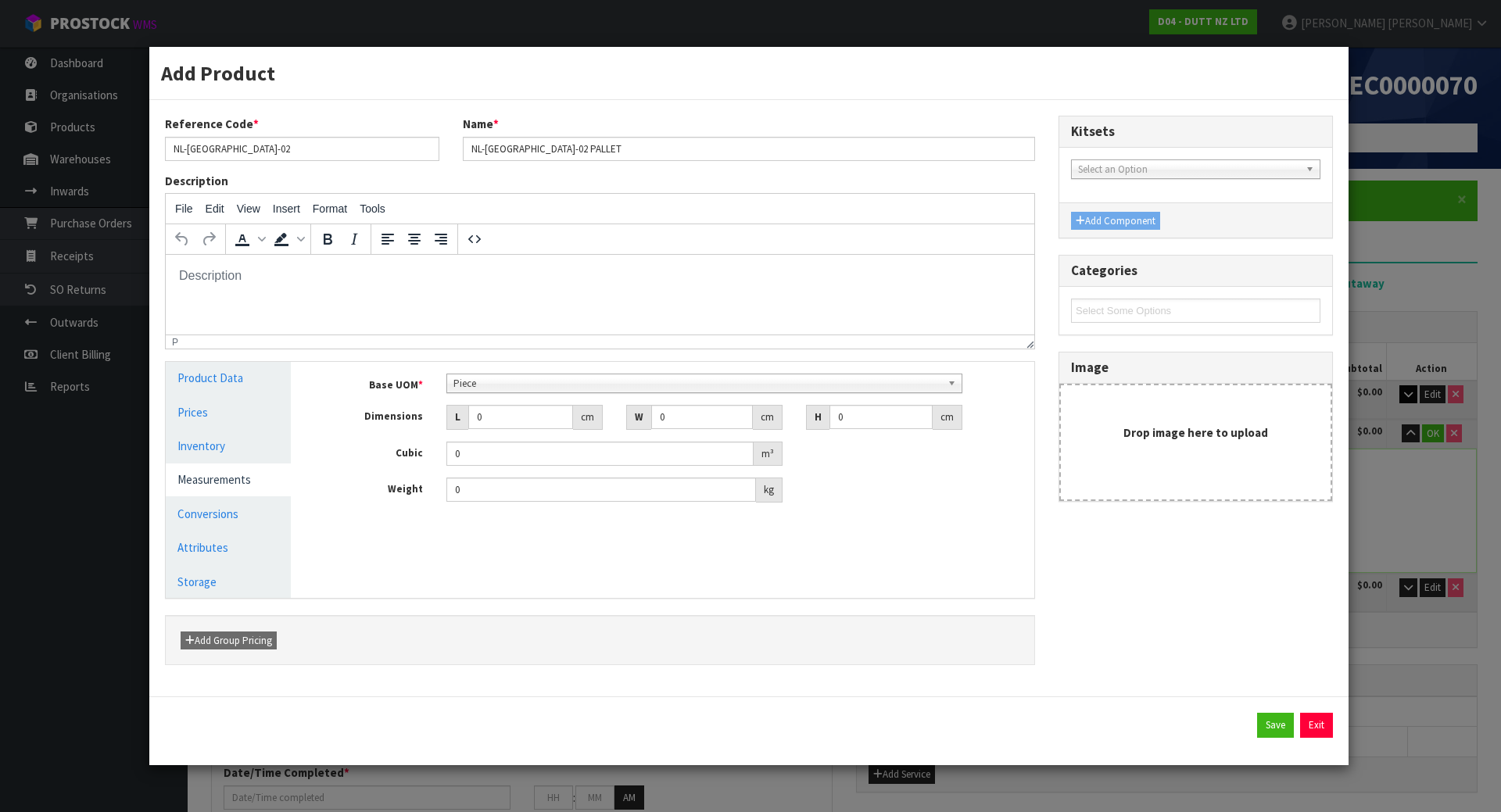
scroll to position [281, 0]
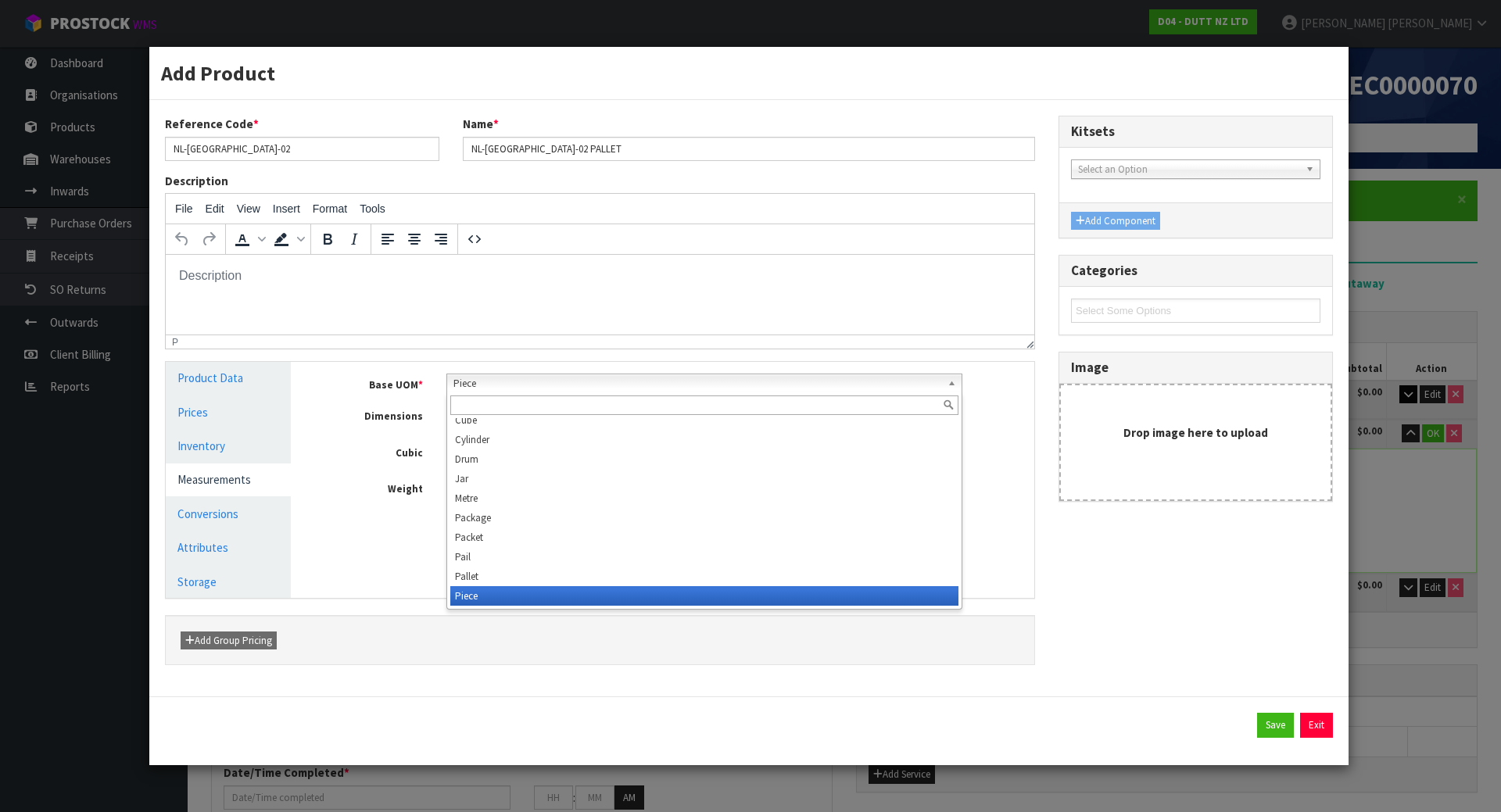
click at [533, 383] on span "Piece" at bounding box center [697, 384] width 489 height 19
click at [523, 404] on input "text" at bounding box center [704, 405] width 509 height 19
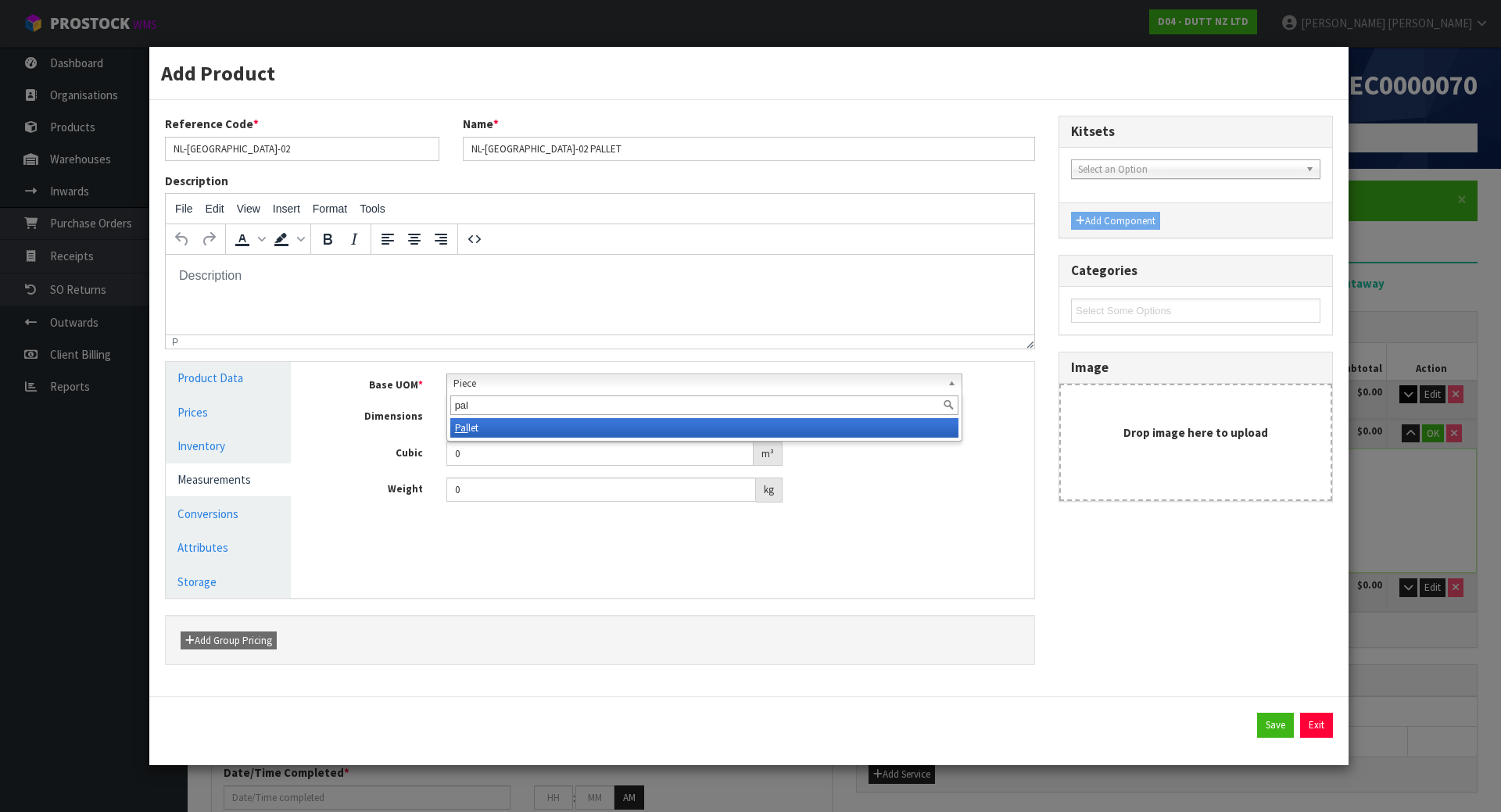
type input "pal"
click at [541, 425] on li "Pal let" at bounding box center [704, 427] width 509 height 19
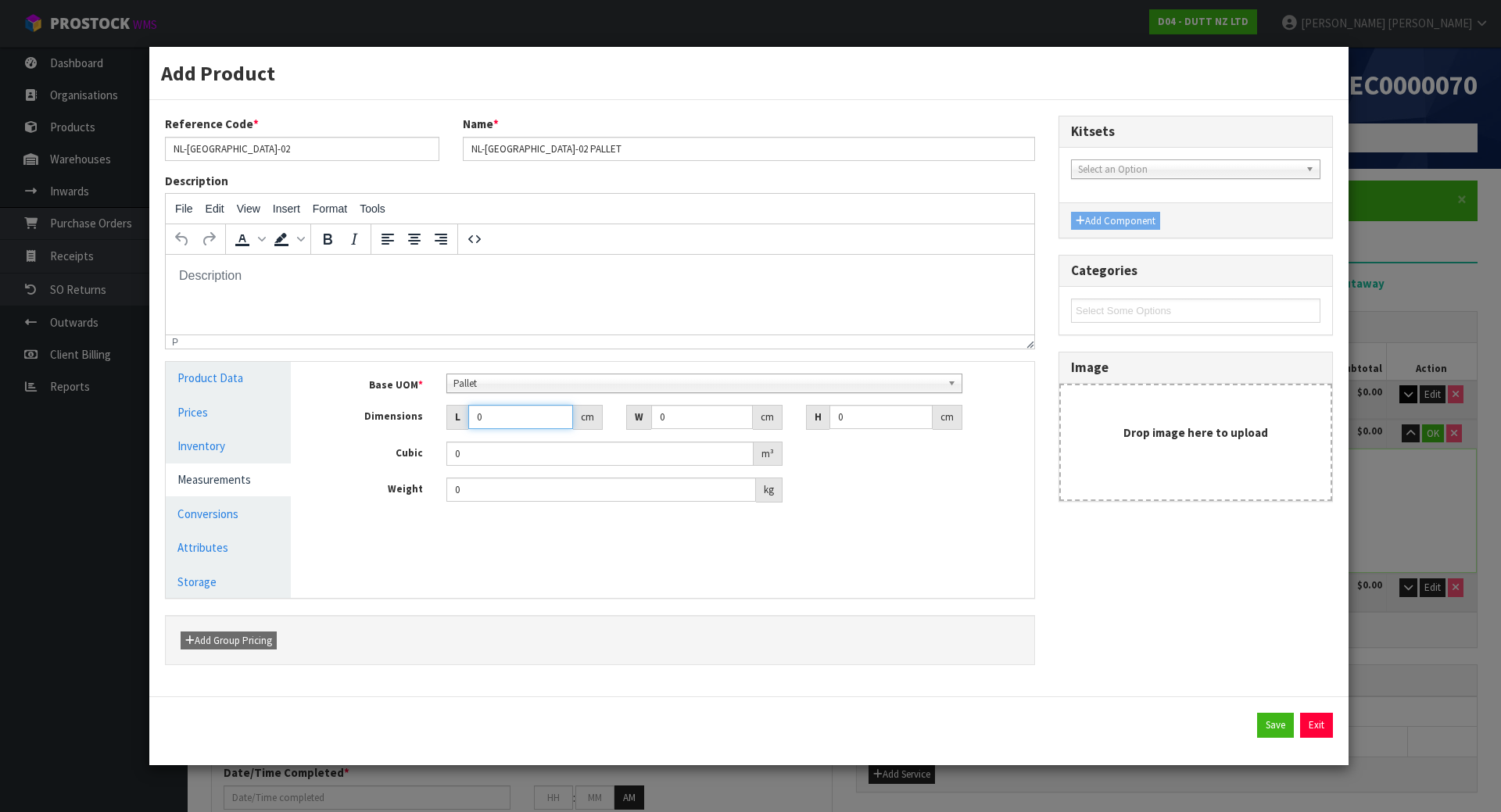
drag, startPoint x: 526, startPoint y: 421, endPoint x: 403, endPoint y: 432, distance: 123.5
click at [403, 432] on div "Base UOM * Bag Bar Basket Bin Bottle Box Bundle Cabinet Cage Carton Case Coil C…" at bounding box center [674, 438] width 697 height 129
type input "1"
type input "0.000001"
type input "128"
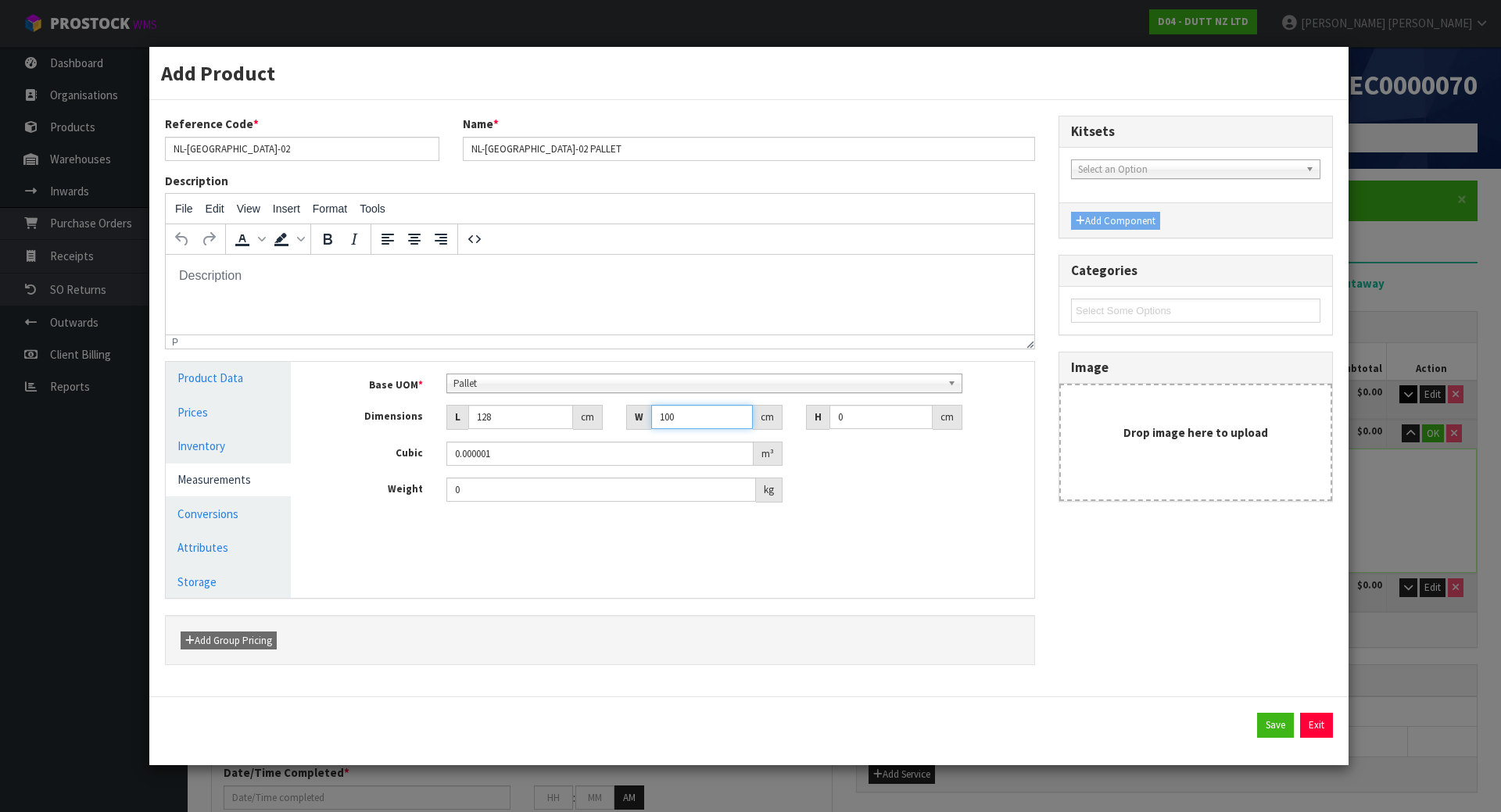
type input "100"
type input "1"
type input "0.0128"
type input "12"
type input "0.1536"
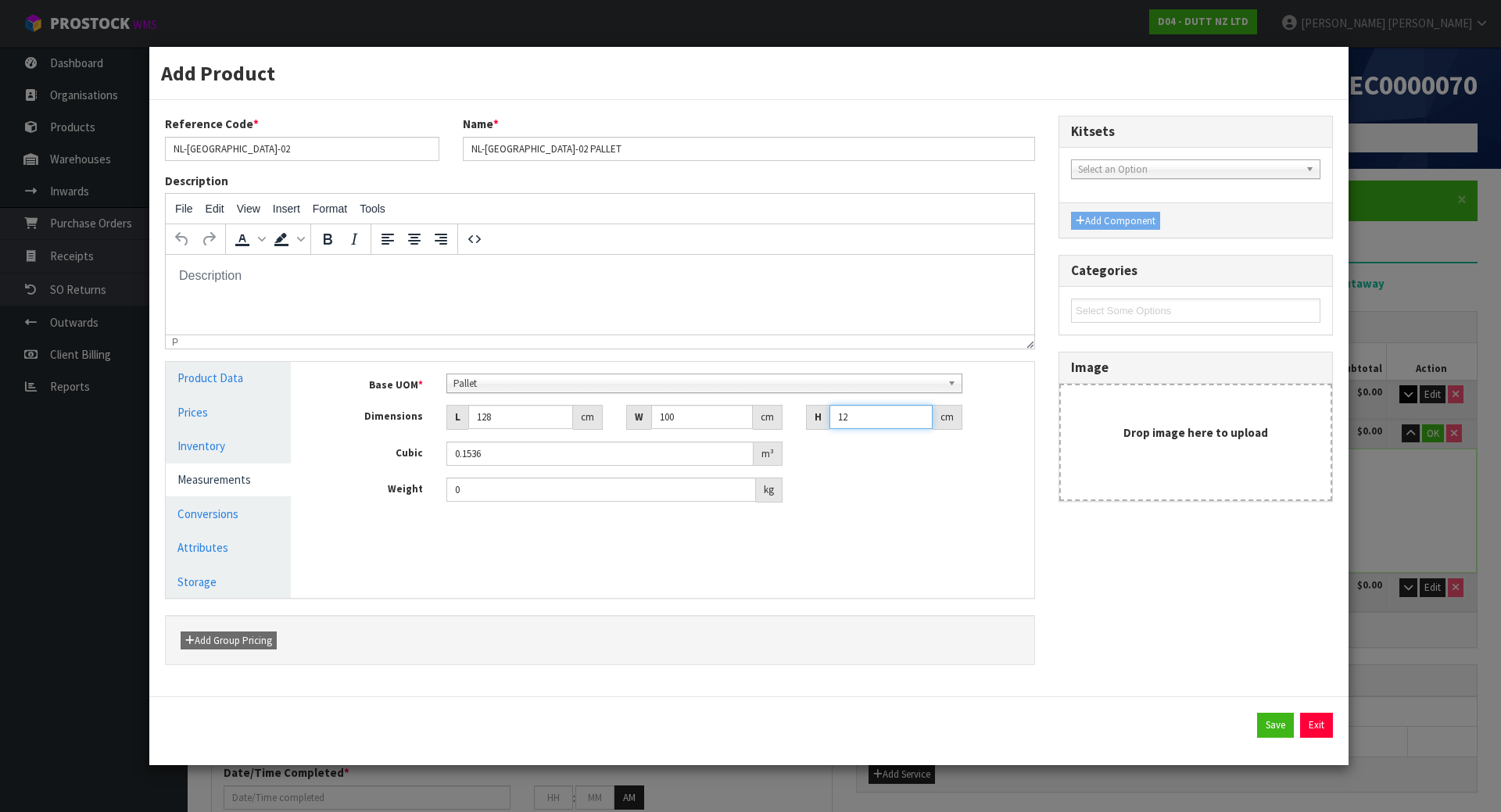
type input "126"
type input "1.6128"
type input "126"
type input "185"
click at [233, 523] on link "Conversions" at bounding box center [227, 513] width 125 height 32
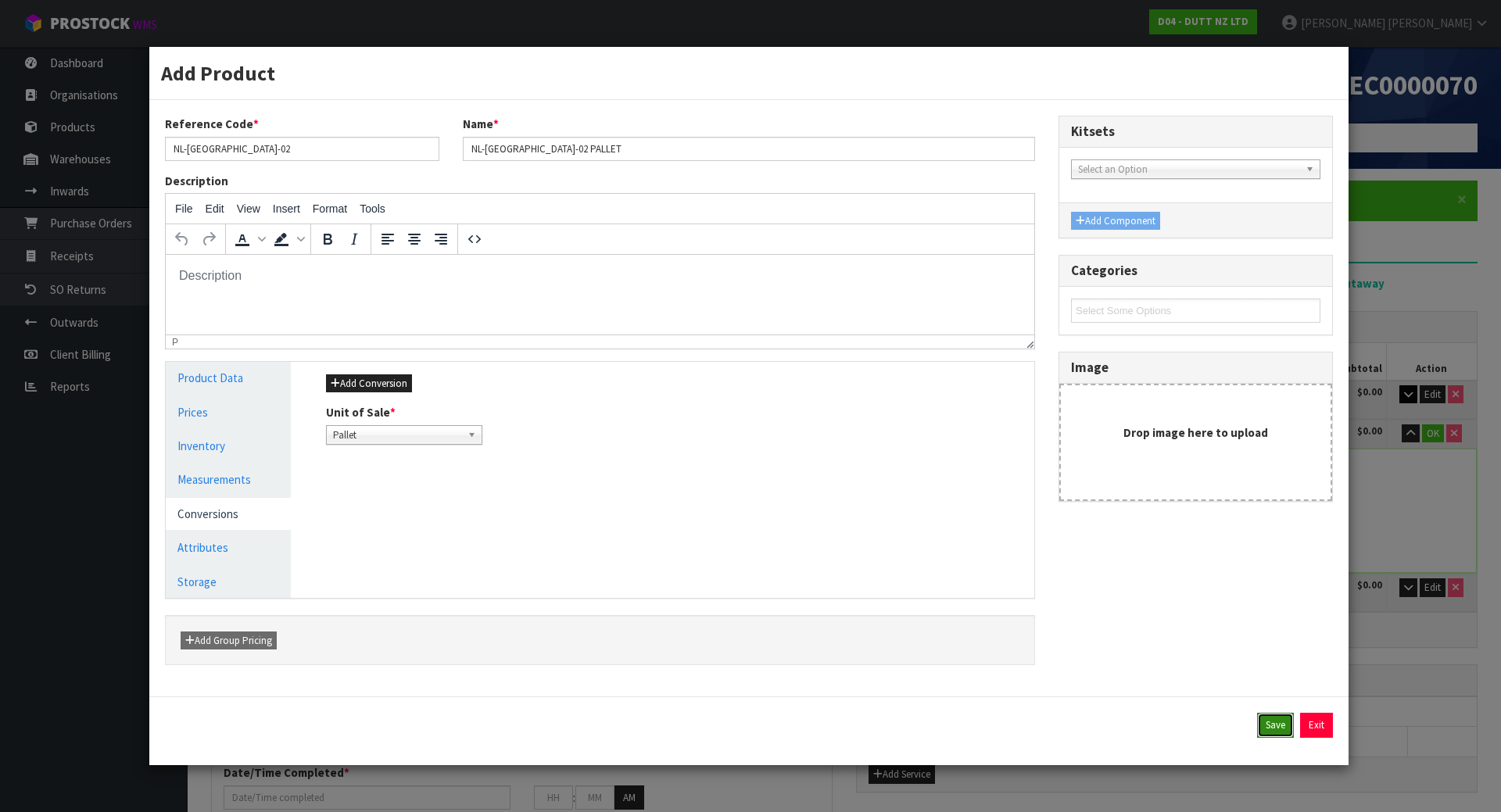
click at [1276, 727] on button "Save" at bounding box center [1275, 725] width 37 height 25
type input "128"
type input "100"
type input "126"
type input "1.6128"
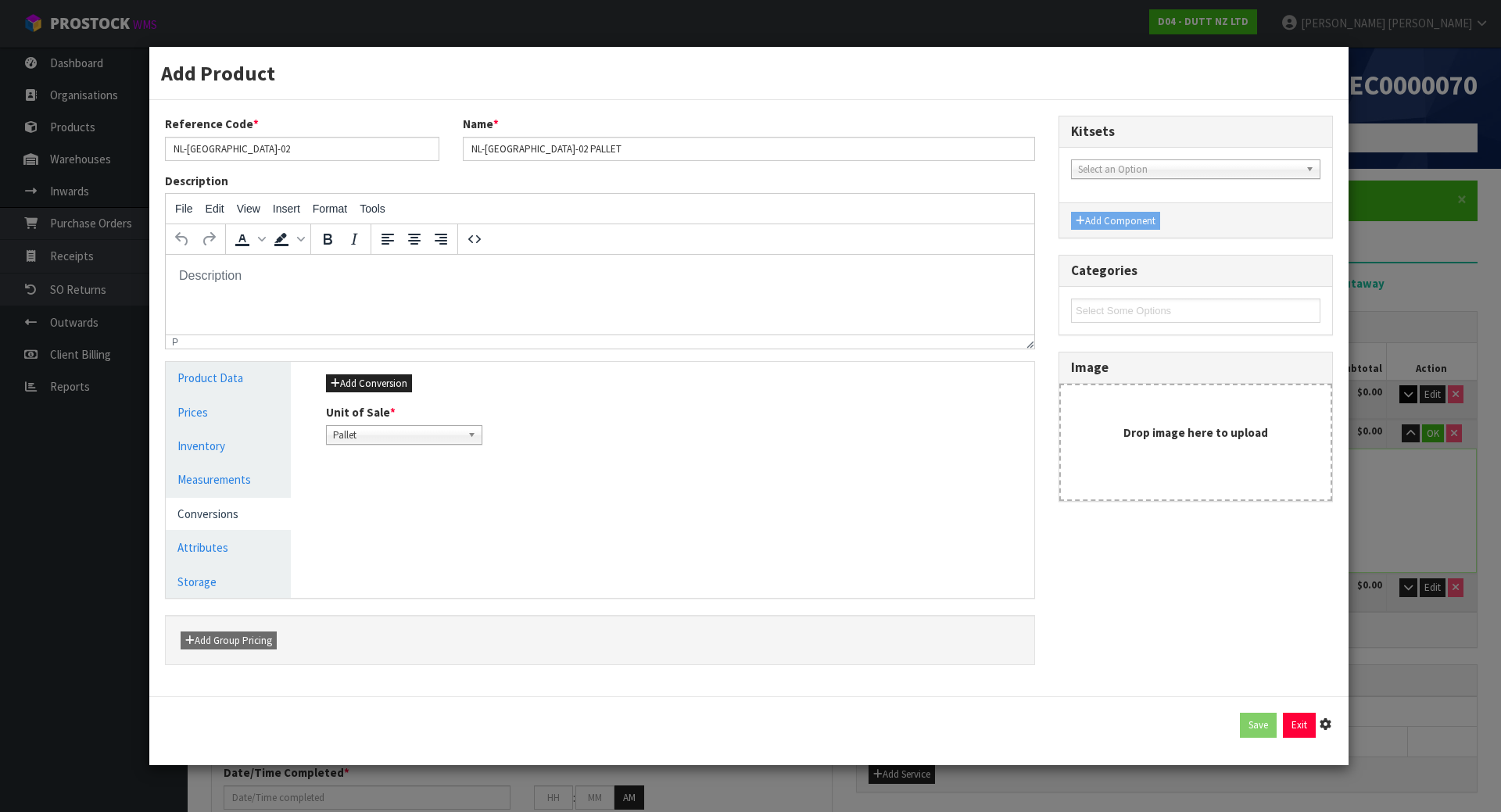
type input "185"
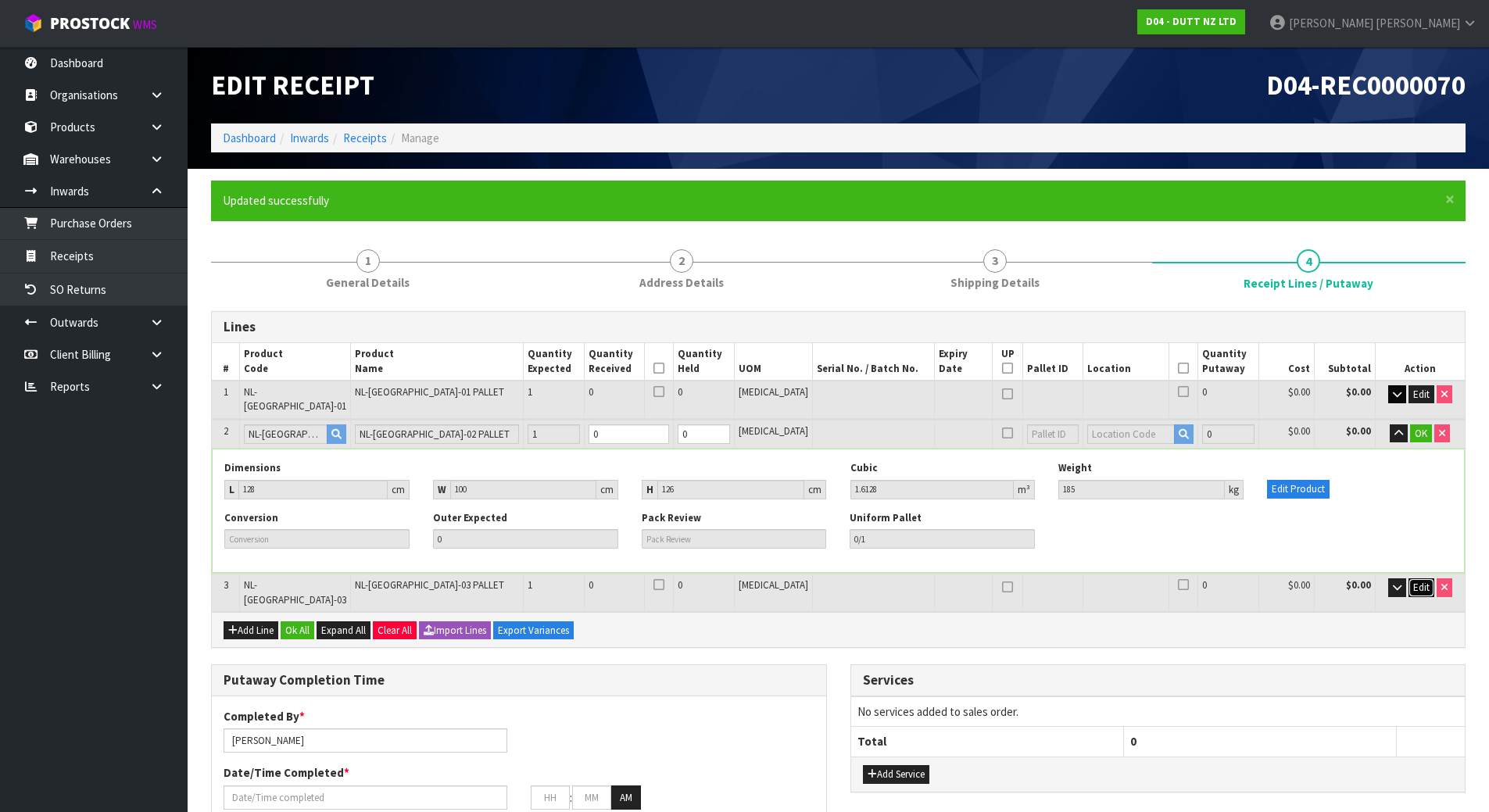
click at [1418, 581] on span "Edit" at bounding box center [1421, 587] width 16 height 14
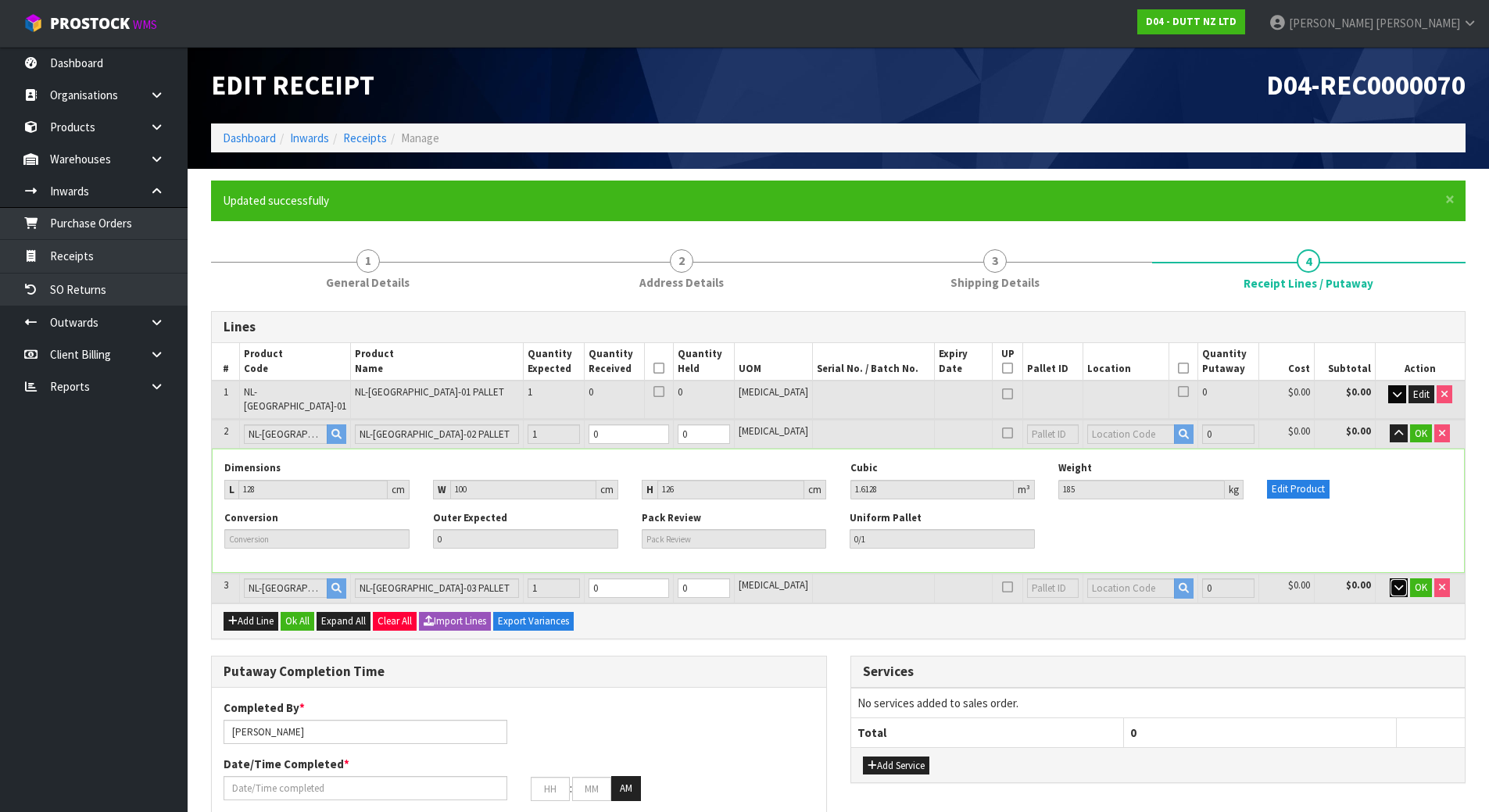
click at [1406, 580] on button "button" at bounding box center [1399, 587] width 18 height 19
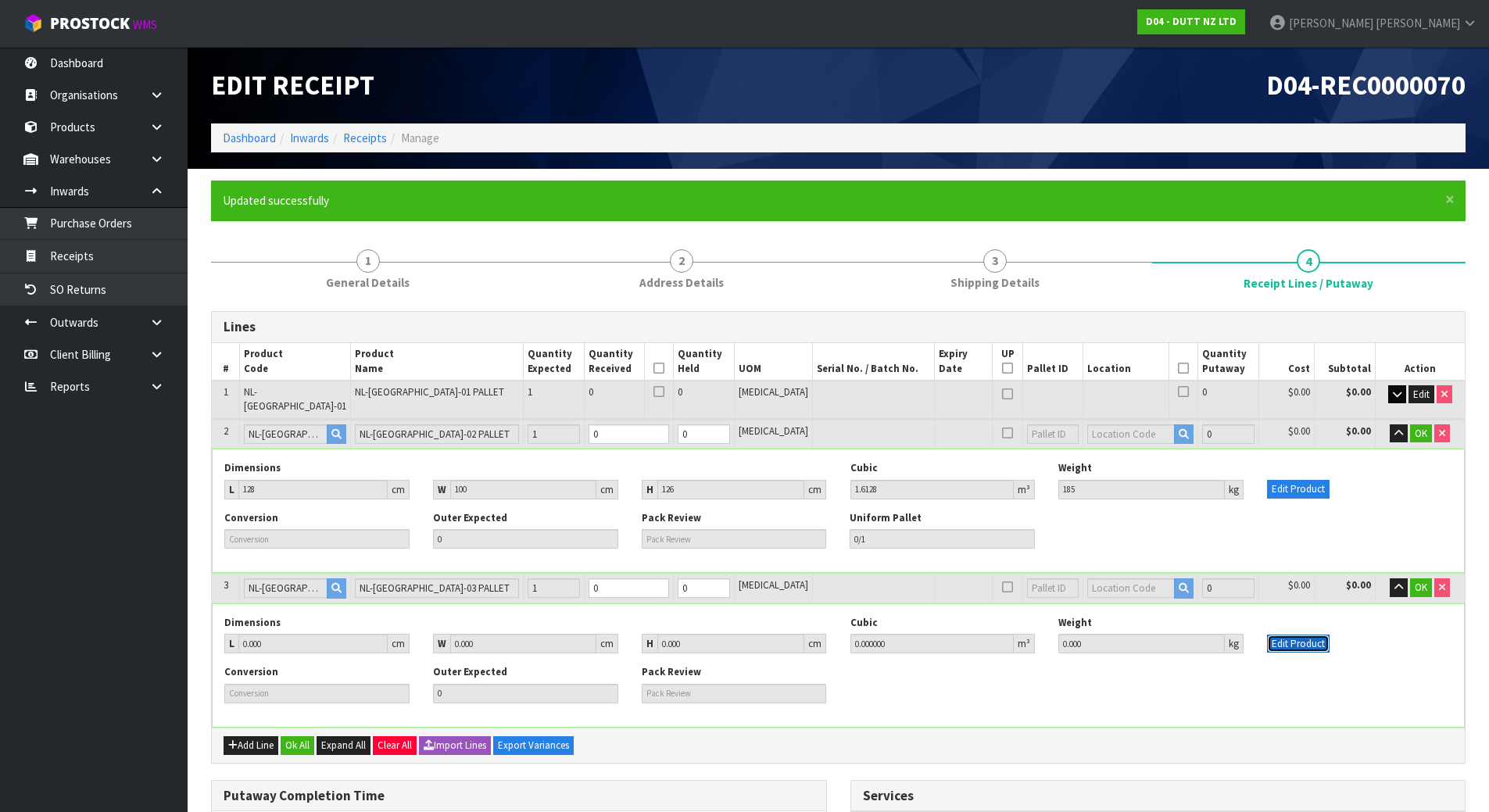
click at [1292, 635] on button "Edit Product" at bounding box center [1298, 644] width 62 height 19
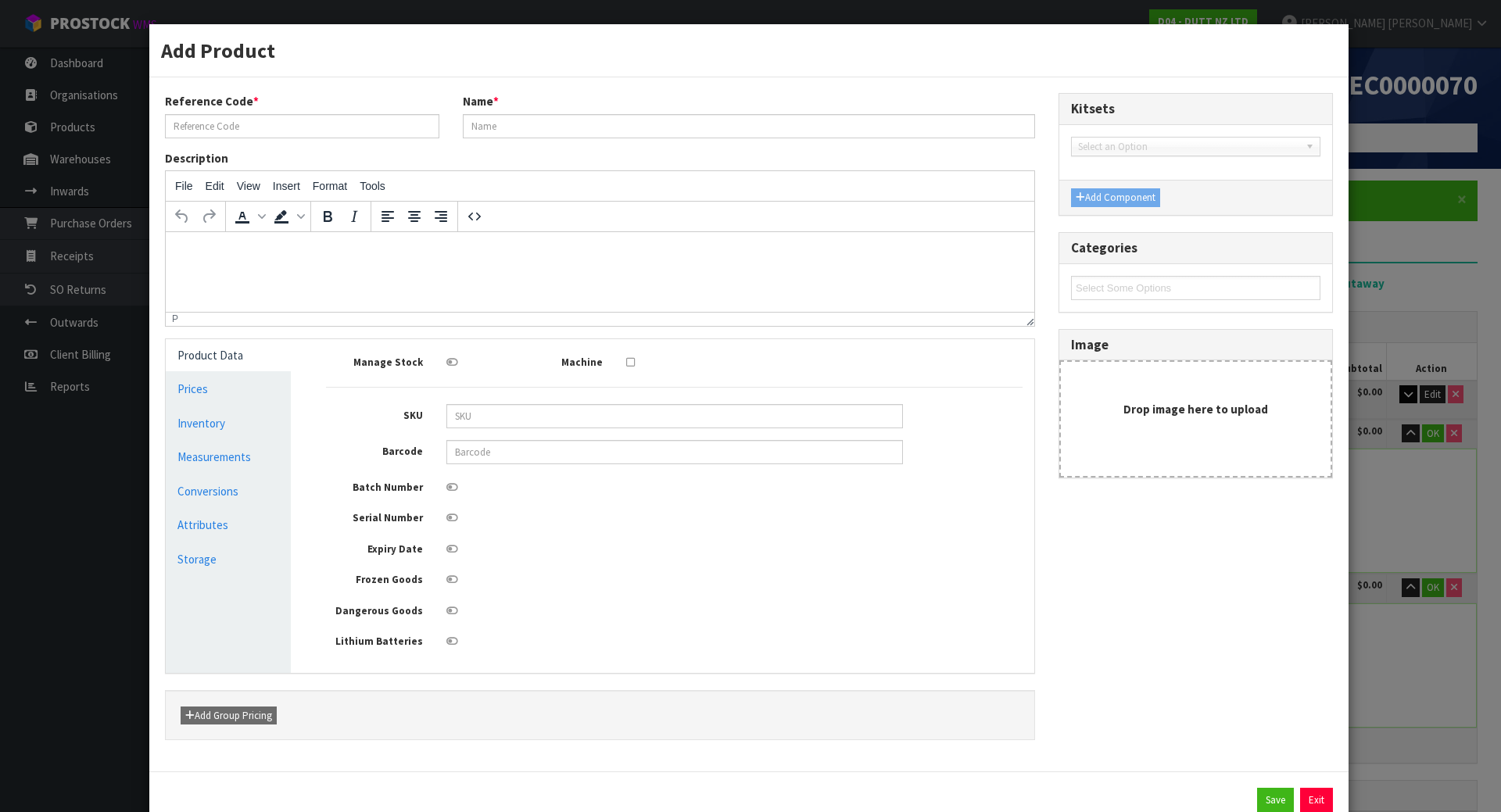
type input "NL-[GEOGRAPHIC_DATA]-03"
type input "NL-[GEOGRAPHIC_DATA]-03 PALLET"
click at [259, 455] on link "Measurements" at bounding box center [227, 457] width 125 height 32
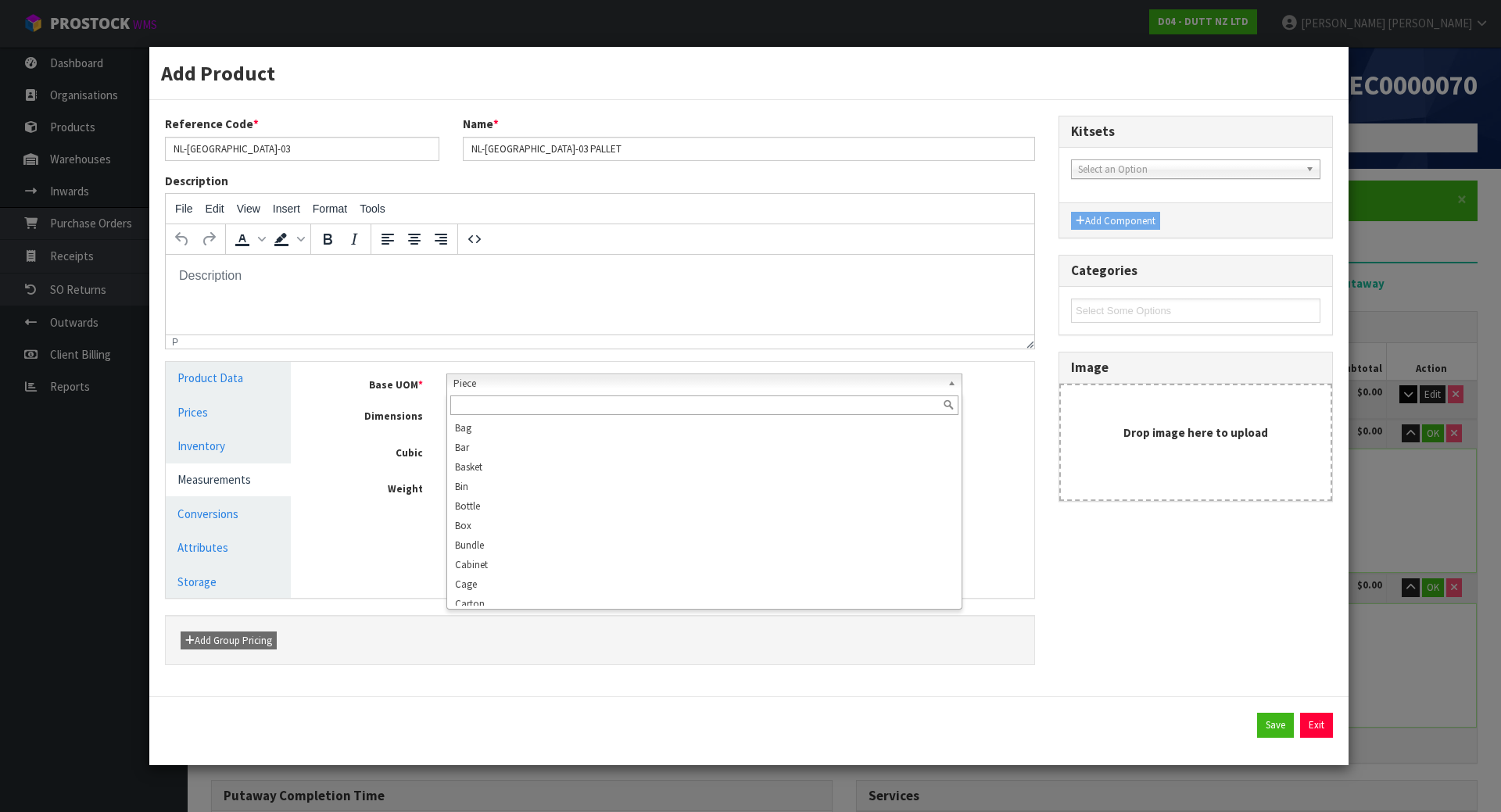
scroll to position [281, 0]
click at [523, 386] on span "Piece" at bounding box center [697, 384] width 489 height 19
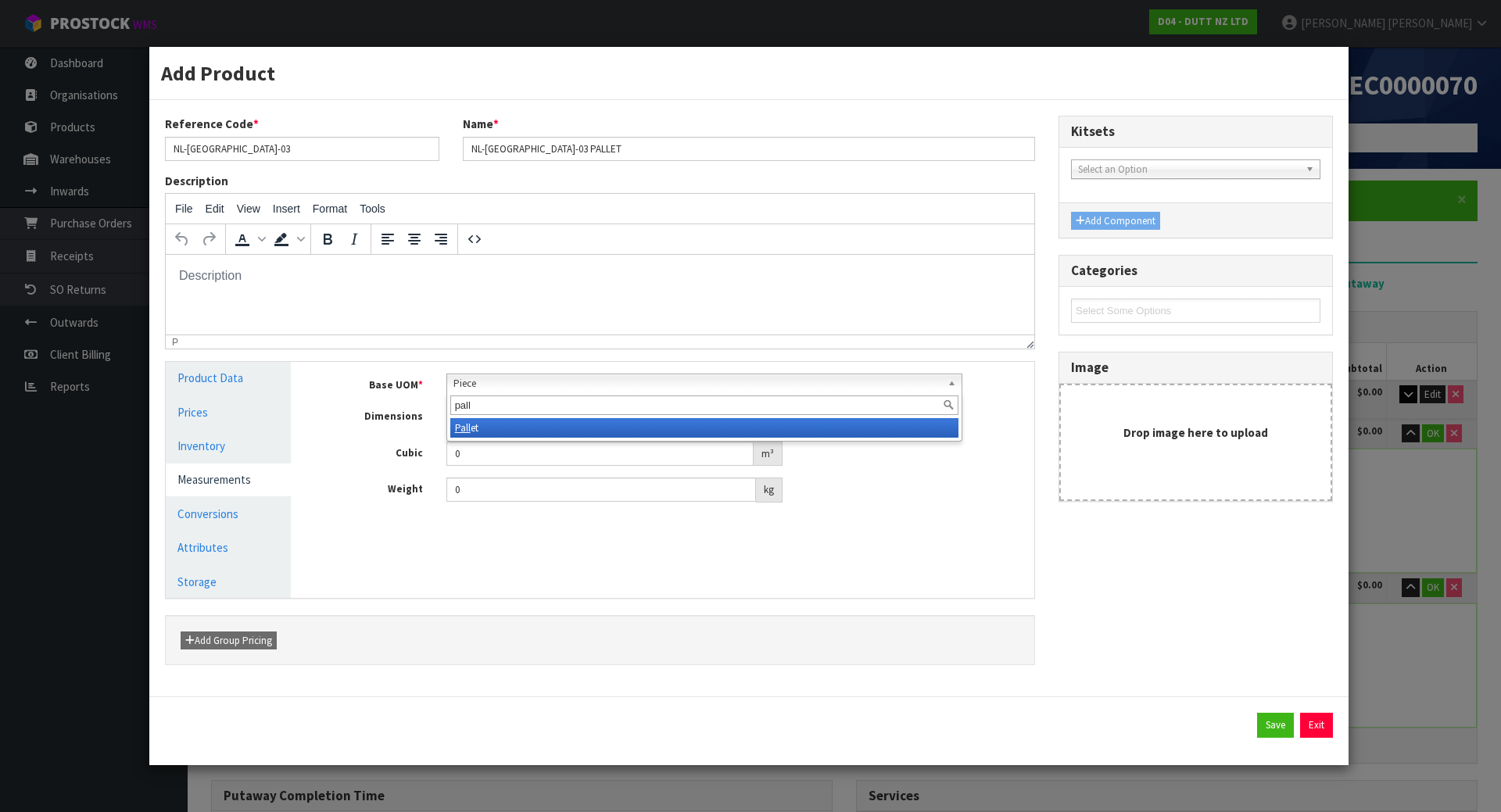
type input "pall"
click at [527, 435] on li "Pall et" at bounding box center [704, 427] width 509 height 19
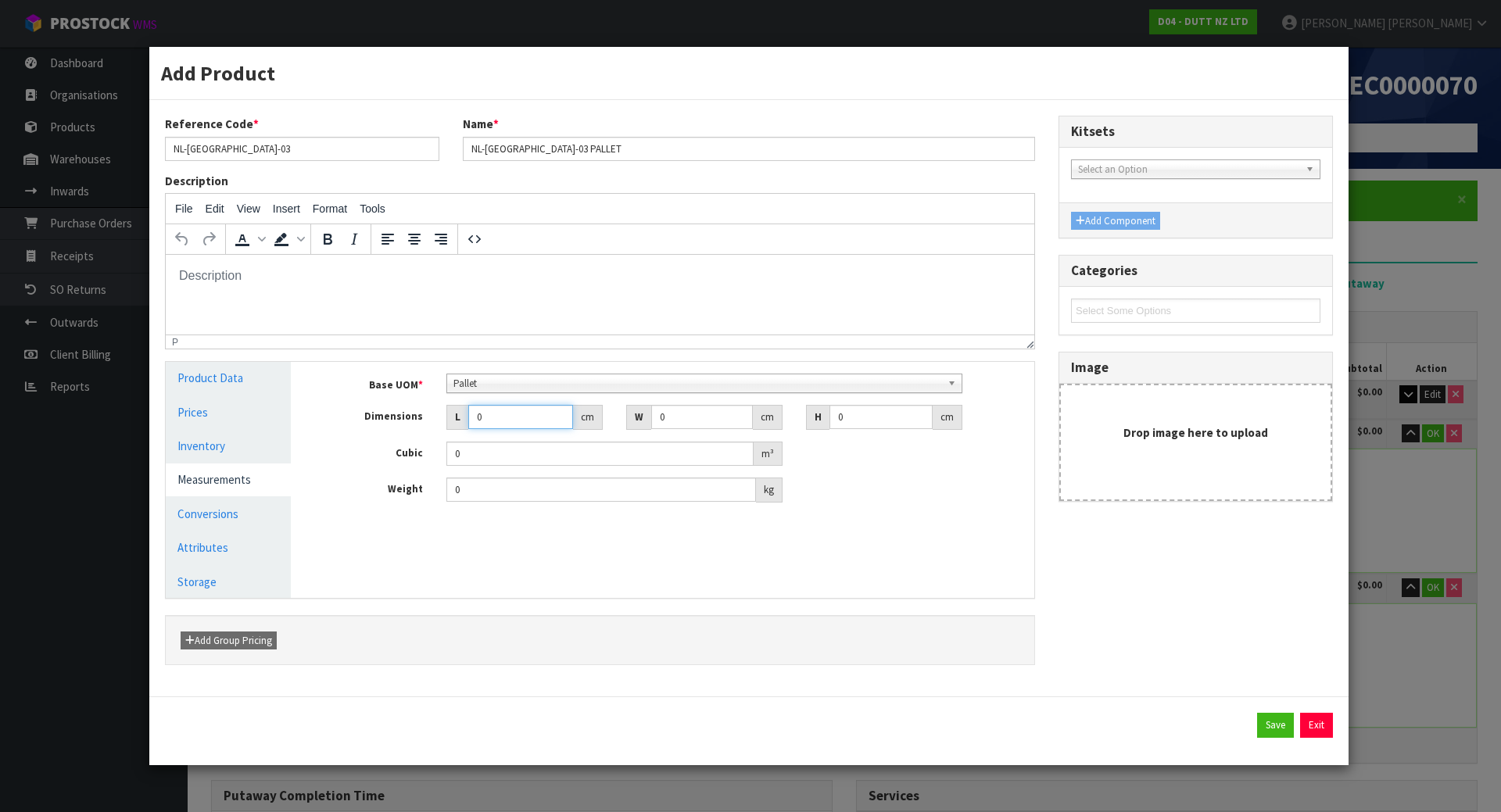
drag, startPoint x: 529, startPoint y: 419, endPoint x: 422, endPoint y: 423, distance: 107.1
click at [422, 423] on div "Dimensions L 0 cm W 0 cm H 0 cm" at bounding box center [674, 417] width 720 height 25
type input "1"
type input "0.000001"
type input "112"
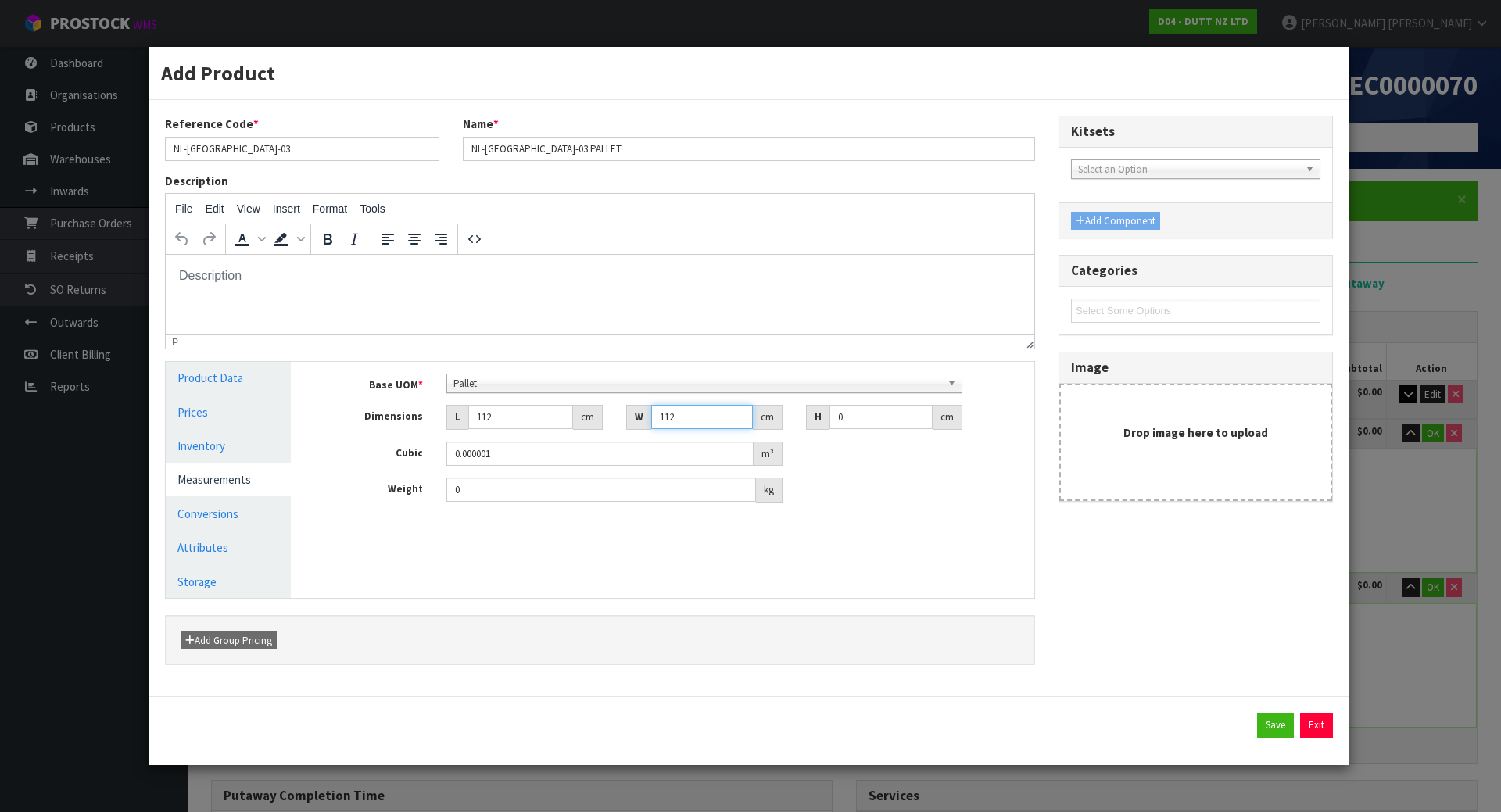
type input "112"
type input "1"
type input "0.012544"
type input "15"
type input "0.18816"
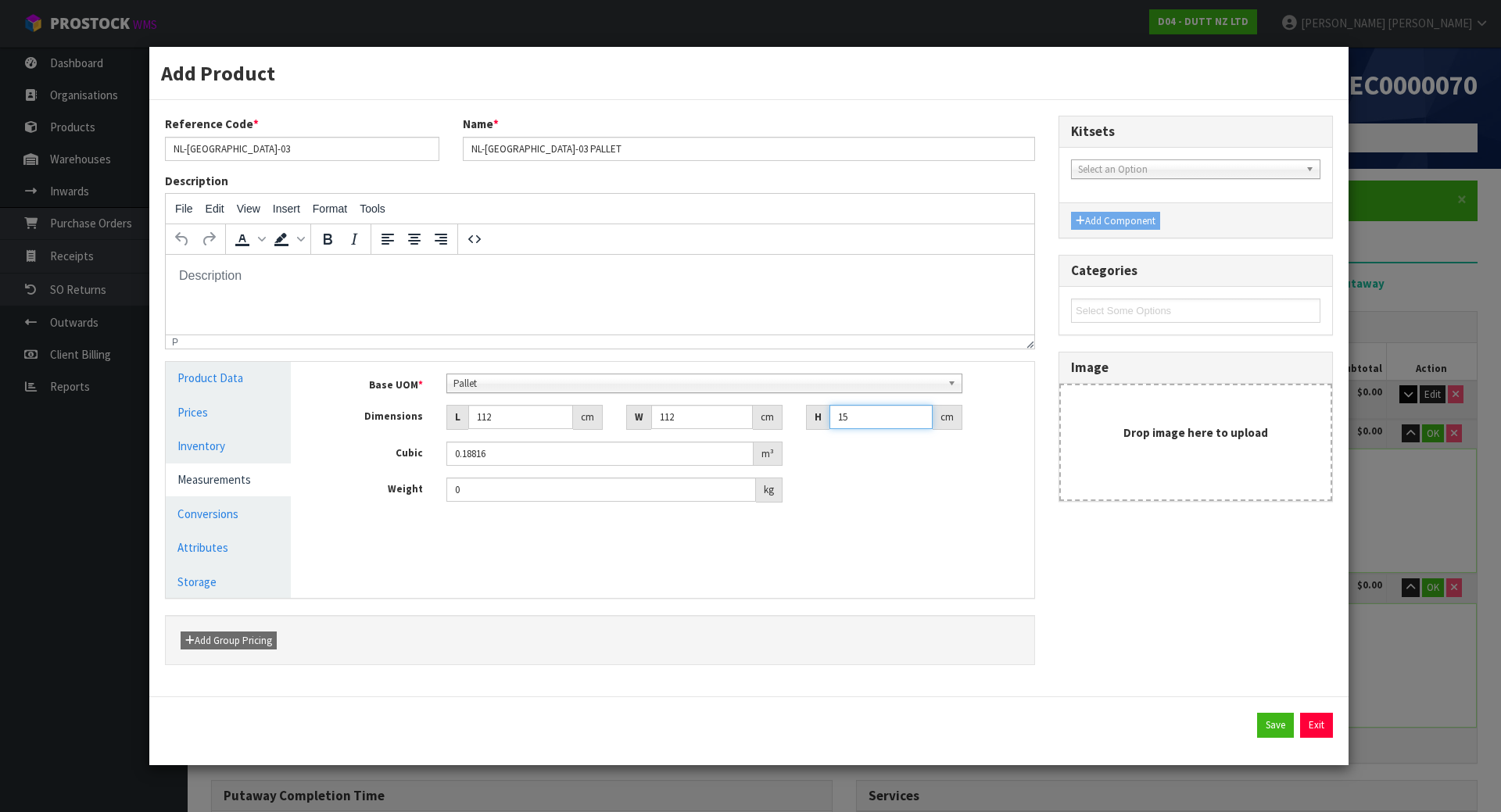
type input "154"
type input "1.931776"
type input "154"
type input "405"
click at [1287, 729] on button "Save" at bounding box center [1275, 725] width 37 height 25
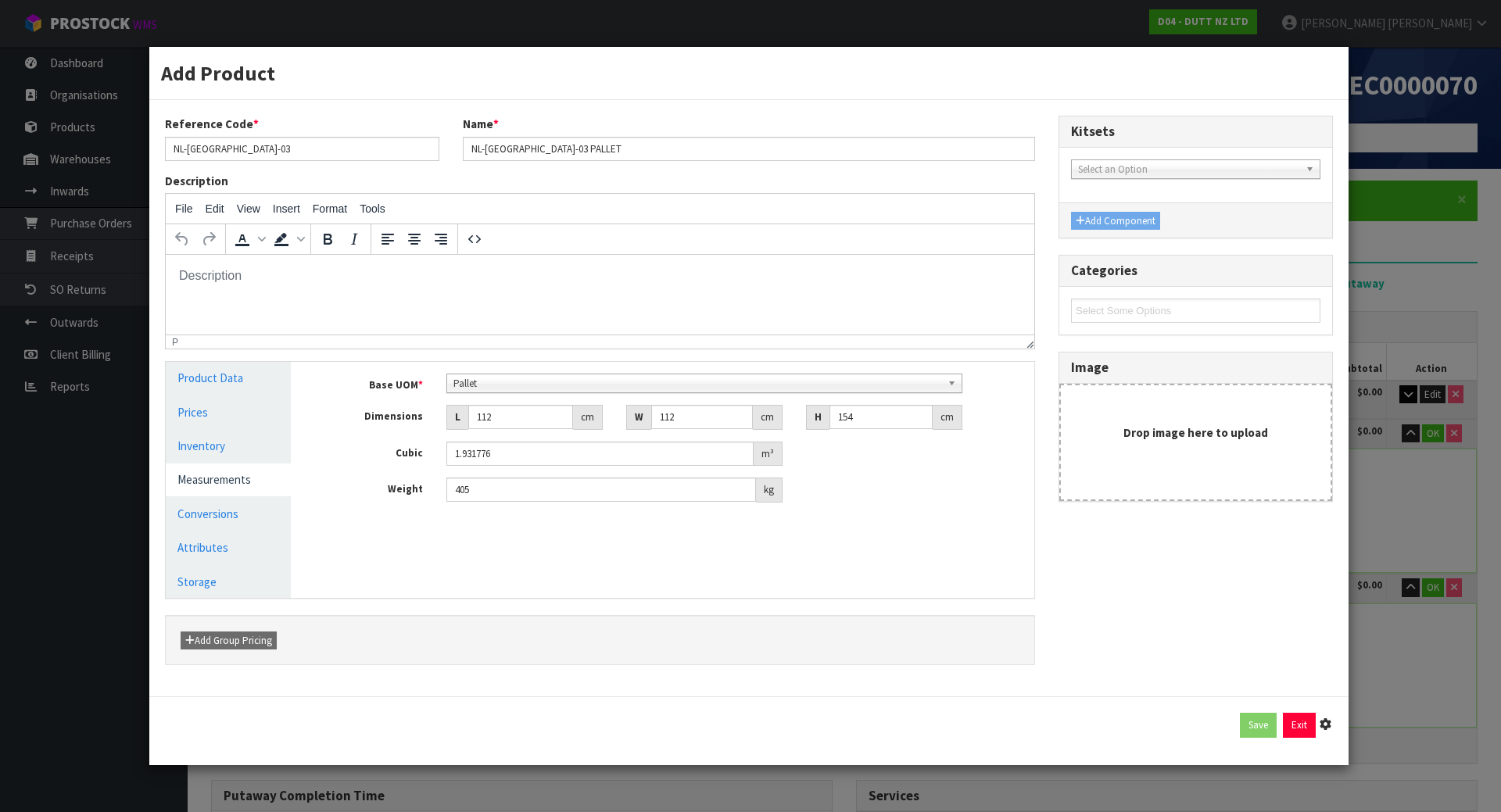
type input "112"
type input "154"
type input "1.931776"
type input "405"
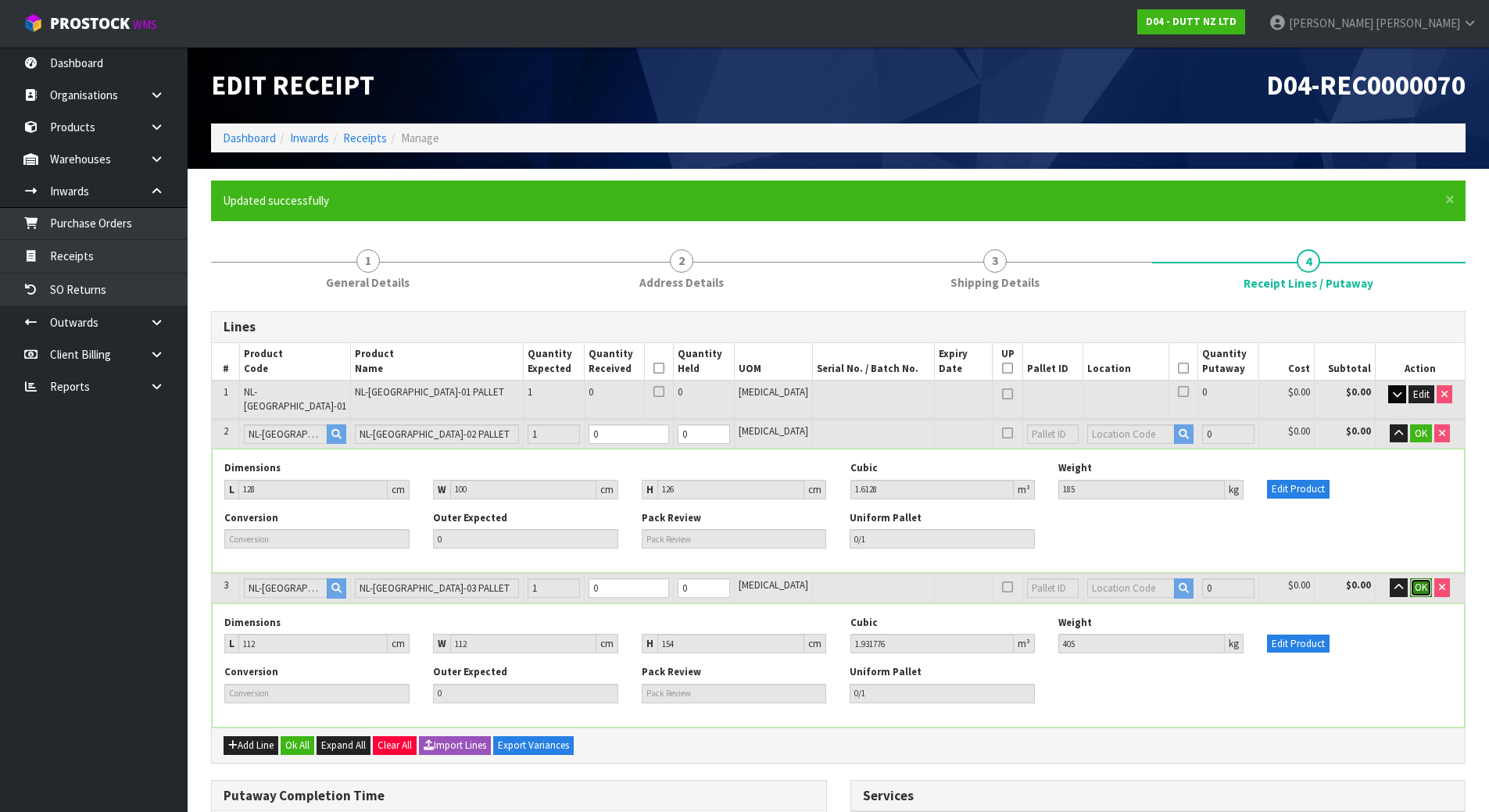
click at [1424, 581] on span "OK" at bounding box center [1421, 587] width 13 height 14
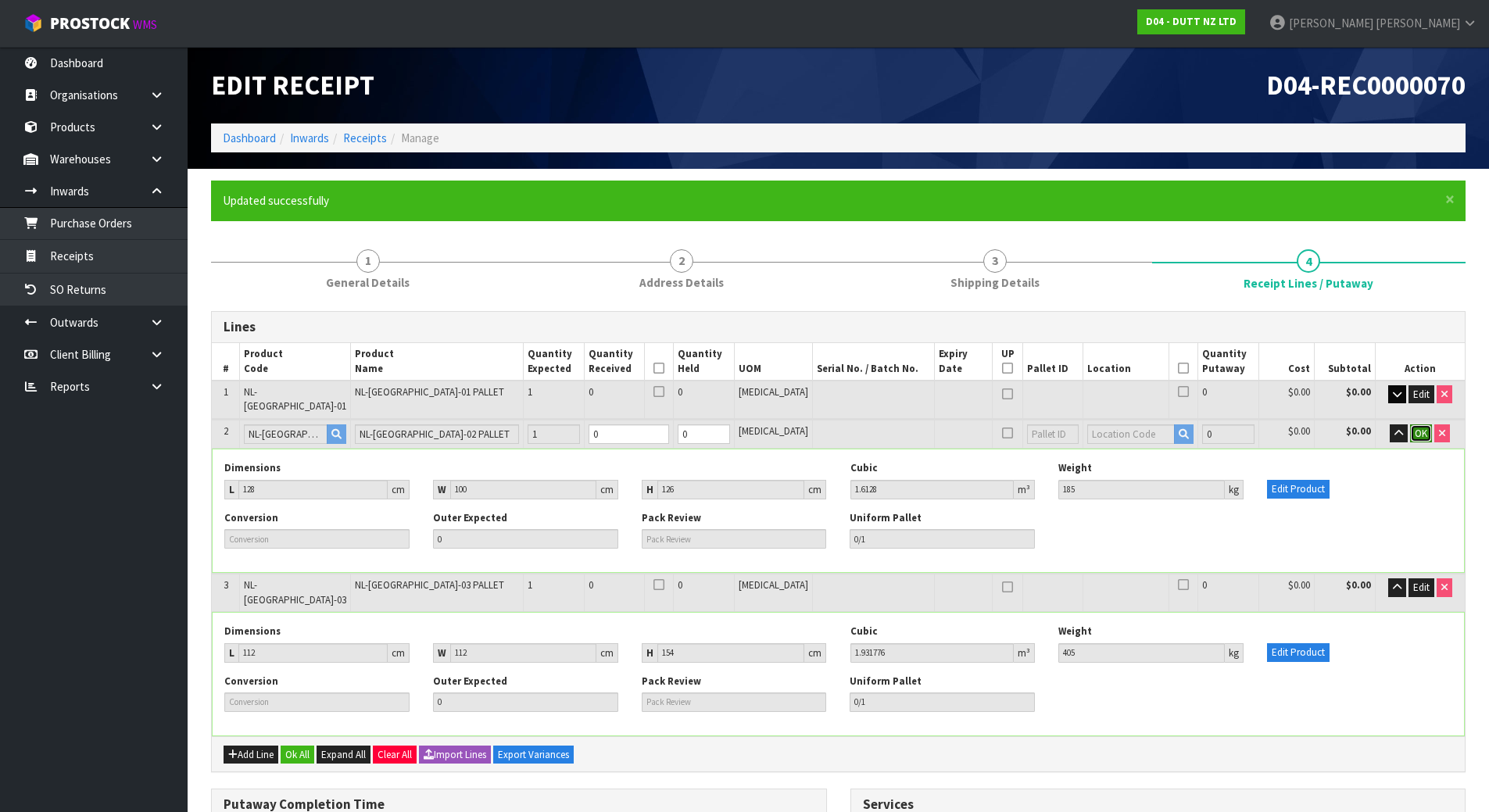
click at [1417, 425] on button "OK" at bounding box center [1421, 434] width 22 height 19
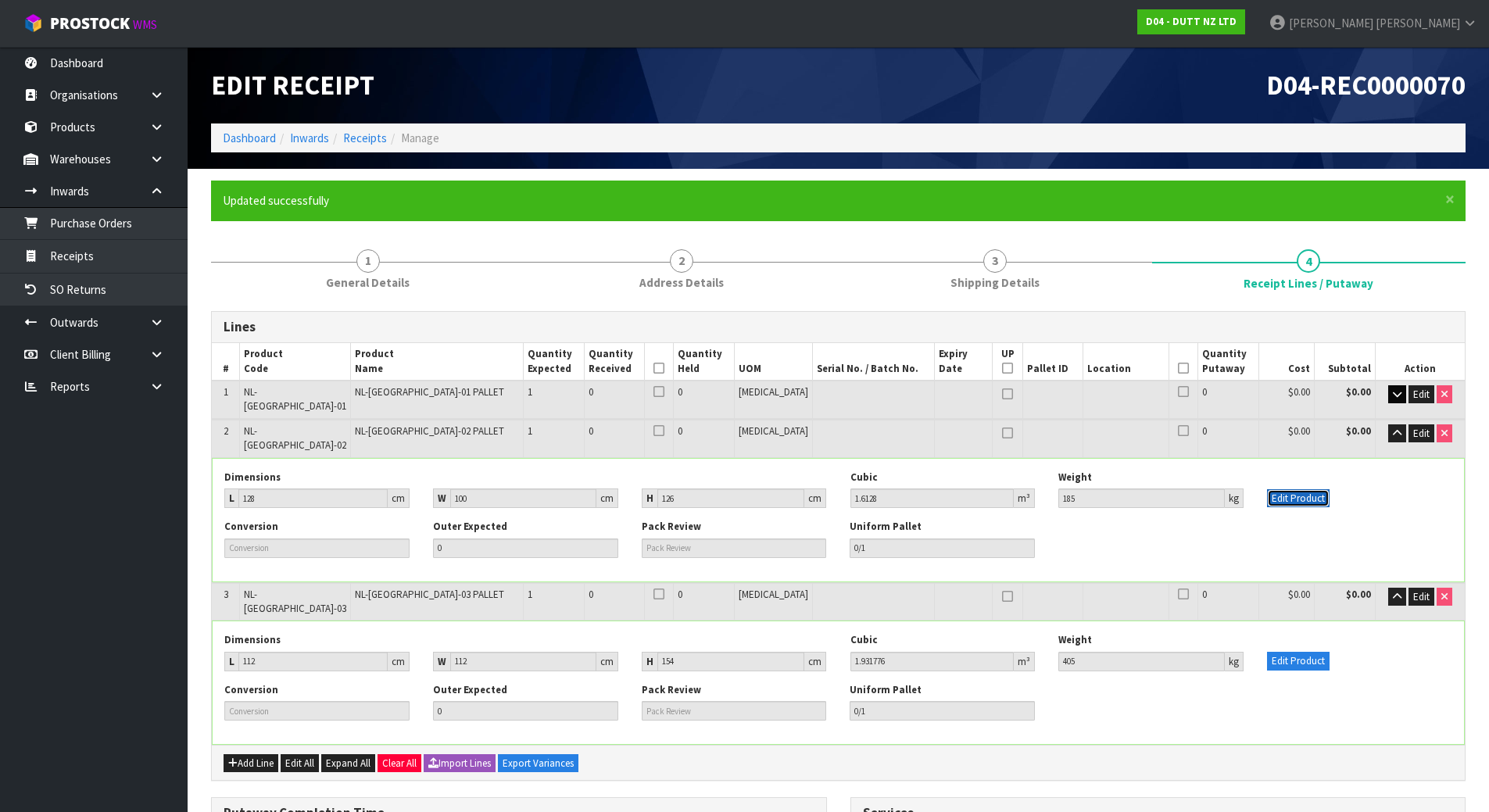
click at [1317, 490] on button "Edit Product" at bounding box center [1298, 499] width 62 height 19
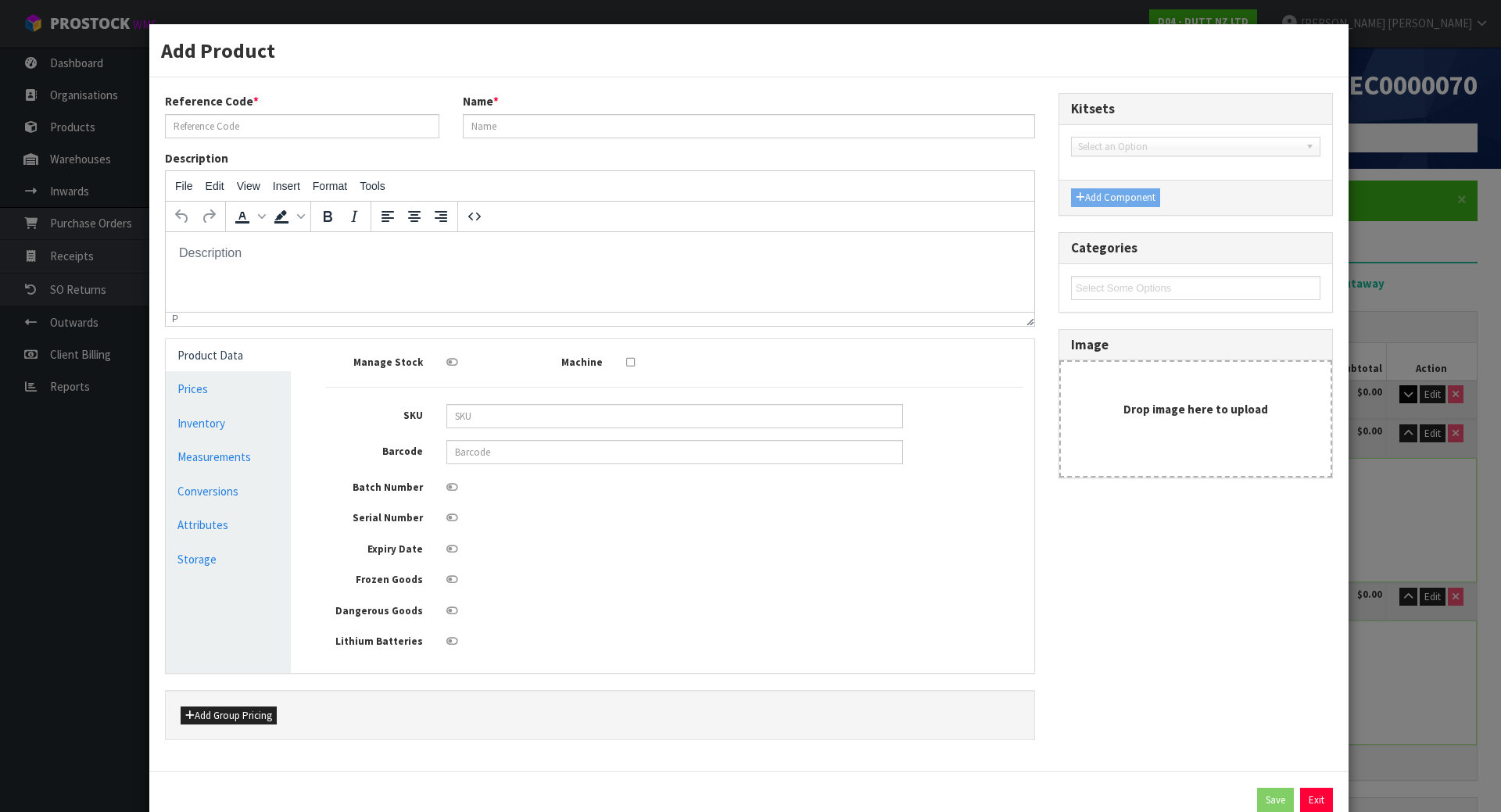
type input "NL-NEWMARKET-02"
type input "NL-NEWMARKET-02 PALLET"
click at [258, 489] on link "Conversions" at bounding box center [227, 490] width 125 height 32
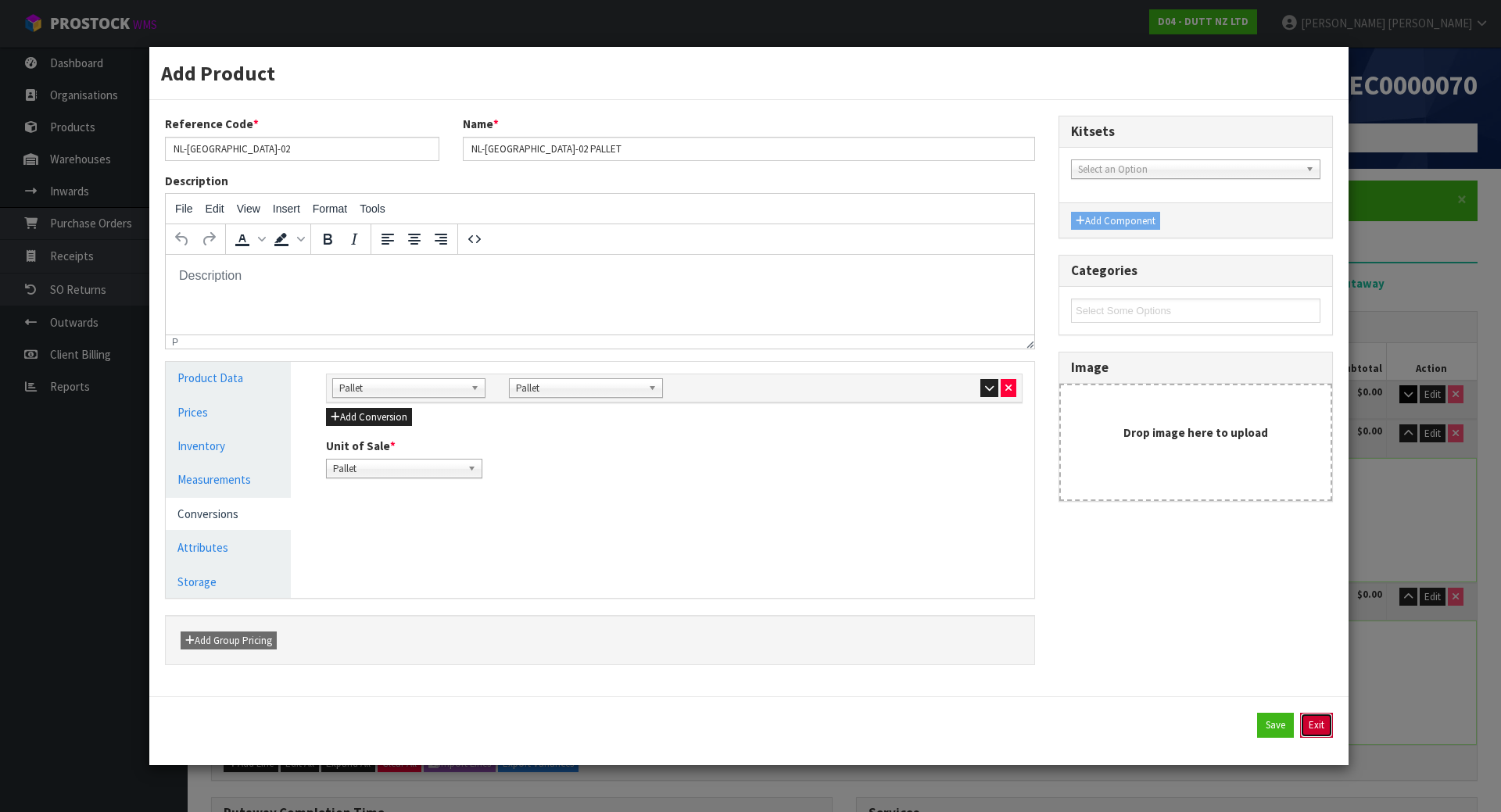
click at [1316, 728] on button "Exit" at bounding box center [1316, 725] width 33 height 25
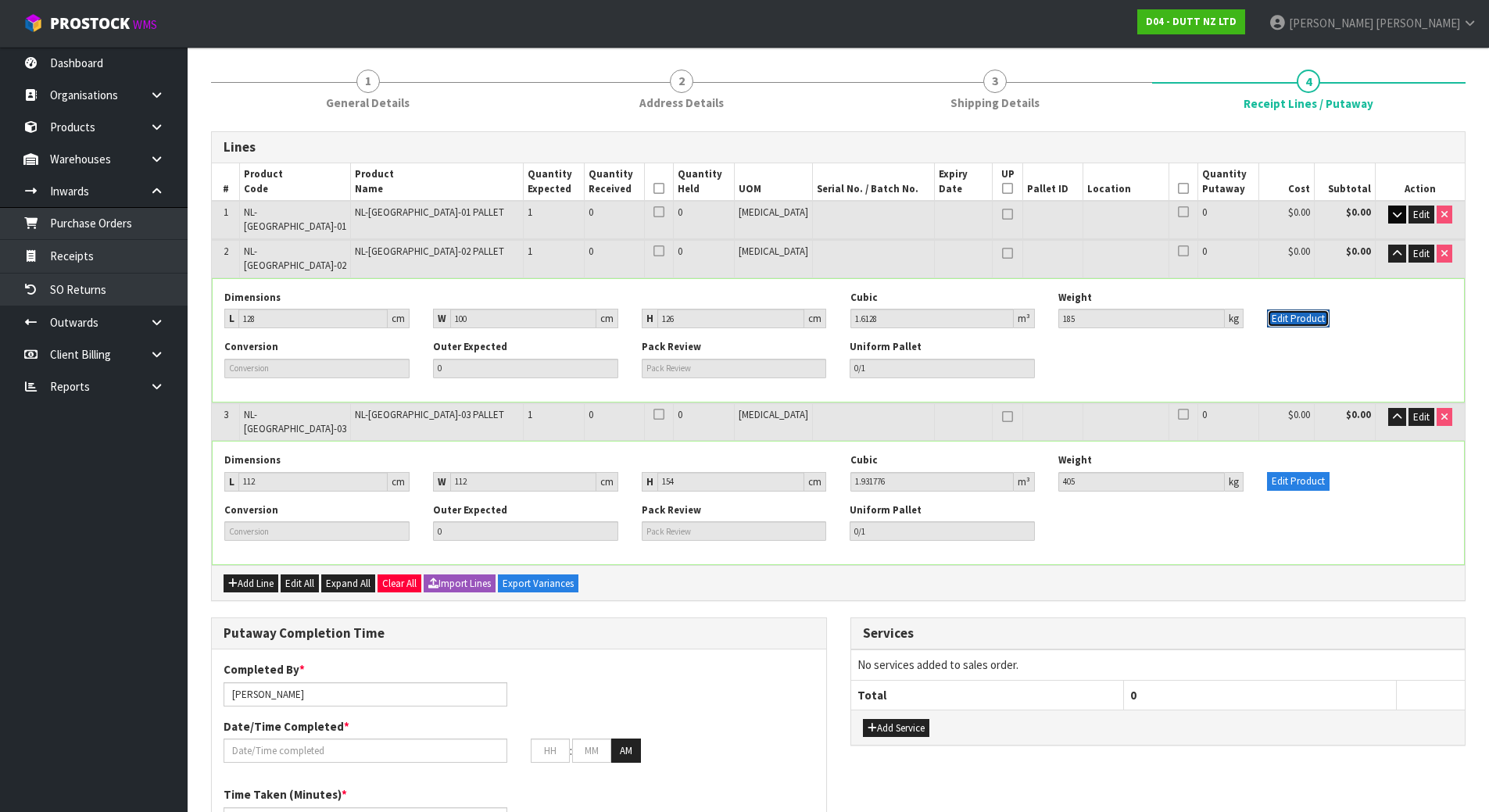
scroll to position [79, 0]
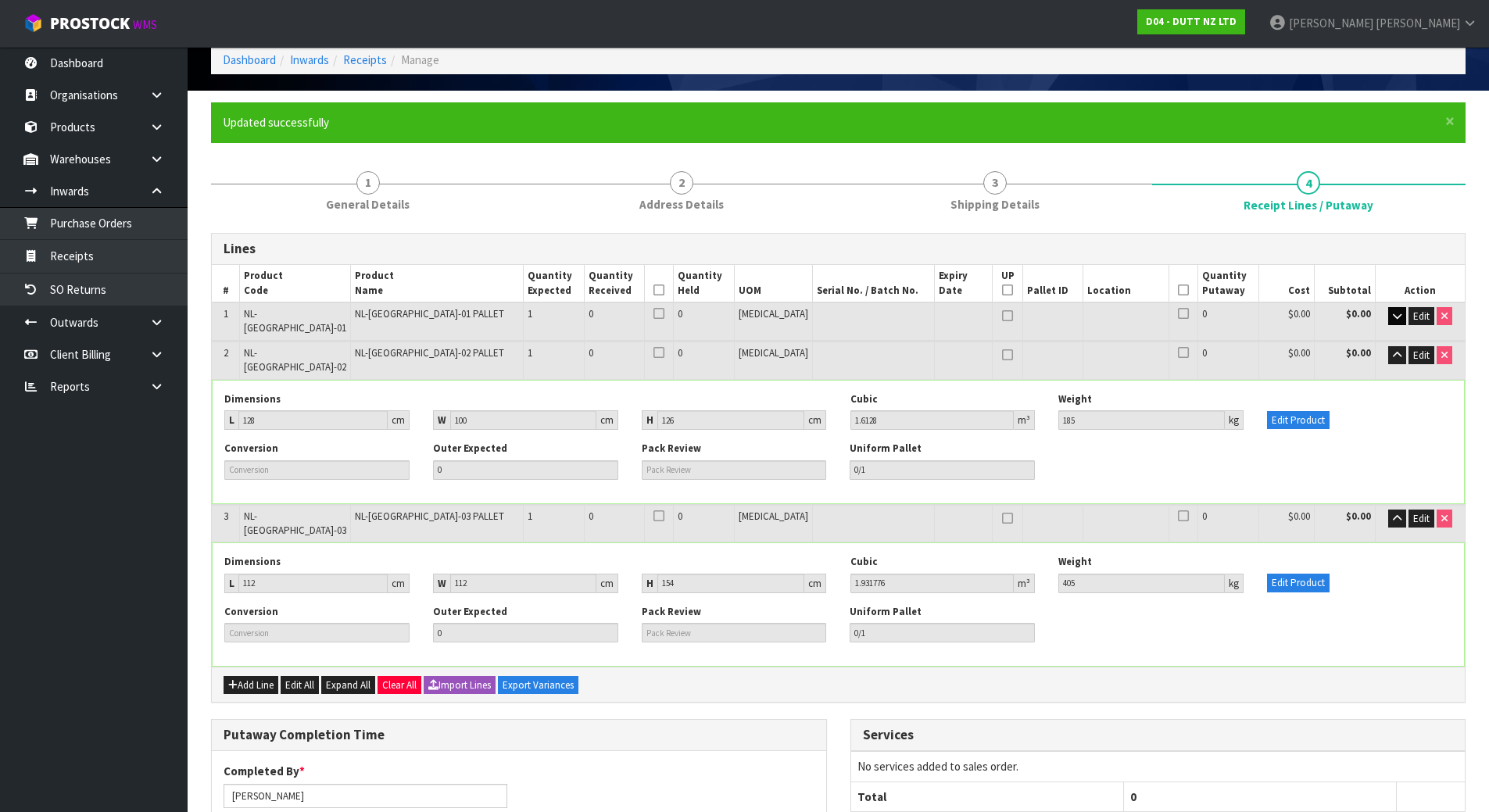
click at [1002, 290] on icon at bounding box center [1008, 290] width 11 height 1
type input "3"
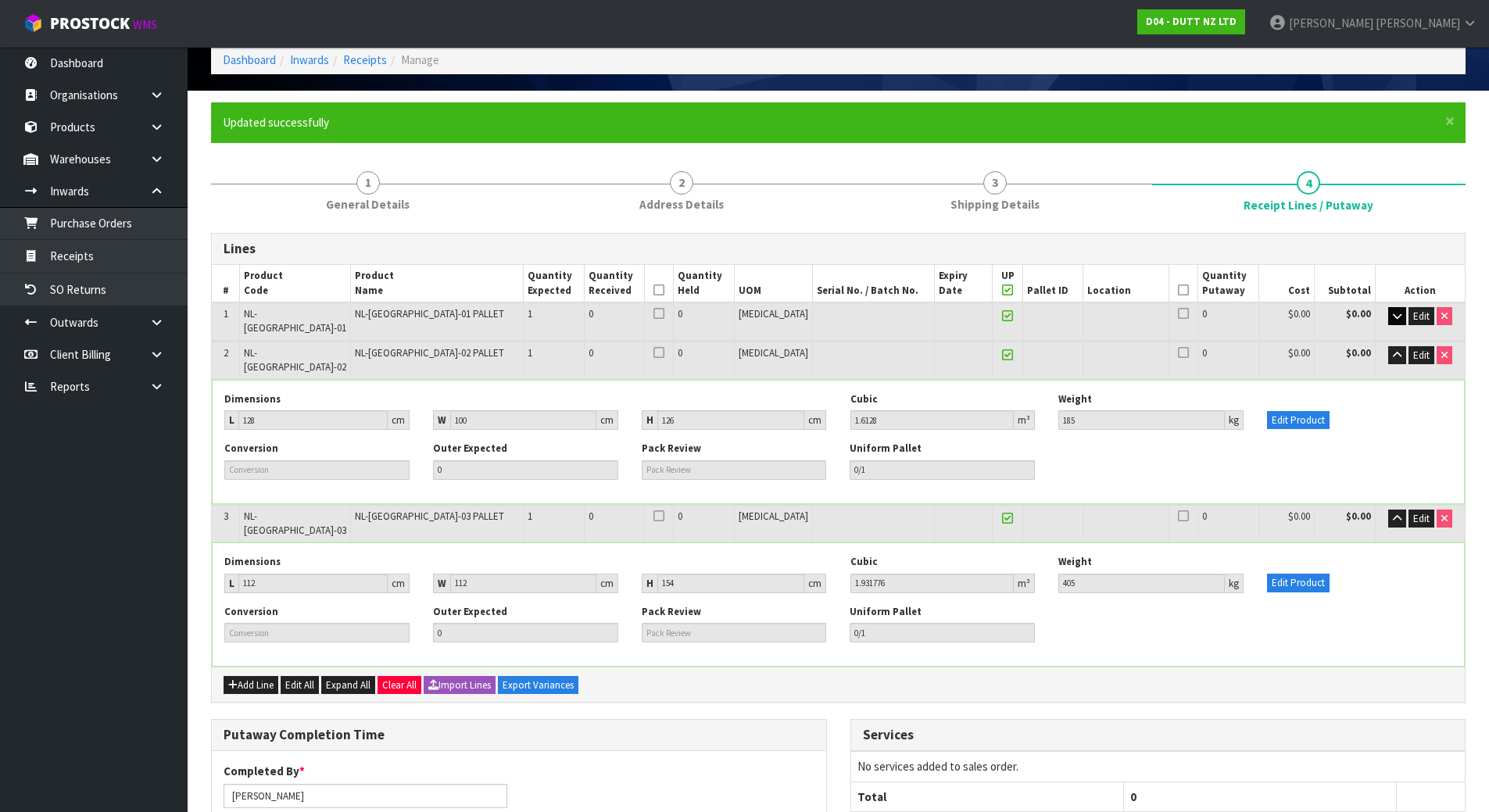
click at [664, 290] on icon at bounding box center [660, 290] width 11 height 1
click at [1397, 350] on icon "button" at bounding box center [1397, 354] width 8 height 10
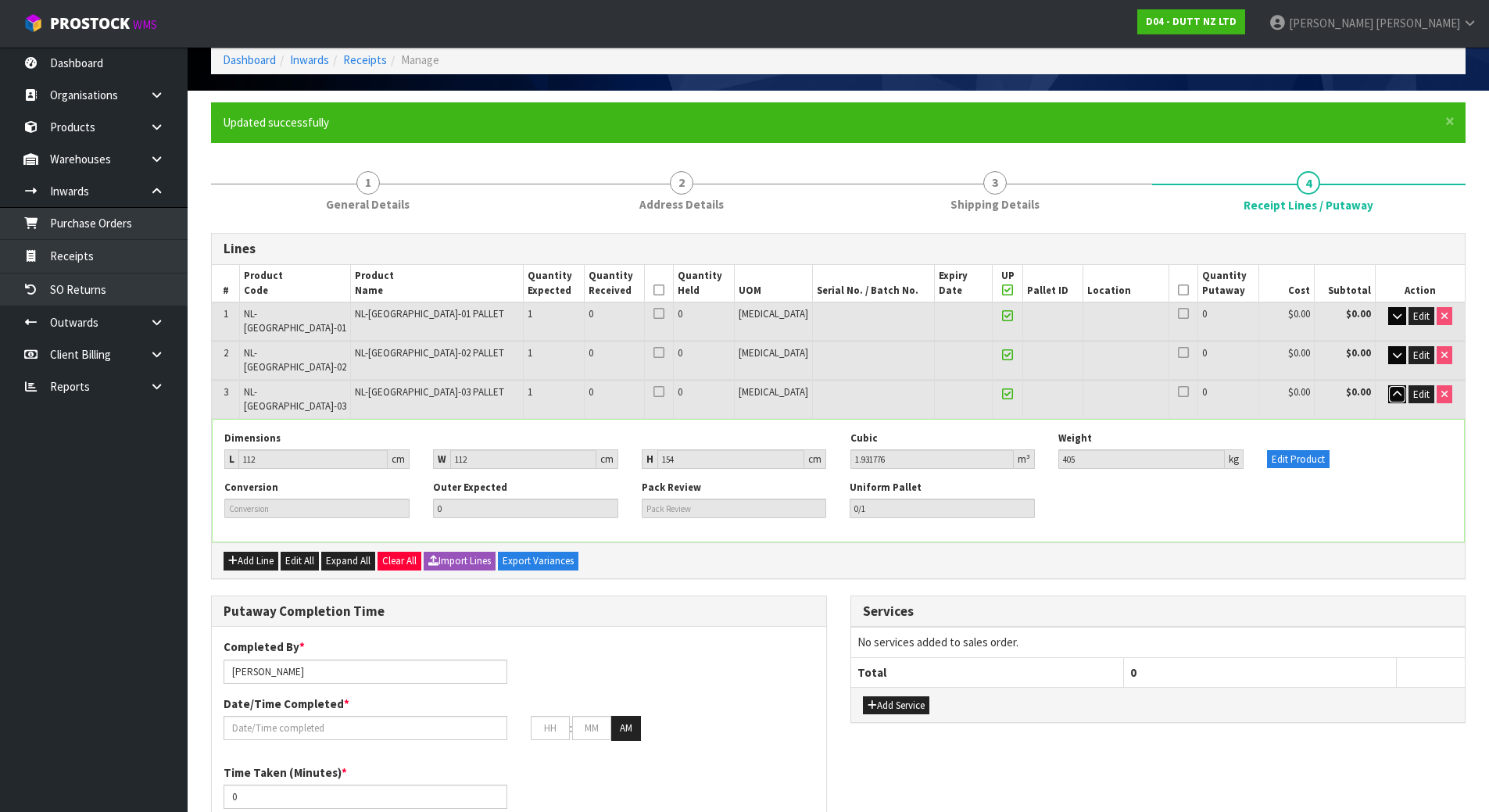
click at [1395, 389] on icon "button" at bounding box center [1397, 394] width 8 height 10
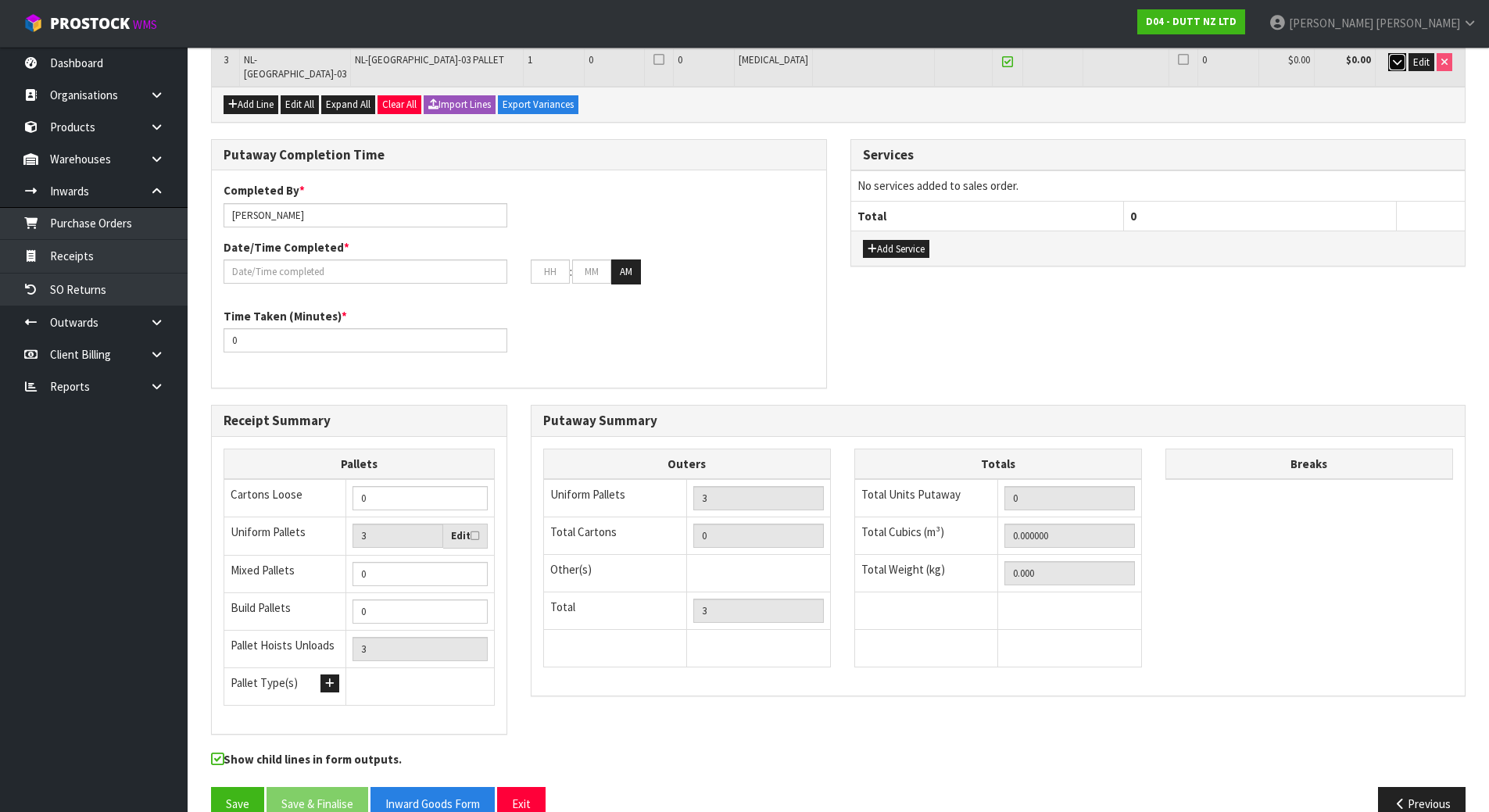
scroll to position [411, 0]
click at [249, 786] on button "Save" at bounding box center [238, 803] width 53 height 34
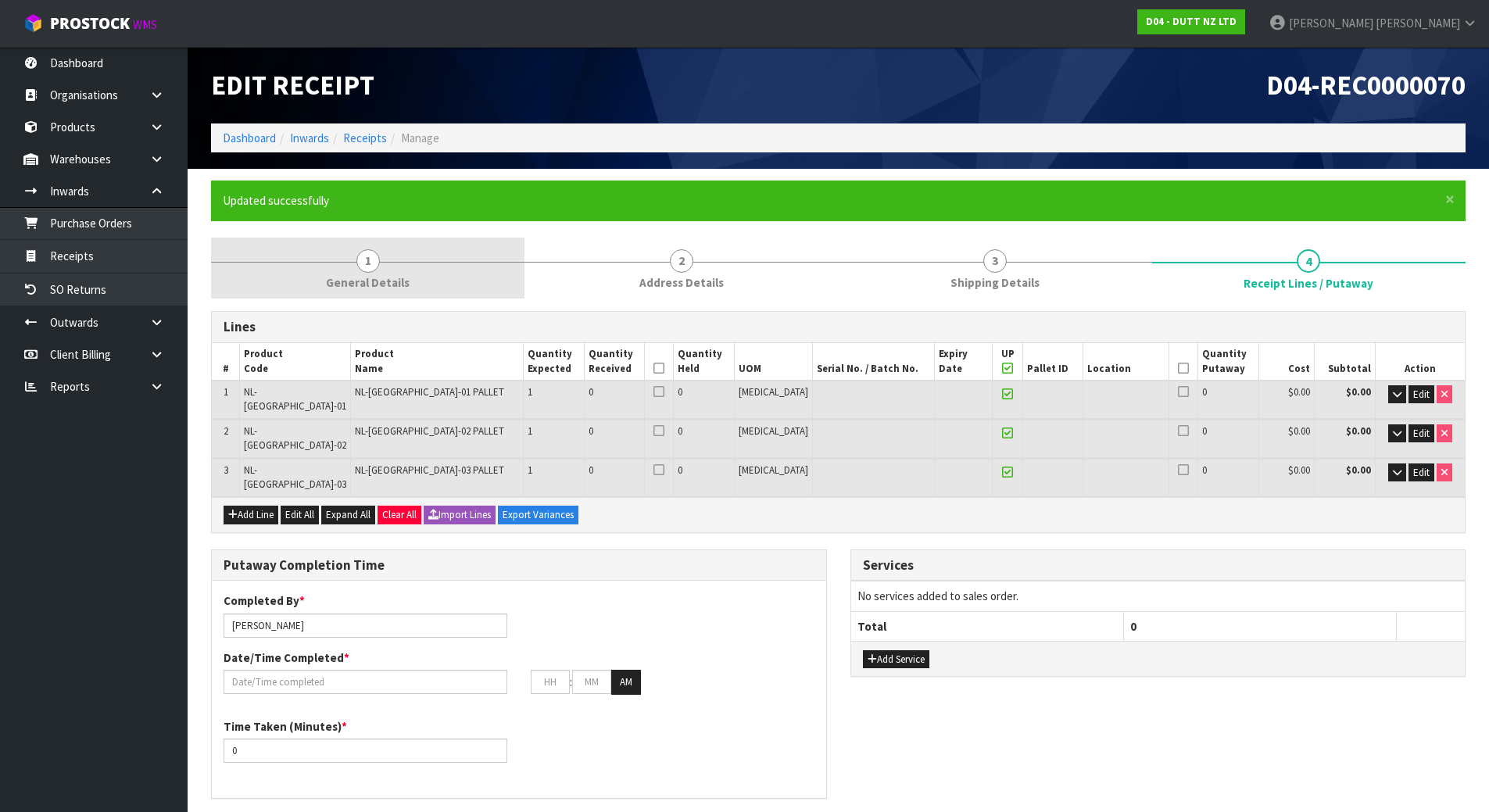
click at [290, 260] on link "1 General Details" at bounding box center [367, 269] width 313 height 62
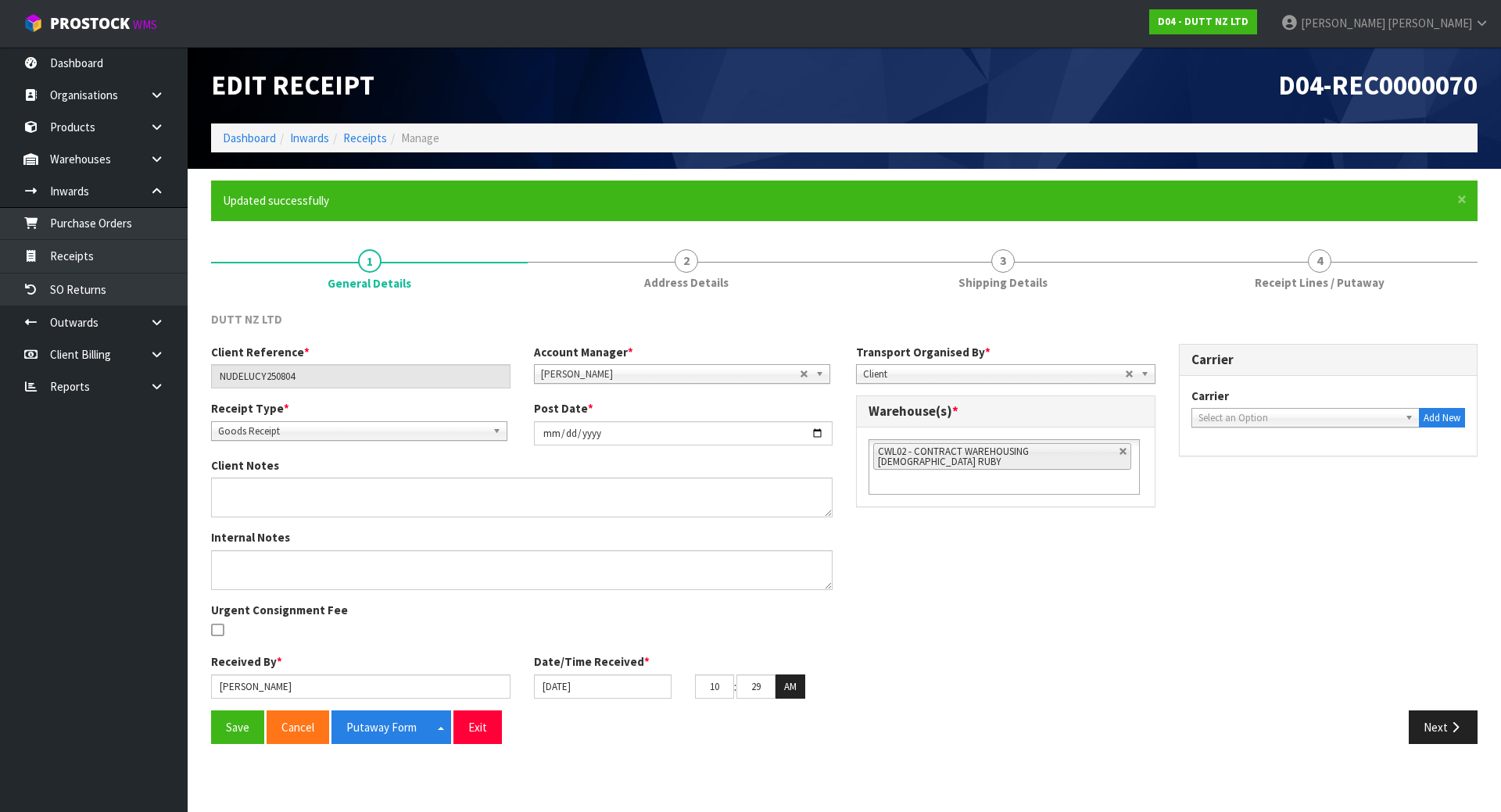
click at [1348, 420] on span "Select an Option" at bounding box center [1295, 418] width 192 height 19
type input "kln"
click at [1311, 466] on li "KLN - KLN FRIEGHT" at bounding box center [1306, 462] width 221 height 19
click at [1311, 509] on div "Client Reference * NUDELUCY250804 Account Manager * Zubair Moolla Rod Giles Kir…" at bounding box center [844, 527] width 1290 height 366
click at [236, 725] on button "Save" at bounding box center [238, 727] width 53 height 34
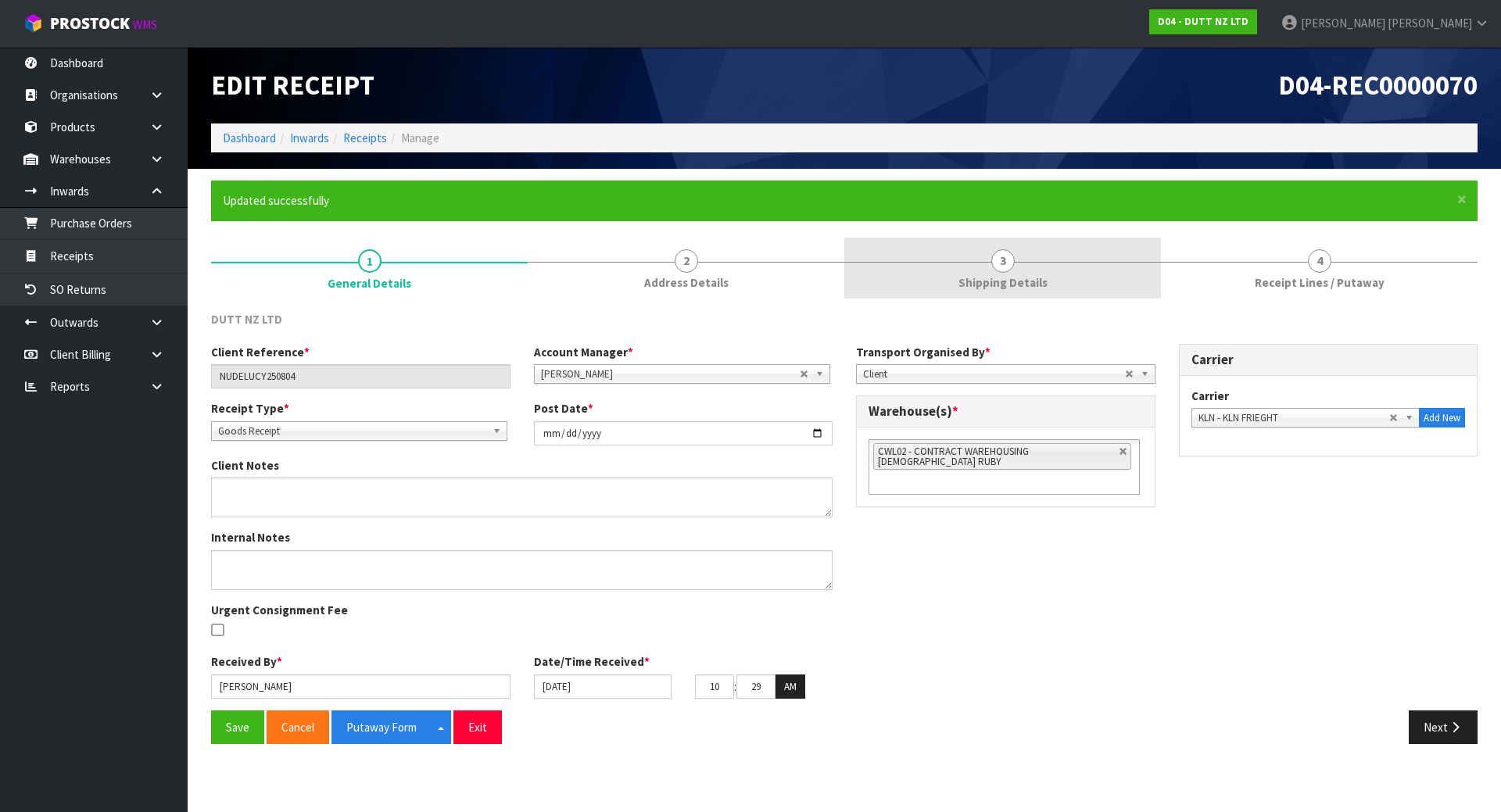
click at [1007, 263] on span "3" at bounding box center [1003, 261] width 24 height 24
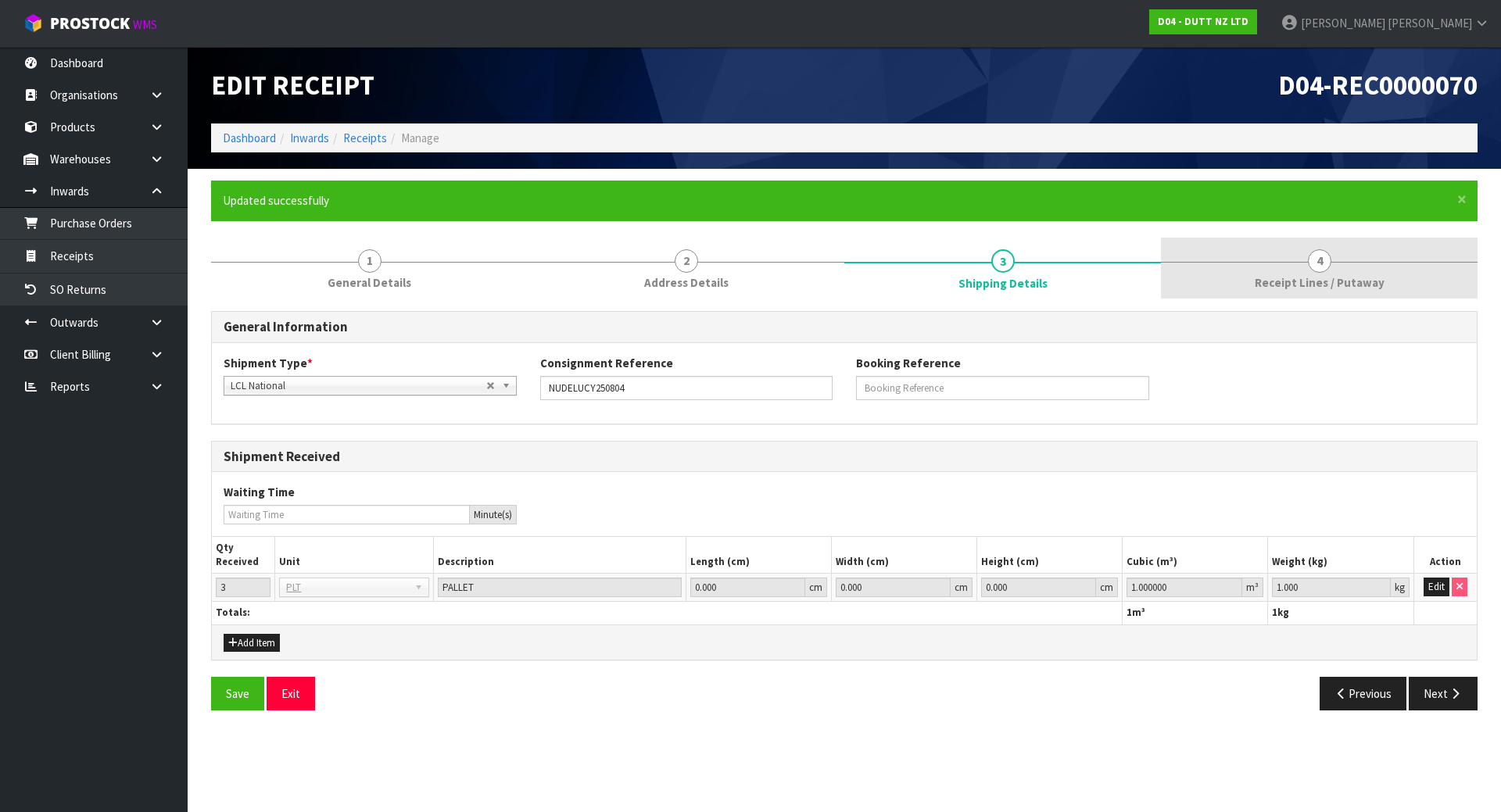
click at [1218, 267] on link "4 Receipt Lines / Putaway" at bounding box center [1319, 269] width 317 height 62
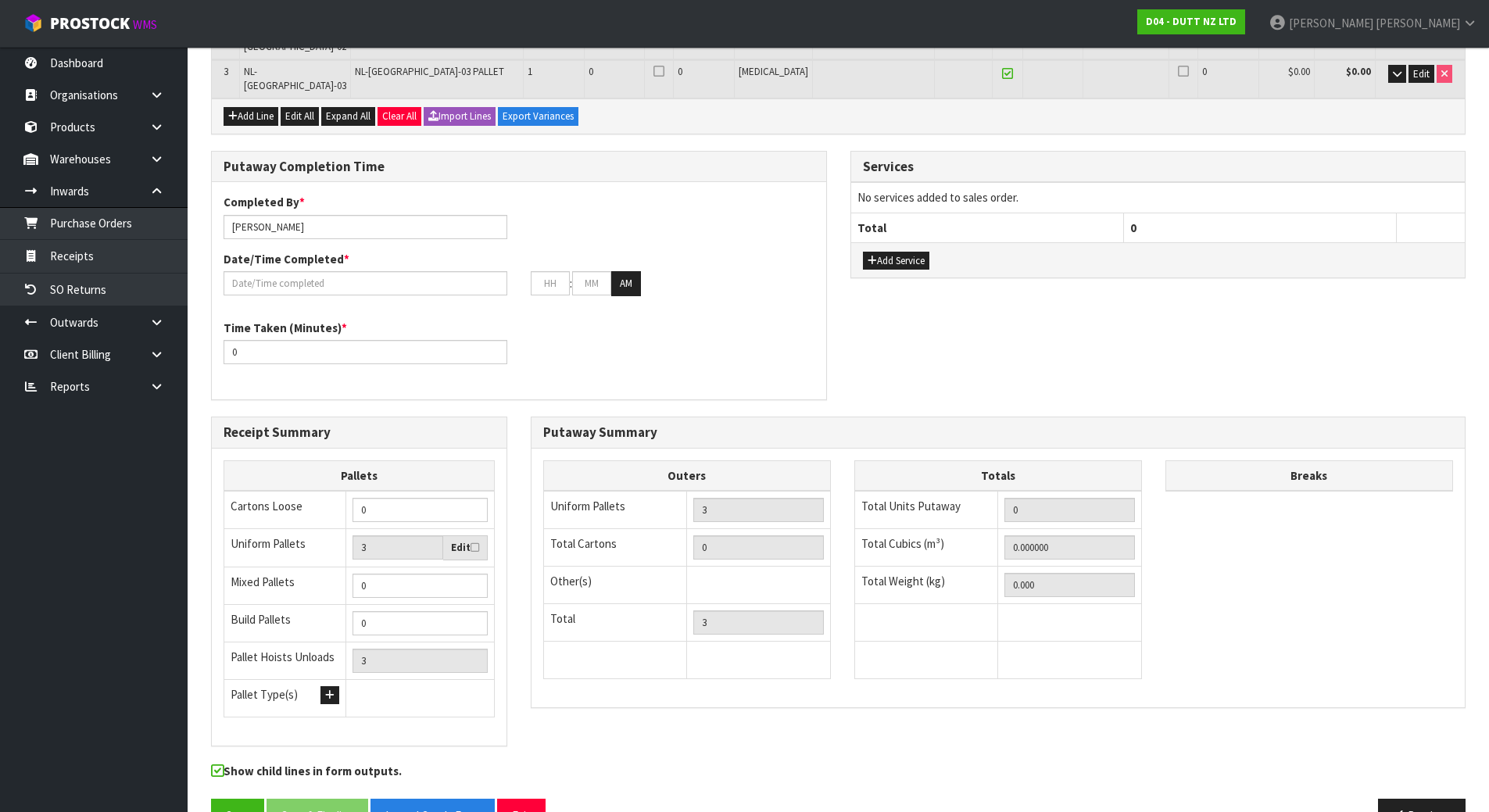
scroll to position [411, 0]
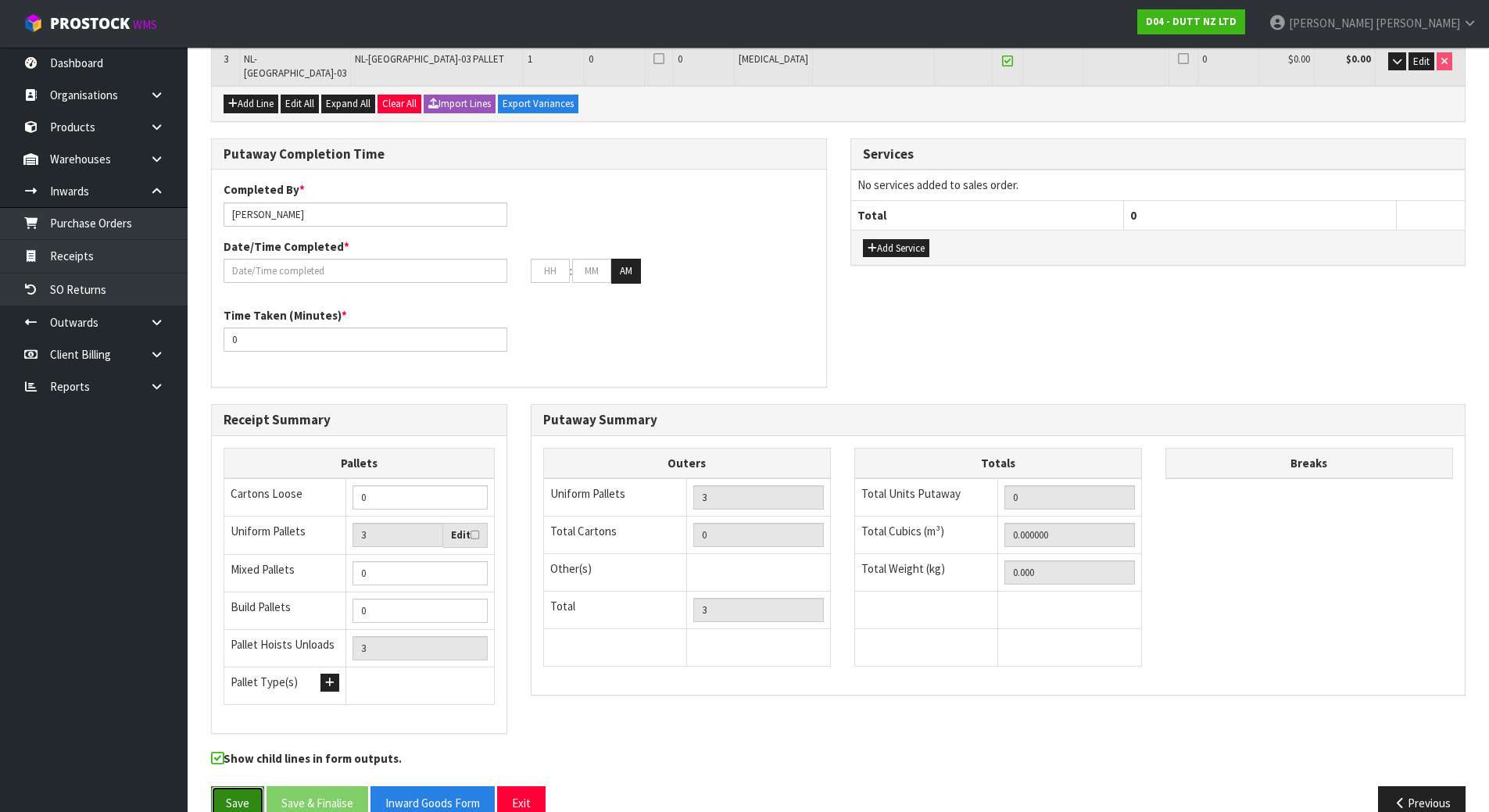
click at [219, 786] on button "Save" at bounding box center [238, 803] width 53 height 34
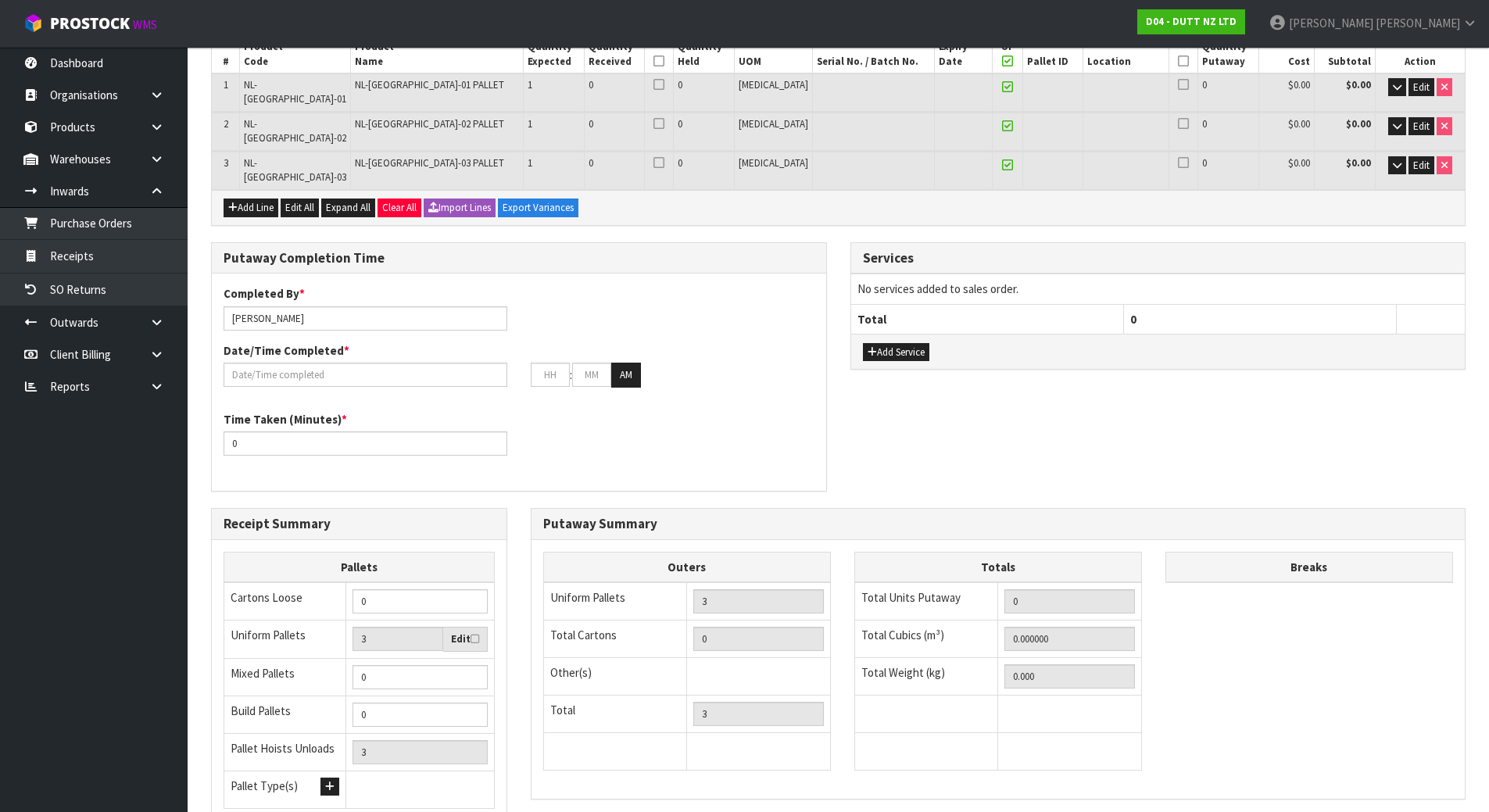
scroll to position [0, 0]
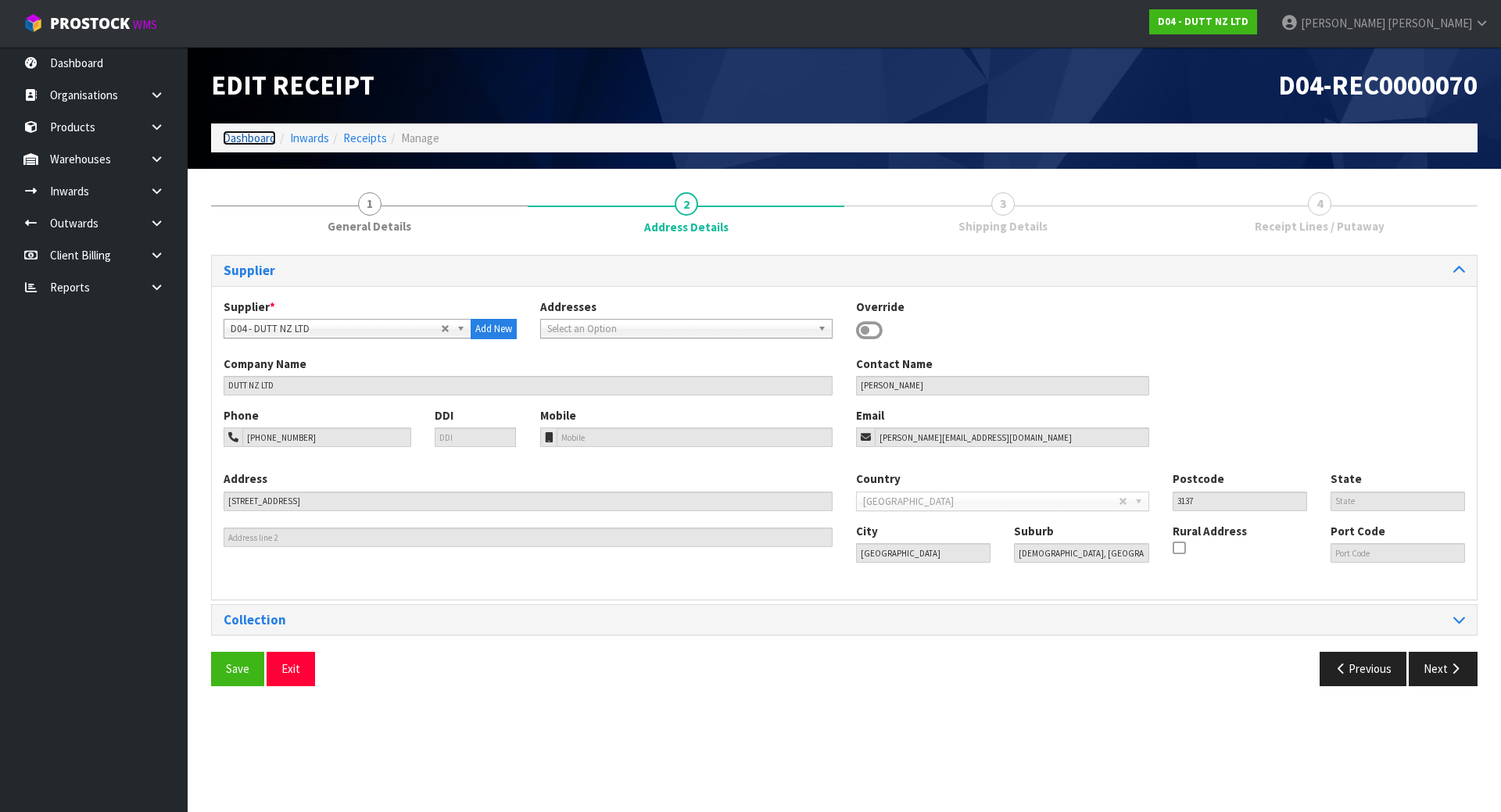
click at [244, 139] on link "Dashboard" at bounding box center [249, 138] width 53 height 15
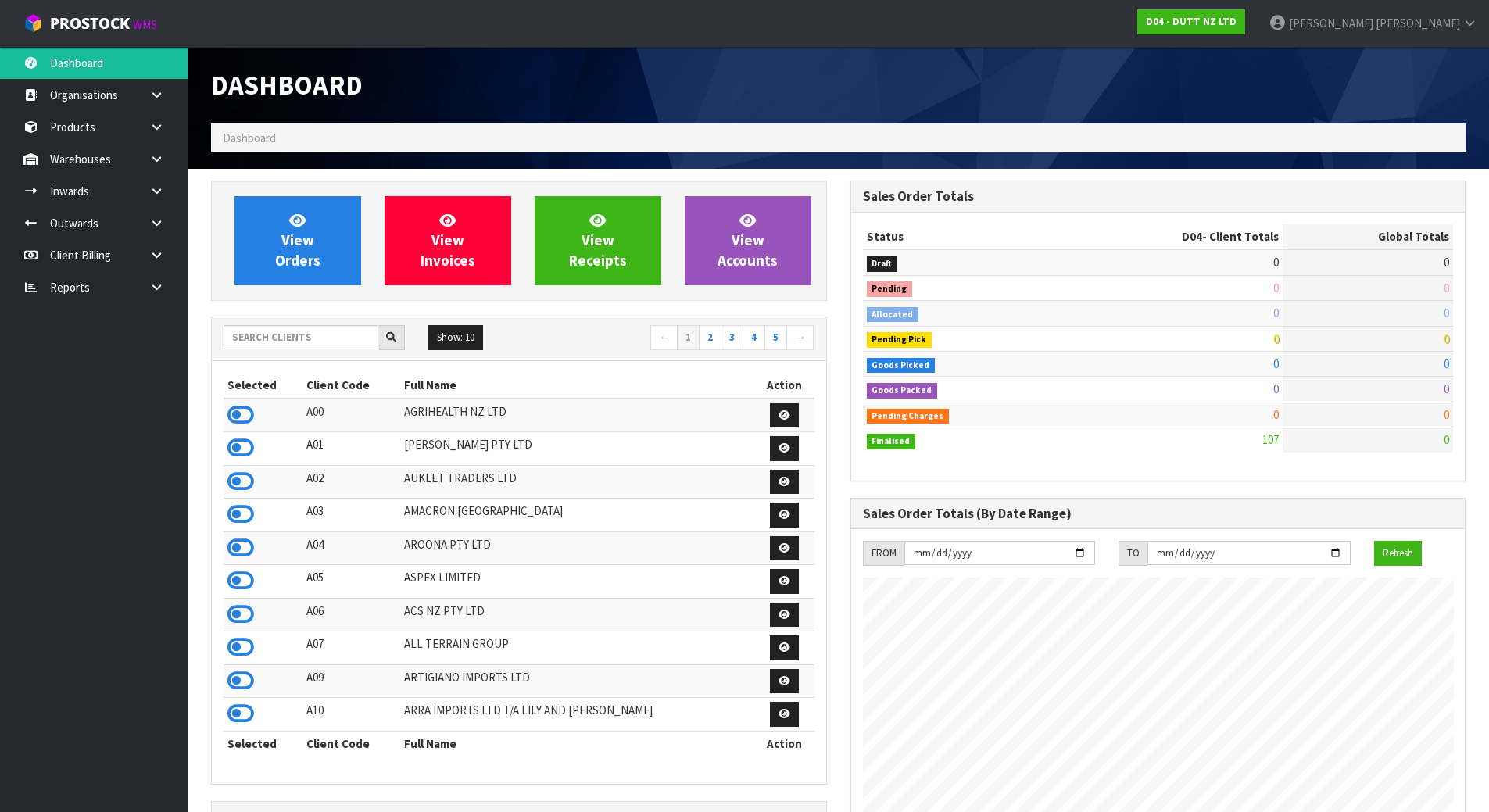
scroll to position [1218, 639]
drag, startPoint x: 255, startPoint y: 332, endPoint x: 259, endPoint y: 321, distance: 11.7
click at [255, 333] on input "text" at bounding box center [301, 337] width 154 height 25
type input "E00"
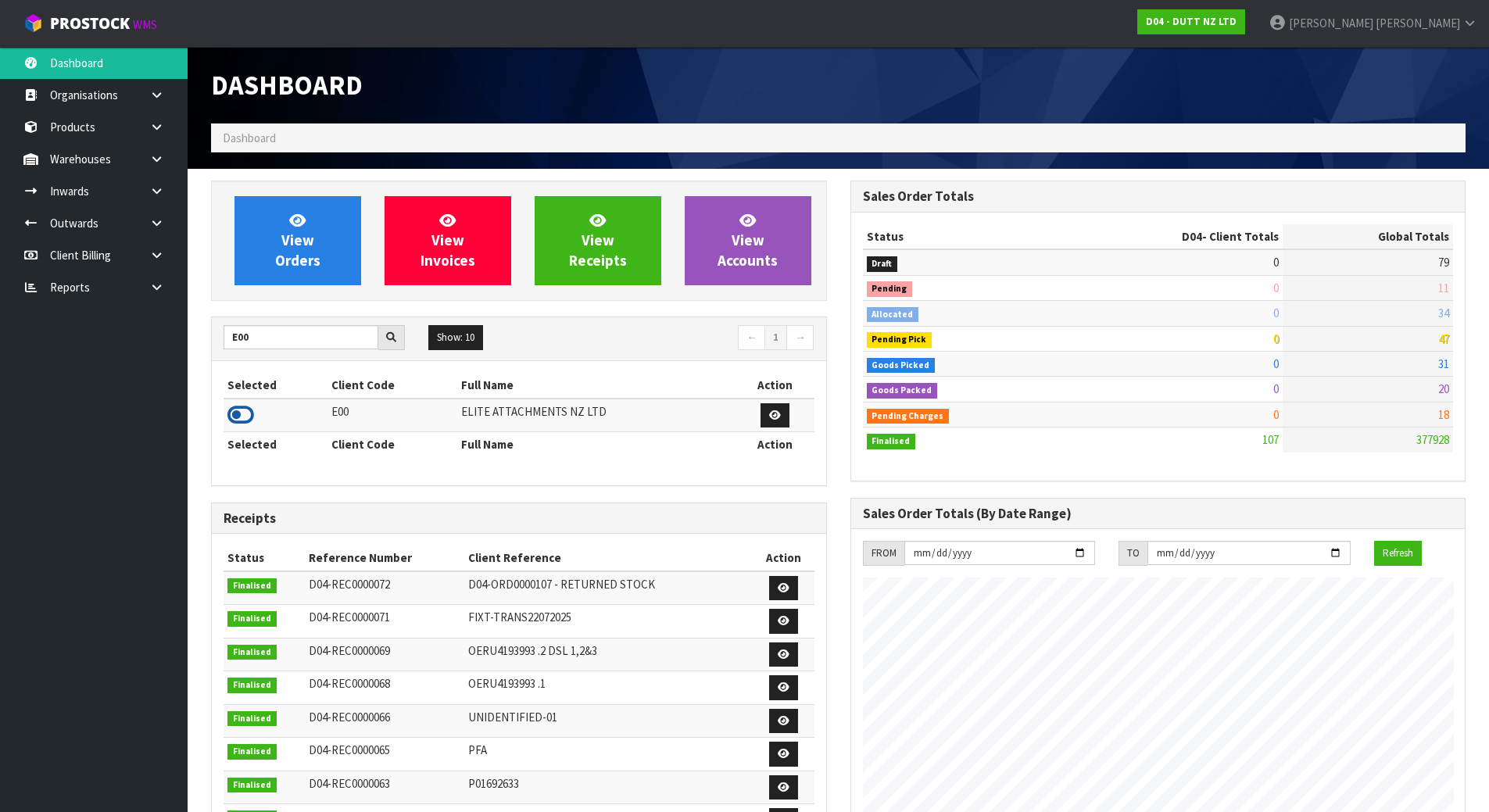
click at [247, 418] on icon at bounding box center [240, 416] width 26 height 24
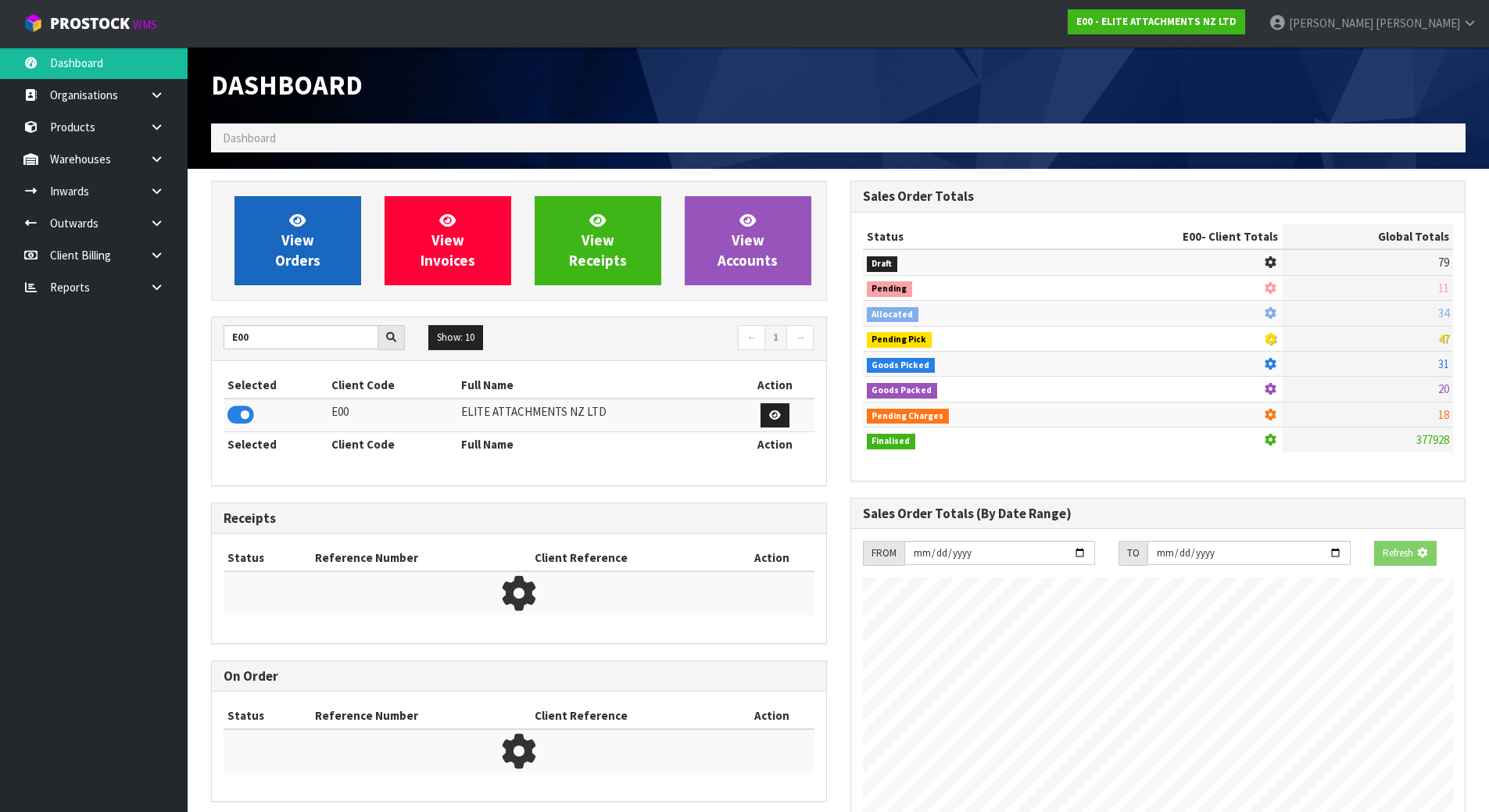
scroll to position [780772, 781202]
click at [304, 237] on span "View Orders" at bounding box center [298, 240] width 46 height 58
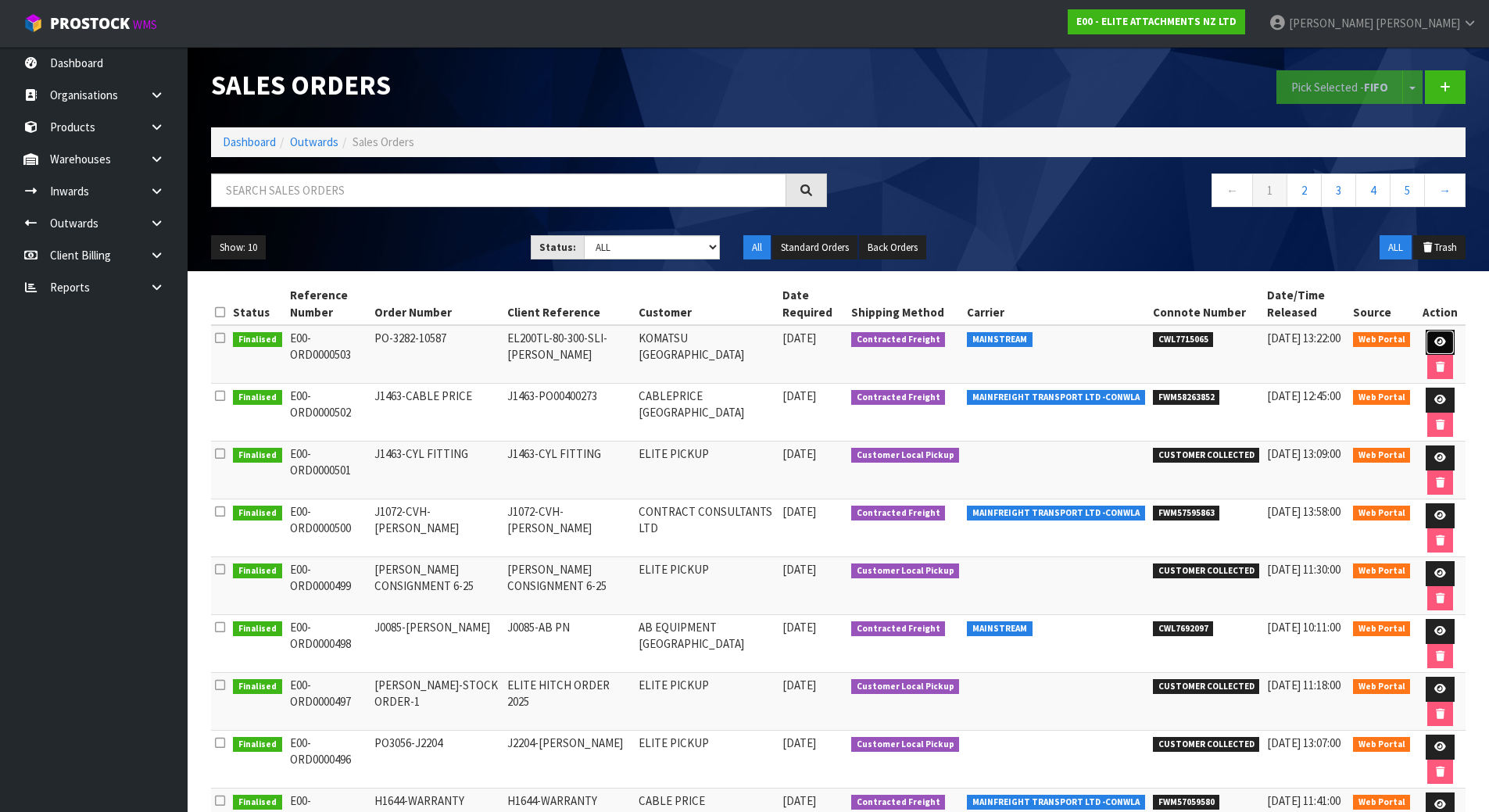
click at [1439, 331] on link at bounding box center [1441, 342] width 29 height 25
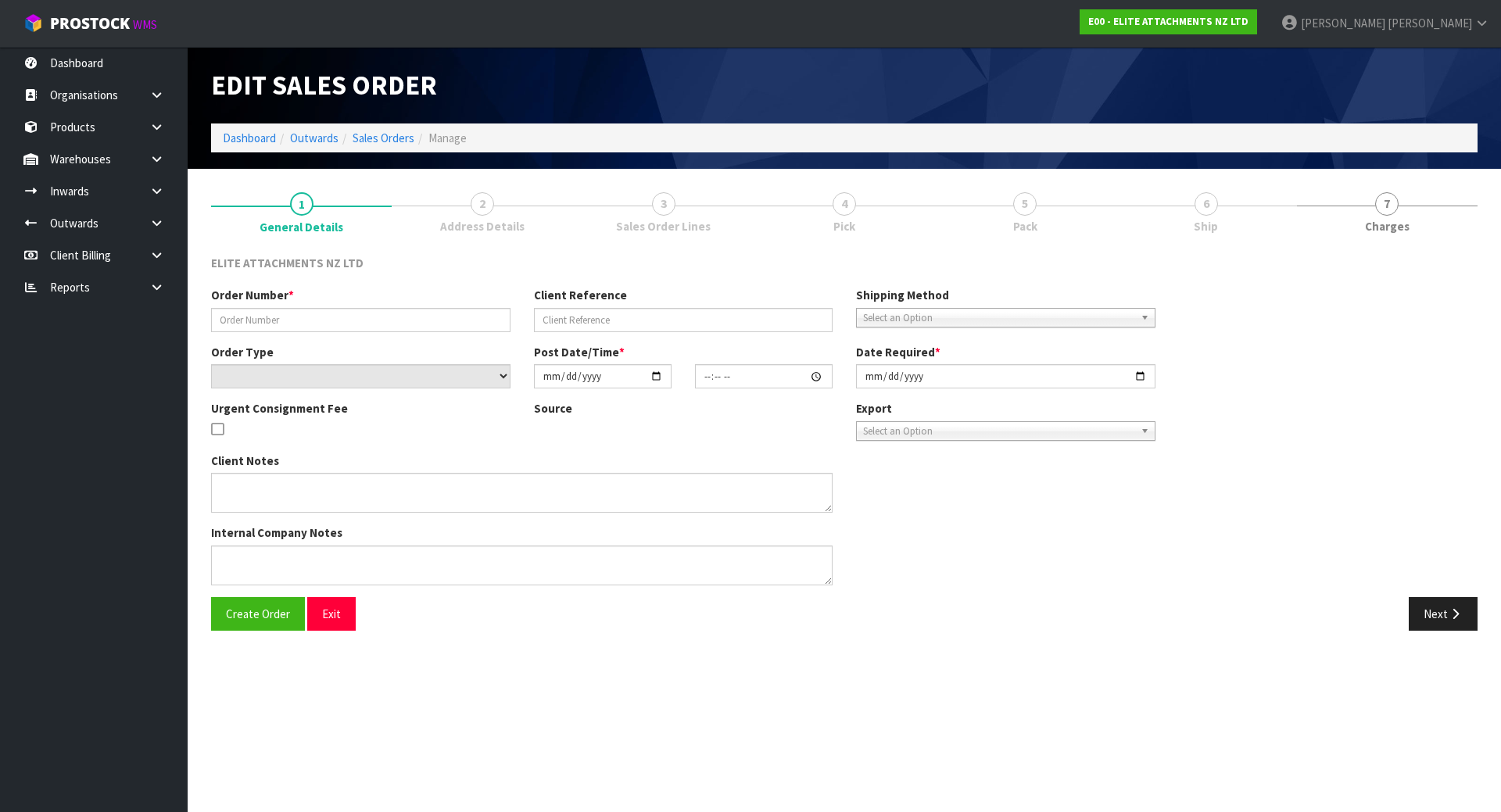
type input "PO-3282-10587"
type input "EL200TL-80-300-SLI-[PERSON_NAME]"
select select "number:0"
type input "[DATE]"
type input "12:12:00.000"
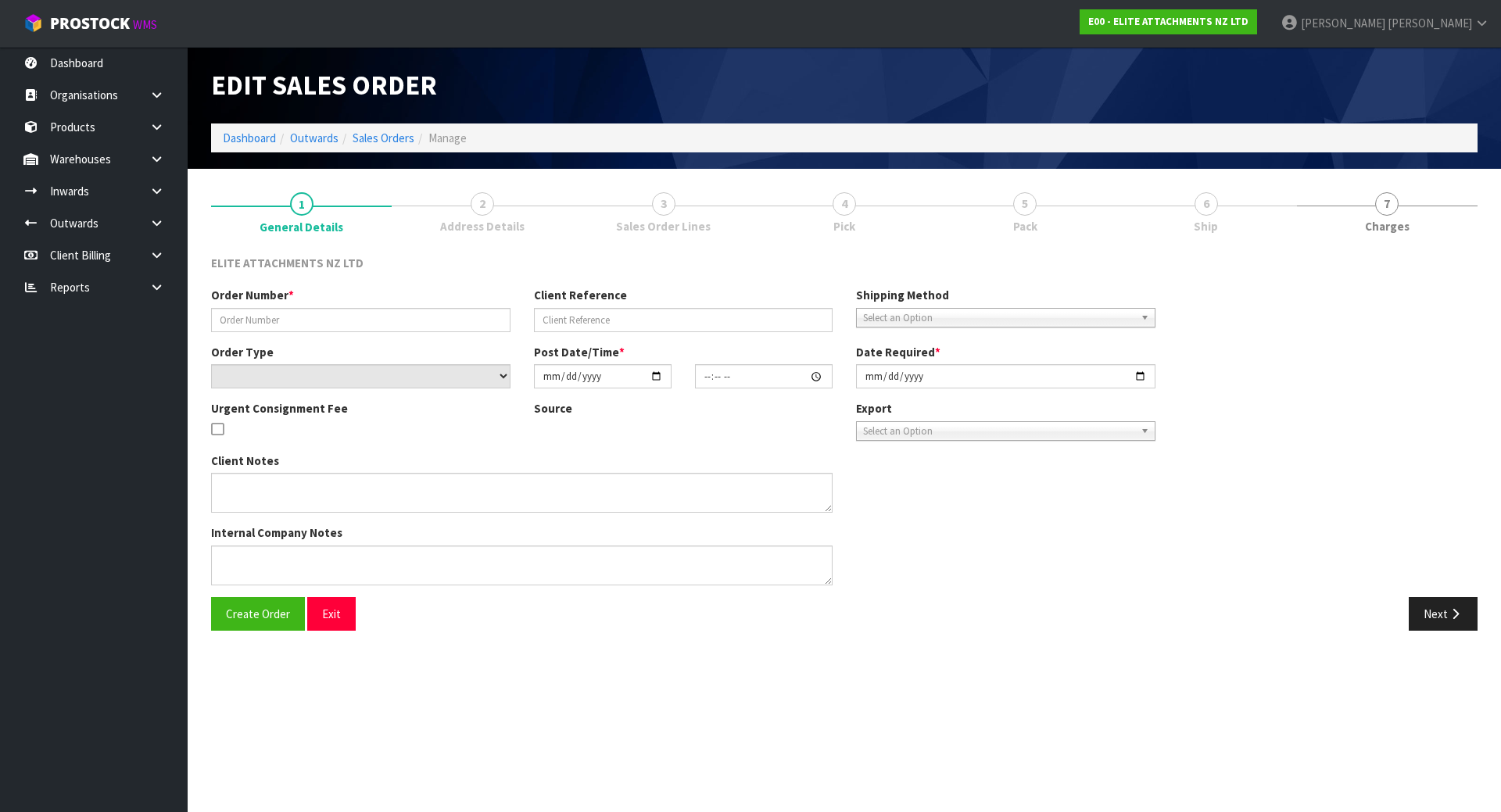
type input "[DATE]"
type textarea "CONTACT: [PERSON_NAME] CONTACT NO: [PHONE_NUMBER] EMAIL: [EMAIL_ADDRESS][DOMAIN…"
type textarea "DELIVERED TO CUSTOMER IN [GEOGRAPHIC_DATA]. PLEASE LET ME KNOW THE ESTIMATED FR…"
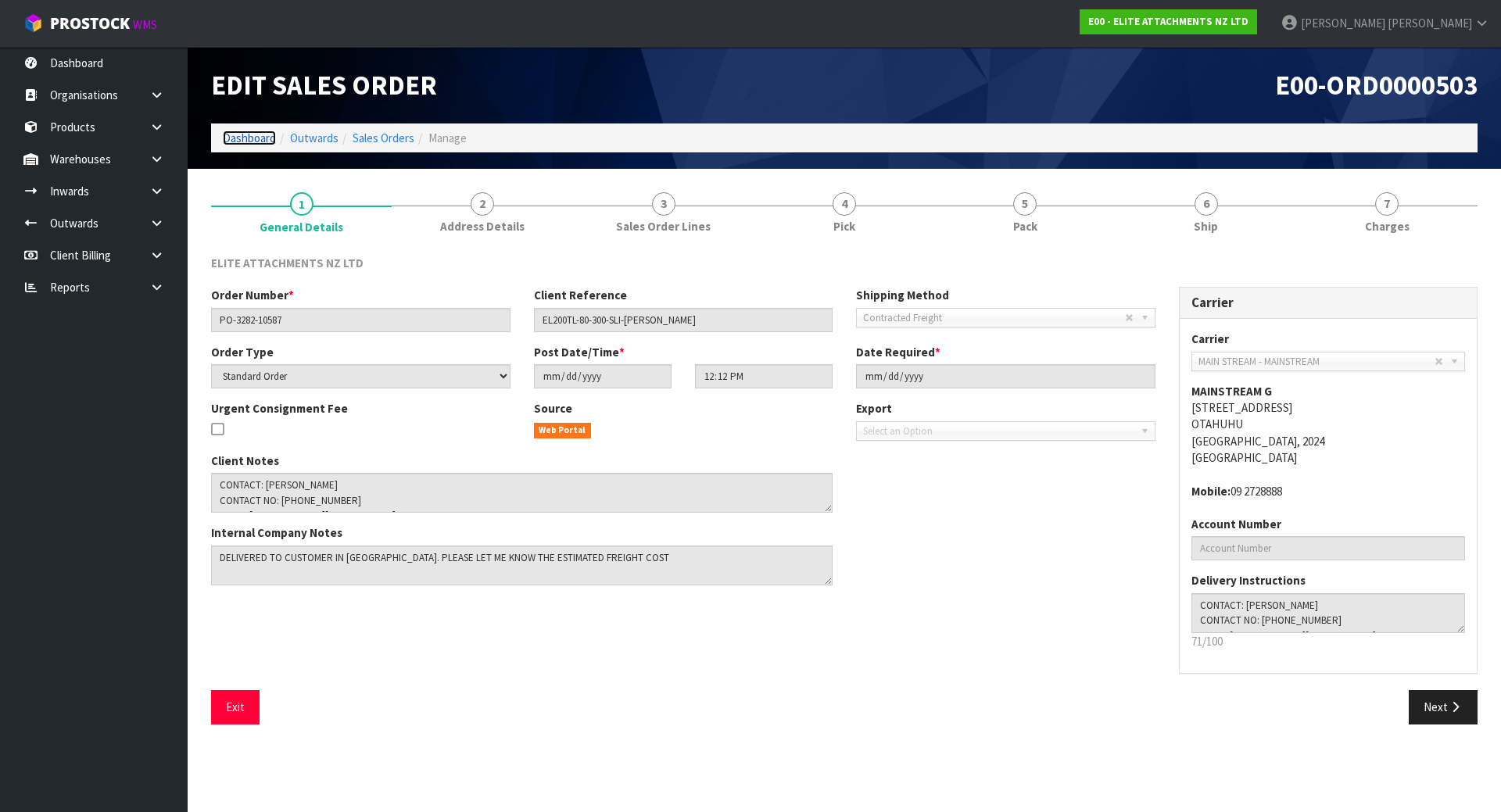
click at [252, 144] on link "Dashboard" at bounding box center [249, 138] width 53 height 15
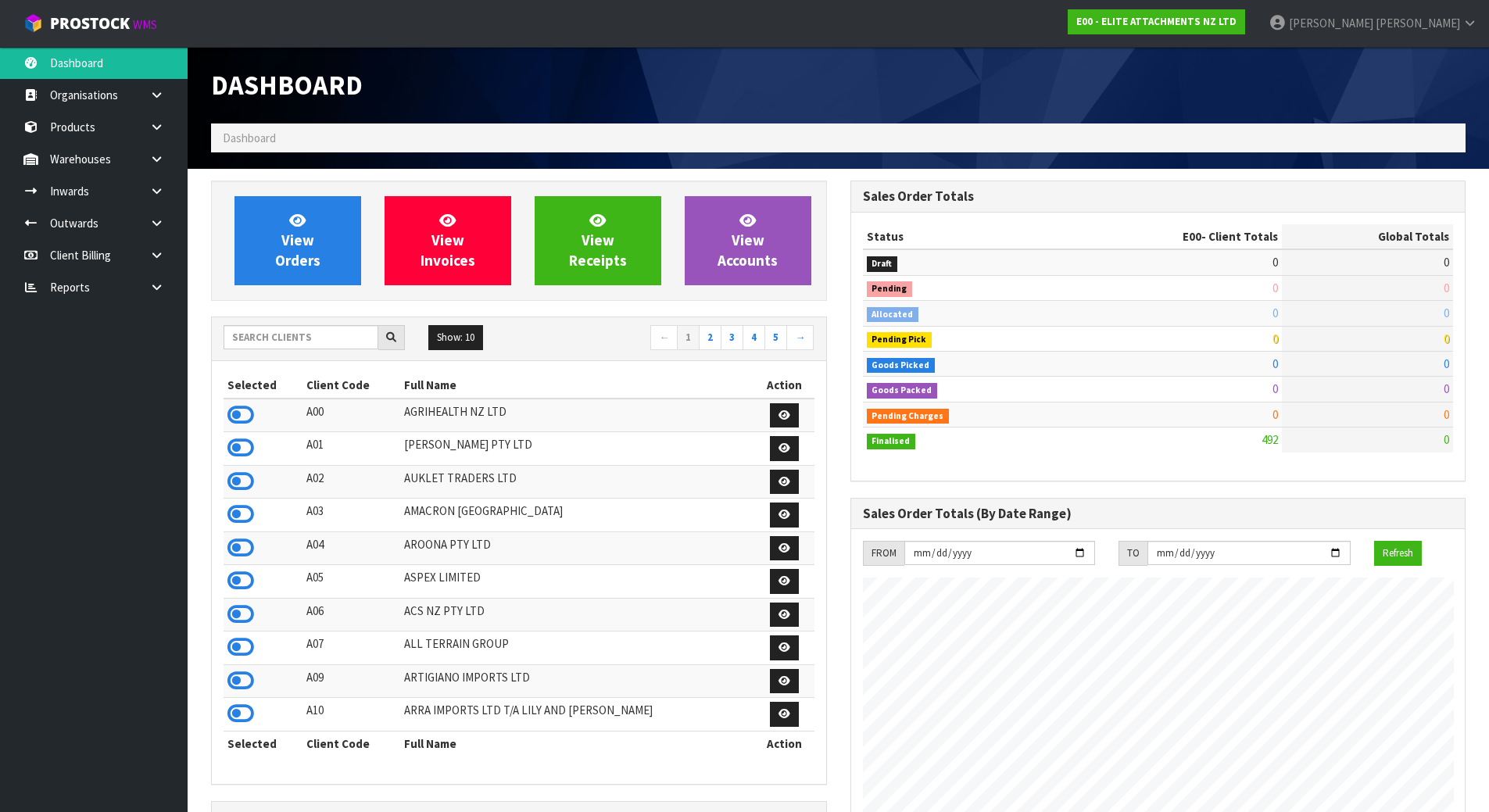
scroll to position [956, 639]
click at [299, 336] on input "text" at bounding box center [301, 337] width 154 height 25
type input "A04"
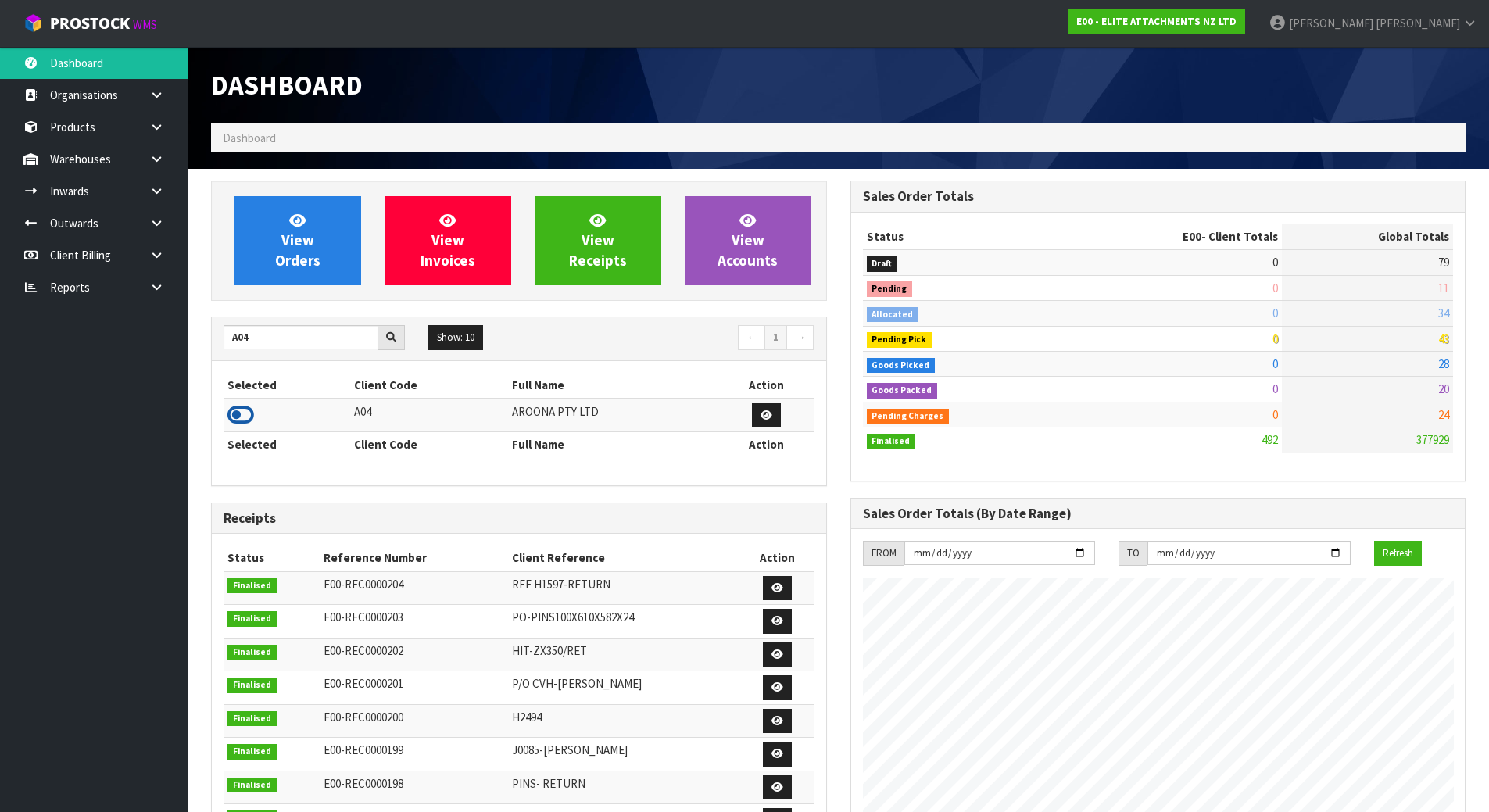
click at [238, 413] on icon at bounding box center [240, 416] width 26 height 24
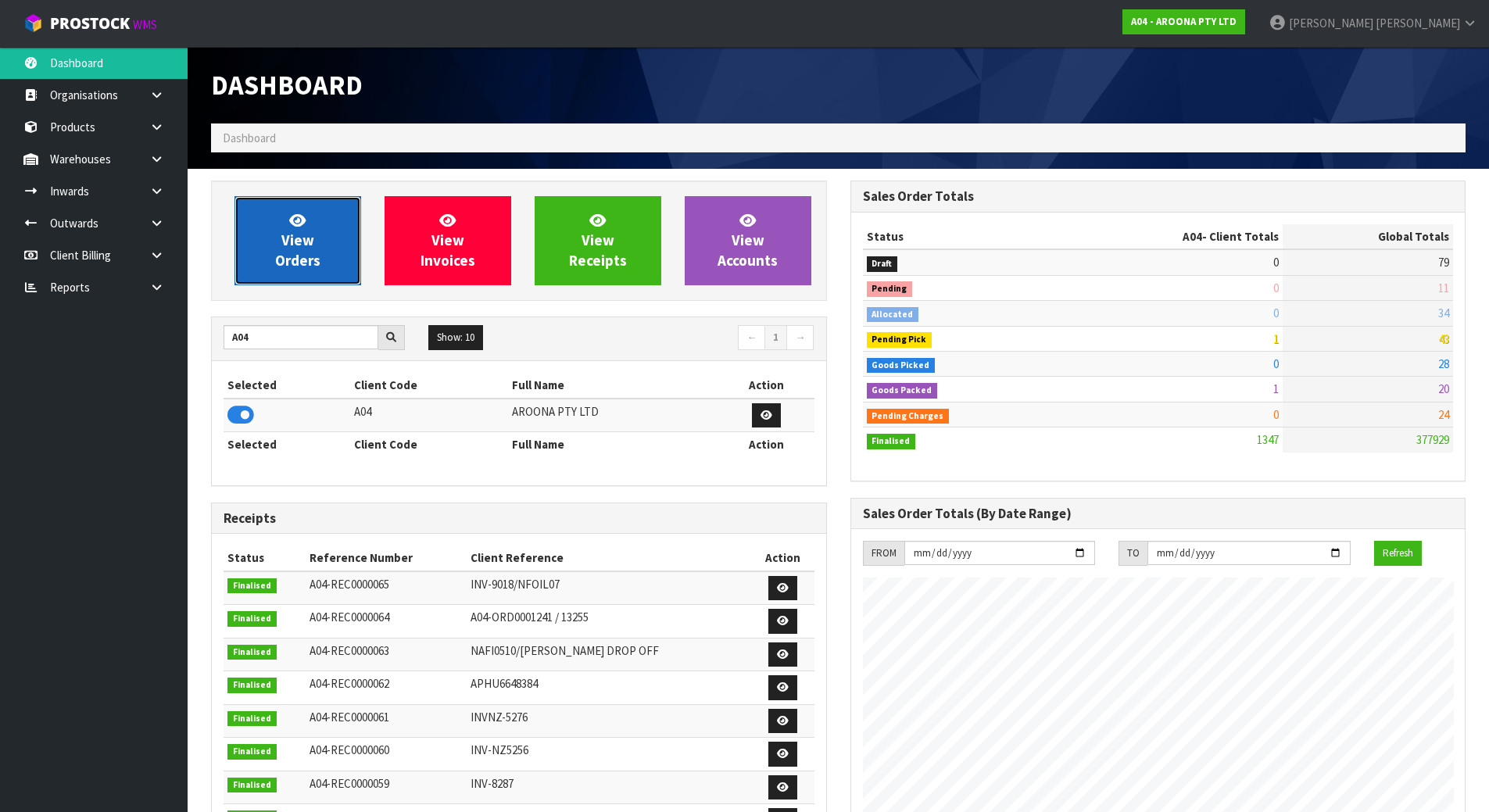
click at [290, 253] on span "View Orders" at bounding box center [298, 240] width 46 height 58
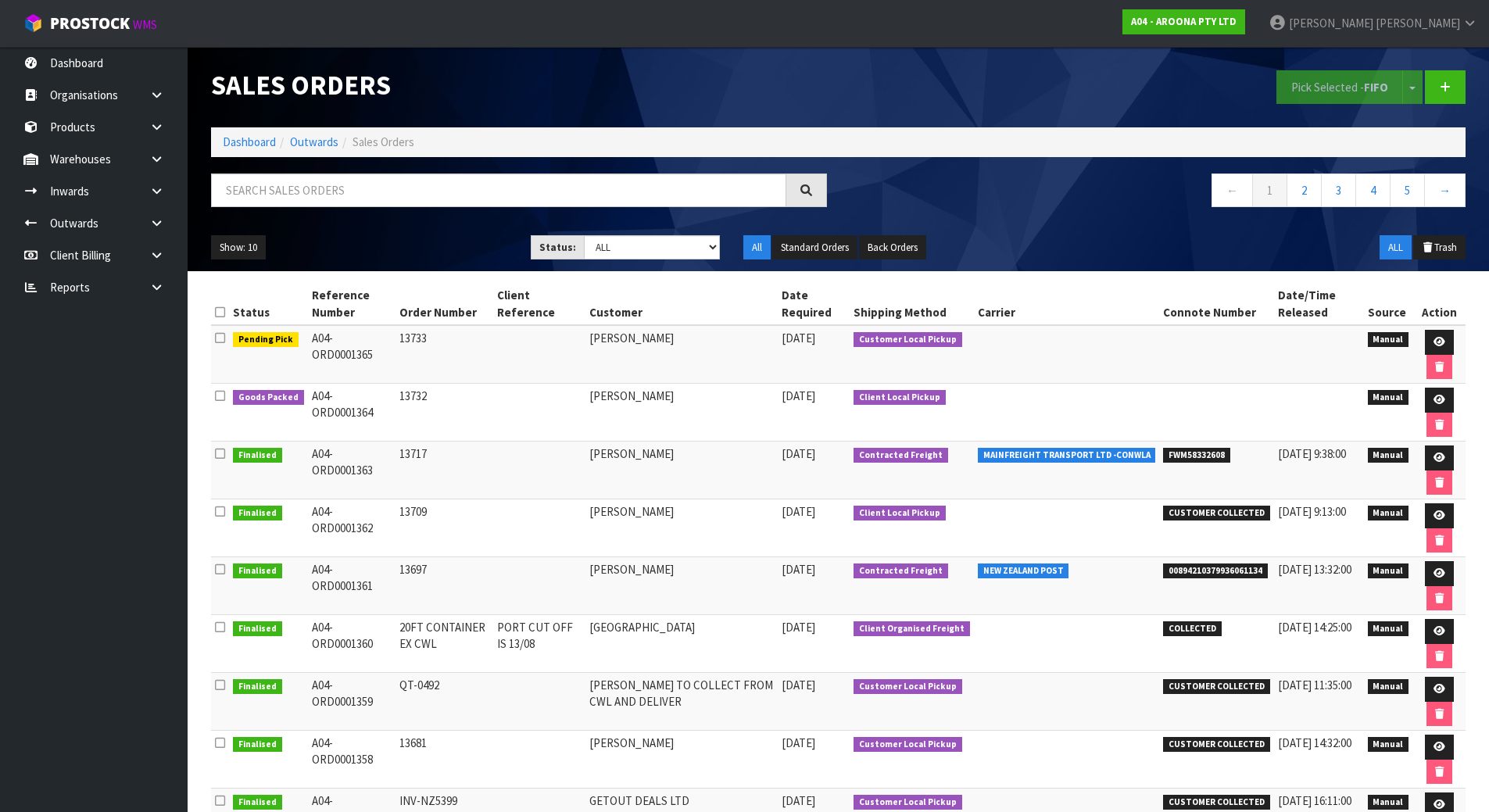
click at [672, 341] on td "[PERSON_NAME]" at bounding box center [681, 354] width 193 height 58
click at [1438, 340] on icon at bounding box center [1440, 342] width 12 height 10
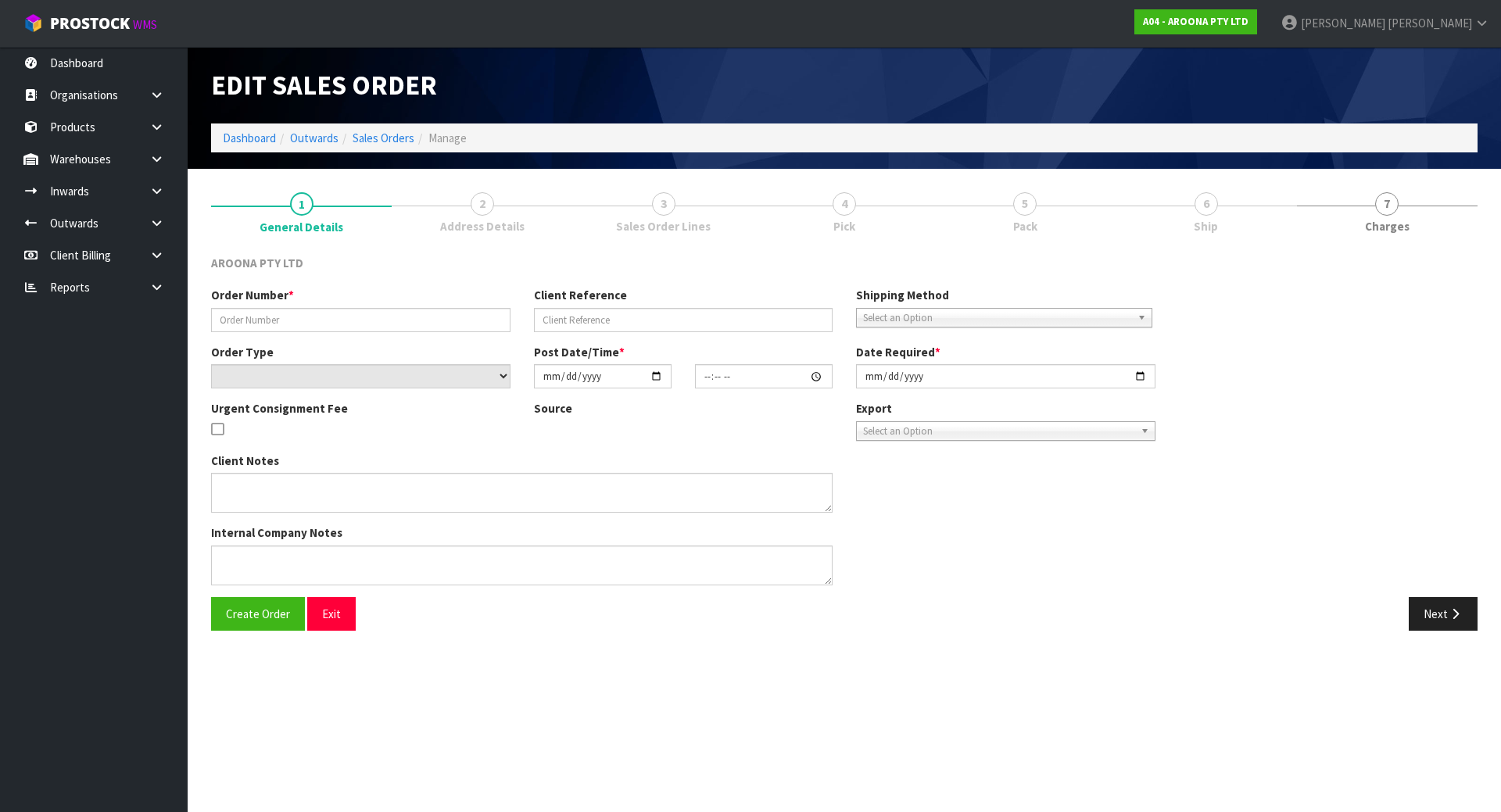
type input "13733"
select select "number:0"
type input "[DATE]"
type input "12:29:00.000"
type input "[DATE]"
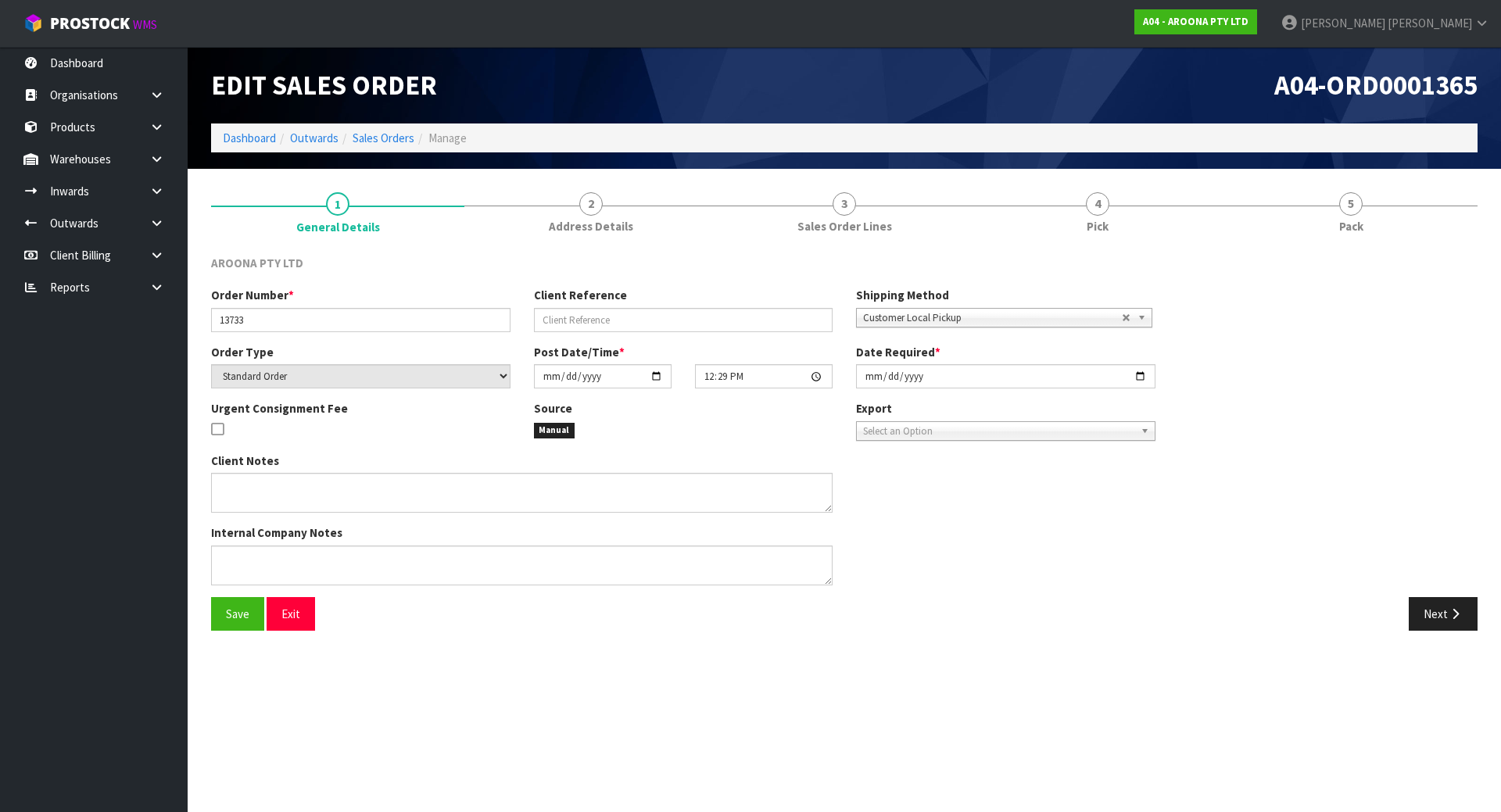
drag, startPoint x: 1045, startPoint y: 221, endPoint x: 1010, endPoint y: 279, distance: 67.7
click at [1045, 223] on link "4 Pick" at bounding box center [1097, 212] width 253 height 62
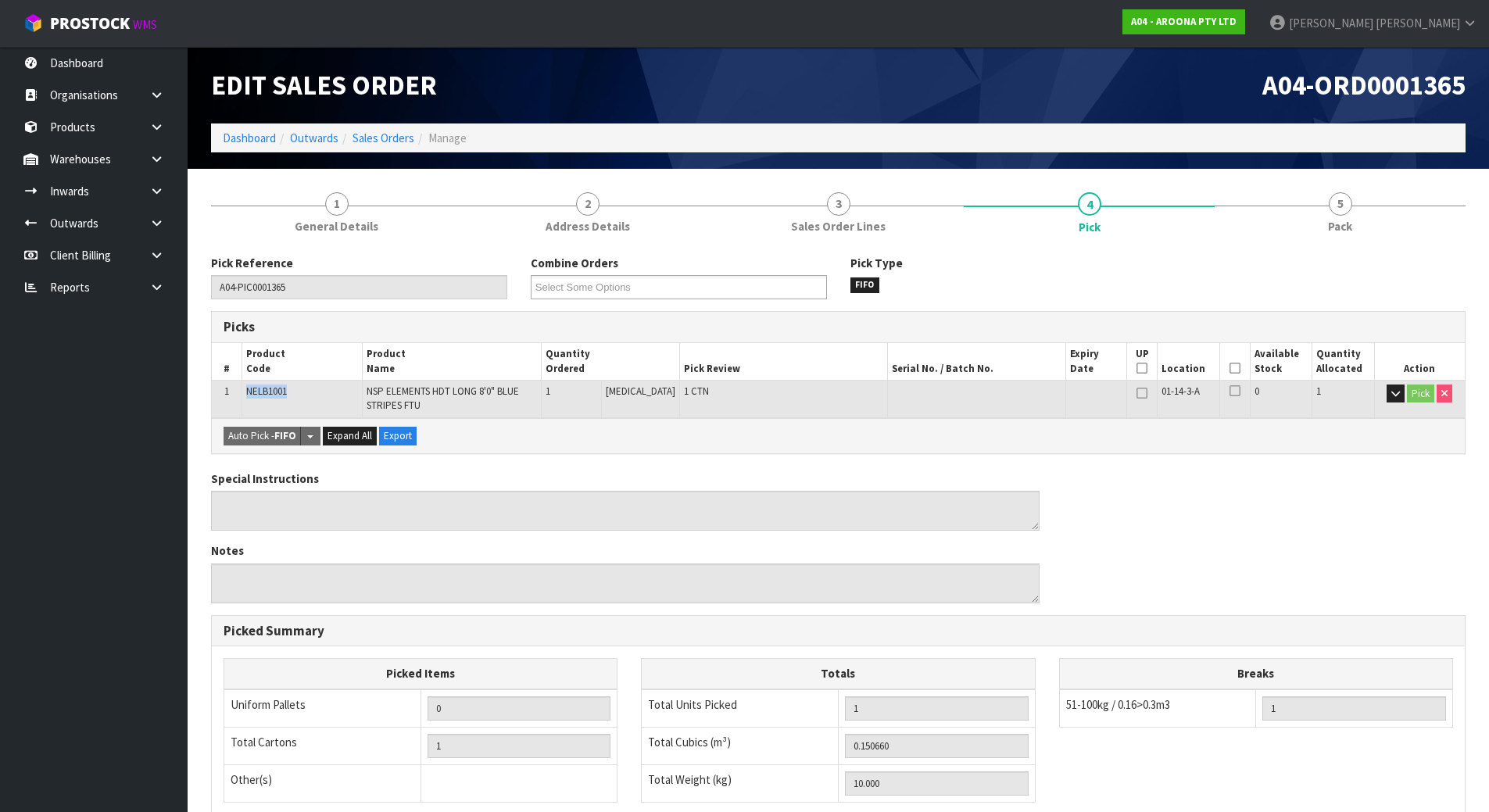
drag, startPoint x: 322, startPoint y: 394, endPoint x: 241, endPoint y: 397, distance: 81.1
click at [241, 397] on tr "1 NELB1001 NSP ELEMENTS HDT LONG 8'0" BLUE STRIPES FTU 1 [MEDICAL_DATA] 1 CTN 0…" at bounding box center [839, 398] width 1253 height 37
copy tr "NELB1001"
click at [162, 165] on link at bounding box center [163, 159] width 50 height 32
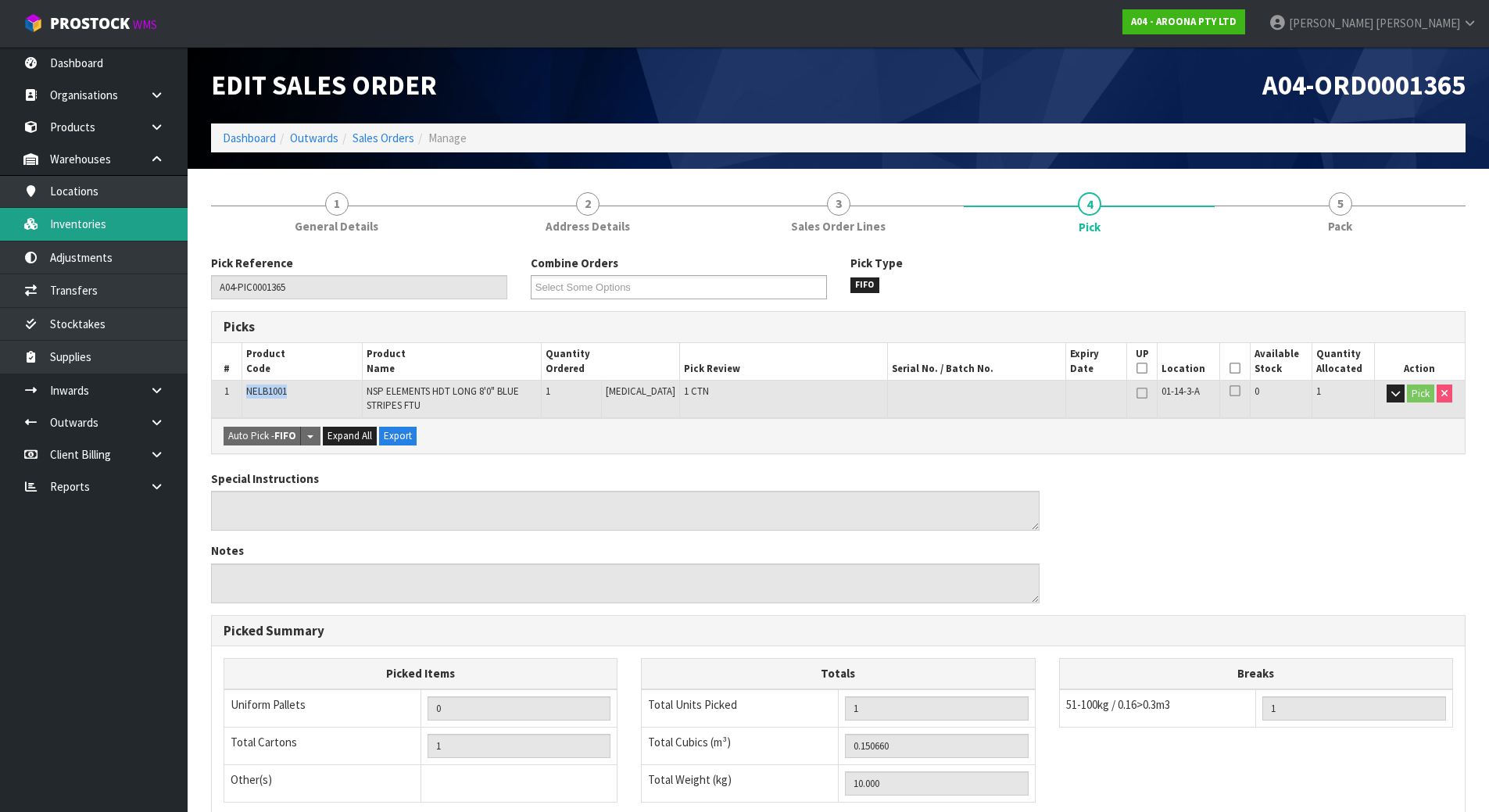
click at [139, 219] on link "Inventories" at bounding box center [93, 224] width 187 height 32
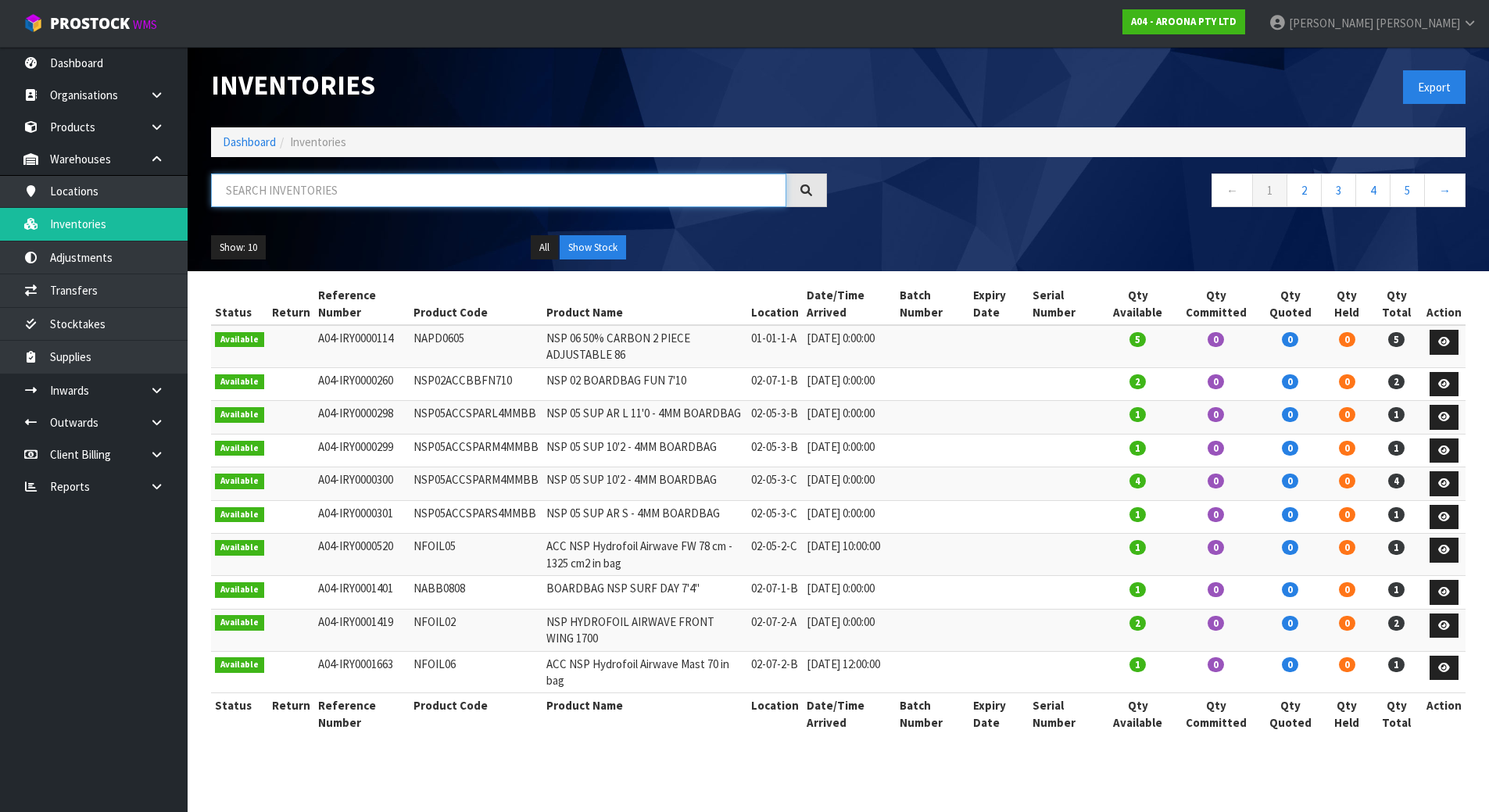
click at [288, 191] on input "text" at bounding box center [499, 190] width 576 height 34
paste input "NELB1001"
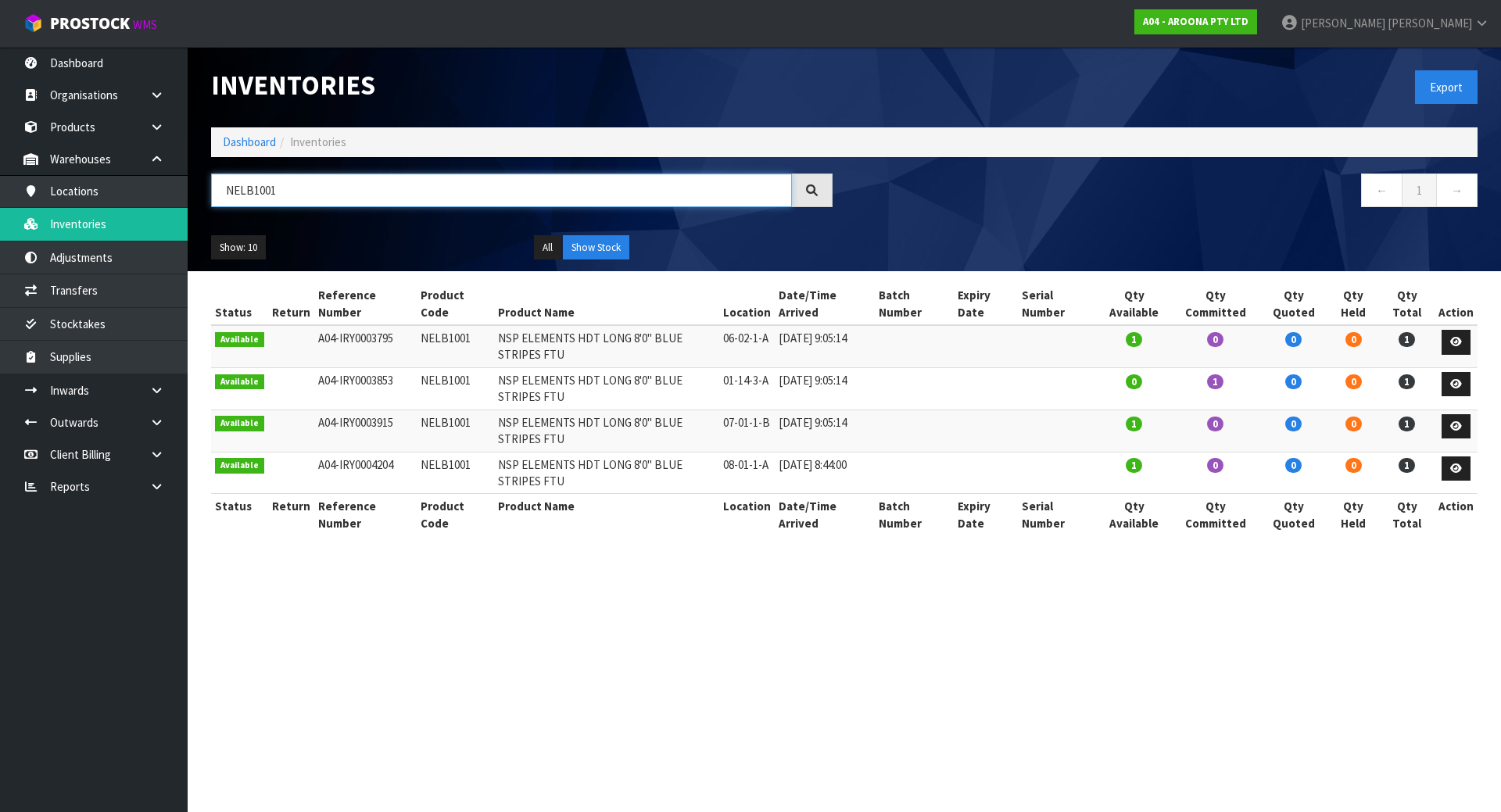
type input "NELB1001"
click at [245, 147] on link "Dashboard" at bounding box center [249, 142] width 53 height 15
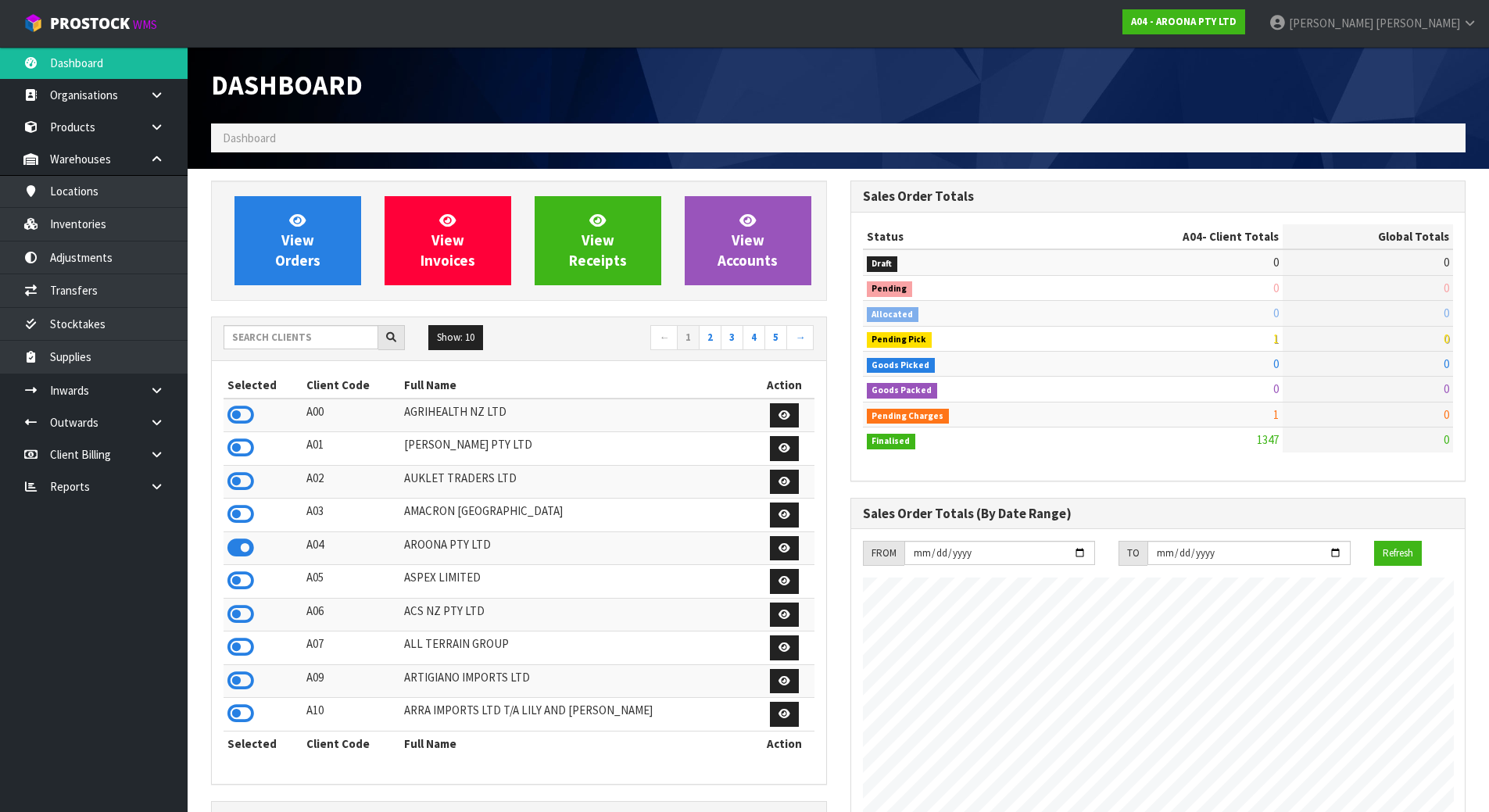
scroll to position [1007, 639]
click at [282, 258] on span "View Orders" at bounding box center [298, 240] width 46 height 58
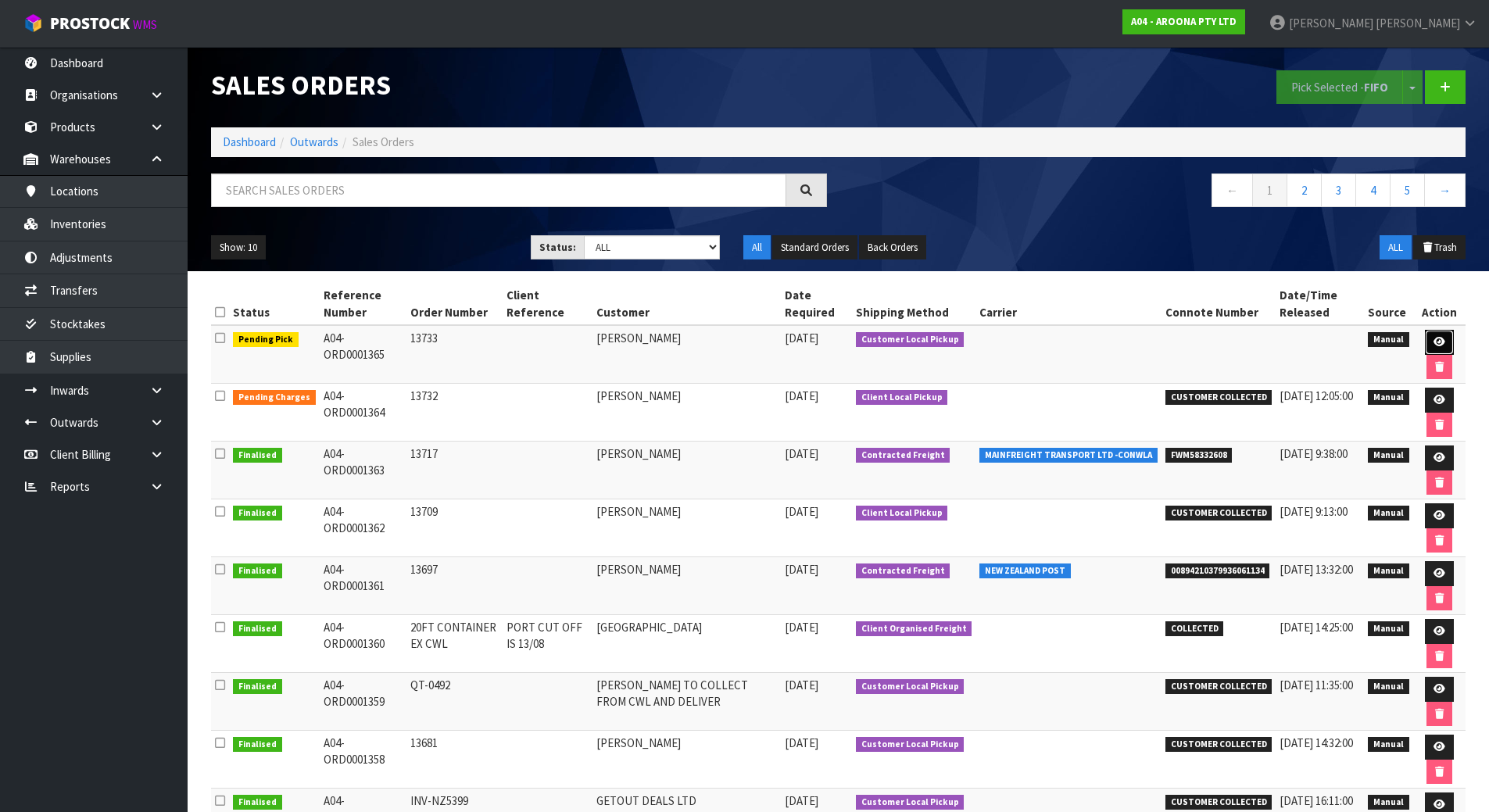
click at [1435, 333] on link at bounding box center [1440, 342] width 29 height 25
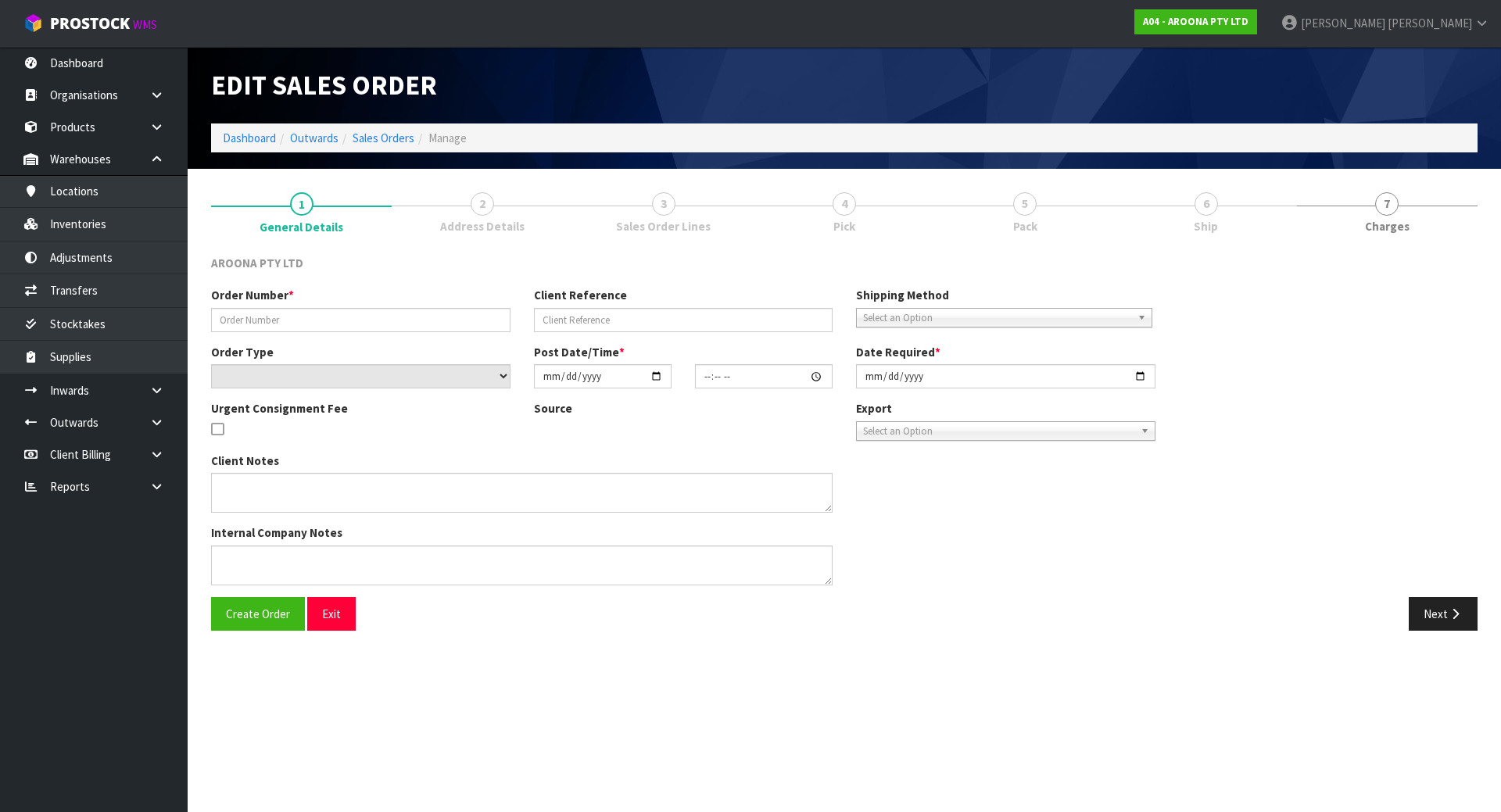
type input "13733"
select select "number:0"
type input "[DATE]"
type input "12:29:00.000"
type input "[DATE]"
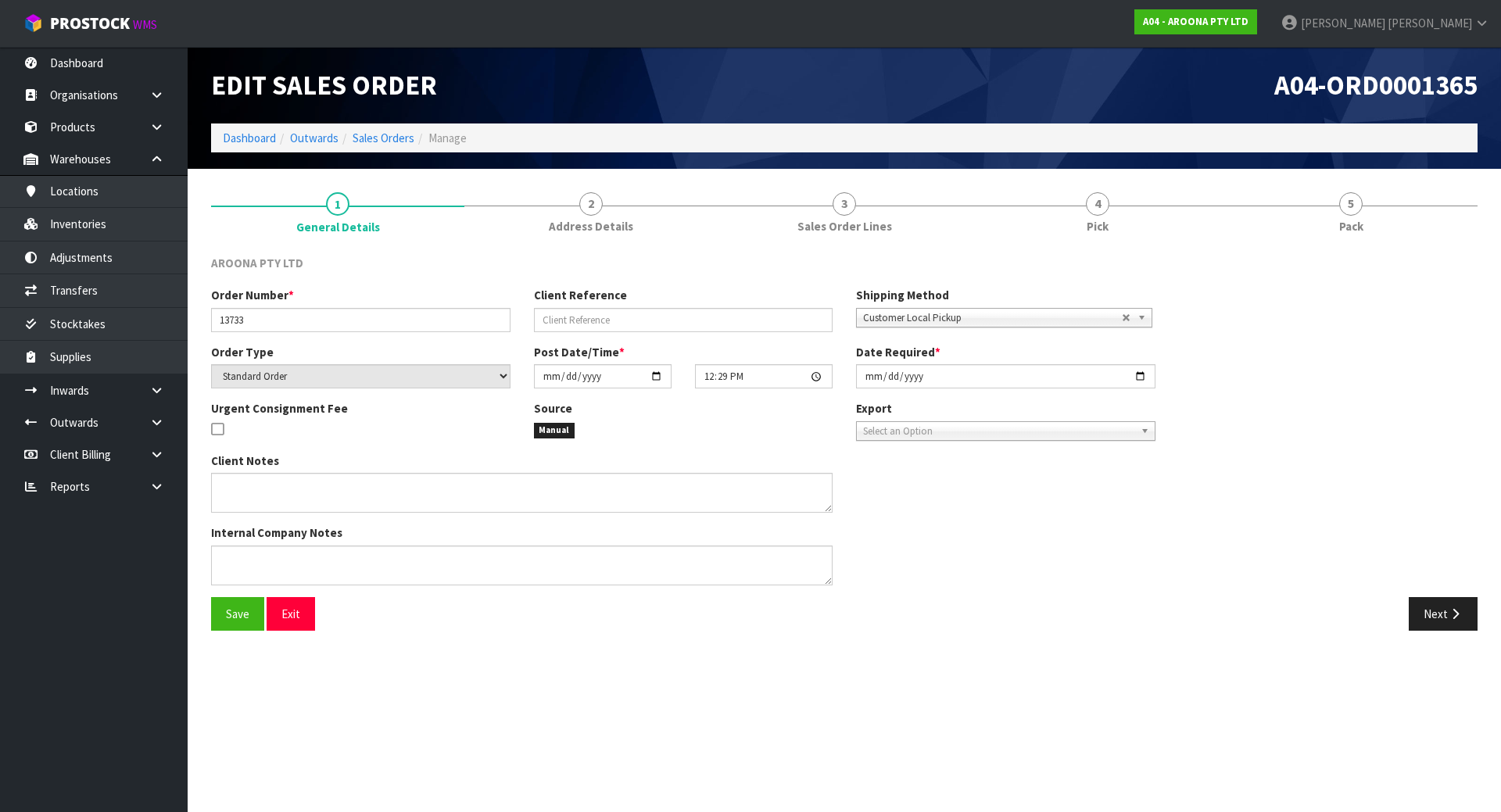
drag, startPoint x: 1180, startPoint y: 216, endPoint x: 1130, endPoint y: 256, distance: 64.0
click at [1177, 221] on link "4 Pick" at bounding box center [1097, 212] width 253 height 62
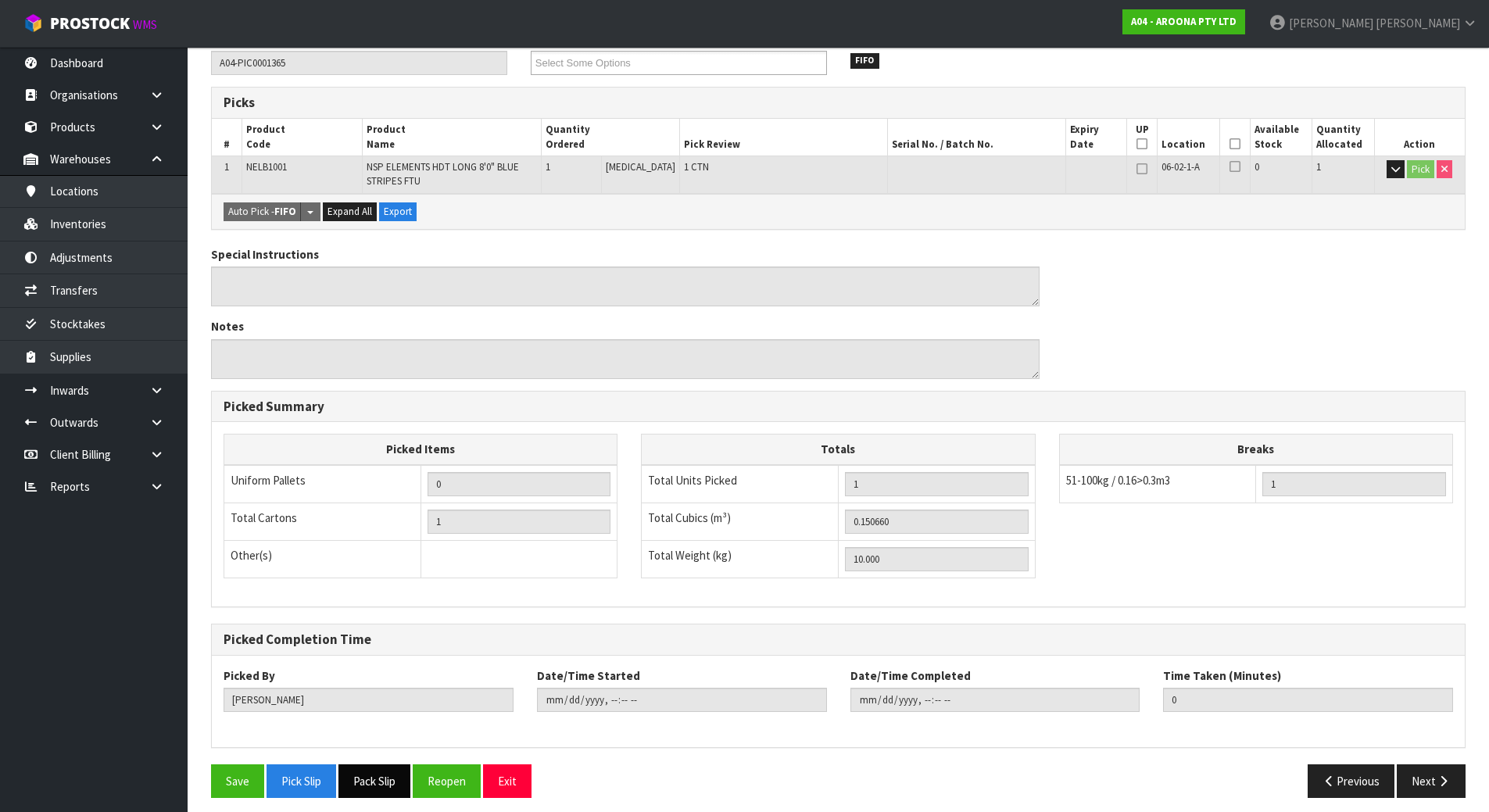
scroll to position [234, 0]
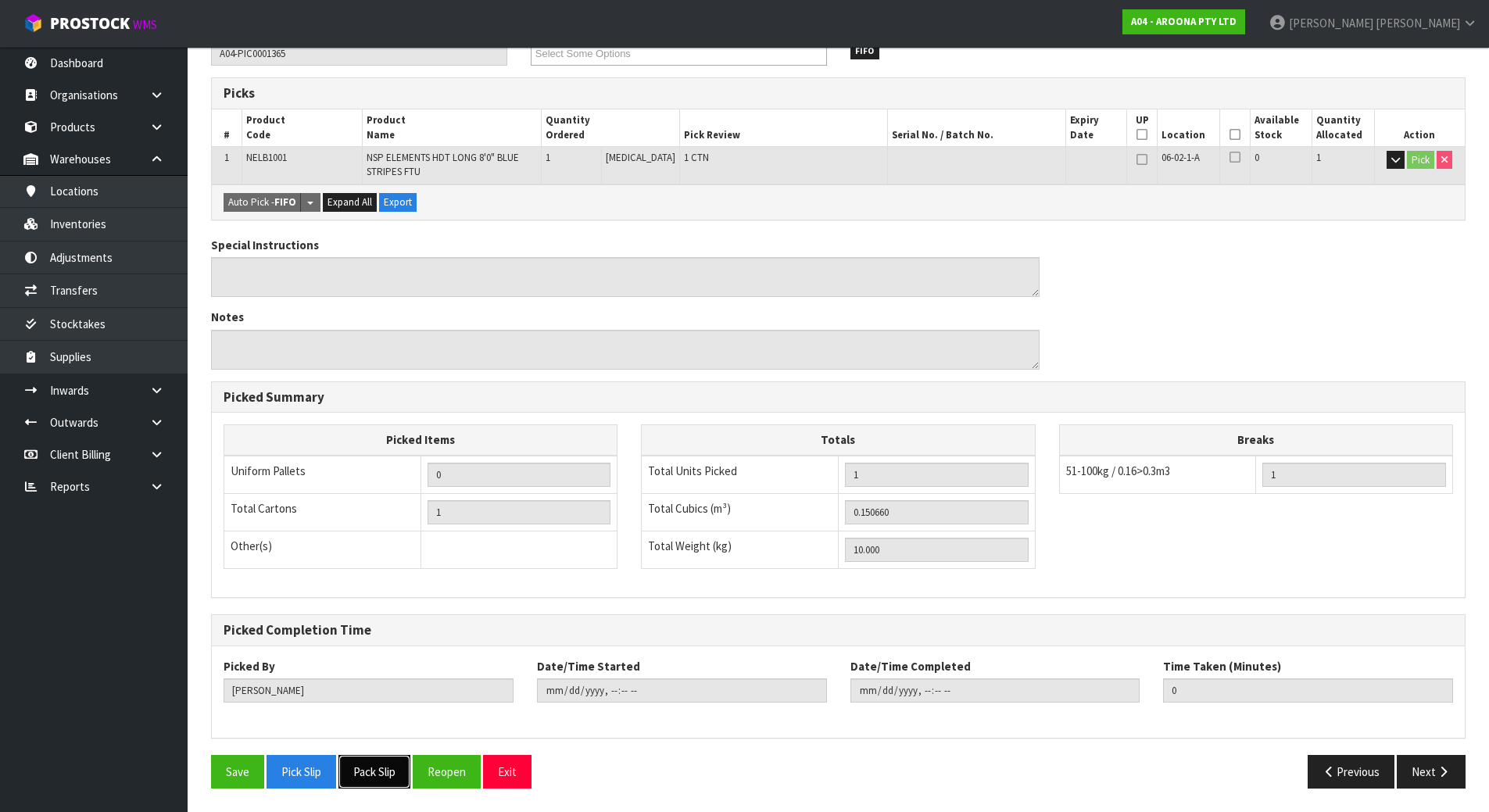
click at [388, 767] on button "Pack Slip" at bounding box center [375, 772] width 72 height 34
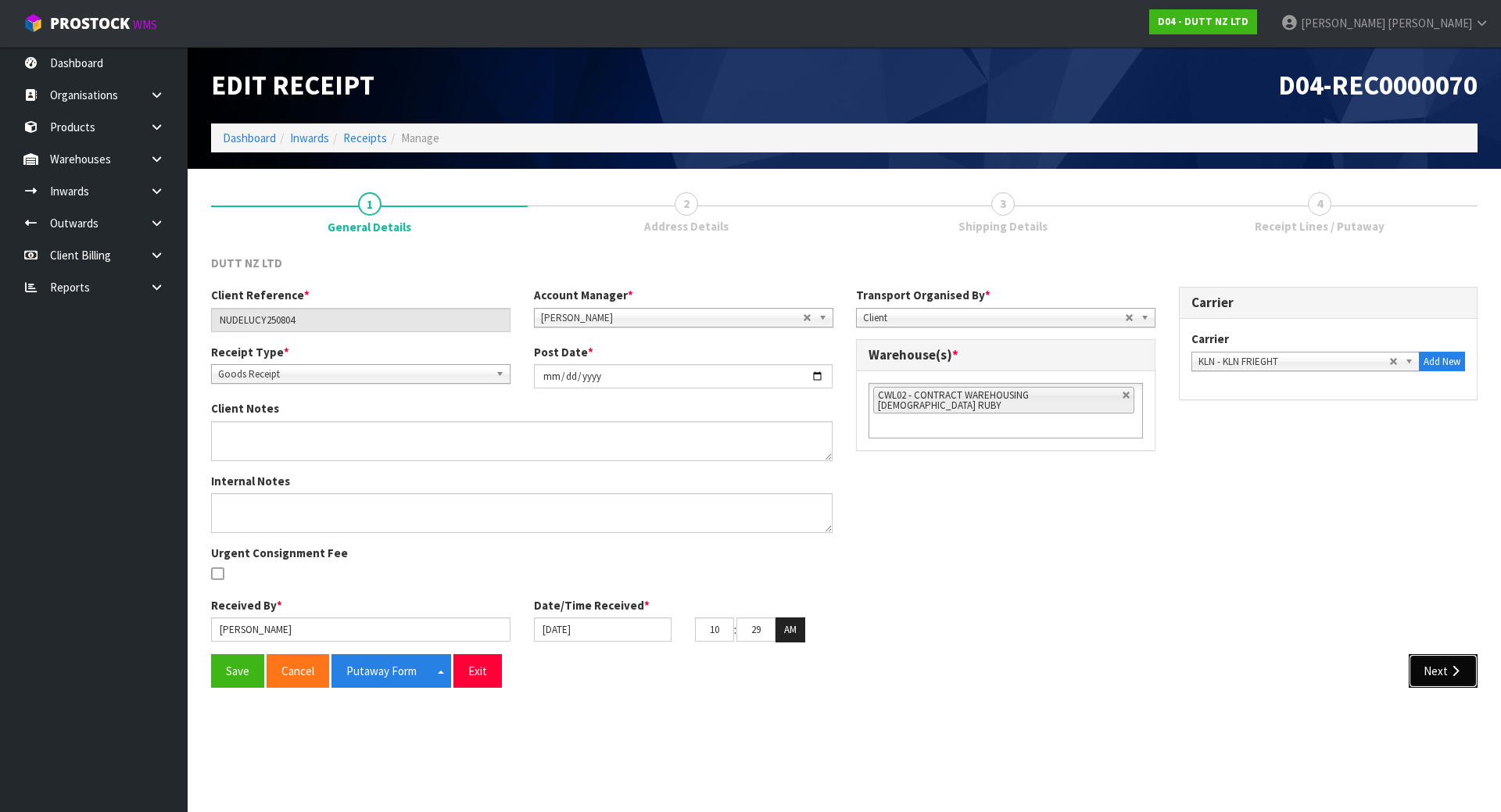
click at [1453, 677] on button "Next" at bounding box center [1443, 670] width 69 height 34
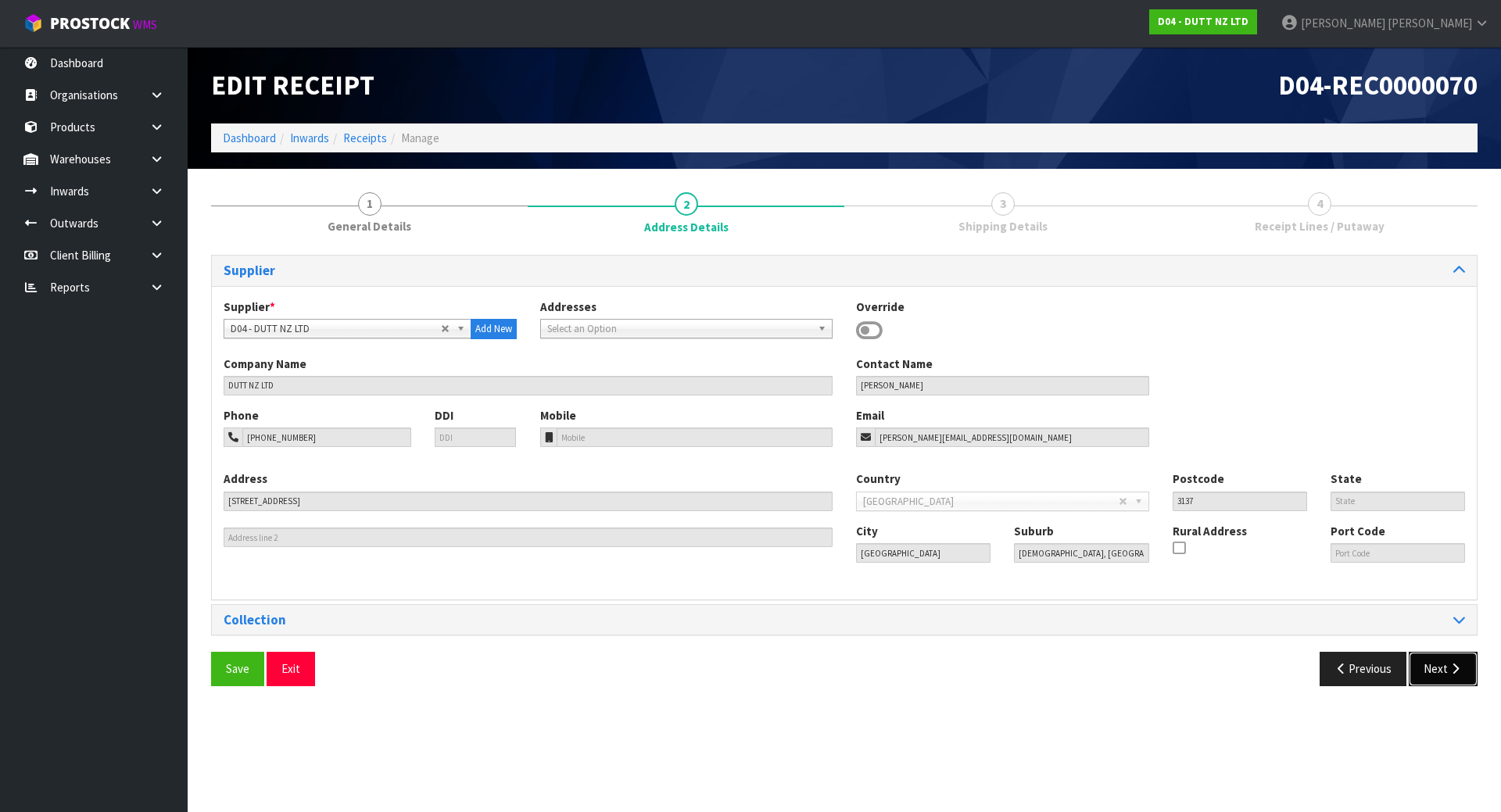
click at [1441, 683] on button "Next" at bounding box center [1443, 669] width 69 height 34
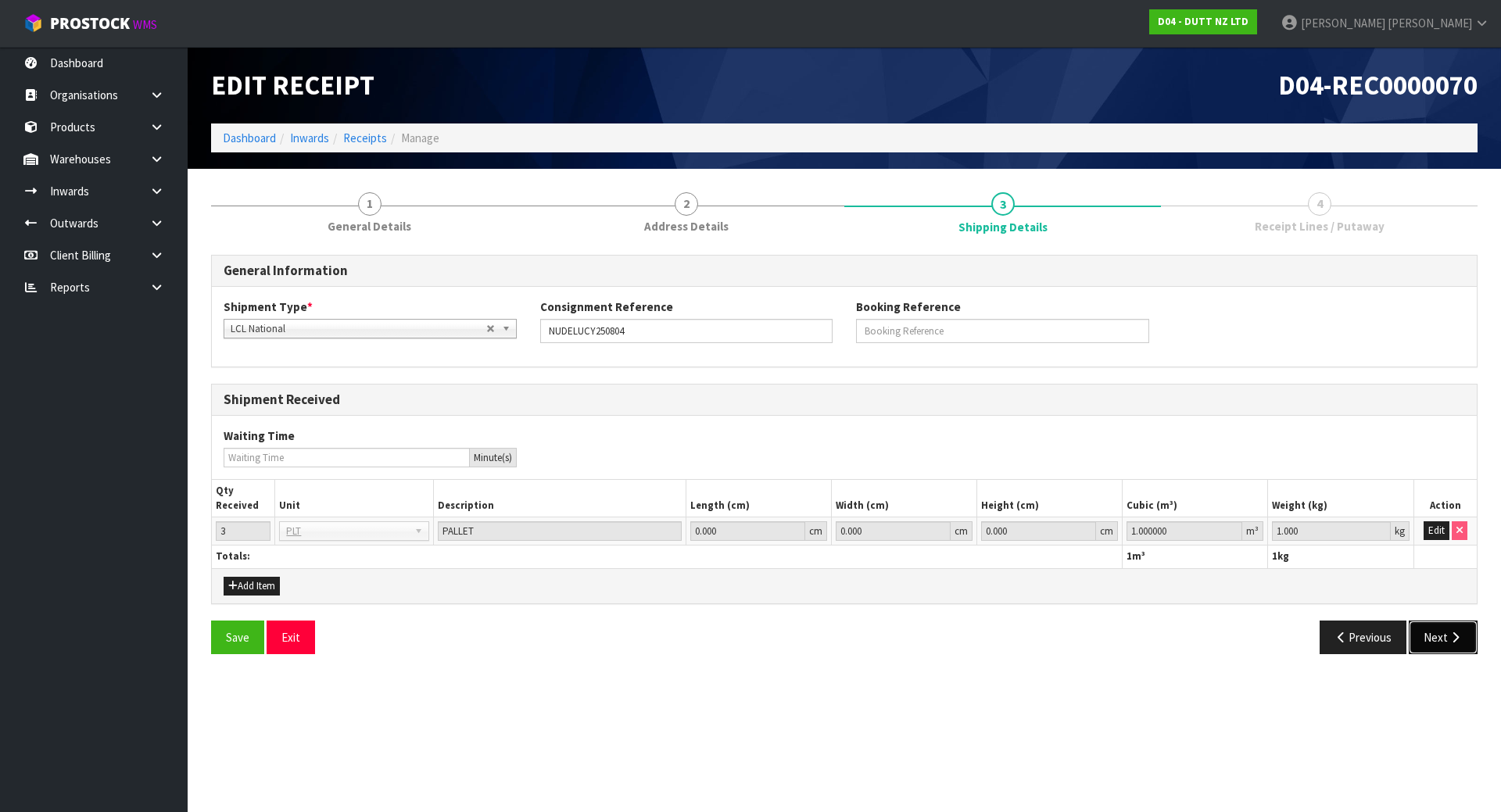
click at [1448, 638] on icon "button" at bounding box center [1455, 638] width 15 height 12
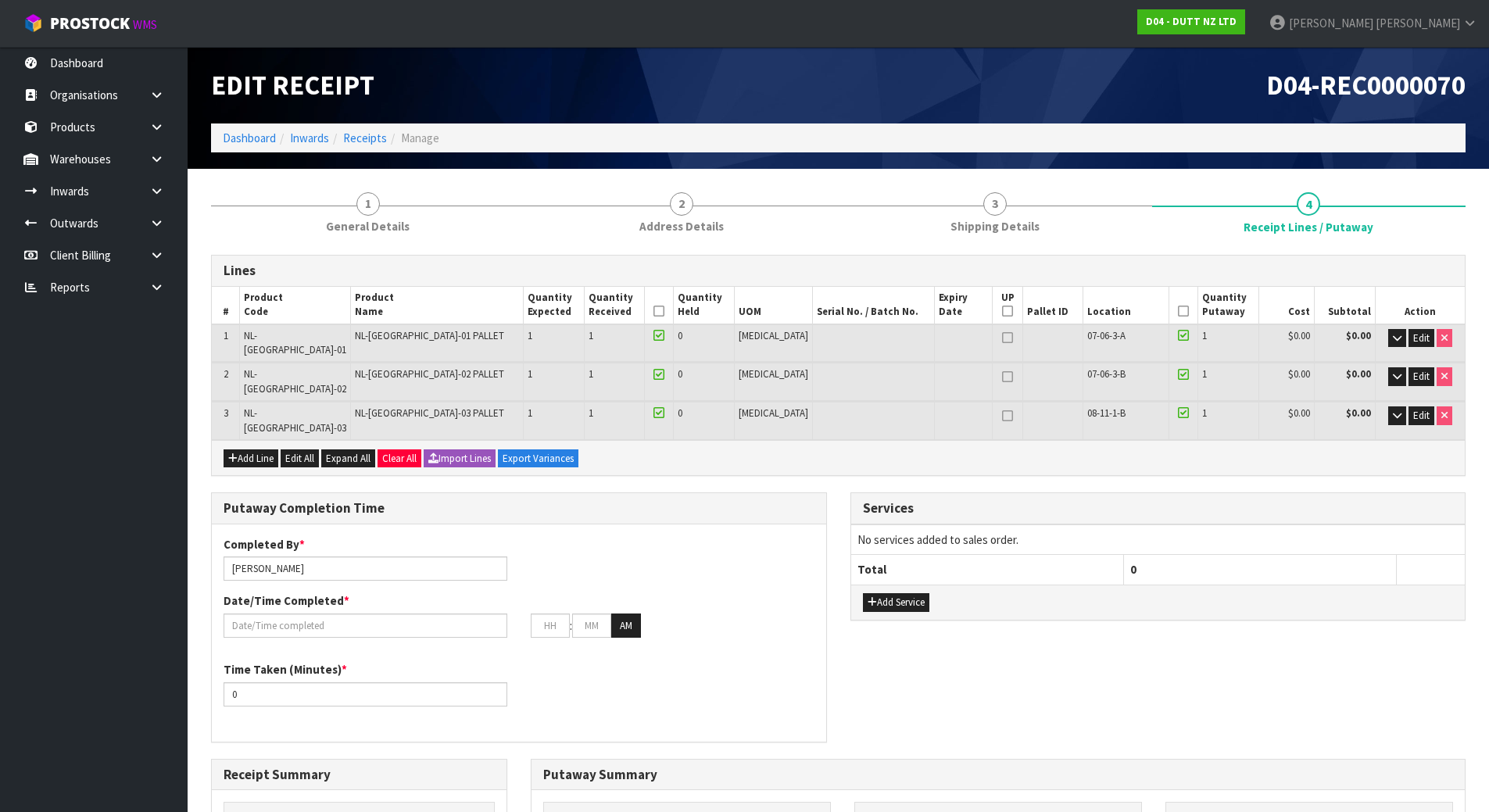
click at [1002, 311] on icon at bounding box center [1008, 311] width 11 height 1
type input "3"
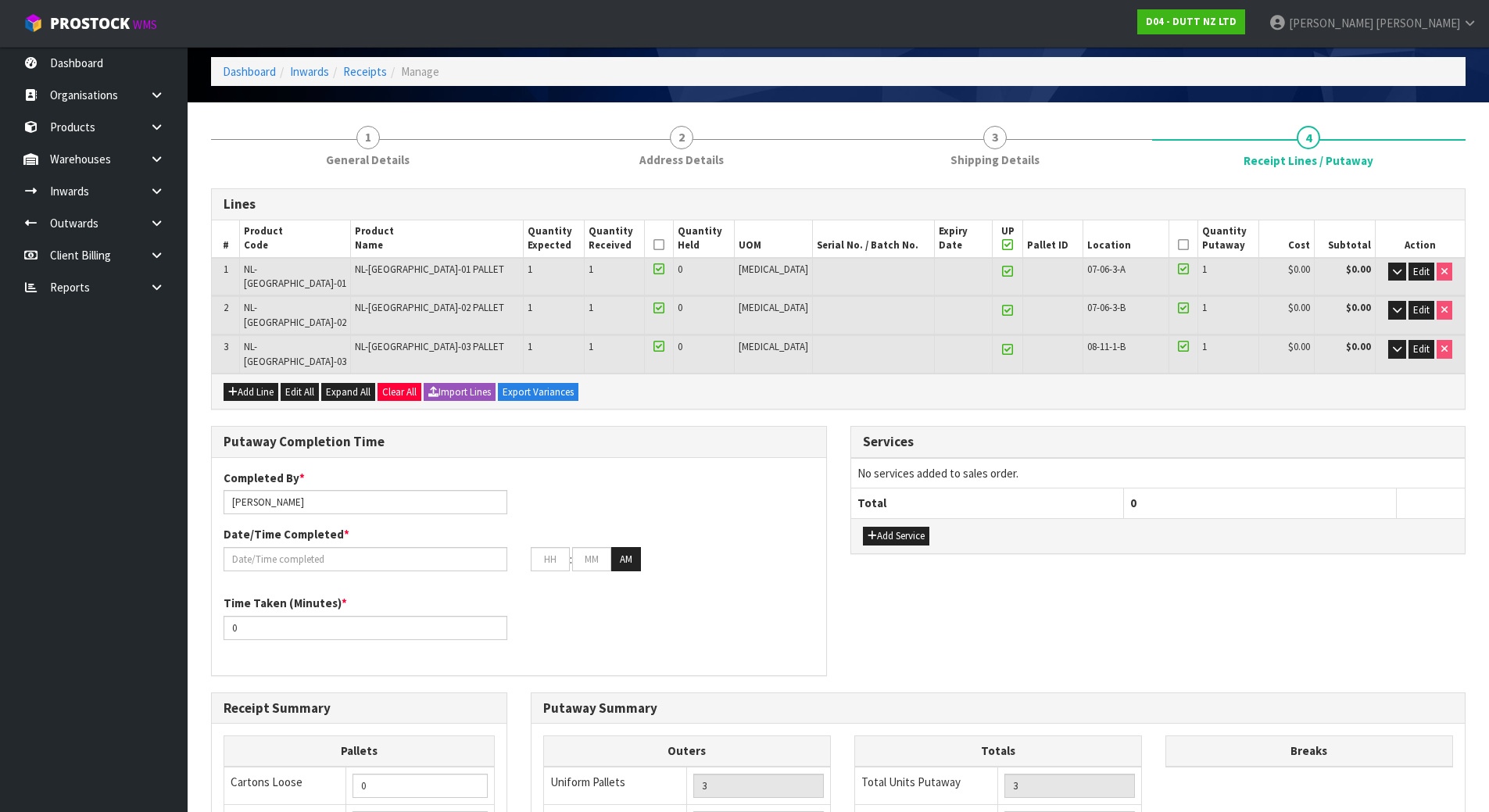
scroll to position [42, 0]
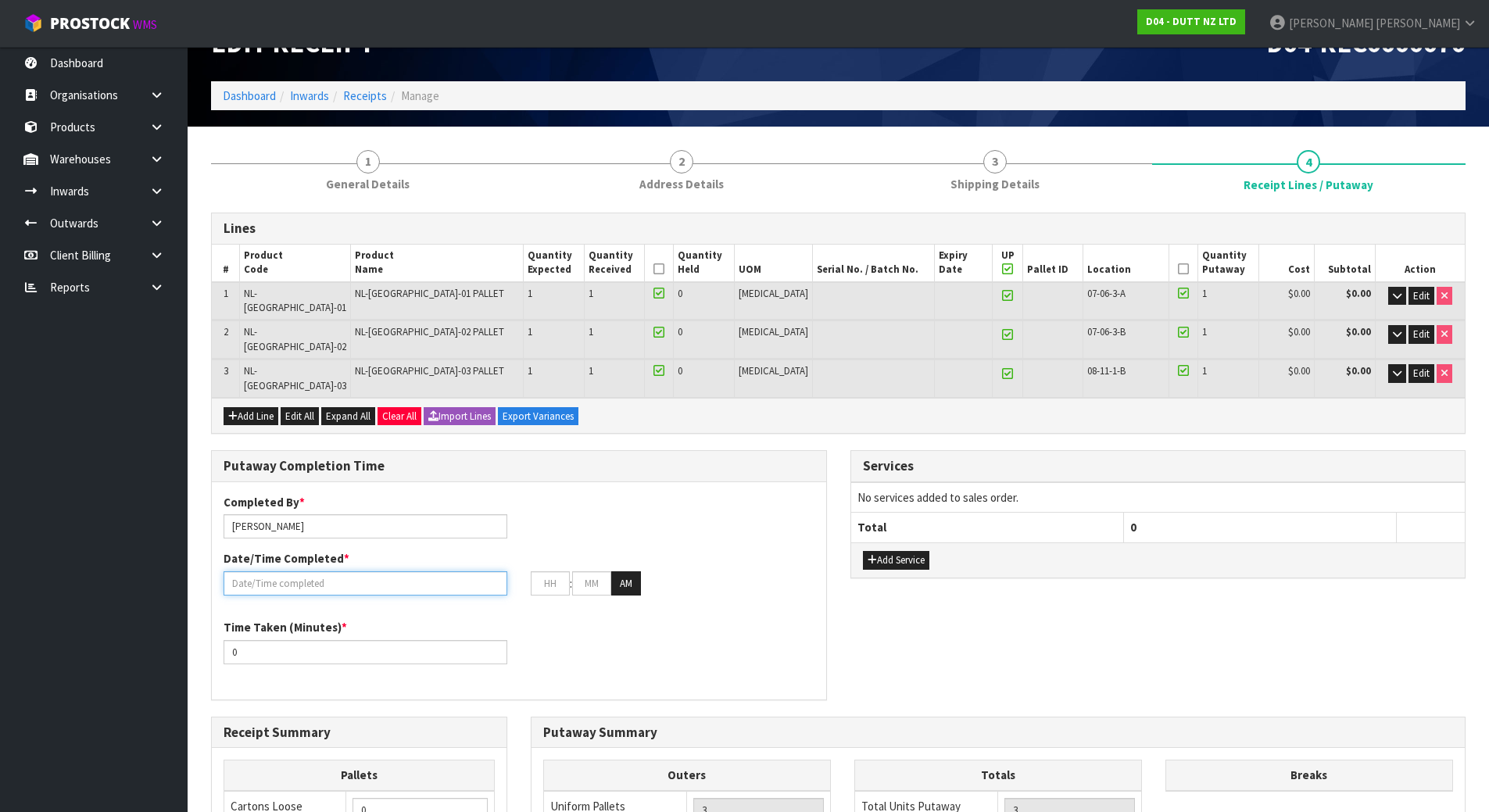
click at [440, 572] on input "text" at bounding box center [365, 584] width 284 height 25
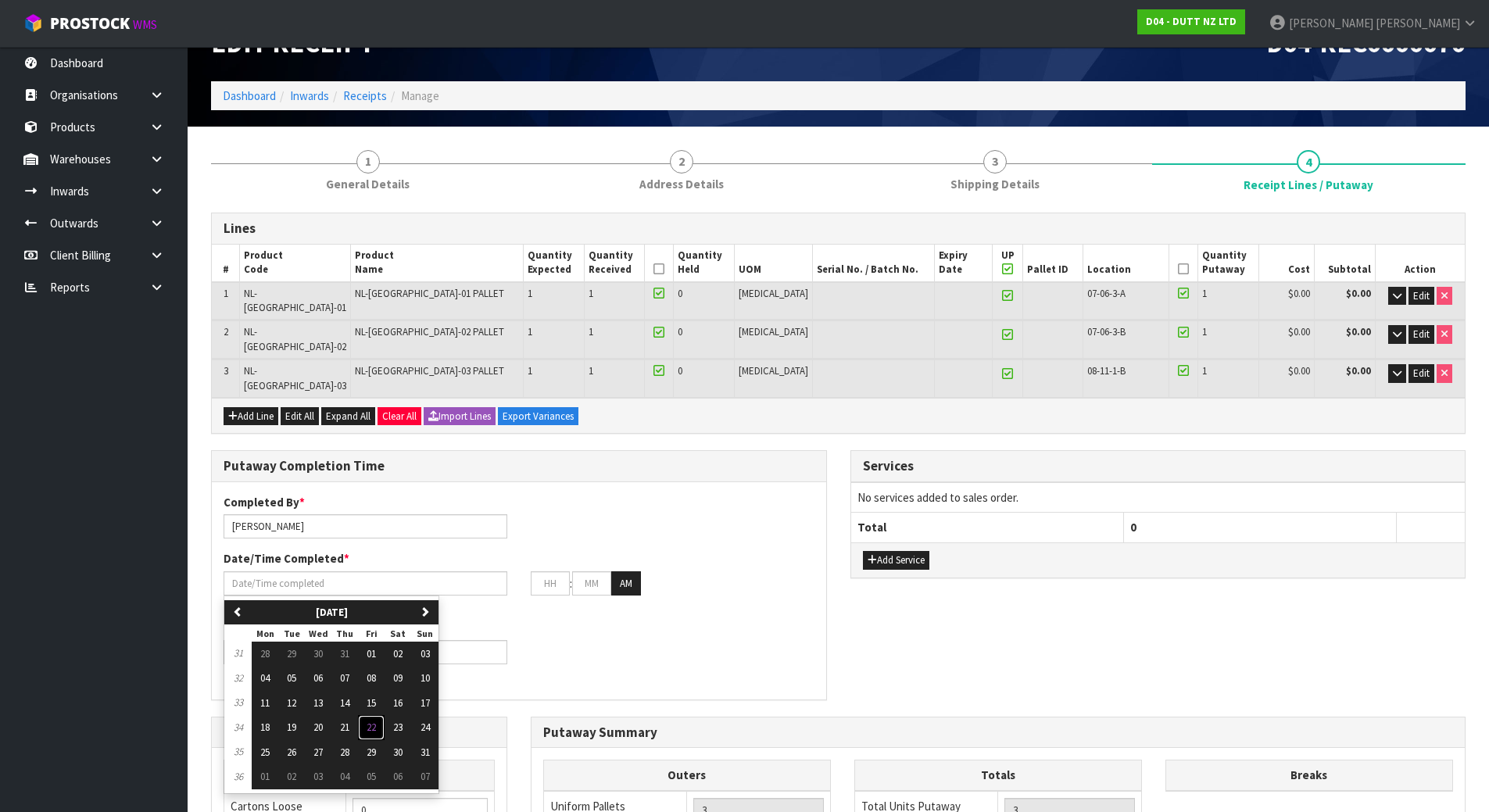
click at [376, 721] on span "22" at bounding box center [371, 727] width 9 height 14
type input "[DATE]"
type input "12"
type input "00"
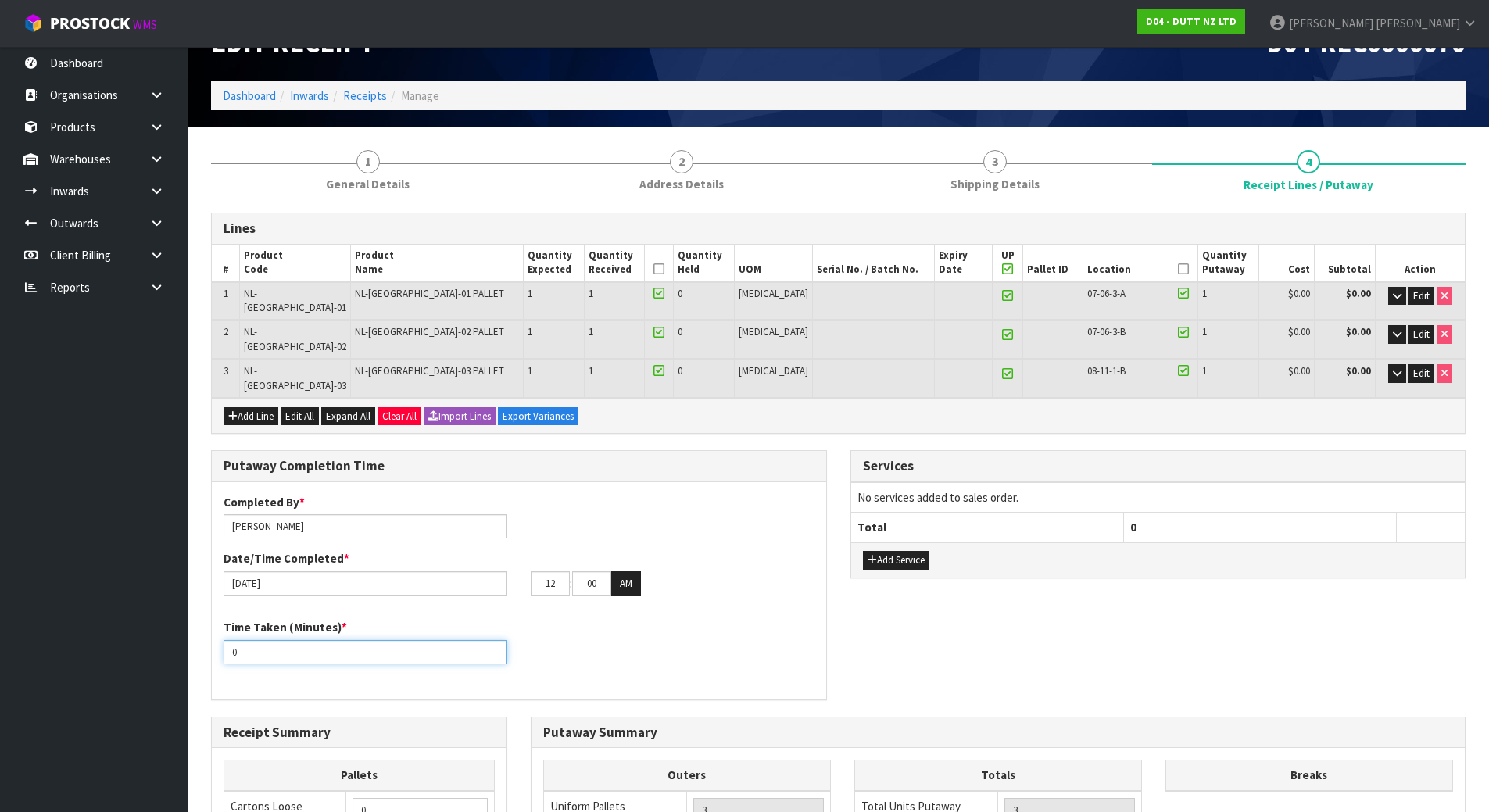
drag, startPoint x: 375, startPoint y: 622, endPoint x: 119, endPoint y: 596, distance: 257.3
click at [119, 596] on body "Toggle navigation ProStock WMS D04 - DUTT NZ LTD [PERSON_NAME] Logout Dashboard…" at bounding box center [744, 364] width 1489 height 812
click at [617, 572] on button "AM" at bounding box center [626, 584] width 30 height 25
type input "40"
click at [537, 659] on div "Completed By * [PERSON_NAME] Date/Time Completed * [DATE] 12 : 00 : 00 PM Time …" at bounding box center [519, 591] width 615 height 217
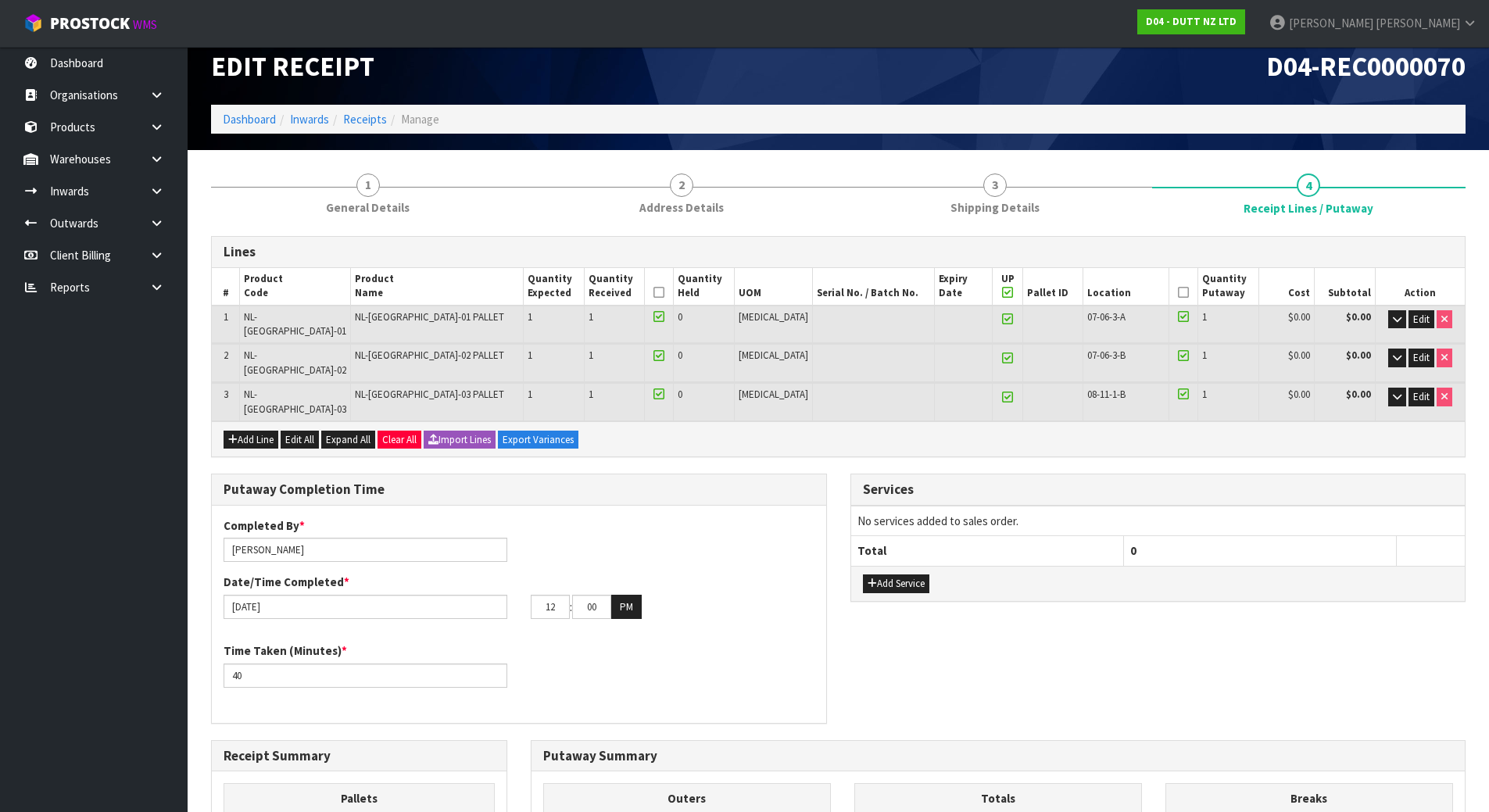
scroll to position [0, 0]
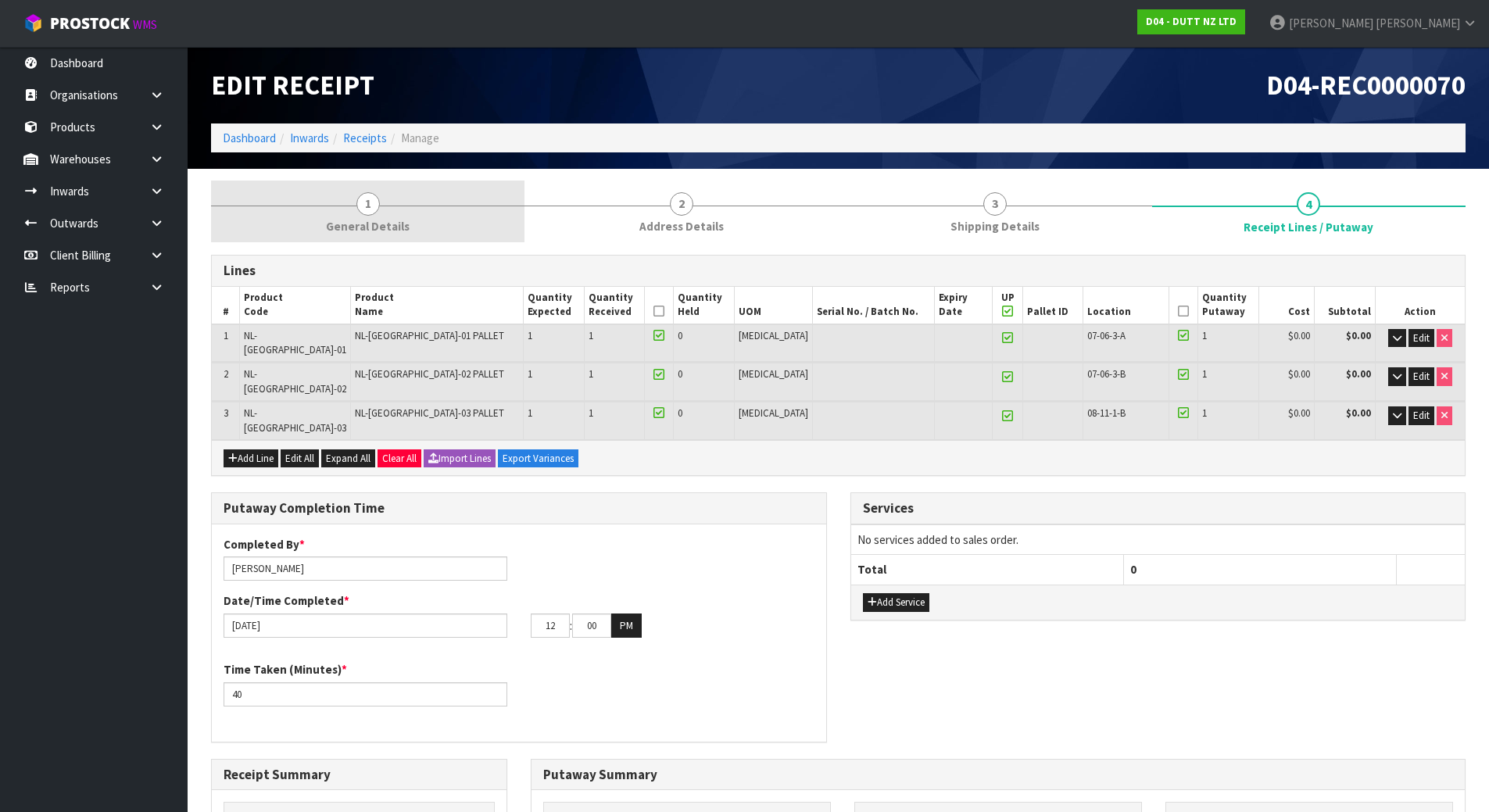
click at [380, 220] on span "General Details" at bounding box center [368, 227] width 84 height 16
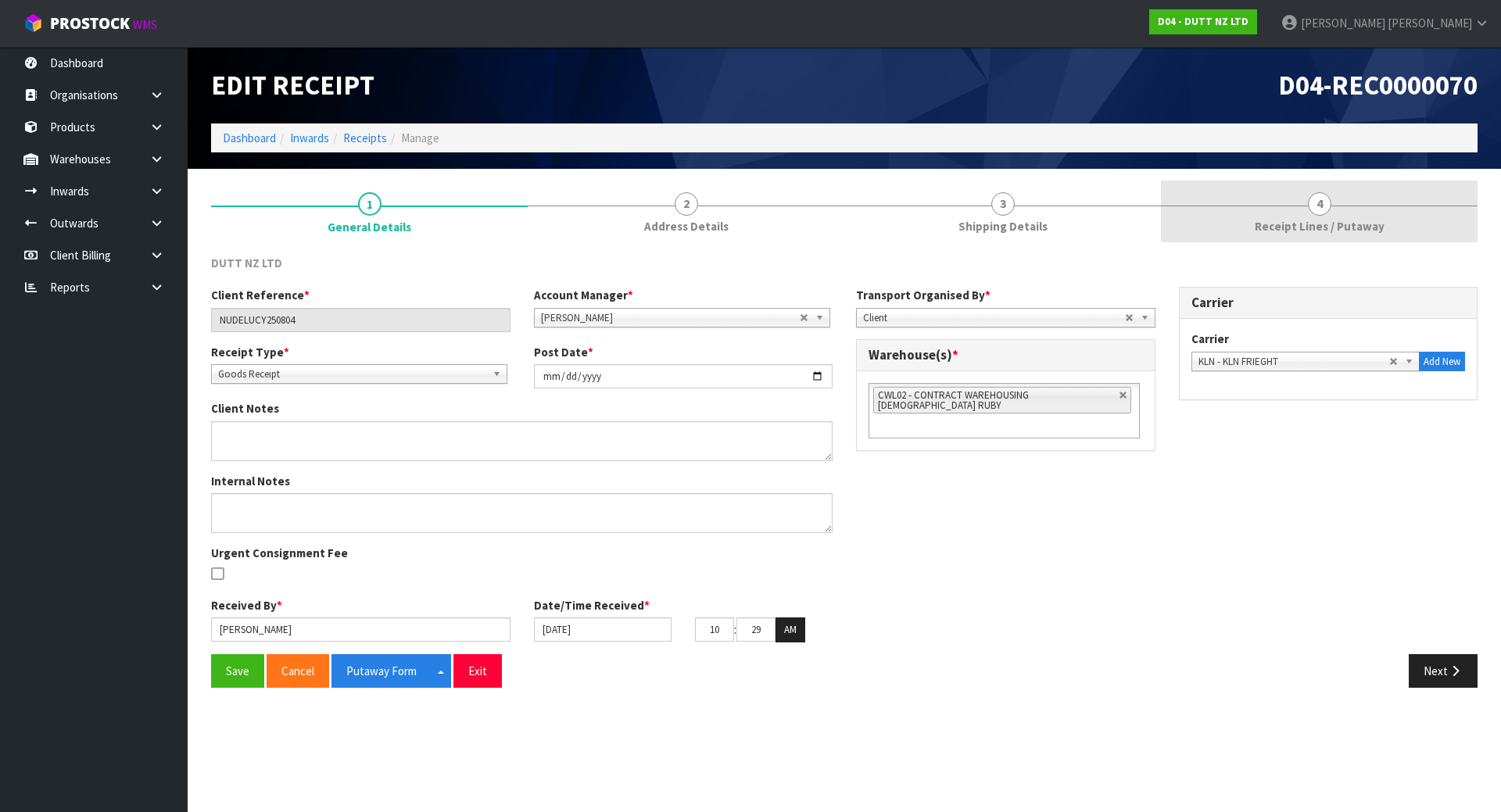
click at [1293, 237] on link "4 Receipt Lines / Putaway" at bounding box center [1319, 212] width 317 height 62
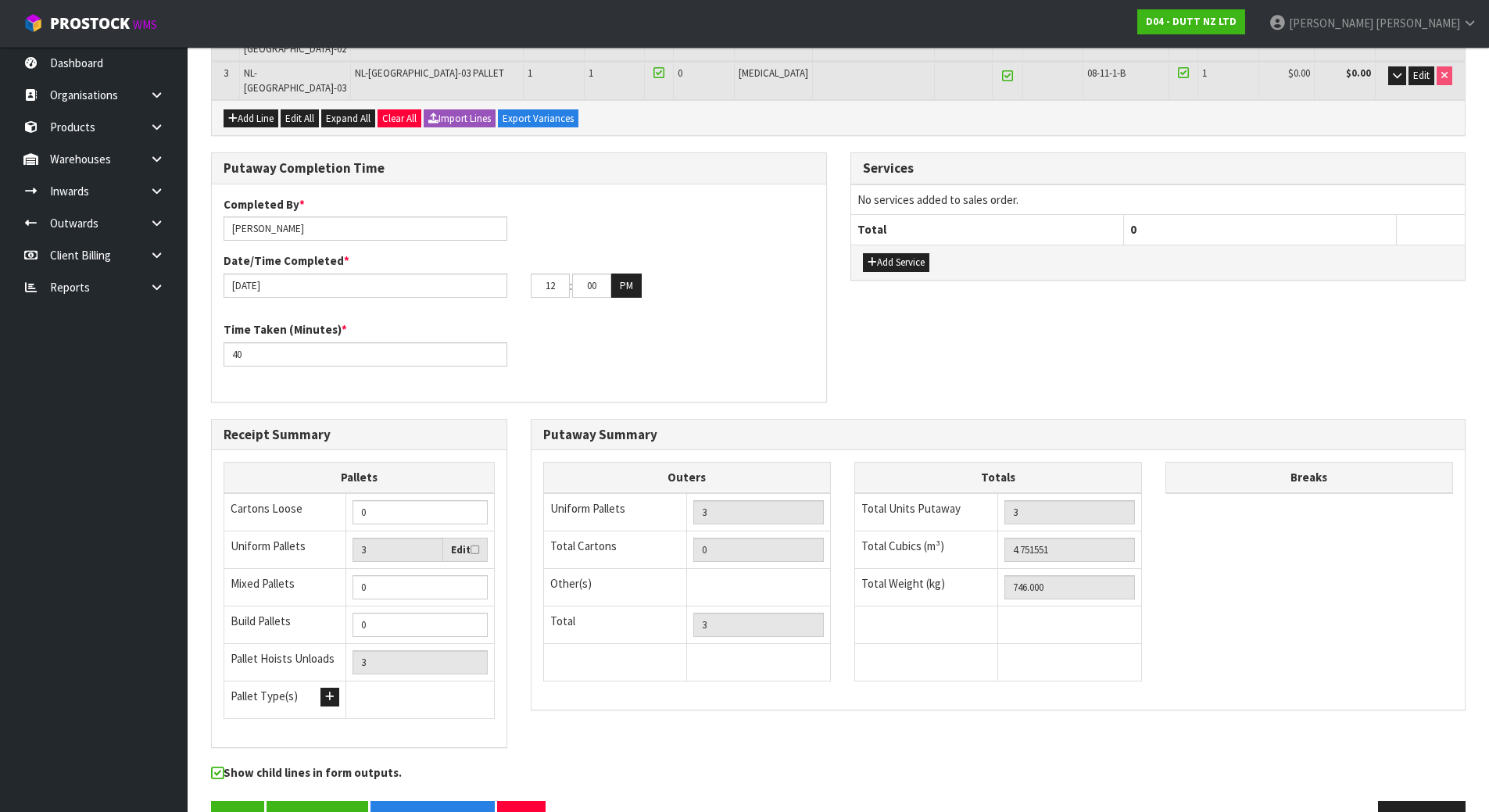
scroll to position [355, 0]
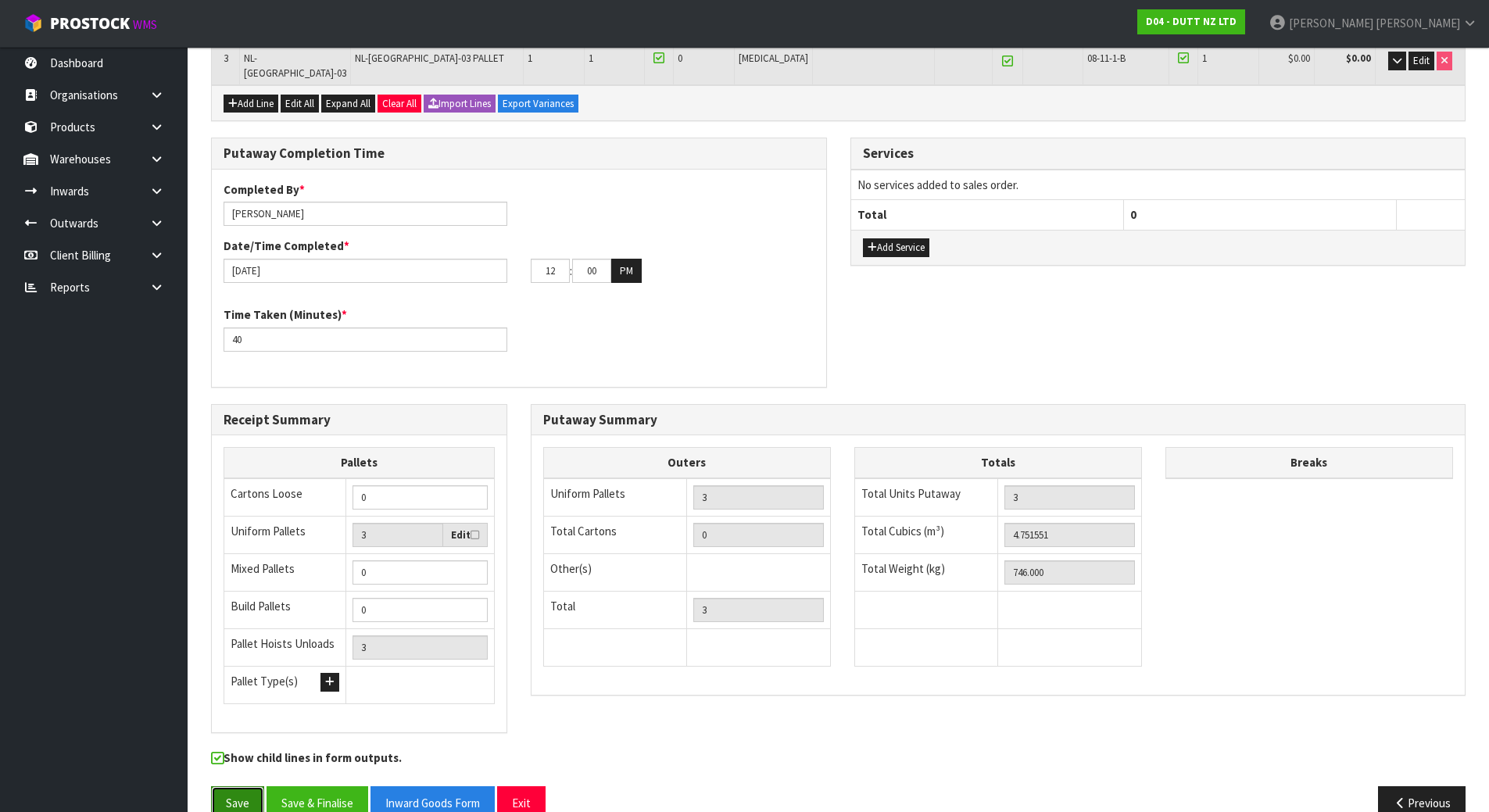
click at [241, 786] on button "Save" at bounding box center [238, 803] width 53 height 34
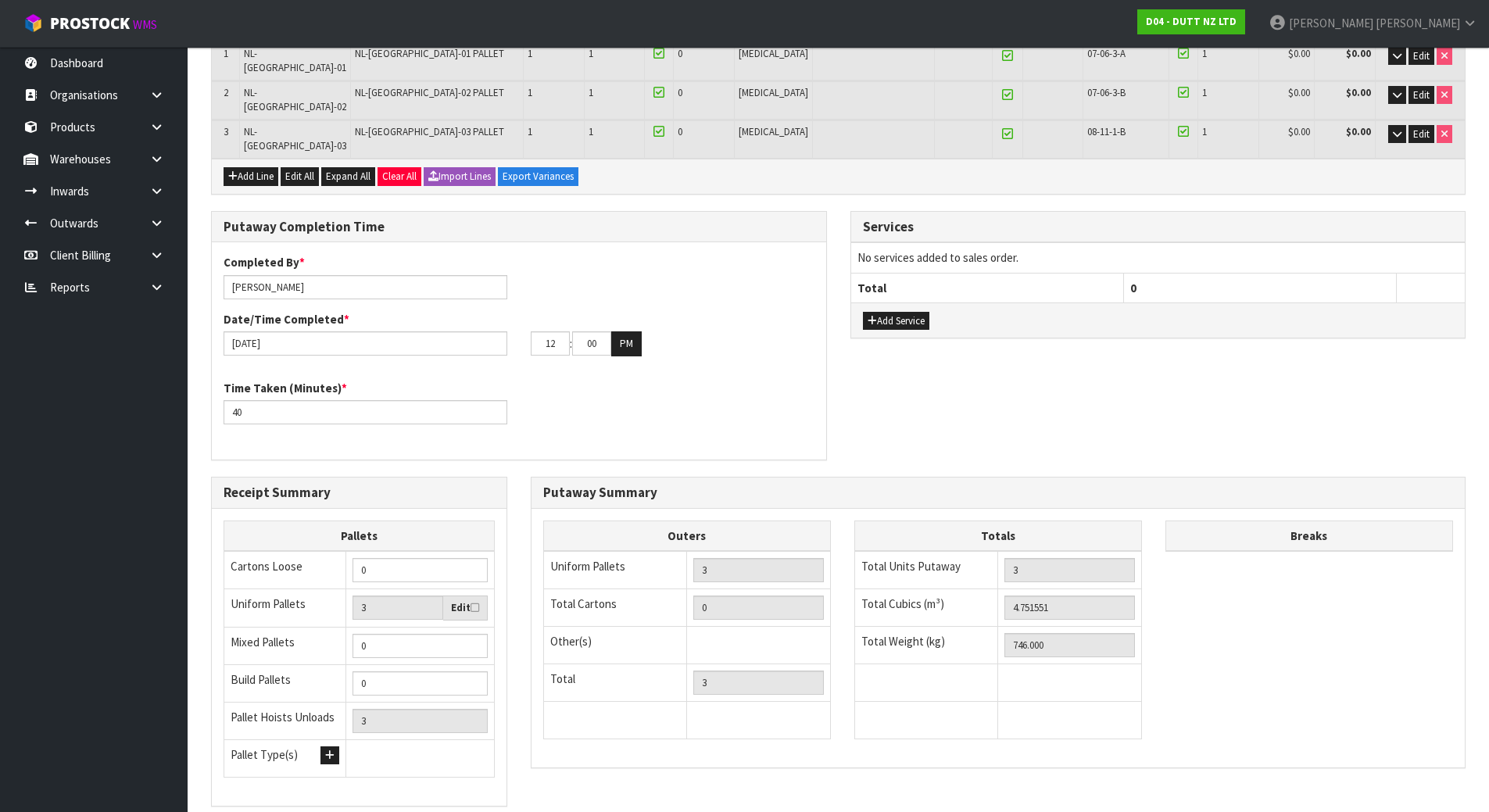
scroll to position [391, 0]
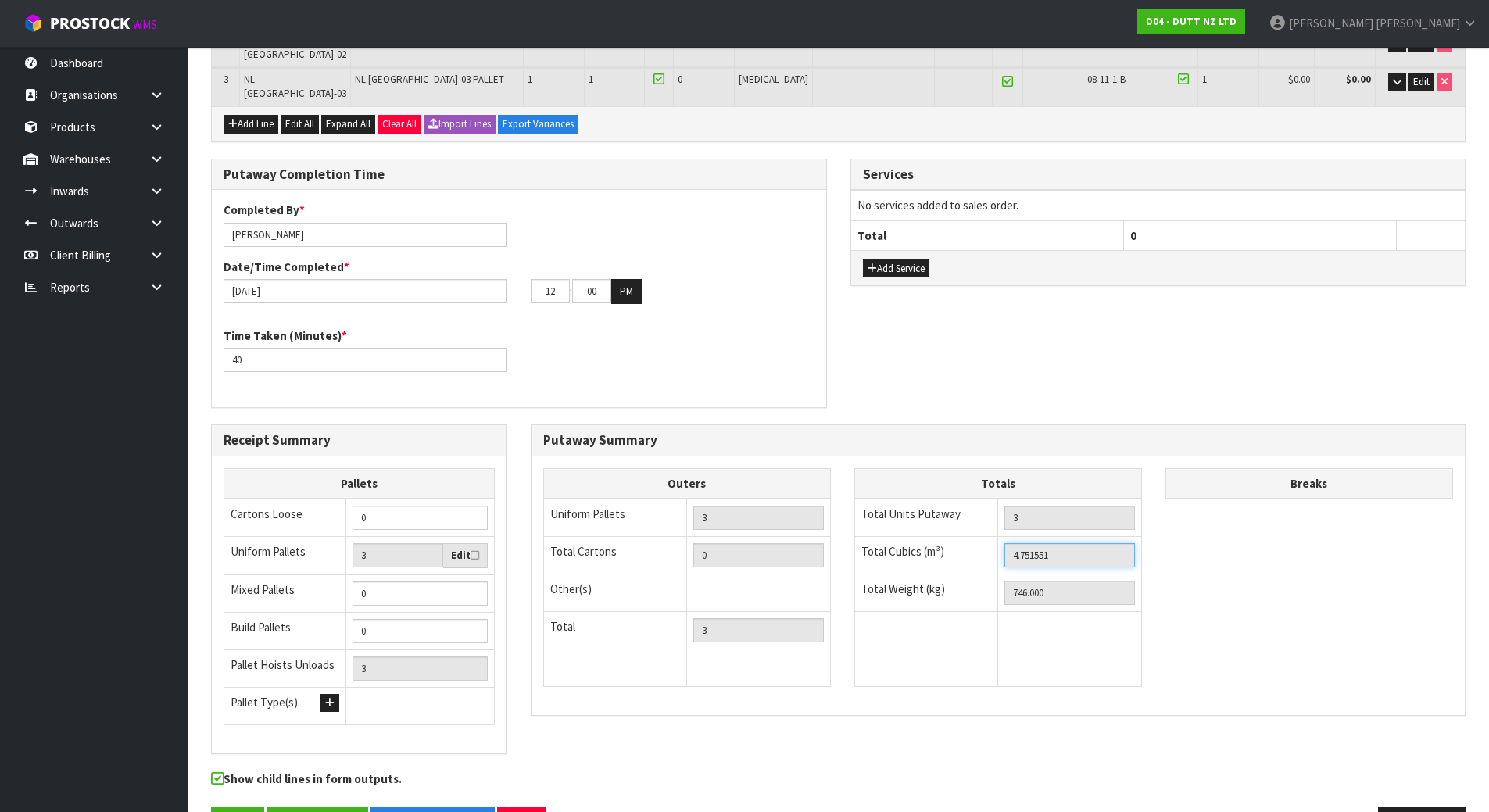
drag, startPoint x: 1093, startPoint y: 533, endPoint x: 946, endPoint y: 519, distance: 147.7
click at [946, 537] on tr "Total Cubics (m³) 4.751551" at bounding box center [998, 555] width 287 height 37
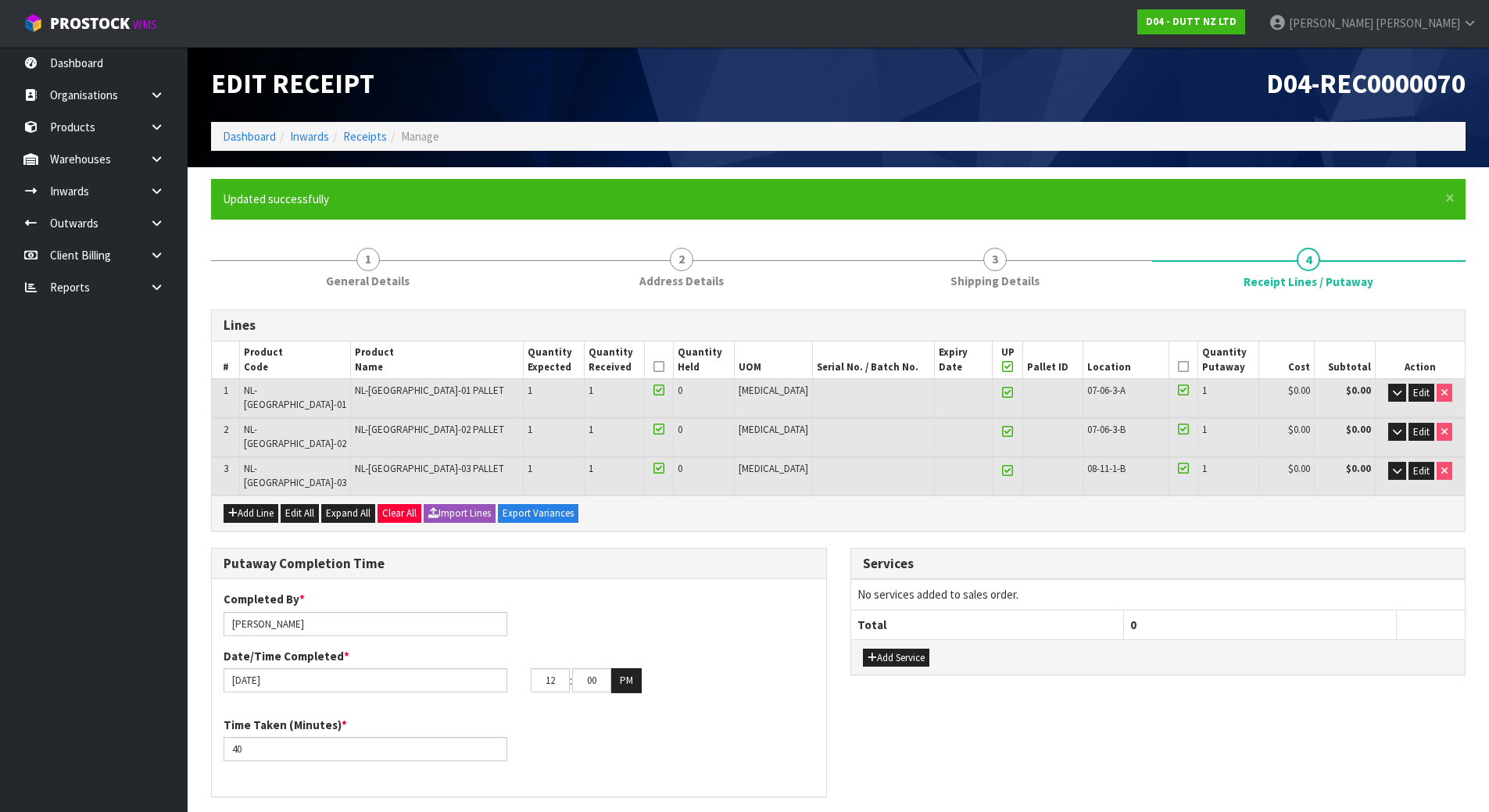
scroll to position [0, 0]
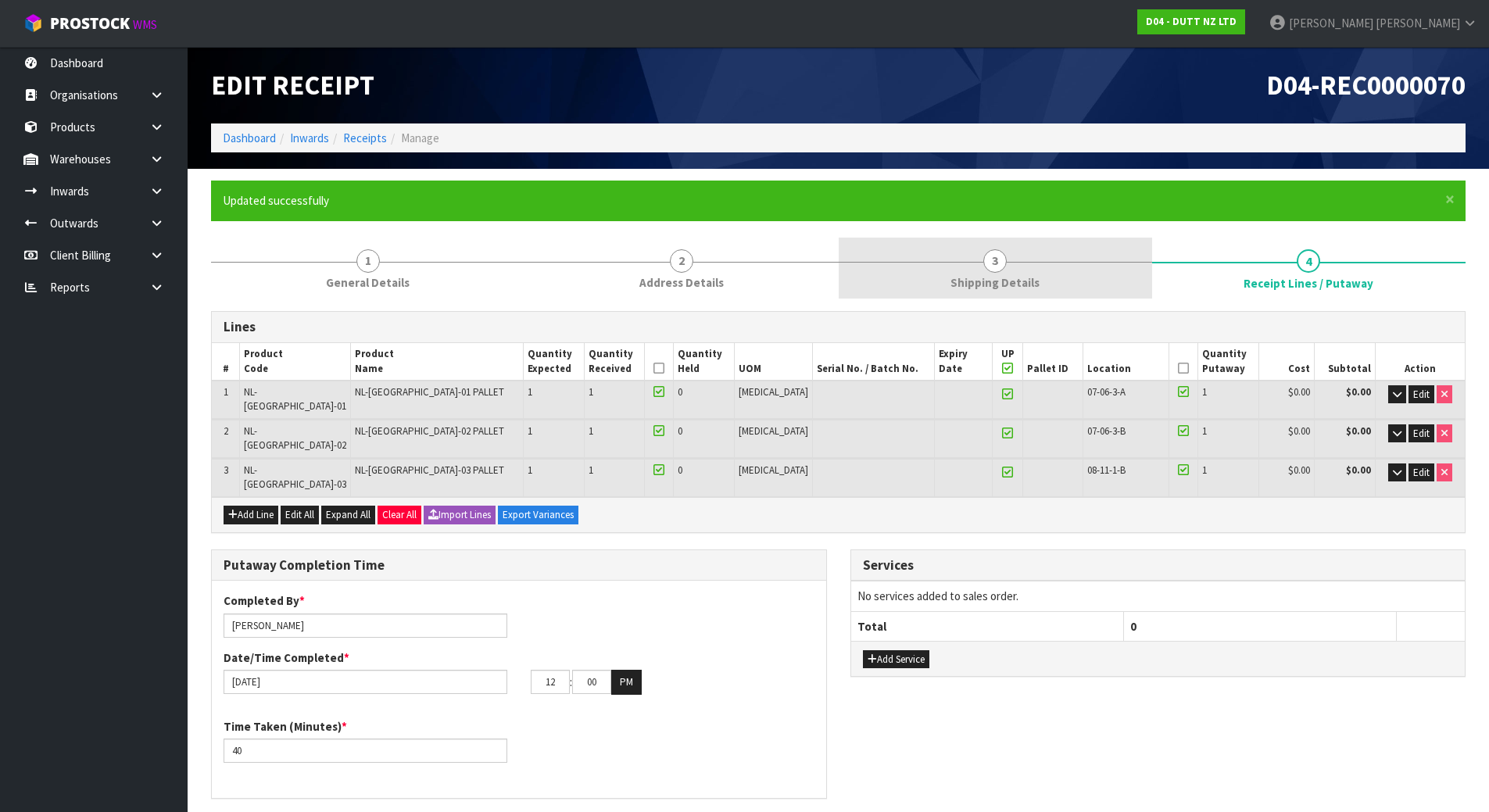
click at [1050, 263] on link "3 Shipping Details" at bounding box center [995, 269] width 313 height 62
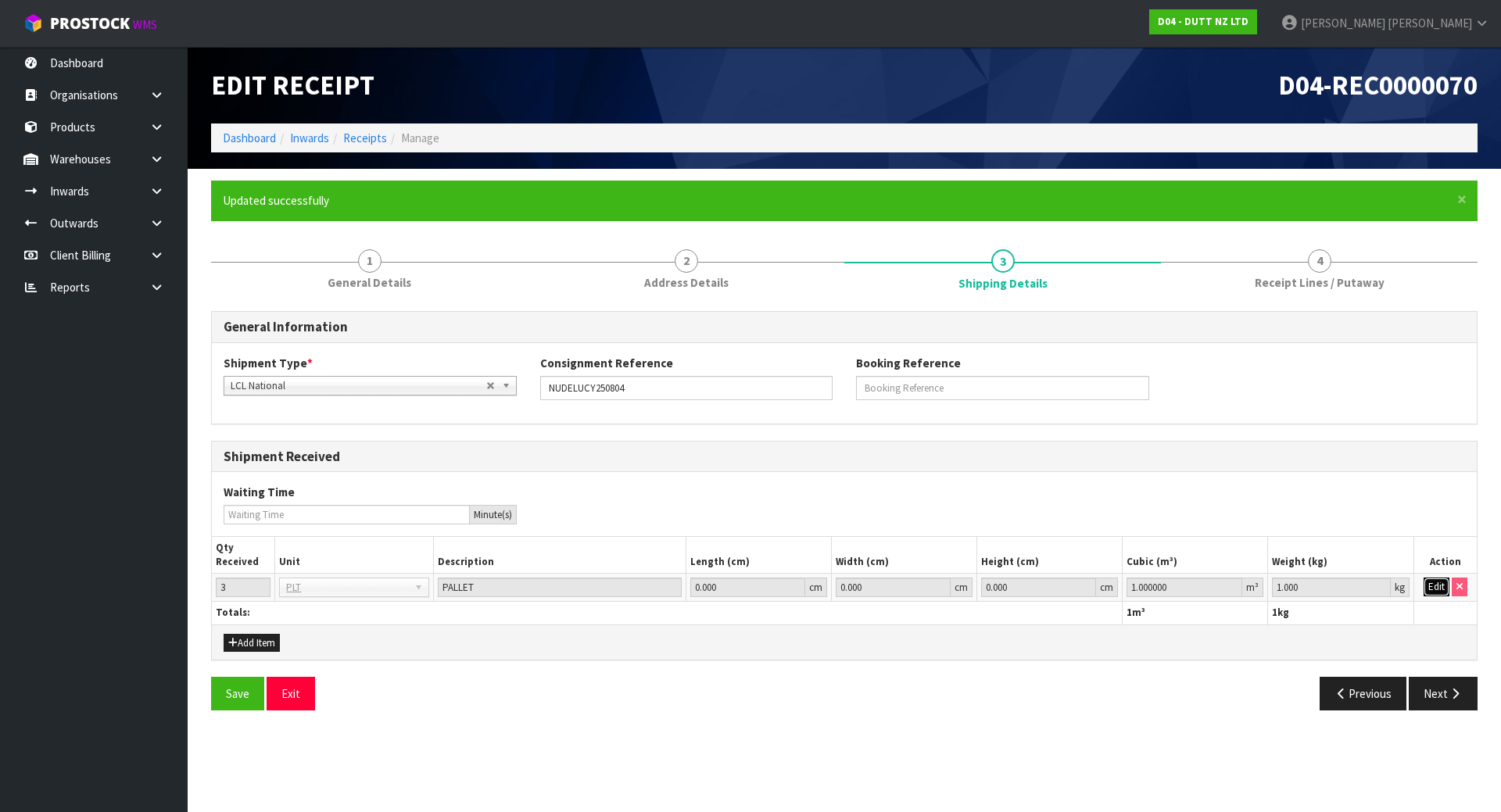
click at [1433, 579] on button "Edit" at bounding box center [1437, 586] width 26 height 19
drag, startPoint x: 1201, startPoint y: 588, endPoint x: 849, endPoint y: 555, distance: 353.5
click at [843, 558] on table "Qty Received Unit Description Length (cm) Width (cm) Height (cm) Cubic (m³) Wei…" at bounding box center [844, 581] width 1265 height 88
paste input "4.751551"
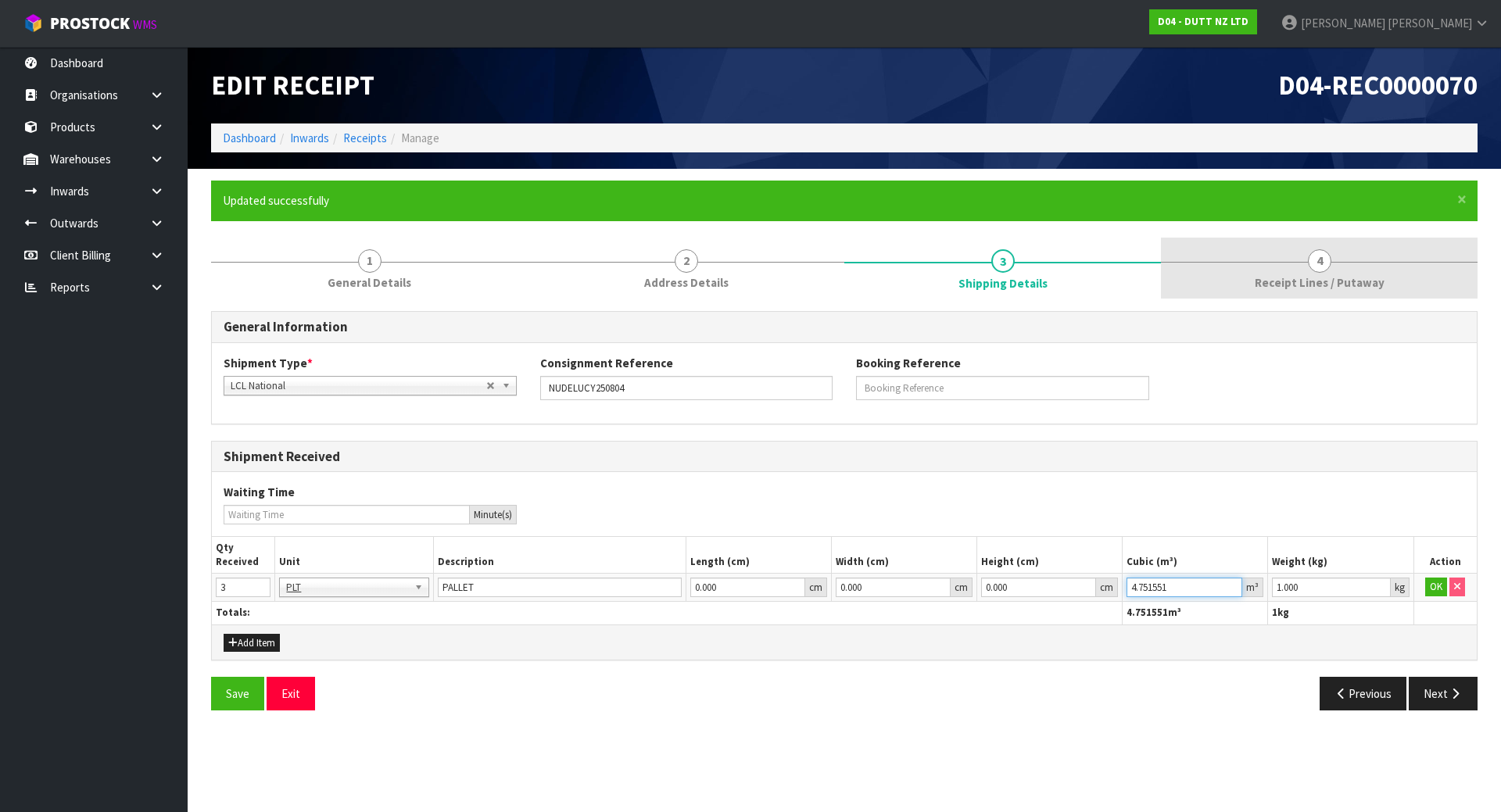
type input "4.751551"
click at [1273, 287] on span "Receipt Lines / Putaway" at bounding box center [1320, 282] width 130 height 16
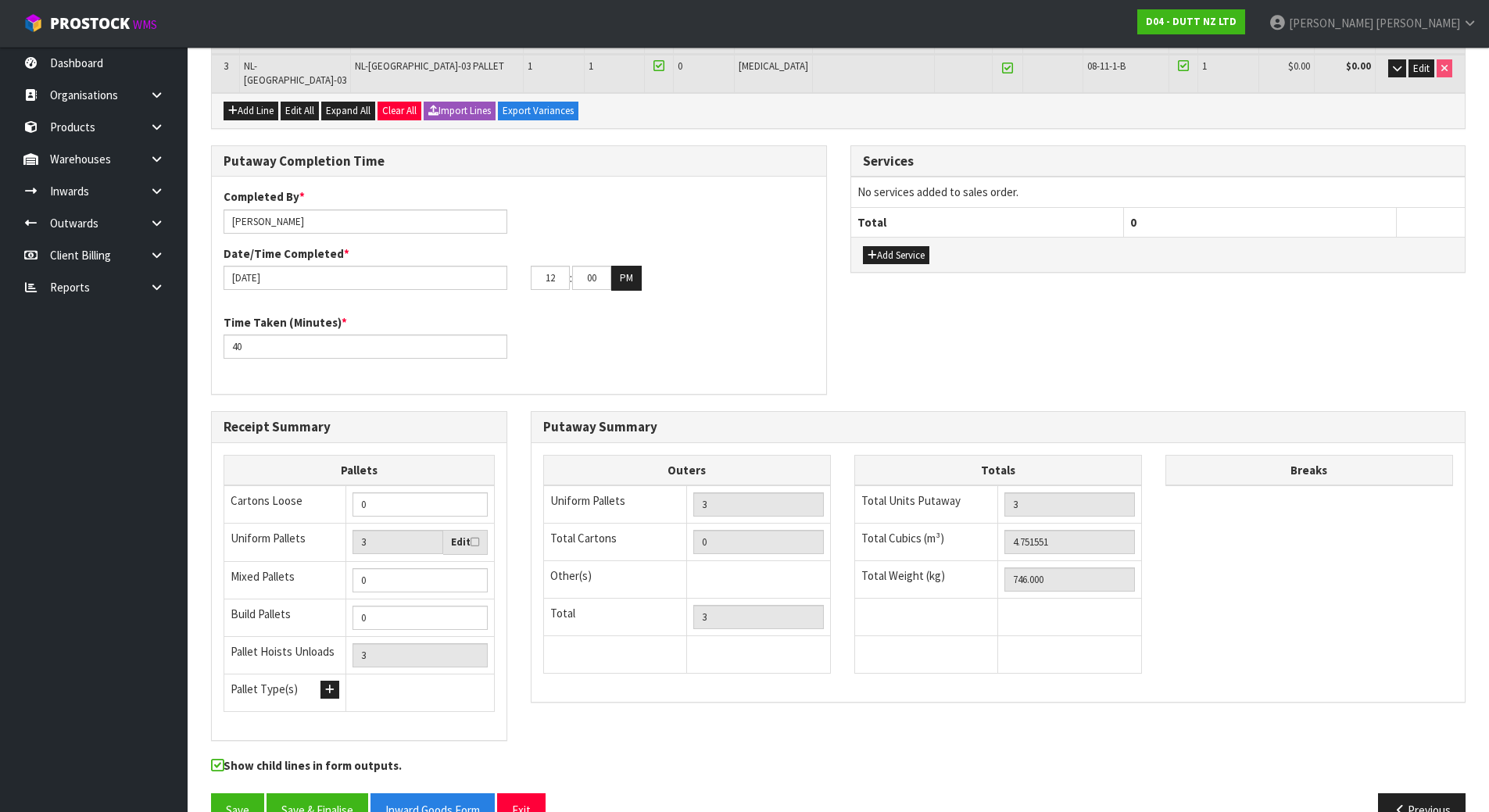
scroll to position [411, 0]
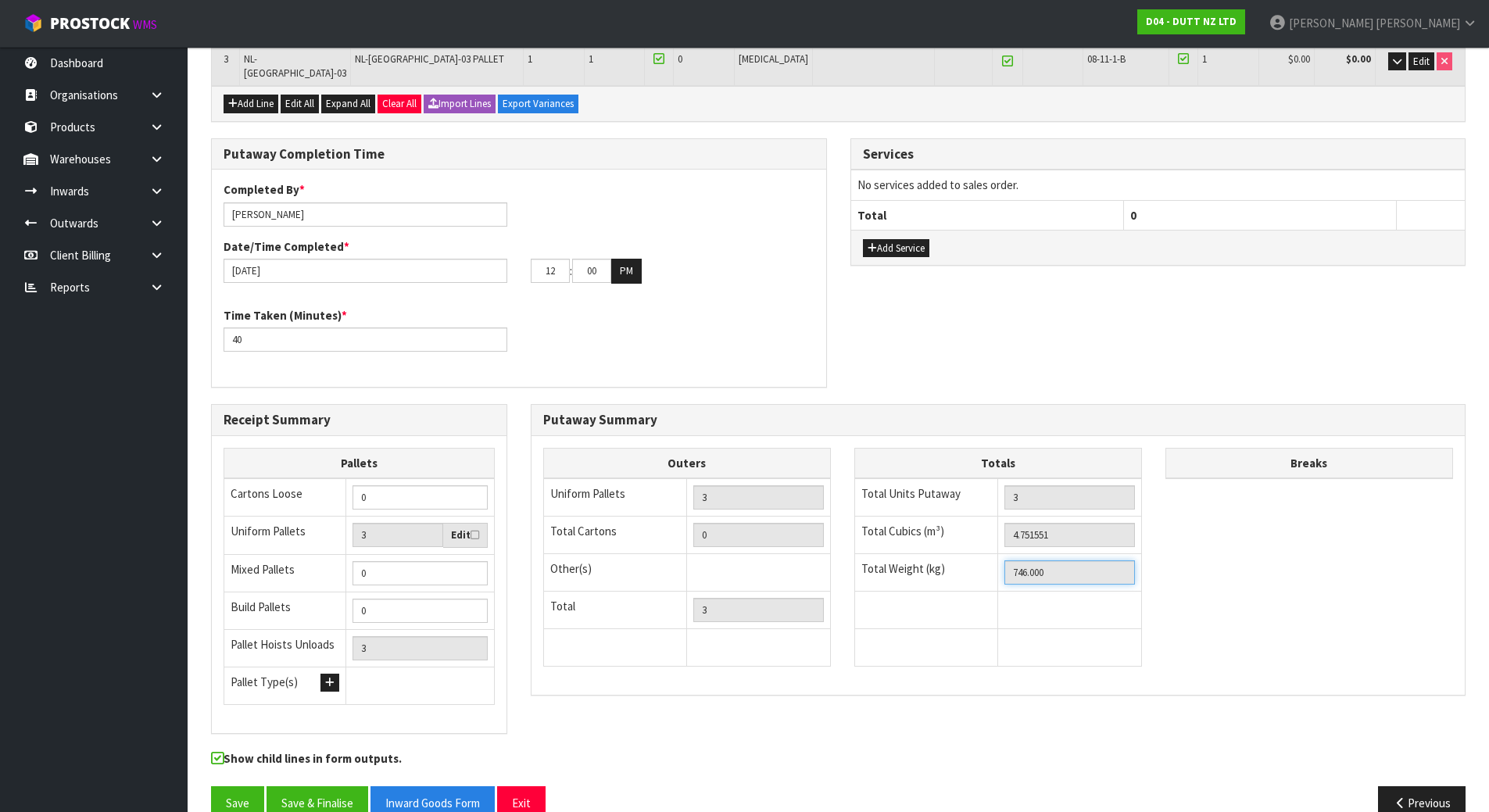
drag, startPoint x: 1089, startPoint y: 530, endPoint x: 854, endPoint y: 518, distance: 235.3
click at [854, 518] on tbody "Total Units Putaway 3 Total Cubics (m³) 4.751551 Total Weight (kg) 746.000" at bounding box center [998, 573] width 287 height 188
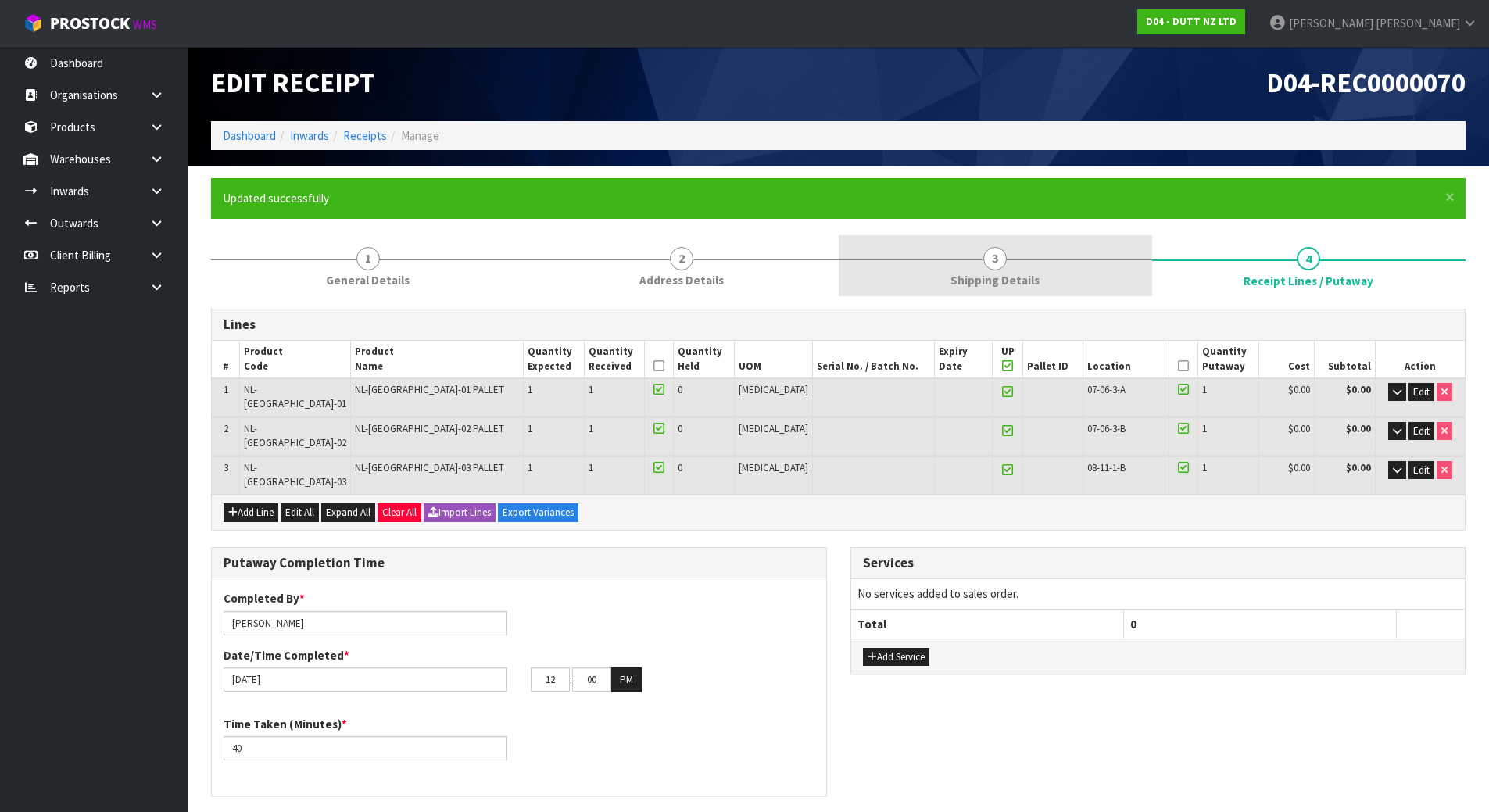
scroll to position [0, 0]
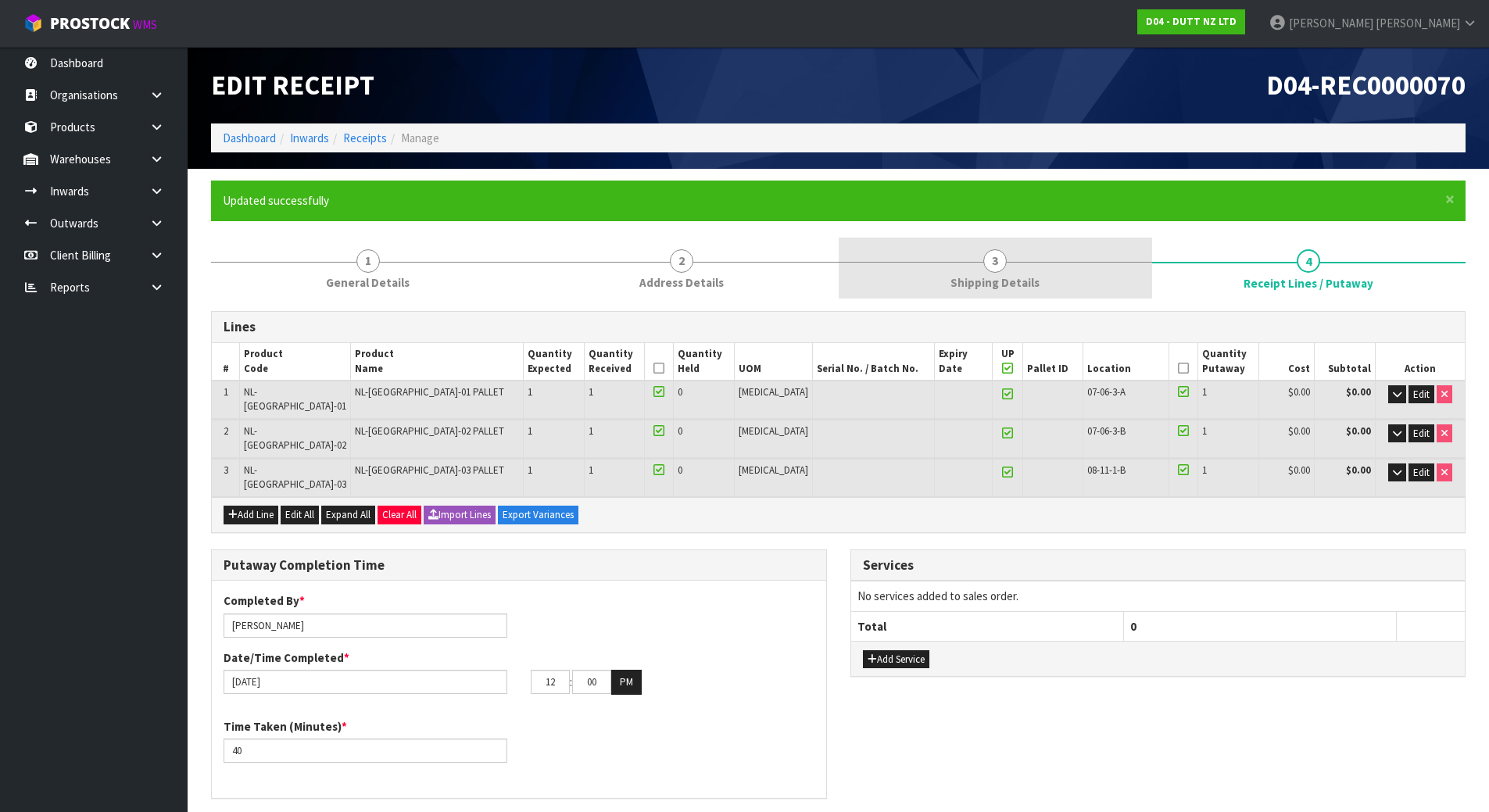
click at [1060, 239] on link "3 Shipping Details" at bounding box center [995, 269] width 313 height 62
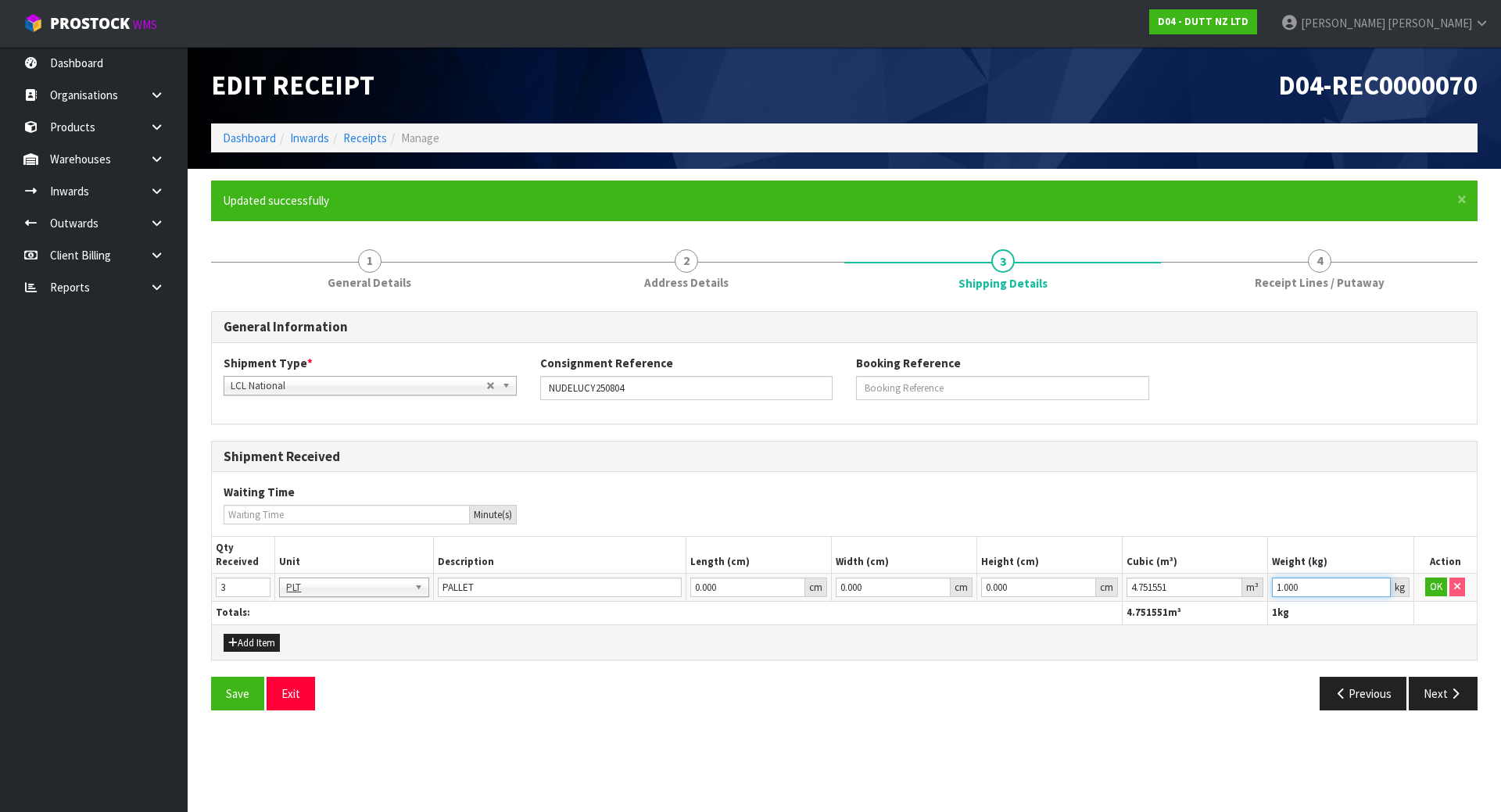
drag, startPoint x: 1340, startPoint y: 586, endPoint x: 886, endPoint y: 584, distance: 454.0
click at [914, 584] on tr "3 BAG BAR BSK BIN BTL BOX BDL CAB CGE CTN CSE COI CRA CRT CBE CYL DRM JAR MTR P…" at bounding box center [844, 587] width 1265 height 28
paste input "746"
type input "746"
click at [1431, 588] on button "OK" at bounding box center [1436, 586] width 22 height 19
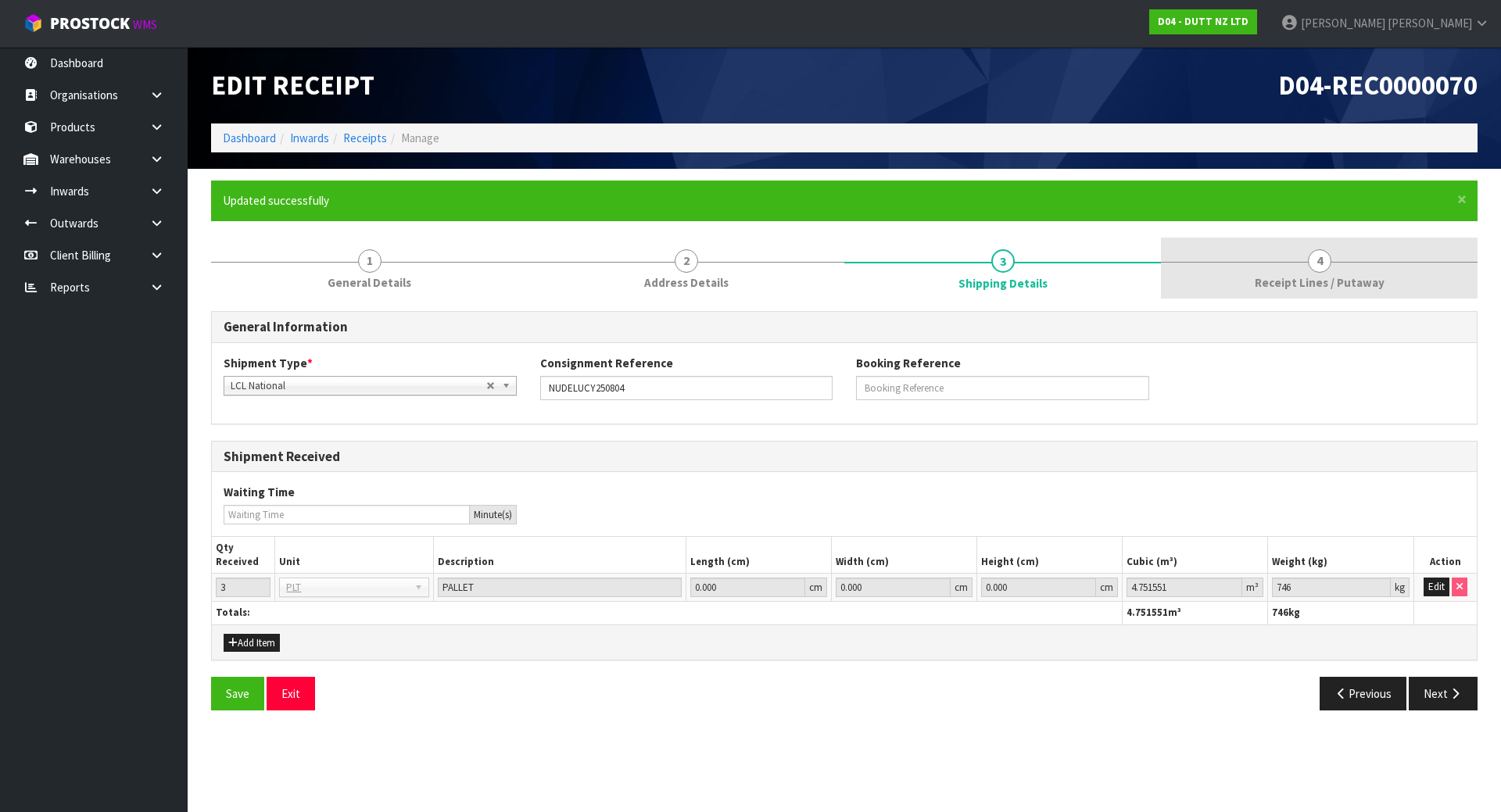
click at [1285, 241] on link "4 Receipt Lines / Putaway" at bounding box center [1319, 269] width 317 height 62
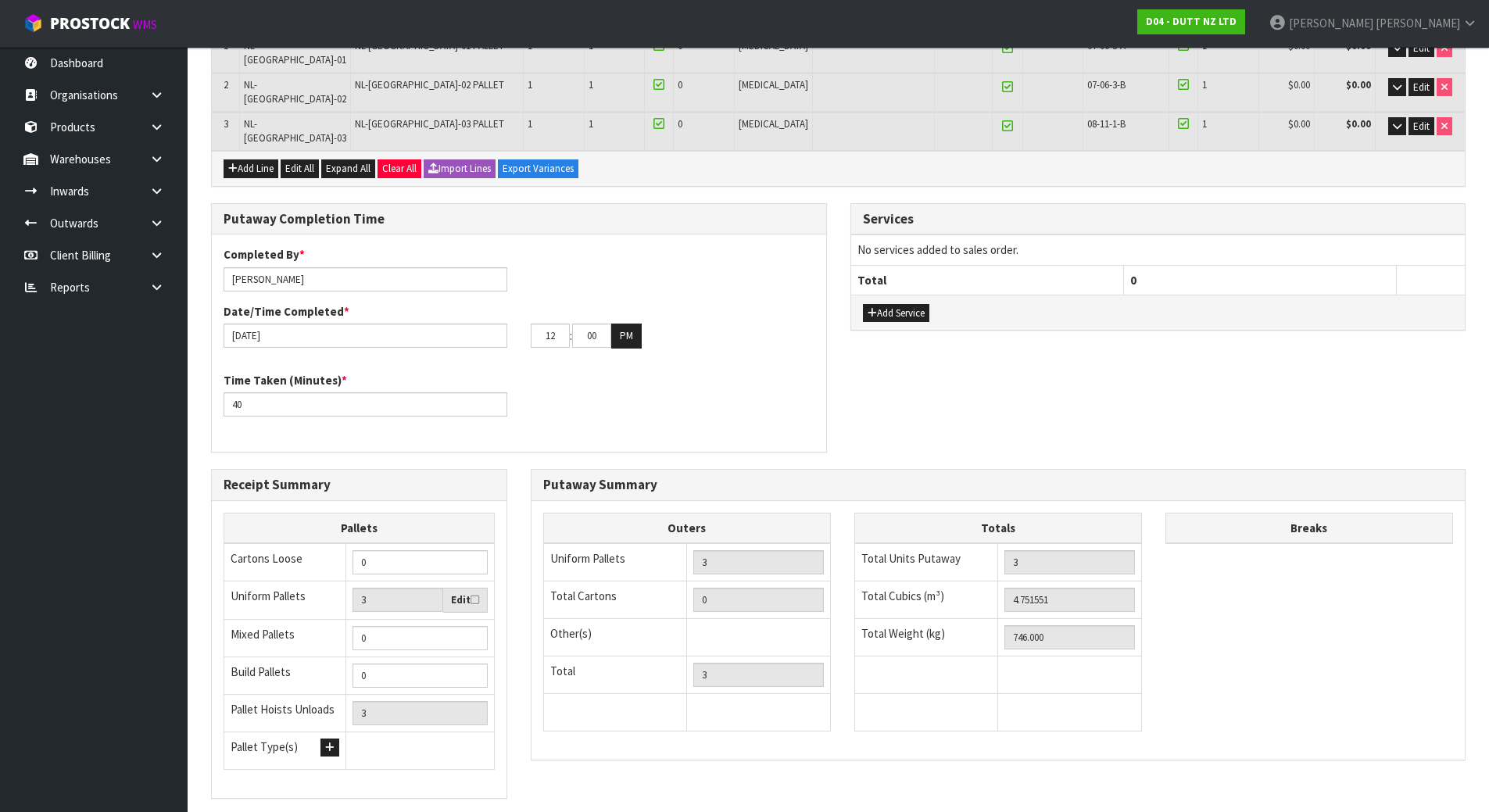
scroll to position [255, 0]
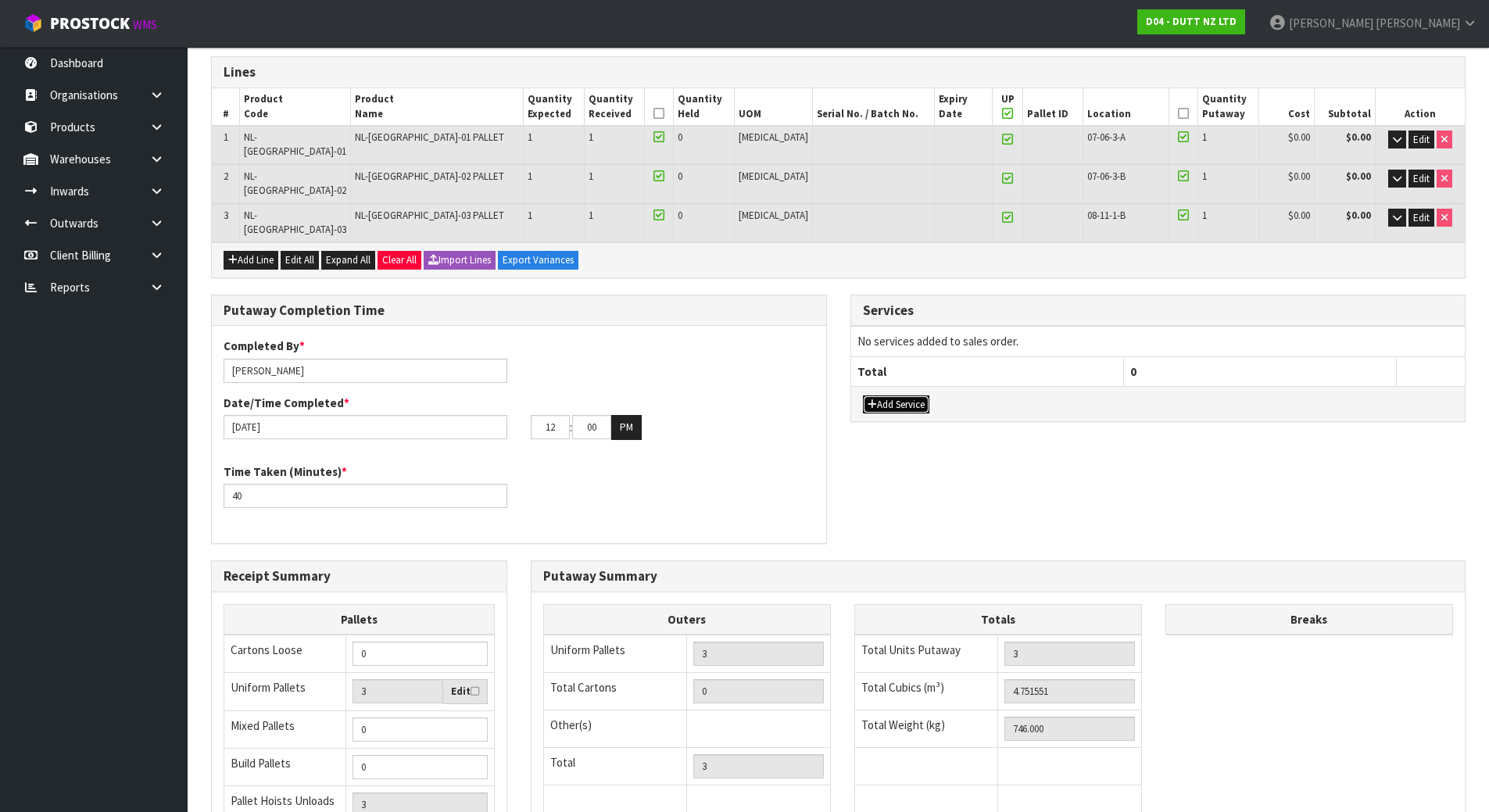
click at [908, 395] on button "Add Service" at bounding box center [896, 405] width 67 height 19
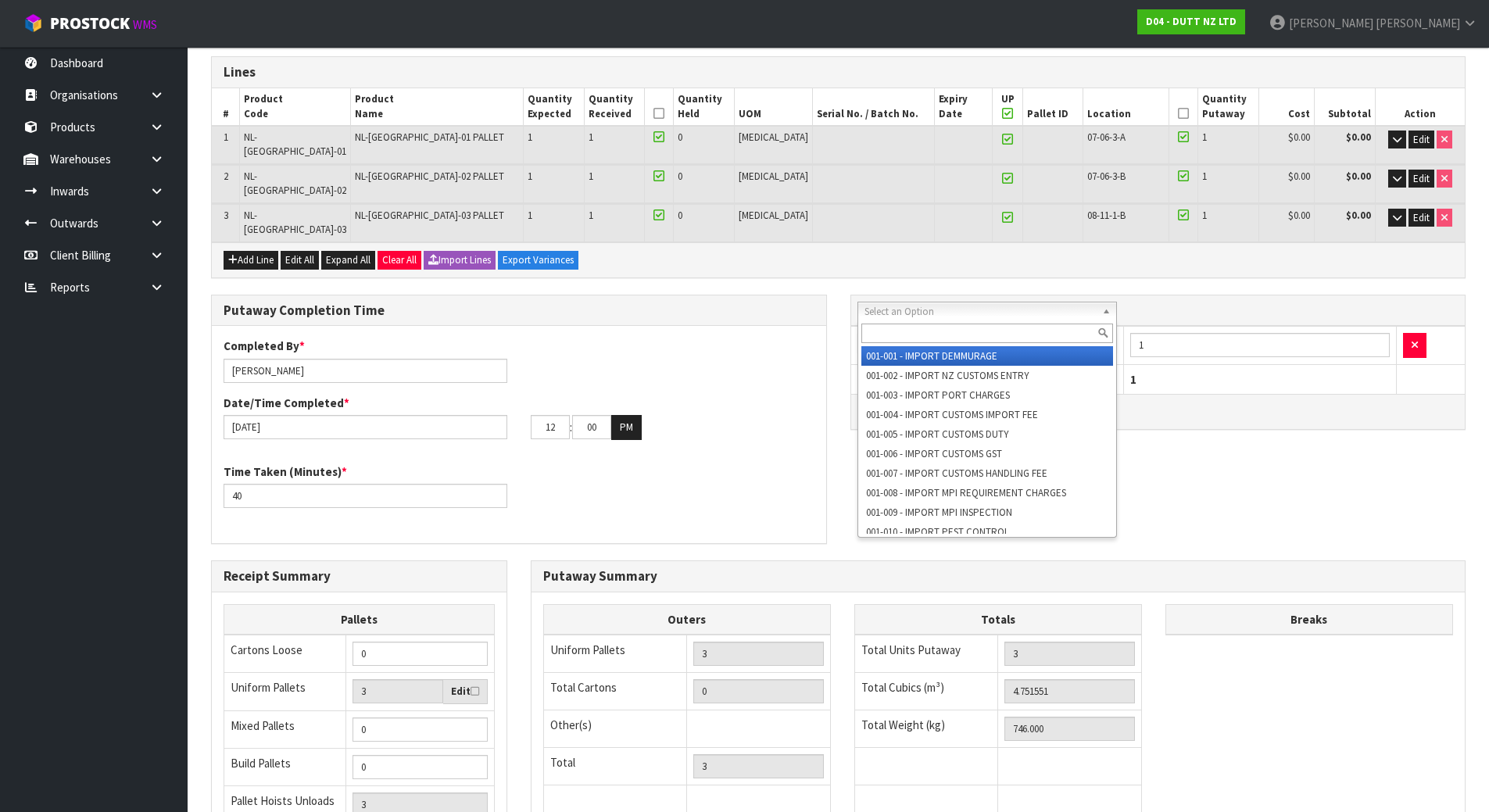
click at [906, 331] on input "text" at bounding box center [987, 332] width 252 height 19
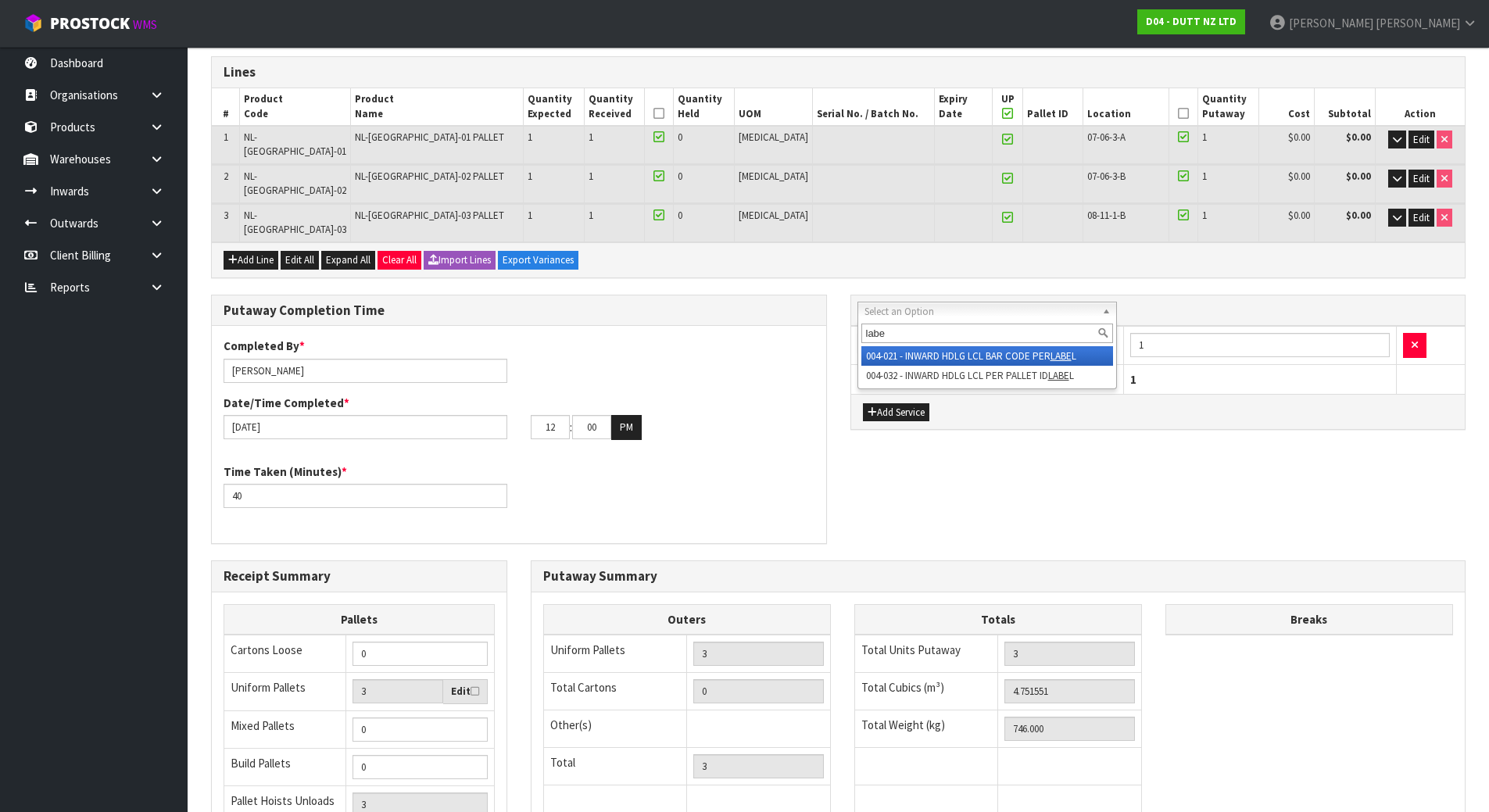
type input "labe"
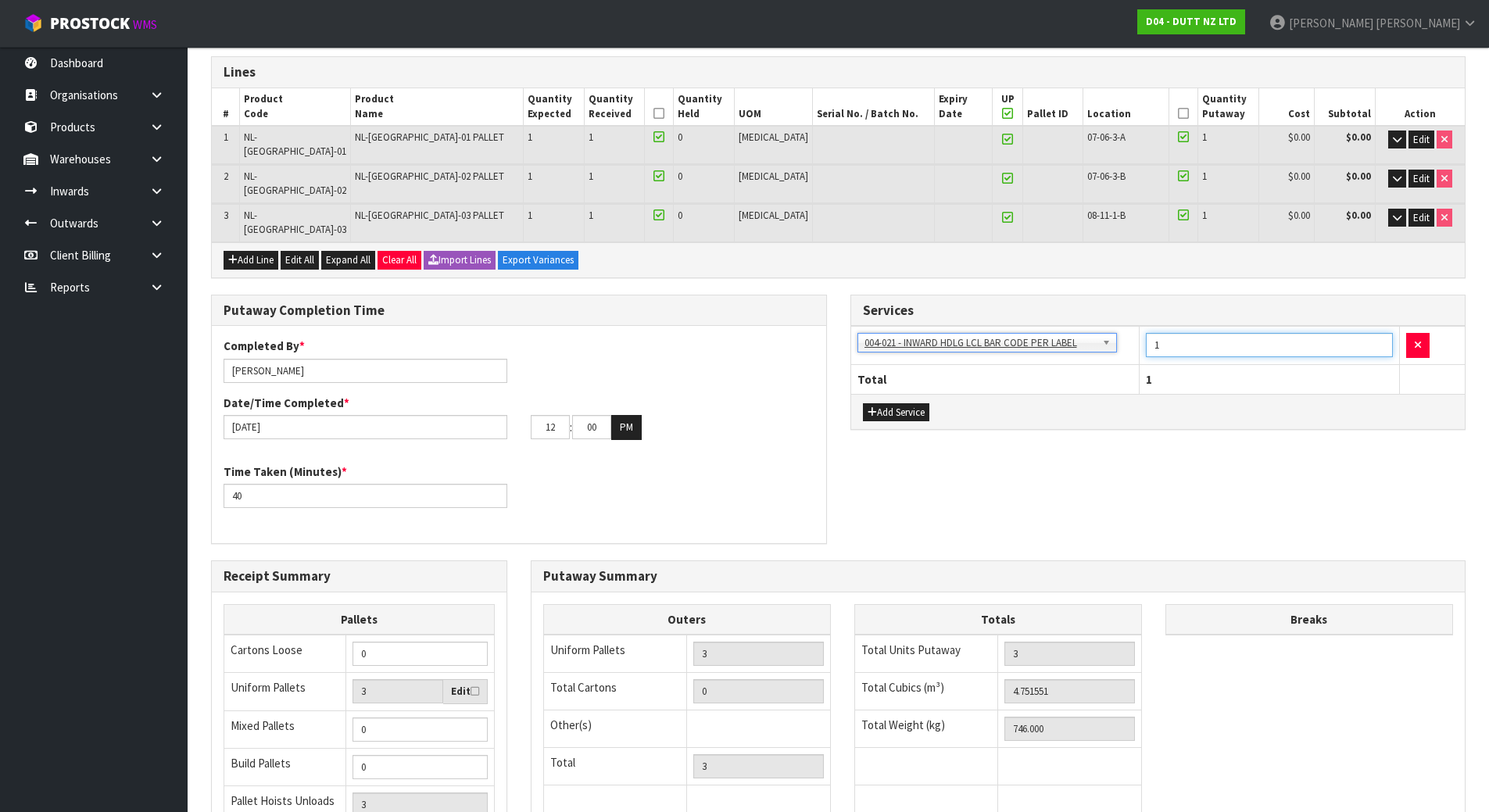
drag, startPoint x: 1191, startPoint y: 302, endPoint x: 1088, endPoint y: 301, distance: 103.0
click at [1088, 327] on tr "001-001 - IMPORT DEMMURAGE 001-002 - IMPORT NZ CUSTOMS ENTRY 001-003 - IMPORT P…" at bounding box center [1158, 346] width 615 height 38
type input "3"
click at [1166, 405] on div "Services 001-001 - IMPORT DEMMURAGE 001-002 - IMPORT NZ CUSTOMS ENTRY 001-003 -…" at bounding box center [1158, 371] width 639 height 153
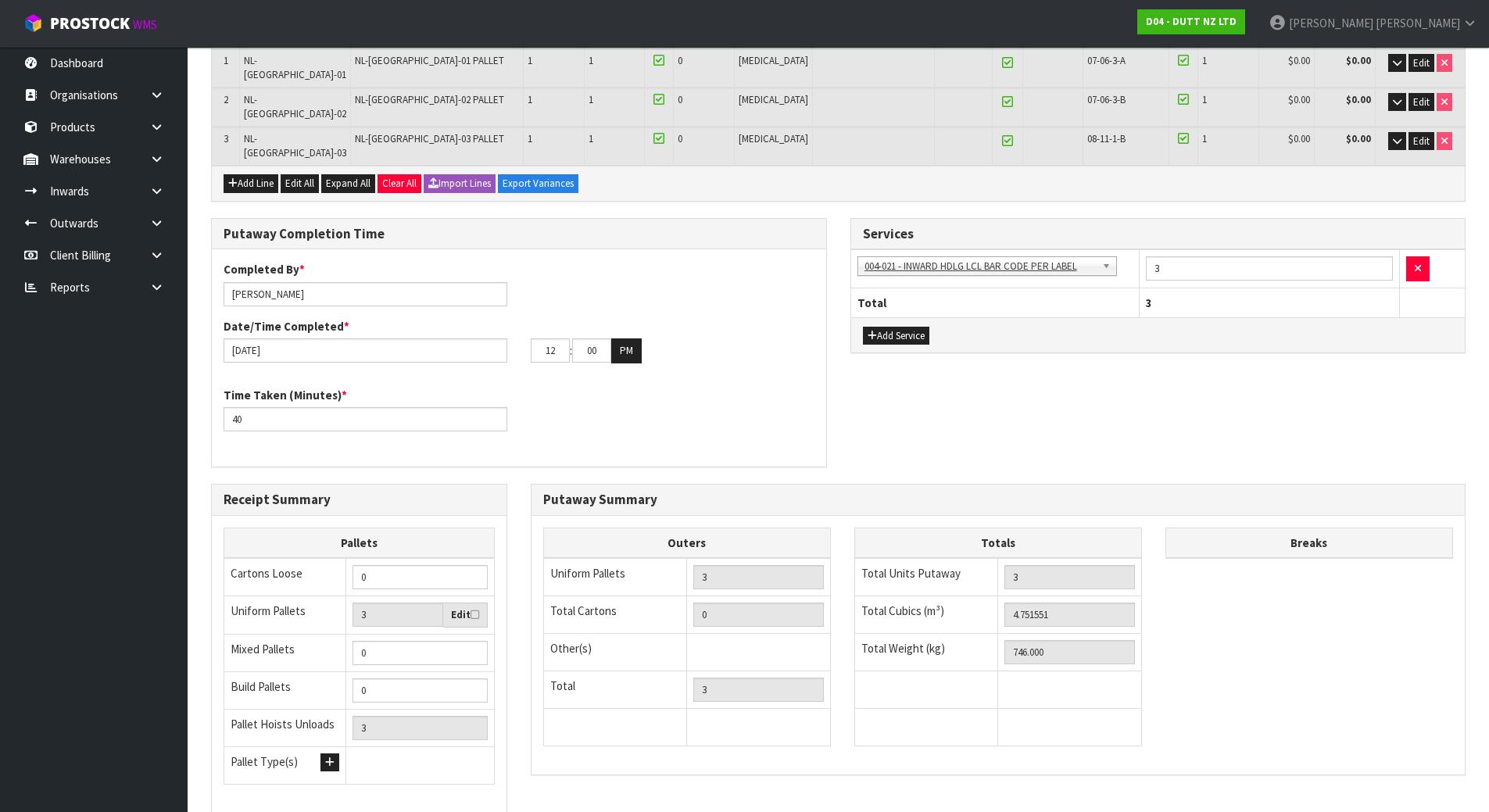
scroll to position [411, 0]
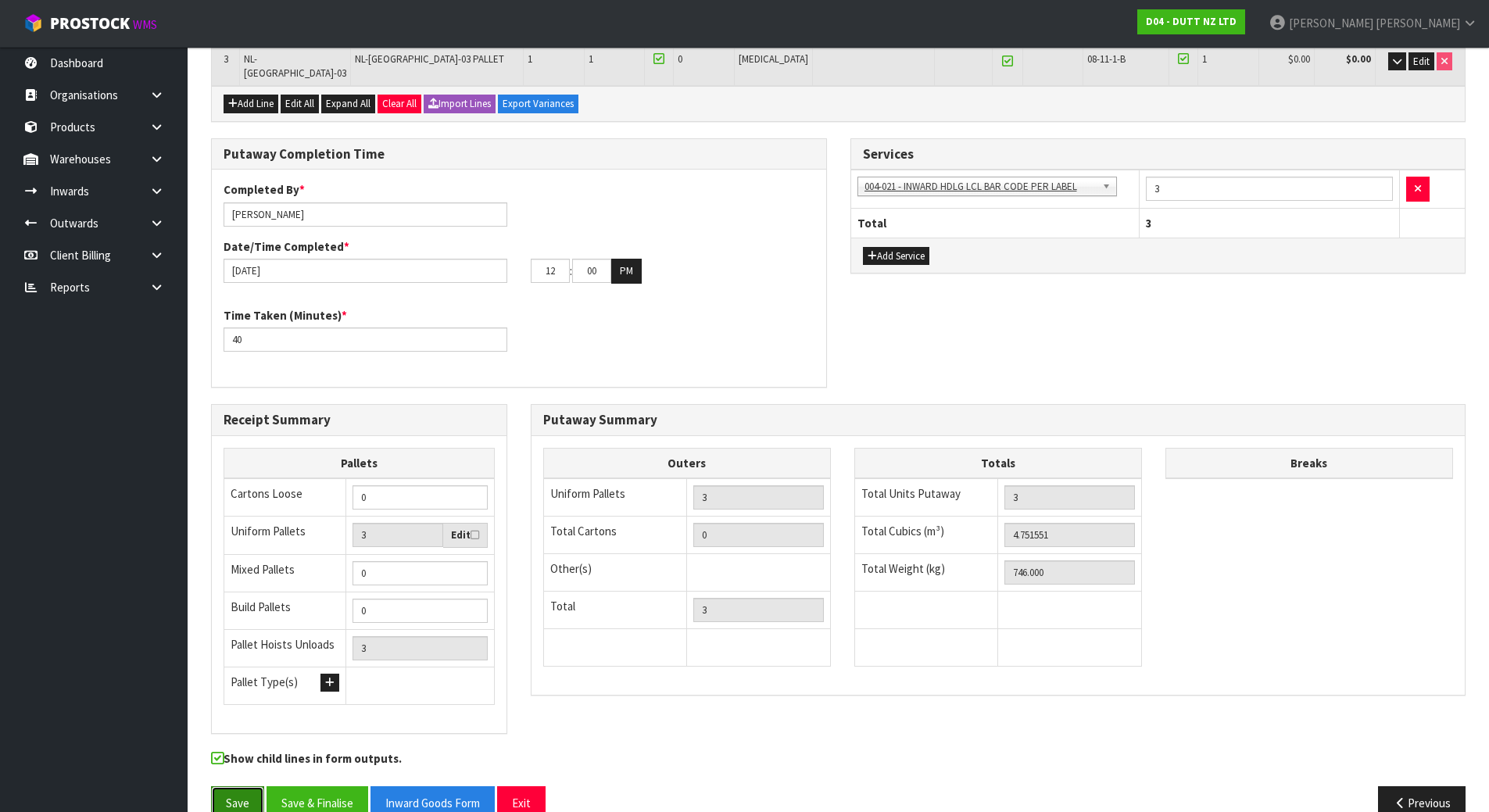
click at [229, 786] on button "Save" at bounding box center [238, 803] width 53 height 34
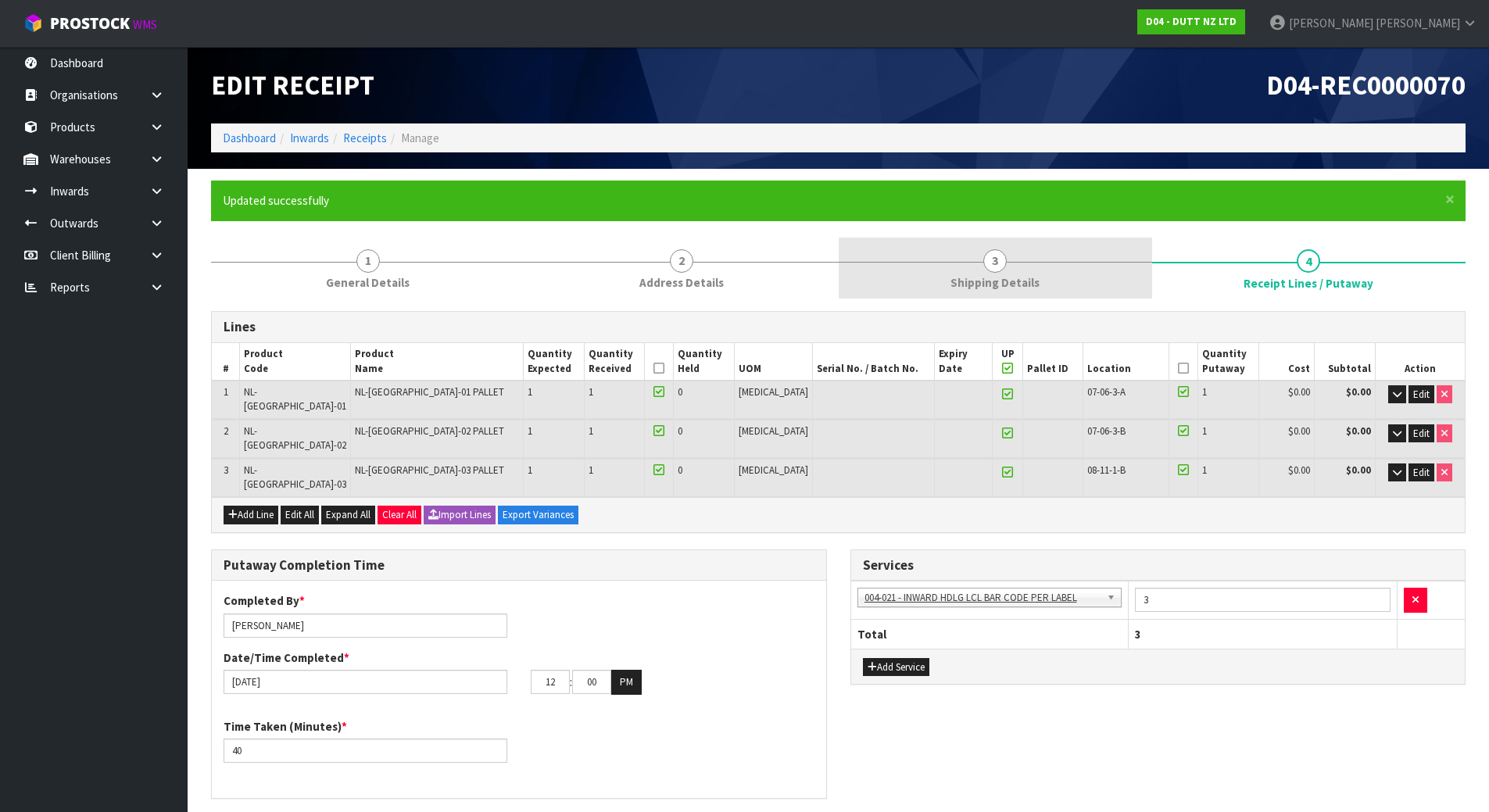
click at [1054, 291] on link "3 Shipping Details" at bounding box center [995, 269] width 313 height 62
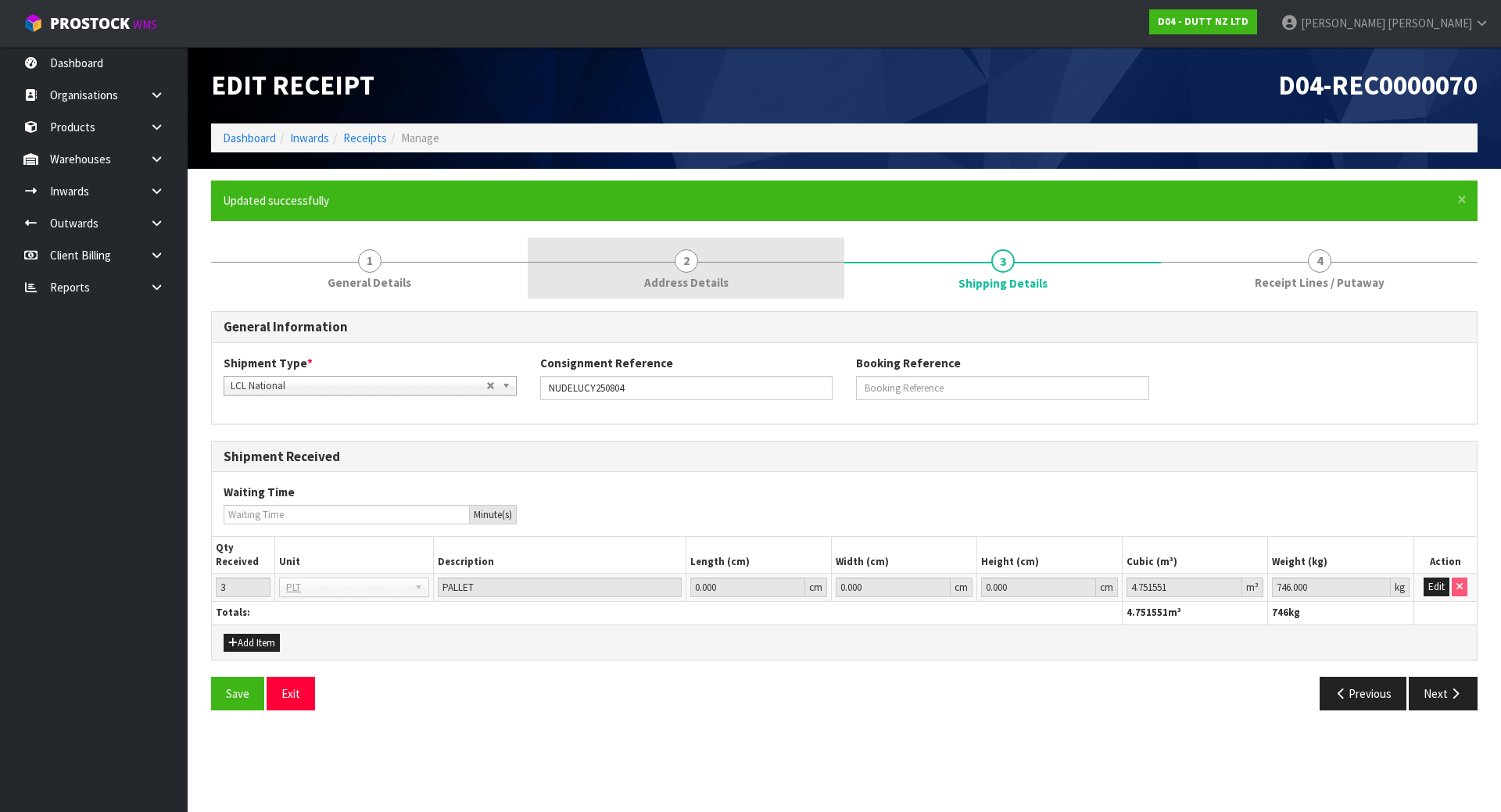
click at [724, 255] on link "2 Address Details" at bounding box center [686, 269] width 317 height 62
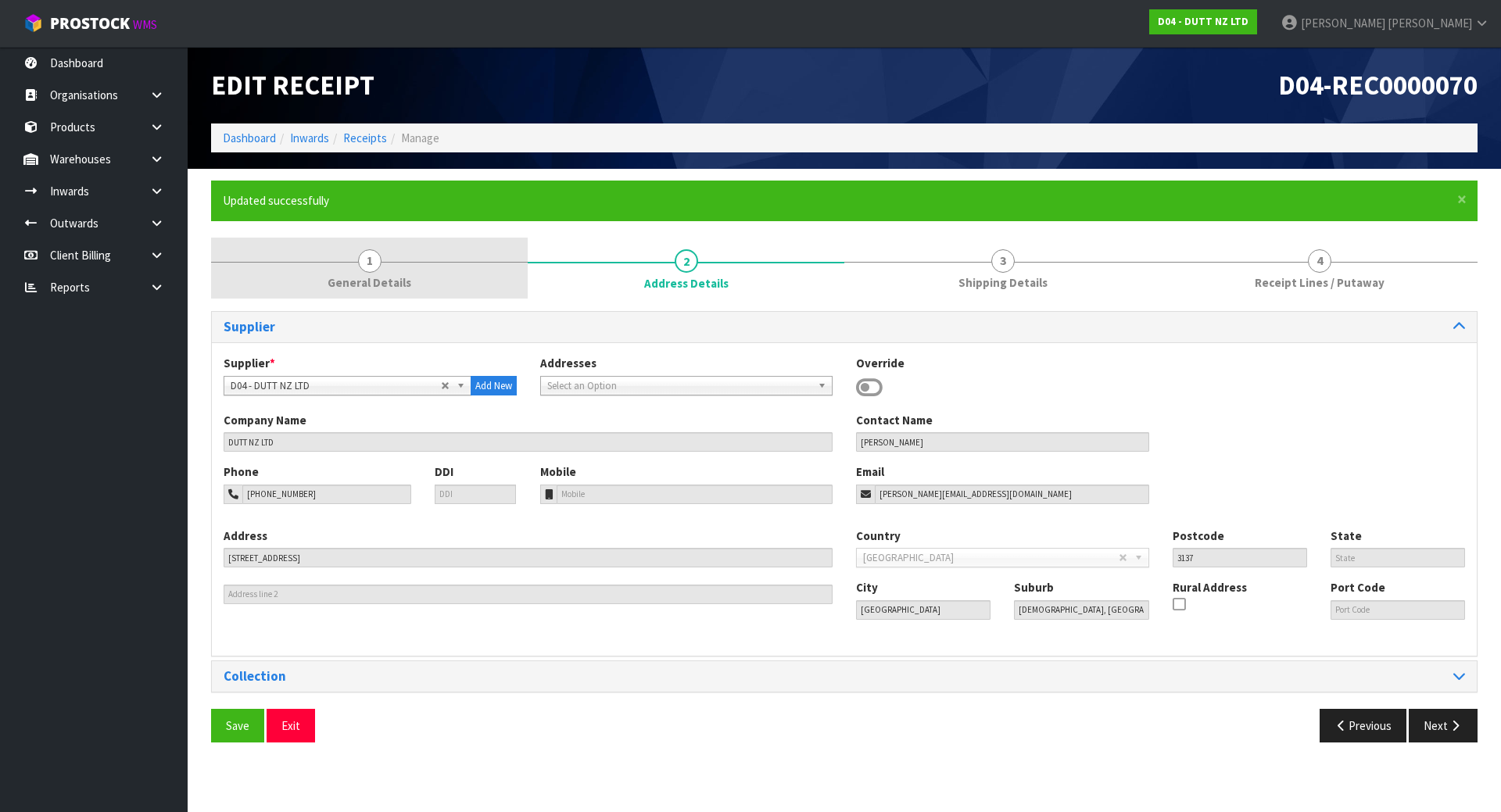
click at [484, 262] on div at bounding box center [369, 262] width 317 height 1
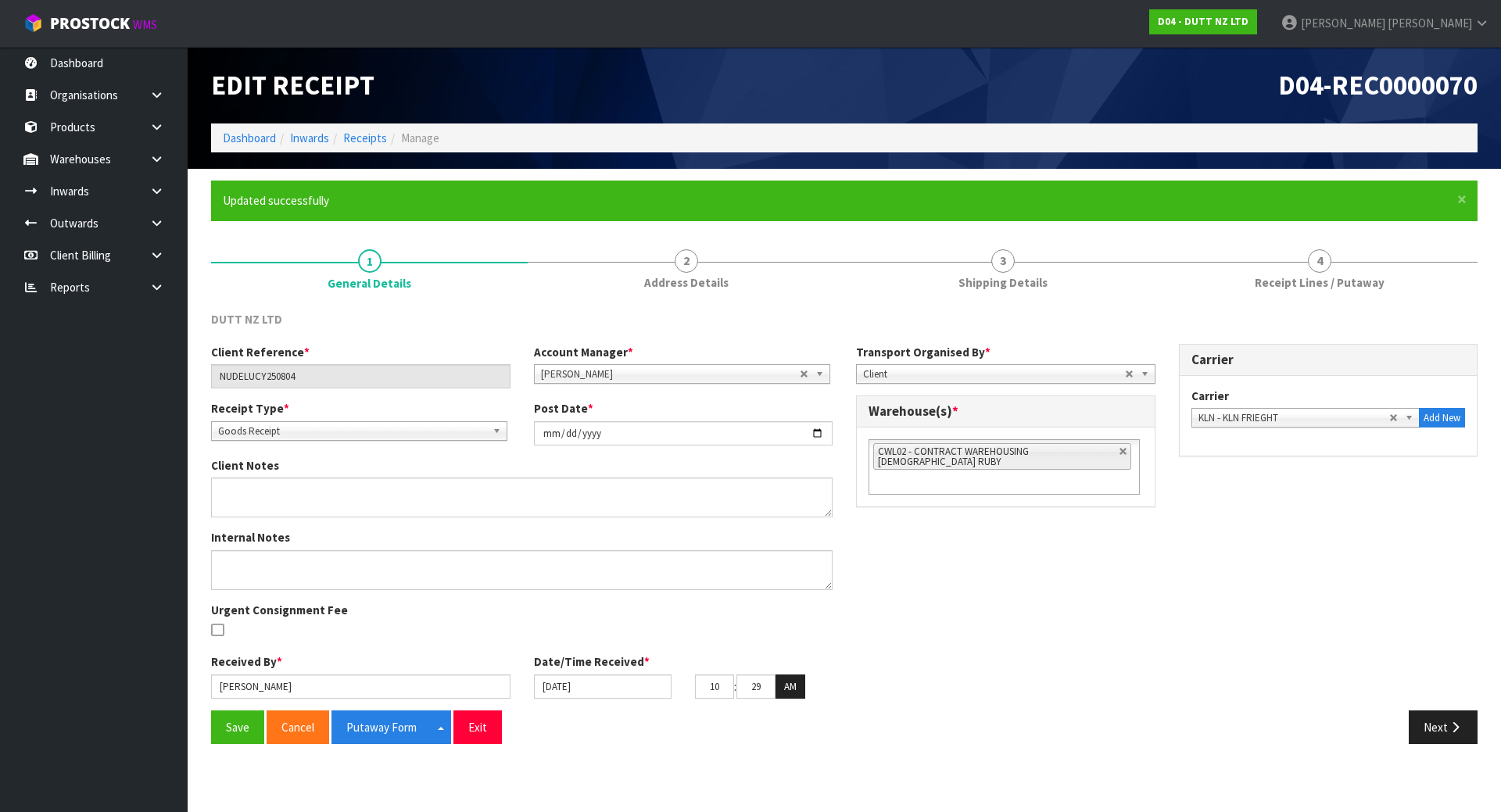
click at [889, 588] on div "Client Reference * NUDELUCY250804 Account Manager * [PERSON_NAME] [PERSON_NAME]…" at bounding box center [844, 527] width 1290 height 366
click at [566, 686] on input "[DATE]" at bounding box center [603, 687] width 138 height 25
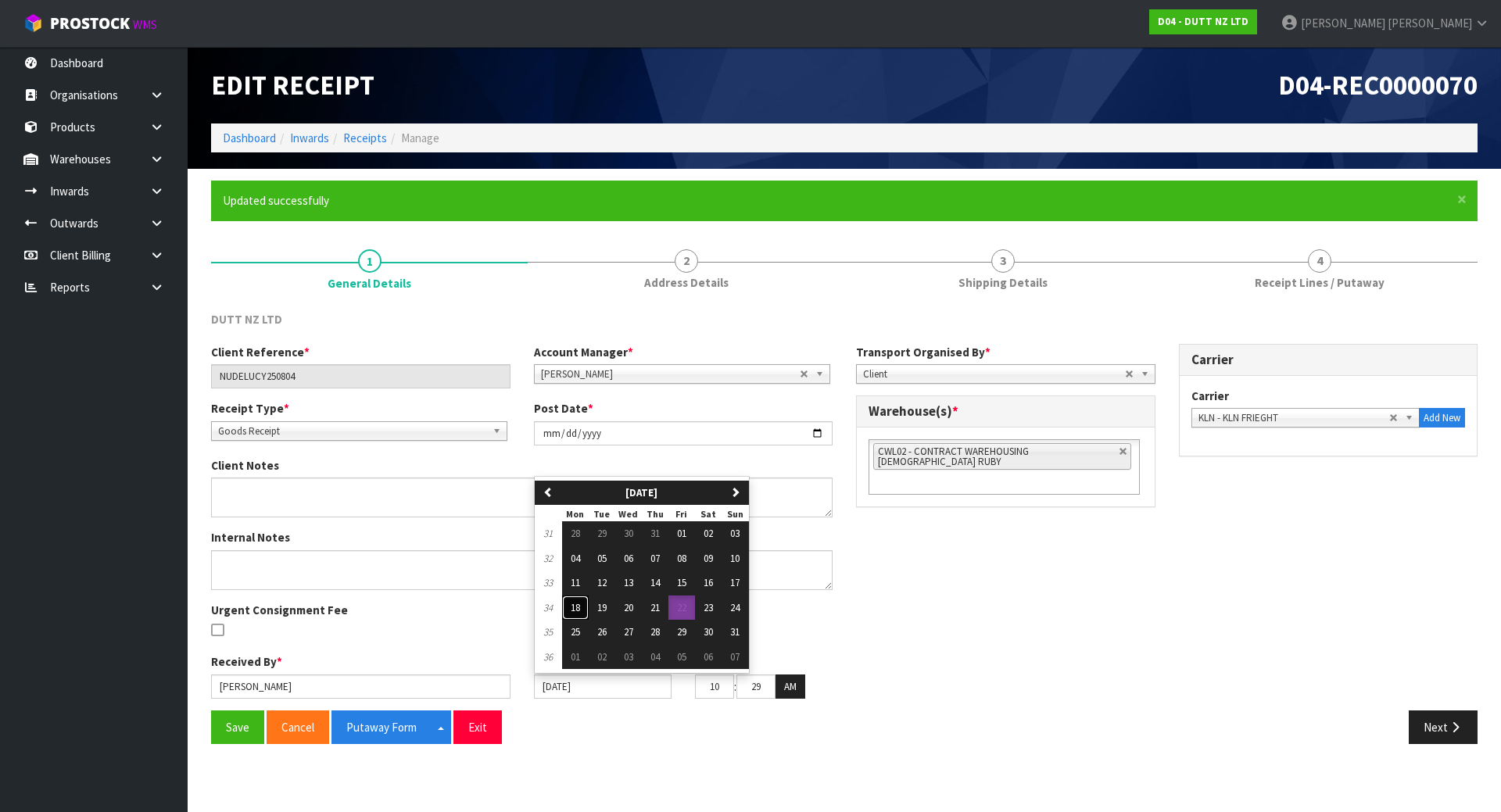
click at [583, 599] on button "18" at bounding box center [575, 607] width 26 height 25
type input "18/08/2025"
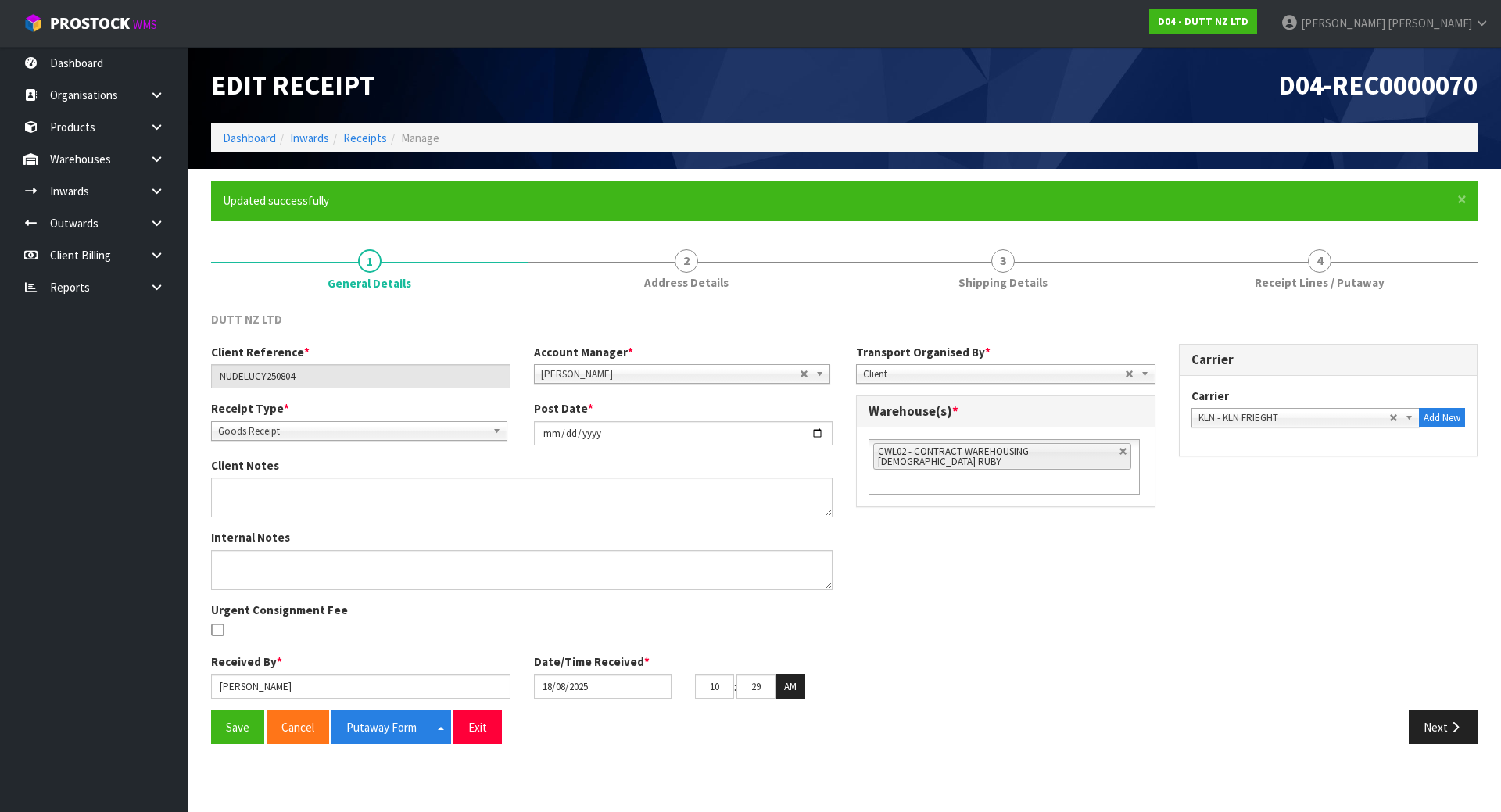
click at [893, 618] on div "Client Reference * NUDELUCY250804 Account Manager * [PERSON_NAME] [PERSON_NAME]…" at bounding box center [844, 527] width 1290 height 366
click at [230, 722] on button "Save" at bounding box center [238, 727] width 53 height 34
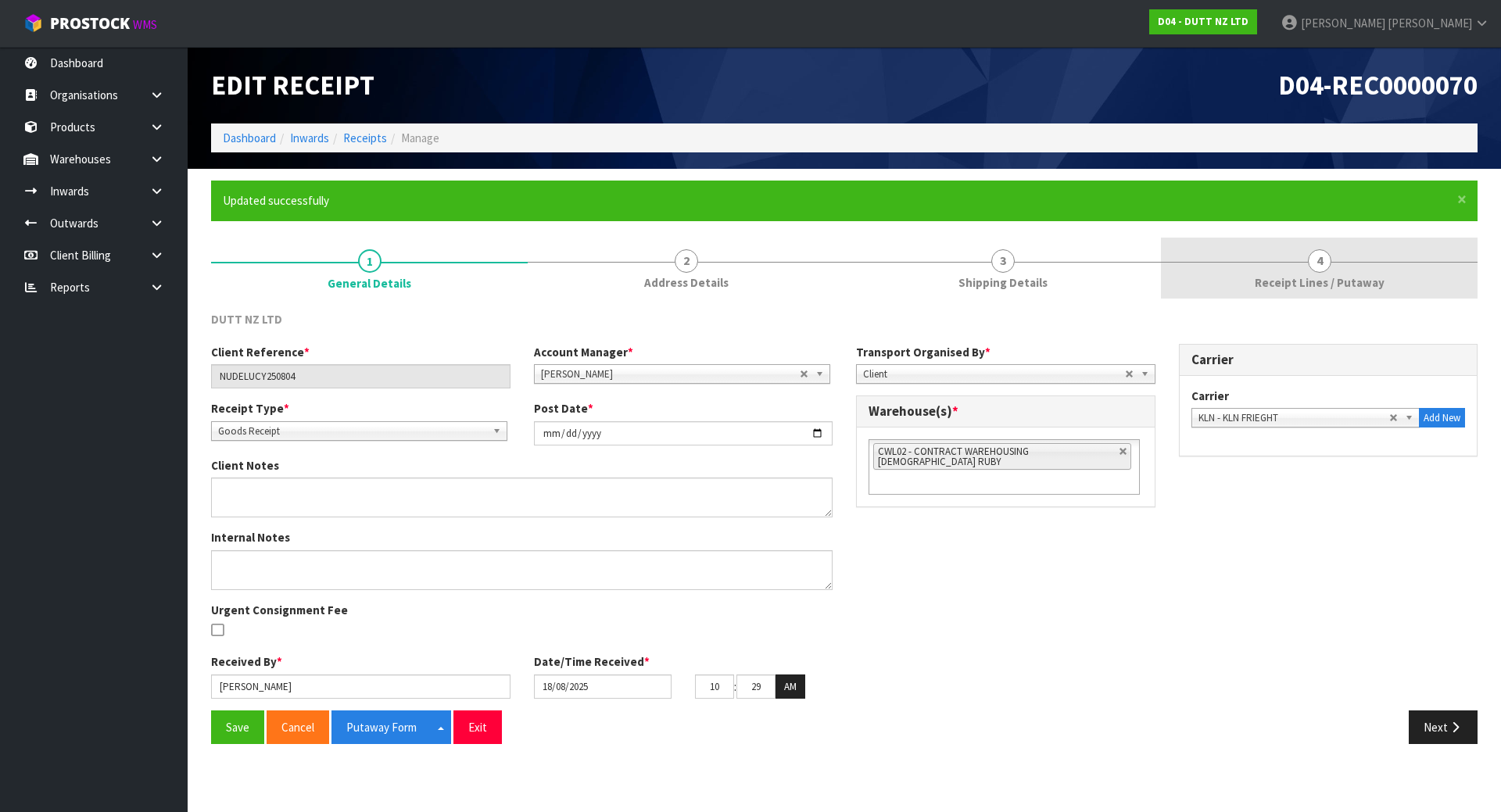
click at [1263, 290] on span "Receipt Lines / Putaway" at bounding box center [1320, 282] width 130 height 16
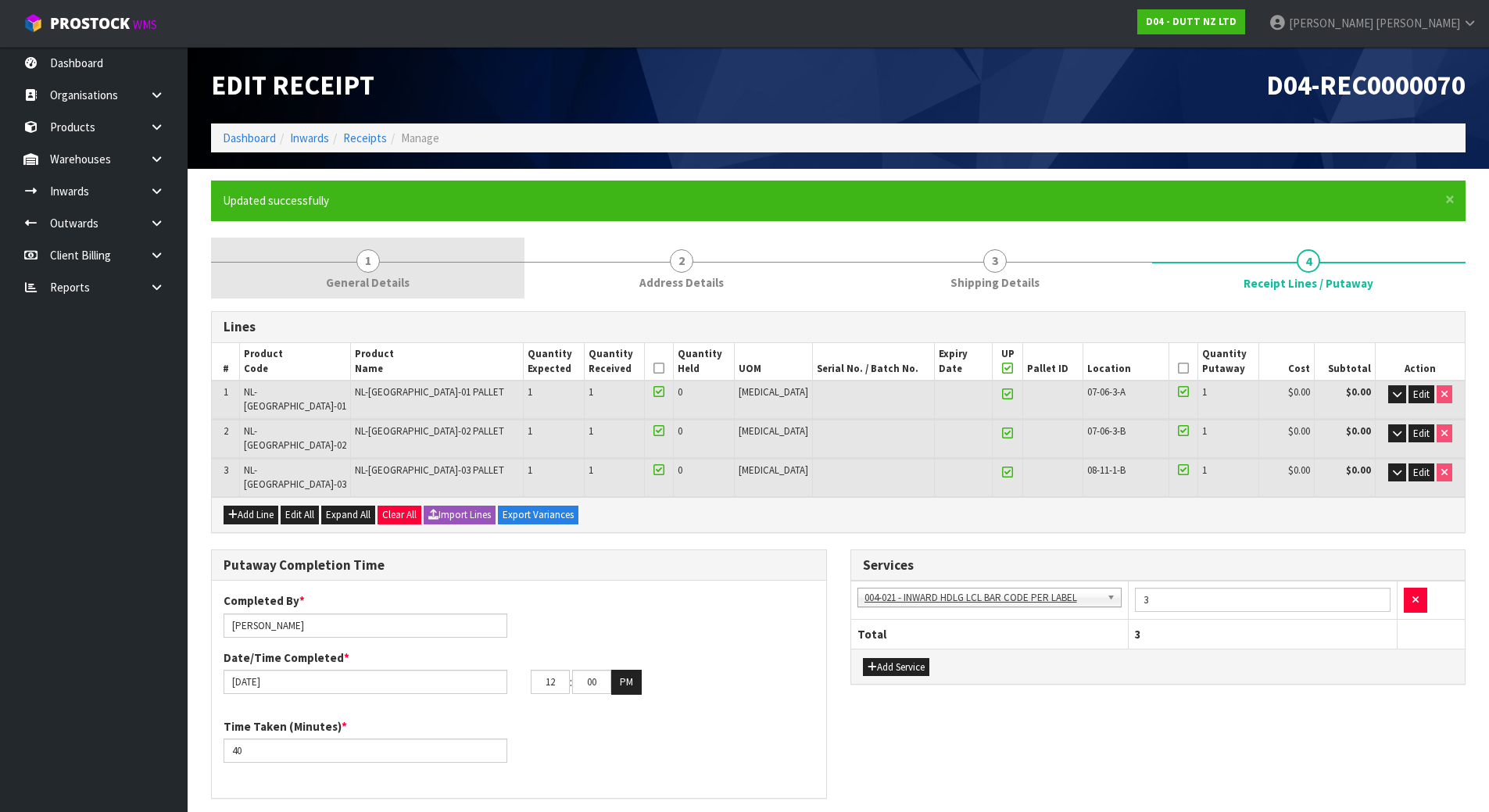
click at [454, 269] on link "1 General Details" at bounding box center [367, 269] width 313 height 62
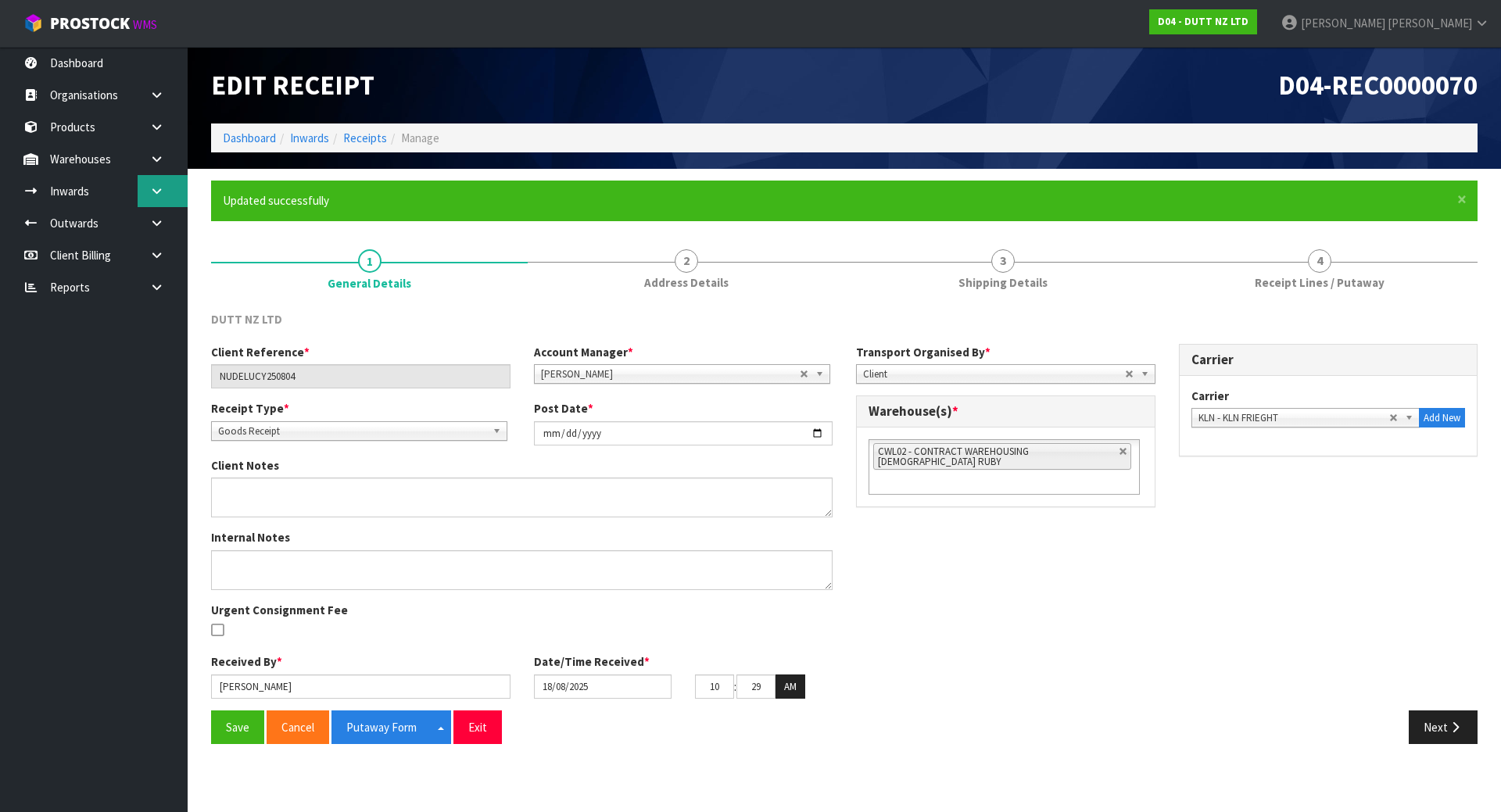
click at [157, 196] on icon at bounding box center [156, 191] width 15 height 12
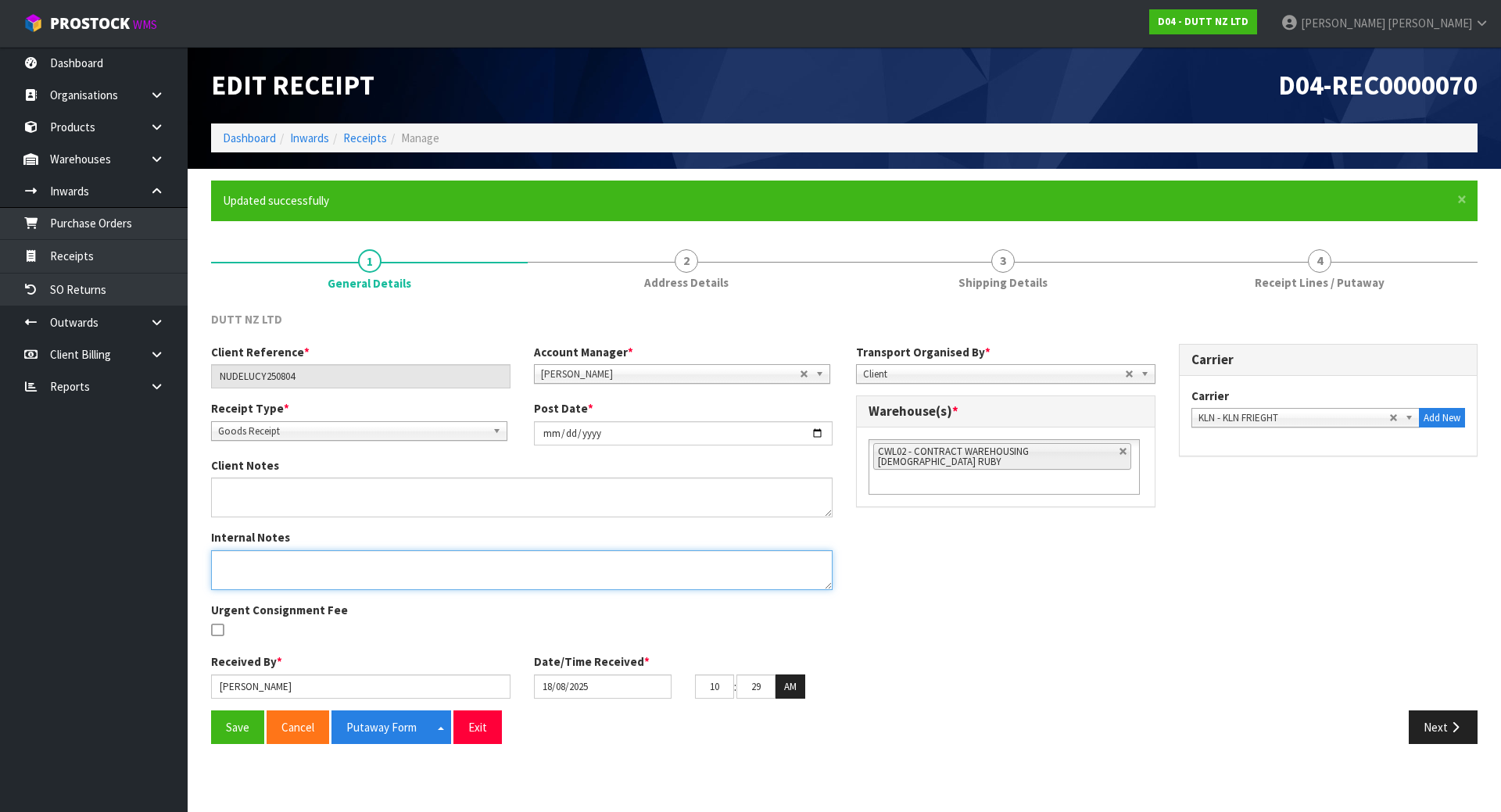
click at [258, 577] on textarea at bounding box center [522, 571] width 621 height 40
click at [463, 559] on textarea at bounding box center [522, 571] width 621 height 40
type textarea "WAS DELIVERED BY KLN CHANGED FROM CARGO PLUS"
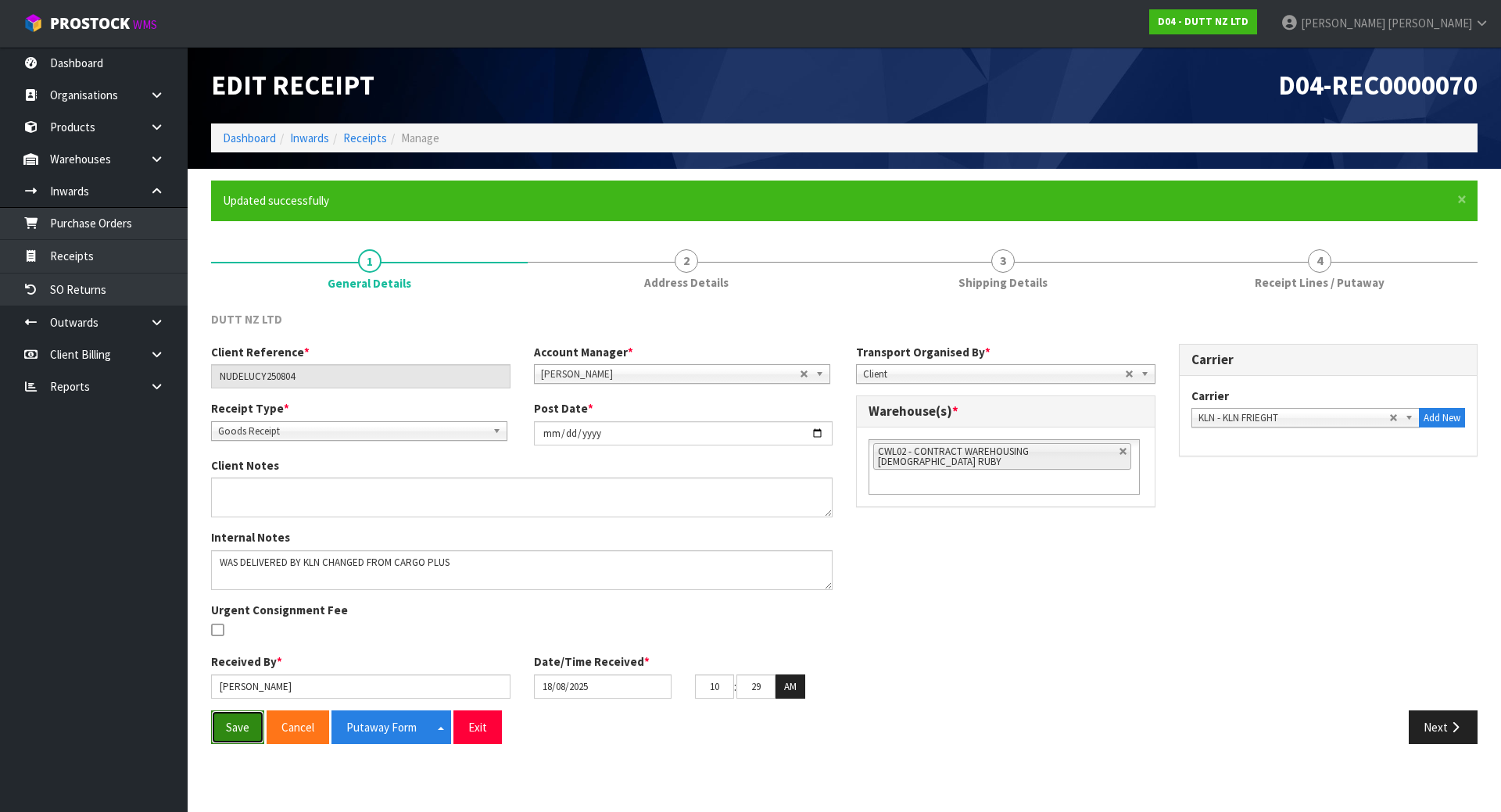
click at [232, 721] on button "Save" at bounding box center [238, 727] width 53 height 34
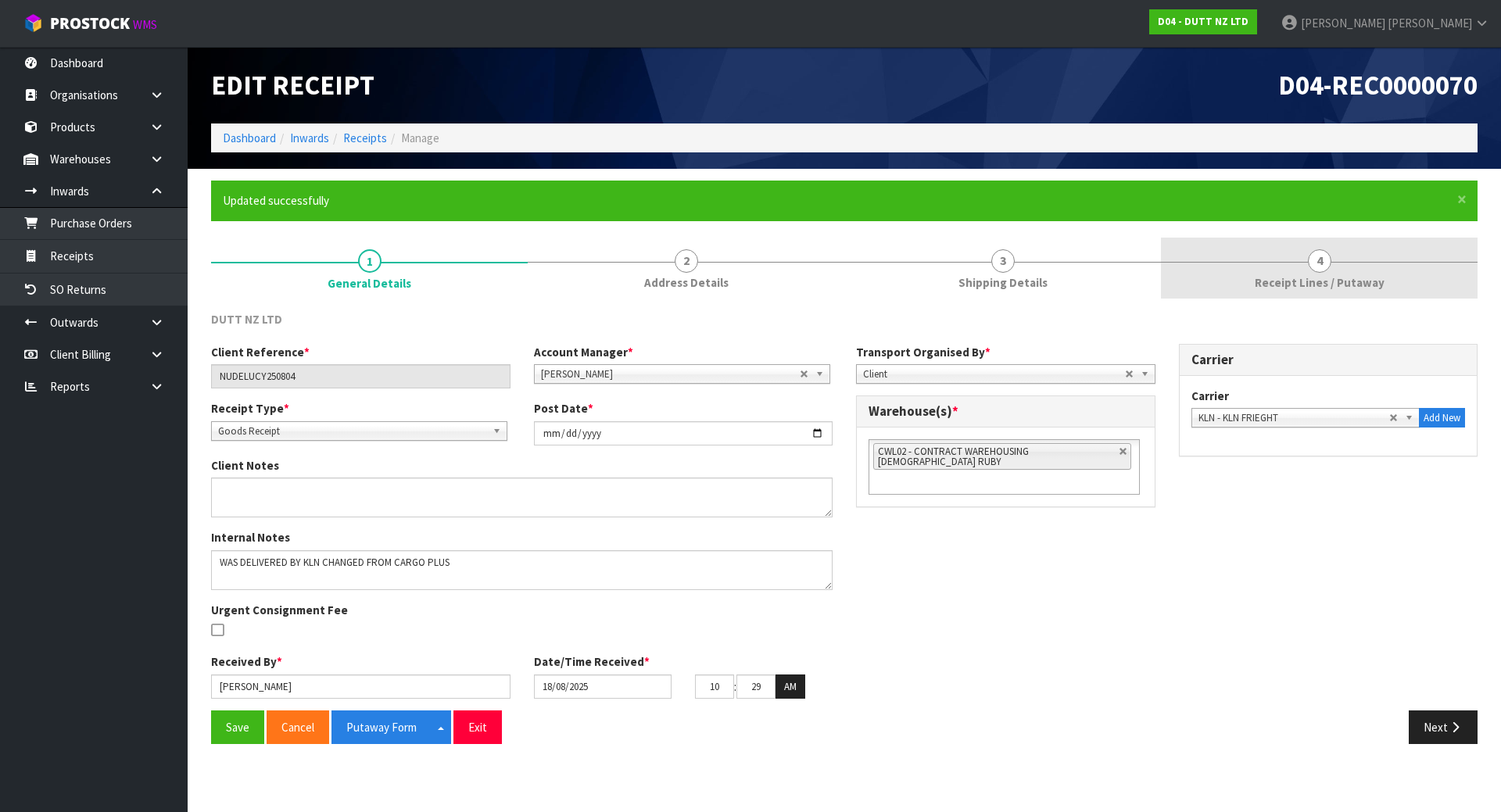
click at [1220, 269] on link "4 Receipt Lines / Putaway" at bounding box center [1319, 269] width 317 height 62
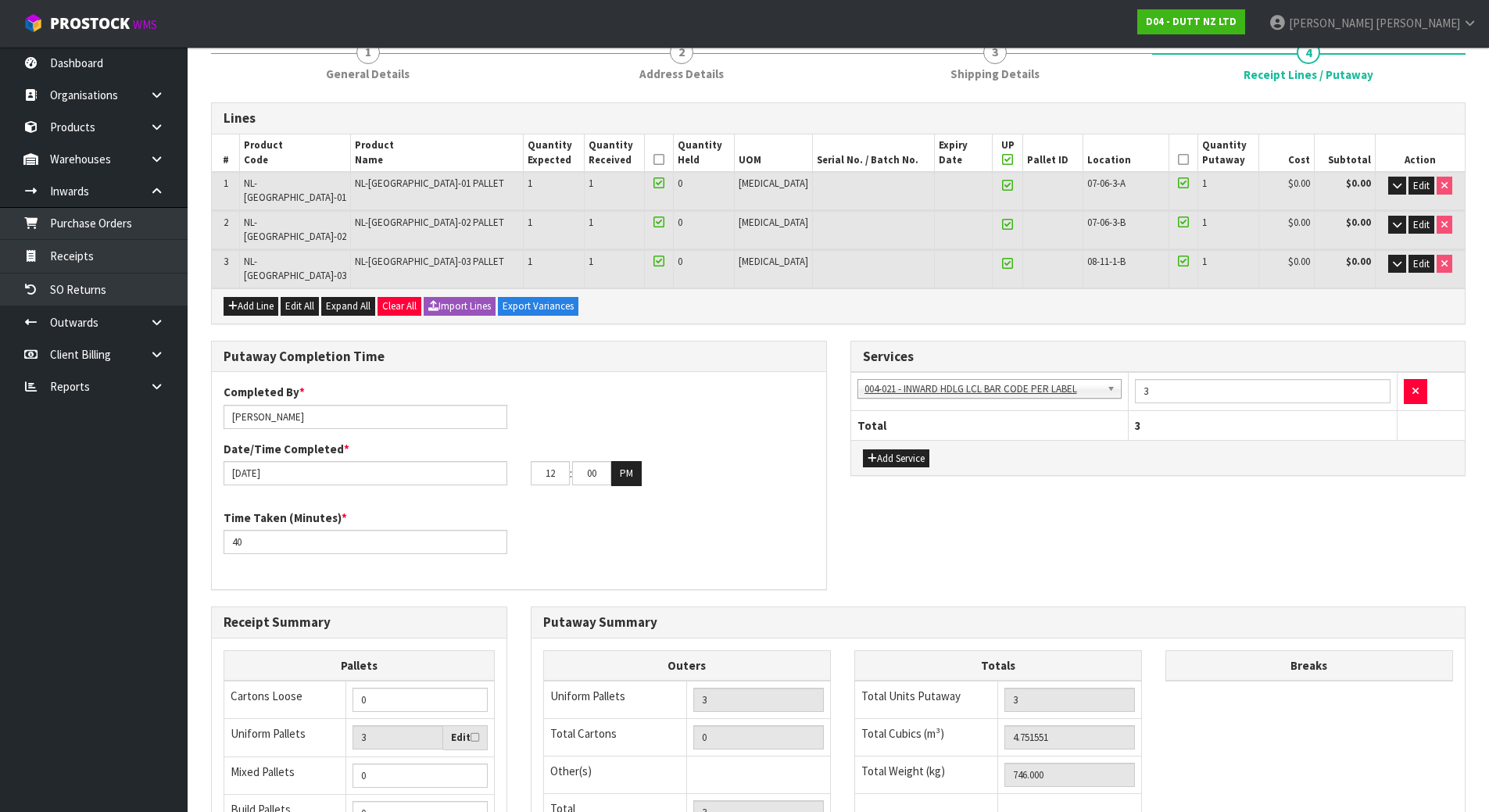
scroll to position [411, 0]
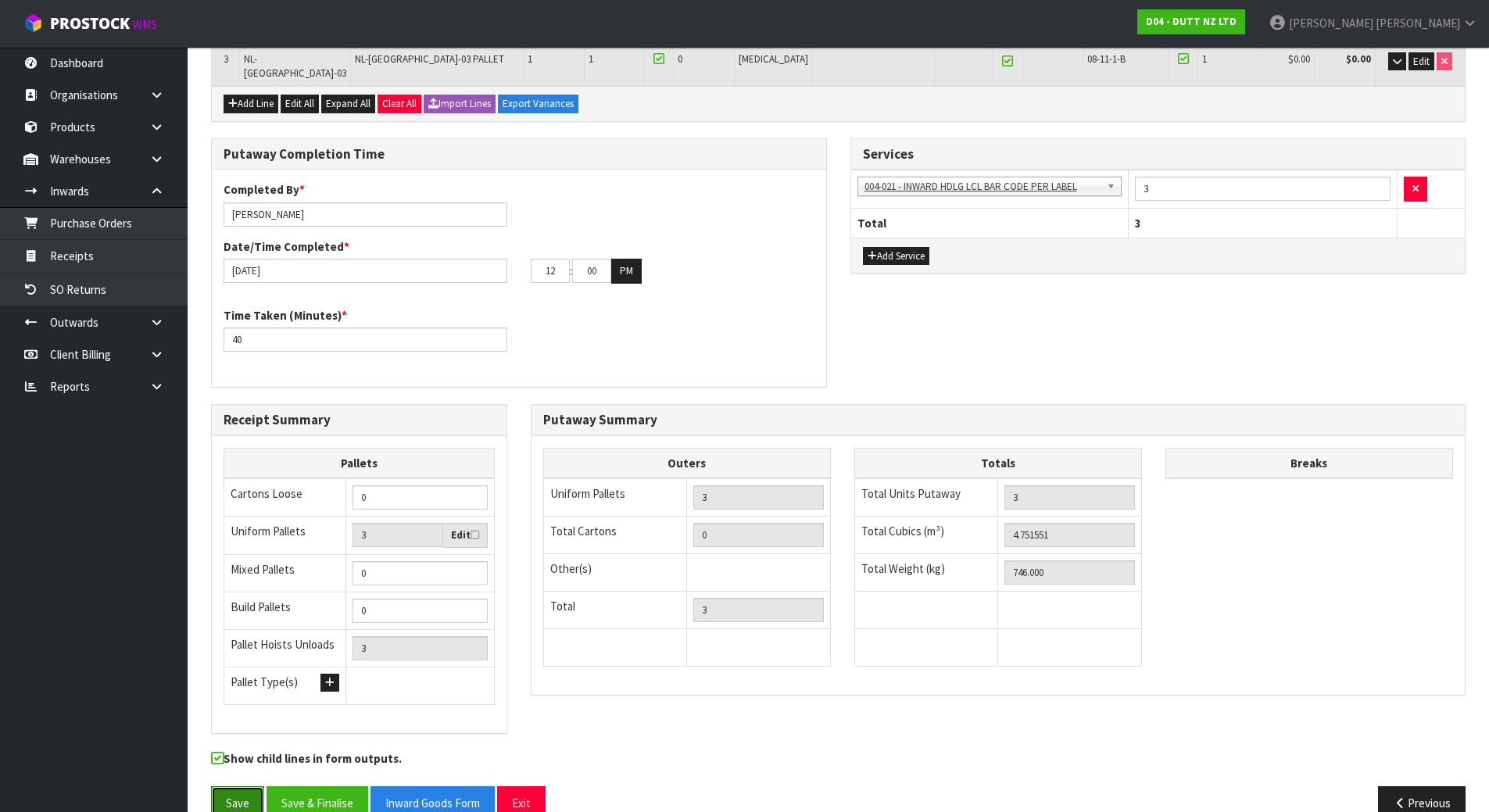
click at [225, 786] on button "Save" at bounding box center [238, 803] width 53 height 34
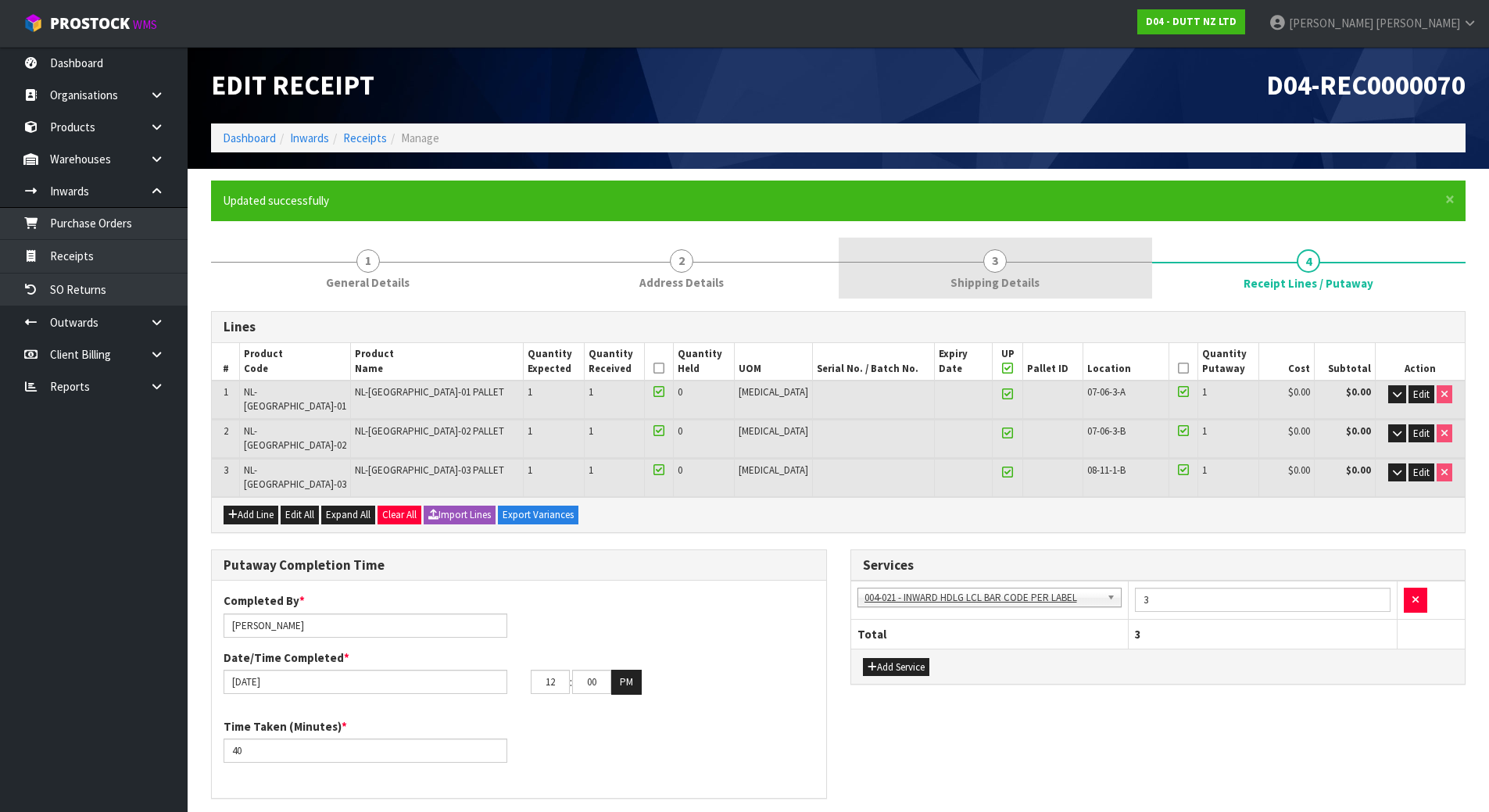
click at [958, 281] on span "Shipping Details" at bounding box center [996, 282] width 90 height 16
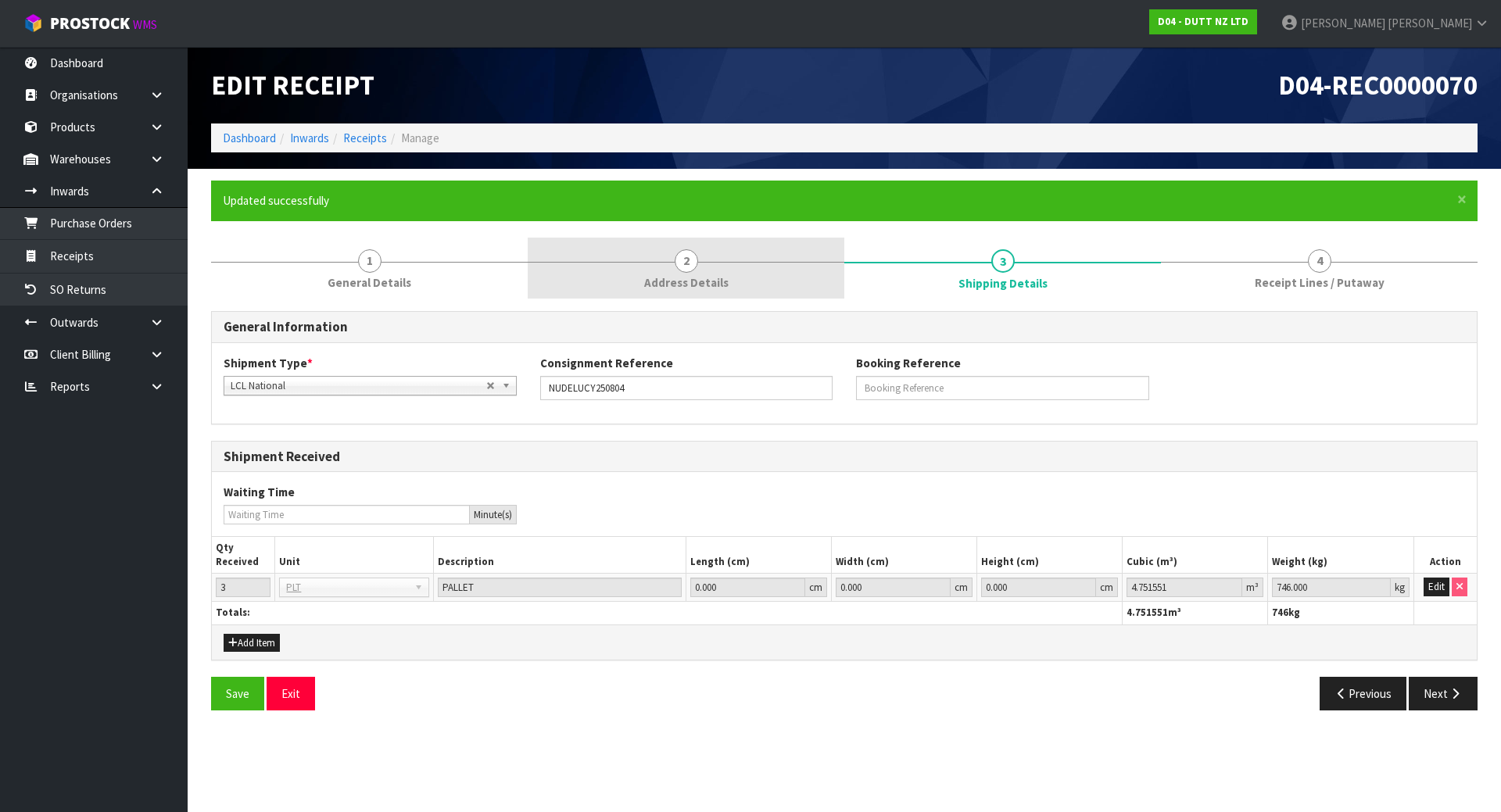
click at [838, 278] on link "2 Address Details" at bounding box center [686, 269] width 317 height 62
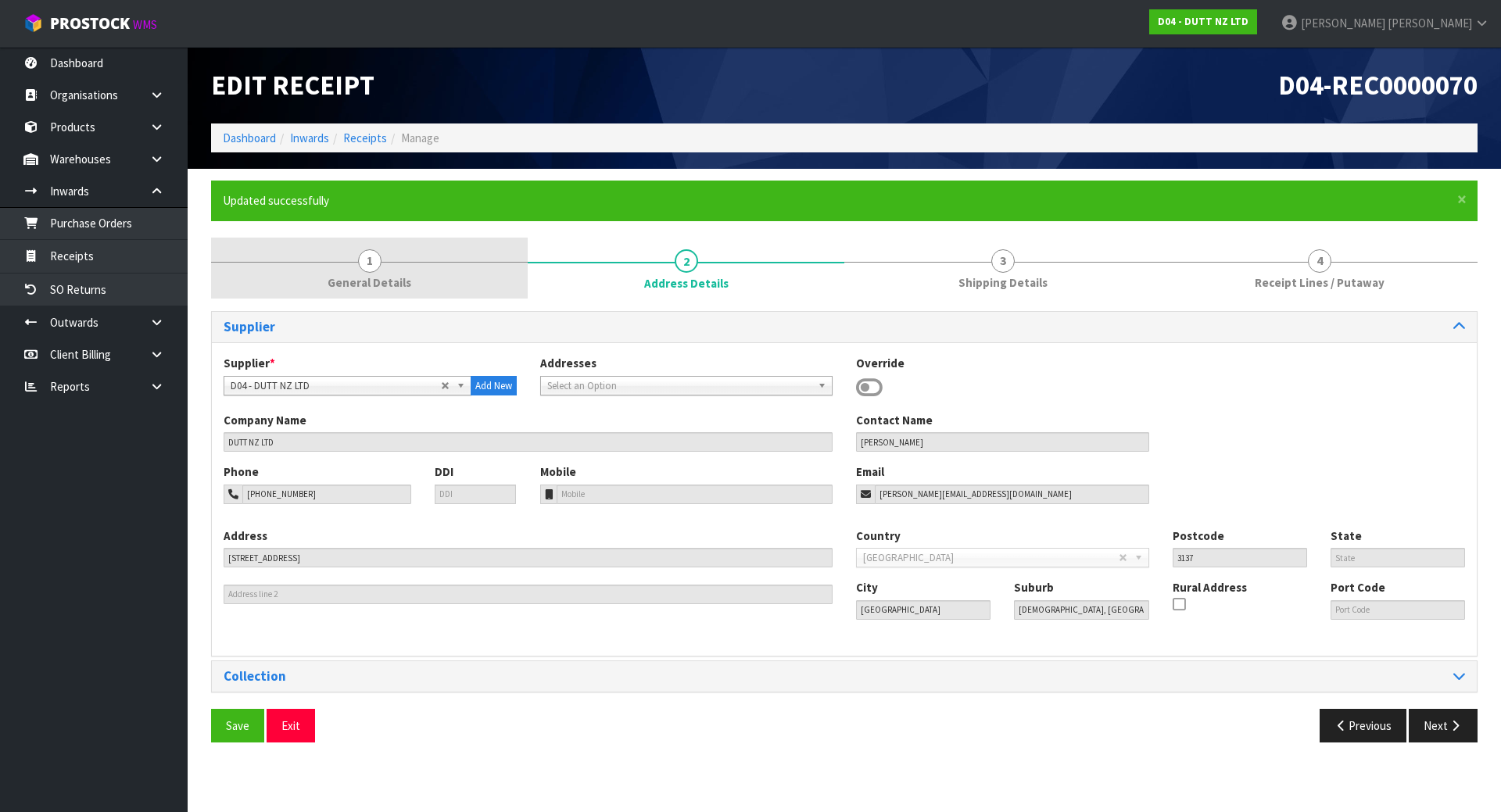
click at [478, 250] on link "1 General Details" at bounding box center [369, 269] width 317 height 62
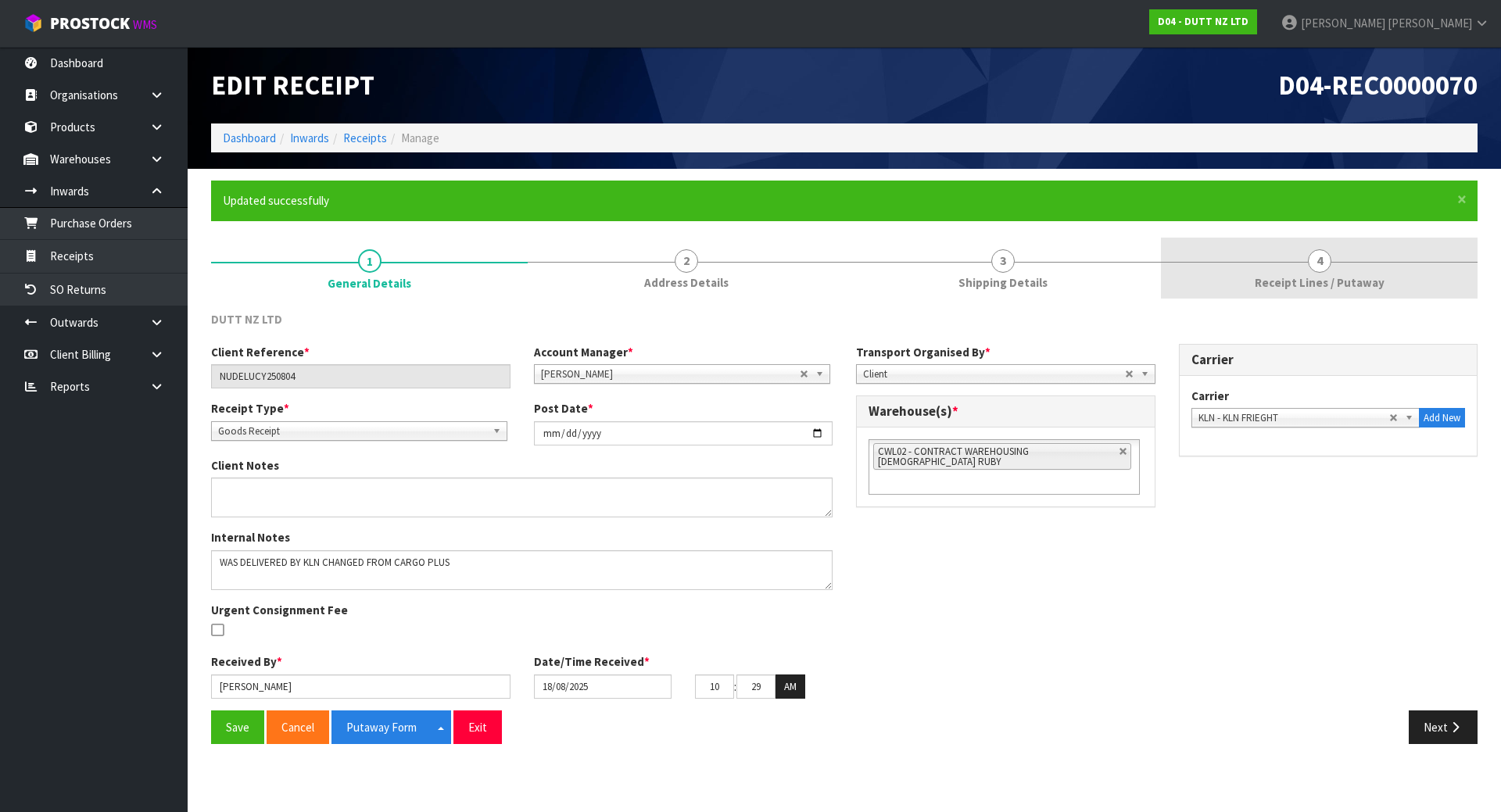
click at [1309, 274] on span "Receipt Lines / Putaway" at bounding box center [1320, 282] width 130 height 16
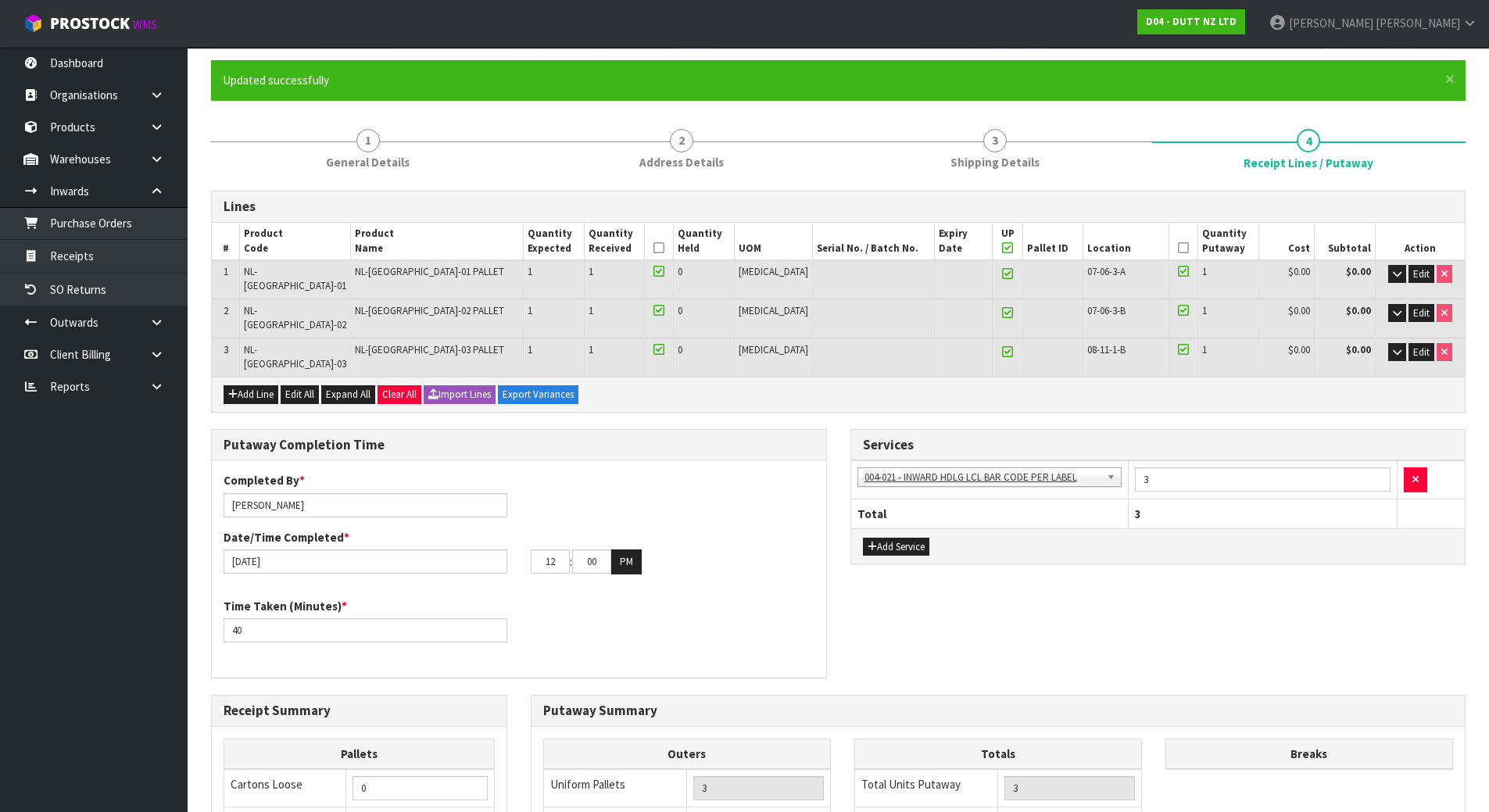
scroll to position [411, 0]
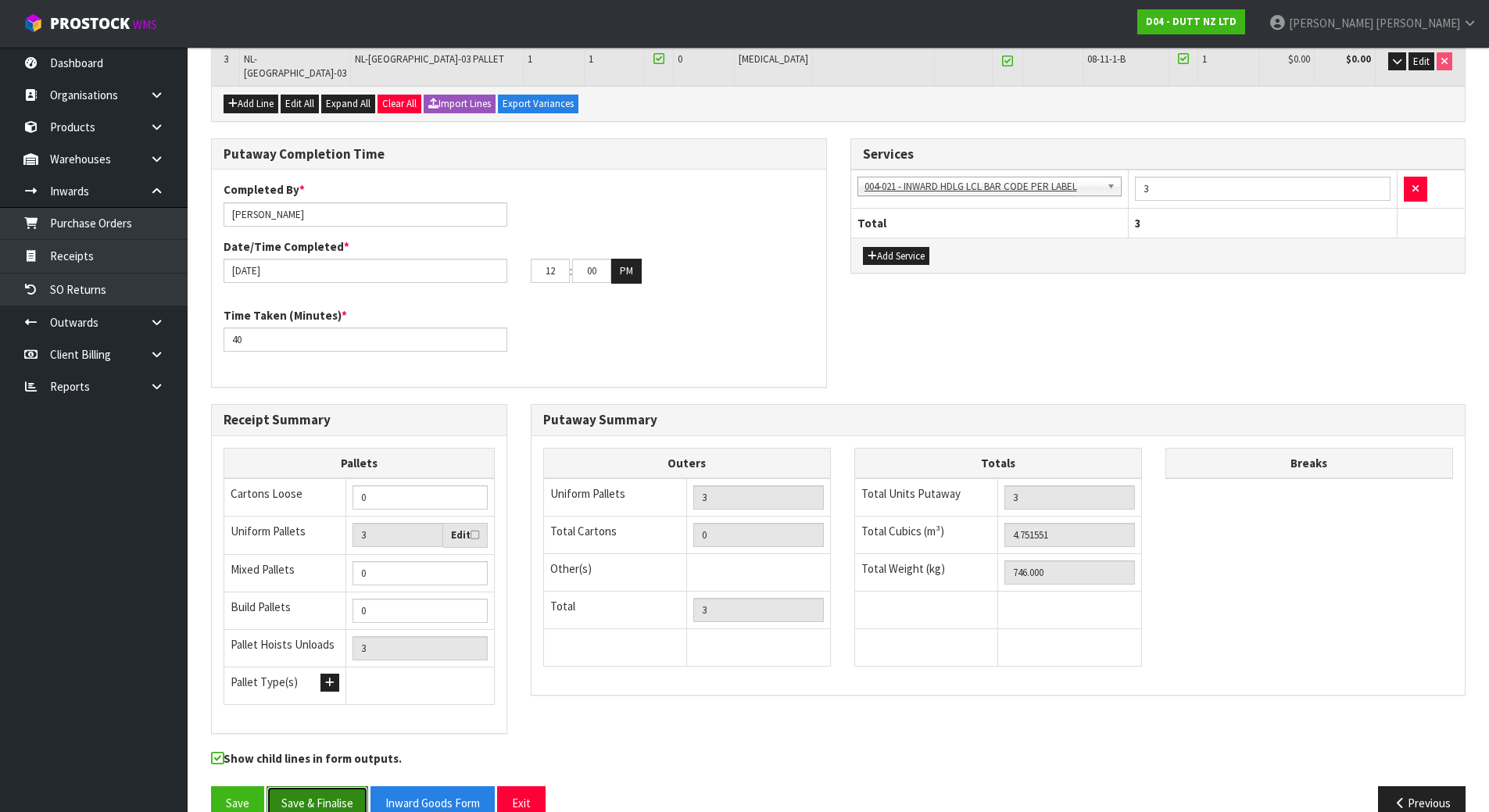
click at [329, 786] on button "Save & Finalise" at bounding box center [317, 803] width 101 height 34
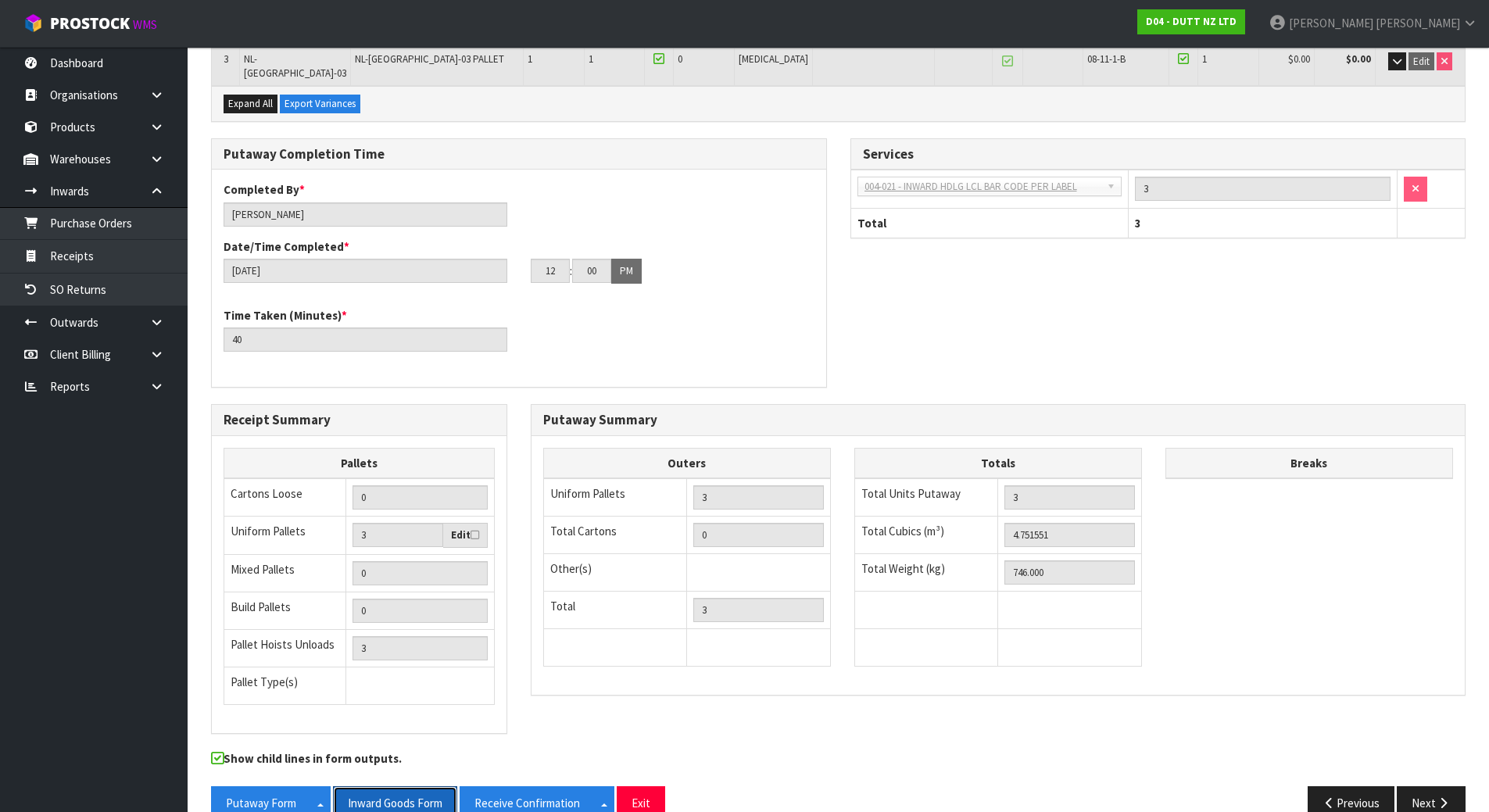
click at [388, 786] on button "Inward Goods Form" at bounding box center [396, 803] width 124 height 34
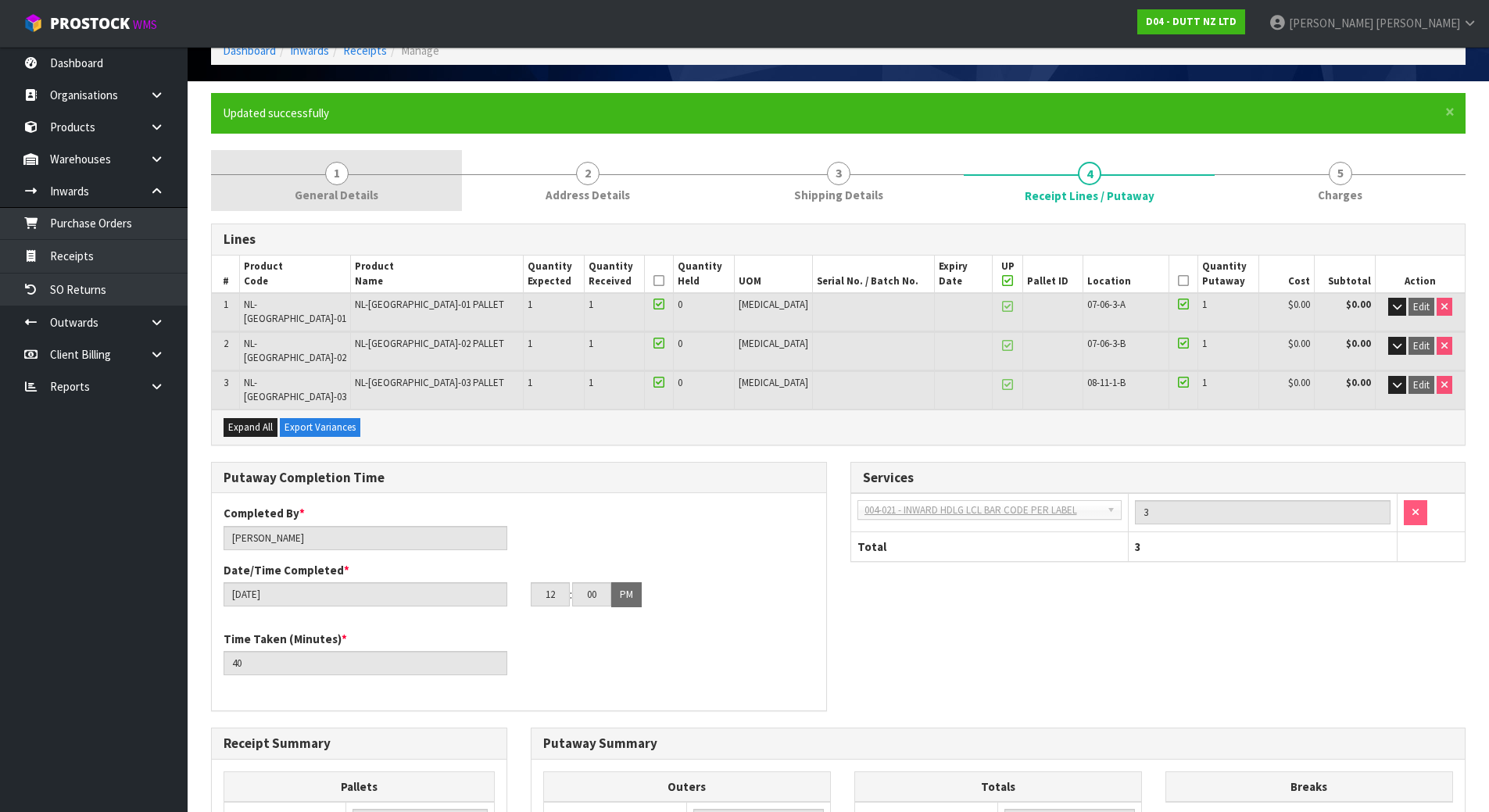
scroll to position [20, 0]
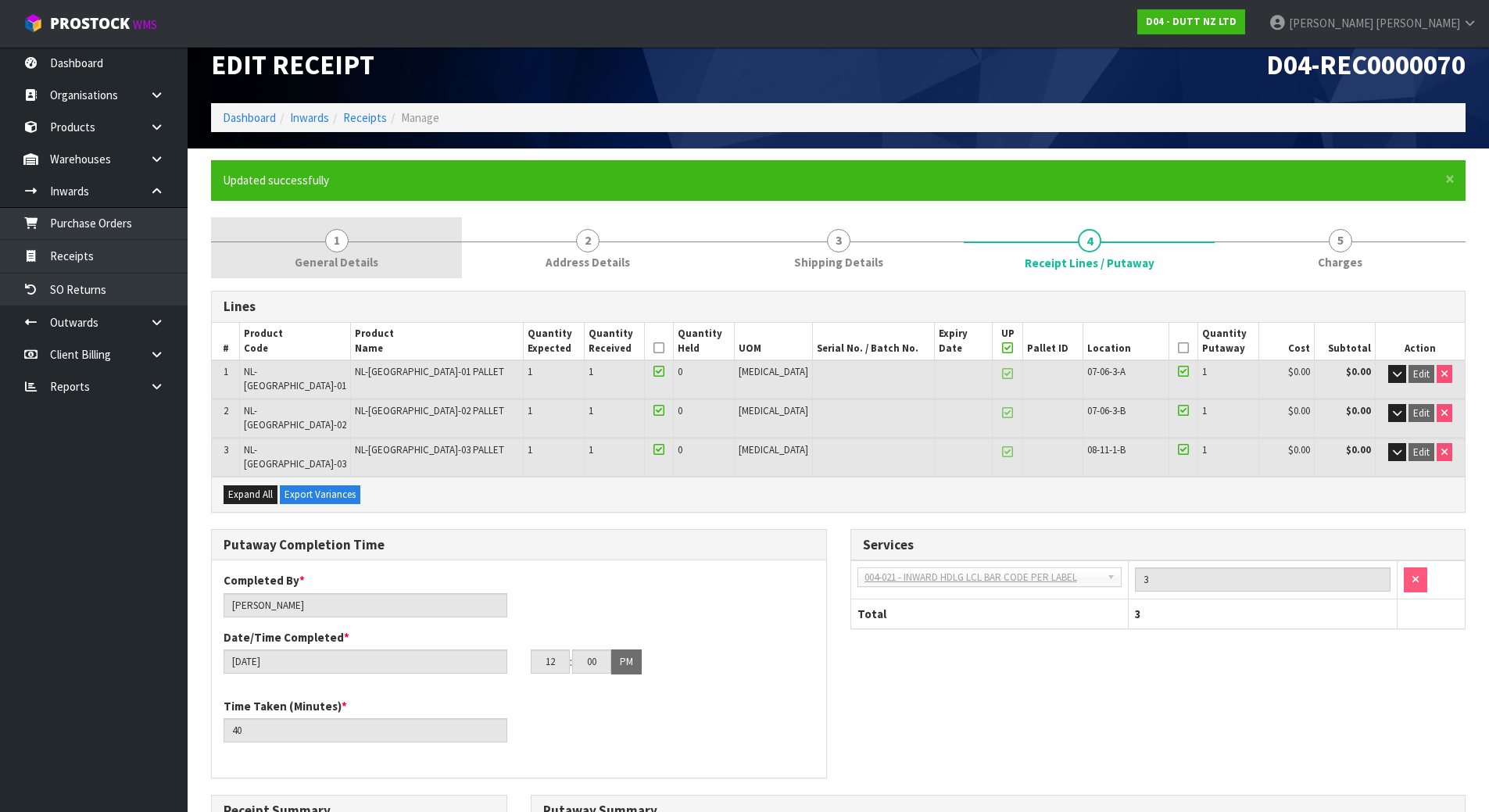
click at [363, 270] on span "General Details" at bounding box center [337, 262] width 84 height 16
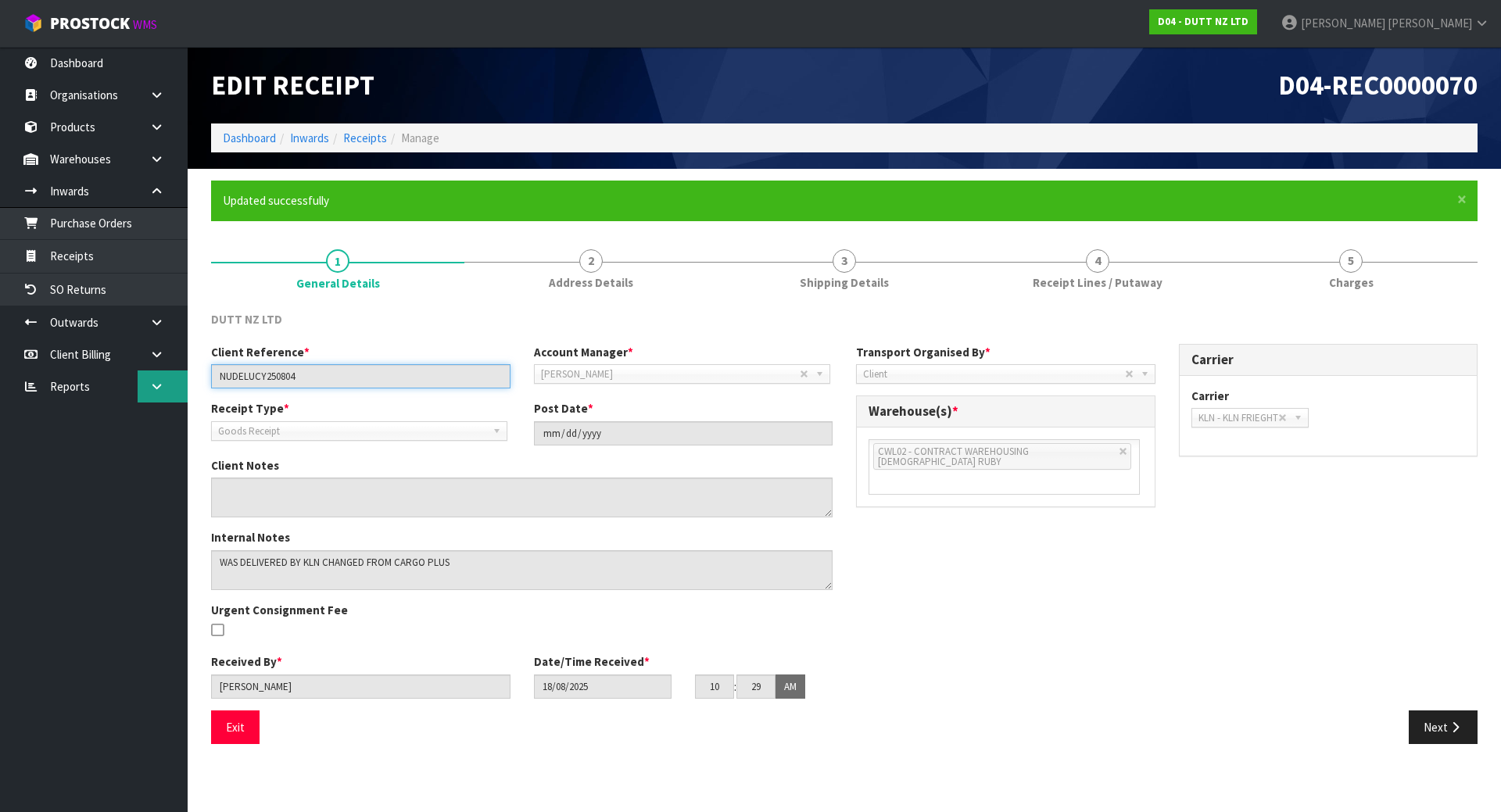
drag, startPoint x: 340, startPoint y: 379, endPoint x: 176, endPoint y: 379, distance: 164.0
click at [176, 379] on body "Toggle navigation ProStock WMS D04 - DUTT NZ LTD [PERSON_NAME] Logout Dashboard…" at bounding box center [750, 406] width 1501 height 812
click at [1029, 605] on div "Client Reference * NUDELUCY250804 Account Manager * [PERSON_NAME] [PERSON_NAME]…" at bounding box center [844, 527] width 1290 height 366
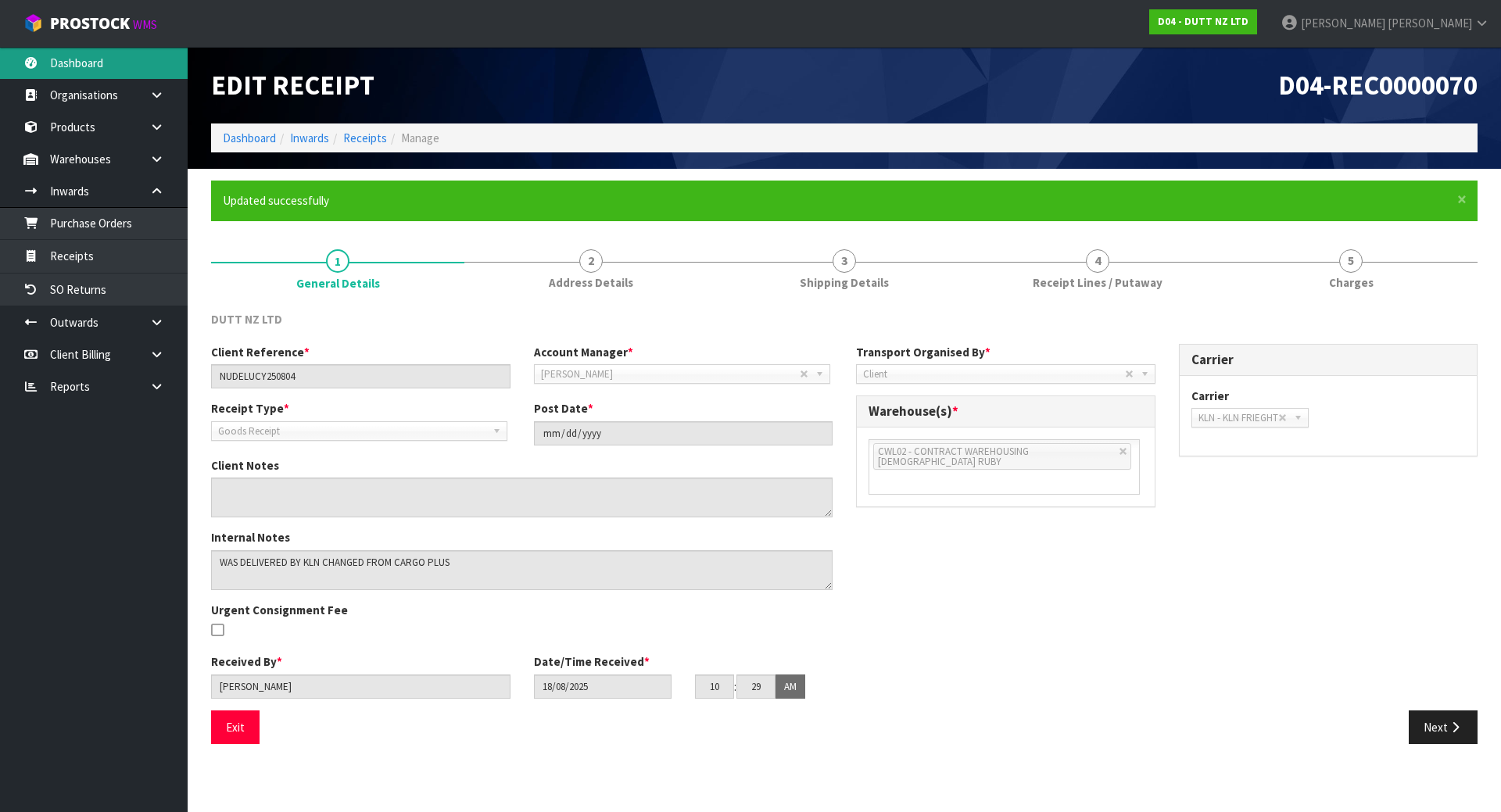
click at [93, 63] on link "Dashboard" at bounding box center [93, 62] width 187 height 32
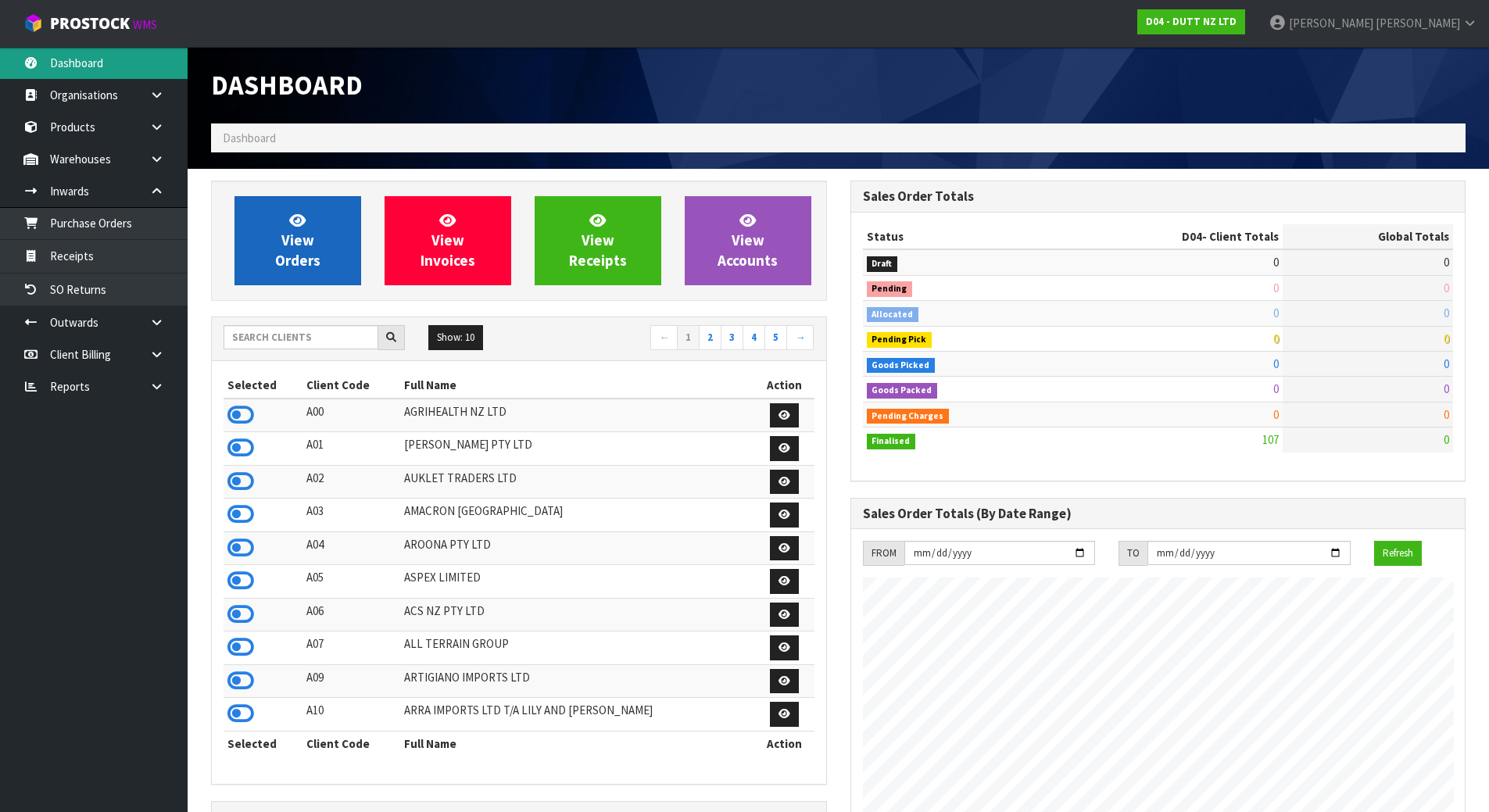
scroll to position [1185, 639]
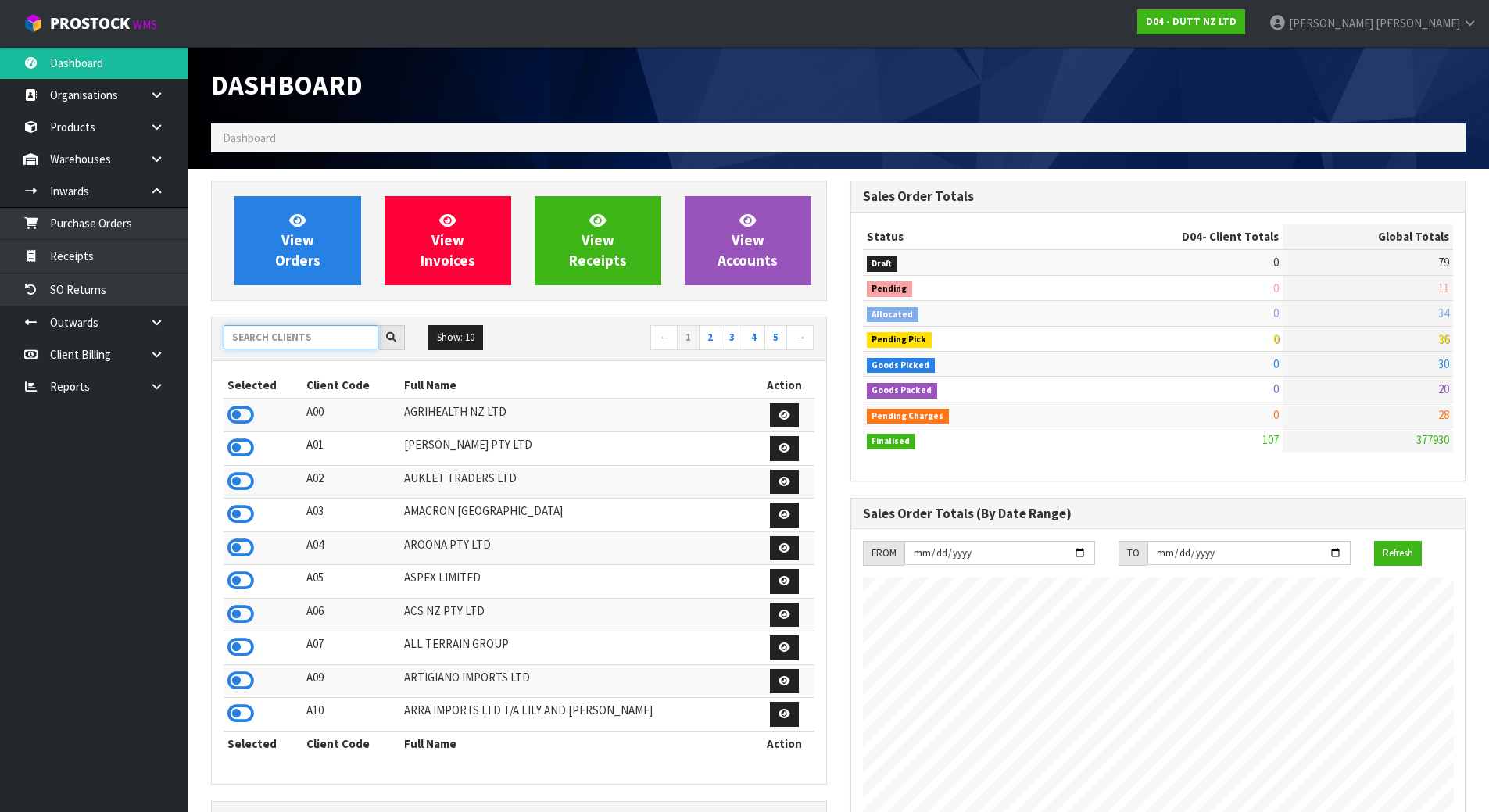
click at [320, 342] on input "text" at bounding box center [301, 337] width 154 height 25
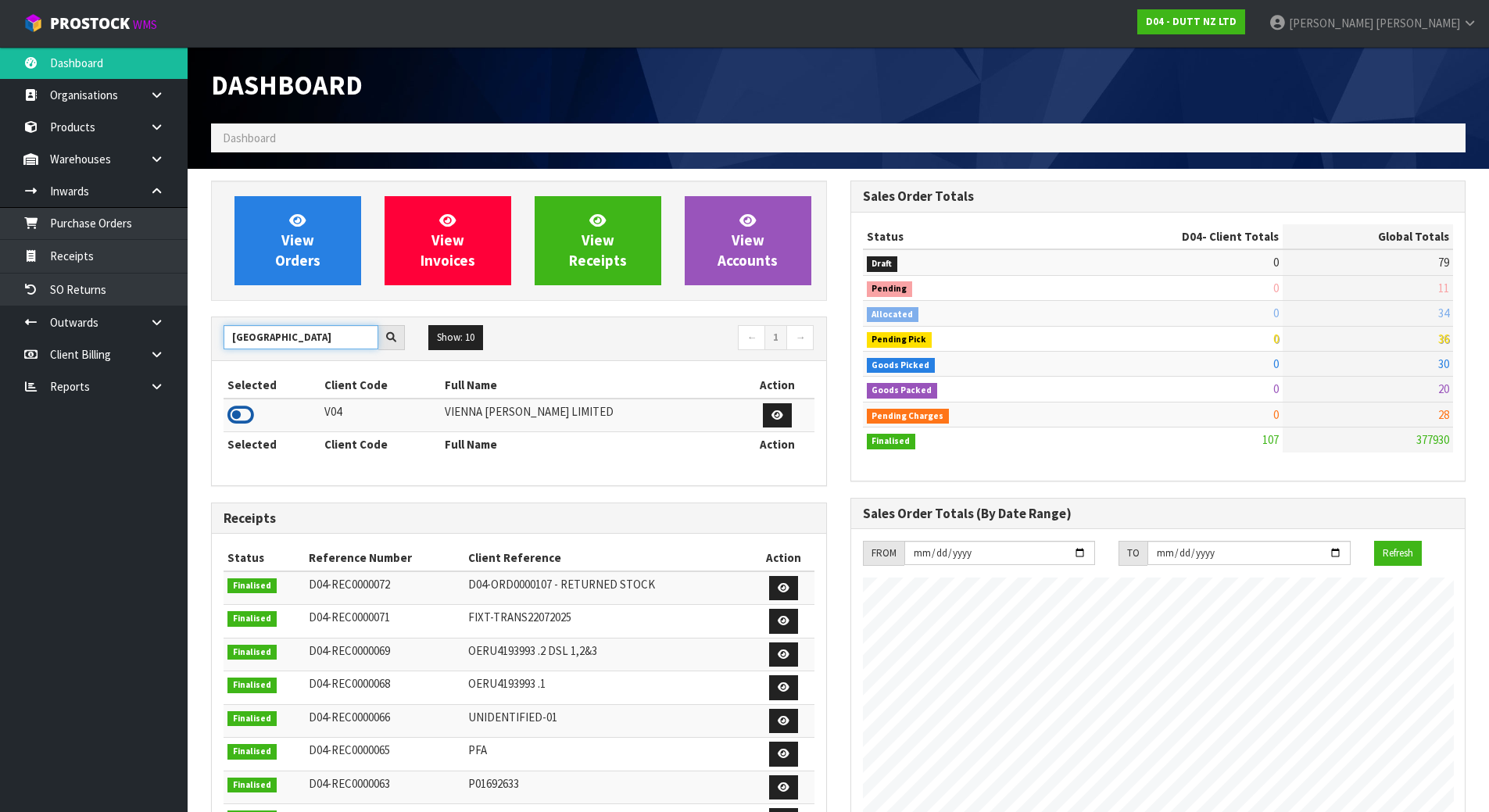
type input "[GEOGRAPHIC_DATA]"
click at [248, 418] on icon at bounding box center [240, 416] width 26 height 24
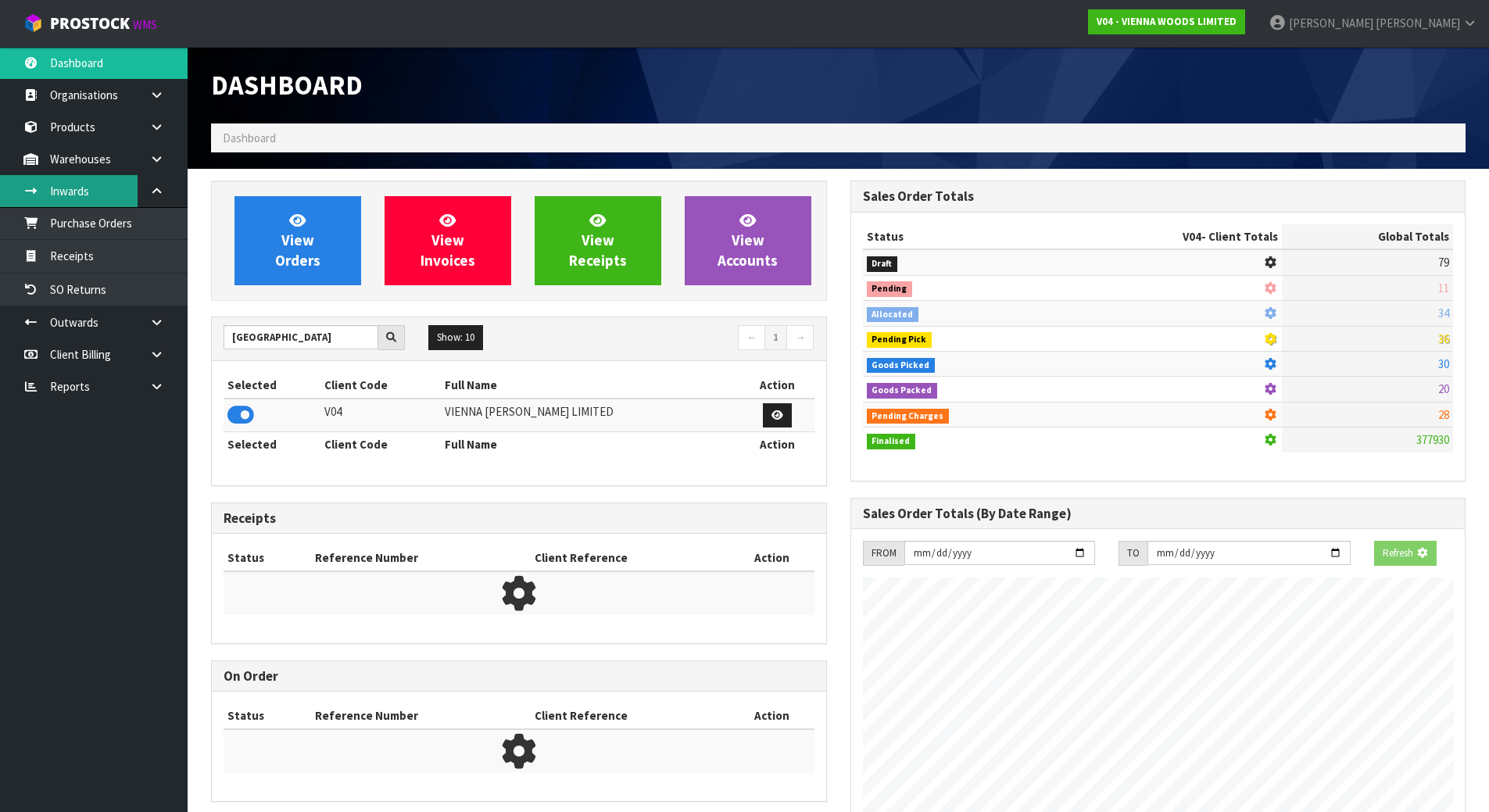
scroll to position [1116, 639]
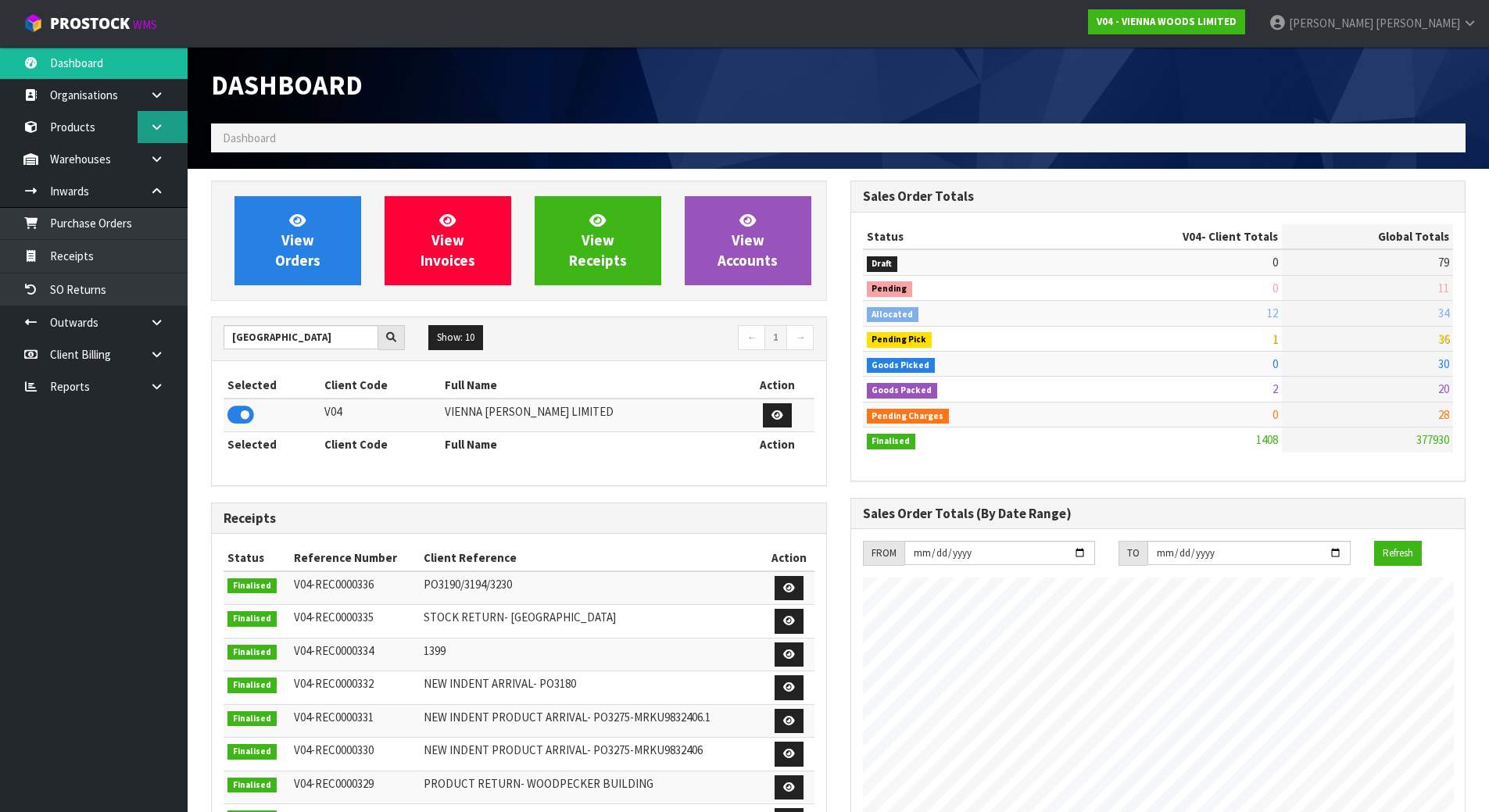
click at [153, 133] on link at bounding box center [163, 127] width 50 height 32
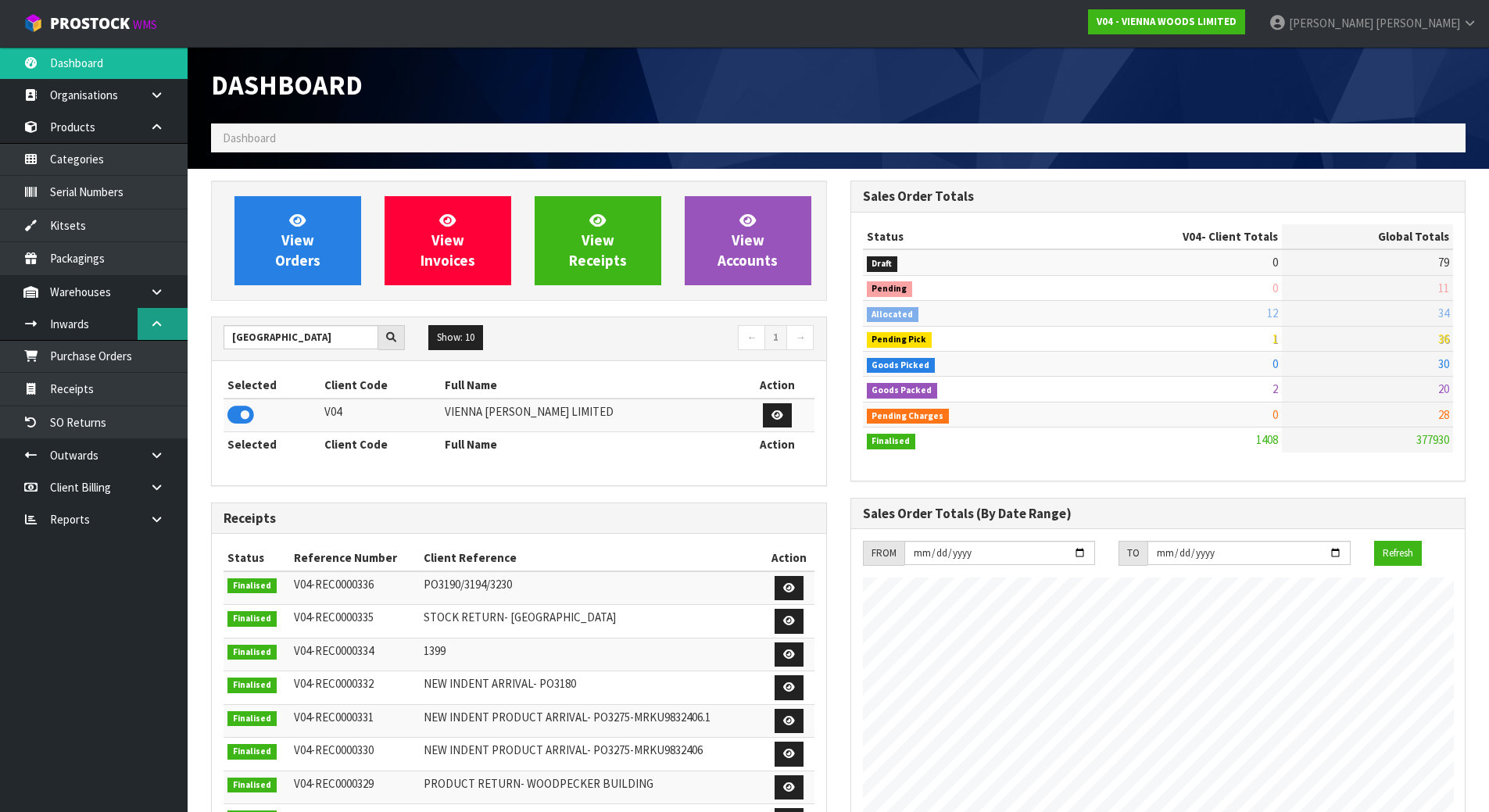
click at [165, 332] on link at bounding box center [163, 323] width 50 height 32
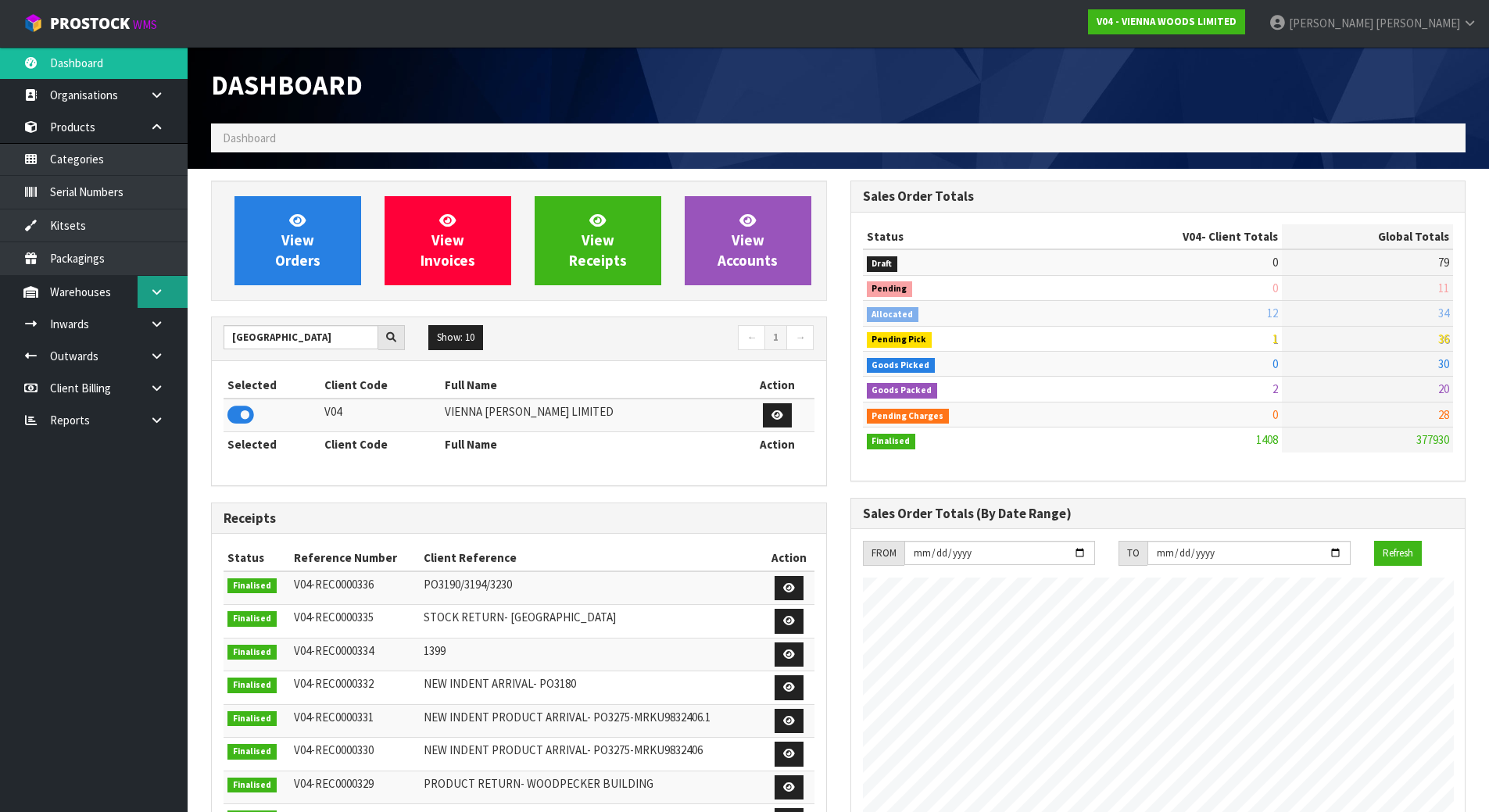
click at [158, 290] on icon at bounding box center [156, 291] width 15 height 12
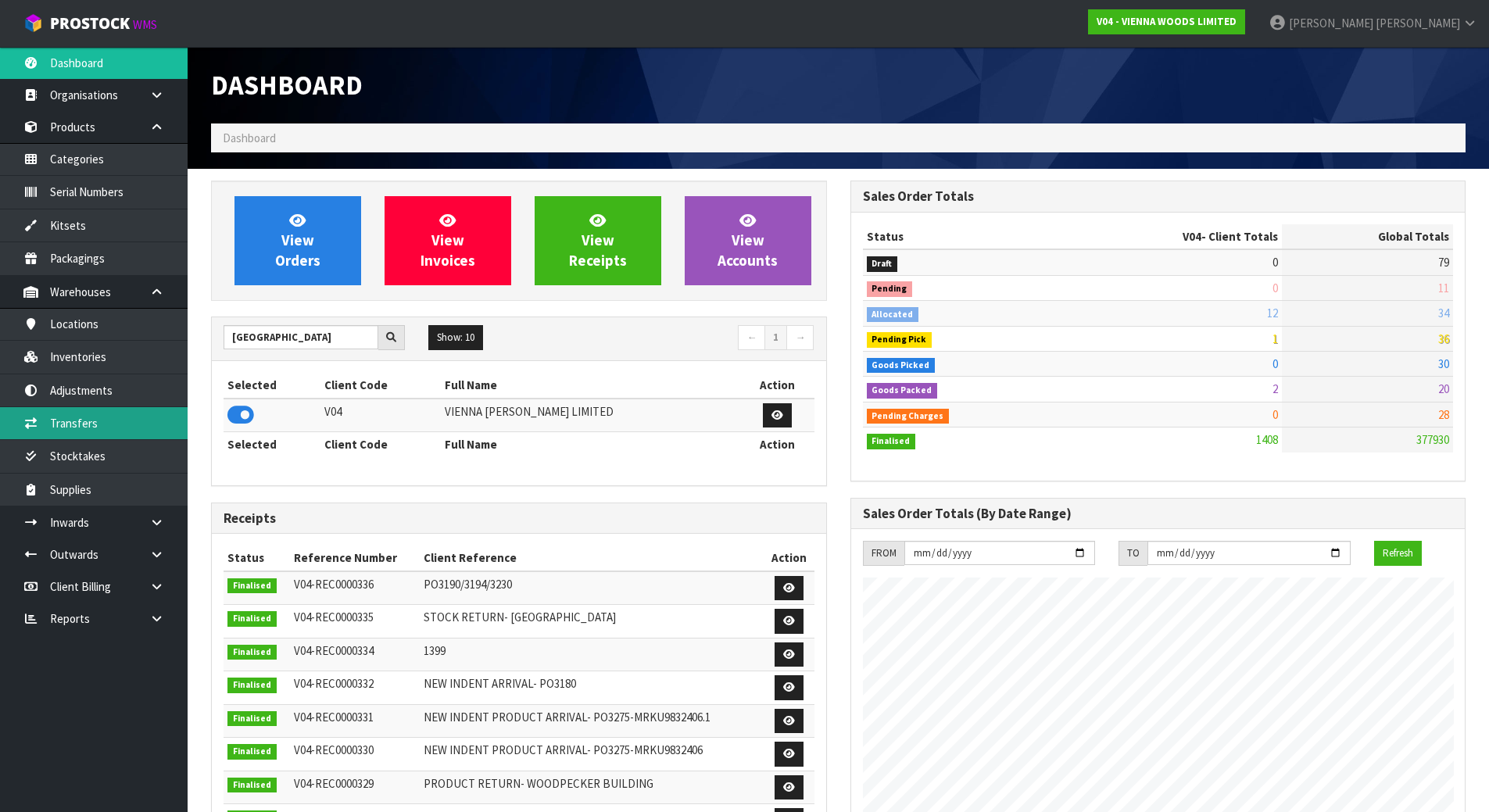
click at [104, 421] on link "Transfers" at bounding box center [93, 423] width 187 height 32
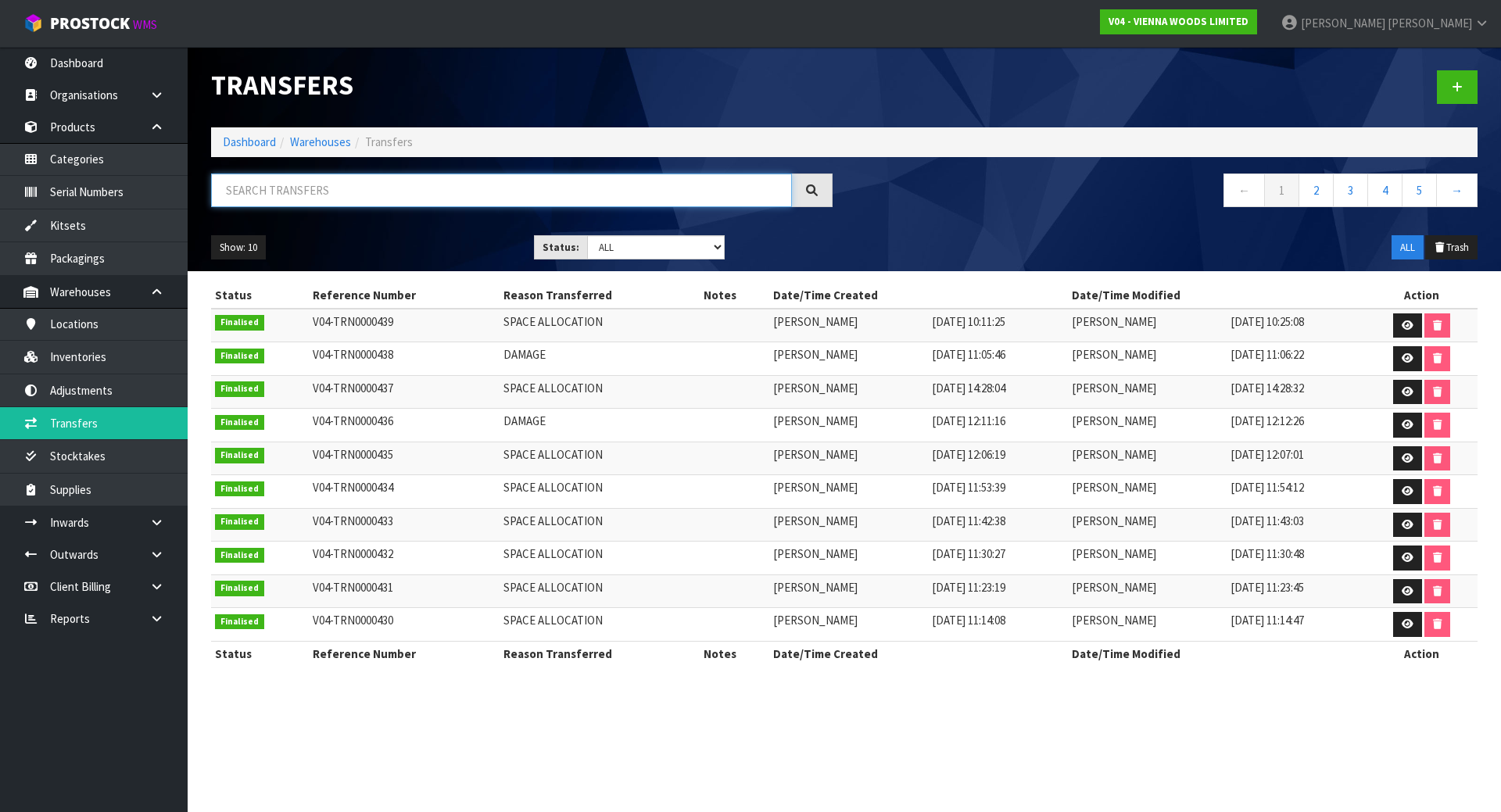
click at [662, 196] on input "text" at bounding box center [502, 190] width 581 height 34
click at [1446, 84] on link at bounding box center [1457, 87] width 41 height 34
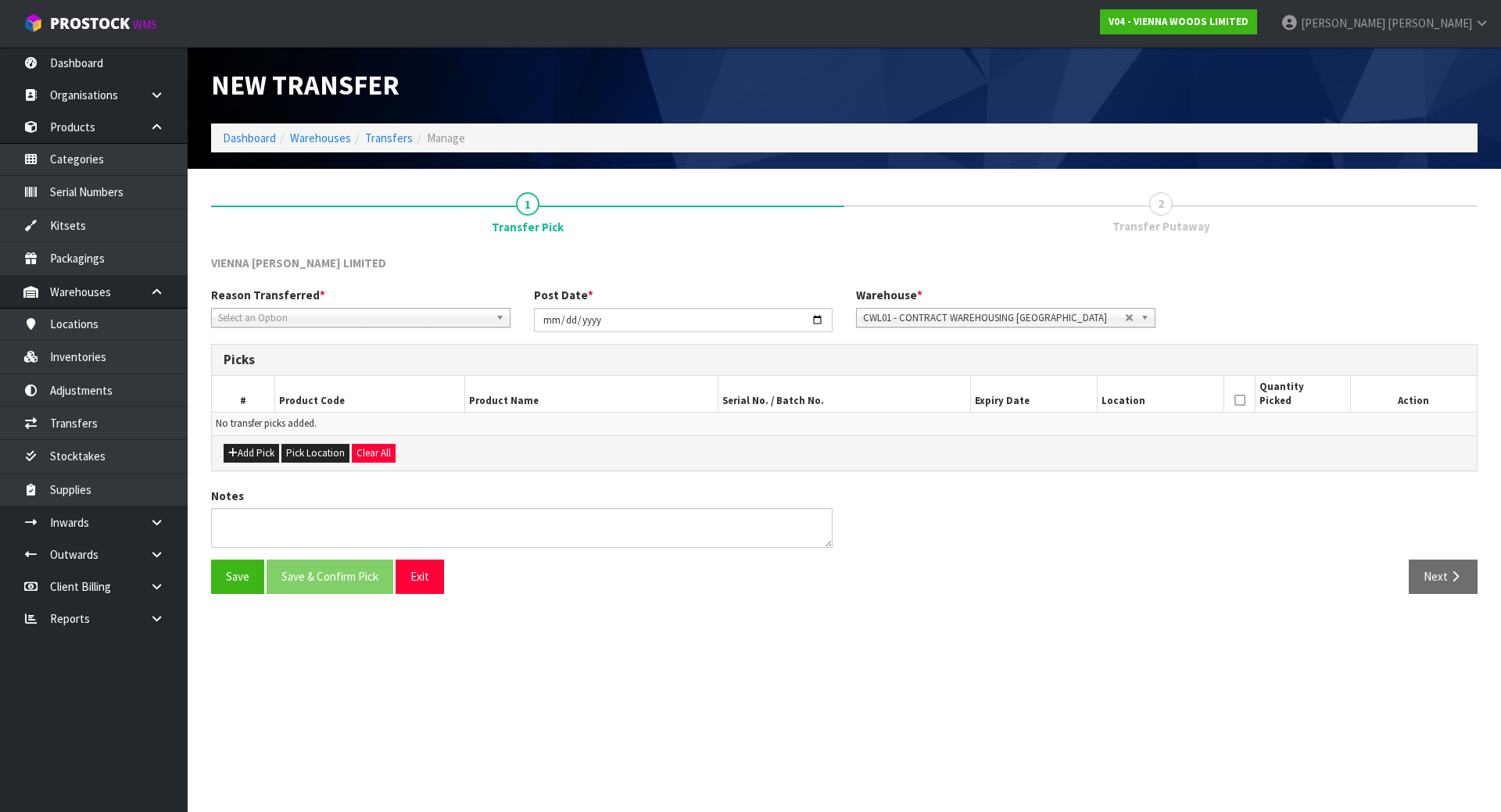
click at [356, 322] on span "Select an Option" at bounding box center [354, 318] width 271 height 19
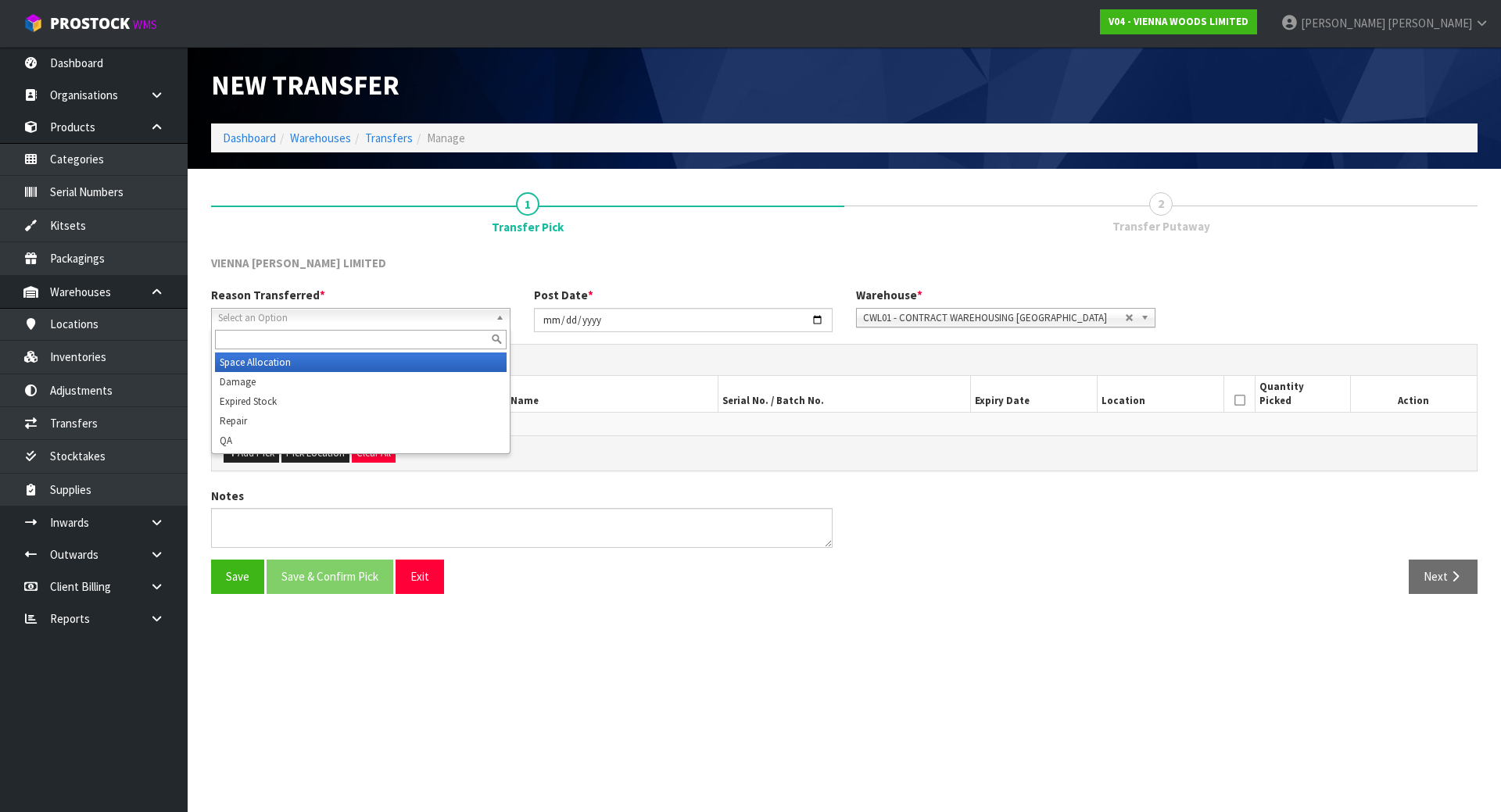
click at [316, 366] on li "Space Allocation" at bounding box center [360, 362] width 291 height 19
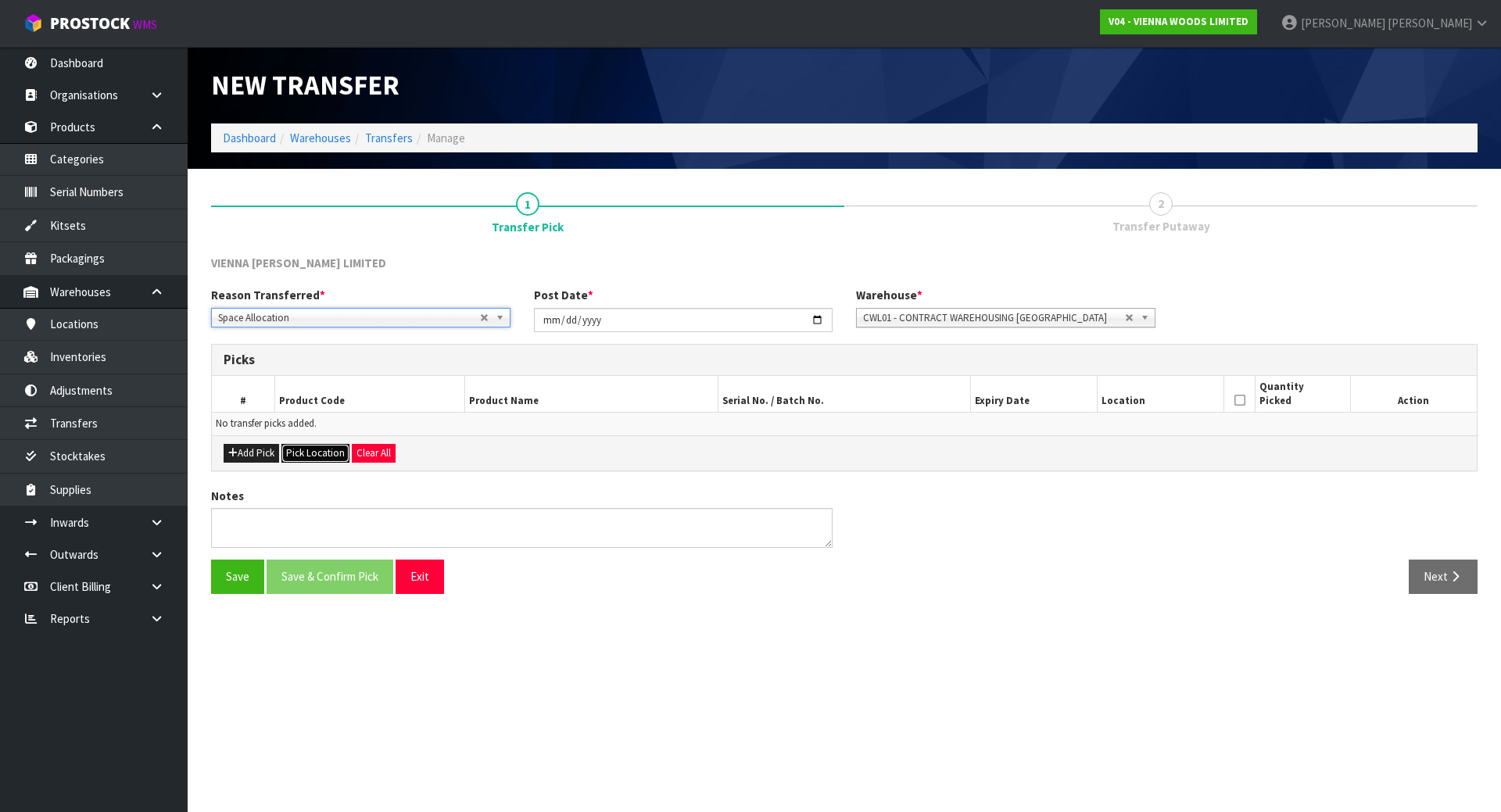
click at [316, 453] on button "Pick Location" at bounding box center [315, 453] width 68 height 19
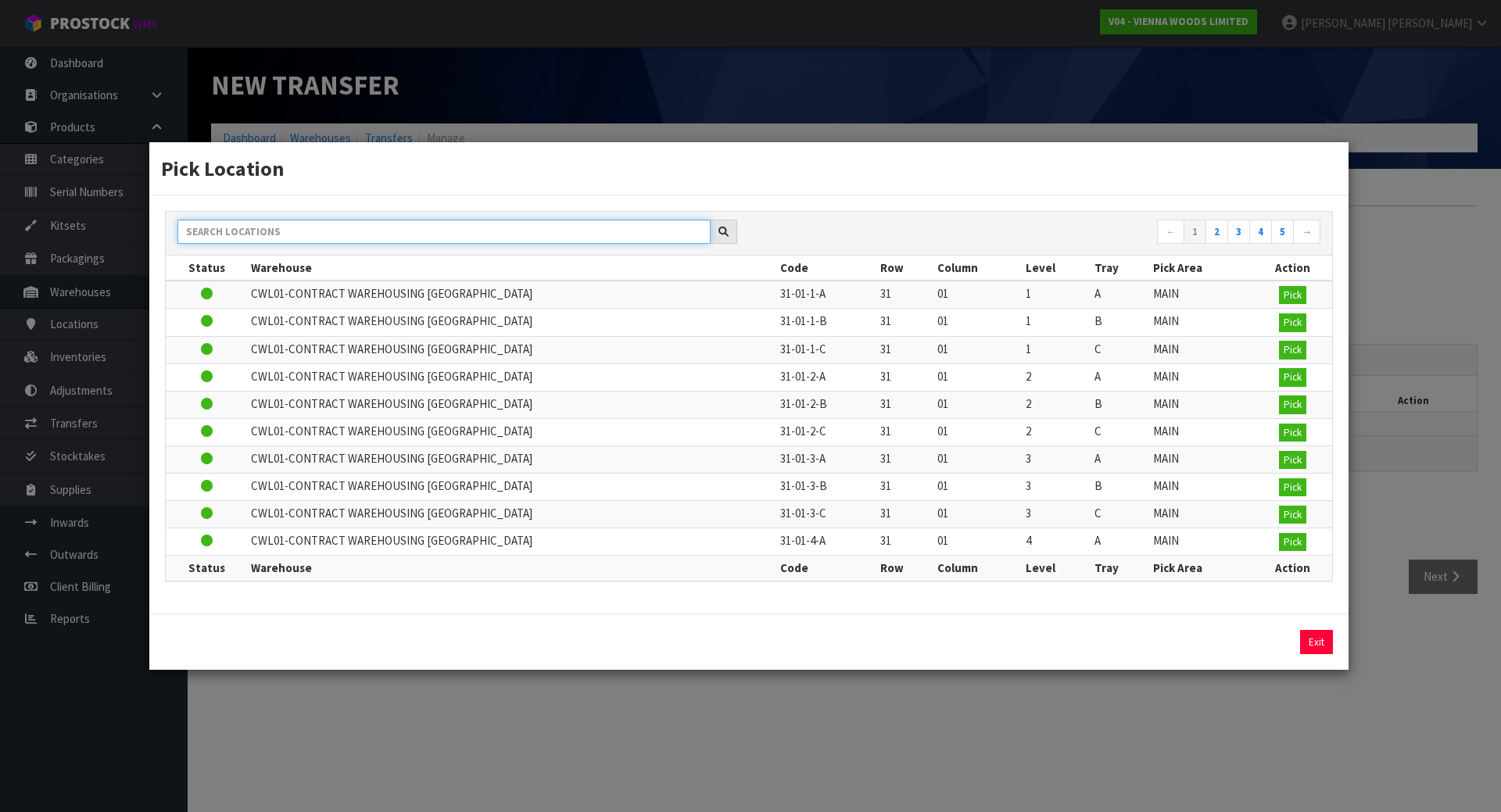
click at [342, 230] on input "text" at bounding box center [444, 232] width 534 height 25
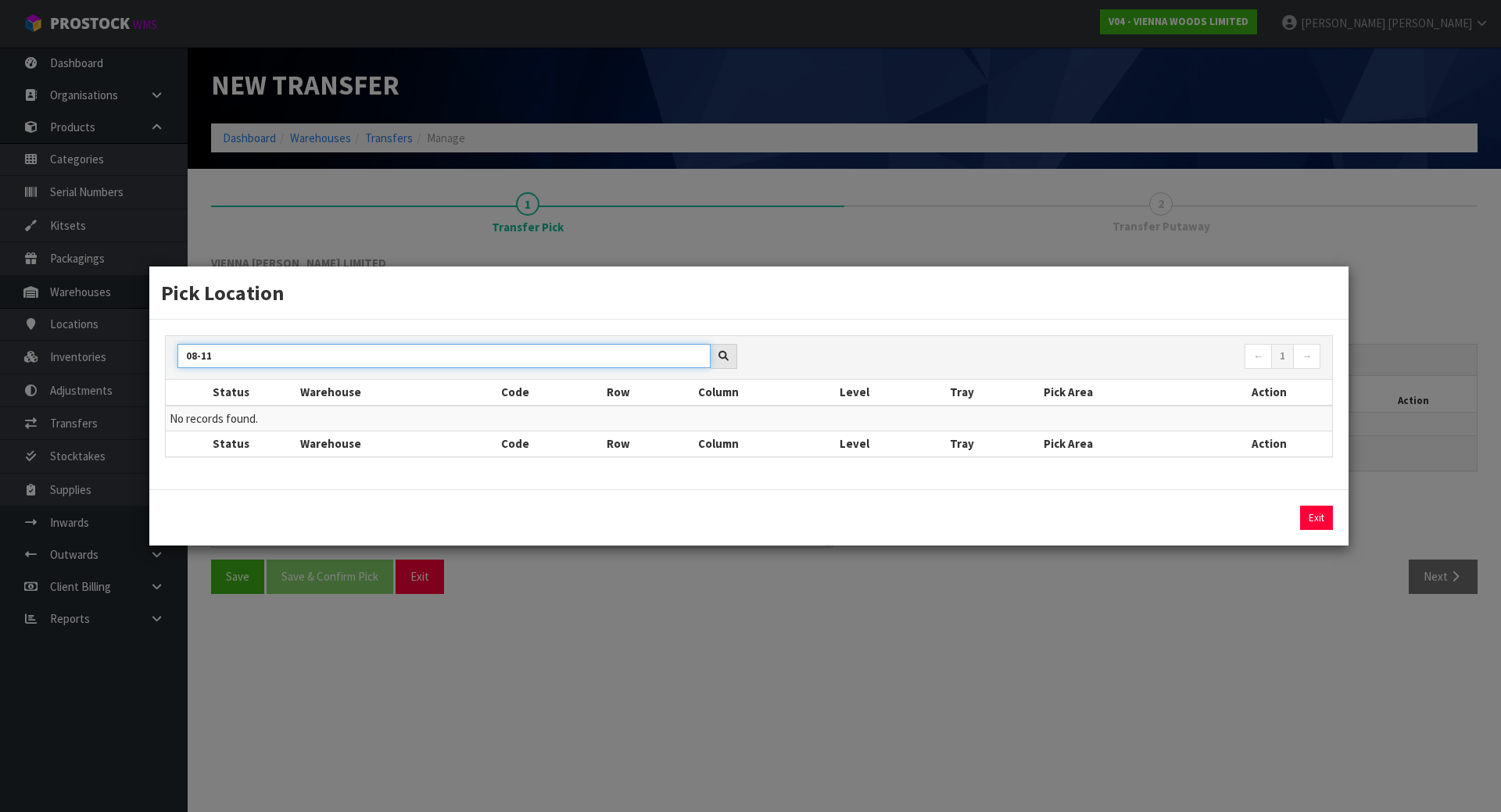
type input "08-11"
click at [1087, 237] on div "Pick Location 08-11 ← 1 → Status Warehouse Code Row Column Level Tray Pick Area…" at bounding box center [750, 406] width 1501 height 812
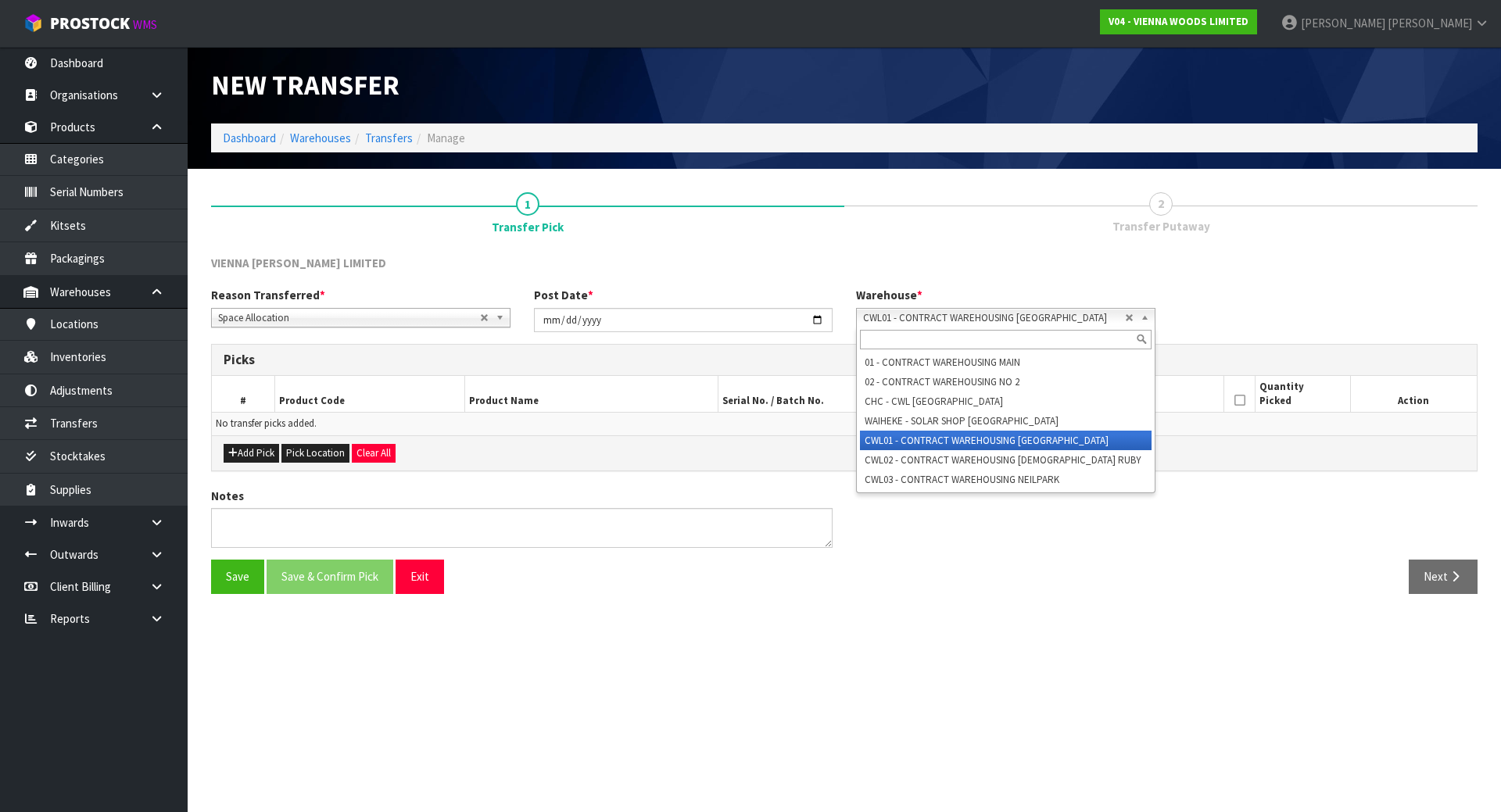
click at [1132, 322] on link "CWL01 - CONTRACT WAREHOUSING [GEOGRAPHIC_DATA]" at bounding box center [1006, 317] width 300 height 19
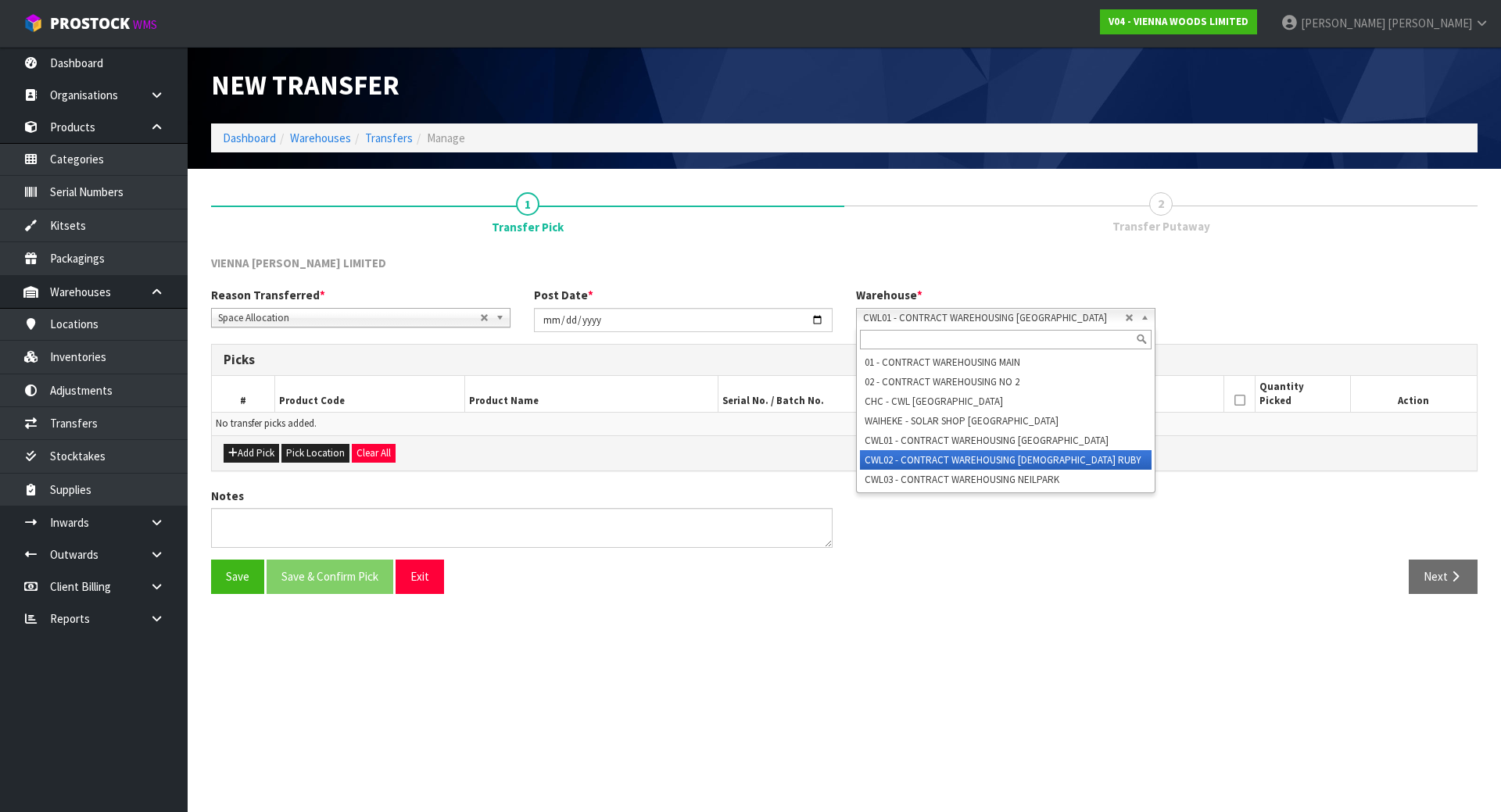
click at [993, 462] on li "CWL02 - CONTRACT WAREHOUSING [DEMOGRAPHIC_DATA] RUBY" at bounding box center [1005, 459] width 291 height 19
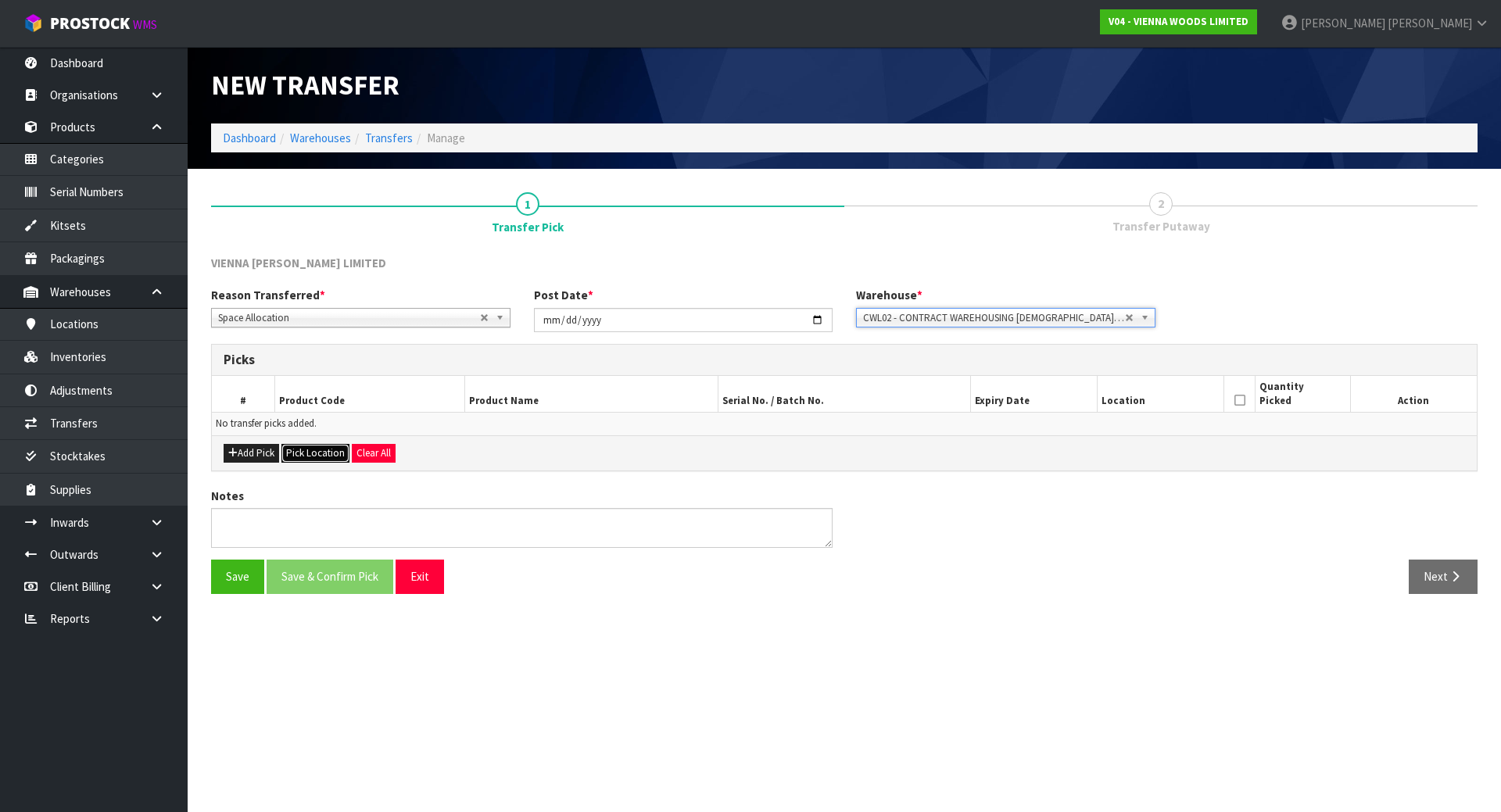
click at [310, 451] on button "Pick Location" at bounding box center [315, 453] width 68 height 19
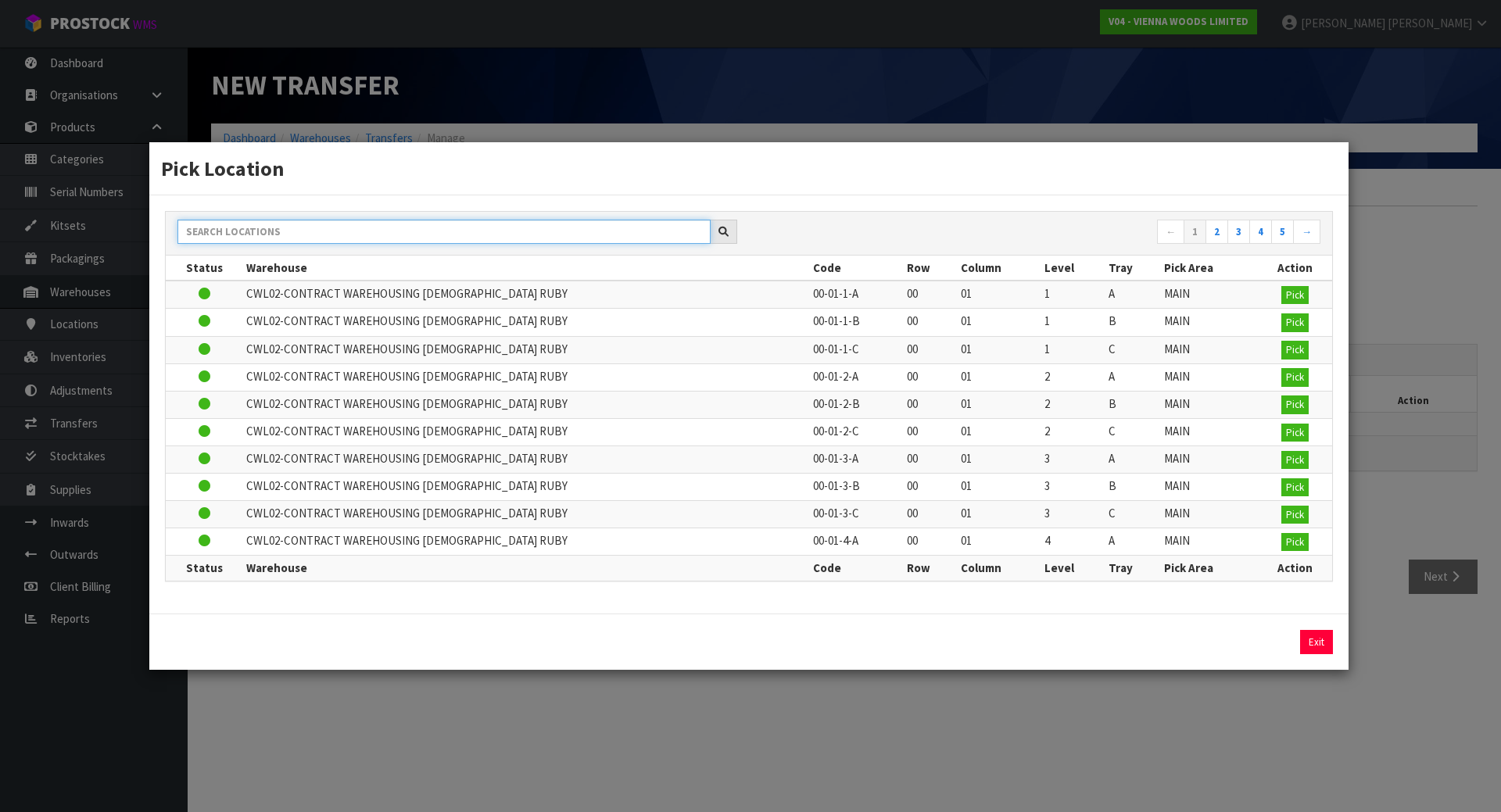
click at [383, 237] on input "text" at bounding box center [444, 232] width 534 height 25
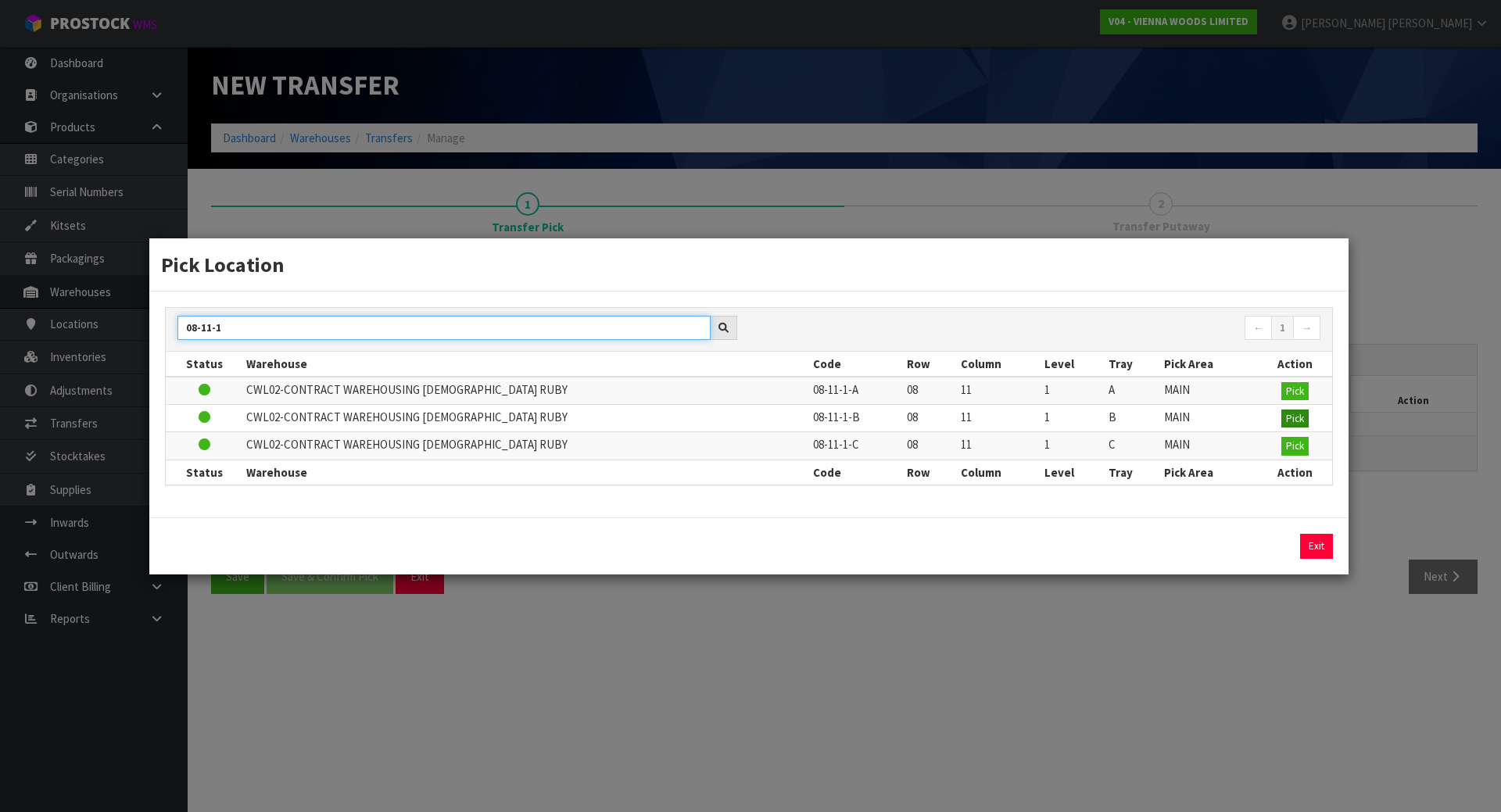
type input "08-11-1"
click at [1286, 420] on span "Pick" at bounding box center [1295, 418] width 18 height 14
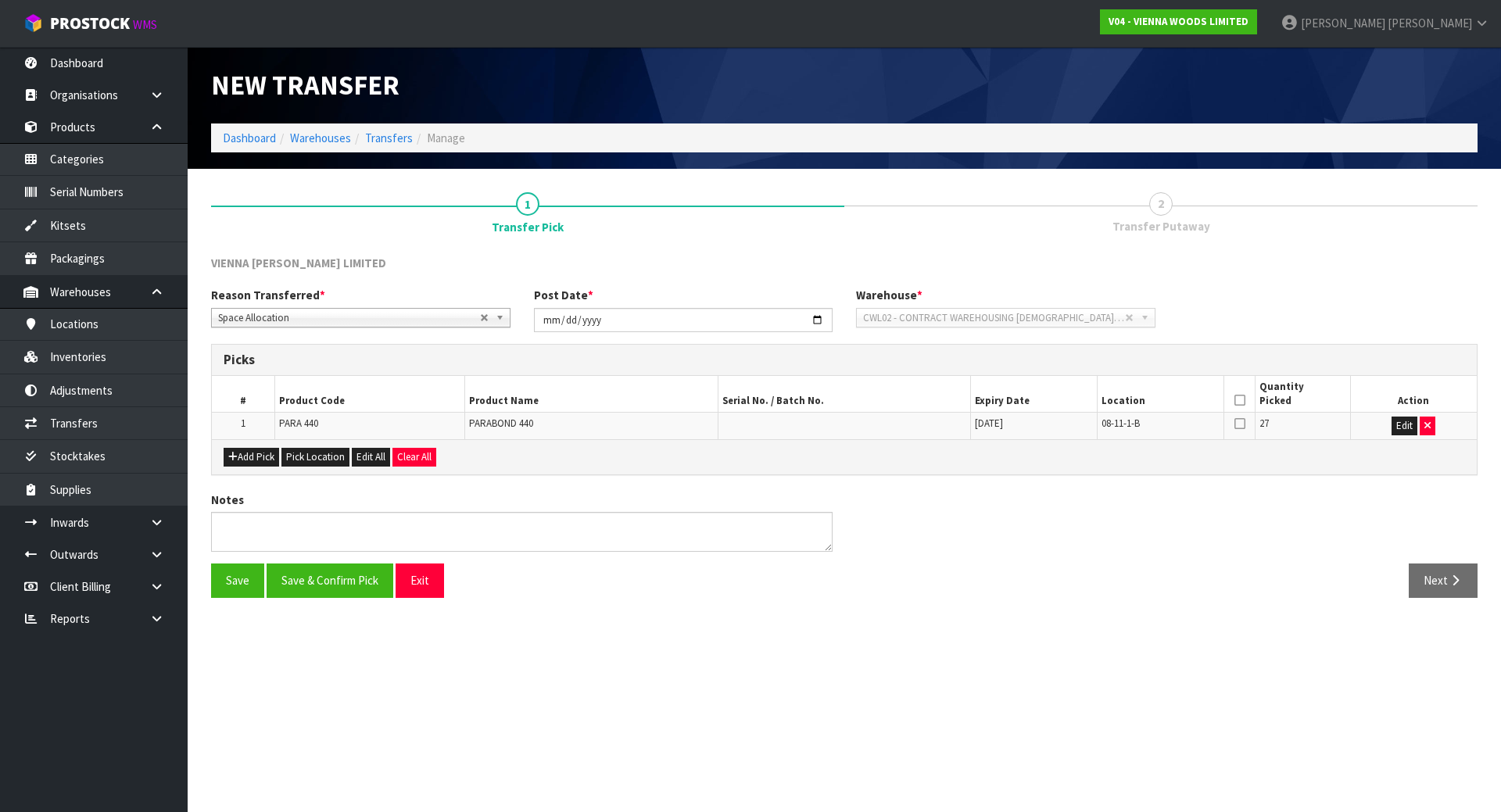
click at [1236, 400] on icon at bounding box center [1240, 400] width 11 height 1
click at [314, 586] on button "Save & Confirm Pick" at bounding box center [330, 580] width 127 height 34
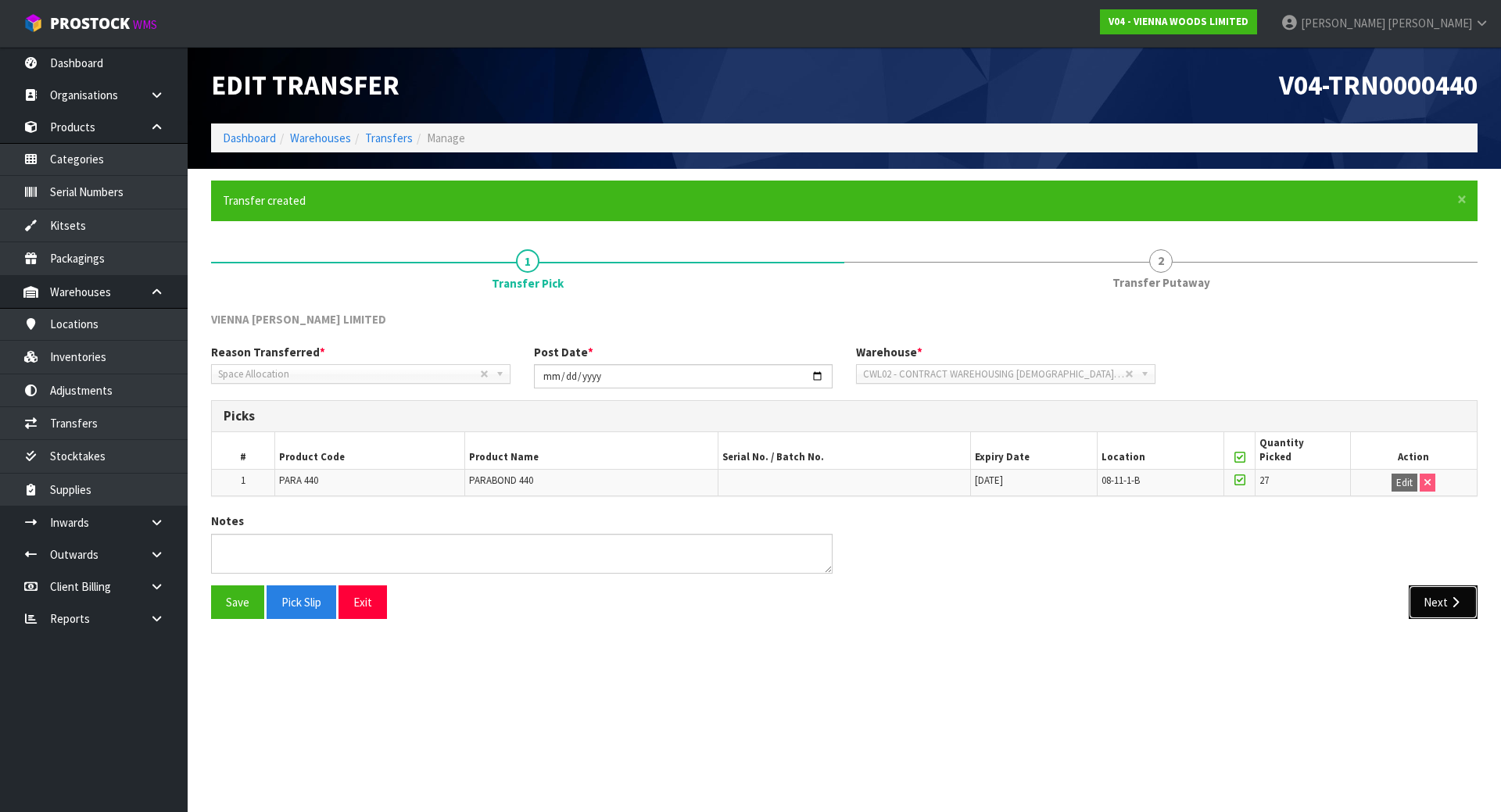
click at [1477, 598] on button "Next" at bounding box center [1443, 602] width 69 height 34
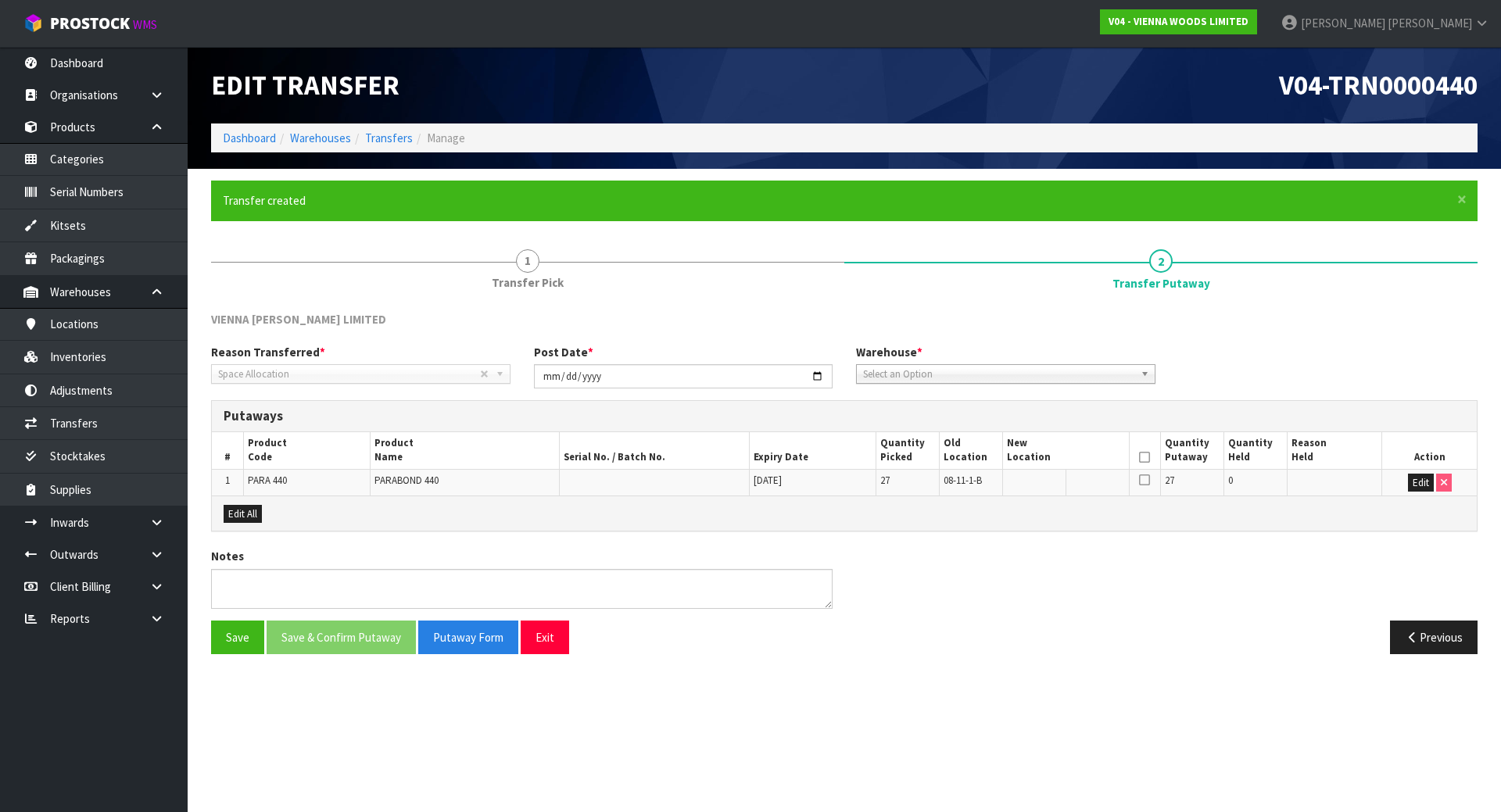
click at [1083, 380] on span "Select an Option" at bounding box center [994, 374] width 262 height 19
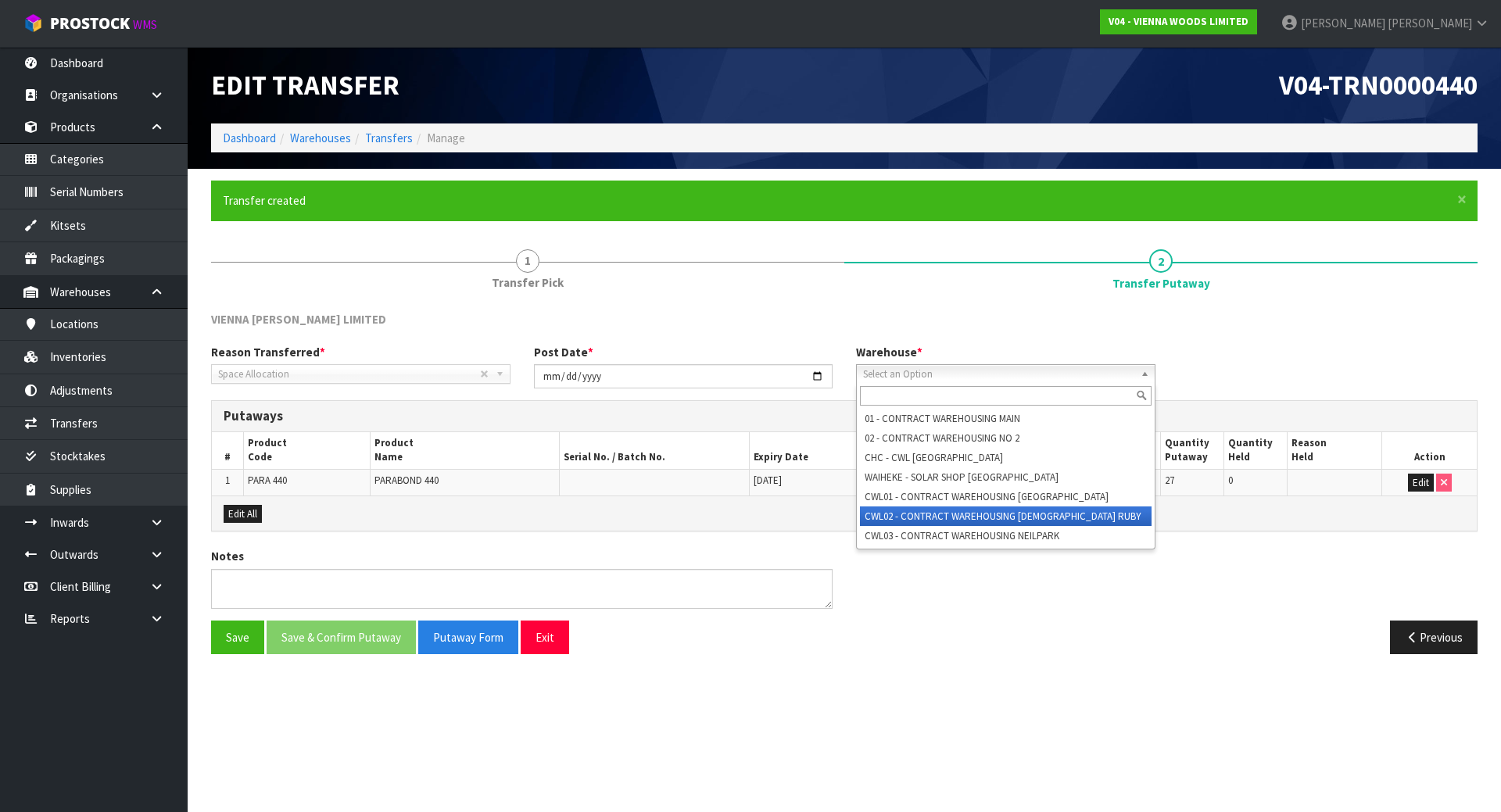
click at [974, 512] on li "CWL02 - CONTRACT WAREHOUSING [DEMOGRAPHIC_DATA] RUBY" at bounding box center [1005, 516] width 291 height 19
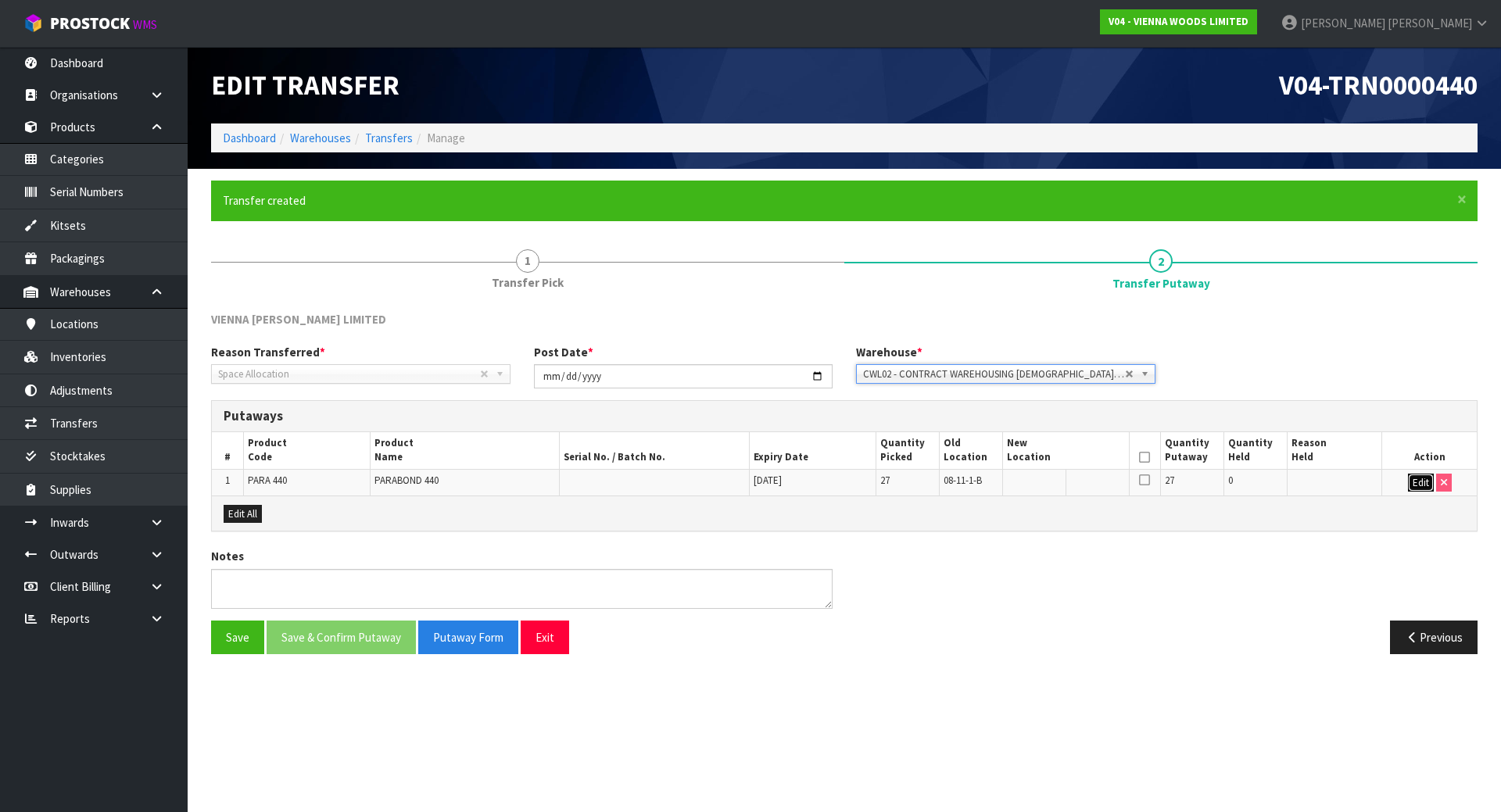
click at [1414, 480] on button "Edit" at bounding box center [1421, 483] width 26 height 19
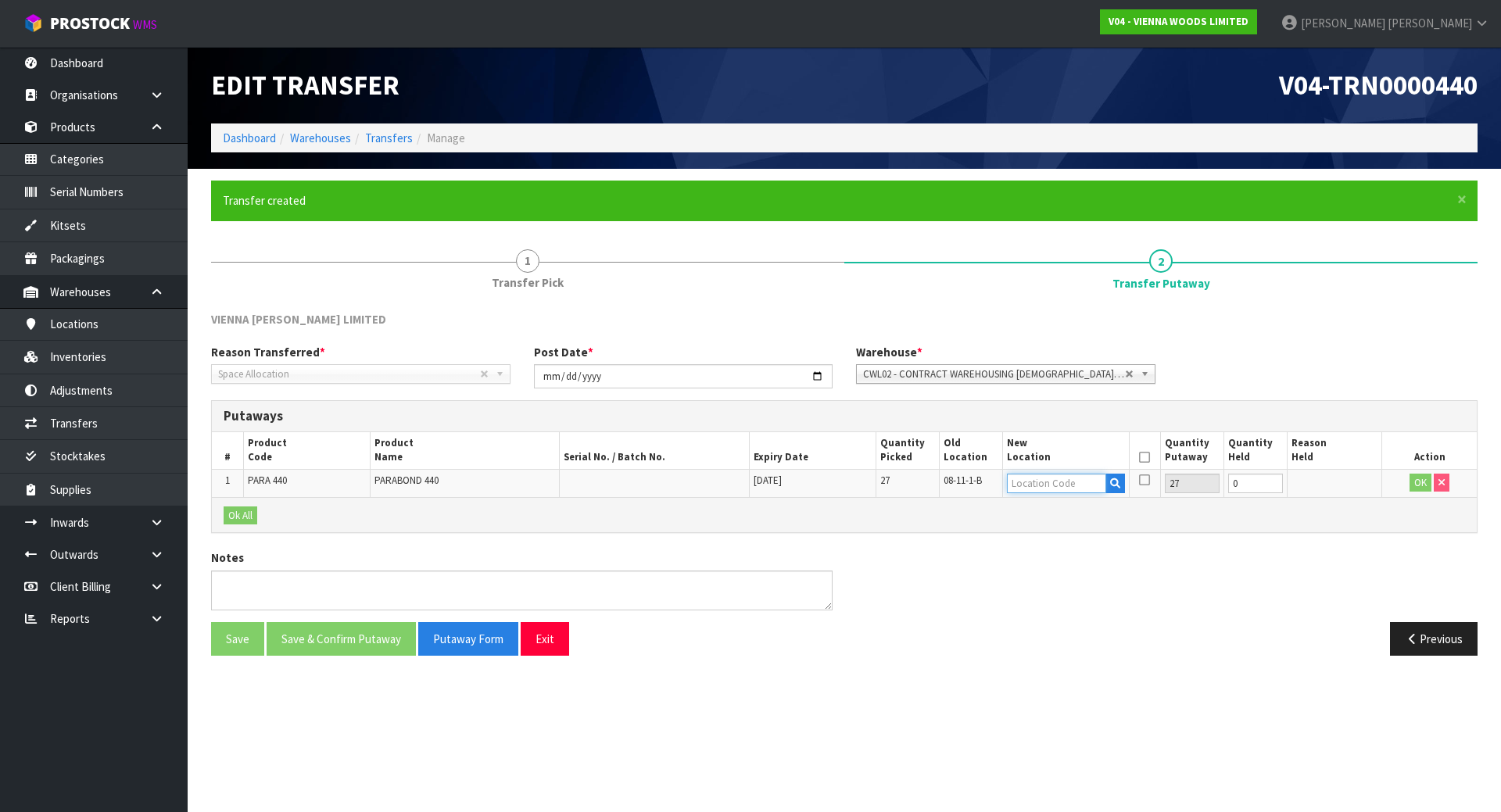
click at [1053, 485] on input "text" at bounding box center [1056, 483] width 100 height 19
type input "08-11-2-"
click at [1052, 526] on strong "08-11-2-" at bounding box center [1046, 531] width 46 height 15
type input "08-11-2-B"
click at [1418, 478] on button "OK" at bounding box center [1421, 483] width 22 height 19
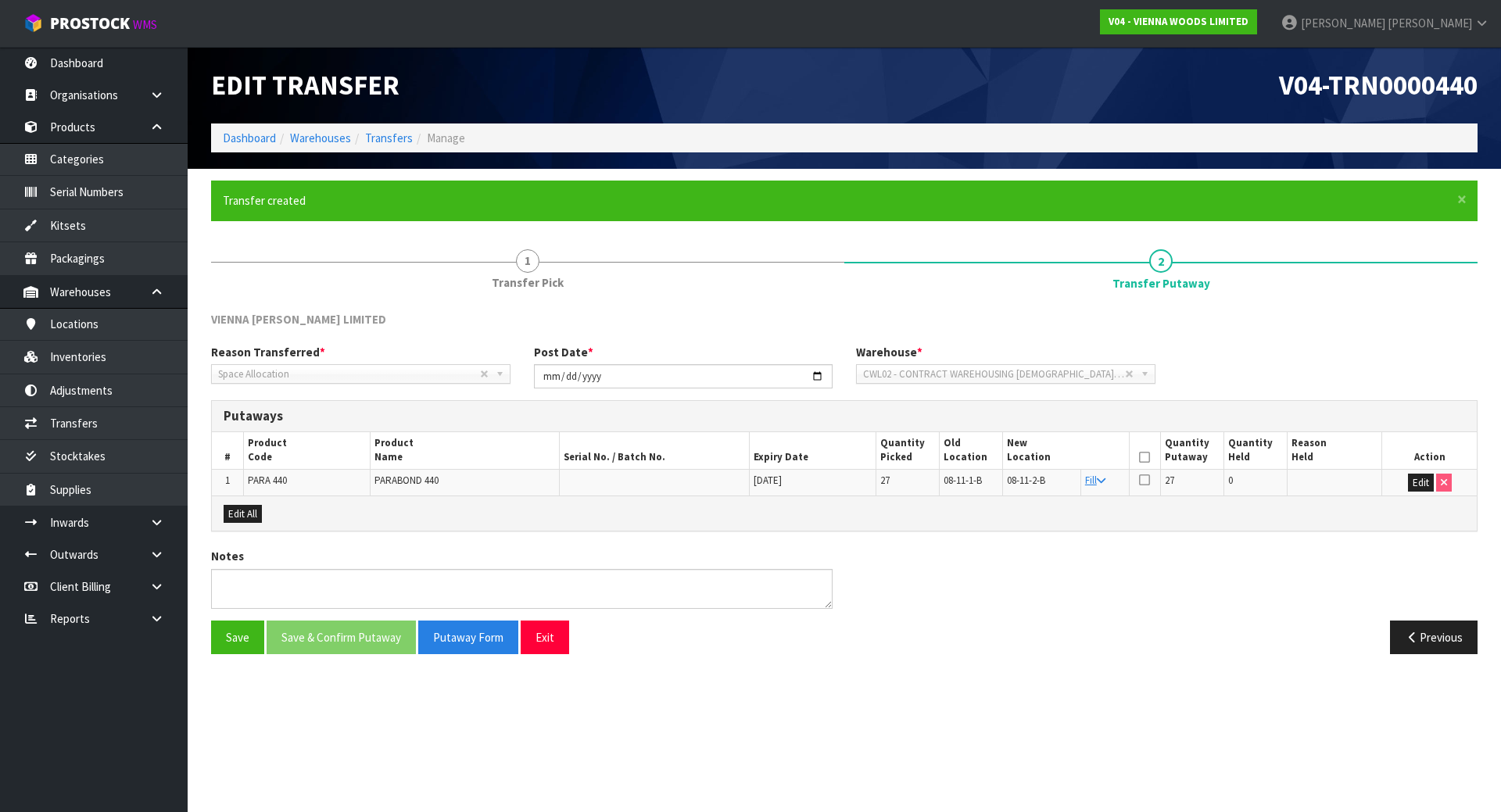
click at [1148, 458] on icon at bounding box center [1145, 458] width 11 height 1
click at [356, 633] on button "Save & Confirm Putaway" at bounding box center [341, 638] width 149 height 34
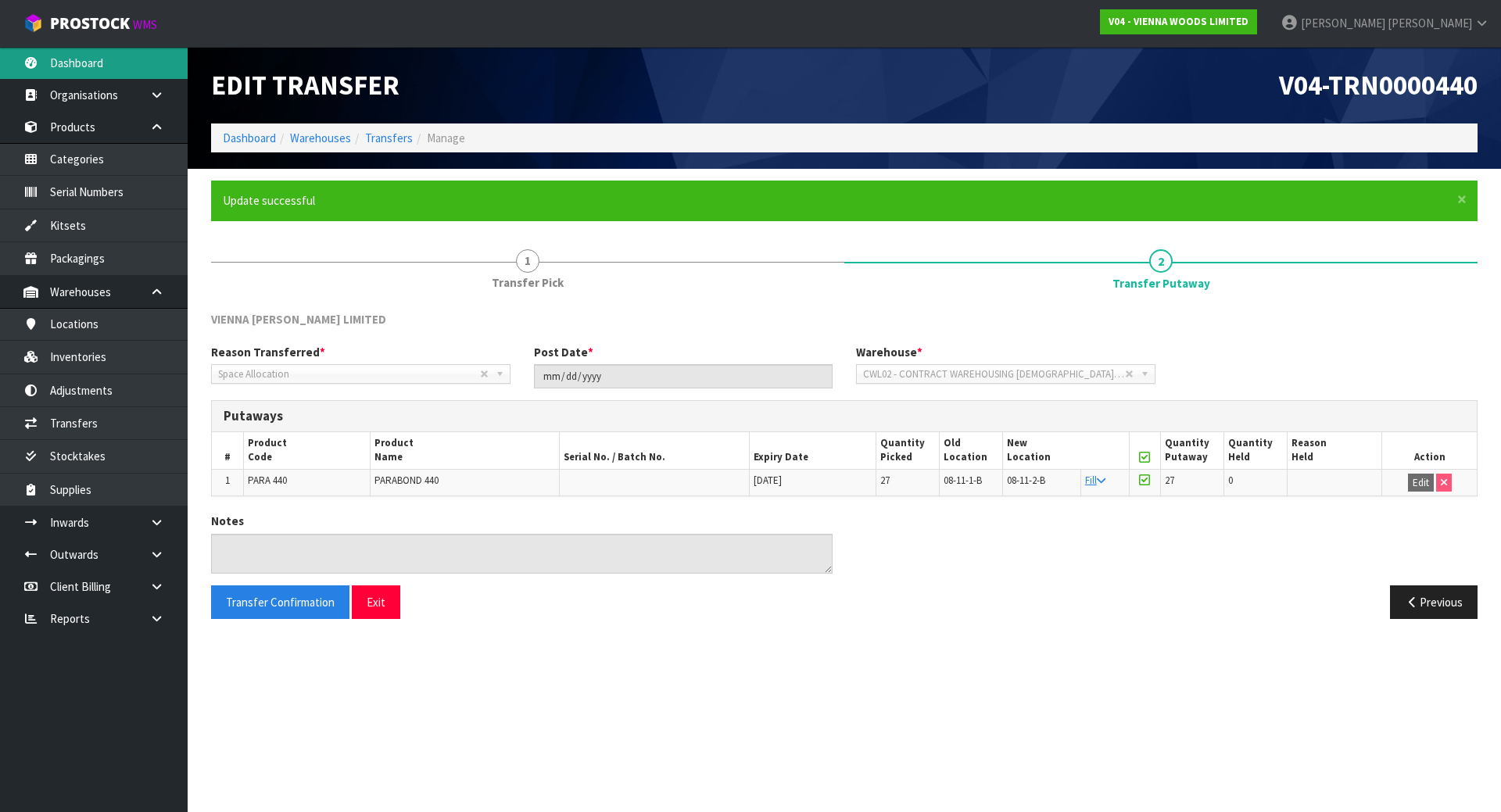
click at [70, 62] on link "Dashboard" at bounding box center [93, 62] width 187 height 32
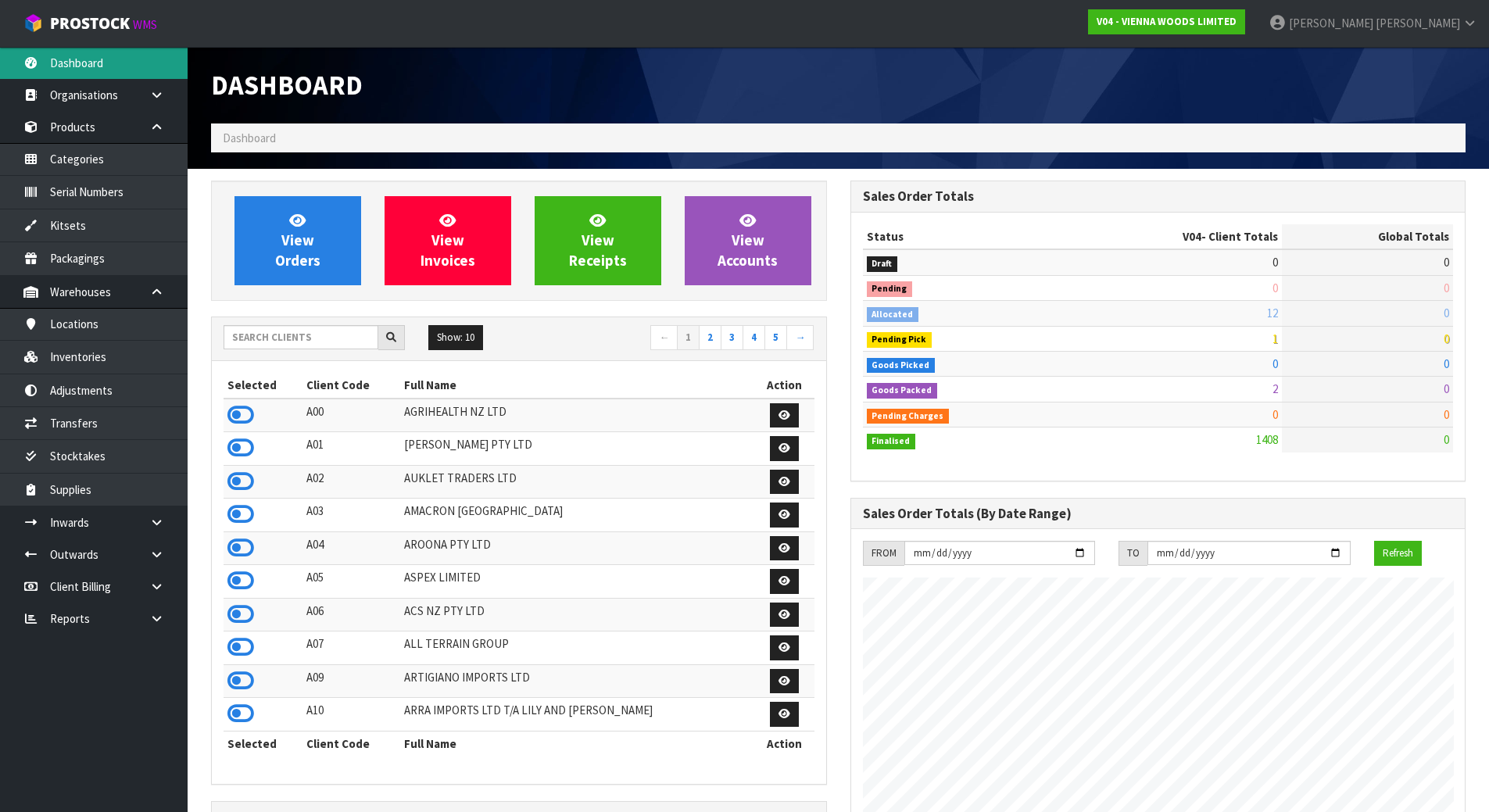
scroll to position [1116, 639]
click at [262, 326] on input "text" at bounding box center [301, 337] width 154 height 25
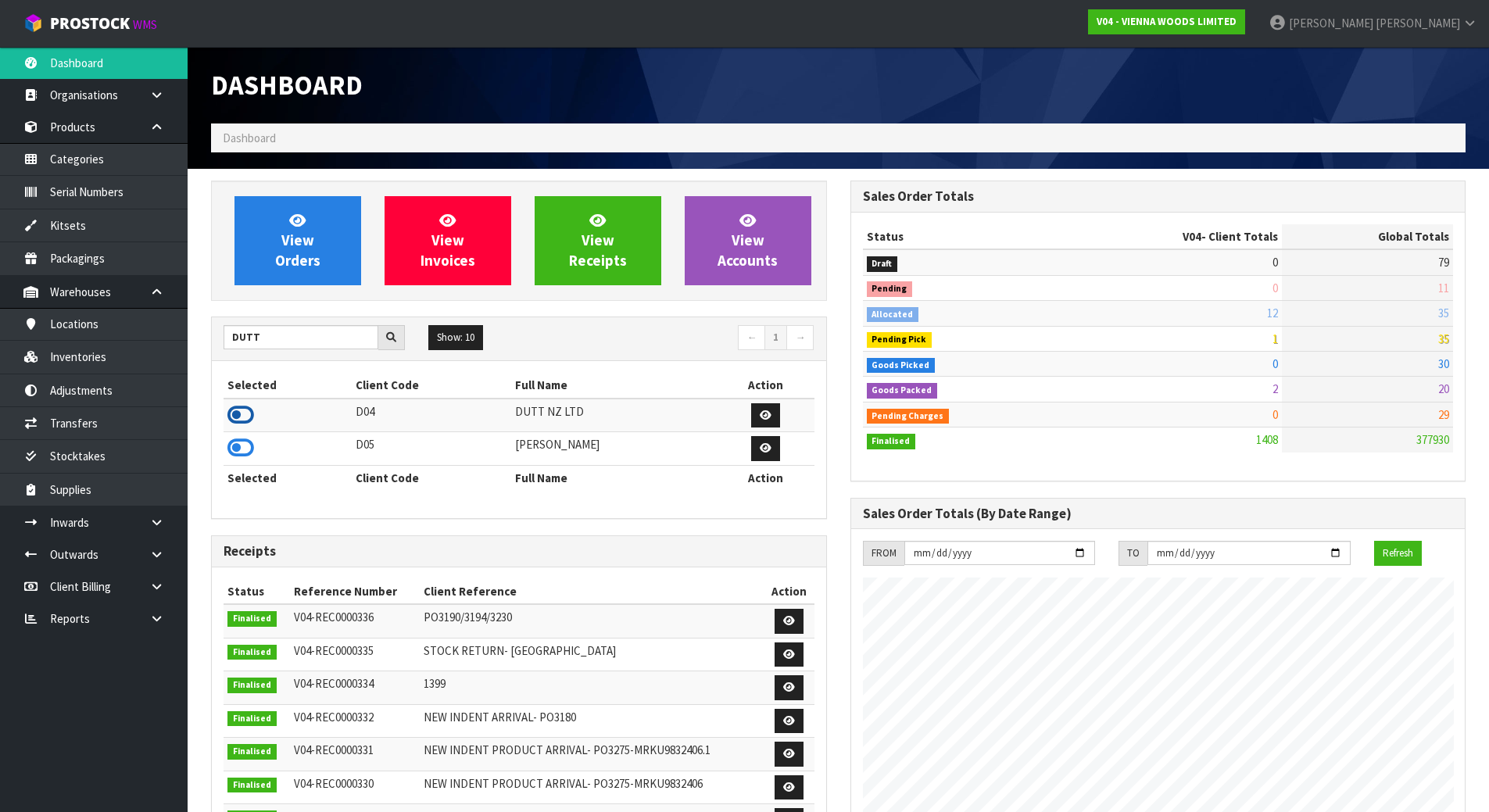
click at [253, 417] on icon at bounding box center [240, 416] width 26 height 24
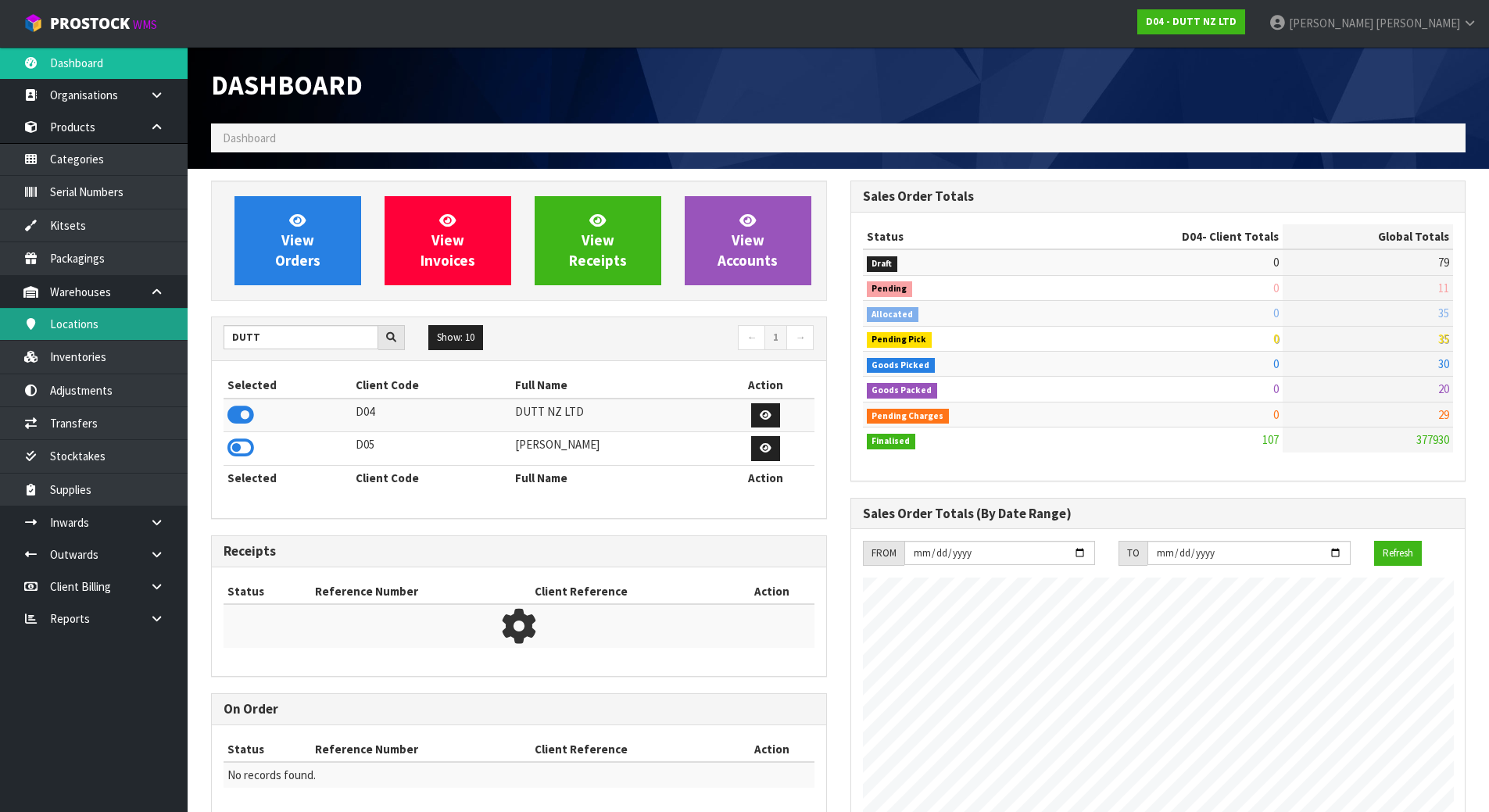
scroll to position [1185, 639]
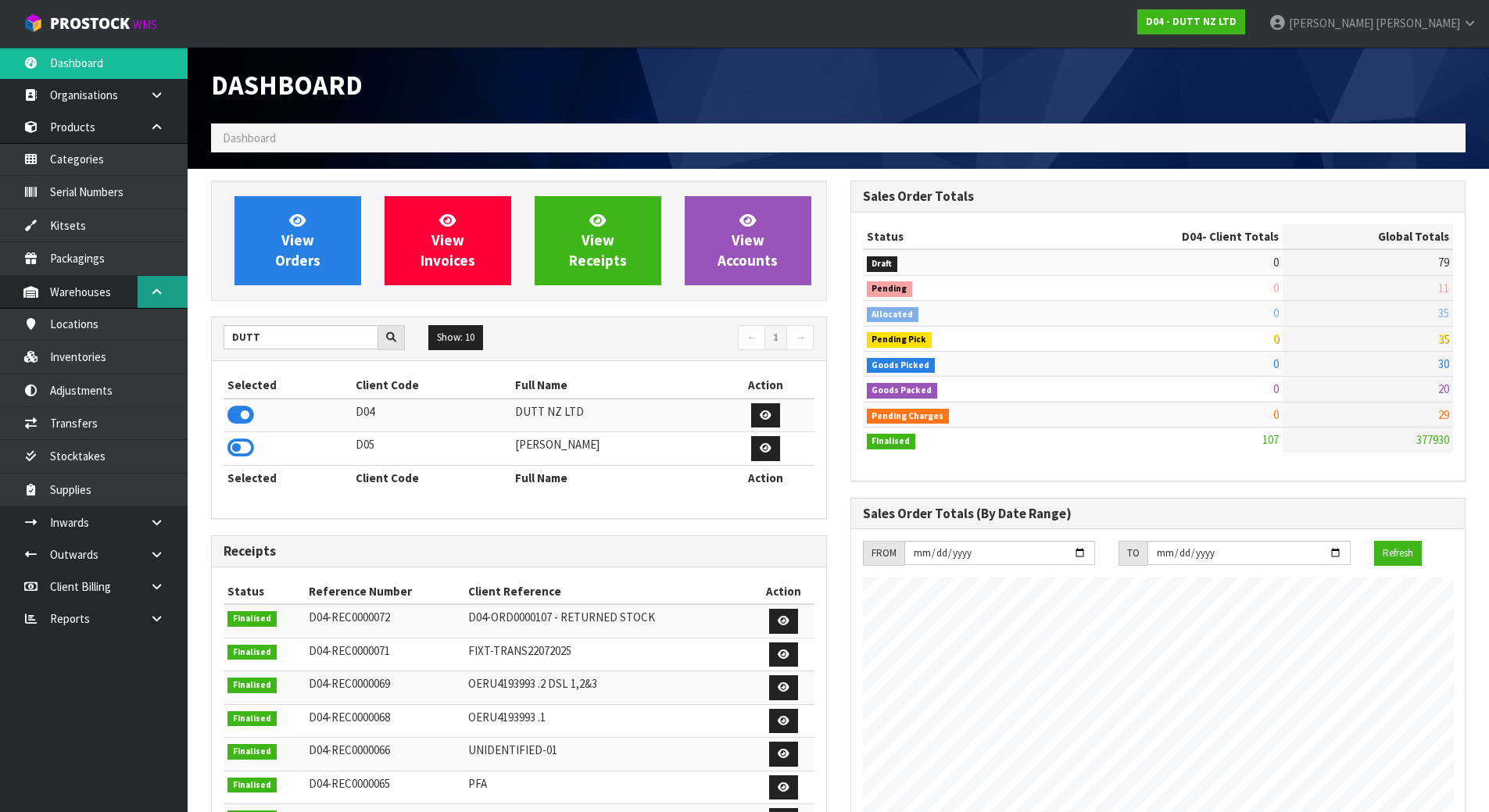
click at [159, 279] on link at bounding box center [163, 291] width 50 height 32
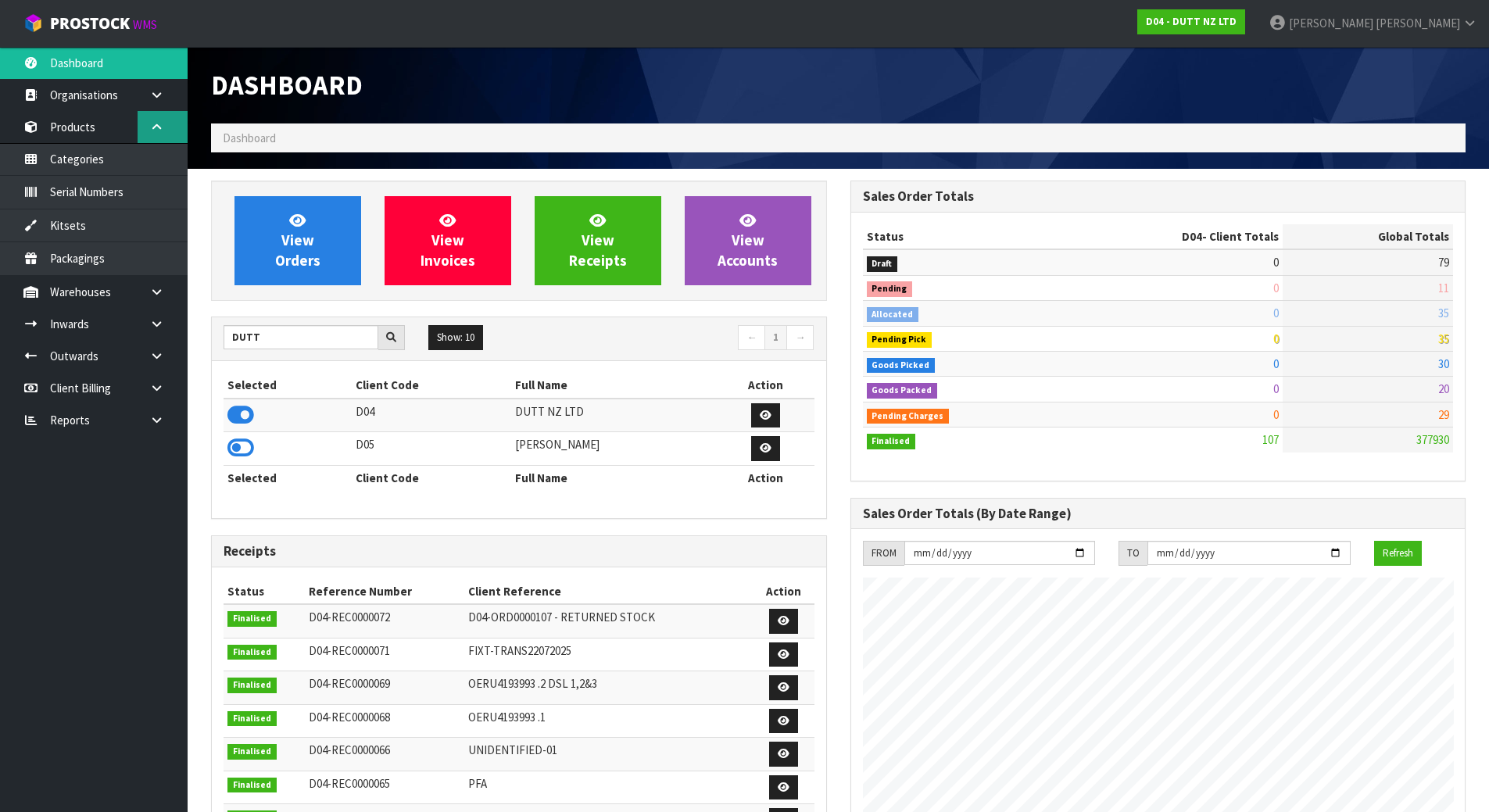
click at [163, 130] on icon at bounding box center [156, 127] width 15 height 12
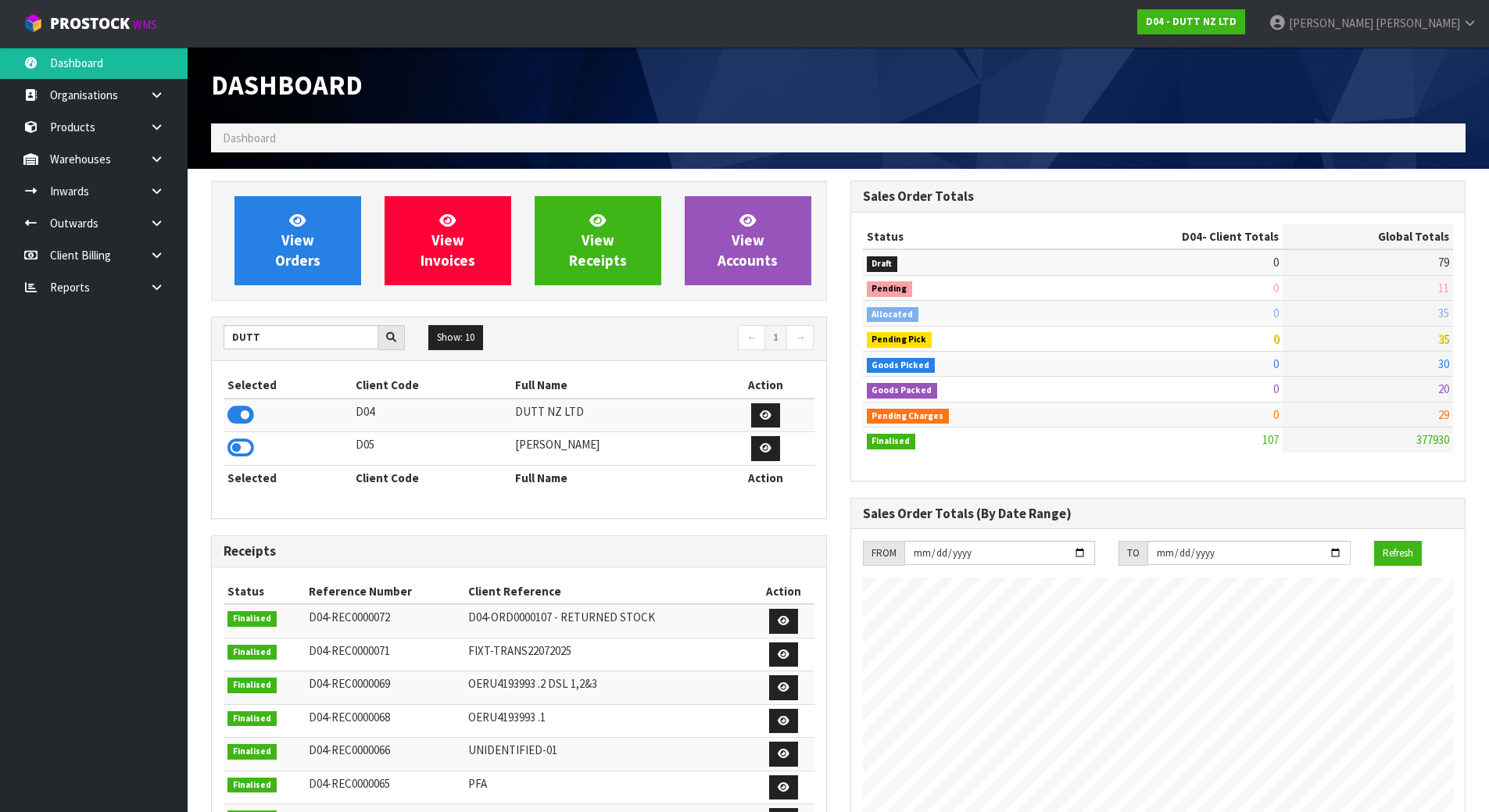
click at [507, 69] on div "Dashboard" at bounding box center [519, 85] width 639 height 77
drag, startPoint x: 280, startPoint y: 340, endPoint x: 187, endPoint y: 342, distance: 93.0
click at [187, 342] on body "Toggle navigation ProStock WMS D04 - DUTT NZ LTD [PERSON_NAME] Logout Dashboard…" at bounding box center [744, 406] width 1489 height 812
type input "A04"
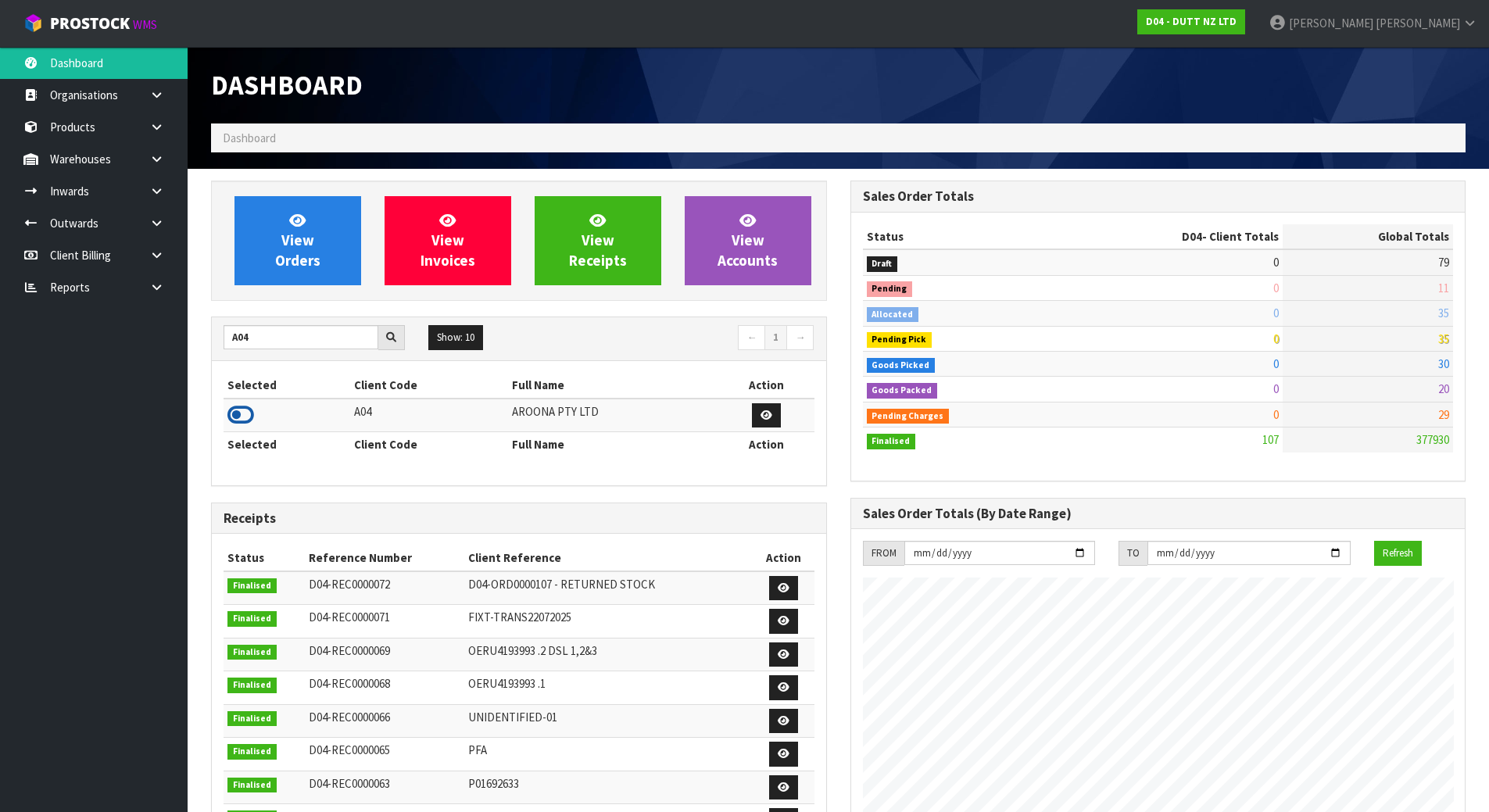
drag, startPoint x: 246, startPoint y: 415, endPoint x: 302, endPoint y: 236, distance: 187.6
click at [246, 414] on icon at bounding box center [240, 416] width 26 height 24
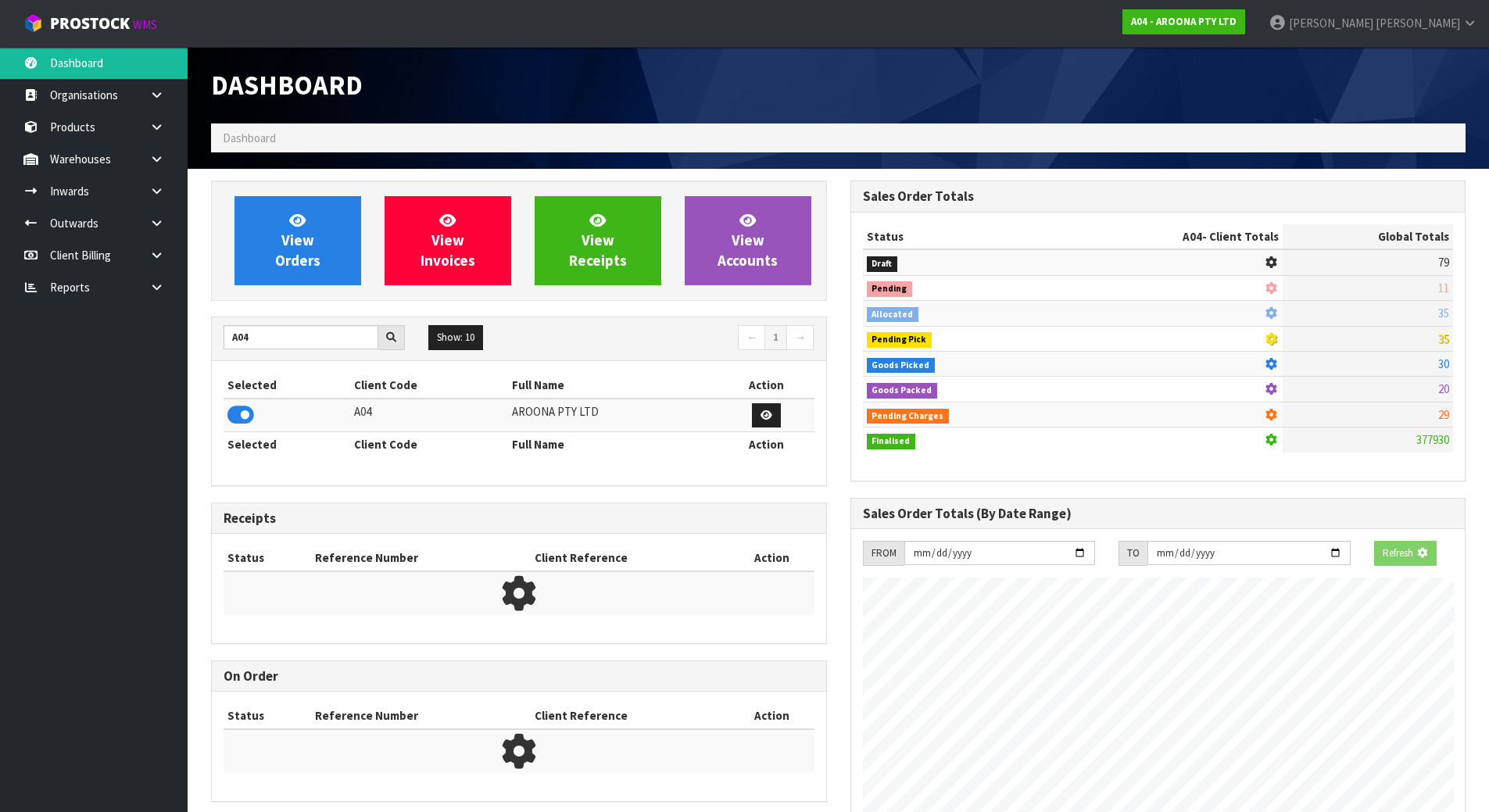
scroll to position [975, 639]
click at [317, 188] on div "View Orders View Invoices View Receipts View Accounts" at bounding box center [519, 241] width 616 height 121
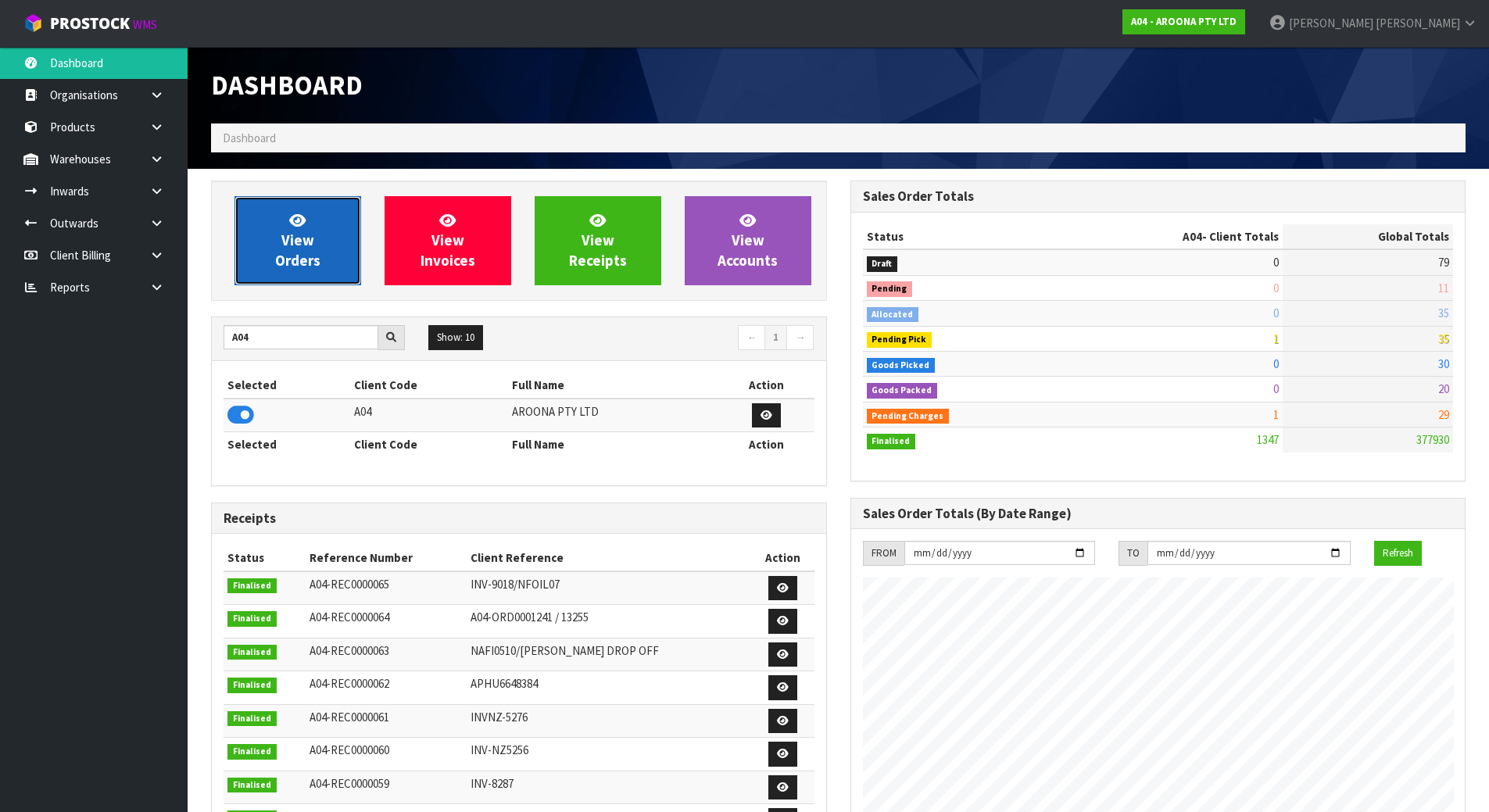
scroll to position [1007, 639]
click at [311, 233] on span "View Orders" at bounding box center [298, 240] width 46 height 58
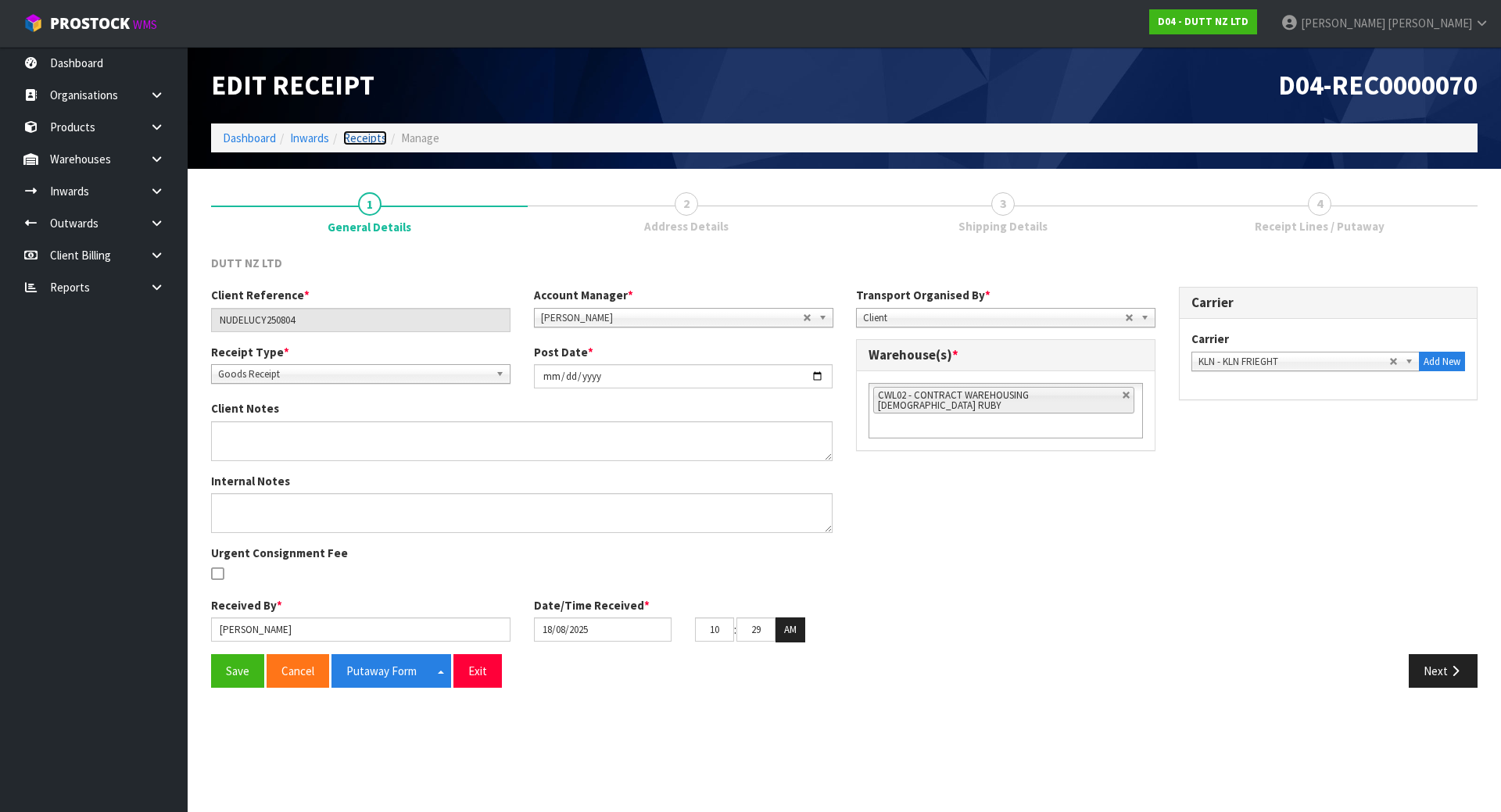
click at [351, 138] on link "Receipts" at bounding box center [365, 138] width 44 height 15
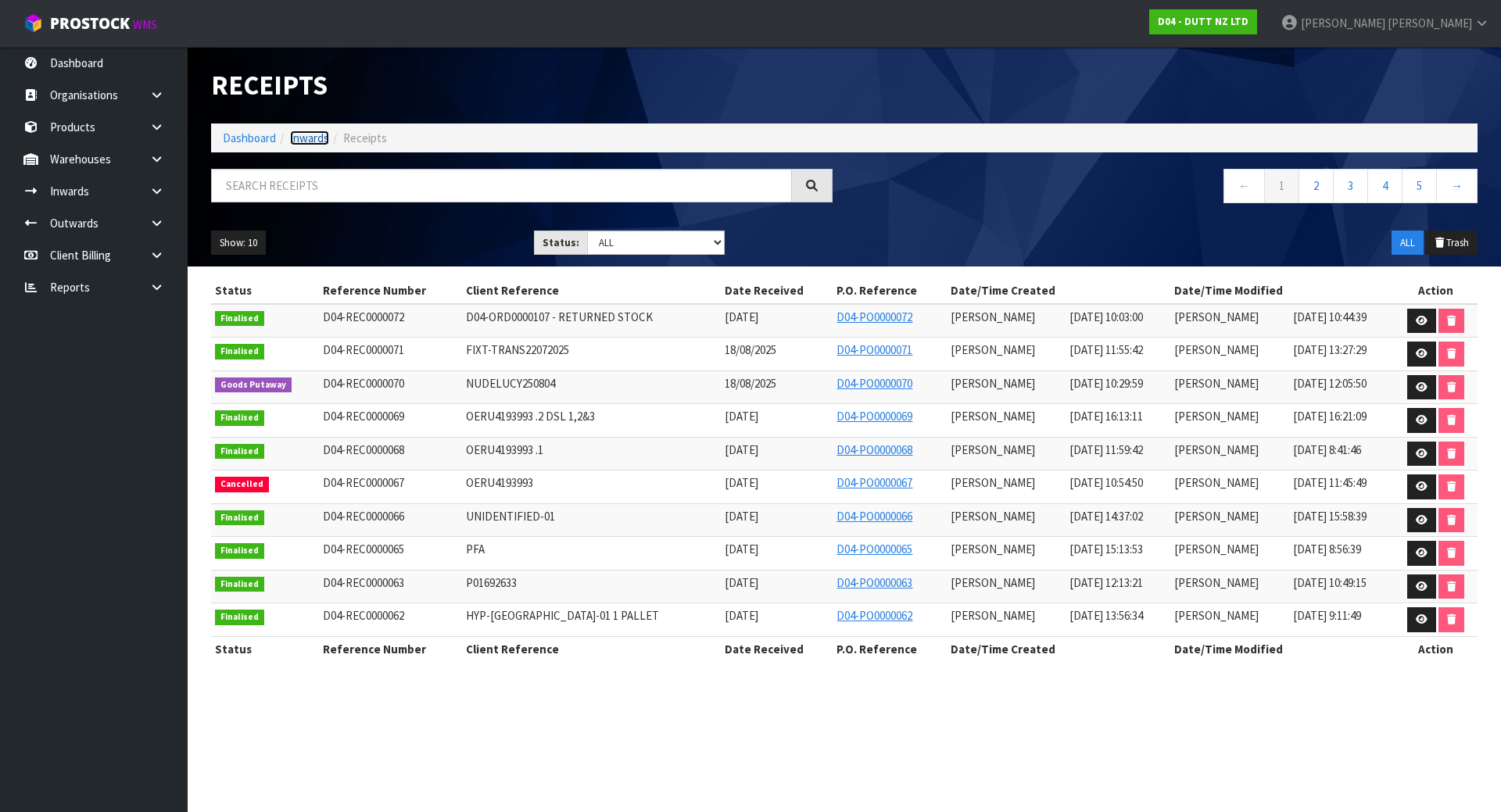
click at [302, 138] on link "Inwards" at bounding box center [310, 138] width 39 height 15
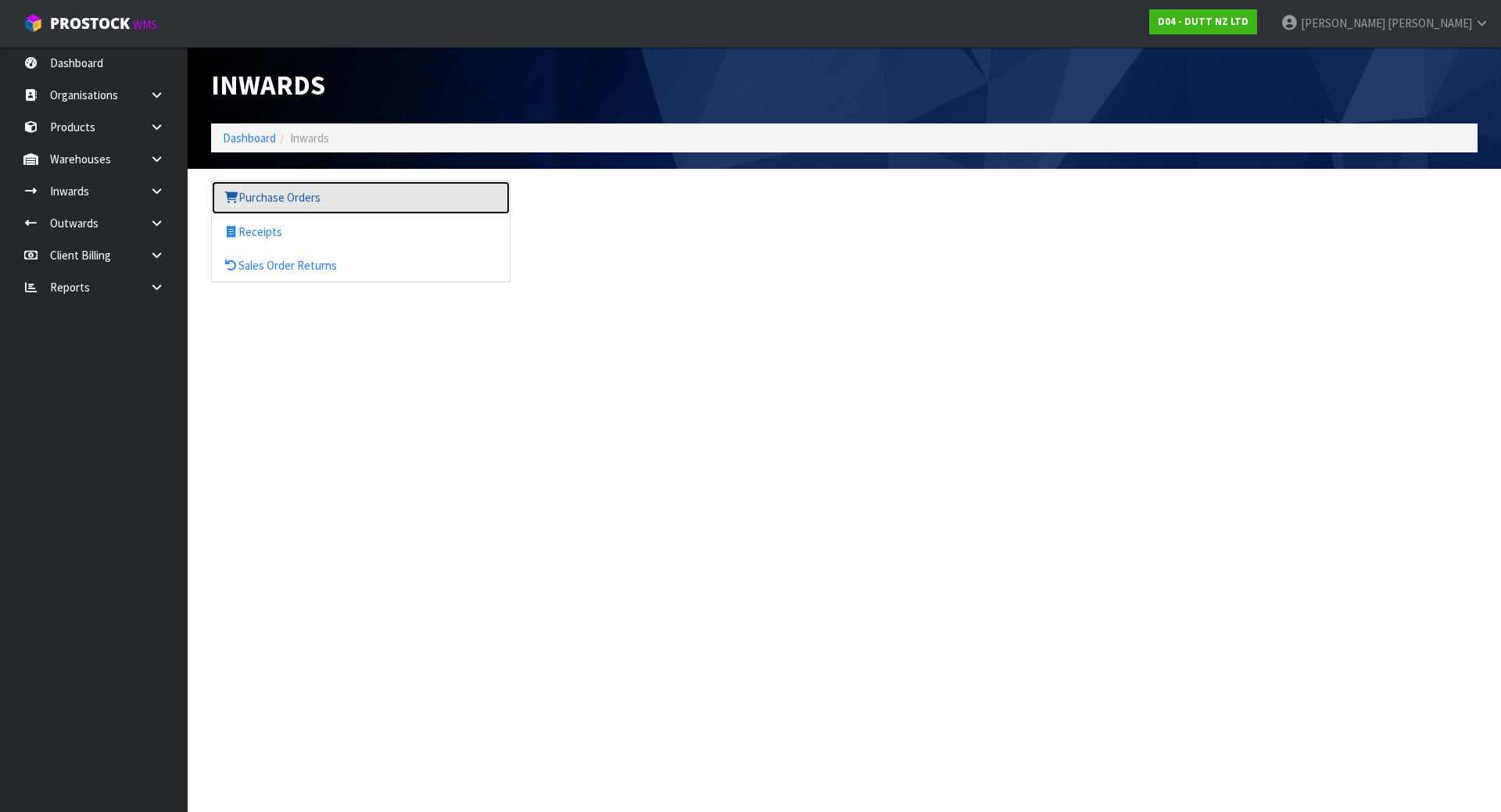
click at [244, 190] on link "Purchase Orders" at bounding box center [361, 197] width 298 height 32
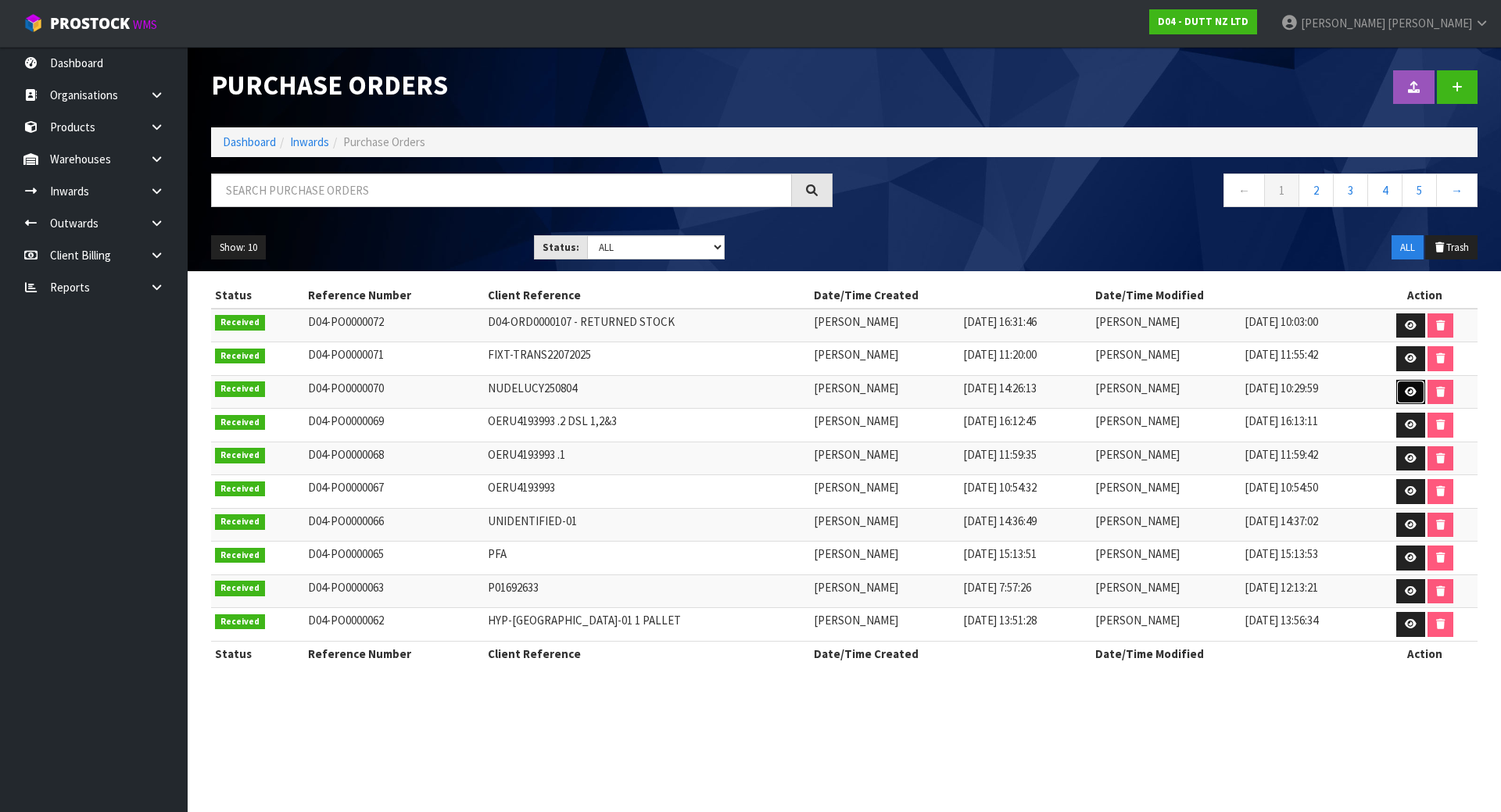
click at [1400, 395] on link at bounding box center [1411, 392] width 29 height 25
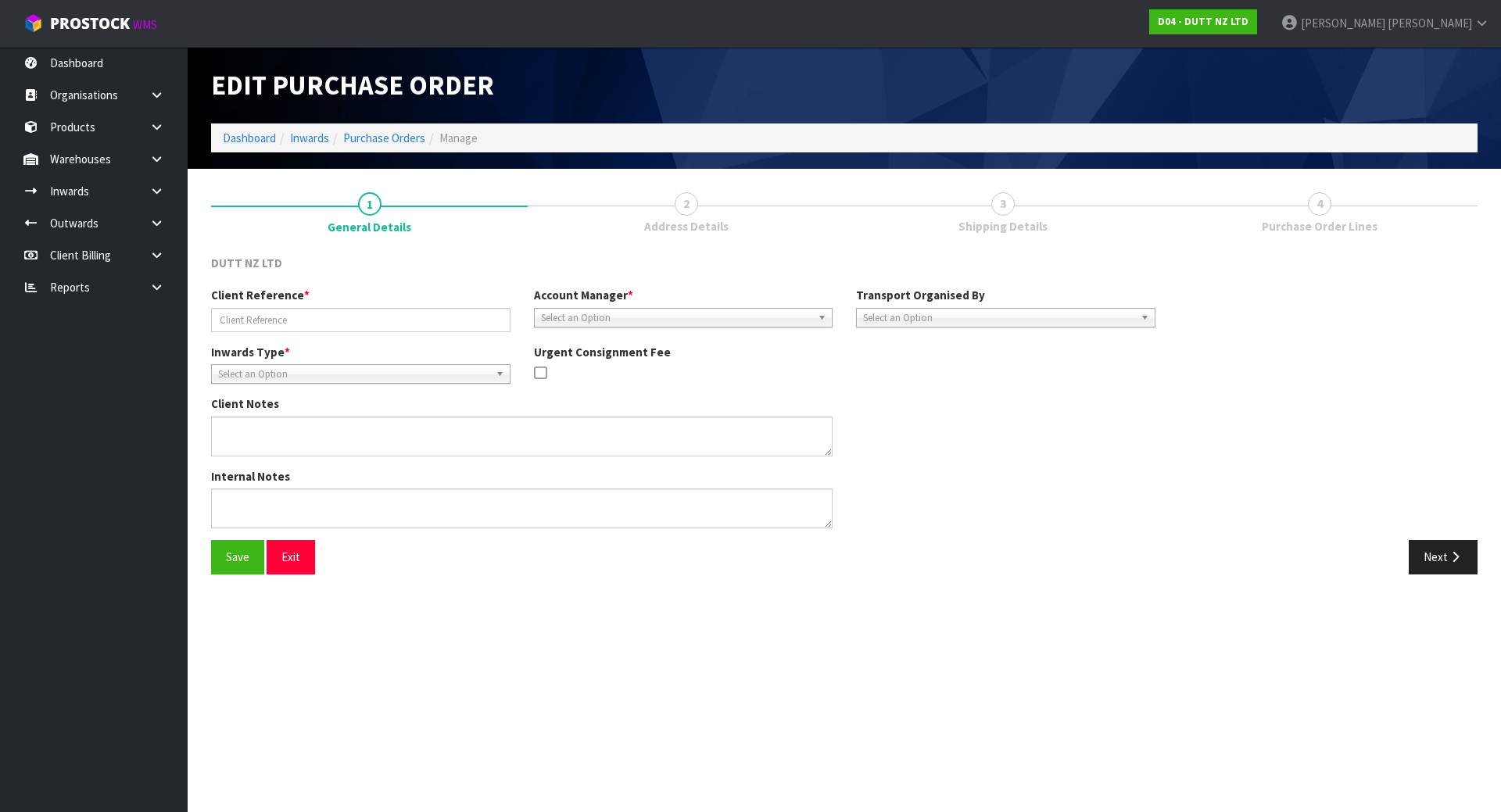
type input "NUDELUCY250804"
